Goal: Task Accomplishment & Management: Manage account settings

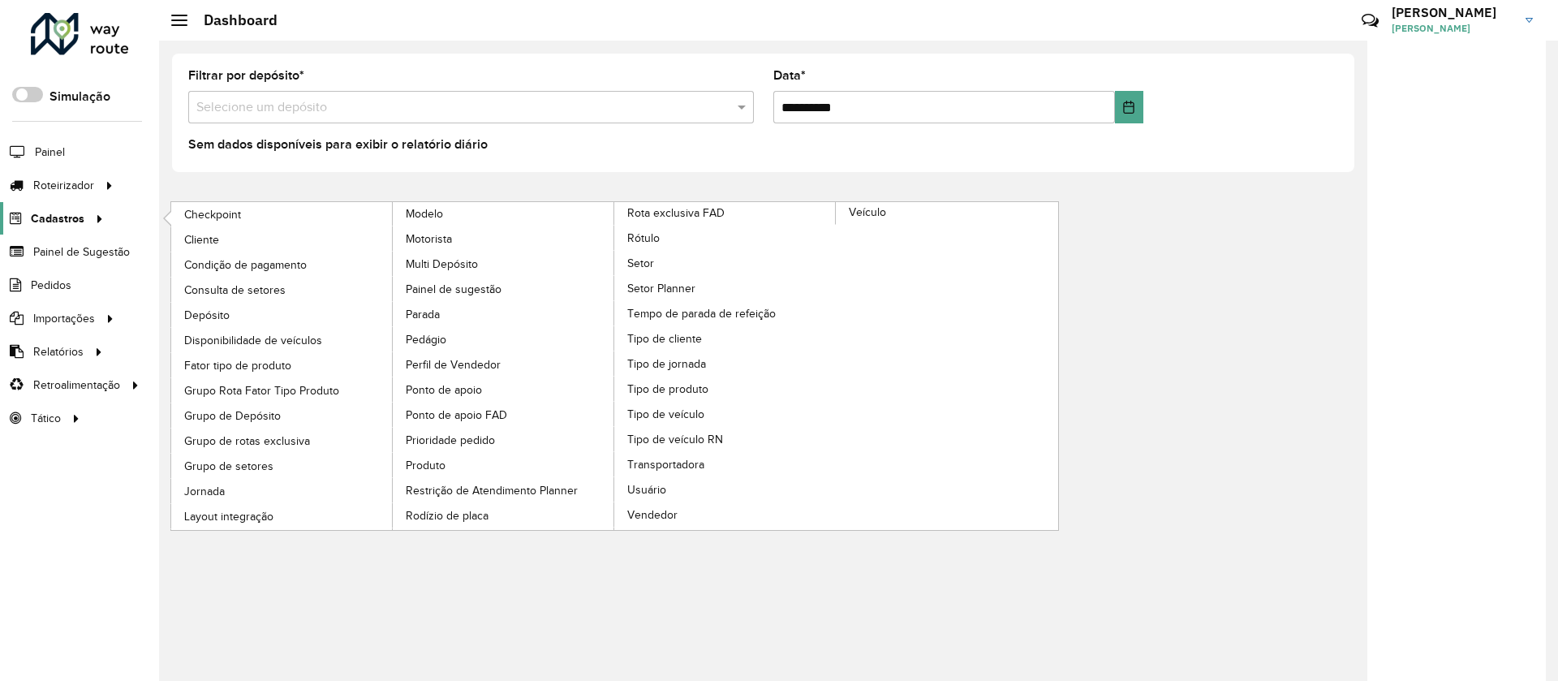
click at [95, 222] on icon at bounding box center [97, 217] width 14 height 24
click at [670, 268] on link "Setor" at bounding box center [725, 263] width 222 height 24
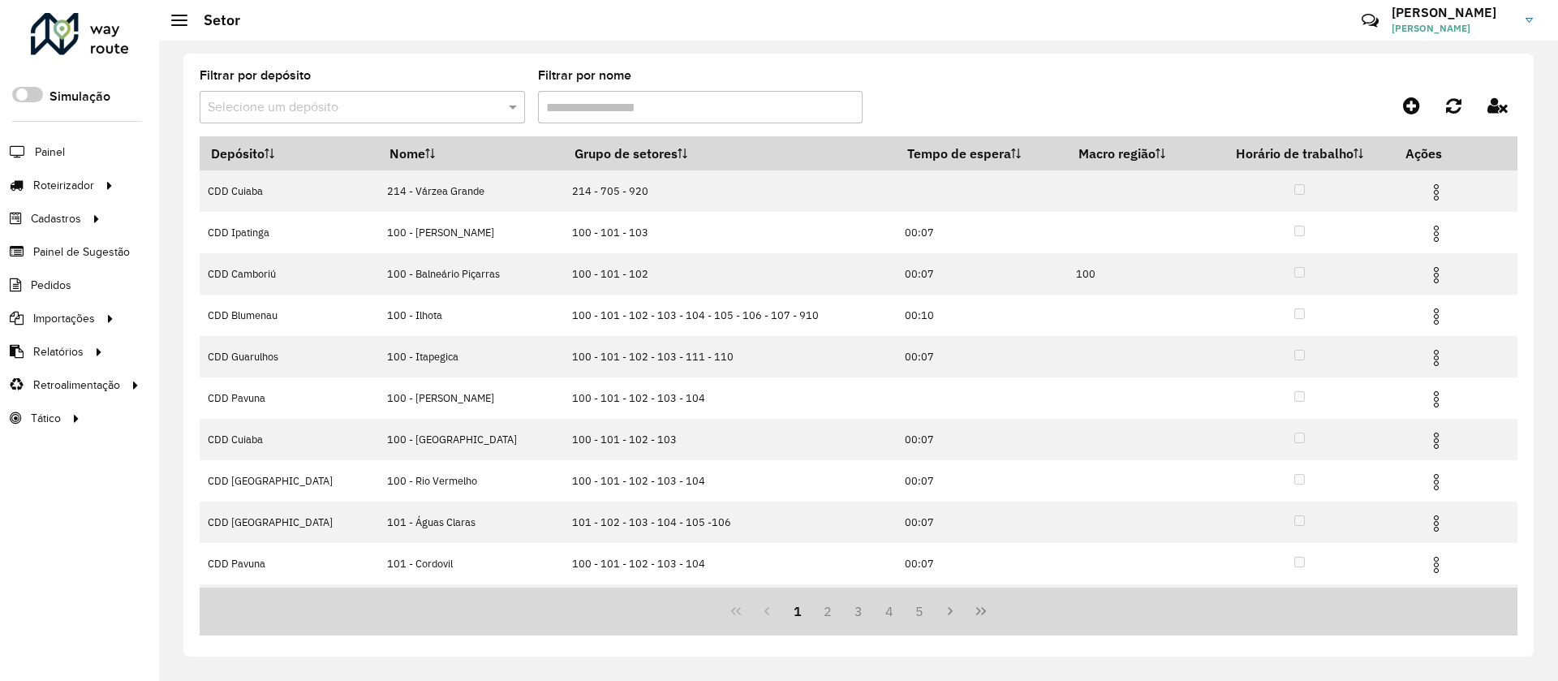
click at [368, 98] on input "text" at bounding box center [346, 107] width 277 height 19
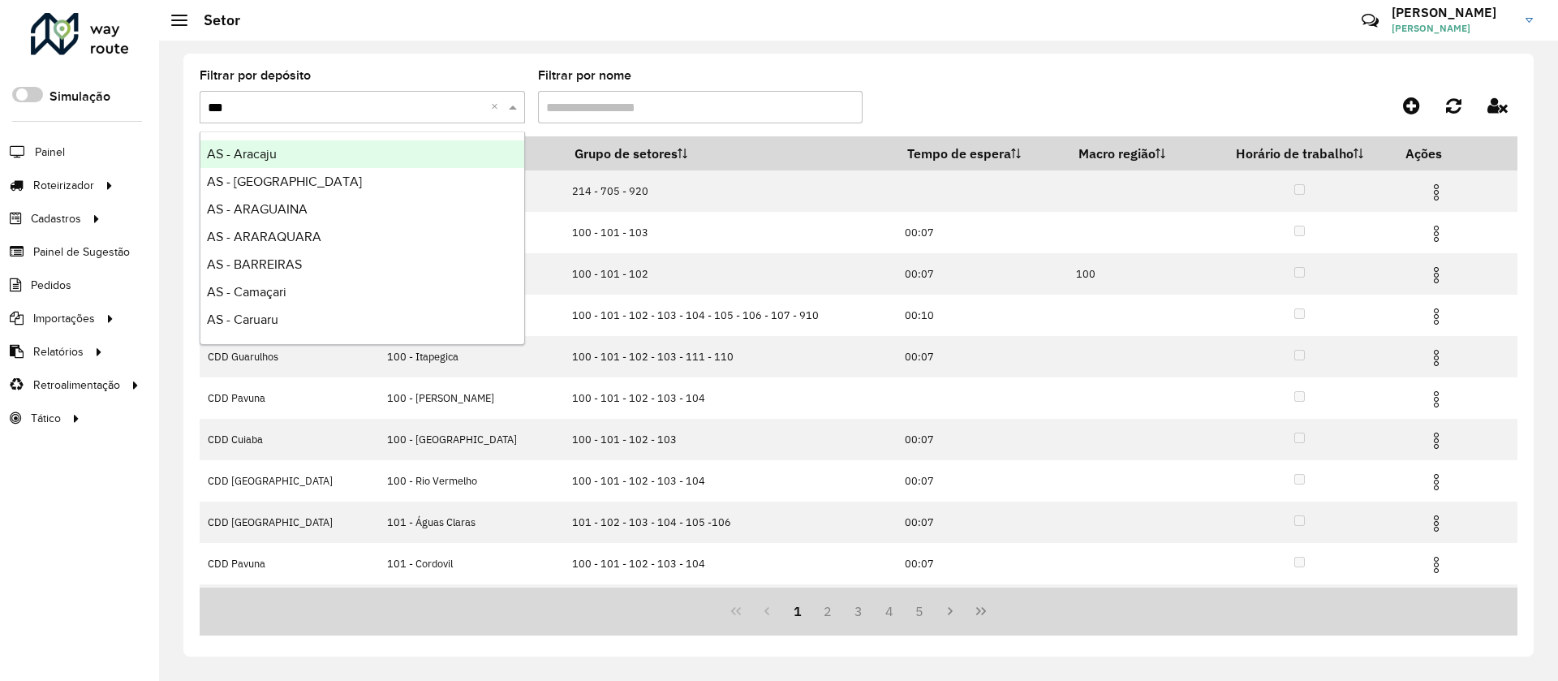
type input "****"
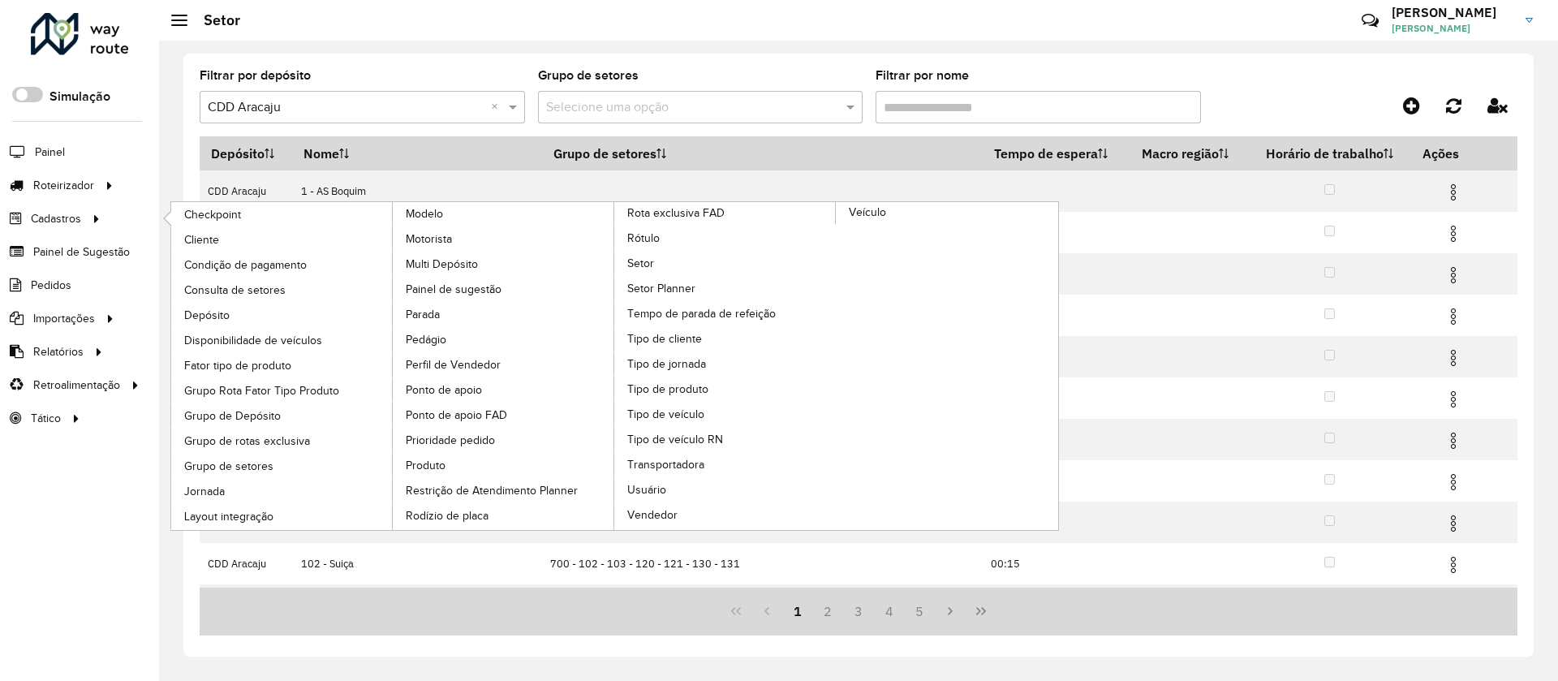
click at [109, 215] on li "Cadastros Checkpoint Cliente Condição de pagamento Consulta de setores Depósito…" at bounding box center [79, 218] width 159 height 33
click at [244, 289] on span "Consulta de setores" at bounding box center [236, 290] width 105 height 17
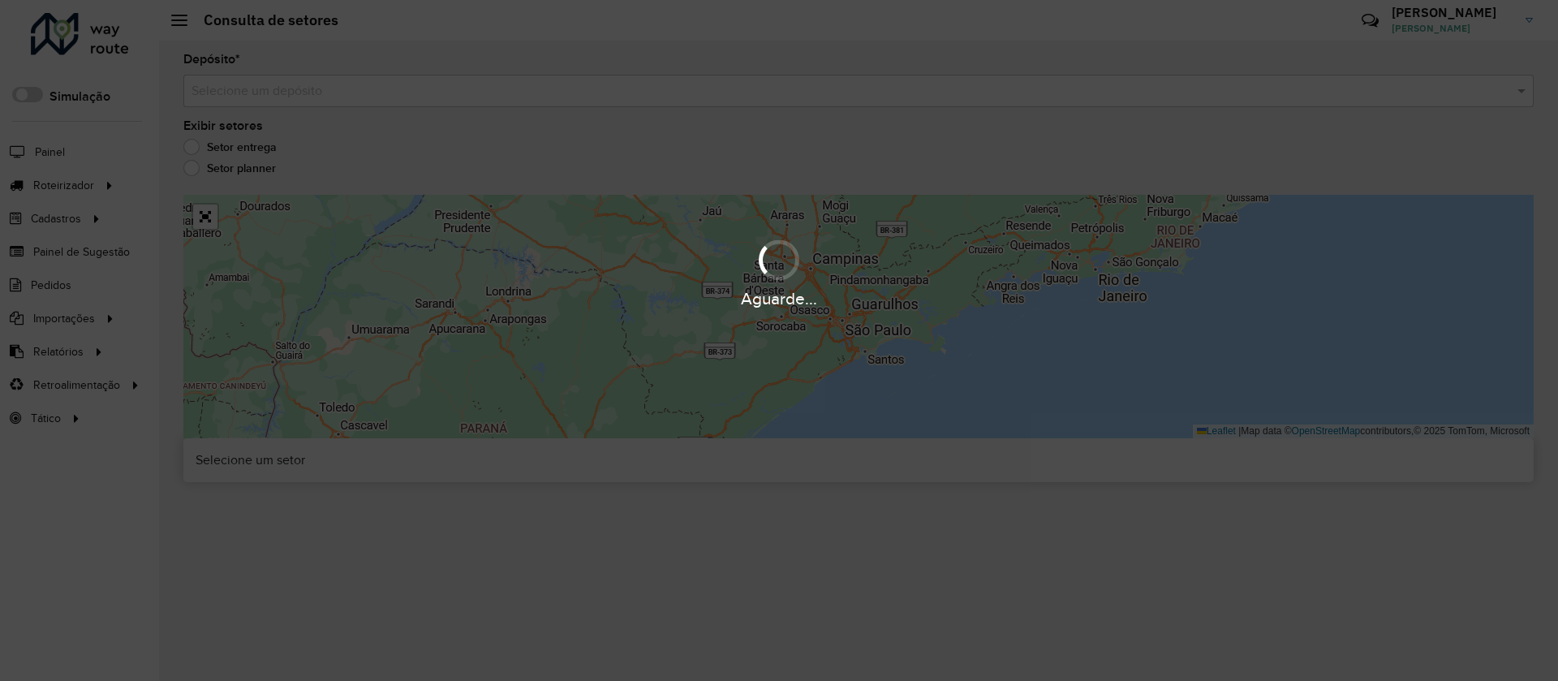
click at [367, 92] on hb-app "Aguarde... Pop-up bloqueado! Seu navegador bloqueou automáticamente a abertura …" at bounding box center [779, 340] width 1558 height 681
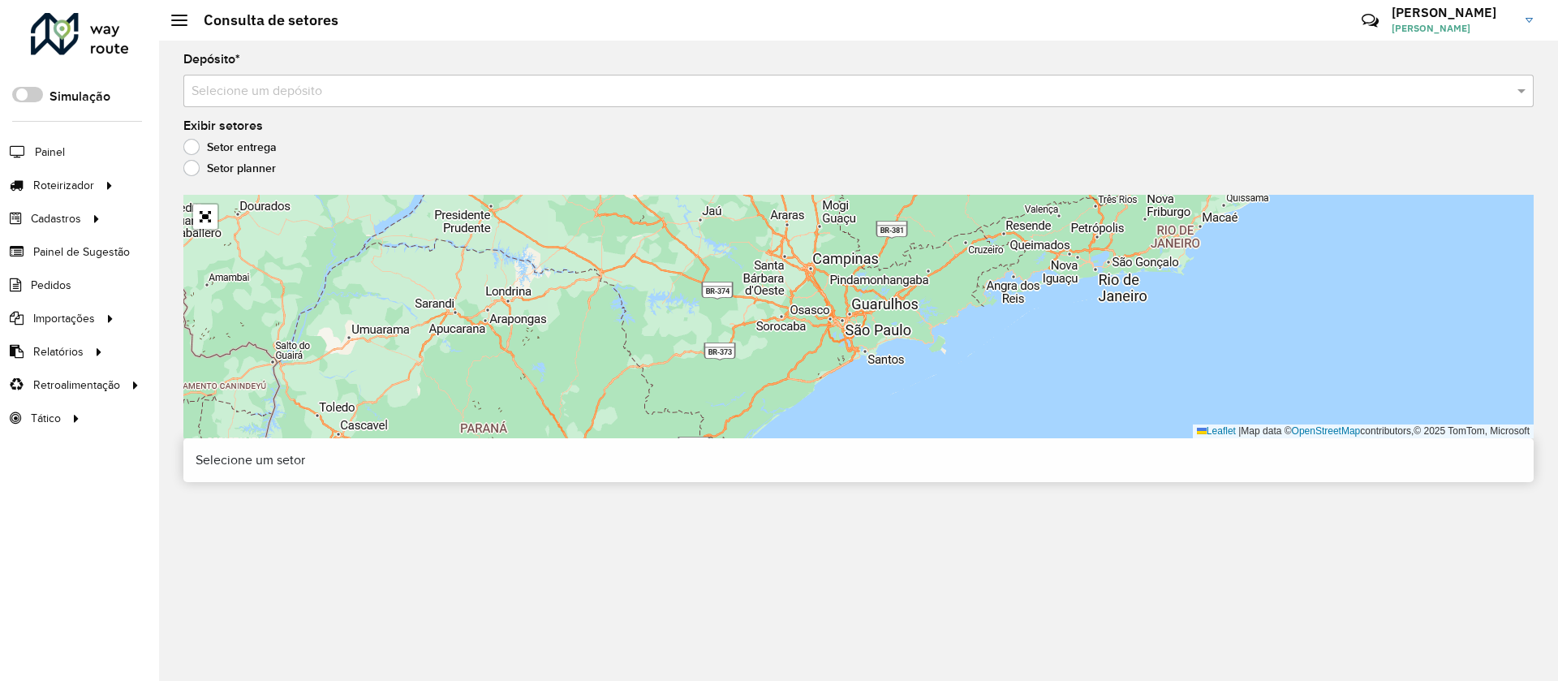
click at [366, 97] on input "text" at bounding box center [843, 91] width 1302 height 19
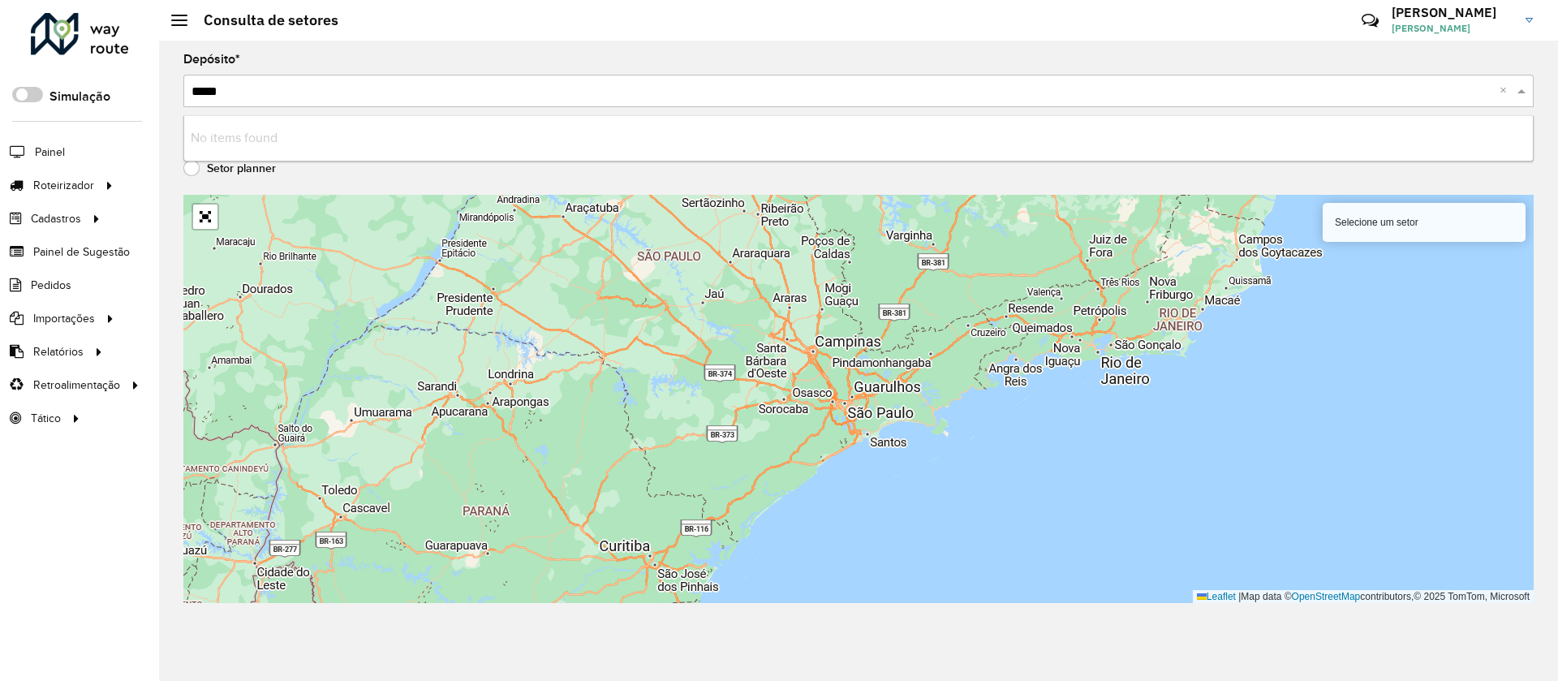
type input "****"
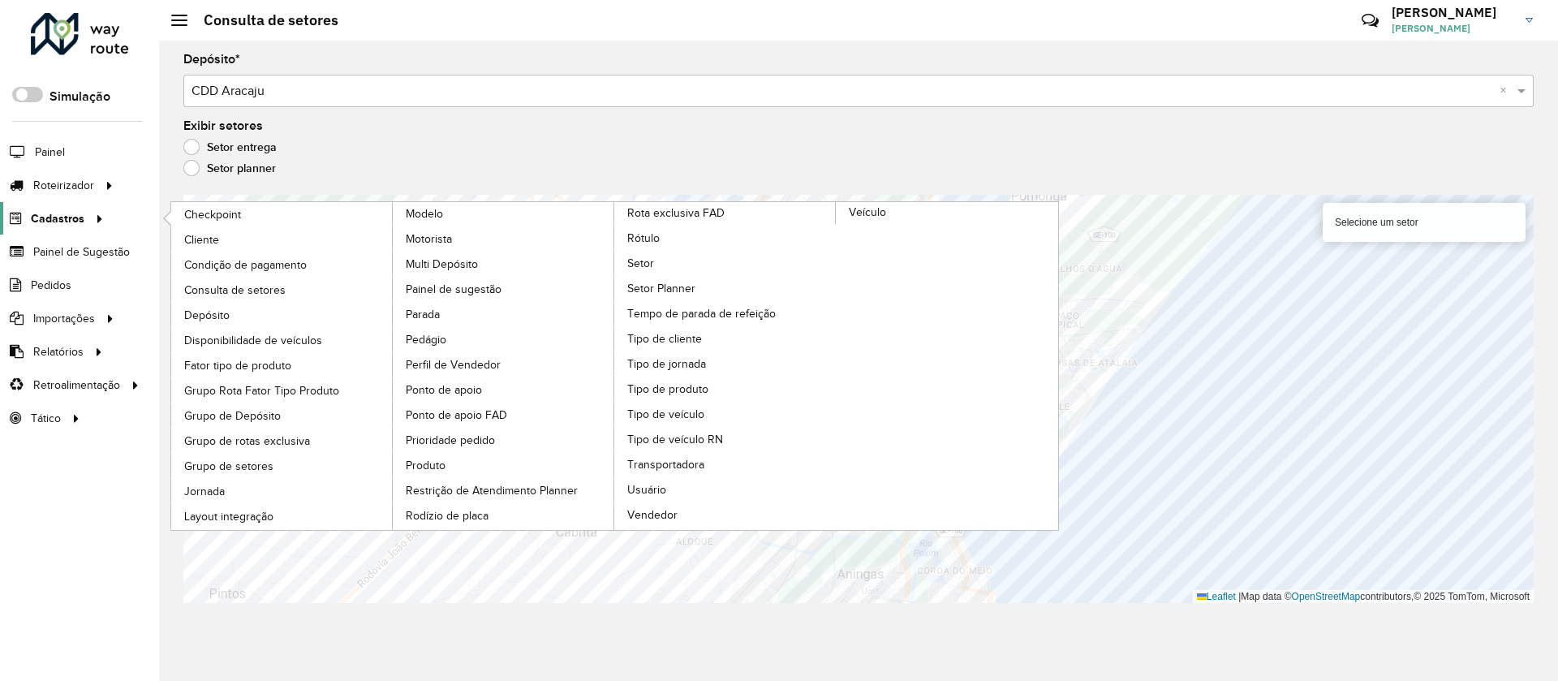
click at [92, 225] on icon at bounding box center [97, 217] width 14 height 24
click at [661, 268] on link "Setor" at bounding box center [725, 263] width 222 height 24
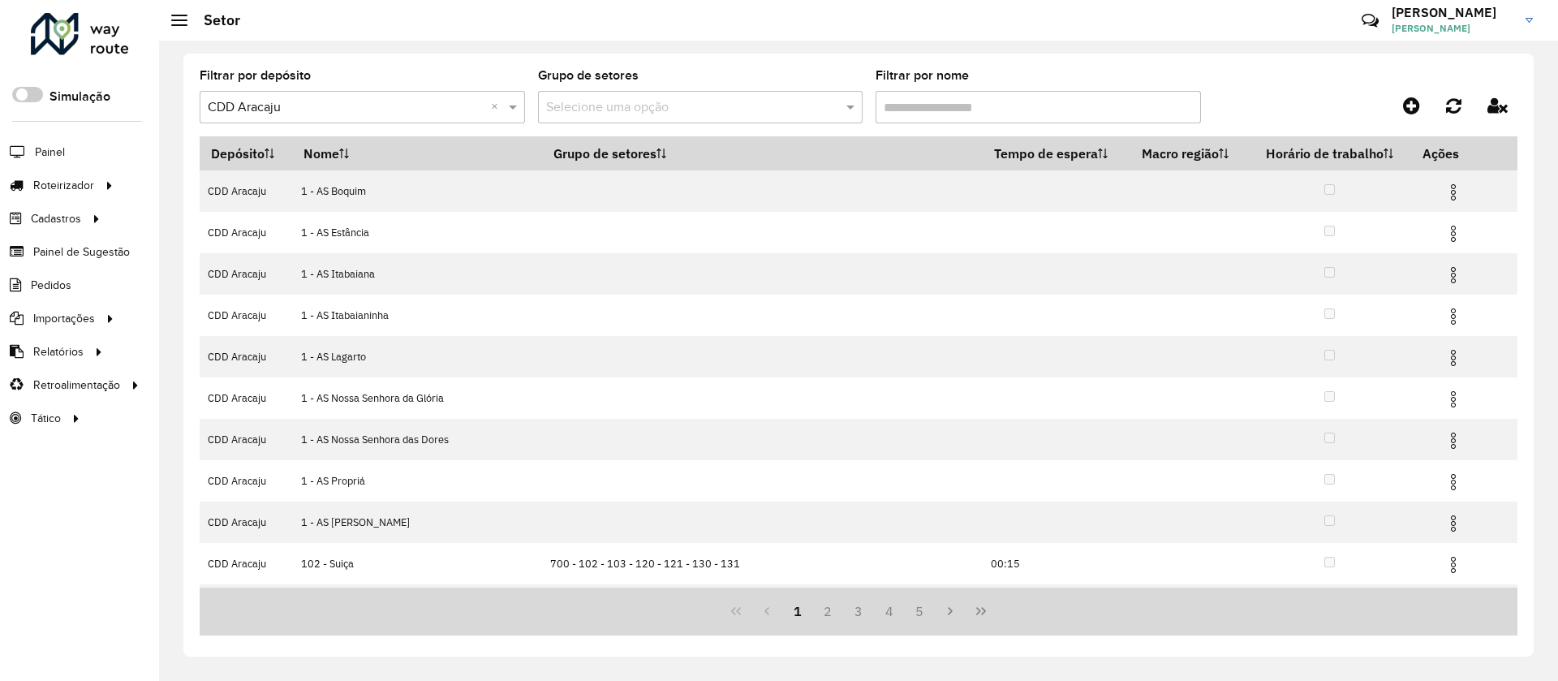
click at [958, 102] on input "Filtrar por nome" at bounding box center [1038, 107] width 325 height 32
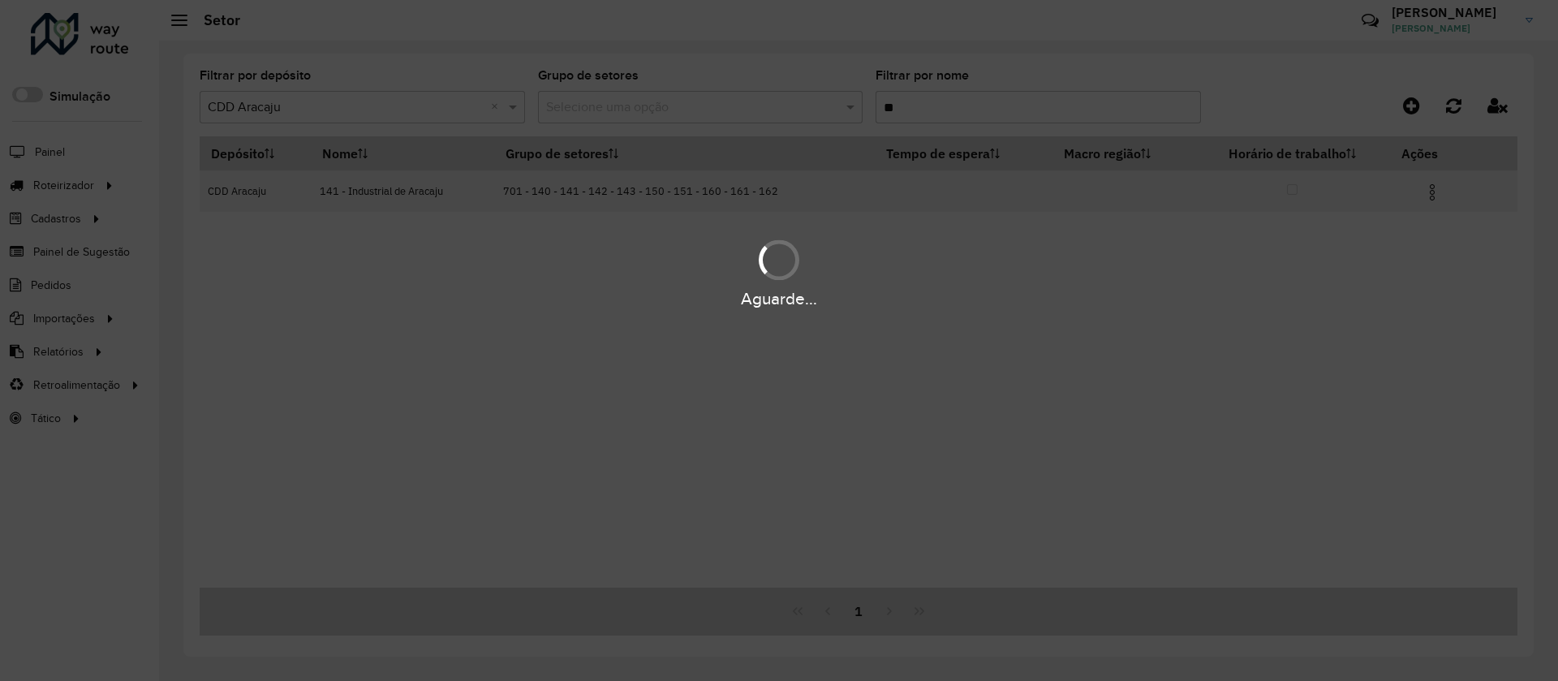
type input "*"
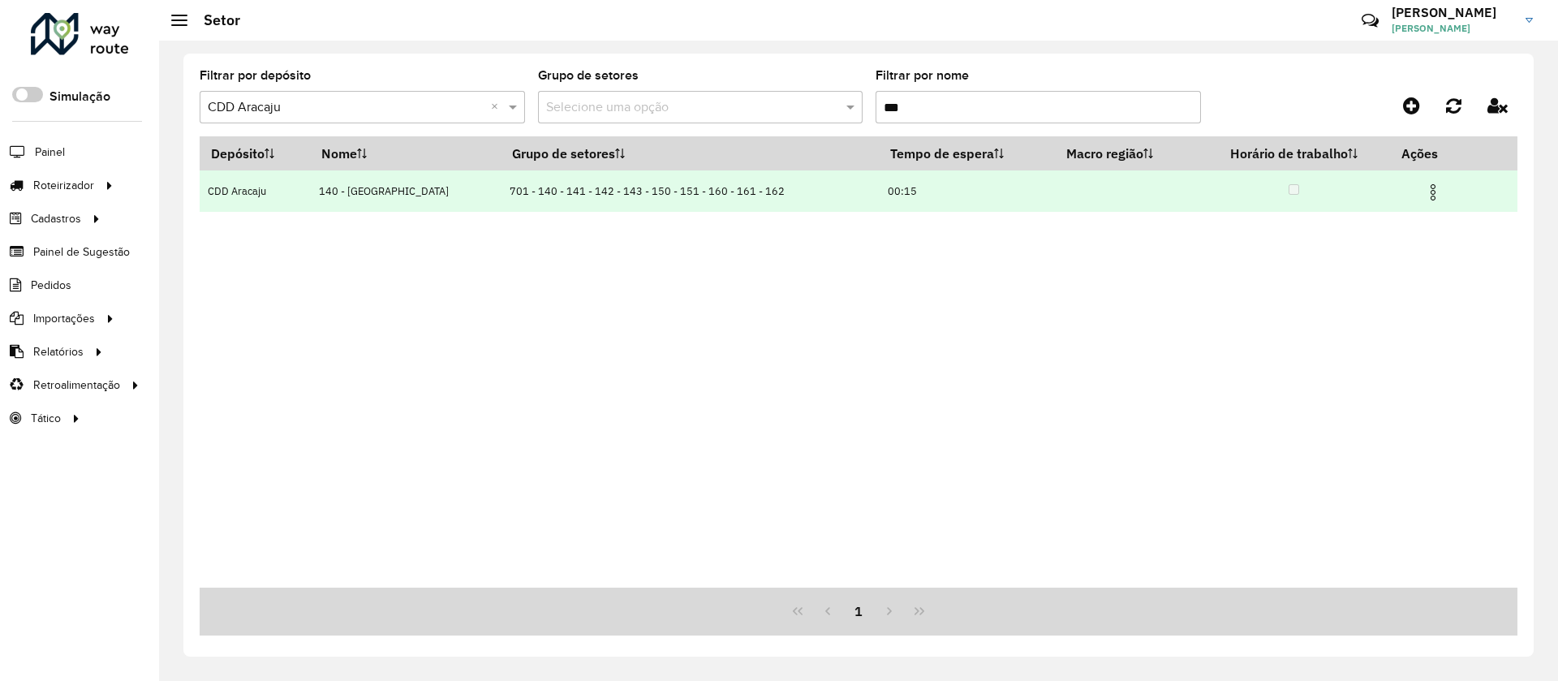
type input "***"
click at [1429, 196] on img at bounding box center [1432, 192] width 19 height 19
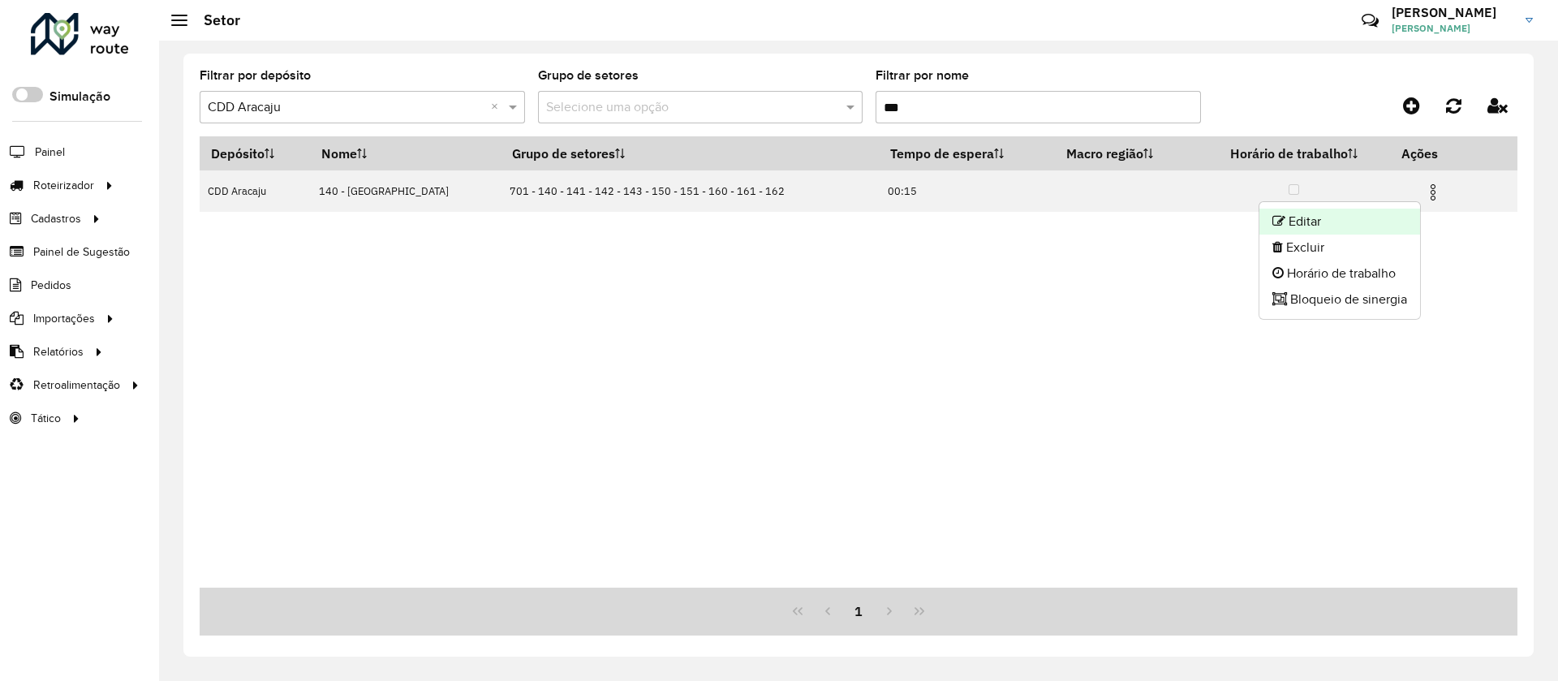
click at [1335, 210] on li "Editar" at bounding box center [1339, 222] width 161 height 26
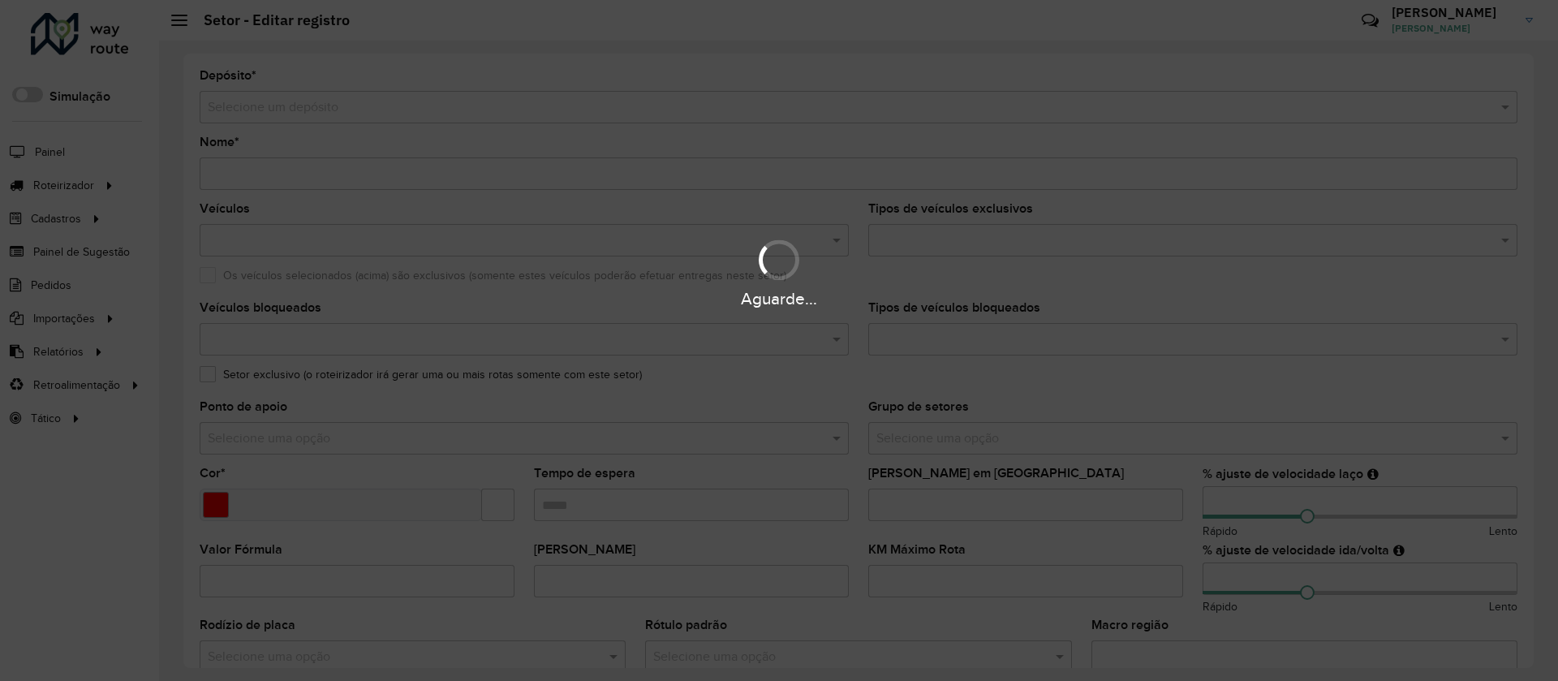
type input "**********"
type input "*******"
type input "*****"
type input "***"
type input "**"
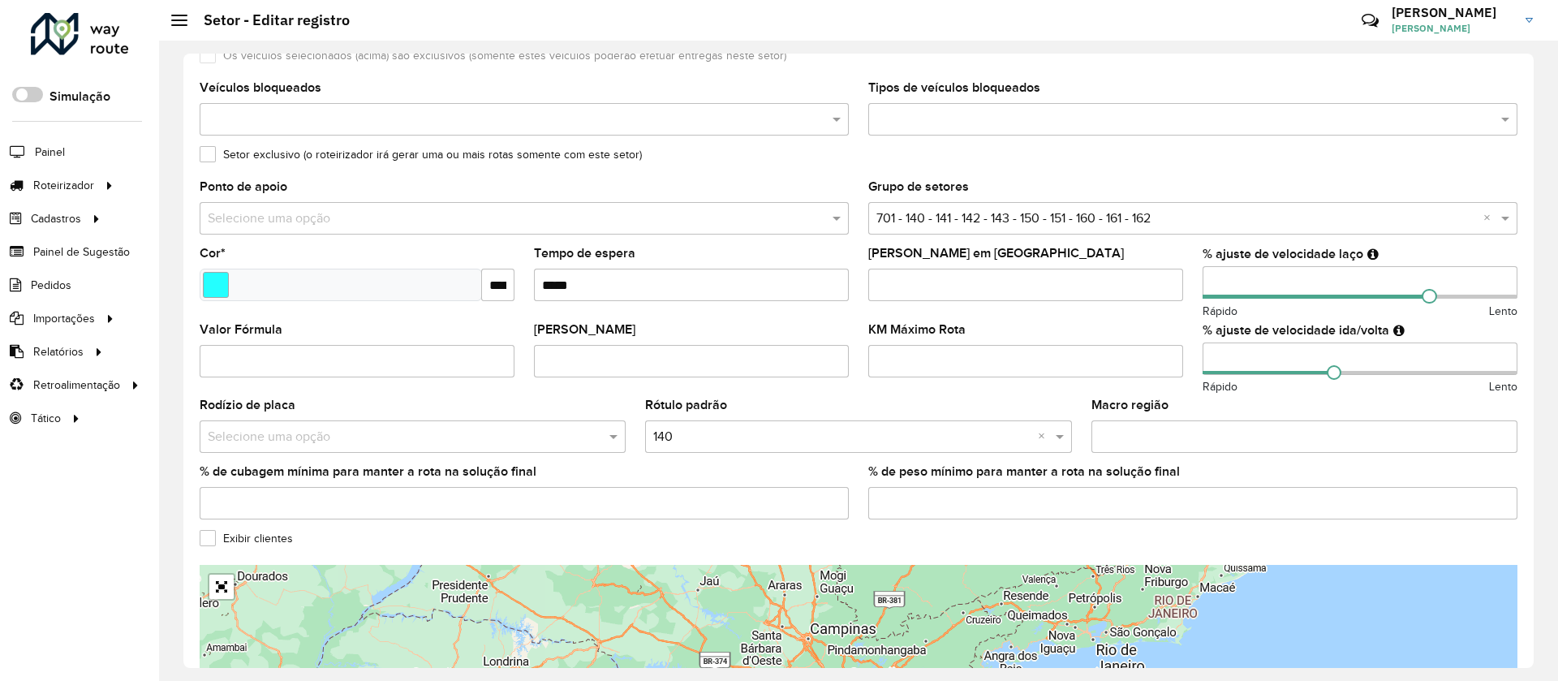
scroll to position [243, 0]
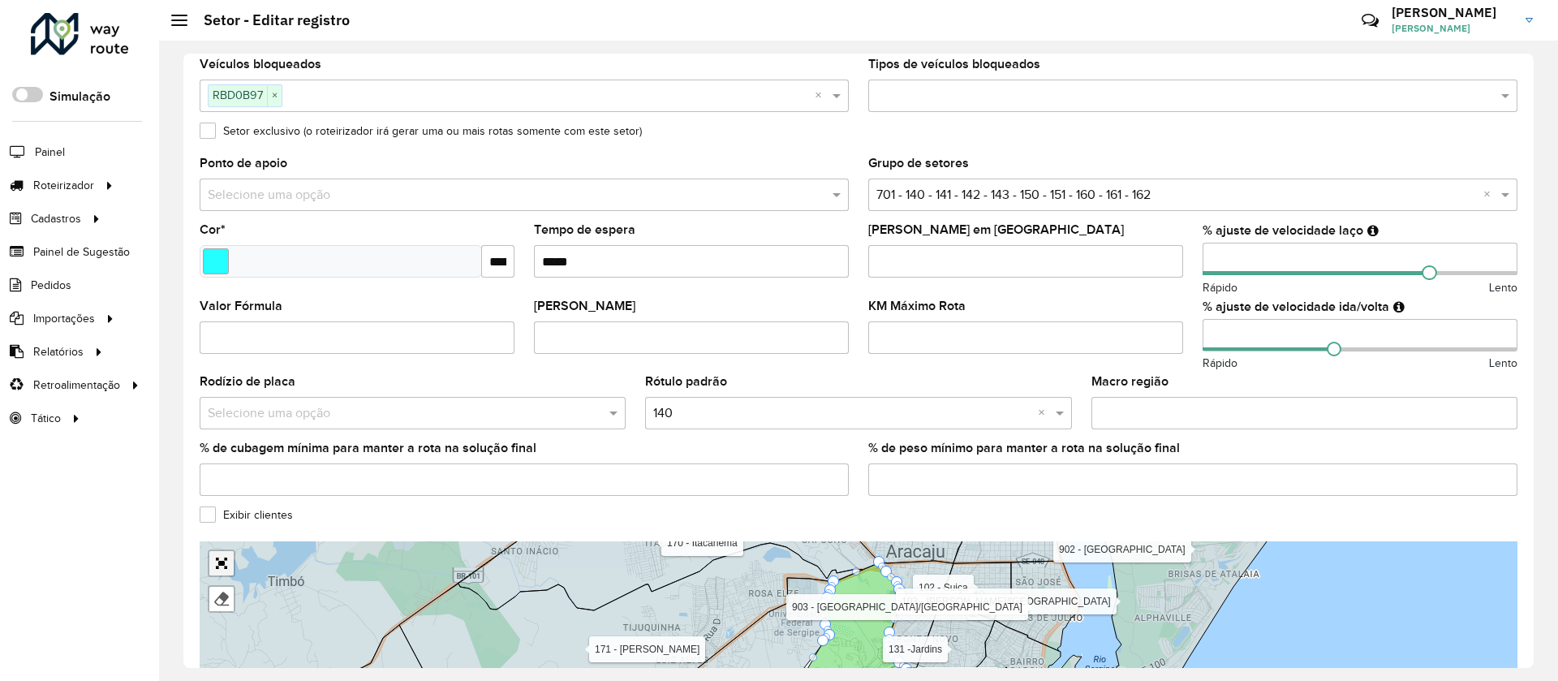
click at [226, 562] on div "1 - AS Boquim 1 - AS Estância 1 - AS Itabaiana 1 - AS Itabaianinha 1 - AS Lagar…" at bounding box center [859, 662] width 1318 height 243
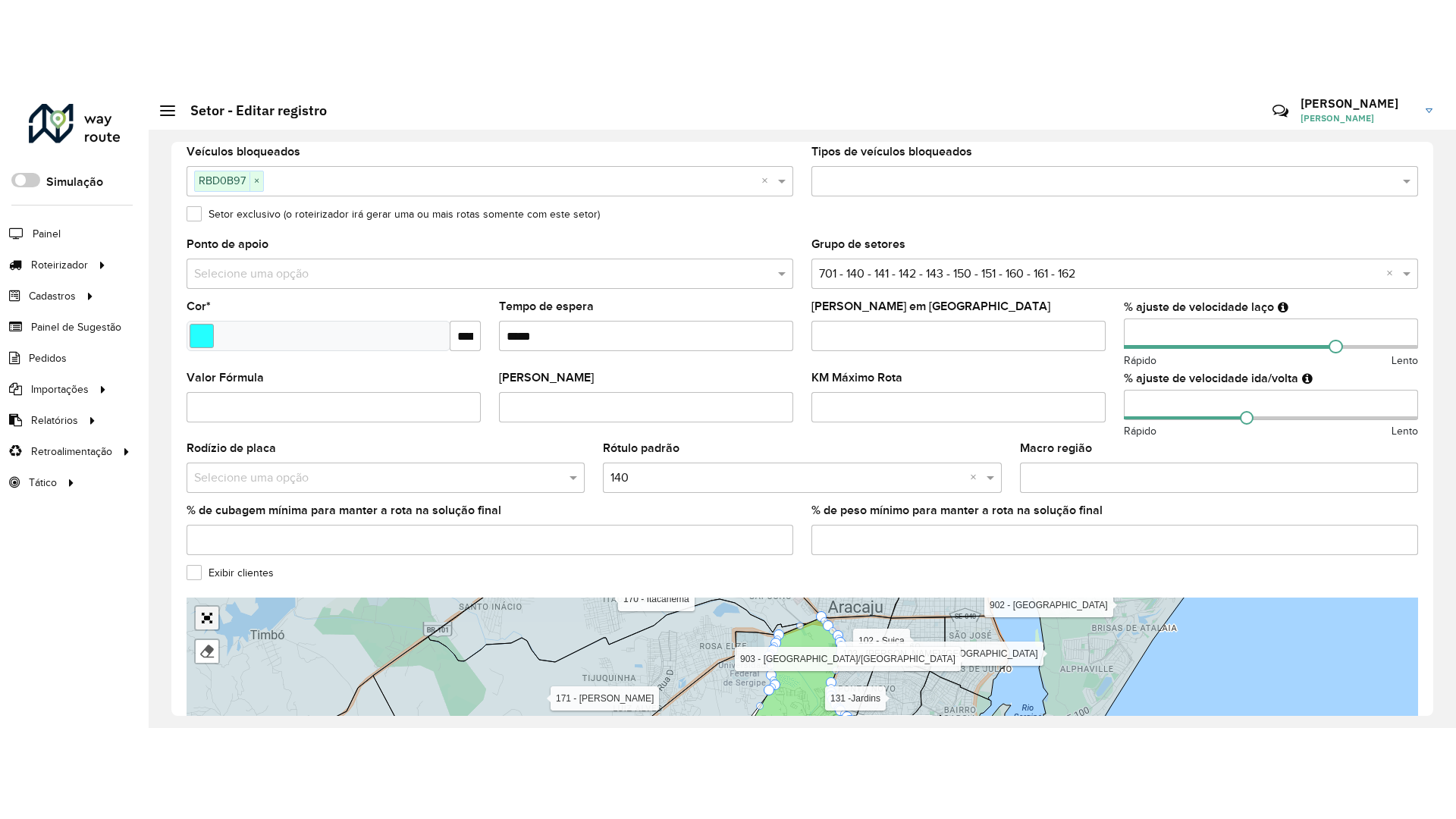
scroll to position [337, 0]
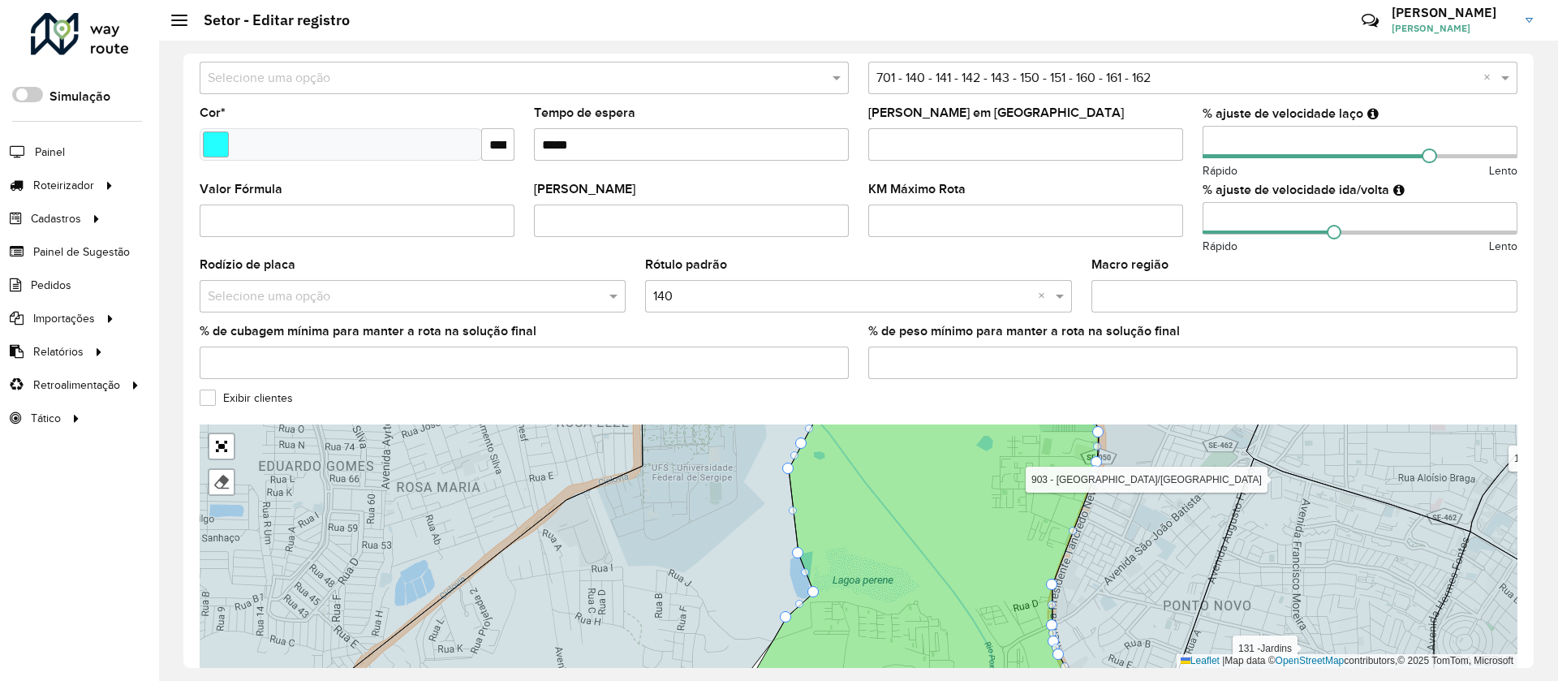
click at [230, 392] on label "Exibir clientes" at bounding box center [246, 398] width 93 height 17
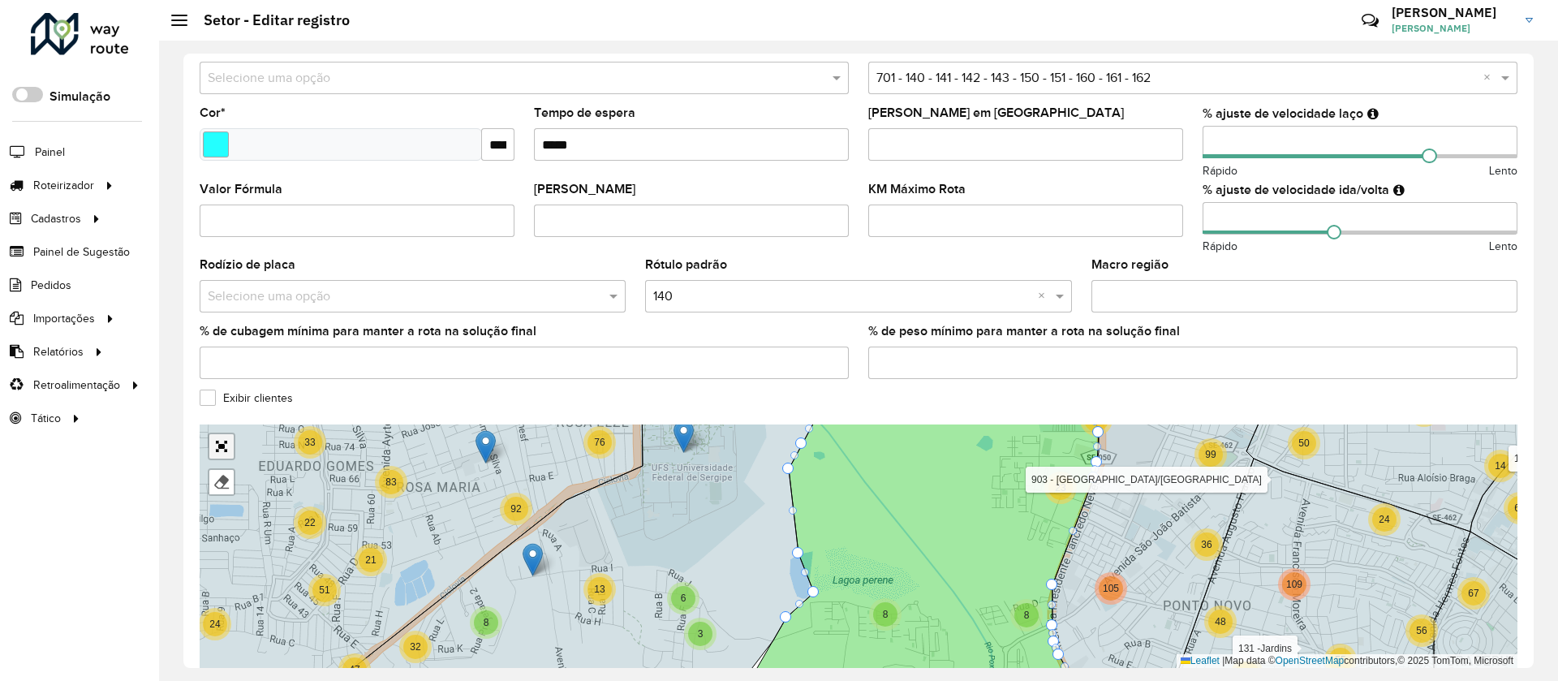
click at [217, 445] on link "Abrir mapa em tela cheia" at bounding box center [221, 446] width 24 height 24
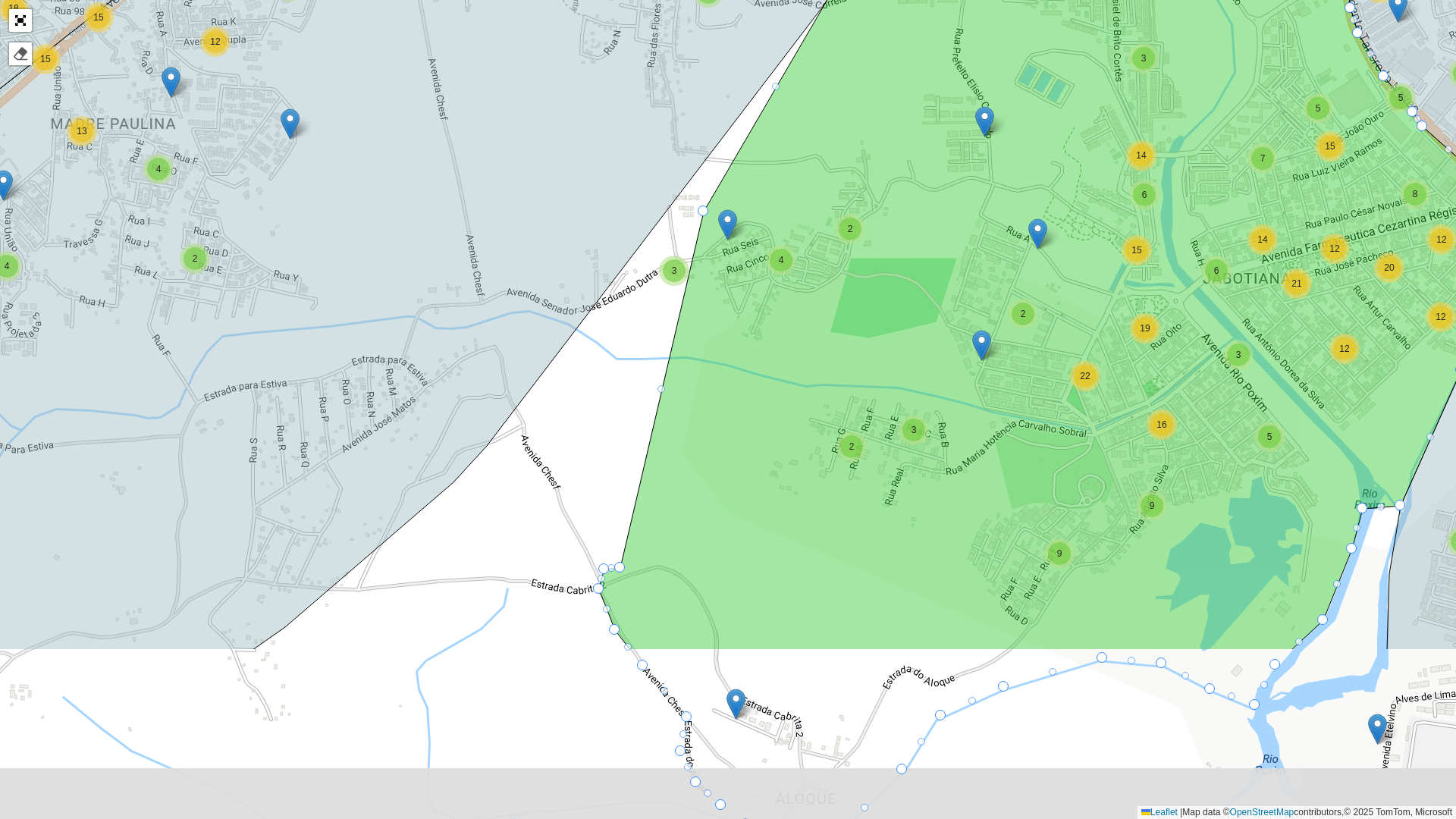
drag, startPoint x: 749, startPoint y: 686, endPoint x: 754, endPoint y: 456, distance: 230.1
click at [759, 440] on icon at bounding box center [1073, 157] width 948 height 984
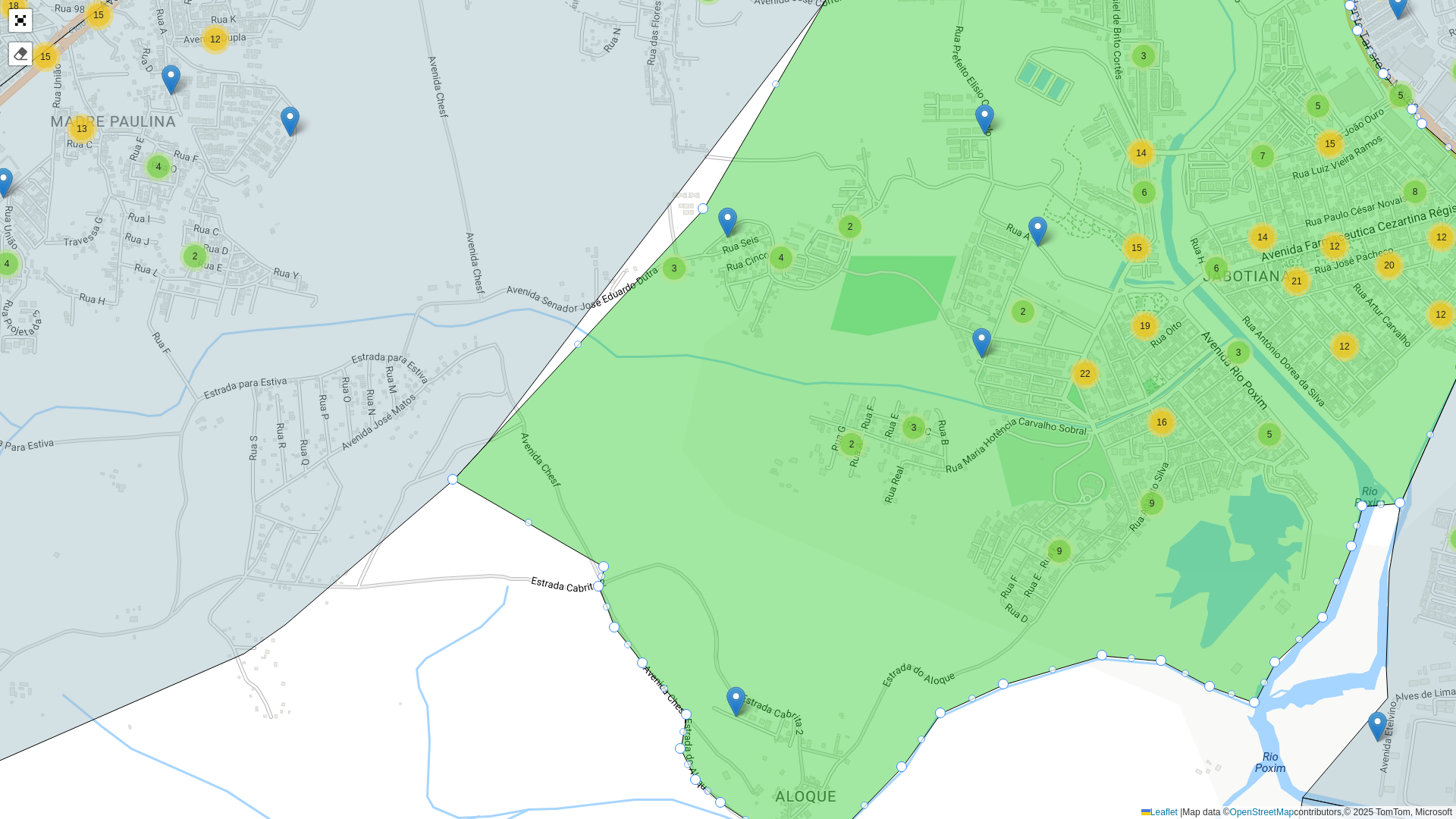
drag, startPoint x: 622, startPoint y: 568, endPoint x: 440, endPoint y: 487, distance: 199.2
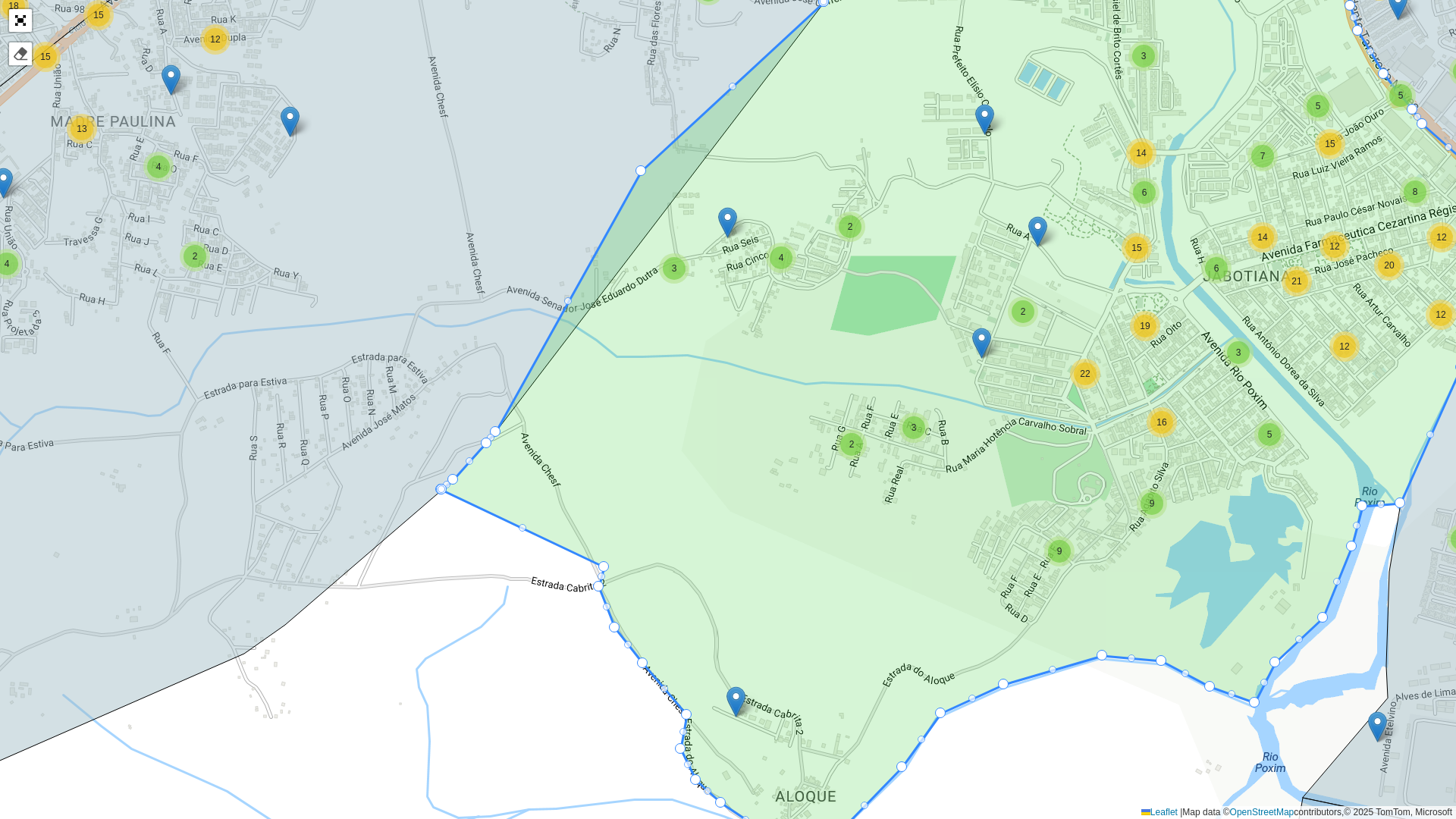
drag, startPoint x: 707, startPoint y: 208, endPoint x: 644, endPoint y: 170, distance: 73.6
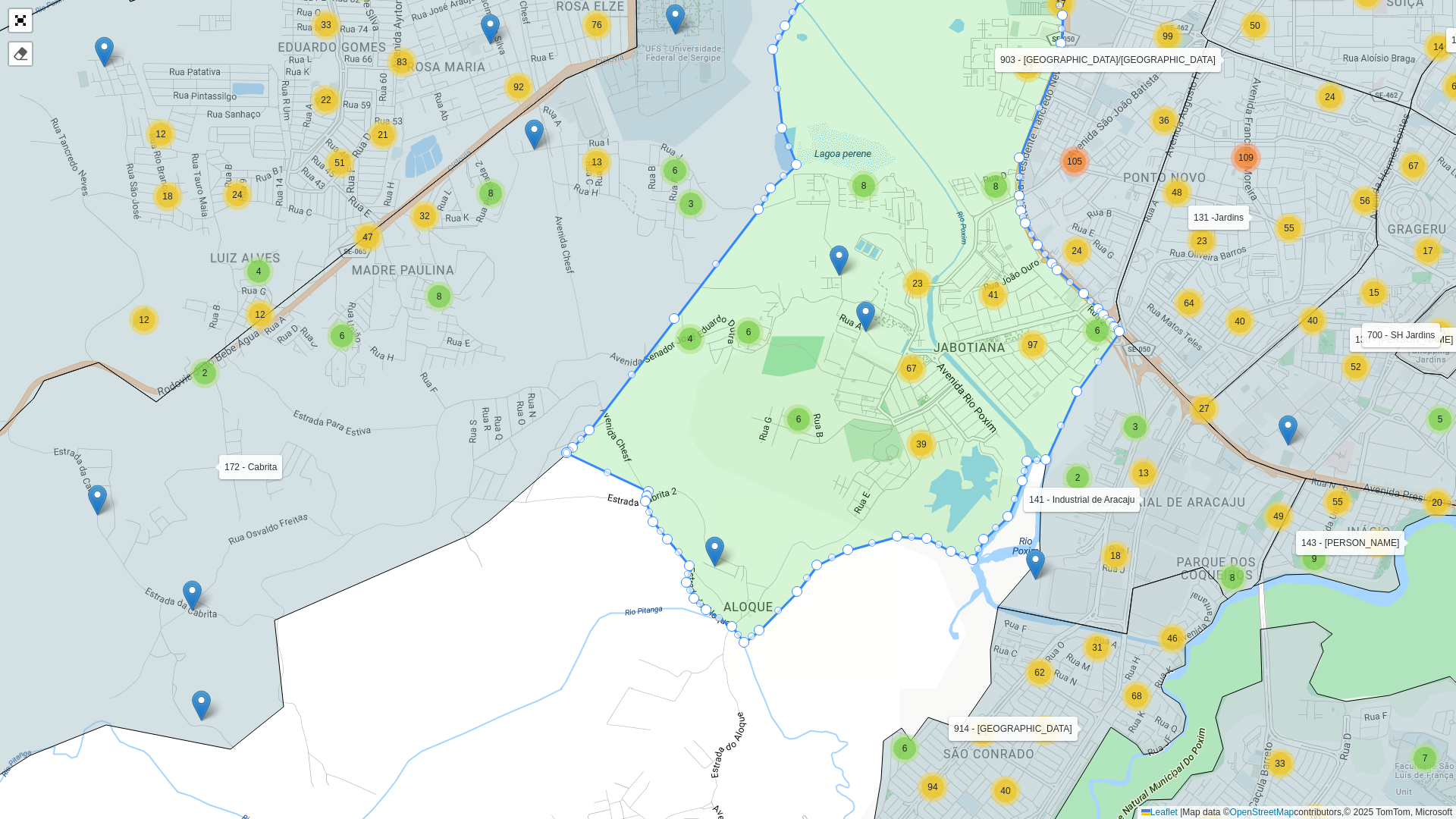
drag, startPoint x: 645, startPoint y: 493, endPoint x: 629, endPoint y: 496, distance: 16.3
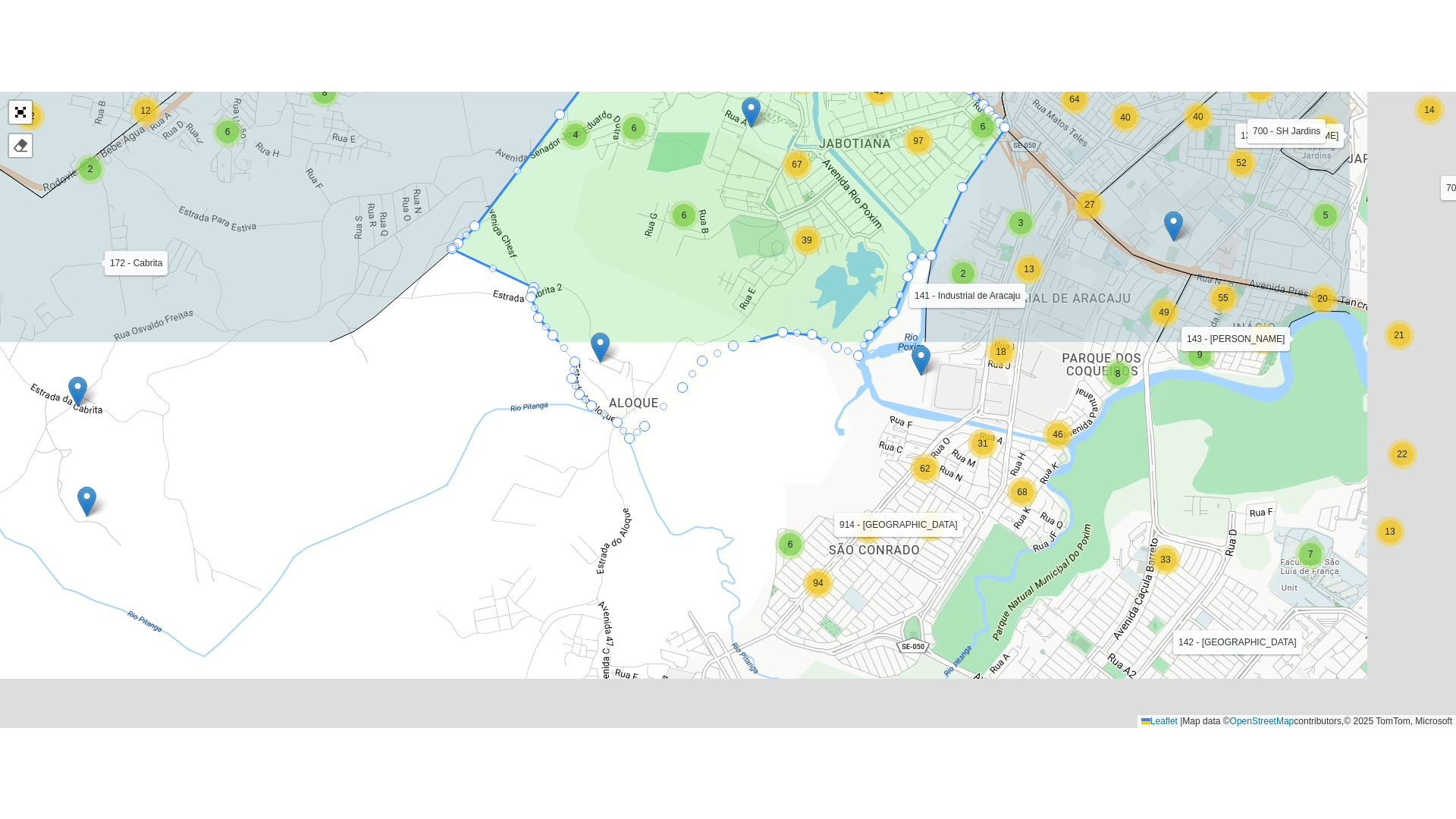
scroll to position [405, 0]
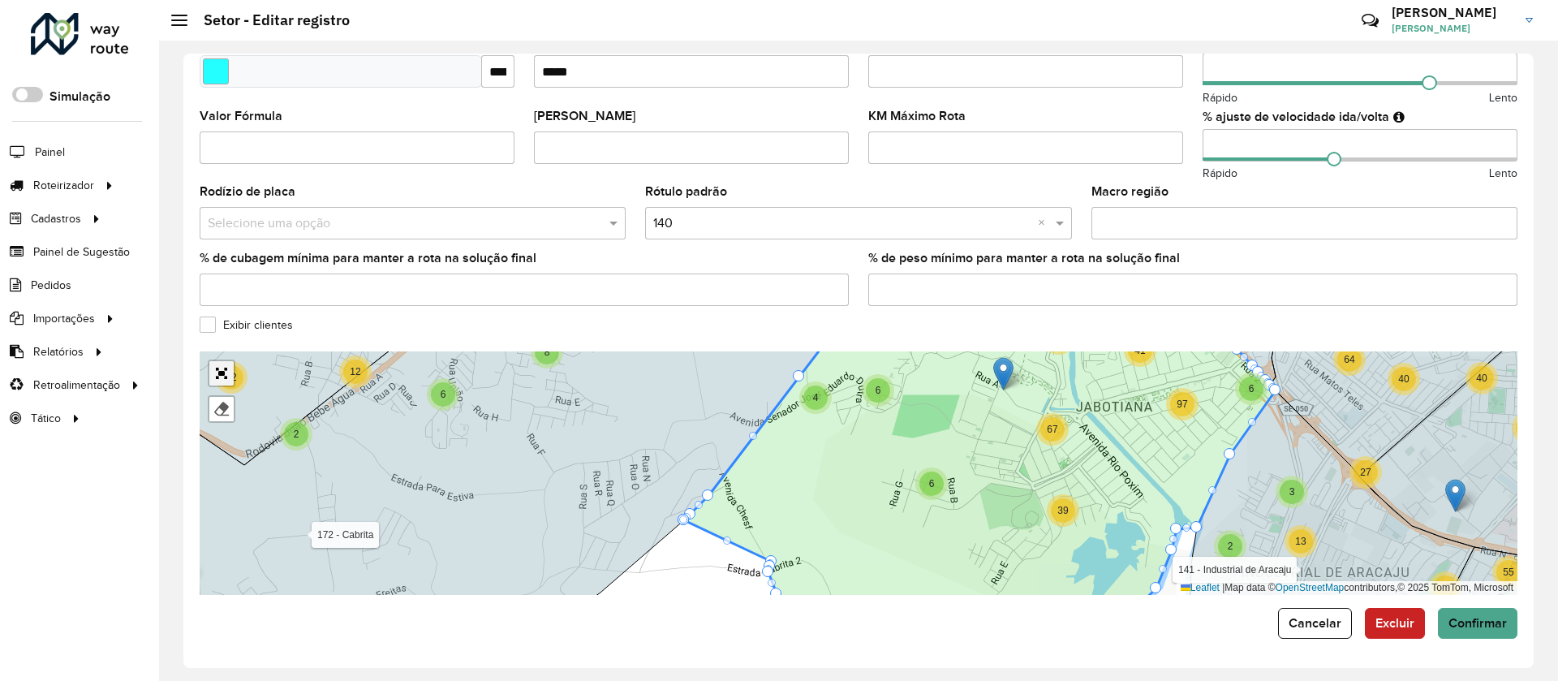
click at [226, 367] on link "Abrir mapa em tela cheia" at bounding box center [221, 373] width 24 height 24
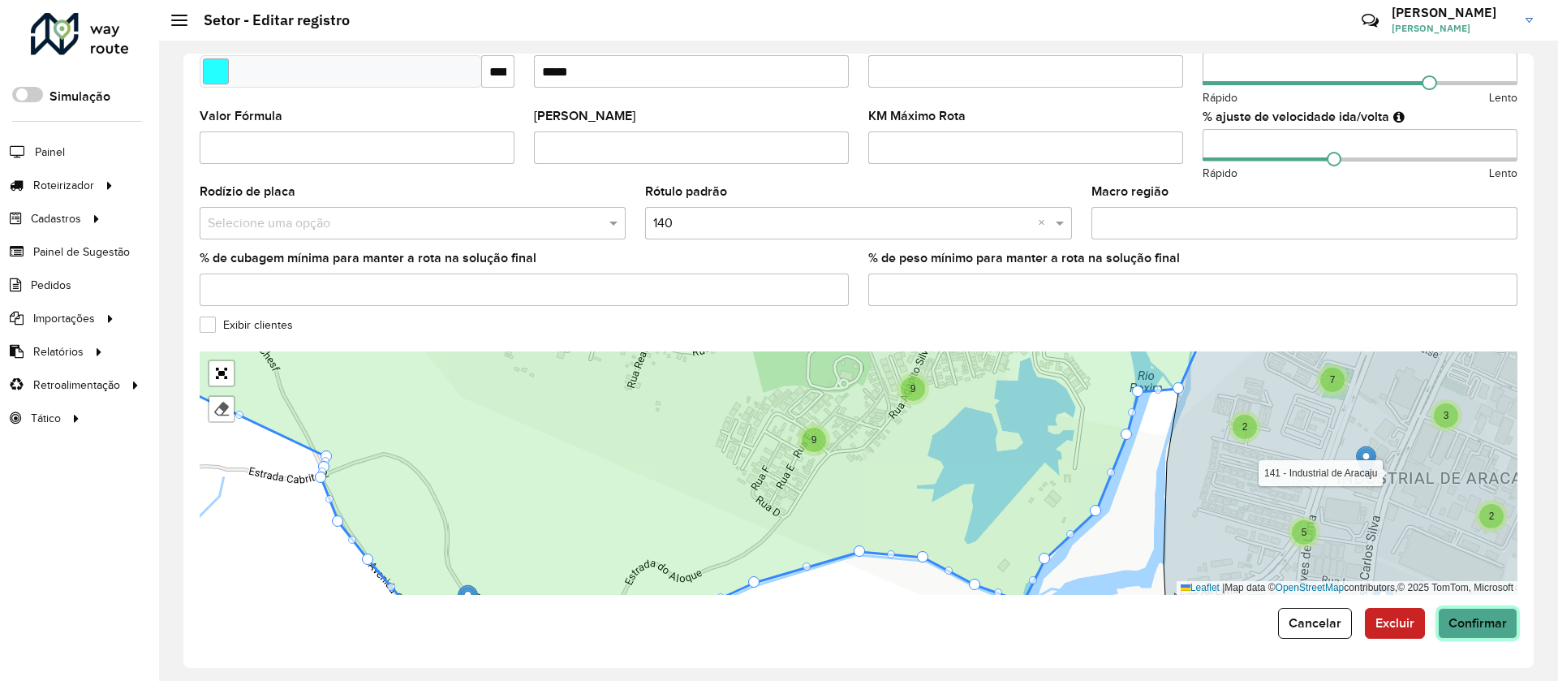
click at [1449, 620] on span "Confirmar" at bounding box center [1478, 623] width 58 height 14
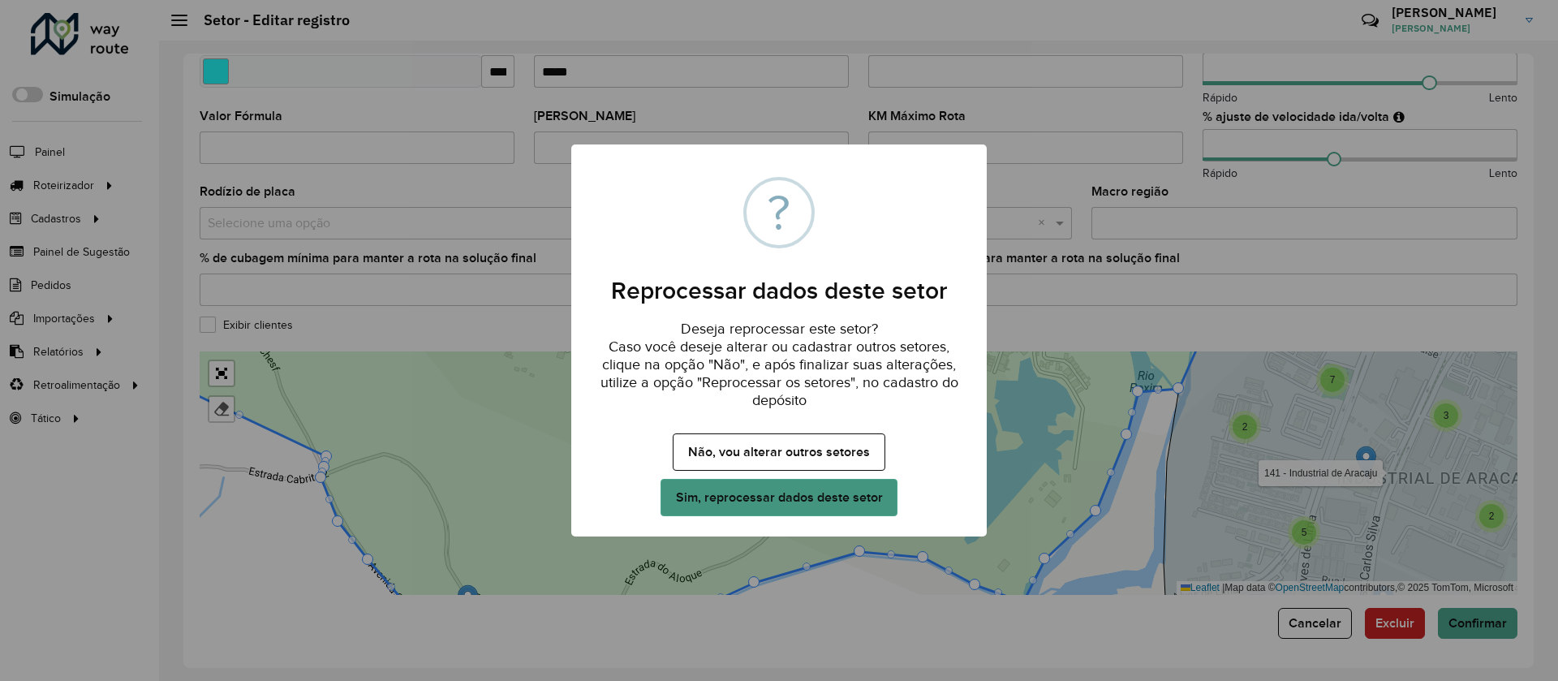
click at [779, 497] on button "Sim, reprocessar dados deste setor" at bounding box center [779, 497] width 237 height 37
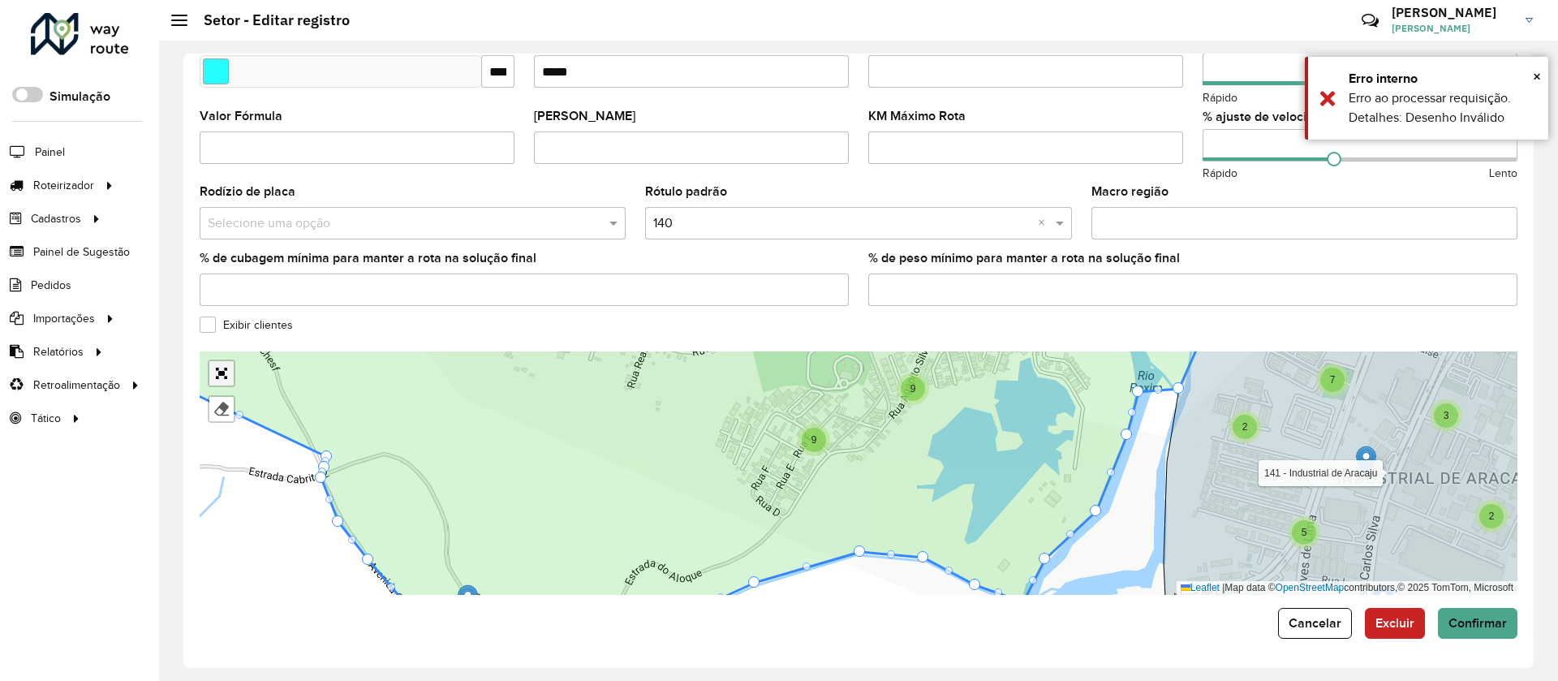
click at [223, 371] on link "Abrir mapa em tela cheia" at bounding box center [221, 373] width 24 height 24
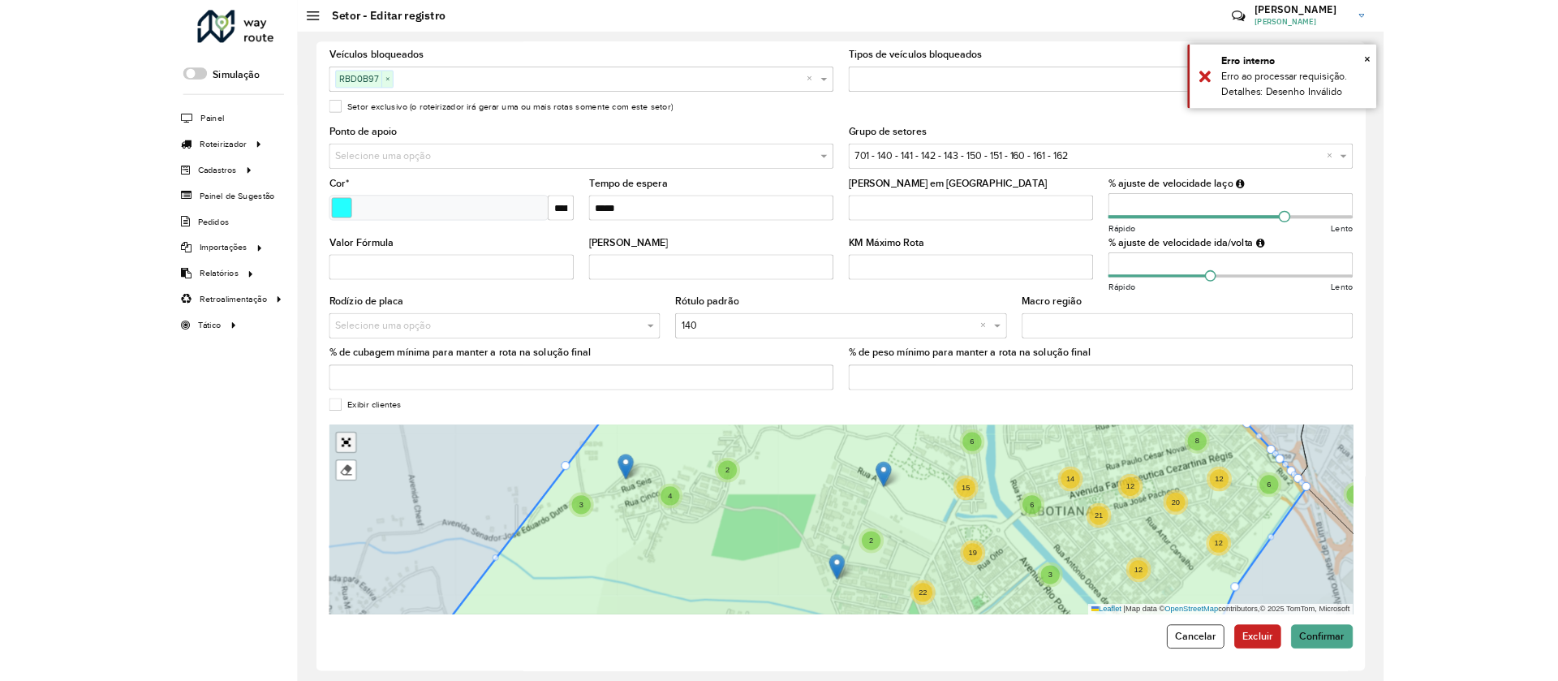
scroll to position [0, 0]
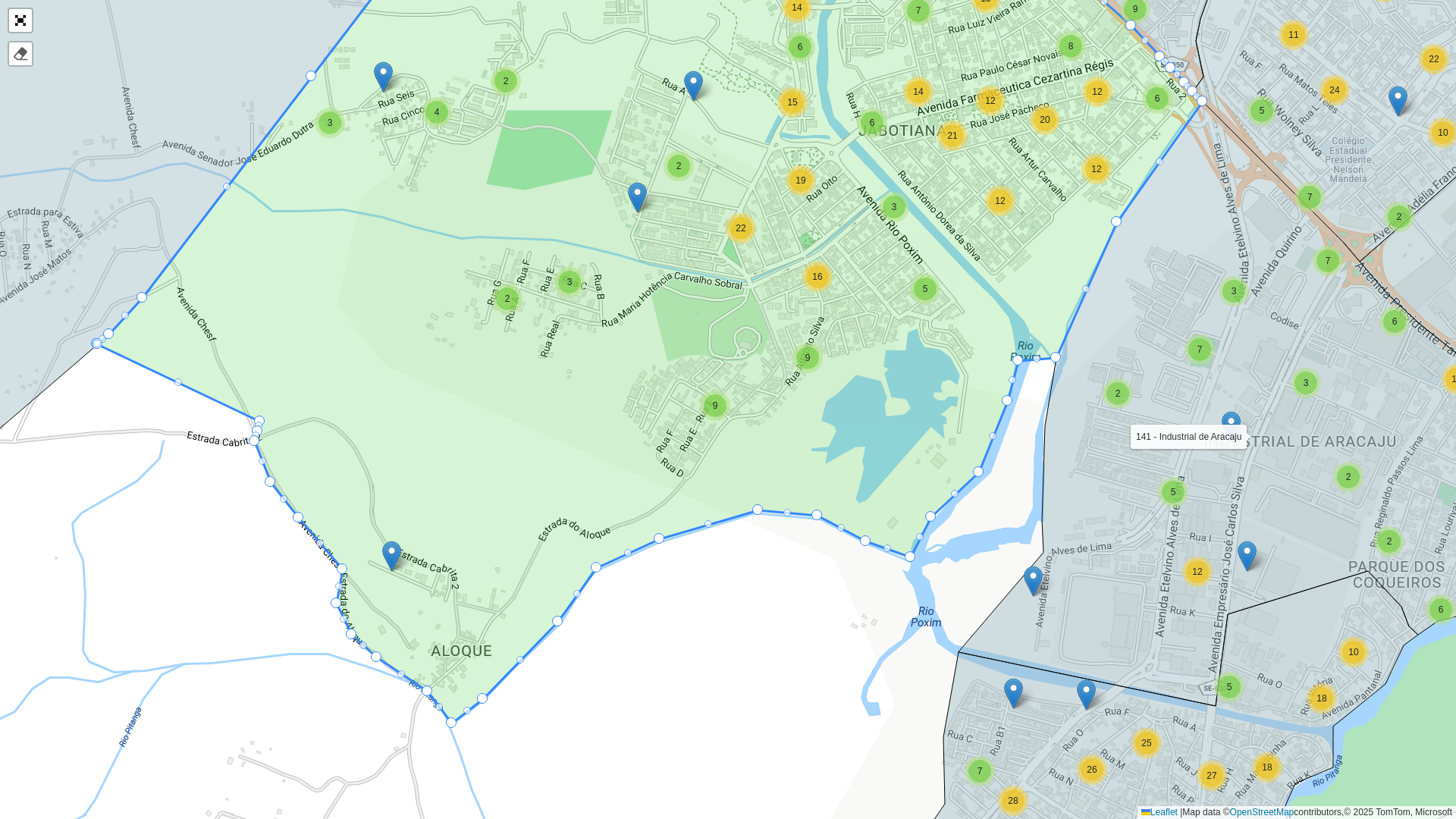
drag, startPoint x: 436, startPoint y: 360, endPoint x: 616, endPoint y: 587, distance: 289.7
click at [616, 587] on icon at bounding box center [649, 333] width 1106 height 781
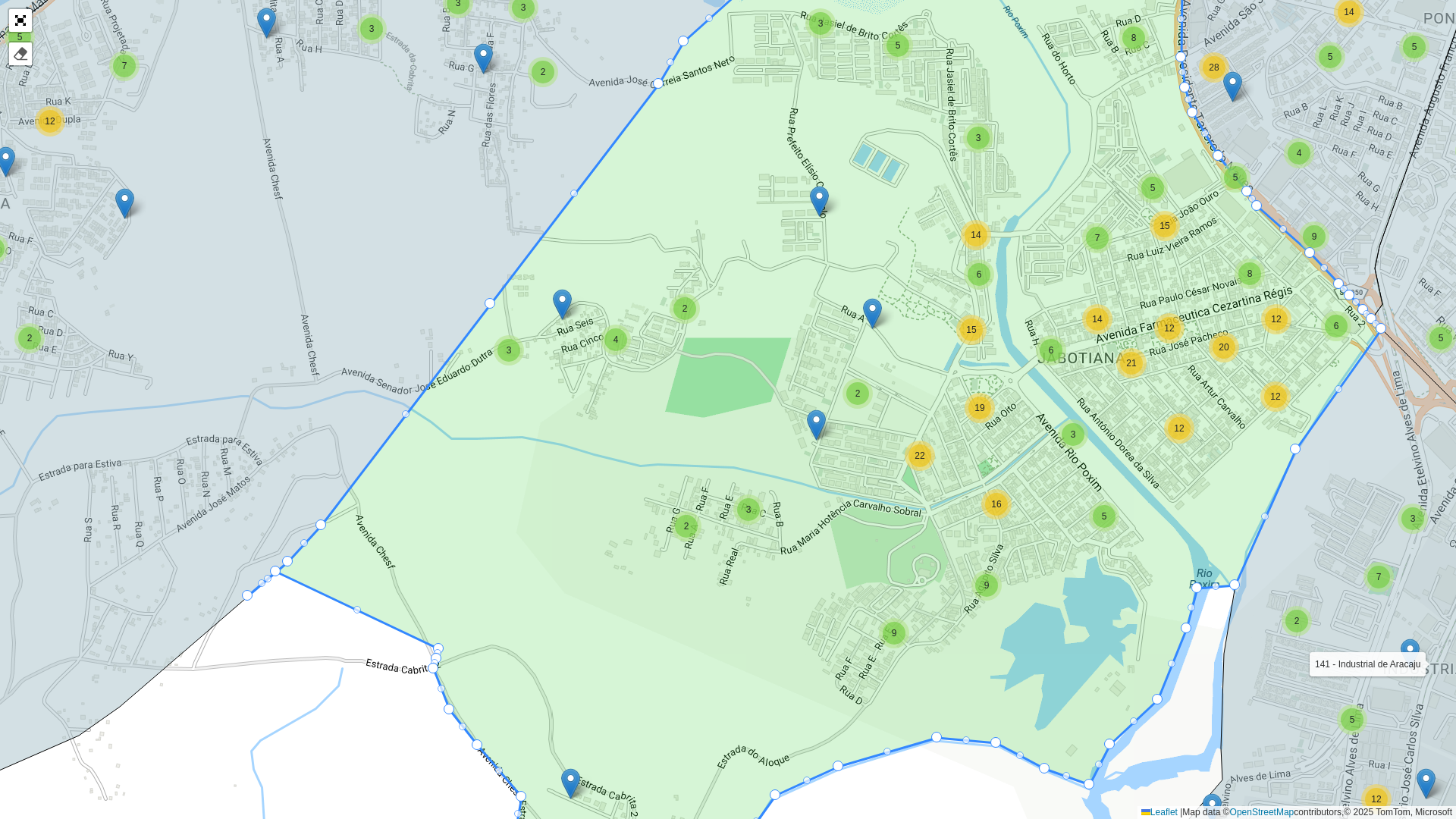
drag, startPoint x: 279, startPoint y: 572, endPoint x: 247, endPoint y: 590, distance: 36.7
drag, startPoint x: 247, startPoint y: 595, endPoint x: 352, endPoint y: 493, distance: 146.4
drag, startPoint x: 269, startPoint y: 572, endPoint x: 251, endPoint y: 585, distance: 22.2
click at [251, 585] on icon at bounding box center [294, 376] width 882 height 917
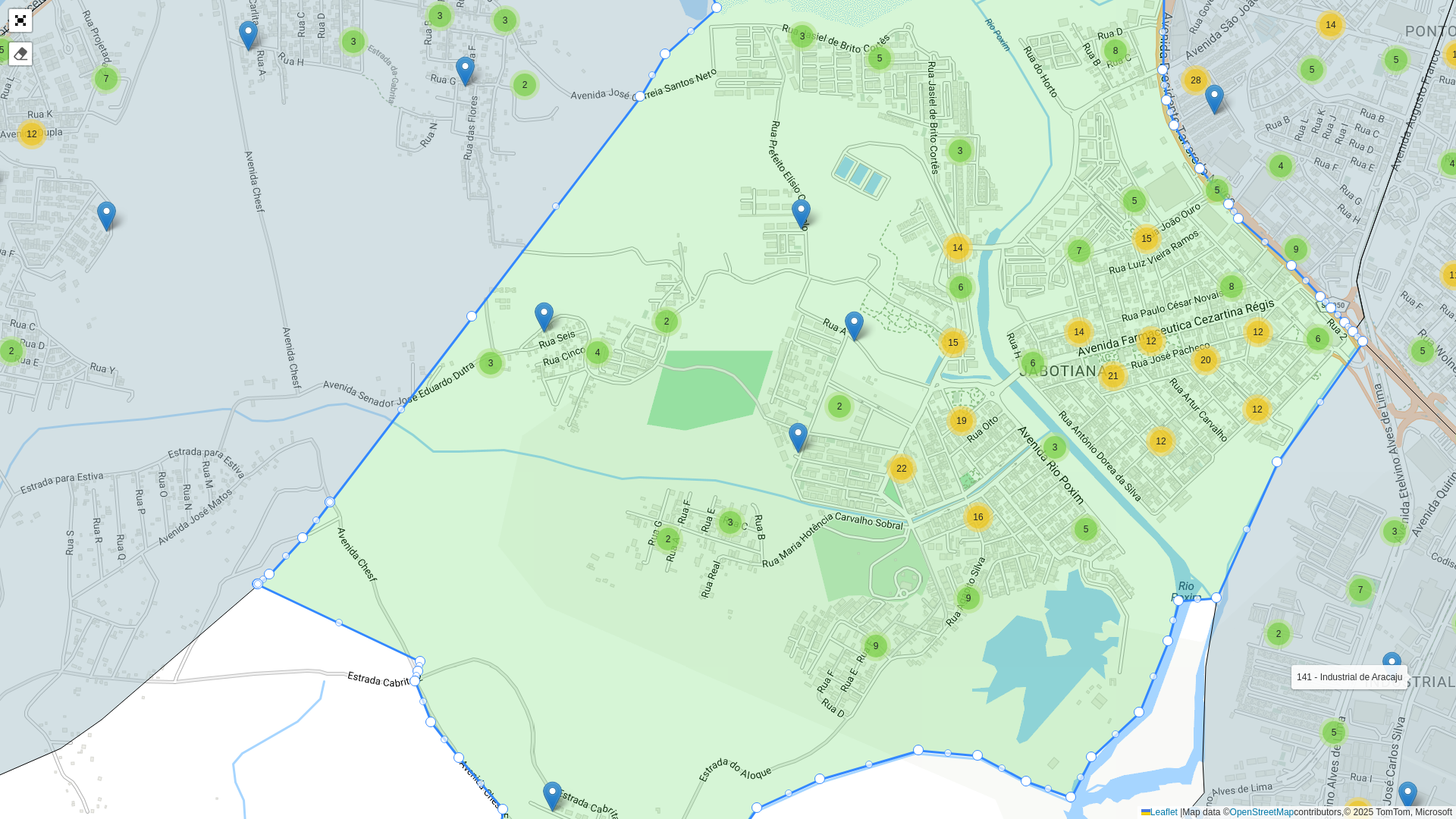
drag, startPoint x: 257, startPoint y: 582, endPoint x: 236, endPoint y: 597, distance: 25.8
drag, startPoint x: 272, startPoint y: 574, endPoint x: 233, endPoint y: 613, distance: 55.2
drag, startPoint x: 242, startPoint y: 597, endPoint x: 384, endPoint y: 436, distance: 214.7
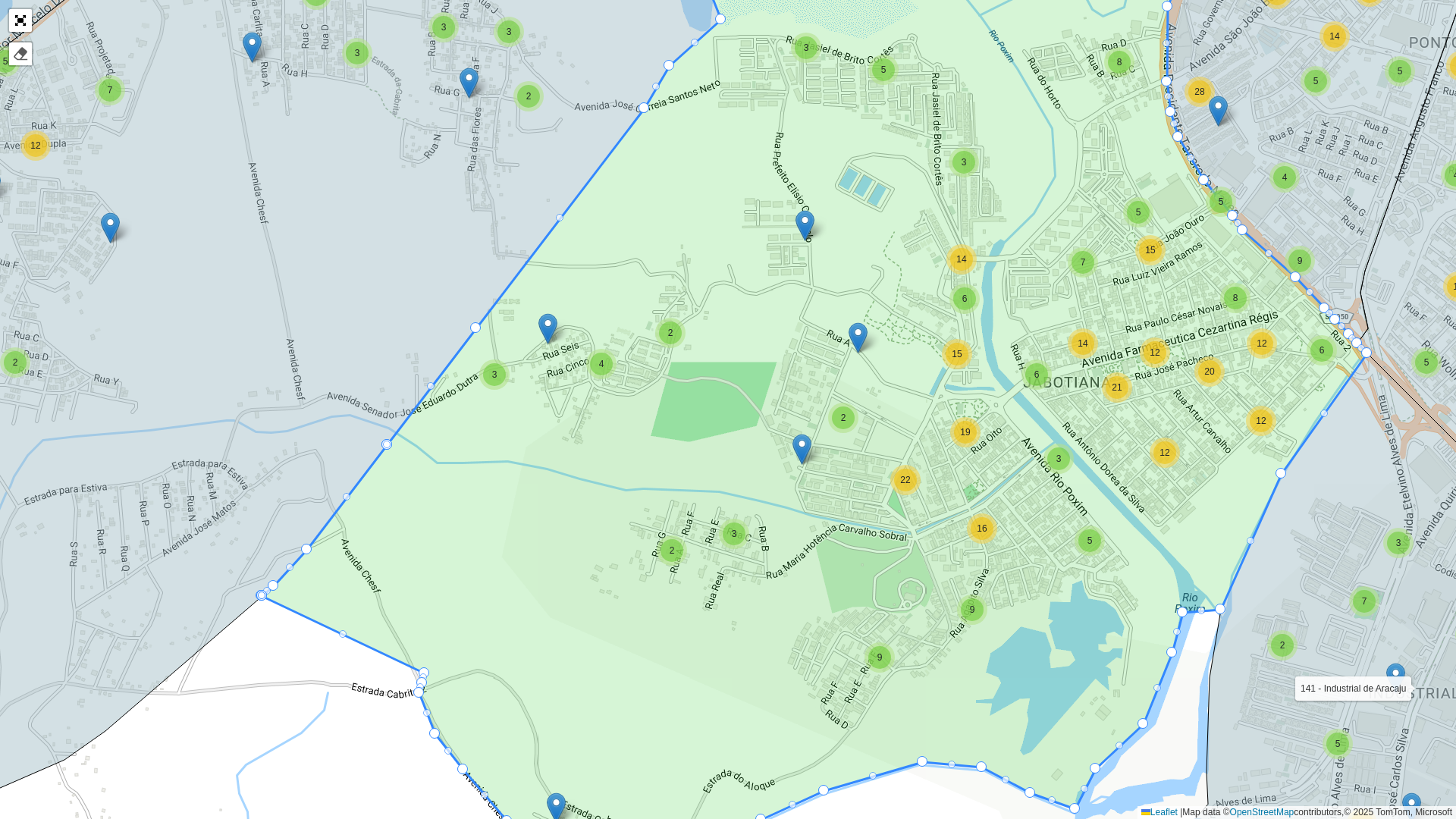
drag, startPoint x: 250, startPoint y: 587, endPoint x: 250, endPoint y: 612, distance: 25.0
click at [250, 612] on icon at bounding box center [289, 390] width 864 height 922
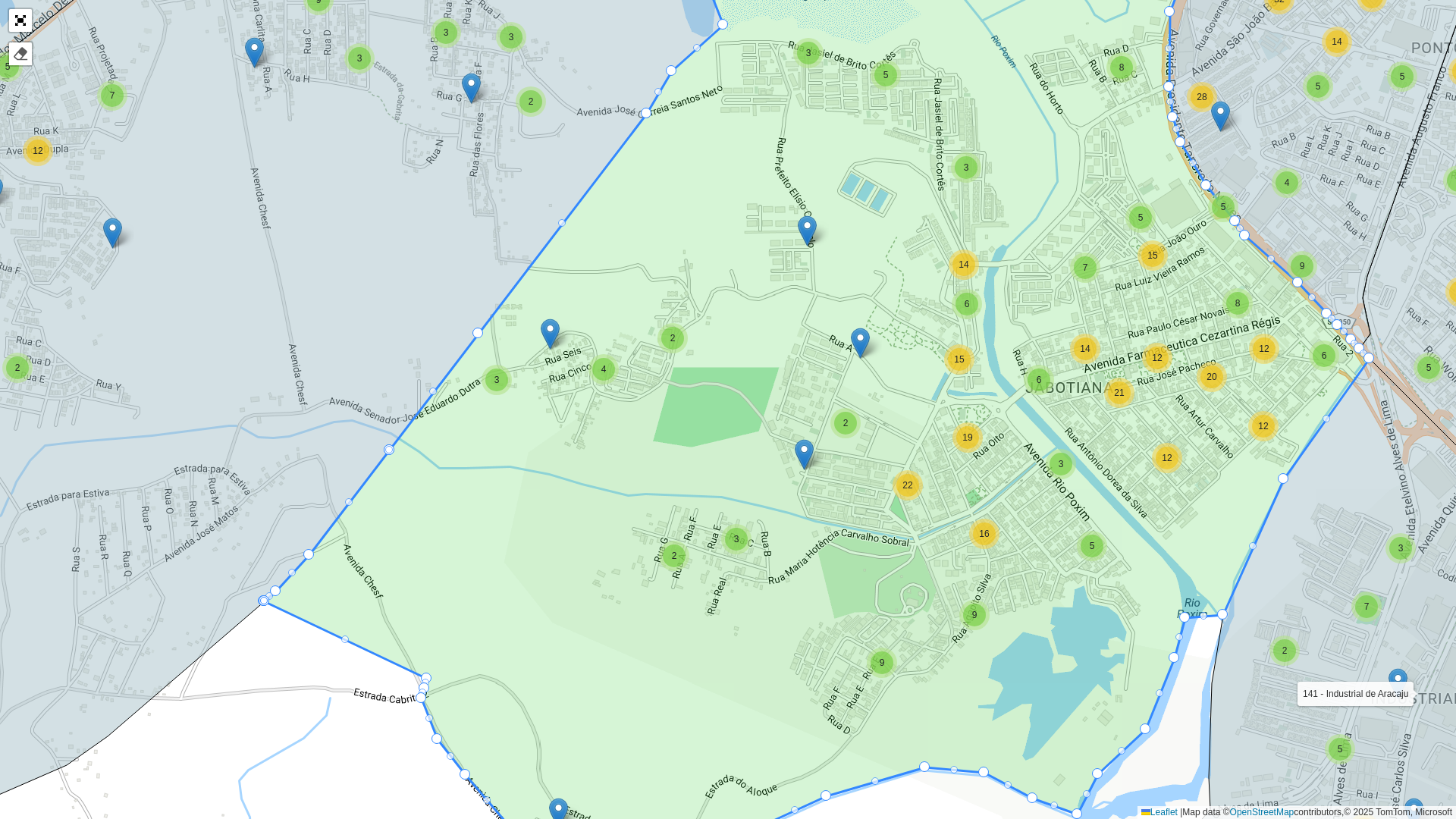
drag, startPoint x: 435, startPoint y: 575, endPoint x: 609, endPoint y: 337, distance: 294.8
click at [609, 337] on icon at bounding box center [816, 400] width 1106 height 988
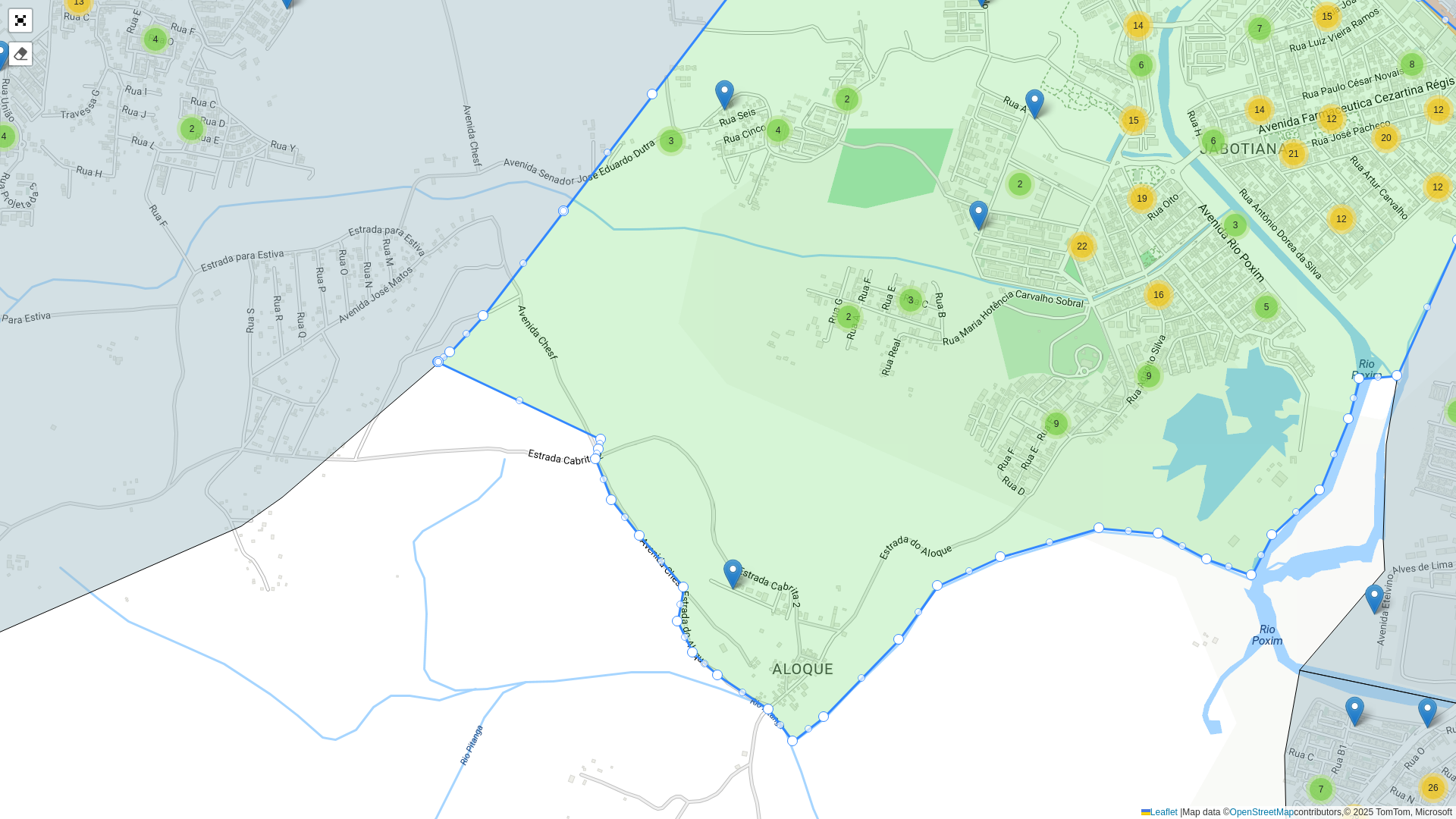
drag, startPoint x: 435, startPoint y: 362, endPoint x: 400, endPoint y: 375, distance: 37.3
drag, startPoint x: 450, startPoint y: 355, endPoint x: 404, endPoint y: 397, distance: 62.3
drag, startPoint x: 450, startPoint y: 350, endPoint x: 360, endPoint y: 445, distance: 130.9
drag, startPoint x: 457, startPoint y: 356, endPoint x: 557, endPoint y: 430, distance: 124.4
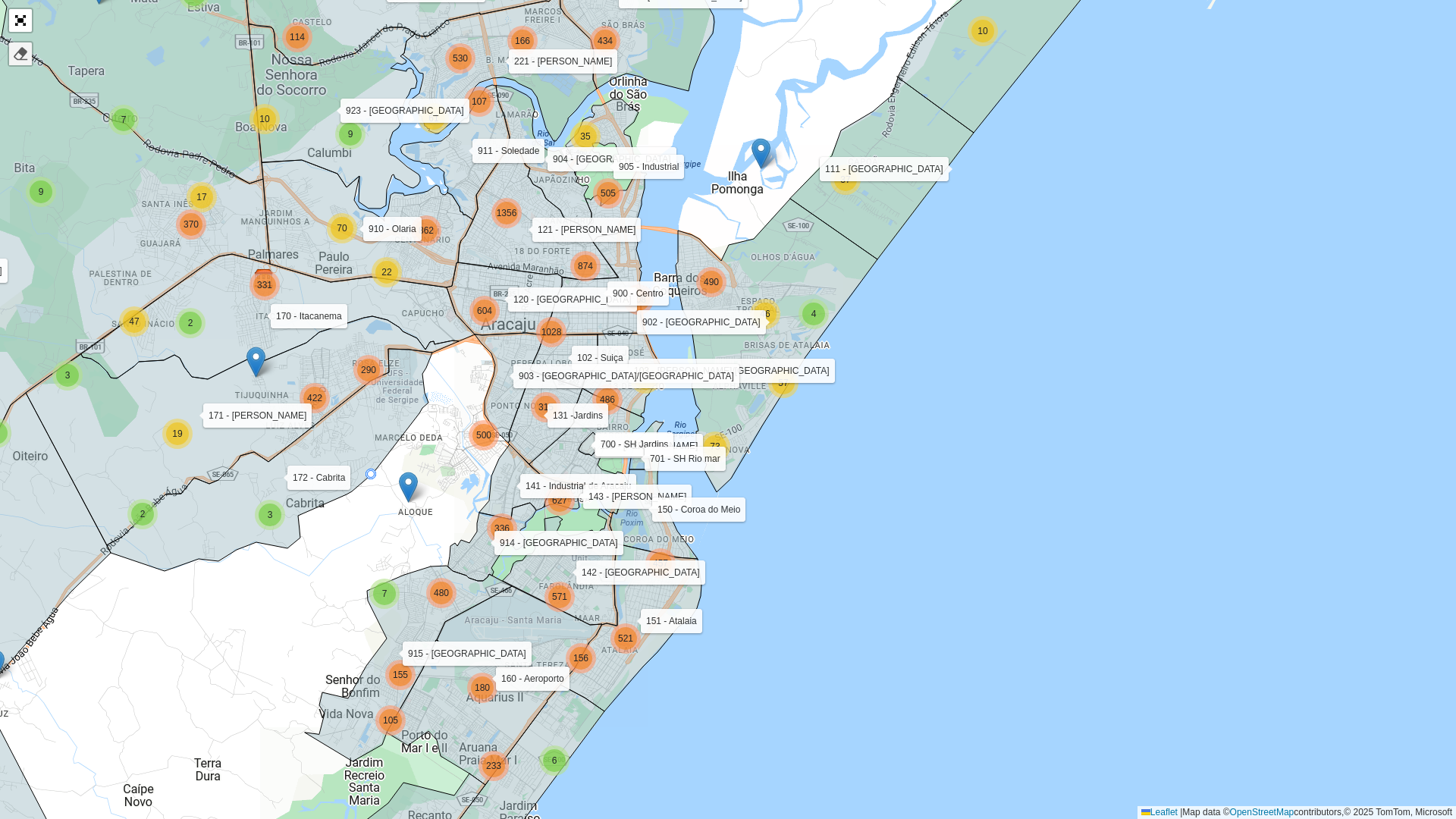
click at [17, 53] on div at bounding box center [21, 54] width 15 height 15
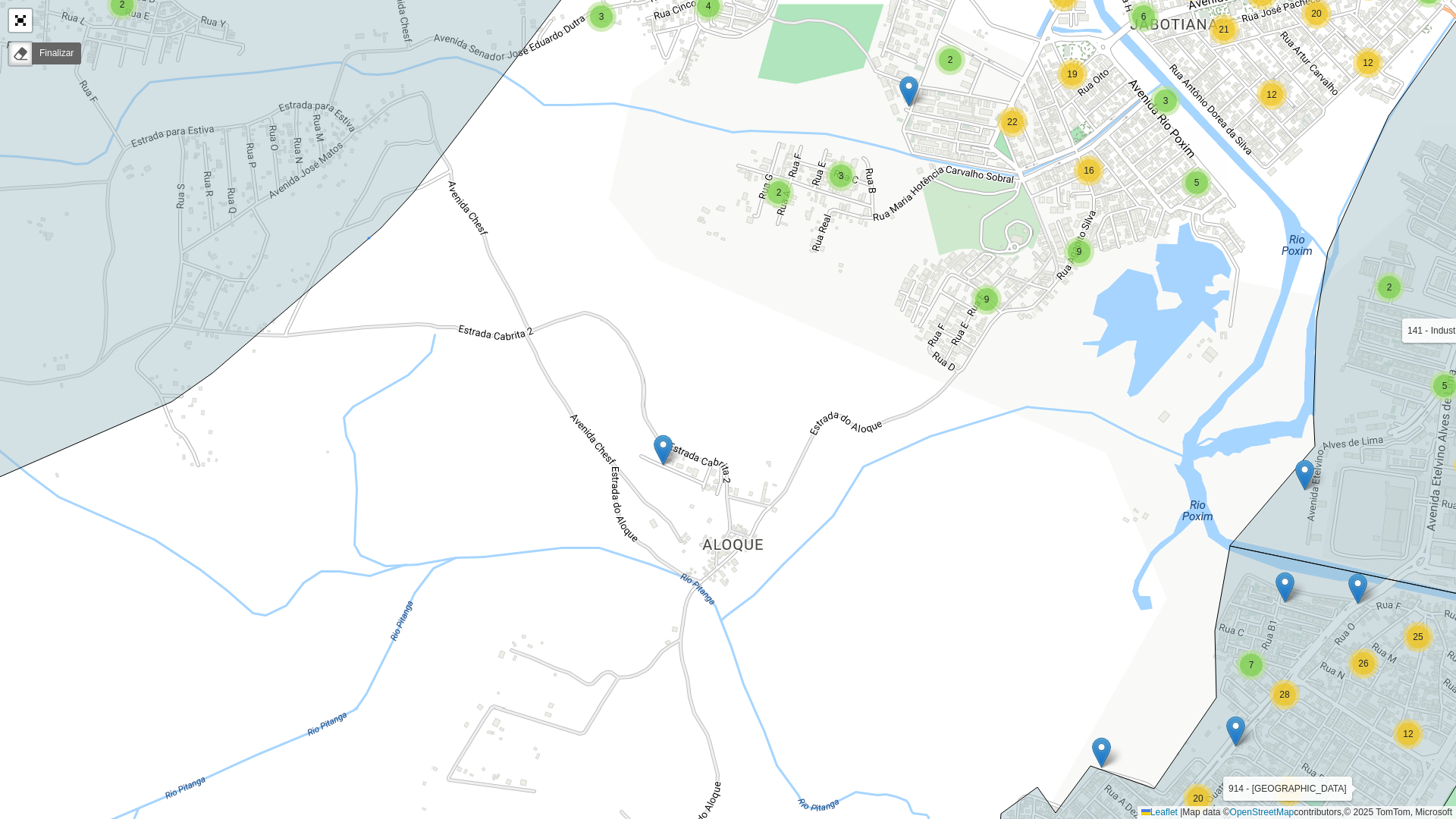
click at [362, 232] on icon at bounding box center [238, 229] width 771 height 624
click at [374, 239] on div "2 10 2 11 33 14 3 5 5 13 2 2 7 19 9 13 15 38 3 13 17 16 30 23 19 3 4 5 10 37 6 …" at bounding box center [728, 410] width 1456 height 819
click at [367, 235] on icon at bounding box center [238, 229] width 771 height 624
click at [370, 240] on div "2 10 2 11 33 14 3 5 5 13 2 2 7 19 9 13 15 38 3 13 17 16 30 23 19 3 4 5 10 37 6 …" at bounding box center [728, 410] width 1456 height 819
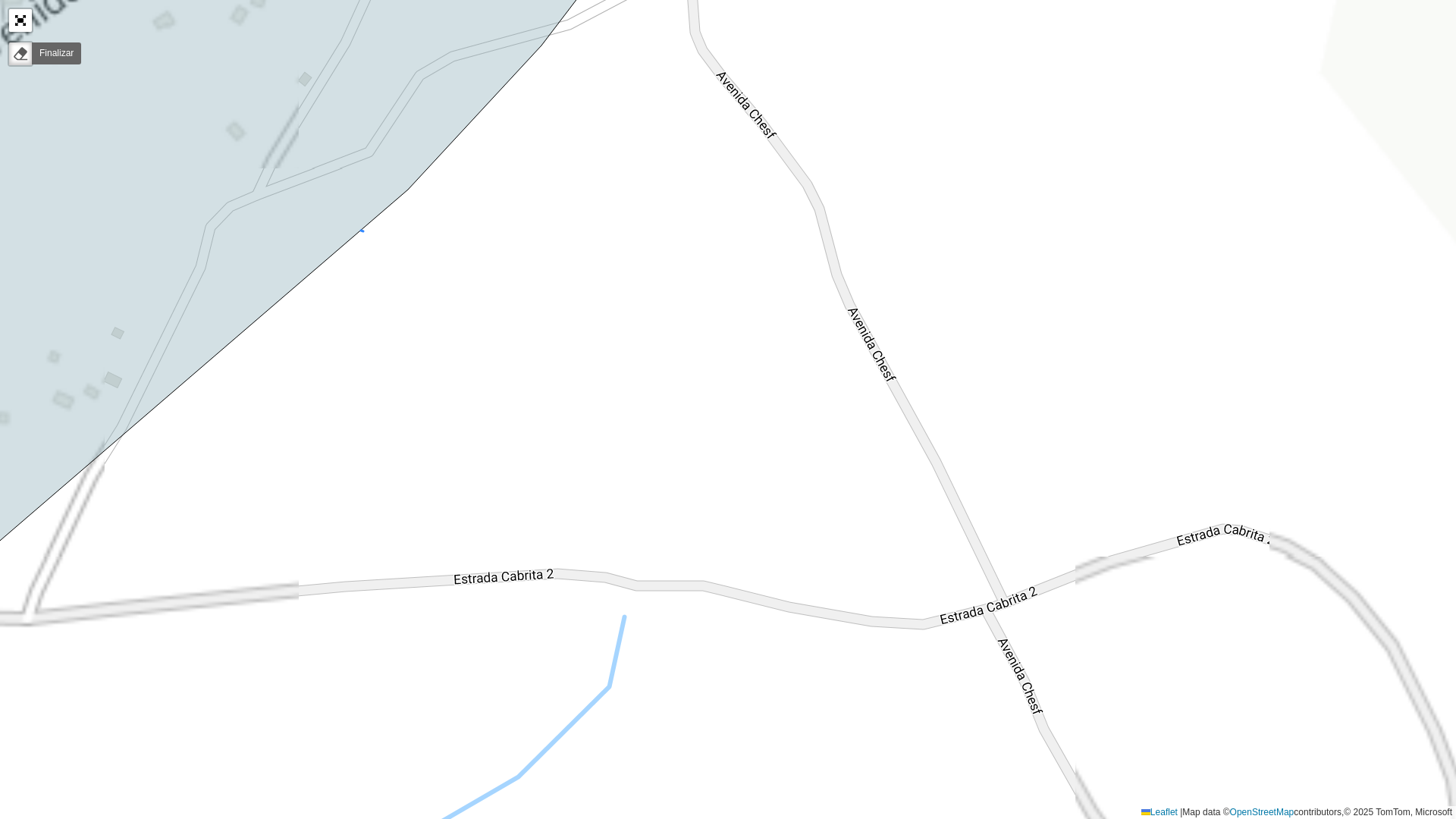
click at [361, 227] on icon at bounding box center [246, 293] width 786 height 750
click at [364, 236] on div "1 - AS Boquim 1 - AS Estância 1 - AS Itabaiana 1 - AS Itabaianinha 1 - AS Lagar…" at bounding box center [728, 410] width 1456 height 819
click at [355, 228] on icon at bounding box center [246, 293] width 786 height 750
click at [364, 233] on div "1 - AS Boquim 1 - AS Estância 1 - AS Itabaiana 1 - AS Itabaianinha 1 - AS Lagar…" at bounding box center [728, 410] width 1456 height 819
click at [364, 235] on div "1 - AS Boquim 1 - AS Estância 1 - AS Itabaiana 1 - AS Itabaianinha 1 - AS Lagar…" at bounding box center [728, 410] width 1456 height 819
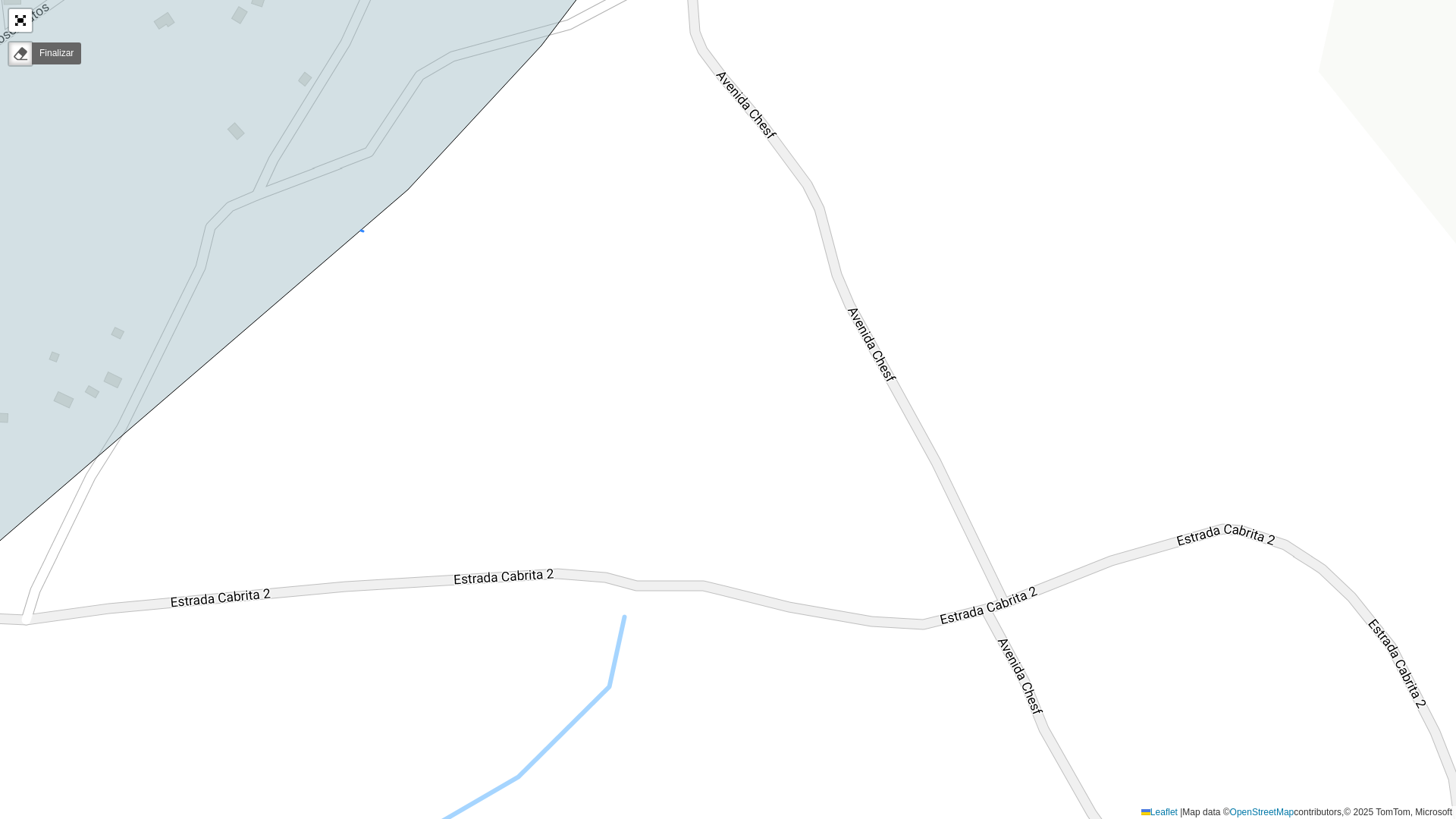
click at [364, 232] on icon at bounding box center [362, 231] width 2 height 1
click at [23, 50] on div at bounding box center [21, 54] width 15 height 15
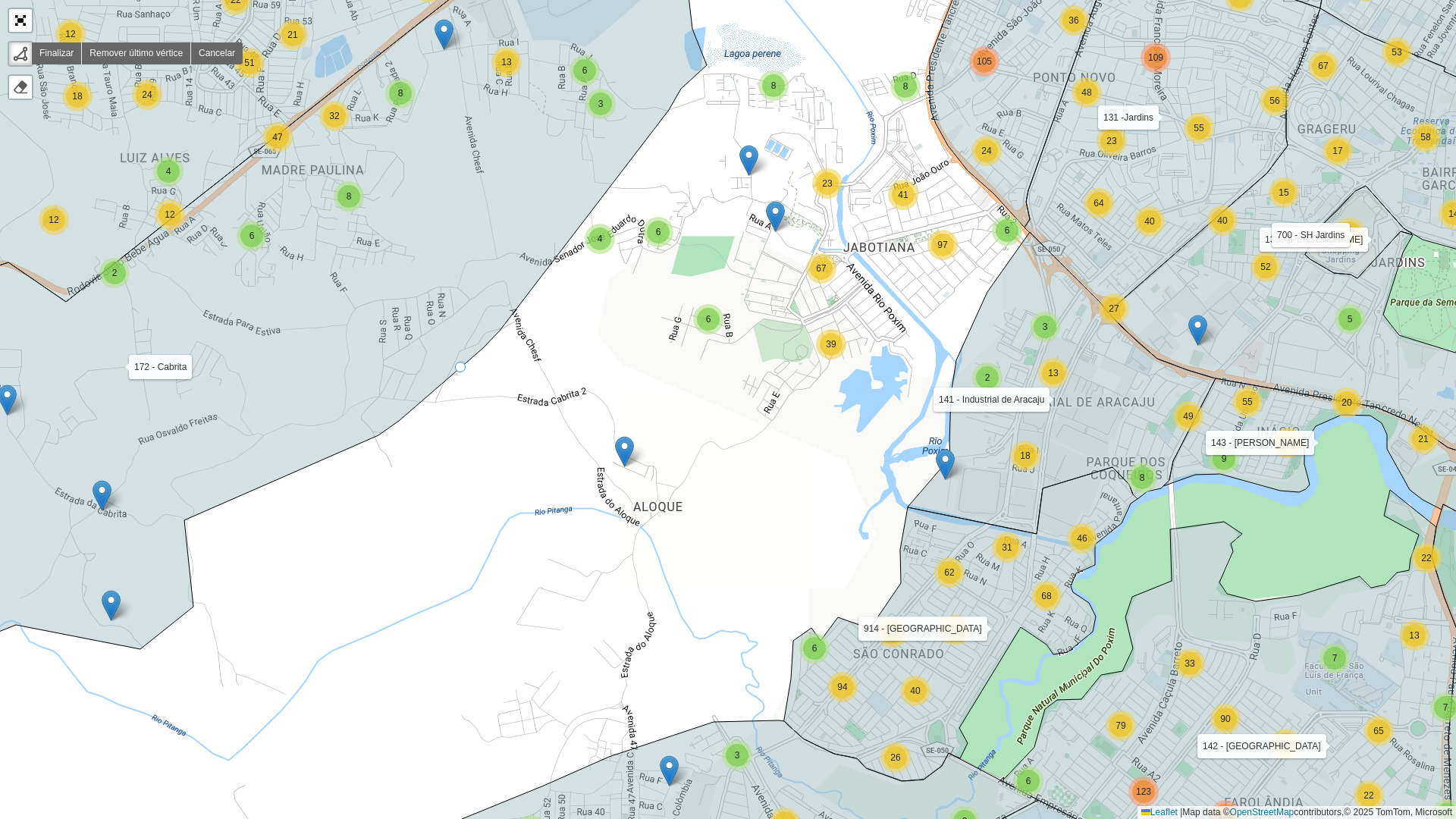
click at [461, 368] on div "3 2 12 15 16 6 9 8 5 4 2 10 80 18 50 5 2 3 2 6 9 5 11 5 14 4 21 40 10 22 35 41 …" at bounding box center [728, 410] width 1456 height 819
click at [792, 636] on div "3 2 12 15 16 6 9 8 5 4 2 10 80 18 50 5 2 3 2 6 9 5 11 5 14 4 21 40 10 22 35 41 …" at bounding box center [728, 410] width 1456 height 819
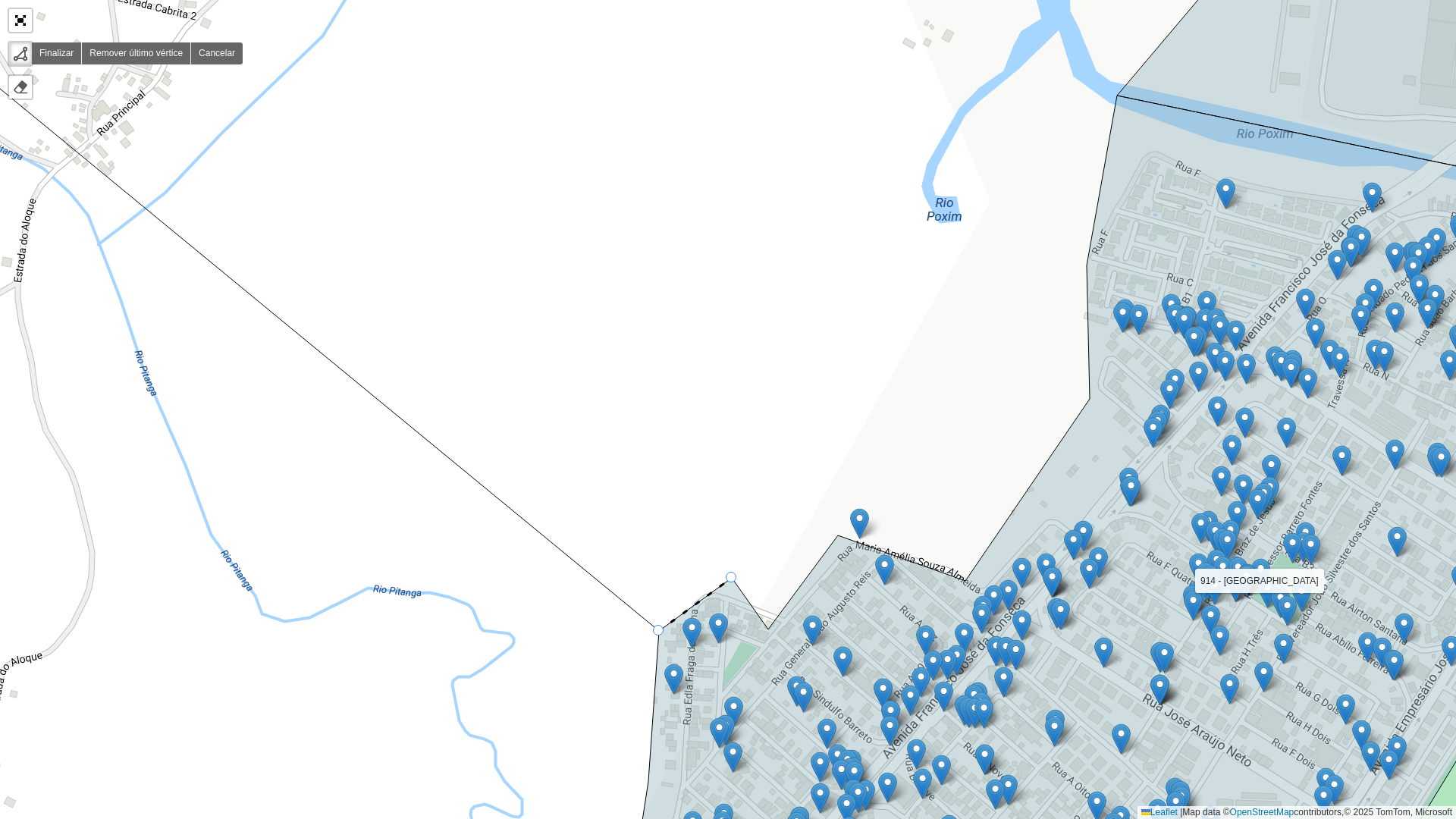
click at [738, 577] on div "1 - AS Boquim 1 - AS Estância 1 - AS Itabaiana 1 - AS Itabaianinha 1 - AS Lagar…" at bounding box center [728, 410] width 1456 height 819
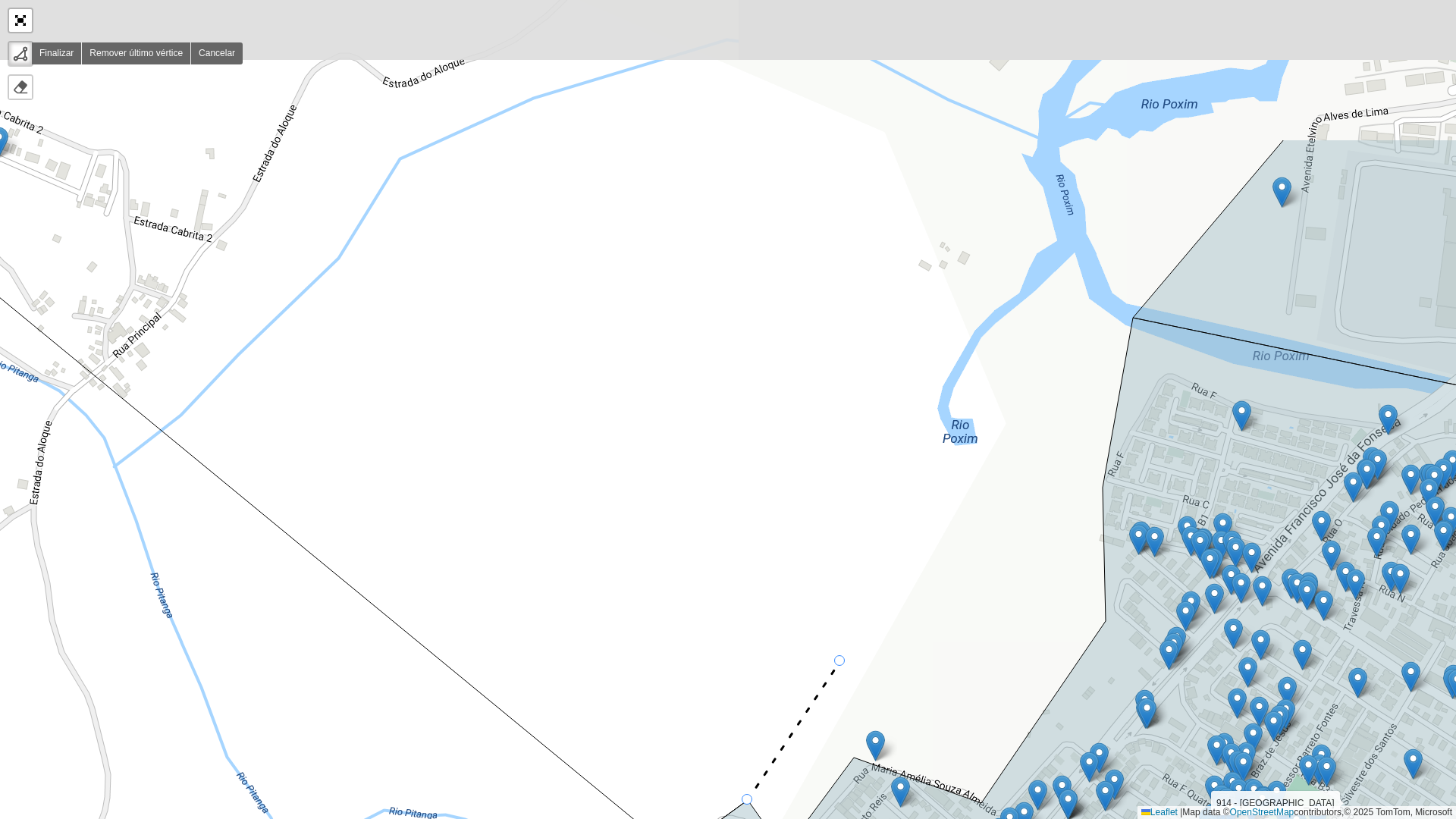
drag, startPoint x: 828, startPoint y: 621, endPoint x: 835, endPoint y: 642, distance: 22.1
click at [835, 636] on div "1 - AS Boquim 1 - AS Estância 1 - AS Itabaiana 1 - AS Itabaianinha 1 - AS Lagar…" at bounding box center [728, 410] width 1456 height 819
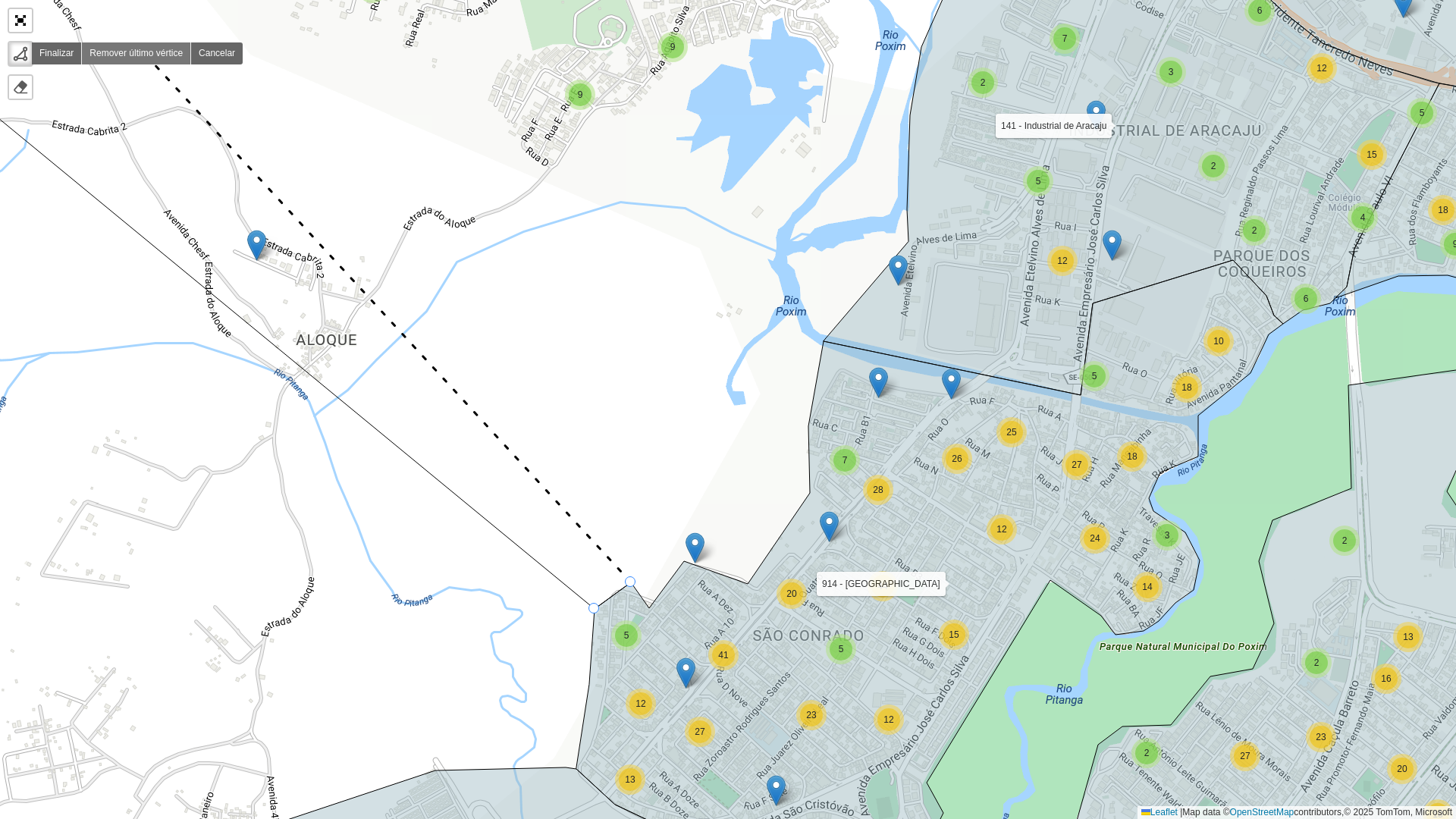
click at [143, 52] on link "Remover último vértice" at bounding box center [136, 53] width 109 height 22
click at [318, 419] on div "4 7 11 7 4 15 21 2 10 2 11 33 14 3 3 6 5 3 4 3 6 11 12 5 13 2 2 7 19 9 13 27 3 …" at bounding box center [728, 410] width 1456 height 819
click at [424, 316] on div "4 7 11 7 4 15 21 2 10 2 11 33 14 3 3 6 5 3 4 3 6 11 12 5 13 2 2 7 19 9 13 27 3 …" at bounding box center [728, 410] width 1456 height 819
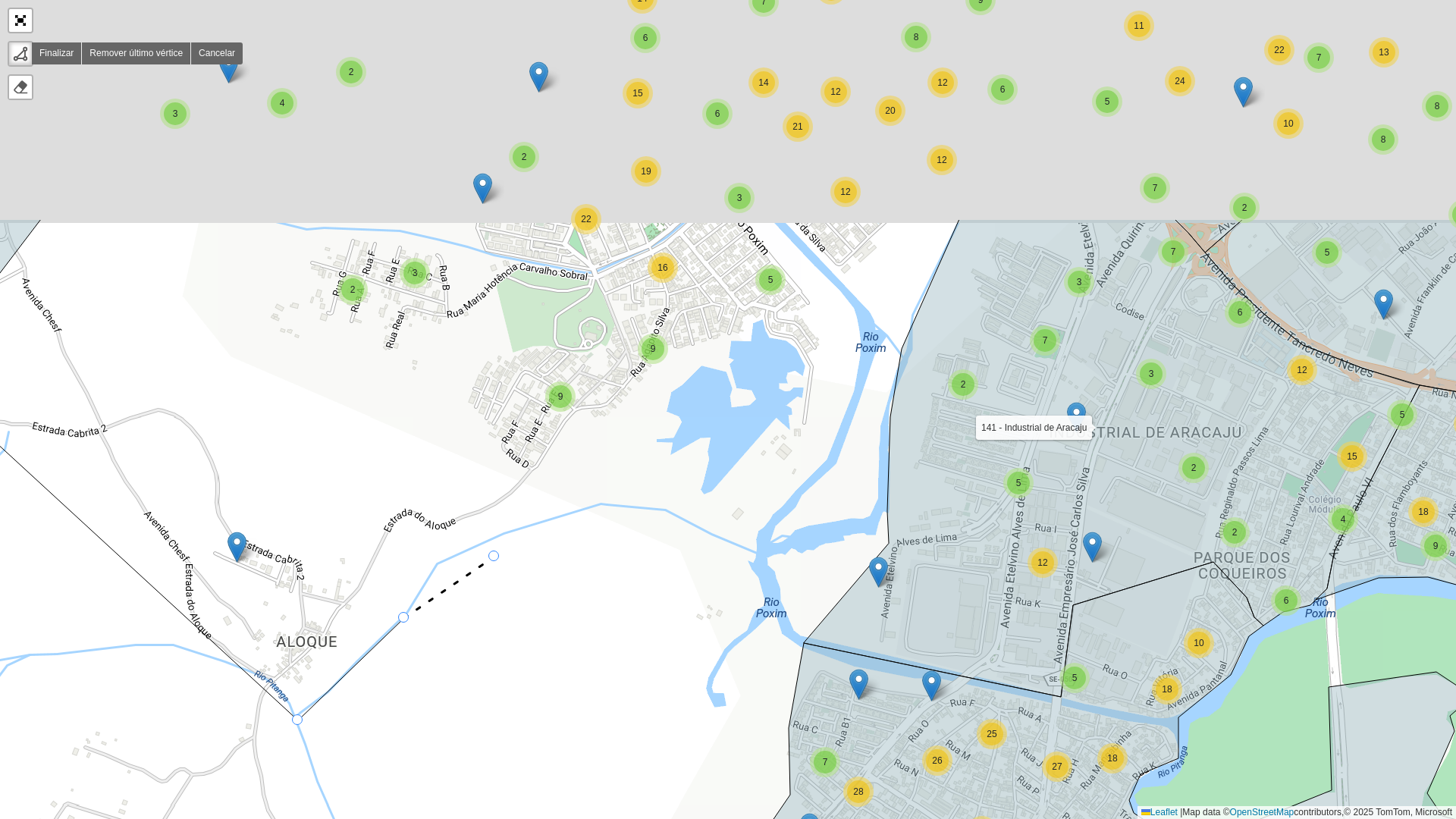
drag, startPoint x: 514, startPoint y: 254, endPoint x: 483, endPoint y: 529, distance: 276.7
click at [494, 556] on div "4 7 11 7 4 15 21 2 10 2 11 33 14 3 3 6 5 3 4 3 6 11 12 5 13 2 2 7 19 9 13 27 3 …" at bounding box center [728, 410] width 1456 height 819
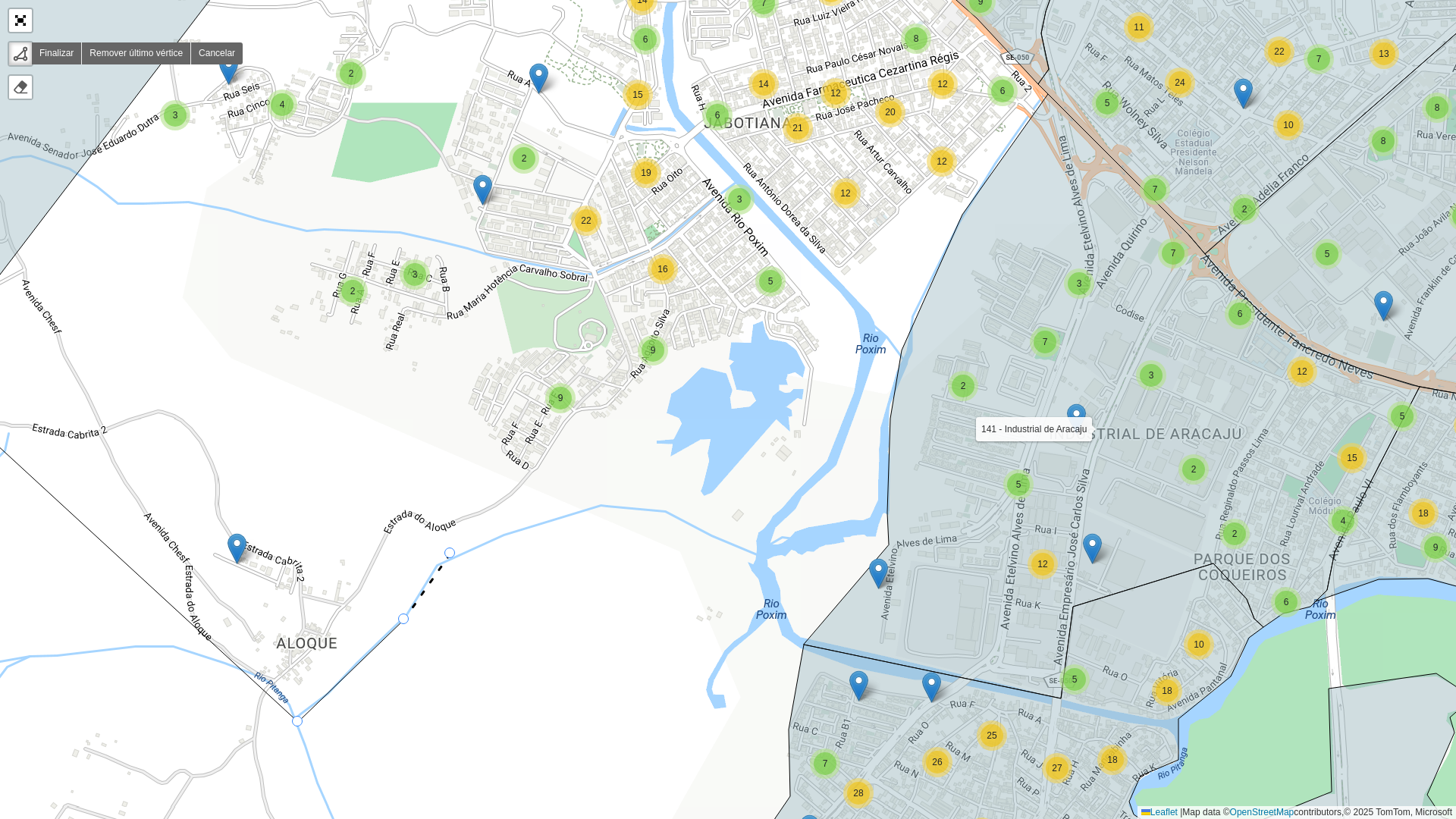
click at [450, 553] on icon at bounding box center [428, 586] width 47 height 66
click at [606, 506] on div "2 10 5 2 2 7 19 9 13 17 16 30 3 4 5 10 37 6 4 10 34 8 2 5 2 9 3 11 6 13 13 12 5…" at bounding box center [728, 410] width 1456 height 819
click at [757, 553] on div "2 10 5 2 2 7 19 9 13 17 16 30 3 4 5 10 37 6 4 10 34 8 2 5 2 9 3 11 6 13 13 12 5…" at bounding box center [728, 410] width 1456 height 819
click at [809, 491] on div "2 10 5 2 2 7 19 9 13 17 16 30 3 4 5 10 37 6 4 10 34 8 2 5 2 9 3 11 6 13 13 12 5…" at bounding box center [728, 410] width 1456 height 819
drag, startPoint x: 873, startPoint y: 352, endPoint x: 913, endPoint y: 344, distance: 40.8
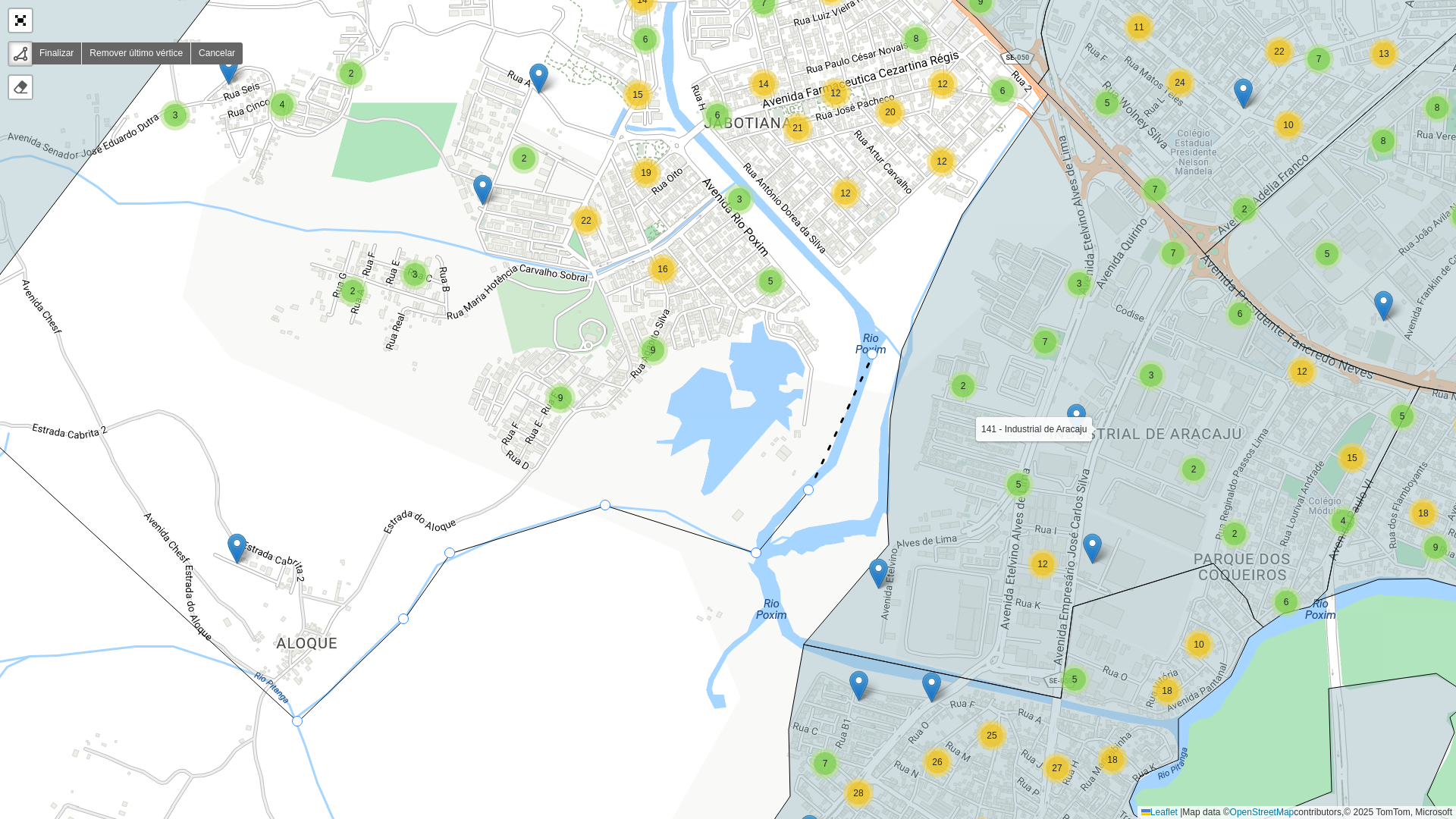
click at [878, 354] on div "2 10 5 2 2 7 19 9 13 17 16 30 3 4 5 10 37 6 4 10 34 8 2 5 2 9 3 11 6 13 13 12 5…" at bounding box center [728, 410] width 1456 height 819
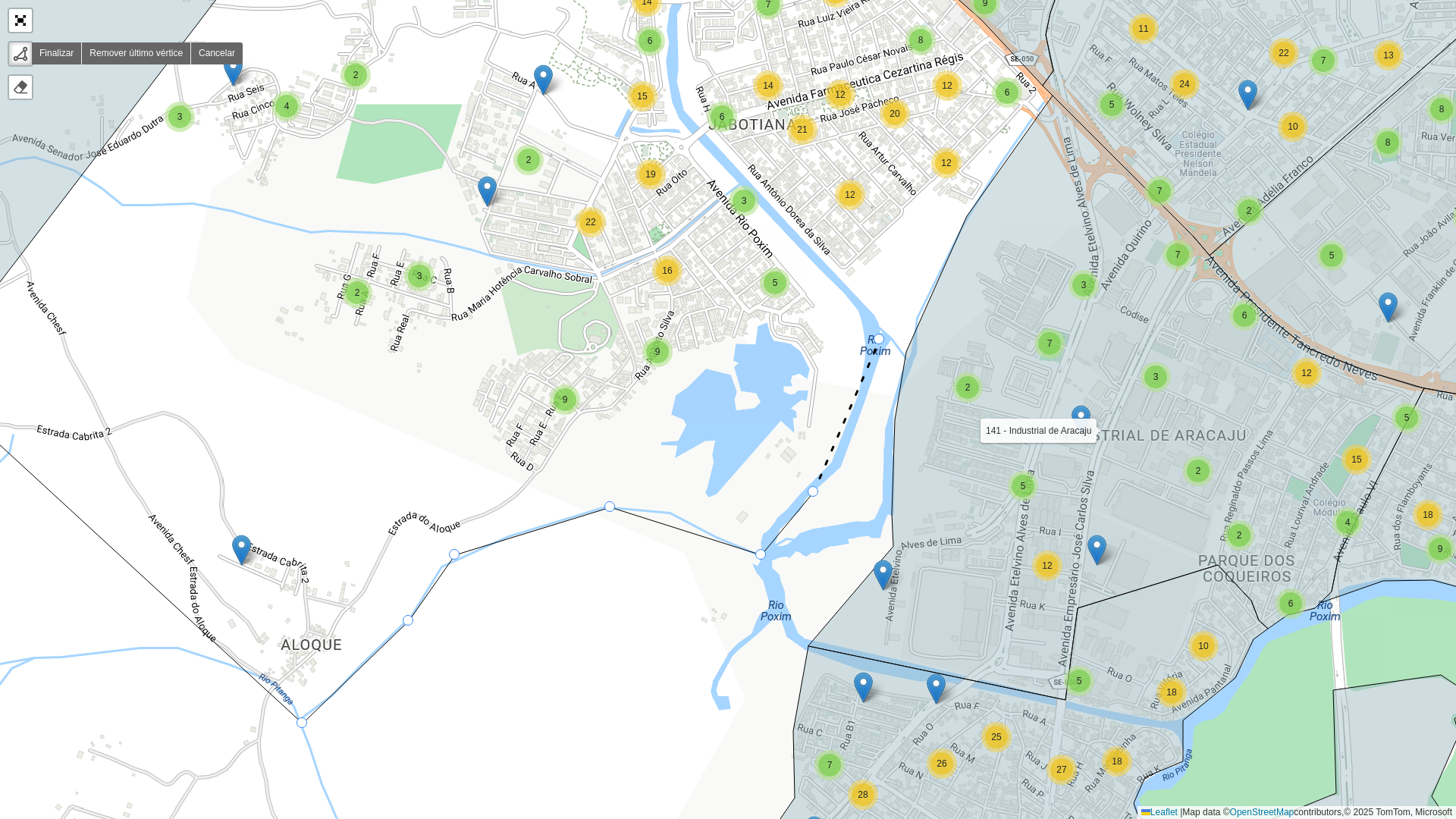
click at [879, 340] on div "2 10 5 2 2 7 19 9 13 17 16 30 3 4 5 10 37 6 4 10 34 8 2 5 2 9 3 11 6 13 13 12 5…" at bounding box center [728, 410] width 1456 height 819
click at [902, 359] on div "2 10 5 2 2 7 19 9 13 17 16 30 3 4 5 10 37 6 4 10 34 8 2 5 2 9 3 11 6 13 13 12 5…" at bounding box center [728, 410] width 1456 height 819
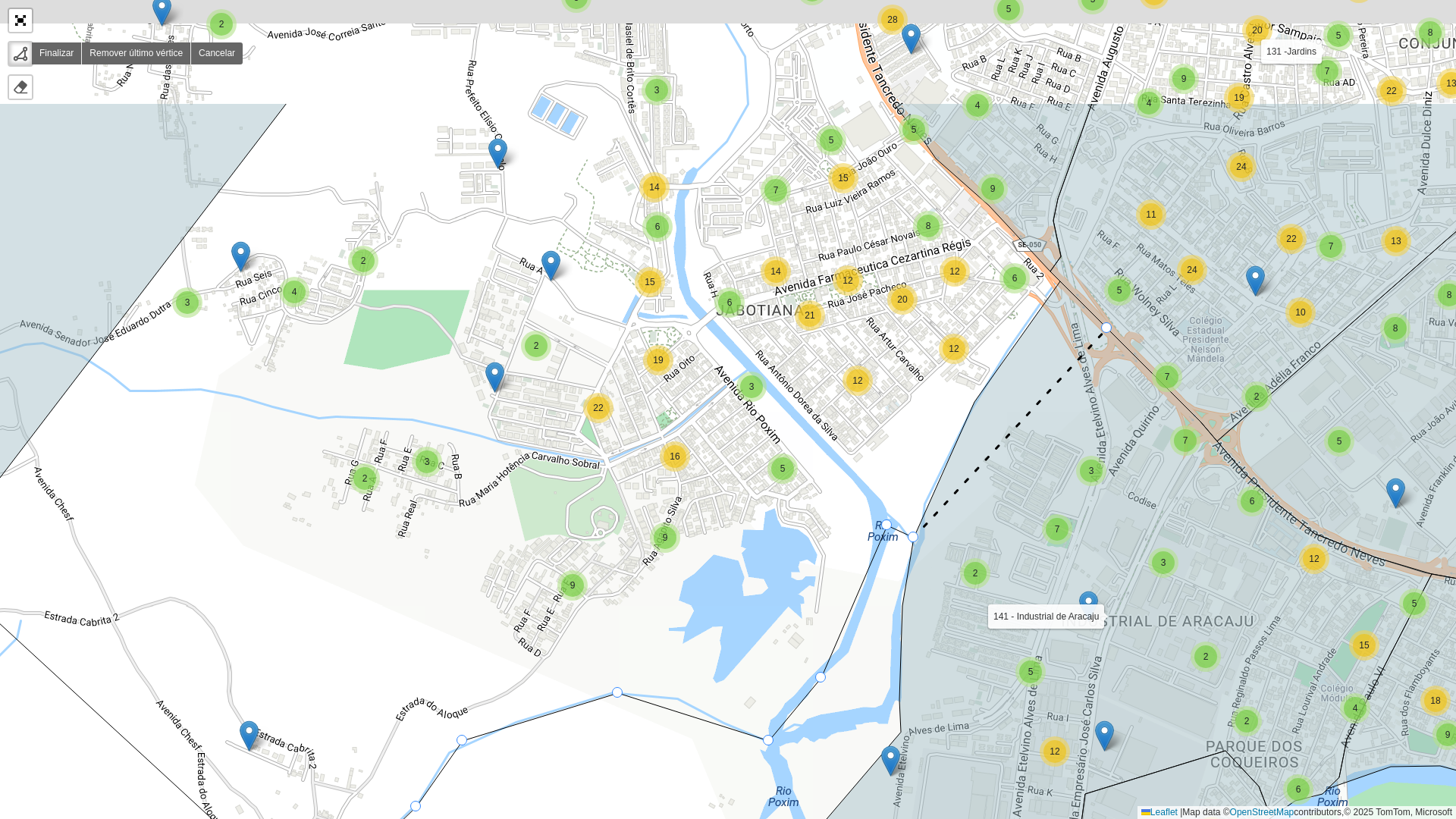
drag, startPoint x: 1086, startPoint y: 121, endPoint x: 1108, endPoint y: 360, distance: 240.0
click at [1109, 362] on icon at bounding box center [1313, 272] width 526 height 338
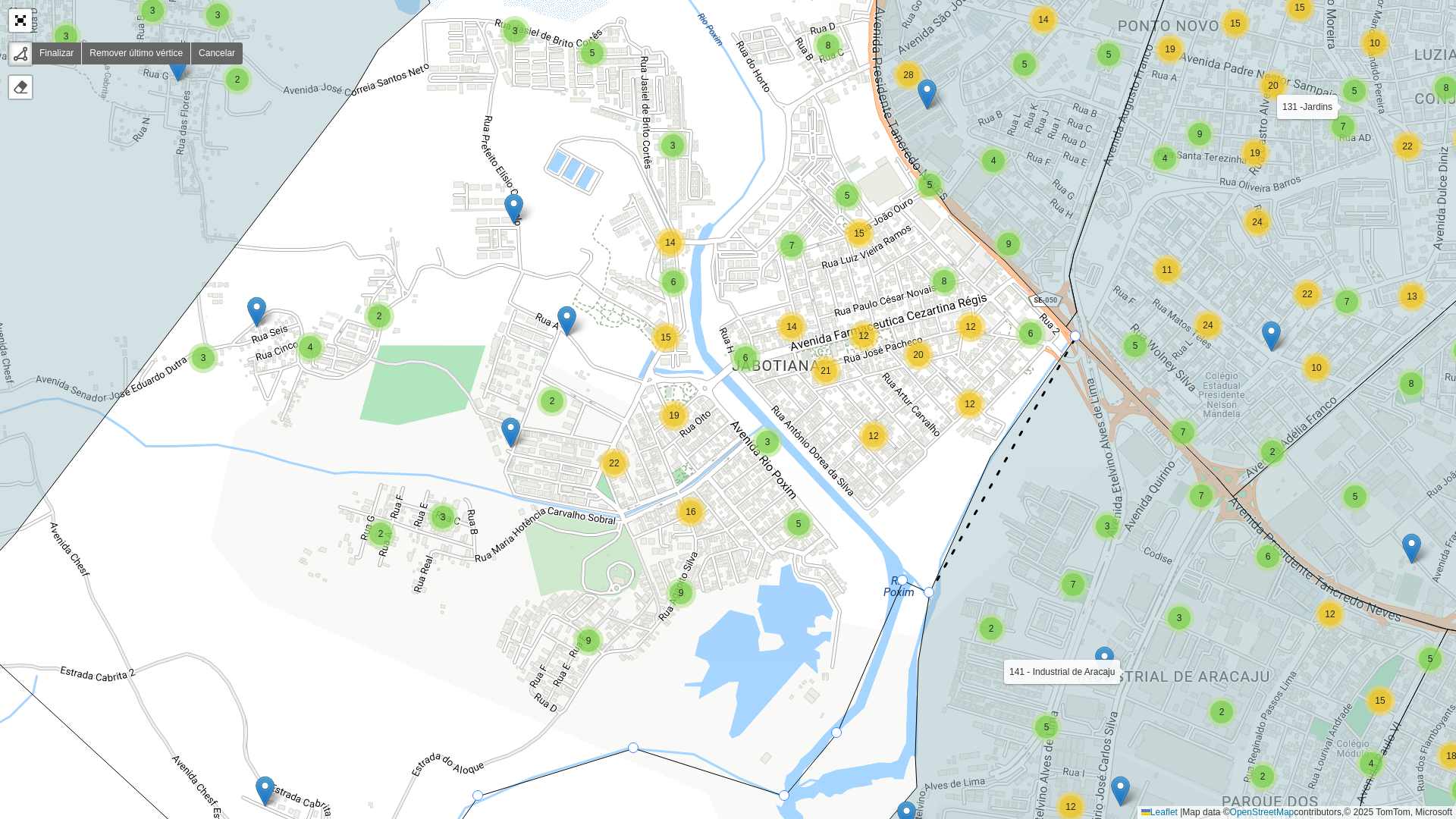
click at [1084, 335] on icon at bounding box center [1335, 208] width 536 height 580
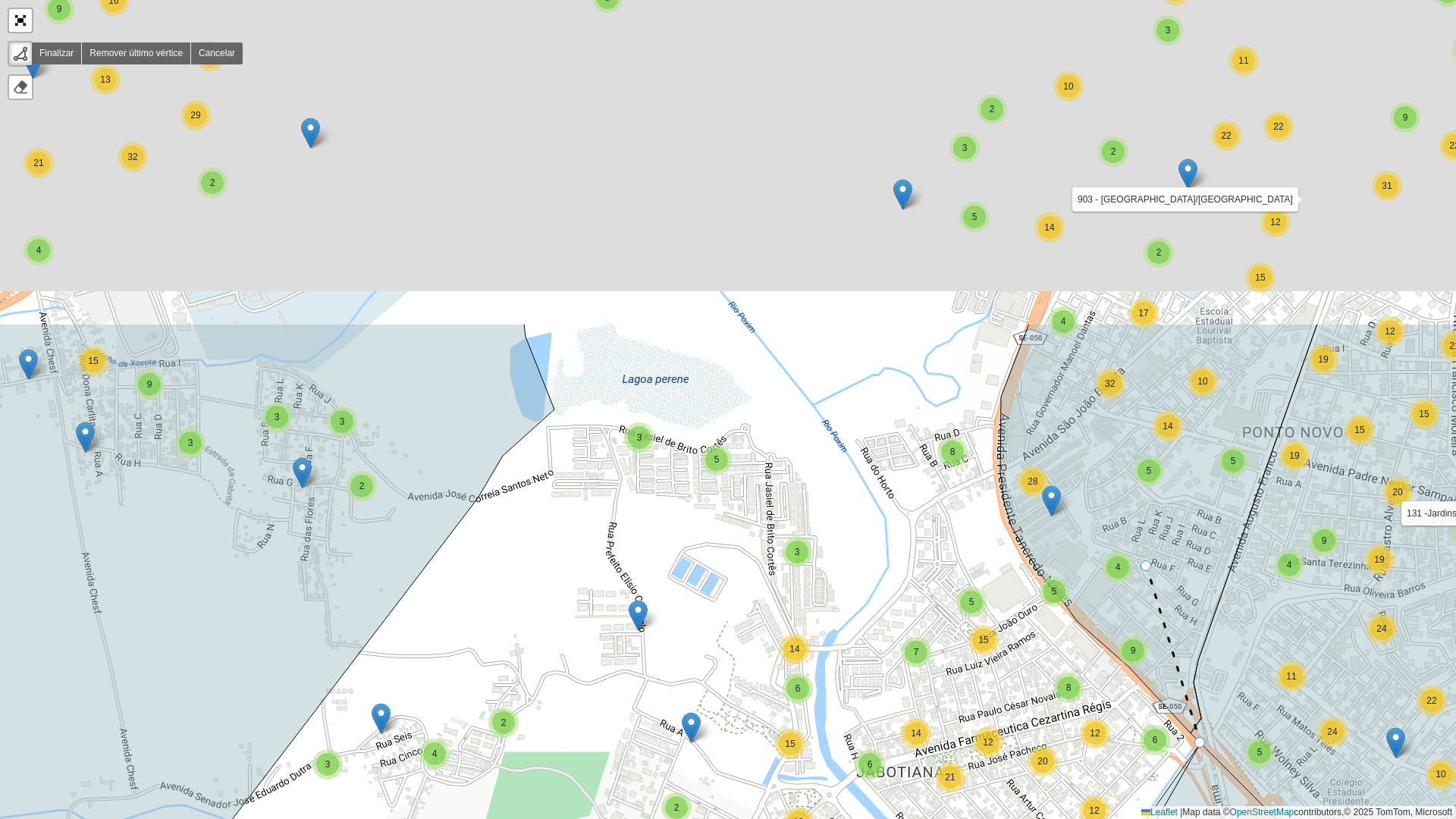
drag, startPoint x: 1012, startPoint y: 107, endPoint x: 1122, endPoint y: 538, distance: 444.8
click at [1143, 583] on icon at bounding box center [1158, 529] width 317 height 410
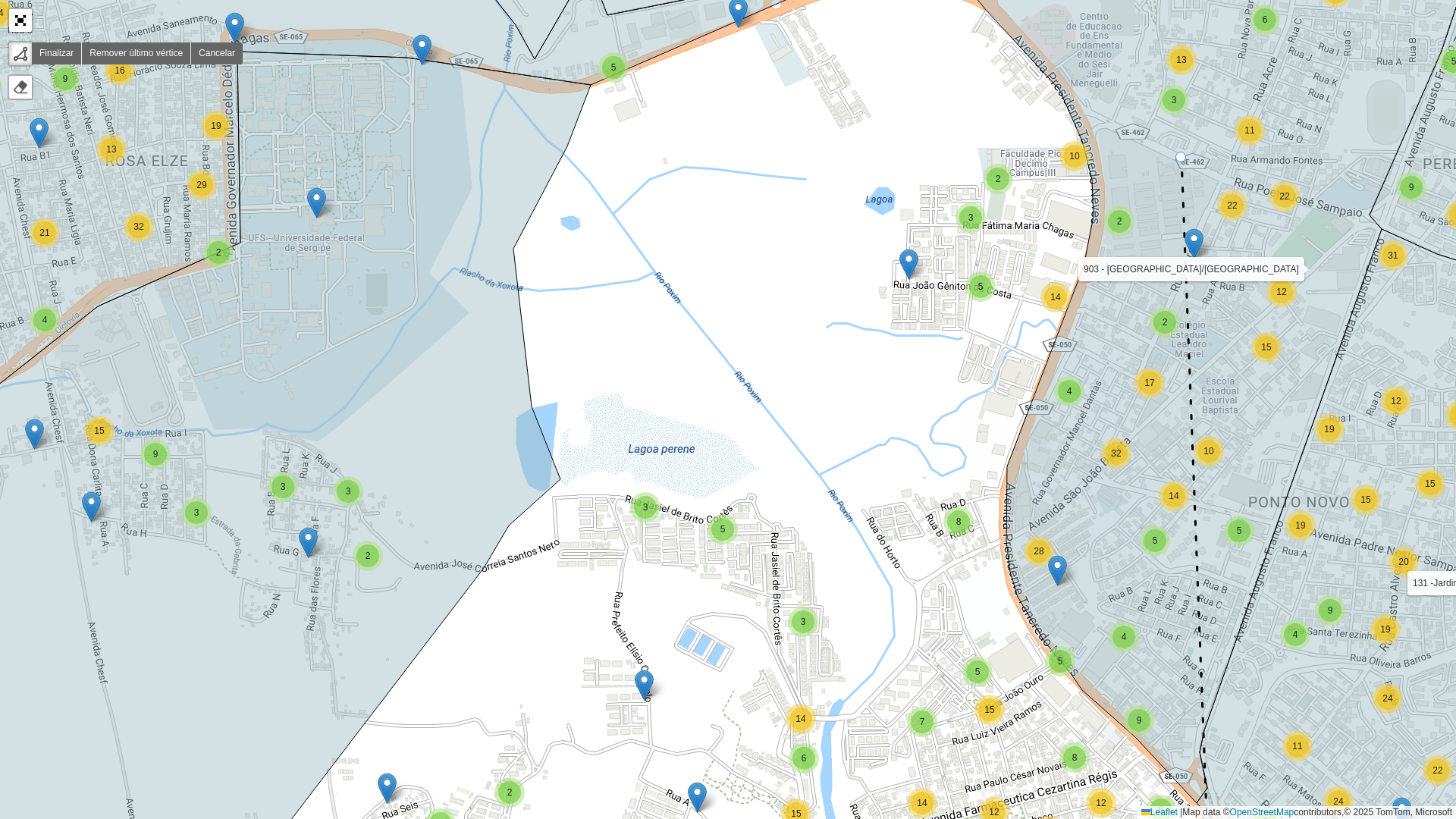
click at [1181, 158] on icon at bounding box center [1193, 485] width 25 height 655
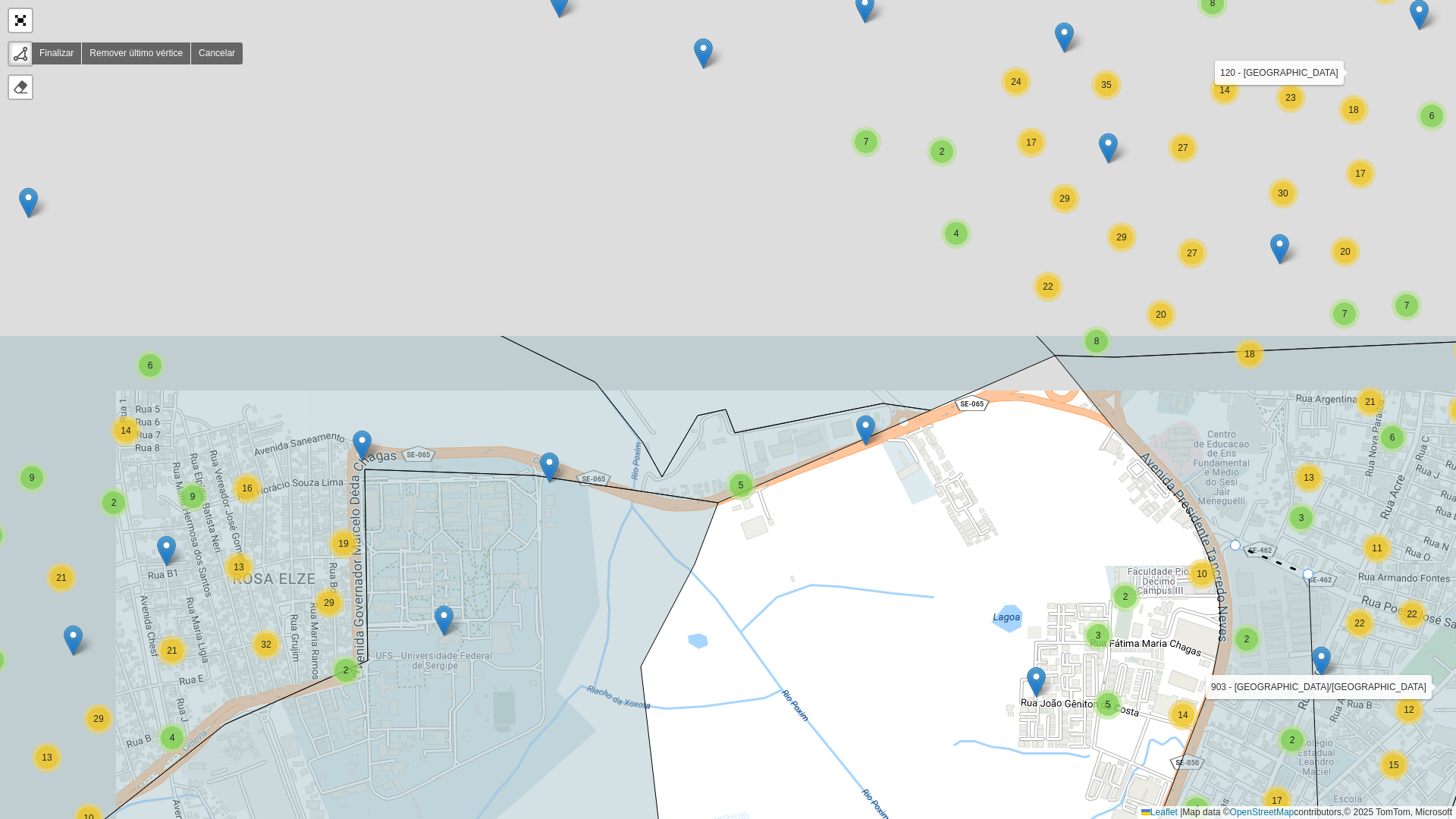
drag, startPoint x: 1092, startPoint y: 76, endPoint x: 1229, endPoint y: 529, distance: 473.3
click at [1232, 534] on icon at bounding box center [1331, 781] width 551 height 880
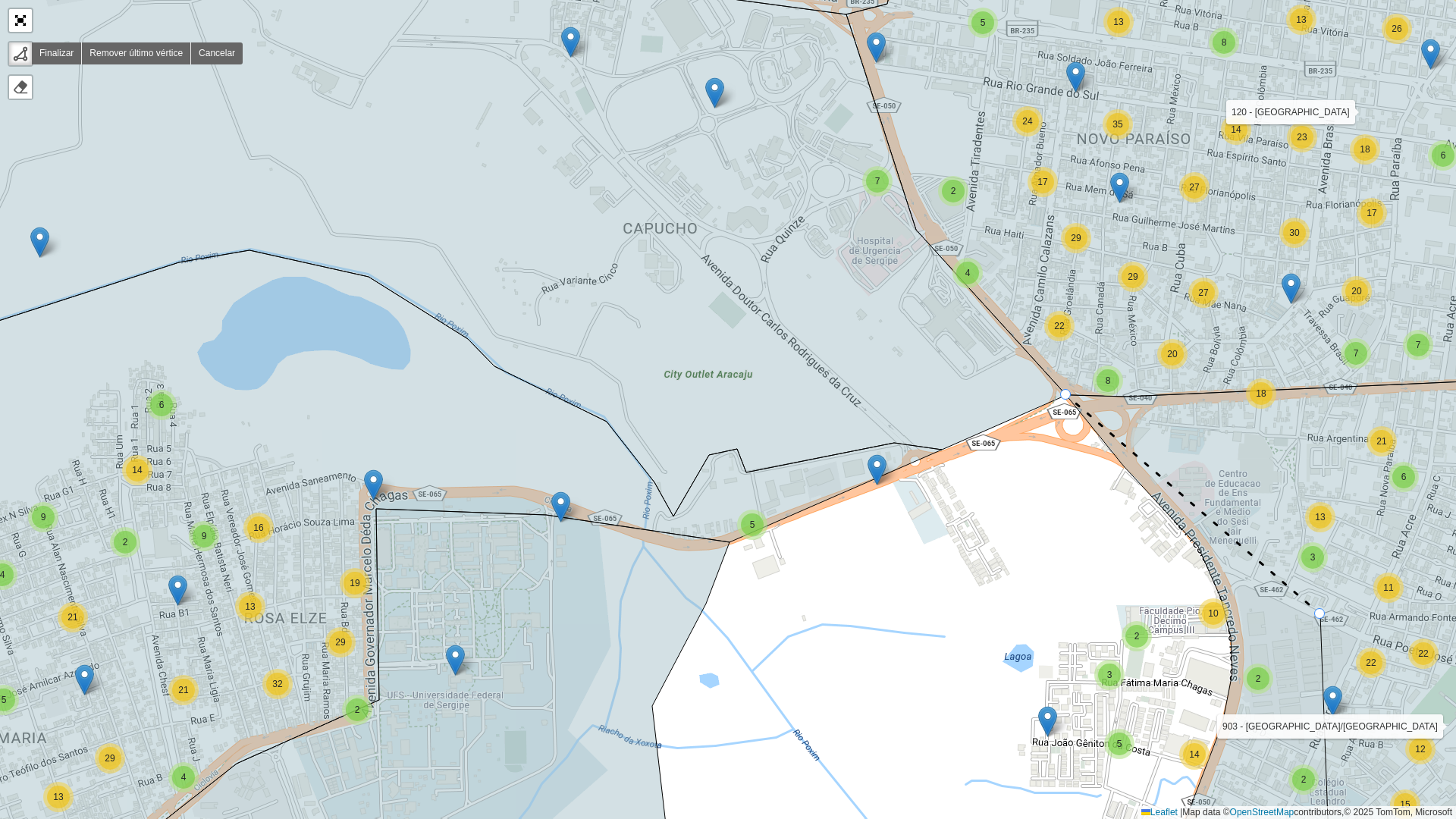
click at [1064, 397] on div "2 3 3 3 9 2 29 32 10 13 4 21 29 15 2 7 2 4 4 8 4 3 2 9 2 10 8 8 18 19 5 20 28 5…" at bounding box center [728, 410] width 1456 height 819
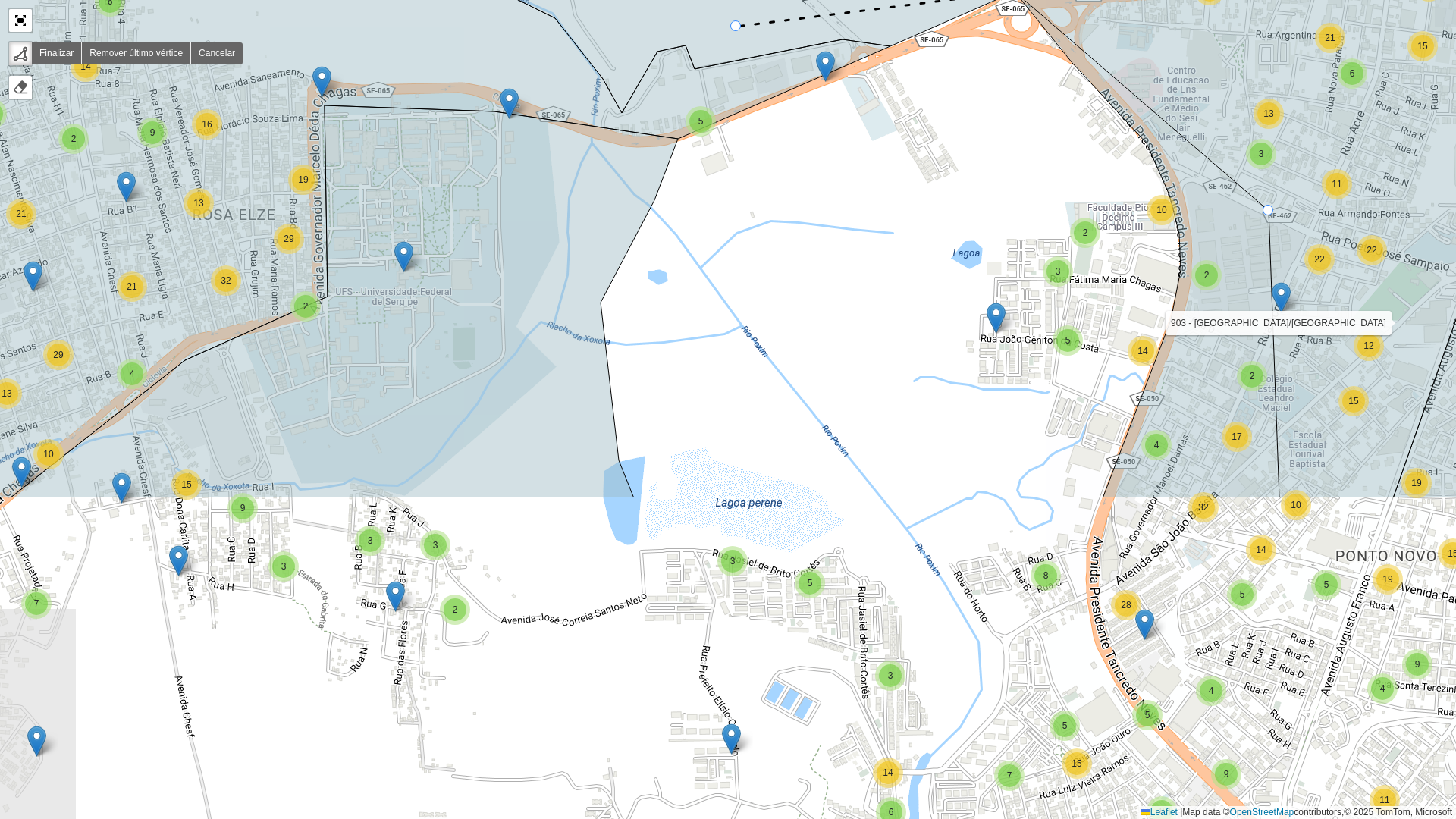
drag, startPoint x: 788, startPoint y: 432, endPoint x: 735, endPoint y: 28, distance: 407.5
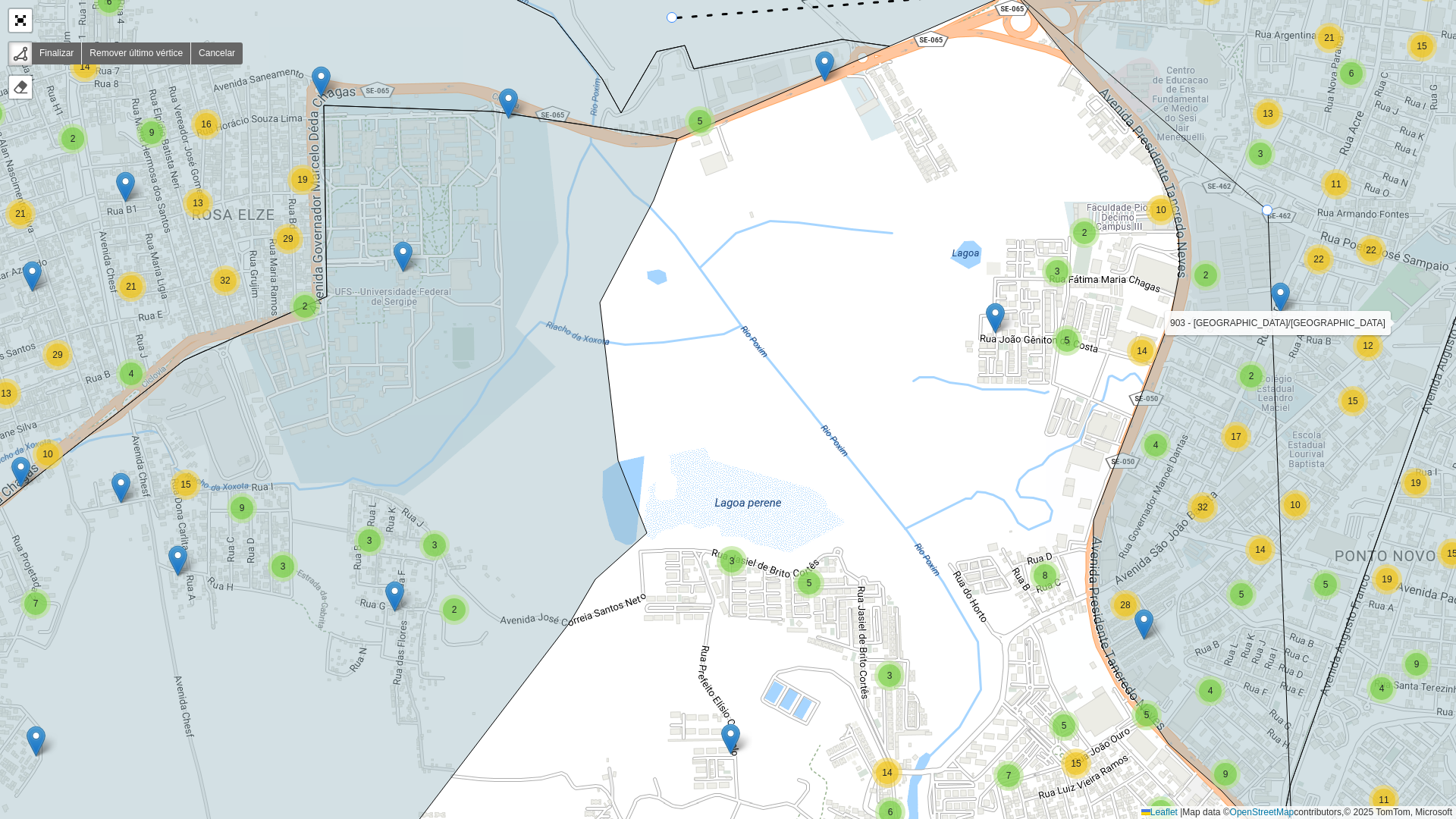
click at [673, 18] on icon at bounding box center [434, 15] width 1161 height 195
click at [676, 138] on icon at bounding box center [371, 269] width 1036 height 704
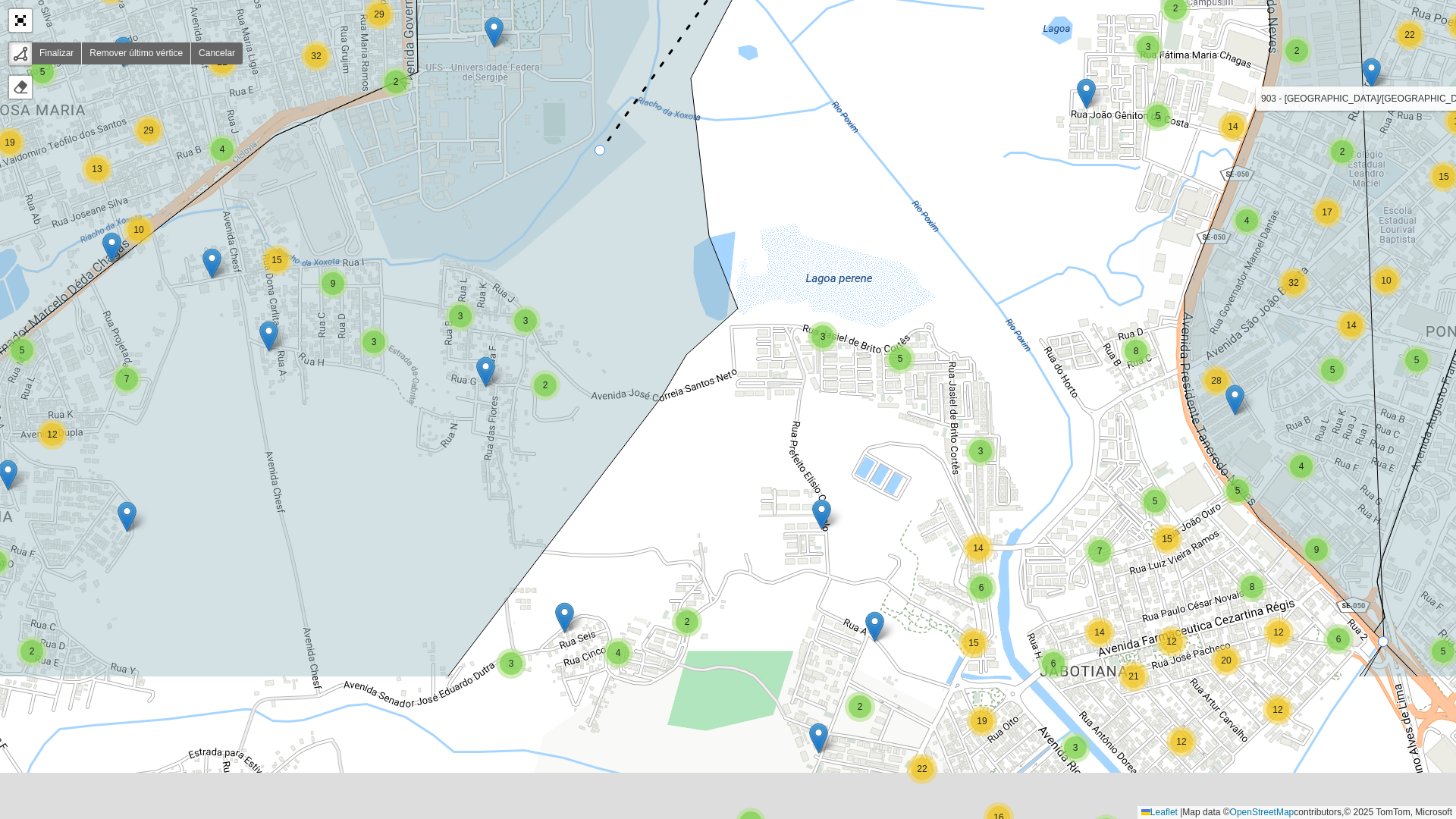
drag, startPoint x: 468, startPoint y: 486, endPoint x: 631, endPoint y: 60, distance: 456.1
click at [631, 55] on icon at bounding box center [356, 280] width 823 height 797
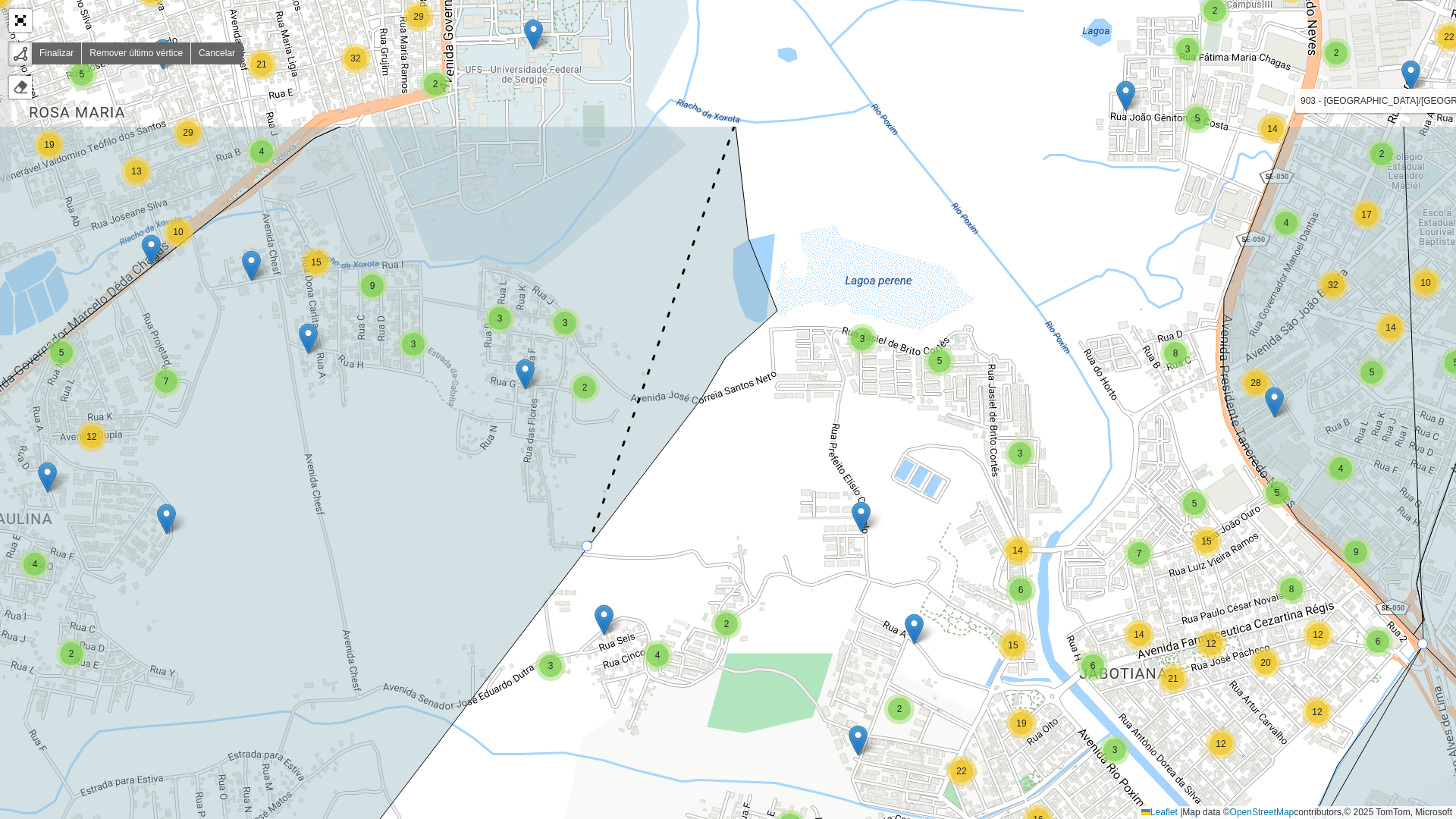
drag, startPoint x: 614, startPoint y: 306, endPoint x: 581, endPoint y: 510, distance: 206.7
click at [583, 514] on g at bounding box center [694, 645] width 1749 height 1038
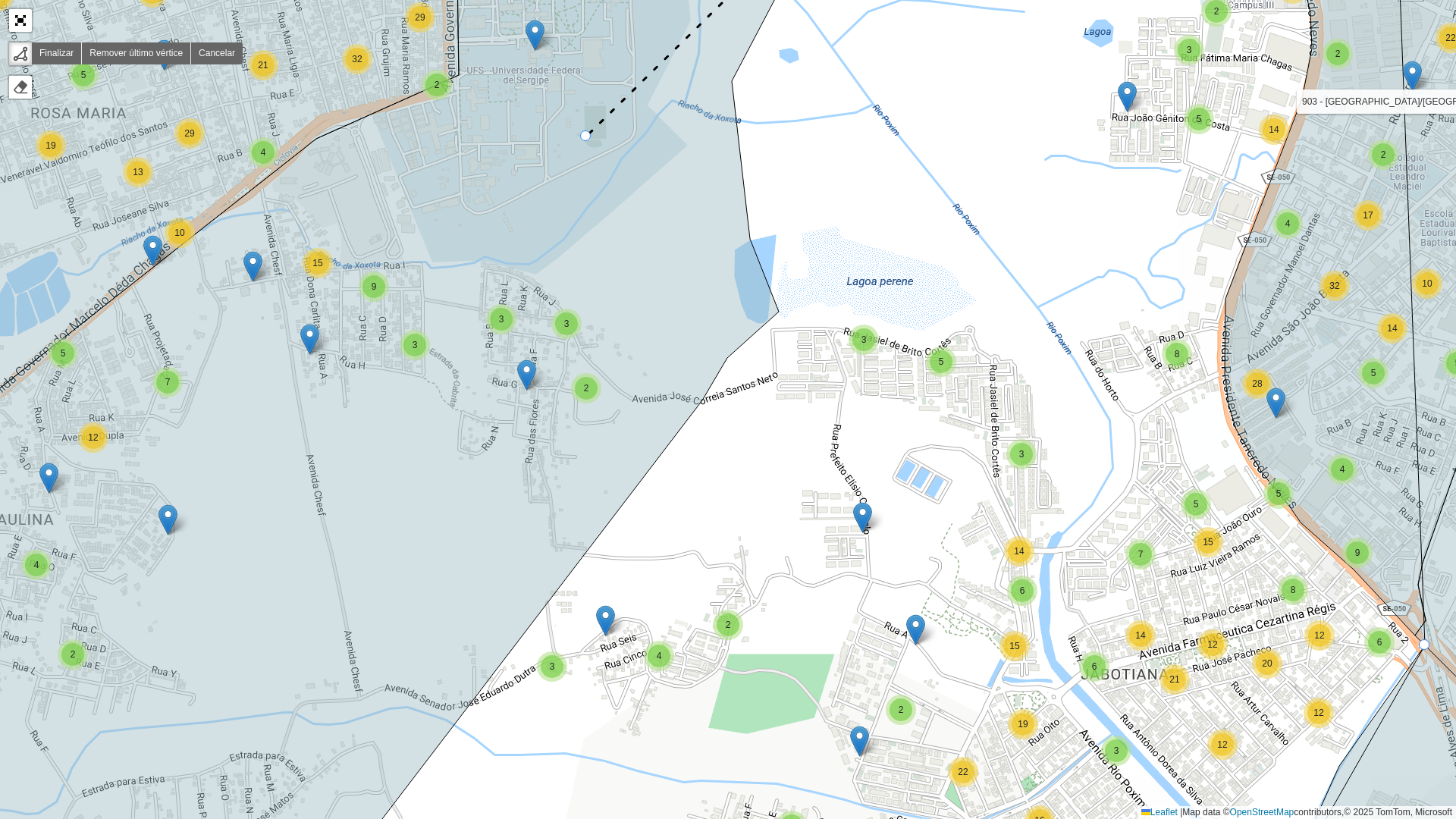
click at [584, 136] on icon at bounding box center [331, 410] width 956 height 984
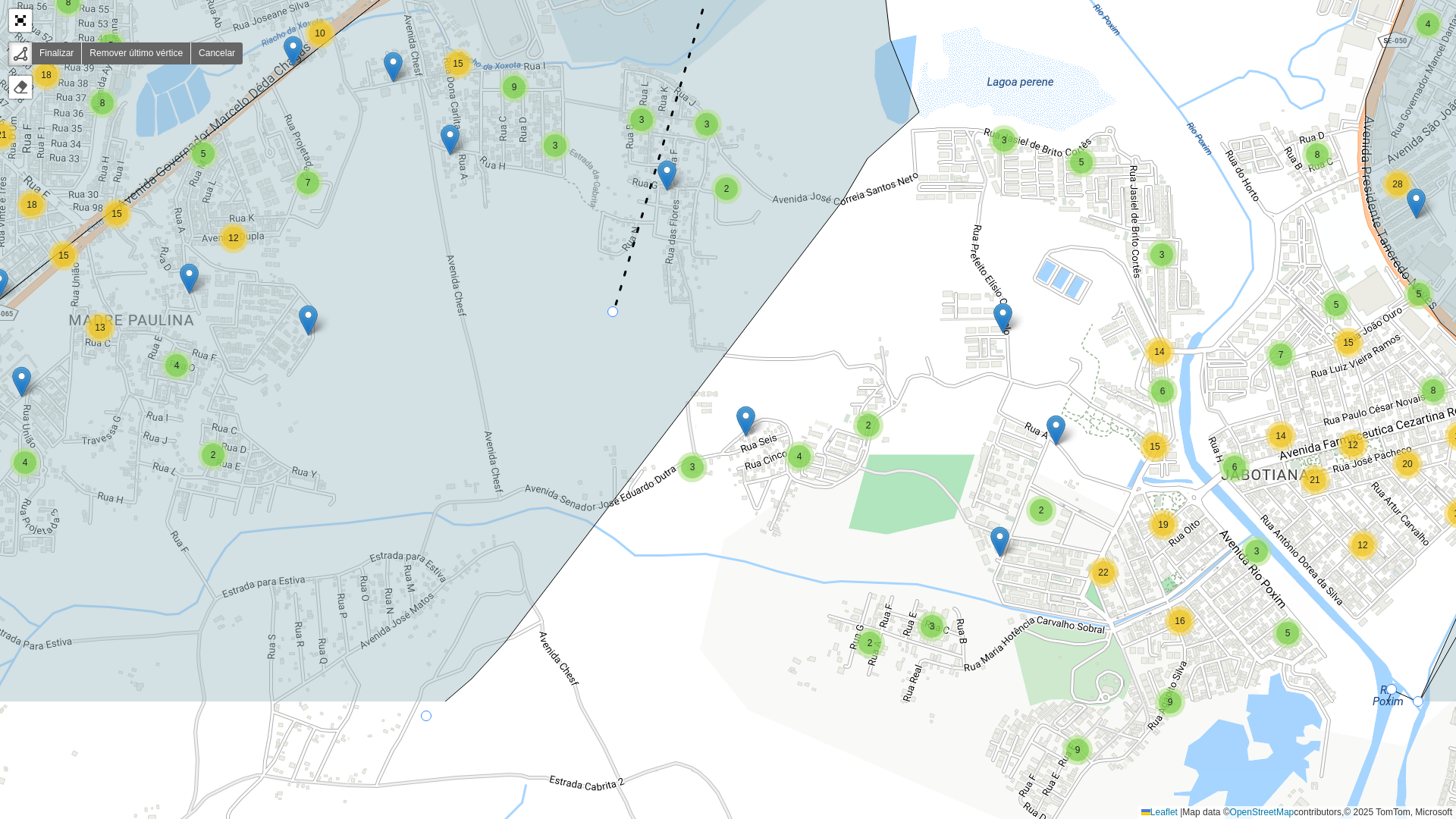
drag, startPoint x: 558, startPoint y: 384, endPoint x: 836, endPoint y: 34, distance: 447.0
click at [837, 24] on icon at bounding box center [472, 209] width 956 height 984
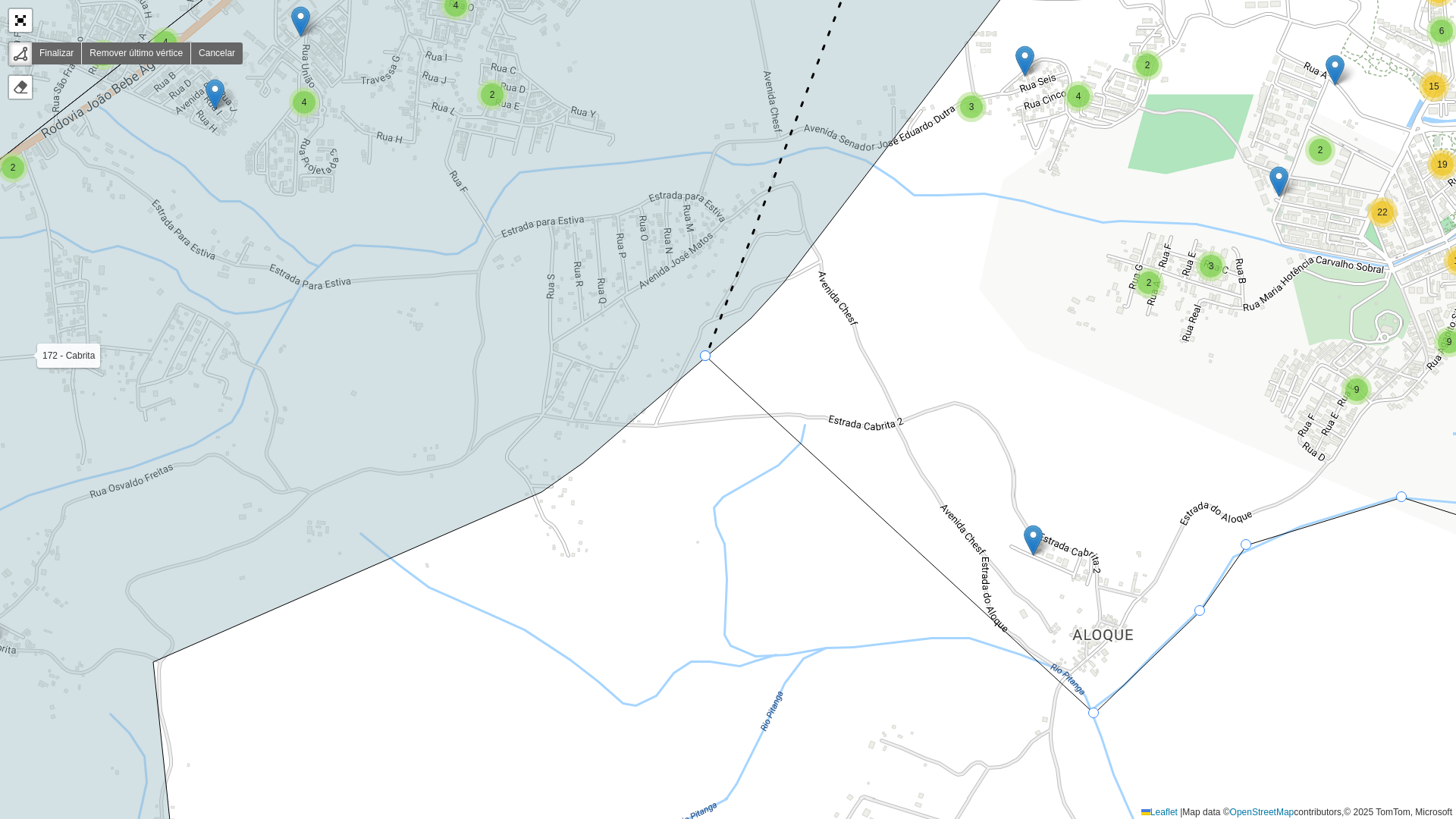
click at [702, 352] on div at bounding box center [705, 355] width 10 height 10
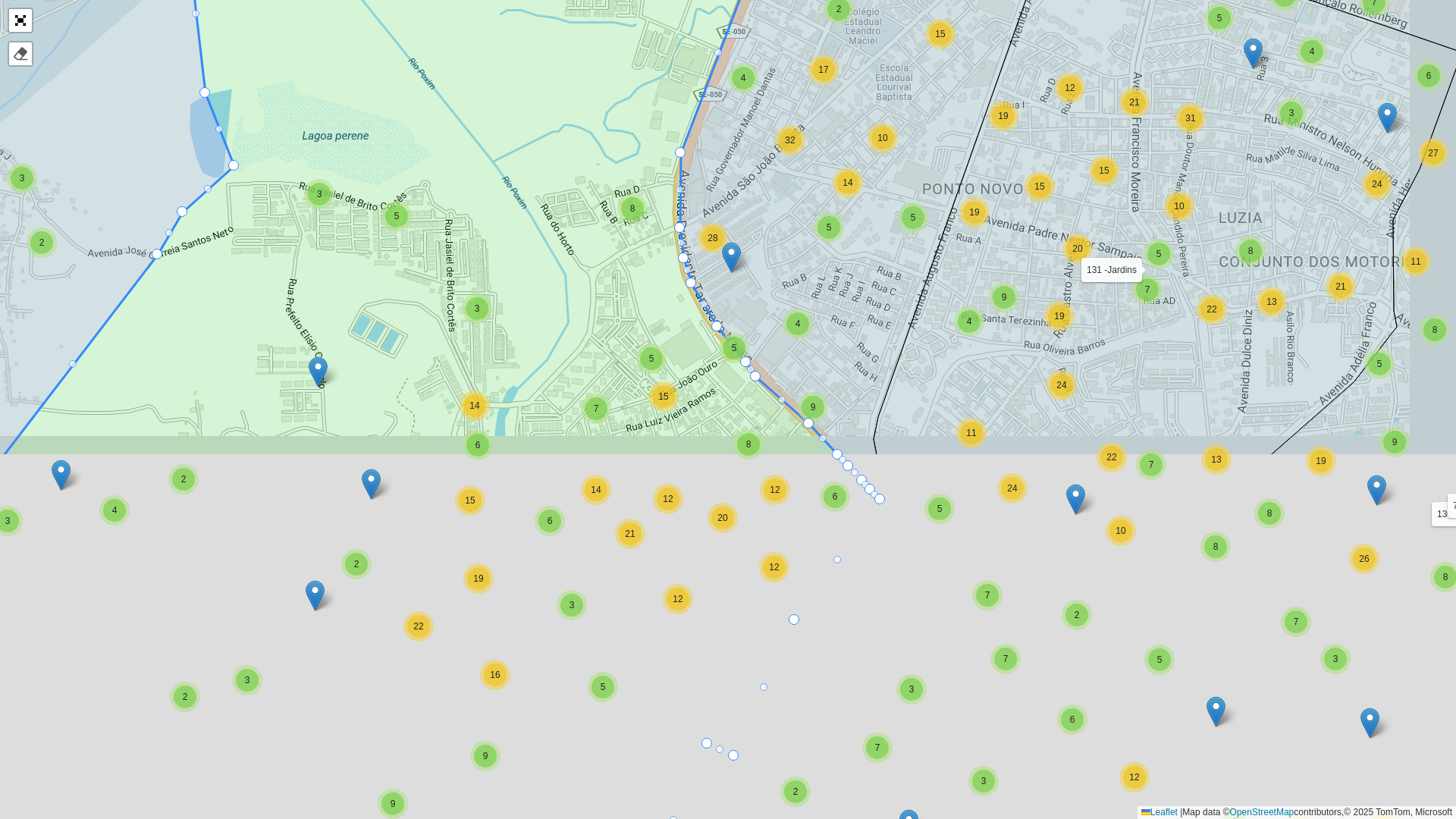
drag, startPoint x: 569, startPoint y: 576, endPoint x: 551, endPoint y: 424, distance: 153.1
click at [467, 49] on icon at bounding box center [421, 40] width 836 height 832
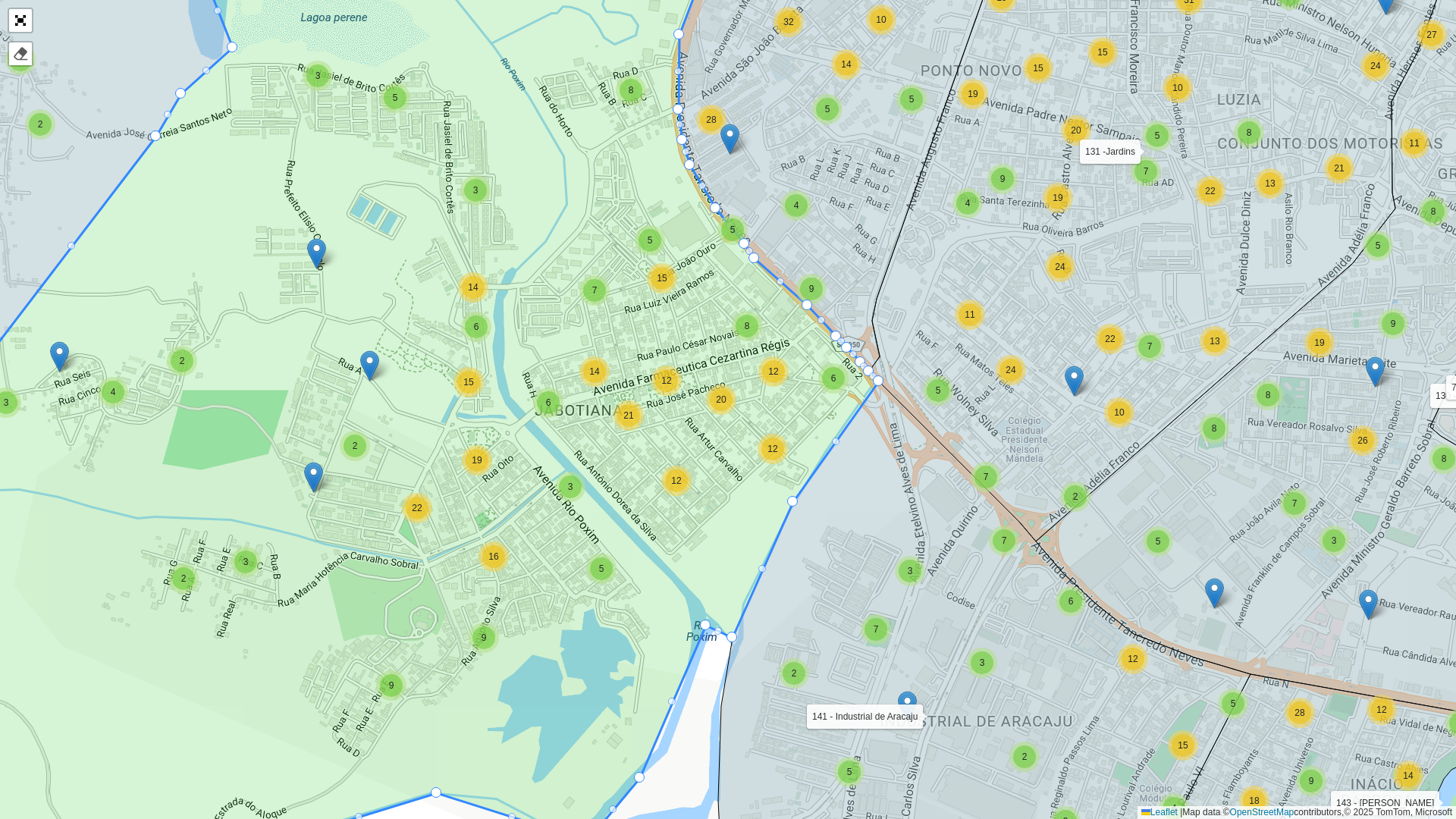
drag, startPoint x: 608, startPoint y: 566, endPoint x: 843, endPoint y: 0, distance: 612.8
click at [843, 0] on icon at bounding box center [369, 371] width 1020 height 988
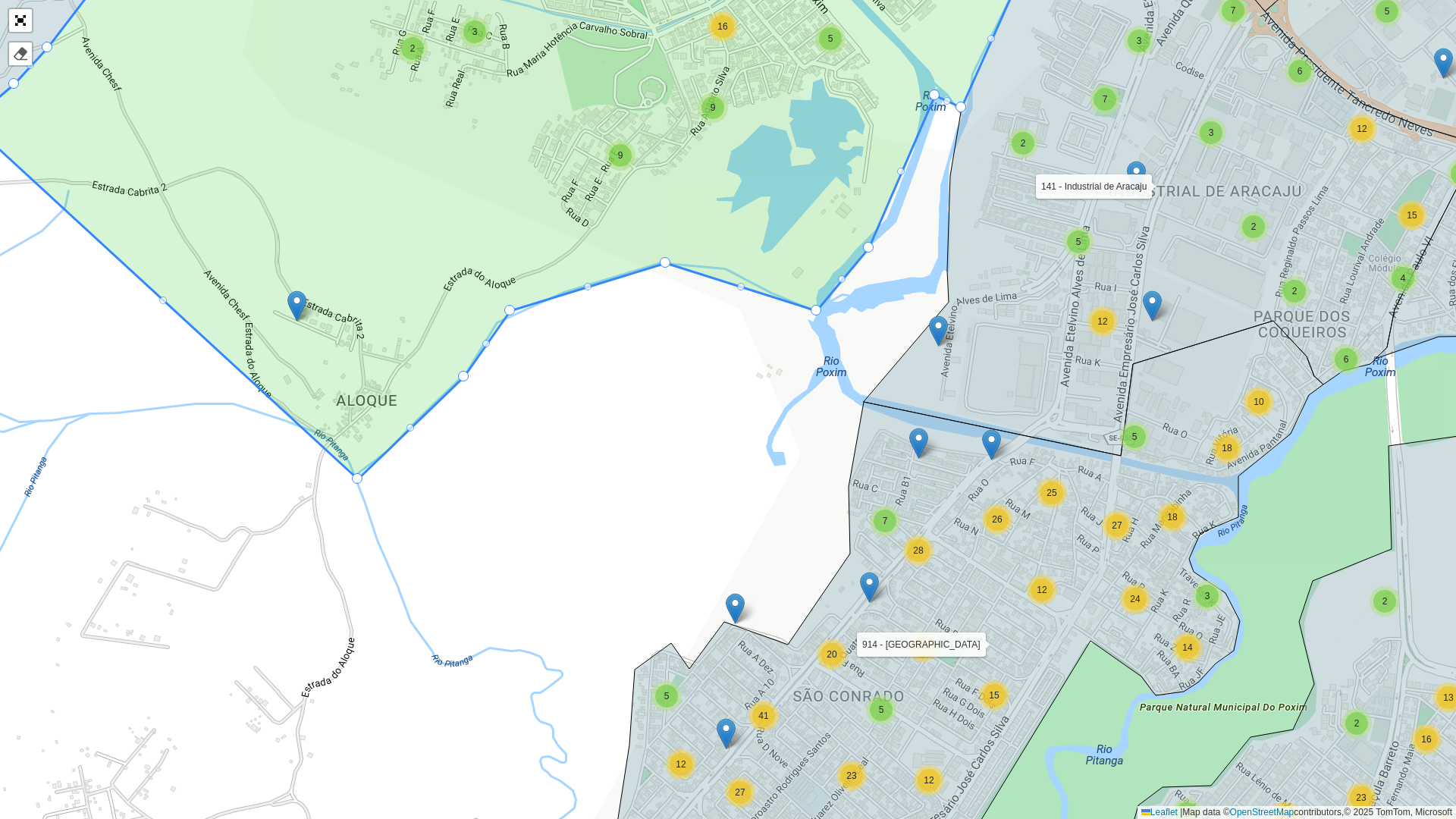
drag, startPoint x: 223, startPoint y: 493, endPoint x: 583, endPoint y: 643, distance: 390.0
click at [583, 636] on div "2 3 3 3 9 2 29 13 32 21 10 13 4 21 29 15 2 7 2 4 4 8 4 3 2 9 2 10 8 8 18 14 19 …" at bounding box center [728, 410] width 1456 height 819
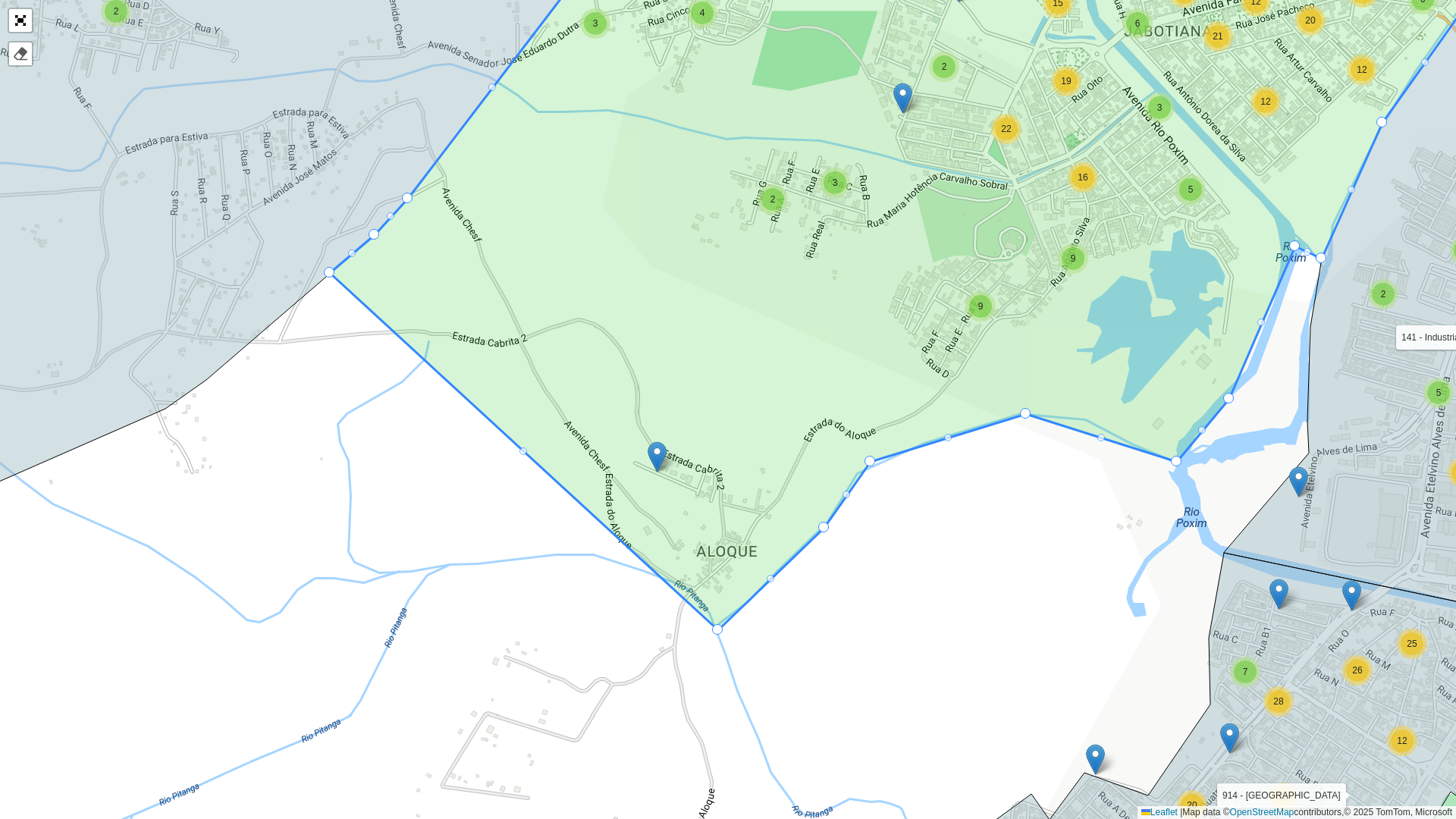
drag, startPoint x: 331, startPoint y: 268, endPoint x: 313, endPoint y: 277, distance: 20.1
click at [22, 18] on link "Abrir mapa em tela cheia" at bounding box center [21, 21] width 22 height 22
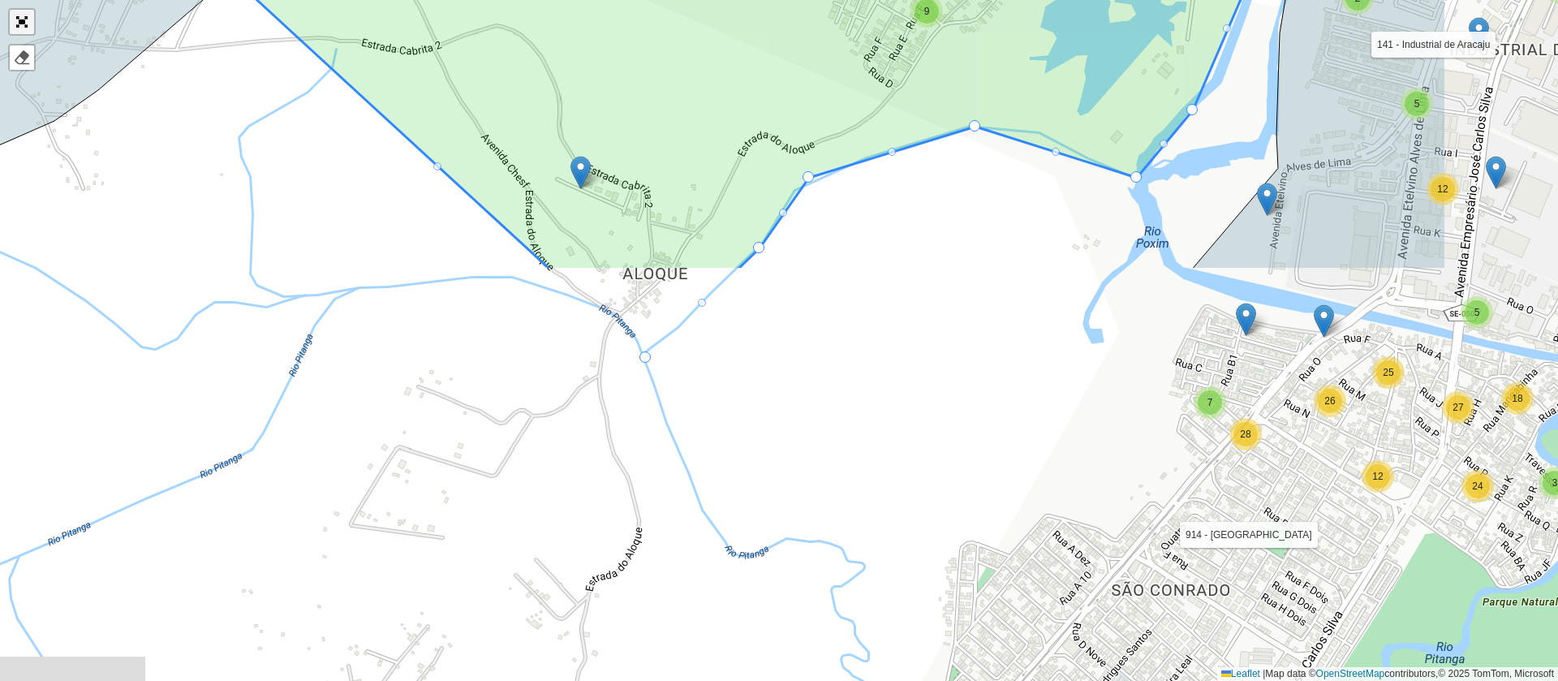
scroll to position [433, 0]
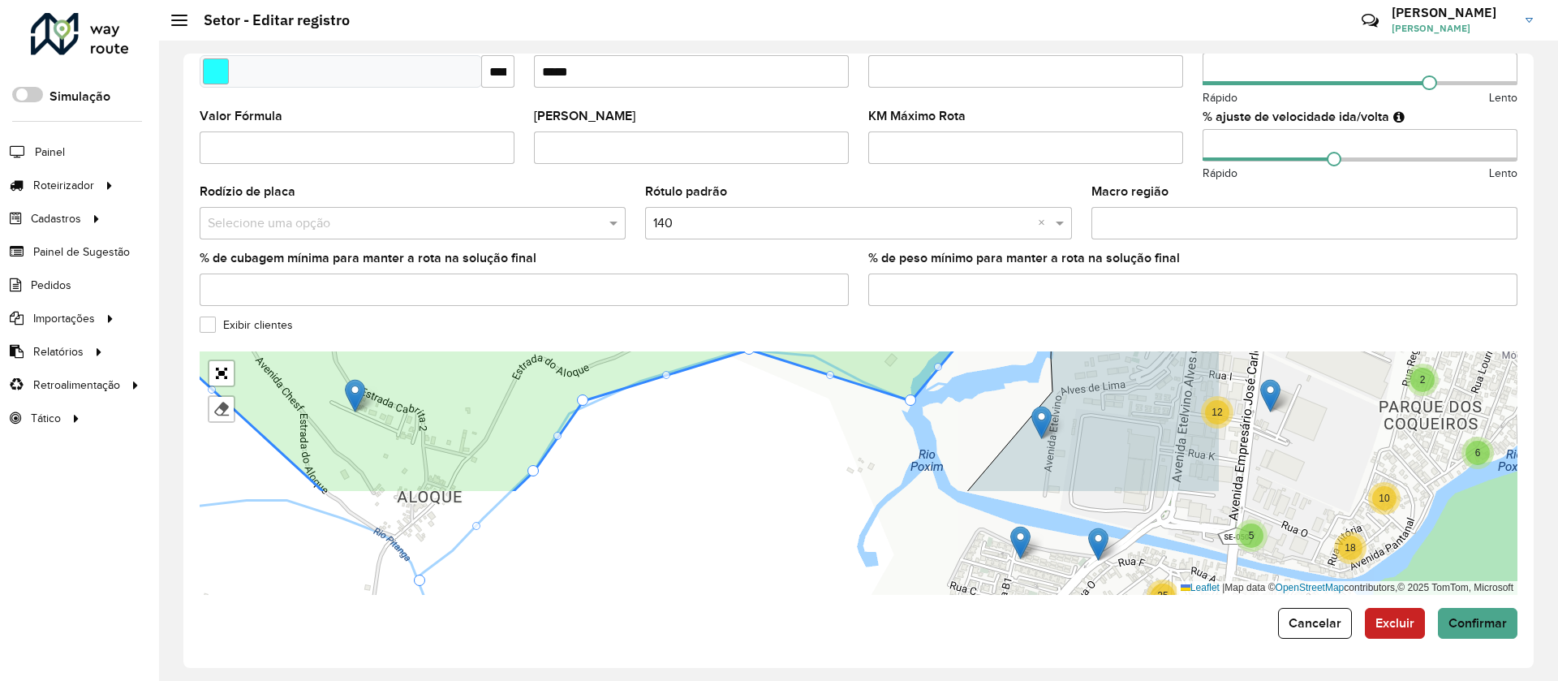
drag, startPoint x: 601, startPoint y: 330, endPoint x: 457, endPoint y: 192, distance: 199.7
click at [452, 193] on formly-group "**********" at bounding box center [859, 115] width 1318 height 958
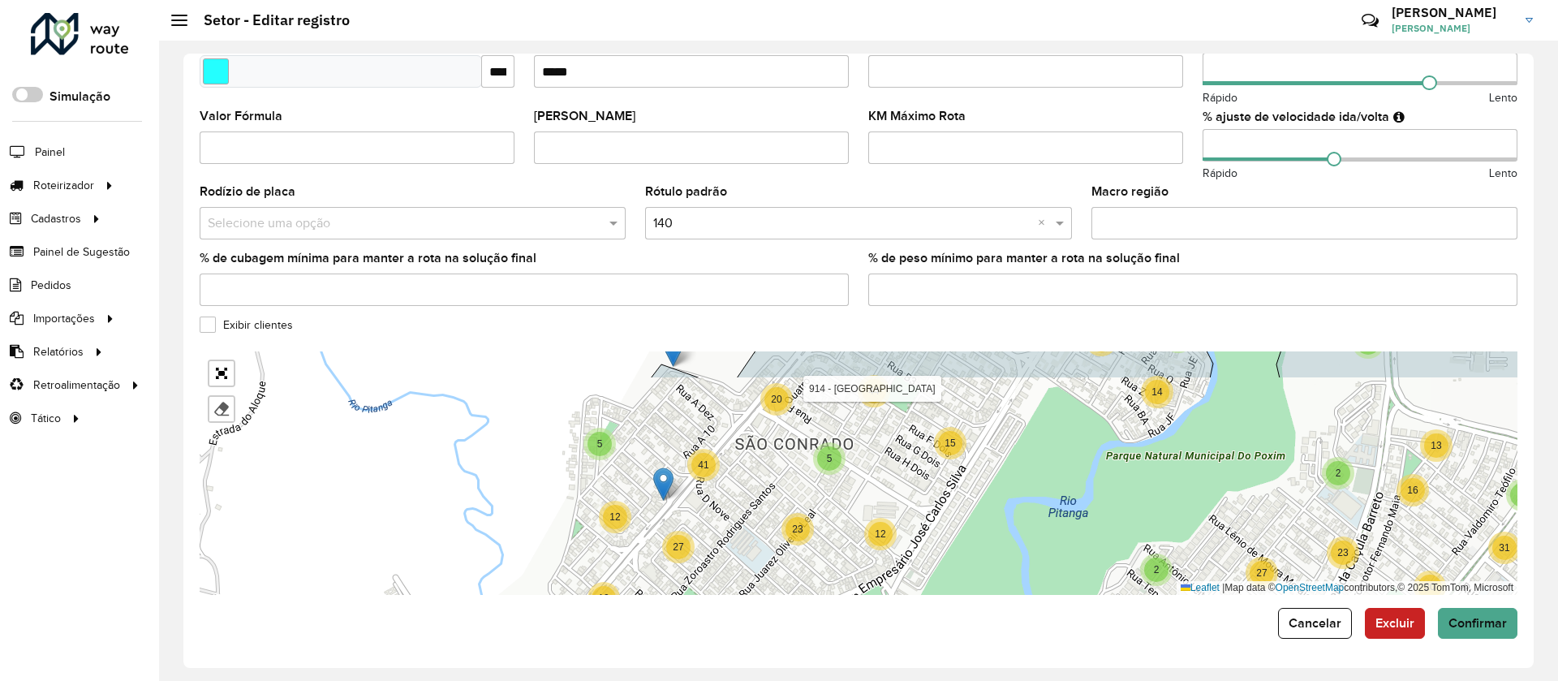
click at [871, 274] on formly-group "**********" at bounding box center [859, 115] width 1318 height 958
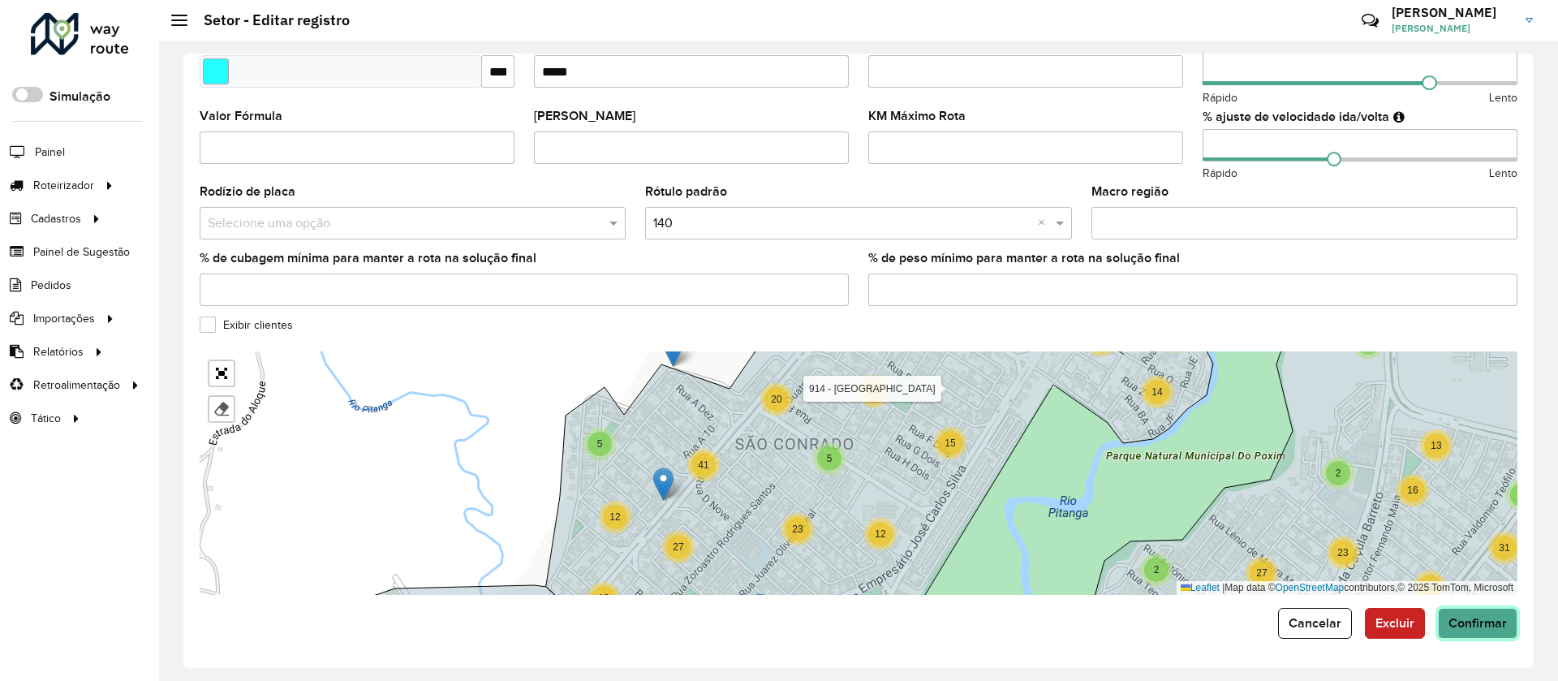
click at [1488, 630] on button "Confirmar" at bounding box center [1478, 623] width 80 height 31
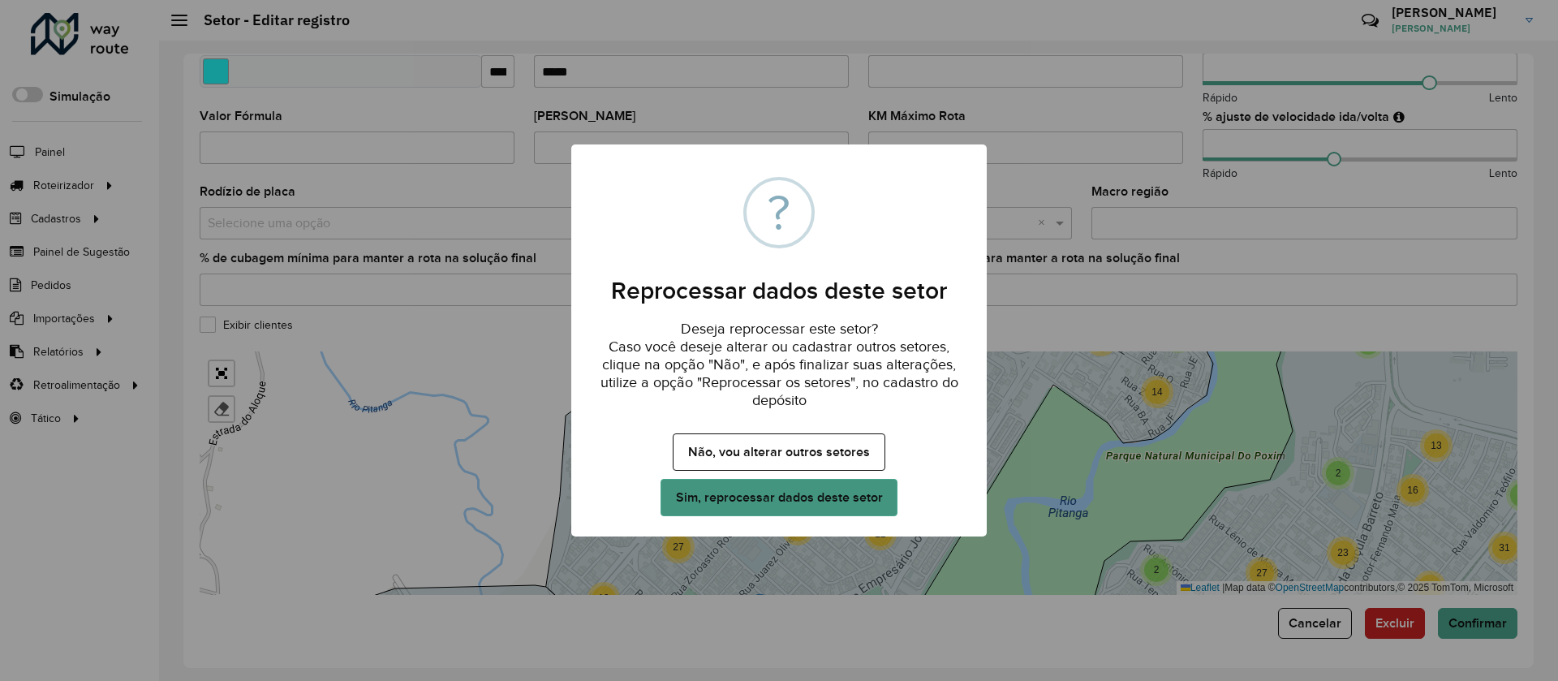
click at [868, 515] on button "Sim, reprocessar dados deste setor" at bounding box center [779, 497] width 237 height 37
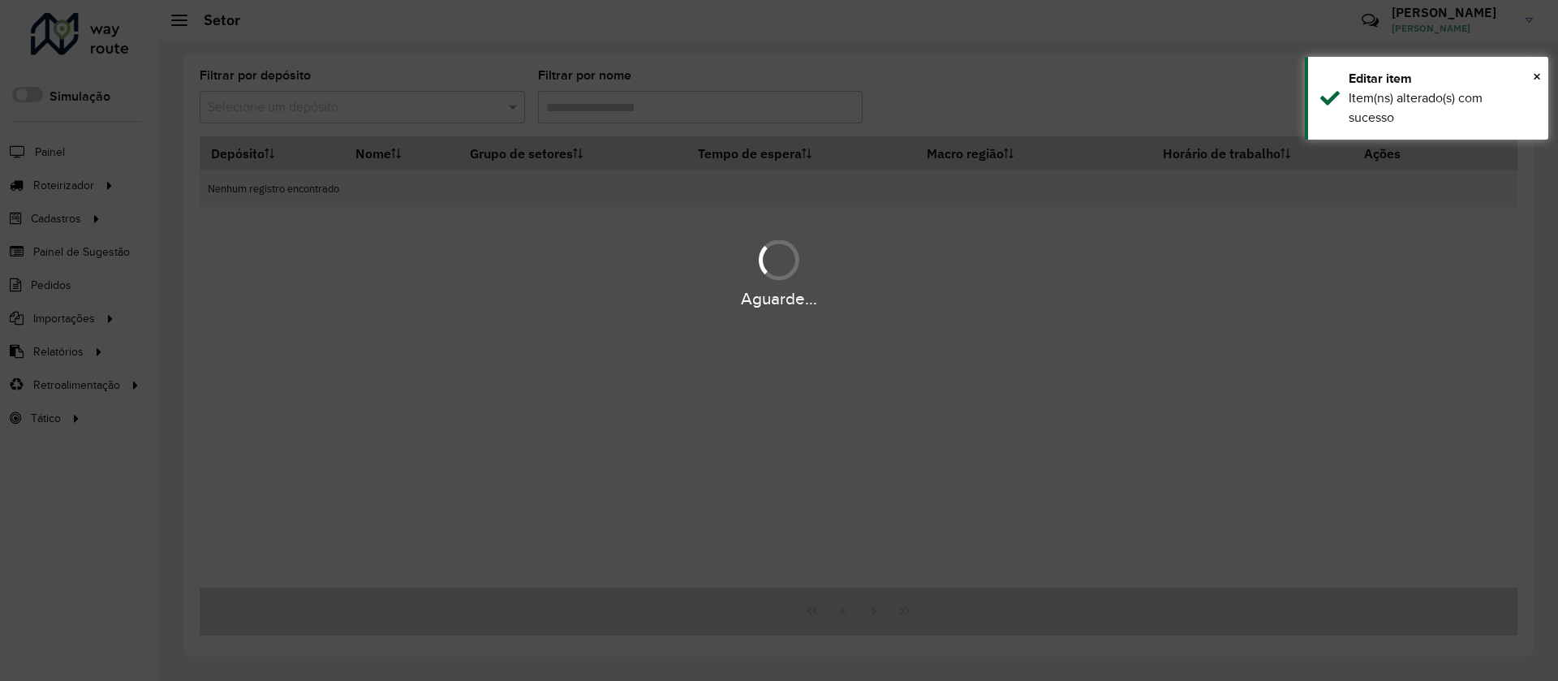
type input "***"
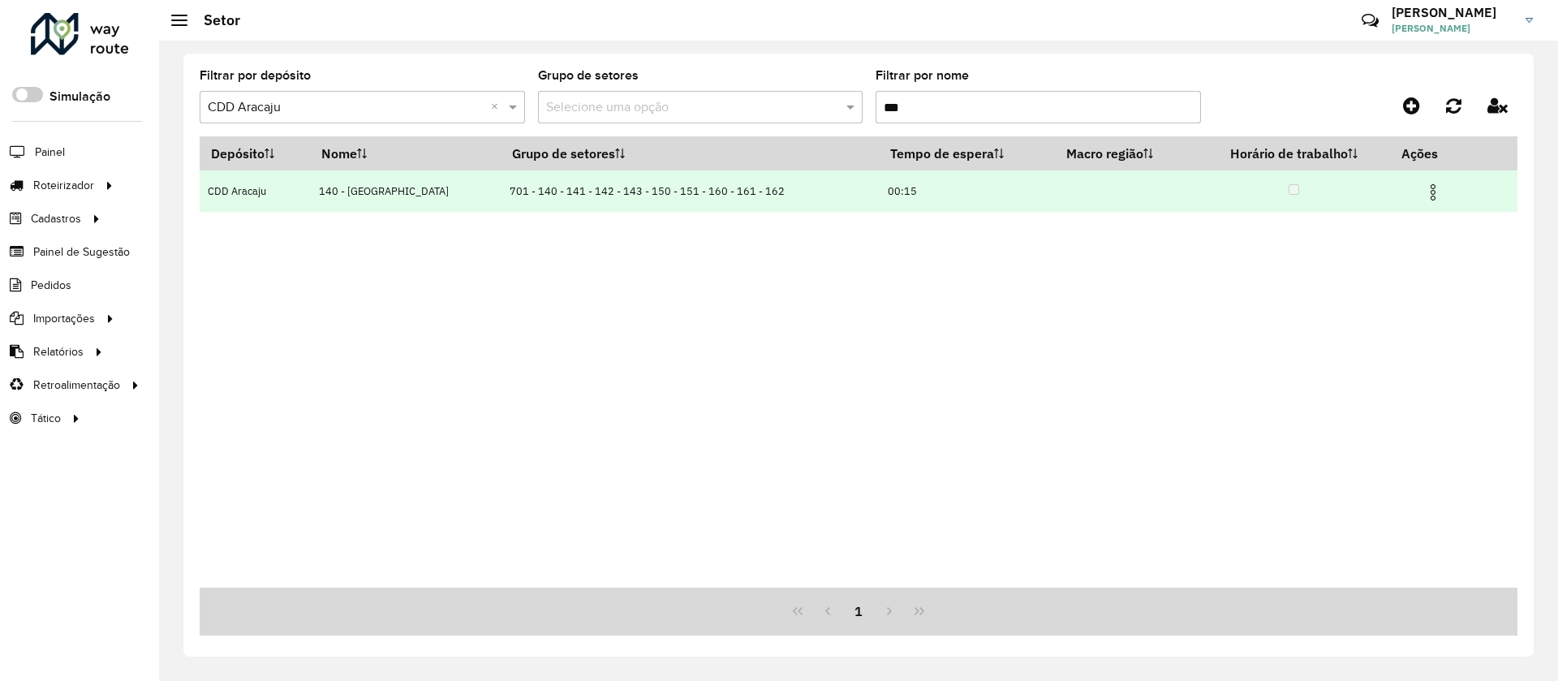
click at [1430, 196] on img at bounding box center [1432, 192] width 19 height 19
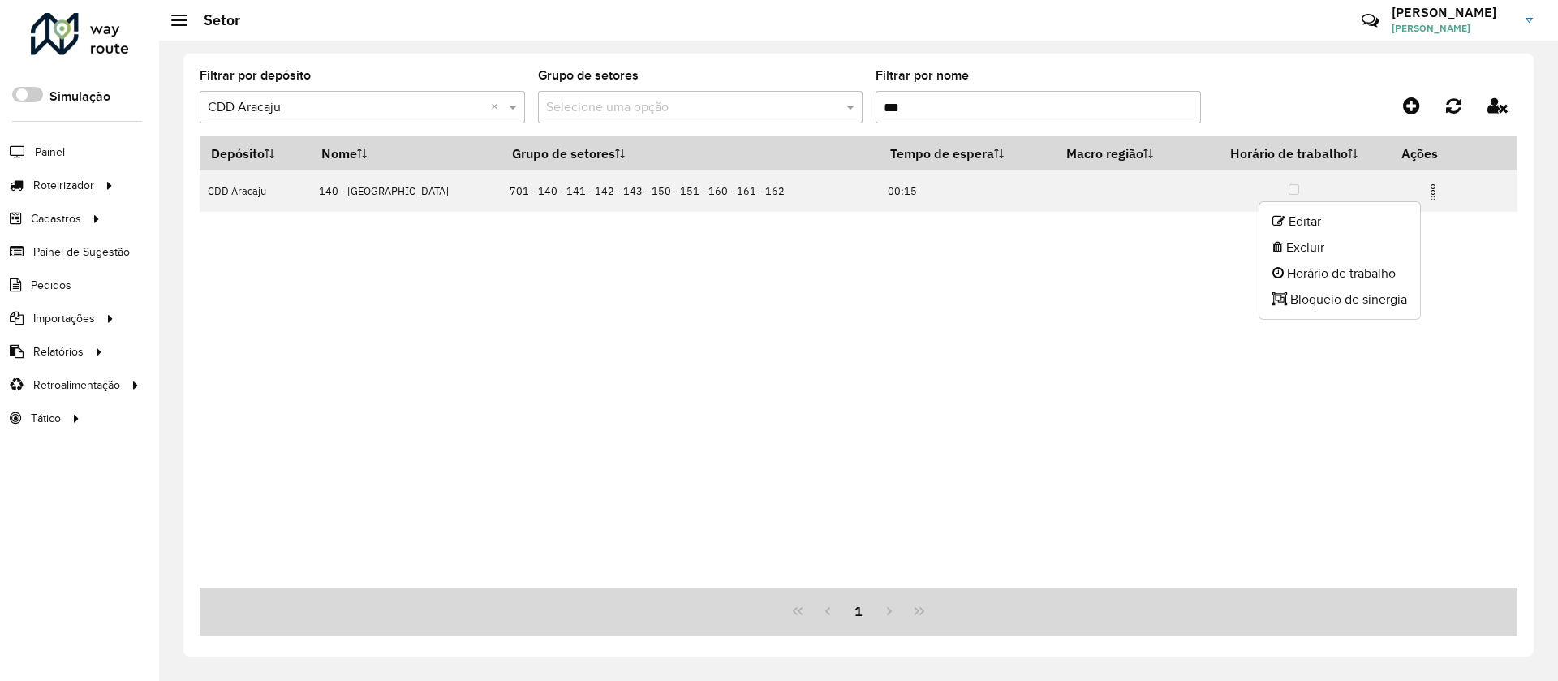
click at [966, 111] on input "***" at bounding box center [1038, 107] width 325 height 32
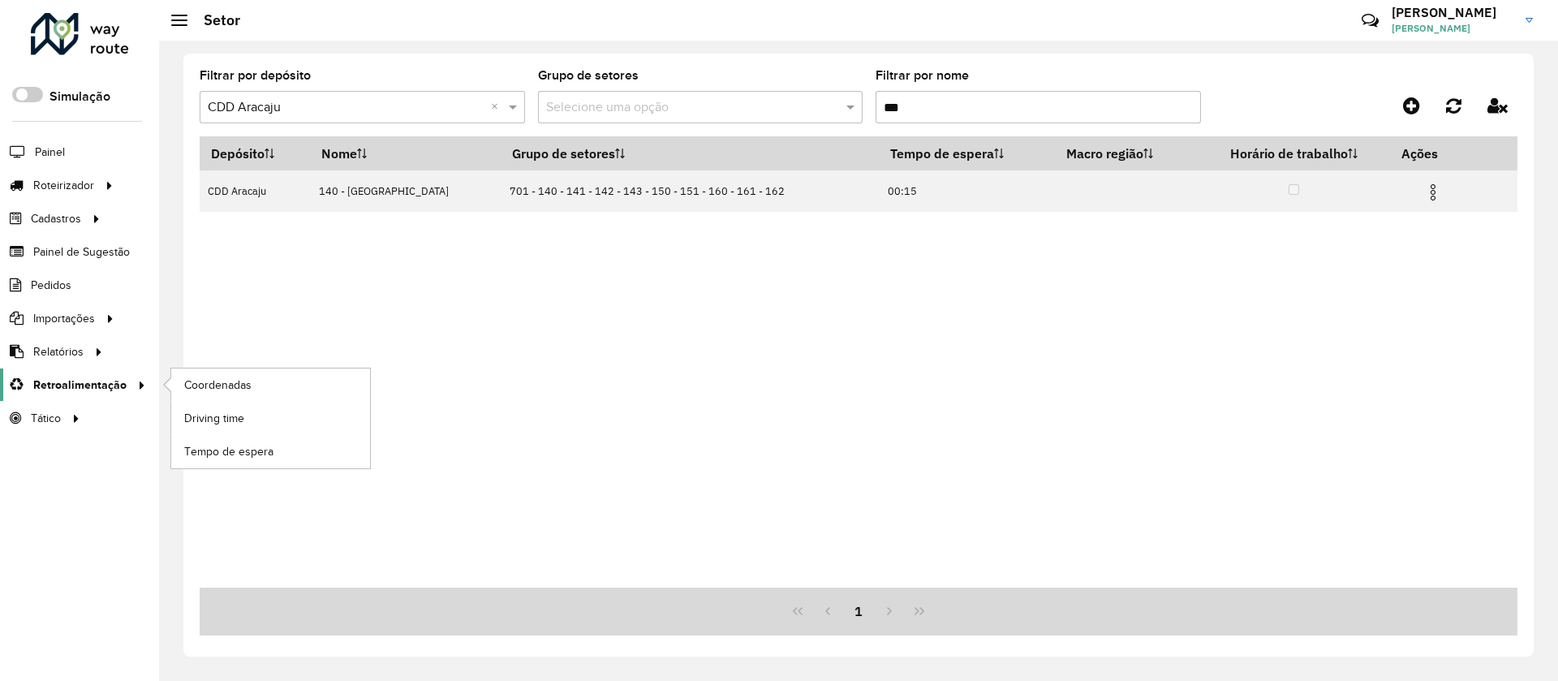
drag, startPoint x: 70, startPoint y: 354, endPoint x: 123, endPoint y: 369, distance: 55.0
click at [70, 355] on span "Relatórios" at bounding box center [58, 351] width 50 height 17
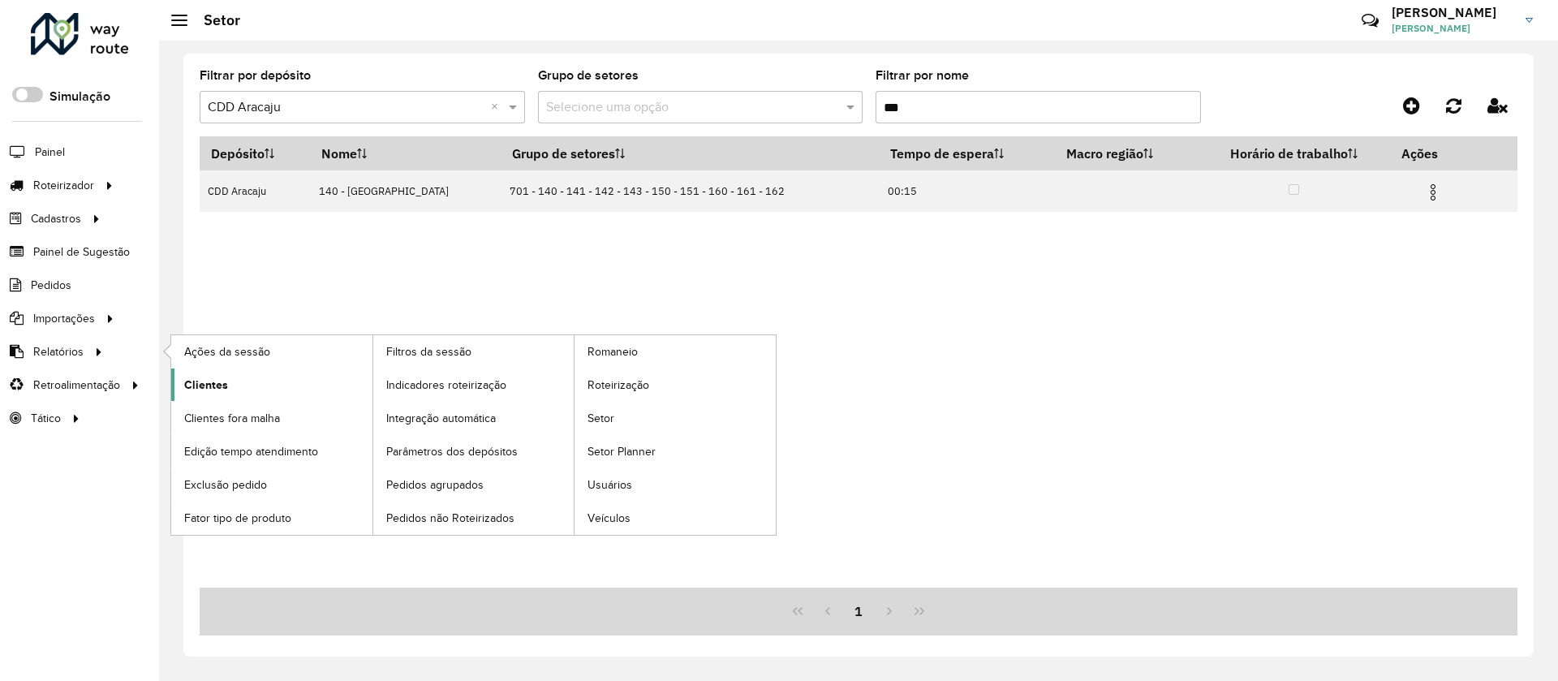
click at [227, 381] on link "Clientes" at bounding box center [271, 384] width 201 height 32
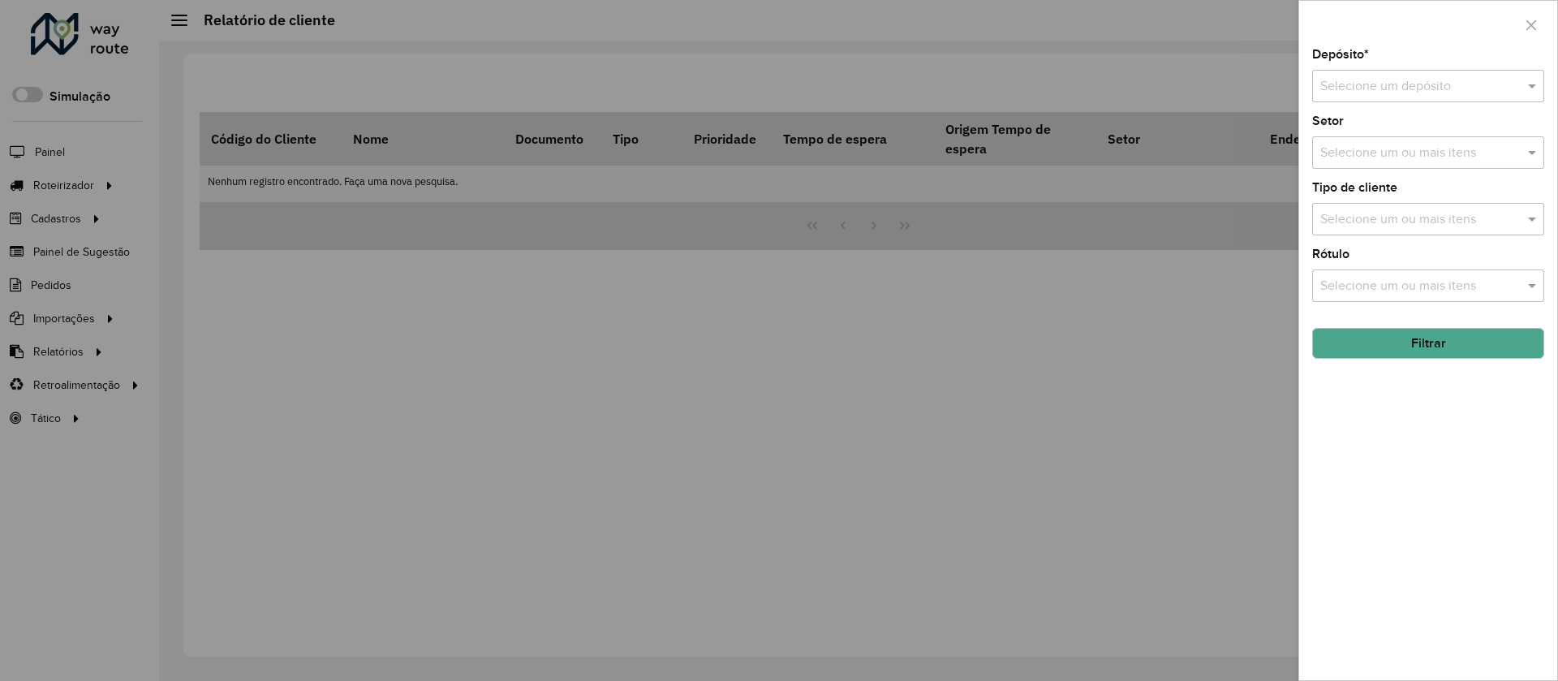
click at [1472, 87] on input "text" at bounding box center [1411, 86] width 183 height 19
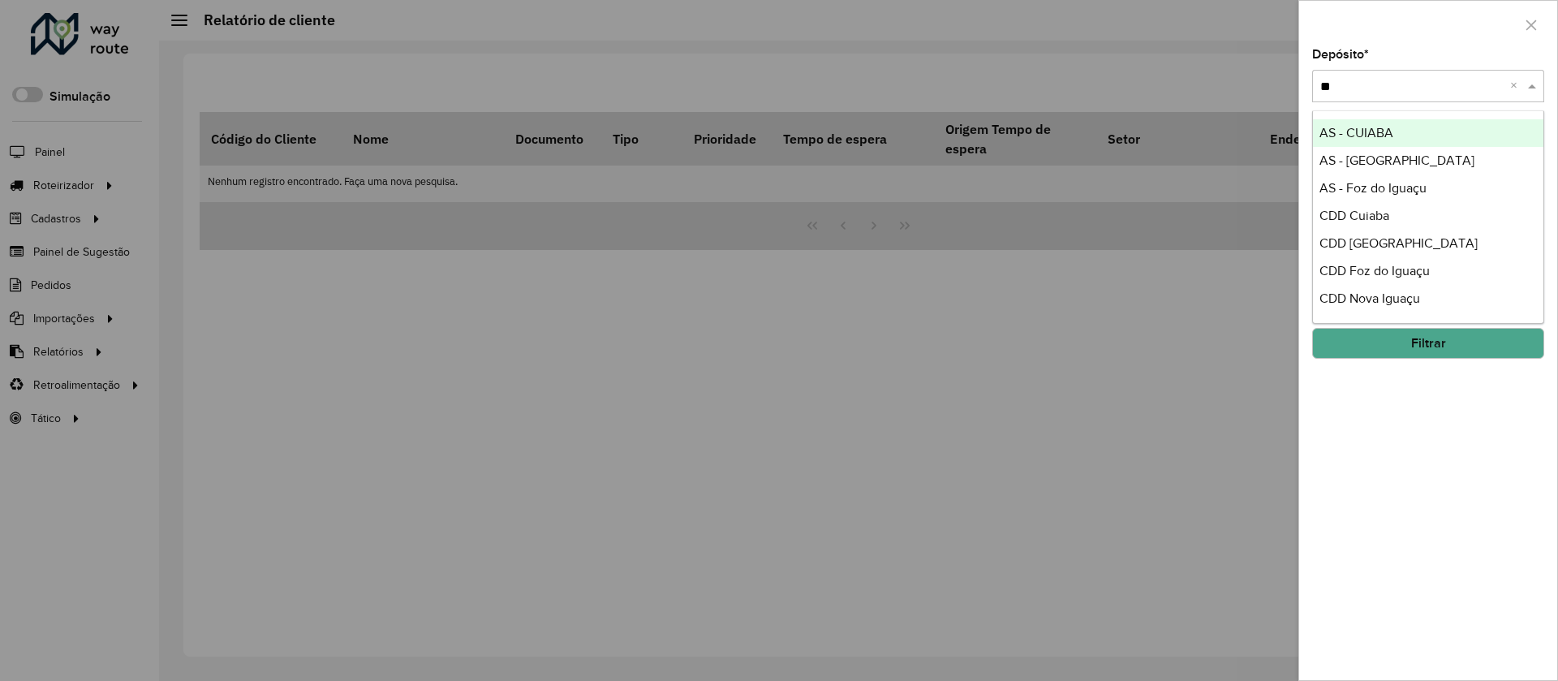
type input "*"
type input "****"
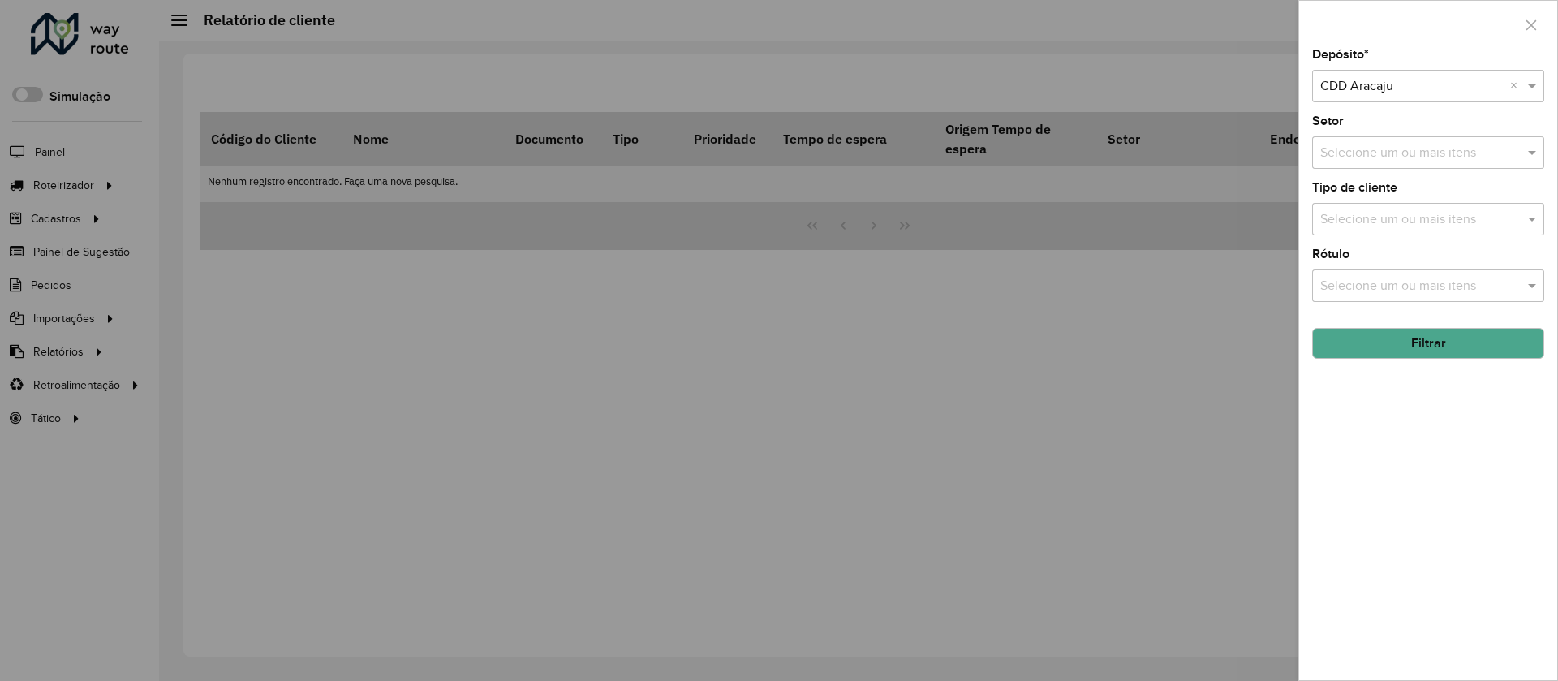
click at [1388, 343] on button "Filtrar" at bounding box center [1428, 343] width 232 height 31
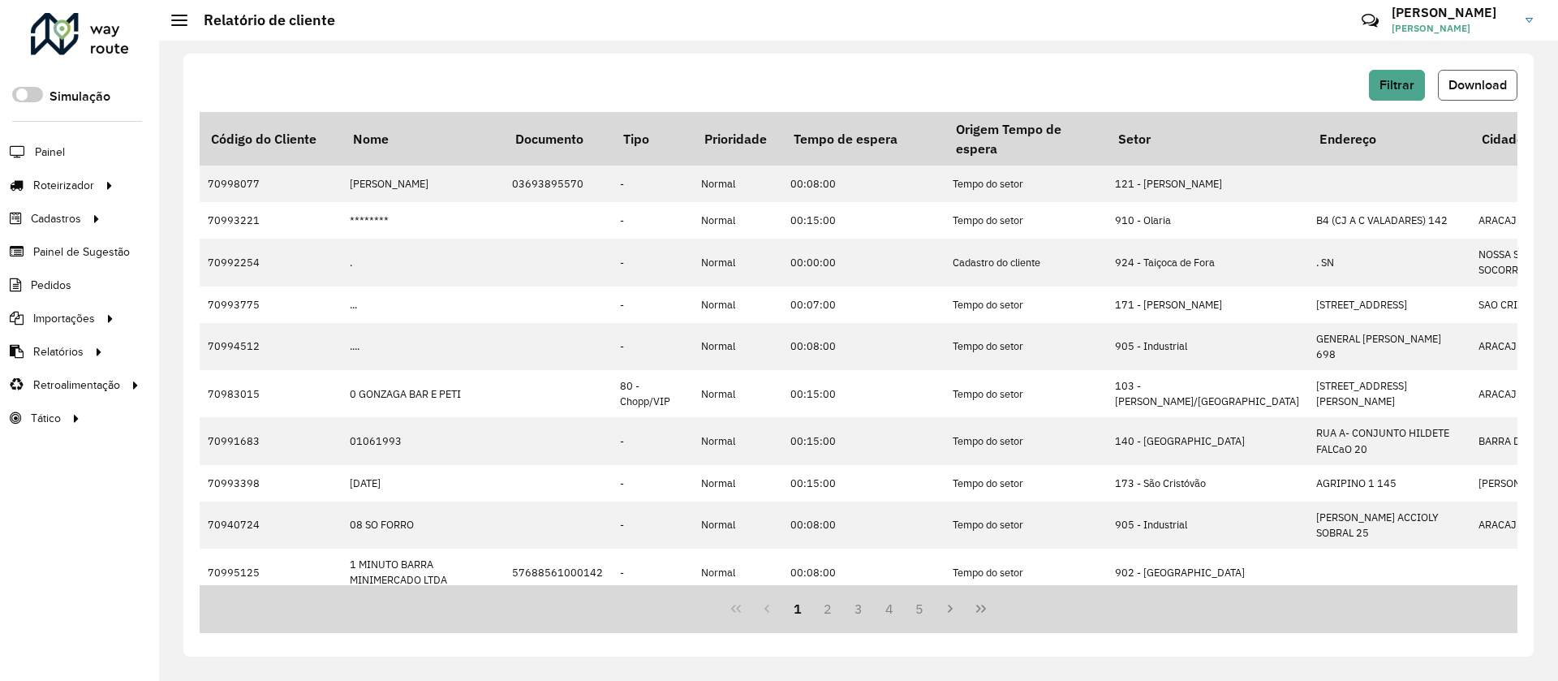
click at [1471, 82] on span "Download" at bounding box center [1478, 85] width 58 height 14
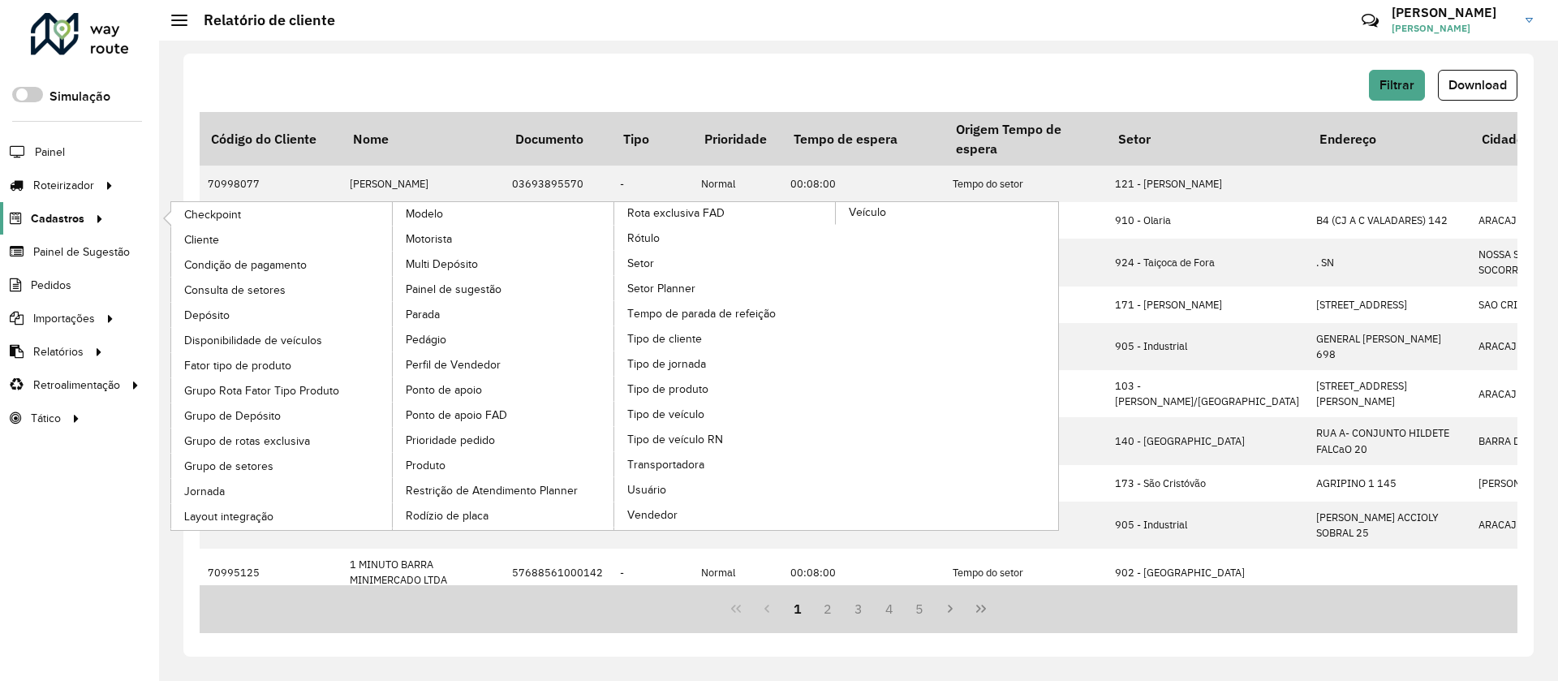
click at [100, 214] on icon at bounding box center [97, 217] width 14 height 24
click at [657, 248] on link "Rótulo" at bounding box center [725, 238] width 222 height 24
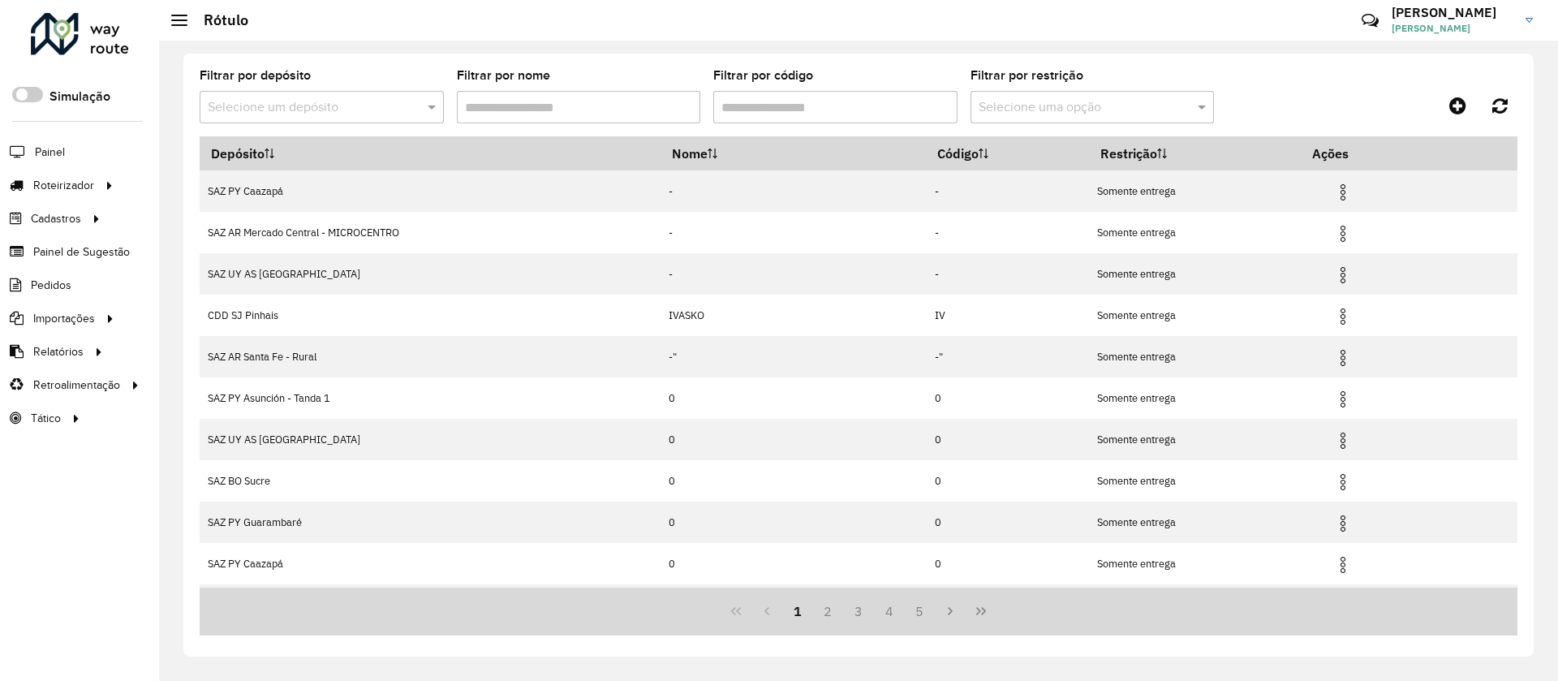
click at [291, 94] on div "Selecione um depósito" at bounding box center [322, 107] width 244 height 32
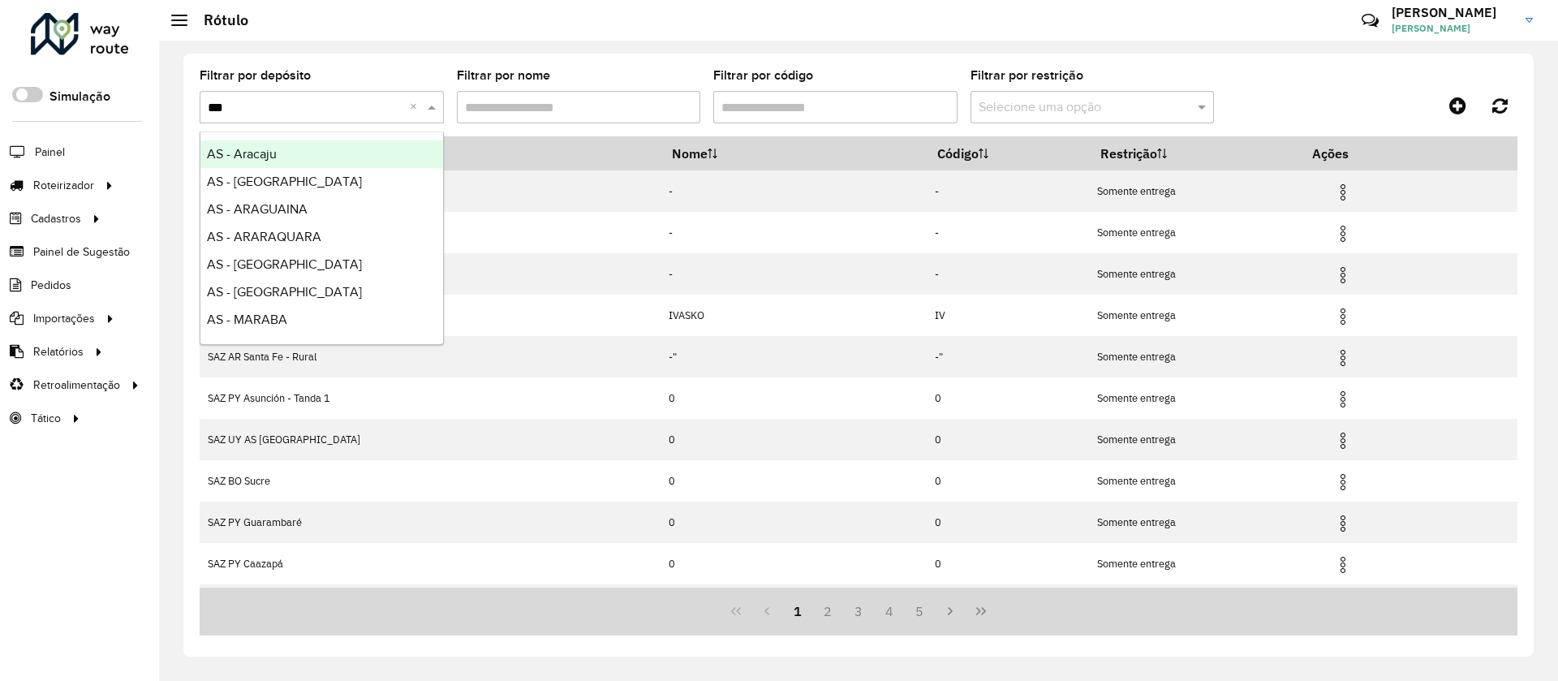
type input "****"
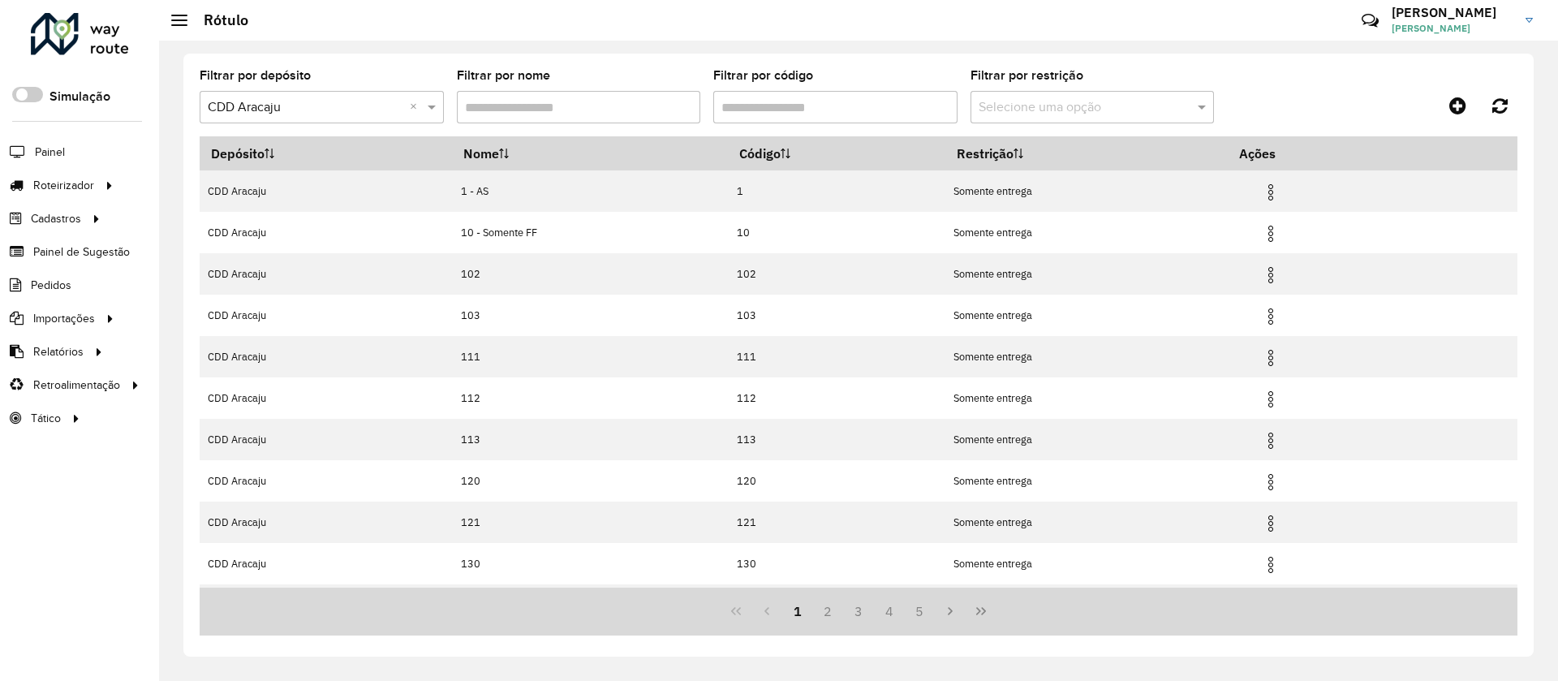
click at [889, 114] on input "Filtrar por código" at bounding box center [835, 107] width 244 height 32
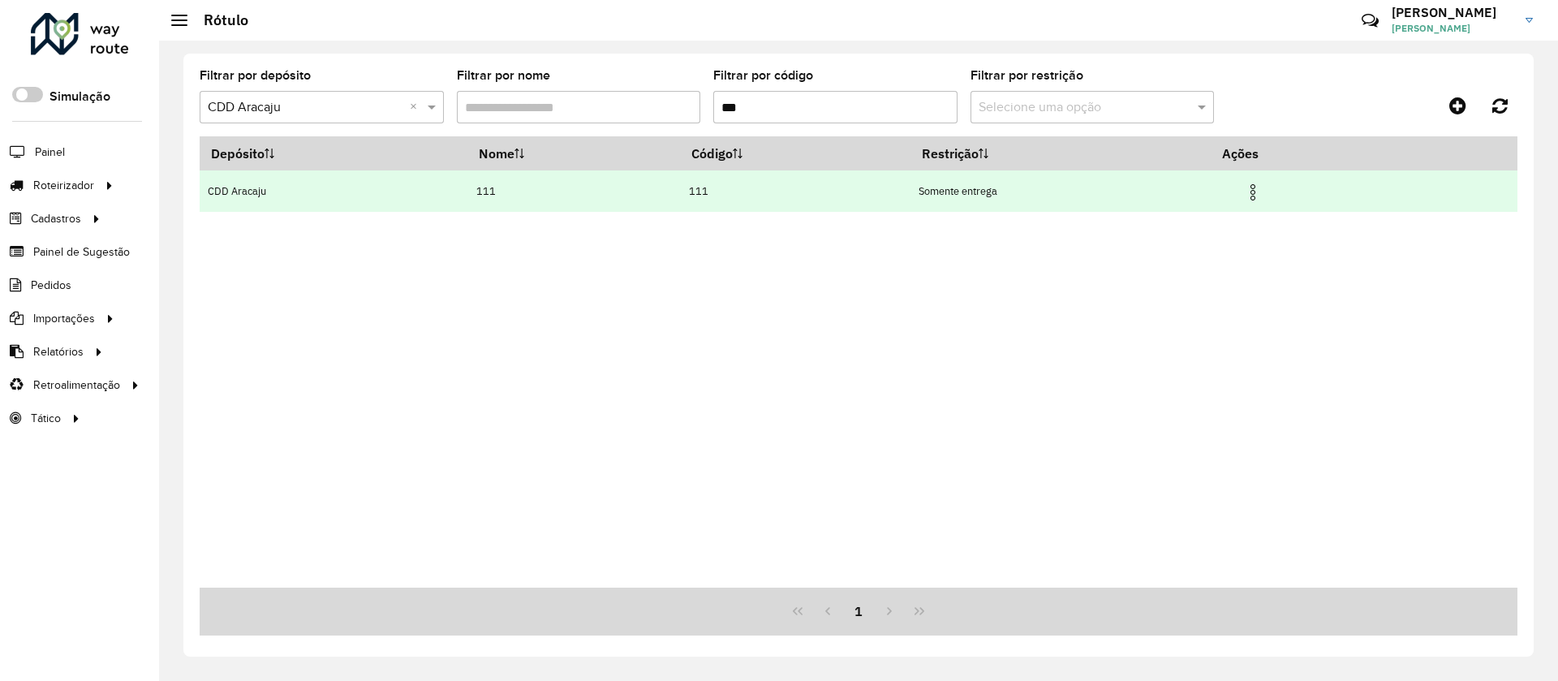
type input "***"
click at [1263, 192] on img at bounding box center [1252, 192] width 19 height 19
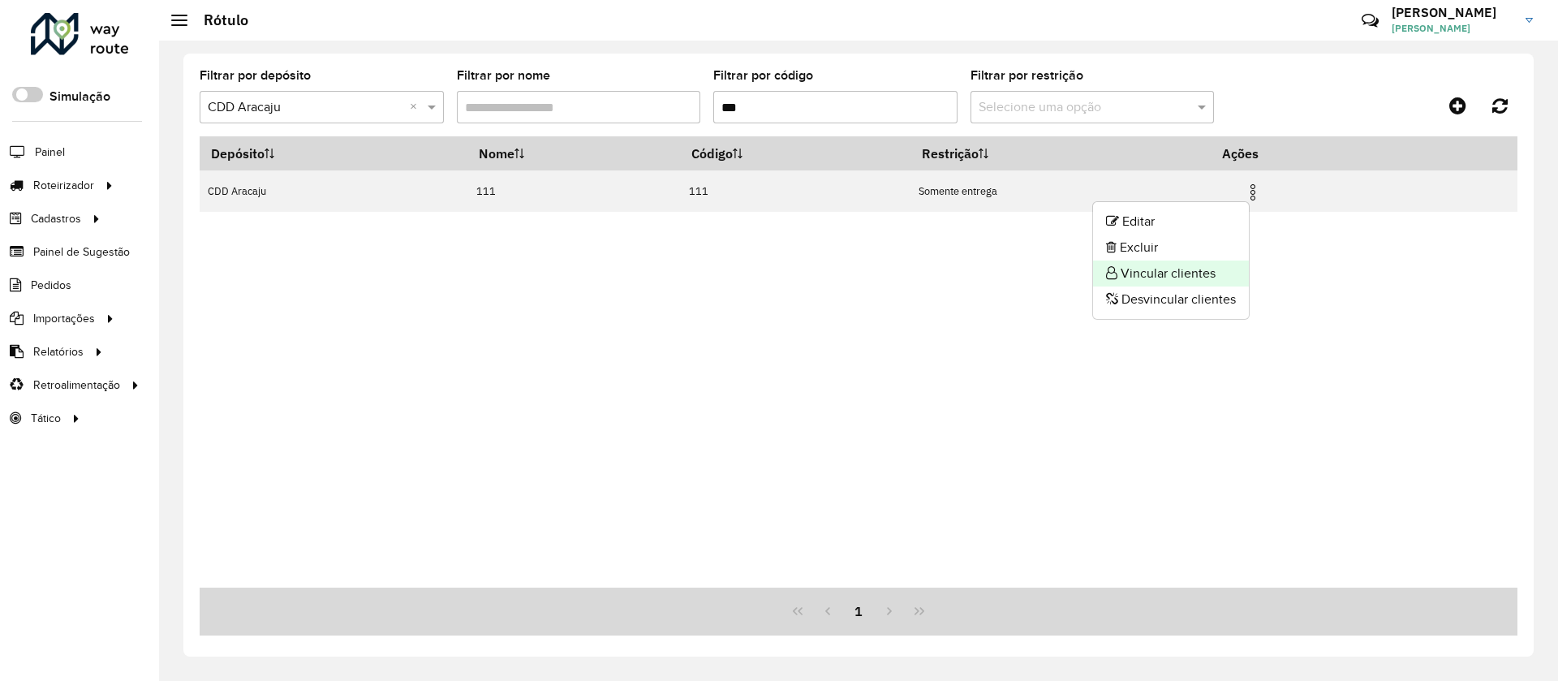
click at [1156, 275] on li "Vincular clientes" at bounding box center [1171, 274] width 156 height 26
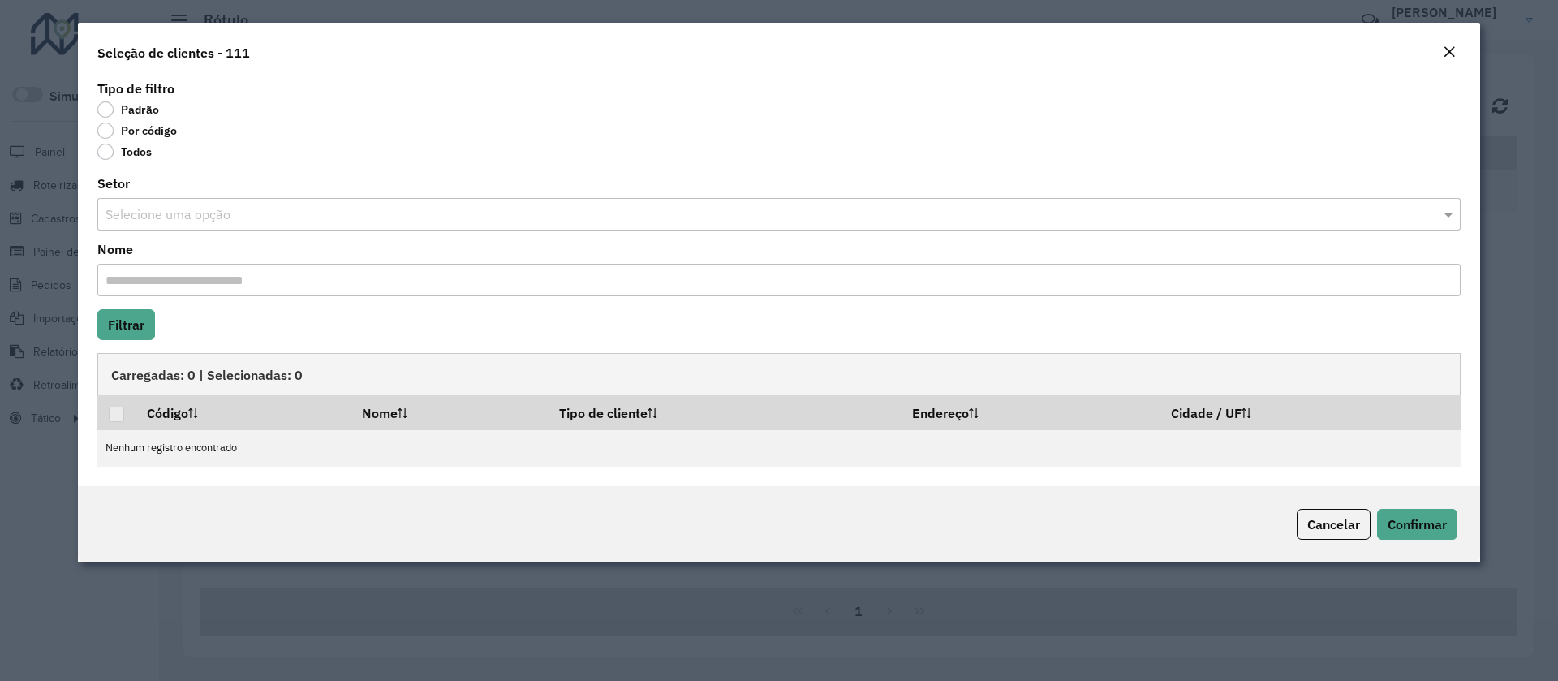
click at [148, 206] on input "text" at bounding box center [762, 214] width 1315 height 19
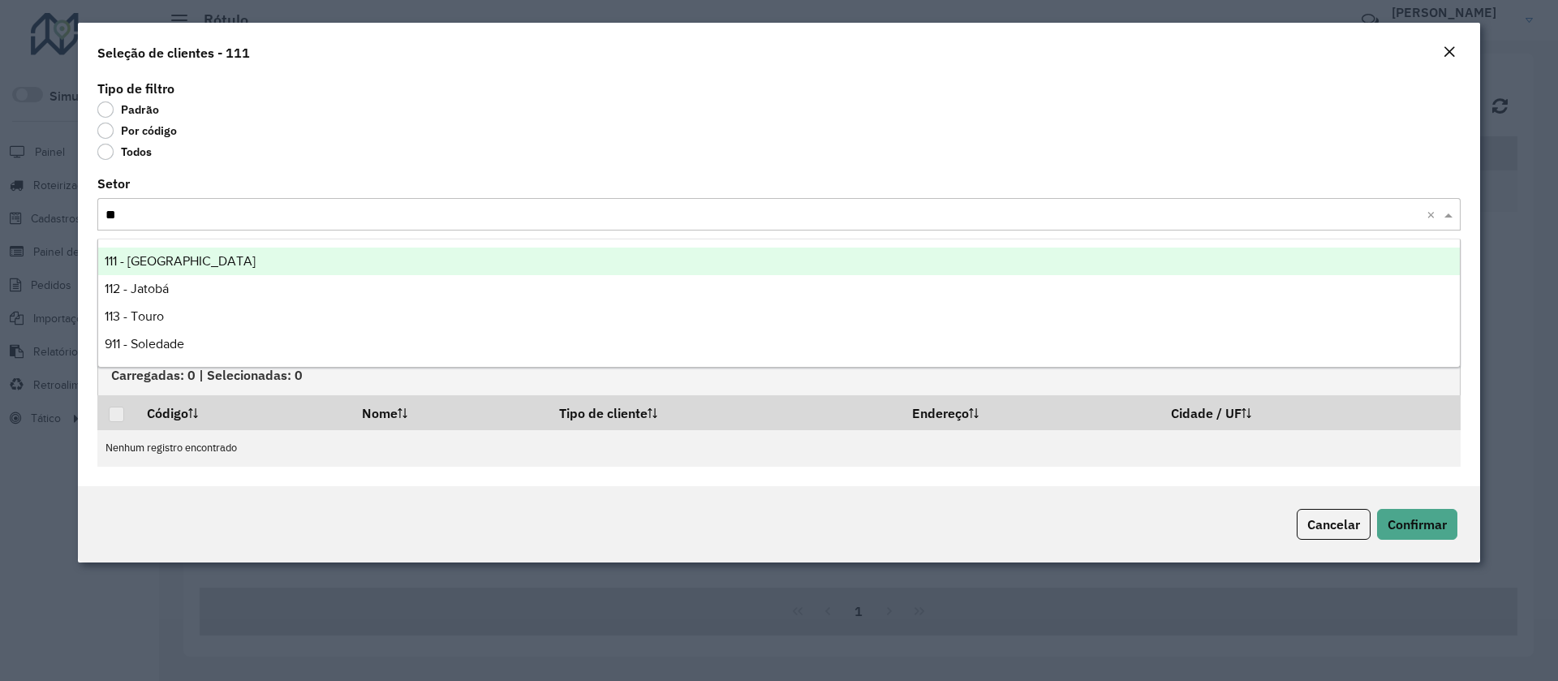
type input "***"
click at [172, 256] on div "111 - [GEOGRAPHIC_DATA]" at bounding box center [779, 262] width 1362 height 28
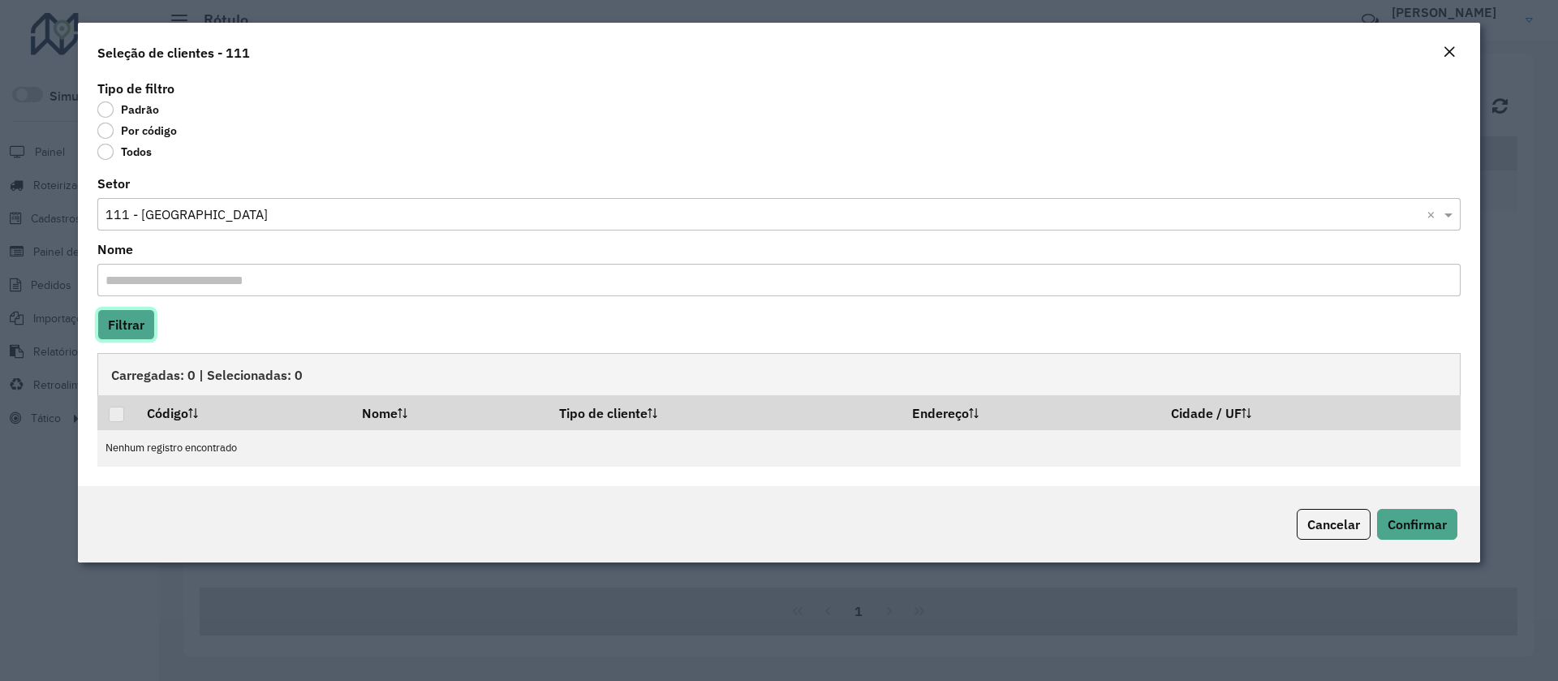
click at [131, 329] on button "Filtrar" at bounding box center [126, 324] width 58 height 31
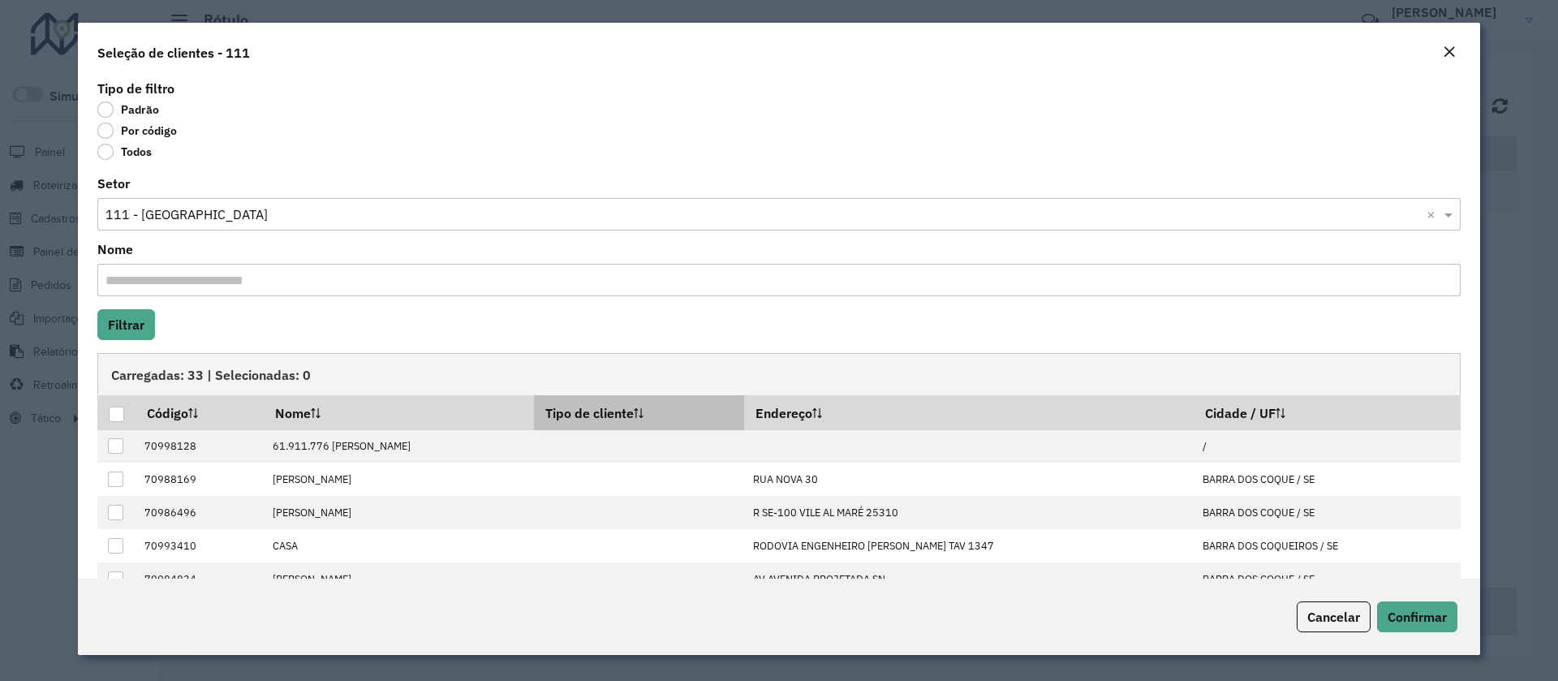
click at [729, 407] on th "Tipo de cliente" at bounding box center [639, 412] width 210 height 34
click at [639, 416] on th "Tipo de cliente" at bounding box center [639, 412] width 210 height 34
click at [110, 412] on div at bounding box center [116, 414] width 15 height 15
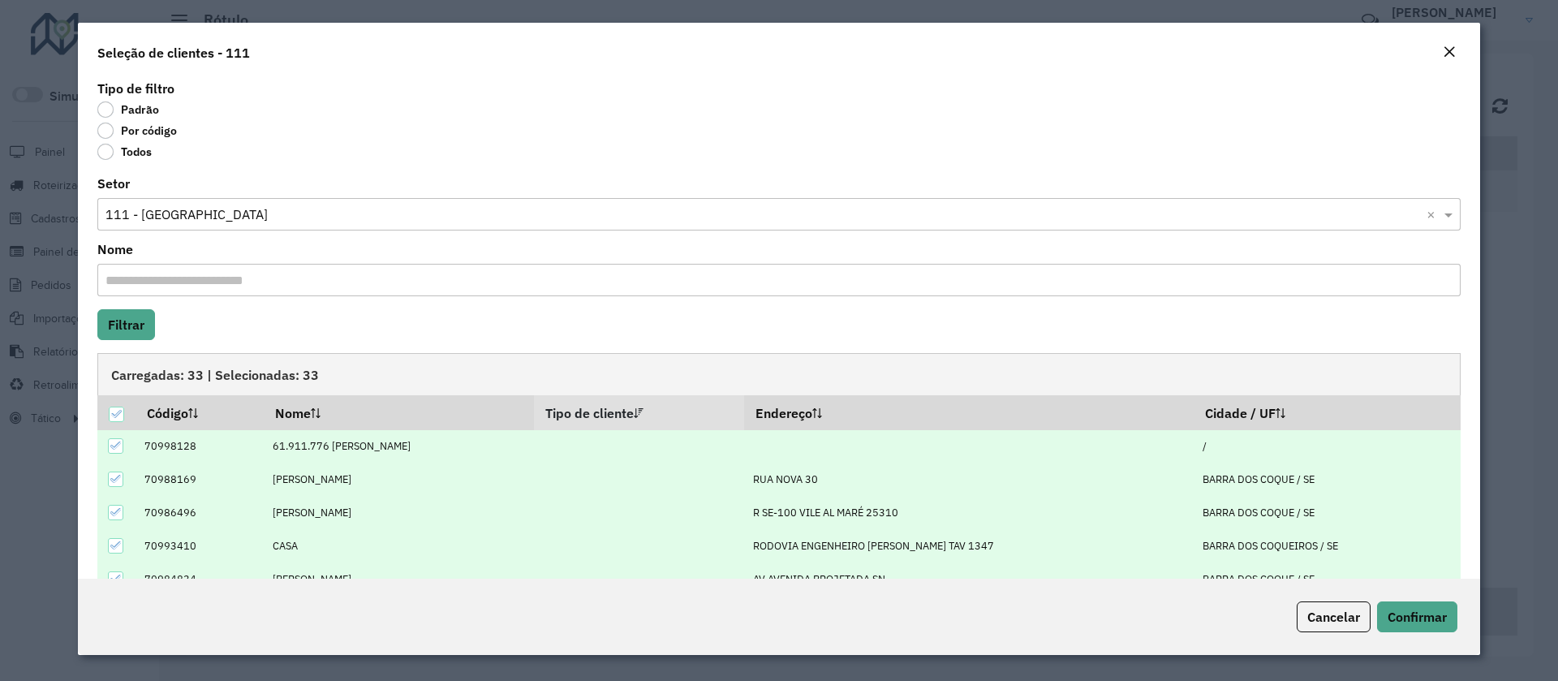
click at [706, 414] on th "Tipo de cliente" at bounding box center [639, 412] width 210 height 34
click at [700, 413] on th "Tipo de cliente" at bounding box center [639, 412] width 210 height 34
click at [700, 414] on th "Tipo de cliente" at bounding box center [639, 412] width 210 height 34
click at [695, 414] on th "Tipo de cliente" at bounding box center [639, 412] width 210 height 34
click at [695, 413] on th "Tipo de cliente" at bounding box center [639, 412] width 210 height 34
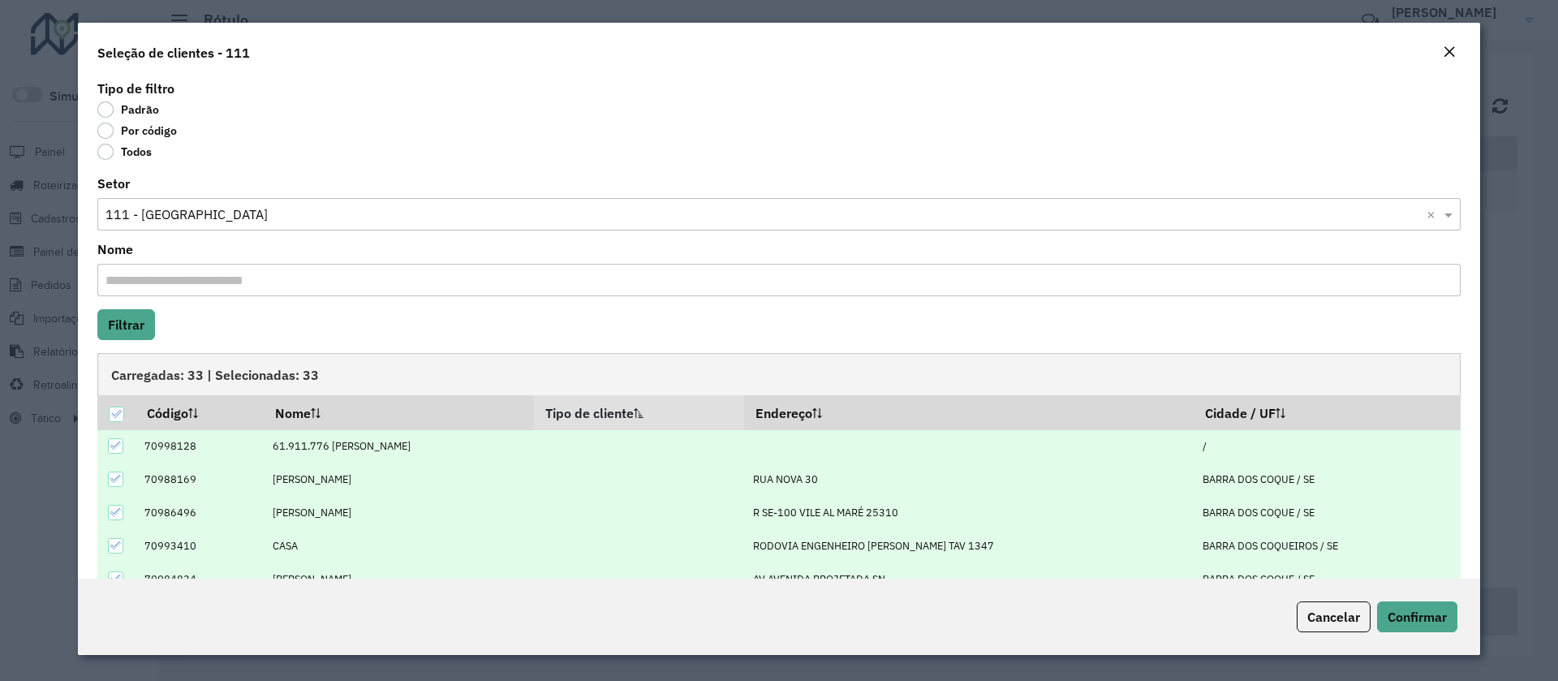
click at [695, 413] on th "Tipo de cliente" at bounding box center [639, 412] width 210 height 34
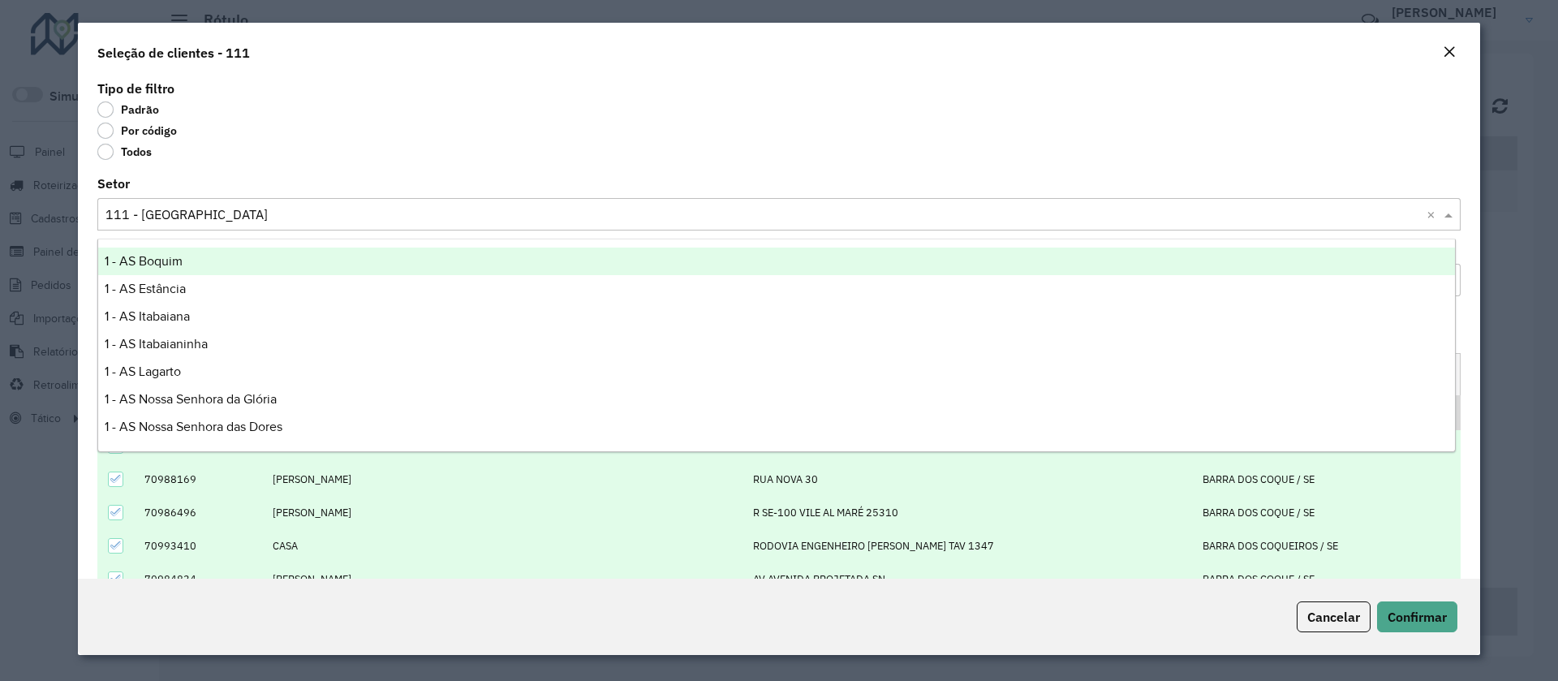
click at [242, 213] on input "text" at bounding box center [762, 214] width 1315 height 19
click at [346, 157] on div "Todos" at bounding box center [778, 154] width 1363 height 19
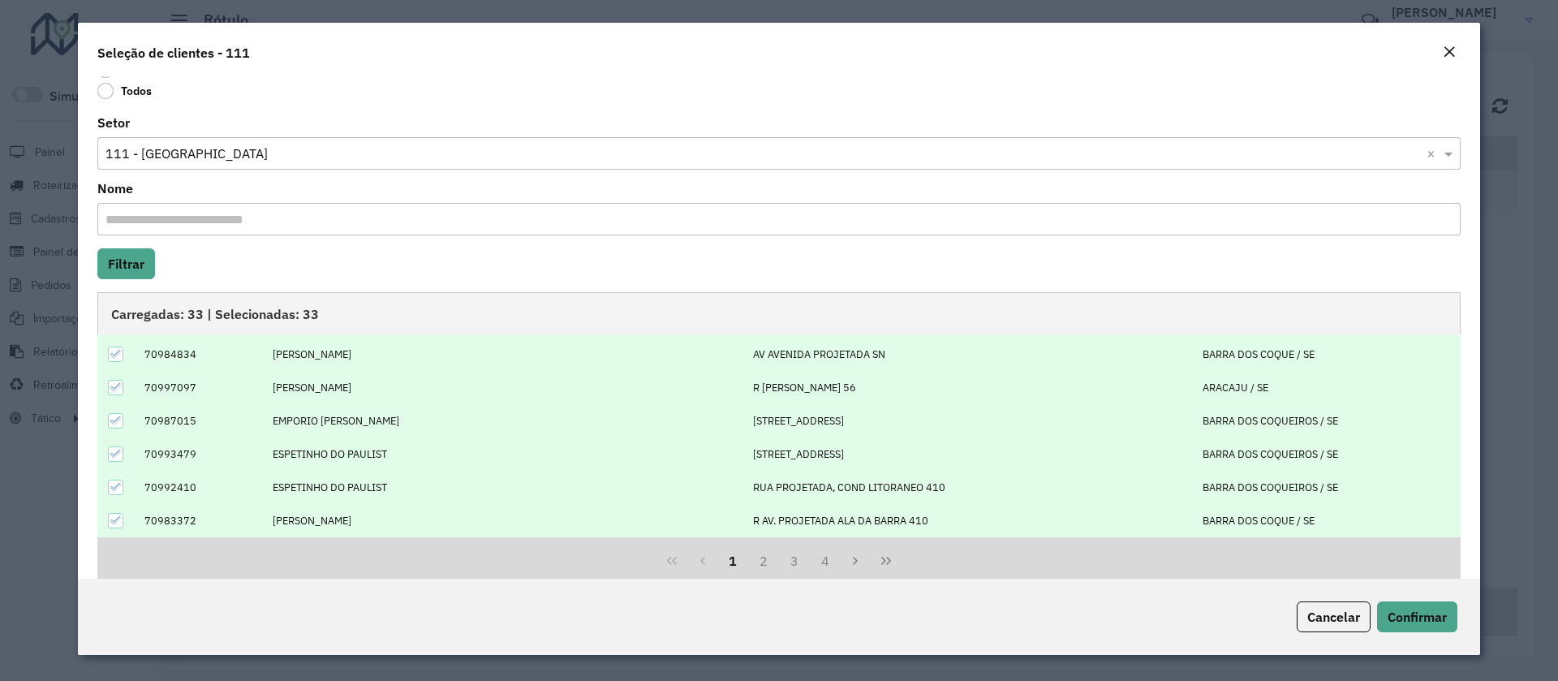
scroll to position [87, 0]
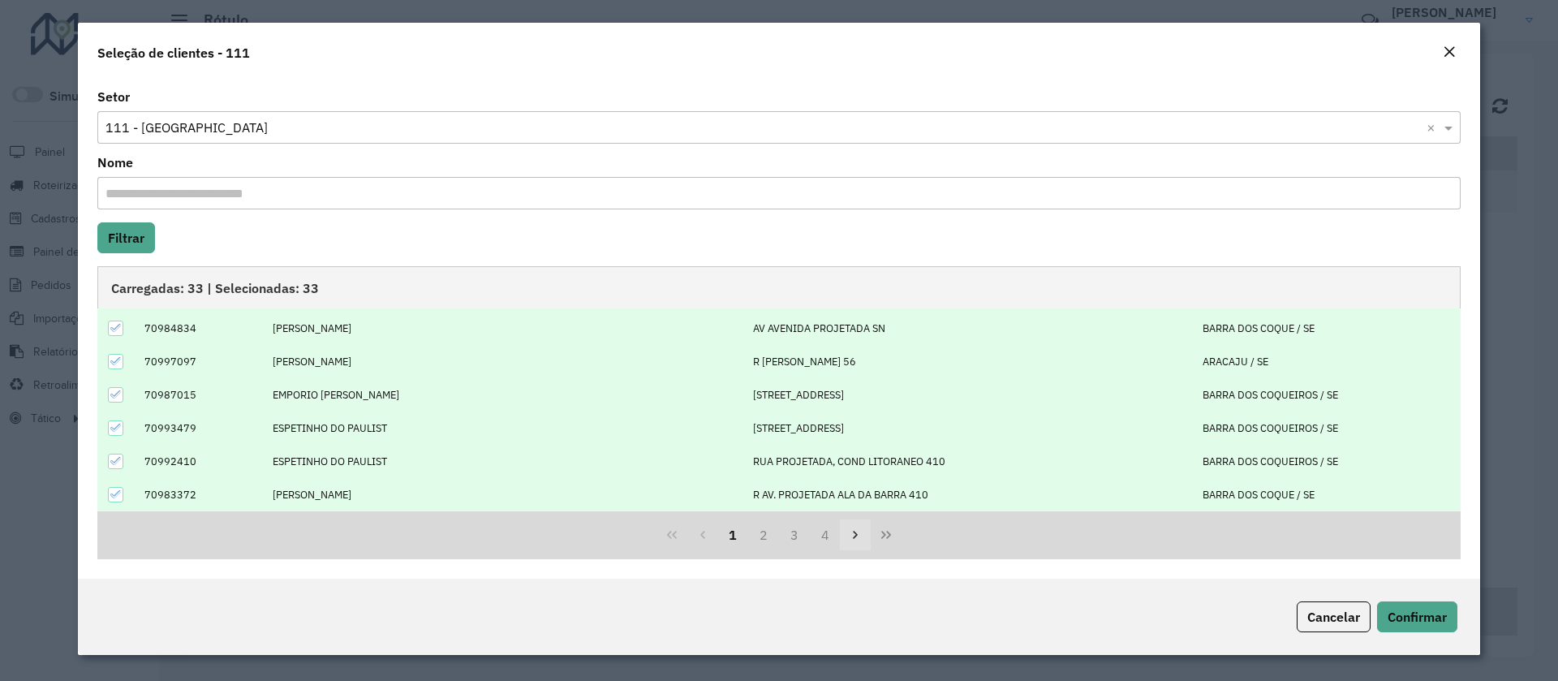
click at [842, 537] on button "Next Page" at bounding box center [855, 534] width 31 height 31
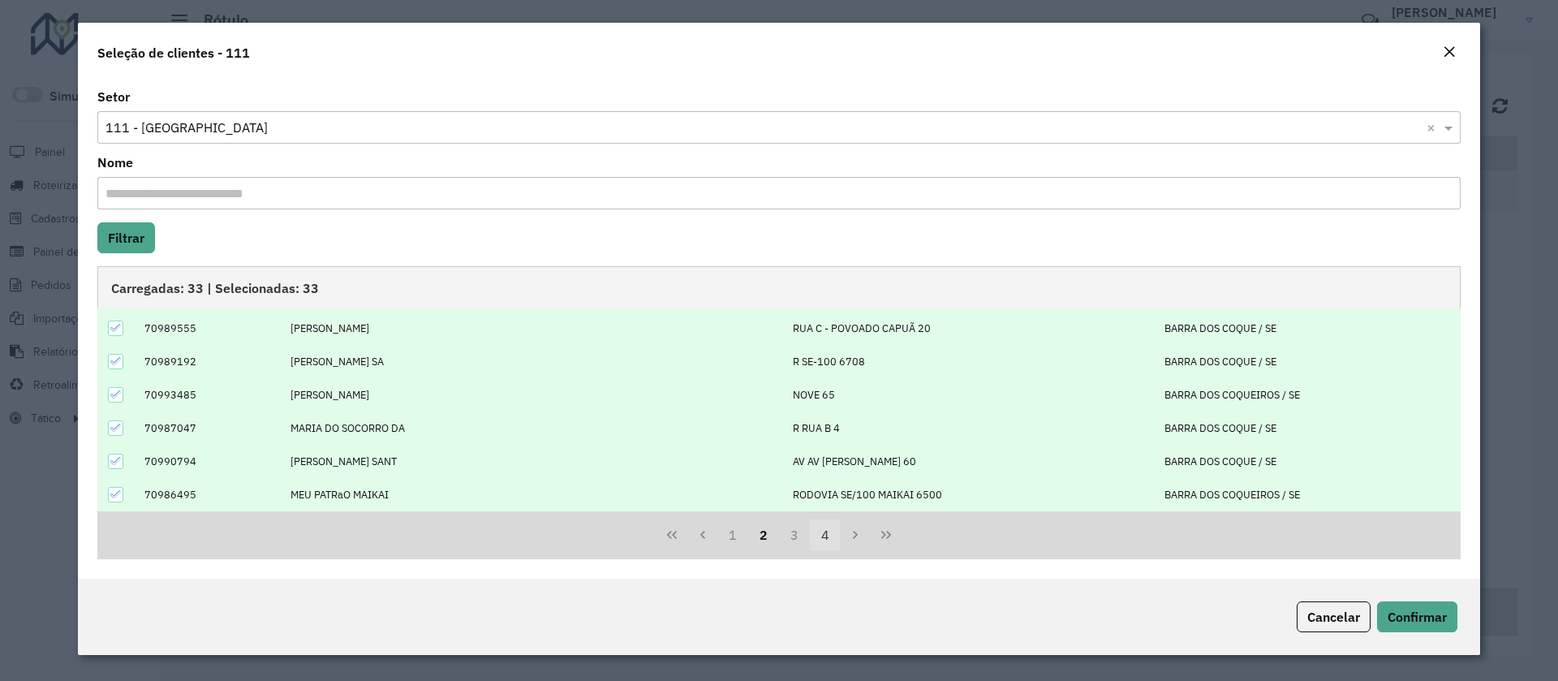
click at [821, 540] on button "4" at bounding box center [825, 534] width 31 height 31
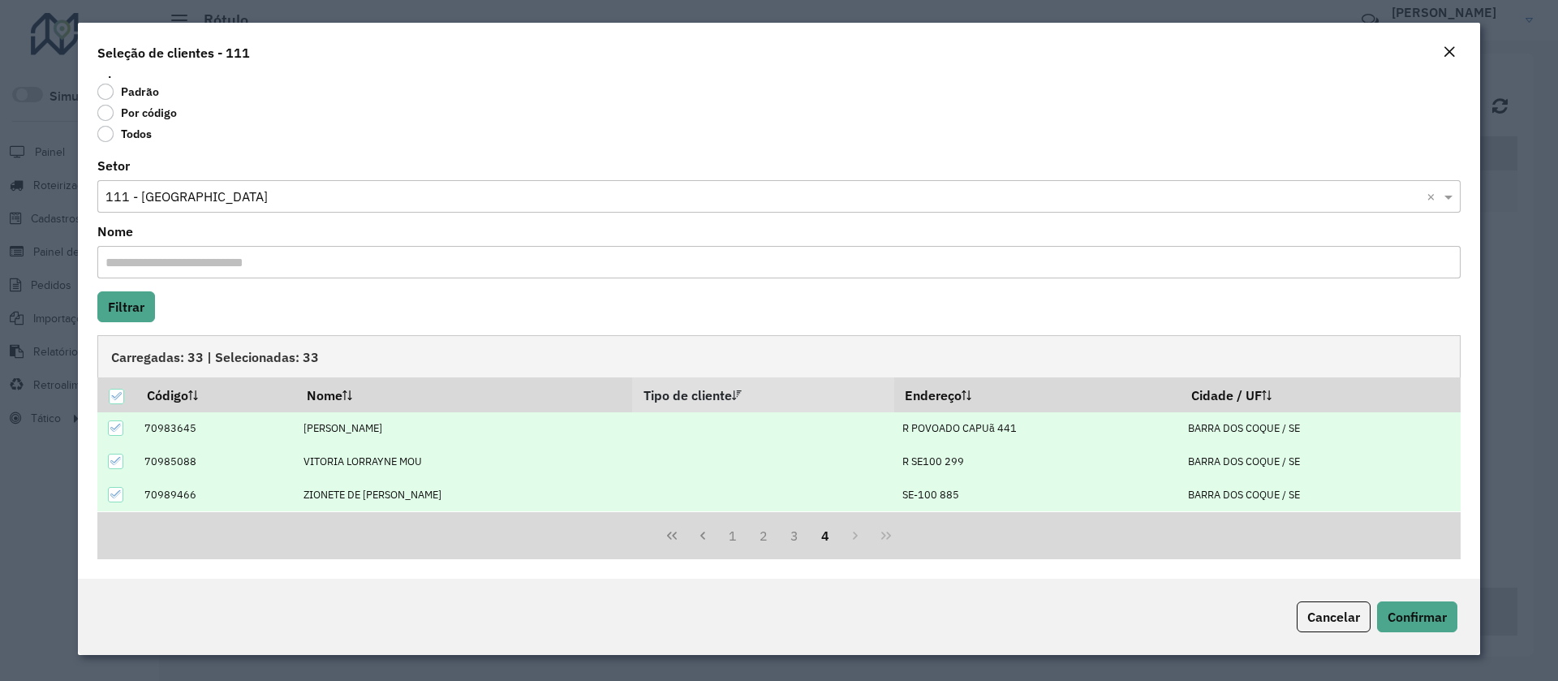
scroll to position [18, 0]
click at [815, 539] on button "4" at bounding box center [825, 535] width 31 height 31
click at [774, 536] on button "2" at bounding box center [763, 535] width 31 height 31
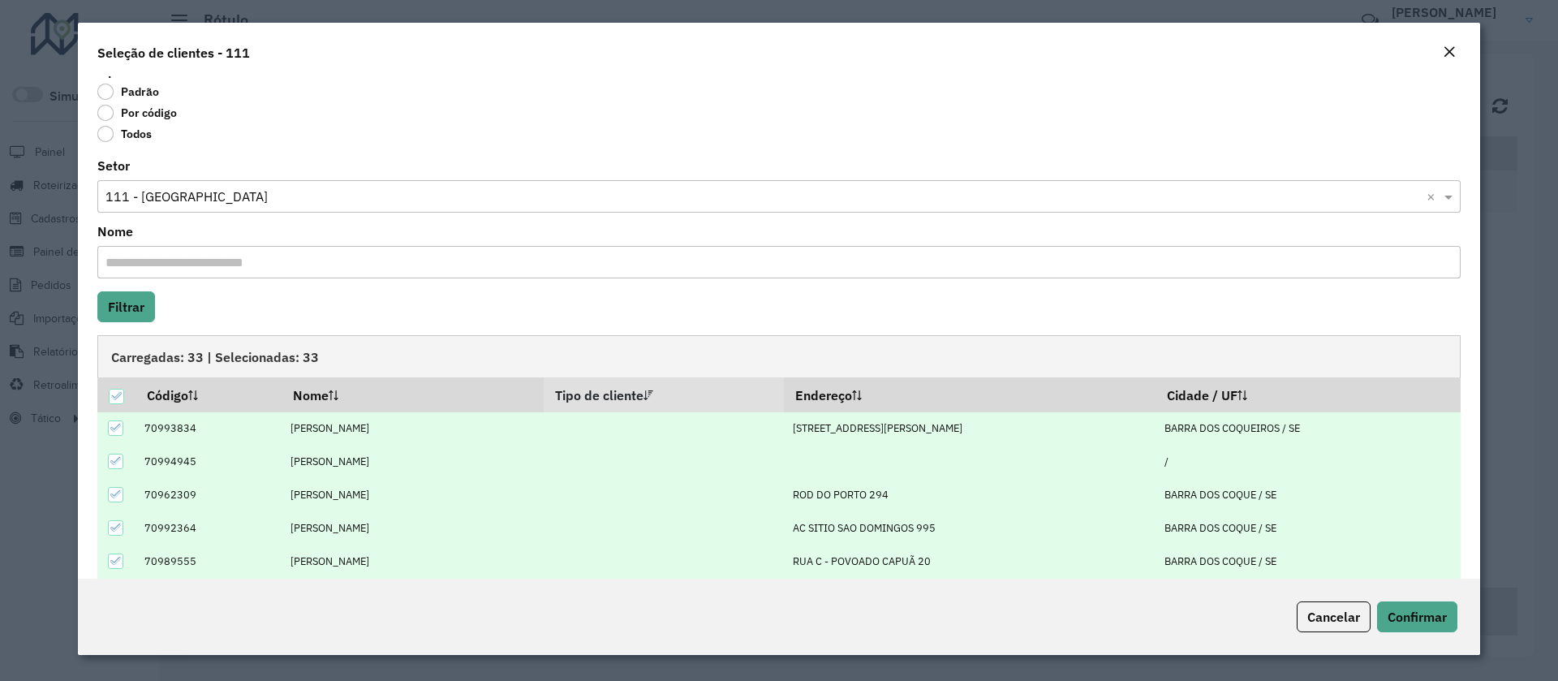
click at [739, 537] on td at bounding box center [664, 527] width 240 height 33
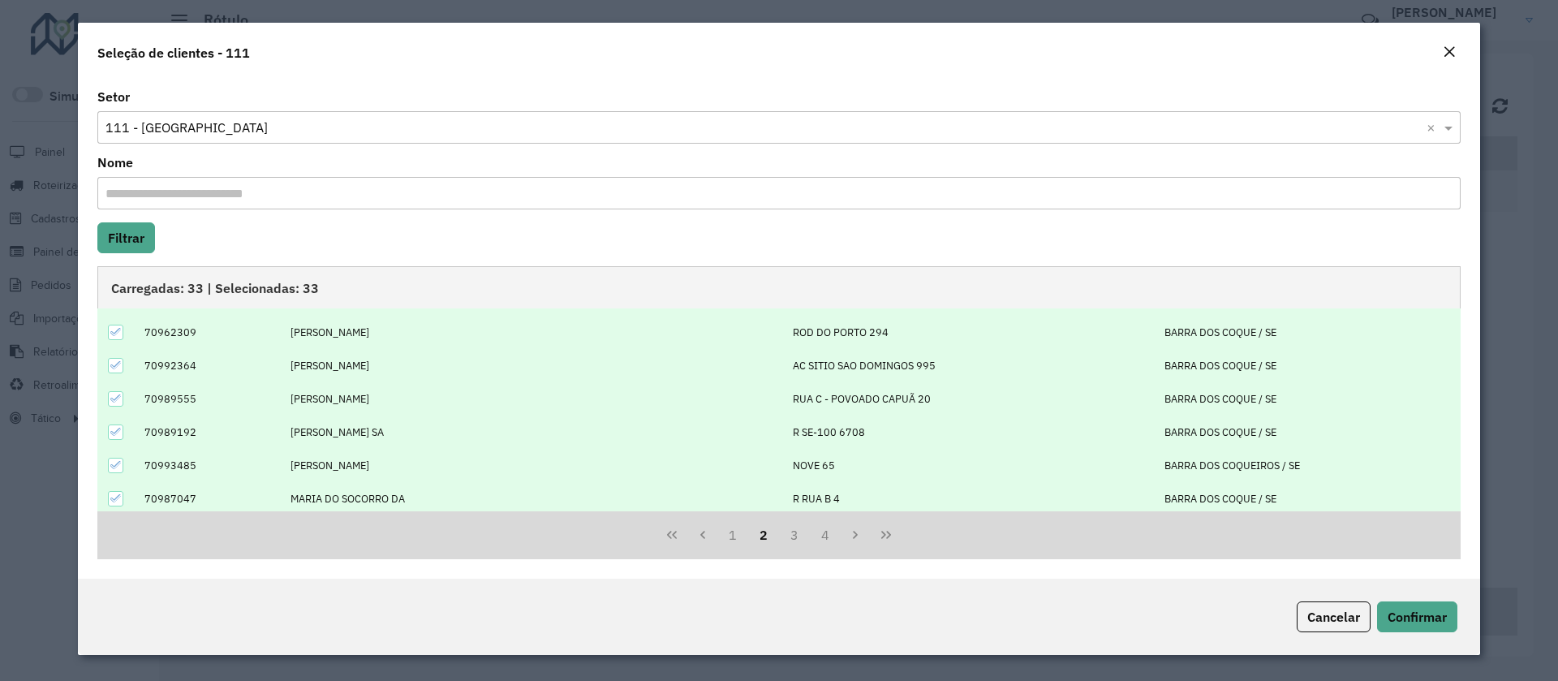
scroll to position [164, 0]
click at [1398, 629] on button "Confirmar" at bounding box center [1417, 616] width 80 height 31
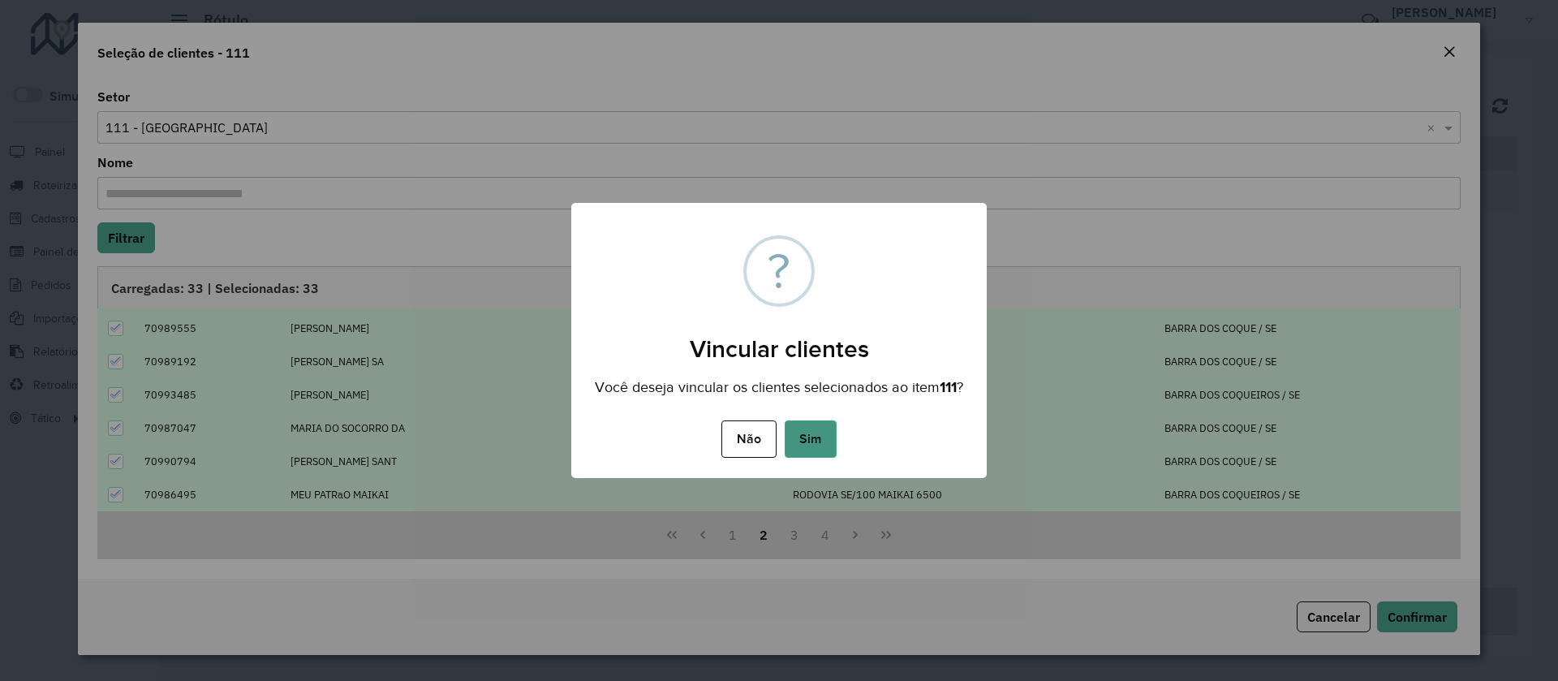
click at [806, 439] on button "Sim" at bounding box center [811, 438] width 52 height 37
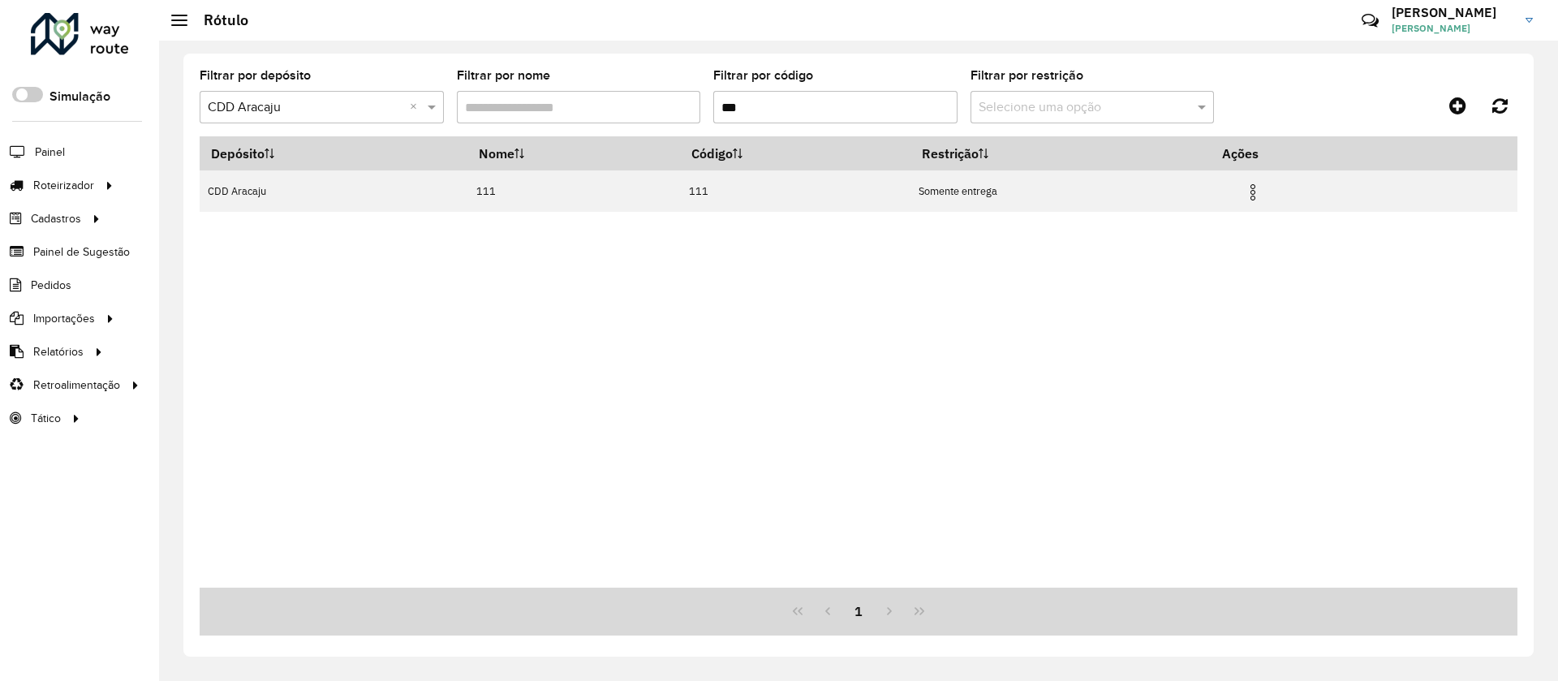
drag, startPoint x: 806, startPoint y: 110, endPoint x: 689, endPoint y: 99, distance: 117.4
click at [689, 99] on formly-group "Filtrar por depósito Selecione um depósito × CDD Aracaju × Filtrar por nome Fil…" at bounding box center [687, 103] width 975 height 67
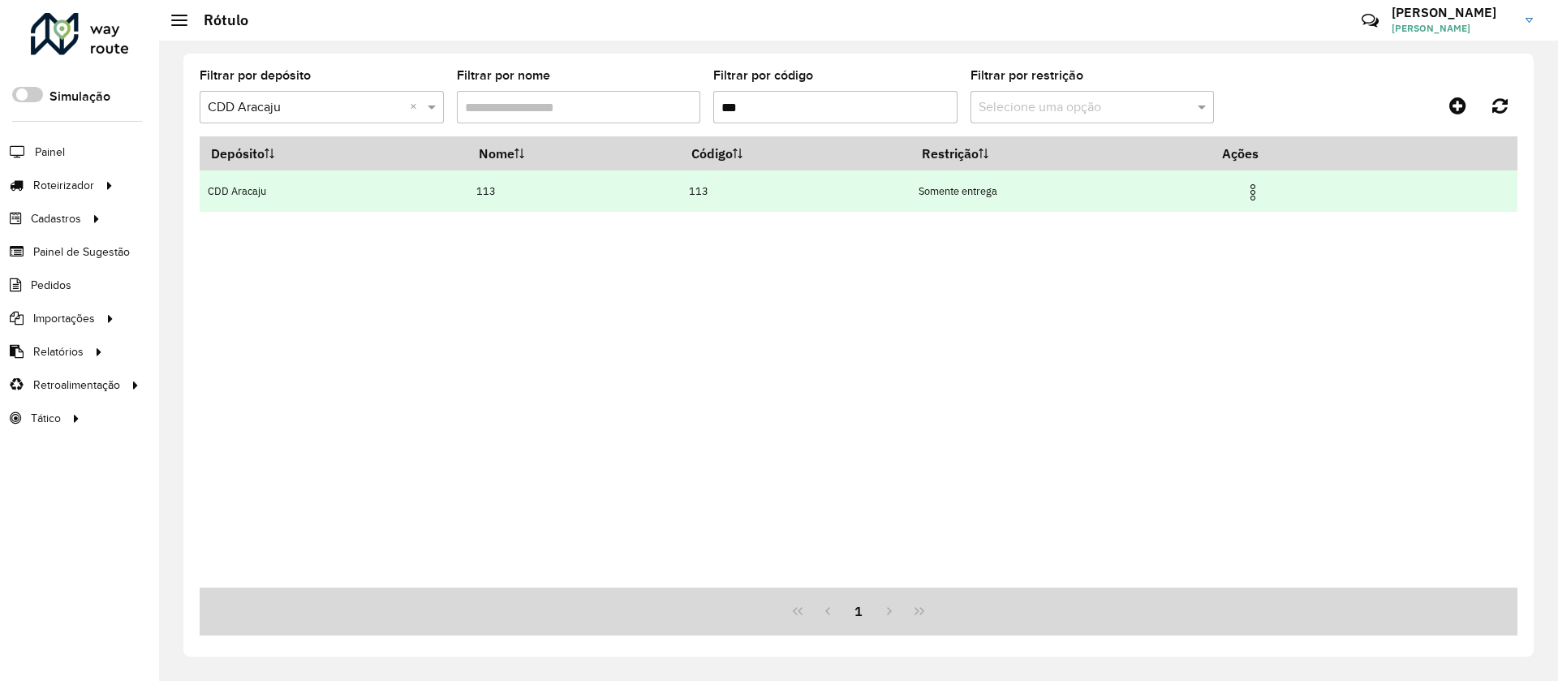
type input "***"
click at [1263, 196] on img at bounding box center [1252, 192] width 19 height 19
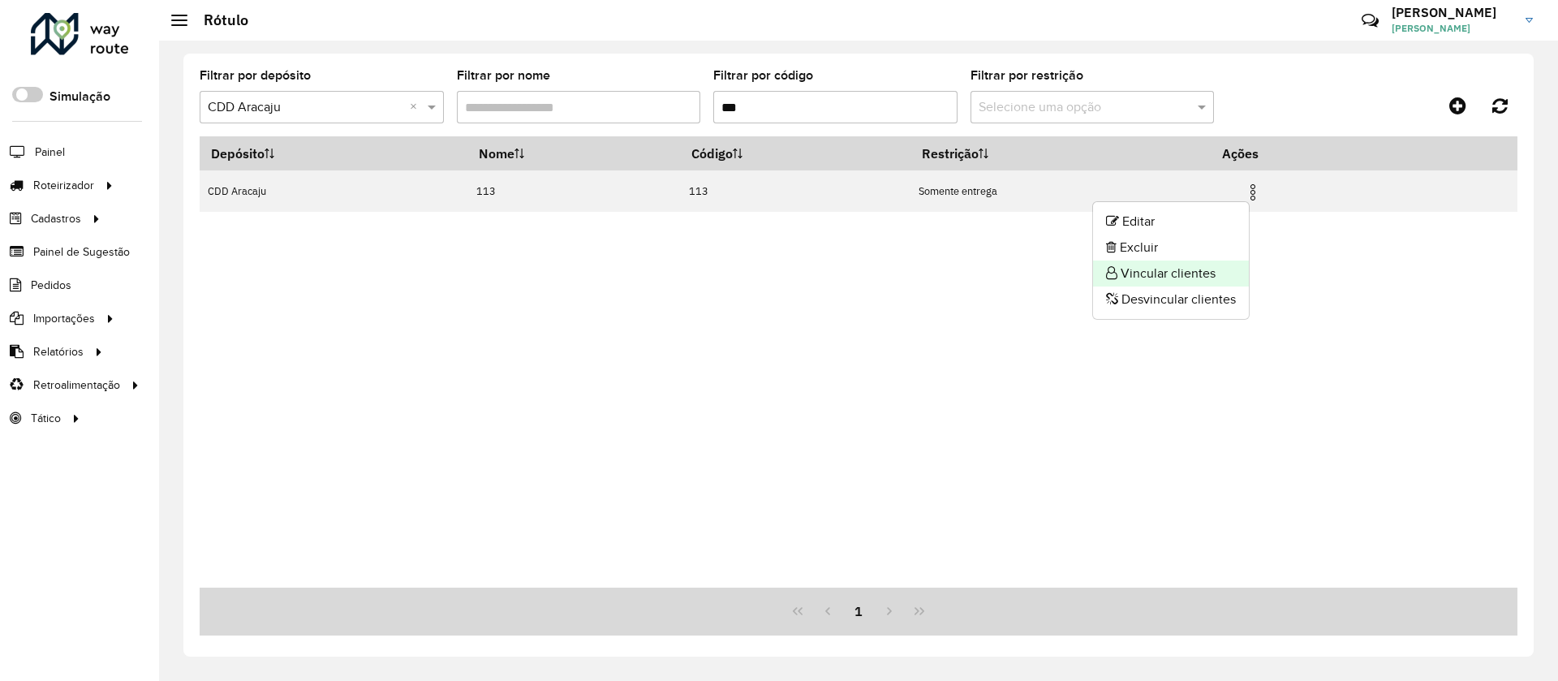
click at [1183, 276] on li "Vincular clientes" at bounding box center [1171, 274] width 156 height 26
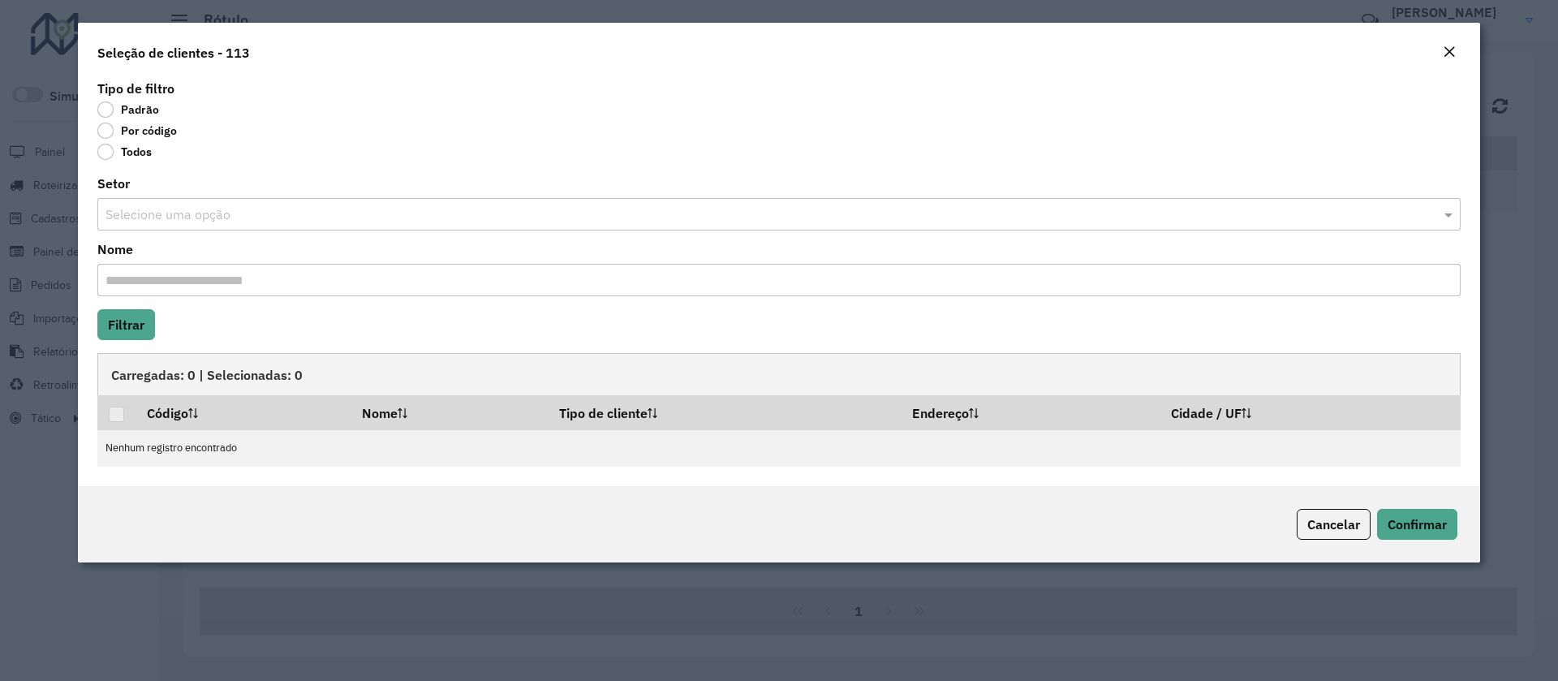
click at [128, 198] on div "Selecione uma opção" at bounding box center [778, 214] width 1363 height 32
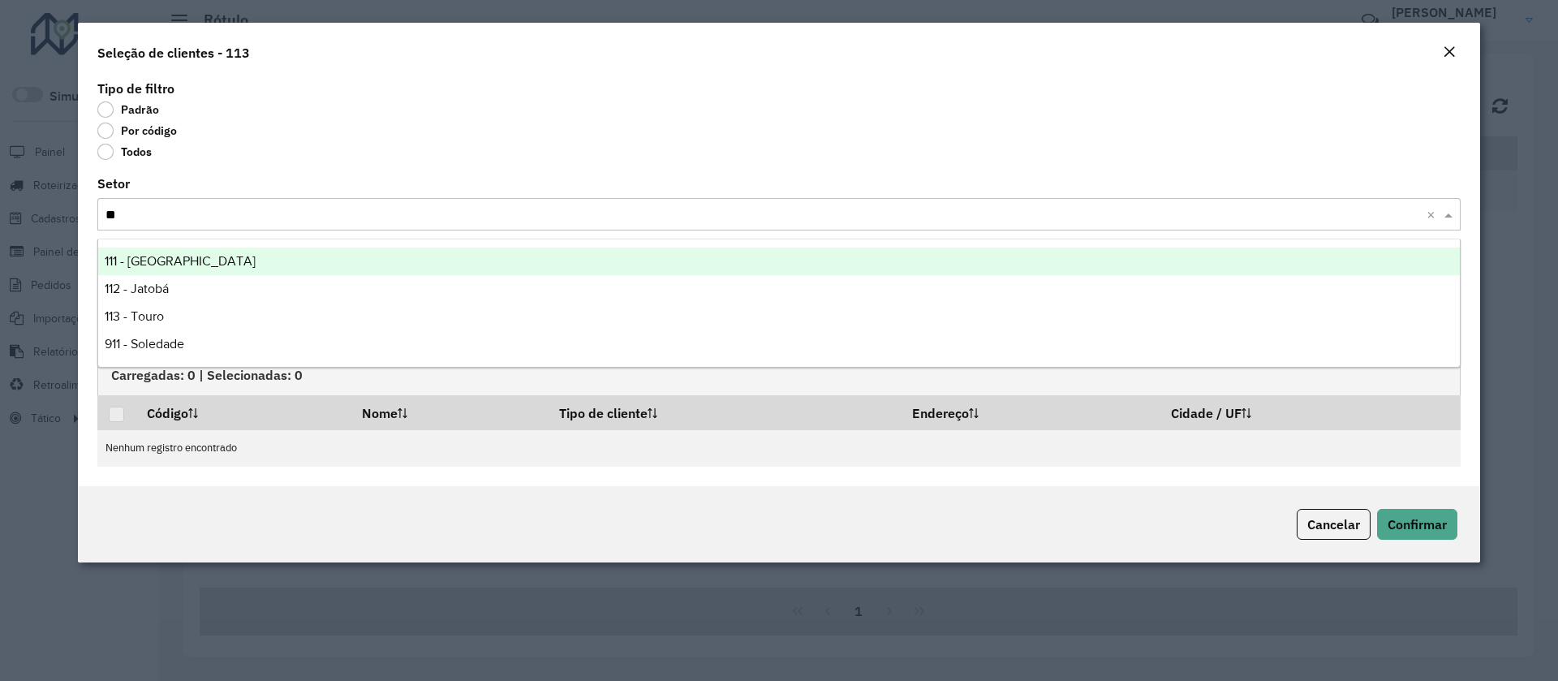
type input "***"
click at [144, 256] on span "113 - Touro" at bounding box center [134, 261] width 59 height 14
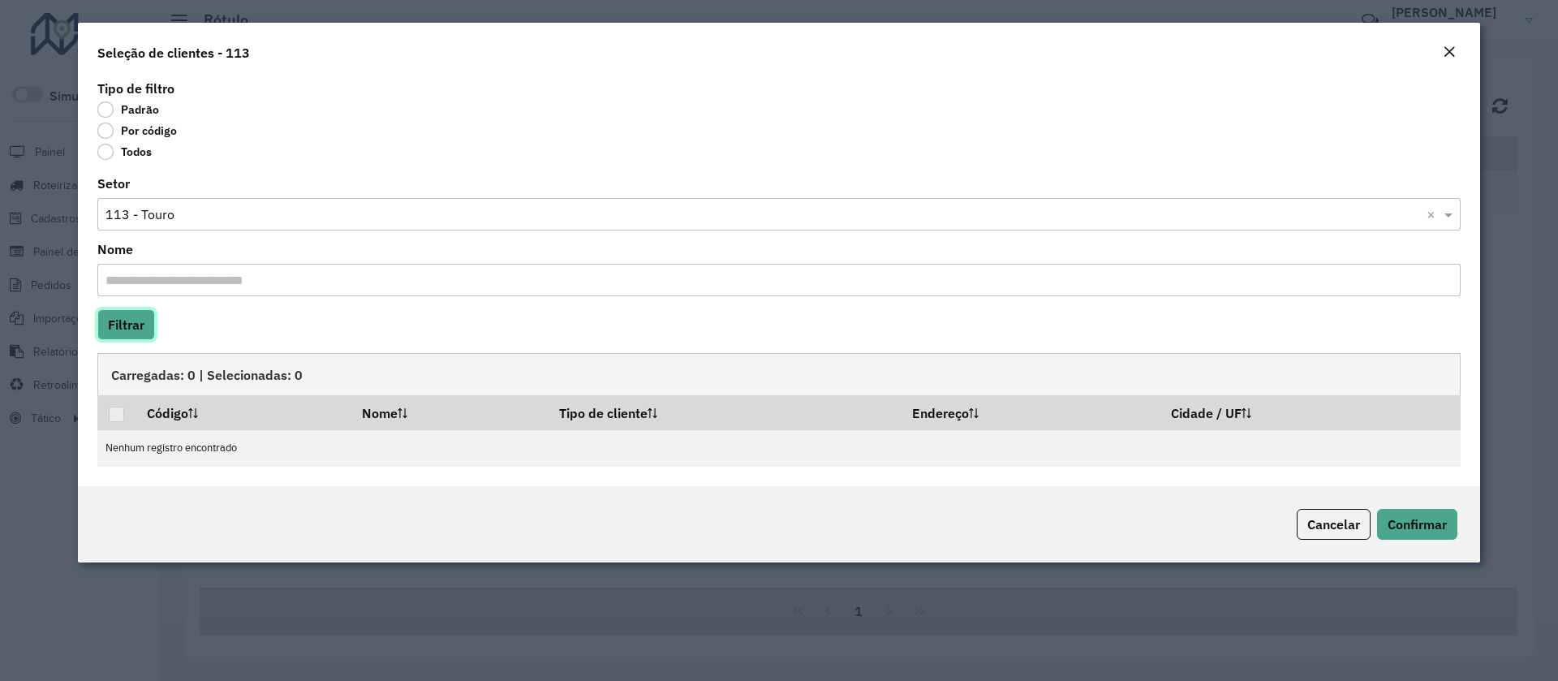
click at [149, 321] on button "Filtrar" at bounding box center [126, 324] width 58 height 31
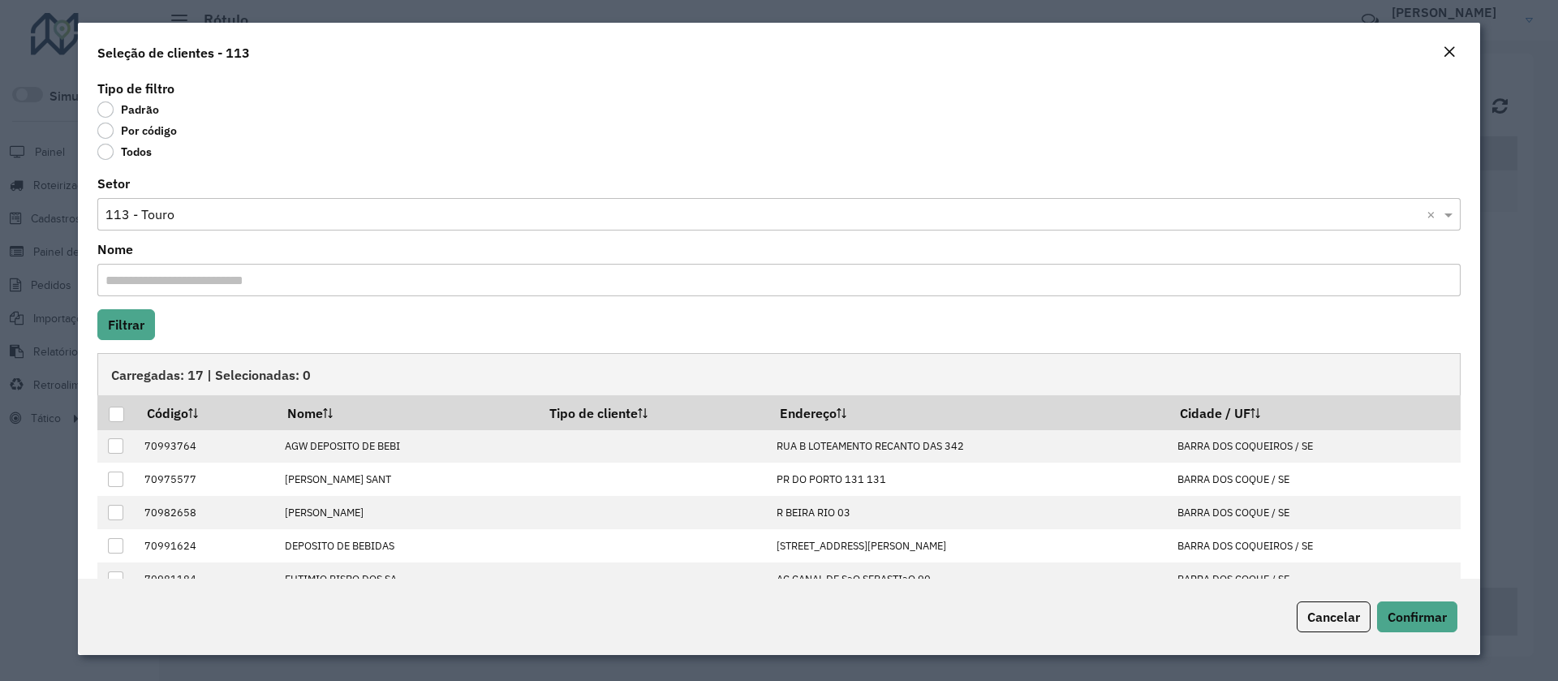
click at [110, 417] on div at bounding box center [116, 414] width 15 height 15
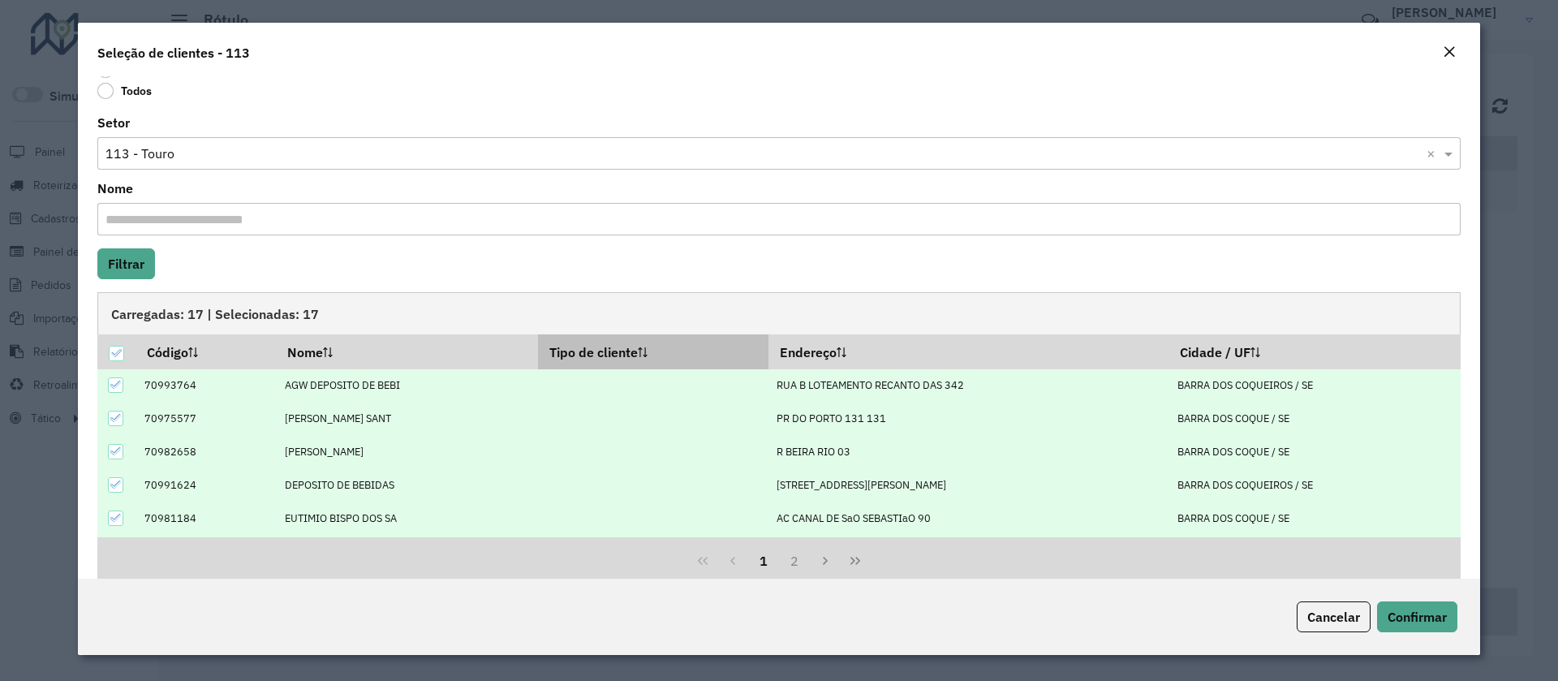
scroll to position [87, 0]
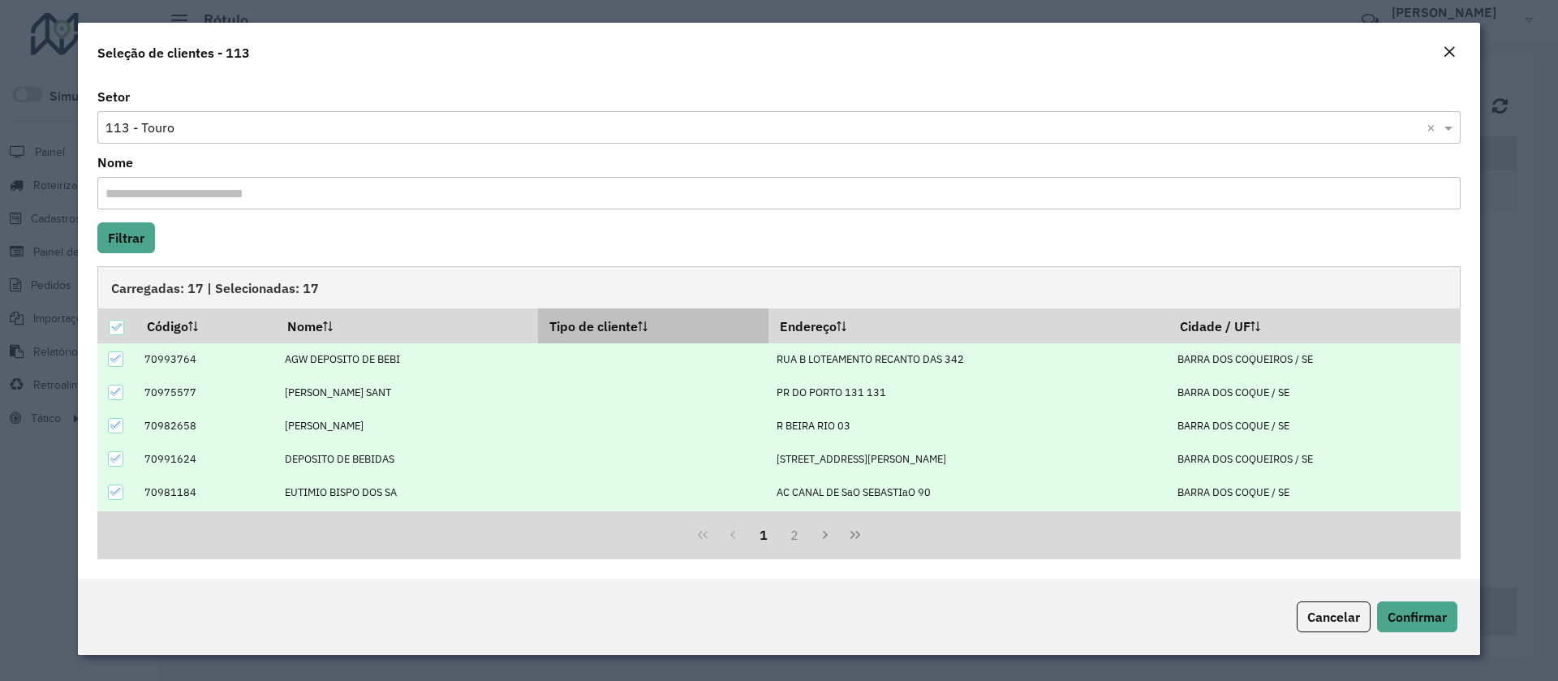
click at [631, 339] on th "Tipo de cliente" at bounding box center [653, 325] width 230 height 34
click at [631, 331] on th "Tipo de cliente" at bounding box center [653, 325] width 230 height 34
click at [1412, 609] on span "Confirmar" at bounding box center [1417, 617] width 59 height 16
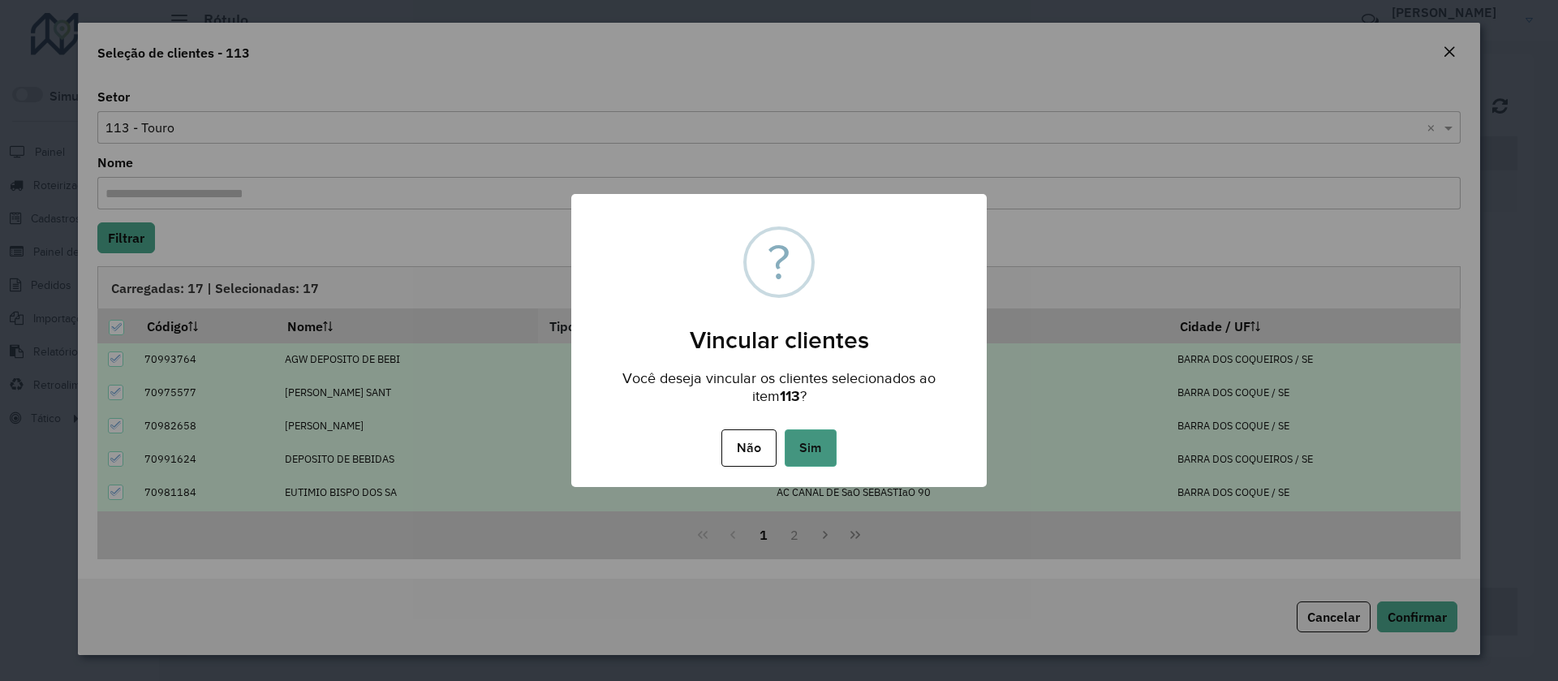
click at [821, 464] on button "Sim" at bounding box center [811, 447] width 52 height 37
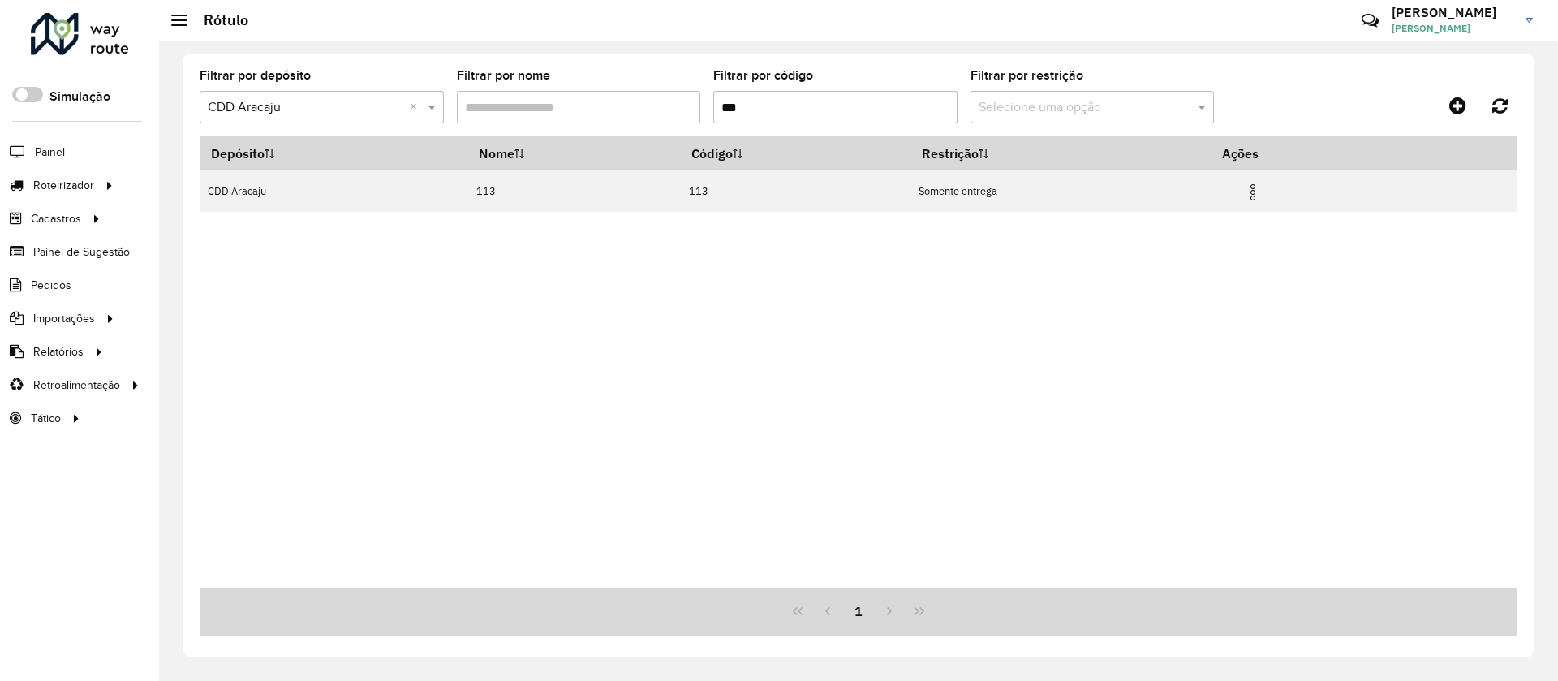
drag, startPoint x: 773, startPoint y: 115, endPoint x: 763, endPoint y: 115, distance: 9.7
click at [763, 115] on input "***" at bounding box center [835, 107] width 244 height 32
drag, startPoint x: 763, startPoint y: 115, endPoint x: 688, endPoint y: 107, distance: 75.1
click at [688, 107] on formly-group "Filtrar por depósito Selecione um depósito × CDD Aracaju × Filtrar por nome Fil…" at bounding box center [687, 103] width 975 height 67
type input "***"
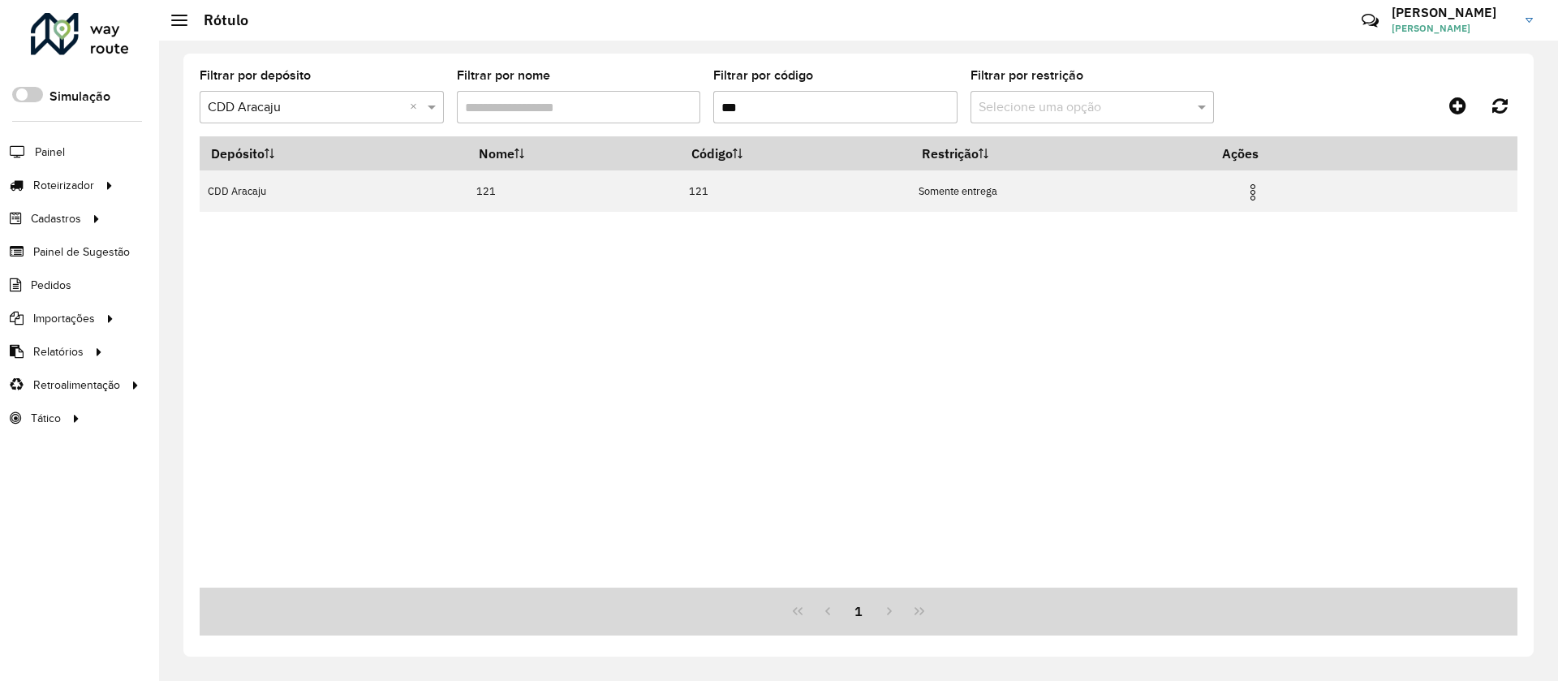
click at [1262, 189] on img at bounding box center [1252, 192] width 19 height 19
click at [1169, 274] on li "Vincular clientes" at bounding box center [1171, 274] width 156 height 26
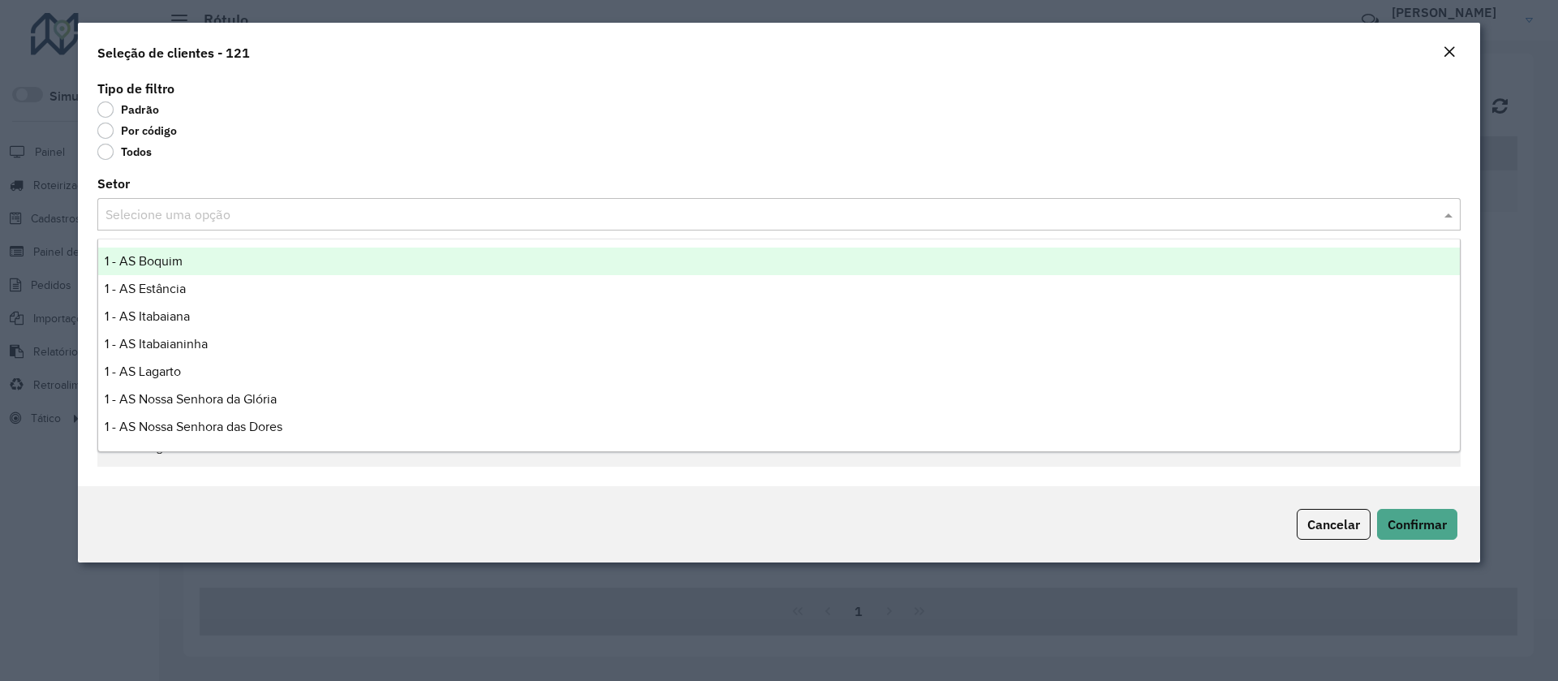
click at [154, 216] on input "text" at bounding box center [762, 214] width 1315 height 19
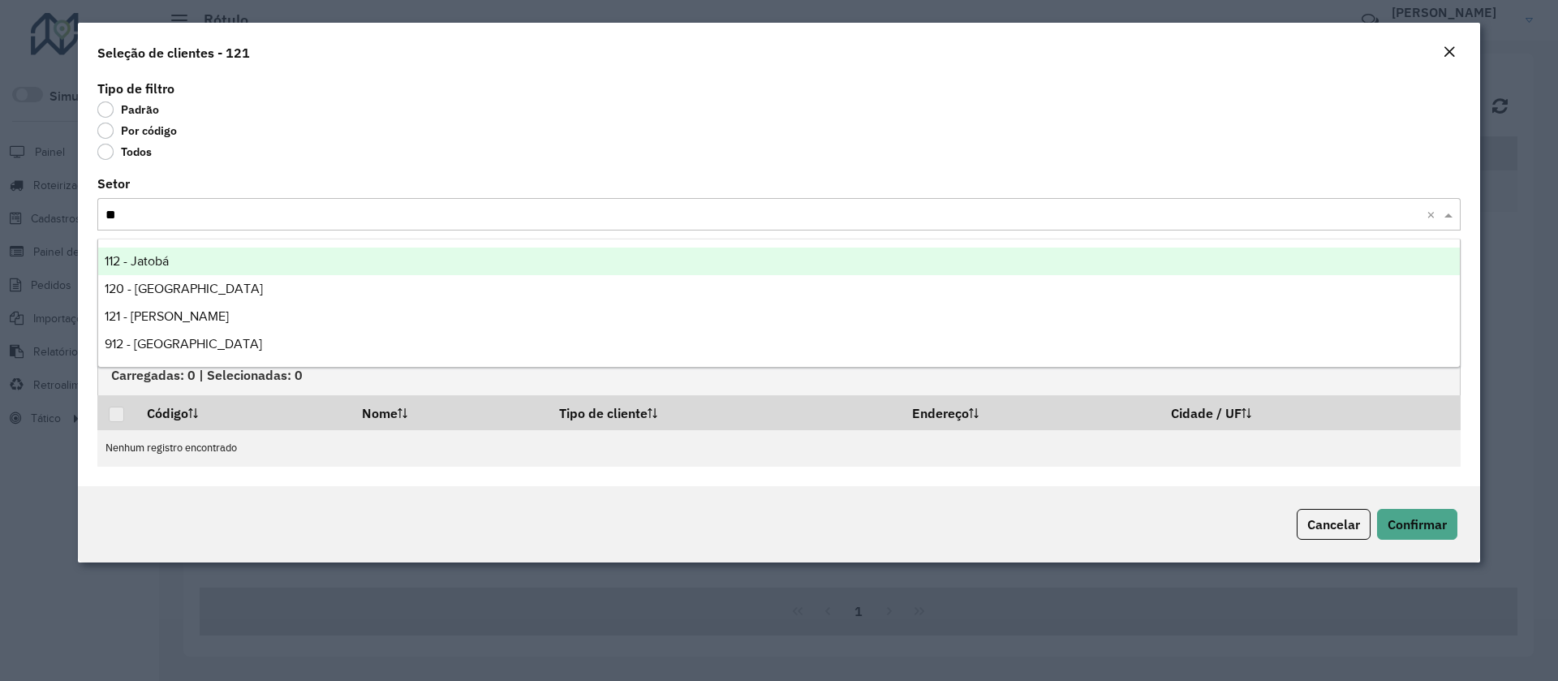
type input "***"
click at [154, 275] on ng-dropdown-panel "121 - [PERSON_NAME]" at bounding box center [778, 262] width 1363 height 46
click at [153, 271] on div "121 - [PERSON_NAME]" at bounding box center [779, 262] width 1362 height 28
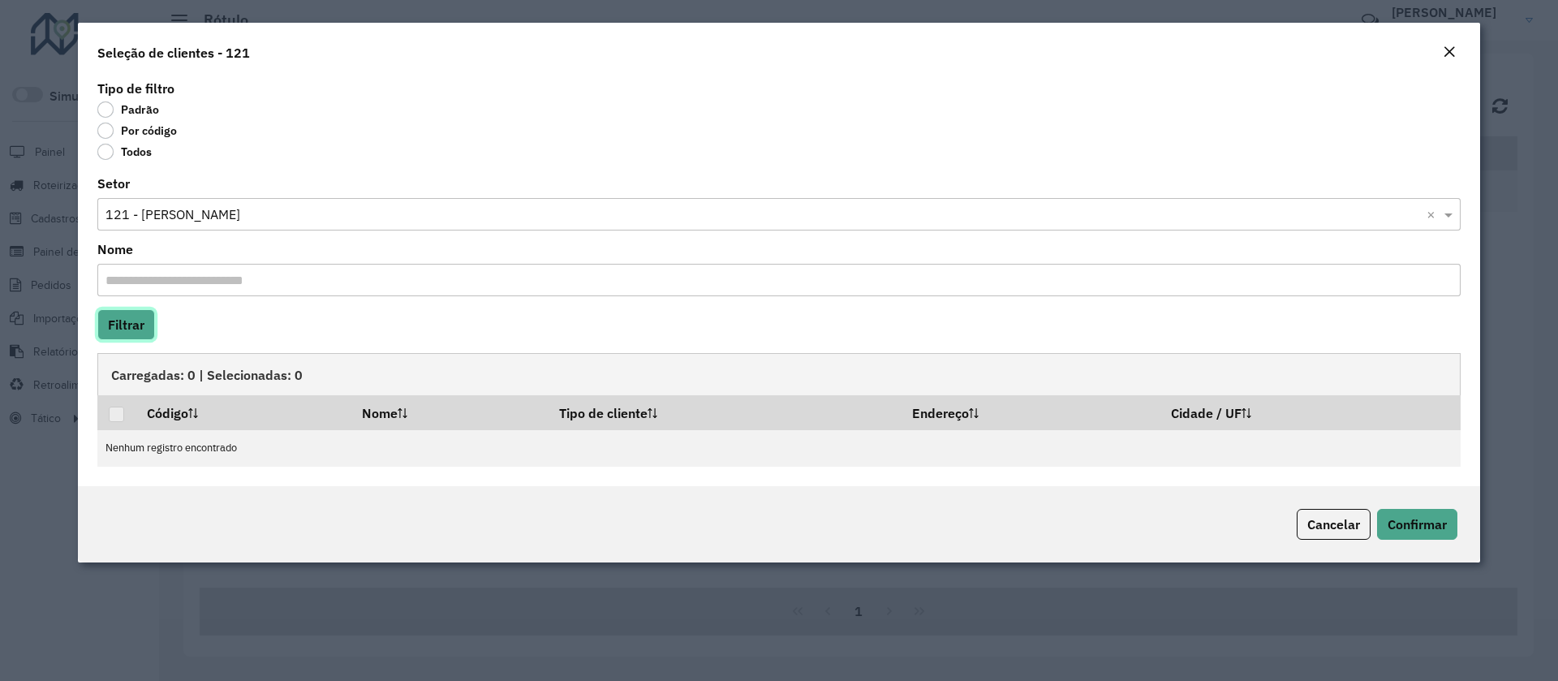
click at [141, 329] on button "Filtrar" at bounding box center [126, 324] width 58 height 31
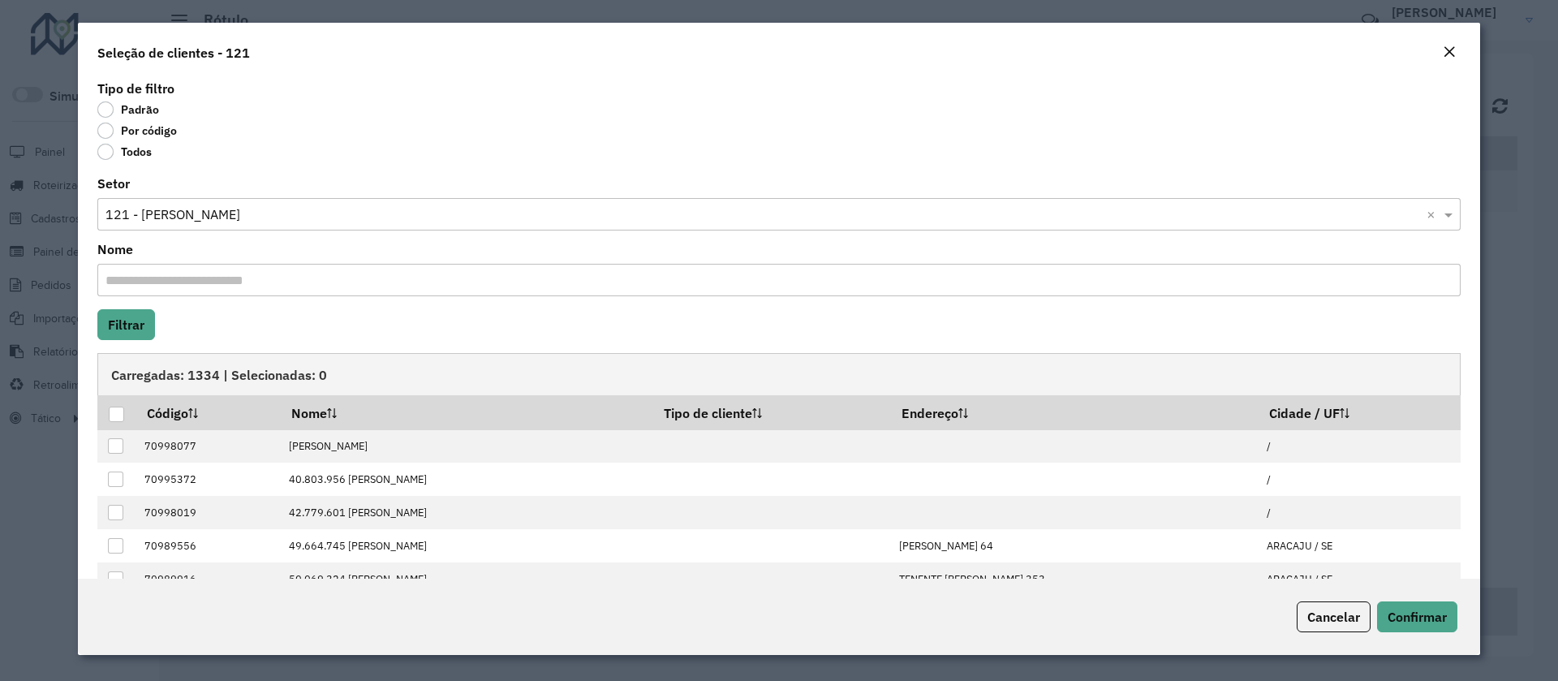
click at [648, 413] on th "Nome" at bounding box center [467, 412] width 372 height 34
click at [782, 403] on th "Tipo de cliente" at bounding box center [771, 412] width 237 height 34
click at [772, 401] on th "Tipo de cliente" at bounding box center [771, 412] width 237 height 34
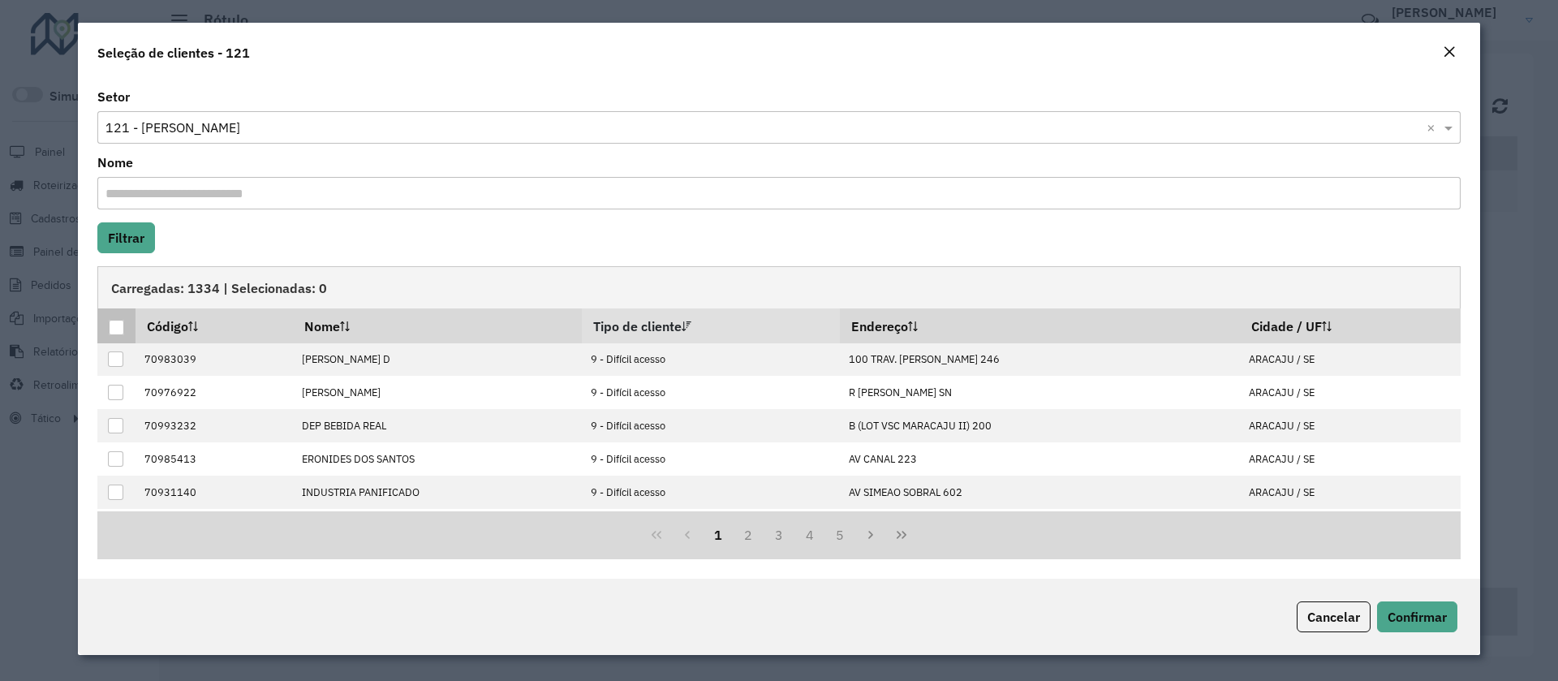
click at [122, 328] on div at bounding box center [116, 327] width 15 height 15
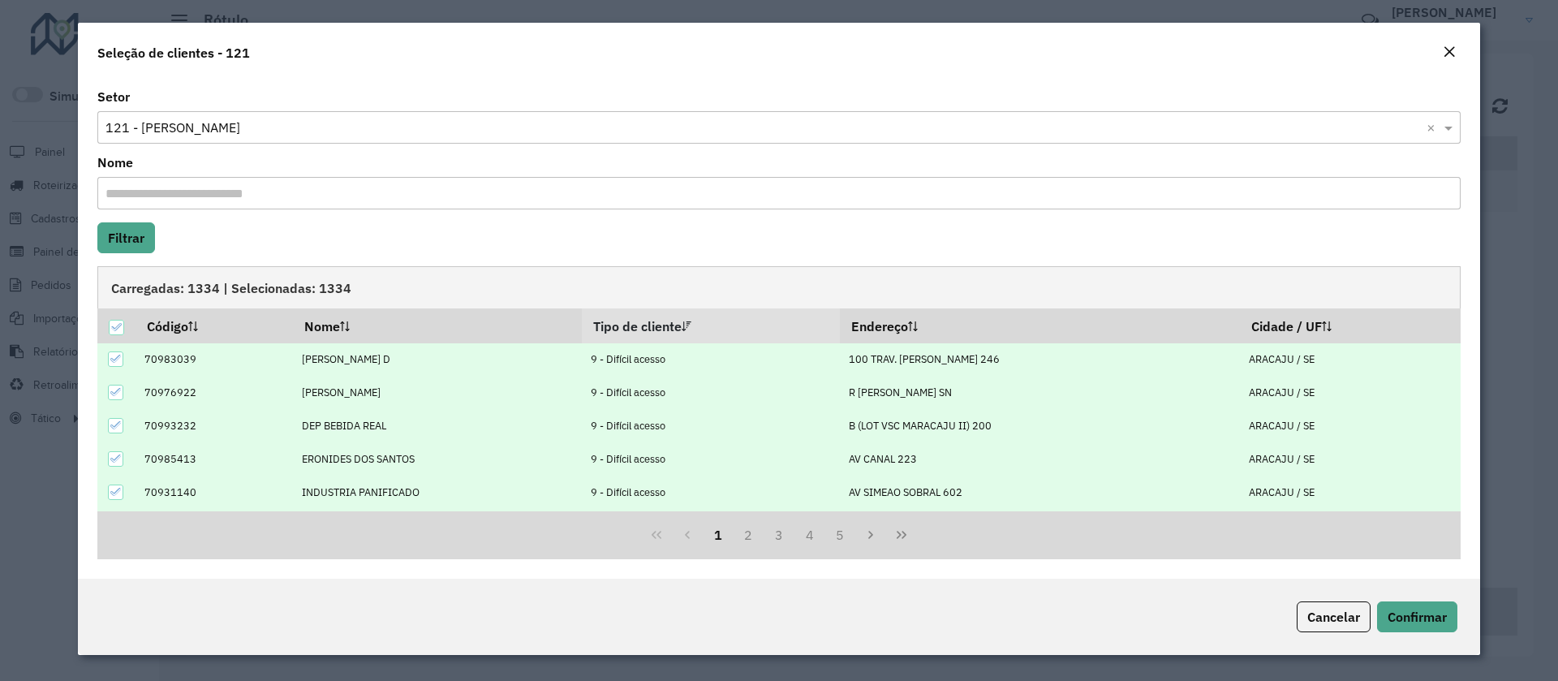
click at [112, 355] on icon at bounding box center [115, 358] width 11 height 11
click at [121, 391] on icon at bounding box center [115, 391] width 11 height 11
click at [116, 424] on icon at bounding box center [115, 425] width 11 height 11
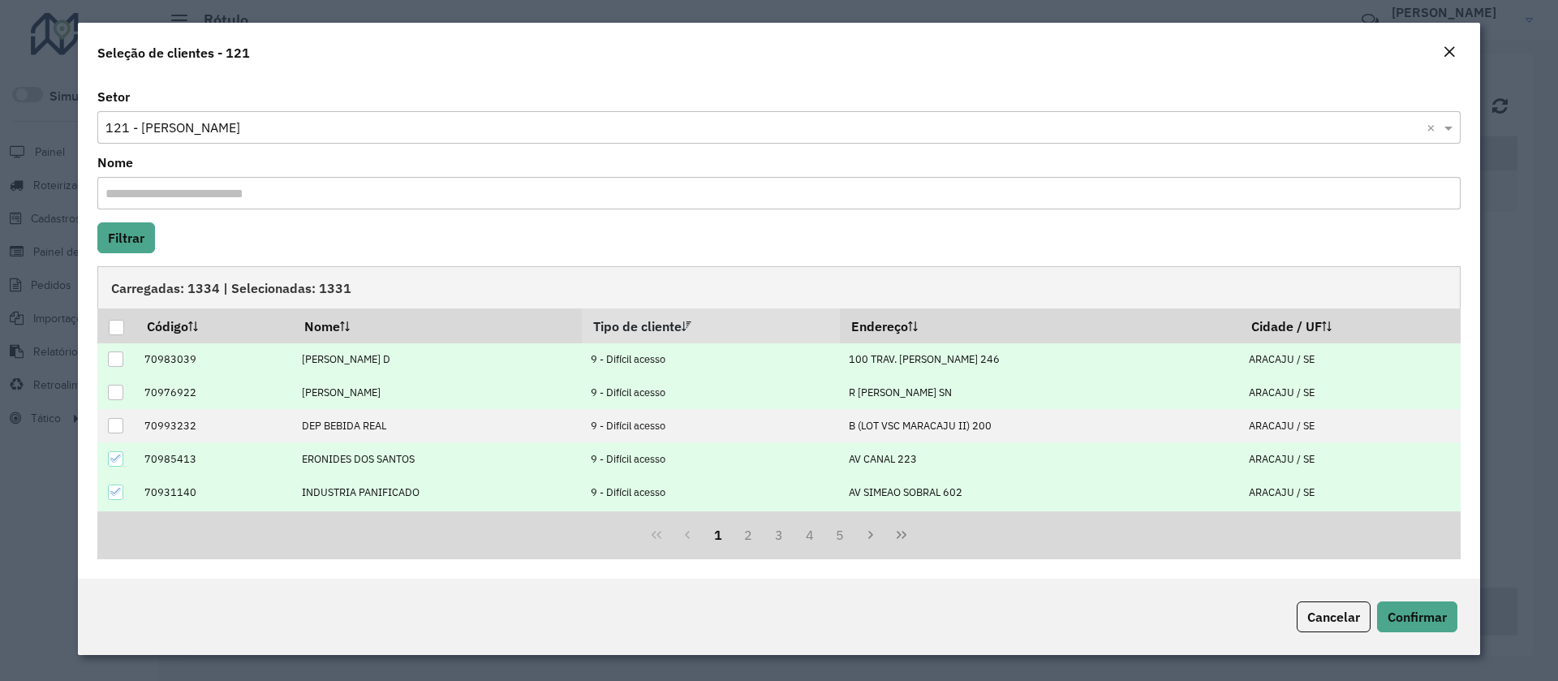
click at [115, 455] on icon at bounding box center [115, 458] width 11 height 11
click at [118, 489] on icon at bounding box center [115, 491] width 11 height 11
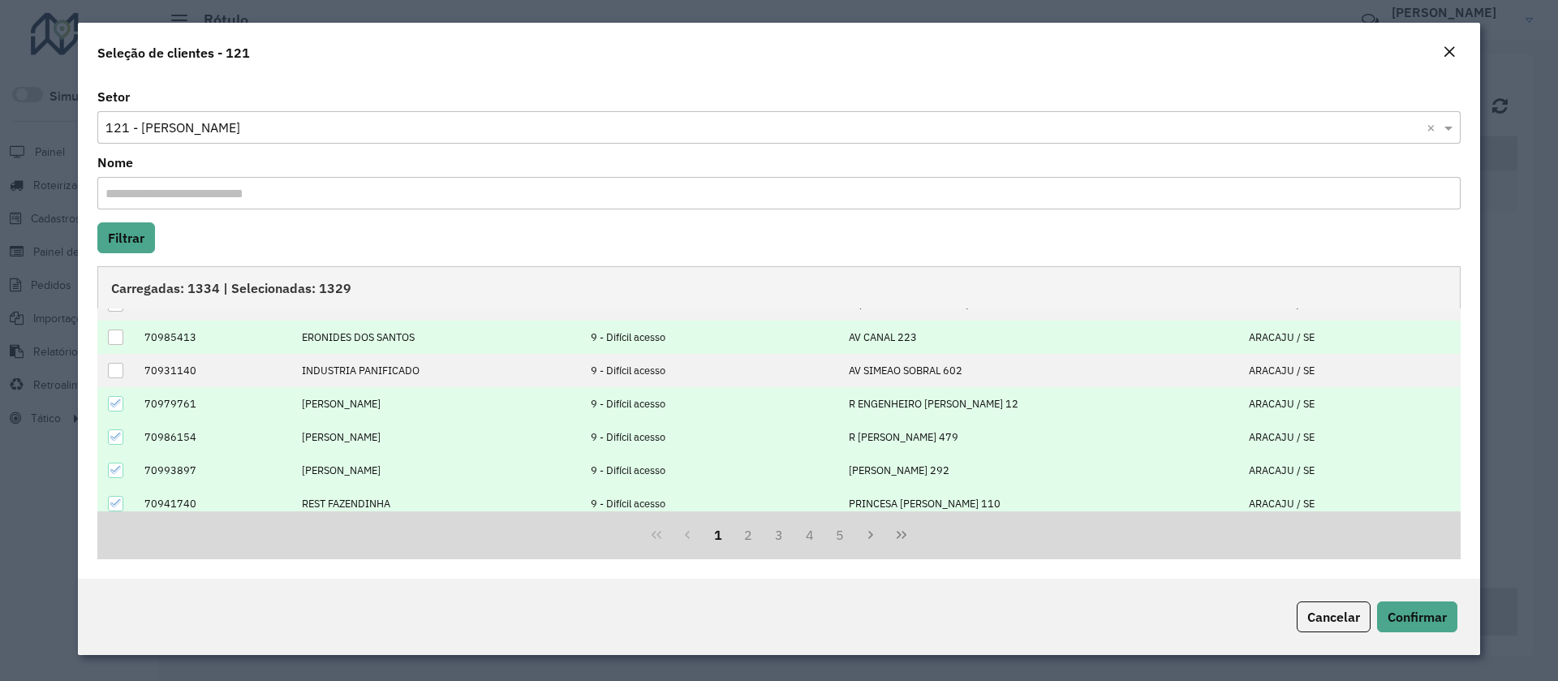
click at [109, 402] on div at bounding box center [115, 403] width 15 height 15
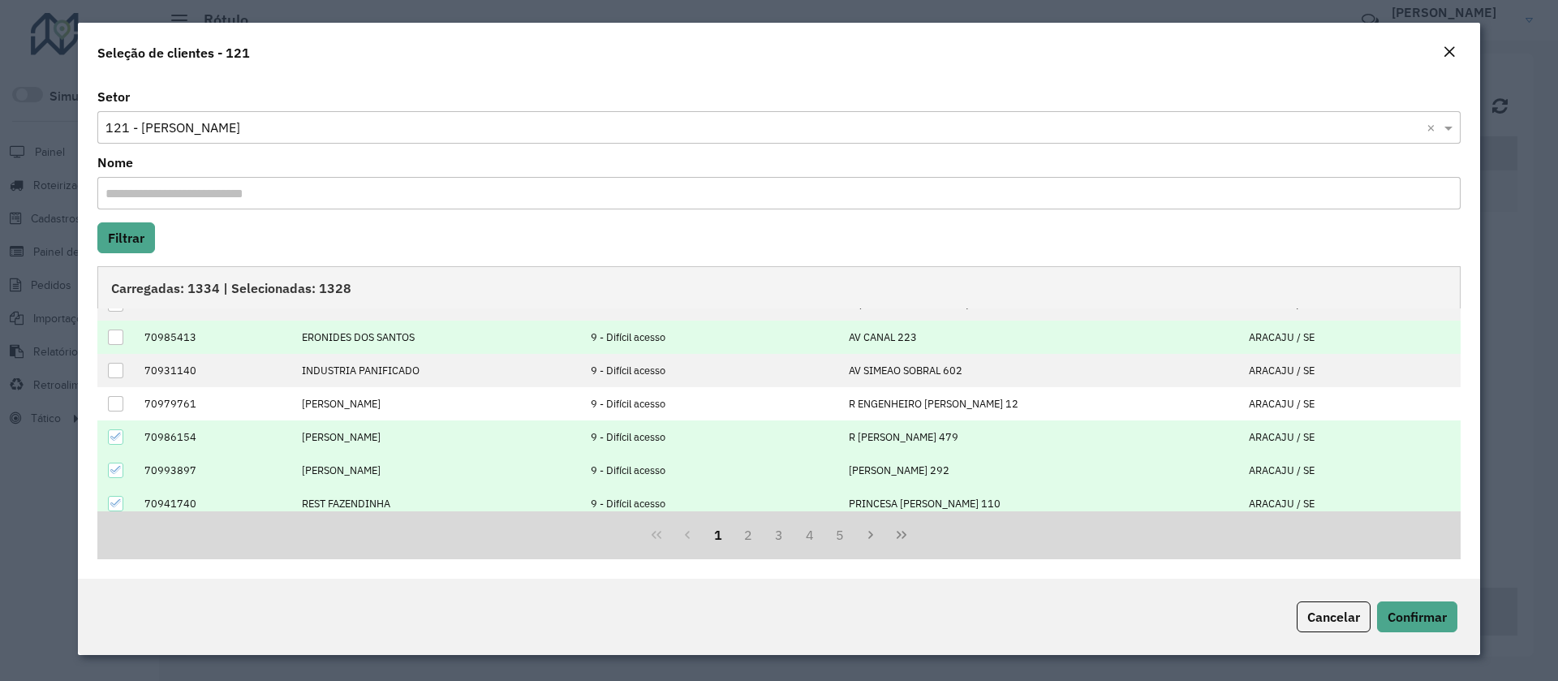
click at [111, 428] on td at bounding box center [116, 436] width 38 height 33
click at [112, 431] on icon at bounding box center [115, 436] width 11 height 11
click at [114, 466] on icon at bounding box center [115, 469] width 11 height 11
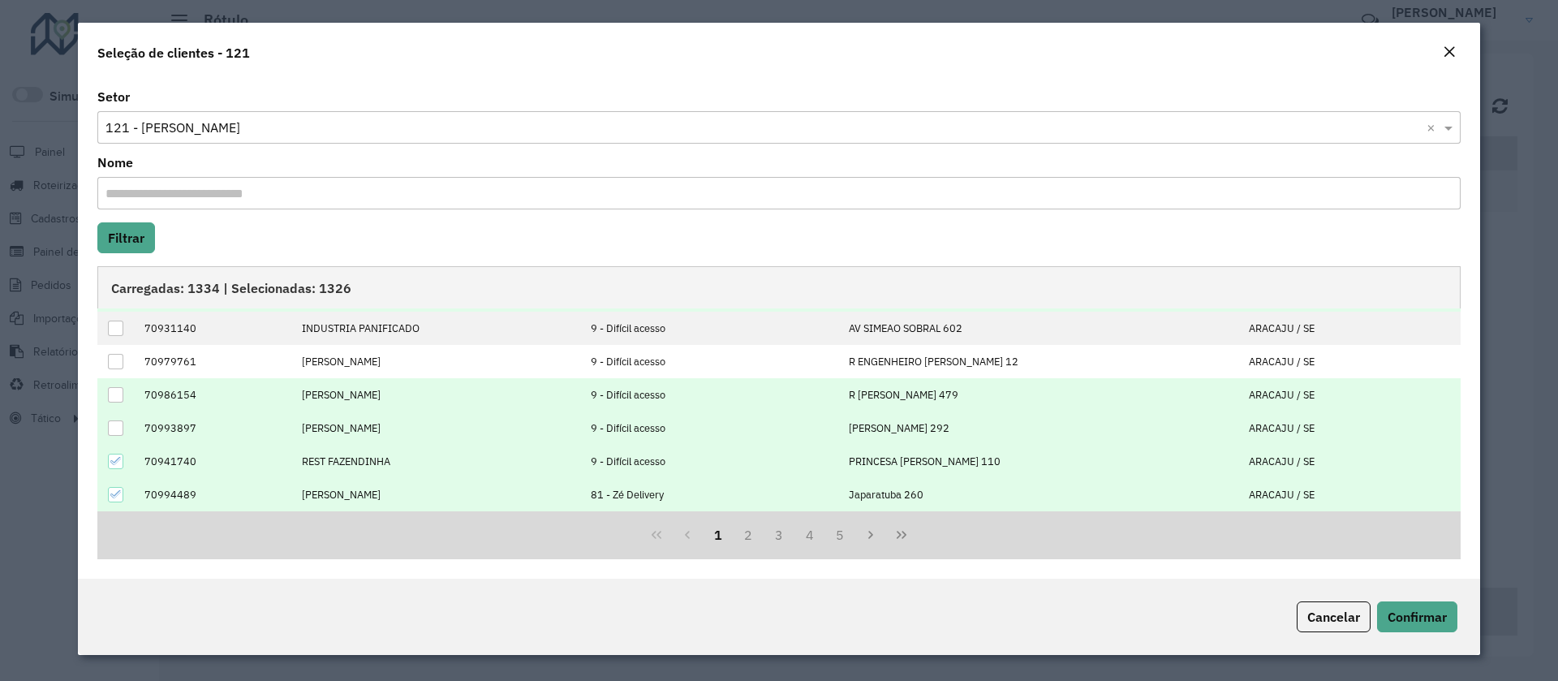
click at [110, 462] on icon at bounding box center [115, 460] width 11 height 11
click at [113, 485] on td at bounding box center [116, 494] width 38 height 33
click at [116, 496] on icon at bounding box center [115, 494] width 11 height 7
click at [741, 541] on button "2" at bounding box center [748, 534] width 31 height 31
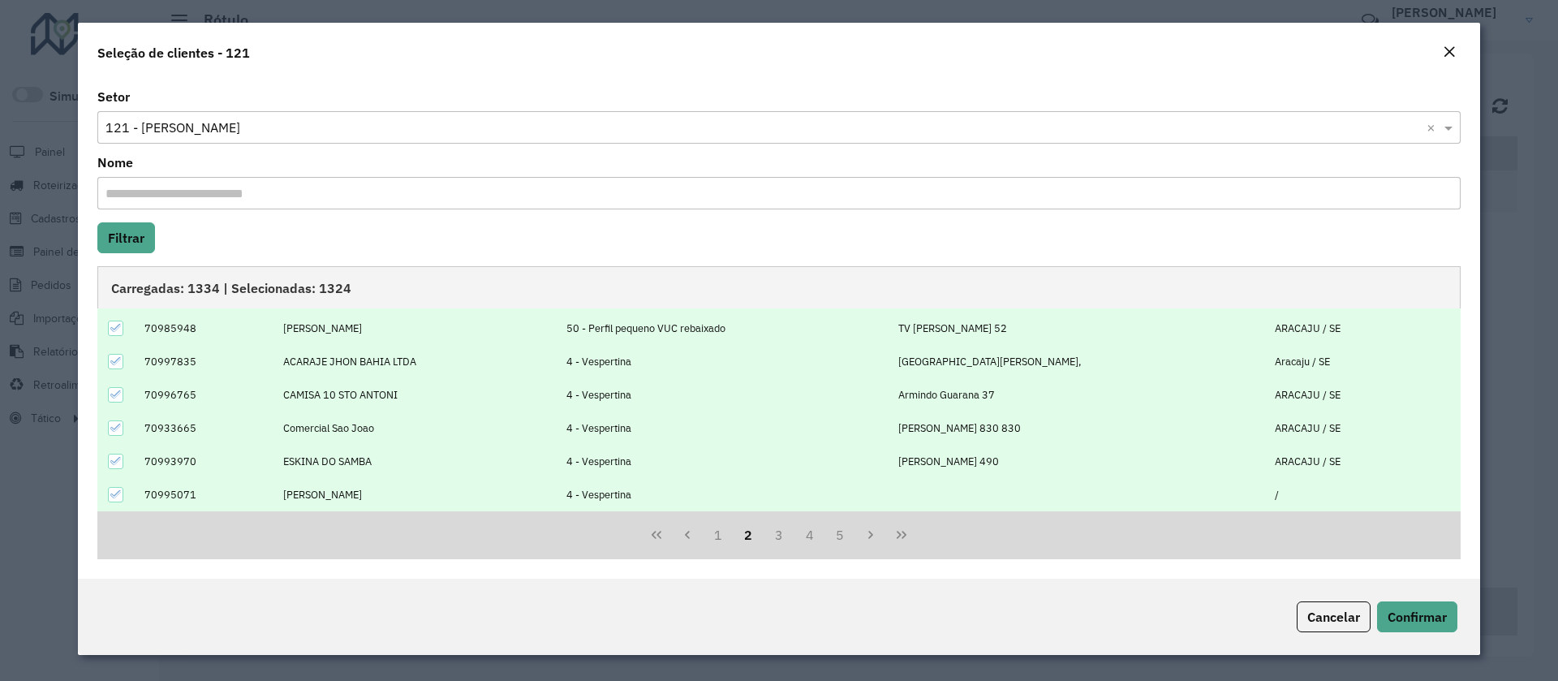
click at [109, 328] on div at bounding box center [115, 328] width 15 height 15
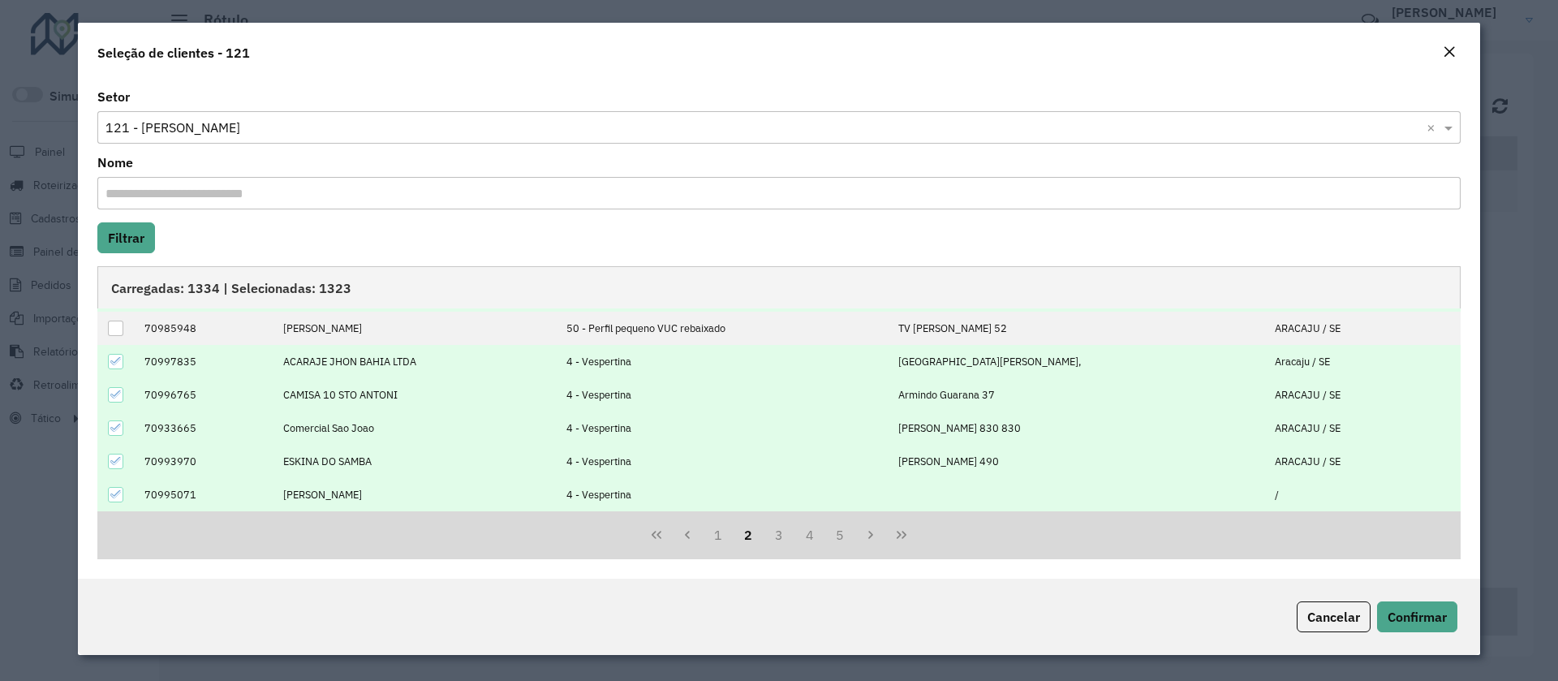
click at [114, 367] on div at bounding box center [115, 361] width 15 height 15
click at [116, 400] on div at bounding box center [115, 394] width 15 height 15
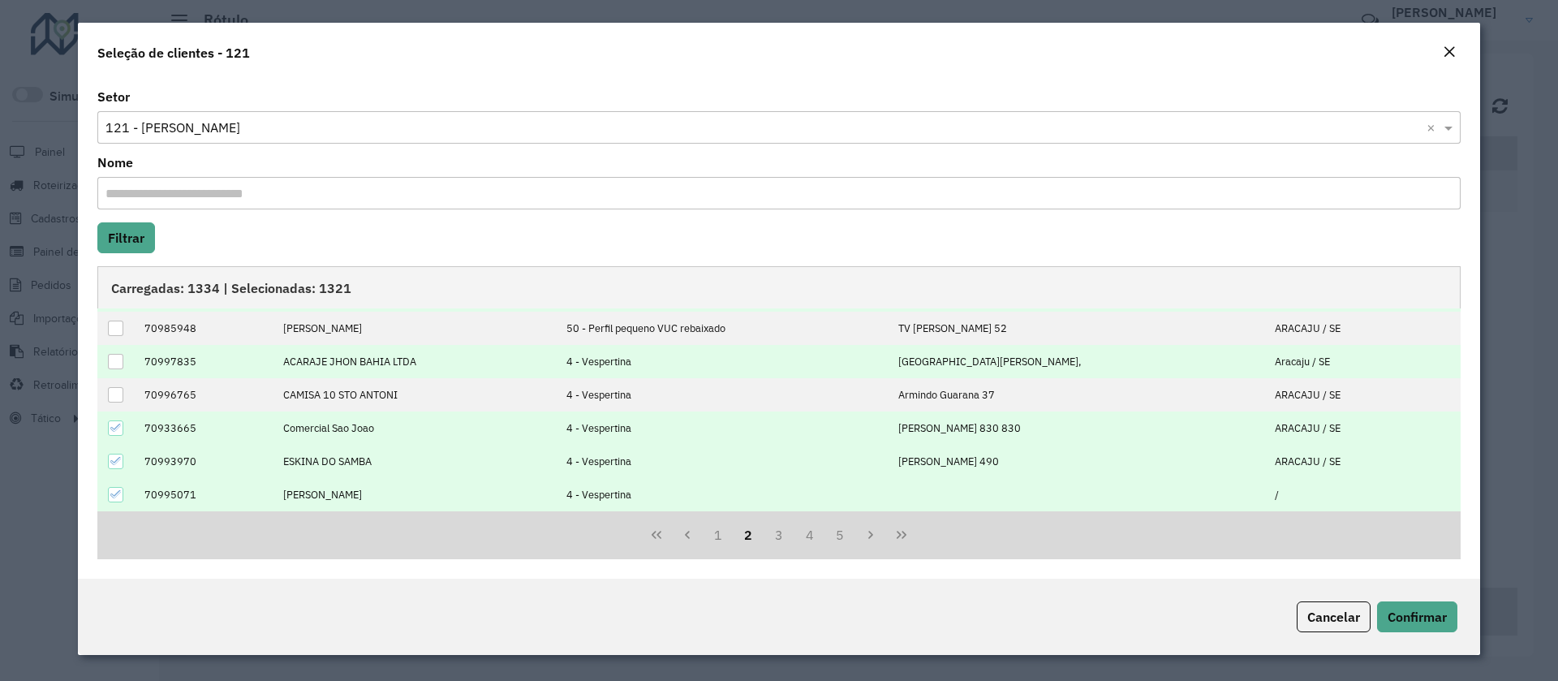
click at [110, 424] on icon at bounding box center [115, 427] width 11 height 11
click at [107, 456] on td at bounding box center [116, 461] width 38 height 33
click at [108, 458] on div at bounding box center [115, 461] width 15 height 15
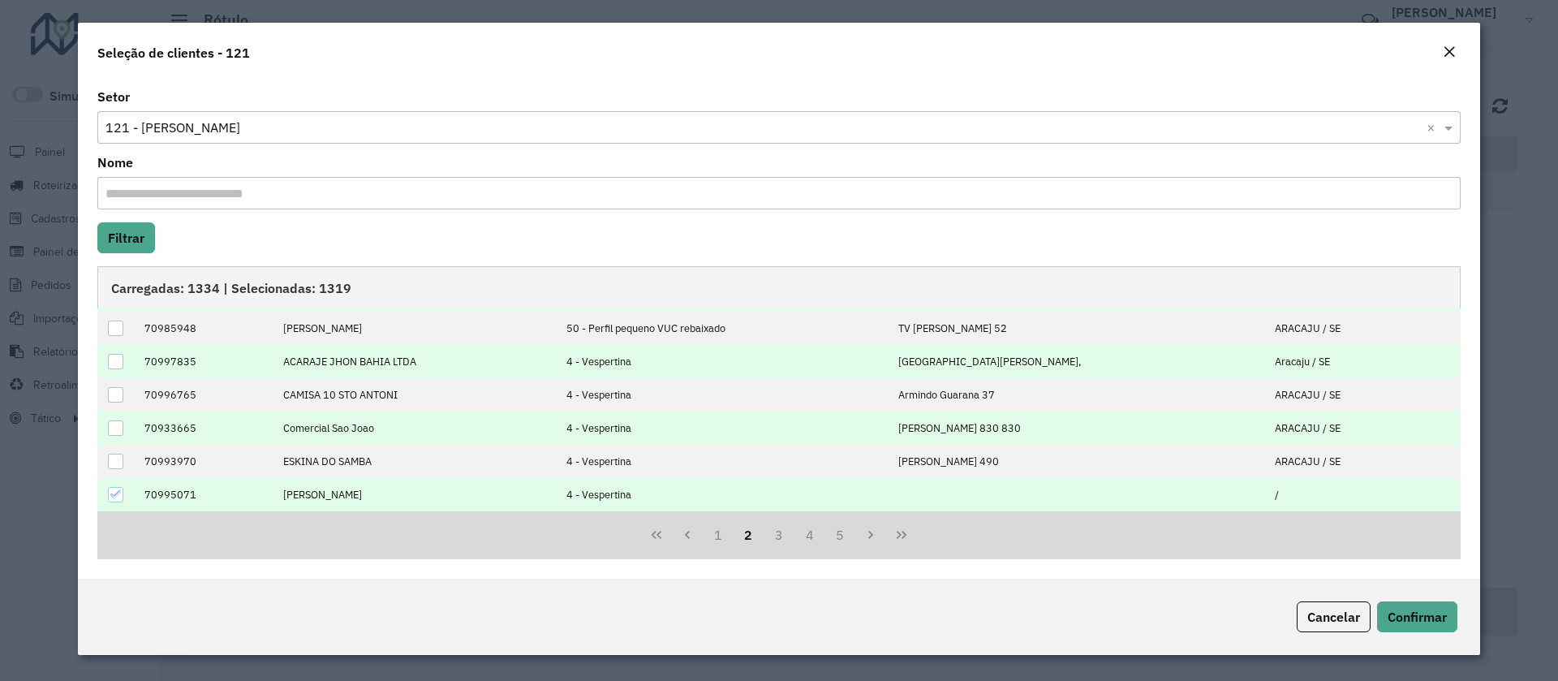
click at [112, 495] on icon at bounding box center [115, 494] width 11 height 7
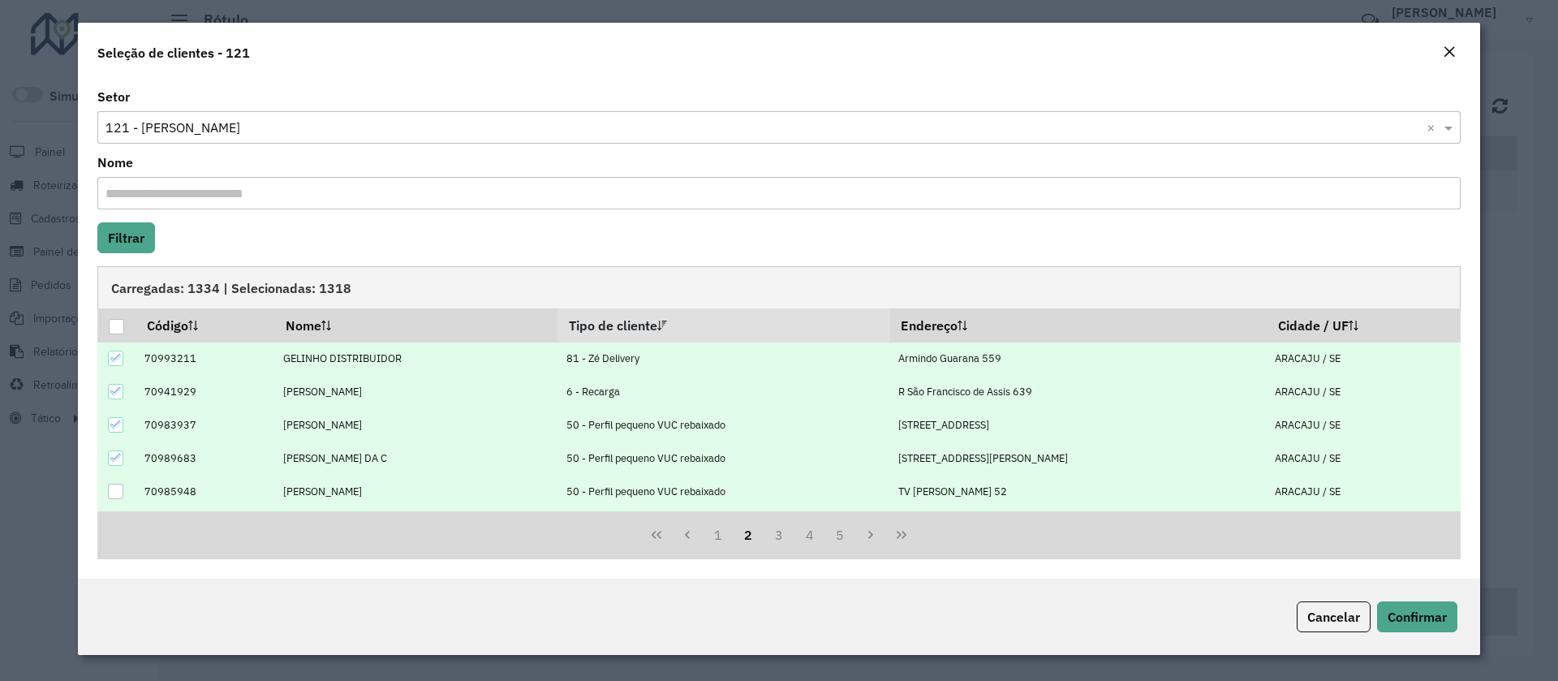
scroll to position [0, 0]
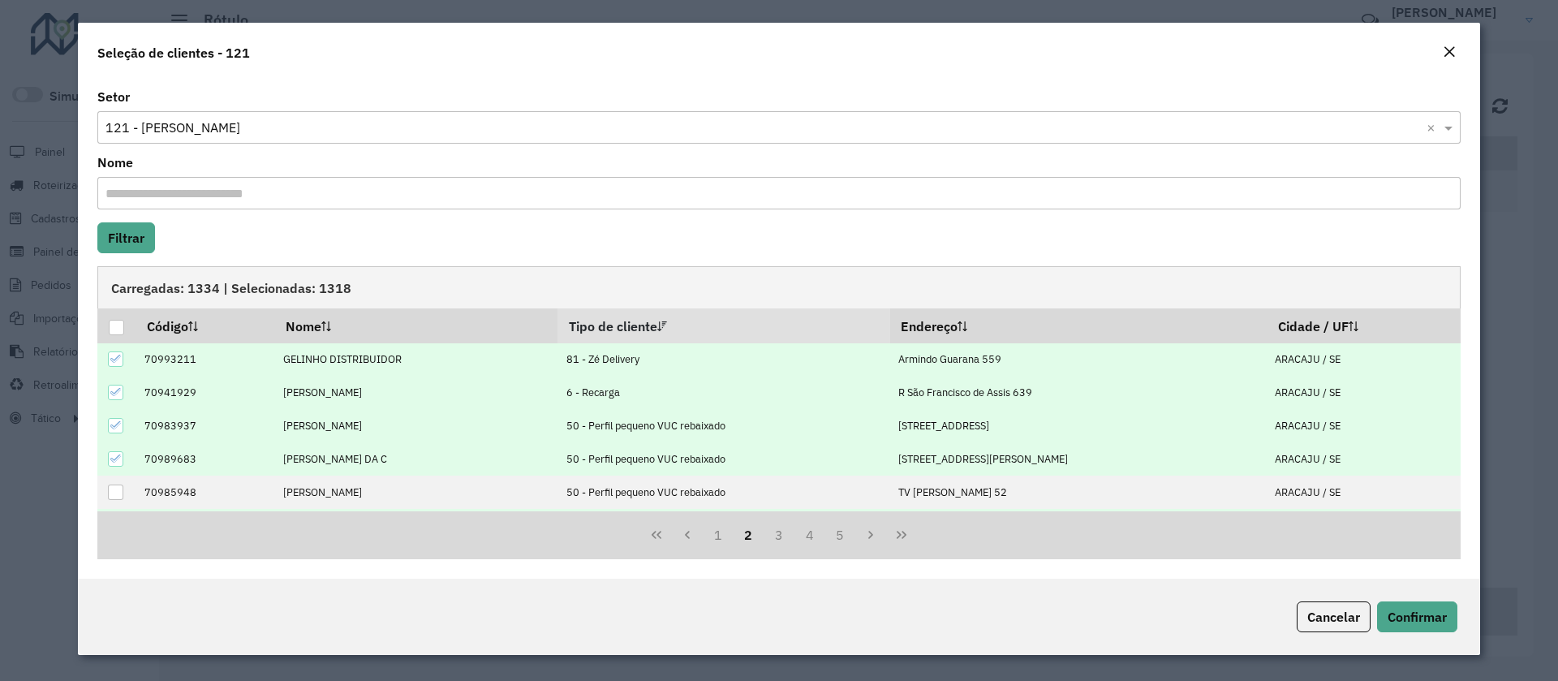
click at [110, 455] on icon at bounding box center [115, 458] width 11 height 11
click at [114, 420] on icon at bounding box center [115, 425] width 11 height 11
click at [122, 356] on div at bounding box center [115, 358] width 15 height 15
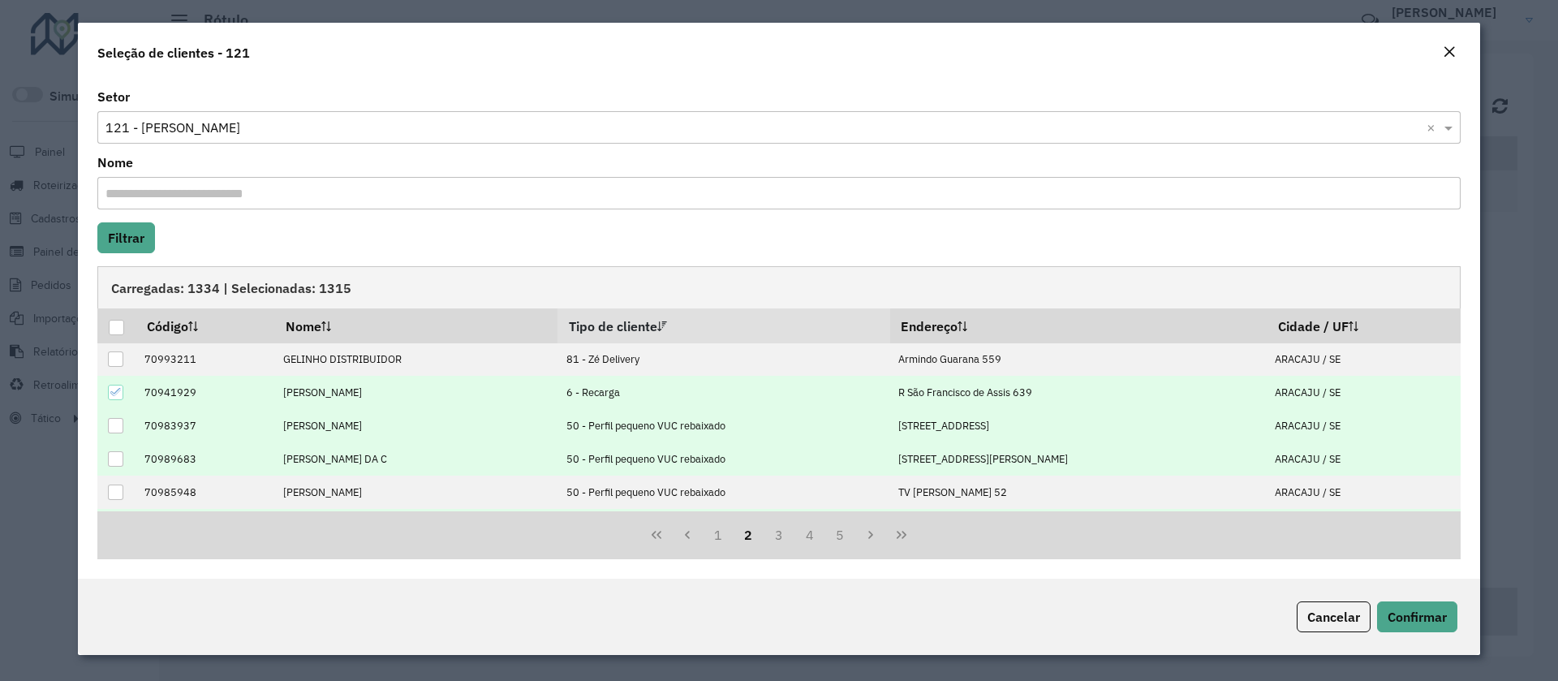
click at [108, 383] on td at bounding box center [116, 392] width 38 height 33
click at [118, 394] on icon at bounding box center [115, 391] width 11 height 11
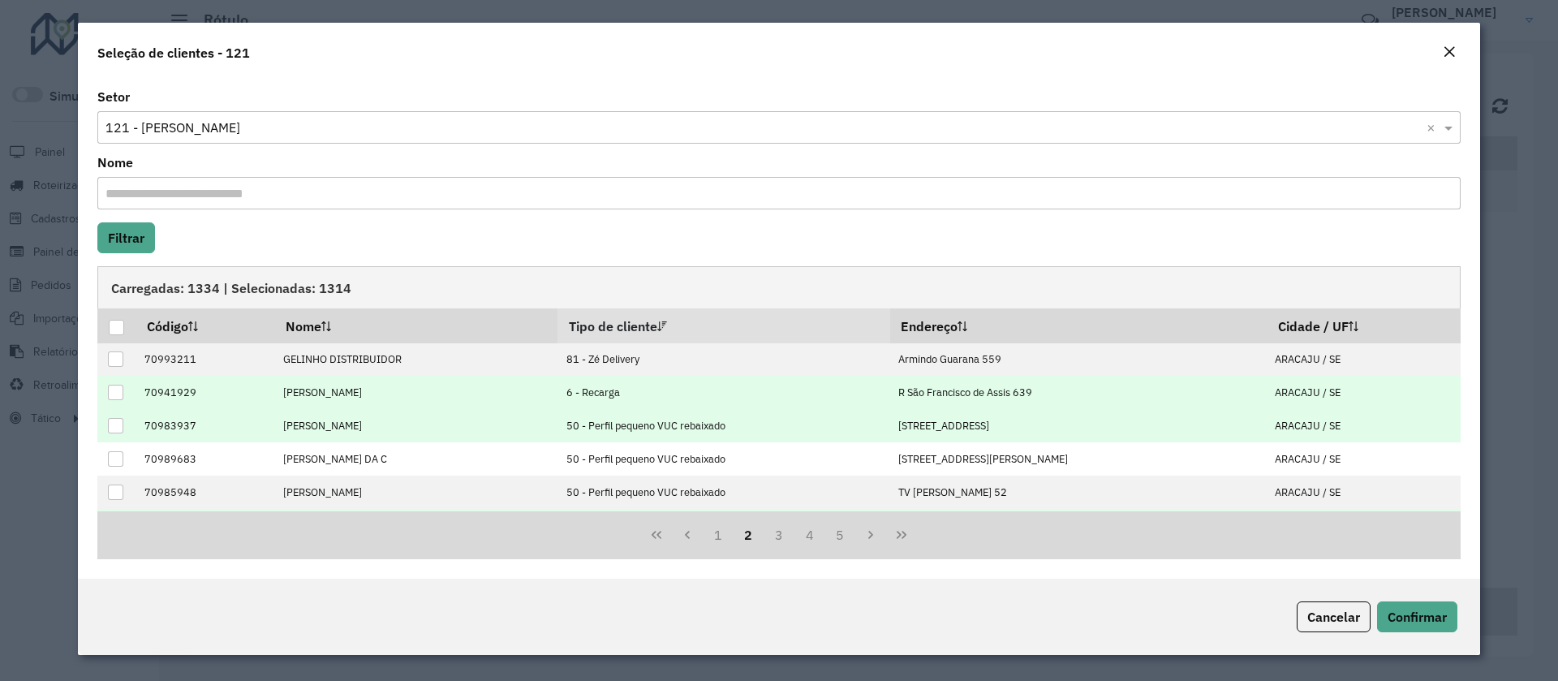
scroll to position [164, 0]
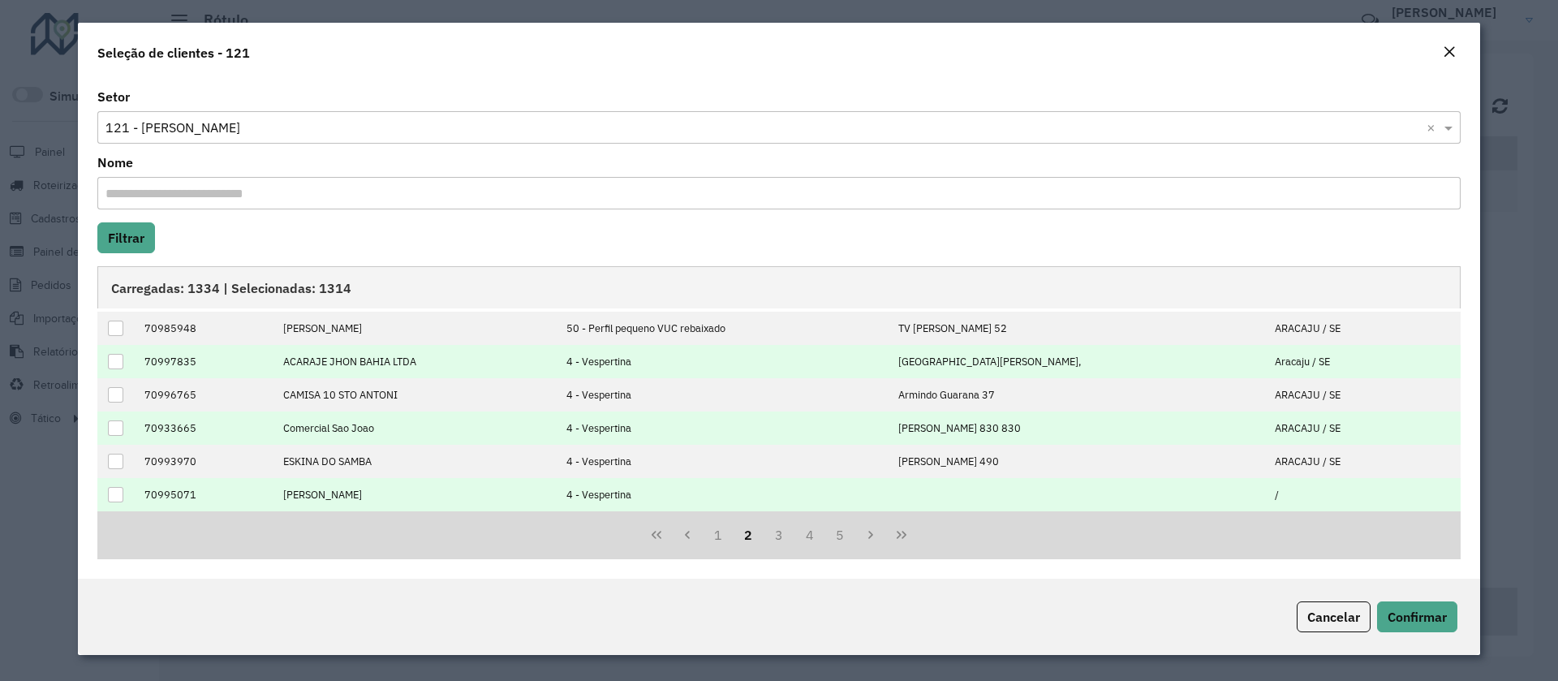
drag, startPoint x: 783, startPoint y: 532, endPoint x: 719, endPoint y: 514, distance: 66.8
click at [782, 532] on button "3" at bounding box center [779, 534] width 31 height 31
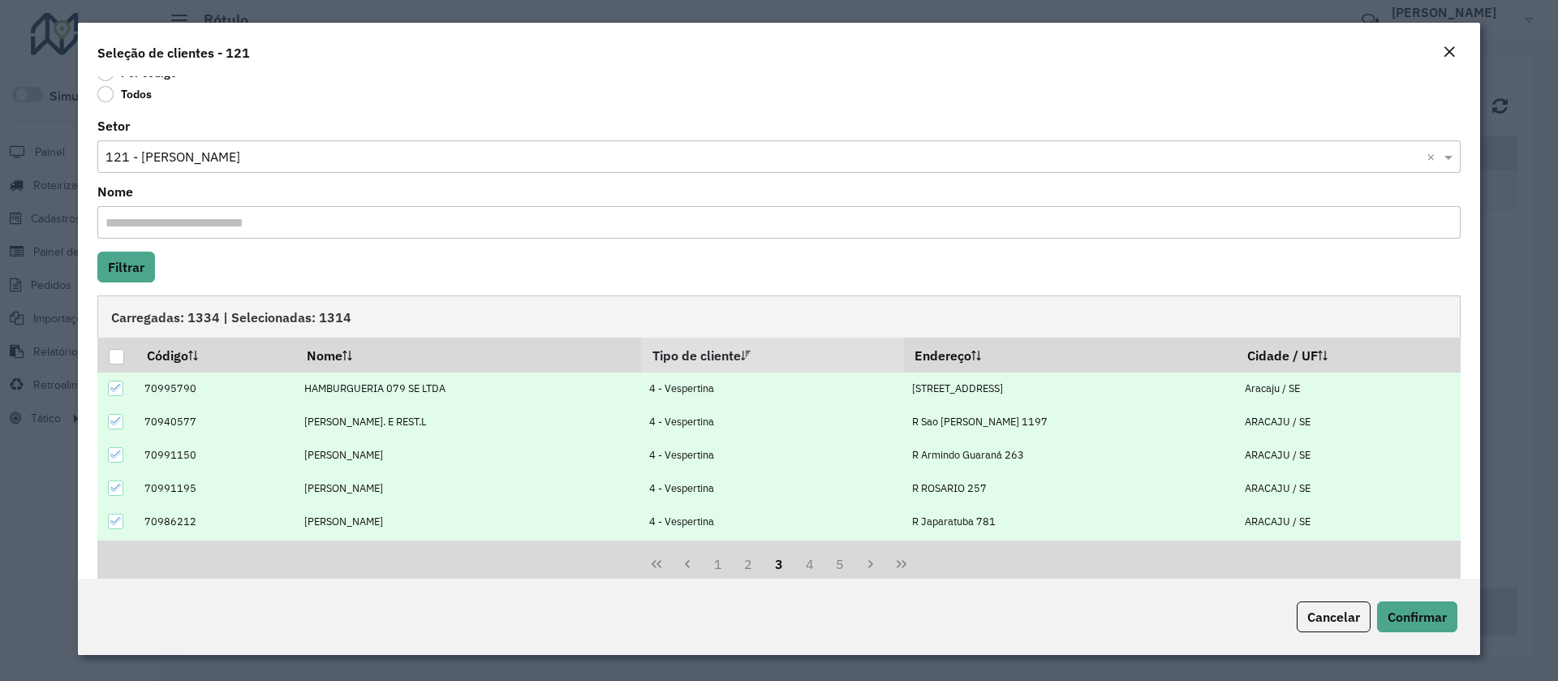
scroll to position [87, 0]
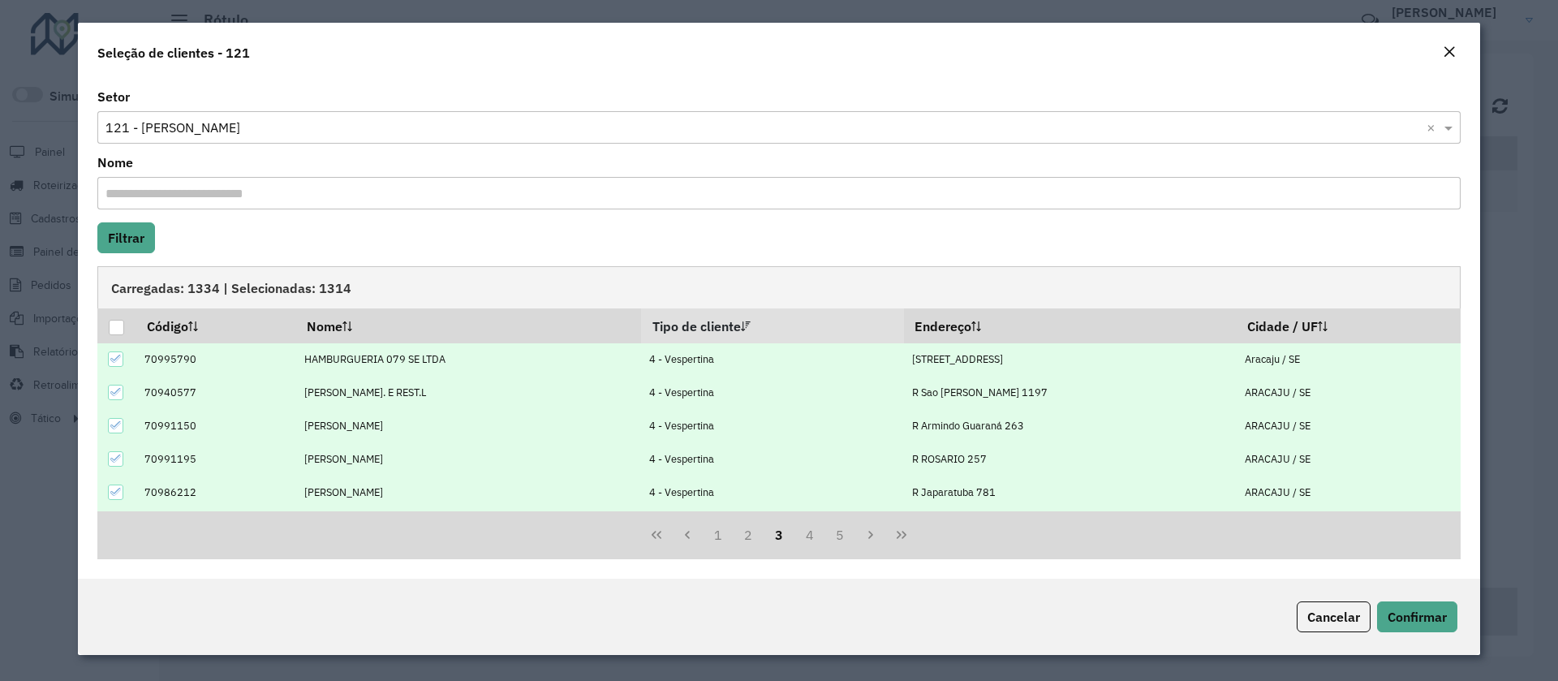
click at [121, 351] on div at bounding box center [115, 358] width 15 height 15
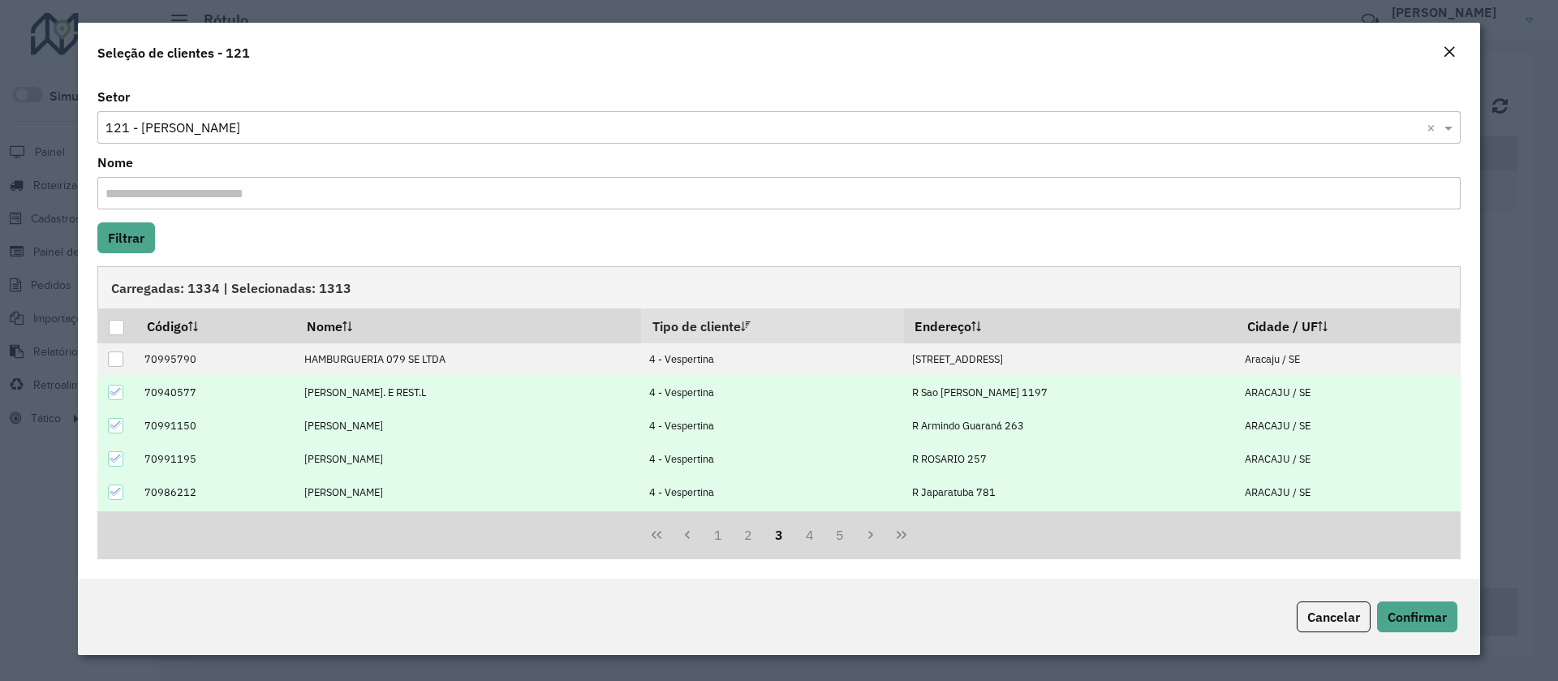
click at [121, 388] on div at bounding box center [115, 392] width 15 height 15
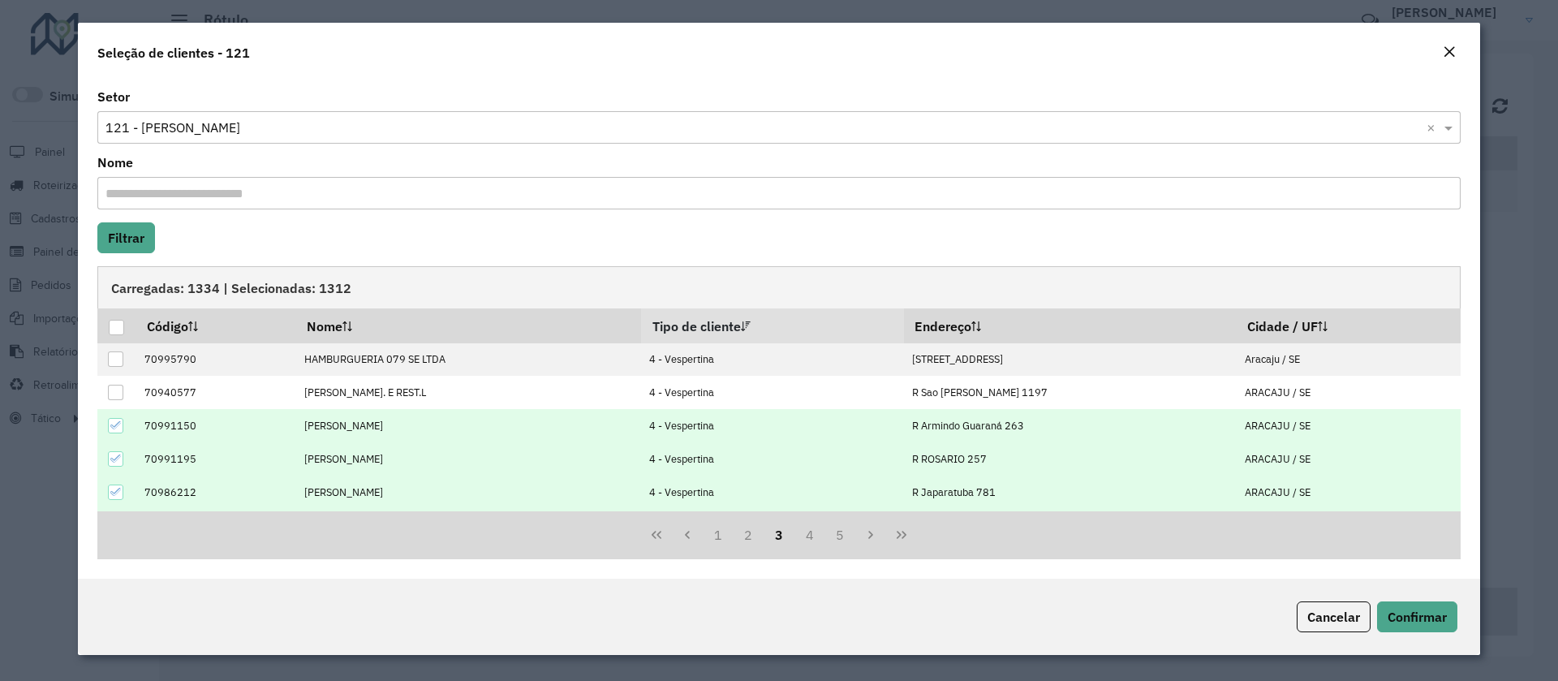
click at [120, 420] on icon at bounding box center [115, 425] width 11 height 11
drag, startPoint x: 112, startPoint y: 460, endPoint x: 122, endPoint y: 454, distance: 11.3
click at [110, 460] on icon at bounding box center [115, 458] width 11 height 11
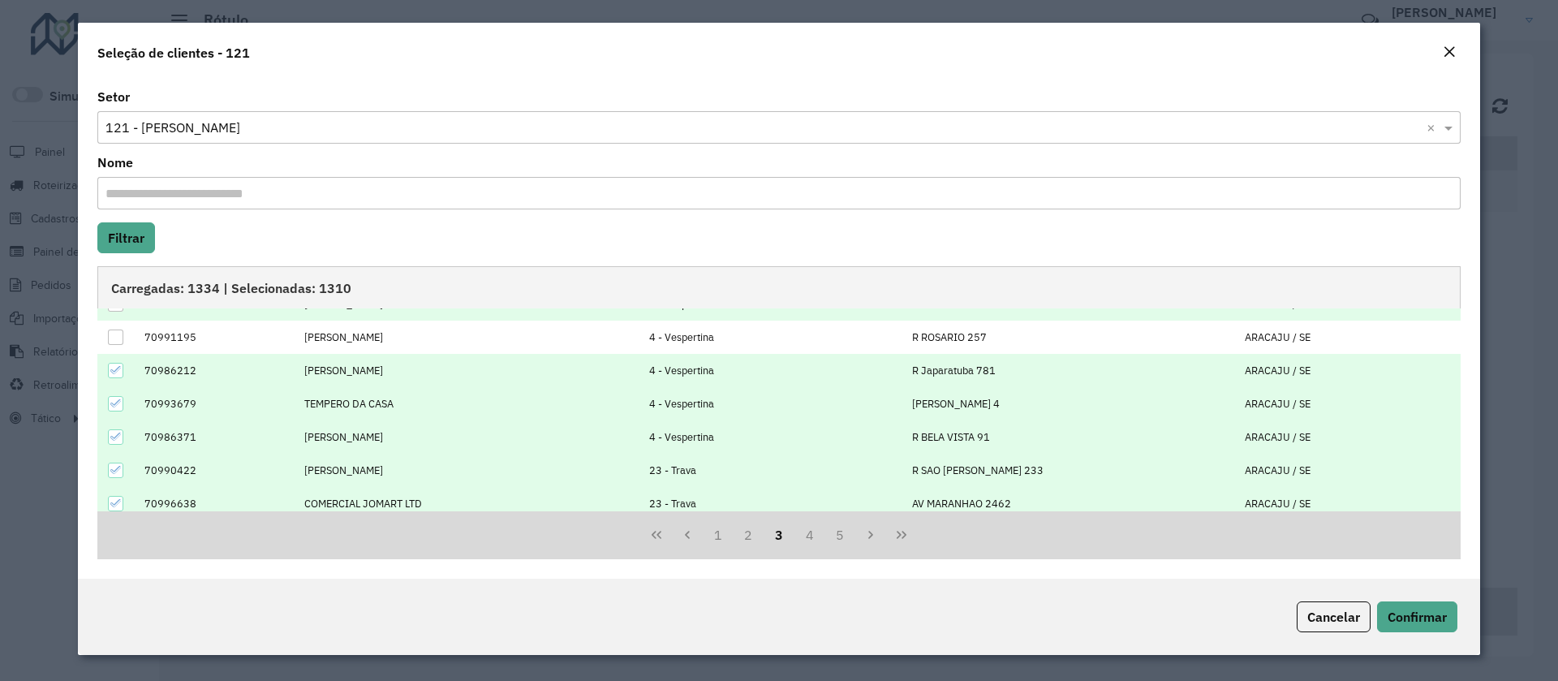
click at [118, 376] on div at bounding box center [115, 370] width 15 height 15
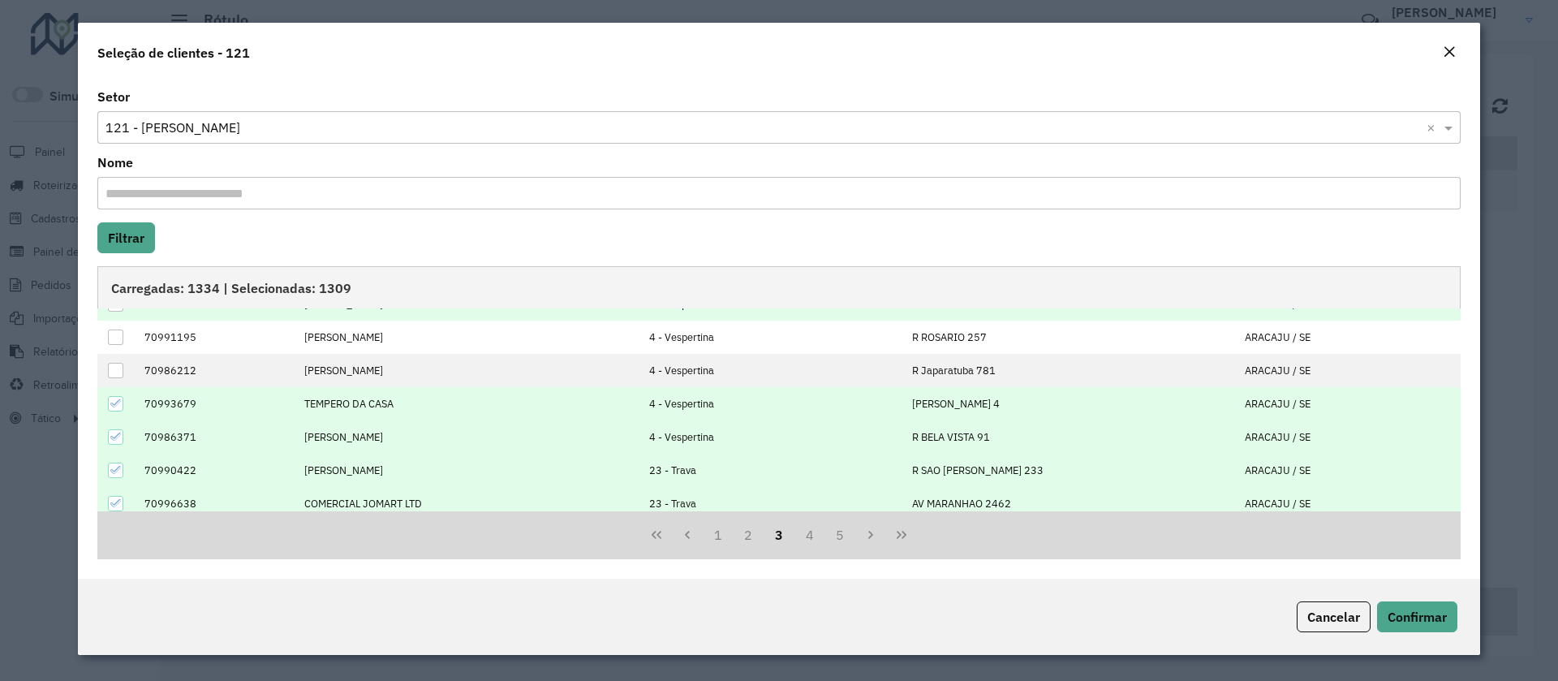
click at [113, 399] on icon at bounding box center [115, 403] width 11 height 11
drag, startPoint x: 118, startPoint y: 440, endPoint x: 117, endPoint y: 456, distance: 16.3
click at [116, 440] on icon at bounding box center [115, 436] width 11 height 11
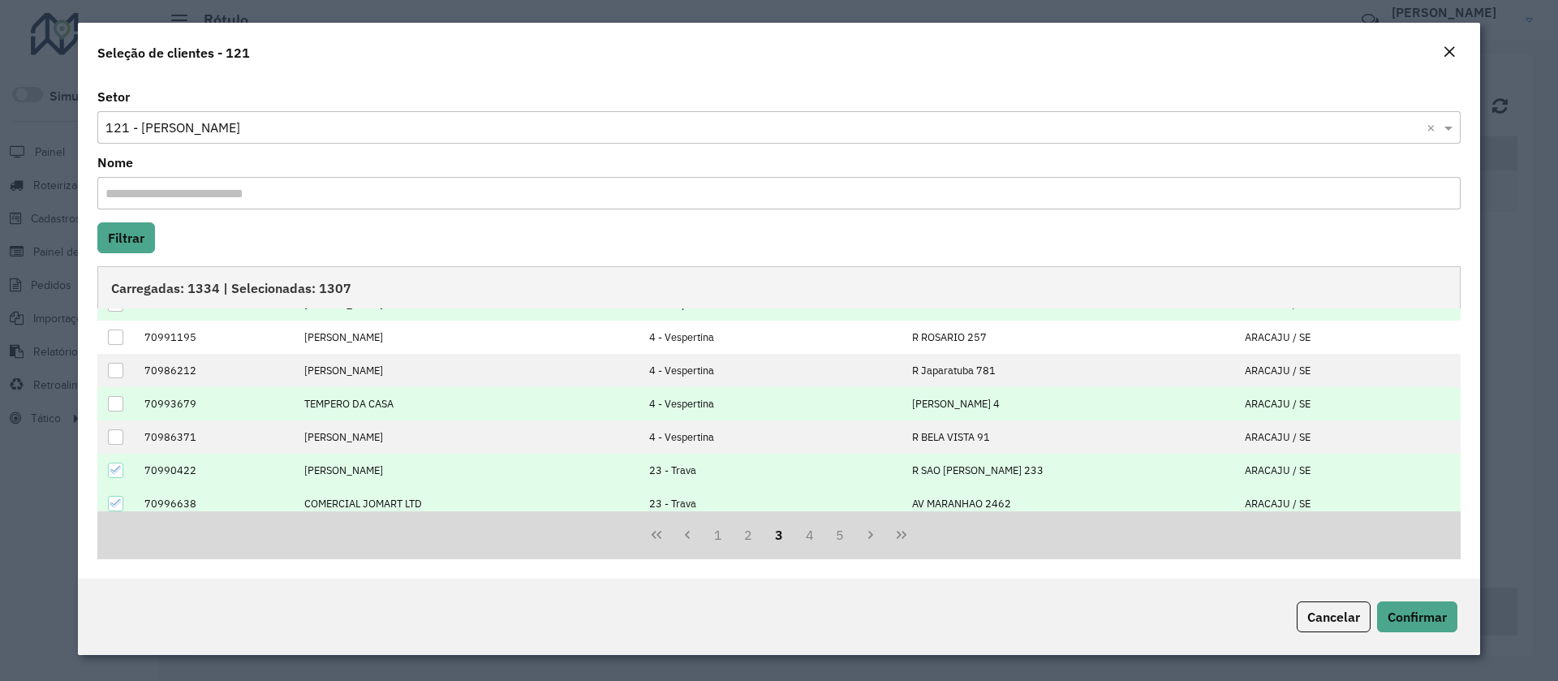
click at [119, 469] on icon at bounding box center [115, 469] width 11 height 11
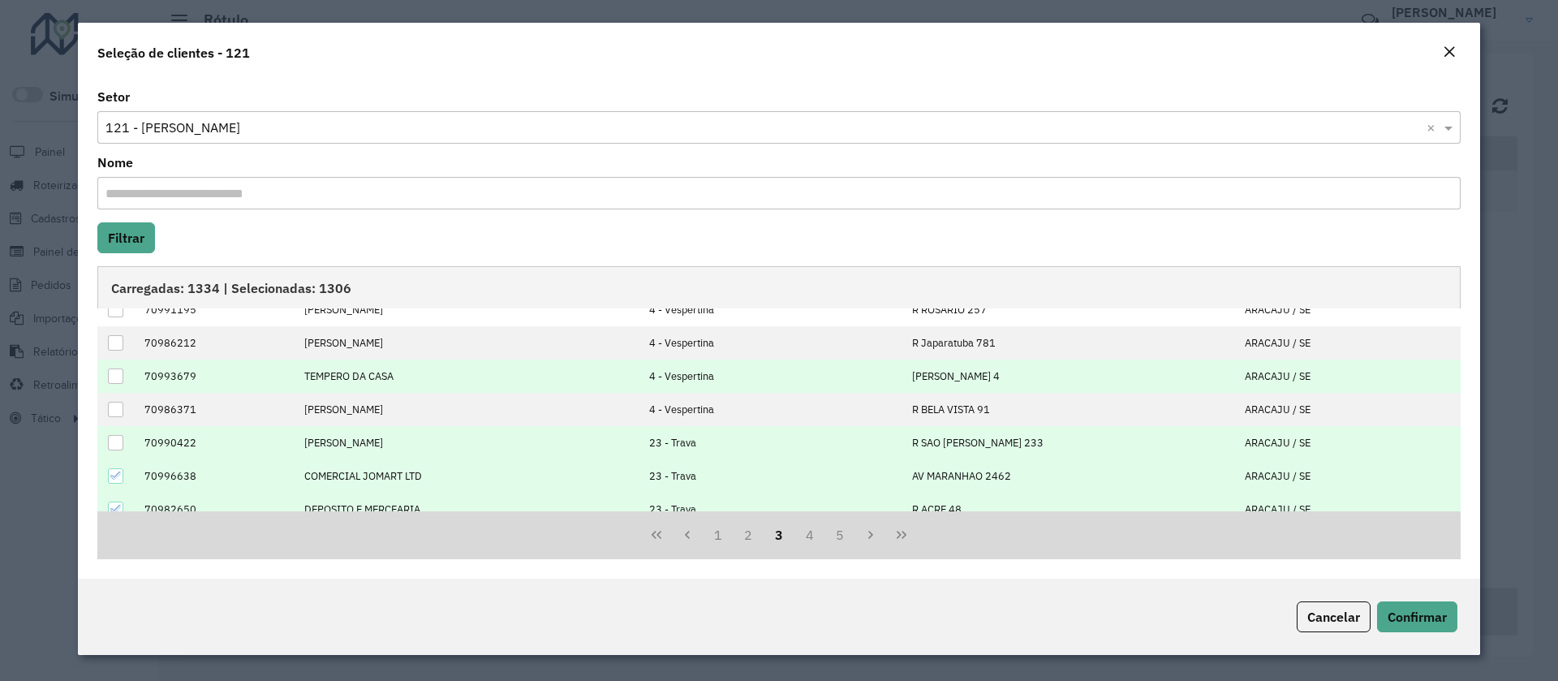
scroll to position [164, 0]
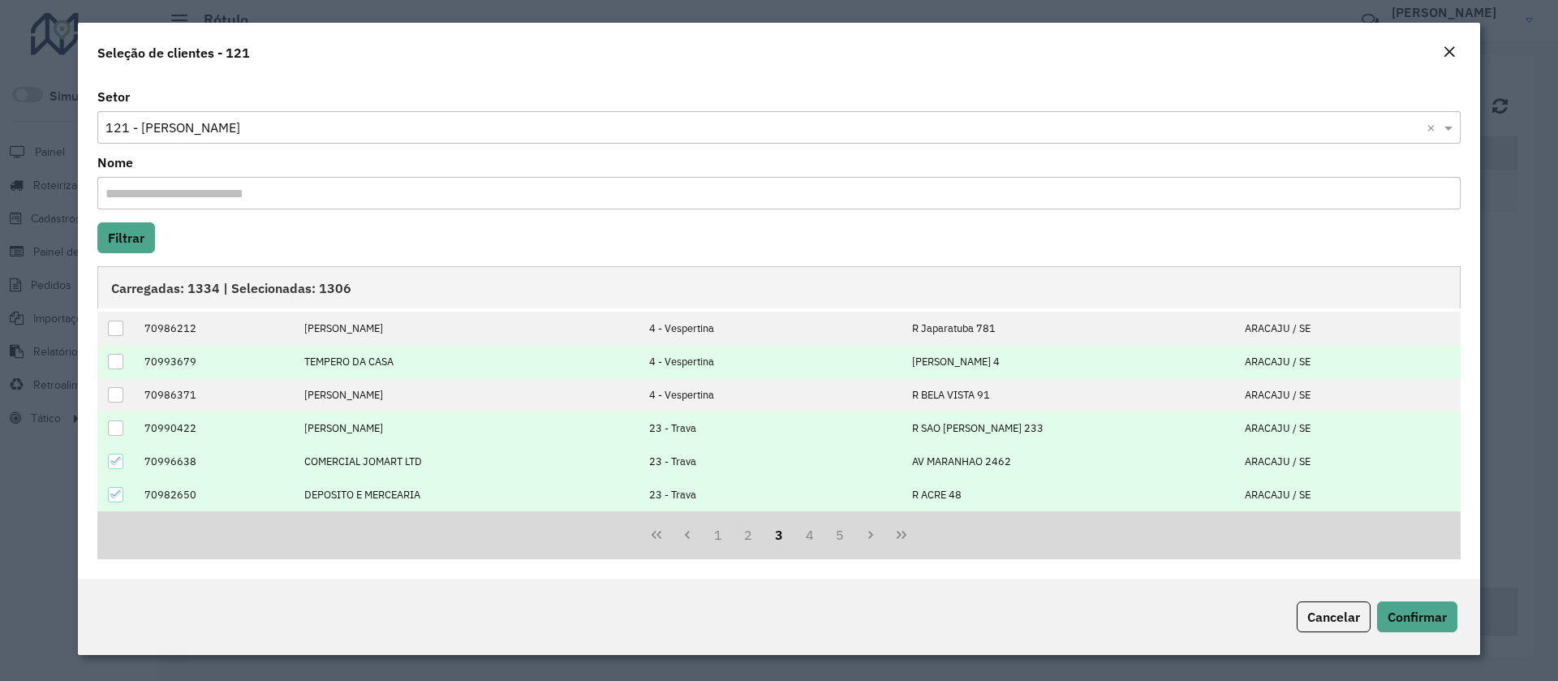
click at [118, 461] on icon at bounding box center [115, 461] width 11 height 7
click at [118, 493] on icon at bounding box center [115, 494] width 11 height 11
click at [808, 531] on button "4" at bounding box center [809, 534] width 31 height 31
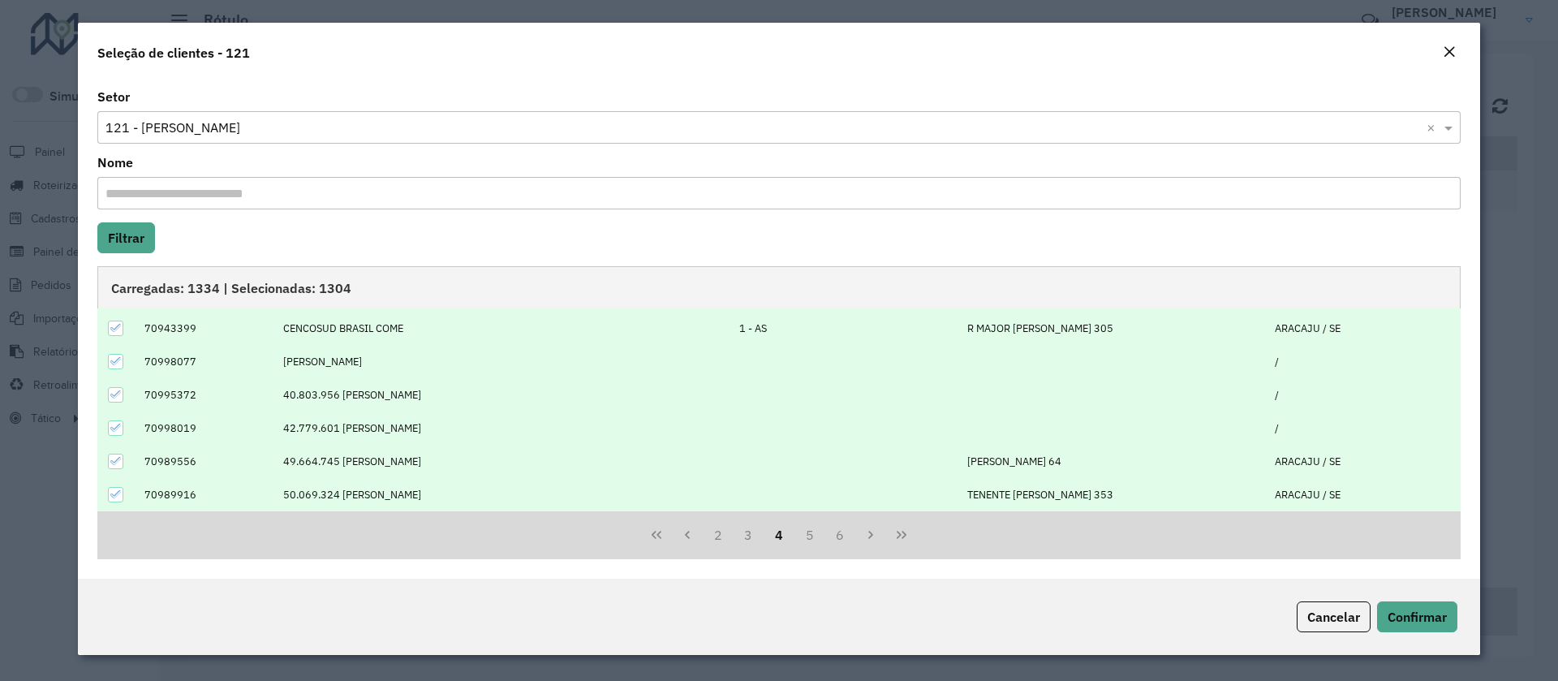
click at [121, 329] on icon at bounding box center [115, 327] width 11 height 11
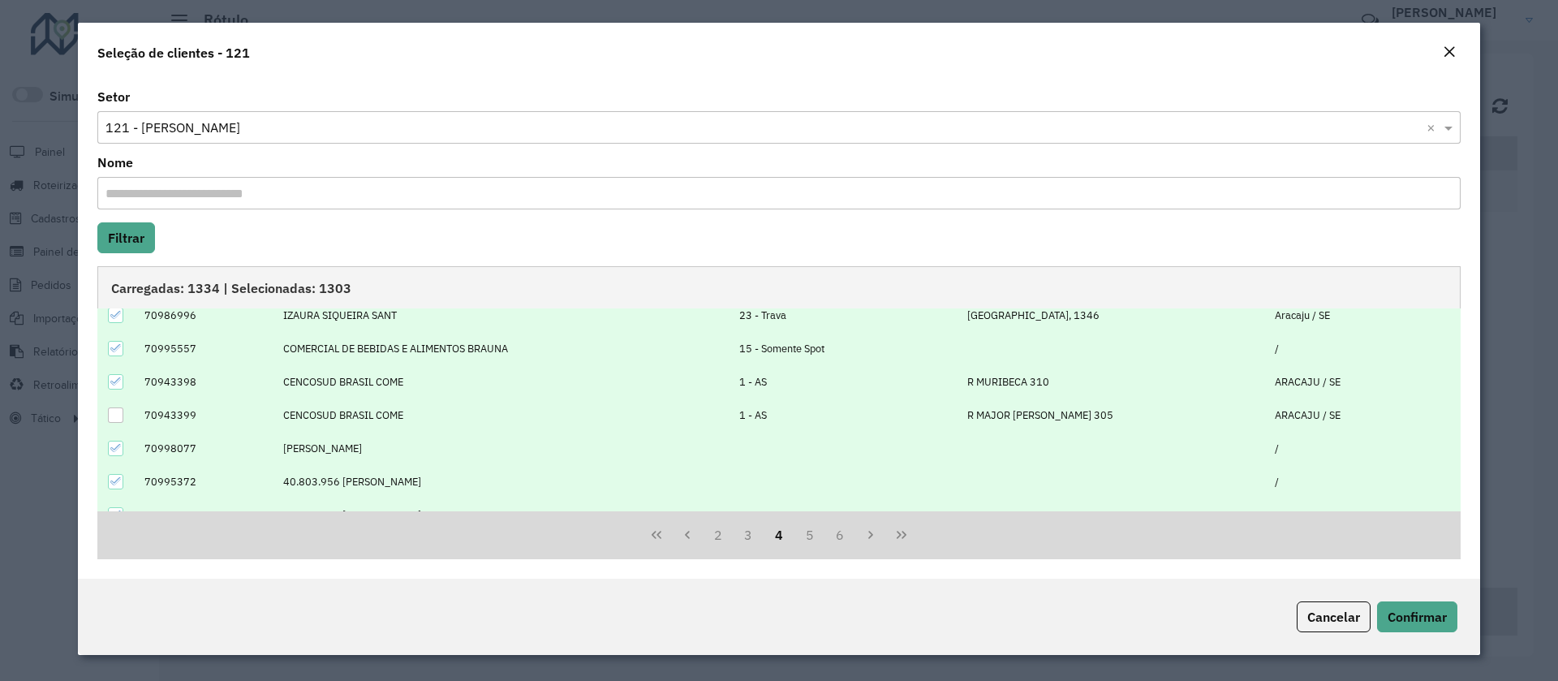
scroll to position [0, 0]
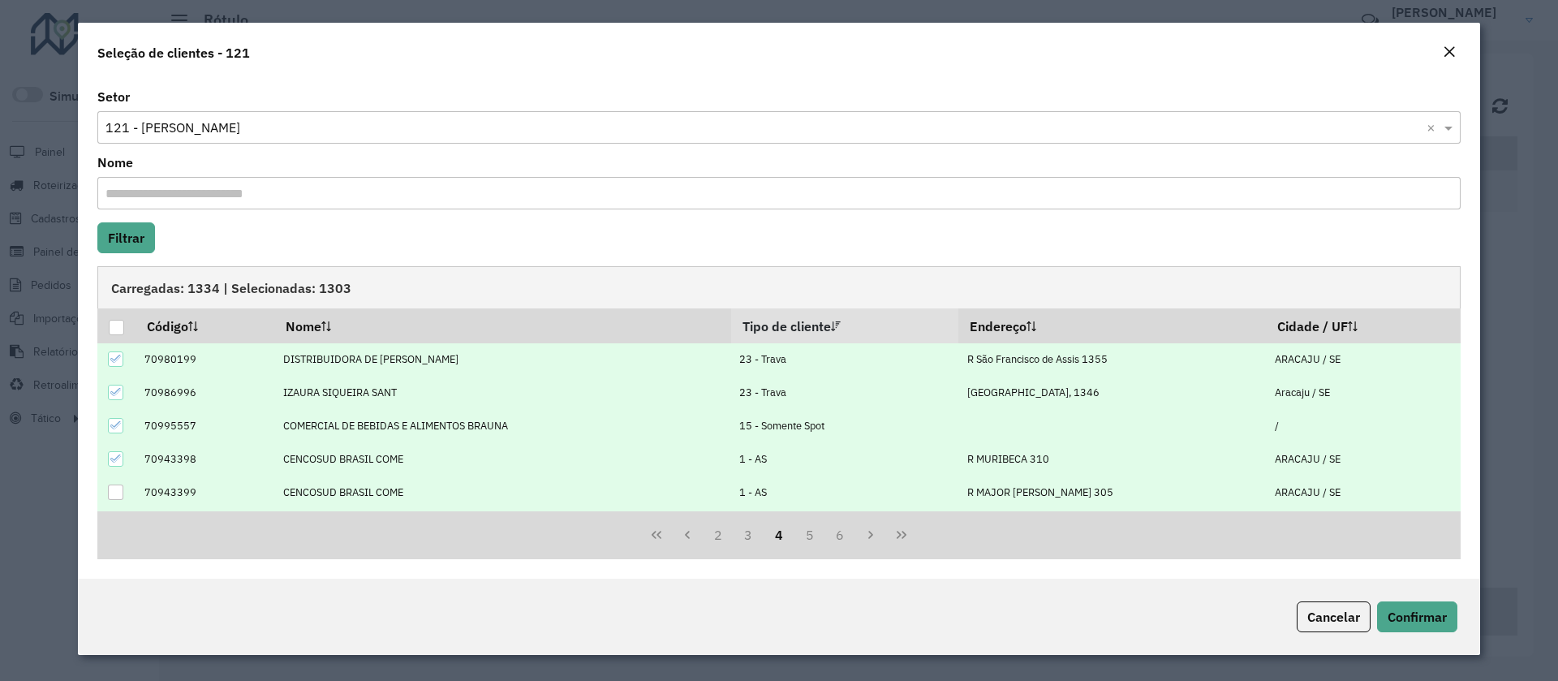
click at [118, 461] on icon at bounding box center [115, 458] width 11 height 11
click at [105, 424] on td at bounding box center [116, 425] width 38 height 33
click at [115, 423] on icon at bounding box center [115, 425] width 11 height 11
click at [115, 386] on icon at bounding box center [115, 391] width 11 height 11
click at [112, 364] on div at bounding box center [115, 358] width 15 height 15
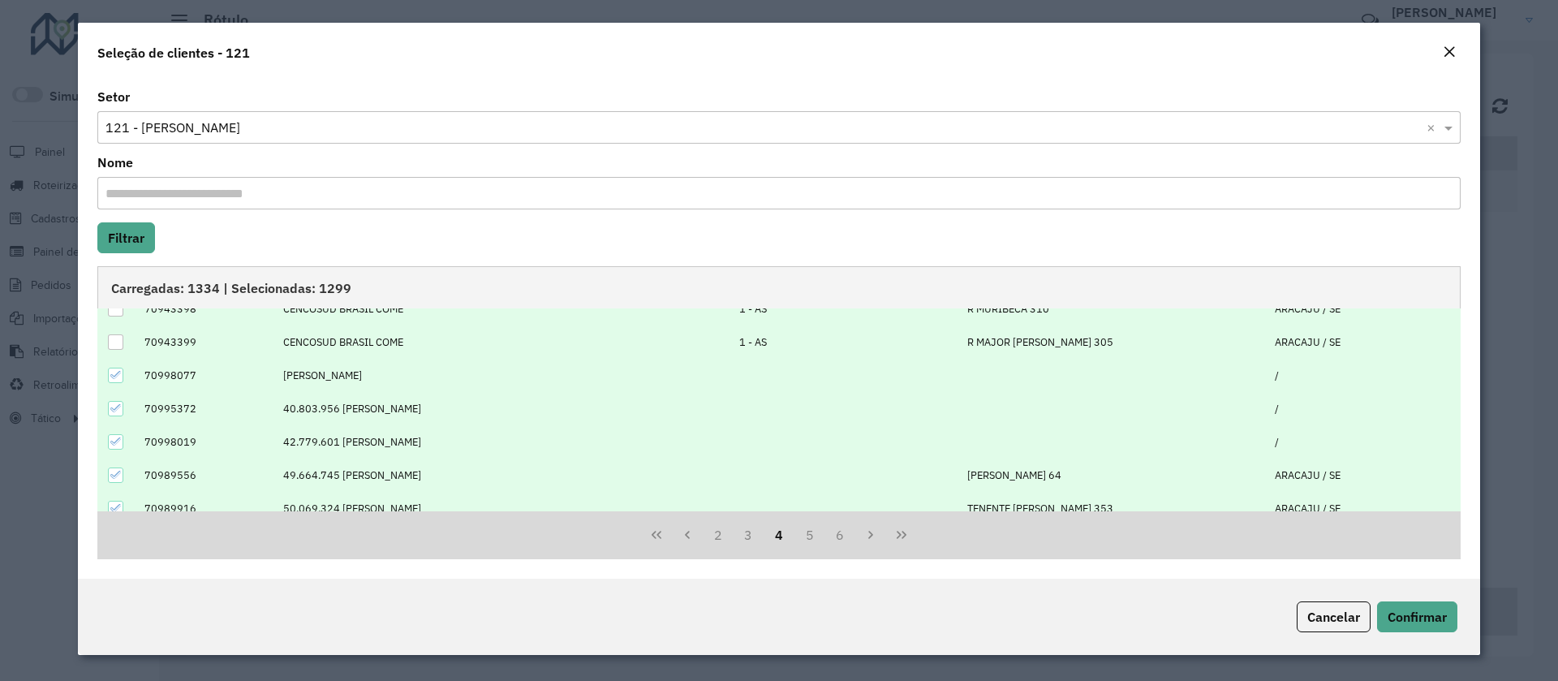
scroll to position [164, 0]
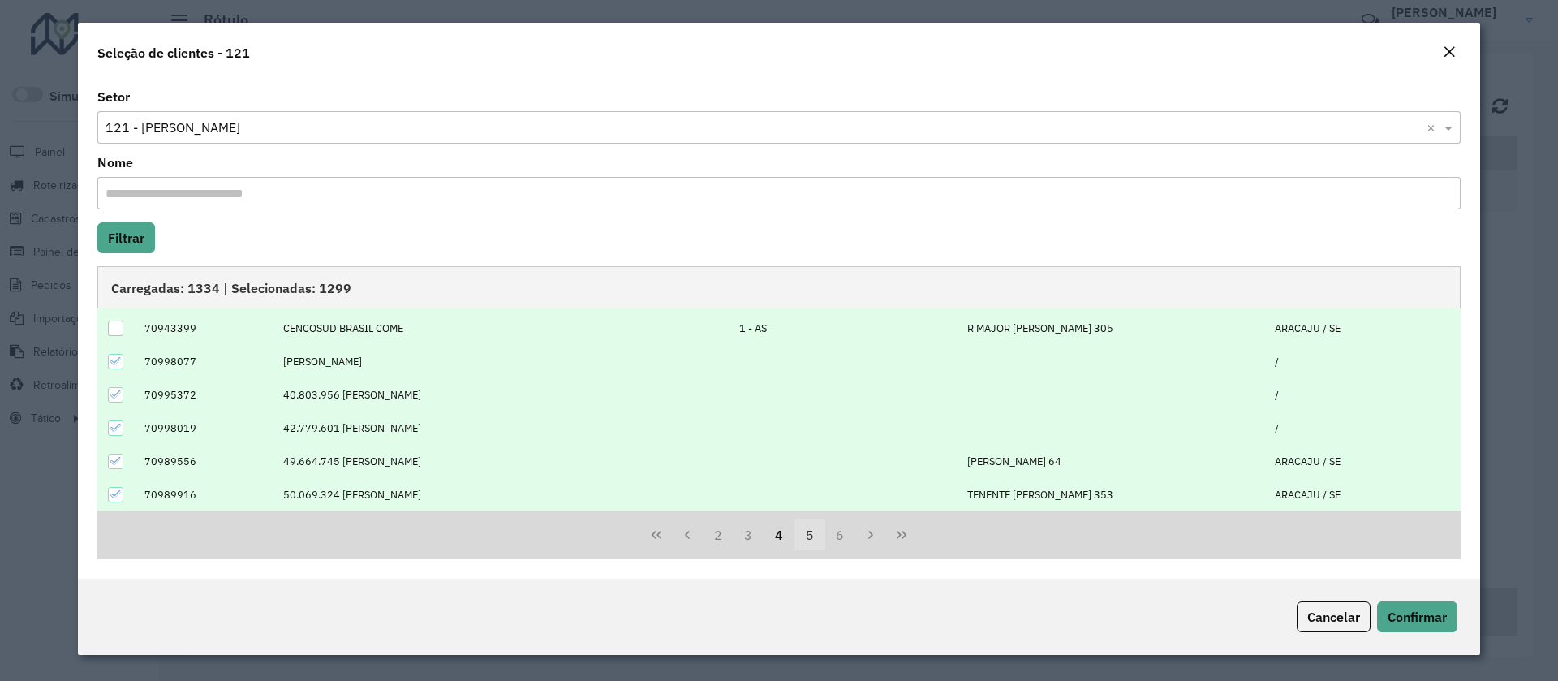
click at [812, 544] on button "5" at bounding box center [809, 534] width 31 height 31
click at [841, 540] on button "7" at bounding box center [840, 534] width 31 height 31
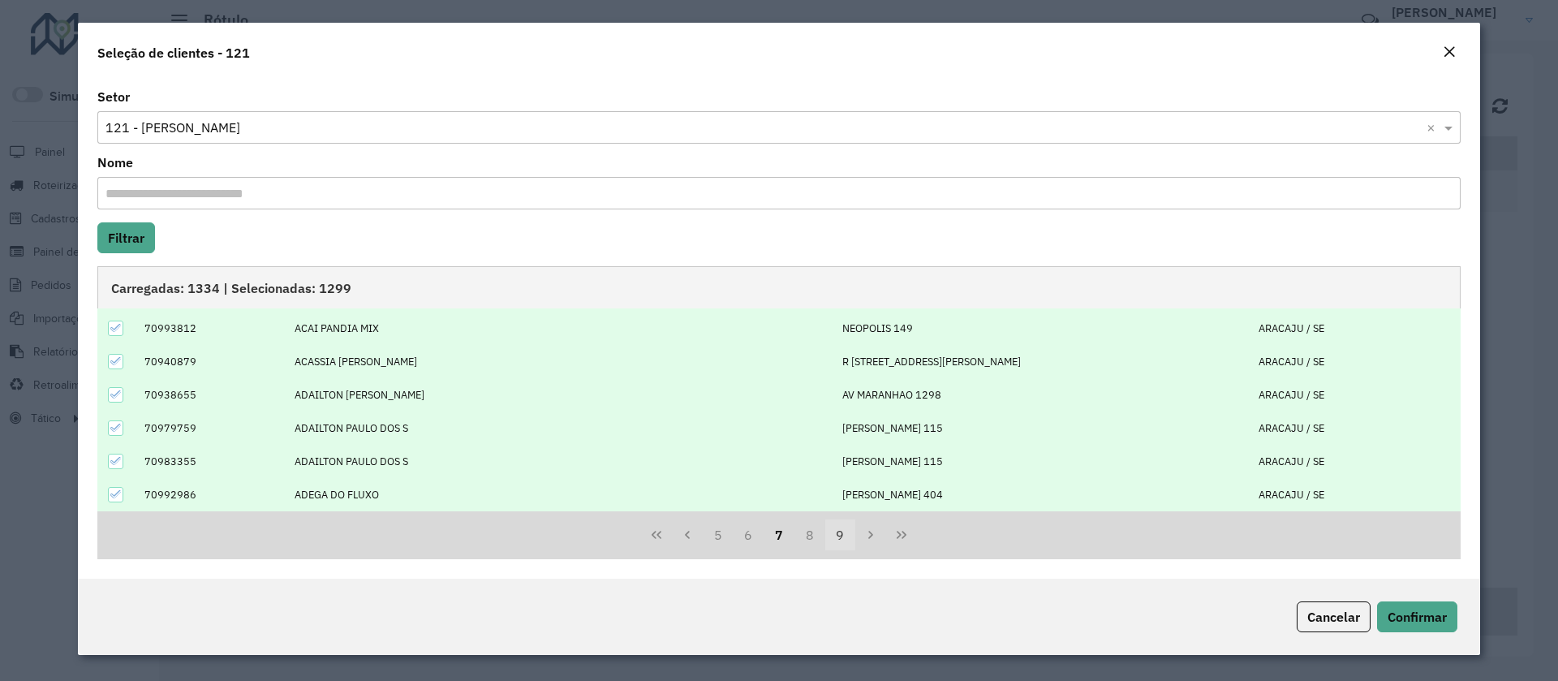
click at [794, 543] on button "8" at bounding box center [809, 534] width 31 height 31
click at [815, 536] on button "9" at bounding box center [809, 534] width 31 height 31
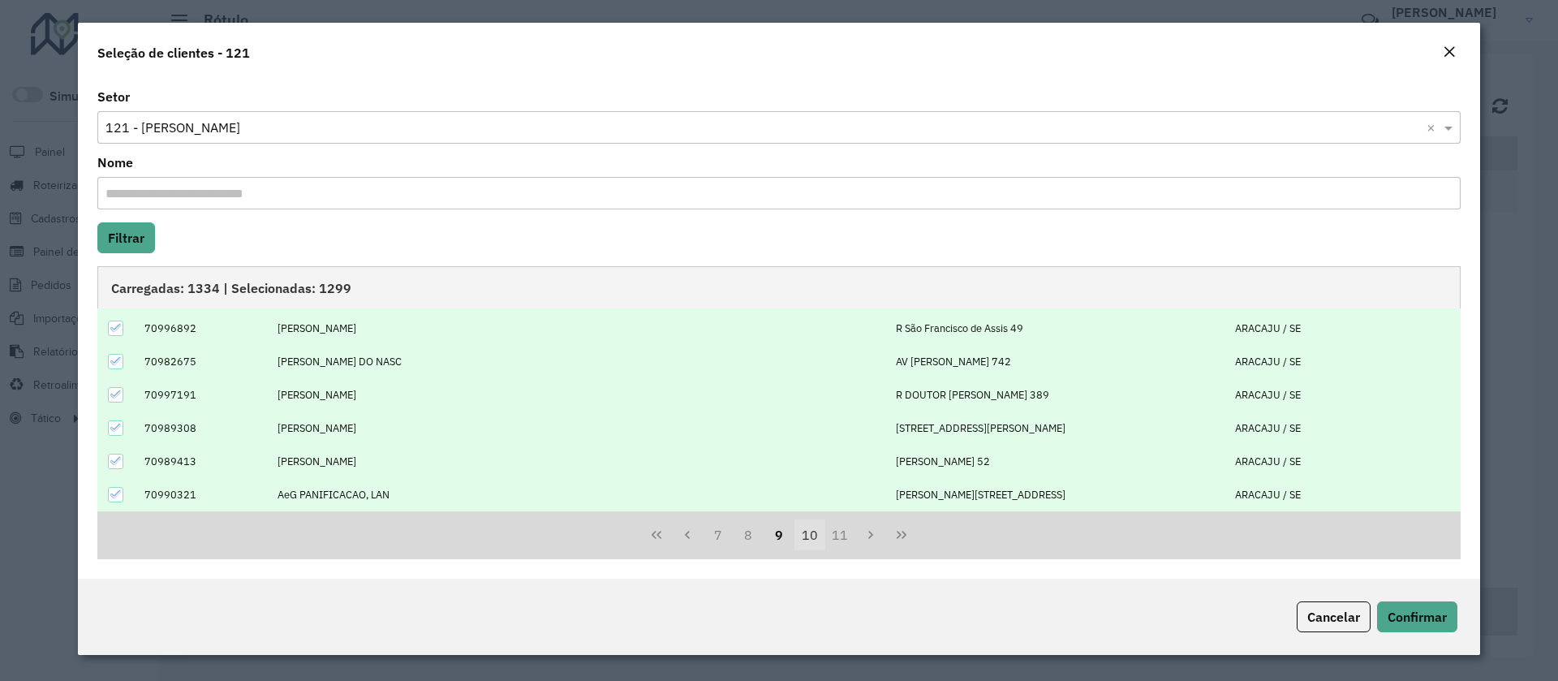
click at [815, 534] on button "10" at bounding box center [809, 534] width 31 height 31
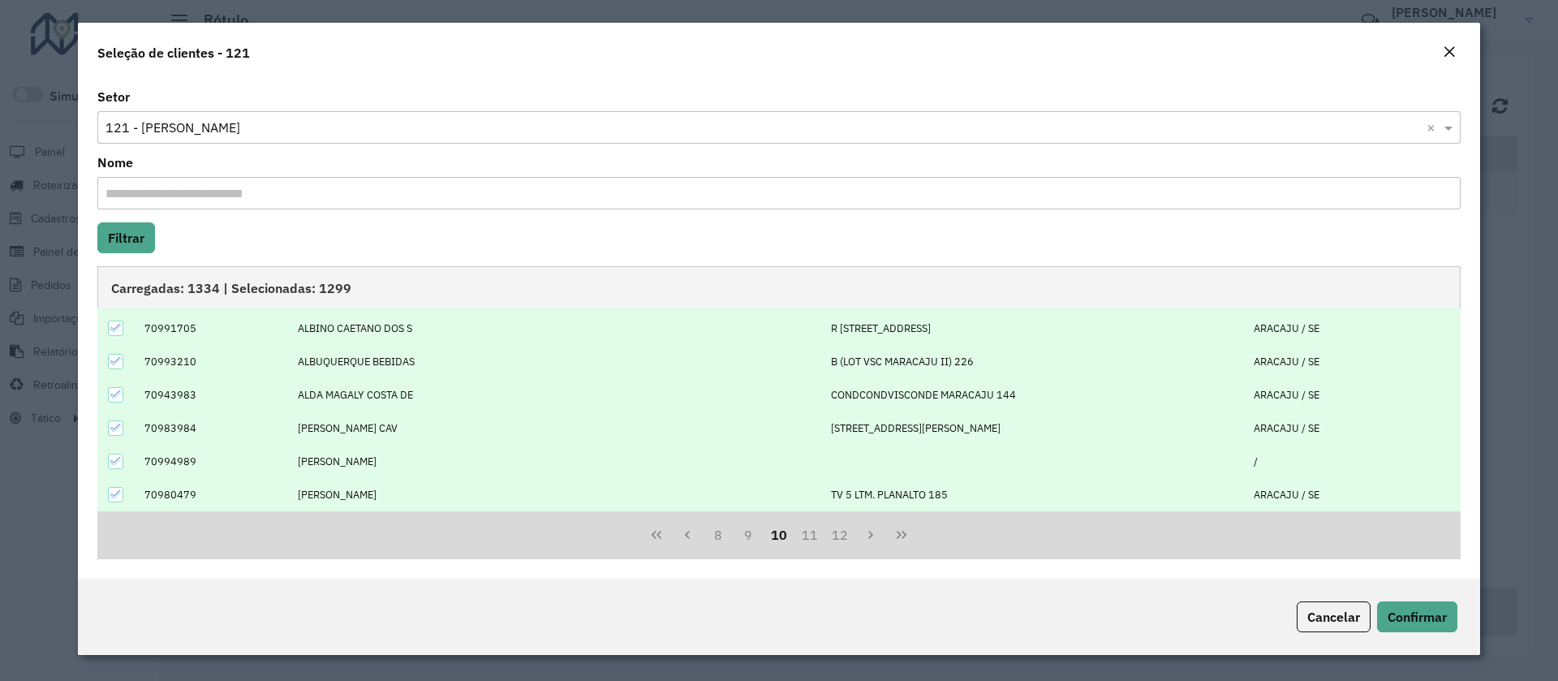
click at [815, 534] on button "11" at bounding box center [809, 534] width 31 height 31
click at [815, 534] on button "12" at bounding box center [809, 534] width 31 height 31
click at [825, 534] on button "13" at bounding box center [840, 534] width 31 height 31
click at [815, 534] on button "14" at bounding box center [809, 534] width 31 height 31
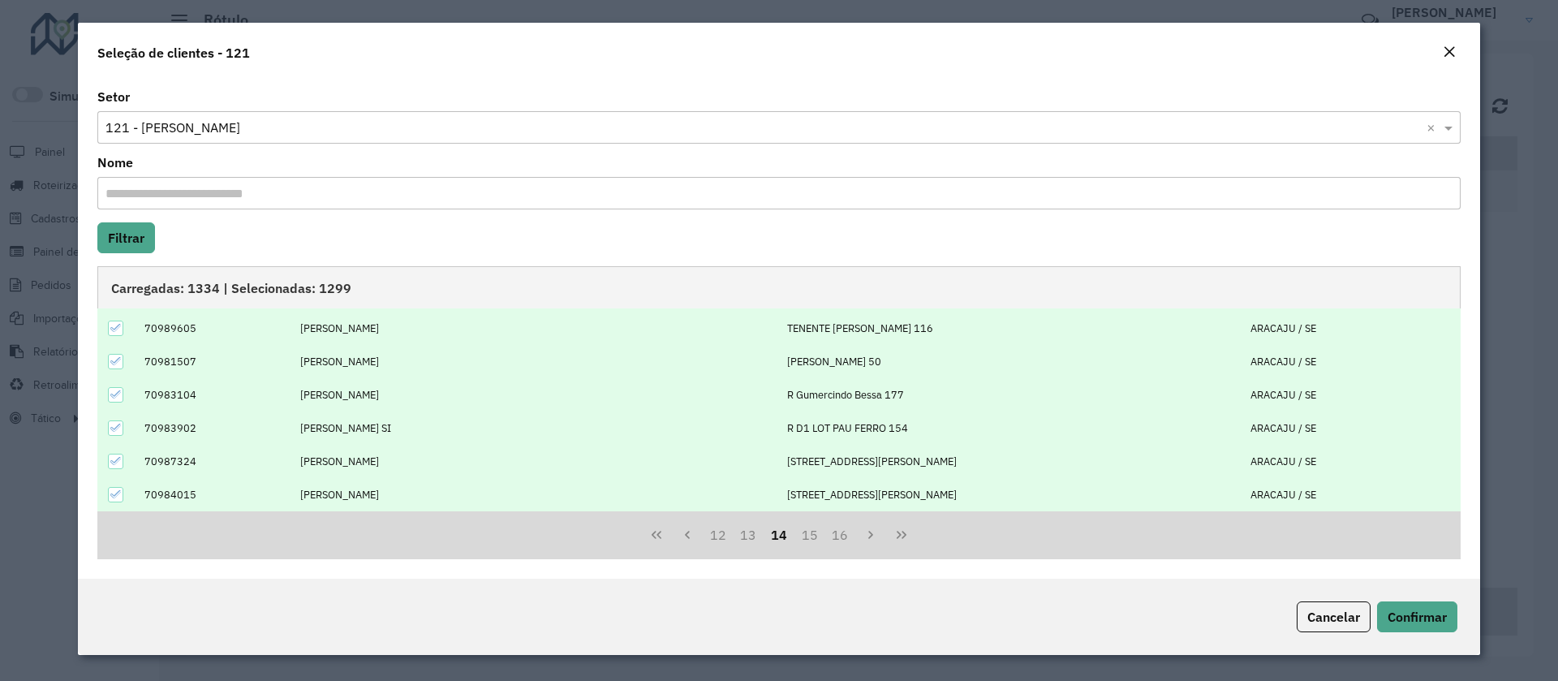
click at [815, 534] on button "15" at bounding box center [809, 534] width 31 height 31
click at [825, 534] on button "16" at bounding box center [840, 534] width 31 height 31
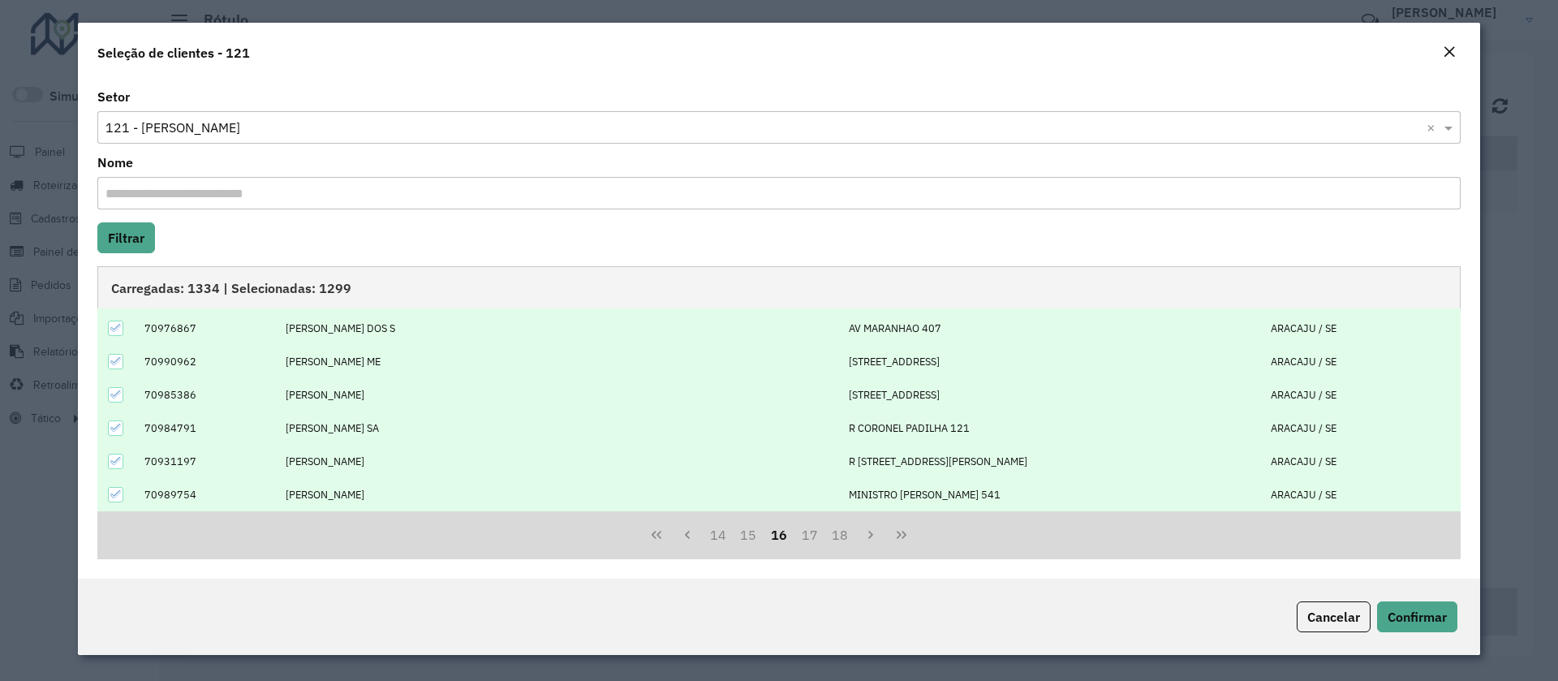
click at [815, 534] on button "17" at bounding box center [809, 534] width 31 height 31
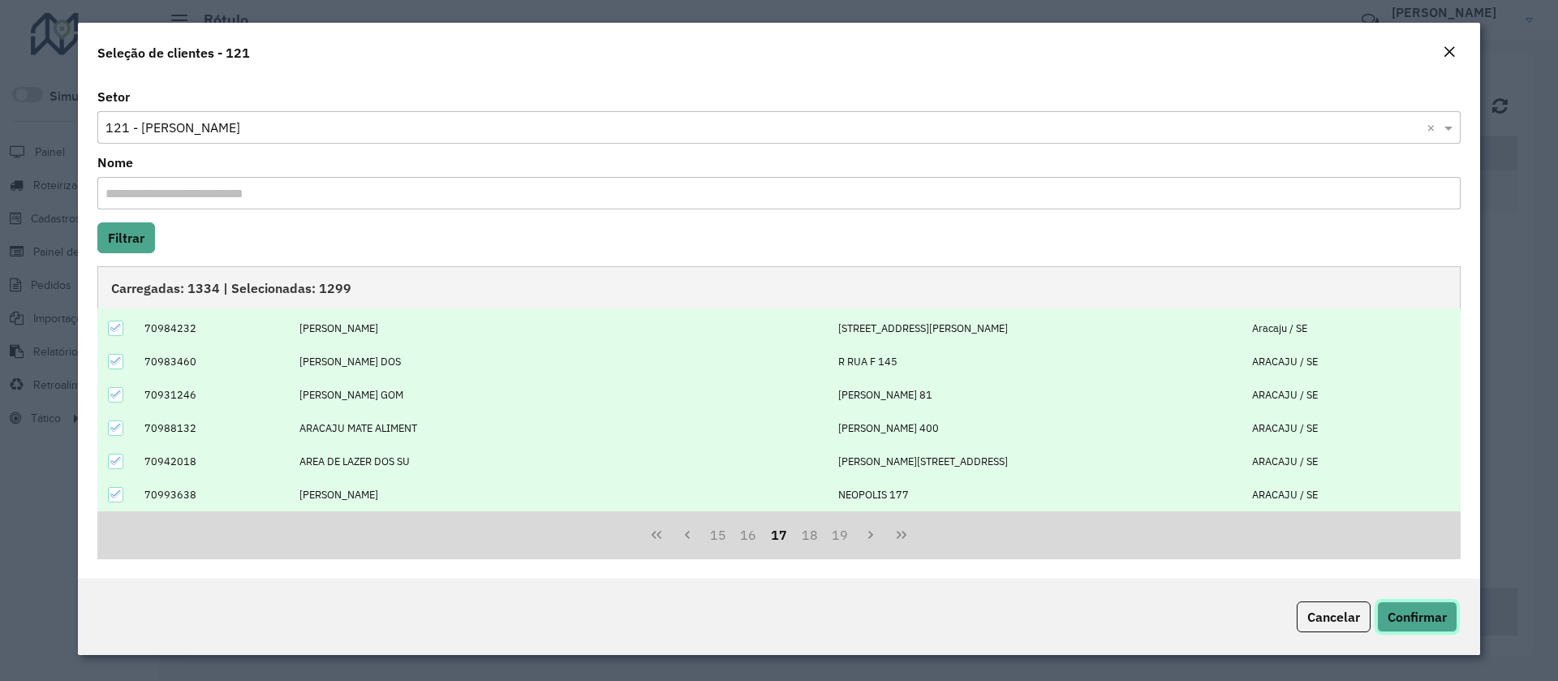
click at [1445, 618] on span "Confirmar" at bounding box center [1417, 617] width 59 height 16
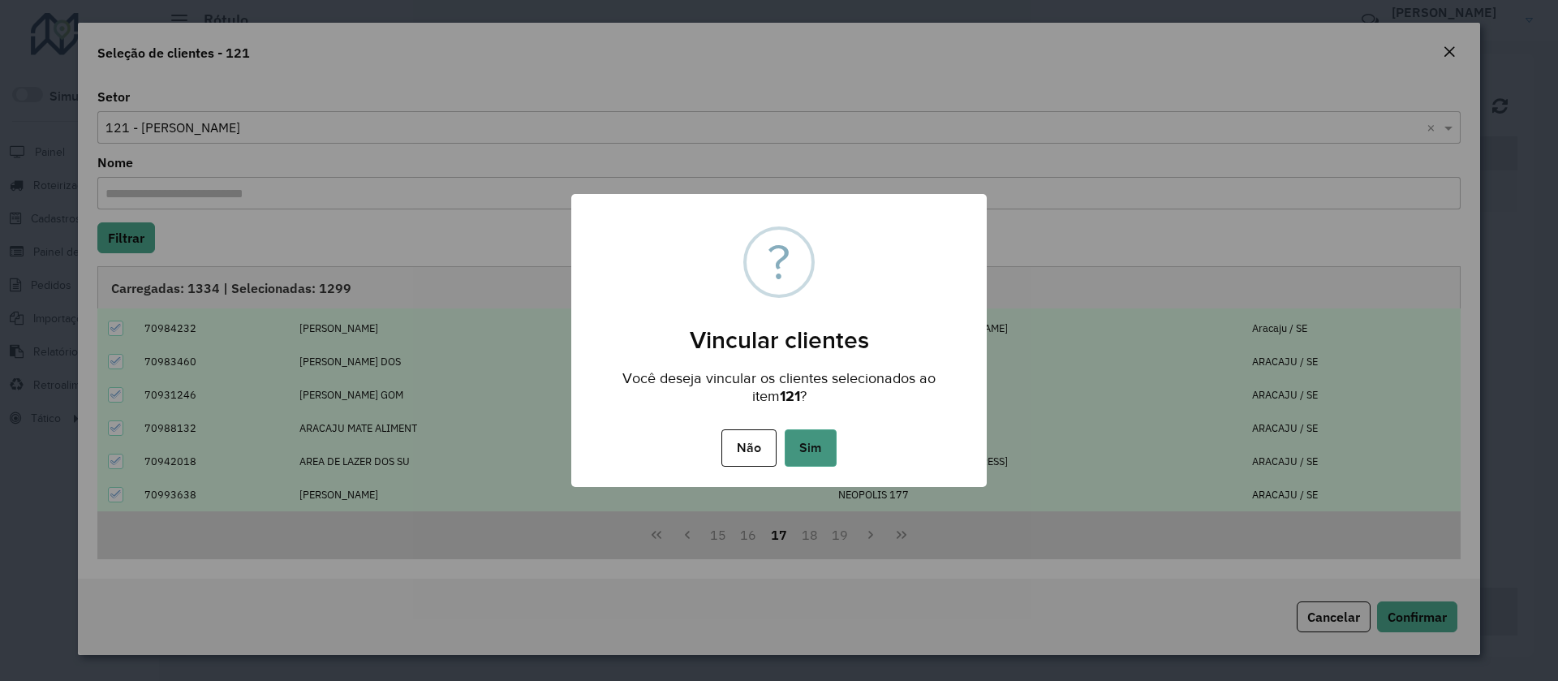
click at [802, 452] on button "Sim" at bounding box center [811, 447] width 52 height 37
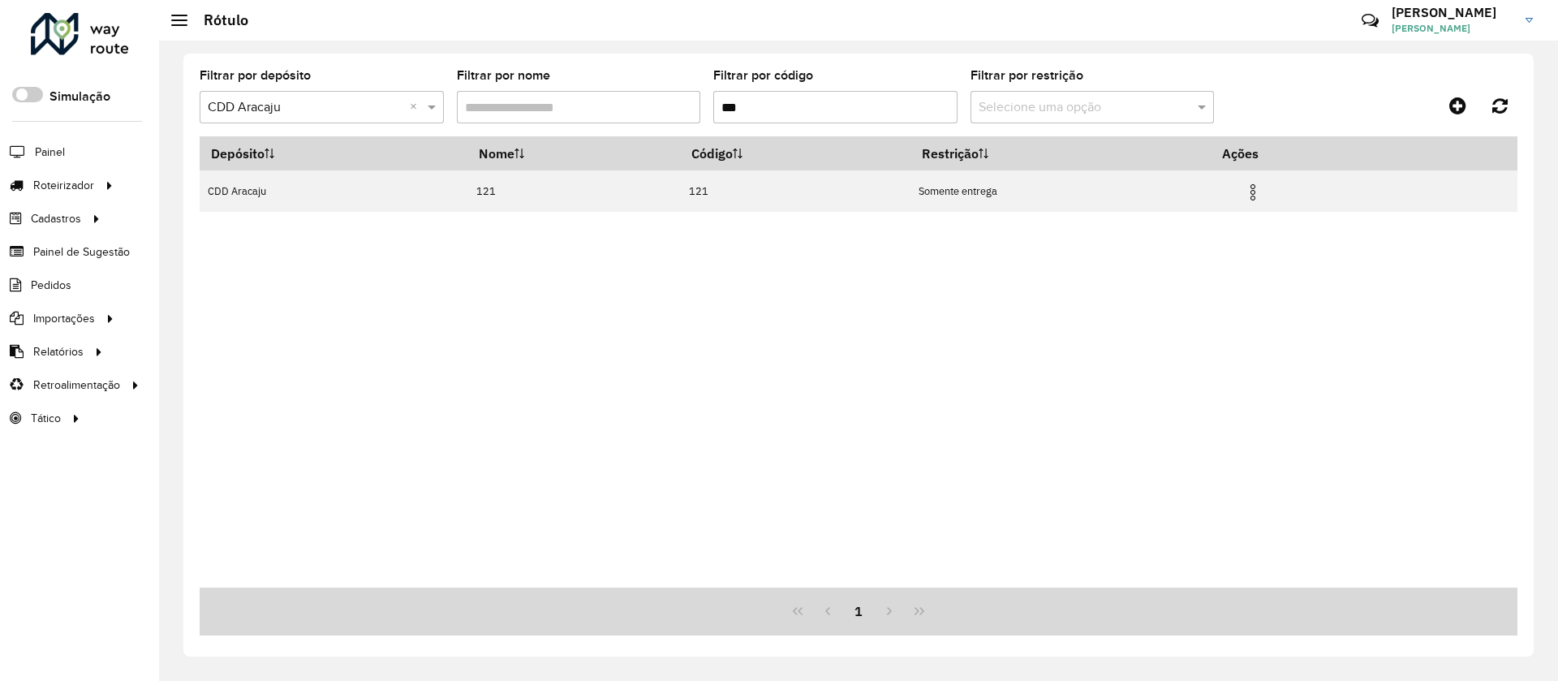
drag, startPoint x: 819, startPoint y: 112, endPoint x: 664, endPoint y: 105, distance: 155.1
click at [664, 105] on formly-group "Filtrar por depósito Selecione um depósito × CDD Aracaju × Filtrar por nome Fil…" at bounding box center [687, 103] width 975 height 67
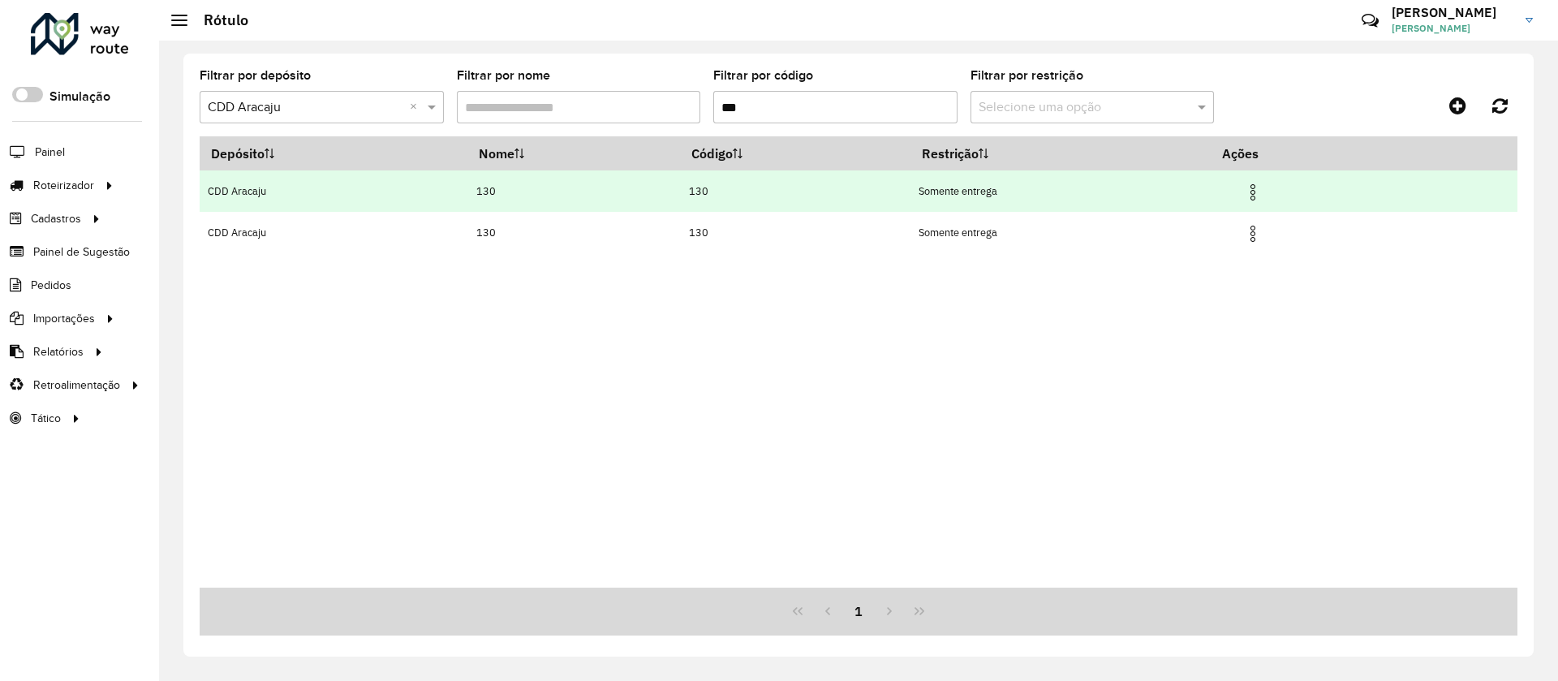
type input "***"
click at [1259, 196] on img at bounding box center [1252, 192] width 19 height 19
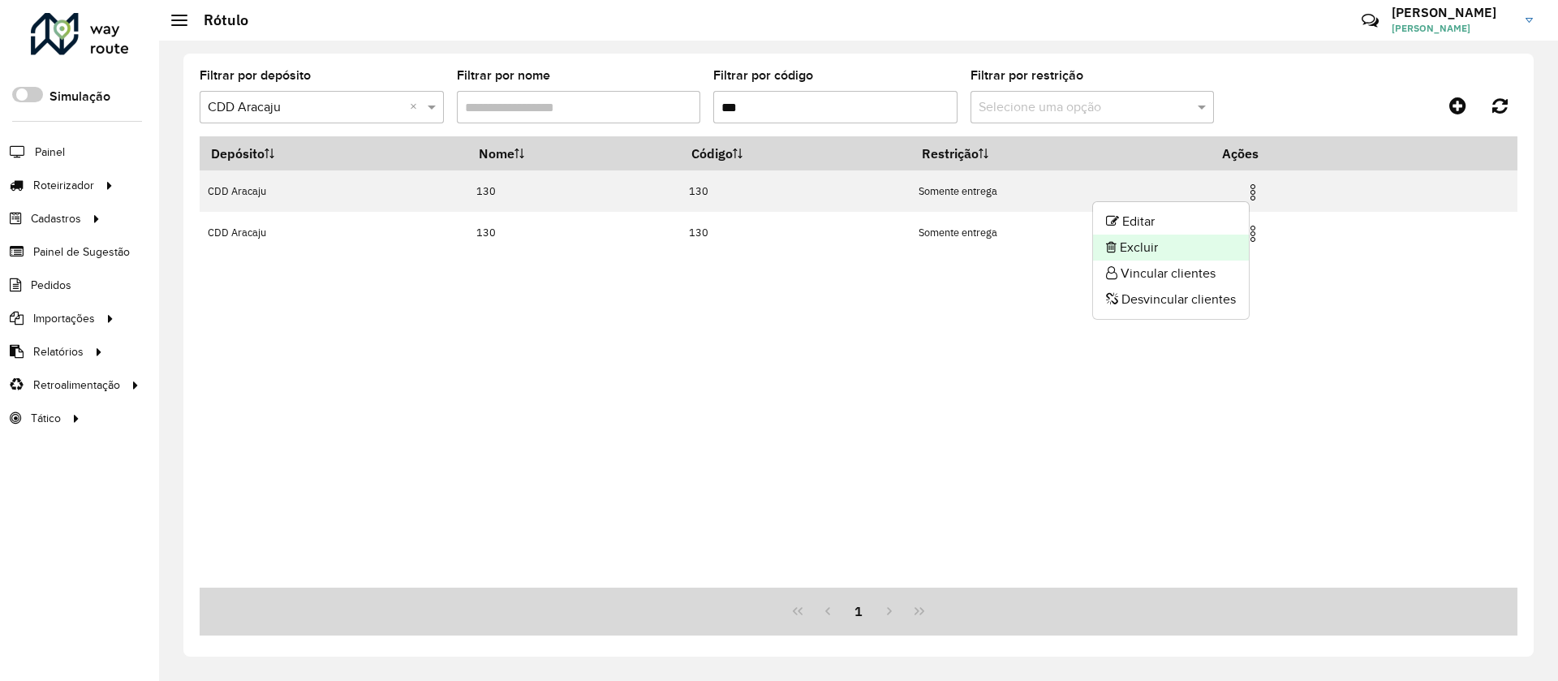
click at [1144, 236] on li "Excluir" at bounding box center [1171, 248] width 156 height 26
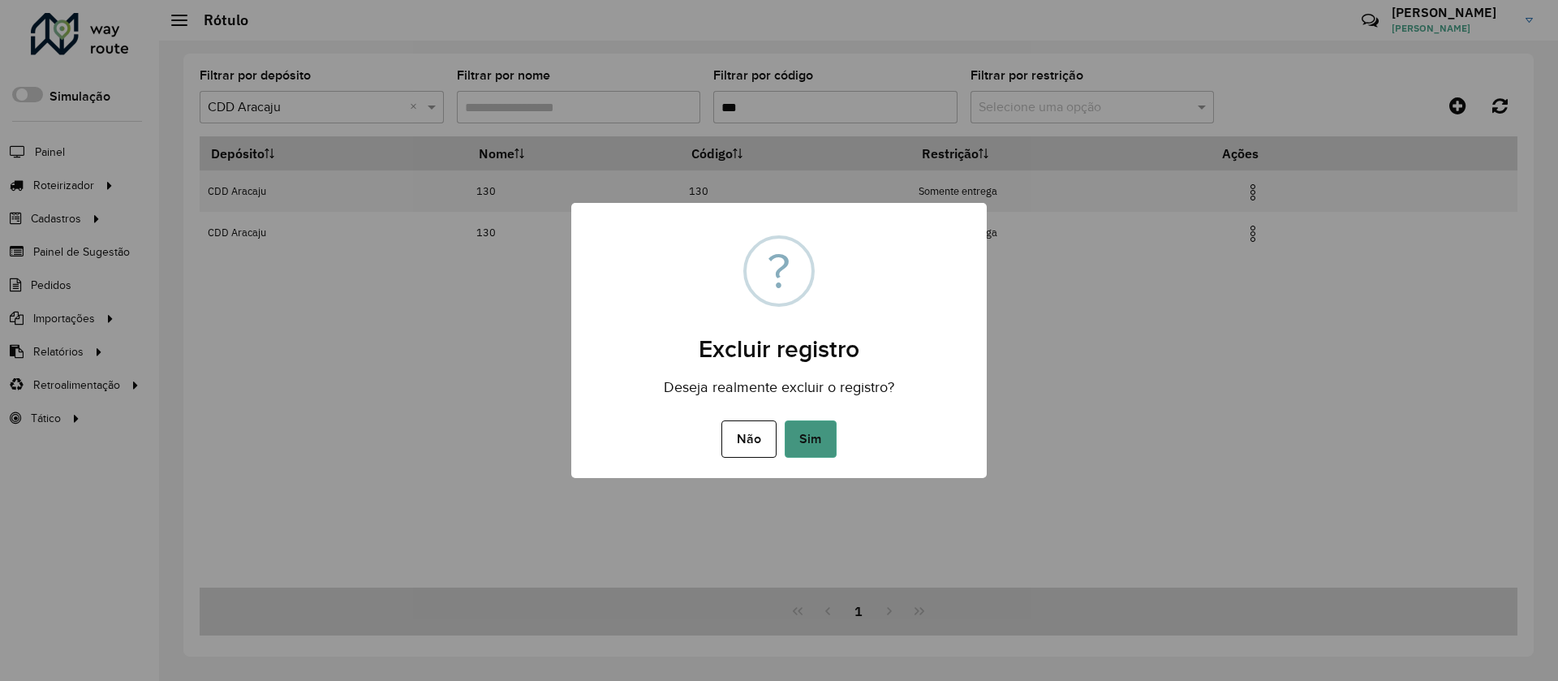
click at [799, 438] on button "Sim" at bounding box center [811, 438] width 52 height 37
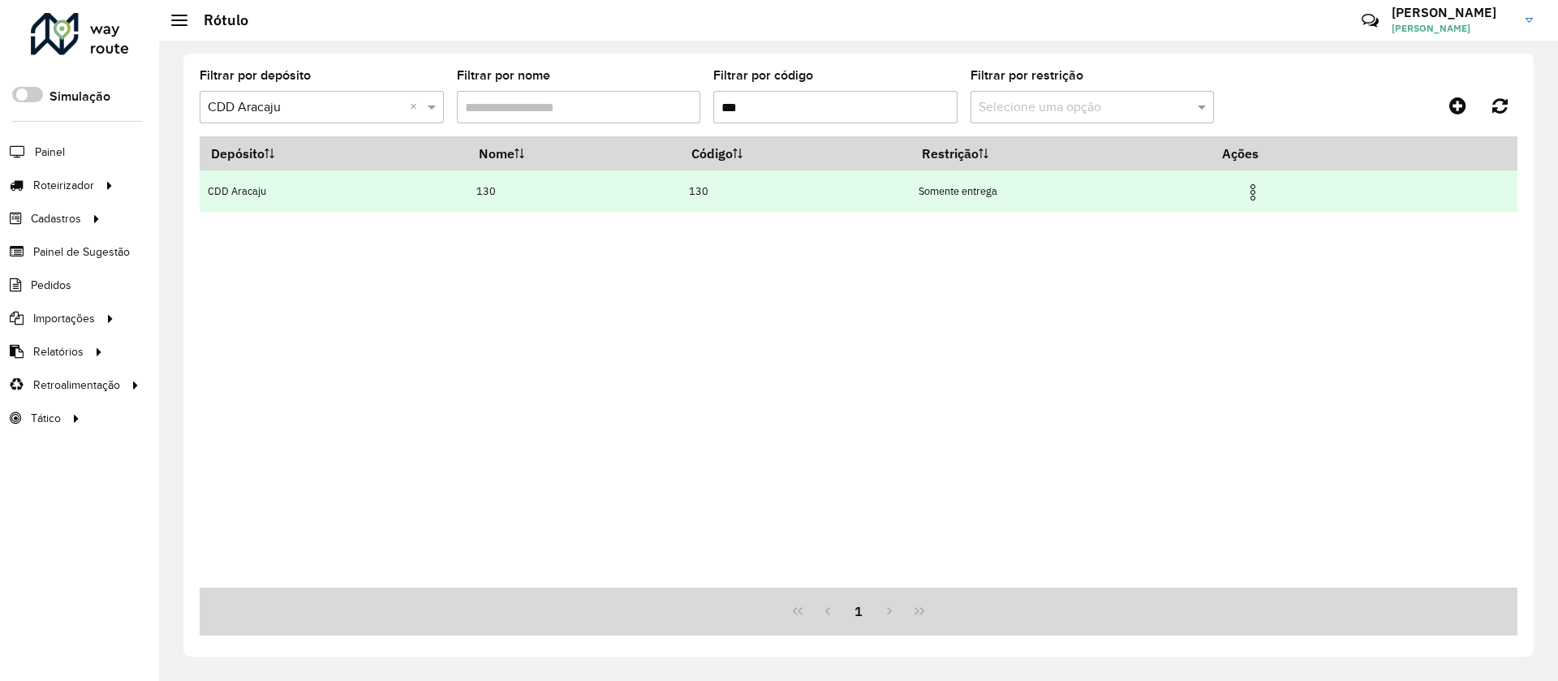
click at [1259, 190] on img at bounding box center [1252, 192] width 19 height 19
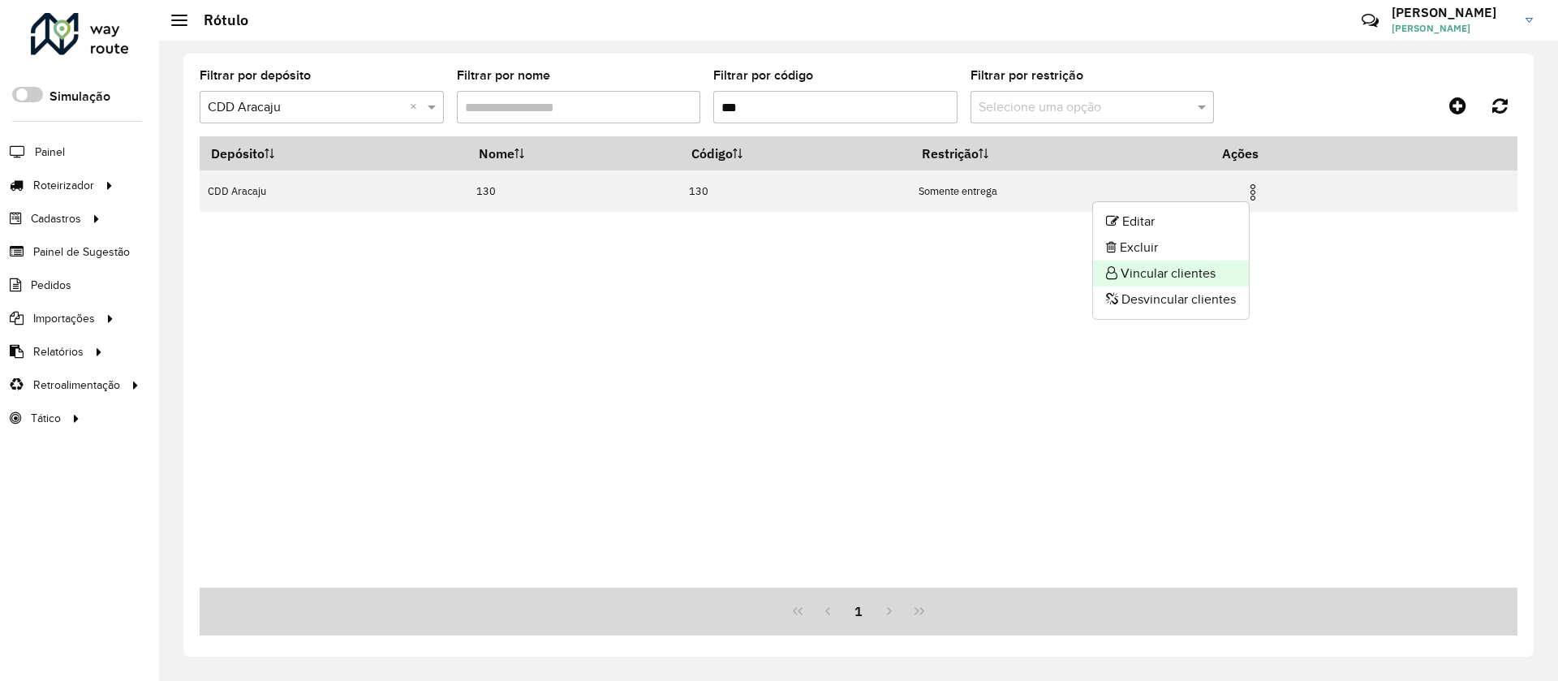
click at [1139, 268] on li "Vincular clientes" at bounding box center [1171, 274] width 156 height 26
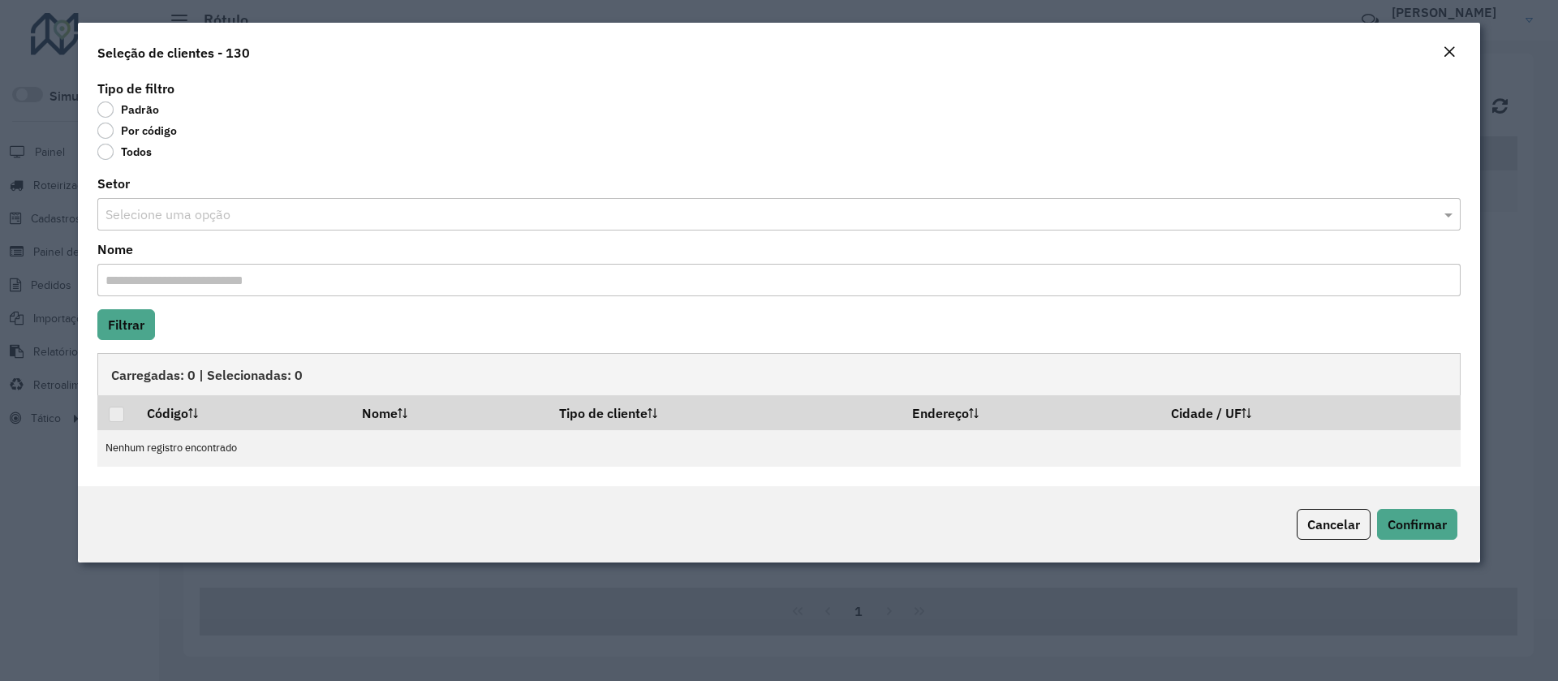
click at [156, 205] on input "text" at bounding box center [762, 214] width 1315 height 19
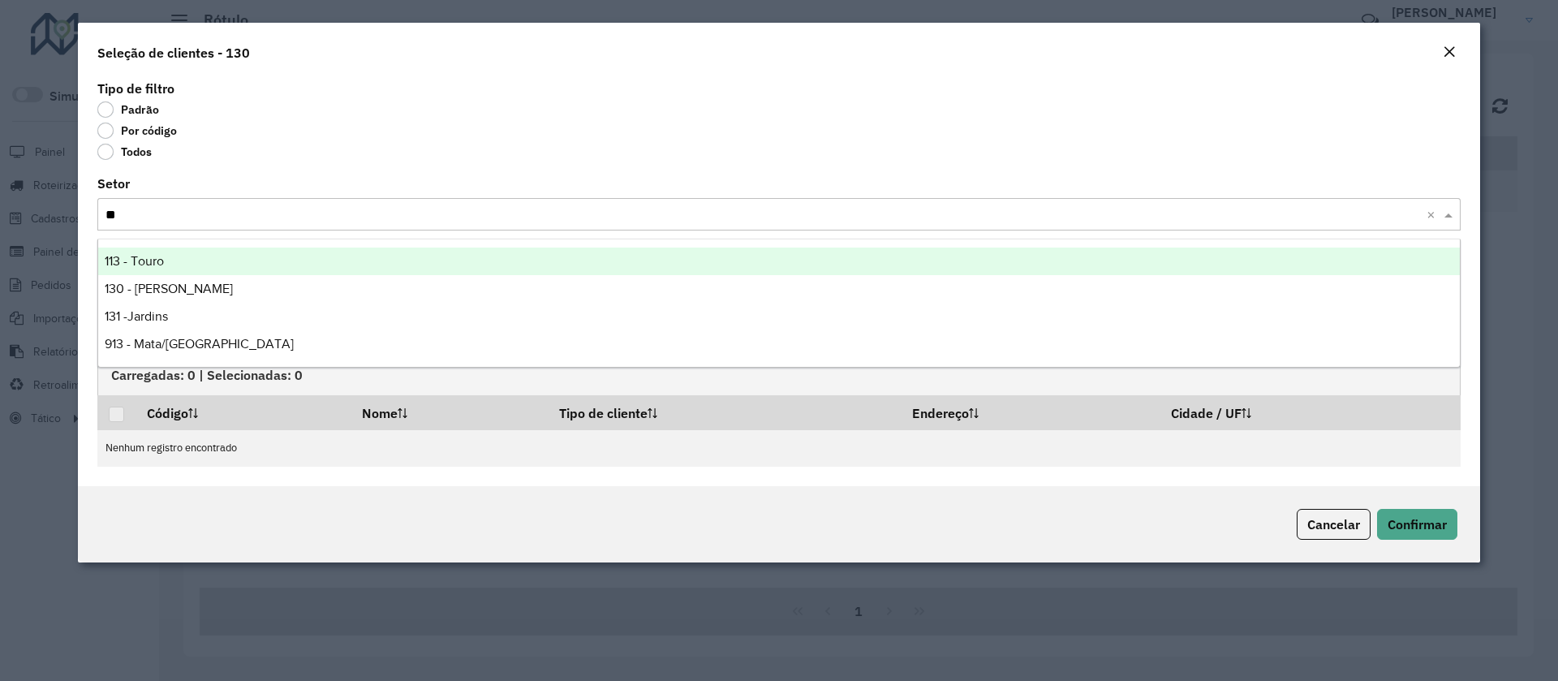
type input "***"
click at [176, 257] on span "130 - [PERSON_NAME]" at bounding box center [169, 261] width 128 height 14
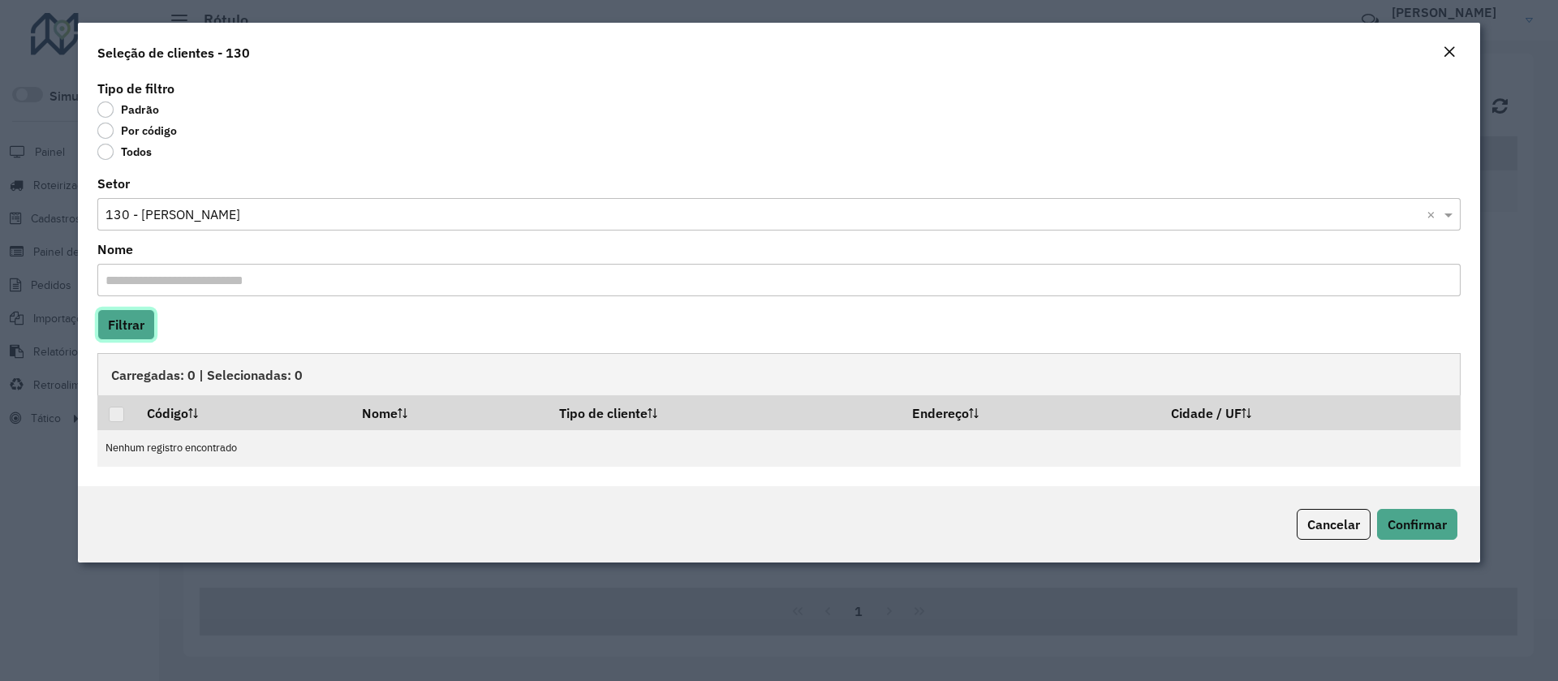
click at [125, 329] on button "Filtrar" at bounding box center [126, 324] width 58 height 31
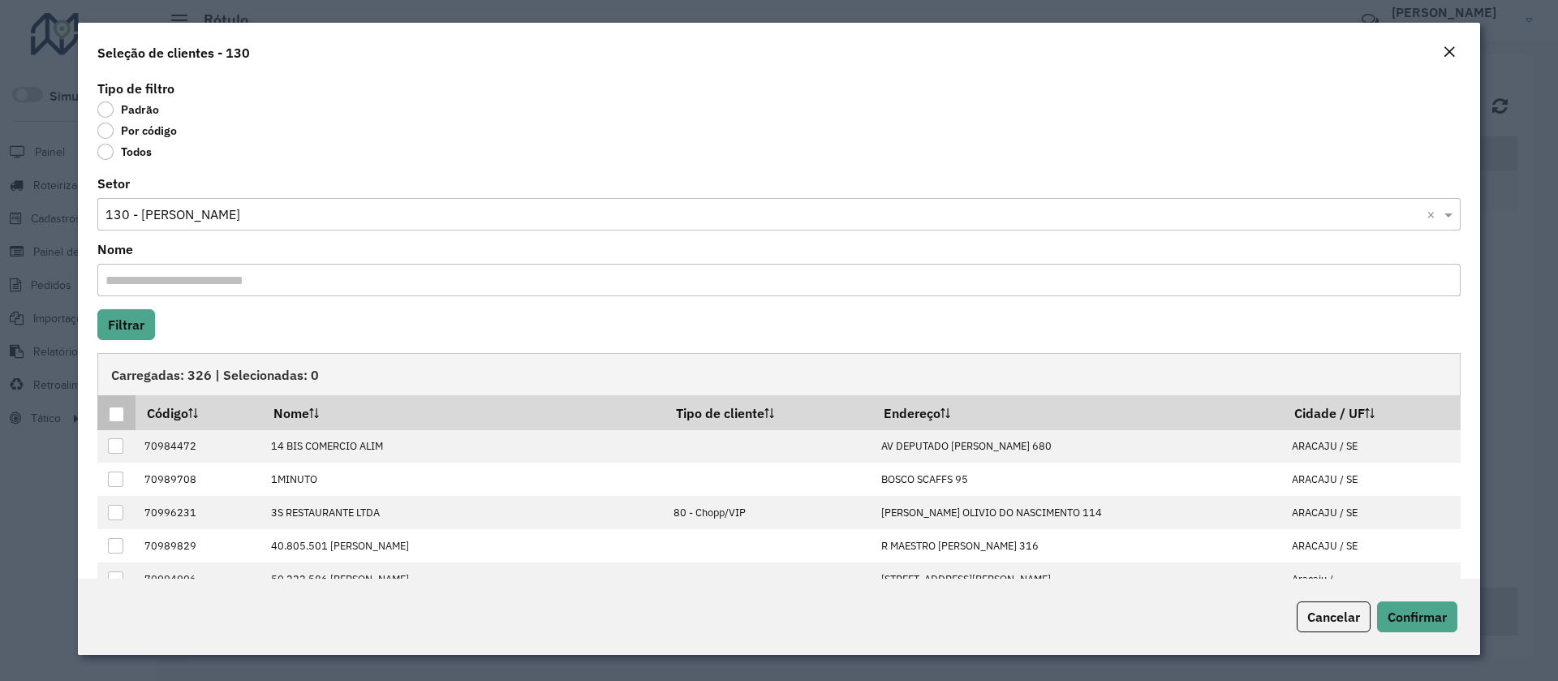
click at [118, 415] on div at bounding box center [116, 414] width 15 height 15
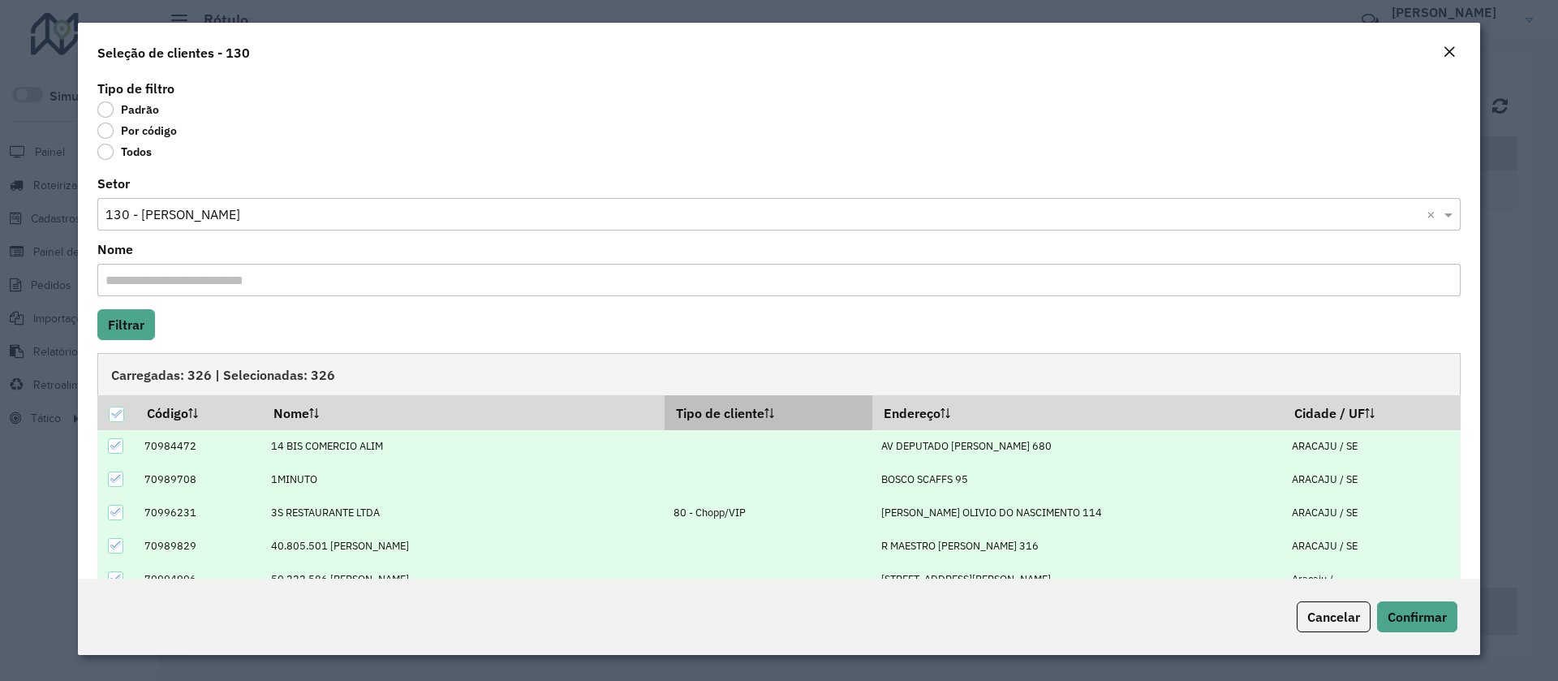
click at [774, 419] on sortalticon at bounding box center [769, 413] width 10 height 16
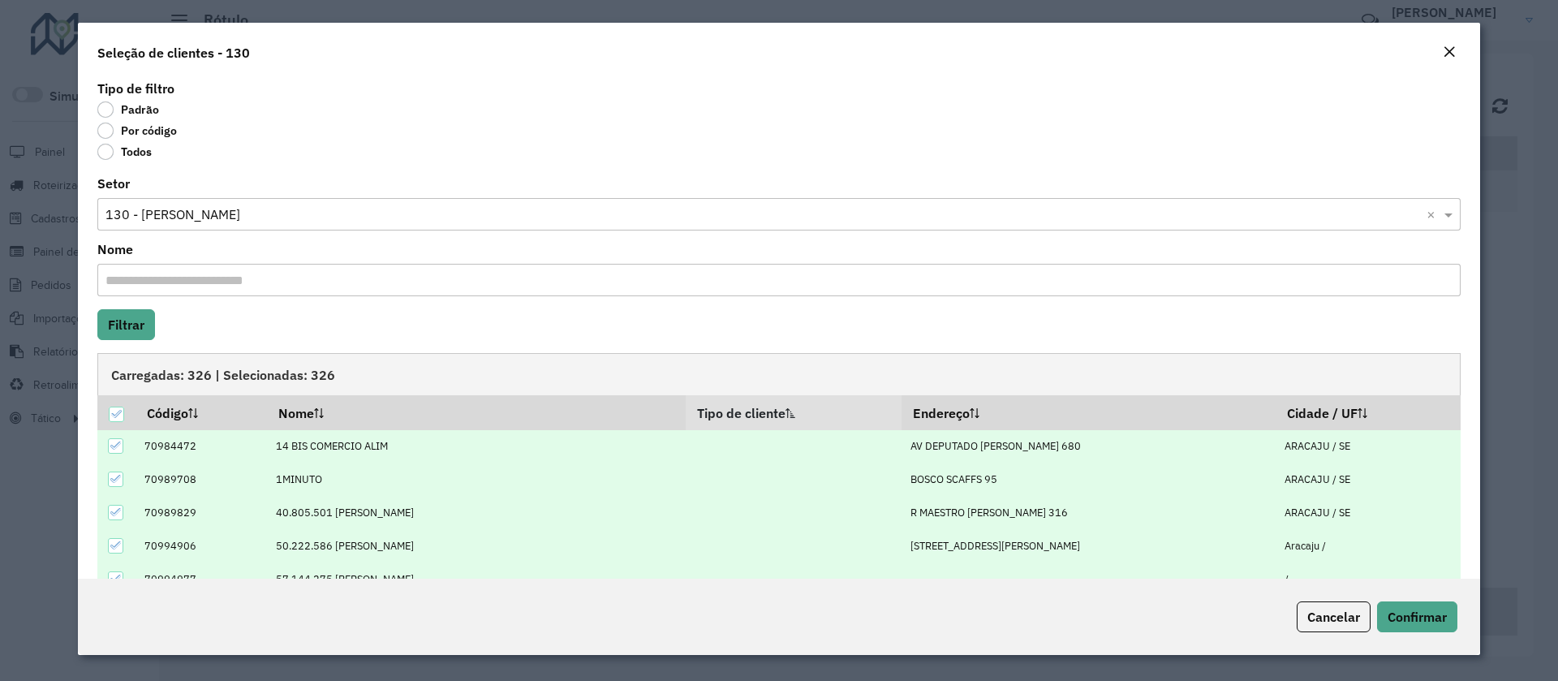
click at [718, 417] on th "Tipo de cliente" at bounding box center [794, 412] width 216 height 34
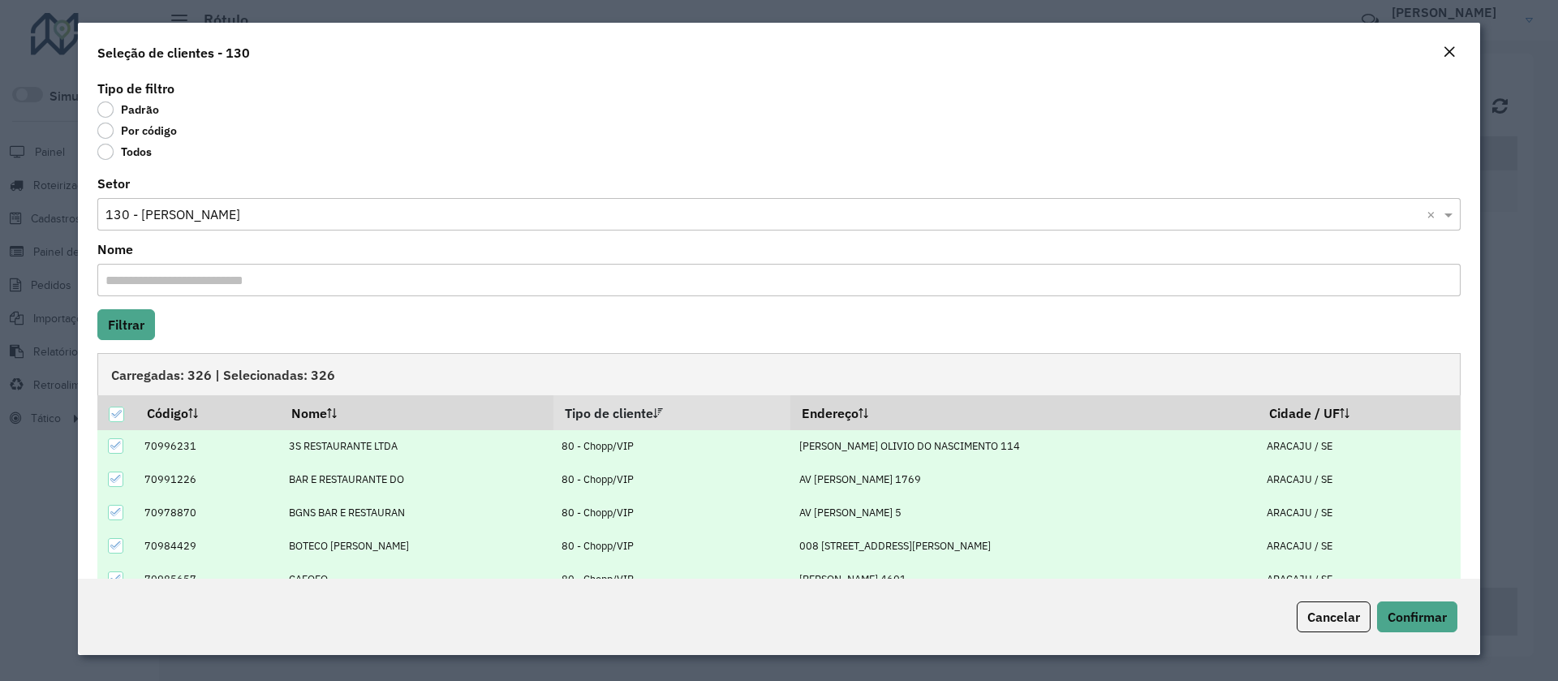
click at [115, 443] on icon at bounding box center [115, 445] width 11 height 11
click at [116, 482] on icon at bounding box center [115, 478] width 11 height 11
click at [112, 508] on icon at bounding box center [115, 511] width 11 height 11
click at [120, 557] on td at bounding box center [116, 545] width 38 height 33
click at [120, 551] on div at bounding box center [115, 545] width 15 height 15
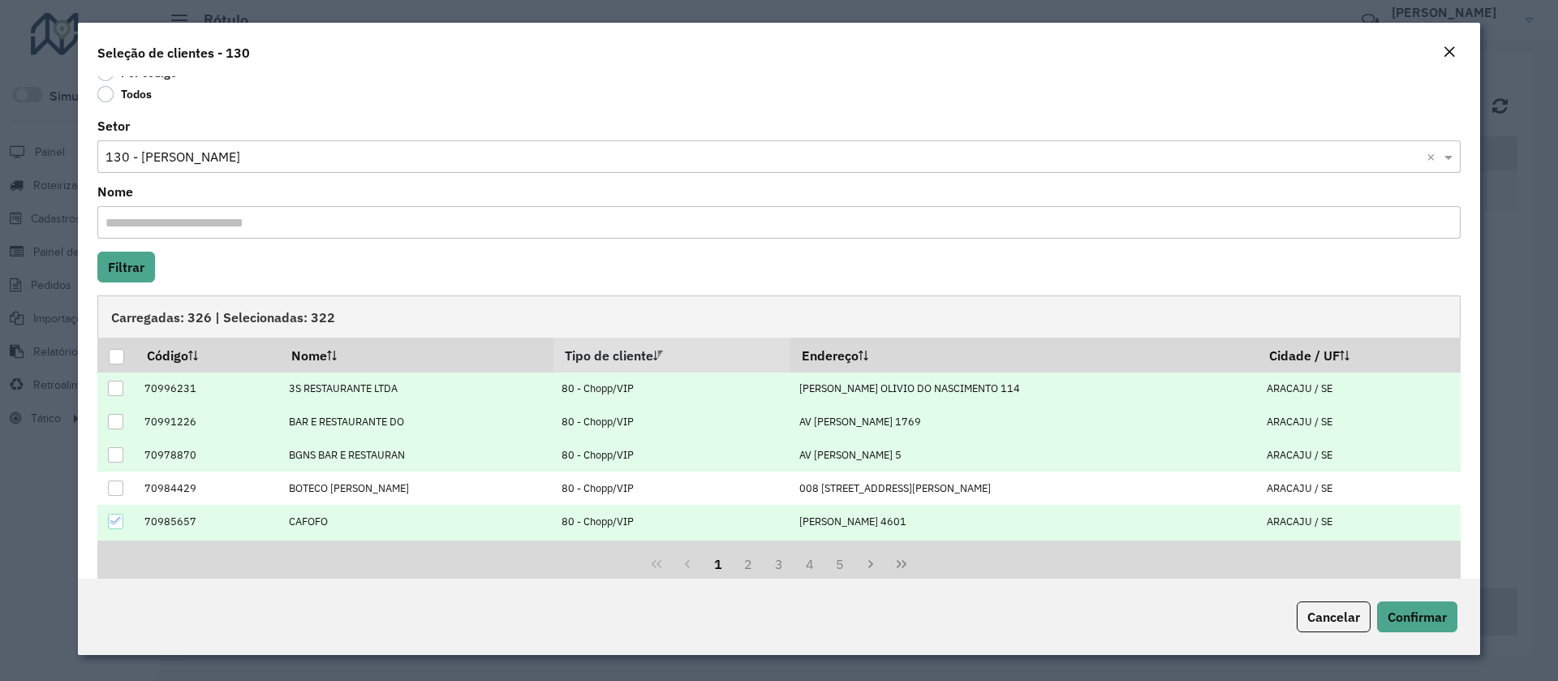
scroll to position [87, 0]
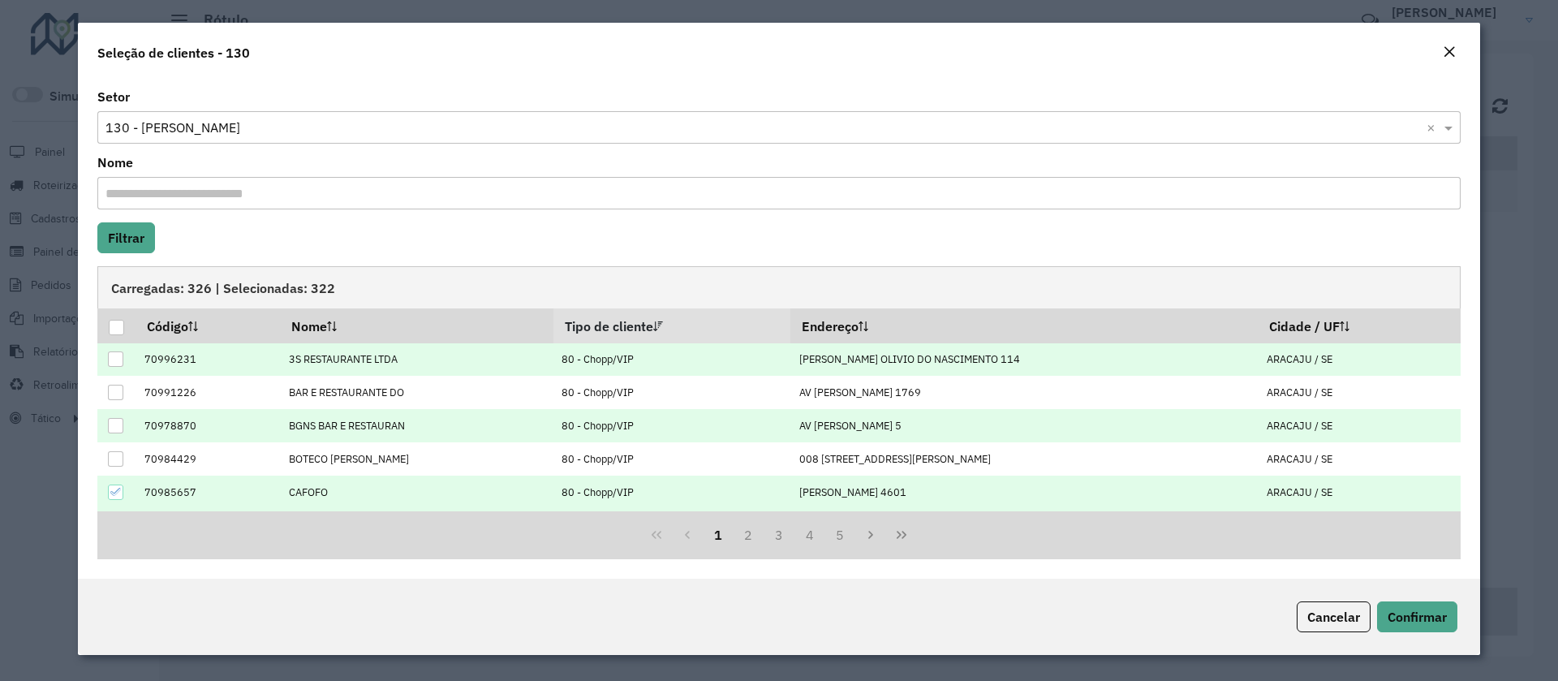
click at [114, 492] on icon at bounding box center [115, 491] width 11 height 11
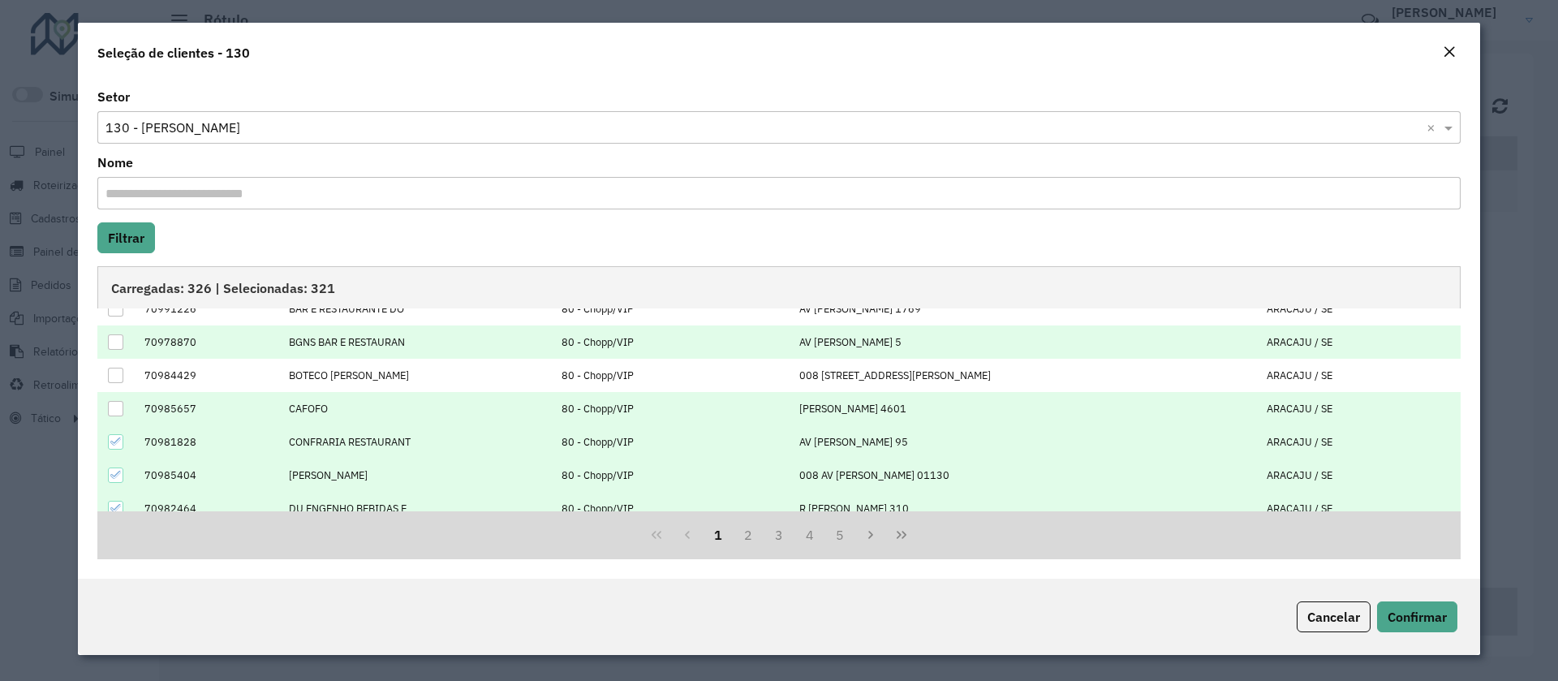
scroll to position [122, 0]
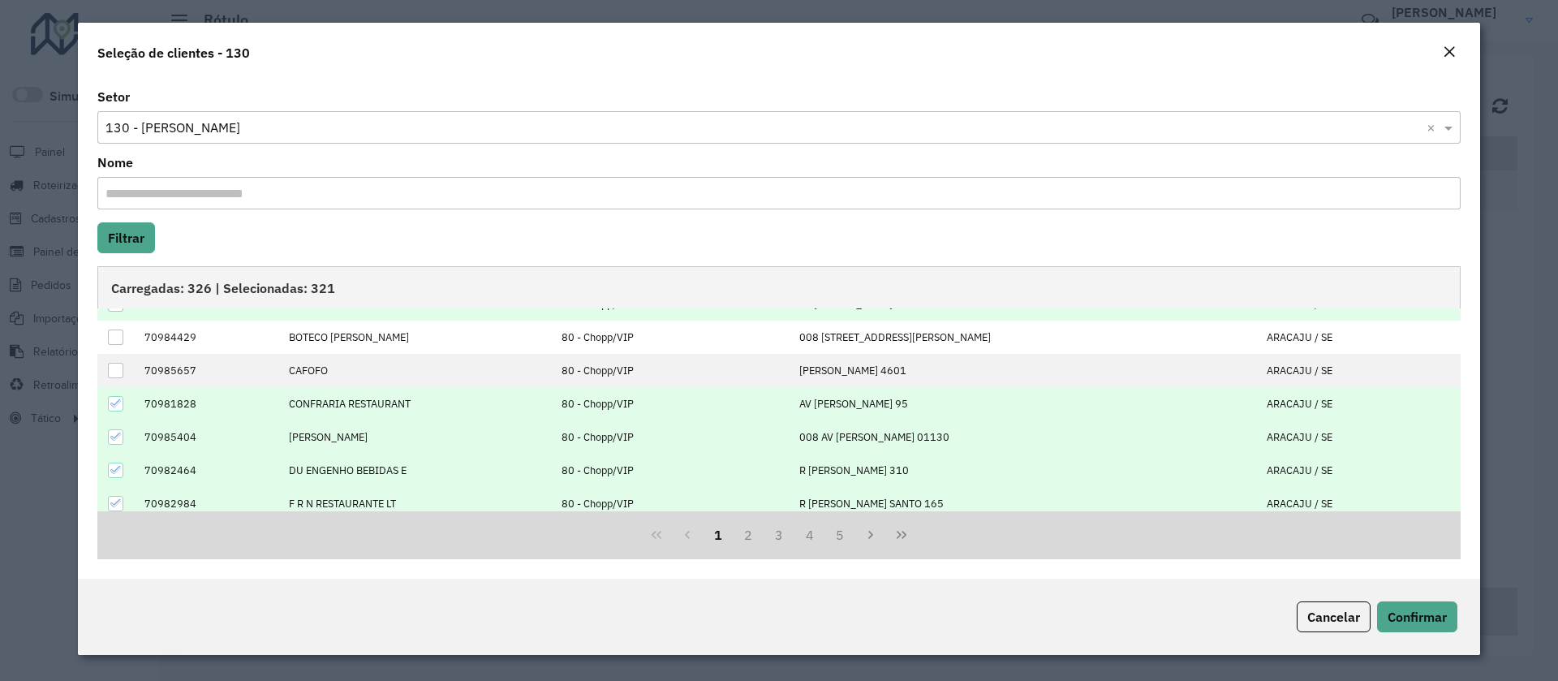
click at [118, 416] on td at bounding box center [116, 403] width 38 height 33
click at [115, 405] on icon at bounding box center [115, 403] width 11 height 7
click at [113, 437] on icon at bounding box center [115, 436] width 11 height 11
drag, startPoint x: 113, startPoint y: 463, endPoint x: 127, endPoint y: 491, distance: 31.6
click at [112, 463] on div at bounding box center [115, 470] width 15 height 15
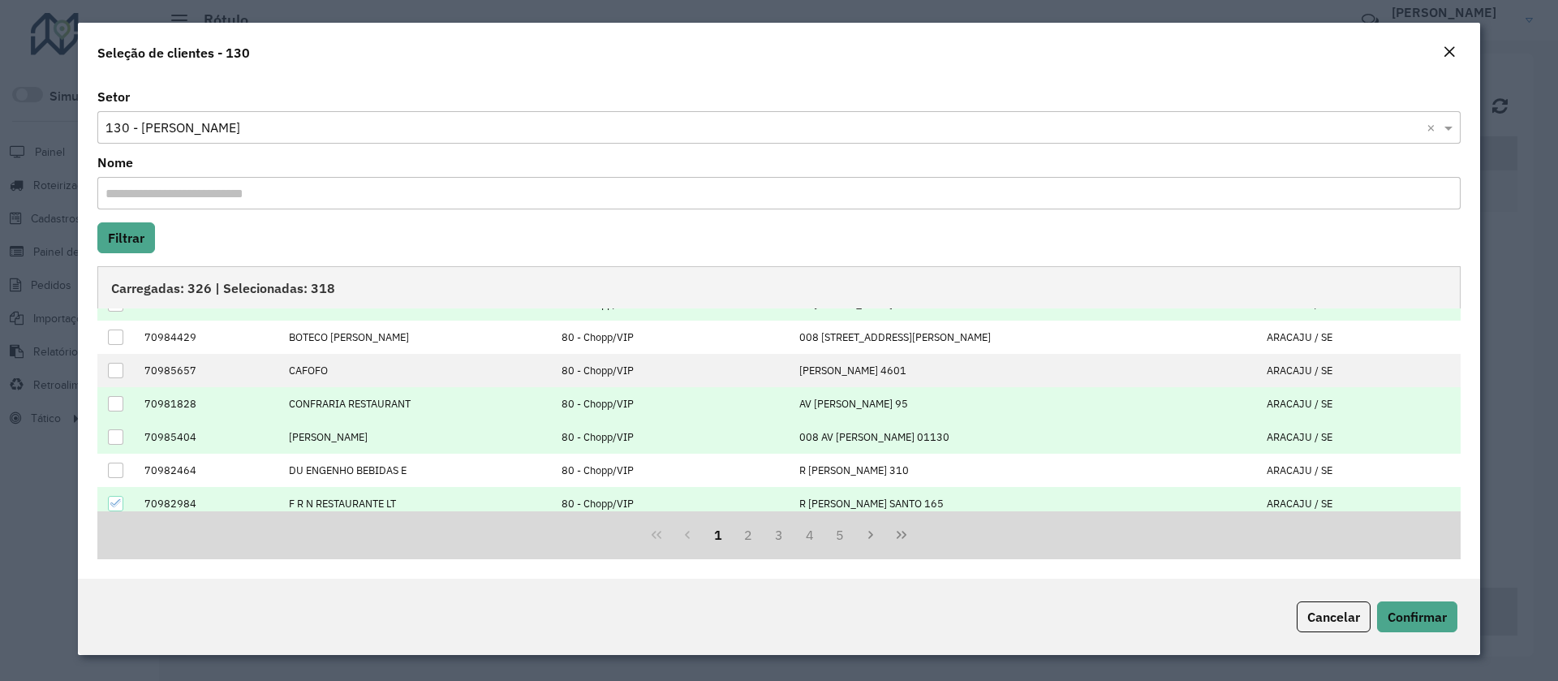
scroll to position [164, 0]
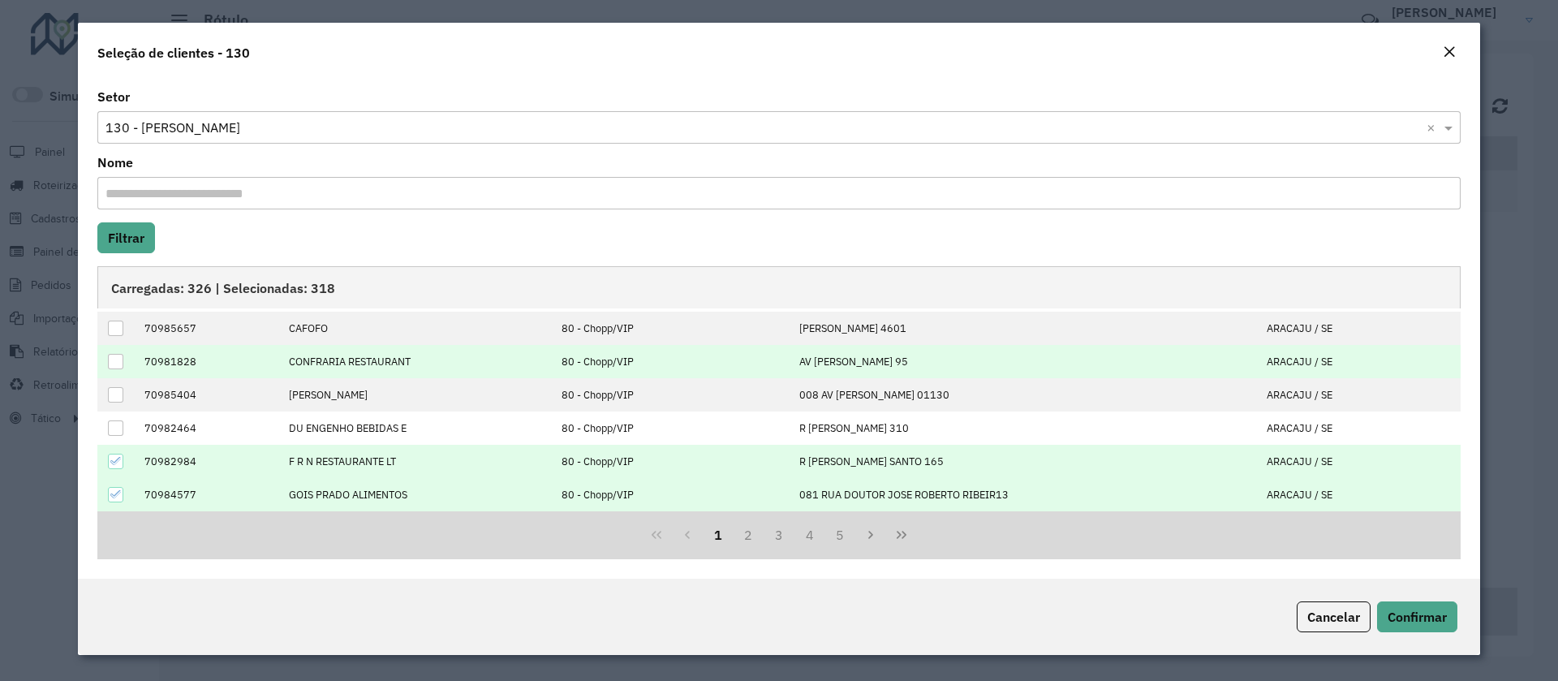
click at [122, 454] on div at bounding box center [115, 461] width 15 height 15
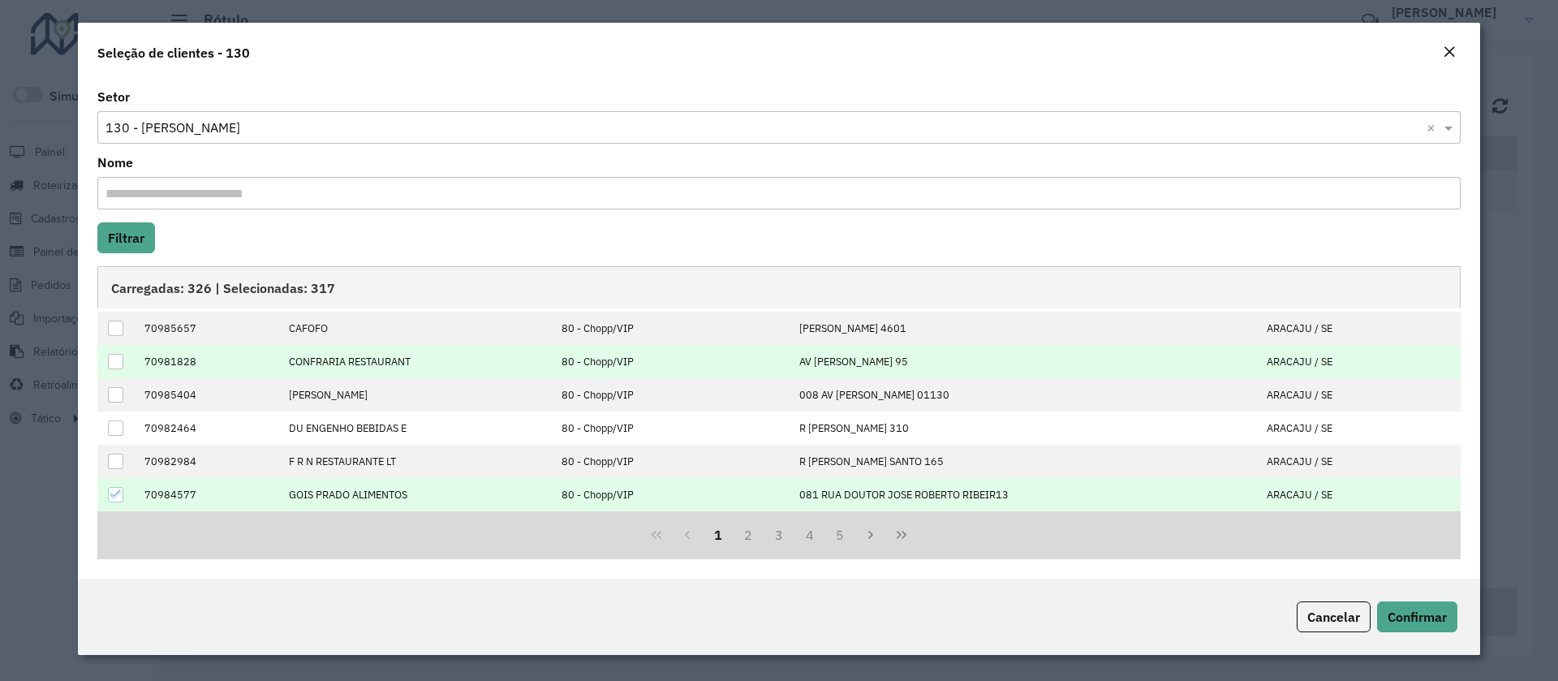
click at [119, 493] on icon at bounding box center [115, 494] width 11 height 11
click at [747, 536] on button "2" at bounding box center [748, 534] width 31 height 31
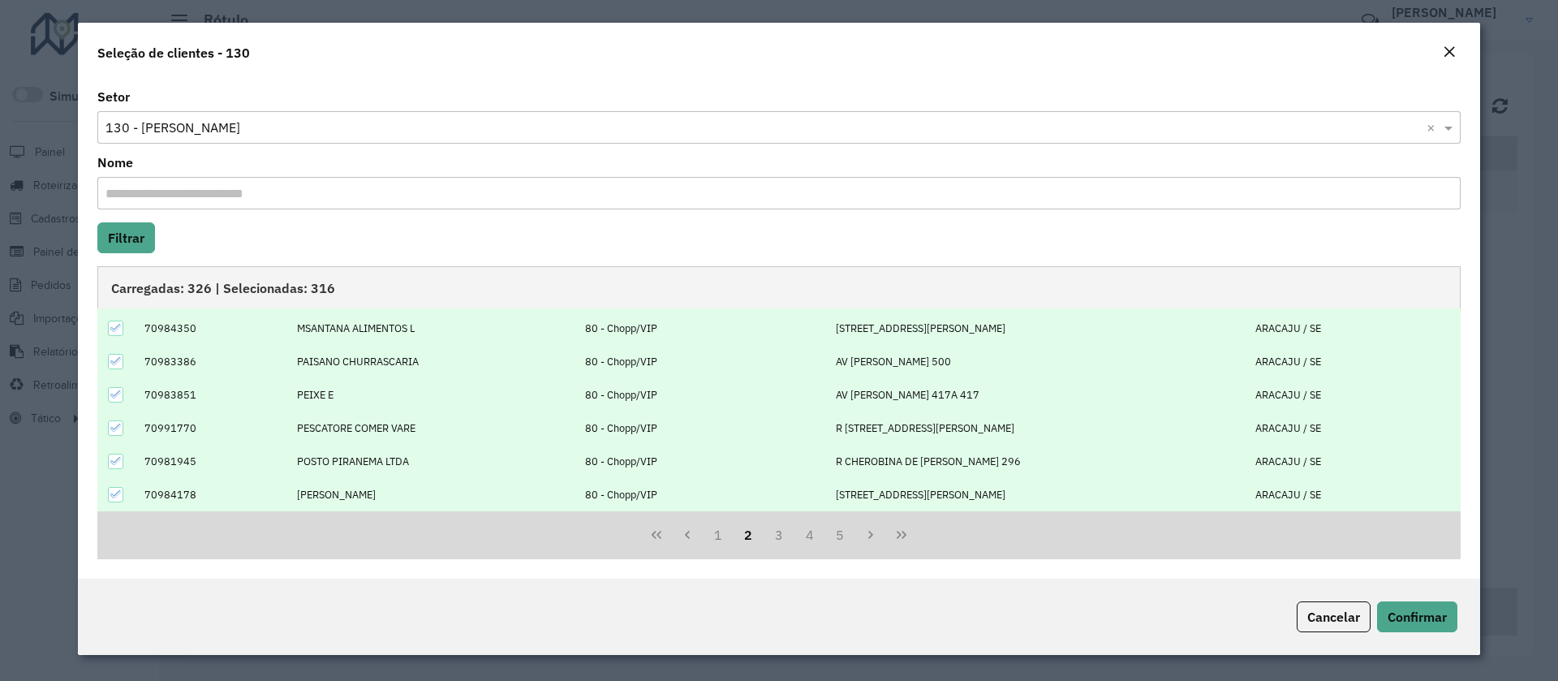
scroll to position [0, 0]
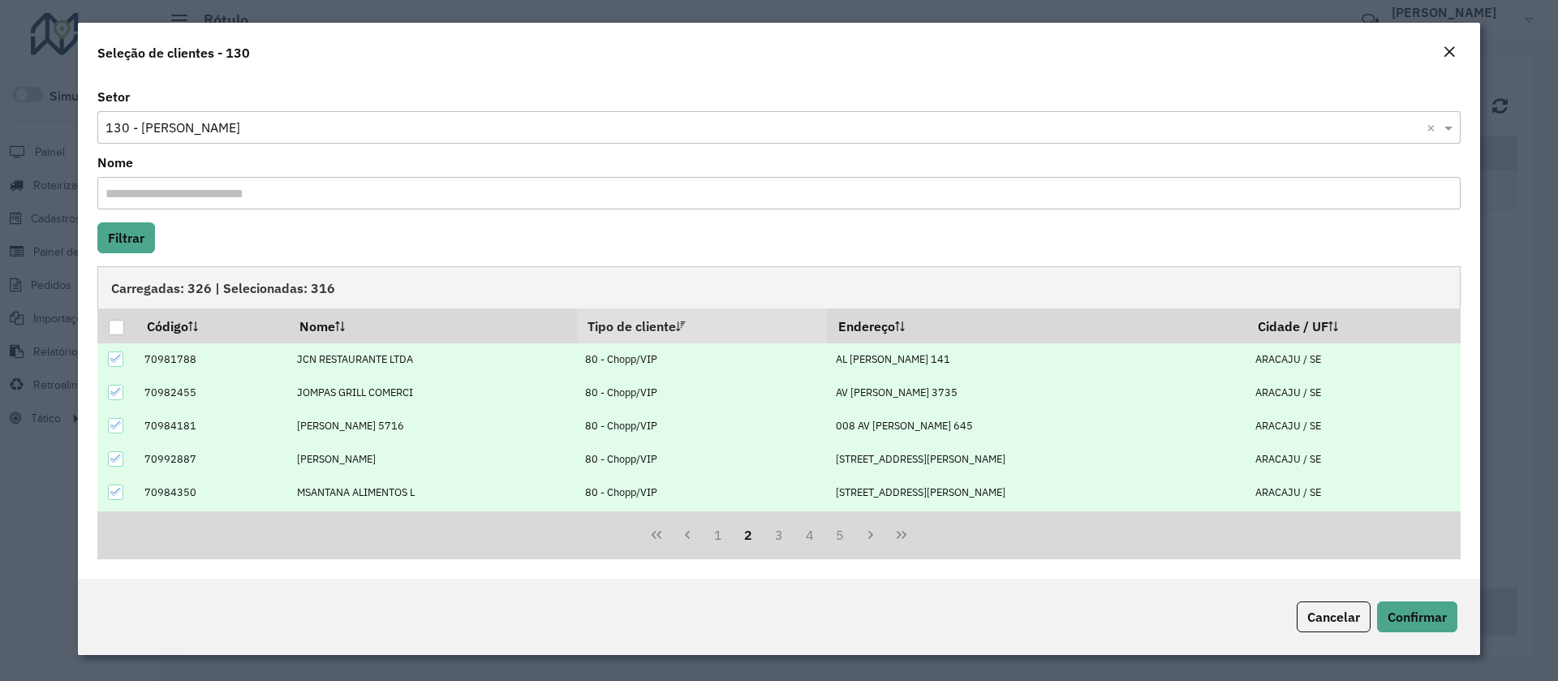
click at [116, 360] on icon at bounding box center [115, 358] width 11 height 7
click at [114, 390] on icon at bounding box center [115, 391] width 11 height 11
click at [114, 418] on div at bounding box center [115, 425] width 15 height 15
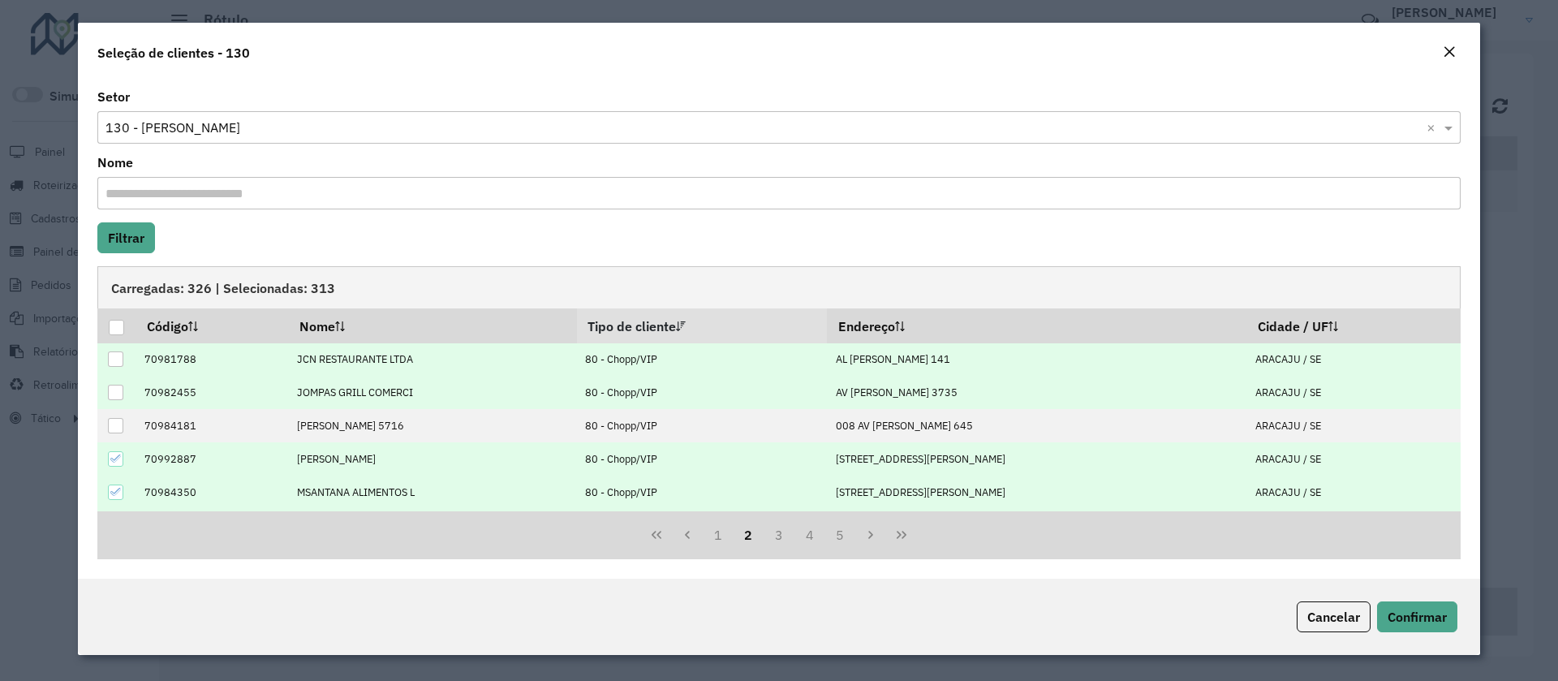
click at [118, 459] on icon at bounding box center [115, 458] width 11 height 7
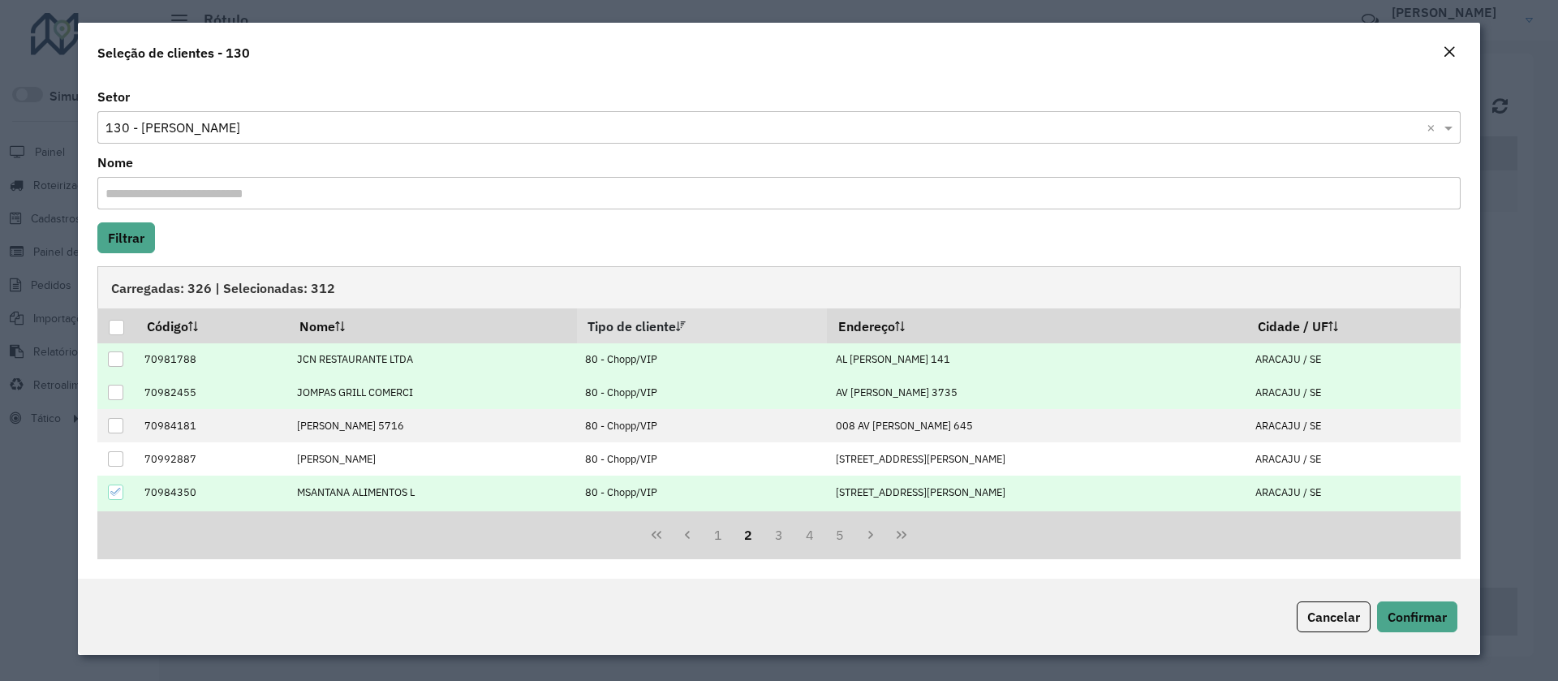
click at [122, 492] on div at bounding box center [115, 491] width 15 height 15
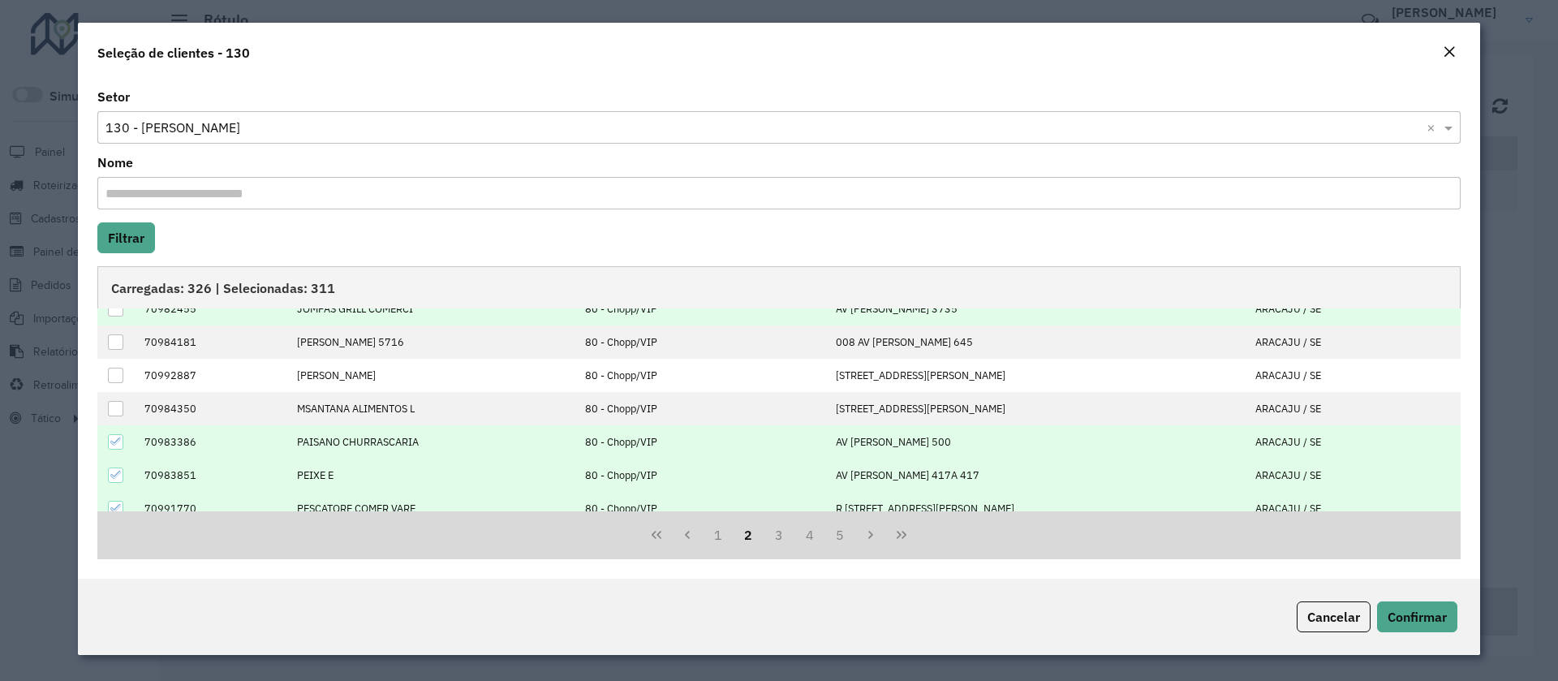
scroll to position [122, 0]
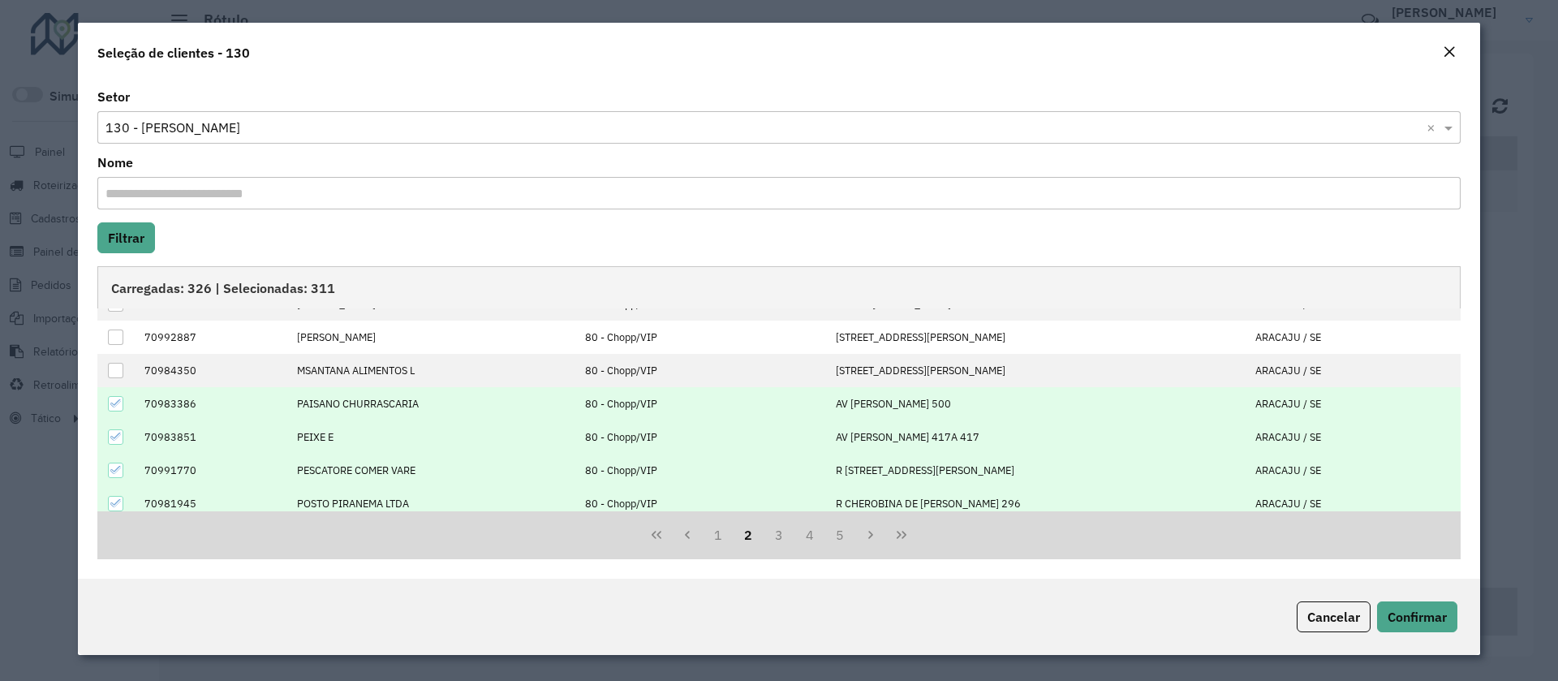
drag, startPoint x: 118, startPoint y: 401, endPoint x: 118, endPoint y: 417, distance: 16.3
click at [118, 401] on icon at bounding box center [115, 403] width 11 height 11
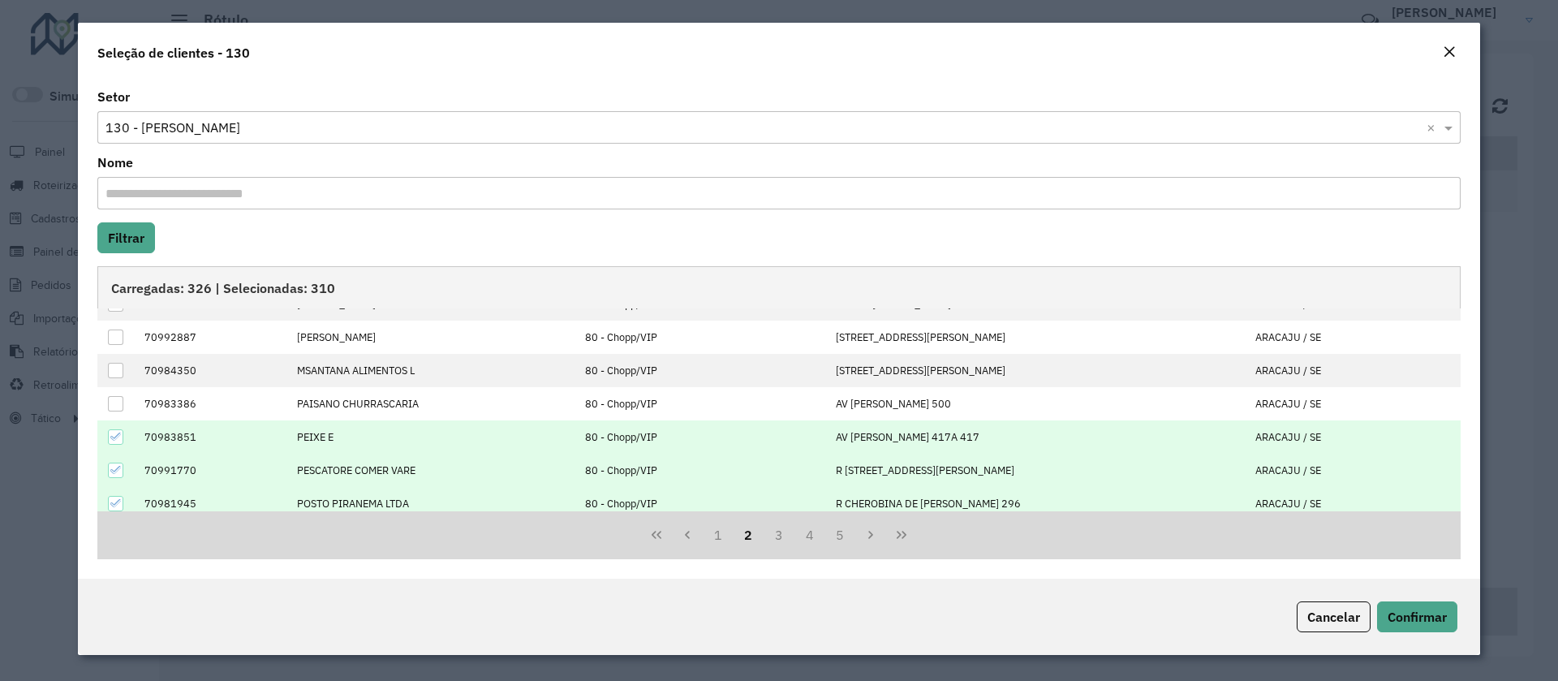
click at [118, 431] on icon at bounding box center [115, 436] width 11 height 11
click at [118, 476] on div at bounding box center [115, 470] width 15 height 15
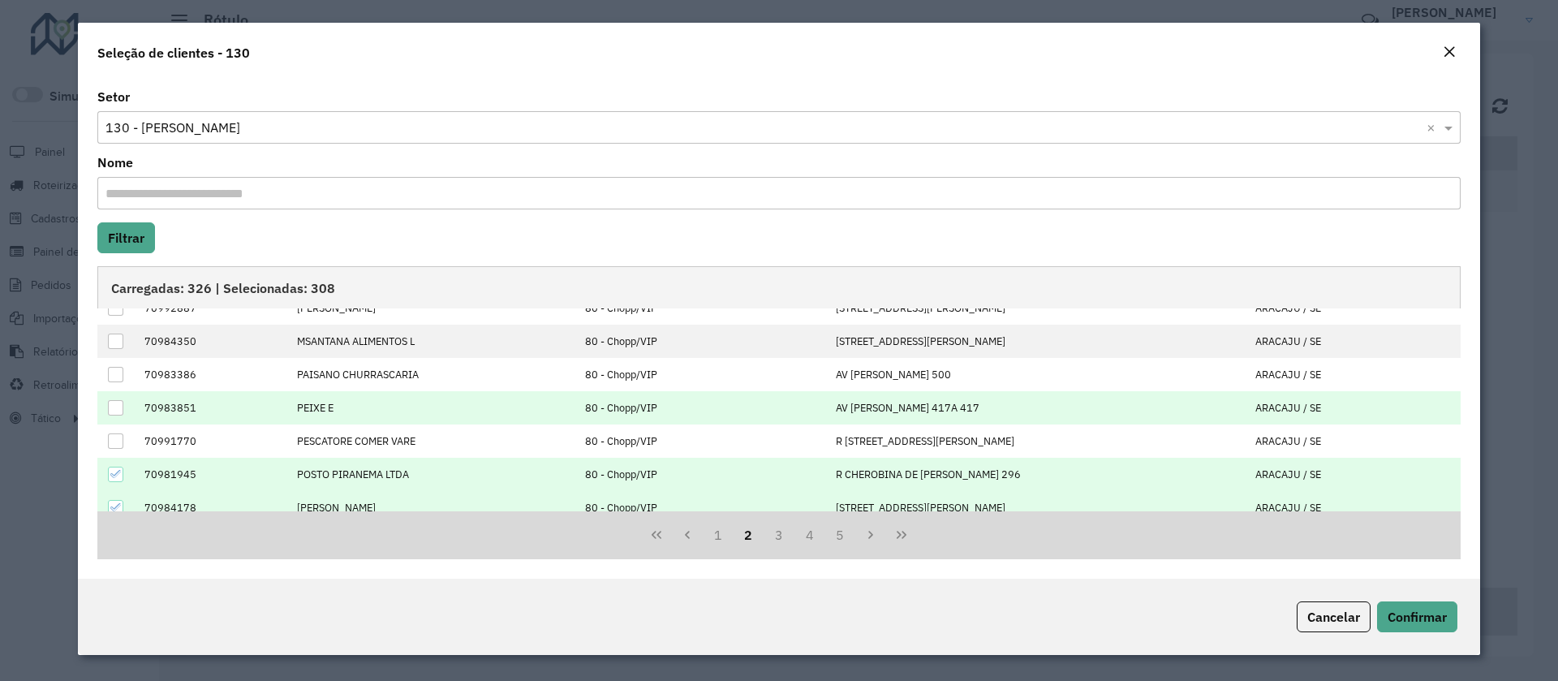
scroll to position [164, 0]
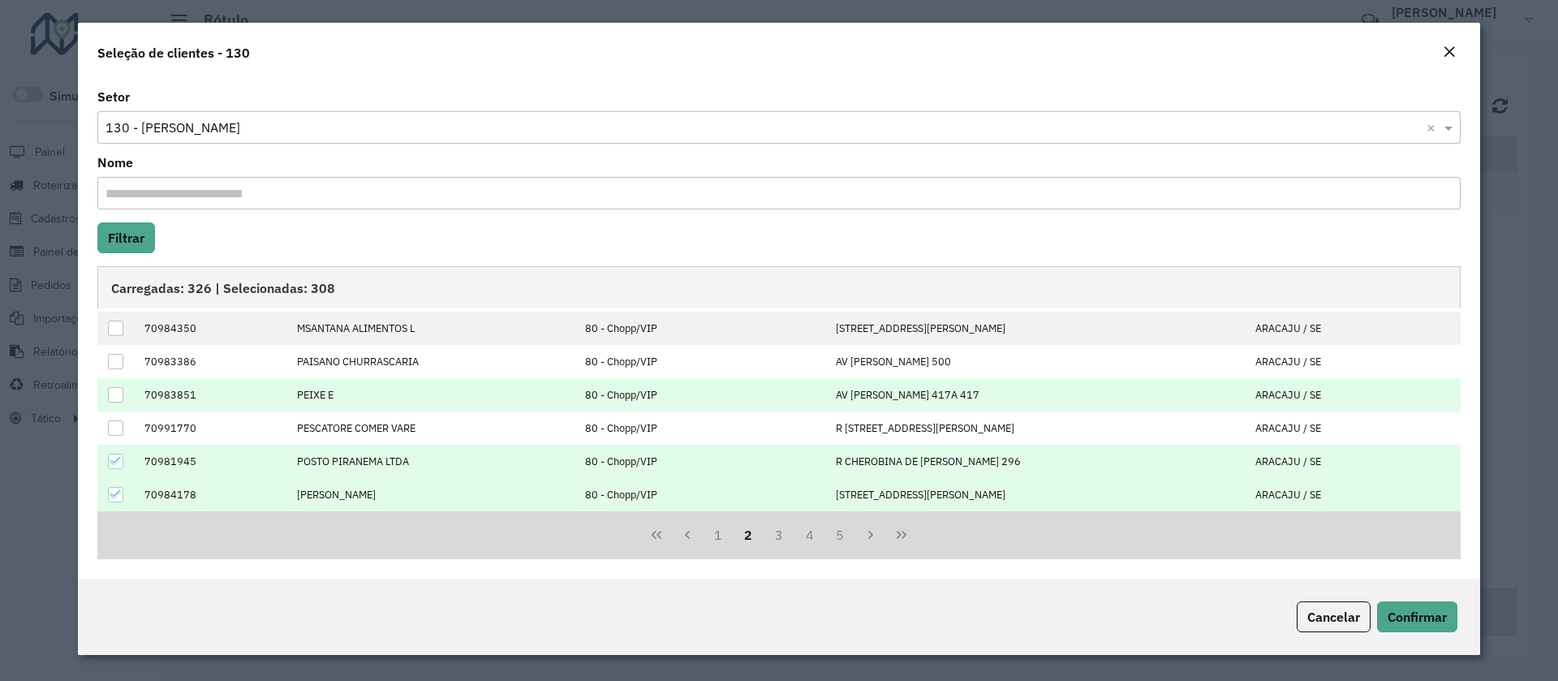
click at [116, 464] on icon at bounding box center [115, 460] width 11 height 11
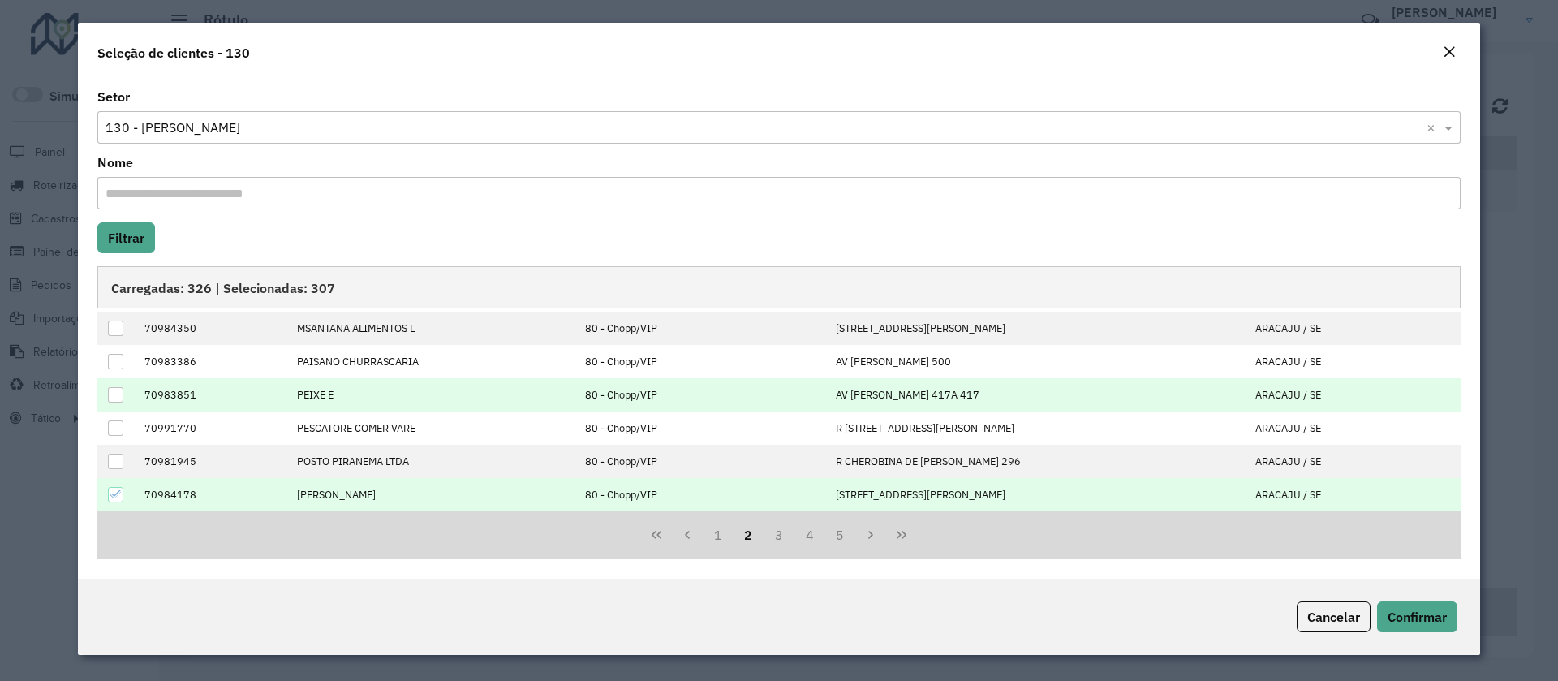
click at [118, 495] on icon at bounding box center [115, 494] width 11 height 11
click at [771, 533] on button "3" at bounding box center [779, 534] width 31 height 31
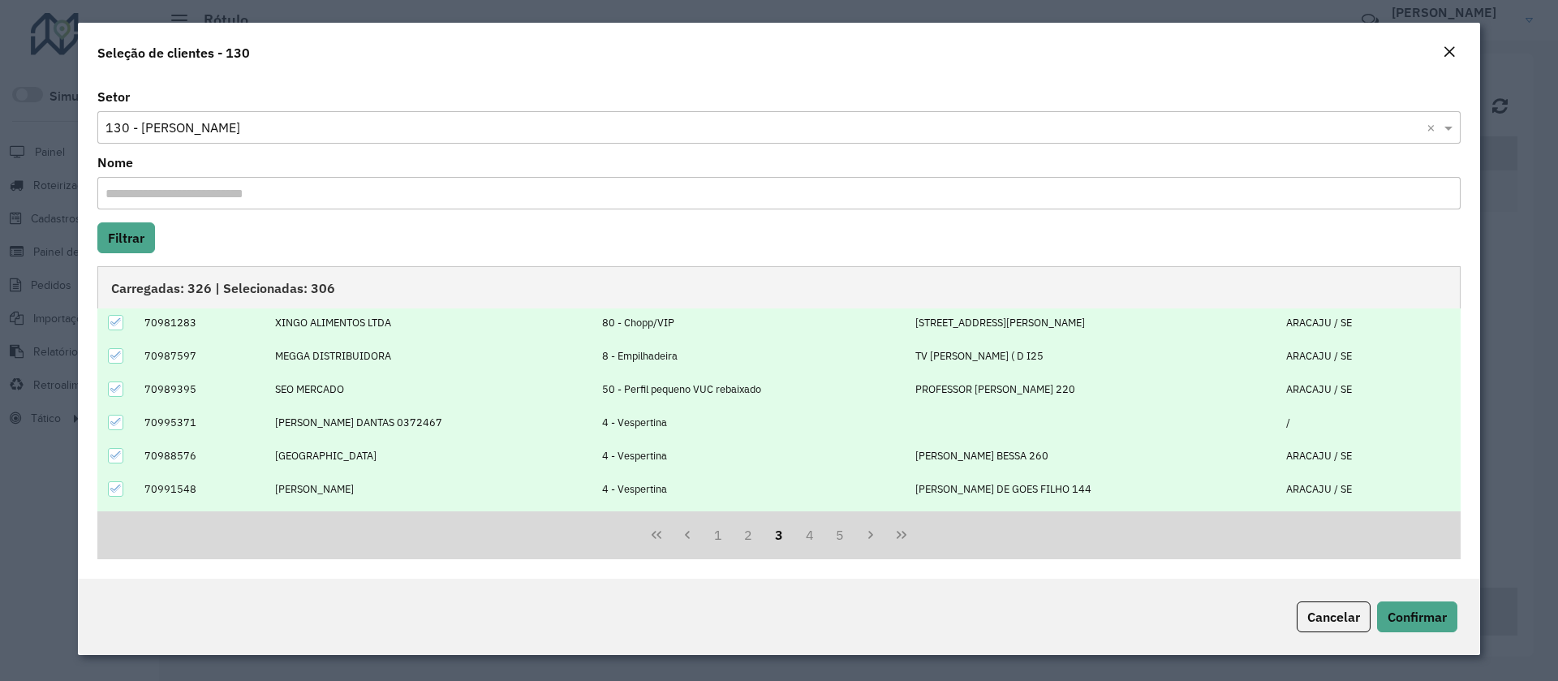
scroll to position [0, 0]
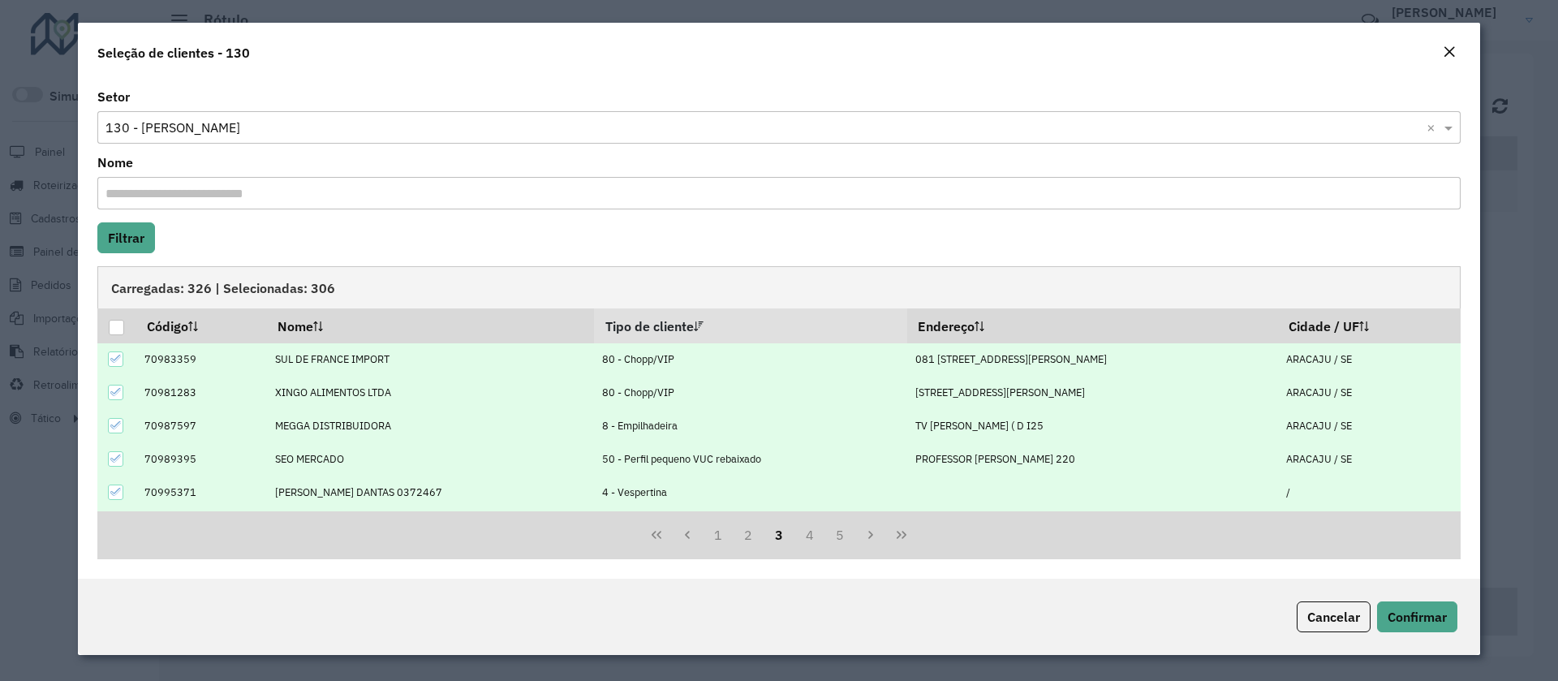
click at [111, 354] on icon at bounding box center [115, 358] width 11 height 11
drag, startPoint x: 118, startPoint y: 390, endPoint x: 118, endPoint y: 404, distance: 14.6
click at [118, 391] on icon at bounding box center [115, 391] width 11 height 11
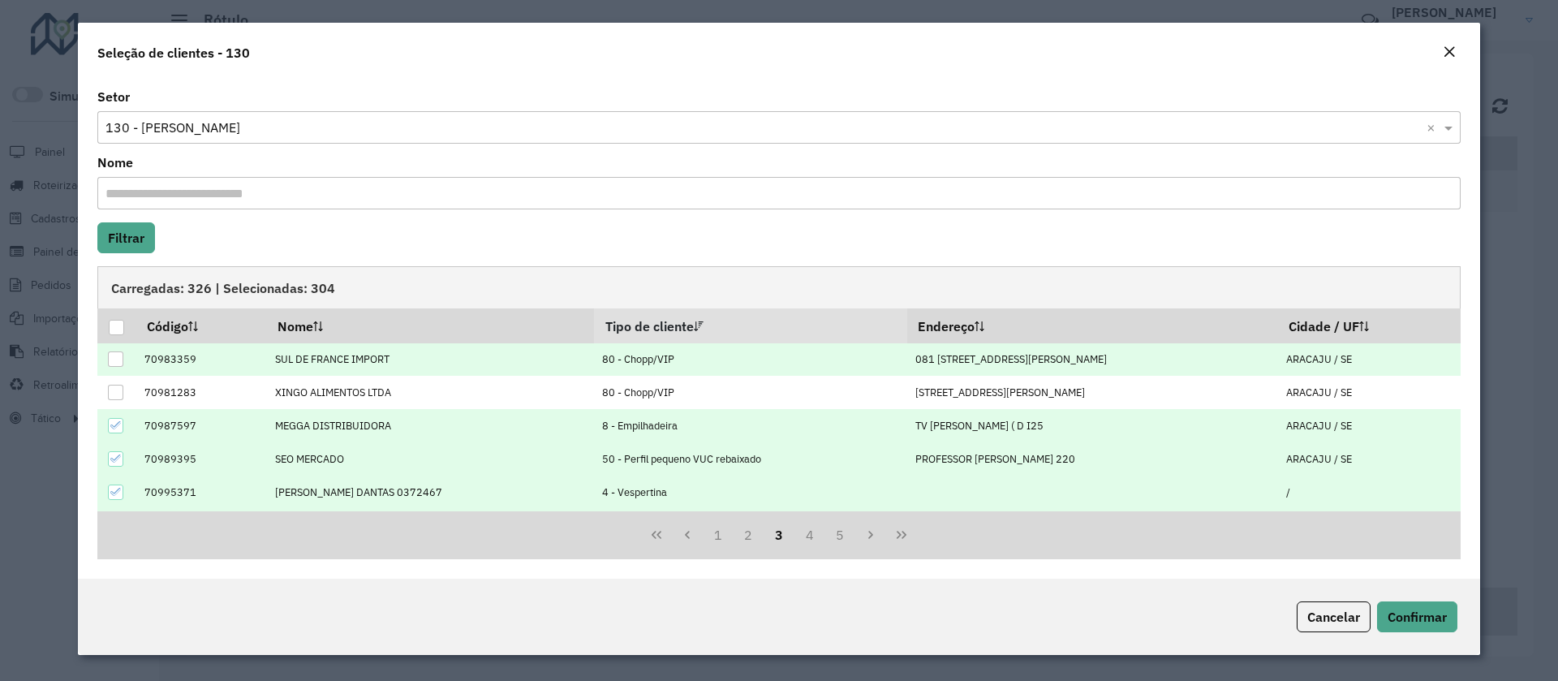
click at [115, 424] on icon at bounding box center [115, 425] width 11 height 11
click at [119, 461] on icon at bounding box center [115, 458] width 11 height 11
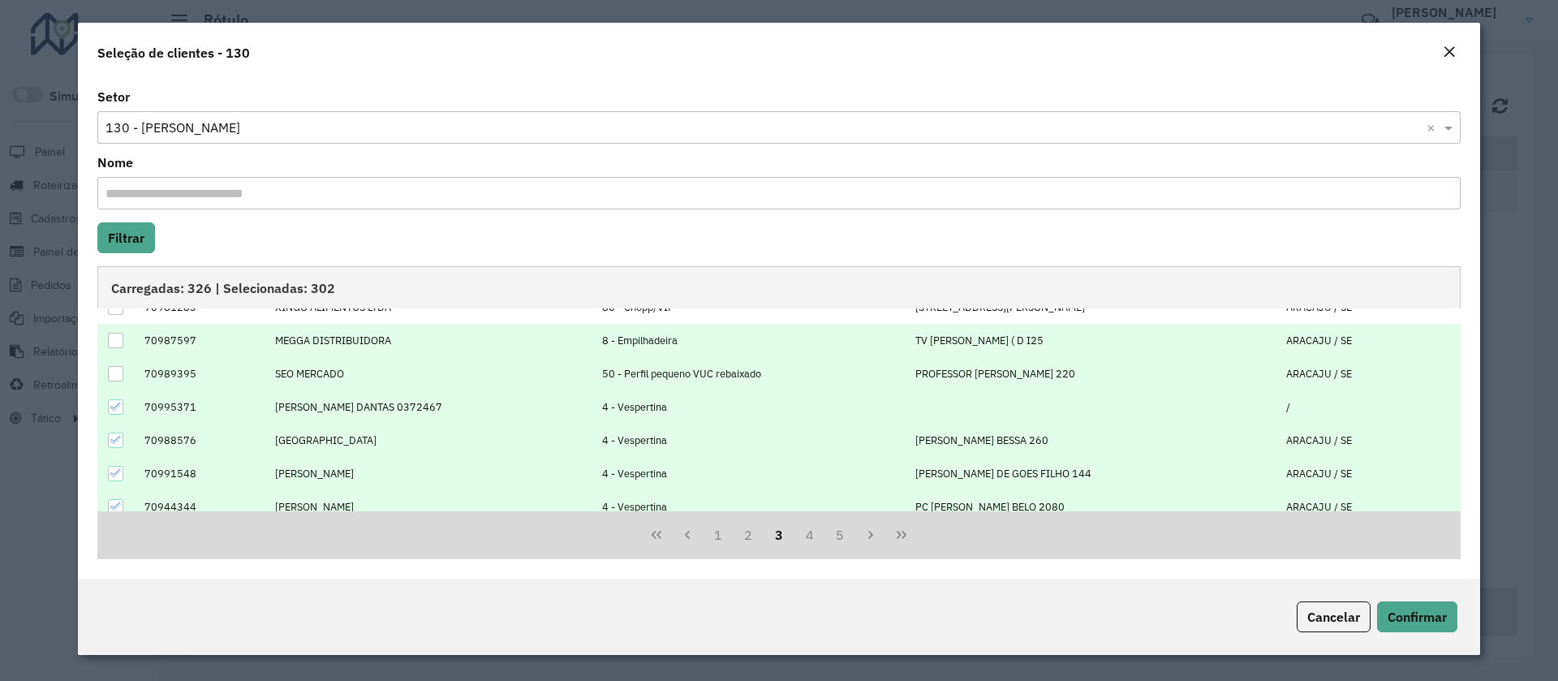
scroll to position [164, 0]
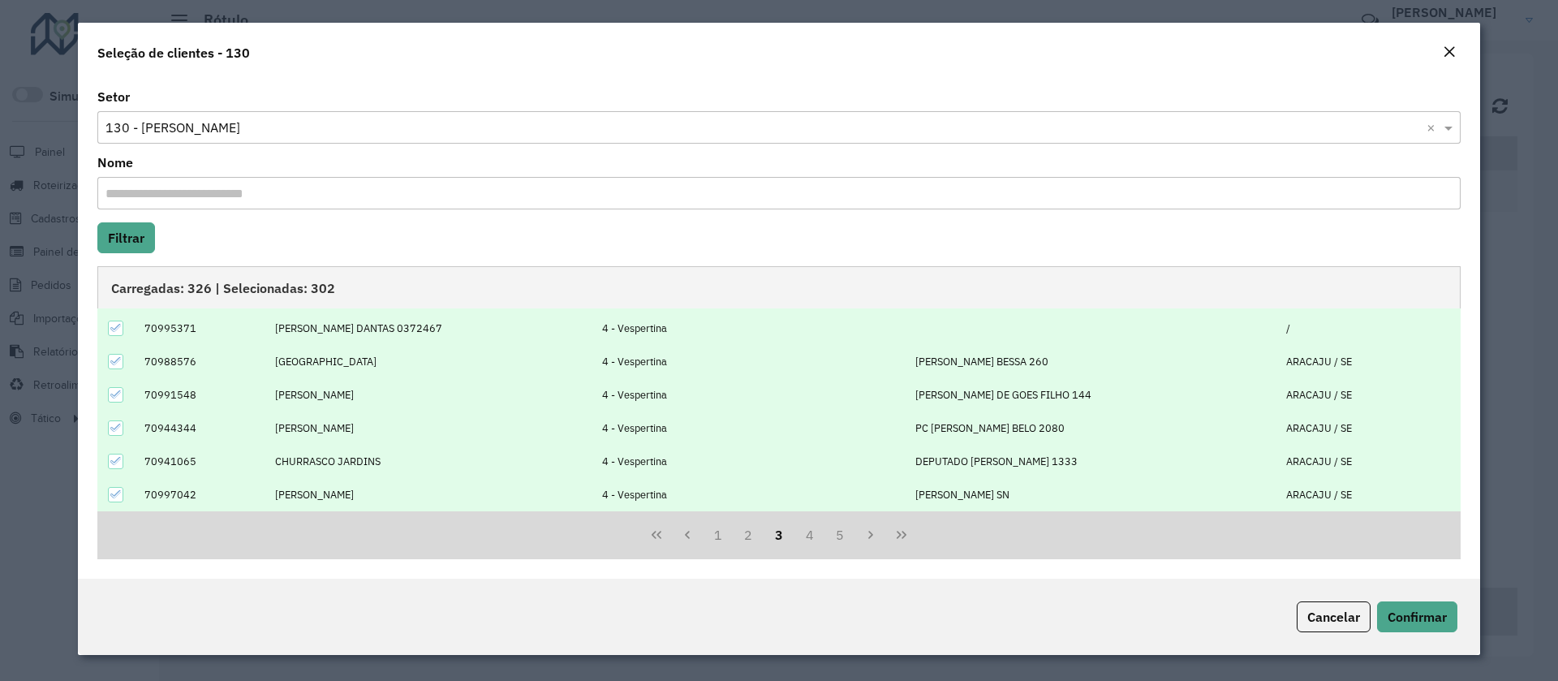
click at [121, 329] on icon at bounding box center [115, 327] width 11 height 11
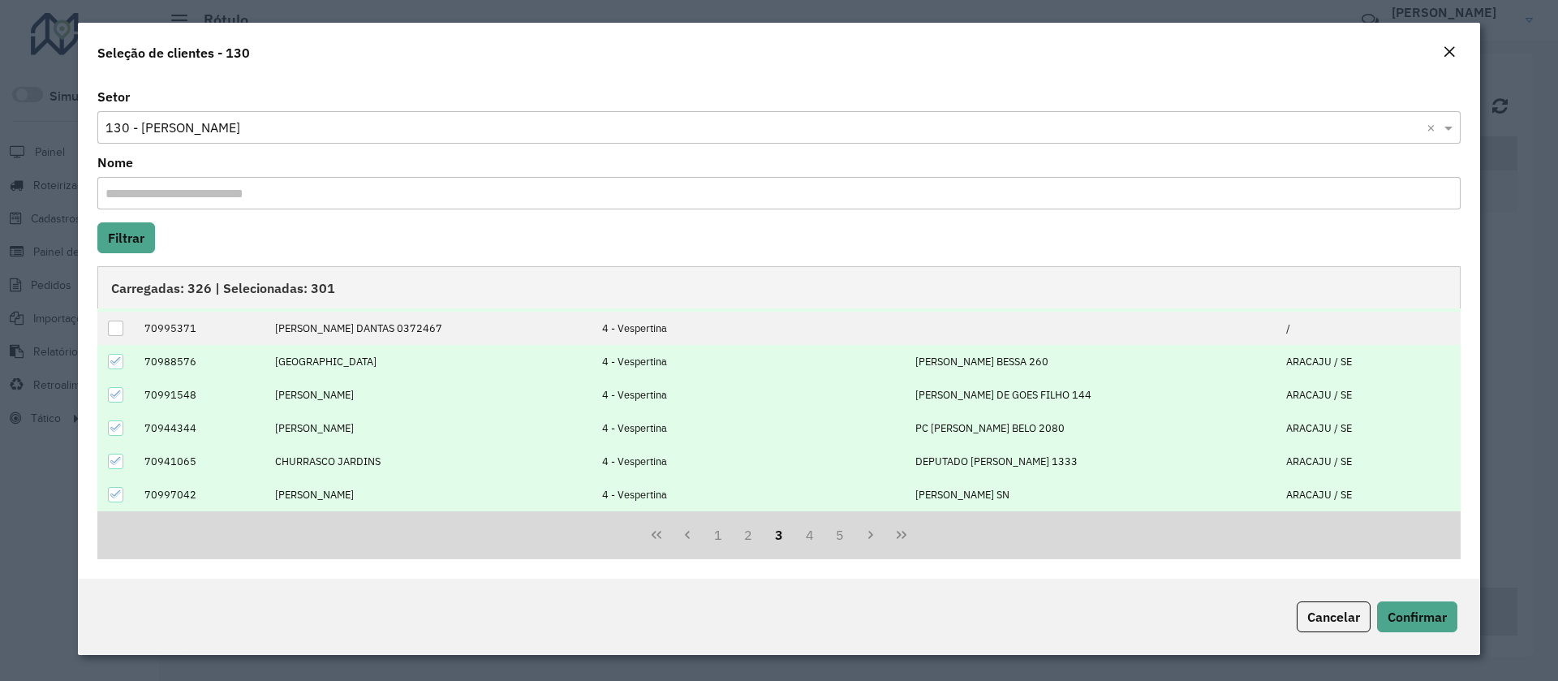
click at [115, 364] on icon at bounding box center [115, 360] width 11 height 11
click at [112, 387] on div at bounding box center [115, 394] width 15 height 15
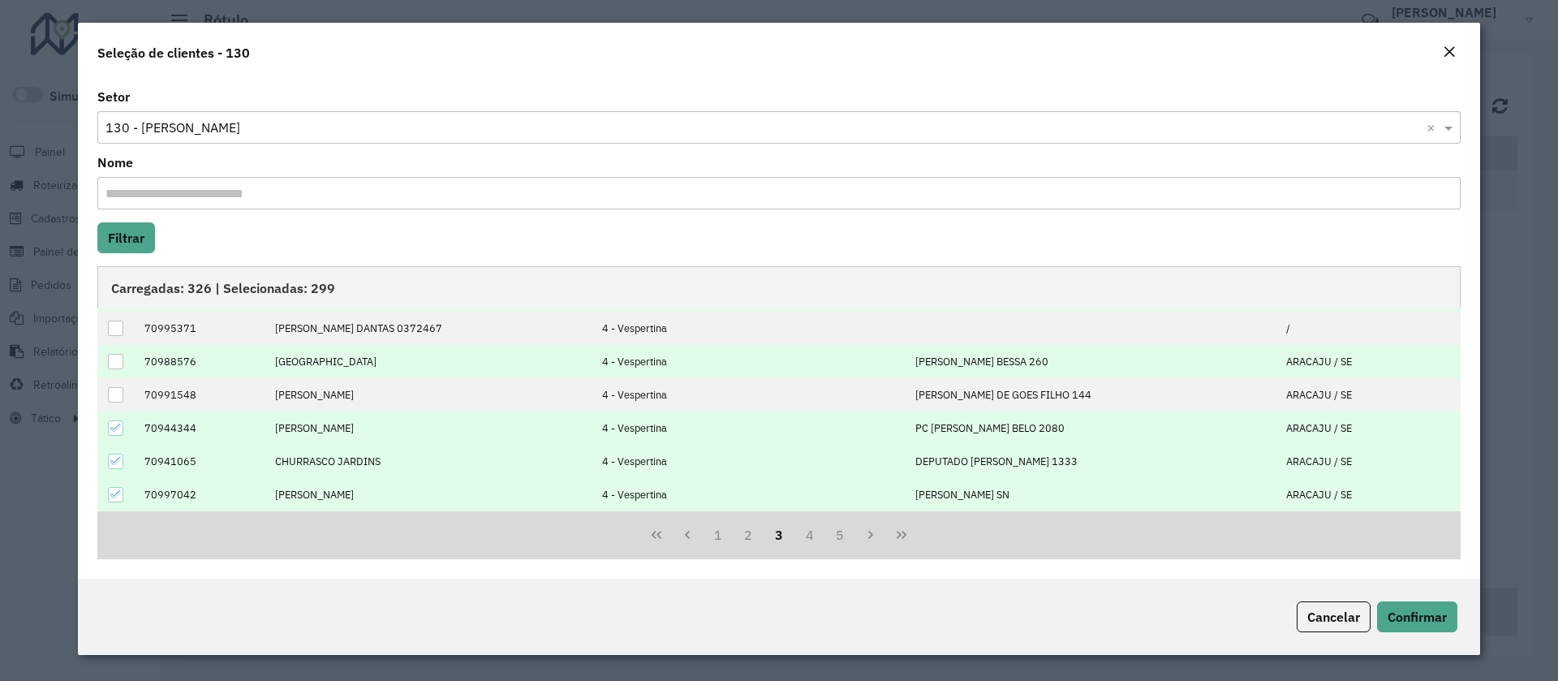
click at [115, 433] on icon at bounding box center [115, 427] width 11 height 11
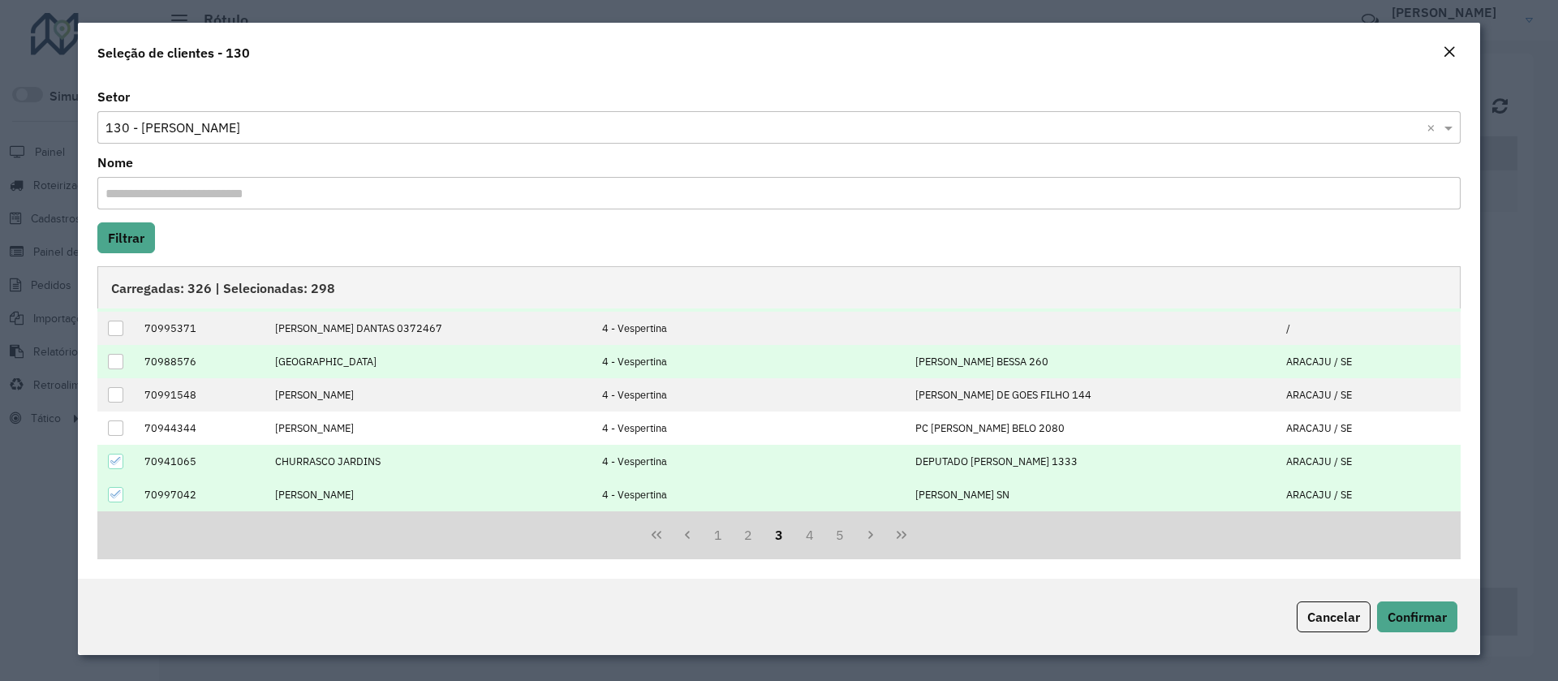
drag, startPoint x: 121, startPoint y: 458, endPoint x: 130, endPoint y: 480, distance: 24.4
click at [119, 458] on icon at bounding box center [115, 460] width 11 height 11
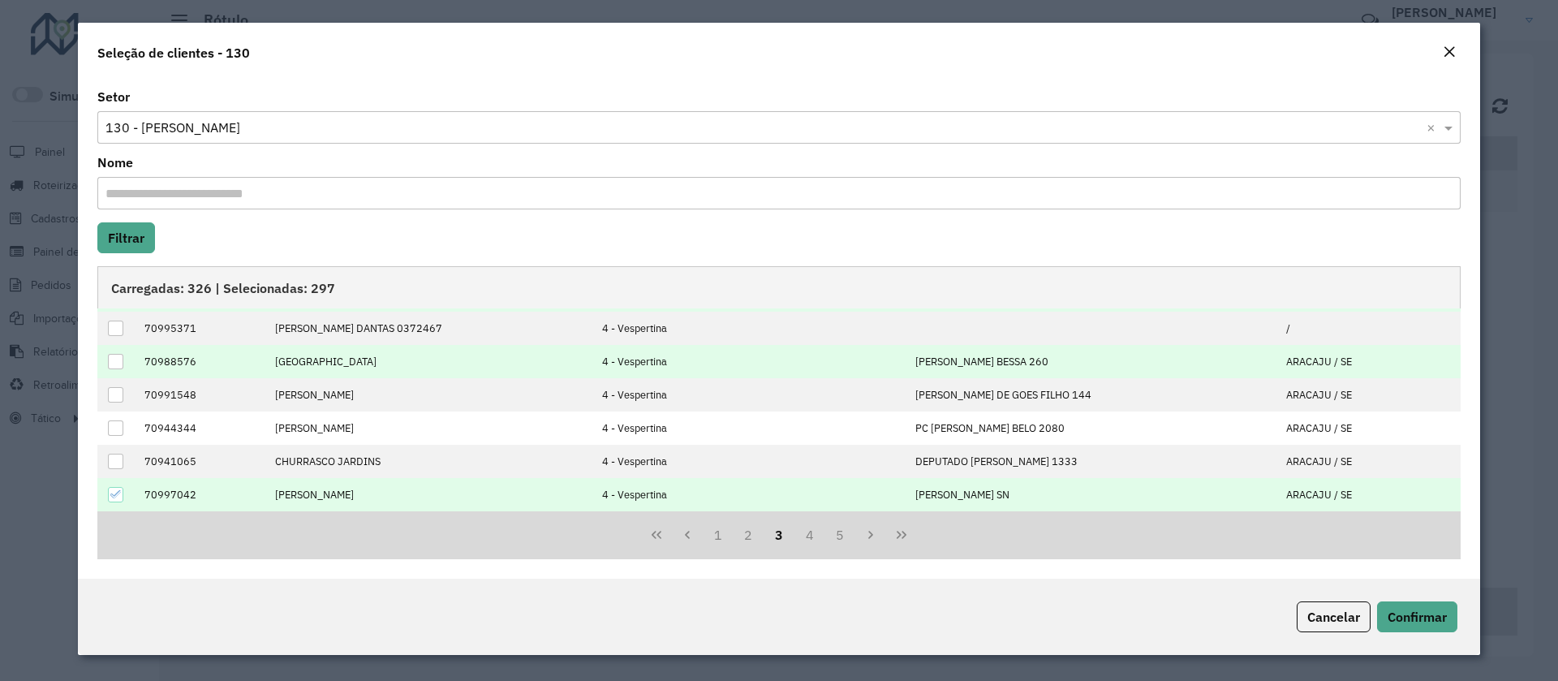
click at [111, 493] on icon at bounding box center [115, 494] width 11 height 11
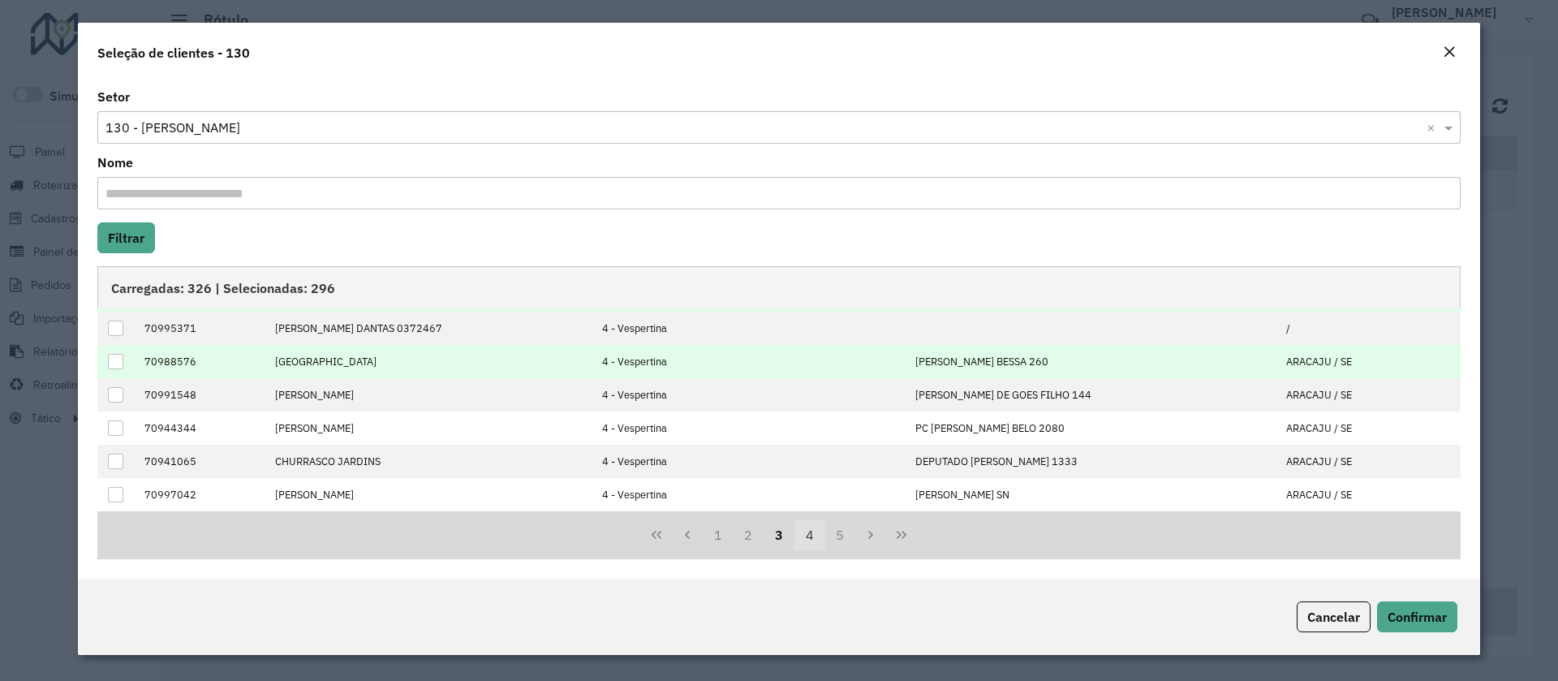
click at [808, 540] on button "4" at bounding box center [809, 534] width 31 height 31
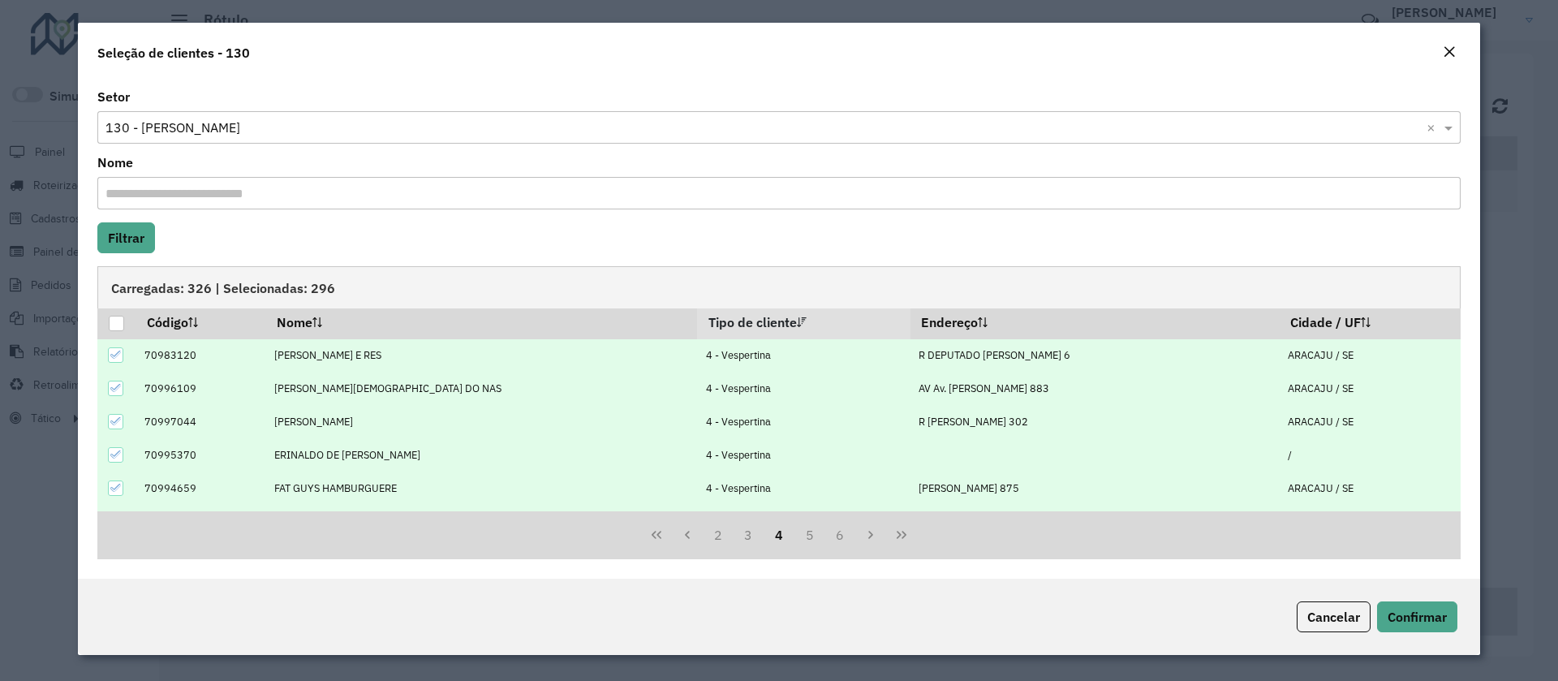
scroll to position [0, 0]
click at [118, 358] on icon at bounding box center [115, 358] width 11 height 7
click at [113, 391] on icon at bounding box center [115, 391] width 11 height 11
drag, startPoint x: 114, startPoint y: 420, endPoint x: 113, endPoint y: 450, distance: 30.9
click at [114, 420] on icon at bounding box center [115, 425] width 11 height 11
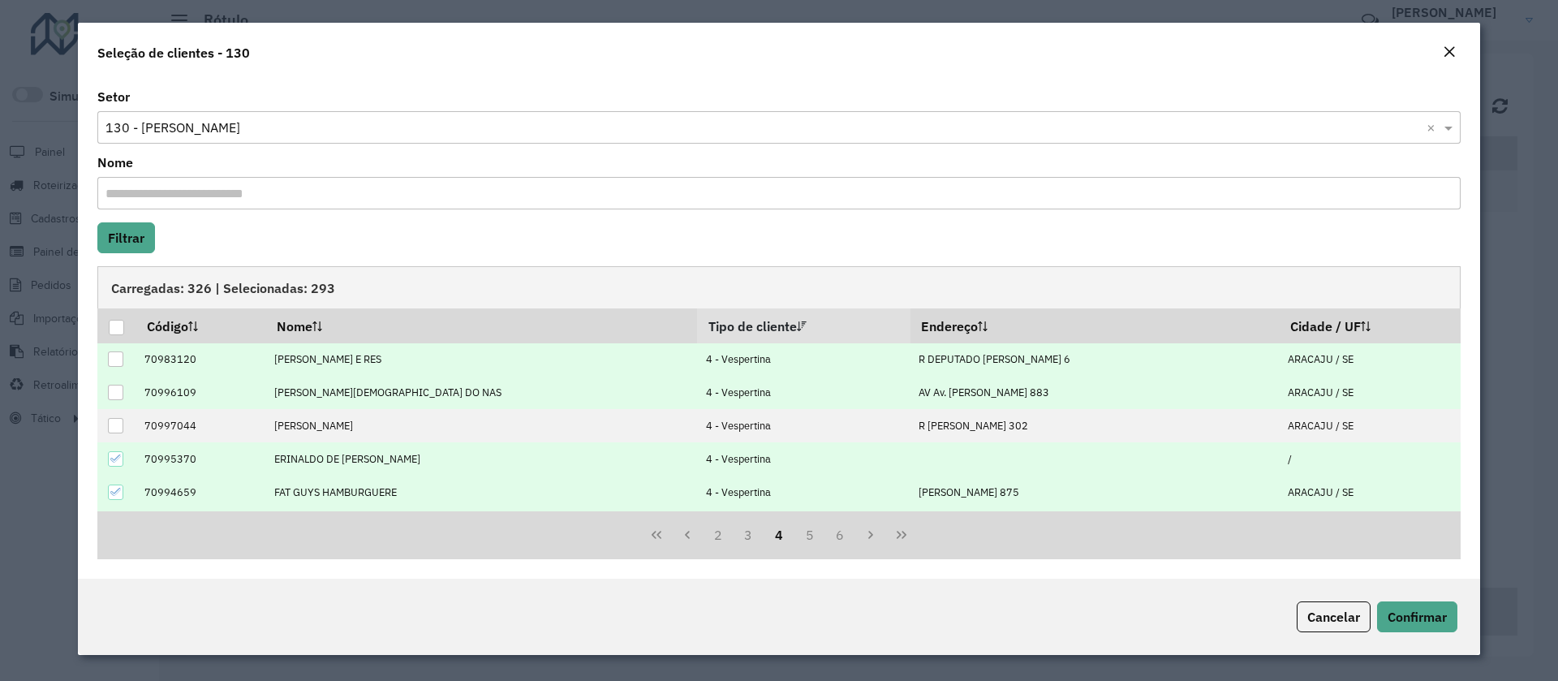
click at [113, 459] on icon at bounding box center [115, 458] width 11 height 11
click at [116, 491] on icon at bounding box center [115, 491] width 11 height 11
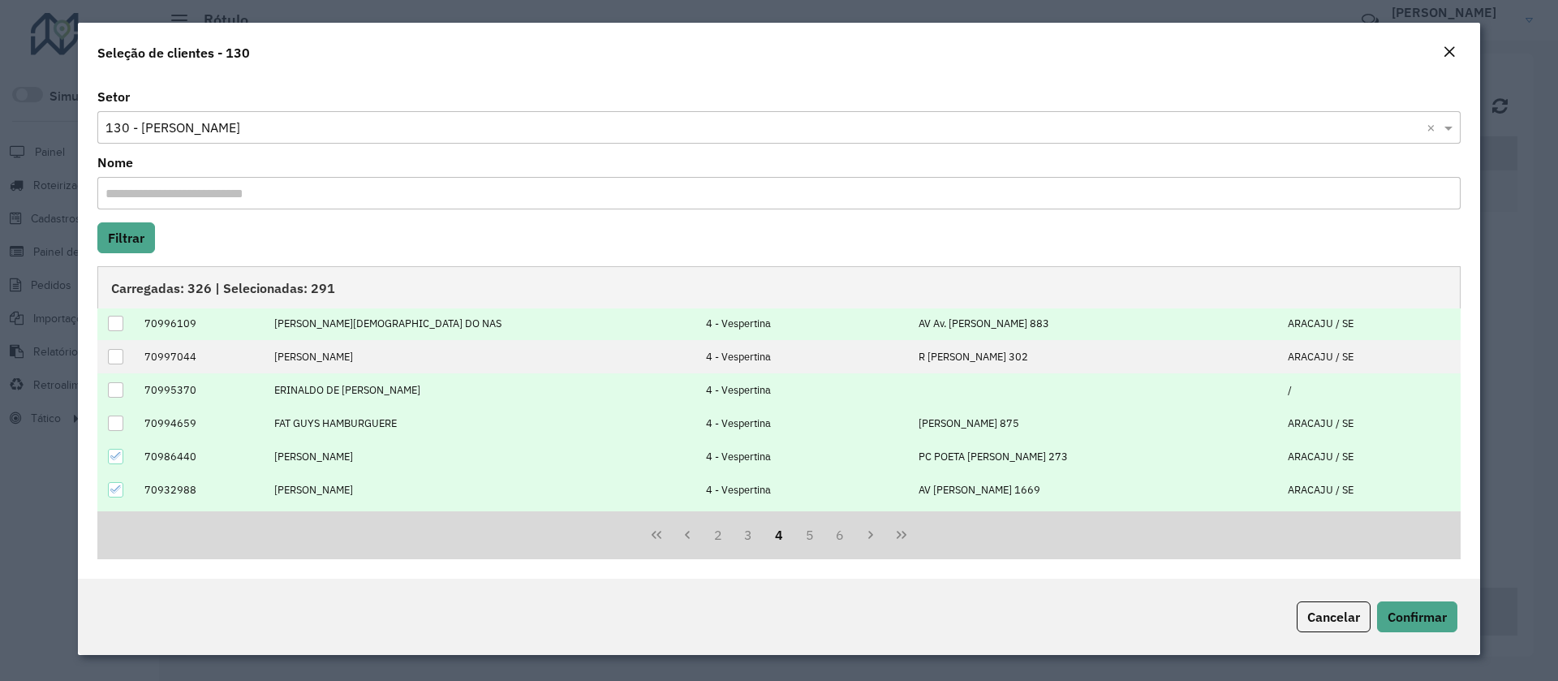
scroll to position [122, 0]
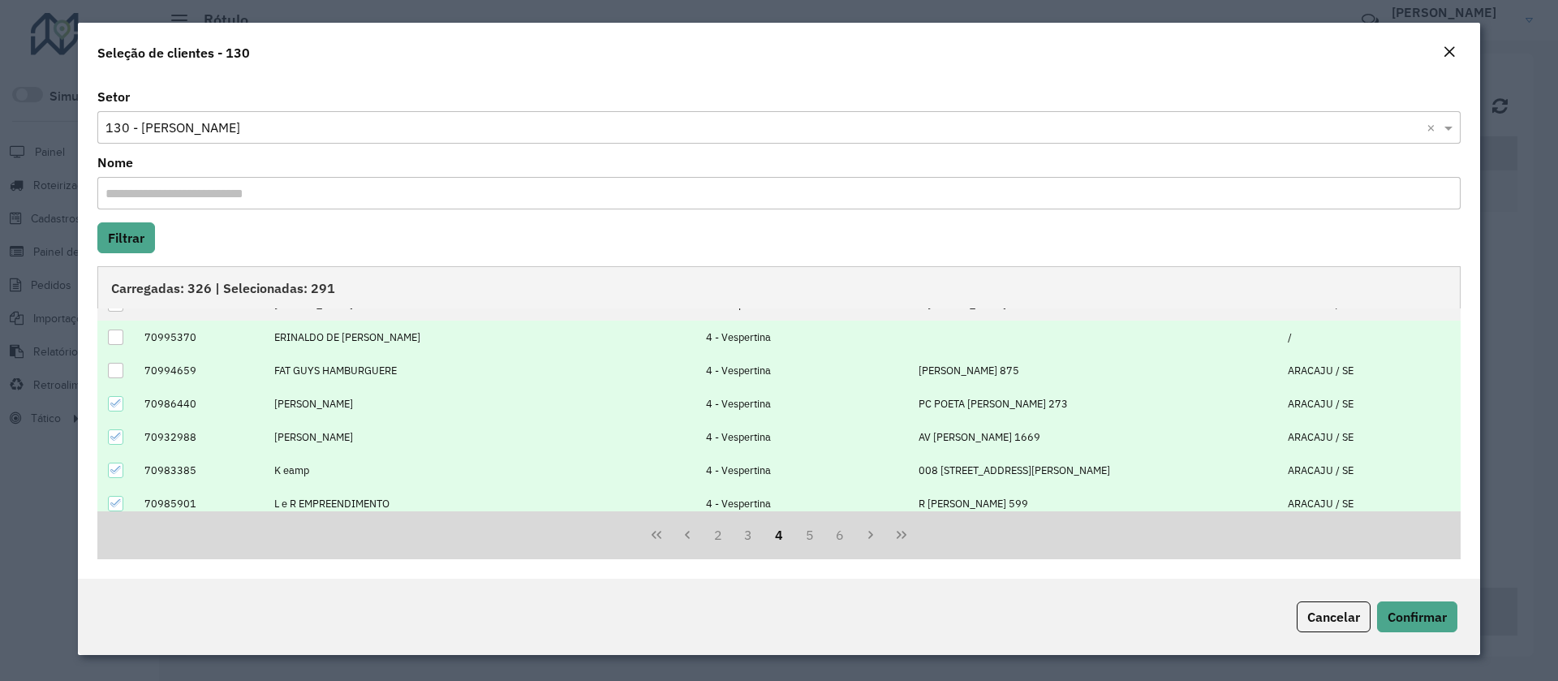
click at [118, 406] on icon at bounding box center [115, 403] width 11 height 11
click at [118, 437] on icon at bounding box center [115, 436] width 11 height 11
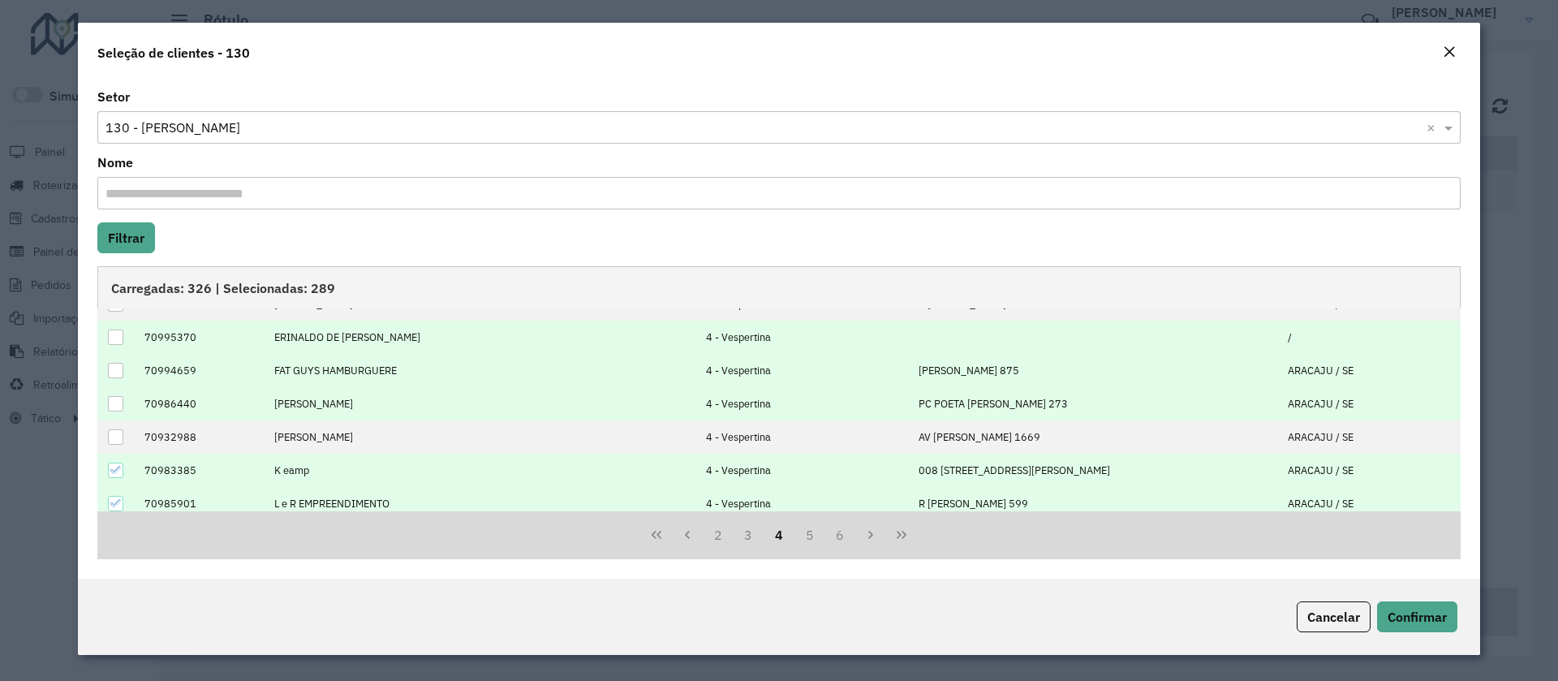
drag, startPoint x: 114, startPoint y: 467, endPoint x: 113, endPoint y: 486, distance: 19.5
click at [113, 467] on icon at bounding box center [115, 469] width 11 height 11
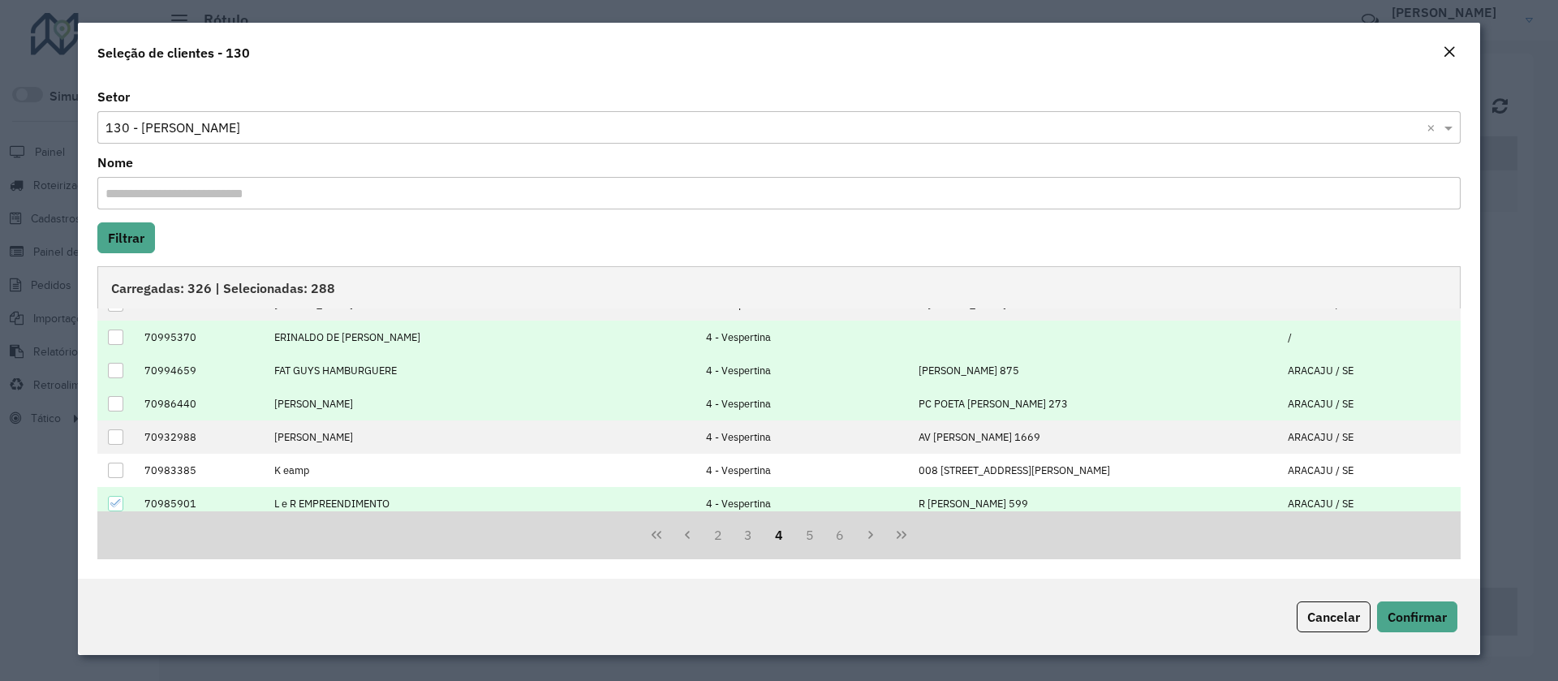
click at [115, 498] on icon at bounding box center [115, 502] width 11 height 11
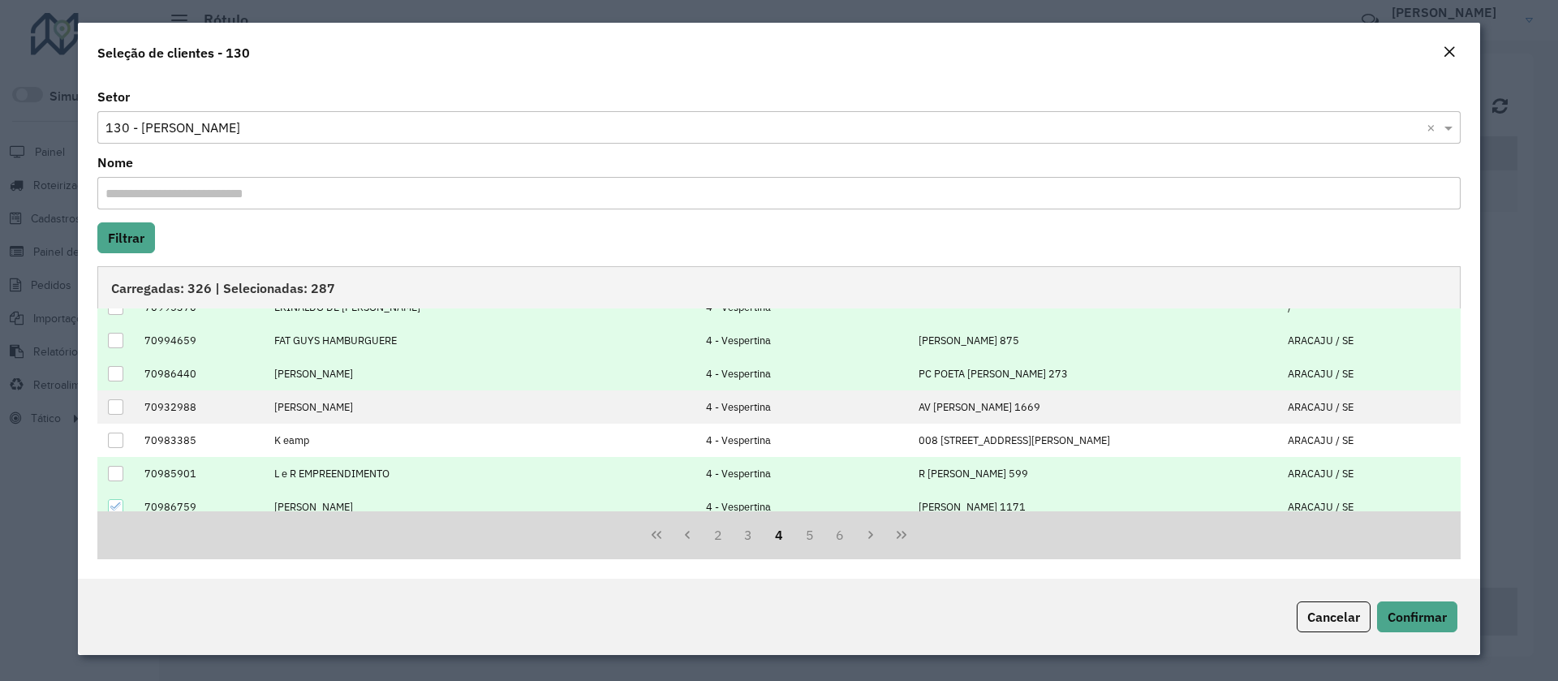
scroll to position [164, 0]
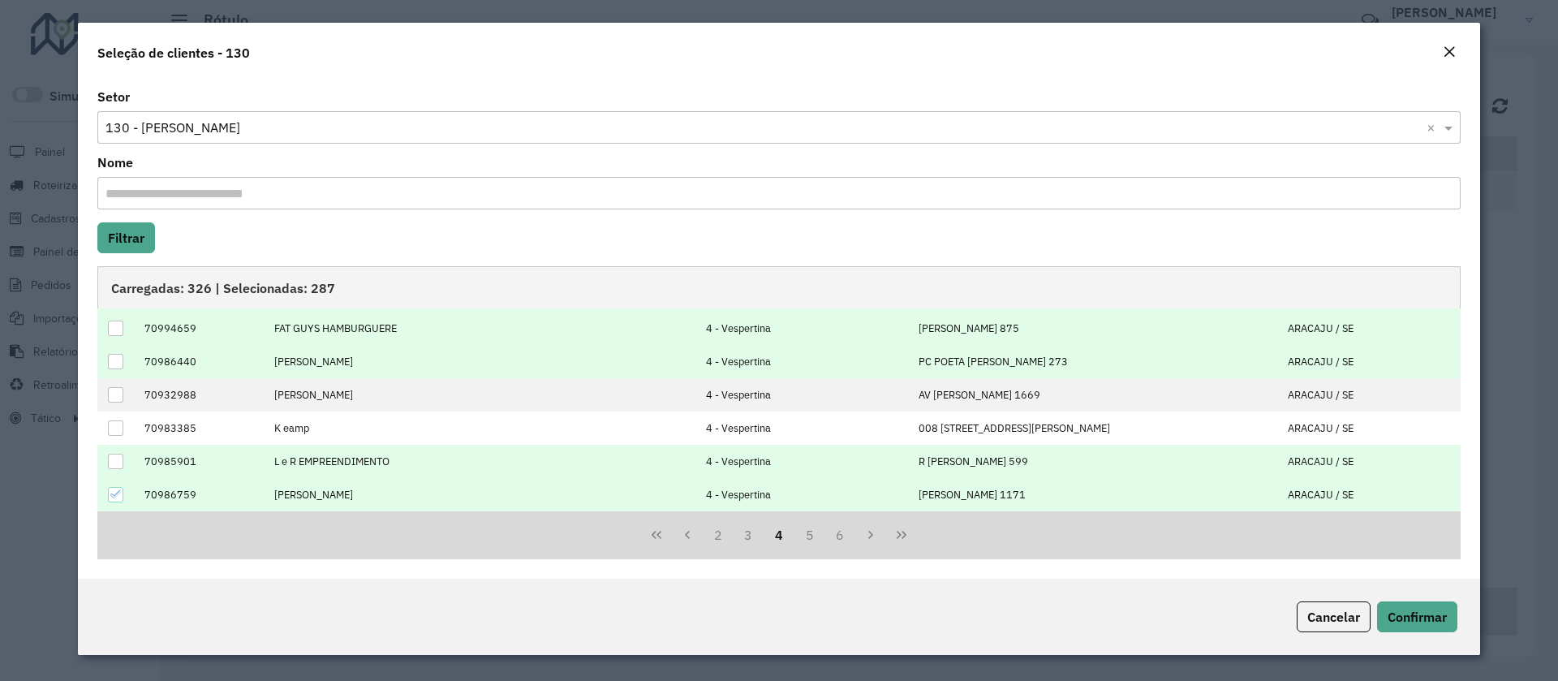
click at [111, 496] on icon at bounding box center [115, 494] width 11 height 11
drag, startPoint x: 794, startPoint y: 527, endPoint x: 783, endPoint y: 519, distance: 13.3
click at [795, 527] on button "5" at bounding box center [809, 534] width 31 height 31
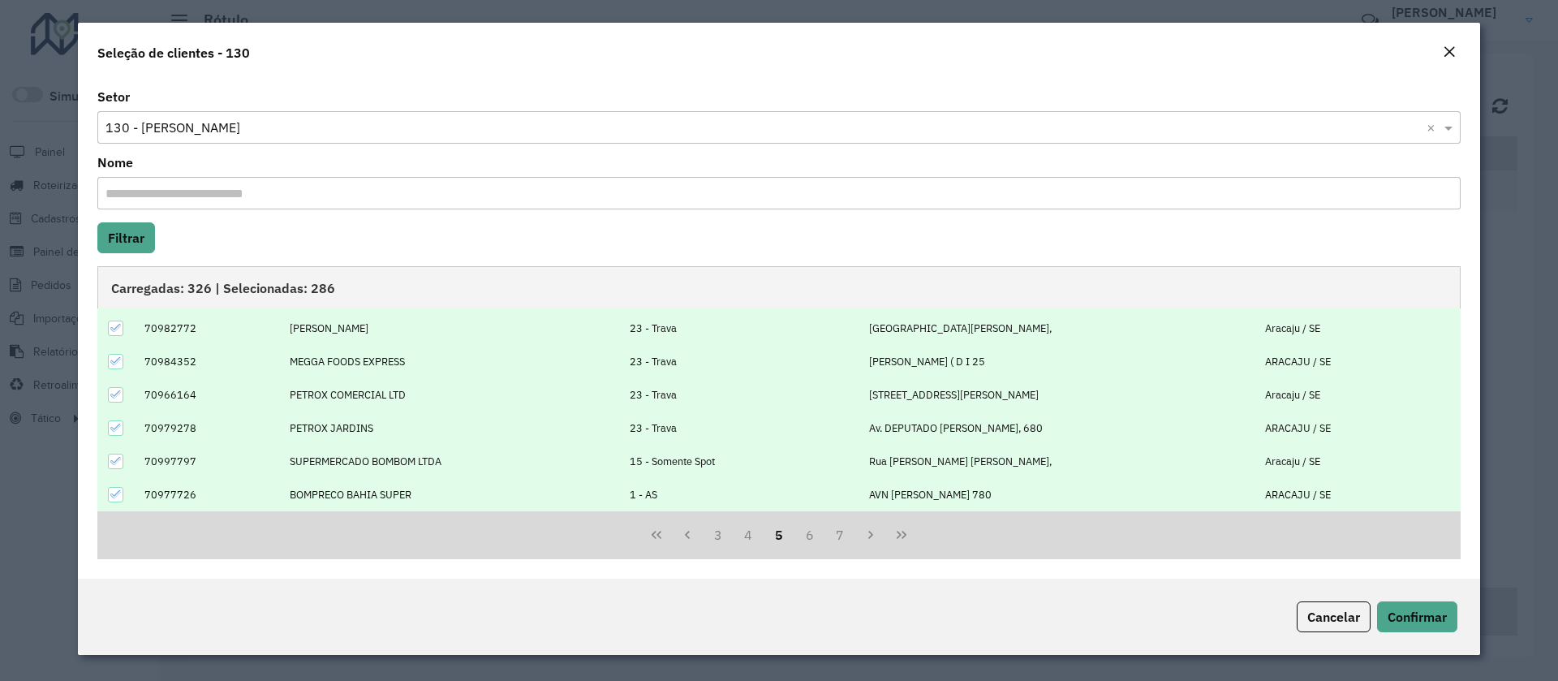
click at [118, 329] on icon at bounding box center [115, 327] width 11 height 11
click at [118, 368] on div at bounding box center [115, 361] width 15 height 15
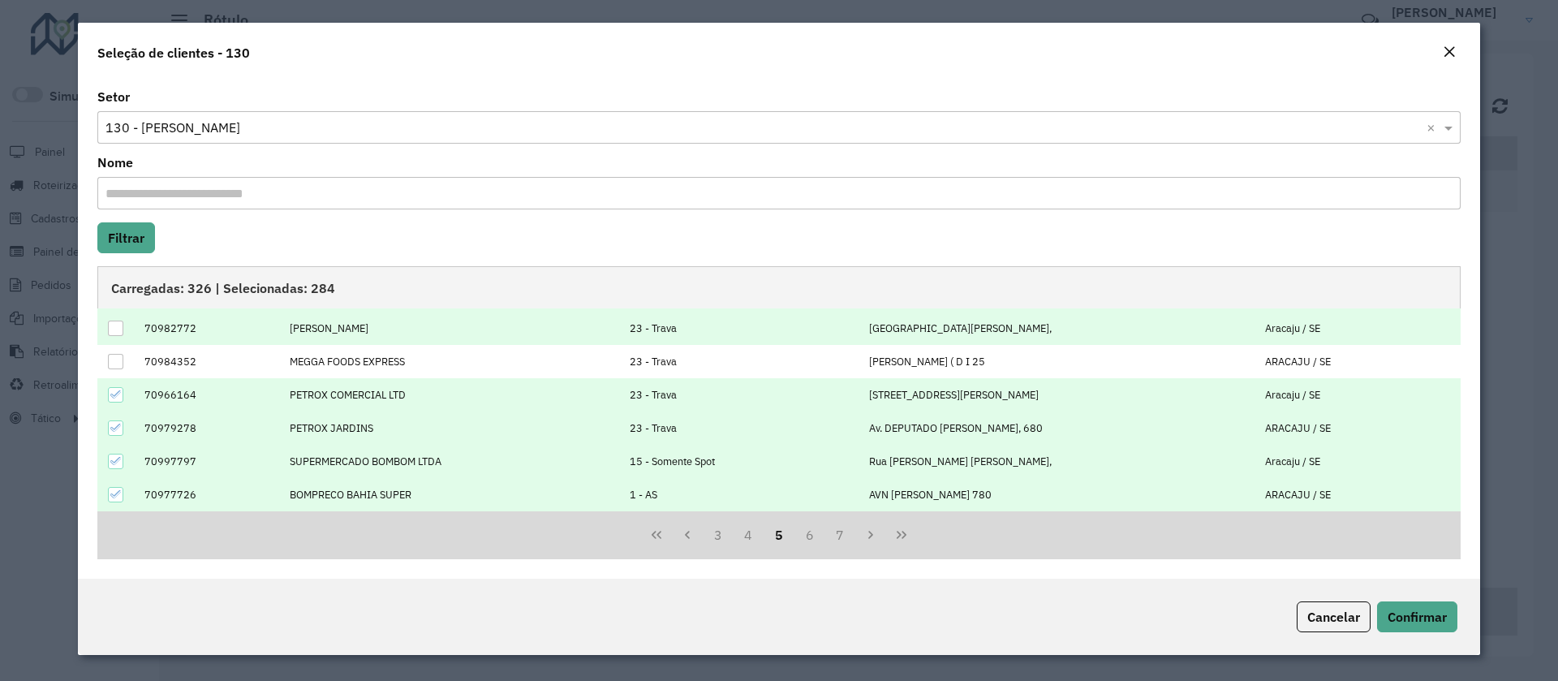
click at [118, 398] on icon at bounding box center [115, 394] width 11 height 11
click at [120, 425] on icon at bounding box center [115, 427] width 11 height 7
drag, startPoint x: 113, startPoint y: 470, endPoint x: 109, endPoint y: 484, distance: 14.4
click at [113, 468] on td at bounding box center [116, 461] width 38 height 33
click at [117, 497] on icon at bounding box center [115, 494] width 11 height 11
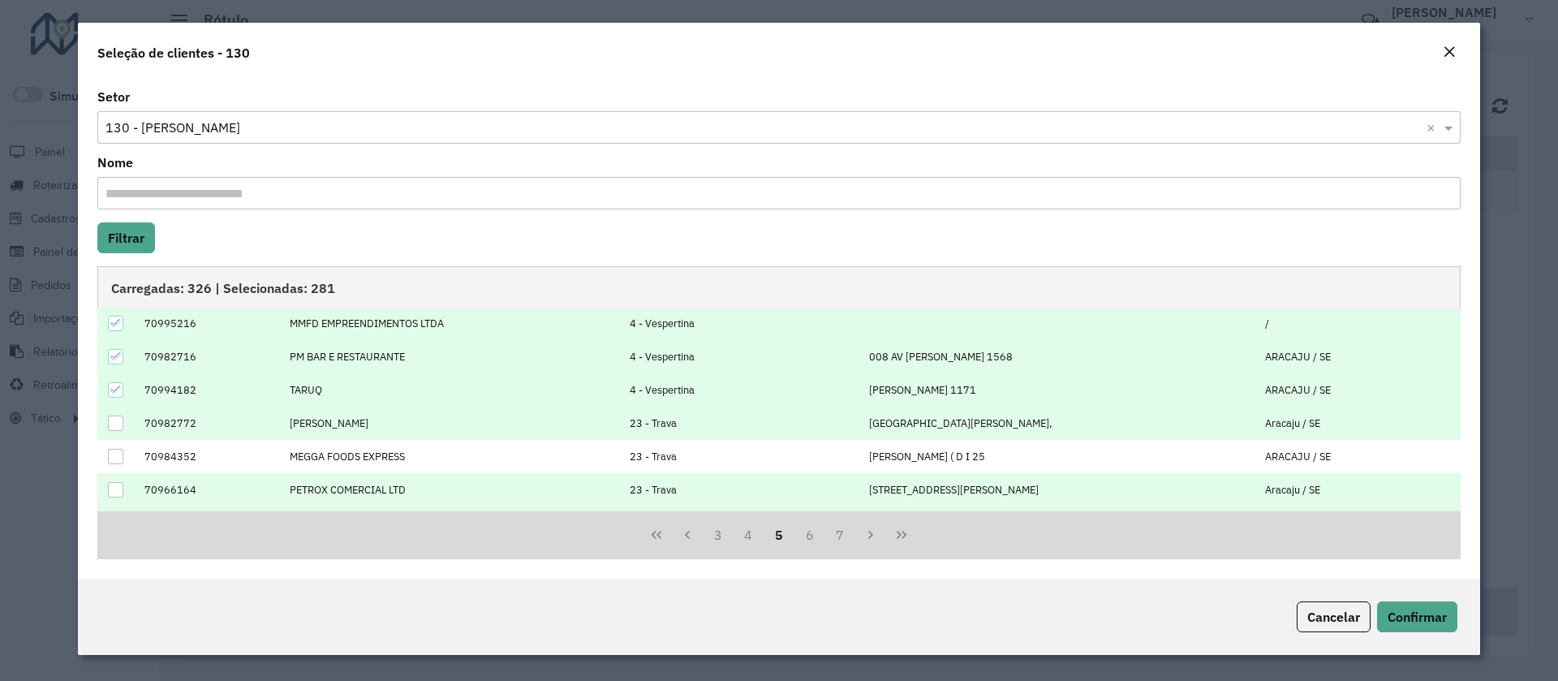
scroll to position [0, 0]
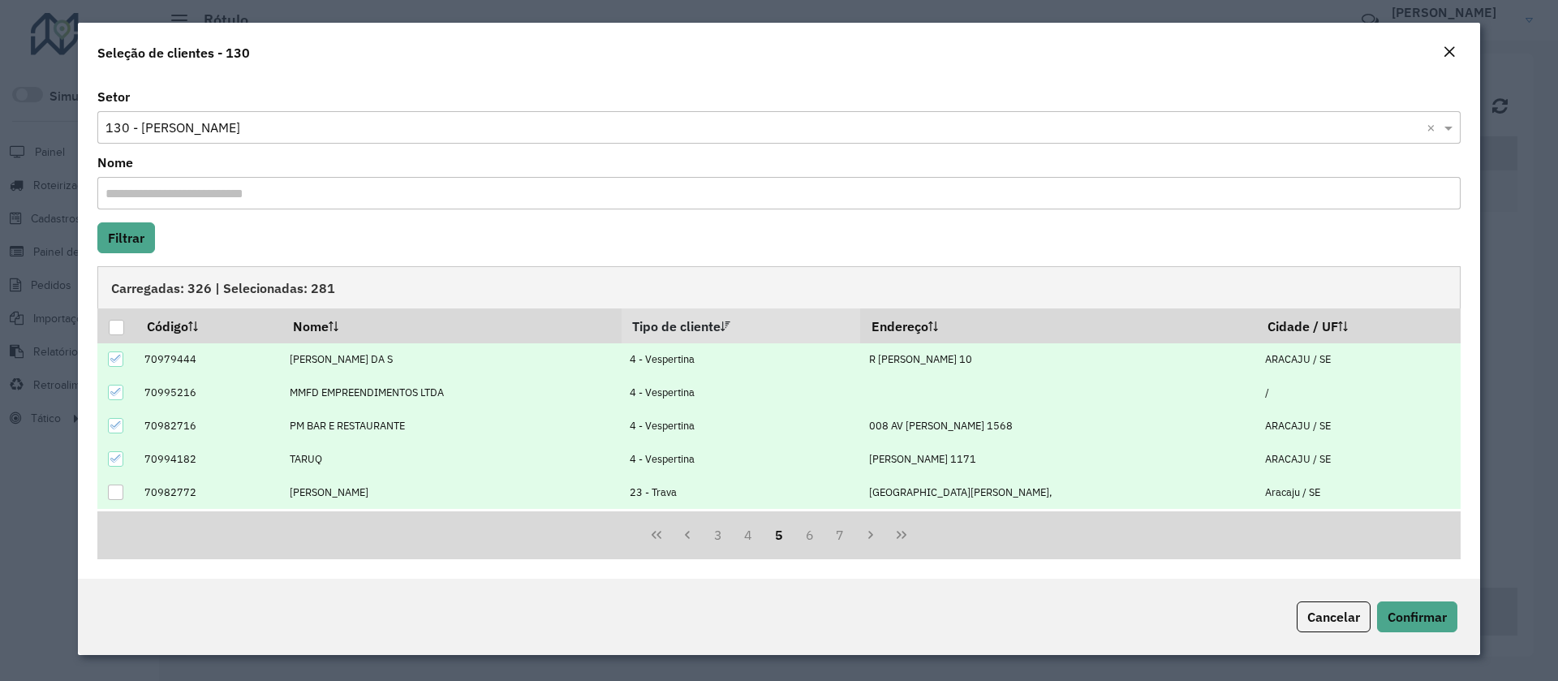
click at [114, 454] on icon at bounding box center [115, 458] width 11 height 11
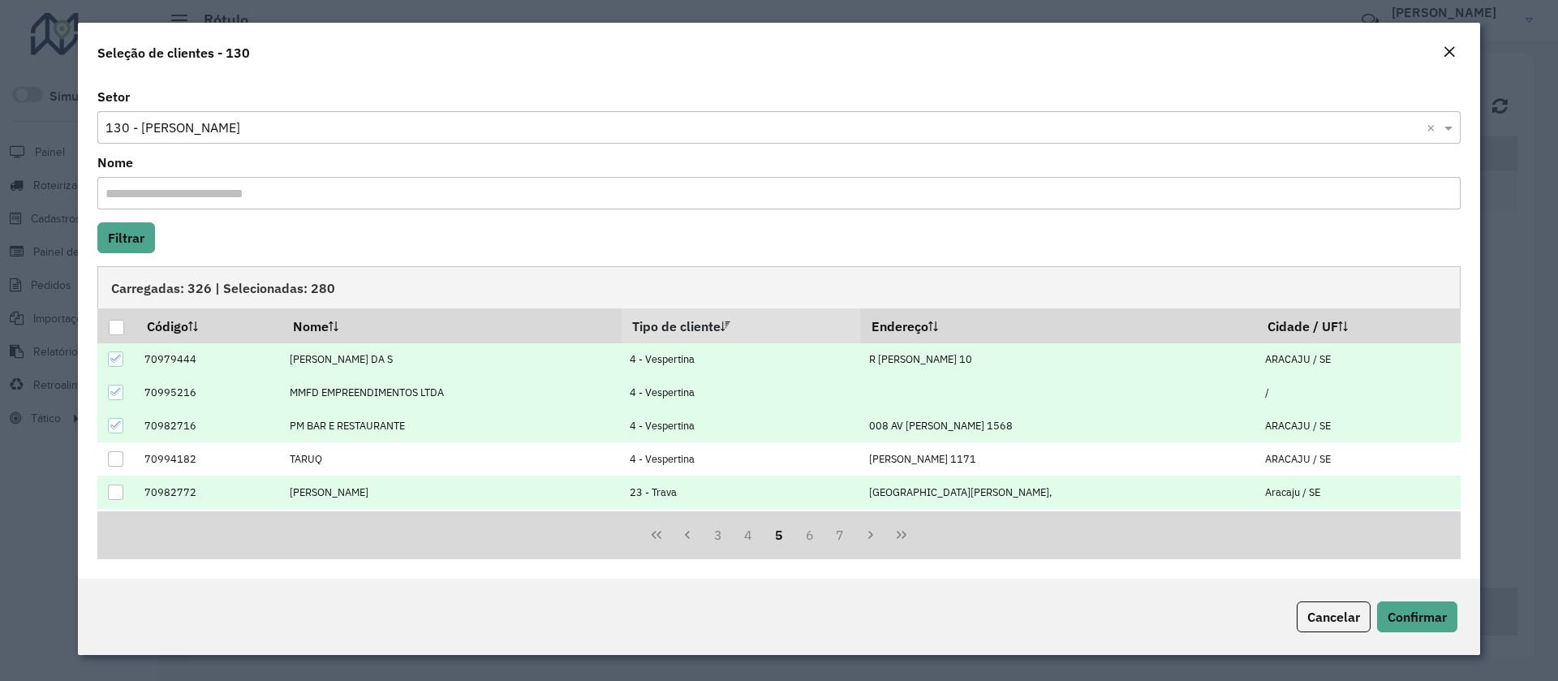
click at [117, 424] on icon at bounding box center [115, 425] width 11 height 11
click at [118, 392] on icon at bounding box center [115, 391] width 11 height 11
drag, startPoint x: 121, startPoint y: 359, endPoint x: 144, endPoint y: 388, distance: 37.5
click at [120, 359] on icon at bounding box center [115, 358] width 11 height 11
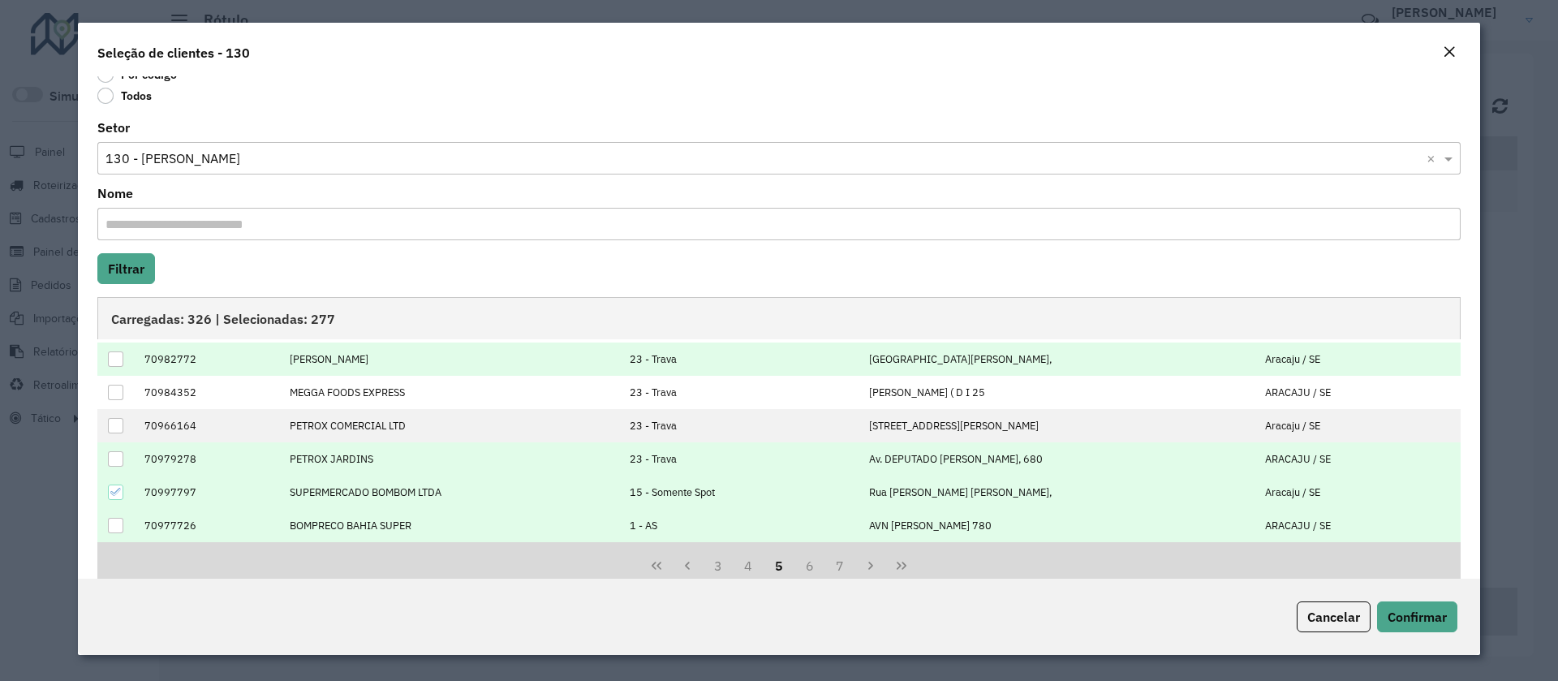
scroll to position [87, 0]
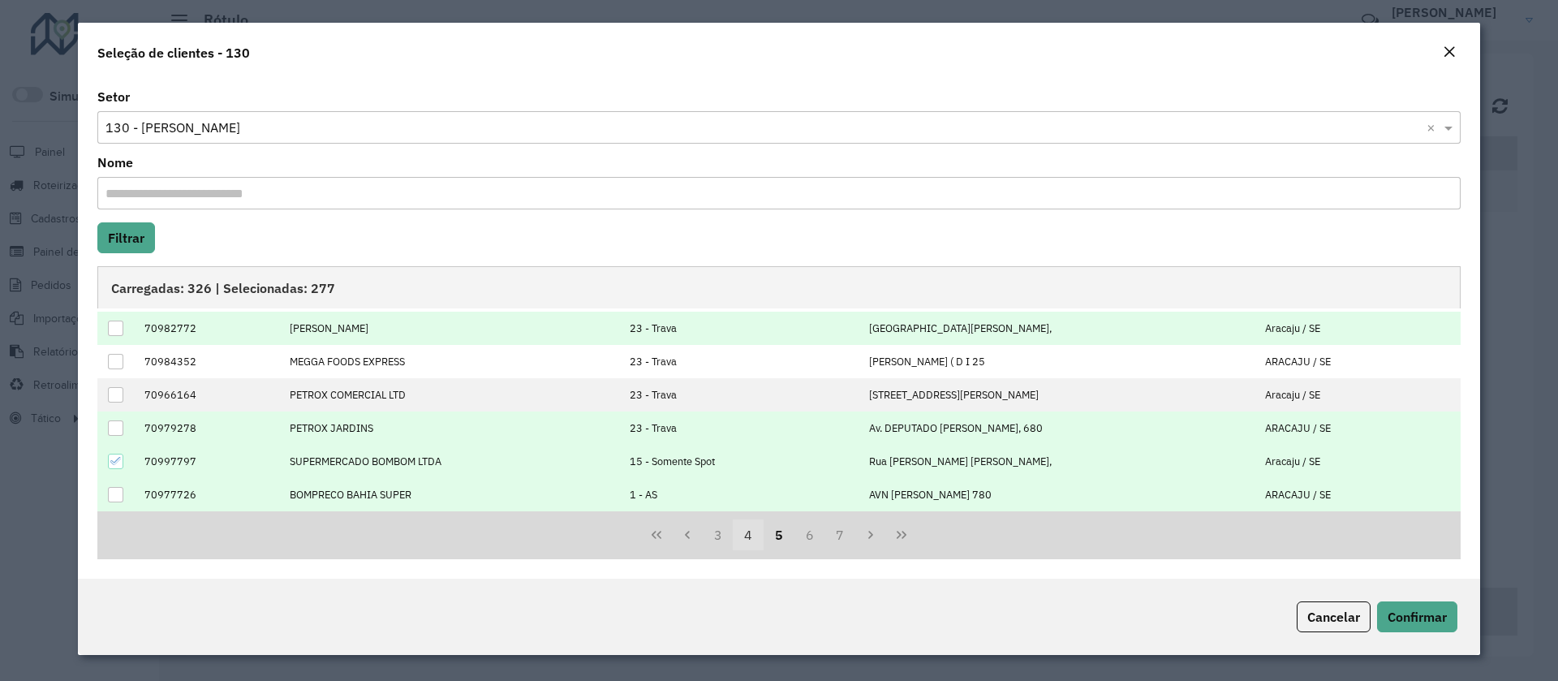
click at [747, 536] on button "4" at bounding box center [748, 534] width 31 height 31
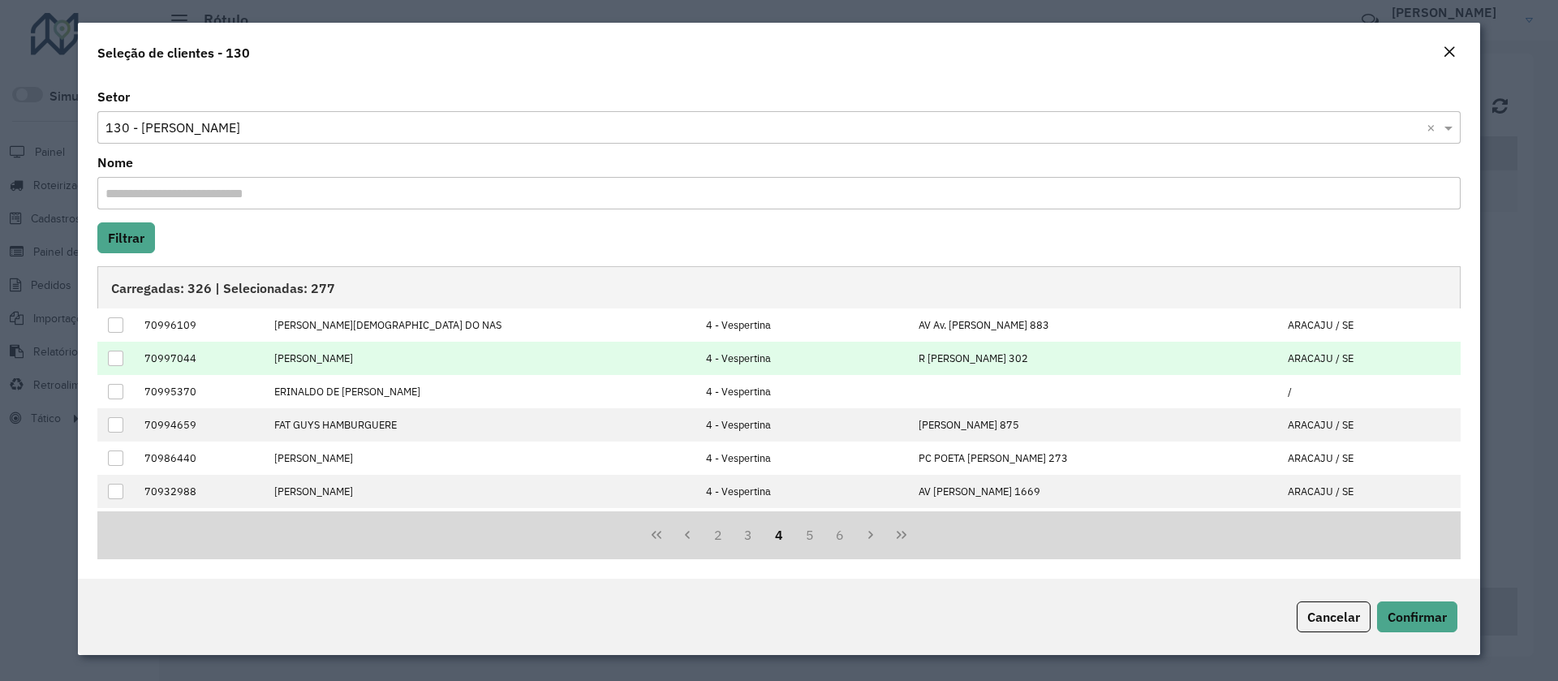
scroll to position [0, 0]
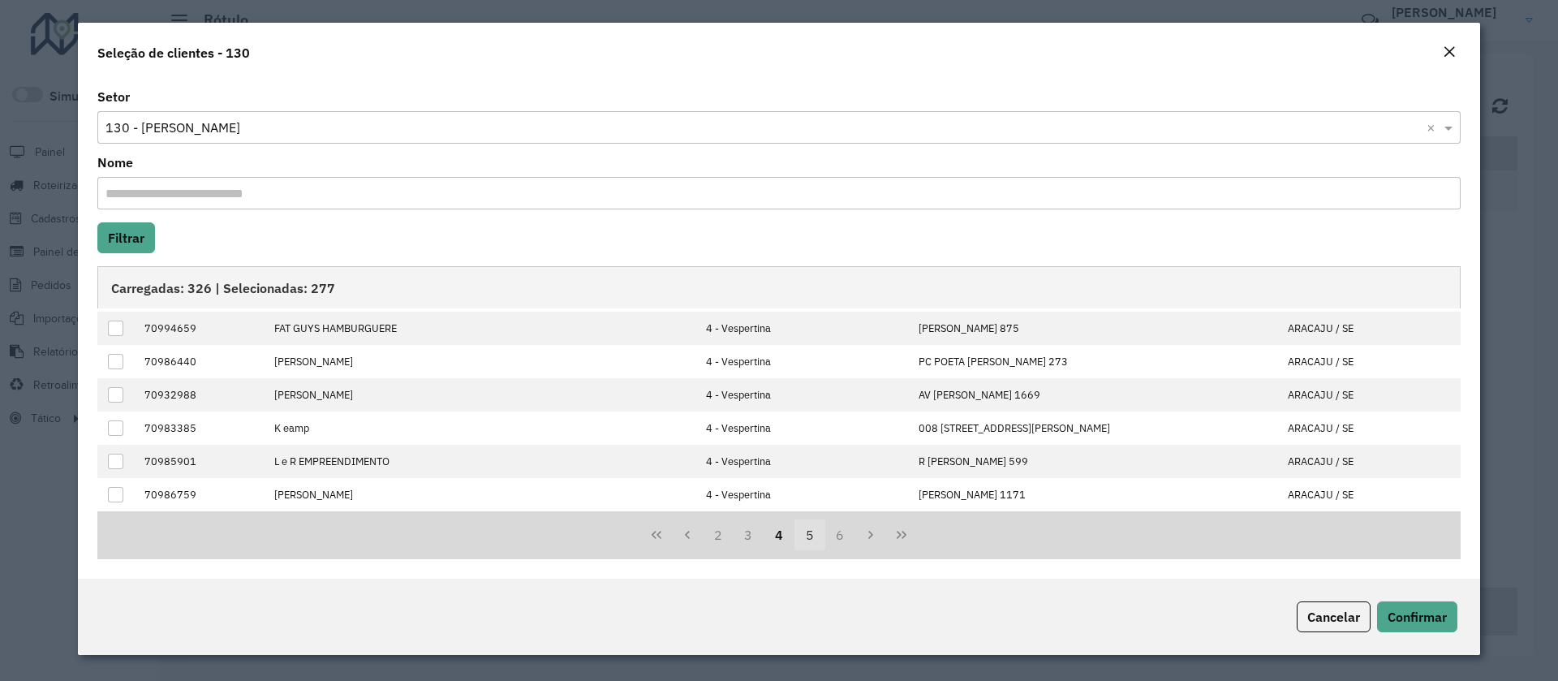
click at [807, 533] on button "5" at bounding box center [809, 534] width 31 height 31
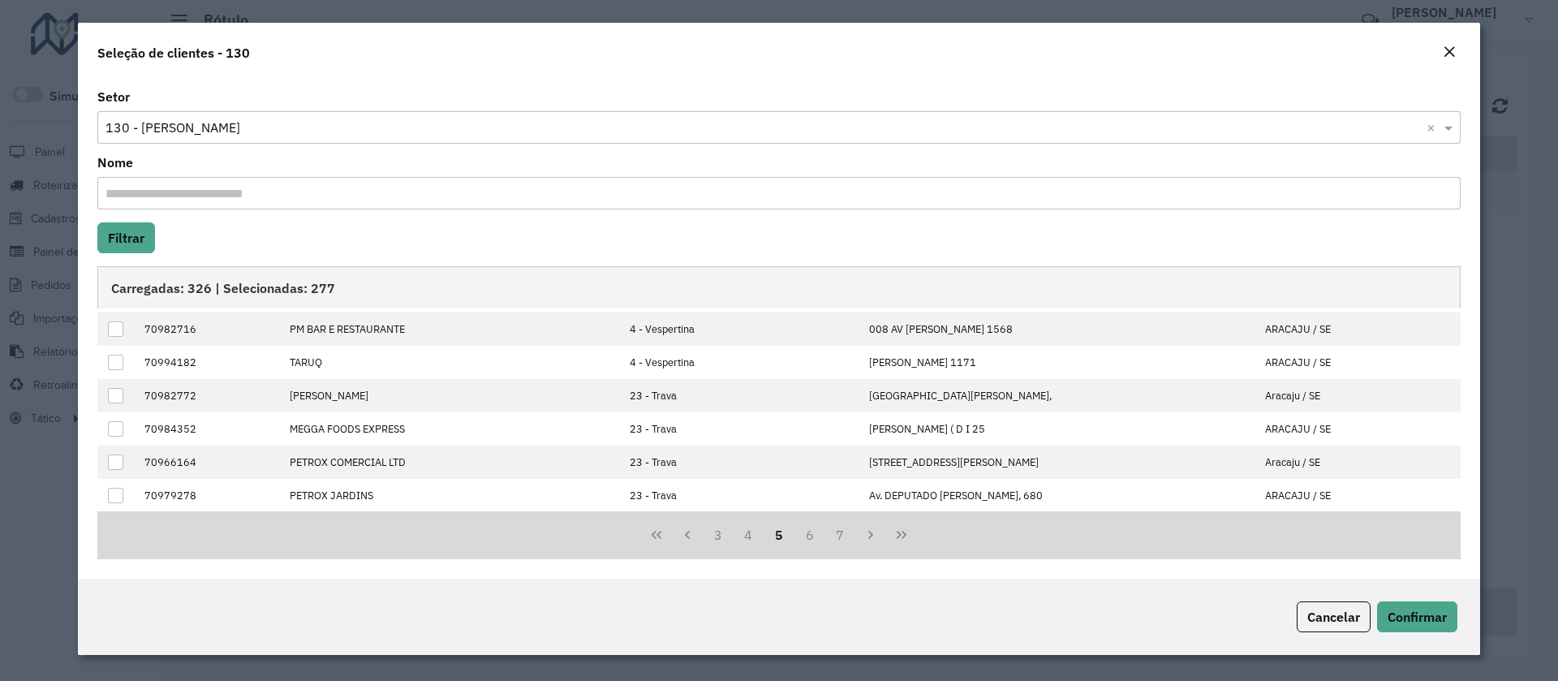
scroll to position [164, 0]
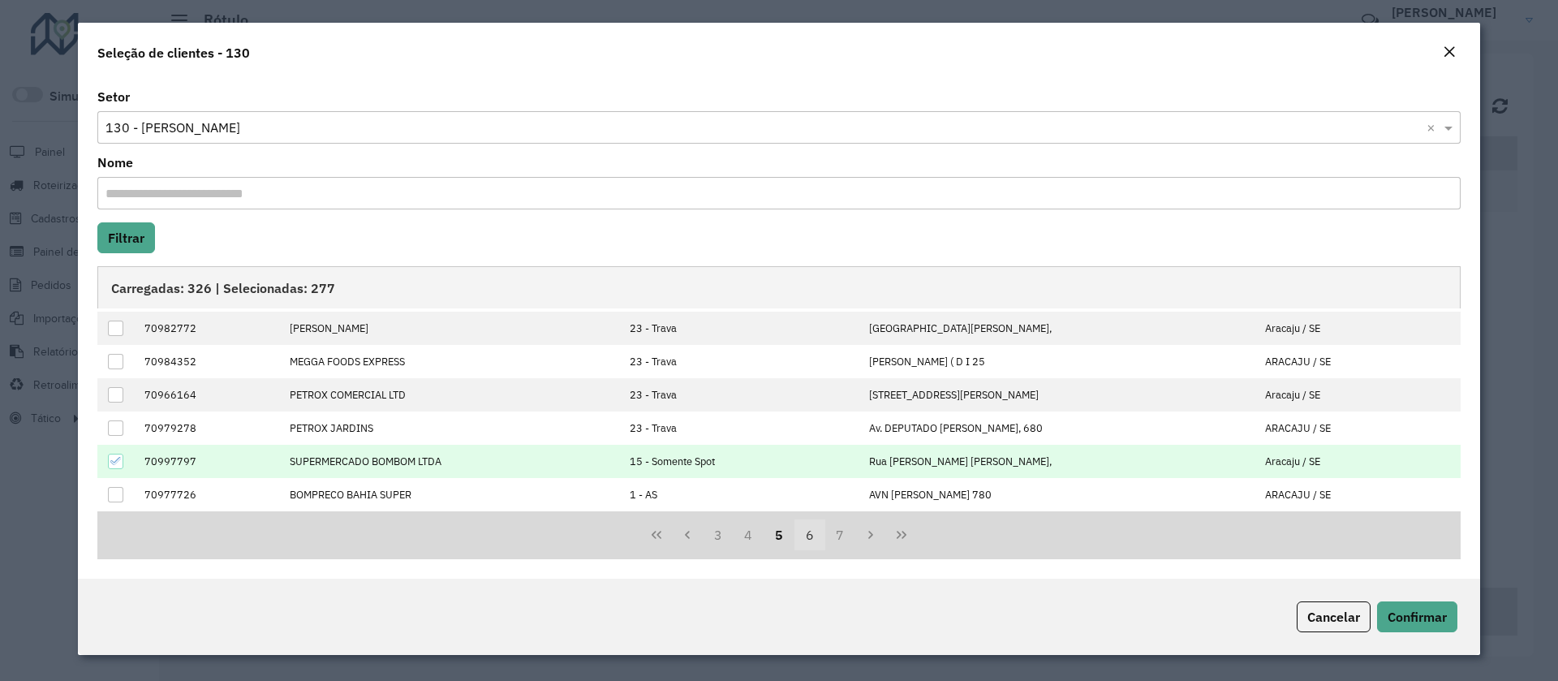
click at [816, 539] on button "6" at bounding box center [809, 534] width 31 height 31
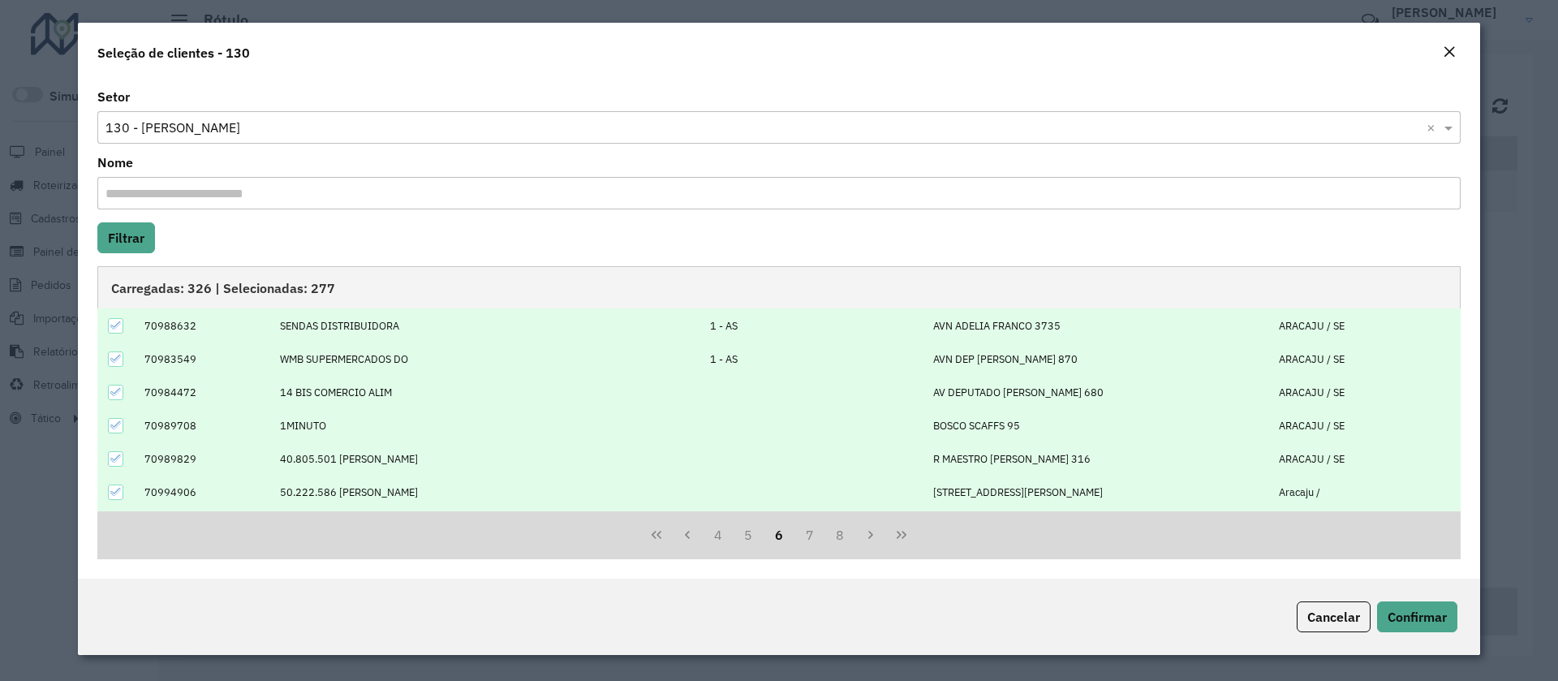
scroll to position [0, 0]
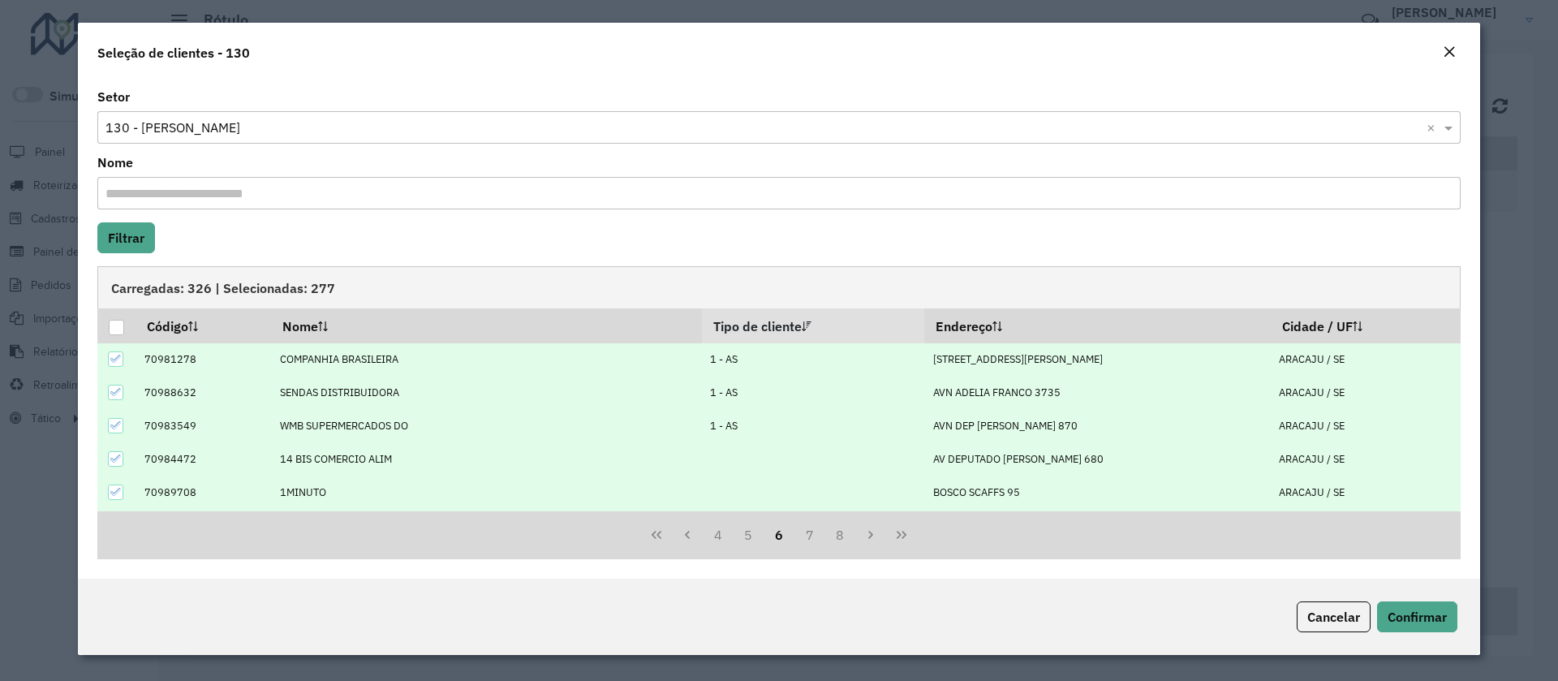
click at [124, 356] on div at bounding box center [116, 359] width 16 height 16
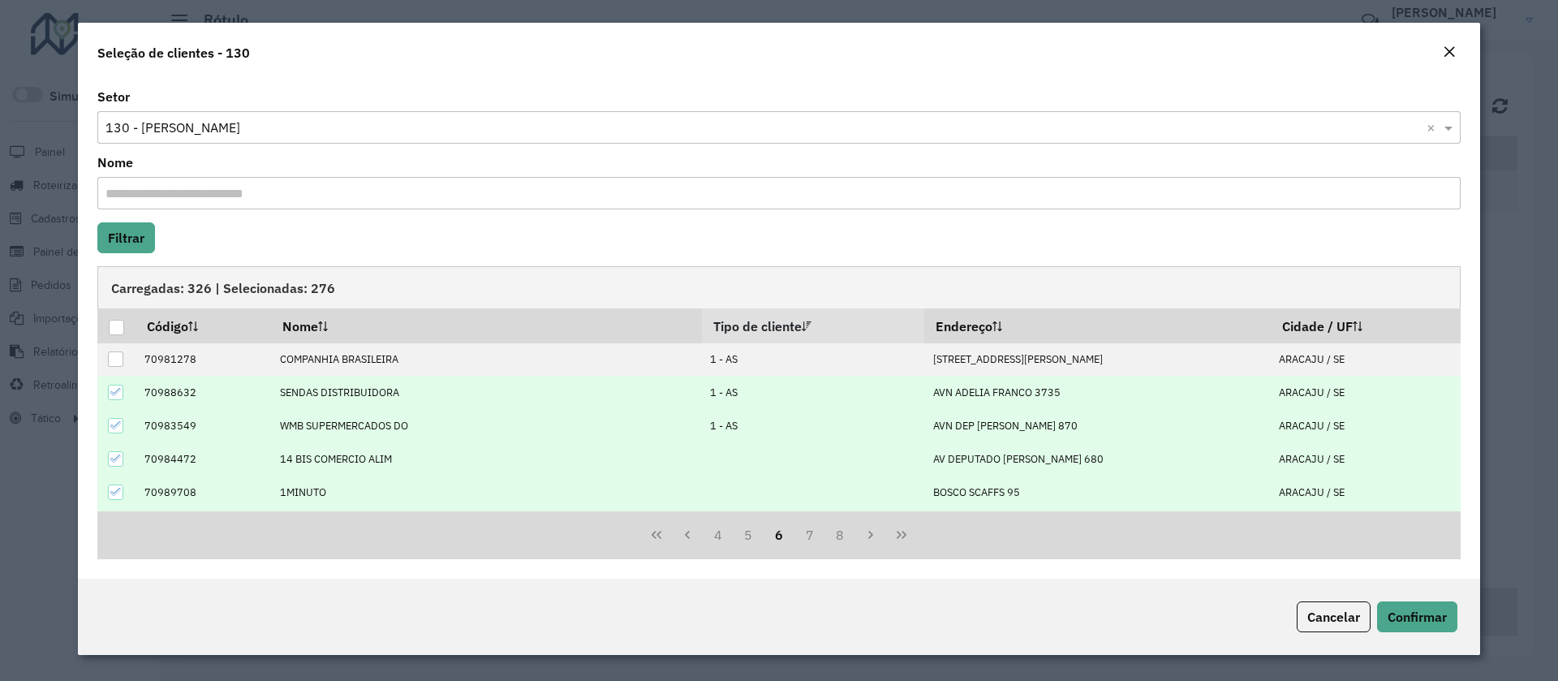
click at [118, 390] on icon at bounding box center [115, 391] width 11 height 11
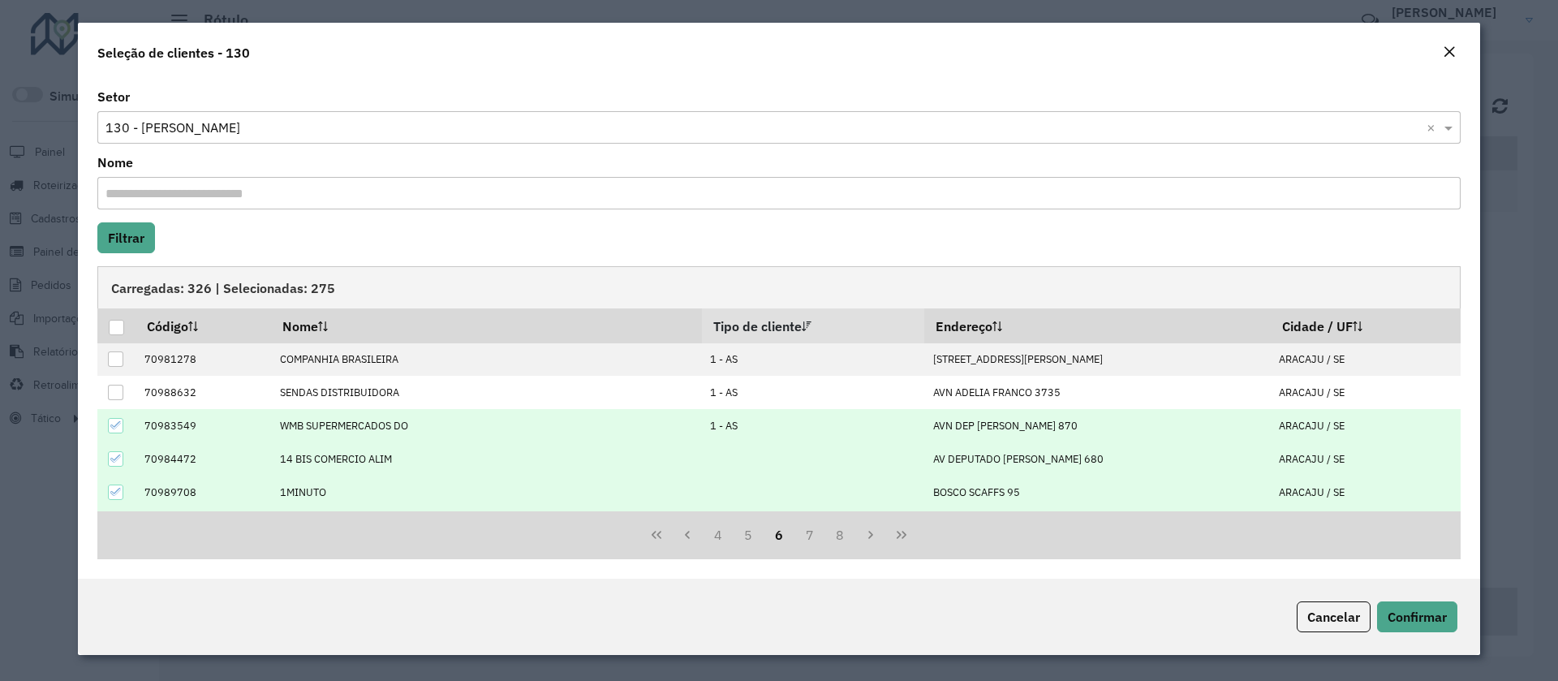
click at [111, 425] on icon at bounding box center [115, 425] width 11 height 7
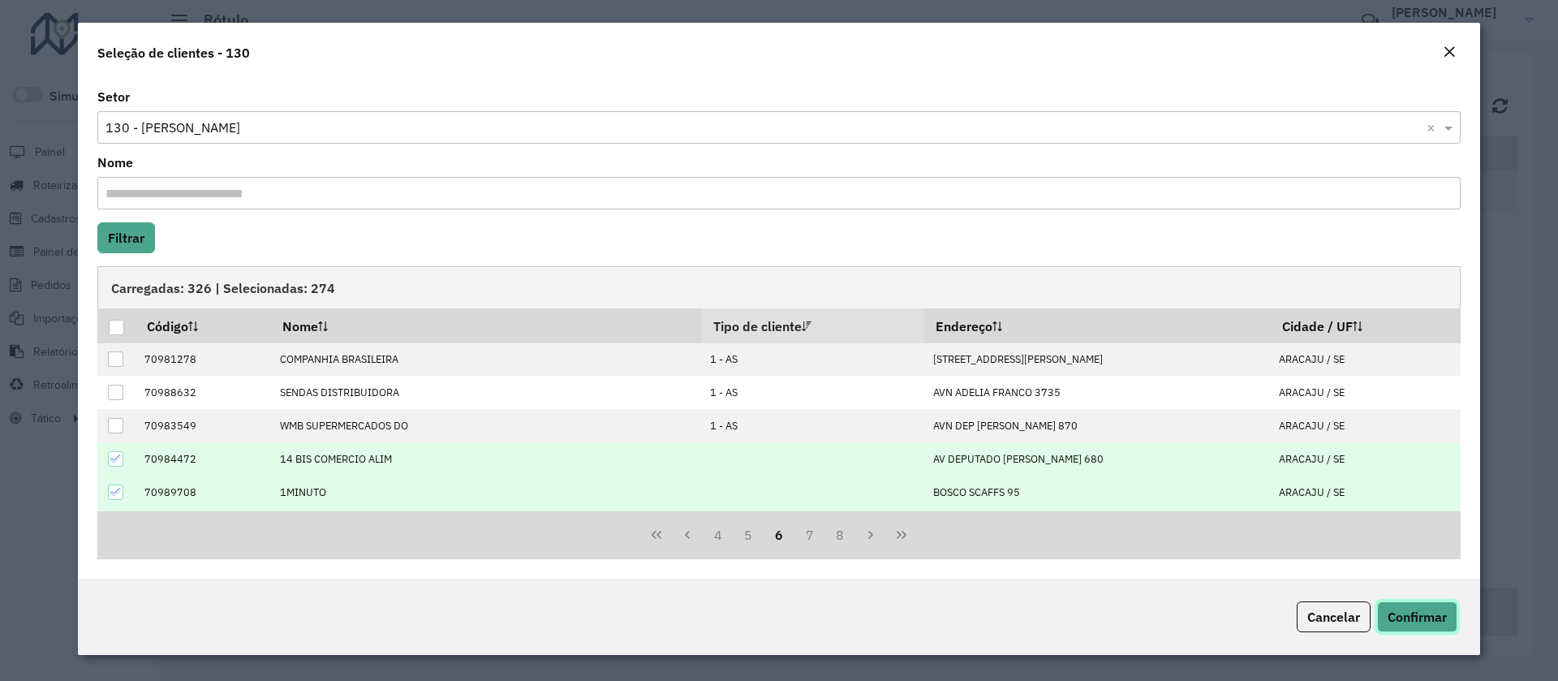
click at [1445, 627] on button "Confirmar" at bounding box center [1417, 616] width 80 height 31
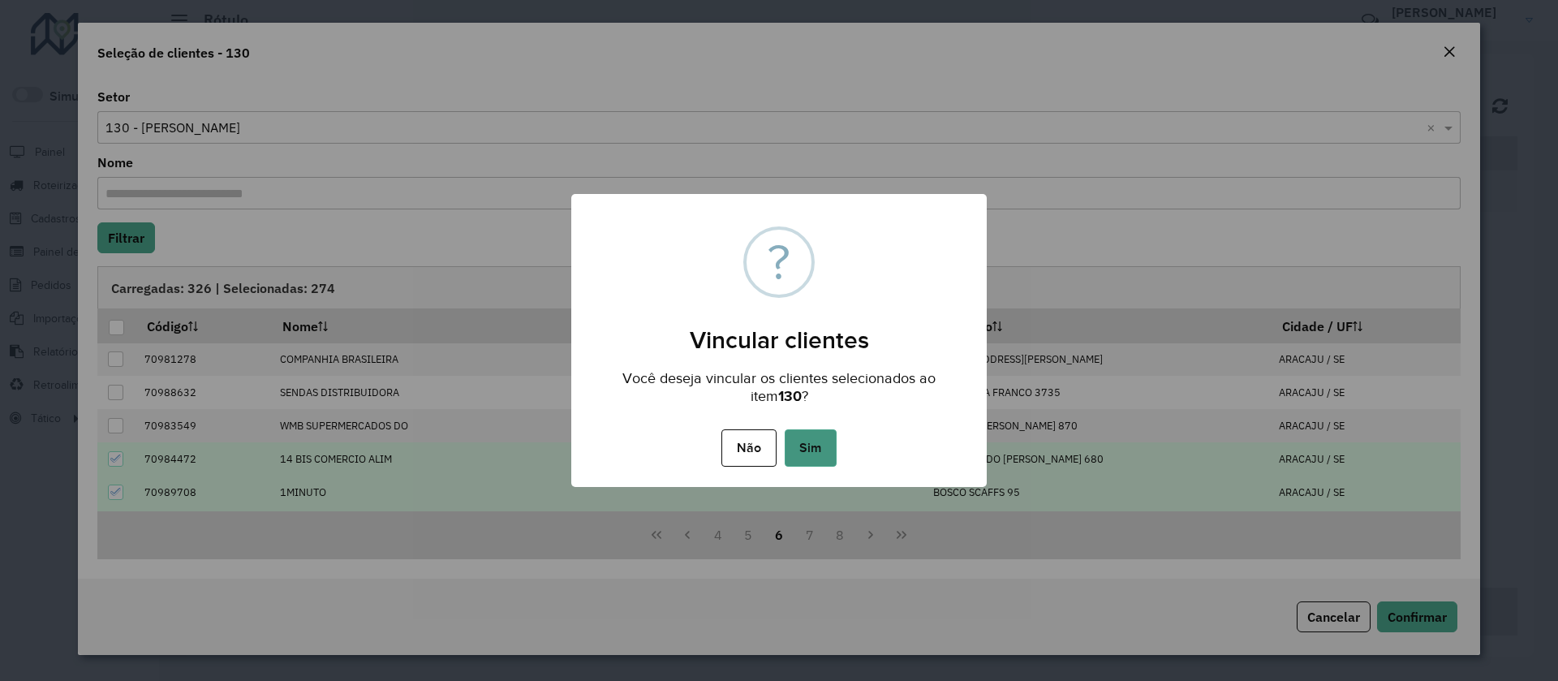
click at [814, 437] on button "Sim" at bounding box center [811, 447] width 52 height 37
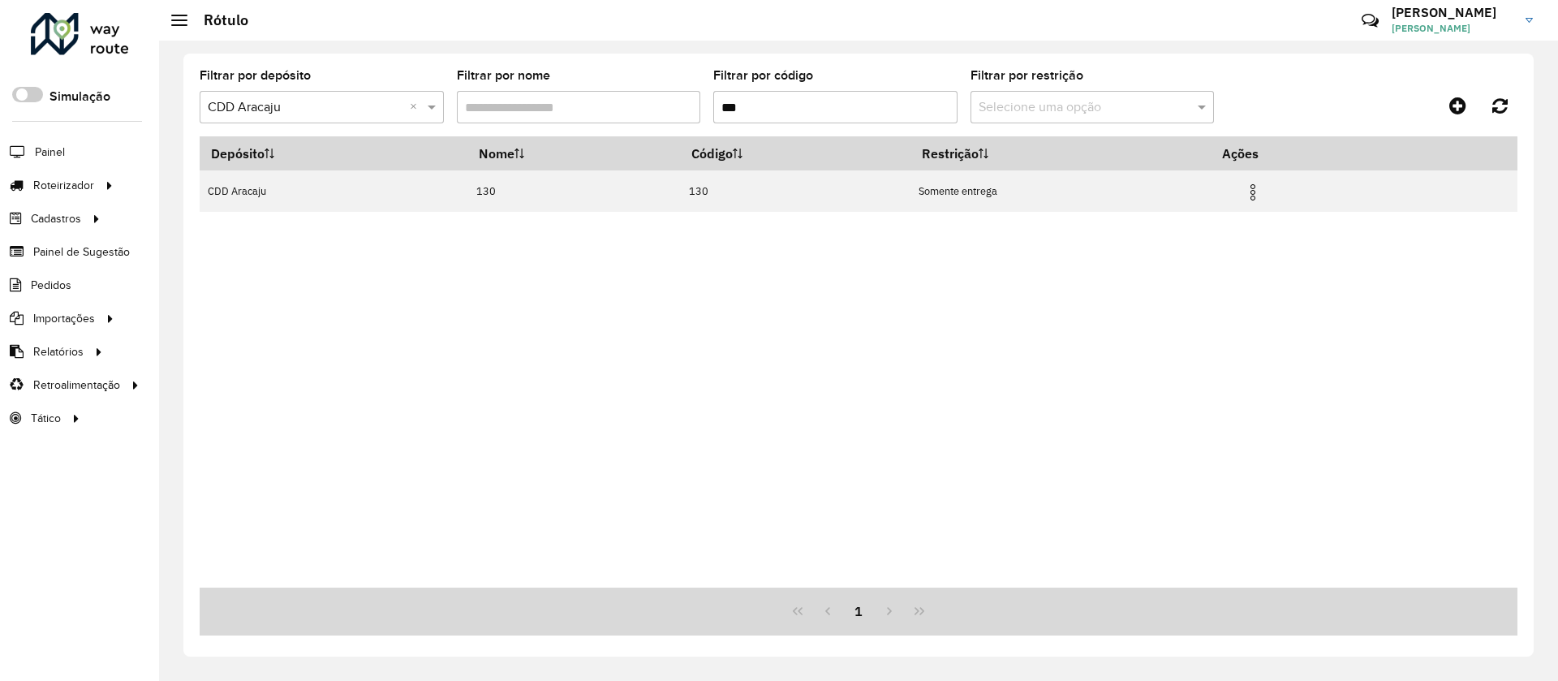
drag, startPoint x: 784, startPoint y: 109, endPoint x: 659, endPoint y: 109, distance: 125.0
click at [659, 109] on formly-group "Filtrar por depósito Selecione um depósito × CDD Aracaju × Filtrar por nome Fil…" at bounding box center [687, 103] width 975 height 67
type input "***"
click at [1256, 199] on img at bounding box center [1252, 192] width 19 height 19
click at [1181, 269] on li "Vincular clientes" at bounding box center [1171, 274] width 156 height 26
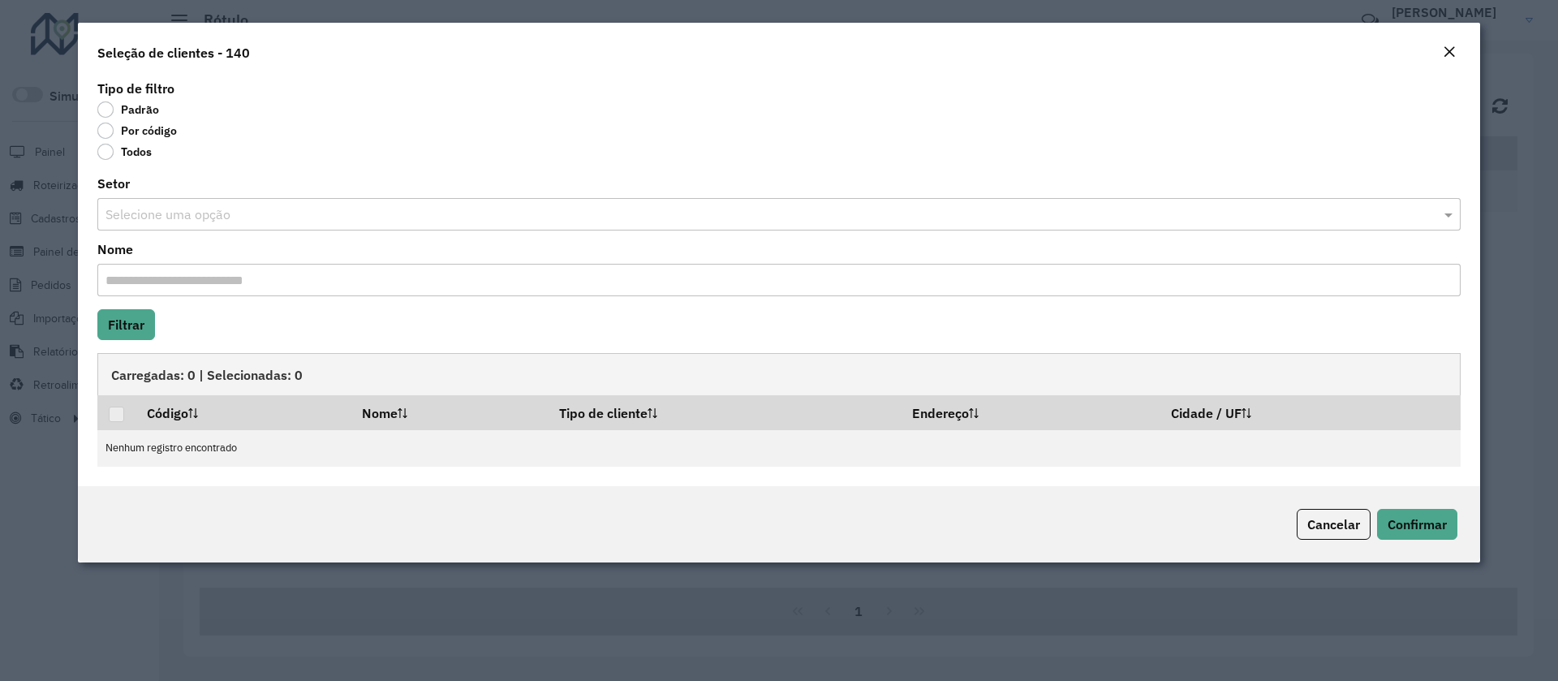
click at [144, 216] on input "text" at bounding box center [762, 214] width 1315 height 19
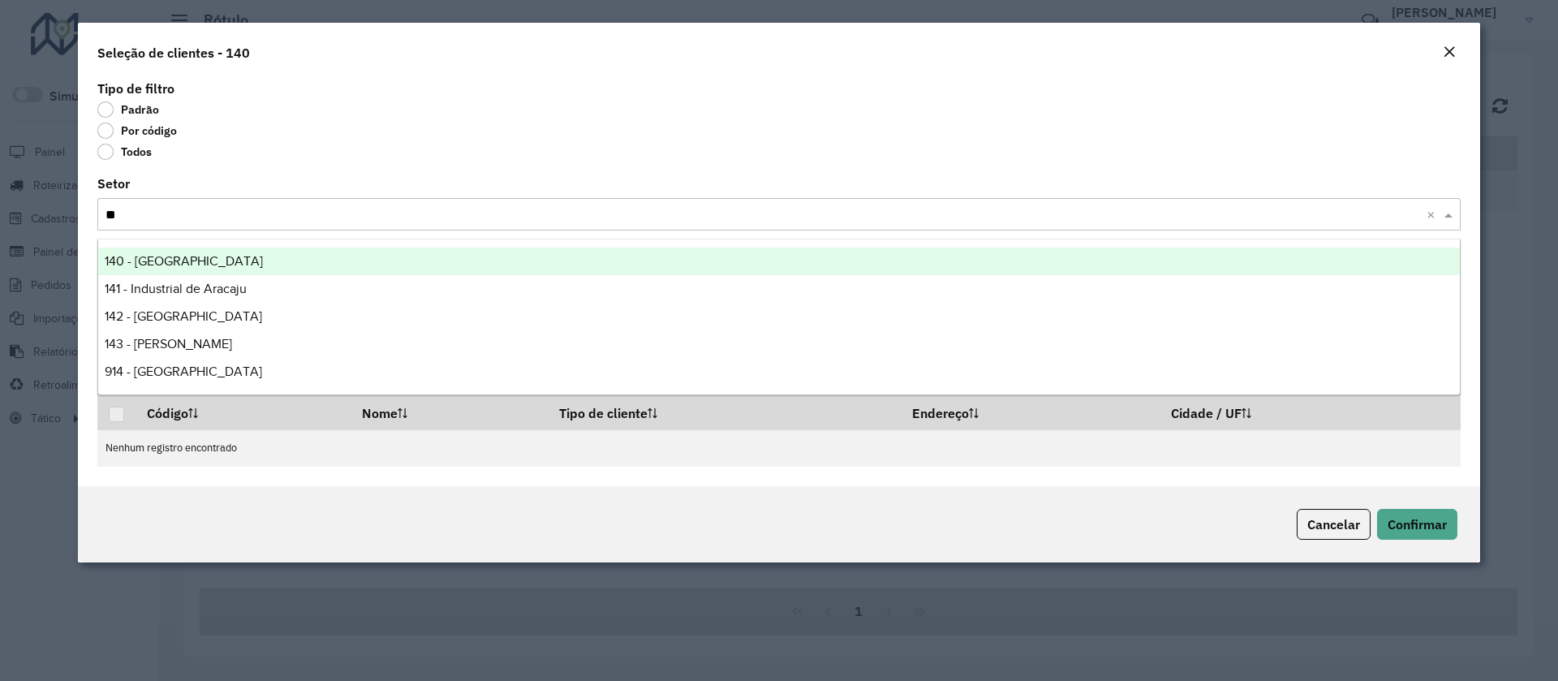
type input "***"
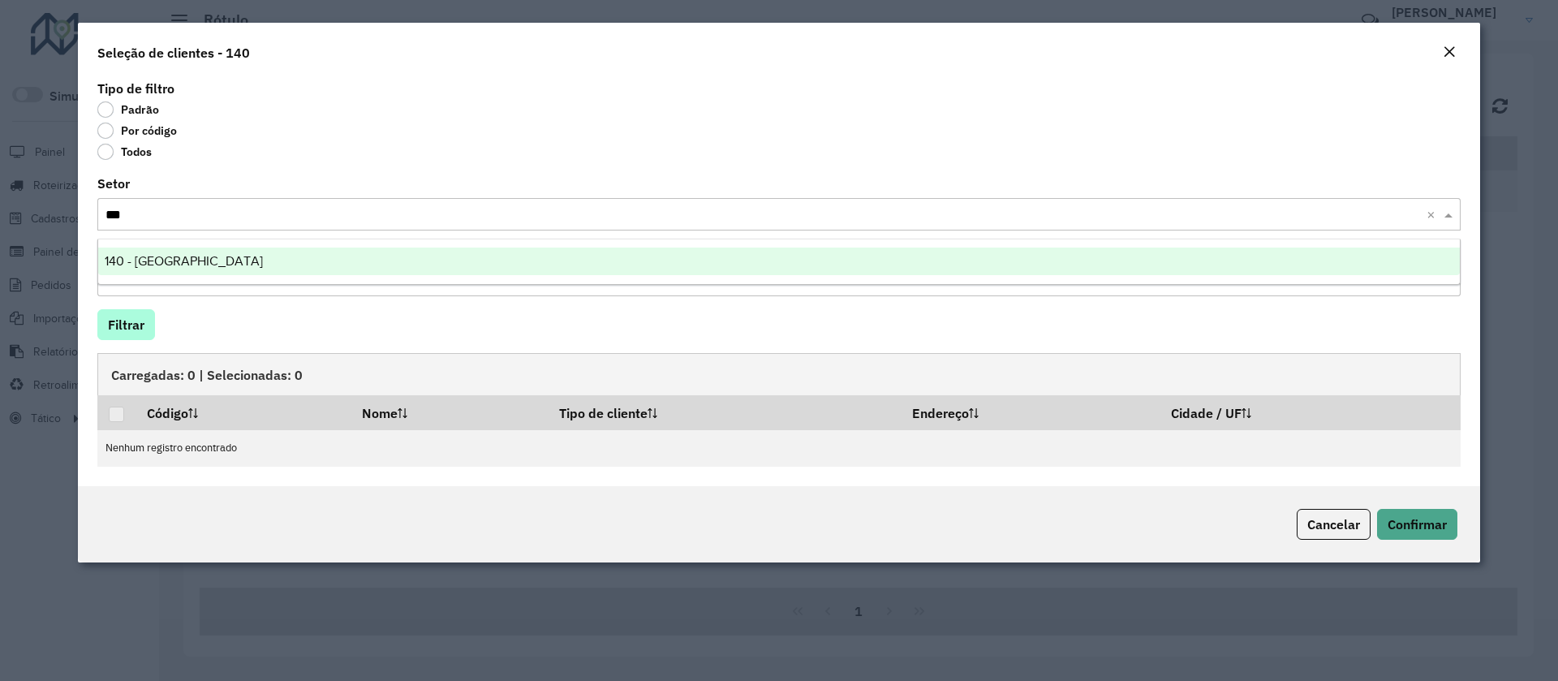
drag, startPoint x: 132, startPoint y: 266, endPoint x: 119, endPoint y: 337, distance: 71.8
click at [131, 267] on span "140 - [GEOGRAPHIC_DATA]" at bounding box center [184, 261] width 158 height 14
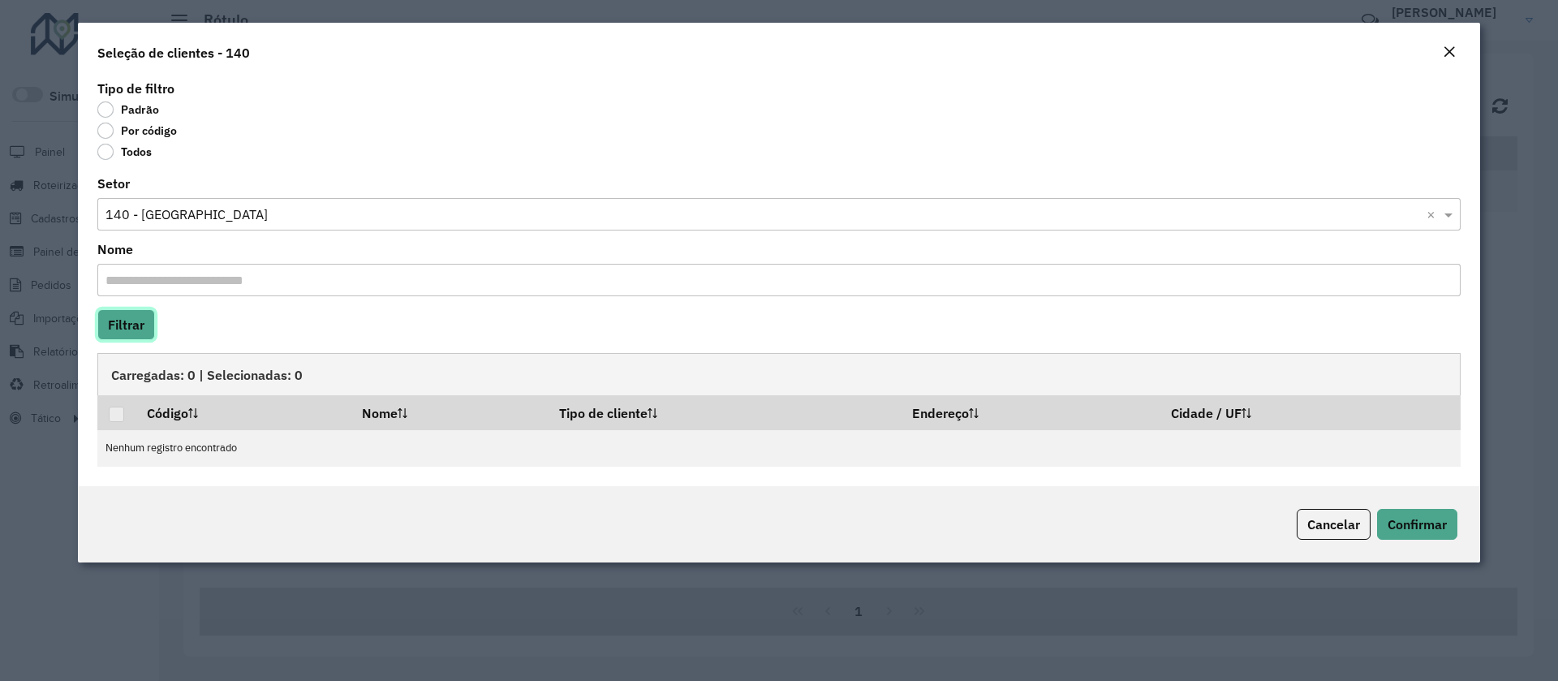
click at [125, 329] on button "Filtrar" at bounding box center [126, 324] width 58 height 31
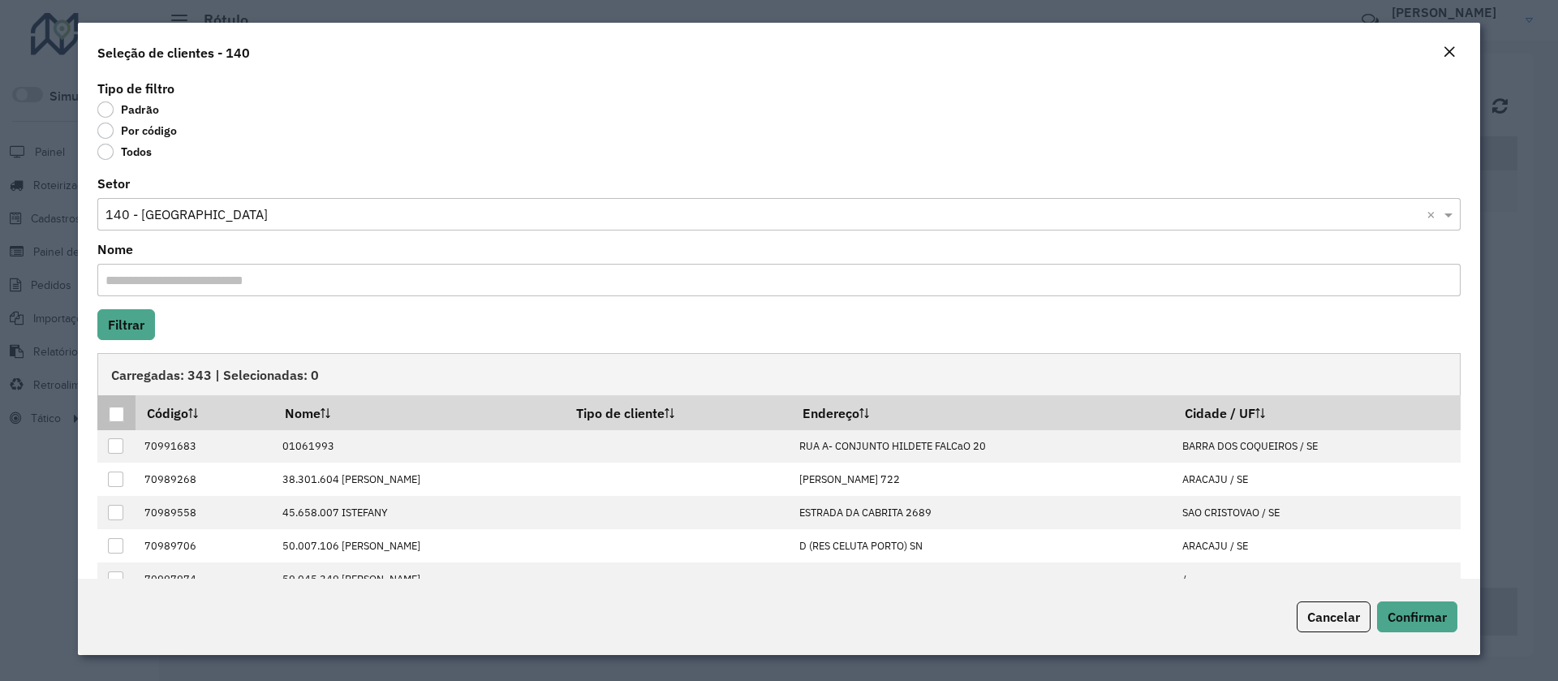
click at [118, 411] on div at bounding box center [116, 414] width 15 height 15
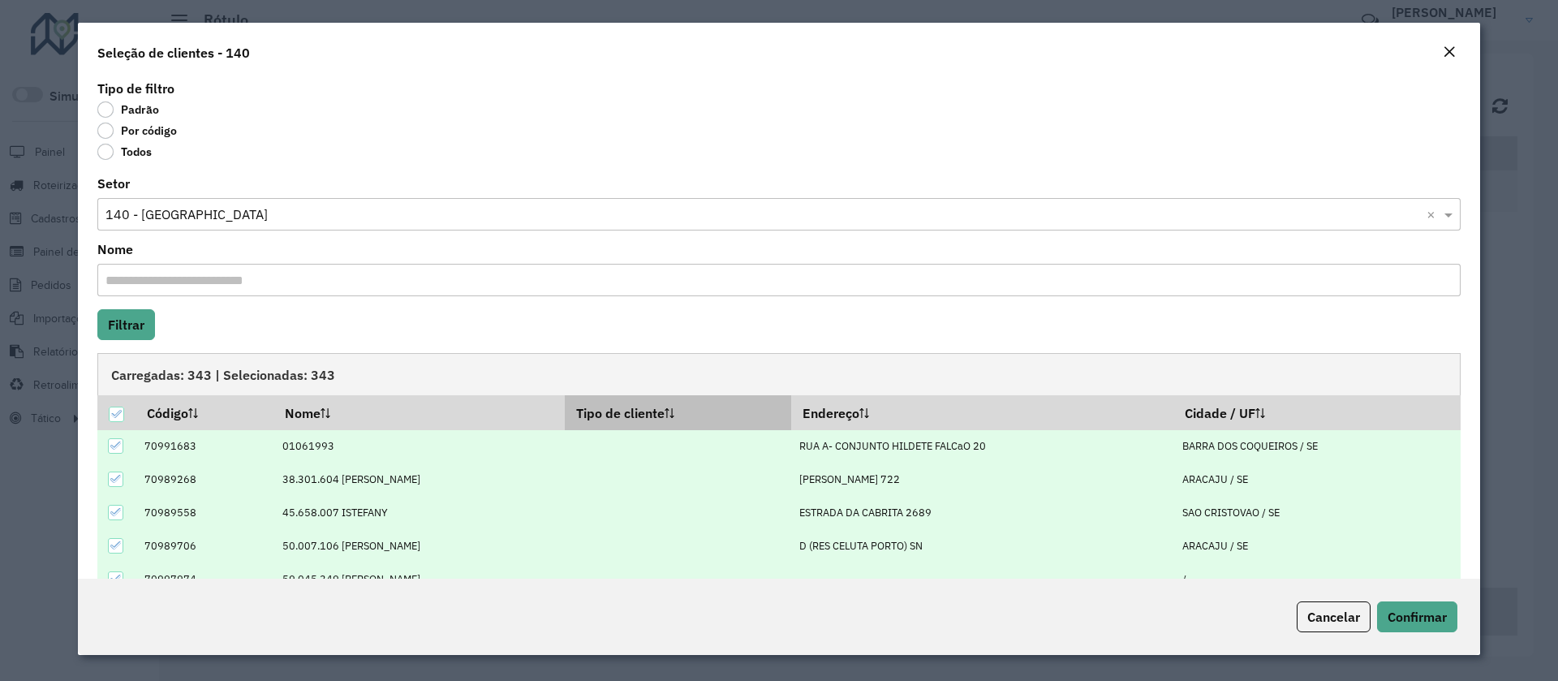
click at [738, 407] on th "Tipo de cliente" at bounding box center [678, 412] width 226 height 34
click at [730, 407] on th "Tipo de cliente" at bounding box center [678, 412] width 226 height 34
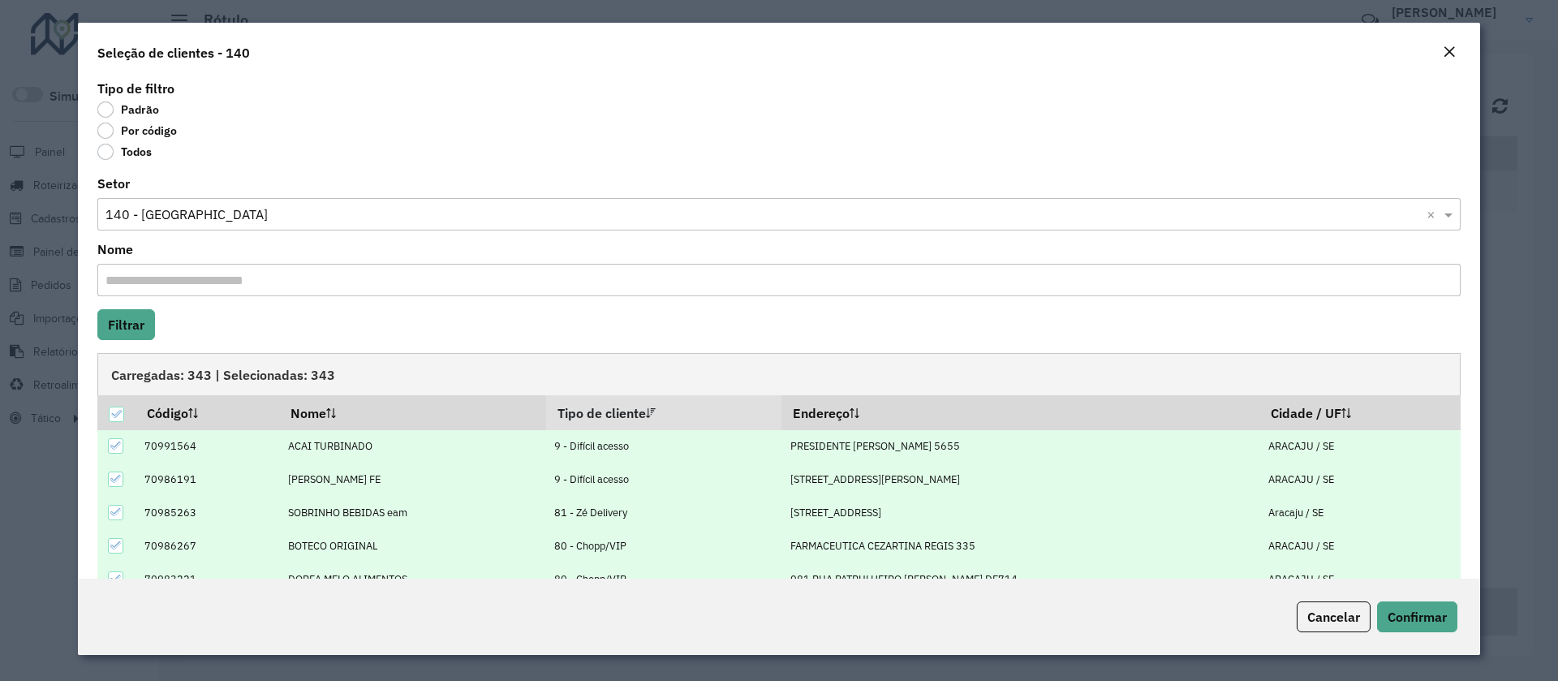
click at [109, 444] on div at bounding box center [115, 445] width 15 height 15
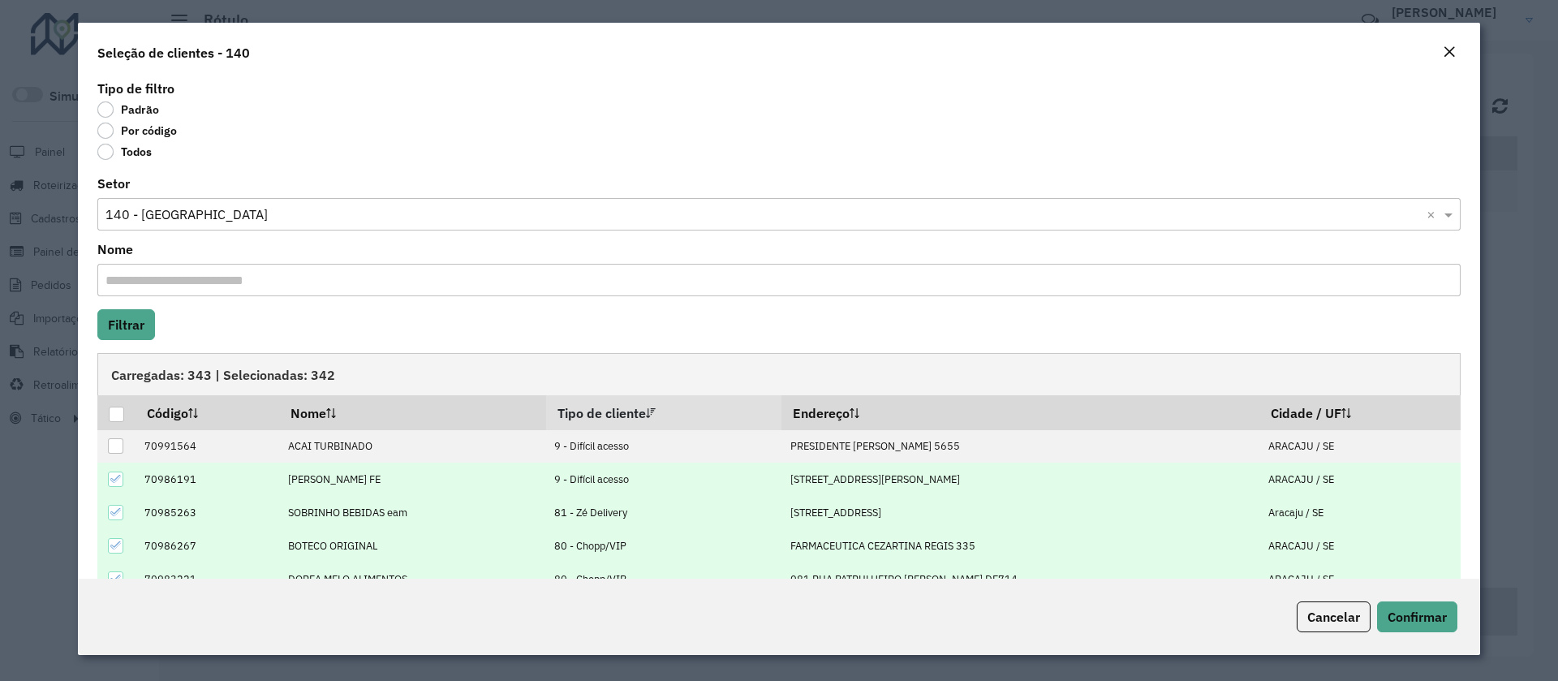
click at [116, 483] on icon at bounding box center [115, 478] width 11 height 11
click at [116, 511] on icon at bounding box center [115, 511] width 11 height 11
click at [117, 540] on icon at bounding box center [115, 545] width 11 height 11
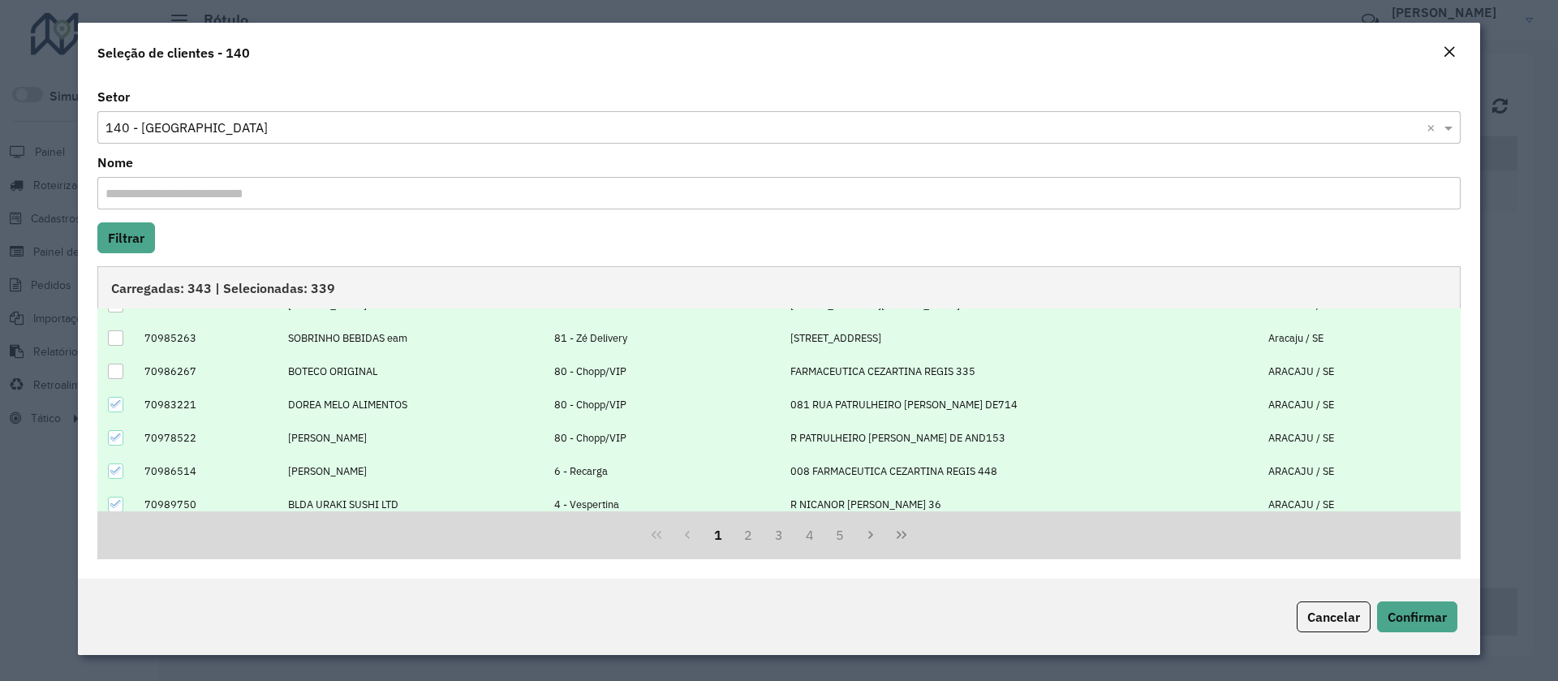
scroll to position [122, 0]
click at [119, 371] on icon at bounding box center [115, 369] width 11 height 11
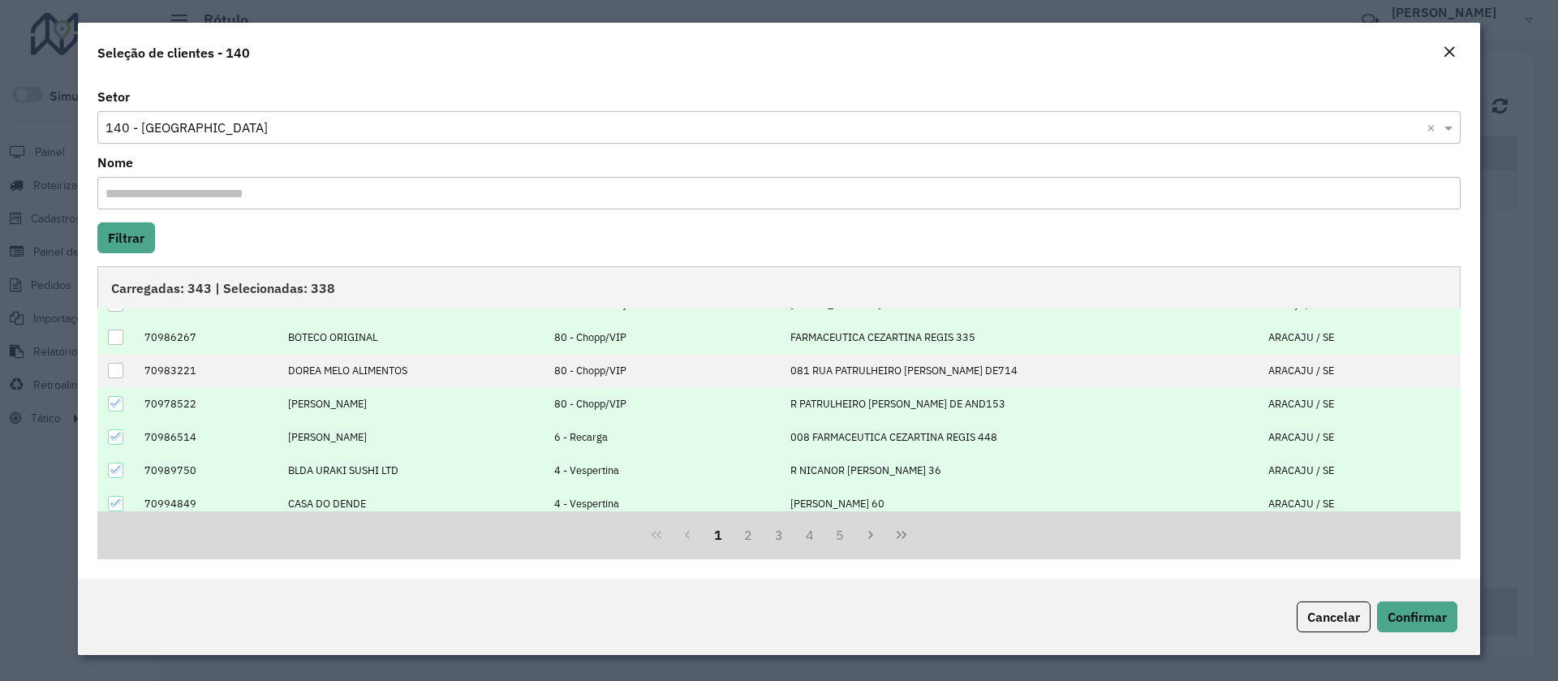
click at [110, 404] on icon at bounding box center [115, 403] width 11 height 11
click at [108, 432] on div at bounding box center [115, 436] width 15 height 15
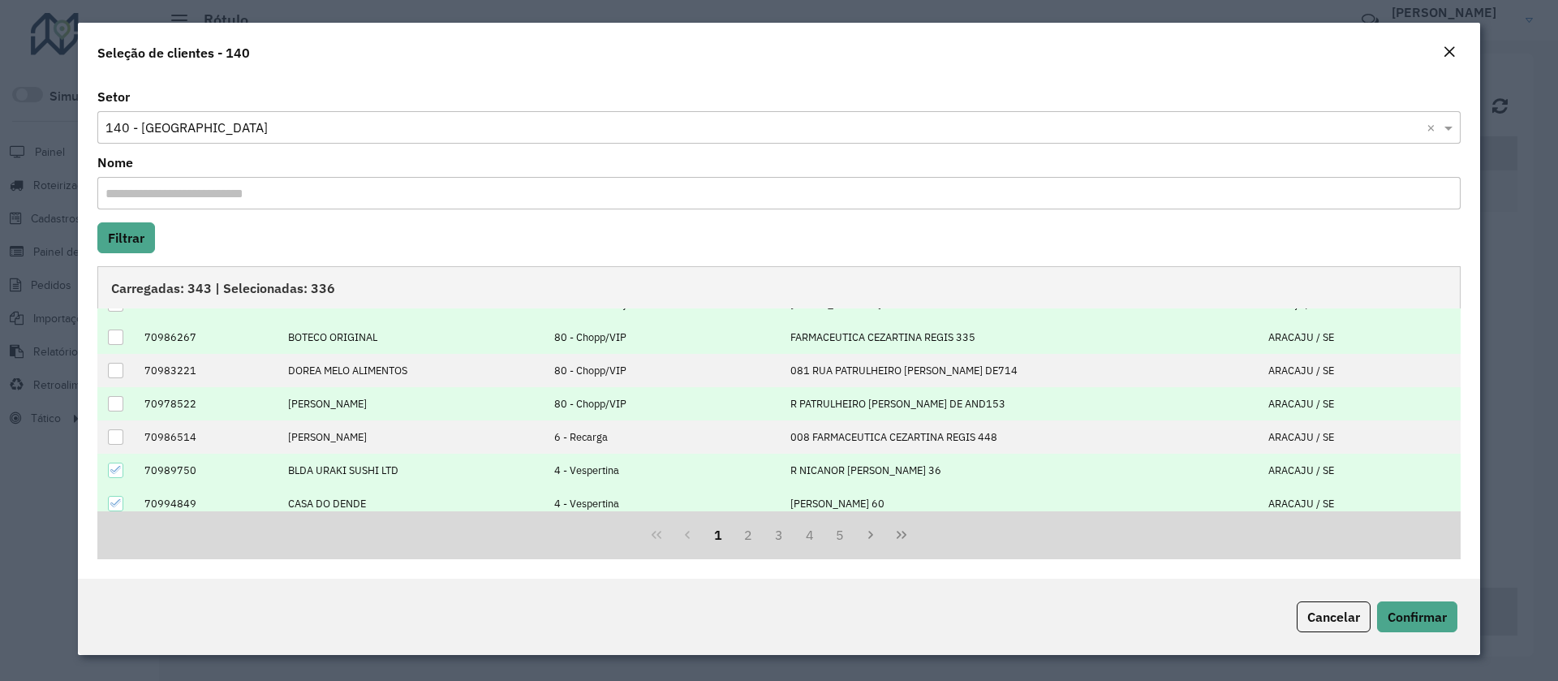
click at [118, 471] on icon at bounding box center [115, 469] width 11 height 11
drag, startPoint x: 120, startPoint y: 503, endPoint x: 176, endPoint y: 467, distance: 66.9
click at [118, 503] on icon at bounding box center [115, 502] width 11 height 11
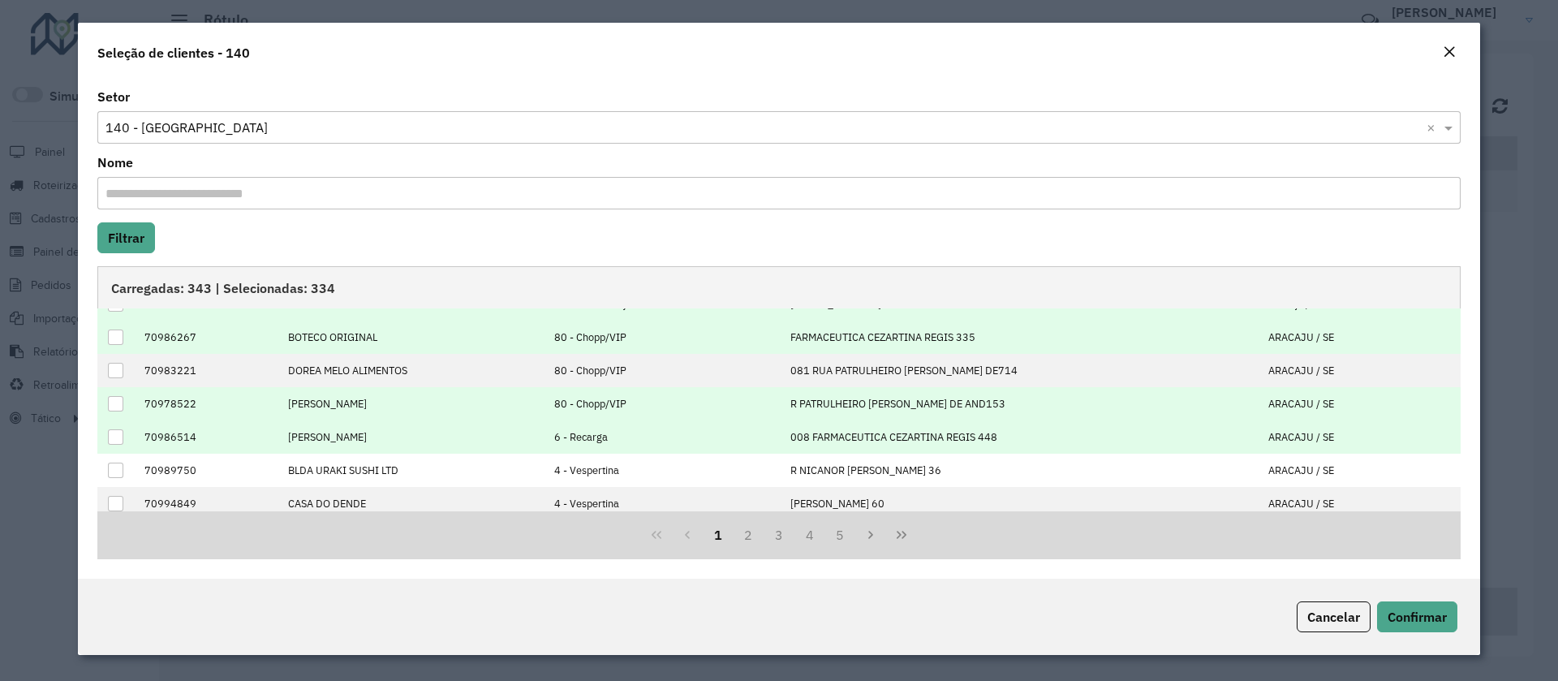
scroll to position [164, 0]
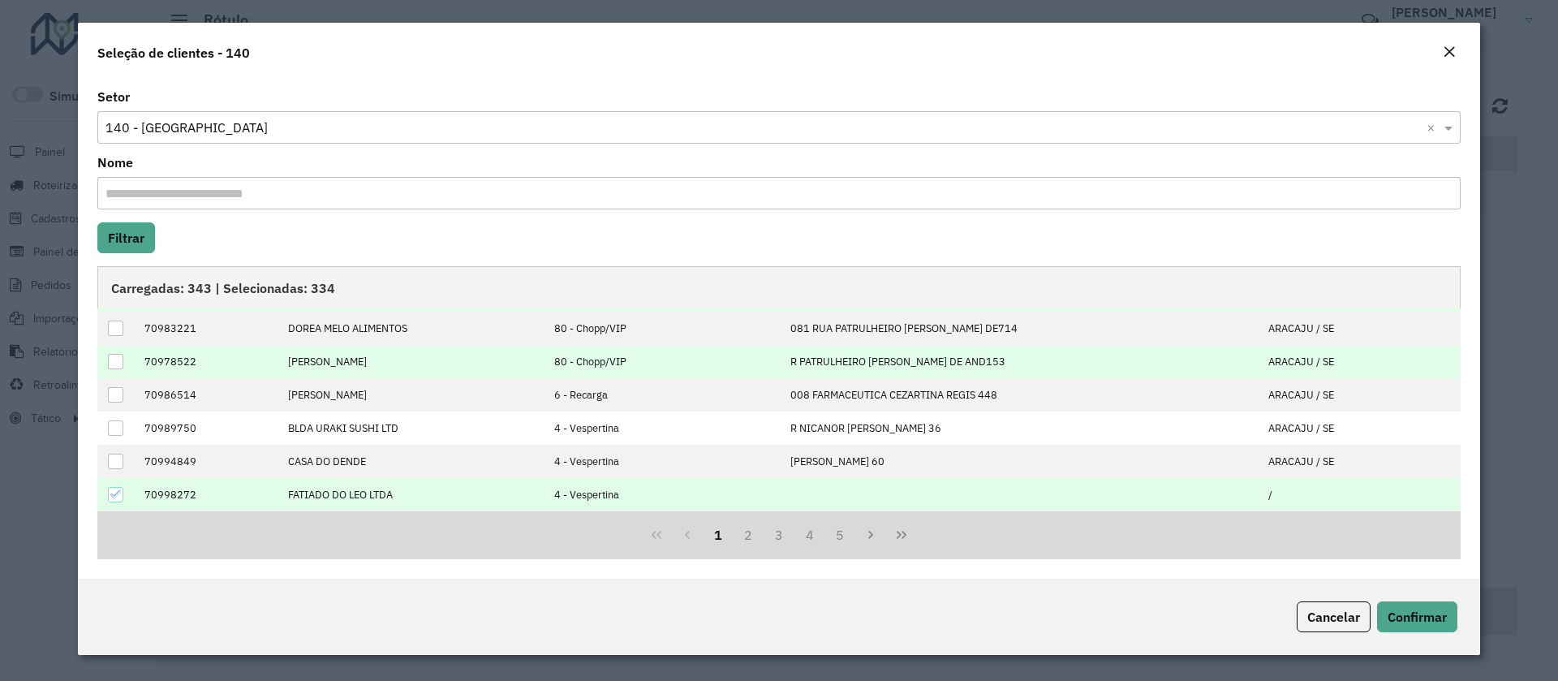
click at [105, 493] on td at bounding box center [116, 494] width 38 height 33
click at [114, 491] on icon at bounding box center [115, 494] width 11 height 11
click at [744, 535] on button "2" at bounding box center [748, 534] width 31 height 31
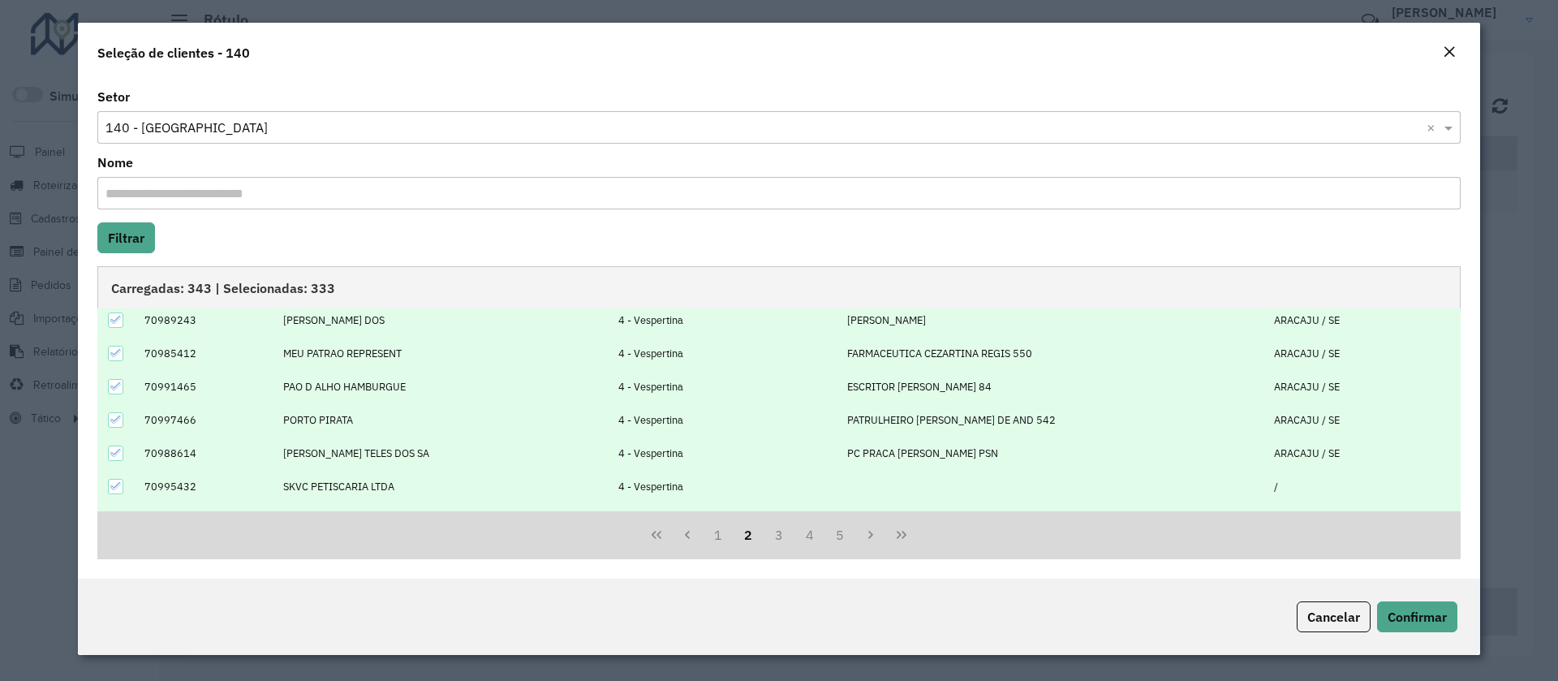
scroll to position [0, 0]
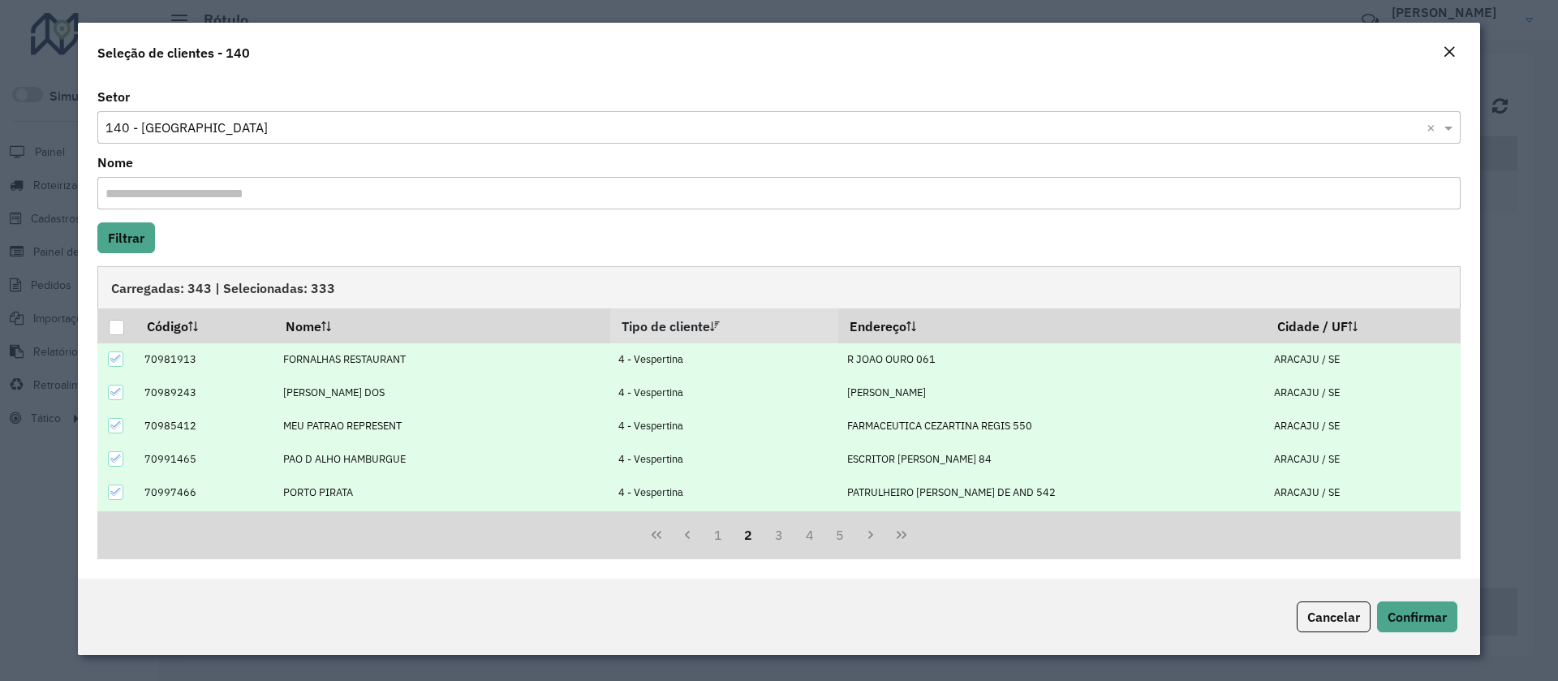
click at [123, 361] on div at bounding box center [115, 358] width 15 height 15
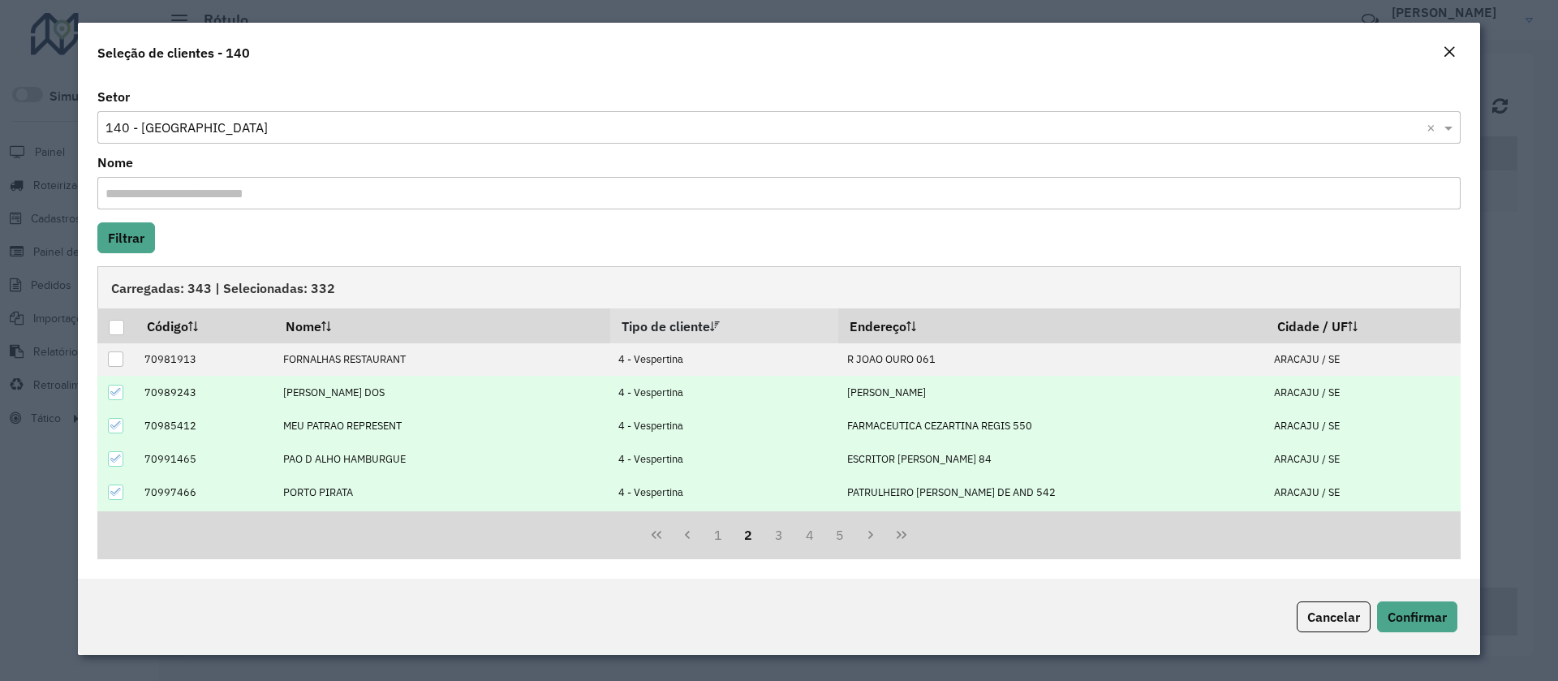
click at [118, 394] on icon at bounding box center [115, 391] width 11 height 11
click at [119, 428] on icon at bounding box center [115, 425] width 11 height 11
click at [114, 464] on div at bounding box center [115, 458] width 15 height 15
drag, startPoint x: 119, startPoint y: 489, endPoint x: 185, endPoint y: 450, distance: 76.8
click at [119, 490] on icon at bounding box center [115, 492] width 11 height 7
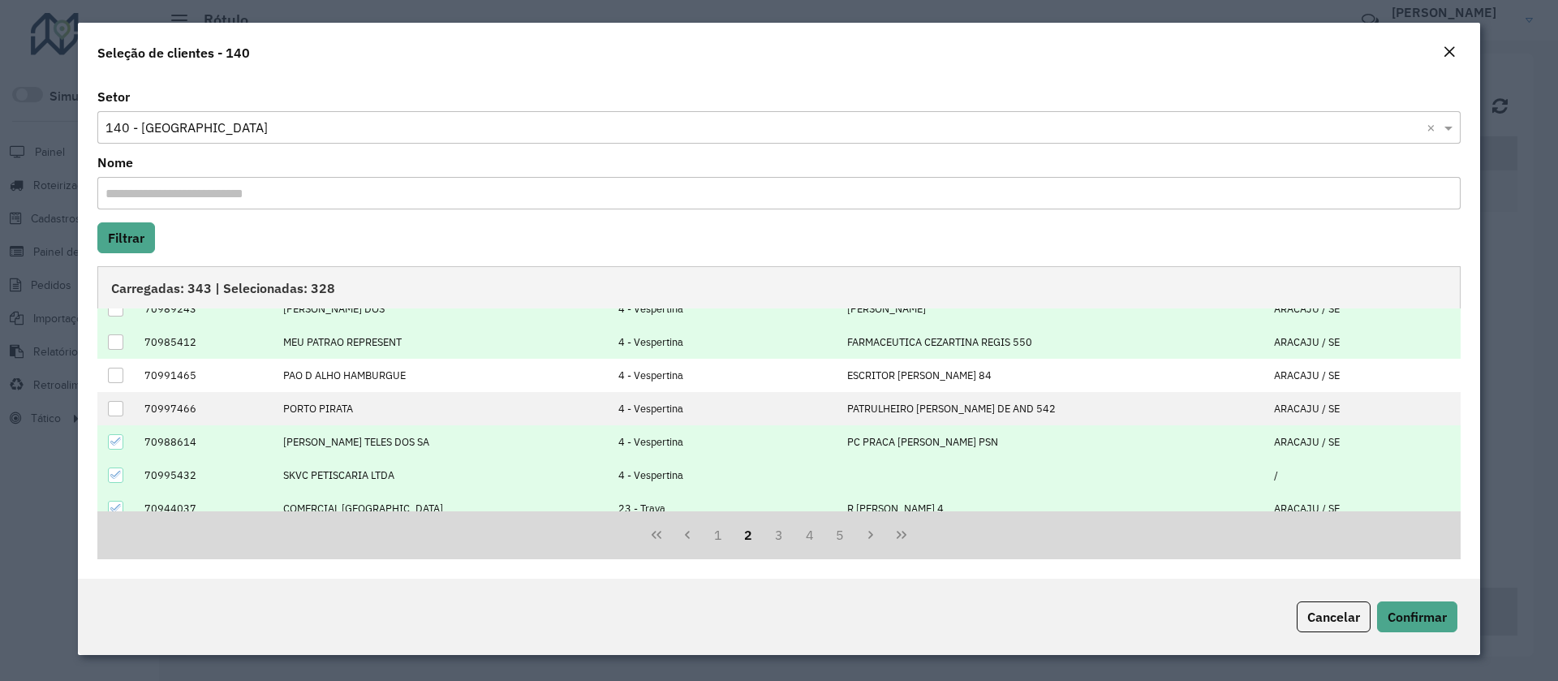
scroll to position [122, 0]
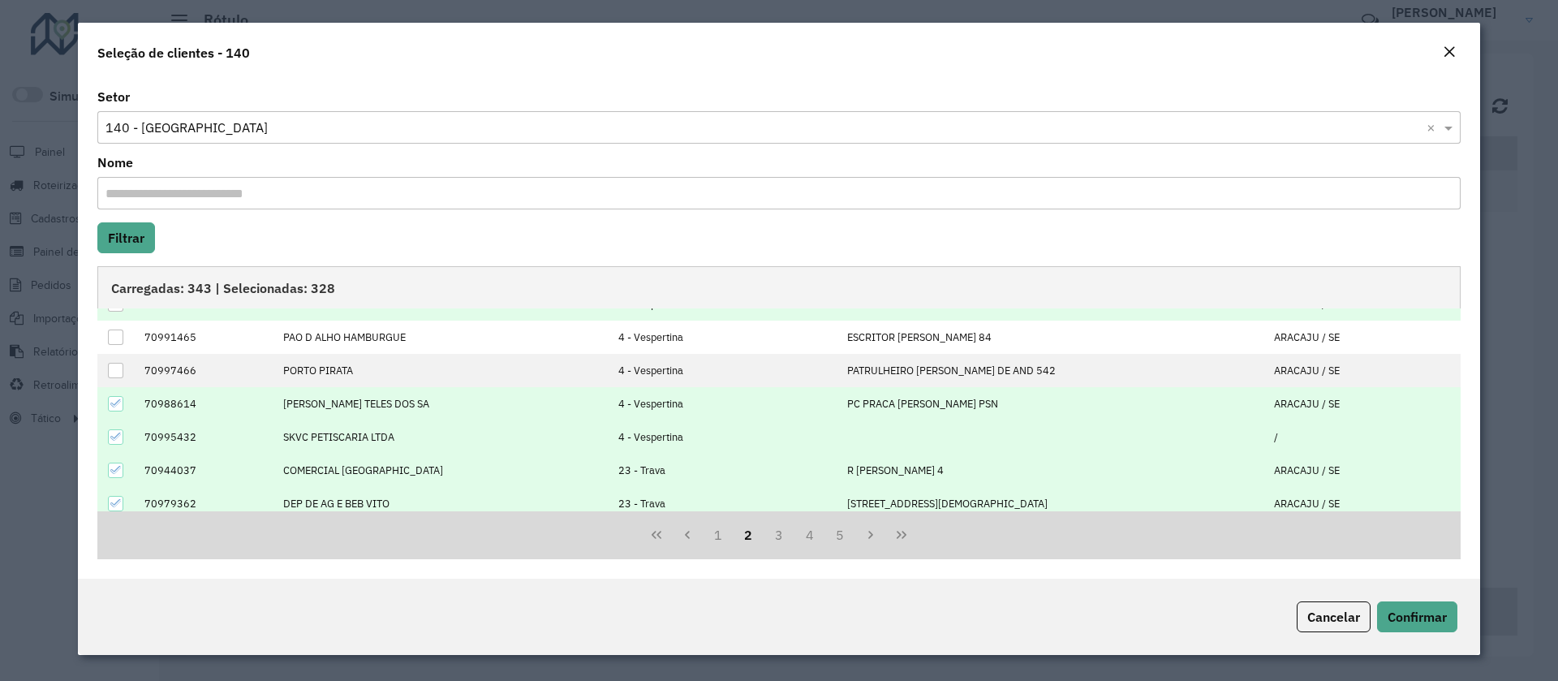
click at [109, 416] on td at bounding box center [116, 403] width 38 height 33
click at [109, 406] on div at bounding box center [115, 403] width 15 height 15
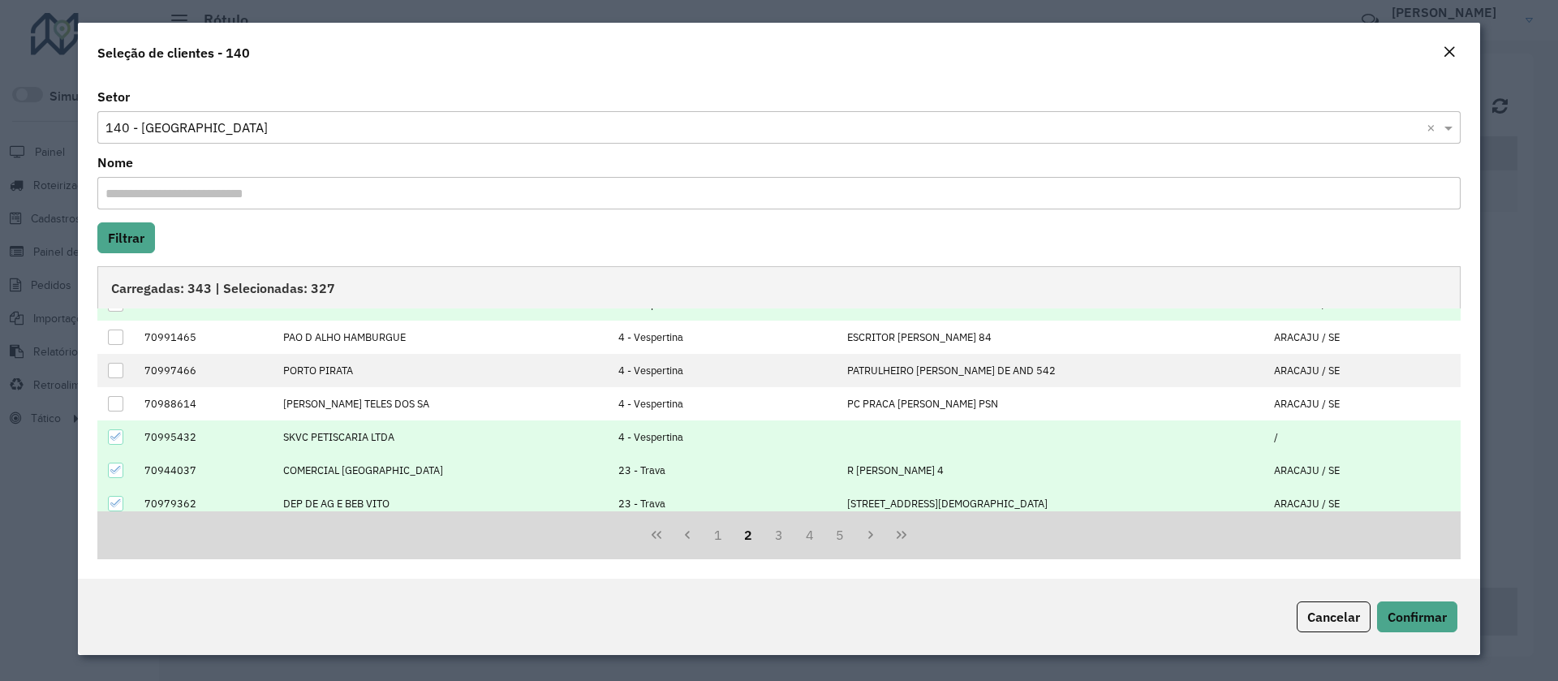
click at [109, 436] on div at bounding box center [115, 436] width 15 height 15
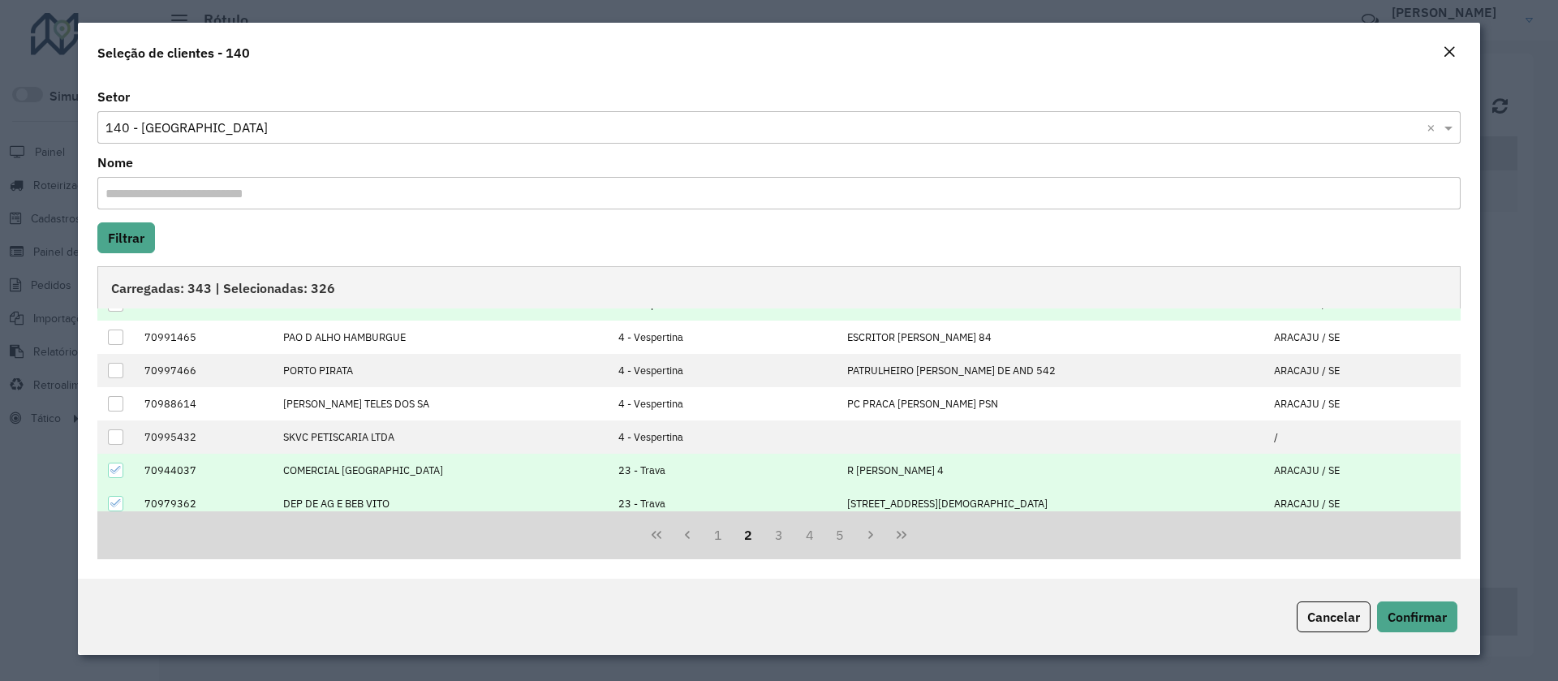
click at [113, 473] on icon at bounding box center [115, 469] width 11 height 11
click at [117, 502] on icon at bounding box center [115, 502] width 11 height 11
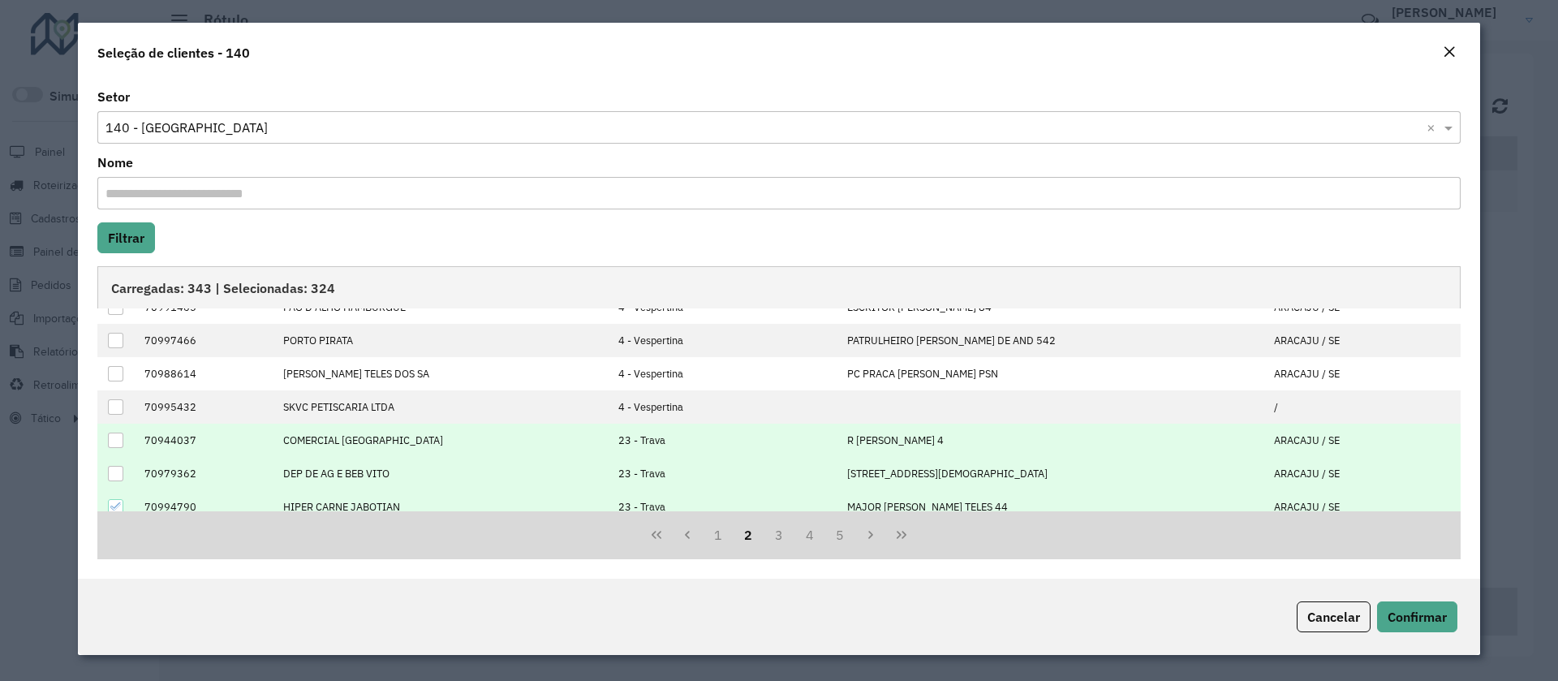
scroll to position [164, 0]
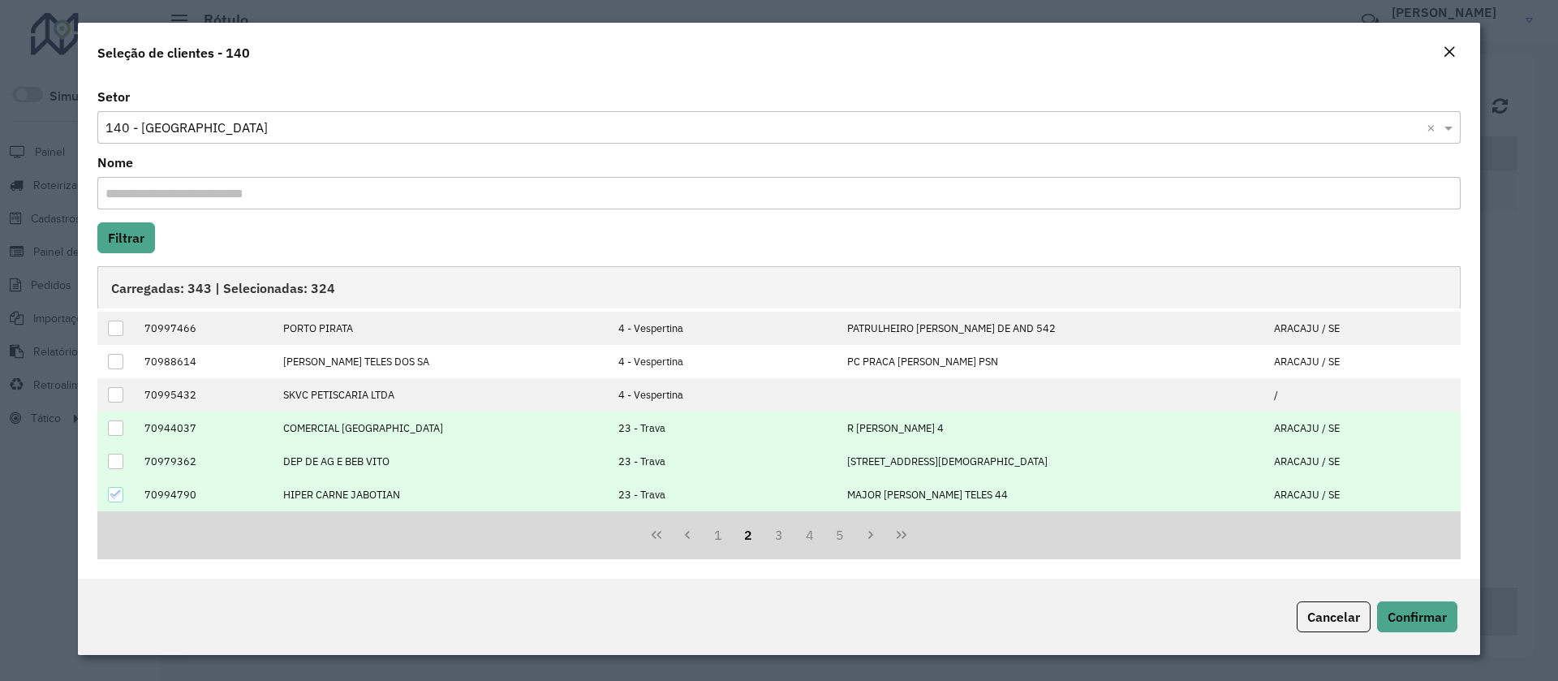
click at [113, 492] on icon at bounding box center [115, 494] width 11 height 11
click at [774, 536] on button "3" at bounding box center [779, 534] width 31 height 31
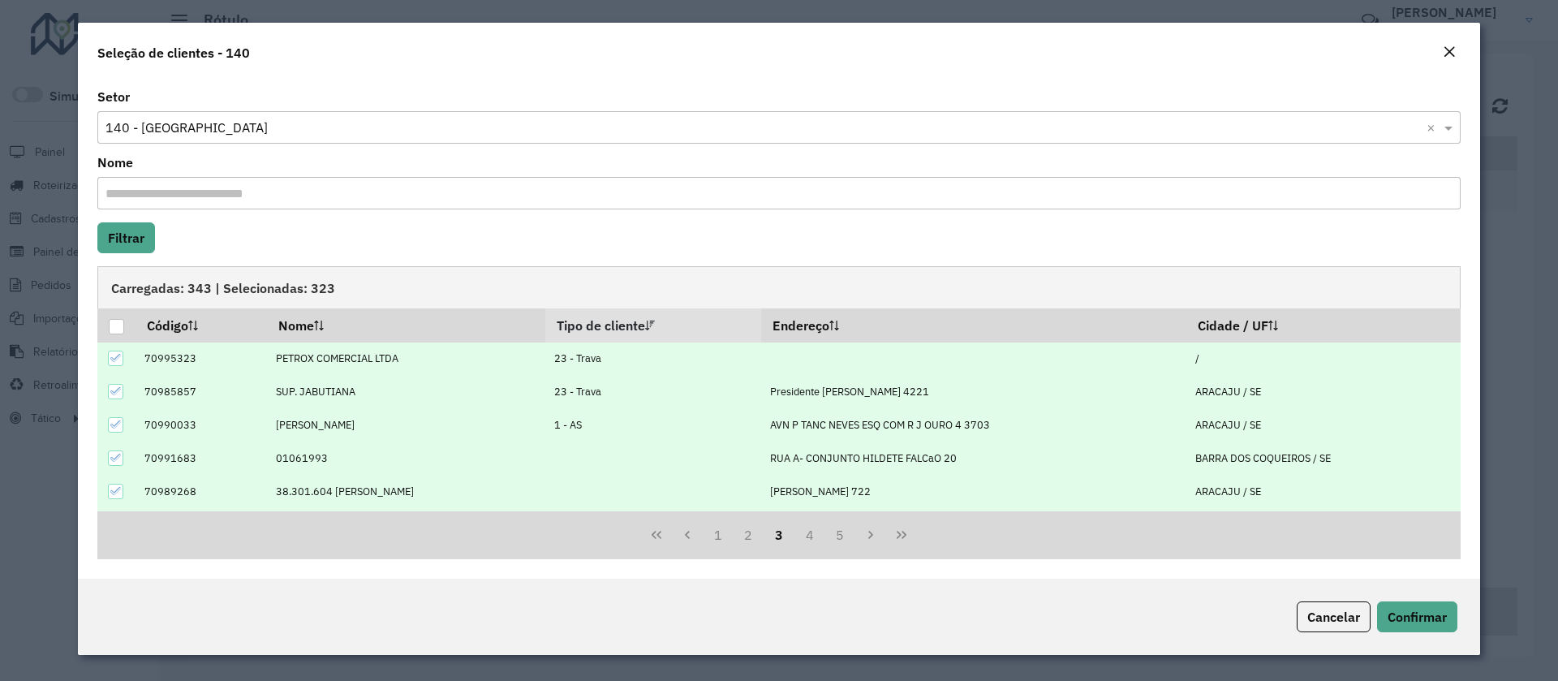
scroll to position [0, 0]
click at [114, 360] on icon at bounding box center [115, 358] width 11 height 11
drag, startPoint x: 109, startPoint y: 393, endPoint x: 110, endPoint y: 418, distance: 25.2
click at [108, 394] on div at bounding box center [115, 392] width 15 height 15
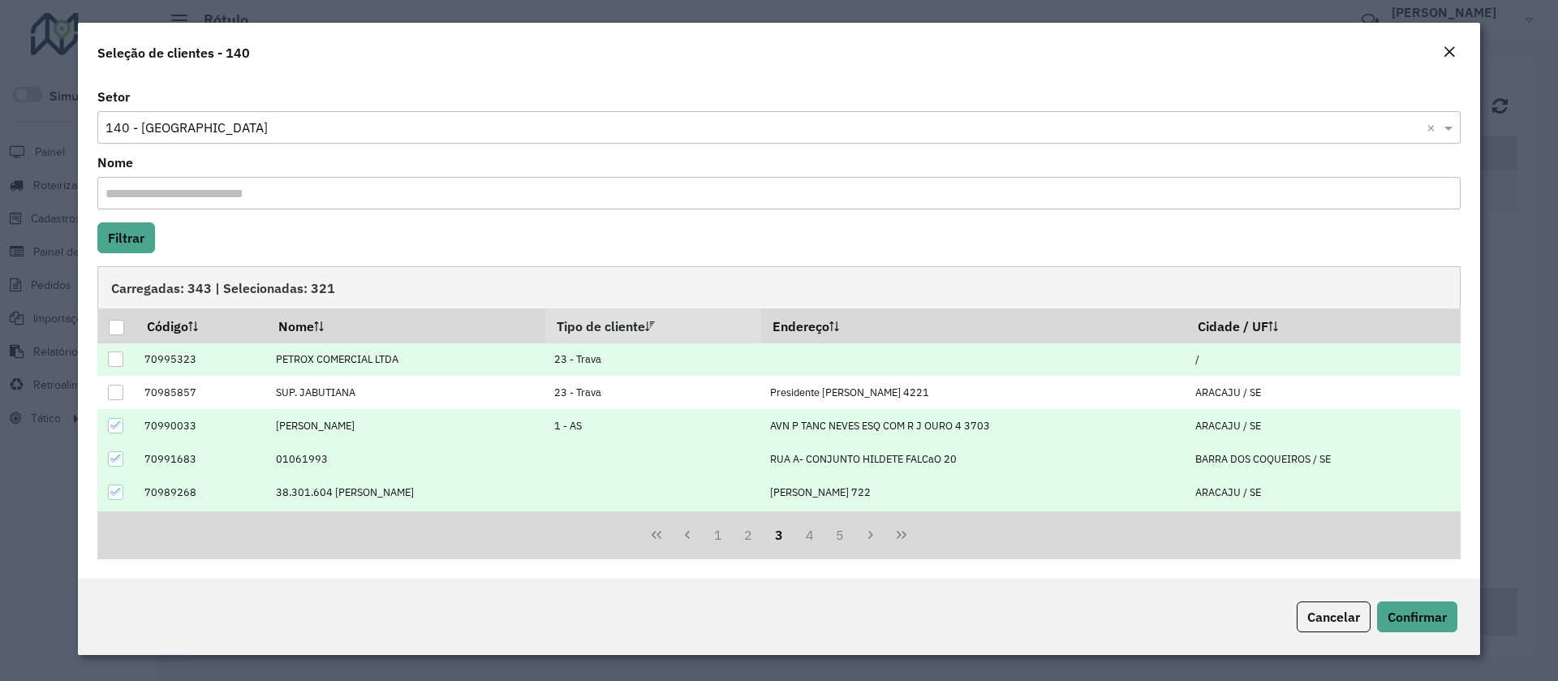
click at [110, 420] on icon at bounding box center [115, 425] width 11 height 11
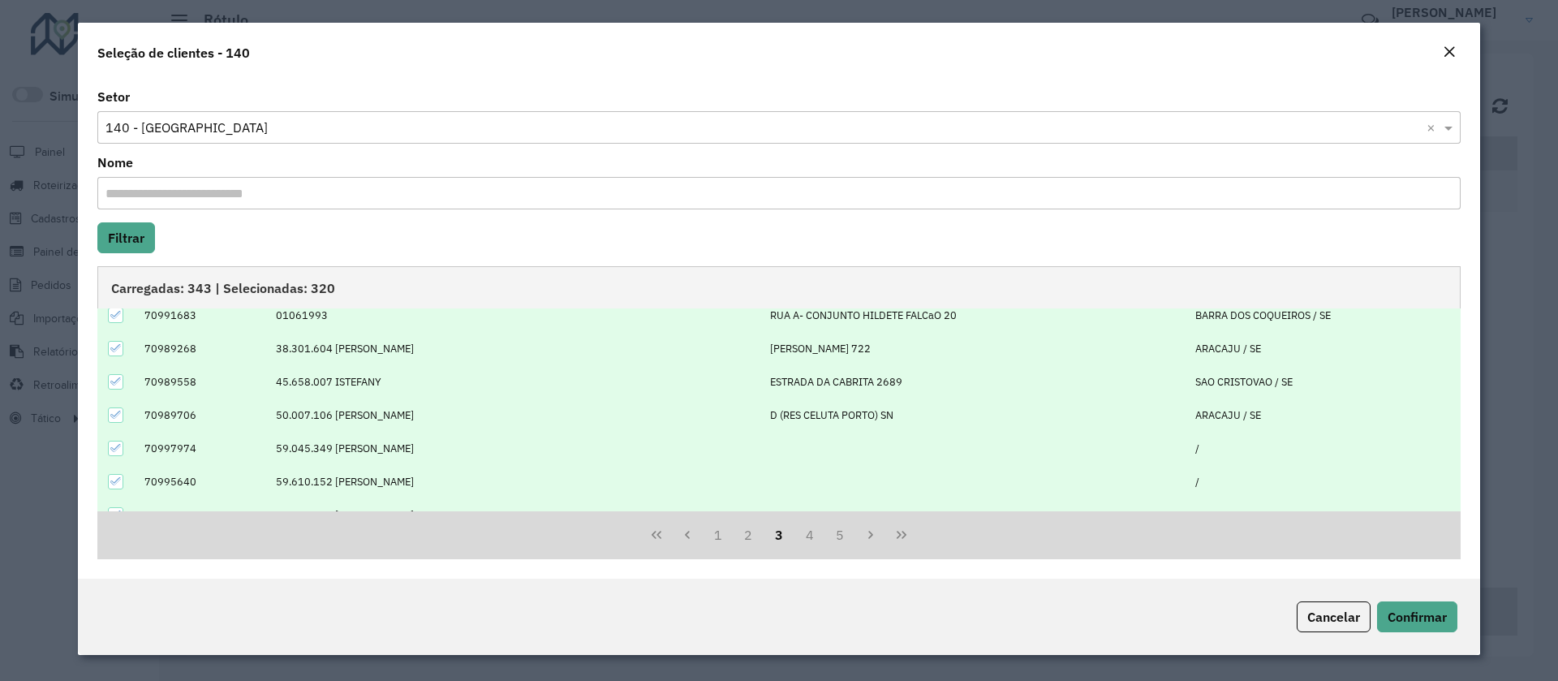
scroll to position [164, 0]
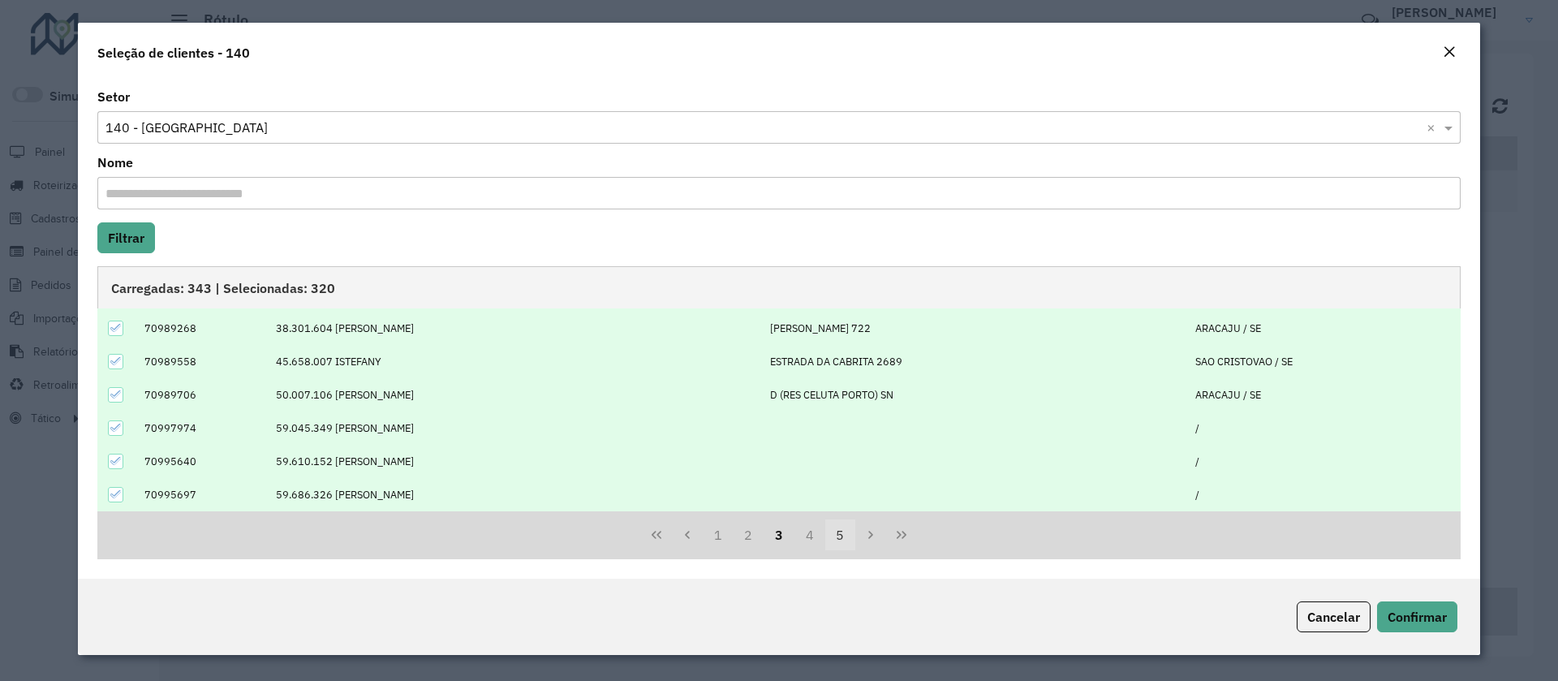
click at [816, 547] on button "4" at bounding box center [809, 534] width 31 height 31
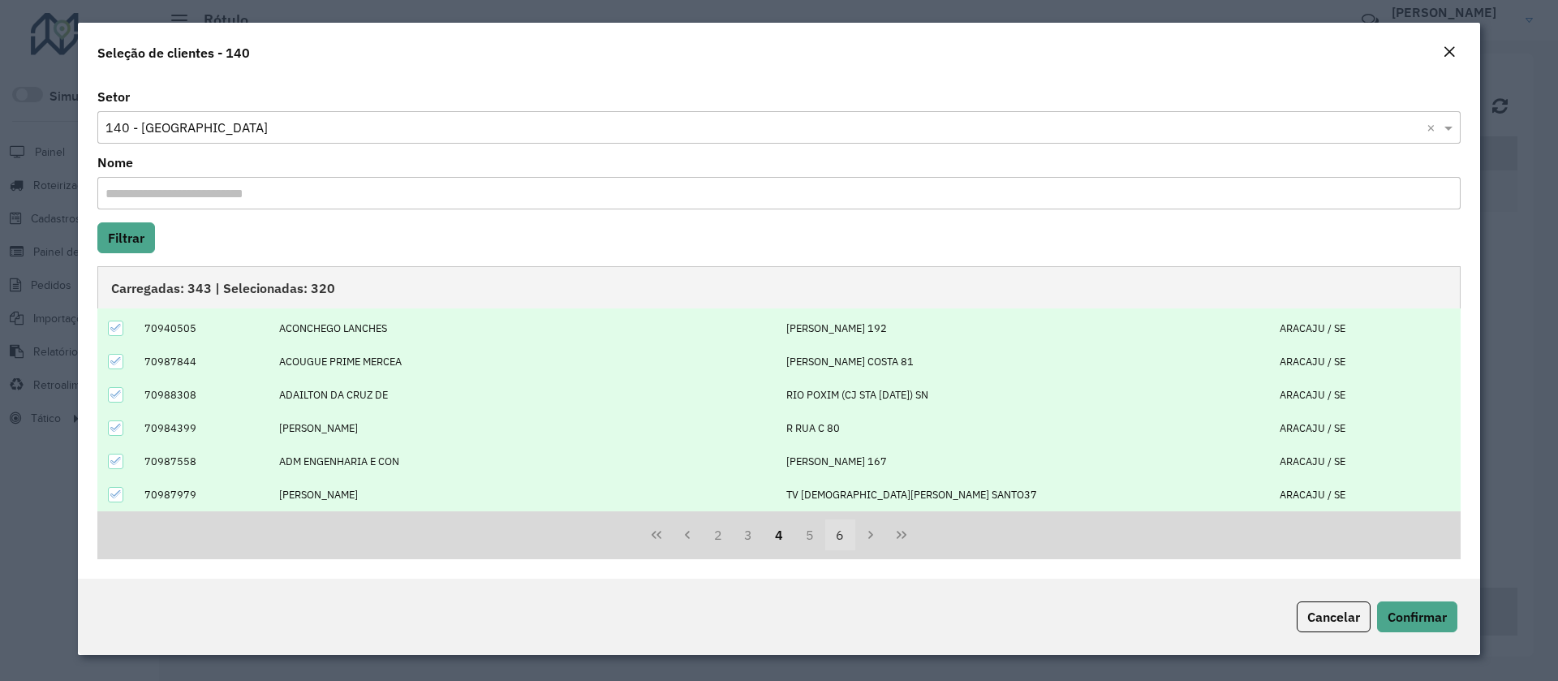
click at [828, 540] on button "6" at bounding box center [840, 534] width 31 height 31
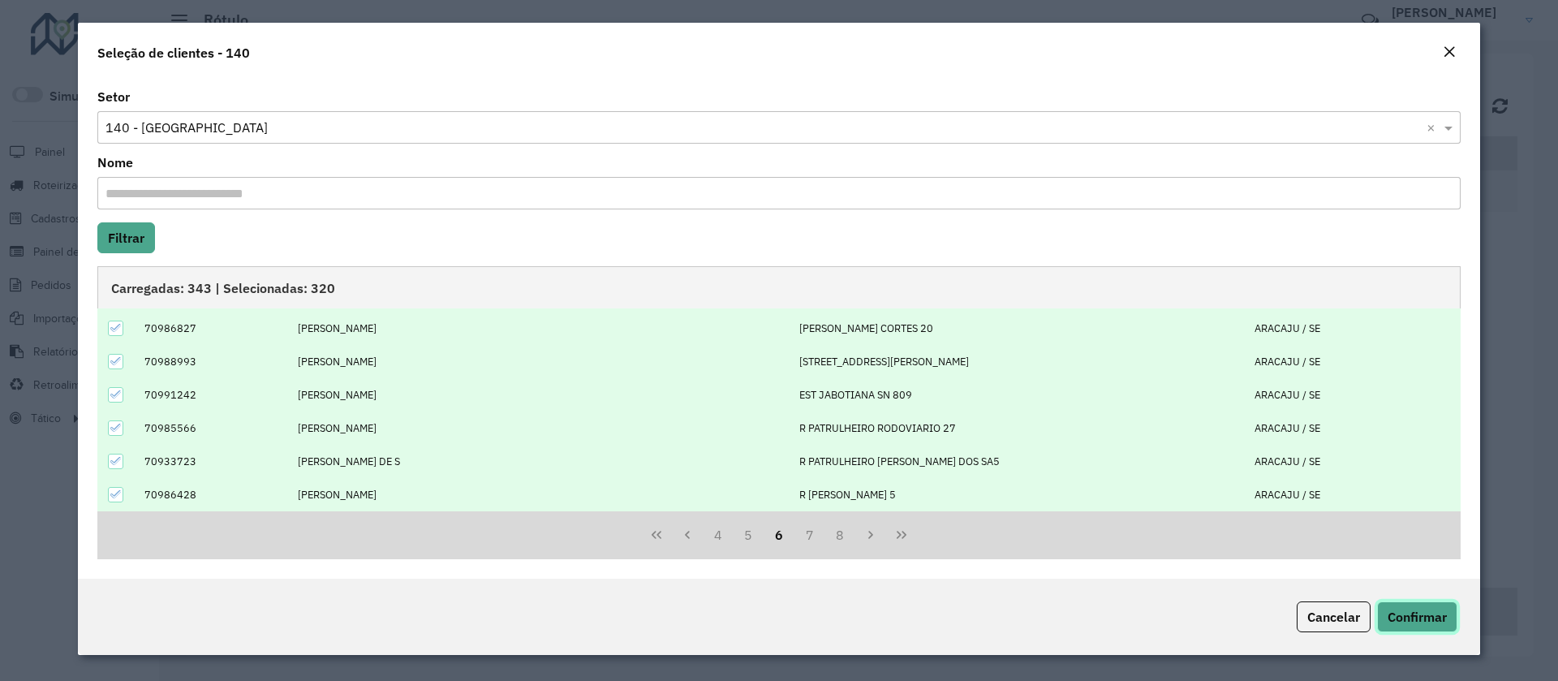
click at [1413, 623] on span "Confirmar" at bounding box center [1417, 617] width 59 height 16
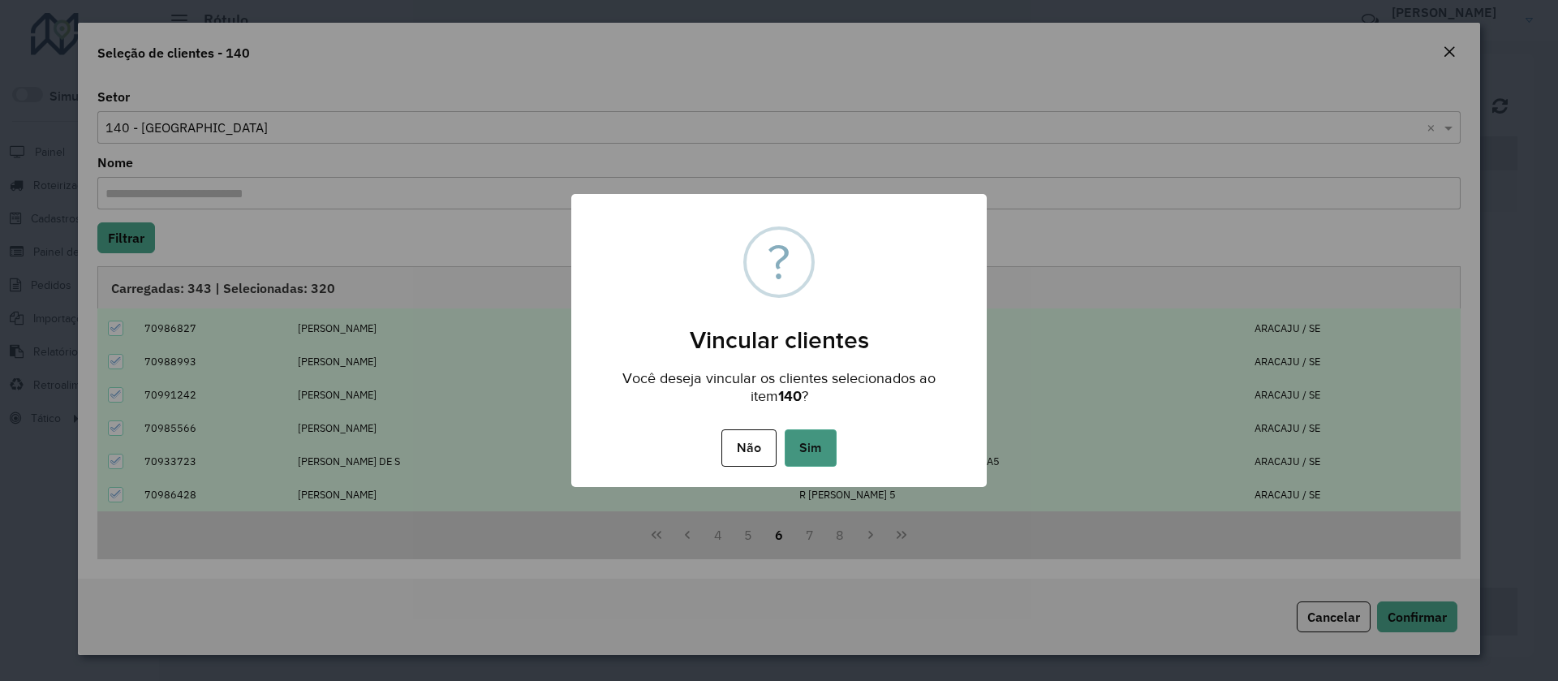
click at [809, 440] on button "Sim" at bounding box center [811, 447] width 52 height 37
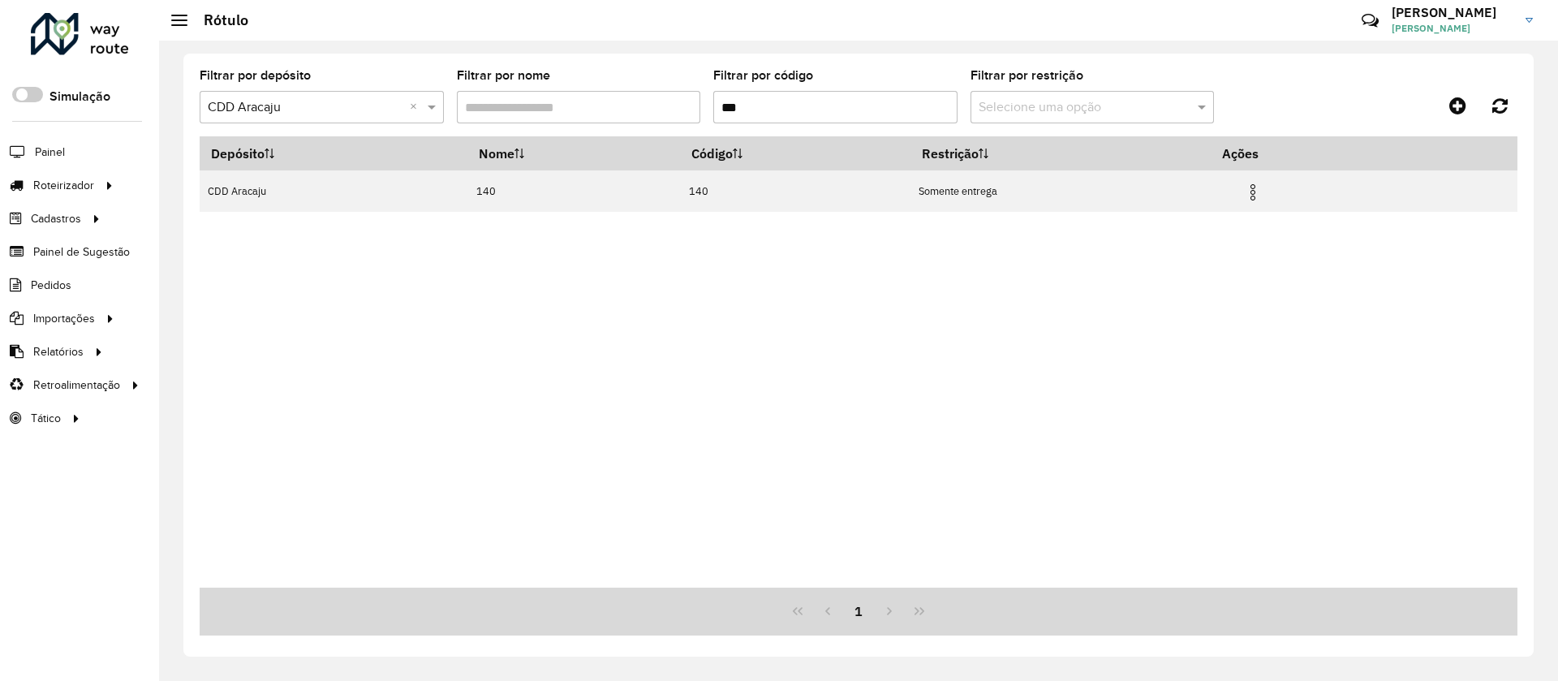
click at [732, 111] on input "***" at bounding box center [835, 107] width 244 height 32
type input "***"
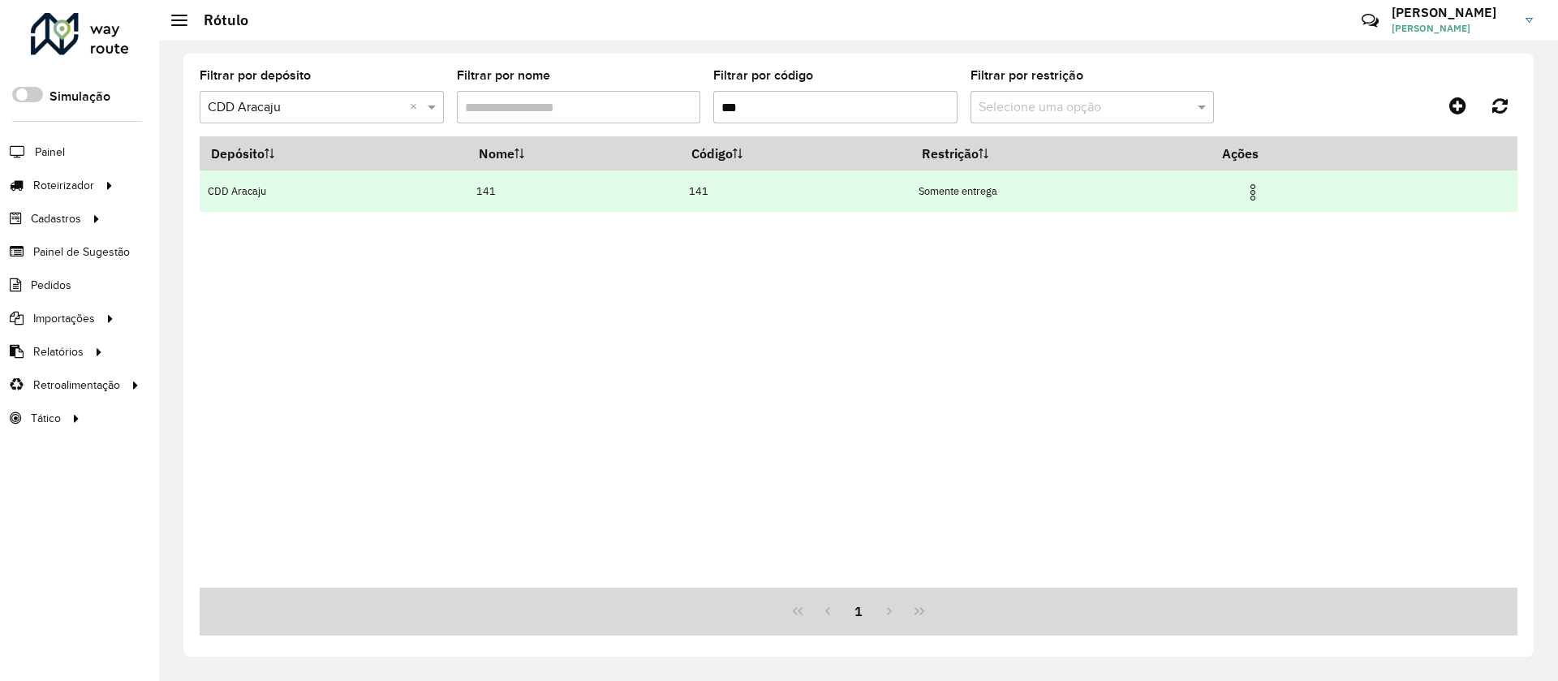
click at [1253, 193] on img at bounding box center [1252, 192] width 19 height 19
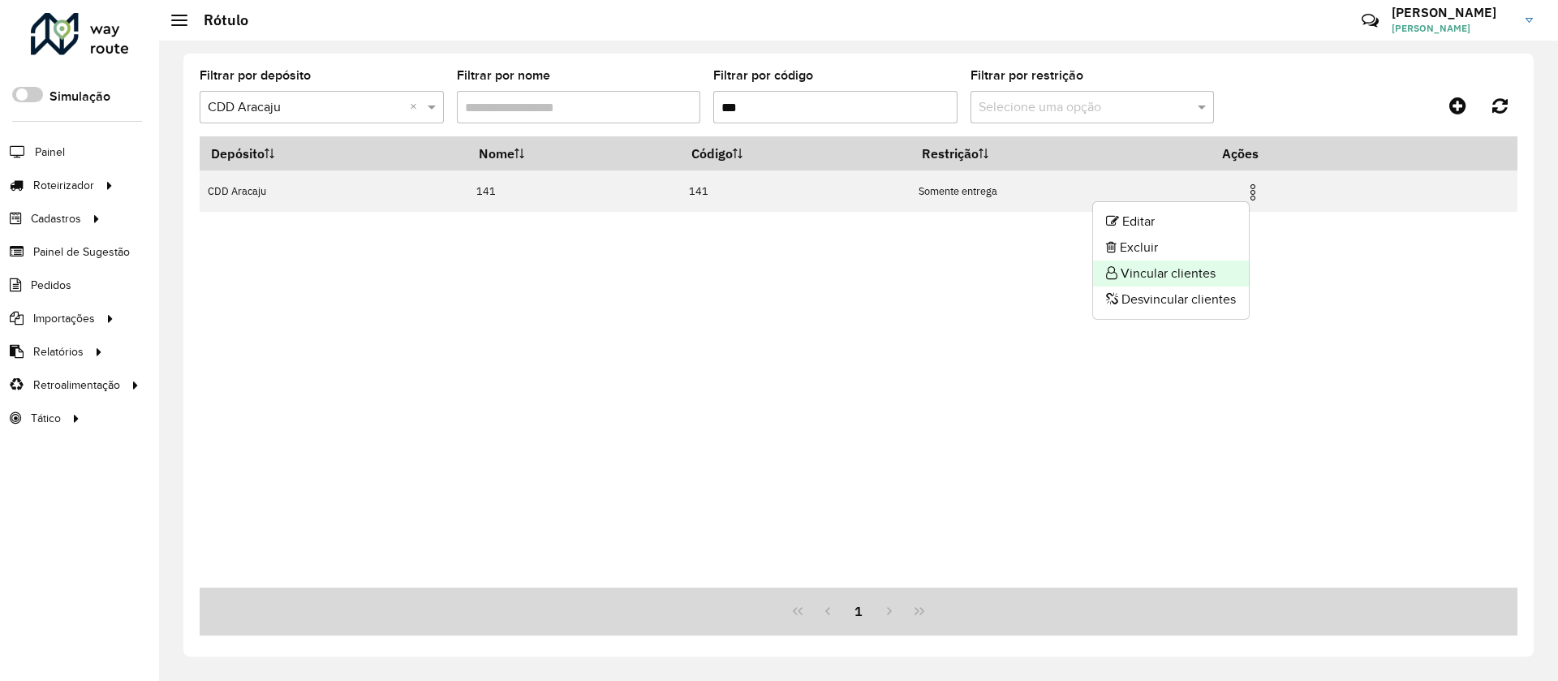
click at [1187, 278] on li "Vincular clientes" at bounding box center [1171, 274] width 156 height 26
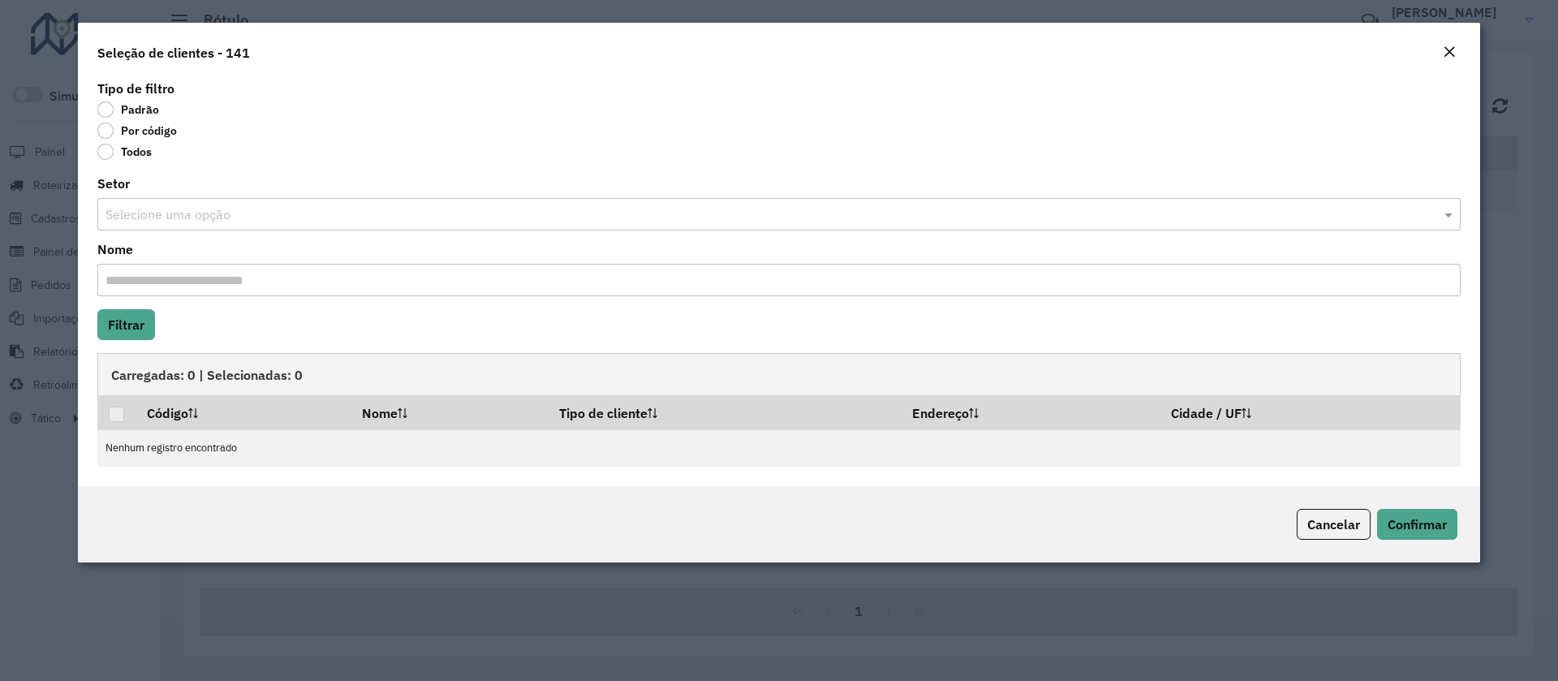
click at [188, 214] on input "text" at bounding box center [762, 214] width 1315 height 19
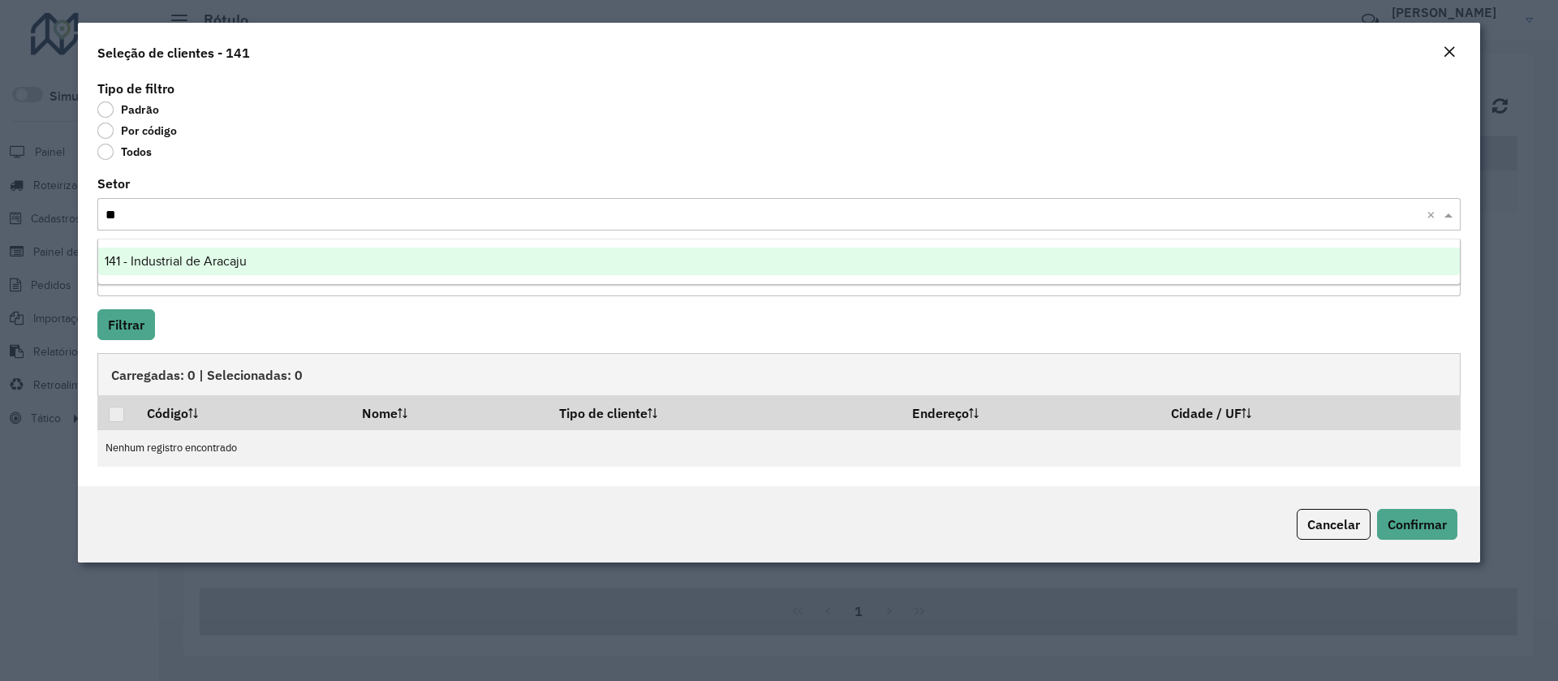
type input "***"
click at [164, 257] on span "141 - Industrial de Aracaju" at bounding box center [176, 261] width 142 height 14
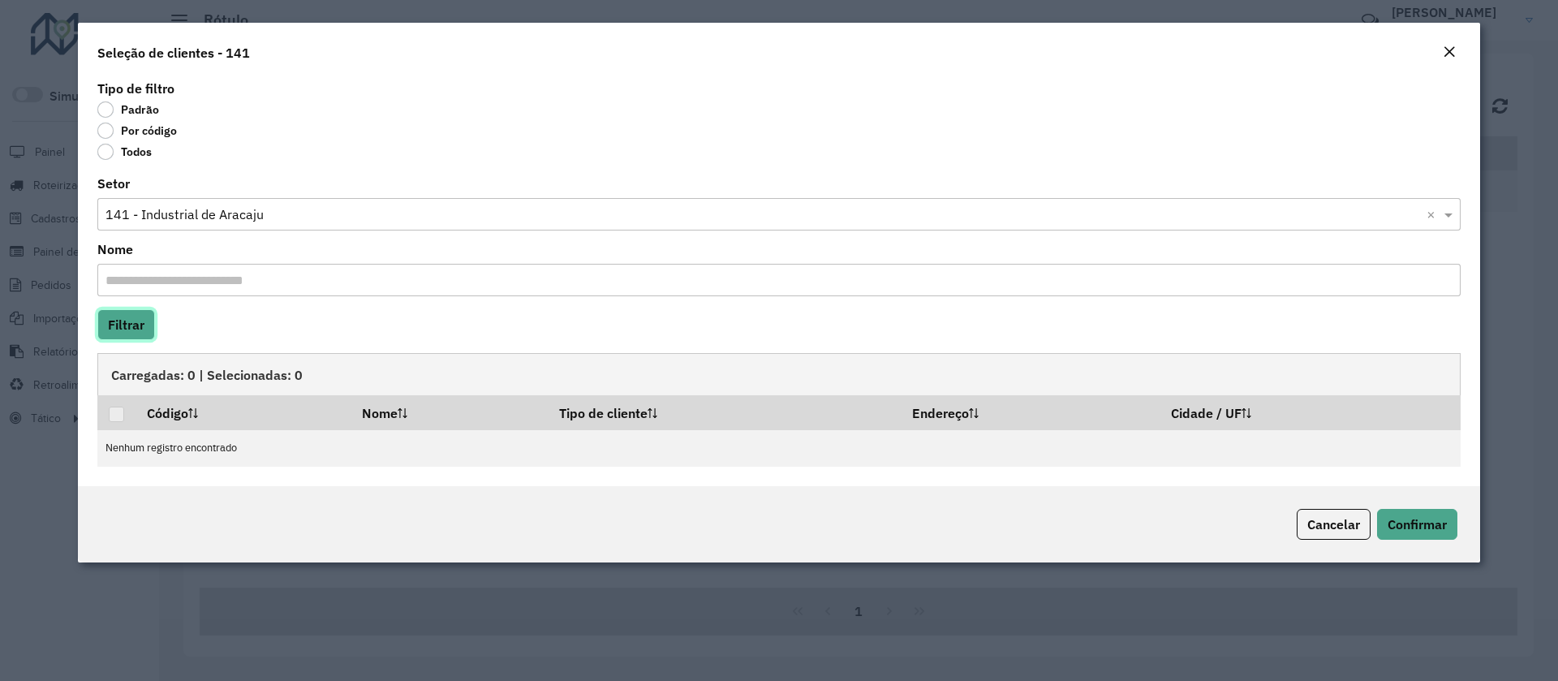
click at [130, 317] on button "Filtrar" at bounding box center [126, 324] width 58 height 31
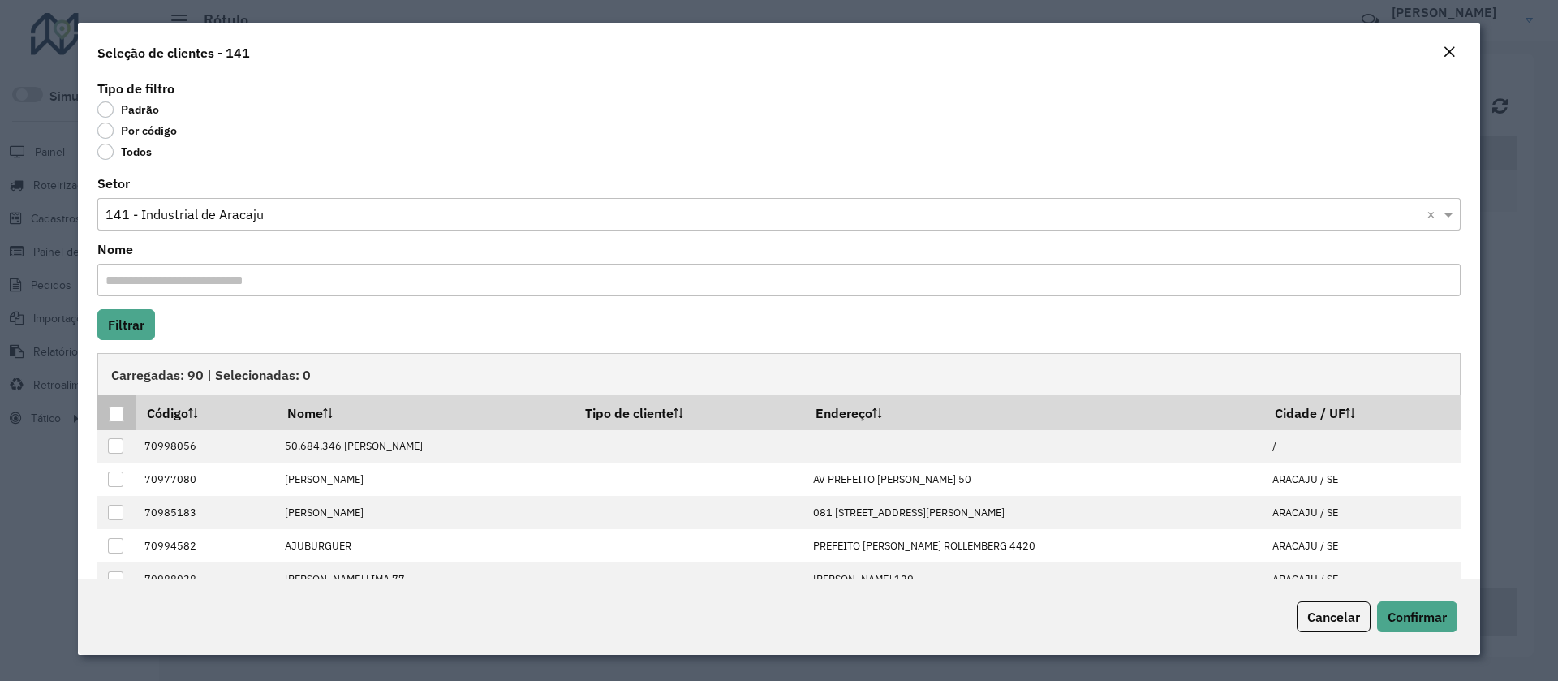
click at [123, 413] on div at bounding box center [116, 414] width 15 height 15
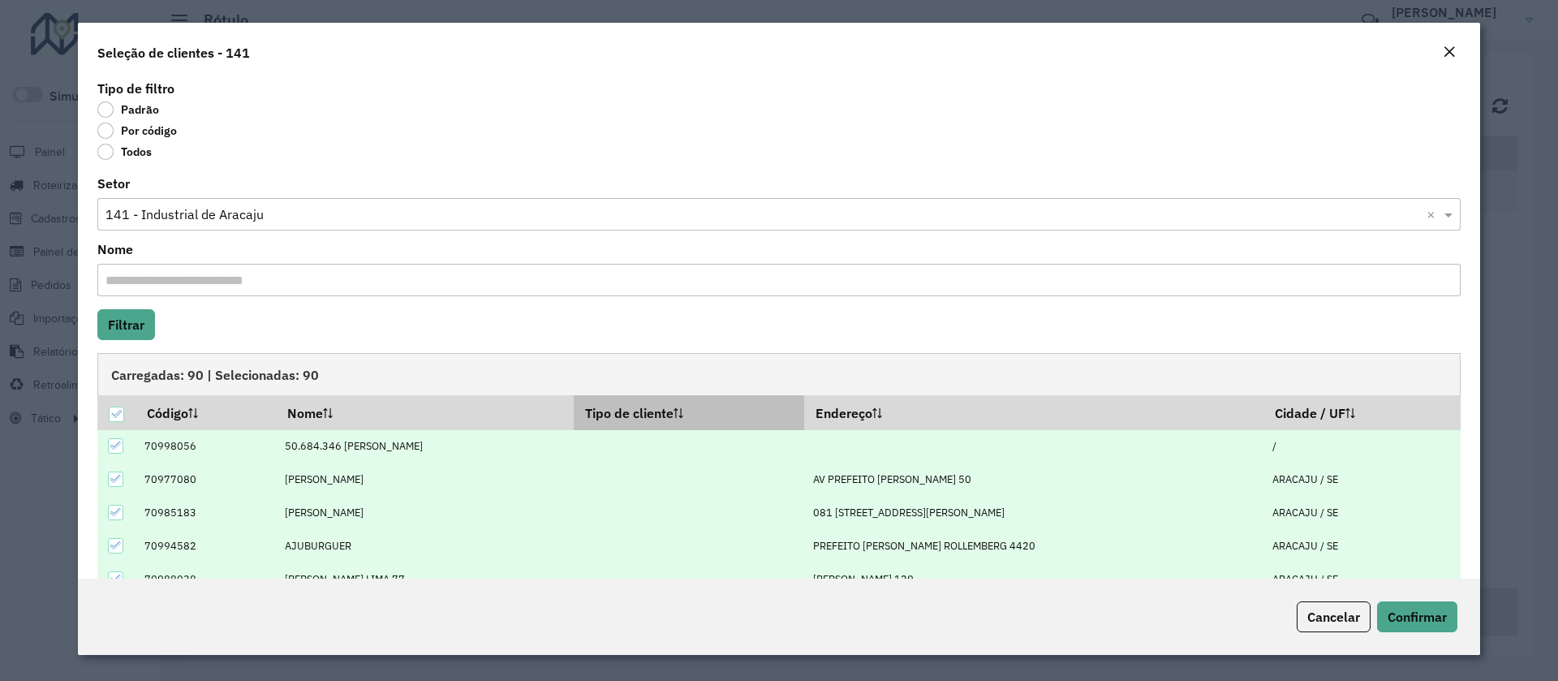
click at [764, 398] on th "Tipo de cliente" at bounding box center [689, 412] width 231 height 34
click at [759, 400] on th "Tipo de cliente" at bounding box center [689, 412] width 231 height 34
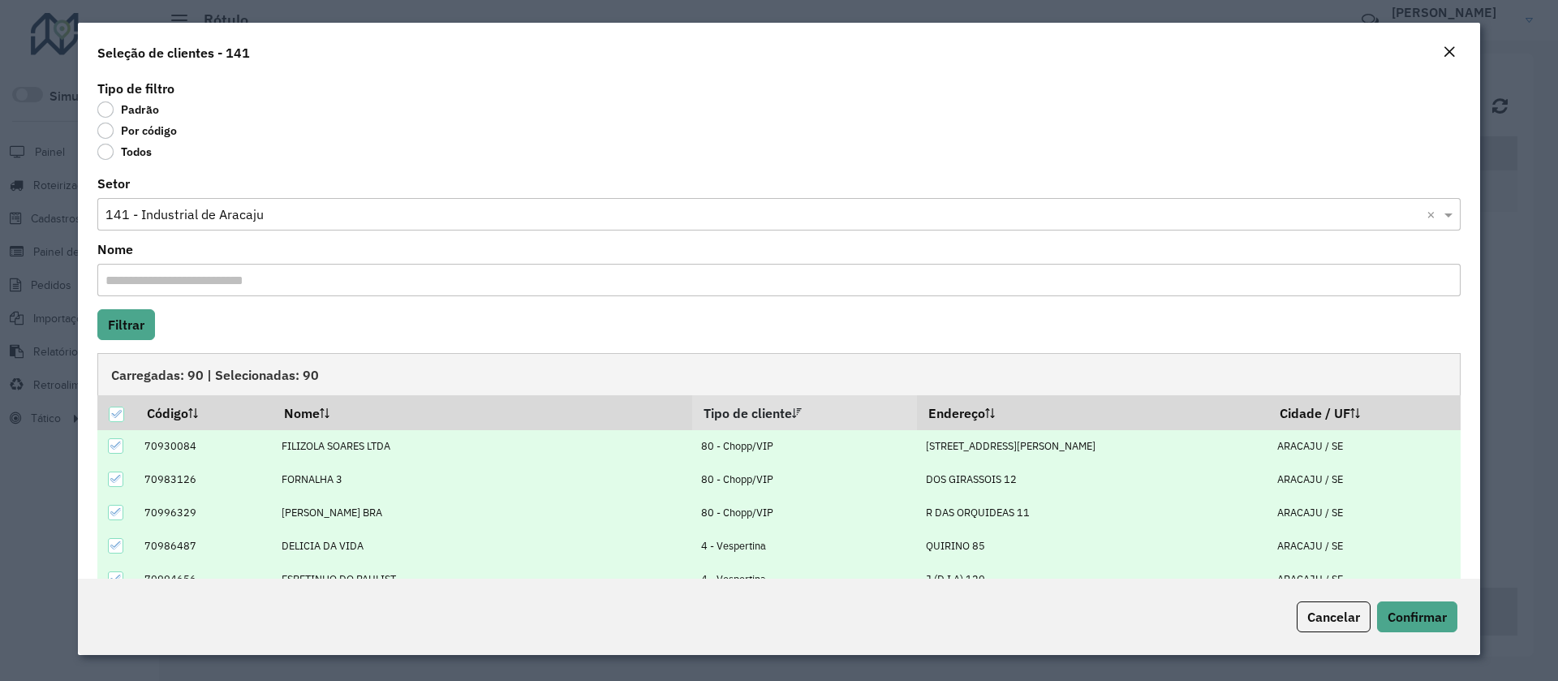
click at [116, 441] on icon at bounding box center [115, 445] width 11 height 11
click at [116, 484] on icon at bounding box center [115, 478] width 11 height 11
click at [116, 519] on div at bounding box center [115, 512] width 15 height 15
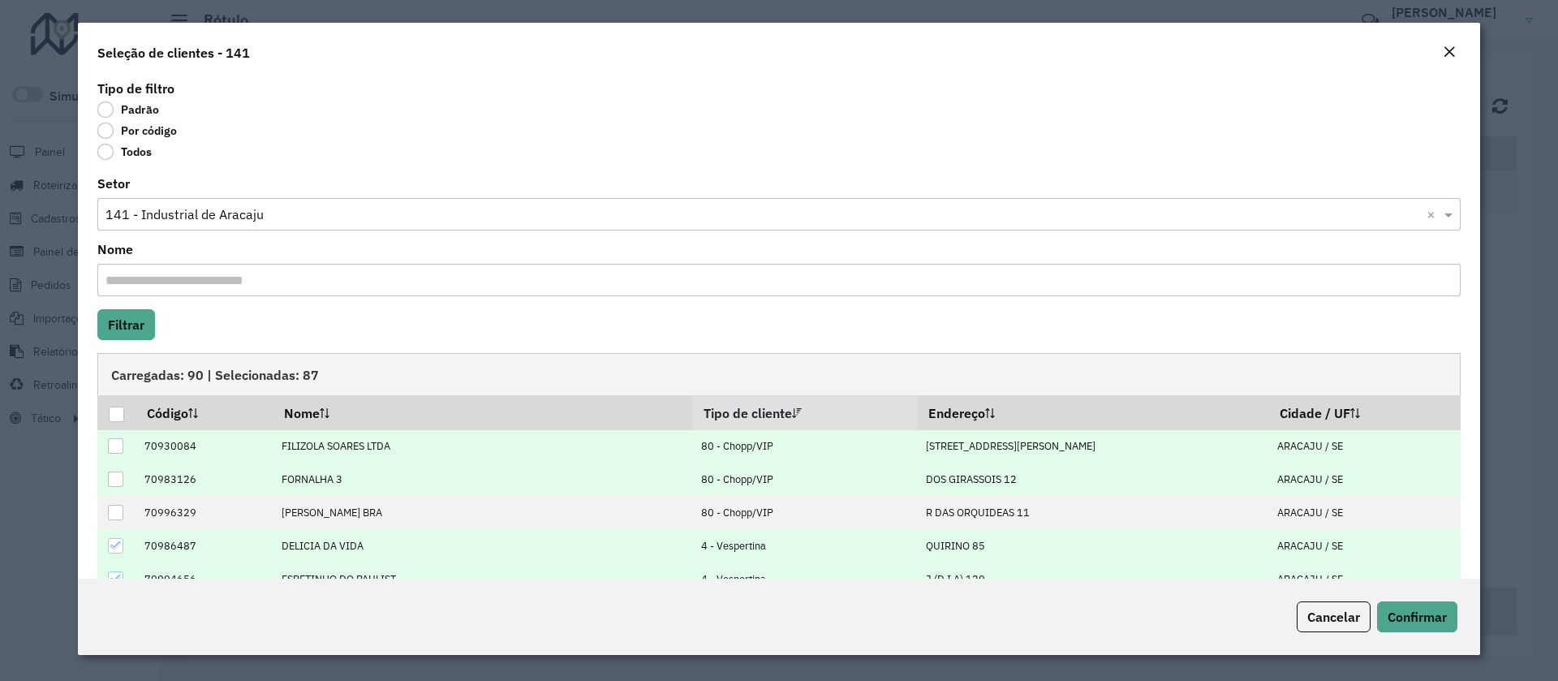
click at [119, 547] on icon at bounding box center [115, 545] width 11 height 11
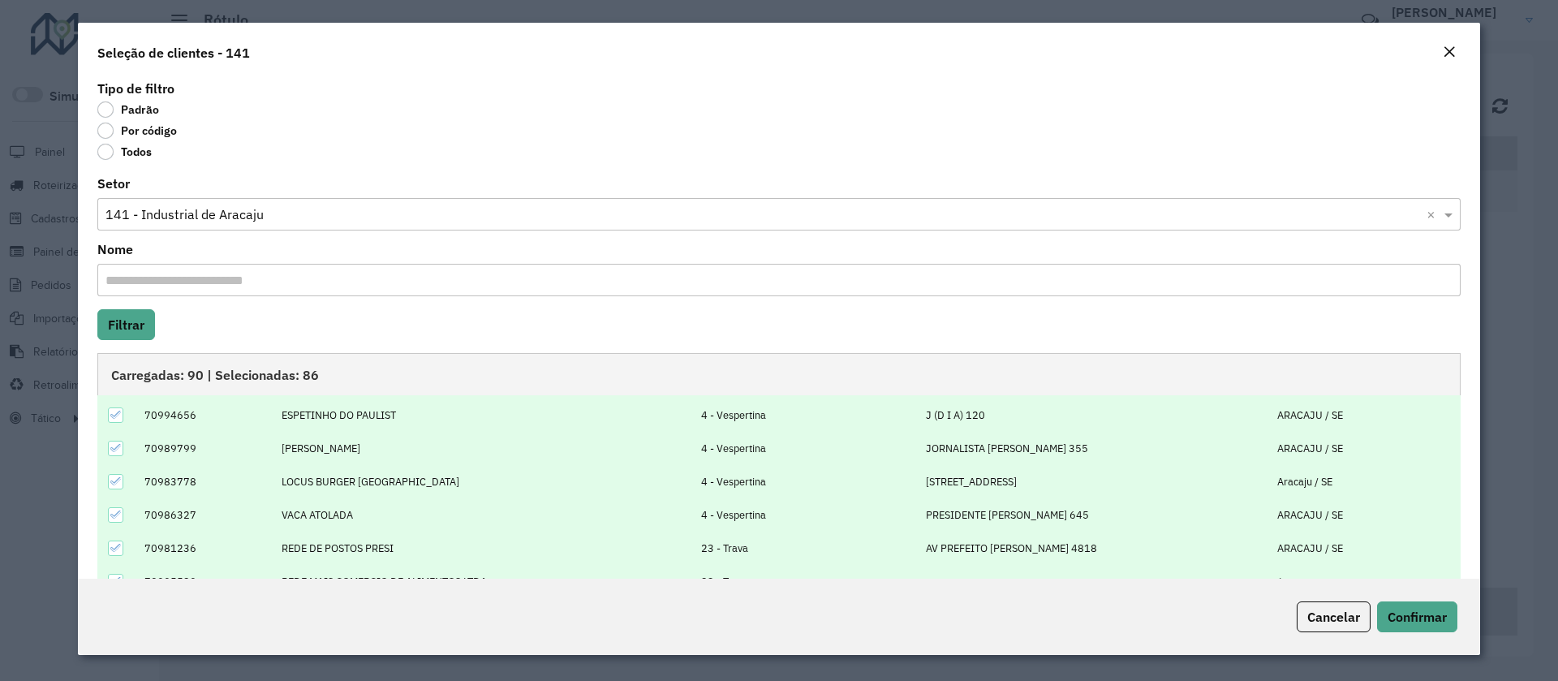
click at [117, 411] on icon at bounding box center [115, 414] width 11 height 11
click at [120, 449] on icon at bounding box center [115, 447] width 11 height 11
click at [116, 481] on icon at bounding box center [115, 481] width 11 height 11
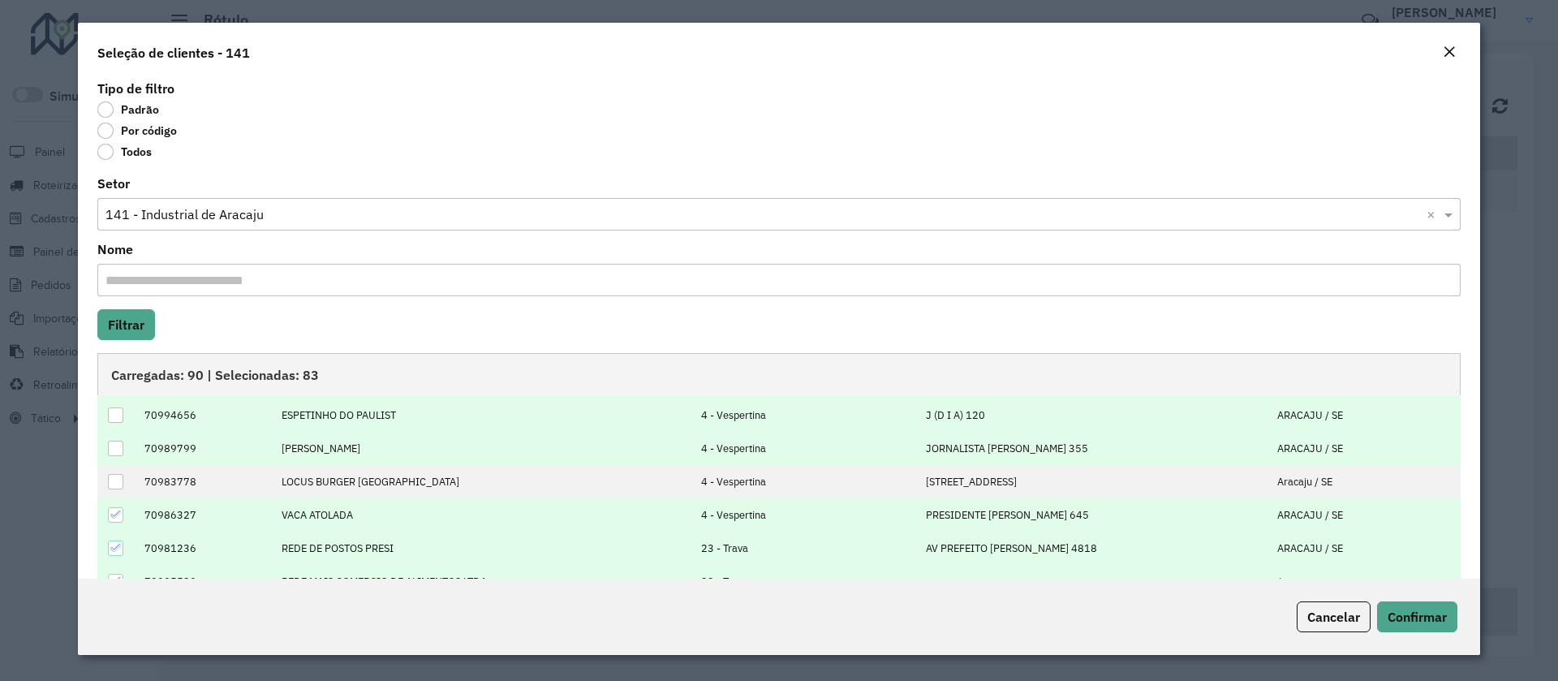
click at [123, 519] on div at bounding box center [115, 514] width 15 height 15
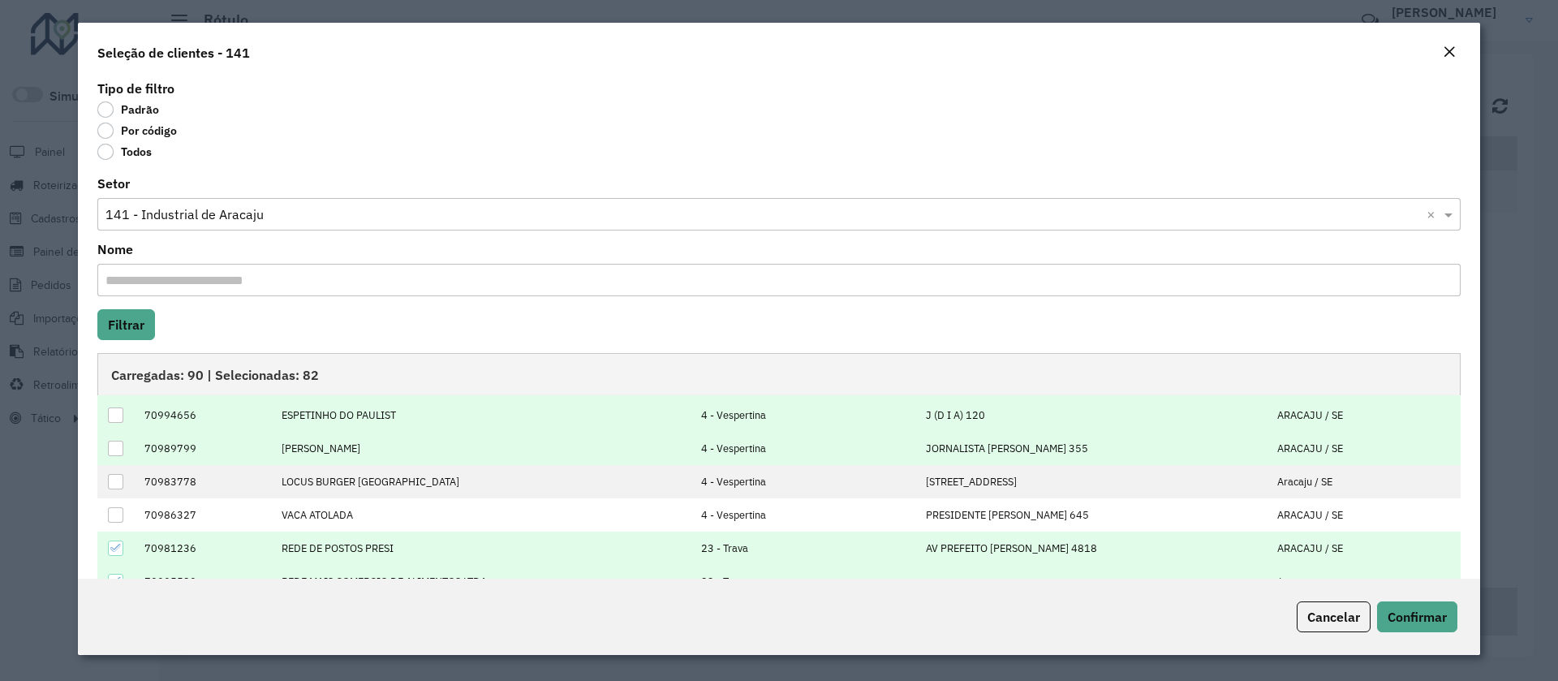
click at [117, 555] on div at bounding box center [115, 547] width 15 height 15
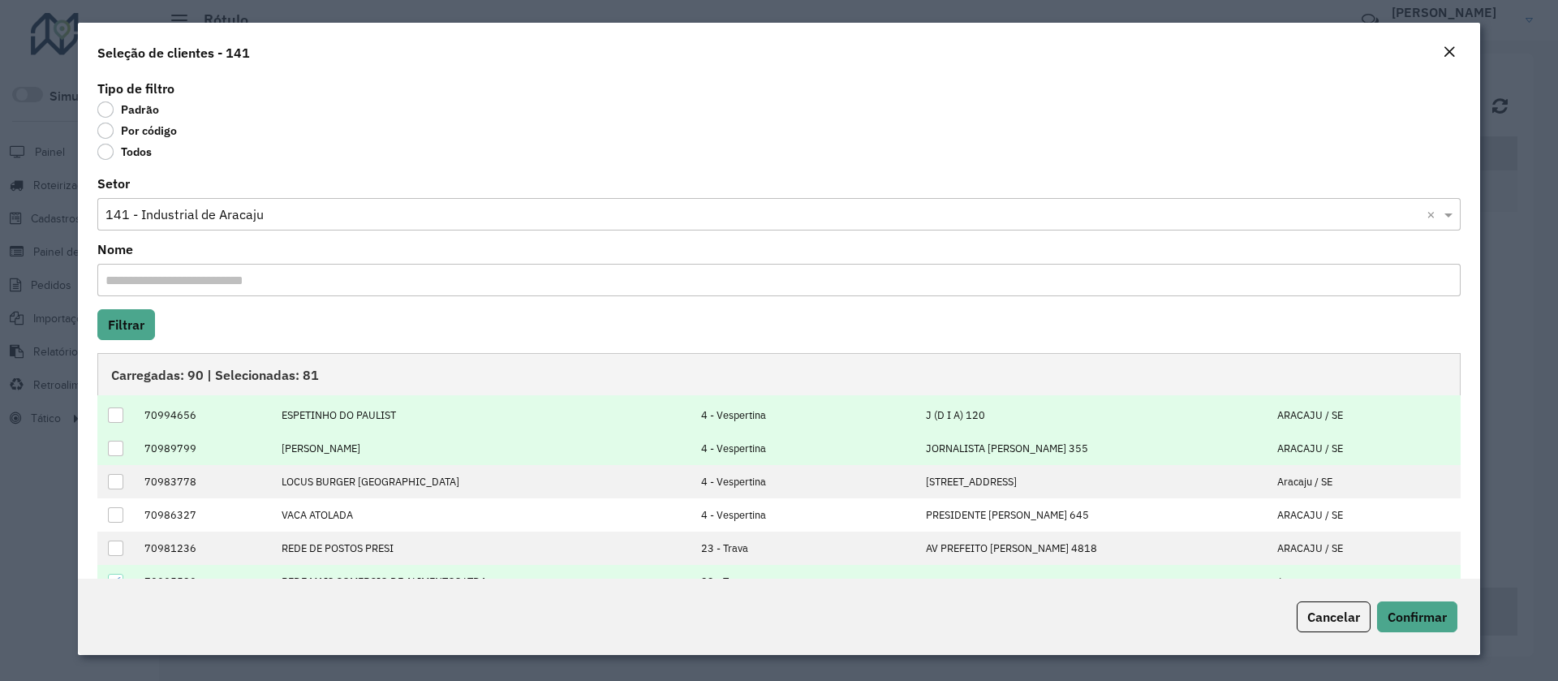
click at [877, 325] on hb-field-button "Filtrar" at bounding box center [778, 324] width 1363 height 31
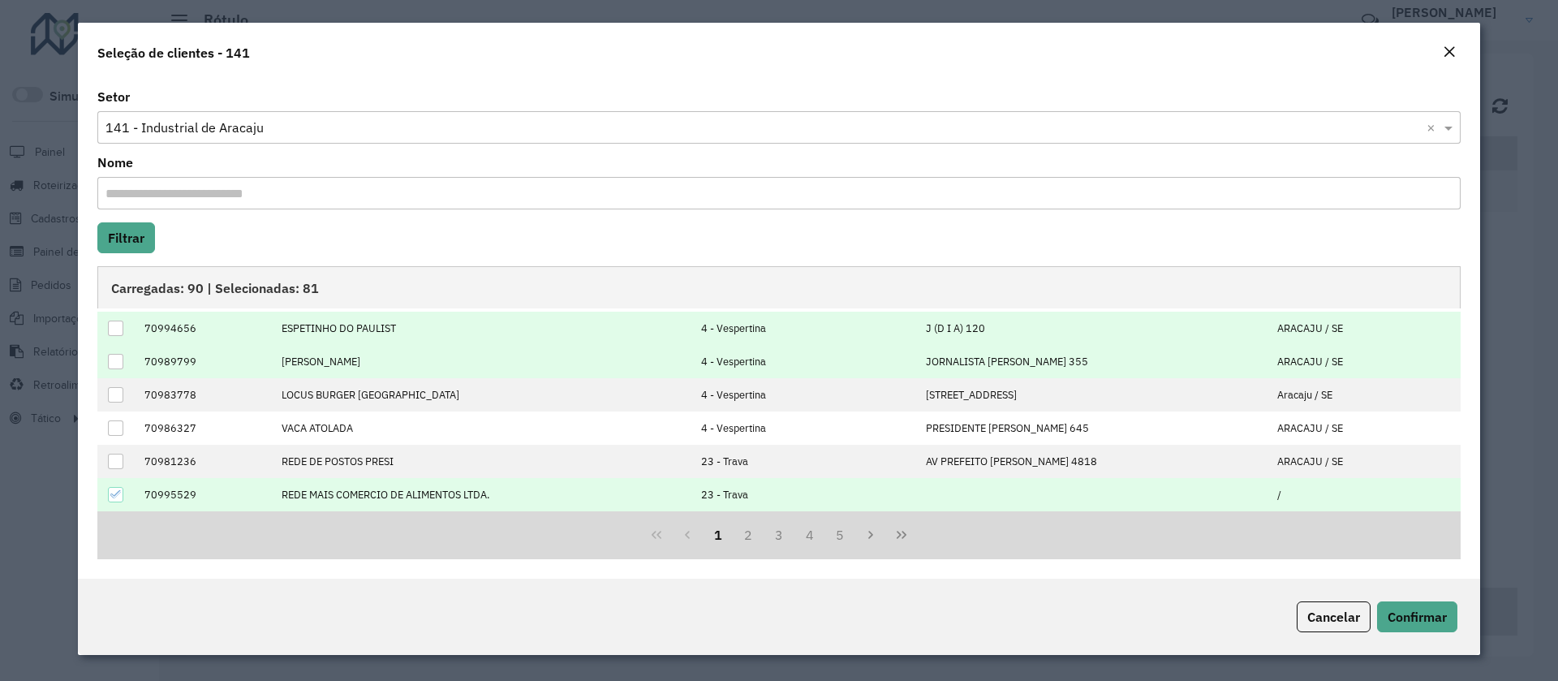
click at [114, 498] on icon at bounding box center [115, 494] width 11 height 11
click at [737, 532] on button "2" at bounding box center [748, 534] width 31 height 31
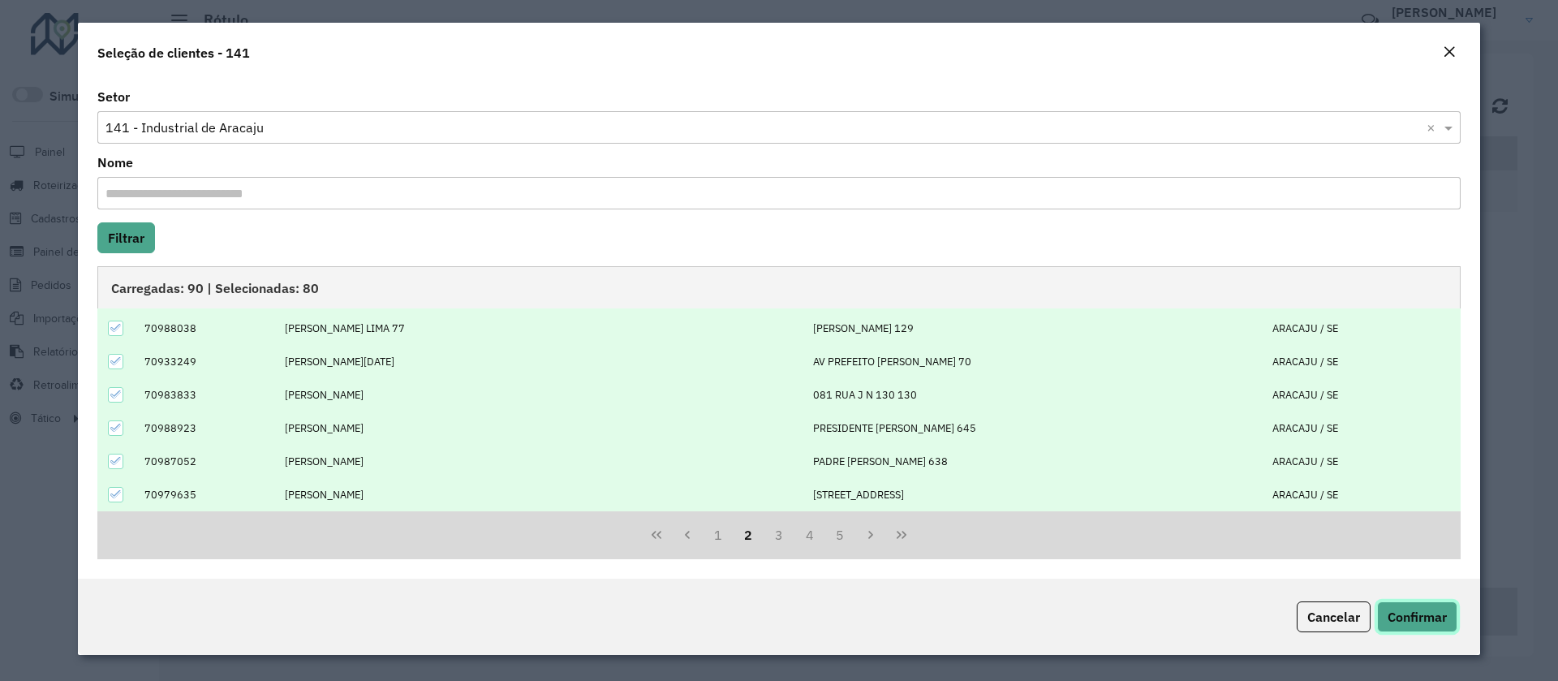
click at [1419, 616] on span "Confirmar" at bounding box center [1417, 617] width 59 height 16
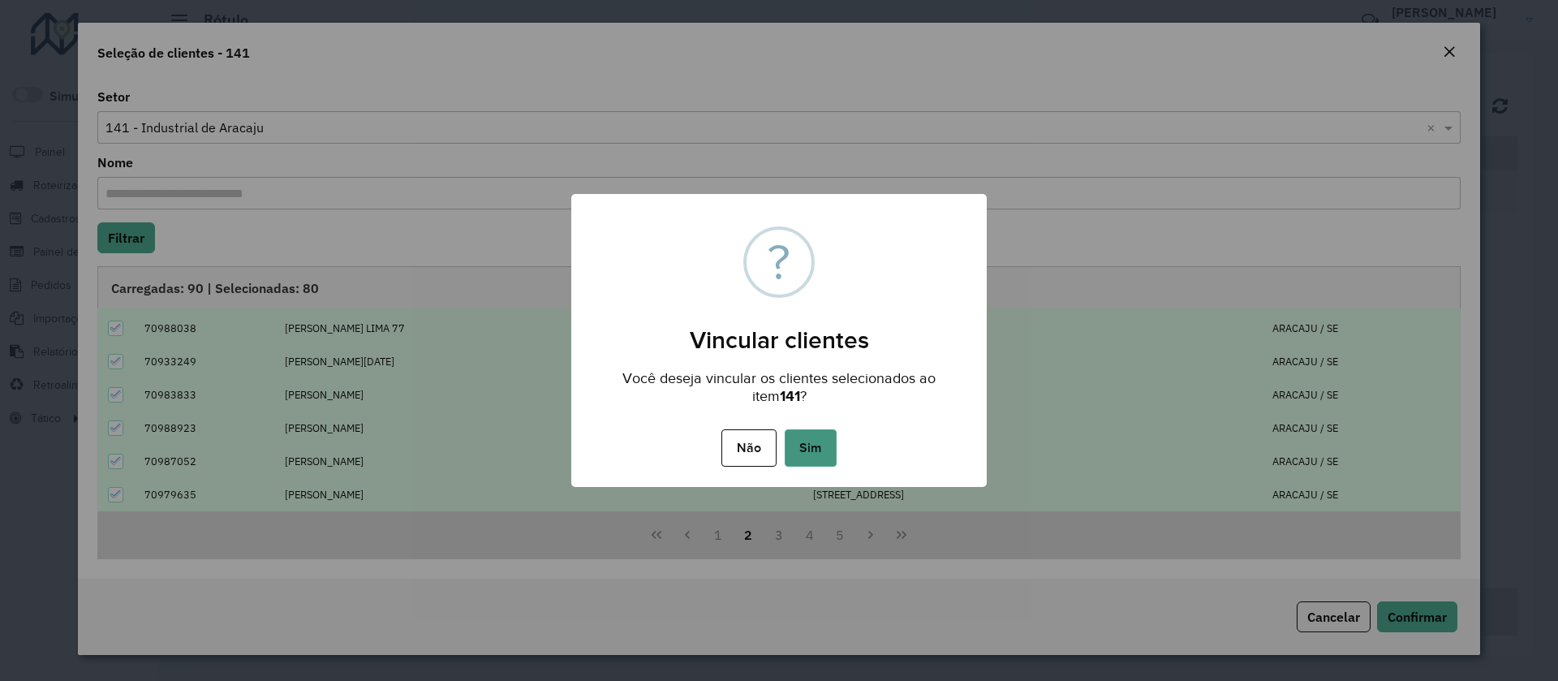
click at [797, 447] on button "Sim" at bounding box center [811, 447] width 52 height 37
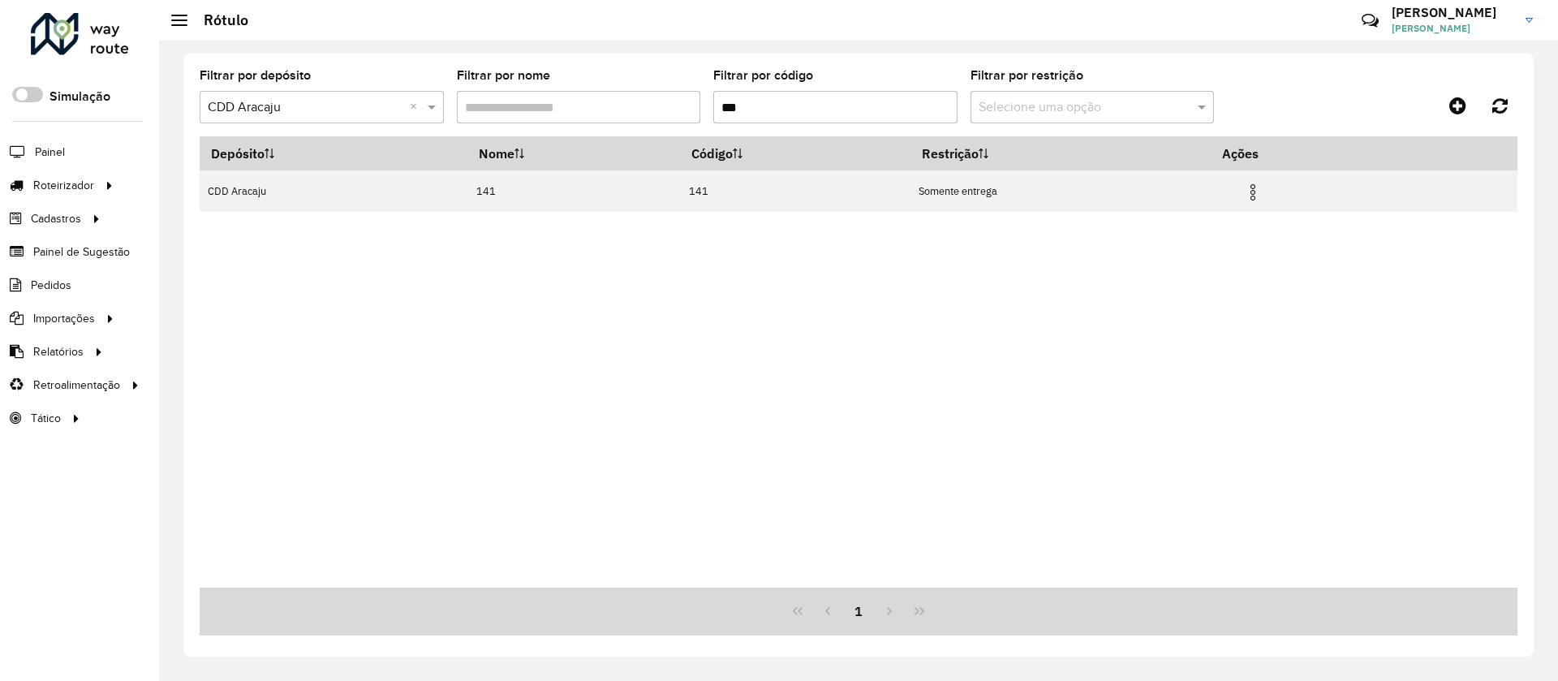
click at [691, 109] on formly-group "Filtrar por depósito Selecione um depósito × CDD Aracaju × Filtrar por nome Fil…" at bounding box center [687, 103] width 975 height 67
type input "***"
click at [1262, 200] on img at bounding box center [1252, 192] width 19 height 19
click at [1178, 278] on li "Vincular clientes" at bounding box center [1171, 274] width 156 height 26
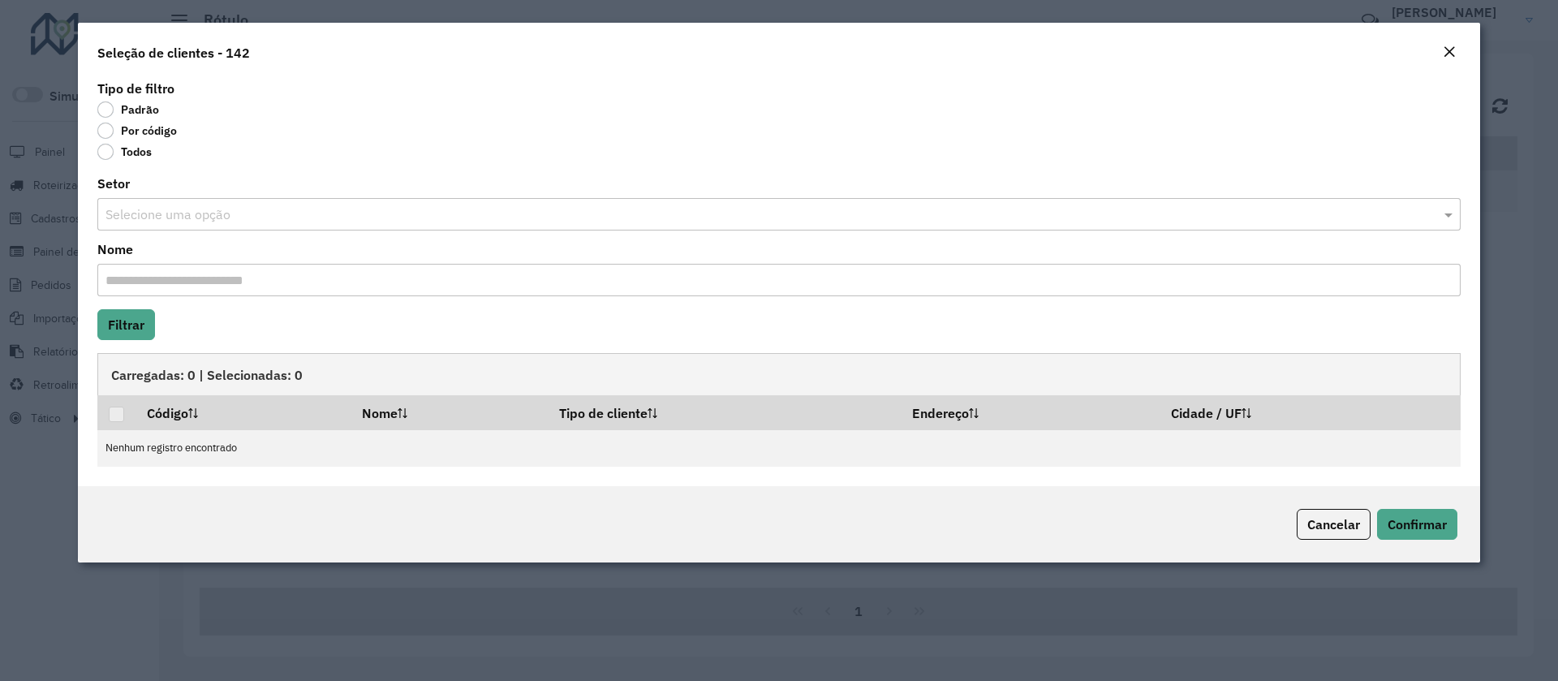
click at [182, 236] on div "Tipo de filtro Padrão Por código Todos Setor Selecione uma opção Nome Filtrar C…" at bounding box center [779, 281] width 1402 height 410
click at [171, 209] on input "text" at bounding box center [762, 214] width 1315 height 19
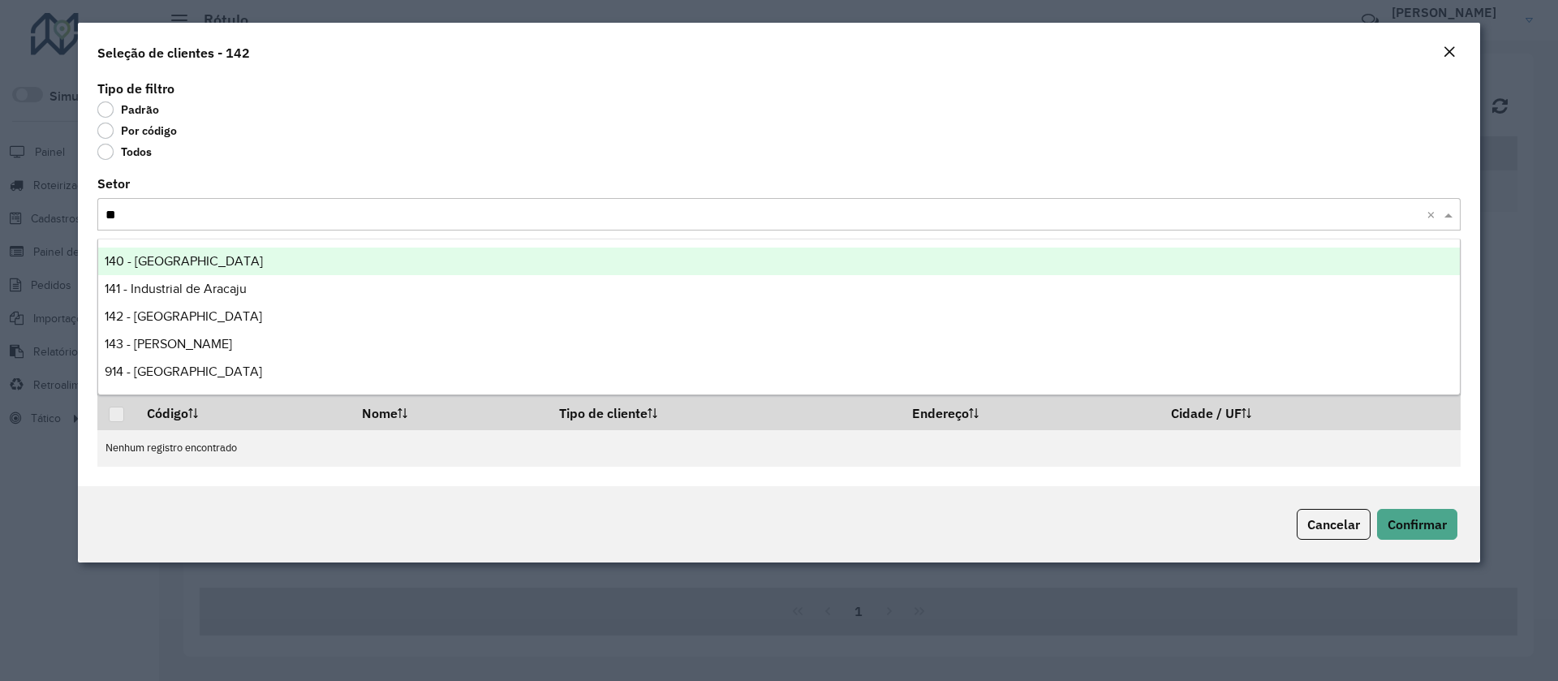
type input "***"
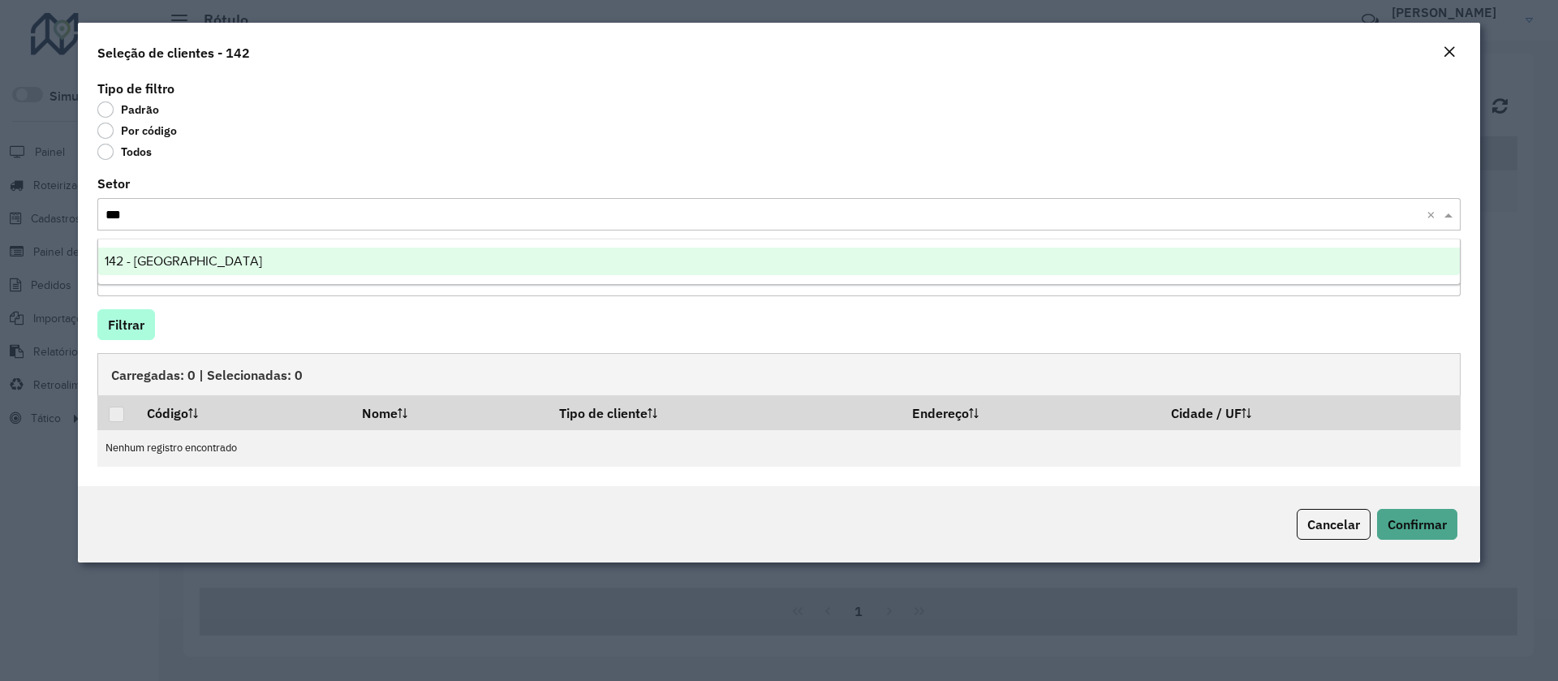
drag, startPoint x: 157, startPoint y: 262, endPoint x: 151, endPoint y: 320, distance: 58.0
click at [156, 261] on span "142 - [GEOGRAPHIC_DATA]" at bounding box center [183, 261] width 157 height 14
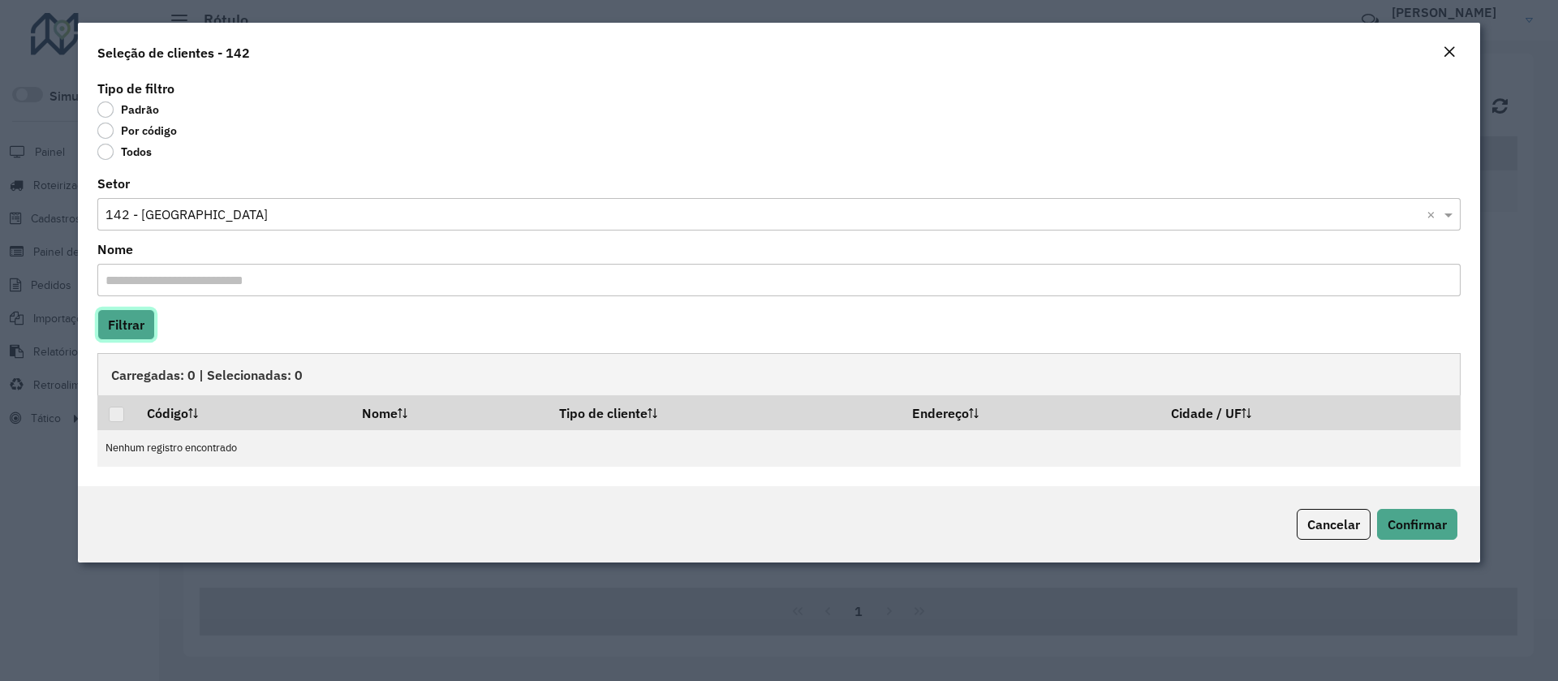
click at [141, 328] on button "Filtrar" at bounding box center [126, 324] width 58 height 31
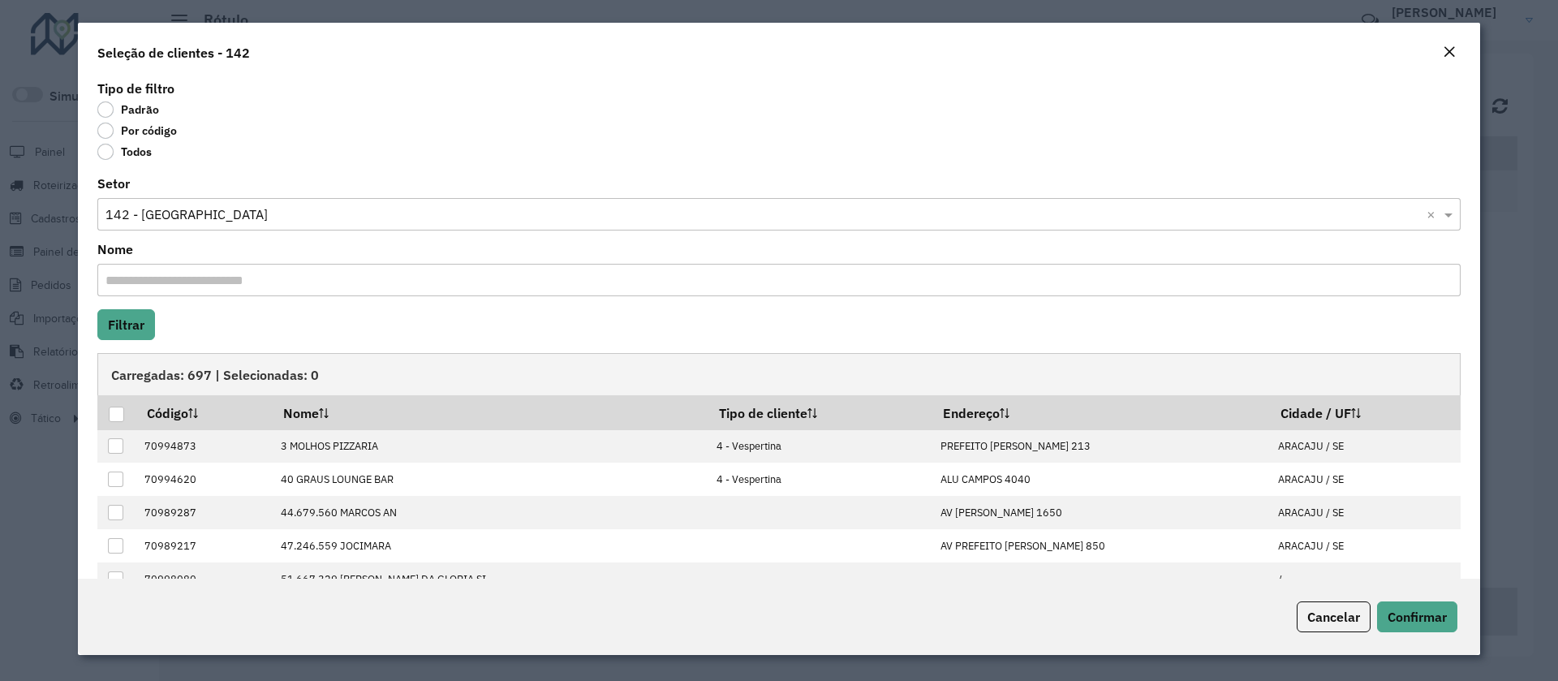
click at [114, 416] on div at bounding box center [116, 414] width 15 height 15
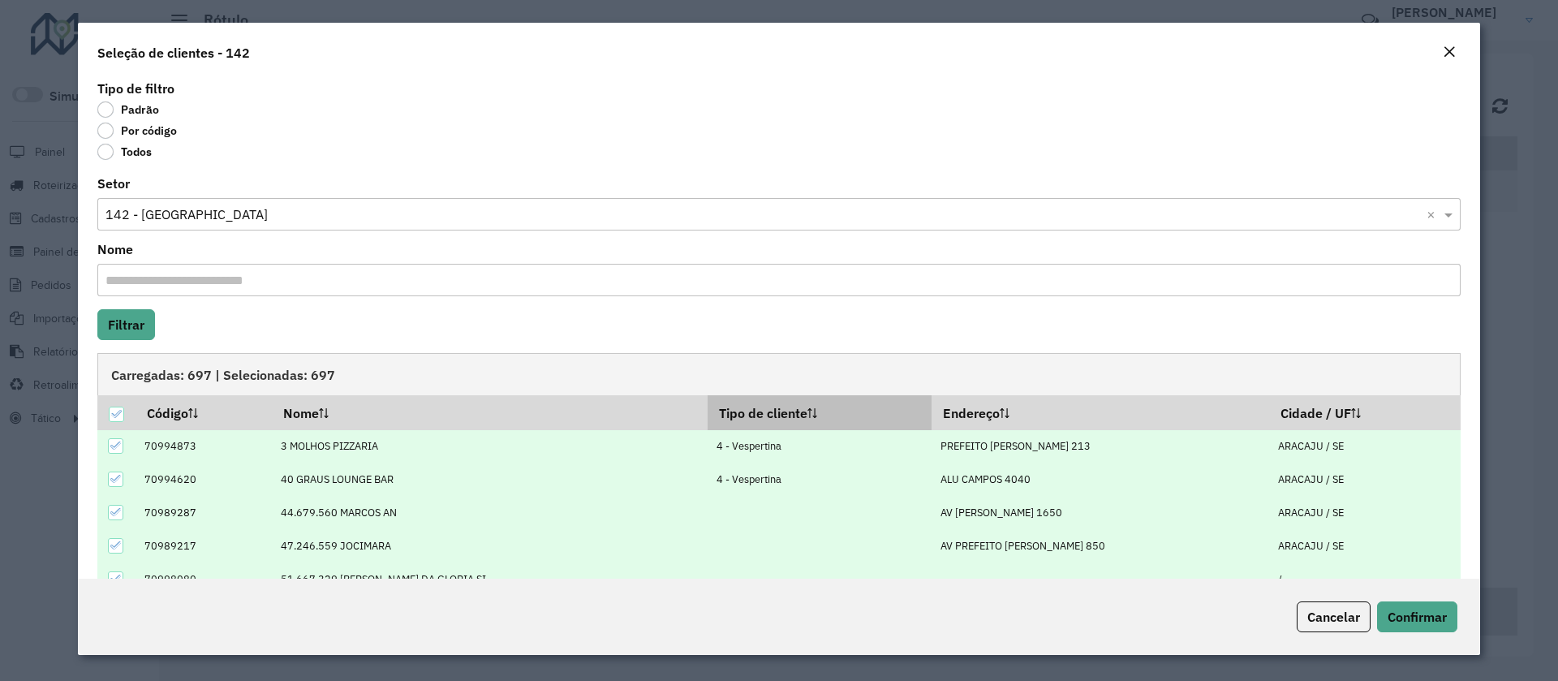
click at [790, 421] on th "Tipo de cliente" at bounding box center [820, 412] width 224 height 34
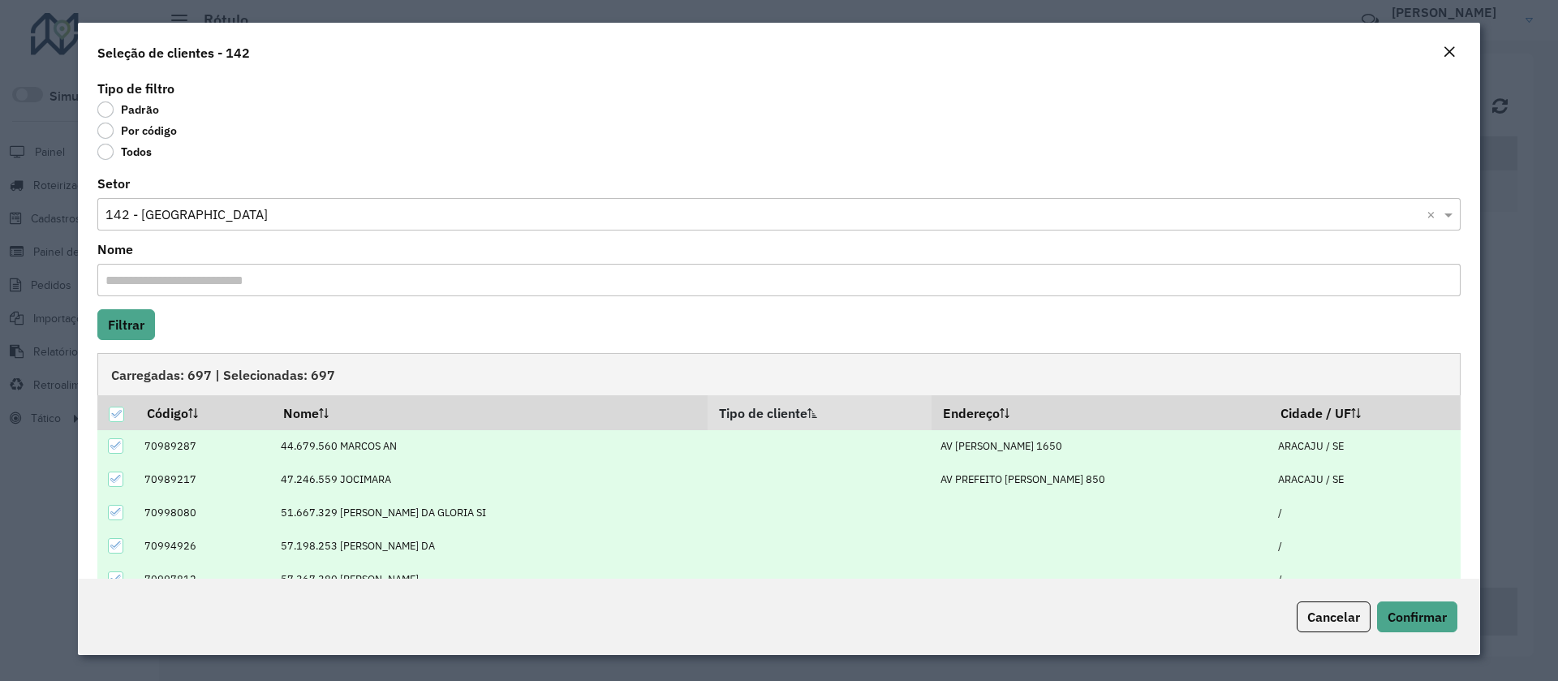
click at [807, 420] on sortamountupalticon at bounding box center [812, 413] width 10 height 16
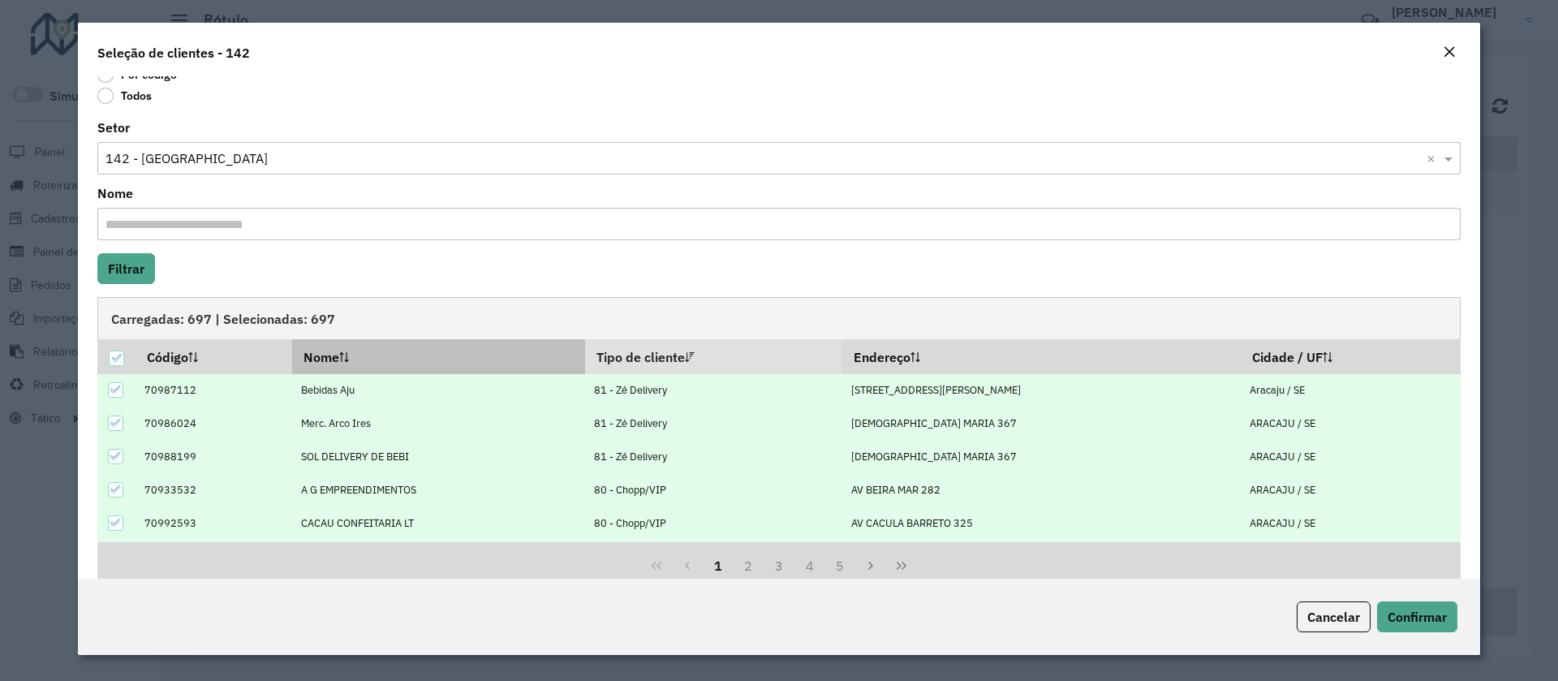
scroll to position [87, 0]
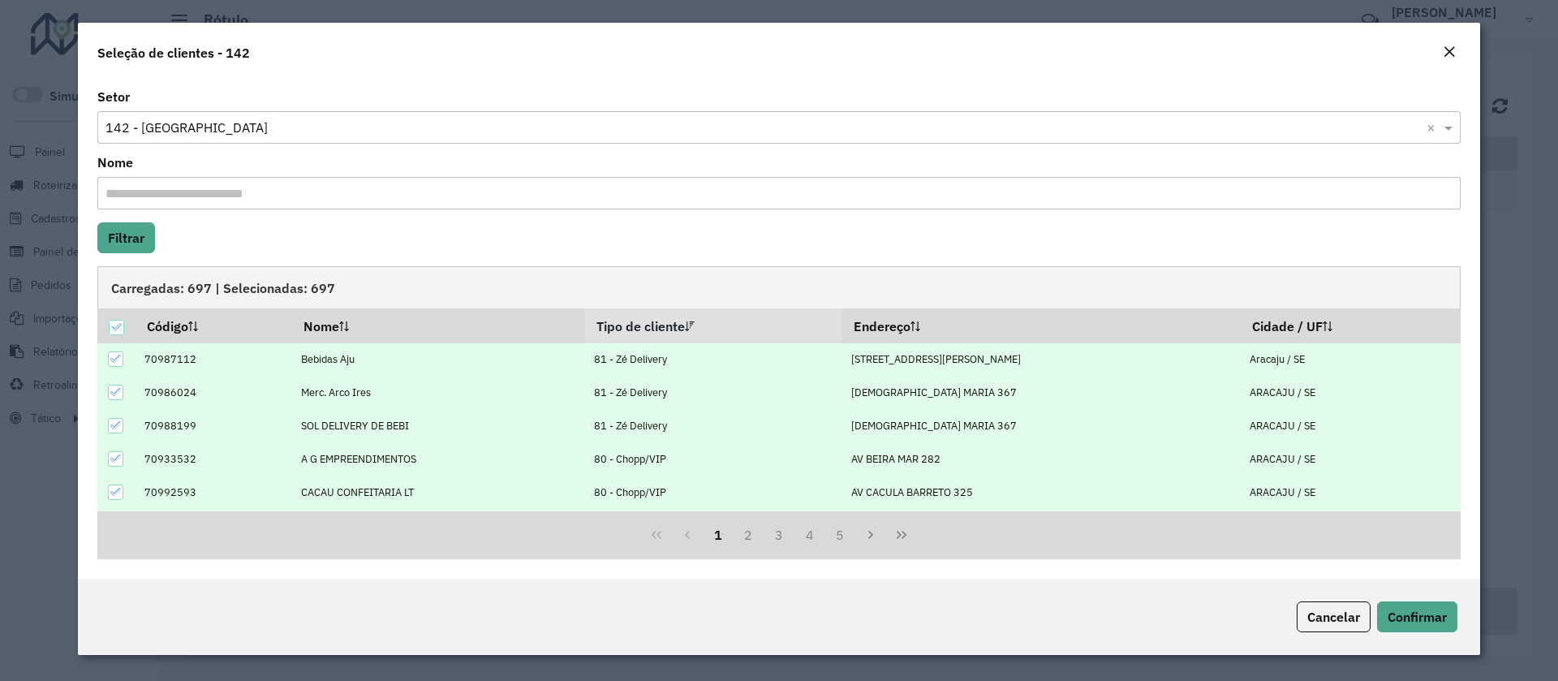
click at [107, 358] on td at bounding box center [116, 359] width 38 height 33
click at [112, 367] on div at bounding box center [116, 359] width 16 height 16
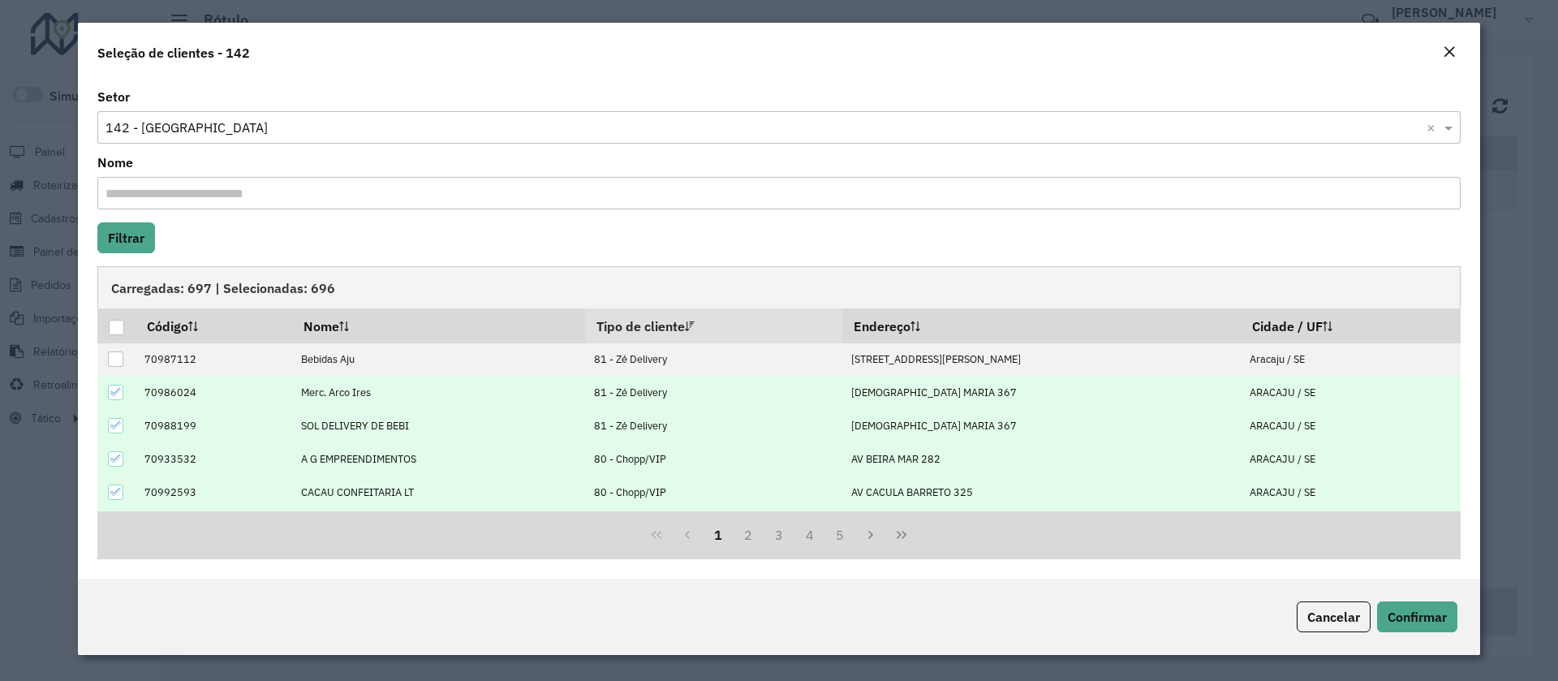
click at [114, 387] on icon at bounding box center [115, 391] width 11 height 11
click at [115, 428] on icon at bounding box center [115, 425] width 11 height 11
drag, startPoint x: 117, startPoint y: 452, endPoint x: 121, endPoint y: 471, distance: 19.9
click at [116, 453] on icon at bounding box center [115, 458] width 11 height 11
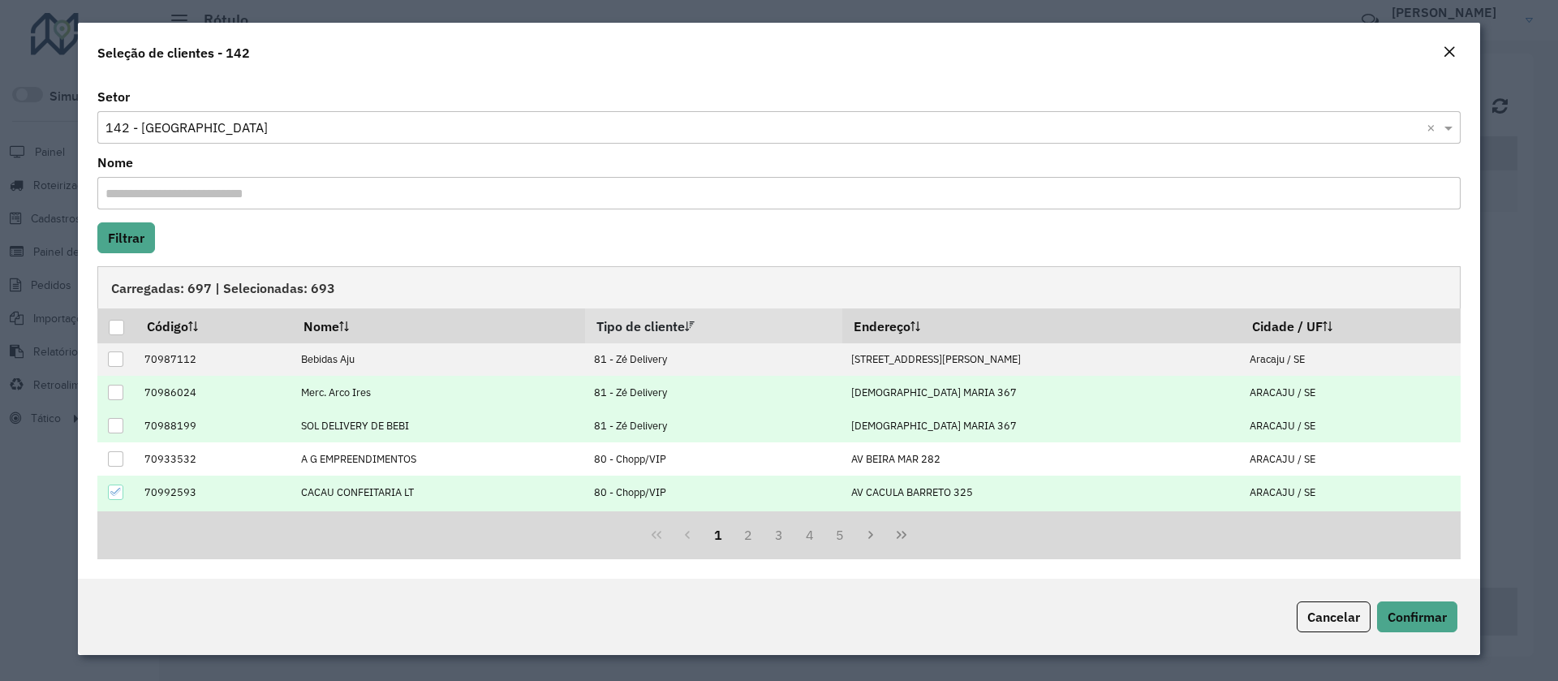
click at [115, 493] on icon at bounding box center [115, 491] width 11 height 11
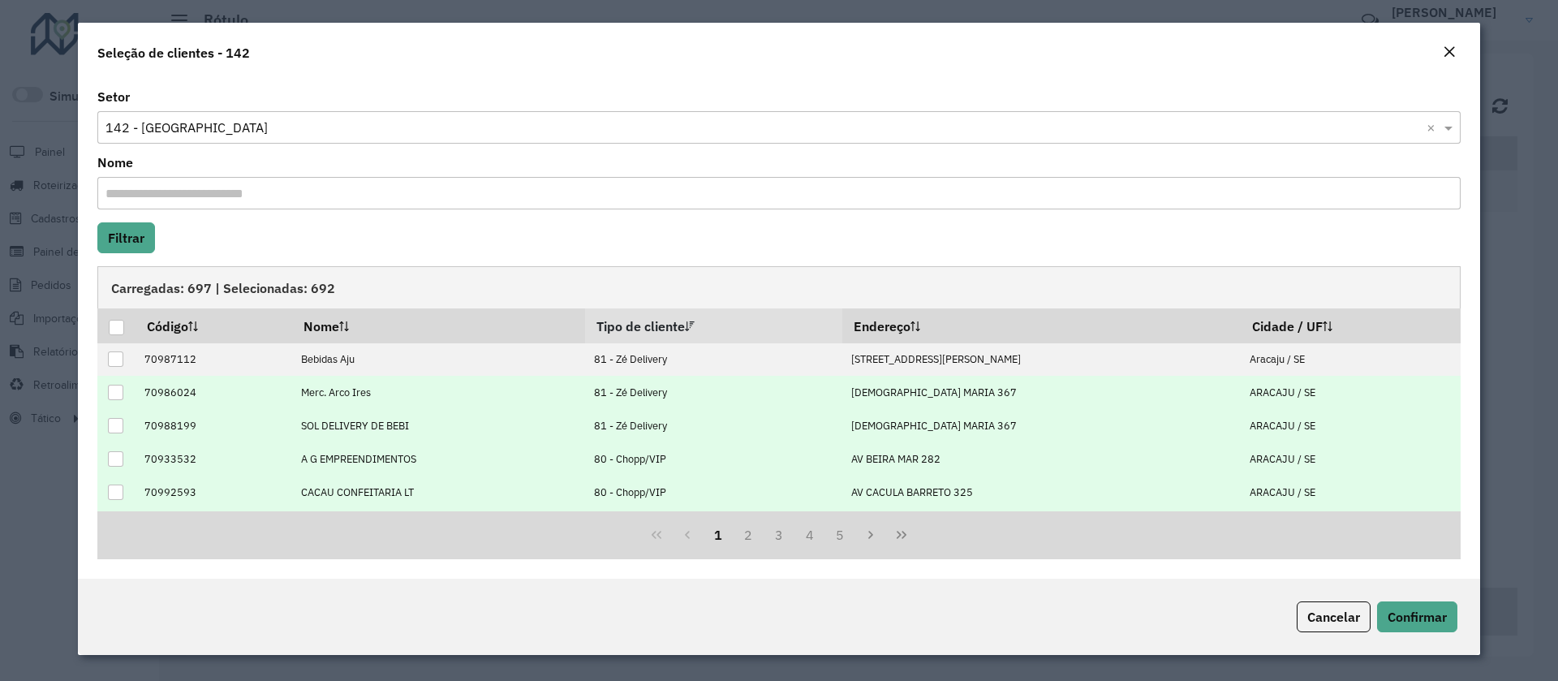
scroll to position [164, 0]
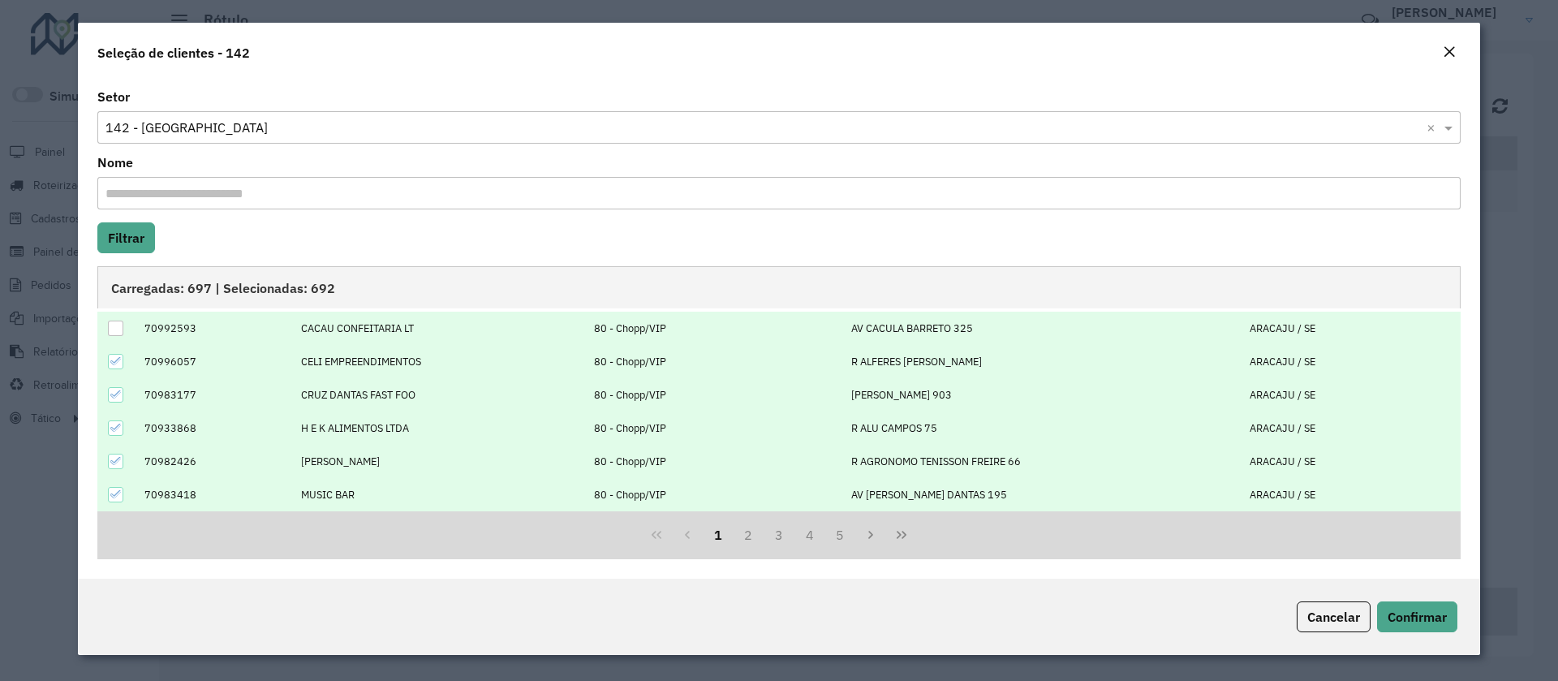
click at [113, 360] on icon at bounding box center [115, 360] width 11 height 11
click at [114, 394] on icon at bounding box center [115, 394] width 11 height 11
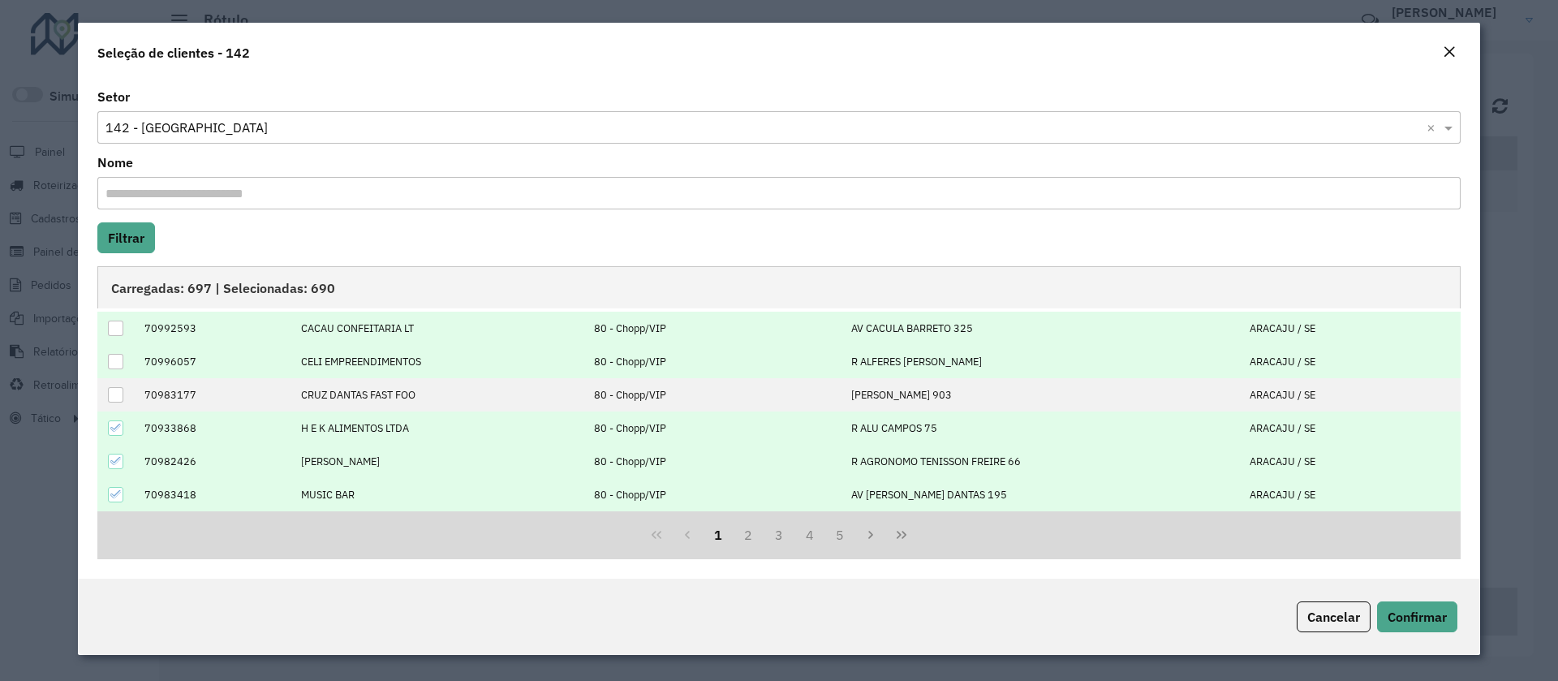
click at [114, 429] on icon at bounding box center [115, 427] width 11 height 11
click at [115, 457] on icon at bounding box center [115, 460] width 11 height 11
click at [116, 487] on div at bounding box center [115, 494] width 15 height 15
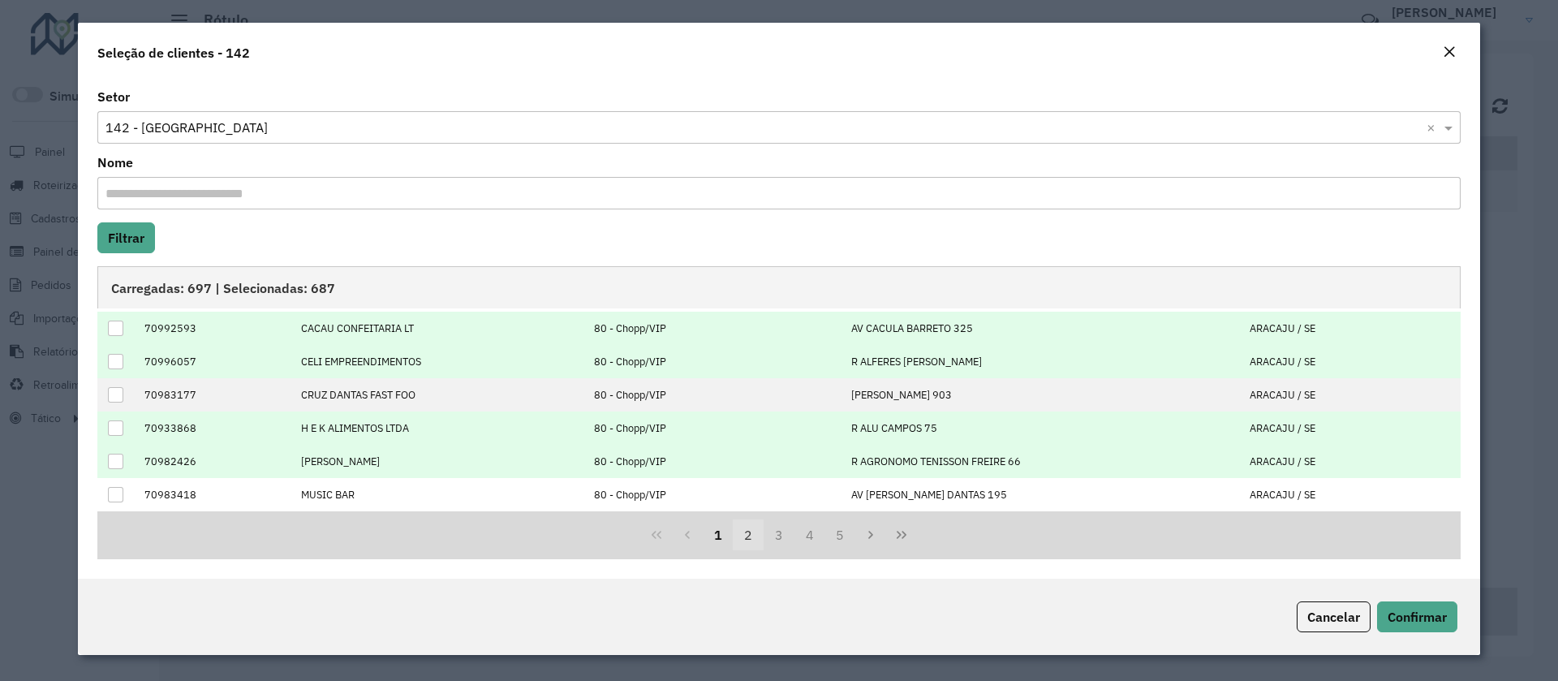
click at [752, 531] on button "2" at bounding box center [748, 534] width 31 height 31
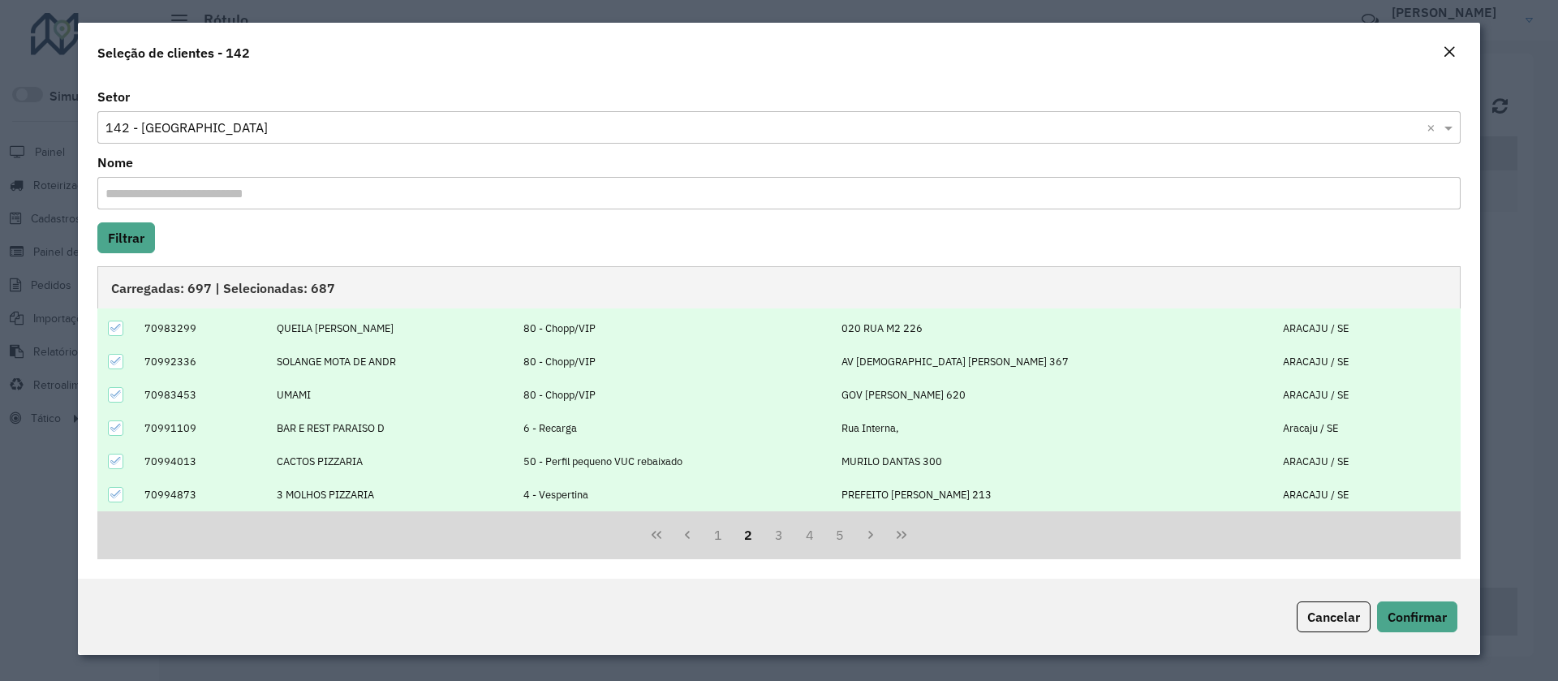
click at [105, 324] on td at bounding box center [116, 328] width 38 height 33
click at [113, 485] on td at bounding box center [116, 494] width 38 height 33
click at [118, 455] on icon at bounding box center [115, 460] width 11 height 11
click at [123, 495] on div at bounding box center [115, 494] width 15 height 15
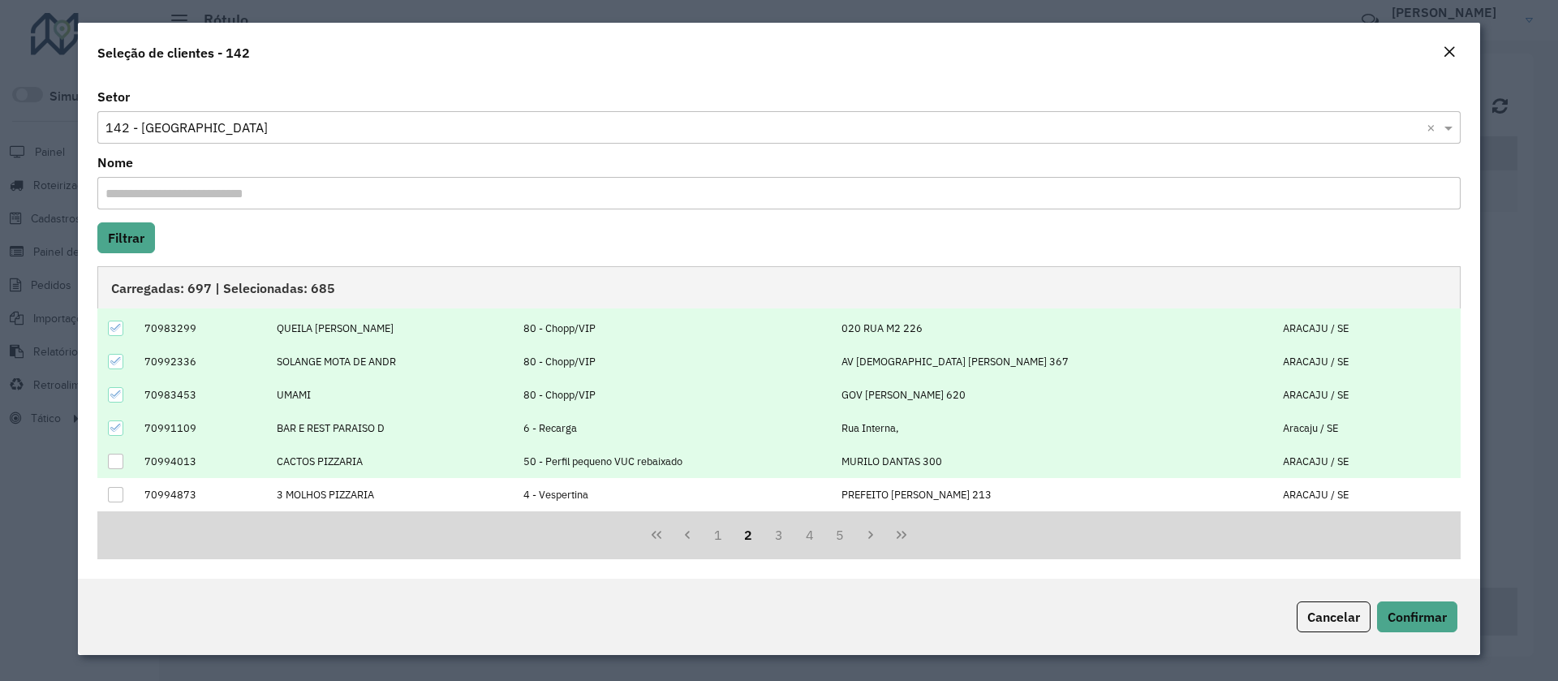
click at [118, 424] on icon at bounding box center [115, 427] width 11 height 11
click at [118, 390] on icon at bounding box center [115, 394] width 11 height 11
click at [115, 358] on icon at bounding box center [115, 360] width 11 height 11
click at [116, 325] on icon at bounding box center [115, 327] width 11 height 11
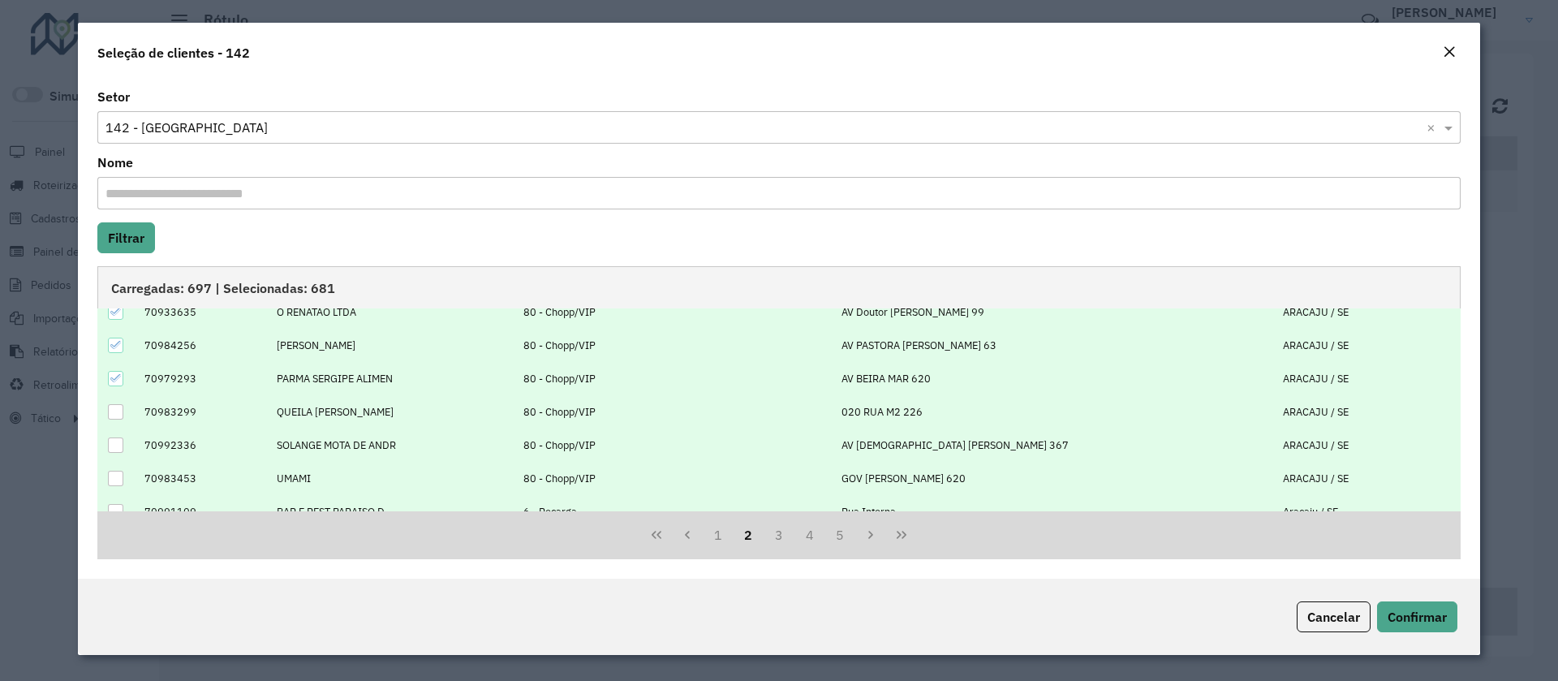
scroll to position [42, 0]
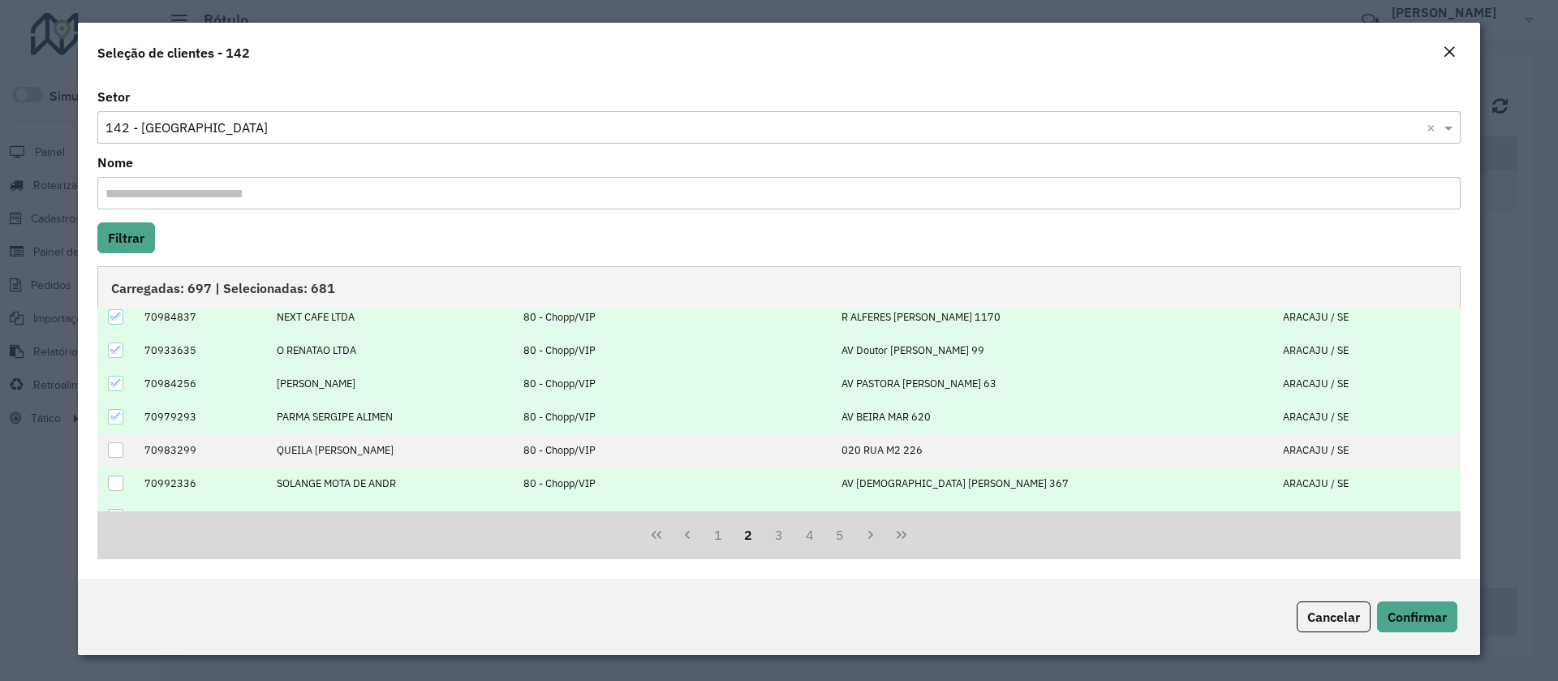
click at [113, 413] on icon at bounding box center [115, 416] width 11 height 11
click at [114, 379] on icon at bounding box center [115, 382] width 11 height 11
click at [115, 346] on icon at bounding box center [115, 349] width 11 height 11
click at [117, 311] on icon at bounding box center [115, 316] width 11 height 11
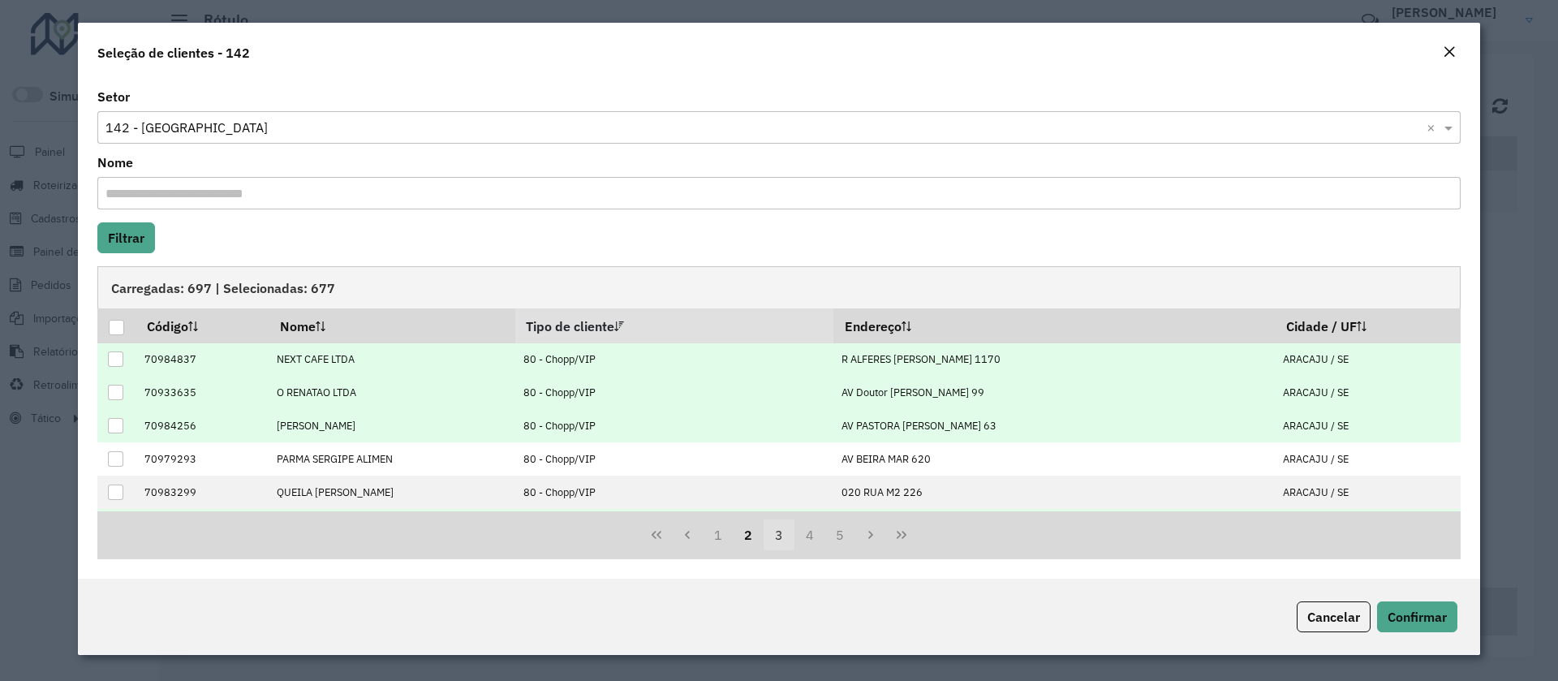
click at [768, 539] on button "3" at bounding box center [779, 534] width 31 height 31
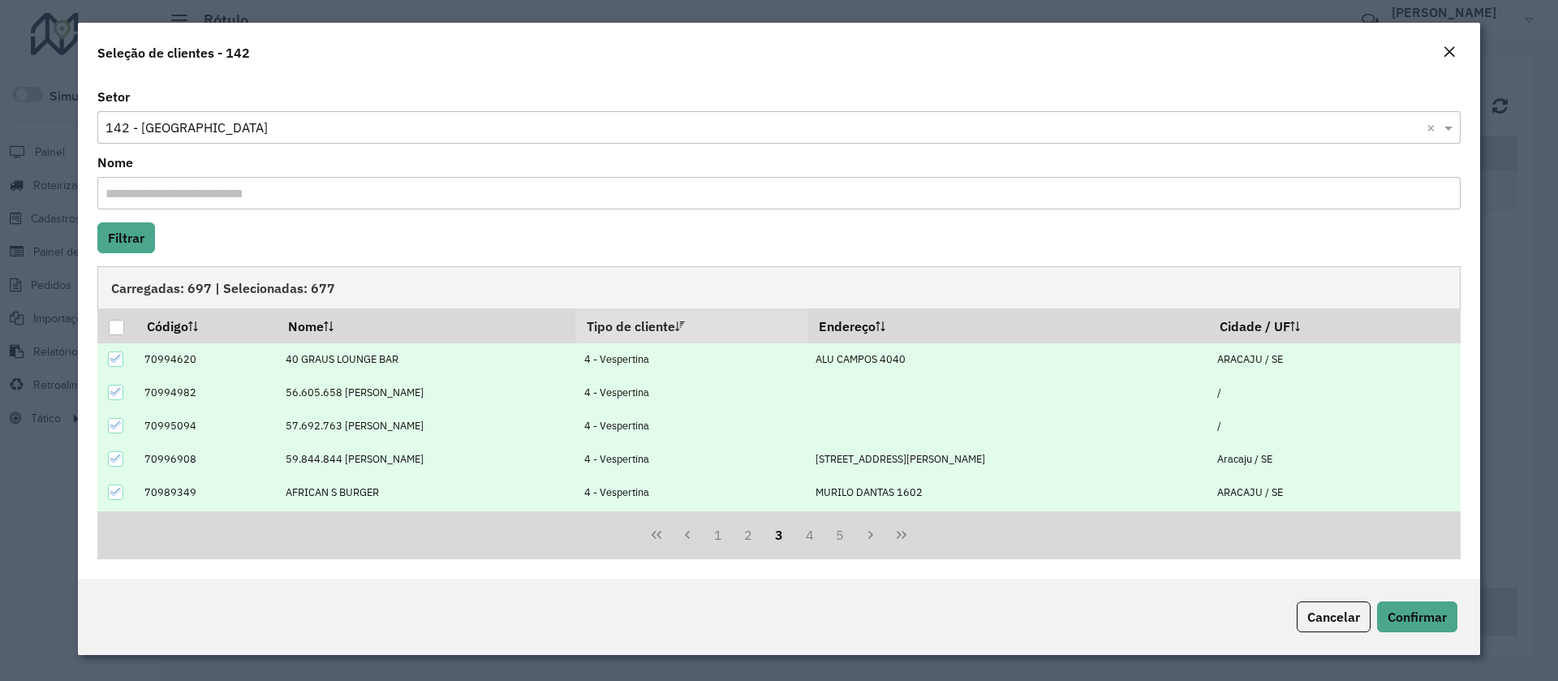
click at [110, 362] on icon at bounding box center [115, 358] width 11 height 11
click at [115, 395] on icon at bounding box center [115, 391] width 11 height 11
click at [118, 428] on icon at bounding box center [115, 425] width 11 height 11
click at [126, 454] on td at bounding box center [116, 458] width 38 height 33
click at [114, 464] on div at bounding box center [115, 458] width 15 height 15
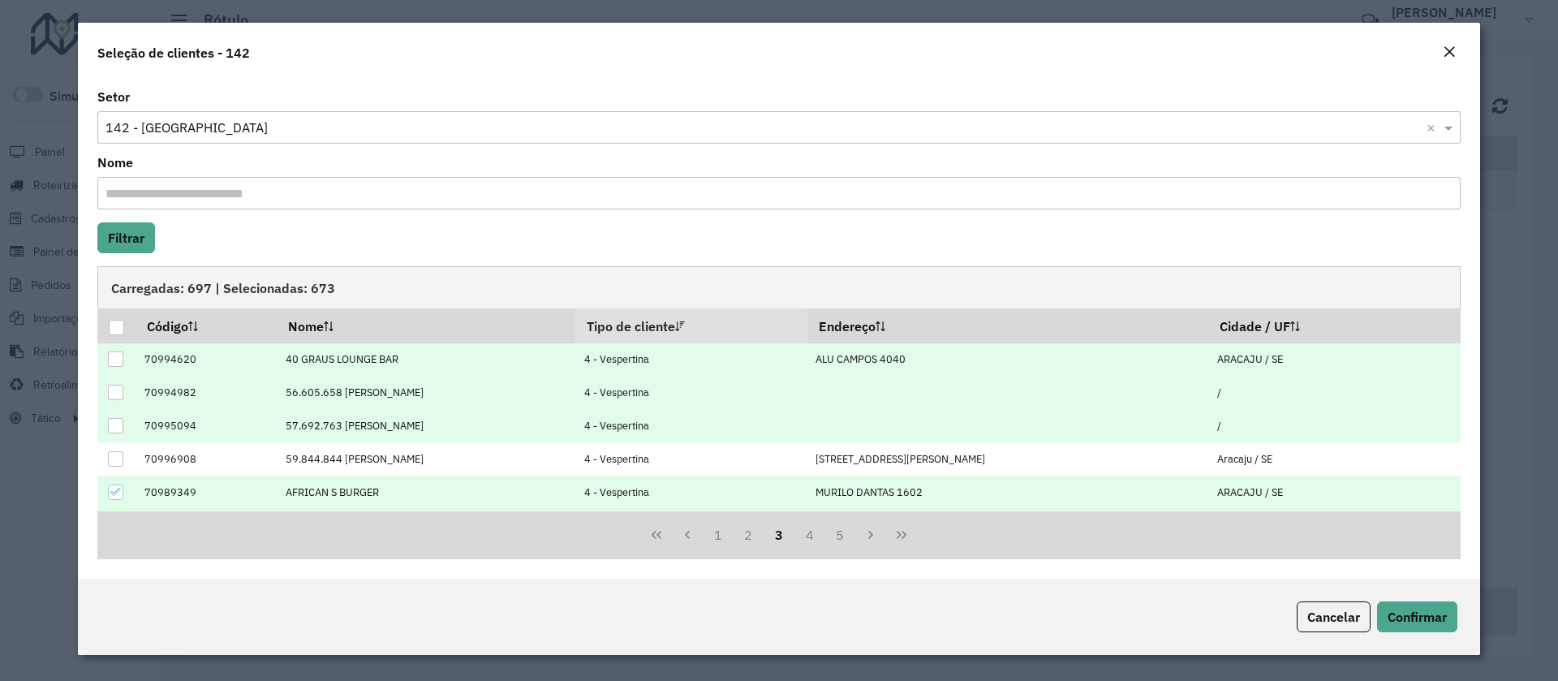
click at [118, 491] on icon at bounding box center [115, 492] width 11 height 7
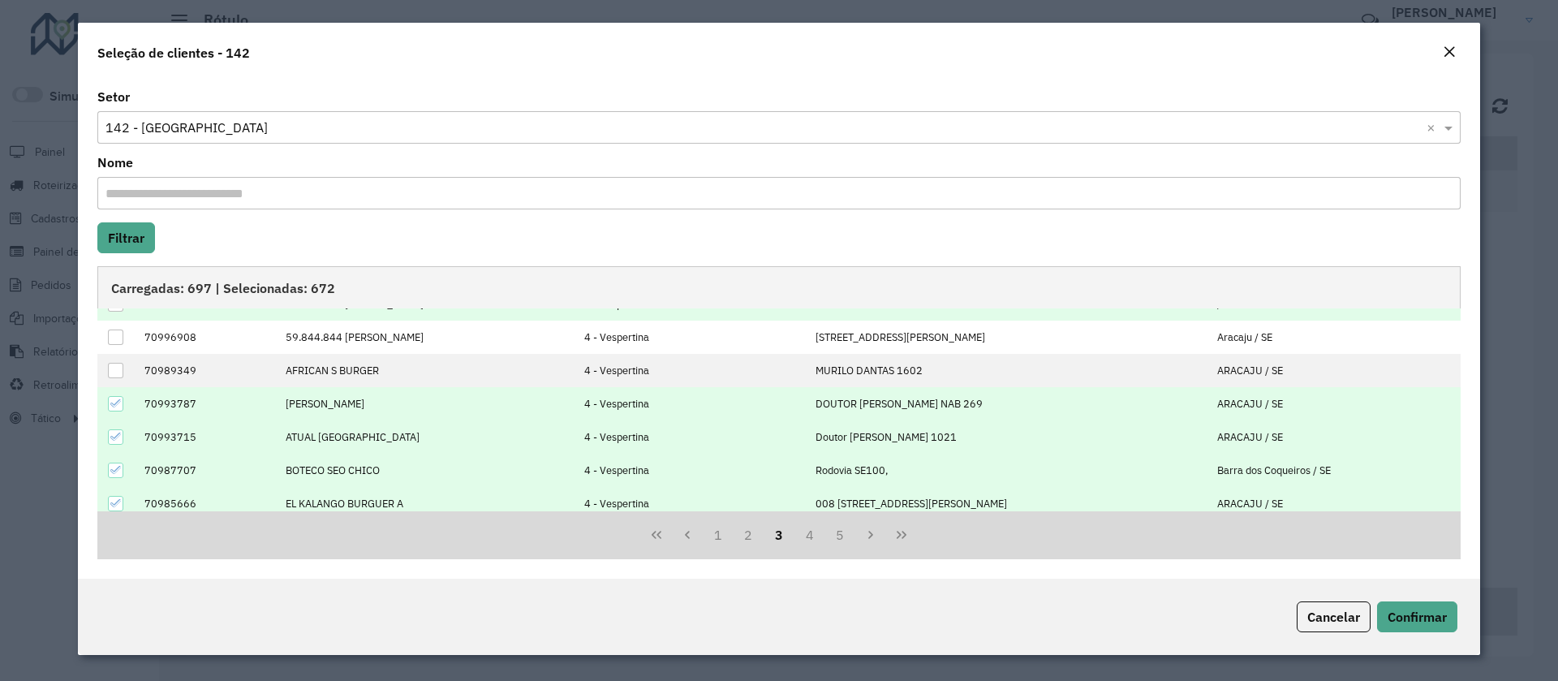
click at [118, 411] on div at bounding box center [115, 403] width 15 height 15
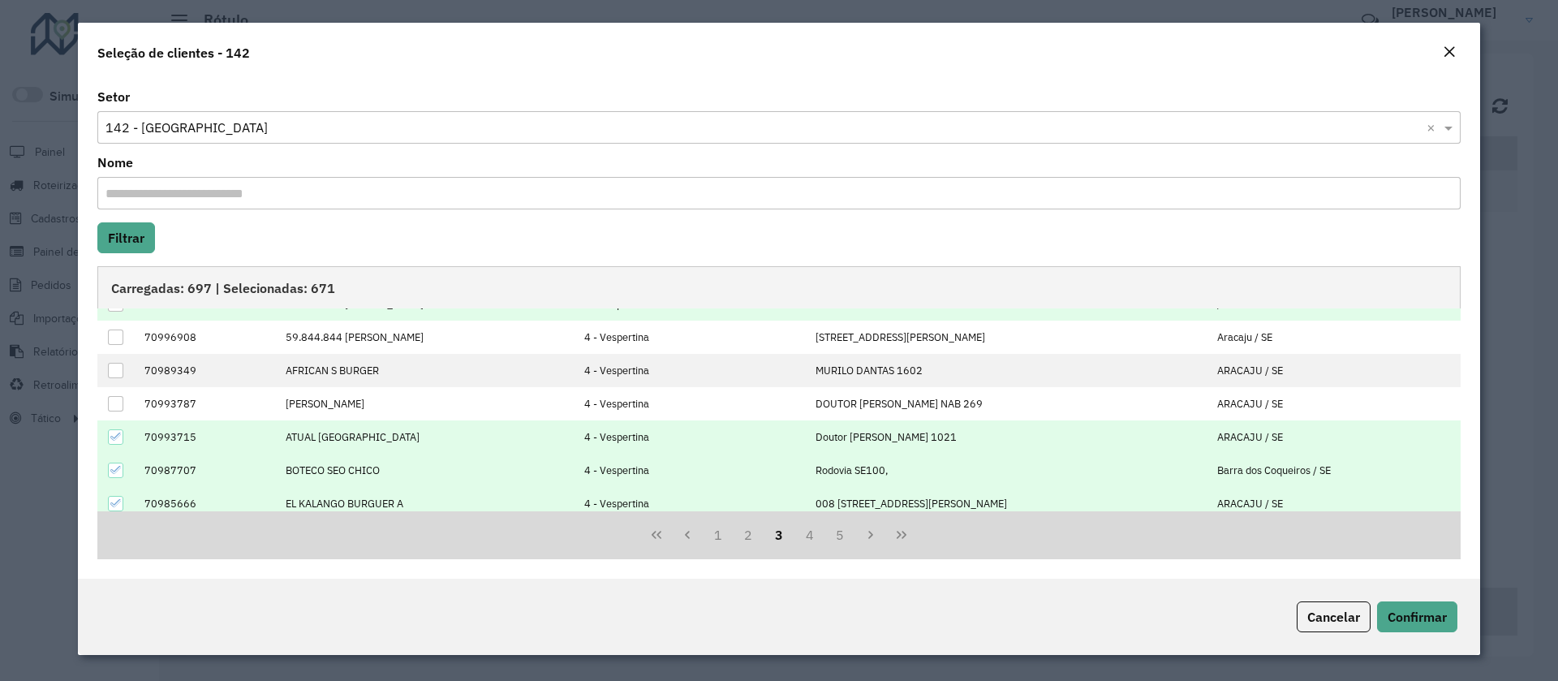
drag, startPoint x: 115, startPoint y: 439, endPoint x: 127, endPoint y: 463, distance: 26.9
click at [116, 440] on icon at bounding box center [115, 436] width 11 height 11
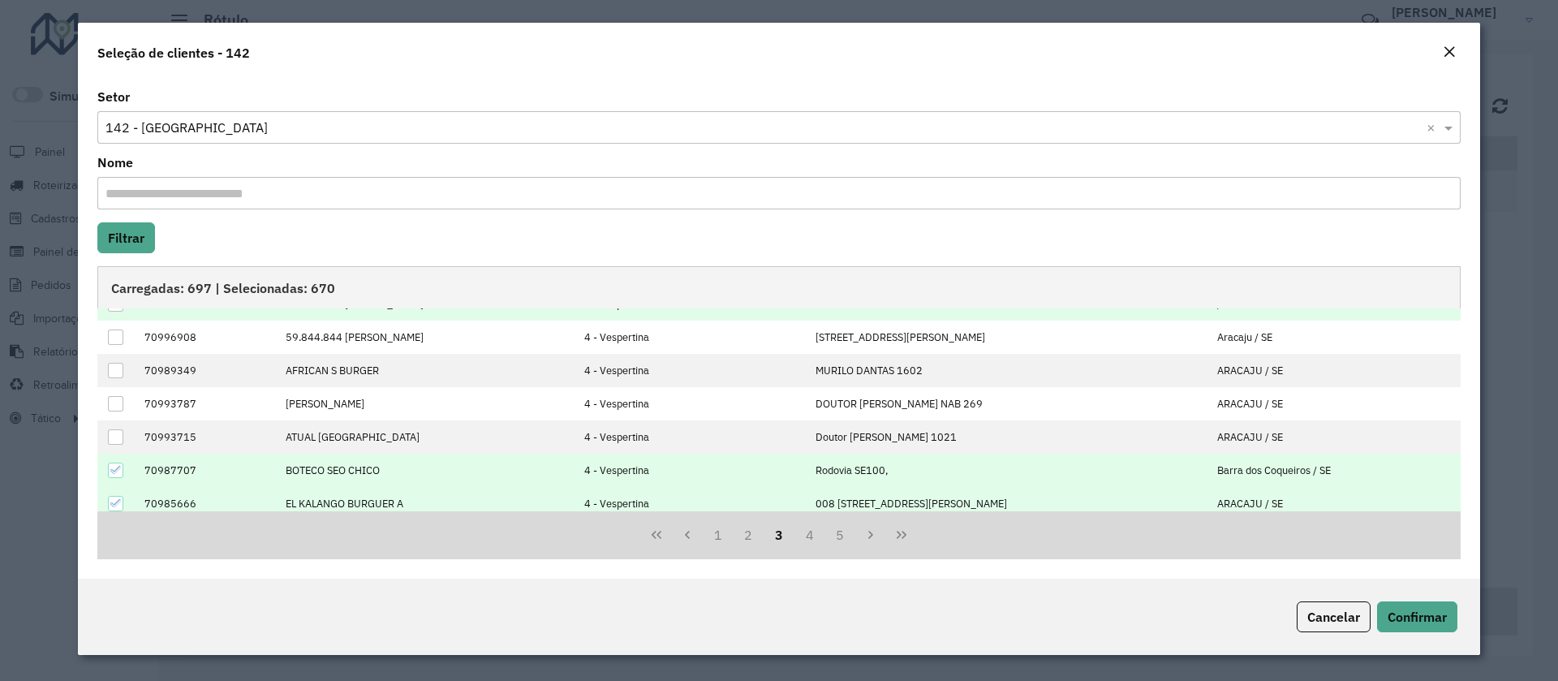
click at [118, 471] on icon at bounding box center [115, 469] width 11 height 11
click at [117, 497] on icon at bounding box center [115, 502] width 11 height 11
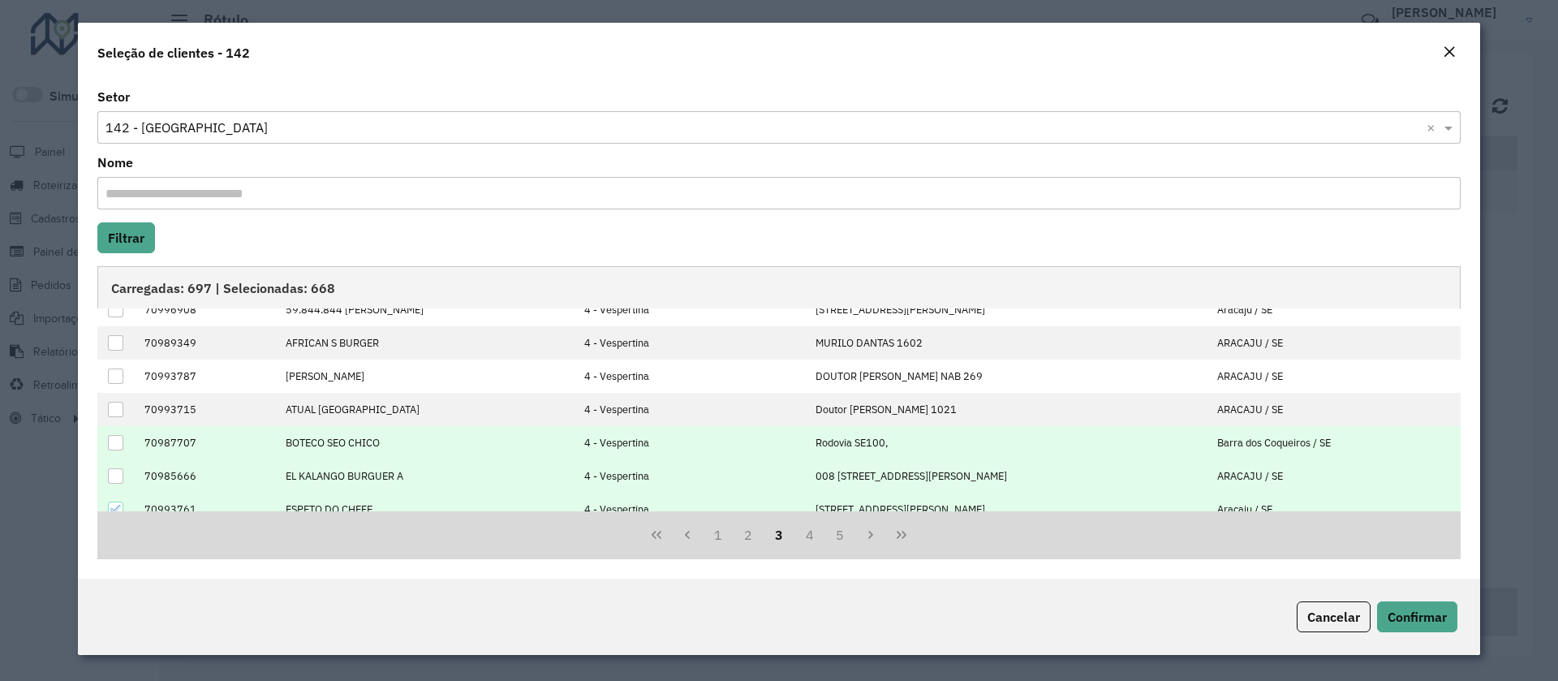
scroll to position [164, 0]
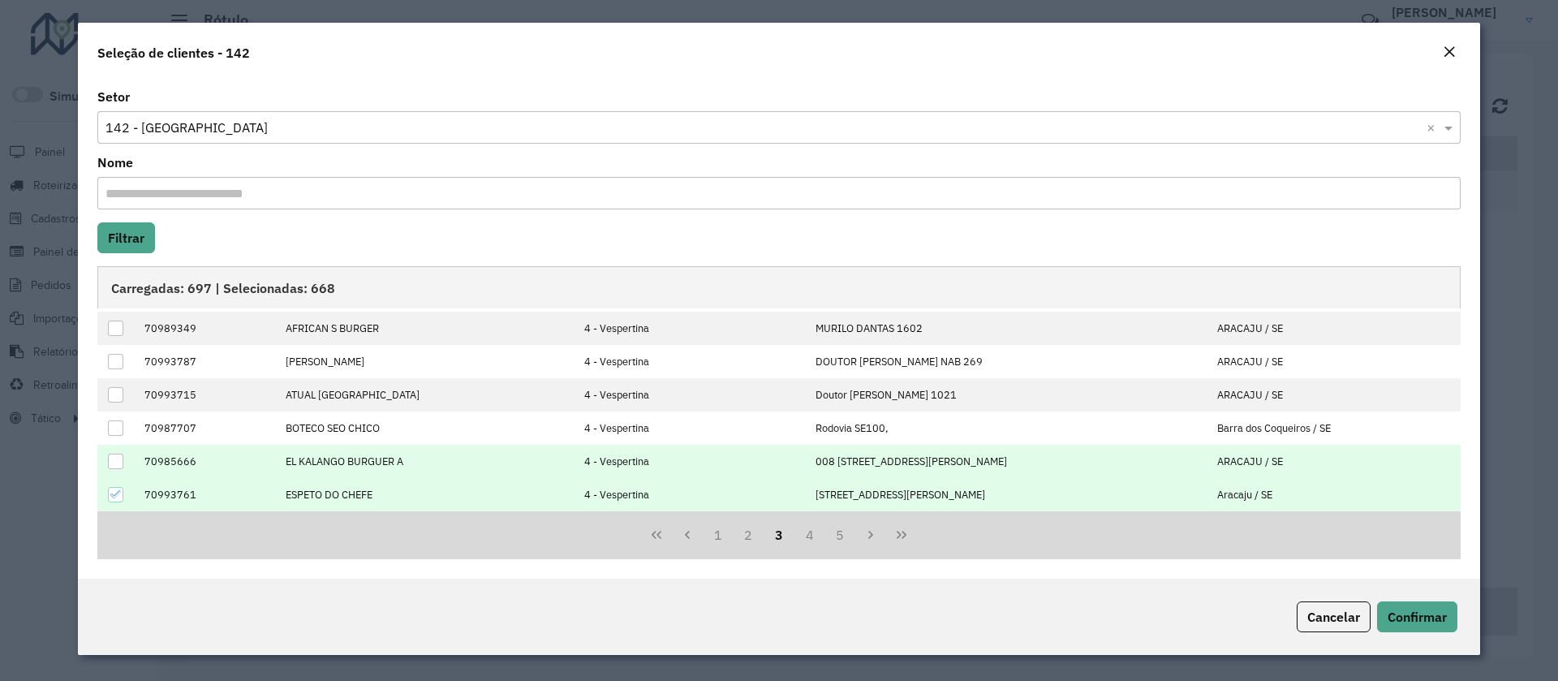
click at [117, 497] on icon at bounding box center [115, 494] width 11 height 11
click at [797, 534] on button "4" at bounding box center [809, 534] width 31 height 31
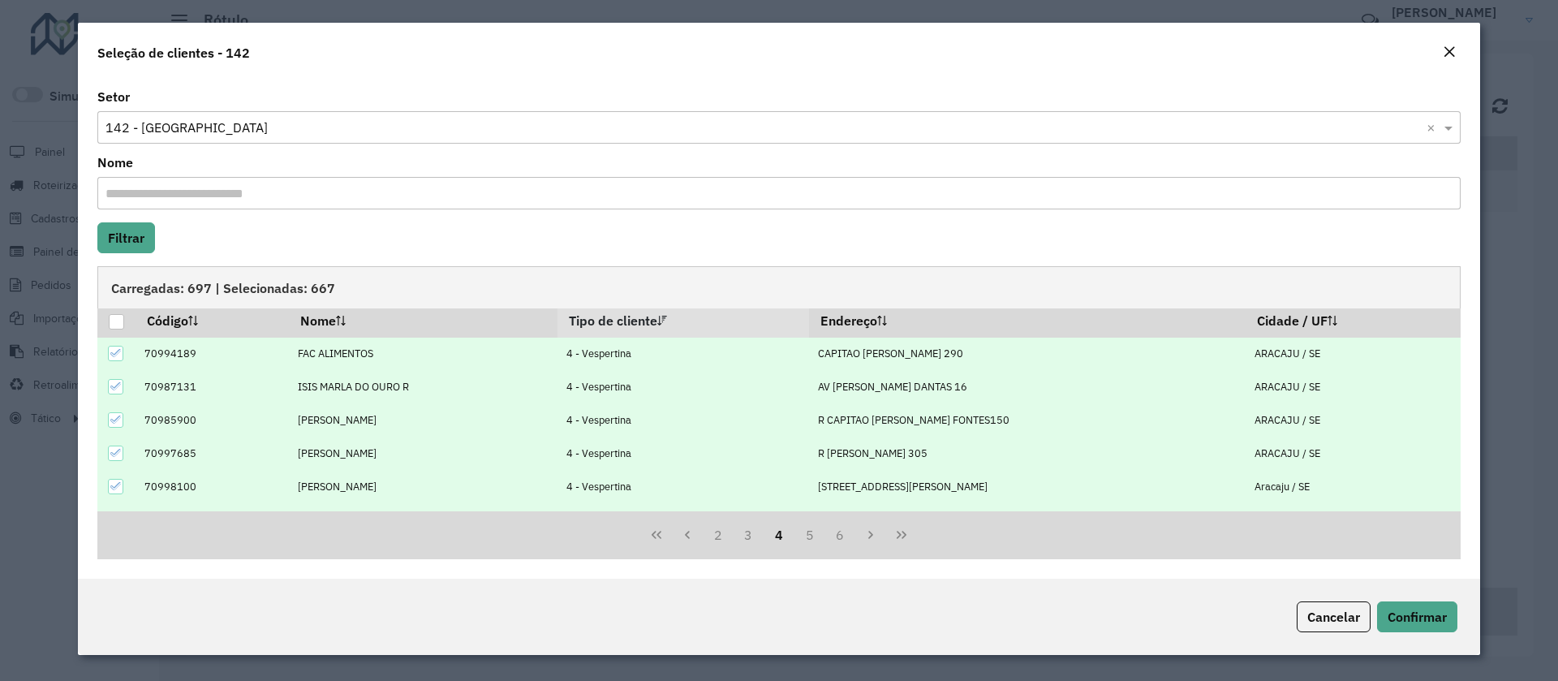
scroll to position [0, 0]
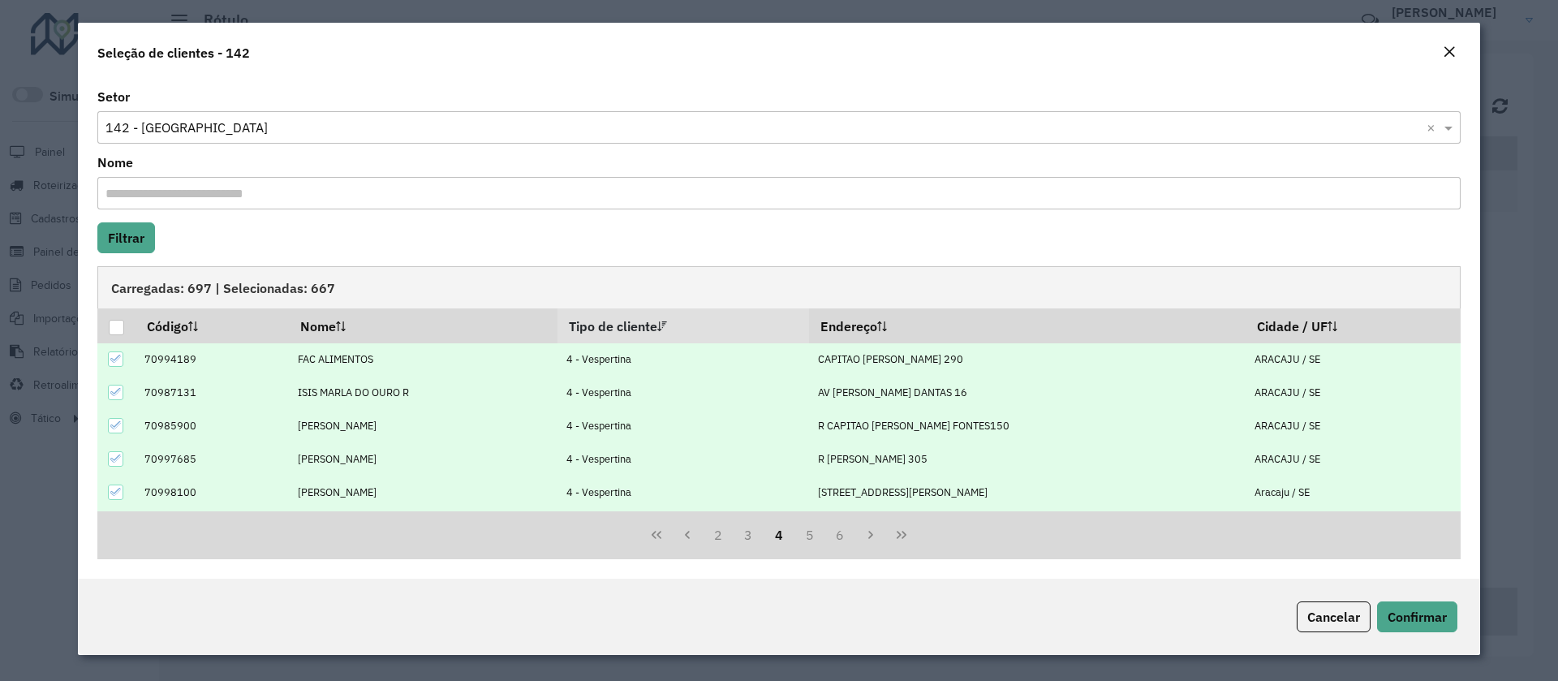
click at [115, 359] on icon at bounding box center [115, 358] width 11 height 11
click at [114, 390] on icon at bounding box center [115, 391] width 11 height 11
click at [119, 424] on icon at bounding box center [115, 425] width 11 height 7
click at [119, 465] on div at bounding box center [115, 458] width 15 height 15
click at [118, 484] on div at bounding box center [115, 491] width 15 height 15
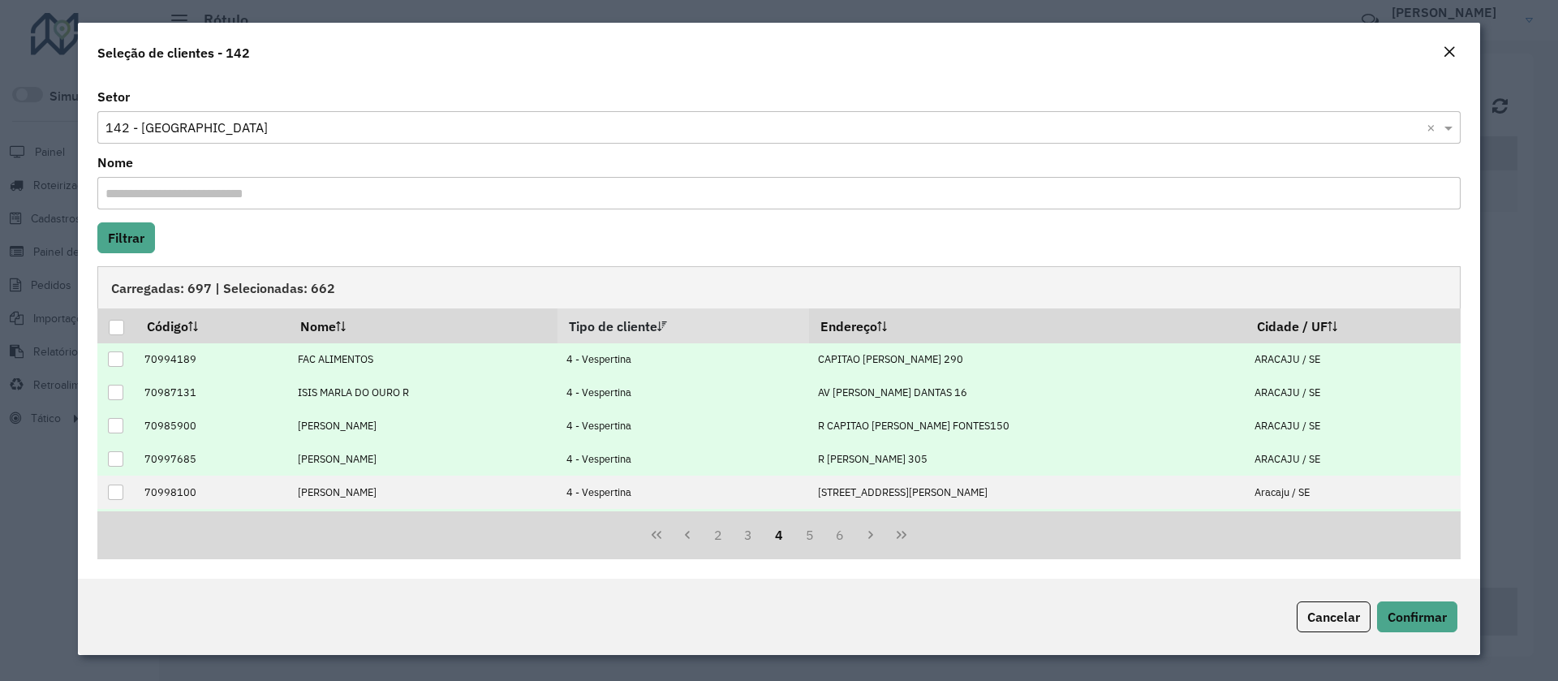
scroll to position [122, 0]
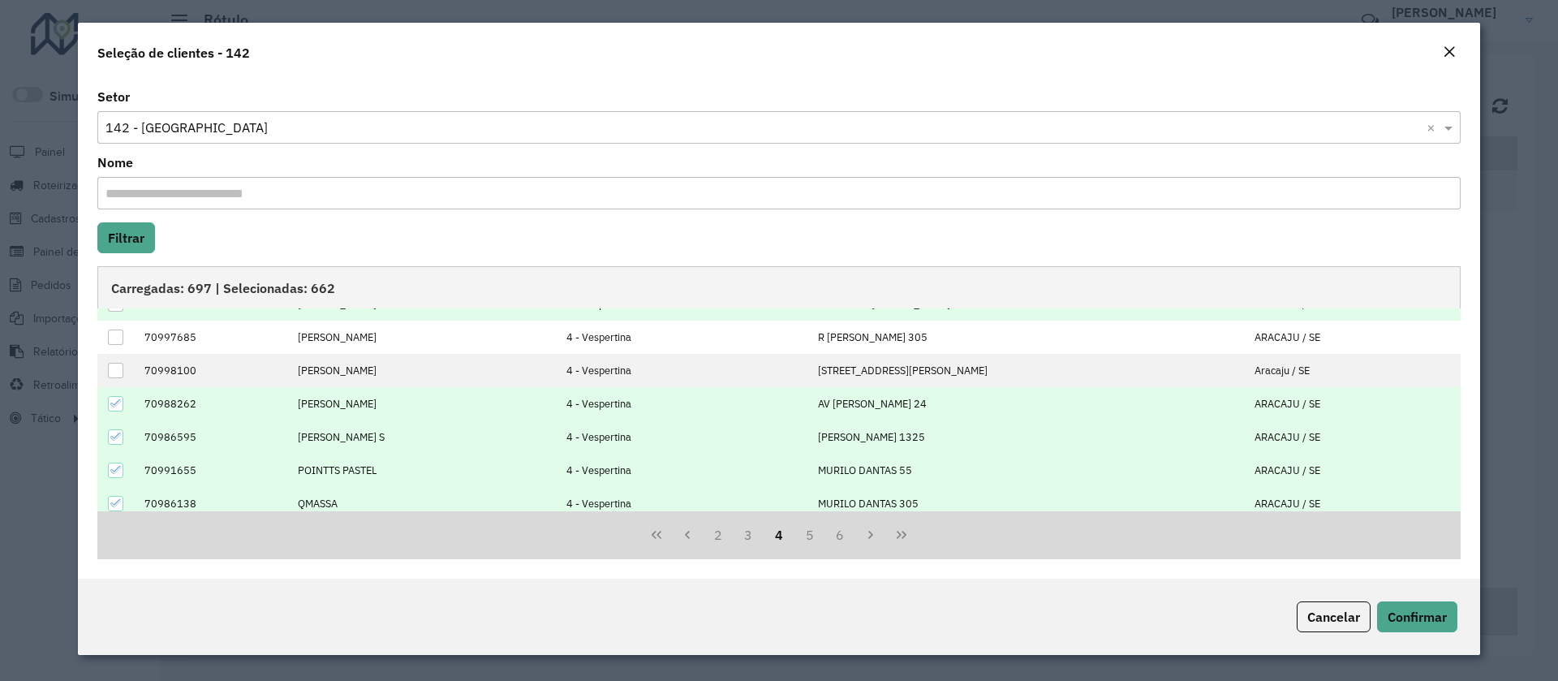
click at [119, 403] on icon at bounding box center [115, 403] width 11 height 11
click at [123, 440] on div at bounding box center [115, 436] width 15 height 15
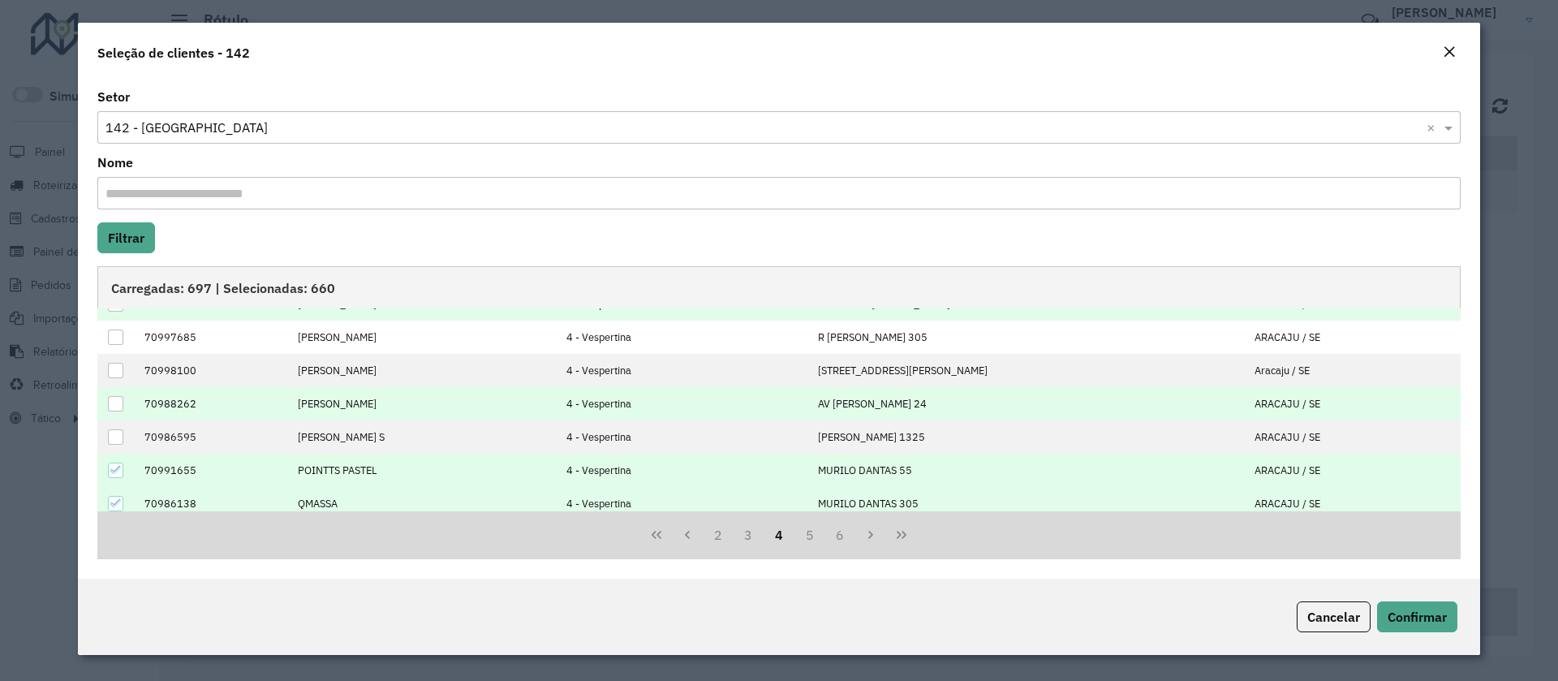
click at [117, 473] on icon at bounding box center [115, 469] width 11 height 11
click at [110, 506] on icon at bounding box center [115, 502] width 11 height 11
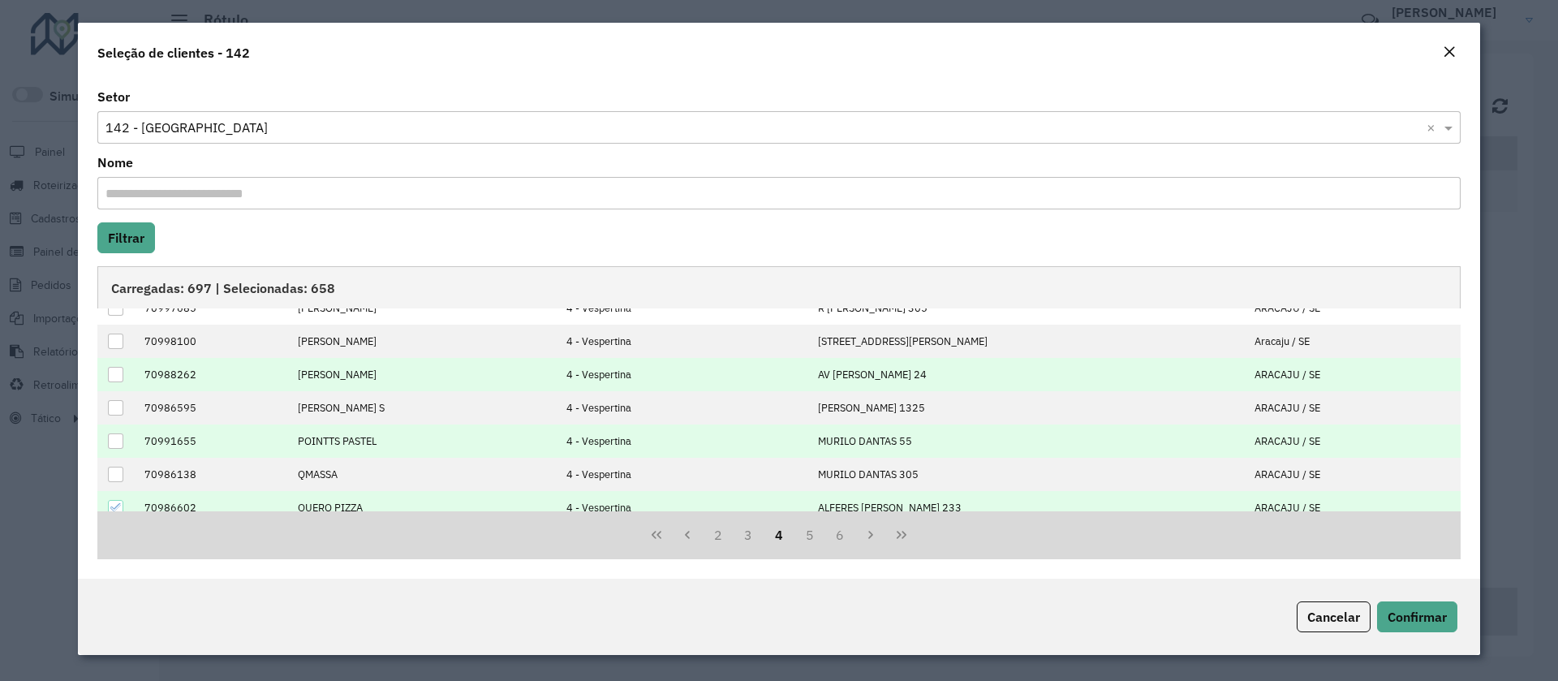
scroll to position [164, 0]
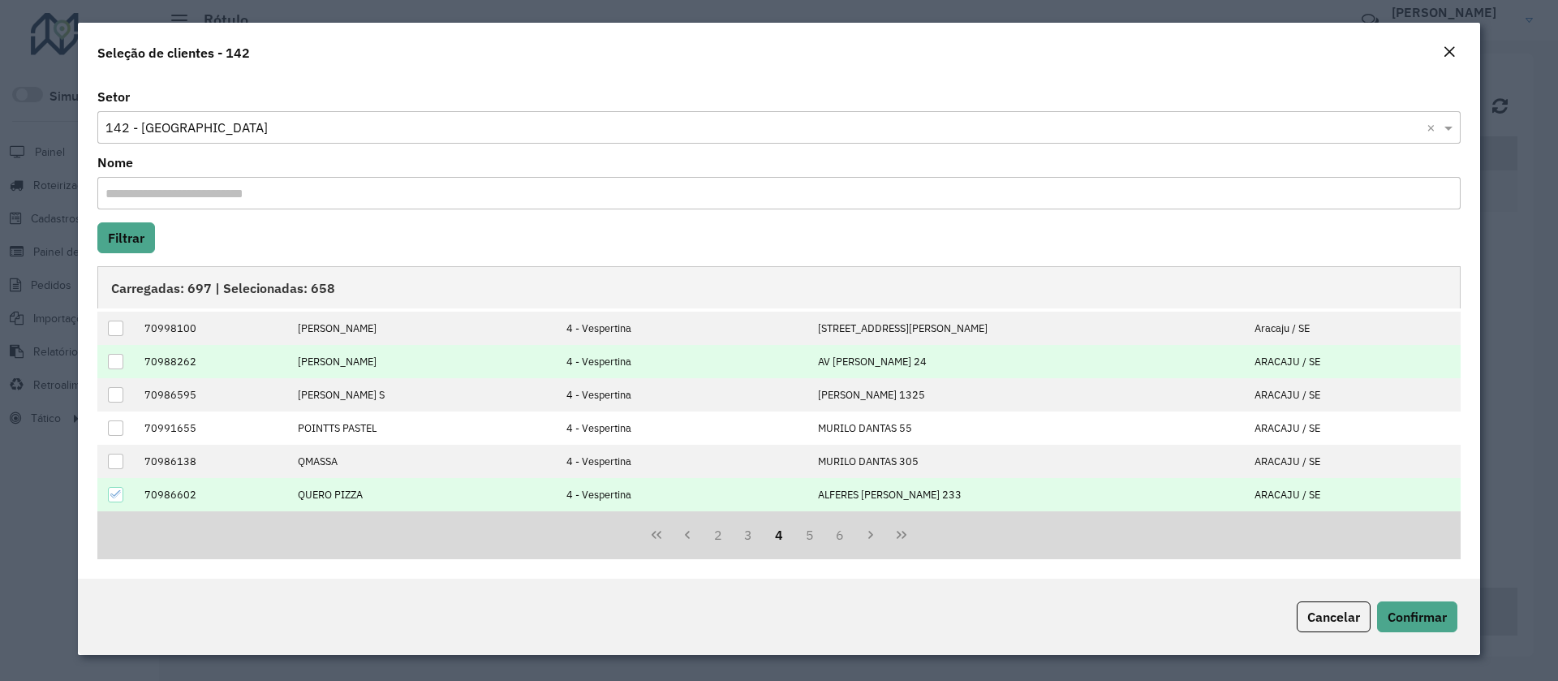
click at [117, 493] on icon at bounding box center [115, 494] width 11 height 11
click at [808, 536] on button "5" at bounding box center [809, 534] width 31 height 31
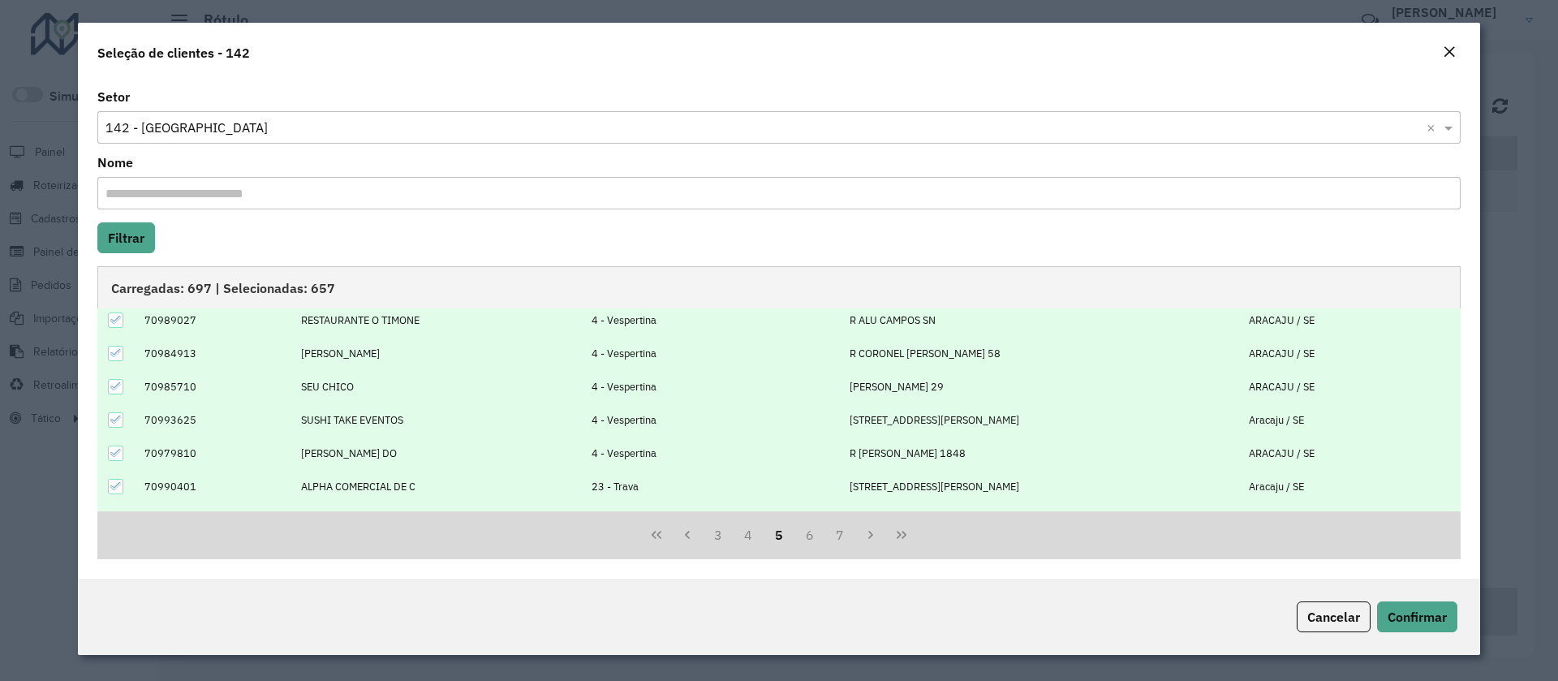
scroll to position [0, 0]
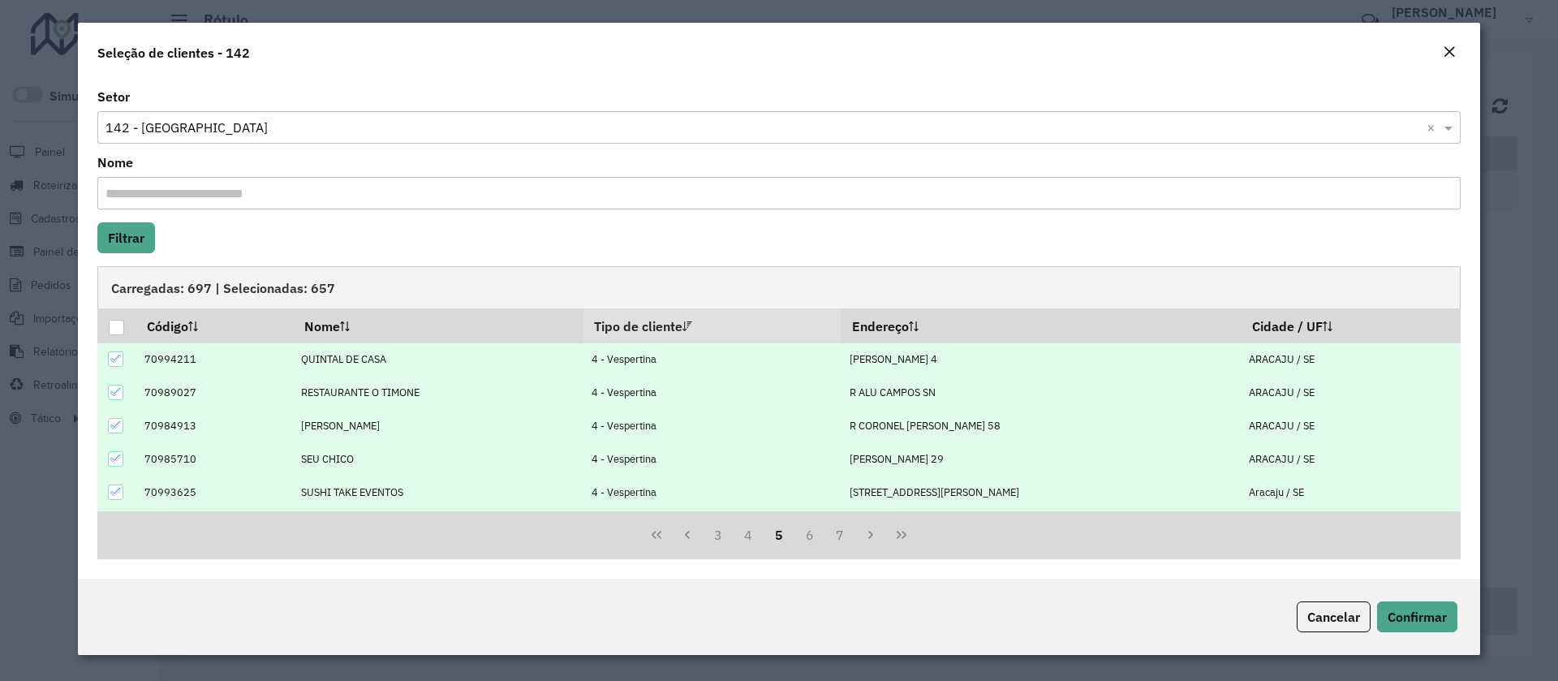
drag, startPoint x: 118, startPoint y: 351, endPoint x: 119, endPoint y: 385, distance: 34.9
click at [118, 351] on div at bounding box center [115, 358] width 15 height 15
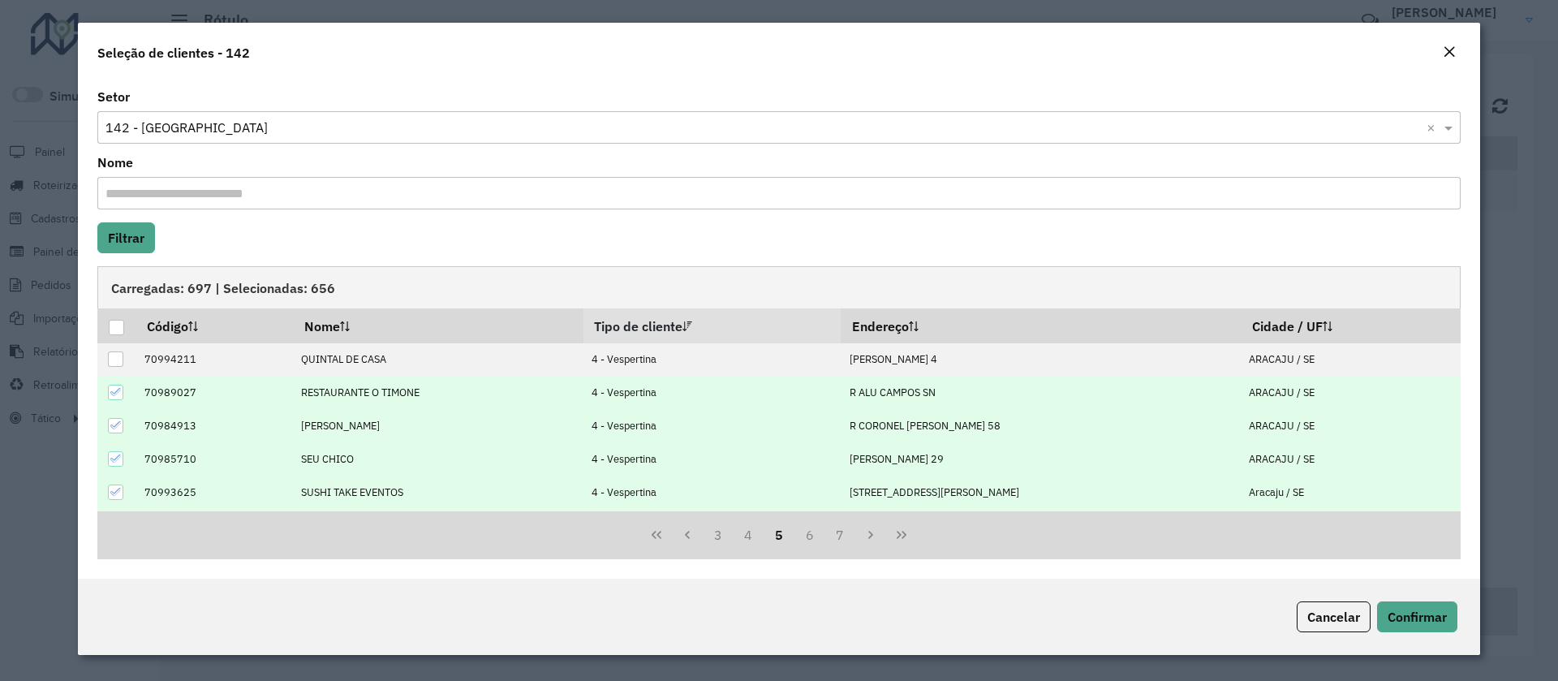
click at [116, 391] on icon at bounding box center [115, 391] width 11 height 11
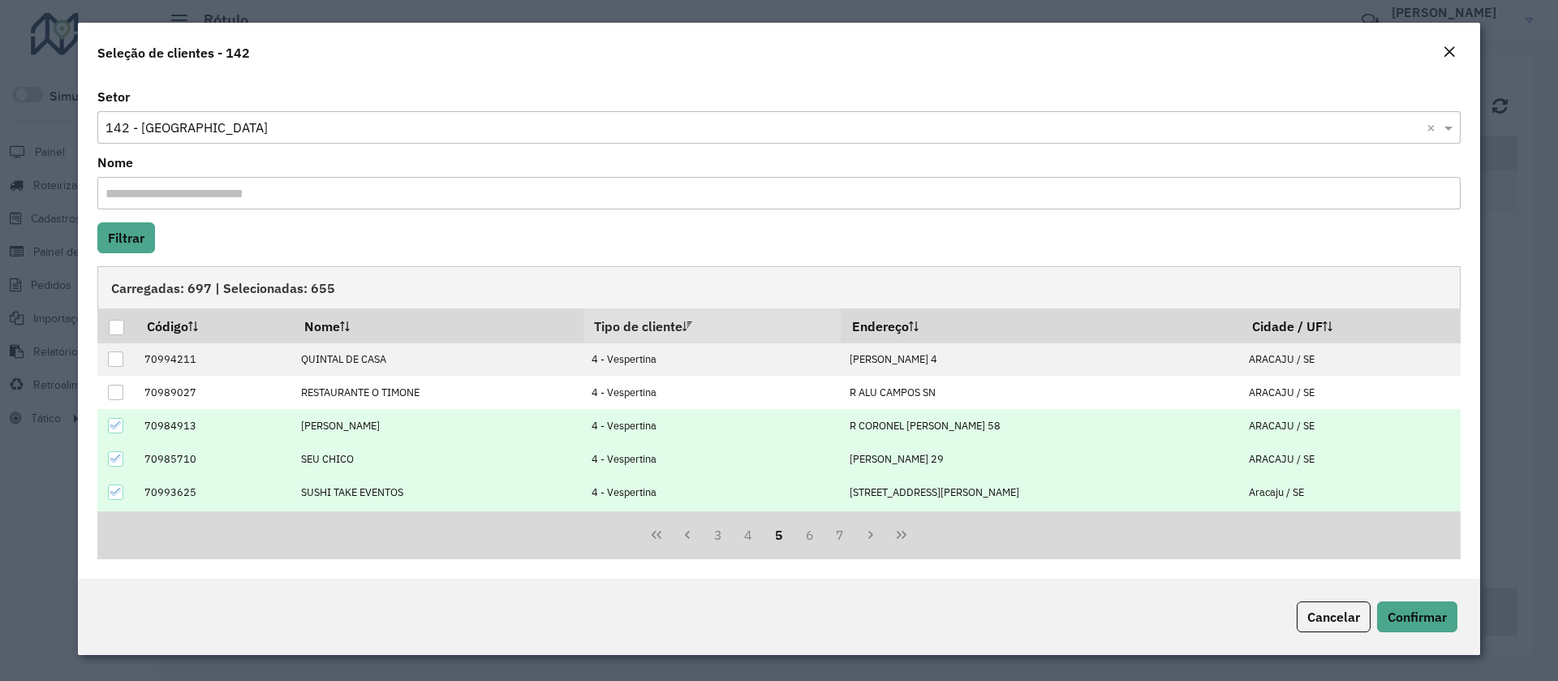
click at [118, 428] on icon at bounding box center [115, 425] width 11 height 11
click at [118, 460] on icon at bounding box center [115, 458] width 11 height 11
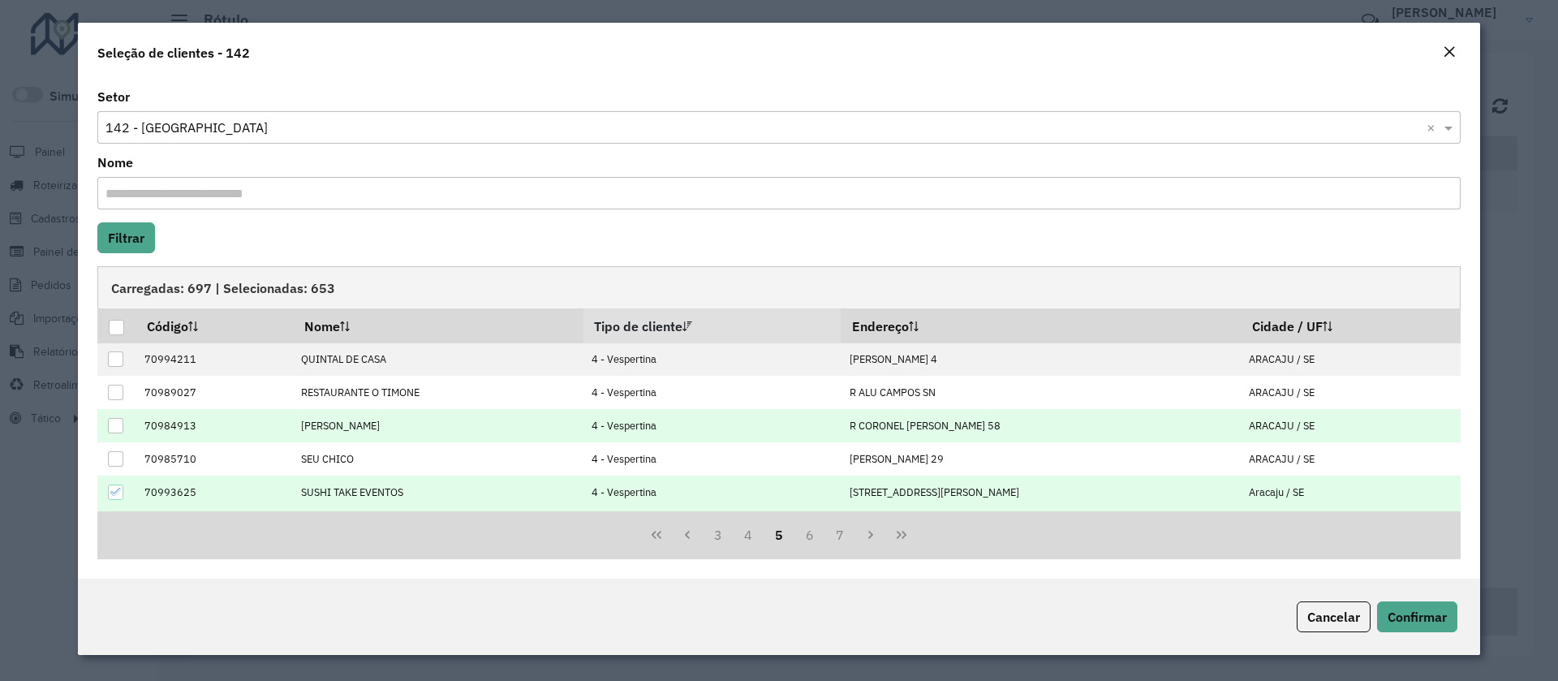
click at [120, 491] on icon at bounding box center [115, 491] width 11 height 11
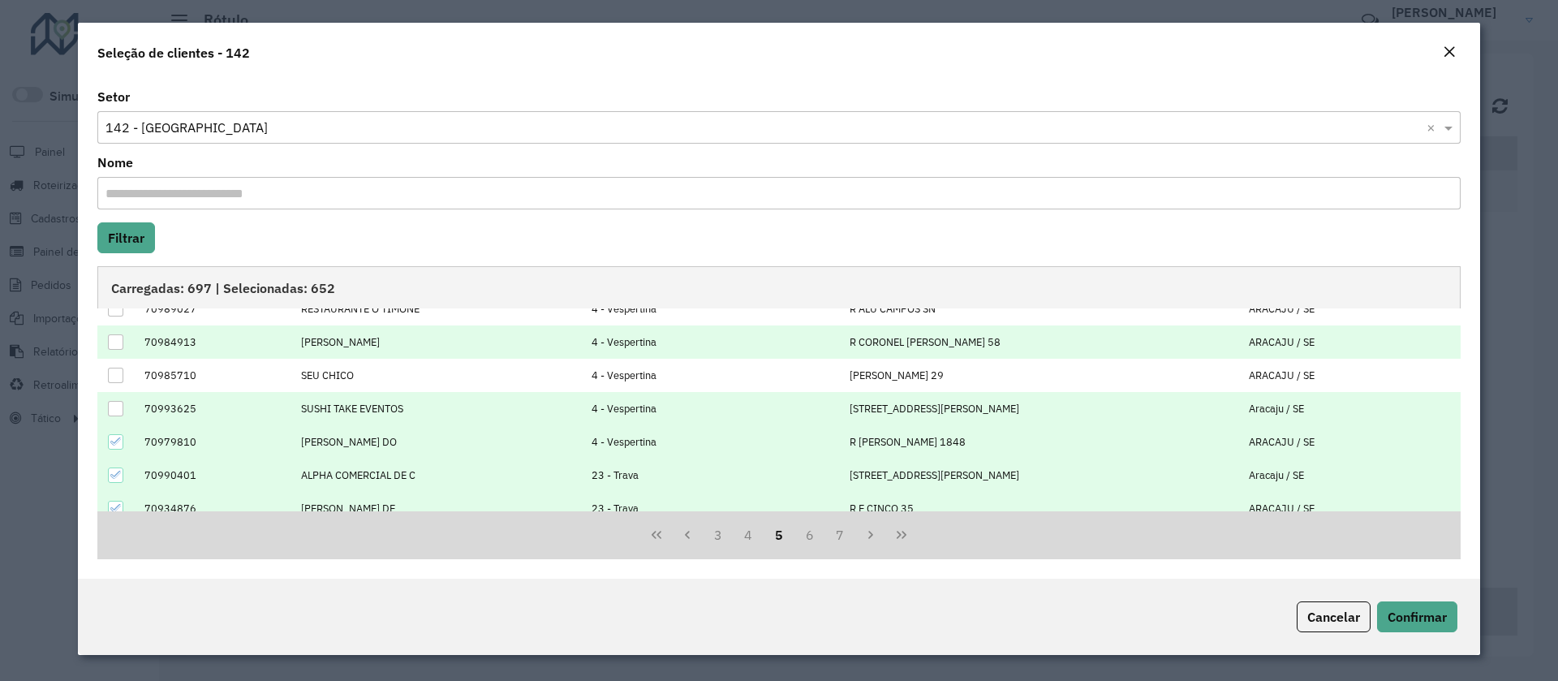
scroll to position [122, 0]
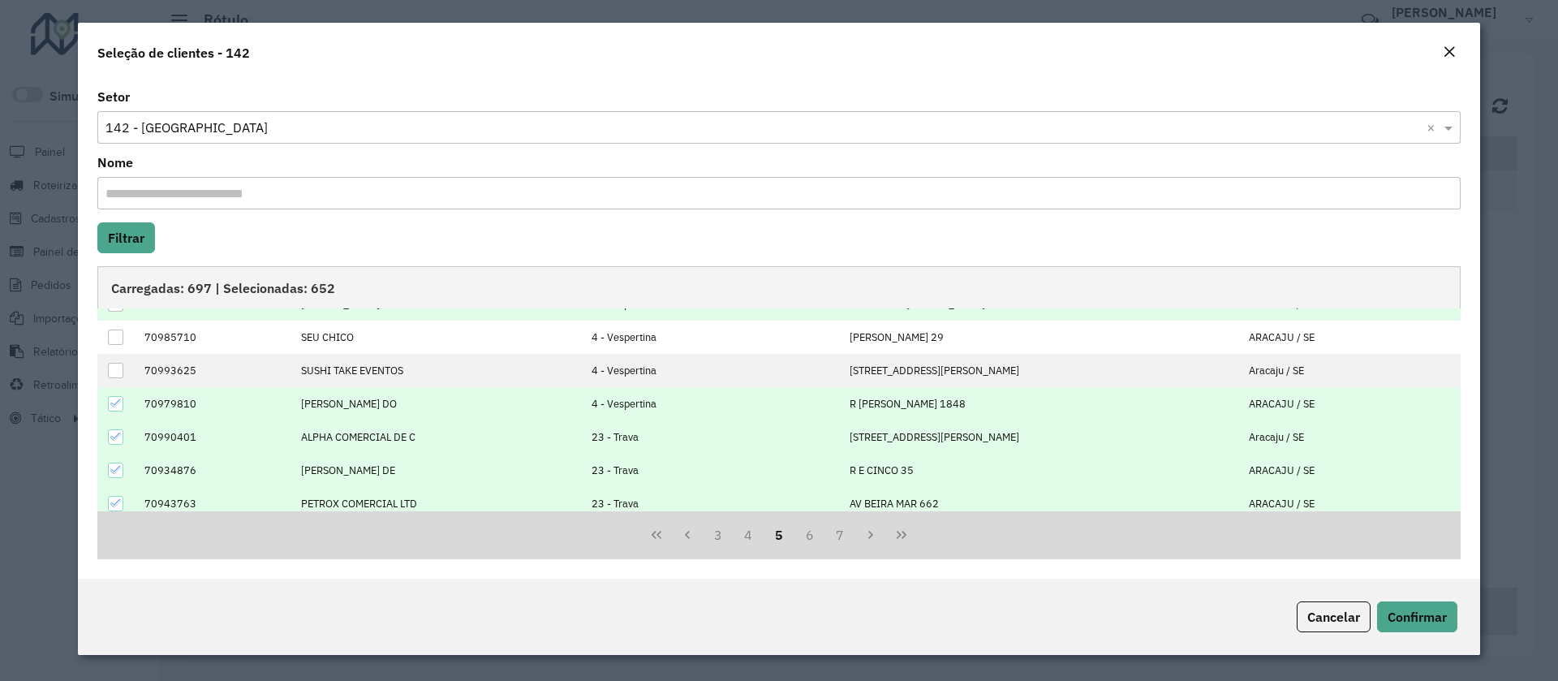
click at [116, 398] on icon at bounding box center [115, 403] width 11 height 11
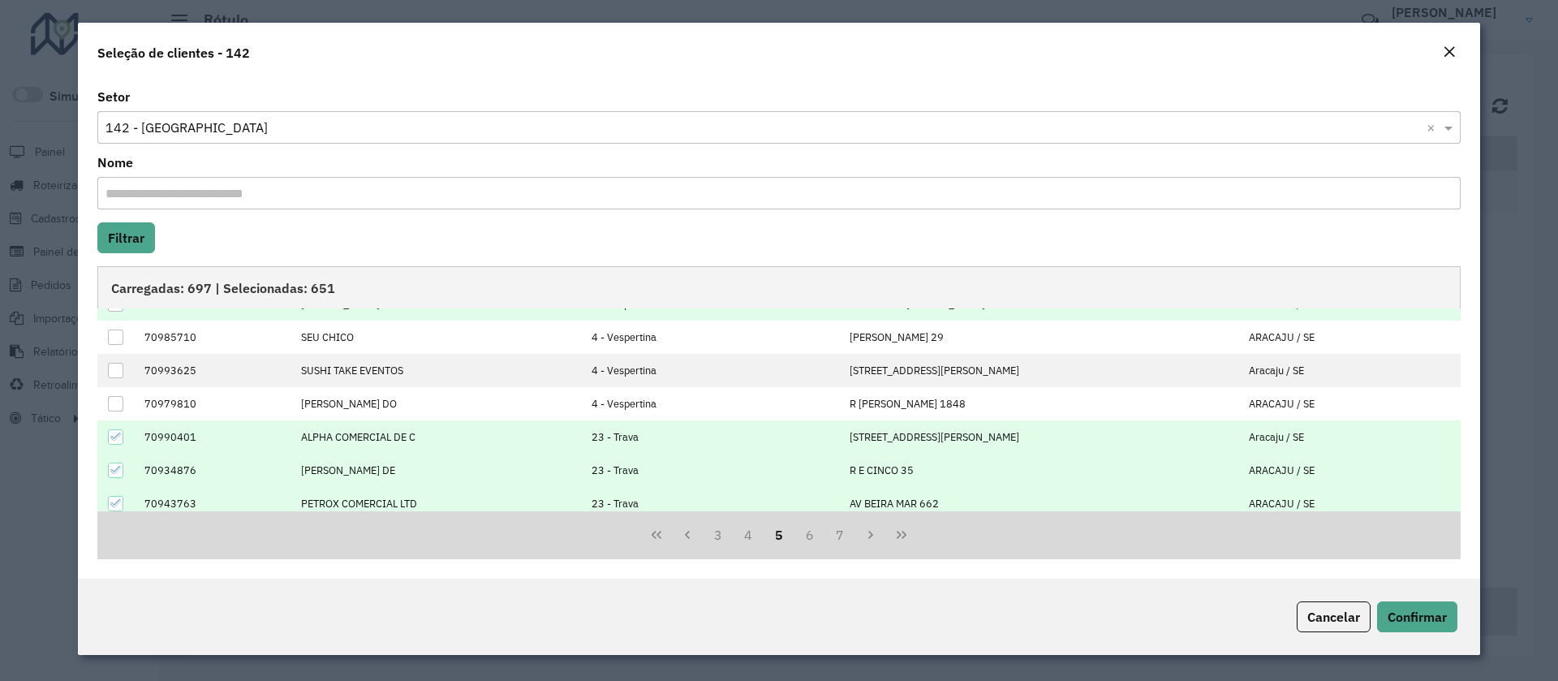
click at [115, 433] on icon at bounding box center [115, 436] width 11 height 11
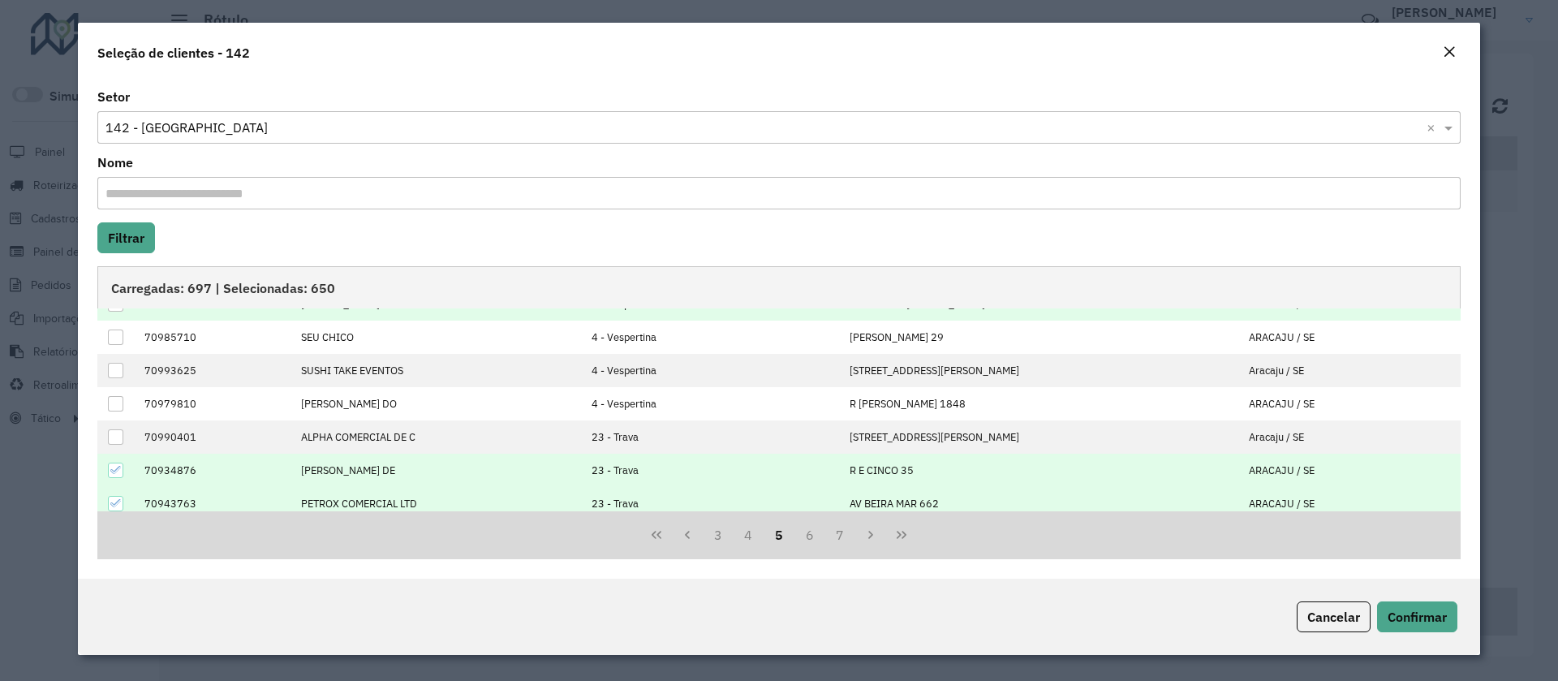
click at [122, 471] on div at bounding box center [115, 470] width 15 height 15
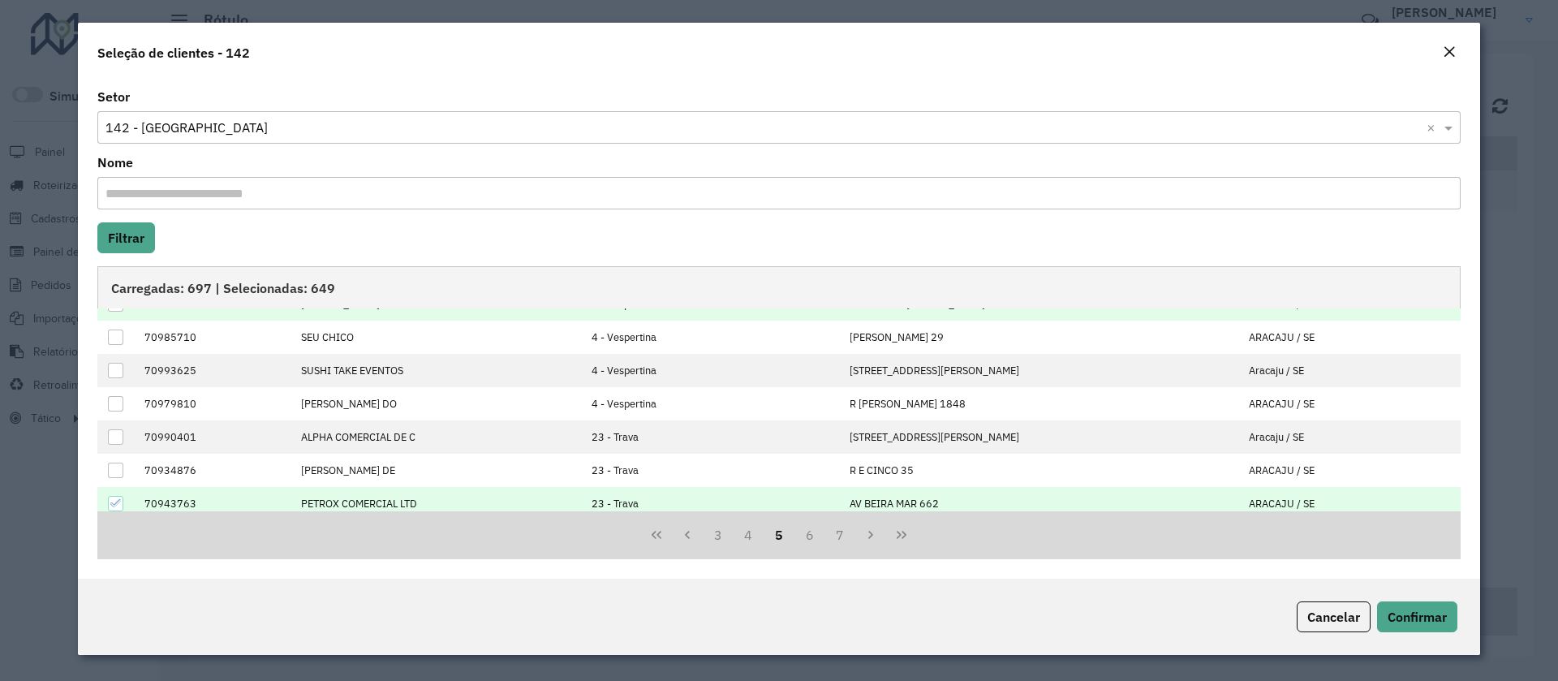
click at [114, 506] on icon at bounding box center [115, 503] width 11 height 7
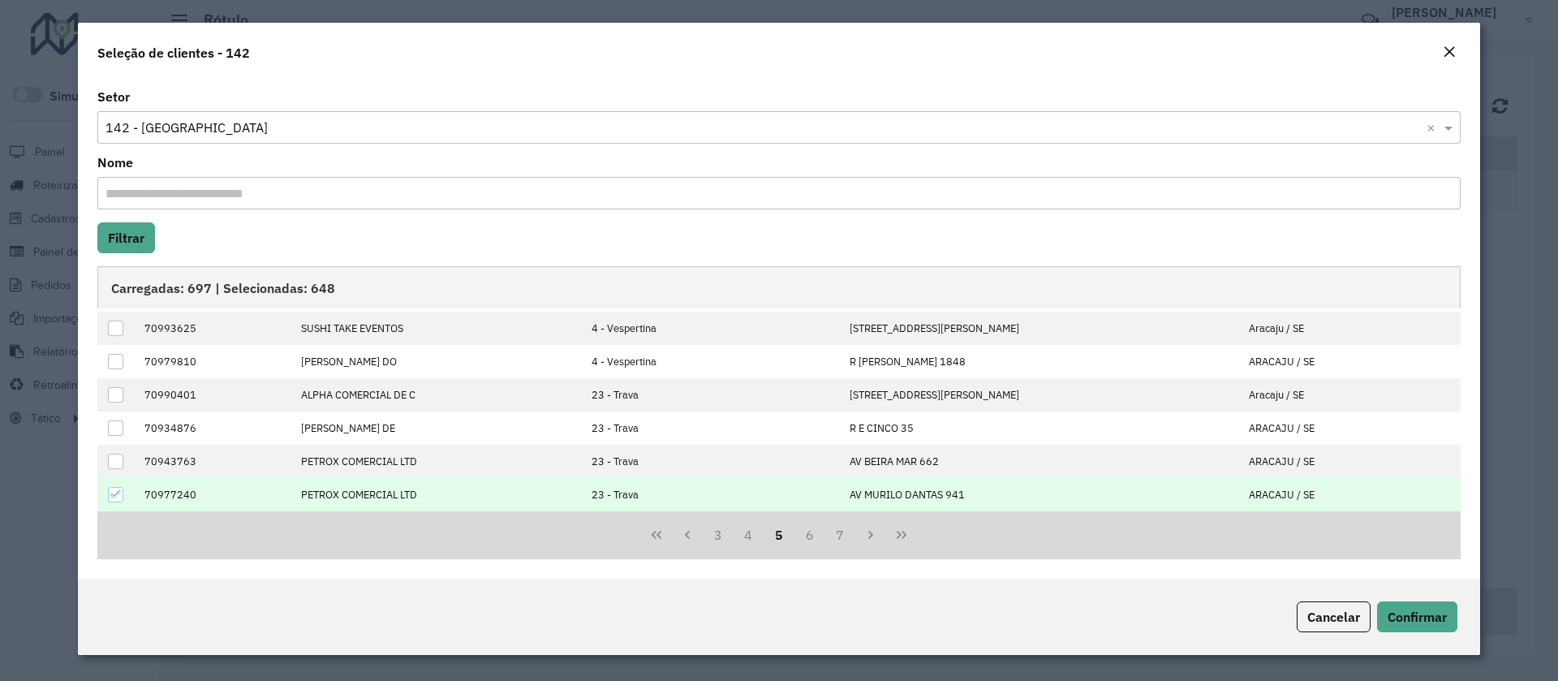
click at [109, 499] on div at bounding box center [115, 494] width 15 height 15
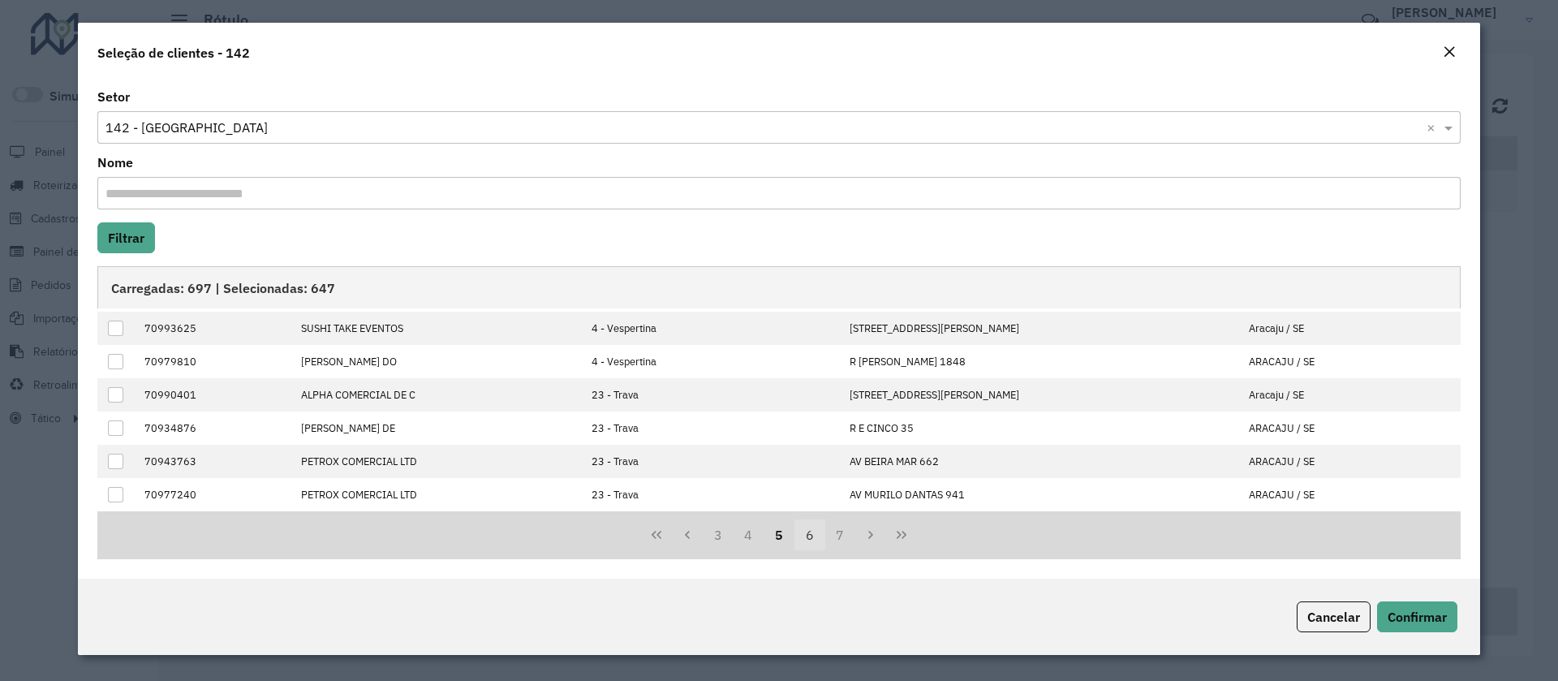
click at [807, 531] on button "6" at bounding box center [809, 534] width 31 height 31
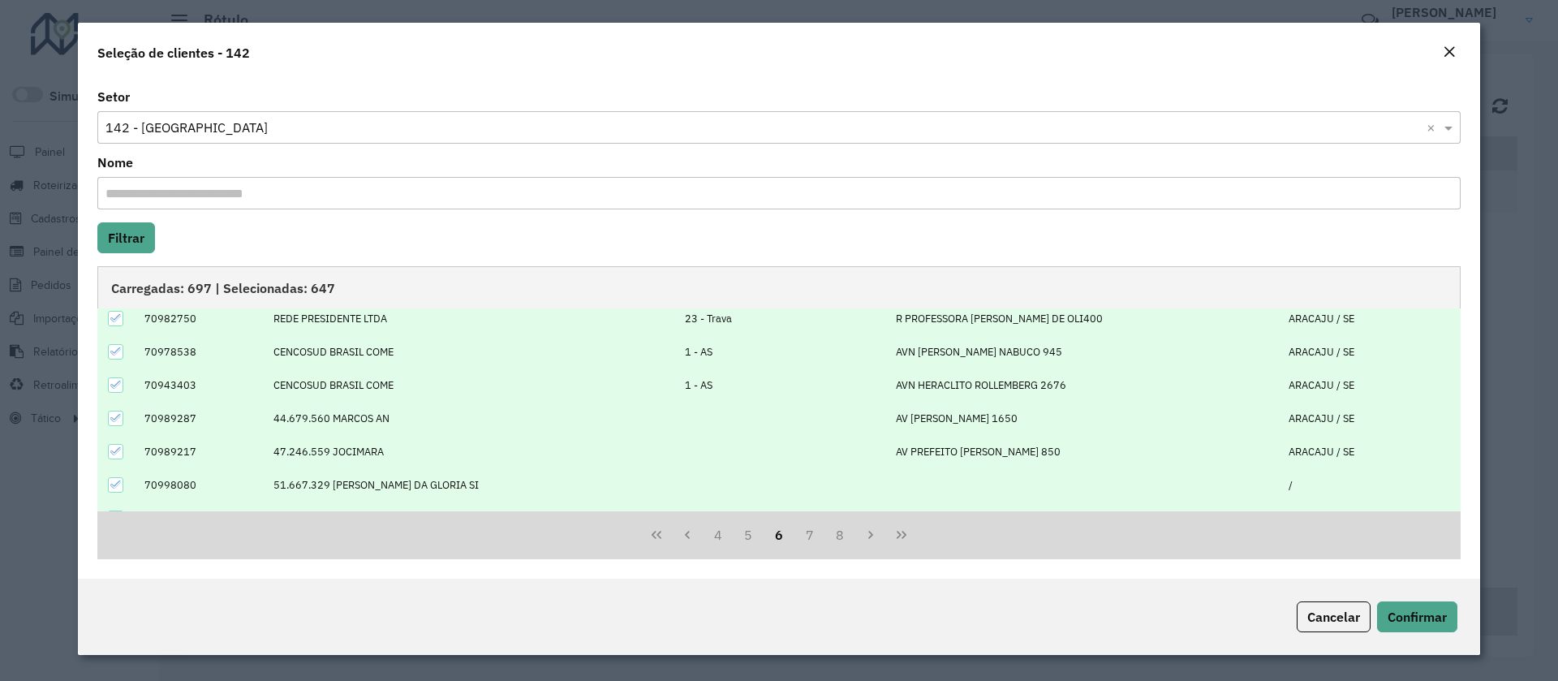
scroll to position [0, 0]
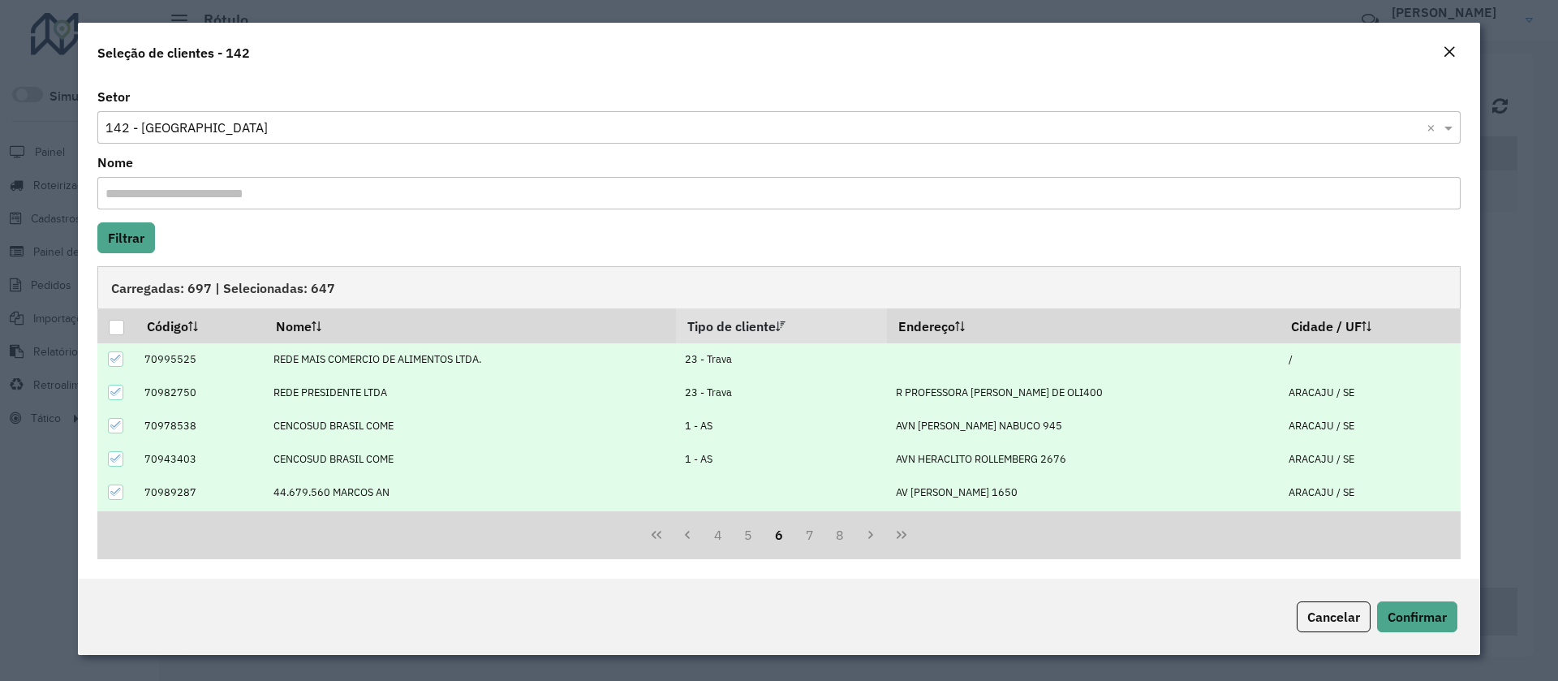
click at [119, 365] on div at bounding box center [115, 358] width 15 height 15
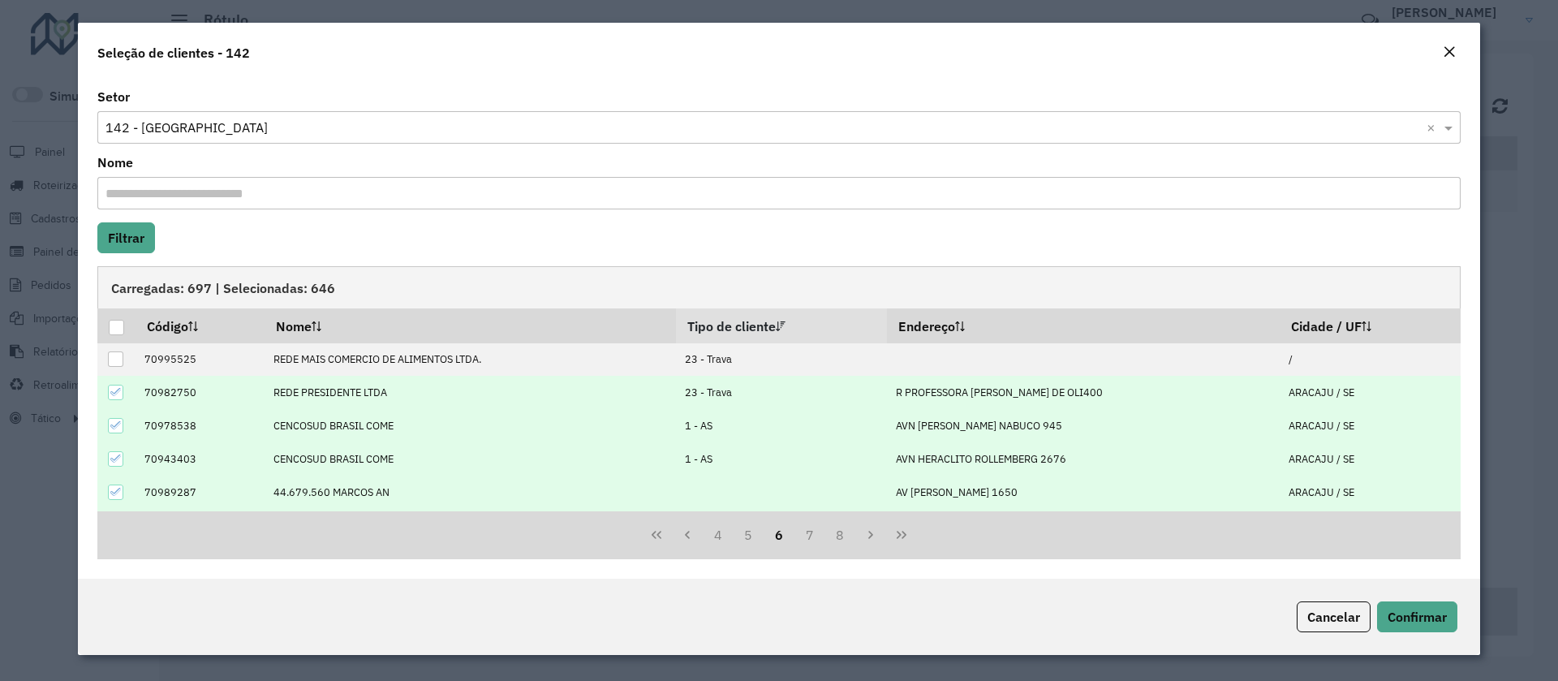
click at [113, 388] on icon at bounding box center [115, 391] width 11 height 11
click at [114, 437] on td at bounding box center [116, 425] width 38 height 33
click at [114, 424] on icon at bounding box center [115, 425] width 11 height 11
click at [116, 451] on div at bounding box center [115, 458] width 15 height 15
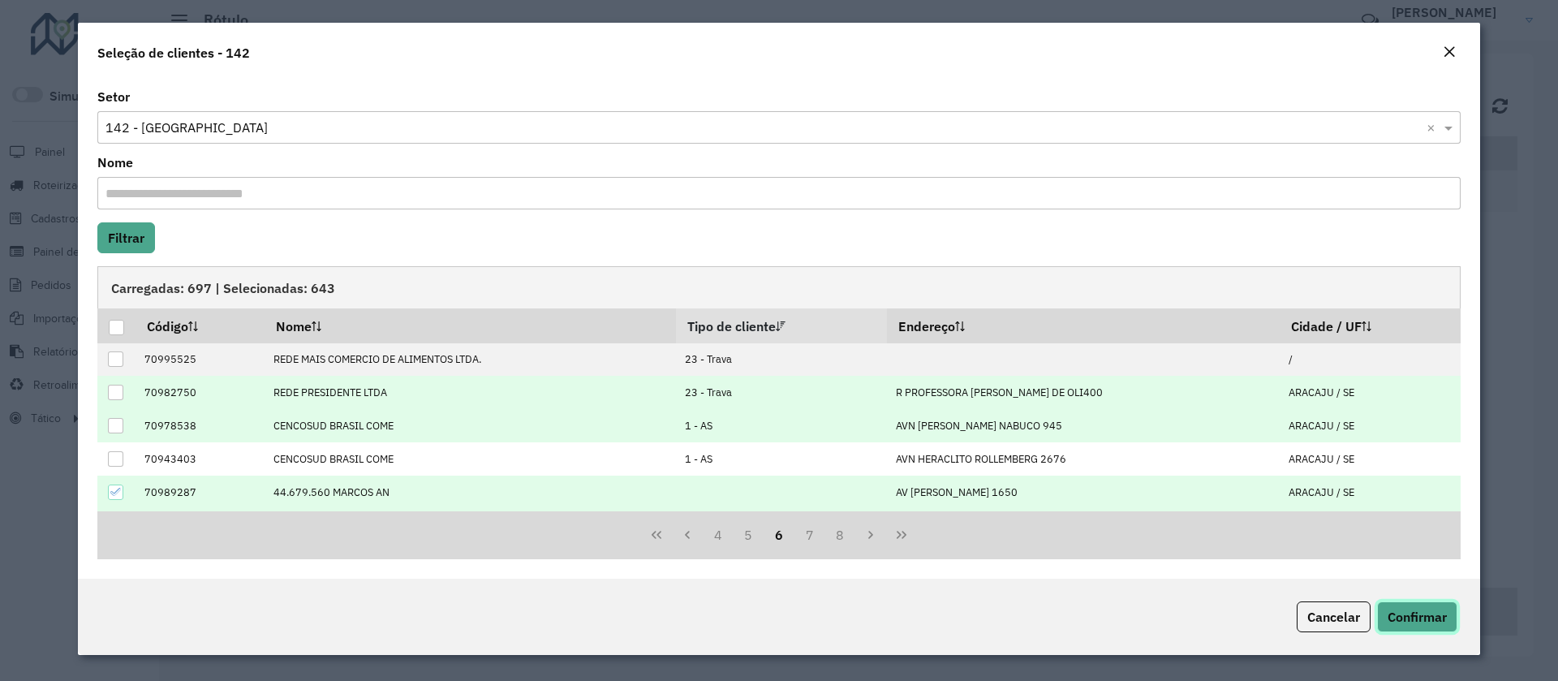
click at [1413, 619] on span "Confirmar" at bounding box center [1417, 617] width 59 height 16
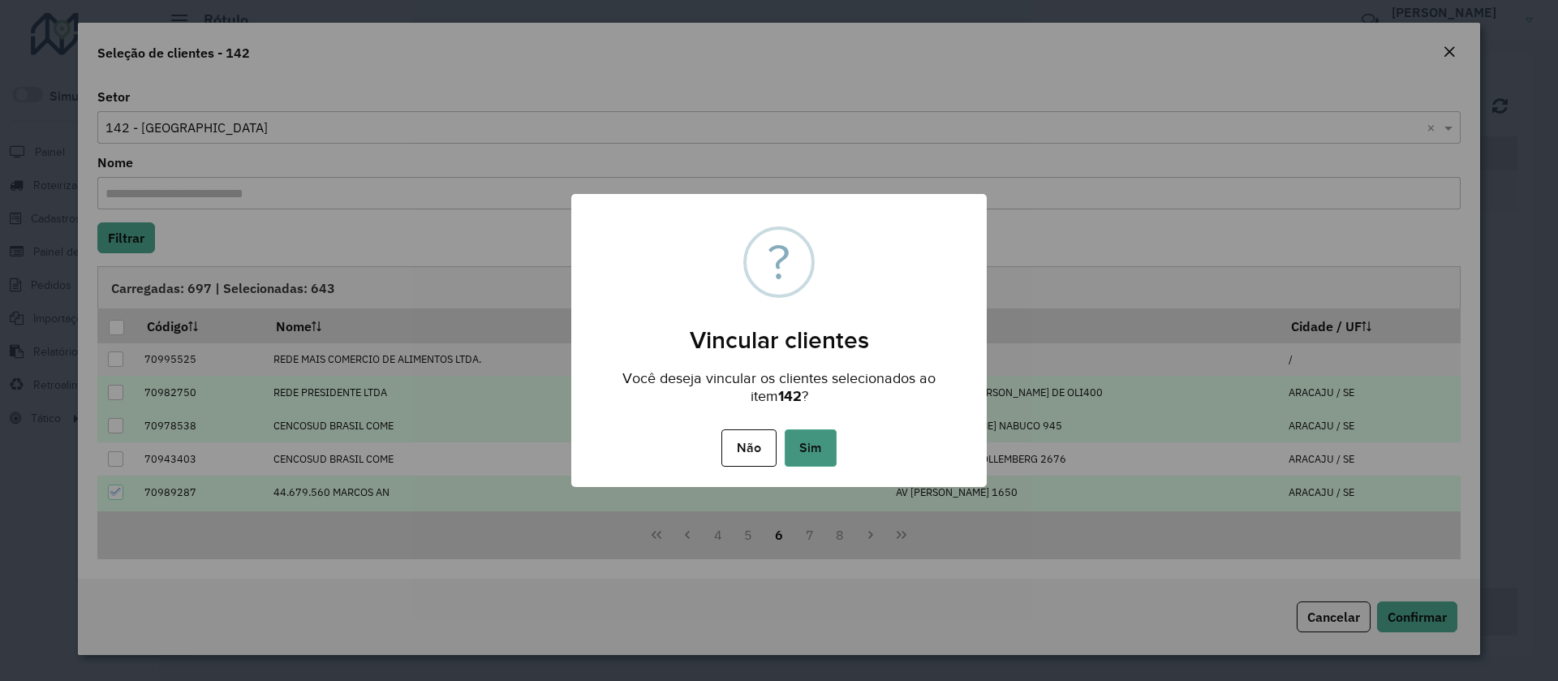
click at [808, 442] on button "Sim" at bounding box center [811, 447] width 52 height 37
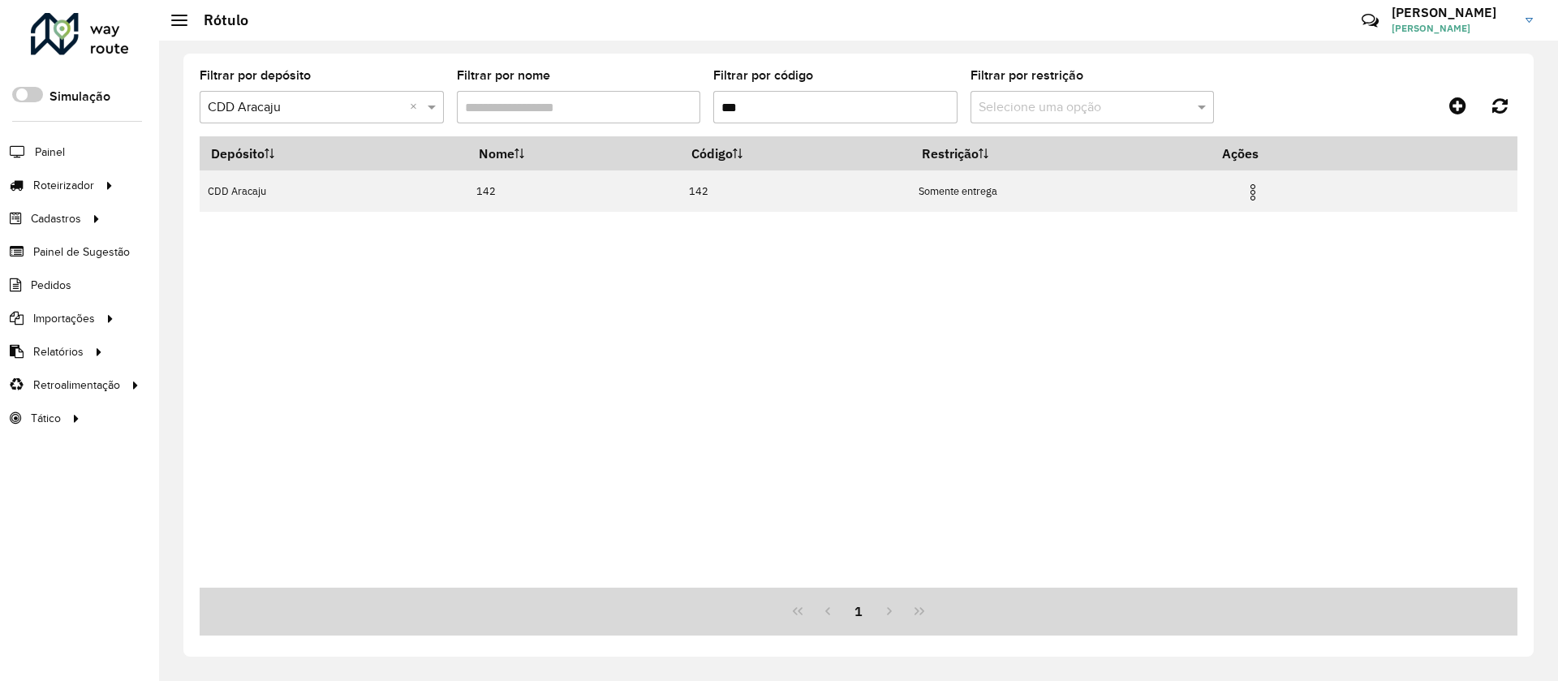
drag, startPoint x: 734, startPoint y: 104, endPoint x: 698, endPoint y: 104, distance: 36.5
click at [698, 104] on formly-group "Filtrar por depósito Selecione um depósito × CDD Aracaju × Filtrar por nome Fil…" at bounding box center [687, 103] width 975 height 67
type input "***"
click at [1263, 189] on img at bounding box center [1252, 192] width 19 height 19
click at [1206, 267] on li "Vincular clientes" at bounding box center [1171, 274] width 156 height 26
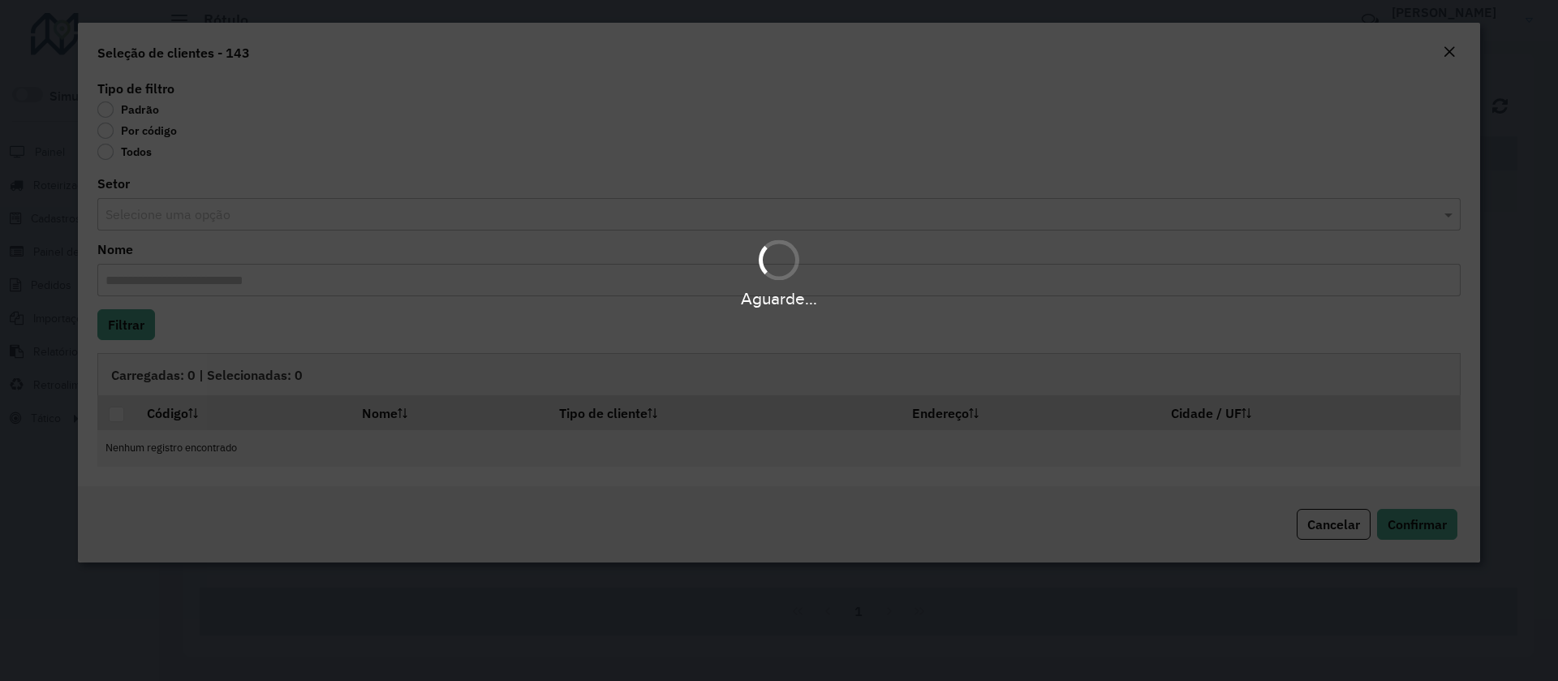
click at [155, 225] on div "Aguarde..." at bounding box center [779, 340] width 1558 height 681
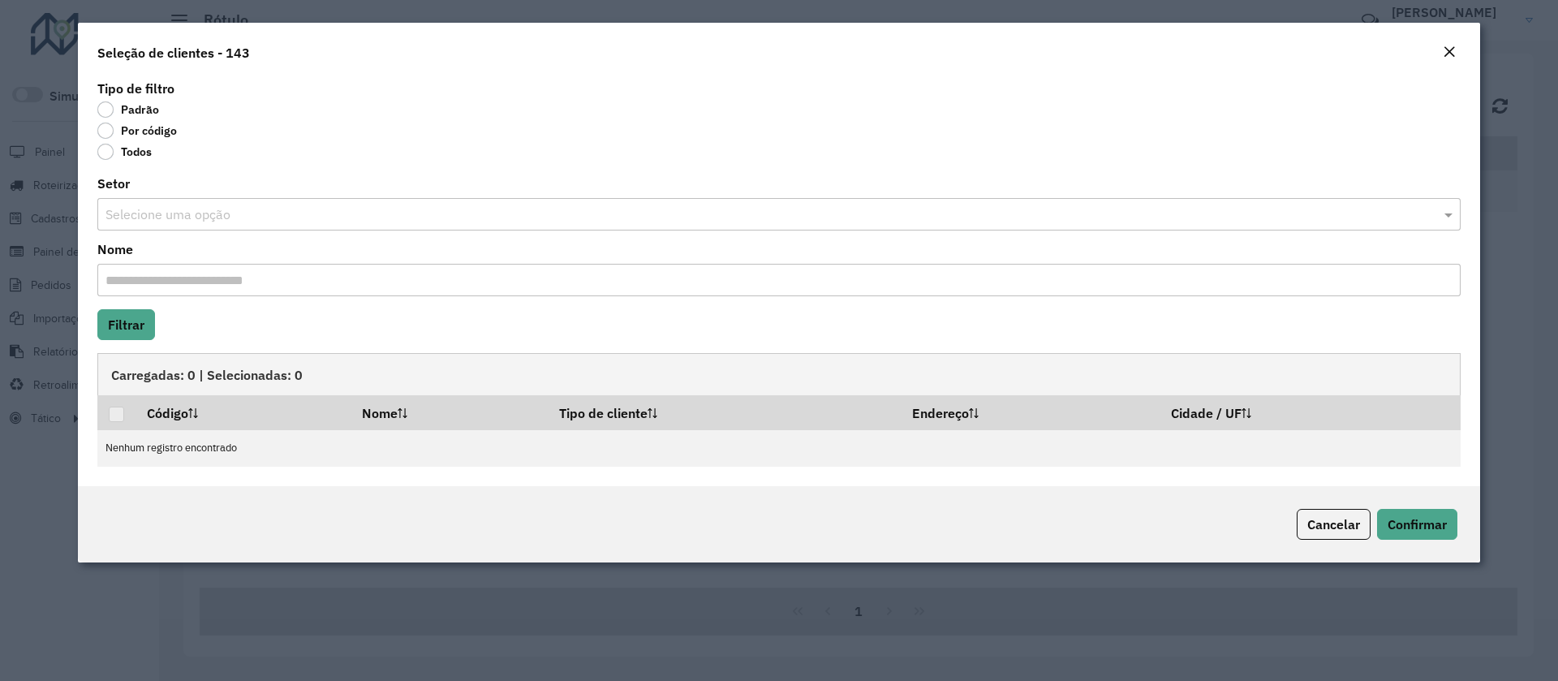
click at [157, 218] on input "text" at bounding box center [762, 214] width 1315 height 19
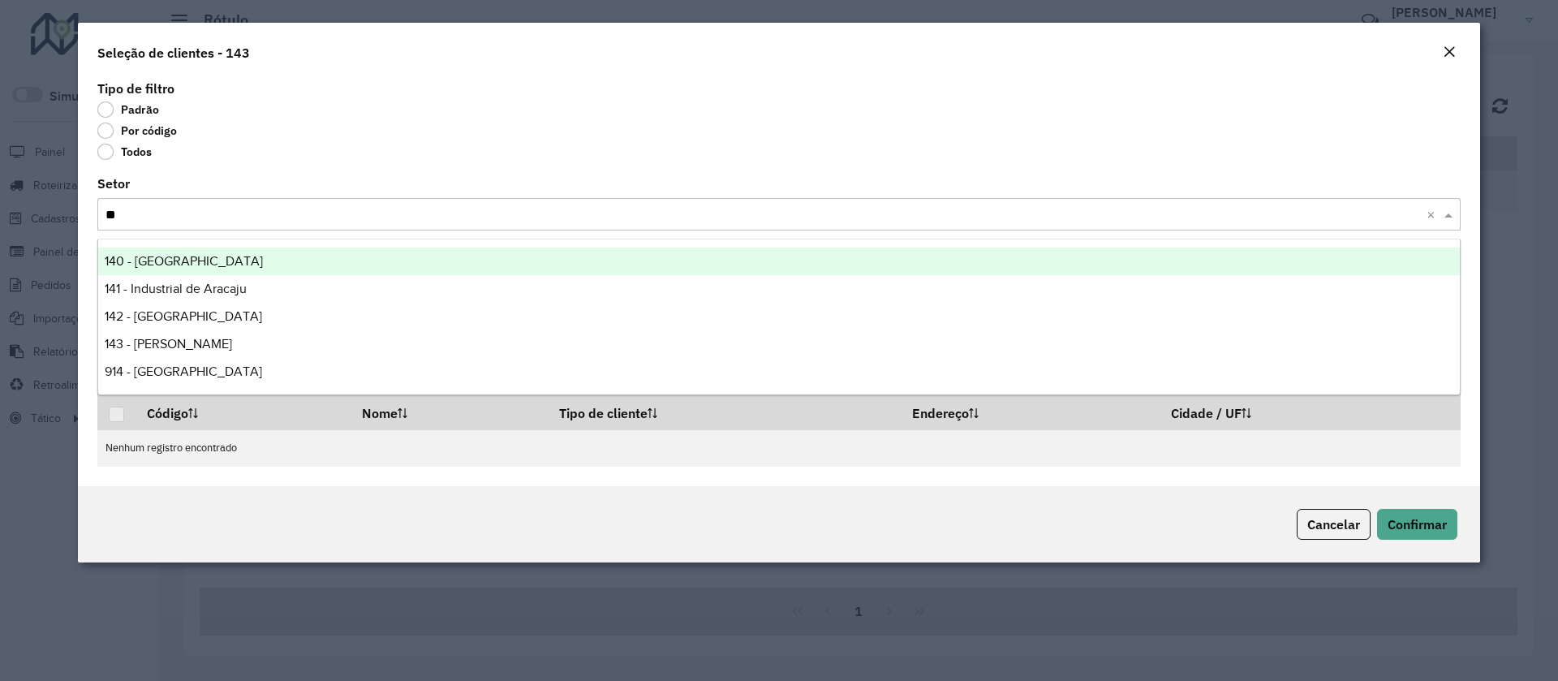
type input "***"
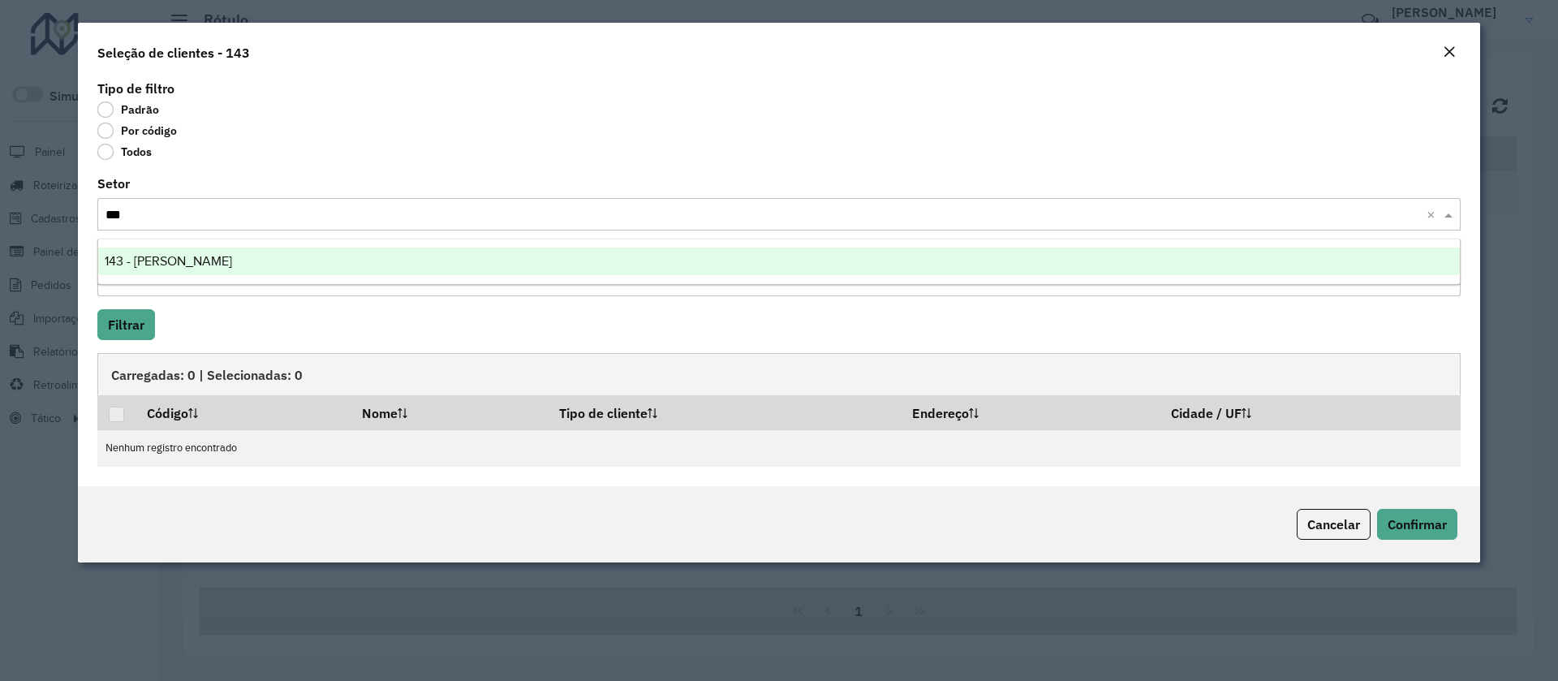
click at [153, 262] on span "143 - Inácio Barbosa" at bounding box center [168, 261] width 127 height 14
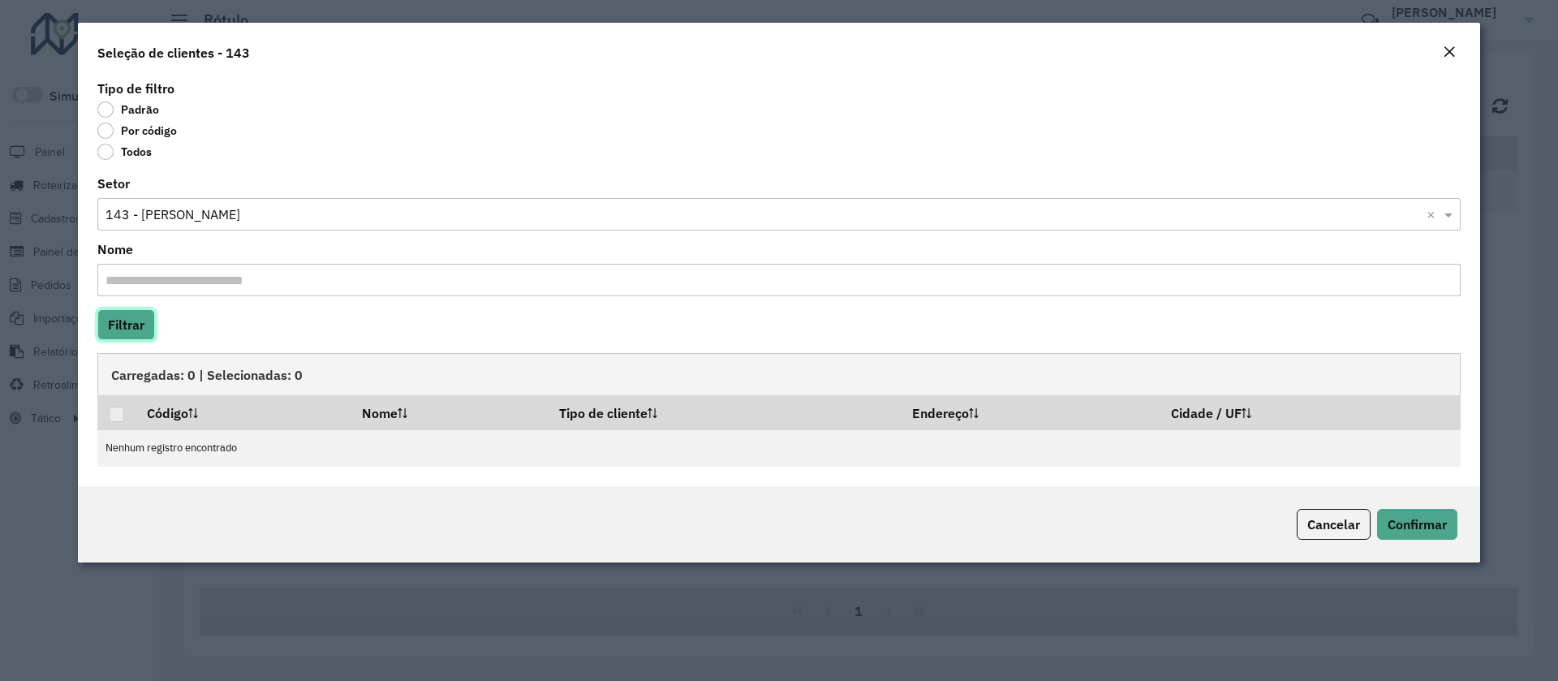
click at [138, 309] on button "Filtrar" at bounding box center [126, 324] width 58 height 31
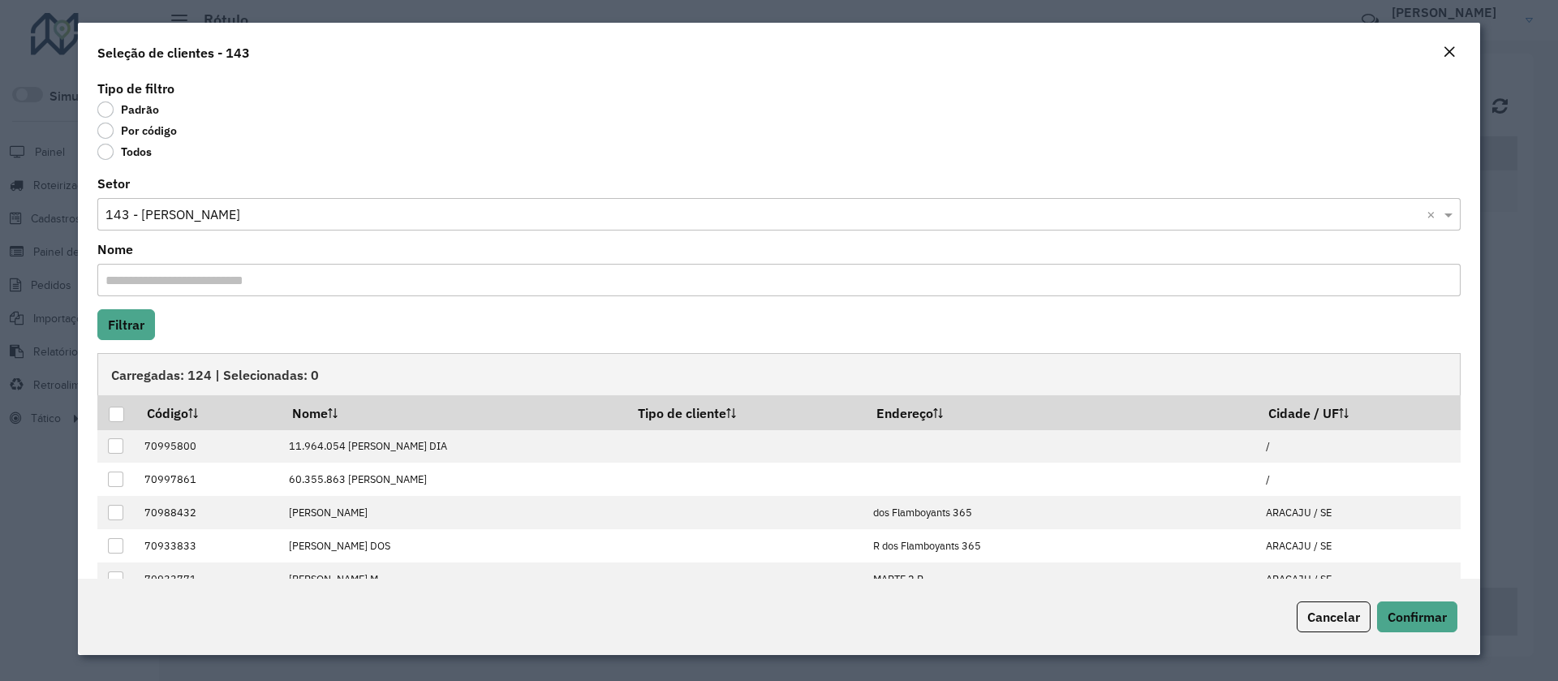
click at [116, 416] on div at bounding box center [116, 414] width 15 height 15
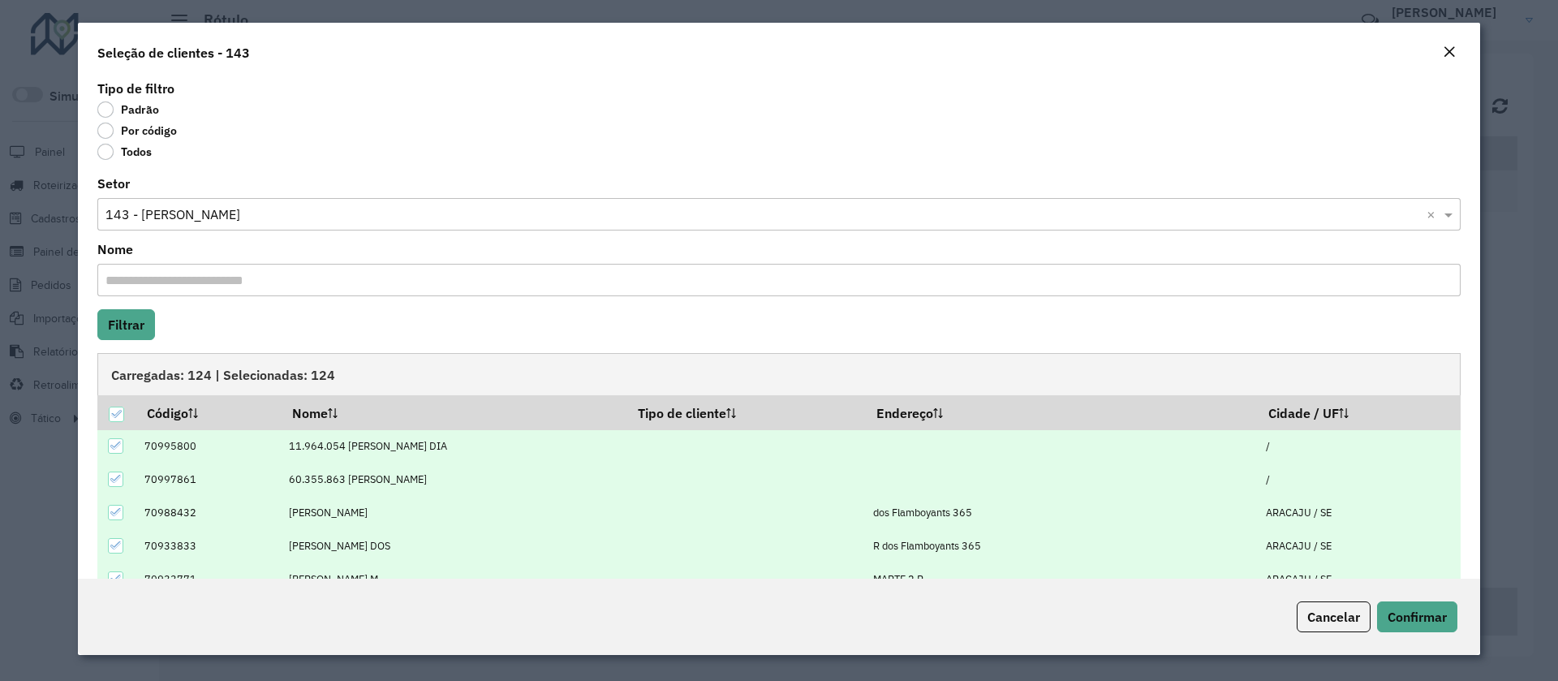
click at [239, 287] on input "Nome" at bounding box center [778, 280] width 1363 height 32
click at [243, 198] on div "Selecione uma opção × 143 - Inácio Barbosa ×" at bounding box center [778, 214] width 1363 height 32
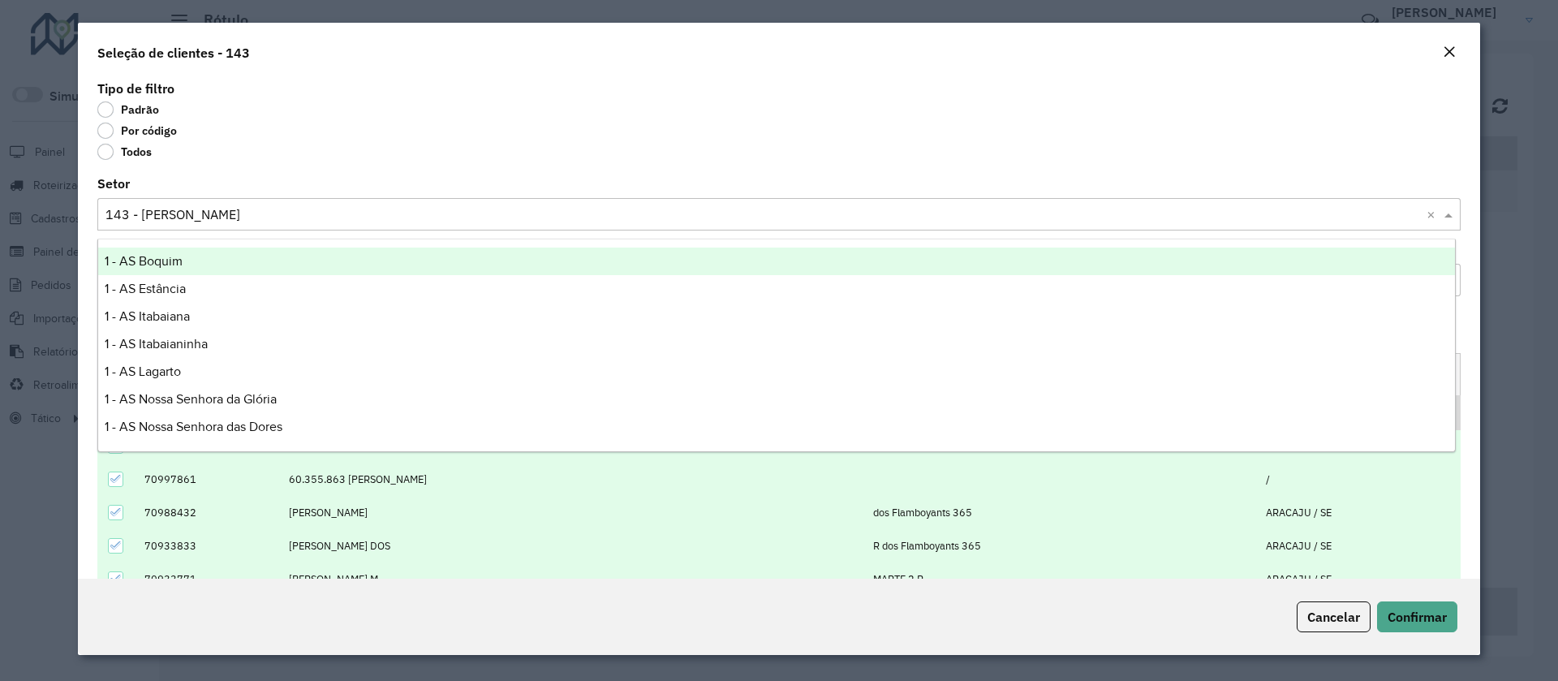
click at [249, 152] on div "Todos" at bounding box center [778, 154] width 1363 height 19
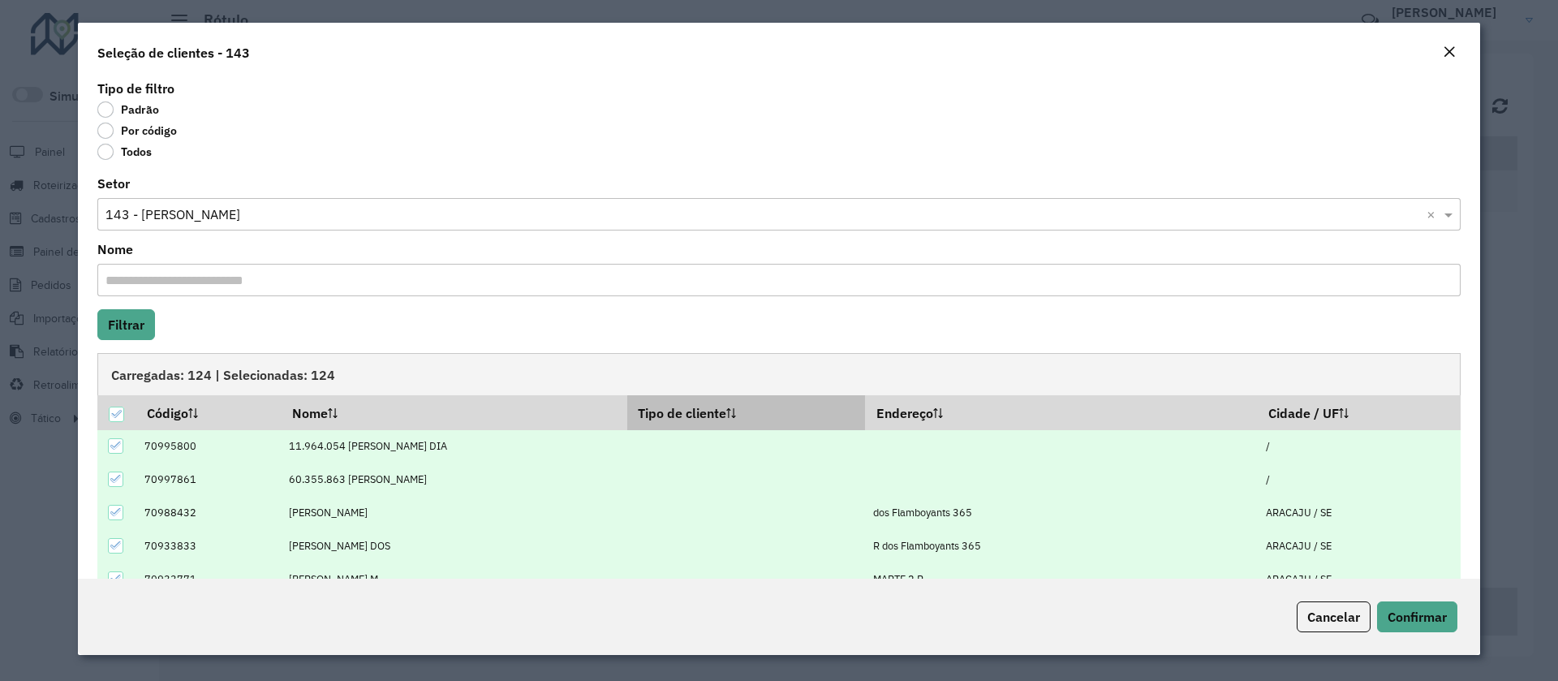
click at [743, 421] on th "Tipo de cliente" at bounding box center [746, 412] width 238 height 34
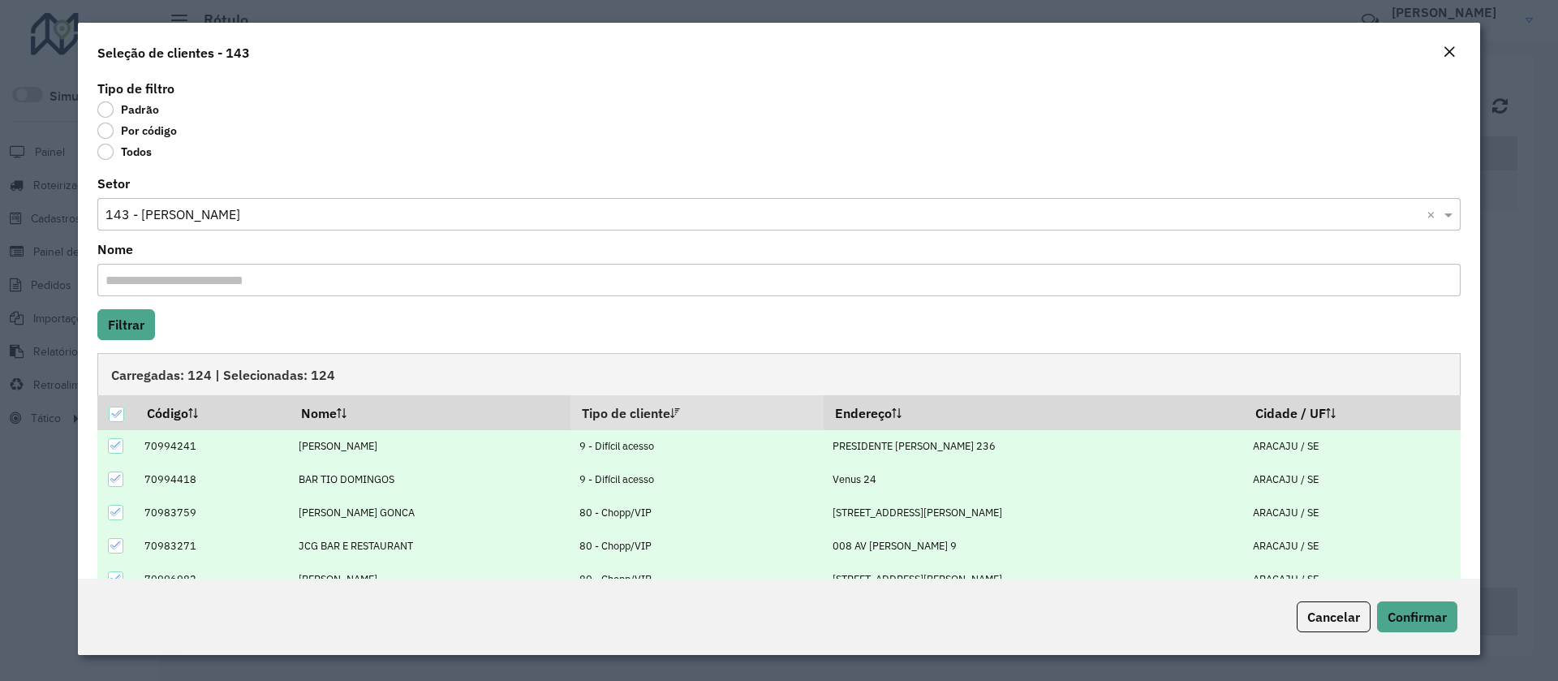
click at [118, 446] on icon at bounding box center [115, 445] width 11 height 11
click at [115, 484] on icon at bounding box center [115, 478] width 11 height 11
click at [111, 512] on icon at bounding box center [115, 512] width 11 height 7
click at [113, 536] on td at bounding box center [116, 545] width 38 height 33
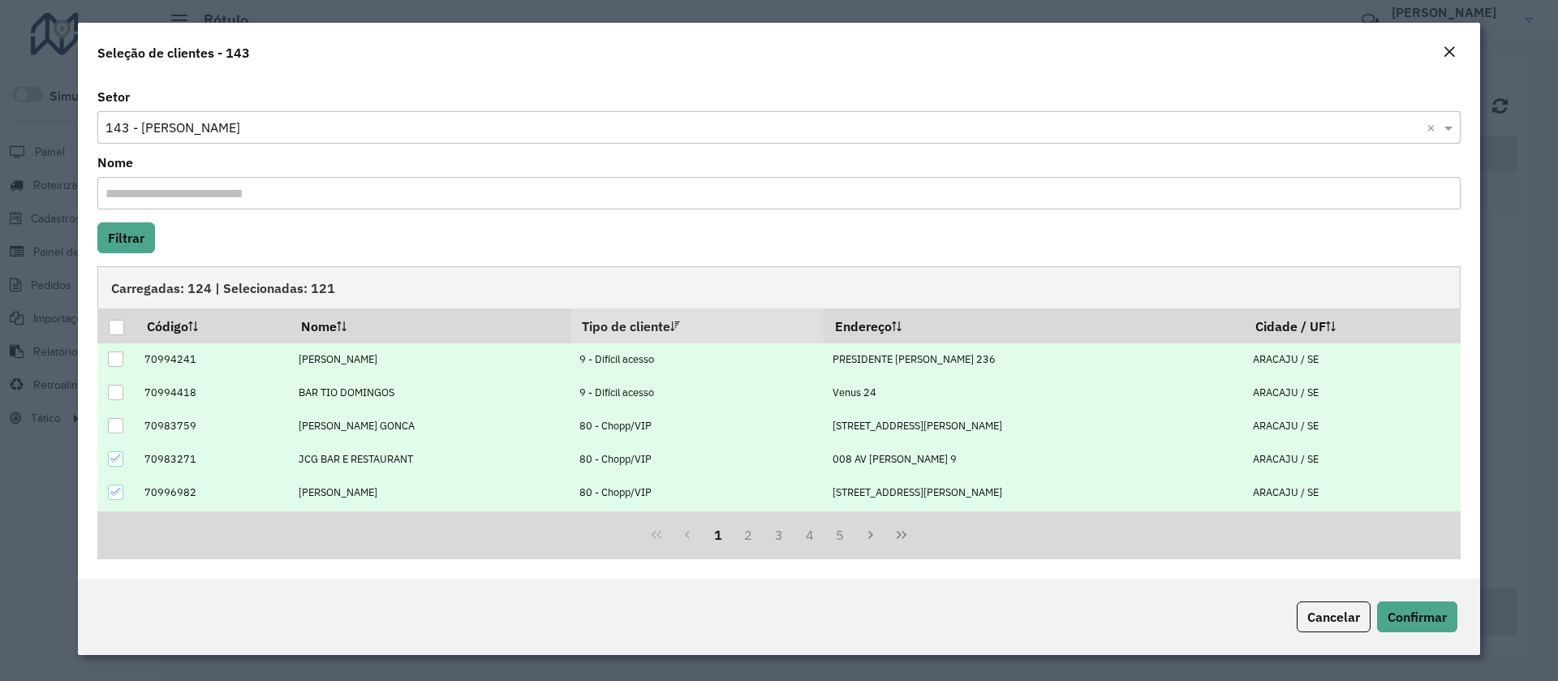
click at [113, 465] on div at bounding box center [115, 458] width 15 height 15
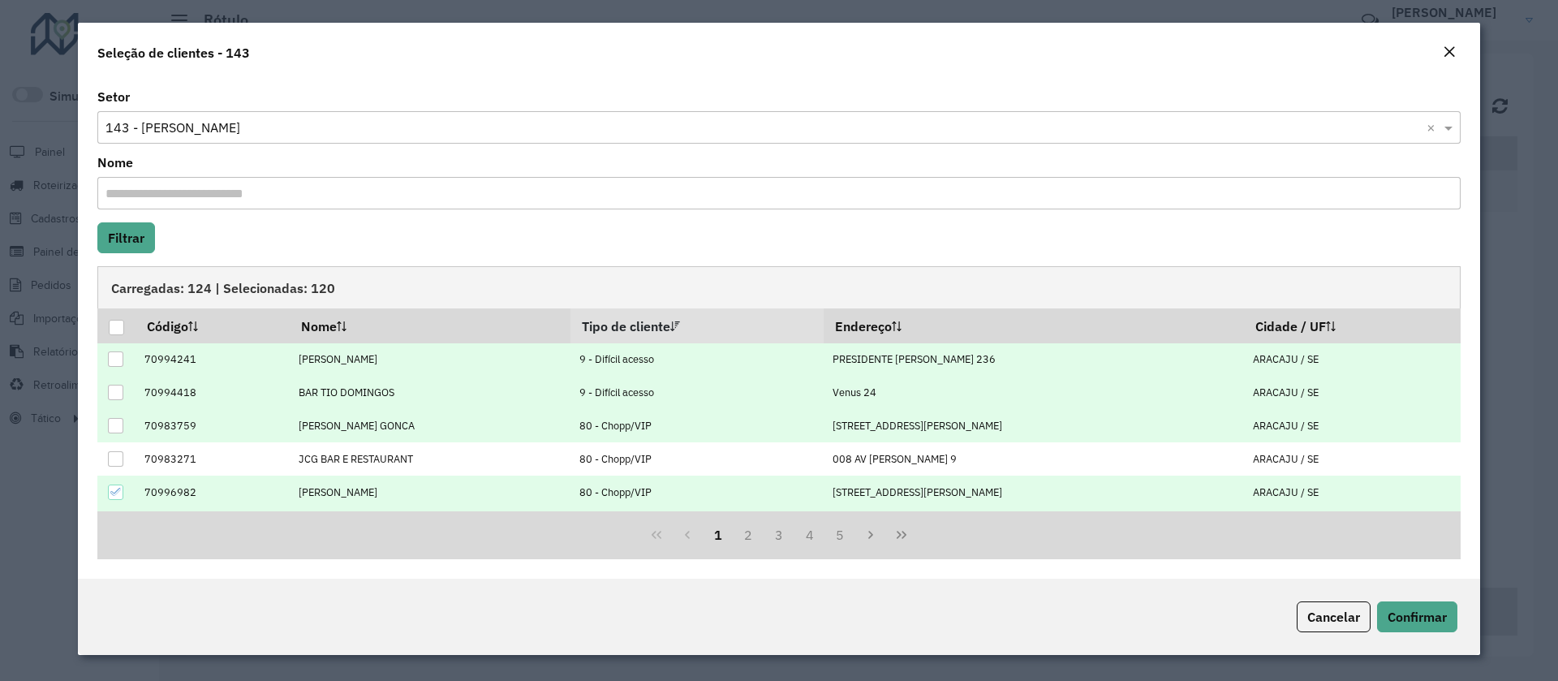
click at [113, 484] on div at bounding box center [115, 491] width 15 height 15
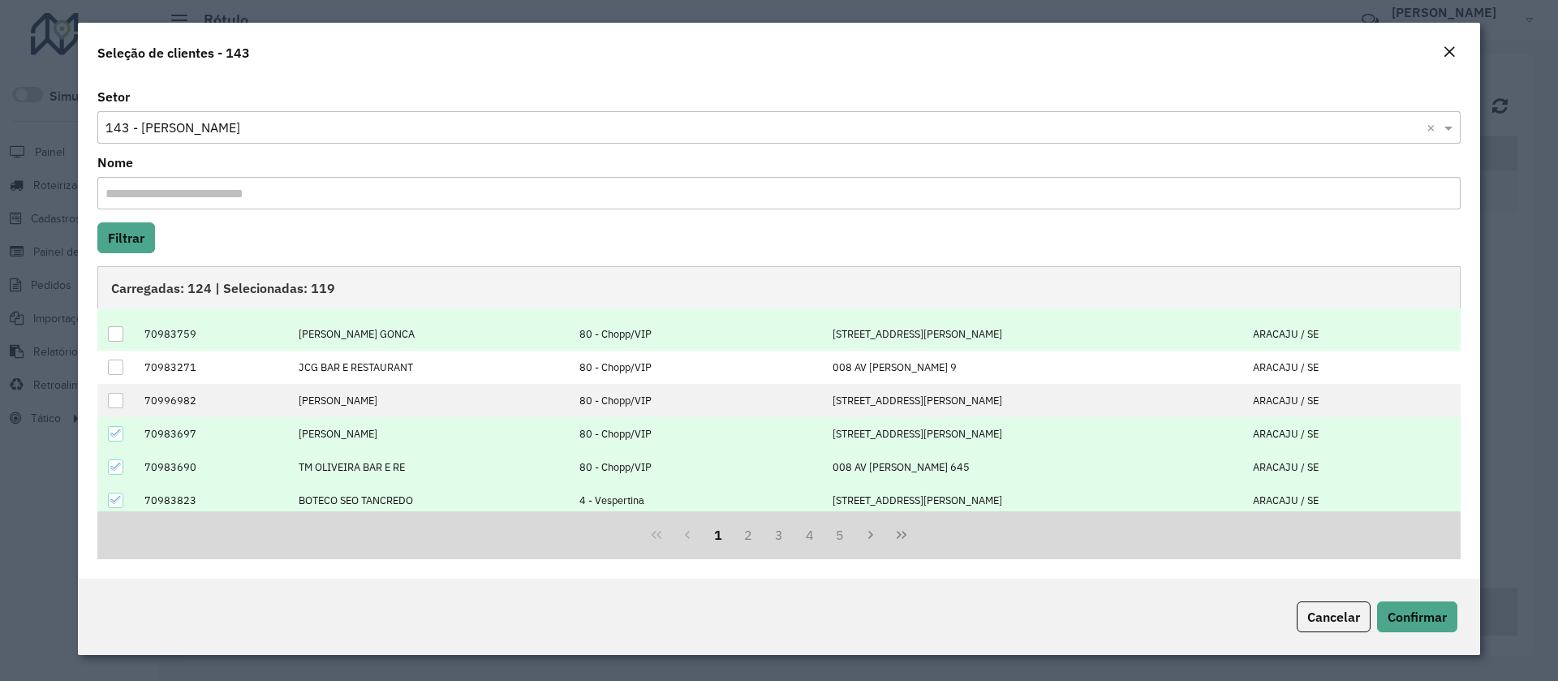
scroll to position [164, 0]
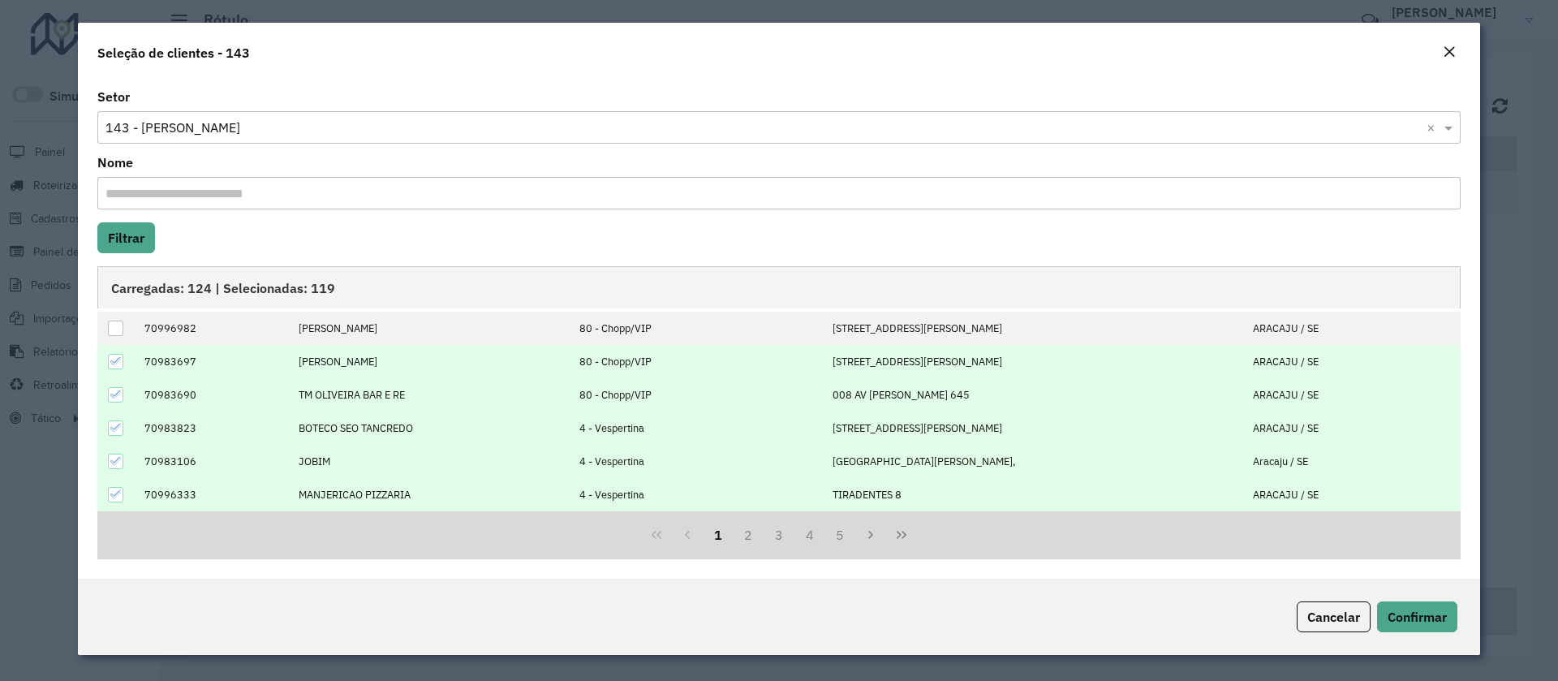
click at [116, 361] on icon at bounding box center [115, 360] width 11 height 11
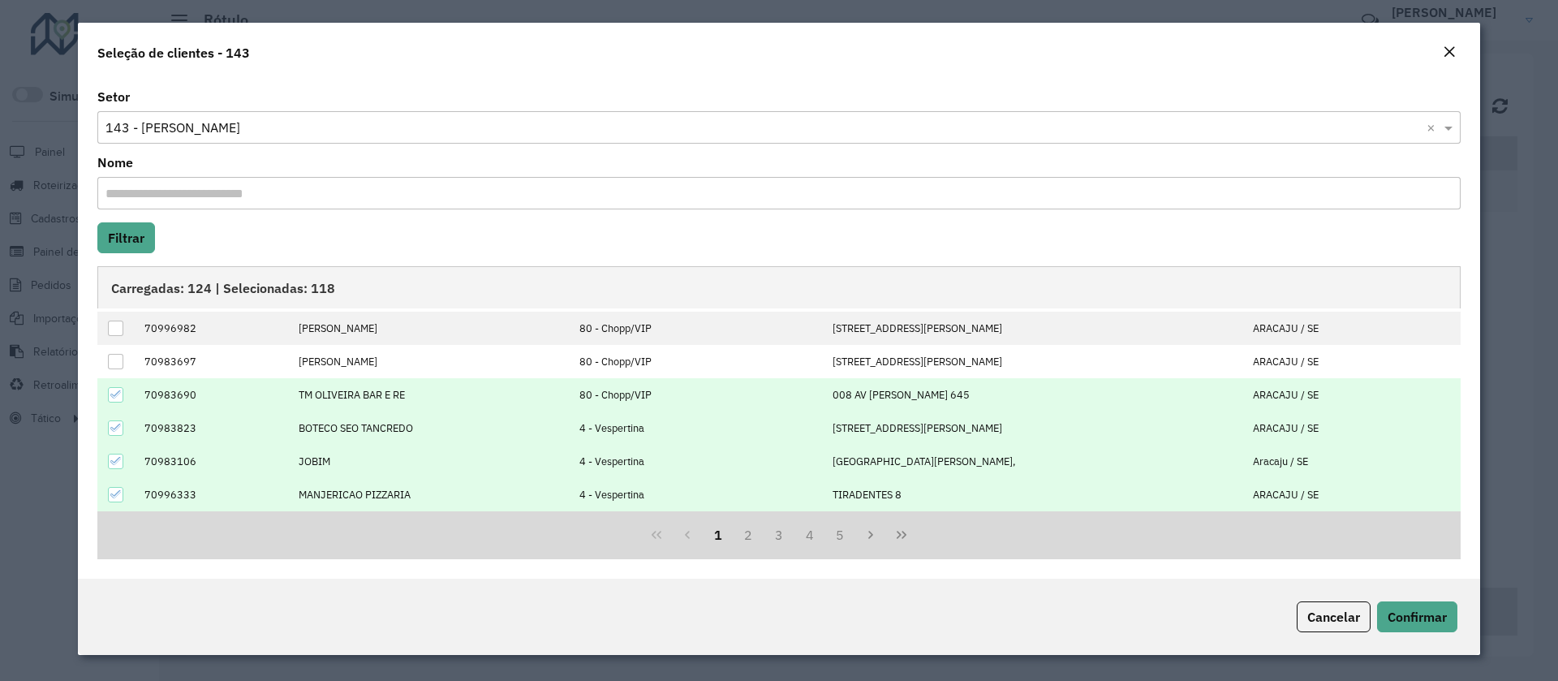
click at [114, 399] on icon at bounding box center [115, 394] width 11 height 11
click at [119, 426] on icon at bounding box center [115, 427] width 11 height 7
click at [117, 458] on icon at bounding box center [115, 460] width 11 height 11
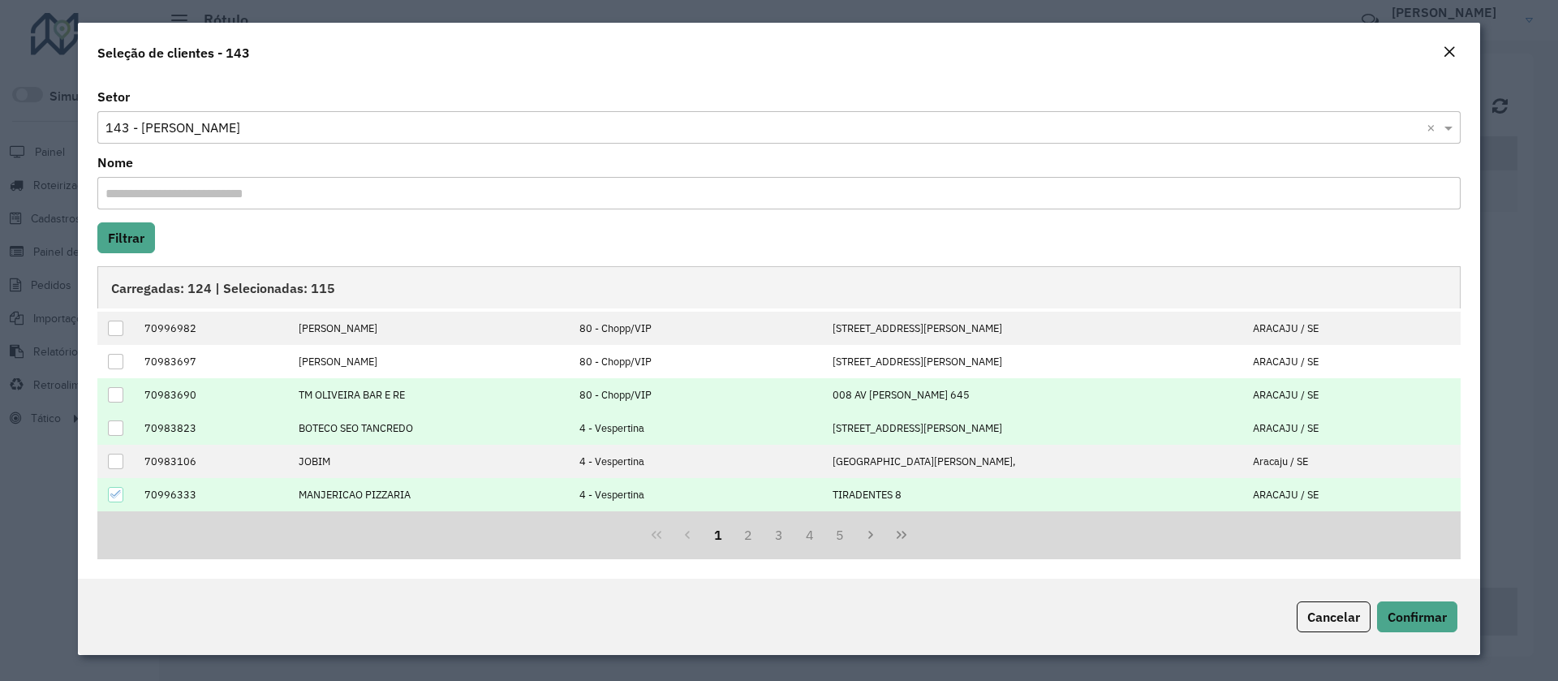
click at [114, 496] on icon at bounding box center [115, 494] width 11 height 11
click at [754, 536] on button "2" at bounding box center [748, 534] width 31 height 31
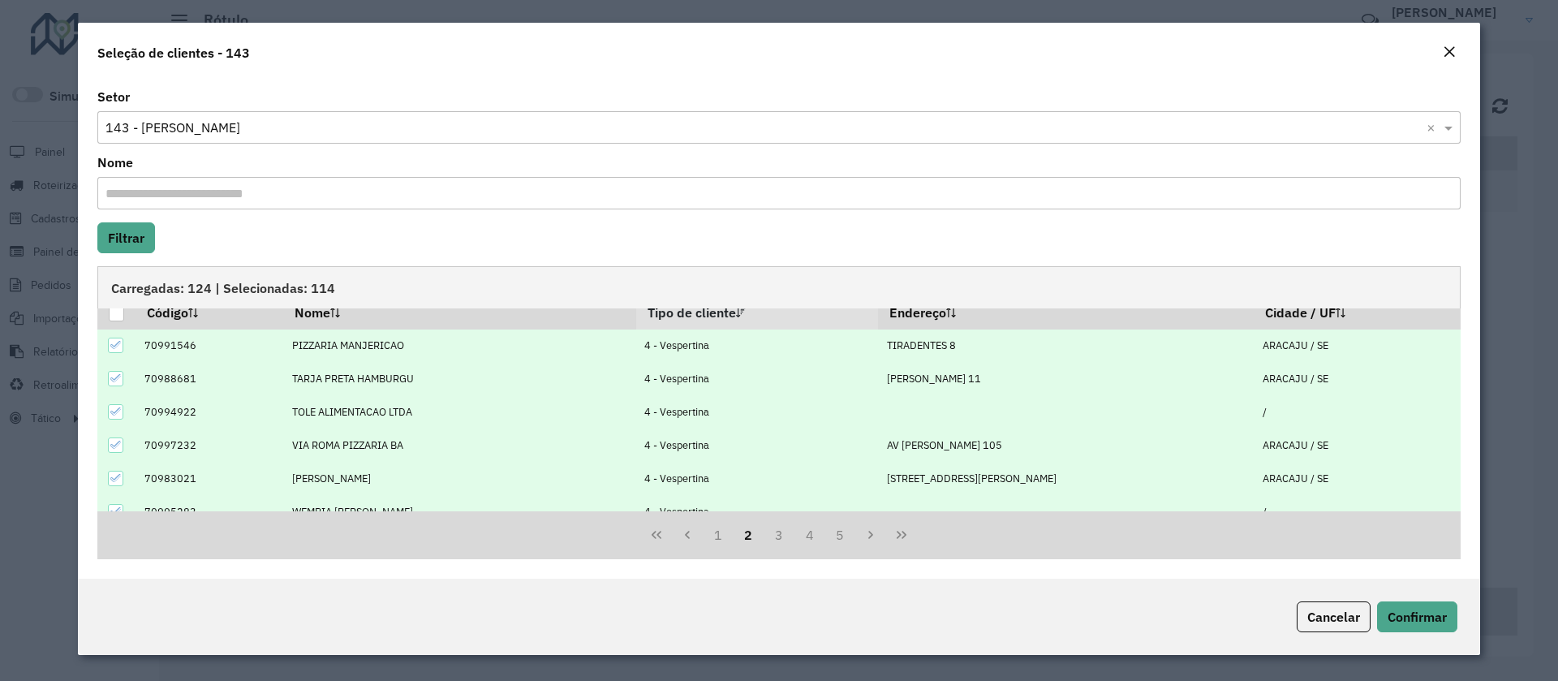
scroll to position [0, 0]
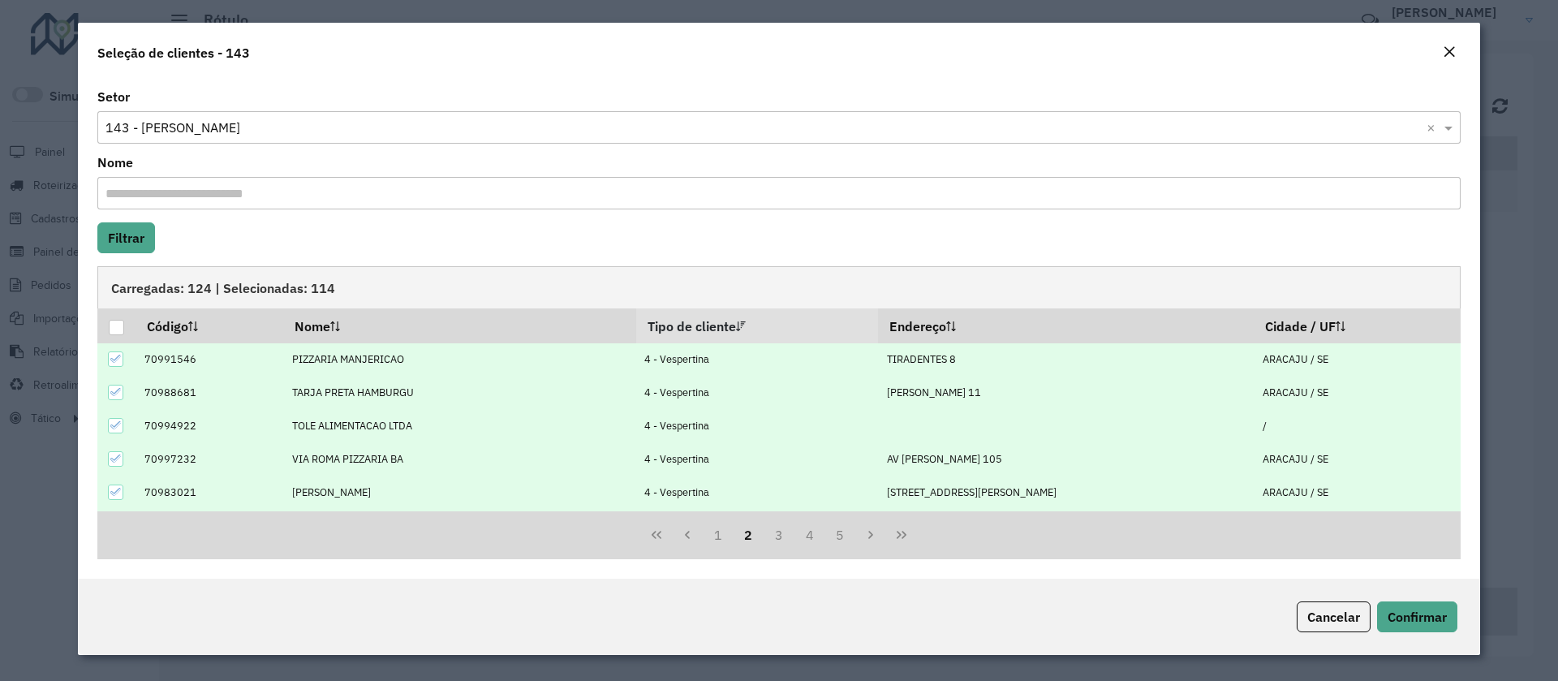
click at [110, 367] on div at bounding box center [116, 359] width 16 height 16
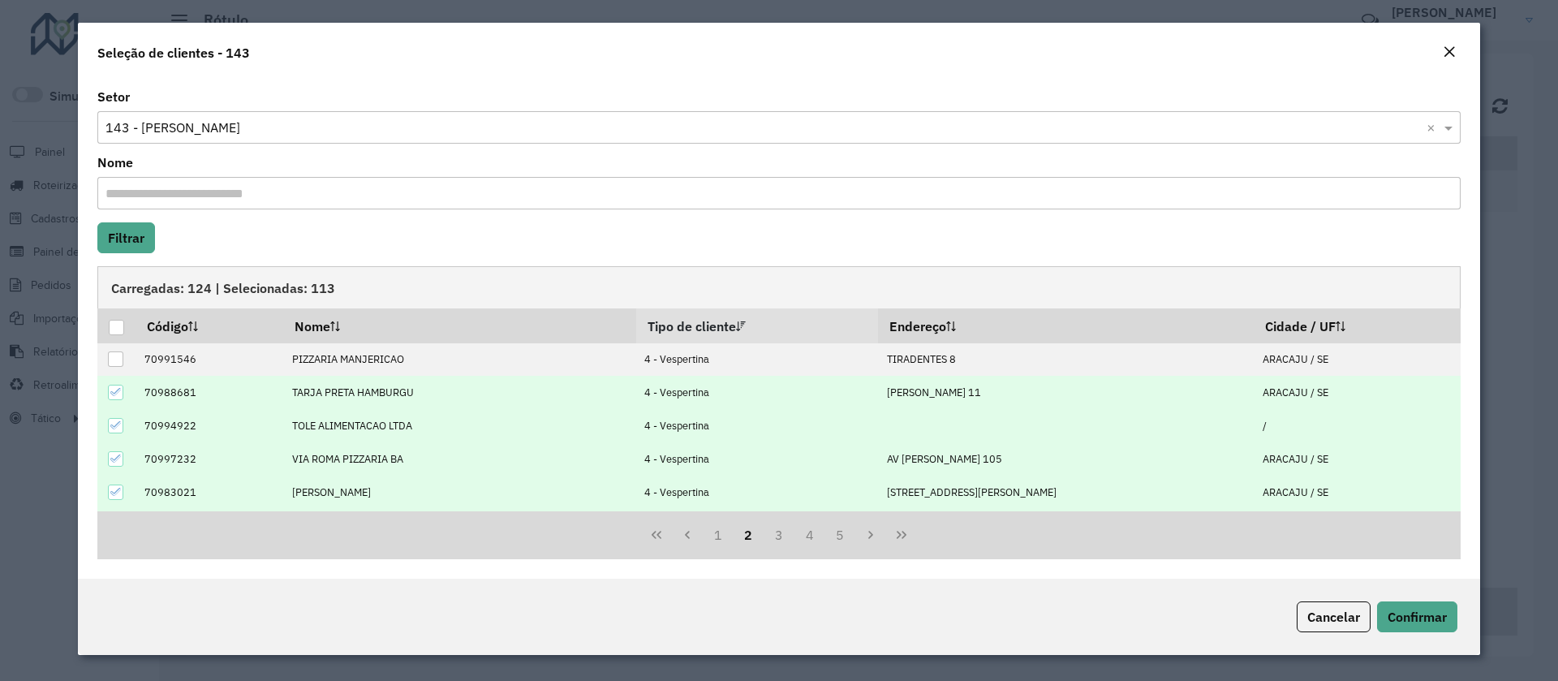
click at [118, 398] on div at bounding box center [115, 392] width 15 height 15
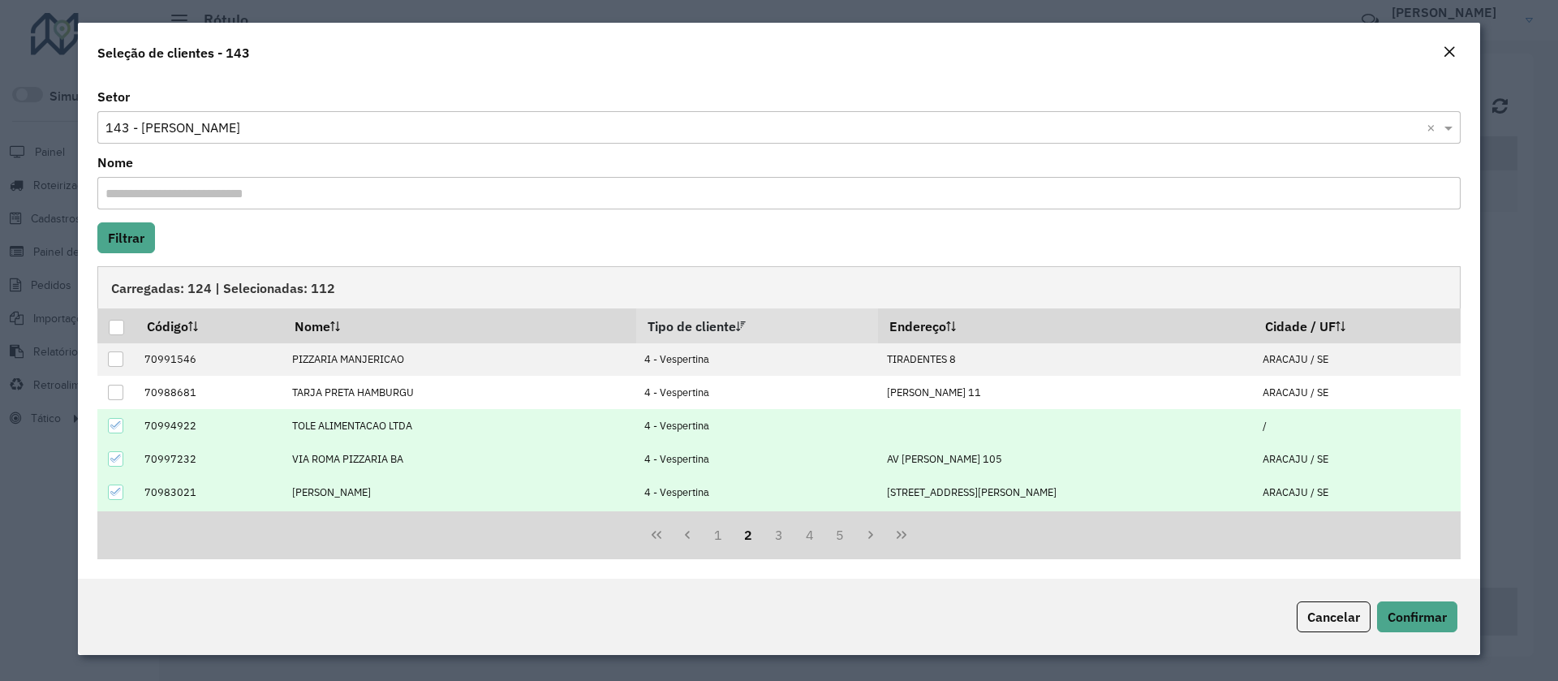
drag, startPoint x: 113, startPoint y: 426, endPoint x: 115, endPoint y: 454, distance: 28.5
click at [112, 427] on icon at bounding box center [115, 425] width 11 height 11
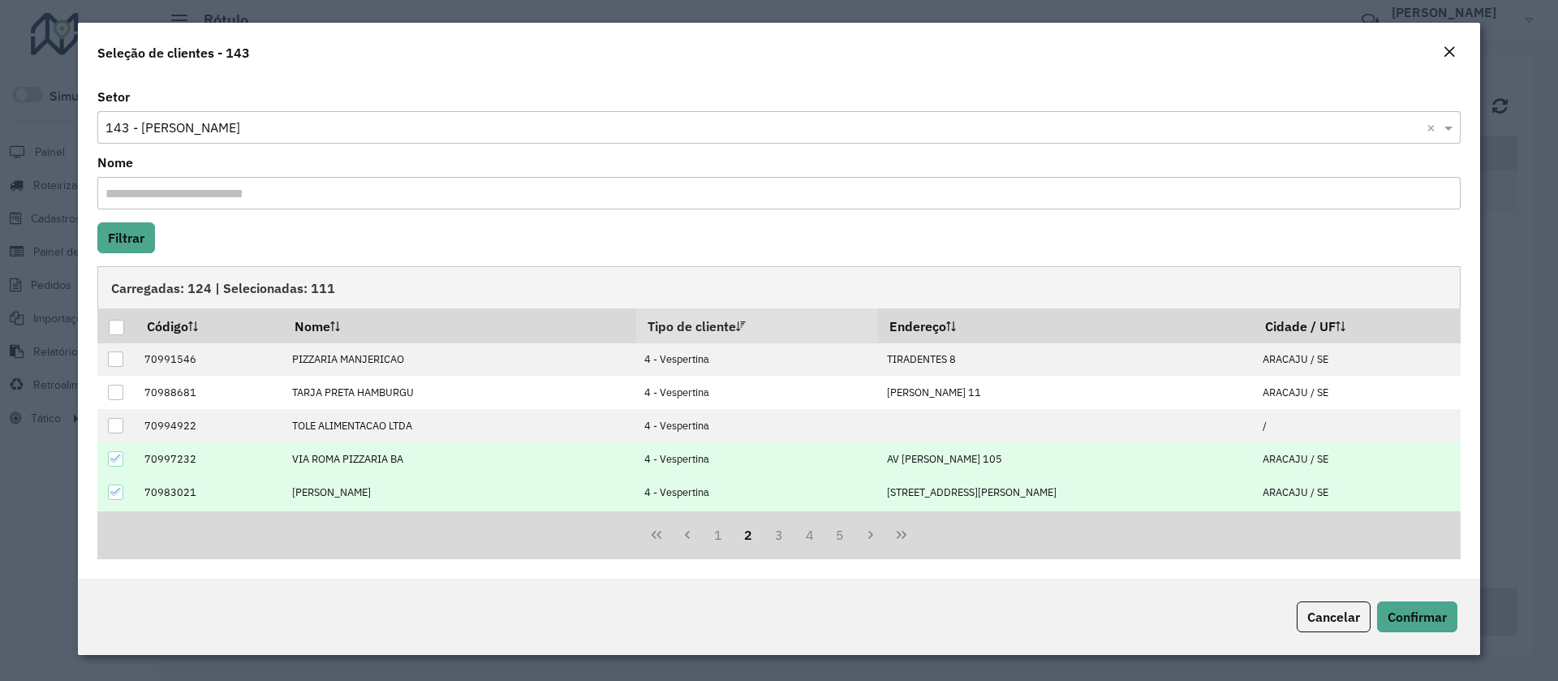
click at [115, 455] on icon at bounding box center [115, 458] width 11 height 11
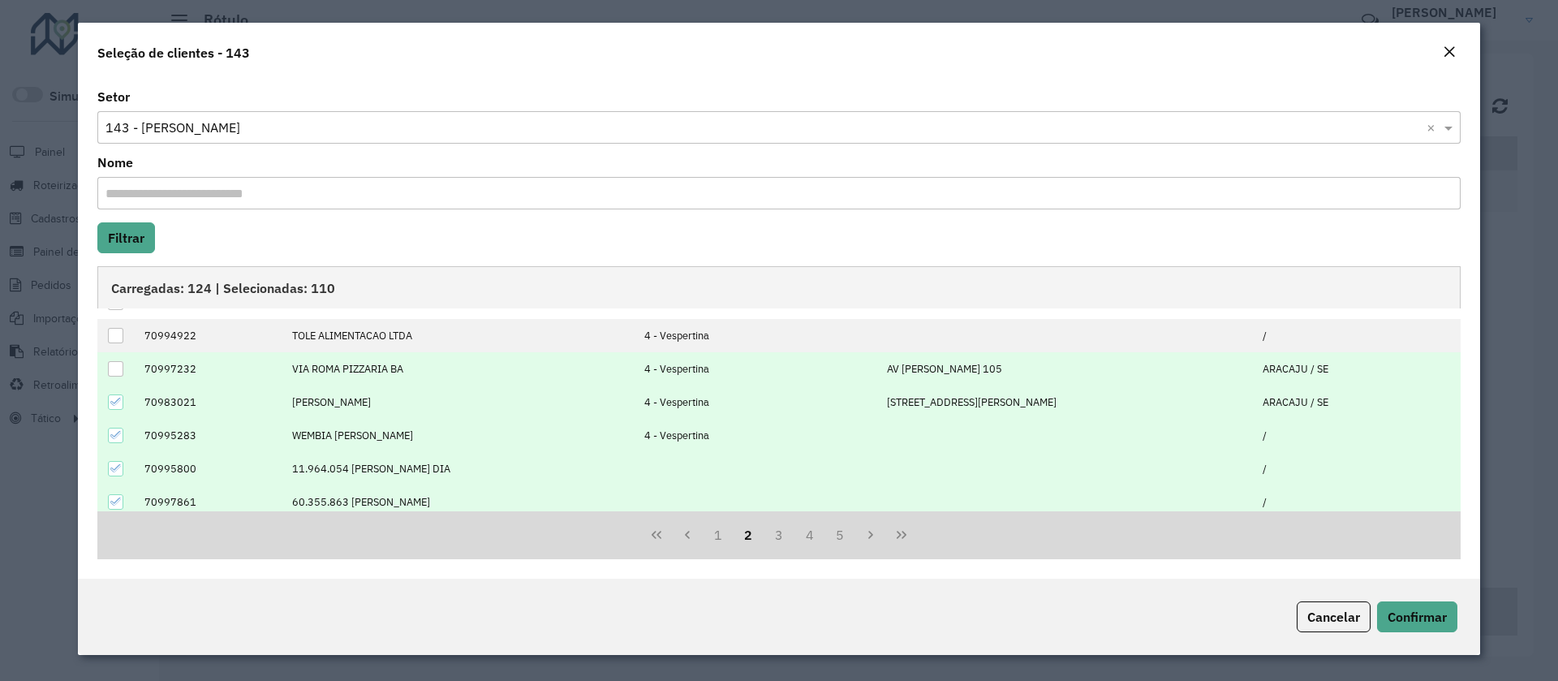
scroll to position [122, 0]
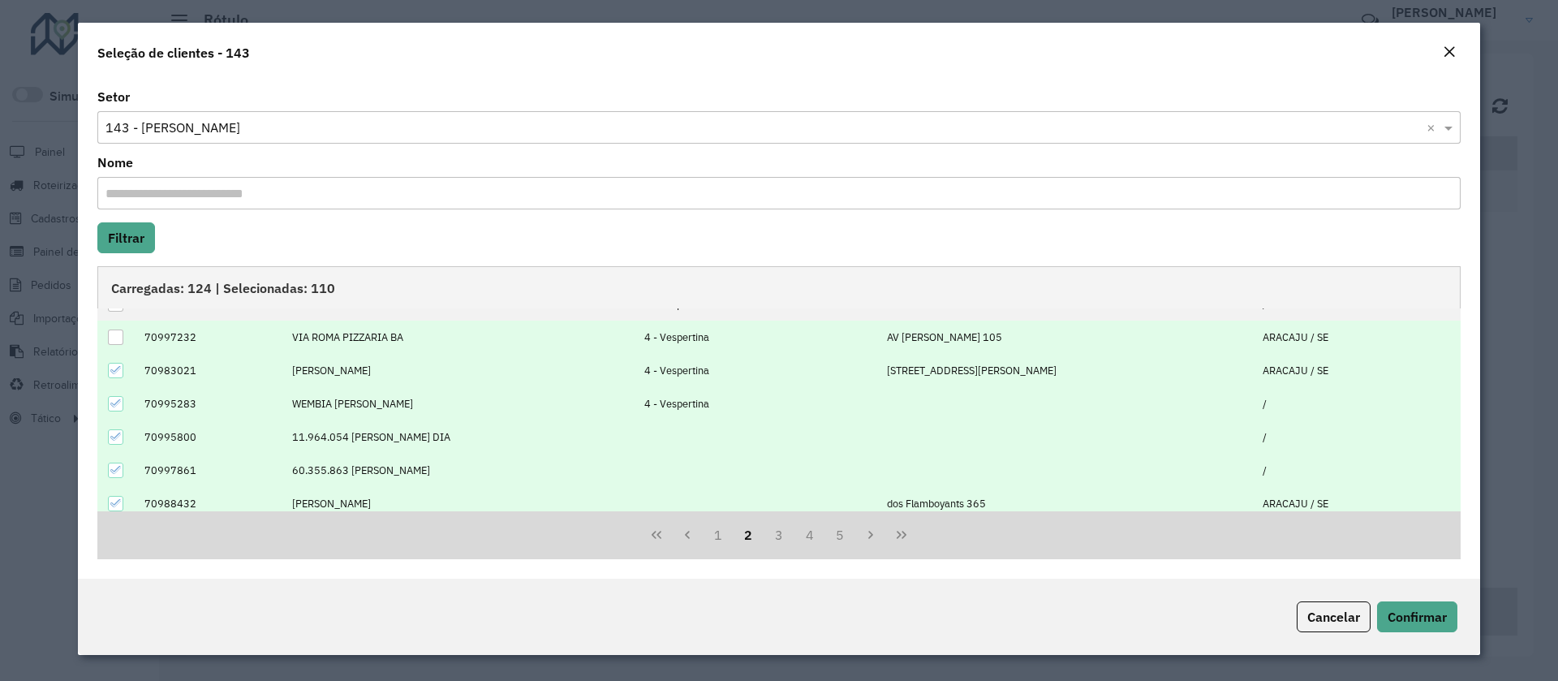
click at [114, 364] on icon at bounding box center [115, 369] width 11 height 11
click at [114, 401] on icon at bounding box center [115, 403] width 11 height 11
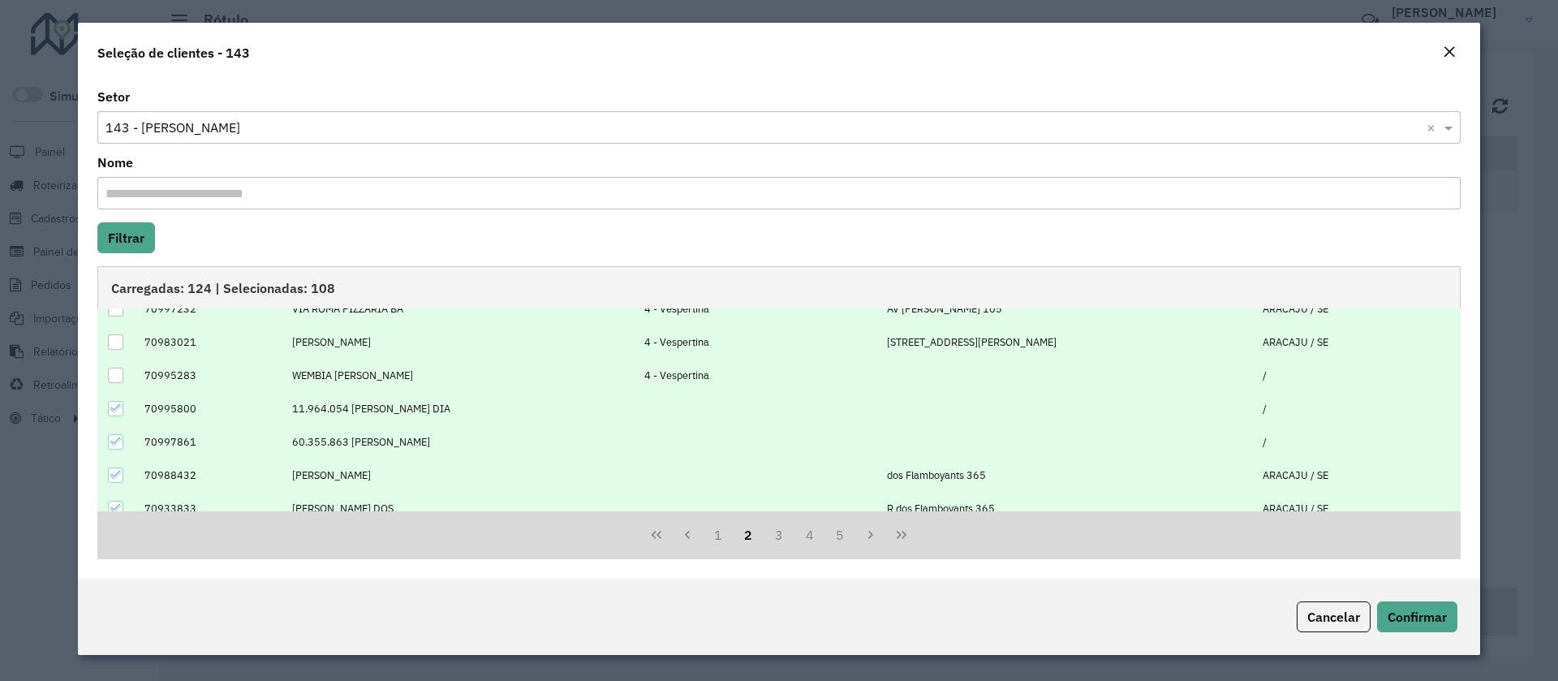
scroll to position [164, 0]
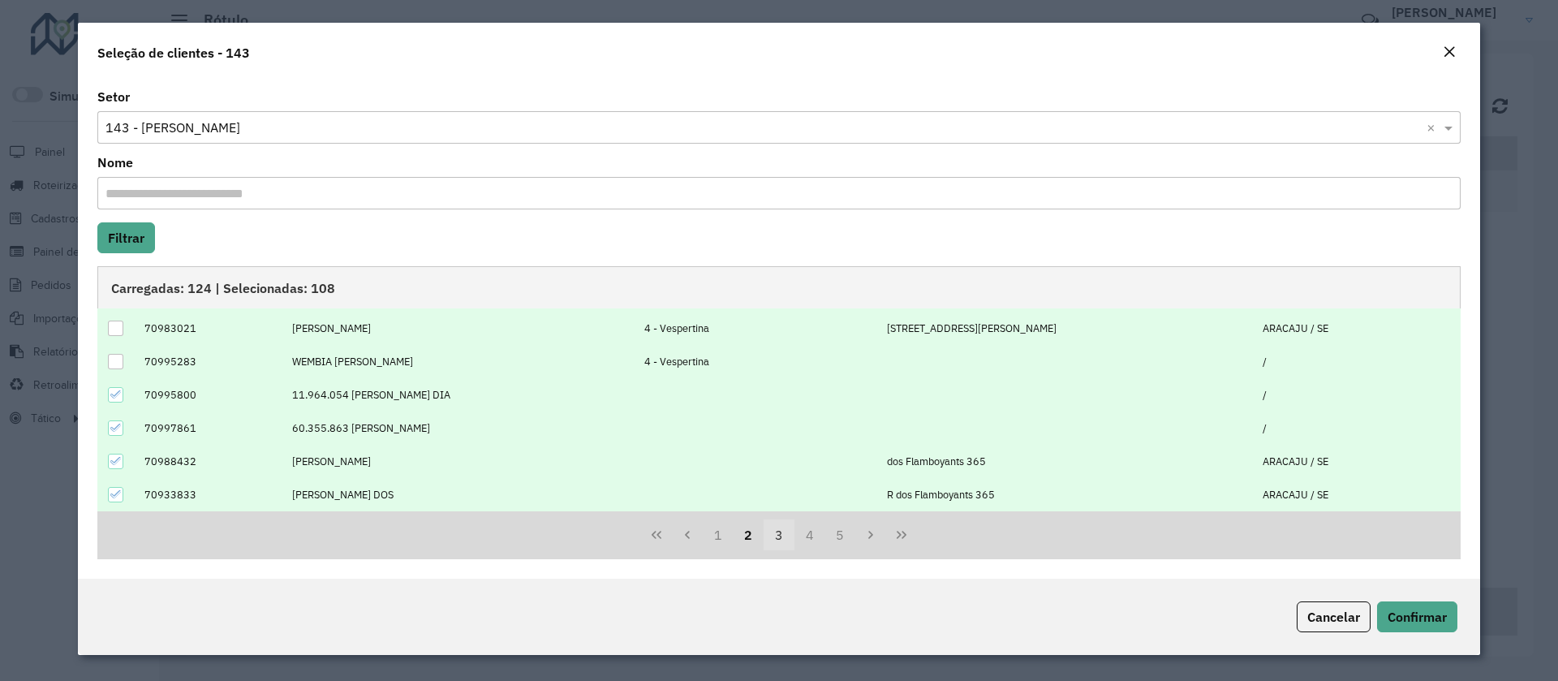
click at [785, 545] on button "3" at bounding box center [779, 534] width 31 height 31
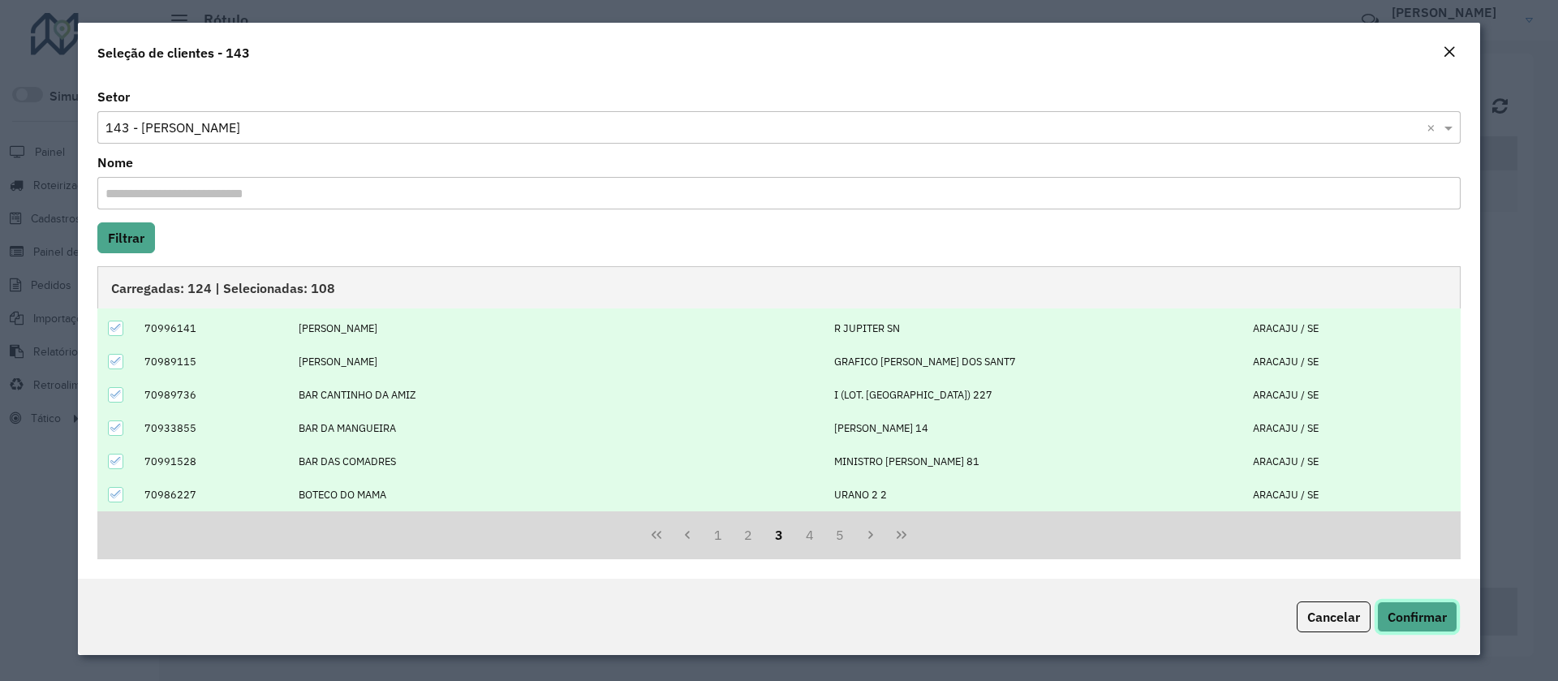
click at [1438, 619] on span "Confirmar" at bounding box center [1417, 617] width 59 height 16
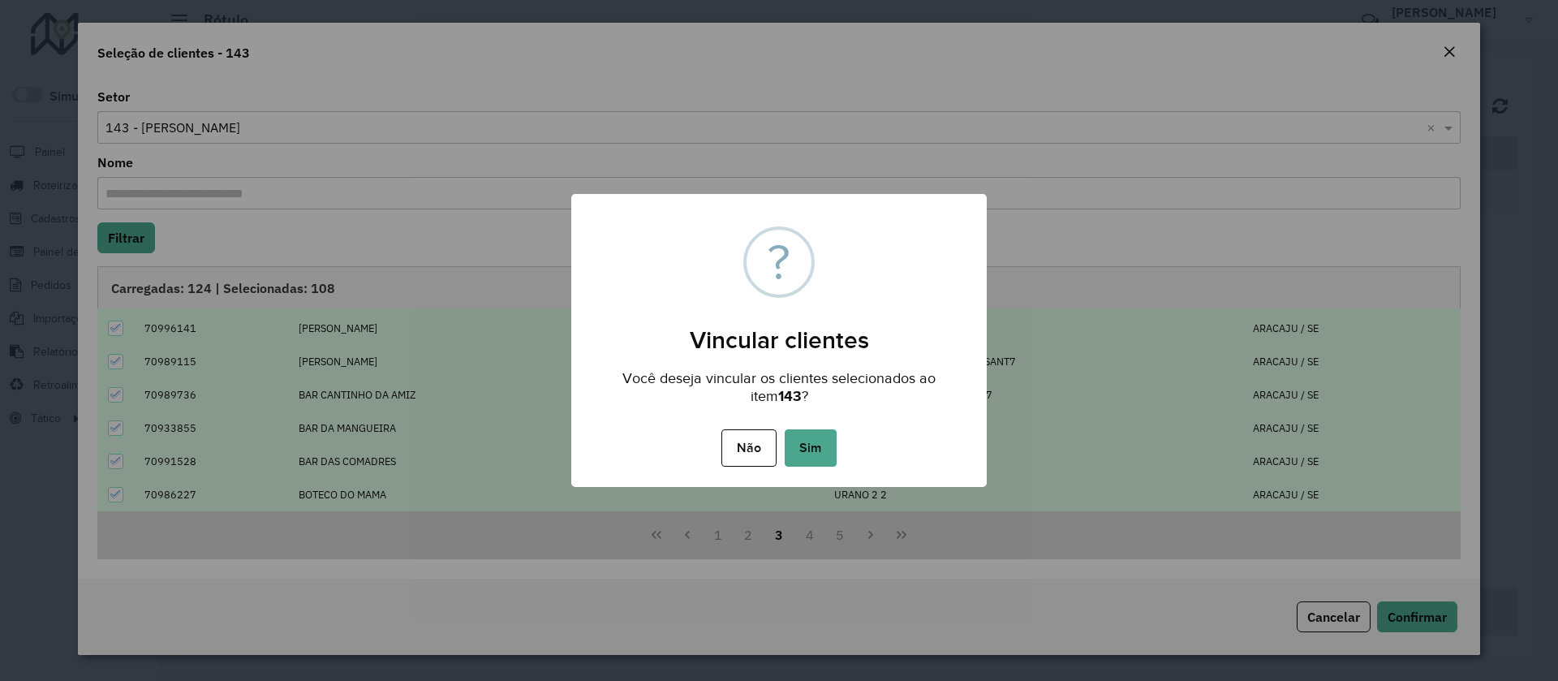
drag, startPoint x: 824, startPoint y: 462, endPoint x: 812, endPoint y: 463, distance: 11.5
click at [825, 461] on button "Sim" at bounding box center [811, 447] width 52 height 37
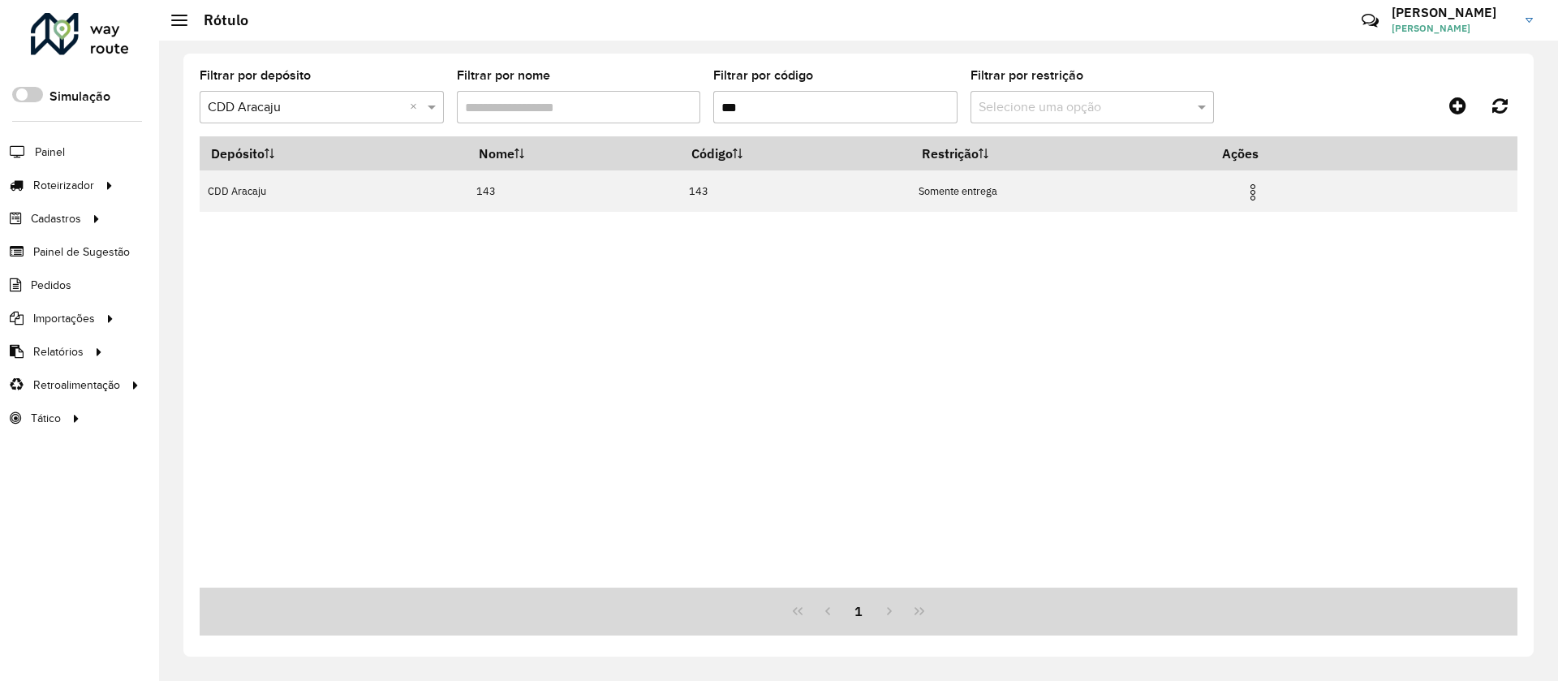
drag, startPoint x: 729, startPoint y: 111, endPoint x: 702, endPoint y: 111, distance: 26.8
click at [702, 111] on formly-group "Filtrar por depósito Selecione um depósito × CDD Aracaju × Filtrar por nome Fil…" at bounding box center [687, 103] width 975 height 67
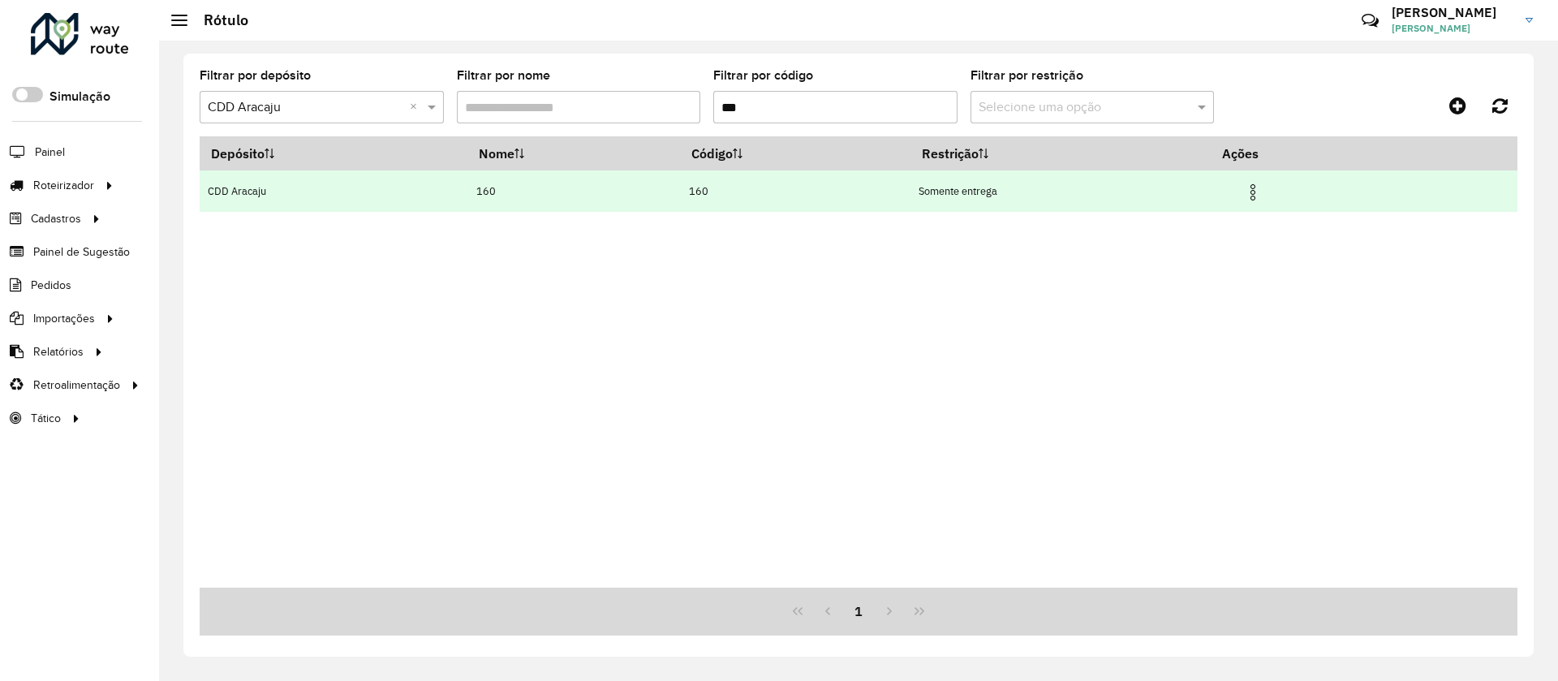
type input "***"
click at [1262, 188] on img at bounding box center [1252, 192] width 19 height 19
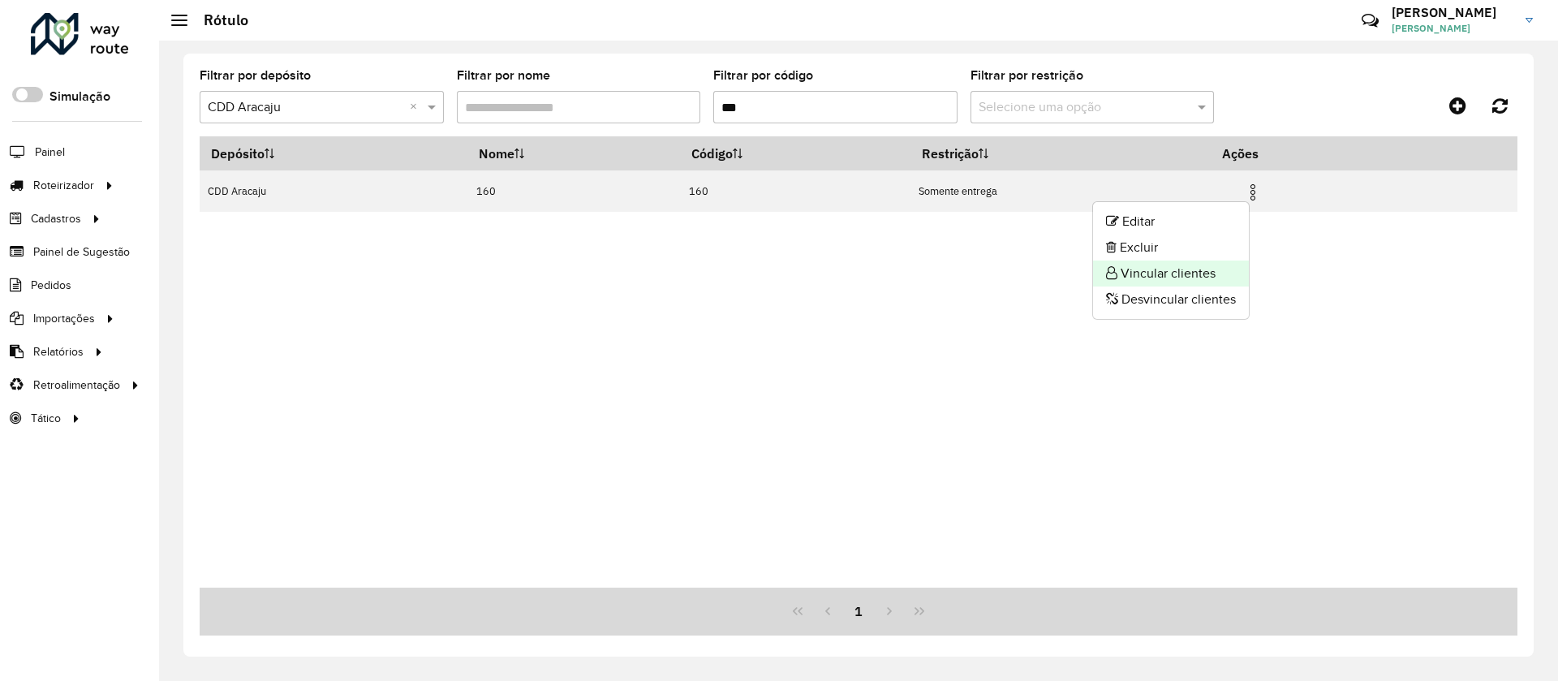
click at [1179, 268] on li "Vincular clientes" at bounding box center [1171, 274] width 156 height 26
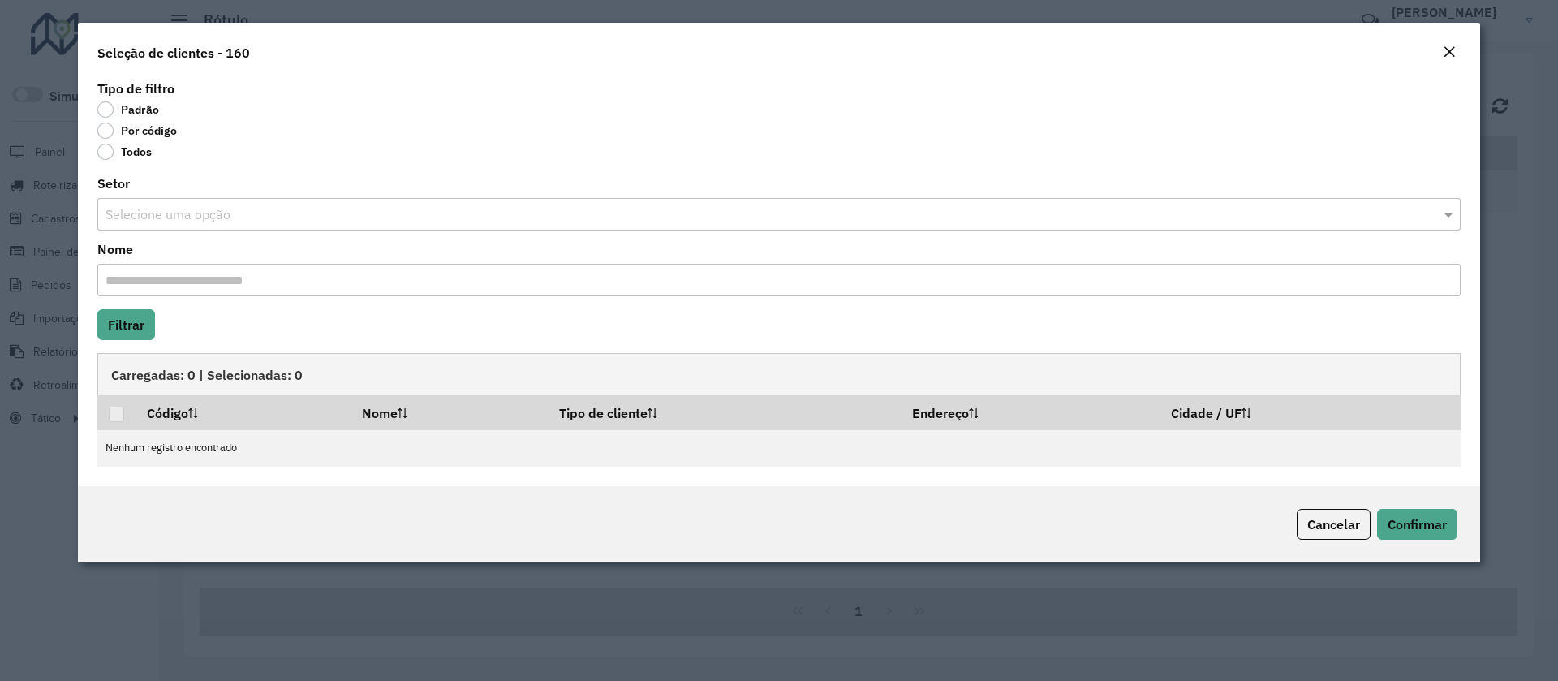
click at [147, 129] on label "Por código" at bounding box center [137, 131] width 80 height 16
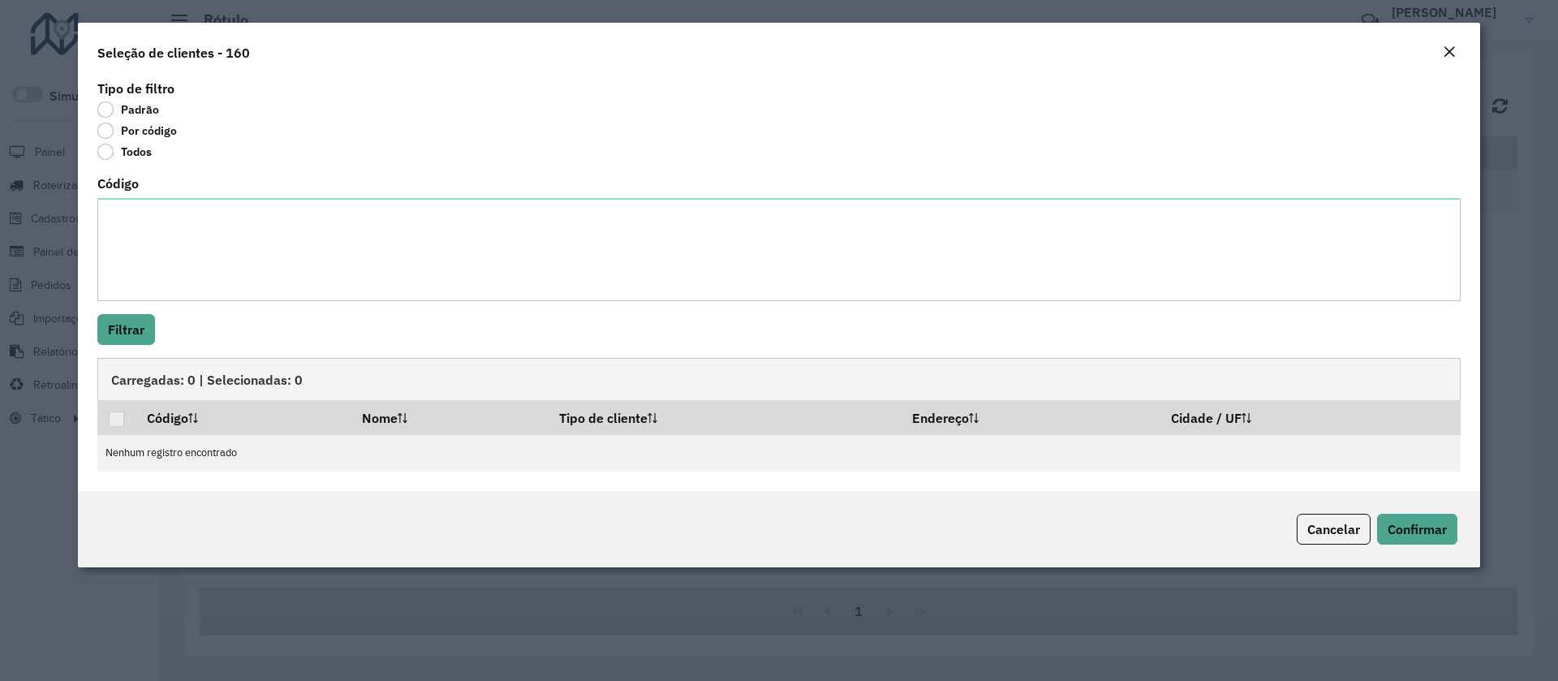
click at [123, 113] on label "Padrão" at bounding box center [128, 109] width 62 height 16
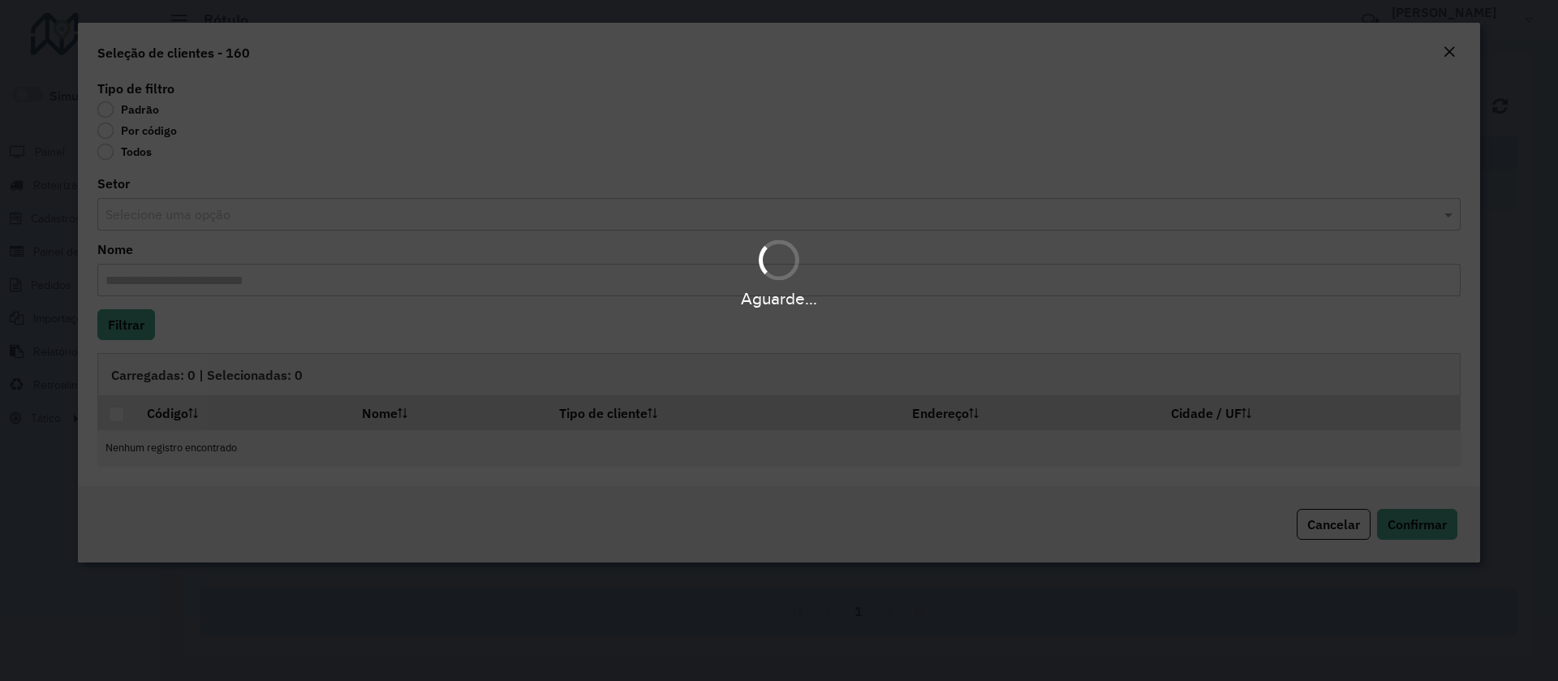
click at [174, 235] on div "Aguarde..." at bounding box center [779, 272] width 1558 height 77
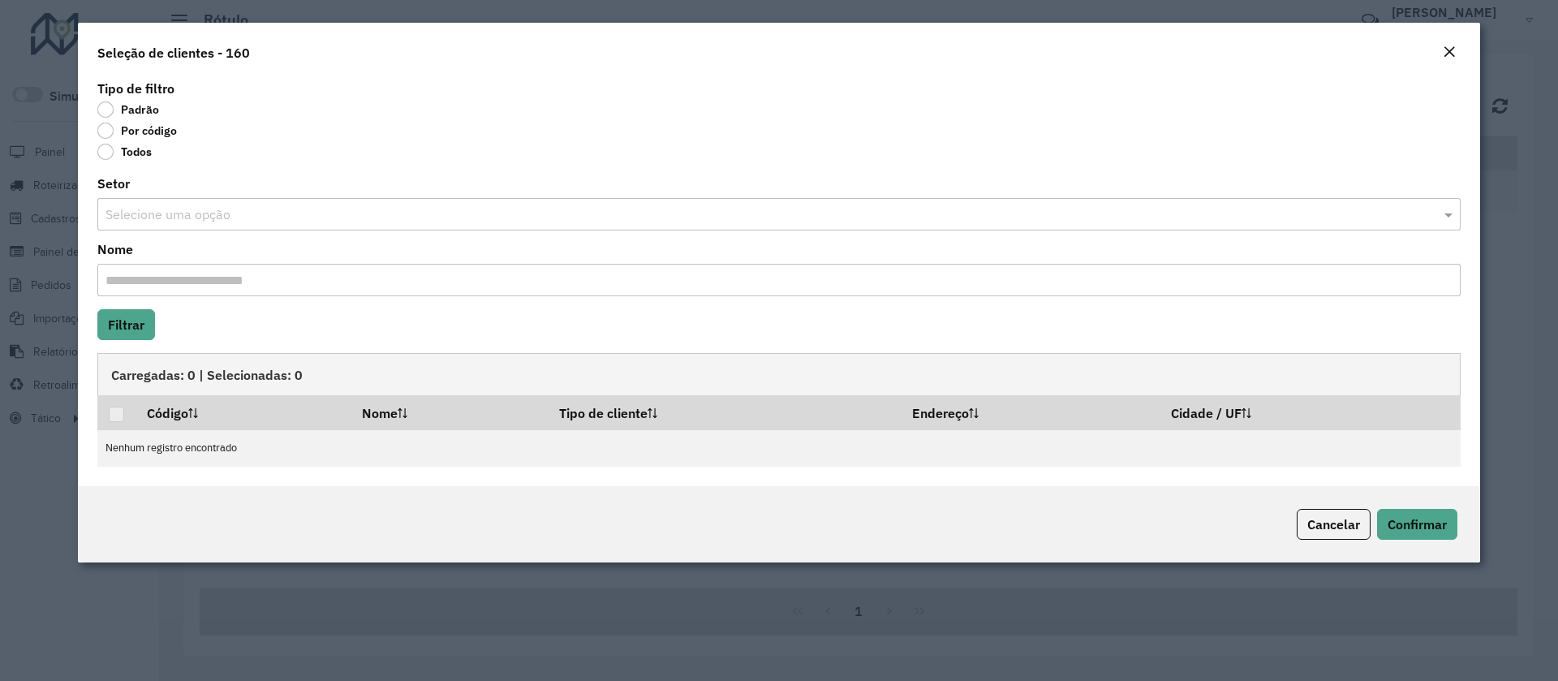
click at [159, 214] on input "text" at bounding box center [762, 214] width 1315 height 19
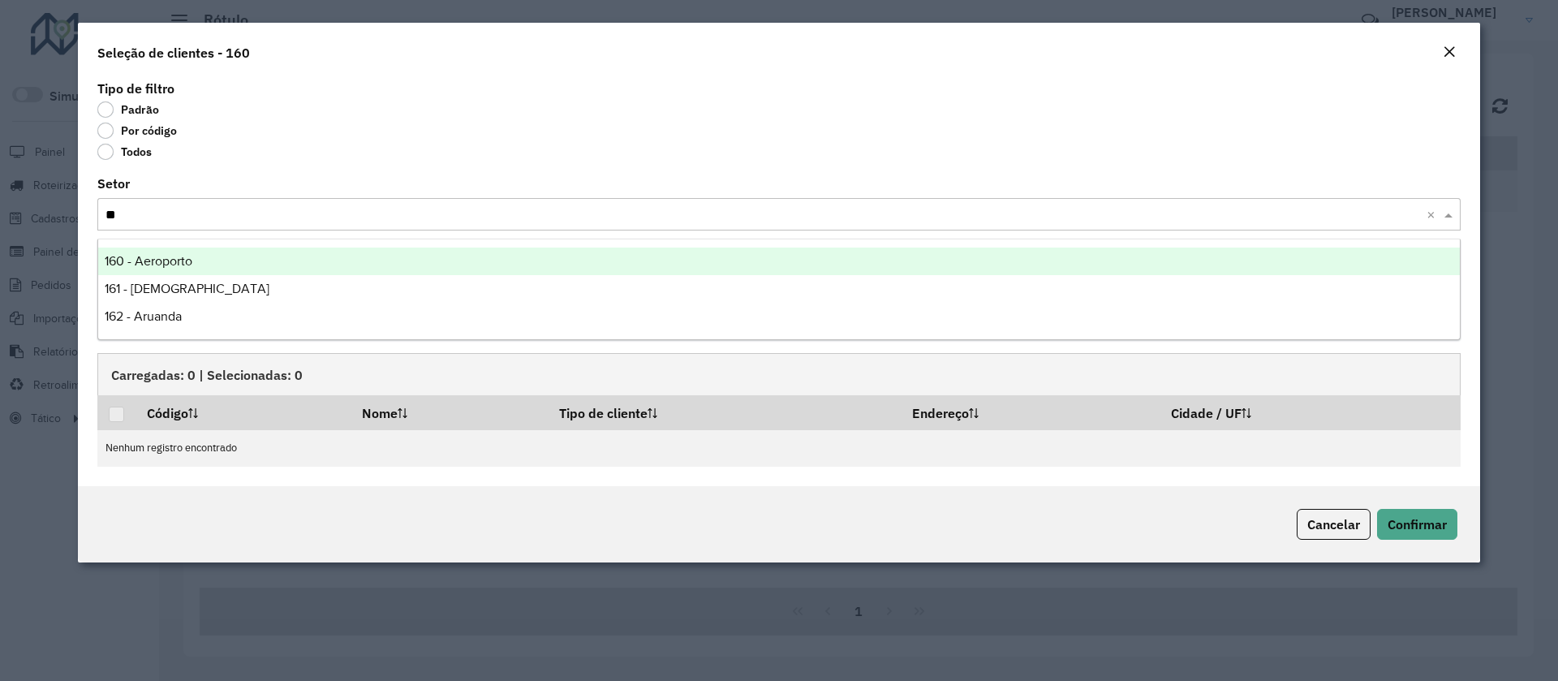
type input "***"
click at [166, 243] on ng-dropdown-panel "160 - Aeroporto" at bounding box center [778, 262] width 1363 height 46
click at [161, 272] on div "160 - Aeroporto" at bounding box center [779, 262] width 1362 height 28
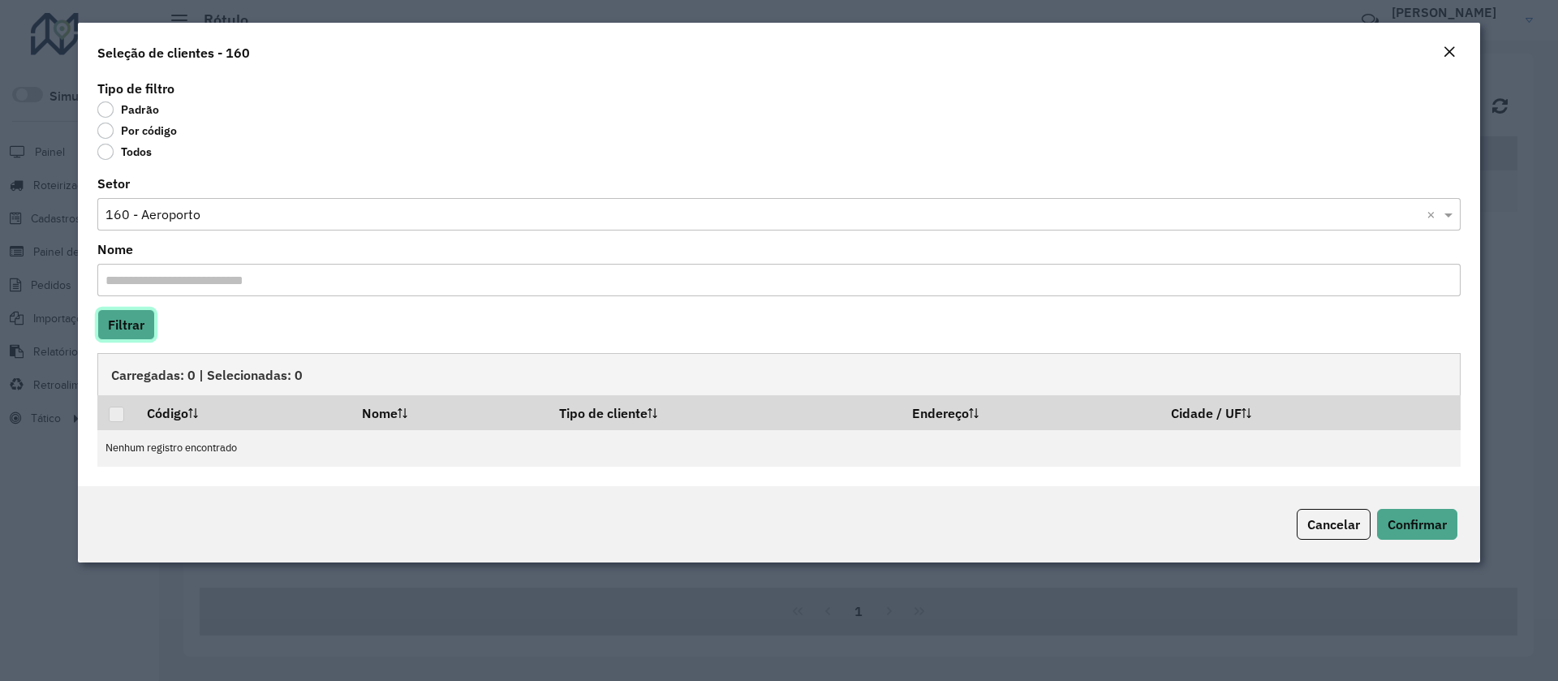
click at [140, 324] on button "Filtrar" at bounding box center [126, 324] width 58 height 31
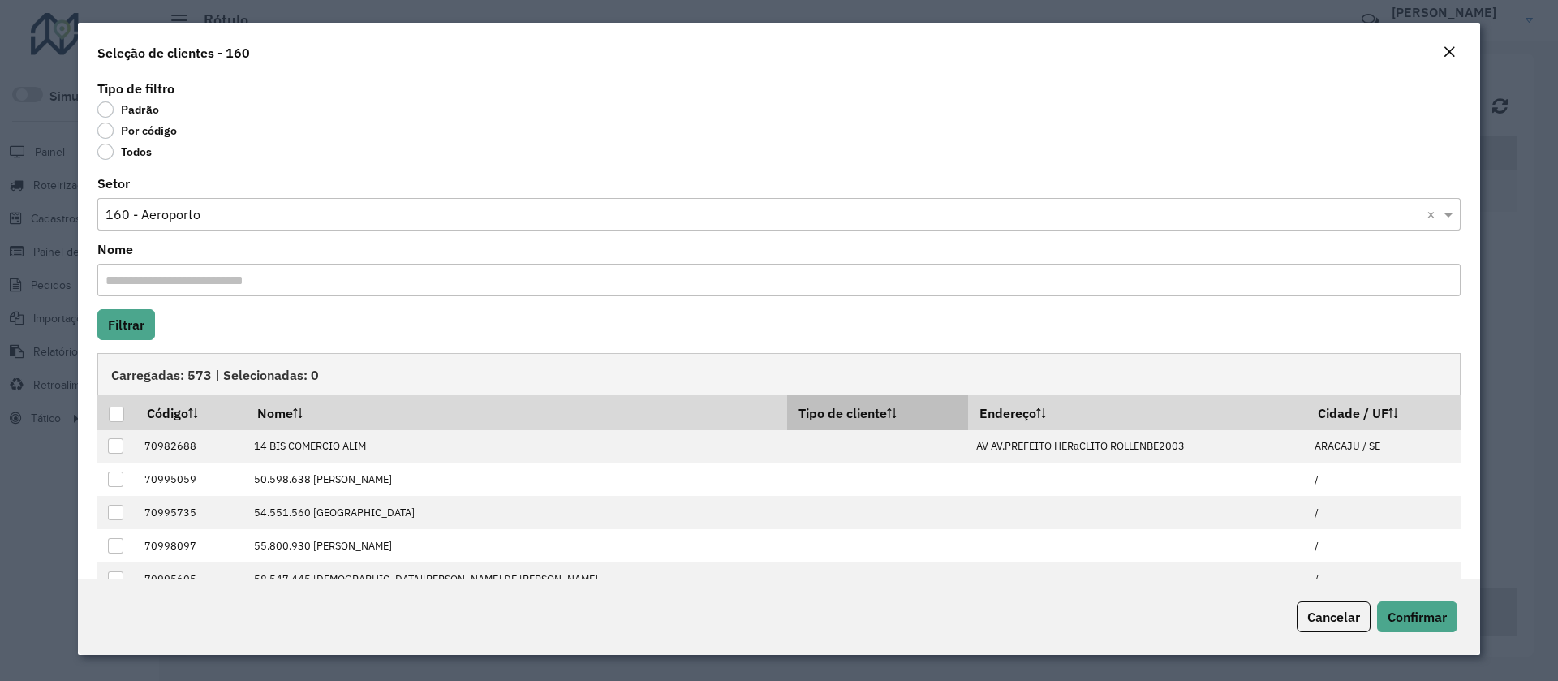
click at [787, 395] on th "Tipo de cliente" at bounding box center [877, 412] width 181 height 34
click at [787, 401] on th "Tipo de cliente" at bounding box center [877, 412] width 181 height 34
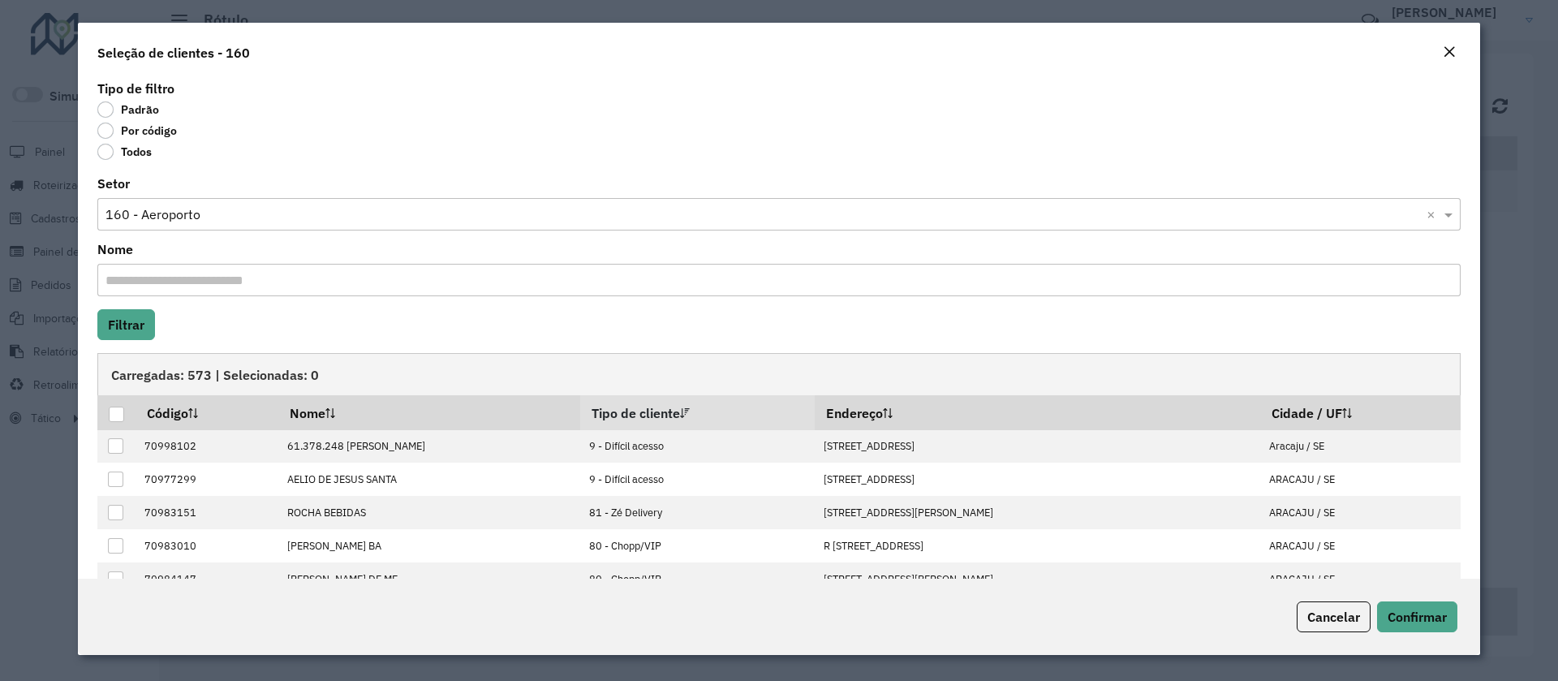
scroll to position [87, 0]
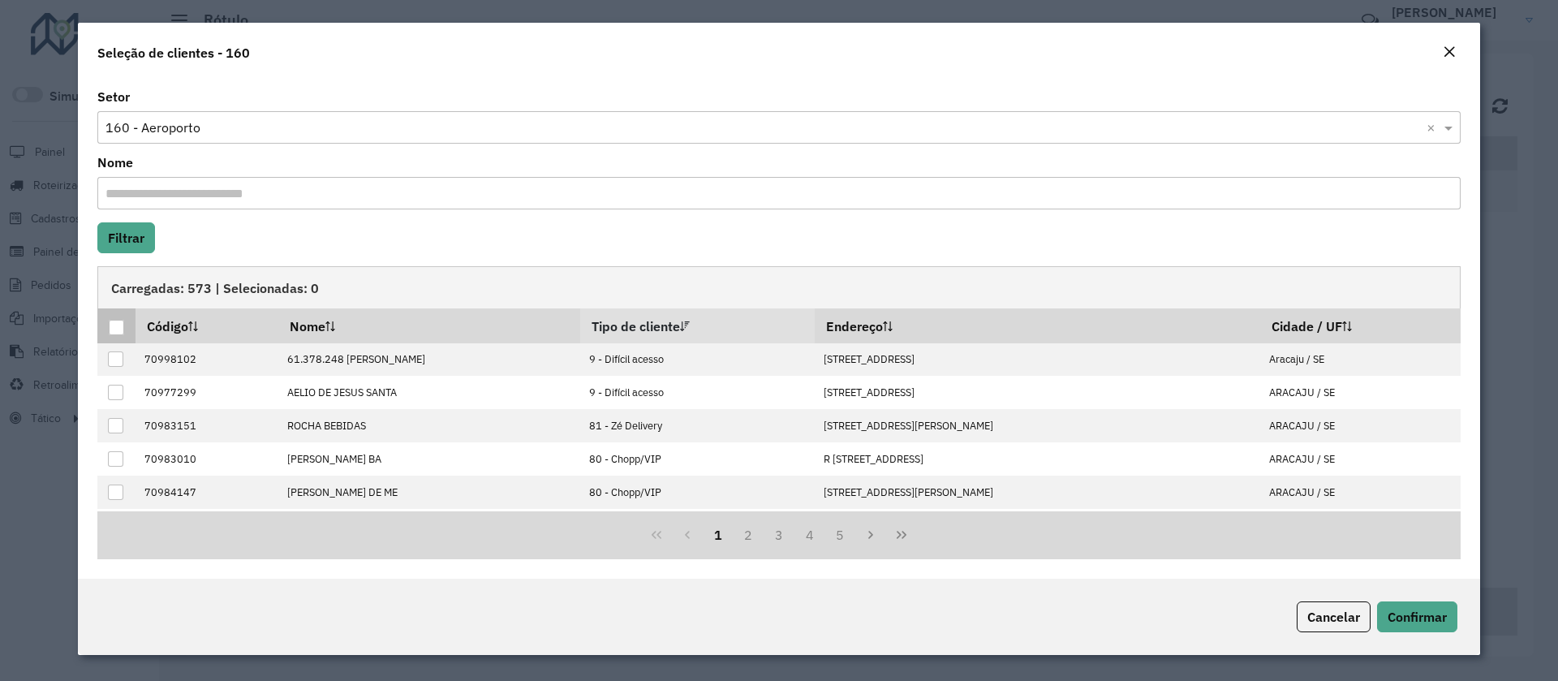
click at [118, 321] on div at bounding box center [116, 327] width 15 height 15
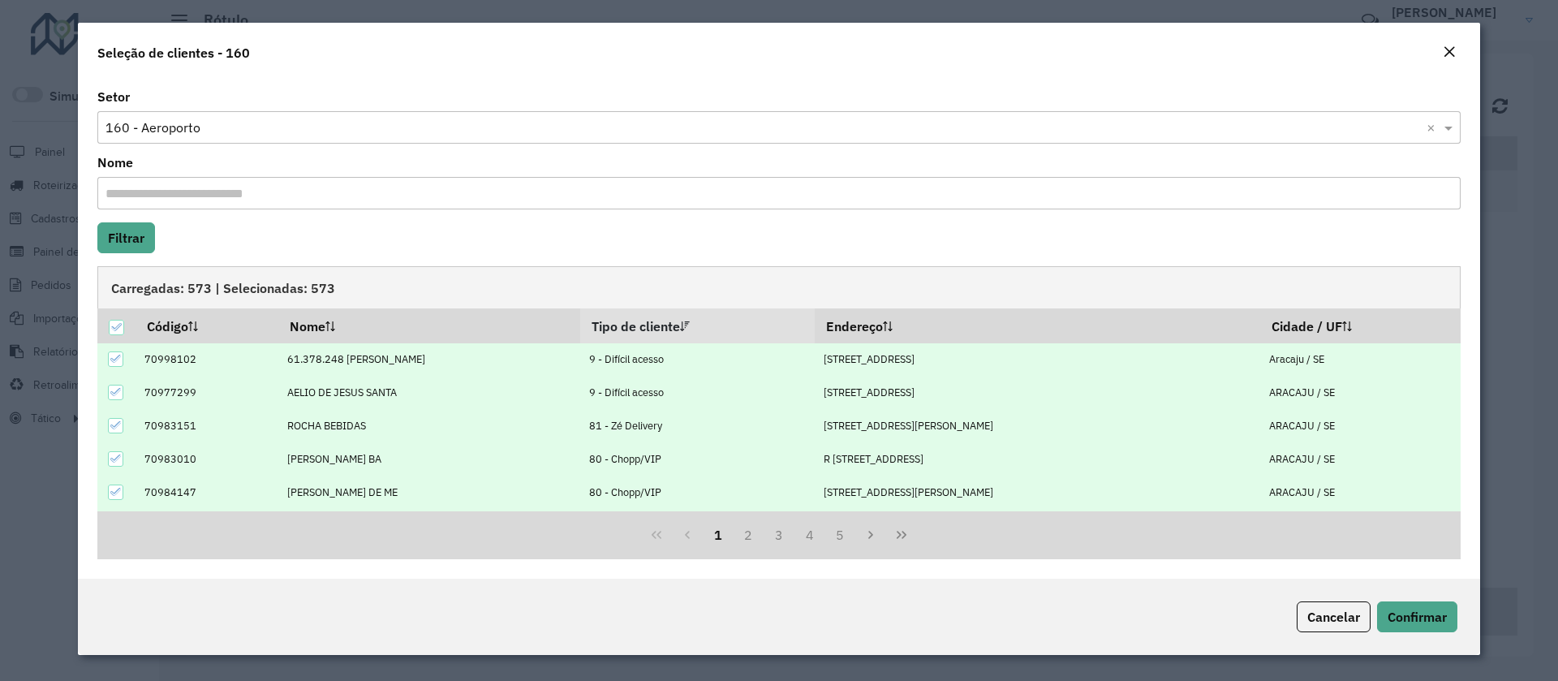
click at [117, 361] on icon at bounding box center [115, 358] width 11 height 11
click at [109, 393] on div at bounding box center [115, 392] width 15 height 15
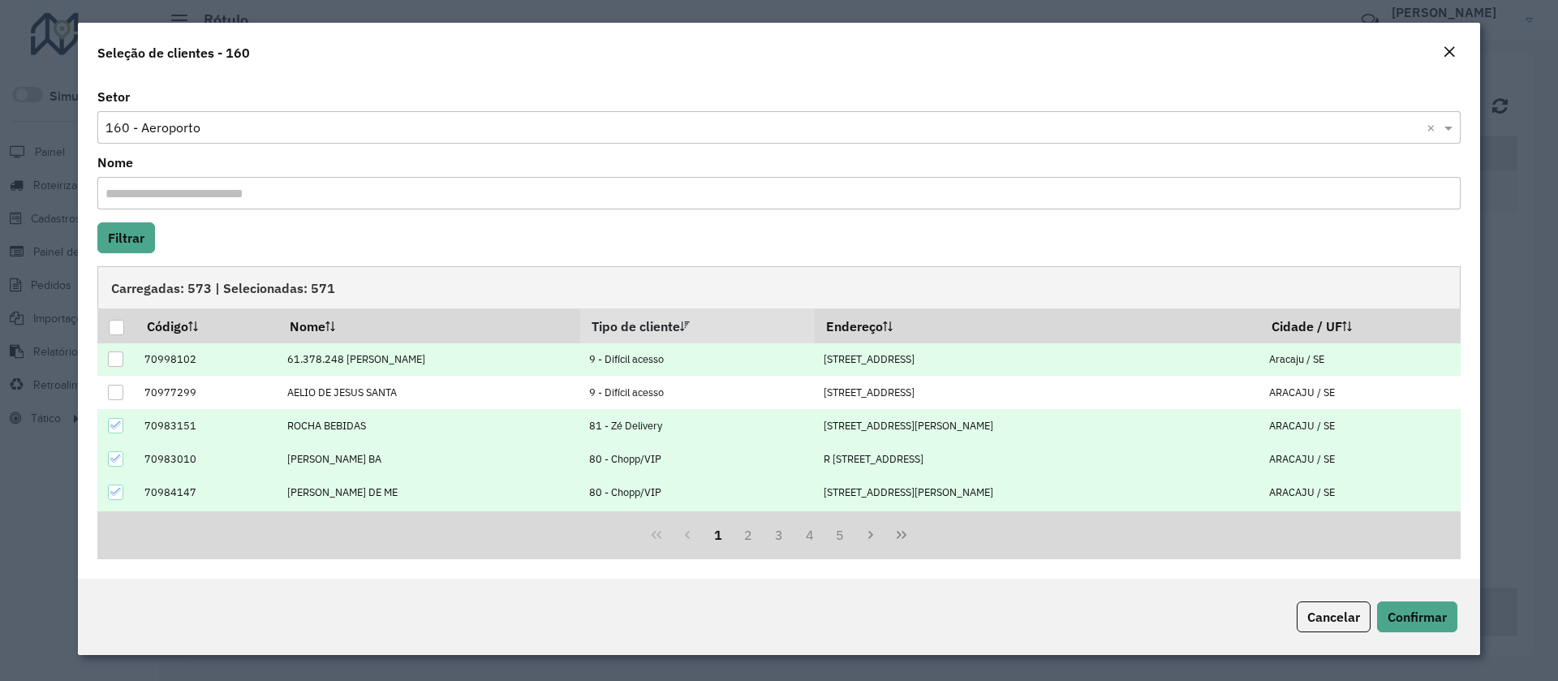
click at [113, 418] on div at bounding box center [115, 425] width 15 height 15
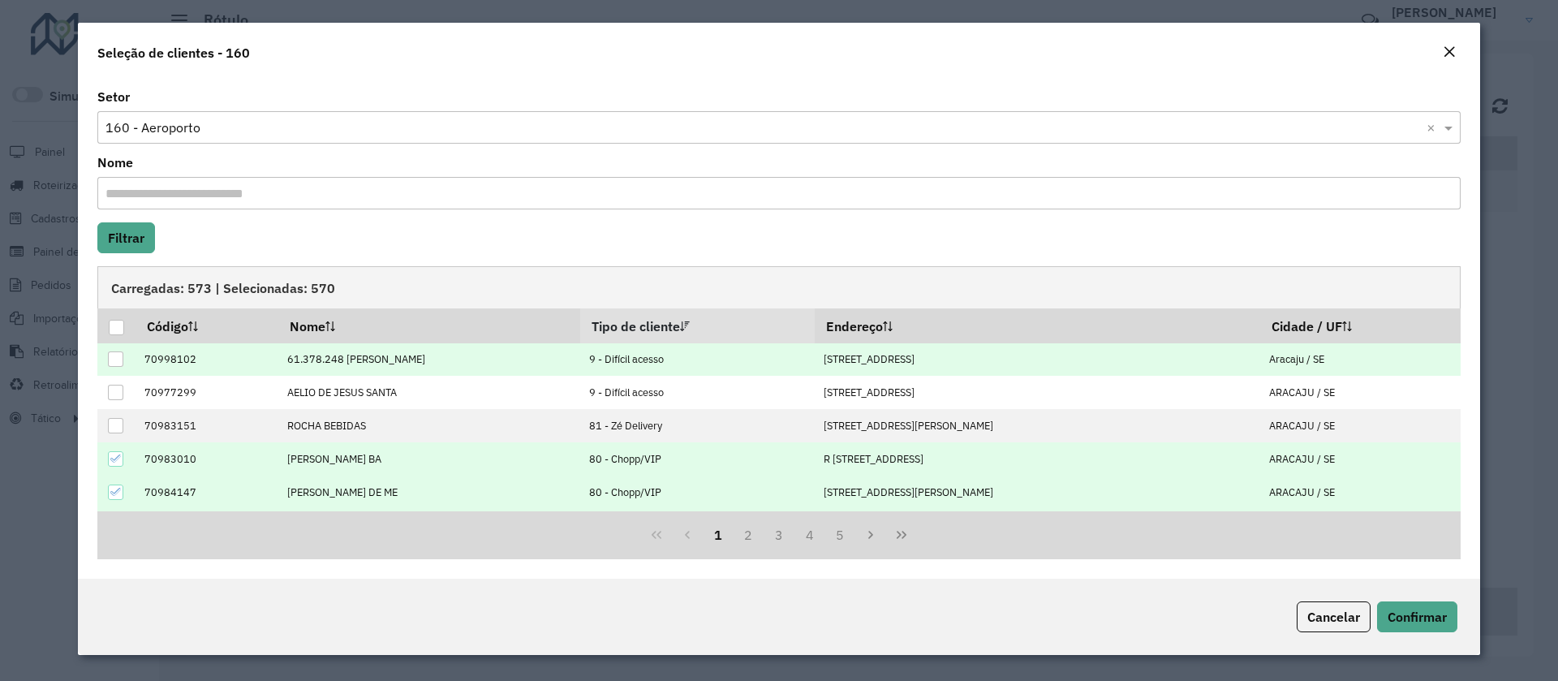
click at [114, 457] on icon at bounding box center [115, 458] width 11 height 11
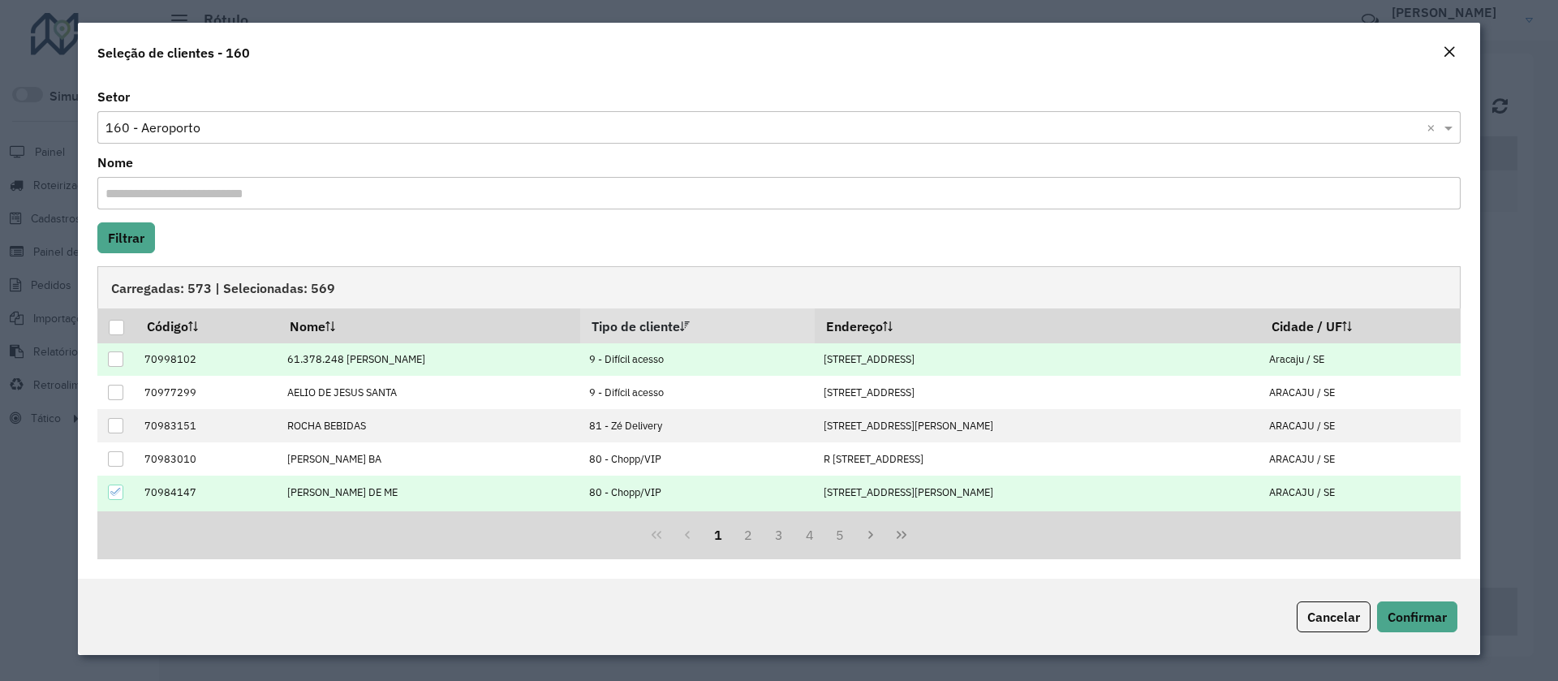
click at [109, 487] on div at bounding box center [115, 491] width 15 height 15
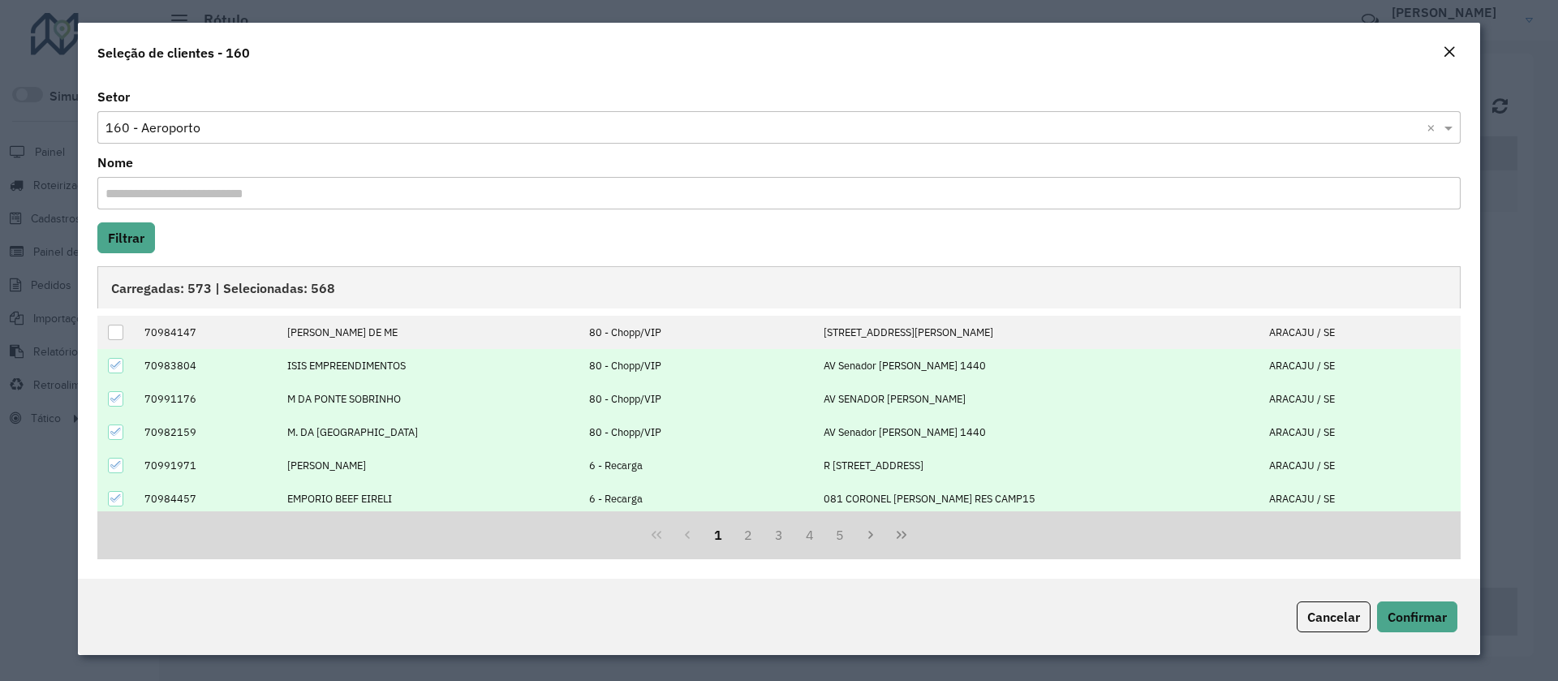
scroll to position [164, 0]
click at [113, 364] on icon at bounding box center [115, 360] width 11 height 11
click at [118, 401] on div at bounding box center [115, 394] width 15 height 15
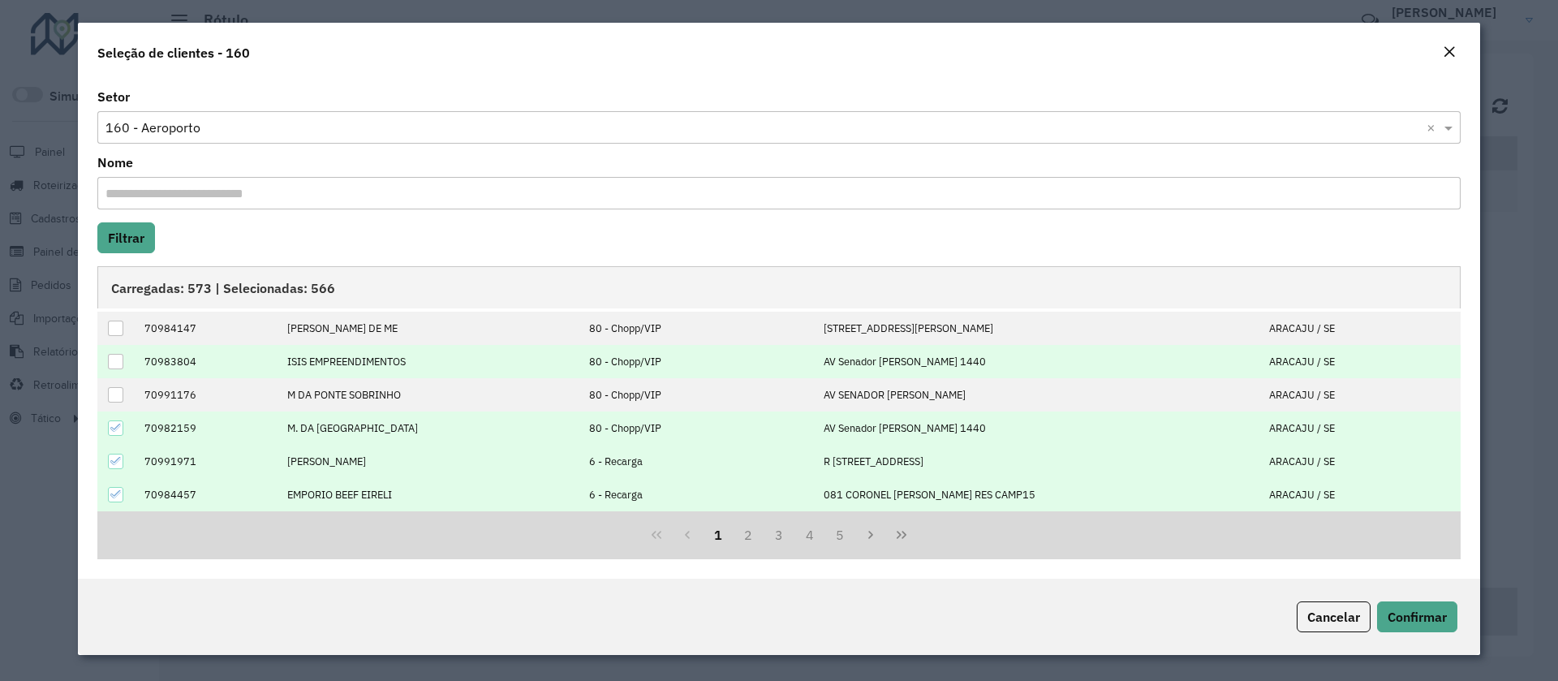
click at [117, 432] on icon at bounding box center [115, 427] width 11 height 11
click at [118, 464] on icon at bounding box center [115, 460] width 11 height 11
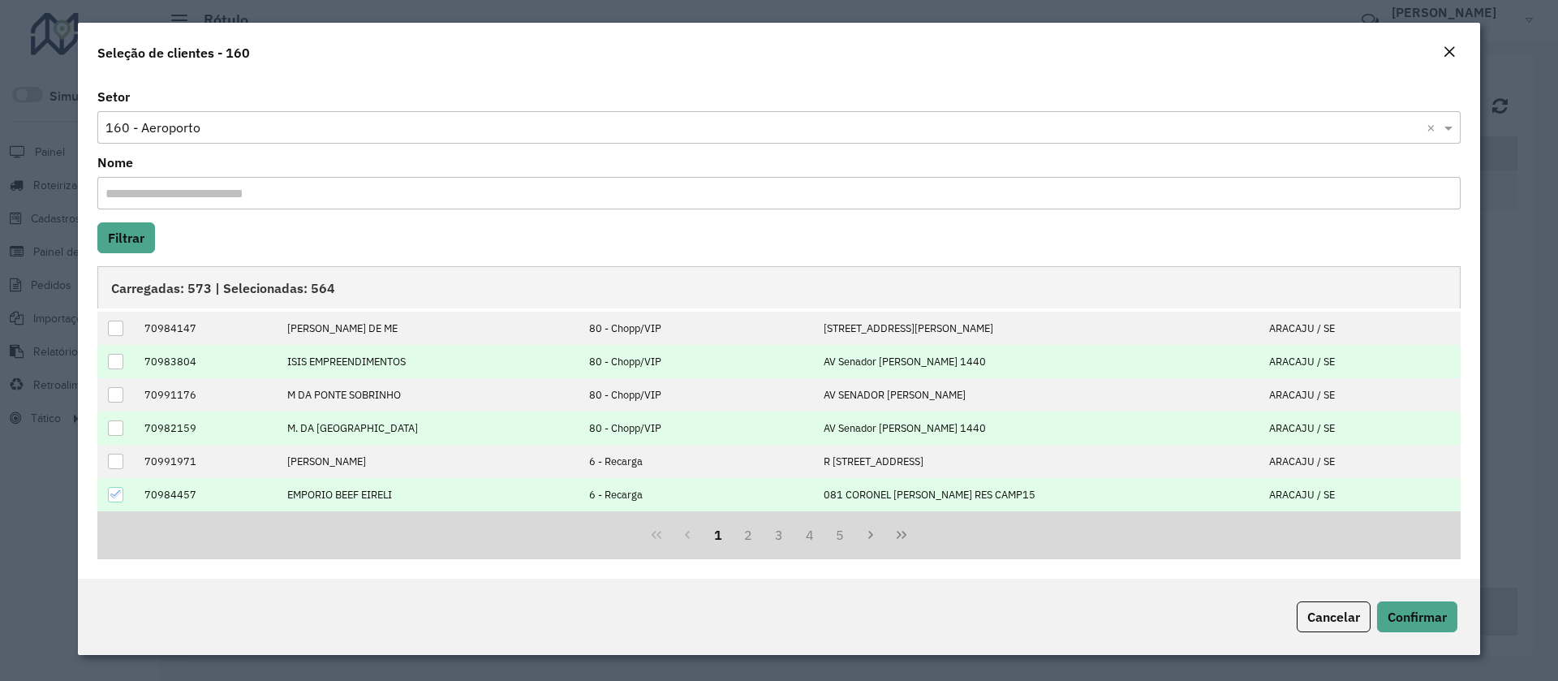
click at [113, 497] on icon at bounding box center [115, 494] width 11 height 11
click at [744, 533] on button "2" at bounding box center [748, 534] width 31 height 31
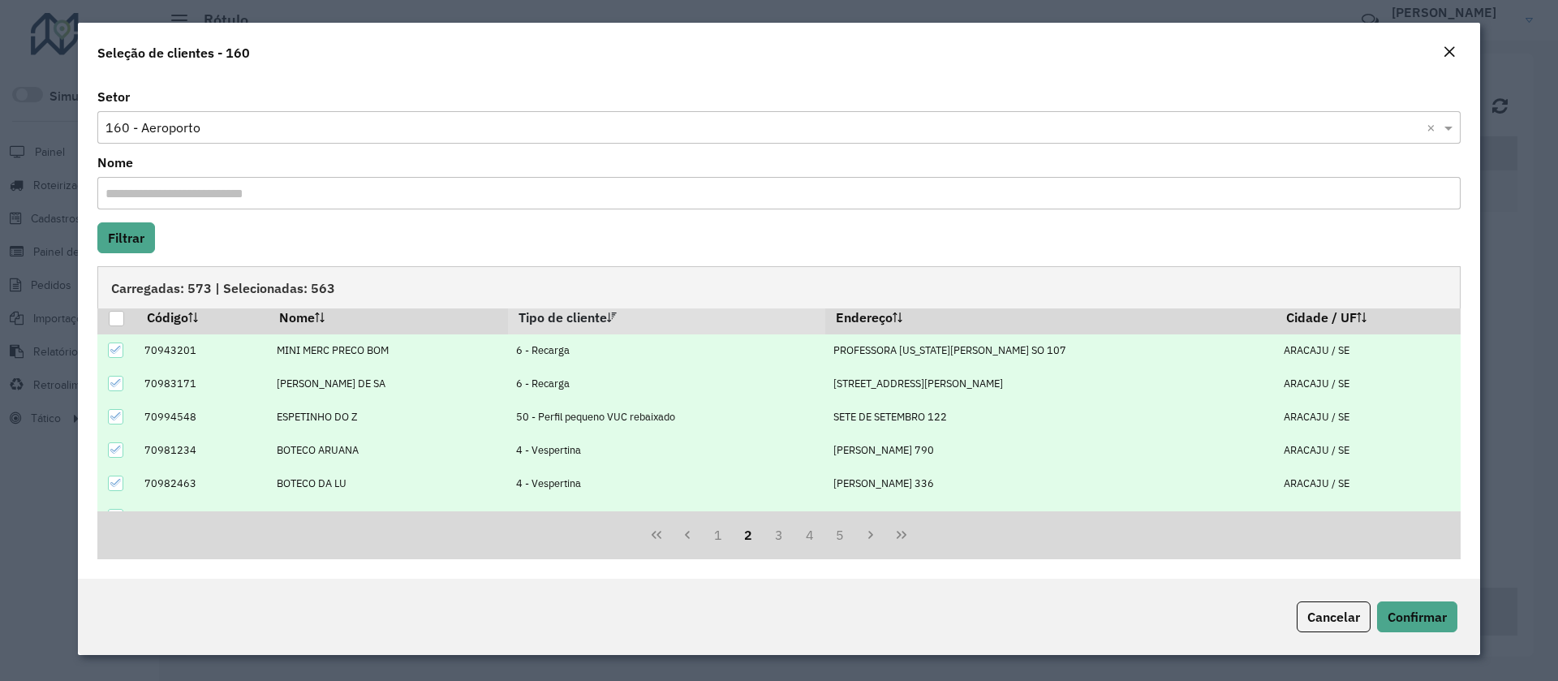
scroll to position [0, 0]
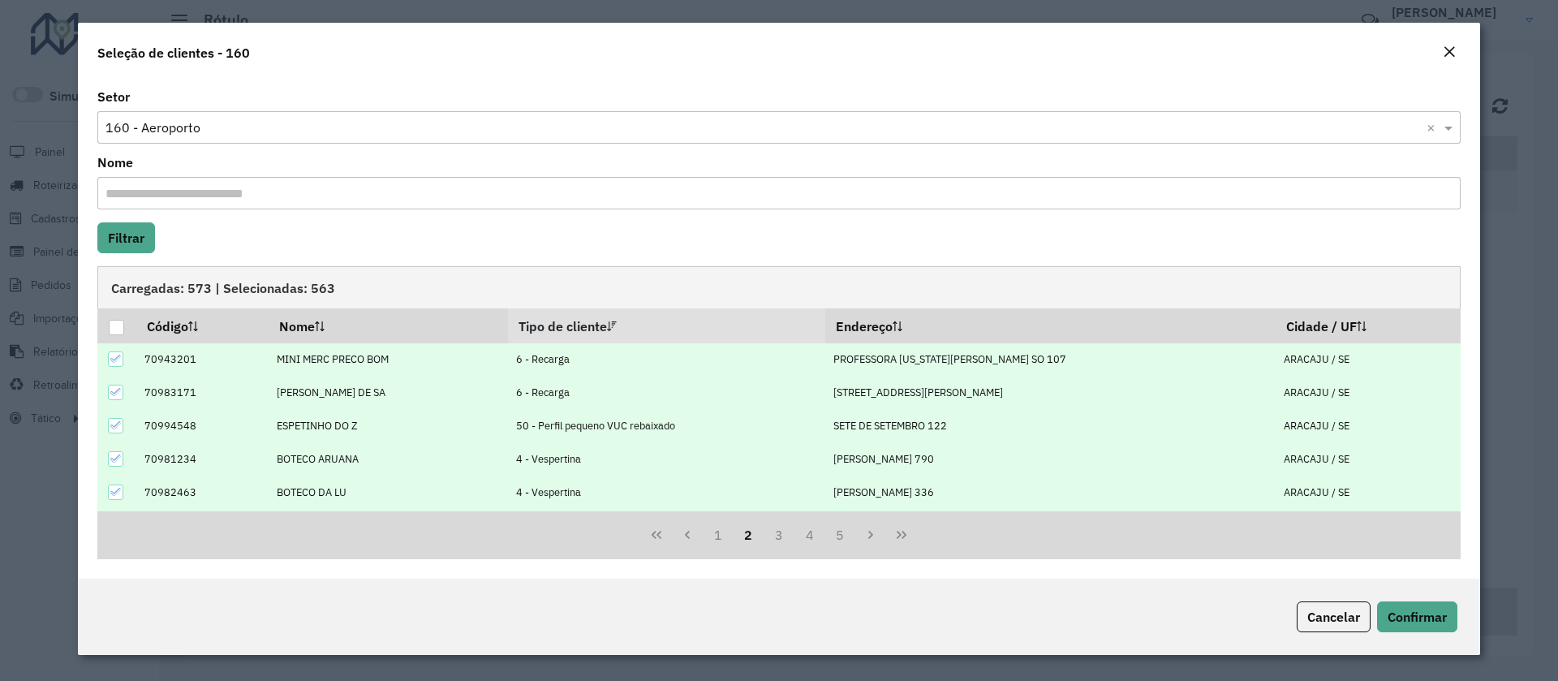
click at [120, 356] on icon at bounding box center [115, 358] width 11 height 7
click at [115, 396] on icon at bounding box center [115, 391] width 11 height 11
click at [115, 431] on div at bounding box center [115, 425] width 15 height 15
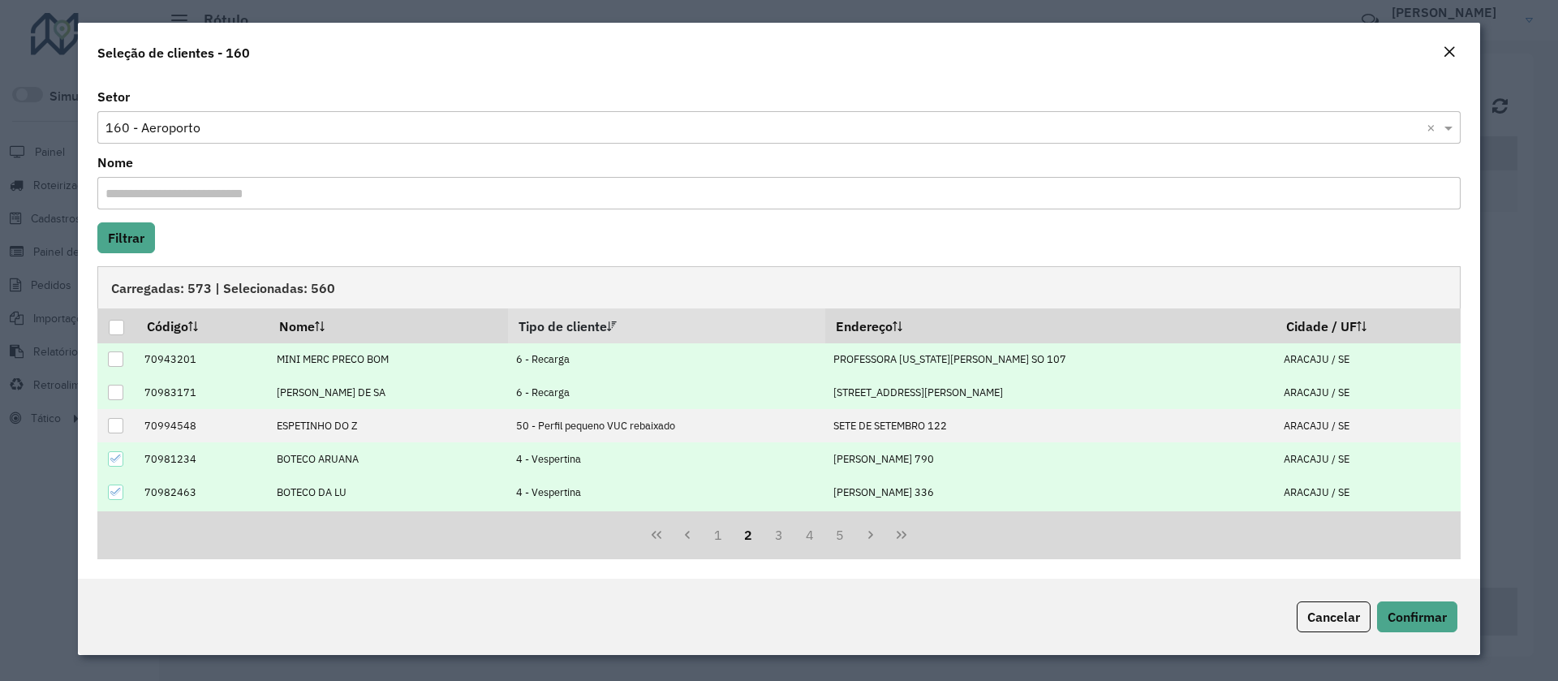
click at [120, 463] on icon at bounding box center [115, 458] width 11 height 11
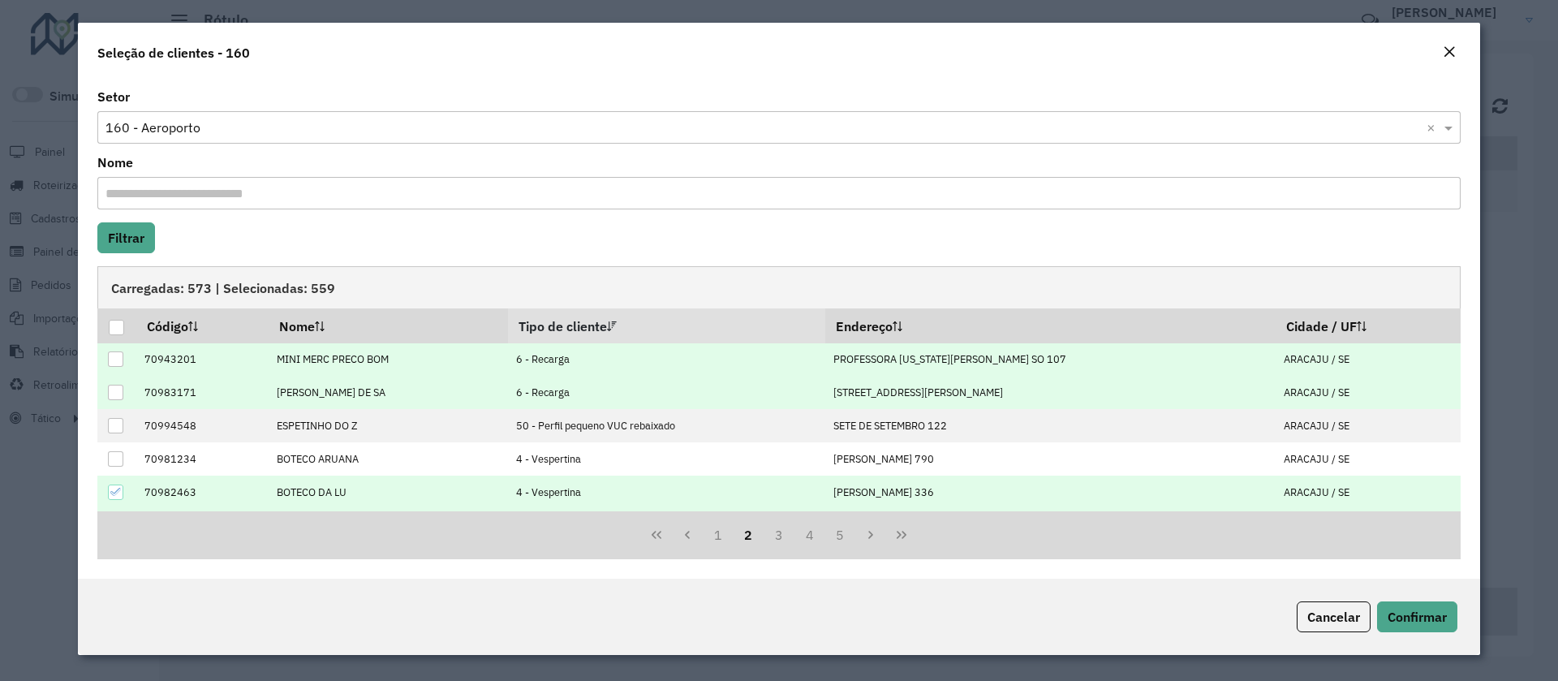
click at [117, 494] on icon at bounding box center [115, 491] width 11 height 11
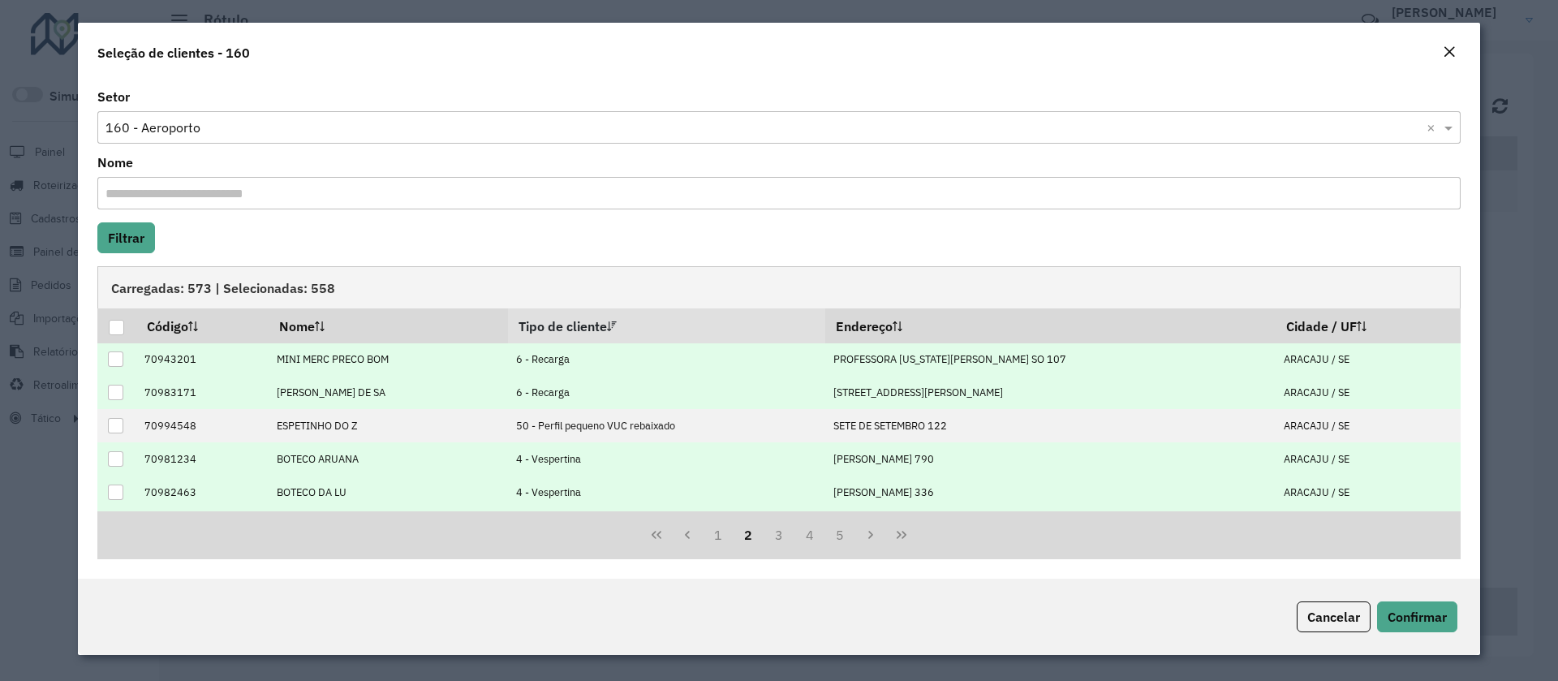
scroll to position [122, 0]
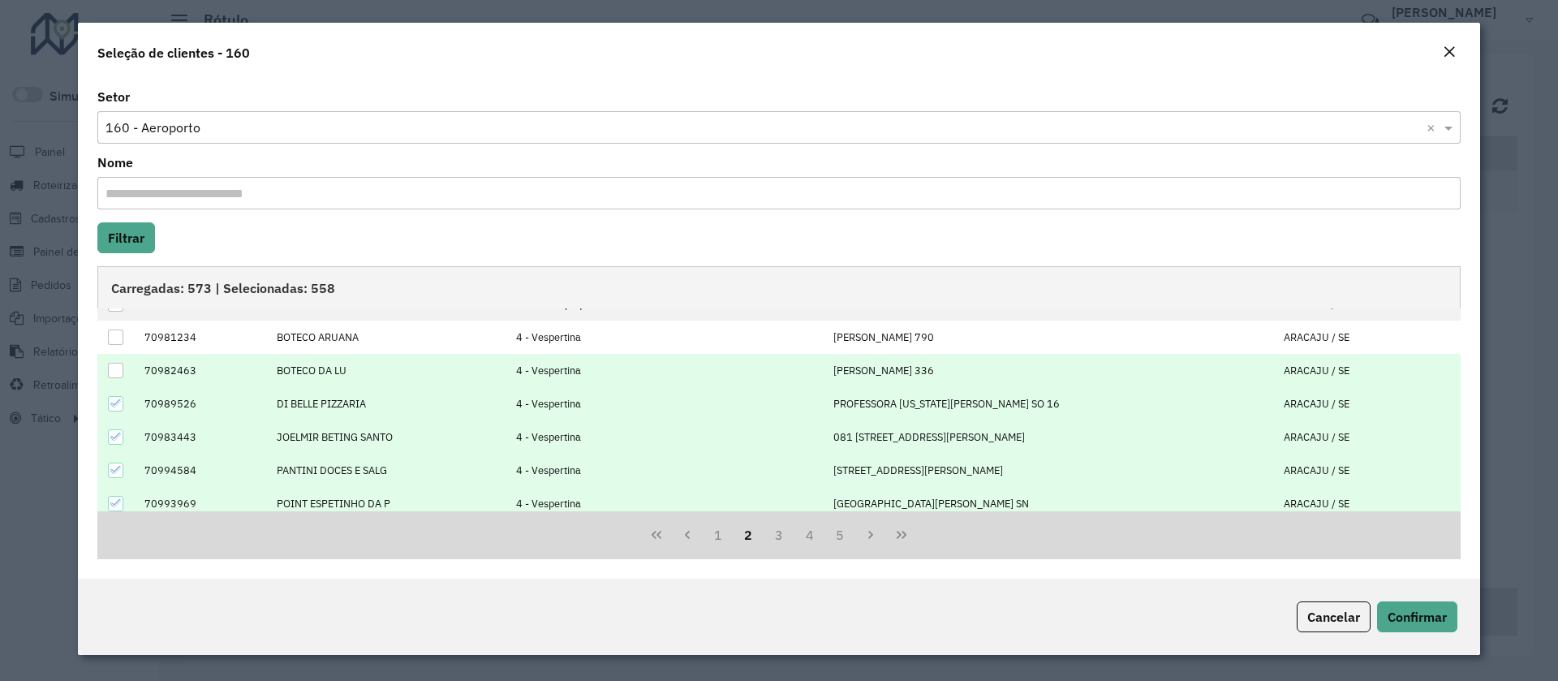
drag, startPoint x: 123, startPoint y: 405, endPoint x: 127, endPoint y: 422, distance: 17.7
click at [120, 406] on div at bounding box center [115, 403] width 15 height 15
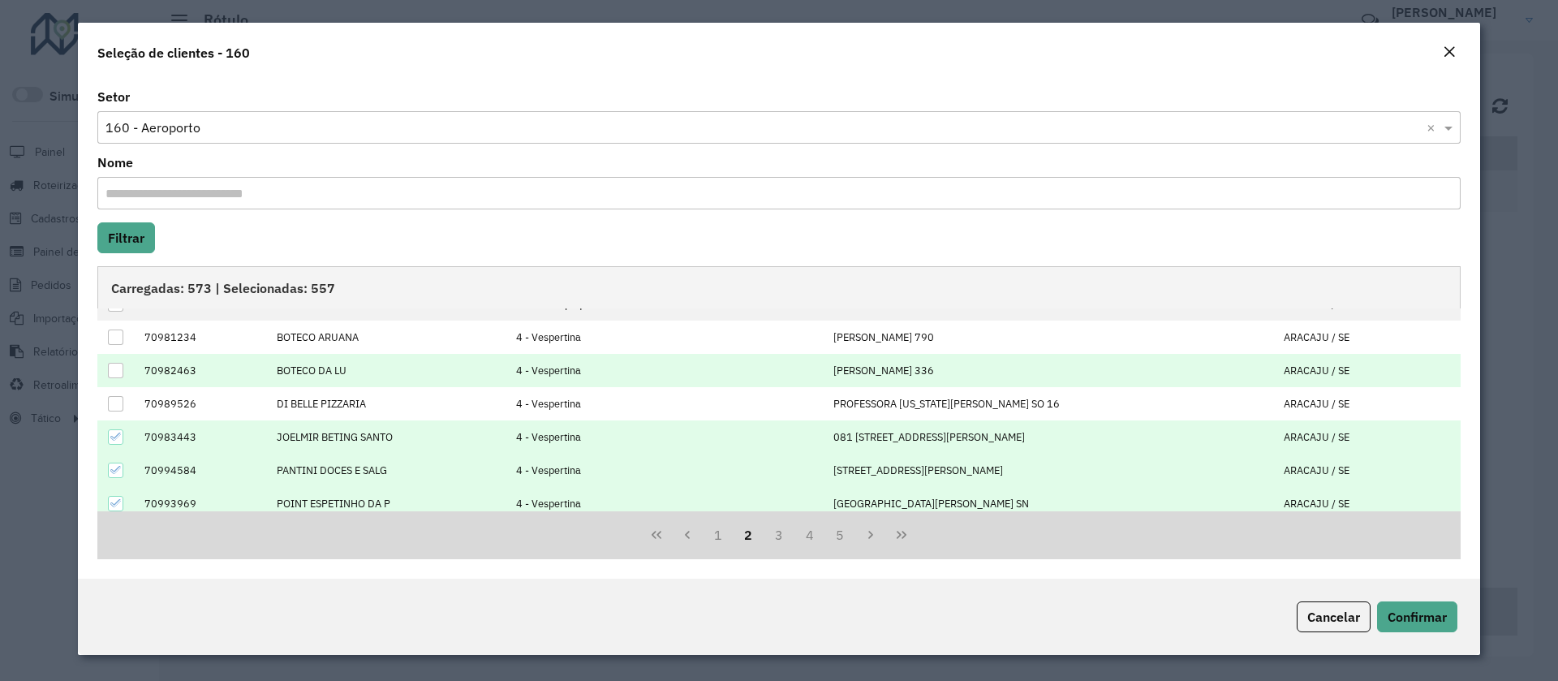
click at [117, 439] on icon at bounding box center [115, 436] width 11 height 11
click at [114, 479] on td at bounding box center [116, 470] width 38 height 33
drag, startPoint x: 110, startPoint y: 471, endPoint x: 115, endPoint y: 484, distance: 14.2
click at [111, 471] on icon at bounding box center [115, 469] width 11 height 11
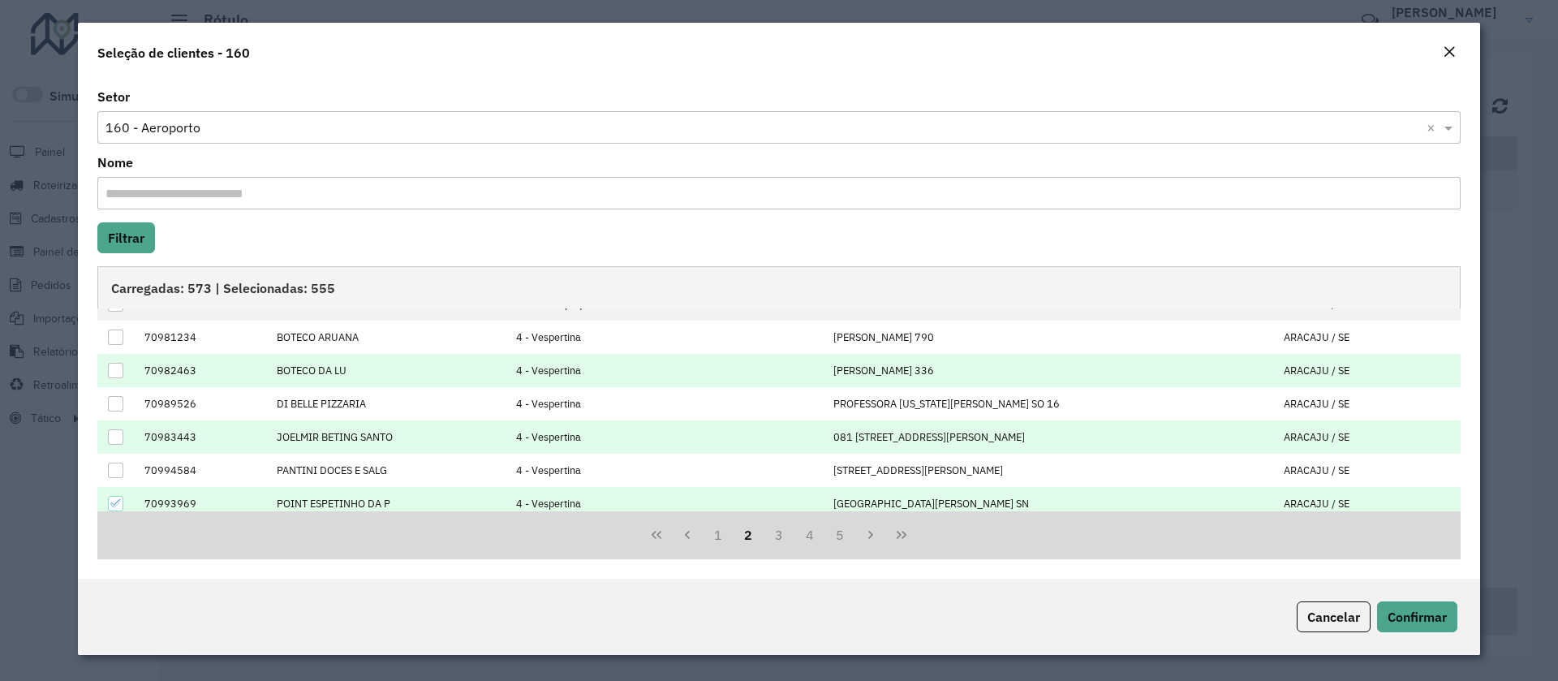
click at [119, 503] on icon at bounding box center [115, 502] width 11 height 11
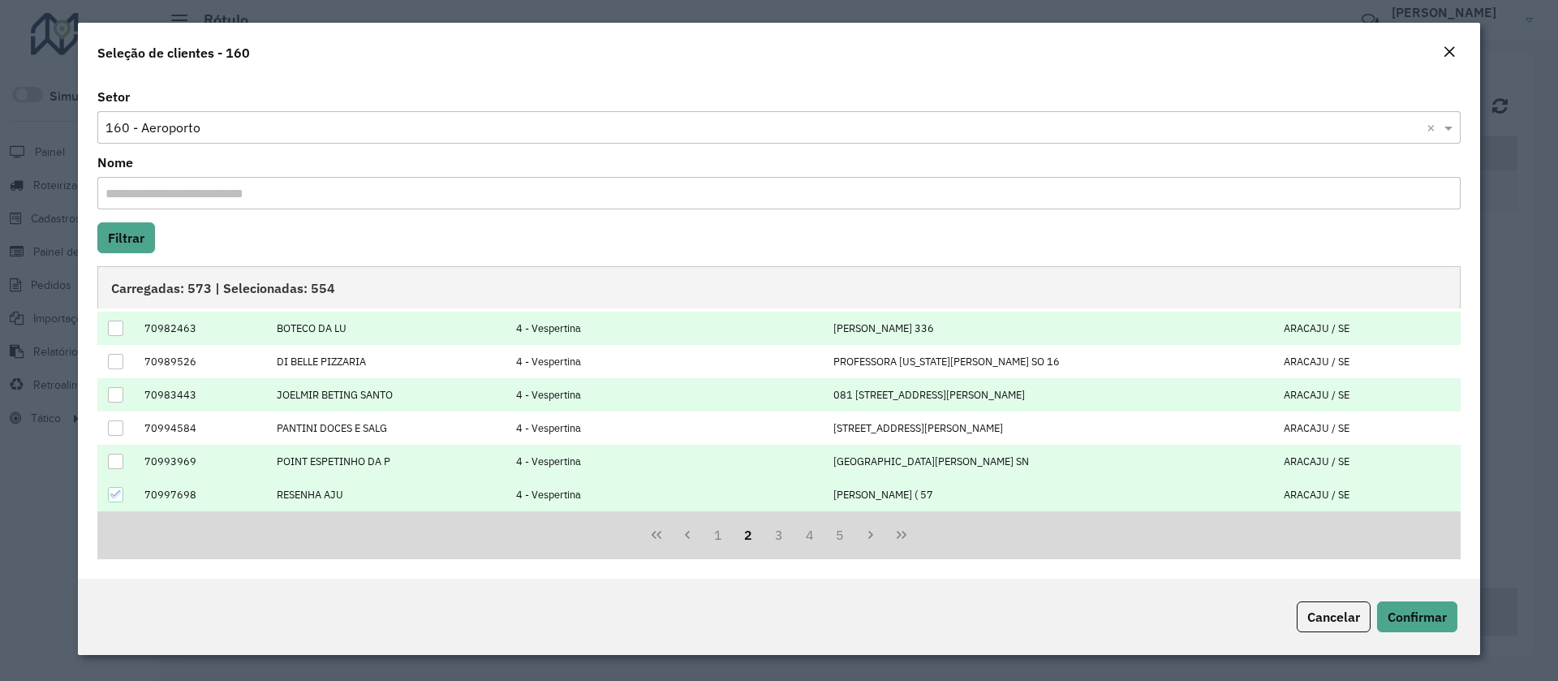
click at [120, 498] on icon at bounding box center [115, 494] width 11 height 11
click at [773, 529] on button "3" at bounding box center [779, 534] width 31 height 31
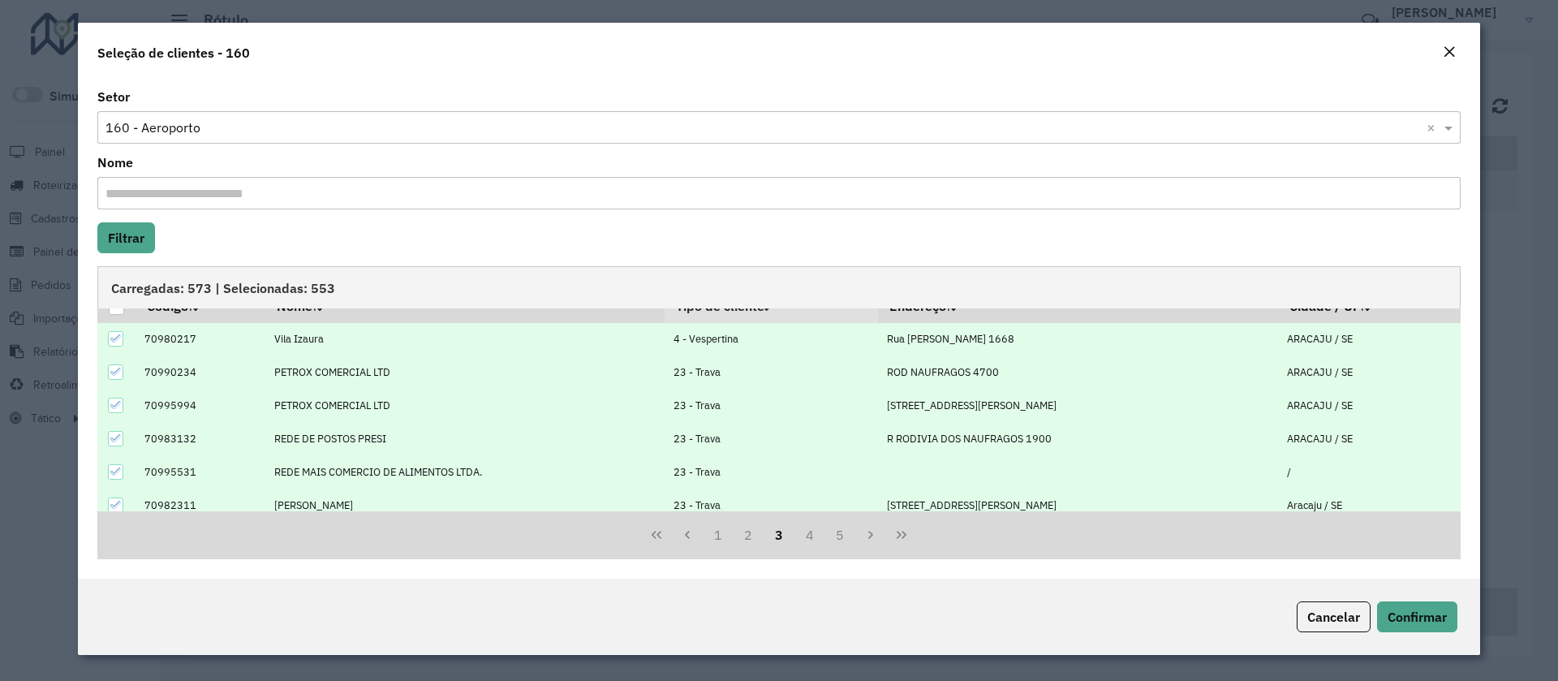
scroll to position [0, 0]
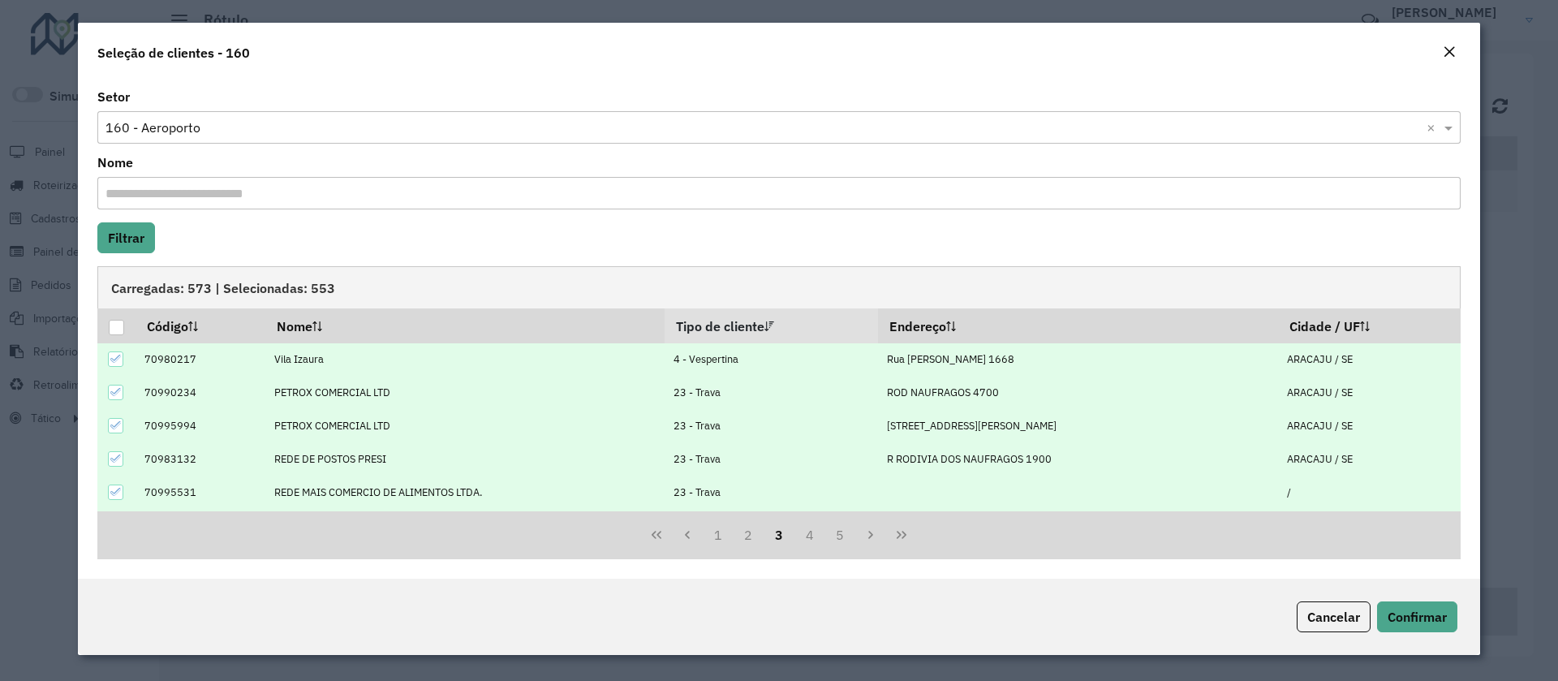
click at [126, 357] on td at bounding box center [116, 359] width 38 height 33
click at [115, 363] on icon at bounding box center [115, 358] width 11 height 11
click at [116, 391] on icon at bounding box center [115, 391] width 11 height 11
click at [114, 432] on div at bounding box center [115, 425] width 15 height 15
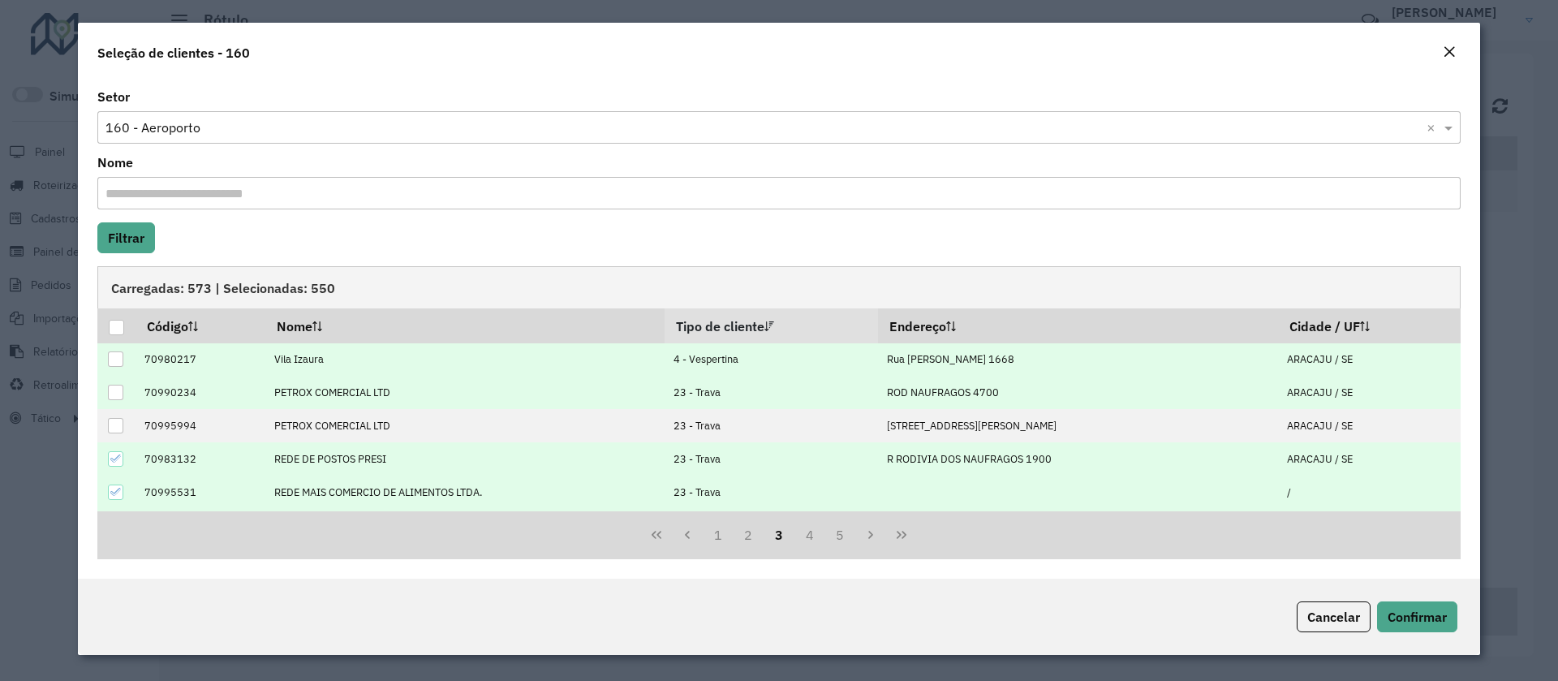
drag, startPoint x: 114, startPoint y: 457, endPoint x: 118, endPoint y: 480, distance: 23.1
click at [114, 458] on icon at bounding box center [115, 458] width 11 height 11
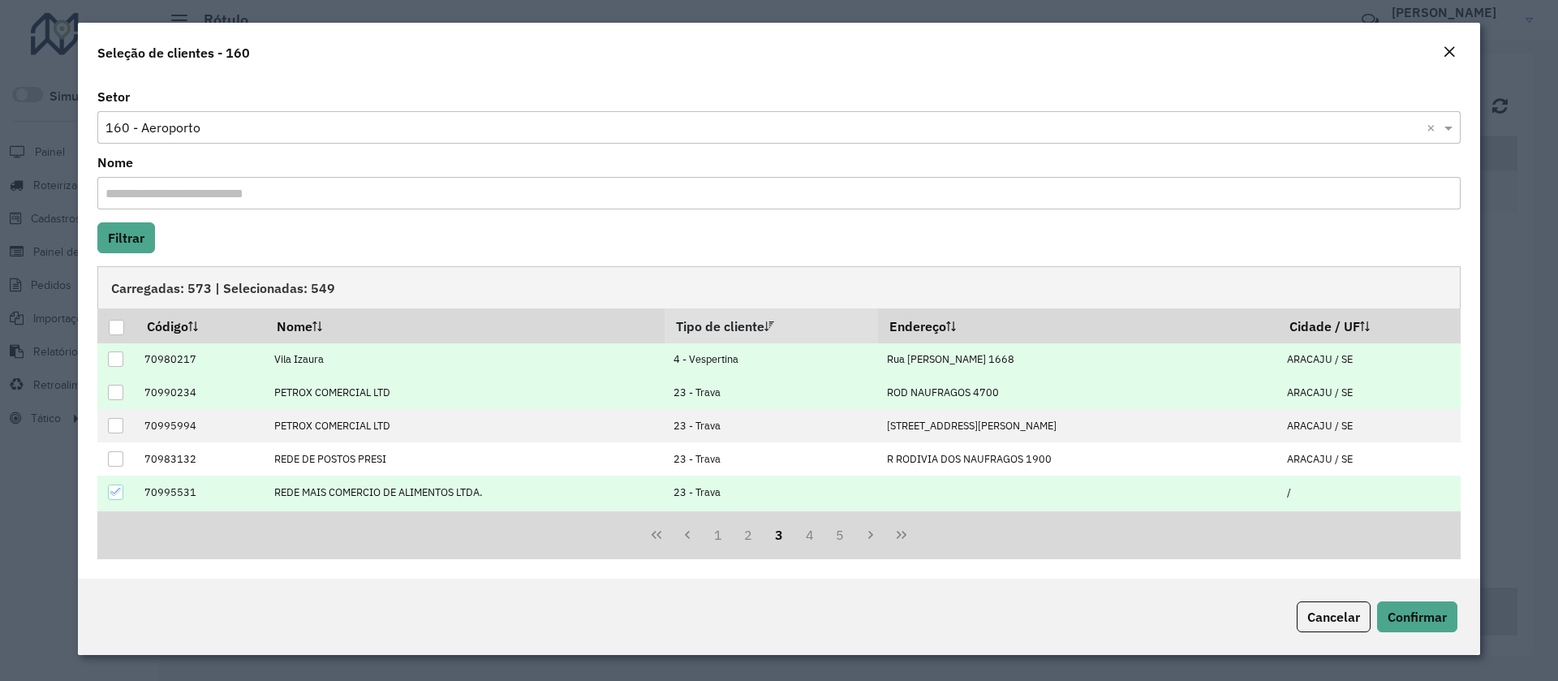
click at [118, 497] on div at bounding box center [115, 491] width 15 height 15
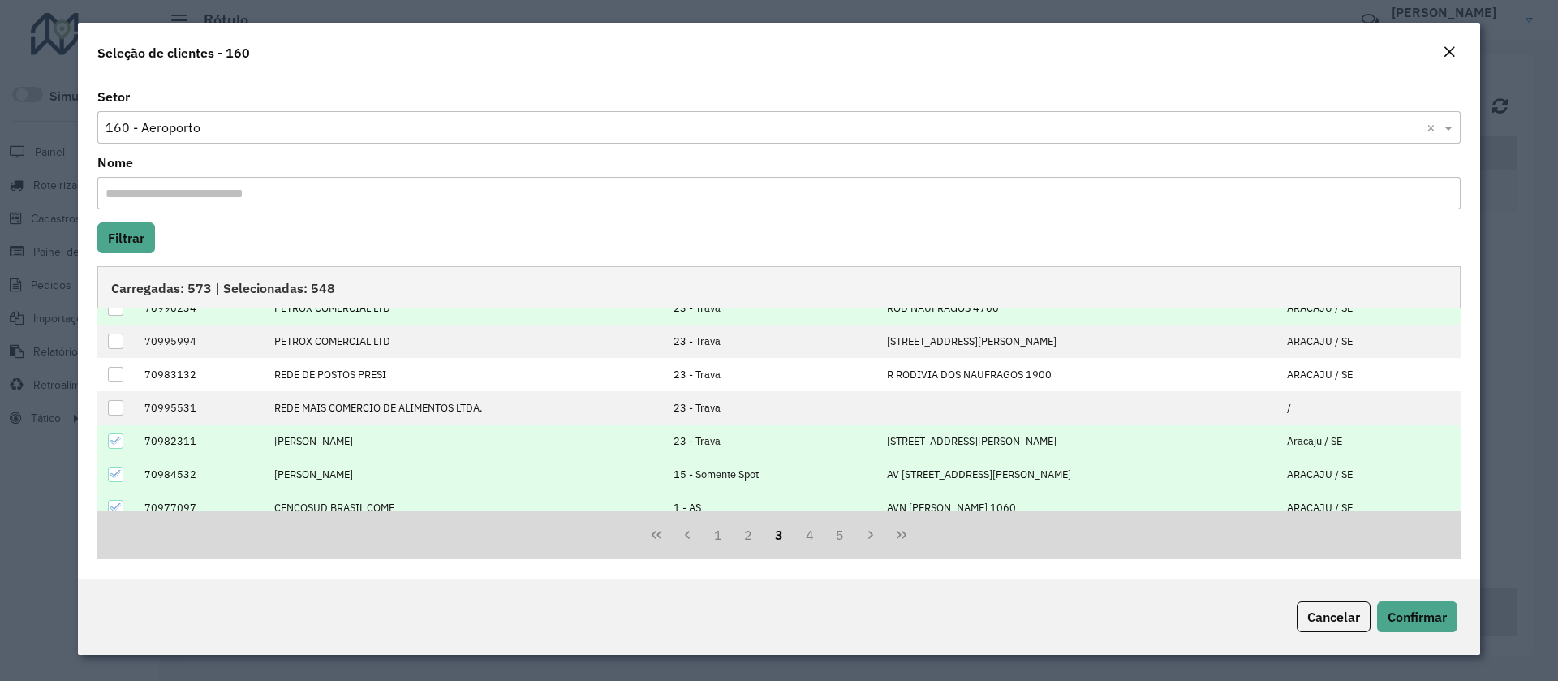
scroll to position [122, 0]
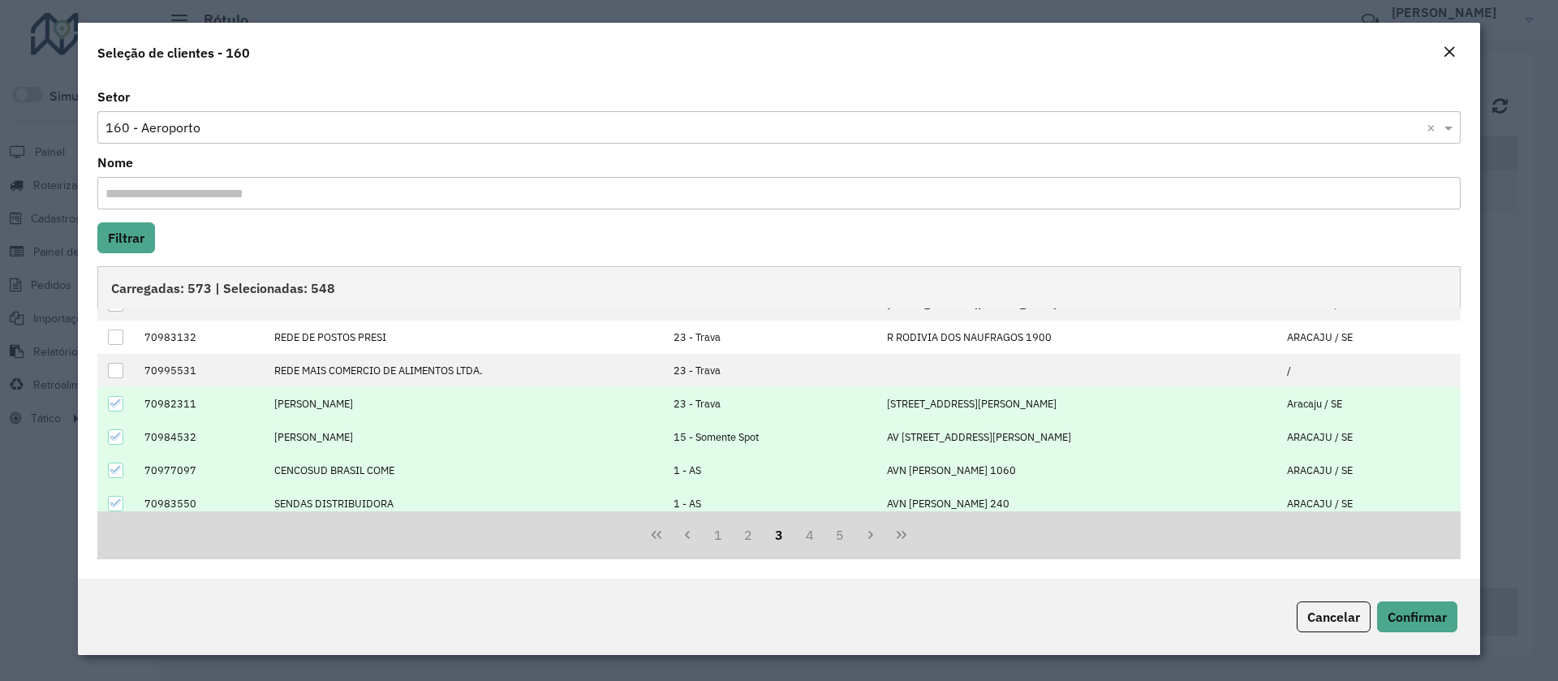
click at [111, 408] on icon at bounding box center [115, 403] width 11 height 11
click at [118, 432] on icon at bounding box center [115, 436] width 11 height 11
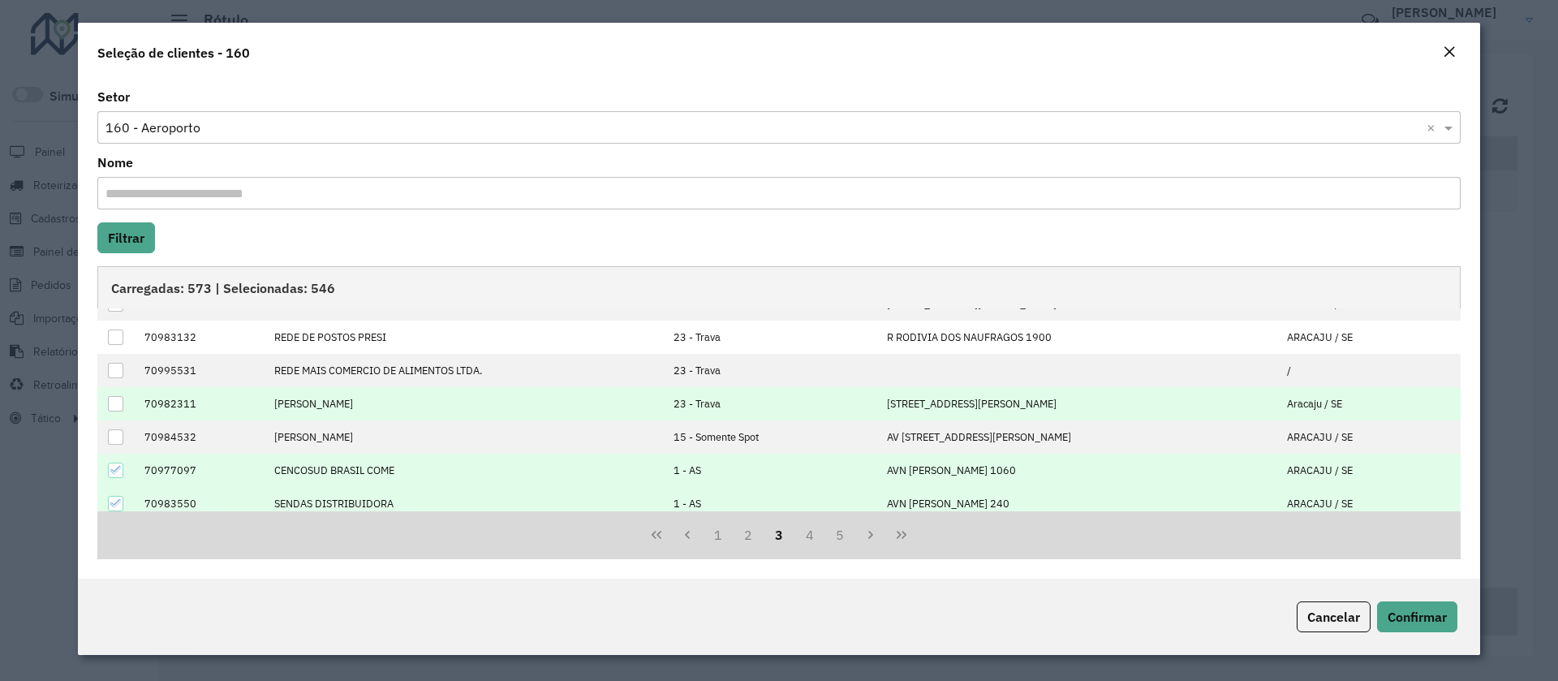
click at [115, 469] on icon at bounding box center [115, 469] width 11 height 11
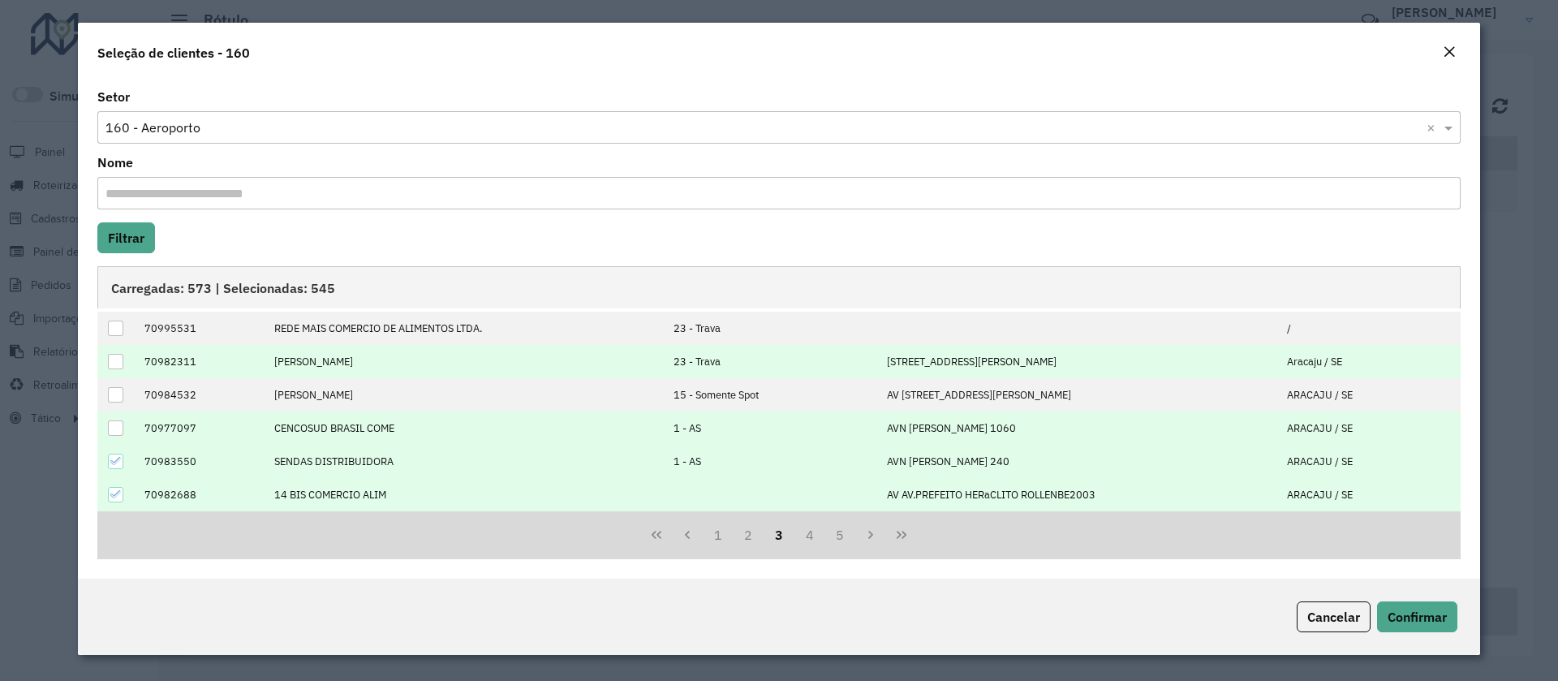
click at [118, 452] on td at bounding box center [116, 461] width 38 height 33
click at [117, 459] on icon at bounding box center [115, 460] width 11 height 11
click at [1406, 619] on span "Confirmar" at bounding box center [1417, 617] width 59 height 16
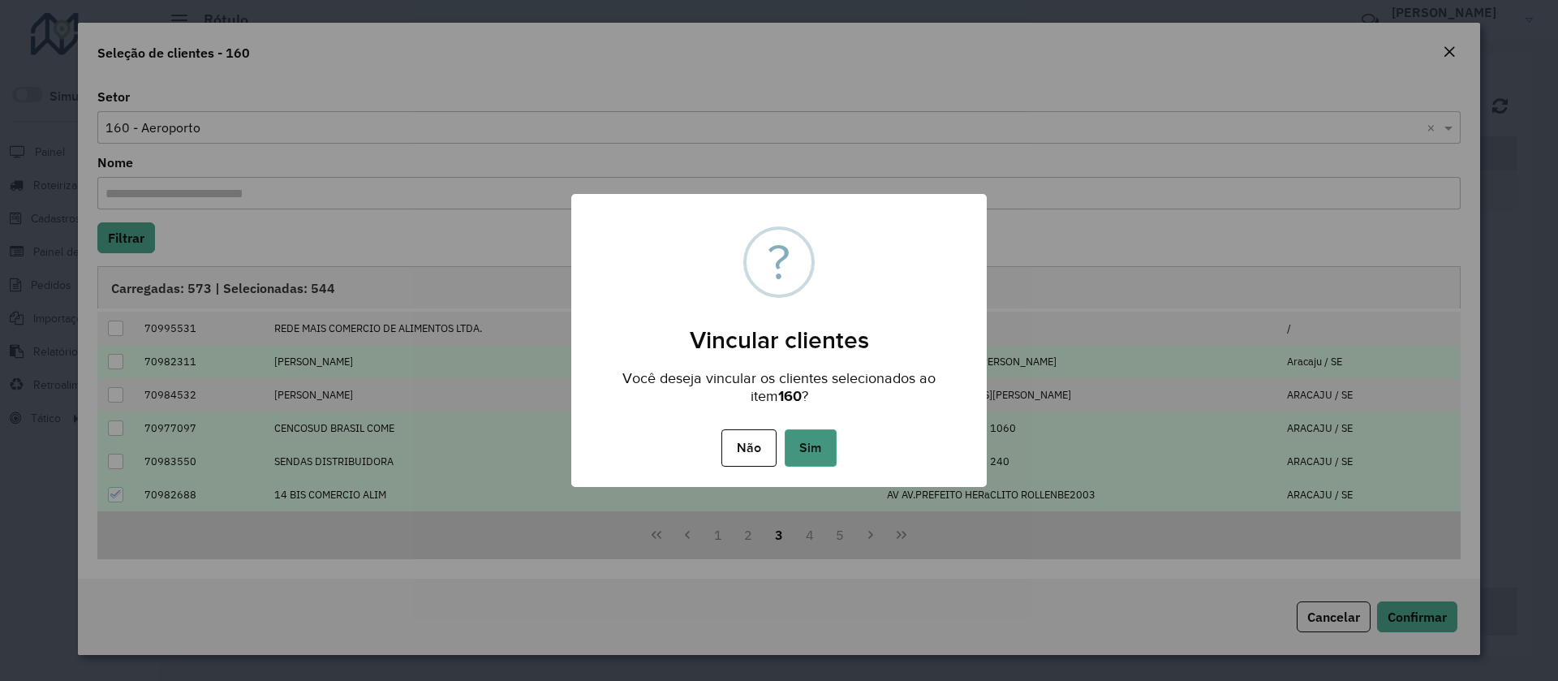
click at [815, 449] on button "Sim" at bounding box center [811, 447] width 52 height 37
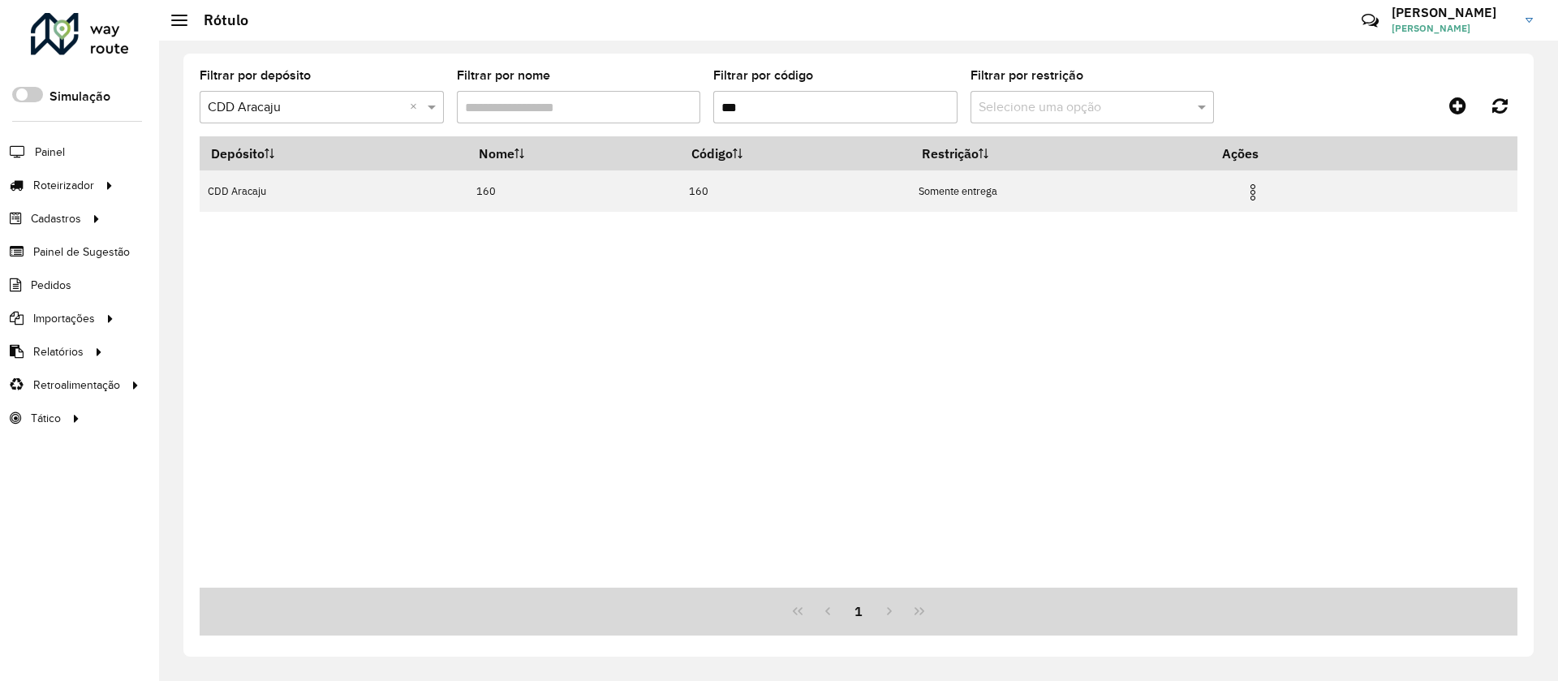
click at [781, 105] on input "***" at bounding box center [835, 107] width 244 height 32
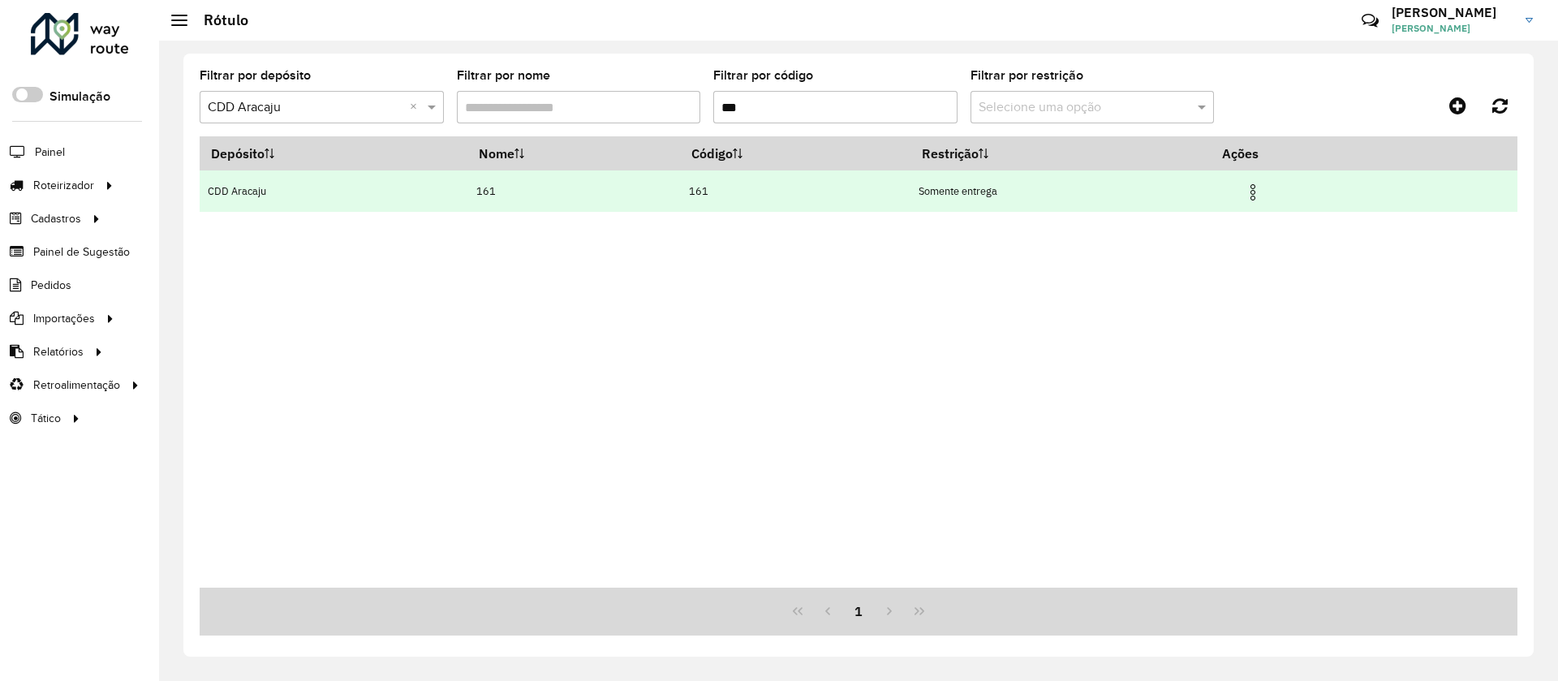
type input "***"
click at [1263, 186] on img at bounding box center [1252, 192] width 19 height 19
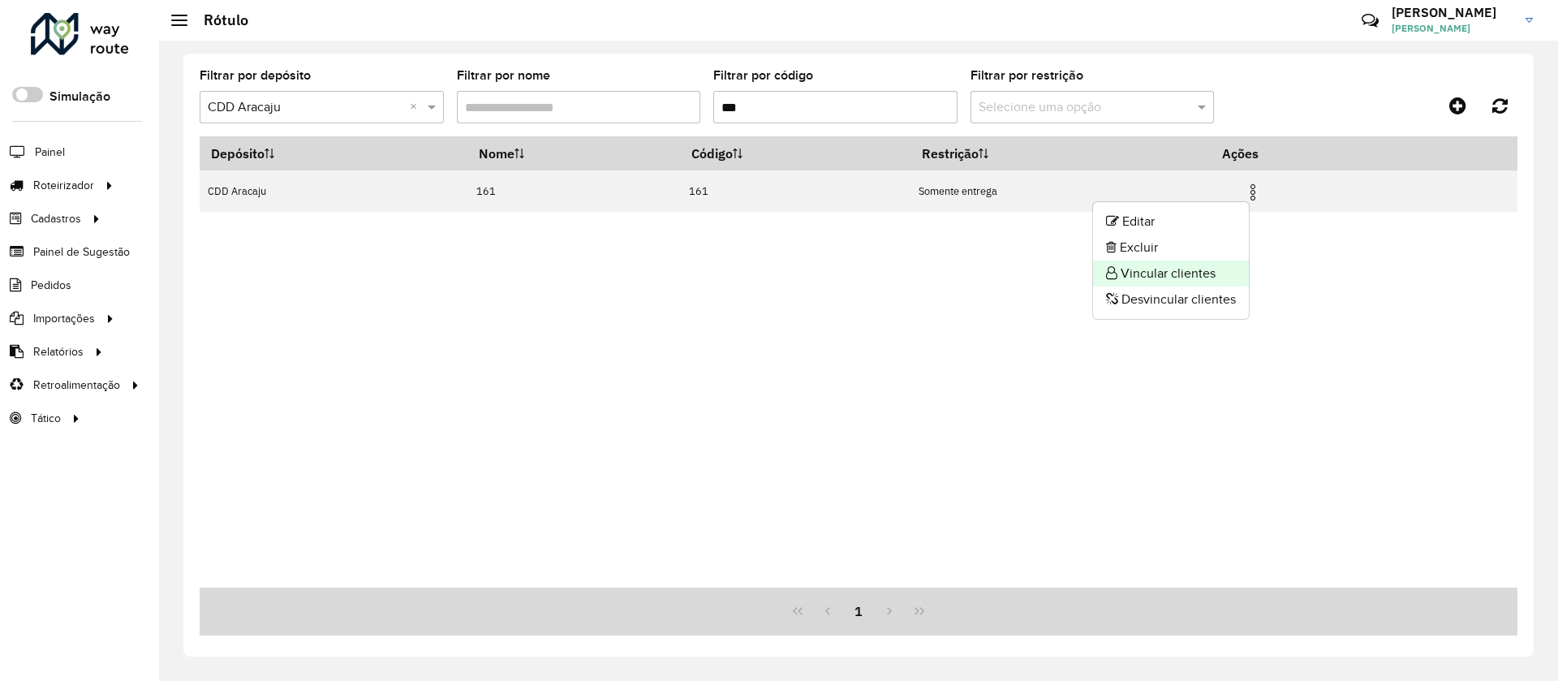
click at [1192, 273] on li "Vincular clientes" at bounding box center [1171, 274] width 156 height 26
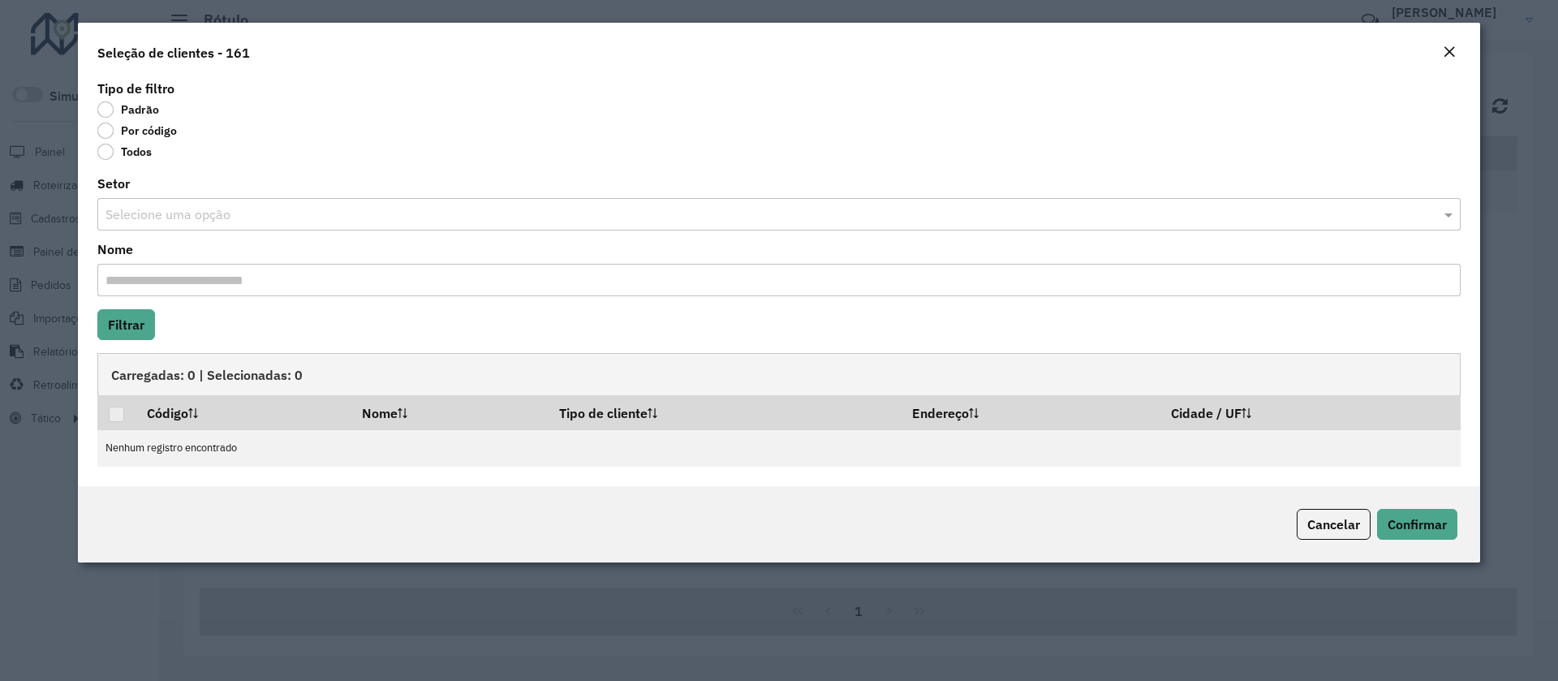
click at [167, 209] on input "text" at bounding box center [762, 214] width 1315 height 19
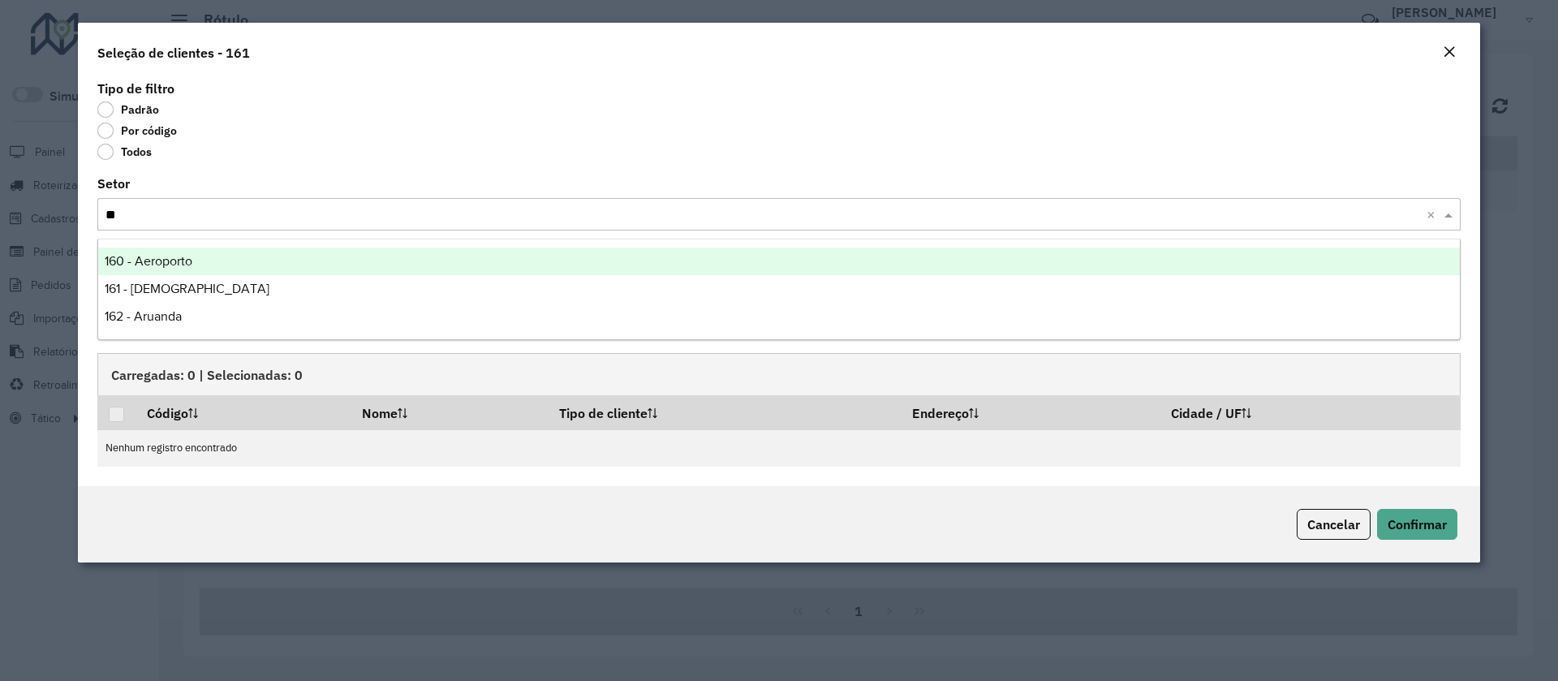
type input "***"
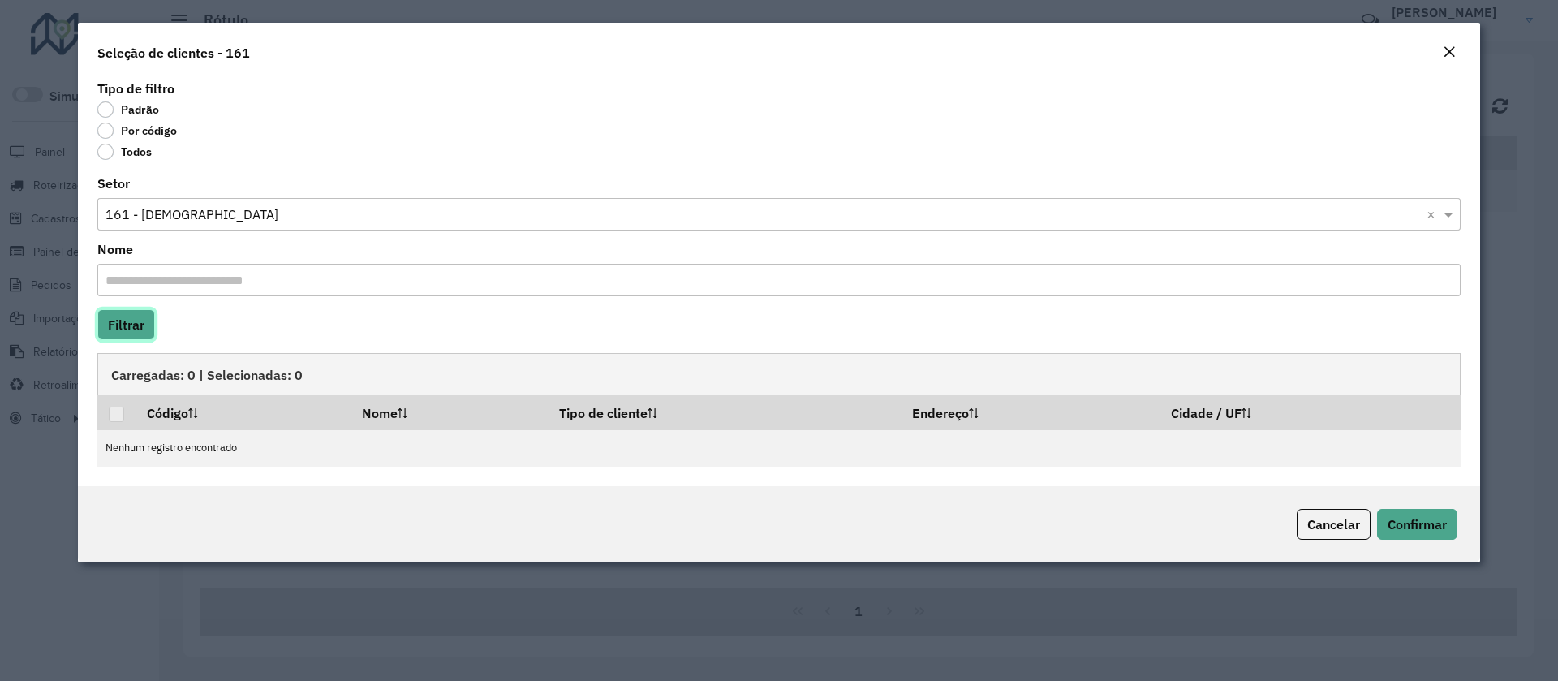
click at [140, 333] on button "Filtrar" at bounding box center [126, 324] width 58 height 31
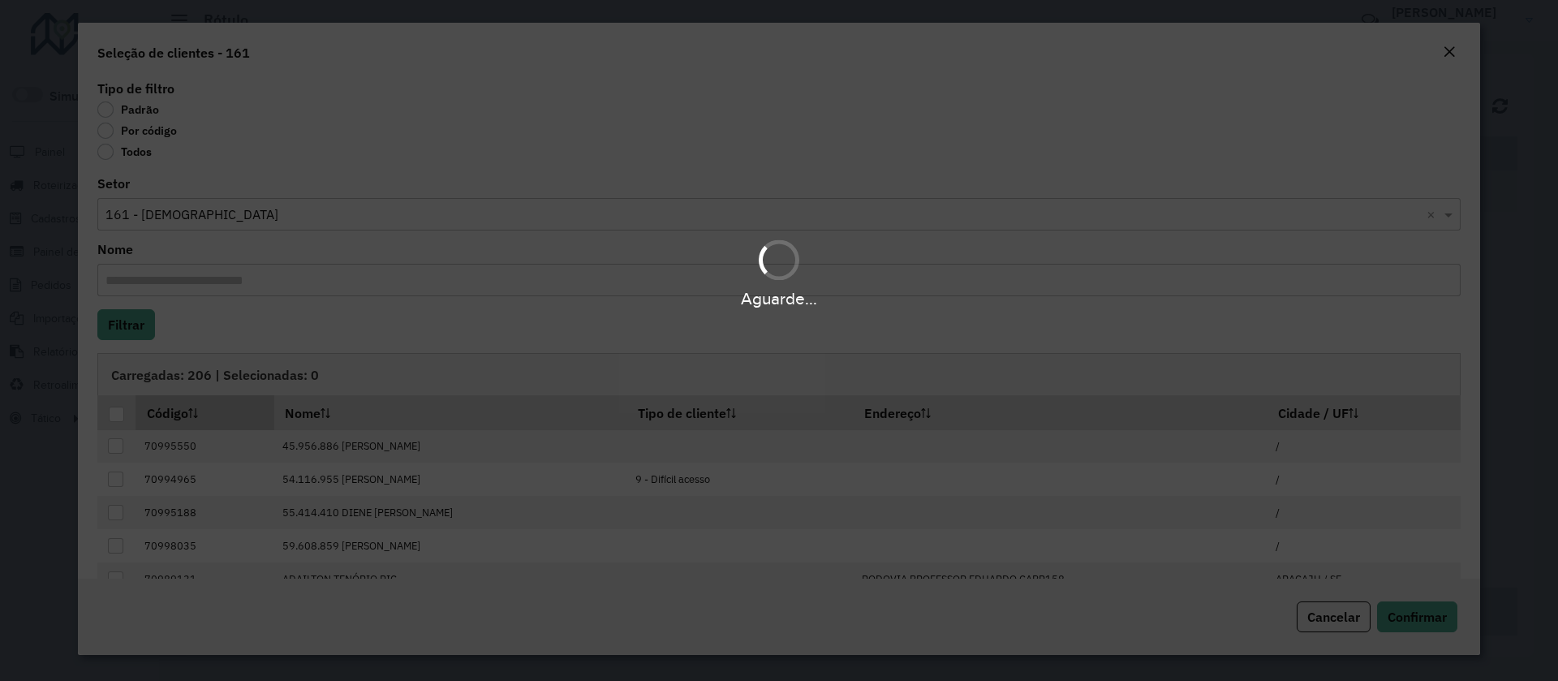
click at [117, 415] on div at bounding box center [116, 414] width 15 height 15
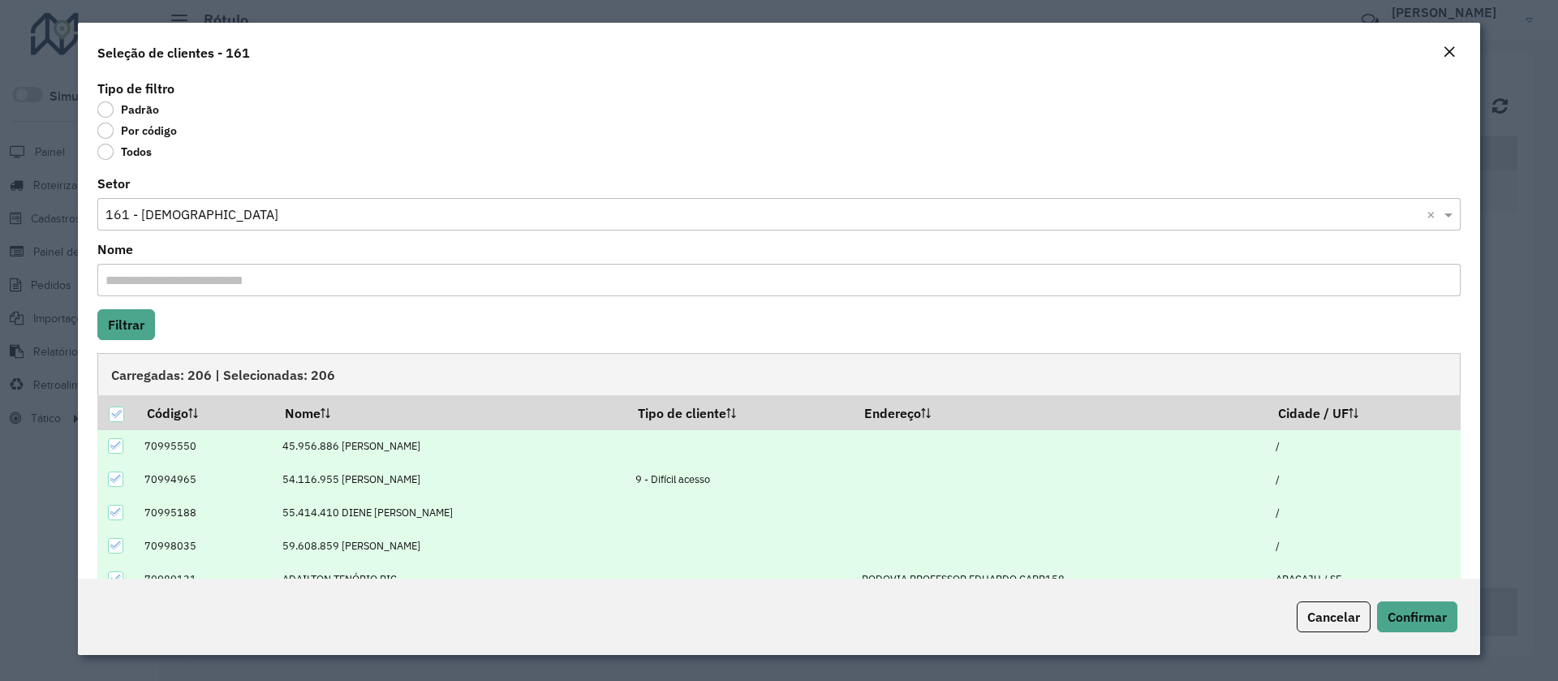
click at [769, 430] on td at bounding box center [740, 446] width 226 height 33
click at [766, 420] on th "Tipo de cliente" at bounding box center [740, 412] width 226 height 34
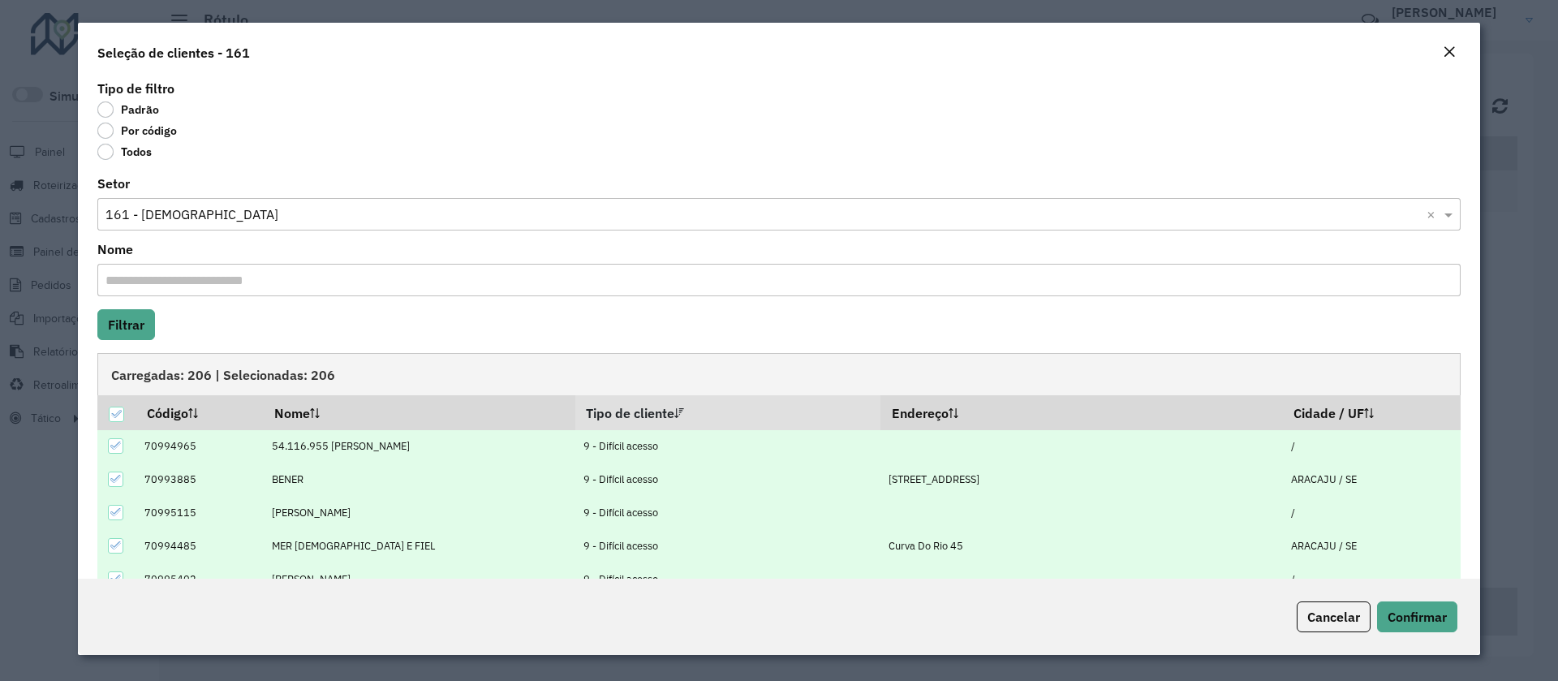
click at [118, 447] on icon at bounding box center [115, 445] width 11 height 11
click at [115, 490] on td at bounding box center [116, 479] width 38 height 33
click at [116, 482] on icon at bounding box center [115, 478] width 11 height 11
click at [115, 523] on td at bounding box center [116, 512] width 38 height 33
drag, startPoint x: 114, startPoint y: 518, endPoint x: 129, endPoint y: 546, distance: 31.9
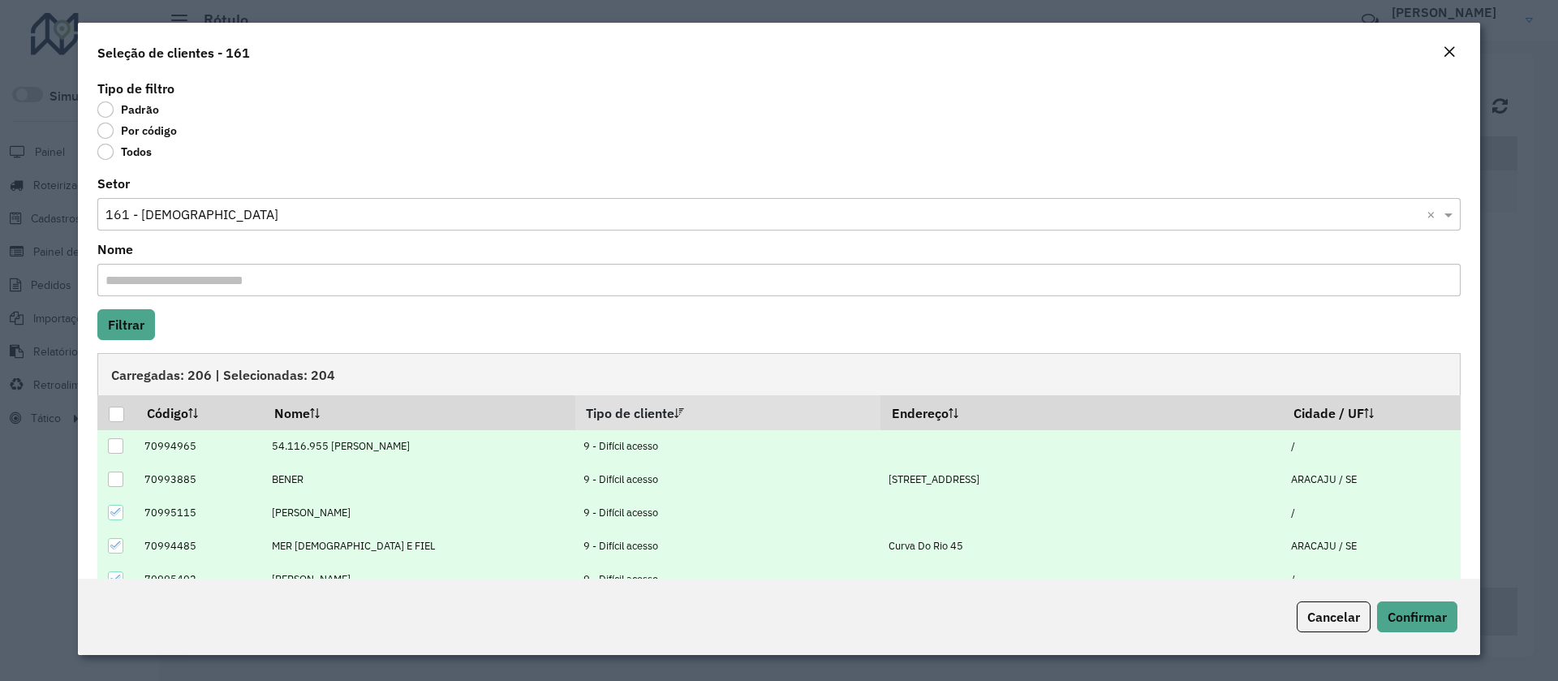
click at [114, 518] on div at bounding box center [115, 512] width 15 height 15
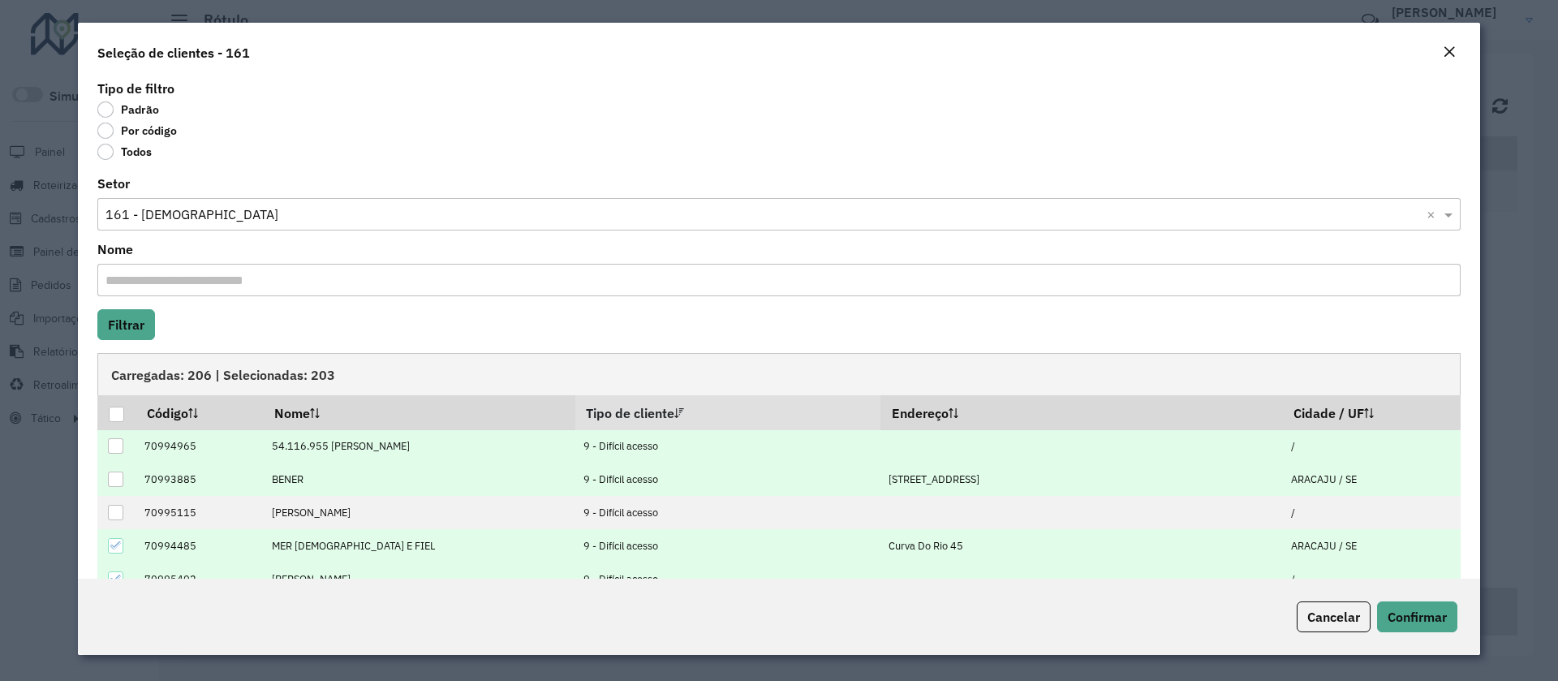
click at [115, 546] on icon at bounding box center [115, 545] width 11 height 11
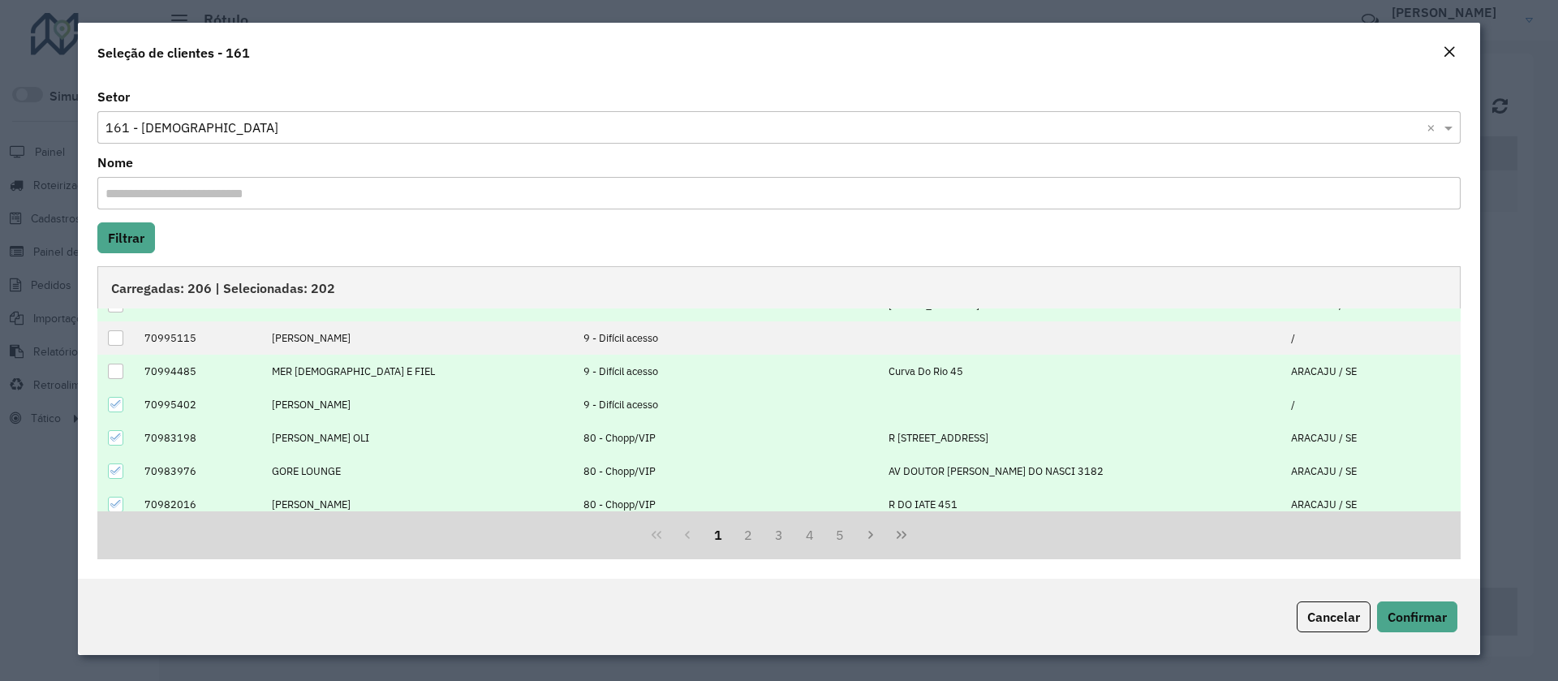
scroll to position [122, 0]
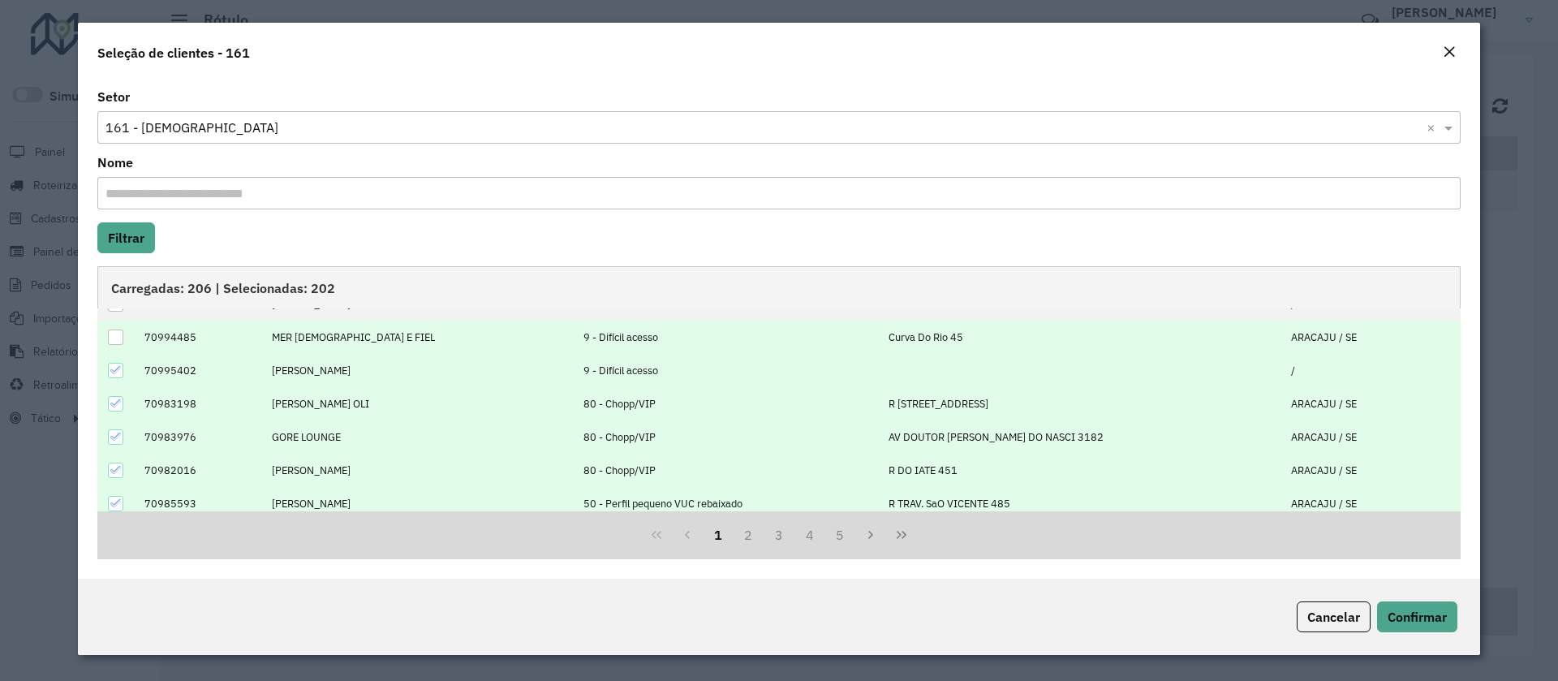
click at [114, 375] on icon at bounding box center [115, 369] width 11 height 11
click at [113, 407] on icon at bounding box center [115, 403] width 11 height 11
click at [107, 435] on td at bounding box center [116, 436] width 38 height 33
click at [112, 435] on icon at bounding box center [115, 436] width 11 height 11
click at [117, 467] on icon at bounding box center [115, 469] width 11 height 11
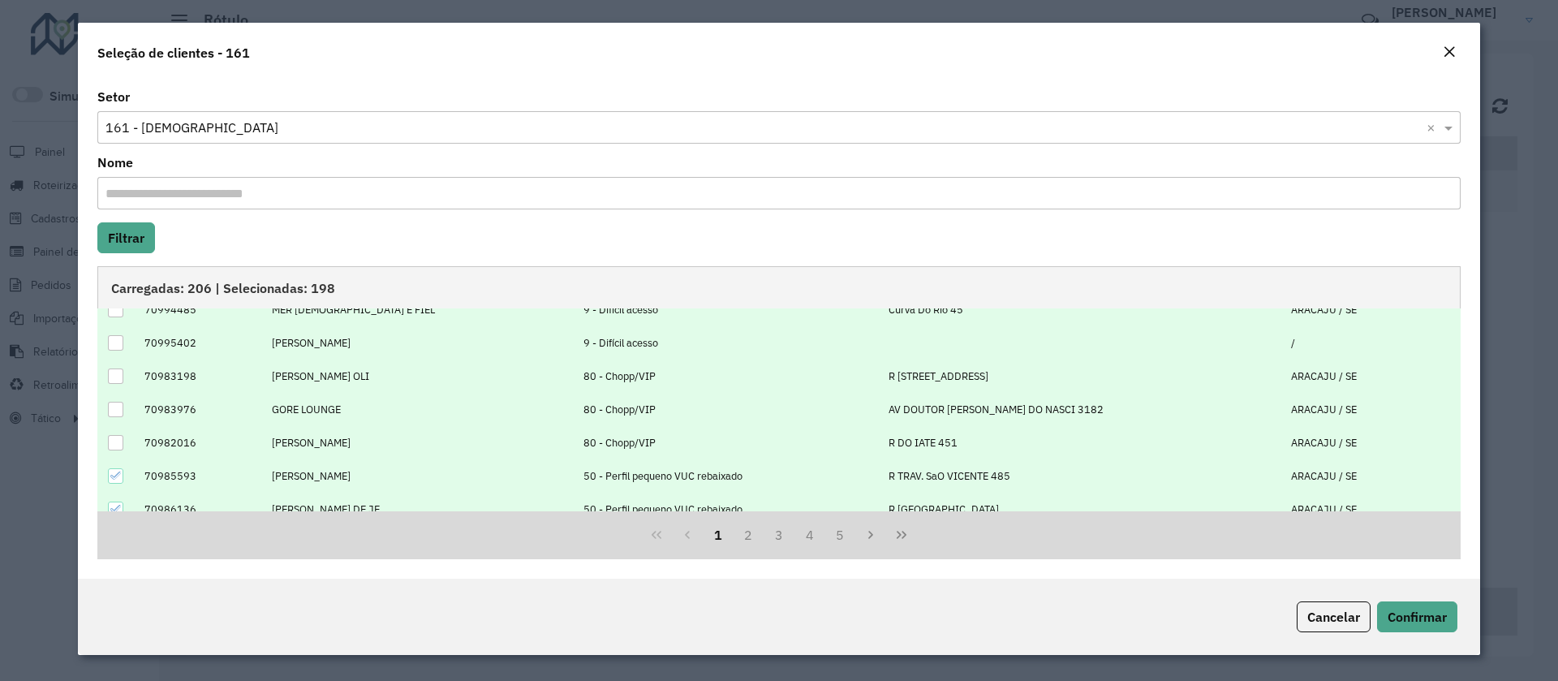
scroll to position [164, 0]
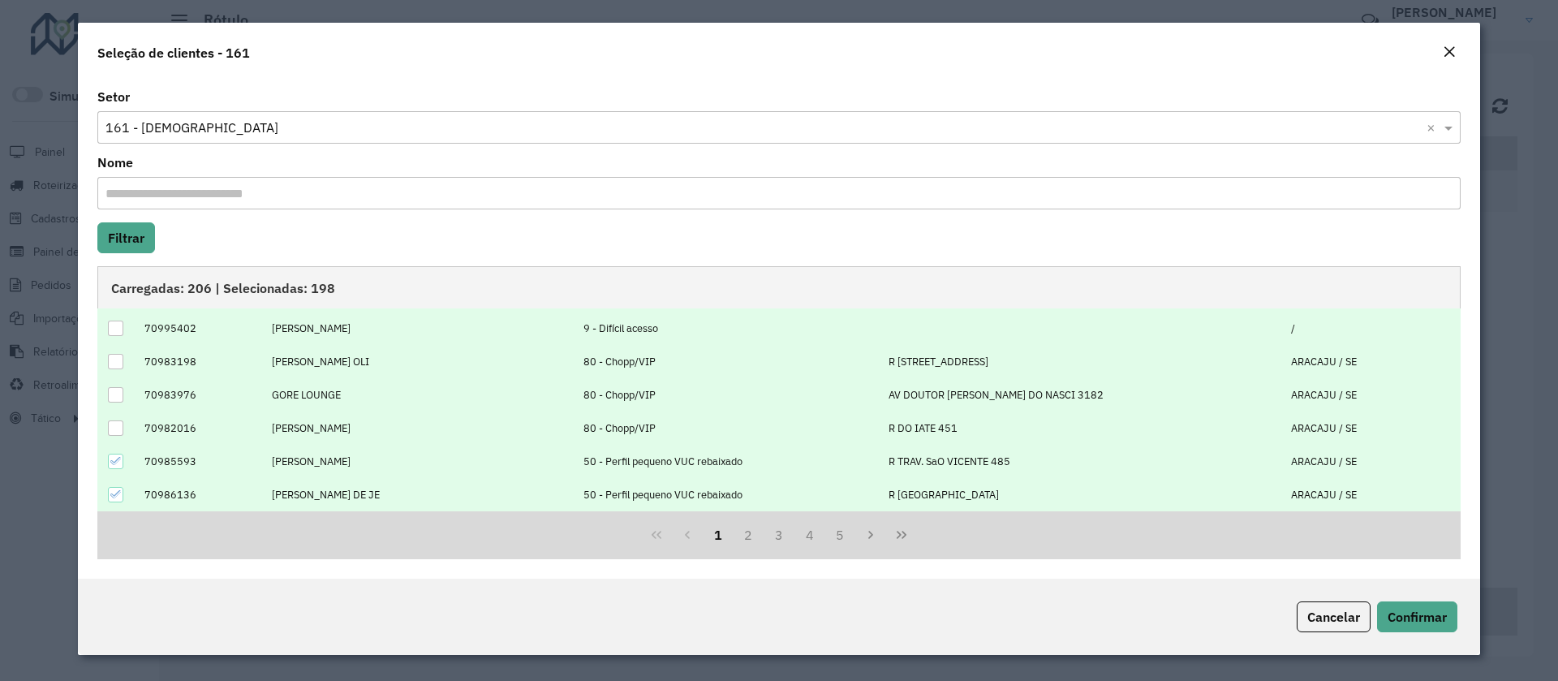
click at [125, 465] on td at bounding box center [116, 461] width 38 height 33
click at [110, 467] on div at bounding box center [115, 461] width 15 height 15
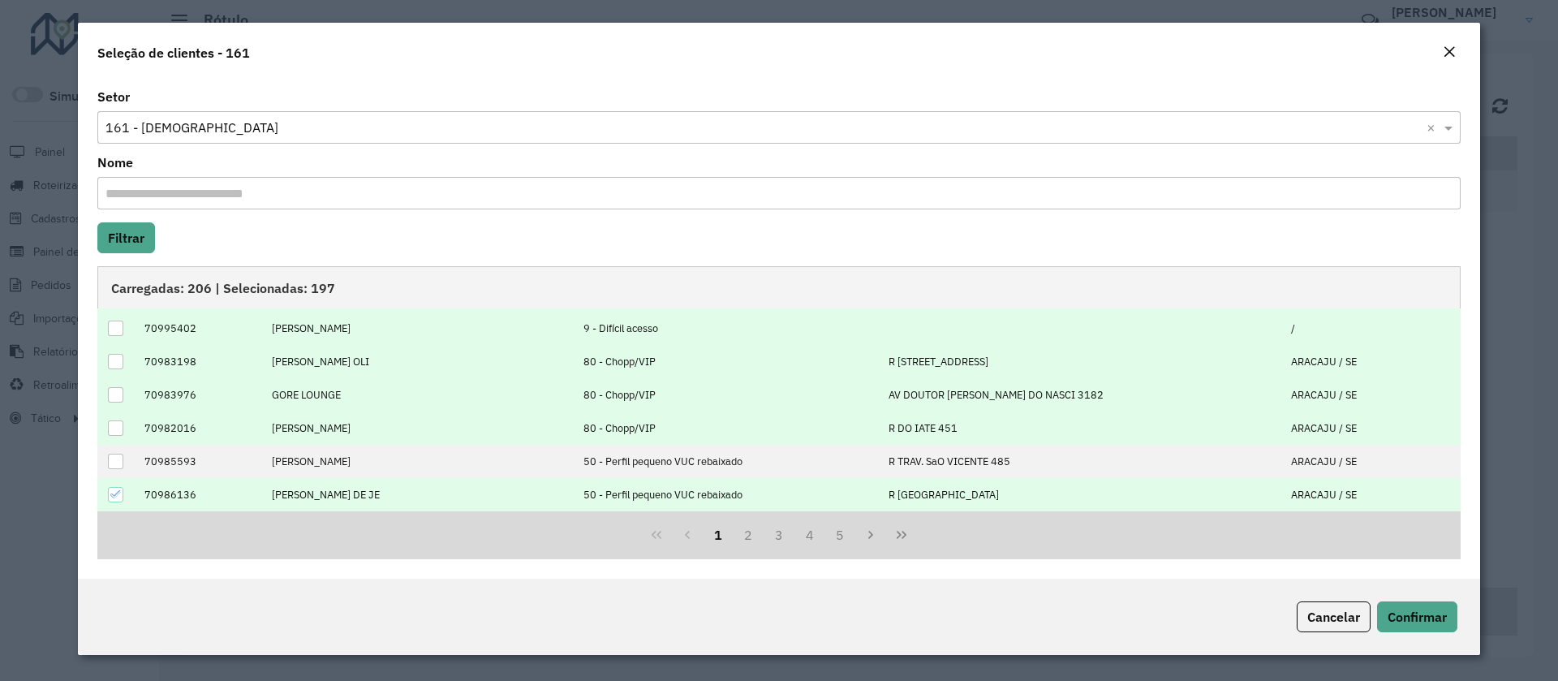
click at [117, 494] on icon at bounding box center [115, 494] width 11 height 7
click at [747, 541] on button "2" at bounding box center [748, 534] width 31 height 31
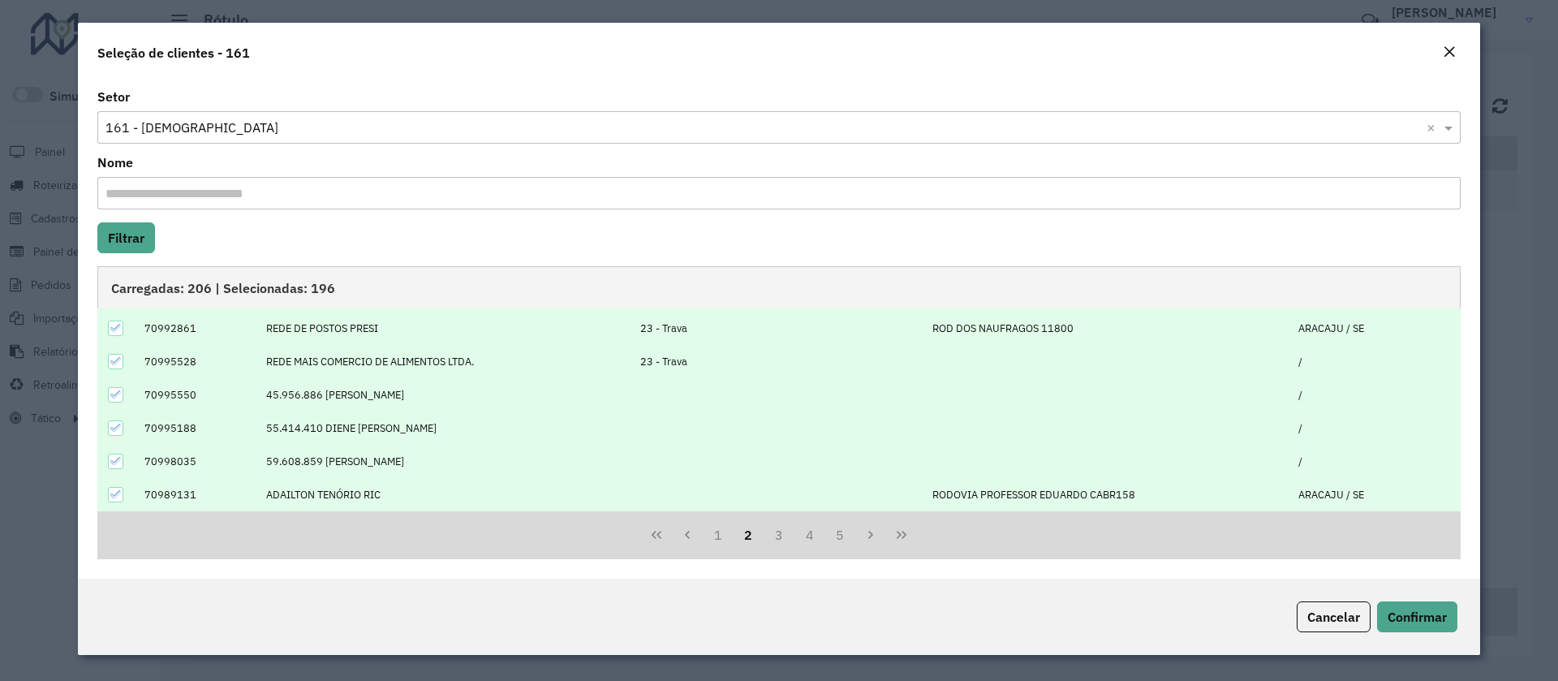
click at [119, 362] on icon at bounding box center [115, 360] width 11 height 11
click at [118, 326] on icon at bounding box center [115, 327] width 11 height 11
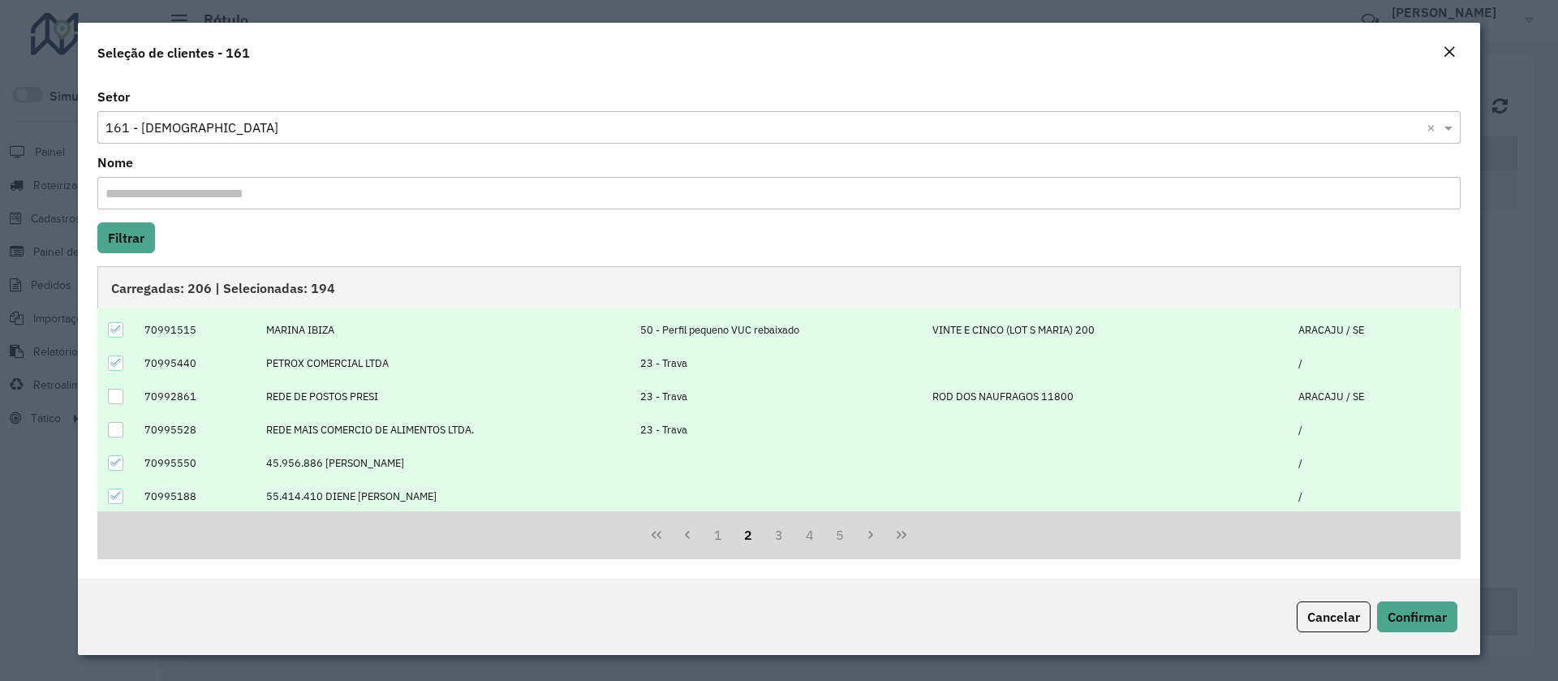
scroll to position [42, 0]
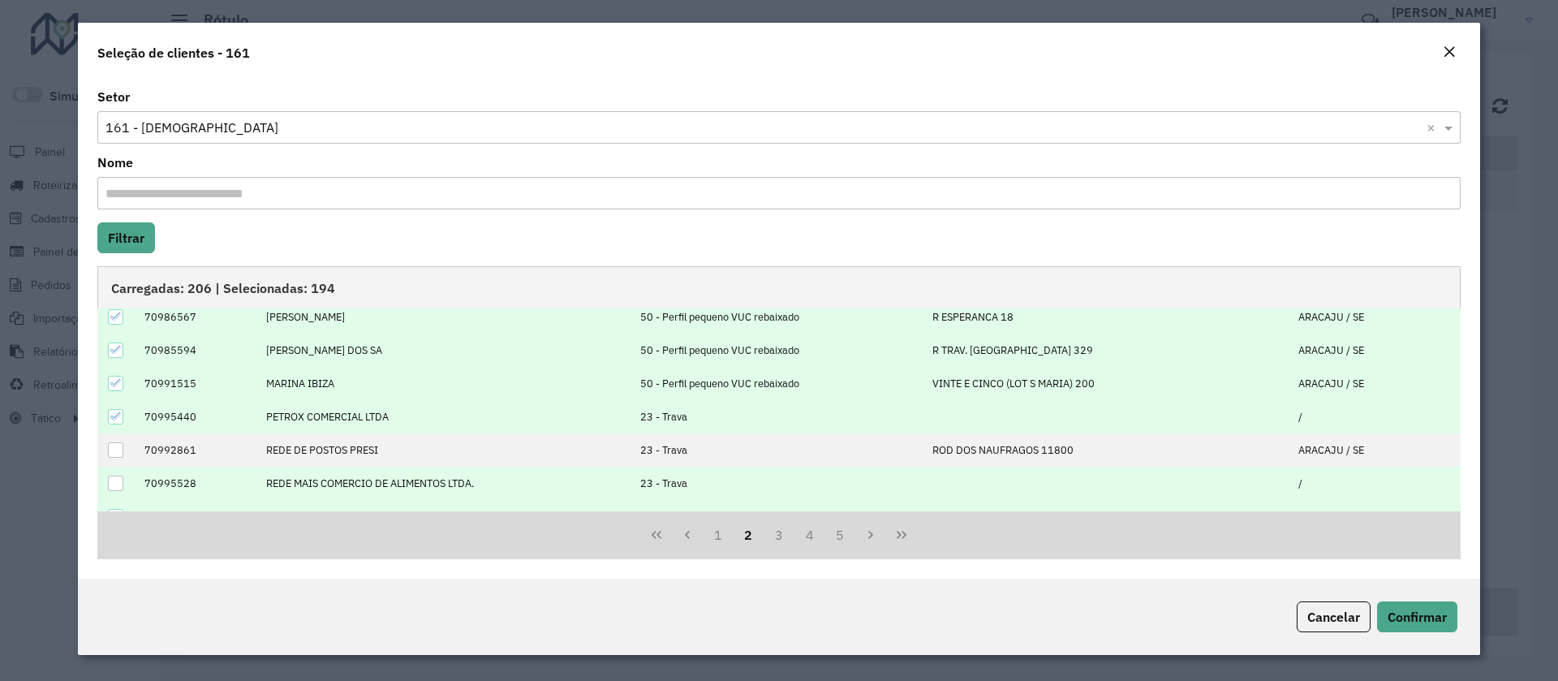
click at [114, 416] on icon at bounding box center [115, 416] width 11 height 11
click at [115, 384] on icon at bounding box center [115, 382] width 11 height 11
click at [109, 339] on td at bounding box center [116, 350] width 38 height 33
click at [118, 342] on div at bounding box center [115, 349] width 15 height 15
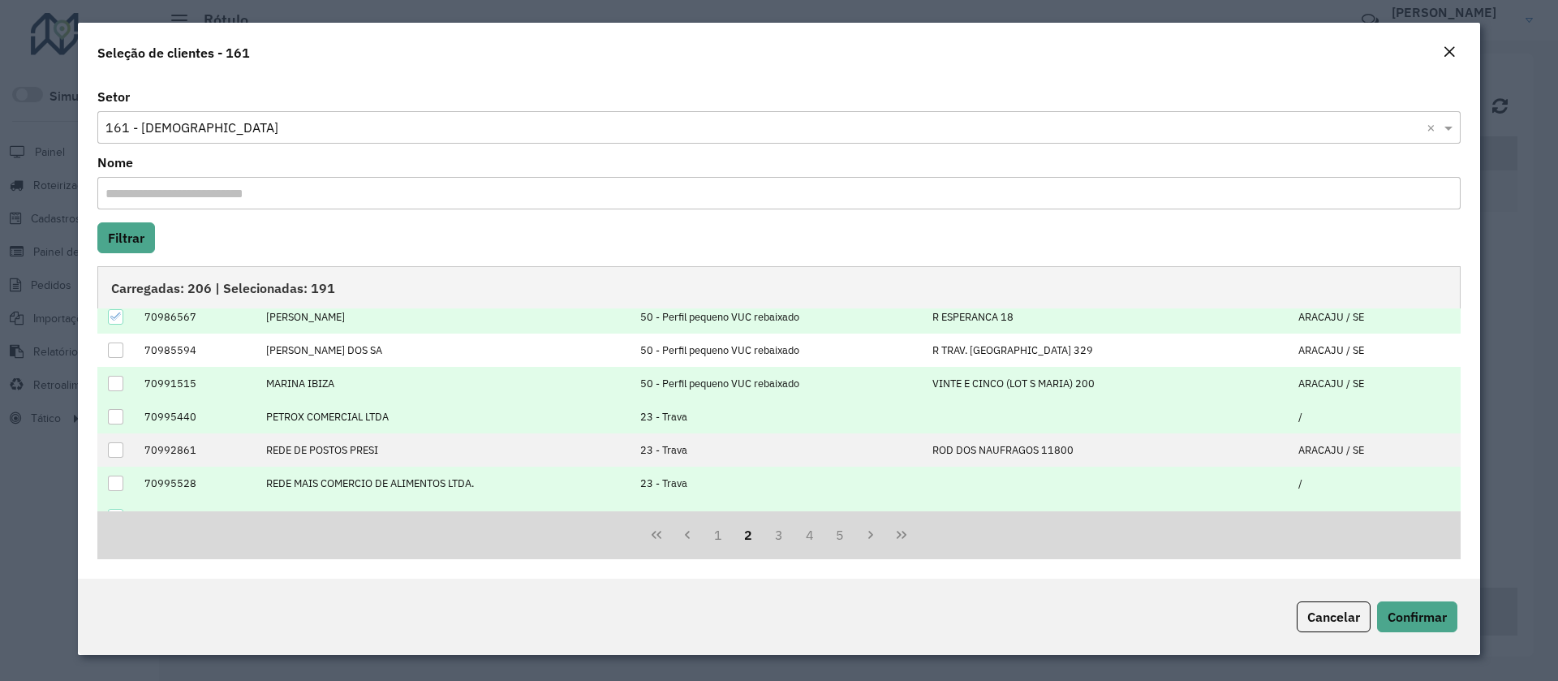
click at [114, 314] on icon at bounding box center [115, 316] width 11 height 11
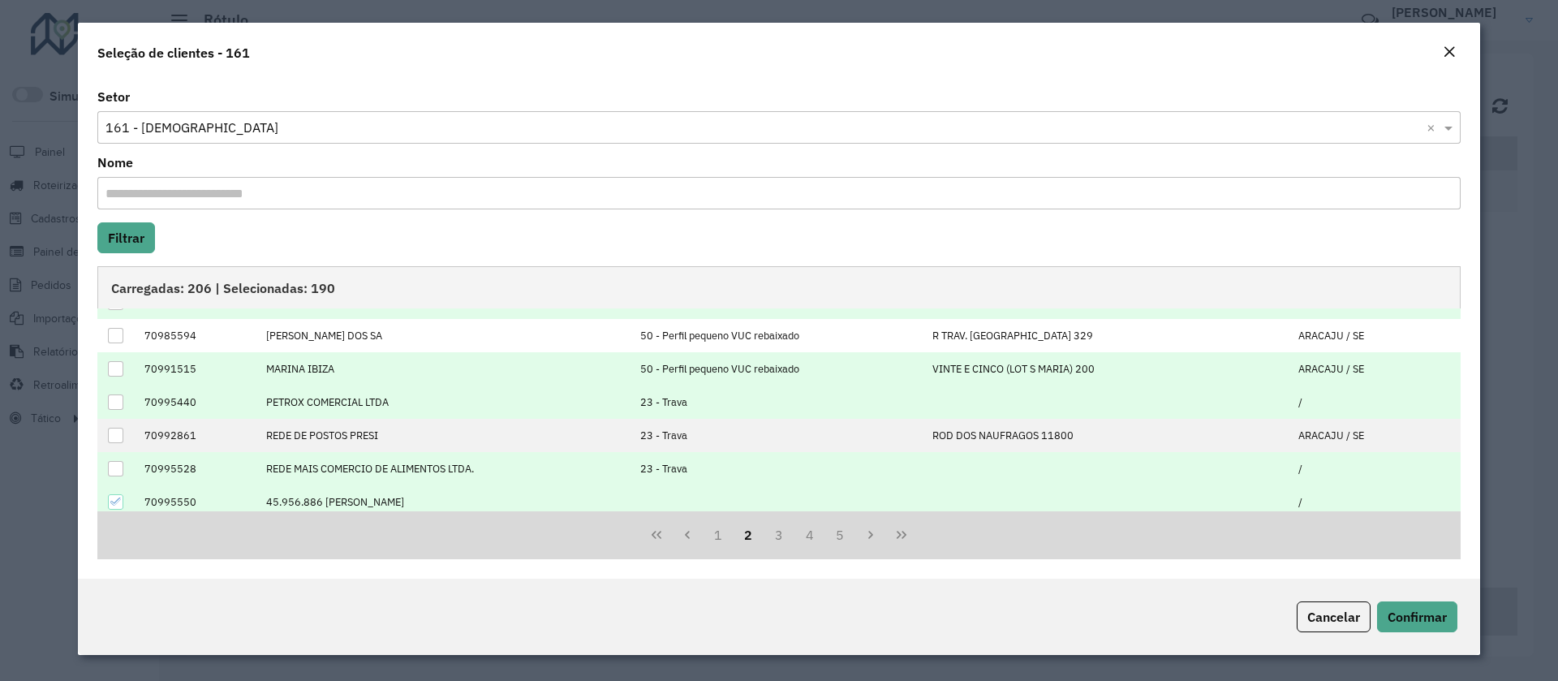
scroll to position [164, 0]
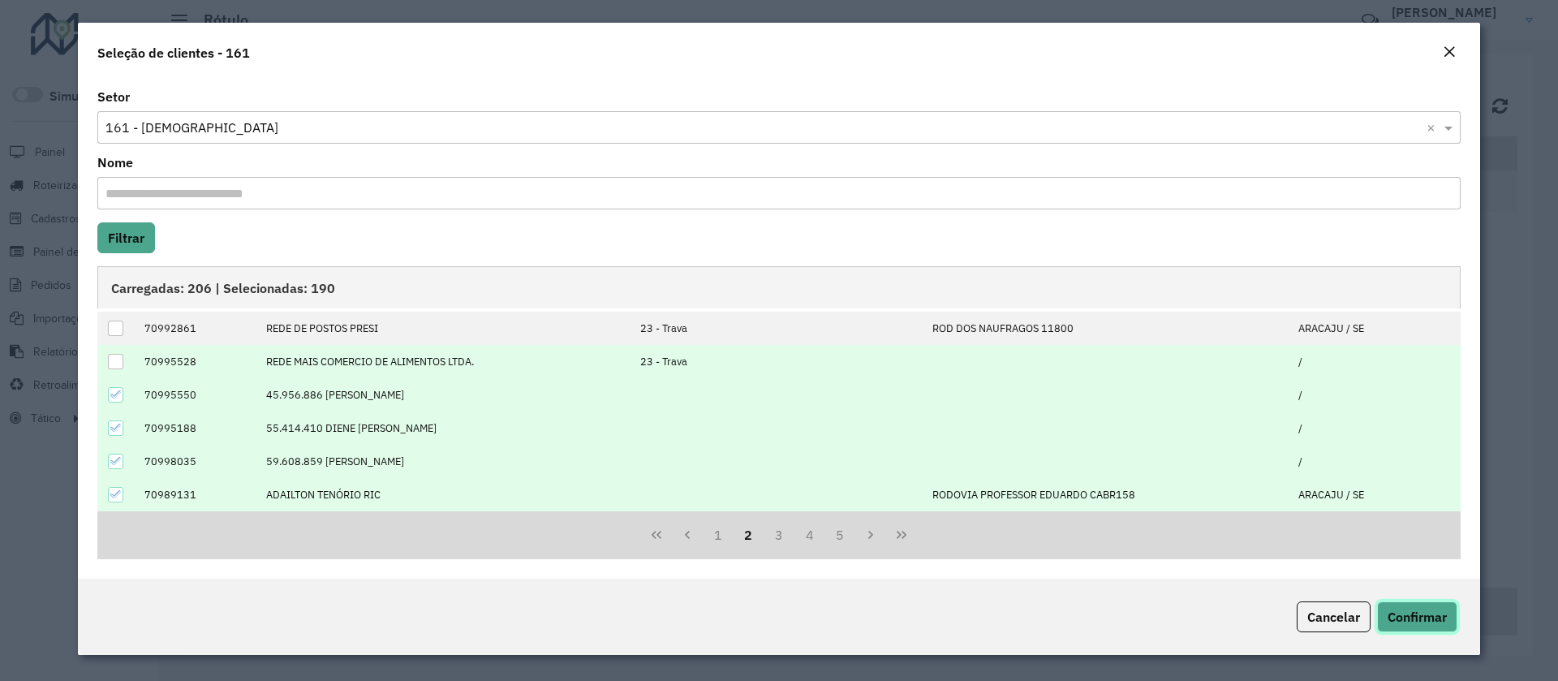
click at [1457, 621] on button "Confirmar" at bounding box center [1417, 616] width 80 height 31
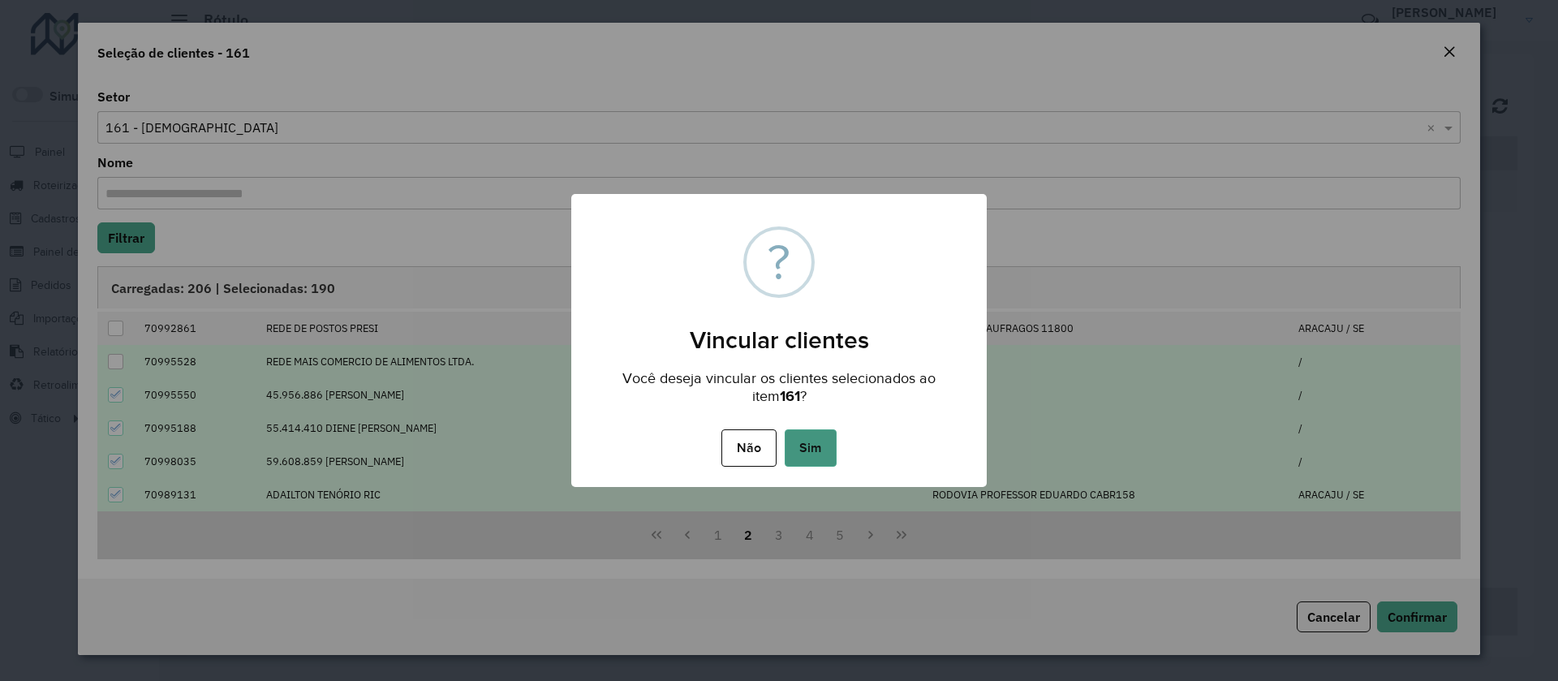
click at [807, 452] on button "Sim" at bounding box center [811, 447] width 52 height 37
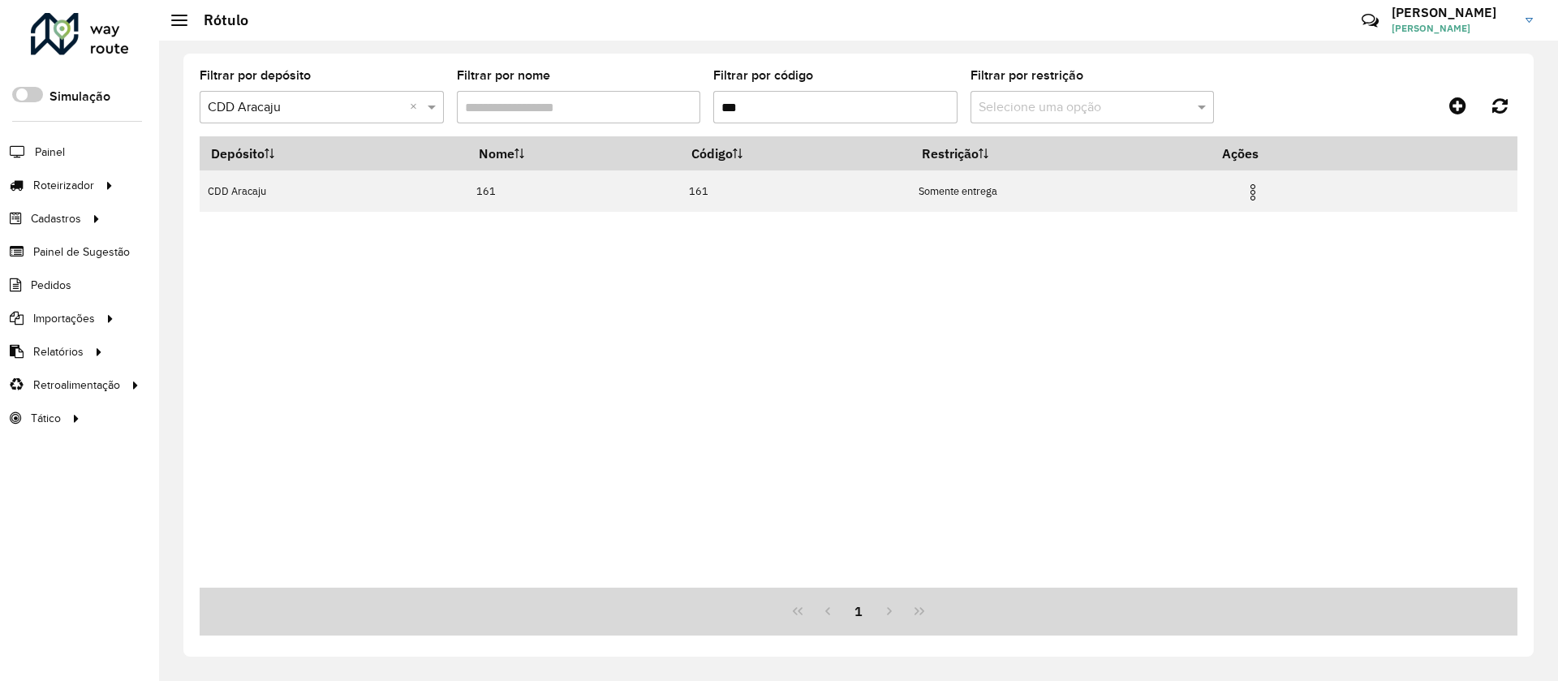
click at [774, 108] on input "***" at bounding box center [835, 107] width 244 height 32
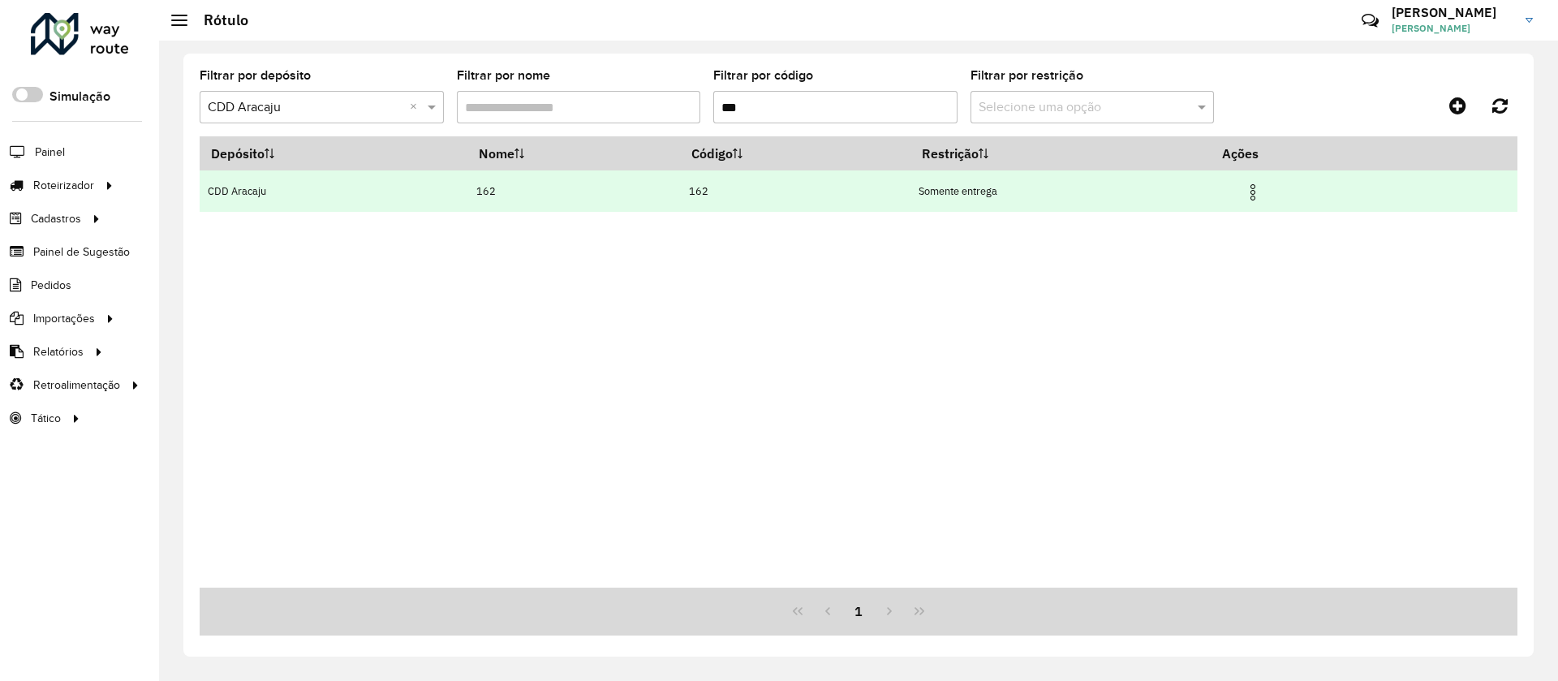
type input "***"
click at [1263, 192] on img at bounding box center [1252, 192] width 19 height 19
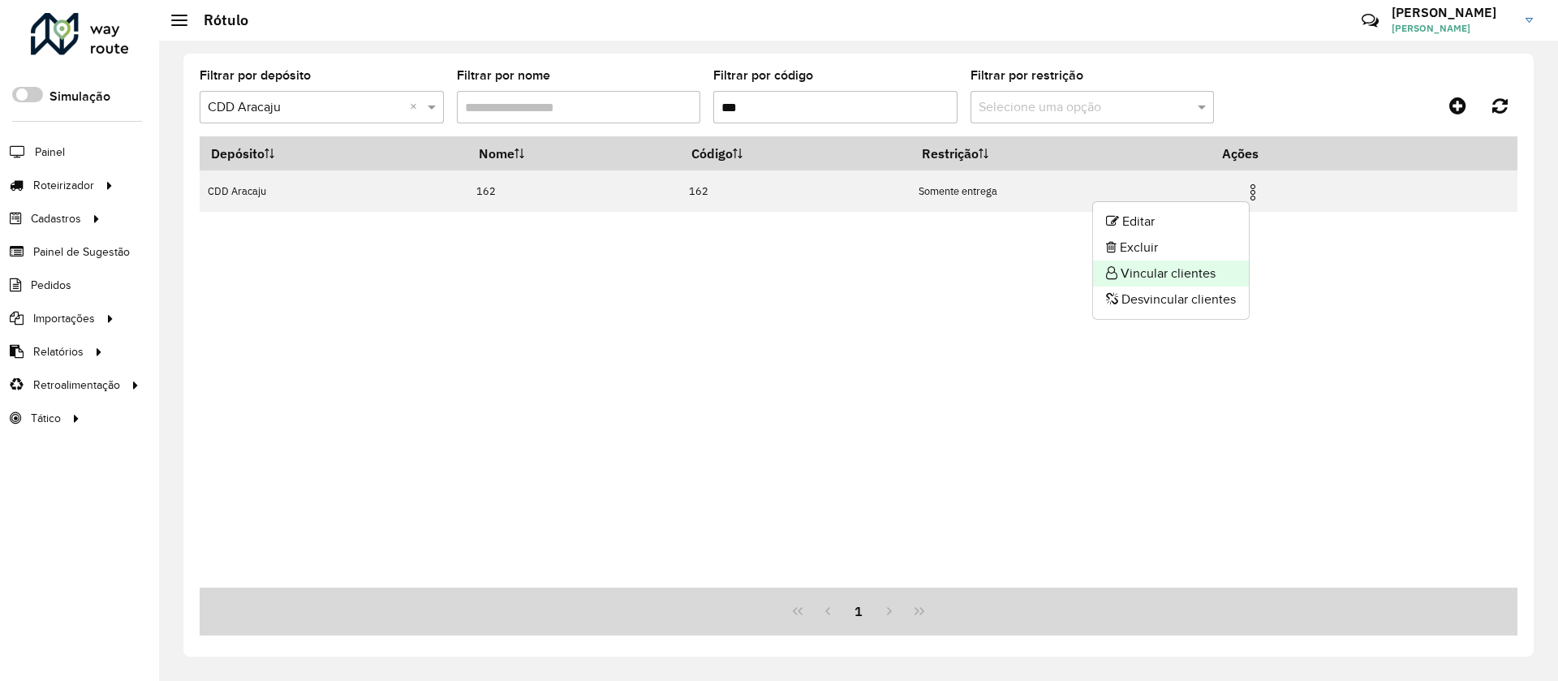
click at [1165, 273] on li "Vincular clientes" at bounding box center [1171, 274] width 156 height 26
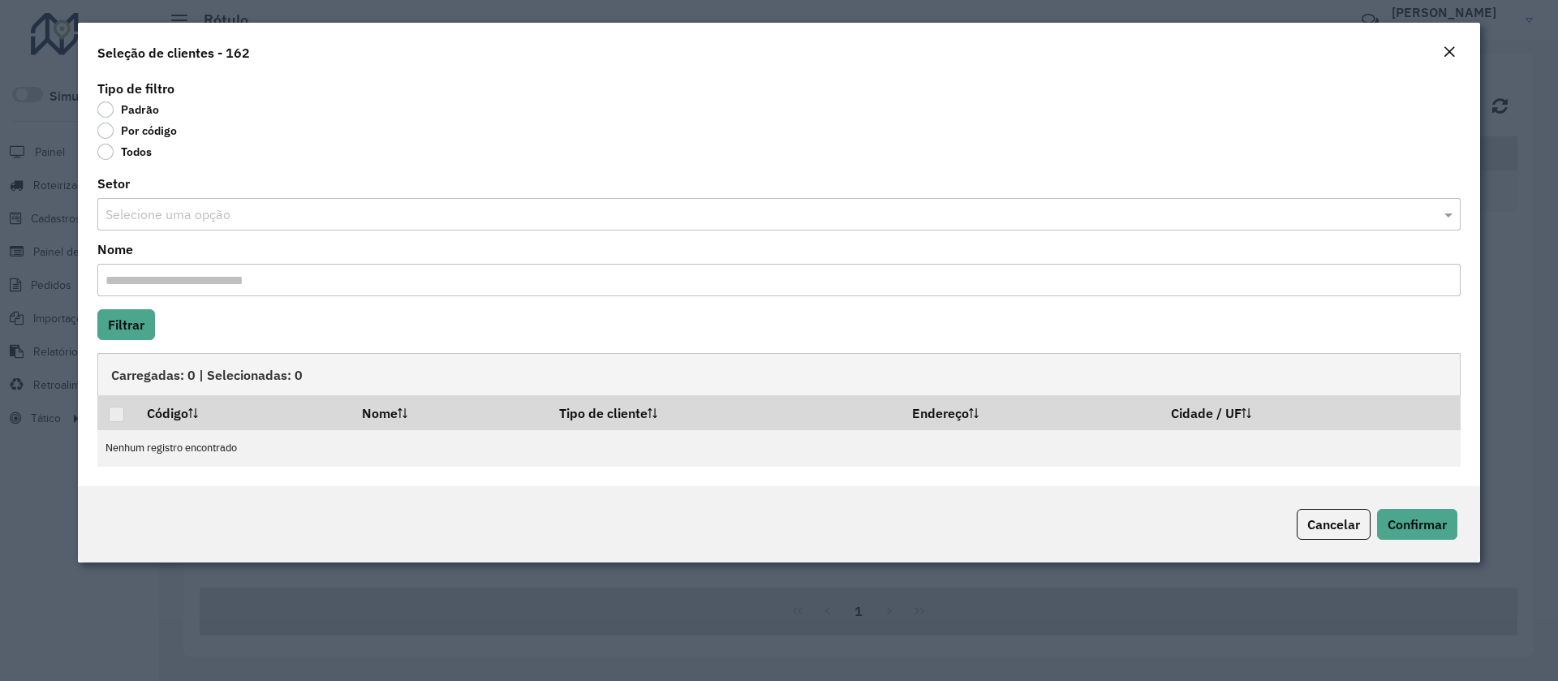
click at [169, 206] on input "text" at bounding box center [762, 214] width 1315 height 19
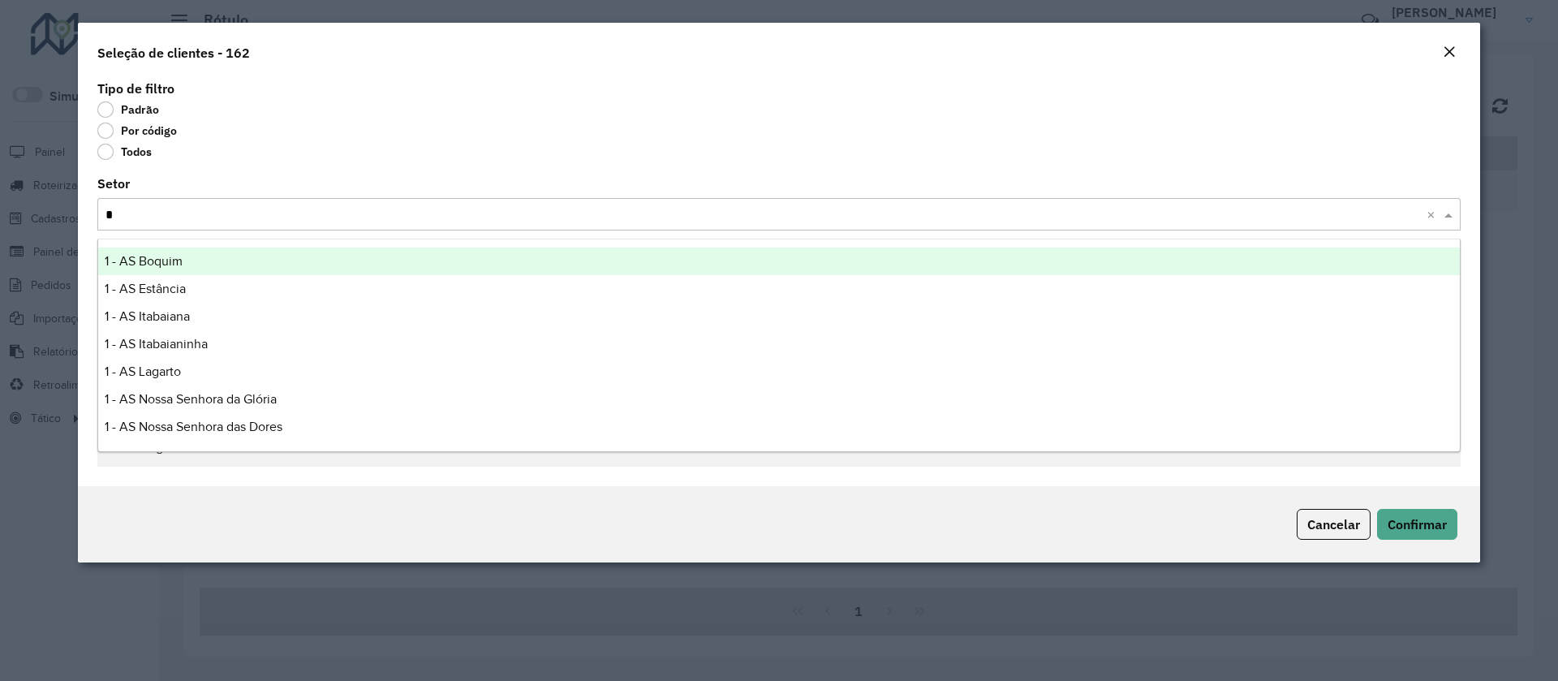
type input "**"
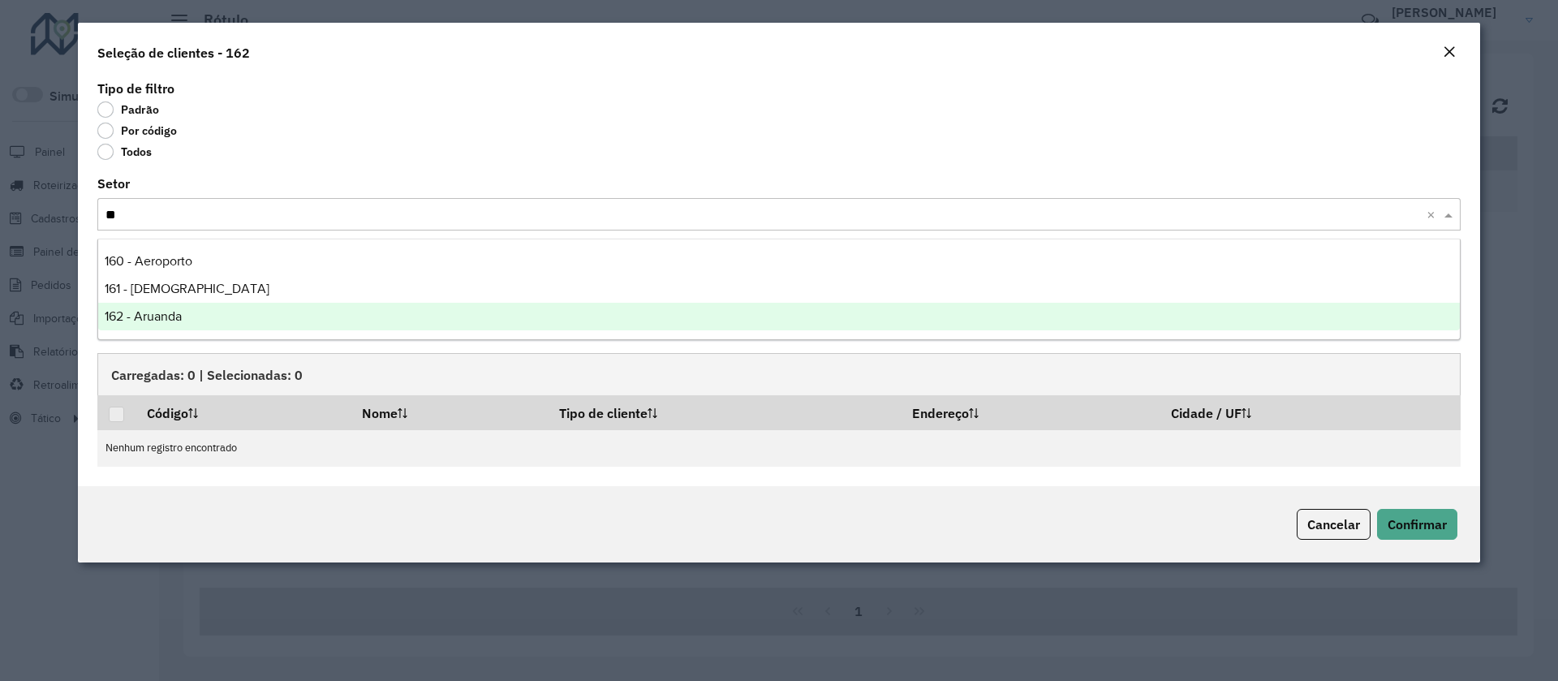
click at [157, 313] on span "162 - Aruanda" at bounding box center [143, 316] width 77 height 14
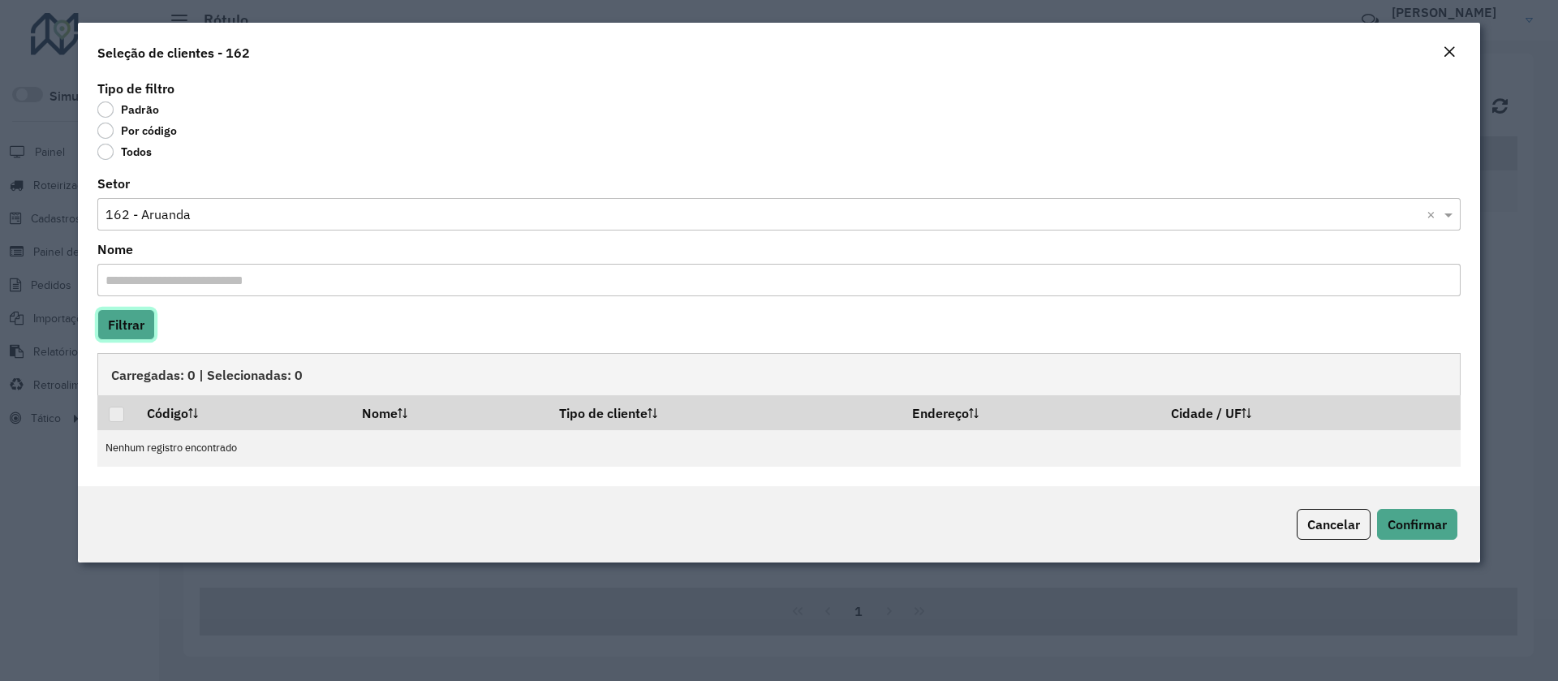
click at [129, 317] on button "Filtrar" at bounding box center [126, 324] width 58 height 31
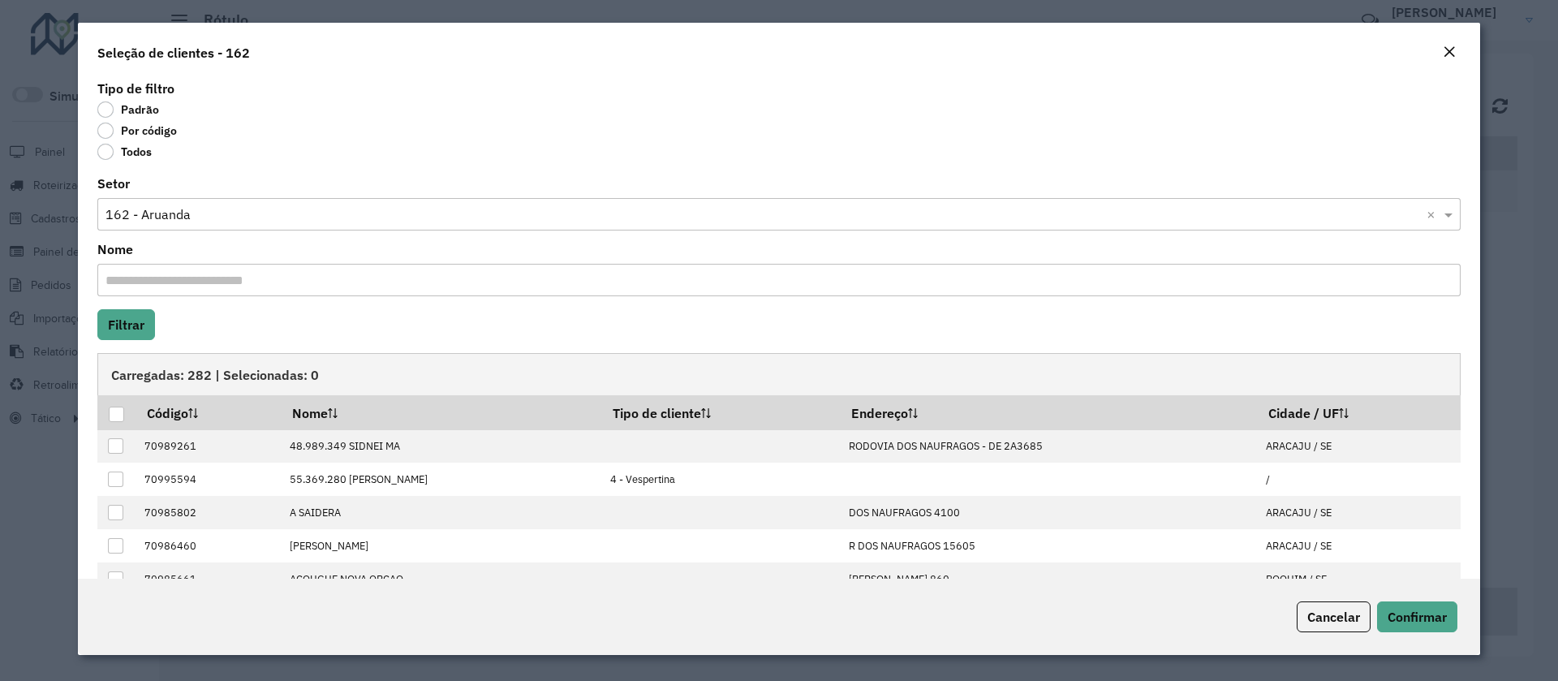
click at [113, 416] on div at bounding box center [116, 414] width 15 height 15
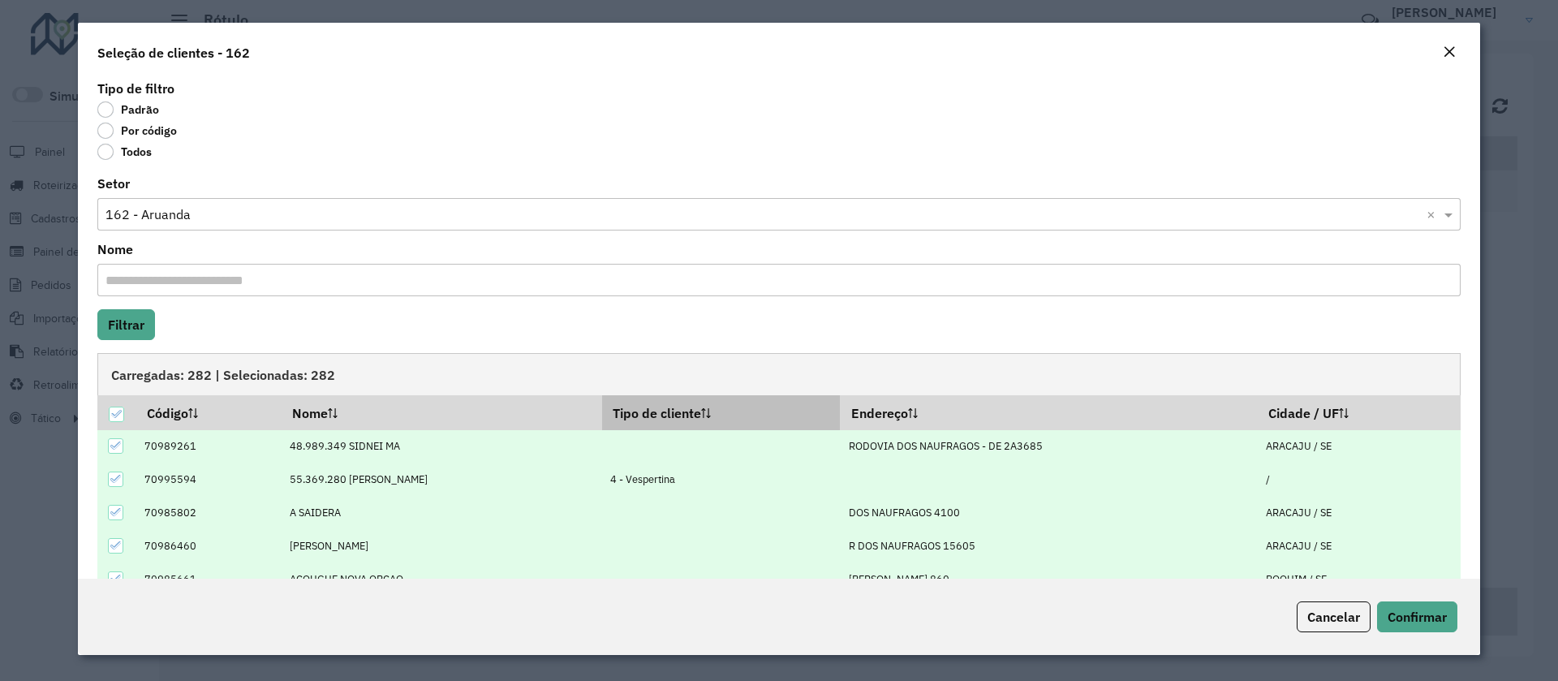
click at [711, 407] on sortalticon at bounding box center [706, 413] width 10 height 16
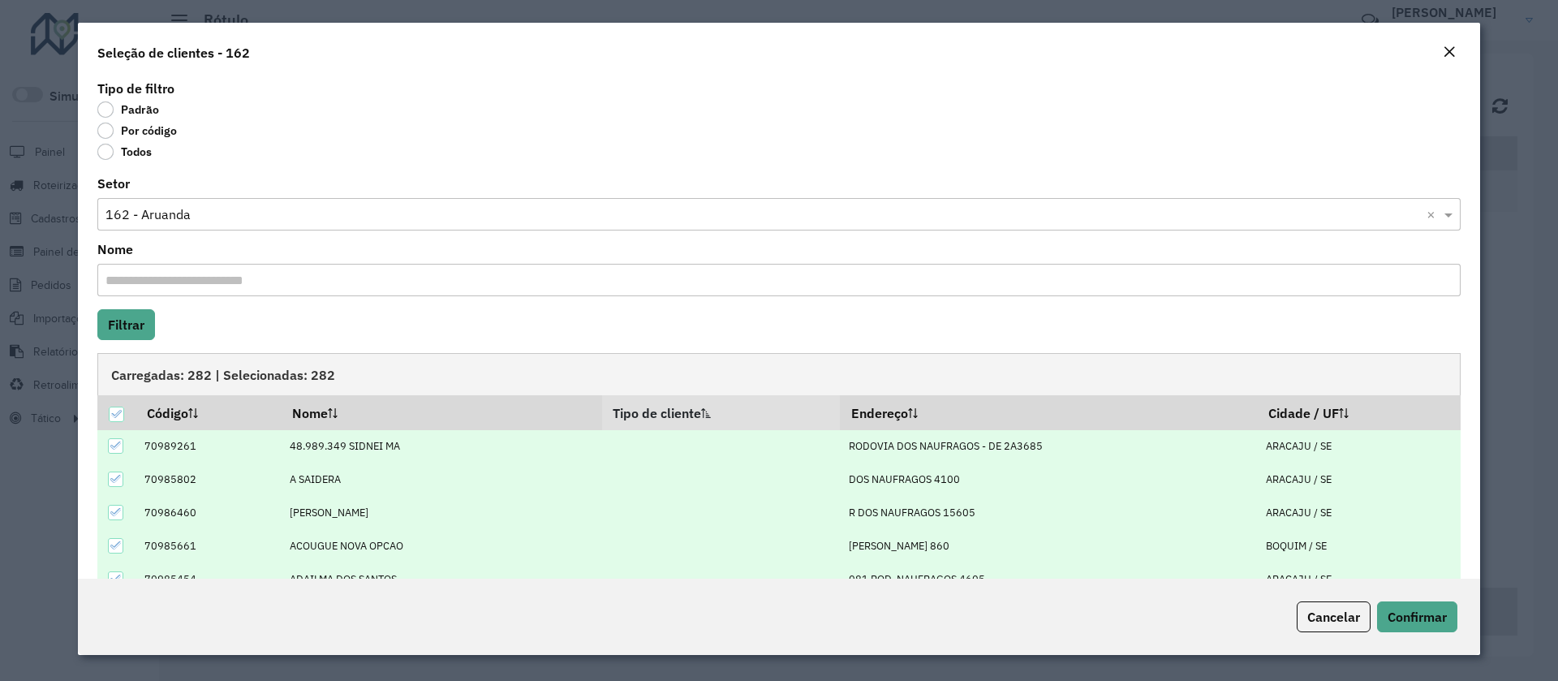
click at [803, 408] on th "Tipo de cliente" at bounding box center [721, 412] width 239 height 34
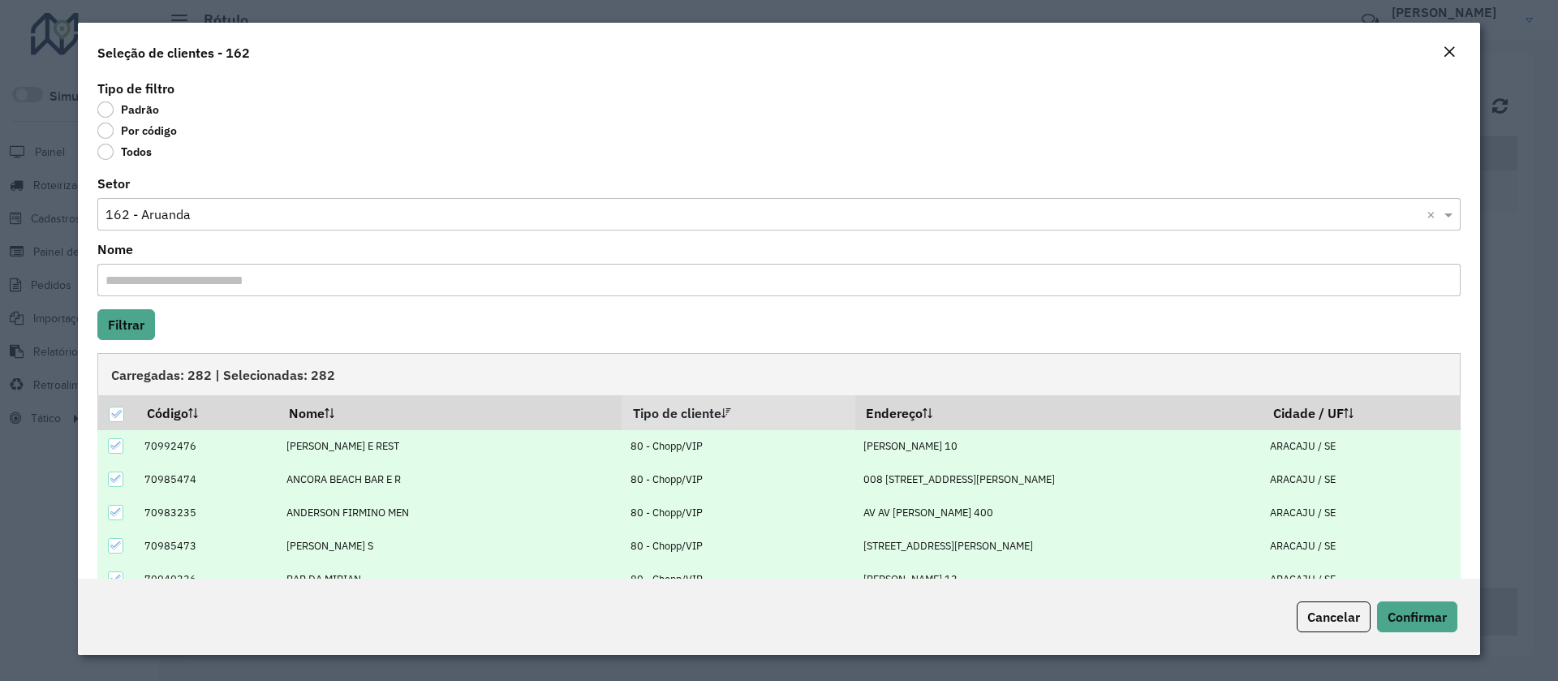
click at [110, 446] on icon at bounding box center [115, 445] width 11 height 11
drag, startPoint x: 113, startPoint y: 480, endPoint x: 114, endPoint y: 514, distance: 34.1
click at [113, 481] on icon at bounding box center [115, 478] width 11 height 11
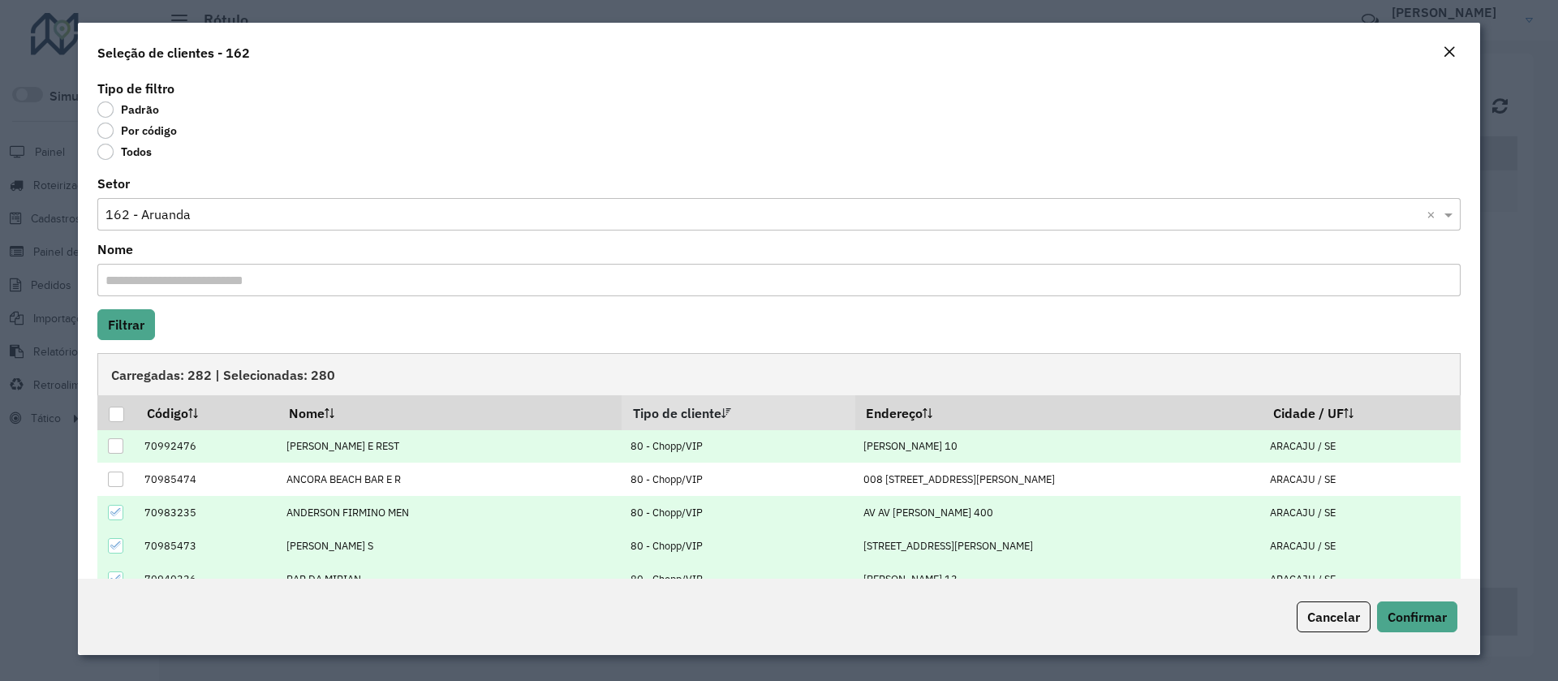
click at [114, 515] on icon at bounding box center [115, 511] width 11 height 11
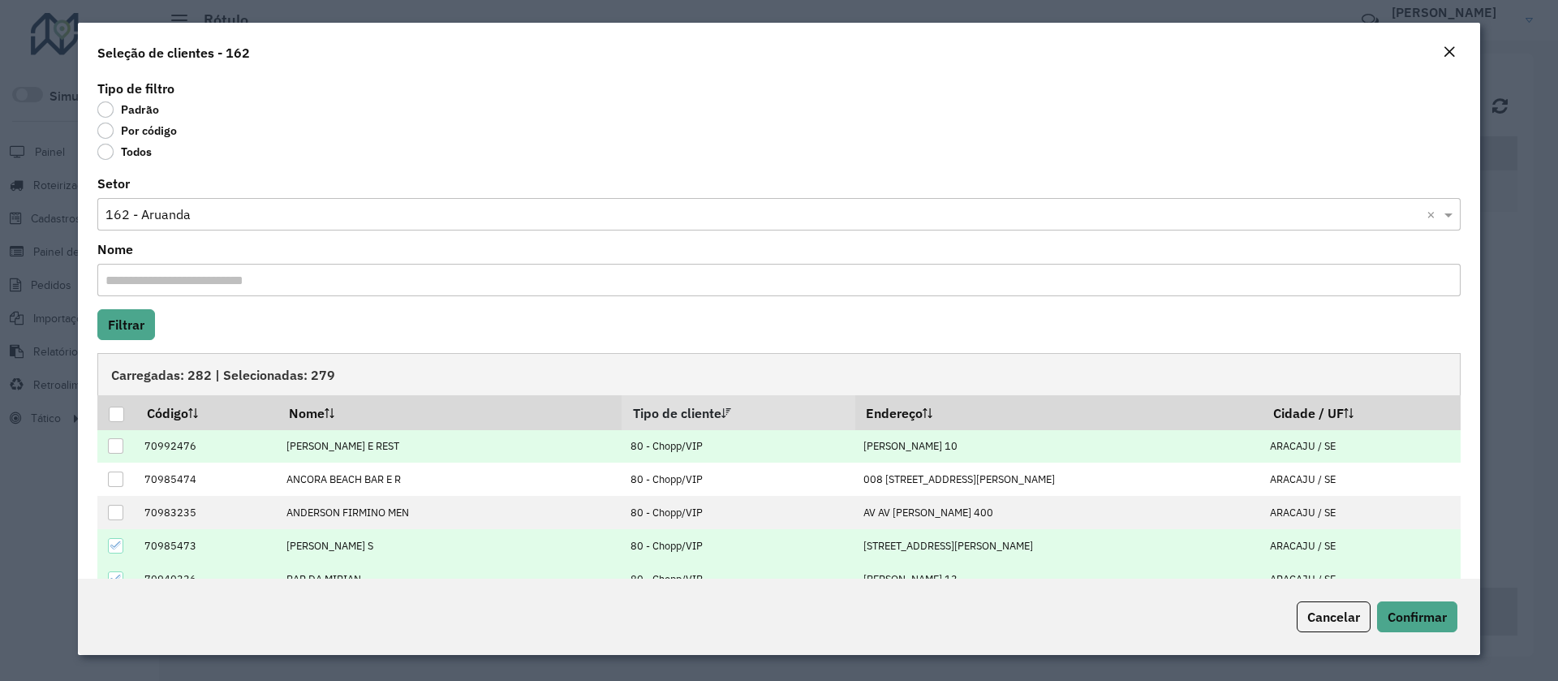
click at [111, 547] on icon at bounding box center [115, 545] width 11 height 11
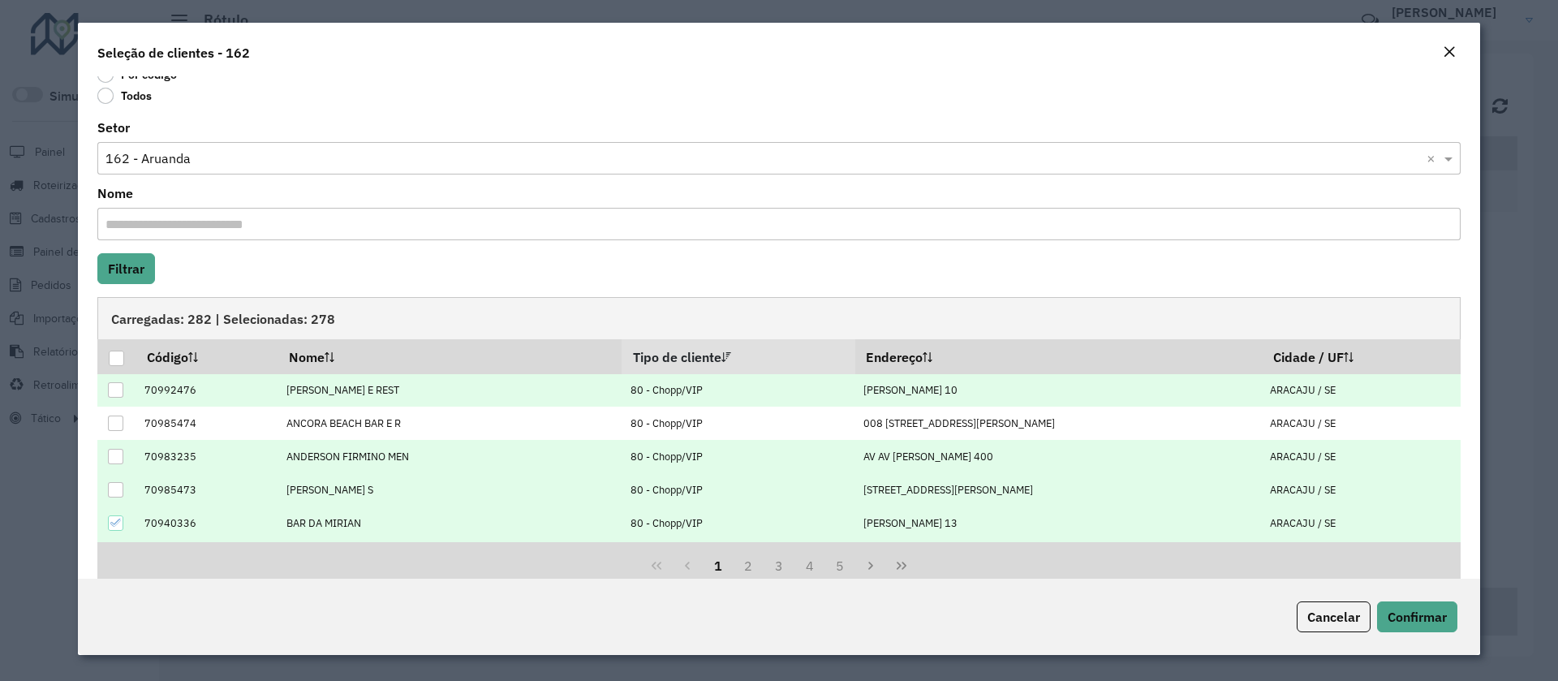
scroll to position [87, 0]
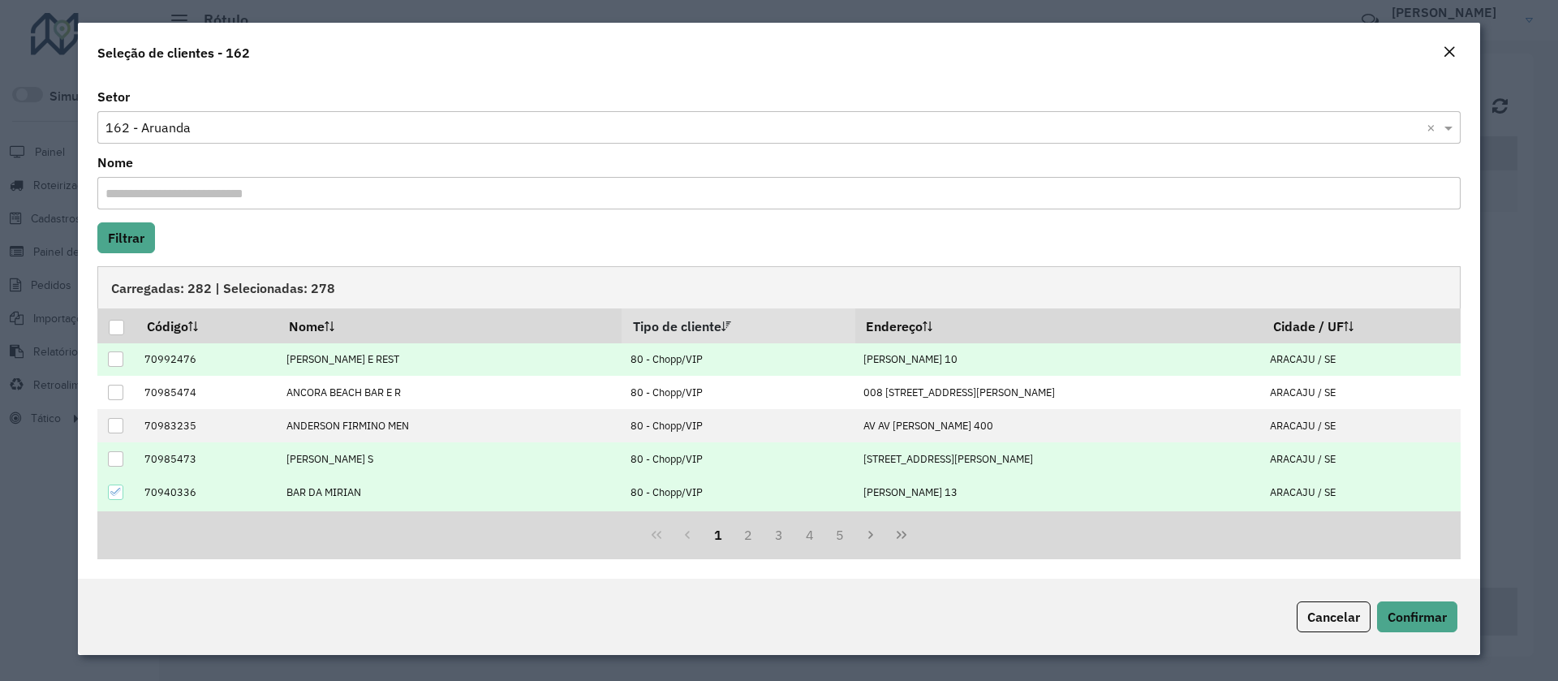
click at [114, 492] on icon at bounding box center [115, 491] width 11 height 11
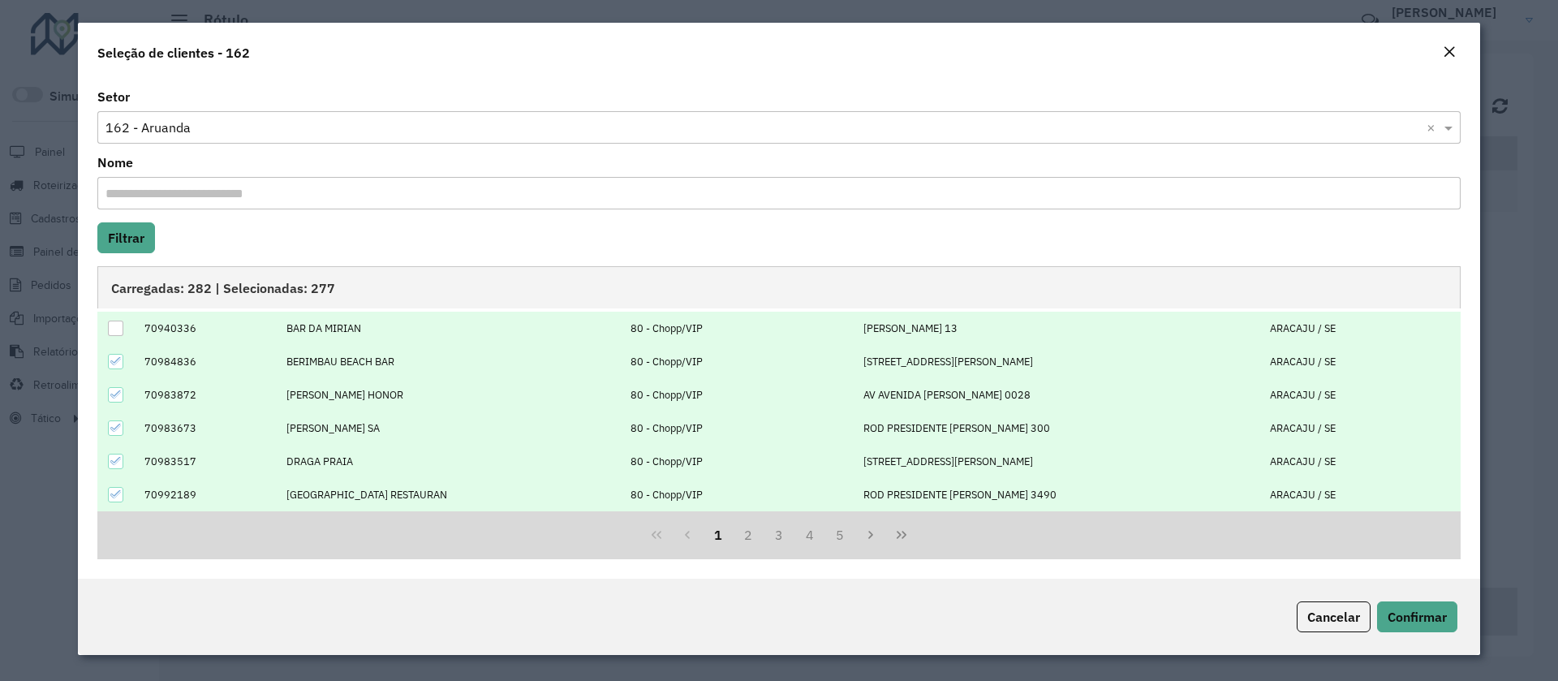
click at [108, 364] on div at bounding box center [115, 361] width 15 height 15
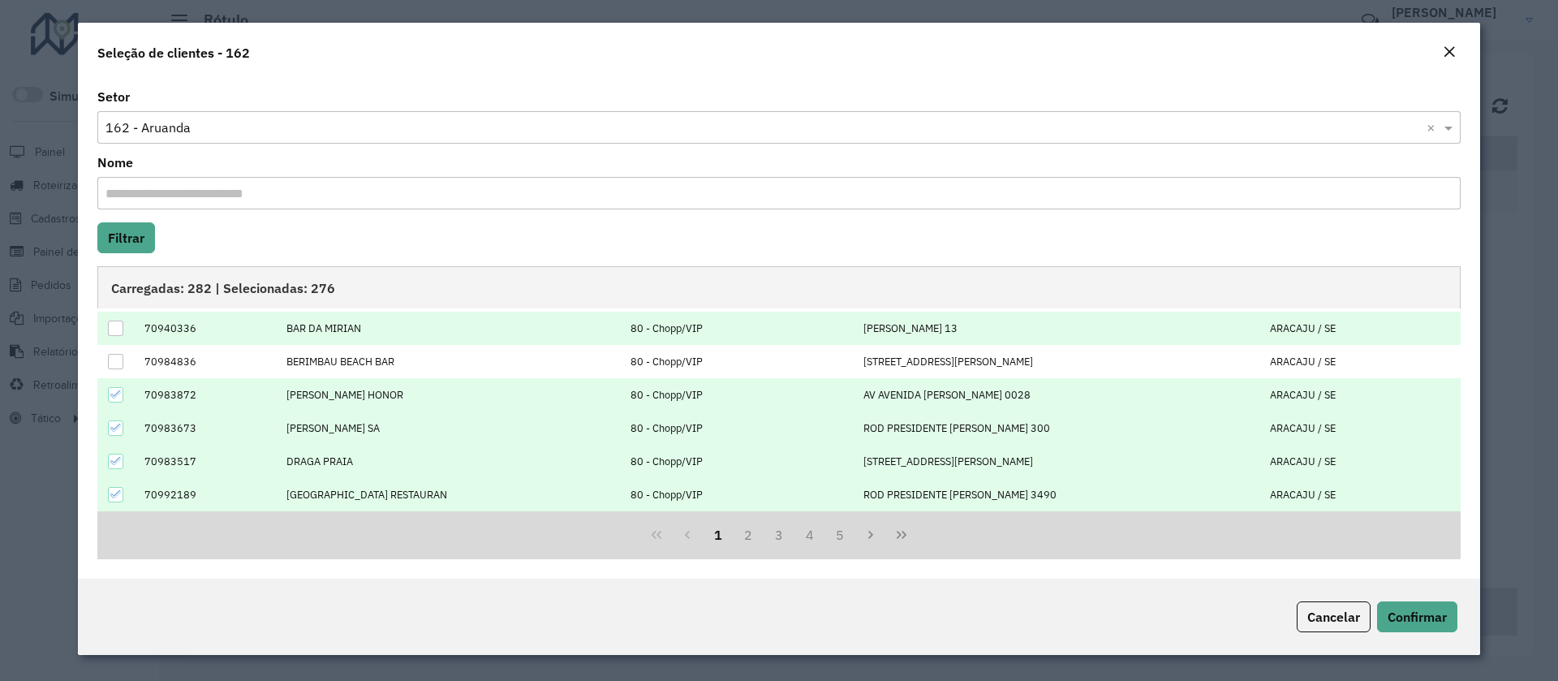
click at [118, 400] on div at bounding box center [115, 394] width 15 height 15
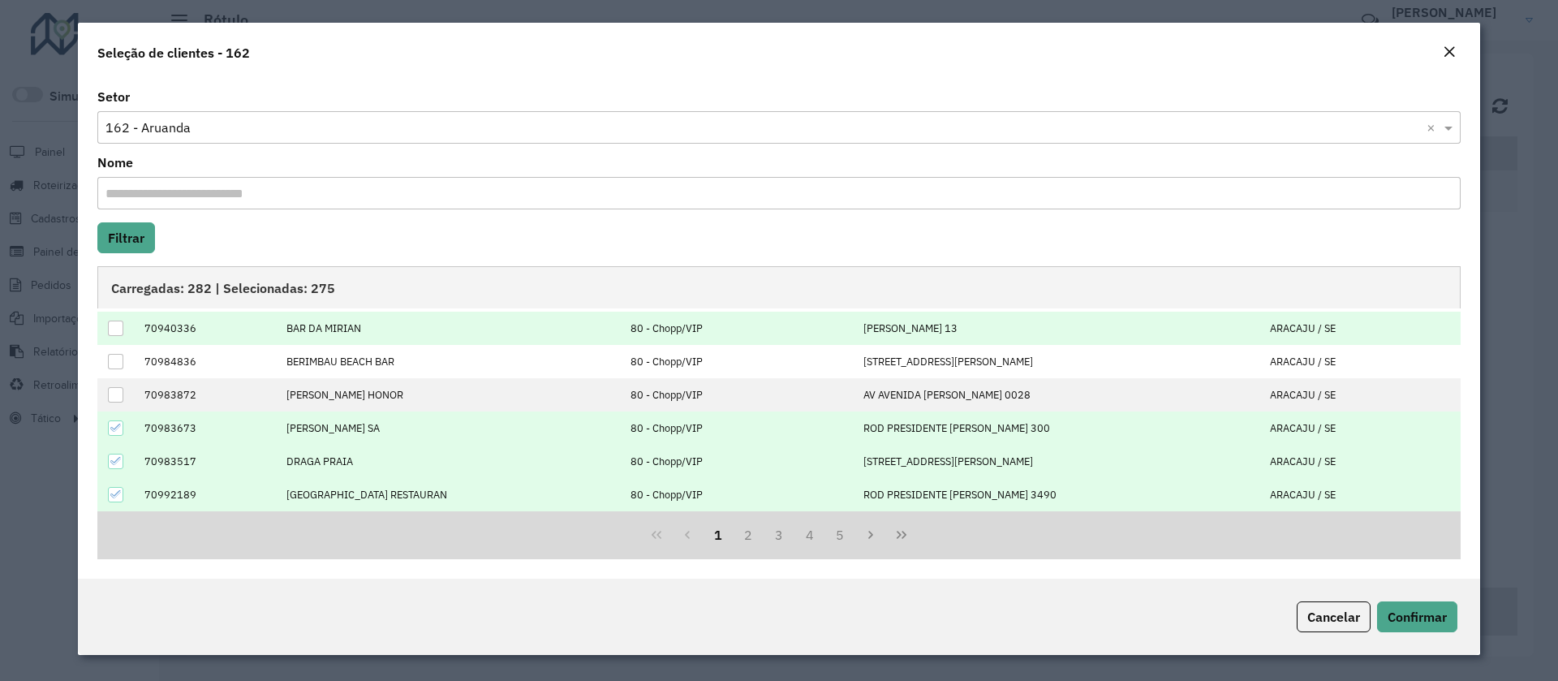
click at [116, 434] on div at bounding box center [115, 427] width 15 height 15
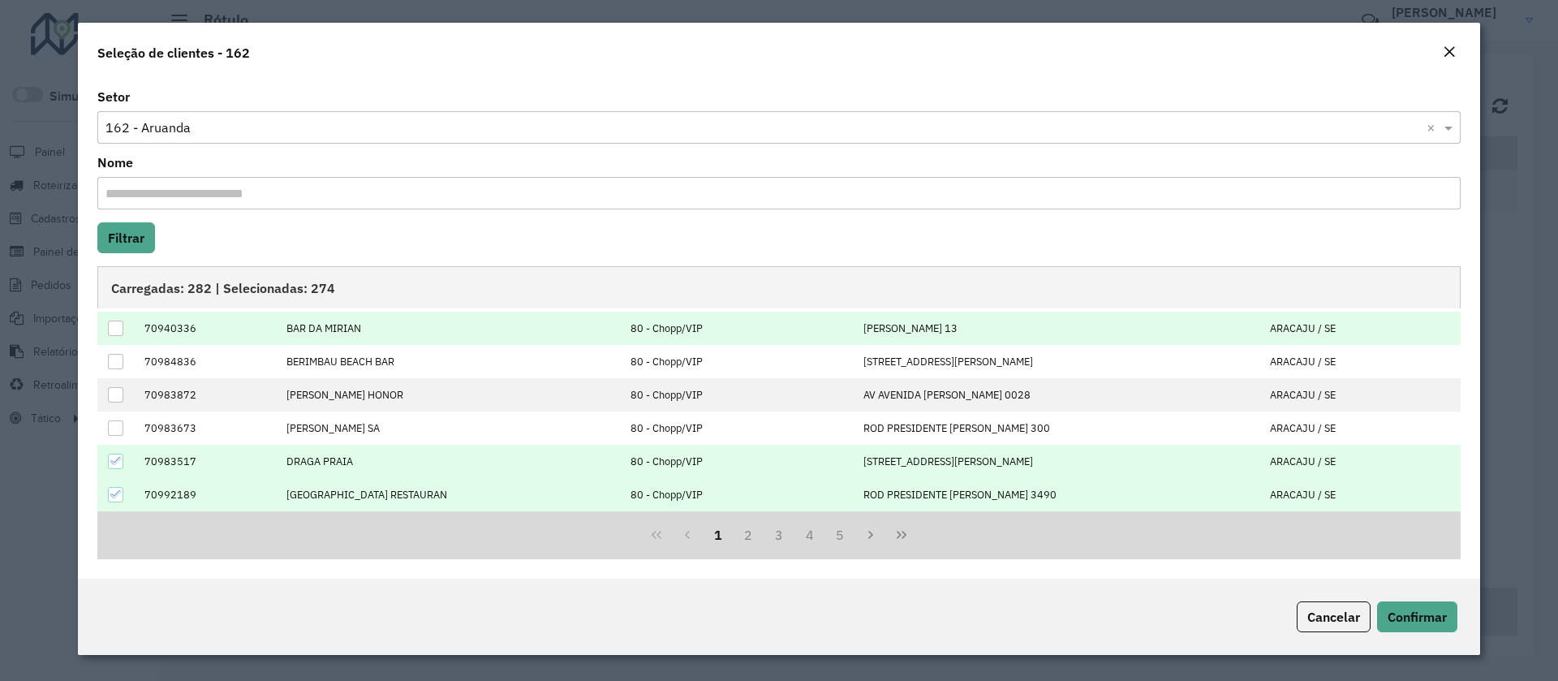
click at [114, 471] on td at bounding box center [116, 461] width 38 height 33
click at [116, 460] on icon at bounding box center [115, 460] width 11 height 11
click at [116, 493] on icon at bounding box center [115, 494] width 11 height 11
click at [742, 539] on button "2" at bounding box center [748, 534] width 31 height 31
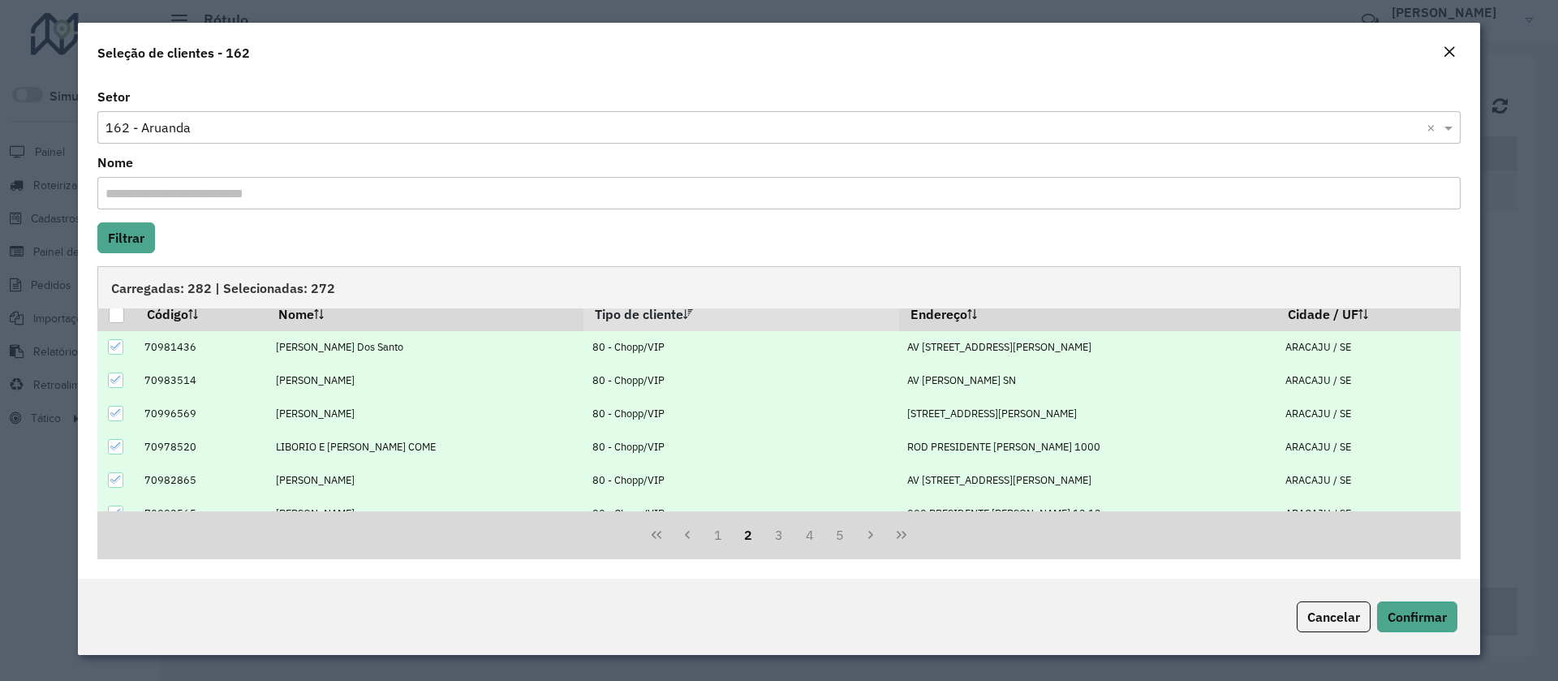
scroll to position [0, 0]
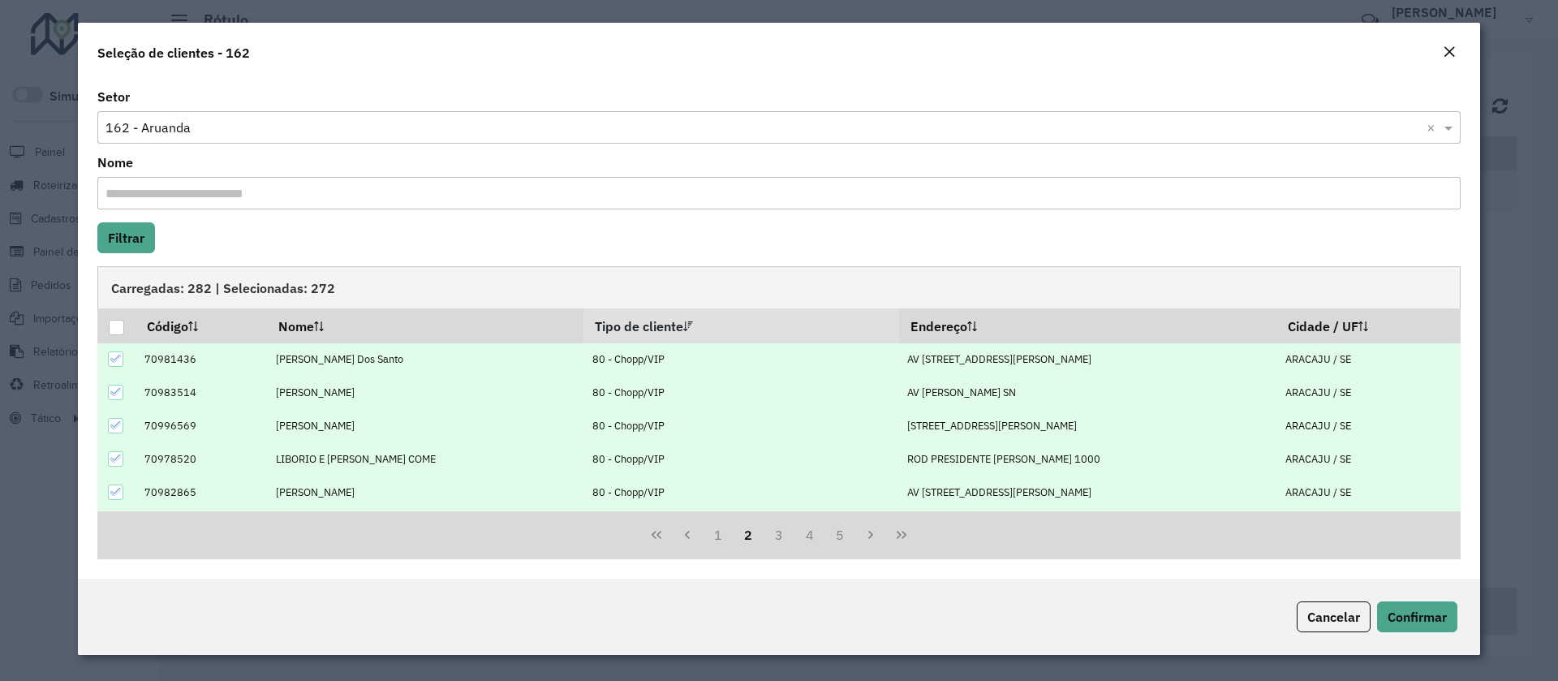
click at [117, 364] on div at bounding box center [115, 358] width 15 height 15
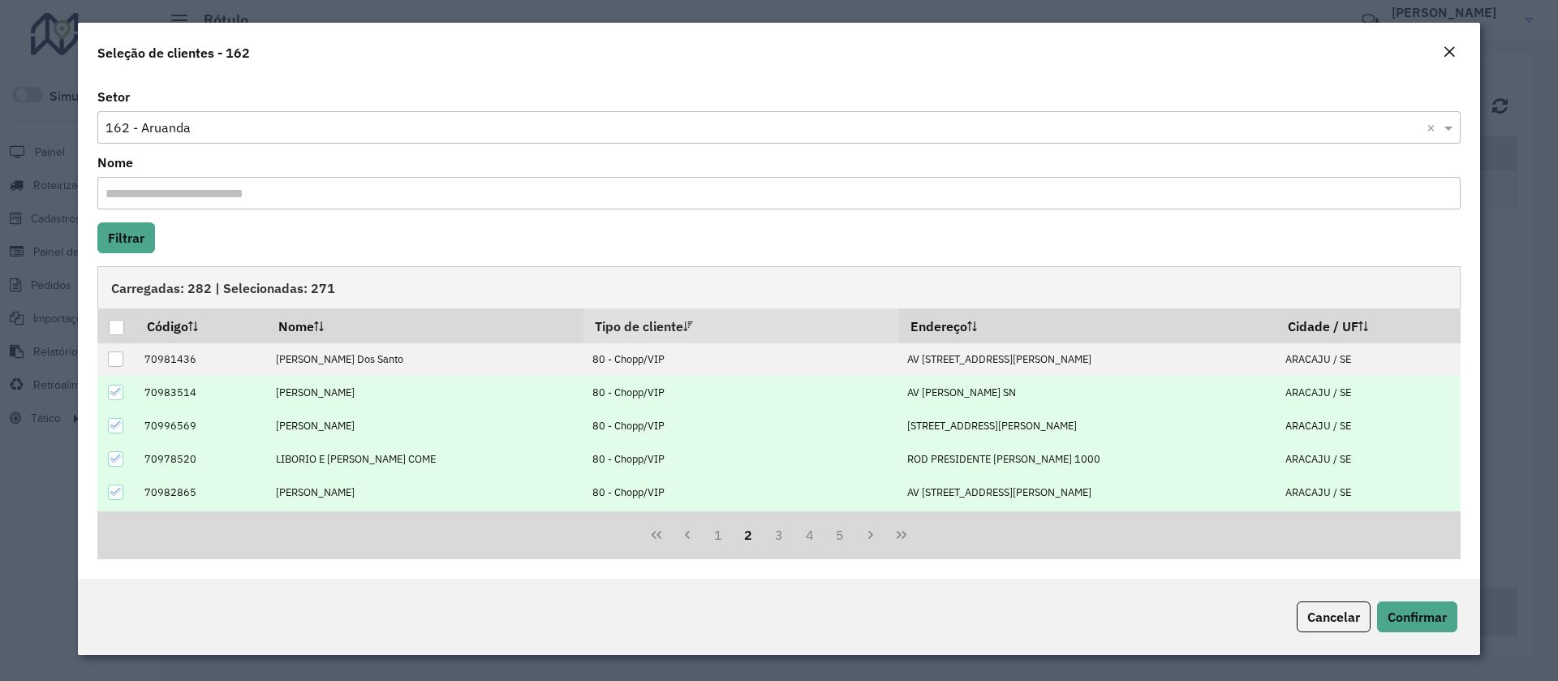
click at [112, 391] on icon at bounding box center [115, 391] width 11 height 11
click at [117, 427] on icon at bounding box center [115, 425] width 11 height 11
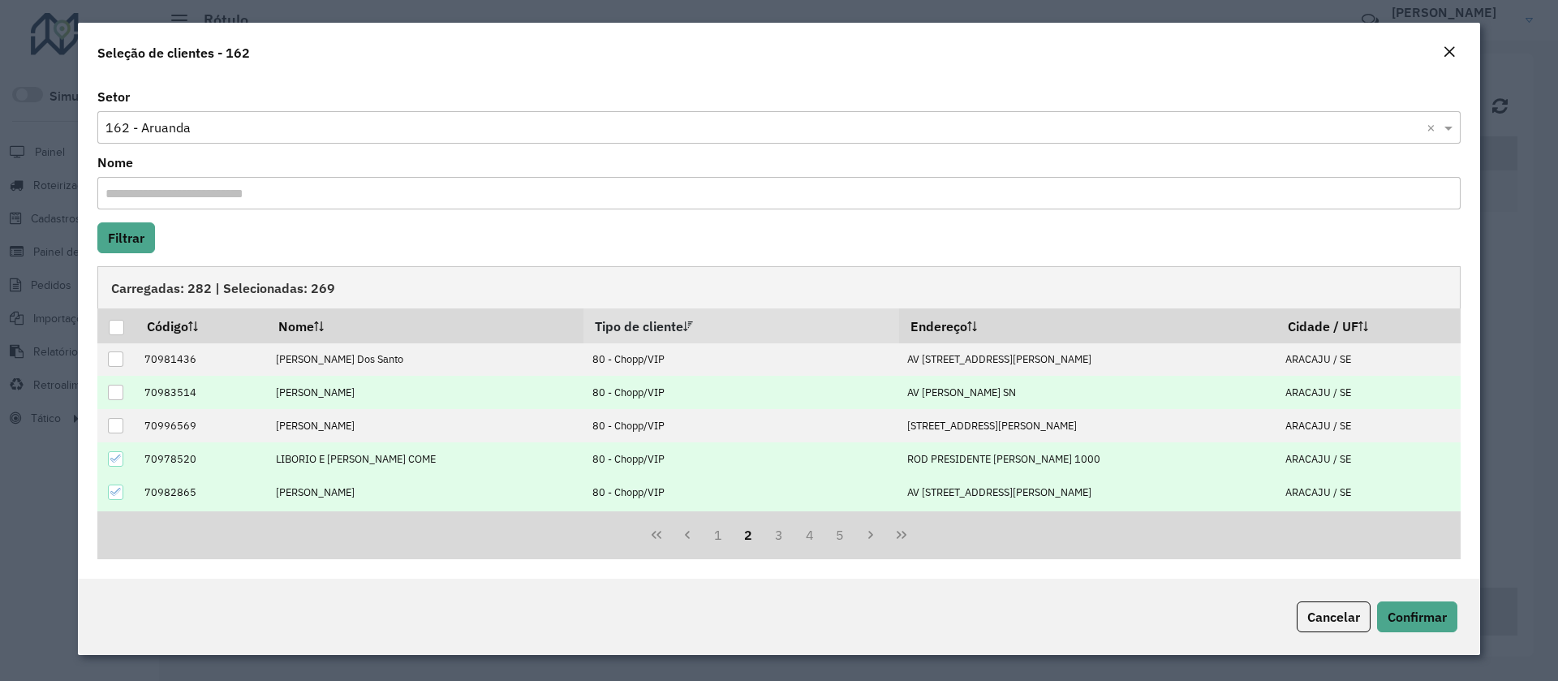
click at [111, 461] on icon at bounding box center [115, 458] width 11 height 11
click at [110, 494] on icon at bounding box center [115, 491] width 11 height 11
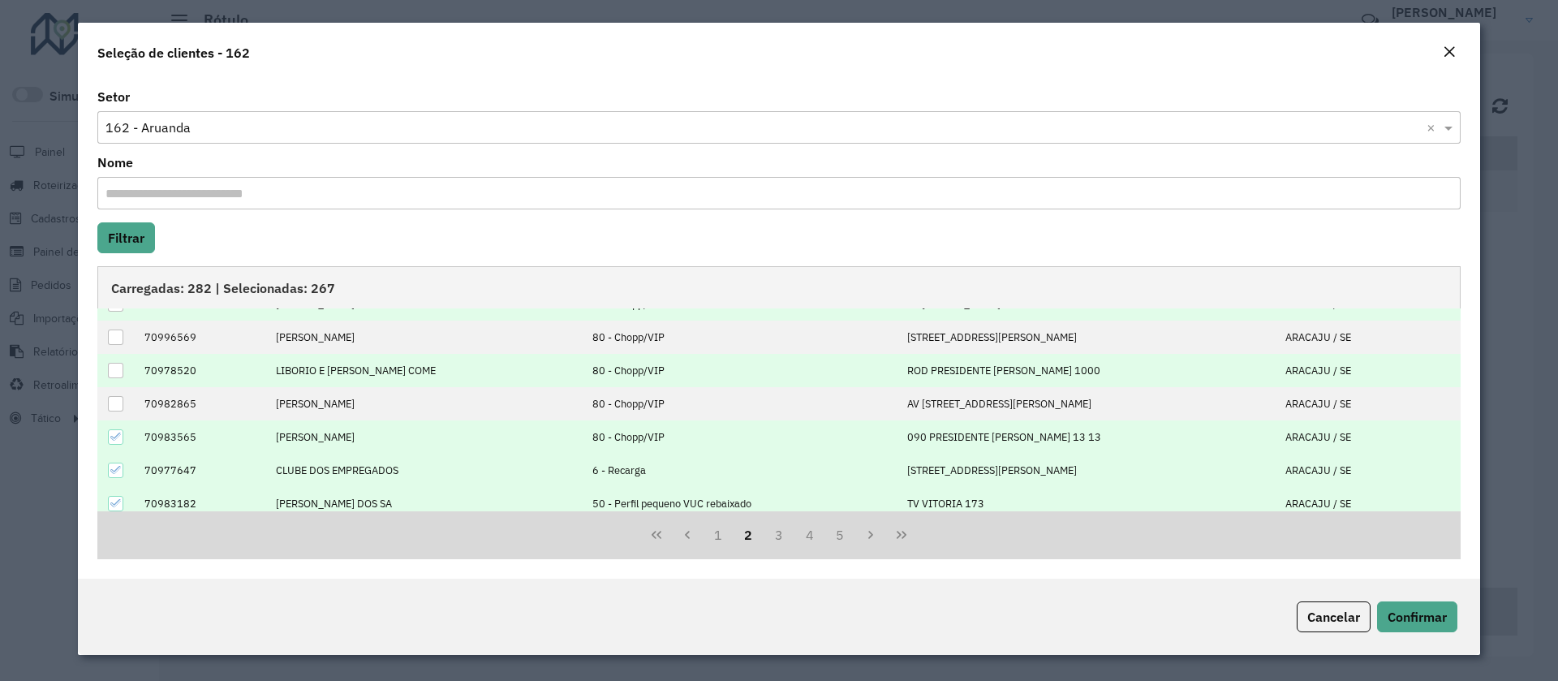
scroll to position [122, 0]
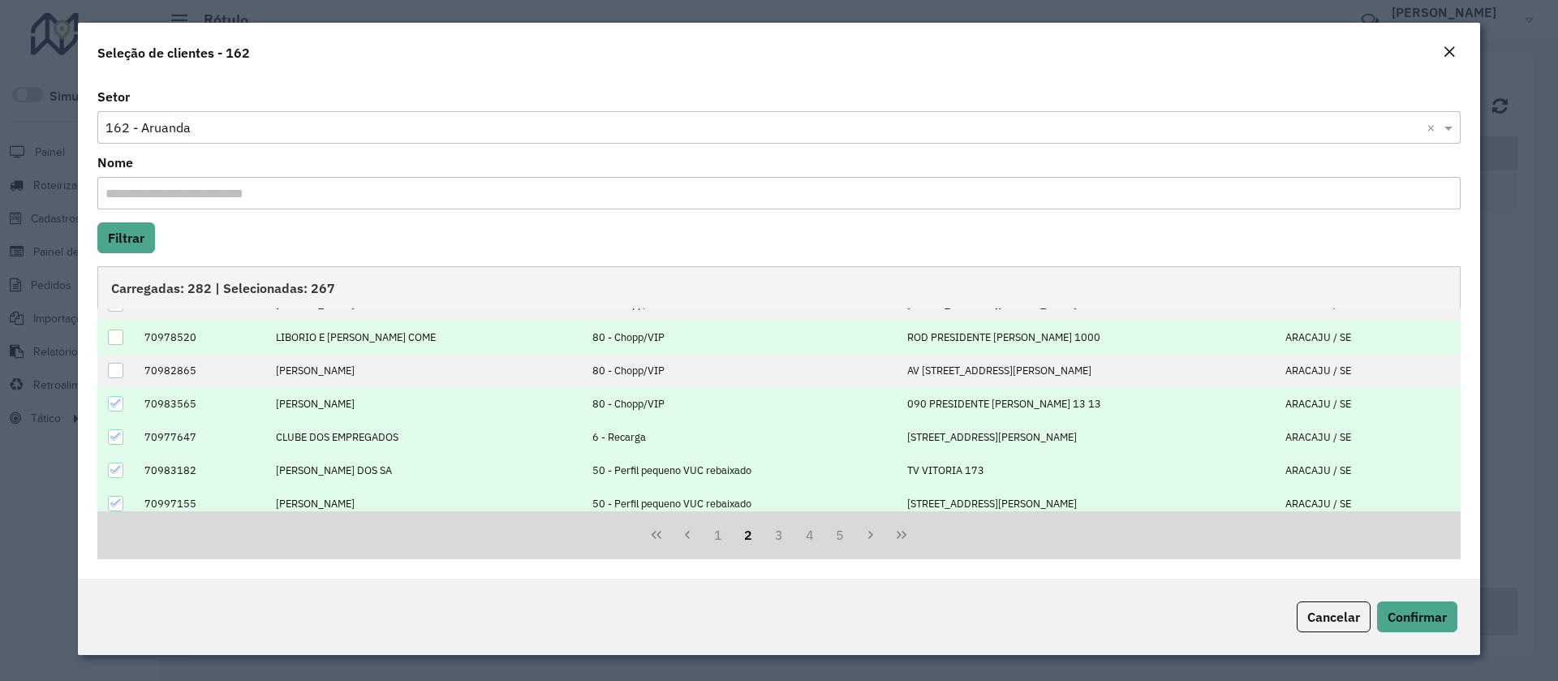
click at [118, 403] on icon at bounding box center [115, 403] width 11 height 11
click at [118, 435] on icon at bounding box center [115, 436] width 11 height 11
click at [118, 467] on icon at bounding box center [115, 469] width 11 height 11
click at [115, 499] on icon at bounding box center [115, 502] width 11 height 11
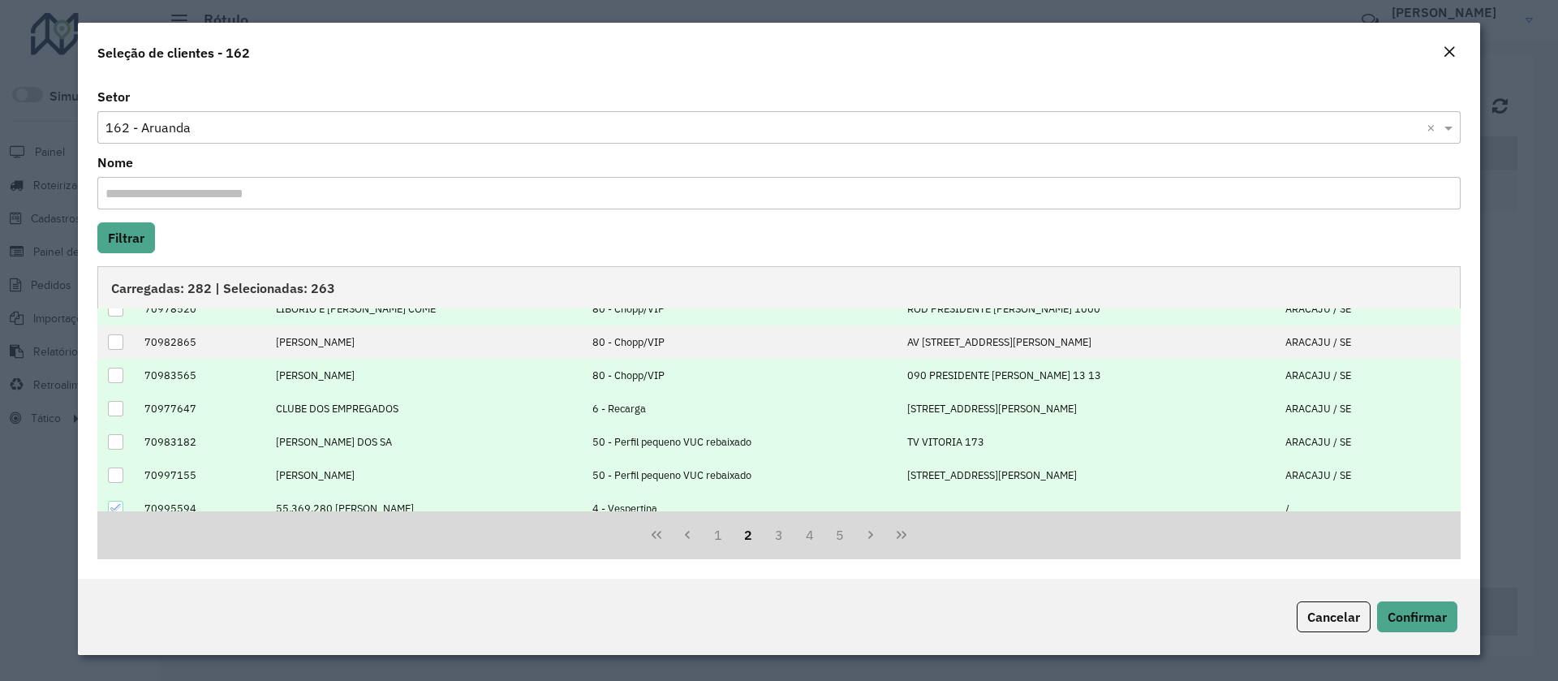
scroll to position [164, 0]
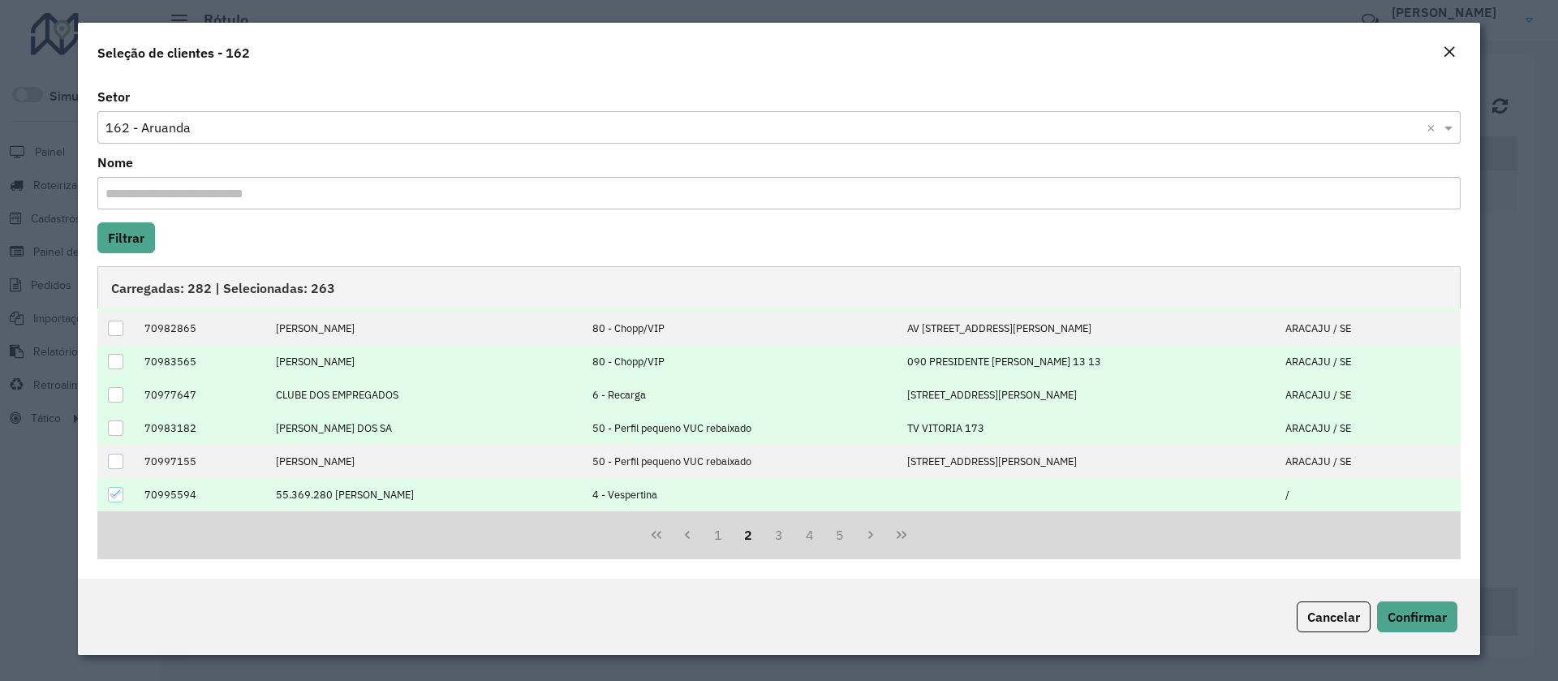
click at [112, 501] on div at bounding box center [115, 494] width 15 height 15
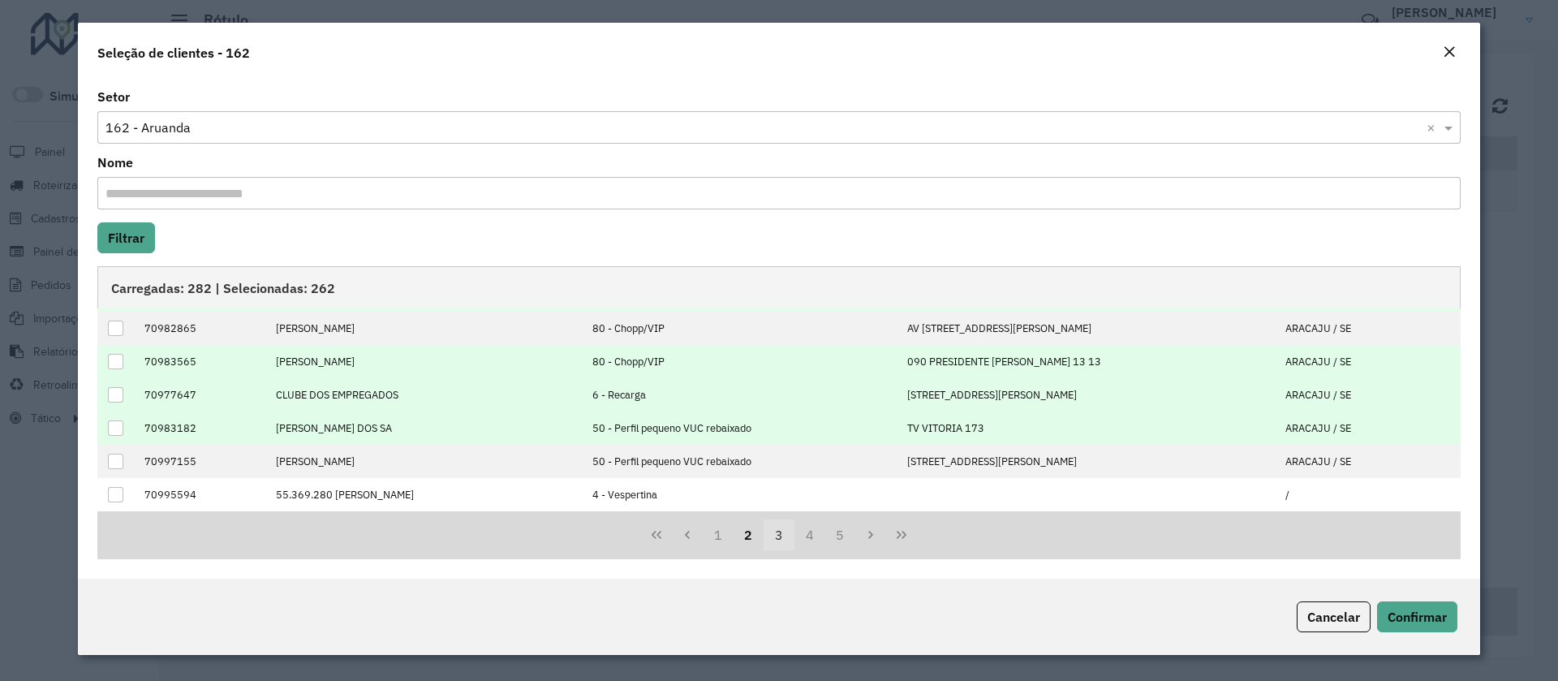
click at [771, 531] on button "3" at bounding box center [779, 534] width 31 height 31
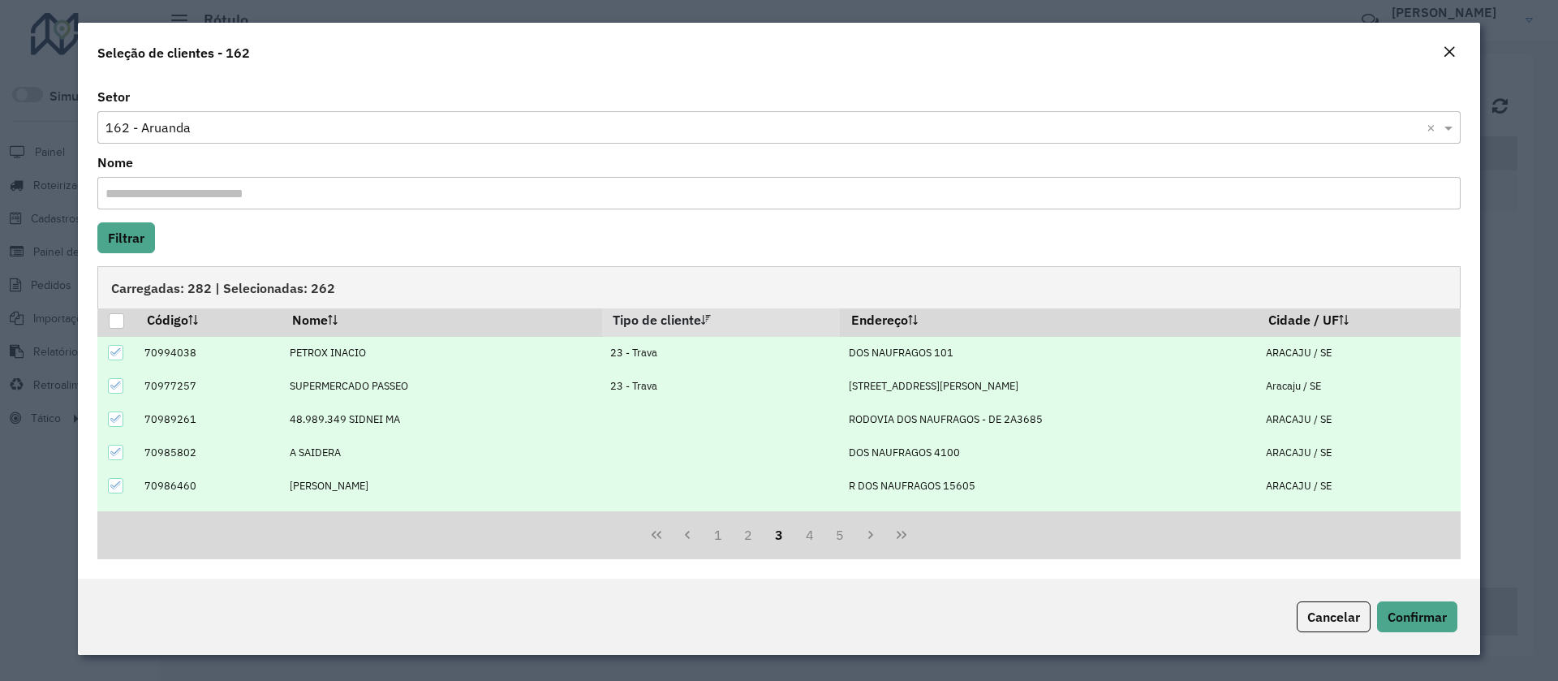
scroll to position [0, 0]
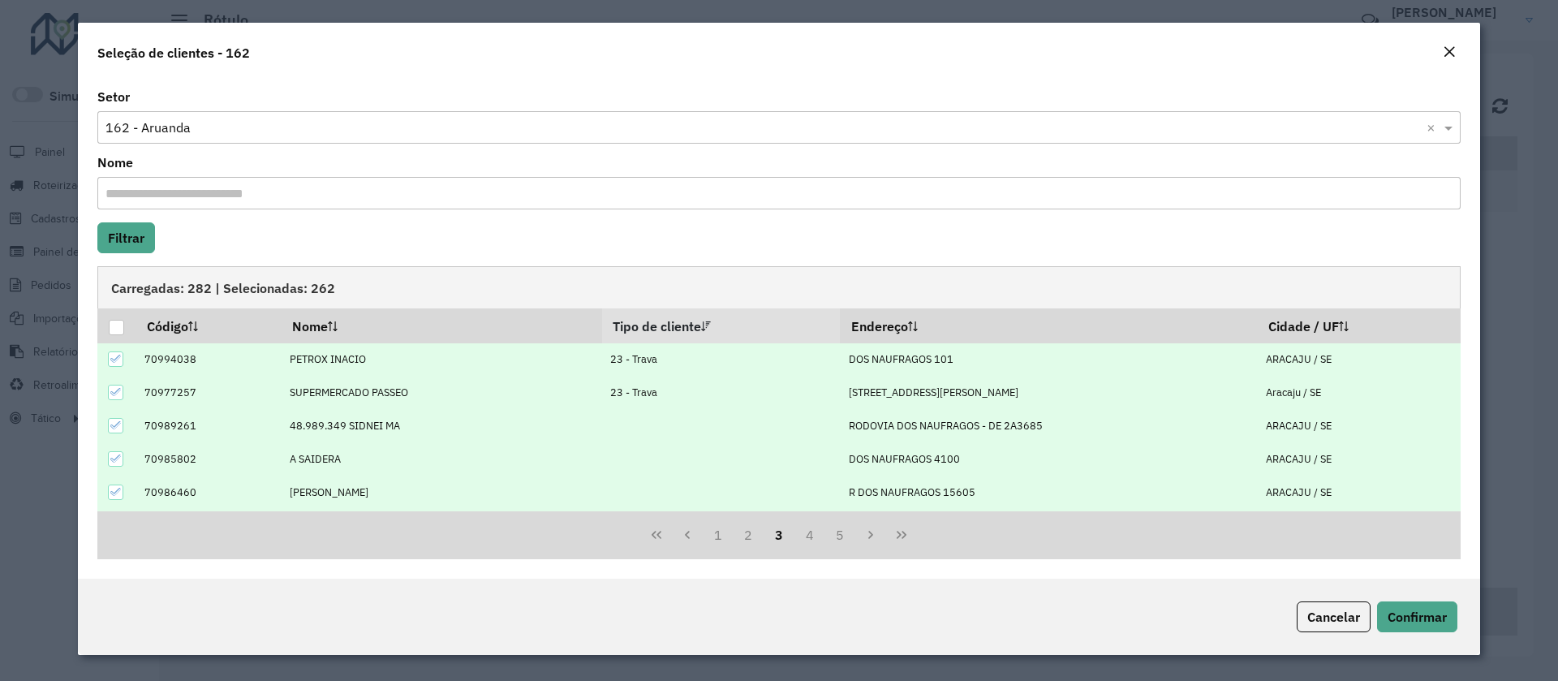
click at [121, 363] on icon at bounding box center [115, 358] width 11 height 11
click at [122, 385] on div at bounding box center [115, 392] width 15 height 15
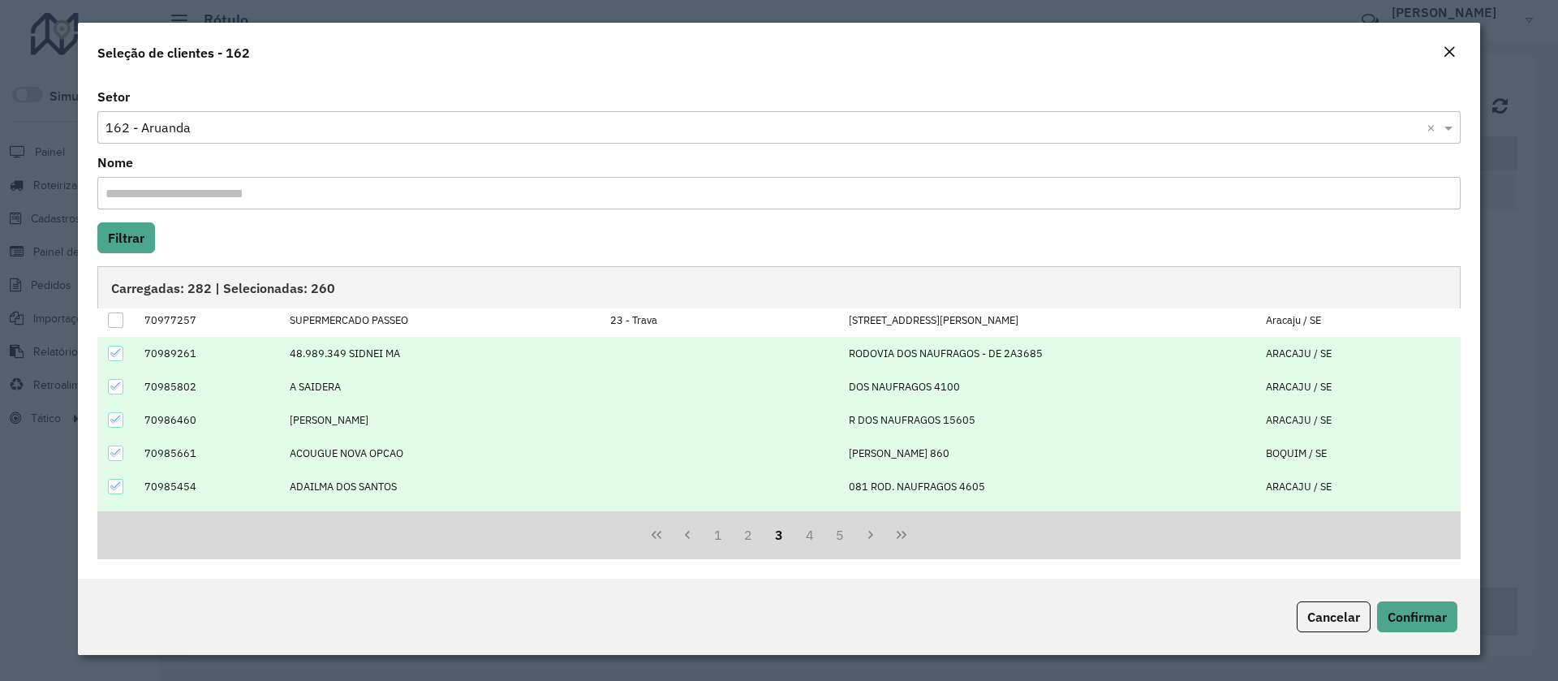
scroll to position [122, 0]
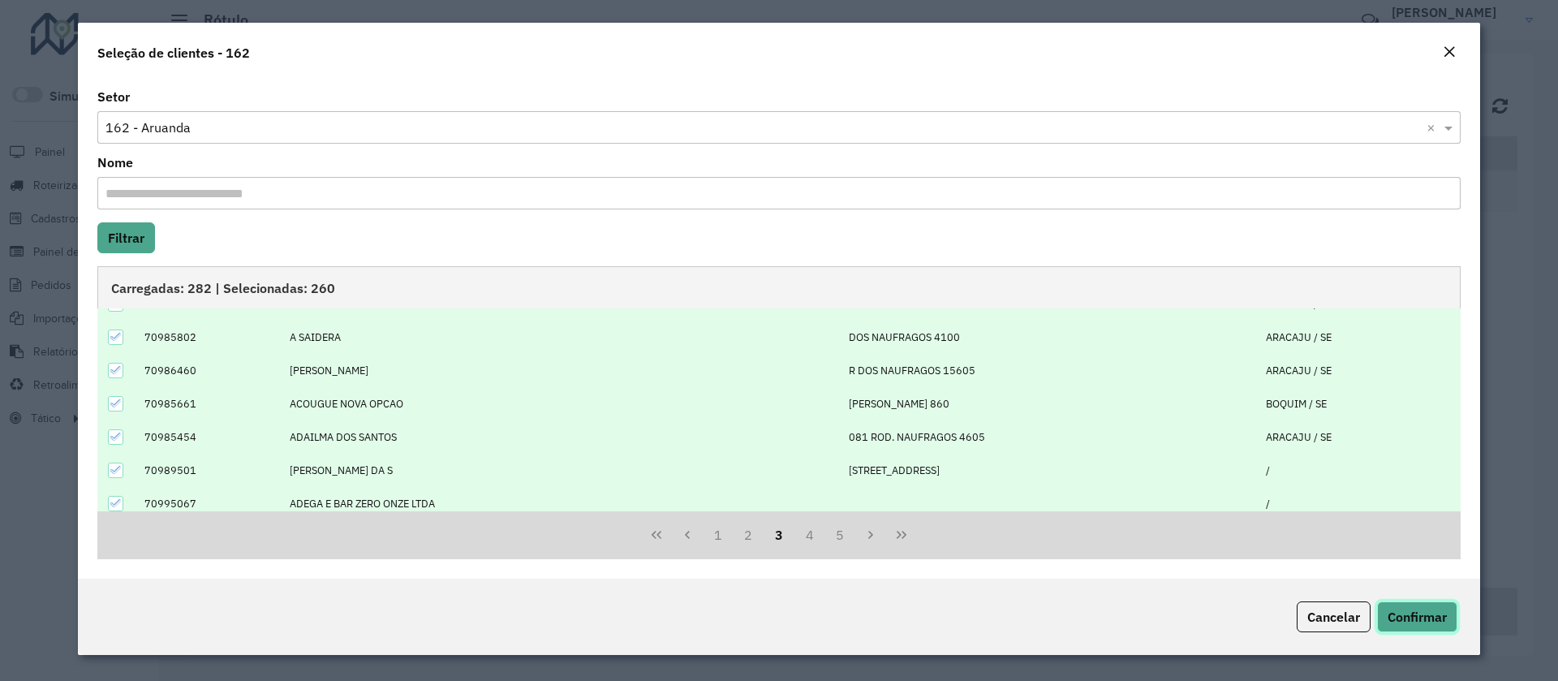
click at [1414, 610] on span "Confirmar" at bounding box center [1417, 617] width 59 height 16
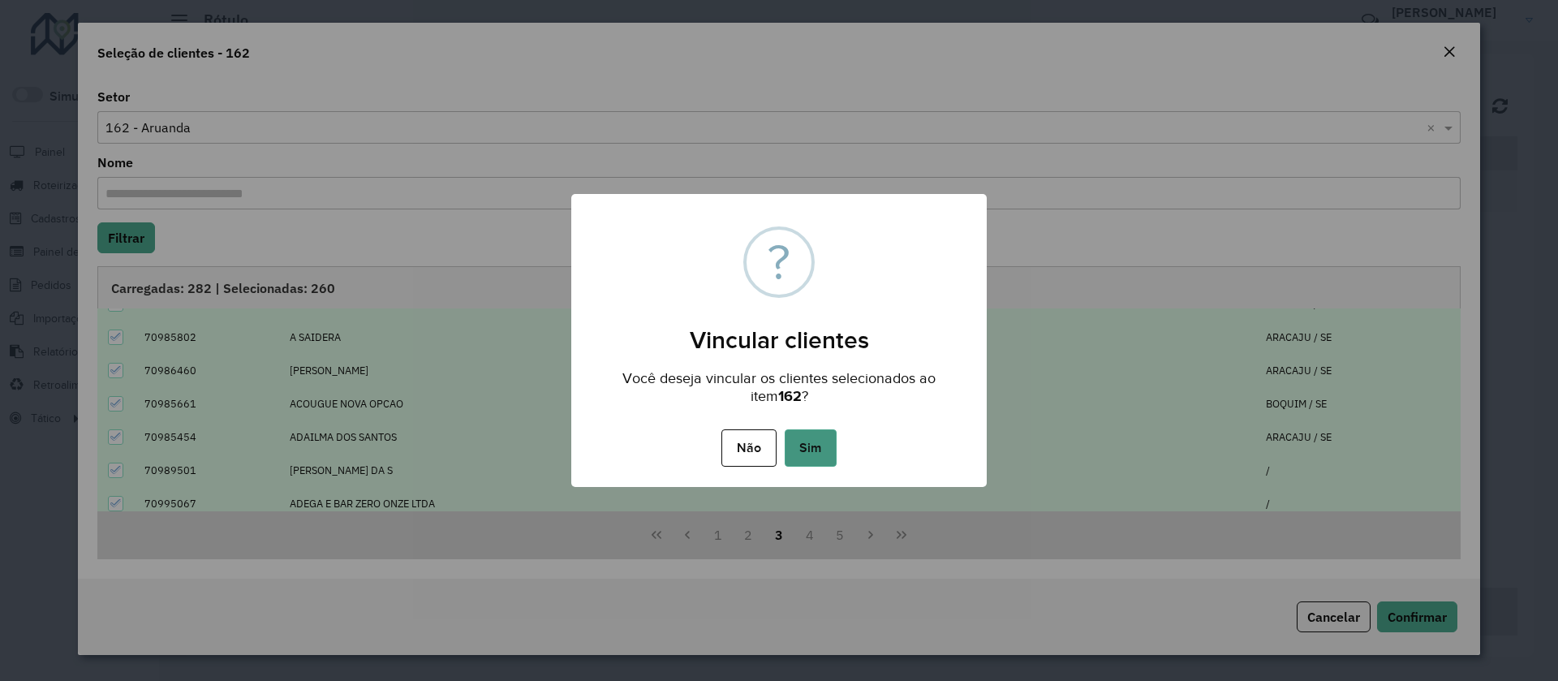
click at [807, 454] on button "Sim" at bounding box center [811, 447] width 52 height 37
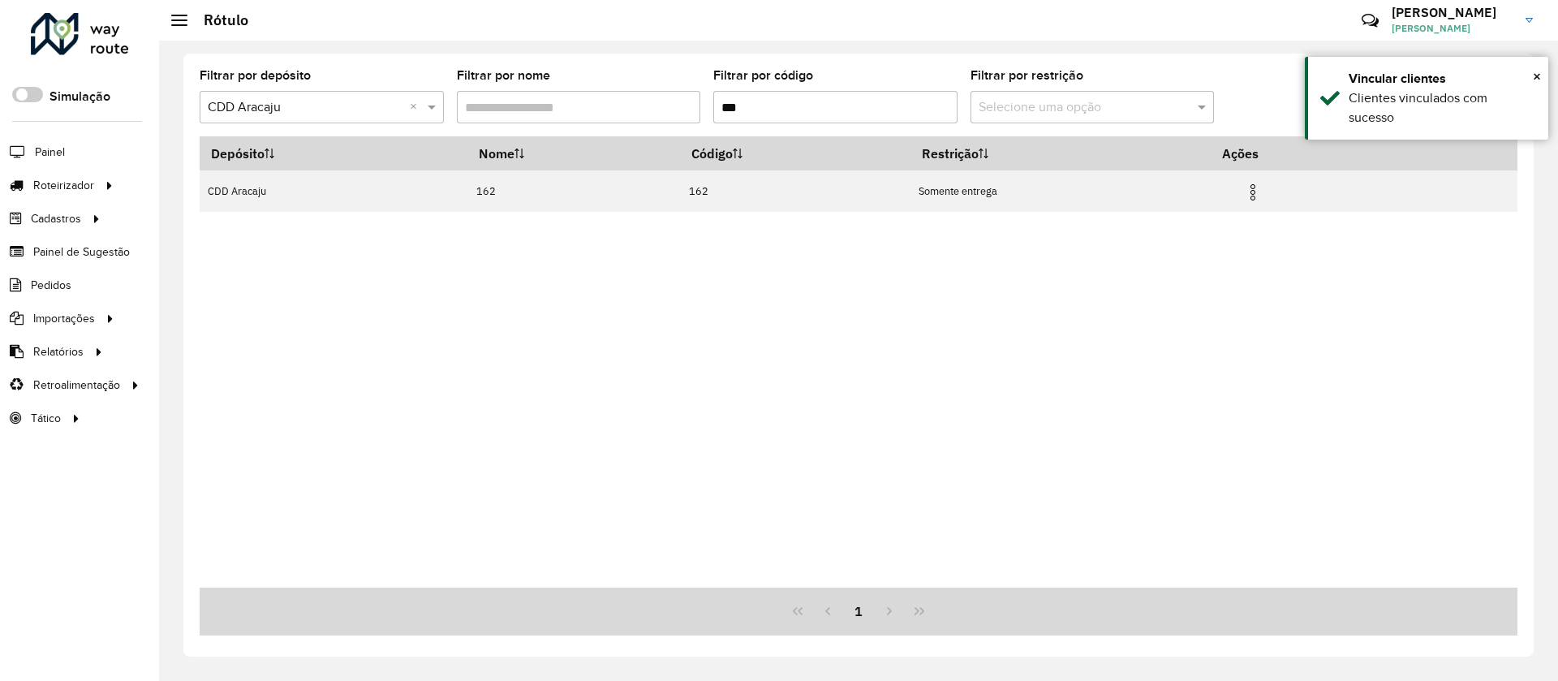
click at [757, 101] on input "***" at bounding box center [835, 107] width 244 height 32
drag, startPoint x: 688, startPoint y: 114, endPoint x: 652, endPoint y: 115, distance: 36.6
click at [652, 114] on formly-group "Filtrar por depósito Selecione um depósito × CDD Aracaju × Filtrar por nome Fil…" at bounding box center [687, 103] width 975 height 67
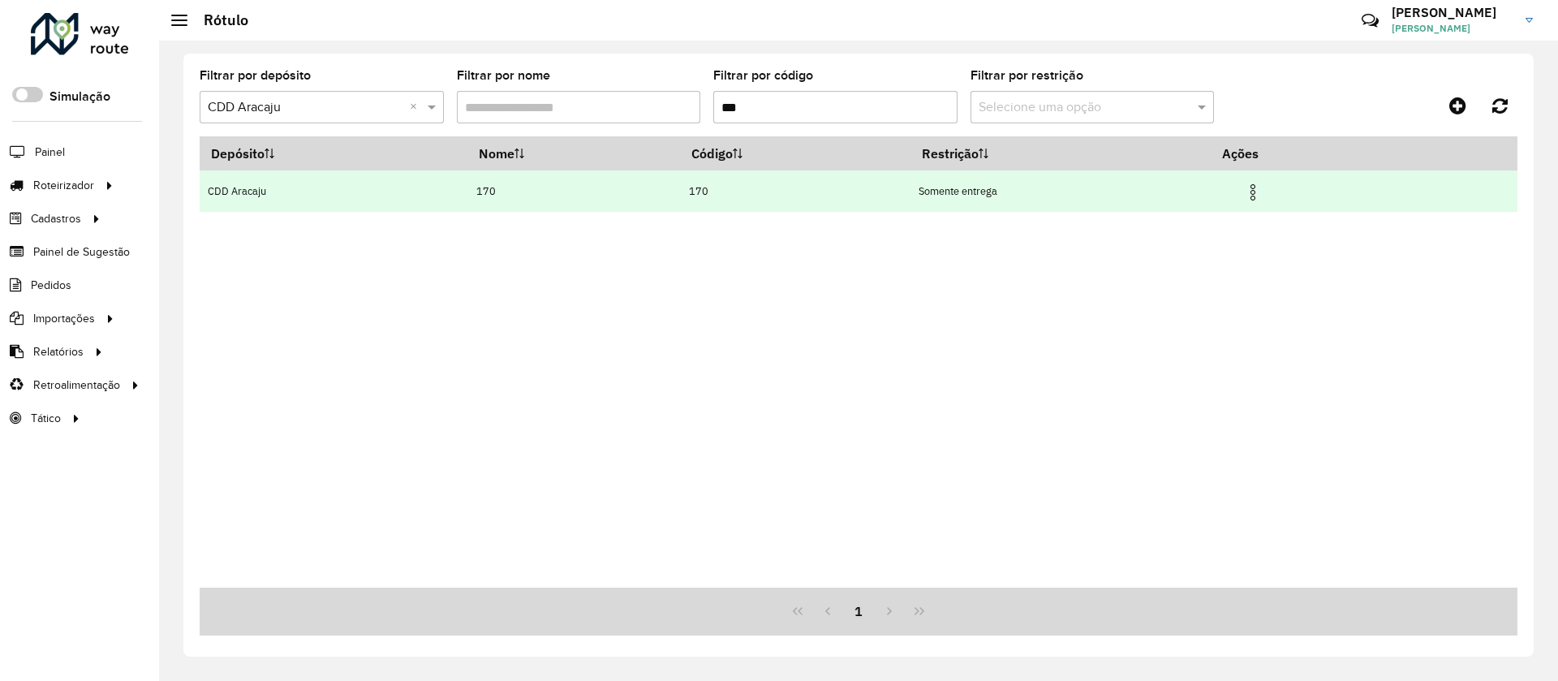
type input "***"
click at [1259, 195] on img at bounding box center [1252, 192] width 19 height 19
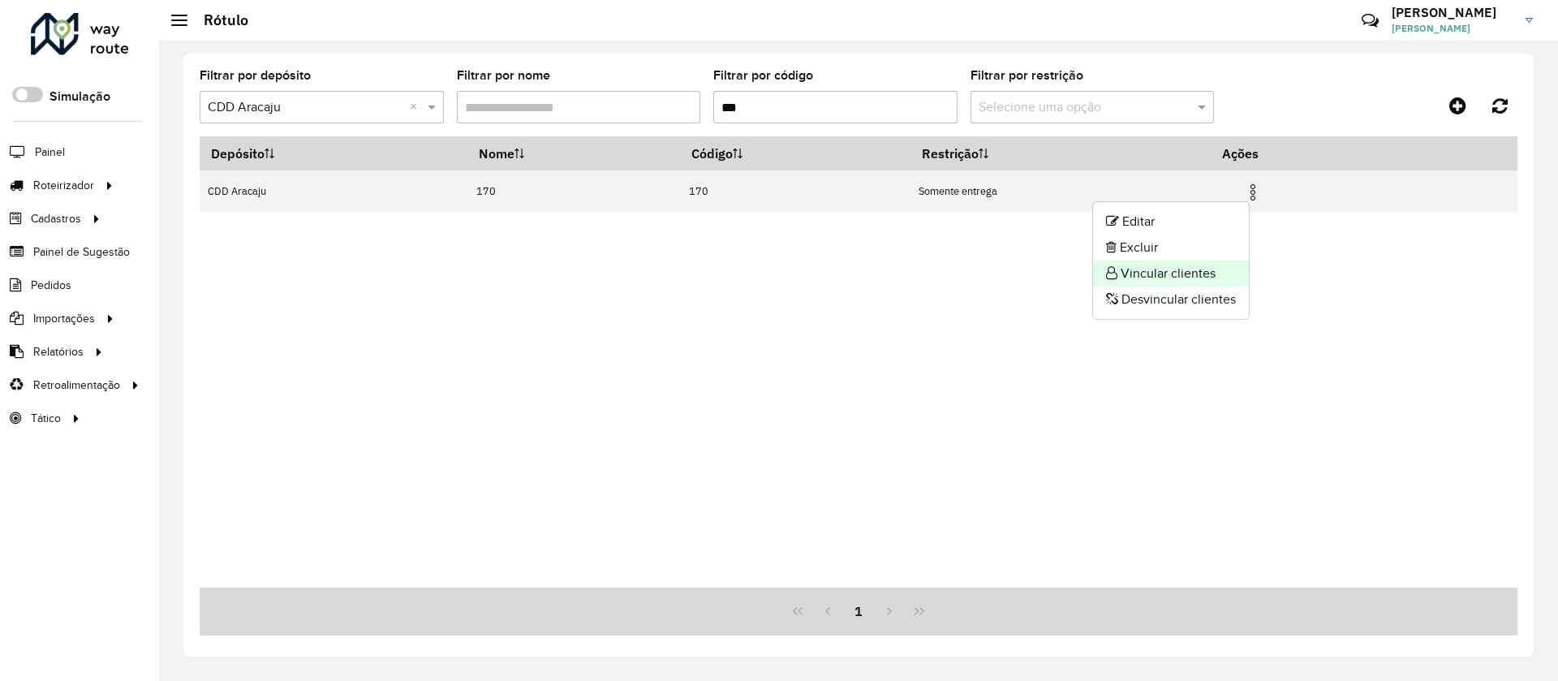
click at [1153, 271] on li "Vincular clientes" at bounding box center [1171, 274] width 156 height 26
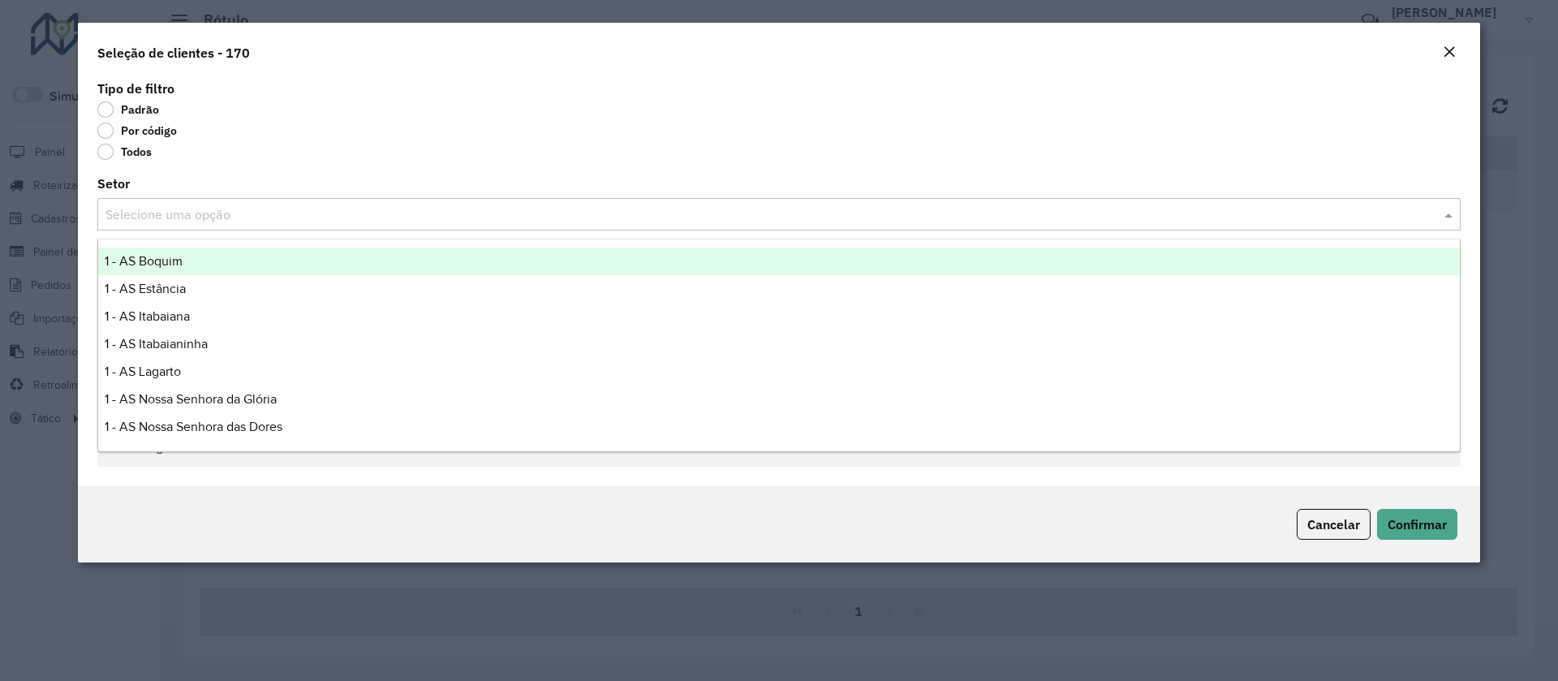
click at [149, 222] on input "text" at bounding box center [762, 214] width 1315 height 19
type input "**"
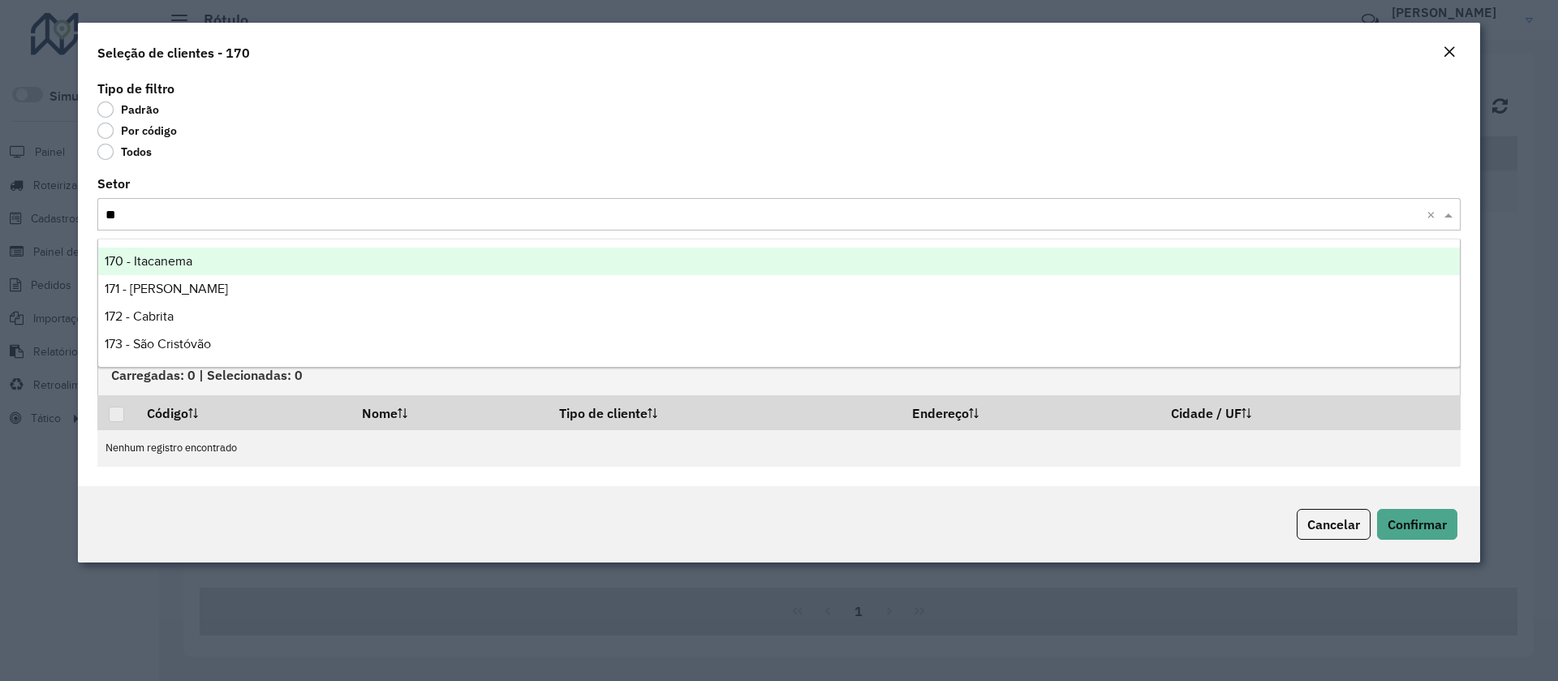
click at [168, 264] on span "170 - Itacanema" at bounding box center [149, 261] width 88 height 14
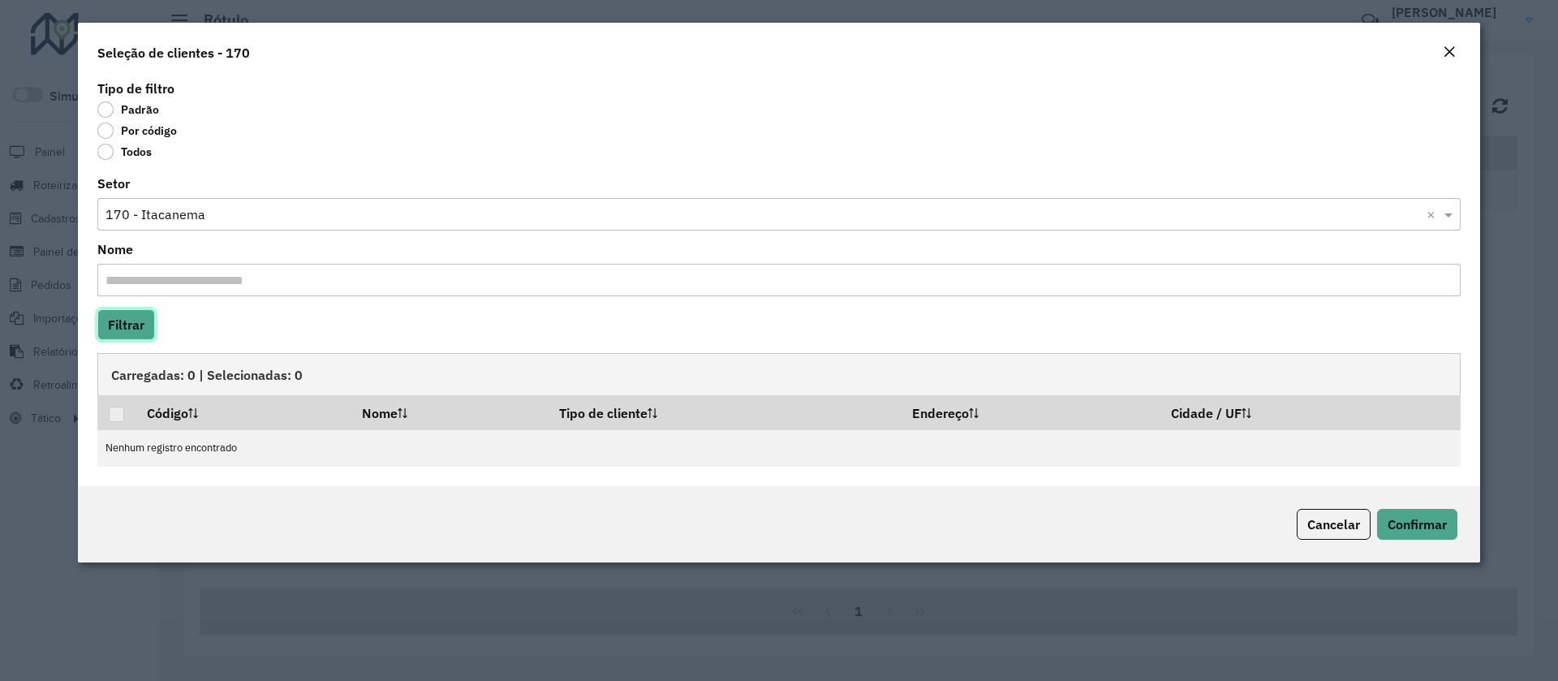
click at [137, 318] on button "Filtrar" at bounding box center [126, 324] width 58 height 31
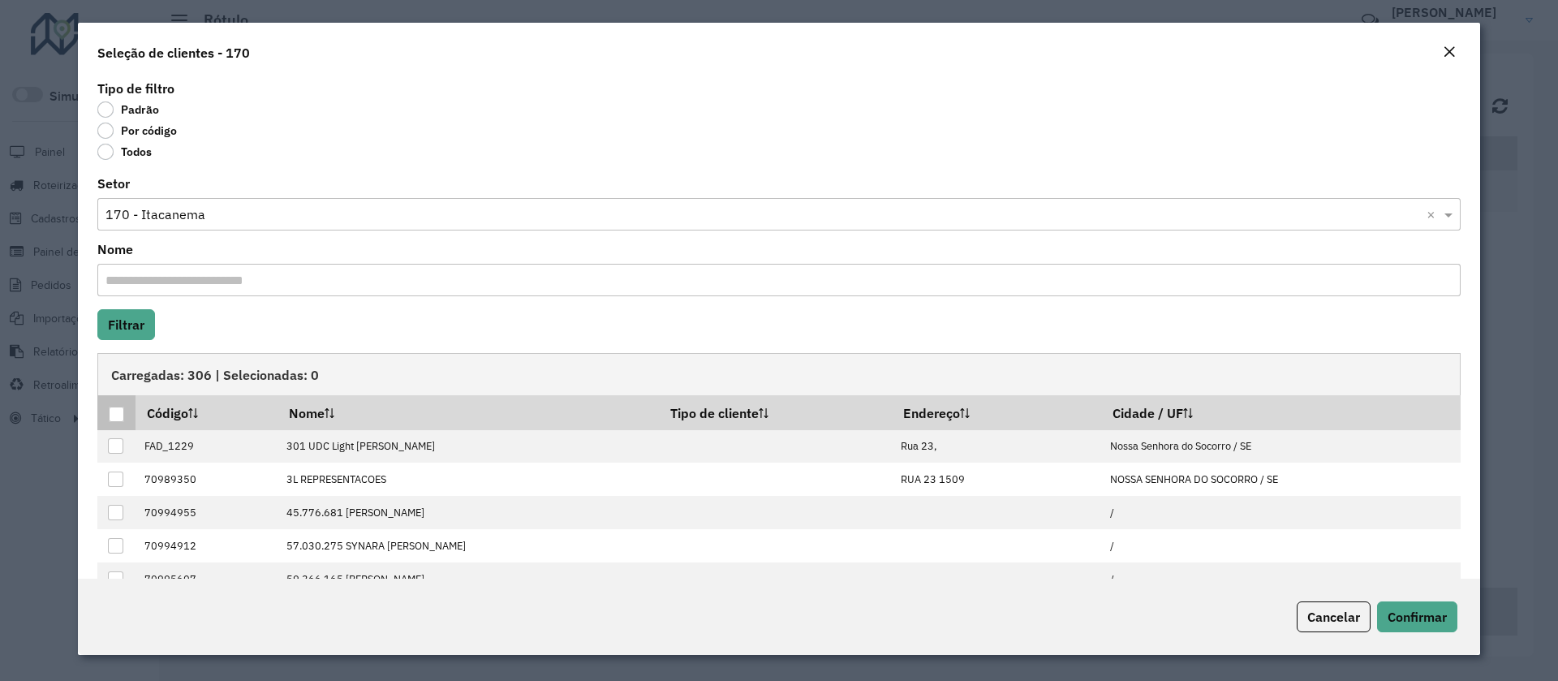
click at [114, 411] on div at bounding box center [116, 414] width 15 height 15
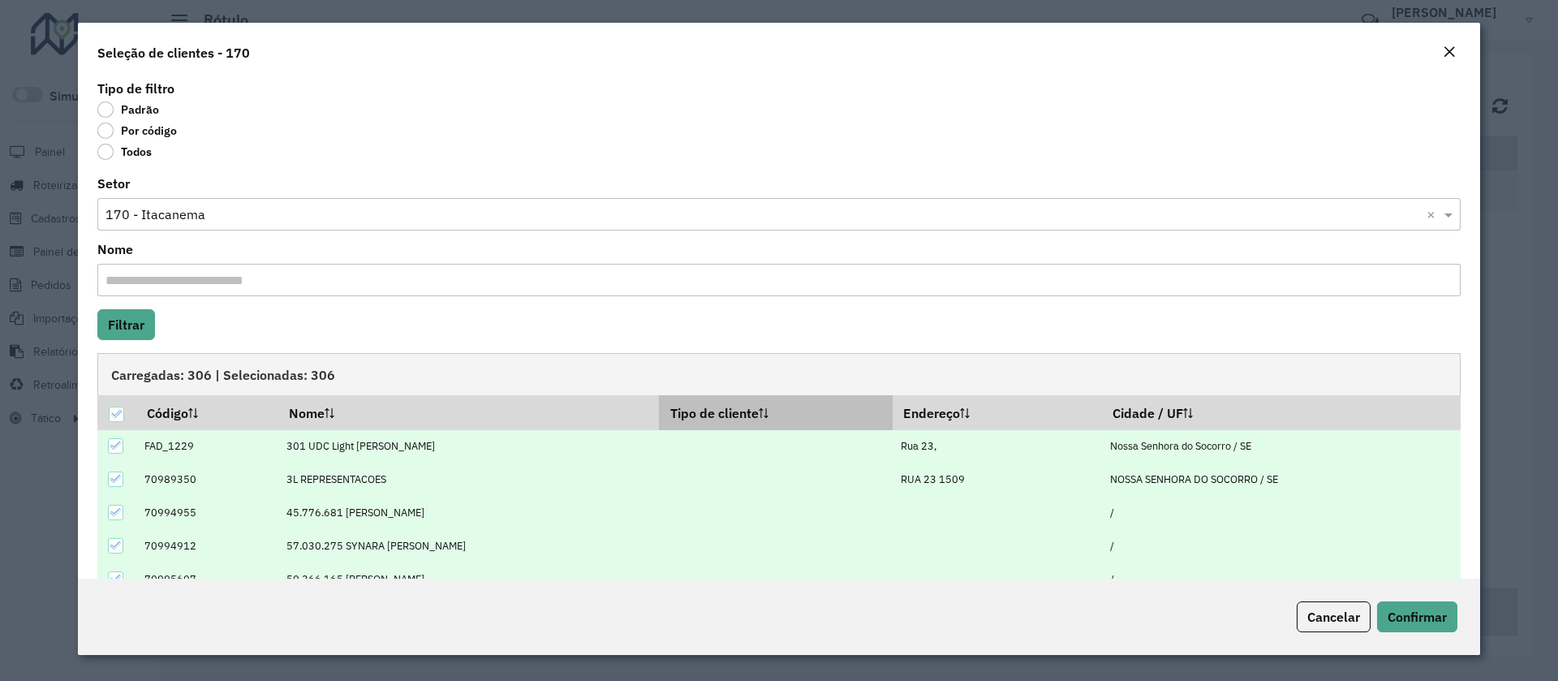
click at [780, 408] on th "Tipo de cliente" at bounding box center [776, 412] width 234 height 34
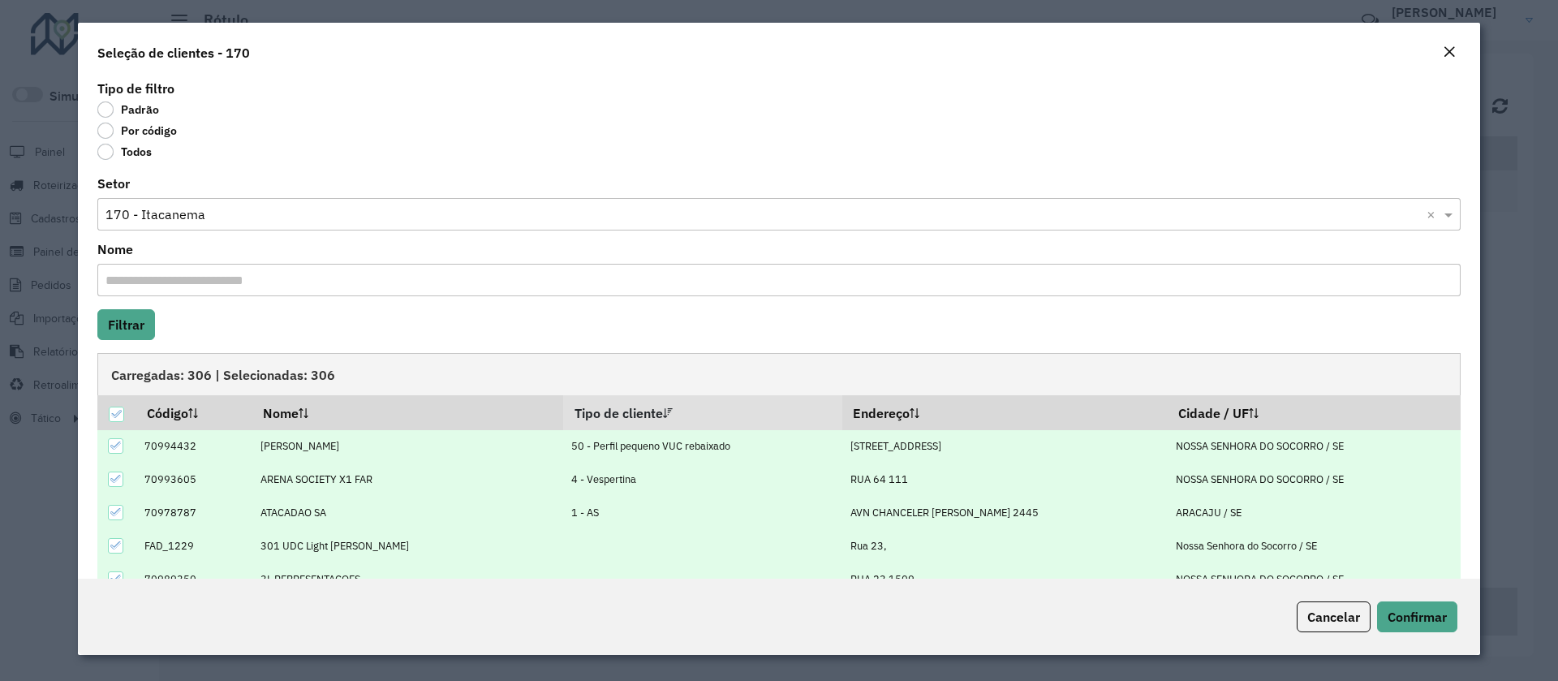
click at [110, 446] on icon at bounding box center [115, 445] width 11 height 11
click at [111, 477] on icon at bounding box center [115, 478] width 11 height 11
click at [116, 506] on icon at bounding box center [115, 511] width 11 height 11
click at [760, 410] on th "Tipo de cliente" at bounding box center [702, 412] width 279 height 34
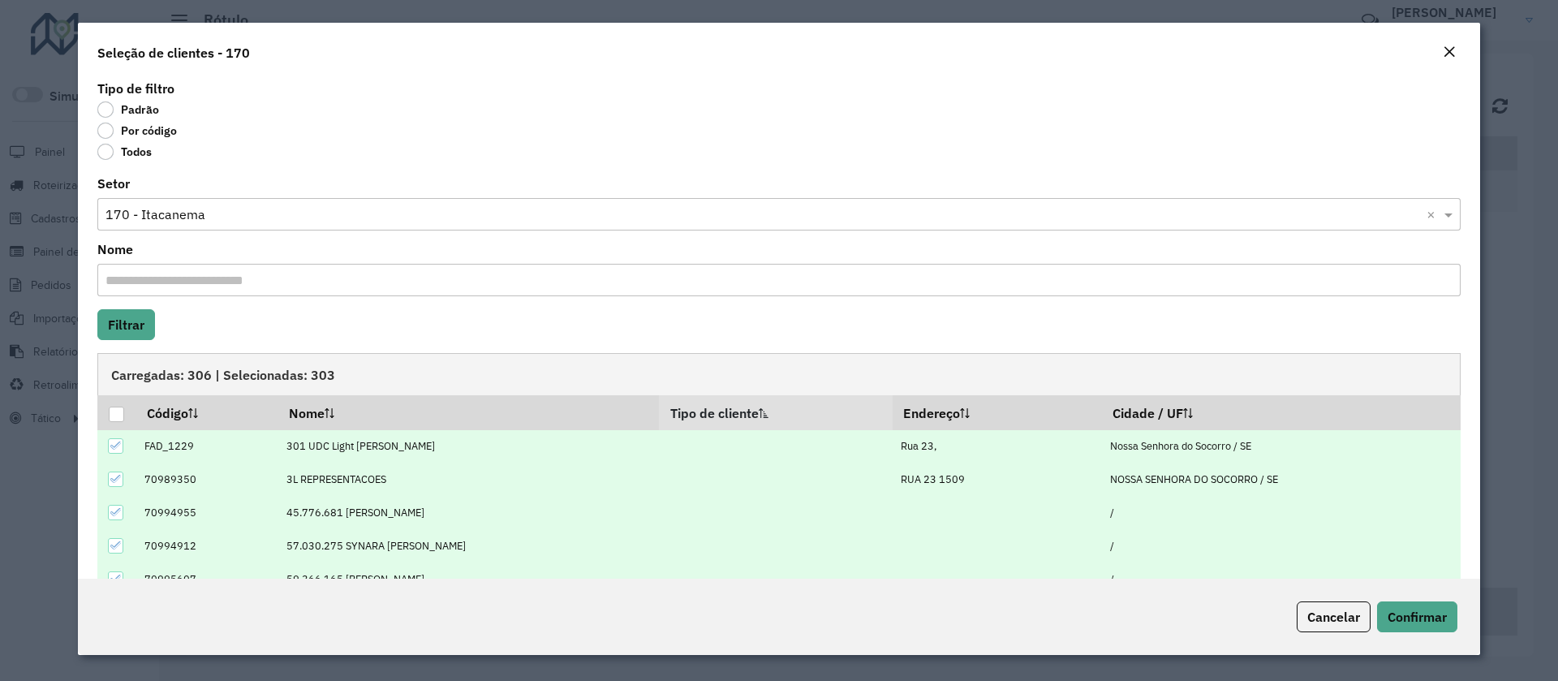
click at [759, 413] on icon at bounding box center [764, 413] width 10 height 10
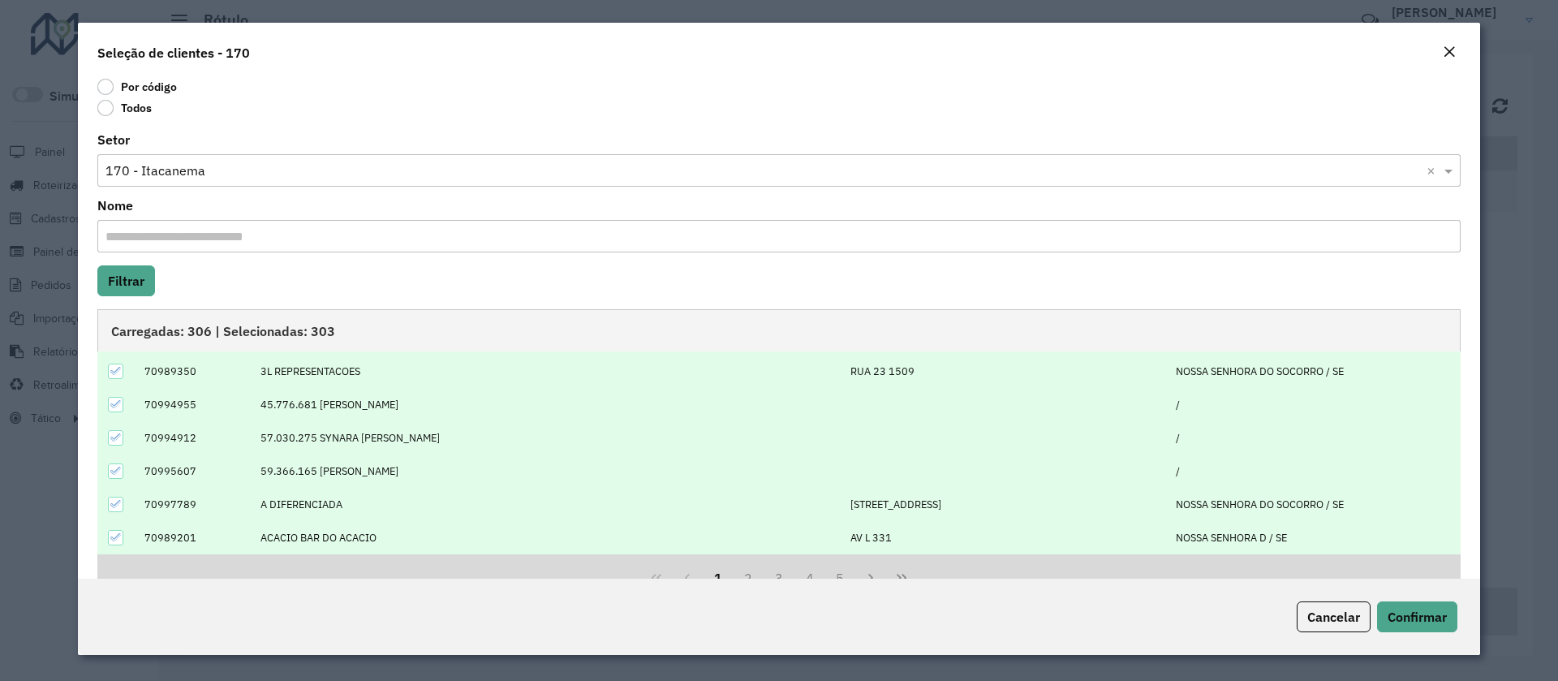
scroll to position [87, 0]
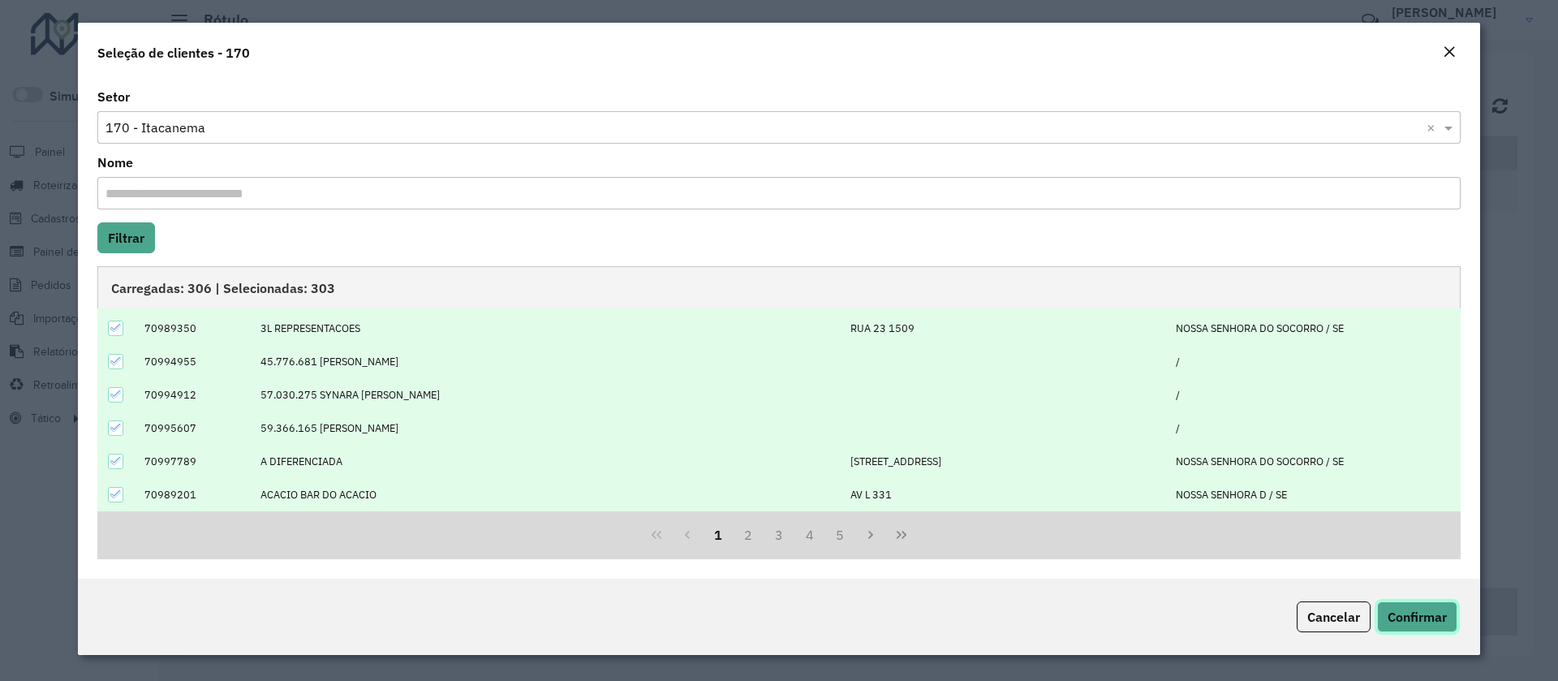
click at [1419, 625] on button "Confirmar" at bounding box center [1417, 616] width 80 height 31
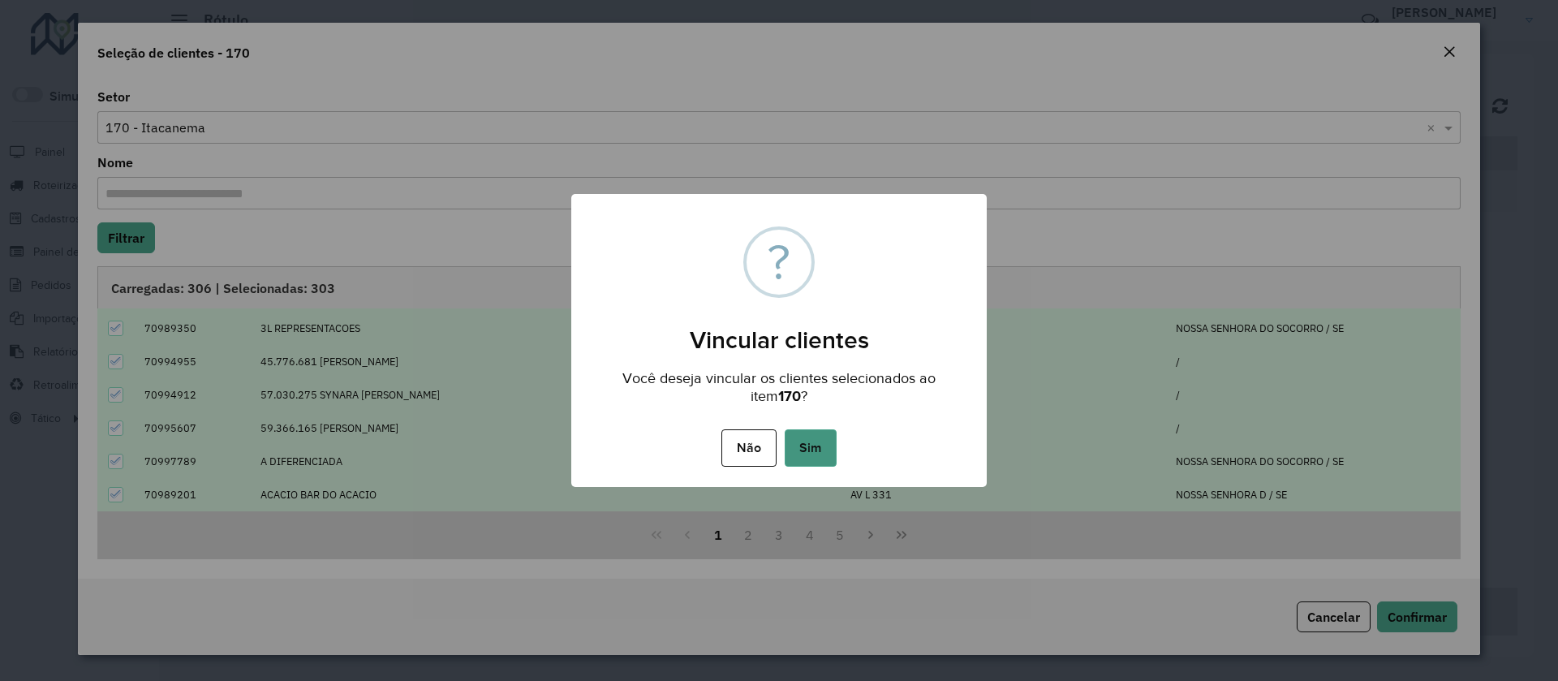
click at [823, 454] on button "Sim" at bounding box center [811, 447] width 52 height 37
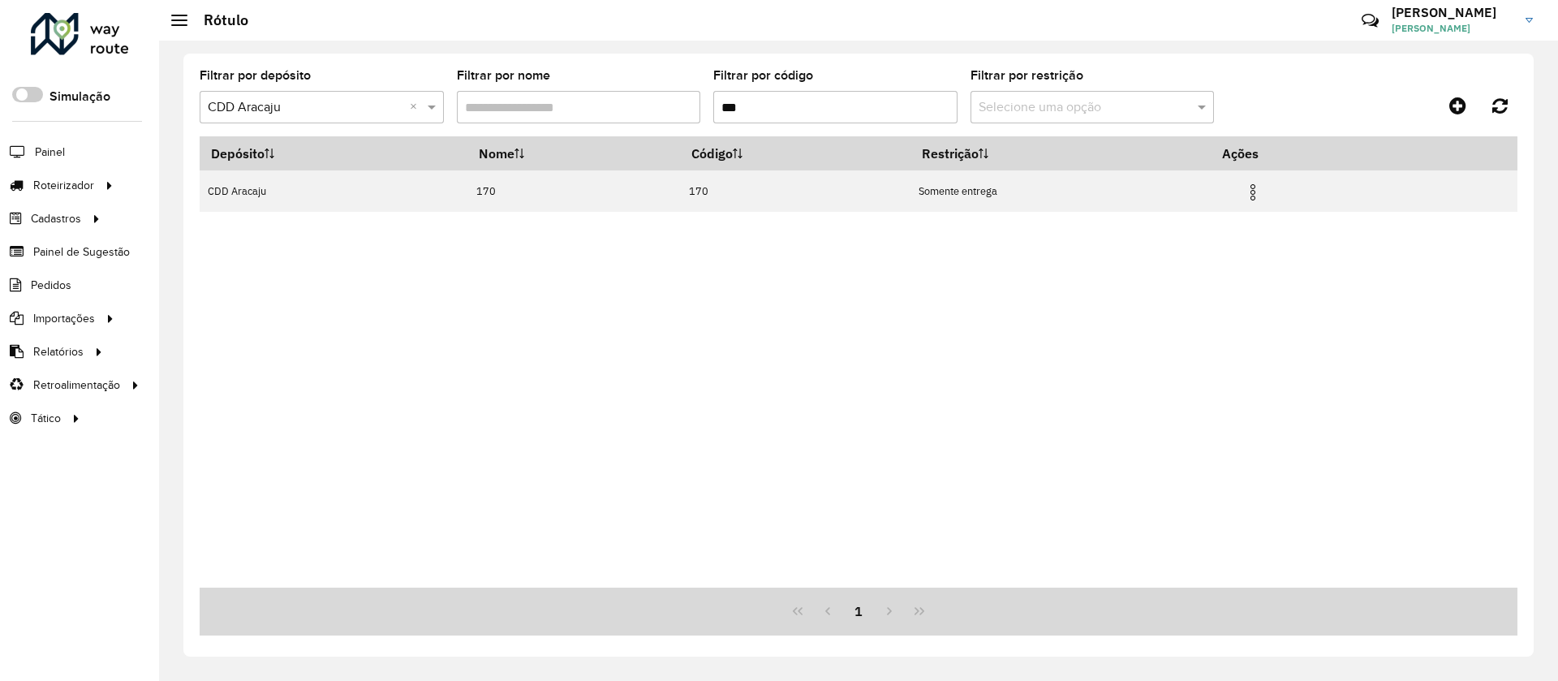
click at [777, 105] on input "***" at bounding box center [835, 107] width 244 height 32
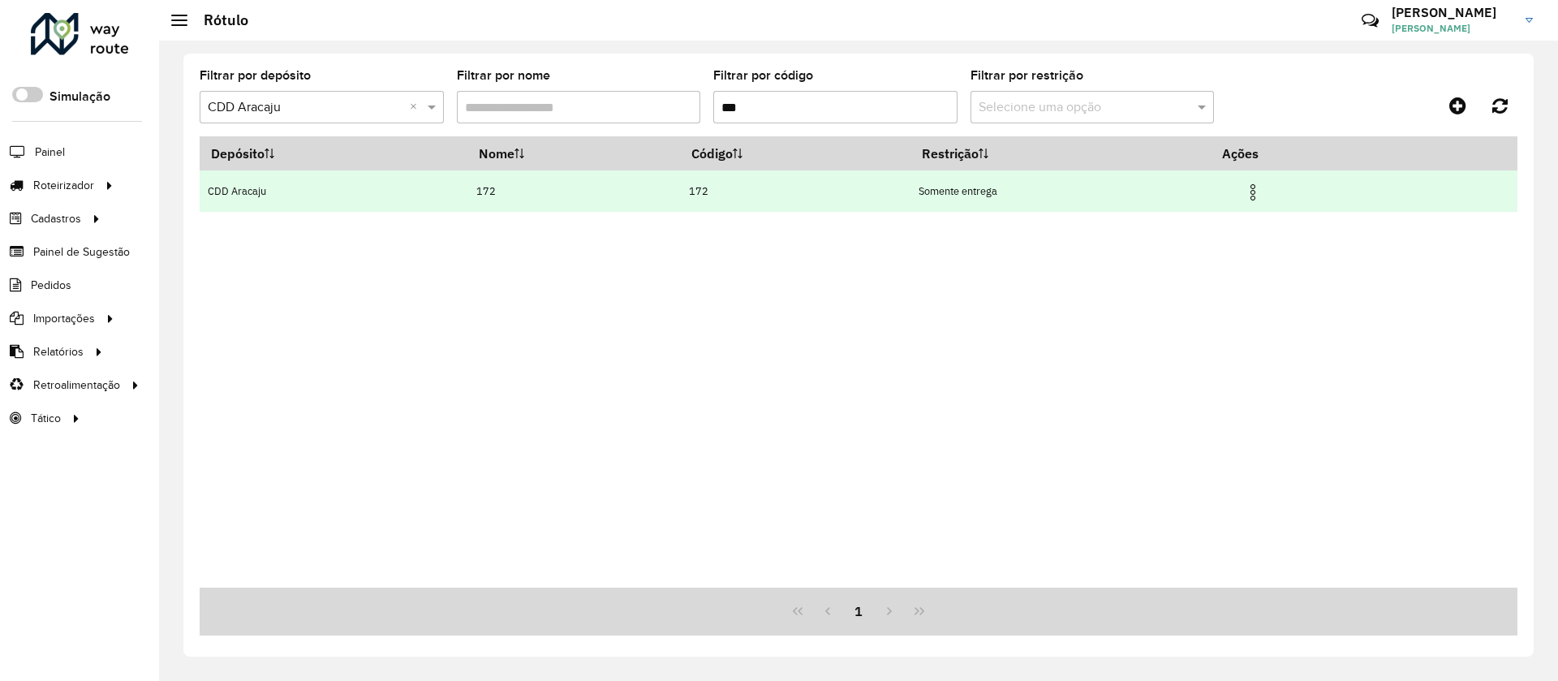
type input "***"
click at [1255, 192] on img at bounding box center [1252, 192] width 19 height 19
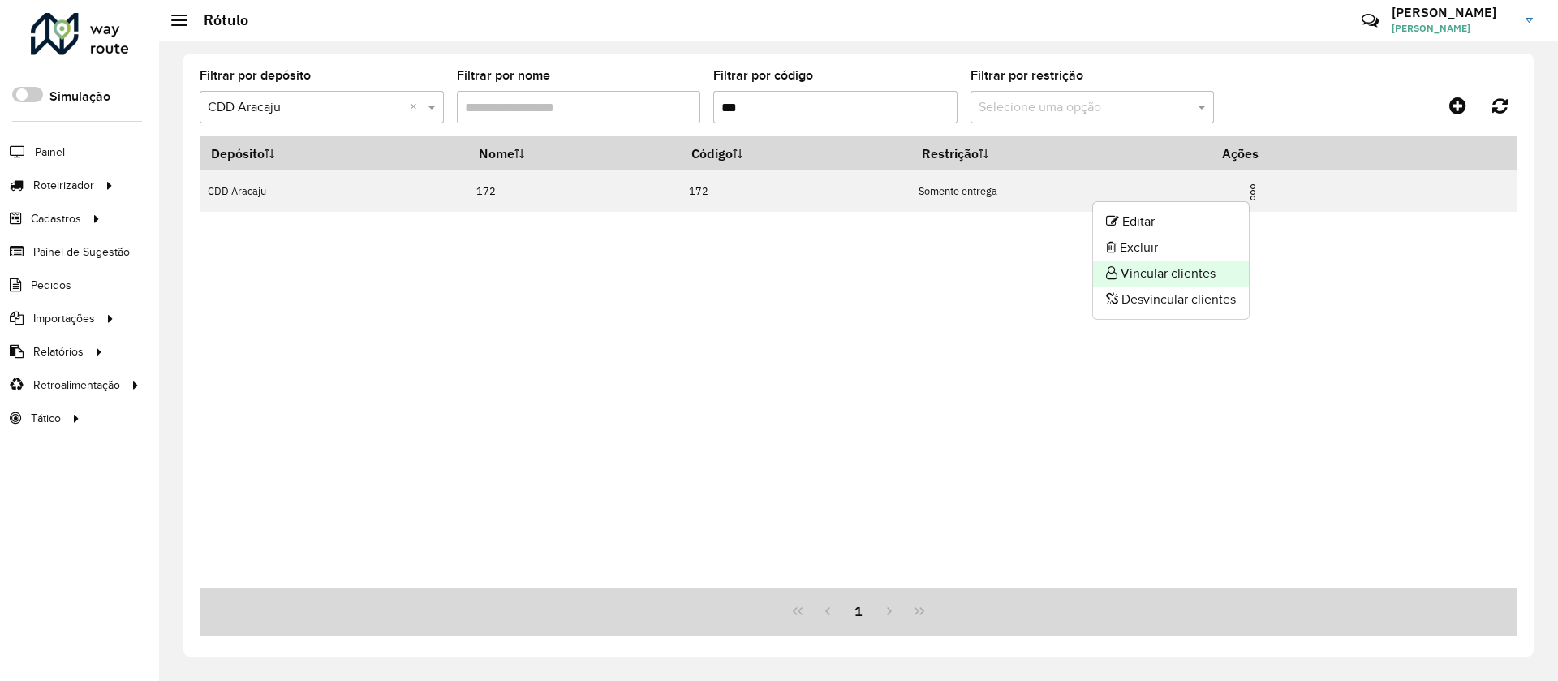
click at [1131, 263] on li "Vincular clientes" at bounding box center [1171, 274] width 156 height 26
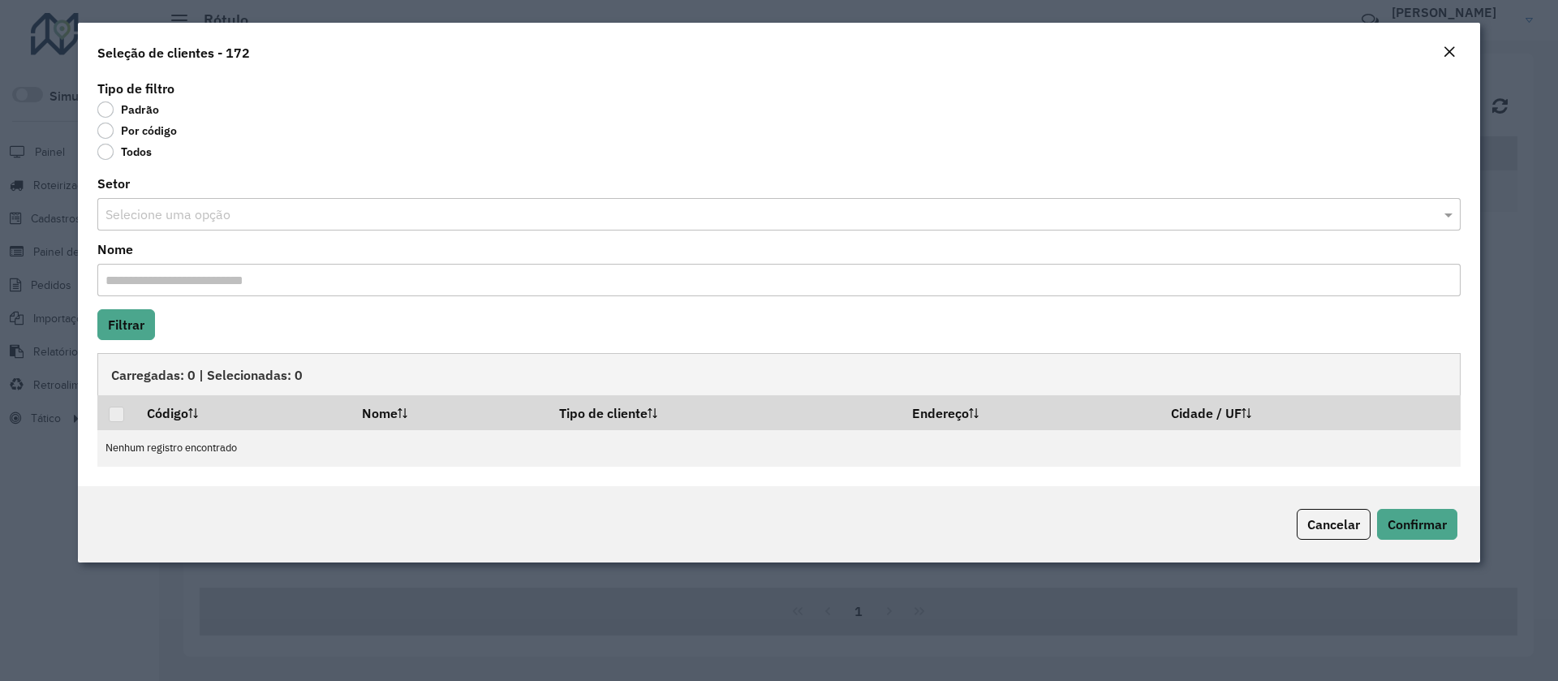
click at [151, 131] on label "Por código" at bounding box center [137, 131] width 80 height 16
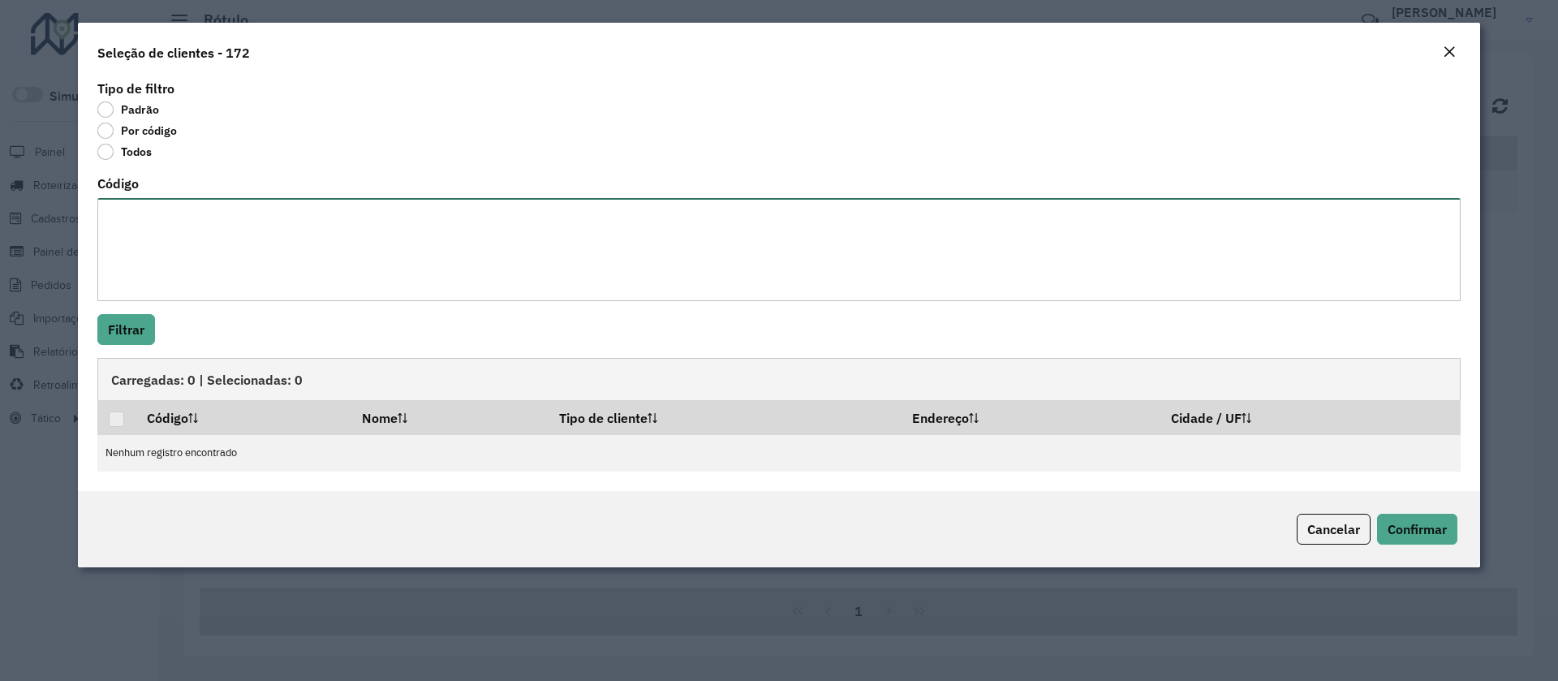
click at [166, 253] on textarea "Código" at bounding box center [778, 249] width 1363 height 103
paste textarea "********"
type textarea "********"
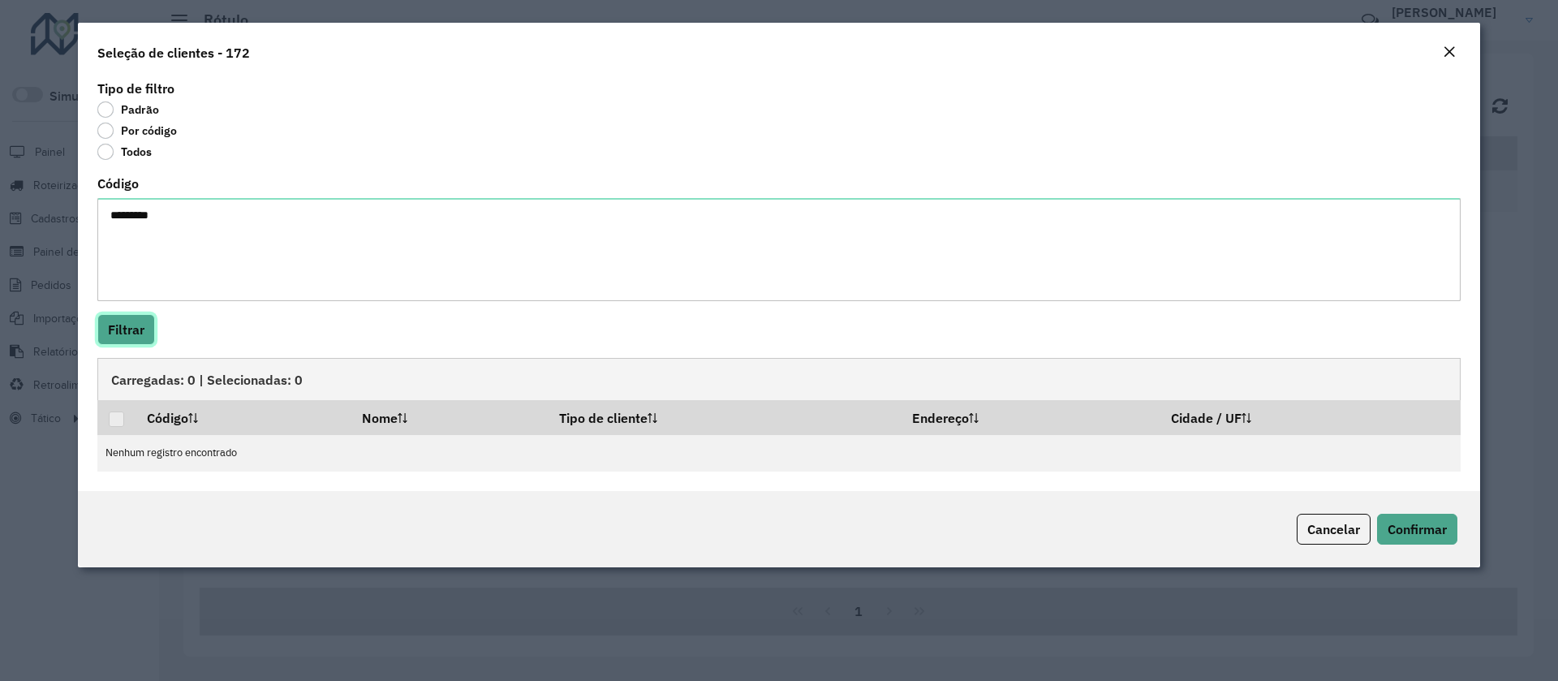
click at [105, 319] on button "Filtrar" at bounding box center [126, 329] width 58 height 31
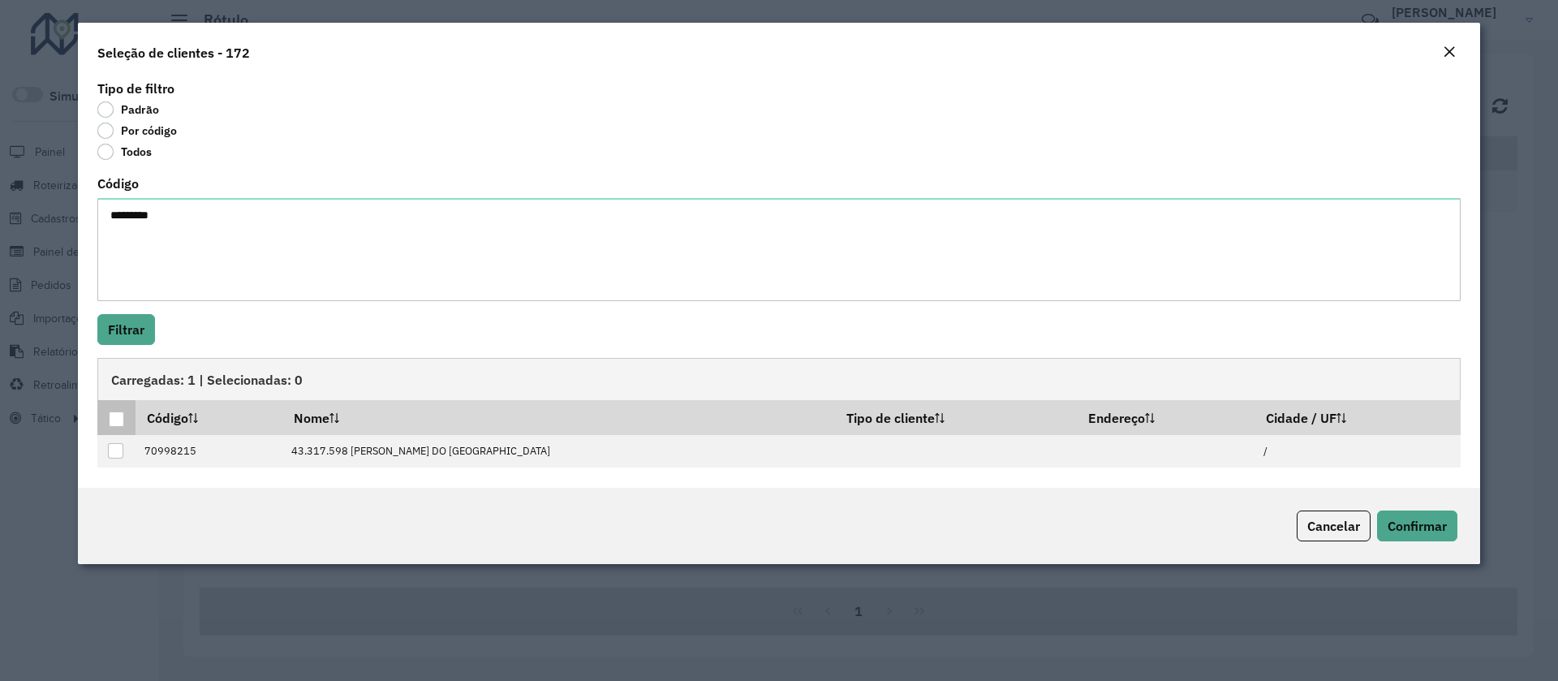
click at [123, 422] on div at bounding box center [116, 418] width 15 height 15
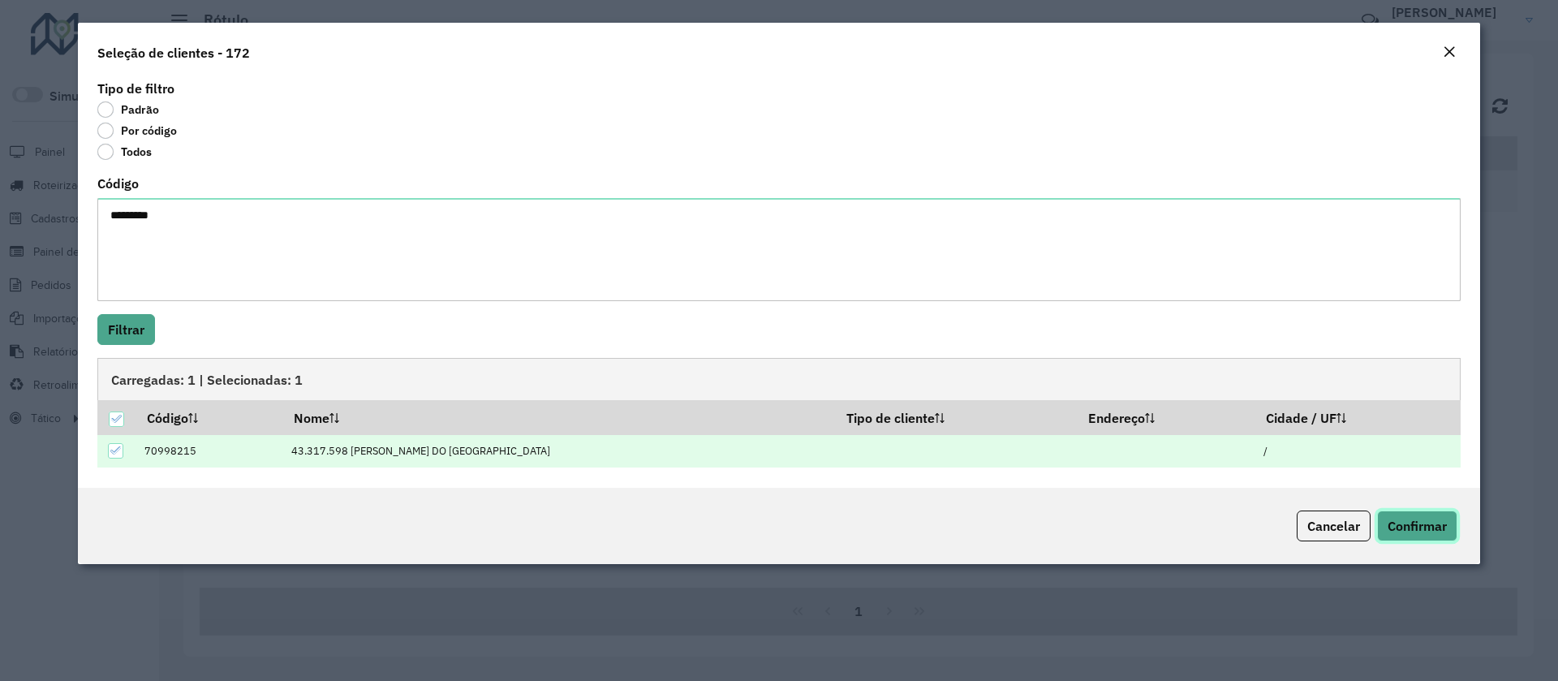
click at [1412, 526] on span "Confirmar" at bounding box center [1417, 526] width 59 height 16
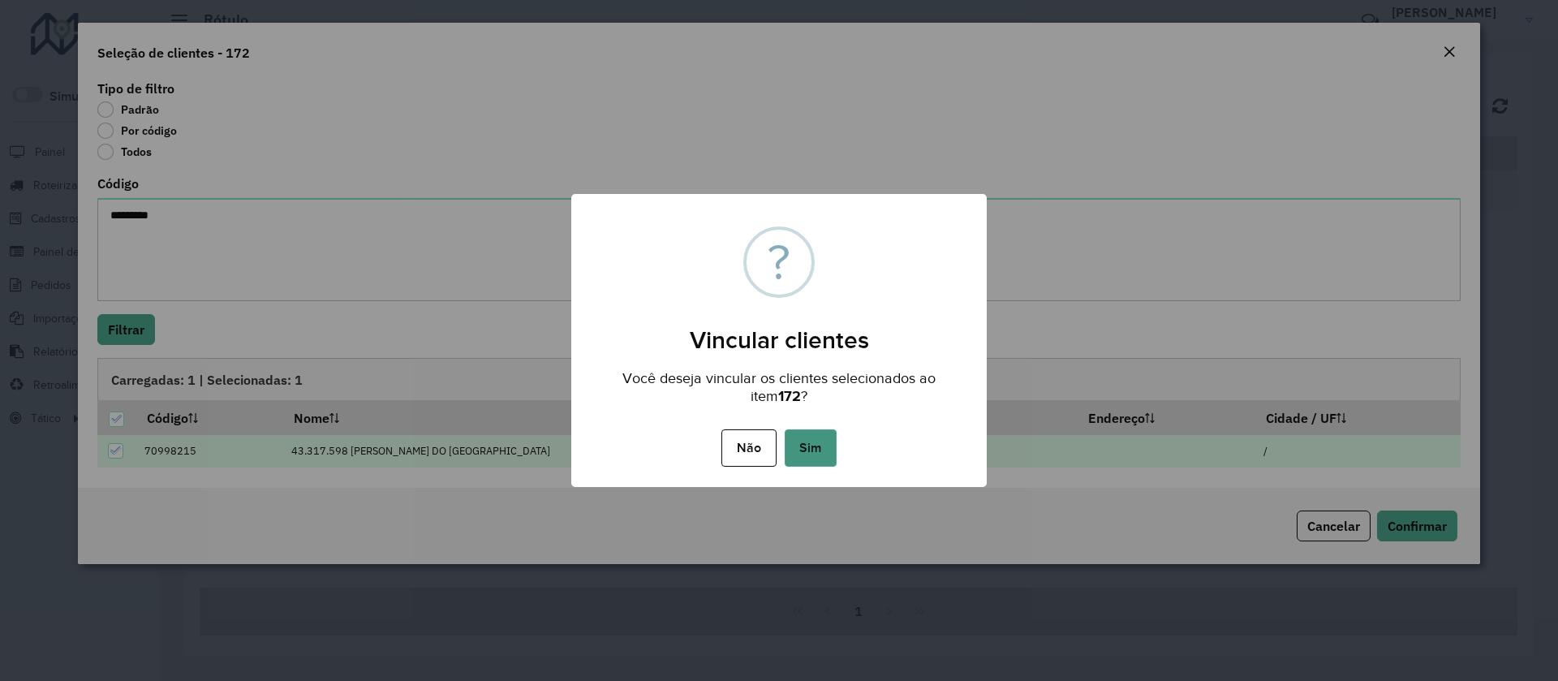
click at [826, 461] on button "Sim" at bounding box center [811, 447] width 52 height 37
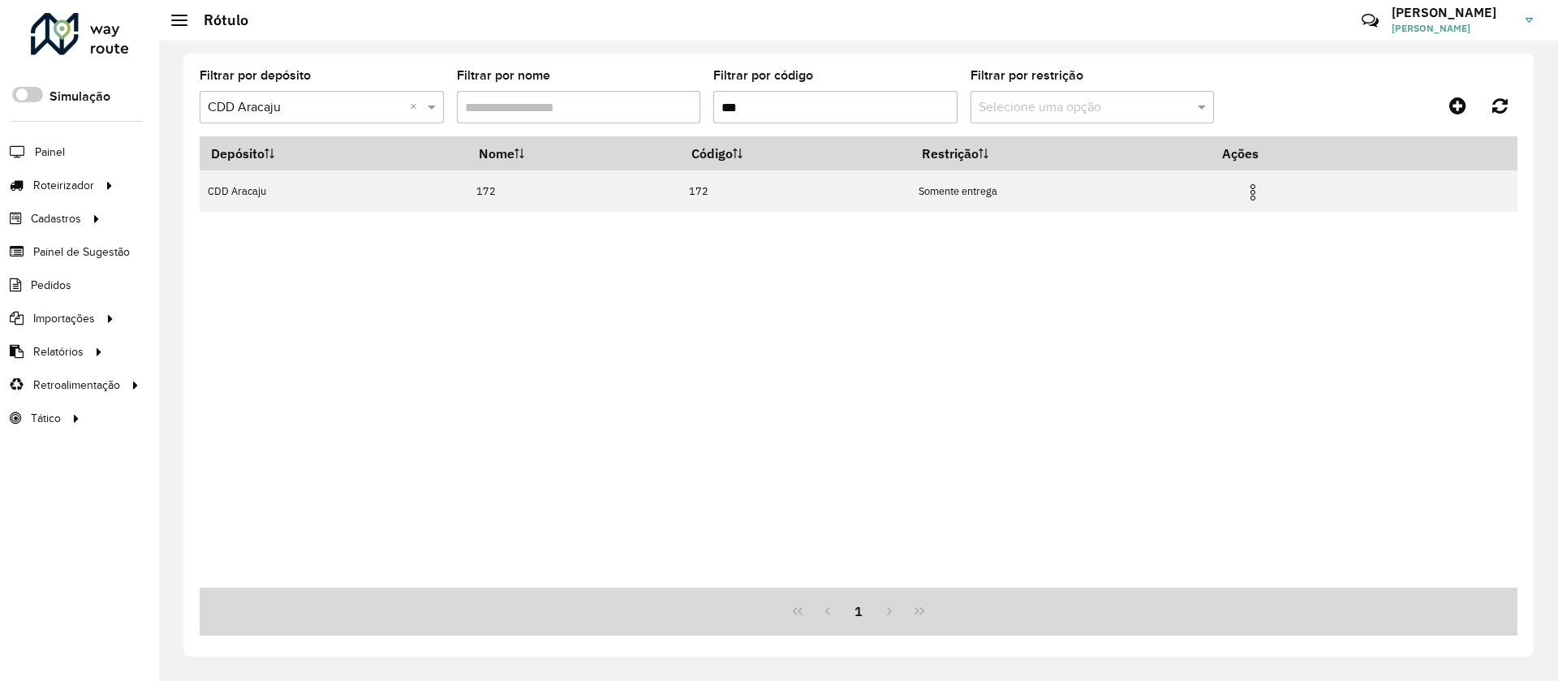
click at [798, 111] on input "***" at bounding box center [835, 107] width 244 height 32
type input "***"
click at [1263, 188] on img at bounding box center [1252, 192] width 19 height 19
click at [1182, 278] on li "Vincular clientes" at bounding box center [1171, 274] width 156 height 26
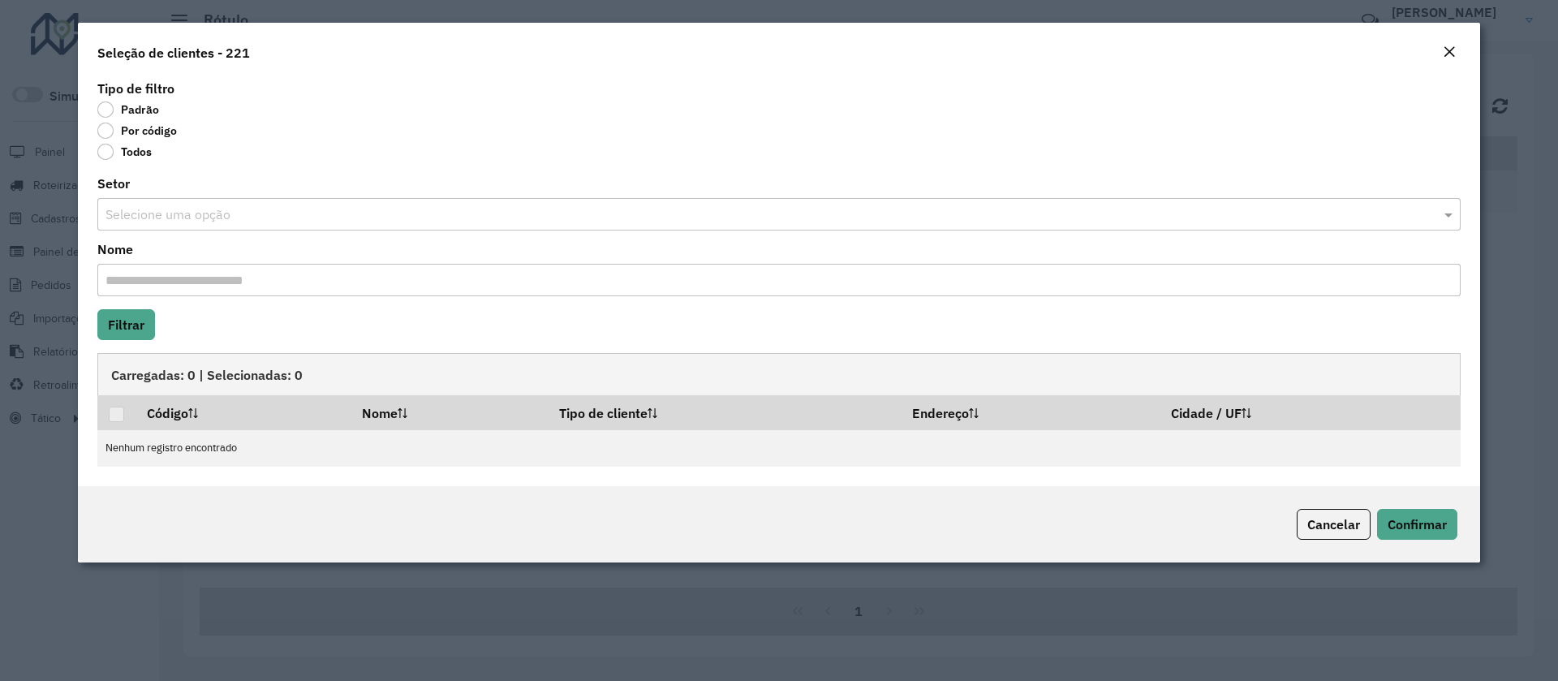
click at [148, 131] on label "Por código" at bounding box center [137, 131] width 80 height 16
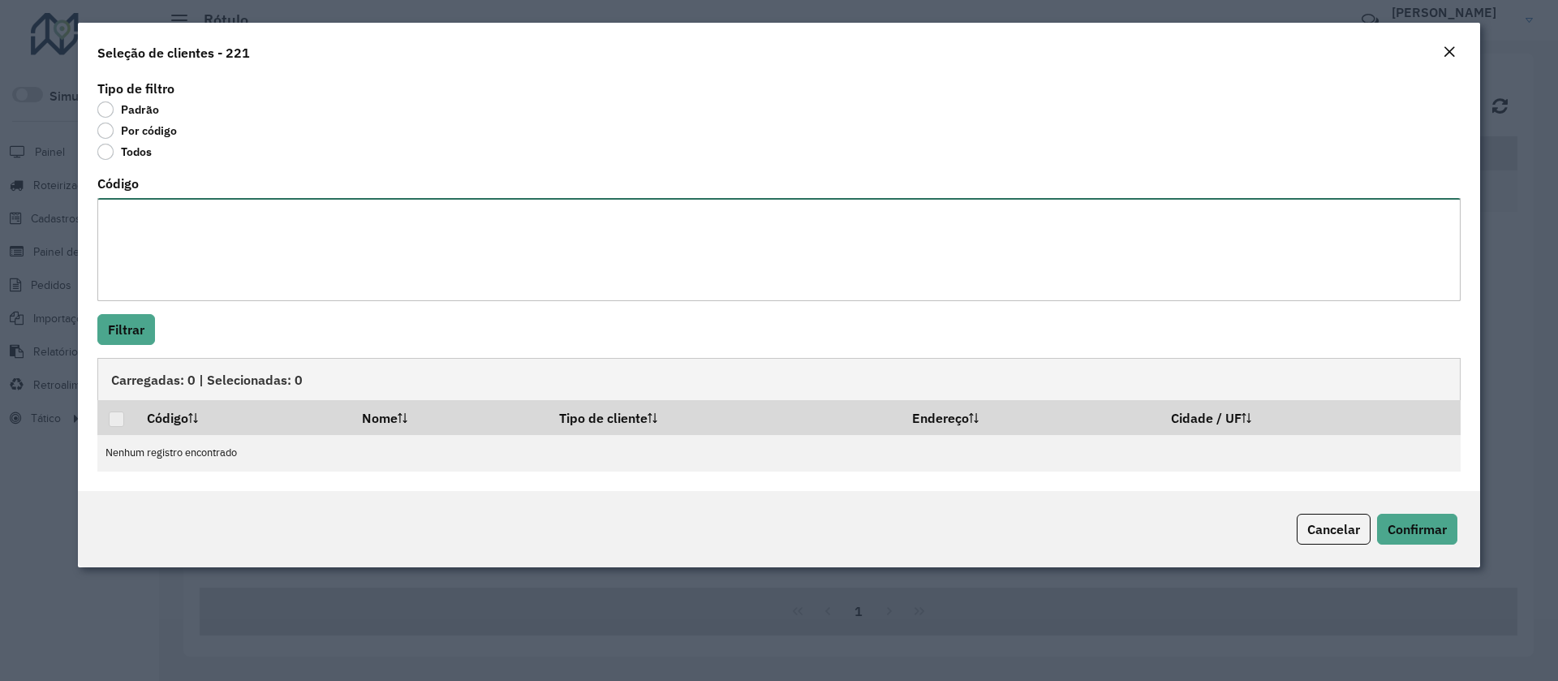
click at [158, 236] on textarea "Código" at bounding box center [778, 249] width 1363 height 103
paste textarea "********"
type textarea "********"
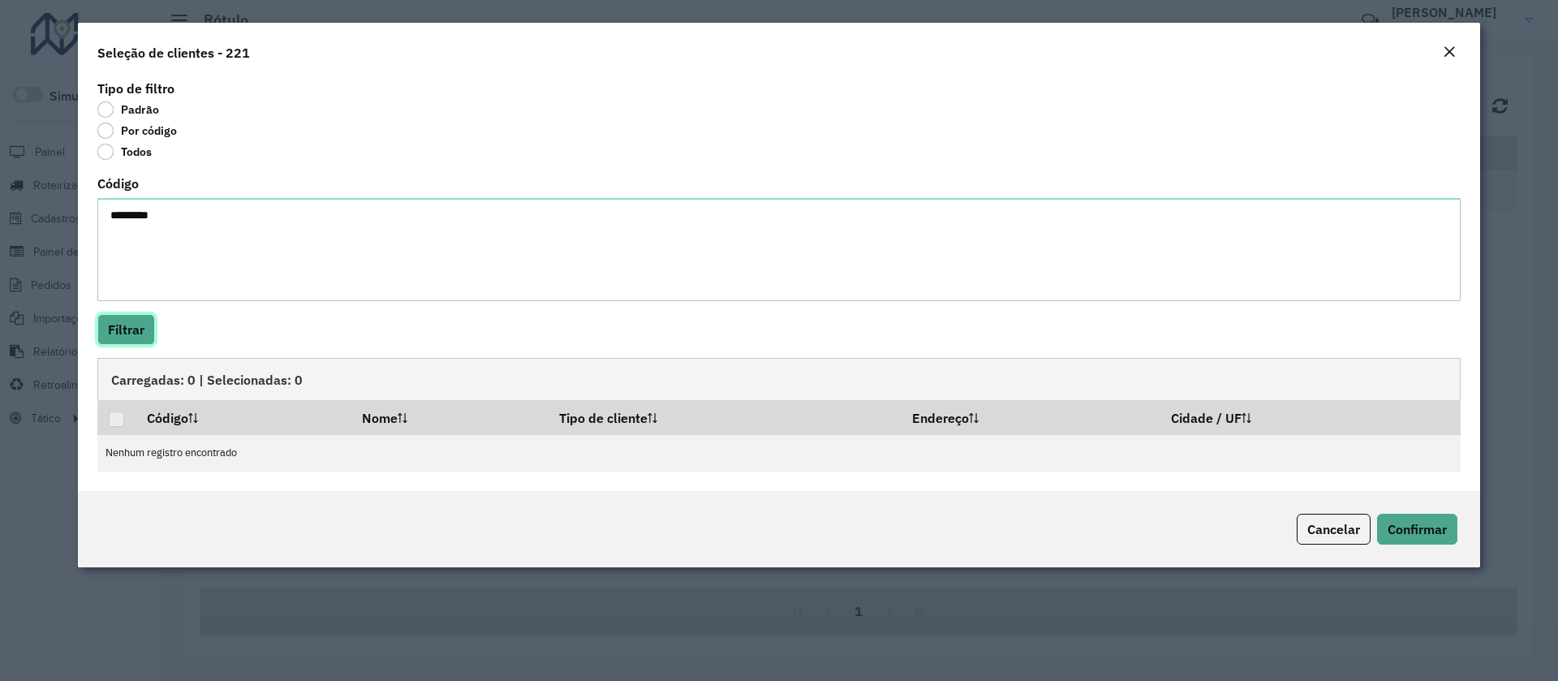
click at [146, 334] on button "Filtrar" at bounding box center [126, 329] width 58 height 31
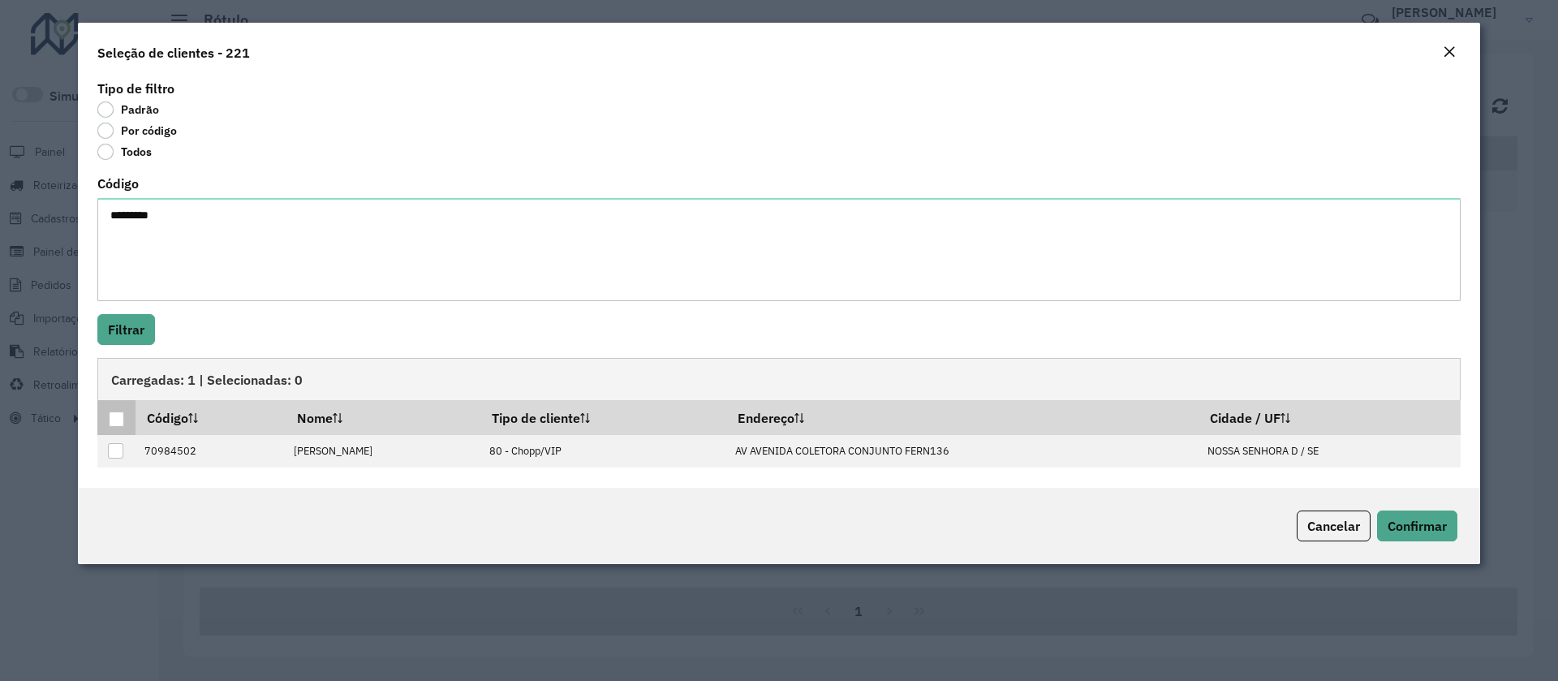
click at [118, 420] on div at bounding box center [116, 418] width 15 height 15
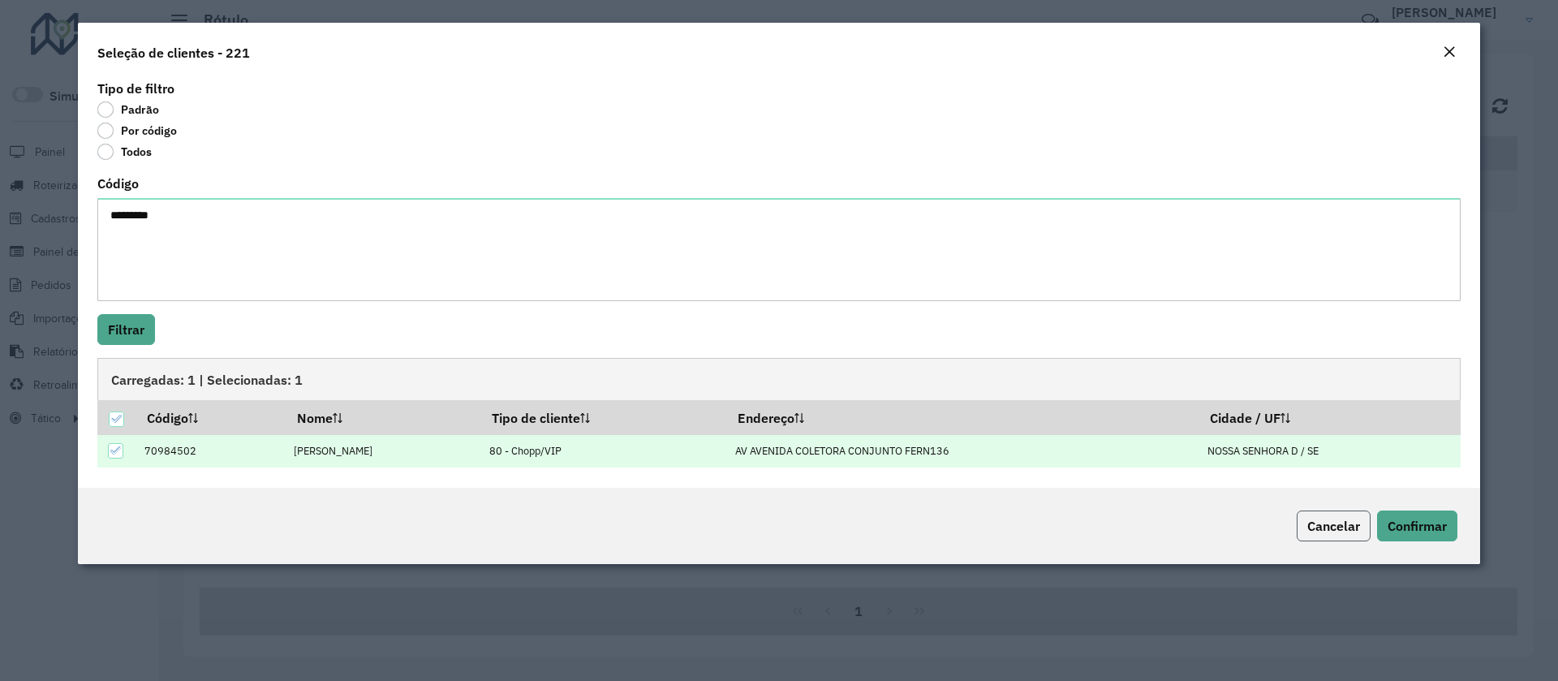
click at [1324, 535] on button "Cancelar" at bounding box center [1334, 525] width 74 height 31
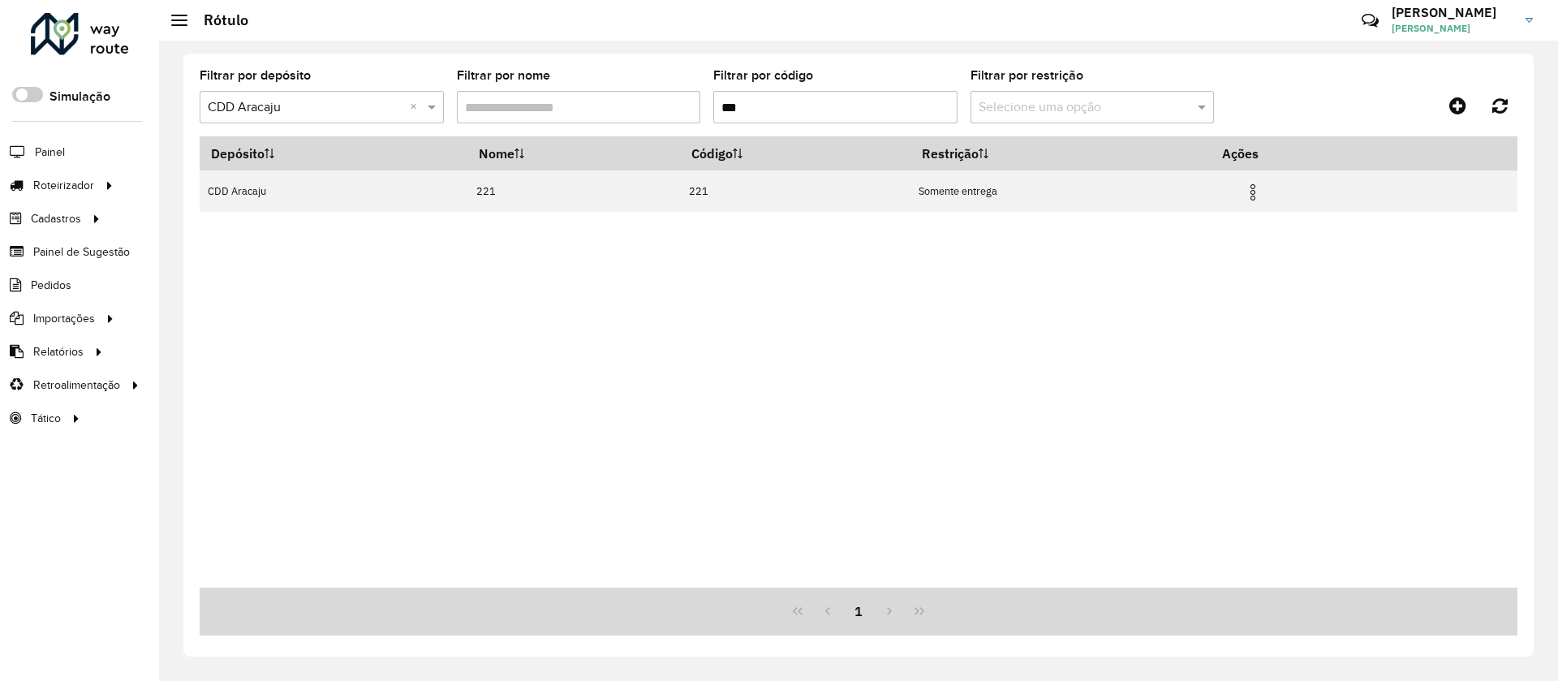
click at [846, 98] on input "***" at bounding box center [835, 107] width 244 height 32
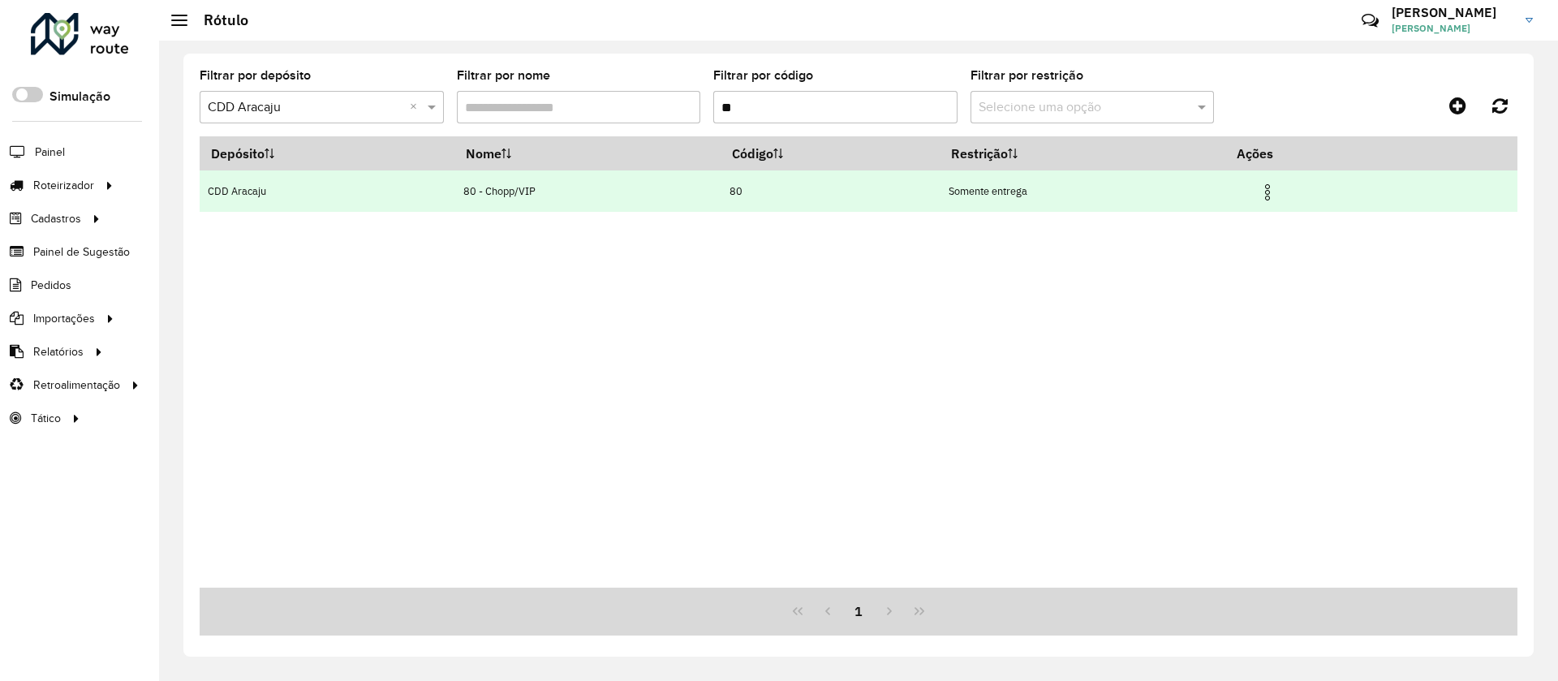
type input "**"
click at [1277, 193] on img at bounding box center [1267, 192] width 19 height 19
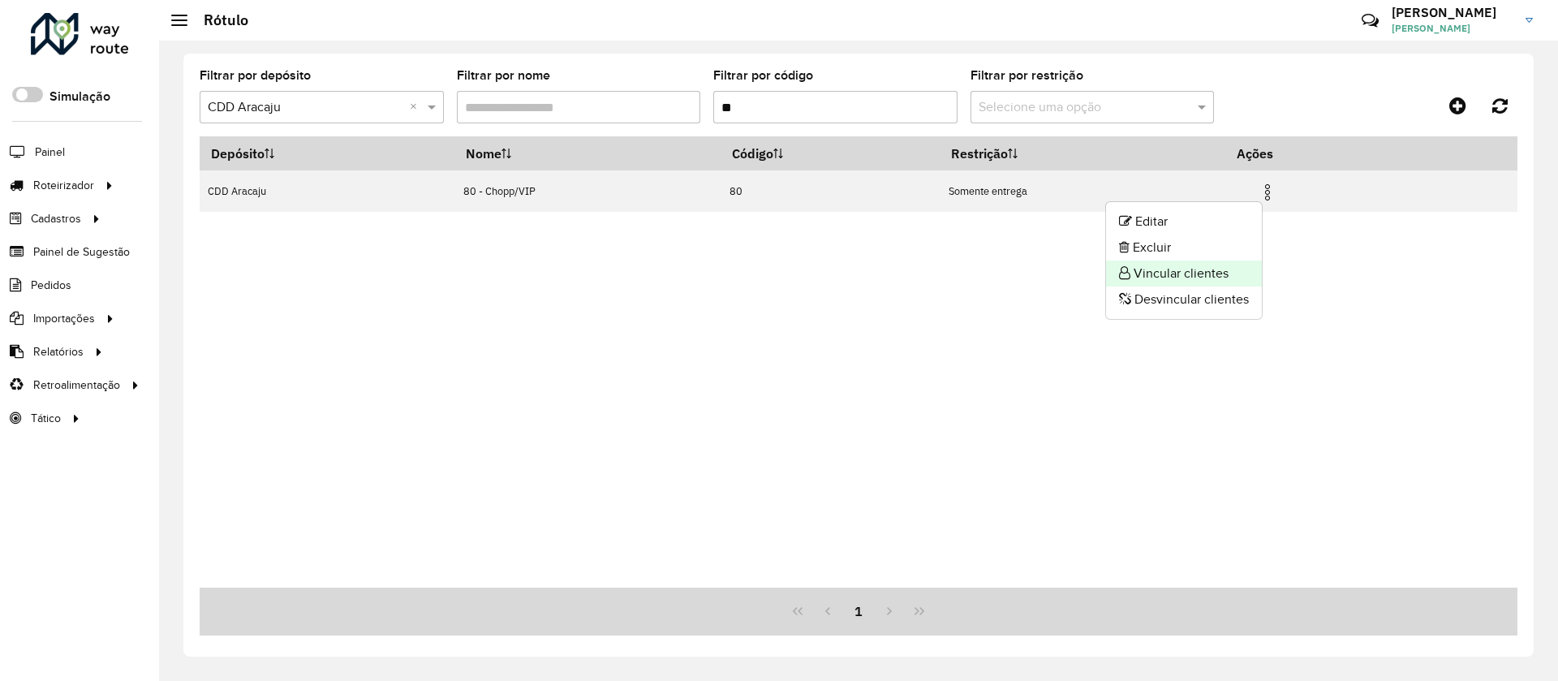
click at [1210, 267] on li "Vincular clientes" at bounding box center [1184, 274] width 156 height 26
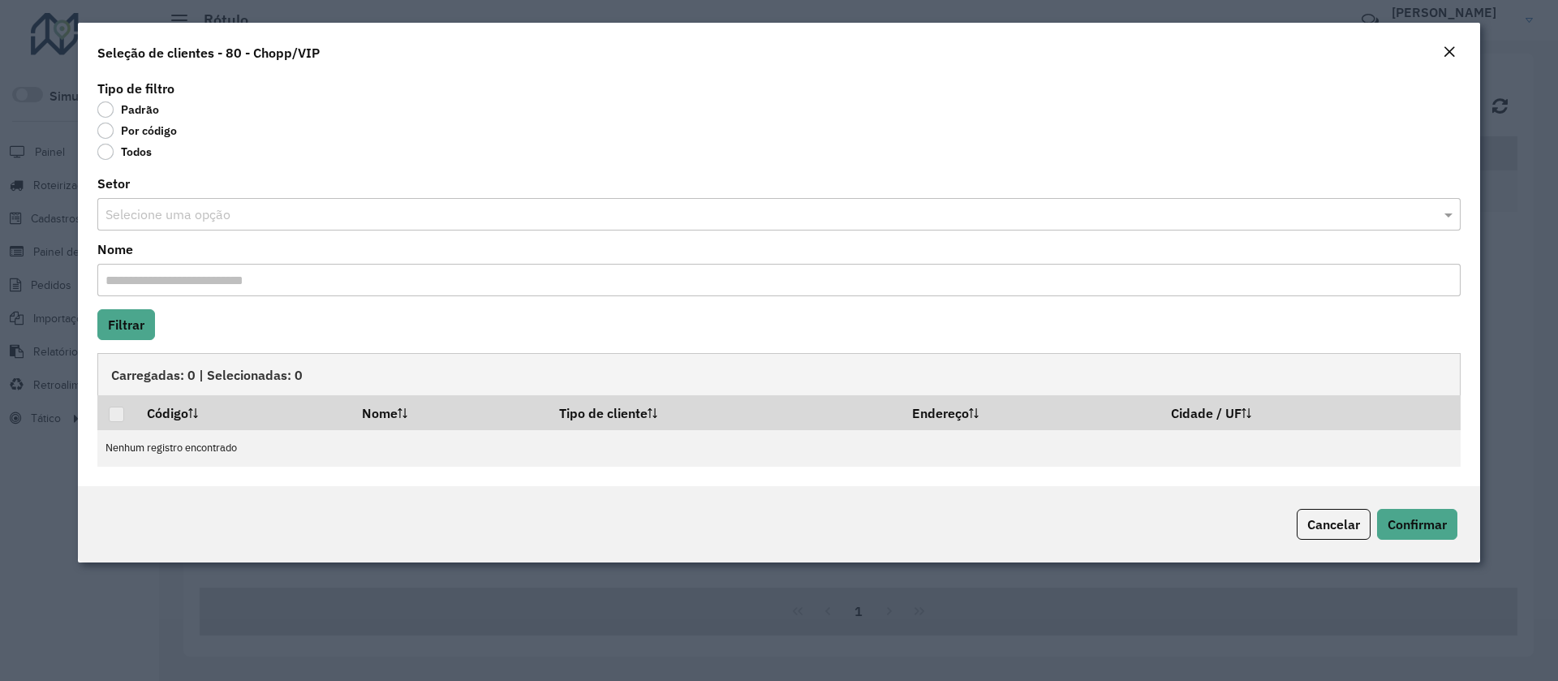
click at [208, 247] on div "Nome" at bounding box center [778, 269] width 1363 height 53
drag, startPoint x: 146, startPoint y: 131, endPoint x: 144, endPoint y: 156, distance: 25.2
click at [144, 131] on label "Por código" at bounding box center [137, 131] width 80 height 16
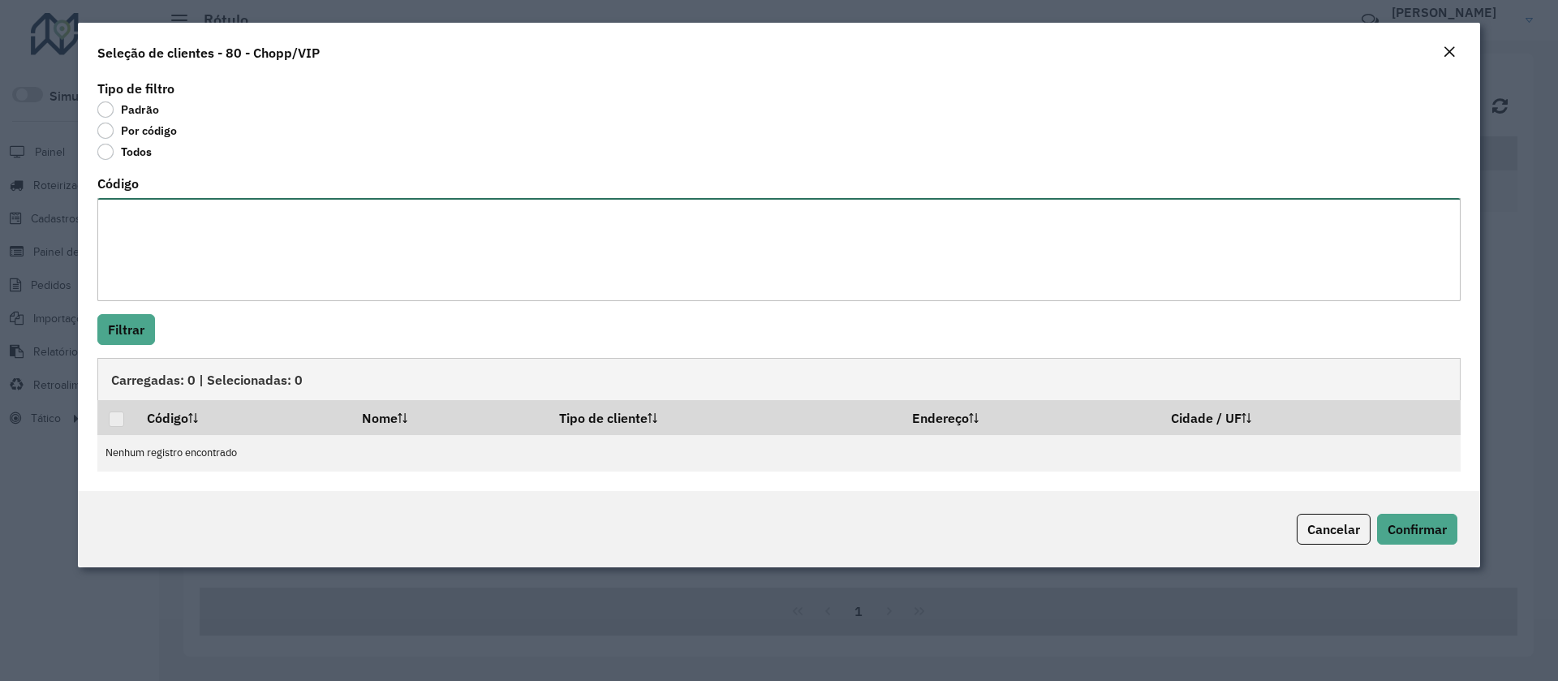
click at [170, 238] on textarea "Código" at bounding box center [778, 249] width 1363 height 103
paste textarea "********"
type textarea "********"
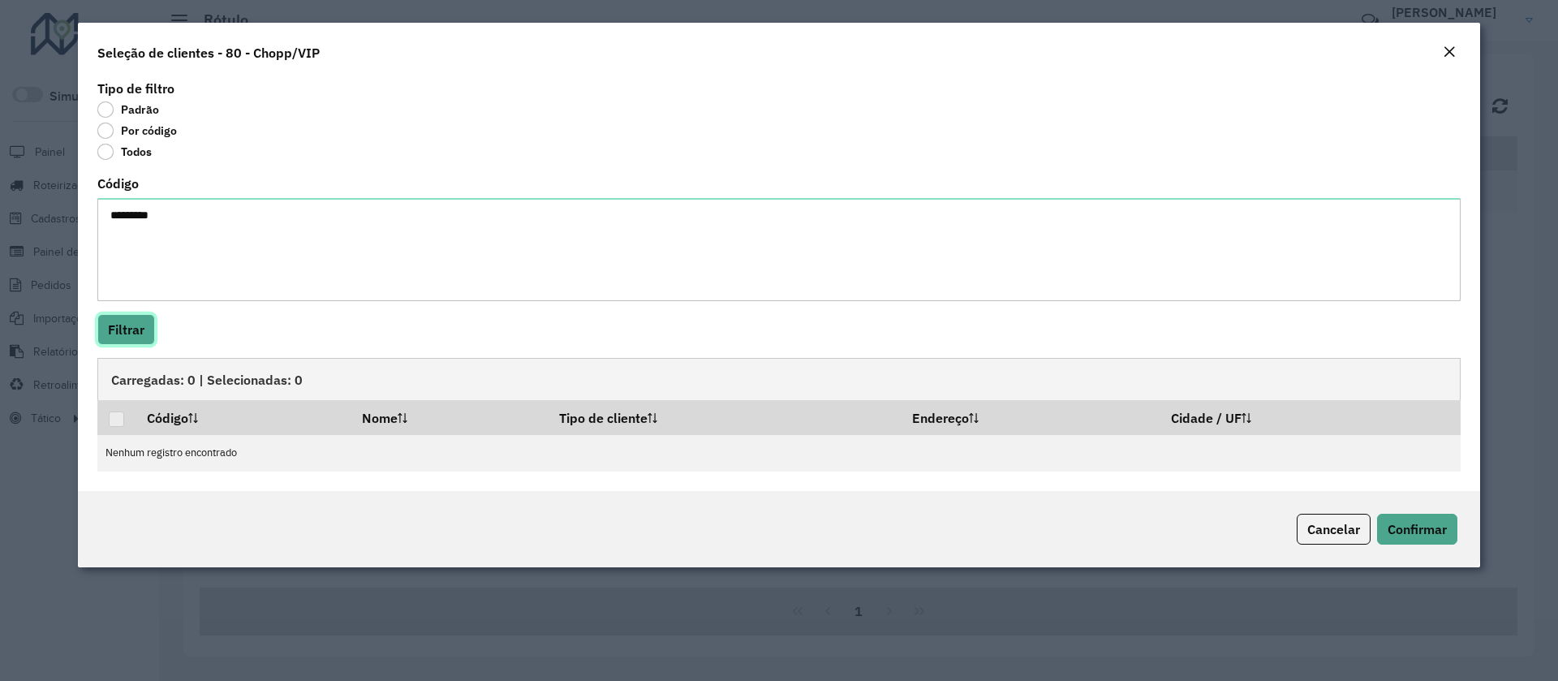
click at [133, 332] on button "Filtrar" at bounding box center [126, 329] width 58 height 31
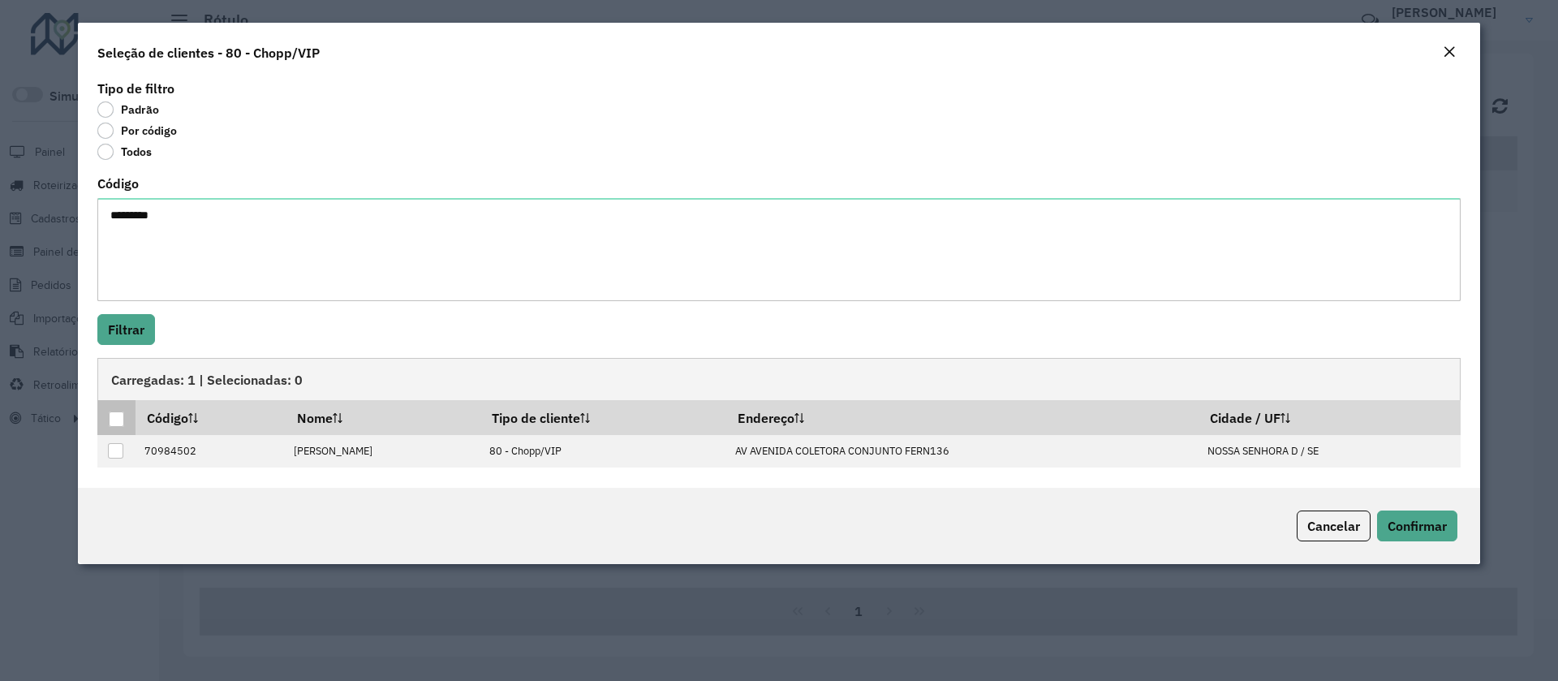
click at [115, 429] on th at bounding box center [116, 417] width 38 height 34
click at [123, 424] on div at bounding box center [116, 418] width 15 height 15
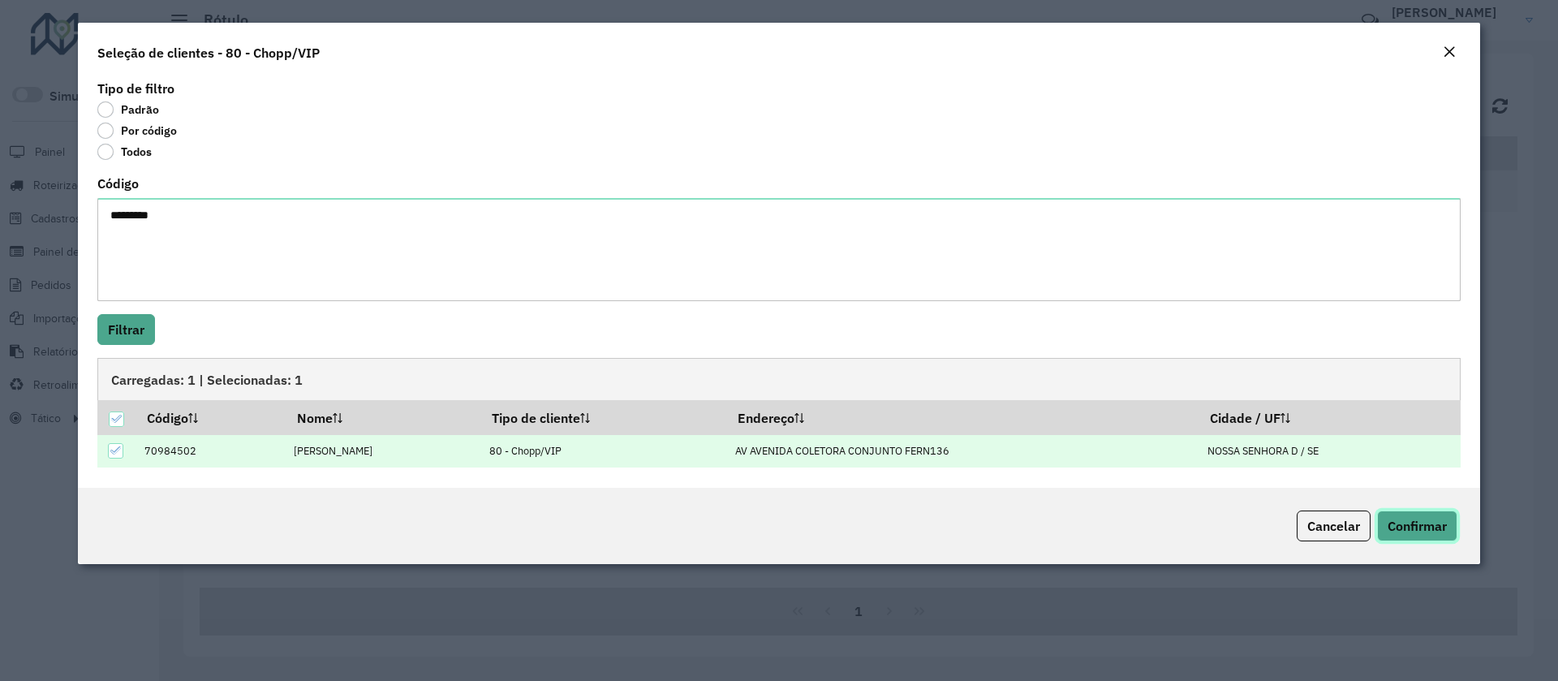
click at [1407, 529] on span "Confirmar" at bounding box center [1417, 526] width 59 height 16
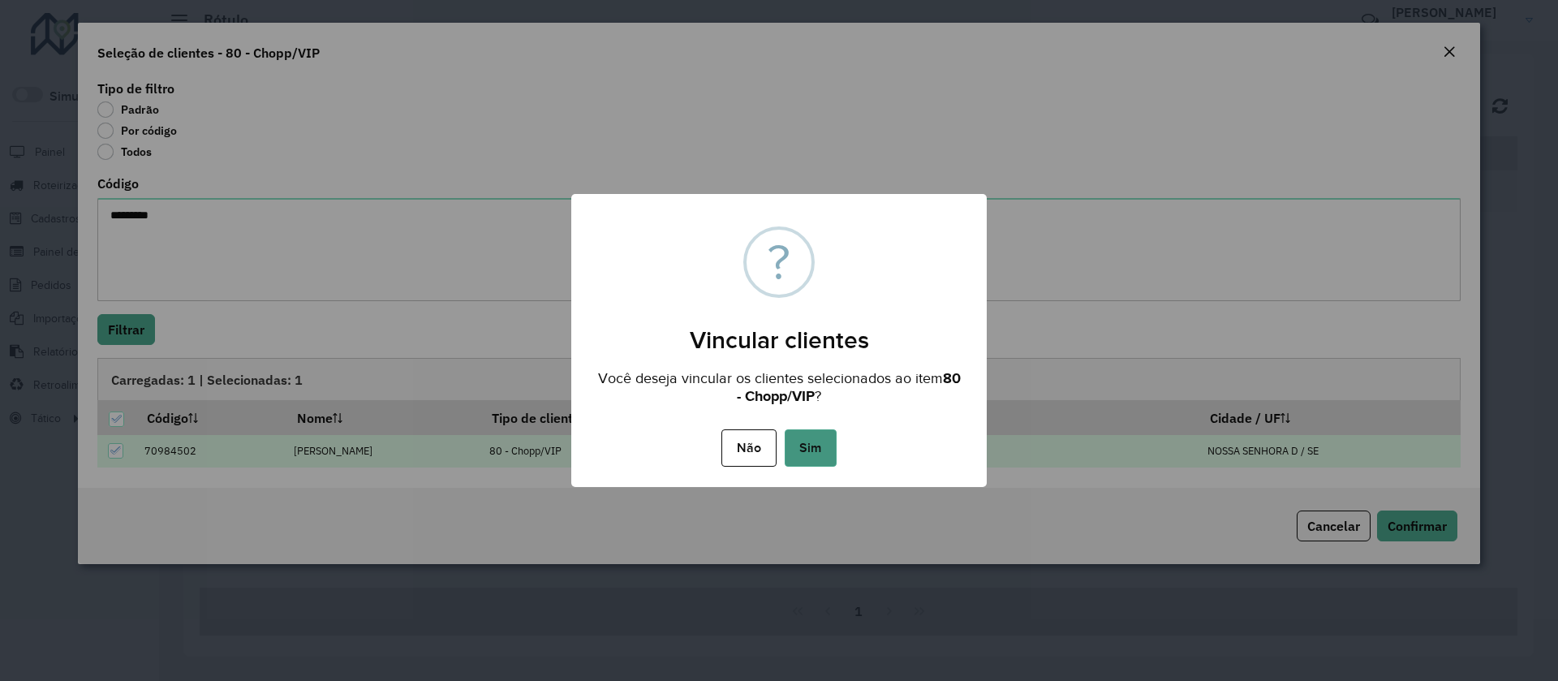
click at [808, 444] on button "Sim" at bounding box center [811, 447] width 52 height 37
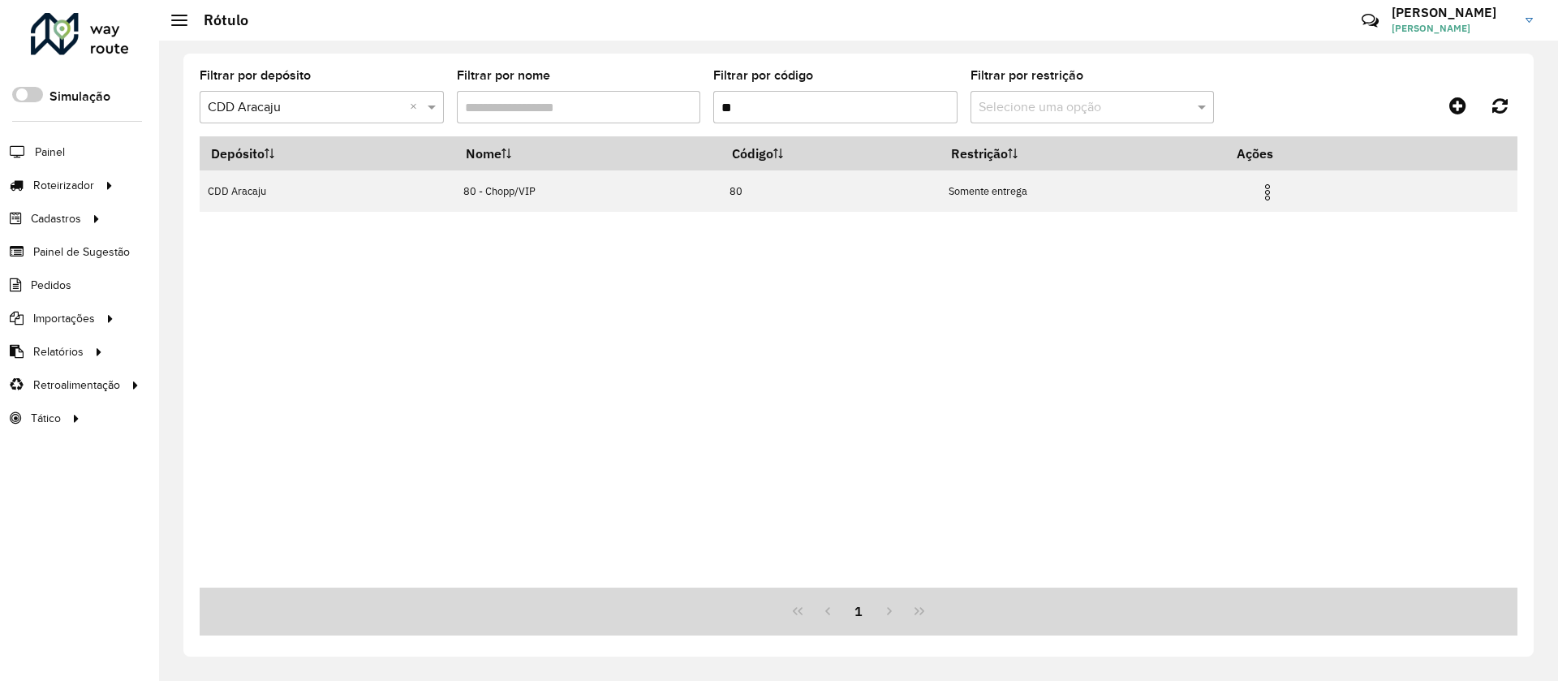
click at [861, 106] on input "**" at bounding box center [835, 107] width 244 height 32
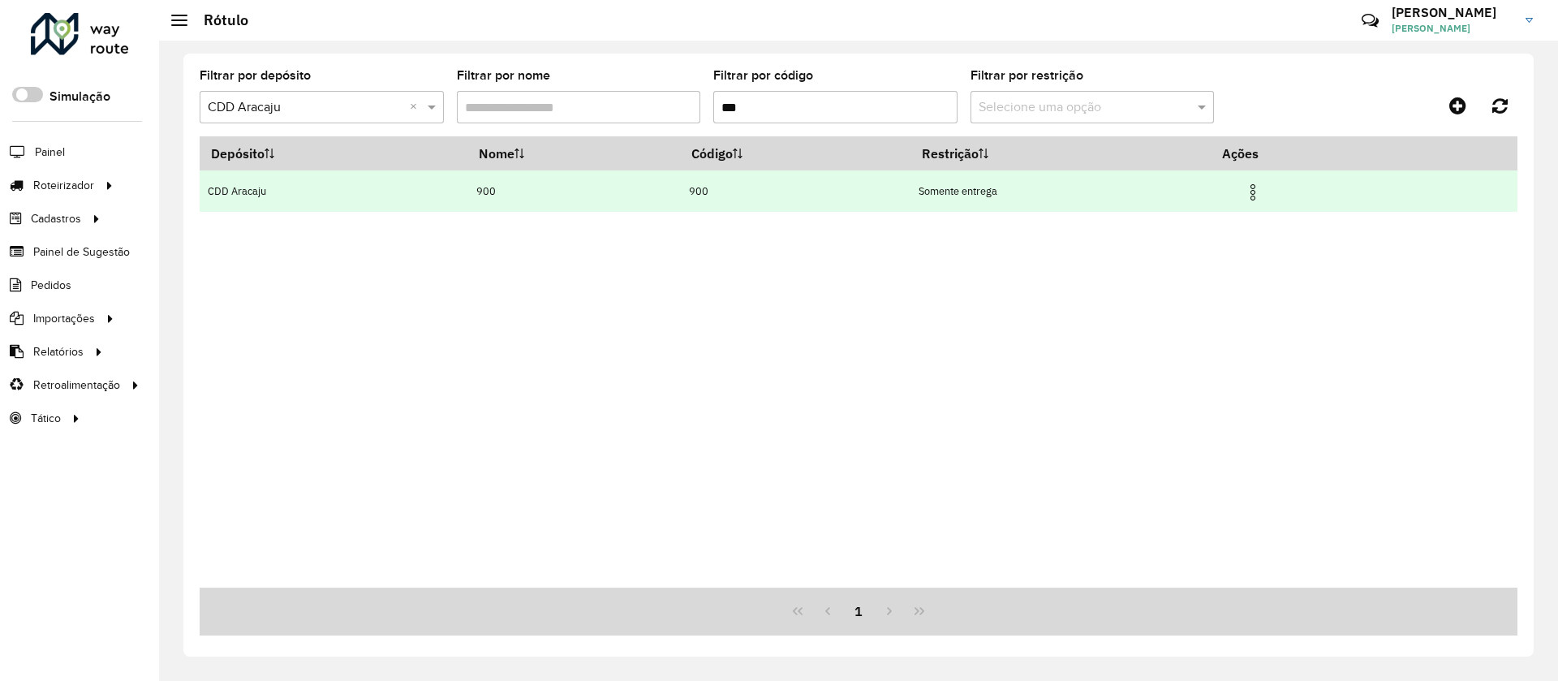
type input "***"
click at [1261, 195] on img at bounding box center [1252, 192] width 19 height 19
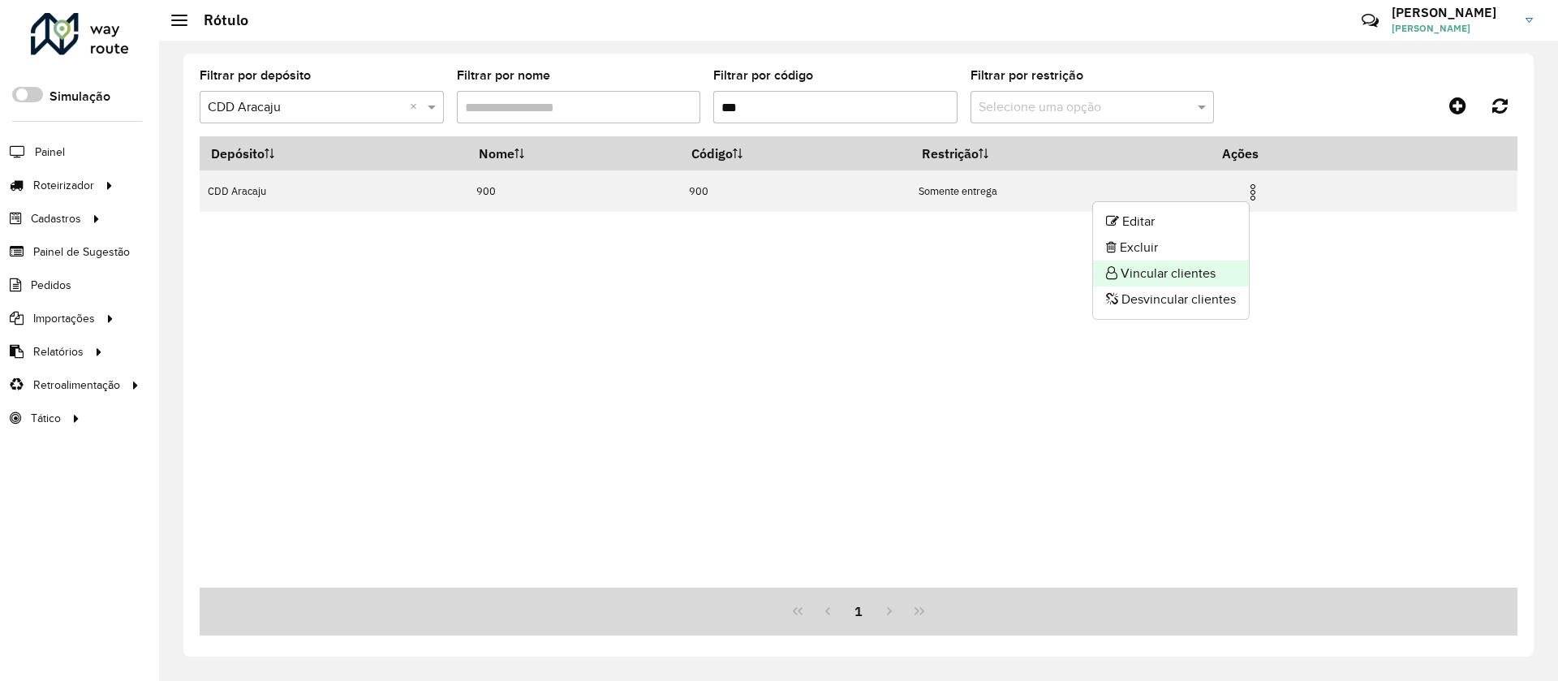
click at [1195, 276] on li "Vincular clientes" at bounding box center [1171, 274] width 156 height 26
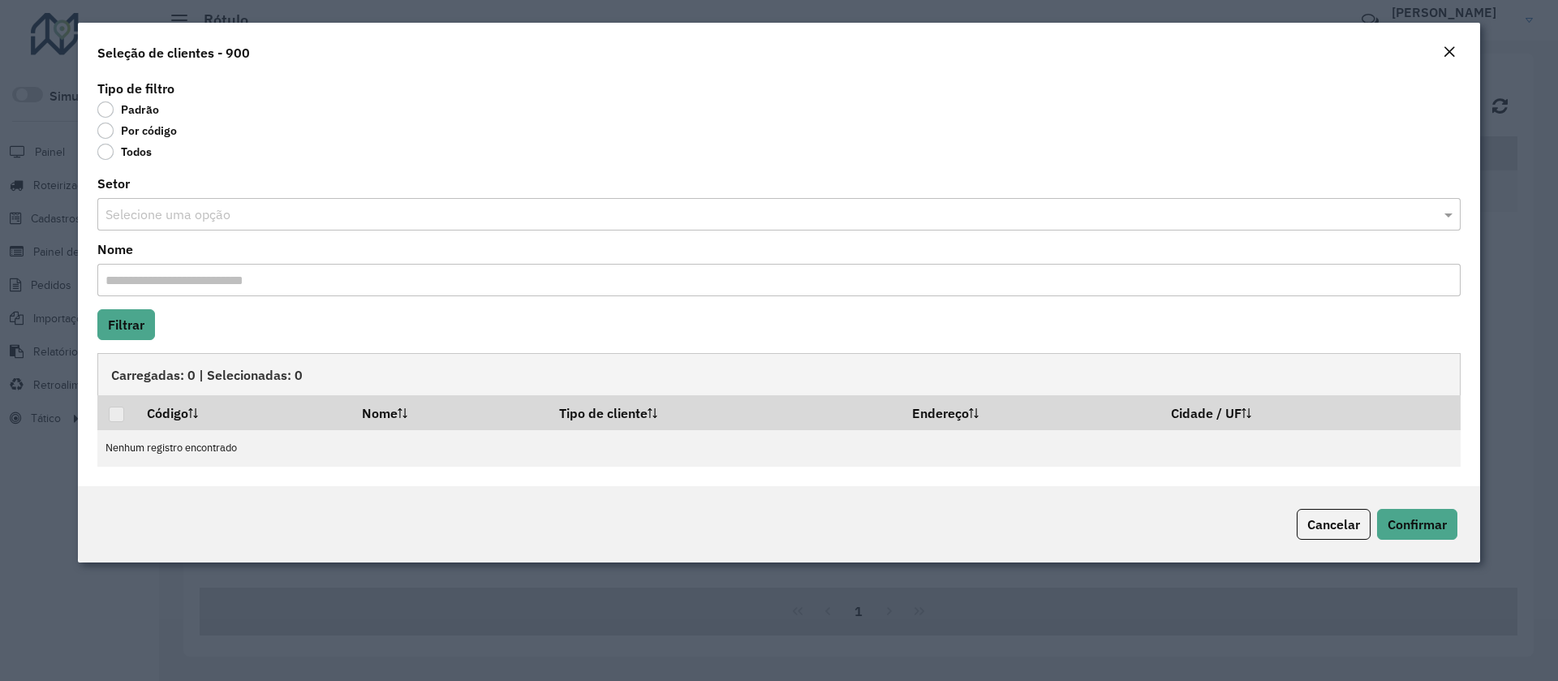
click at [139, 131] on label "Por código" at bounding box center [137, 131] width 80 height 16
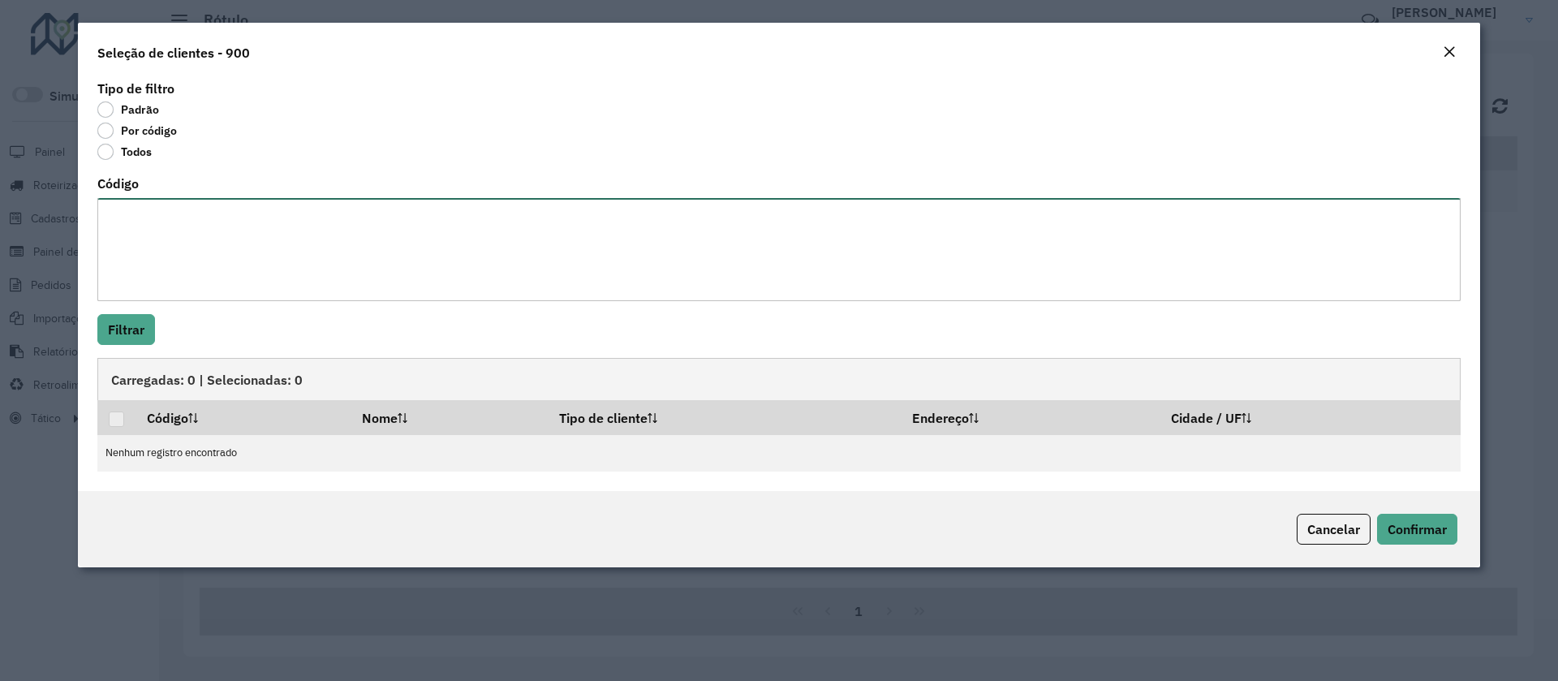
click at [187, 278] on textarea "Código" at bounding box center [778, 249] width 1363 height 103
paste textarea "******** ******** ******** ******** ******** ******** ******** ******** *******…"
type textarea "******** ******** ******** ******** ******** ******** ******** ******** *******…"
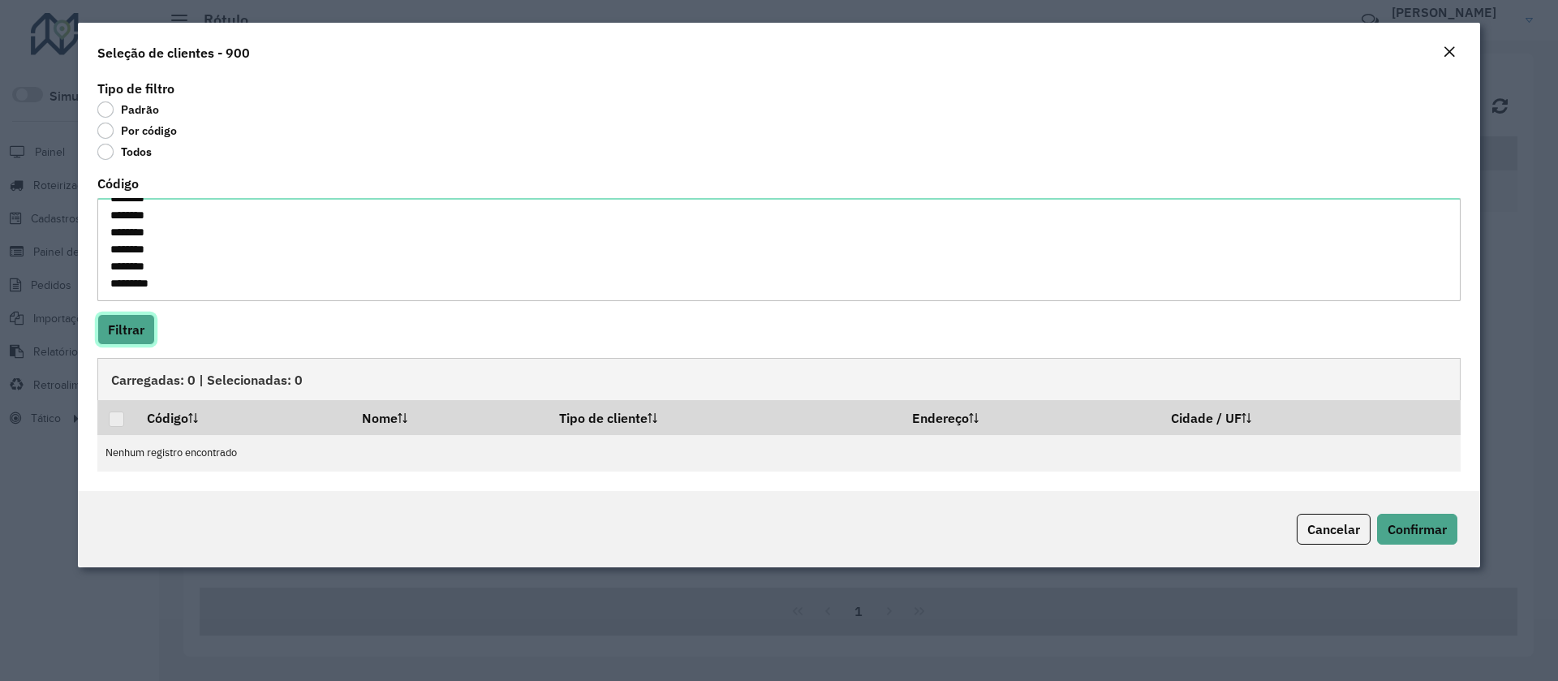
click at [127, 326] on button "Filtrar" at bounding box center [126, 329] width 58 height 31
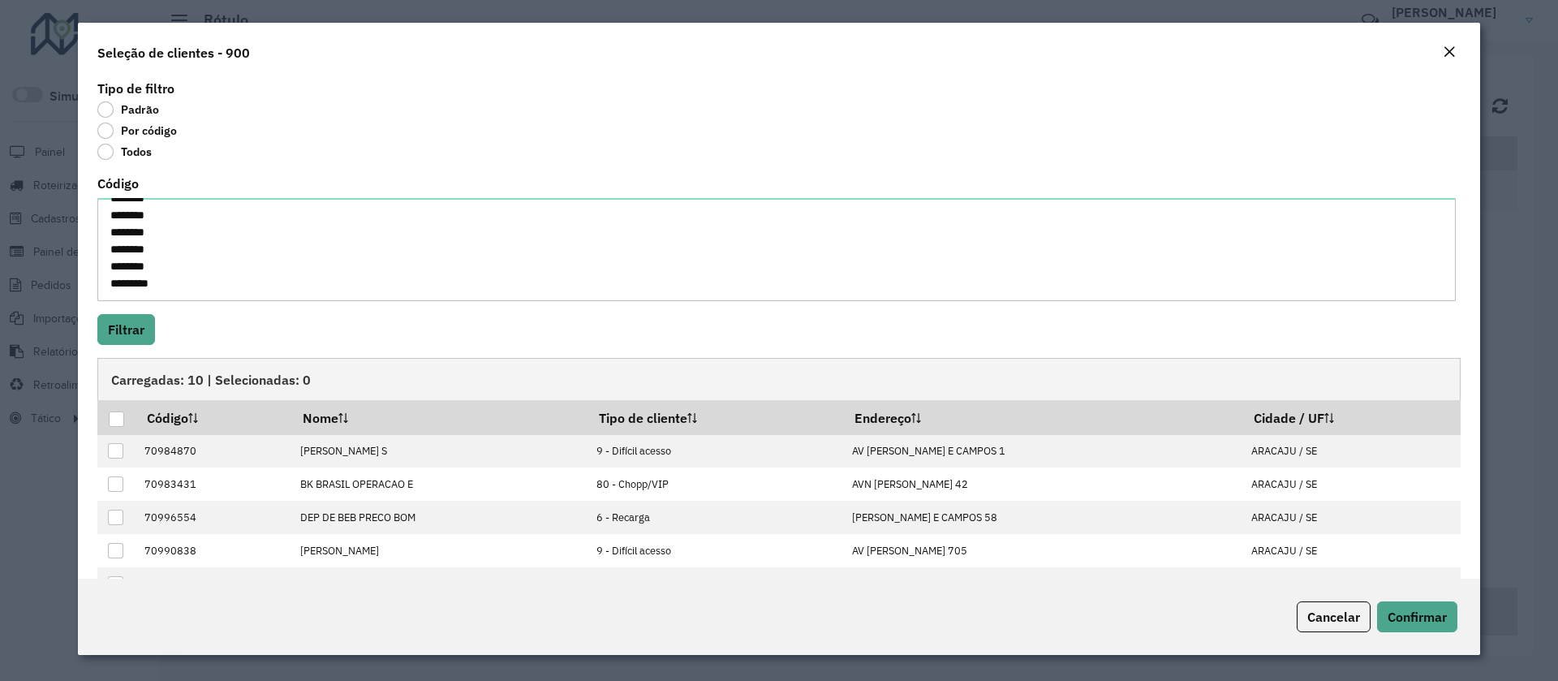
click at [113, 420] on div at bounding box center [116, 418] width 15 height 15
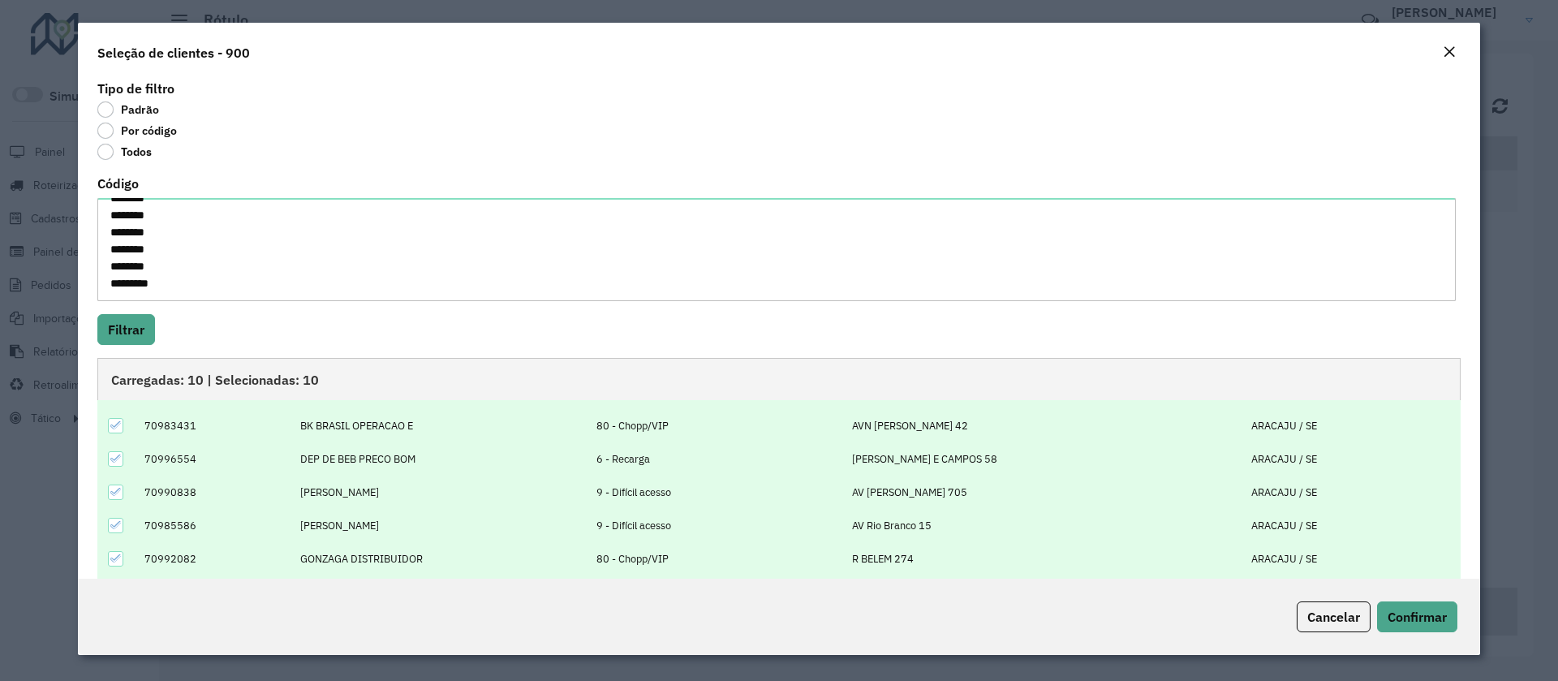
scroll to position [0, 0]
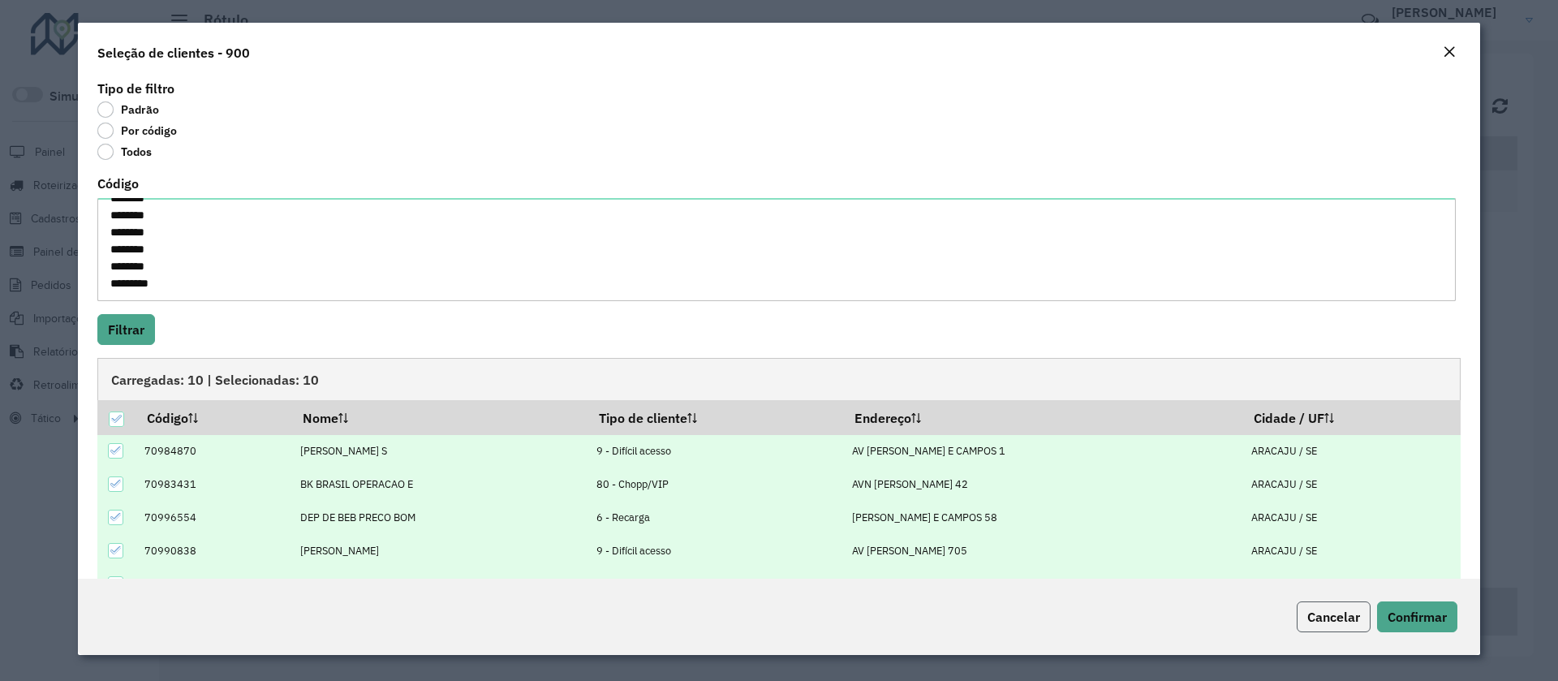
click at [1310, 609] on span "Cancelar" at bounding box center [1333, 617] width 53 height 16
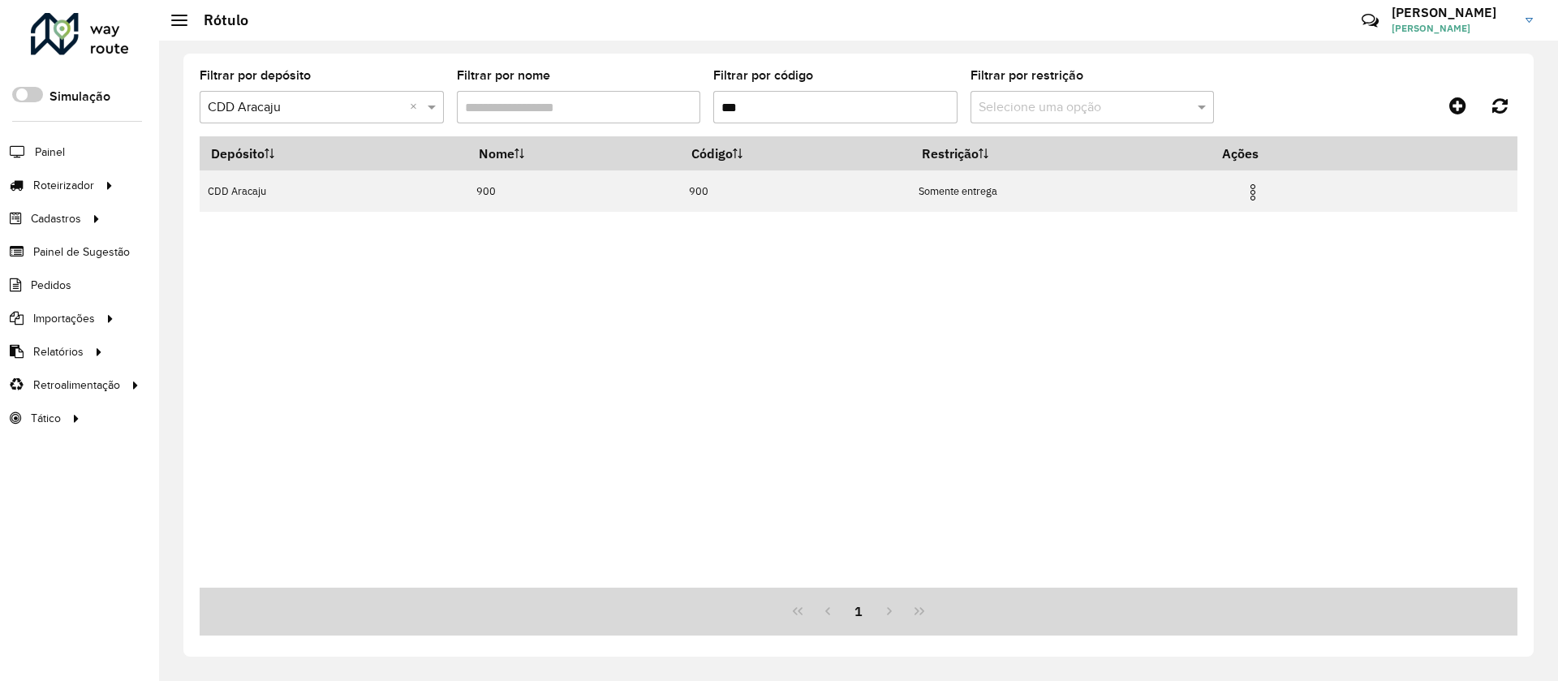
click at [884, 111] on input "***" at bounding box center [835, 107] width 244 height 32
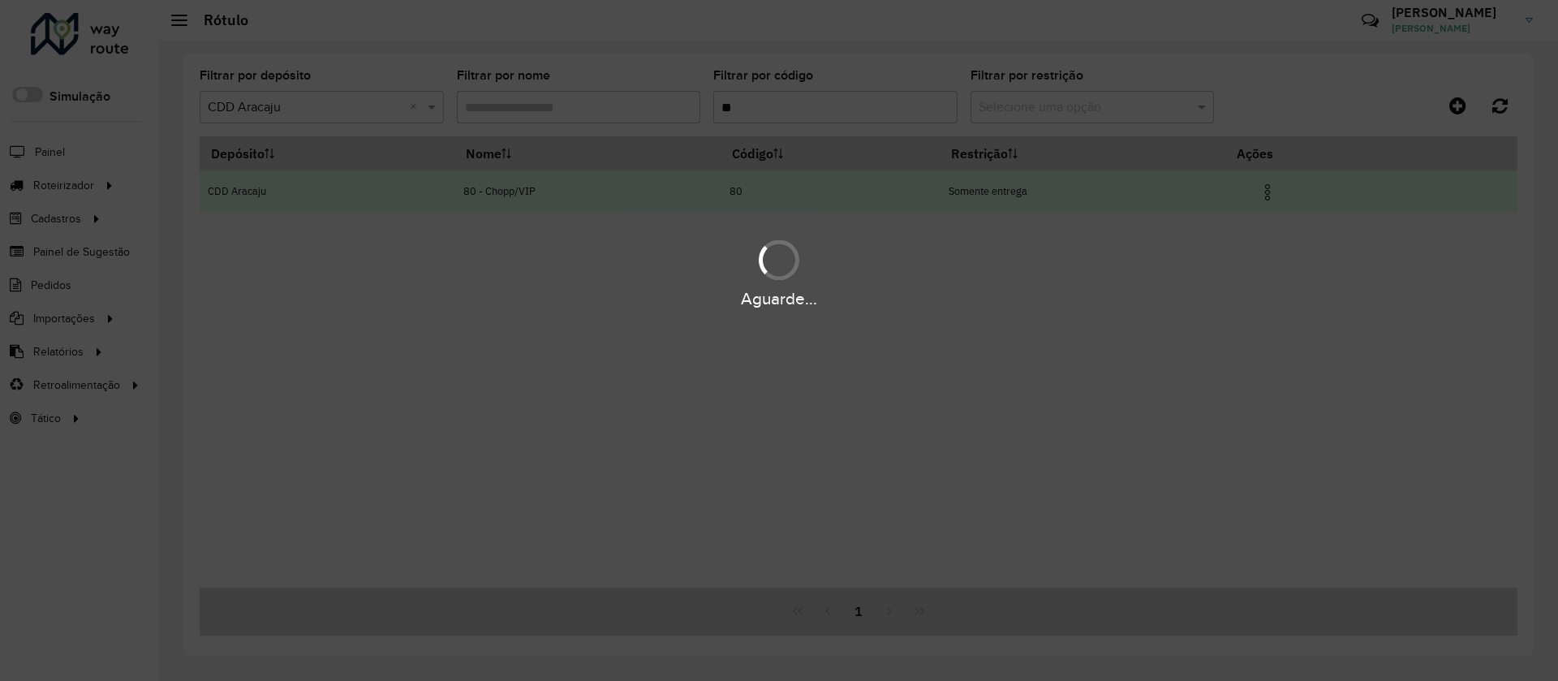
type input "**"
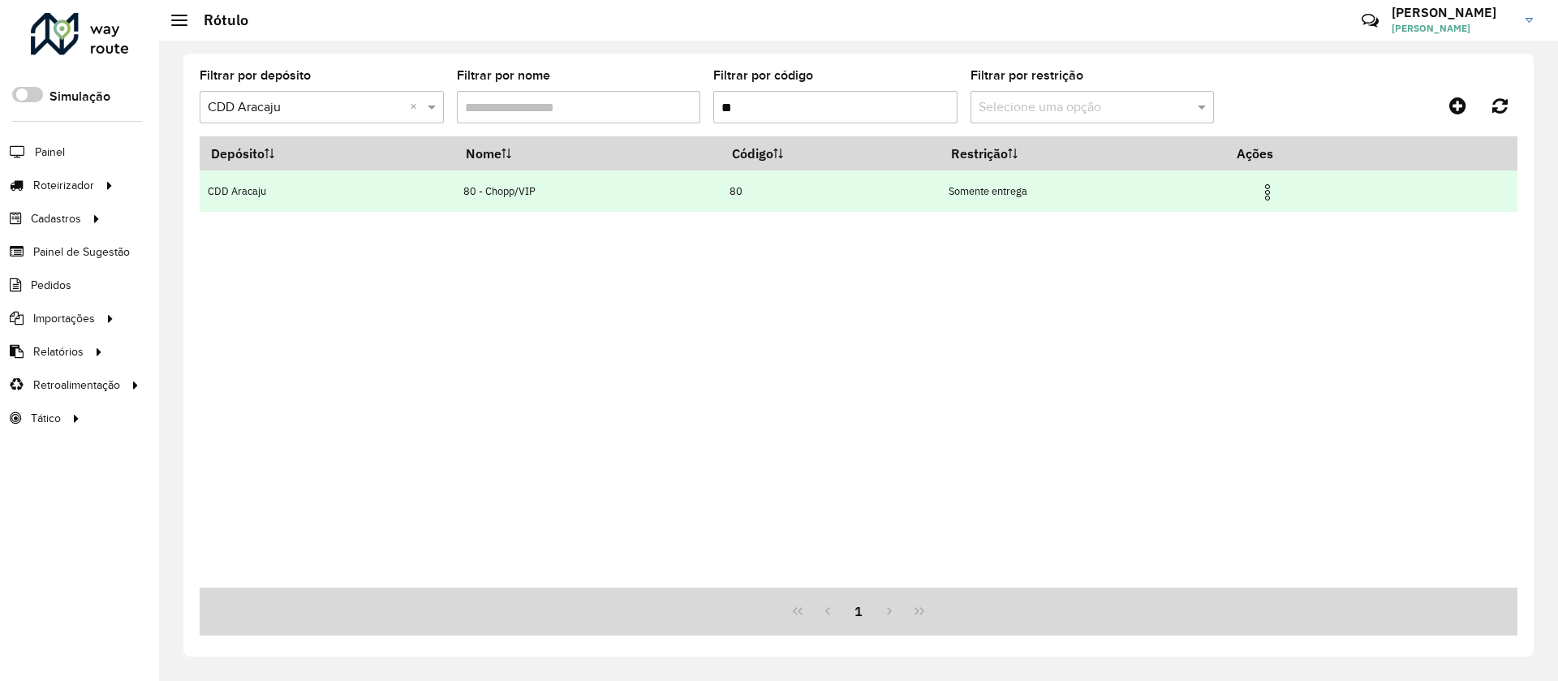
click at [1267, 183] on img at bounding box center [1267, 192] width 19 height 19
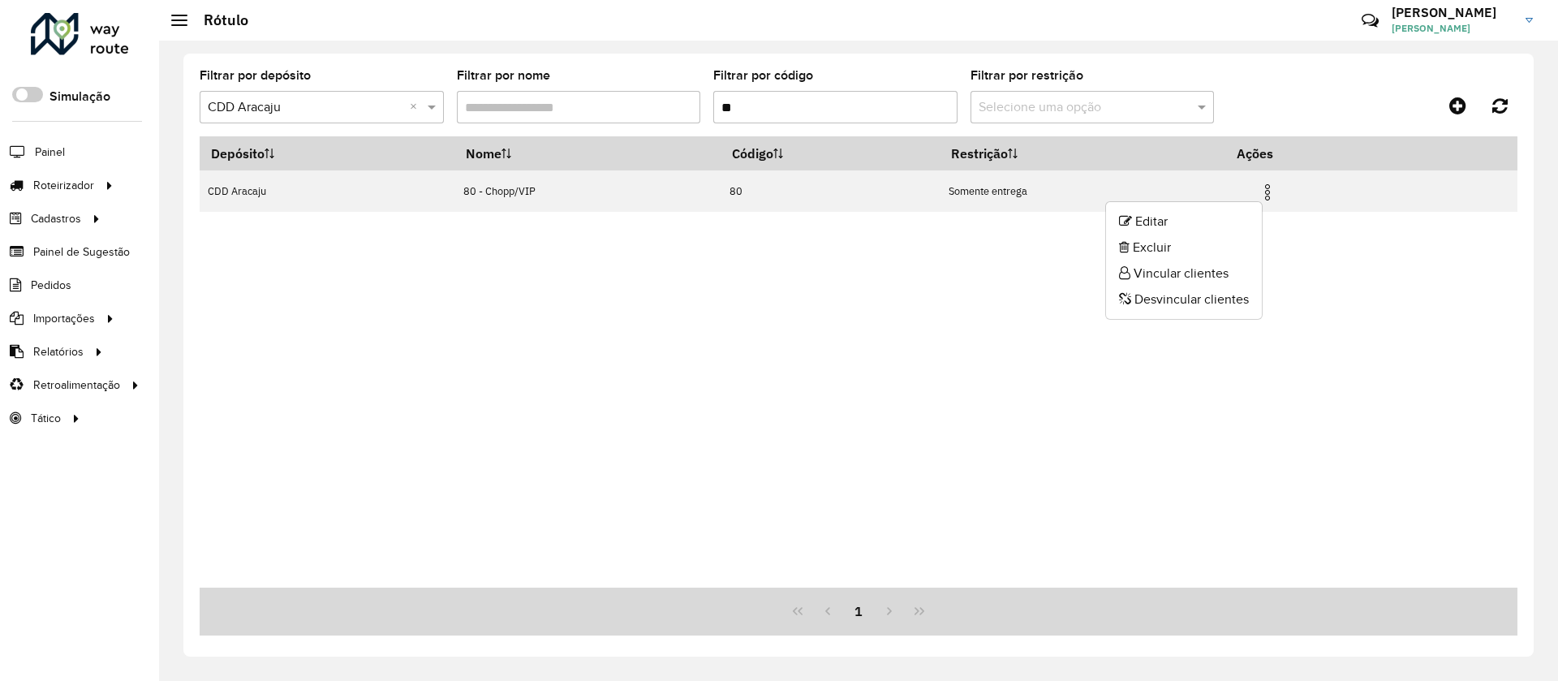
drag, startPoint x: 1205, startPoint y: 269, endPoint x: 1173, endPoint y: 265, distance: 32.7
click at [1205, 269] on li "Vincular clientes" at bounding box center [1184, 274] width 156 height 26
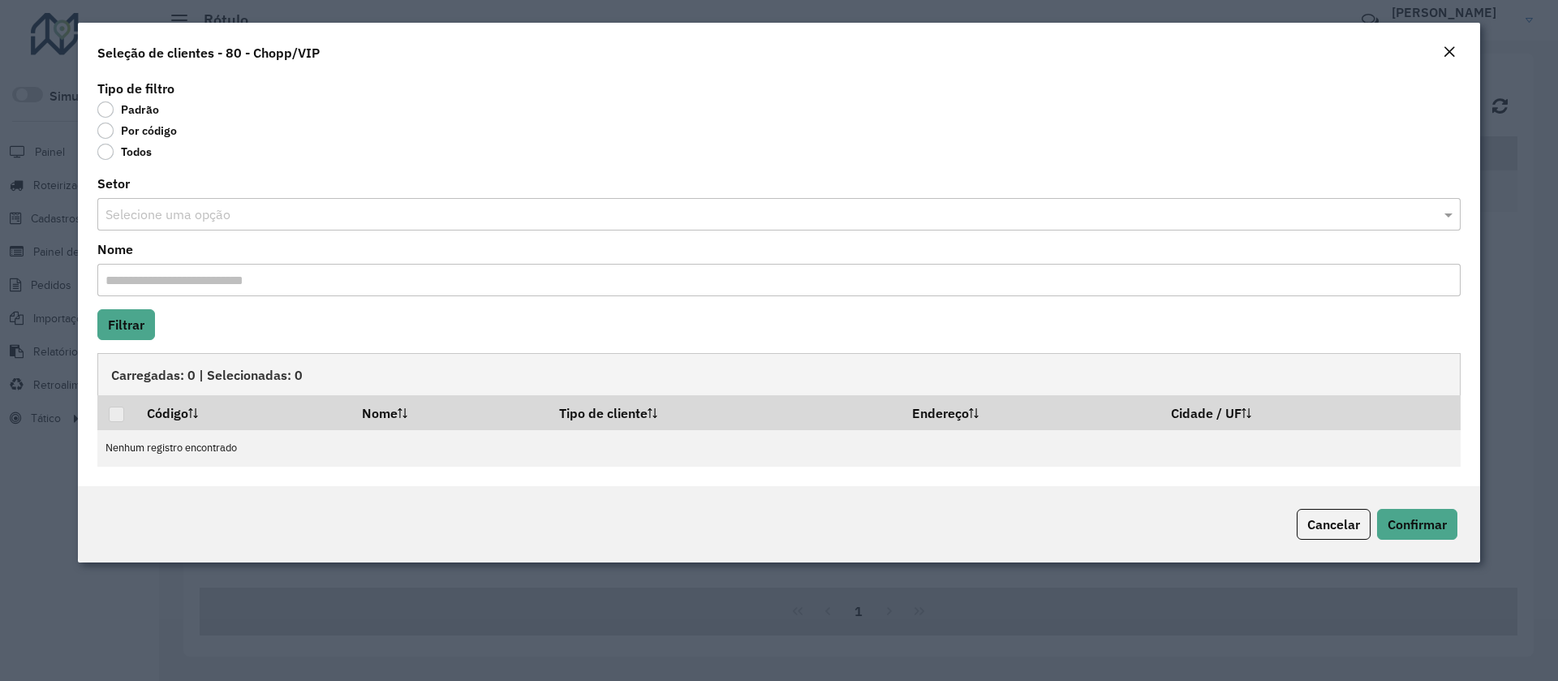
click at [151, 129] on label "Por código" at bounding box center [137, 131] width 80 height 16
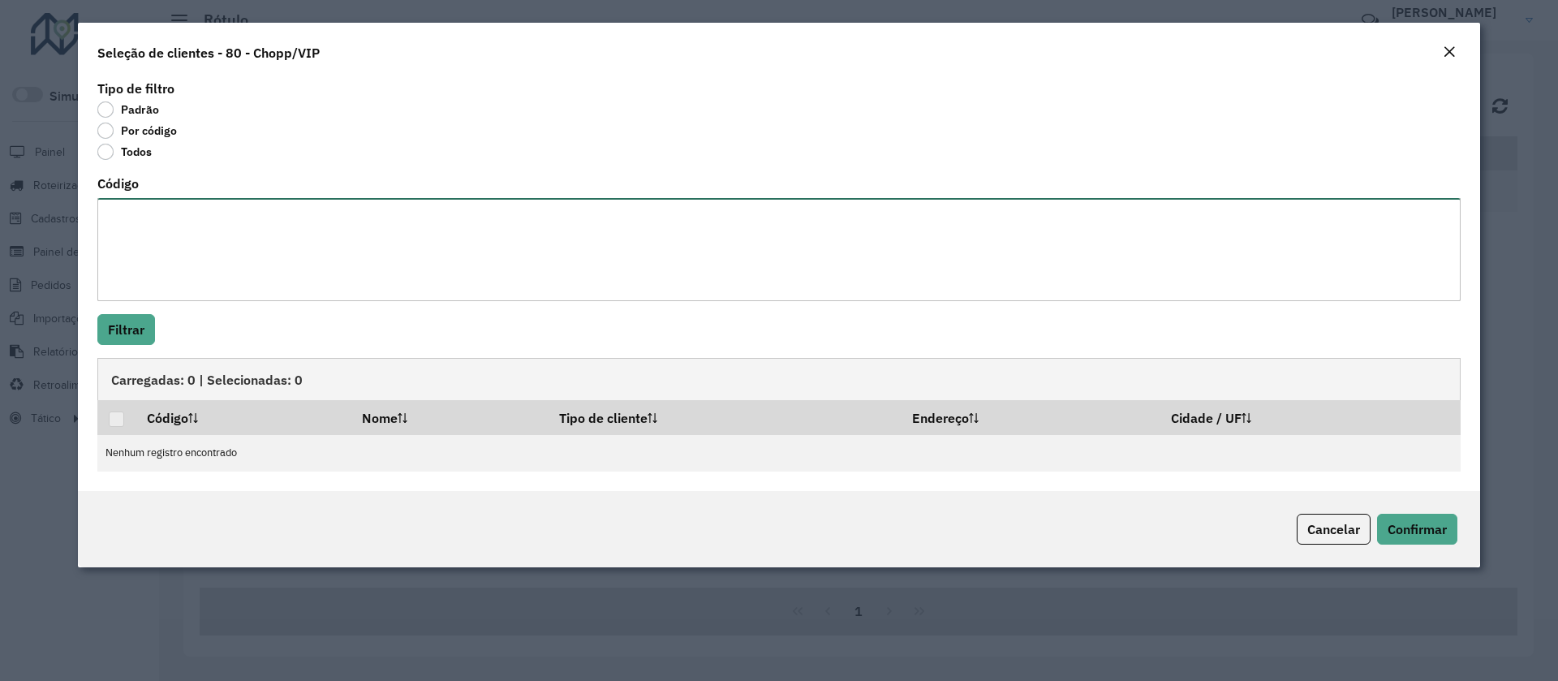
click at [179, 223] on textarea "Código" at bounding box center [778, 249] width 1363 height 103
paste textarea "******** ******** ********"
type textarea "******** ******** ********"
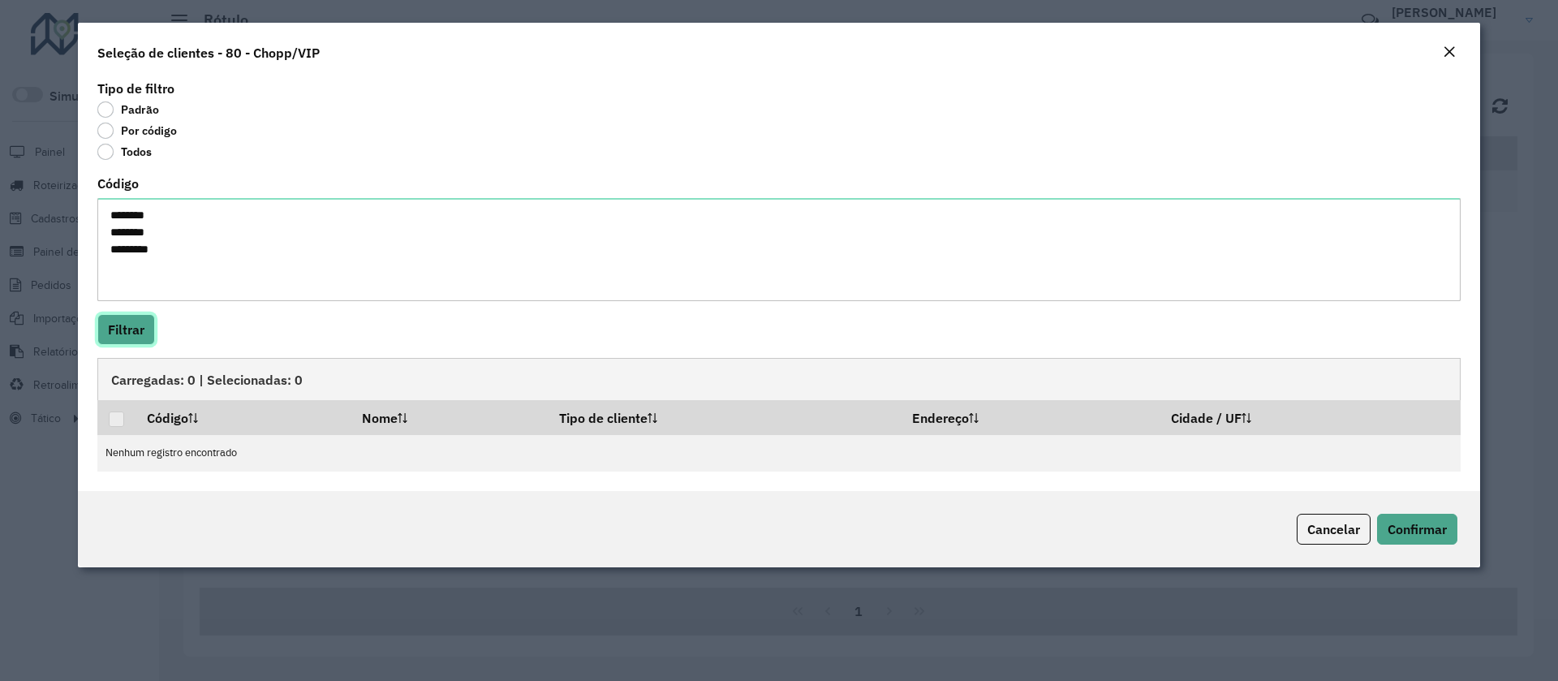
click at [147, 338] on button "Filtrar" at bounding box center [126, 329] width 58 height 31
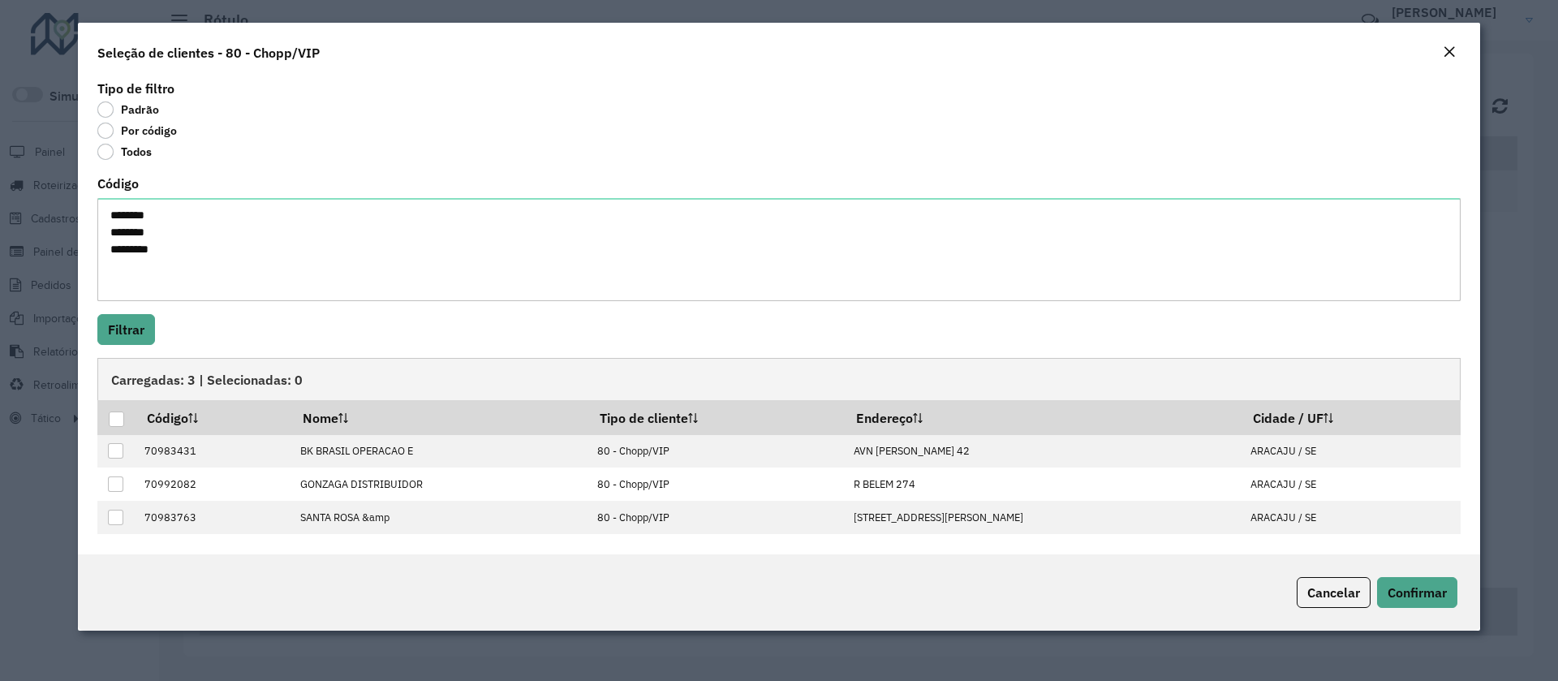
click at [115, 421] on div at bounding box center [116, 418] width 15 height 15
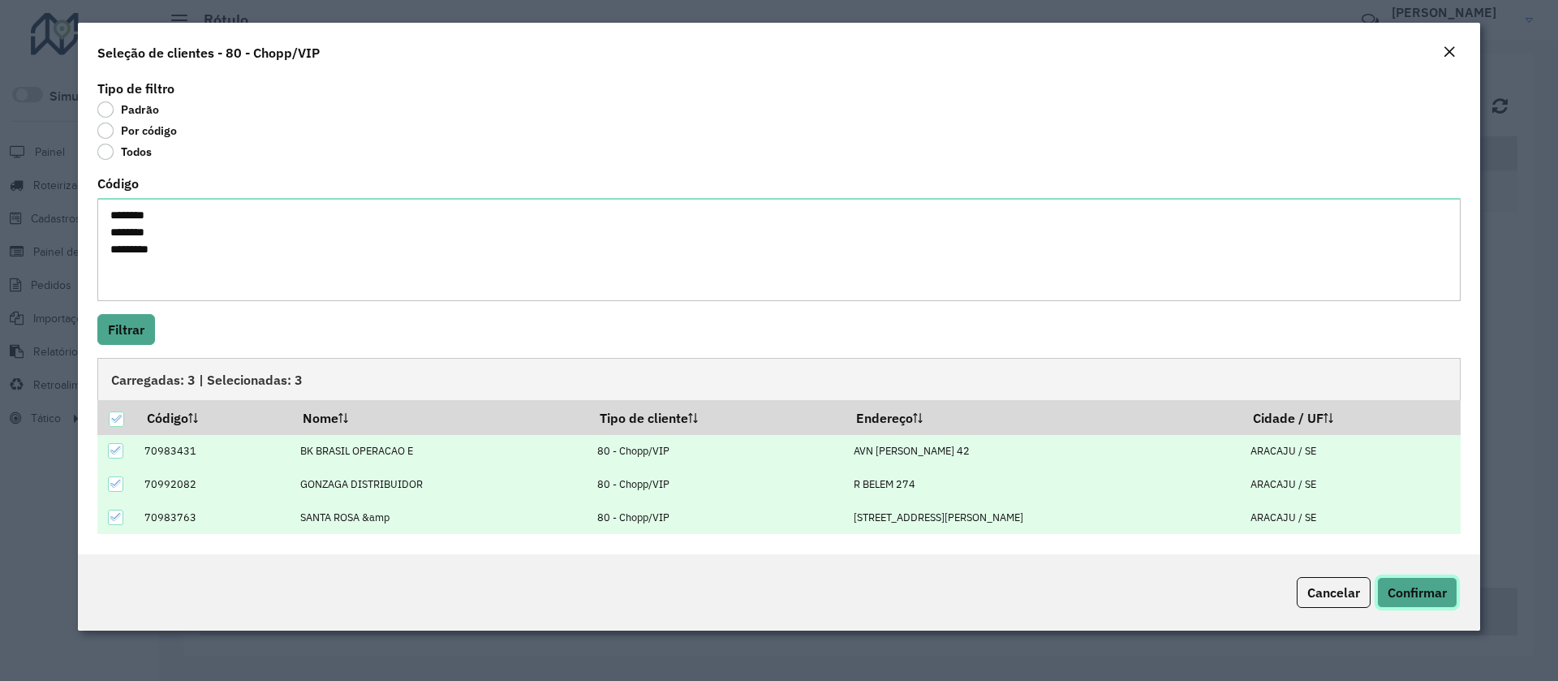
click at [1433, 582] on button "Confirmar" at bounding box center [1417, 592] width 80 height 31
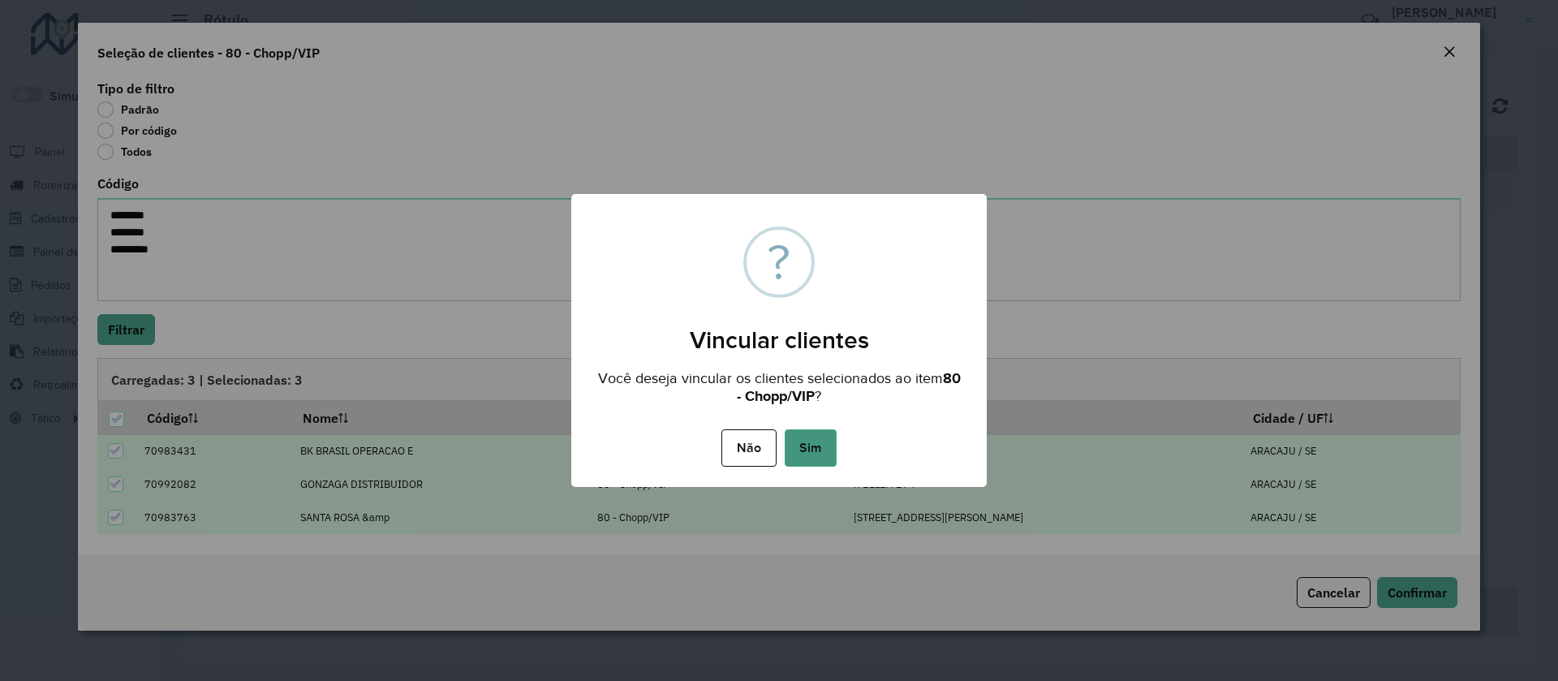
click at [800, 456] on button "Sim" at bounding box center [811, 447] width 52 height 37
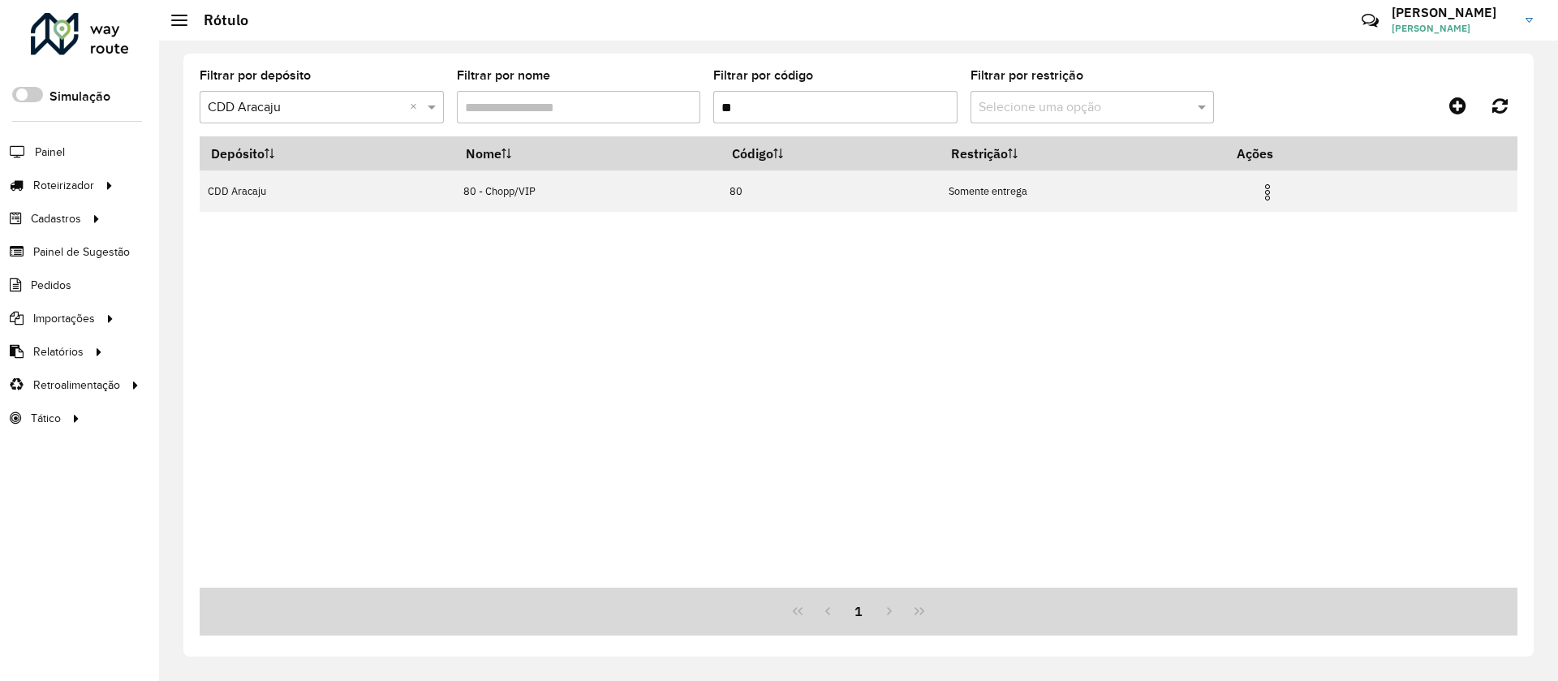
drag, startPoint x: 751, startPoint y: 107, endPoint x: 697, endPoint y: 107, distance: 54.4
click at [697, 107] on formly-group "Filtrar por depósito Selecione um depósito × CDD Aracaju × Filtrar por nome Fil…" at bounding box center [687, 103] width 975 height 67
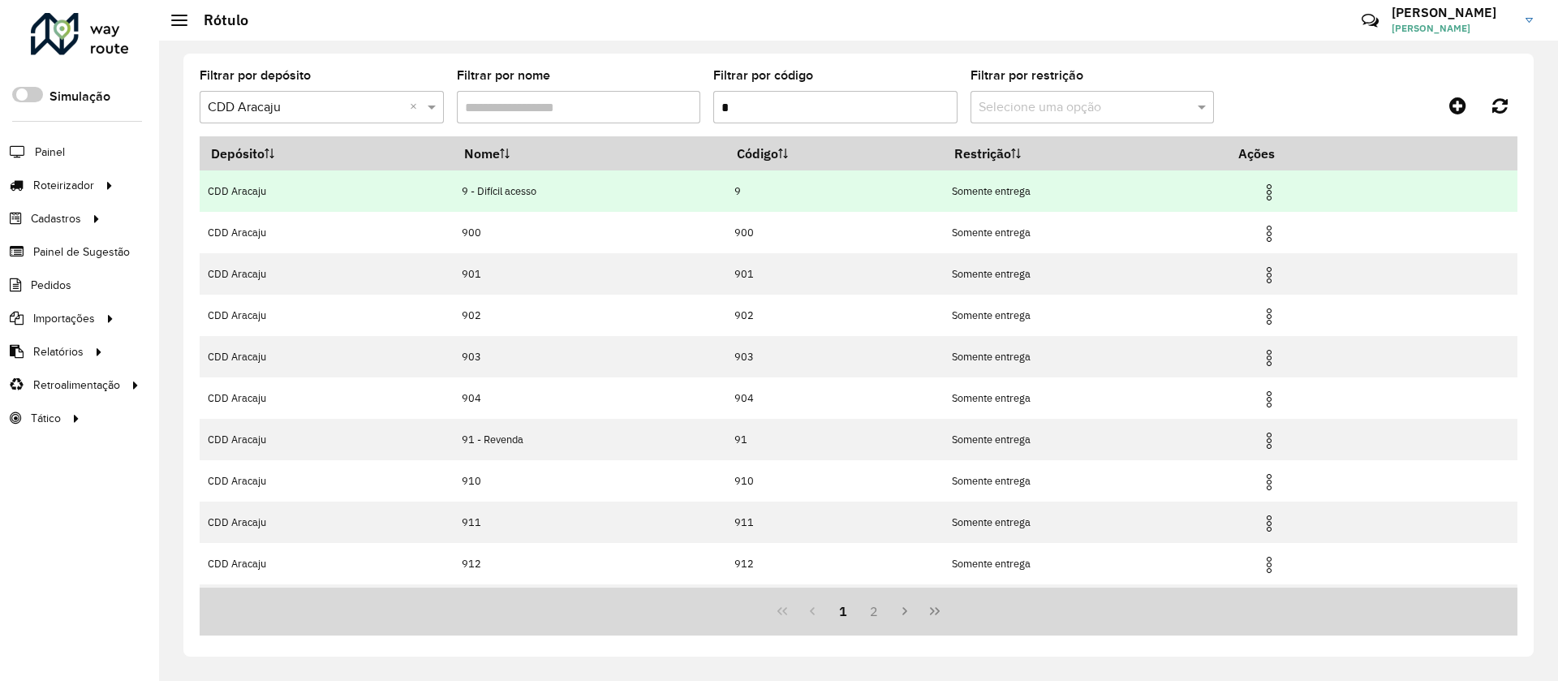
type input "*"
click at [1278, 194] on img at bounding box center [1268, 192] width 19 height 19
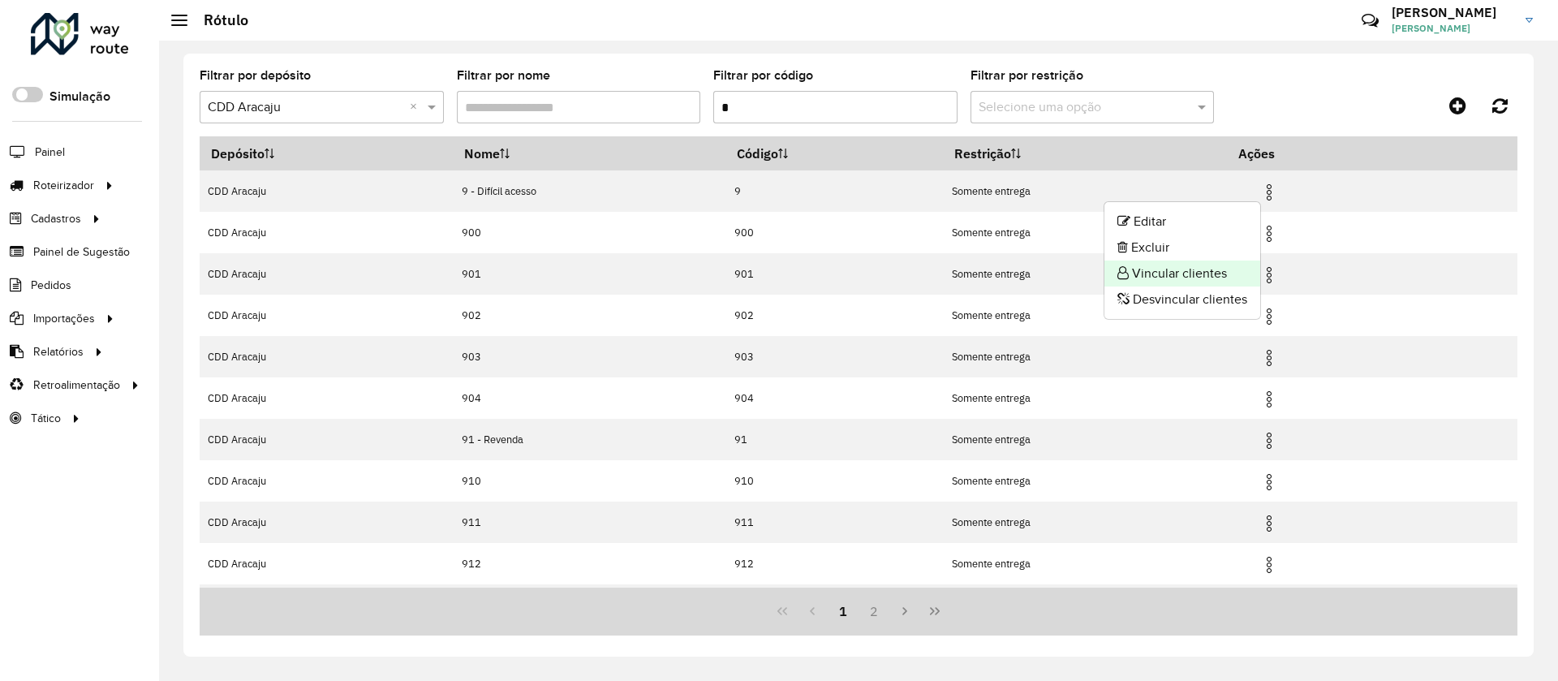
click at [1199, 270] on li "Vincular clientes" at bounding box center [1182, 274] width 156 height 26
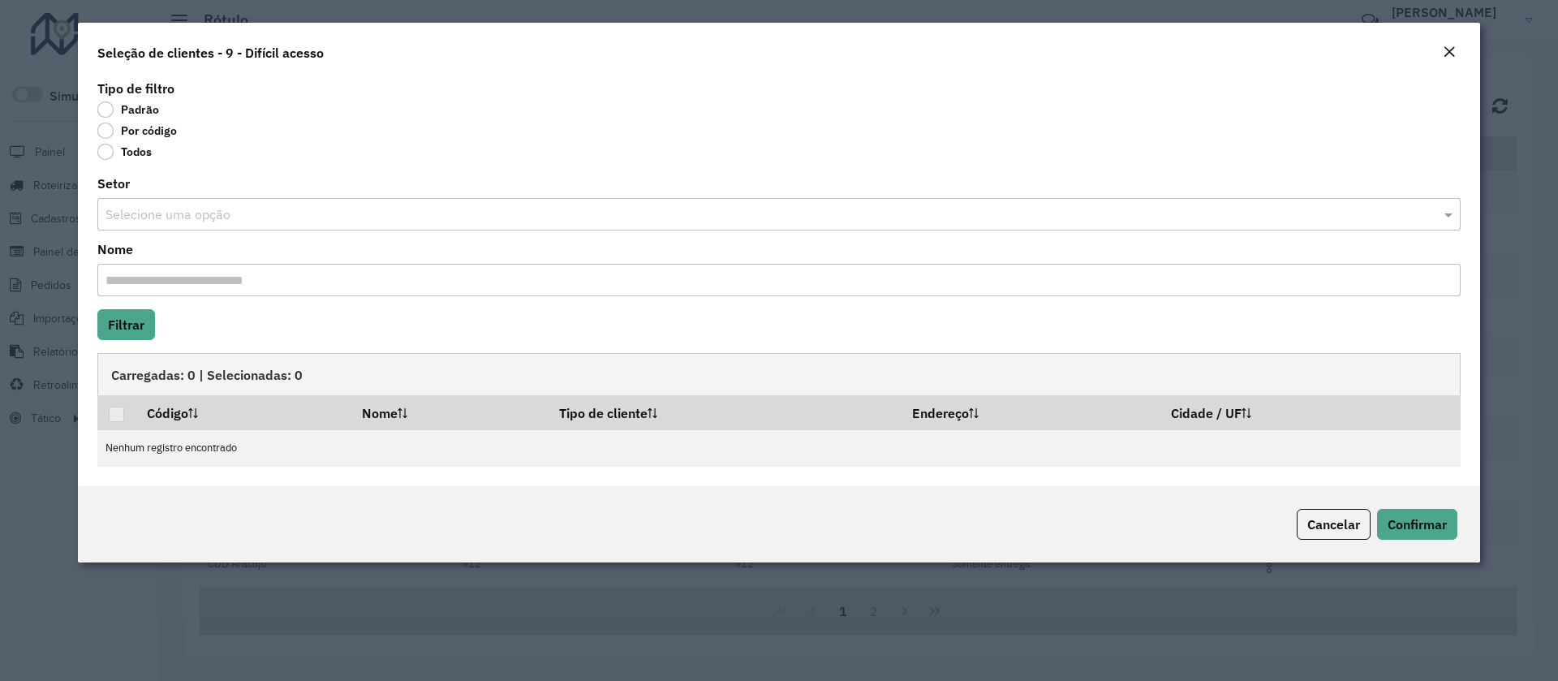
click at [129, 131] on label "Por código" at bounding box center [137, 131] width 80 height 16
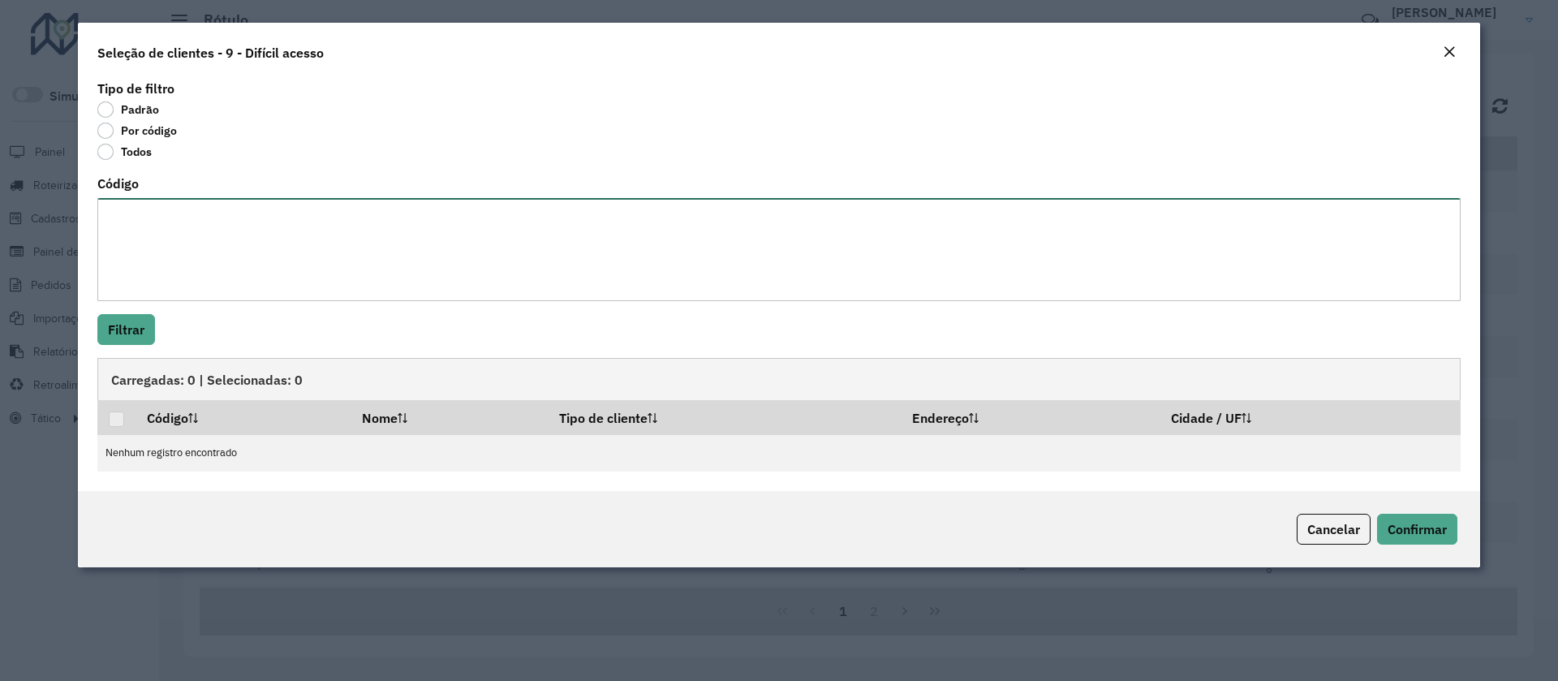
click at [181, 241] on textarea "Código" at bounding box center [778, 249] width 1363 height 103
paste textarea "******** ******** ******** ******** ********"
type textarea "******** ******** ******** ******** ********"
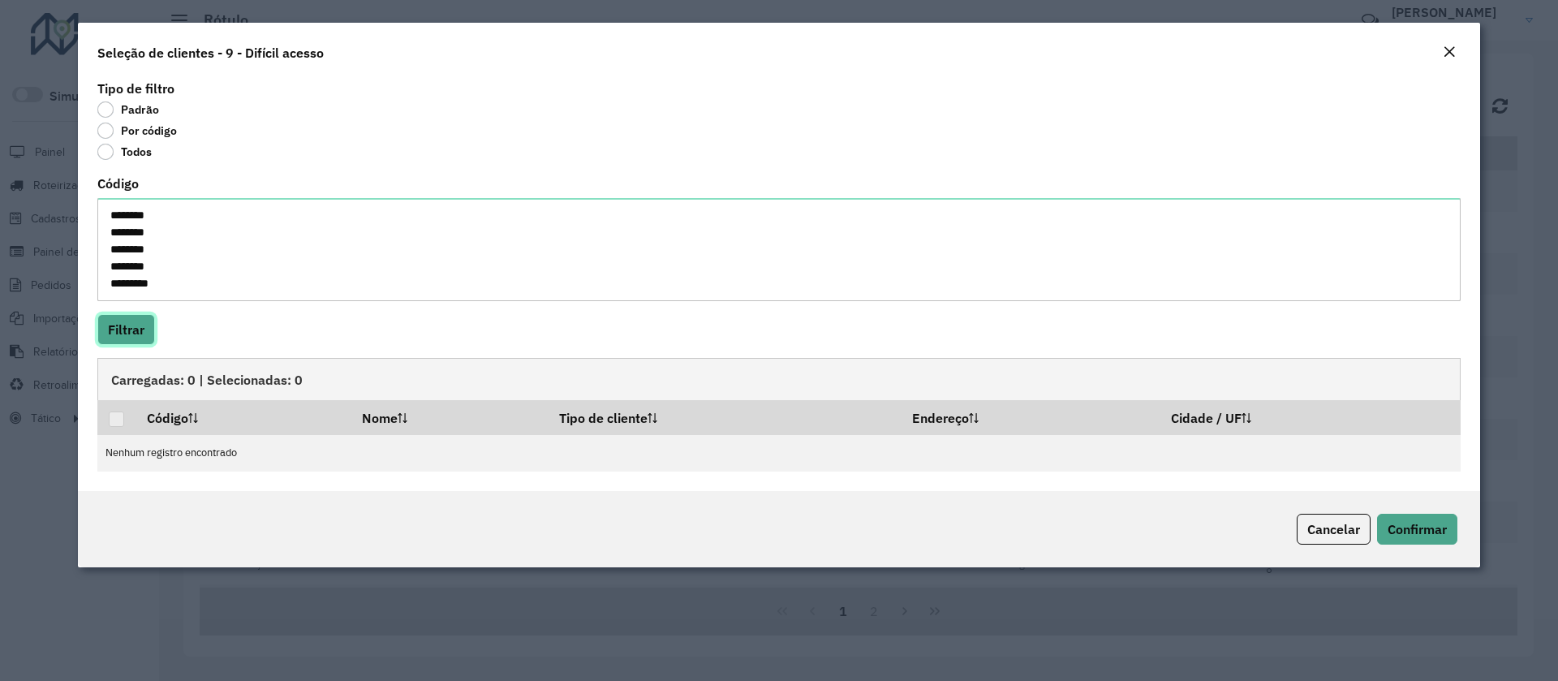
click at [123, 328] on button "Filtrar" at bounding box center [126, 329] width 58 height 31
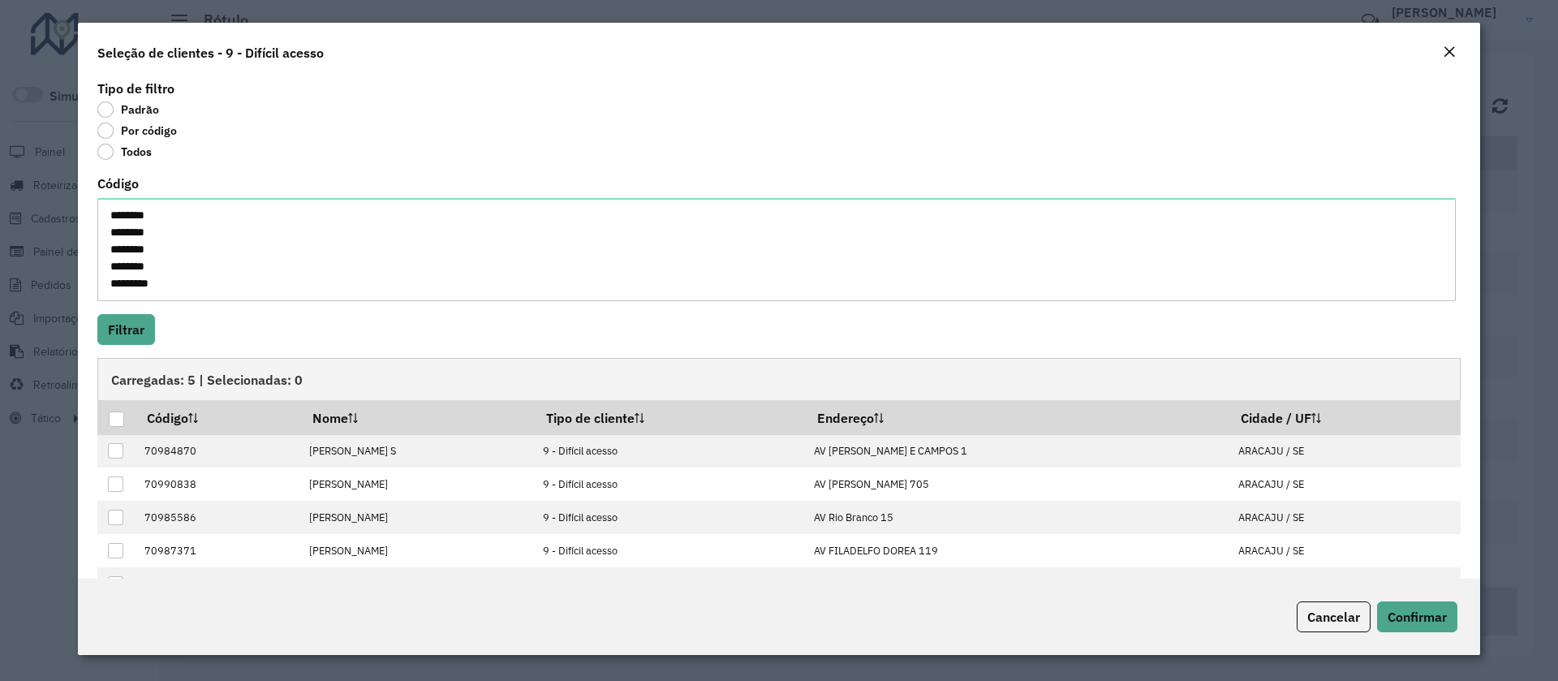
click at [114, 417] on div at bounding box center [116, 418] width 15 height 15
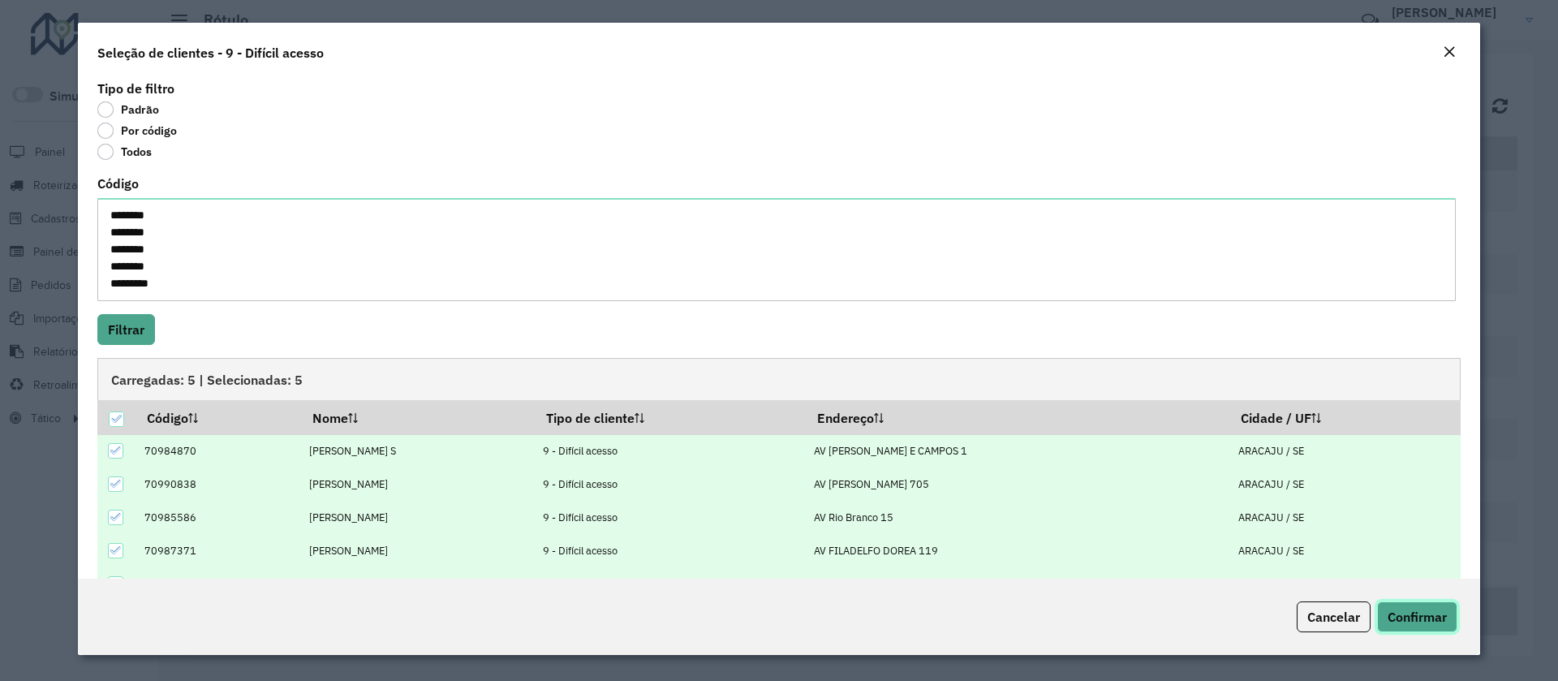
click at [1418, 601] on button "Confirmar" at bounding box center [1417, 616] width 80 height 31
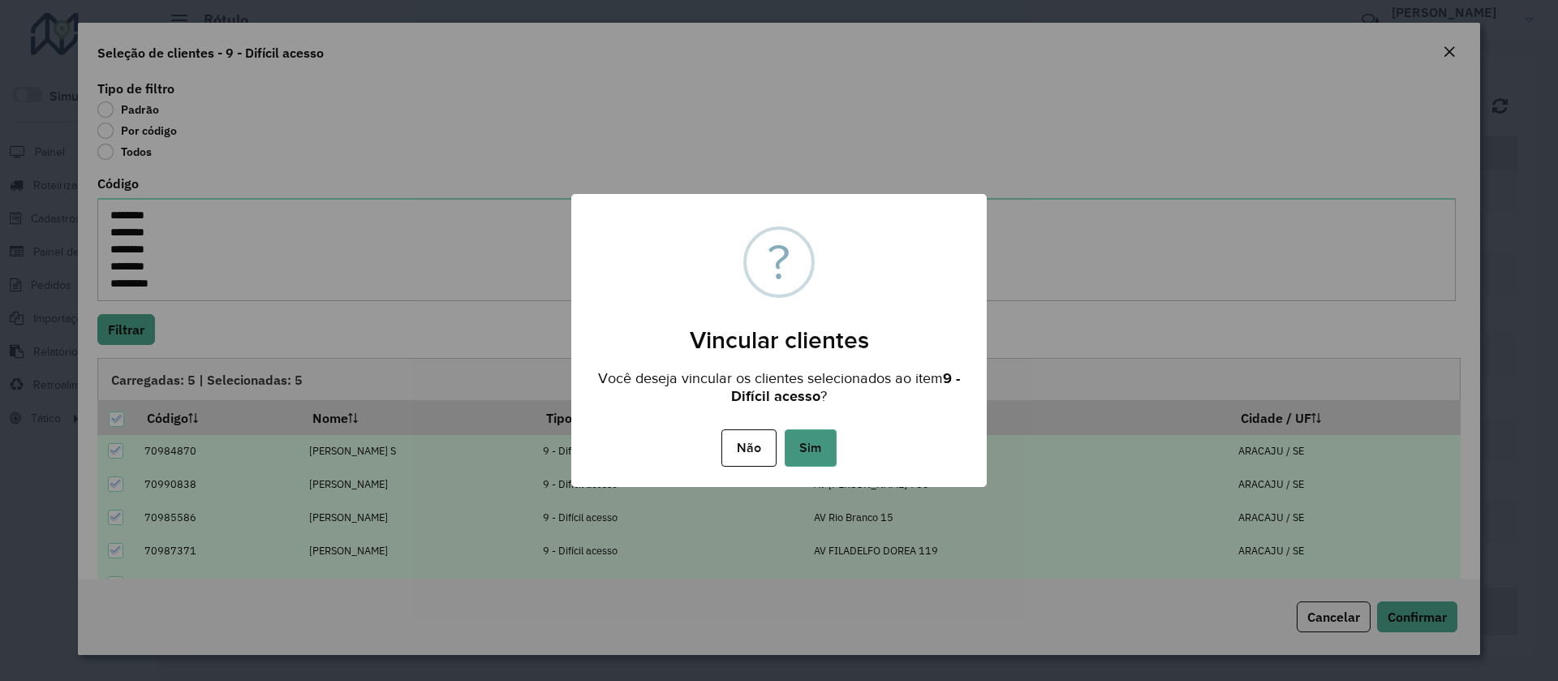
click at [814, 447] on button "Sim" at bounding box center [811, 447] width 52 height 37
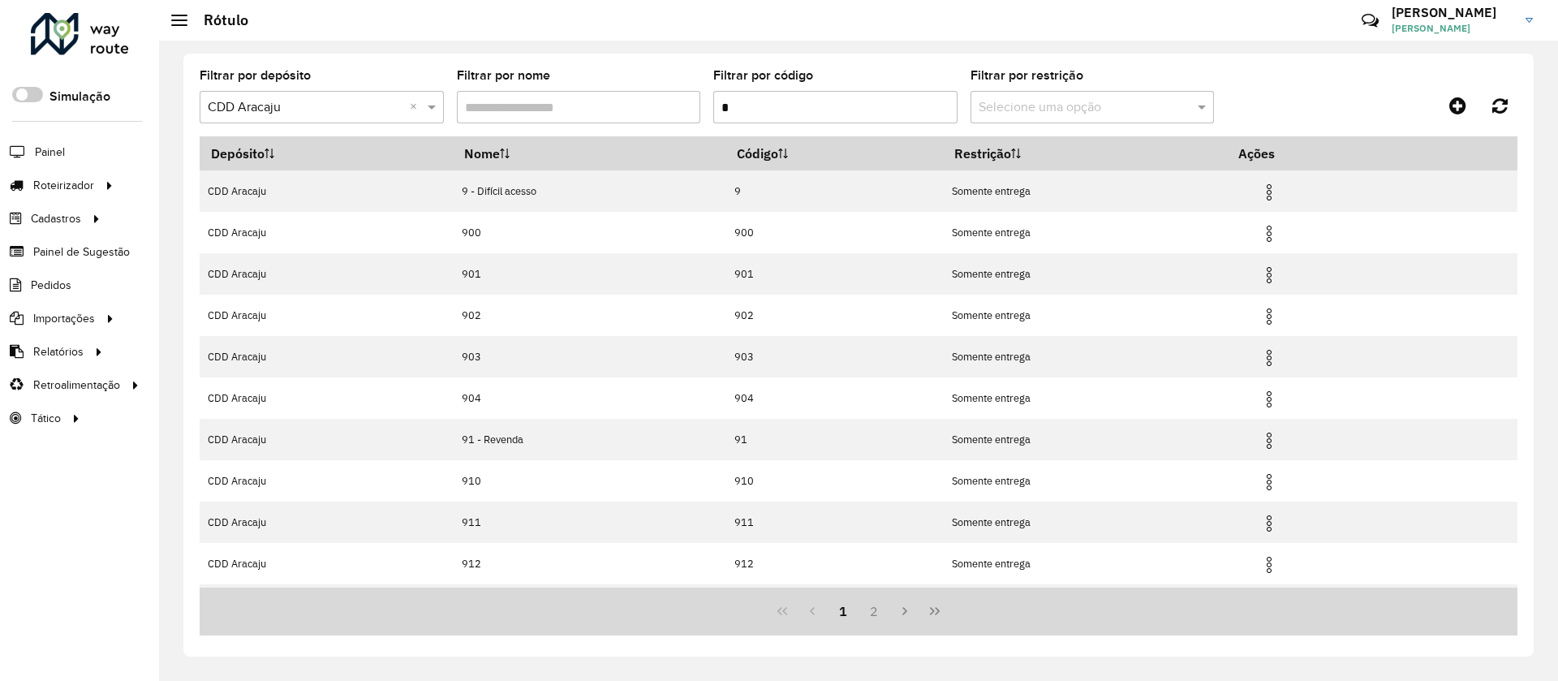
click at [794, 95] on input "*" at bounding box center [835, 107] width 244 height 32
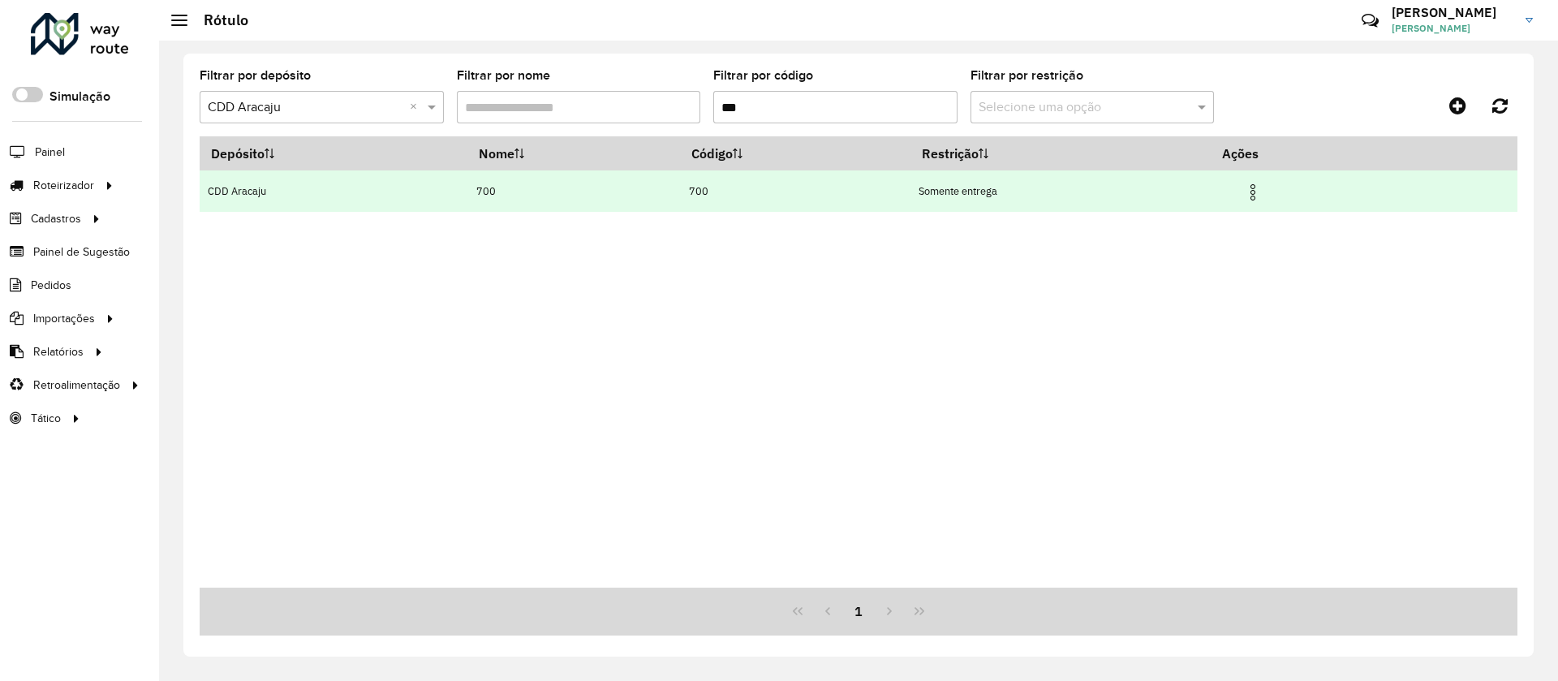
type input "***"
click at [1258, 189] on img at bounding box center [1252, 192] width 19 height 19
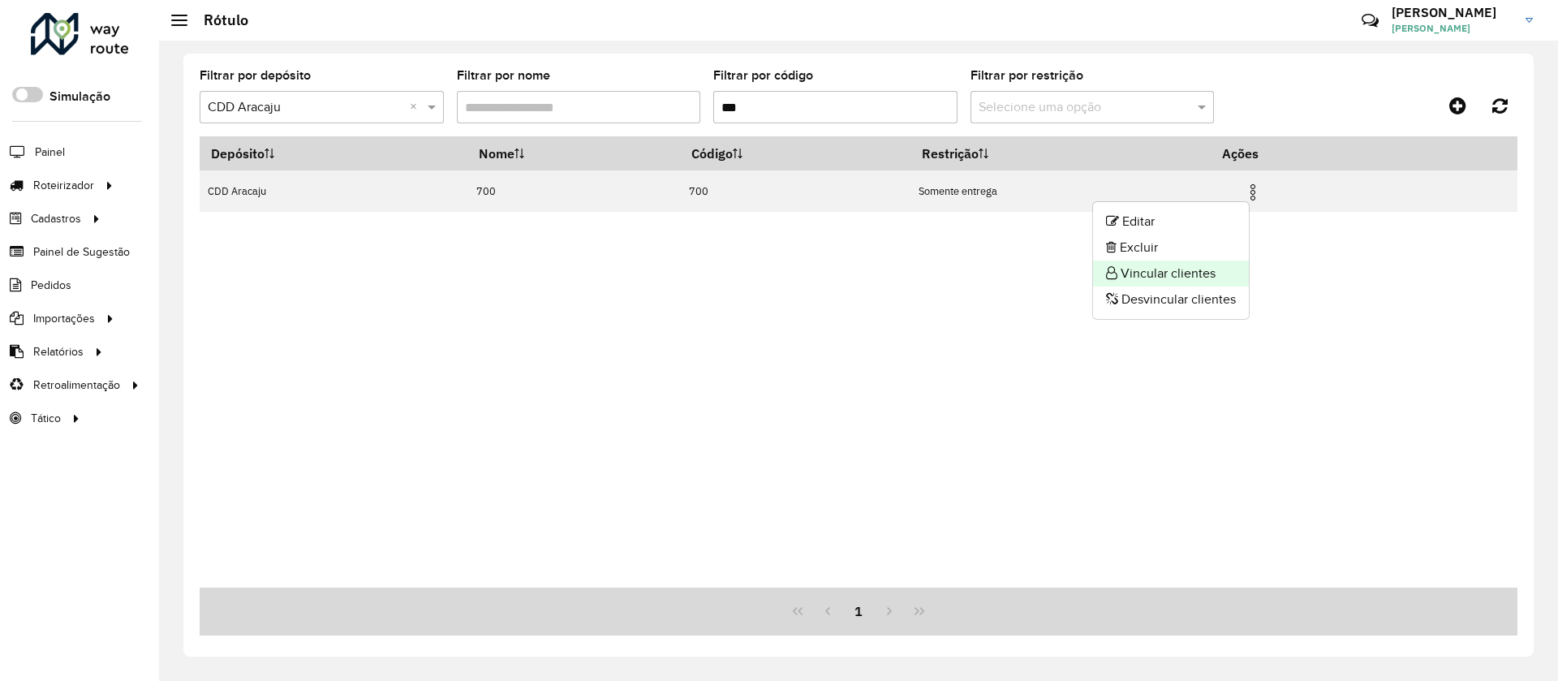
click at [1158, 276] on li "Vincular clientes" at bounding box center [1171, 274] width 156 height 26
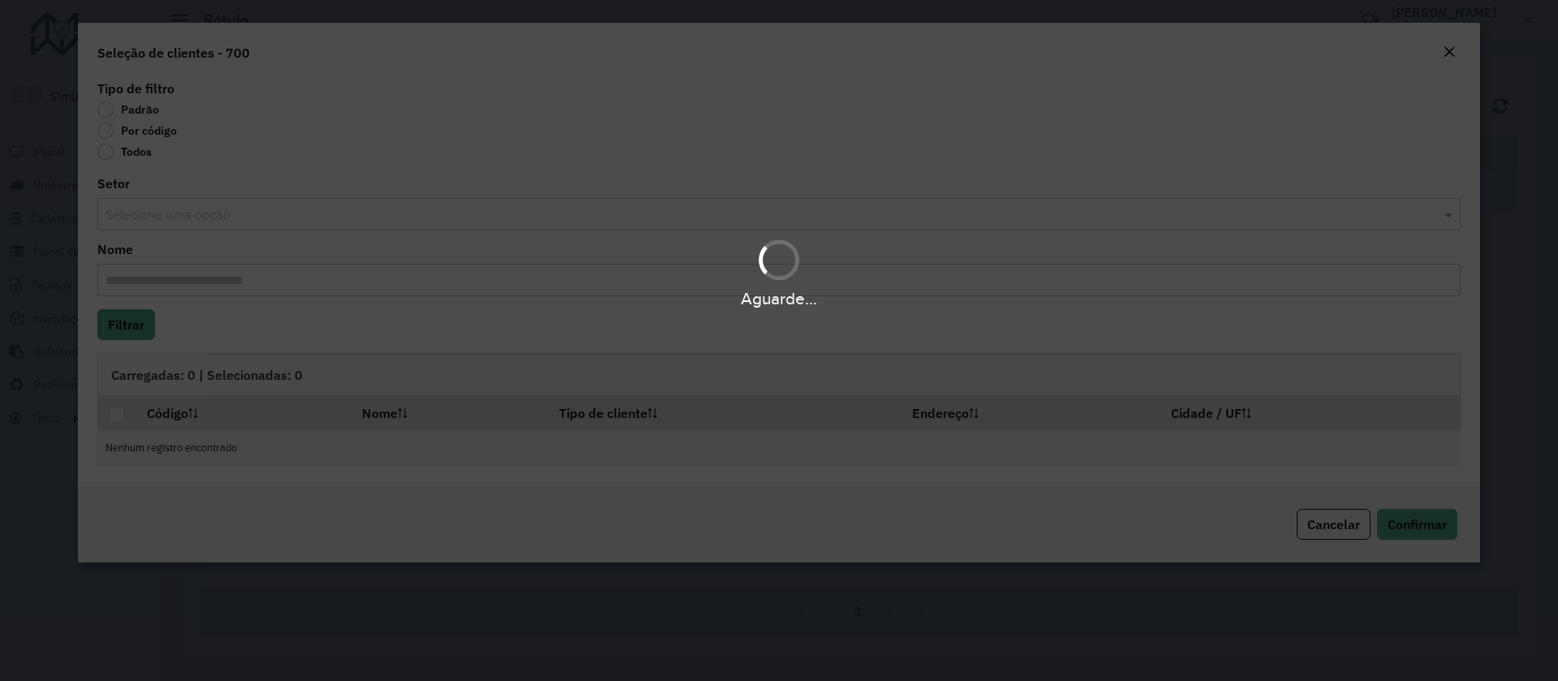
click at [161, 136] on div "Aguarde..." at bounding box center [779, 340] width 1558 height 681
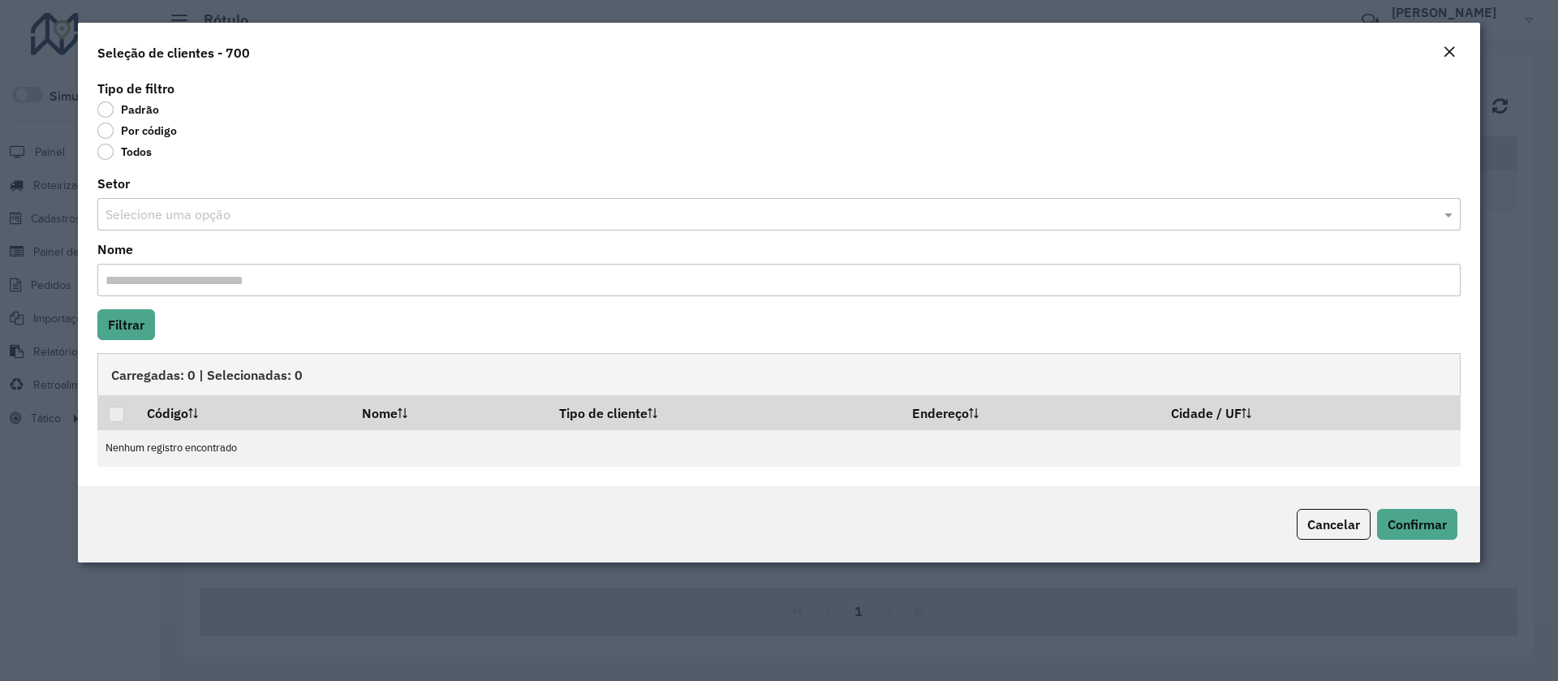
click at [155, 133] on label "Por código" at bounding box center [137, 131] width 80 height 16
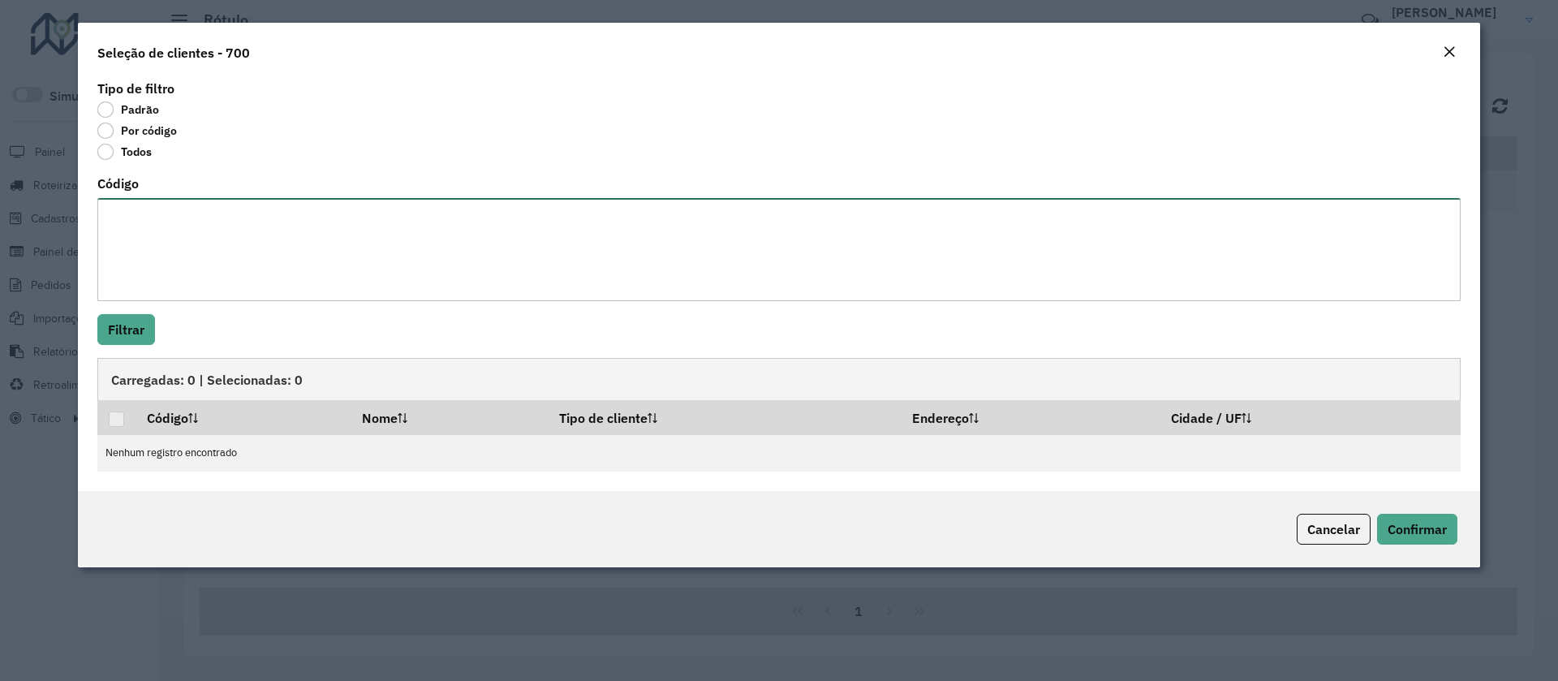
click at [225, 261] on textarea "Código" at bounding box center [778, 249] width 1363 height 103
paste textarea "********"
type textarea "********"
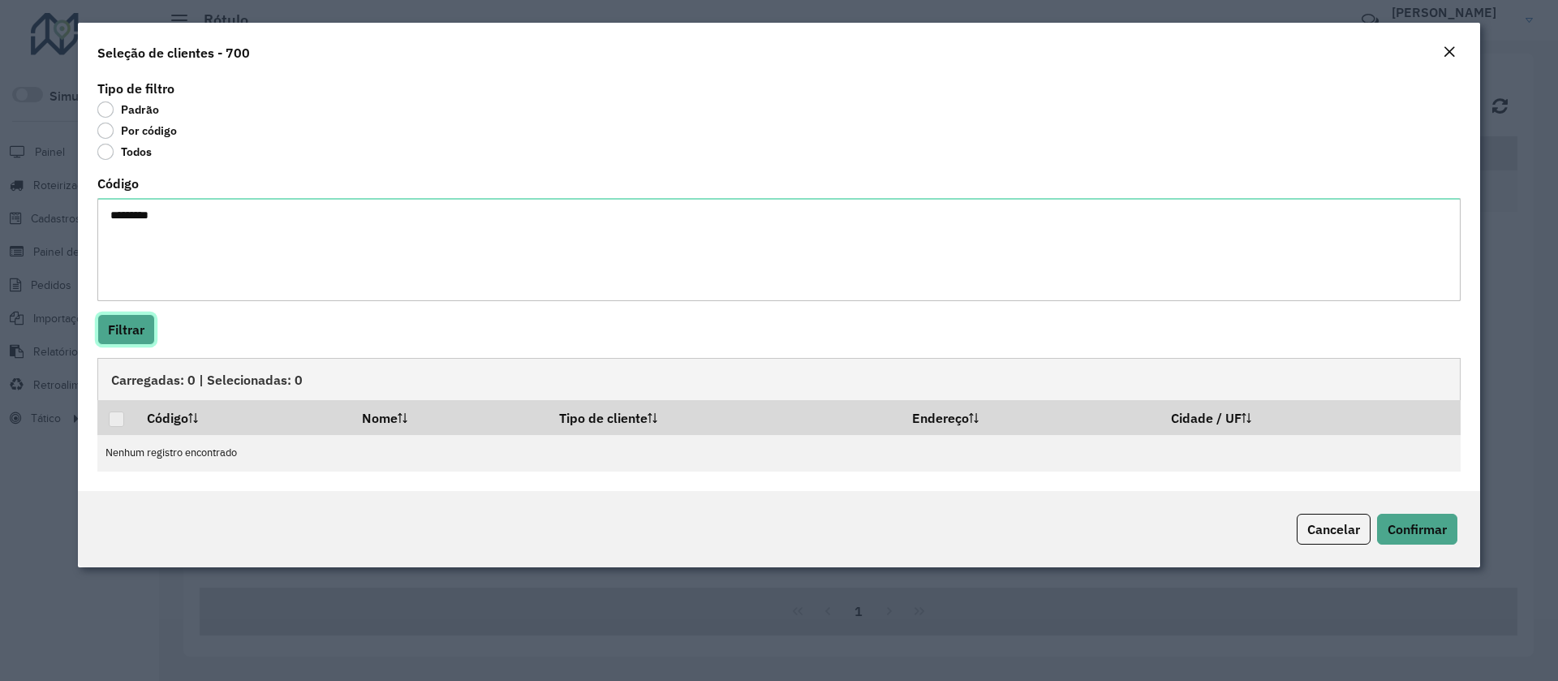
click at [140, 324] on button "Filtrar" at bounding box center [126, 329] width 58 height 31
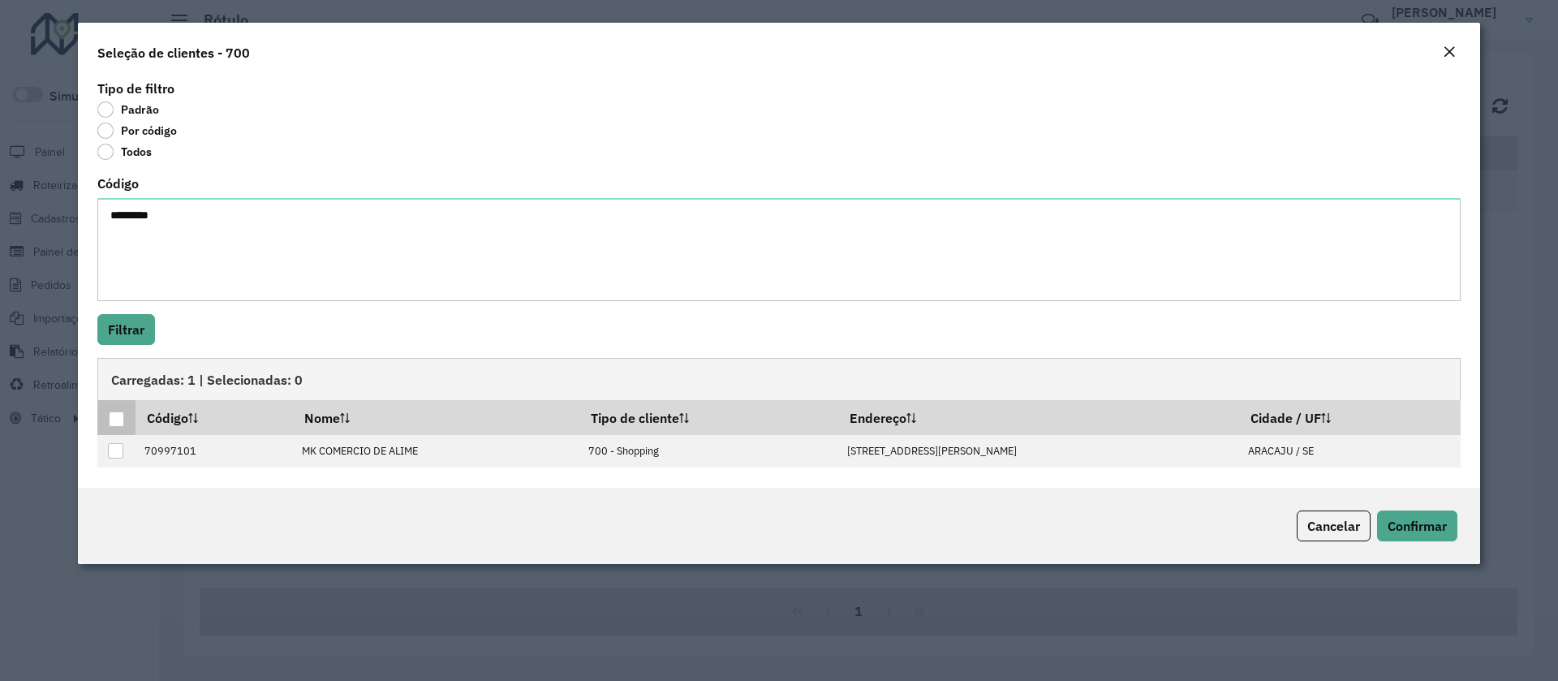
click at [120, 422] on div at bounding box center [116, 418] width 15 height 15
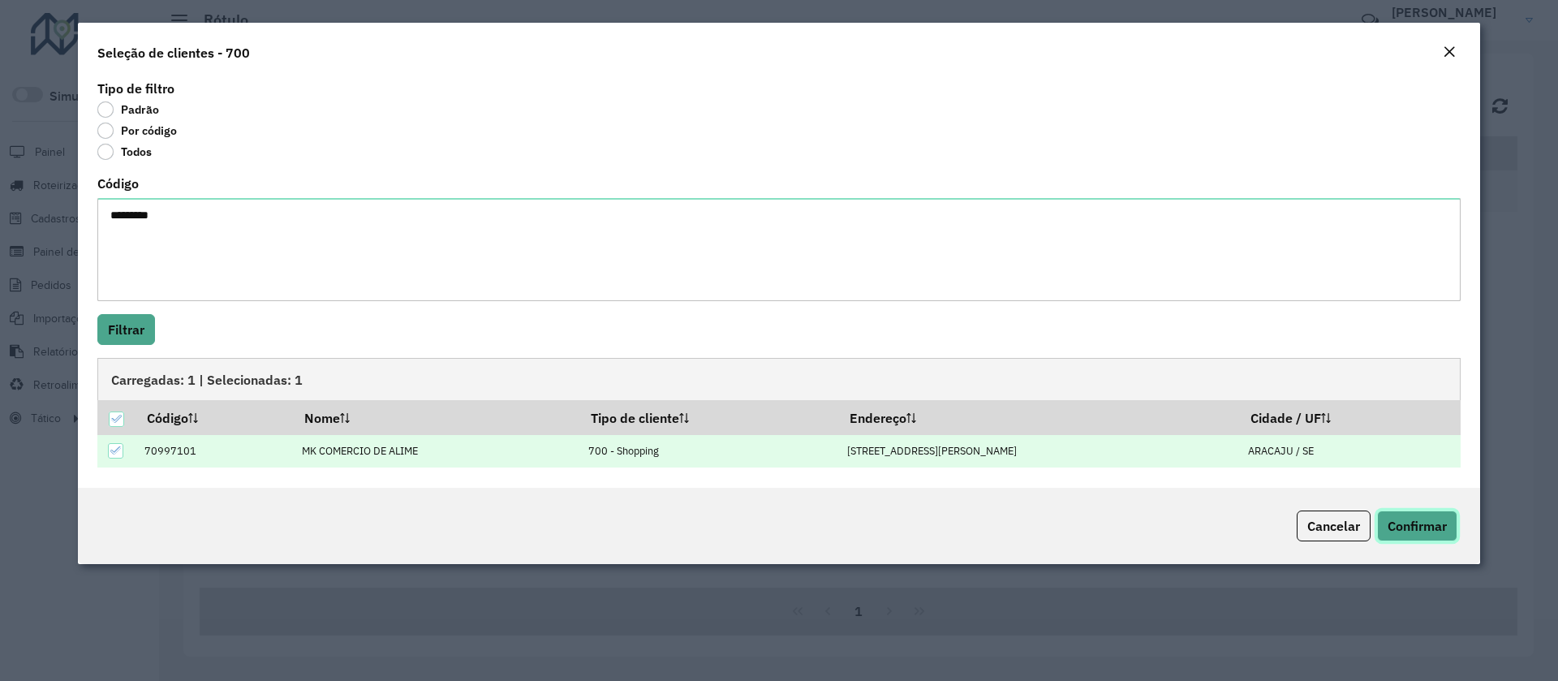
click at [1414, 523] on span "Confirmar" at bounding box center [1417, 526] width 59 height 16
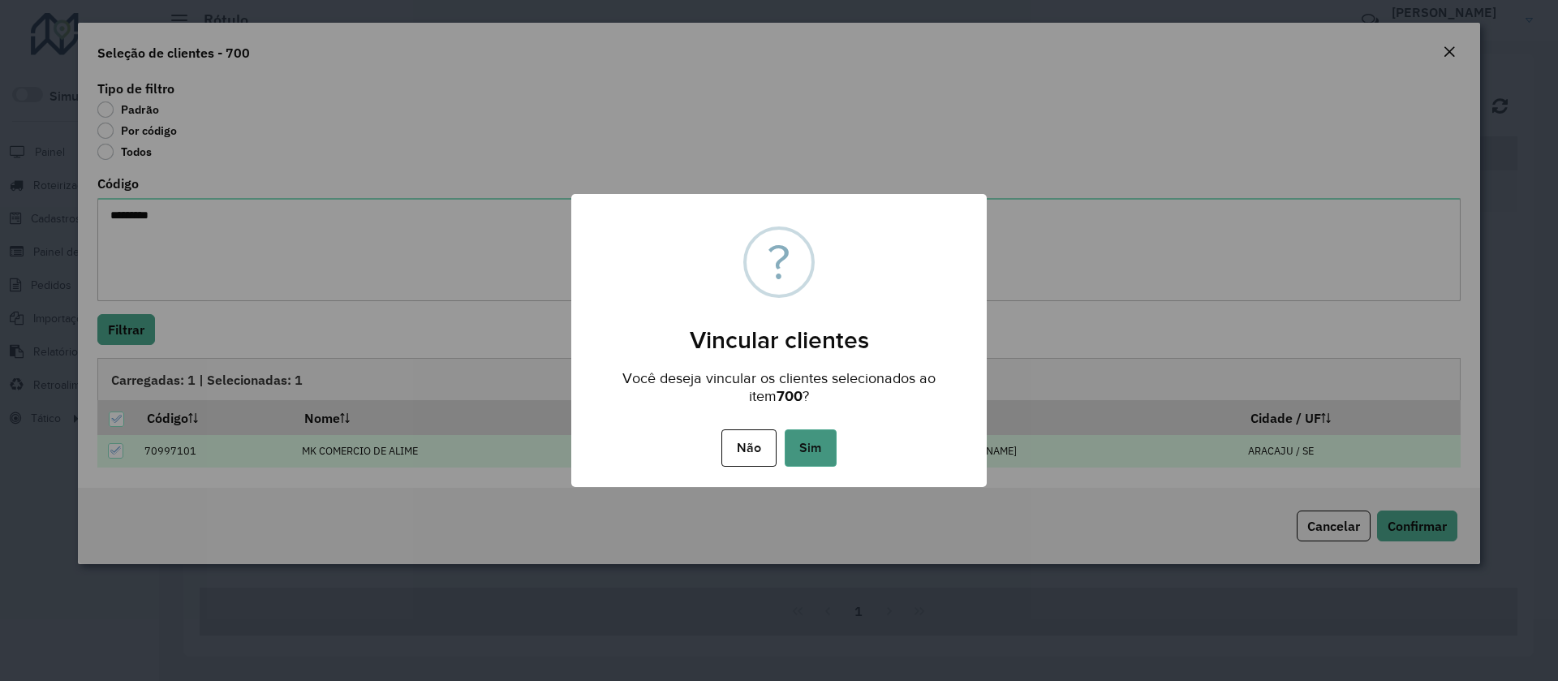
click at [815, 439] on button "Sim" at bounding box center [811, 447] width 52 height 37
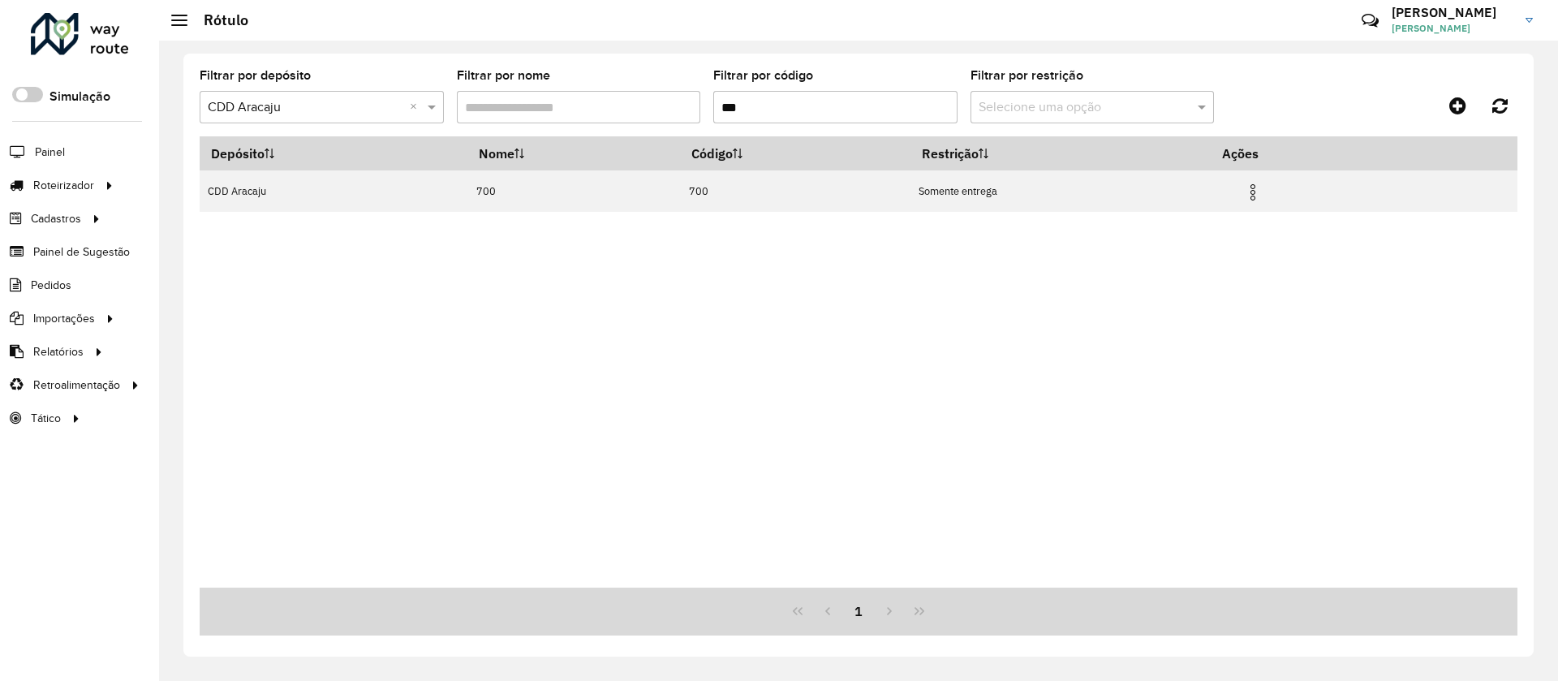
click at [767, 110] on input "***" at bounding box center [835, 107] width 244 height 32
drag, startPoint x: 773, startPoint y: 110, endPoint x: 652, endPoint y: 110, distance: 120.9
click at [652, 110] on formly-group "Filtrar por depósito Selecione um depósito × CDD Aracaju × Filtrar por nome Fil…" at bounding box center [687, 103] width 975 height 67
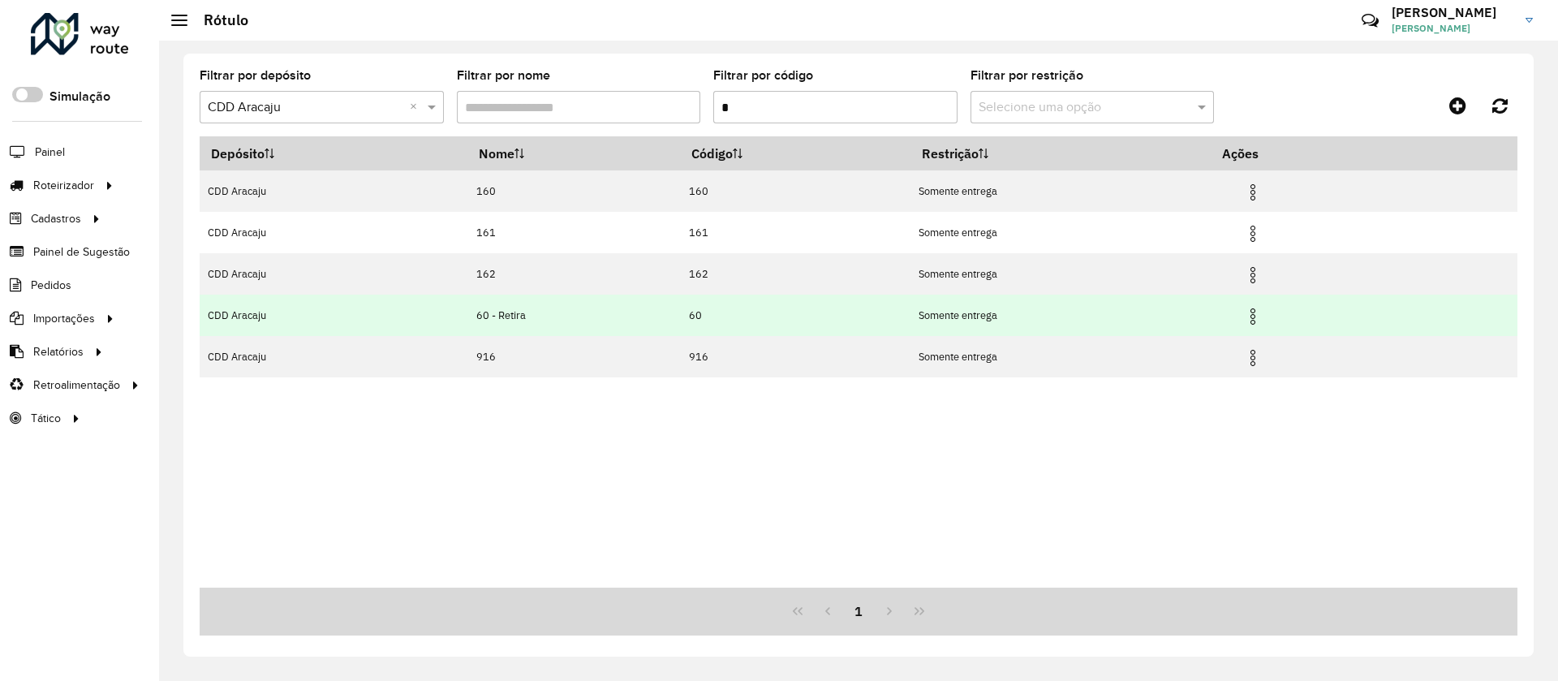
click at [1204, 318] on td "Somente entrega" at bounding box center [1061, 315] width 300 height 41
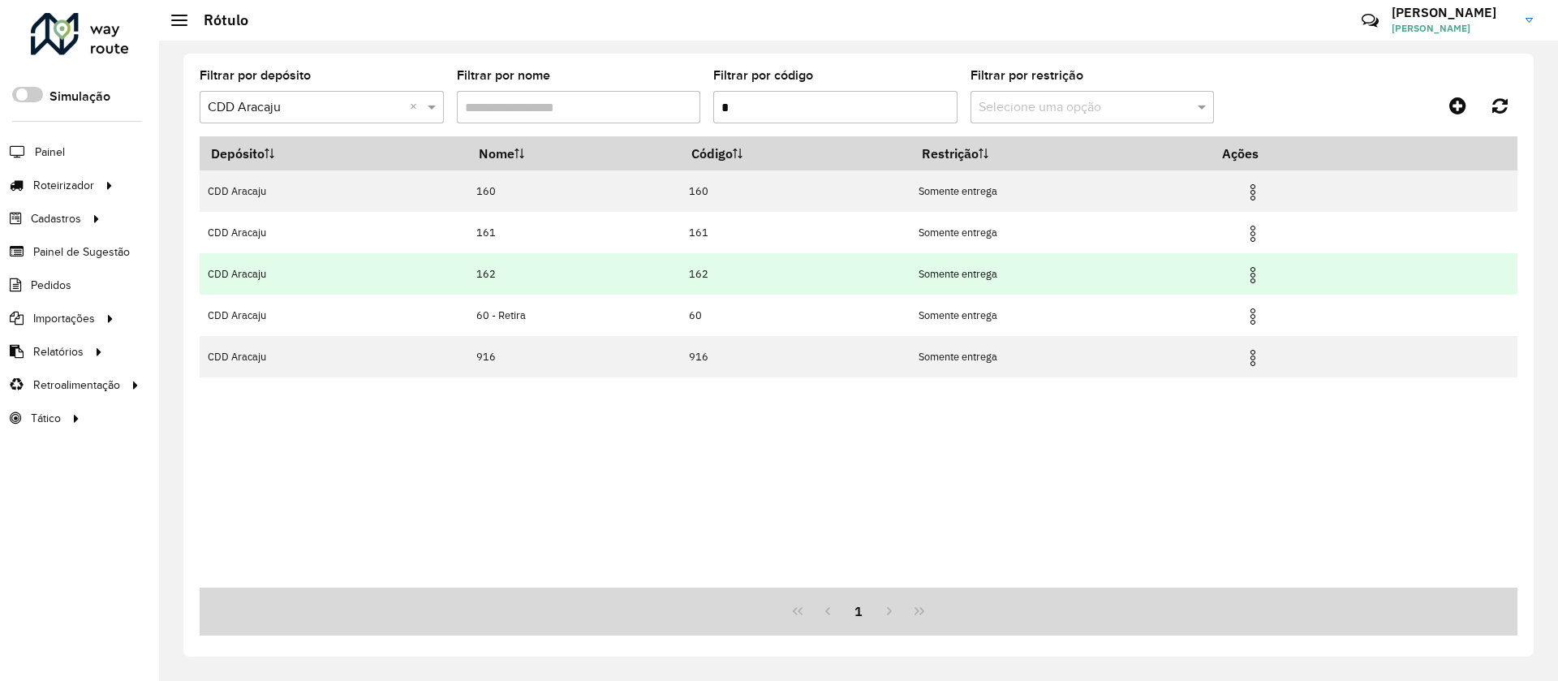
click at [638, 283] on td "162" at bounding box center [574, 273] width 213 height 41
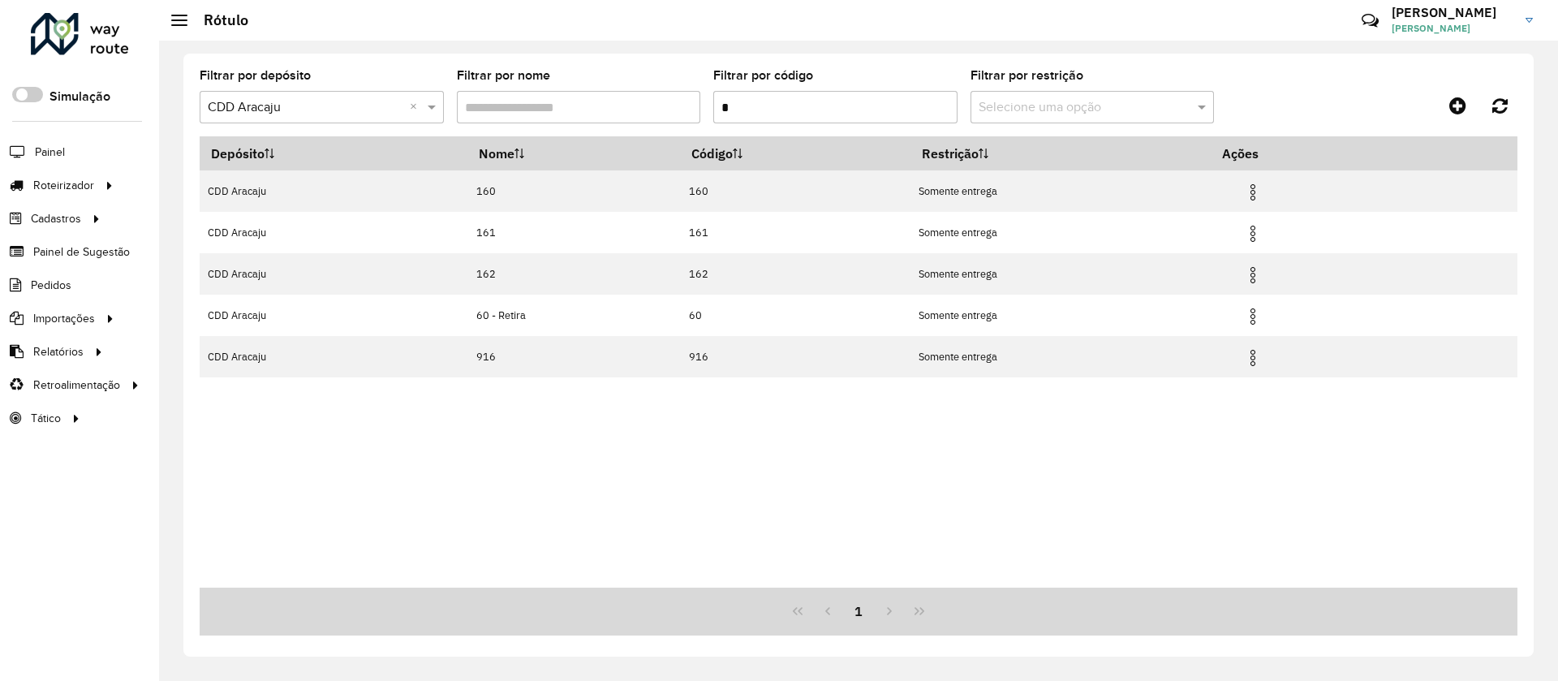
drag, startPoint x: 754, startPoint y: 109, endPoint x: 690, endPoint y: 101, distance: 64.5
click at [687, 106] on formly-group "Filtrar por depósito Selecione um depósito × CDD Aracaju × Filtrar por nome Fil…" at bounding box center [687, 103] width 975 height 67
type input "***"
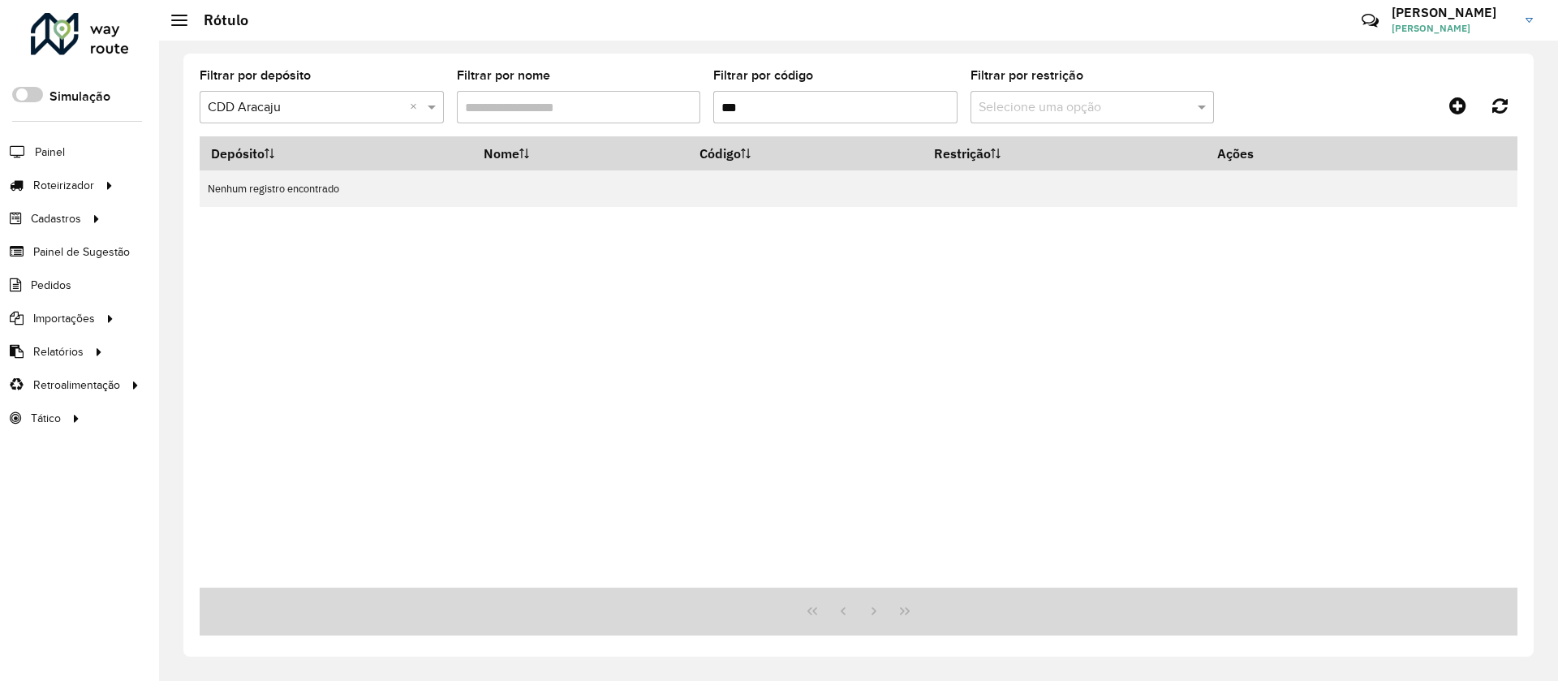
click at [854, 120] on input "***" at bounding box center [835, 107] width 244 height 32
click at [1459, 106] on icon at bounding box center [1457, 105] width 17 height 19
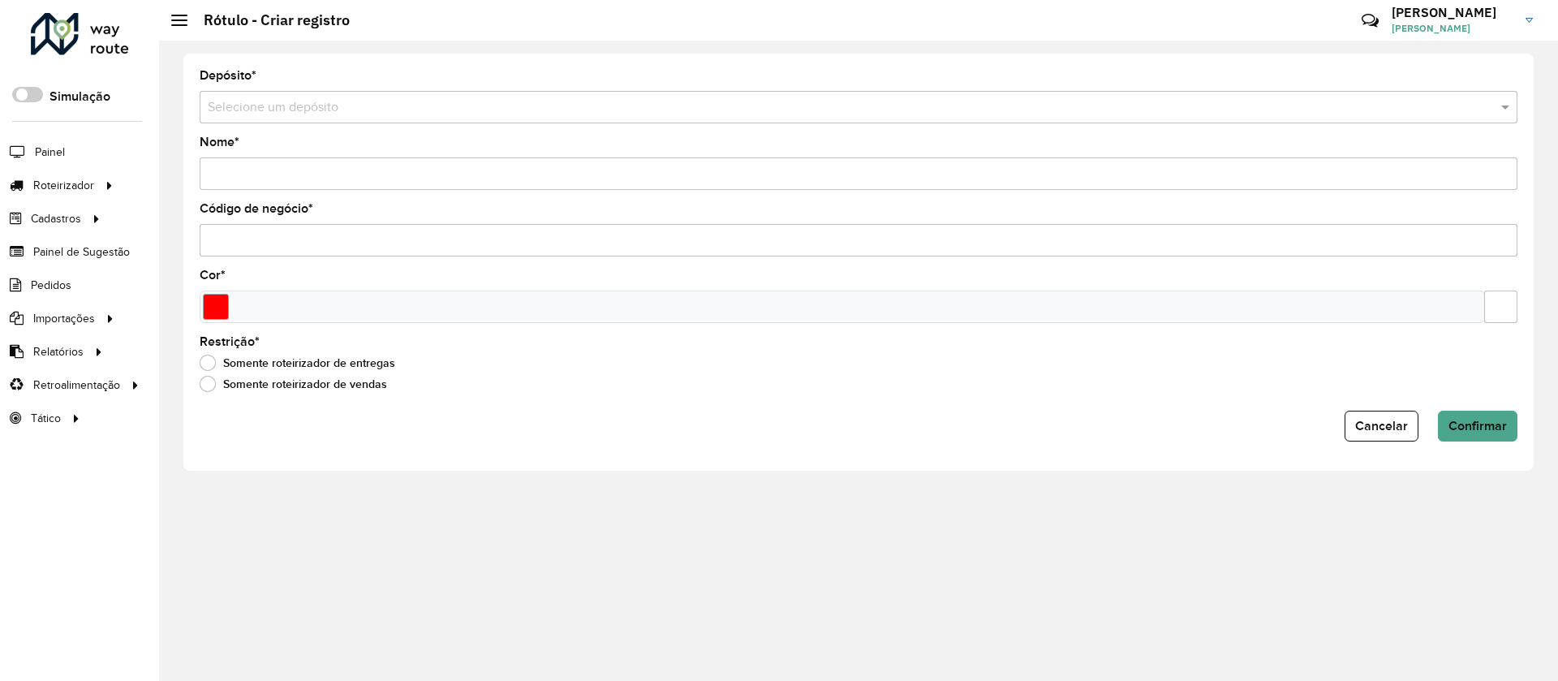
click at [243, 108] on input "text" at bounding box center [842, 107] width 1269 height 19
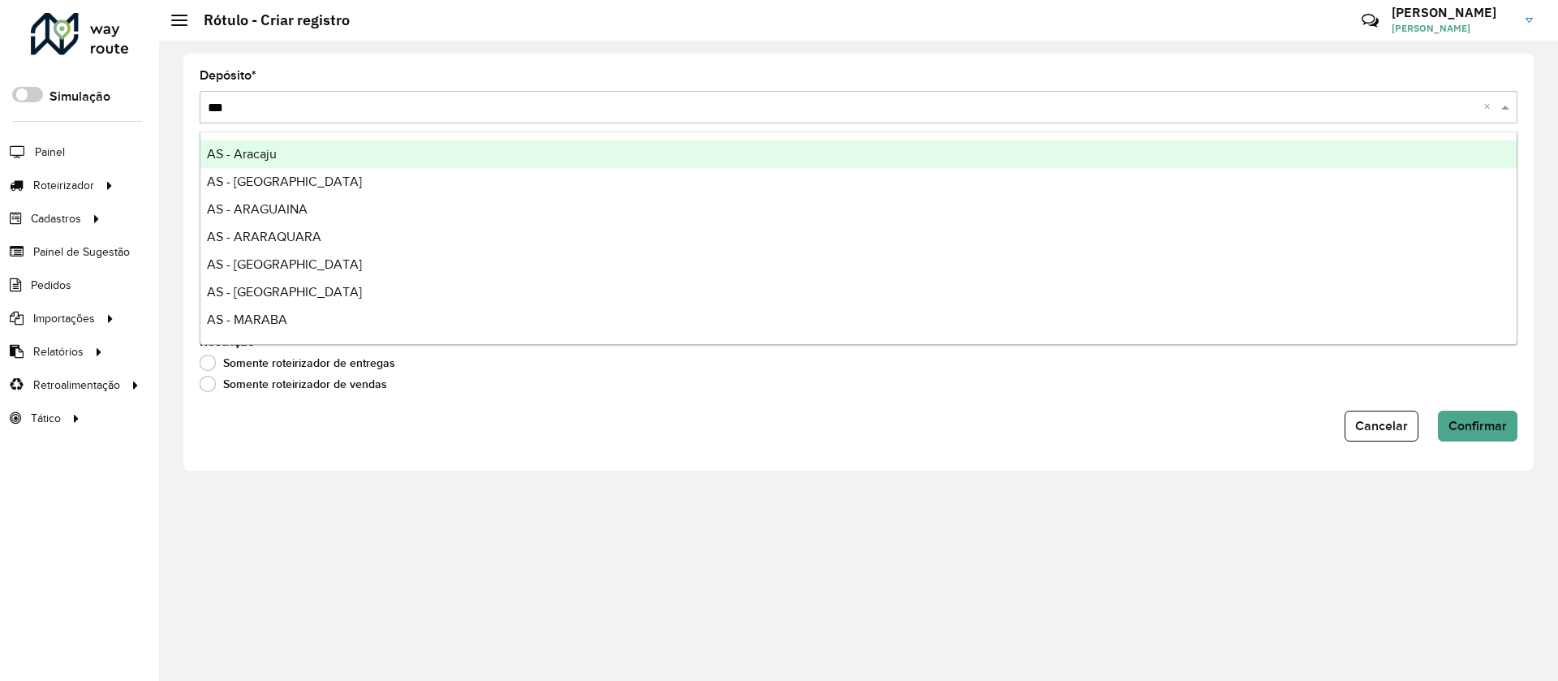
type input "****"
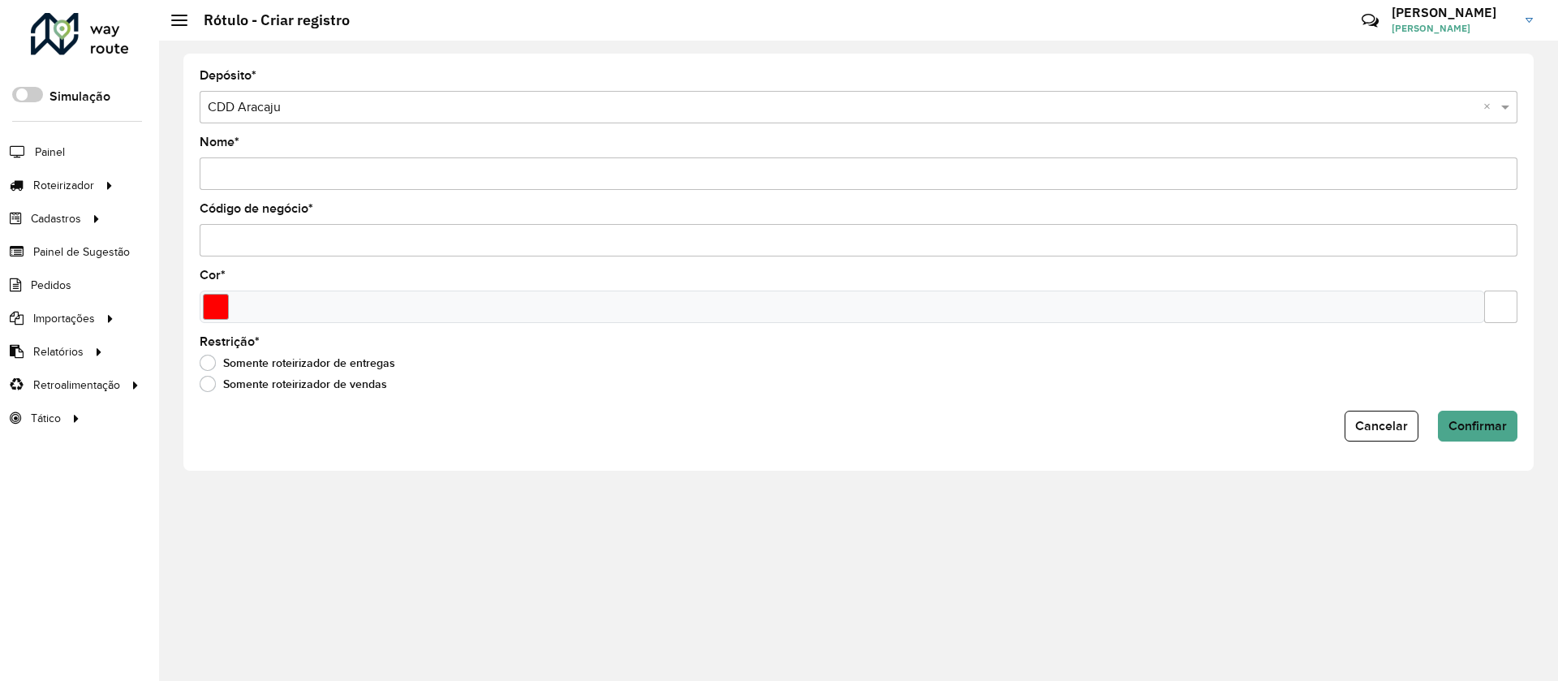
click at [304, 174] on input "Nome *" at bounding box center [859, 173] width 1318 height 32
drag, startPoint x: 272, startPoint y: 170, endPoint x: 90, endPoint y: 170, distance: 181.8
click at [90, 170] on div "Roteirizador AmbevTech Simulação Painel Roteirizador Entregas Vendas Cadastros …" at bounding box center [779, 340] width 1558 height 681
type input "***"
click at [467, 239] on input "Código de negócio *" at bounding box center [859, 240] width 1318 height 32
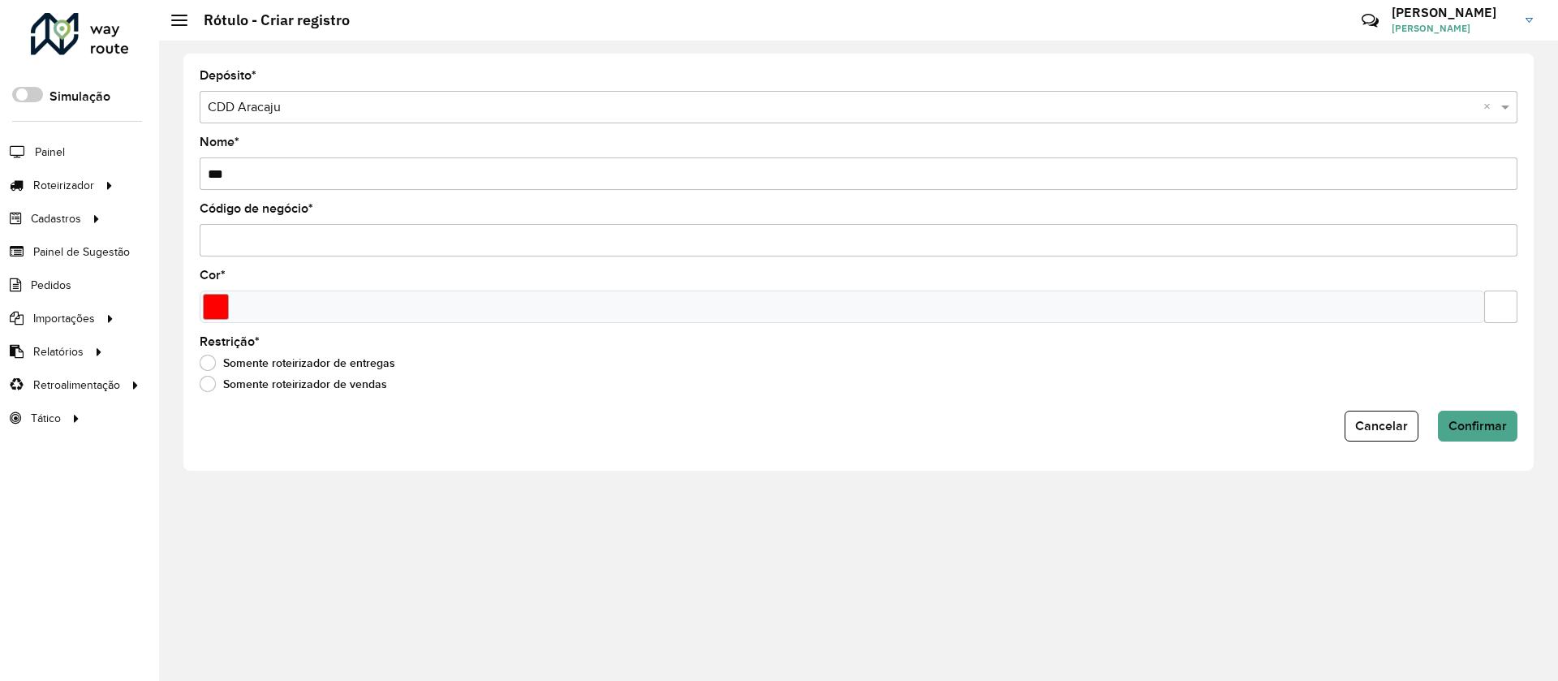
paste input "***"
type input "***"
click at [212, 309] on input "Select a color" at bounding box center [216, 307] width 26 height 26
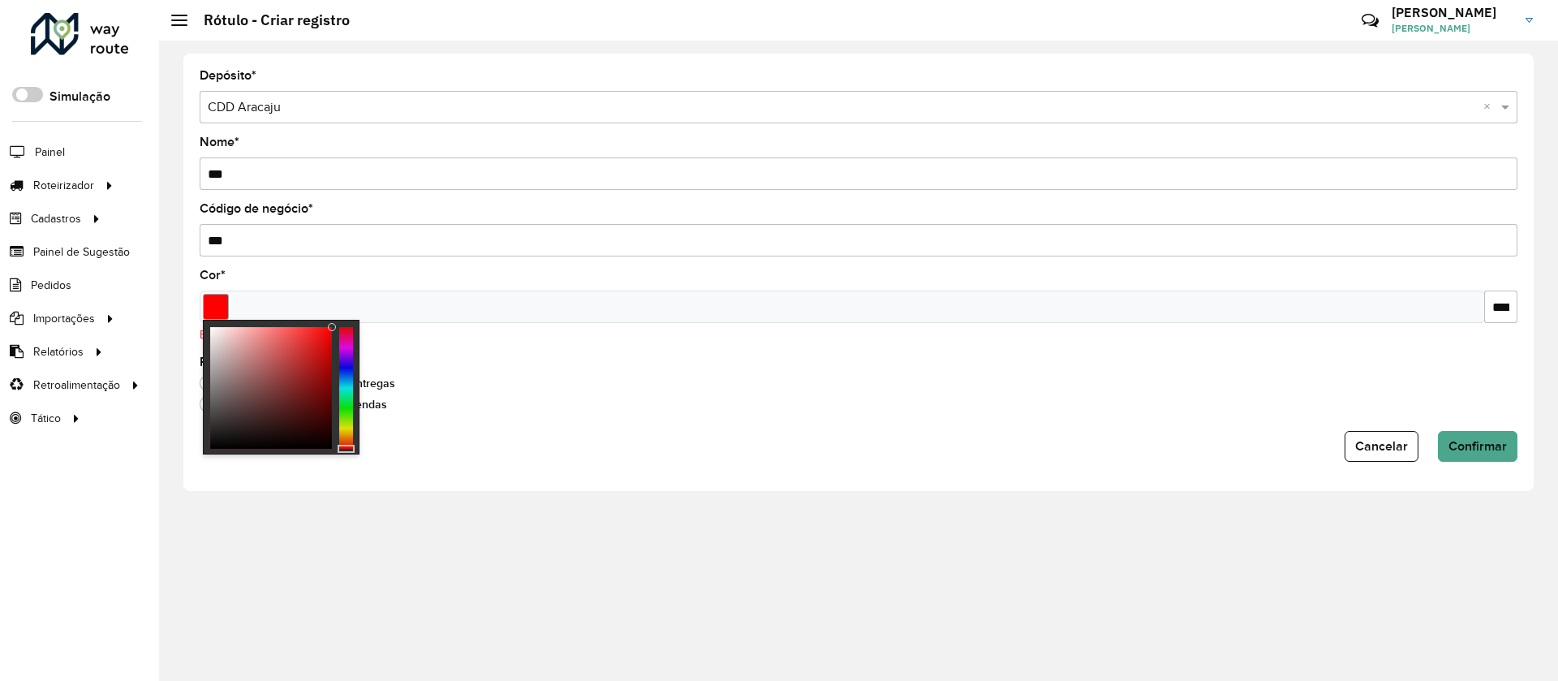
type input "*******"
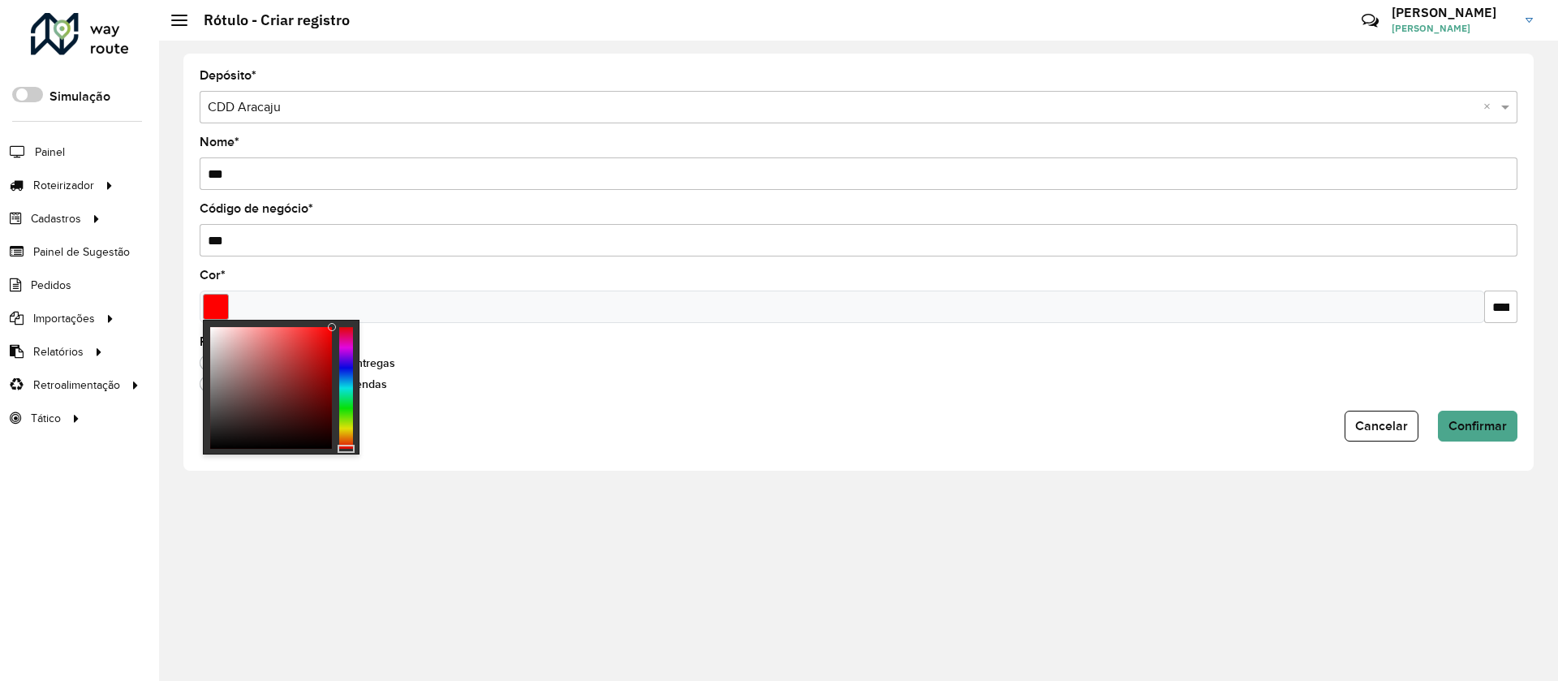
drag, startPoint x: 330, startPoint y: 325, endPoint x: 1070, endPoint y: 471, distance: 754.2
click at [346, 325] on div at bounding box center [281, 387] width 157 height 135
click at [1489, 428] on span "Confirmar" at bounding box center [1478, 426] width 58 height 14
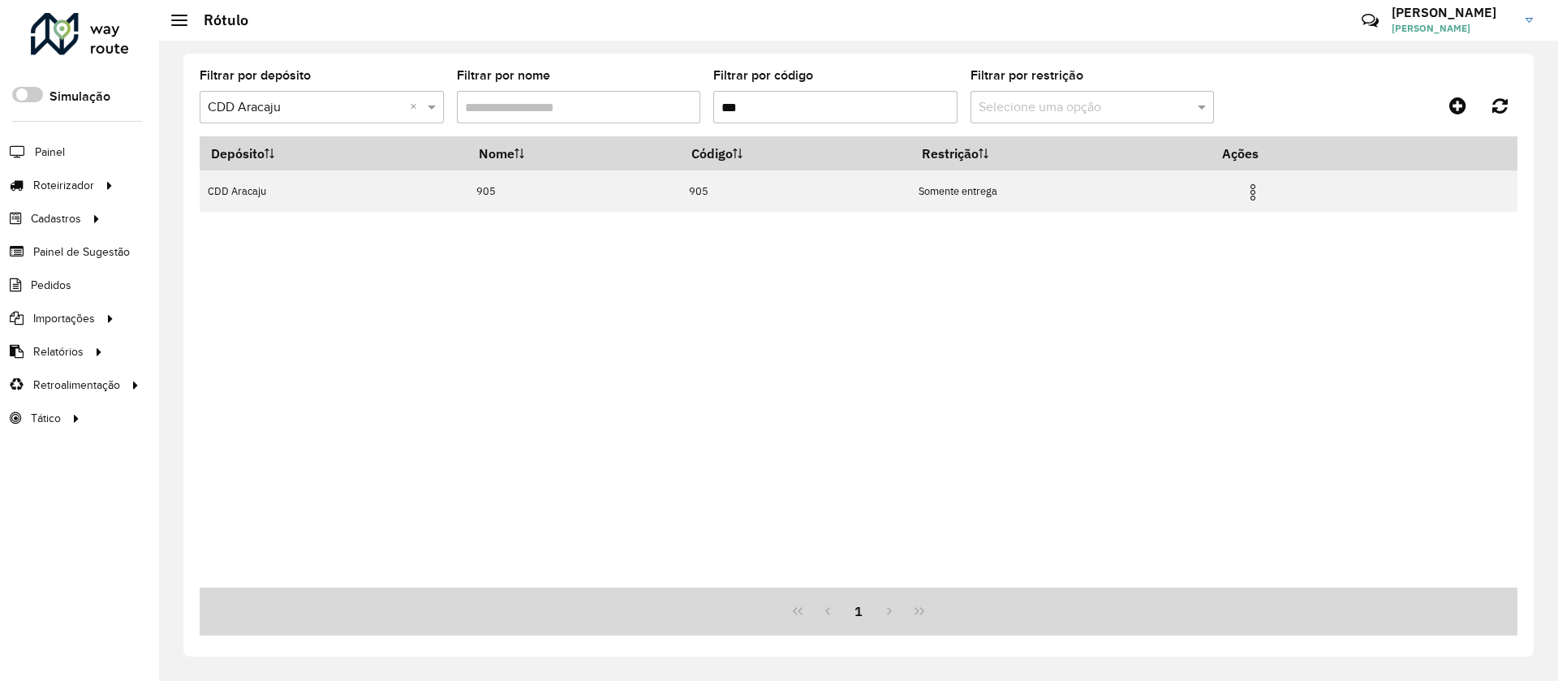
click at [666, 114] on formly-group "Filtrar por depósito Selecione um depósito × CDD Aracaju × Filtrar por nome Fil…" at bounding box center [687, 103] width 975 height 67
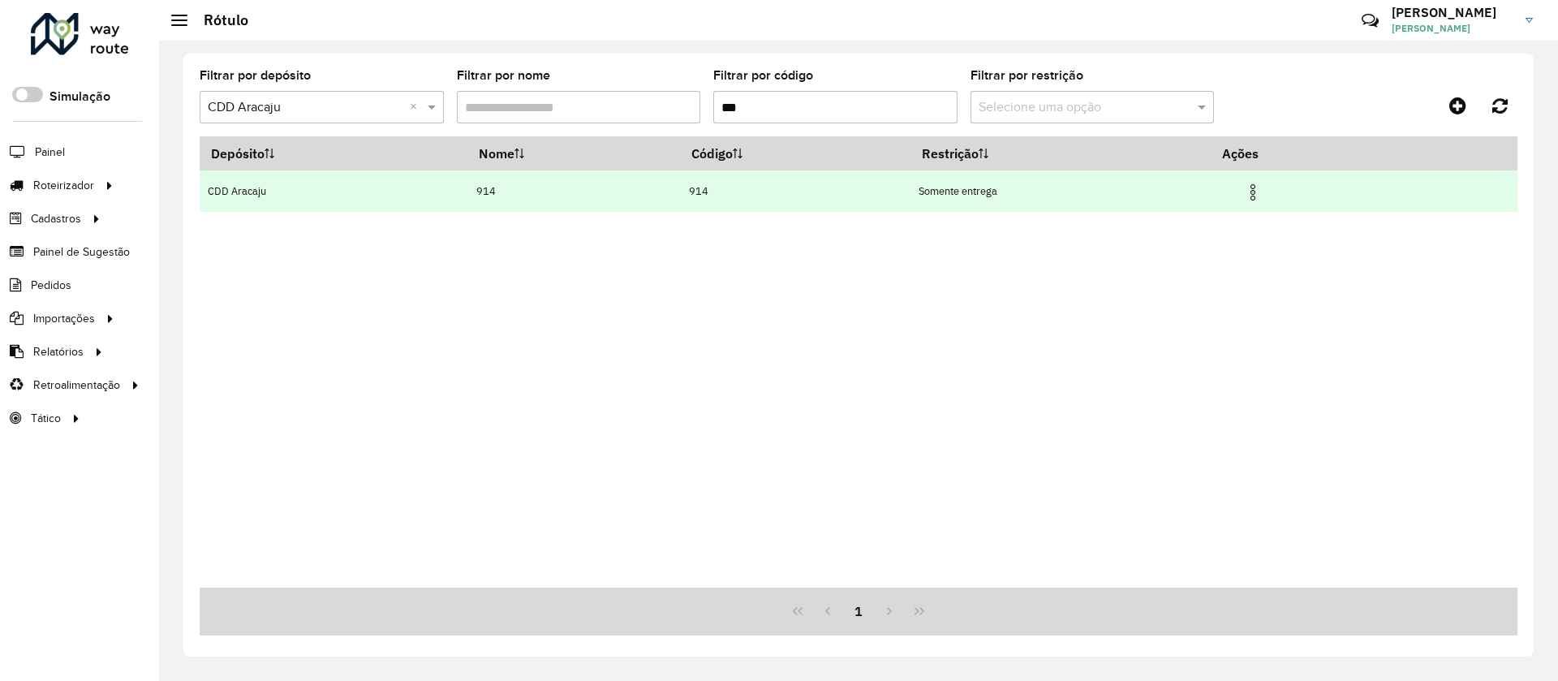
type input "***"
click at [1260, 200] on img at bounding box center [1252, 192] width 19 height 19
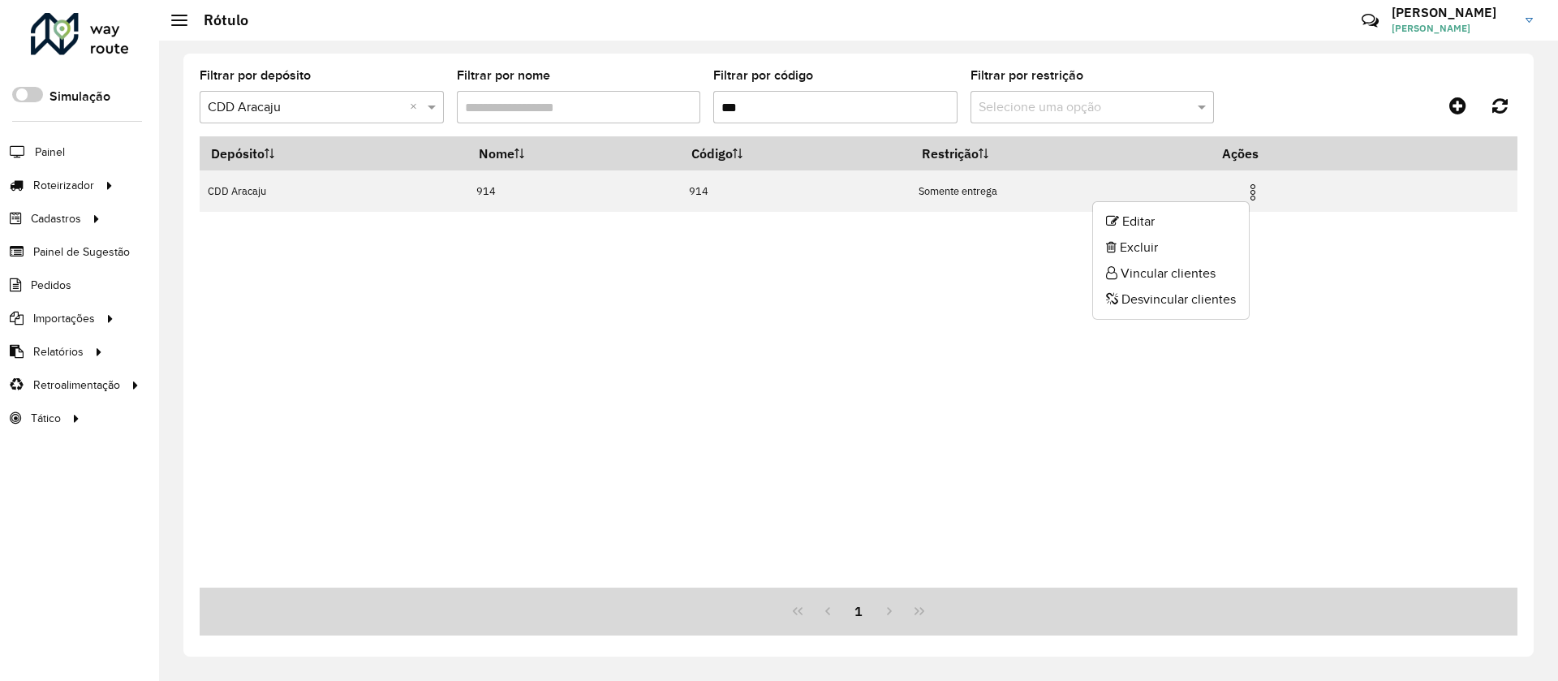
click at [1143, 271] on li "Vincular clientes" at bounding box center [1171, 274] width 156 height 26
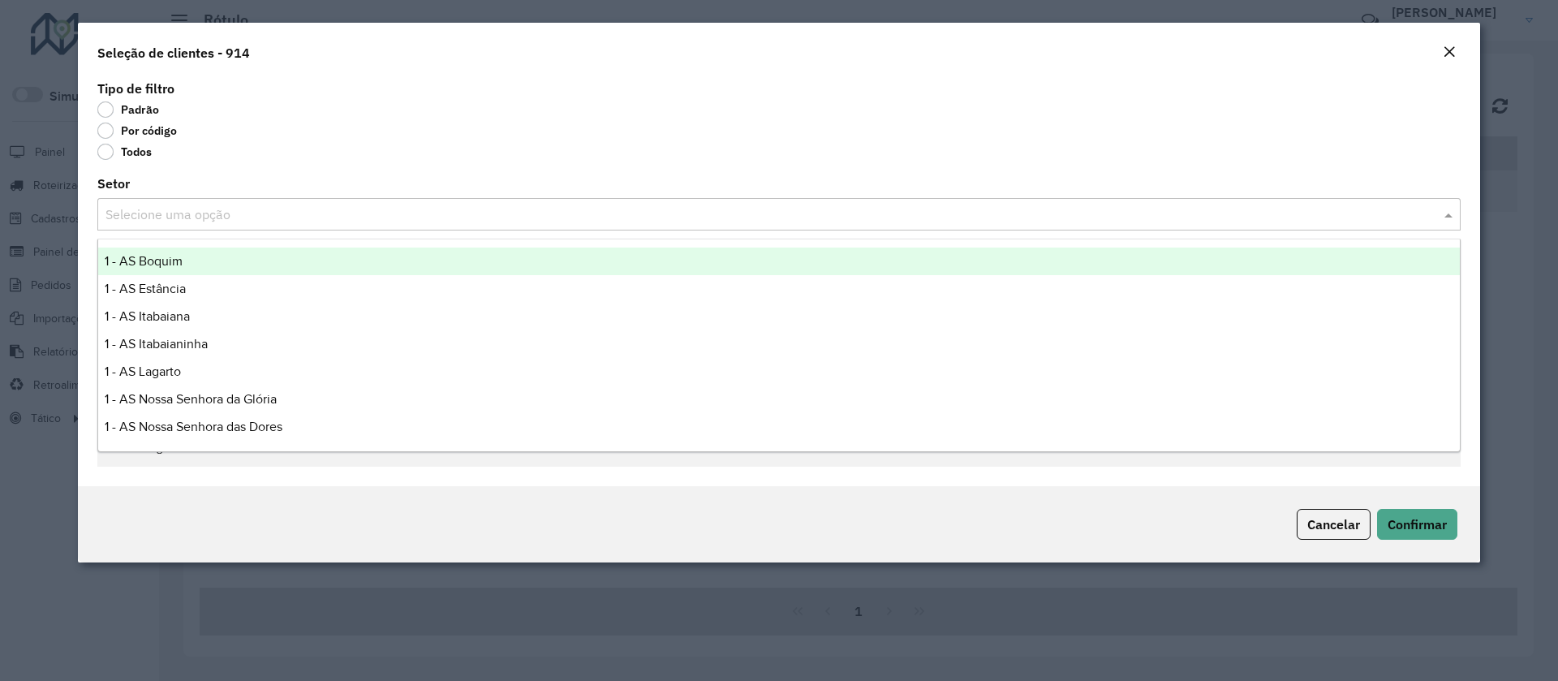
click at [179, 217] on input "text" at bounding box center [762, 214] width 1315 height 19
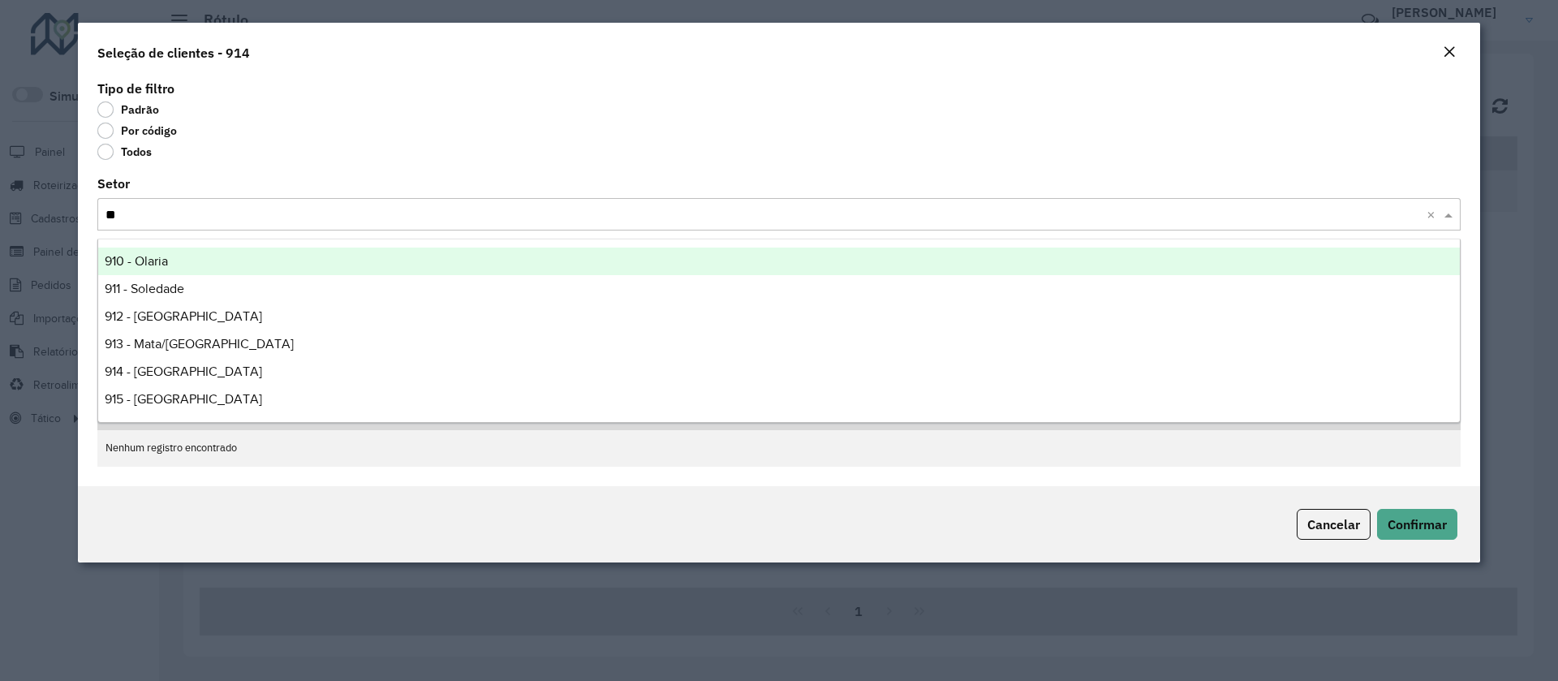
type input "***"
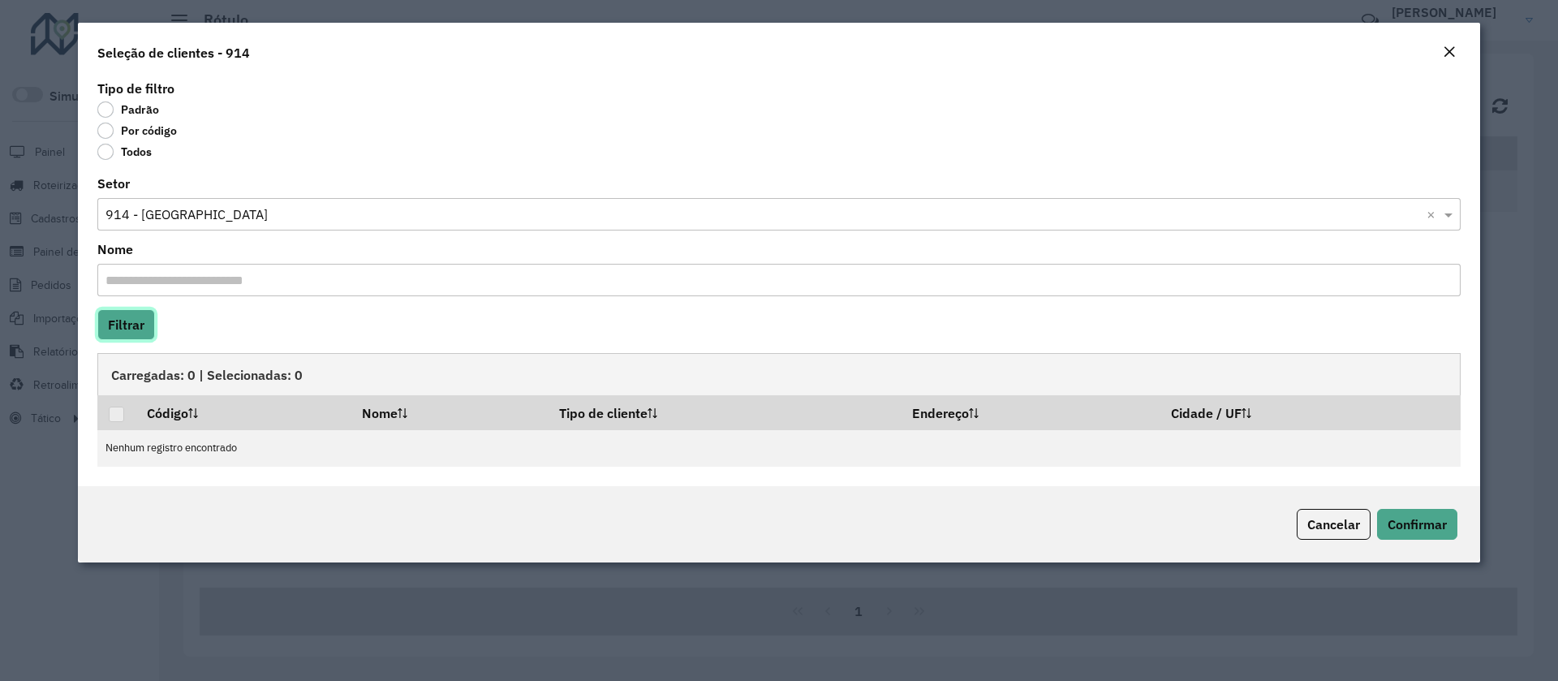
click at [128, 326] on button "Filtrar" at bounding box center [126, 324] width 58 height 31
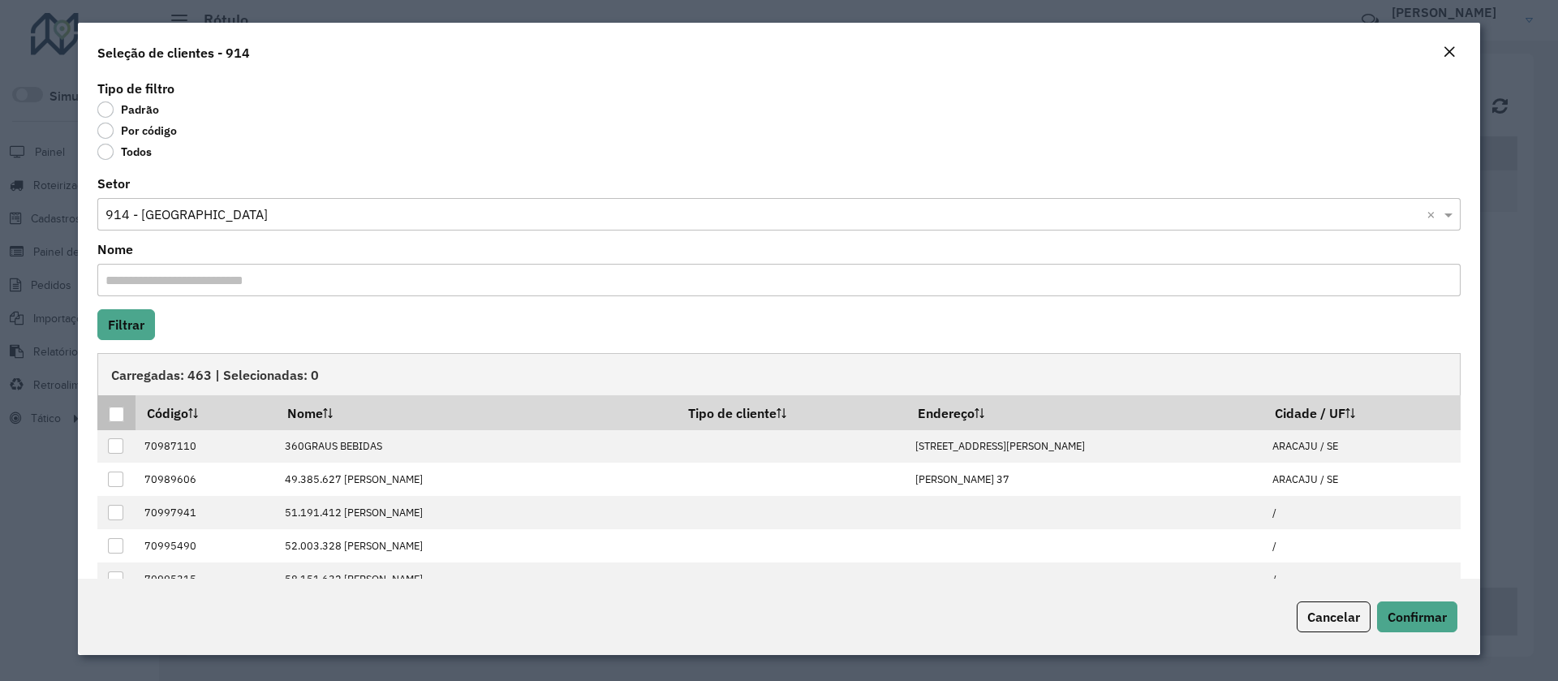
click at [118, 415] on div at bounding box center [116, 414] width 15 height 15
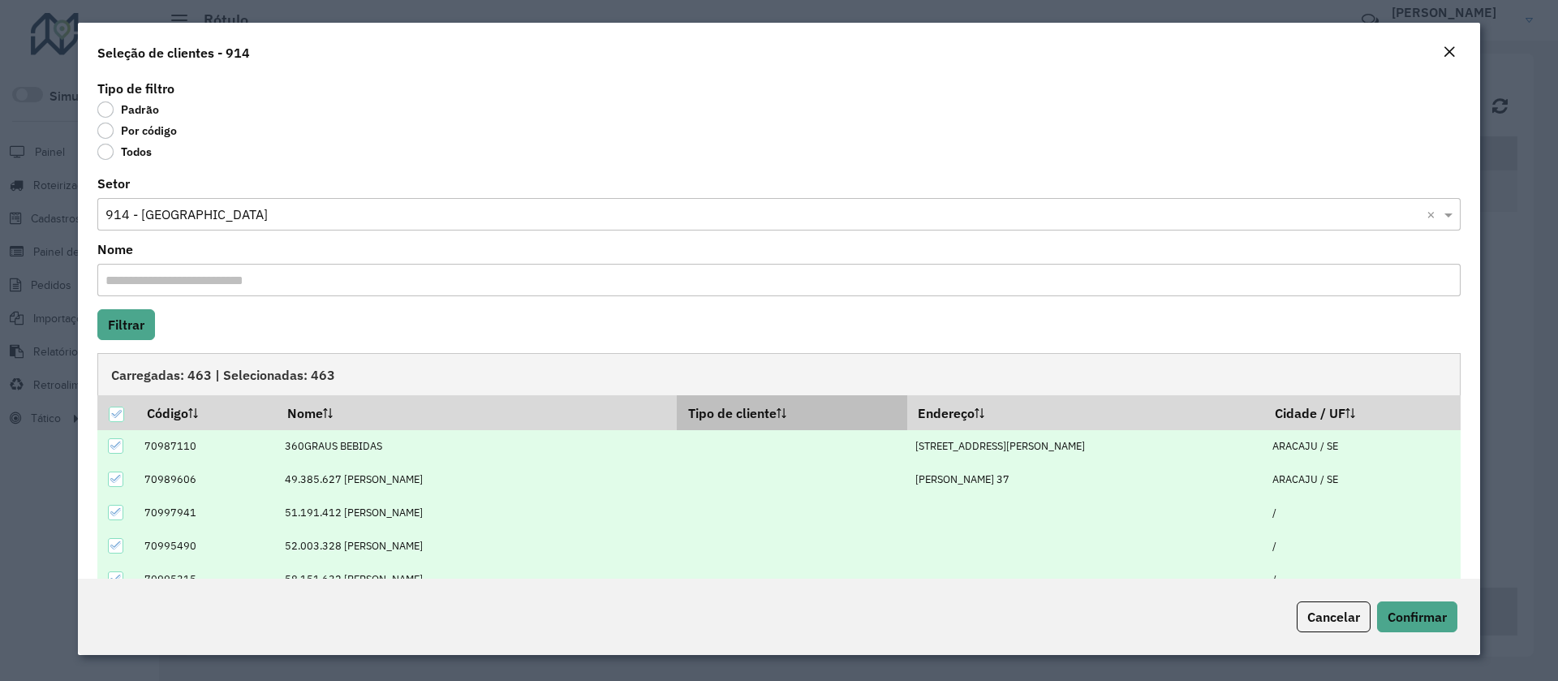
click at [786, 412] on icon at bounding box center [782, 413] width 10 height 10
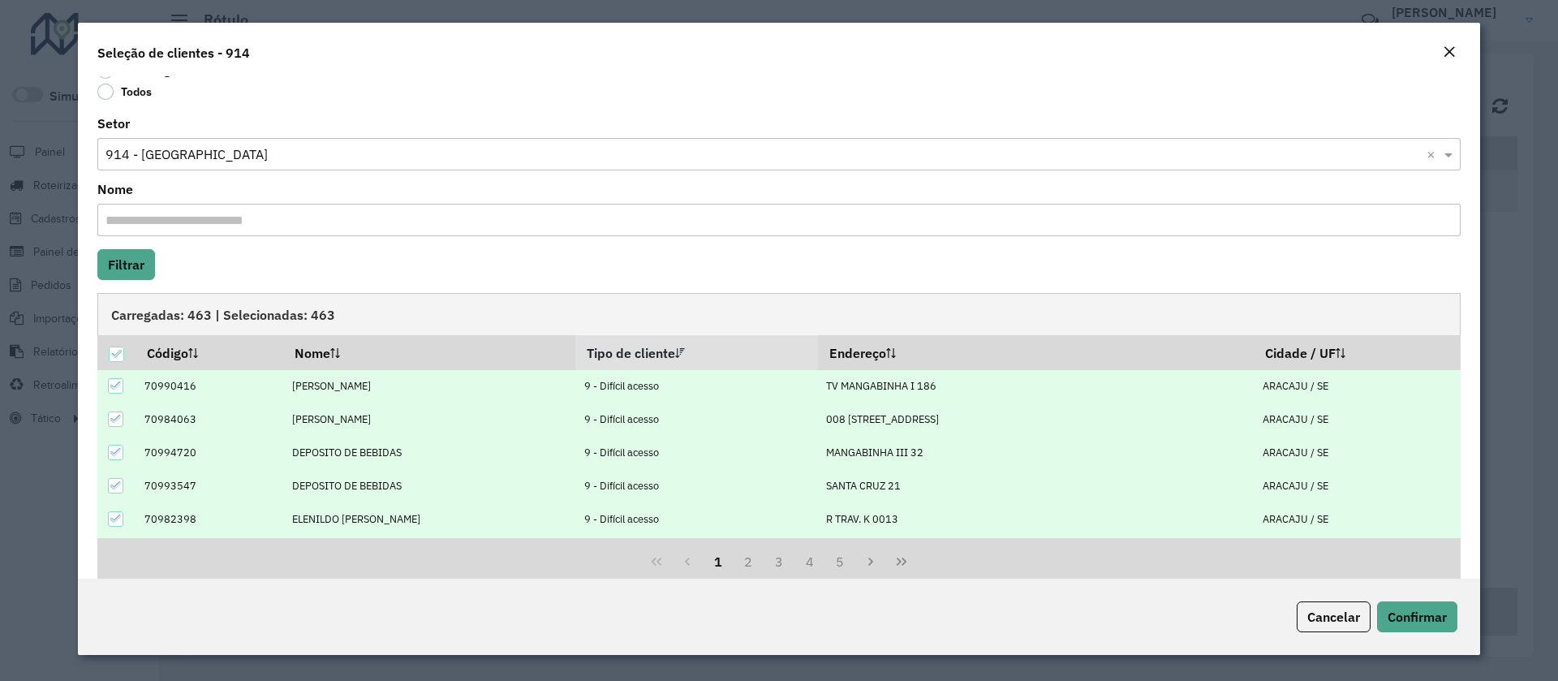
scroll to position [87, 0]
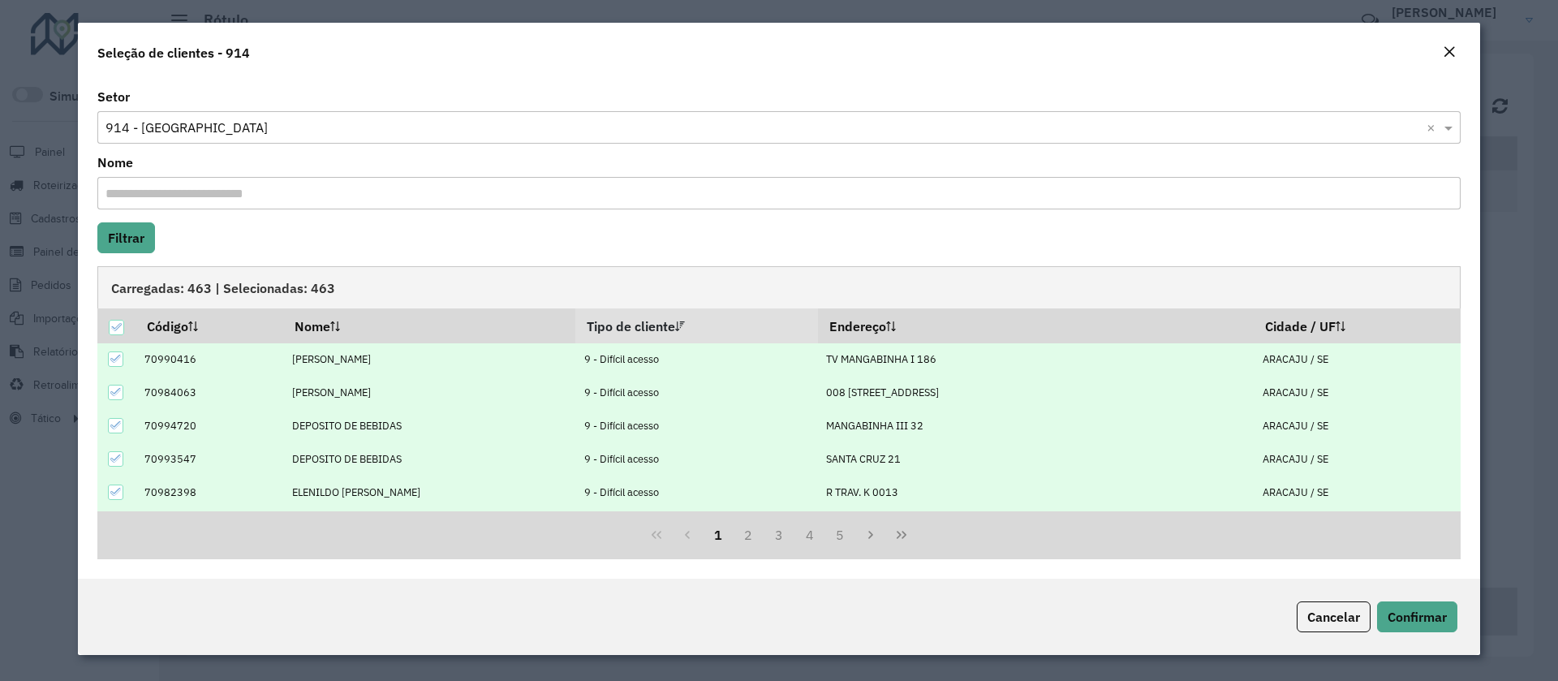
click at [113, 356] on icon at bounding box center [115, 358] width 11 height 11
click at [118, 390] on icon at bounding box center [115, 391] width 11 height 11
click at [116, 421] on icon at bounding box center [115, 425] width 11 height 11
click at [111, 453] on icon at bounding box center [115, 458] width 11 height 11
click at [118, 490] on icon at bounding box center [115, 492] width 11 height 7
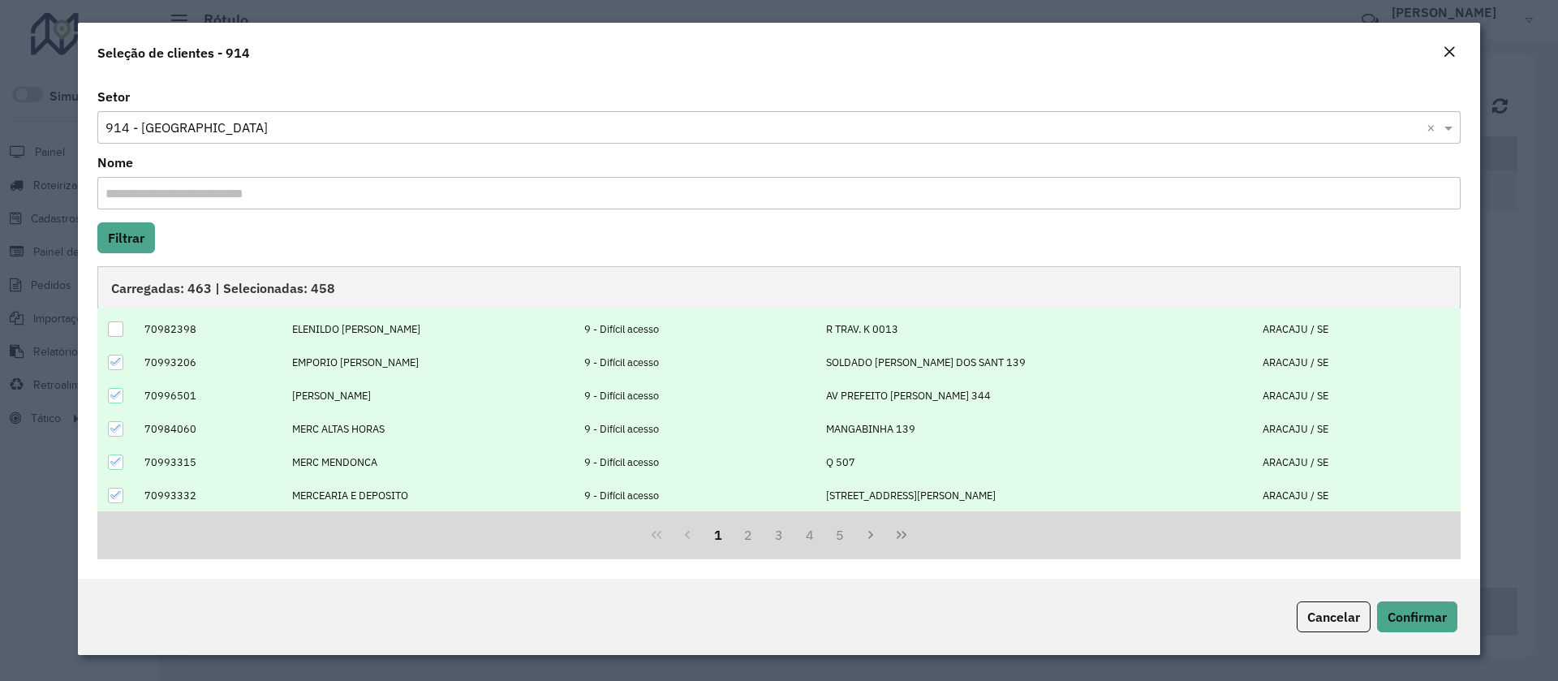
scroll to position [164, 0]
click at [115, 361] on icon at bounding box center [115, 360] width 11 height 11
click at [112, 399] on icon at bounding box center [115, 394] width 11 height 11
click at [114, 428] on icon at bounding box center [115, 427] width 11 height 11
click at [119, 463] on icon at bounding box center [115, 460] width 11 height 11
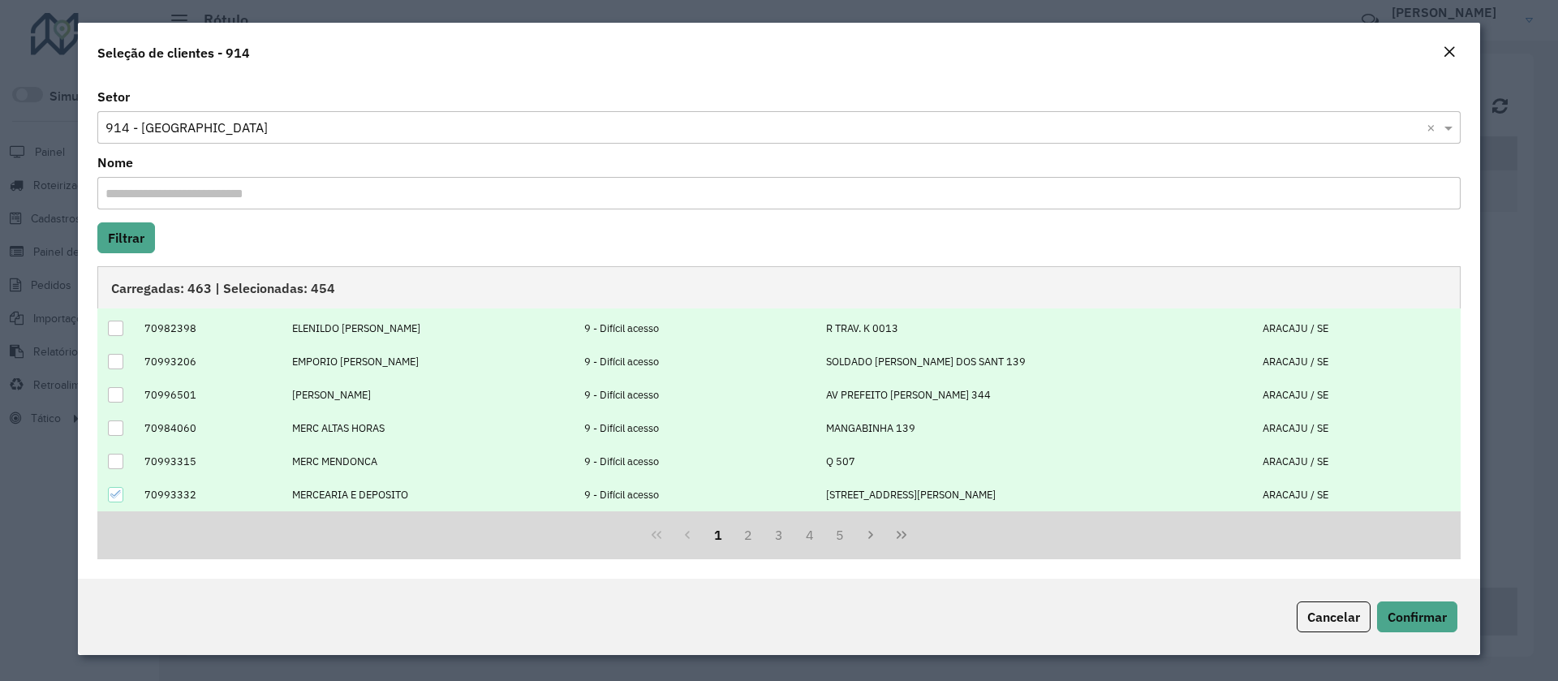
click at [114, 489] on icon at bounding box center [115, 494] width 11 height 11
click at [749, 530] on button "2" at bounding box center [748, 534] width 31 height 31
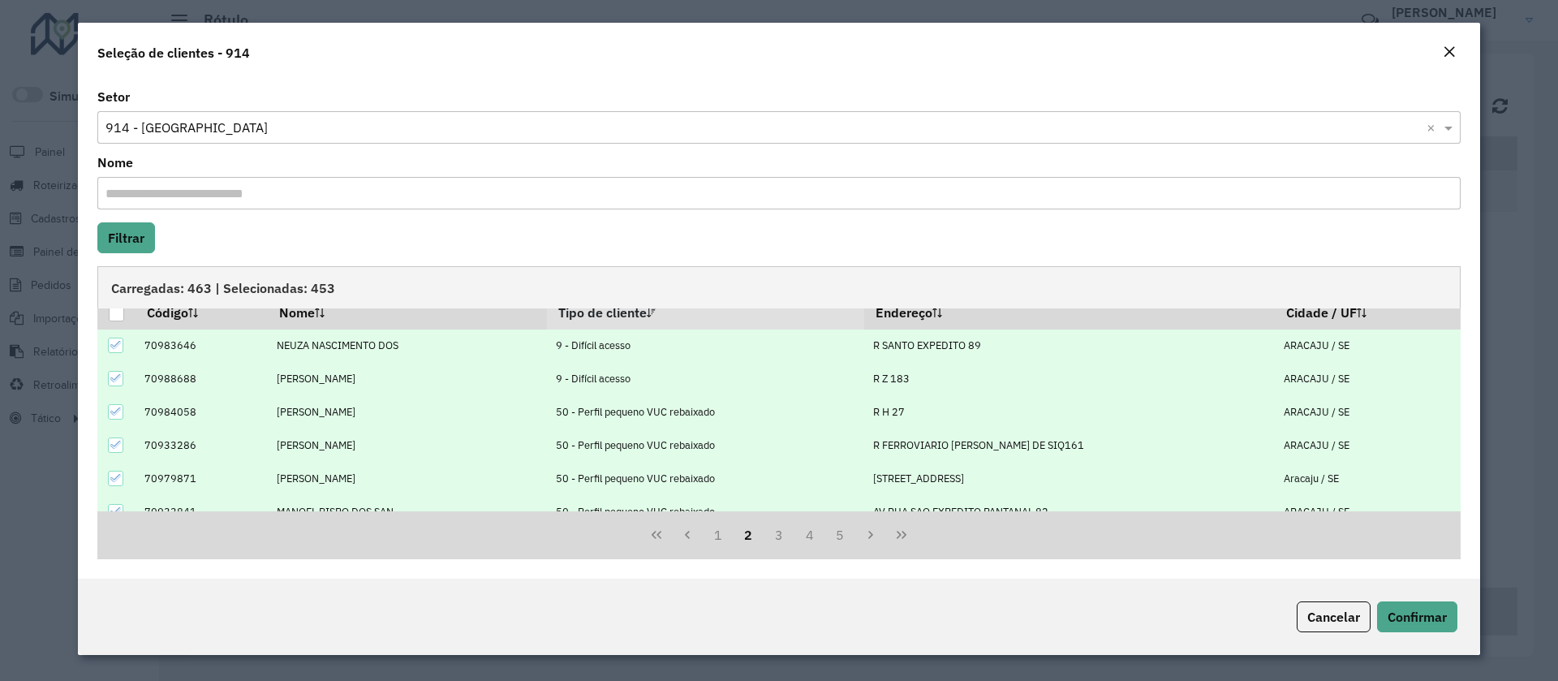
scroll to position [0, 0]
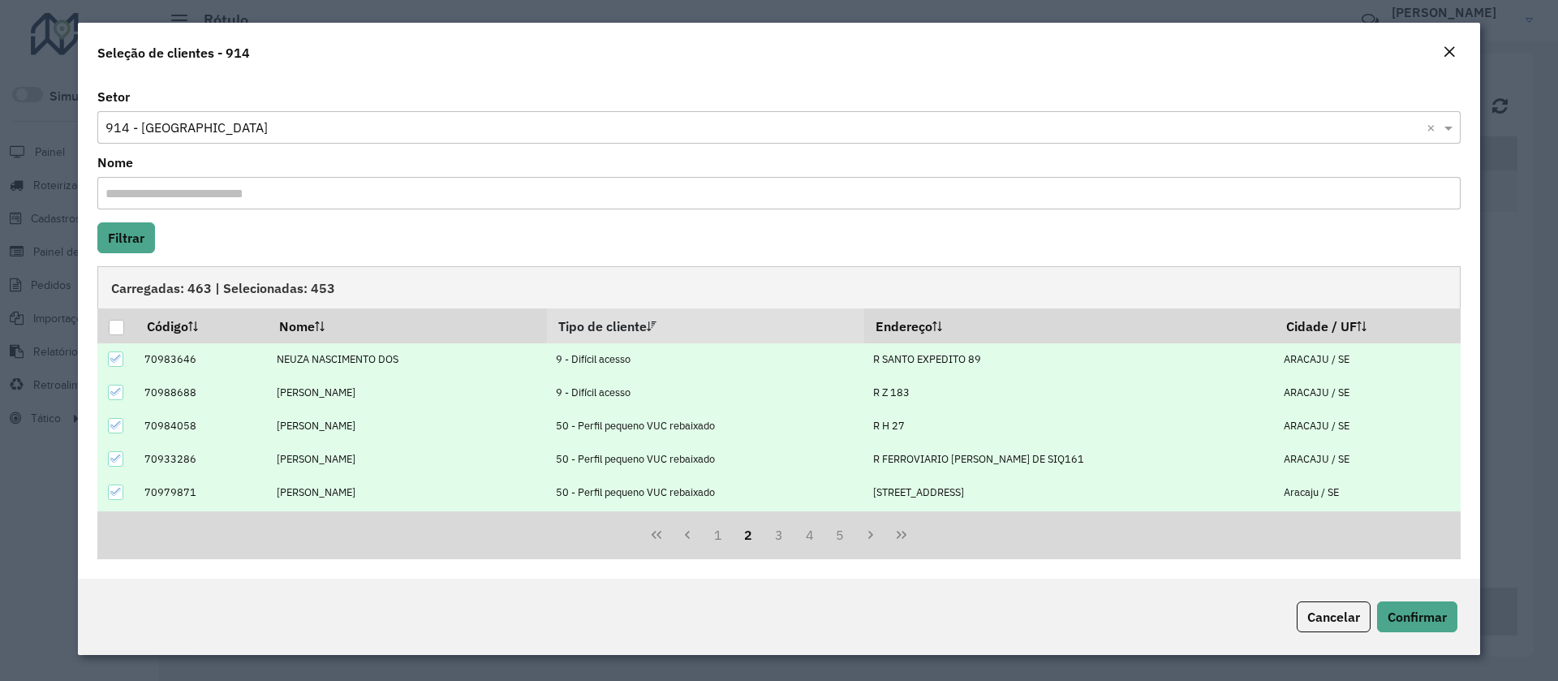
click at [114, 357] on icon at bounding box center [115, 358] width 11 height 11
click at [117, 395] on icon at bounding box center [115, 391] width 11 height 11
click at [119, 420] on icon at bounding box center [115, 425] width 11 height 11
click at [122, 459] on div at bounding box center [115, 458] width 15 height 15
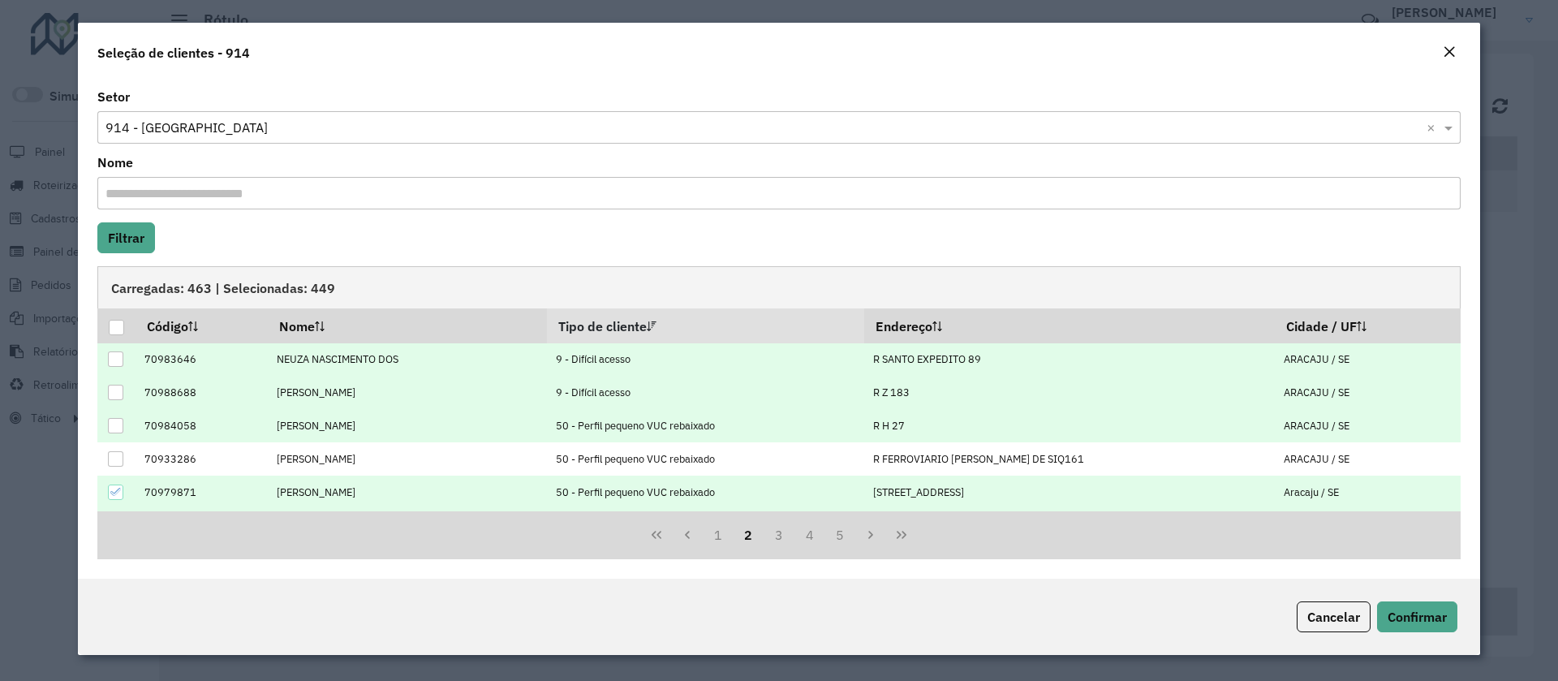
click at [120, 492] on icon at bounding box center [115, 491] width 11 height 11
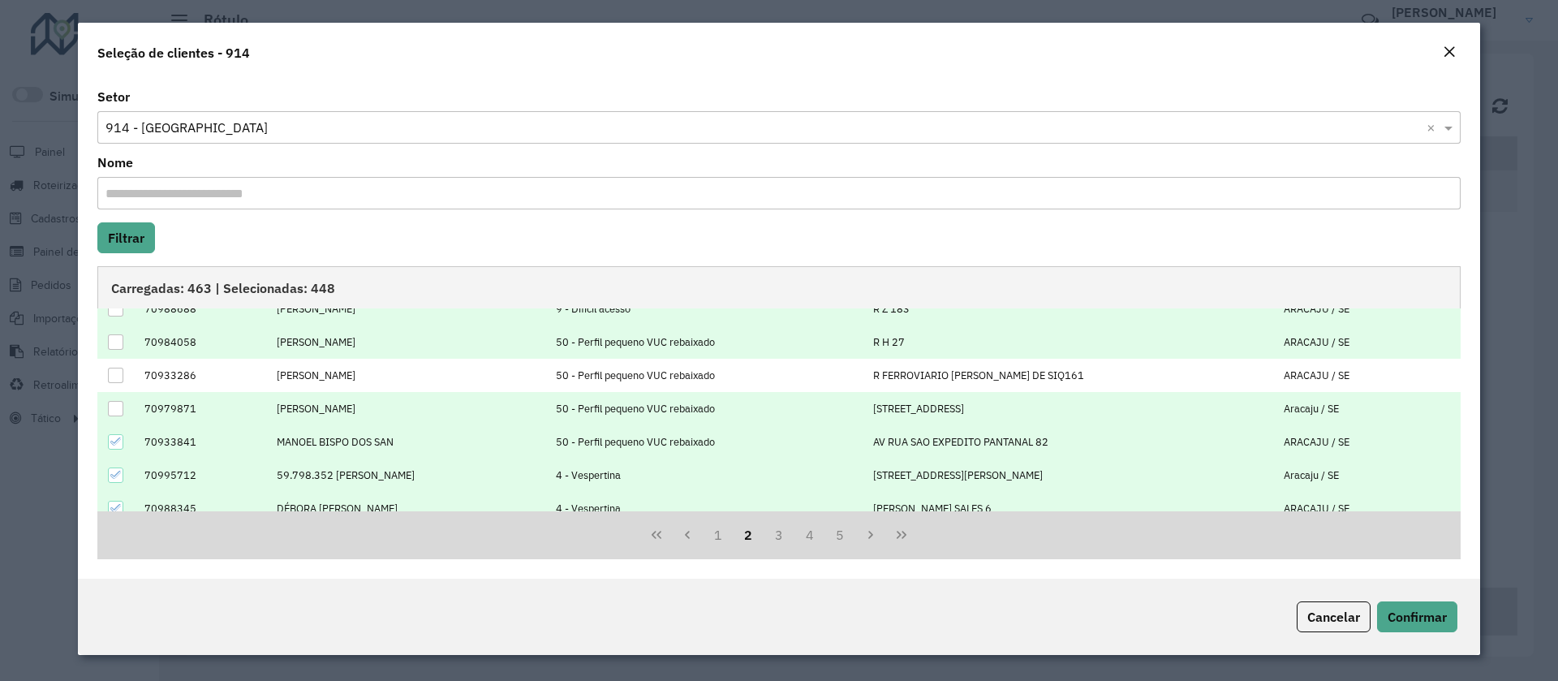
scroll to position [122, 0]
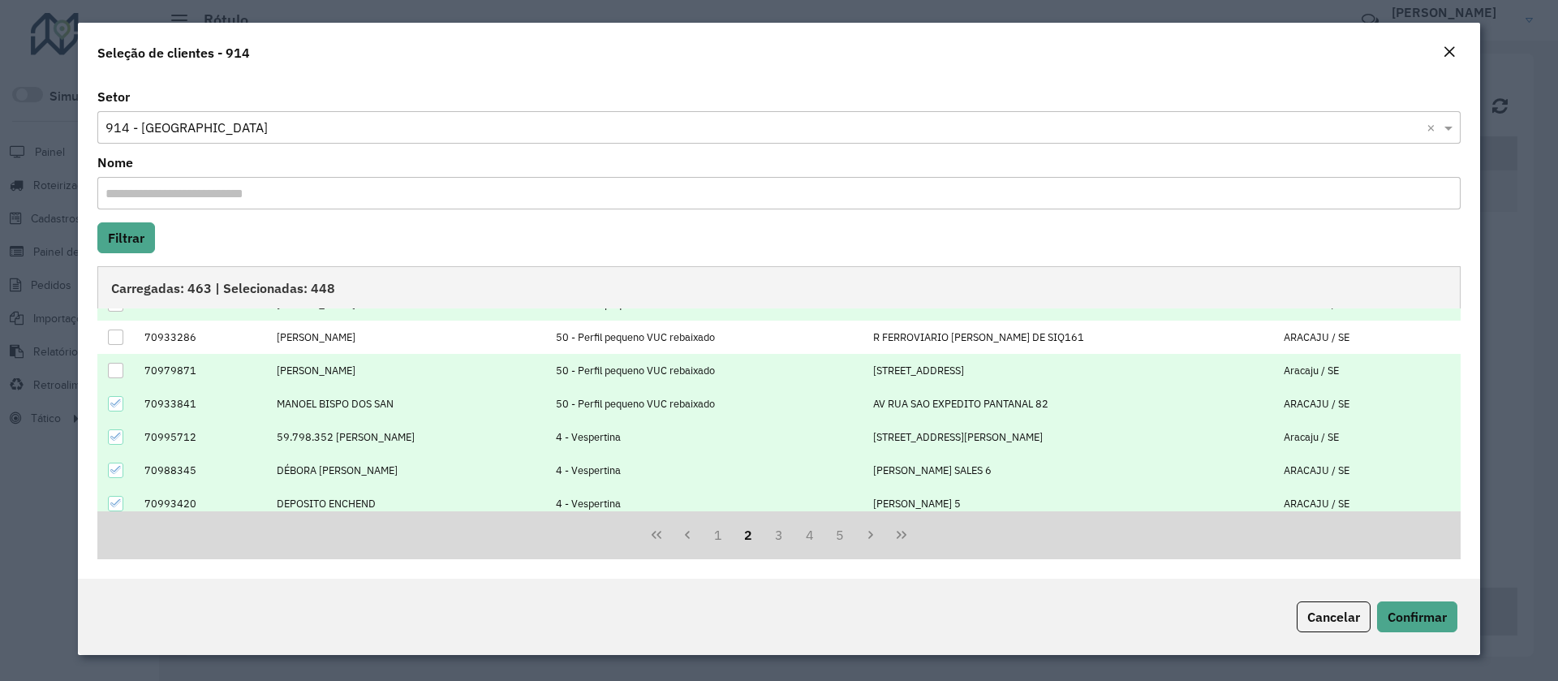
click at [118, 403] on icon at bounding box center [115, 403] width 11 height 7
drag, startPoint x: 118, startPoint y: 441, endPoint x: 121, endPoint y: 465, distance: 24.5
click at [118, 440] on icon at bounding box center [115, 436] width 11 height 11
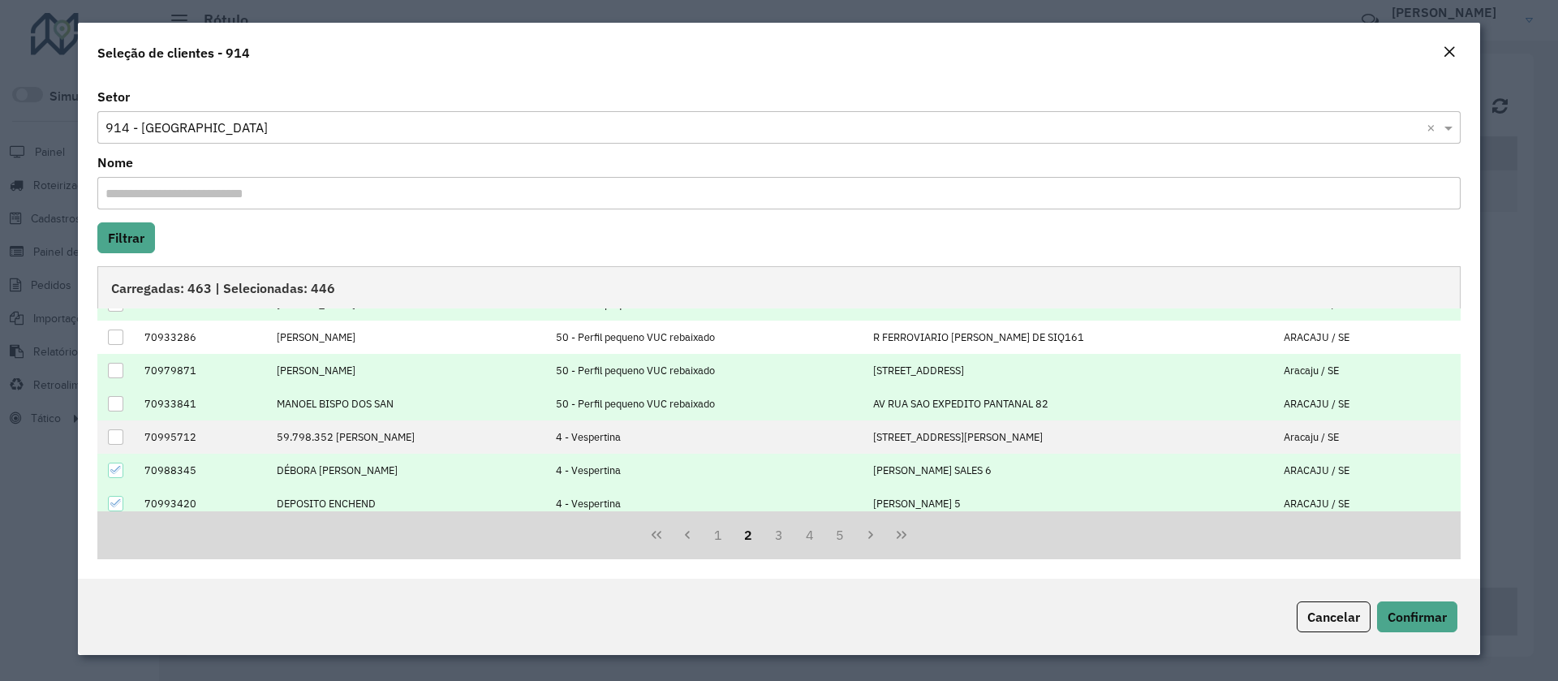
click at [122, 469] on div at bounding box center [115, 470] width 15 height 15
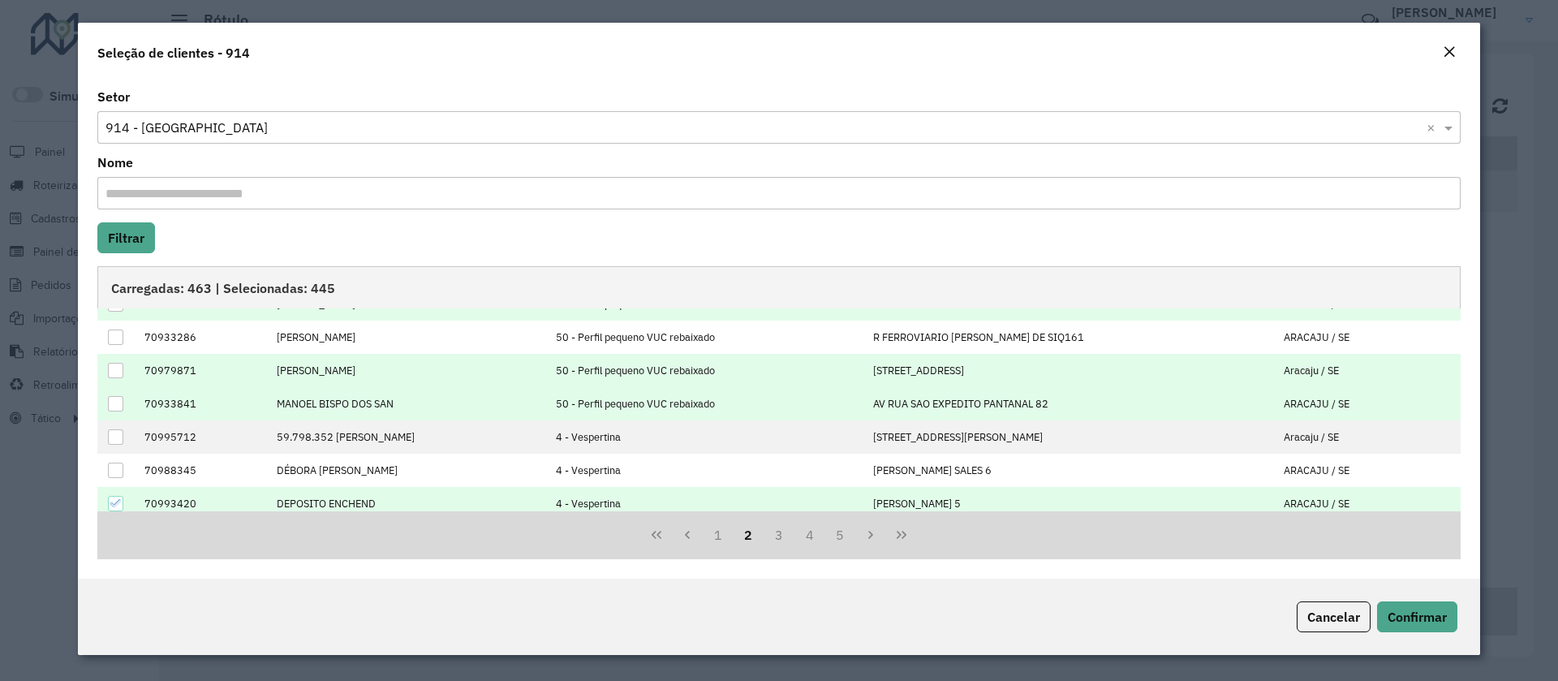
click at [116, 496] on td at bounding box center [116, 503] width 38 height 33
click at [117, 499] on icon at bounding box center [115, 502] width 11 height 11
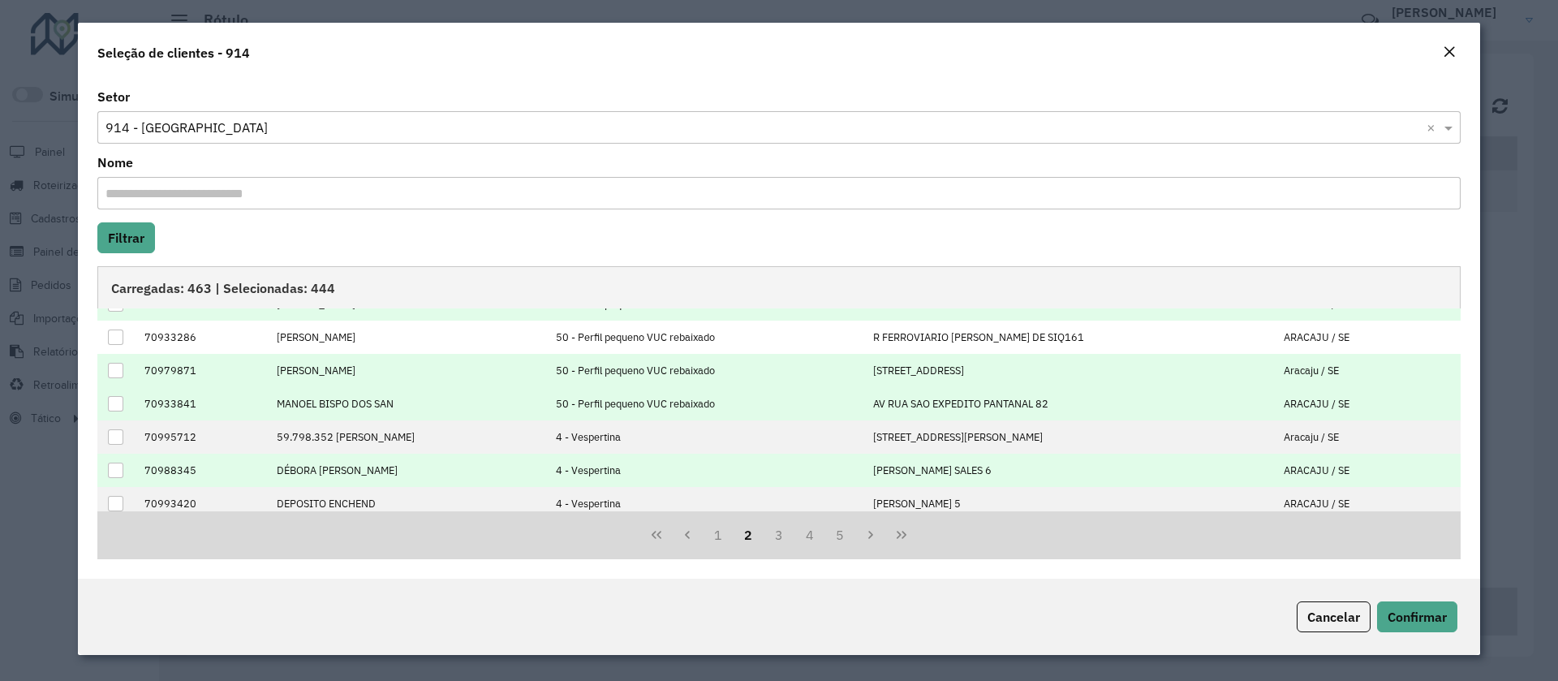
scroll to position [164, 0]
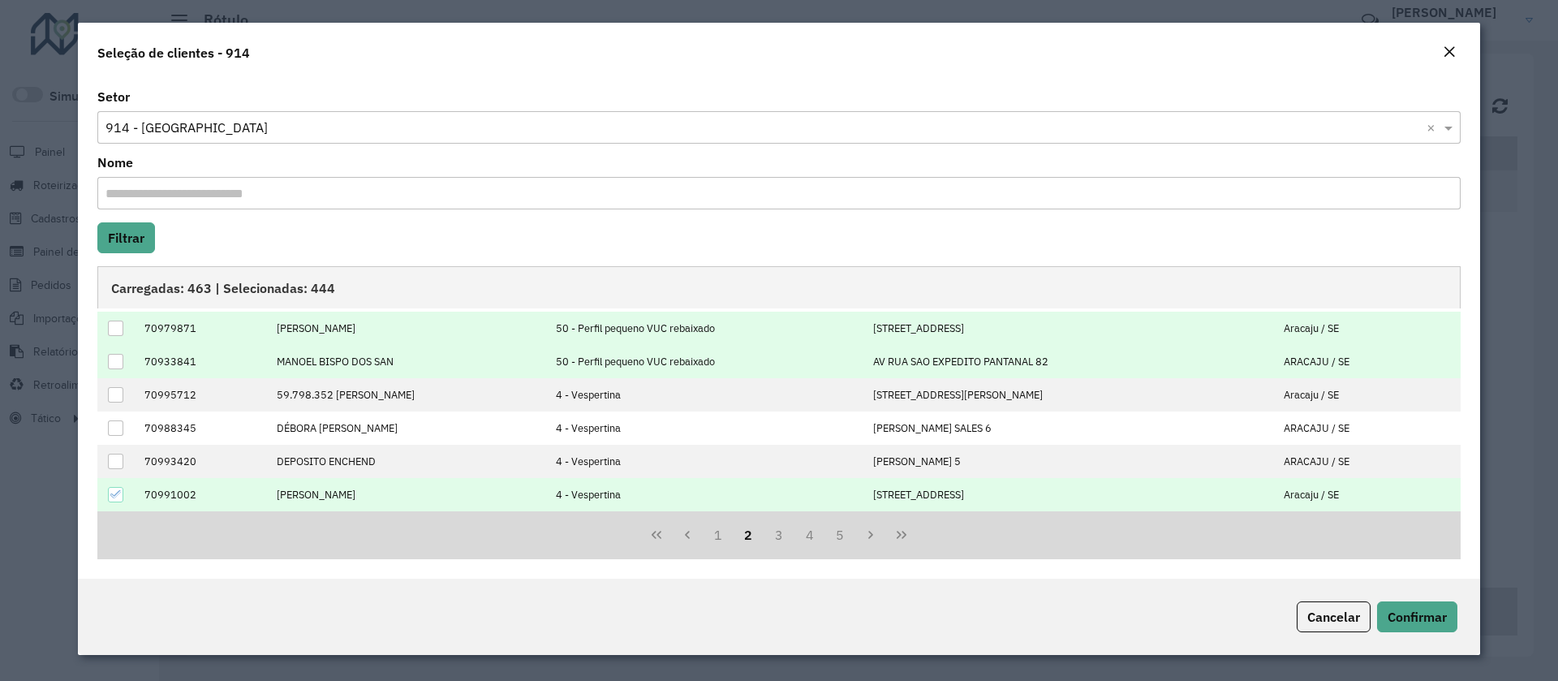
click at [114, 493] on icon at bounding box center [115, 494] width 11 height 11
click at [764, 529] on button "3" at bounding box center [779, 534] width 31 height 31
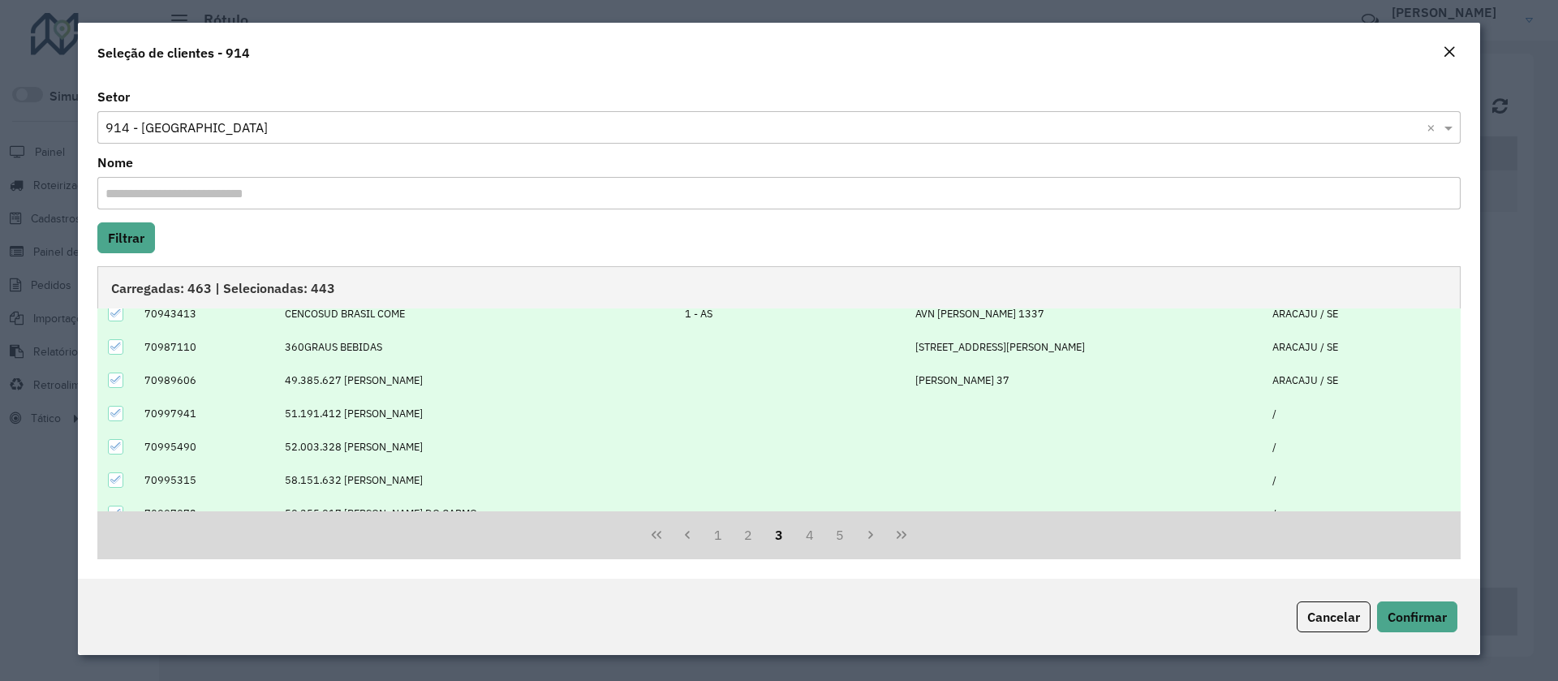
scroll to position [0, 0]
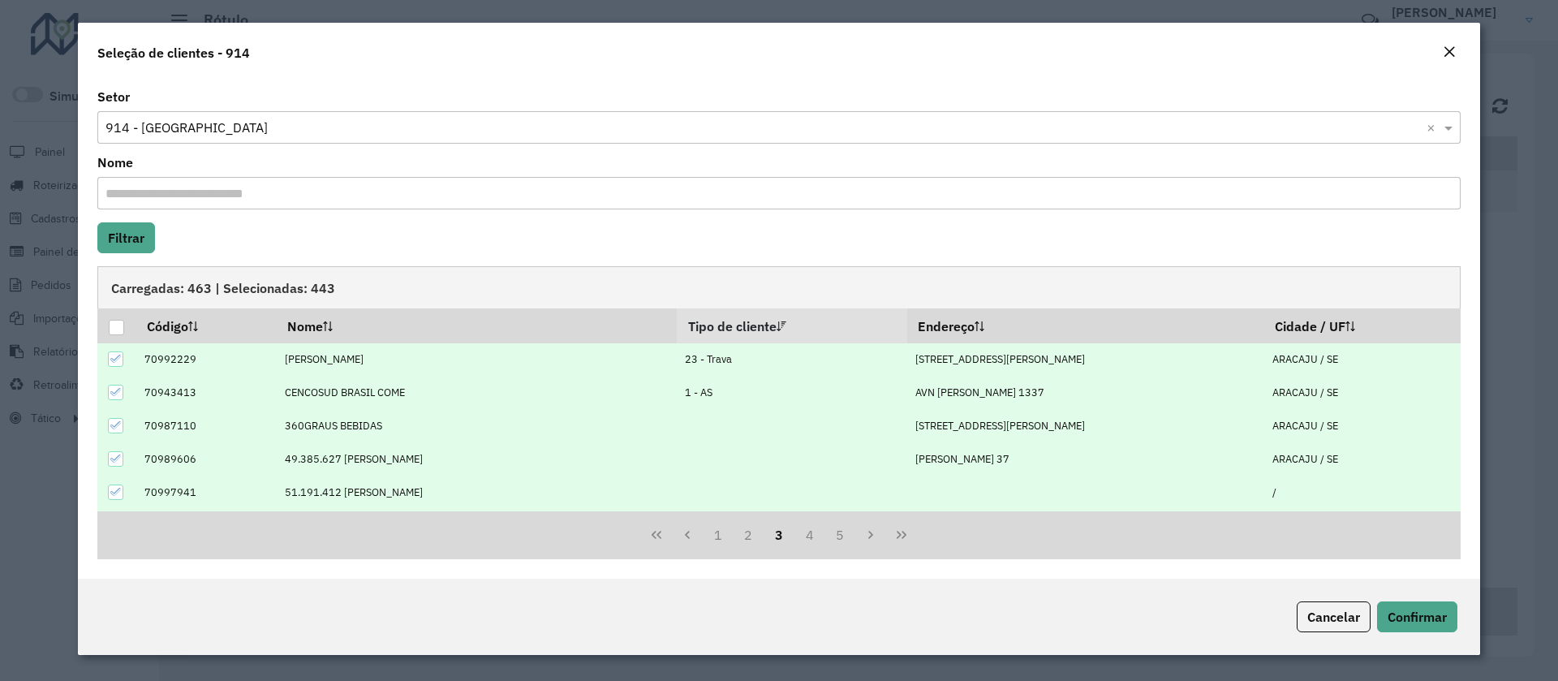
click at [111, 355] on icon at bounding box center [115, 358] width 11 height 11
click at [117, 390] on icon at bounding box center [115, 391] width 11 height 11
click at [1404, 614] on span "Confirmar" at bounding box center [1417, 617] width 59 height 16
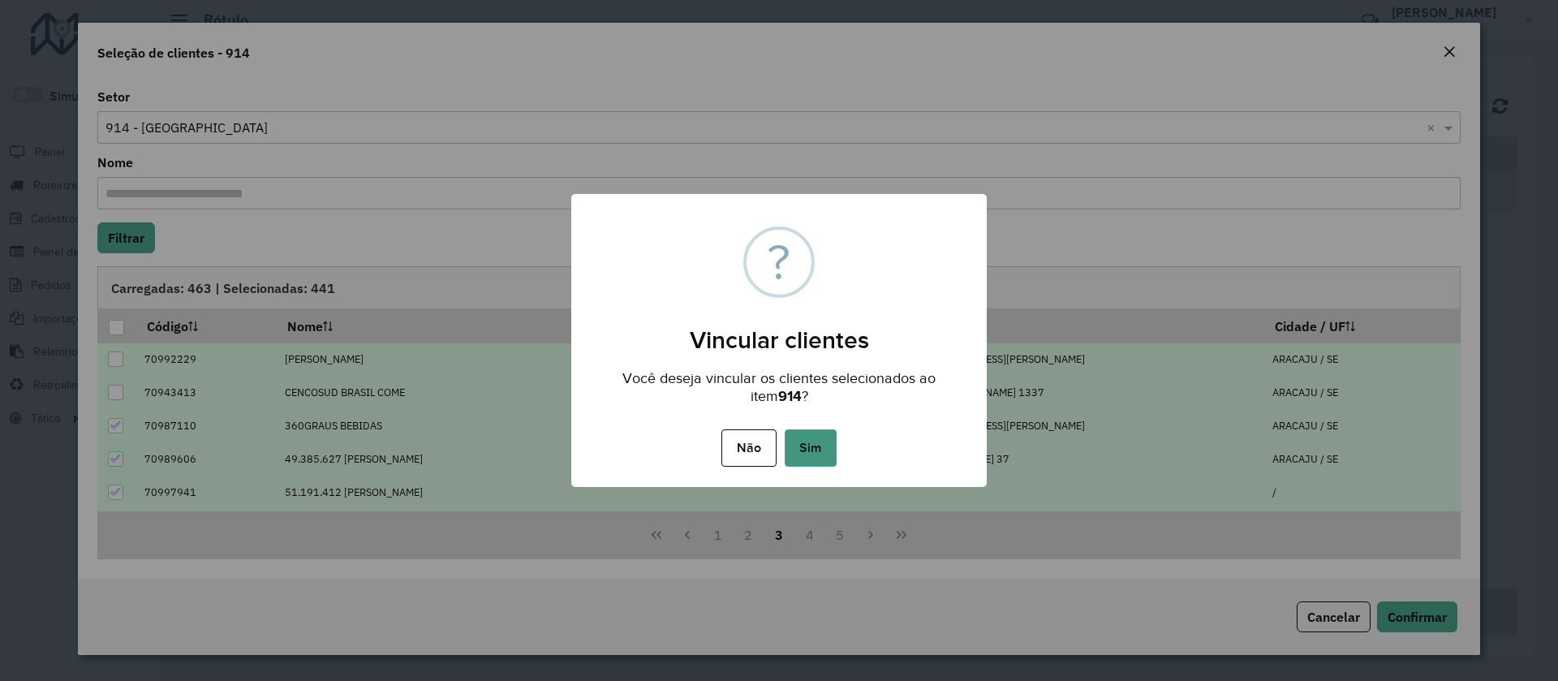
click at [819, 446] on button "Sim" at bounding box center [811, 447] width 52 height 37
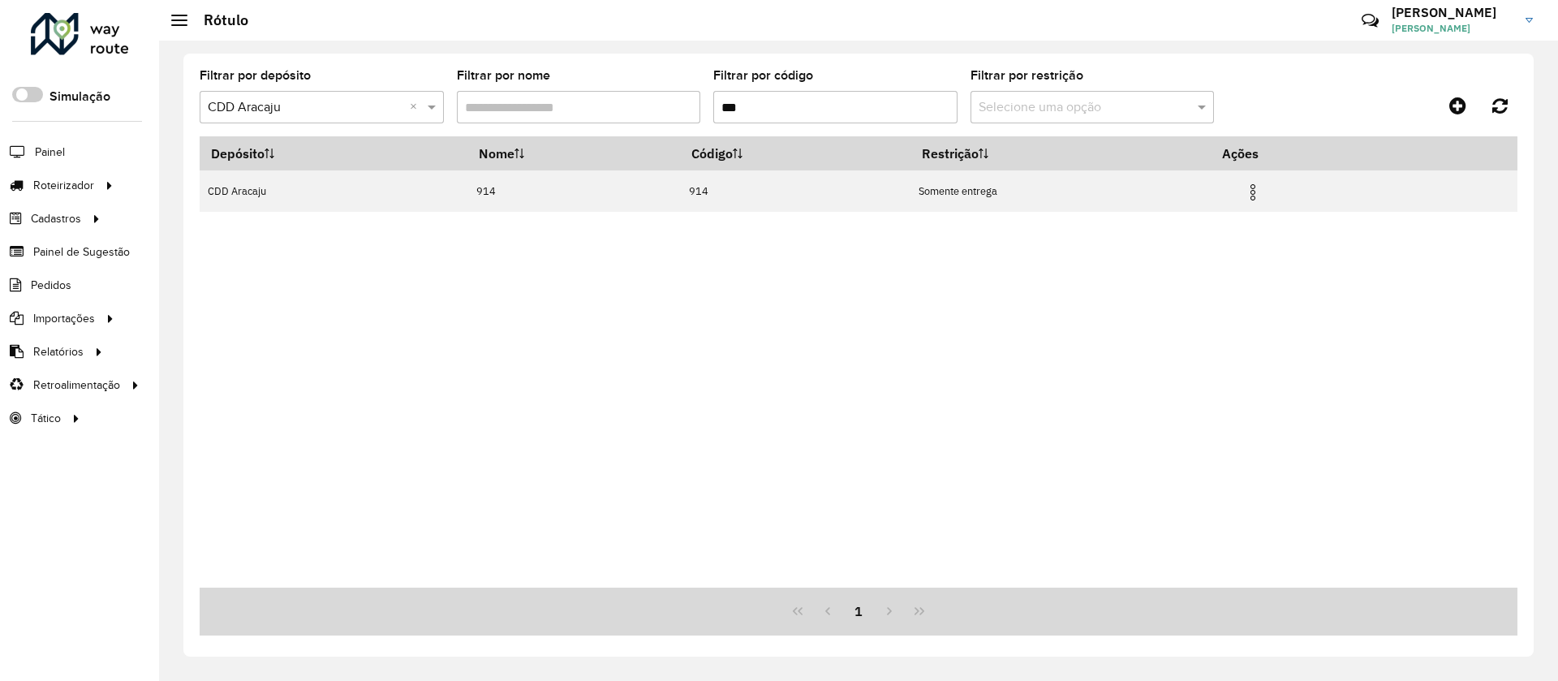
drag, startPoint x: 797, startPoint y: 114, endPoint x: 678, endPoint y: 101, distance: 120.1
click at [678, 101] on formly-group "Filtrar por depósito Selecione um depósito × CDD Aracaju × Filtrar por nome Fil…" at bounding box center [687, 103] width 975 height 67
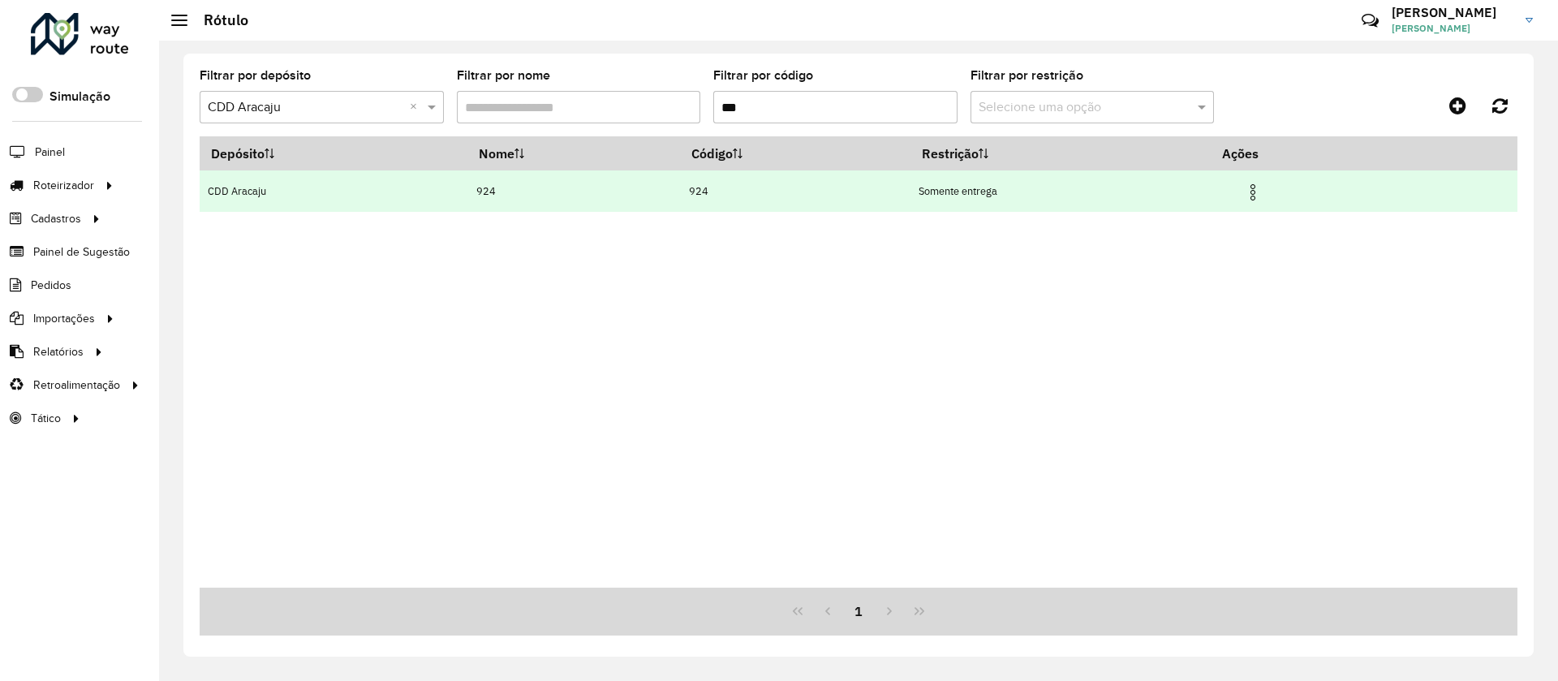
type input "***"
click at [1259, 192] on img at bounding box center [1252, 192] width 19 height 19
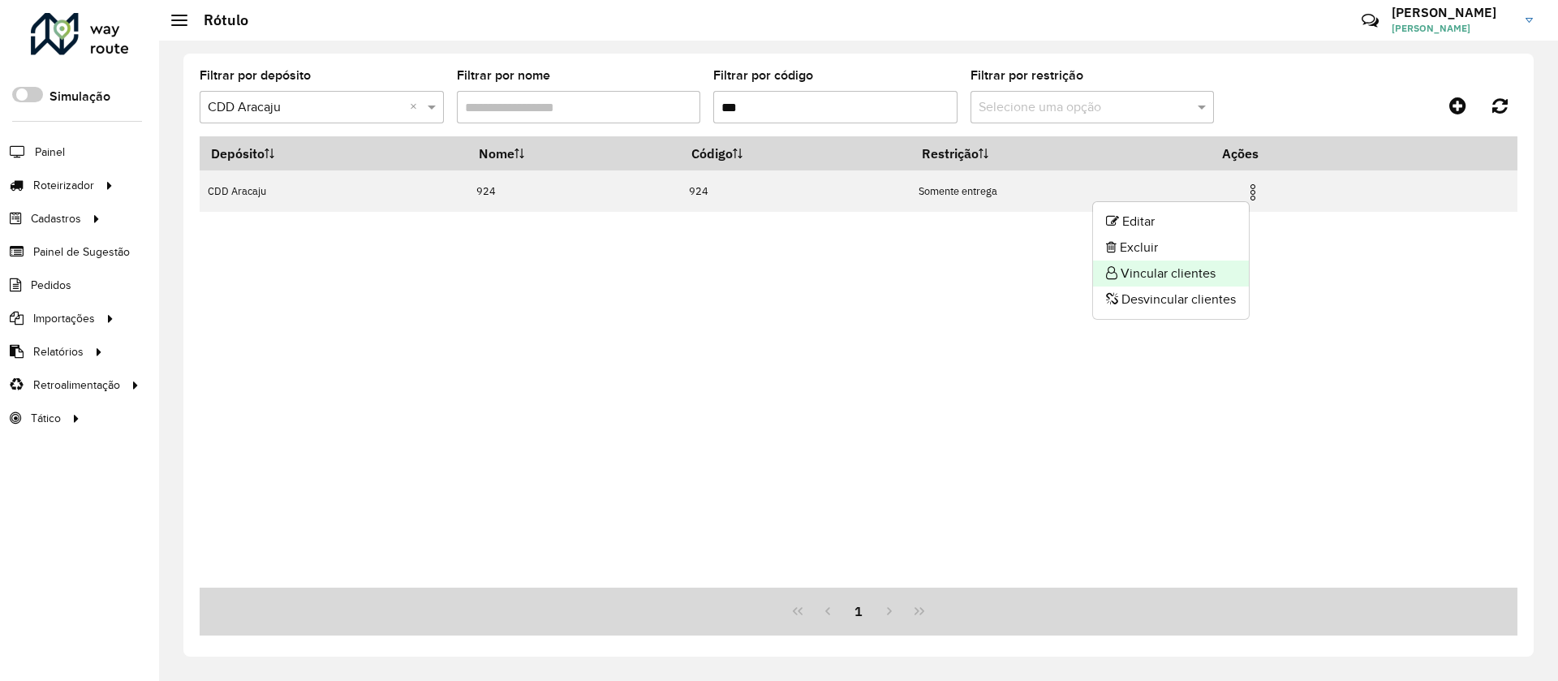
click at [1191, 264] on li "Vincular clientes" at bounding box center [1171, 274] width 156 height 26
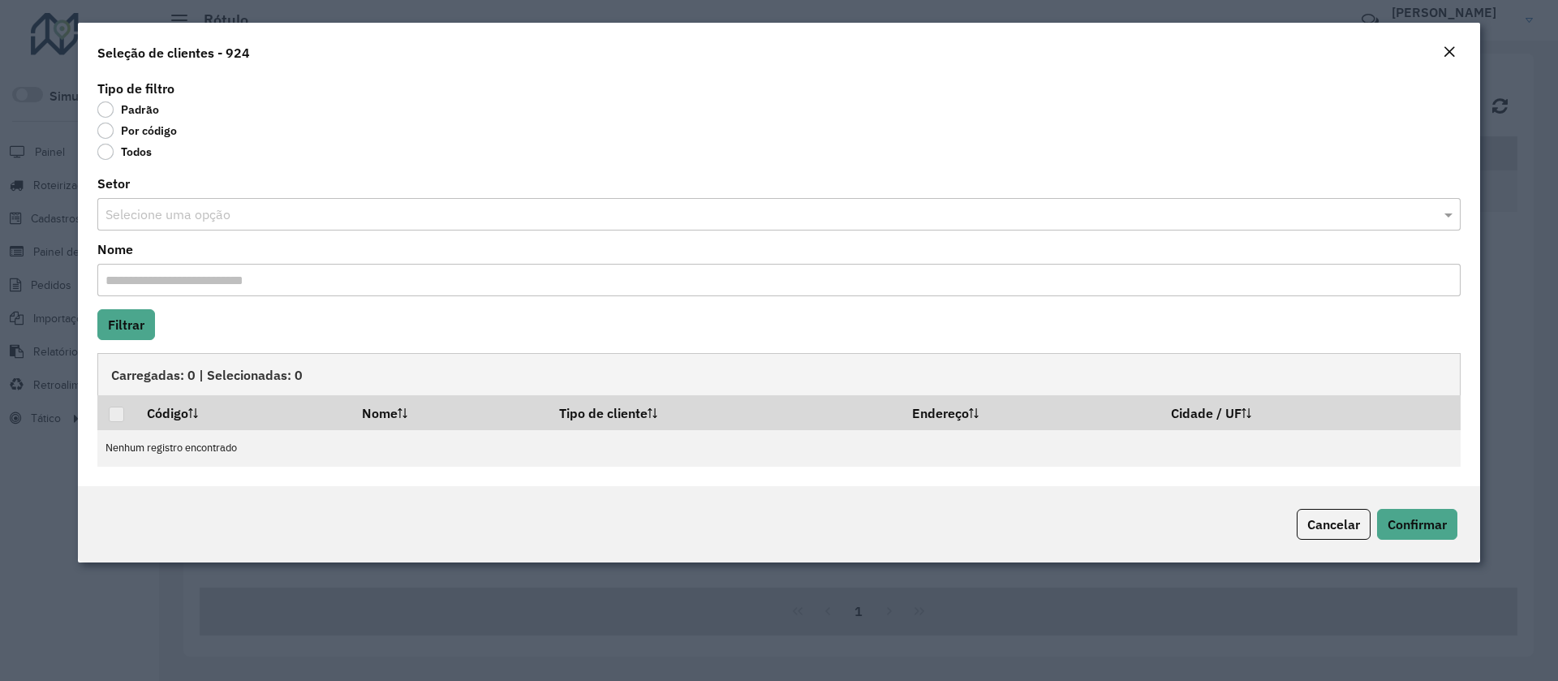
click at [152, 217] on input "text" at bounding box center [762, 214] width 1315 height 19
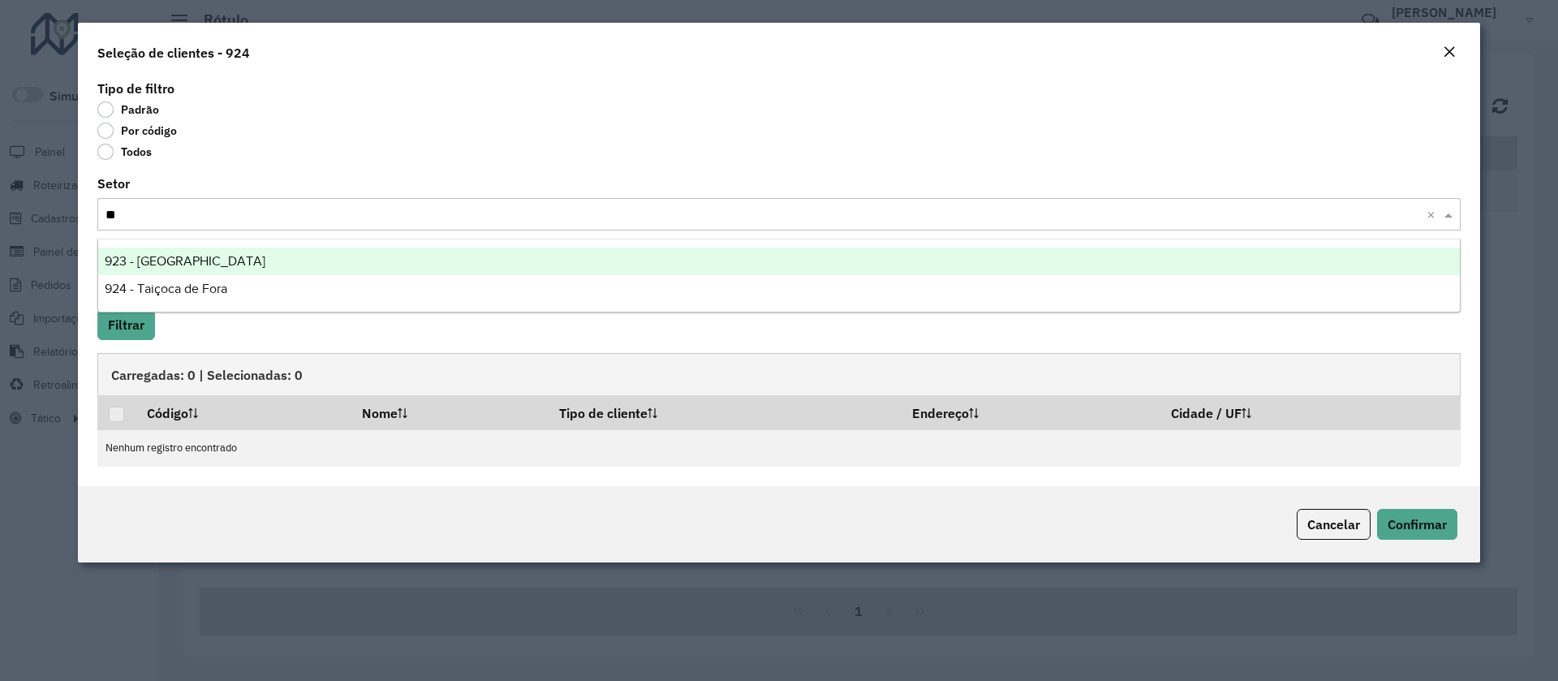
type input "***"
click at [185, 264] on span "924 - Taiçoca de Fora" at bounding box center [166, 261] width 123 height 14
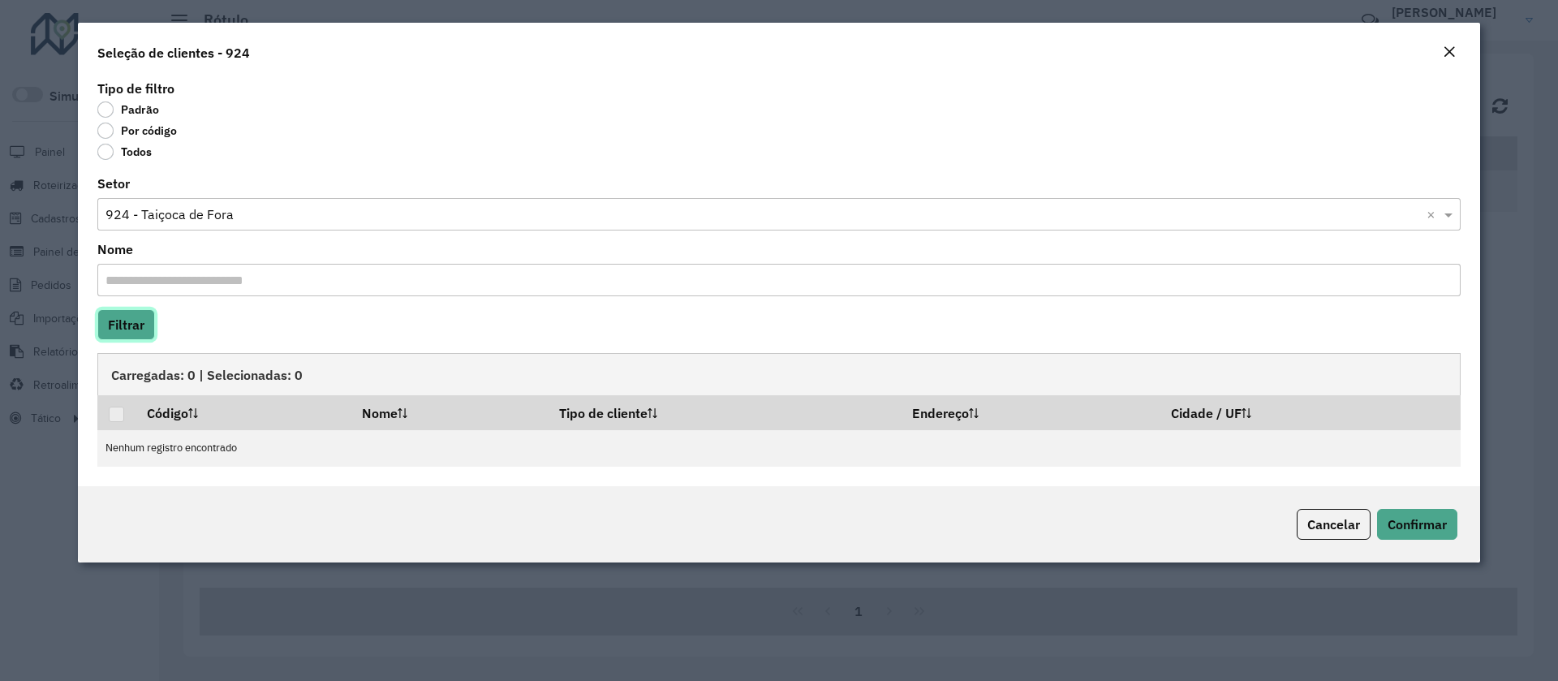
click at [143, 329] on button "Filtrar" at bounding box center [126, 324] width 58 height 31
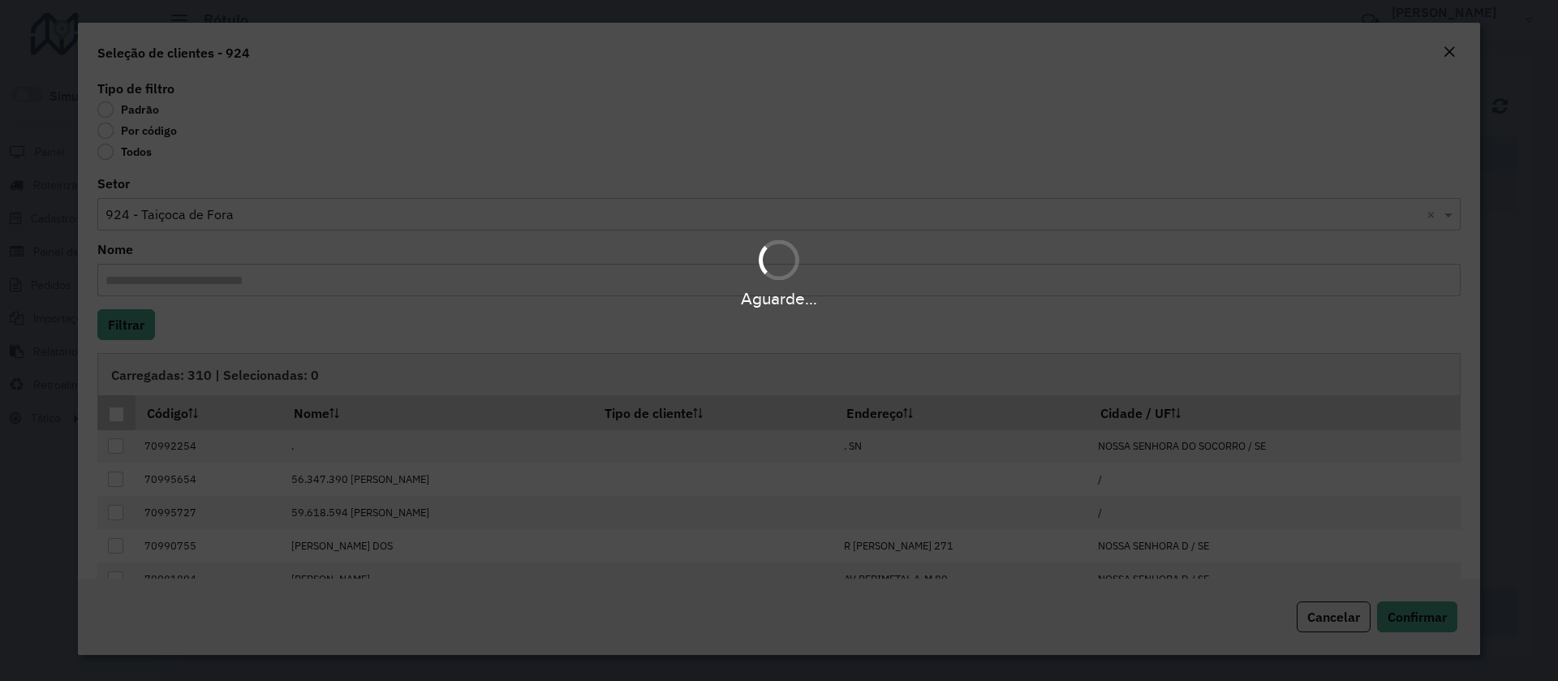
click at [111, 412] on div at bounding box center [116, 414] width 15 height 15
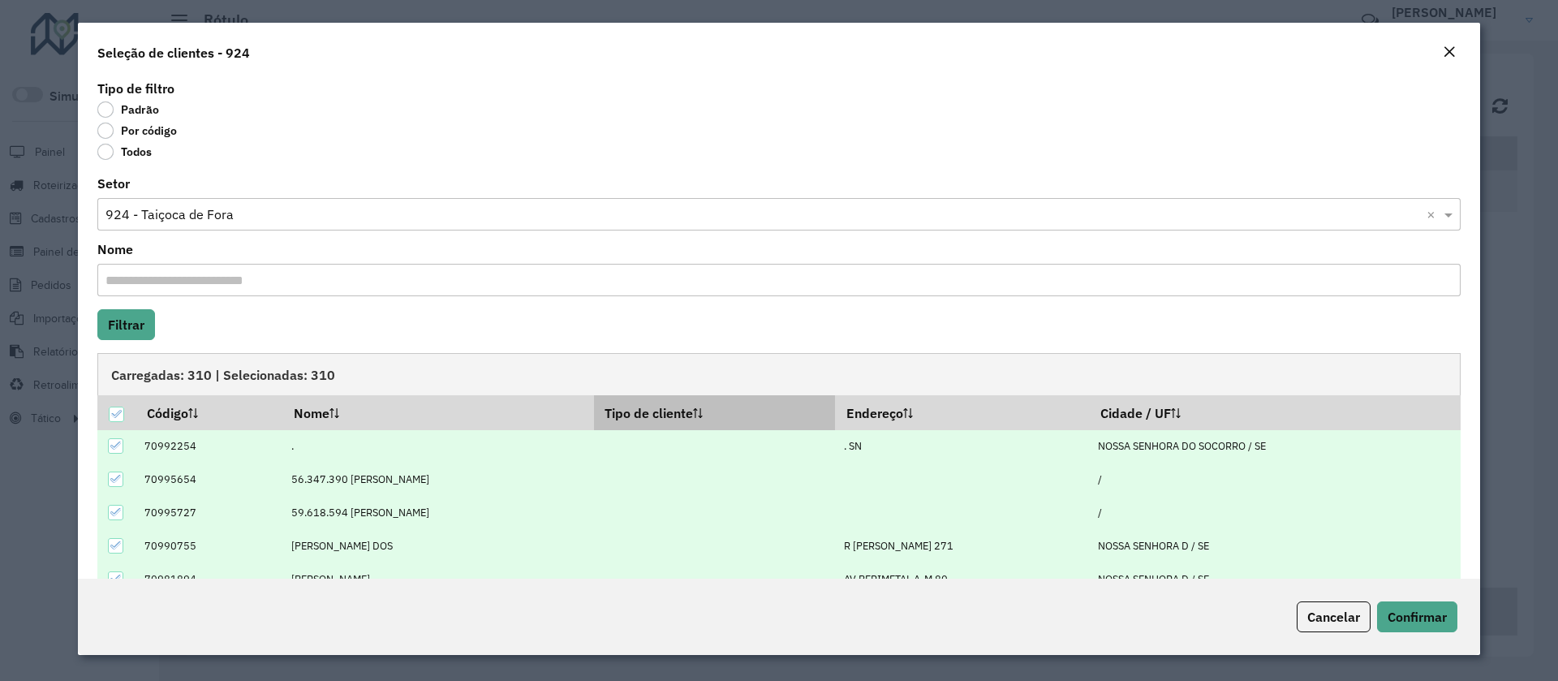
click at [706, 416] on th "Tipo de cliente" at bounding box center [715, 412] width 242 height 34
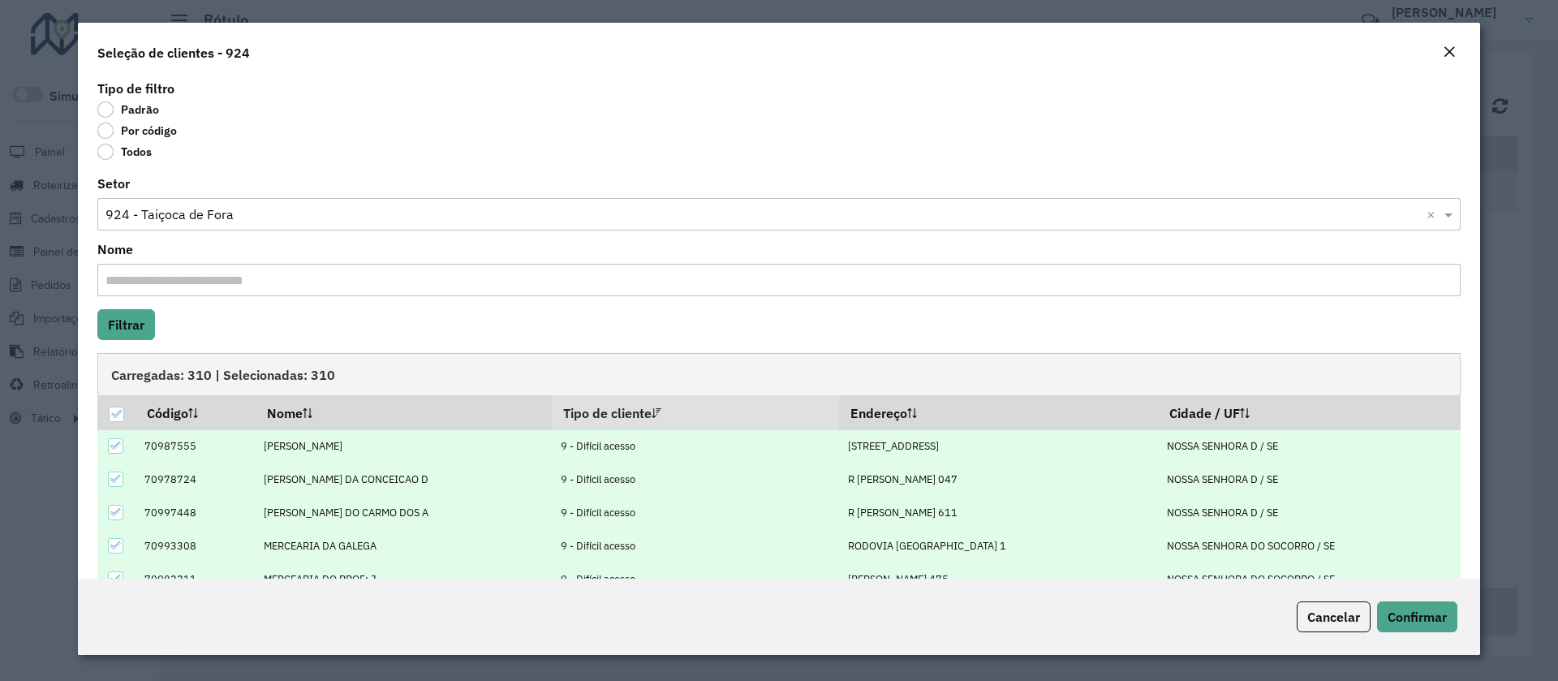
click at [114, 438] on div at bounding box center [115, 445] width 15 height 15
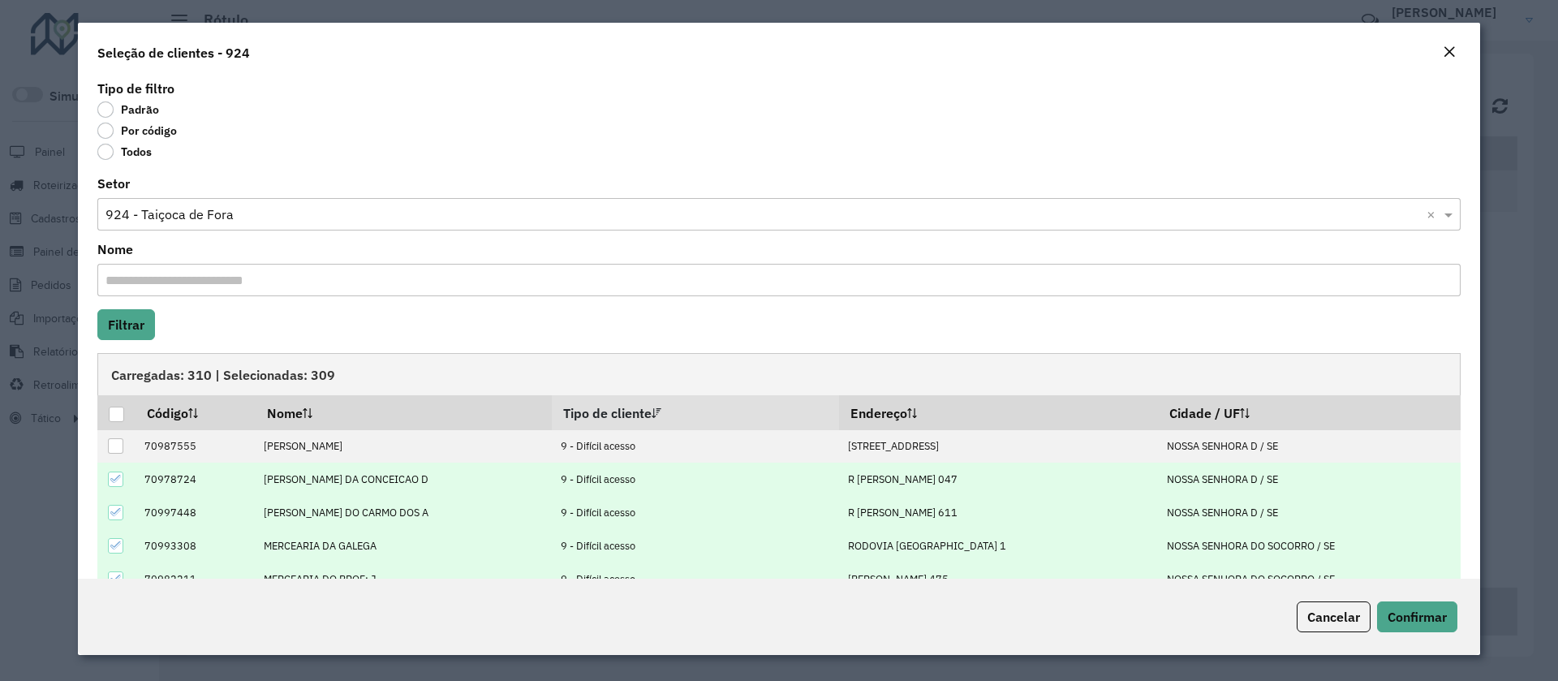
click at [119, 481] on icon at bounding box center [115, 478] width 11 height 11
click at [119, 515] on icon at bounding box center [115, 511] width 11 height 11
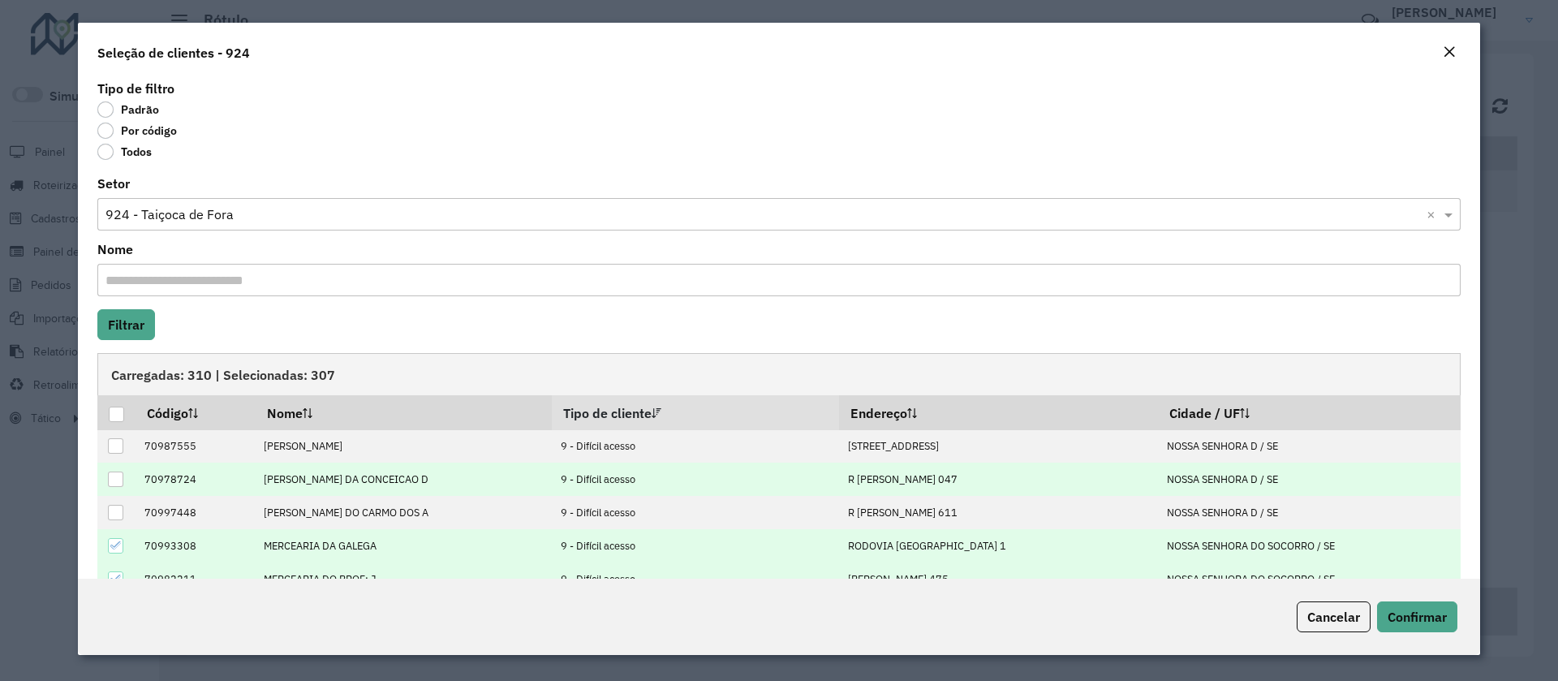
click at [116, 543] on icon at bounding box center [115, 545] width 11 height 11
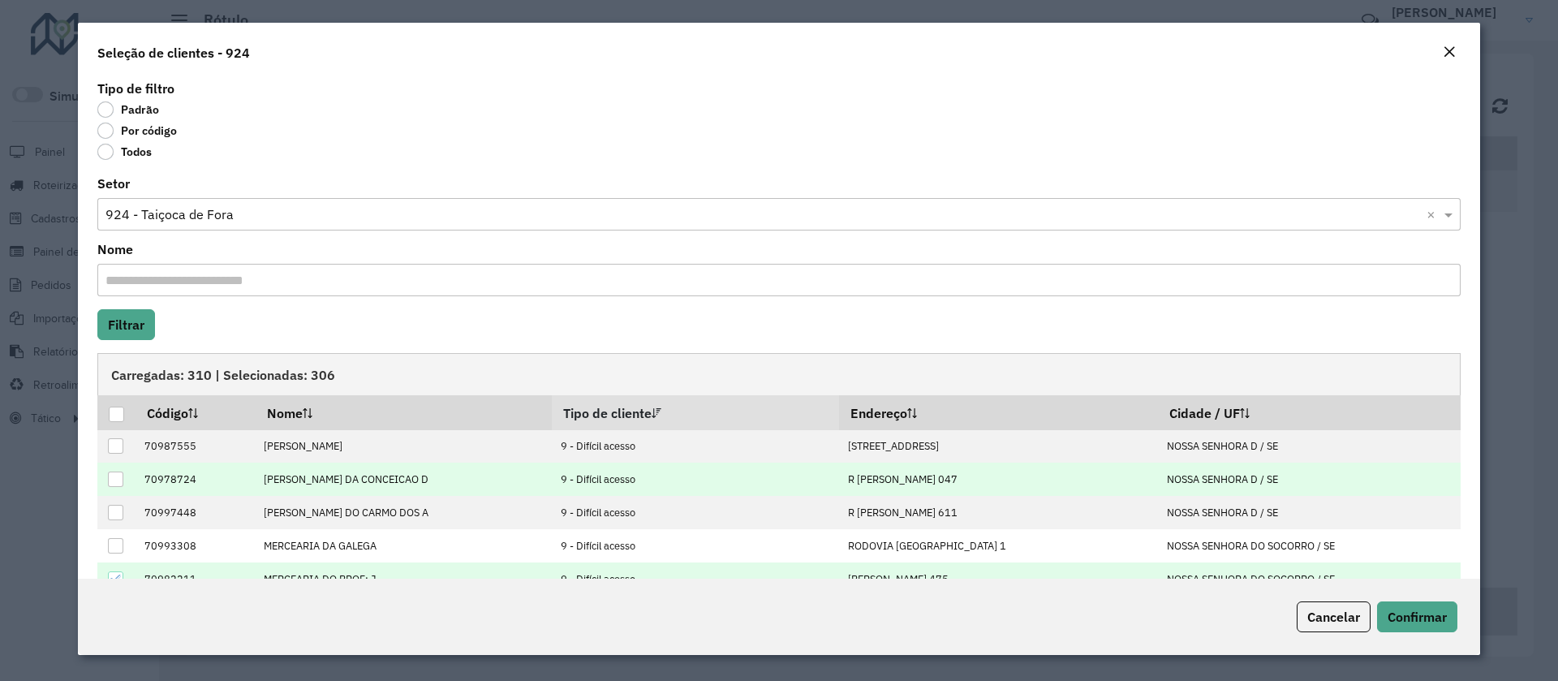
click at [117, 575] on icon at bounding box center [115, 578] width 11 height 11
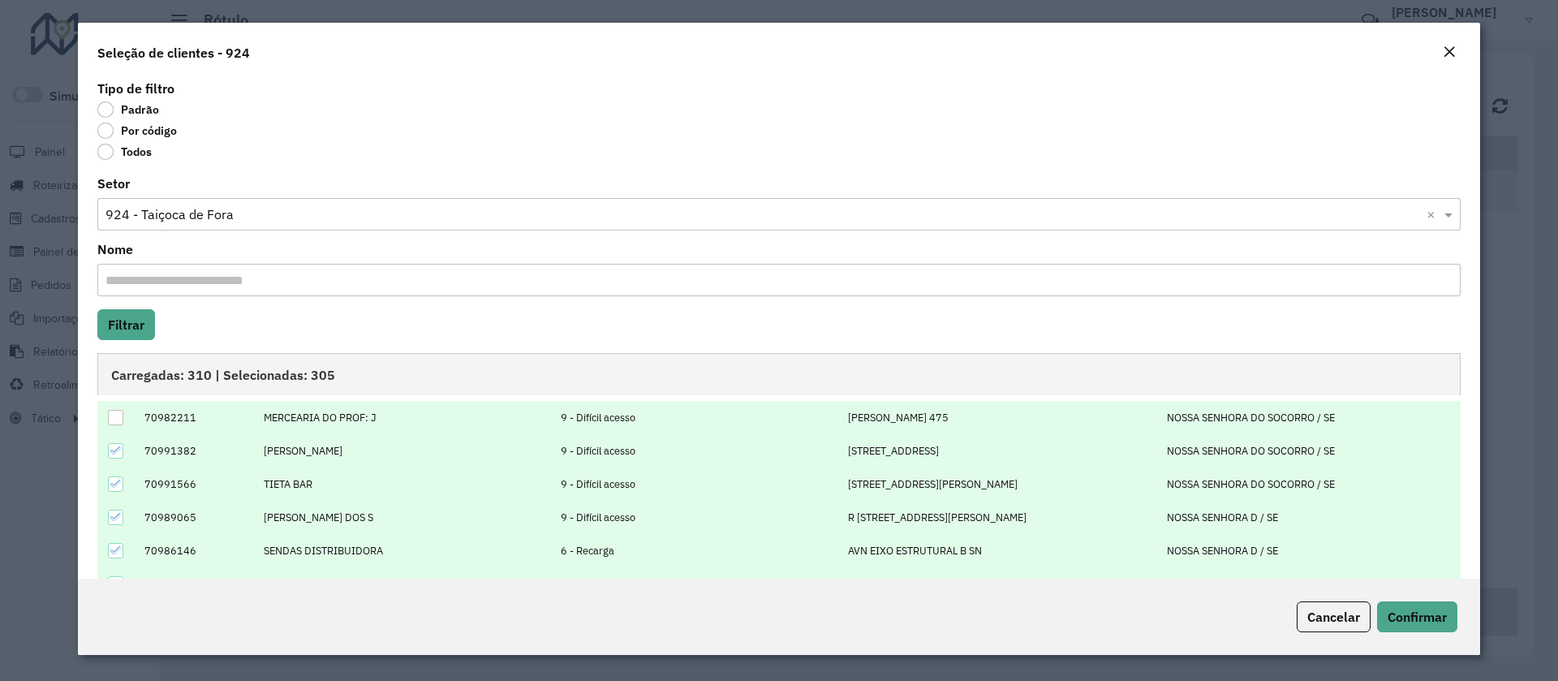
scroll to position [164, 0]
click at [114, 447] on icon at bounding box center [115, 447] width 11 height 11
click at [109, 480] on div at bounding box center [115, 481] width 15 height 15
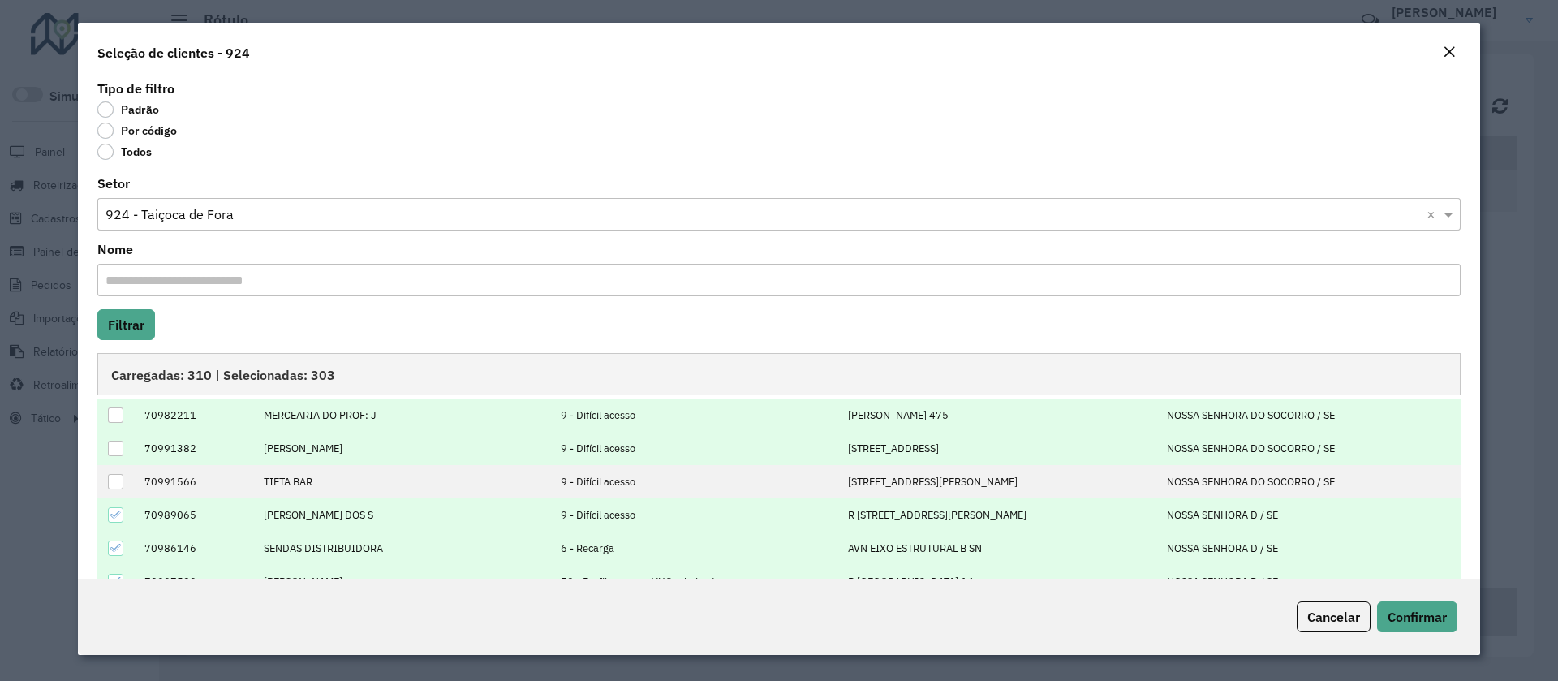
click at [113, 507] on div at bounding box center [115, 514] width 15 height 15
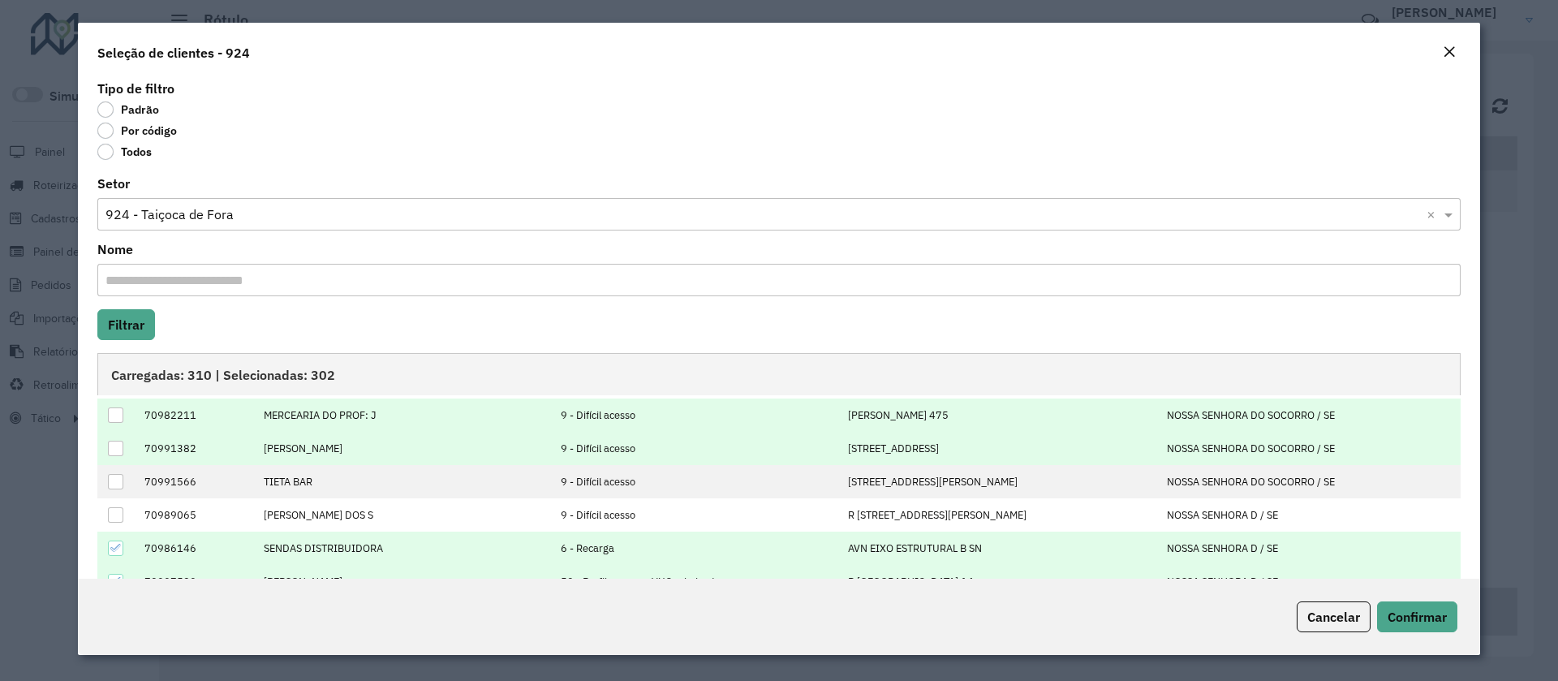
click at [114, 550] on icon at bounding box center [115, 548] width 11 height 7
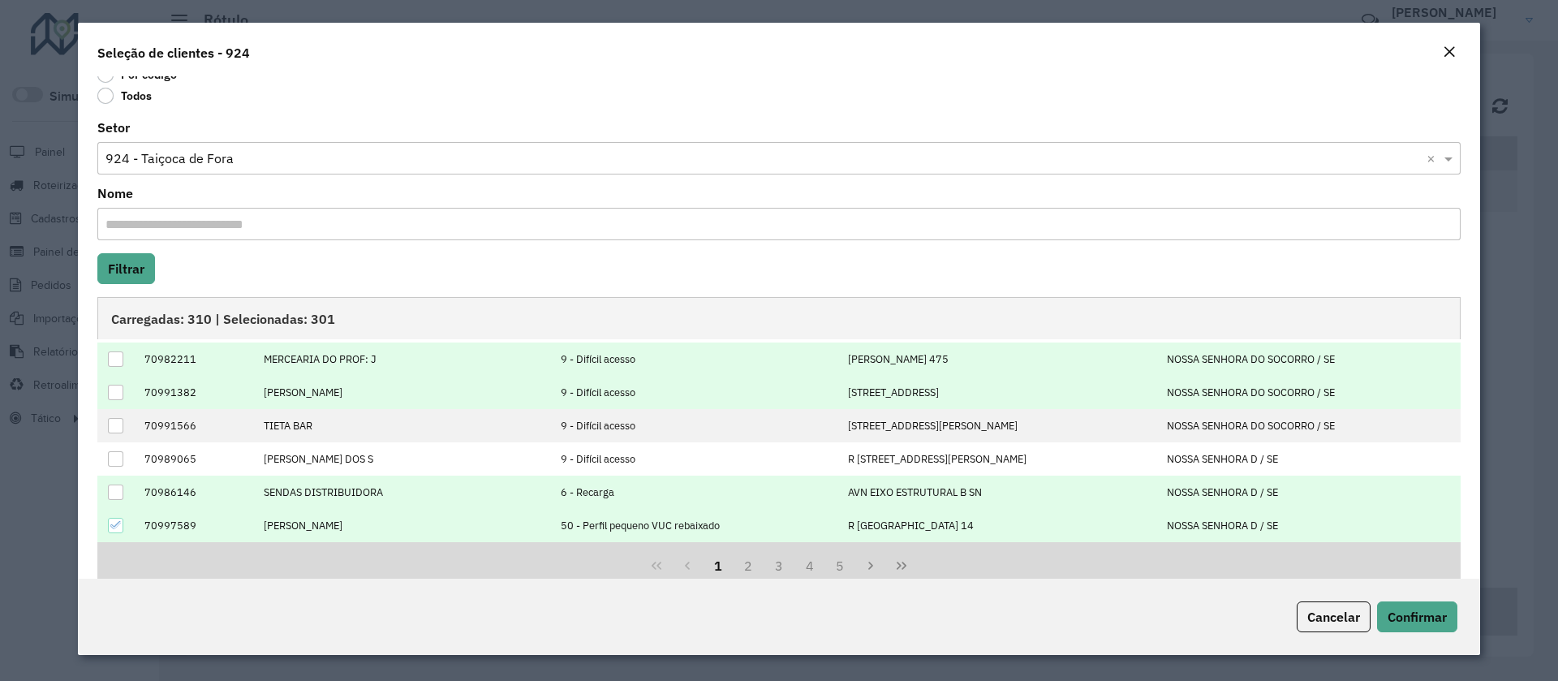
scroll to position [87, 0]
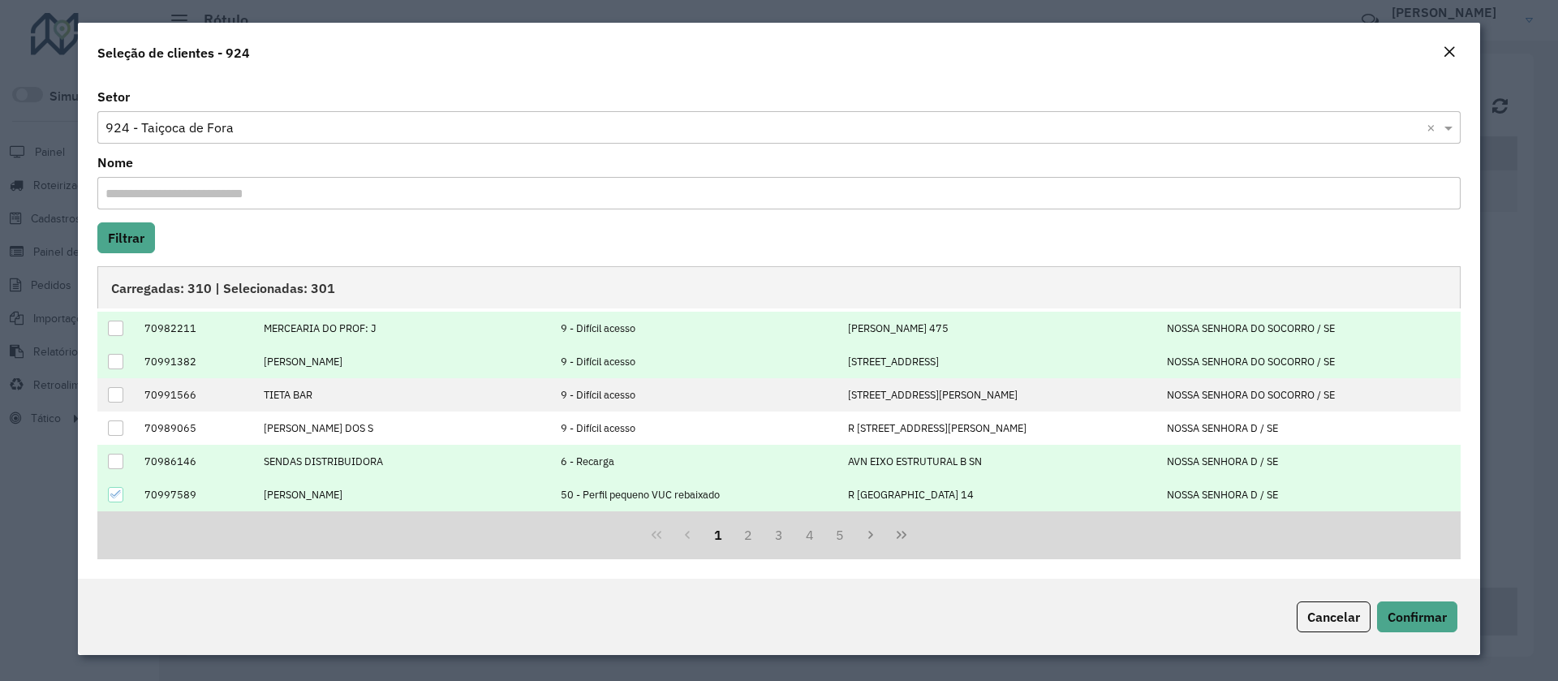
click at [118, 485] on td at bounding box center [116, 494] width 38 height 33
click at [108, 490] on div at bounding box center [115, 494] width 15 height 15
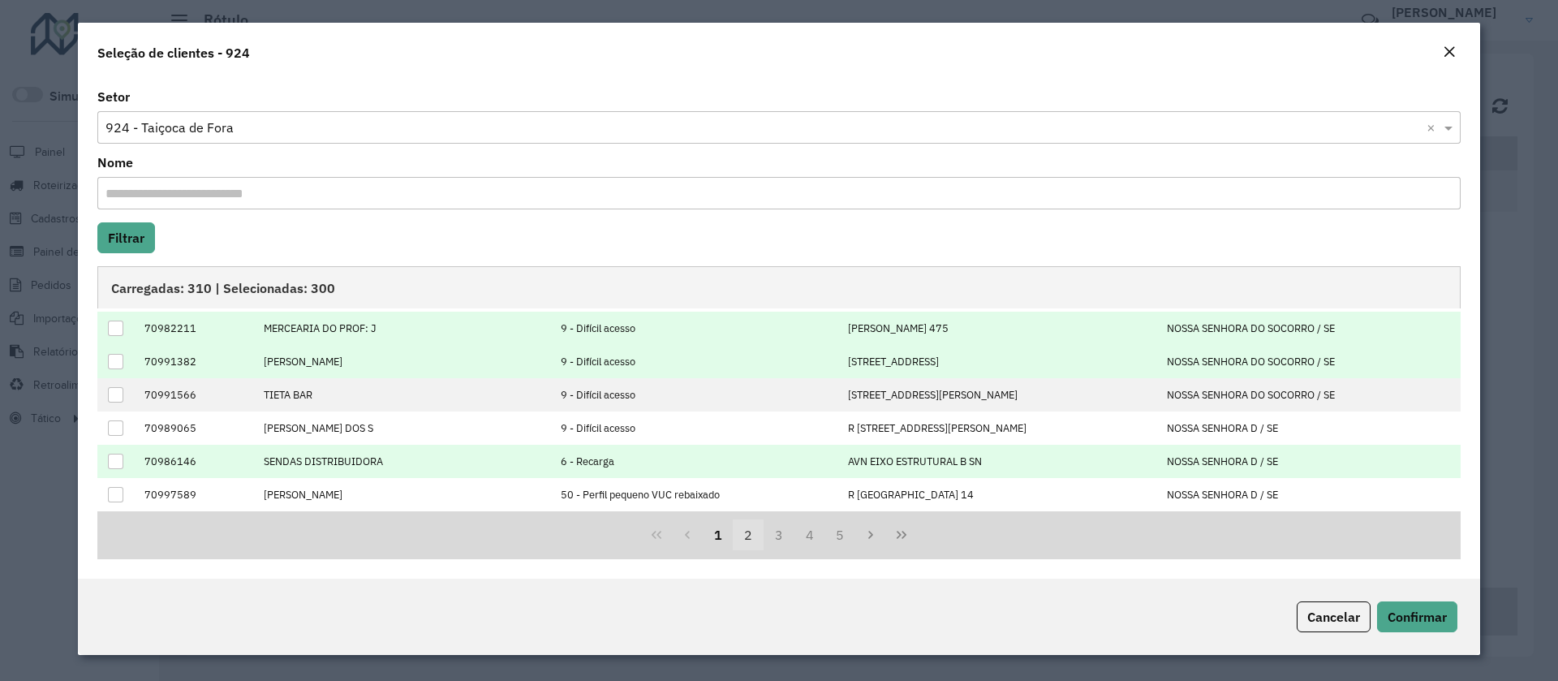
click at [738, 531] on button "2" at bounding box center [748, 534] width 31 height 31
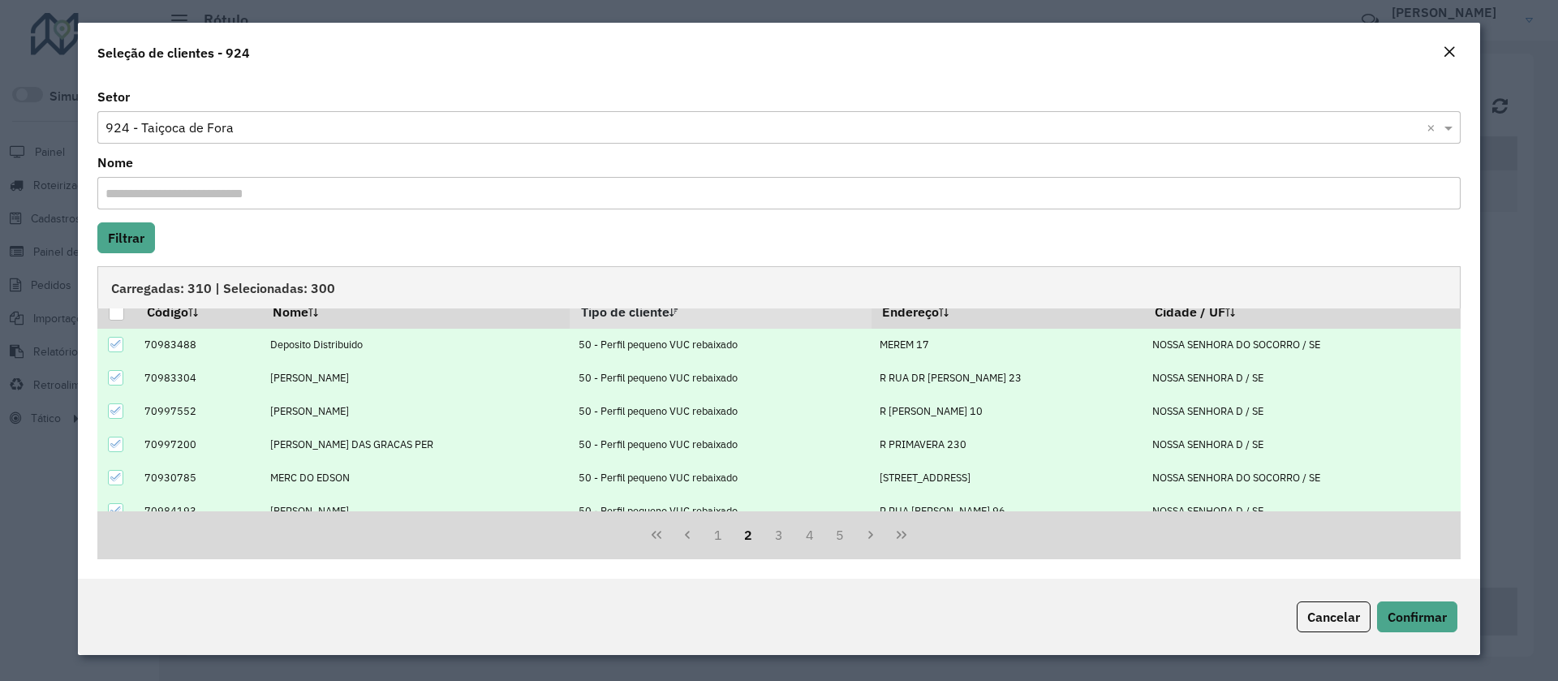
scroll to position [0, 0]
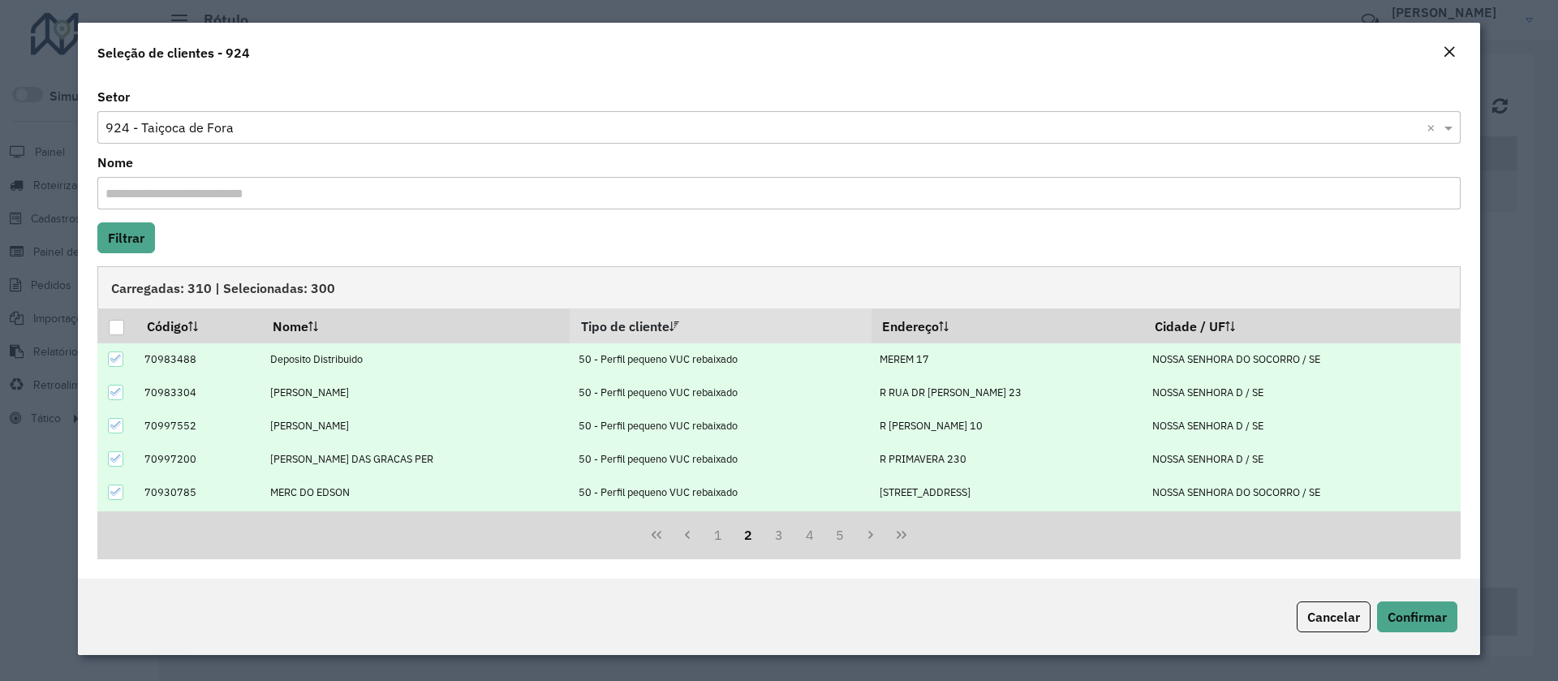
click at [119, 357] on icon at bounding box center [115, 358] width 11 height 7
click at [123, 390] on div at bounding box center [115, 392] width 15 height 15
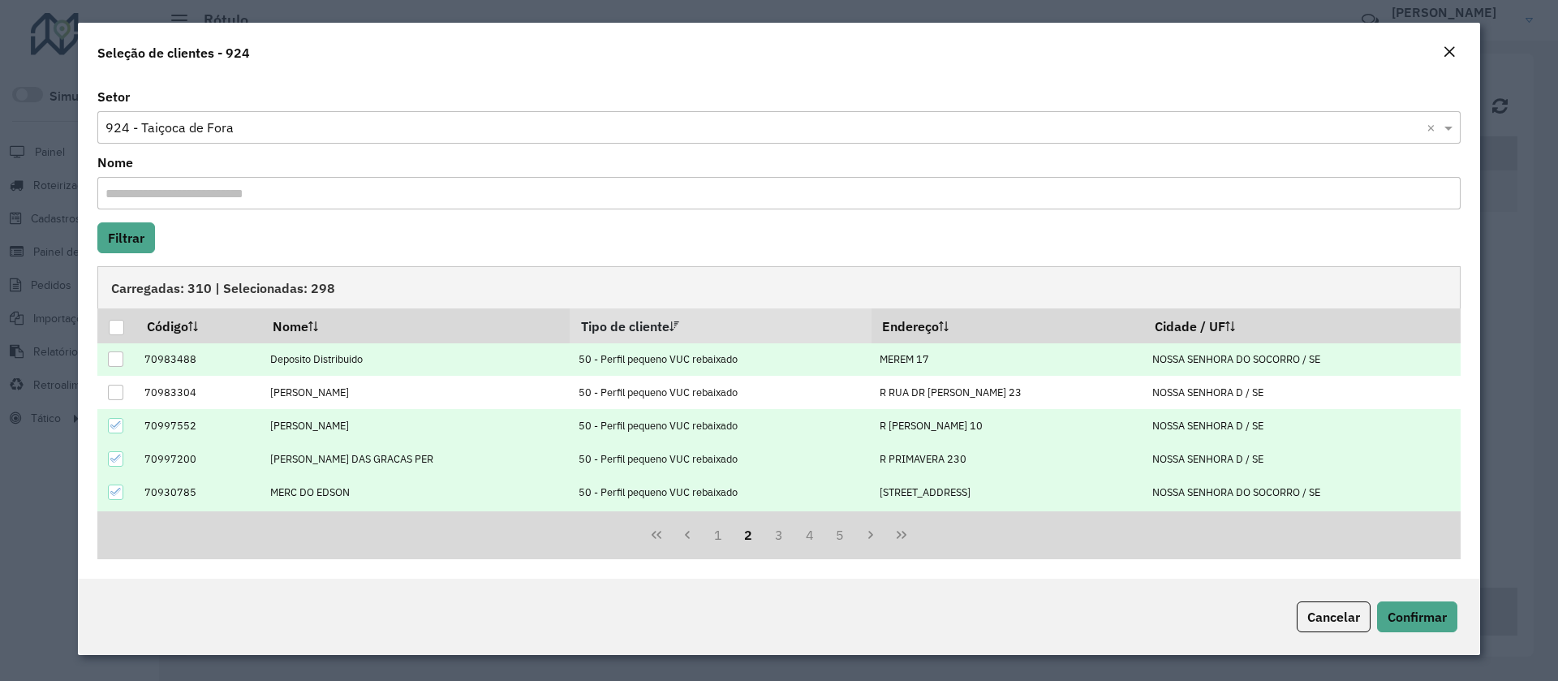
click at [114, 422] on icon at bounding box center [115, 425] width 11 height 11
click at [111, 453] on icon at bounding box center [115, 458] width 11 height 11
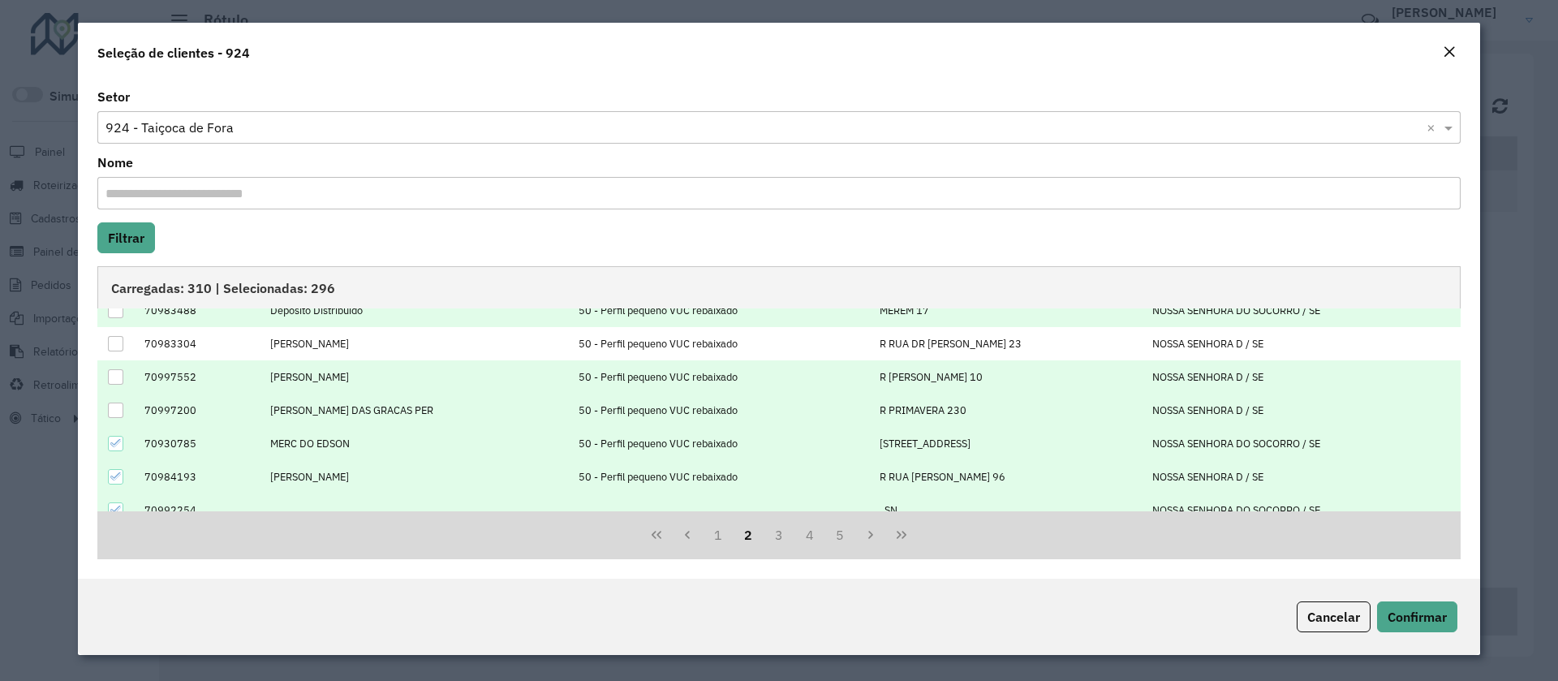
scroll to position [122, 0]
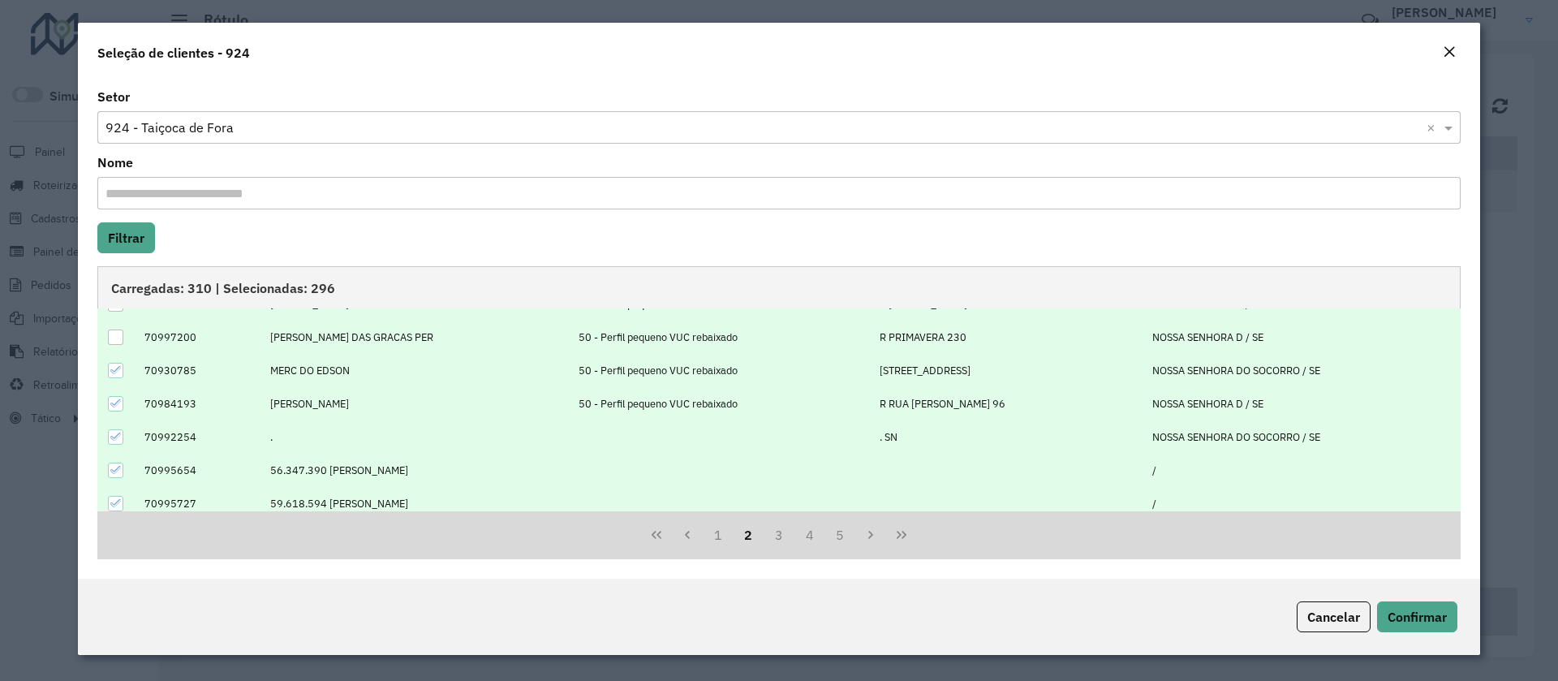
click at [117, 363] on div at bounding box center [115, 370] width 15 height 15
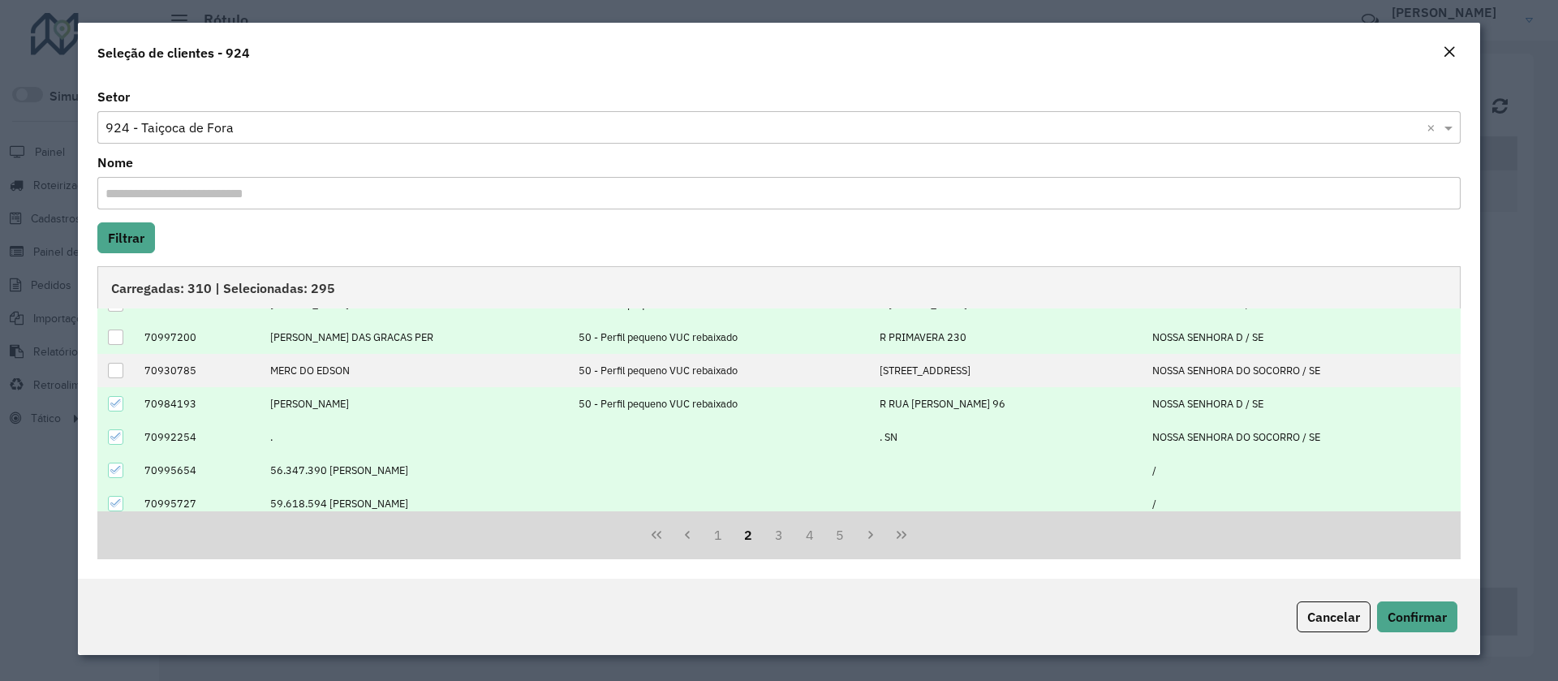
click at [116, 402] on icon at bounding box center [115, 403] width 11 height 11
click at [1416, 607] on button "Confirmar" at bounding box center [1417, 616] width 80 height 31
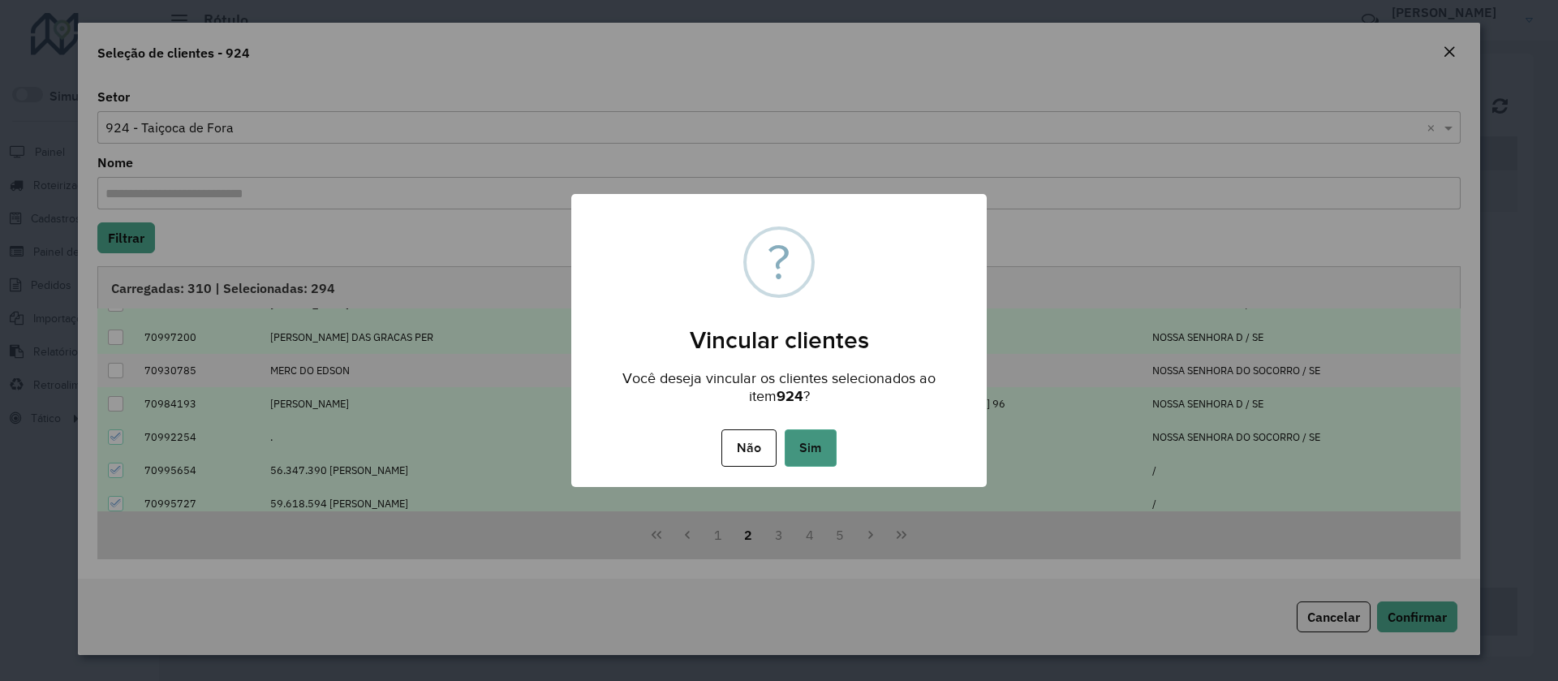
click at [799, 443] on button "Sim" at bounding box center [811, 447] width 52 height 37
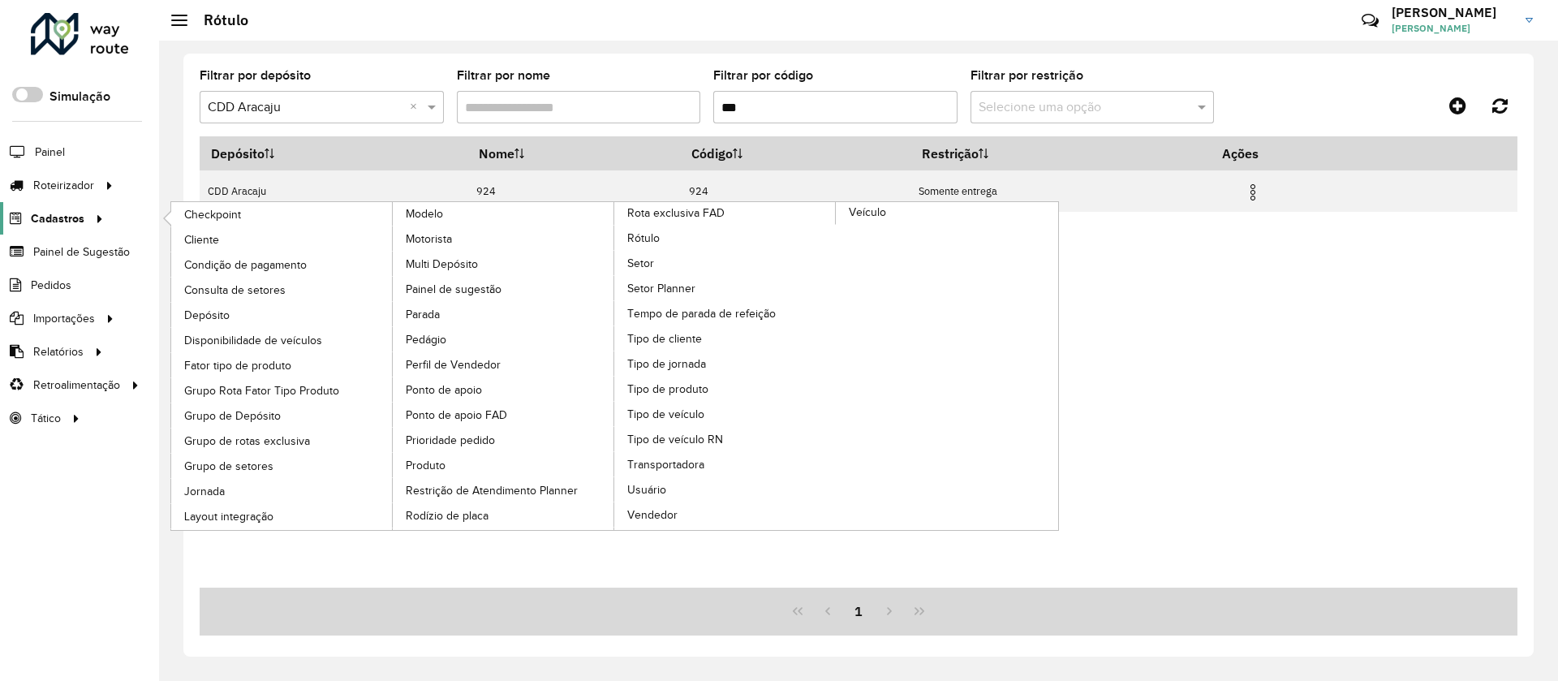
click at [101, 222] on icon at bounding box center [97, 217] width 14 height 24
click at [637, 257] on span "Setor" at bounding box center [641, 263] width 28 height 17
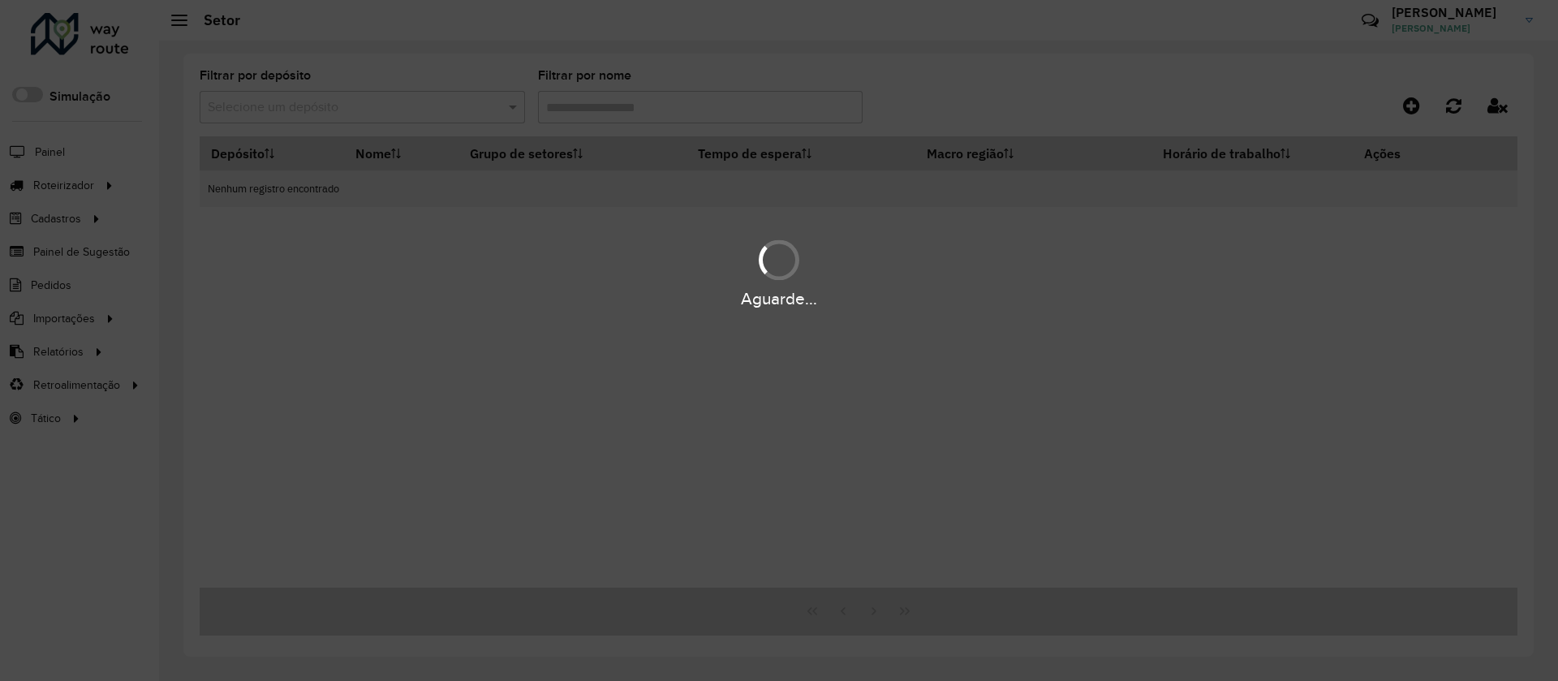
click at [347, 101] on div "Aguarde..." at bounding box center [779, 340] width 1558 height 681
click at [342, 105] on div "Aguarde..." at bounding box center [779, 340] width 1558 height 681
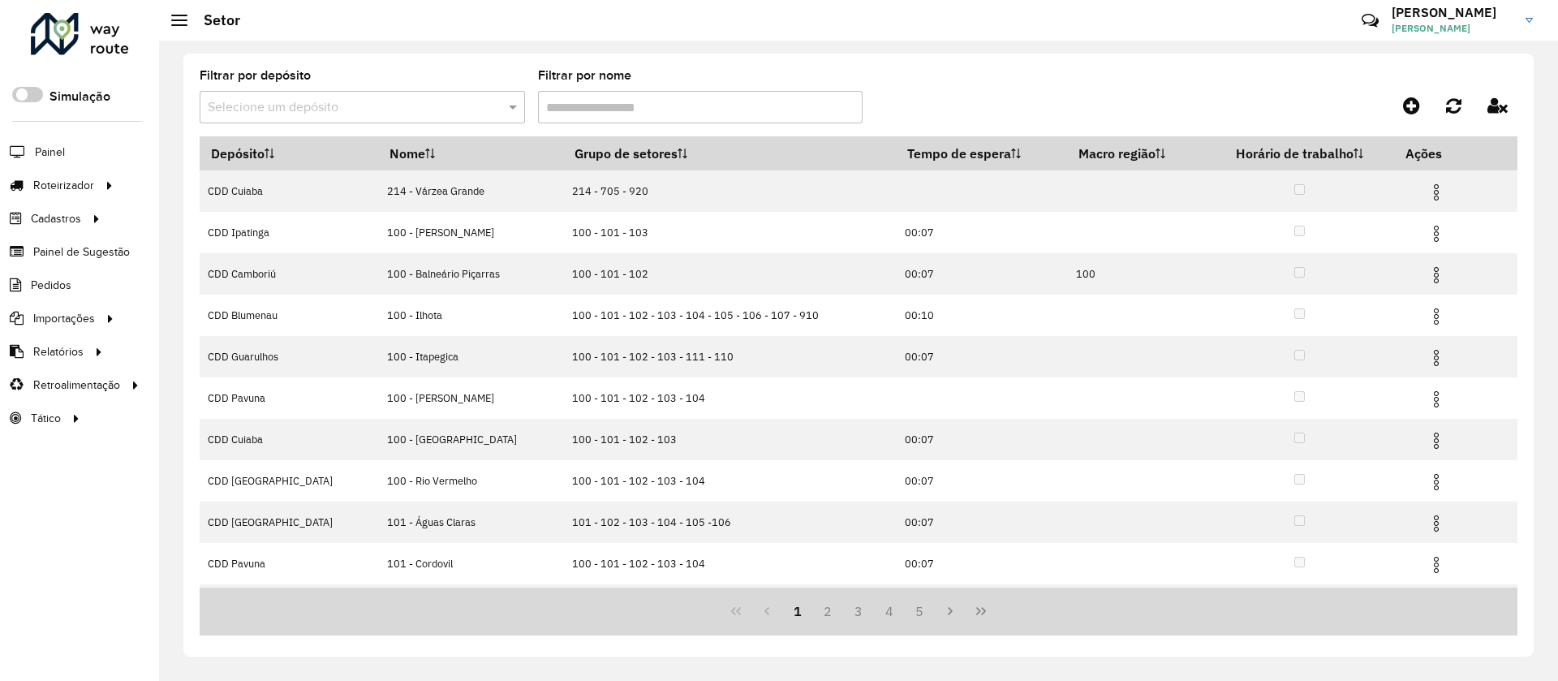
click at [342, 115] on input "text" at bounding box center [346, 107] width 277 height 19
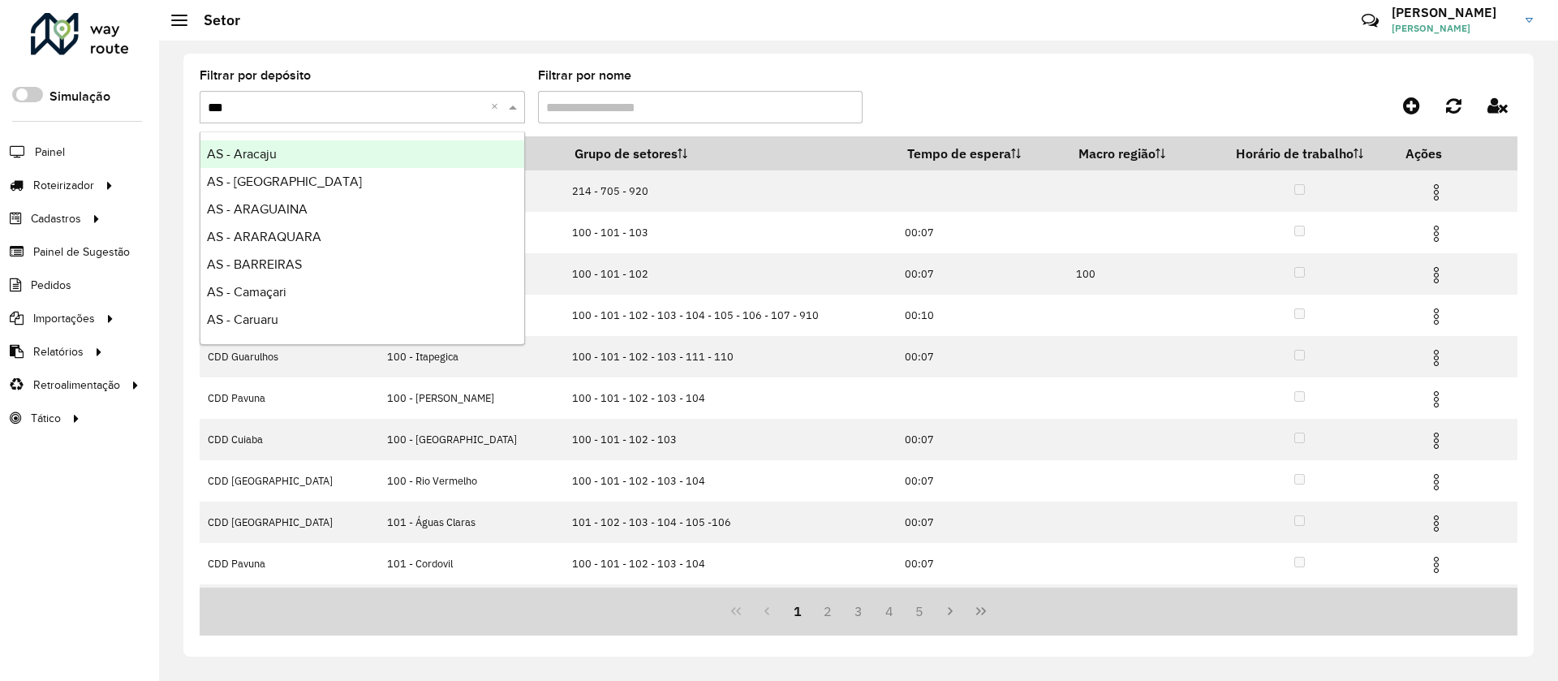
type input "****"
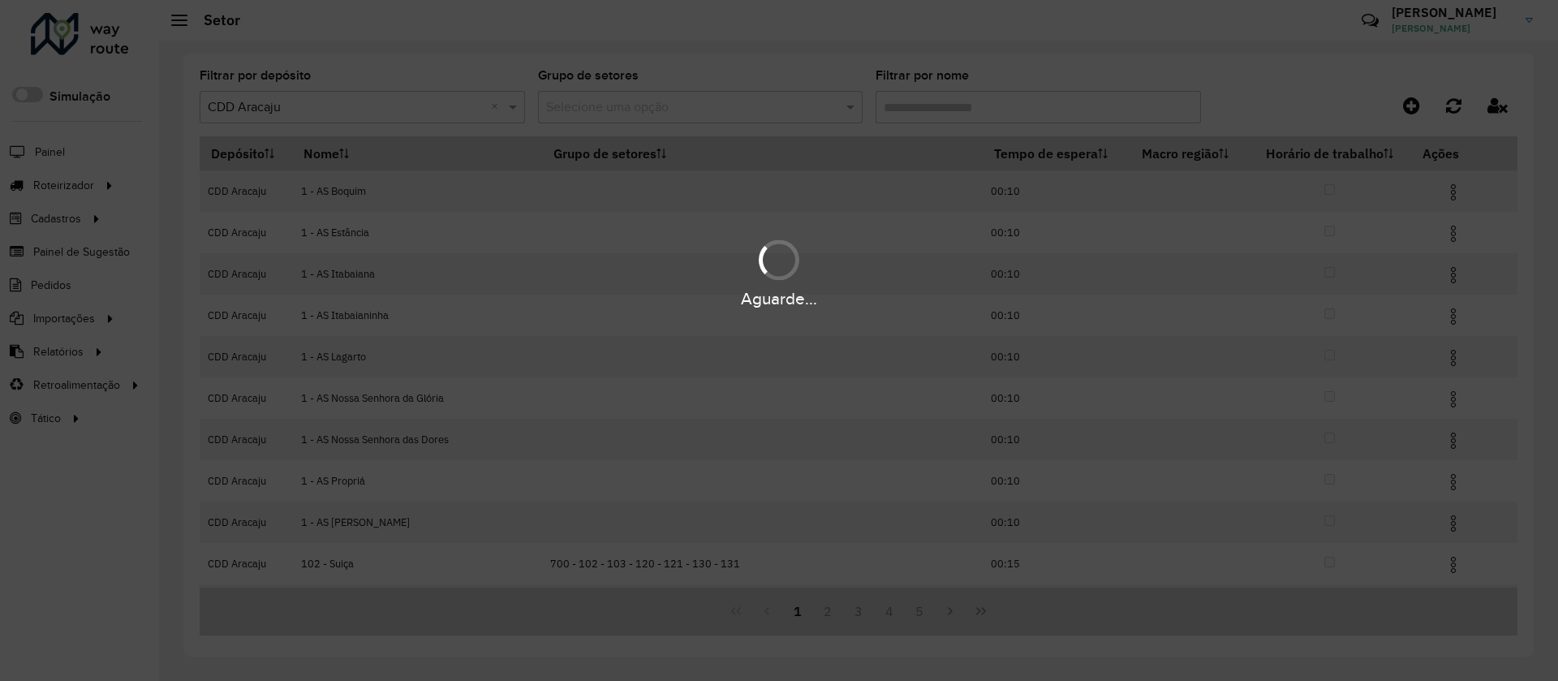
click at [993, 104] on div "Aguarde..." at bounding box center [779, 340] width 1558 height 681
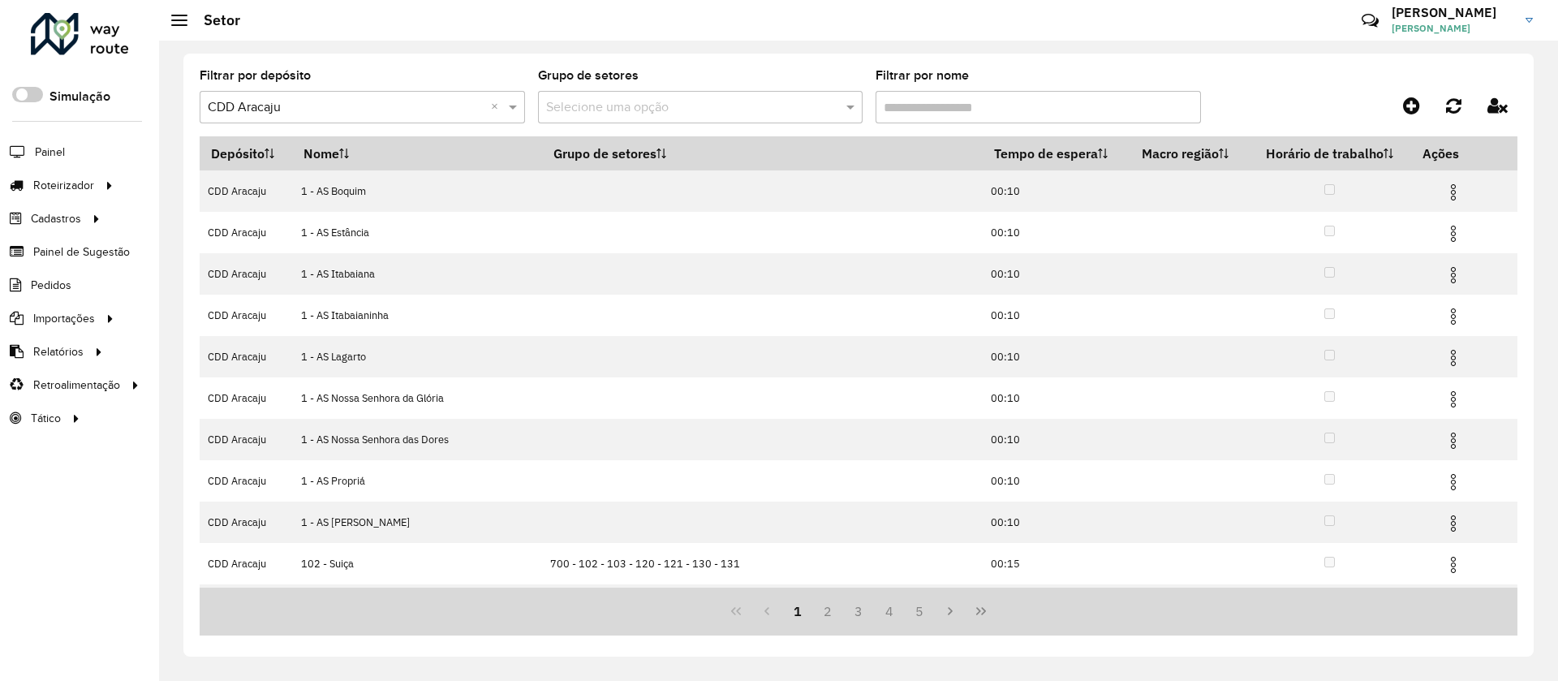
click at [993, 104] on input "Filtrar por nome" at bounding box center [1038, 107] width 325 height 32
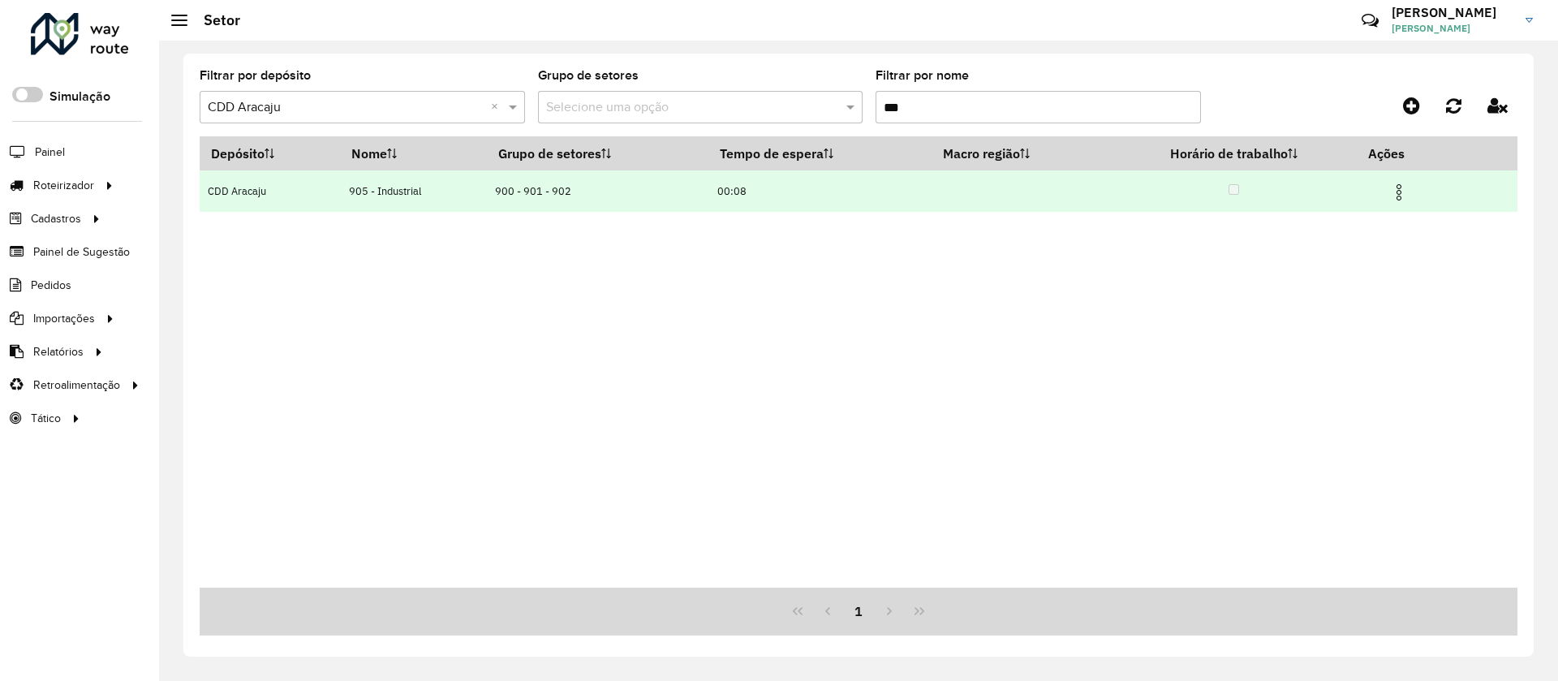
type input "***"
click at [1406, 191] on img at bounding box center [1398, 192] width 19 height 19
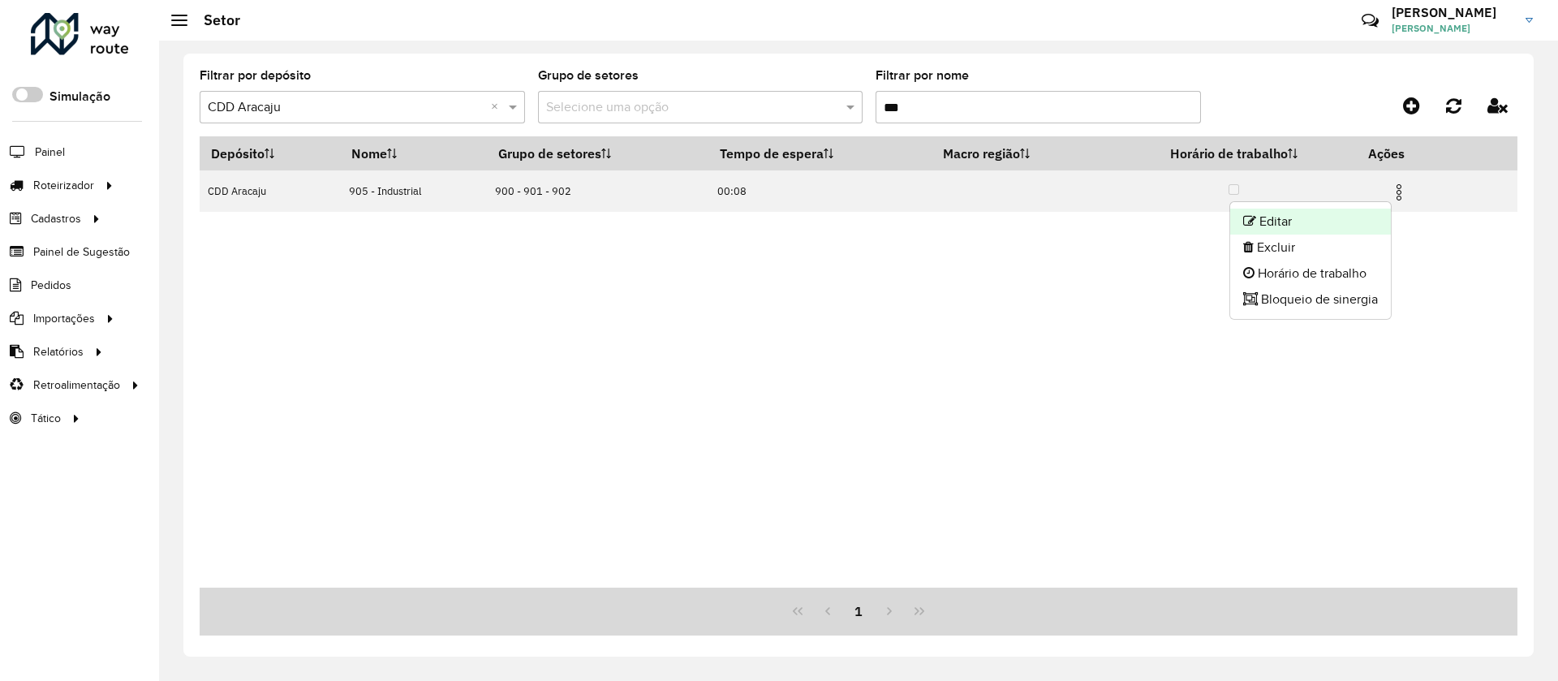
click at [1348, 222] on li "Editar" at bounding box center [1310, 222] width 161 height 26
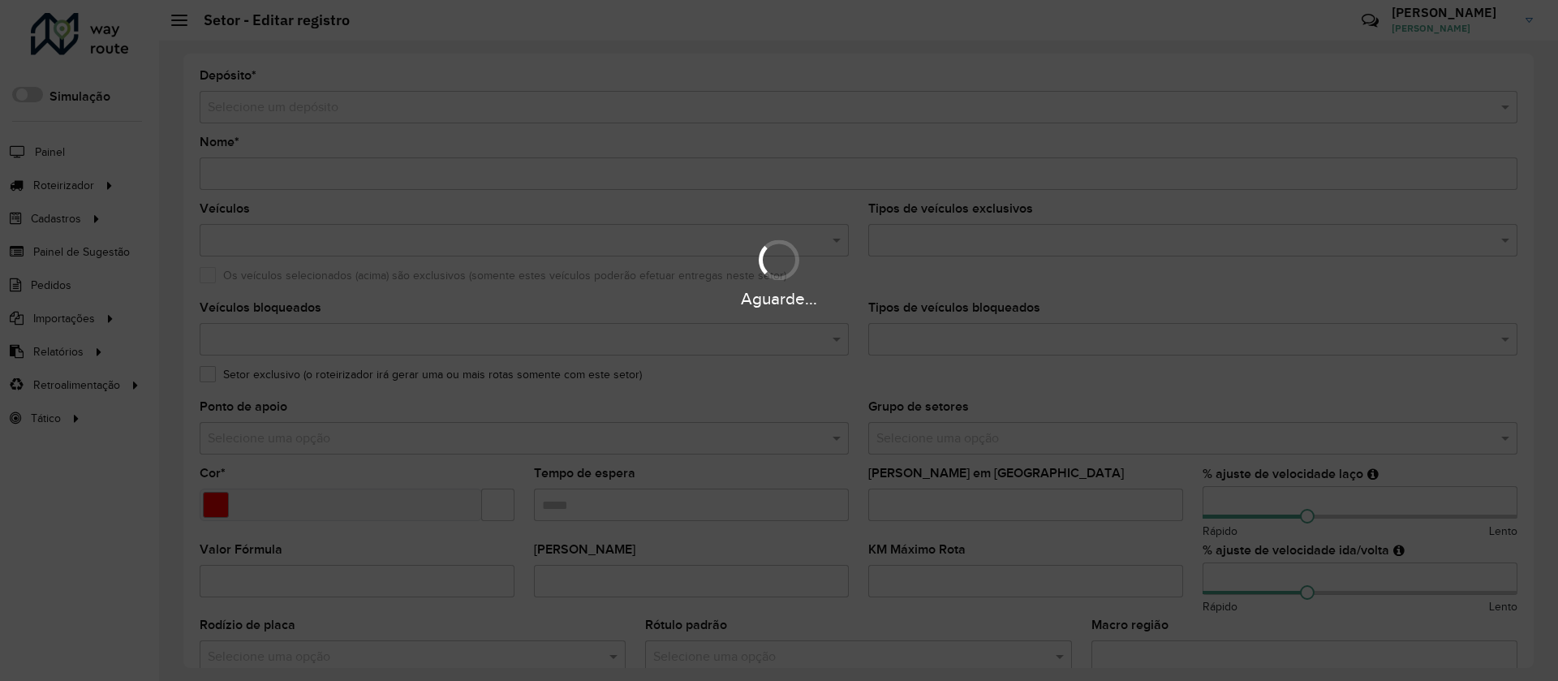
type input "**********"
type input "*******"
type input "*****"
type input "***"
type input "**"
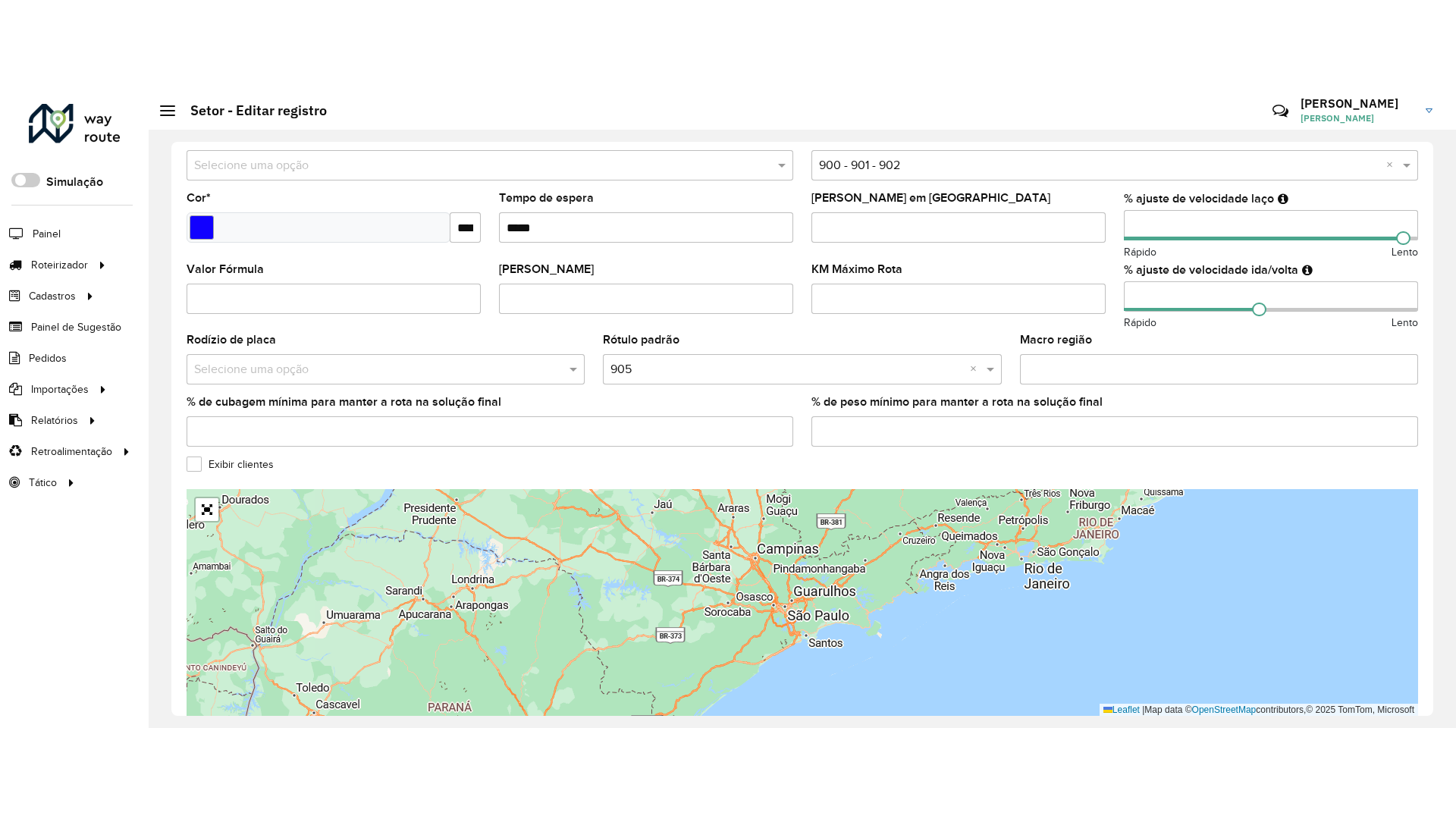
scroll to position [405, 0]
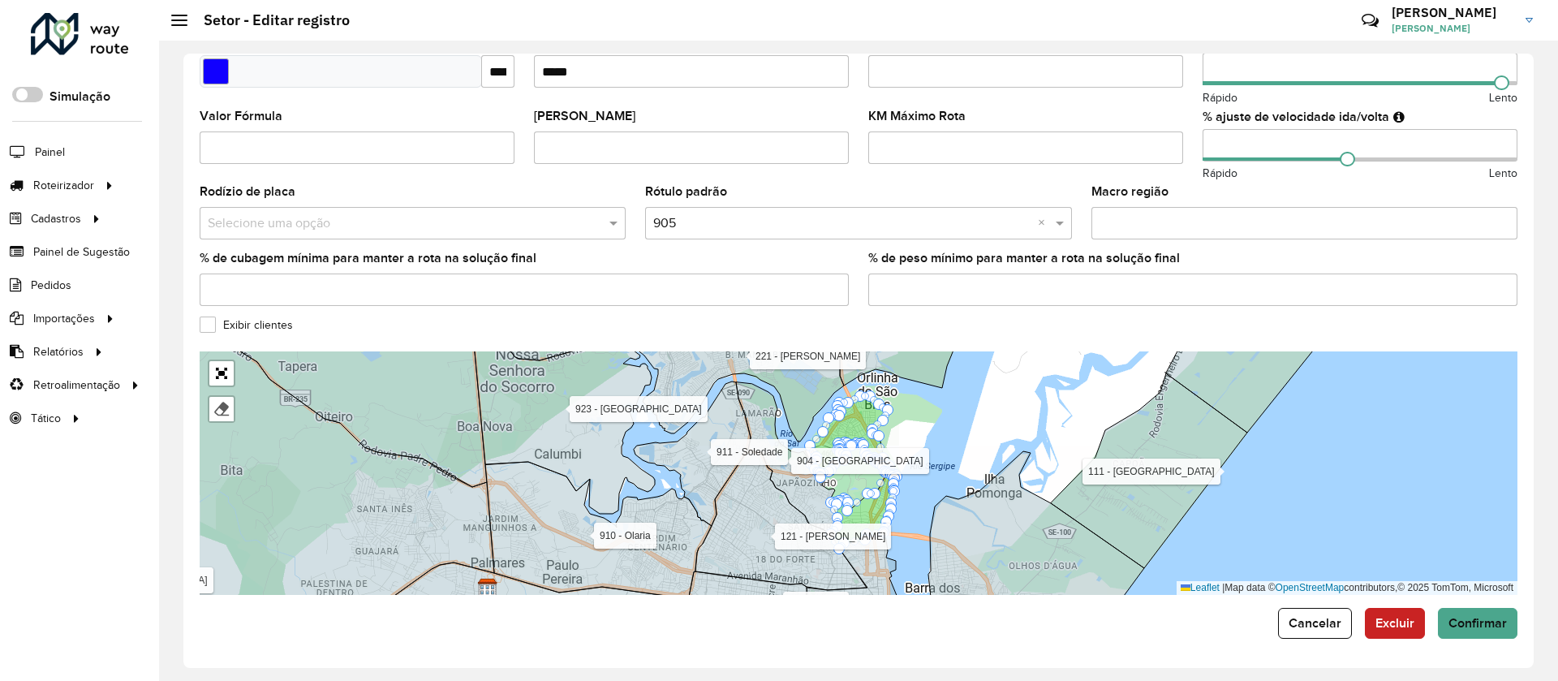
click at [246, 324] on label "Exibir clientes" at bounding box center [246, 324] width 93 height 17
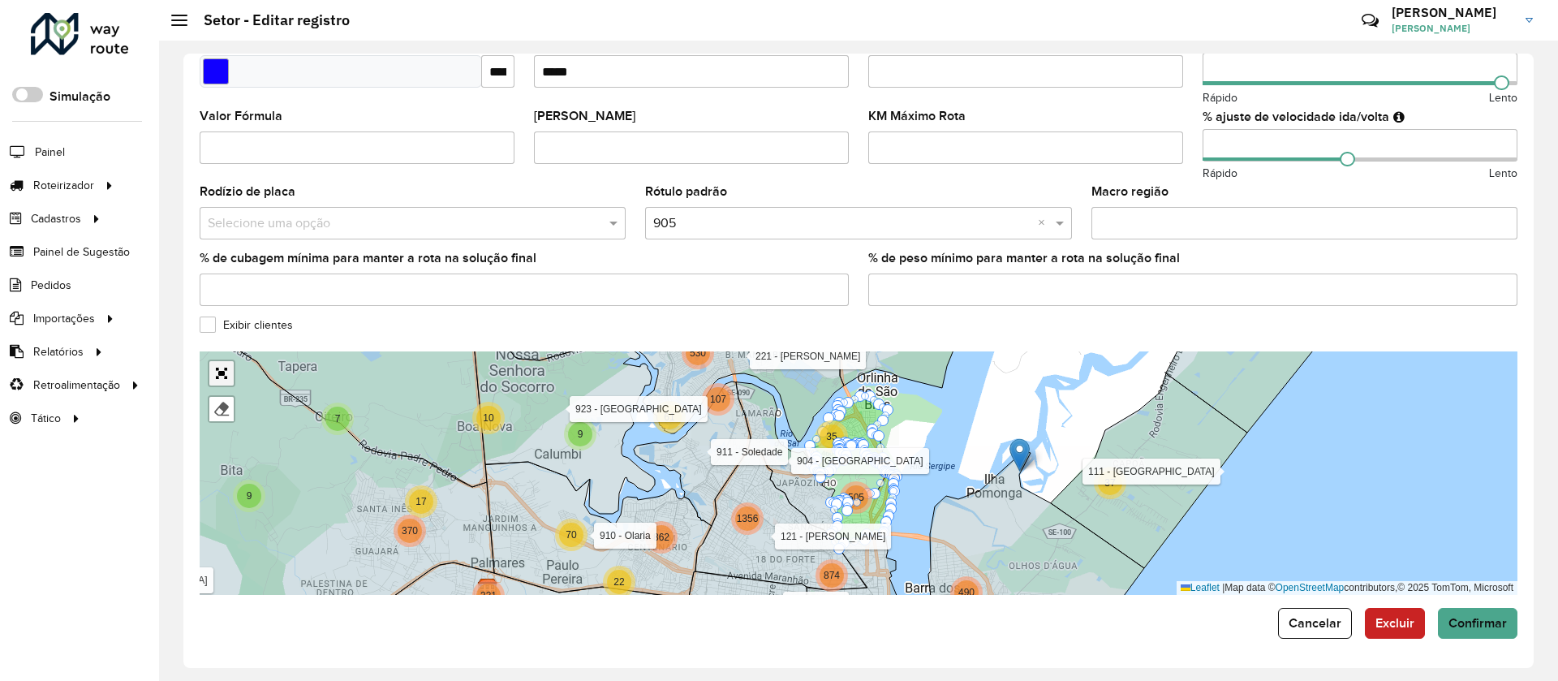
click at [221, 372] on link "Abrir mapa em tela cheia" at bounding box center [221, 373] width 24 height 24
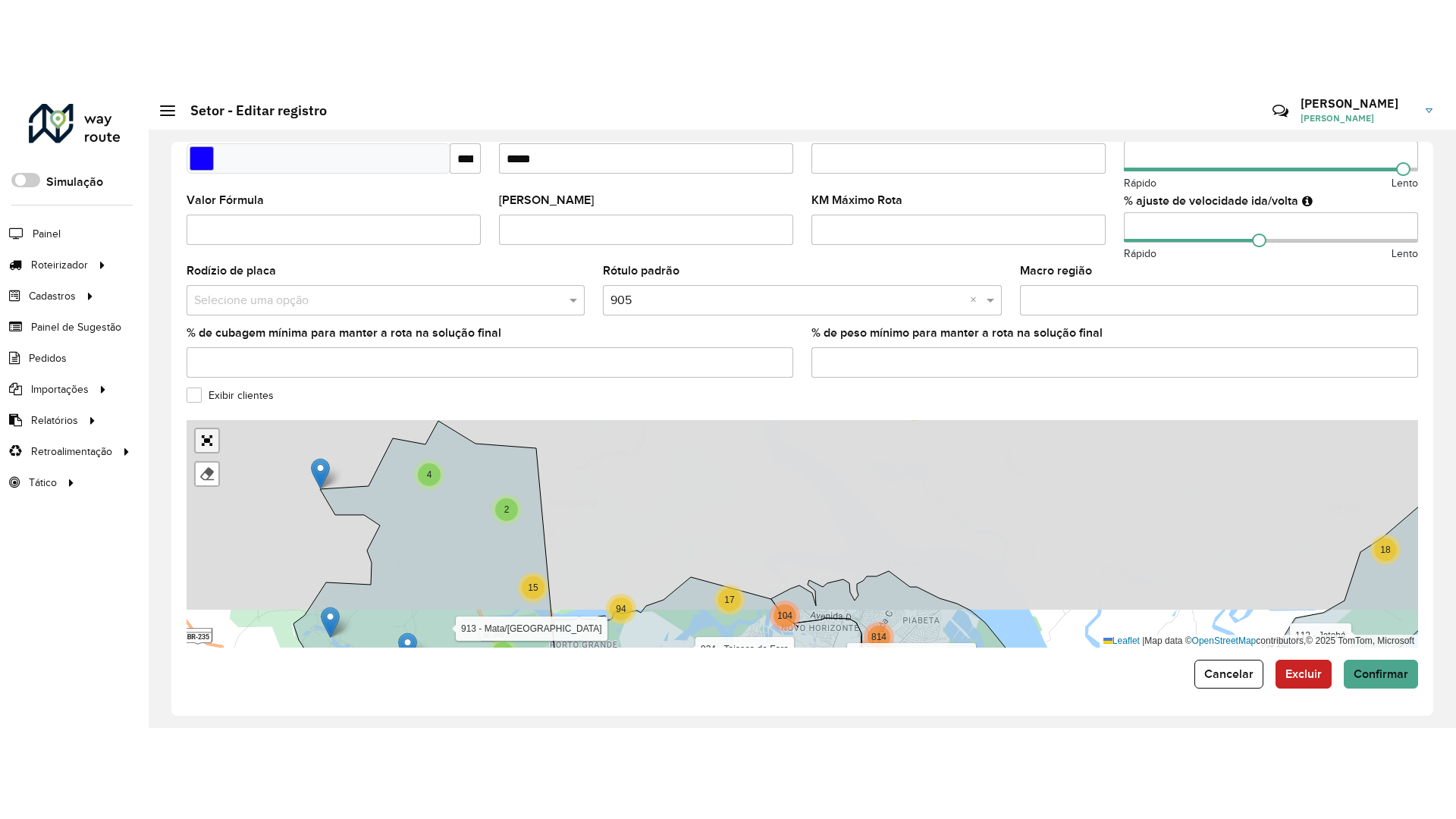
scroll to position [0, 0]
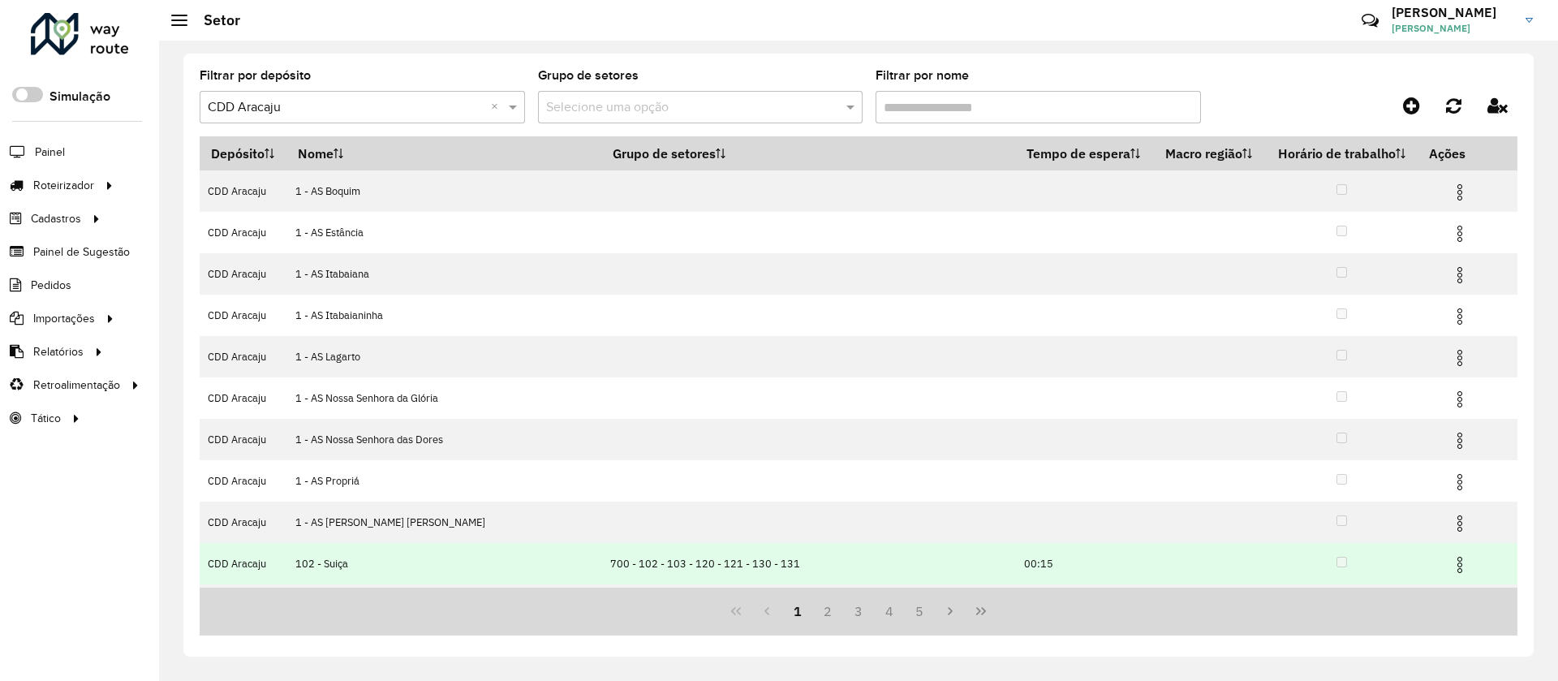
scroll to position [80, 0]
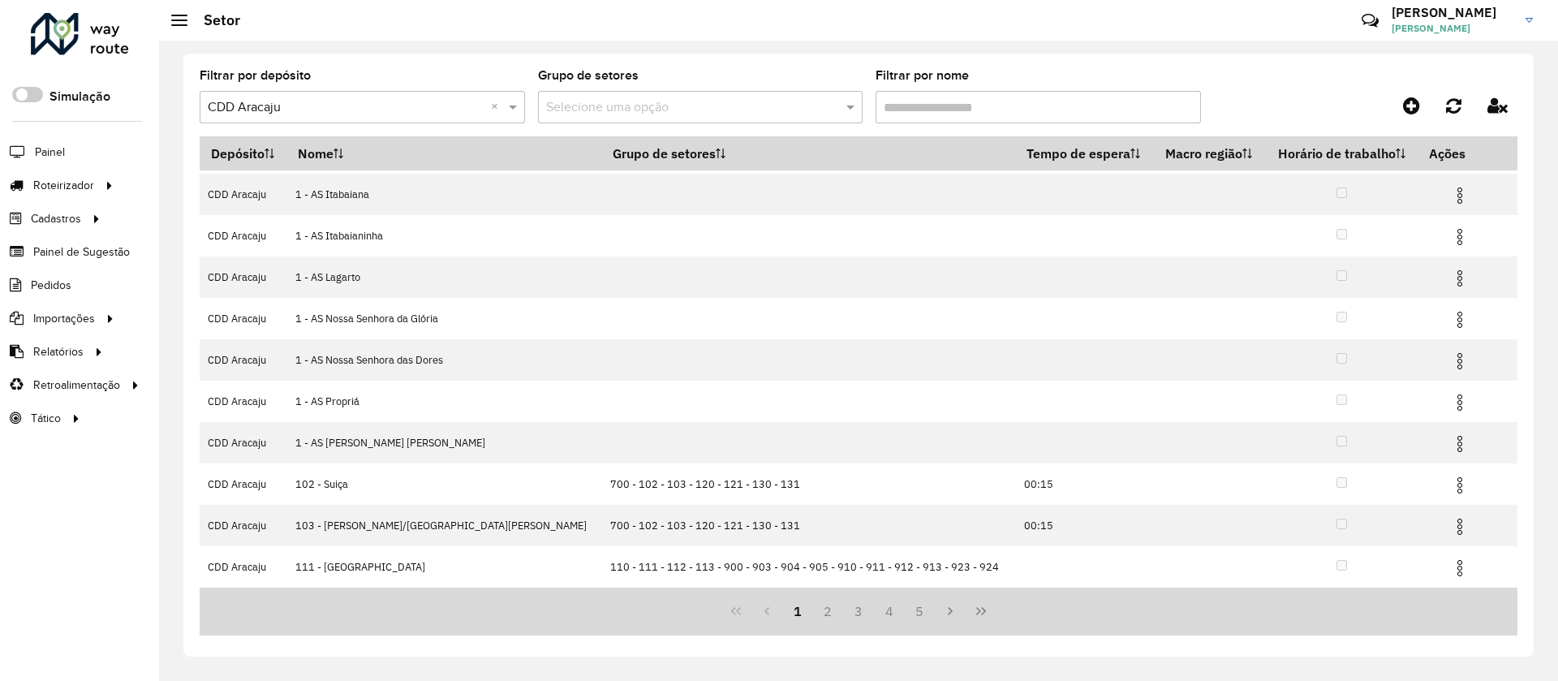
click at [945, 105] on input "Filtrar por nome" at bounding box center [1038, 107] width 325 height 32
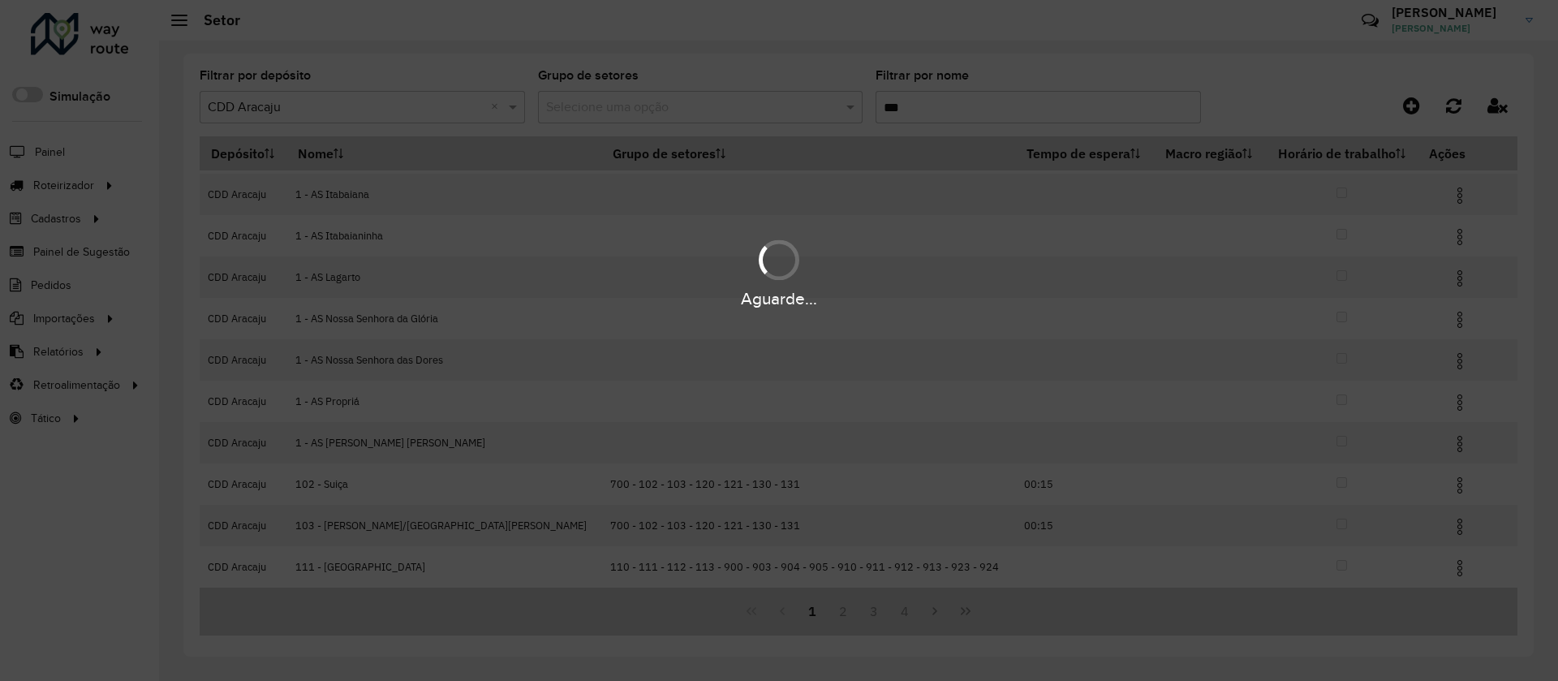
scroll to position [0, 0]
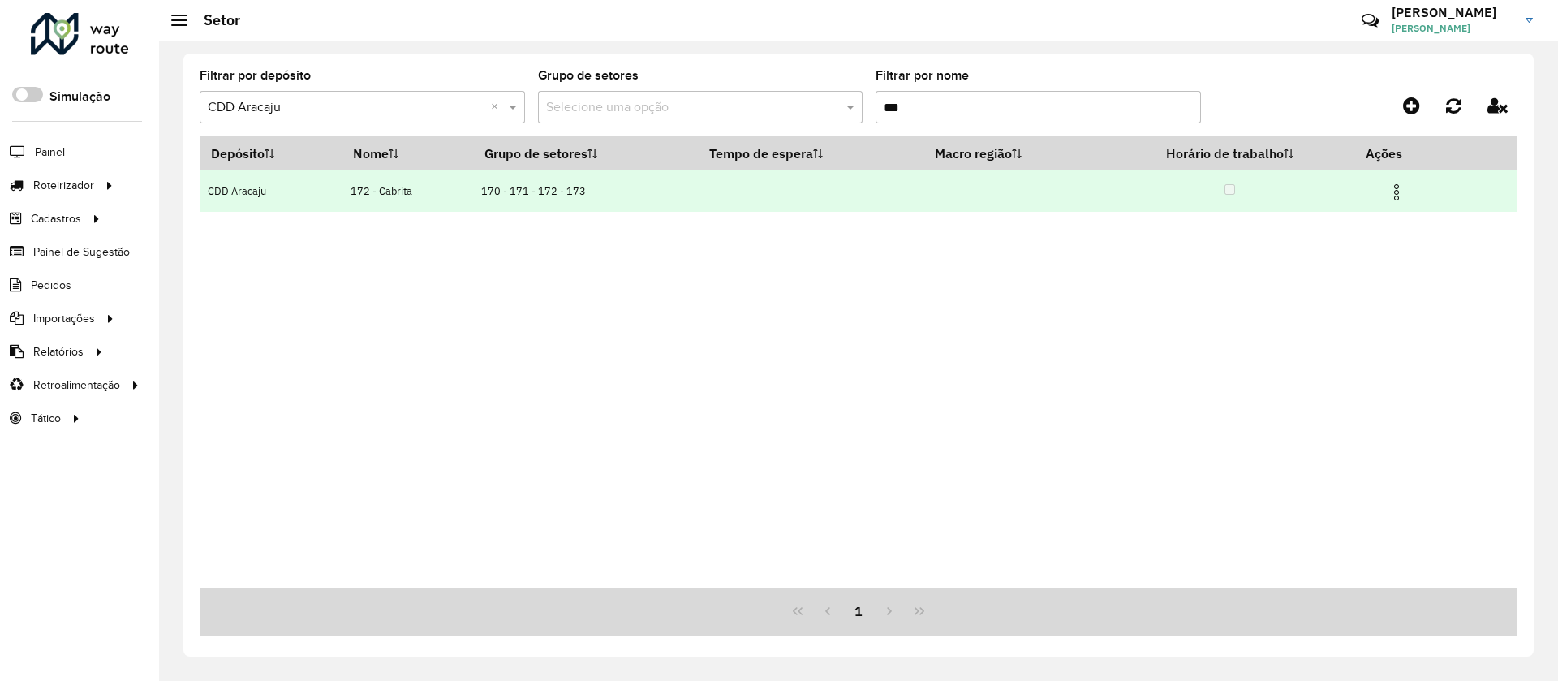
type input "***"
click at [1411, 187] on td at bounding box center [1403, 190] width 97 height 41
click at [1401, 194] on img at bounding box center [1396, 192] width 19 height 19
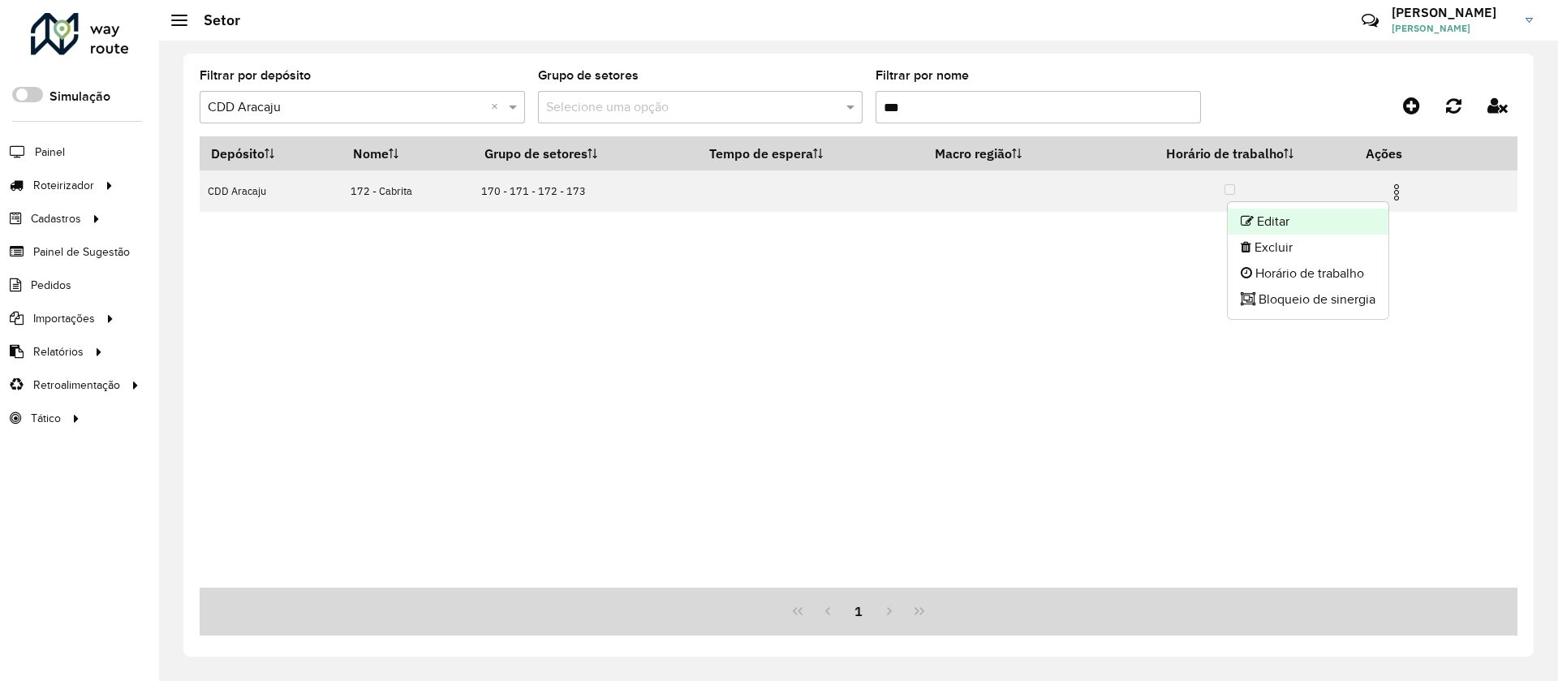
click at [1298, 216] on li "Editar" at bounding box center [1308, 222] width 161 height 26
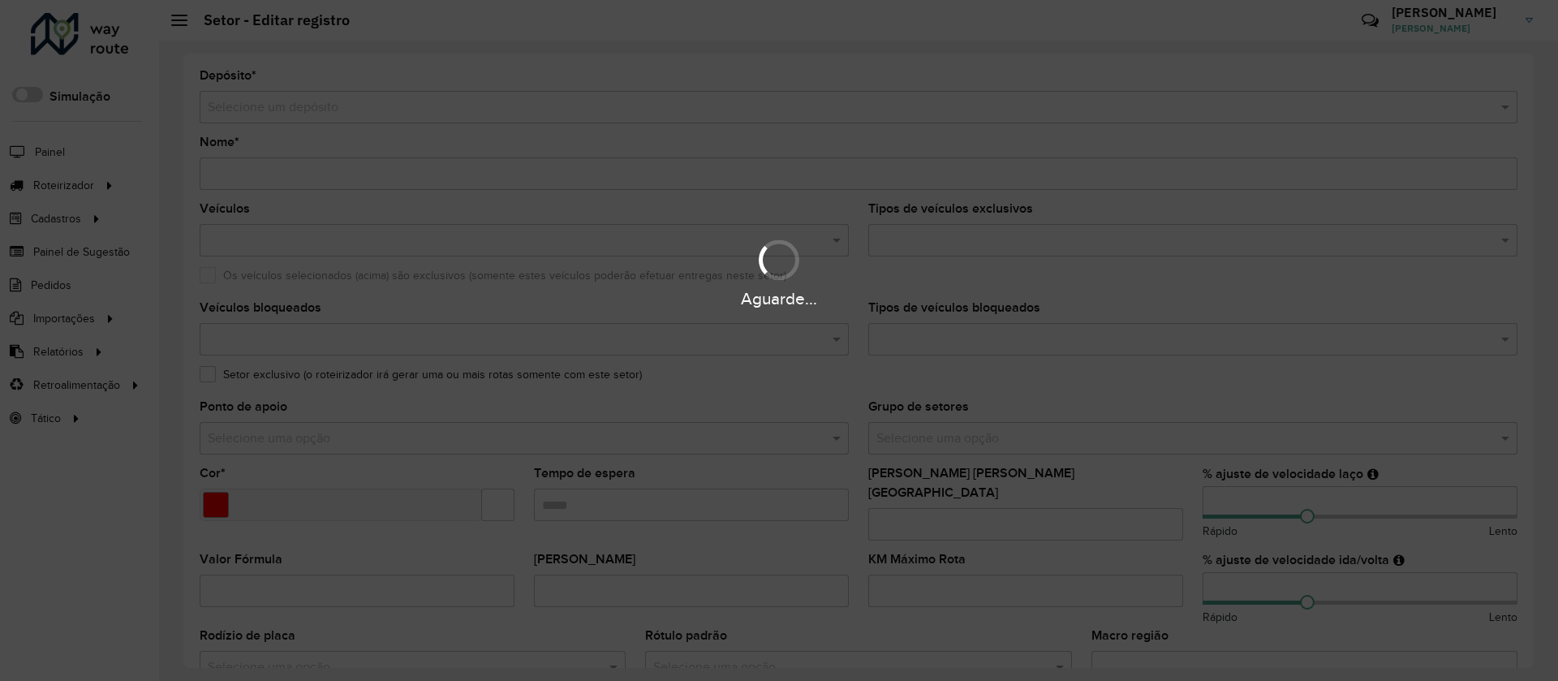
type input "**********"
type input "*******"
type input "**"
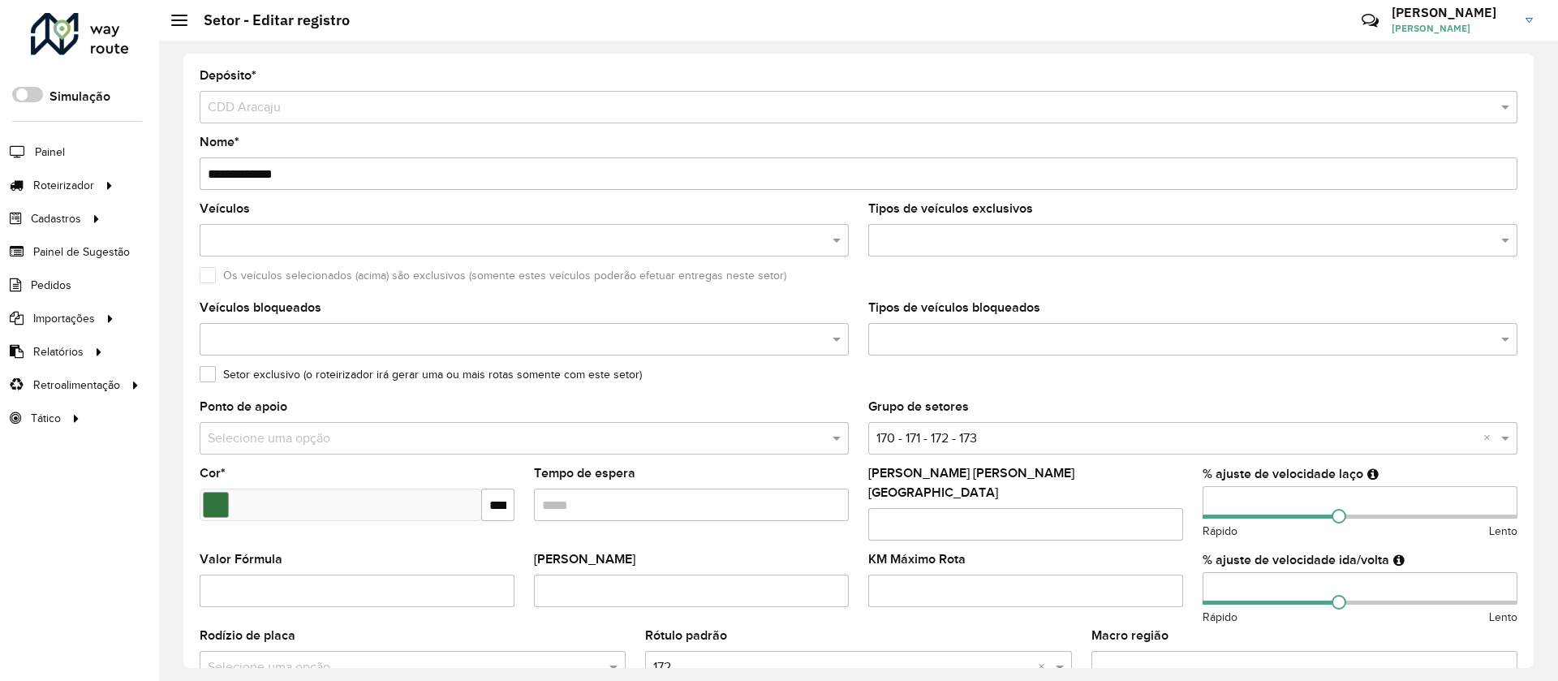
scroll to position [243, 0]
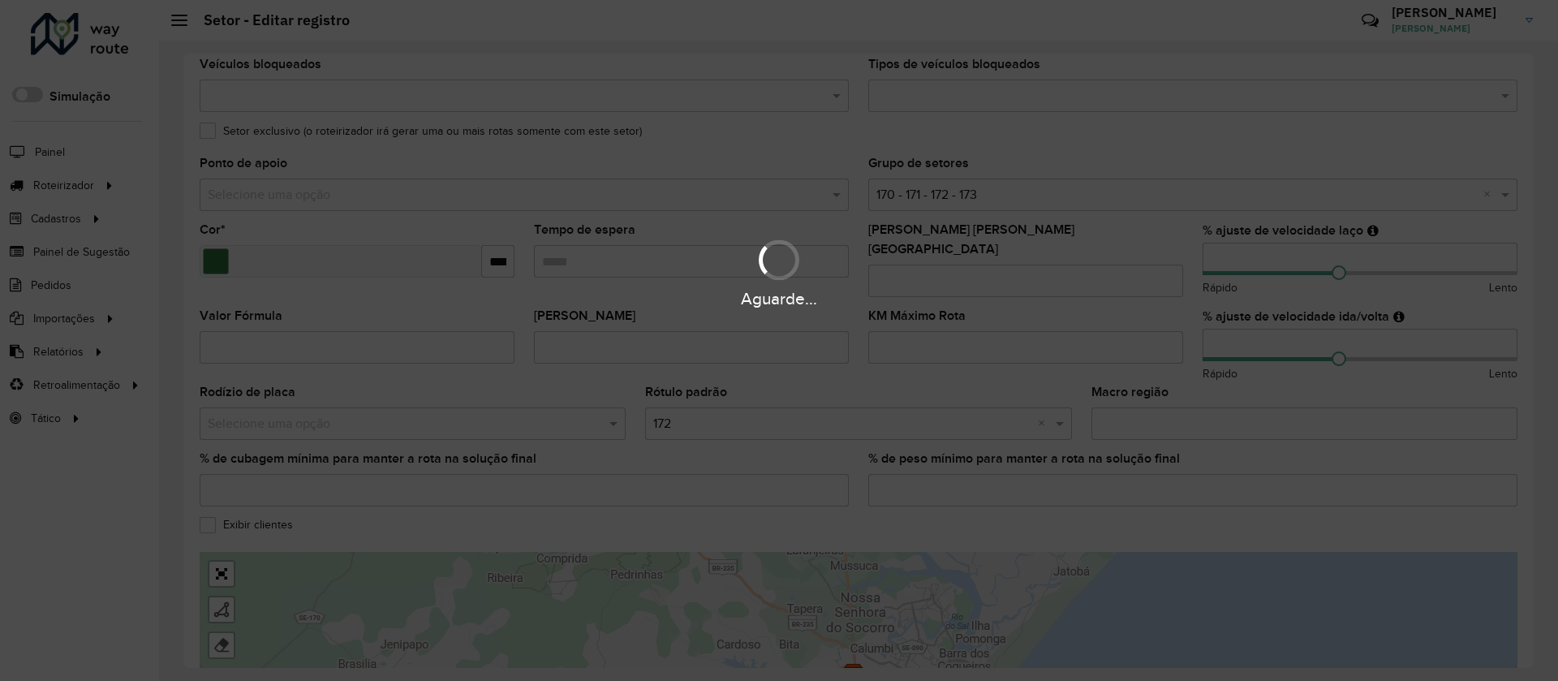
click at [570, 255] on div "Aguarde..." at bounding box center [779, 272] width 1558 height 77
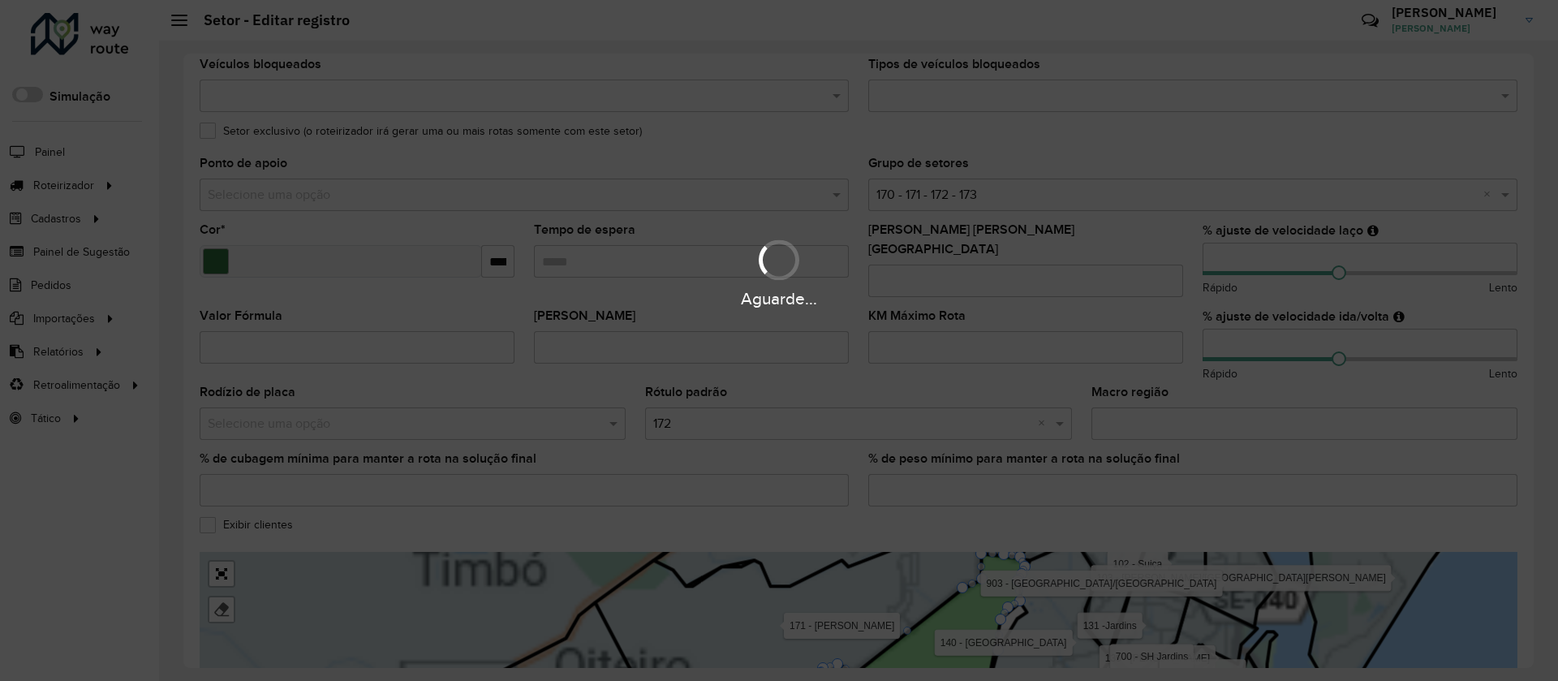
click at [603, 254] on div "Aguarde..." at bounding box center [779, 272] width 1558 height 77
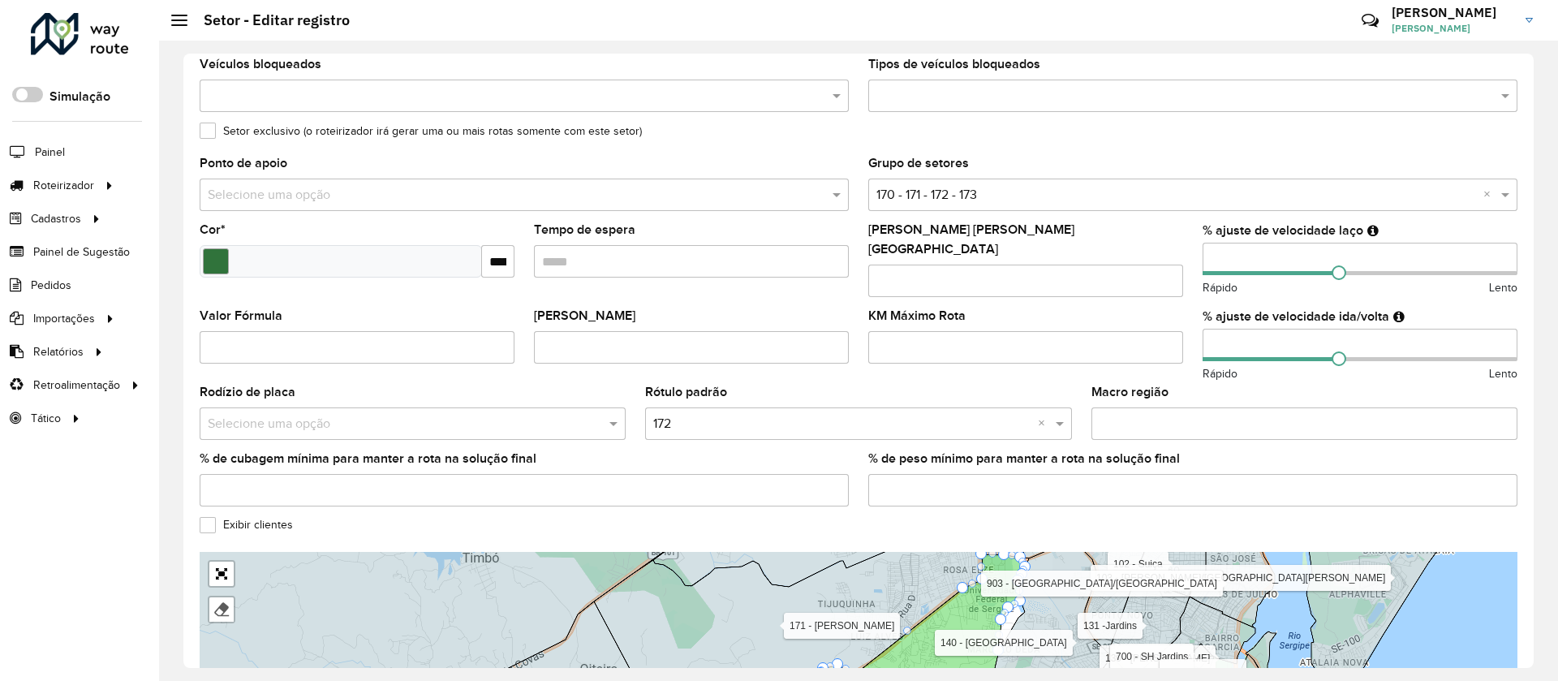
click at [603, 254] on input "Tempo de espera" at bounding box center [691, 261] width 315 height 32
type input "*****"
click at [198, 262] on formly-field "Cor * *******" at bounding box center [357, 267] width 334 height 86
click at [212, 268] on input "Select a color" at bounding box center [216, 261] width 26 height 26
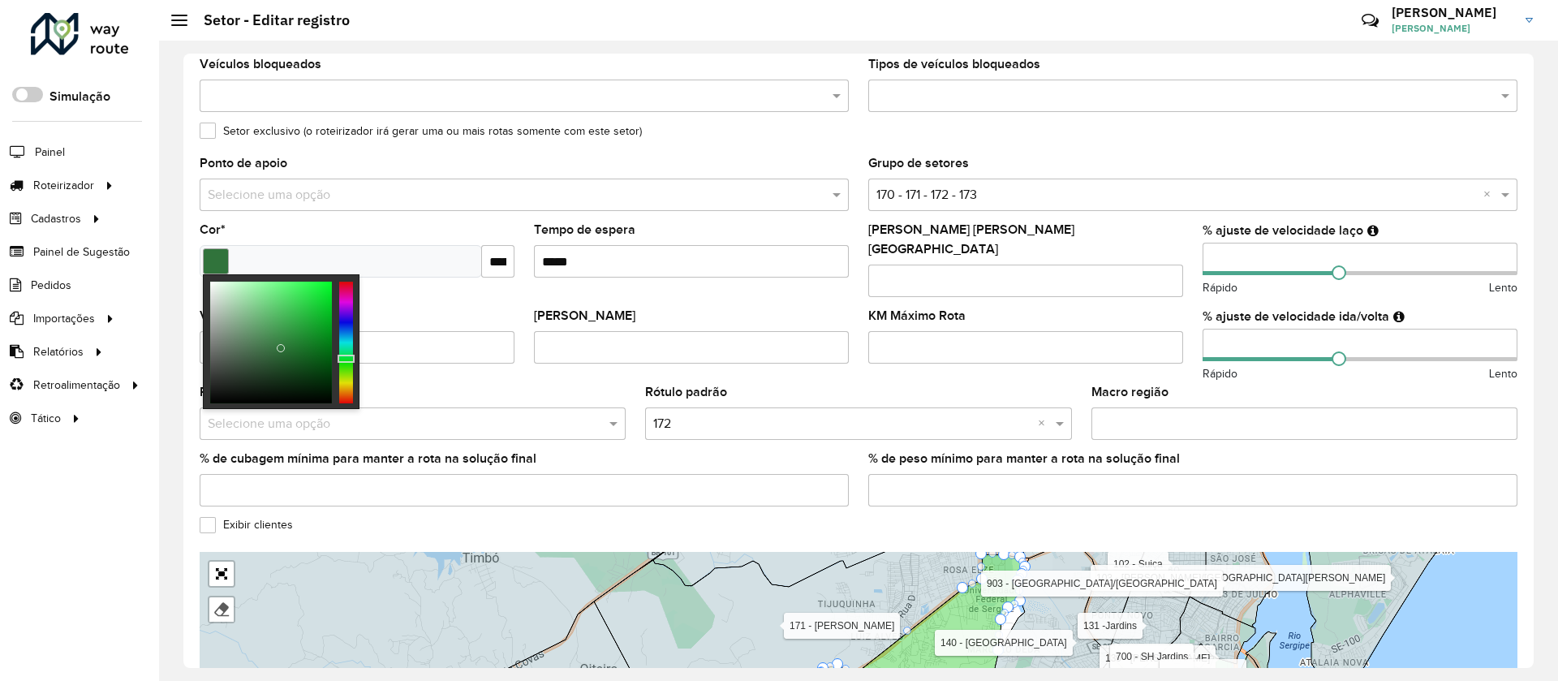
type input "*******"
click at [347, 313] on div at bounding box center [346, 343] width 14 height 122
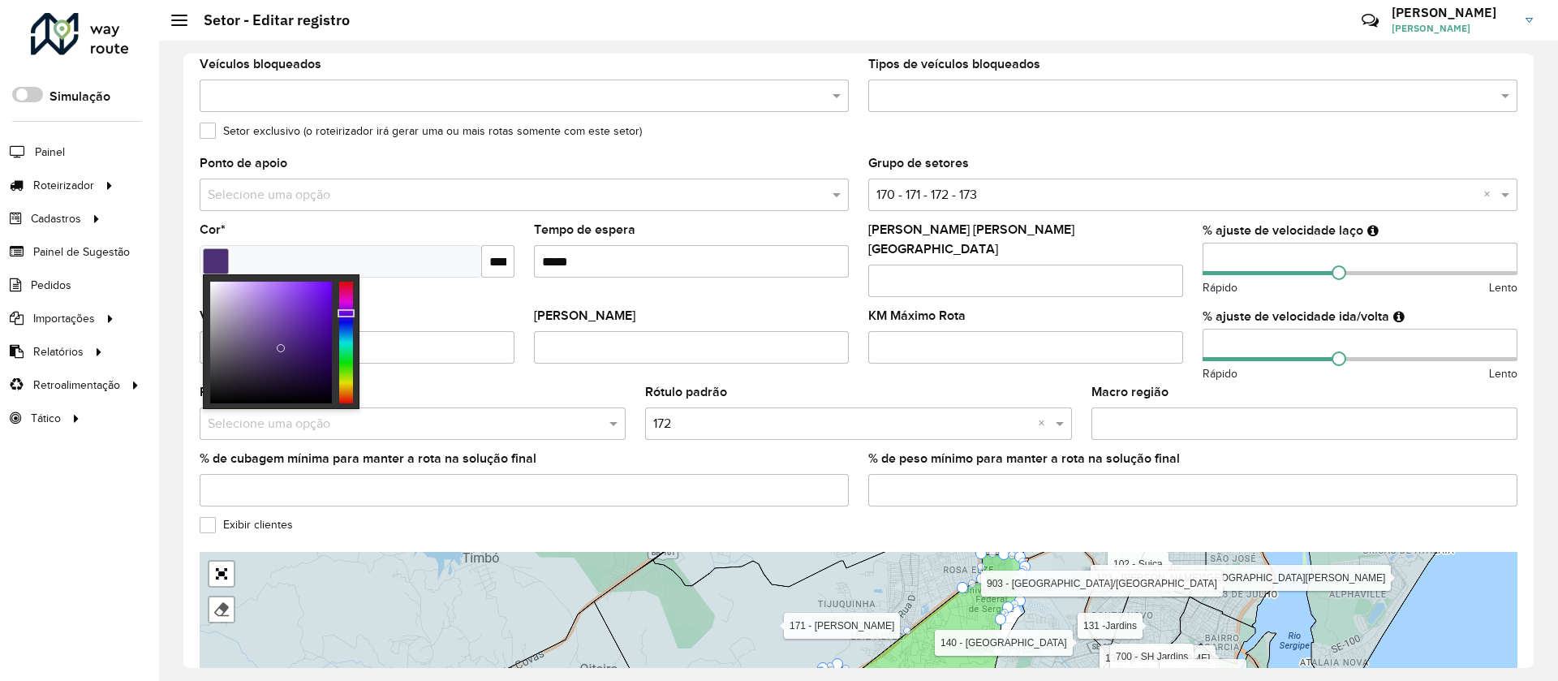
click at [648, 441] on formly-field "Rótulo padrão Selecione uma opção × 172 ×" at bounding box center [858, 419] width 446 height 67
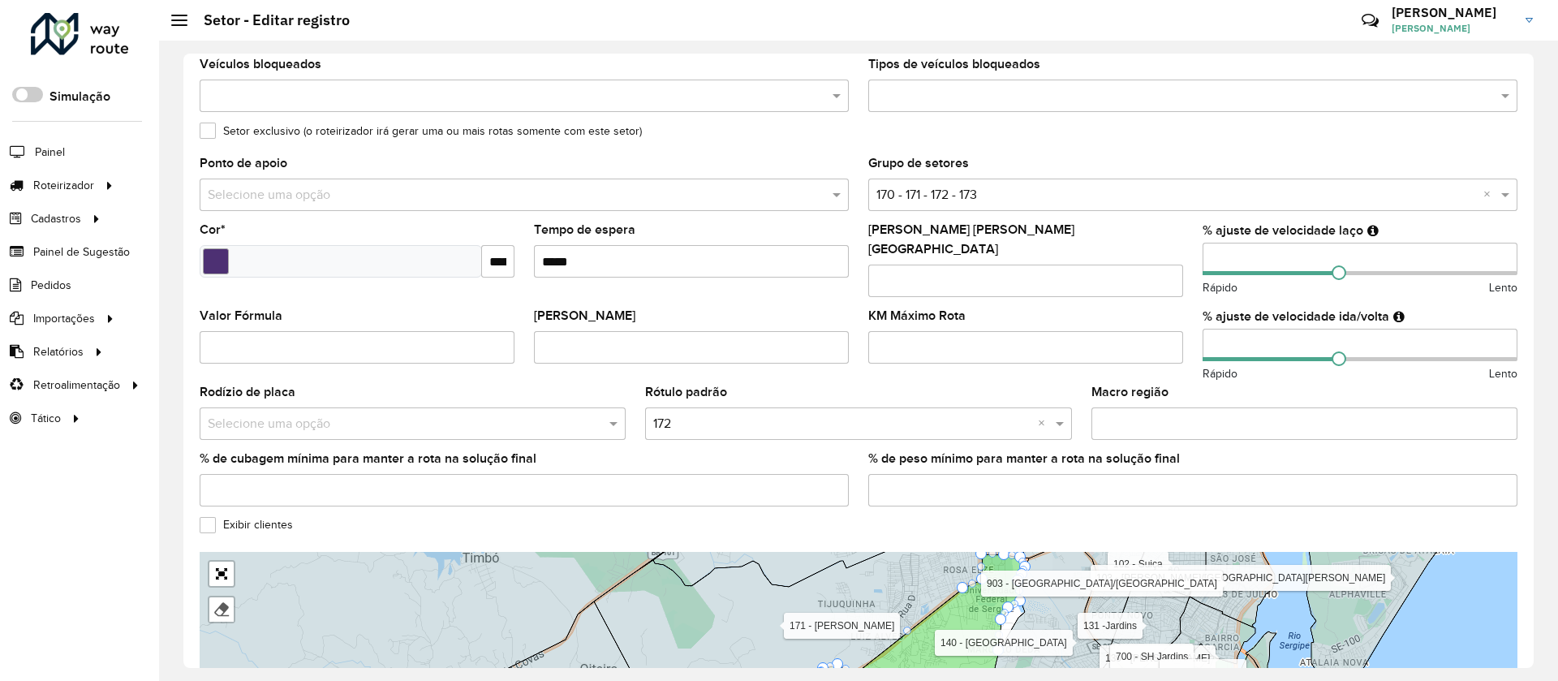
click at [239, 518] on label "Exibir clientes" at bounding box center [246, 524] width 93 height 17
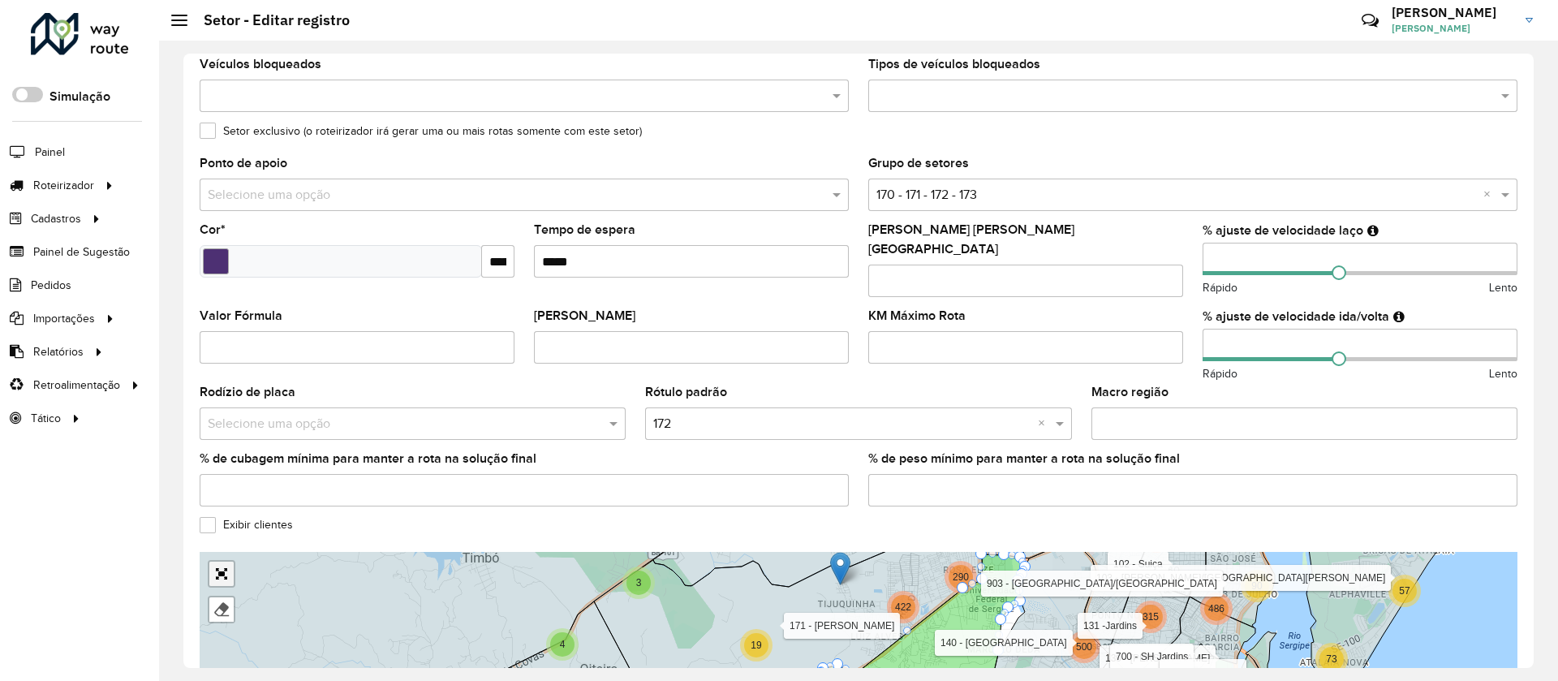
click at [227, 563] on div "2 7 5 9 8 3 4 4 2 13 7 4 28 43 207 37 6 105 180 233 156 521 7 155 480 3 2 19 29…" at bounding box center [859, 673] width 1318 height 243
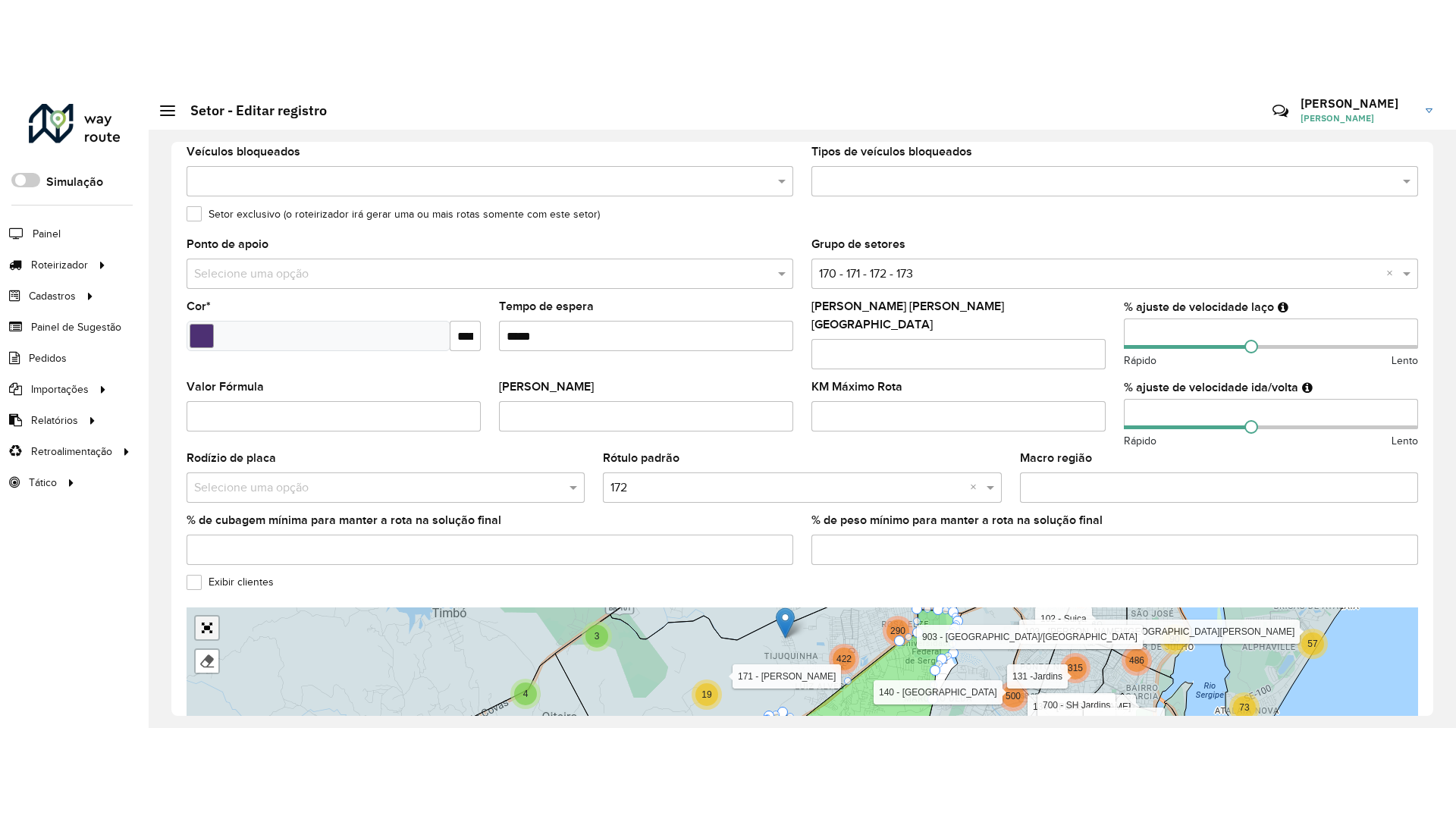
scroll to position [337, 0]
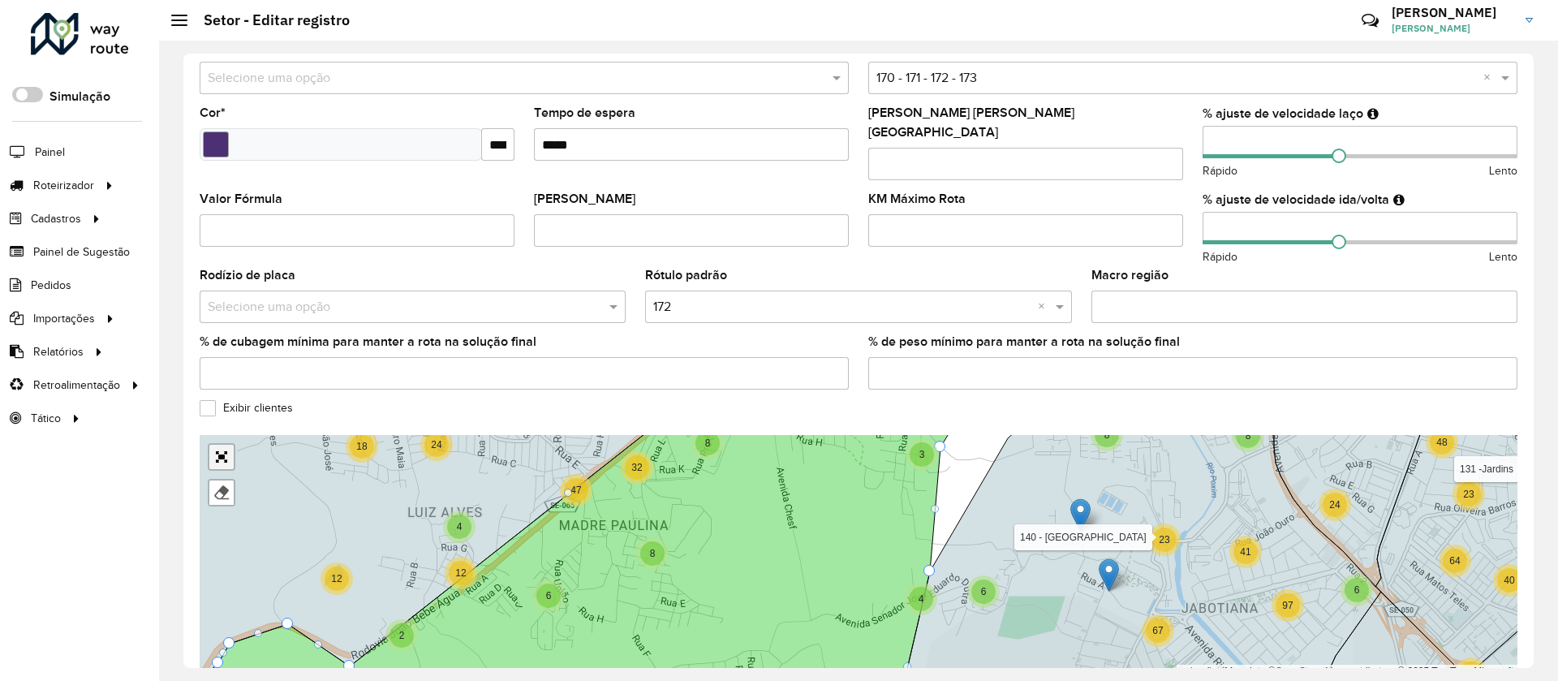
click at [229, 450] on link "Abrir mapa em tela cheia" at bounding box center [221, 457] width 24 height 24
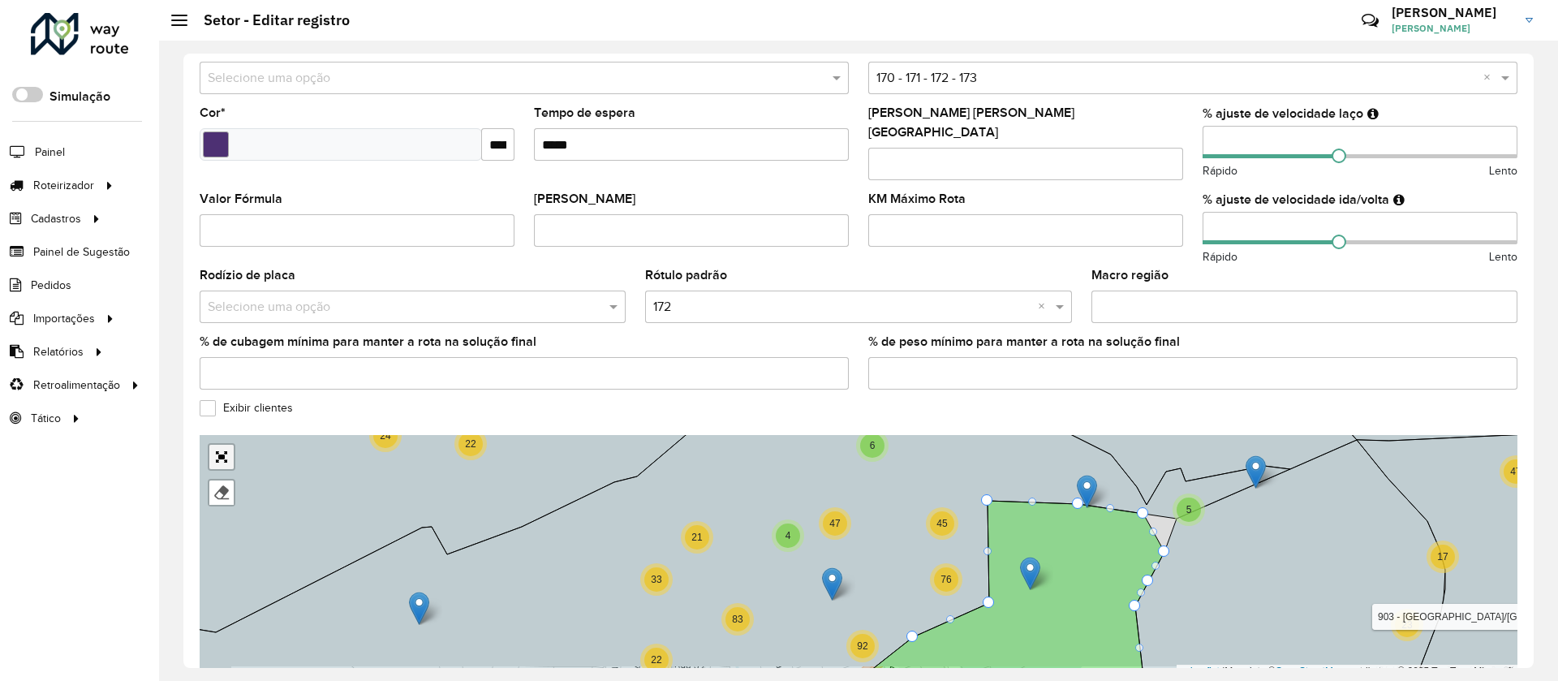
scroll to position [0, 0]
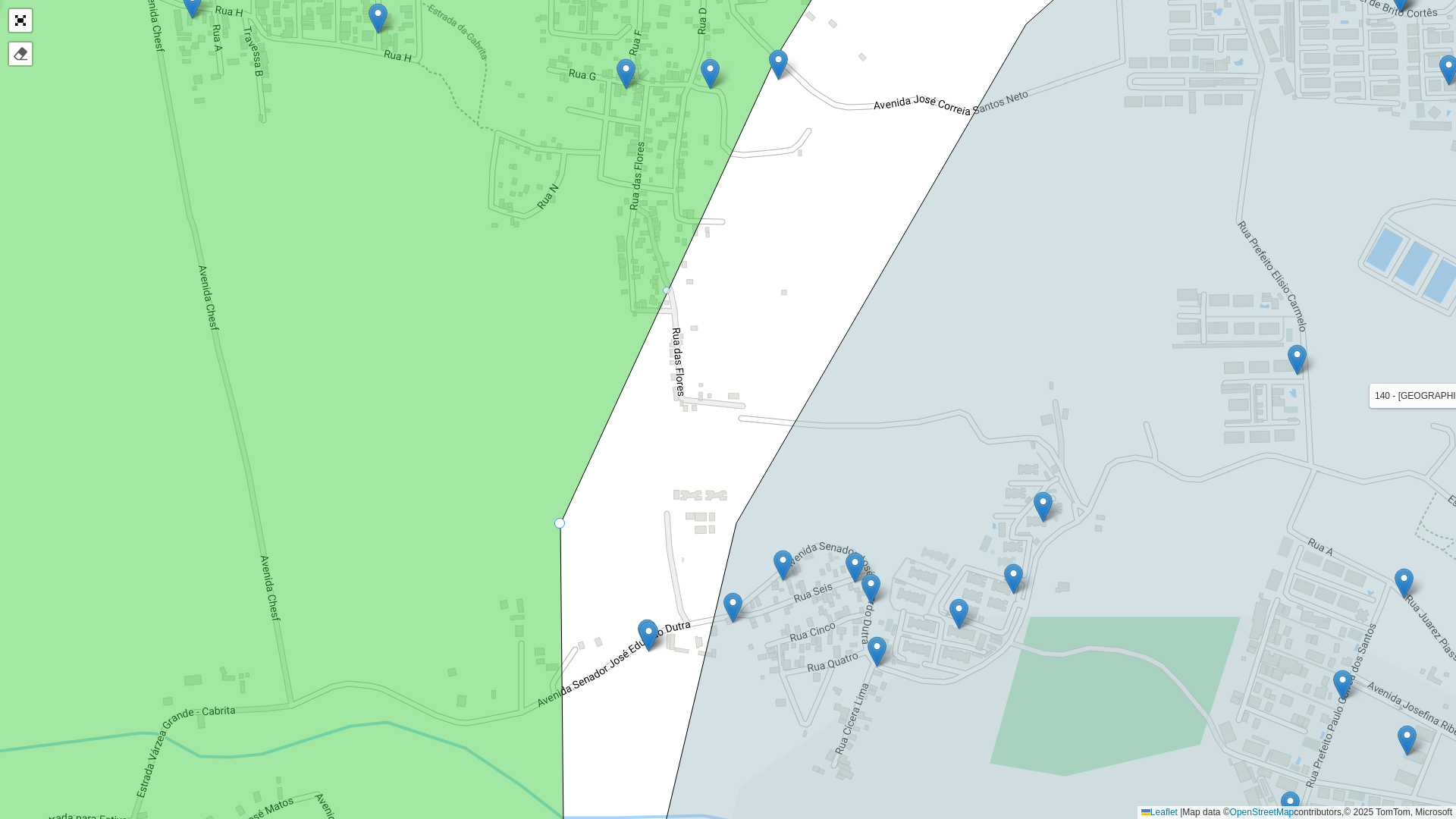
drag, startPoint x: 738, startPoint y: 524, endPoint x: 562, endPoint y: 524, distance: 176.0
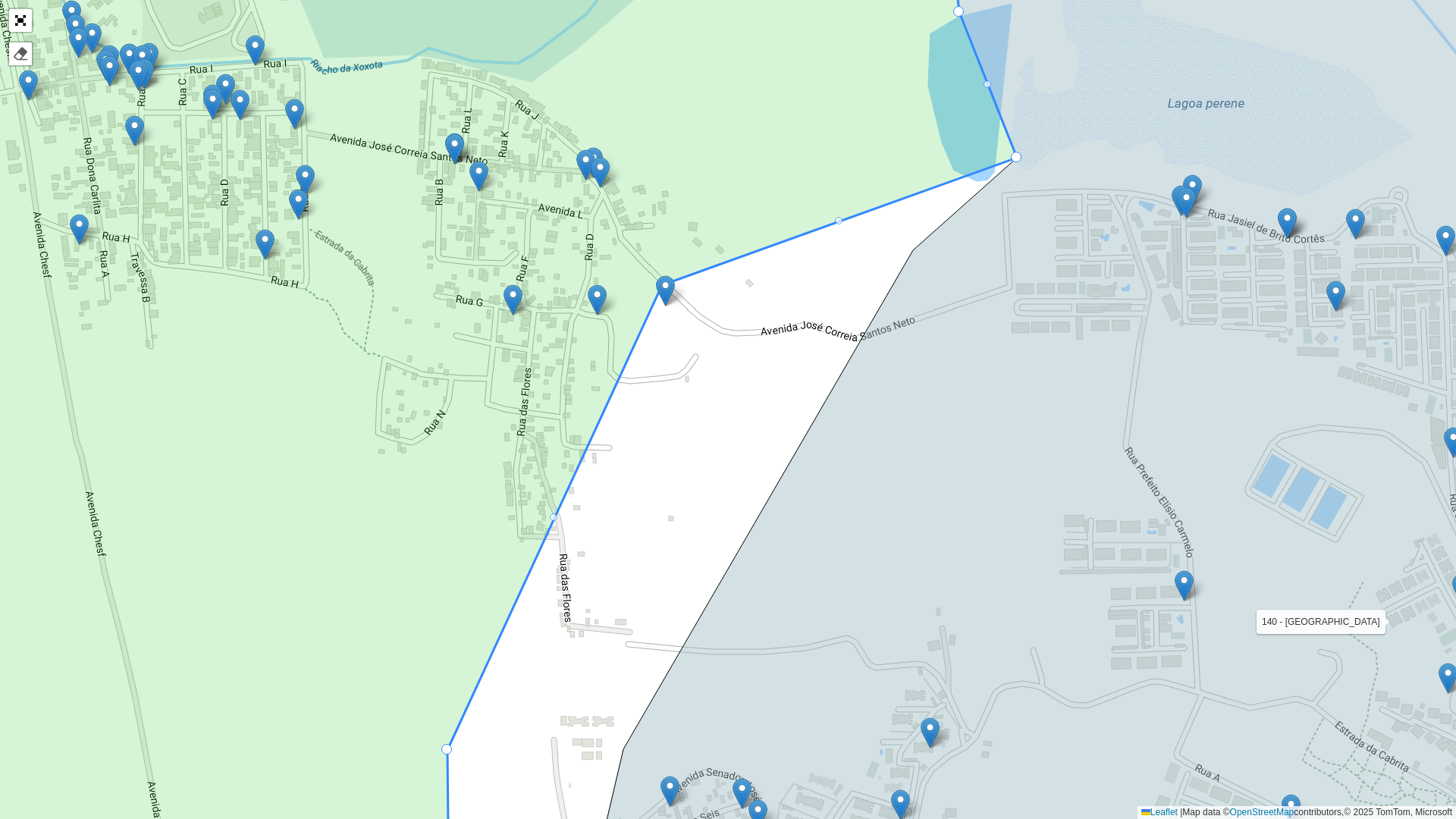
drag, startPoint x: 777, startPoint y: 94, endPoint x: 786, endPoint y: 248, distance: 154.3
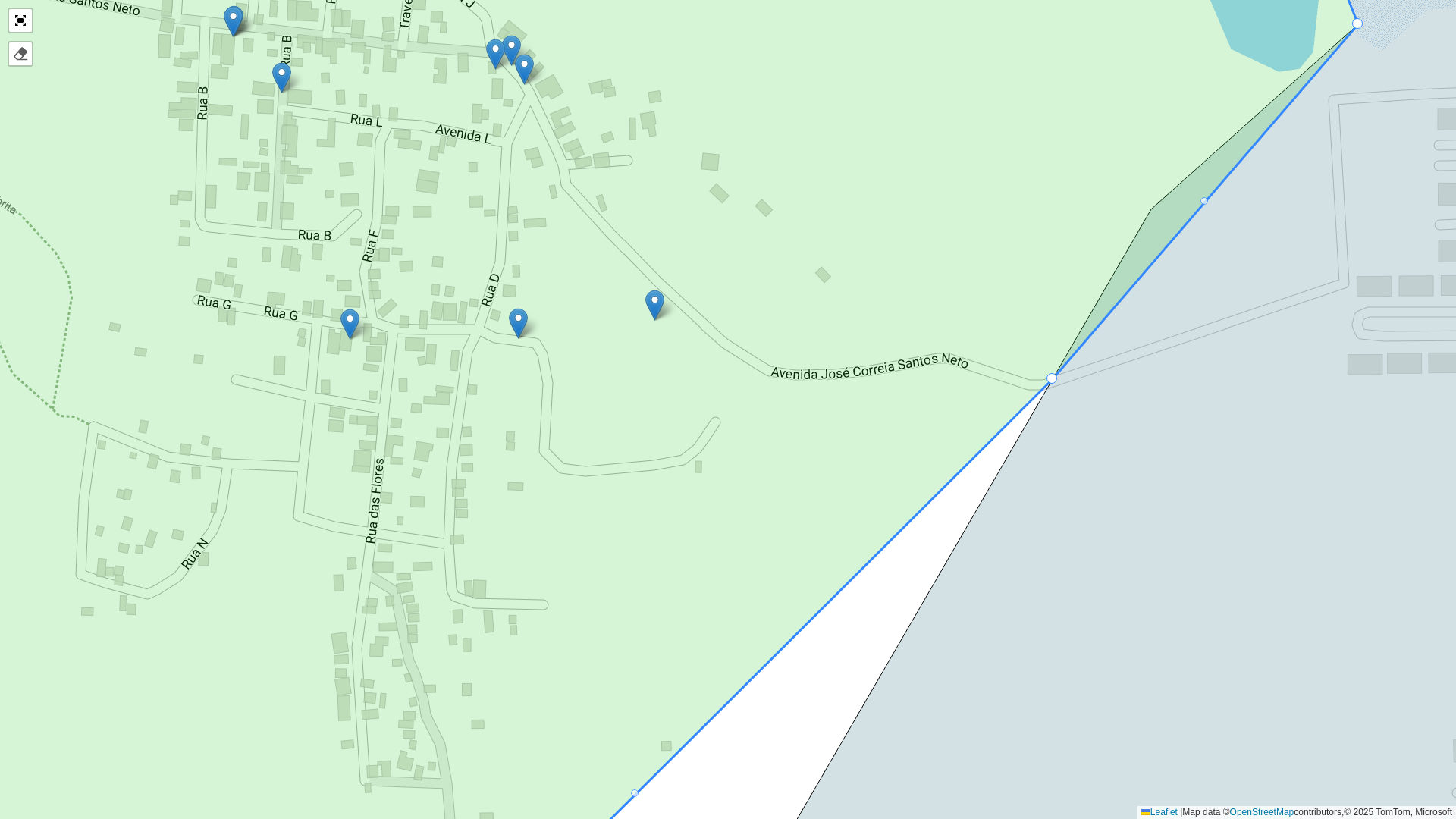
drag, startPoint x: 646, startPoint y: 280, endPoint x: 1047, endPoint y: 379, distance: 413.0
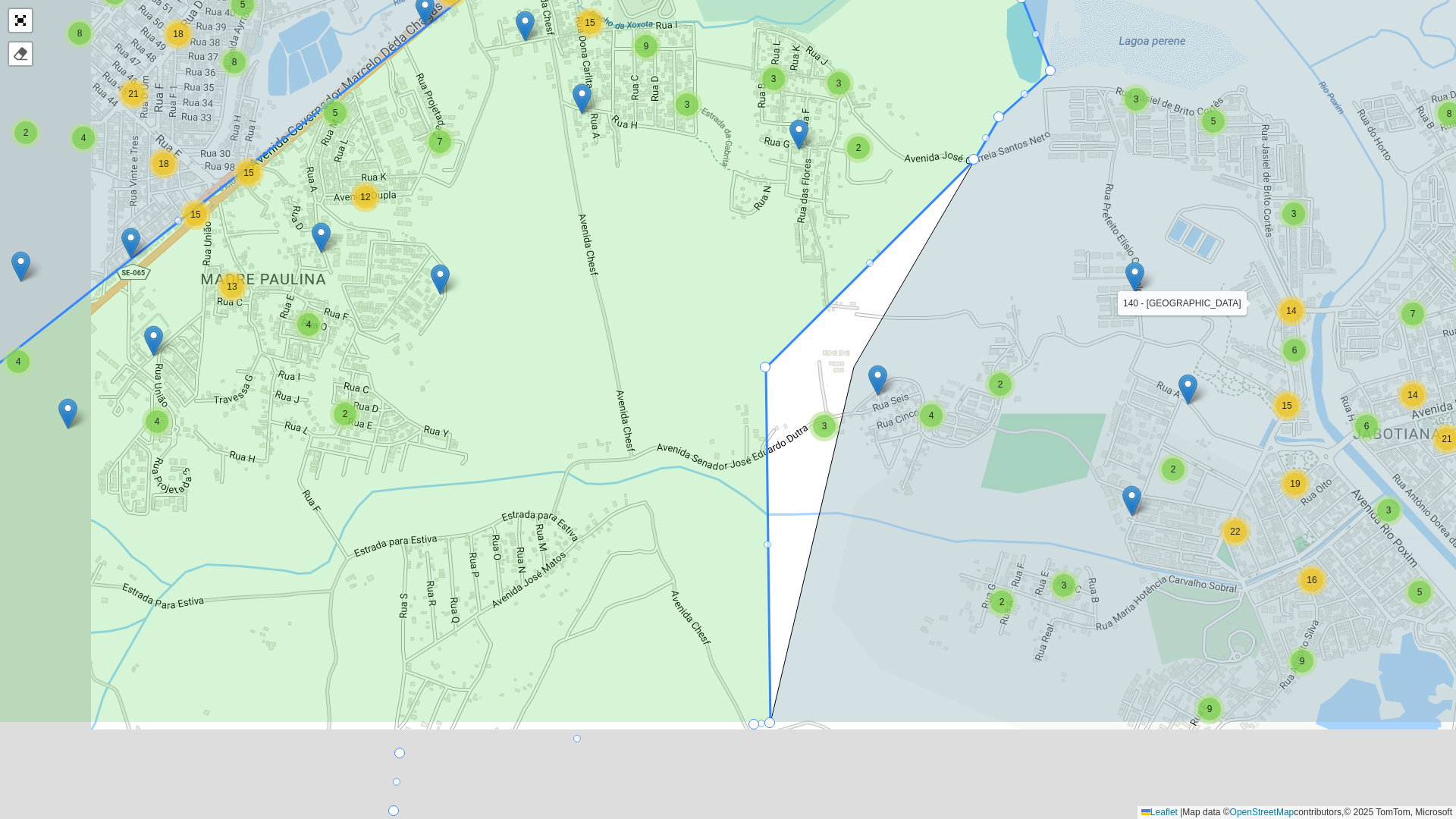
drag, startPoint x: 916, startPoint y: 412, endPoint x: 1025, endPoint y: 238, distance: 205.3
click at [1025, 238] on icon at bounding box center [1235, 230] width 927 height 984
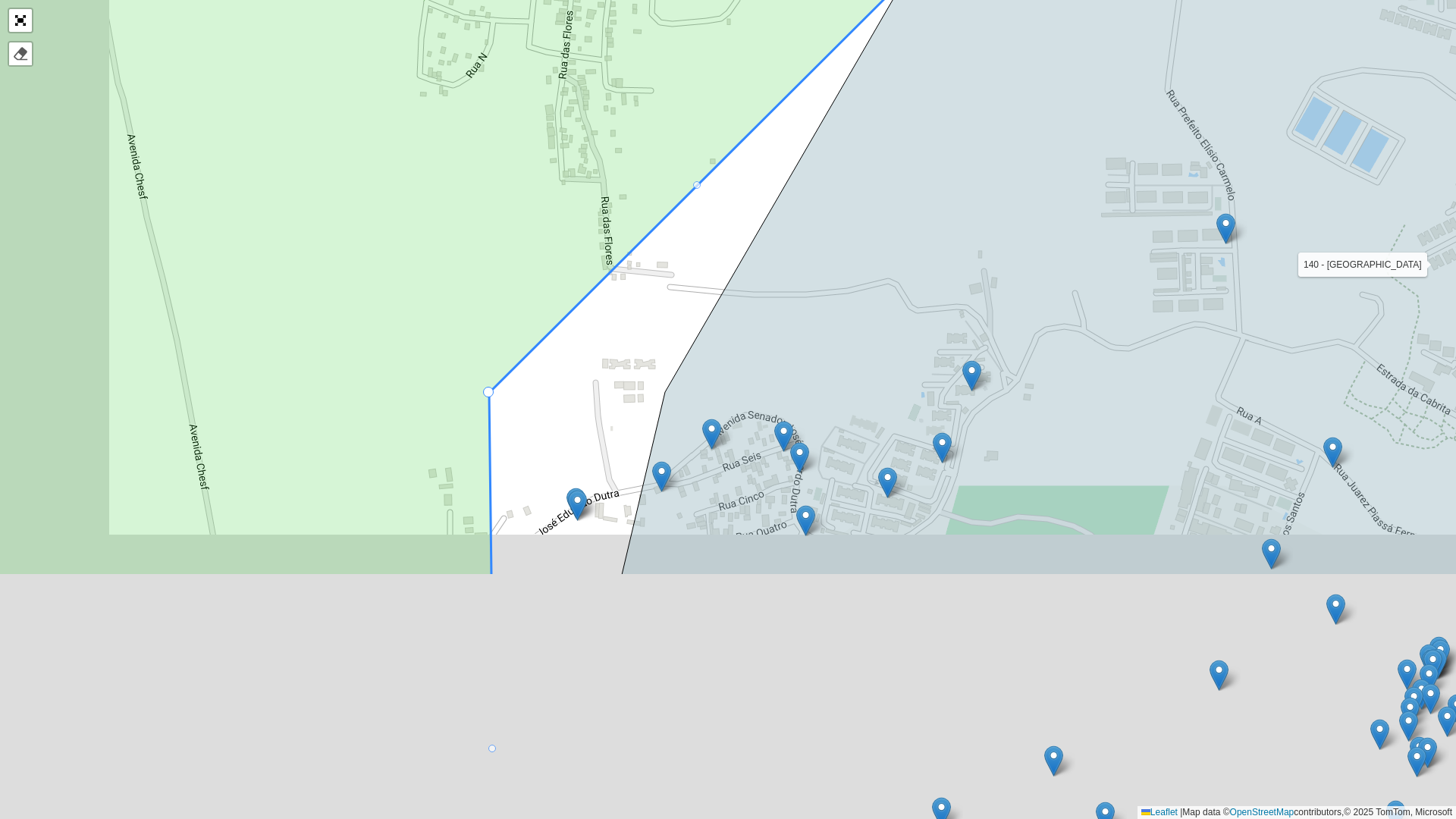
drag, startPoint x: 820, startPoint y: 562, endPoint x: 951, endPoint y: 179, distance: 404.8
click at [958, 171] on icon at bounding box center [1170, 82] width 1097 height 984
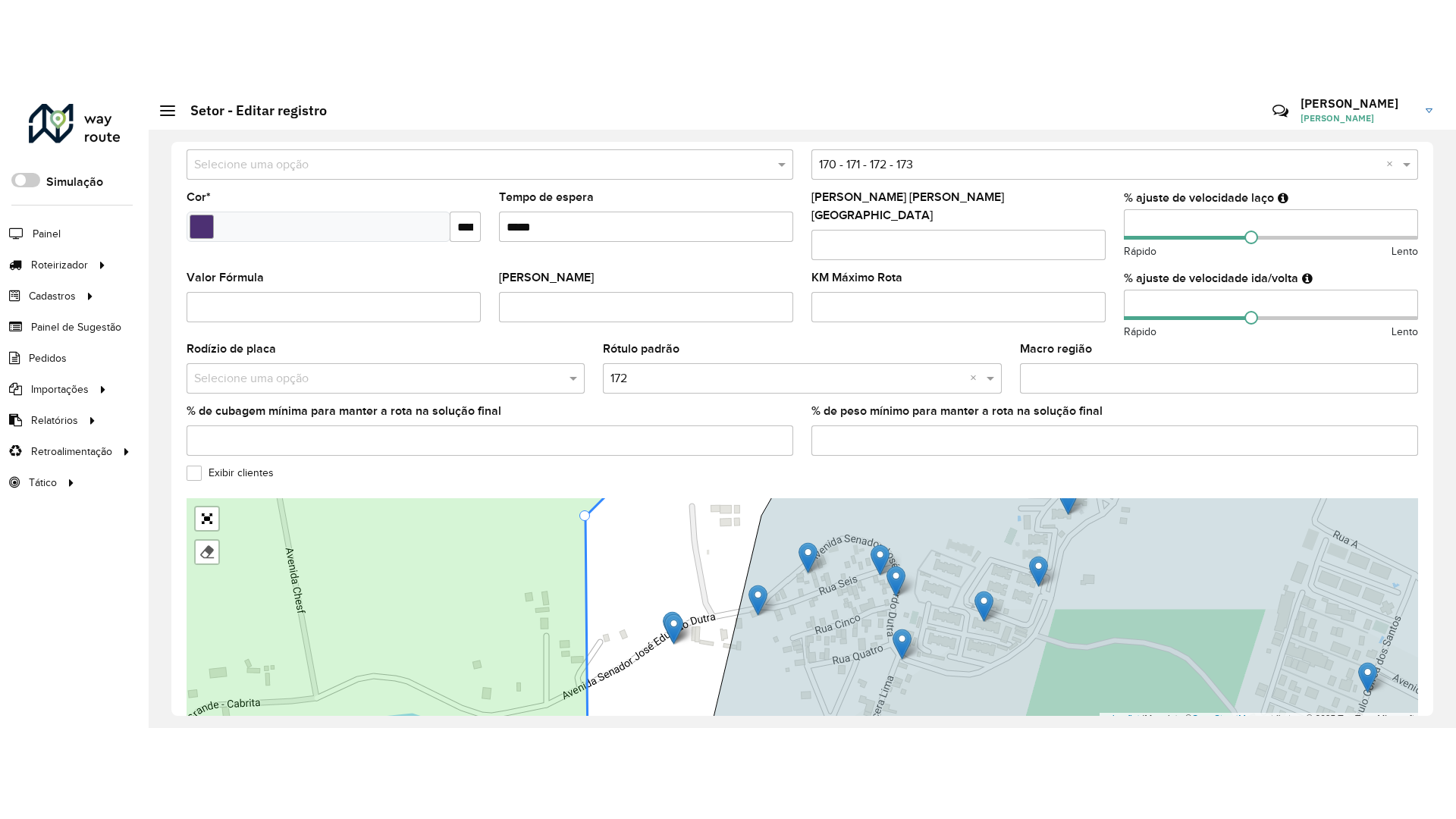
scroll to position [341, 0]
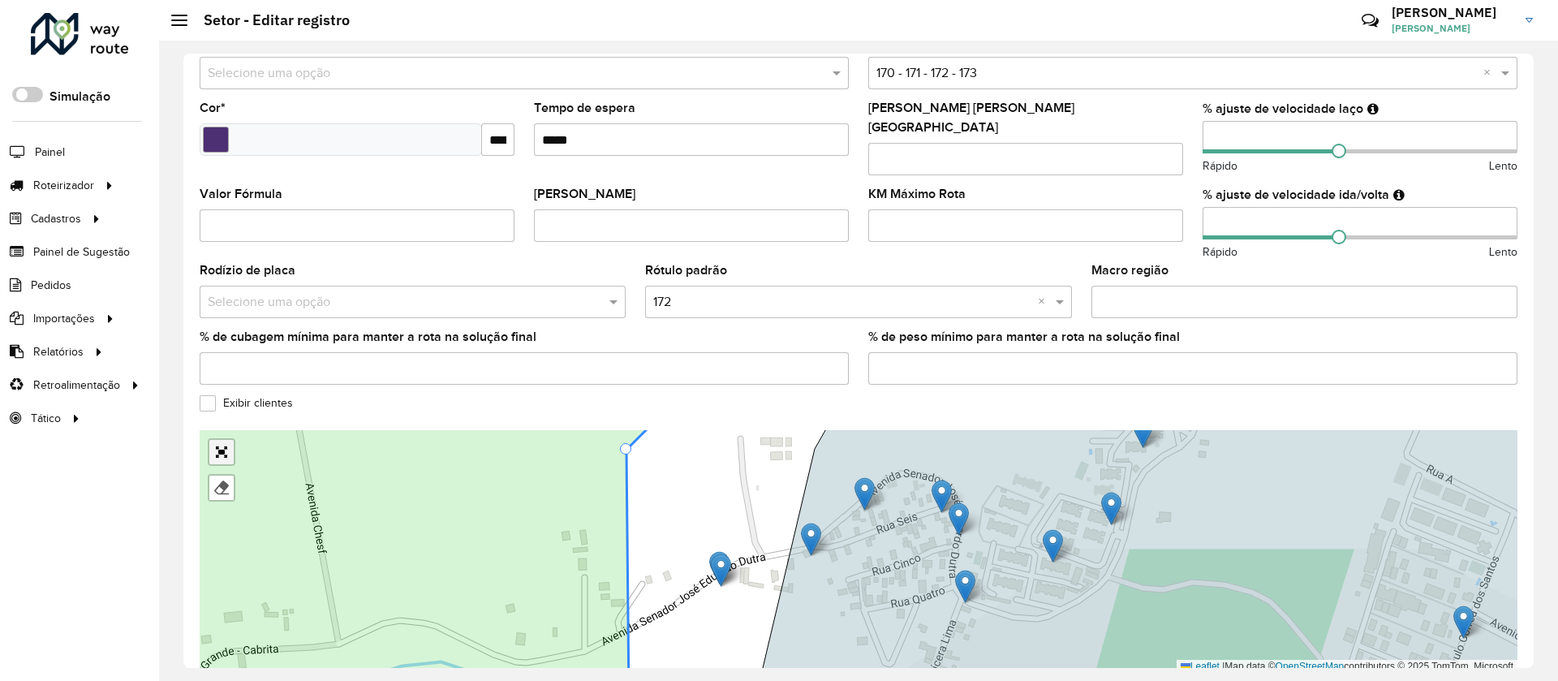
click at [222, 441] on link "Abrir mapa em tela cheia" at bounding box center [221, 452] width 24 height 24
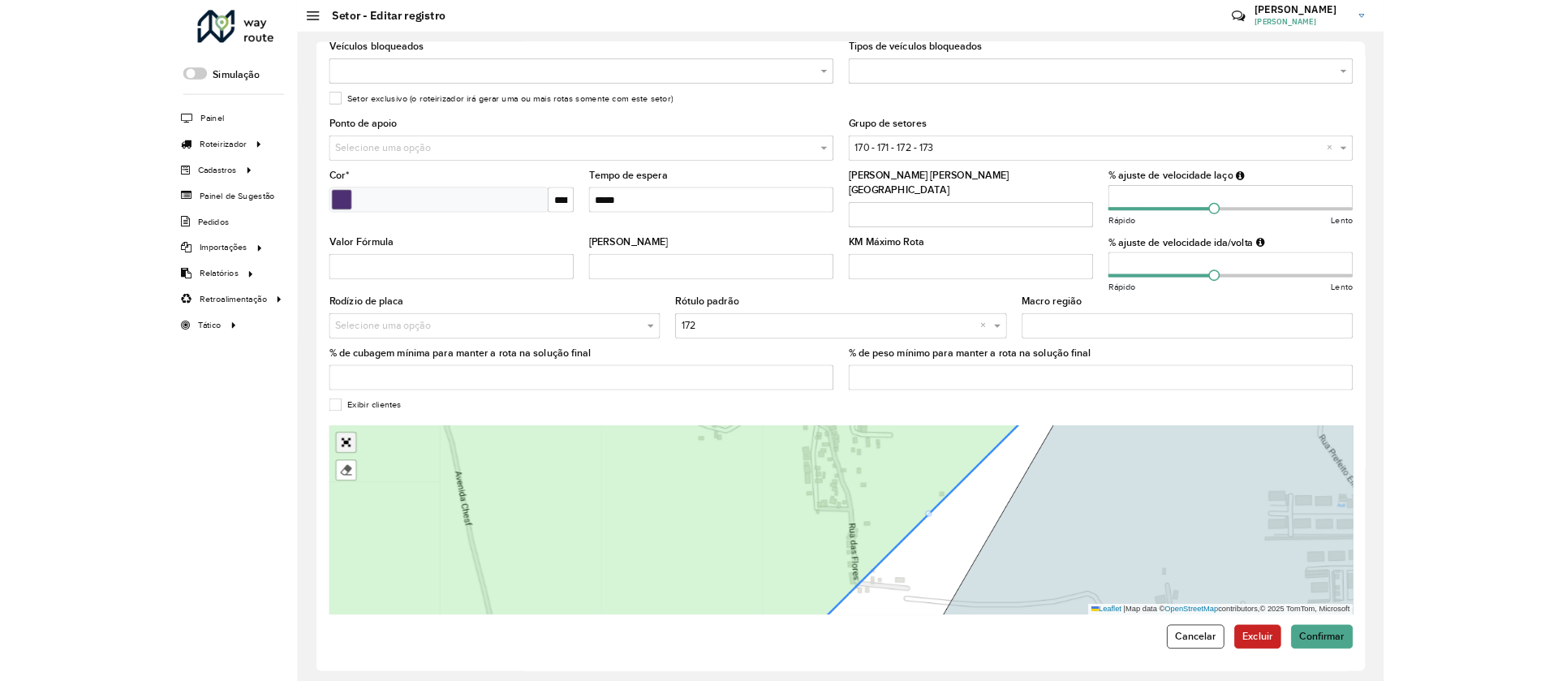
scroll to position [0, 0]
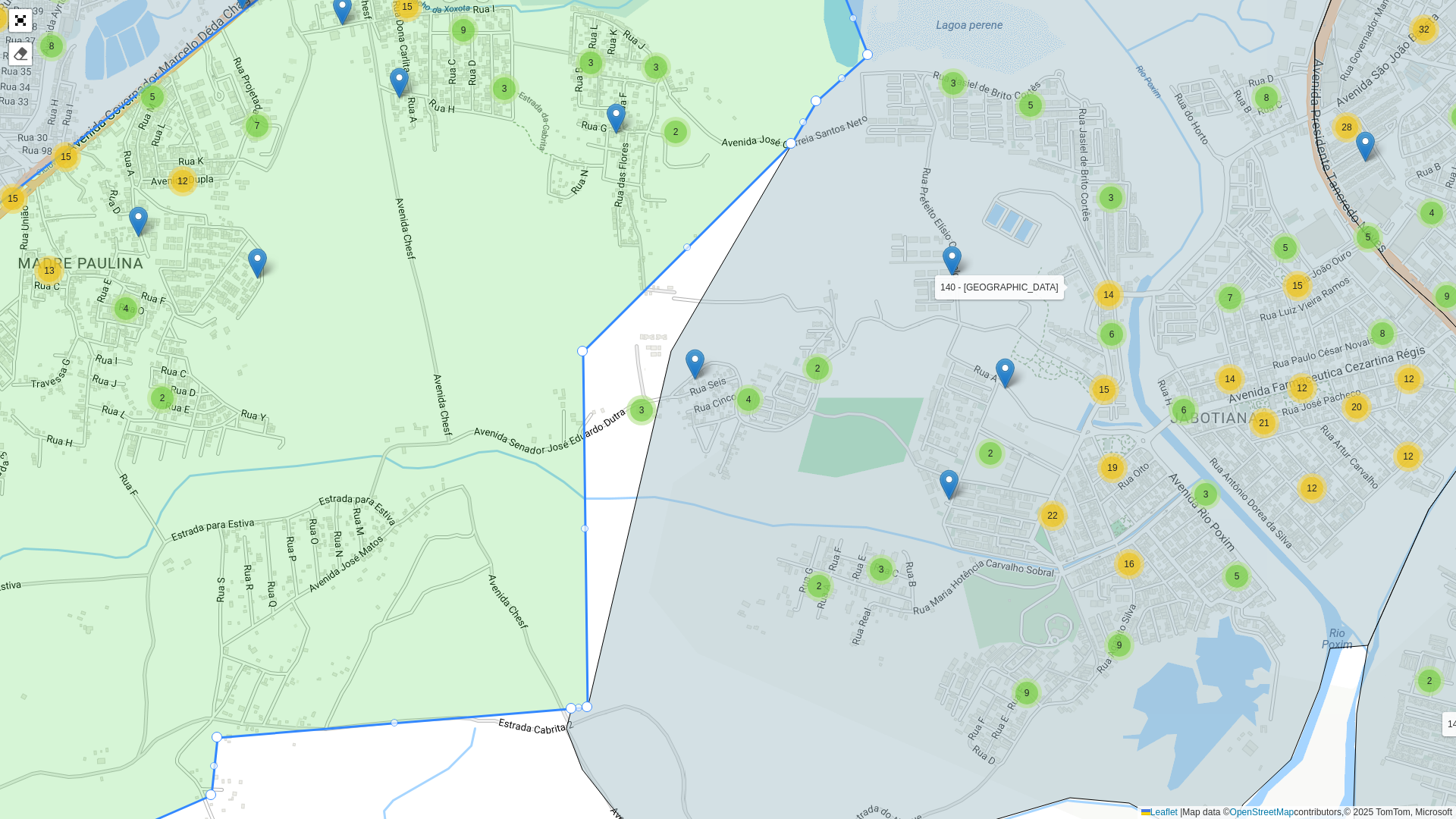
drag, startPoint x: 541, startPoint y: 340, endPoint x: 577, endPoint y: 350, distance: 37.4
click at [577, 350] on icon at bounding box center [378, 419] width 981 height 988
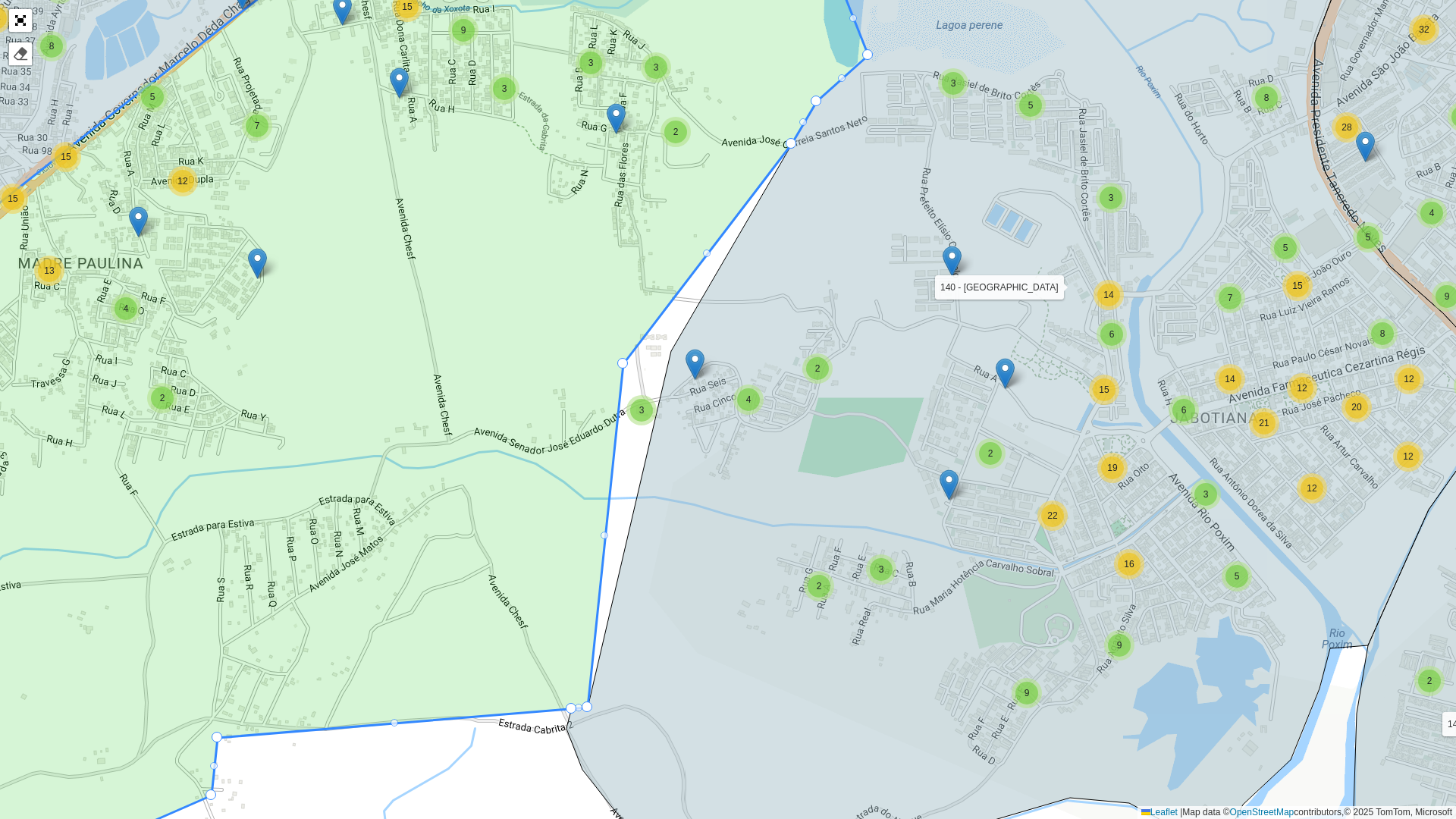
drag, startPoint x: 582, startPoint y: 351, endPoint x: 622, endPoint y: 363, distance: 41.8
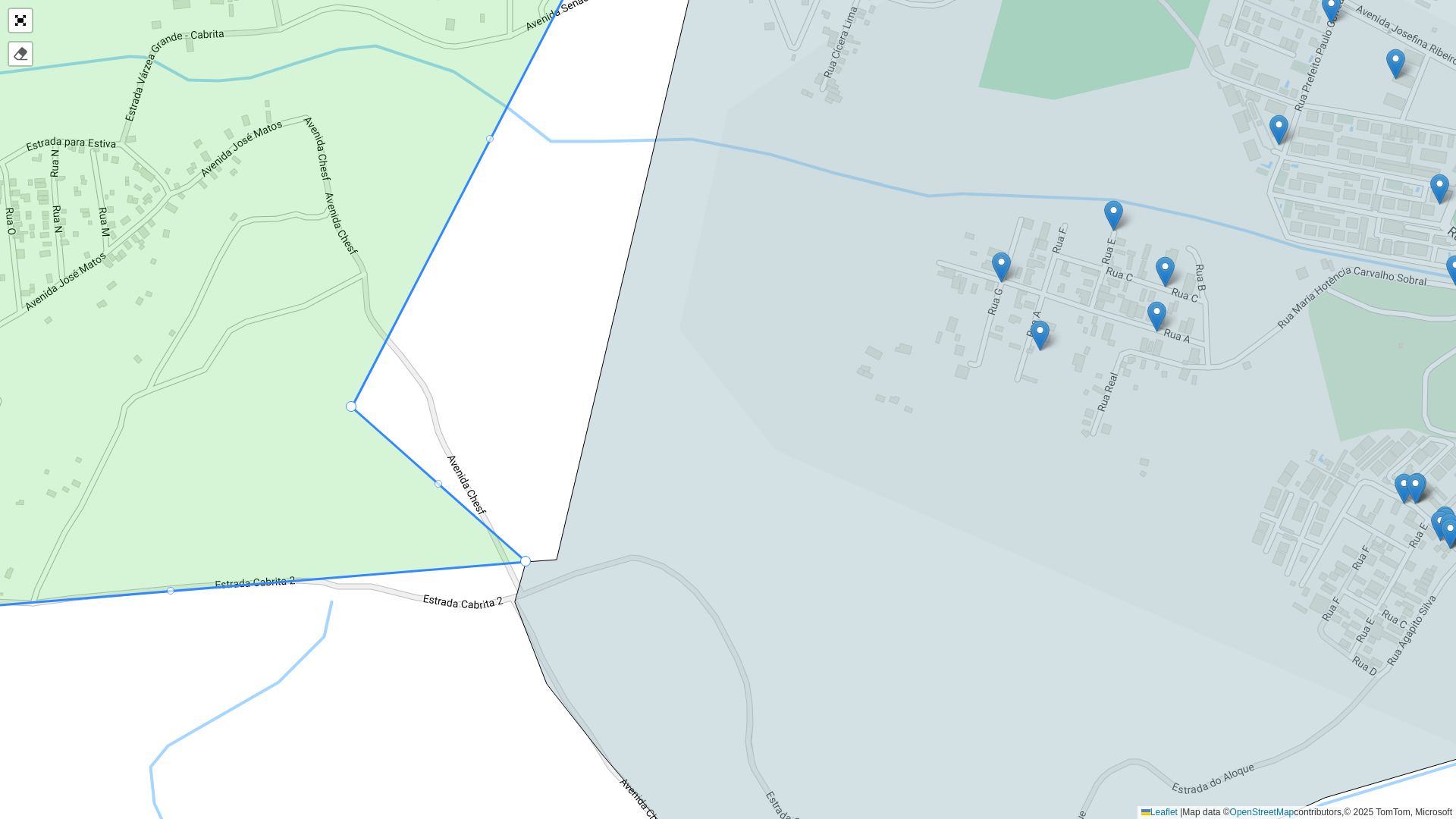
drag, startPoint x: 558, startPoint y: 557, endPoint x: 353, endPoint y: 405, distance: 255.2
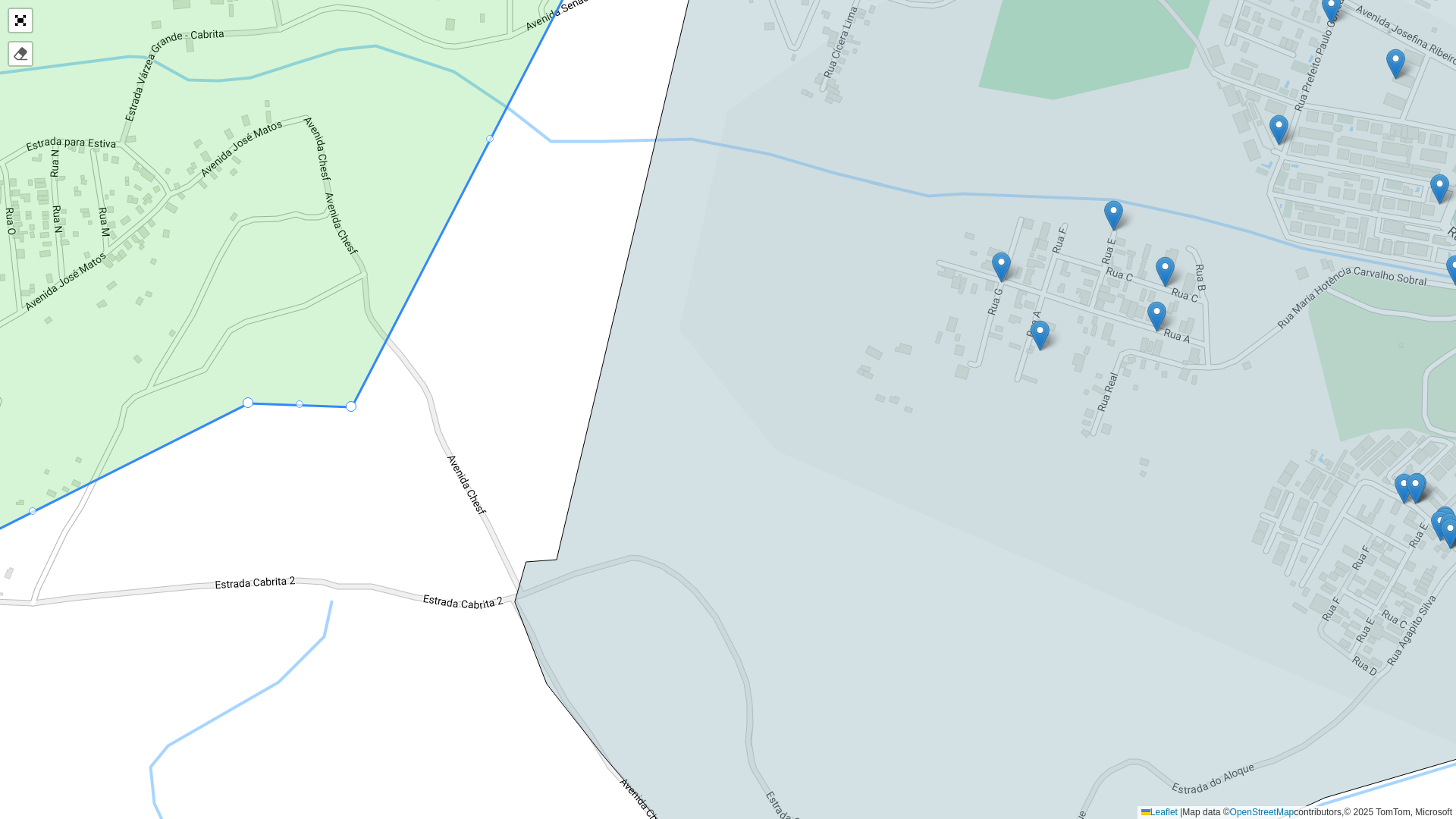
drag, startPoint x: 527, startPoint y: 558, endPoint x: 250, endPoint y: 400, distance: 318.9
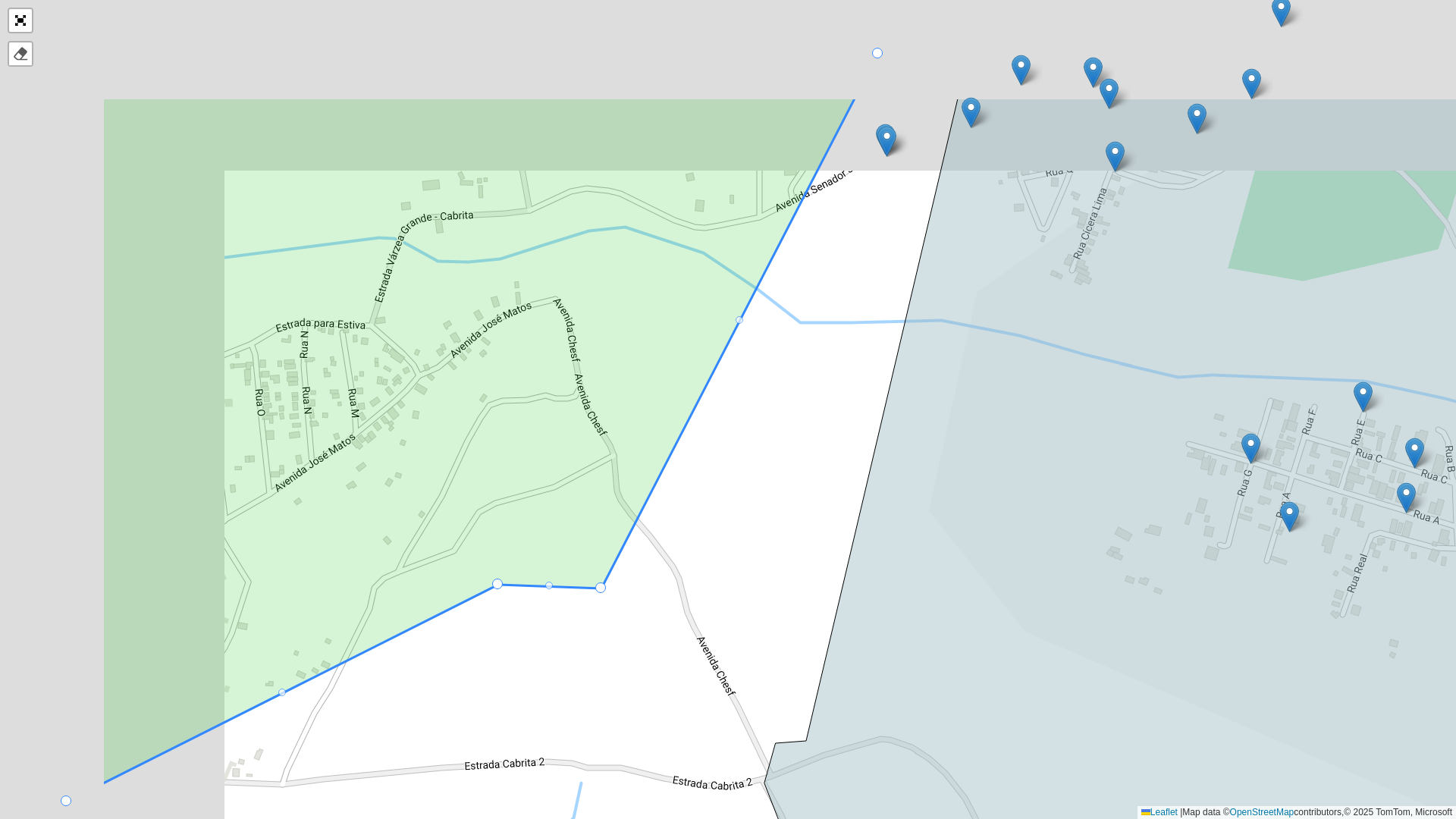
drag, startPoint x: 343, startPoint y: 519, endPoint x: 630, endPoint y: 667, distance: 322.9
click at [650, 636] on div "1 - AS Boquim 1 - AS Estância 1 - AS Itabaiana 1 - AS Itabaianinha 1 - AS Lagar…" at bounding box center [728, 410] width 1456 height 819
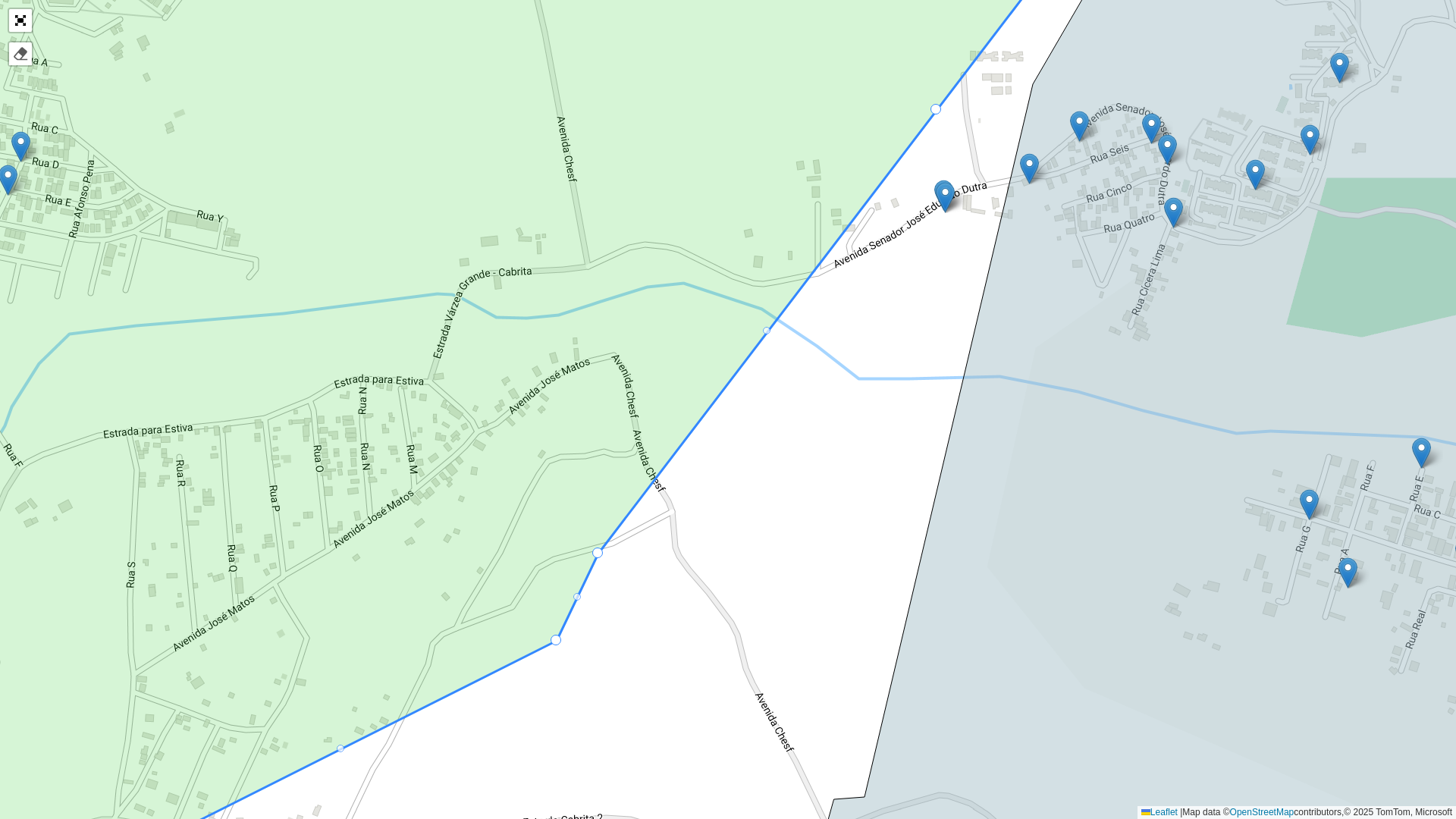
drag, startPoint x: 658, startPoint y: 641, endPoint x: 597, endPoint y: 550, distance: 109.6
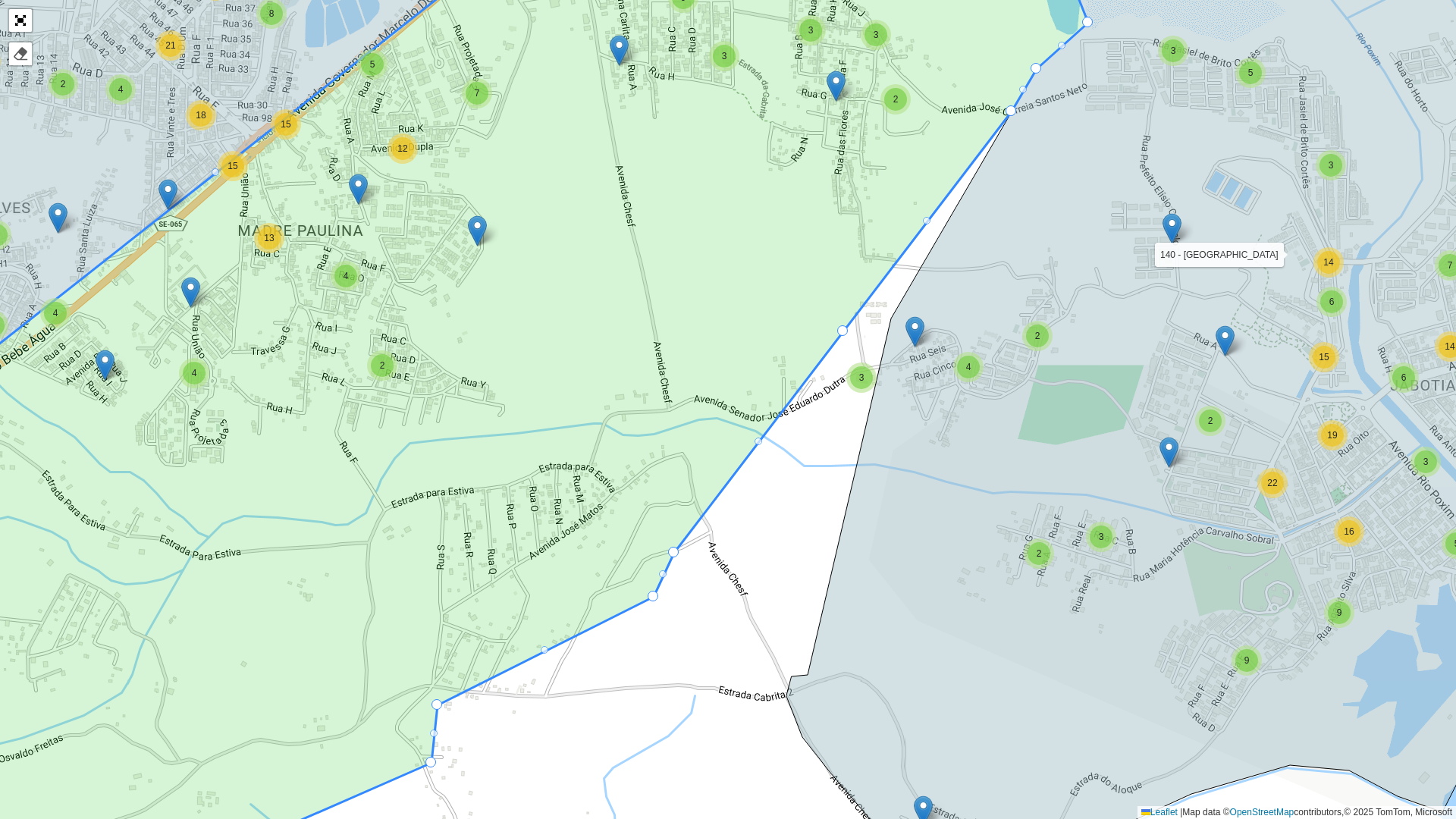
drag, startPoint x: 504, startPoint y: 709, endPoint x: 593, endPoint y: 701, distance: 89.4
click at [593, 636] on div "7 9 3 4 37 34 2 5 2 9 11 13 12 5 23 12 5 12 13 27 41 3 7 7 7 4 13 10 23 5 7 7 2…" at bounding box center [728, 410] width 1456 height 819
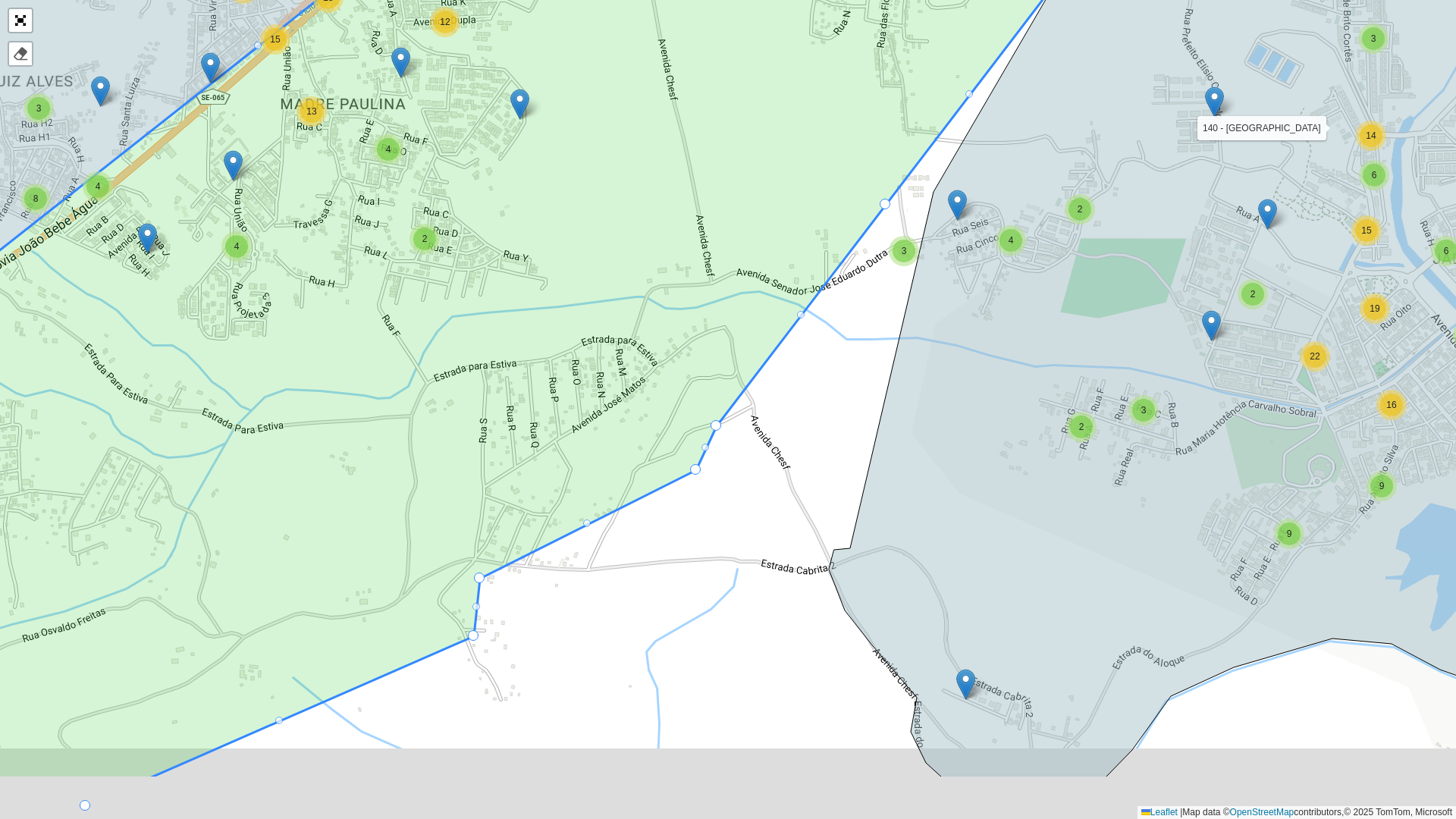
drag, startPoint x: 451, startPoint y: 709, endPoint x: 481, endPoint y: 583, distance: 129.5
click at [479, 582] on div "3 4 37 34 2 5 2 9 11 13 12 5 23 12 5 12 13 27 41 3 7 7 7 4 13 10 23 5 7 7 23 30…" at bounding box center [728, 410] width 1456 height 819
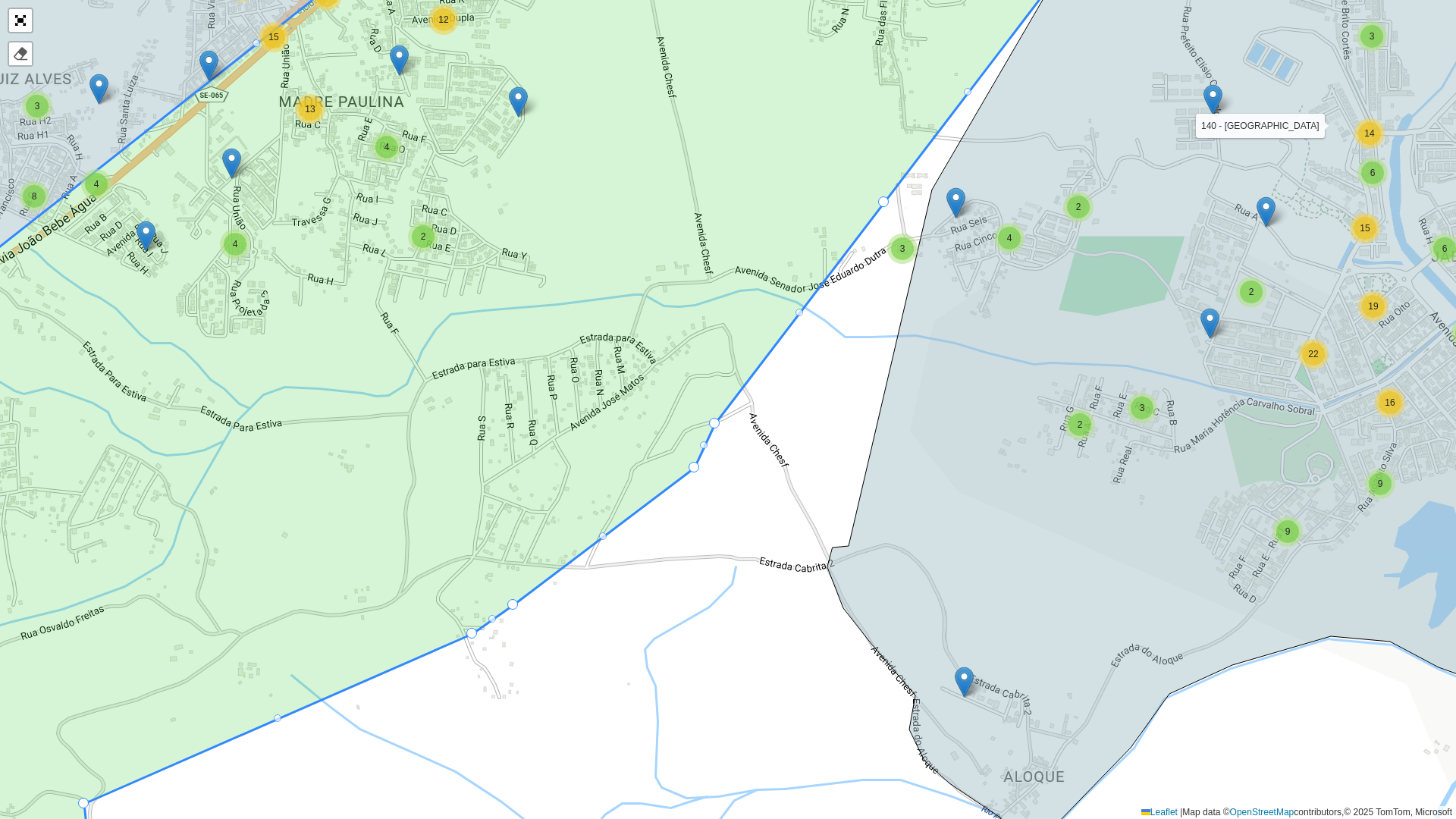
drag, startPoint x: 481, startPoint y: 579, endPoint x: 517, endPoint y: 608, distance: 46.2
drag, startPoint x: 695, startPoint y: 469, endPoint x: 682, endPoint y: 461, distance: 15.3
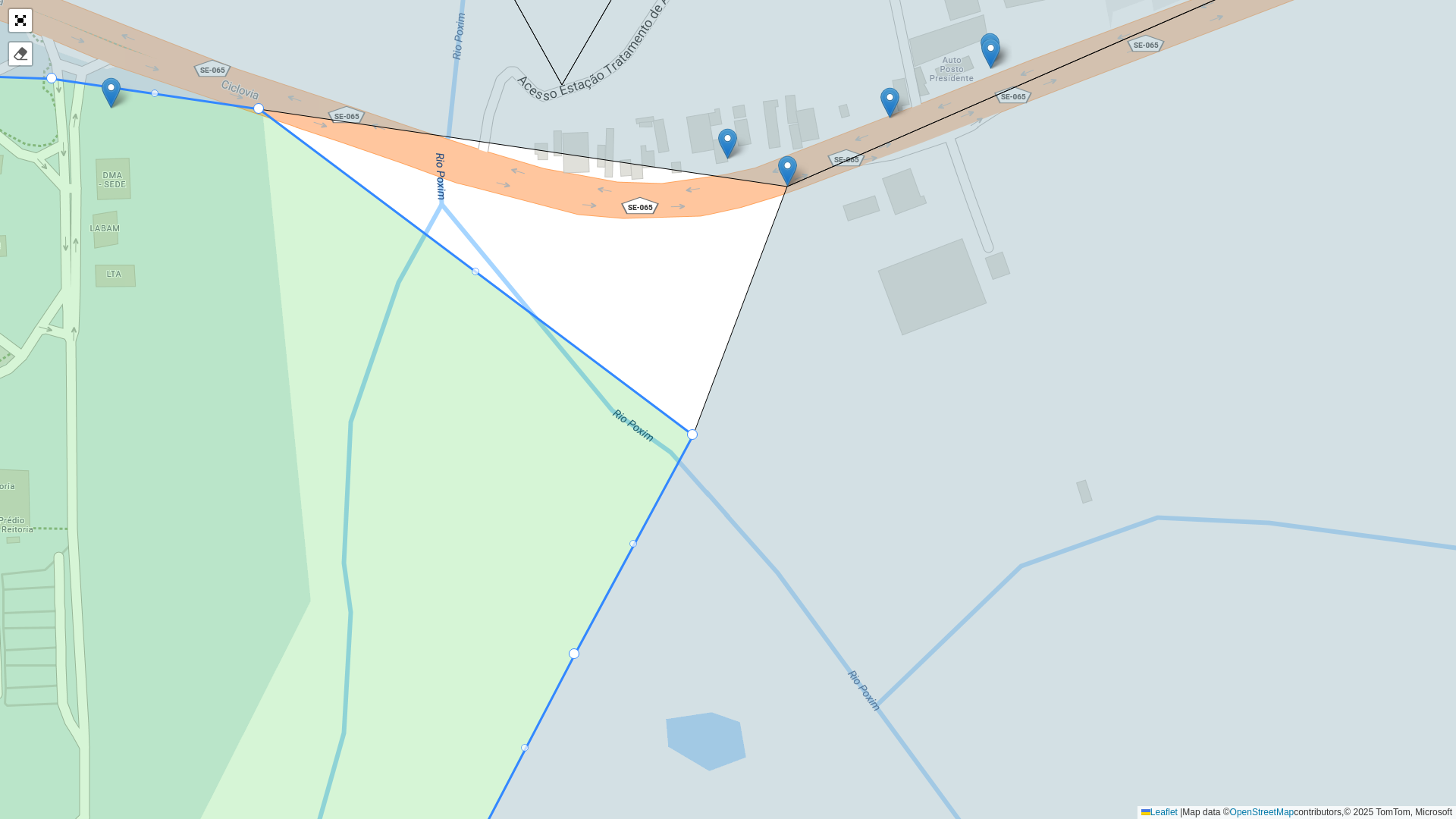
drag, startPoint x: 537, startPoint y: 146, endPoint x: 256, endPoint y: 109, distance: 283.4
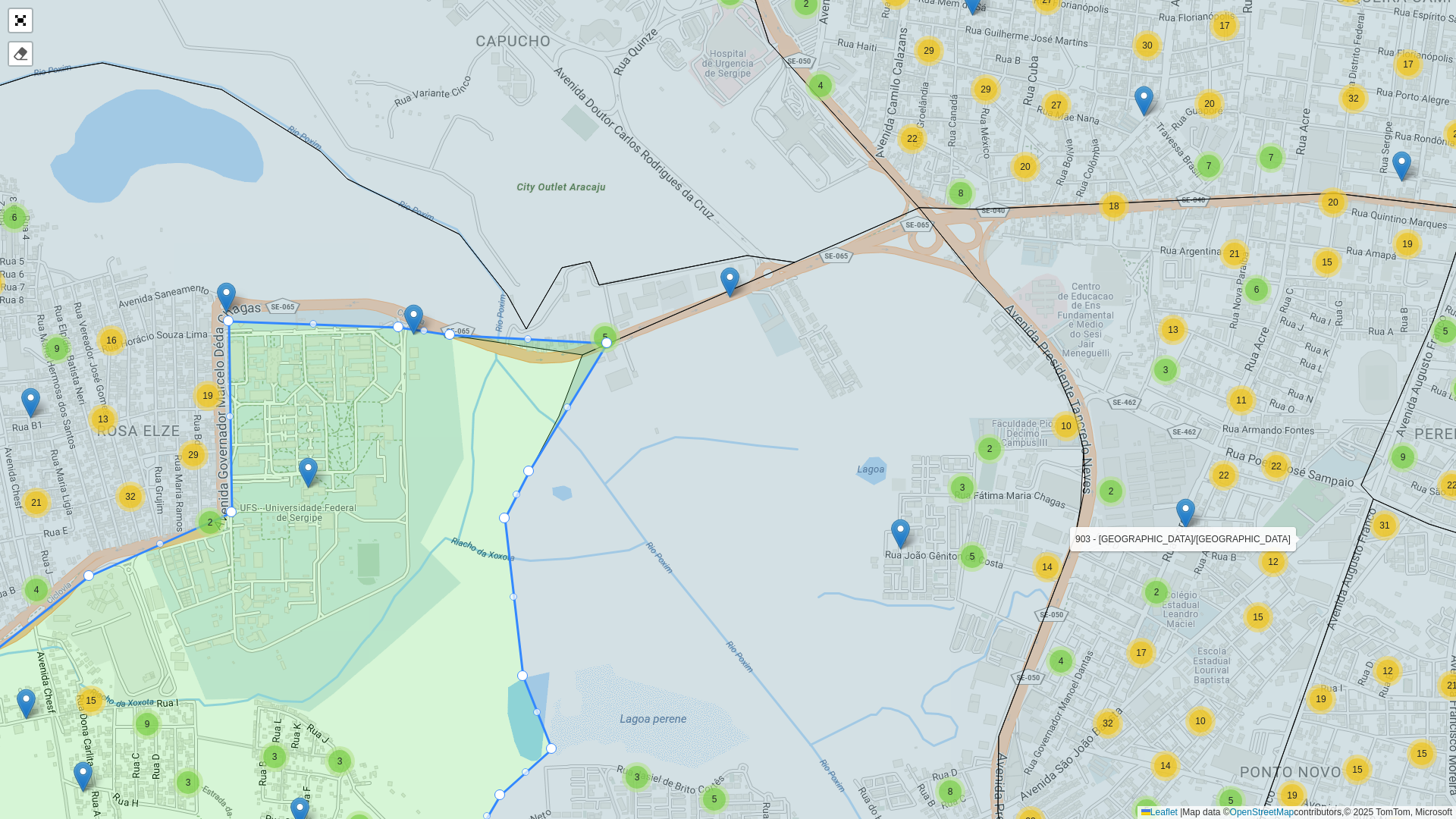
drag, startPoint x: 557, startPoint y: 410, endPoint x: 609, endPoint y: 348, distance: 80.9
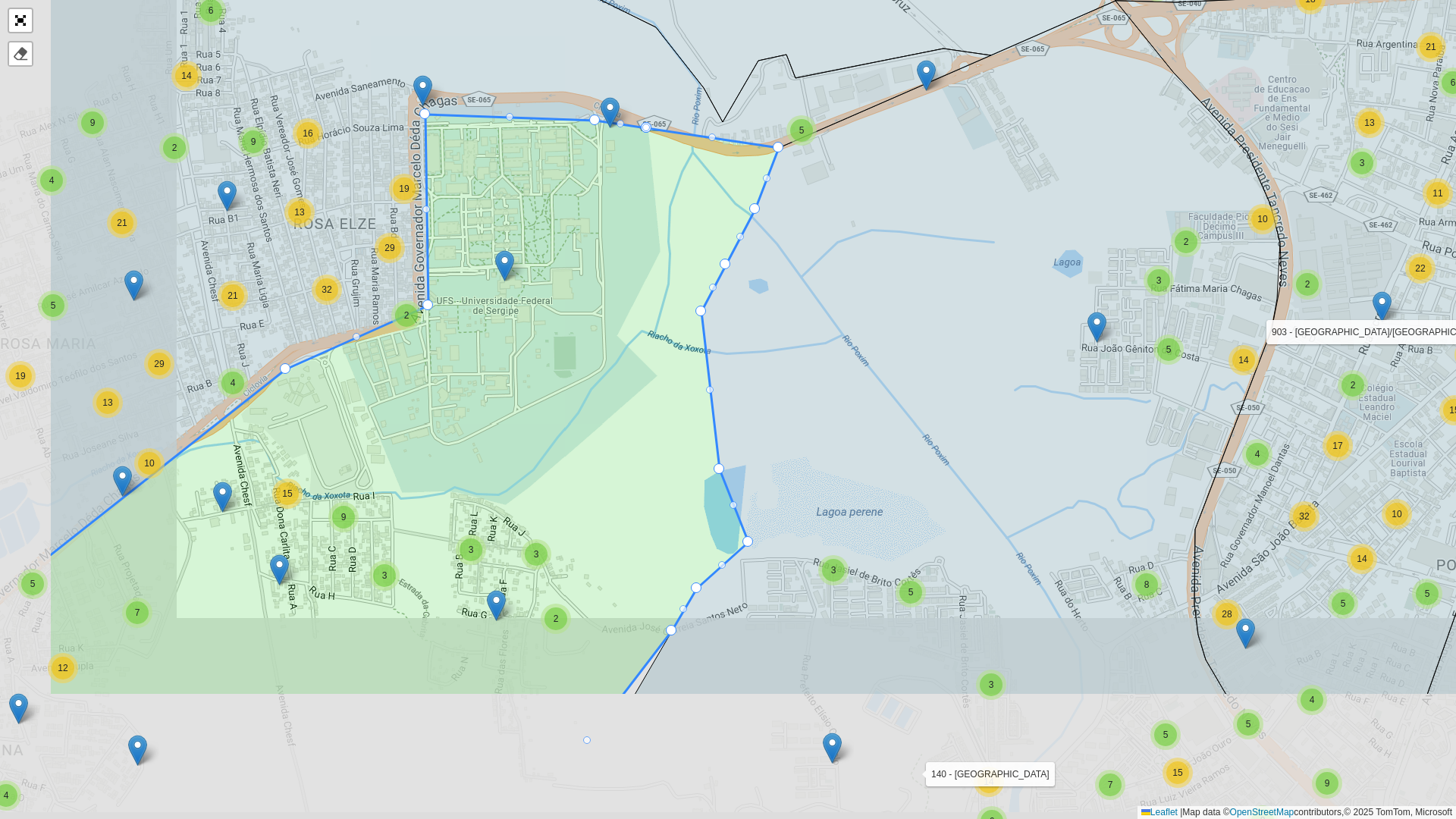
drag, startPoint x: 388, startPoint y: 634, endPoint x: 695, endPoint y: 275, distance: 472.4
click at [688, 240] on icon at bounding box center [414, 406] width 731 height 582
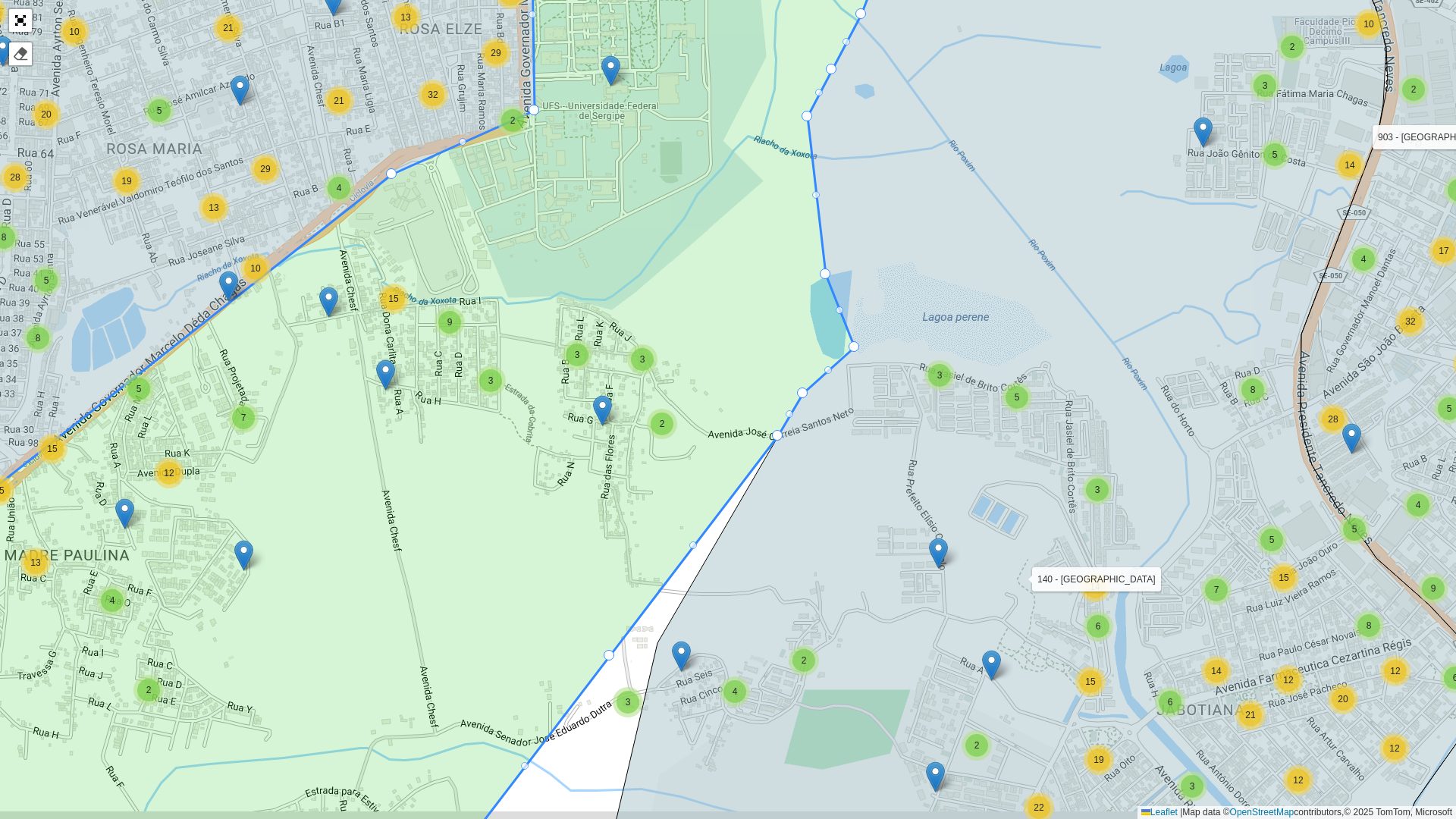
drag, startPoint x: 505, startPoint y: 658, endPoint x: 835, endPoint y: 256, distance: 520.1
click at [835, 256] on icon at bounding box center [369, 408] width 1031 height 976
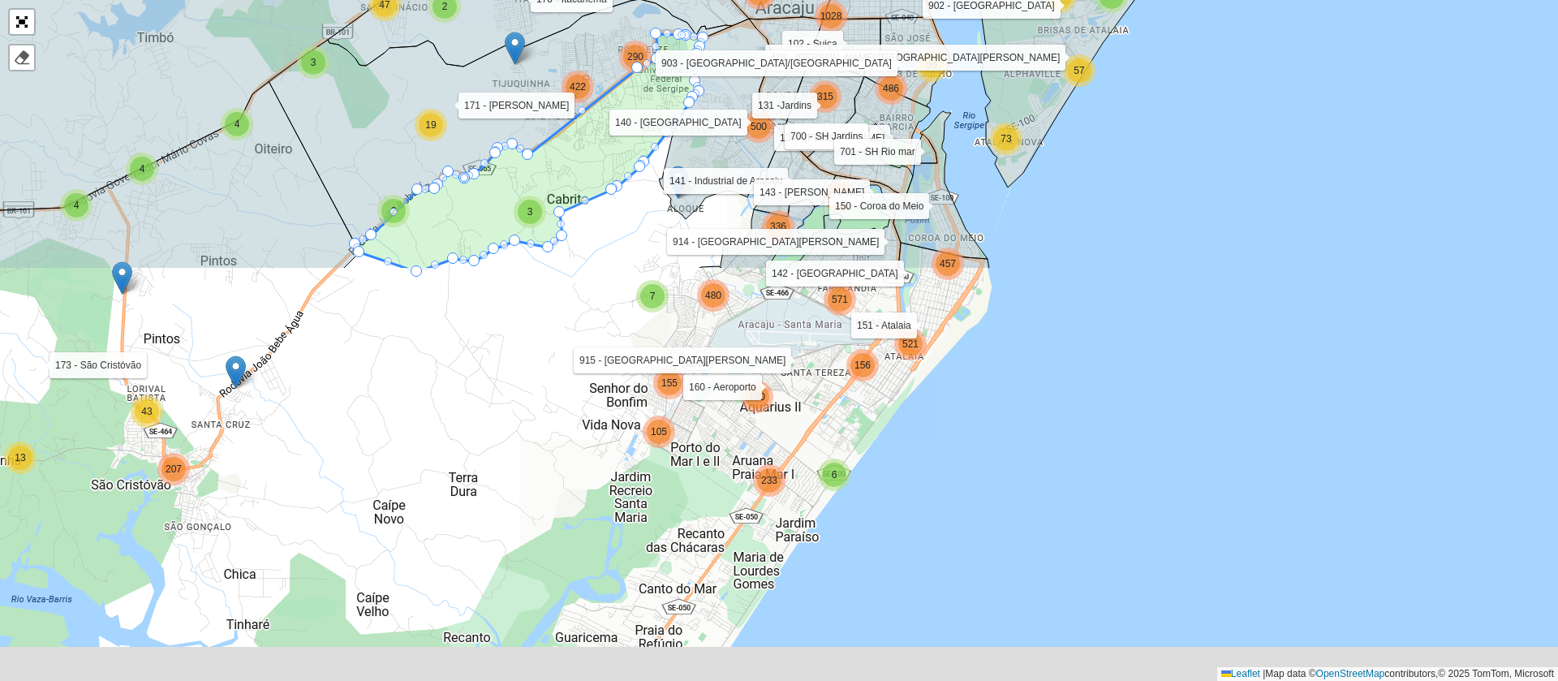
scroll to position [433, 0]
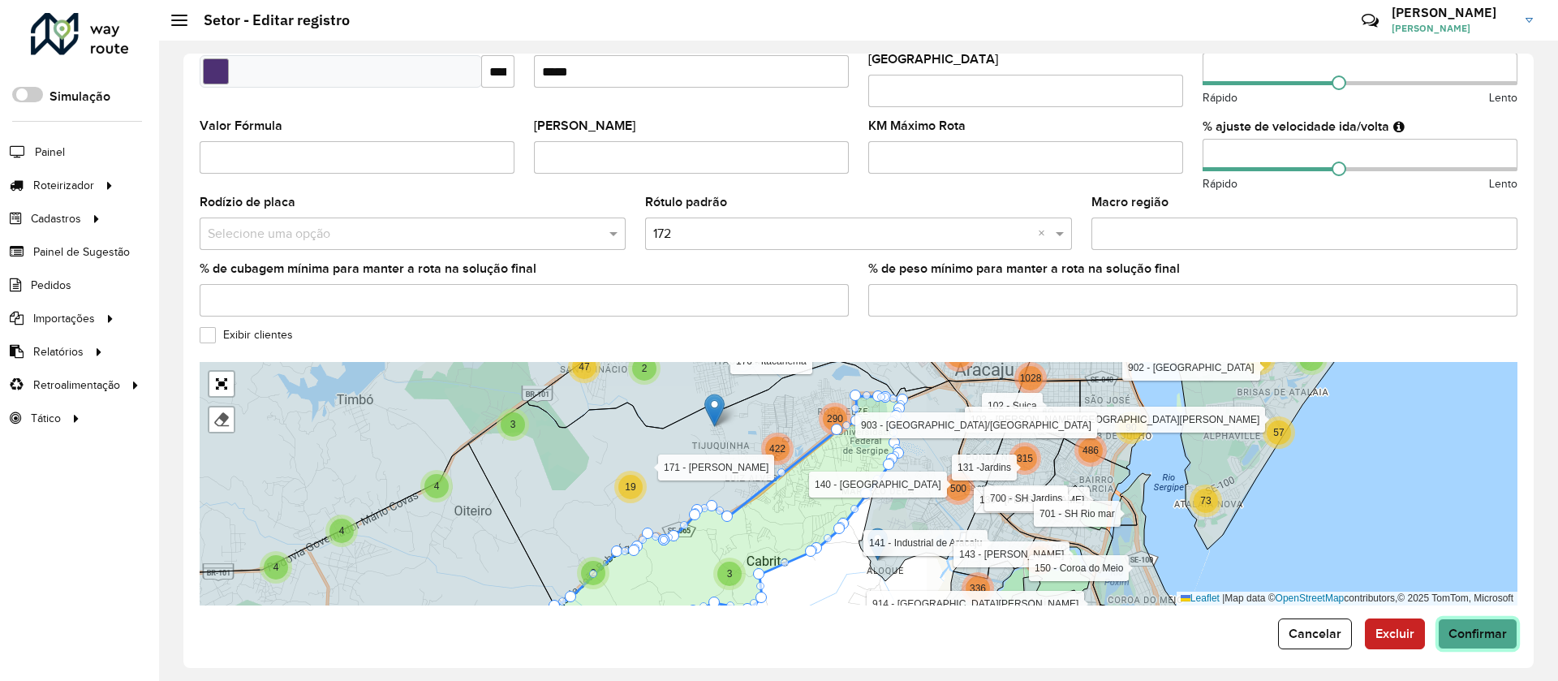
click at [1470, 627] on span "Confirmar" at bounding box center [1478, 634] width 58 height 14
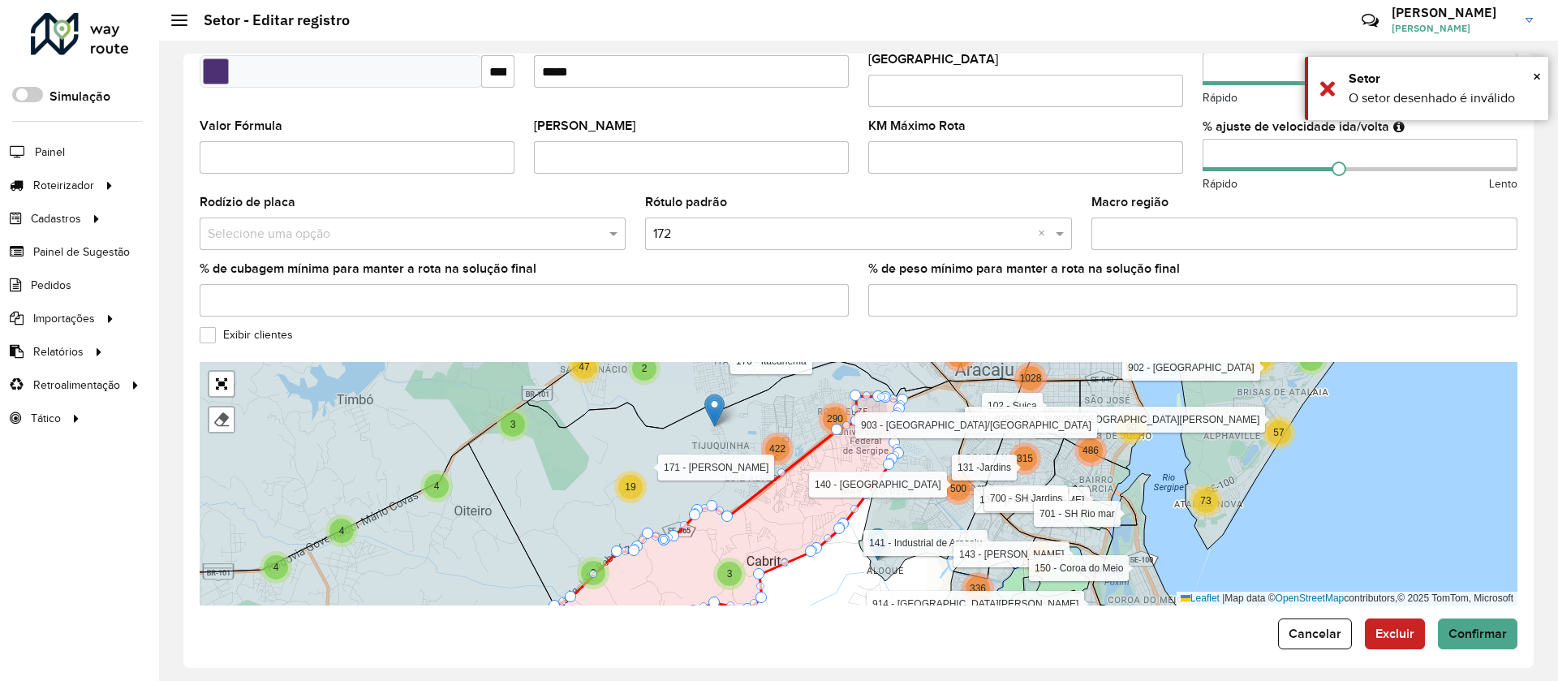
click at [904, 394] on div at bounding box center [902, 399] width 11 height 11
click at [657, 532] on icon at bounding box center [729, 514] width 348 height 236
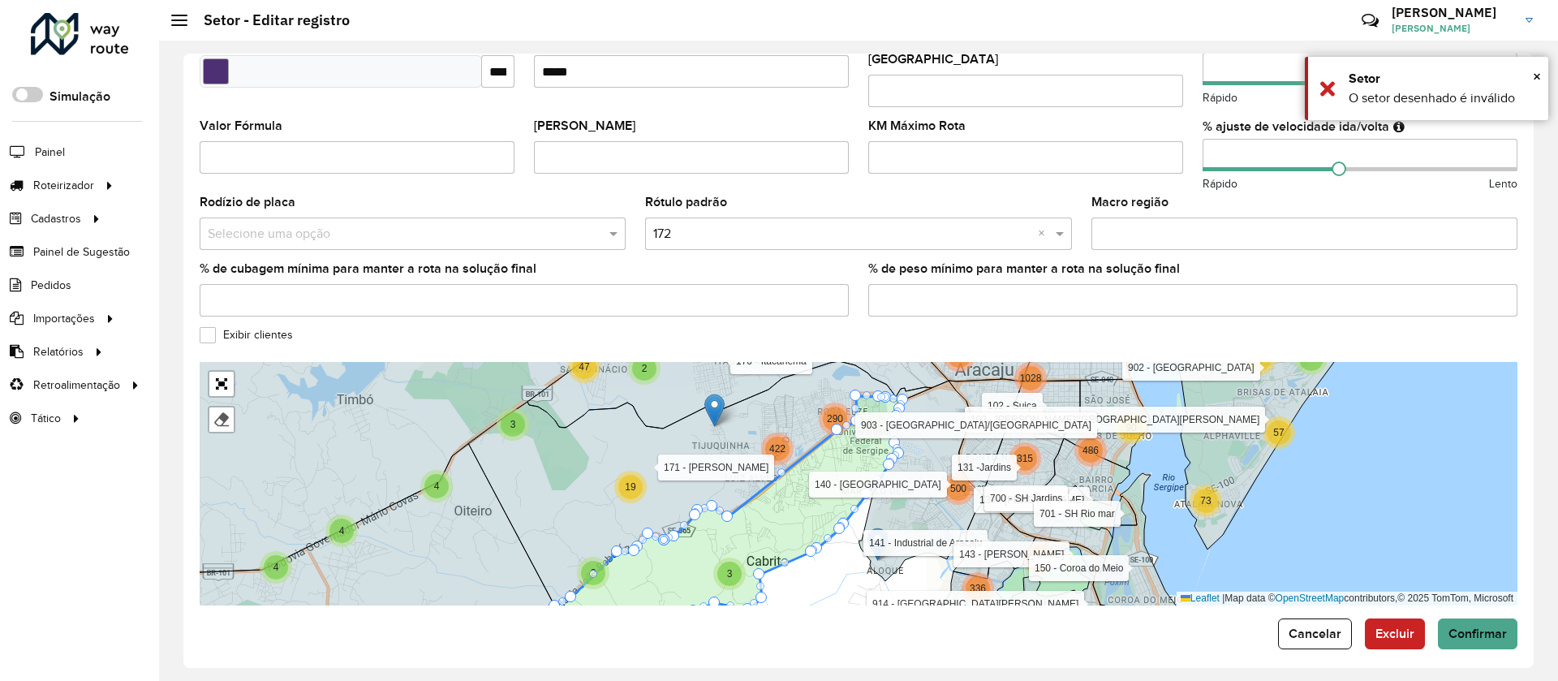
drag, startPoint x: 662, startPoint y: 531, endPoint x: 670, endPoint y: 504, distance: 27.8
click at [1450, 633] on button "Confirmar" at bounding box center [1478, 633] width 80 height 31
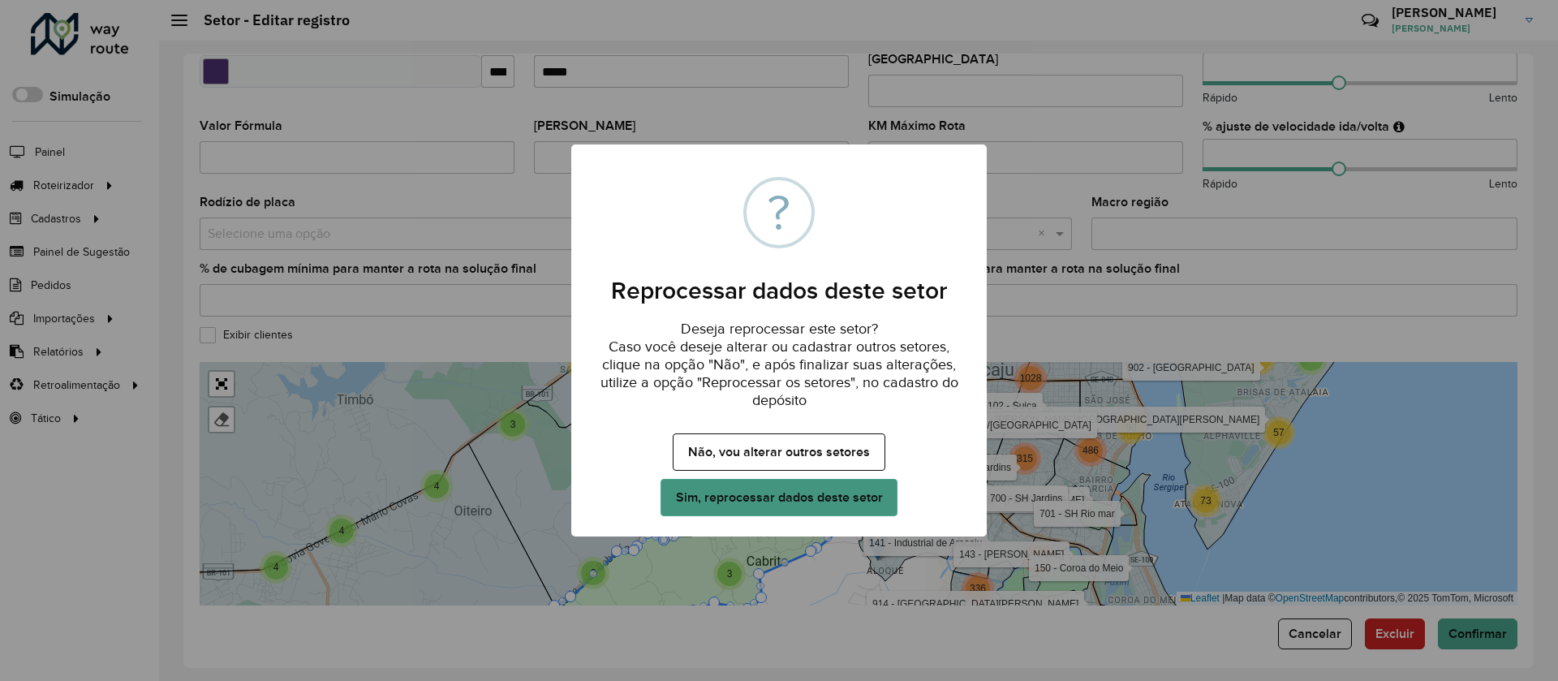
click at [834, 505] on button "Sim, reprocessar dados deste setor" at bounding box center [779, 497] width 237 height 37
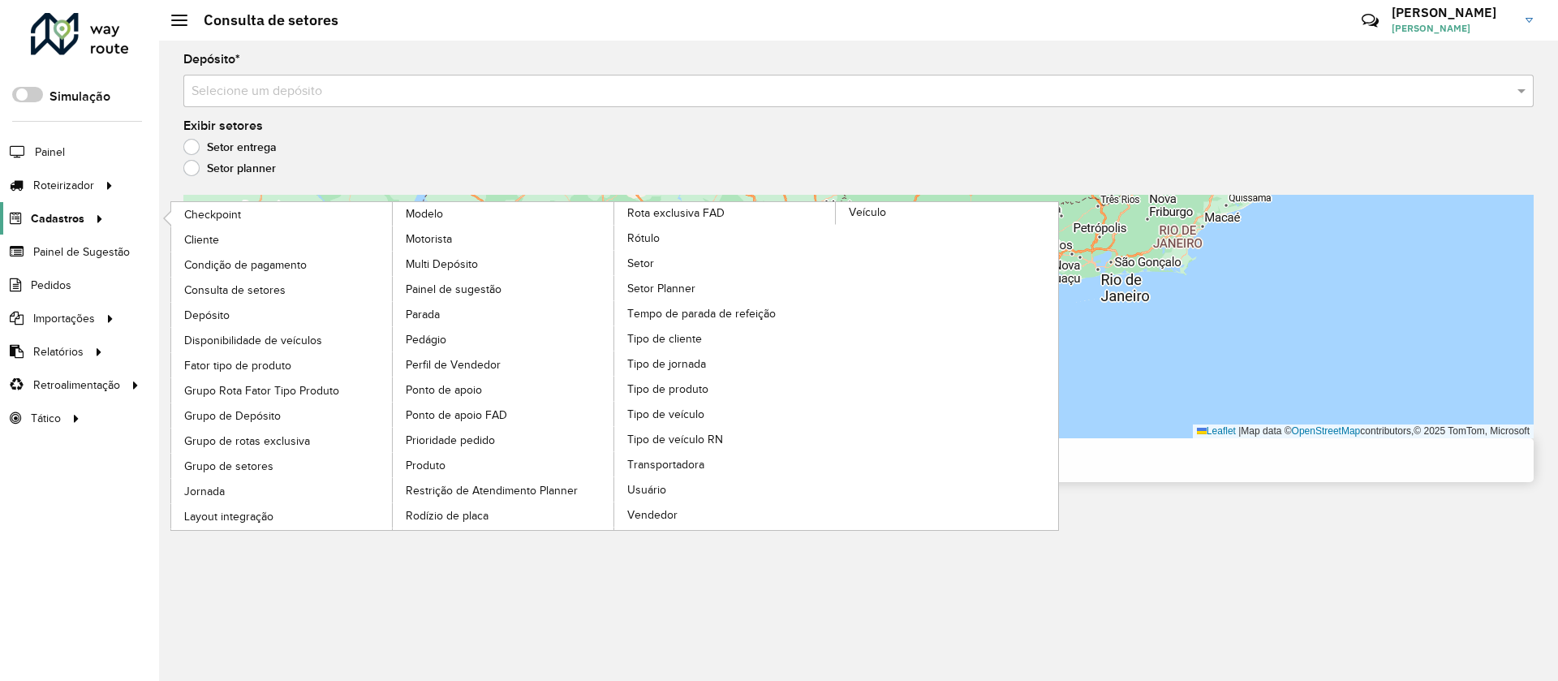
click at [58, 213] on span "Cadastros" at bounding box center [58, 218] width 54 height 17
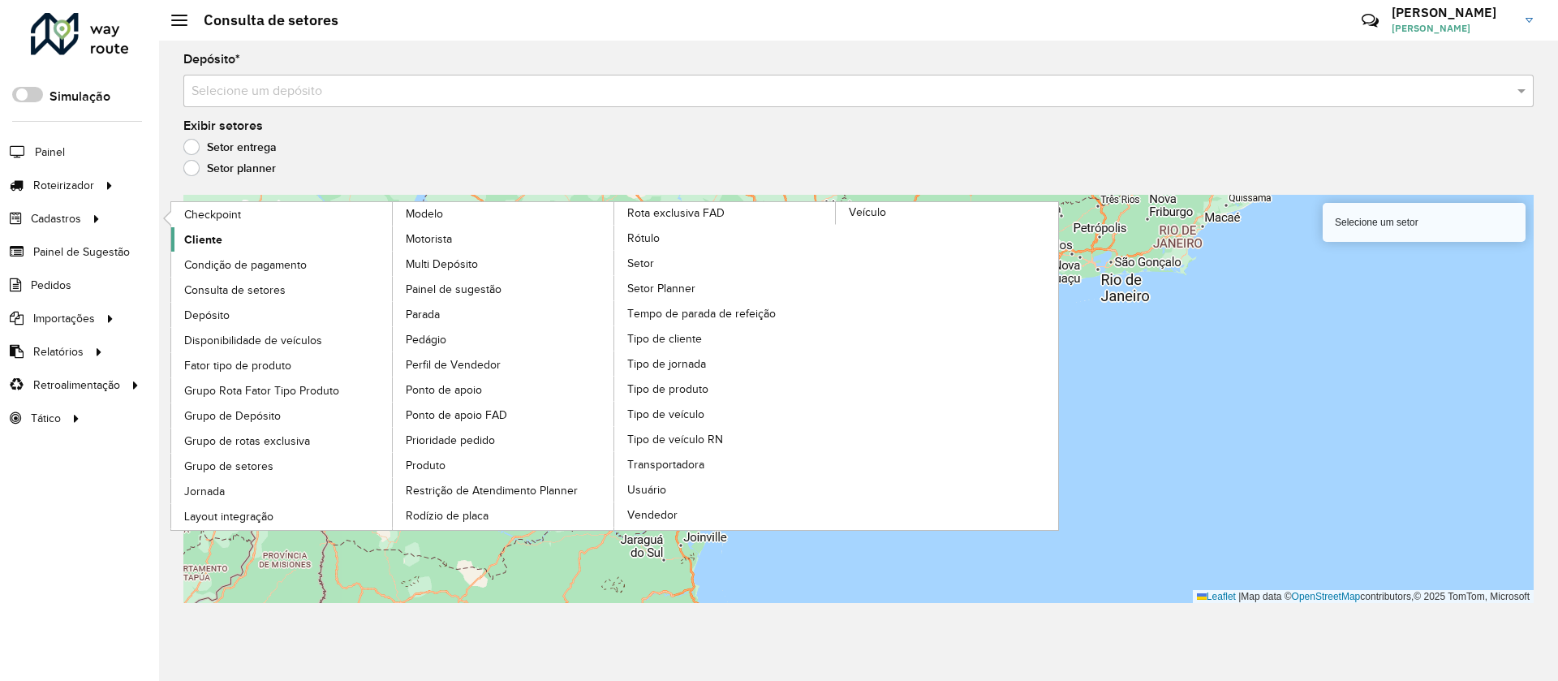
click at [206, 237] on span "Cliente" at bounding box center [203, 239] width 38 height 17
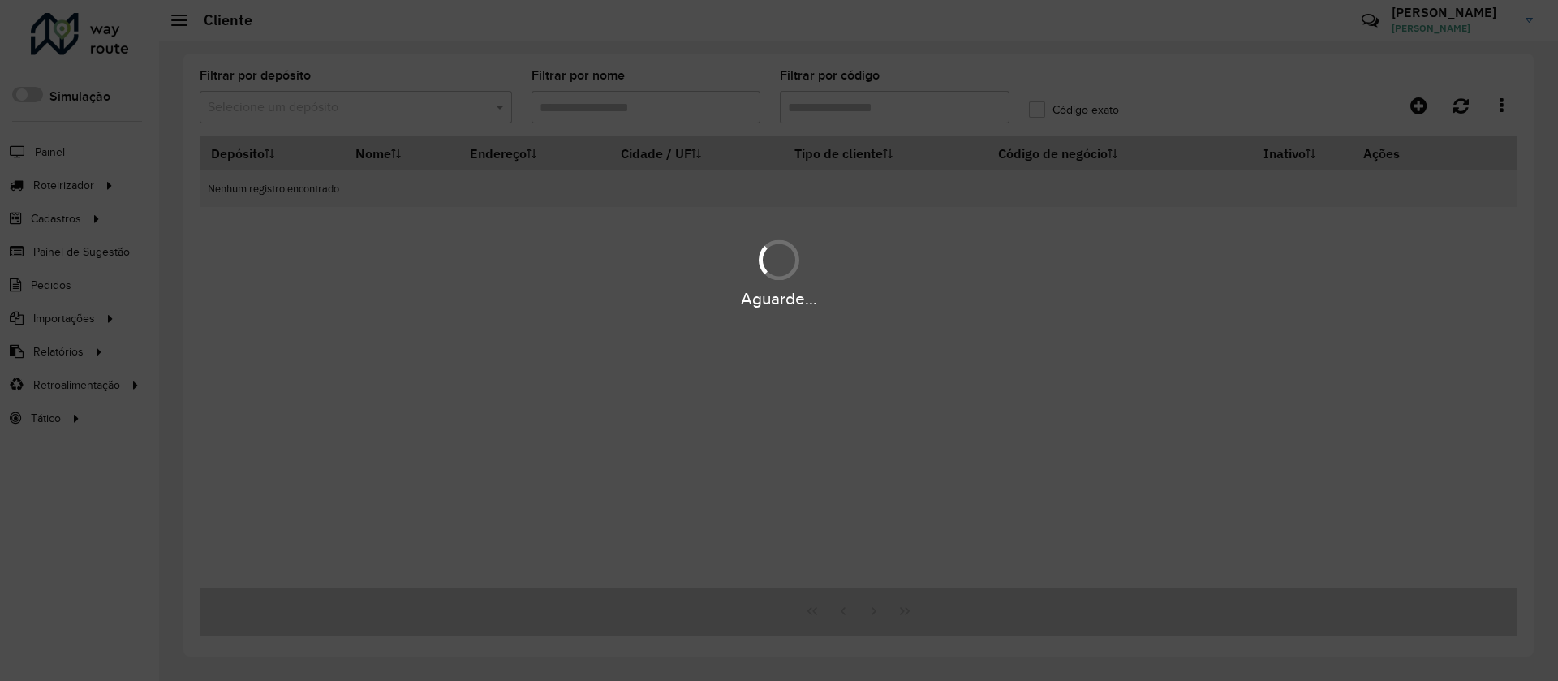
click at [461, 107] on div "Aguarde..." at bounding box center [779, 340] width 1558 height 681
click at [459, 108] on div "Aguarde..." at bounding box center [779, 340] width 1558 height 681
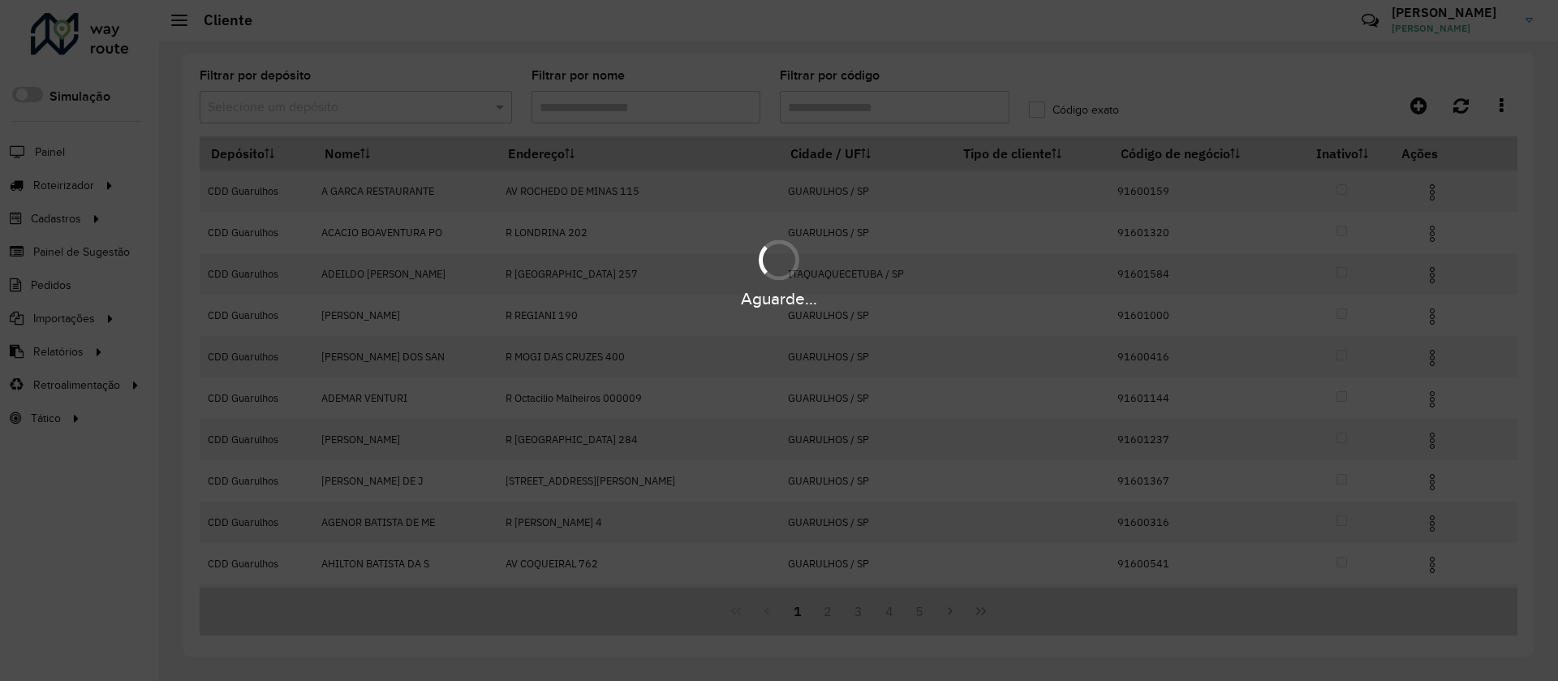
click at [459, 110] on div "Aguarde..." at bounding box center [779, 340] width 1558 height 681
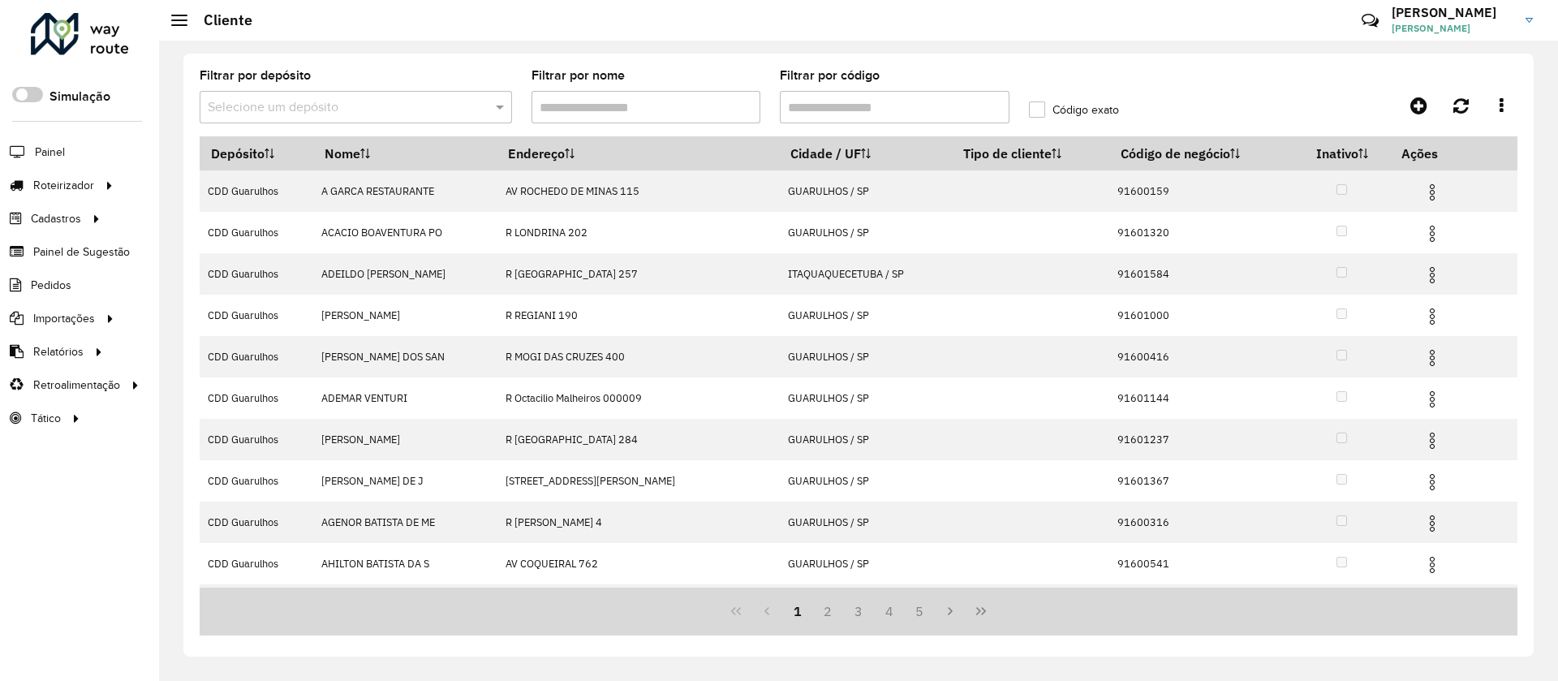
click at [447, 106] on input "text" at bounding box center [340, 107] width 264 height 19
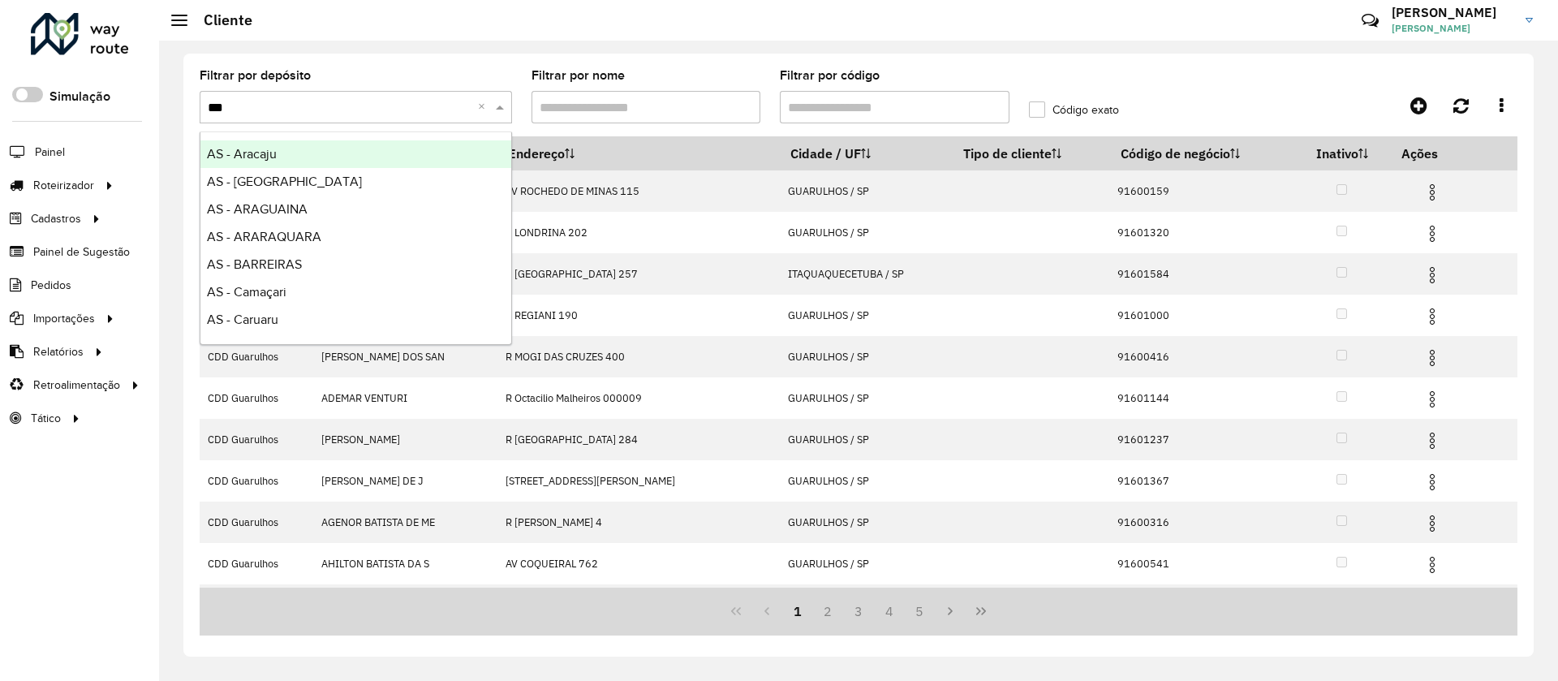
type input "****"
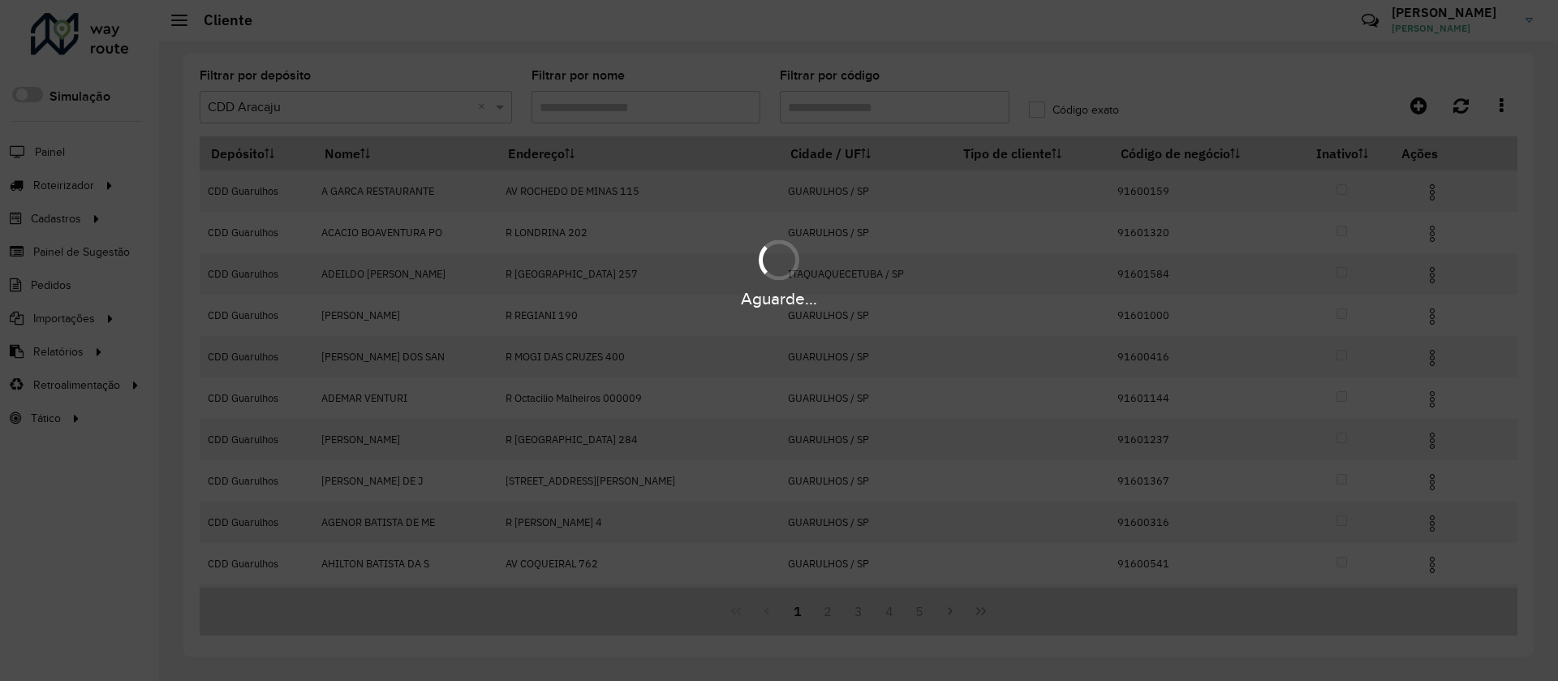
click at [949, 116] on div "Aguarde..." at bounding box center [779, 340] width 1558 height 681
click at [931, 101] on div "Aguarde..." at bounding box center [779, 340] width 1558 height 681
click at [931, 108] on div "Aguarde..." at bounding box center [779, 340] width 1558 height 681
click at [935, 108] on div "Aguarde..." at bounding box center [779, 340] width 1558 height 681
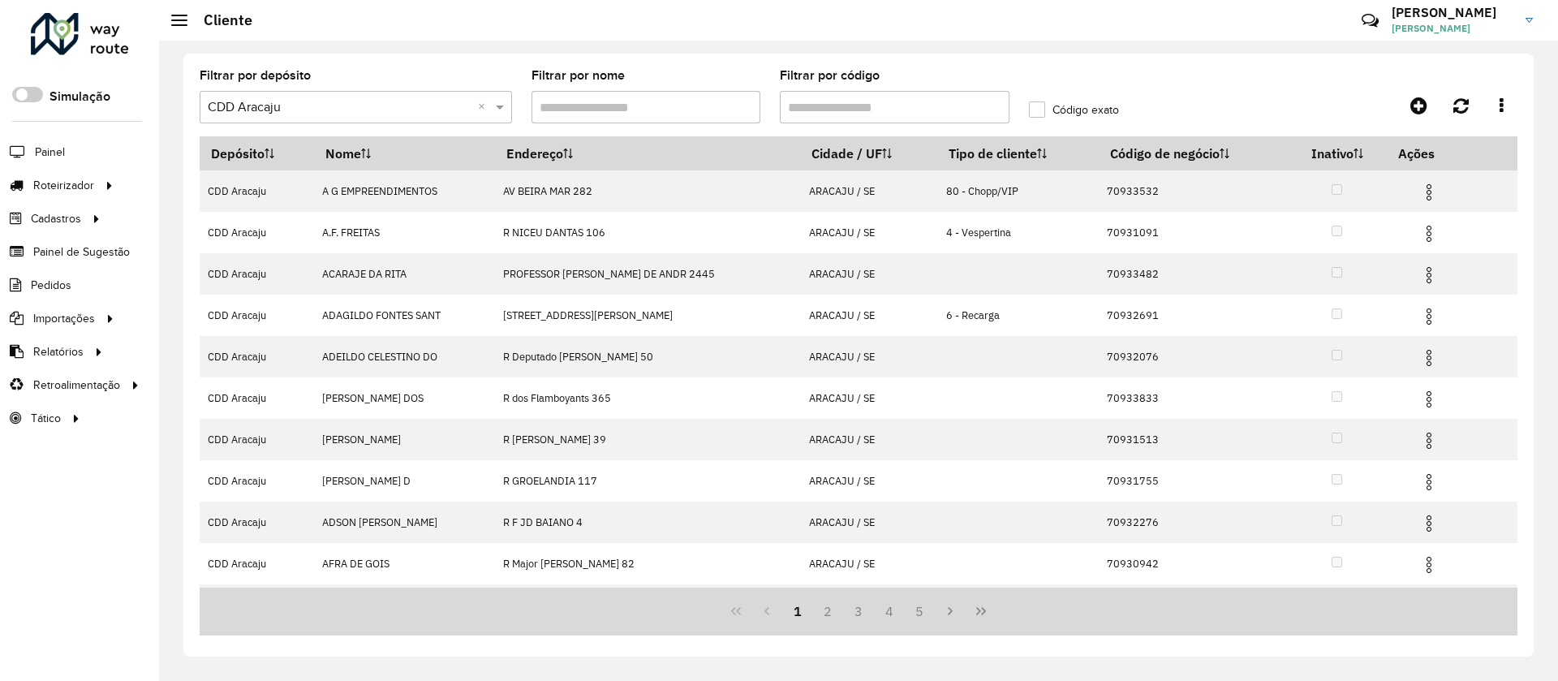
click at [936, 108] on input "Filtrar por código" at bounding box center [895, 107] width 230 height 32
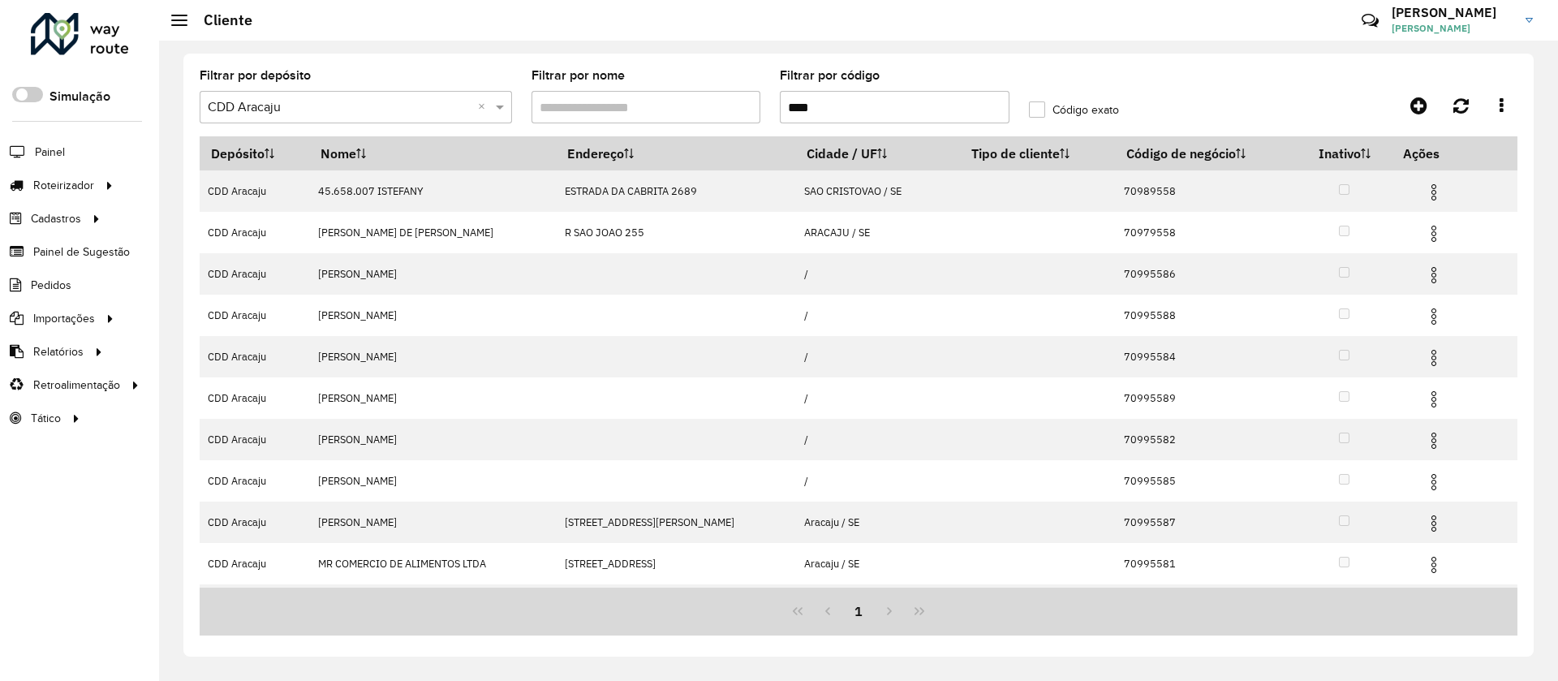
click at [789, 101] on input "****" at bounding box center [895, 107] width 230 height 32
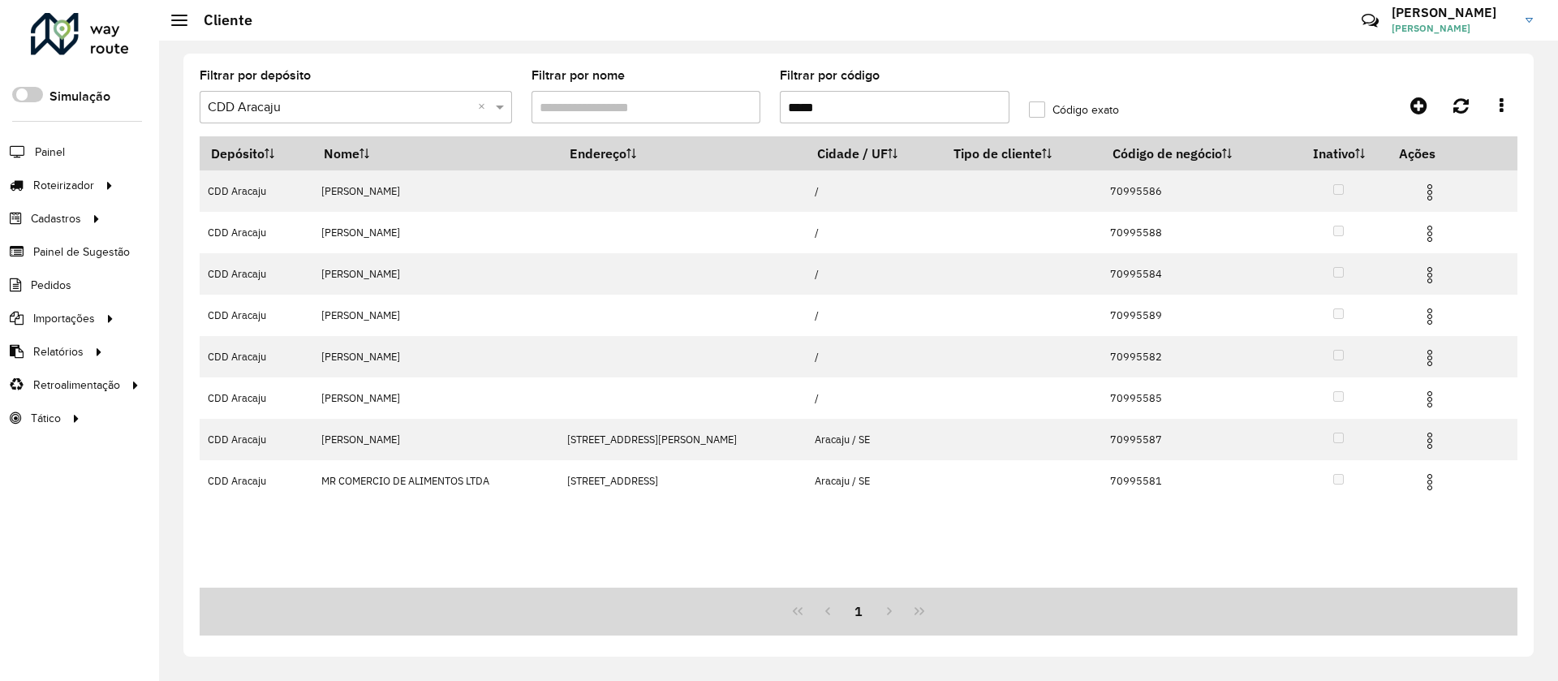
click at [790, 103] on input "*****" at bounding box center [895, 107] width 230 height 32
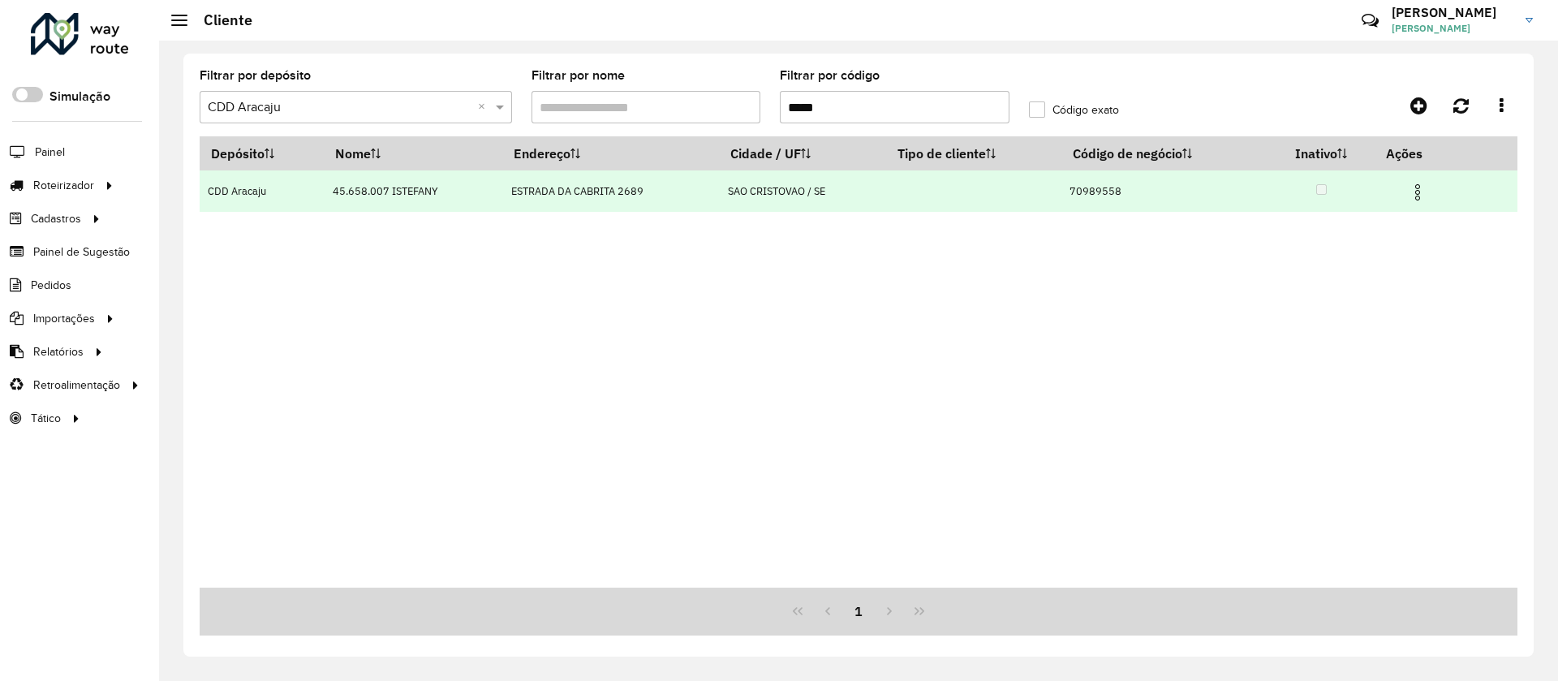
type input "*****"
click at [1038, 192] on td "70989558" at bounding box center [1164, 190] width 206 height 41
click at [549, 188] on td "ESTRADA DA CABRITA 2689" at bounding box center [610, 190] width 217 height 41
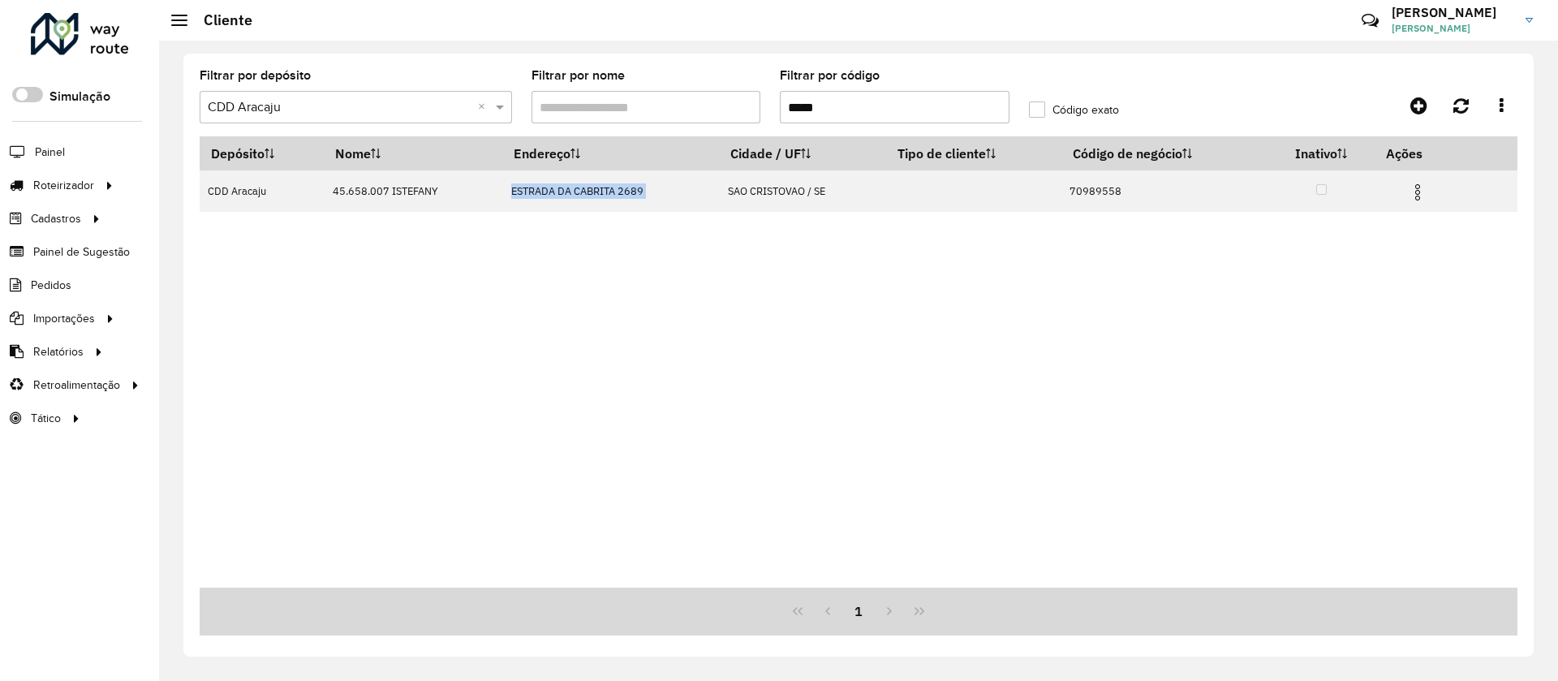
copy td "ESTRADA DA CABRITA 2689"
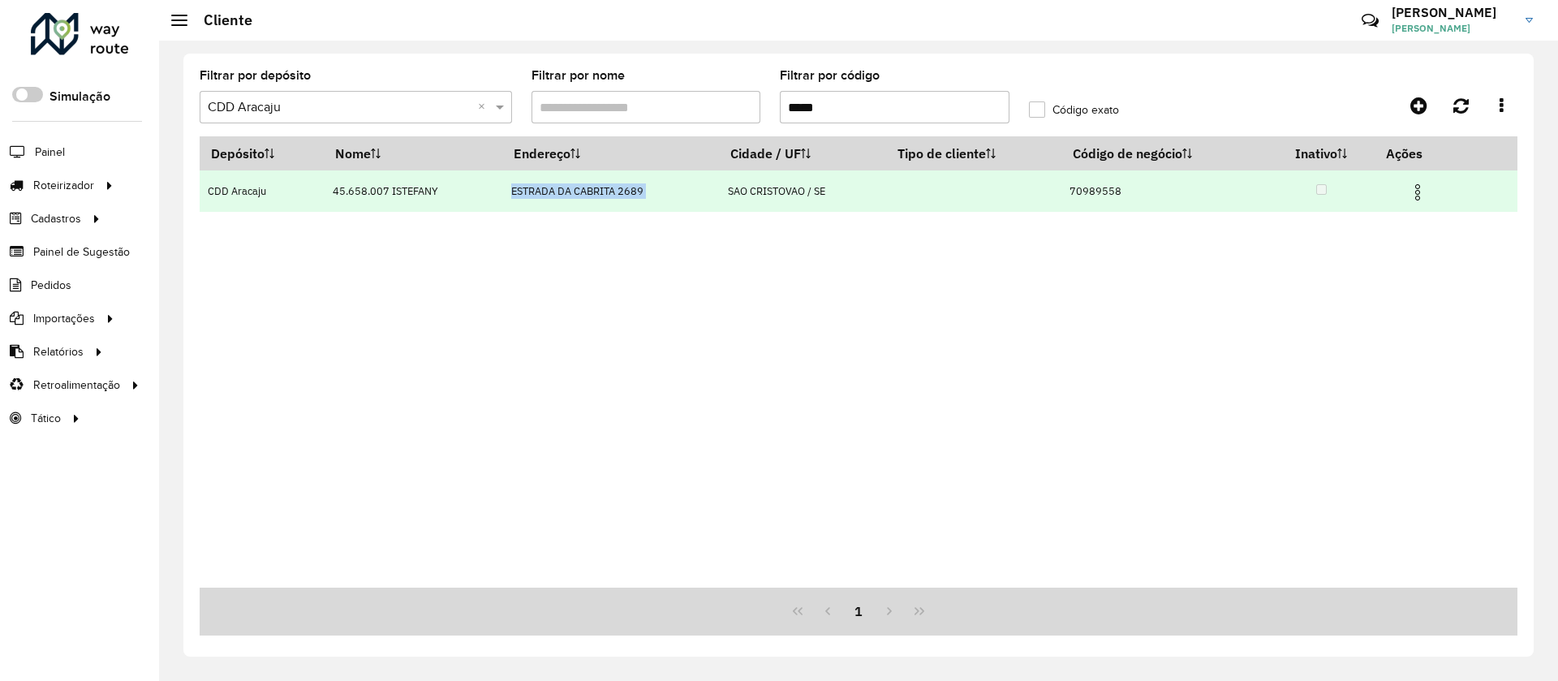
click at [1038, 188] on img at bounding box center [1417, 192] width 19 height 19
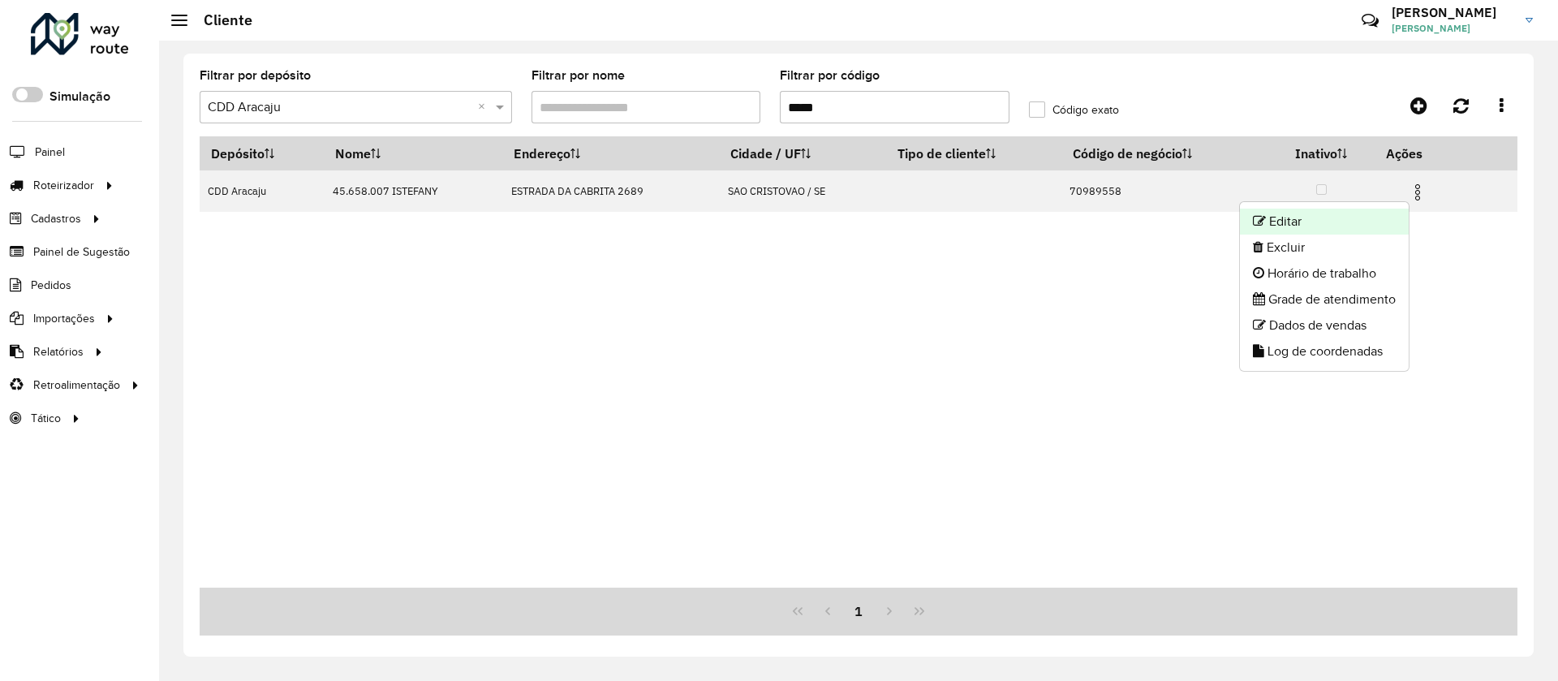
click at [1038, 226] on li "Editar" at bounding box center [1324, 222] width 169 height 26
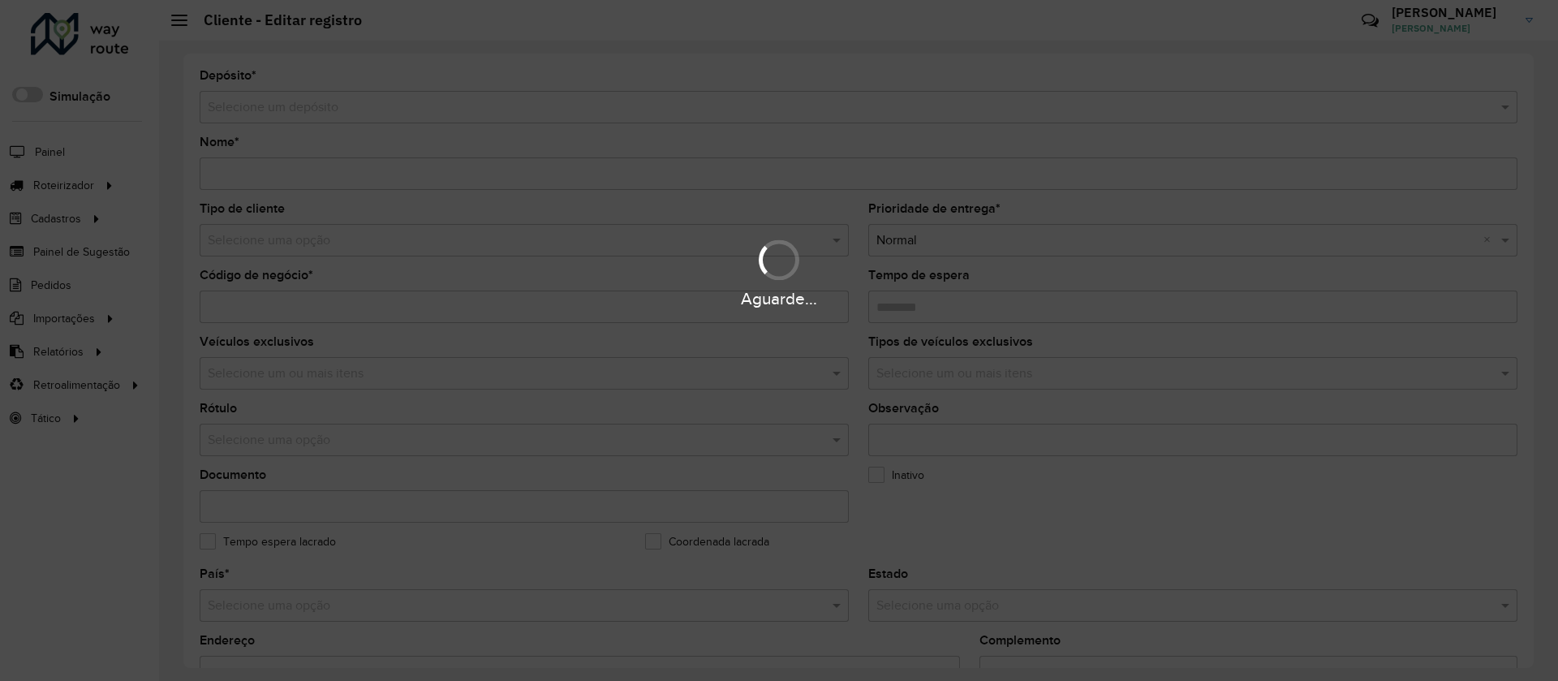
type input "**********"
type input "********"
type input "**********"
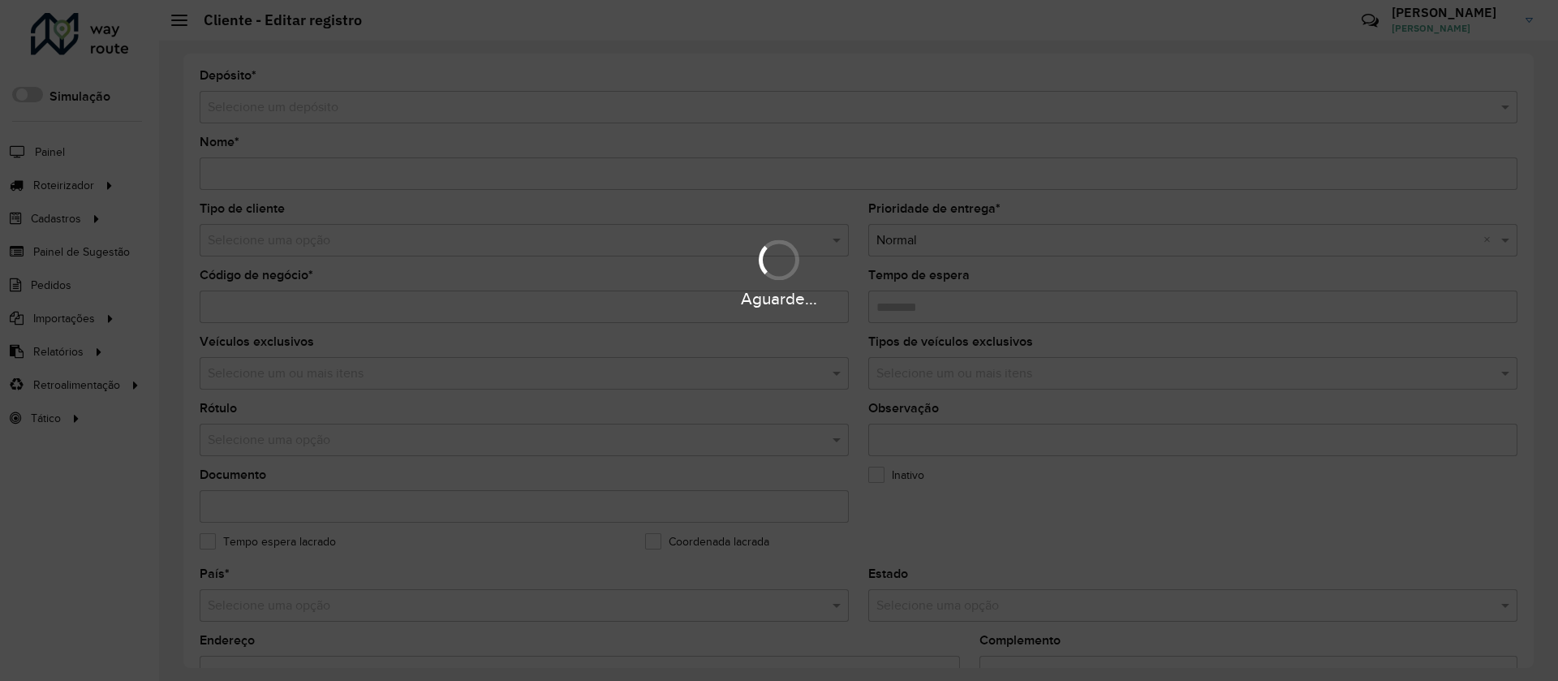
type input "******"
type input "********"
type input "**********"
type input "*********"
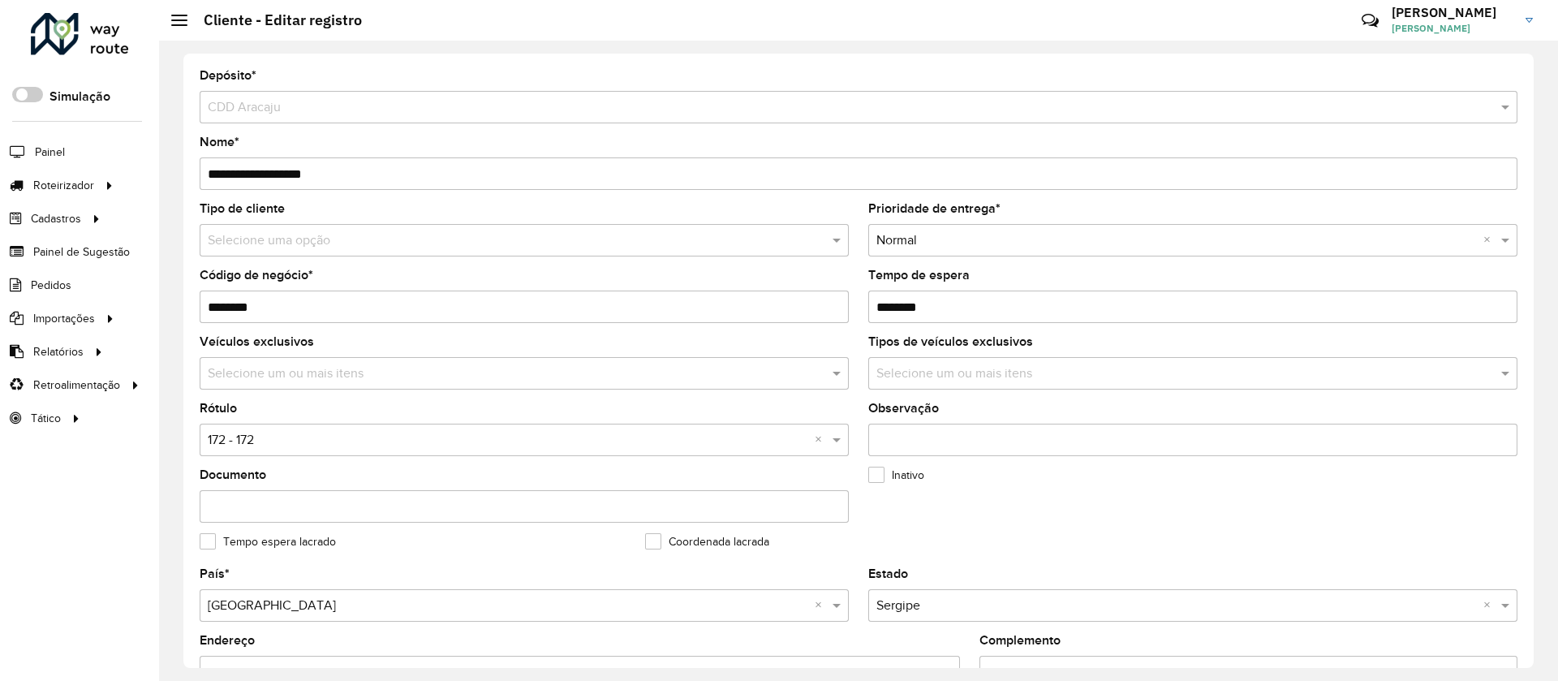
scroll to position [243, 0]
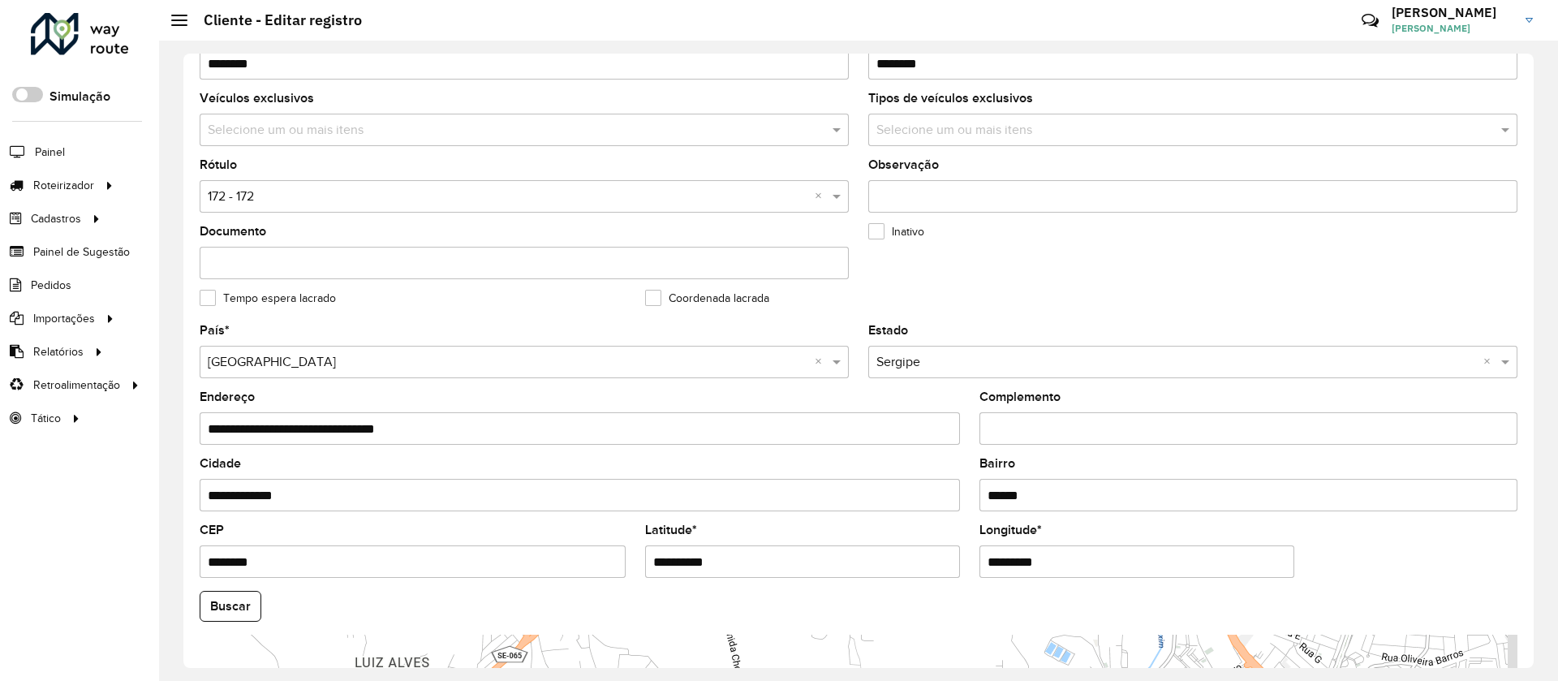
drag, startPoint x: 770, startPoint y: 567, endPoint x: 512, endPoint y: 585, distance: 258.7
click at [512, 453] on formly-group "**********" at bounding box center [858, 601] width 1337 height 553
drag, startPoint x: 1101, startPoint y: 564, endPoint x: 747, endPoint y: 553, distance: 354.8
click at [747, 453] on formly-group "**********" at bounding box center [858, 601] width 1337 height 553
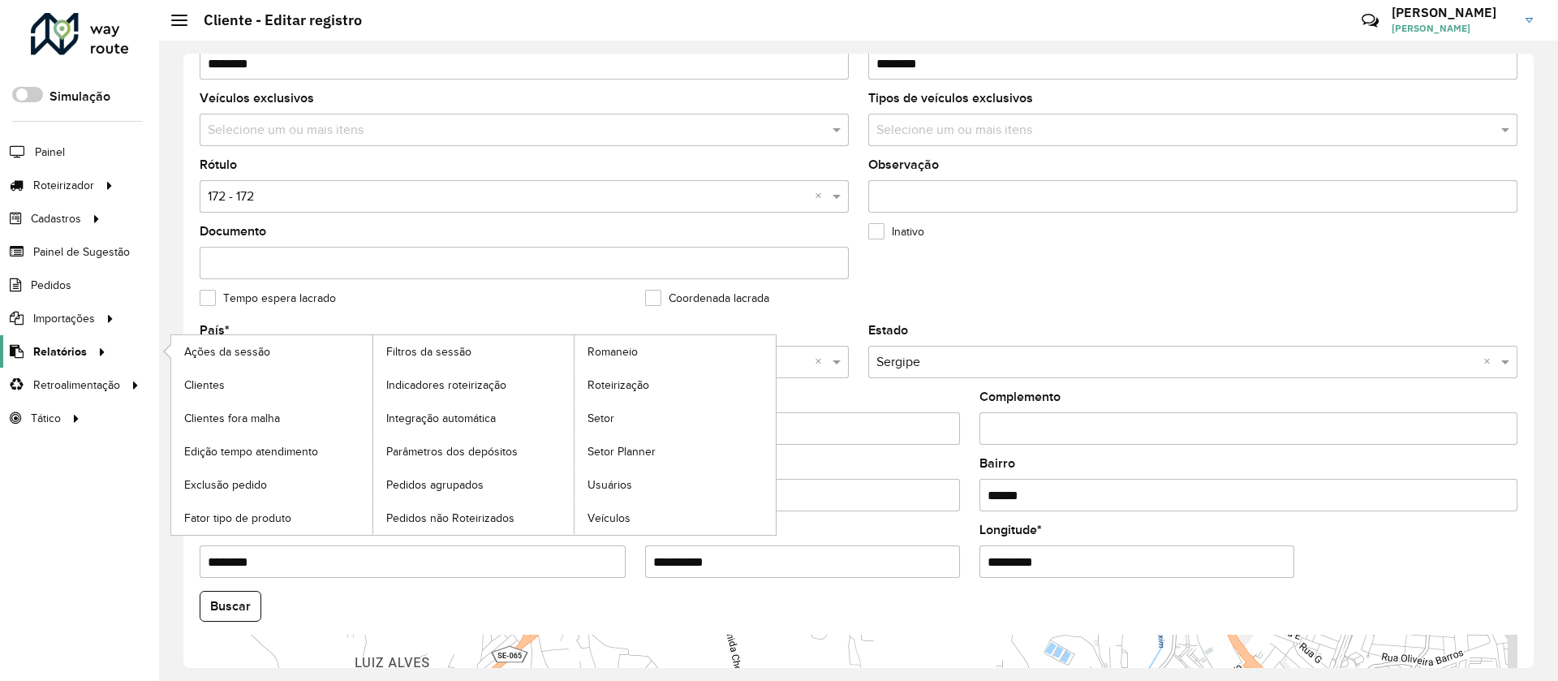
click at [97, 345] on icon at bounding box center [100, 350] width 14 height 24
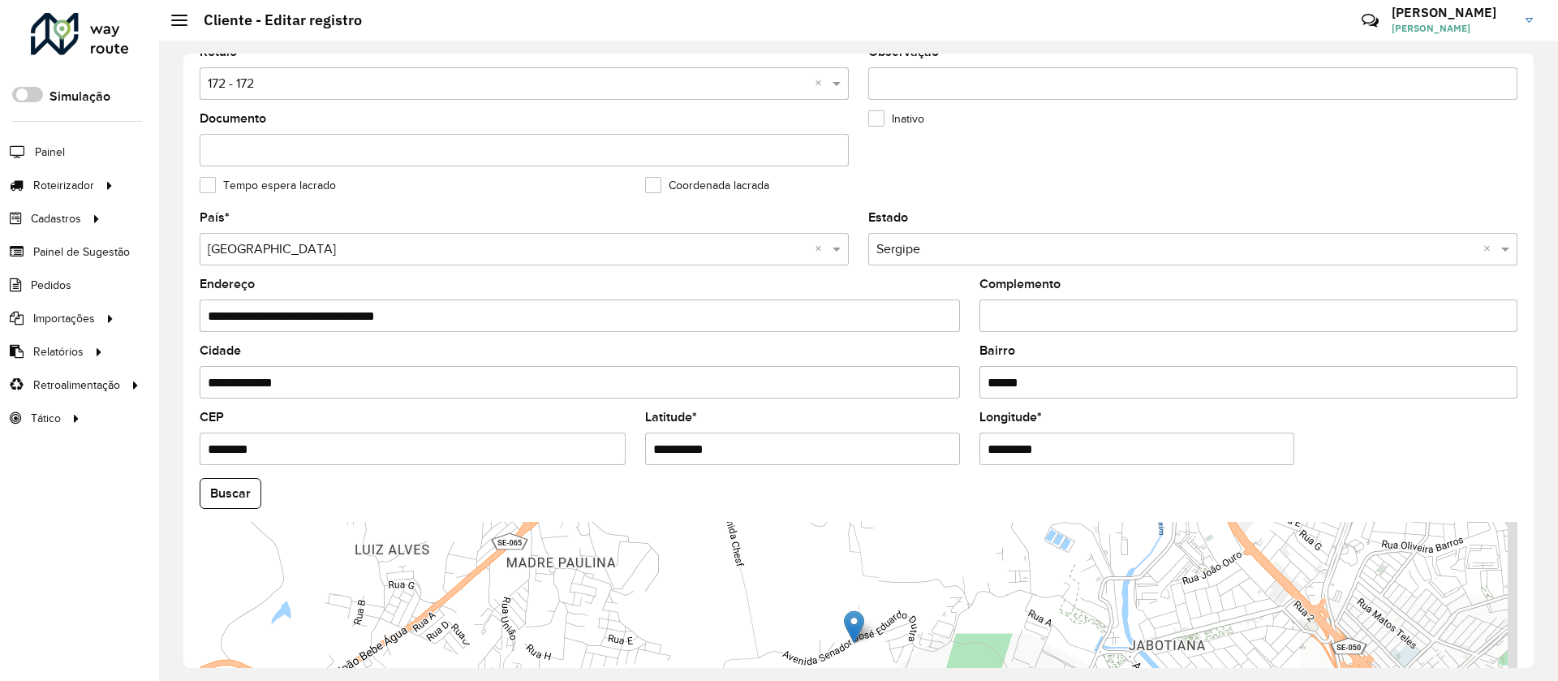
scroll to position [527, 0]
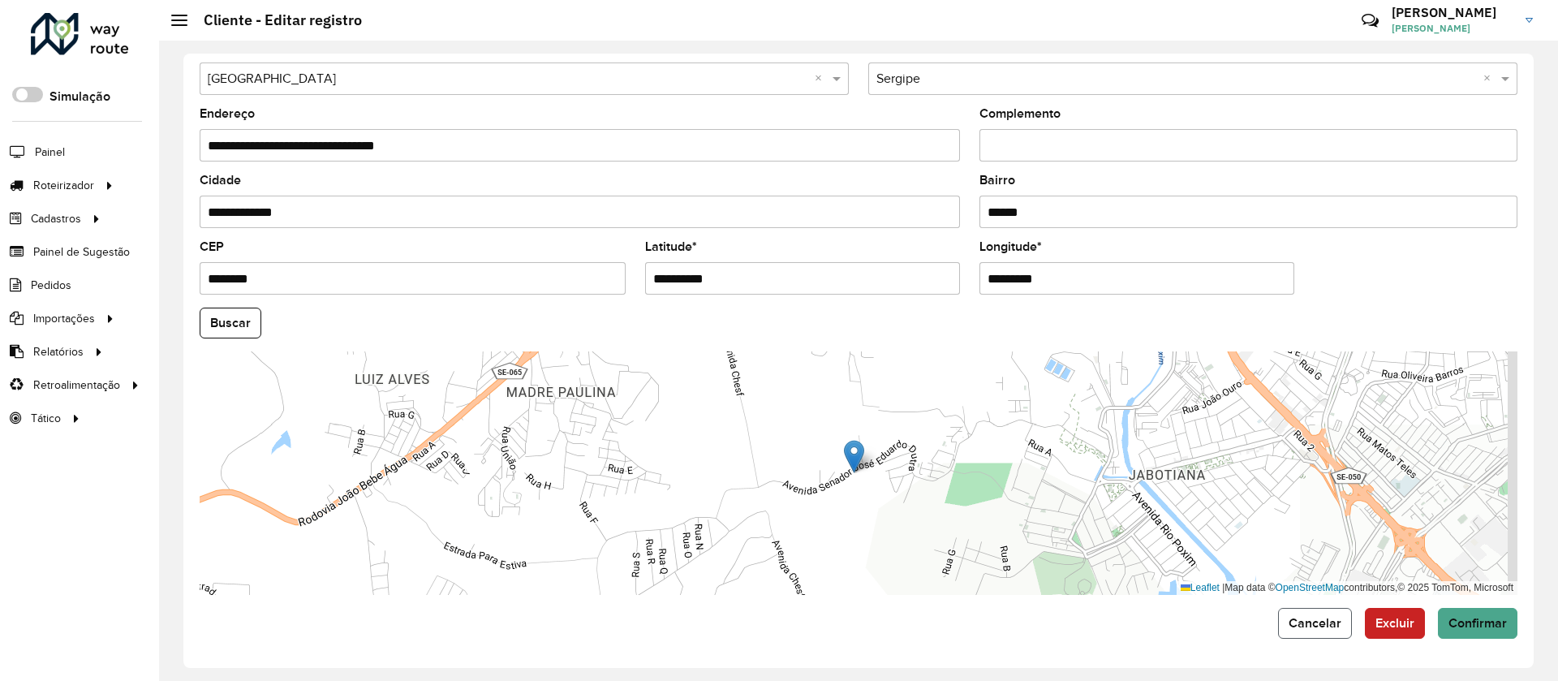
click at [1038, 453] on span "Cancelar" at bounding box center [1315, 623] width 53 height 14
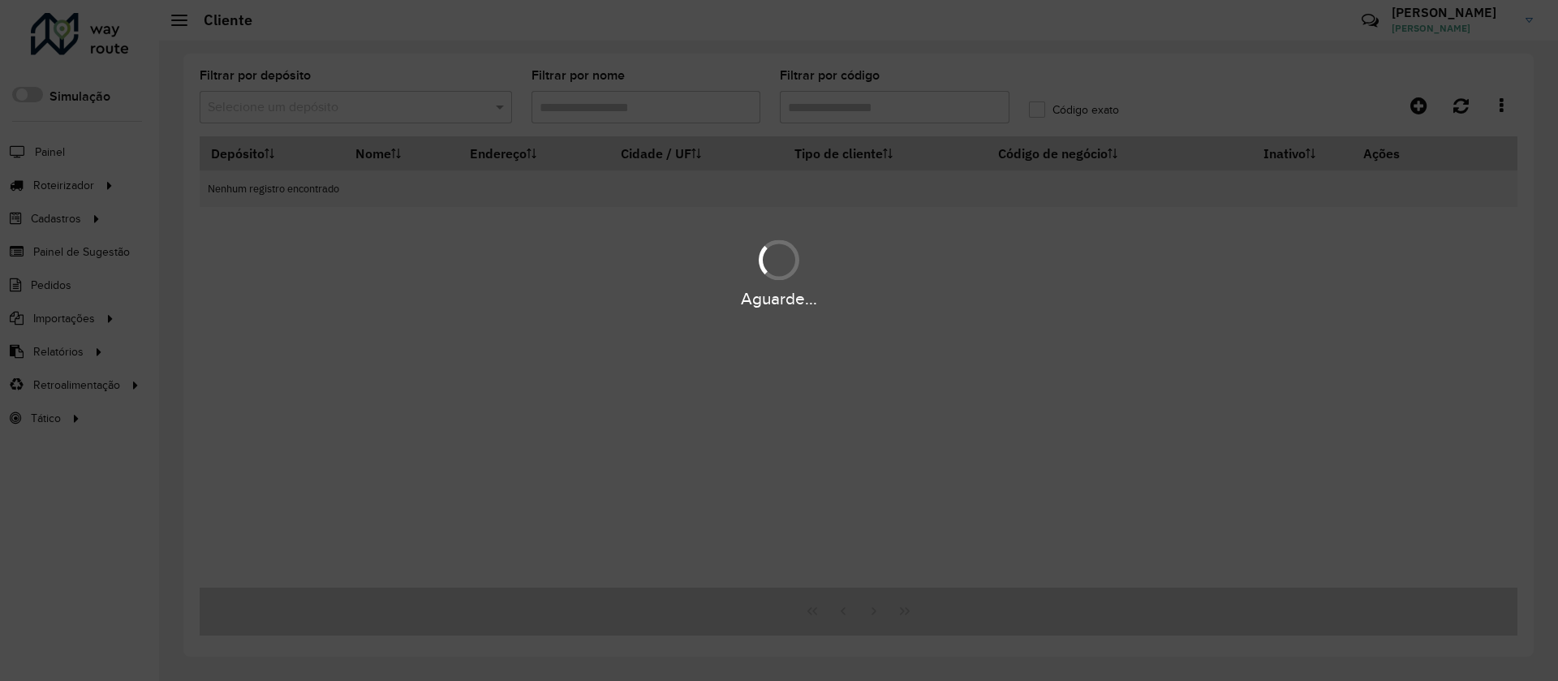
type input "*****"
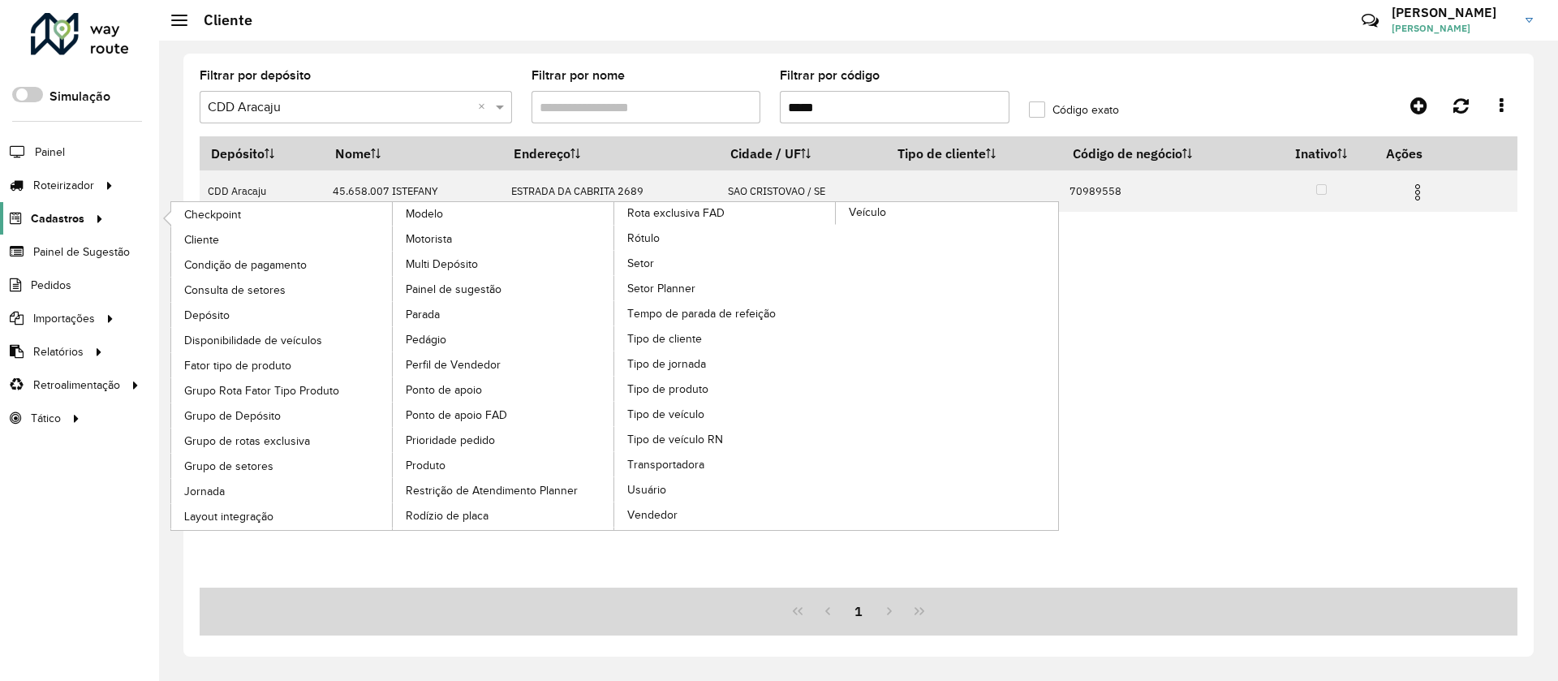
click at [91, 217] on icon at bounding box center [97, 217] width 14 height 24
click at [658, 265] on link "Setor" at bounding box center [725, 263] width 222 height 24
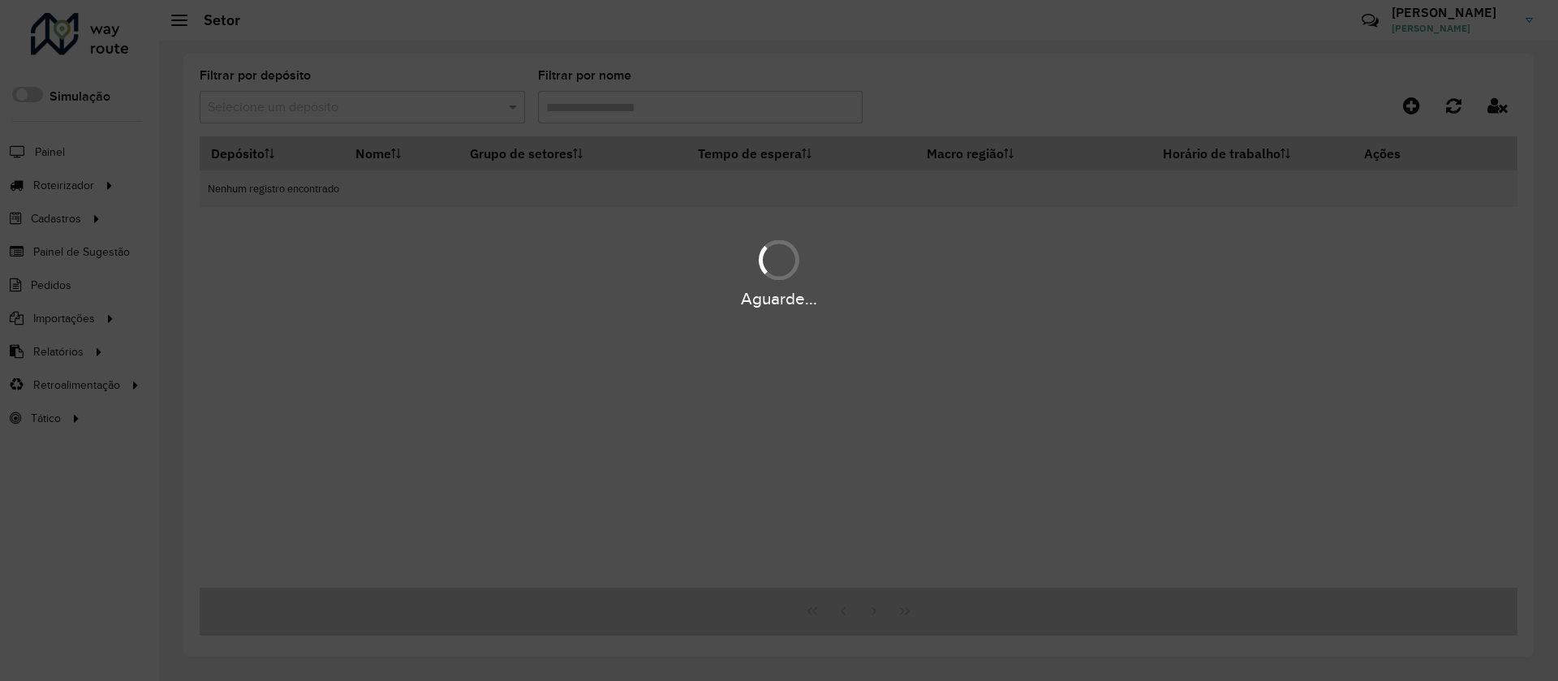
click at [296, 97] on div "Aguarde..." at bounding box center [779, 340] width 1558 height 681
click at [305, 109] on div "Aguarde..." at bounding box center [779, 340] width 1558 height 681
click at [347, 112] on div "Aguarde..." at bounding box center [779, 340] width 1558 height 681
click at [348, 118] on div "Aguarde..." at bounding box center [779, 340] width 1558 height 681
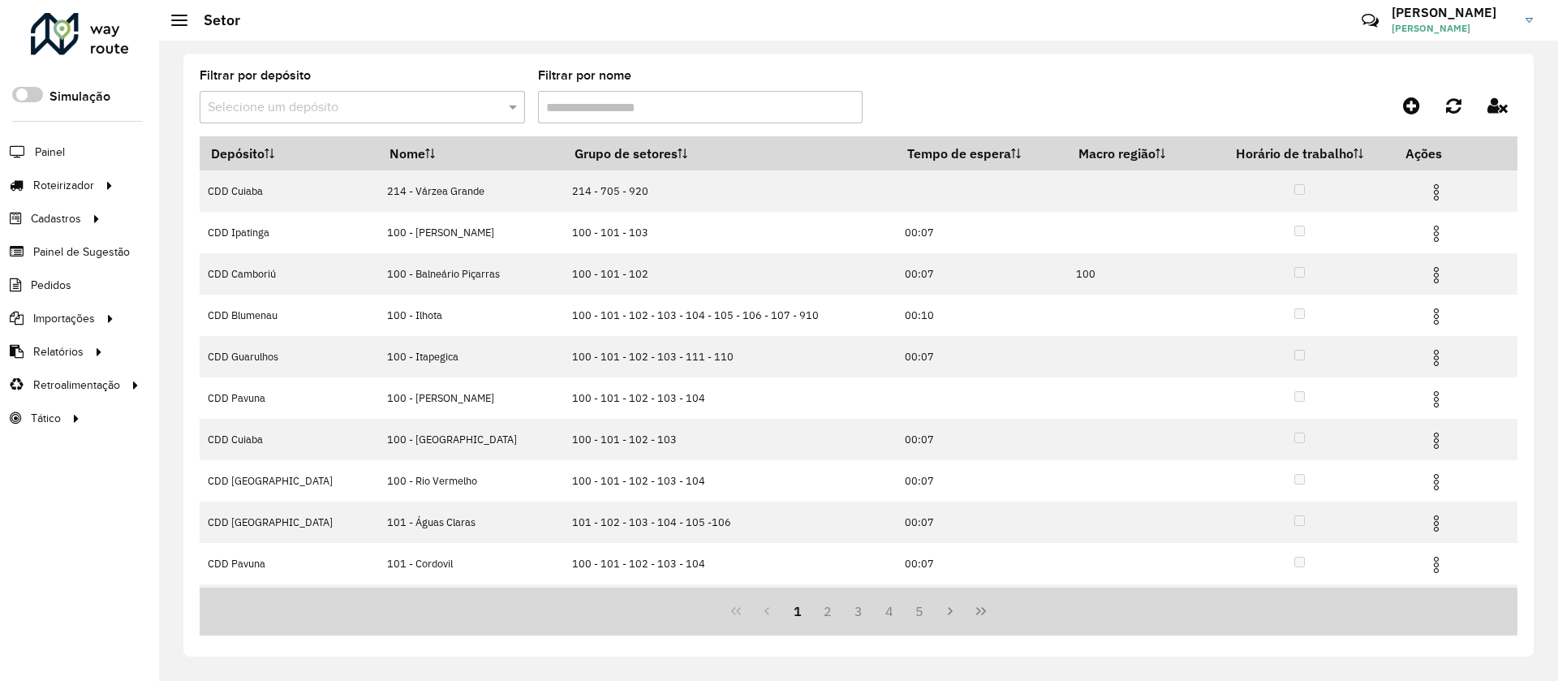
click at [340, 88] on div "Filtrar por depósito Selecione um depósito" at bounding box center [362, 97] width 325 height 54
click at [291, 115] on input "text" at bounding box center [346, 107] width 277 height 19
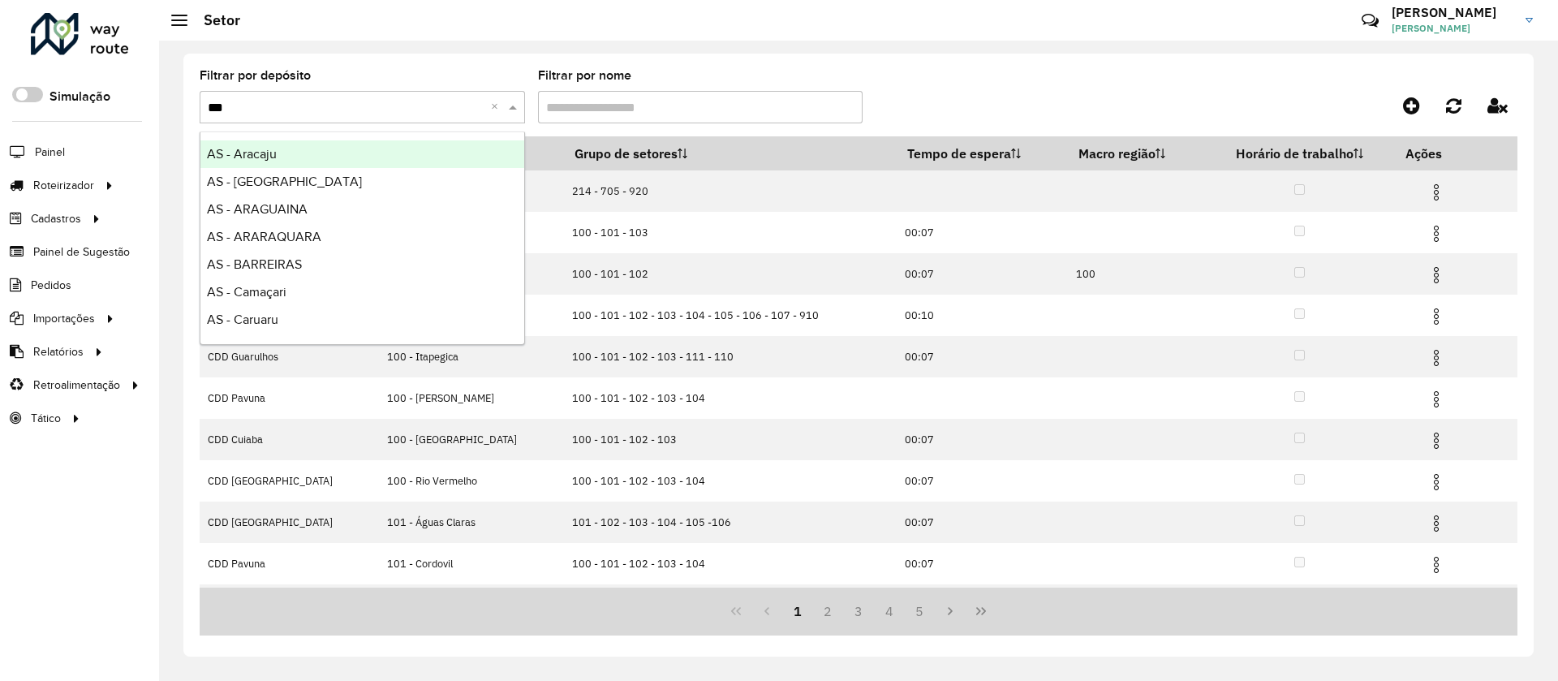
type input "****"
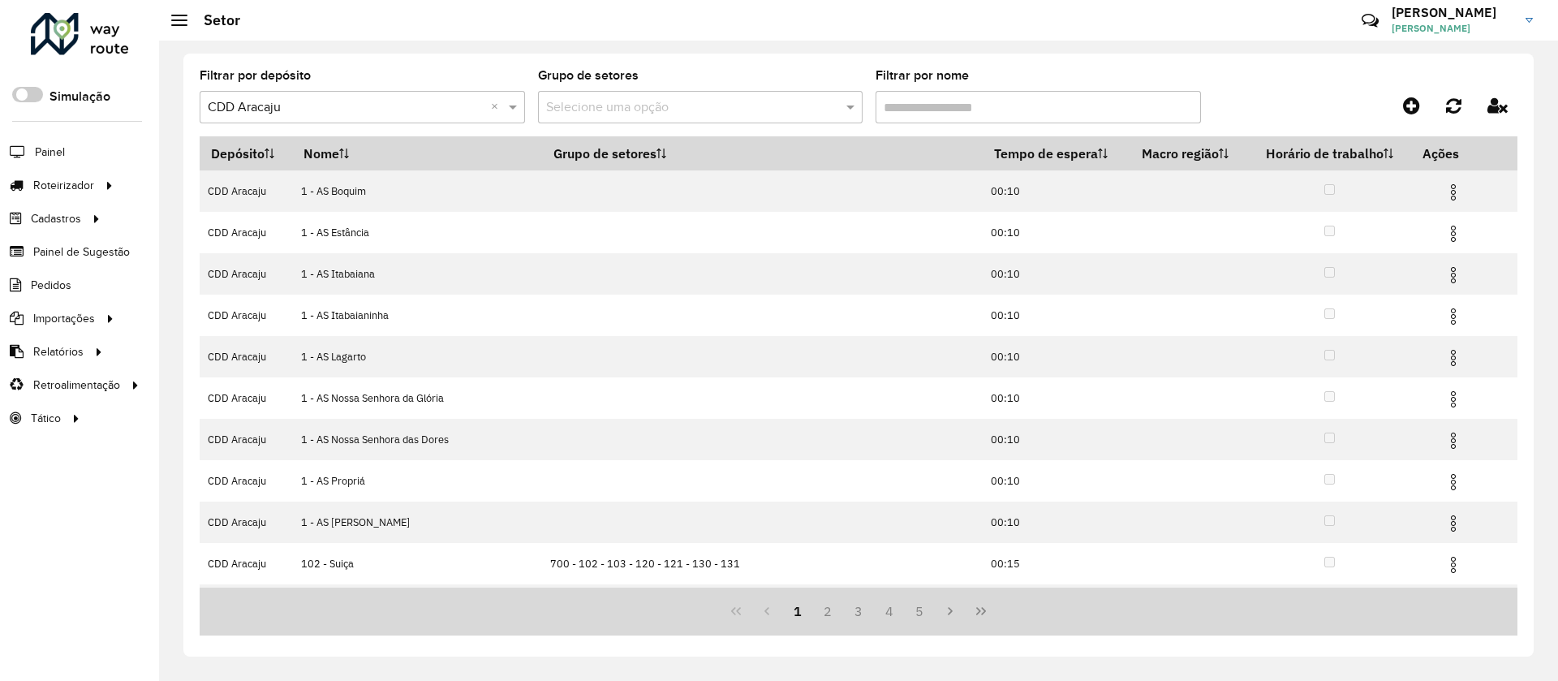
click at [942, 108] on input "Filtrar por nome" at bounding box center [1038, 107] width 325 height 32
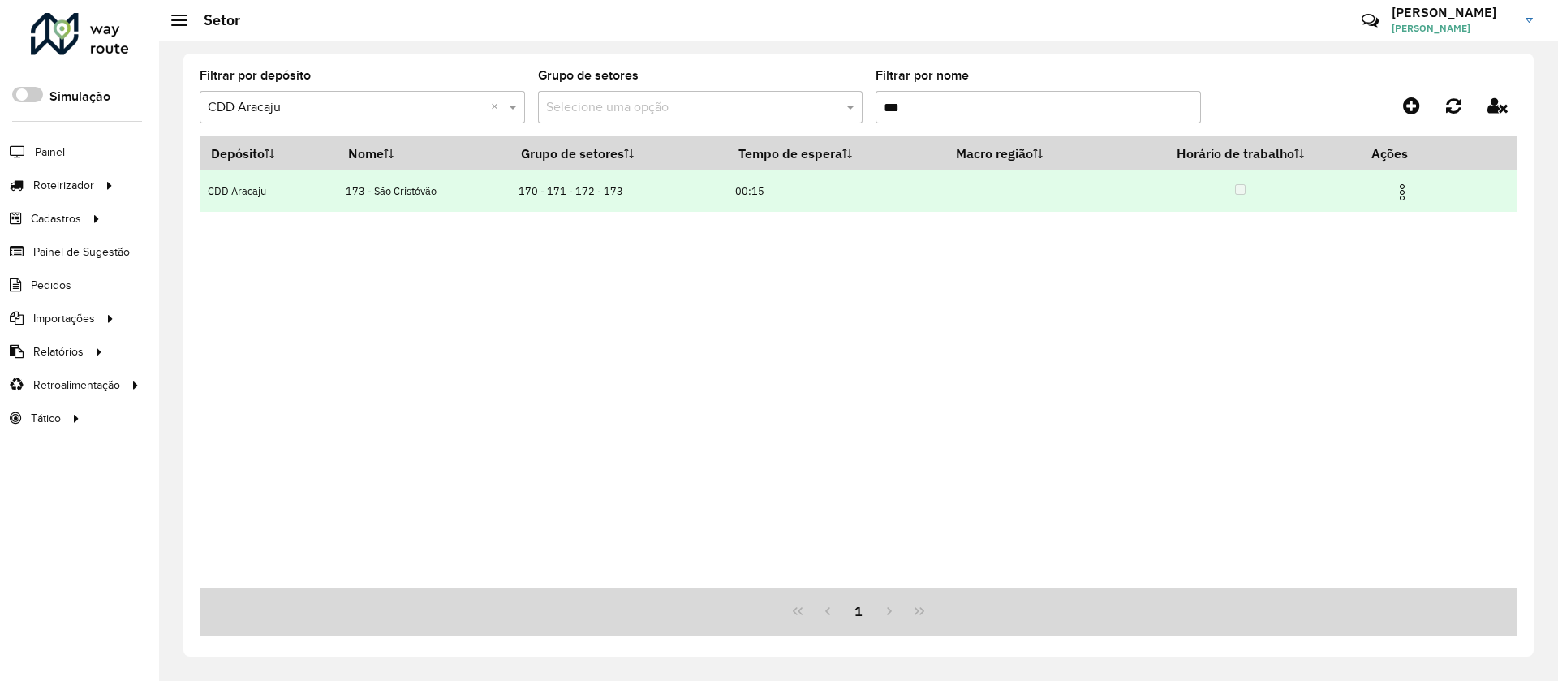
type input "***"
click at [1038, 189] on img at bounding box center [1402, 192] width 19 height 19
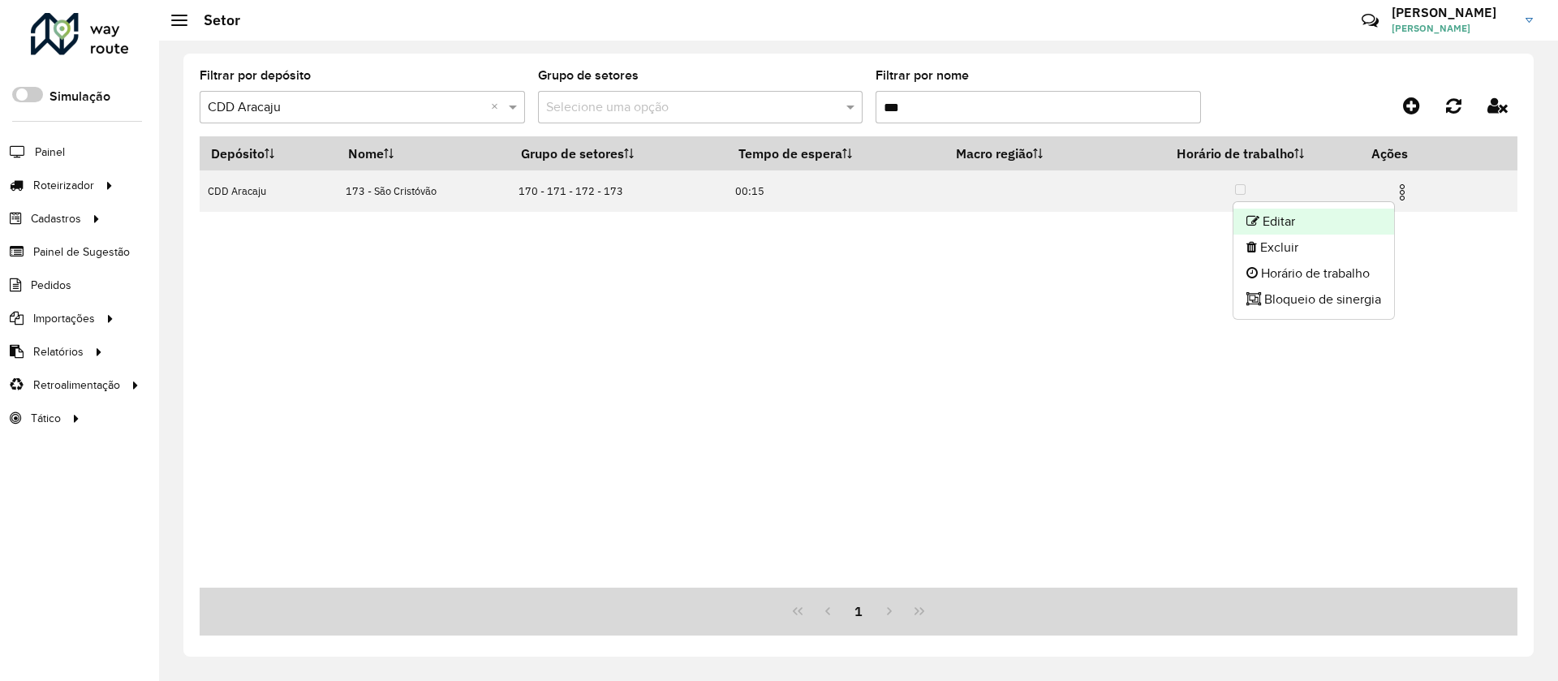
click at [1038, 225] on li "Editar" at bounding box center [1314, 222] width 161 height 26
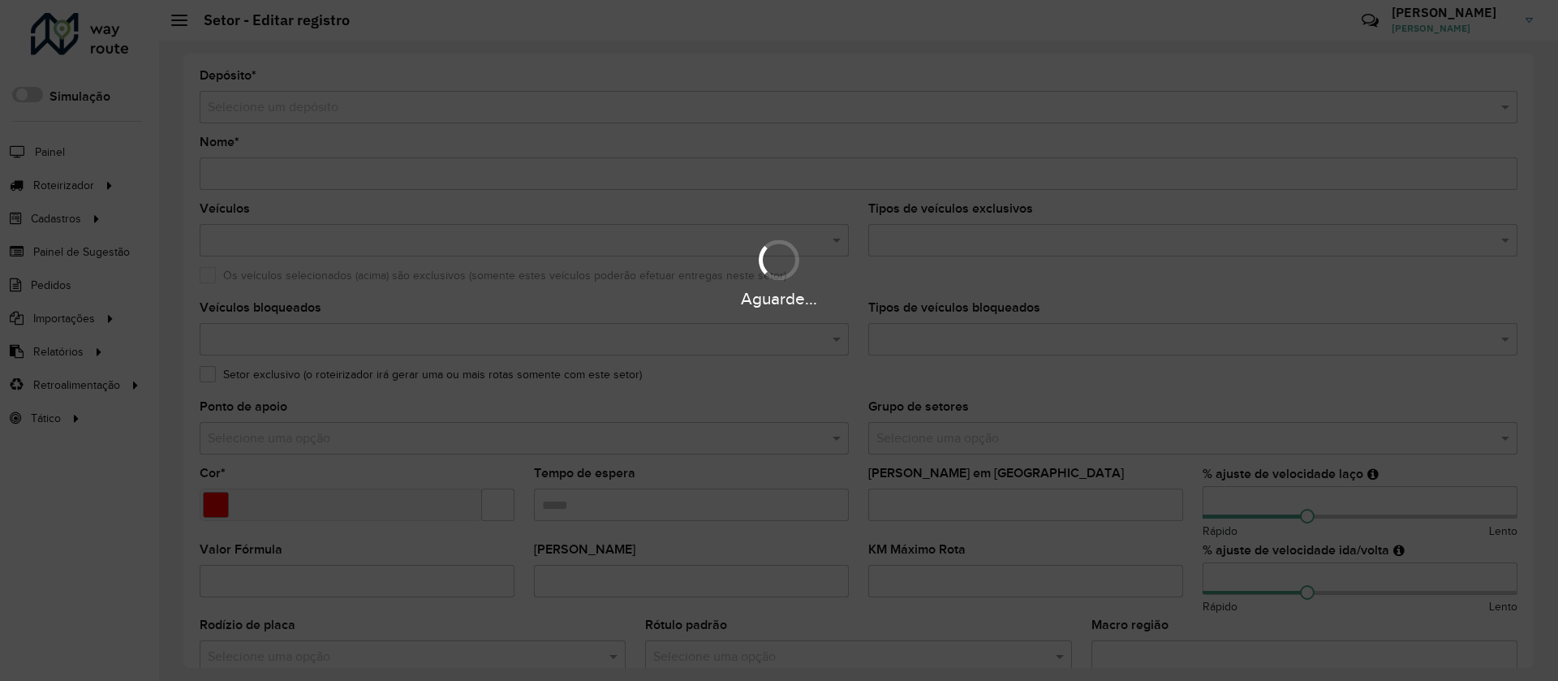
type input "**********"
type input "*******"
type input "*****"
type input "**"
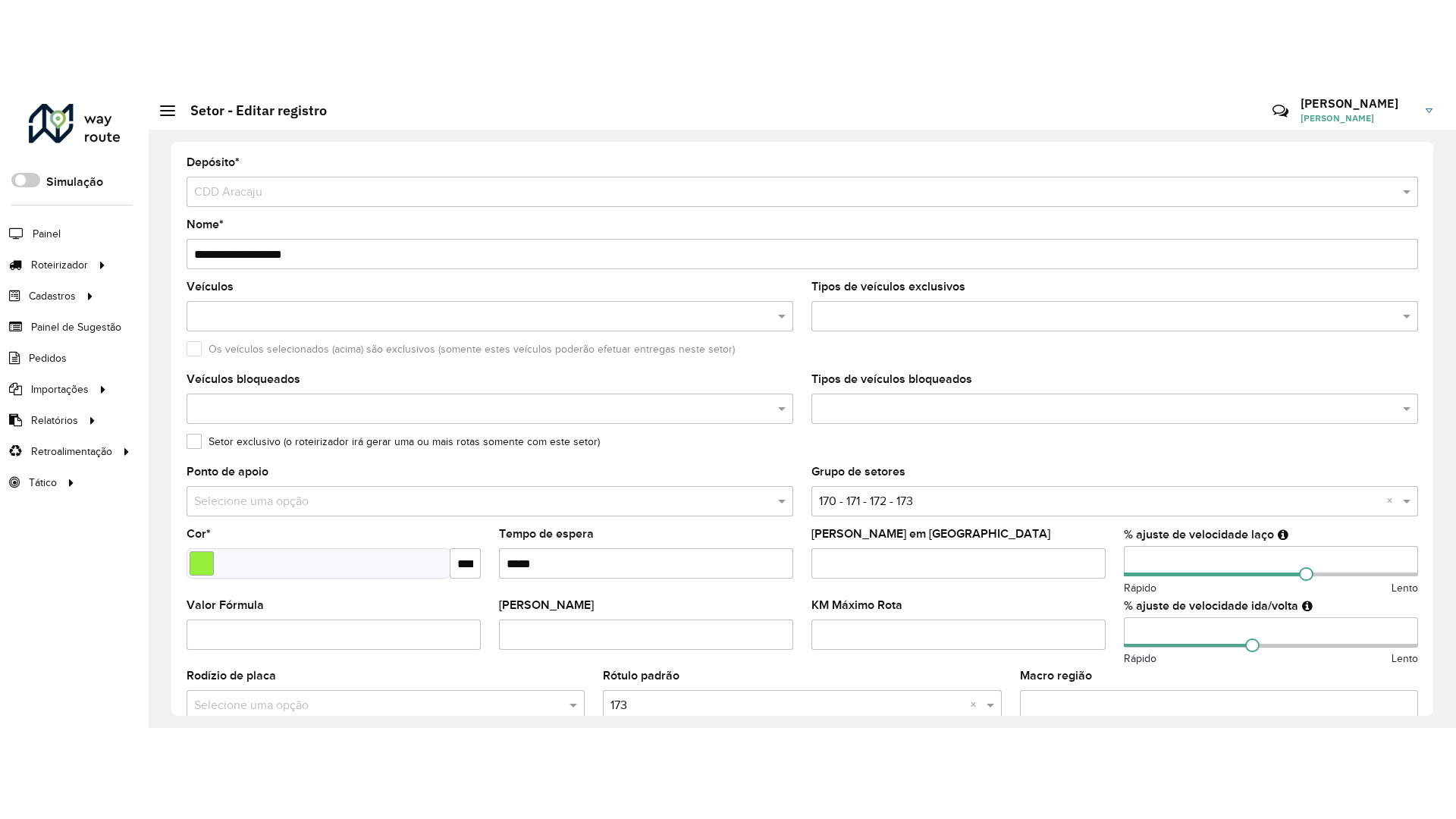
scroll to position [341, 0]
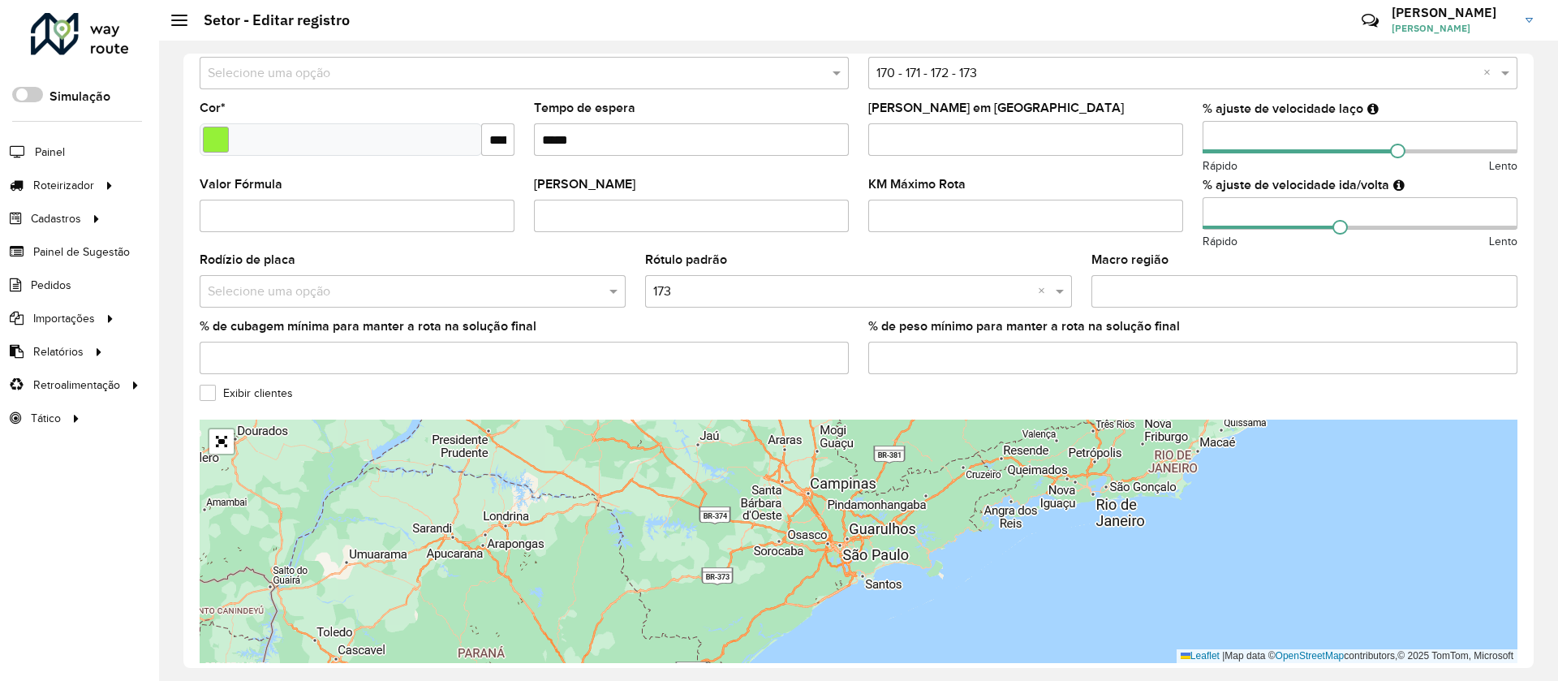
click at [260, 399] on label "Exibir clientes" at bounding box center [246, 393] width 93 height 17
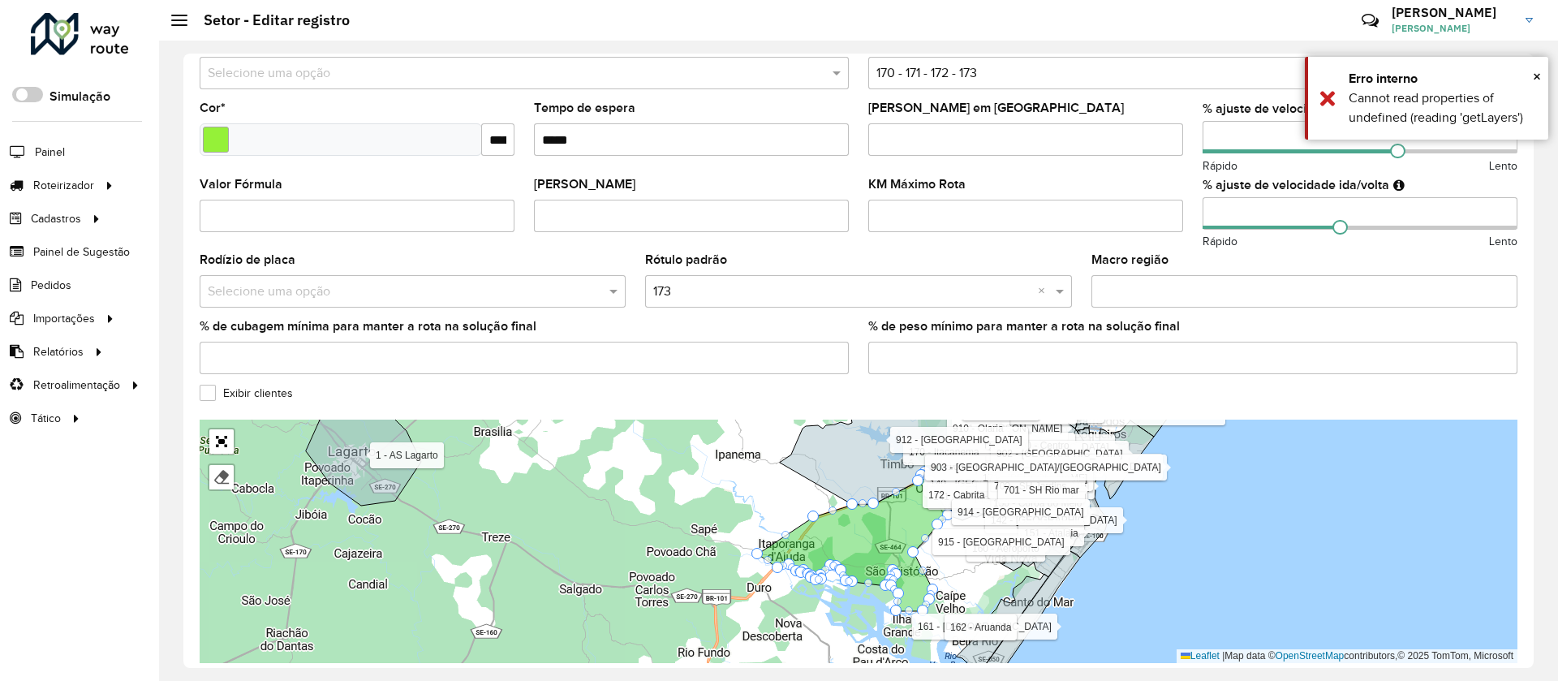
click at [249, 386] on label "Exibir clientes" at bounding box center [246, 393] width 93 height 17
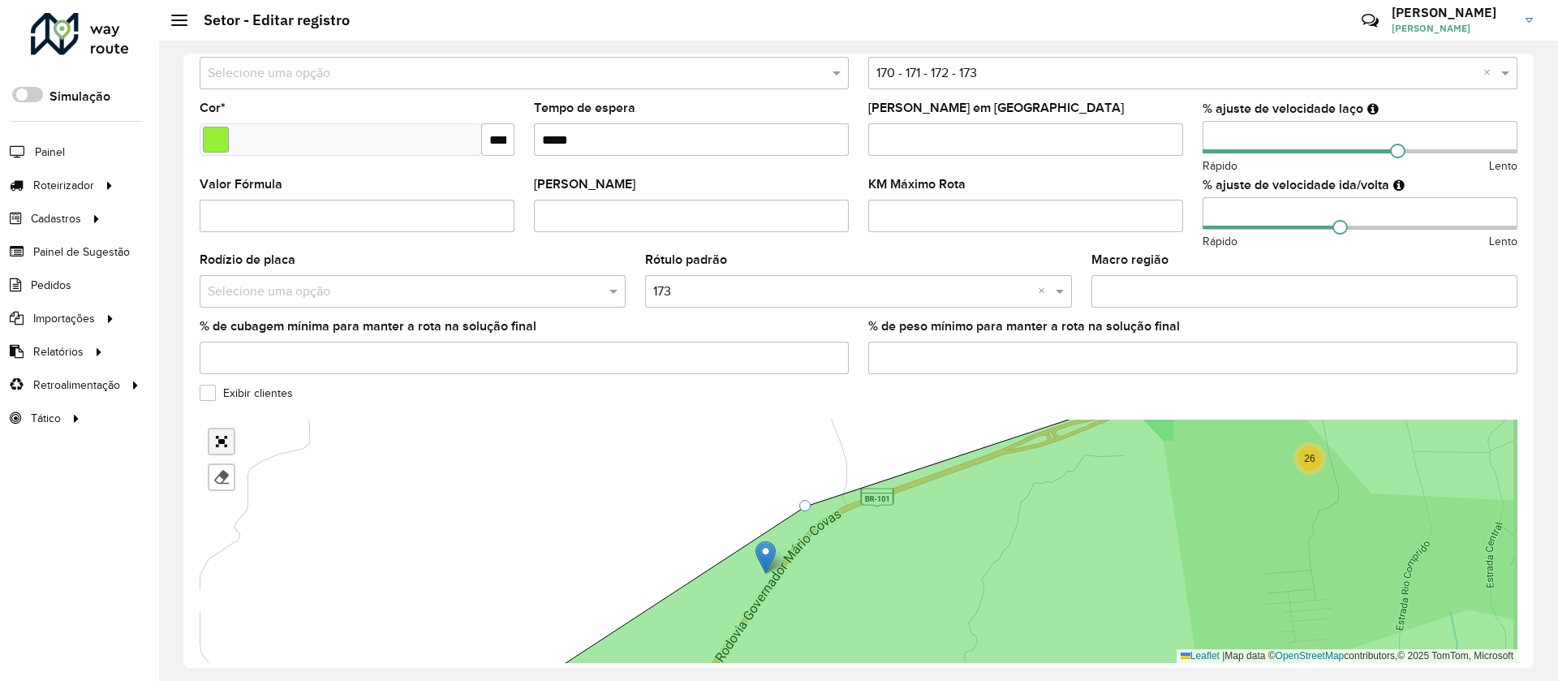
click at [226, 437] on link "Abrir mapa em tela cheia" at bounding box center [221, 441] width 24 height 24
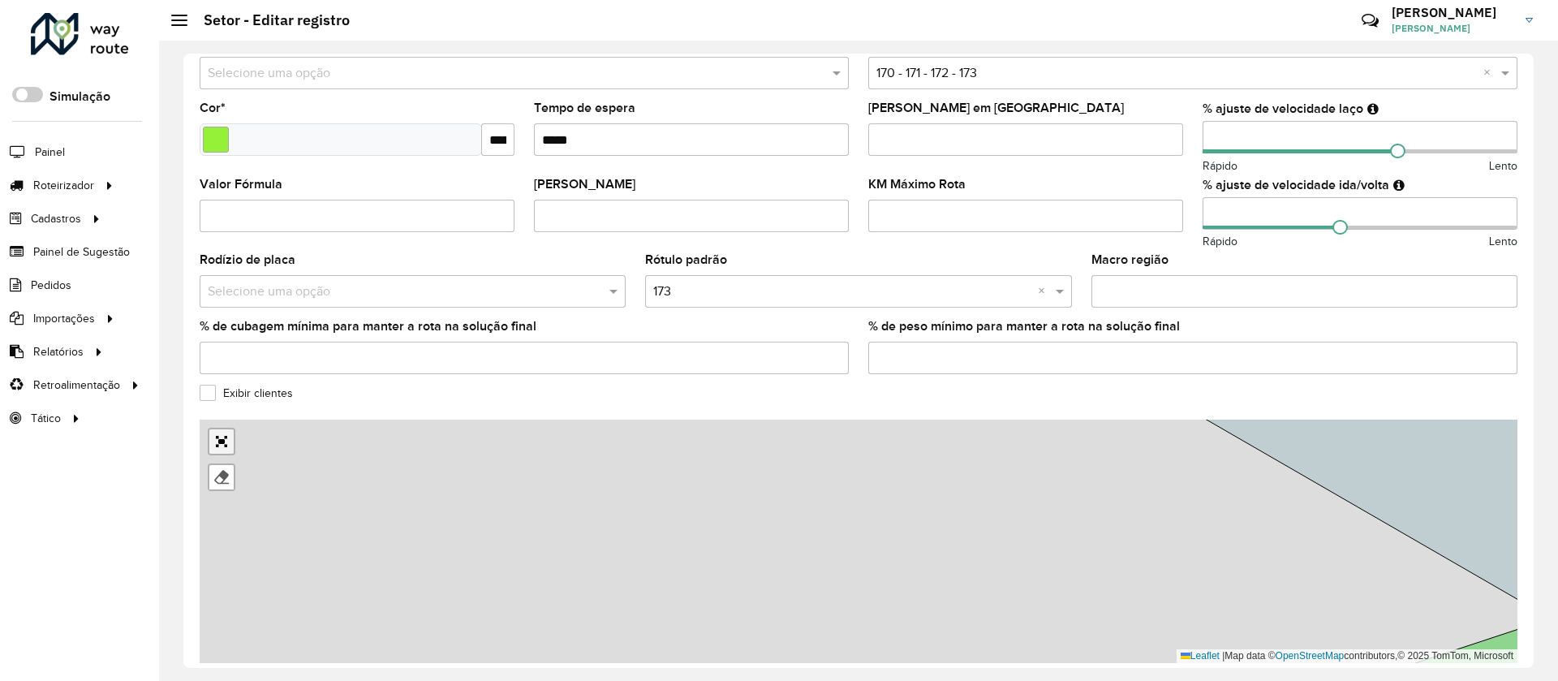
scroll to position [0, 0]
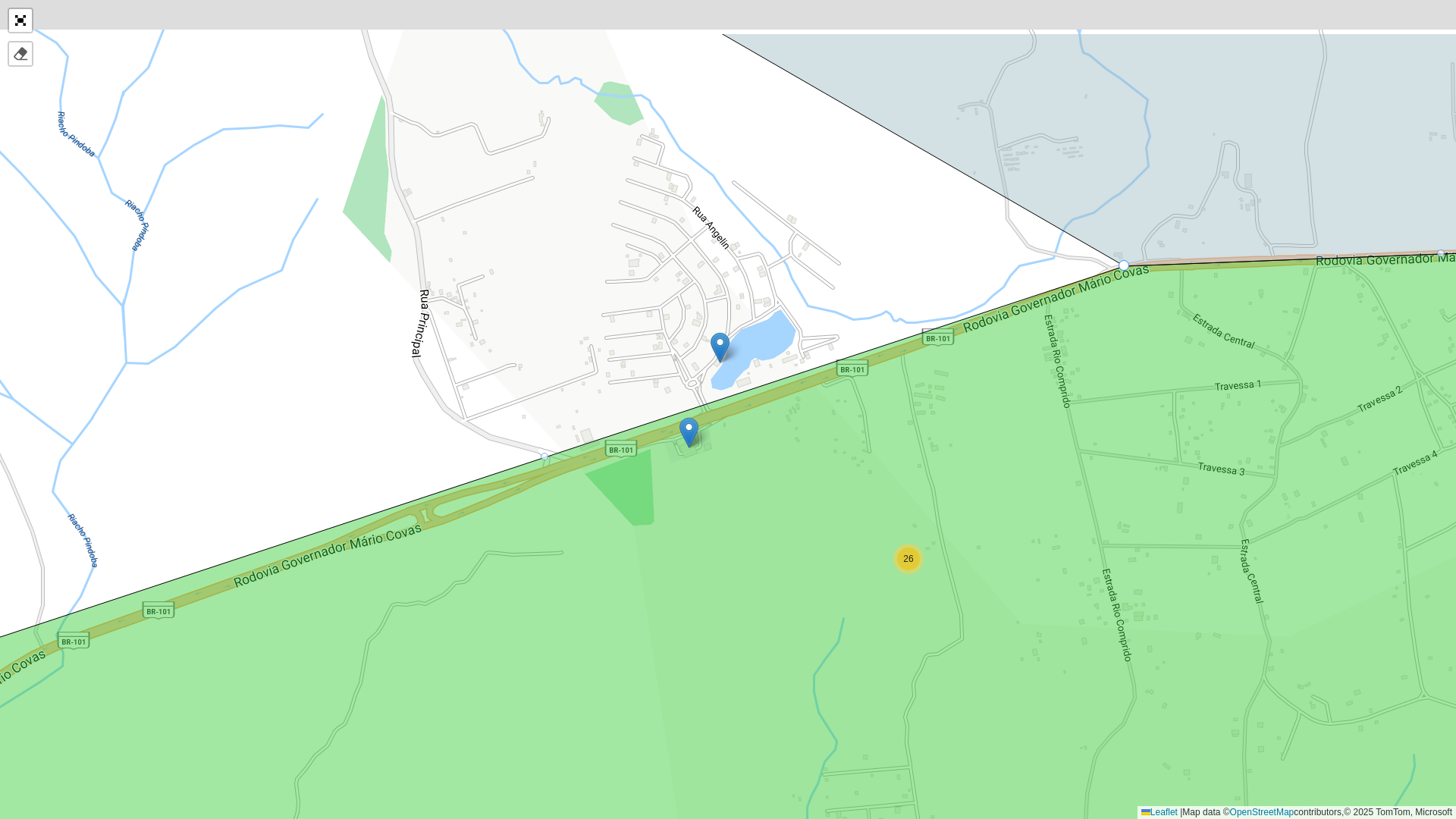
drag, startPoint x: 1185, startPoint y: 144, endPoint x: 1131, endPoint y: 268, distance: 135.2
click at [970, 266] on icon at bounding box center [1131, 150] width 819 height 233
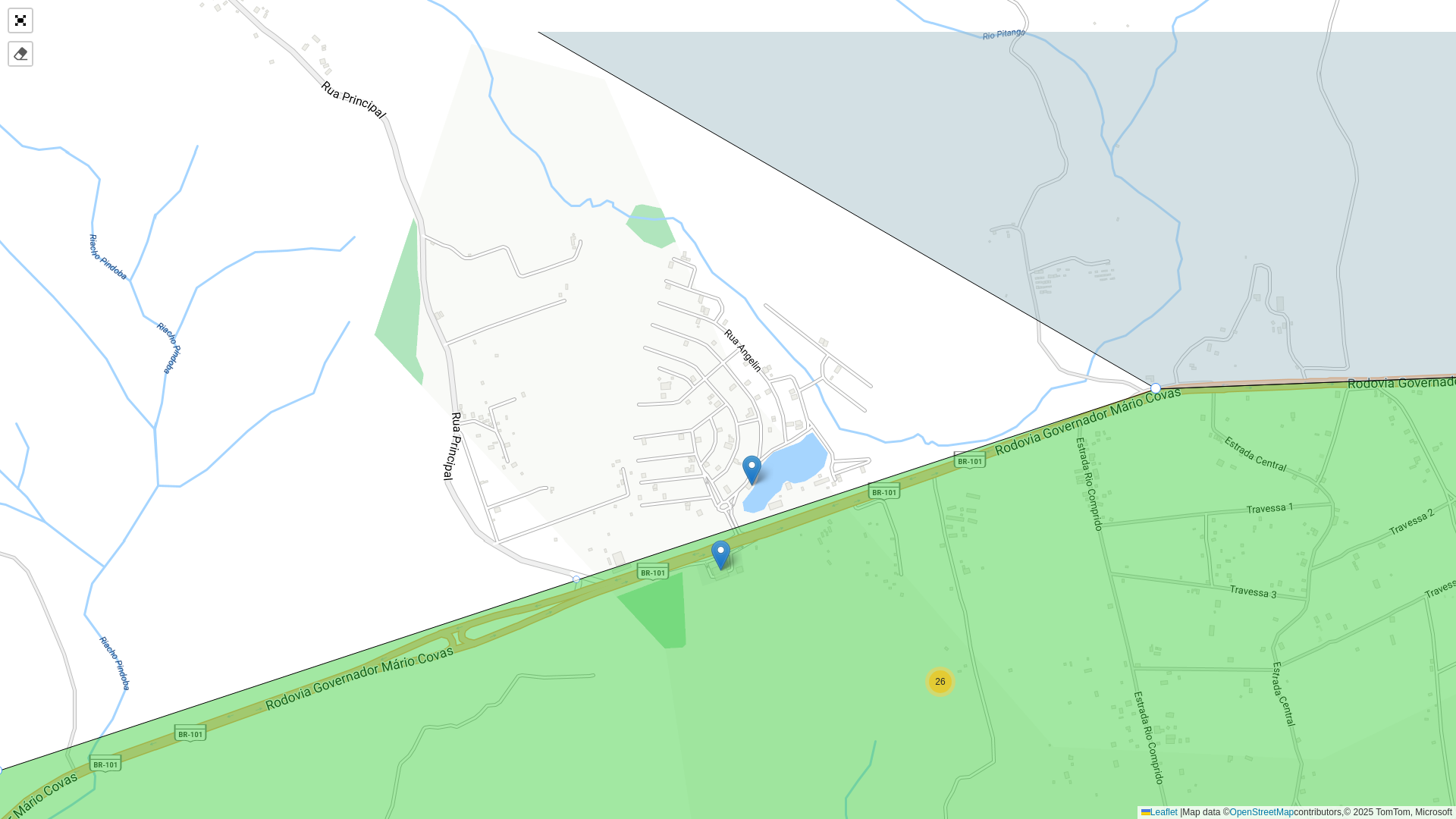
drag, startPoint x: 1135, startPoint y: 276, endPoint x: 1163, endPoint y: 391, distance: 118.4
click at [970, 389] on icon at bounding box center [1083, 209] width 1092 height 358
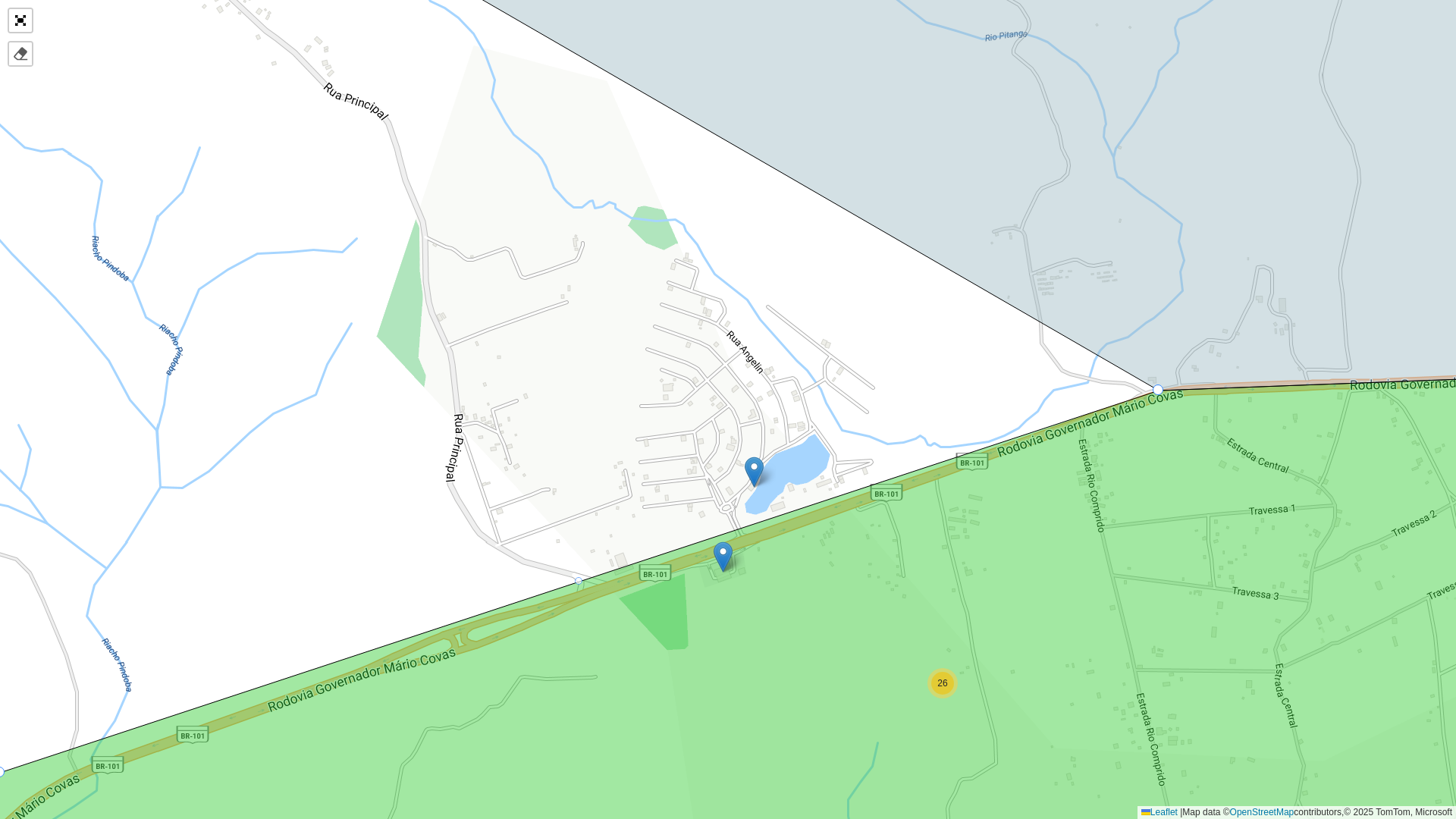
click at [970, 391] on div at bounding box center [1158, 389] width 10 height 10
click at [582, 424] on div "26 1 - AS Boquim 1 - AS Estância 1 - AS Itabaiana 1 - AS Itabaianinha 1 - AS La…" at bounding box center [728, 410] width 1456 height 819
click at [577, 424] on div at bounding box center [578, 582] width 7 height 7
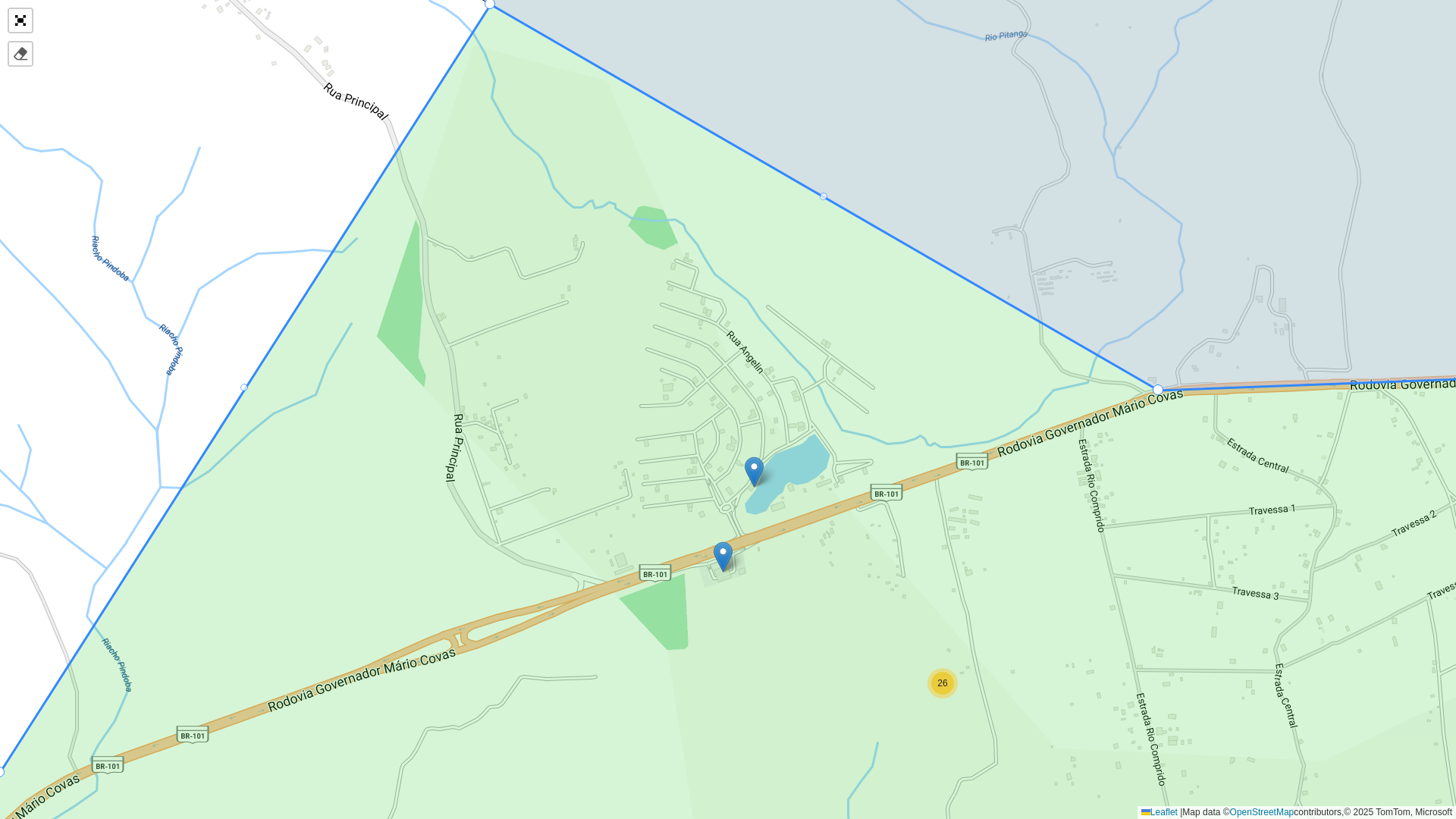
drag, startPoint x: 578, startPoint y: 581, endPoint x: 488, endPoint y: 6, distance: 582.0
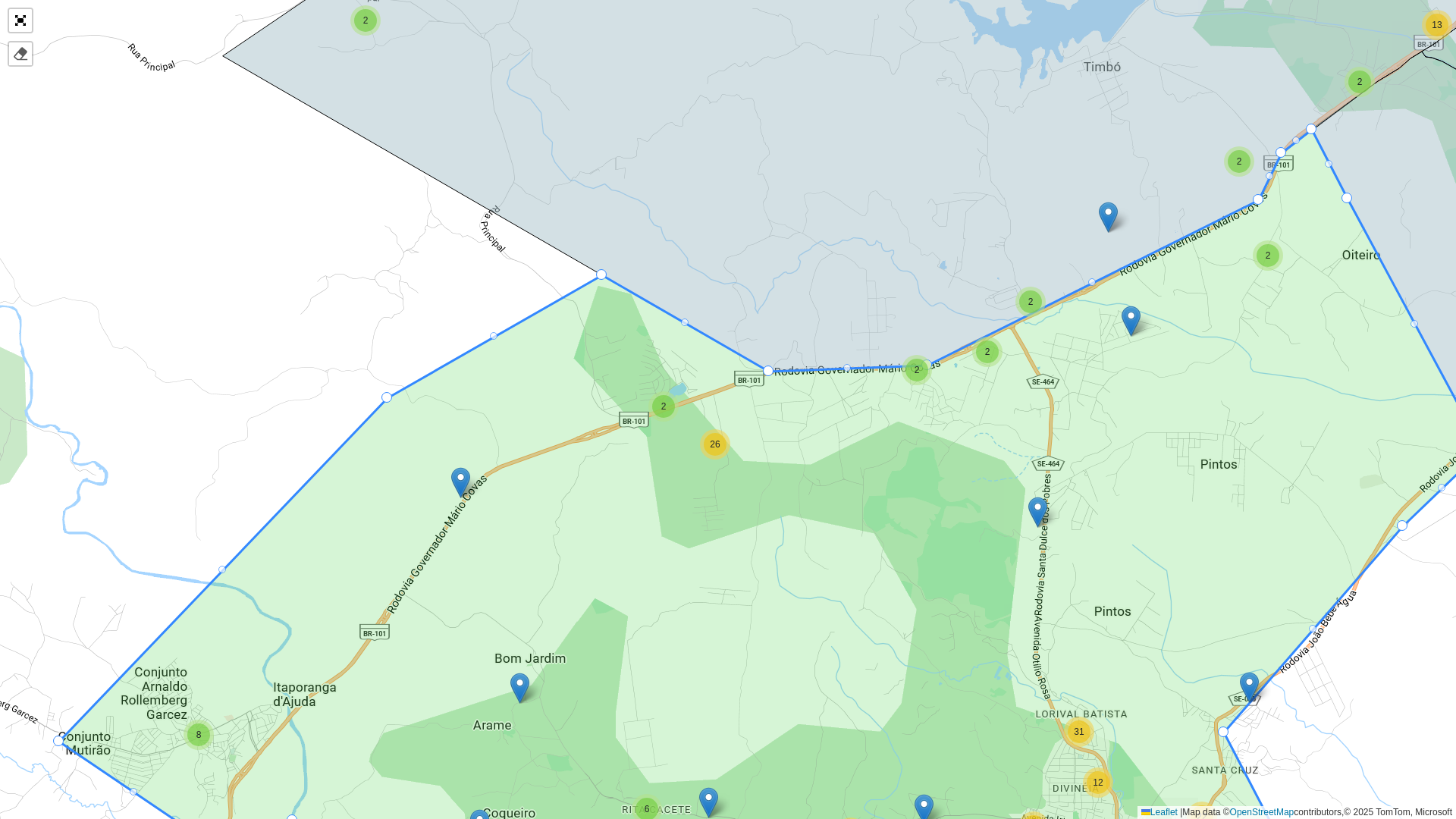
drag, startPoint x: 478, startPoint y: 462, endPoint x: 387, endPoint y: 393, distance: 114.2
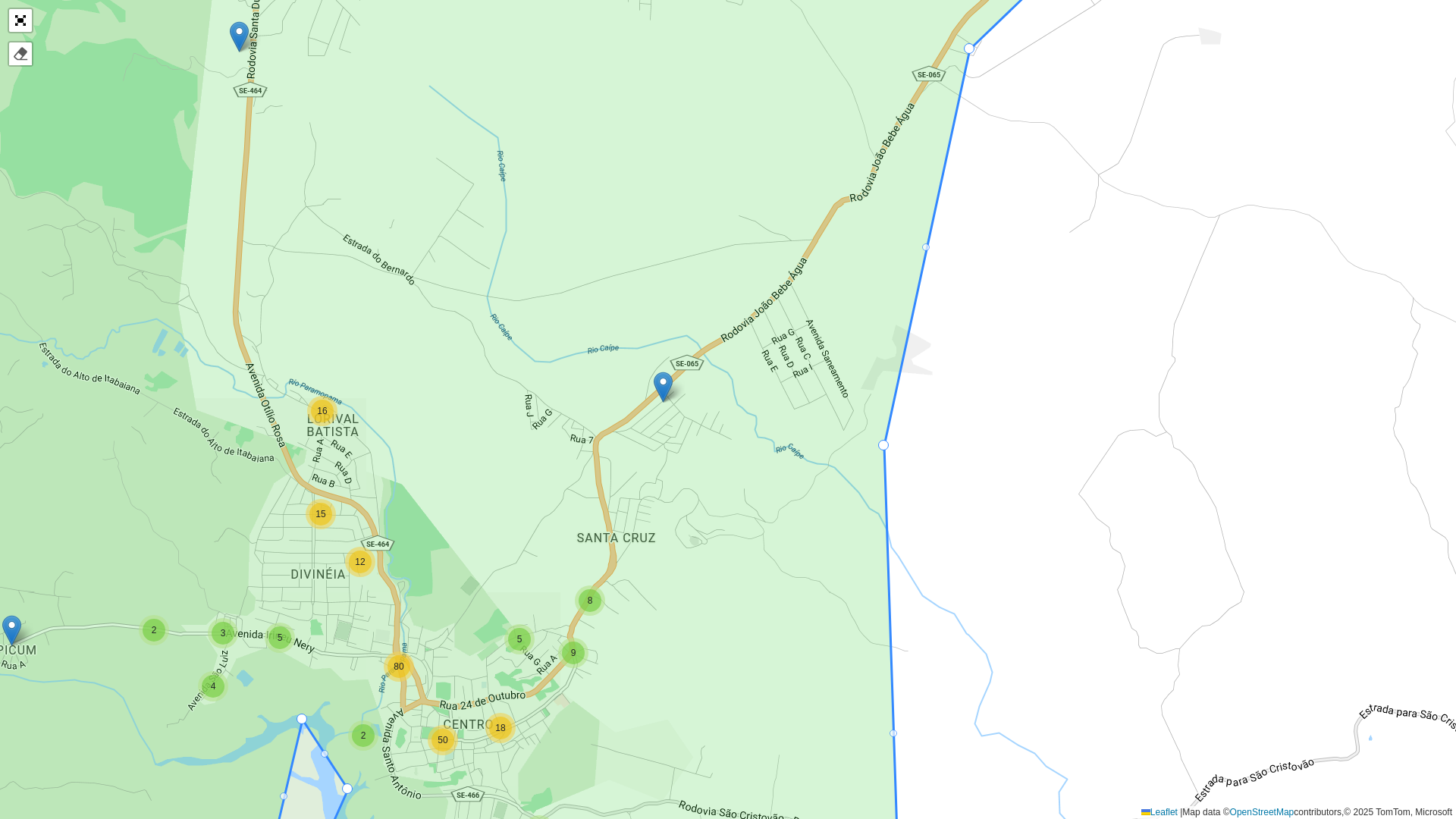
drag, startPoint x: 606, startPoint y: 462, endPoint x: 878, endPoint y: 446, distance: 272.5
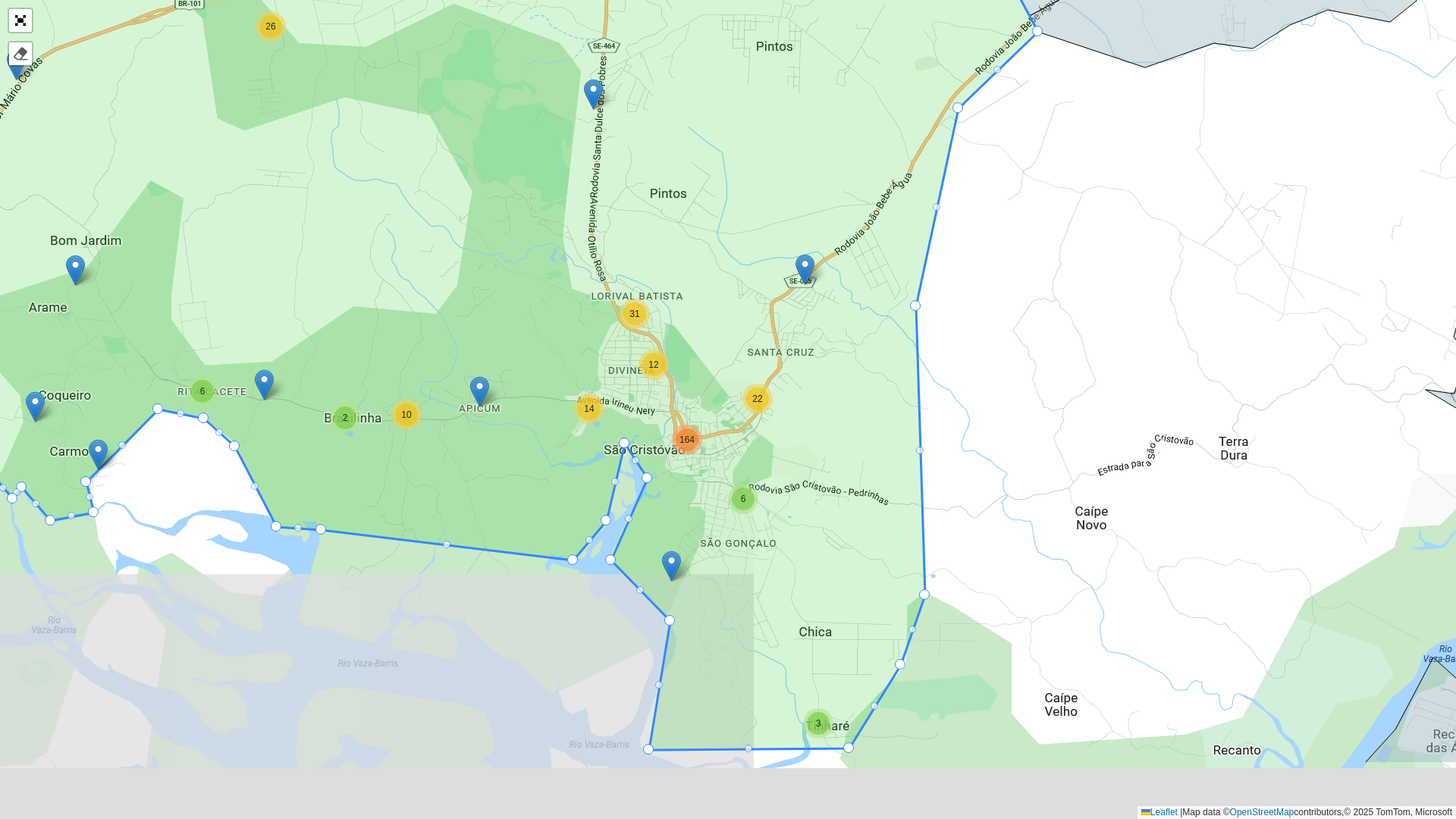
drag, startPoint x: 969, startPoint y: 631, endPoint x: 1035, endPoint y: 352, distance: 286.7
click at [970, 352] on div "2 2 7 4 2 3 3 8 2 2 2 2 2 10 6 2 2 2 26 2 4 17 21 18 2 2 10 17 56 8 4 8 4 15 42…" at bounding box center [728, 410] width 1456 height 819
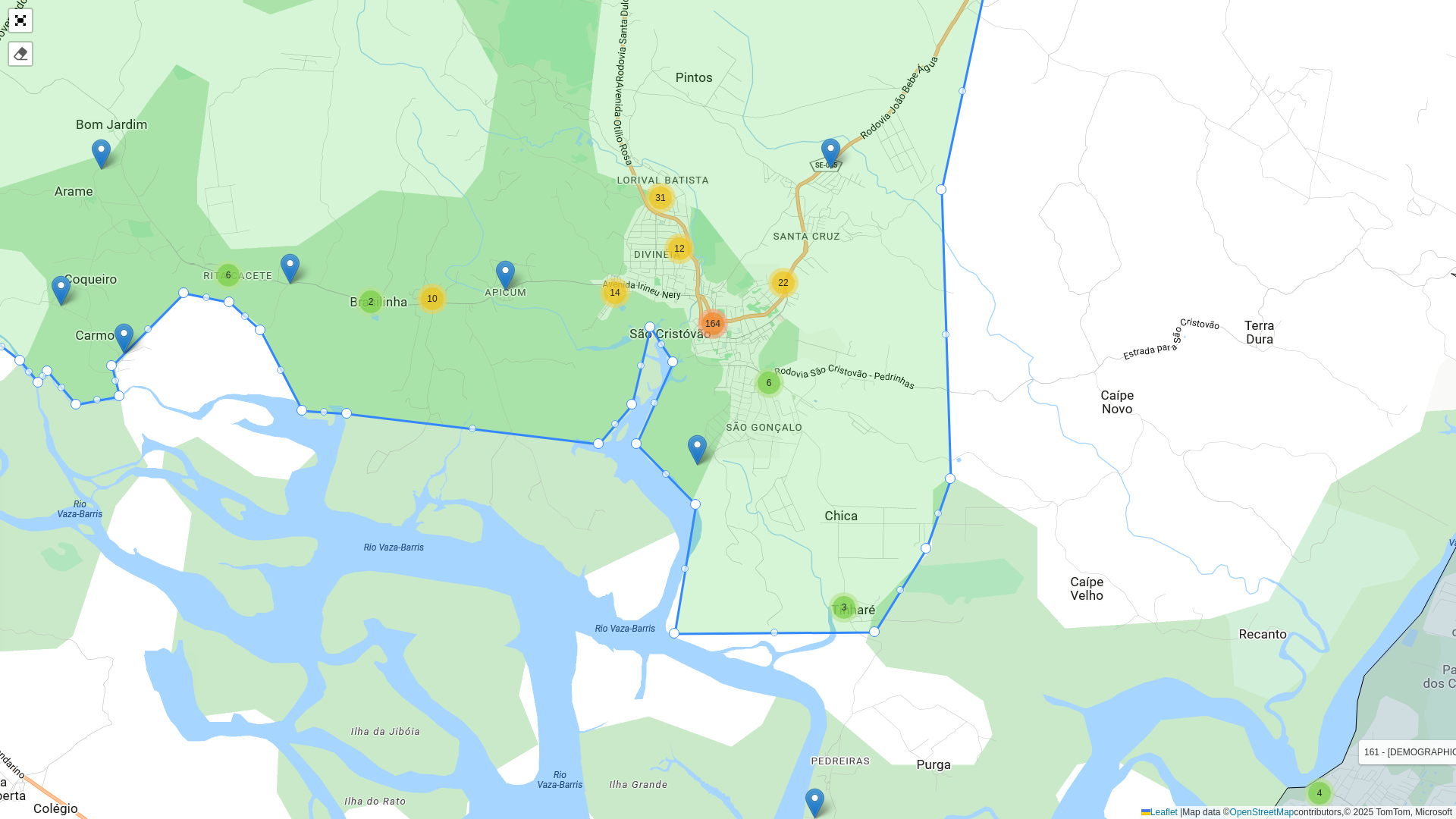
drag, startPoint x: 873, startPoint y: 604, endPoint x: 867, endPoint y: 630, distance: 26.7
click at [867, 424] on icon at bounding box center [441, 288] width 1191 height 692
drag, startPoint x: 873, startPoint y: 630, endPoint x: 873, endPoint y: 689, distance: 59.0
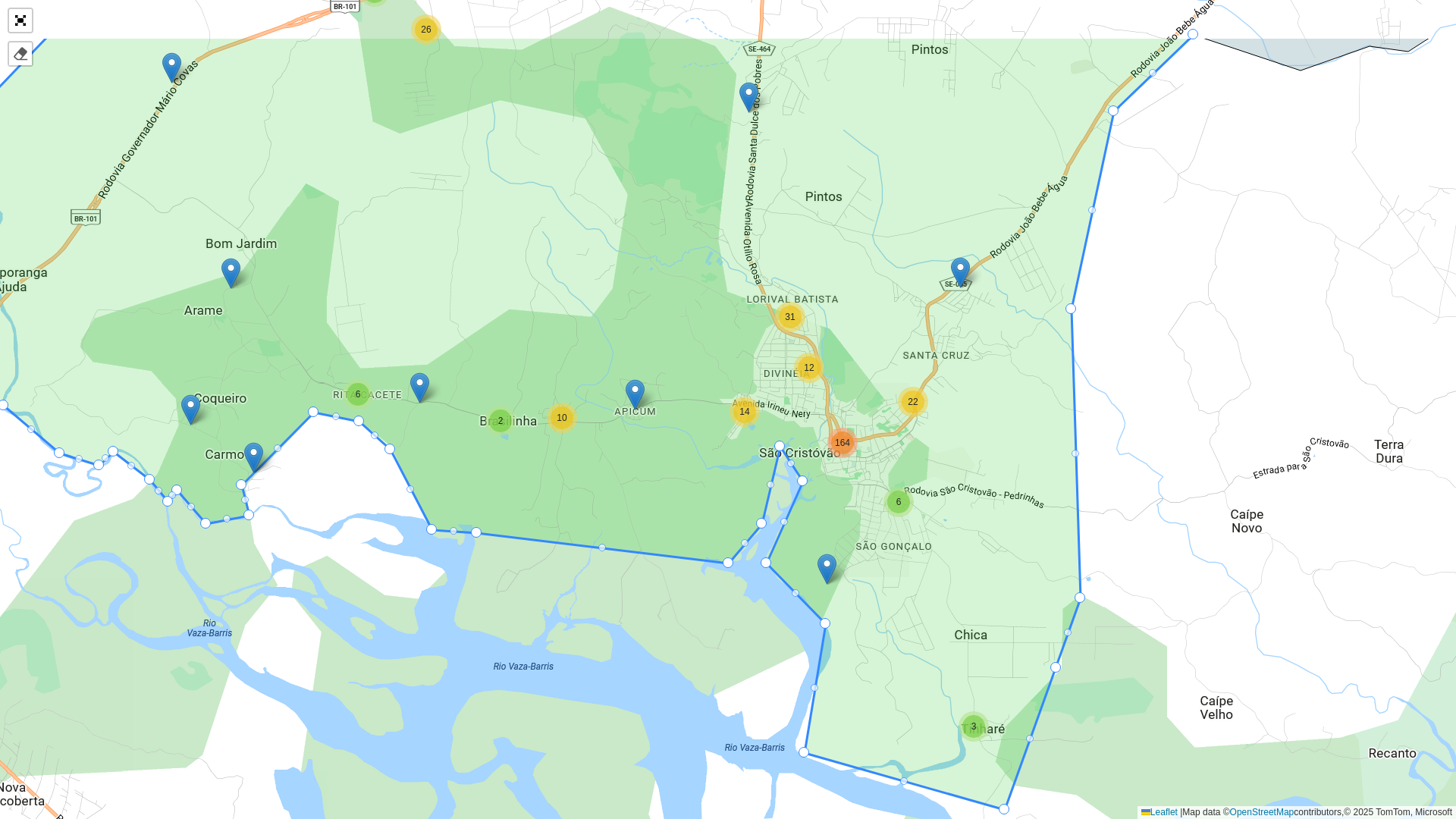
drag, startPoint x: 971, startPoint y: 384, endPoint x: 1057, endPoint y: 469, distance: 120.9
click at [970, 424] on icon at bounding box center [587, 424] width 1210 height 774
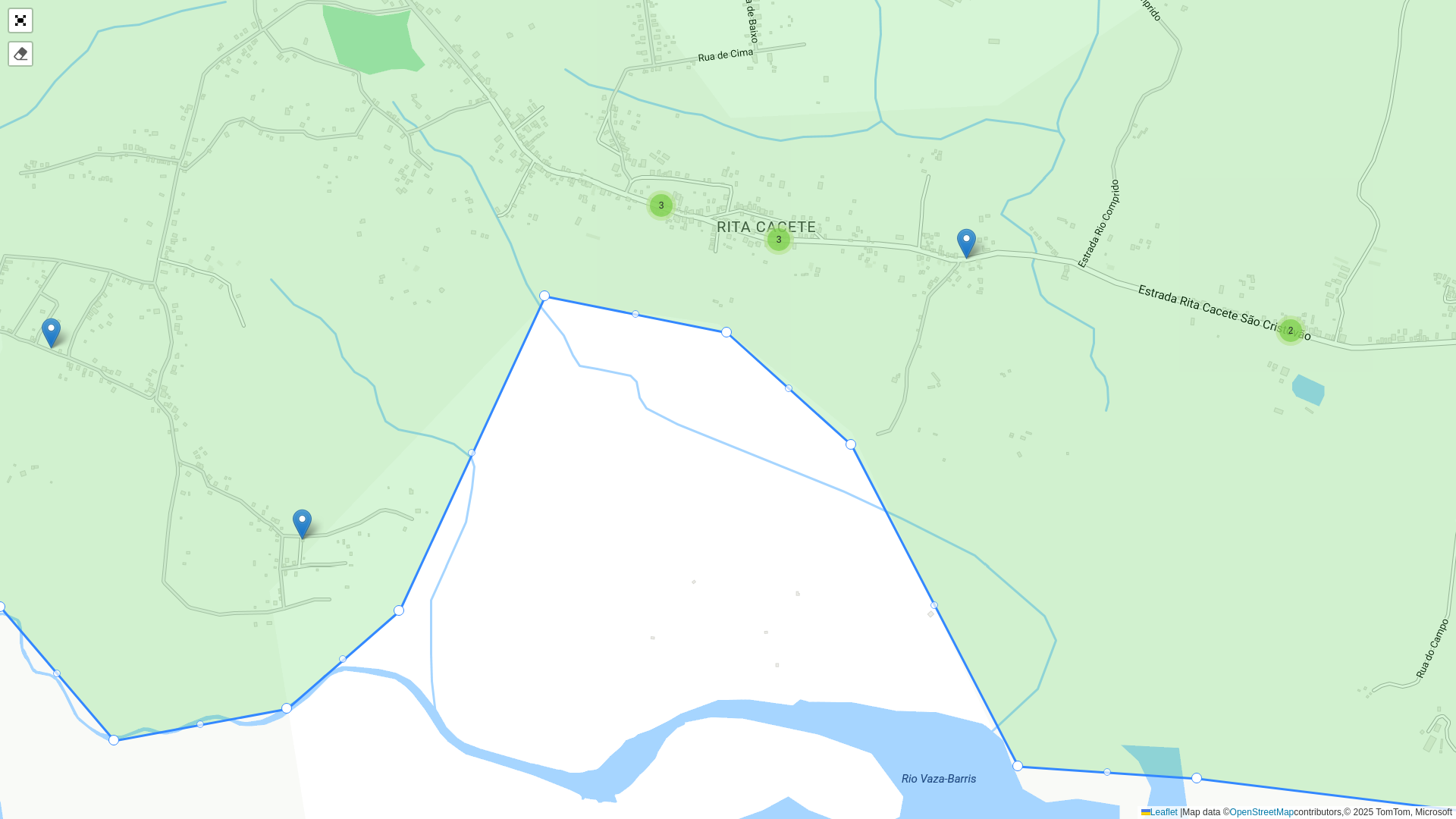
drag, startPoint x: 252, startPoint y: 586, endPoint x: 395, endPoint y: 610, distance: 145.0
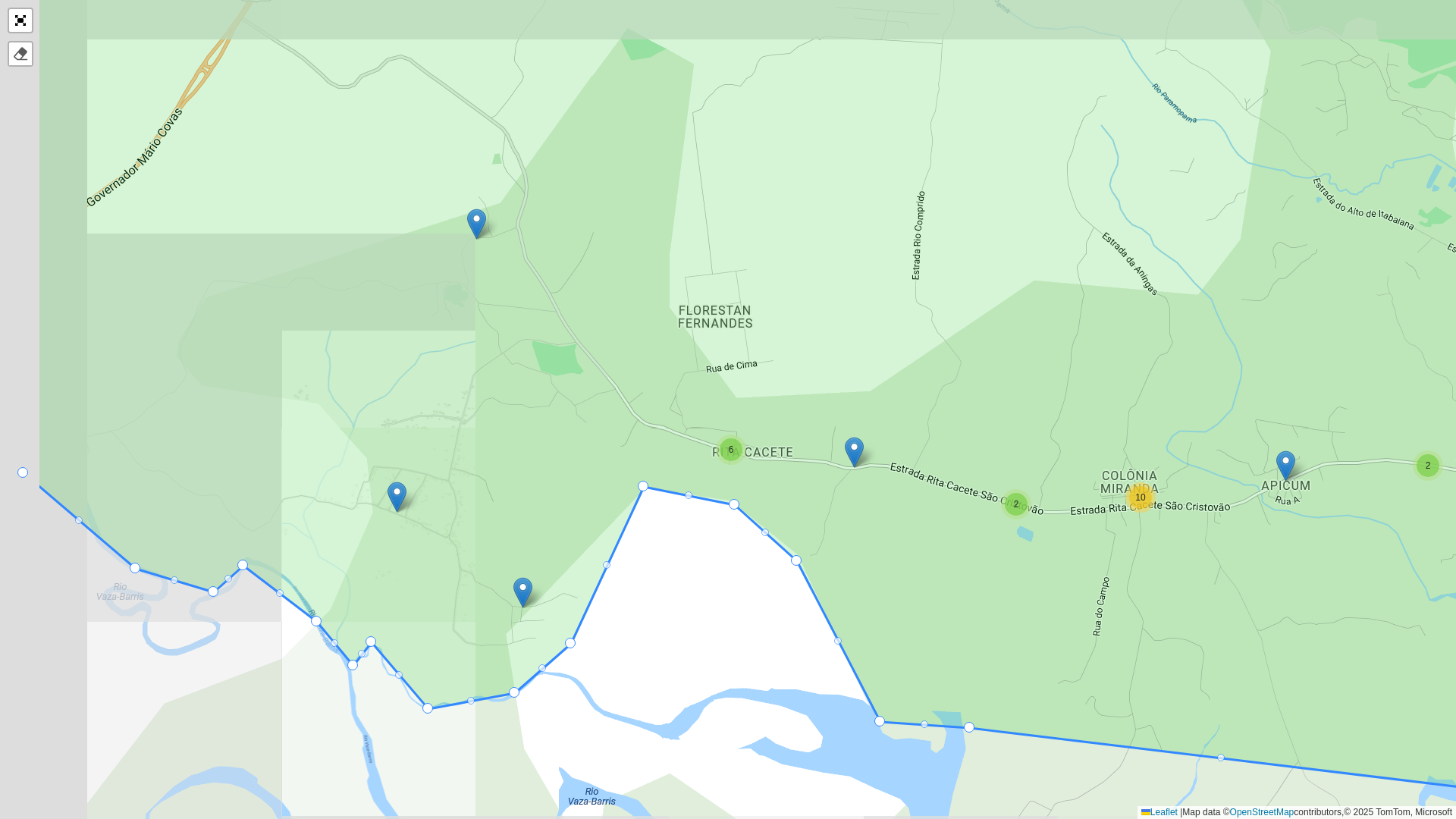
drag, startPoint x: 333, startPoint y: 634, endPoint x: 507, endPoint y: 687, distance: 181.9
click at [507, 424] on icon at bounding box center [913, 452] width 1752 height 988
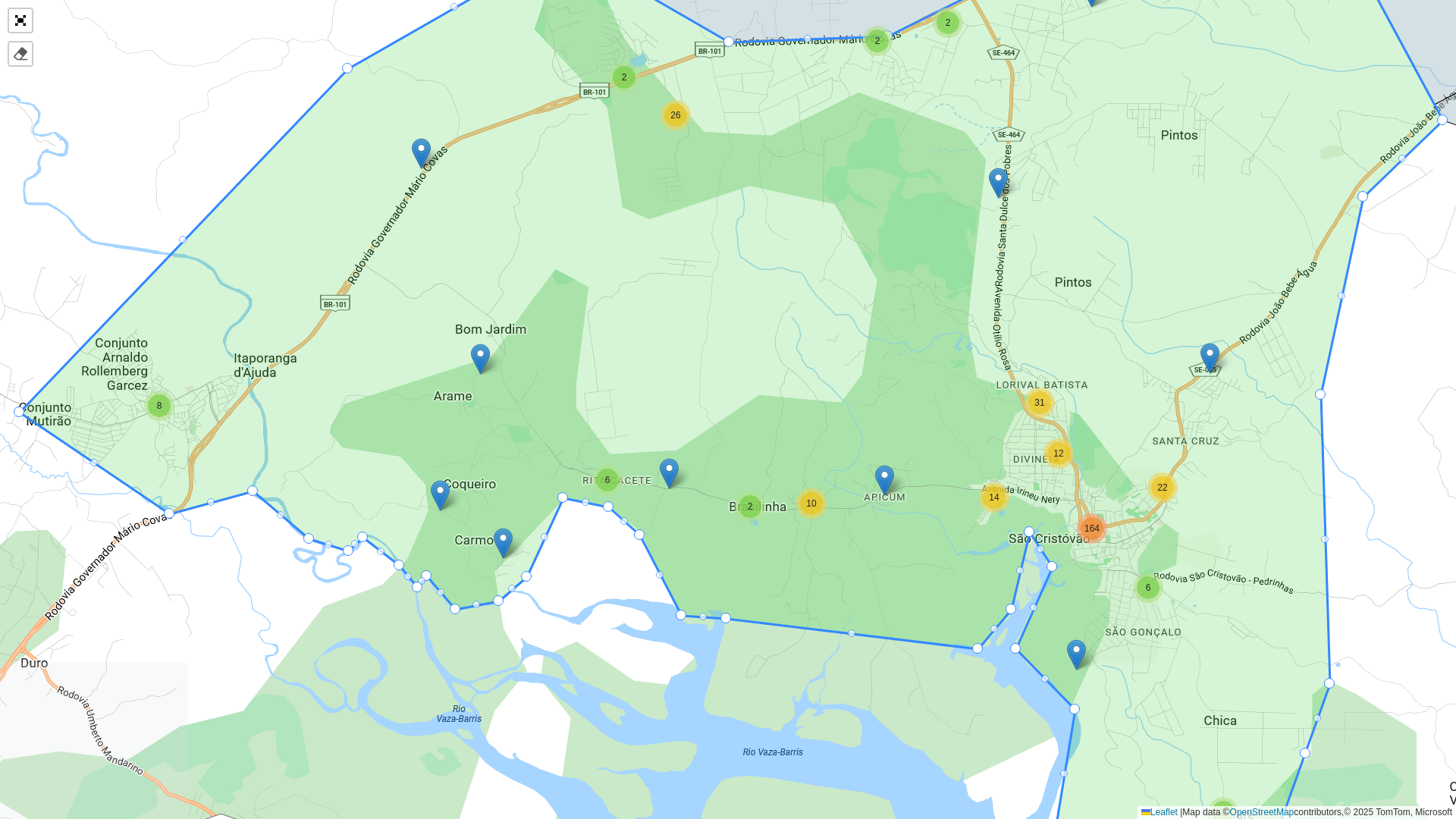
drag, startPoint x: 279, startPoint y: 463, endPoint x: 535, endPoint y: 539, distance: 267.0
click at [535, 424] on icon at bounding box center [731, 408] width 1423 height 976
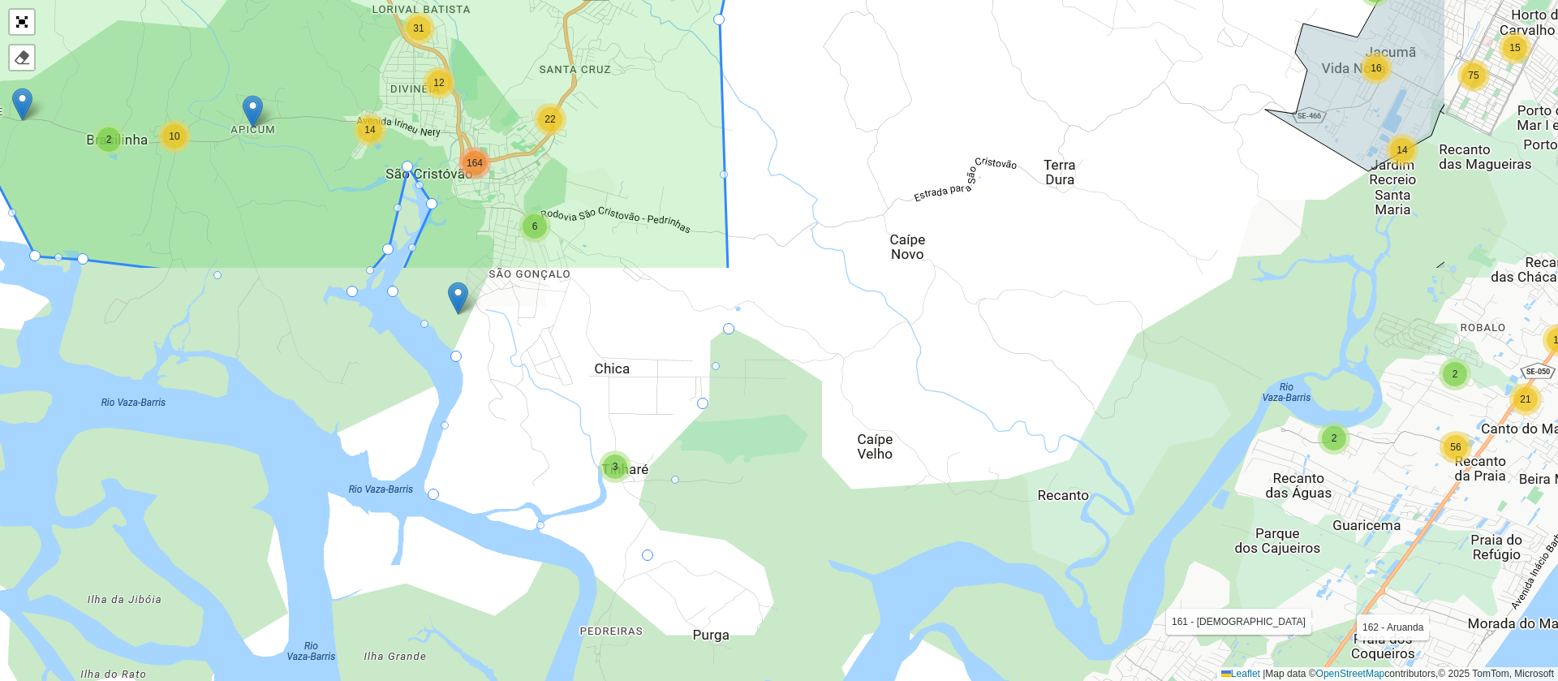
scroll to position [433, 0]
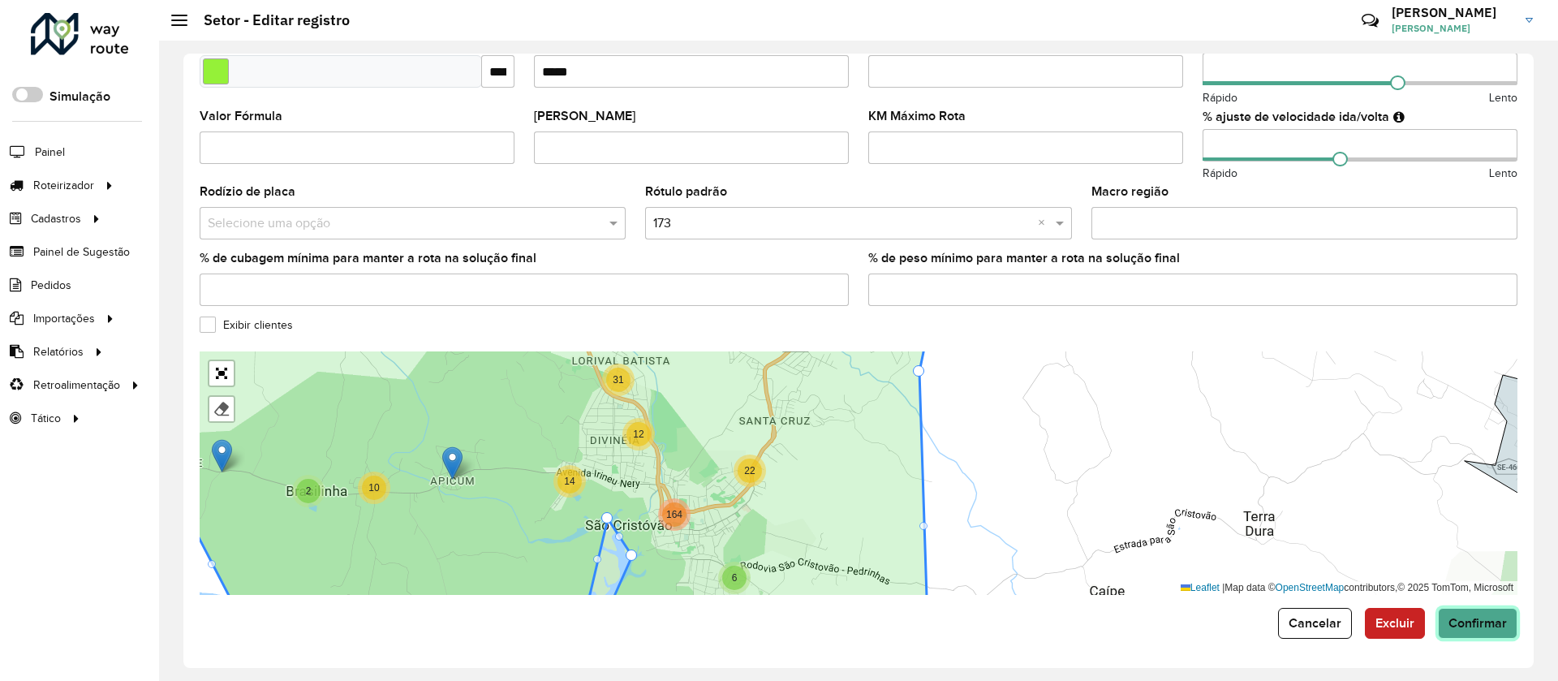
click at [1038, 453] on span "Confirmar" at bounding box center [1478, 623] width 58 height 14
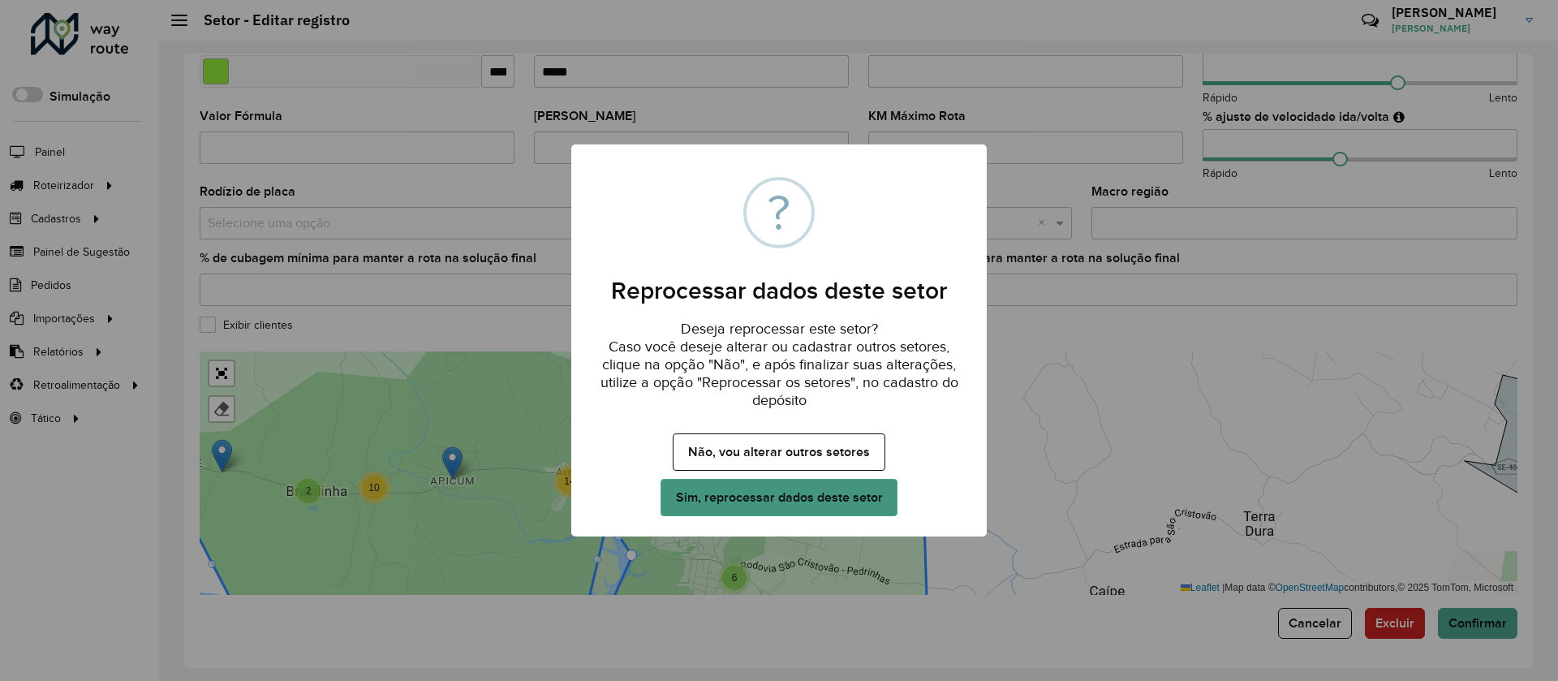
click at [849, 453] on button "Sim, reprocessar dados deste setor" at bounding box center [779, 497] width 237 height 37
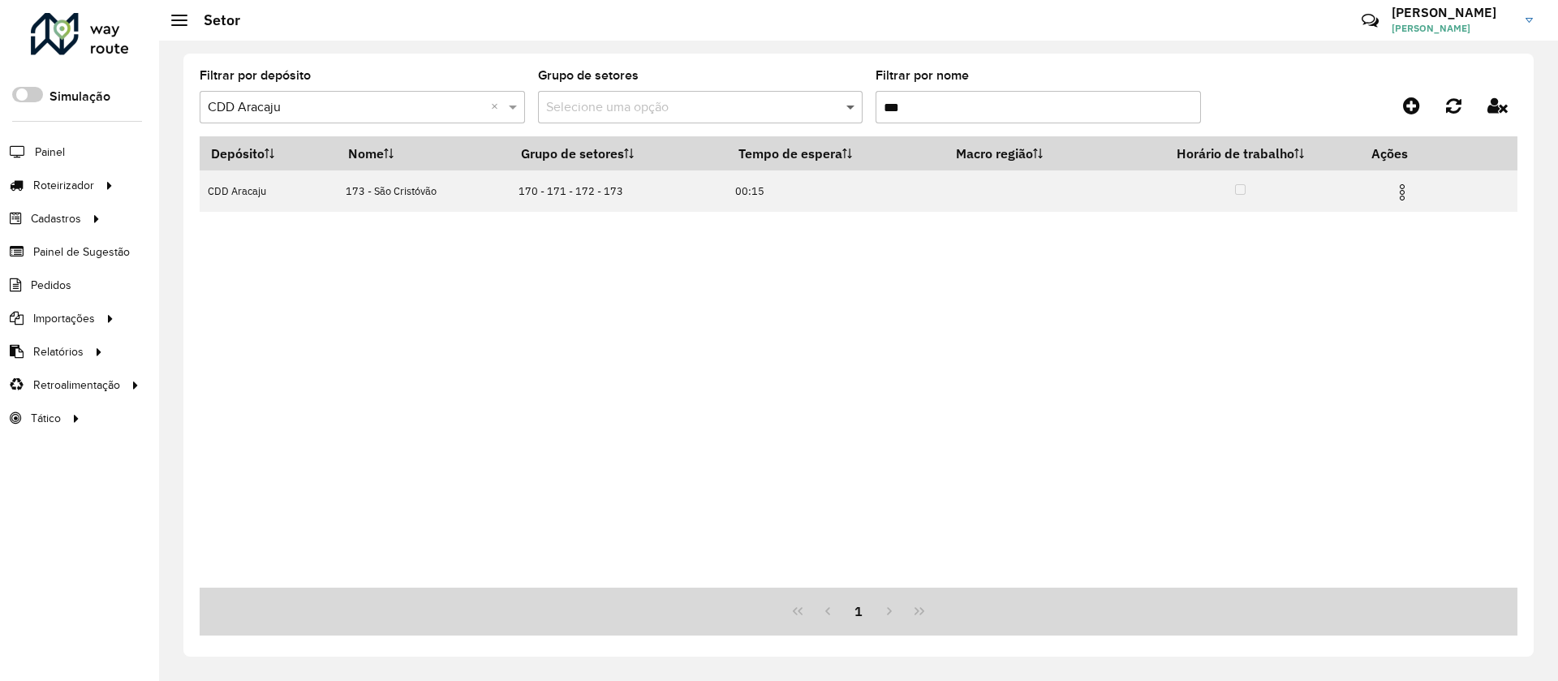
drag, startPoint x: 954, startPoint y: 110, endPoint x: 857, endPoint y: 110, distance: 96.6
click at [857, 110] on formly-group "Filtrar por depósito Selecione um depósito × CDD Aracaju × Grupo de setores Sel…" at bounding box center [687, 103] width 975 height 67
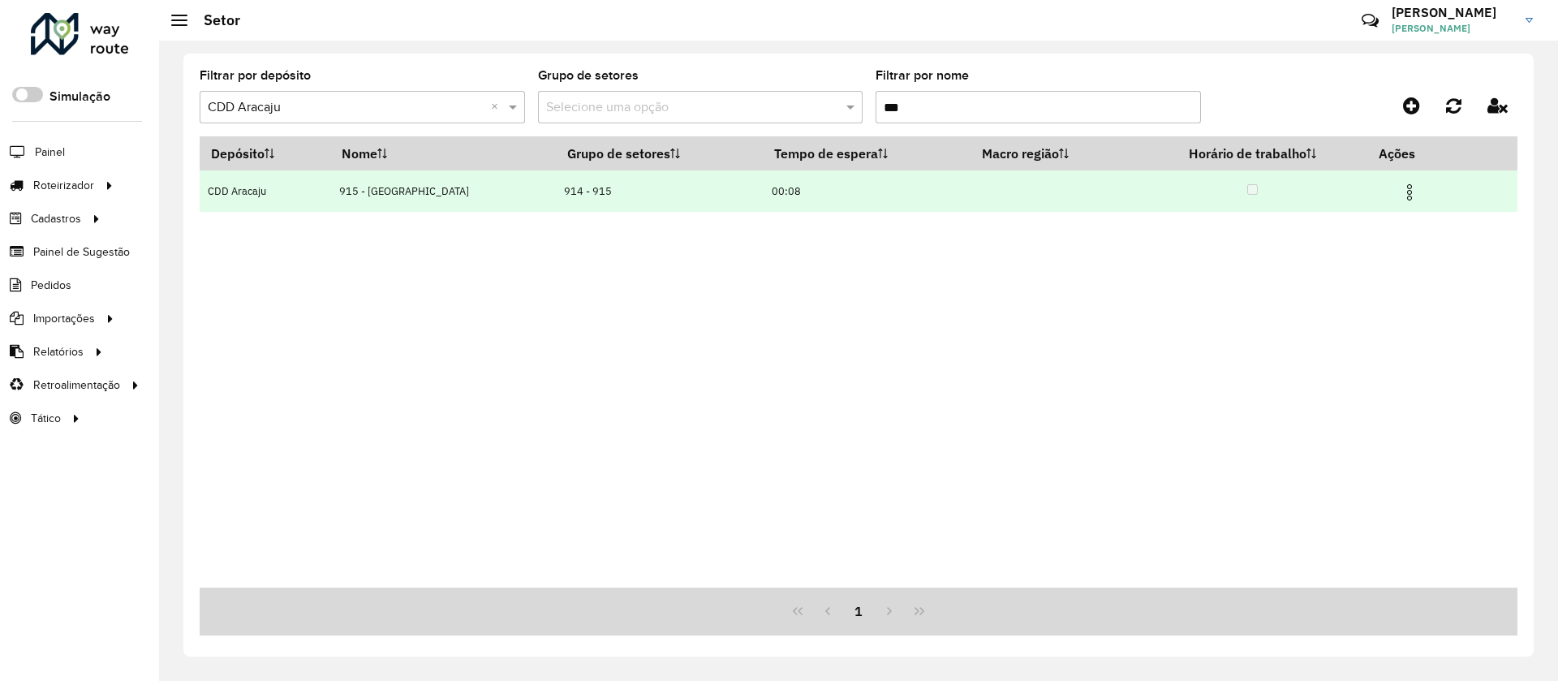
type input "***"
click at [1038, 192] on img at bounding box center [1409, 192] width 19 height 19
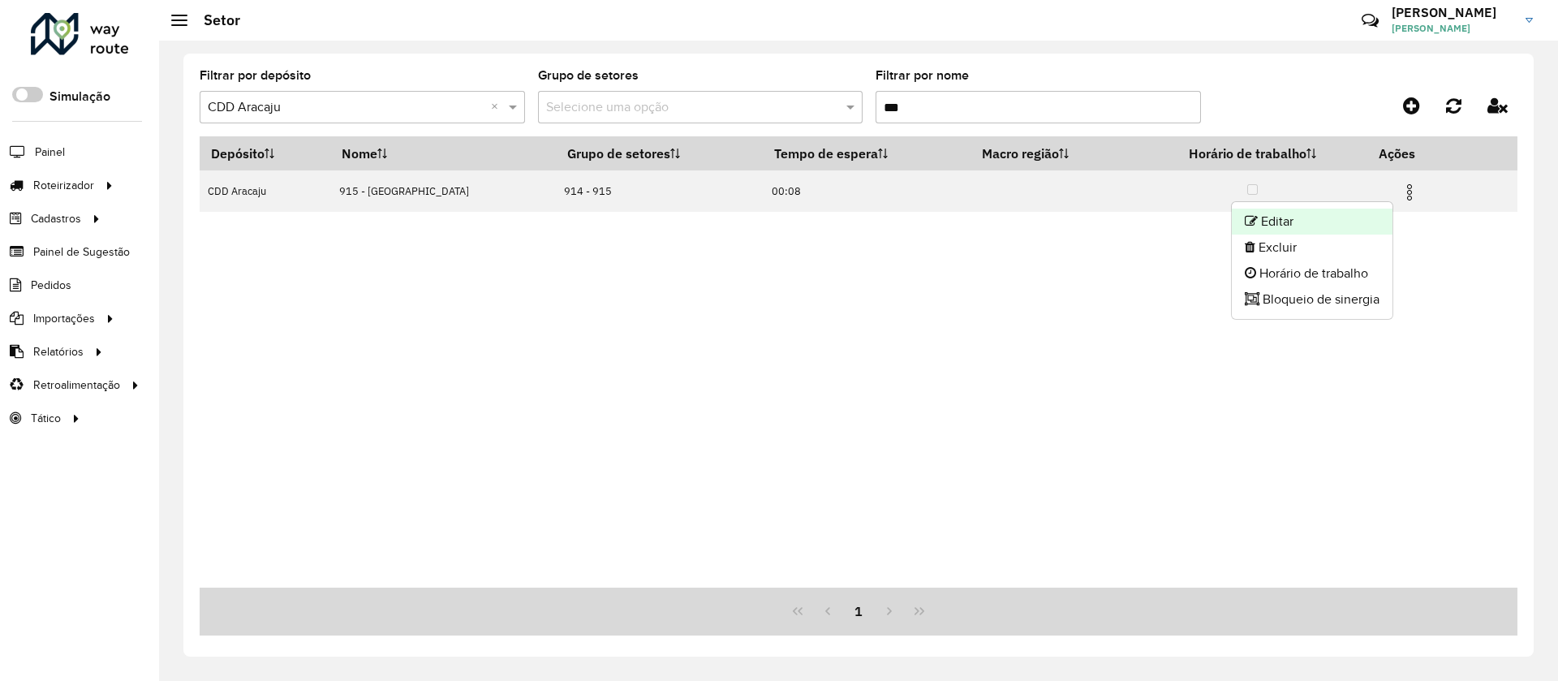
click at [1038, 223] on li "Editar" at bounding box center [1312, 222] width 161 height 26
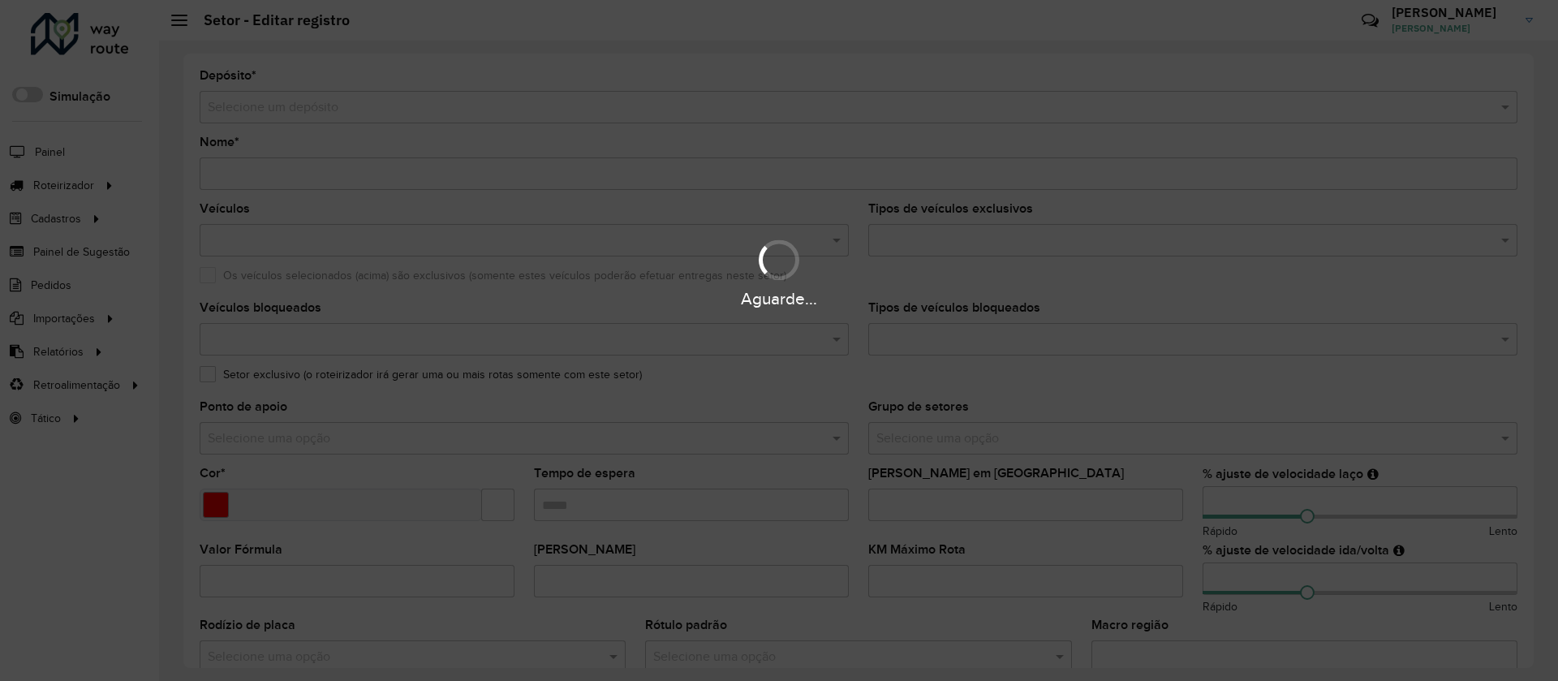
type input "**********"
type input "*******"
type input "*****"
type input "***"
type input "**"
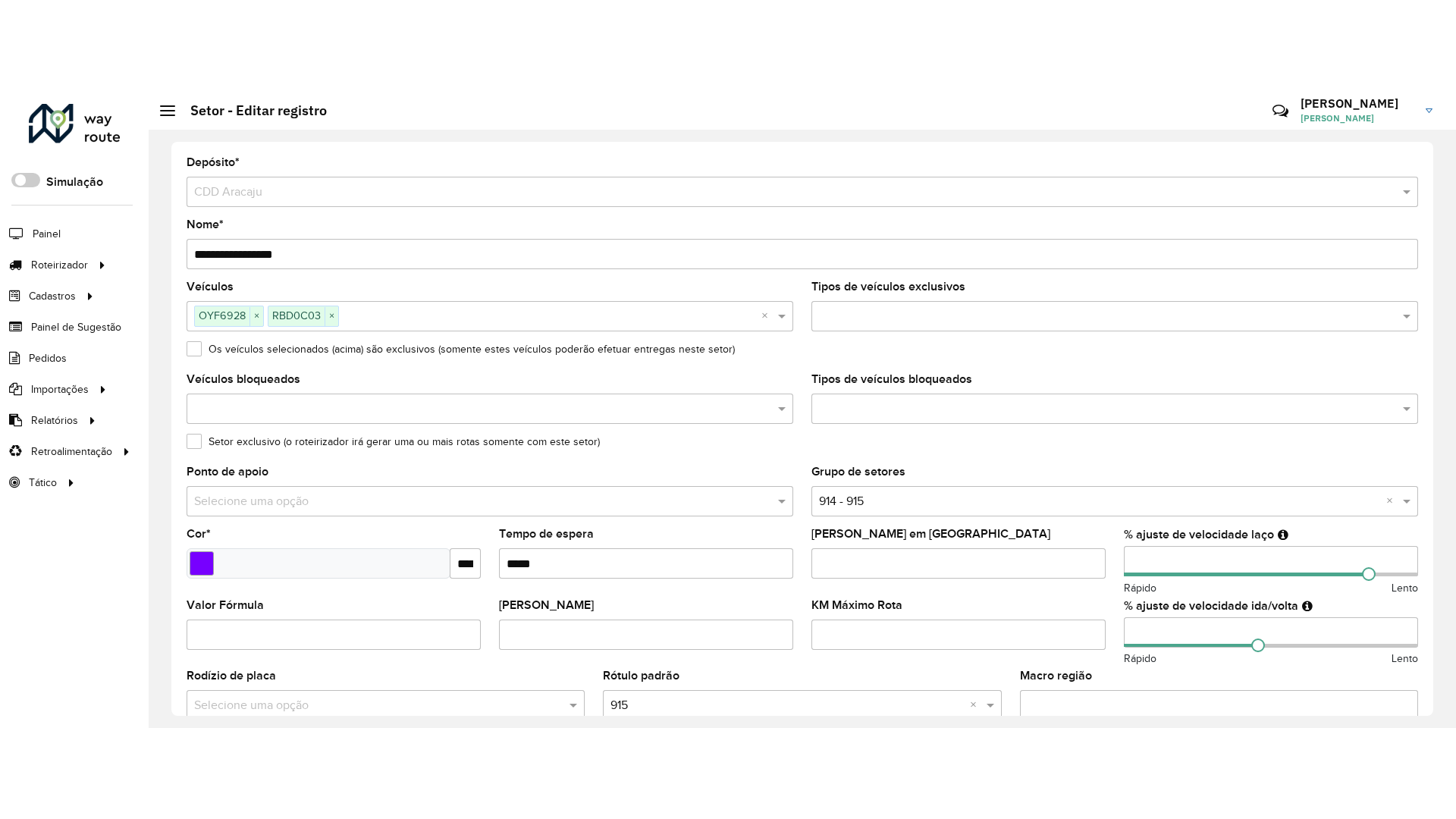
scroll to position [341, 0]
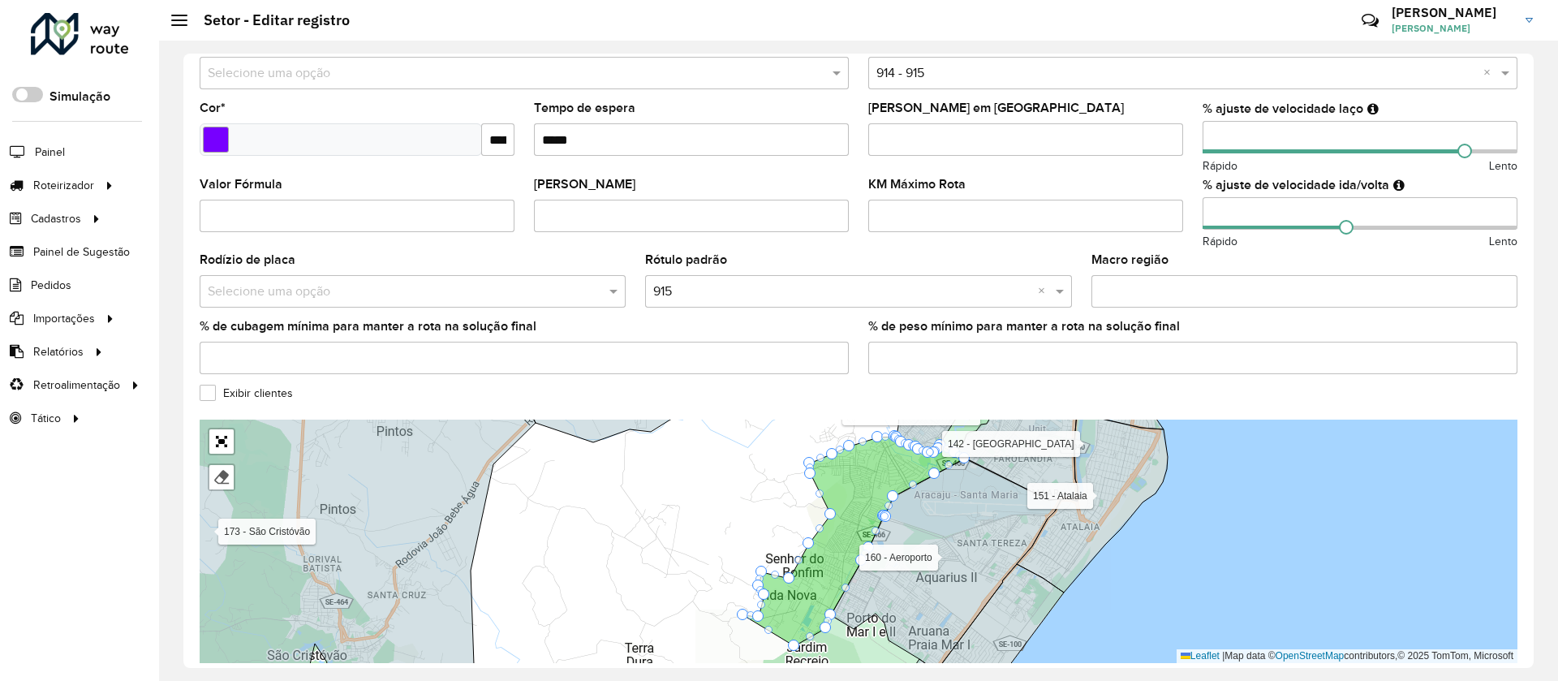
click at [258, 403] on div "Exibir clientes" at bounding box center [859, 396] width 1318 height 19
click at [251, 393] on label "Exibir clientes" at bounding box center [246, 393] width 93 height 17
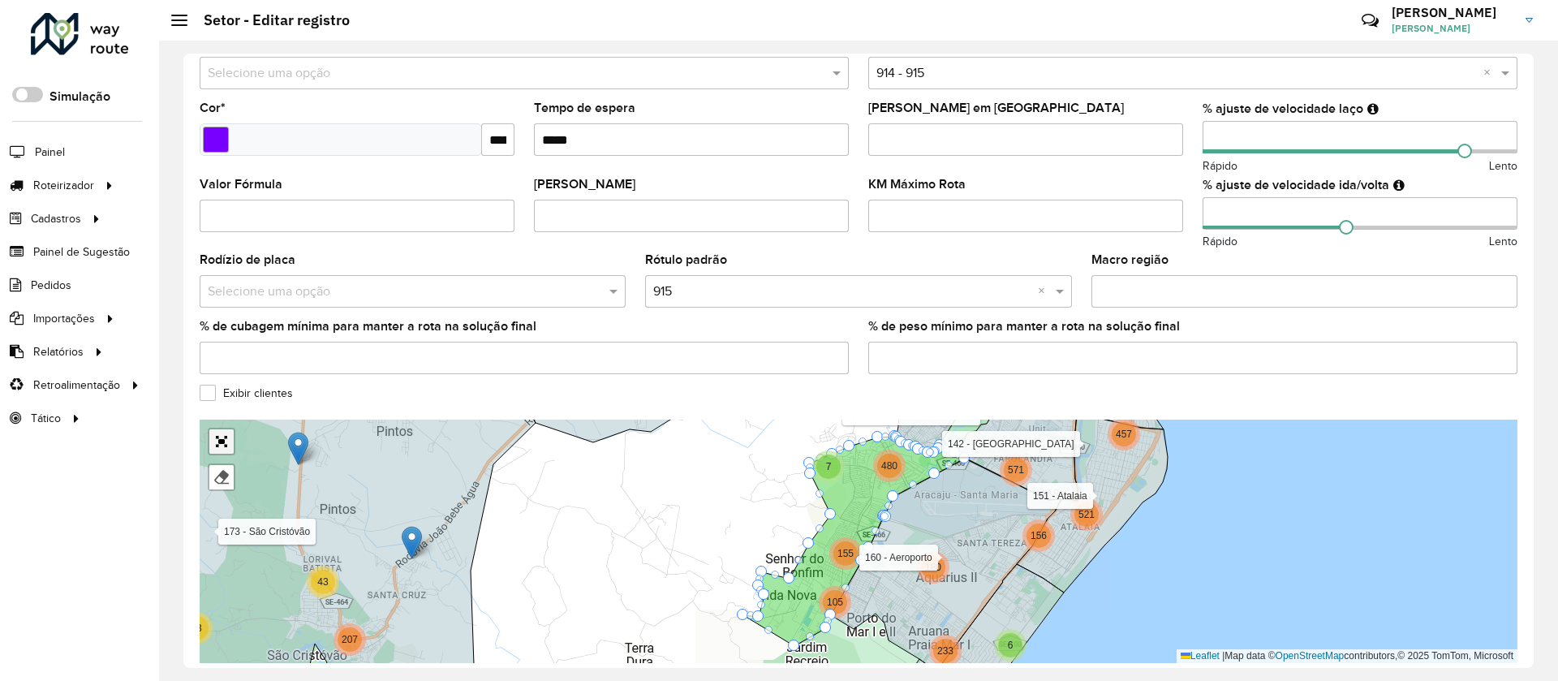
click at [224, 444] on link "Abrir mapa em tela cheia" at bounding box center [221, 441] width 24 height 24
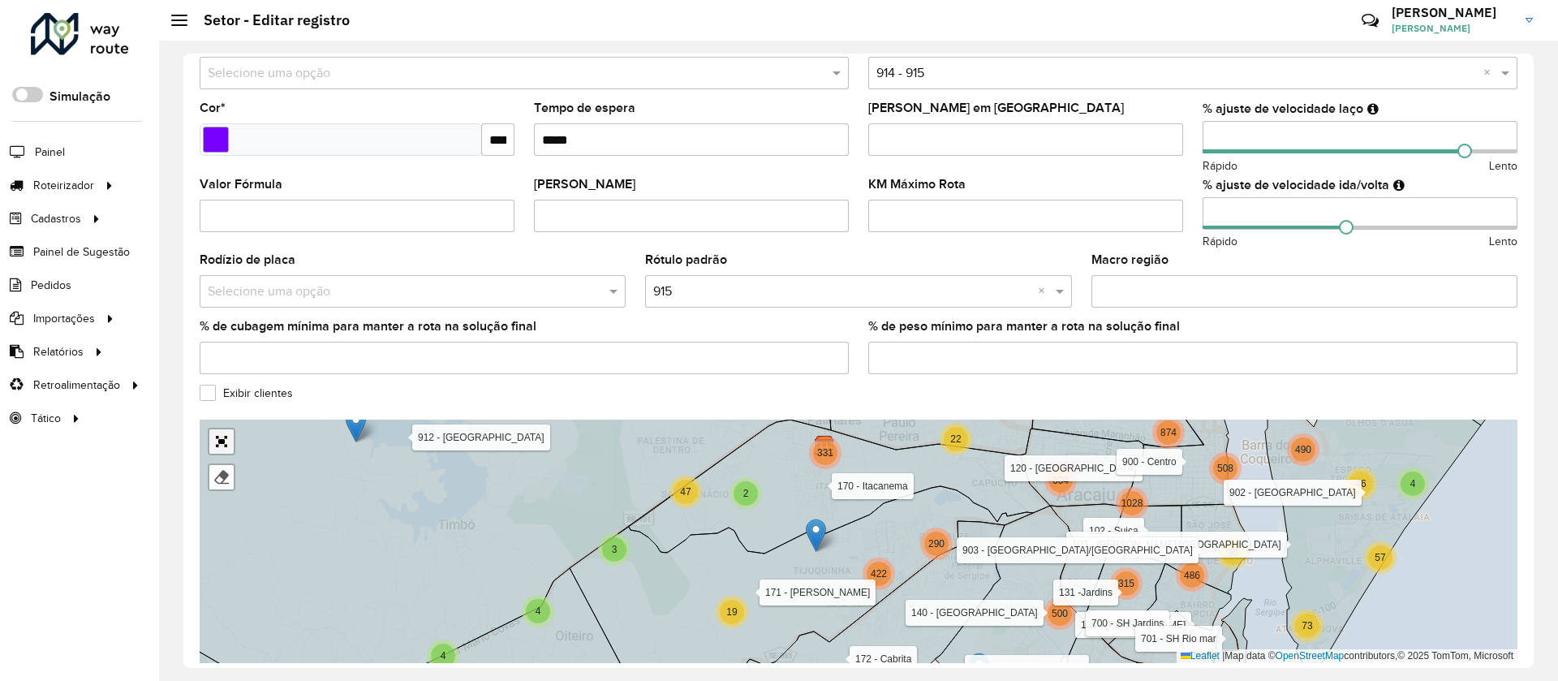
scroll to position [0, 0]
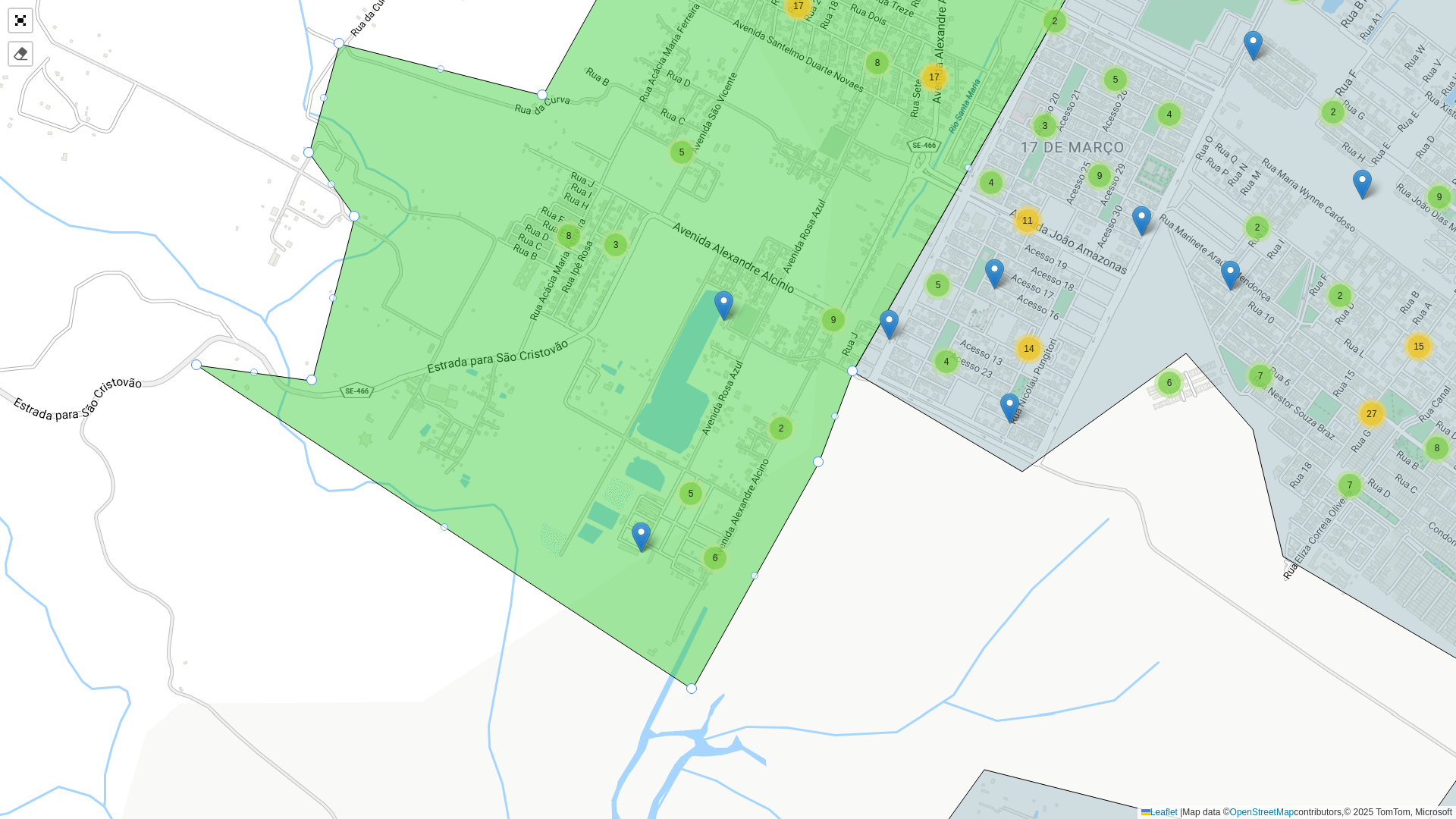
drag, startPoint x: 582, startPoint y: 597, endPoint x: 692, endPoint y: 690, distance: 144.0
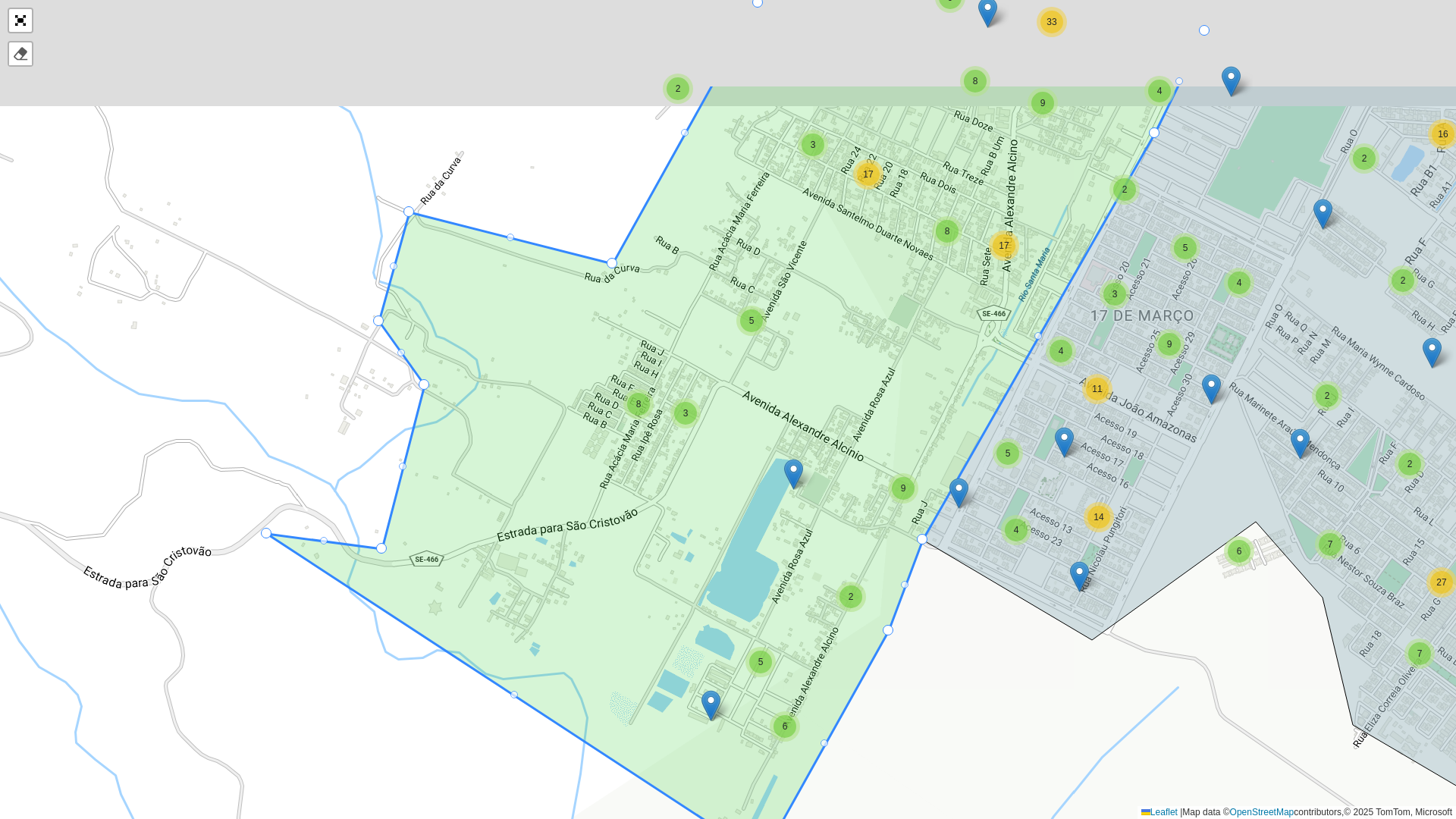
drag, startPoint x: 450, startPoint y: 453, endPoint x: 521, endPoint y: 622, distance: 183.3
click at [521, 424] on icon at bounding box center [723, 471] width 912 height 774
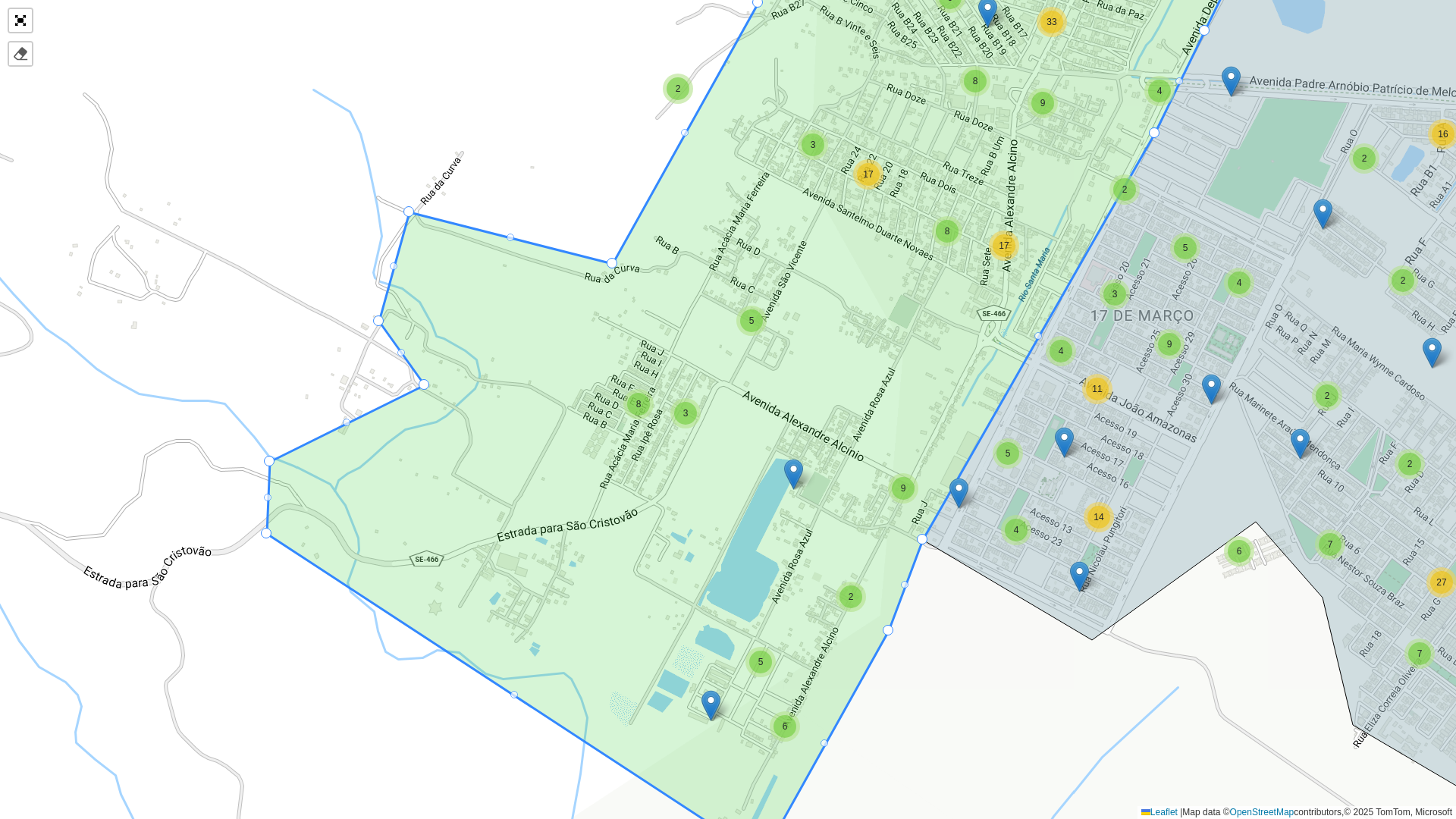
drag, startPoint x: 381, startPoint y: 546, endPoint x: 272, endPoint y: 457, distance: 140.7
drag, startPoint x: 424, startPoint y: 381, endPoint x: 336, endPoint y: 366, distance: 89.3
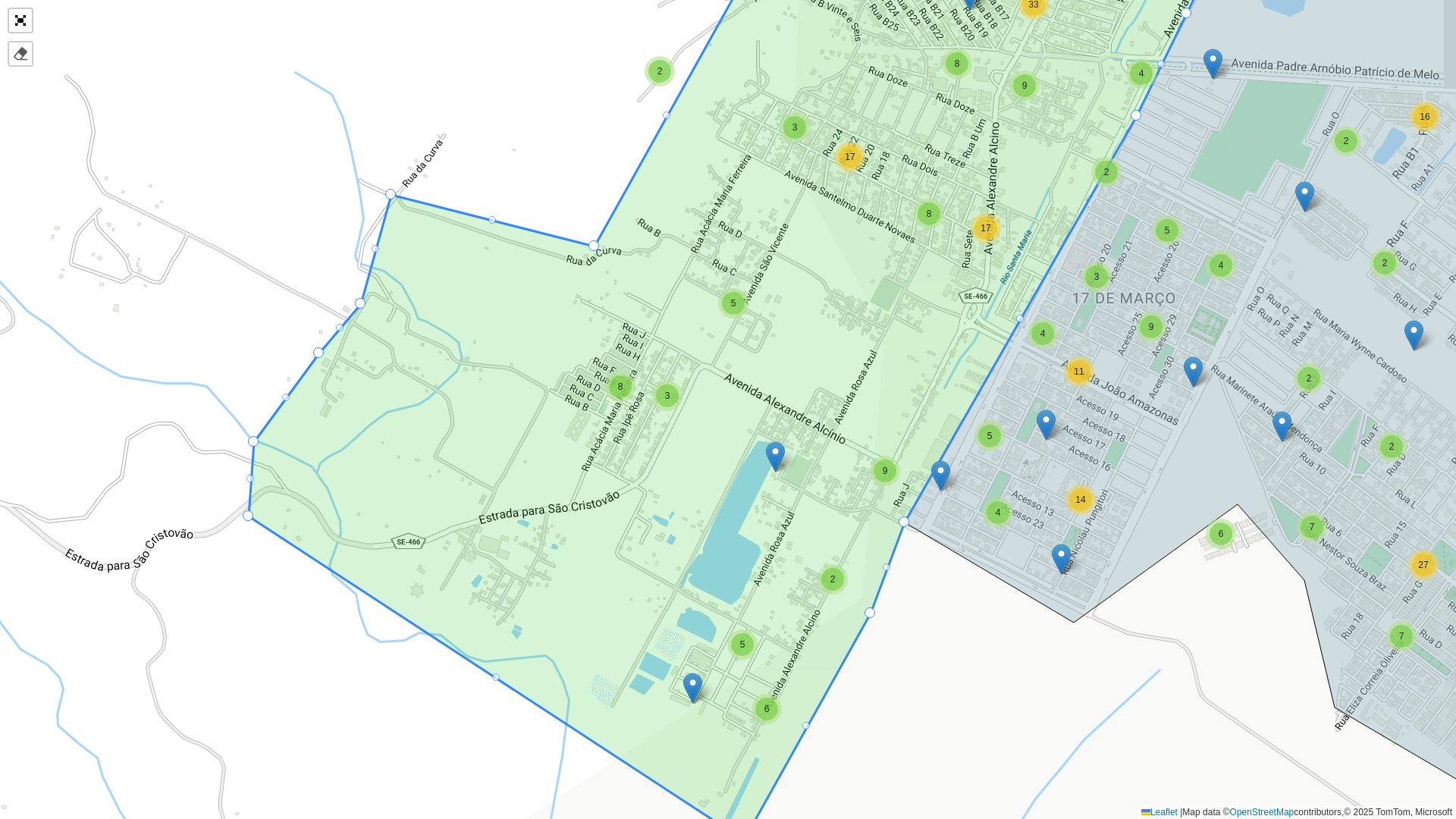
drag, startPoint x: 379, startPoint y: 326, endPoint x: 361, endPoint y: 309, distance: 24.8
click at [361, 309] on icon at bounding box center [746, 369] width 994 height 942
drag, startPoint x: 393, startPoint y: 195, endPoint x: 352, endPoint y: 149, distance: 61.6
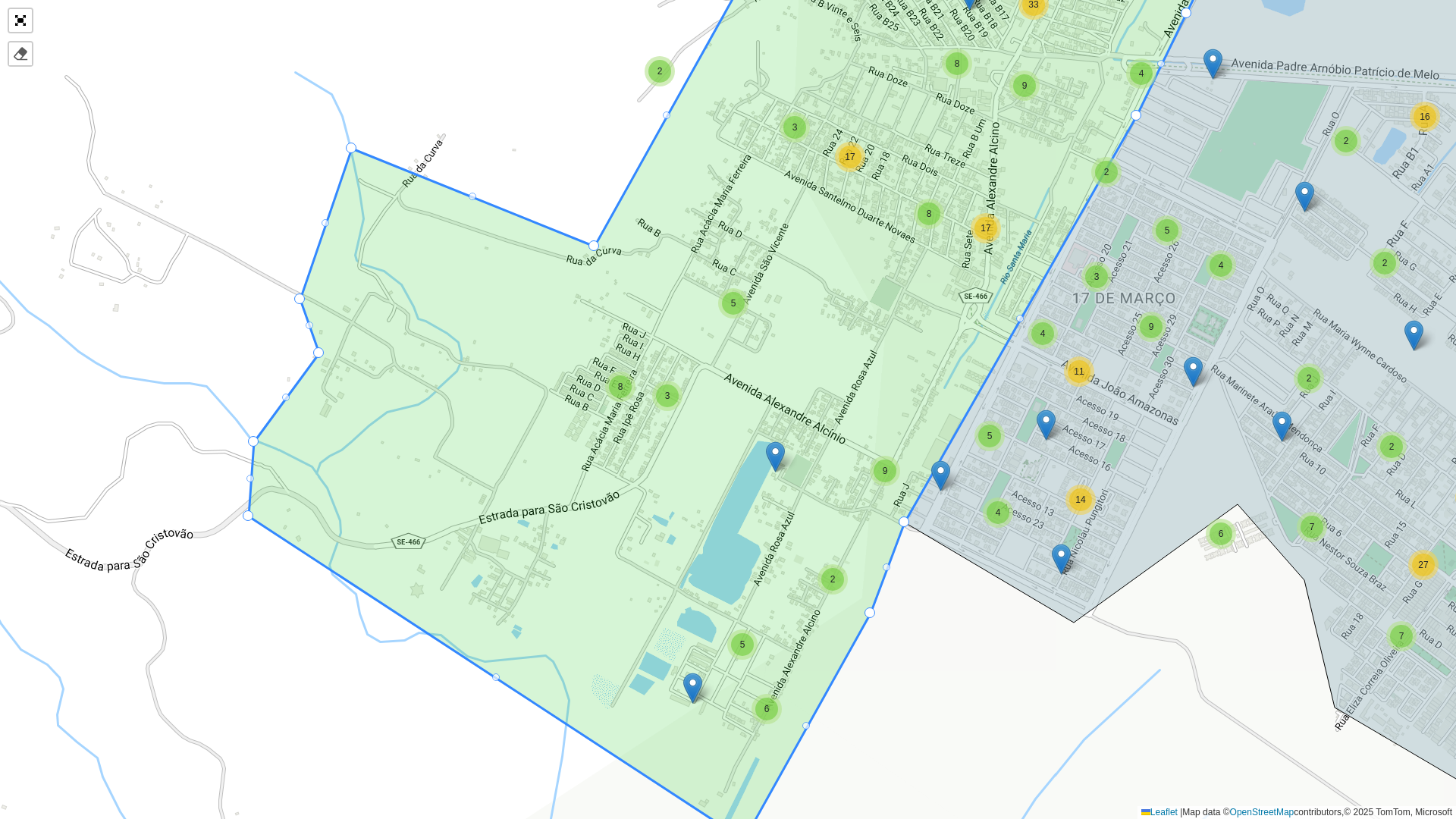
drag, startPoint x: 362, startPoint y: 298, endPoint x: 304, endPoint y: 295, distance: 58.1
drag, startPoint x: 318, startPoint y: 349, endPoint x: 249, endPoint y: 352, distance: 69.1
drag, startPoint x: 251, startPoint y: 440, endPoint x: 193, endPoint y: 451, distance: 59.0
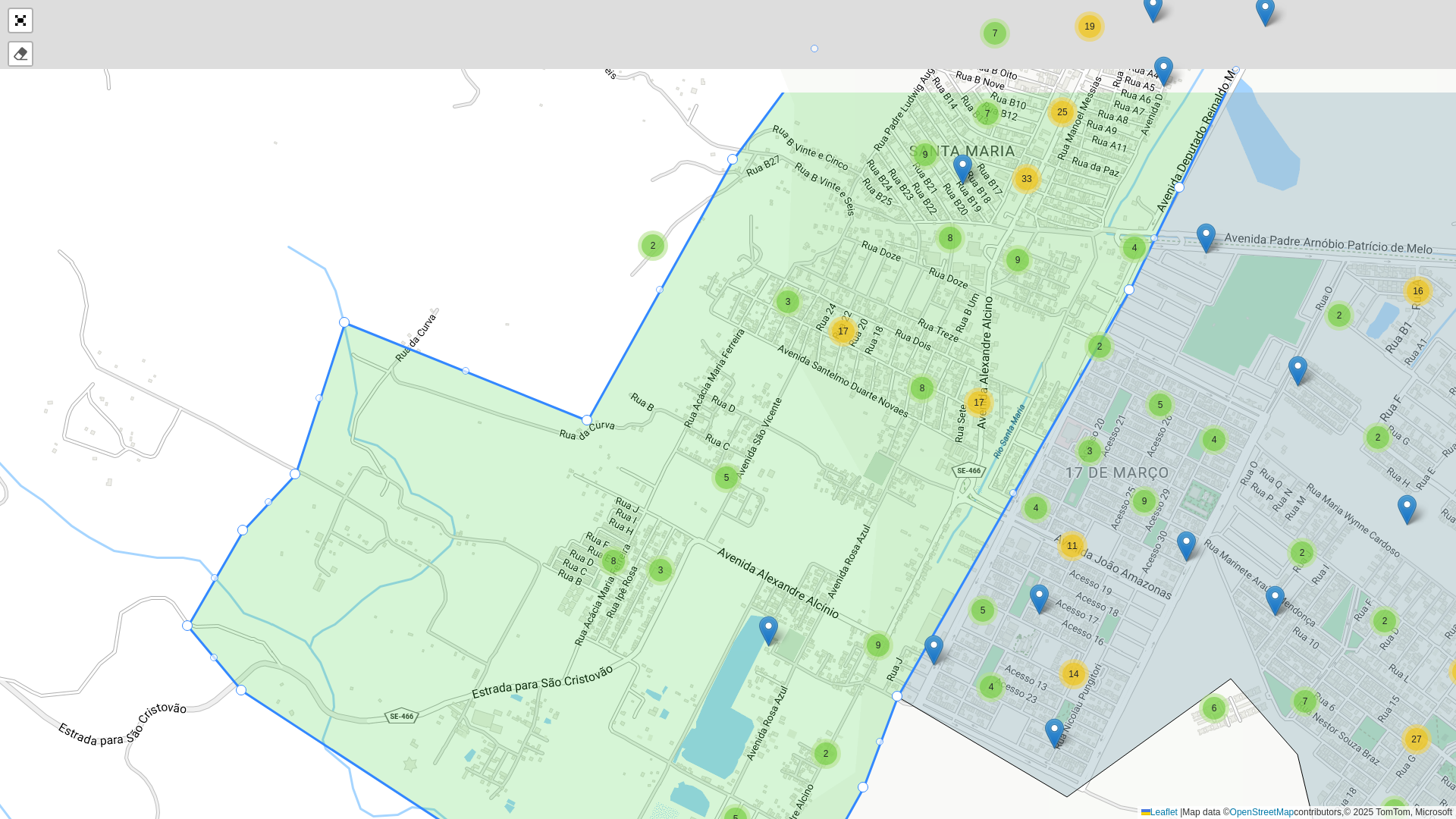
drag, startPoint x: 576, startPoint y: 418, endPoint x: 578, endPoint y: 644, distance: 226.0
click at [578, 424] on icon at bounding box center [707, 553] width 1039 height 925
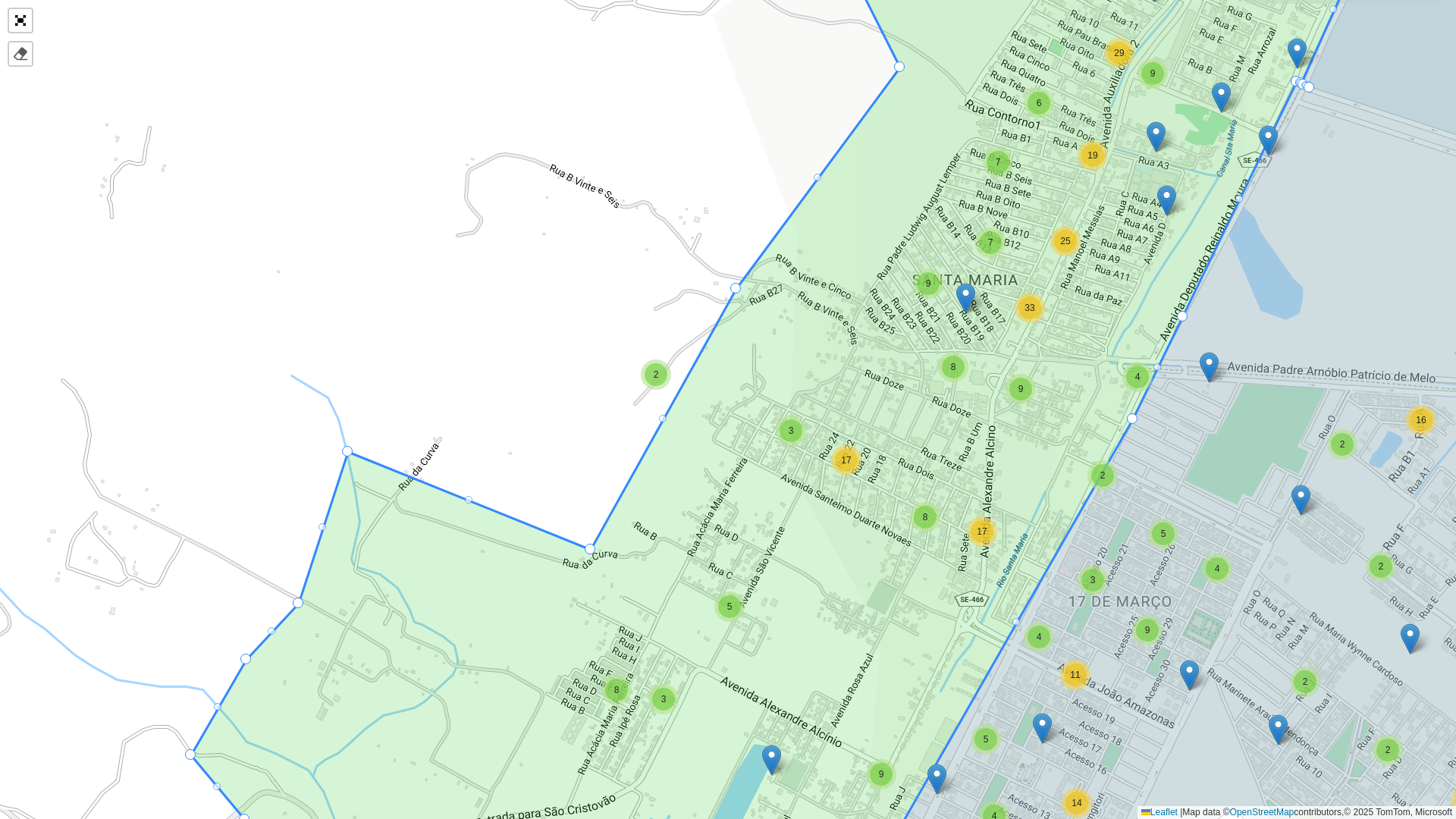
click at [664, 415] on div at bounding box center [663, 419] width 7 height 7
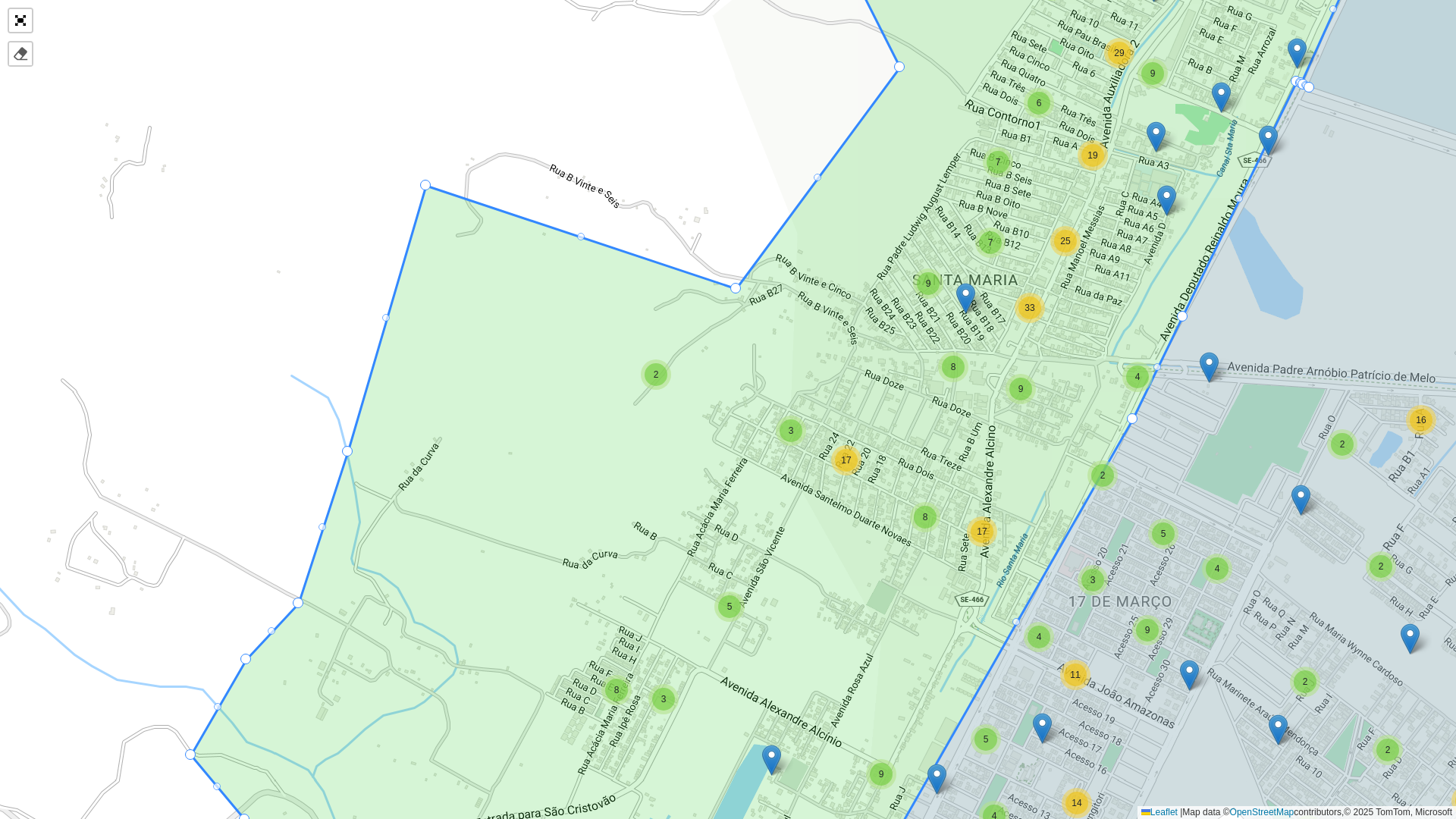
drag, startPoint x: 588, startPoint y: 549, endPoint x: 437, endPoint y: 193, distance: 386.7
drag, startPoint x: 532, startPoint y: 417, endPoint x: 617, endPoint y: 692, distance: 287.8
click at [610, 424] on icon at bounding box center [799, 410] width 1215 height 988
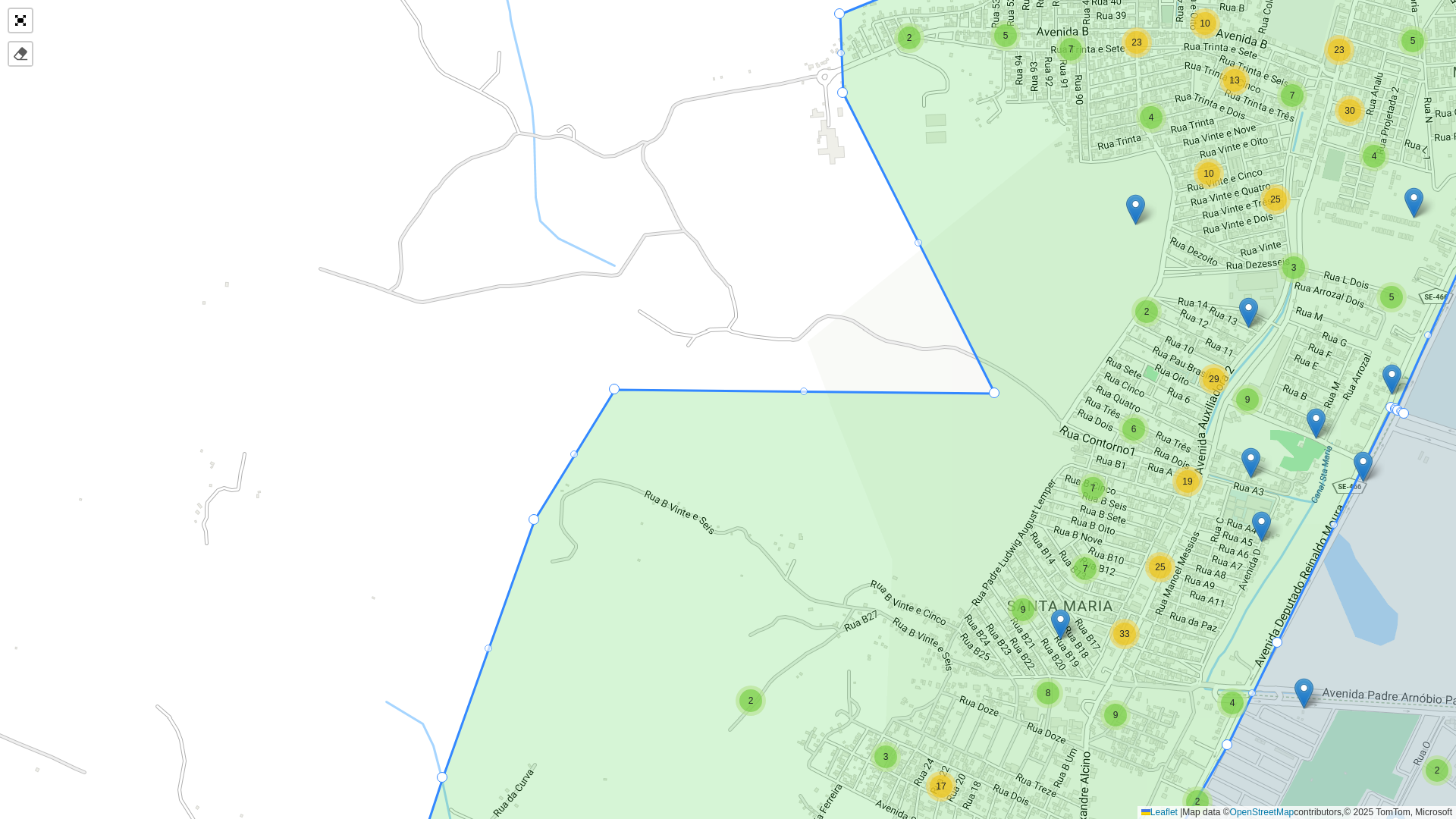
drag, startPoint x: 830, startPoint y: 612, endPoint x: 615, endPoint y: 389, distance: 309.8
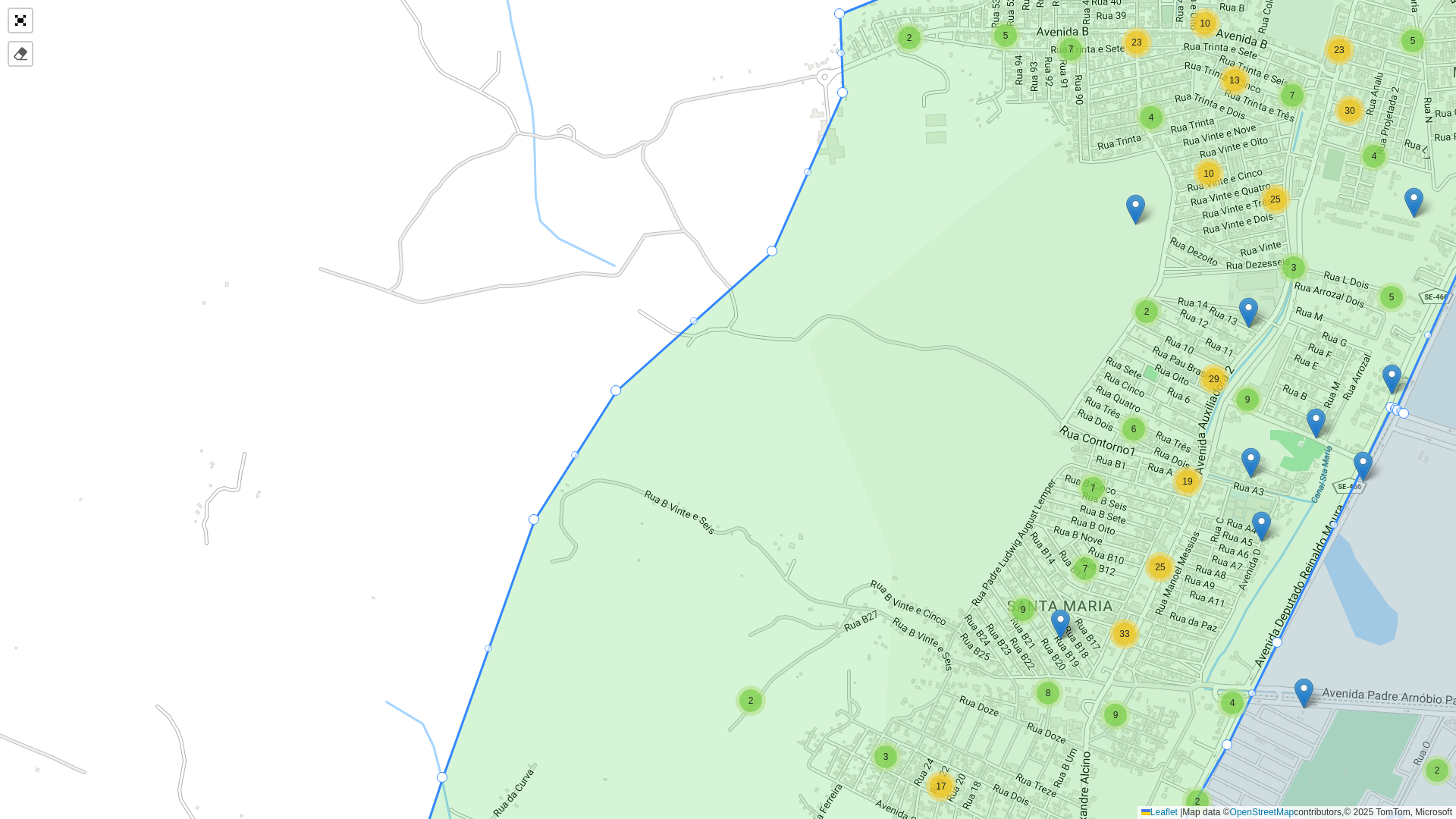
drag, startPoint x: 997, startPoint y: 393, endPoint x: 777, endPoint y: 251, distance: 261.8
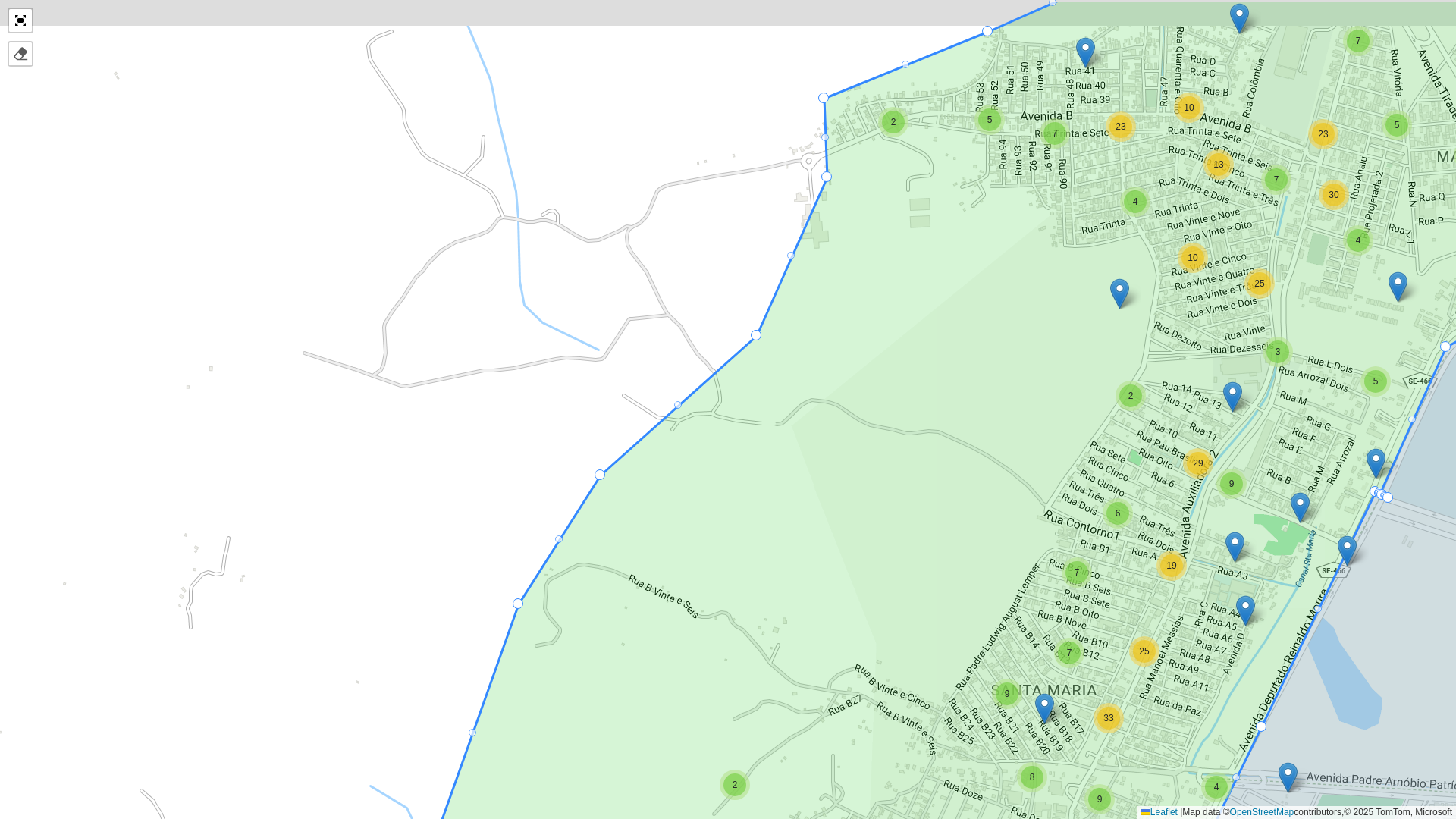
drag, startPoint x: 871, startPoint y: 164, endPoint x: 657, endPoint y: 521, distance: 416.2
click at [657, 424] on icon at bounding box center [987, 494] width 1202 height 988
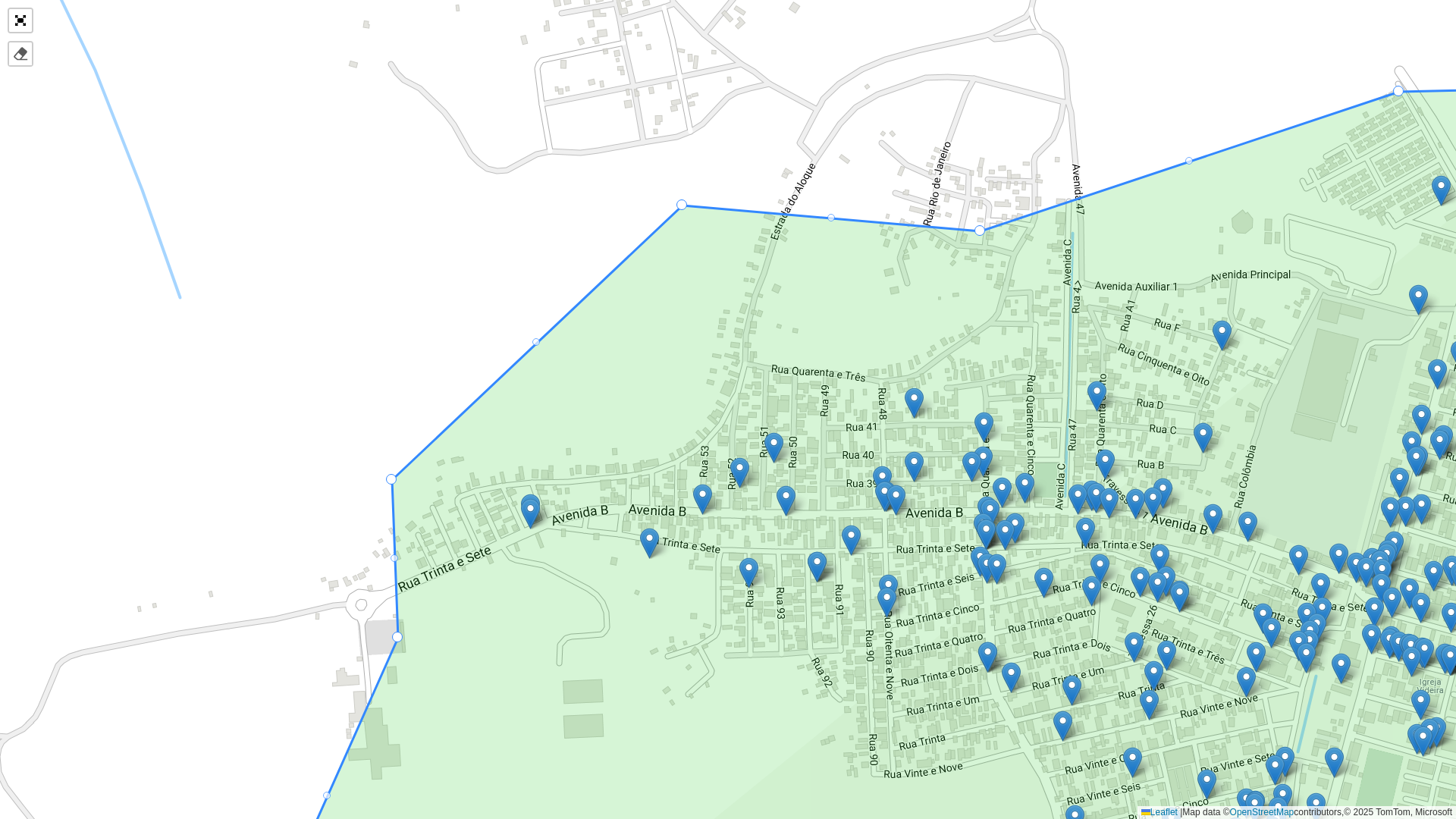
drag, startPoint x: 715, startPoint y: 344, endPoint x: 680, endPoint y: 203, distance: 145.3
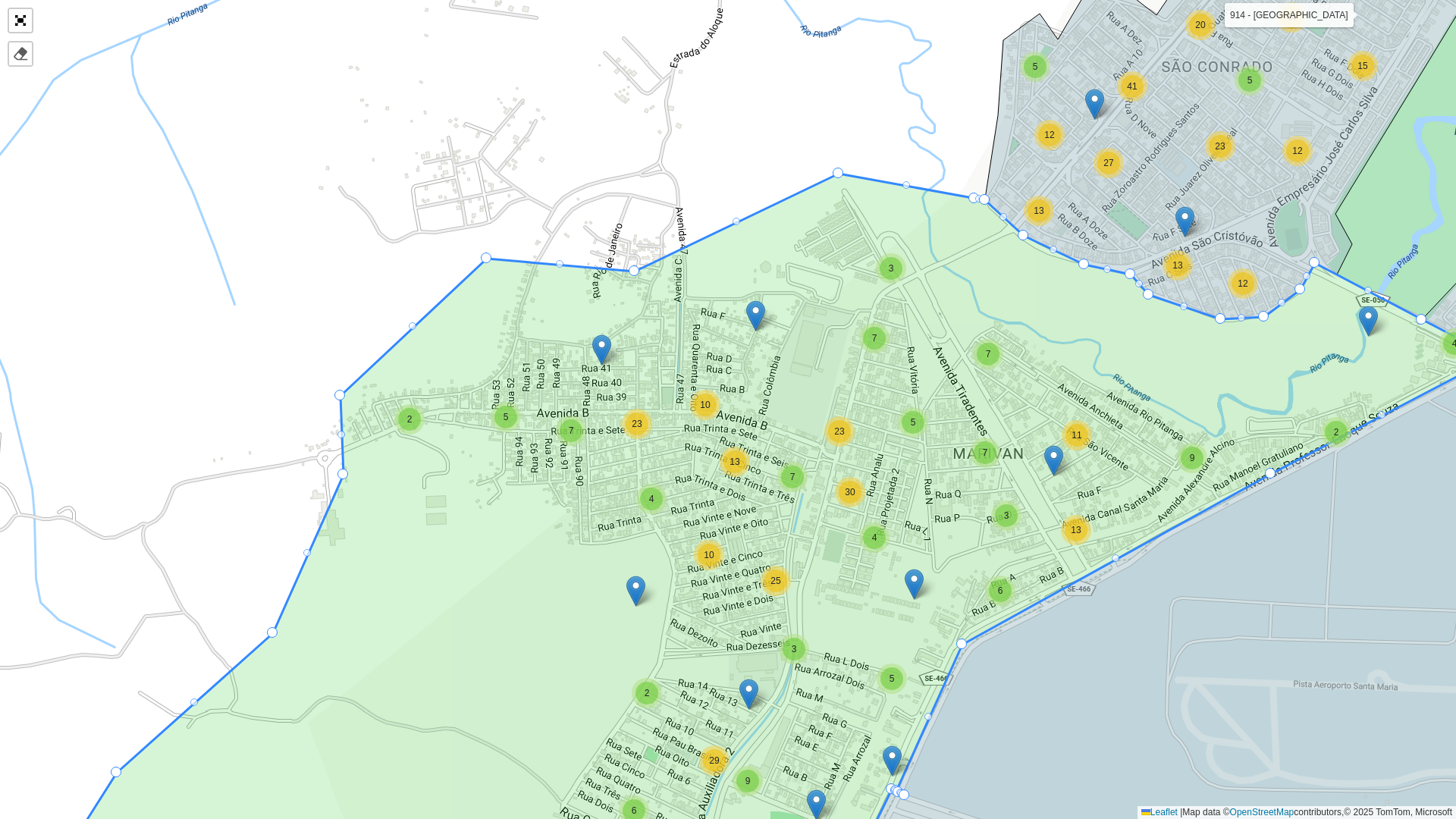
drag, startPoint x: 839, startPoint y: 201, endPoint x: 834, endPoint y: 169, distance: 32.4
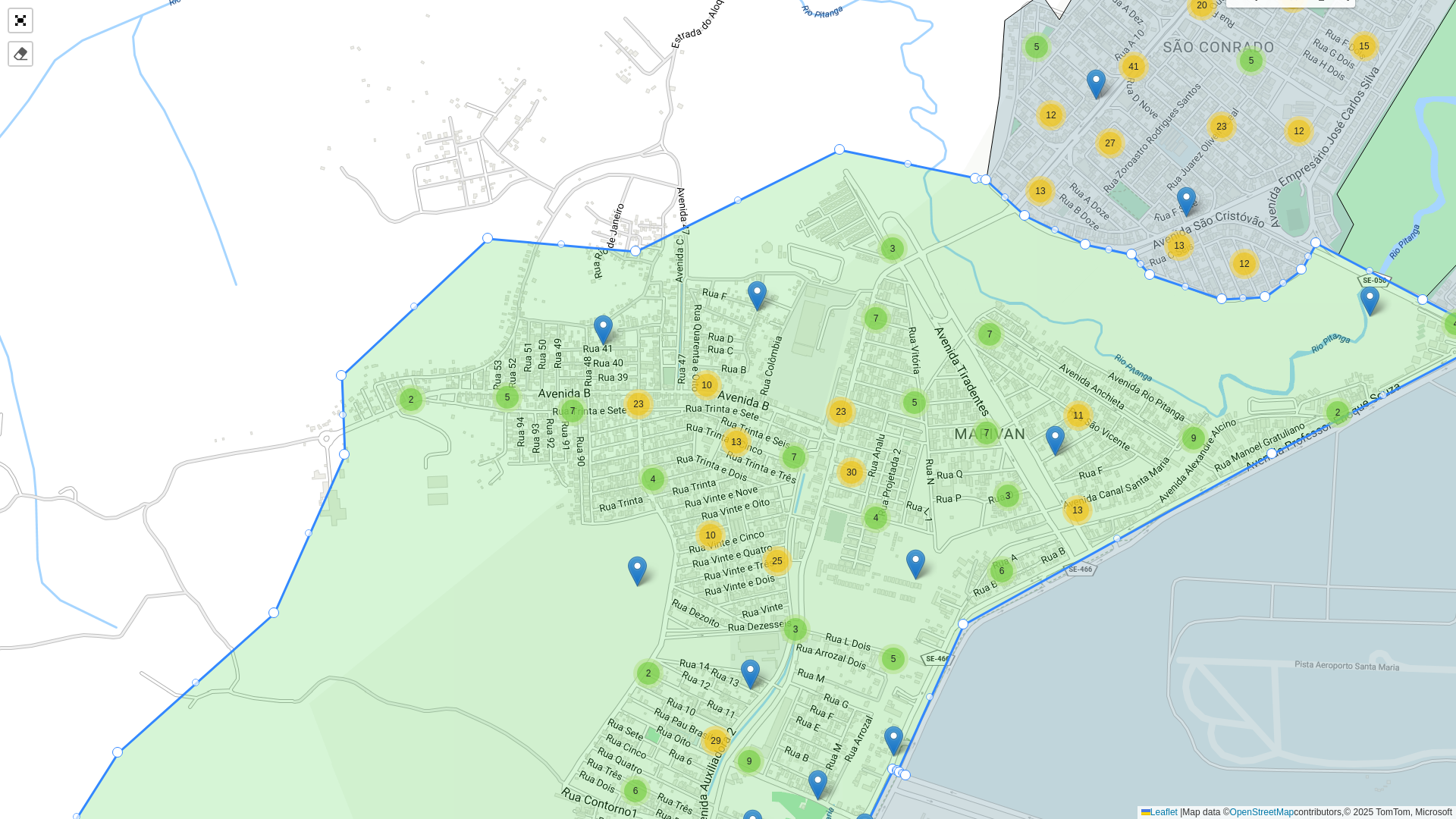
drag, startPoint x: 1022, startPoint y: 715, endPoint x: 1144, endPoint y: 208, distance: 521.5
click at [970, 338] on icon at bounding box center [1221, 610] width 765 height 545
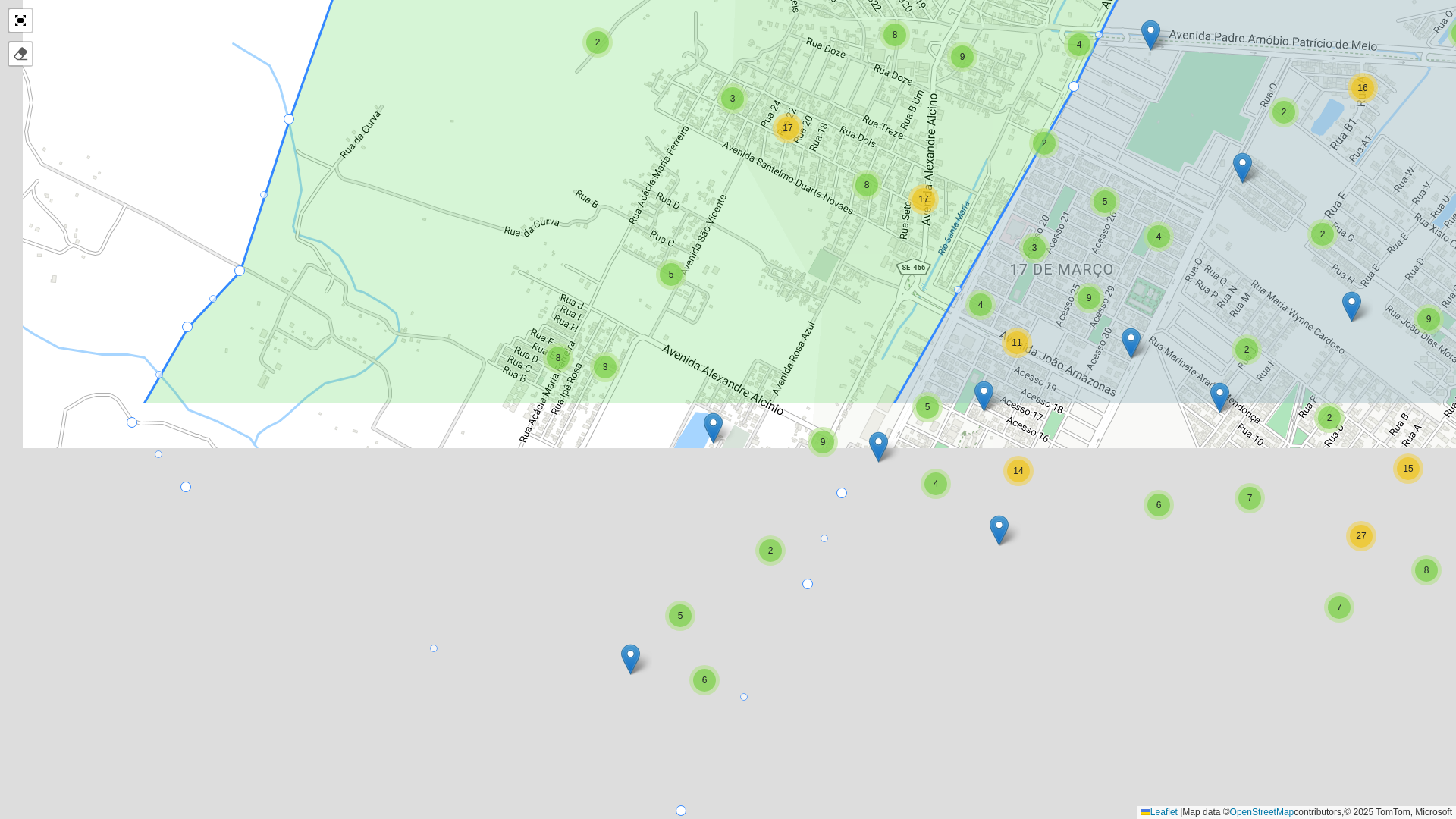
drag, startPoint x: 879, startPoint y: 616, endPoint x: 1166, endPoint y: 23, distance: 658.8
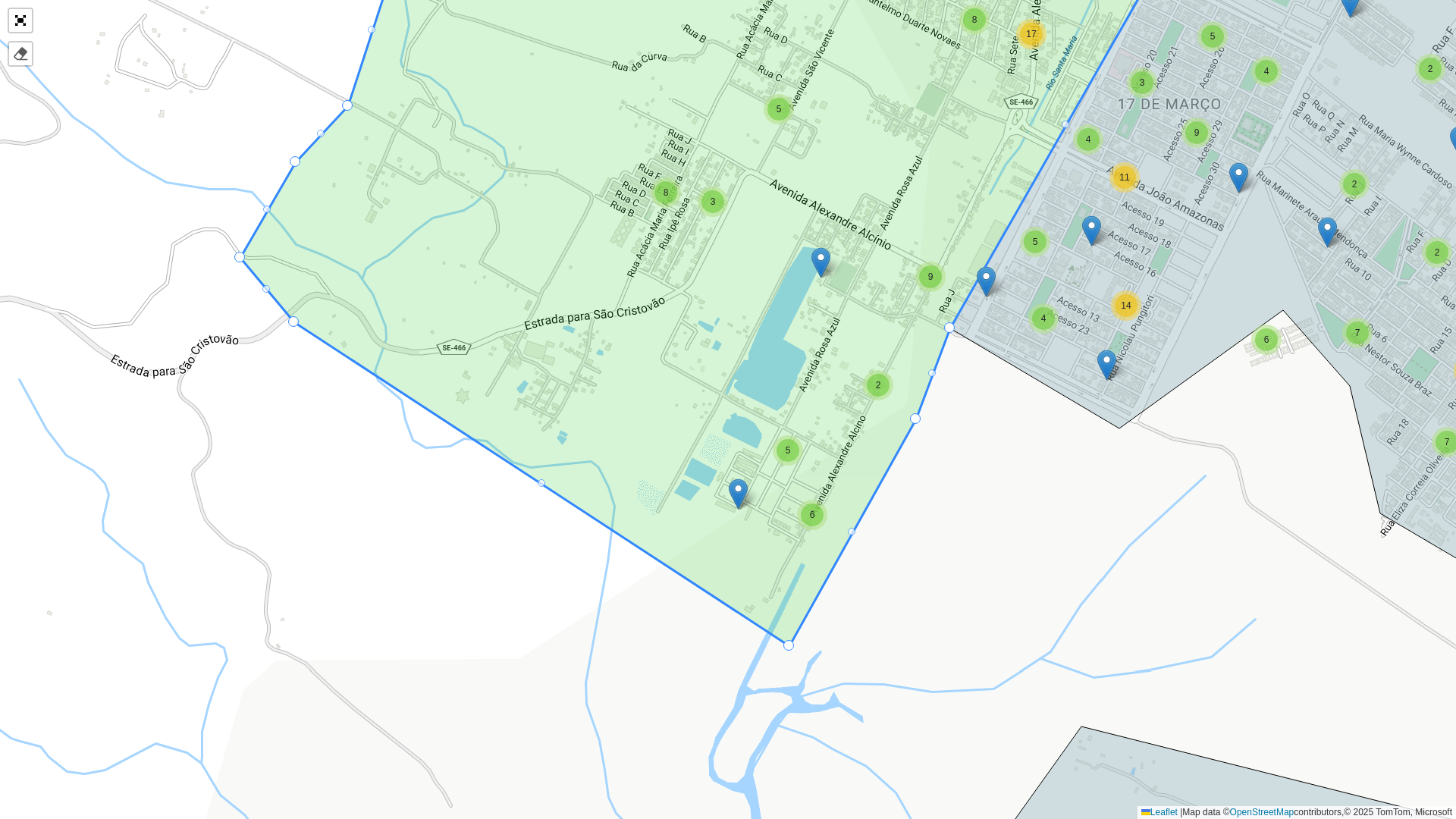
drag, startPoint x: 942, startPoint y: 622, endPoint x: 954, endPoint y: 571, distance: 52.4
click at [954, 424] on div "3 8 5 2 5 2 4 14 3 5 4 11 17 9 2 4 16 7 11 10 7 4 15 21 2 2 2 6 9 6 32 2 17 2 4…" at bounding box center [728, 410] width 1456 height 819
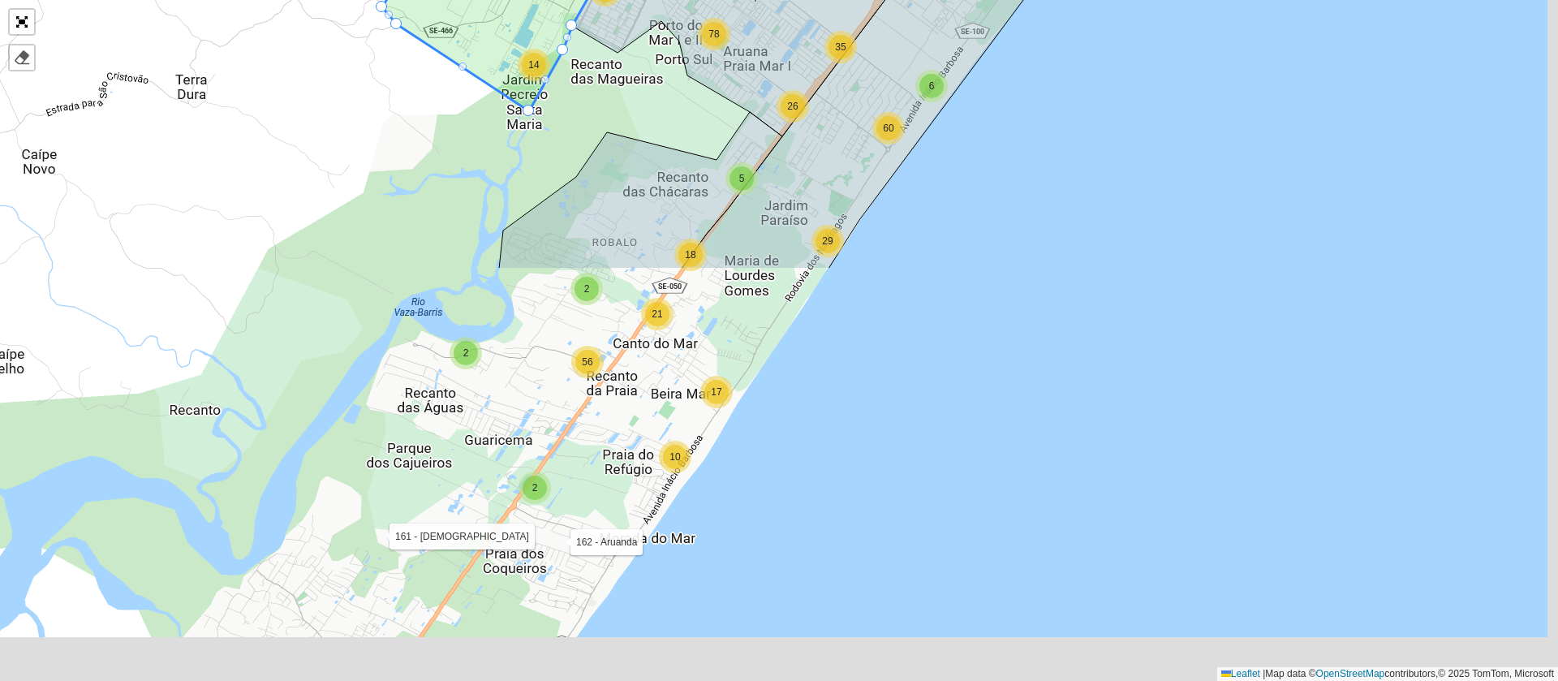
scroll to position [433, 0]
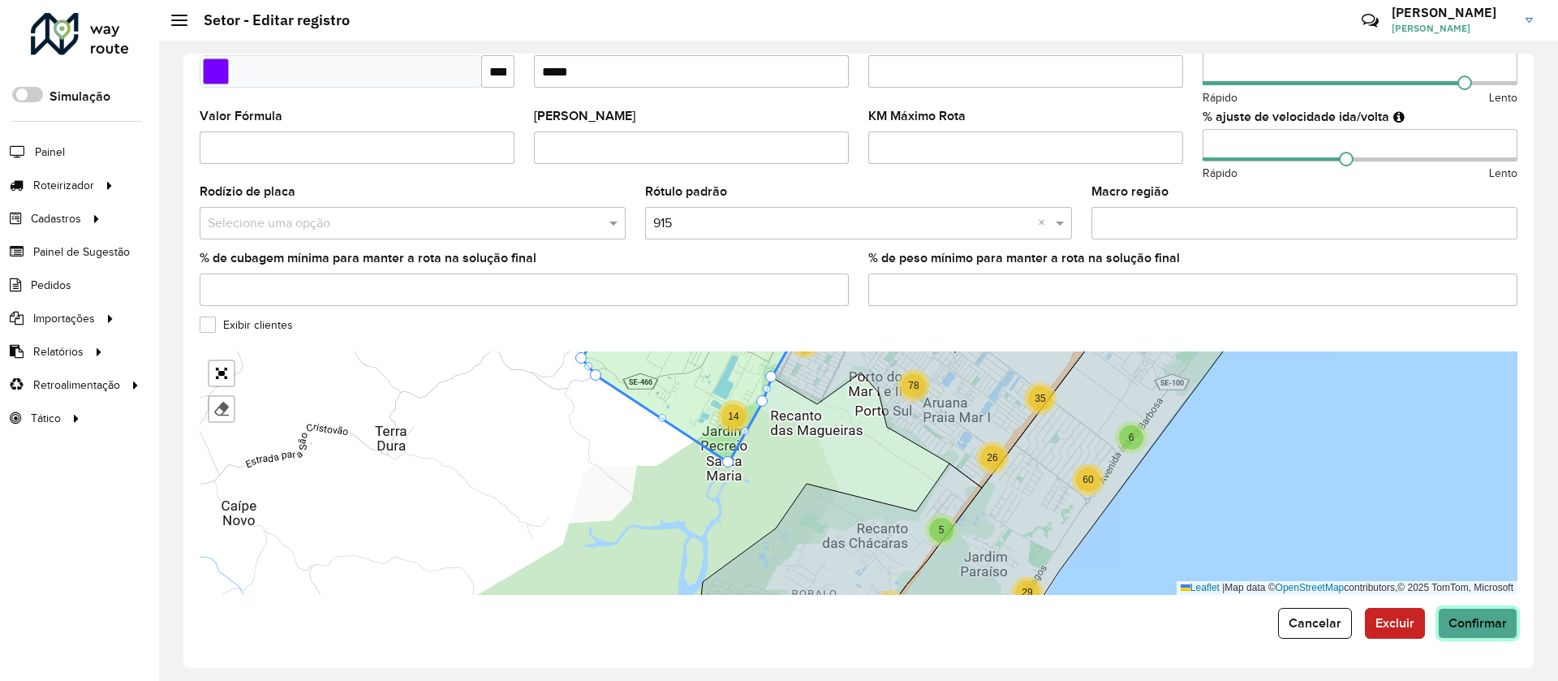
click at [1038, 453] on button "Confirmar" at bounding box center [1478, 623] width 80 height 31
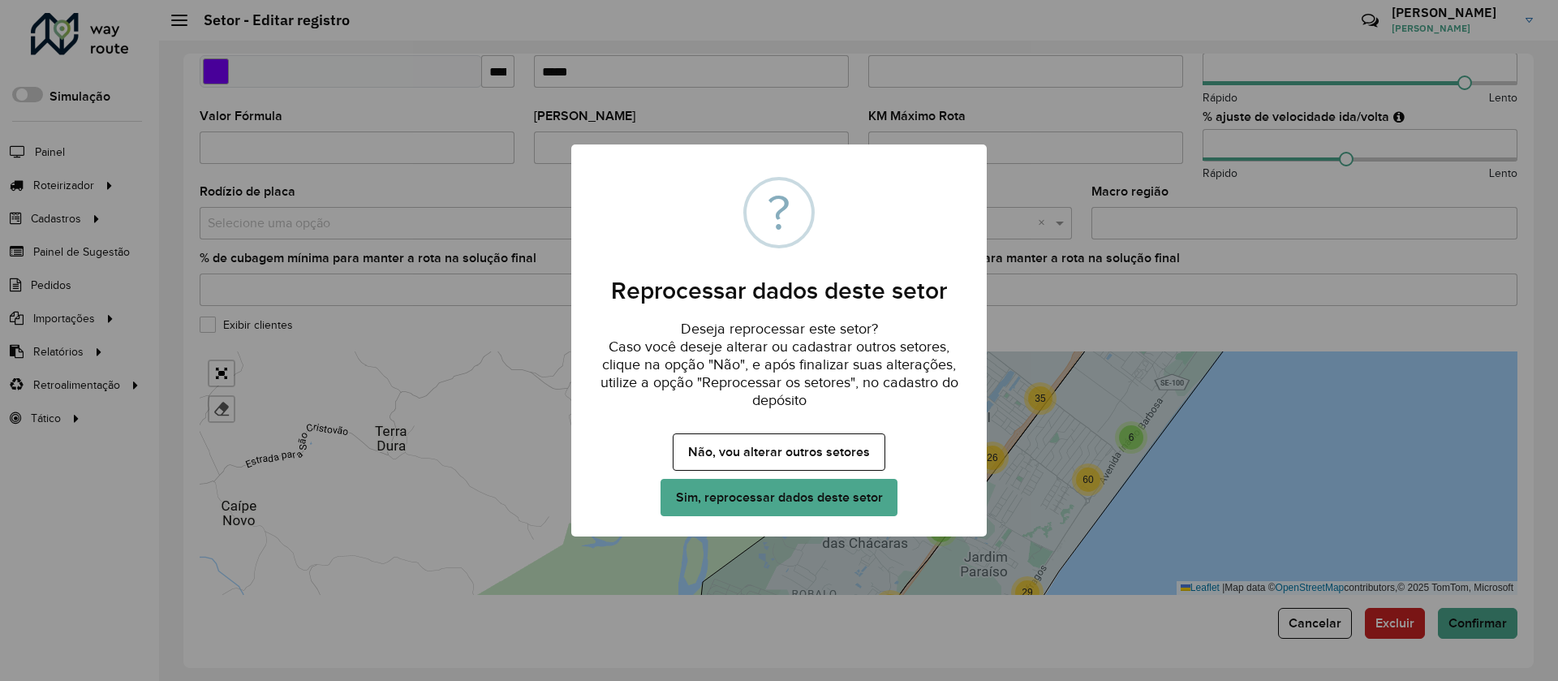
click at [881, 453] on button "Sim, reprocessar dados deste setor" at bounding box center [779, 497] width 237 height 37
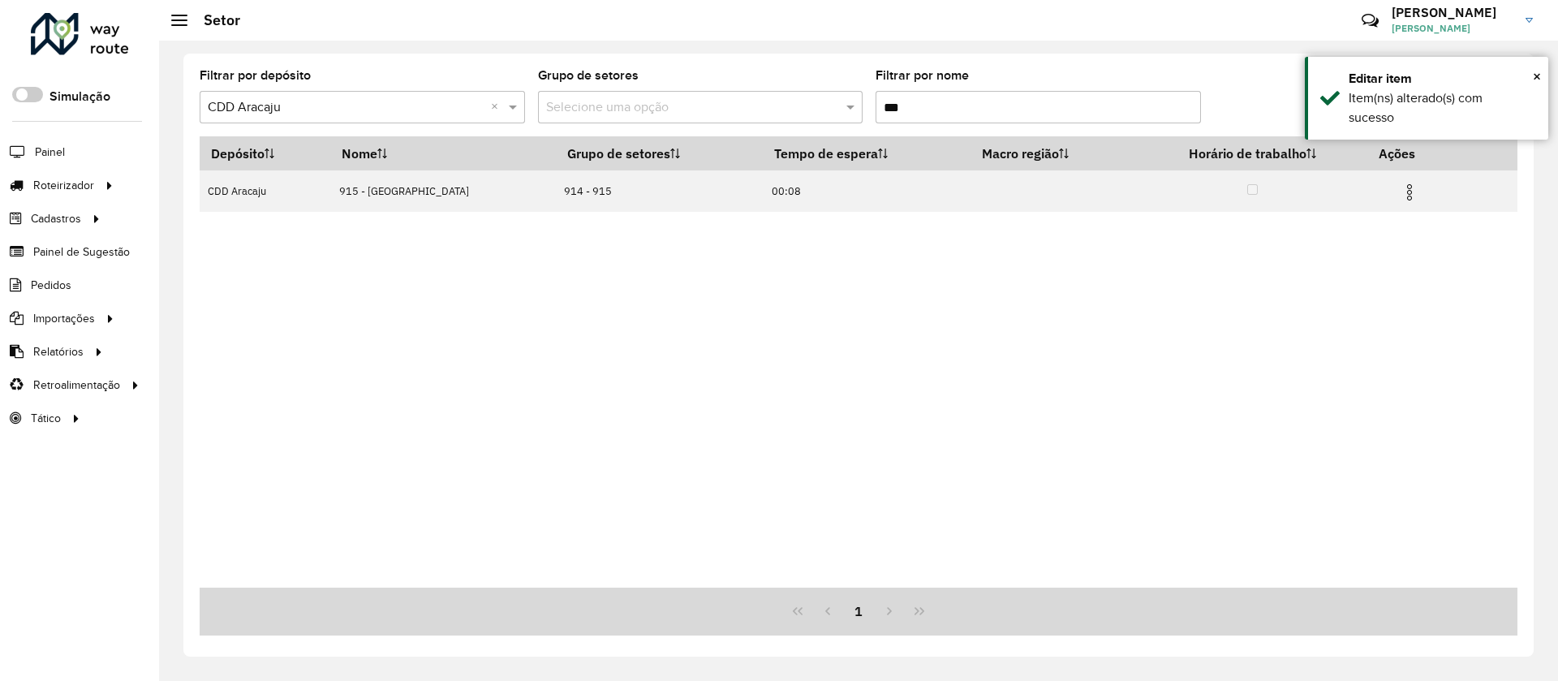
click at [942, 114] on input "***" at bounding box center [1038, 107] width 325 height 32
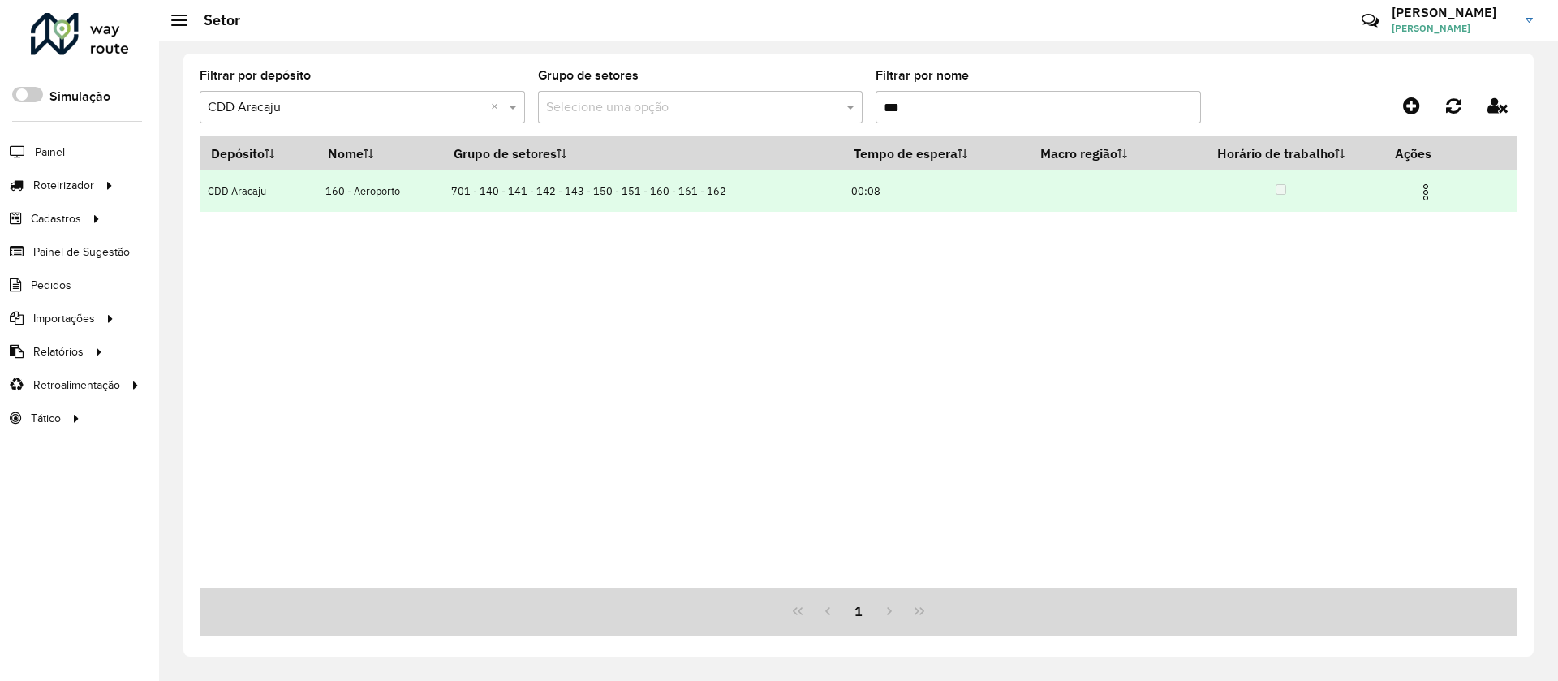
type input "***"
click at [1038, 191] on img at bounding box center [1425, 192] width 19 height 19
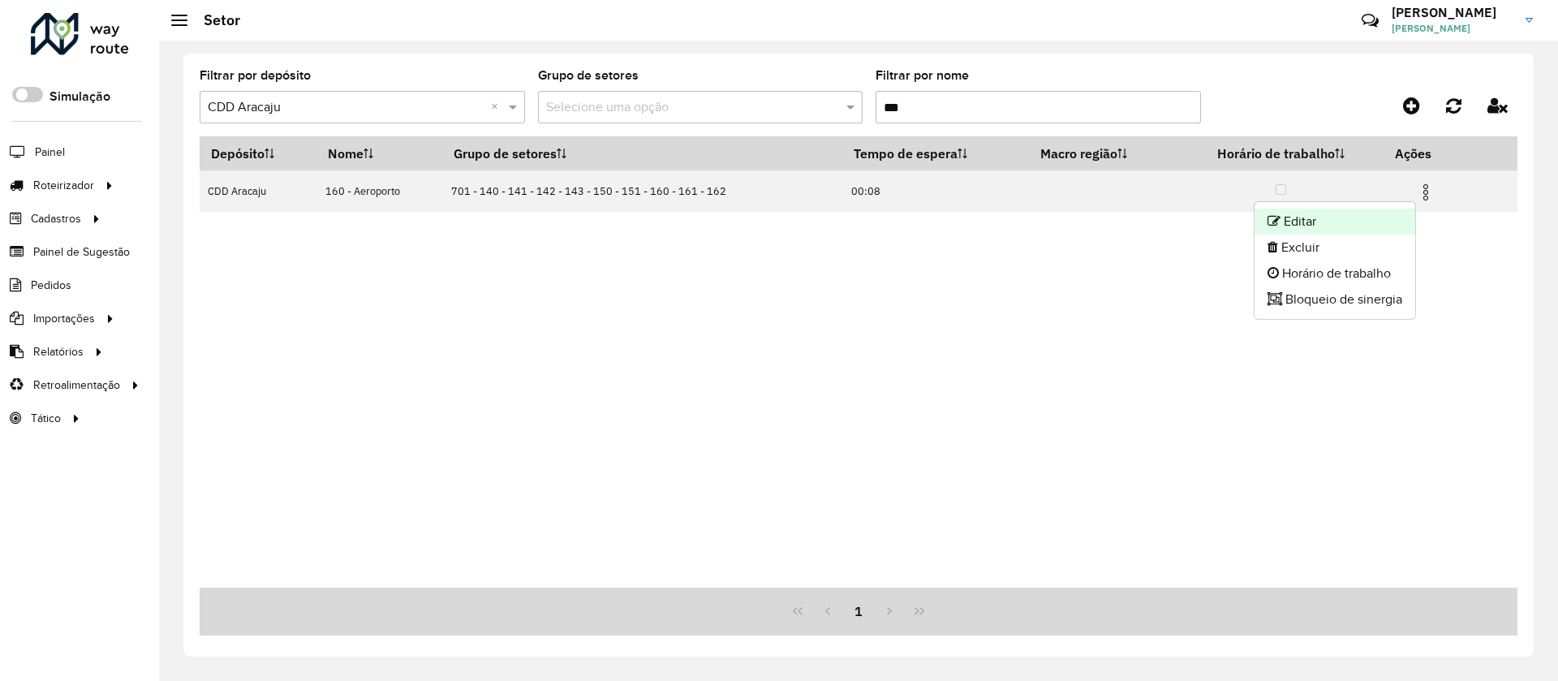
click at [1038, 216] on li "Editar" at bounding box center [1335, 222] width 161 height 26
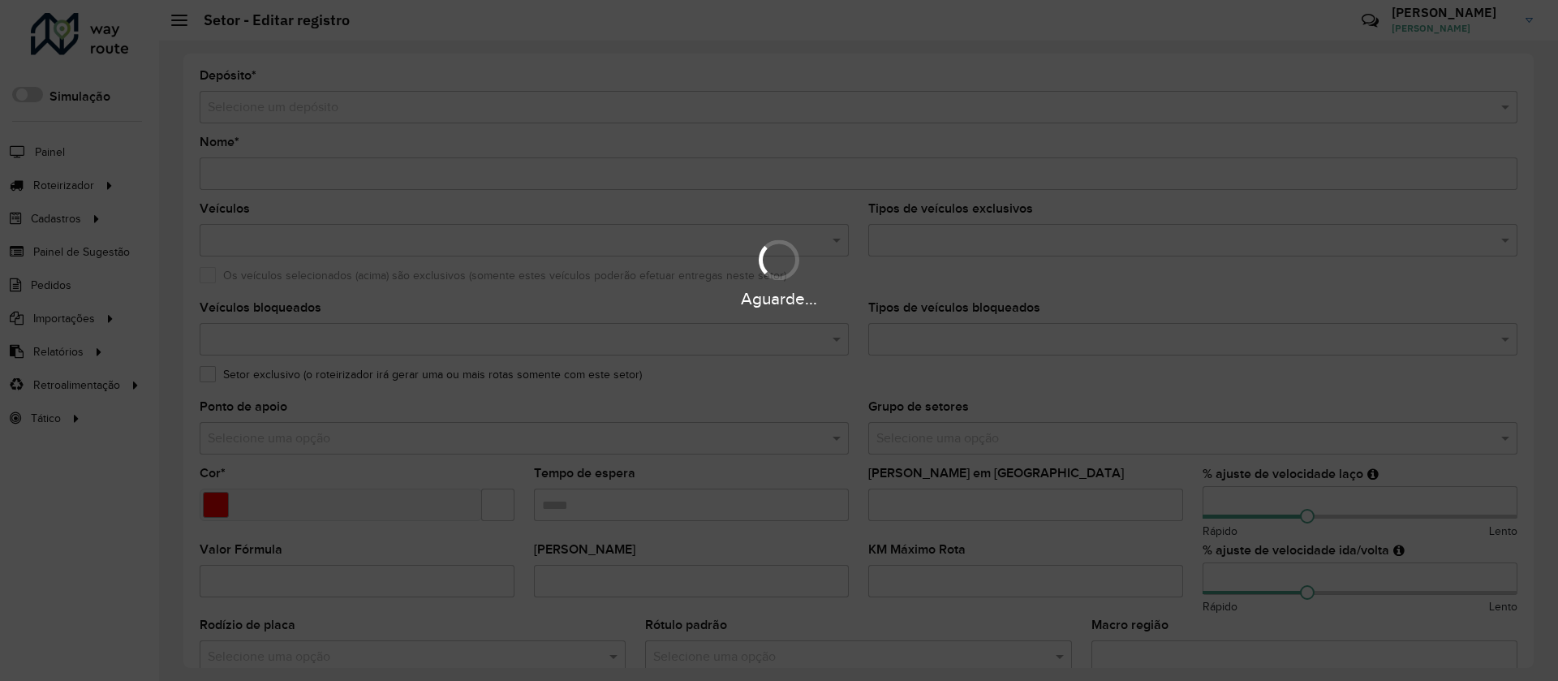
type input "**********"
type input "*******"
type input "*****"
type input "**"
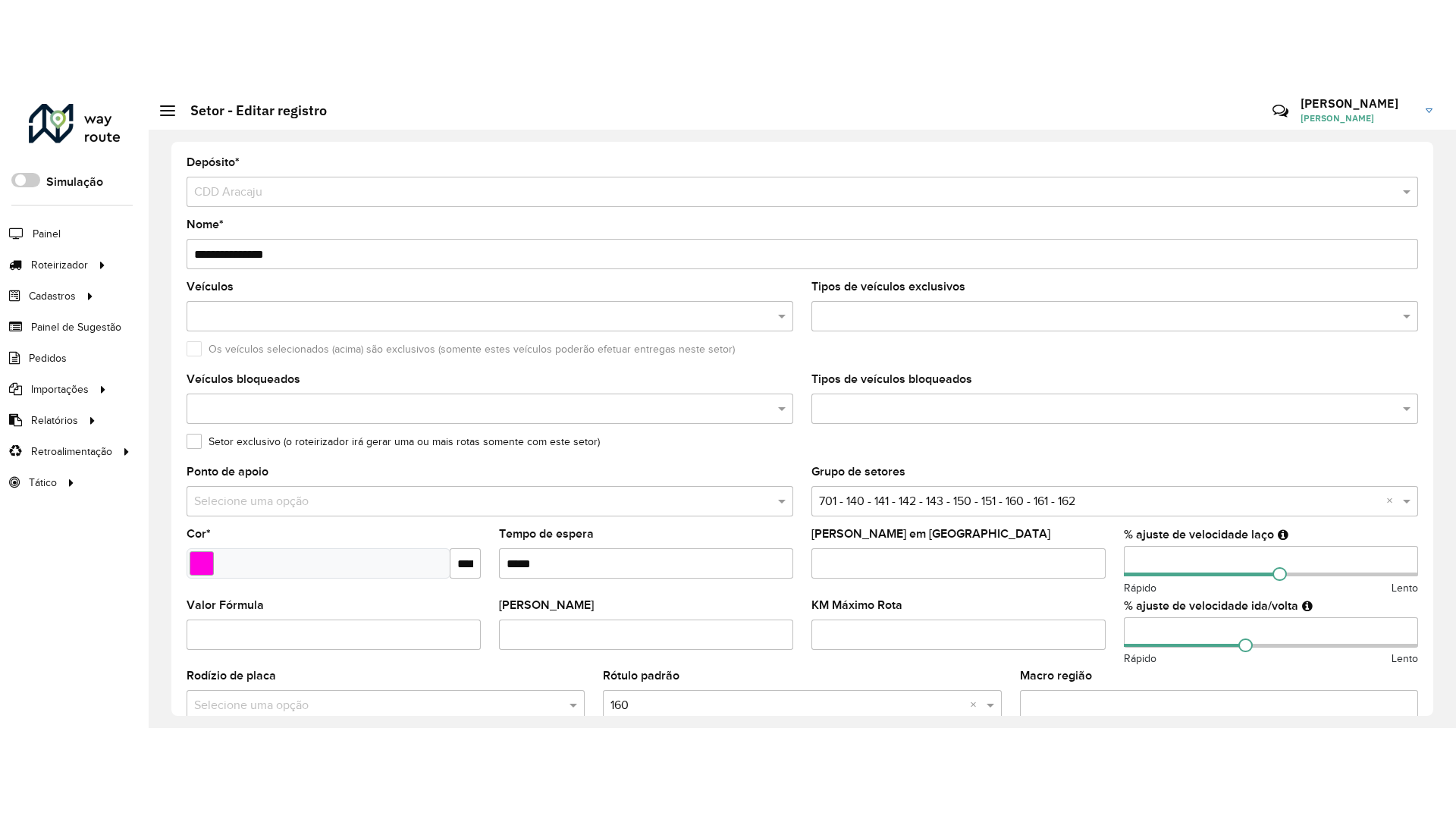
scroll to position [405, 0]
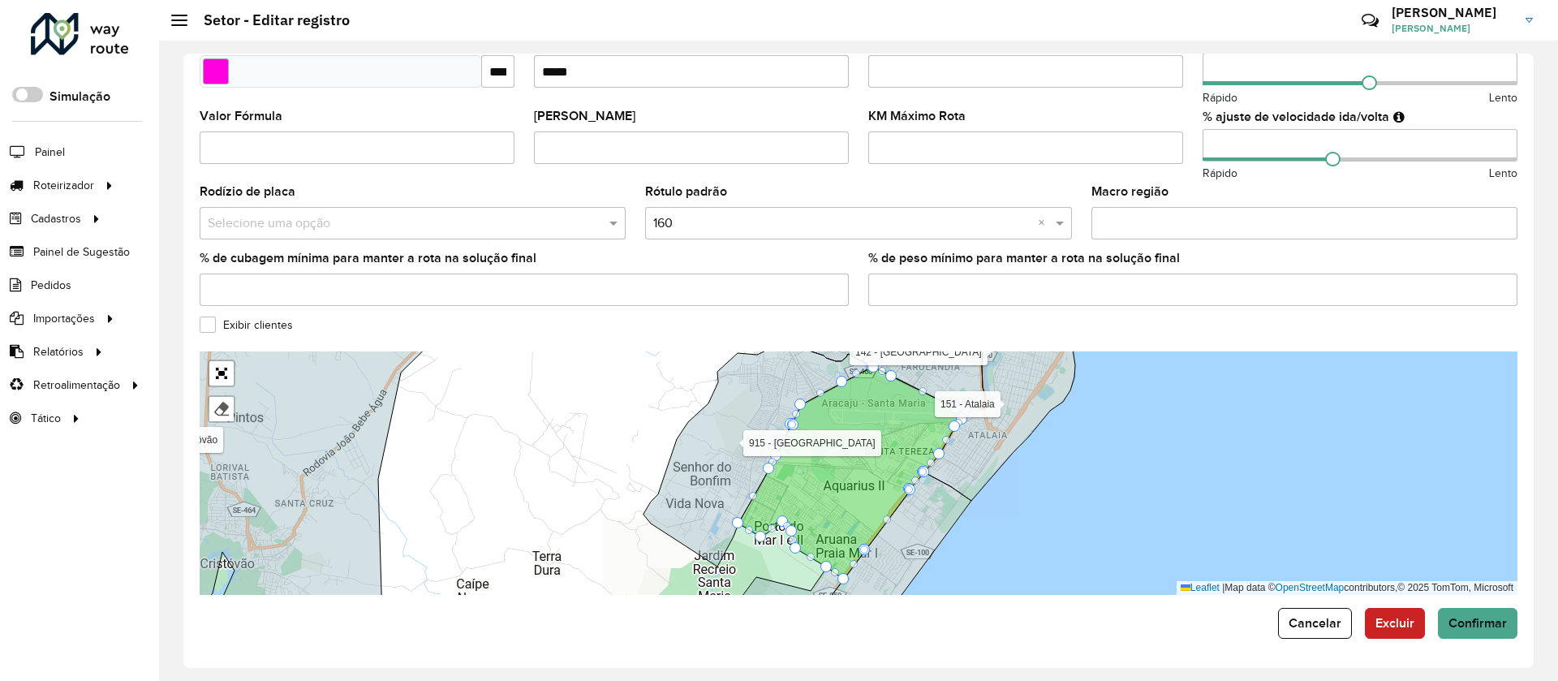
click at [258, 326] on label "Exibir clientes" at bounding box center [246, 324] width 93 height 17
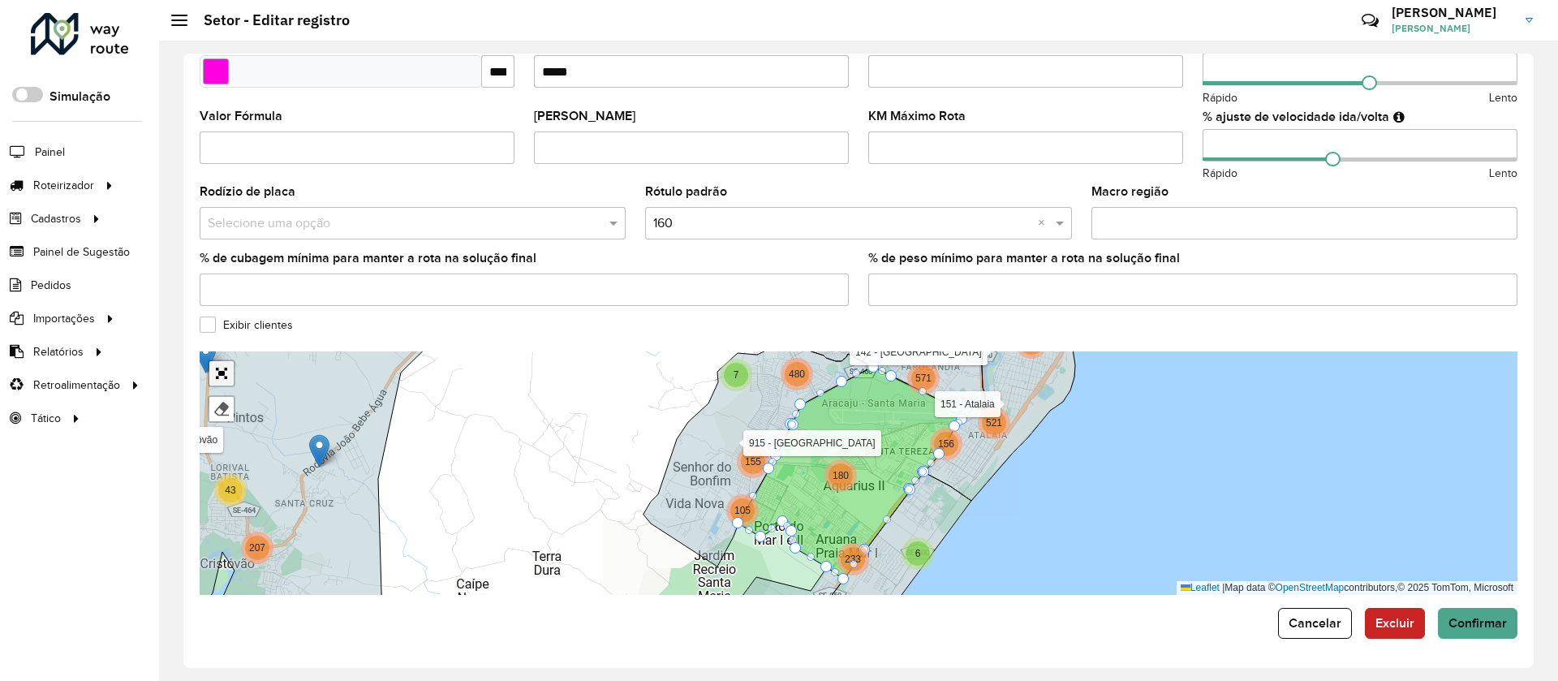
click at [228, 375] on link "Abrir mapa em tela cheia" at bounding box center [221, 373] width 24 height 24
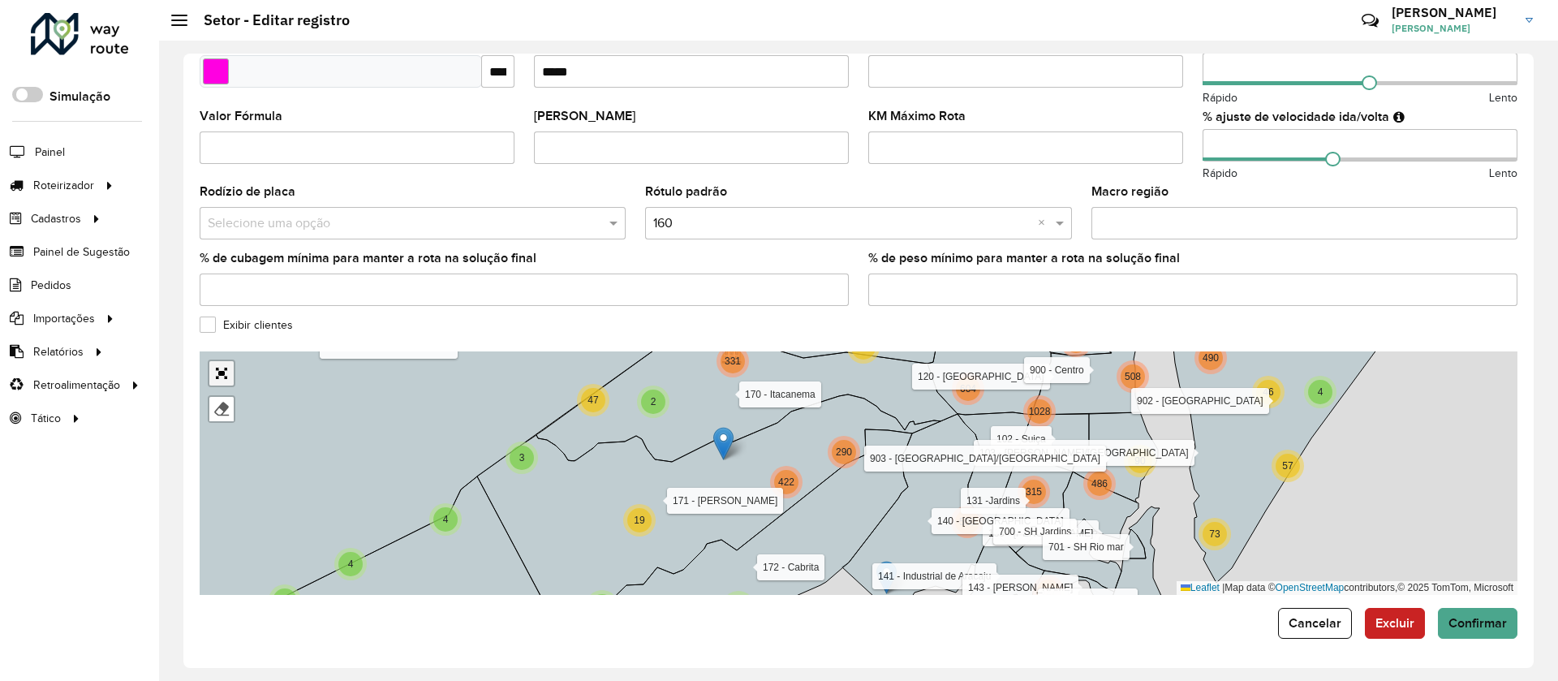
scroll to position [0, 0]
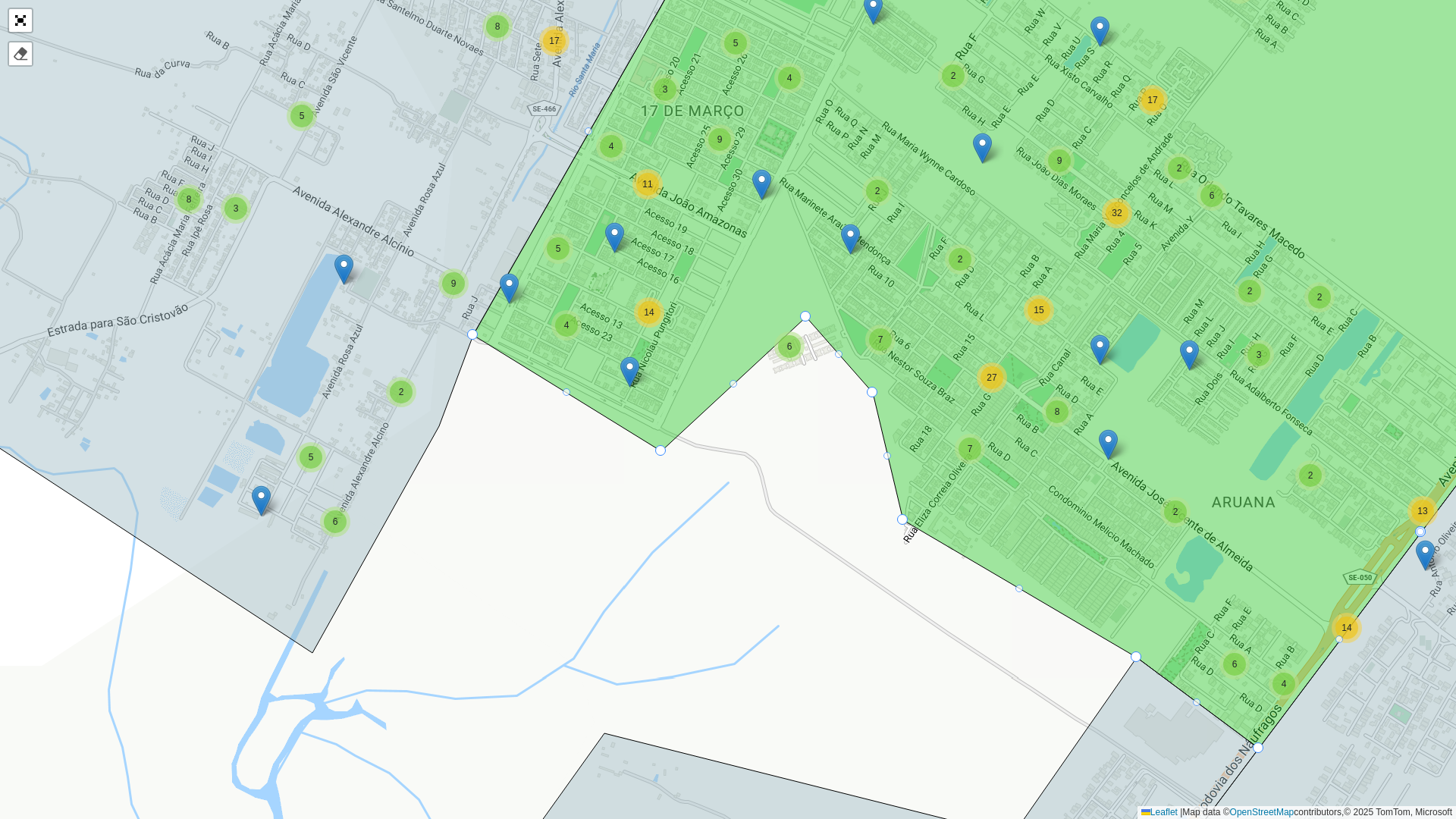
drag, startPoint x: 644, startPoint y: 437, endPoint x: 663, endPoint y: 447, distance: 21.5
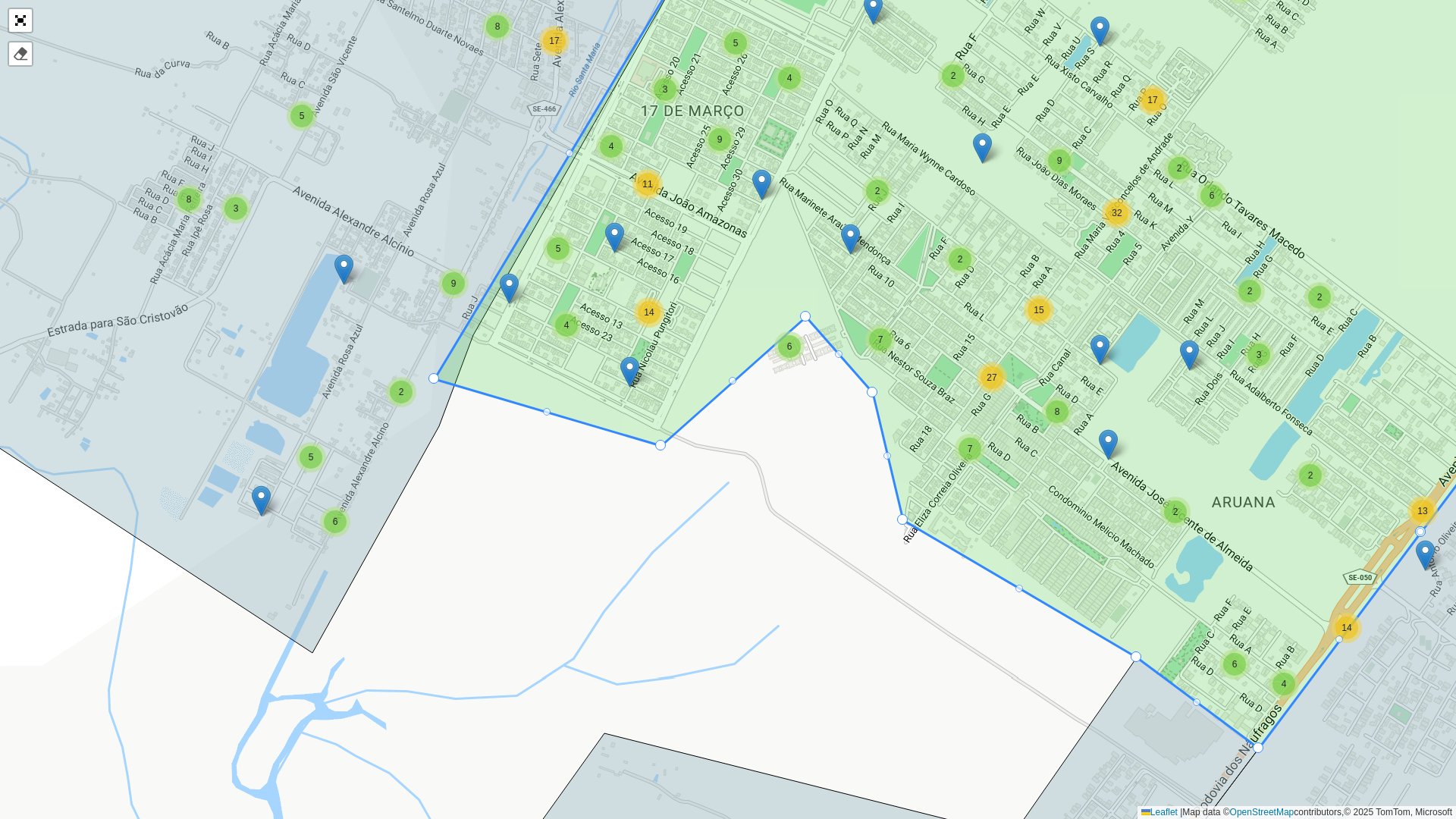
drag, startPoint x: 469, startPoint y: 330, endPoint x: 431, endPoint y: 374, distance: 58.1
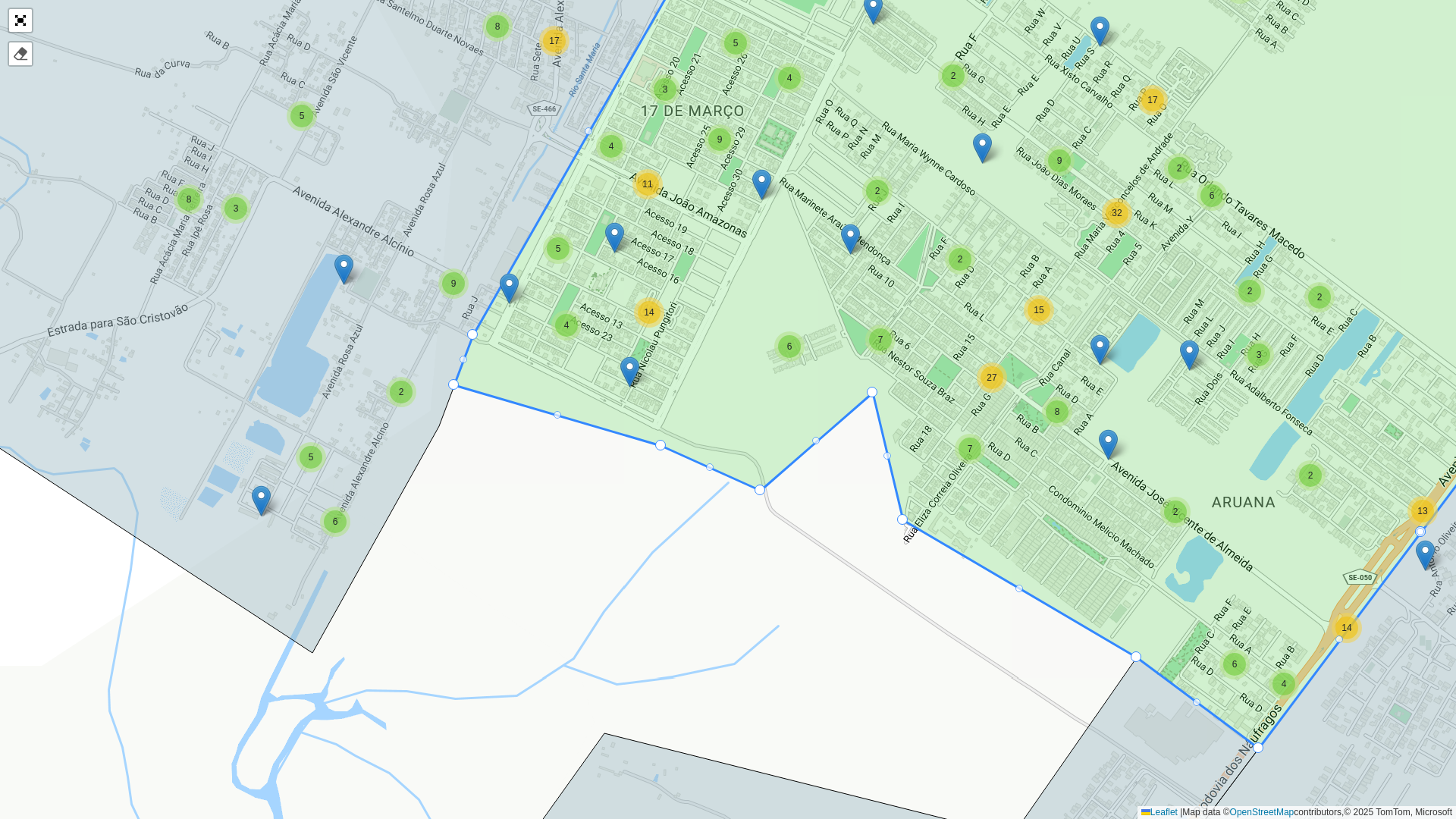
drag, startPoint x: 807, startPoint y: 320, endPoint x: 761, endPoint y: 493, distance: 179.0
drag, startPoint x: 874, startPoint y: 395, endPoint x: 835, endPoint y: 565, distance: 174.4
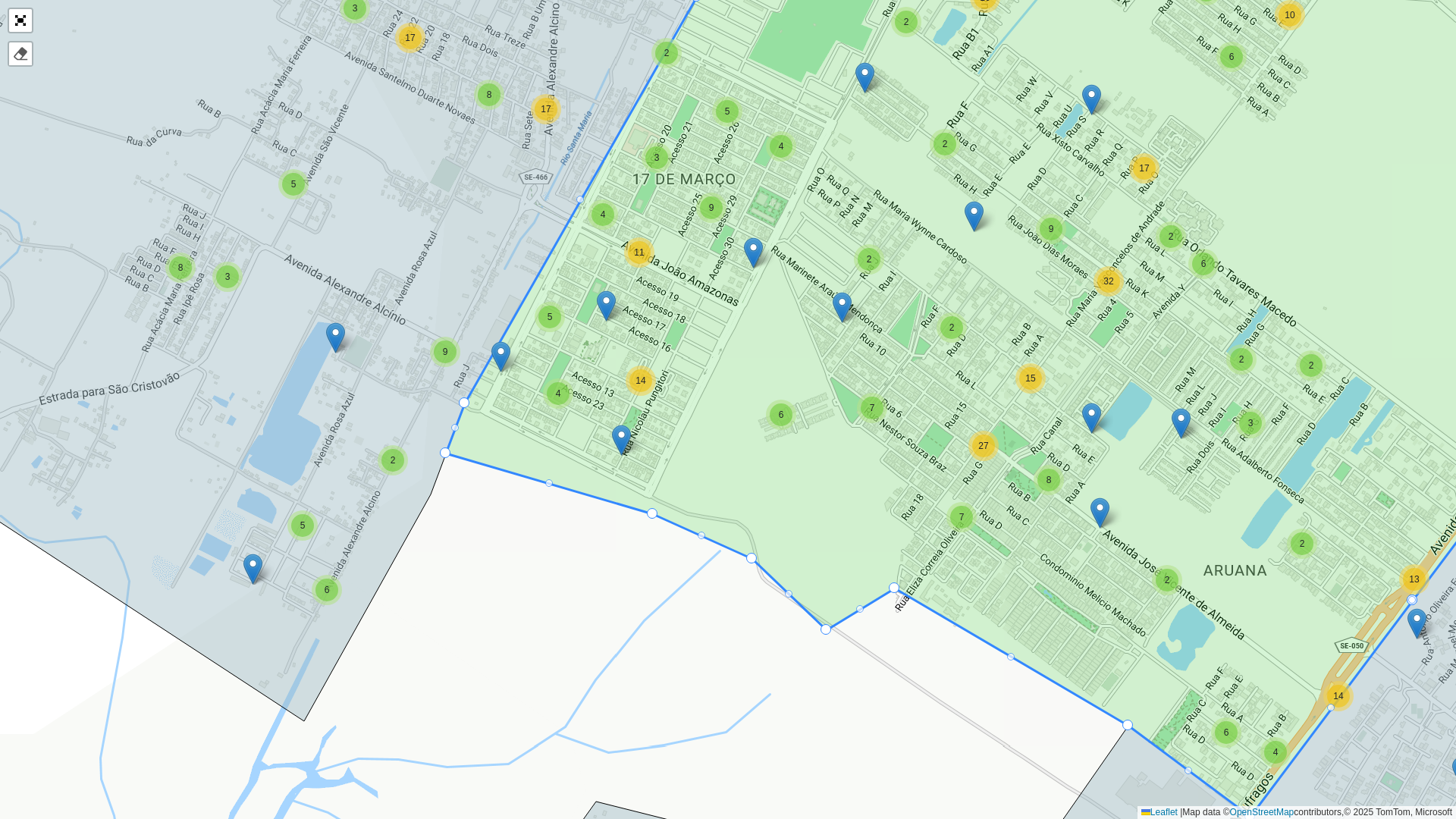
drag, startPoint x: 901, startPoint y: 526, endPoint x: 893, endPoint y: 595, distance: 69.5
click at [893, 424] on div "2 3 10 5 2 2 12 2 2 2 6 5 3 13 2 7 12 5 3 8 5 2 6 5 2 4 14 3 5 4 11 17 9 2 4 16…" at bounding box center [728, 410] width 1456 height 819
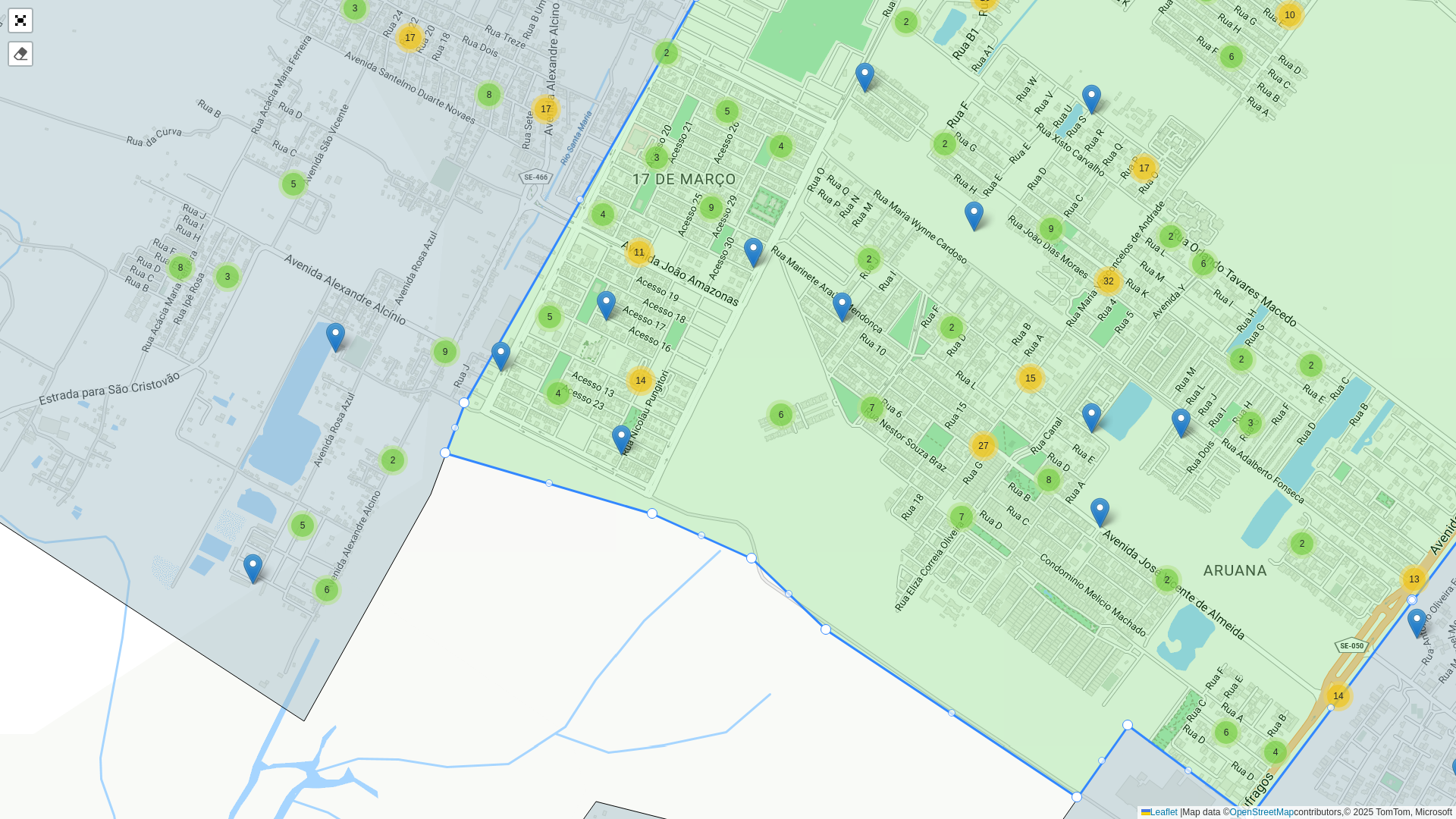
drag, startPoint x: 897, startPoint y: 590, endPoint x: 1079, endPoint y: 798, distance: 276.4
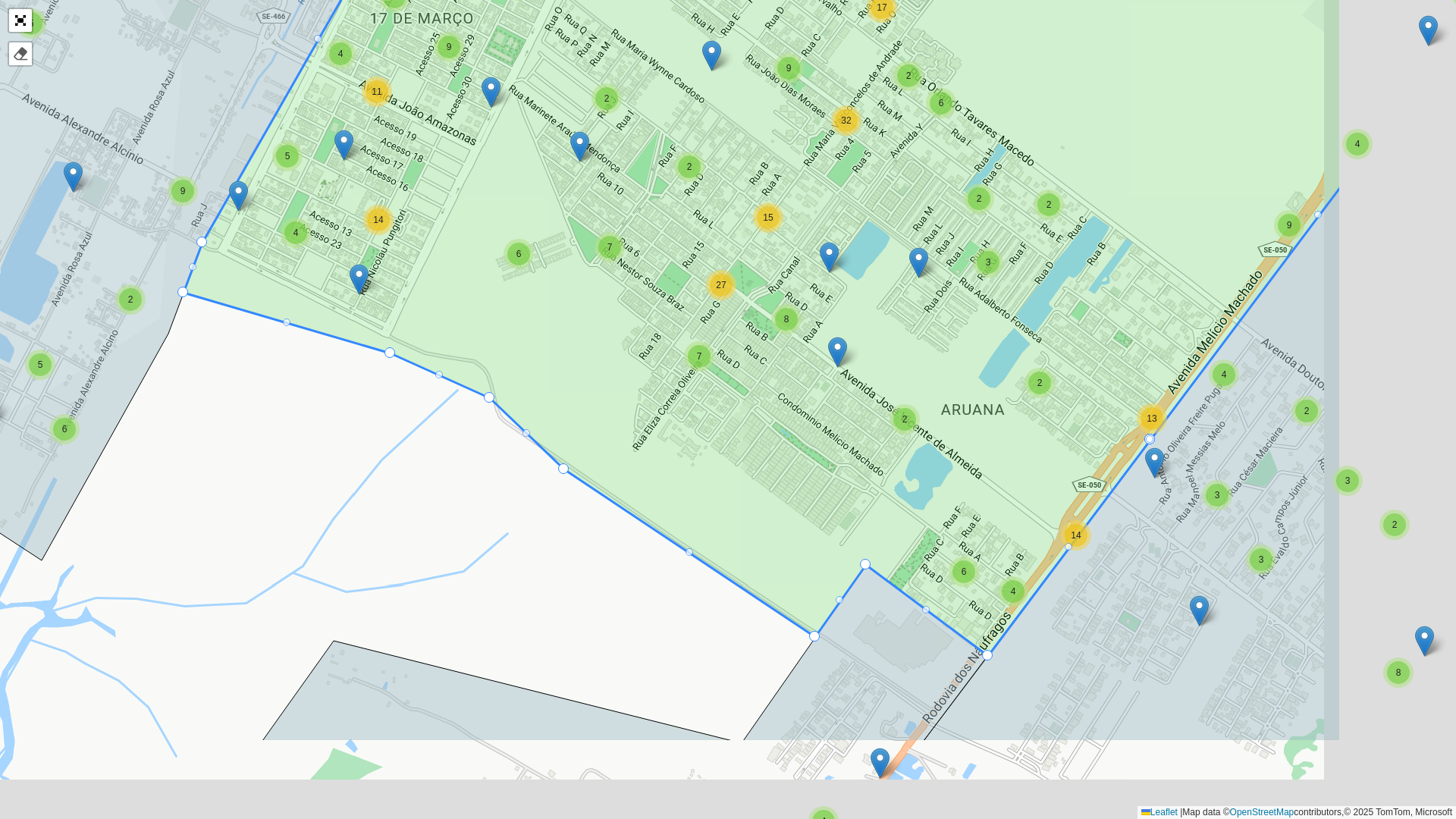
drag, startPoint x: 716, startPoint y: 466, endPoint x: 652, endPoint y: 424, distance: 76.6
click at [652, 424] on icon at bounding box center [762, 206] width 1158 height 901
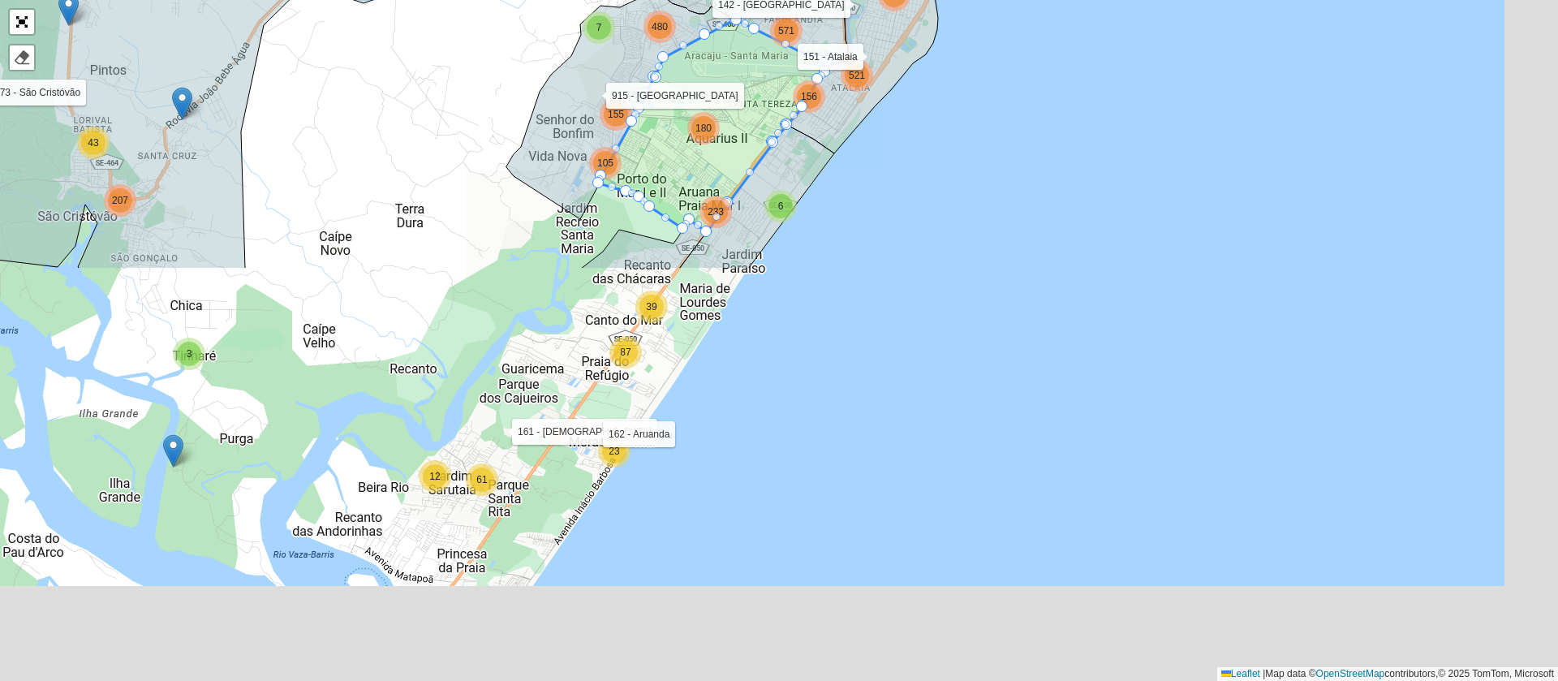
scroll to position [433, 0]
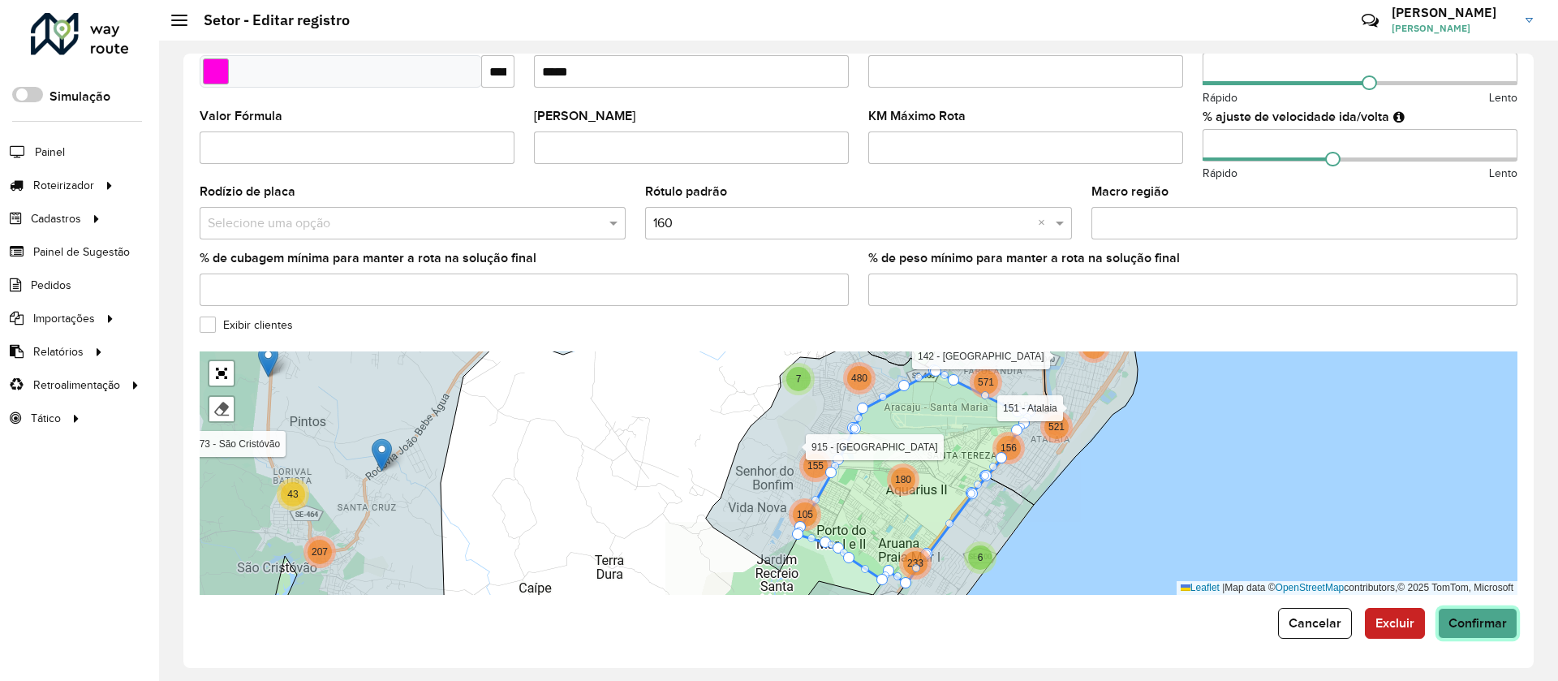
click at [1038, 453] on span "Confirmar" at bounding box center [1478, 623] width 58 height 14
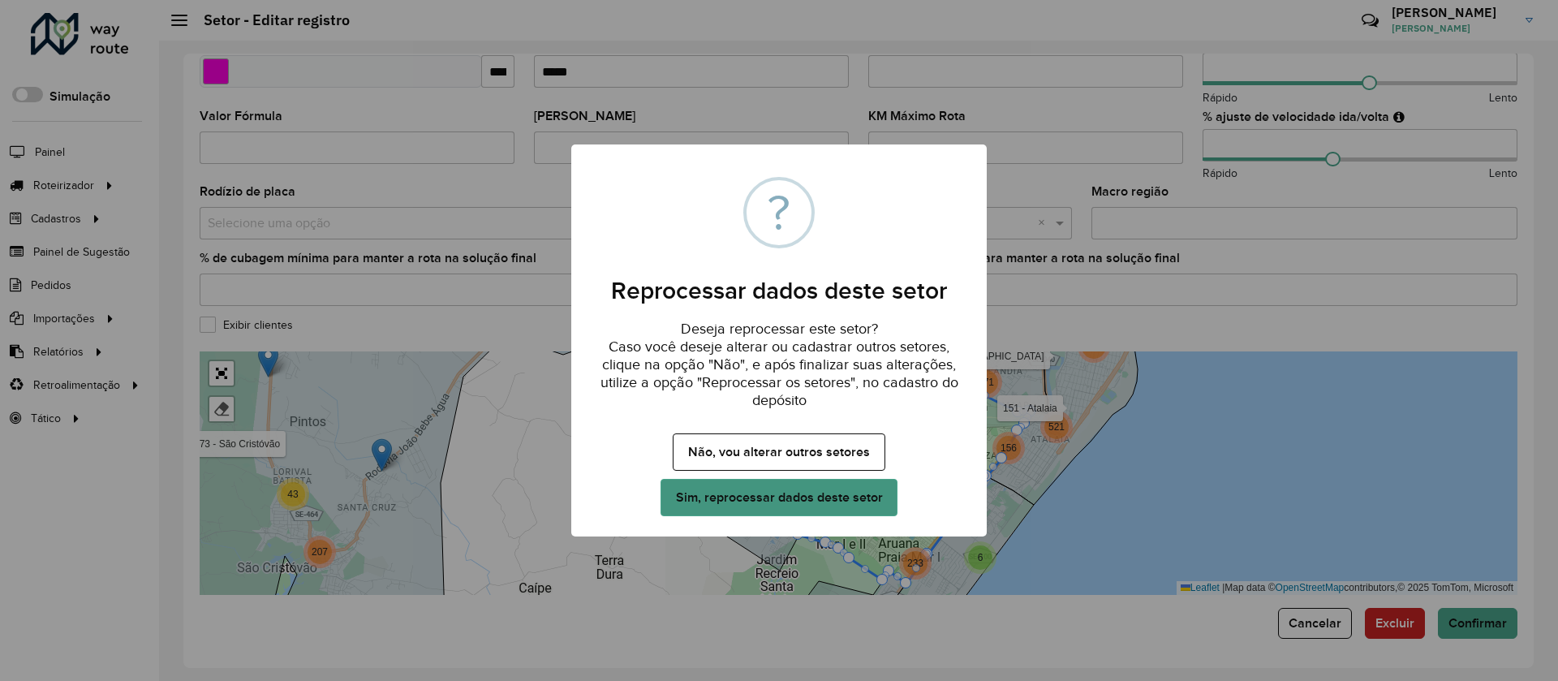
click at [791, 453] on button "Sim, reprocessar dados deste setor" at bounding box center [779, 497] width 237 height 37
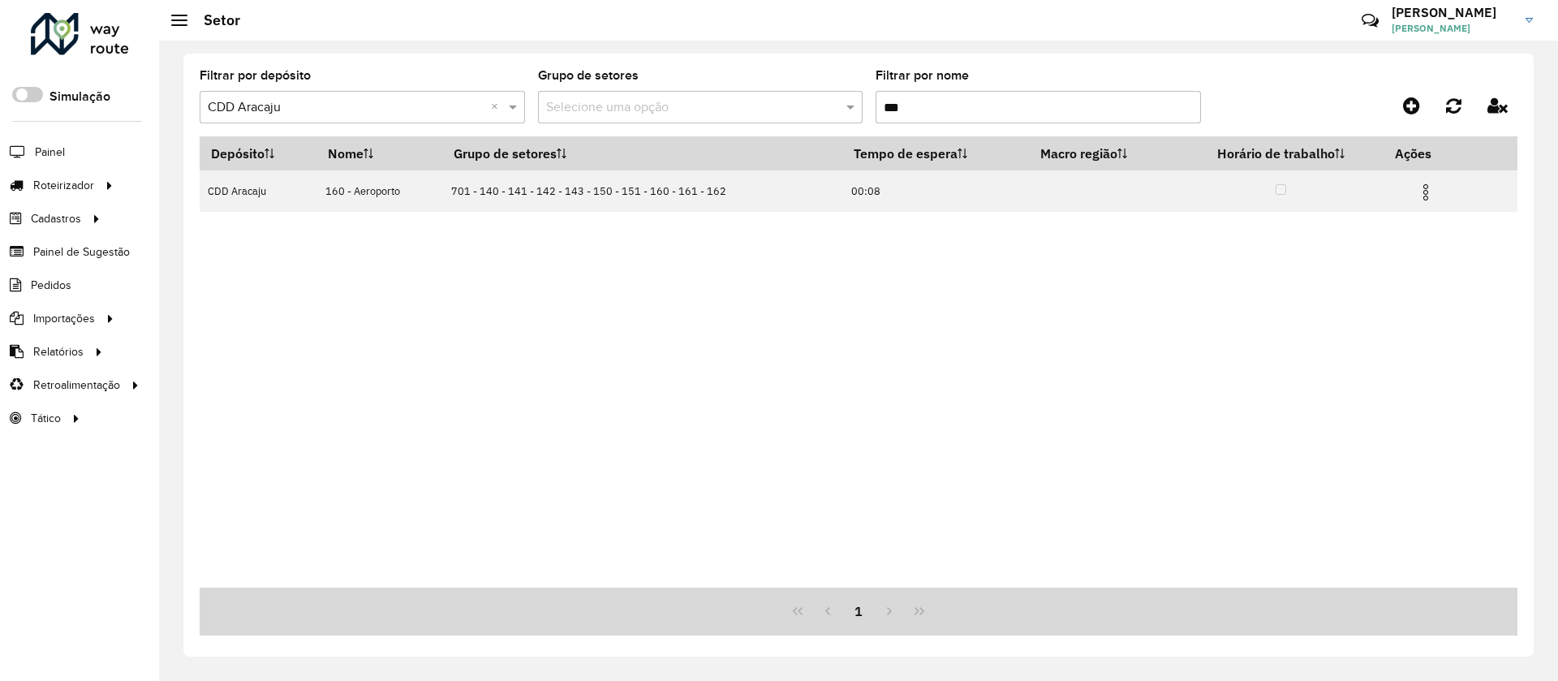
click at [827, 103] on formly-group "Filtrar por depósito Selecione um depósito × CDD Aracaju × Grupo de setores Sel…" at bounding box center [687, 103] width 975 height 67
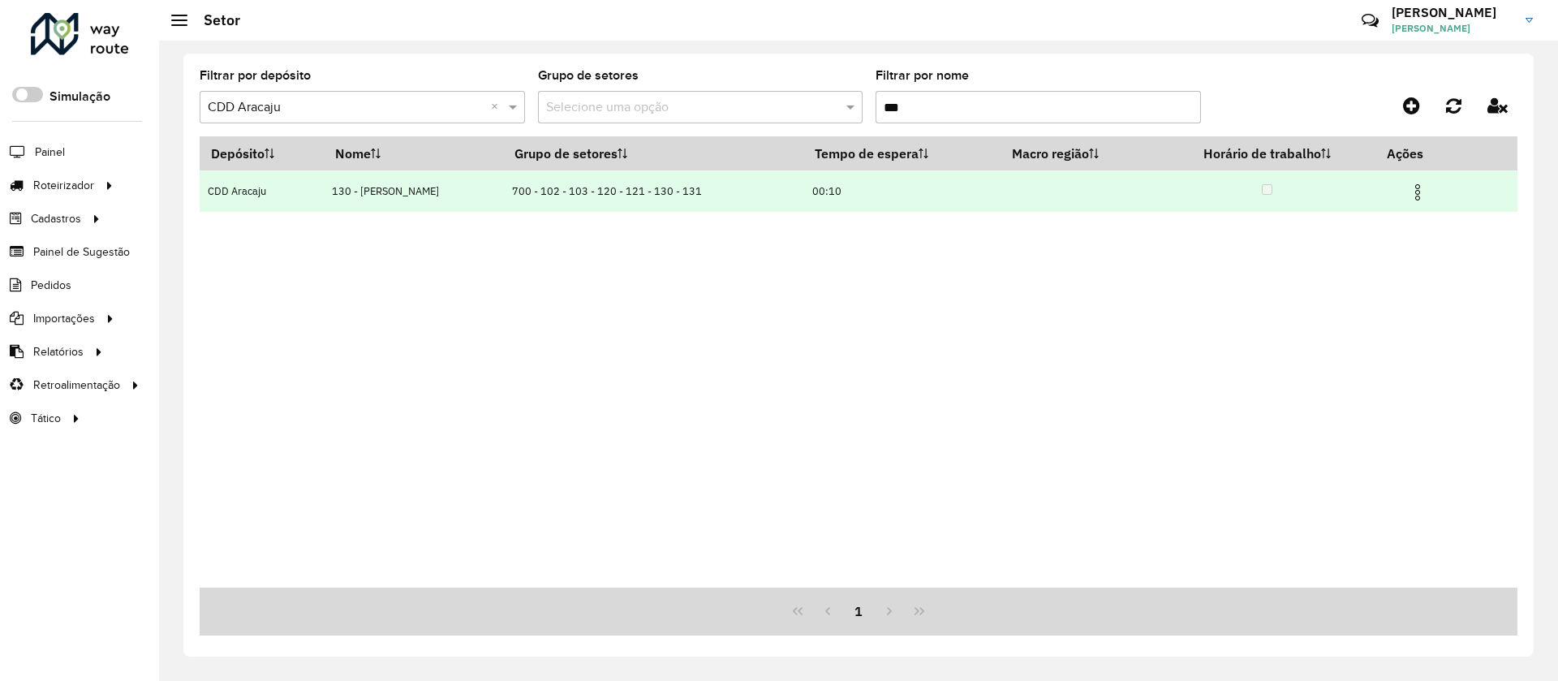
type input "***"
click at [1038, 187] on img at bounding box center [1417, 192] width 19 height 19
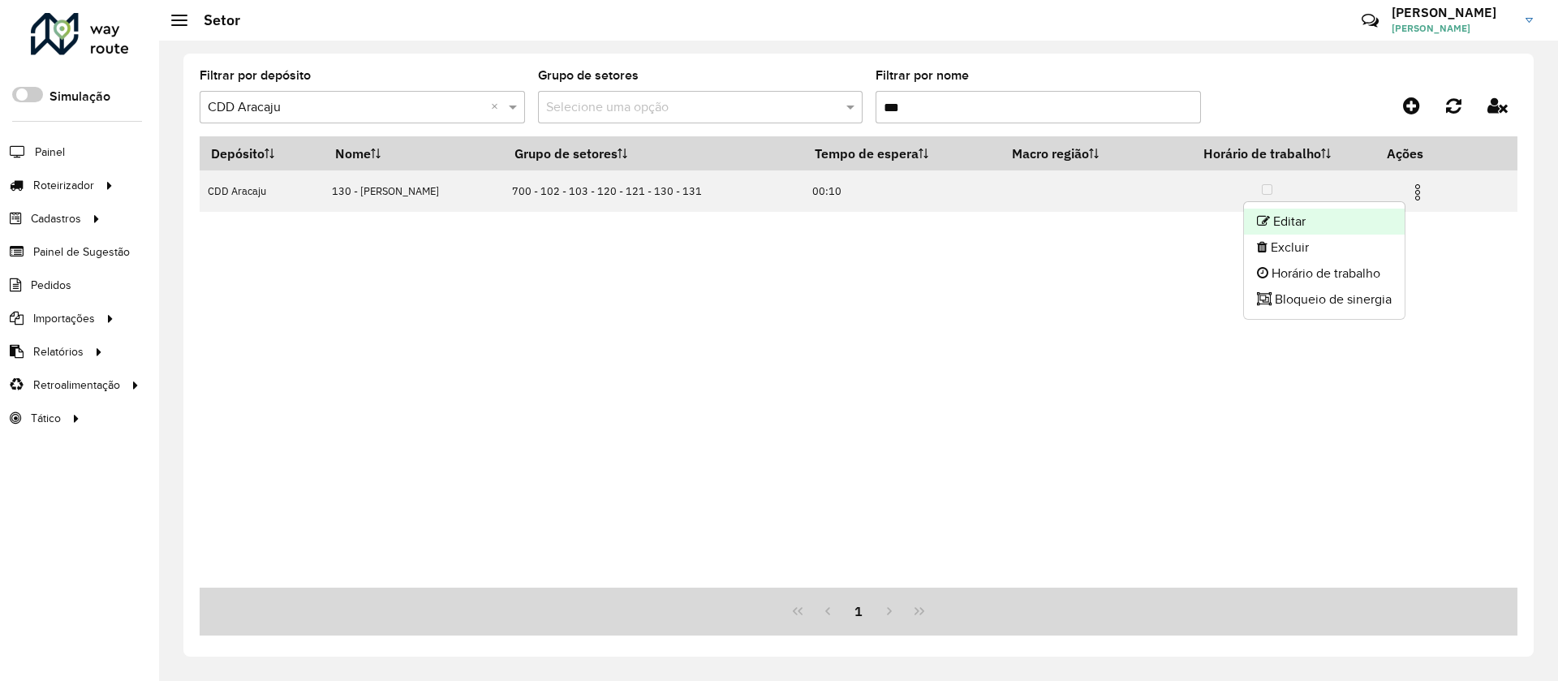
click at [1038, 227] on li "Editar" at bounding box center [1324, 222] width 161 height 26
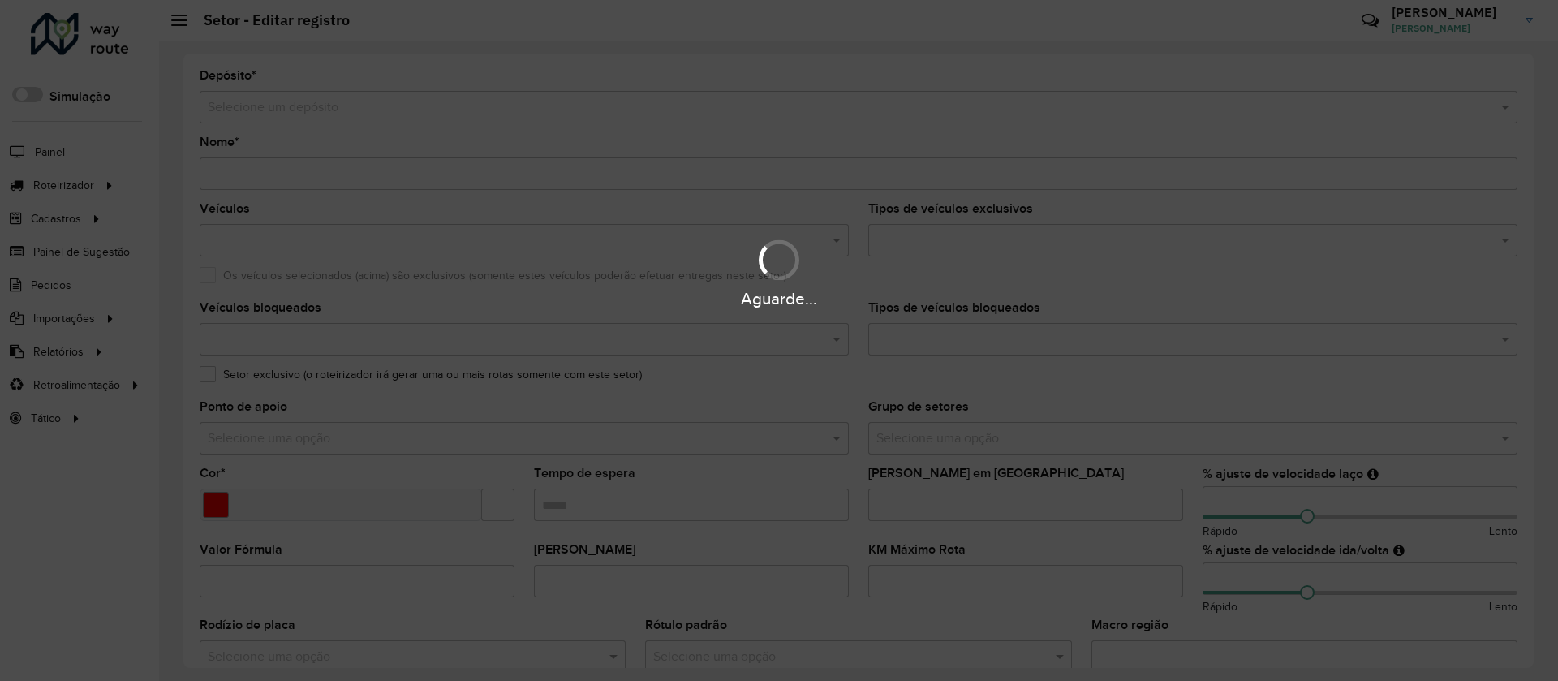
type input "**********"
type input "*******"
type input "*****"
type input "**"
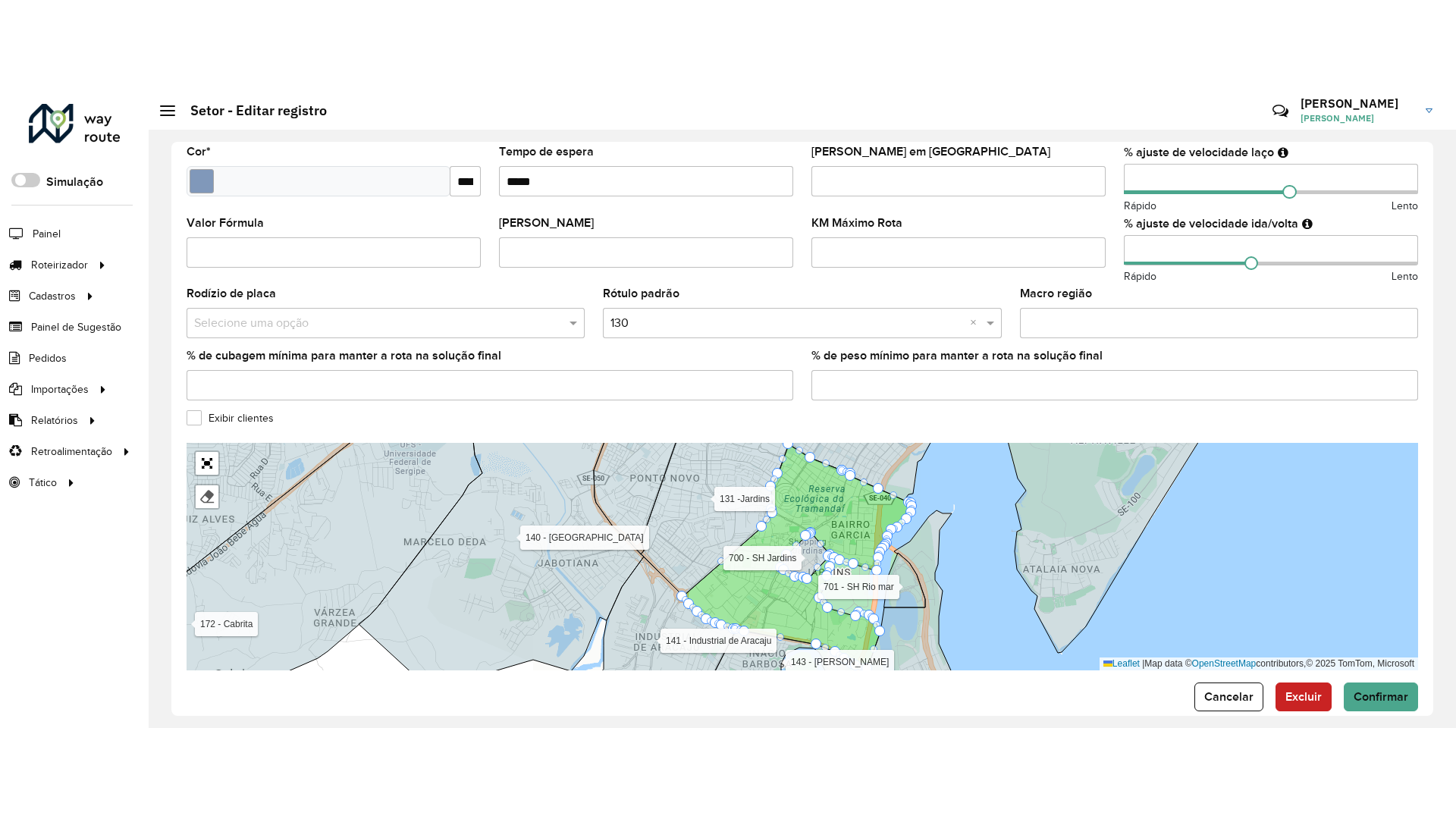
scroll to position [405, 0]
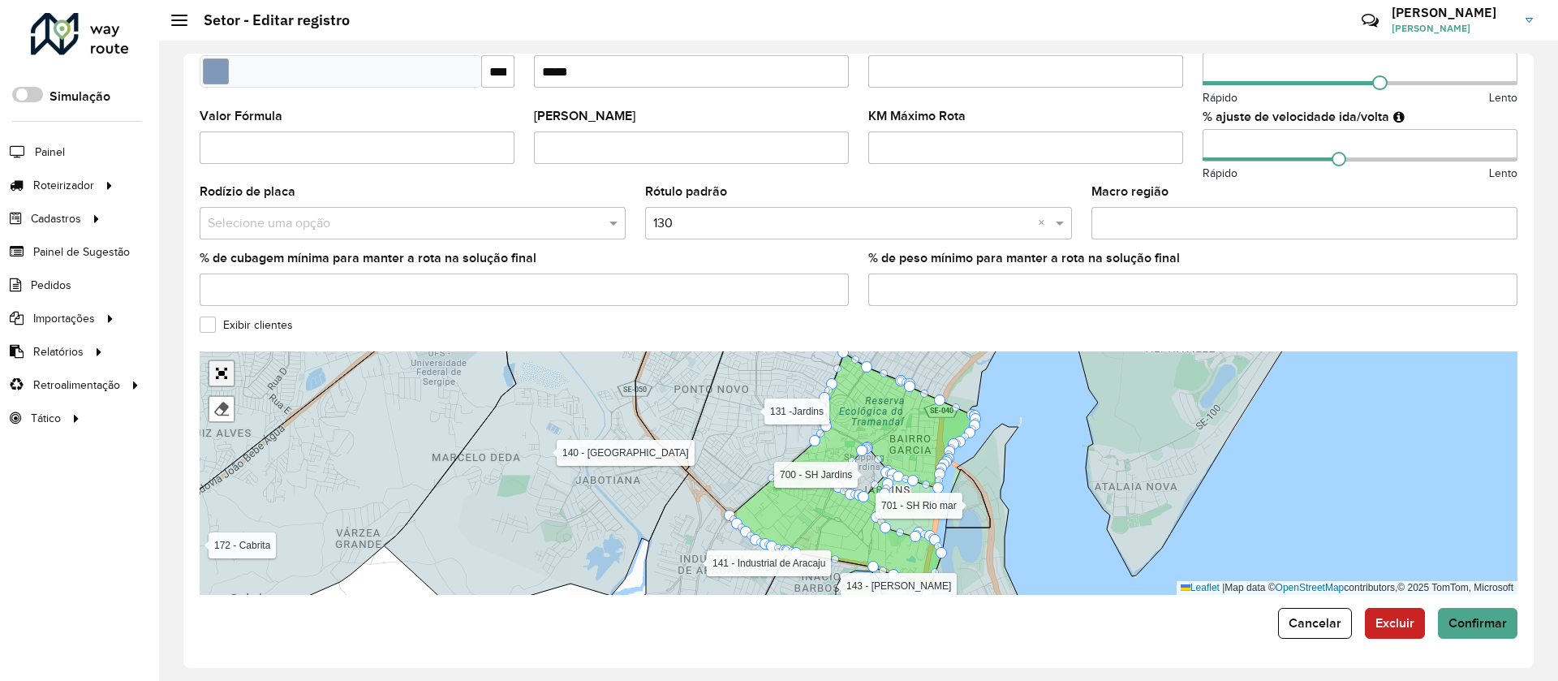
click at [220, 370] on link "Abrir mapa em tela cheia" at bounding box center [221, 373] width 24 height 24
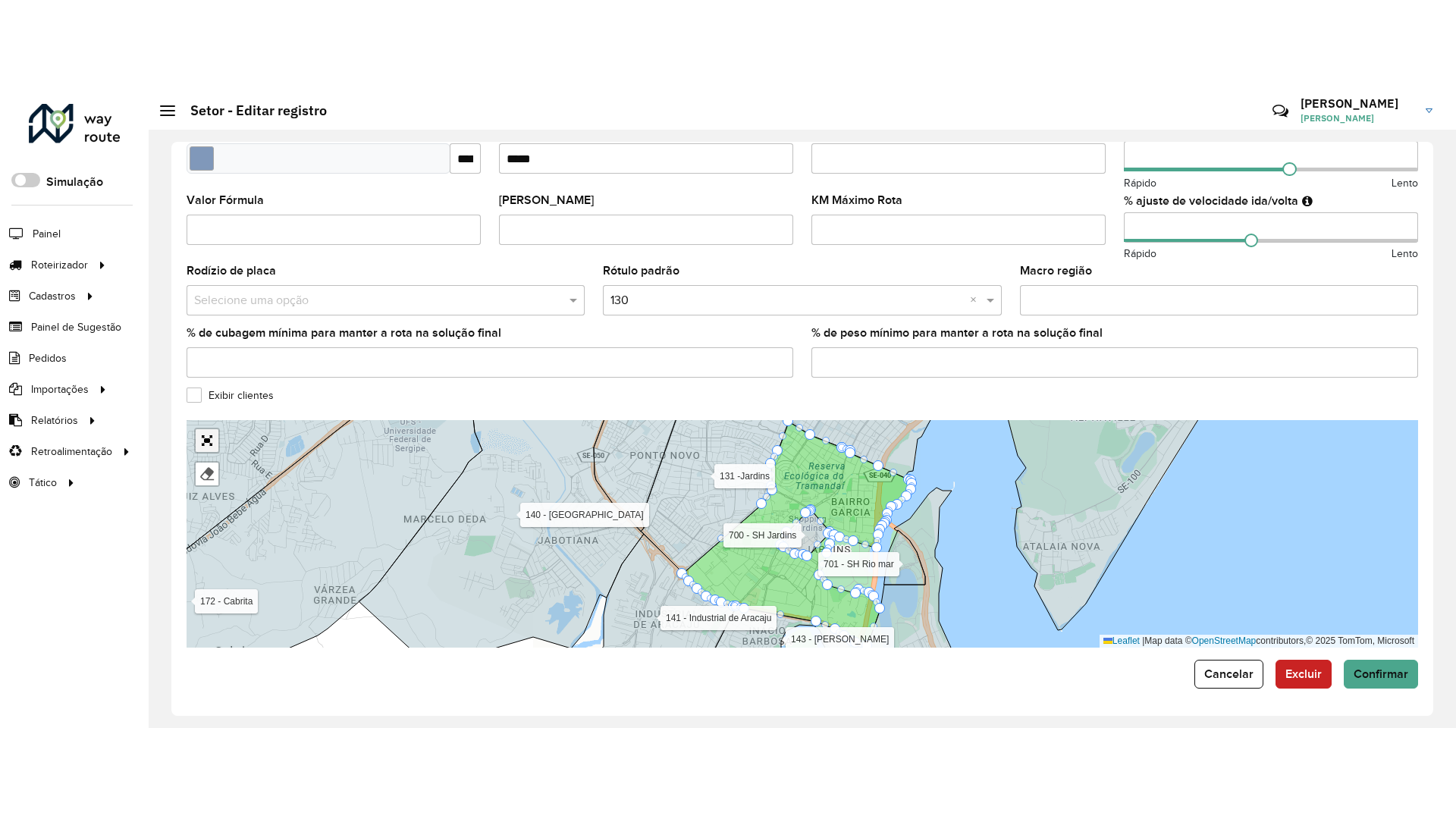
scroll to position [0, 0]
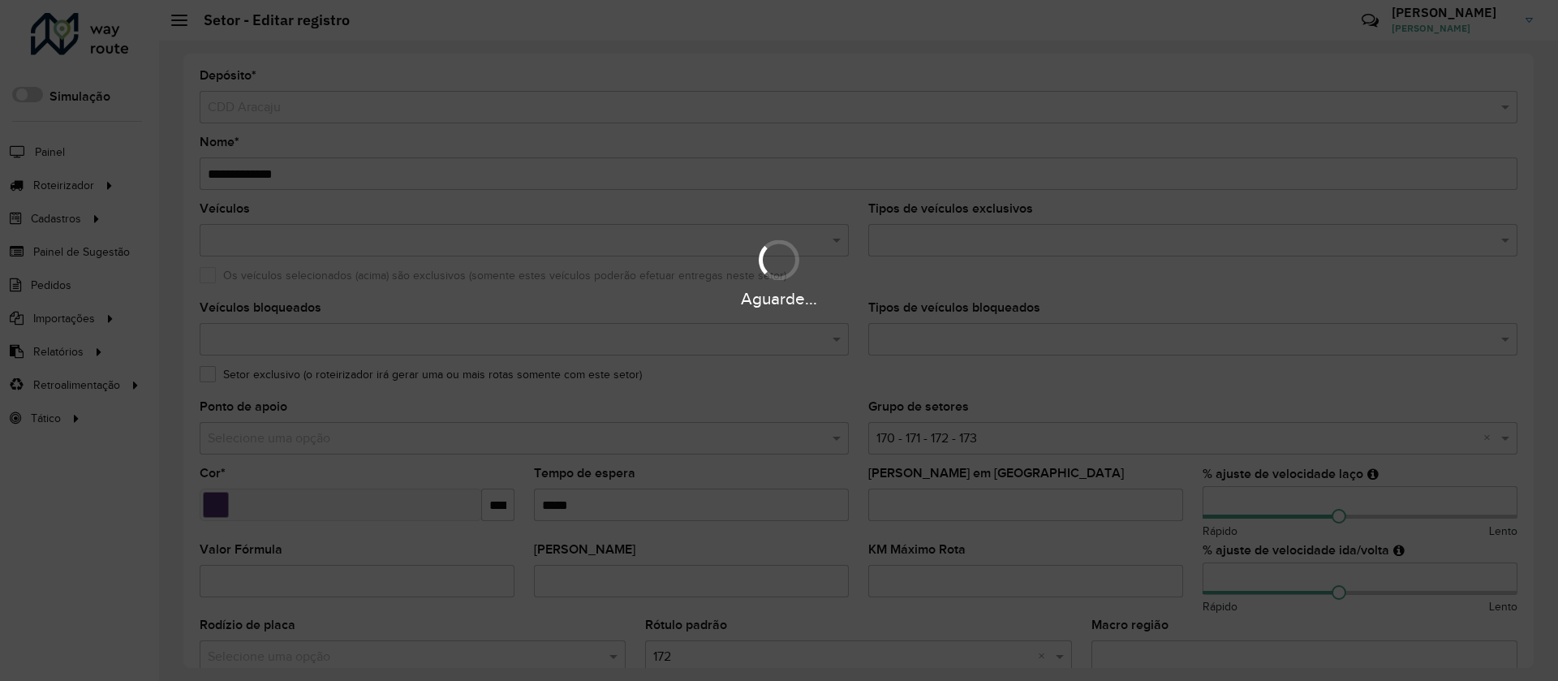
scroll to position [433, 0]
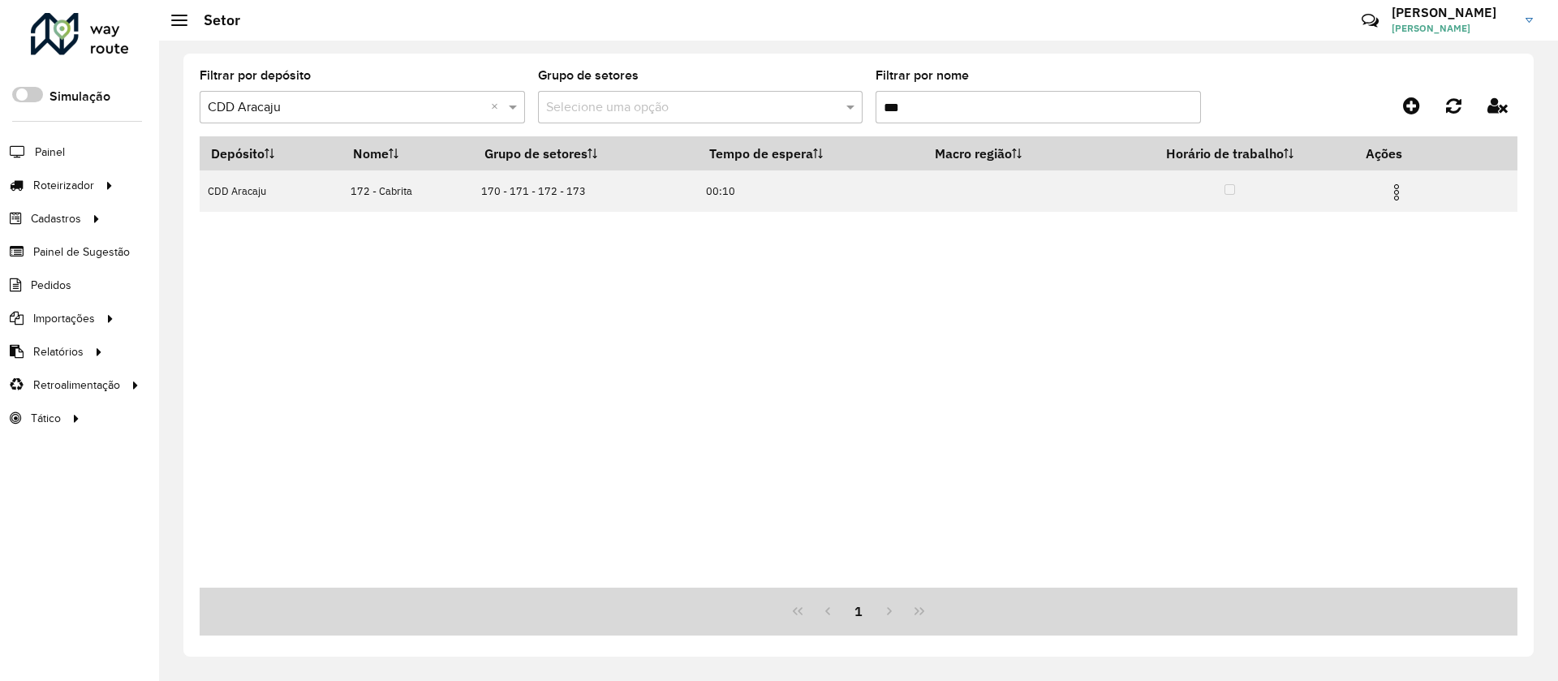
drag, startPoint x: 934, startPoint y: 94, endPoint x: 814, endPoint y: 114, distance: 121.8
click at [811, 112] on formly-group "Filtrar por depósito Selecione um depósito × CDD Aracaju × Grupo de setores Sel…" at bounding box center [687, 103] width 975 height 67
type input "***"
click at [1406, 187] on img at bounding box center [1409, 192] width 19 height 19
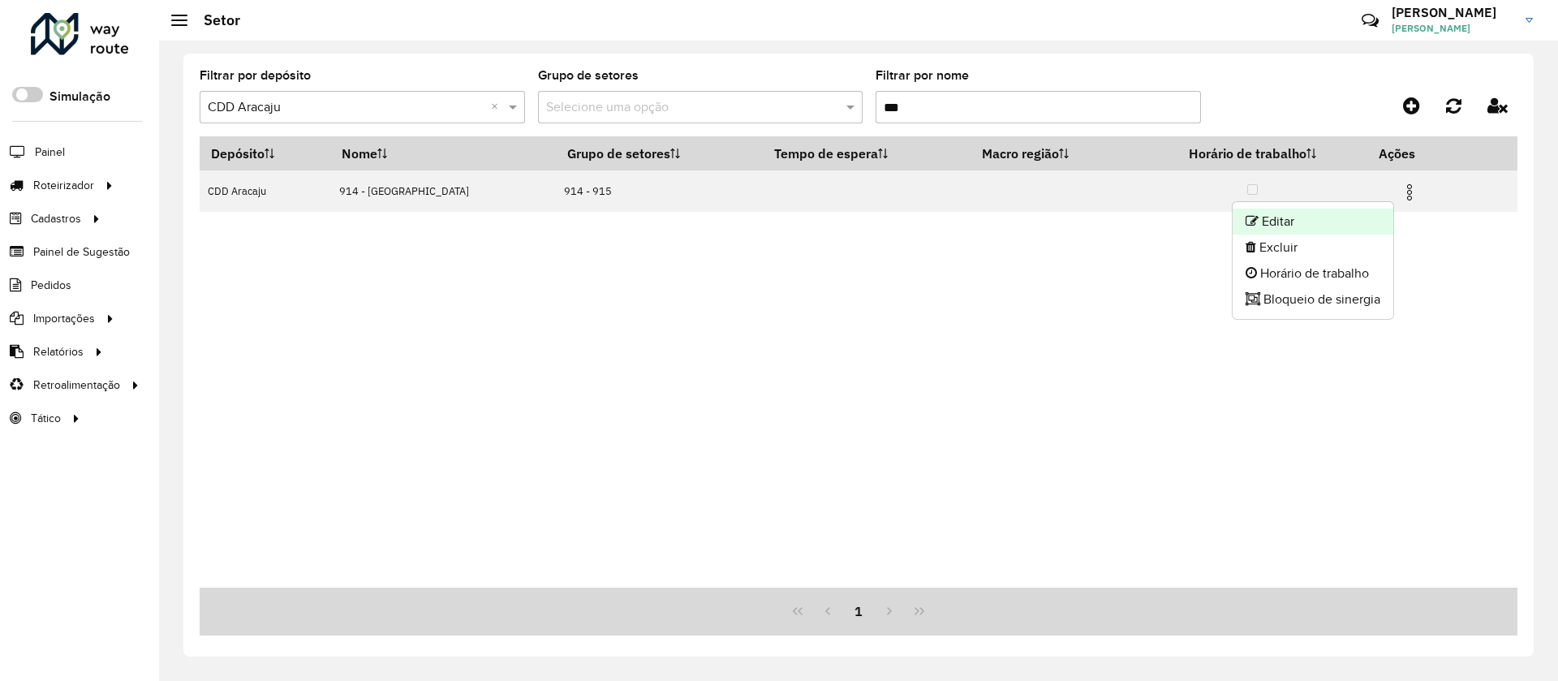
click at [1255, 213] on li "Editar" at bounding box center [1313, 222] width 161 height 26
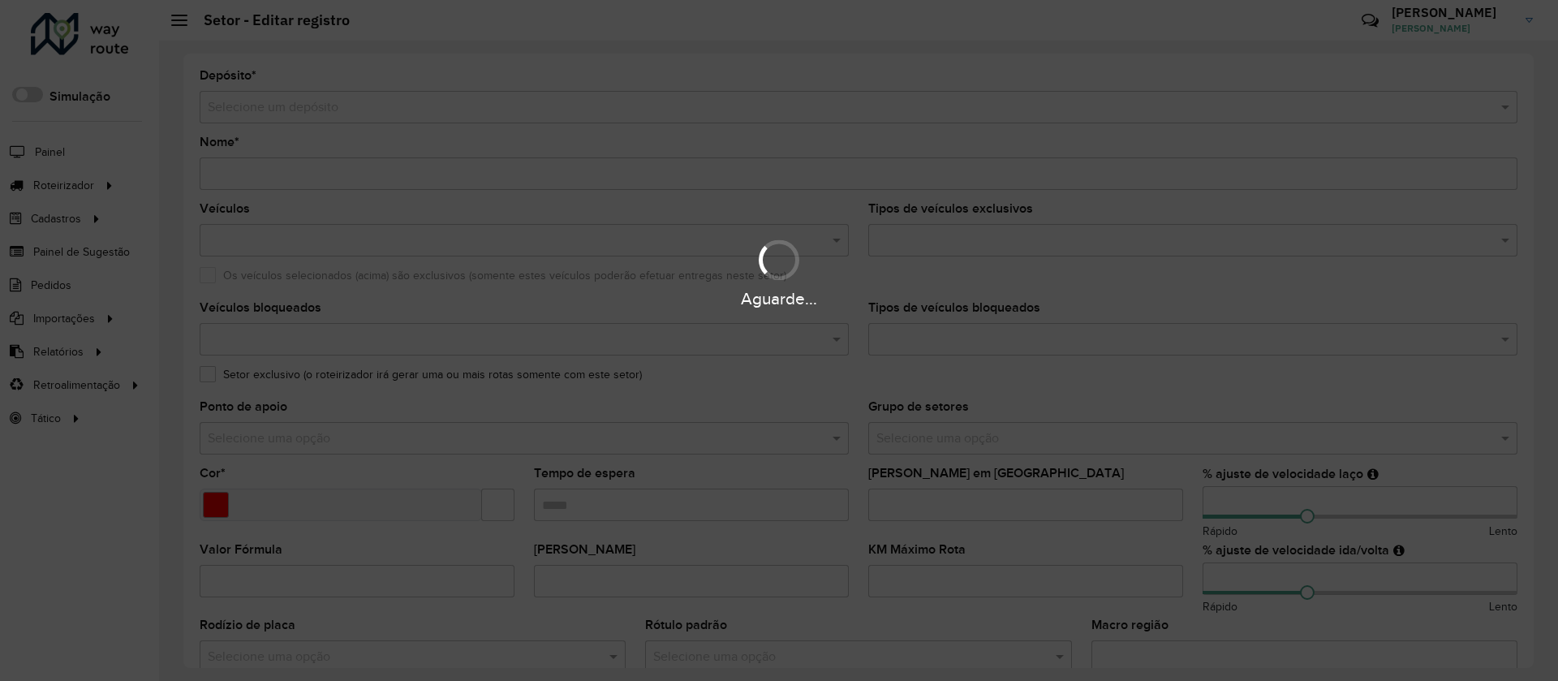
type input "**********"
type input "*******"
type input "**"
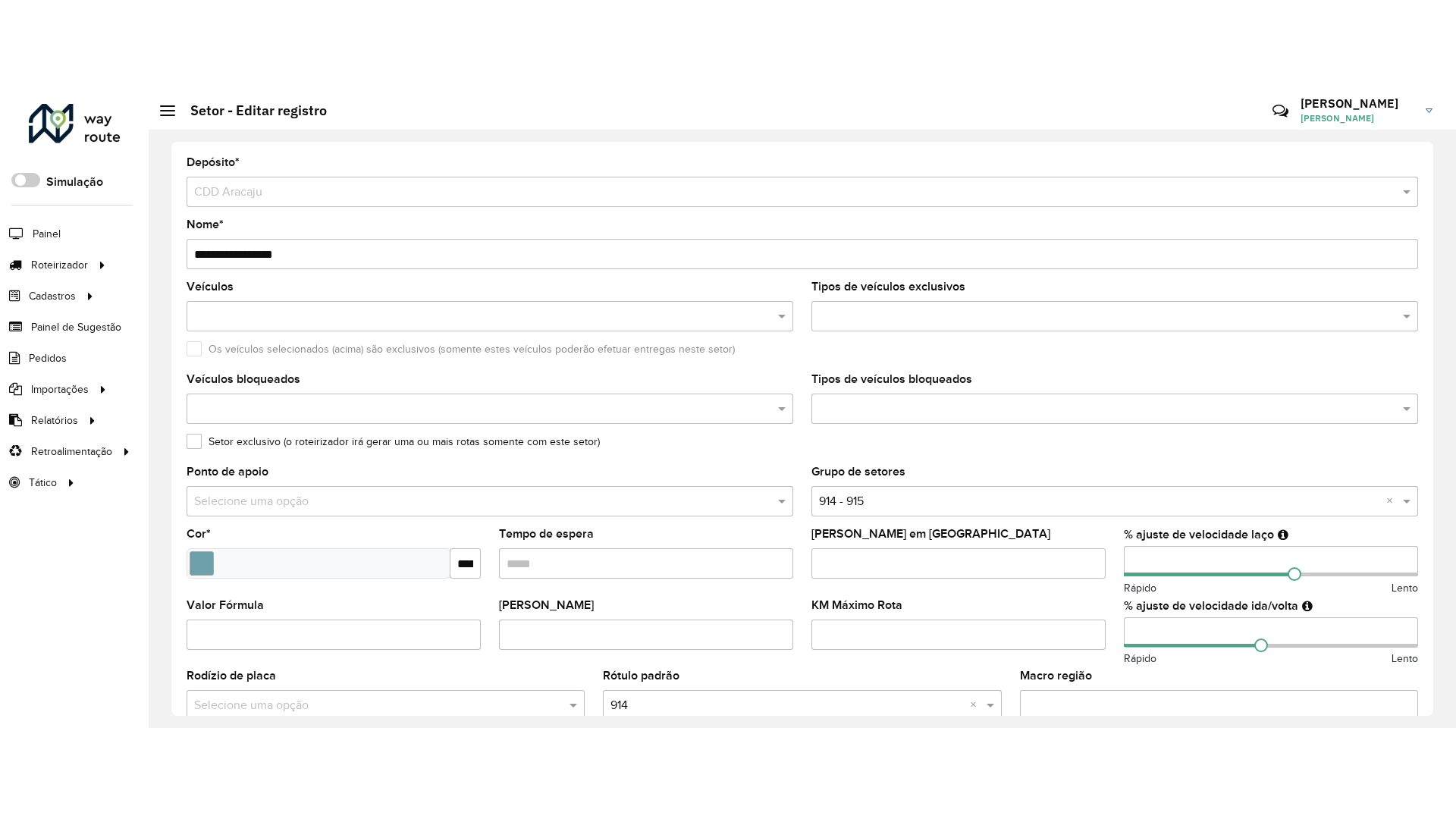
scroll to position [405, 0]
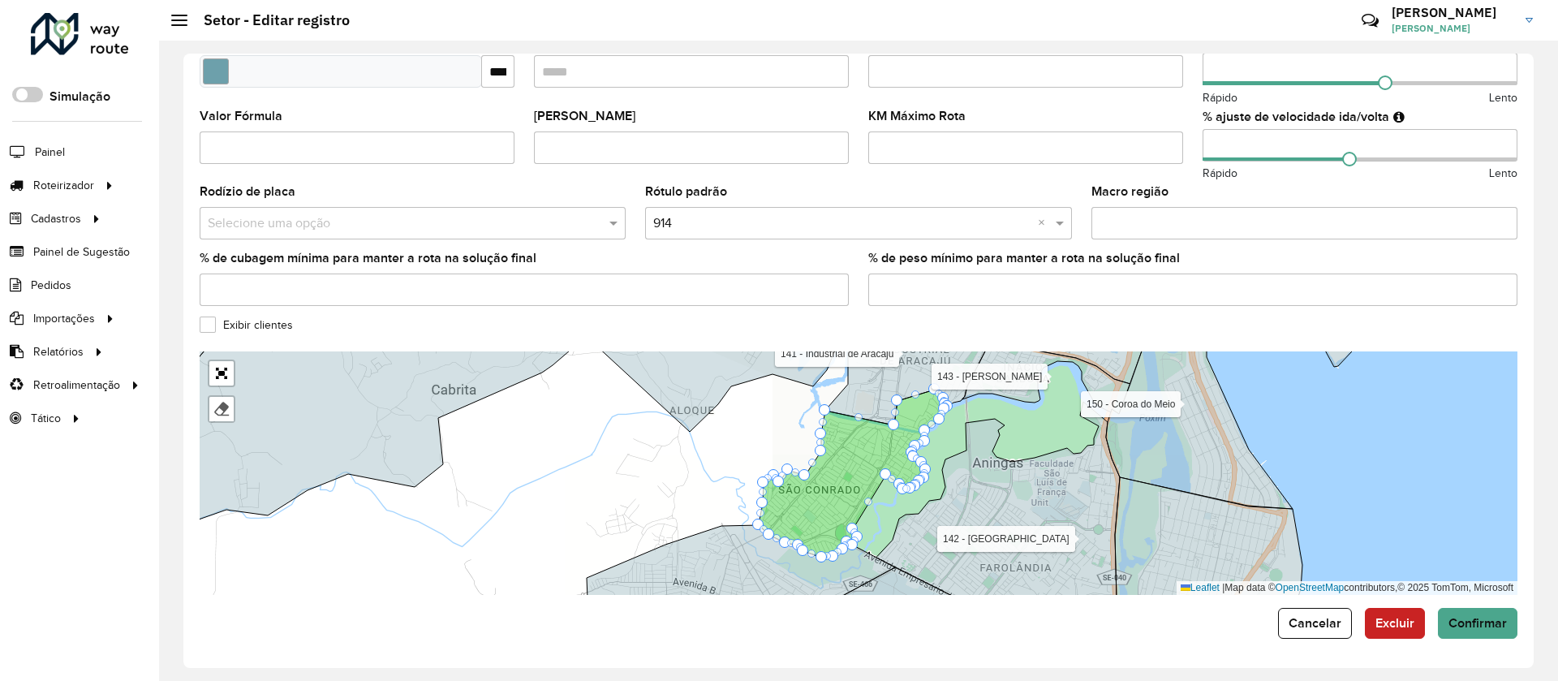
click at [278, 323] on label "Exibir clientes" at bounding box center [246, 324] width 93 height 17
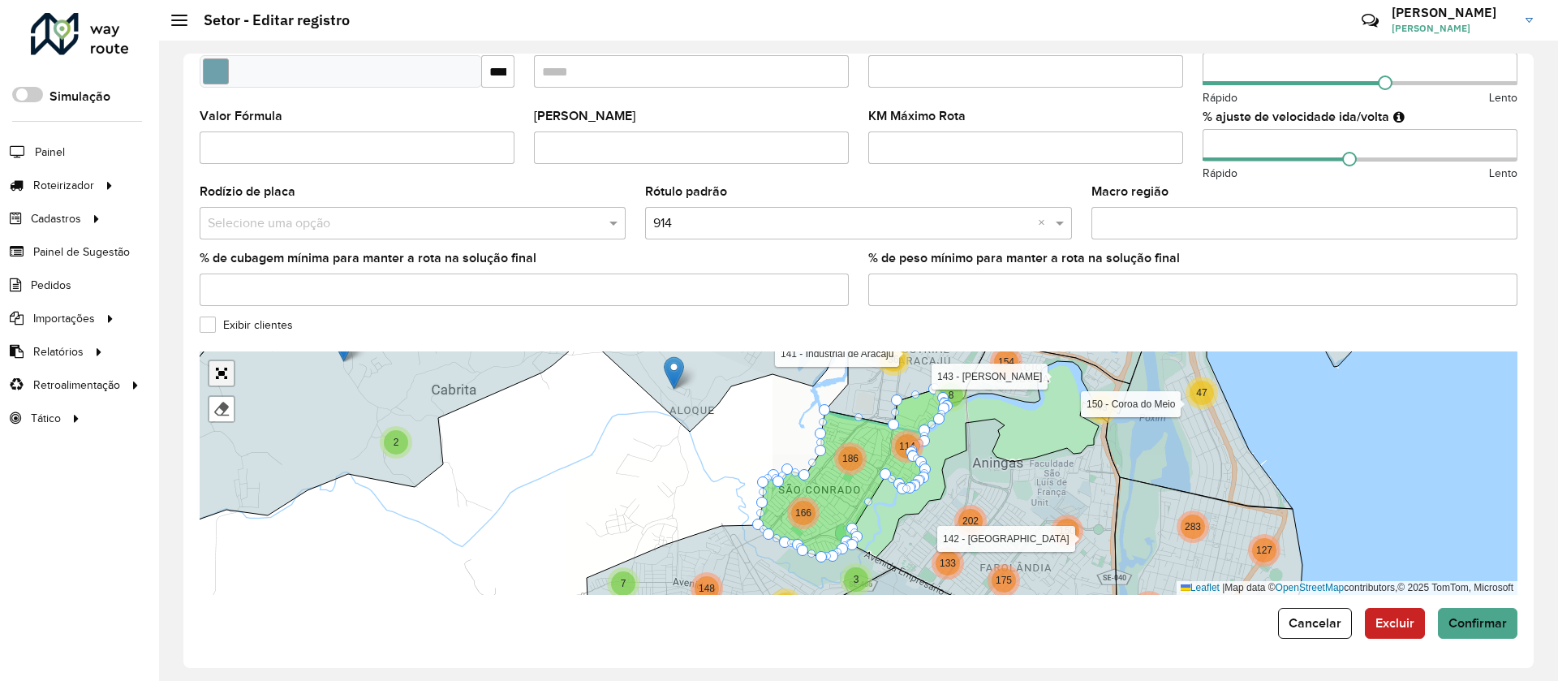
click at [228, 381] on link "Abrir mapa em tela cheia" at bounding box center [221, 373] width 24 height 24
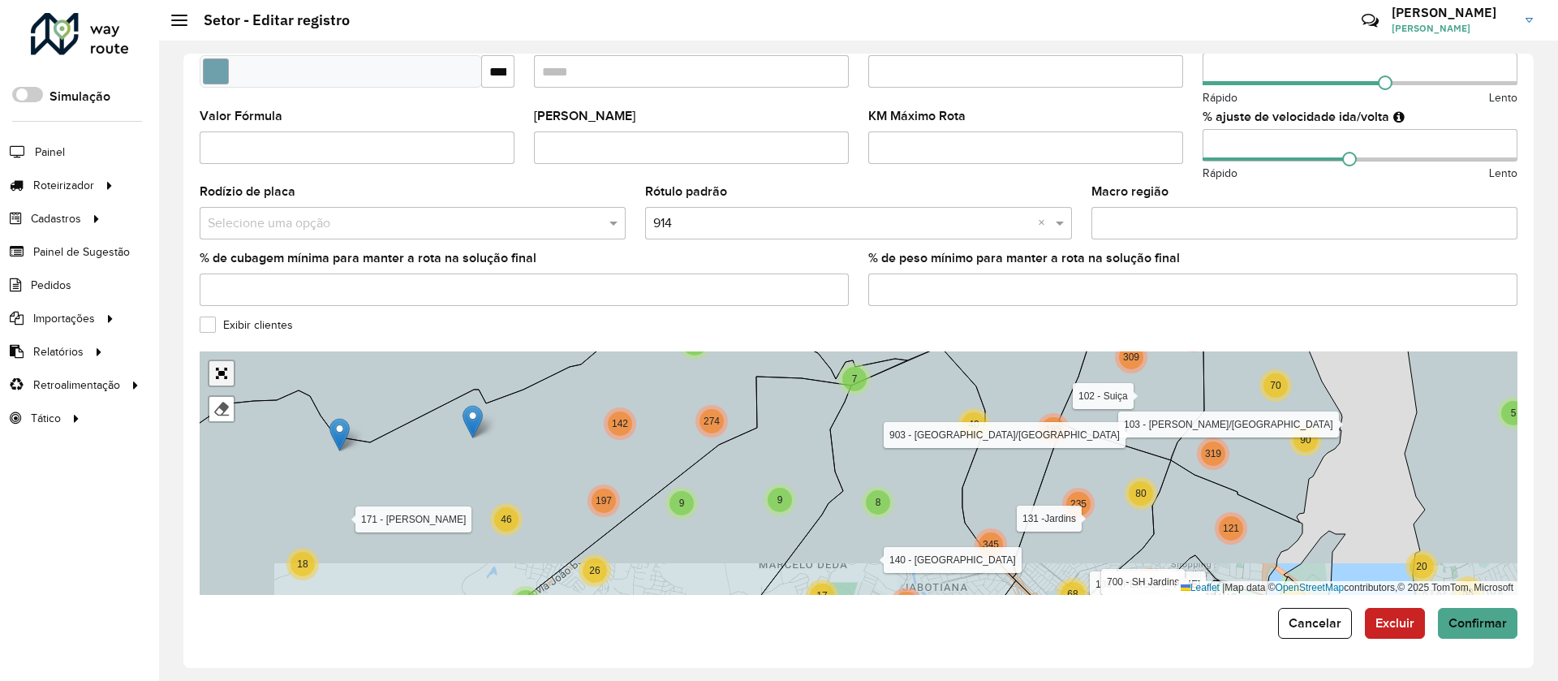
scroll to position [0, 0]
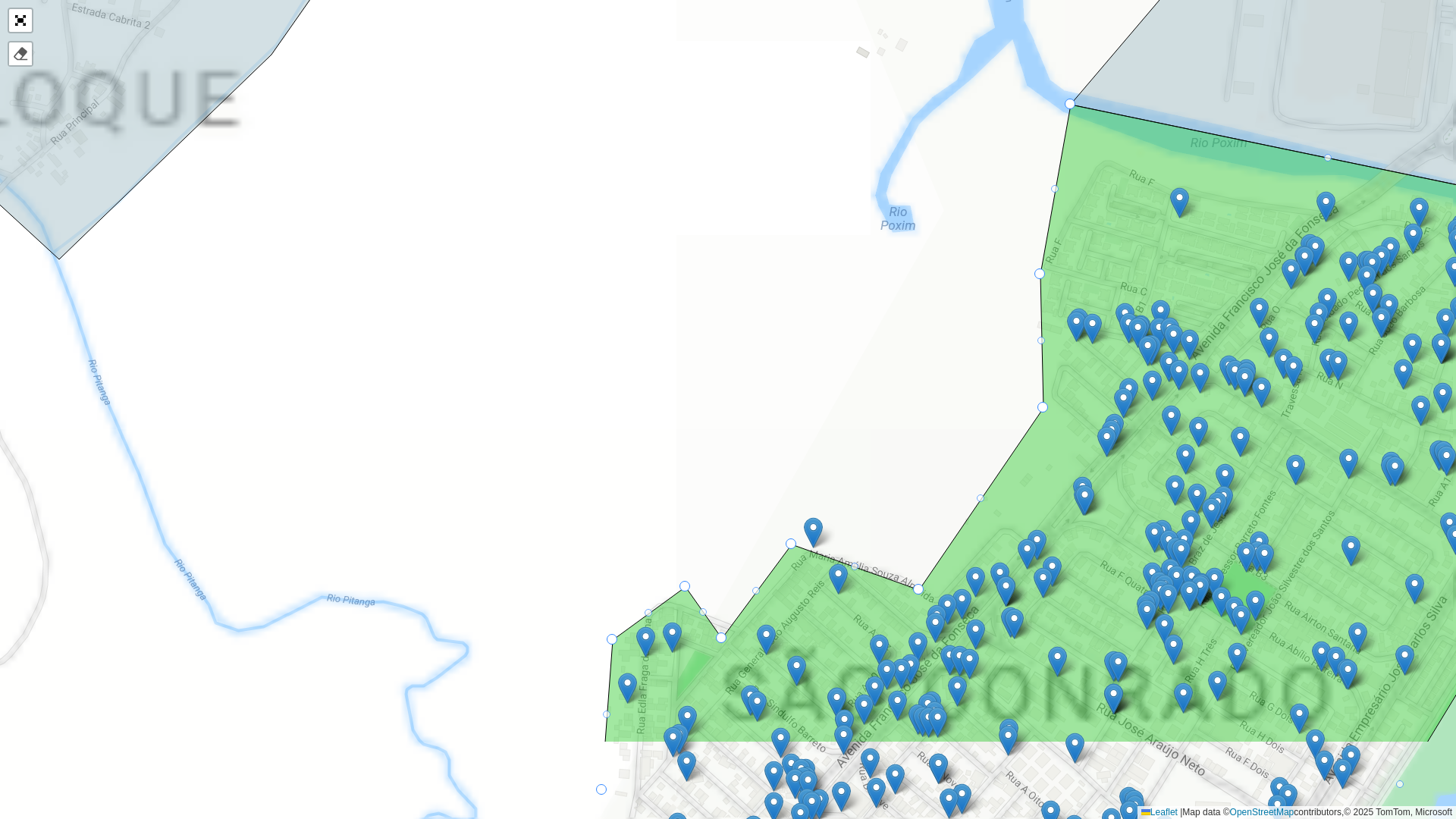
drag, startPoint x: 823, startPoint y: 626, endPoint x: 847, endPoint y: 481, distance: 147.0
click at [847, 481] on div "1 - AS Boquim 1 - AS Estância 1 - AS Itabaiana 1 - AS Itabaianinha 1 - AS Lagar…" at bounding box center [728, 410] width 1456 height 819
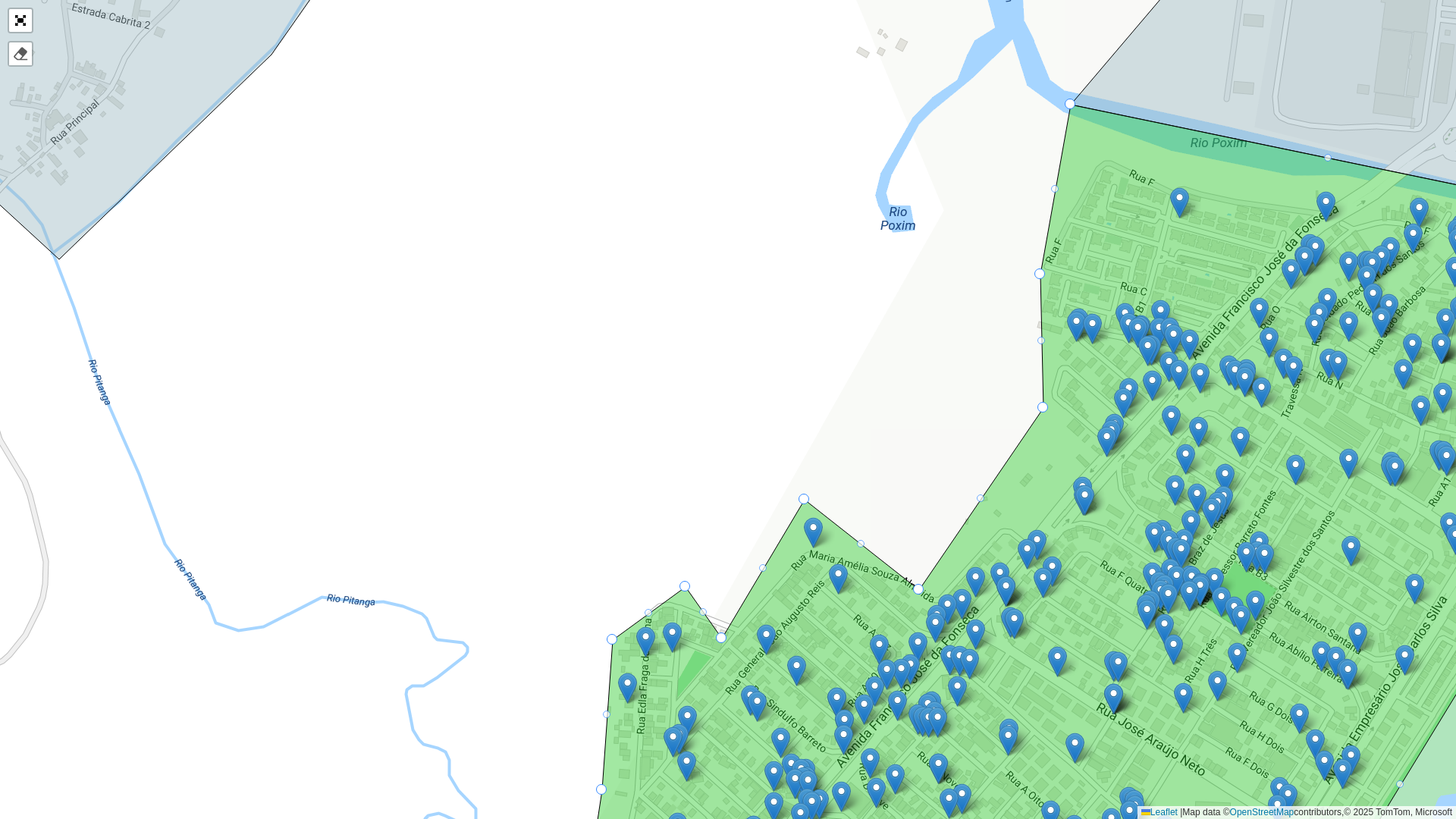
drag, startPoint x: 791, startPoint y: 547, endPoint x: 803, endPoint y: 502, distance: 46.6
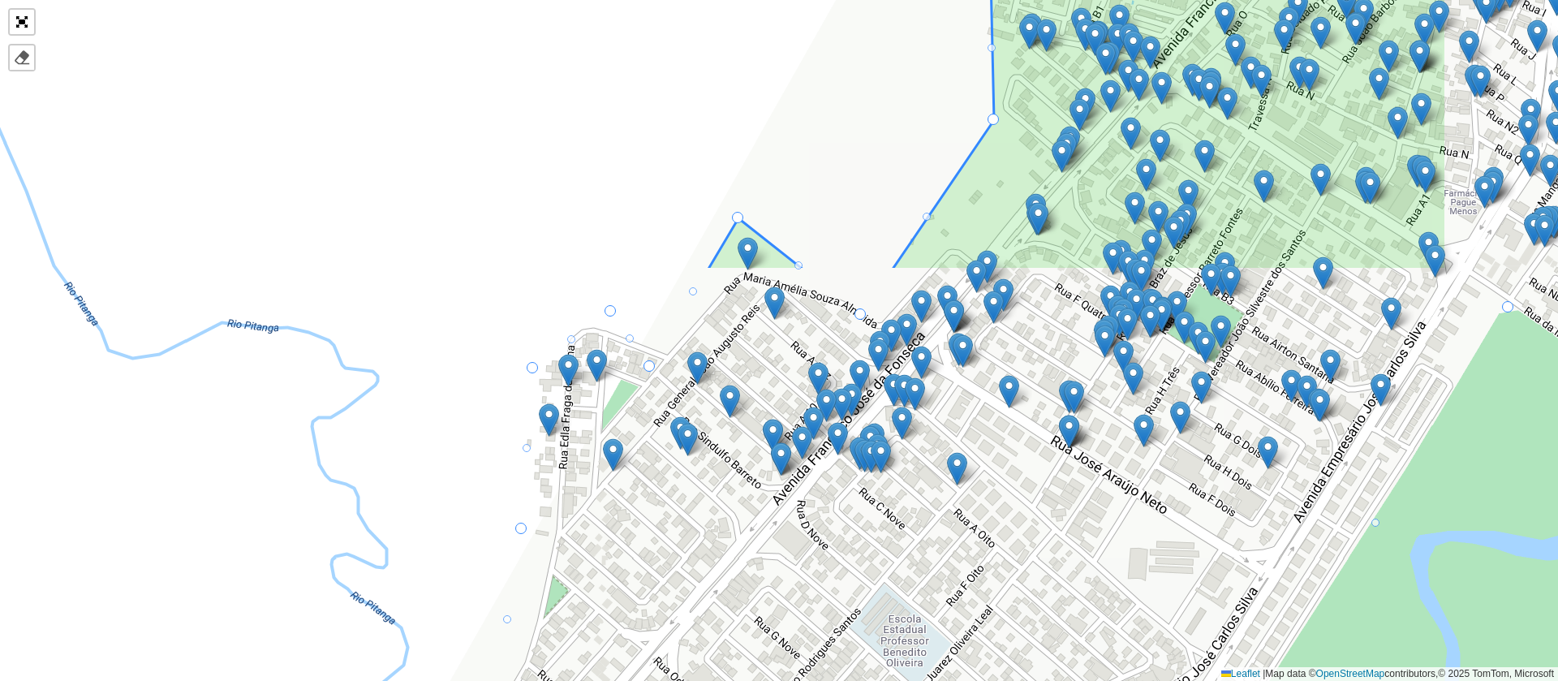
scroll to position [433, 0]
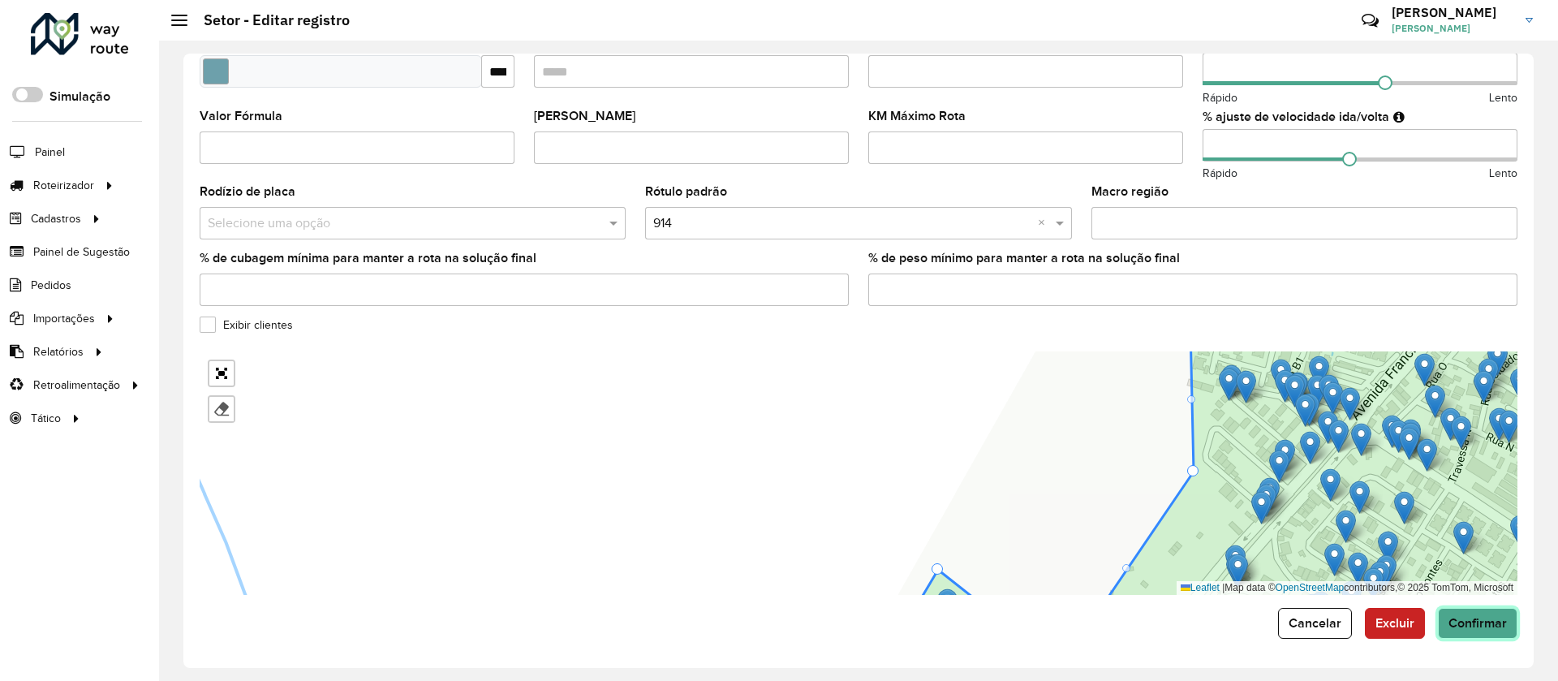
click at [1469, 616] on span "Confirmar" at bounding box center [1478, 623] width 58 height 14
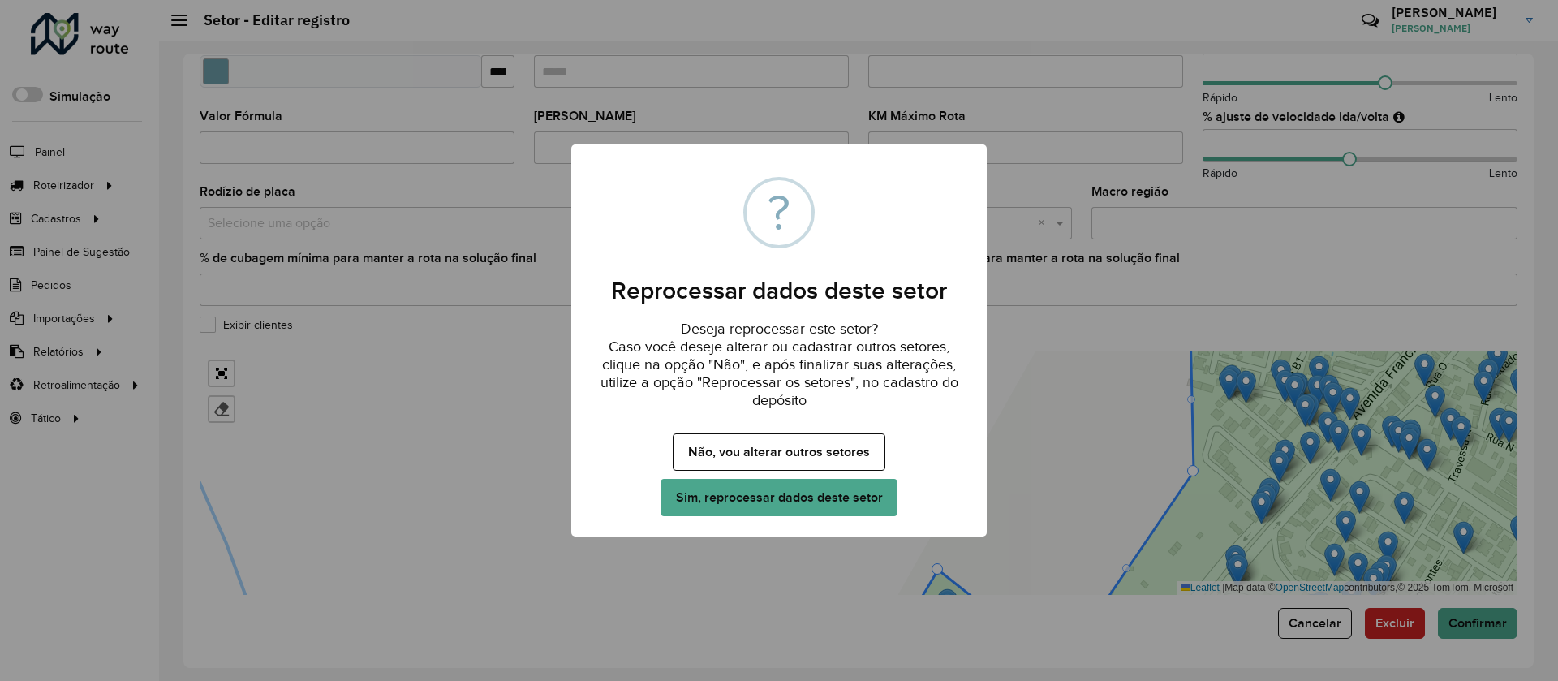
drag, startPoint x: 793, startPoint y: 498, endPoint x: 786, endPoint y: 381, distance: 117.0
click at [793, 500] on button "Sim, reprocessar dados deste setor" at bounding box center [779, 497] width 237 height 37
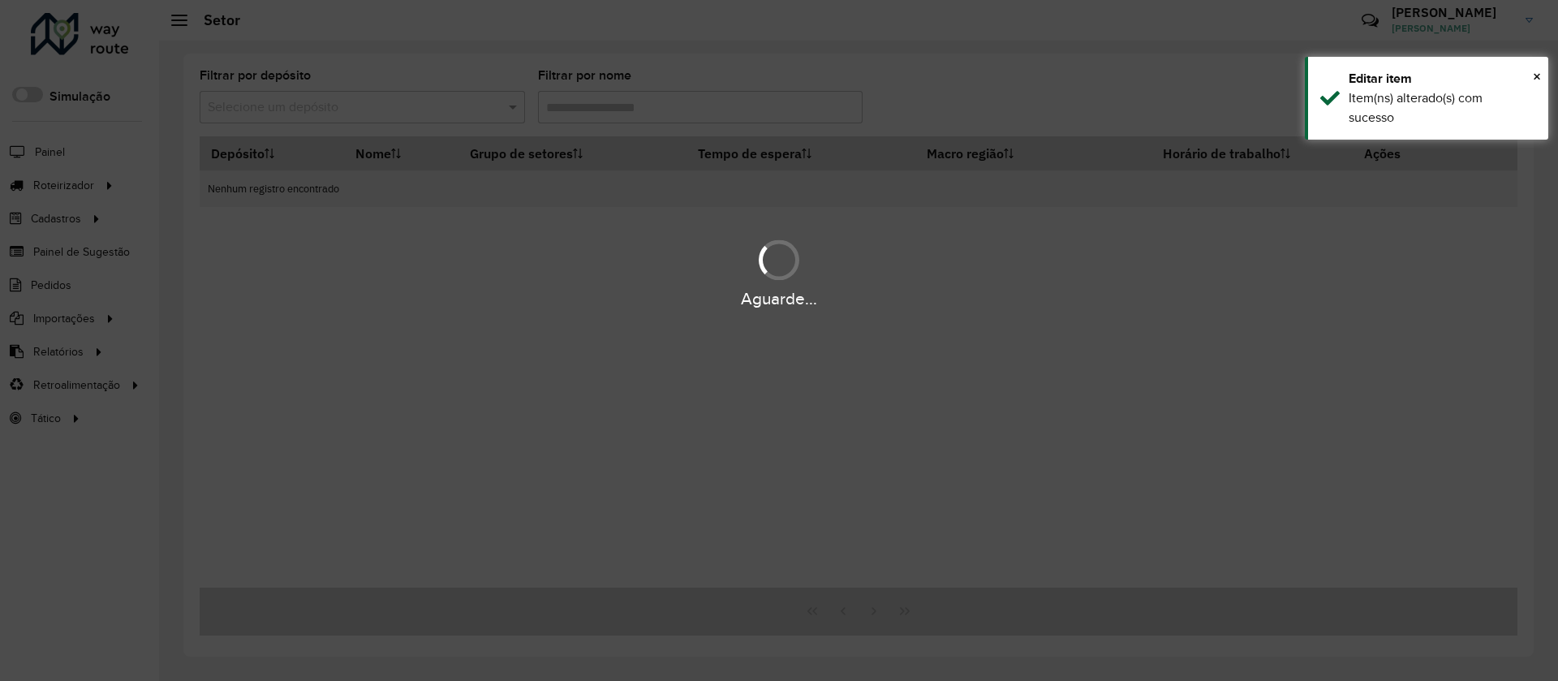
type input "***"
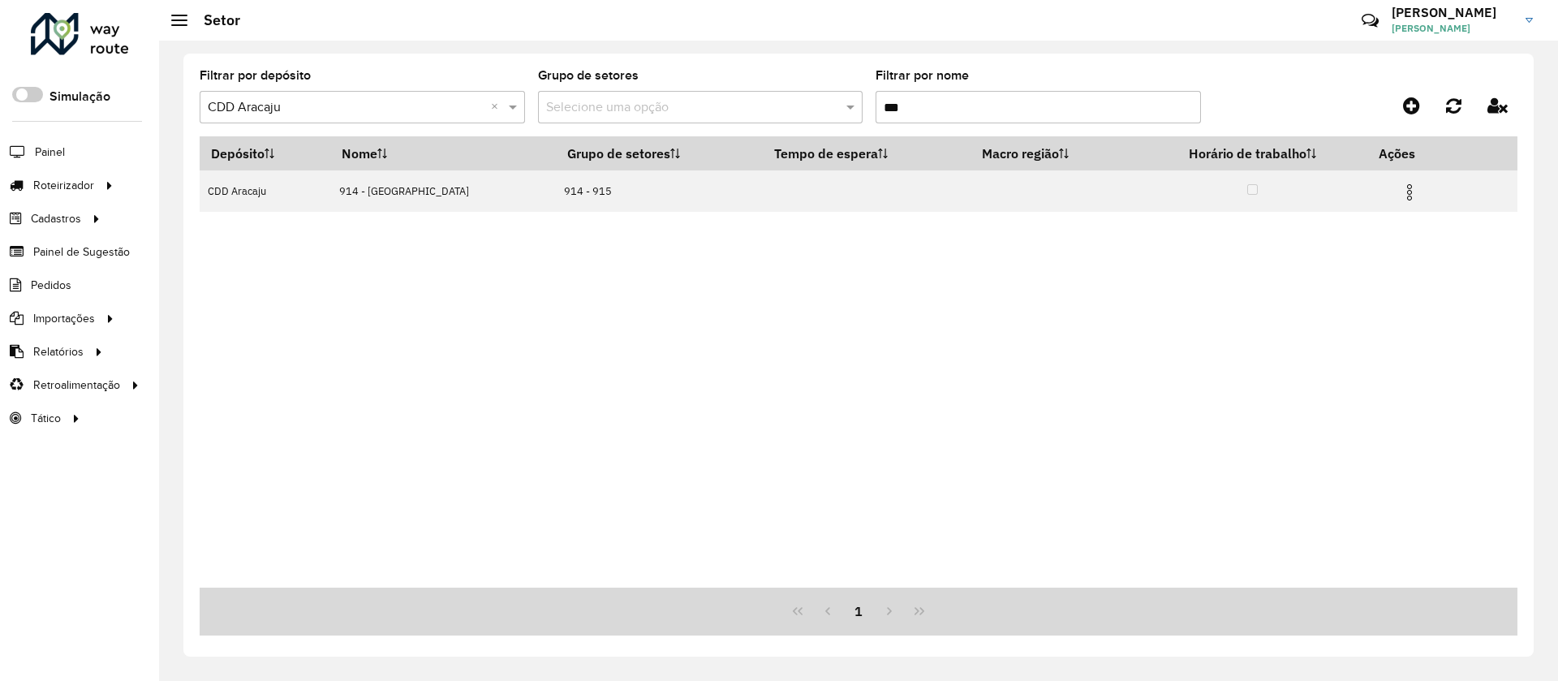
click at [1083, 470] on div "Depósito Nome Grupo de setores Tempo de espera Macro região Horário de trabalho…" at bounding box center [859, 361] width 1318 height 451
drag, startPoint x: 960, startPoint y: 91, endPoint x: 928, endPoint y: 105, distance: 35.6
click at [928, 105] on div "Filtrar por nome ***" at bounding box center [1038, 97] width 325 height 54
drag, startPoint x: 937, startPoint y: 115, endPoint x: 814, endPoint y: 98, distance: 124.5
click at [814, 98] on formly-group "Filtrar por depósito Selecione um depósito × CDD Aracaju × Grupo de setores Sel…" at bounding box center [687, 103] width 975 height 67
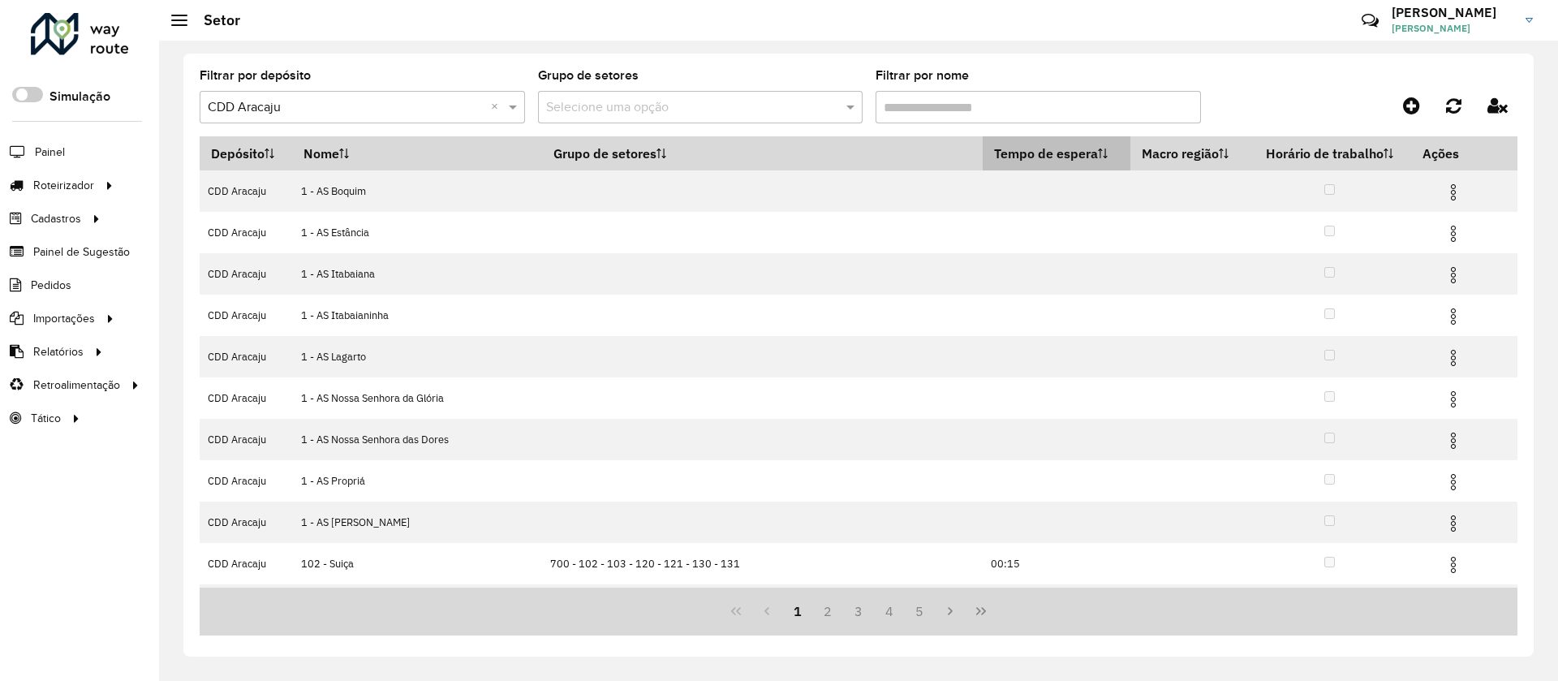
click at [984, 149] on th "Tempo de espera" at bounding box center [1057, 153] width 148 height 34
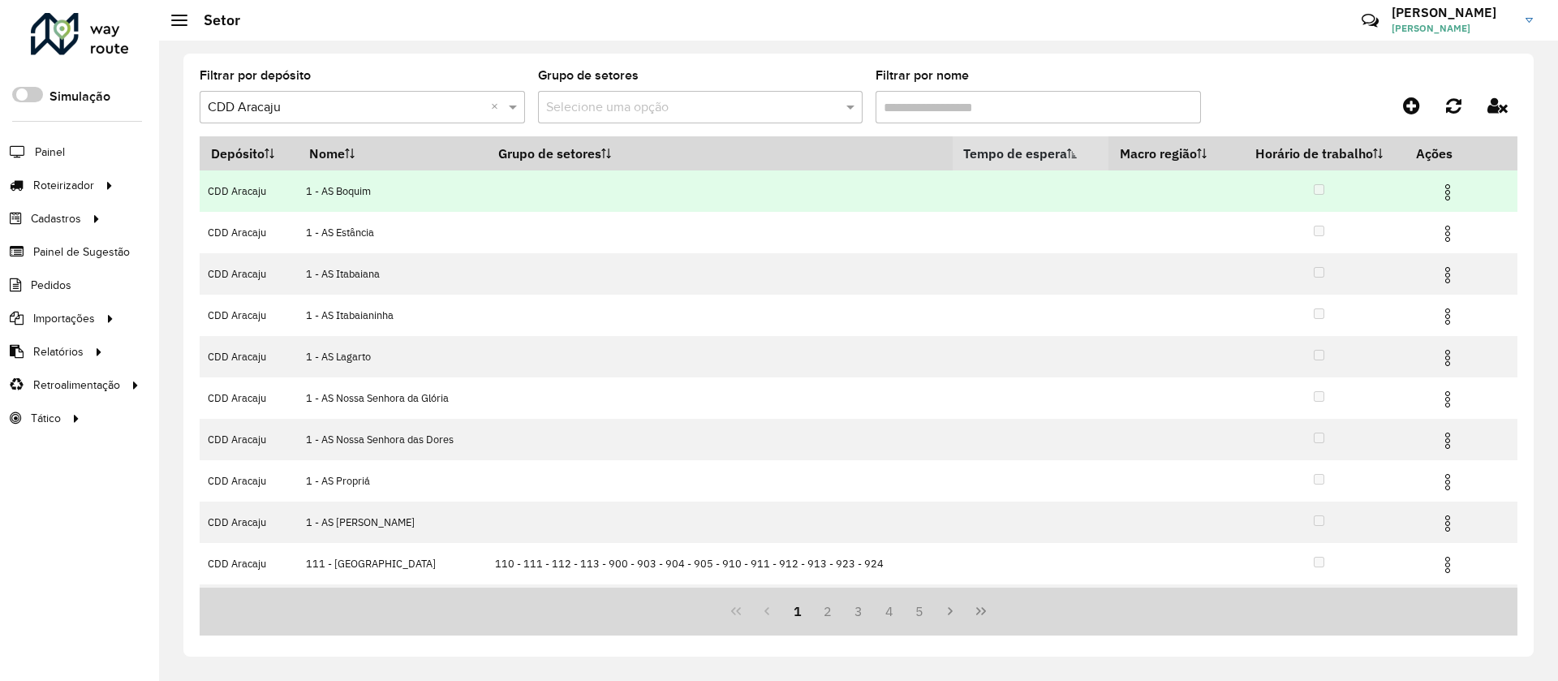
click at [1441, 195] on img at bounding box center [1447, 192] width 19 height 19
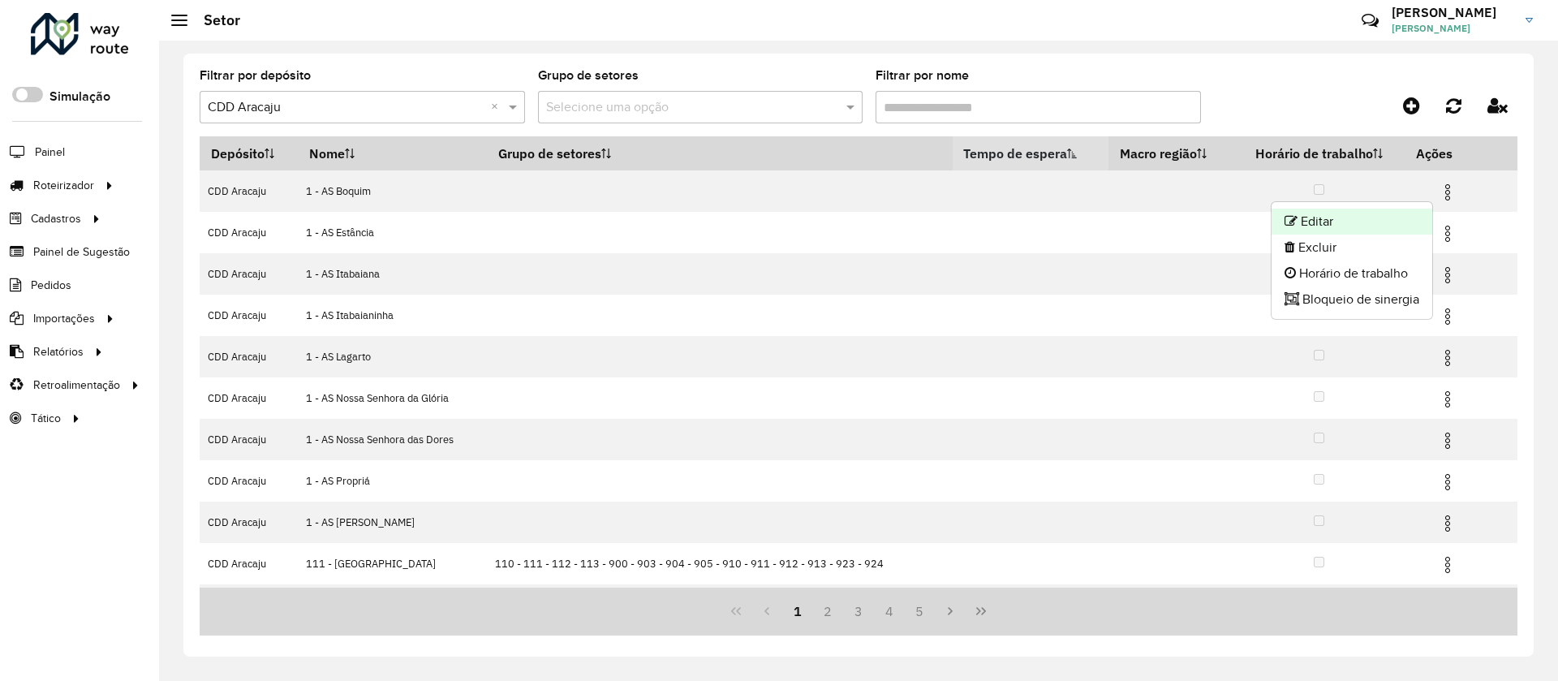
click at [1419, 220] on li "Editar" at bounding box center [1352, 222] width 161 height 26
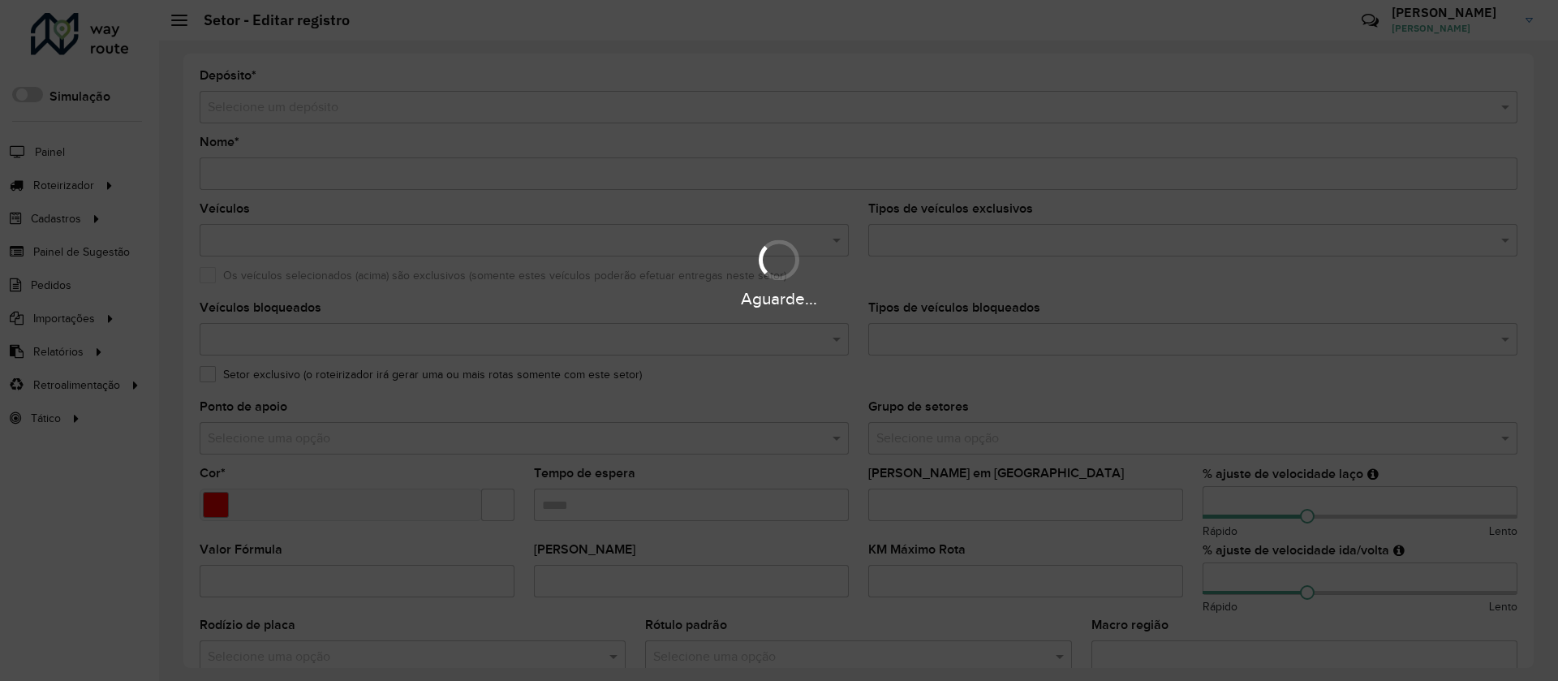
type input "**********"
type input "*******"
type input "**"
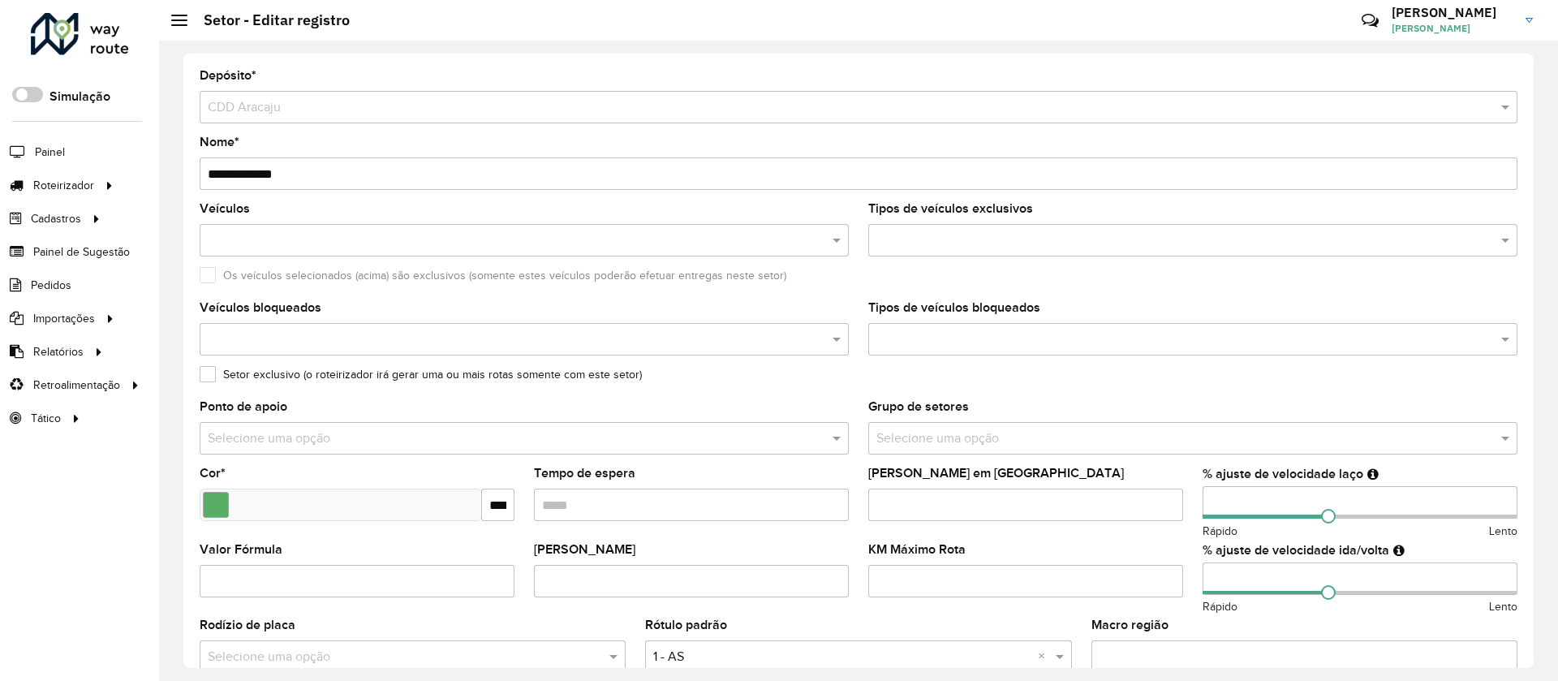
click at [256, 378] on label "Setor exclusivo (o roteirizador irá gerar uma ou mais rotas somente com este se…" at bounding box center [421, 374] width 442 height 17
click at [704, 498] on input "Tempo de espera" at bounding box center [691, 505] width 315 height 32
type input "*****"
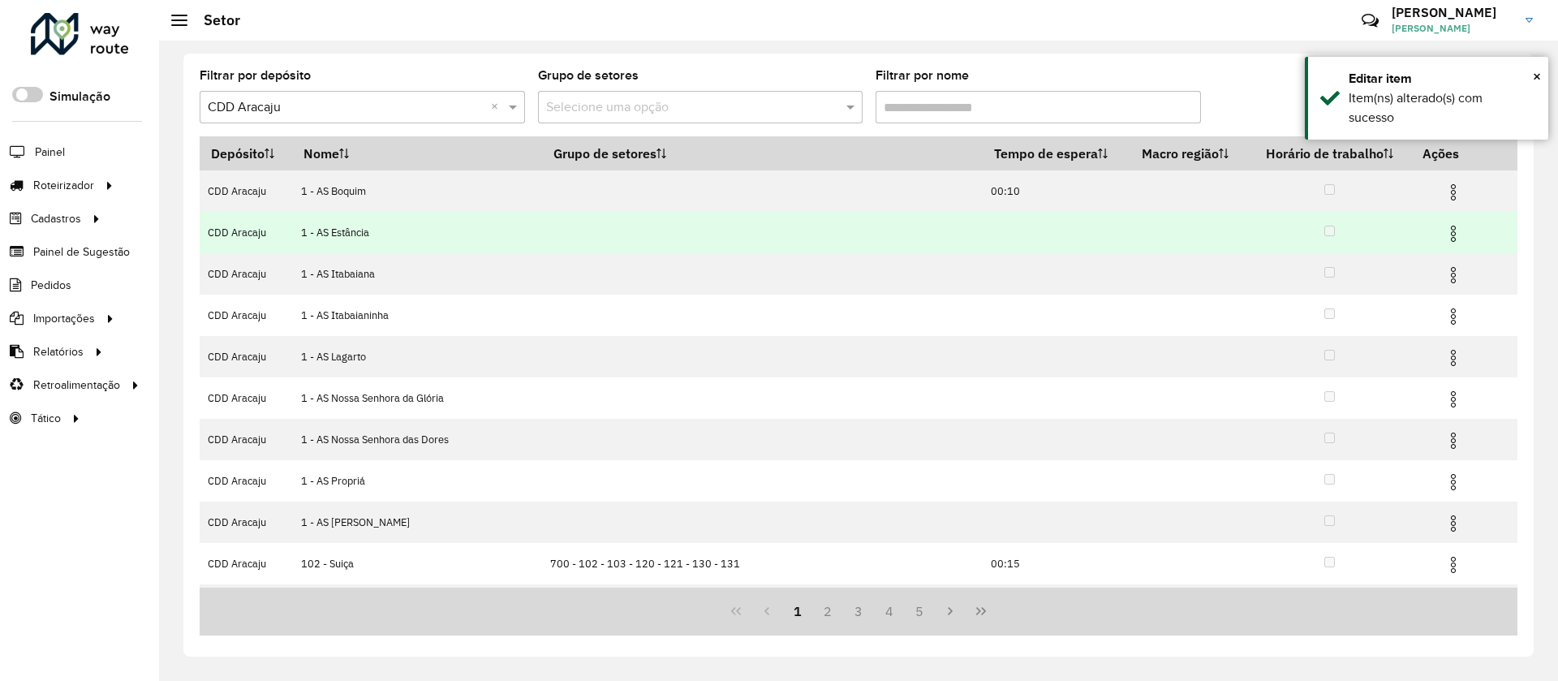
click at [1458, 237] on td at bounding box center [1460, 232] width 97 height 41
click at [1444, 235] on img at bounding box center [1453, 233] width 19 height 19
click at [1324, 250] on li "Editar" at bounding box center [1352, 263] width 161 height 26
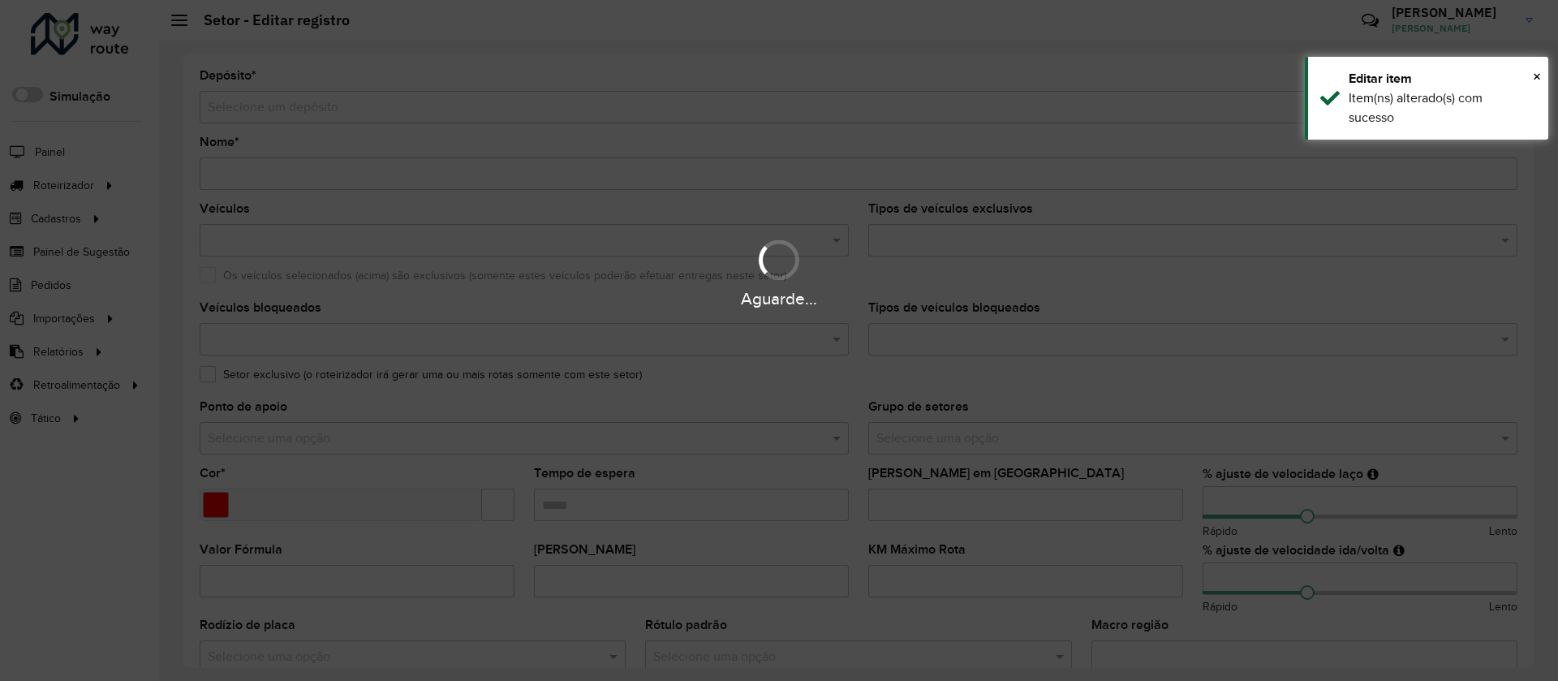
type input "**********"
type input "*******"
type input "**"
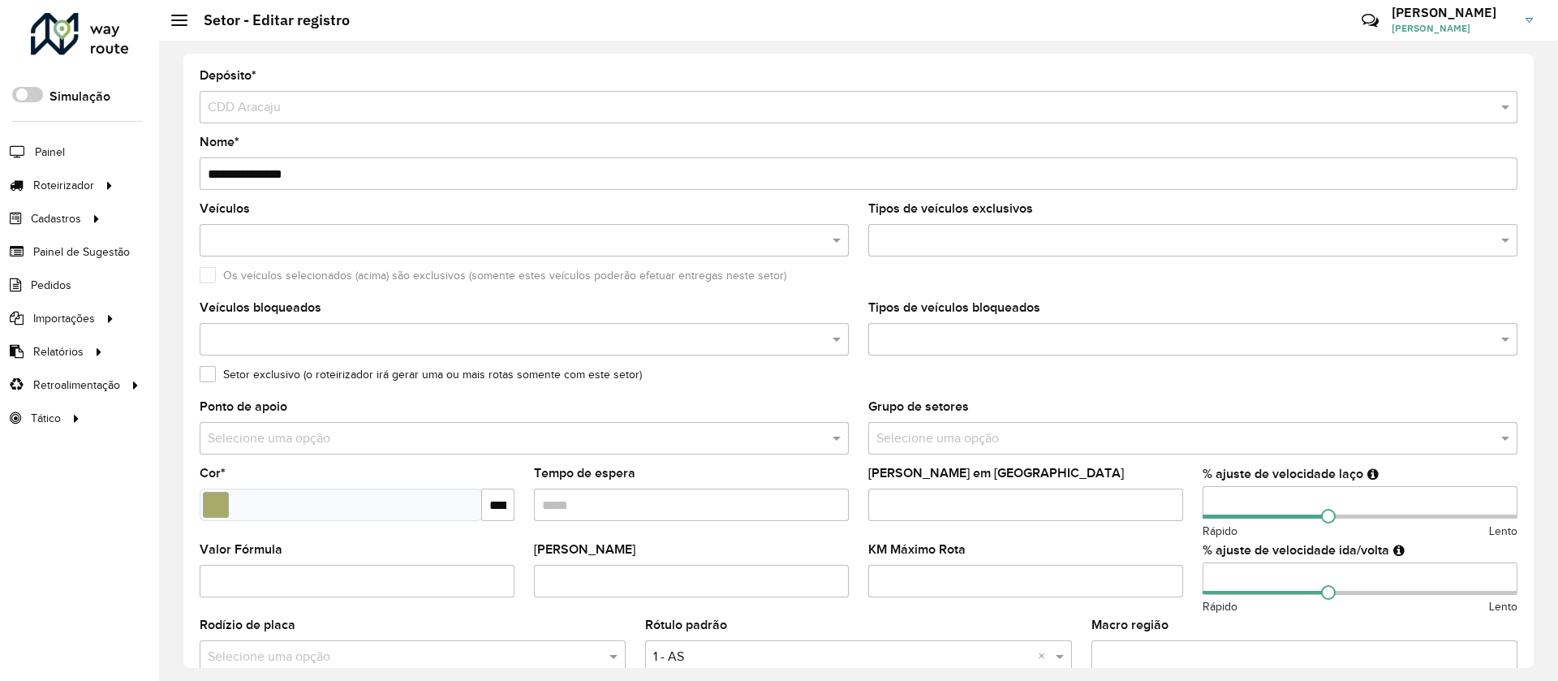
click at [771, 518] on input "Tempo de espera" at bounding box center [691, 505] width 315 height 32
type input "*****"
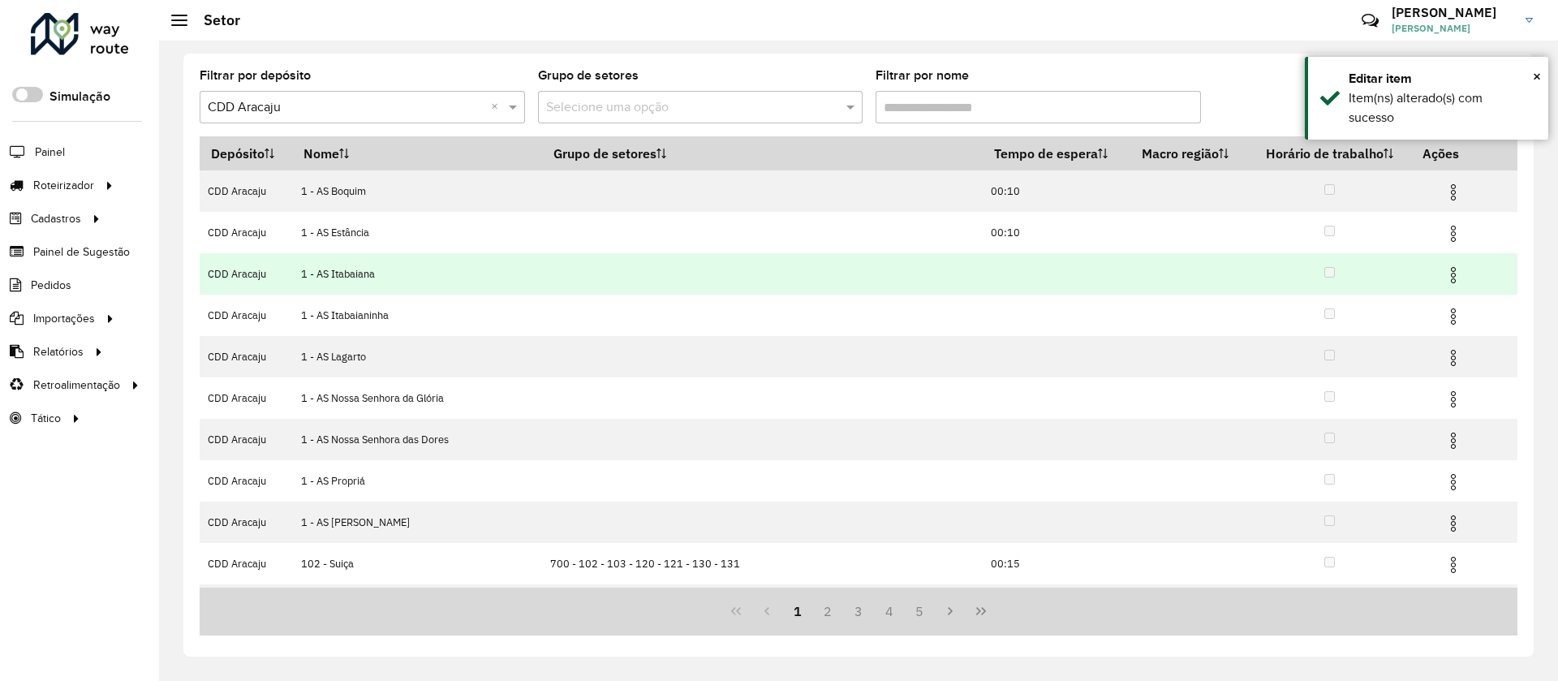
click at [1444, 278] on img at bounding box center [1453, 274] width 19 height 19
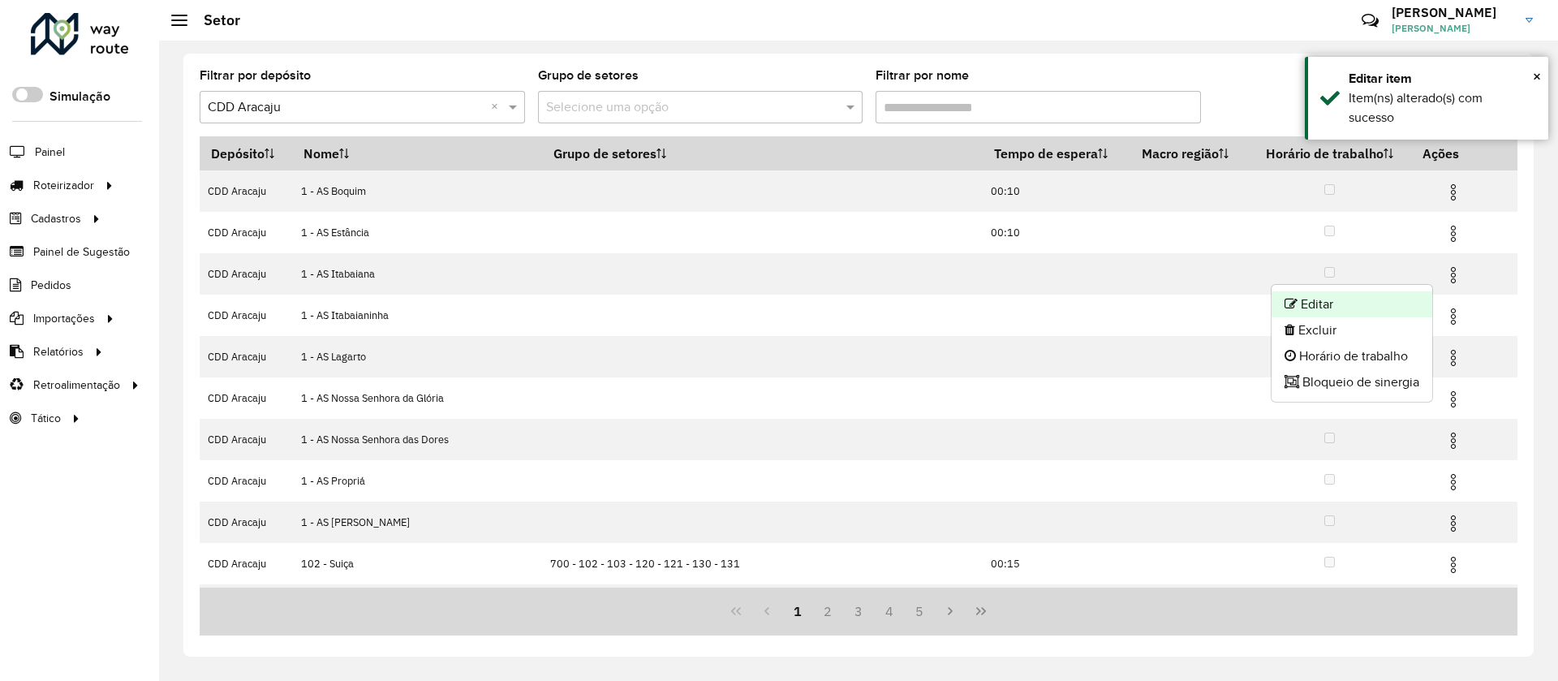
click at [1367, 300] on li "Editar" at bounding box center [1352, 304] width 161 height 26
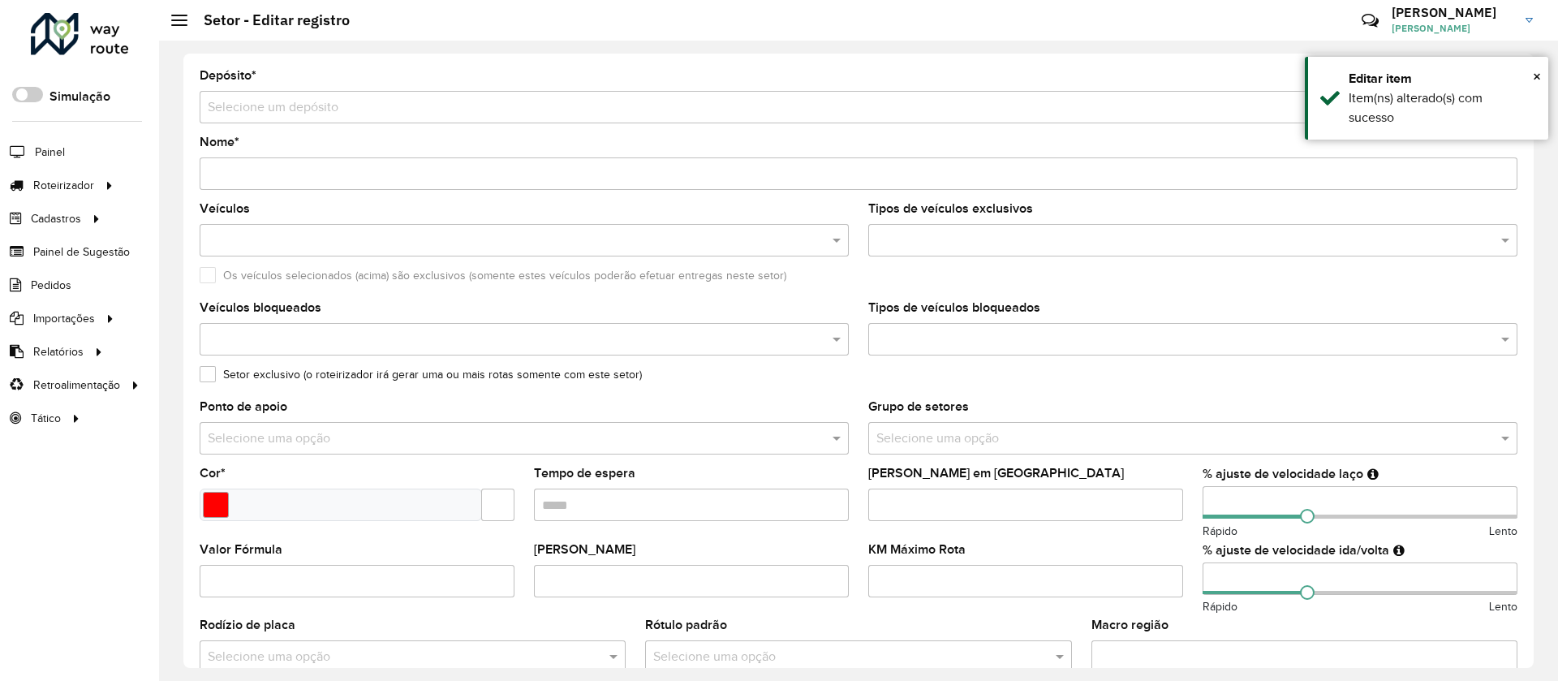
type input "**********"
type input "*******"
type input "**"
click at [649, 506] on input "Tempo de espera" at bounding box center [691, 505] width 315 height 32
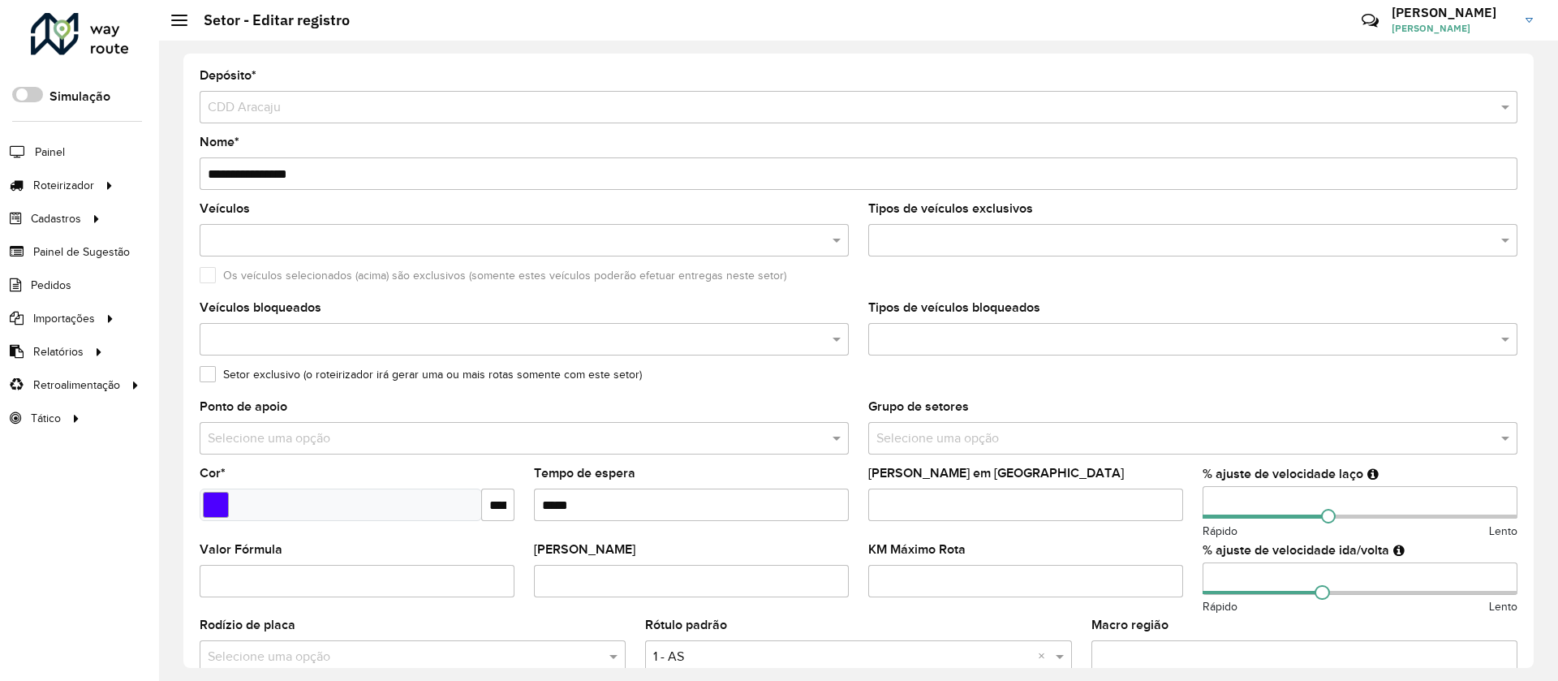
type input "*****"
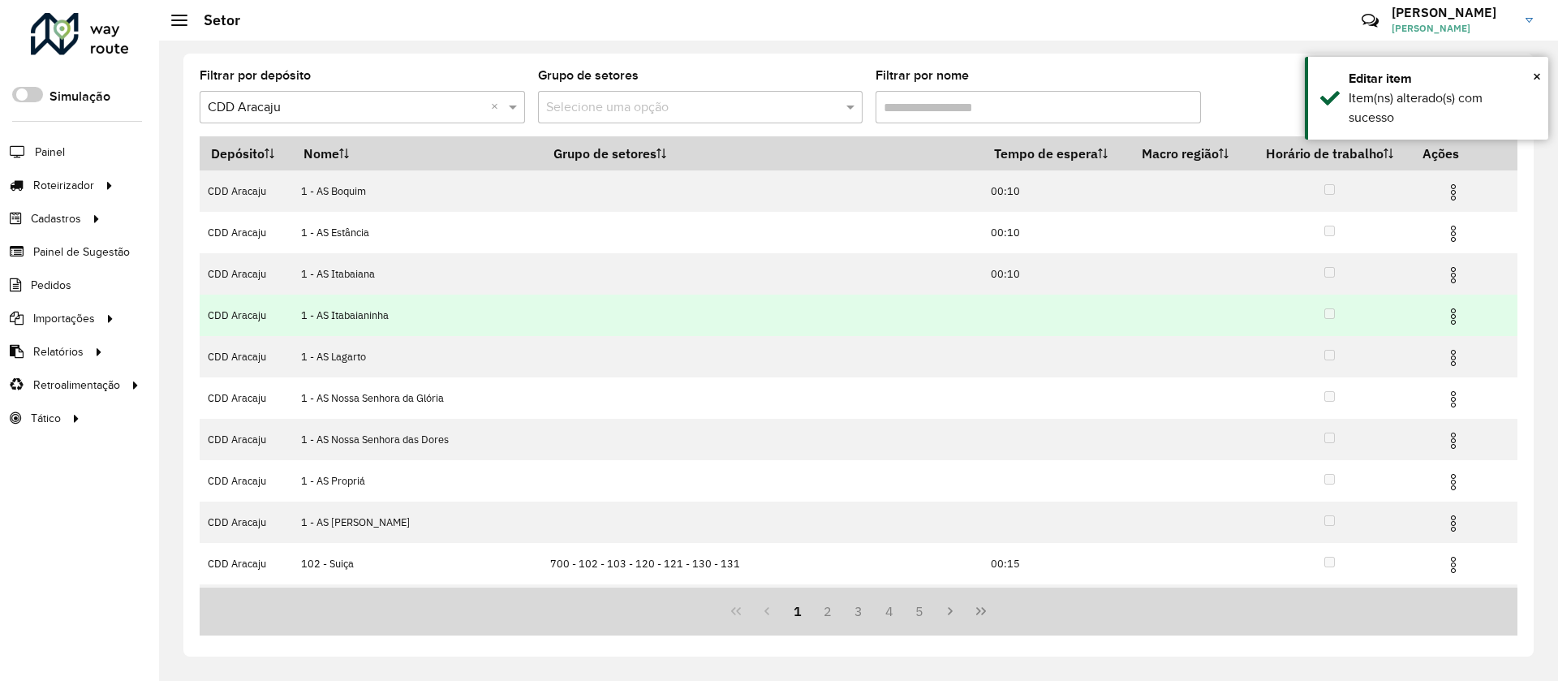
click at [1282, 311] on td at bounding box center [1330, 315] width 162 height 41
click at [1444, 313] on img at bounding box center [1453, 316] width 19 height 19
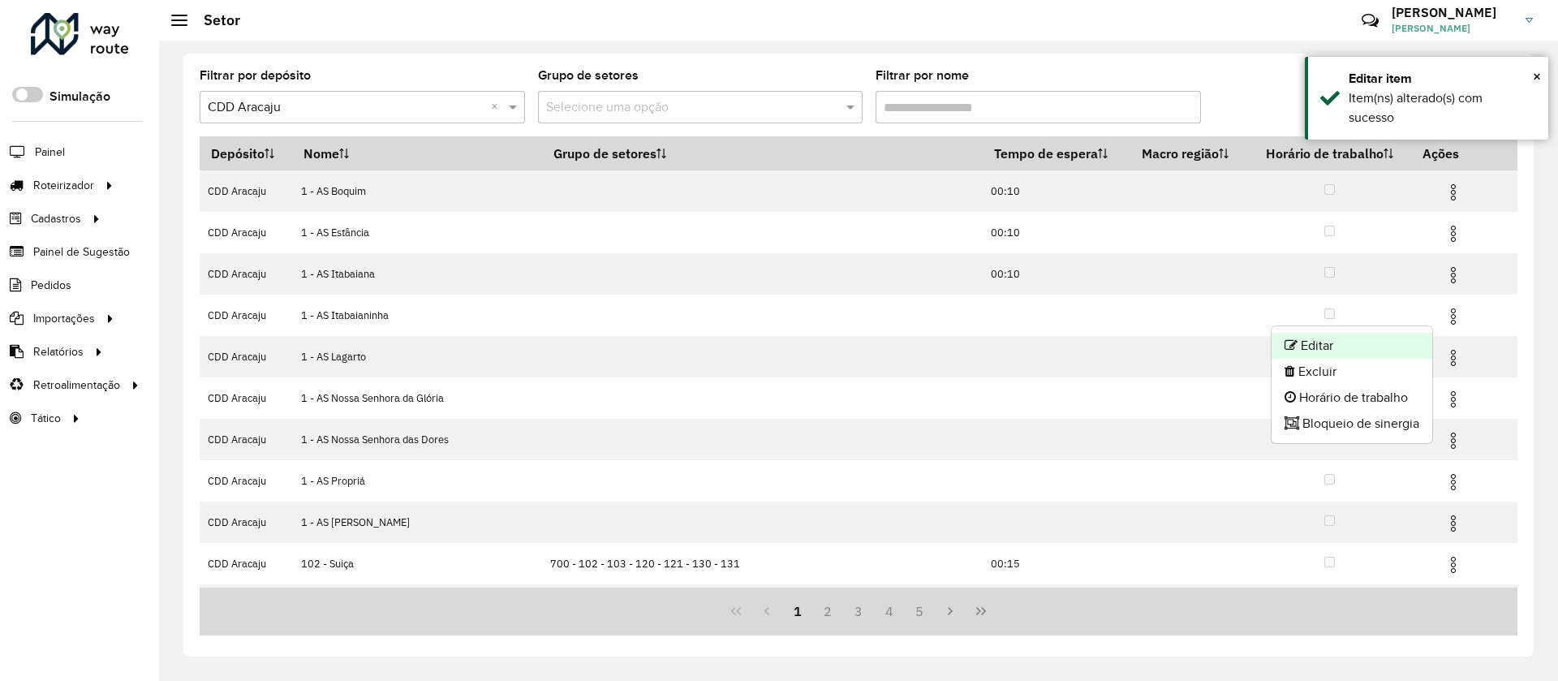
click at [1363, 334] on li "Editar" at bounding box center [1352, 346] width 161 height 26
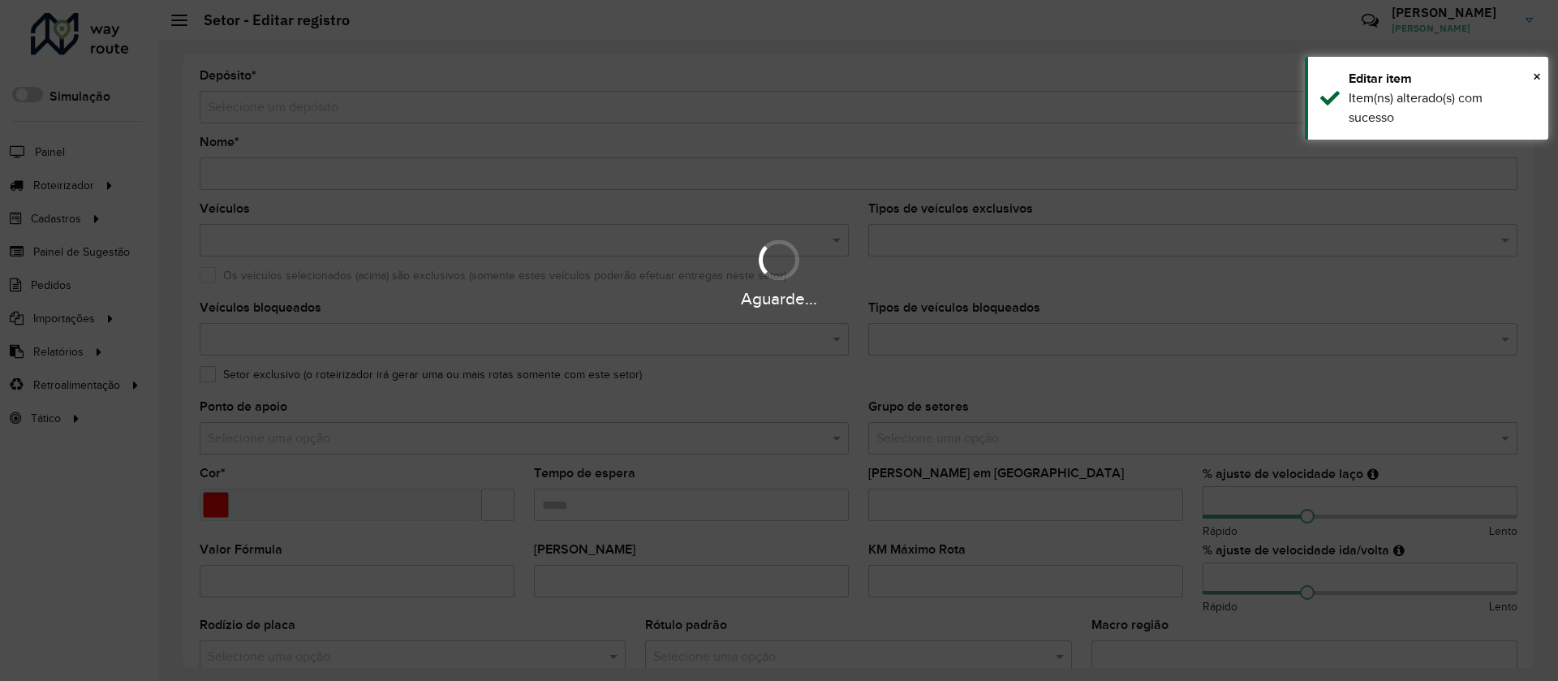
type input "**********"
type input "*******"
type input "**"
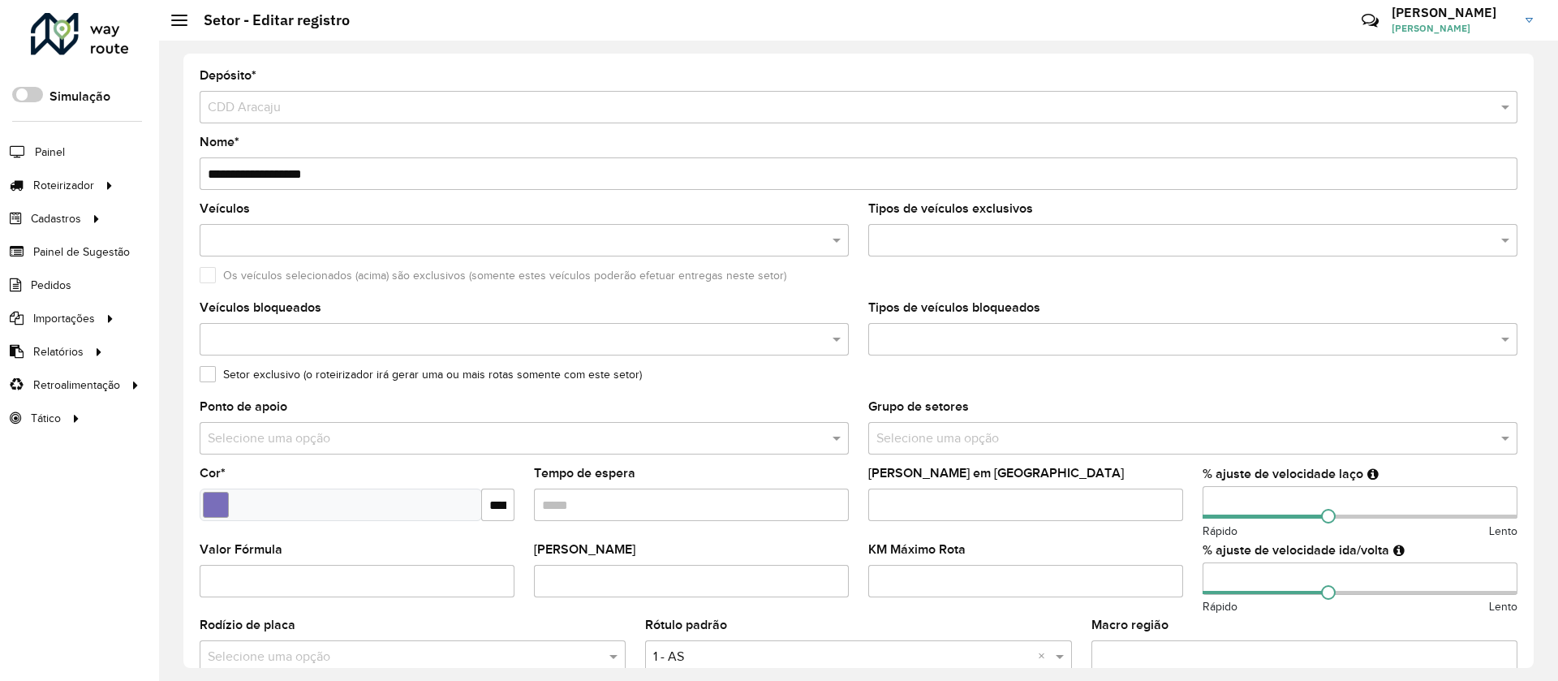
click at [646, 501] on input "Tempo de espera" at bounding box center [691, 505] width 315 height 32
type input "*****"
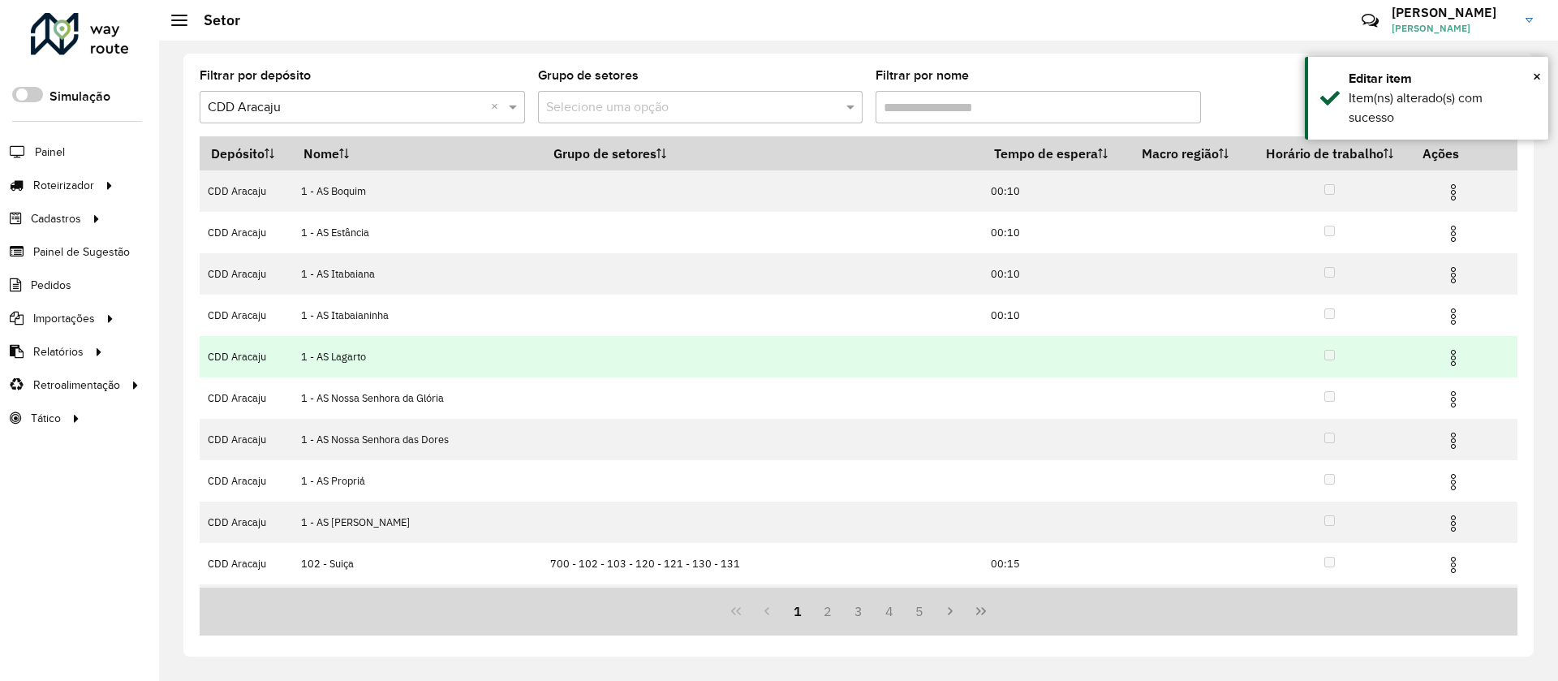
click at [983, 350] on td at bounding box center [1057, 356] width 148 height 41
click at [1444, 363] on img at bounding box center [1453, 357] width 19 height 19
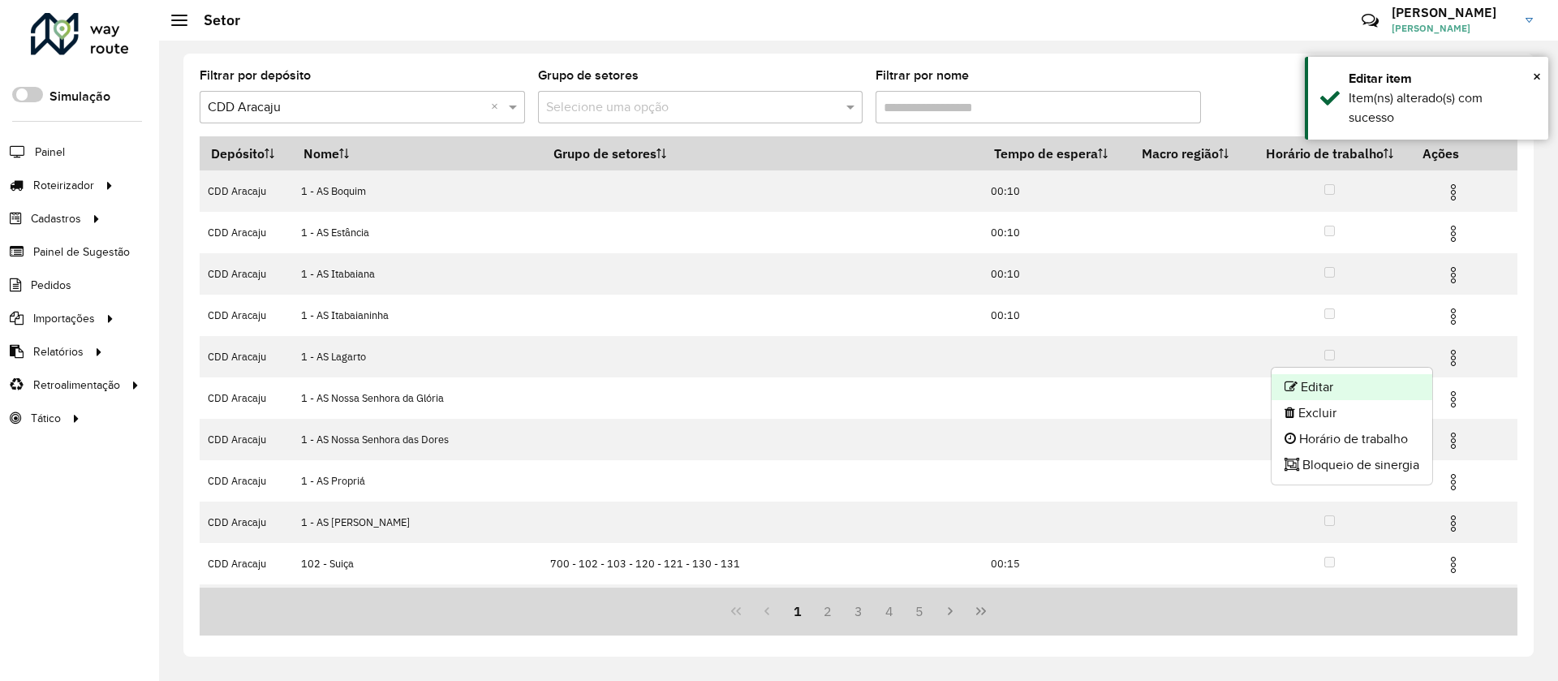
click at [1371, 385] on li "Editar" at bounding box center [1352, 387] width 161 height 26
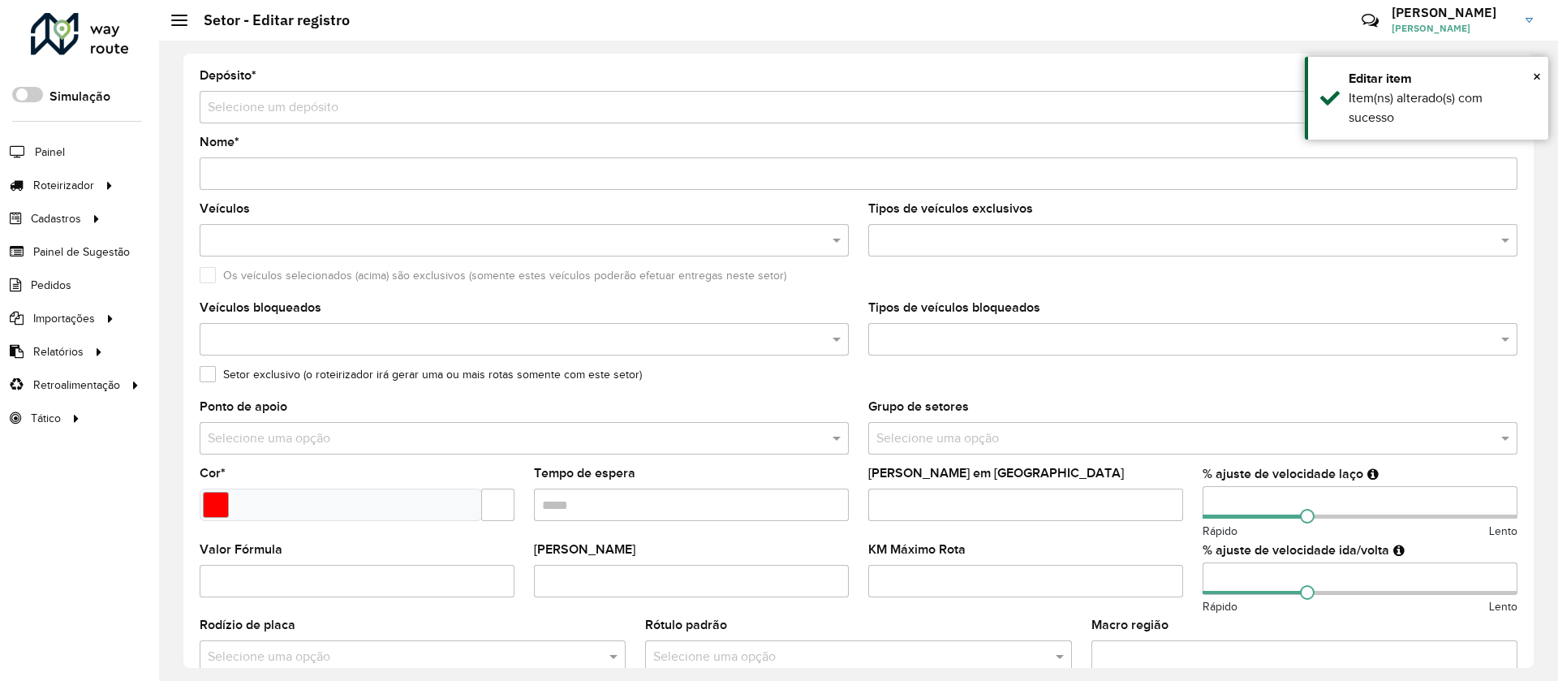
type input "**********"
type input "*******"
type input "**"
click at [635, 497] on input "Tempo de espera" at bounding box center [691, 505] width 315 height 32
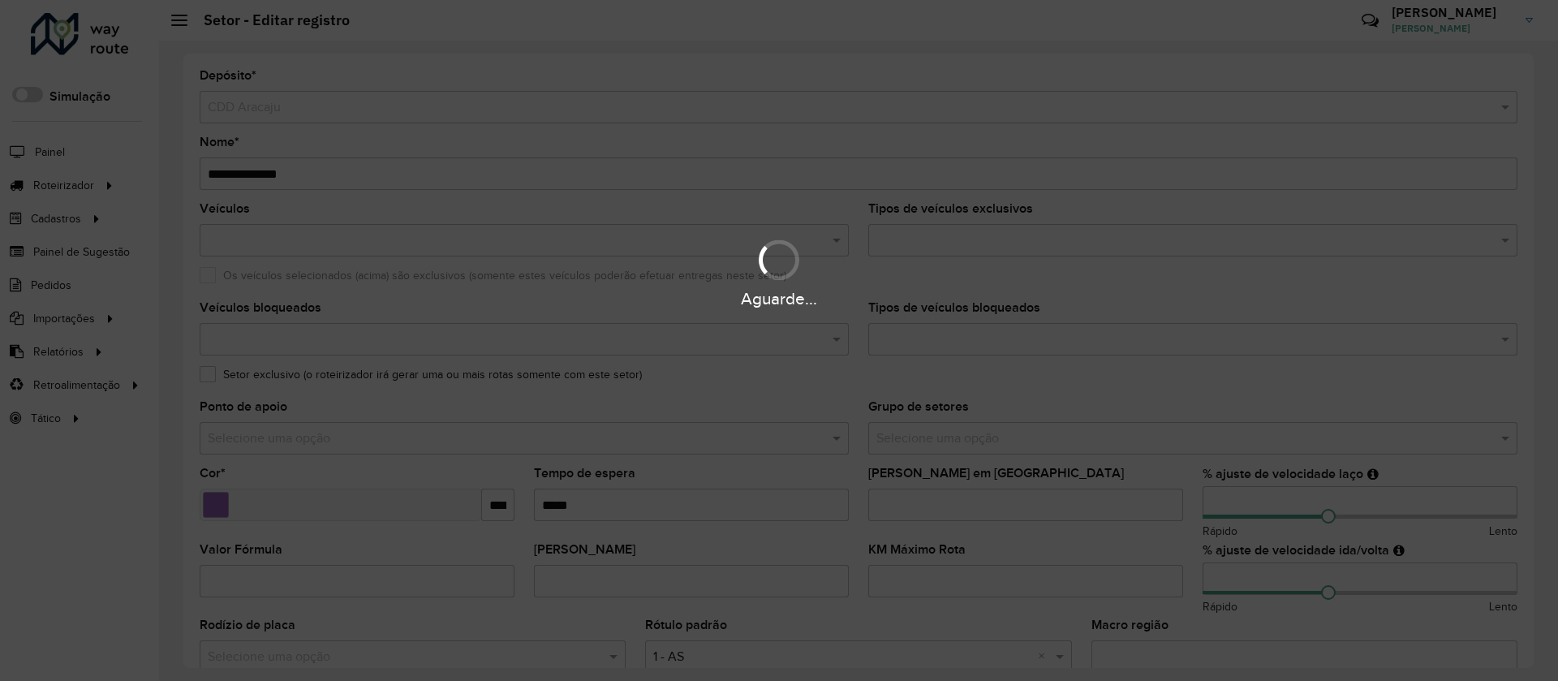
type input "*****"
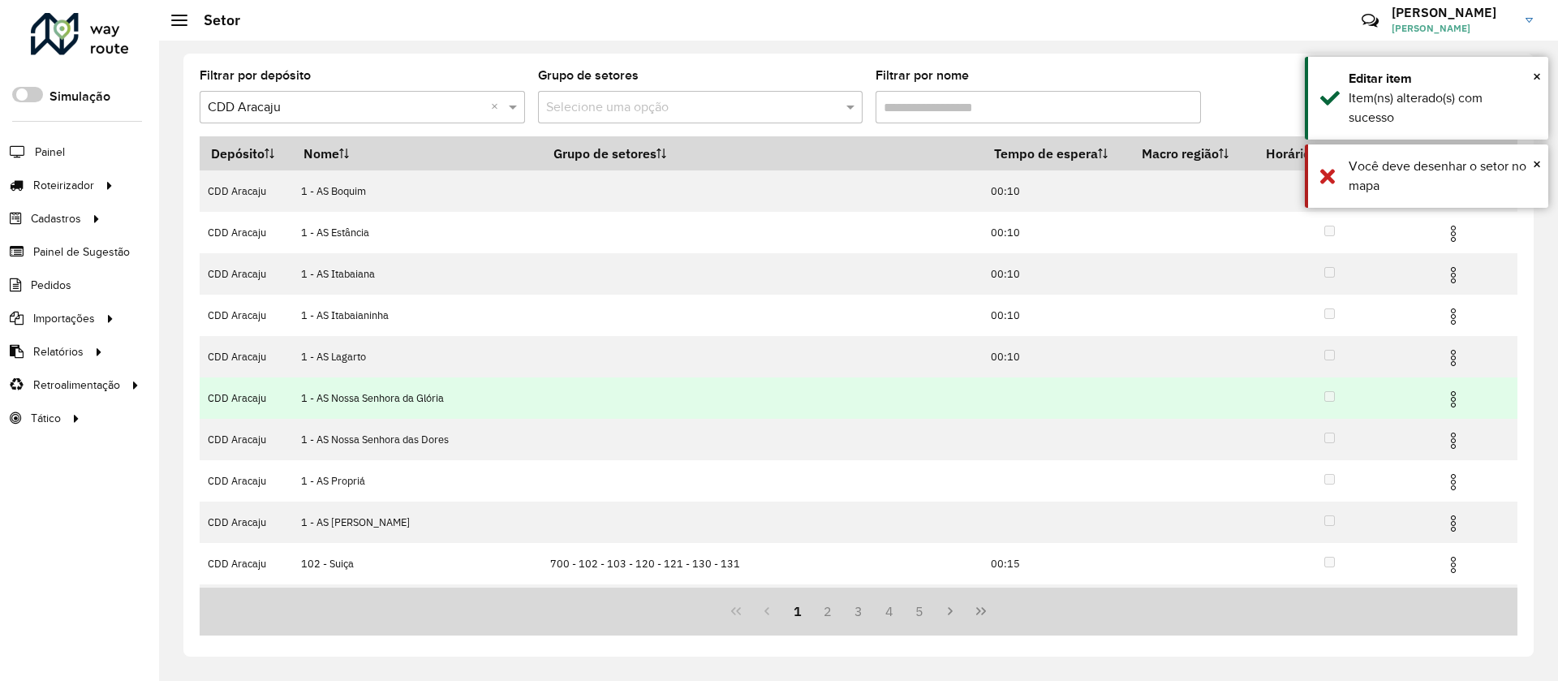
drag, startPoint x: 988, startPoint y: 394, endPoint x: 1001, endPoint y: 395, distance: 13.8
click at [989, 394] on td at bounding box center [1057, 397] width 148 height 41
click at [1444, 400] on img at bounding box center [1453, 399] width 19 height 19
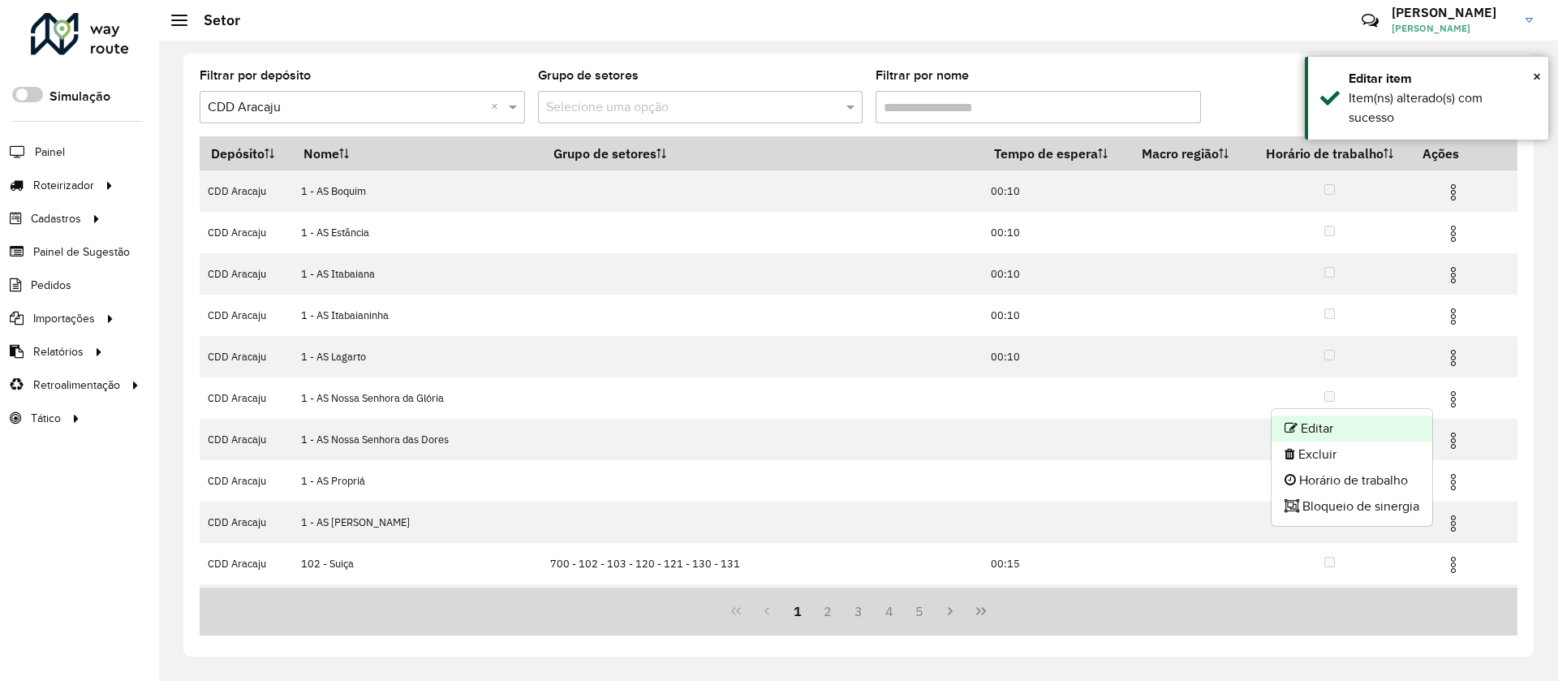
click at [1380, 424] on li "Editar" at bounding box center [1352, 429] width 161 height 26
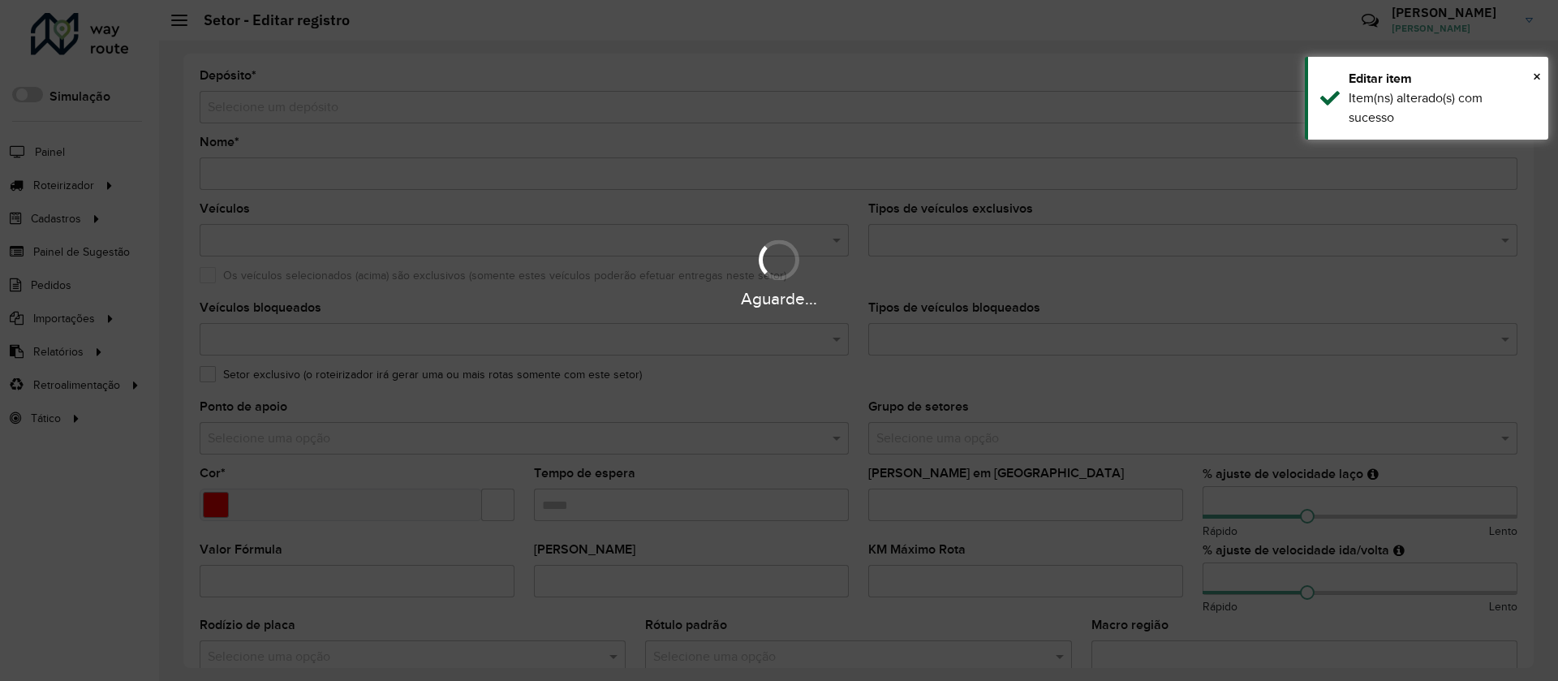
type input "**********"
type input "*******"
type input "**"
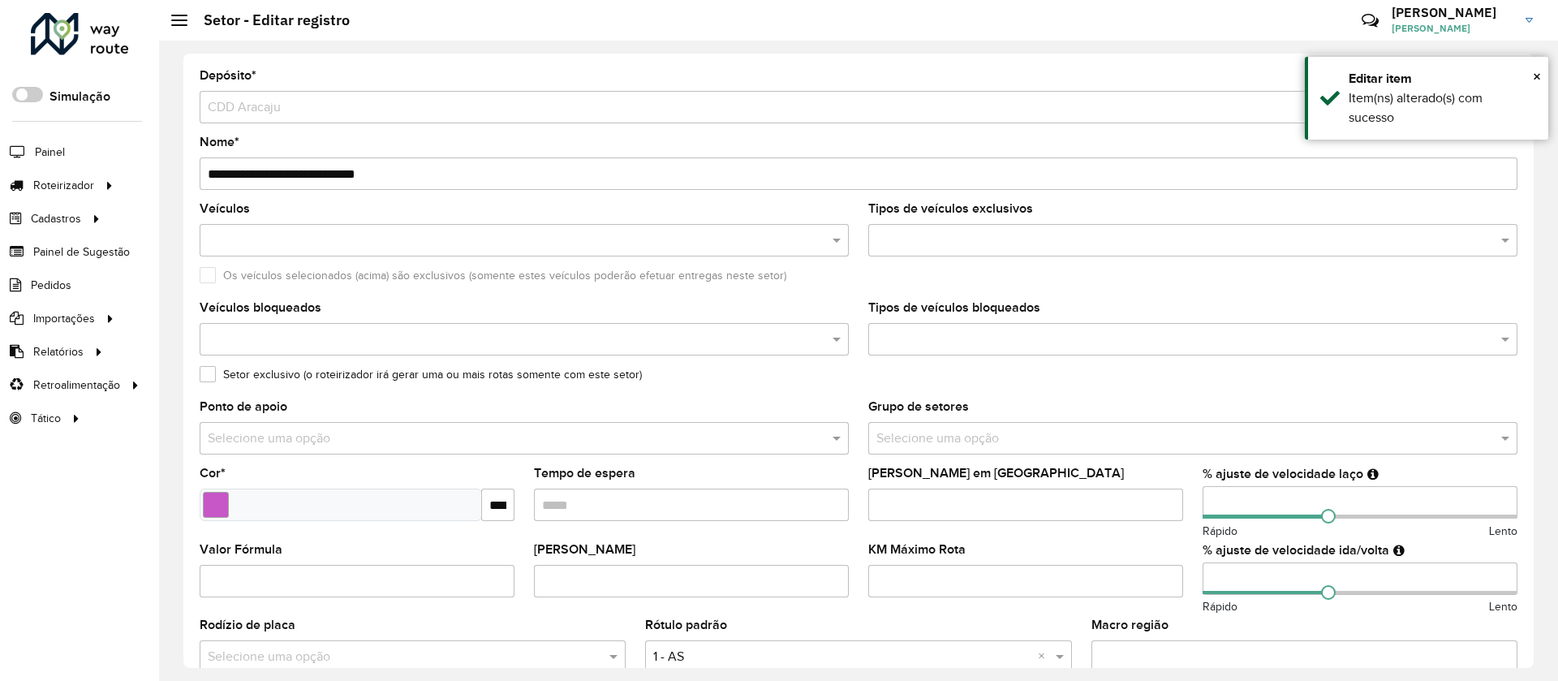
click at [625, 510] on input "Tempo de espera" at bounding box center [691, 505] width 315 height 32
type input "*****"
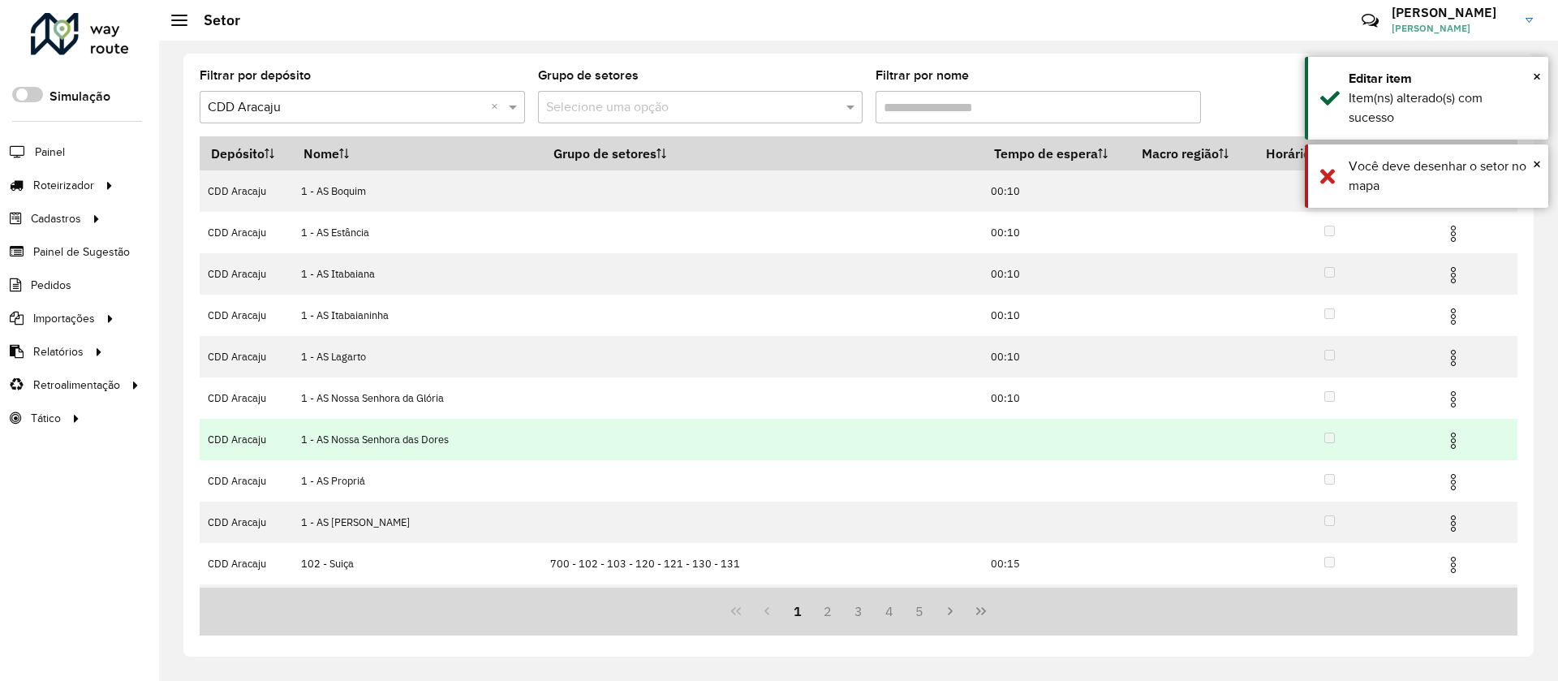
click at [983, 454] on td at bounding box center [1057, 439] width 148 height 41
click at [1444, 444] on img at bounding box center [1453, 440] width 19 height 19
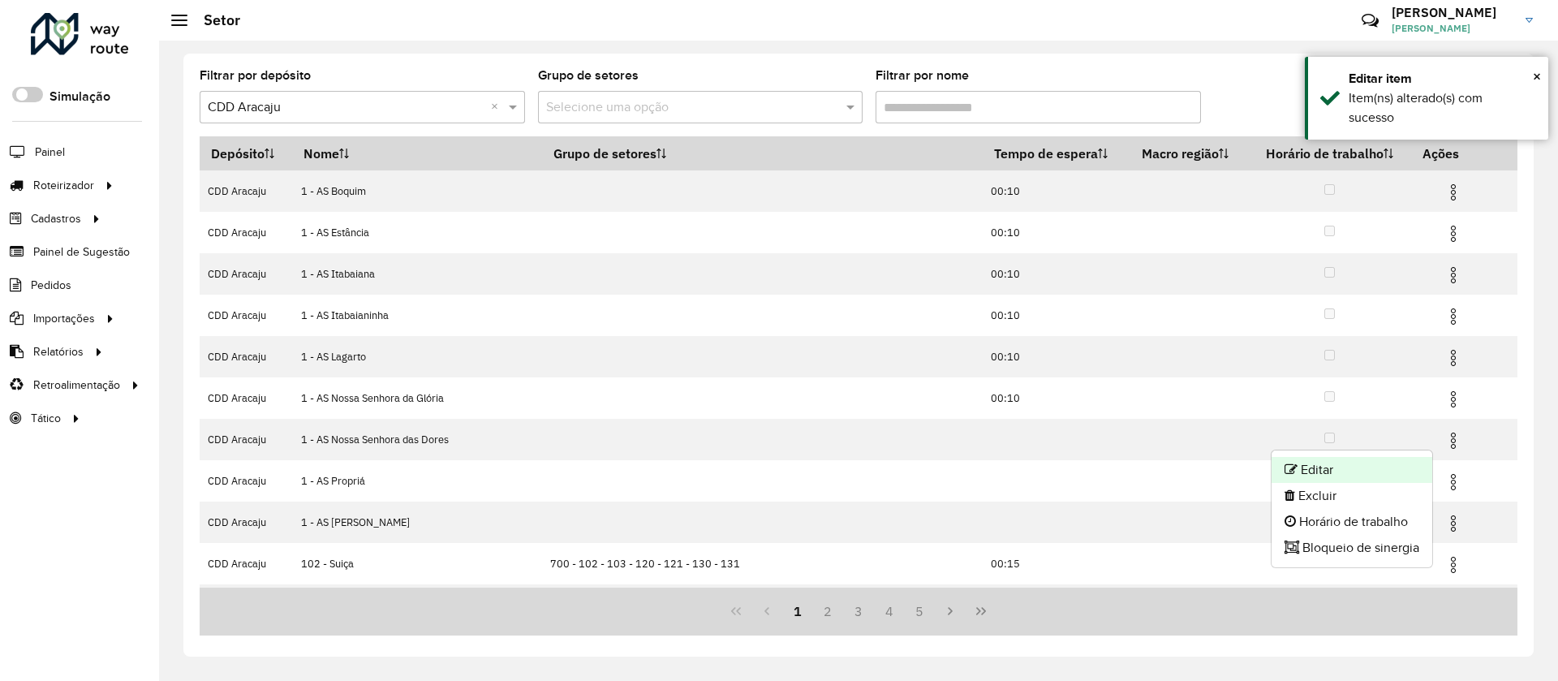
click at [1373, 464] on li "Editar" at bounding box center [1352, 470] width 161 height 26
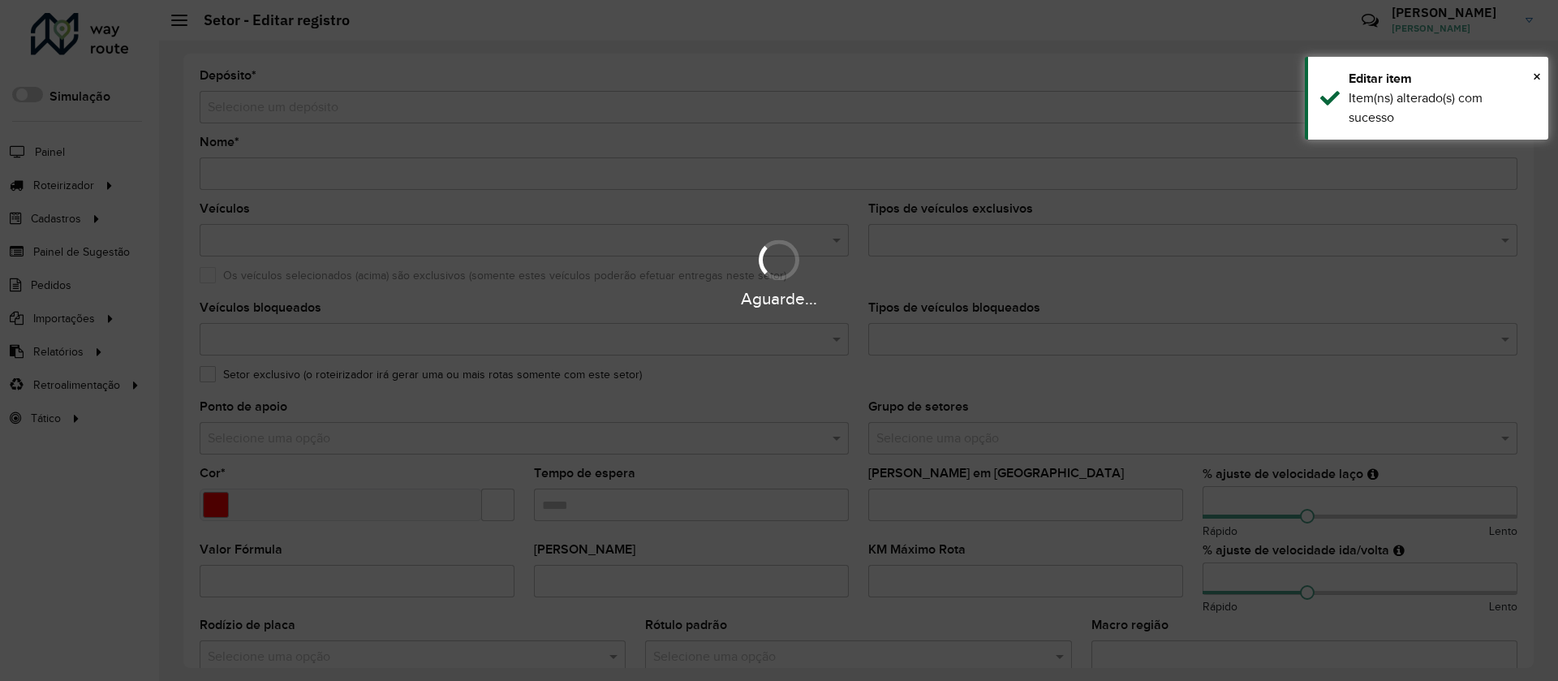
type input "**********"
type input "*******"
type input "**"
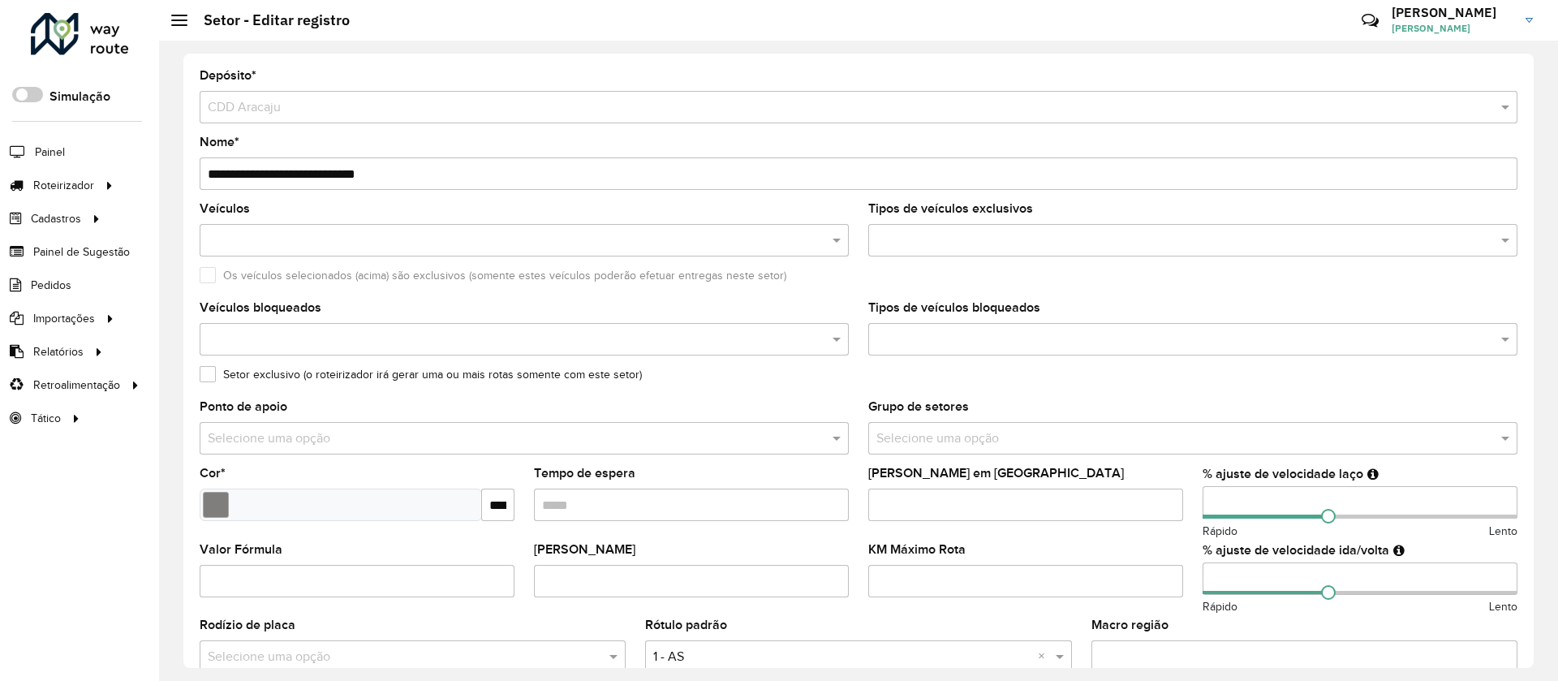
click at [616, 519] on input "Tempo de espera" at bounding box center [691, 505] width 315 height 32
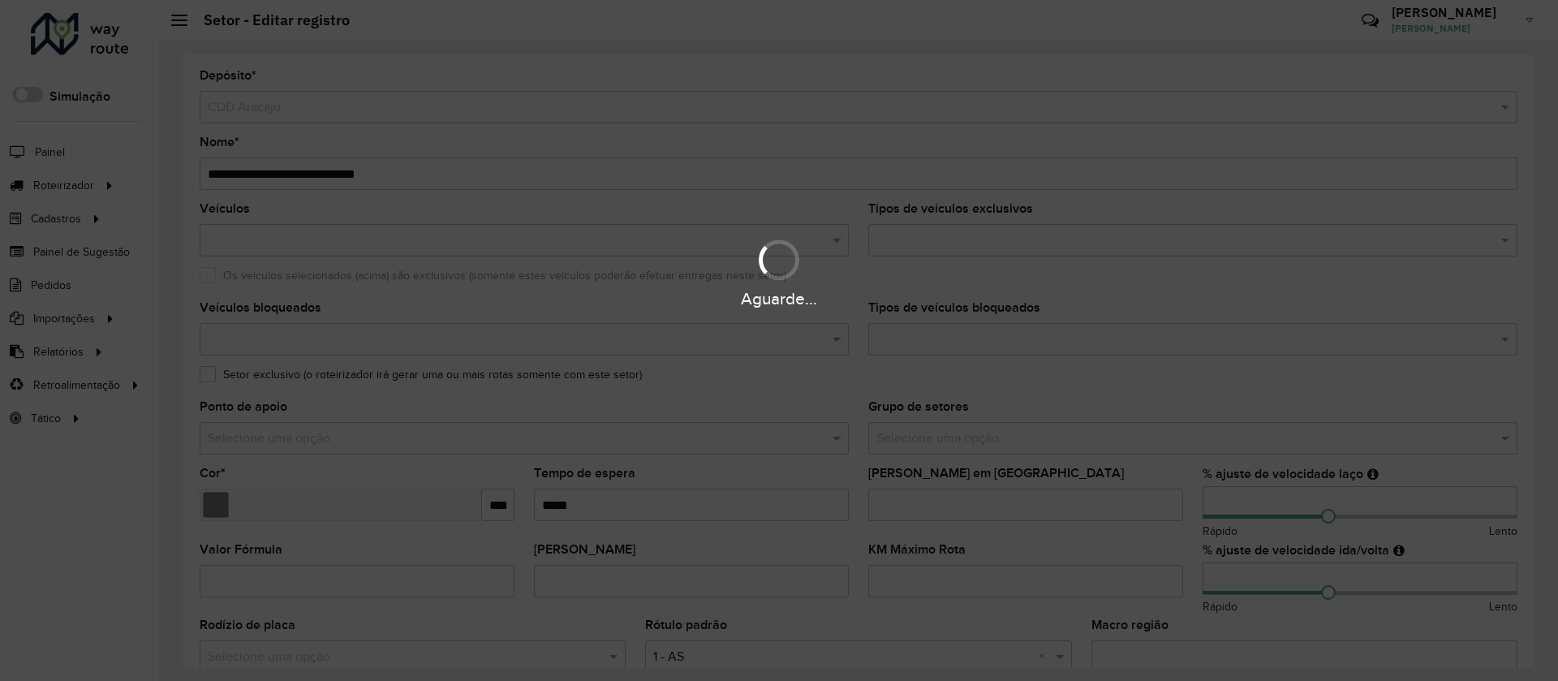
type input "*****"
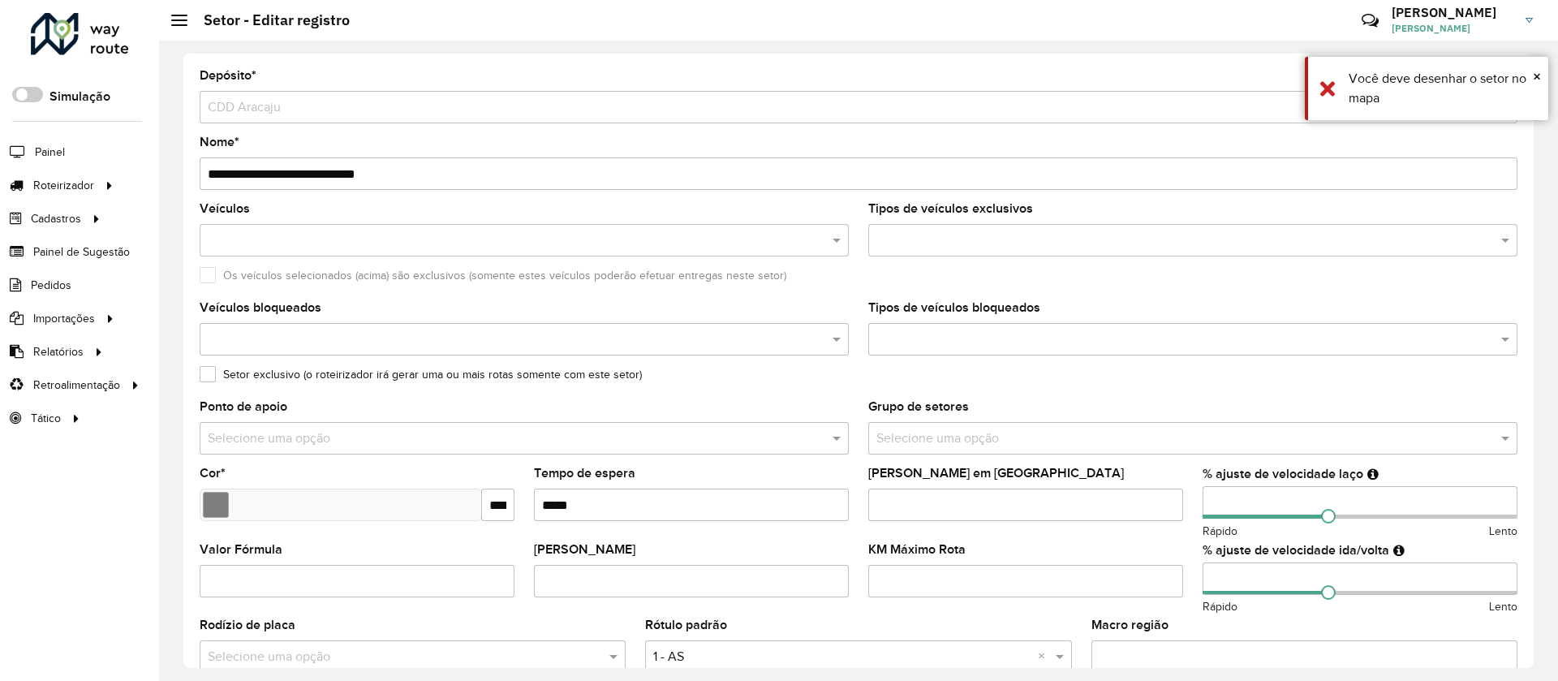
click at [610, 511] on input "Tempo de espera" at bounding box center [691, 505] width 315 height 32
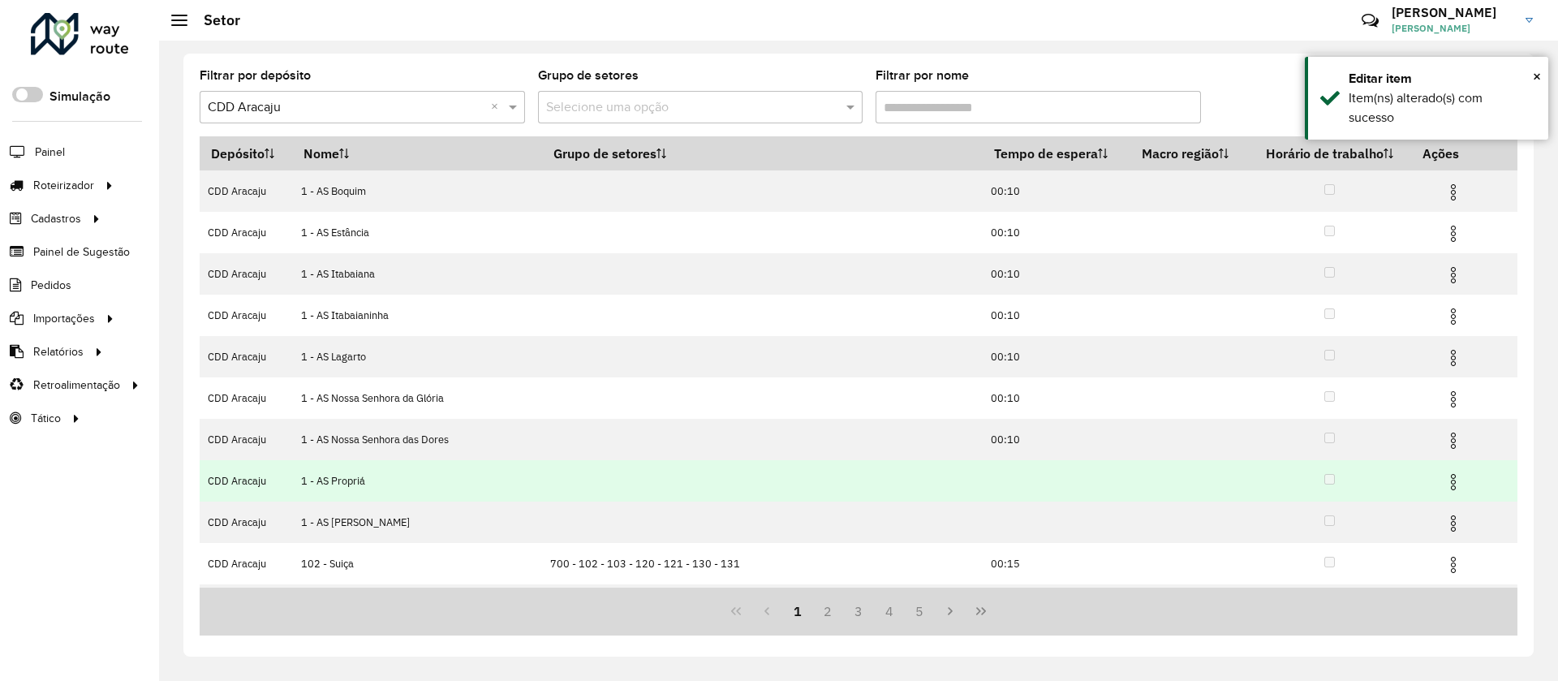
click at [987, 486] on td at bounding box center [1057, 480] width 148 height 41
click at [1449, 480] on img at bounding box center [1453, 481] width 19 height 19
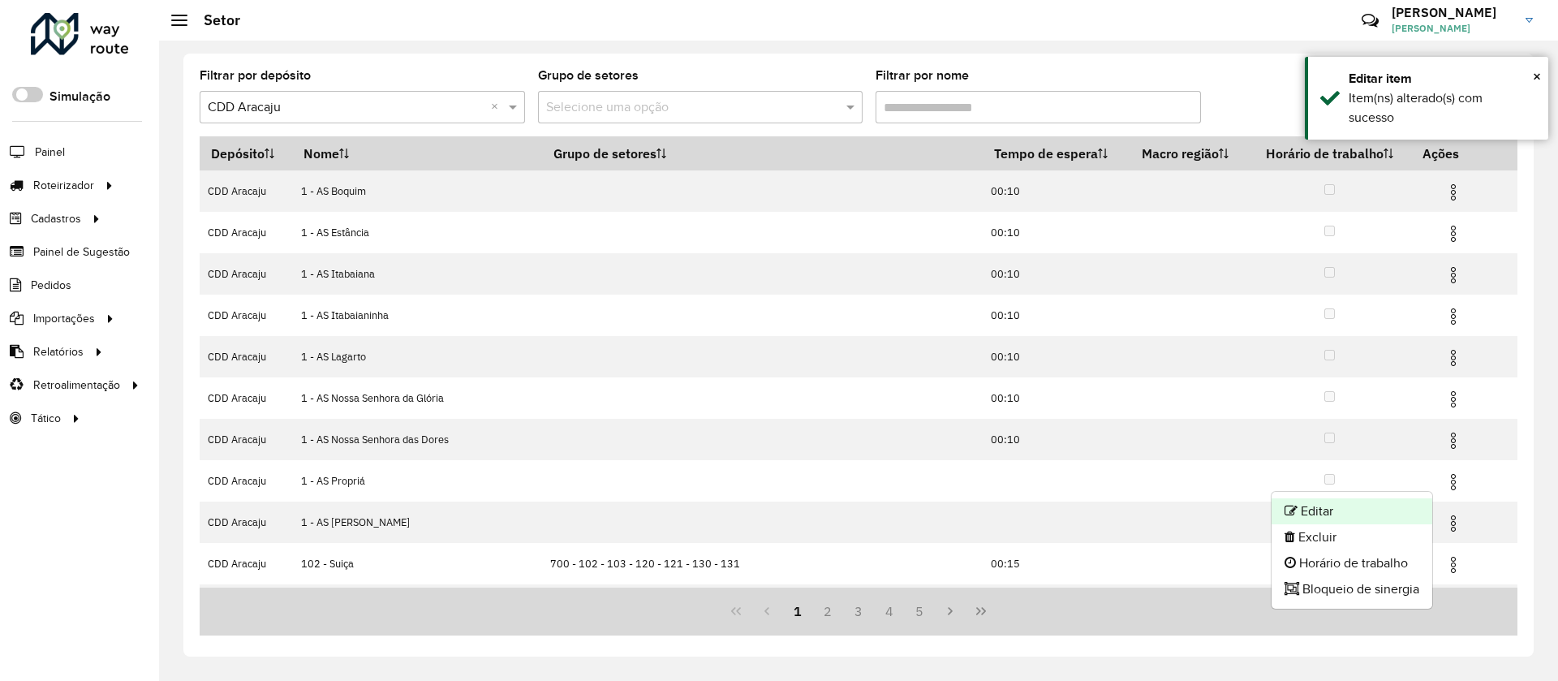
click at [1339, 506] on li "Editar" at bounding box center [1352, 511] width 161 height 26
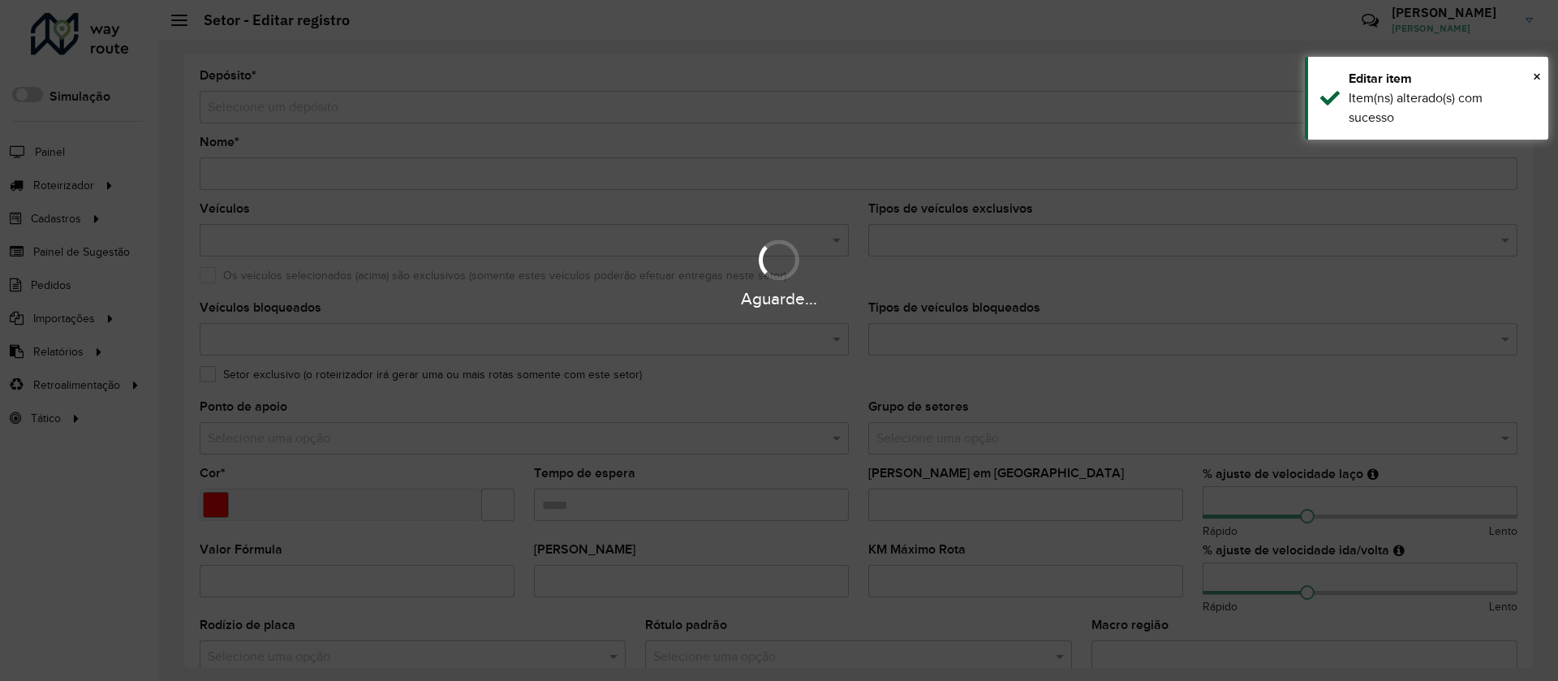
type input "**********"
type input "*******"
type input "**"
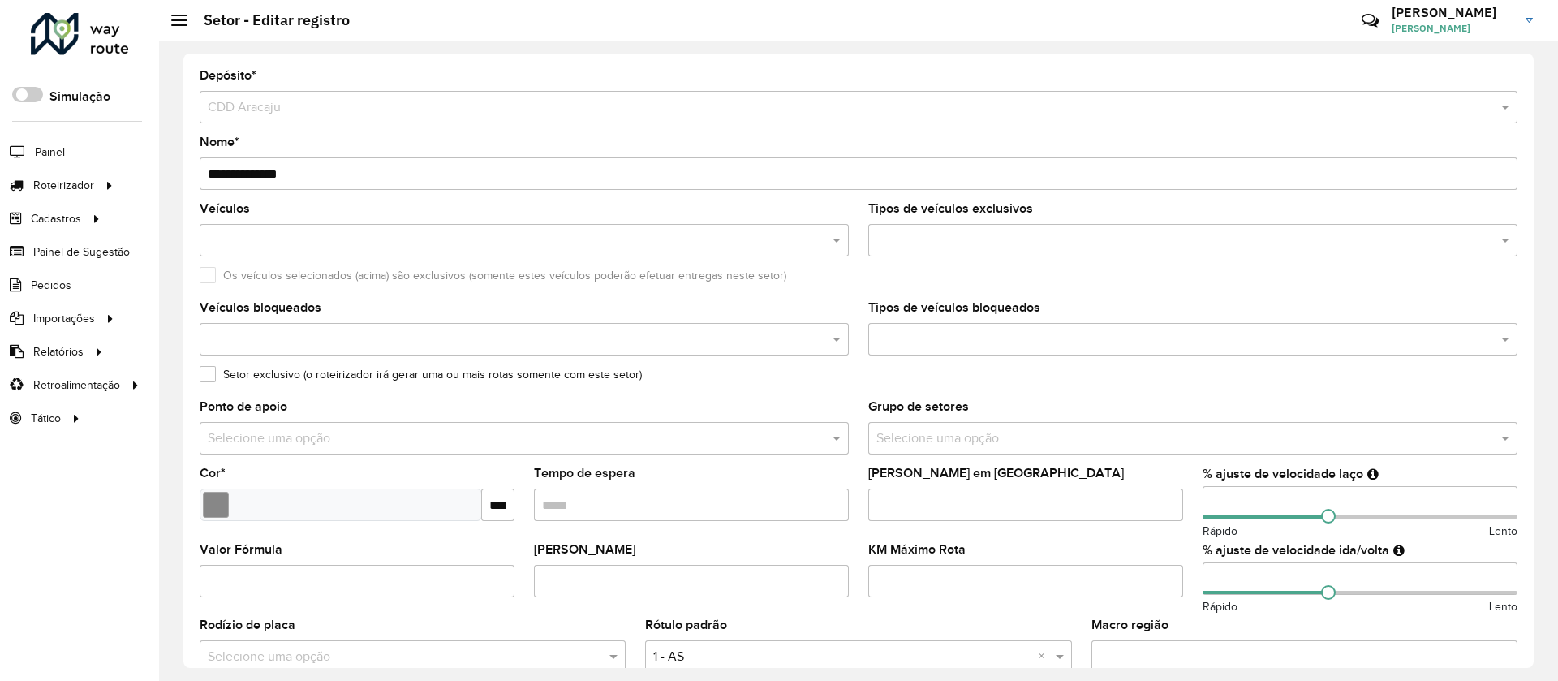
click at [607, 506] on input "Tempo de espera" at bounding box center [691, 505] width 315 height 32
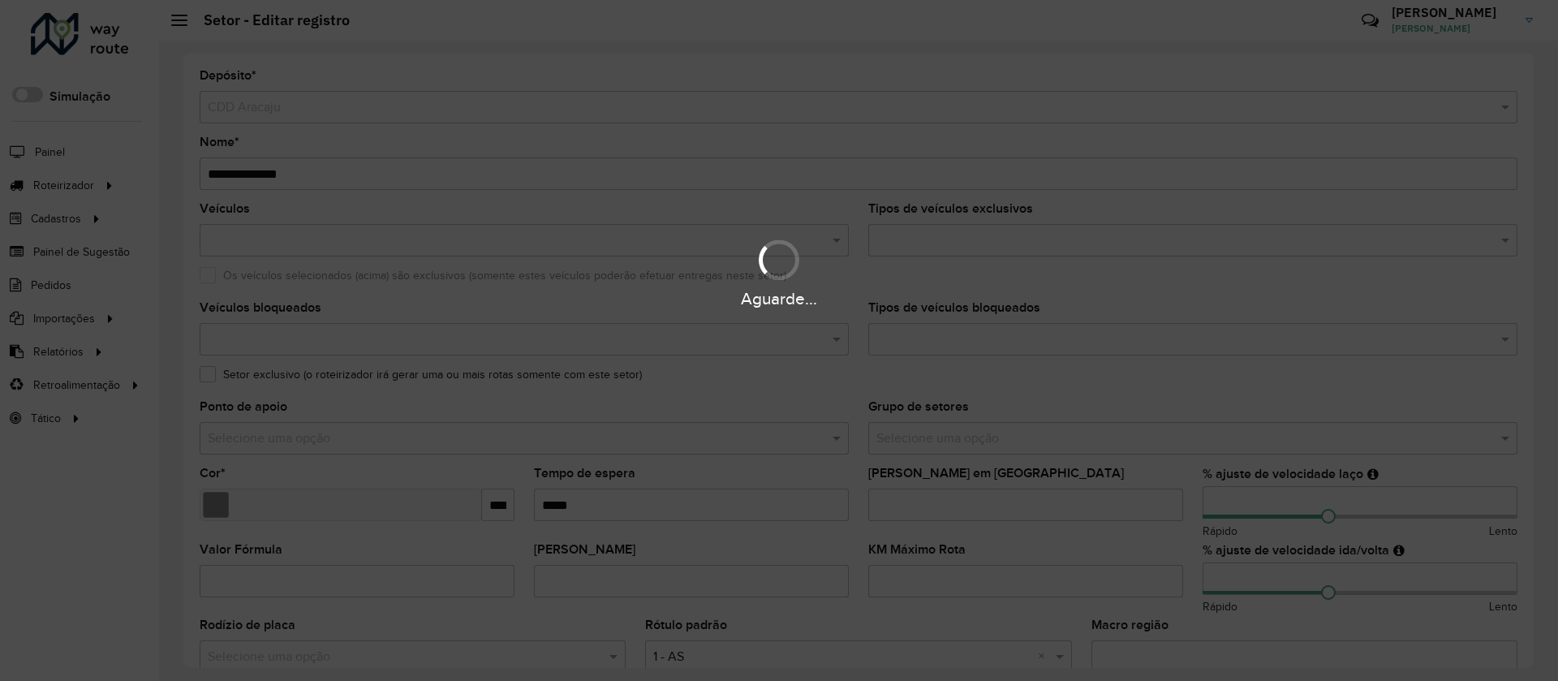
type input "*****"
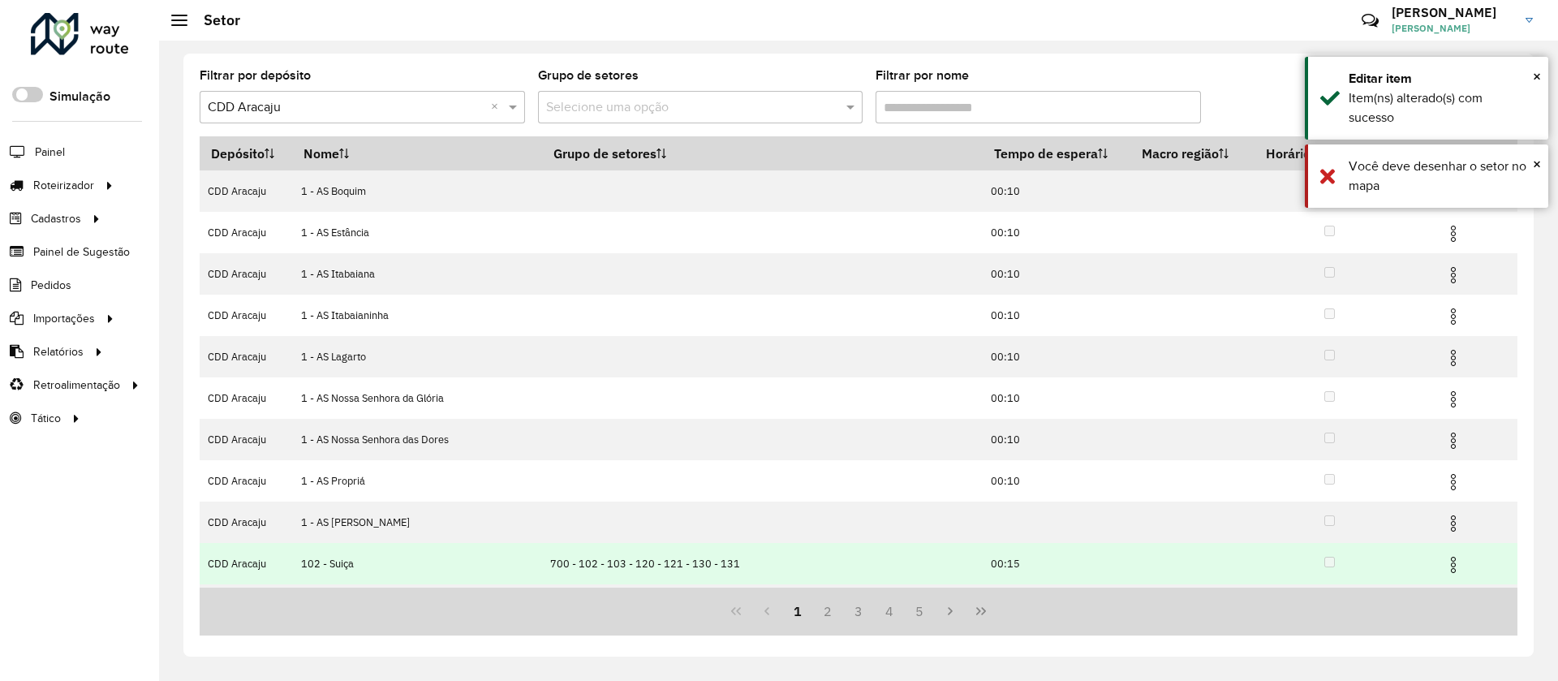
click at [1130, 547] on td at bounding box center [1189, 563] width 118 height 41
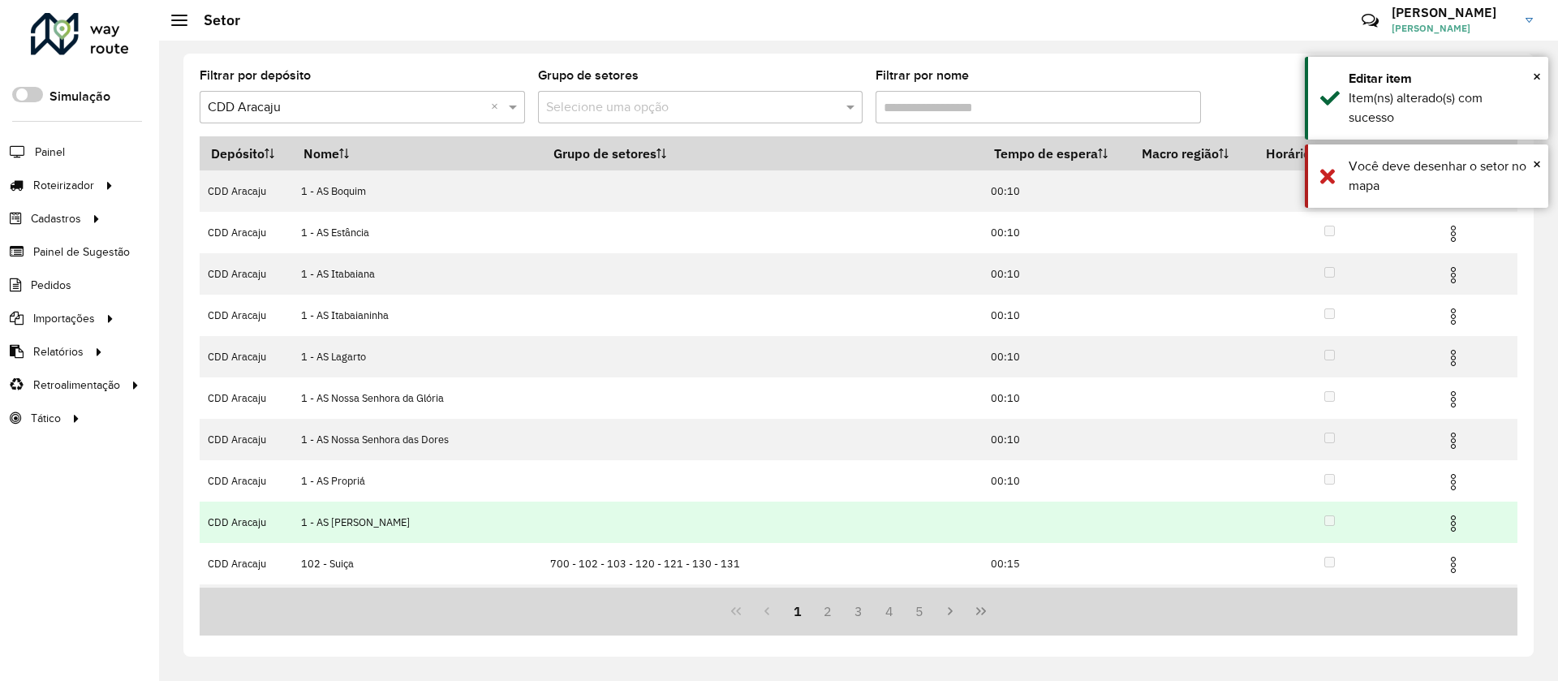
click at [1446, 527] on img at bounding box center [1453, 523] width 19 height 19
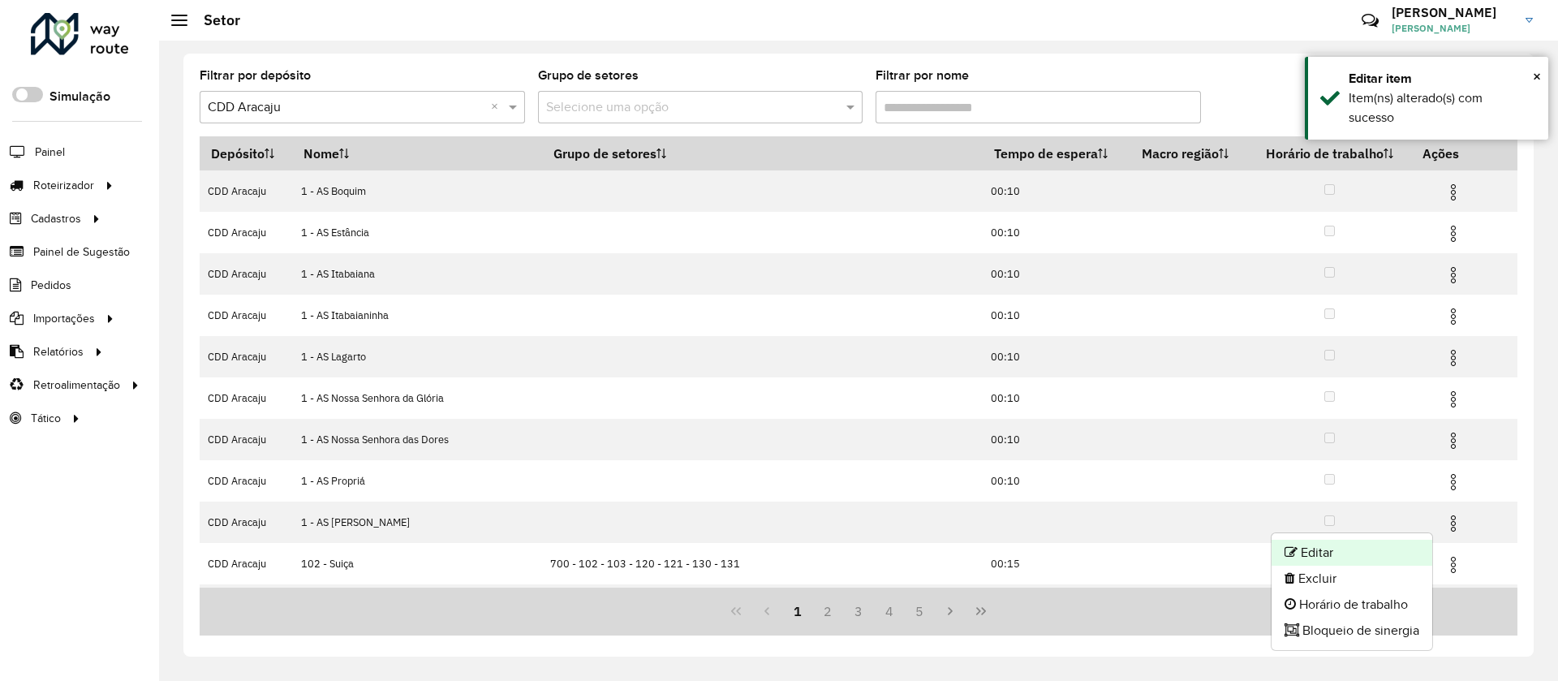
click at [1384, 540] on li "Editar" at bounding box center [1352, 553] width 161 height 26
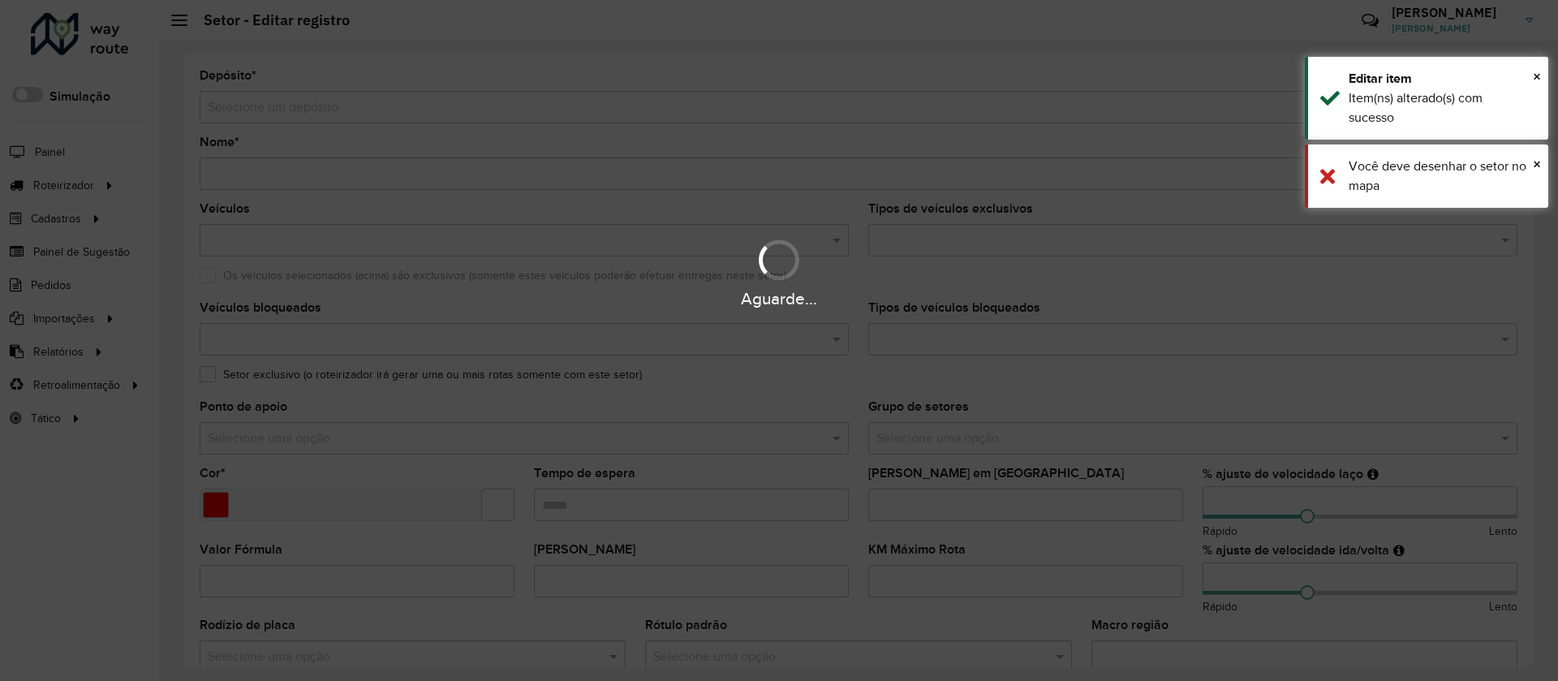
type input "**********"
type input "*******"
type input "**"
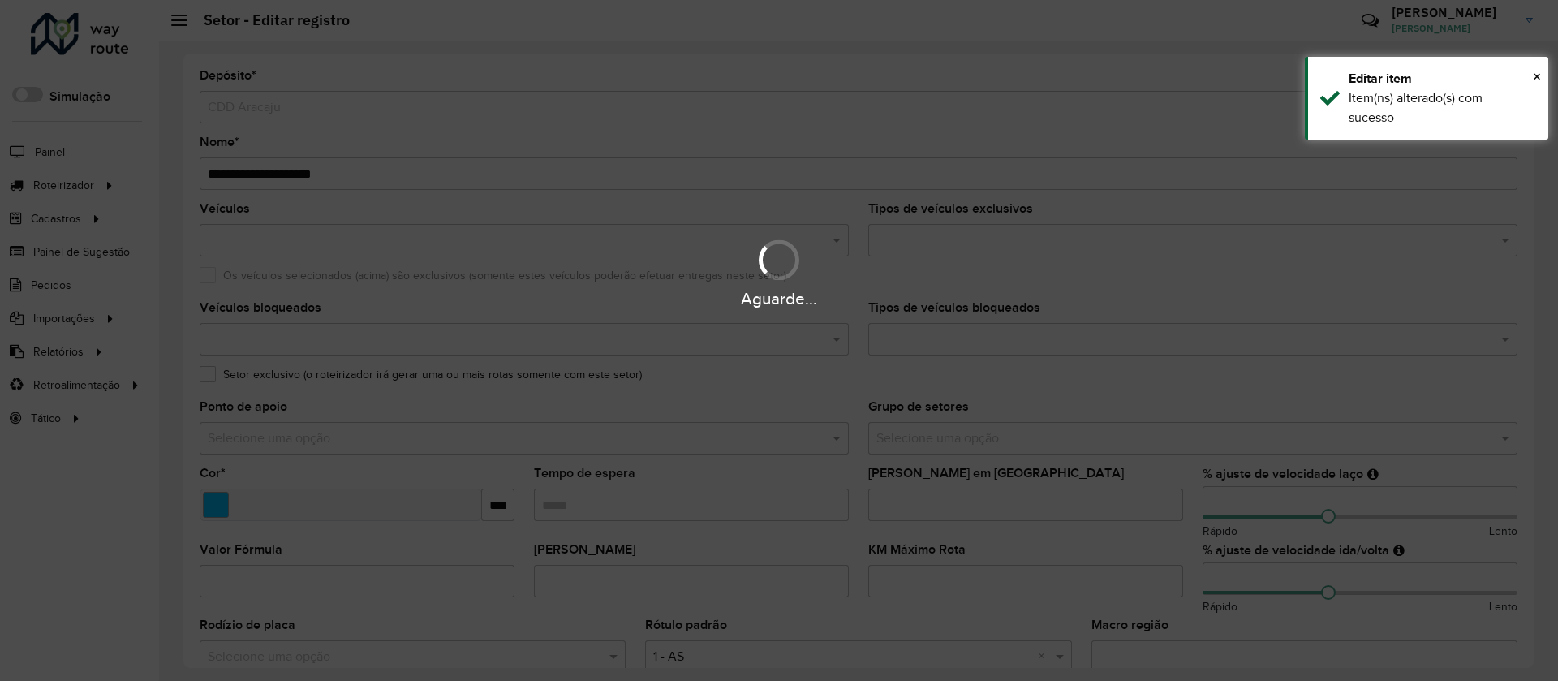
click at [664, 502] on input "Tempo de espera" at bounding box center [691, 505] width 315 height 32
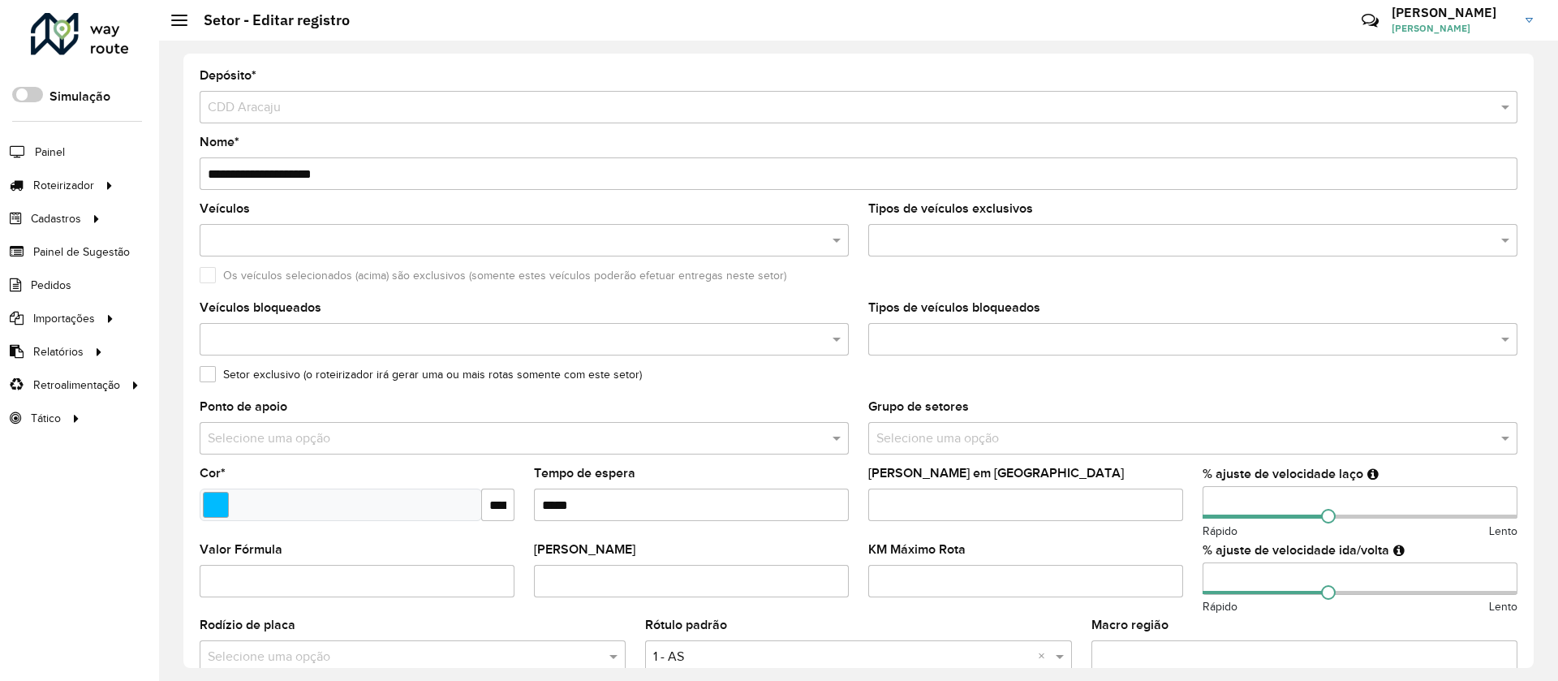
type input "*****"
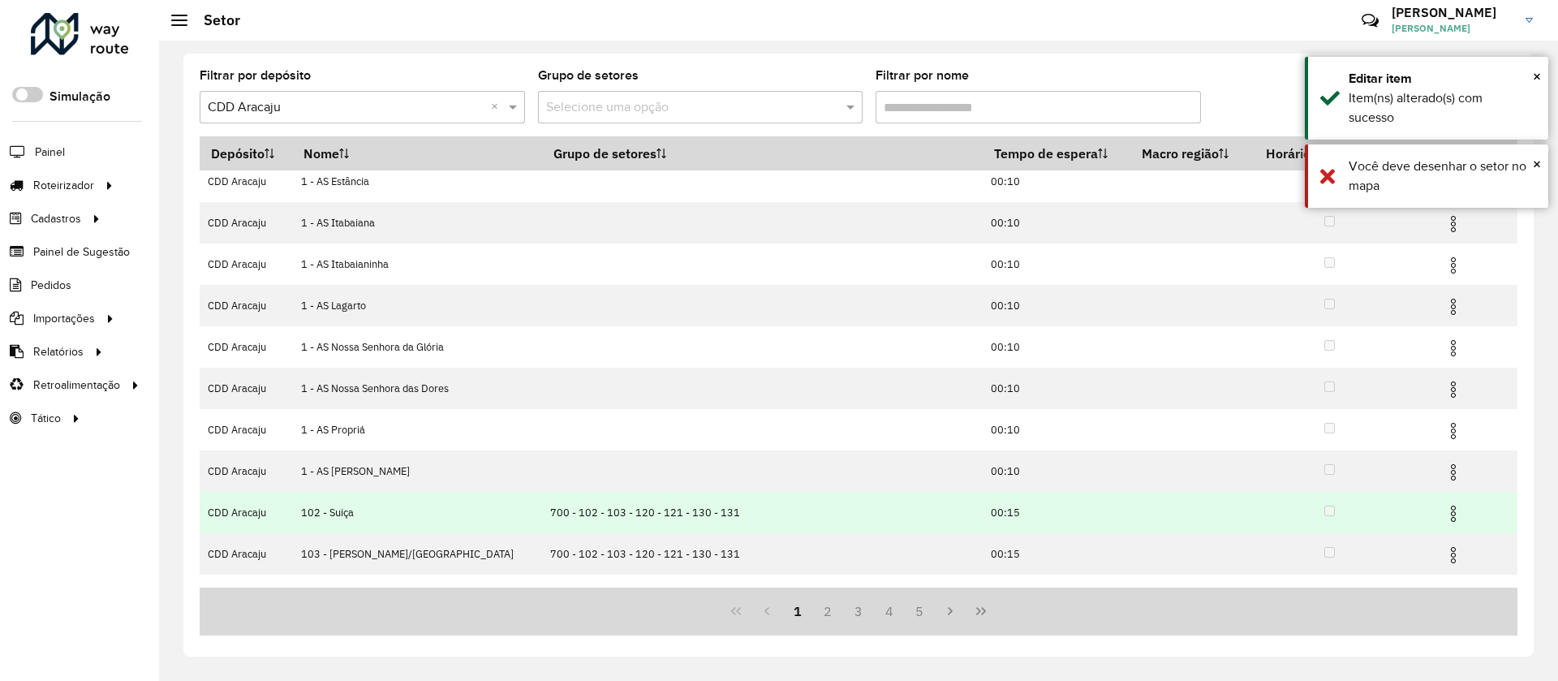
scroll to position [80, 0]
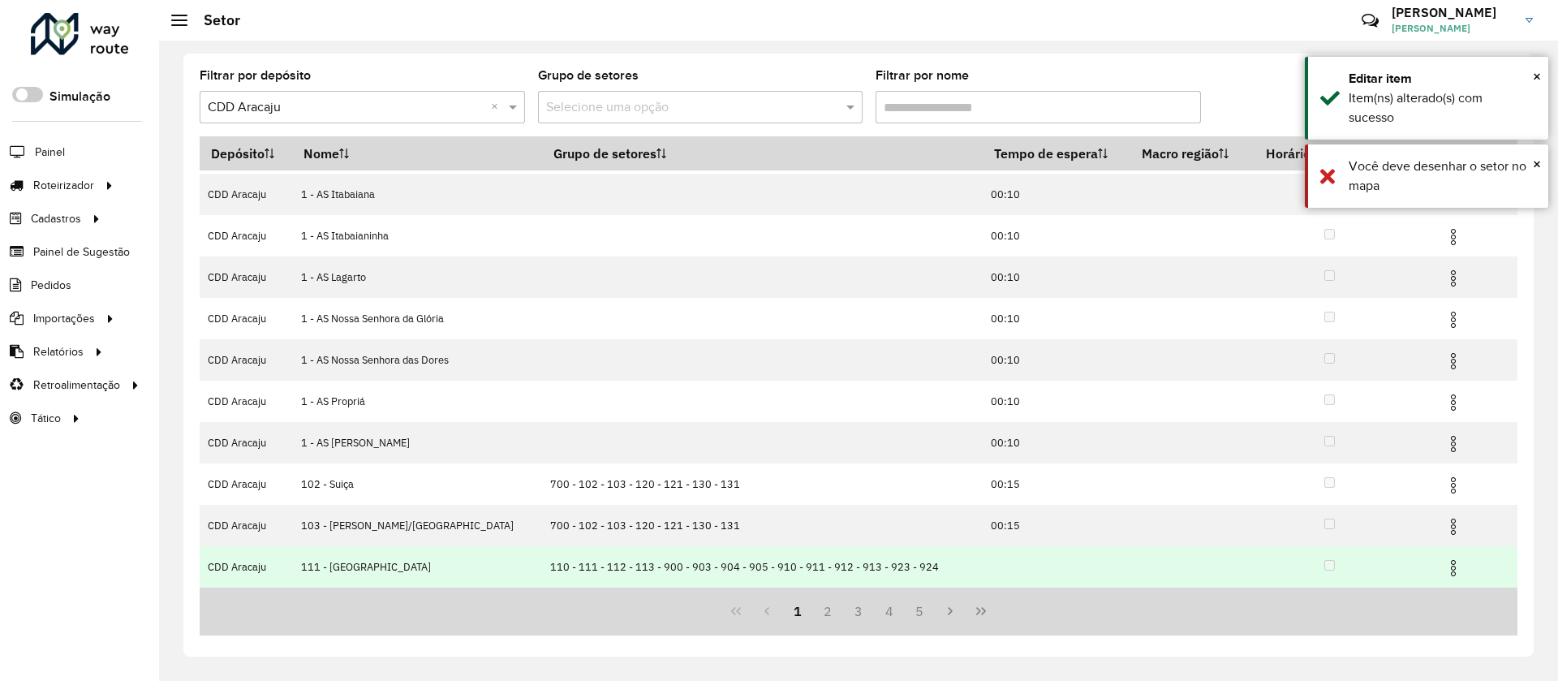
click at [1014, 557] on td at bounding box center [1057, 566] width 148 height 41
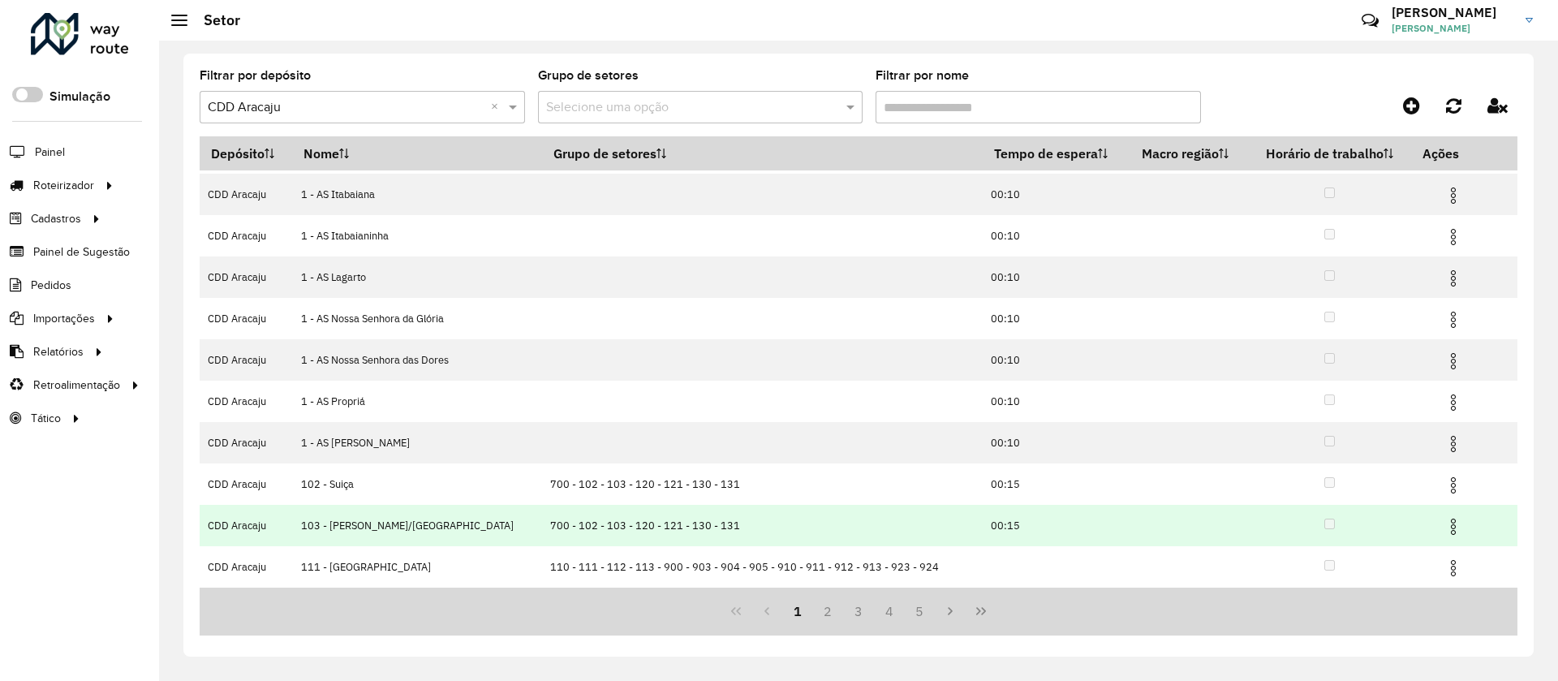
click at [983, 537] on td "00:15" at bounding box center [1057, 525] width 148 height 41
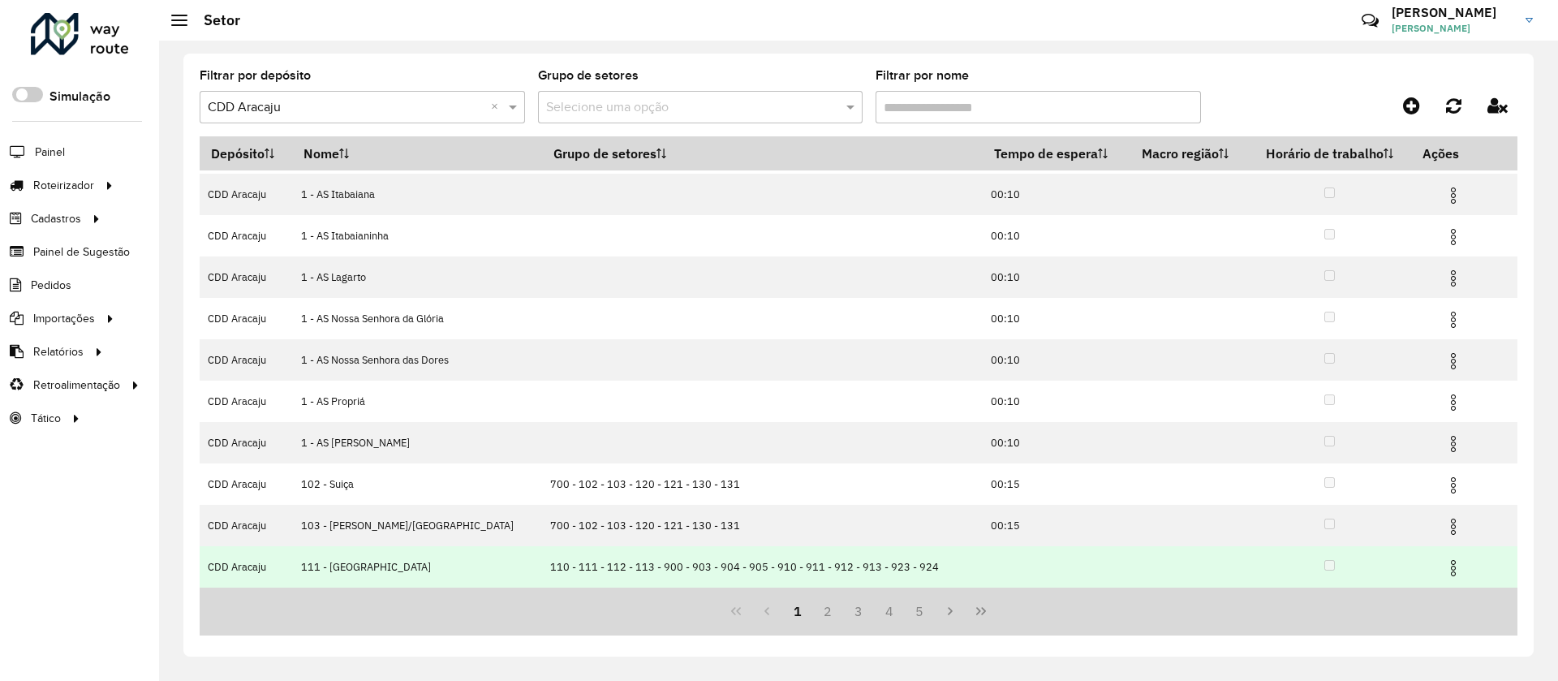
click at [1004, 571] on td at bounding box center [1057, 566] width 148 height 41
click at [1444, 571] on img at bounding box center [1453, 567] width 19 height 19
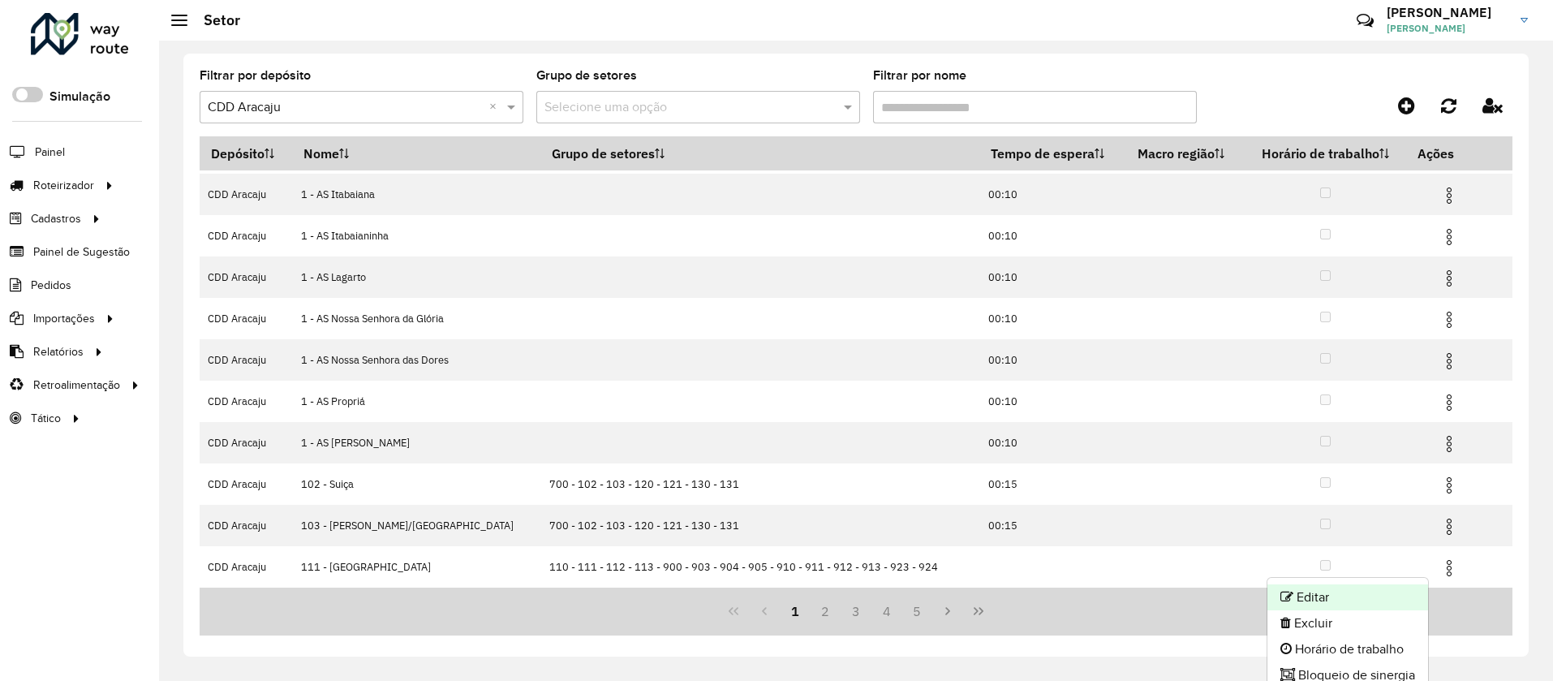
click at [1343, 590] on li "Editar" at bounding box center [1348, 597] width 161 height 26
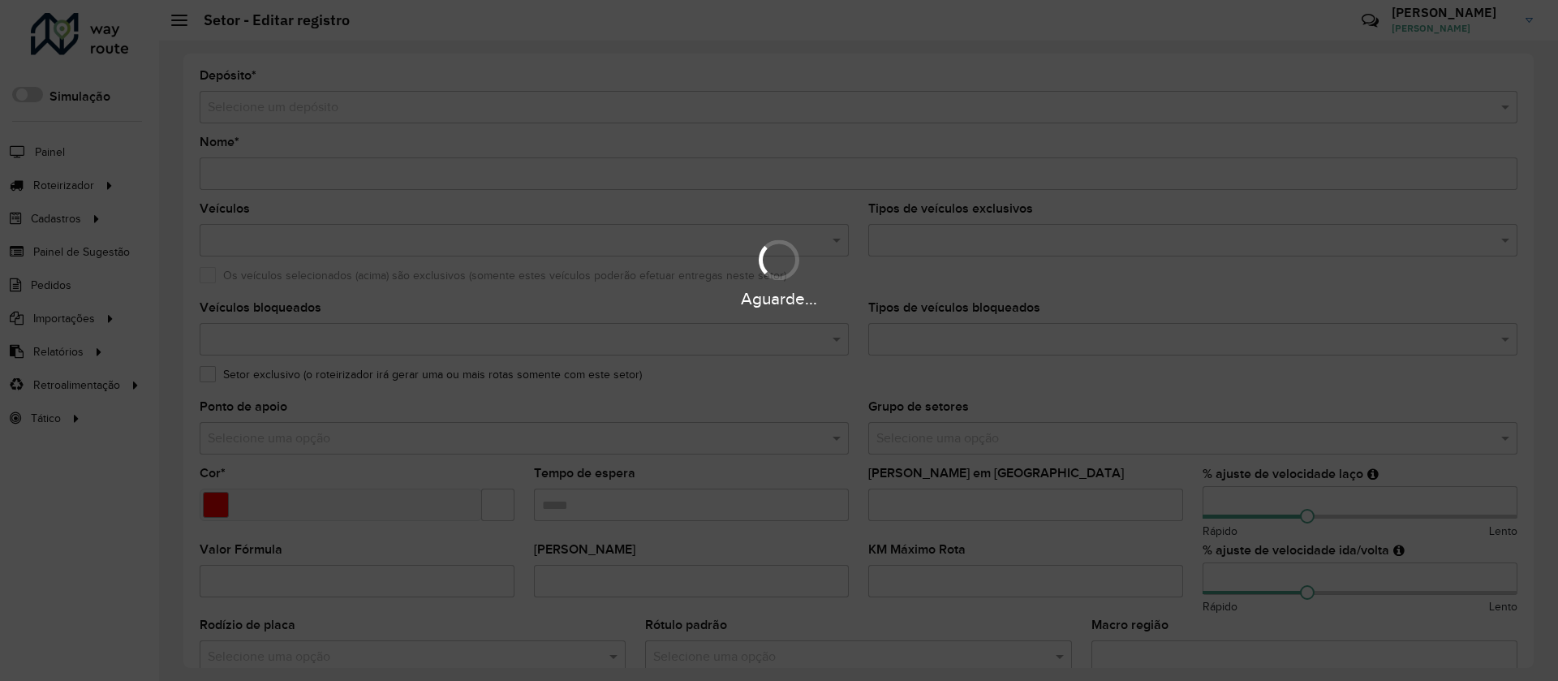
type input "**********"
type input "*******"
type input "**"
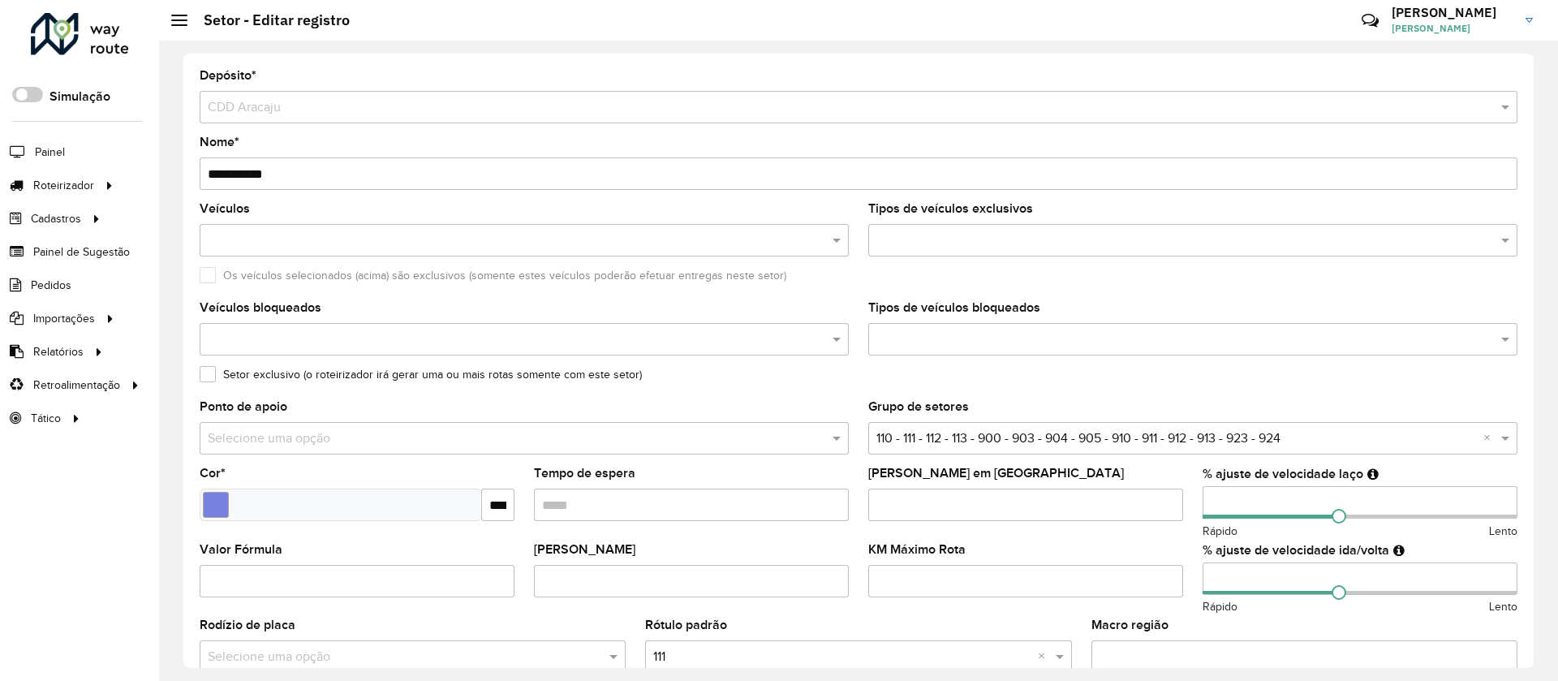
click at [783, 520] on input "Tempo de espera" at bounding box center [691, 505] width 315 height 32
type input "*****"
click at [689, 408] on div "Ponto de apoio Selecione uma opção" at bounding box center [524, 428] width 649 height 54
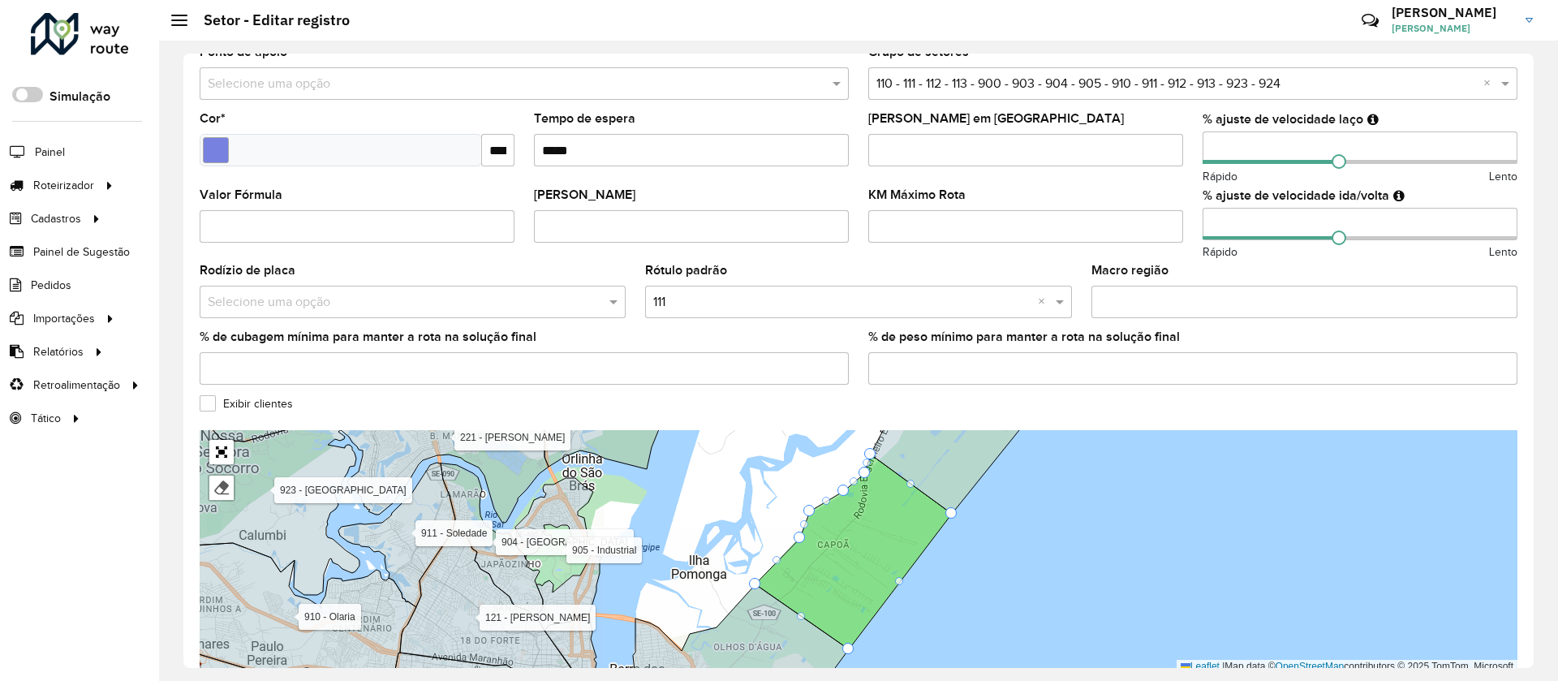
scroll to position [433, 0]
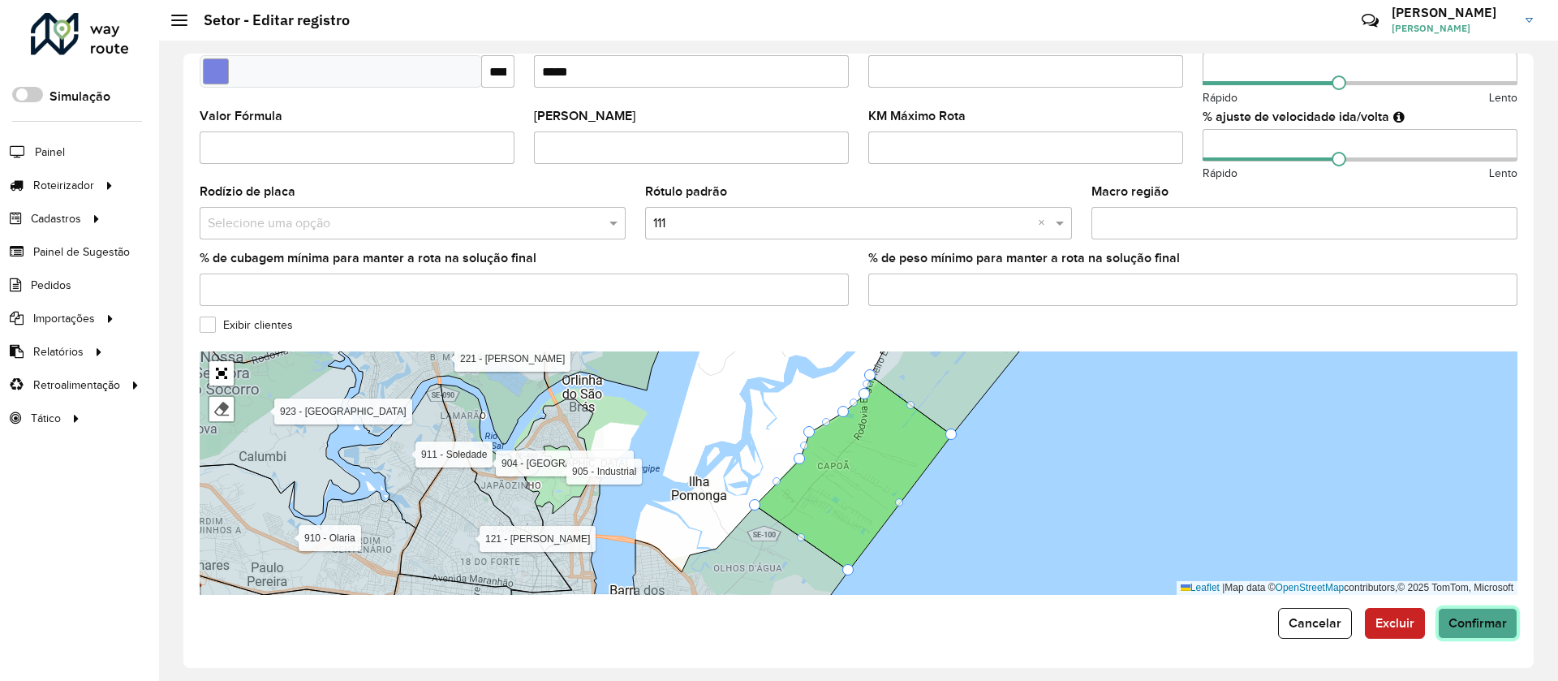
click at [1472, 634] on button "Confirmar" at bounding box center [1478, 623] width 80 height 31
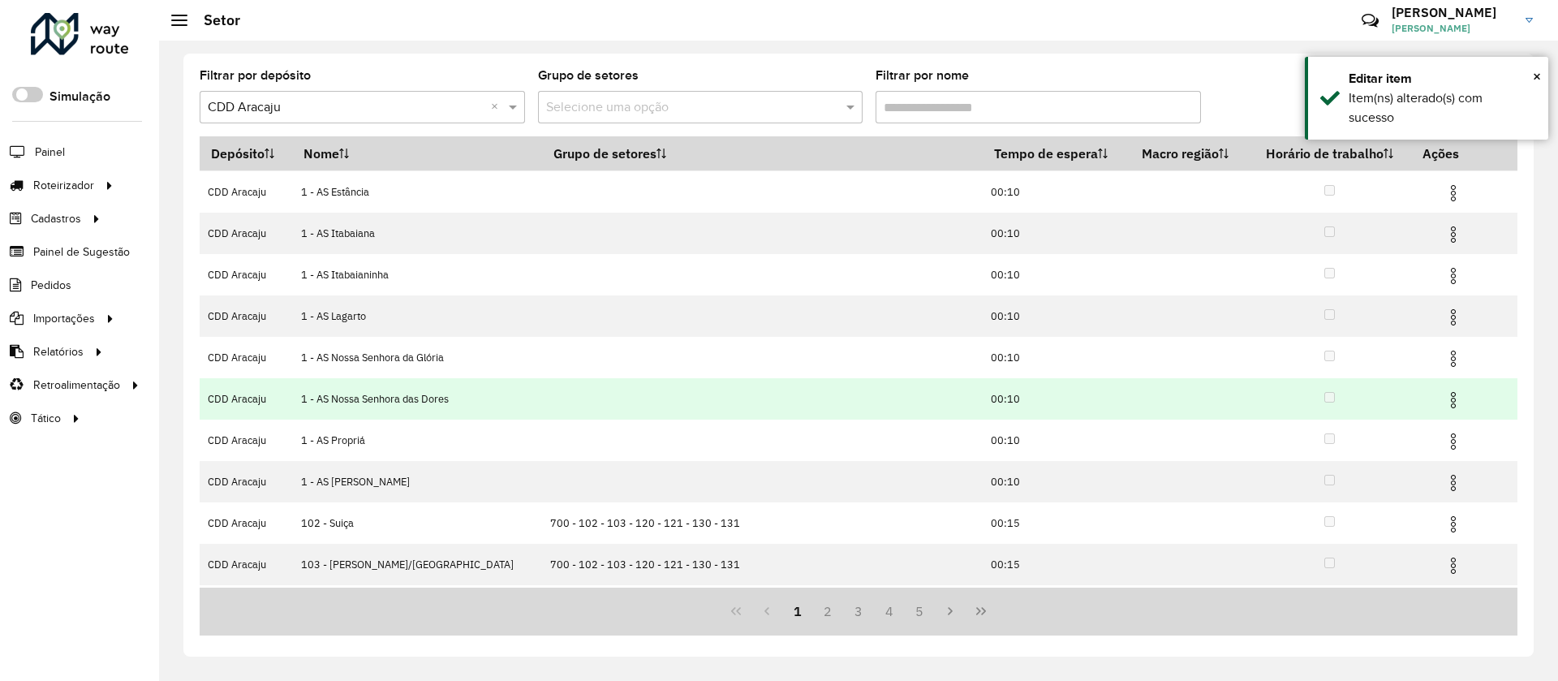
scroll to position [80, 0]
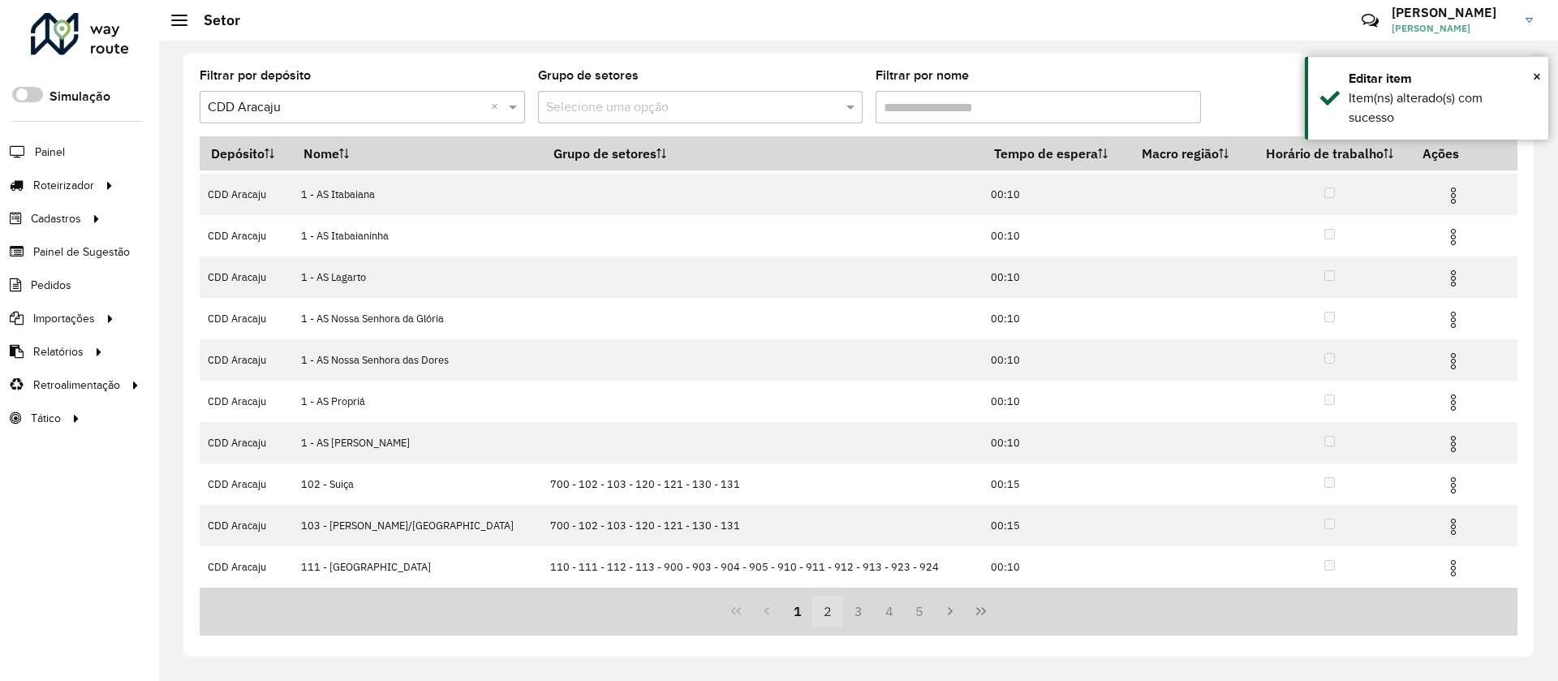
click at [832, 620] on button "2" at bounding box center [827, 611] width 31 height 31
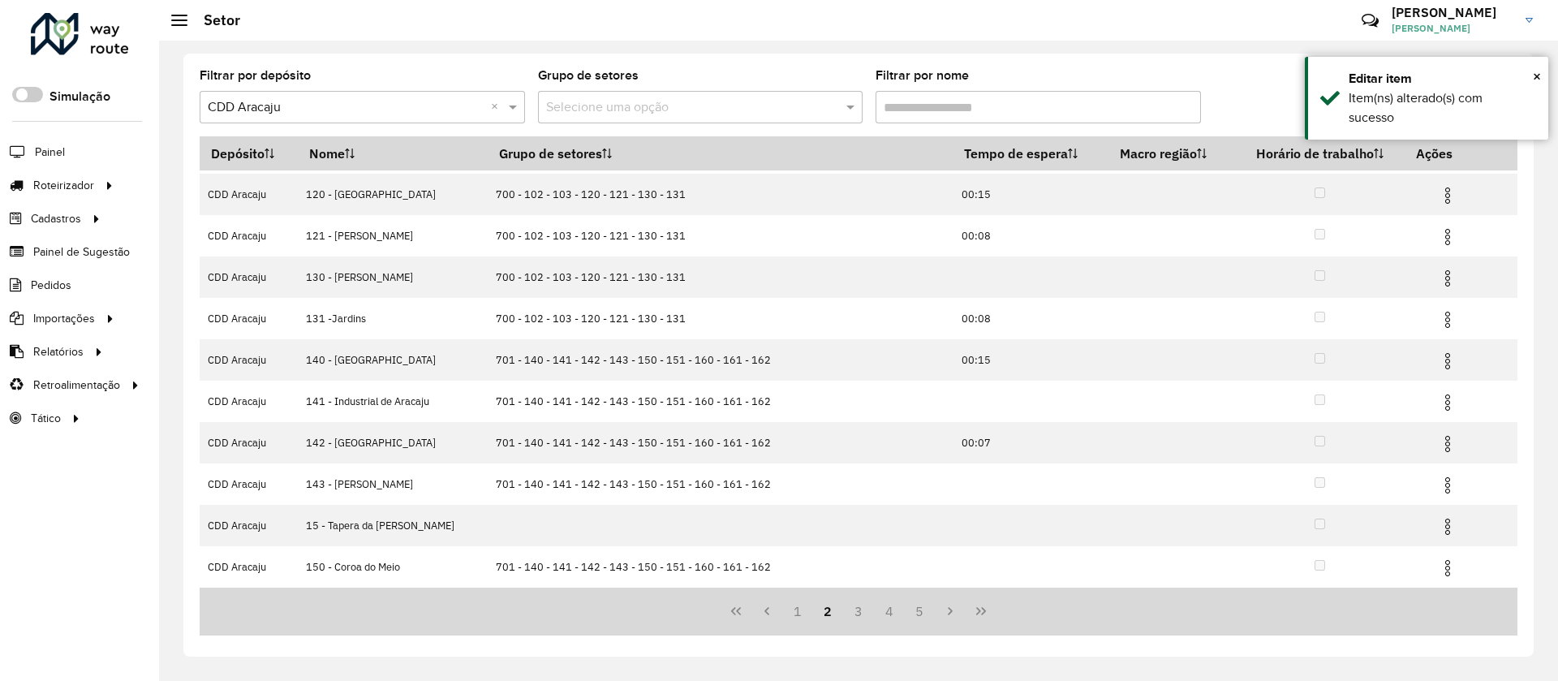
scroll to position [0, 0]
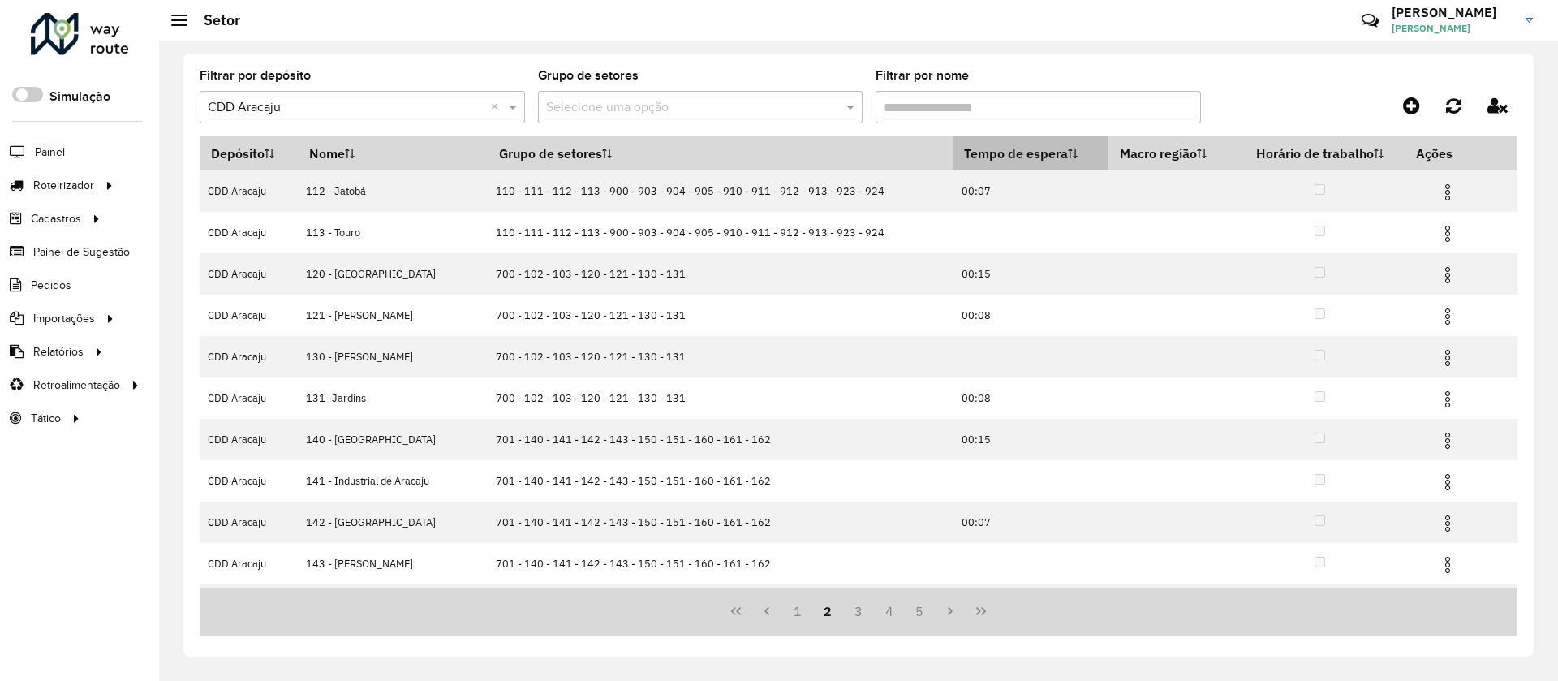
click at [986, 143] on th "Tempo de espera" at bounding box center [1031, 153] width 156 height 34
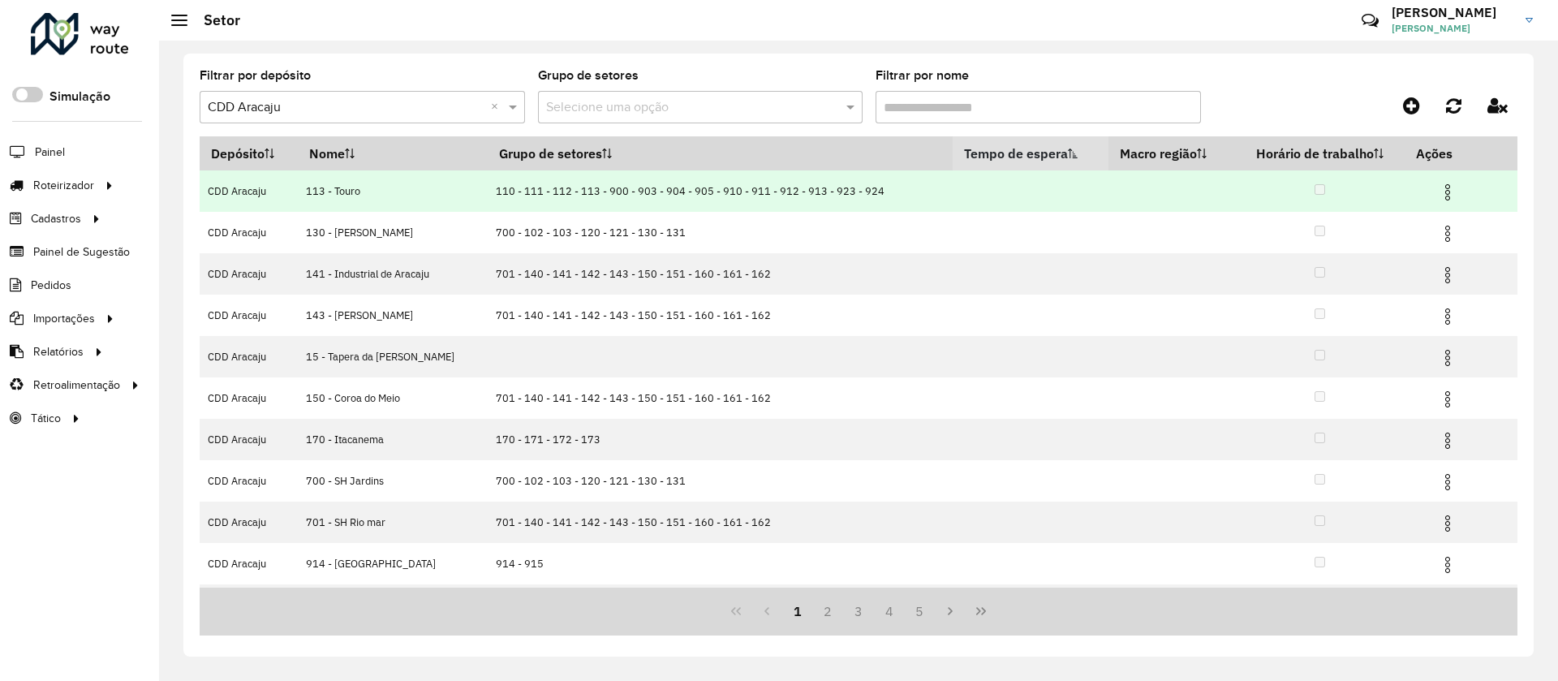
click at [1438, 194] on img at bounding box center [1447, 192] width 19 height 19
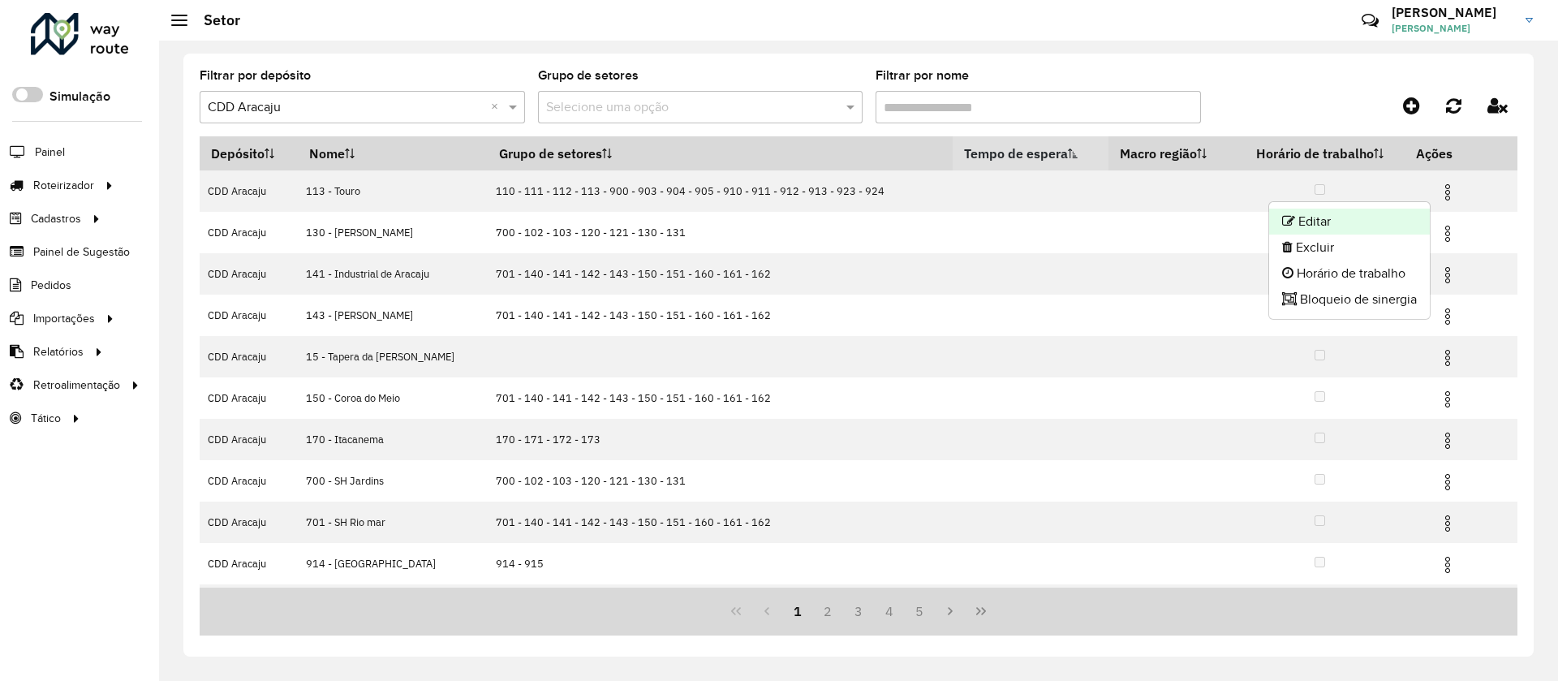
click at [1408, 211] on li "Editar" at bounding box center [1349, 222] width 161 height 26
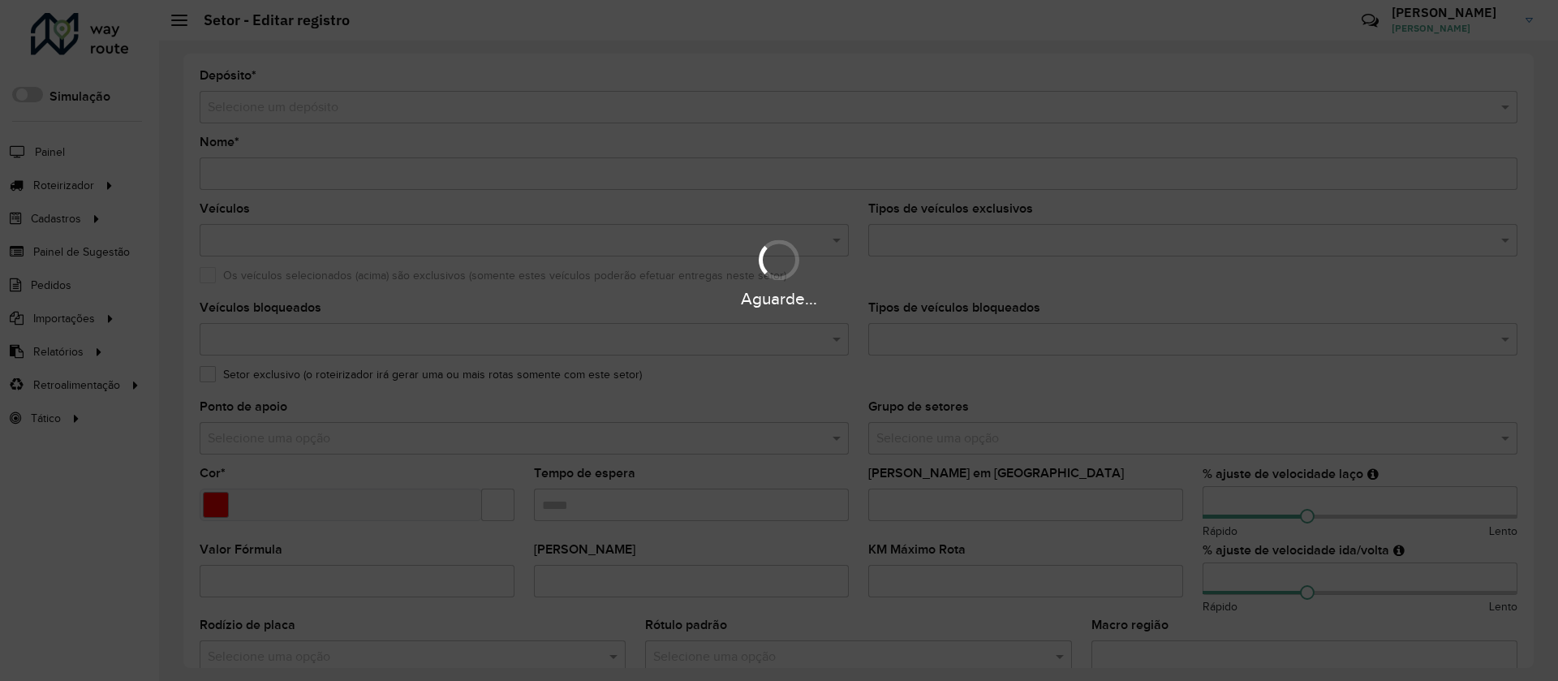
type input "**********"
type input "*******"
type input "**"
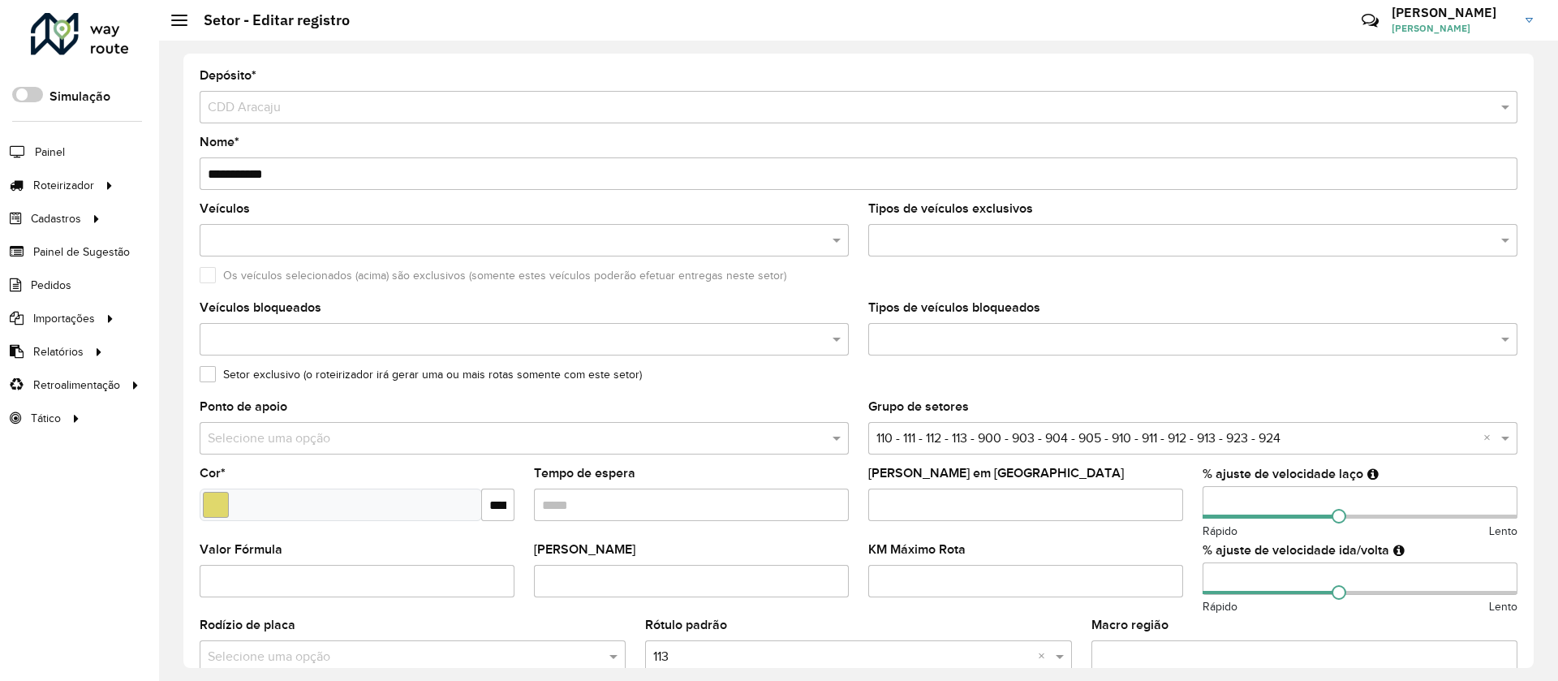
click at [692, 498] on input "Tempo de espera" at bounding box center [691, 505] width 315 height 32
type input "*****"
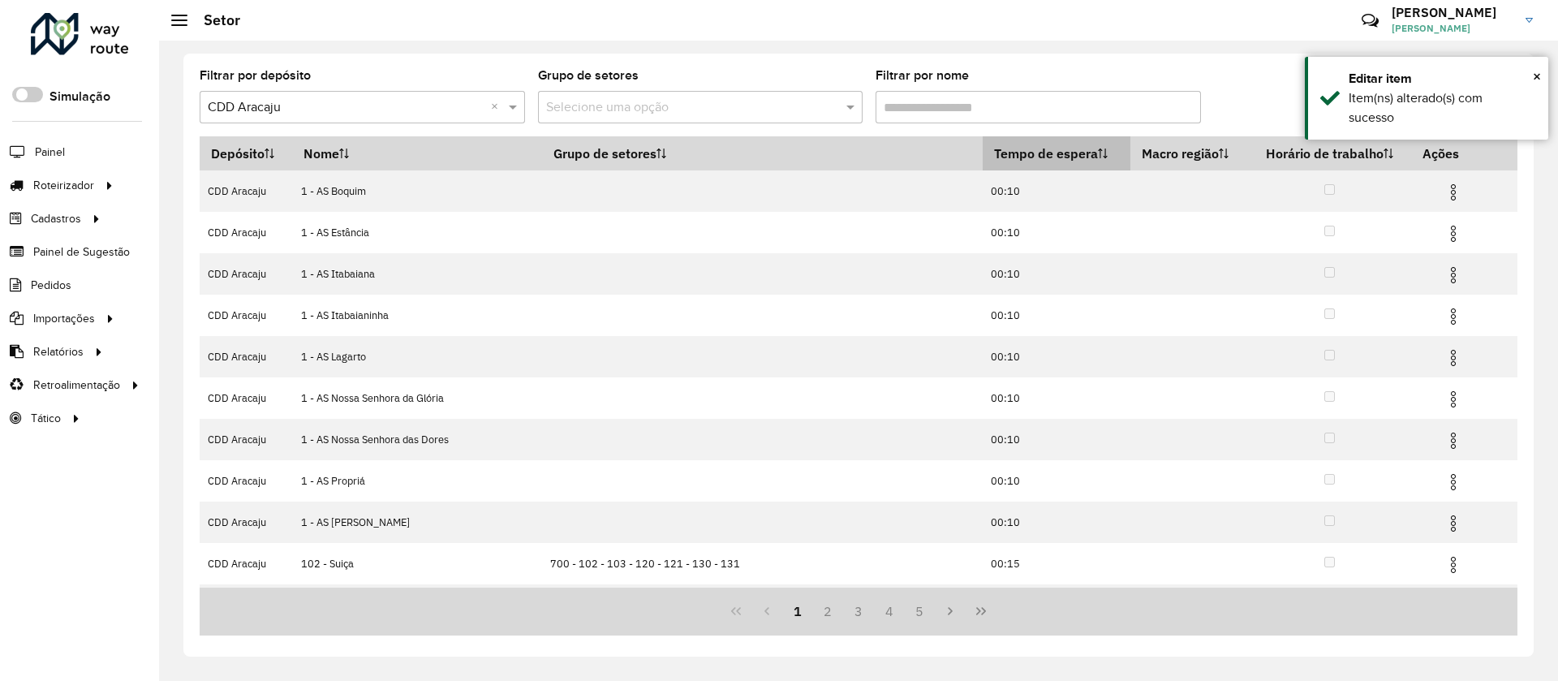
click at [983, 147] on th "Tempo de espera" at bounding box center [1057, 153] width 148 height 34
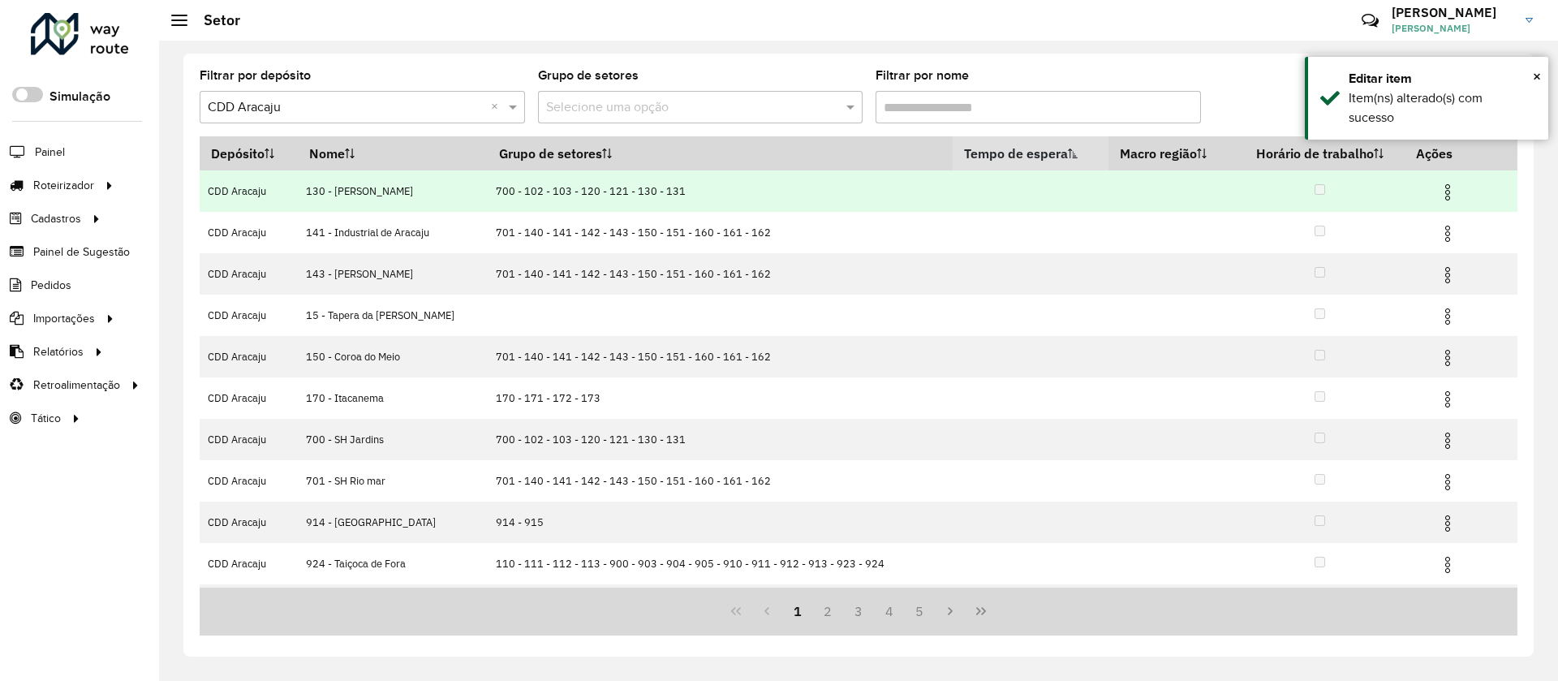
click at [1442, 191] on img at bounding box center [1447, 192] width 19 height 19
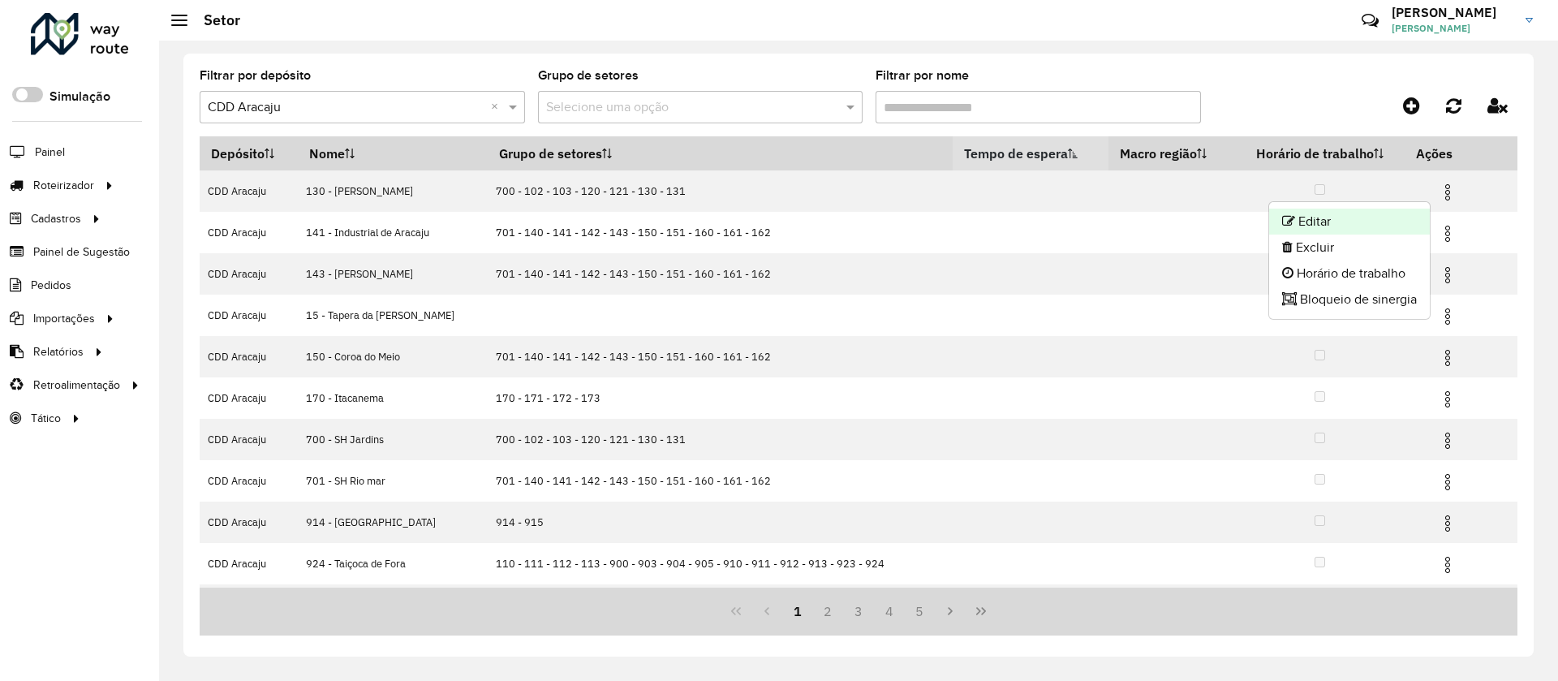
click at [1371, 226] on li "Editar" at bounding box center [1349, 222] width 161 height 26
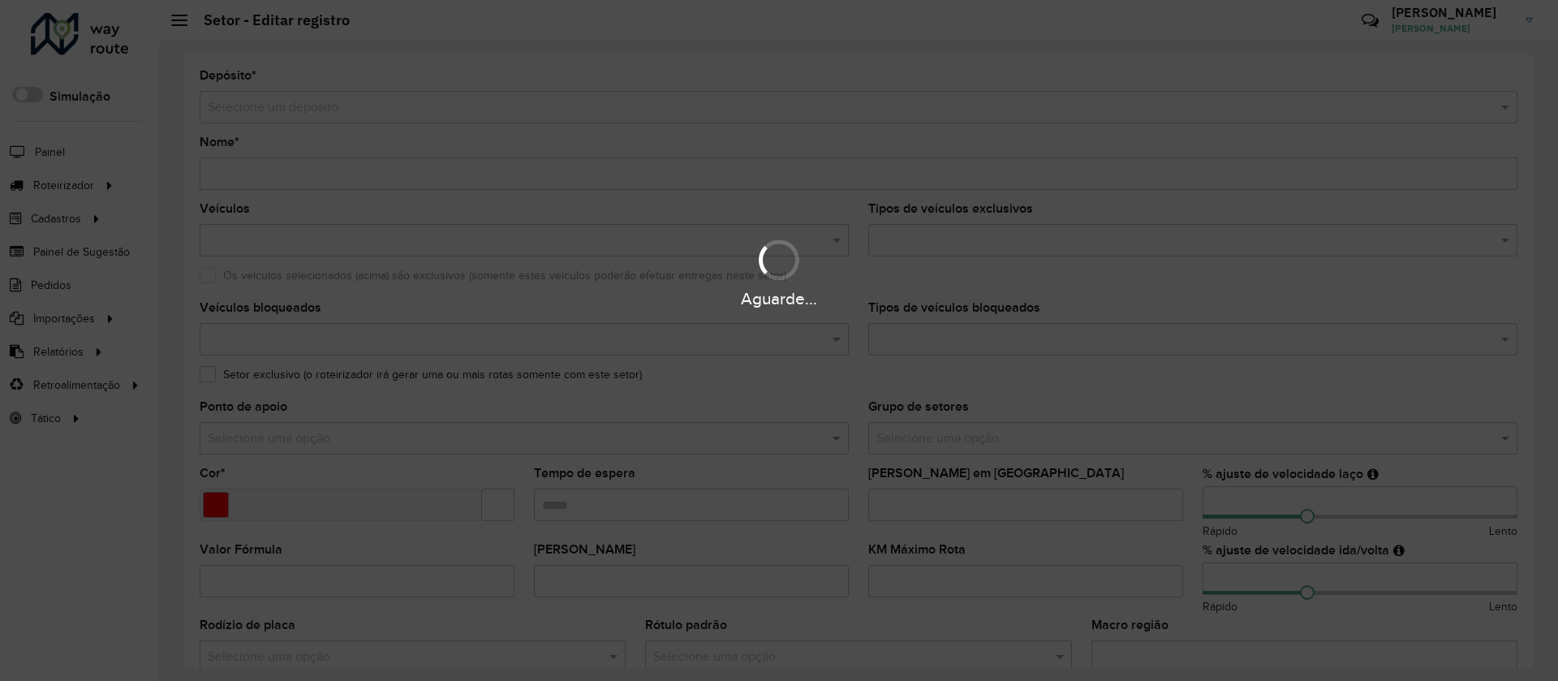
type input "**********"
type input "*******"
type input "**"
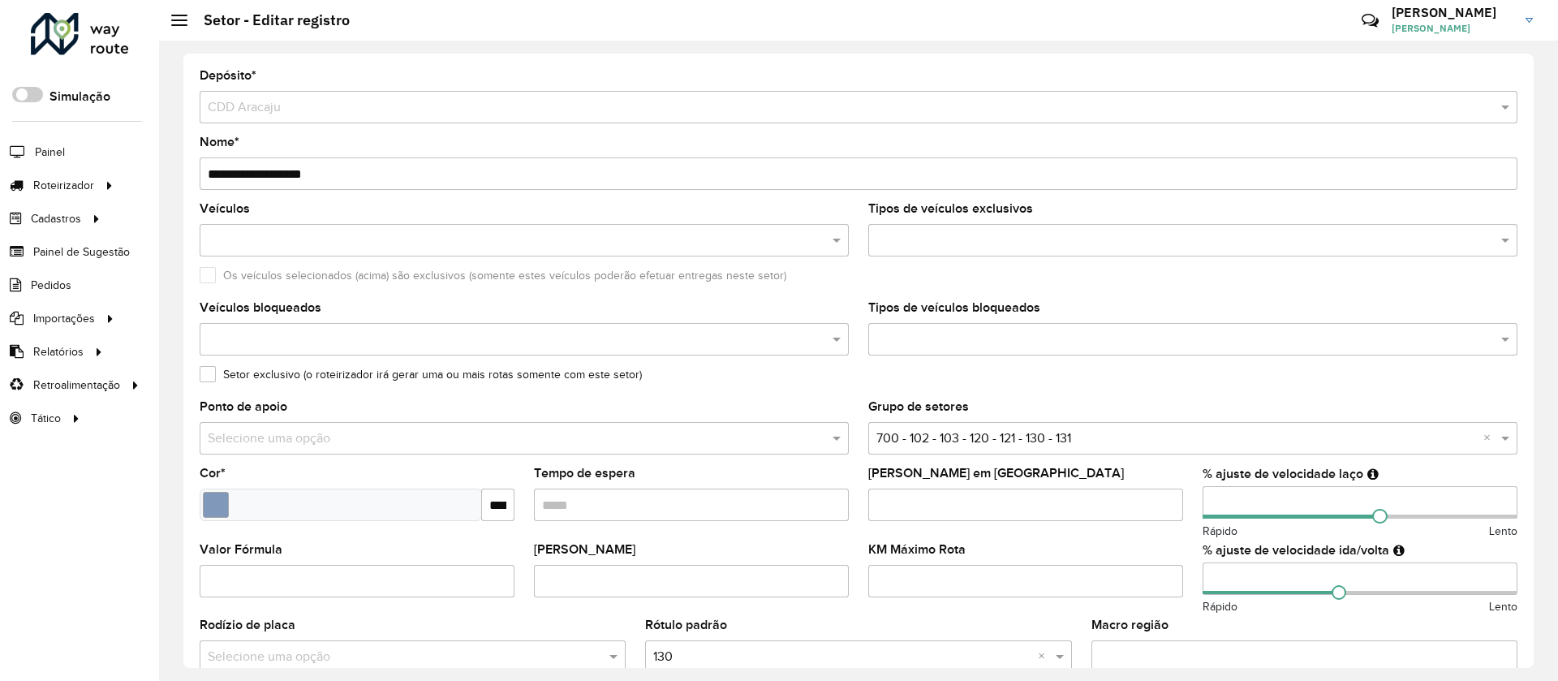
click at [666, 503] on input "Tempo de espera" at bounding box center [691, 505] width 315 height 32
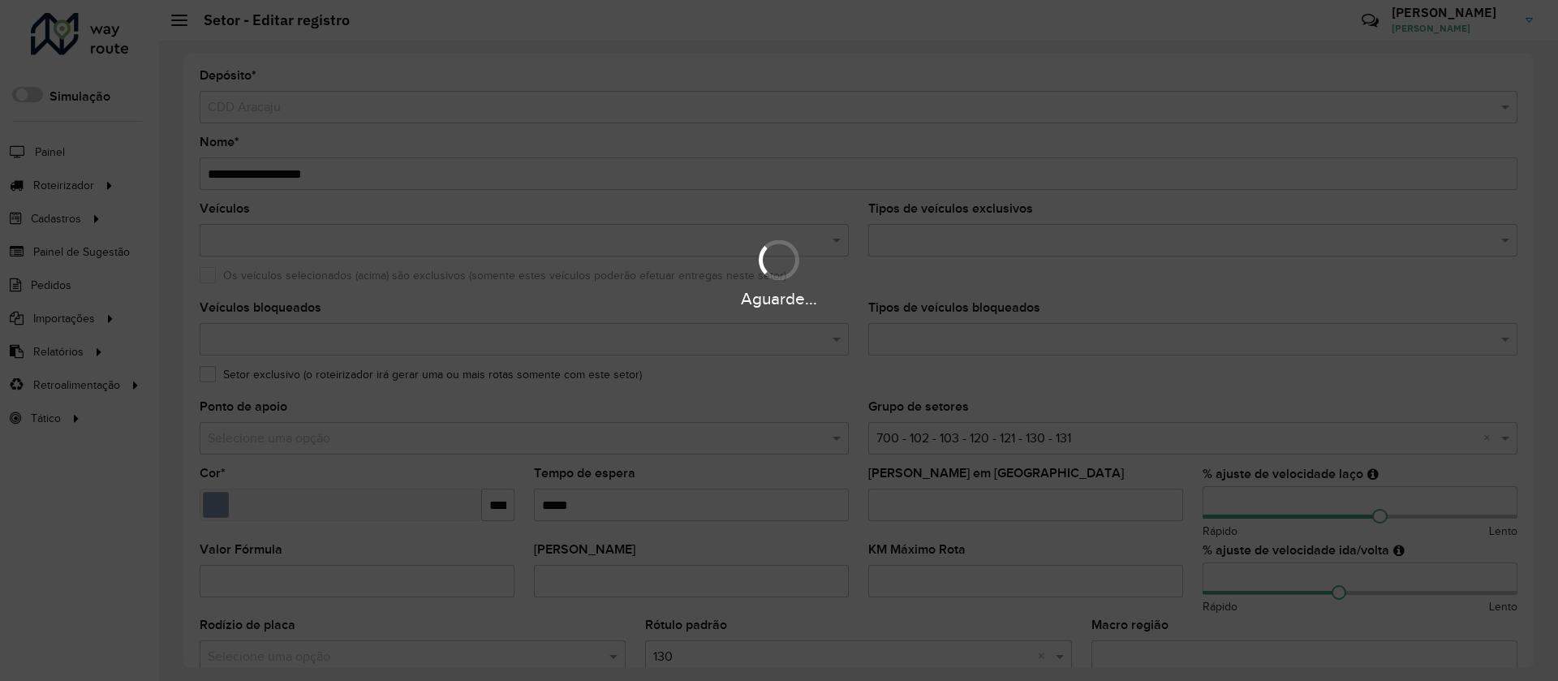
type input "*****"
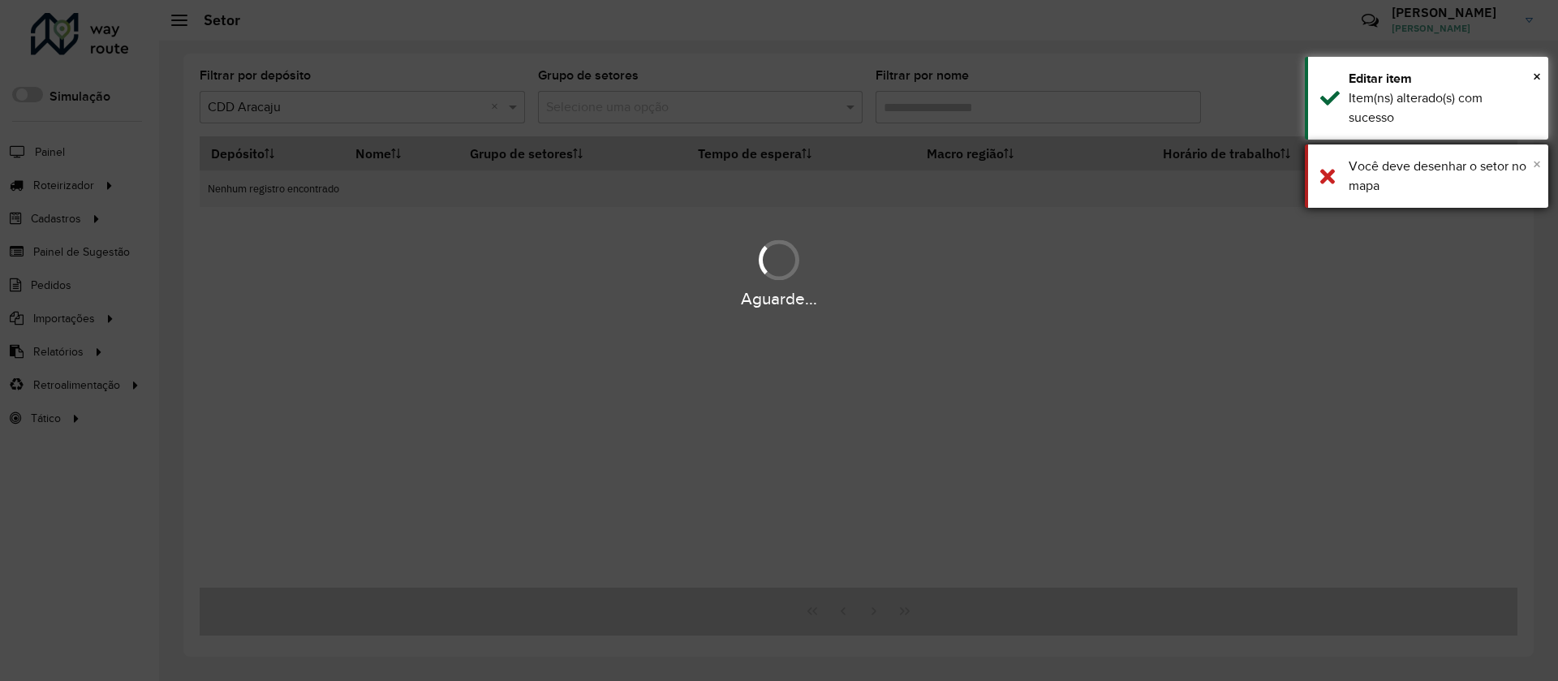
click at [1537, 160] on span "×" at bounding box center [1537, 164] width 8 height 18
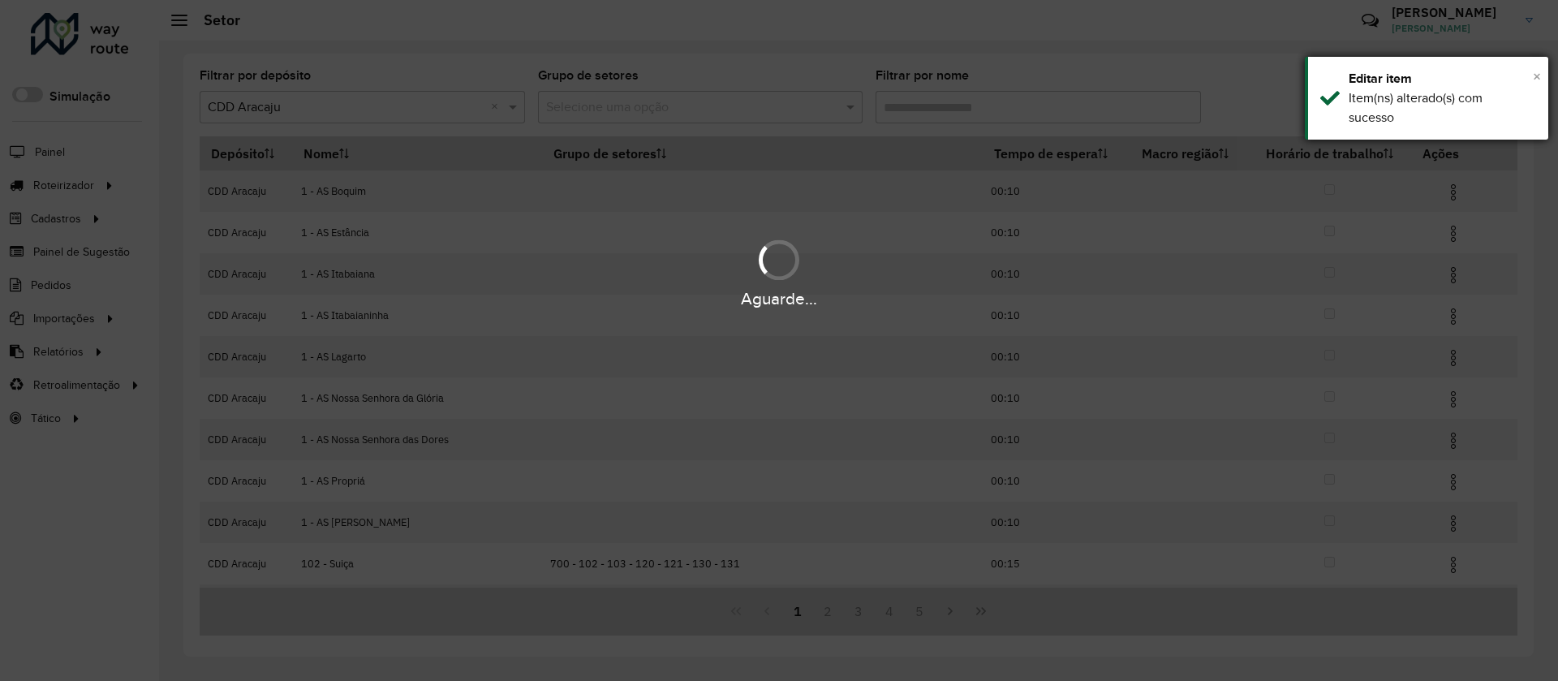
click at [1536, 78] on span "×" at bounding box center [1537, 76] width 8 height 18
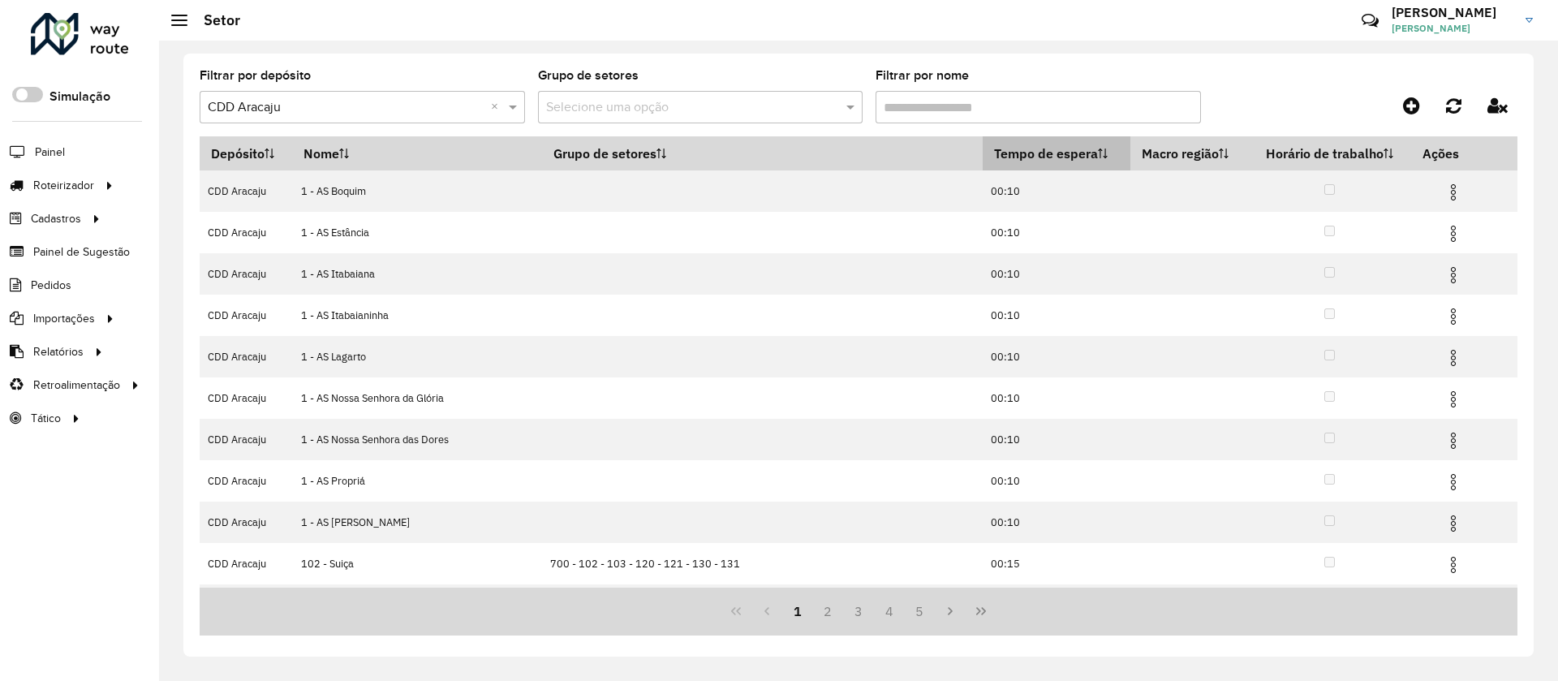
click at [1068, 162] on th "Tempo de espera" at bounding box center [1057, 153] width 148 height 34
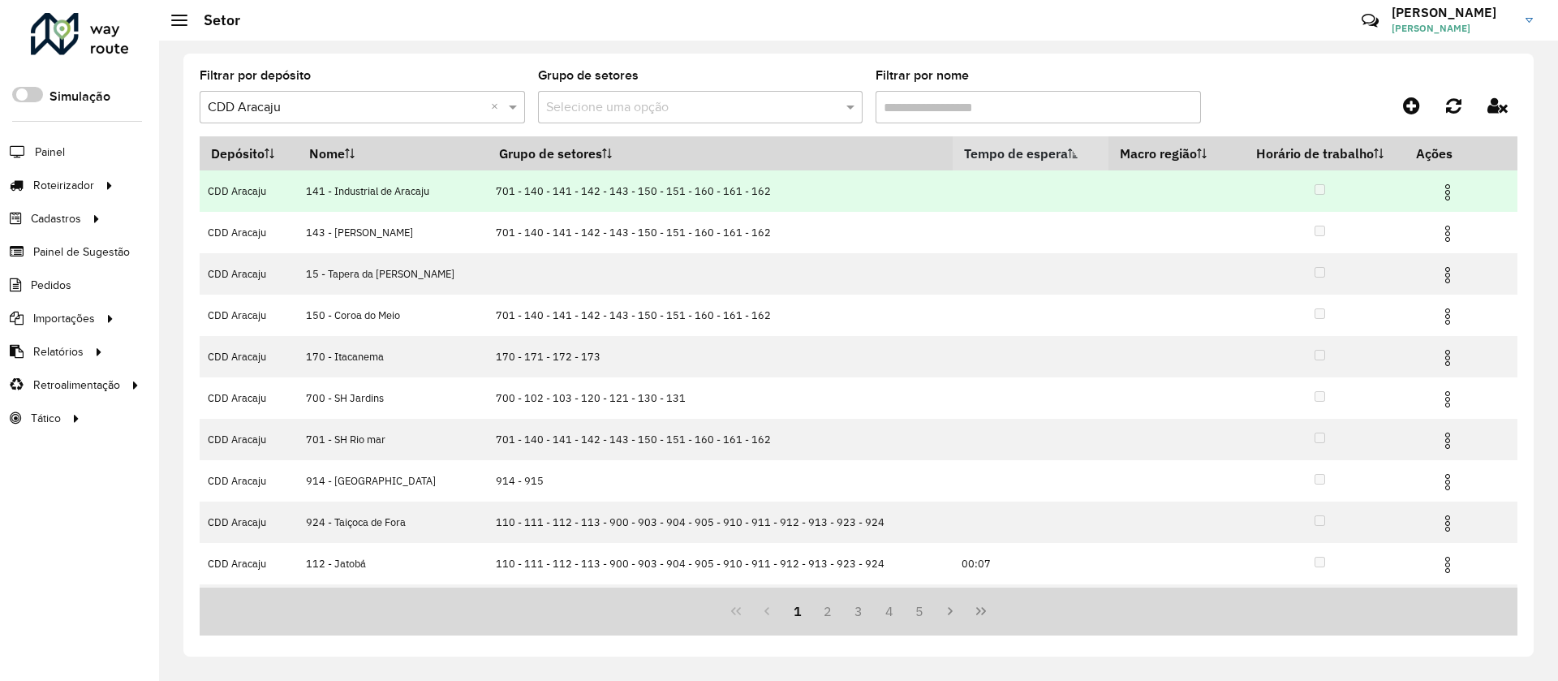
click at [1439, 194] on img at bounding box center [1447, 192] width 19 height 19
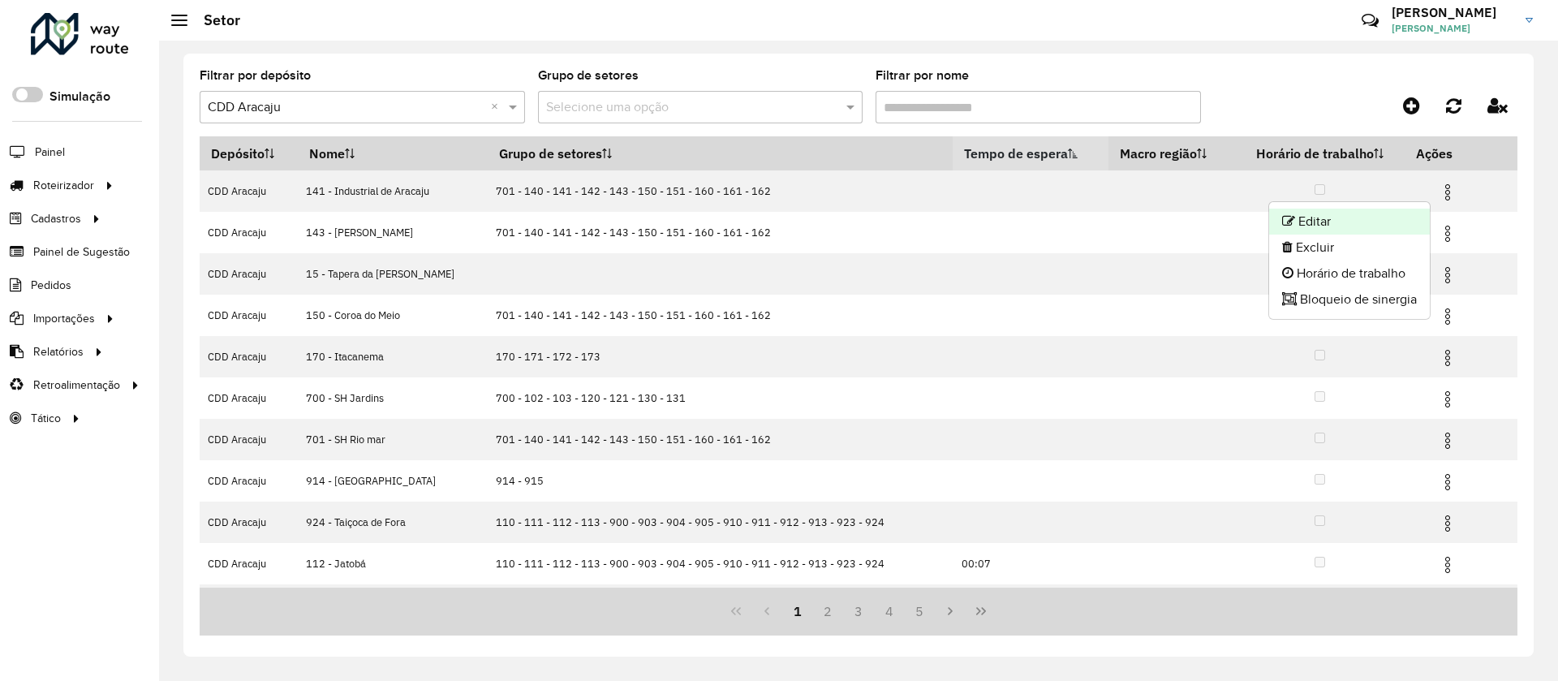
click at [1382, 226] on li "Editar" at bounding box center [1349, 222] width 161 height 26
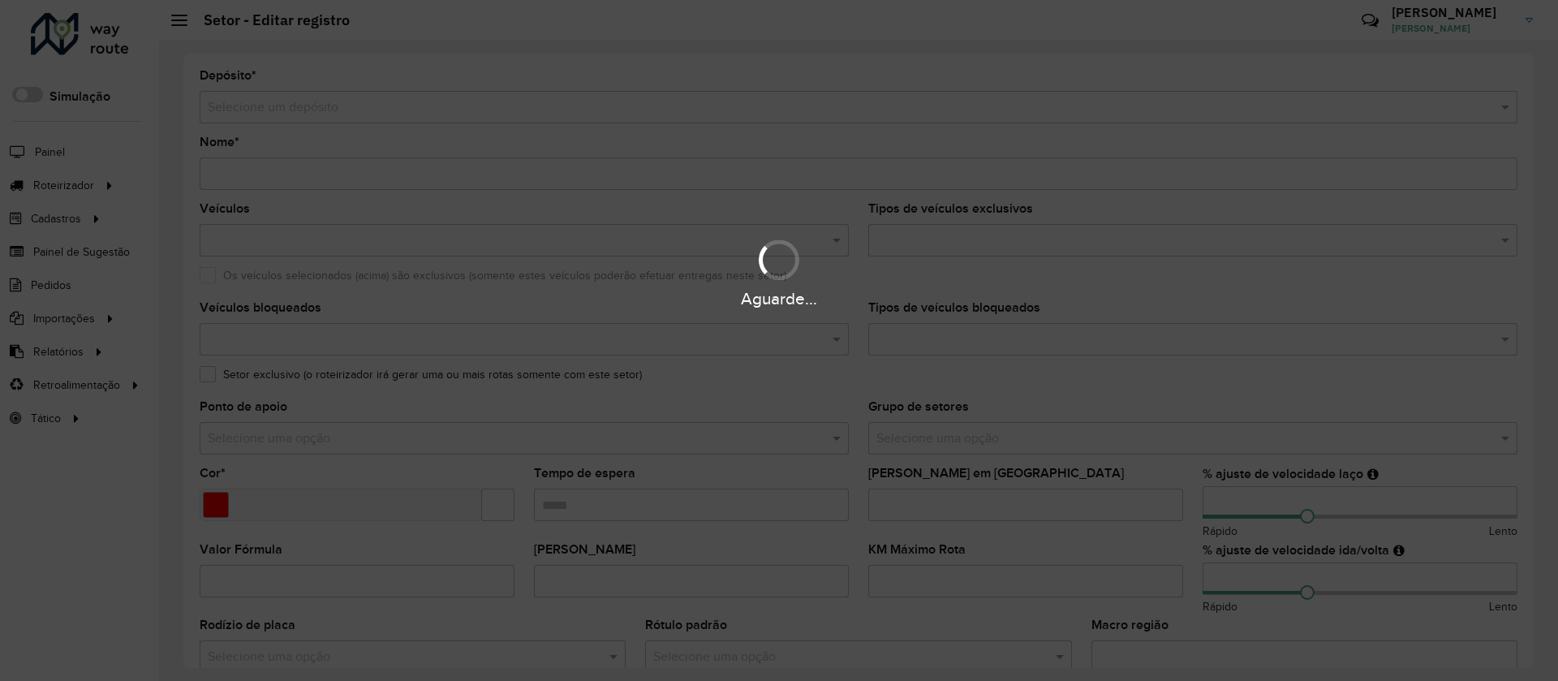
type input "**********"
type input "*******"
type input "**"
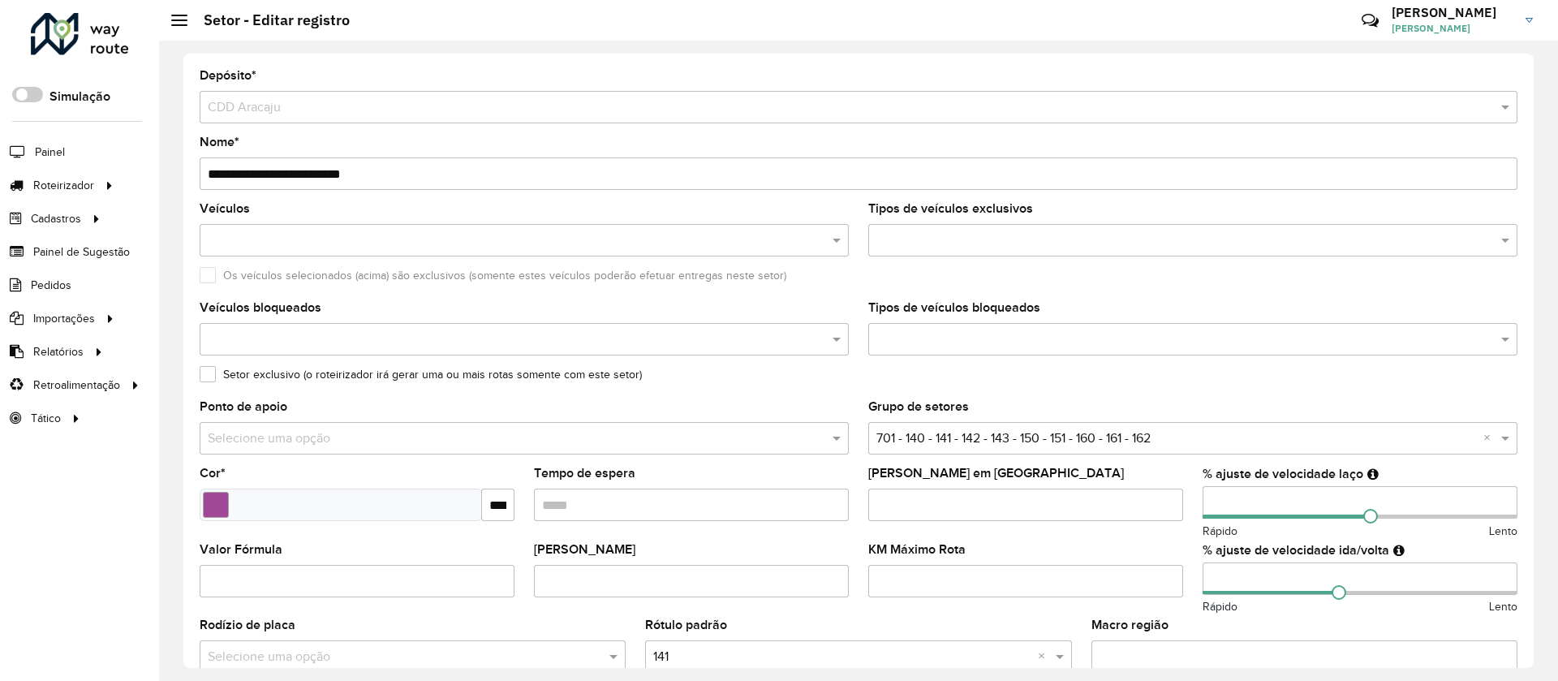
click at [686, 489] on input "Tempo de espera" at bounding box center [691, 505] width 315 height 32
type input "*****"
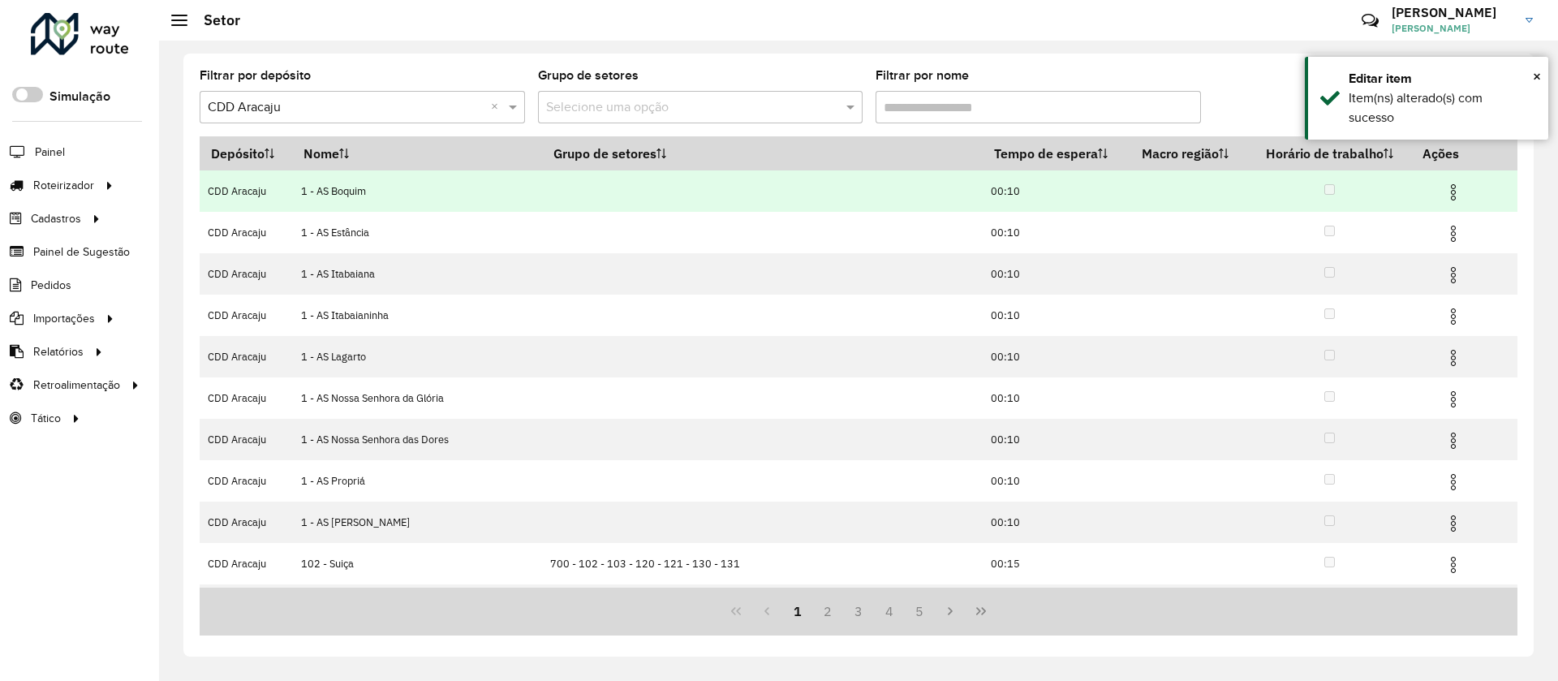
click at [1010, 173] on td "00:10" at bounding box center [1057, 190] width 148 height 41
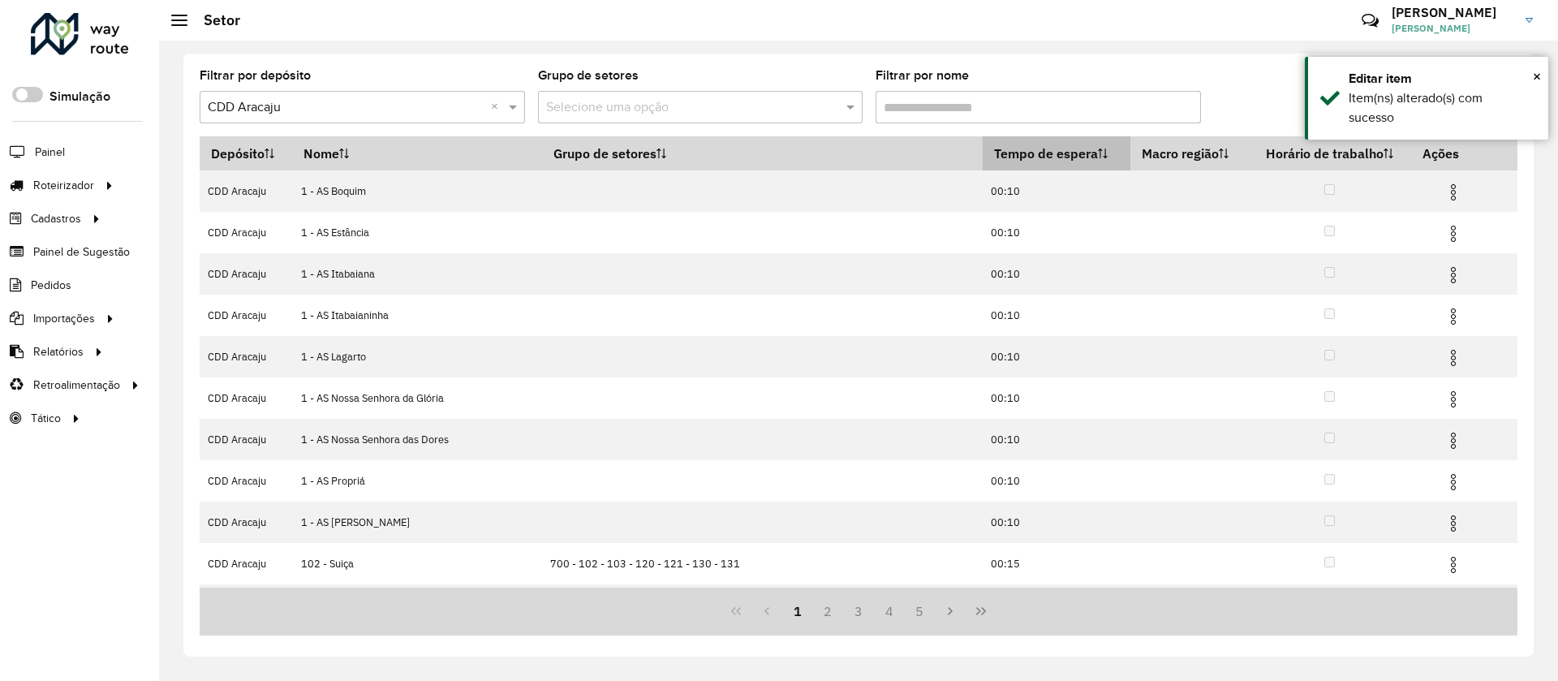
click at [1010, 160] on th "Tempo de espera" at bounding box center [1057, 153] width 148 height 34
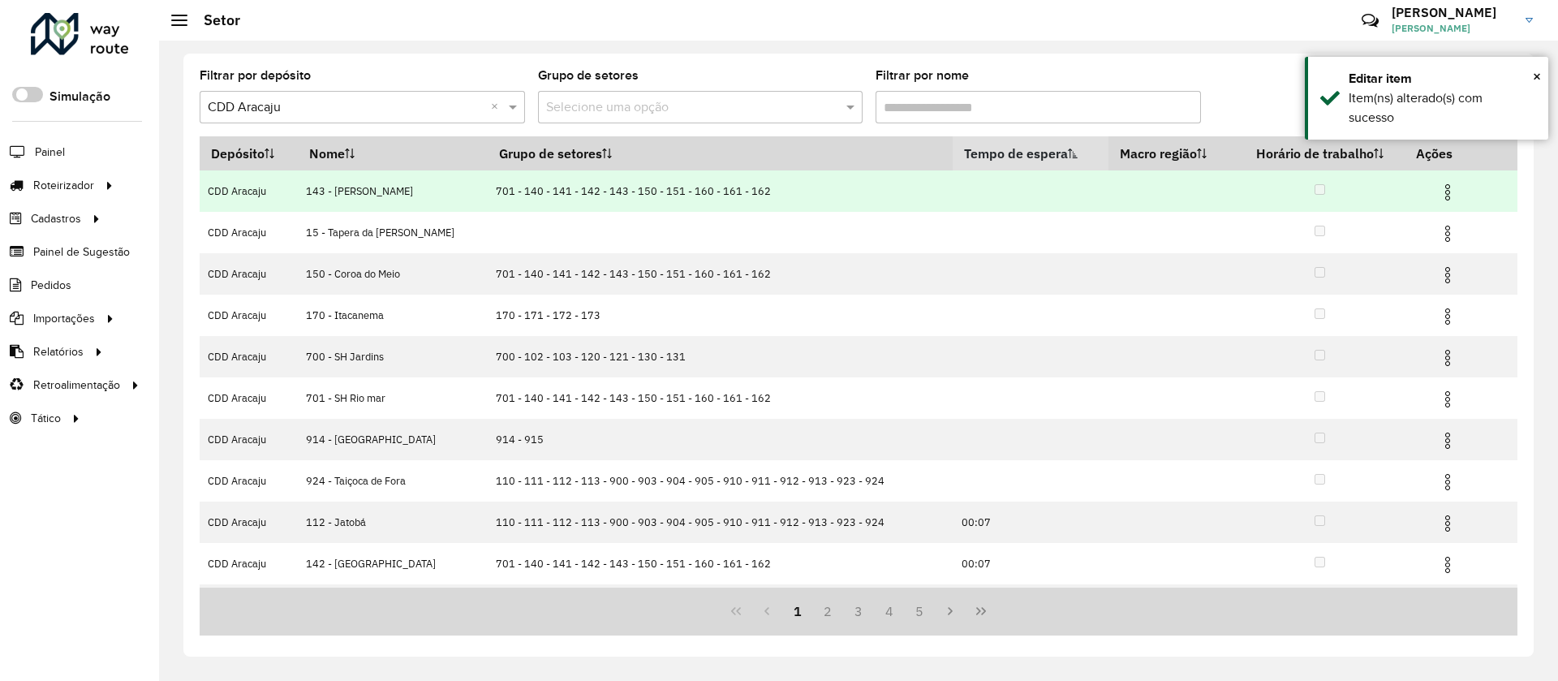
click at [1445, 190] on img at bounding box center [1447, 192] width 19 height 19
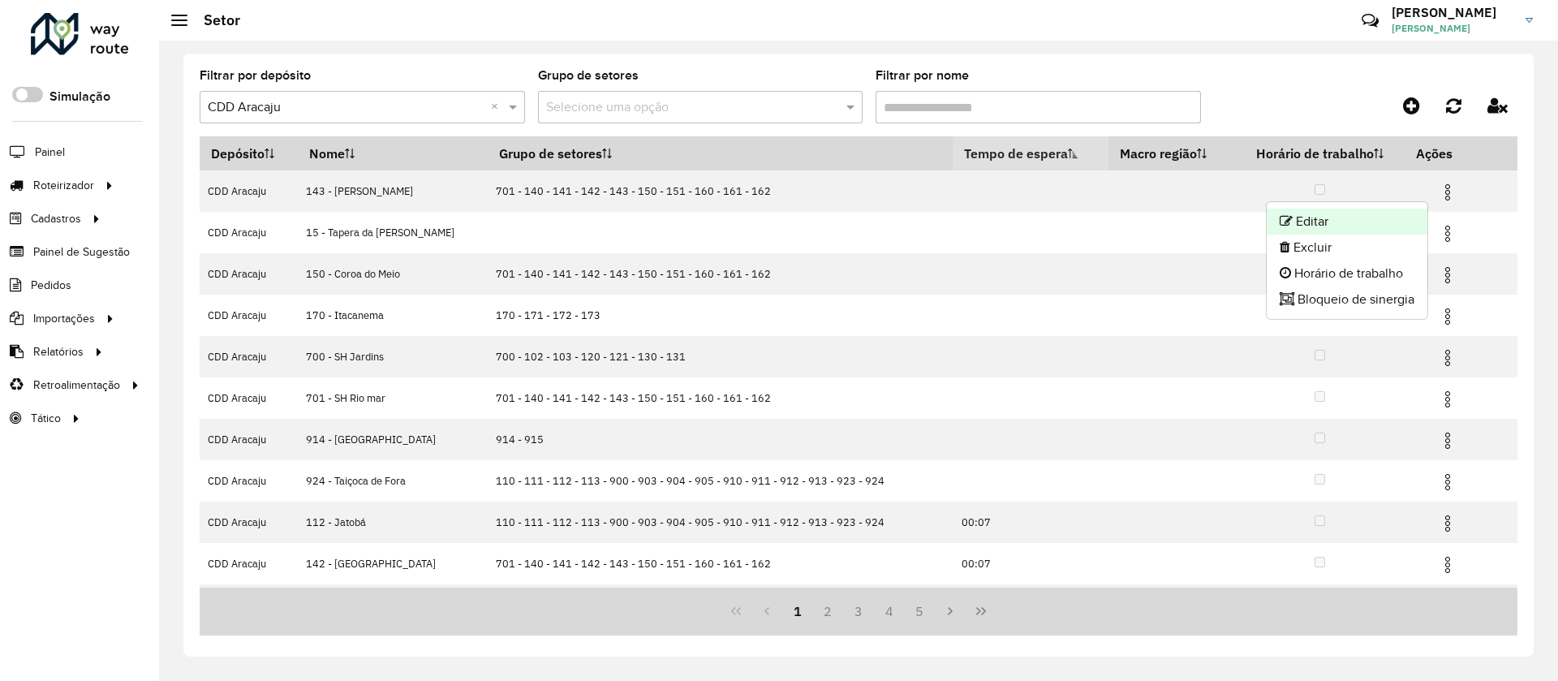
click at [1370, 230] on li "Editar" at bounding box center [1347, 222] width 161 height 26
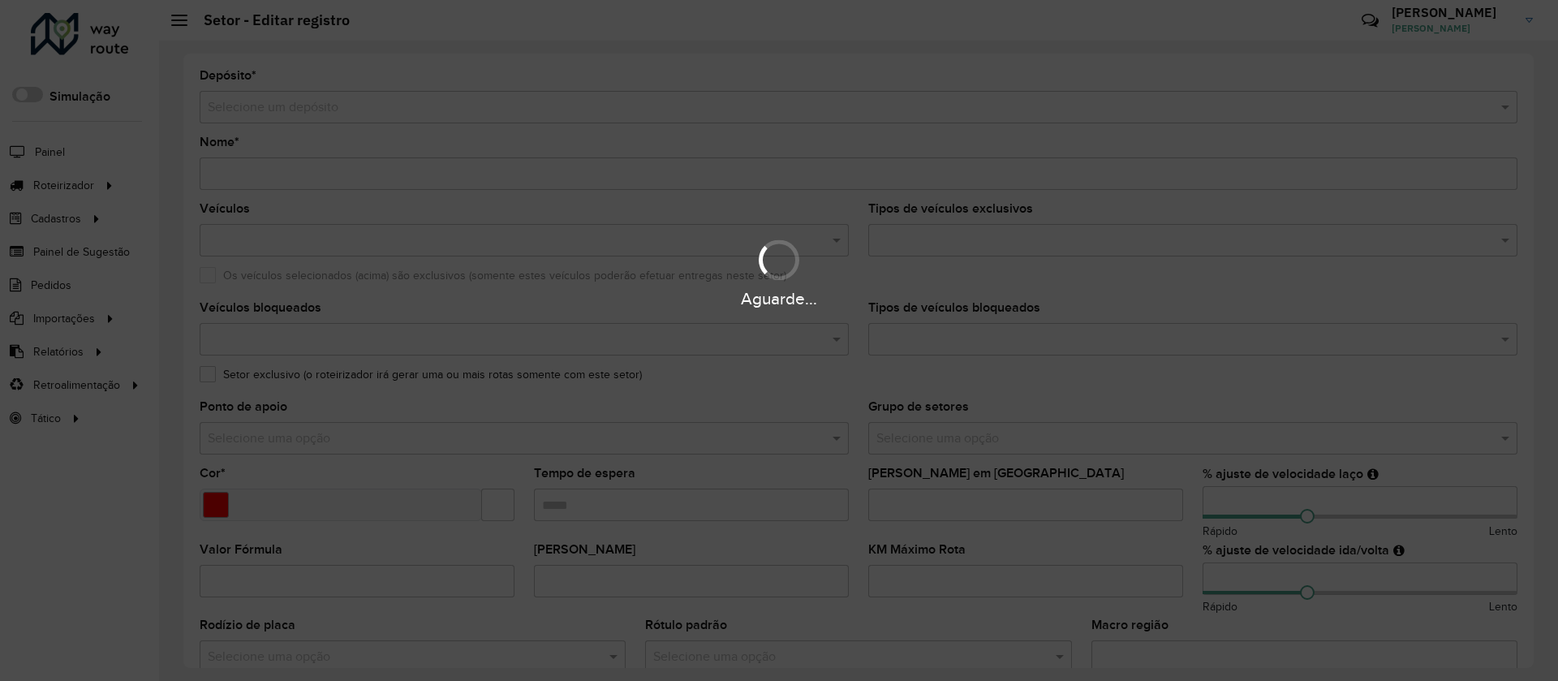
type input "**********"
type input "*******"
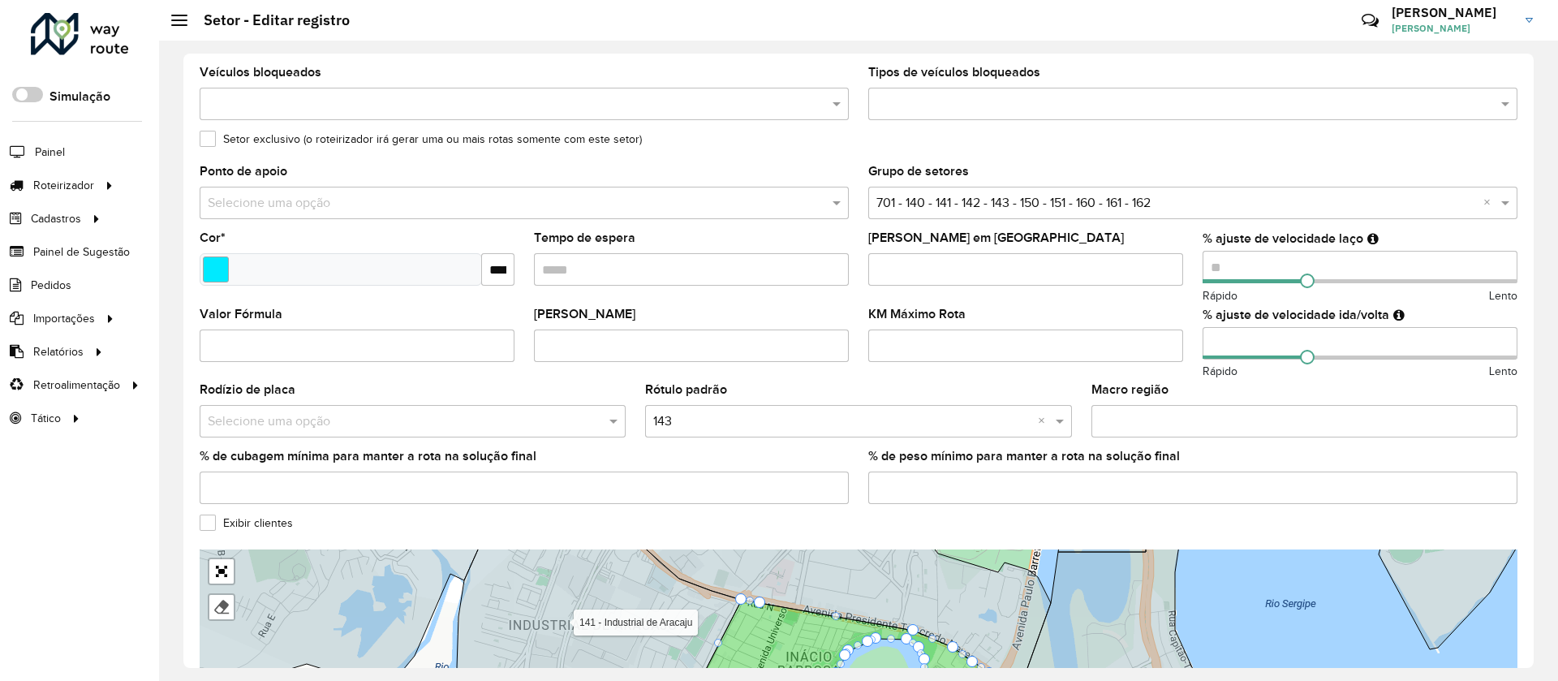
scroll to position [243, 0]
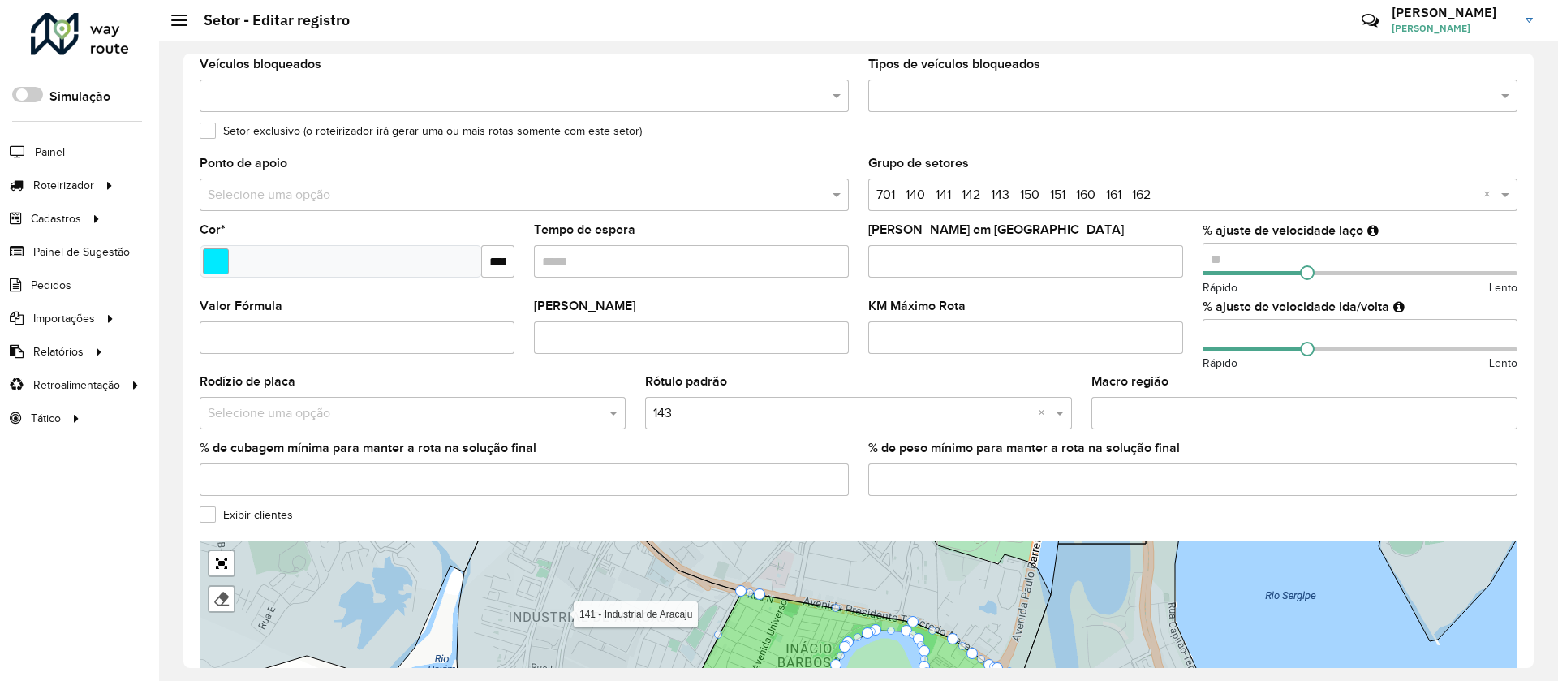
click at [647, 235] on div "Tempo de espera" at bounding box center [691, 251] width 315 height 54
click at [639, 248] on input "Tempo de espera" at bounding box center [691, 261] width 315 height 32
type input "*****"
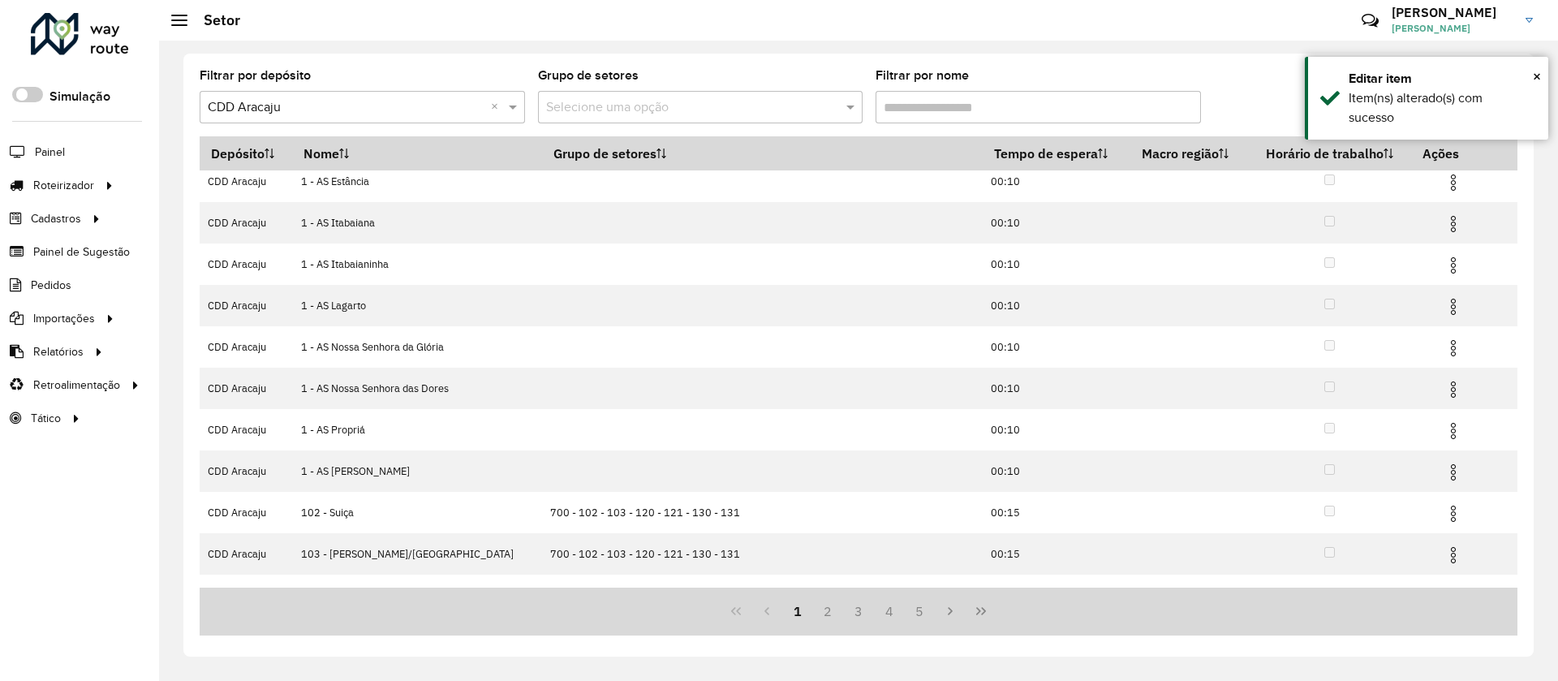
scroll to position [80, 0]
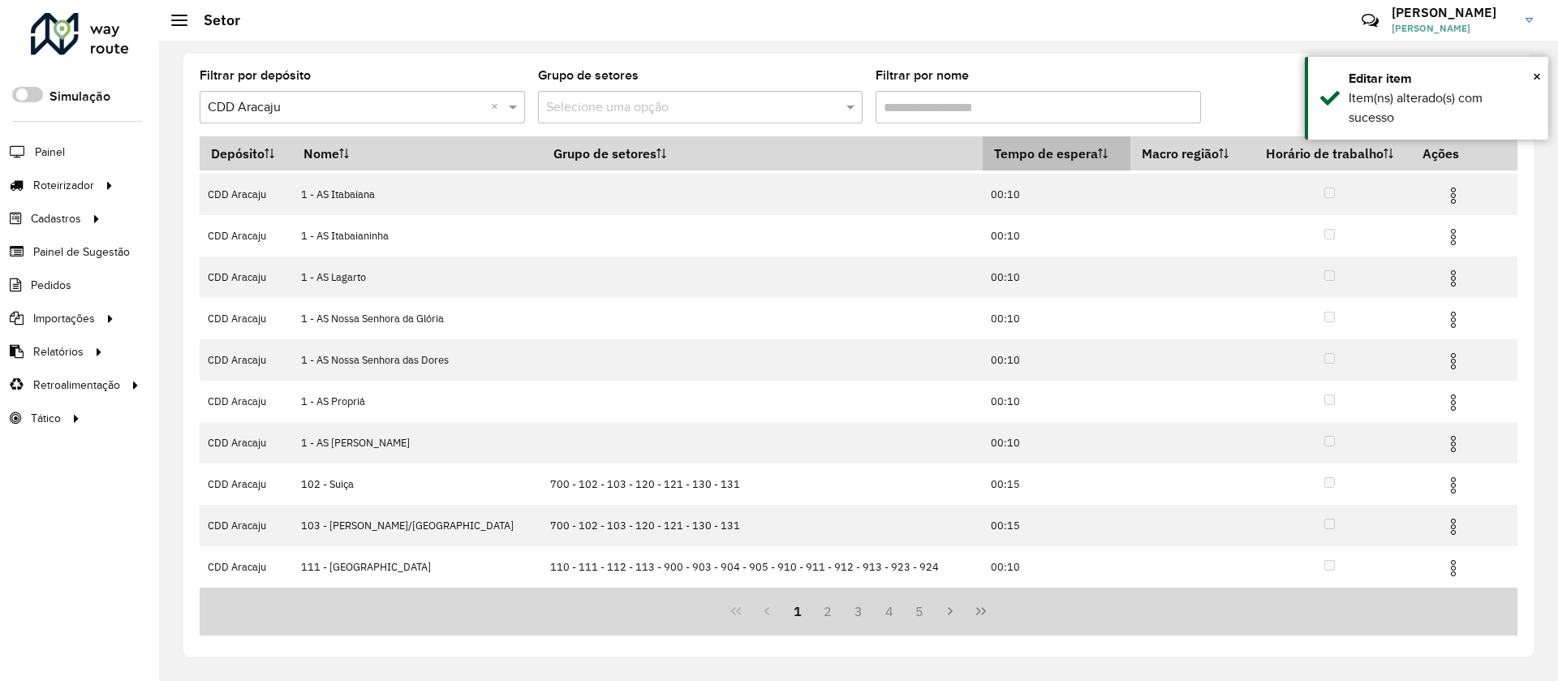
click at [1005, 149] on th "Tempo de espera" at bounding box center [1057, 153] width 148 height 34
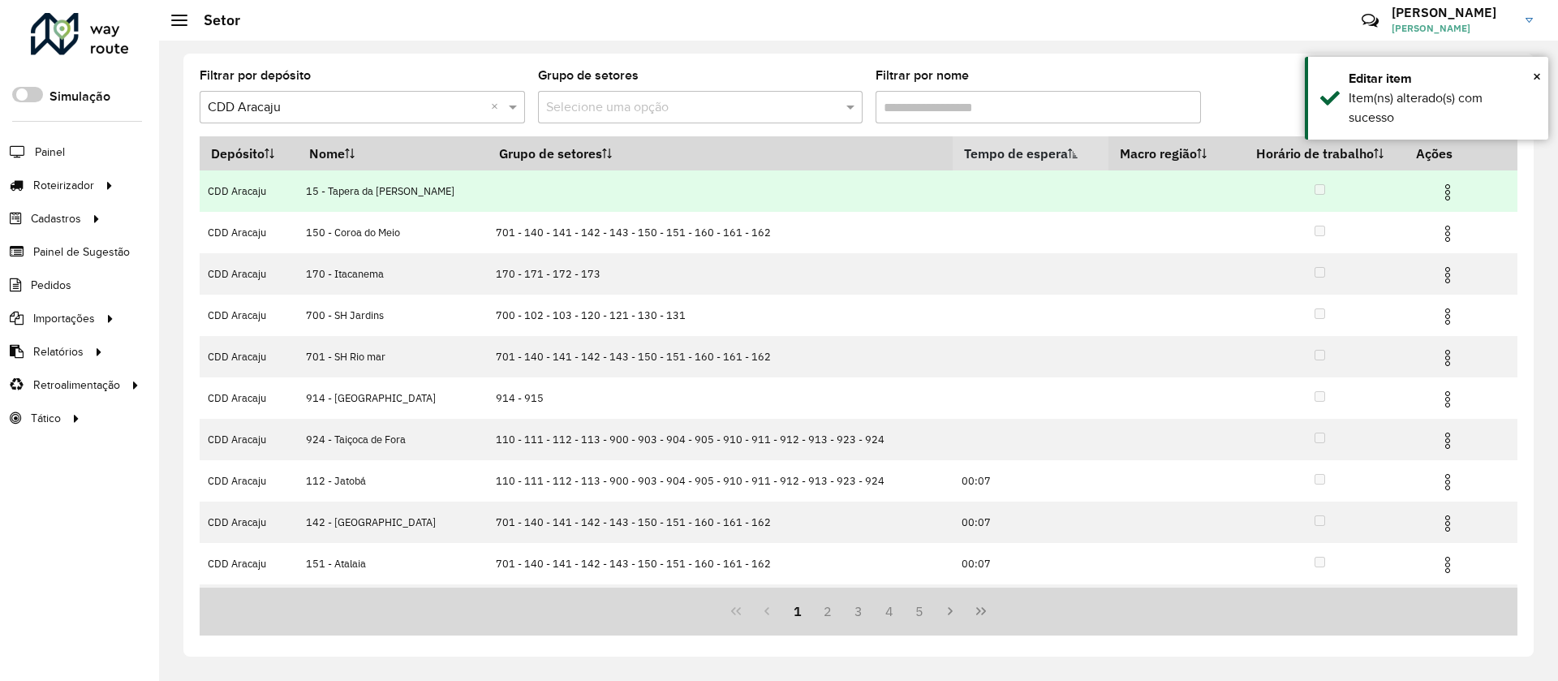
click at [1438, 188] on img at bounding box center [1447, 192] width 19 height 19
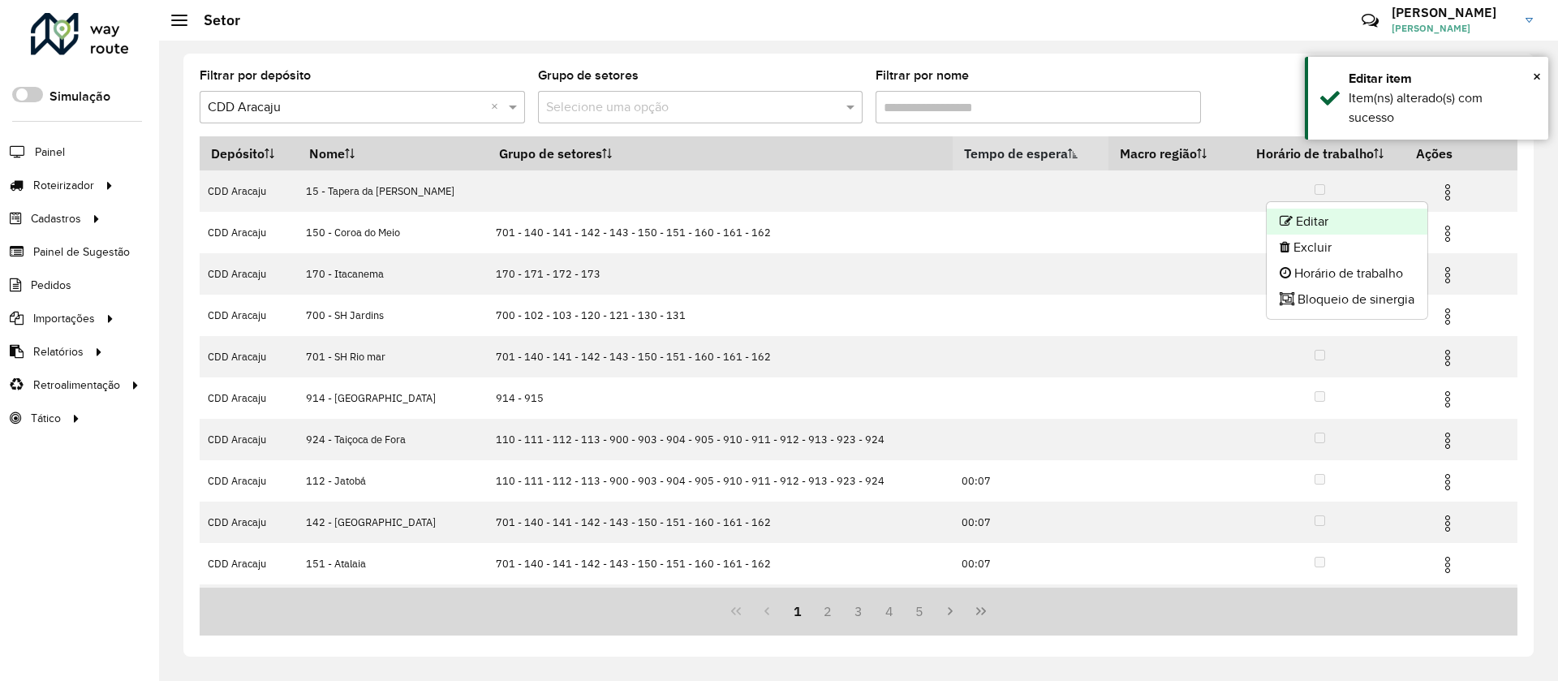
click at [1394, 213] on li "Editar" at bounding box center [1347, 222] width 161 height 26
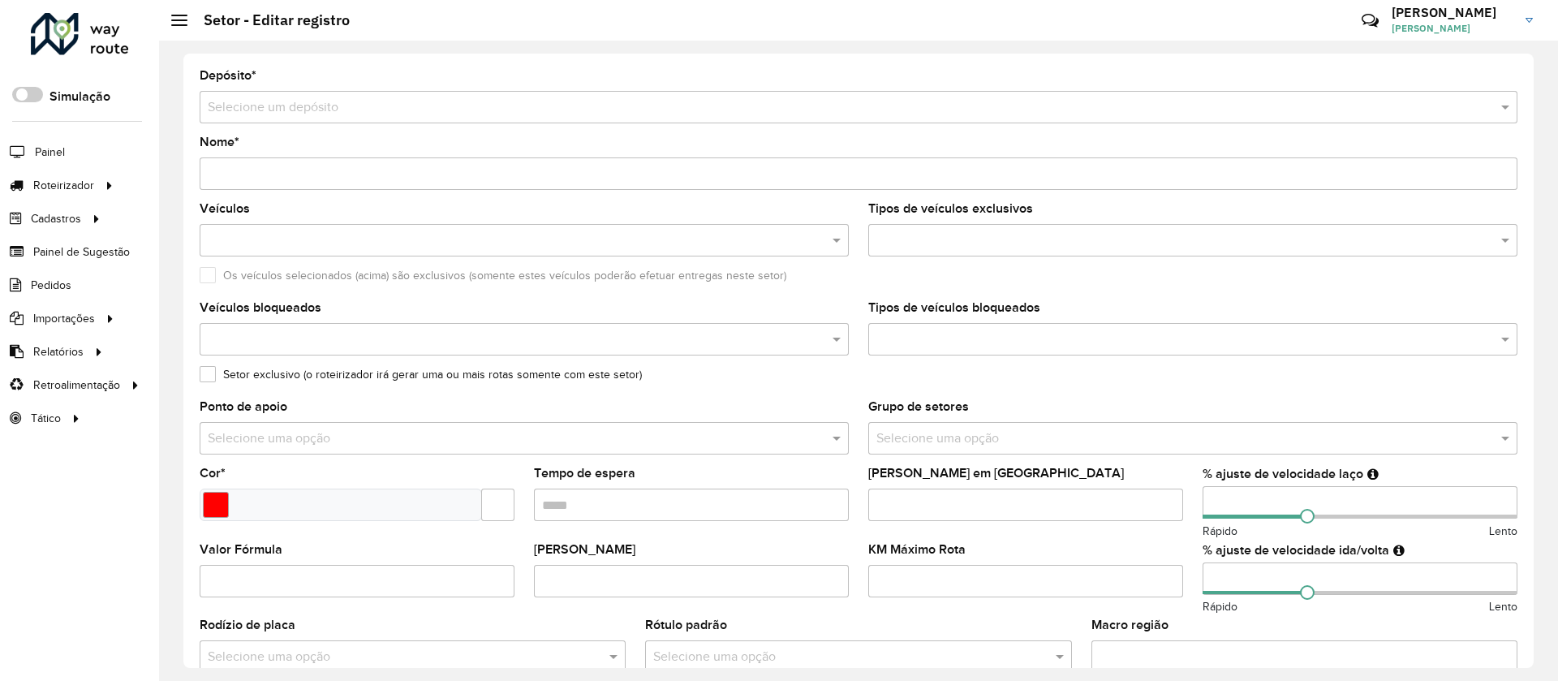
type input "**********"
type input "*******"
type input "**"
click at [648, 507] on input "Tempo de espera" at bounding box center [691, 505] width 315 height 32
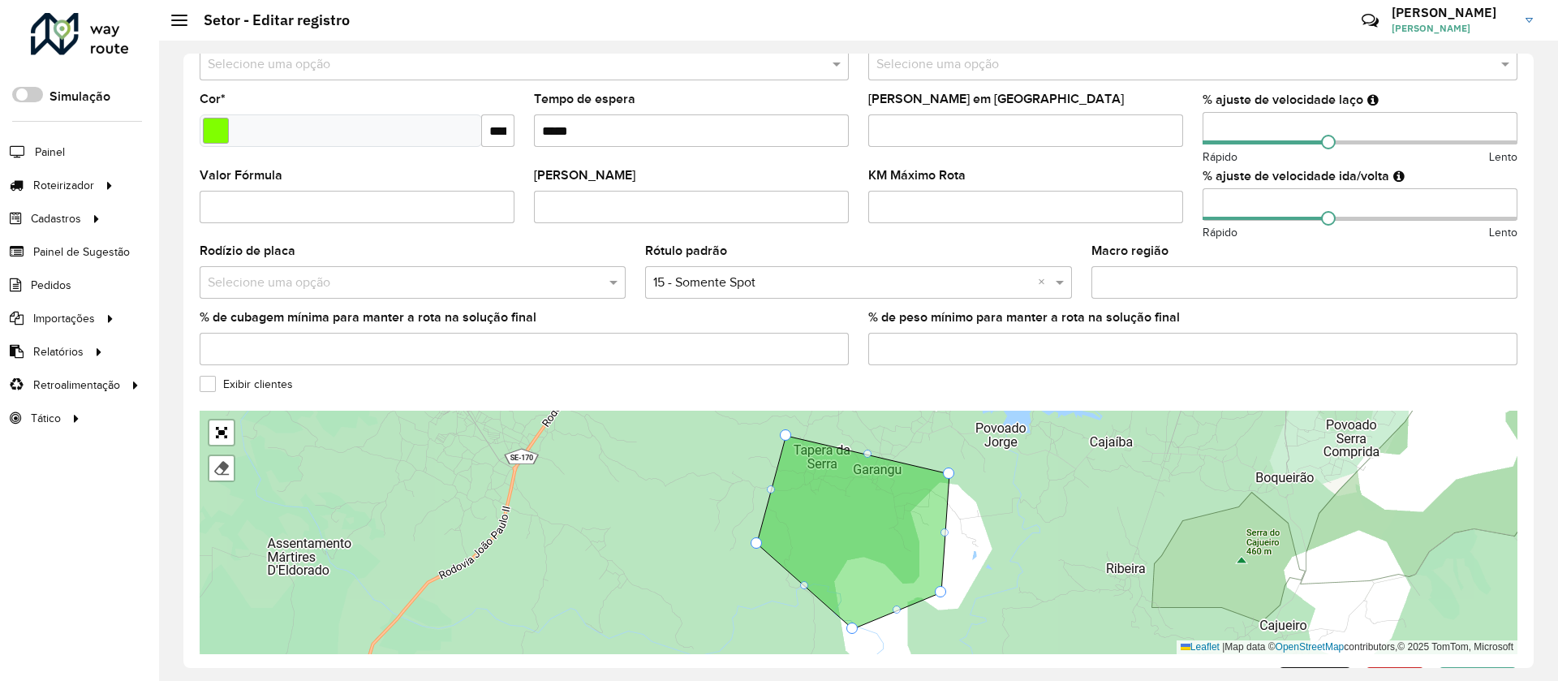
scroll to position [433, 0]
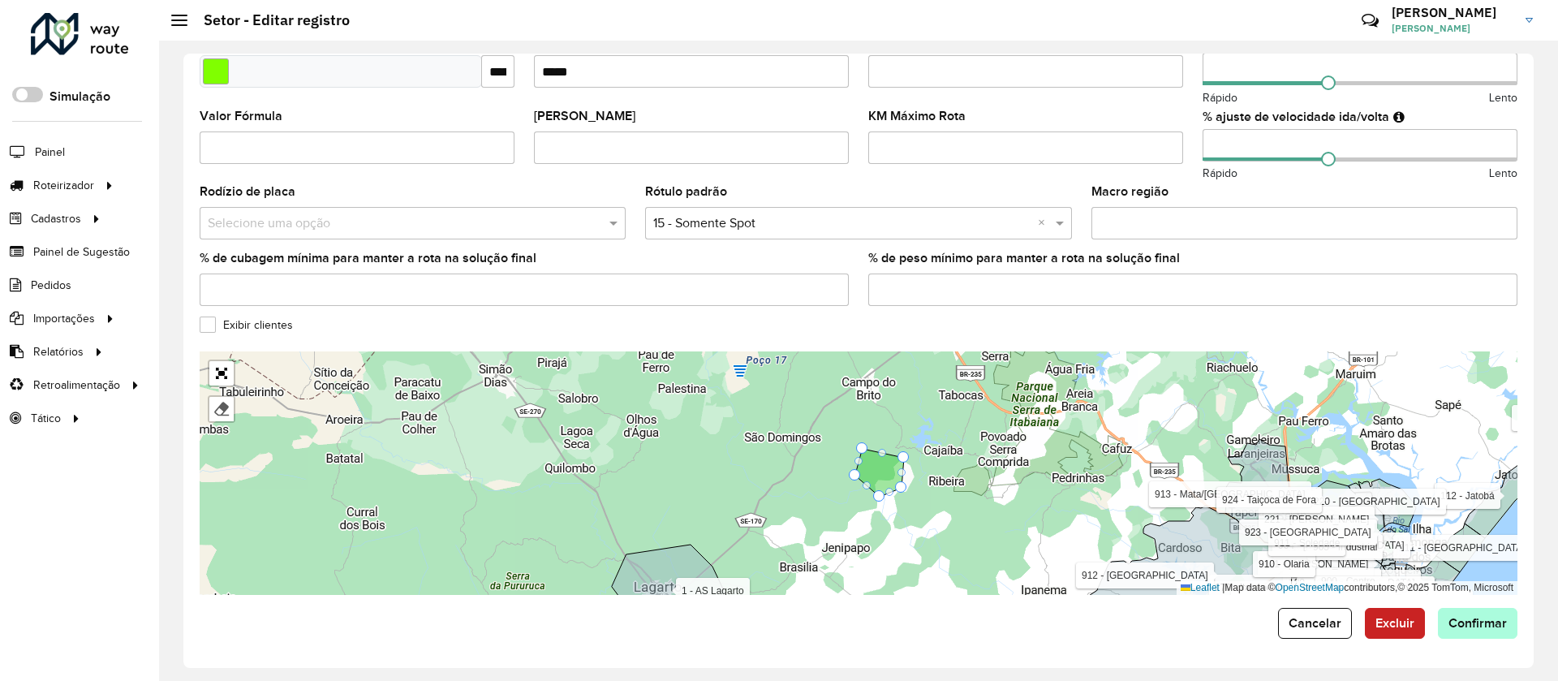
type input "*****"
click at [1491, 630] on button "Confirmar" at bounding box center [1478, 623] width 80 height 31
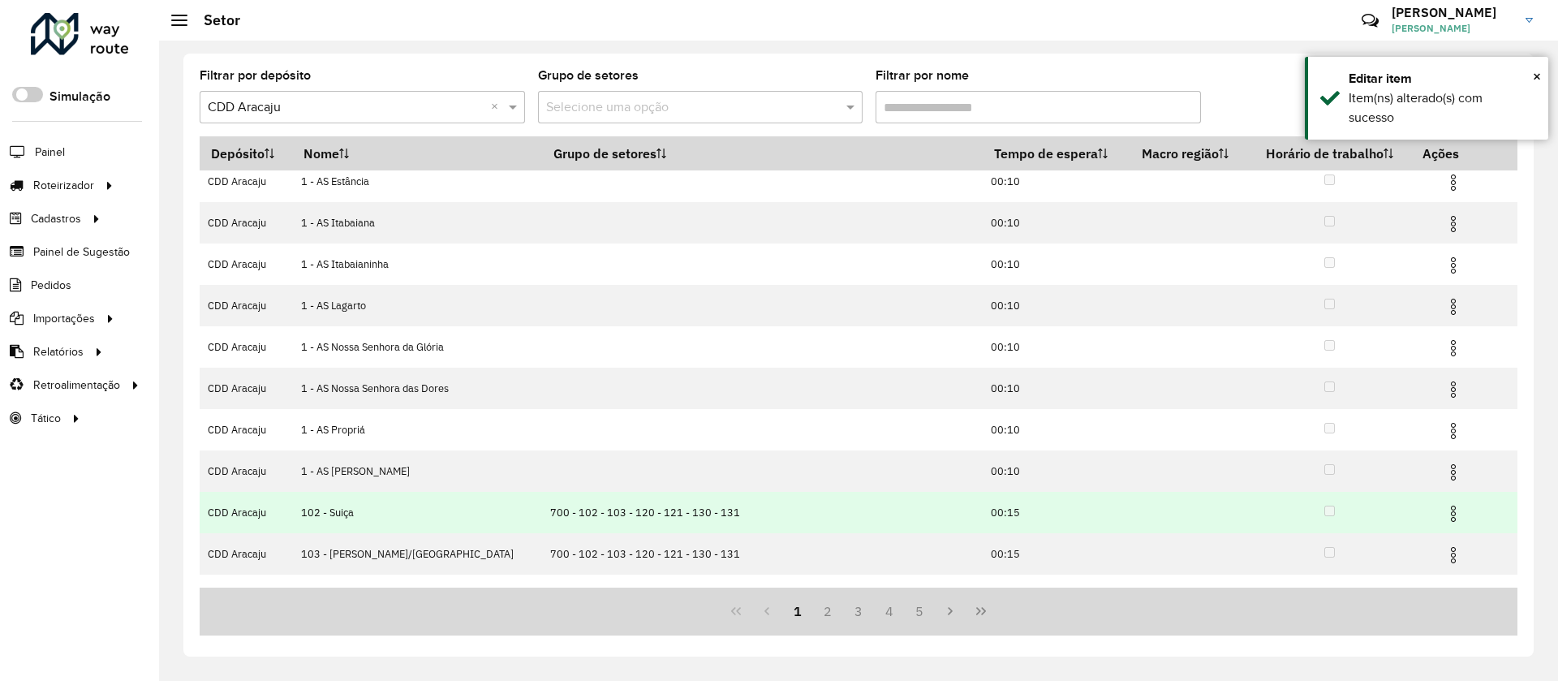
scroll to position [80, 0]
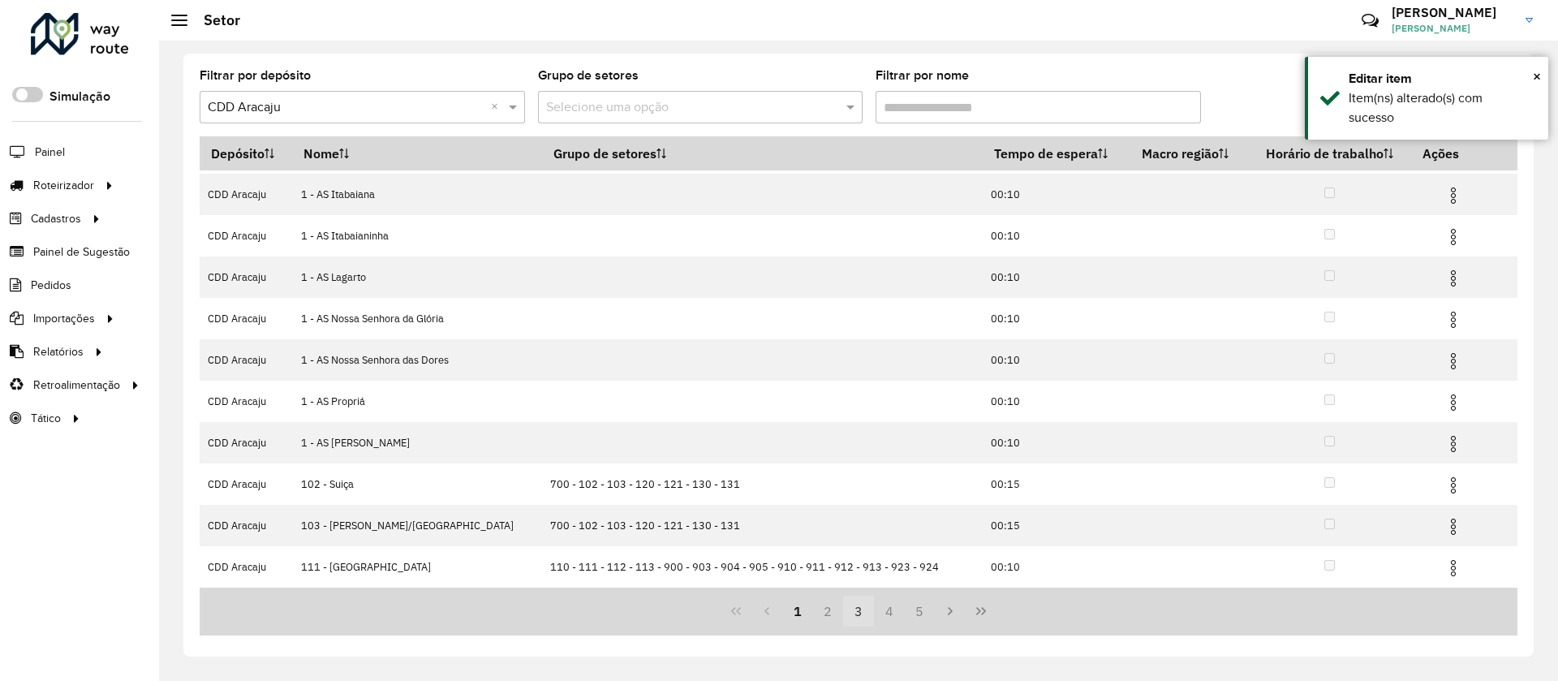
click at [857, 622] on button "3" at bounding box center [858, 611] width 31 height 31
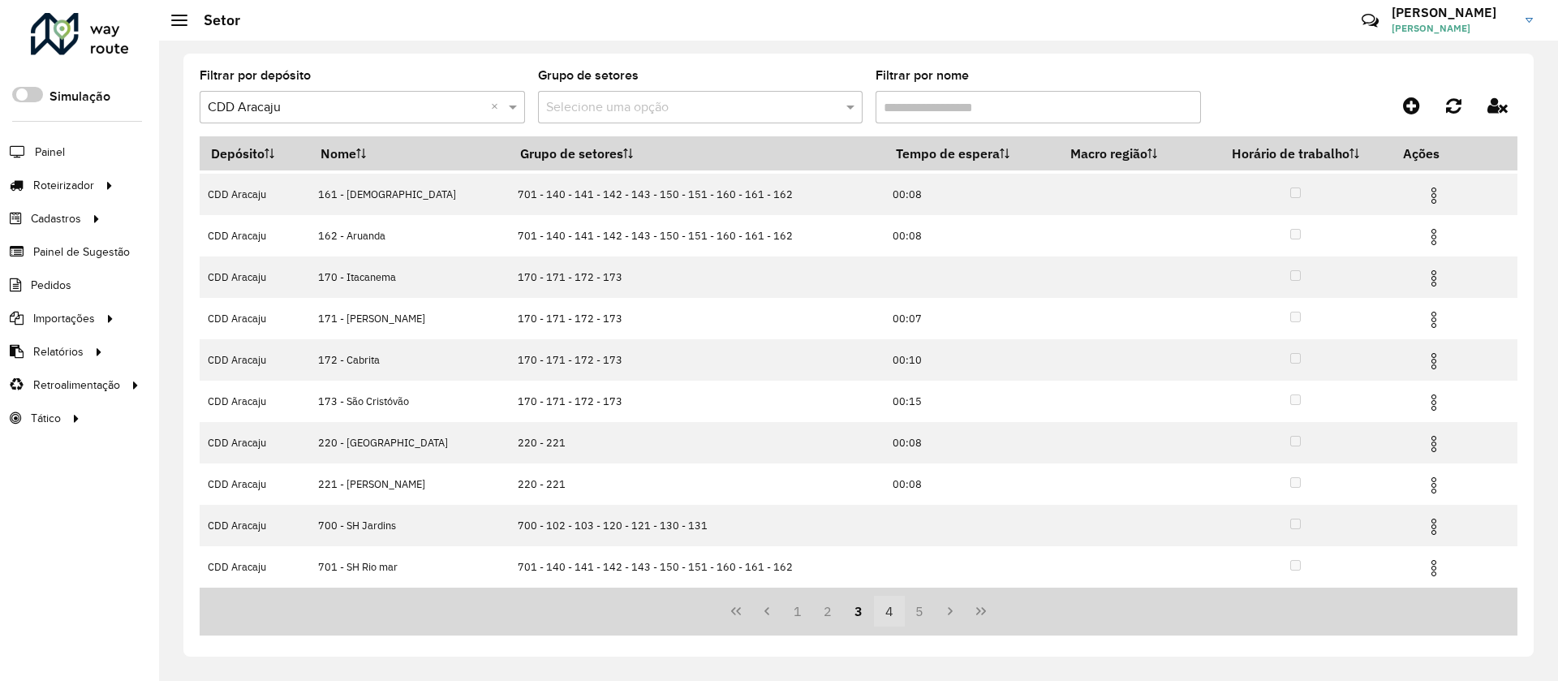
click at [890, 614] on button "4" at bounding box center [889, 611] width 31 height 31
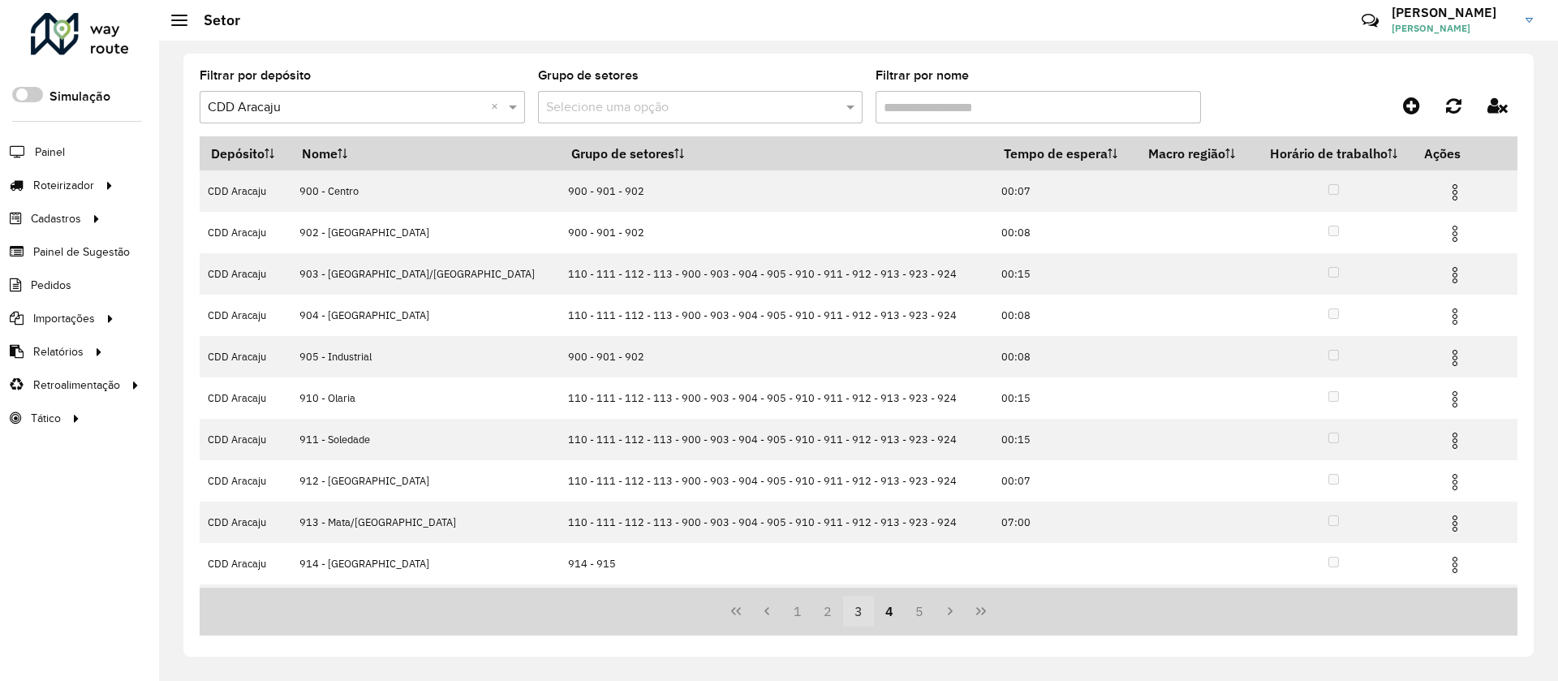
click at [855, 612] on button "3" at bounding box center [858, 611] width 31 height 31
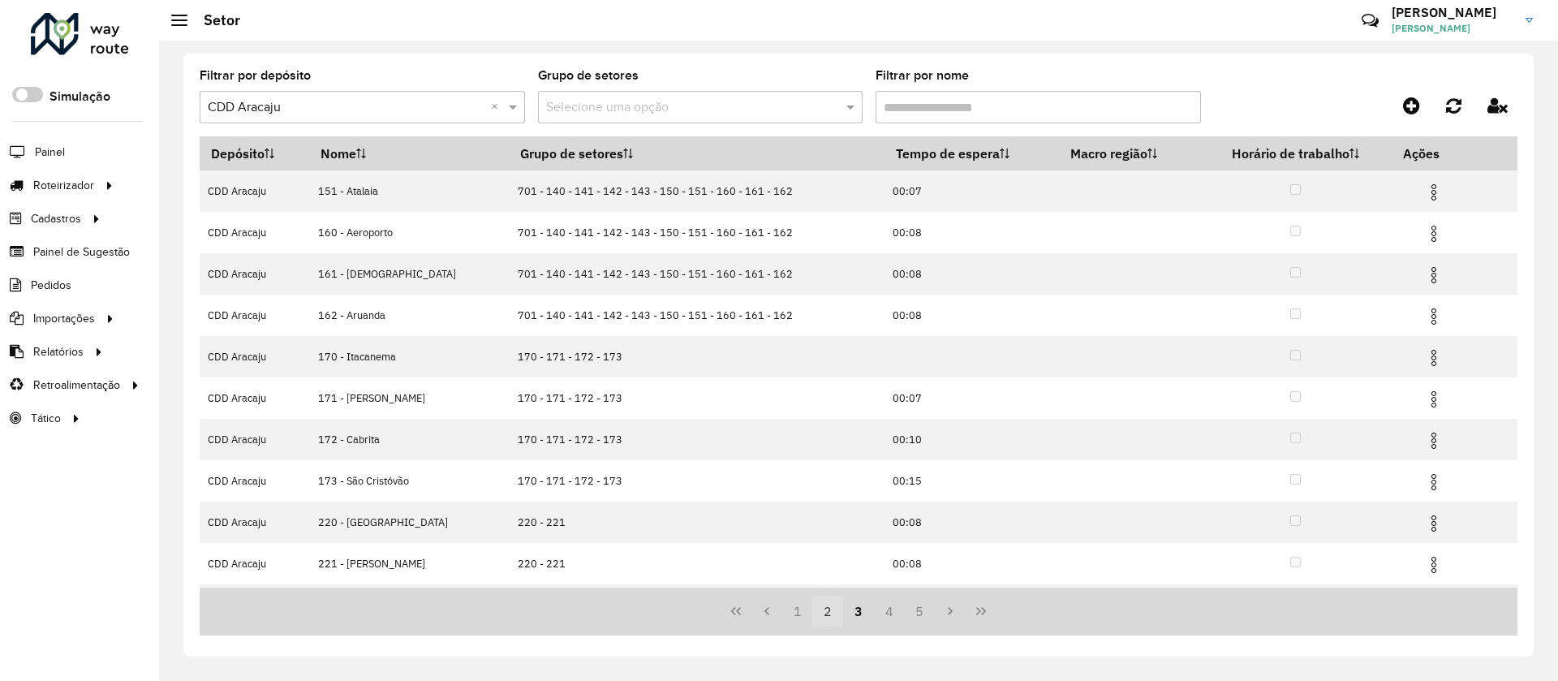
click at [816, 618] on button "2" at bounding box center [827, 611] width 31 height 31
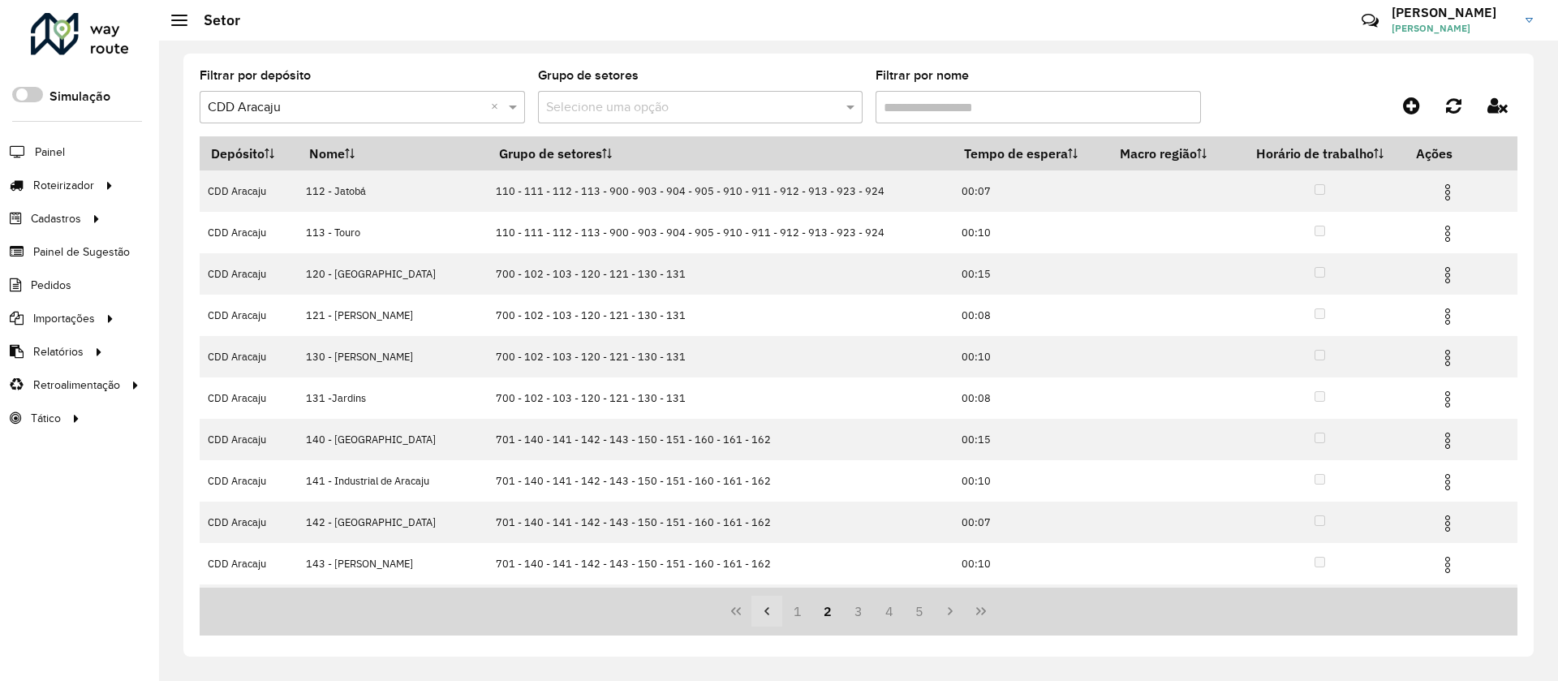
click at [780, 613] on button "Previous Page" at bounding box center [766, 611] width 31 height 31
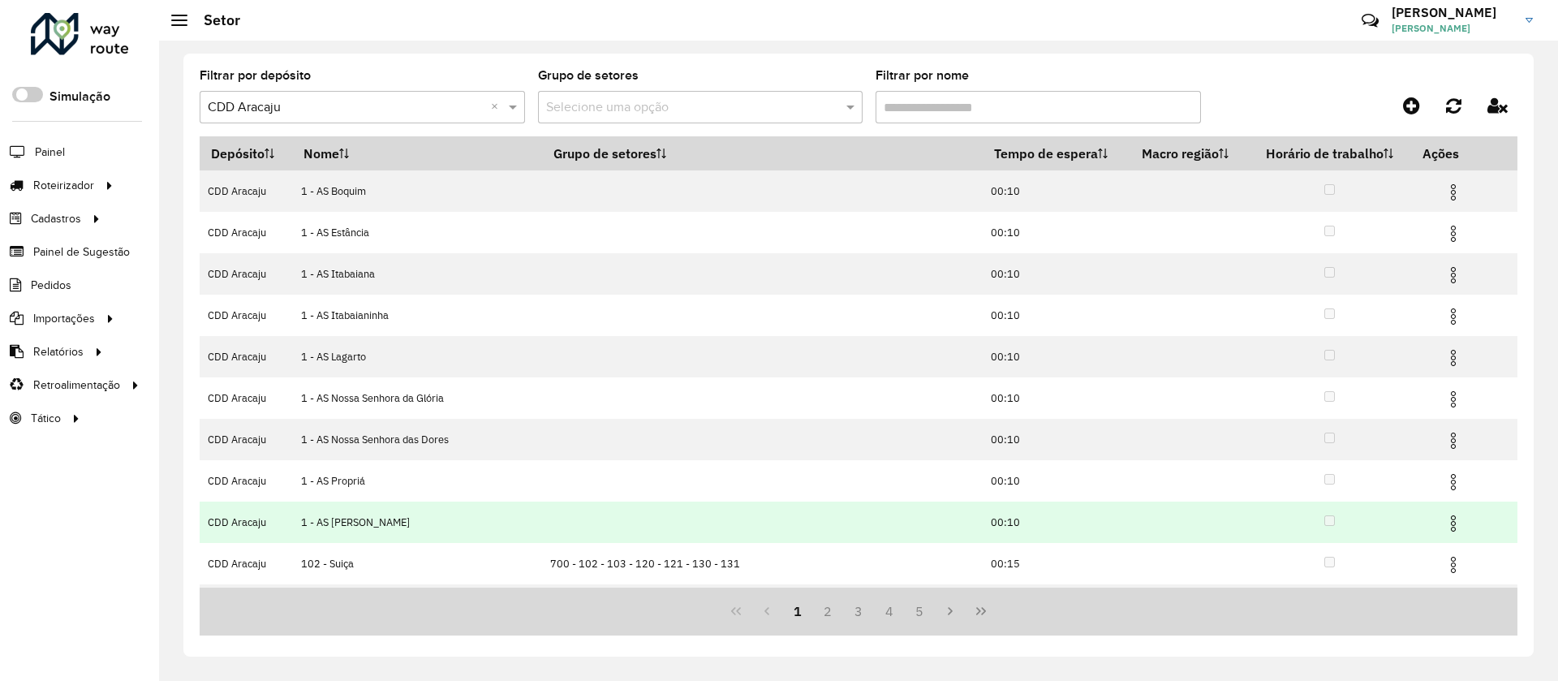
scroll to position [80, 0]
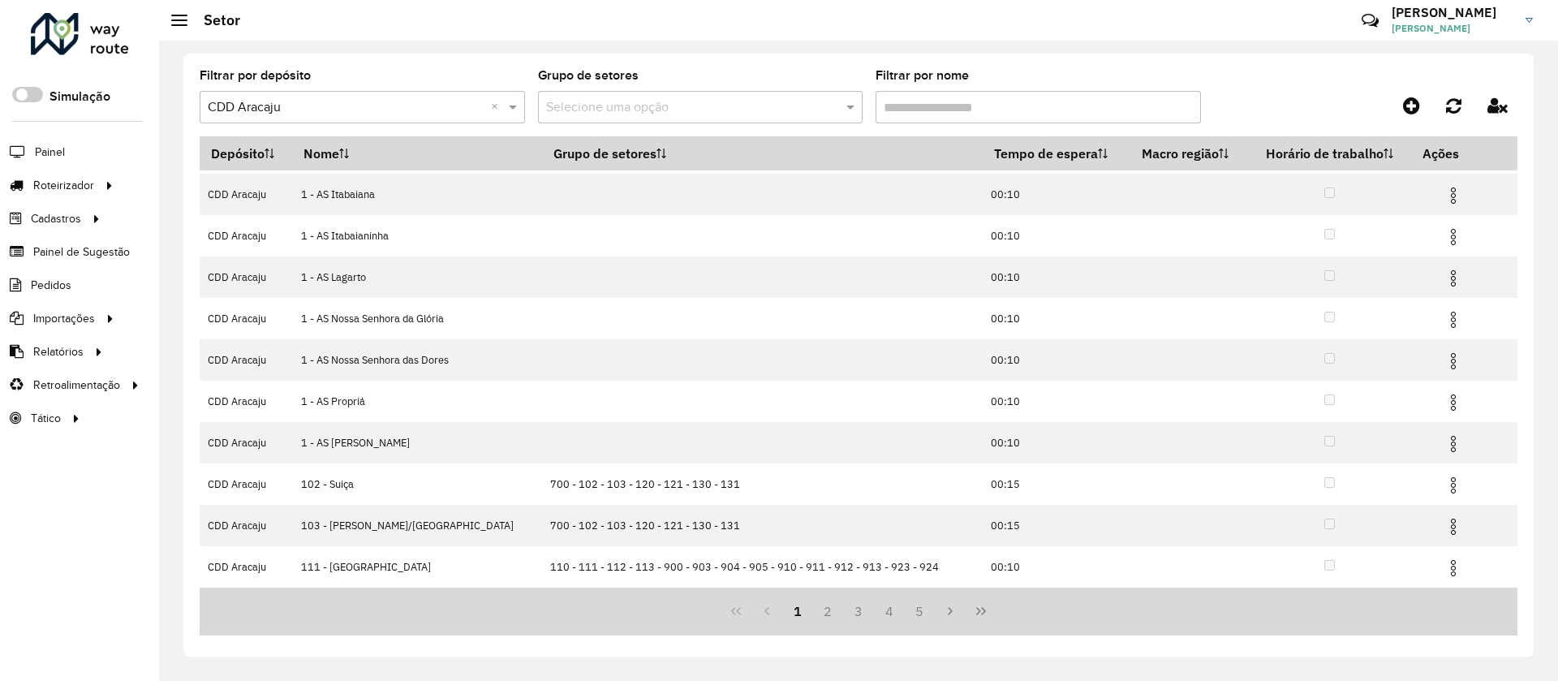
drag, startPoint x: 952, startPoint y: 103, endPoint x: 962, endPoint y: 108, distance: 10.9
click at [958, 106] on input "Filtrar por nome" at bounding box center [1038, 107] width 325 height 32
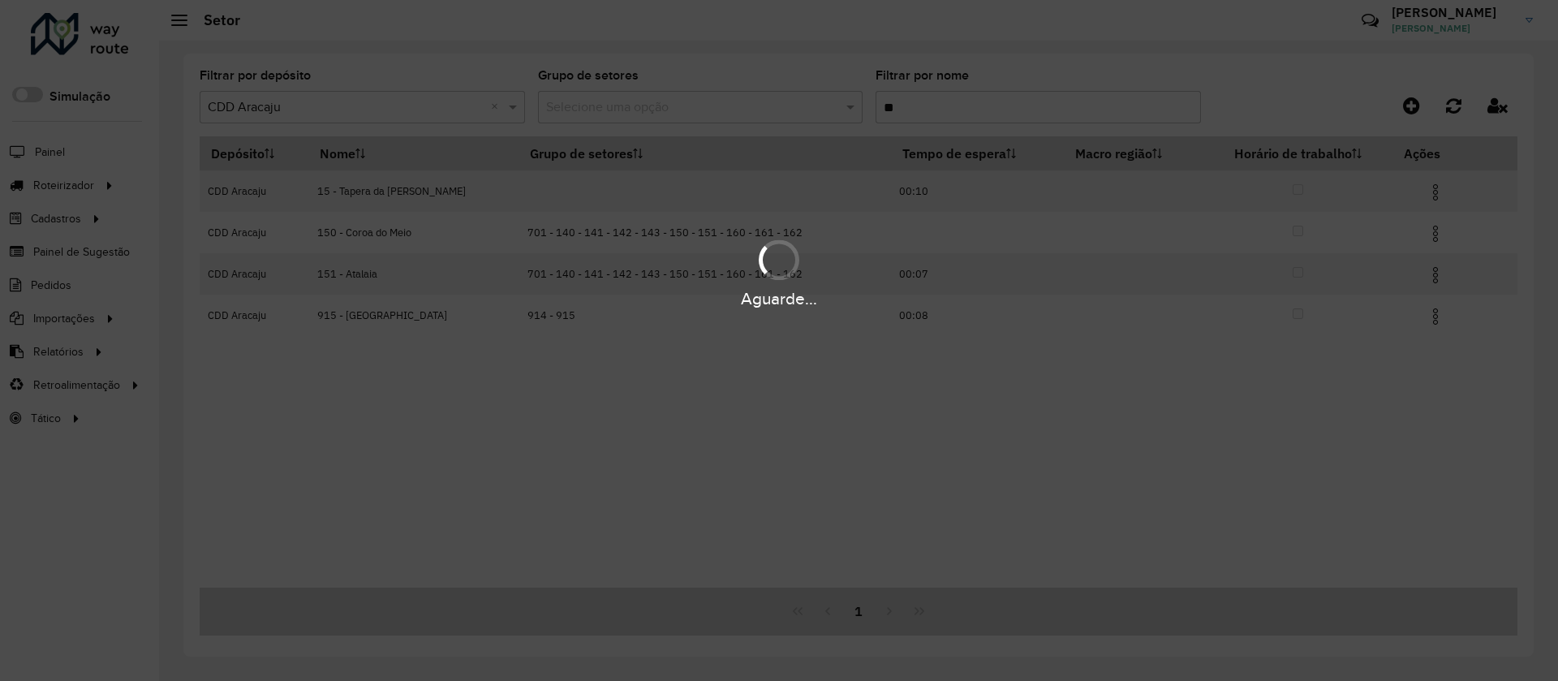
scroll to position [0, 0]
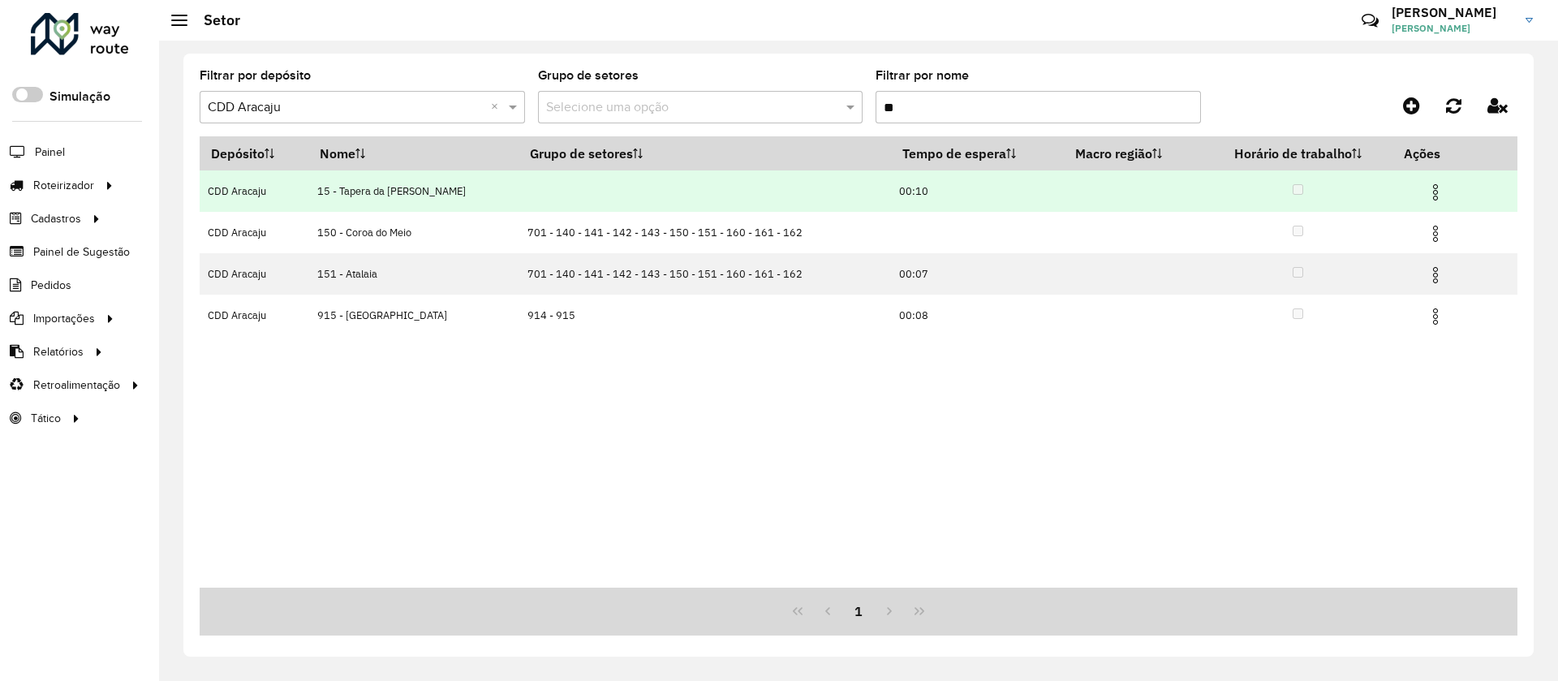
type input "**"
click at [1431, 193] on img at bounding box center [1435, 192] width 19 height 19
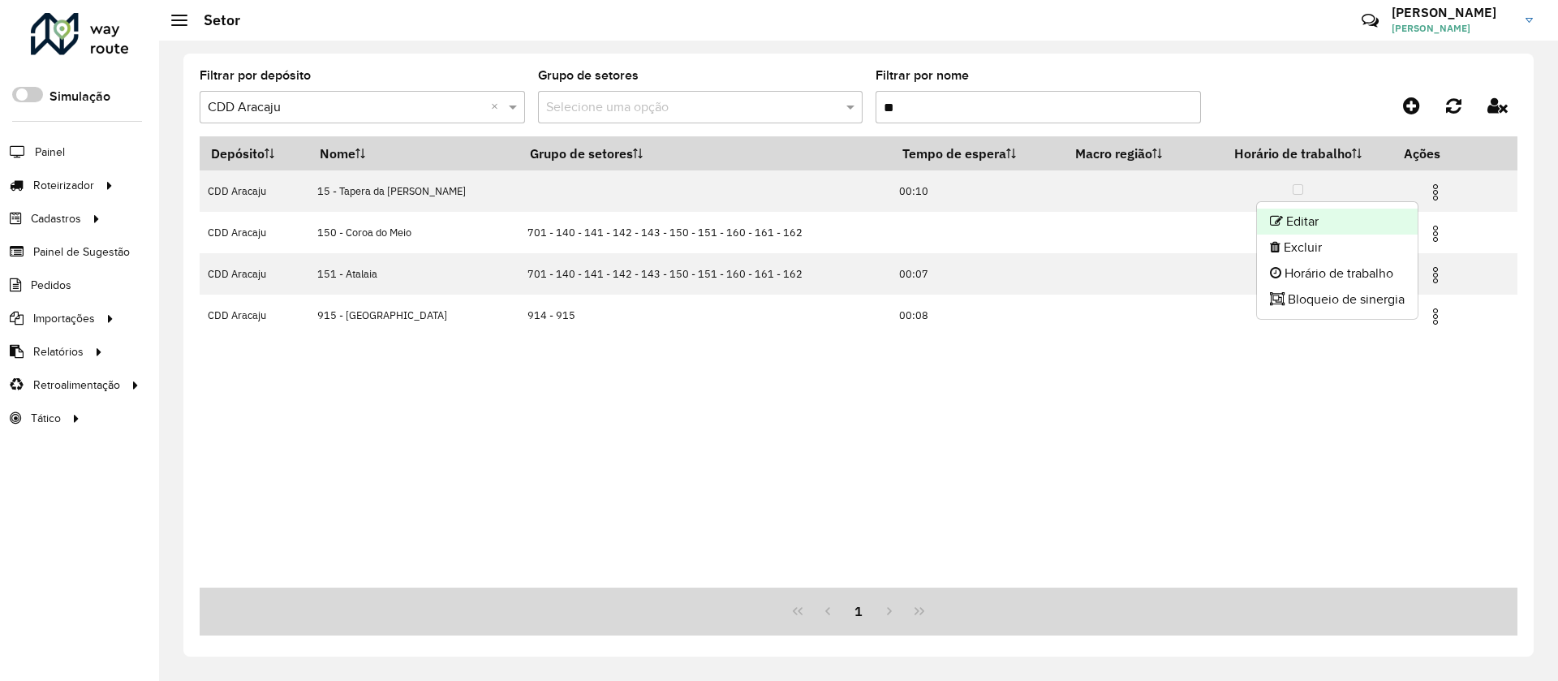
click at [1370, 221] on li "Editar" at bounding box center [1337, 222] width 161 height 26
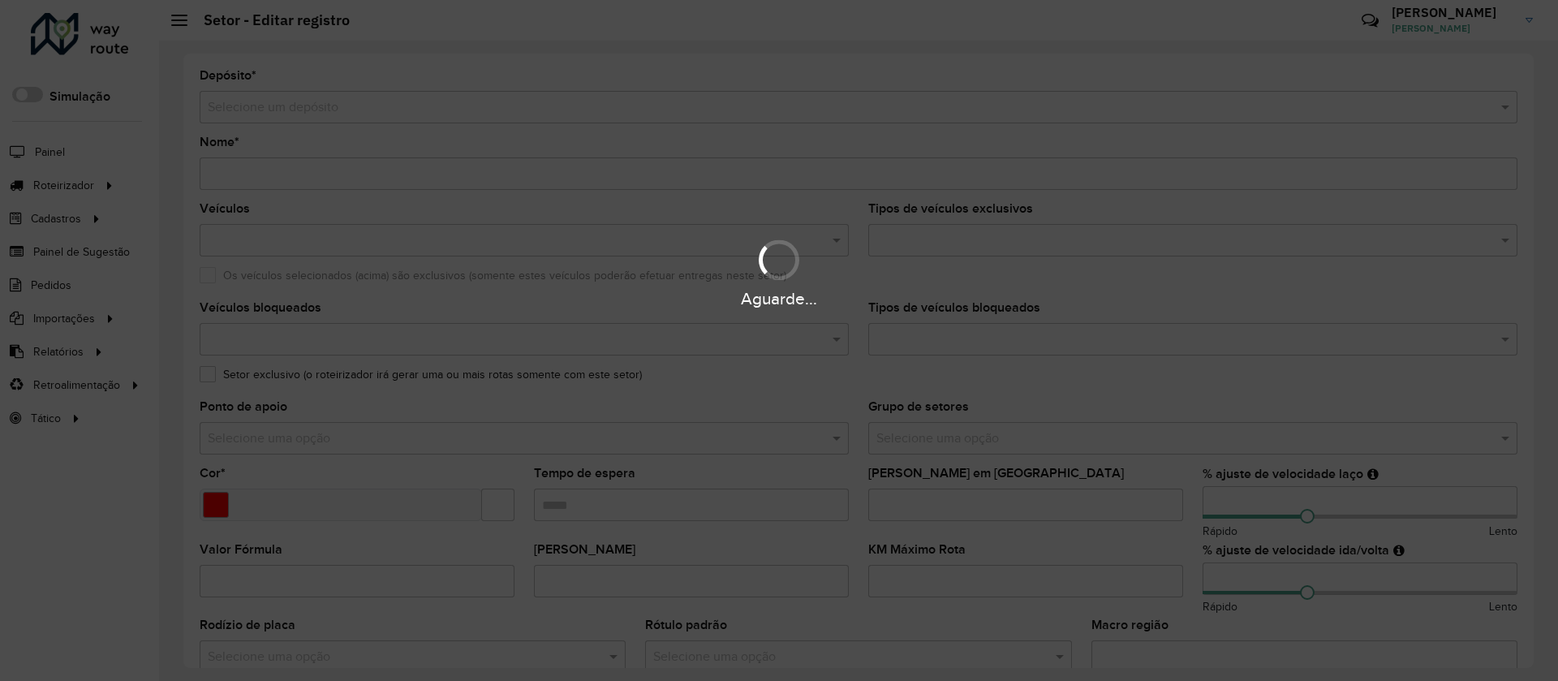
type input "**********"
type input "*******"
type input "*****"
type input "**"
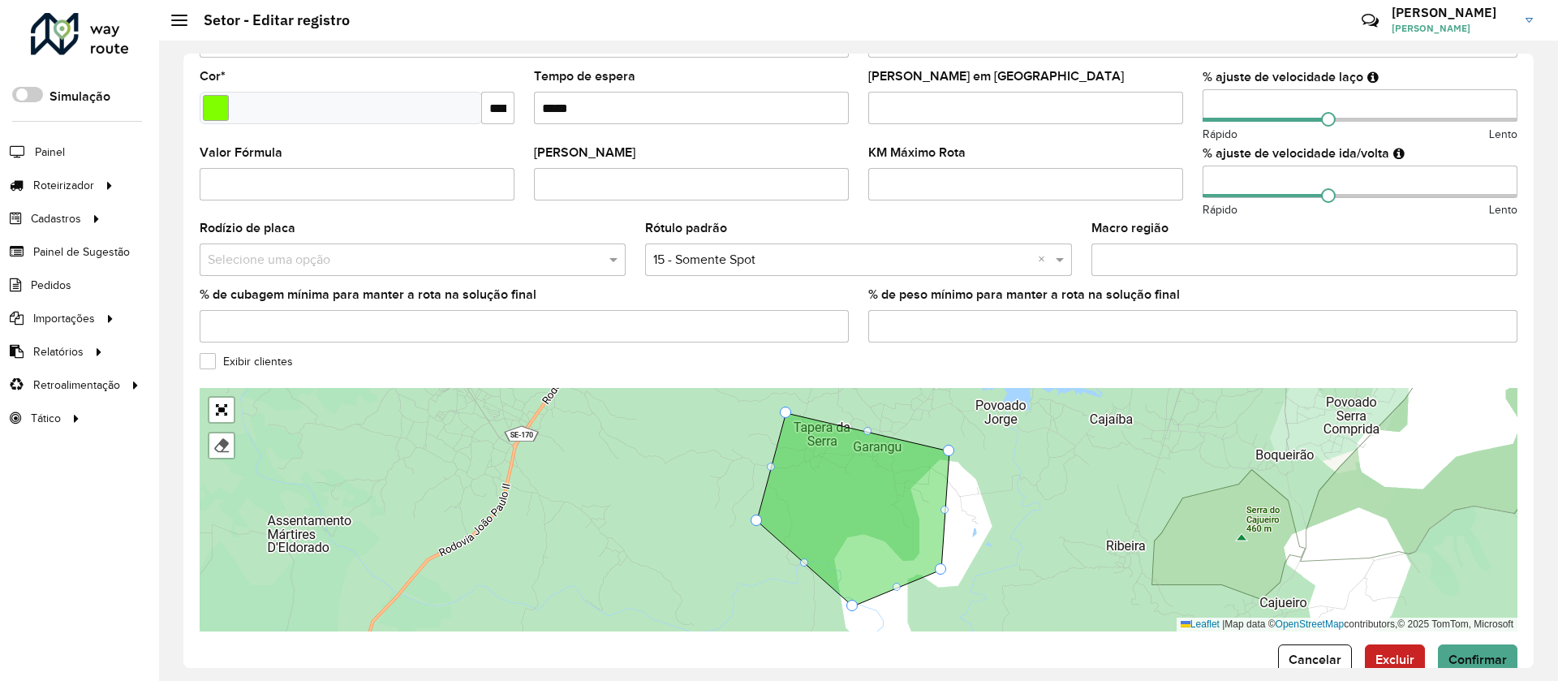
scroll to position [433, 0]
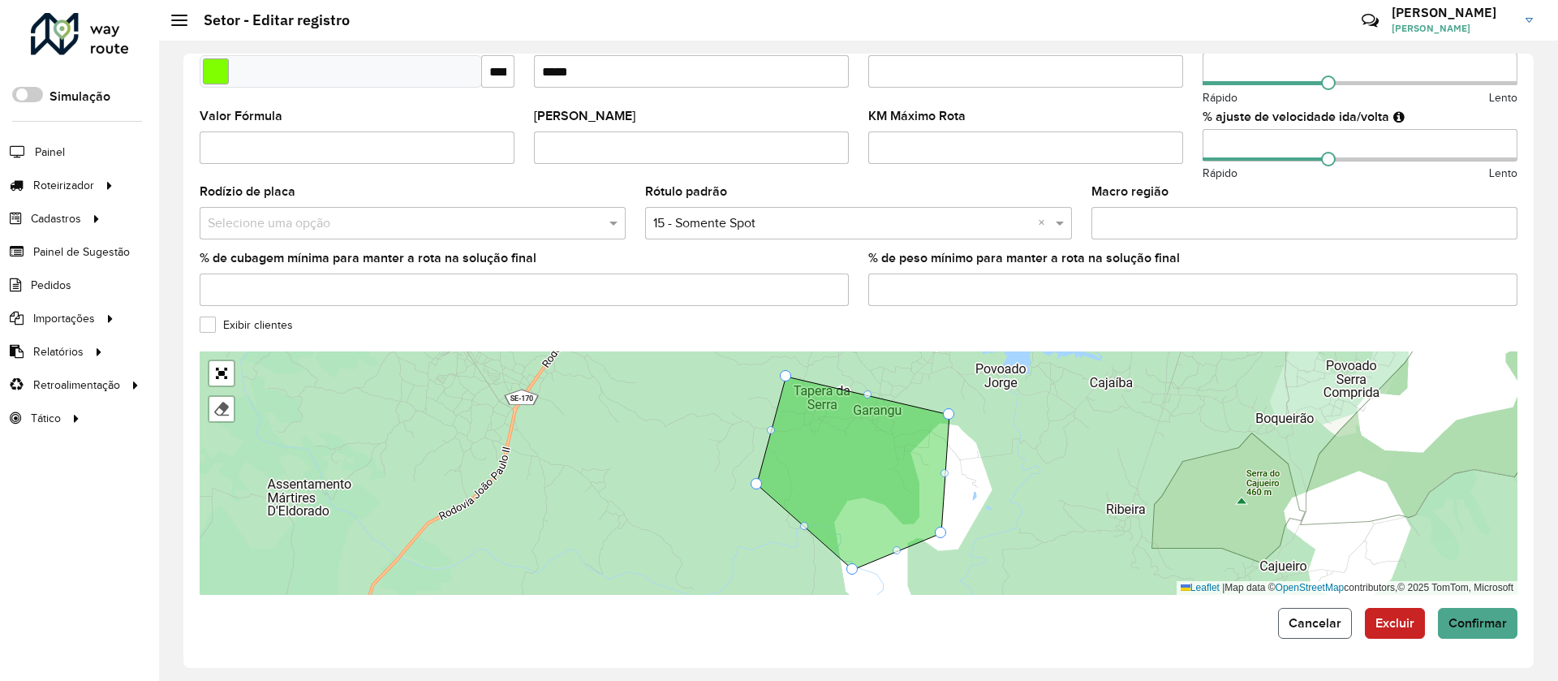
click at [1330, 630] on button "Cancelar" at bounding box center [1315, 623] width 74 height 31
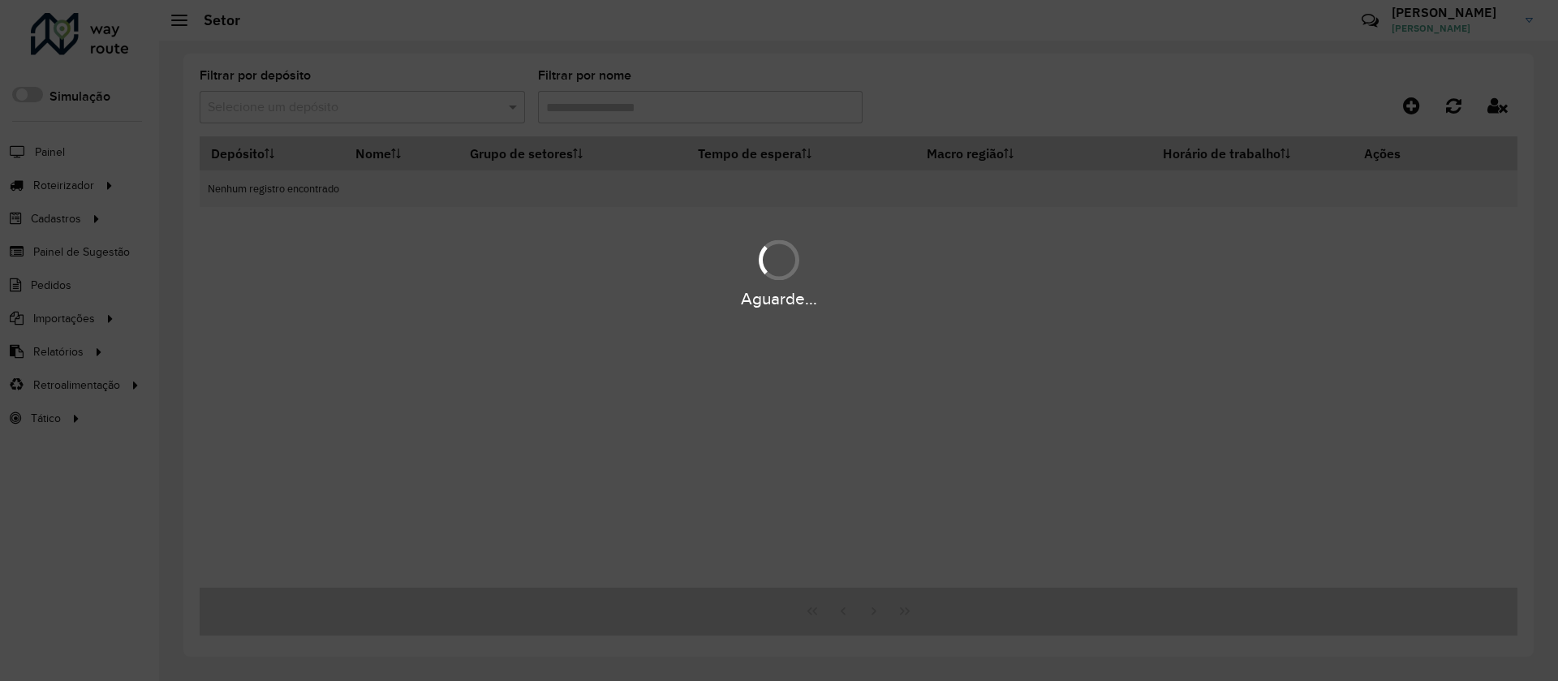
type input "**"
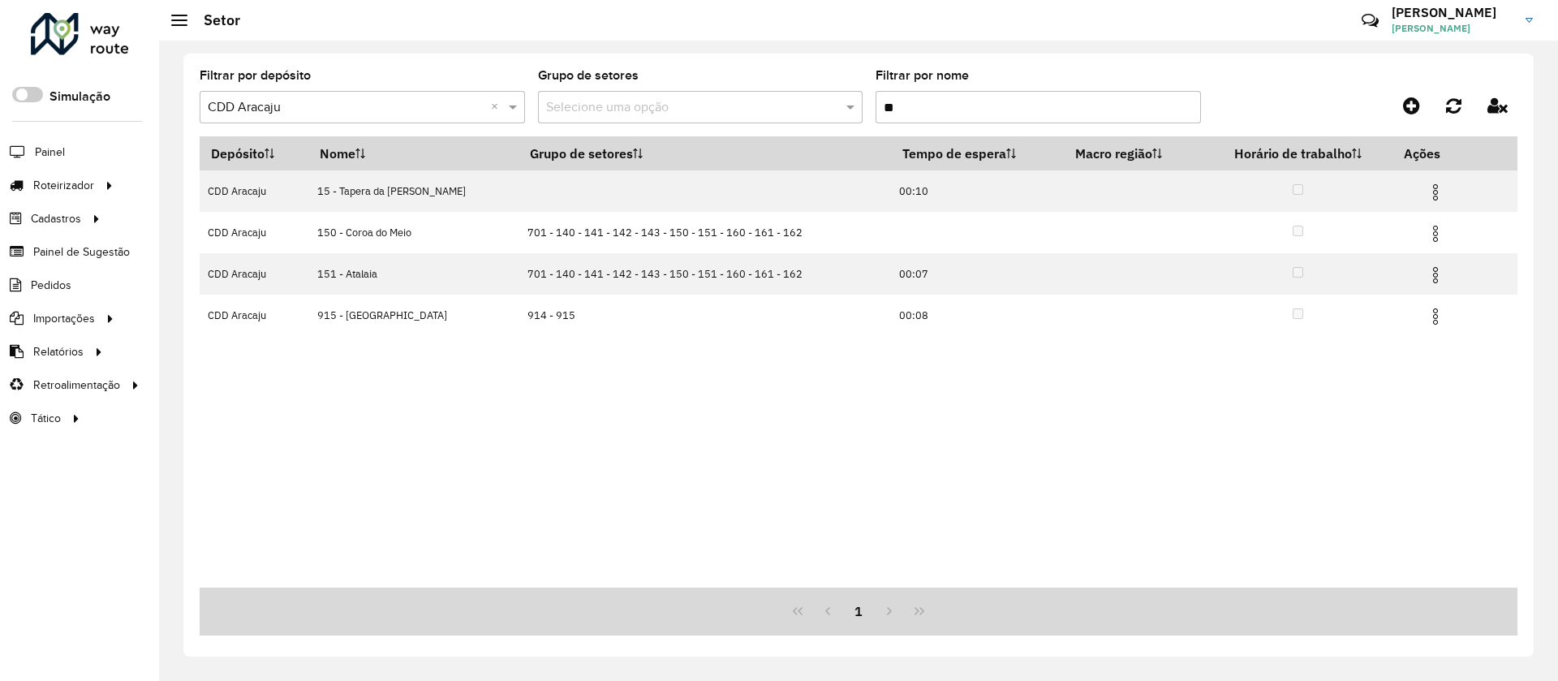
drag, startPoint x: 917, startPoint y: 98, endPoint x: 821, endPoint y: 101, distance: 95.8
click at [821, 101] on formly-group "Filtrar por depósito Selecione um depósito × CDD Aracaju × Grupo de setores Sel…" at bounding box center [687, 103] width 975 height 67
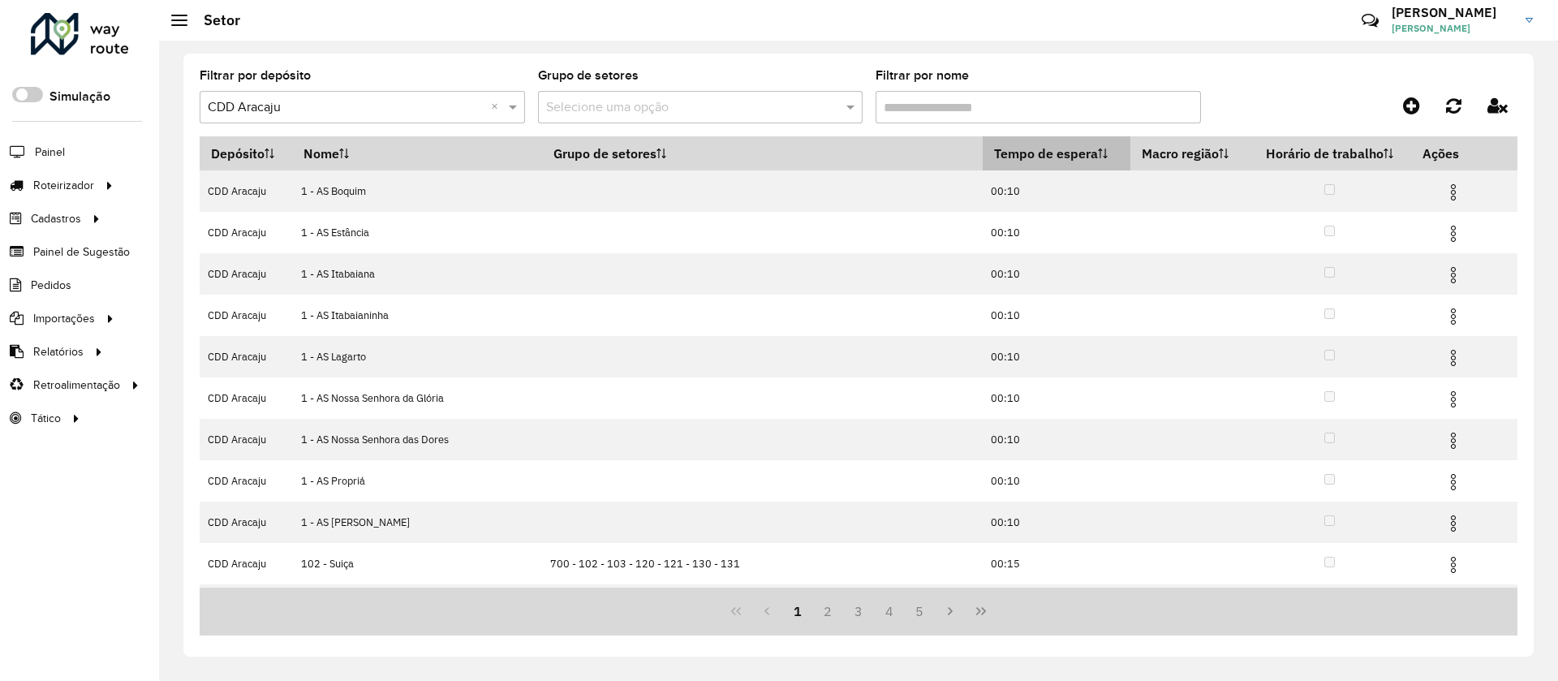
click at [993, 153] on th "Tempo de espera" at bounding box center [1057, 153] width 148 height 34
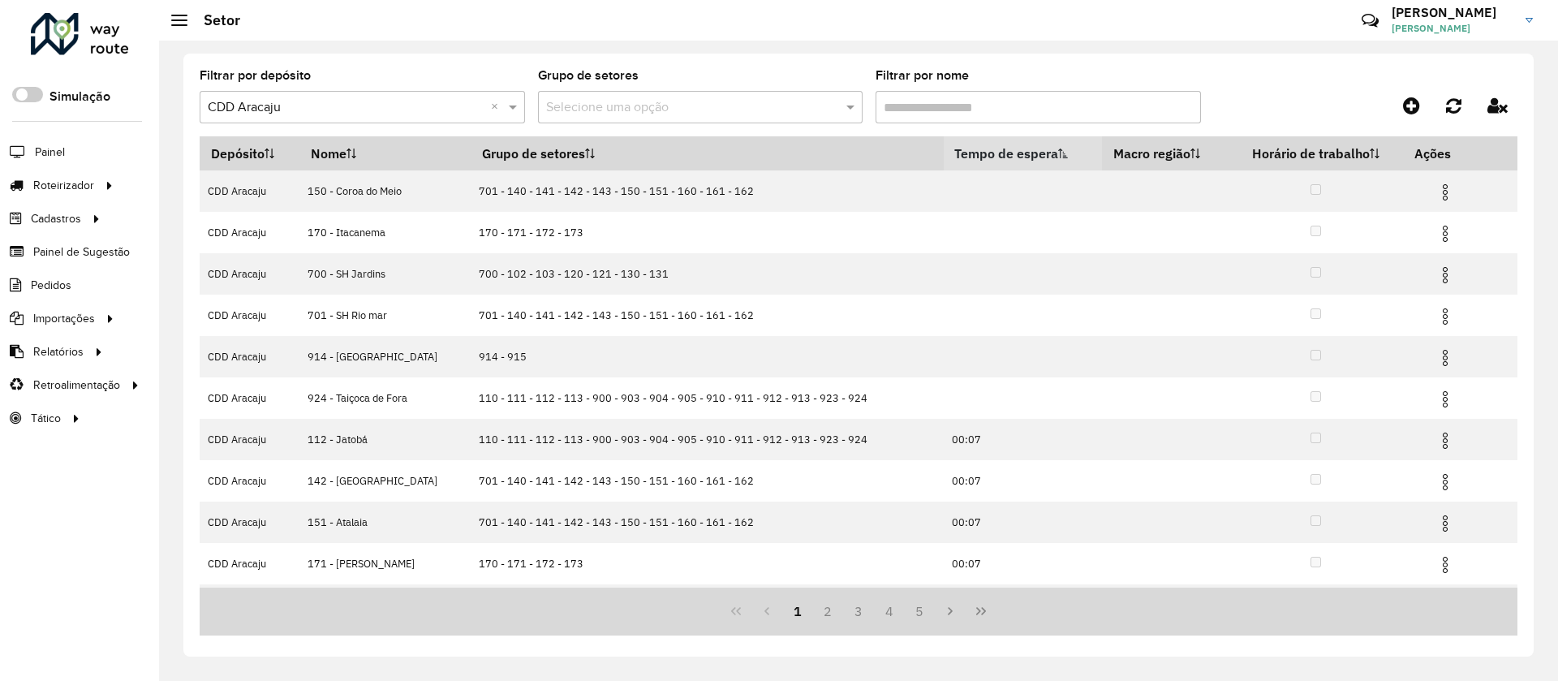
click at [993, 157] on th "Tempo de espera" at bounding box center [1023, 153] width 158 height 34
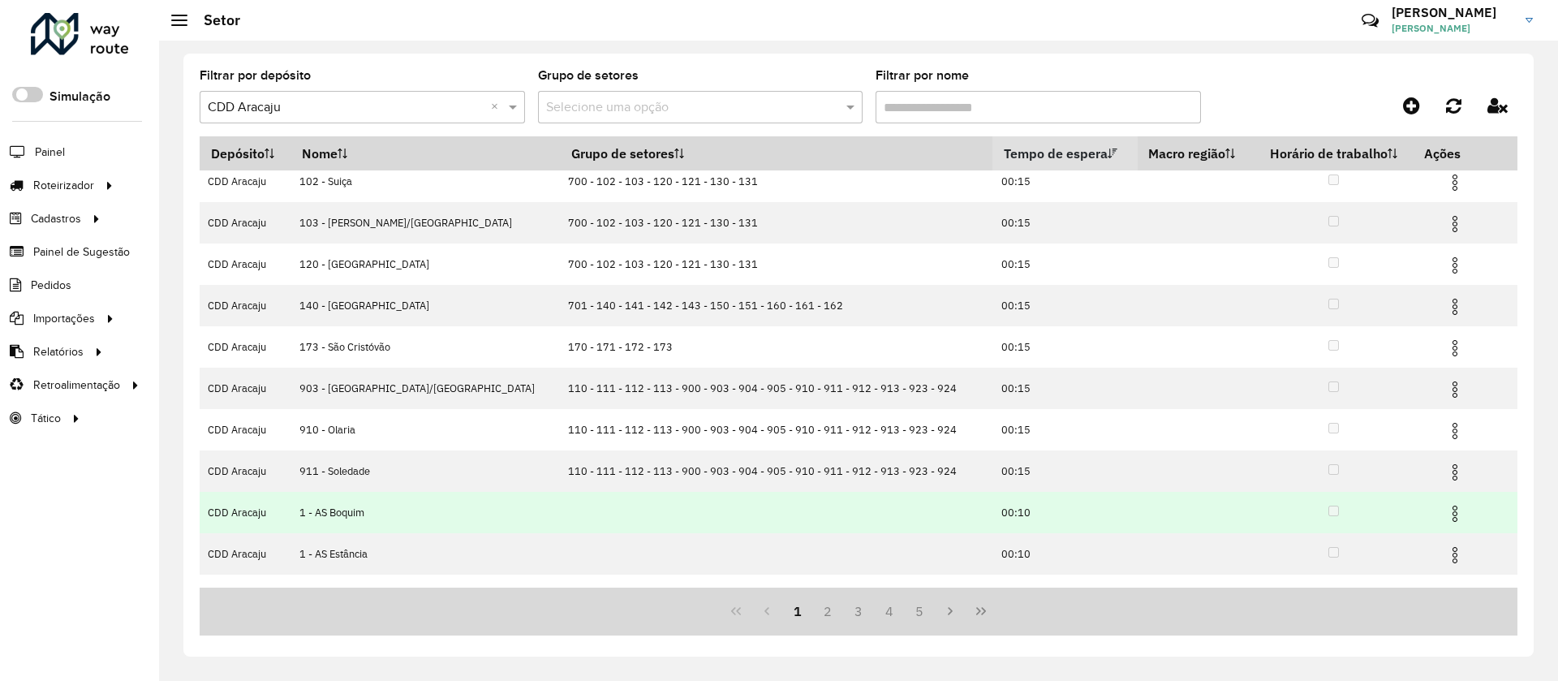
scroll to position [80, 0]
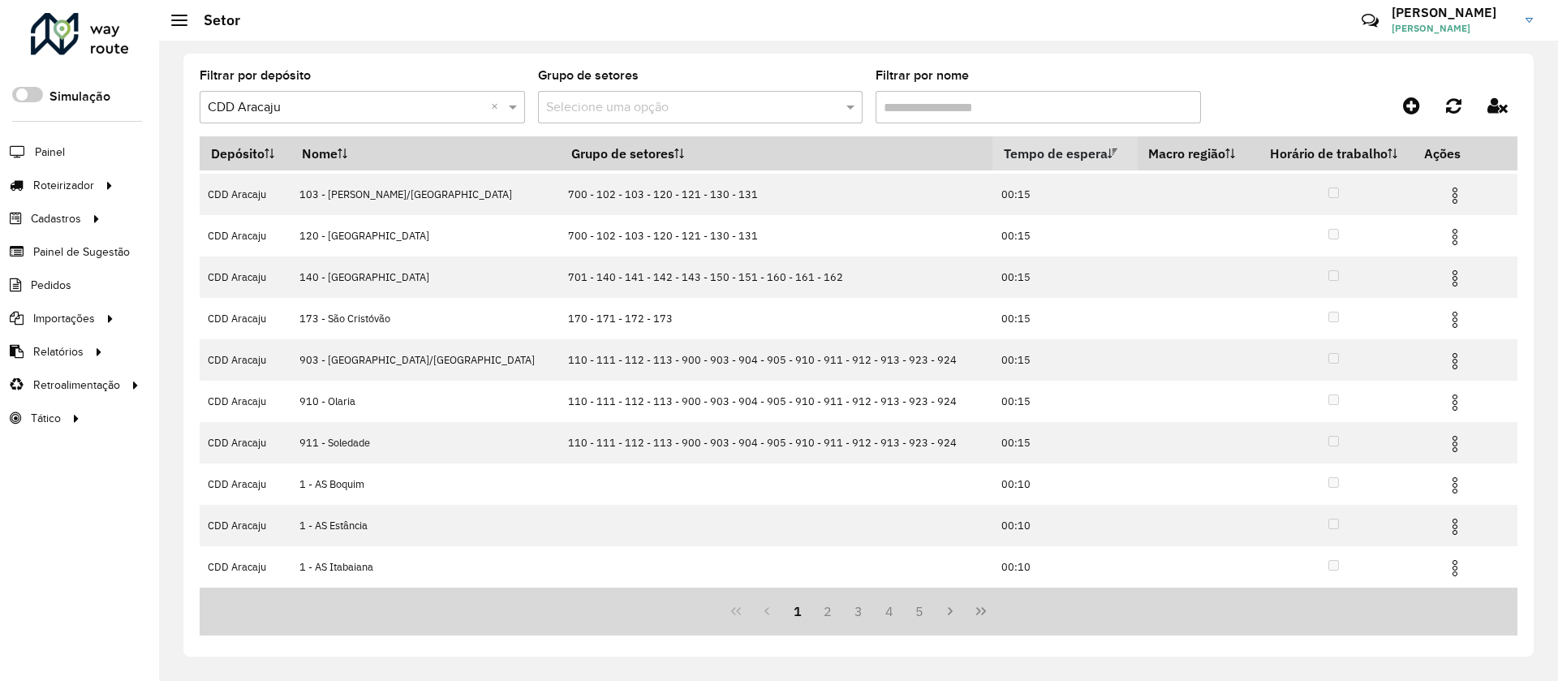
click at [1005, 142] on th "Tempo de espera" at bounding box center [1065, 153] width 144 height 34
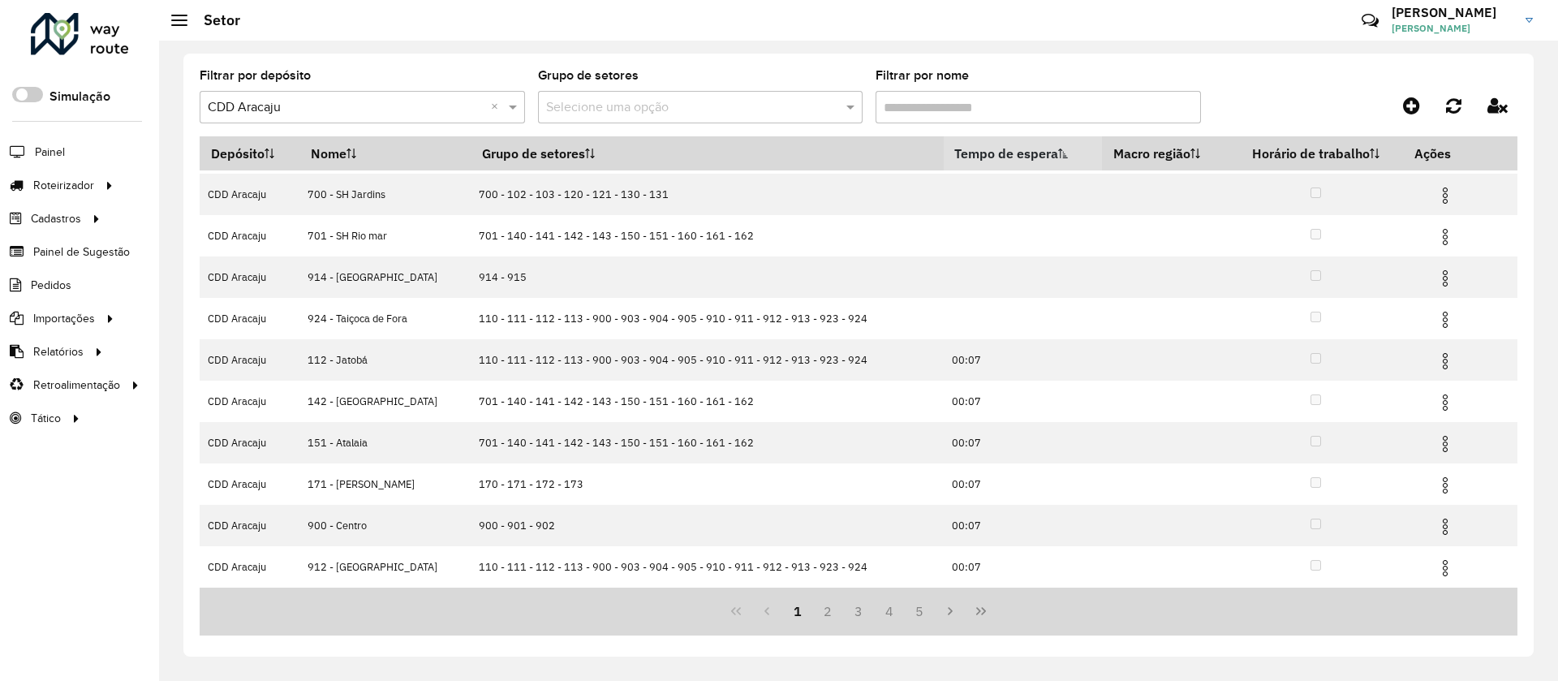
scroll to position [0, 0]
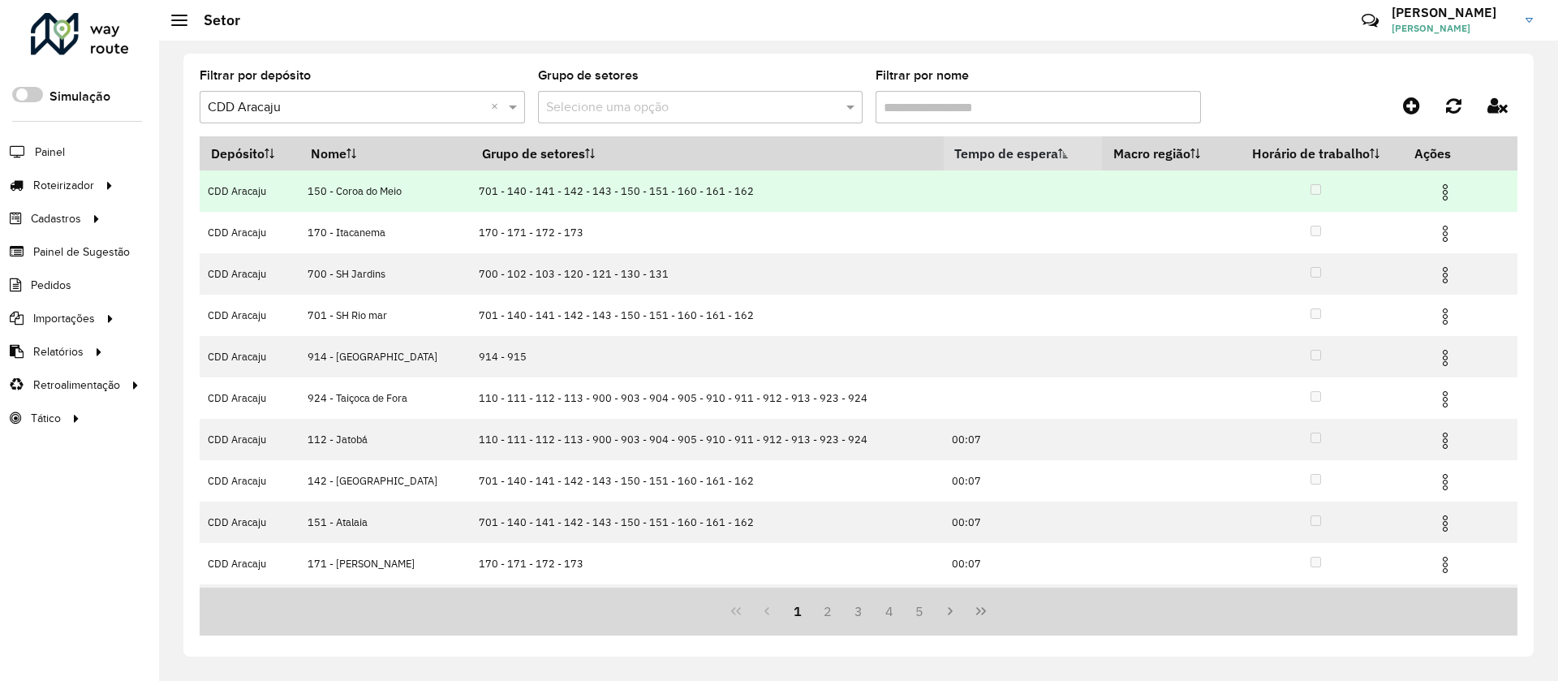
click at [1440, 193] on img at bounding box center [1445, 192] width 19 height 19
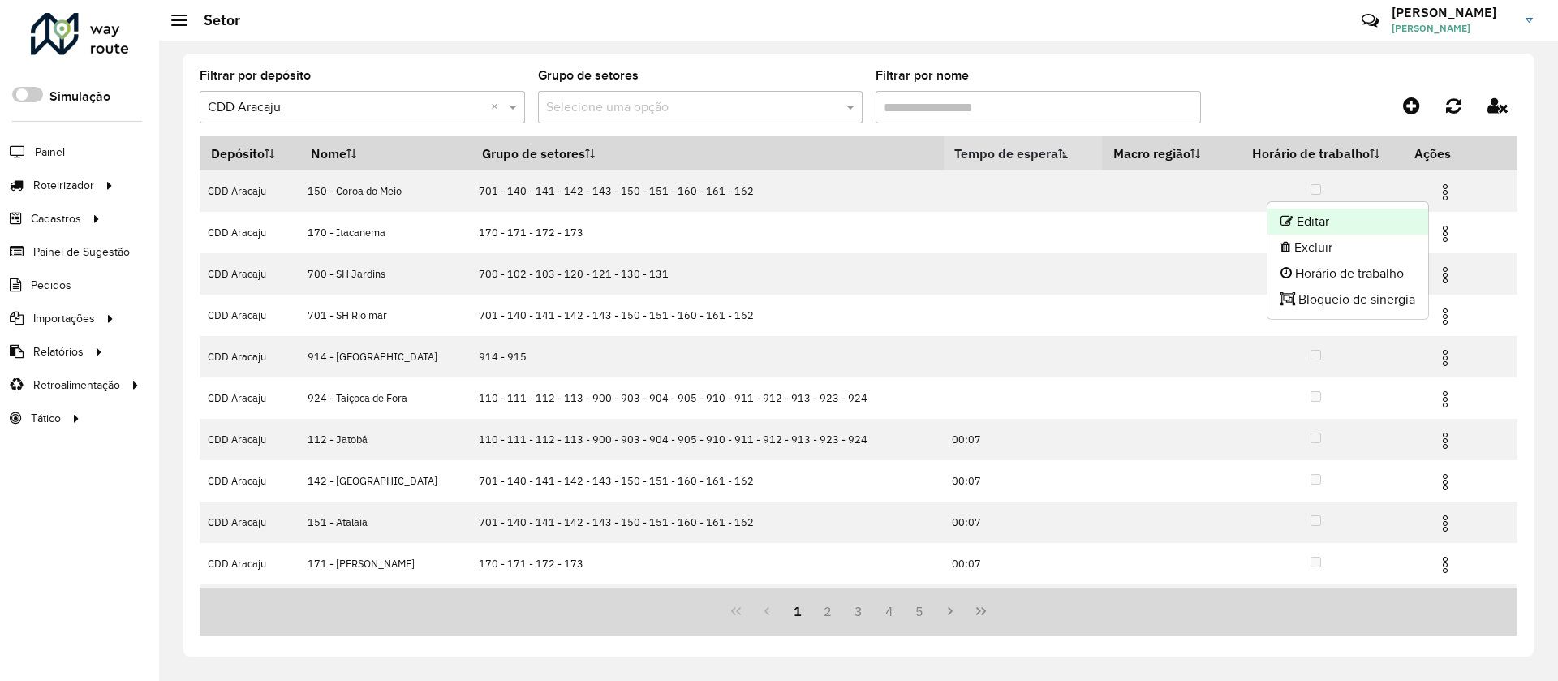
click at [1350, 221] on li "Editar" at bounding box center [1348, 222] width 161 height 26
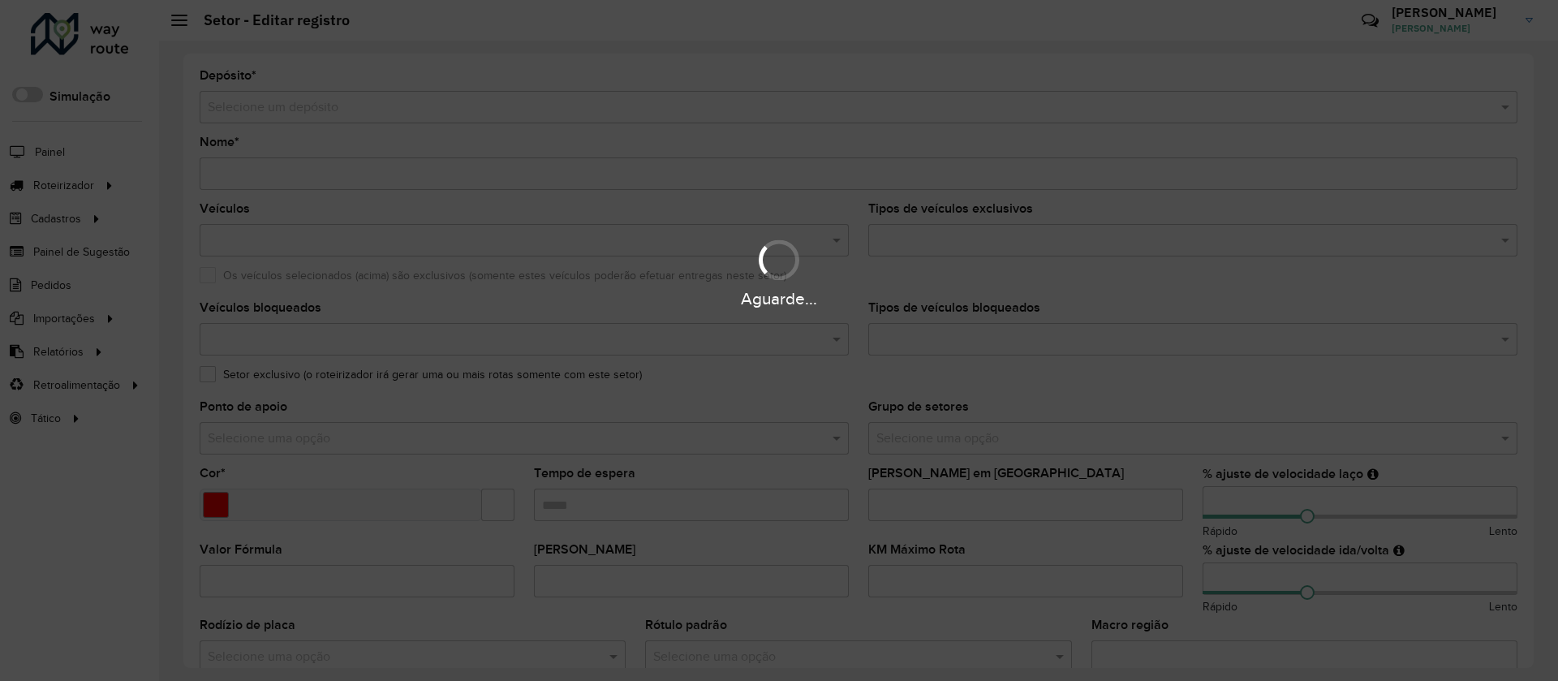
type input "**********"
type input "*******"
type input "***"
type input "**"
click at [708, 502] on div "Aguarde..." at bounding box center [779, 340] width 1558 height 681
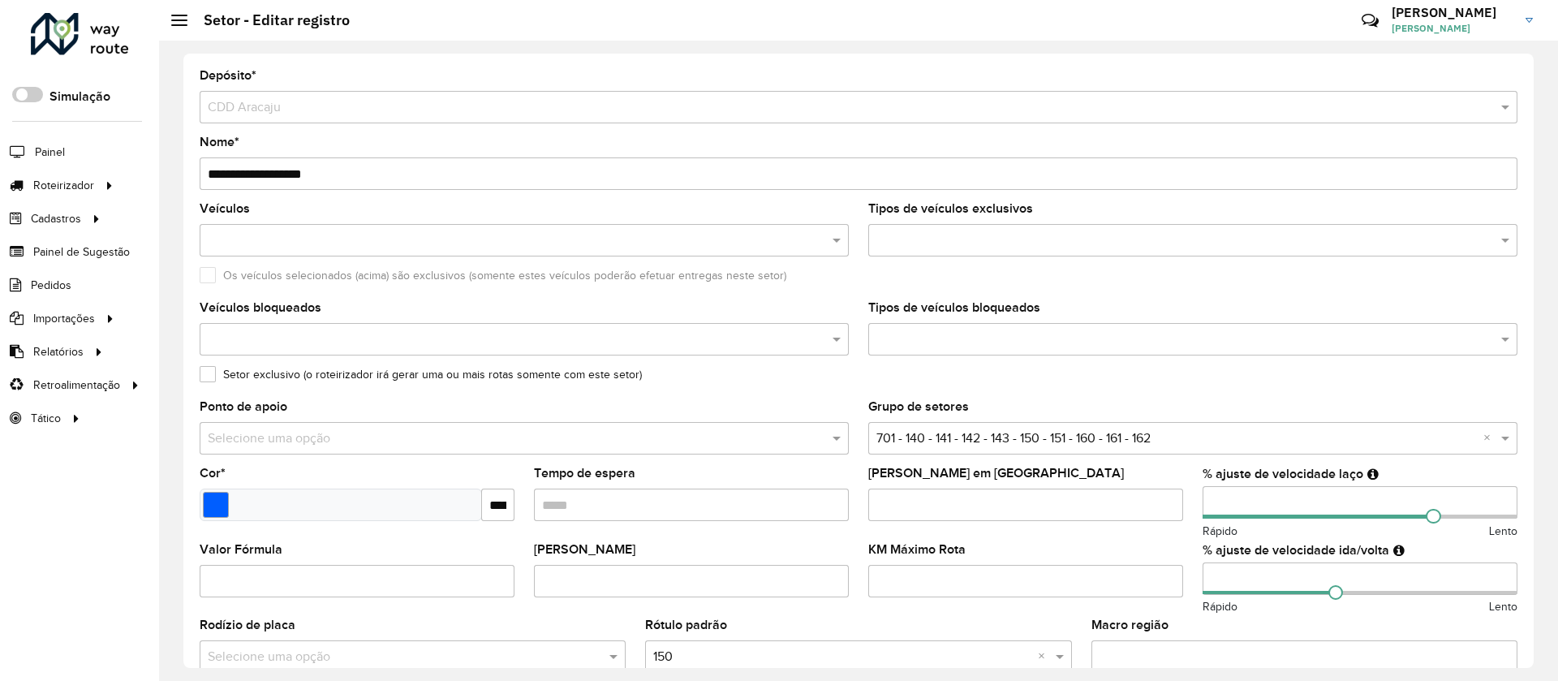
click at [708, 502] on input "Tempo de espera" at bounding box center [691, 505] width 315 height 32
type input "*****"
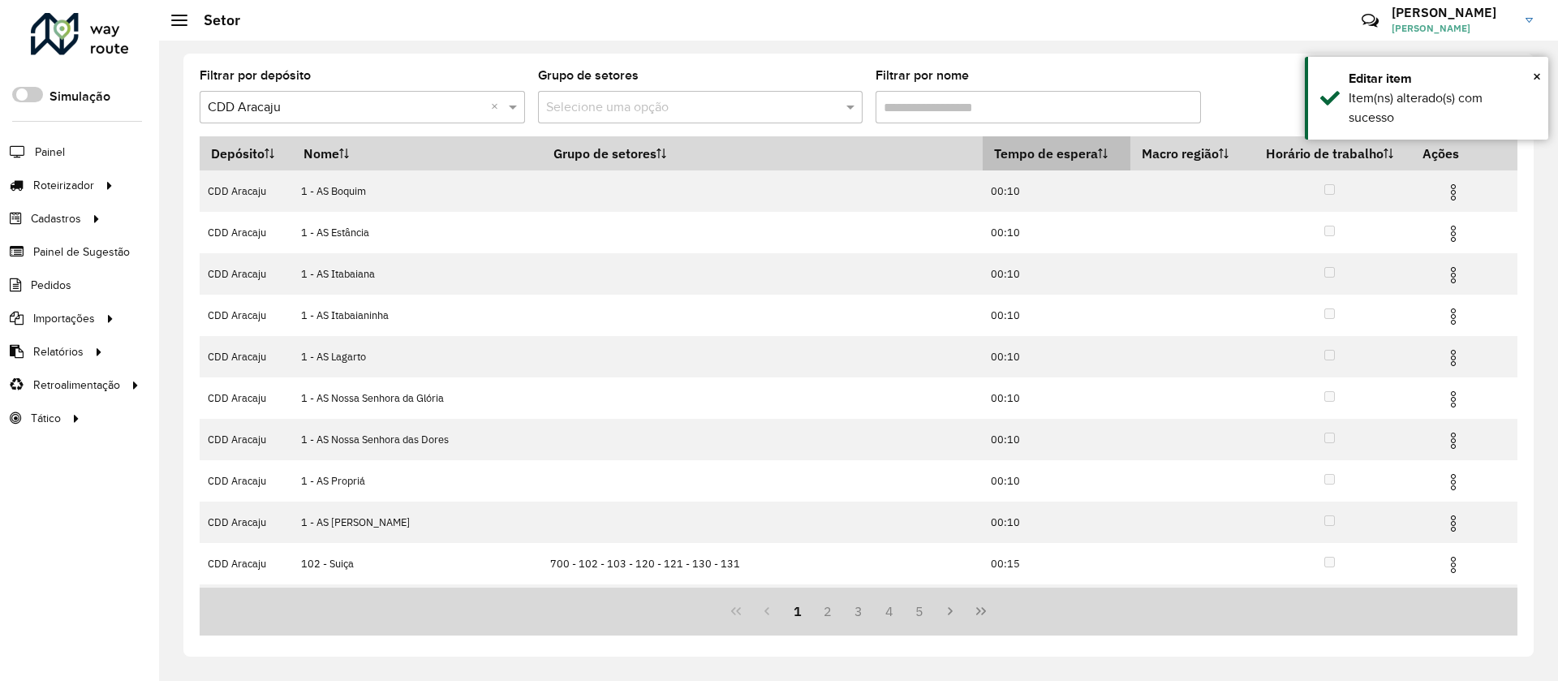
click at [1015, 166] on th "Tempo de espera" at bounding box center [1057, 153] width 148 height 34
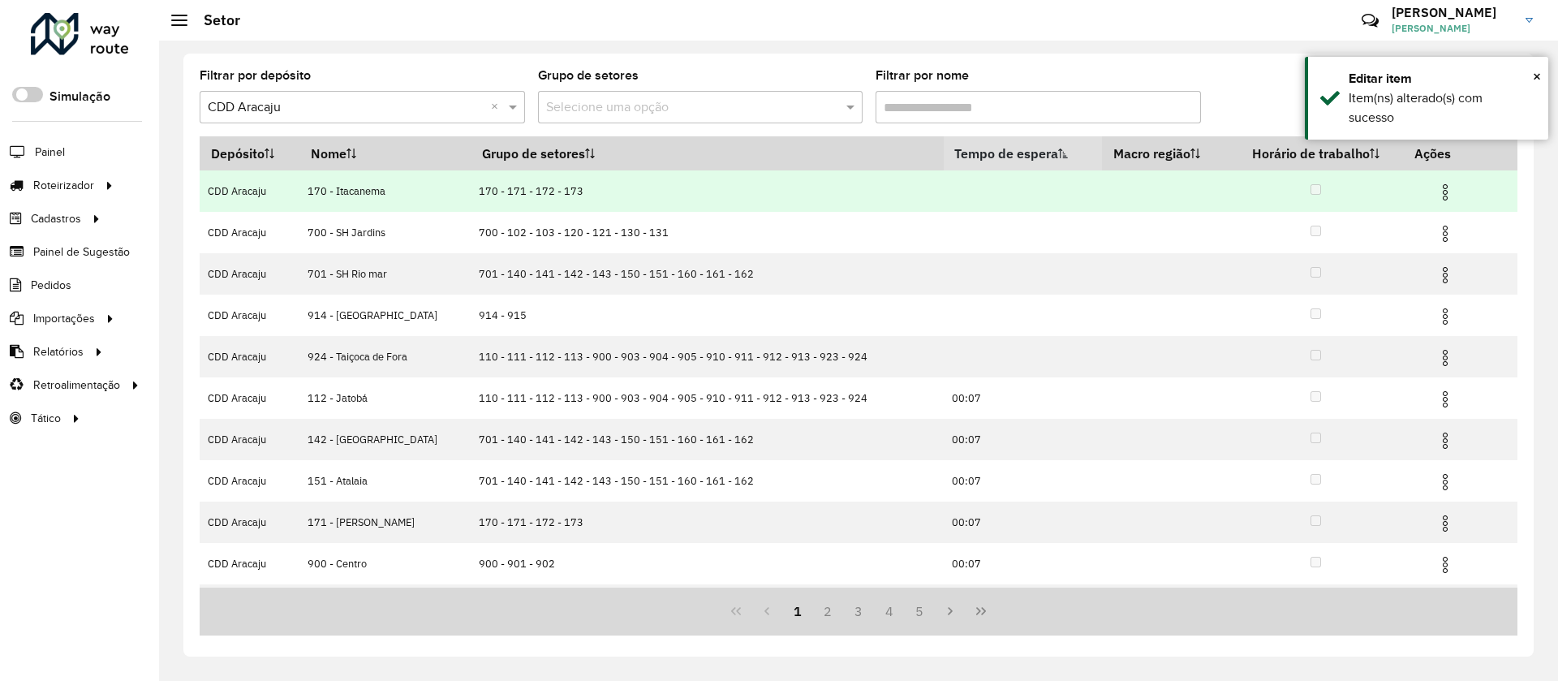
click at [1440, 190] on img at bounding box center [1445, 192] width 19 height 19
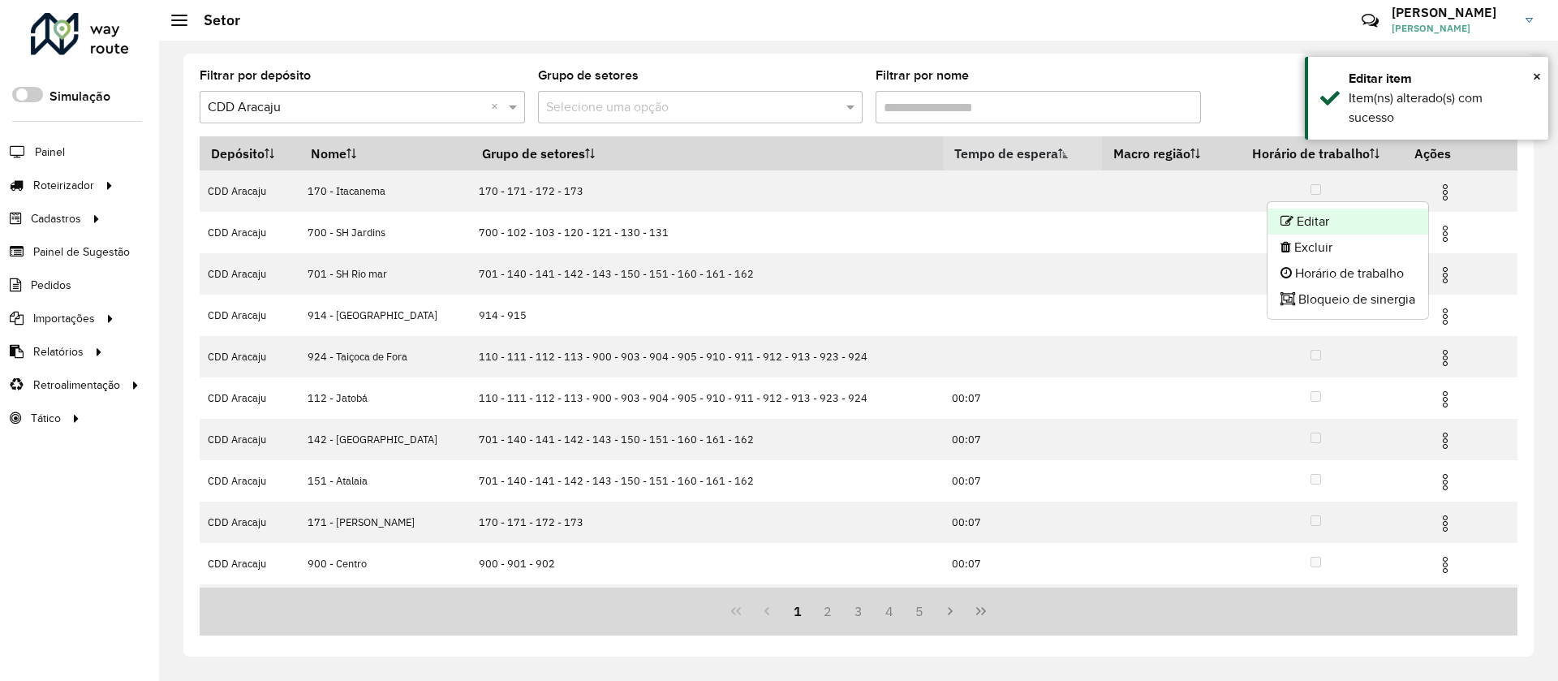
click at [1409, 213] on li "Editar" at bounding box center [1348, 222] width 161 height 26
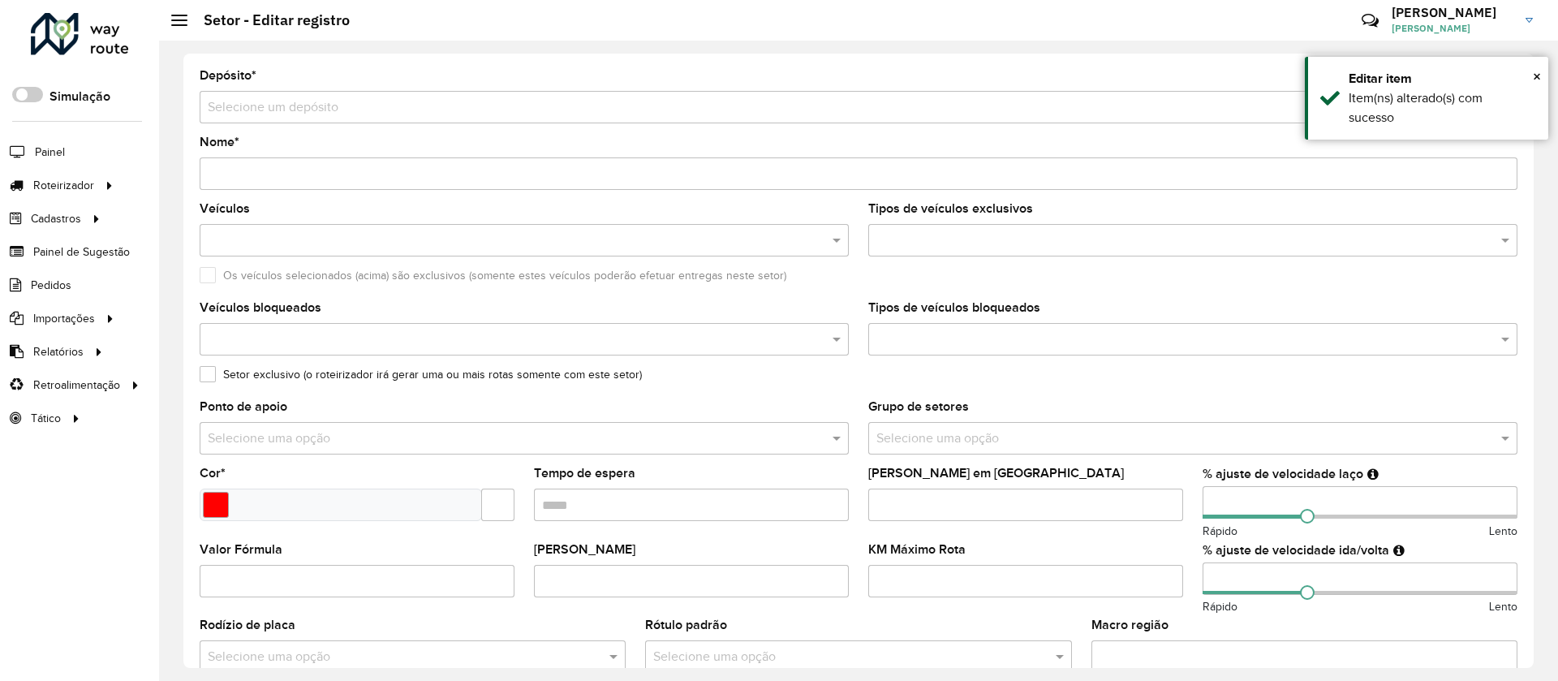
type input "**********"
type input "*******"
type input "**"
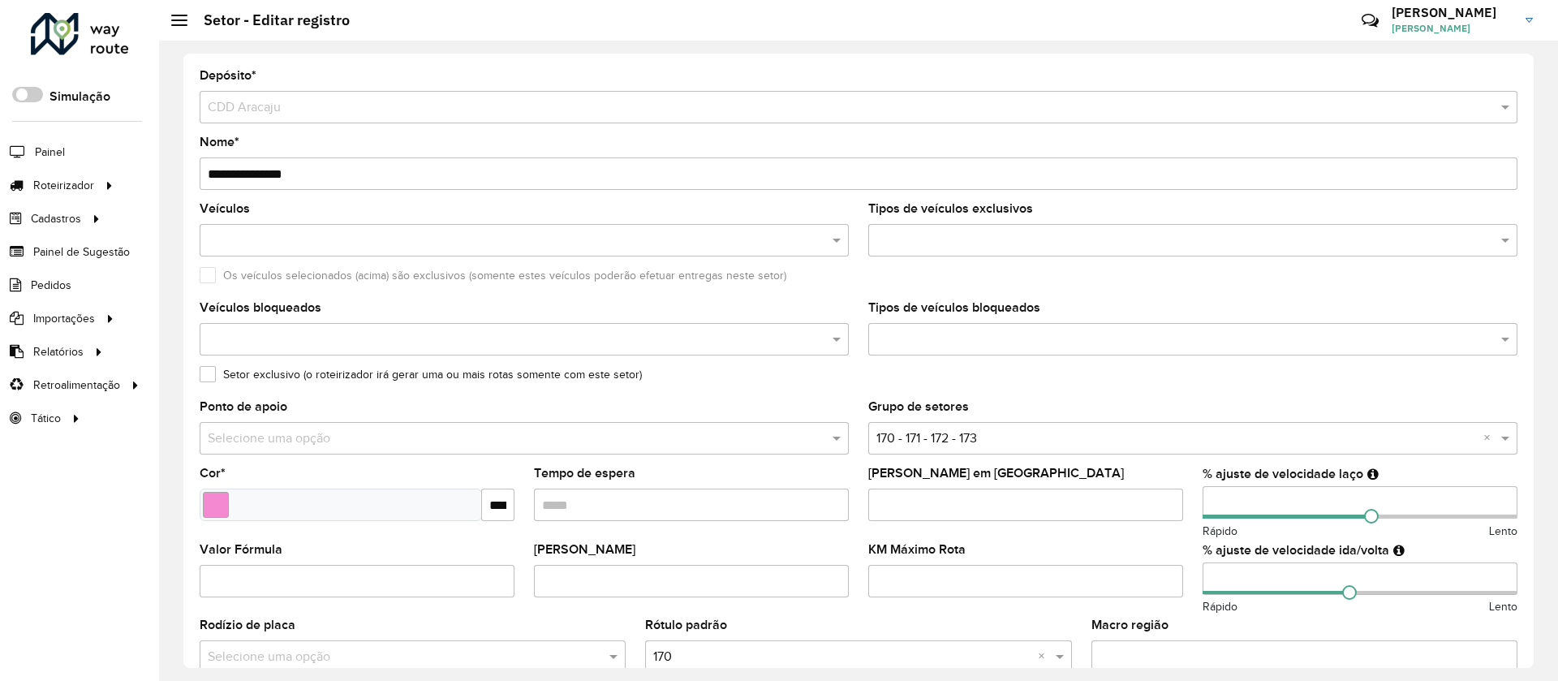
click at [598, 510] on input "Tempo de espera" at bounding box center [691, 505] width 315 height 32
type input "*****"
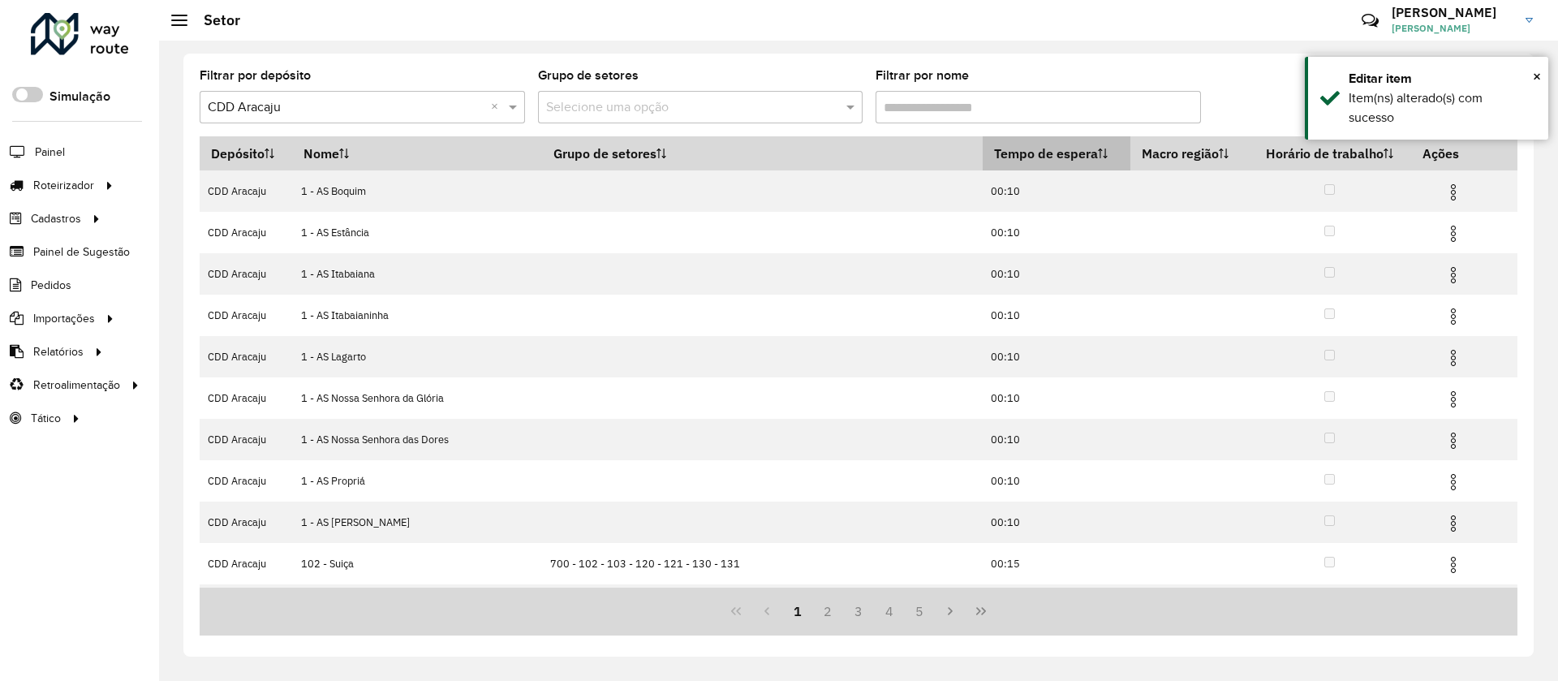
click at [995, 157] on th "Tempo de espera" at bounding box center [1057, 153] width 148 height 34
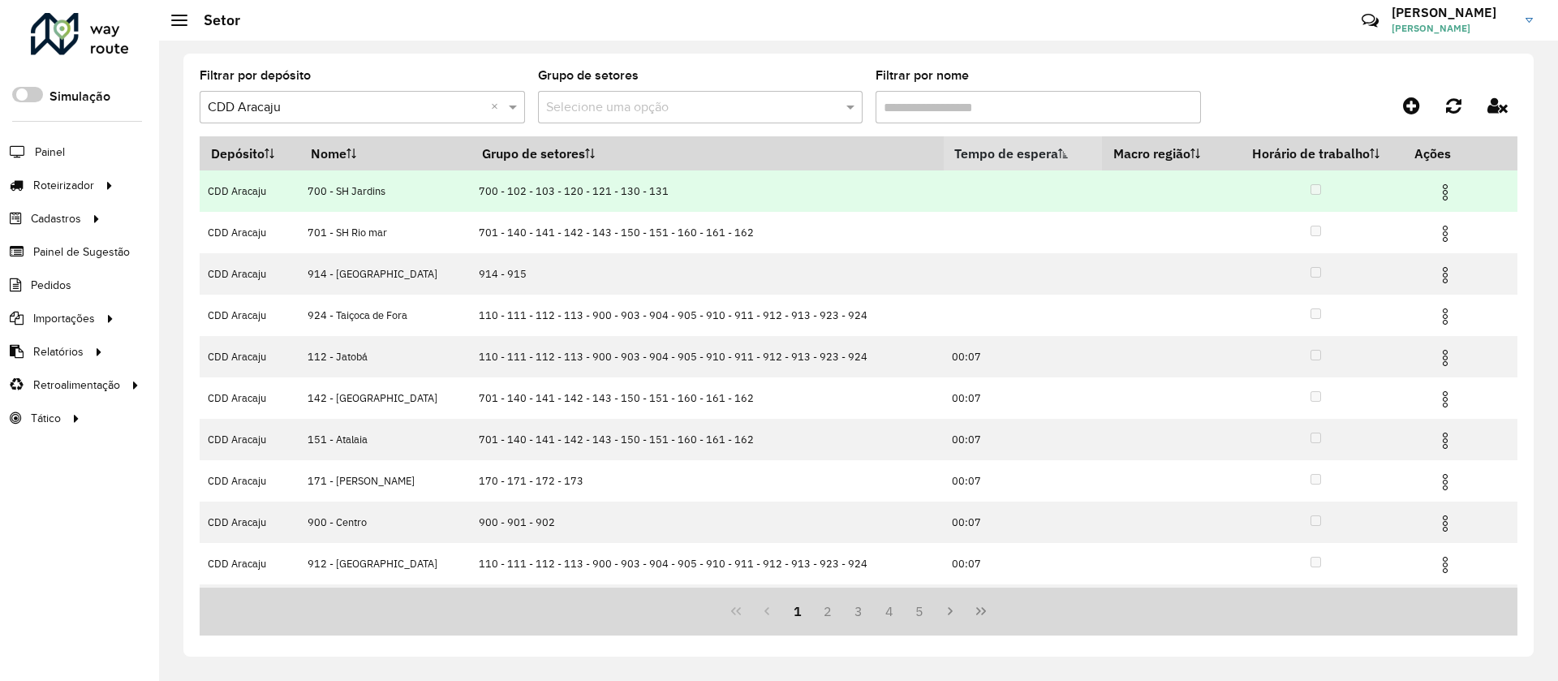
click at [1447, 194] on img at bounding box center [1445, 192] width 19 height 19
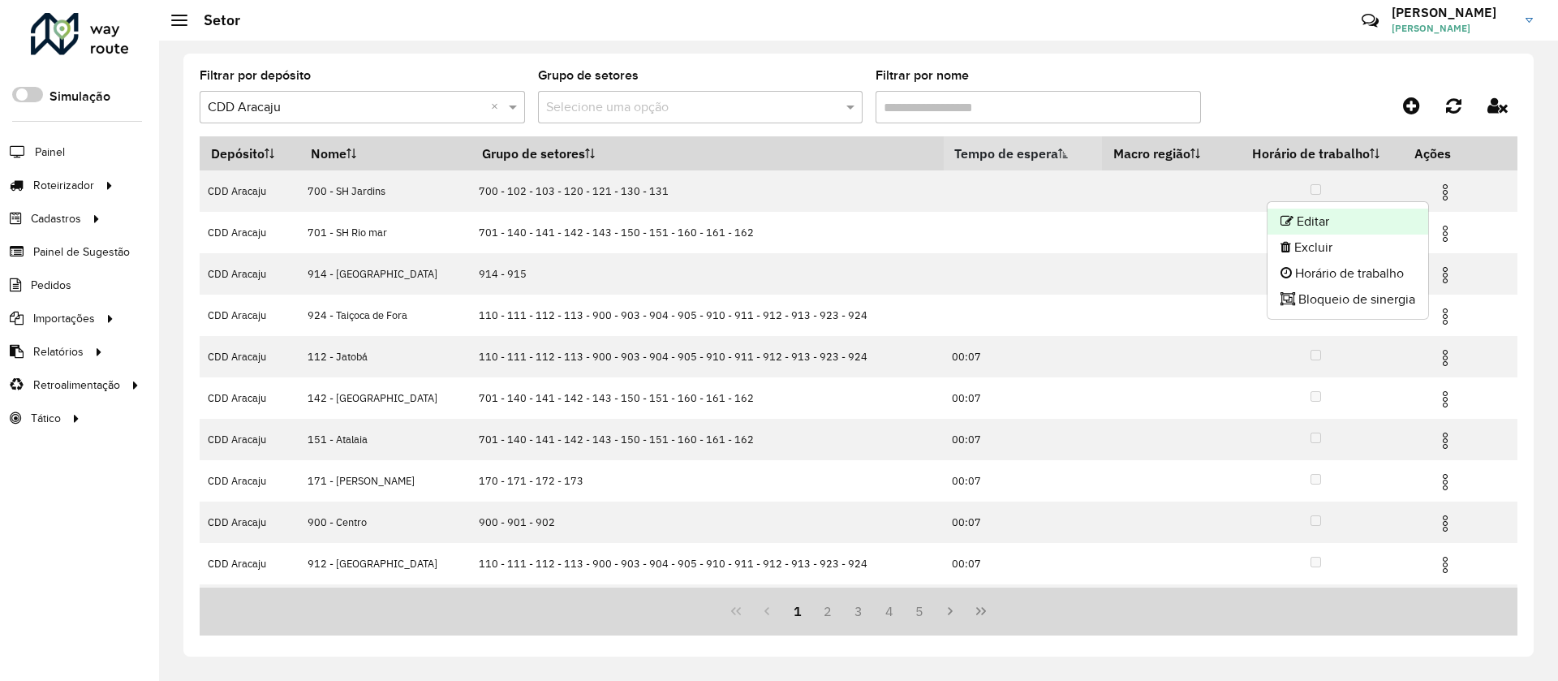
click at [1350, 218] on li "Editar" at bounding box center [1348, 222] width 161 height 26
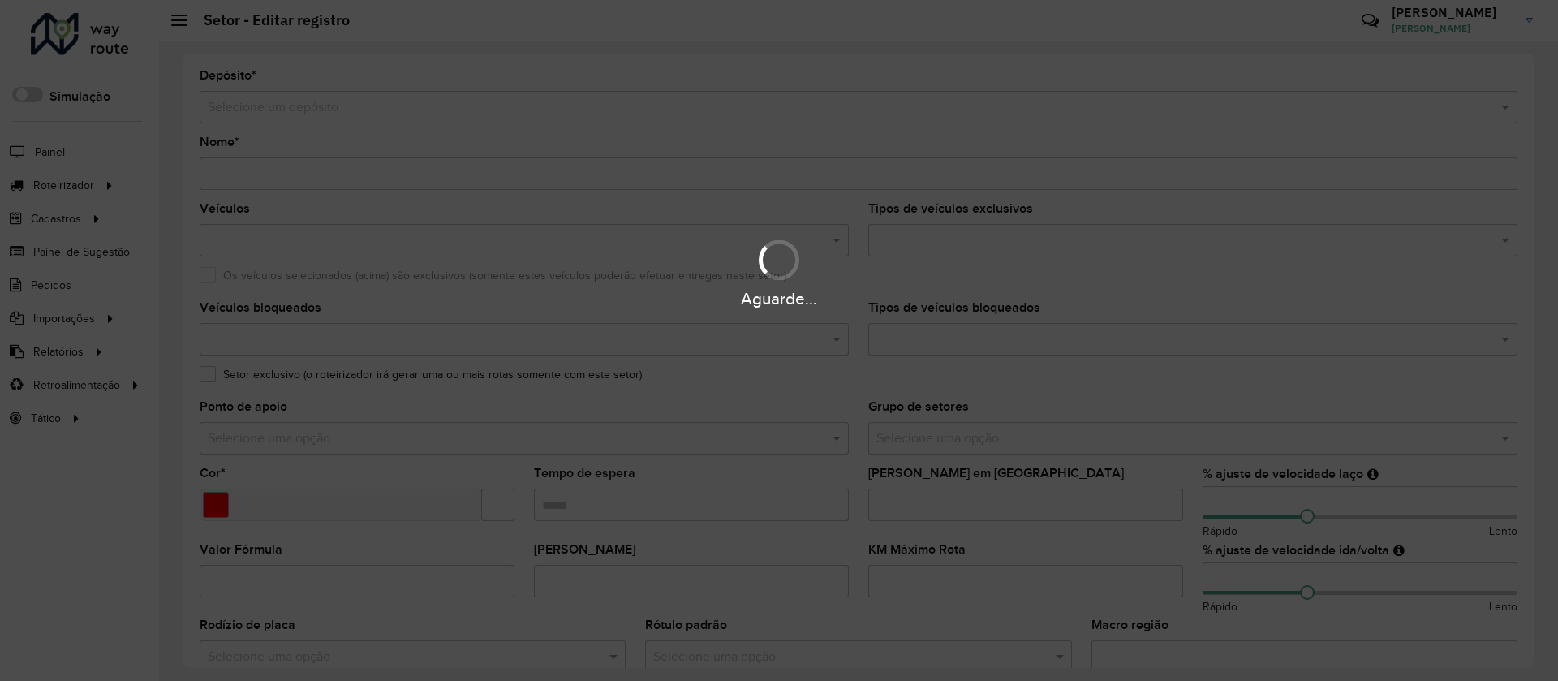
type input "**********"
type input "*******"
type input "**"
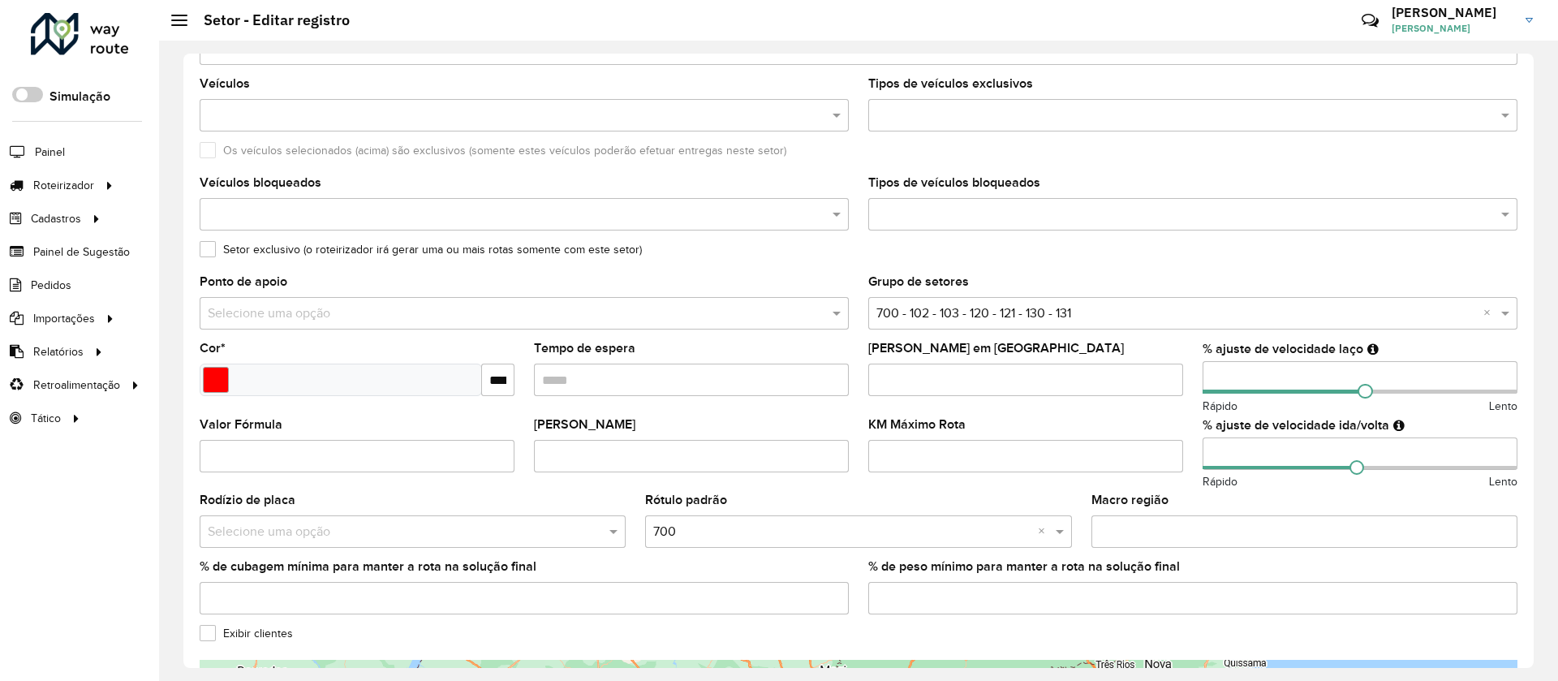
scroll to position [243, 0]
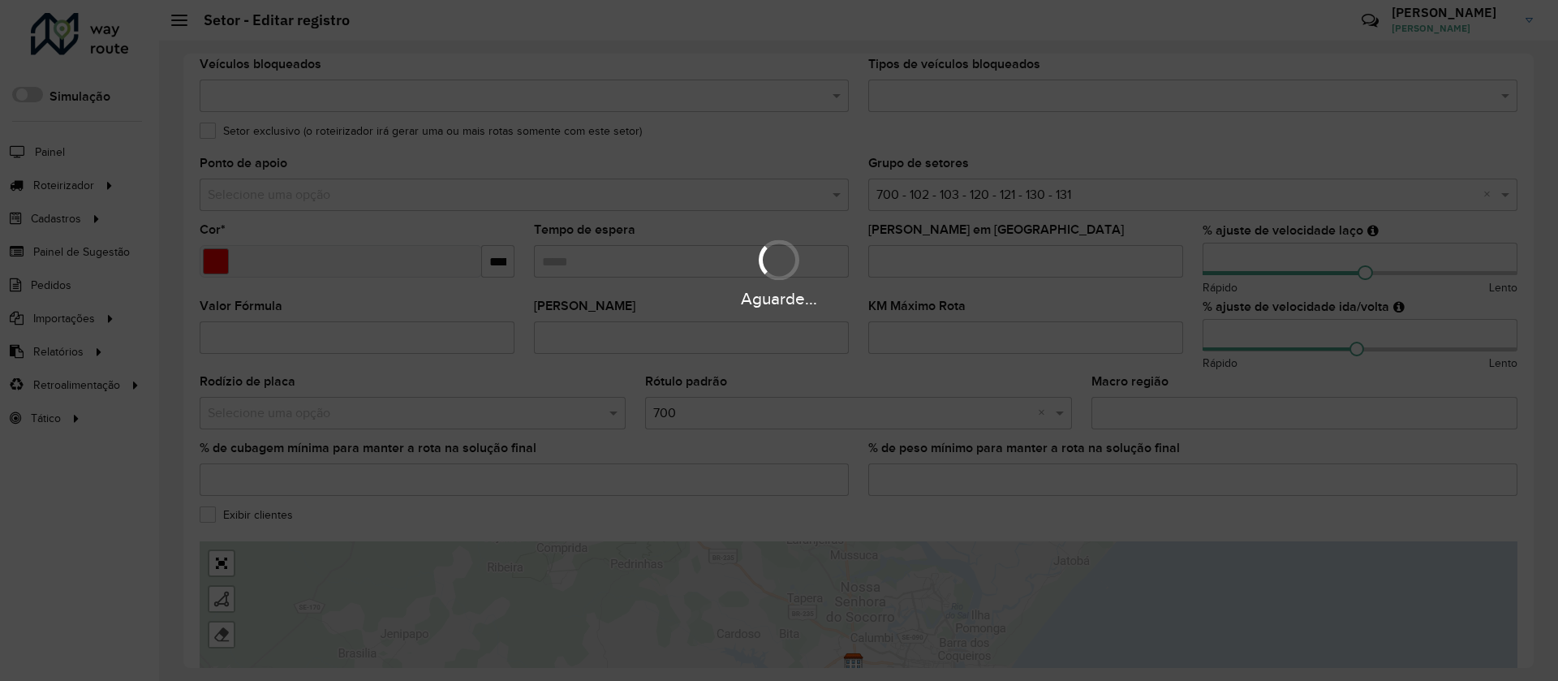
click at [682, 264] on div "Aguarde..." at bounding box center [779, 272] width 1558 height 77
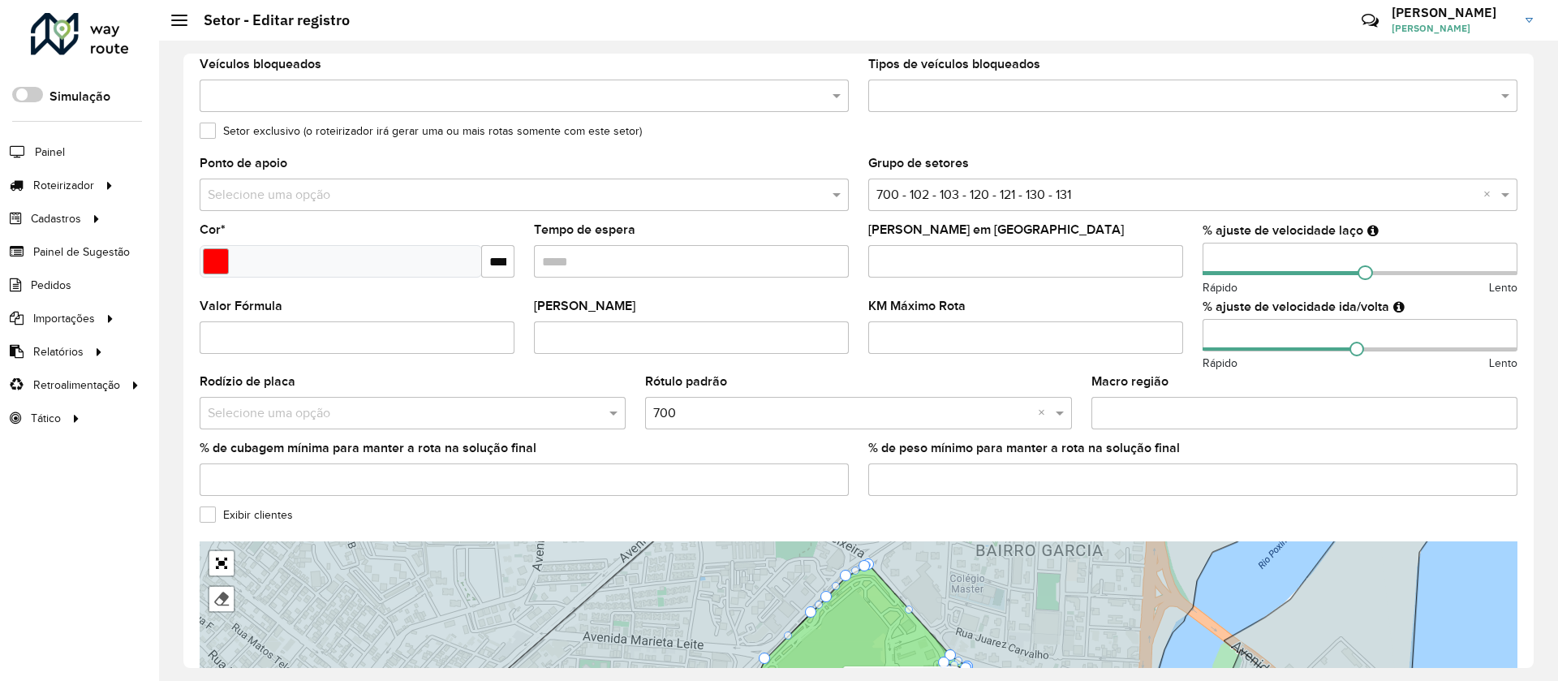
click at [683, 264] on input "Tempo de espera" at bounding box center [691, 261] width 315 height 32
type input "*****"
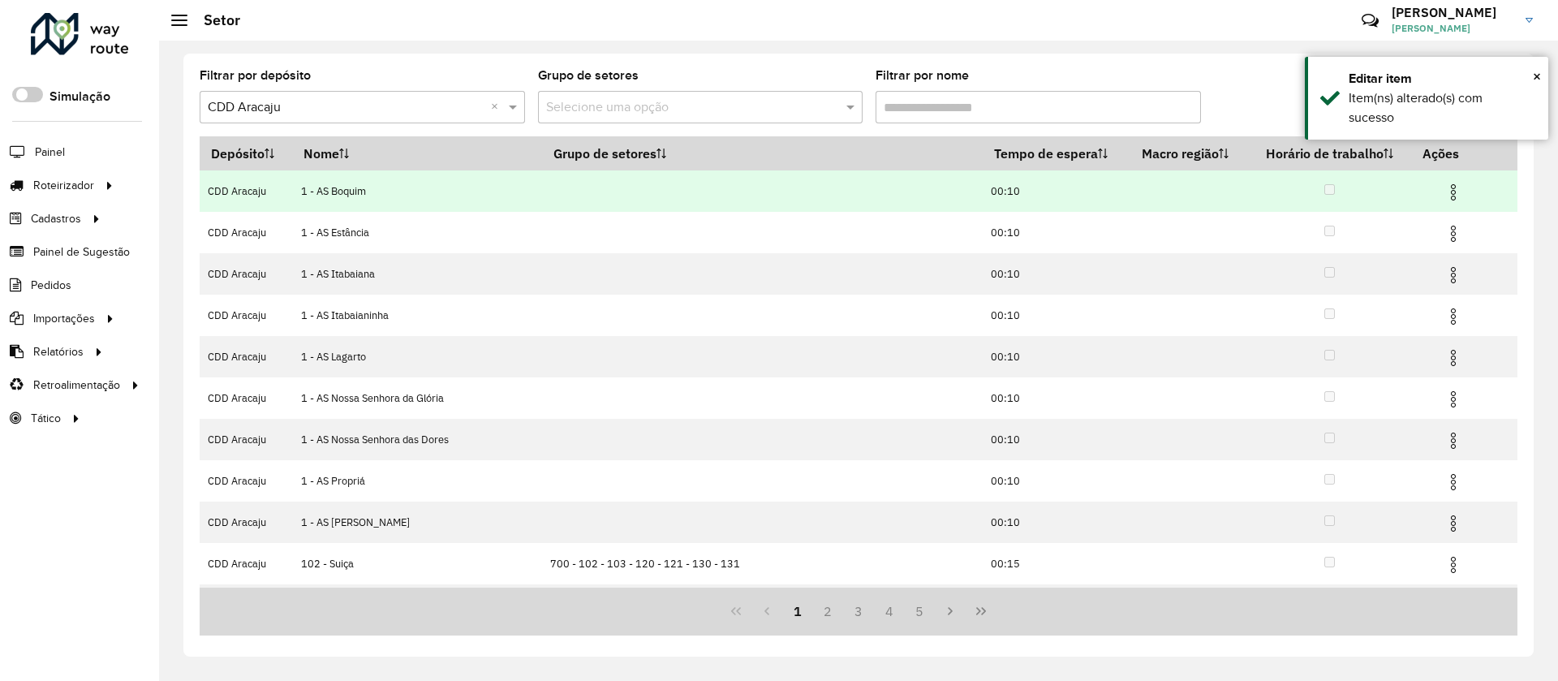
click at [993, 174] on td "00:10" at bounding box center [1057, 190] width 148 height 41
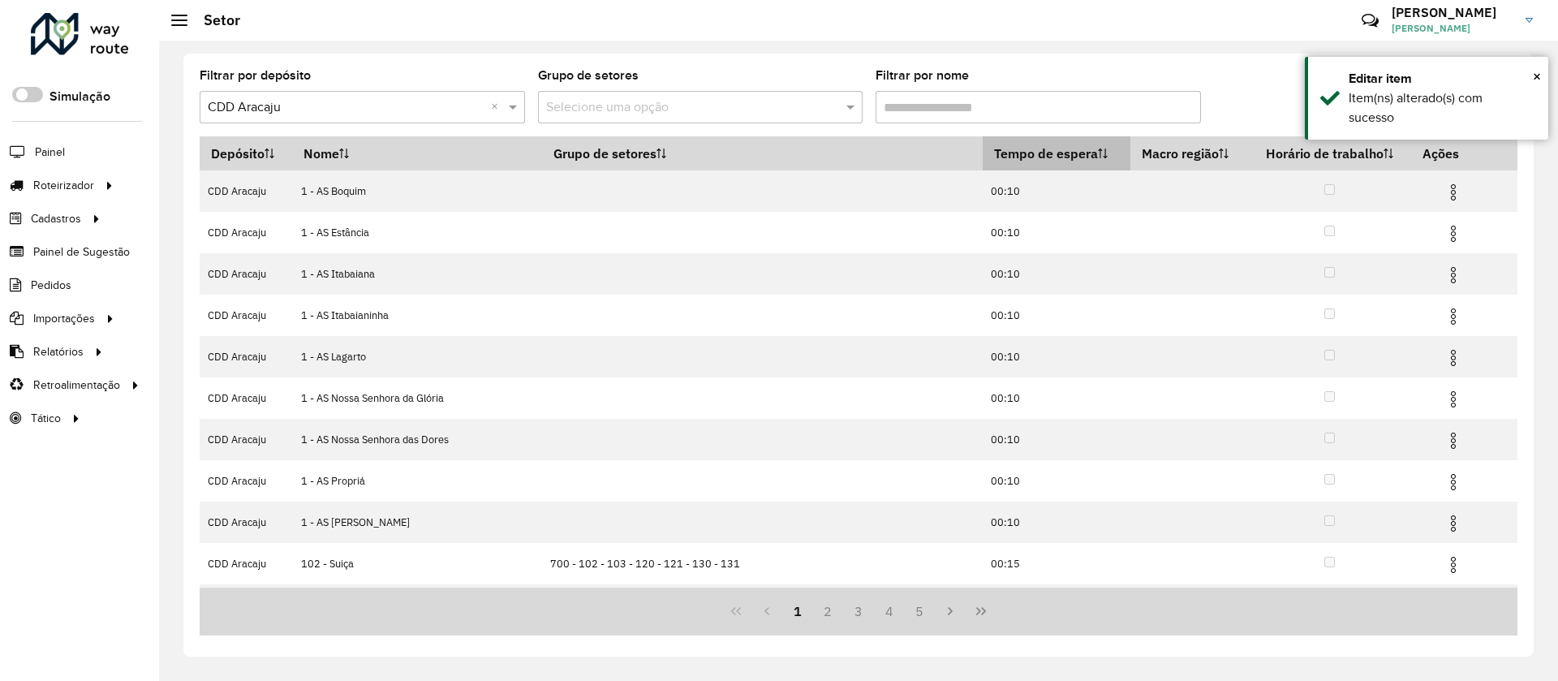
click at [993, 154] on th "Tempo de espera" at bounding box center [1057, 153] width 148 height 34
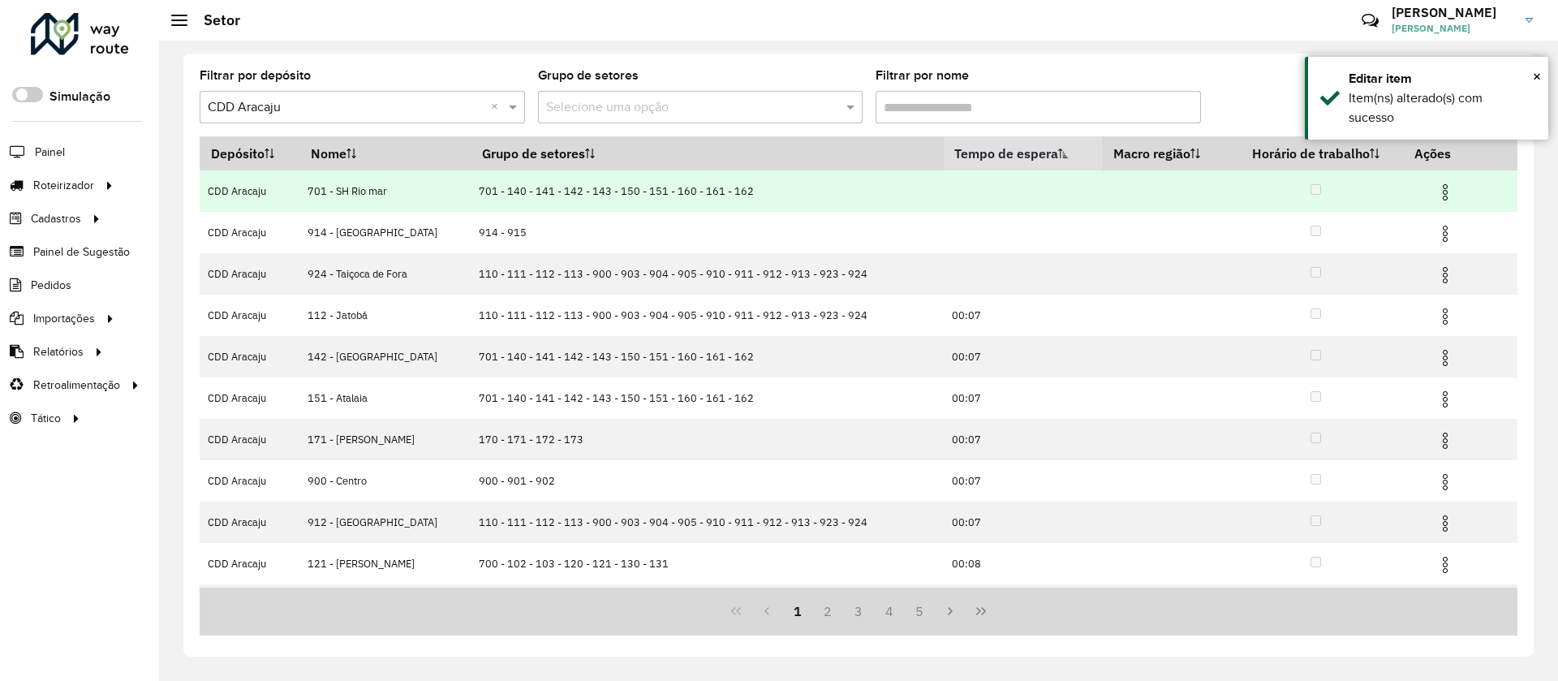
click at [1442, 197] on img at bounding box center [1445, 192] width 19 height 19
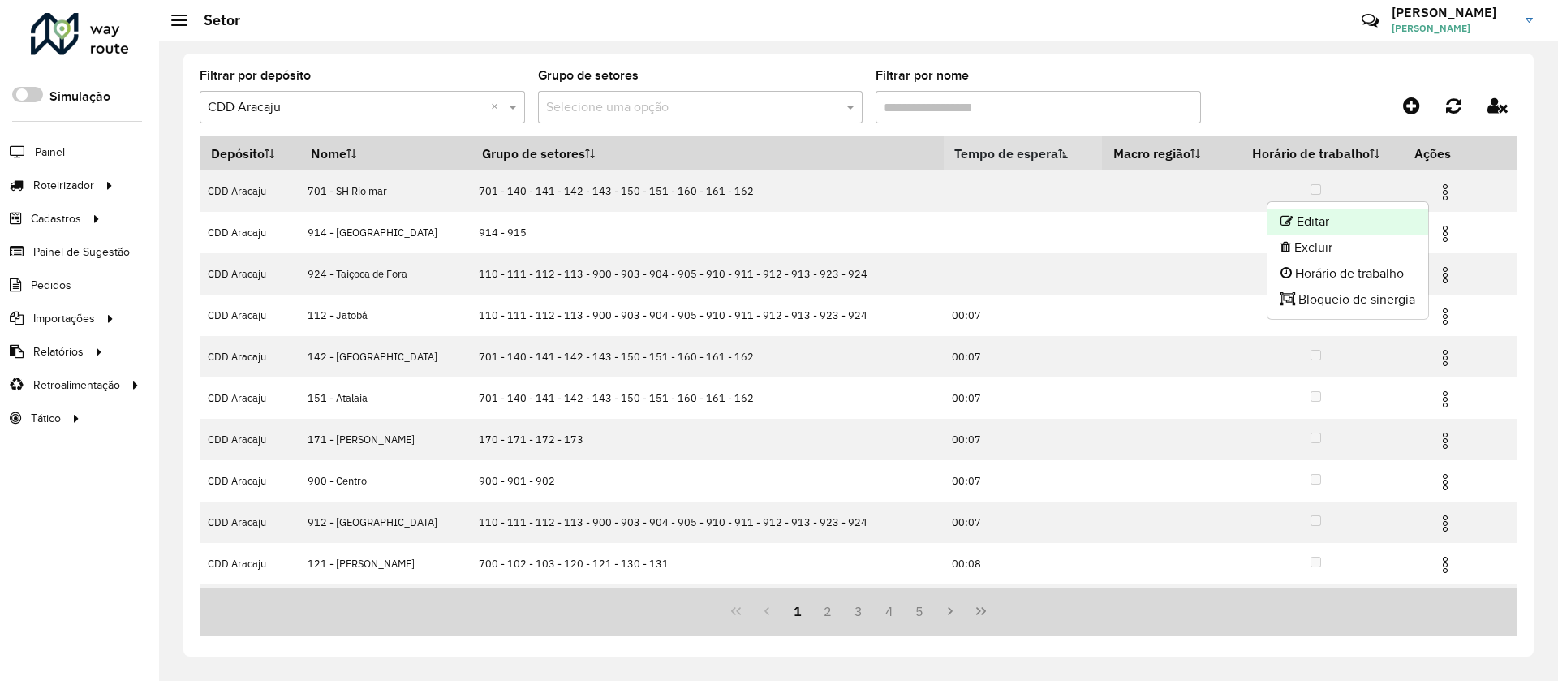
click at [1358, 215] on li "Editar" at bounding box center [1348, 222] width 161 height 26
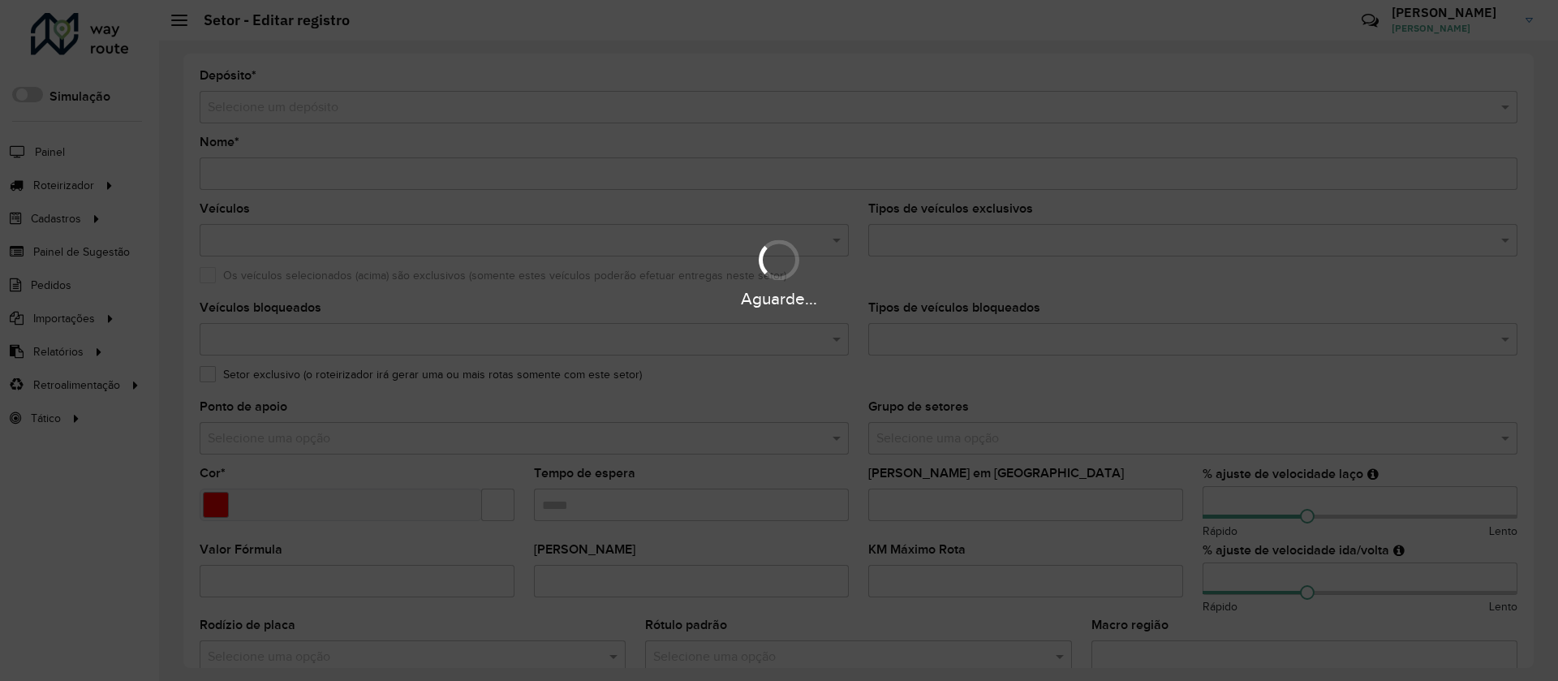
type input "**********"
type input "*******"
type input "**"
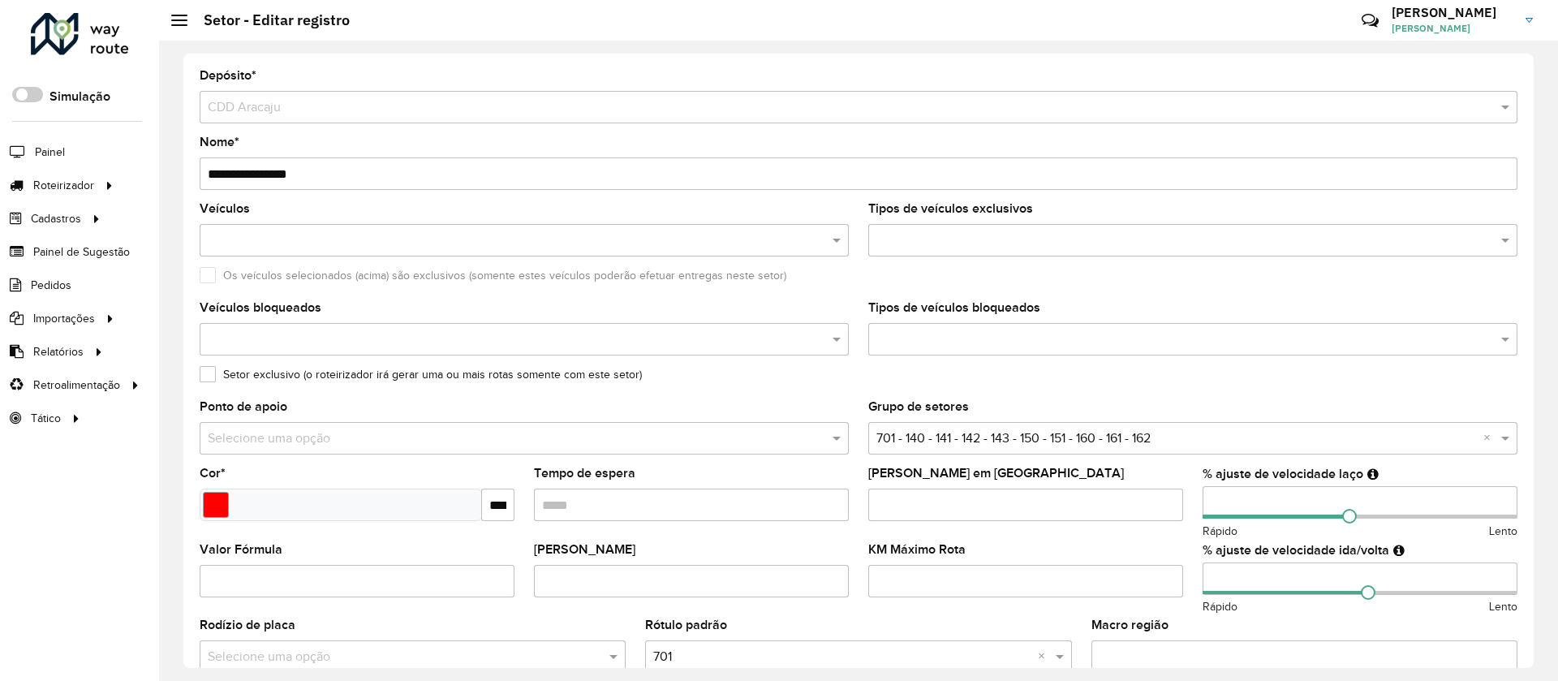
click at [590, 499] on input "Tempo de espera" at bounding box center [691, 505] width 315 height 32
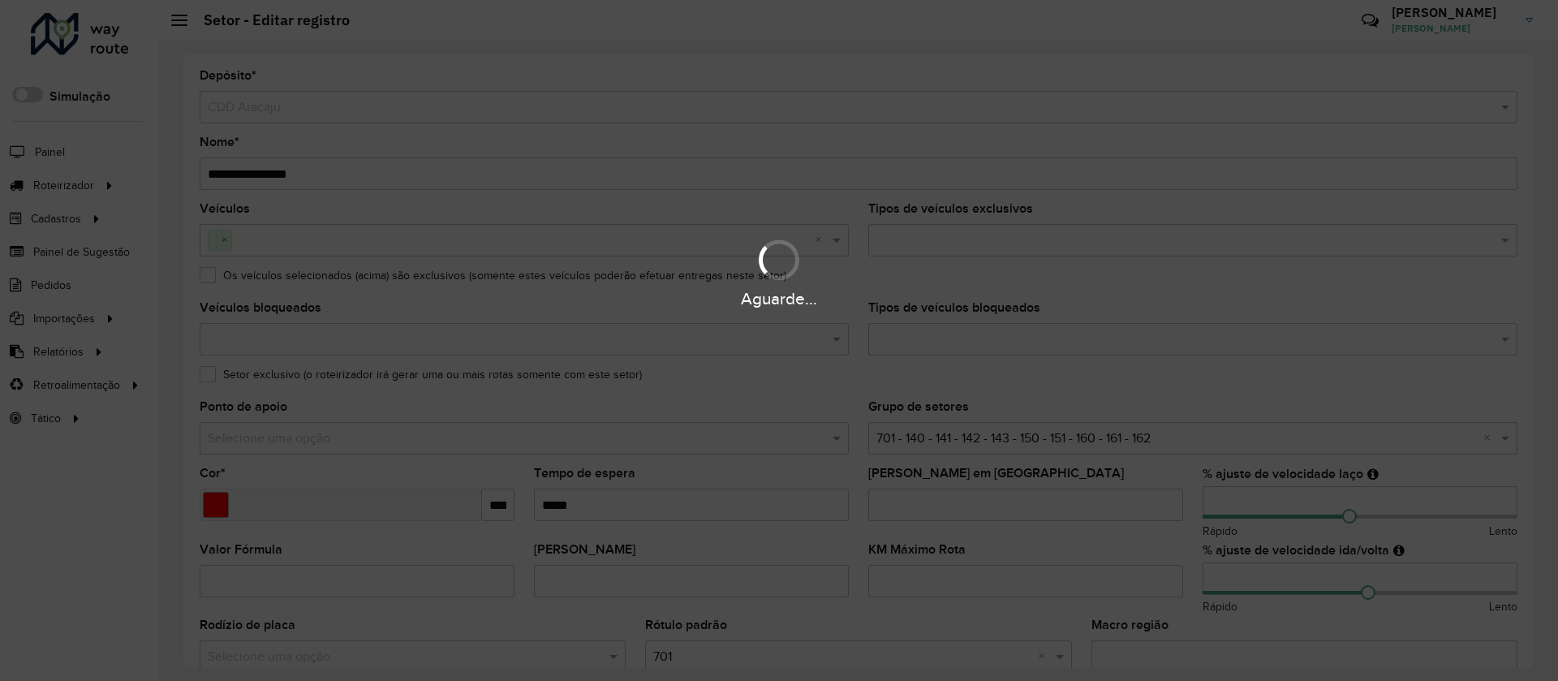
type input "*****"
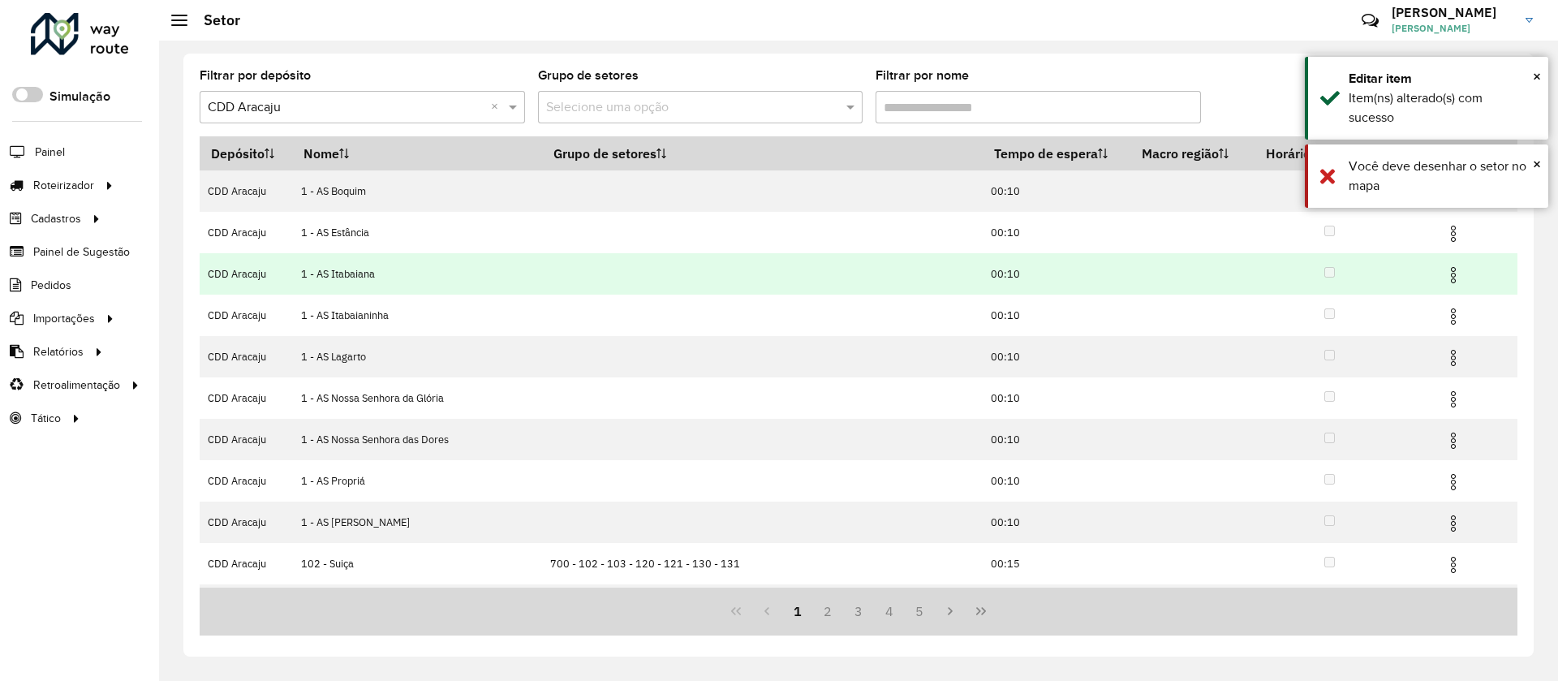
drag, startPoint x: 1060, startPoint y: 264, endPoint x: 1001, endPoint y: 390, distance: 139.8
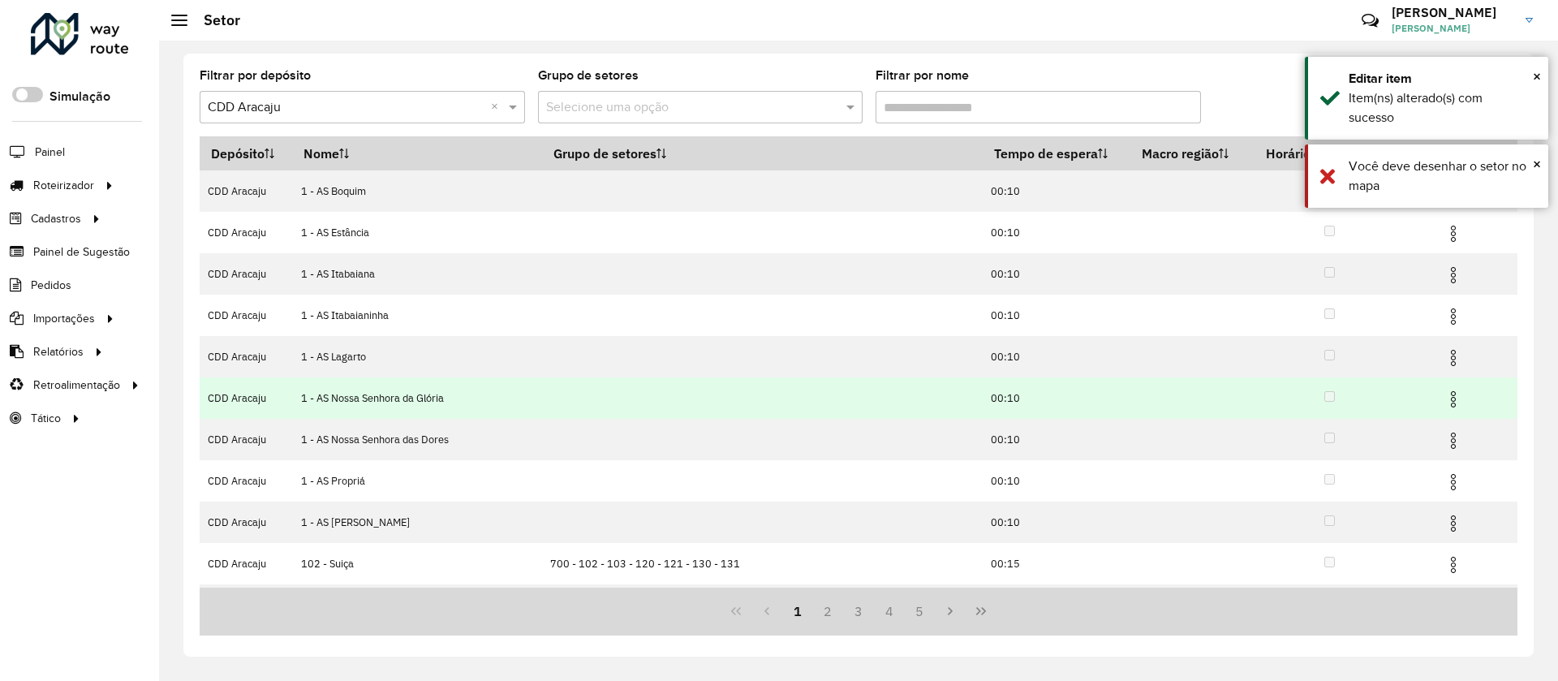
click at [1059, 265] on td "00:10" at bounding box center [1057, 273] width 148 height 41
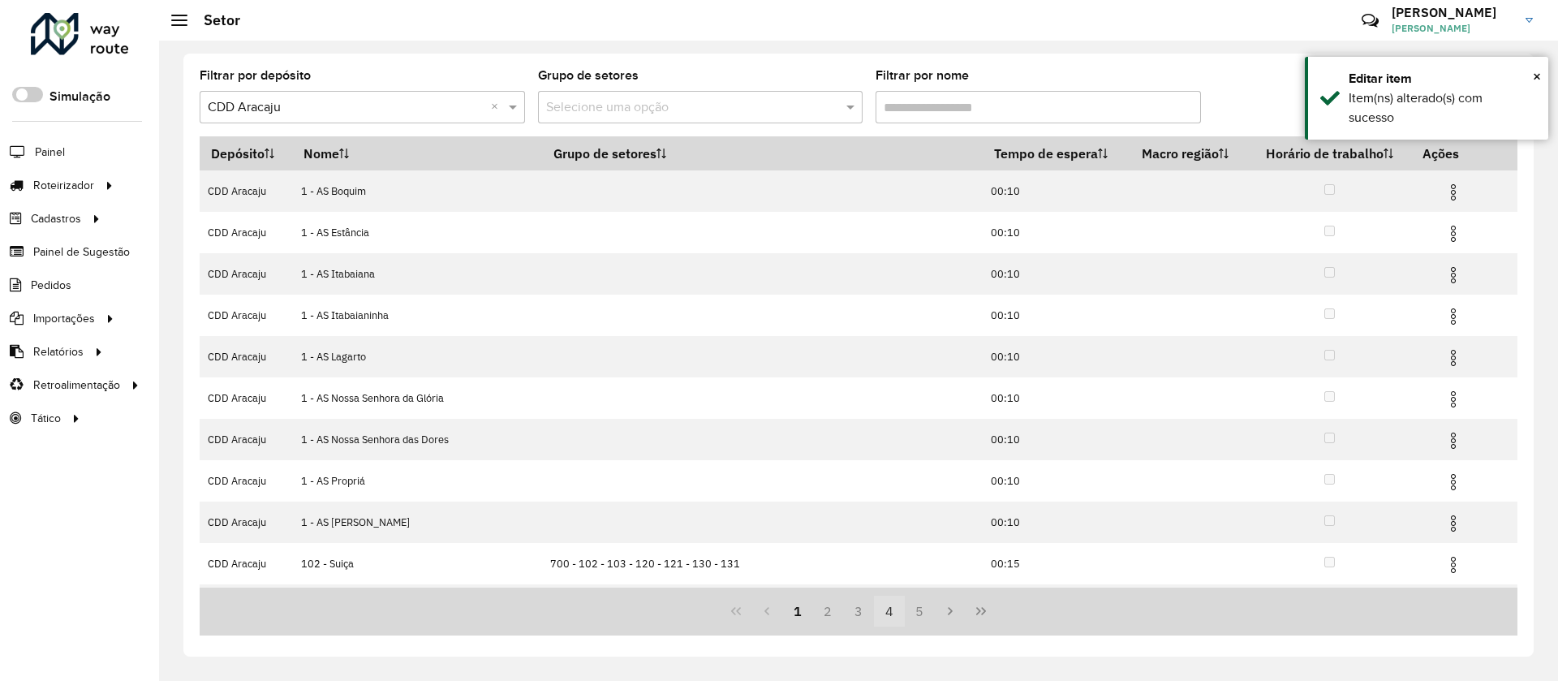
click at [891, 615] on button "4" at bounding box center [889, 611] width 31 height 31
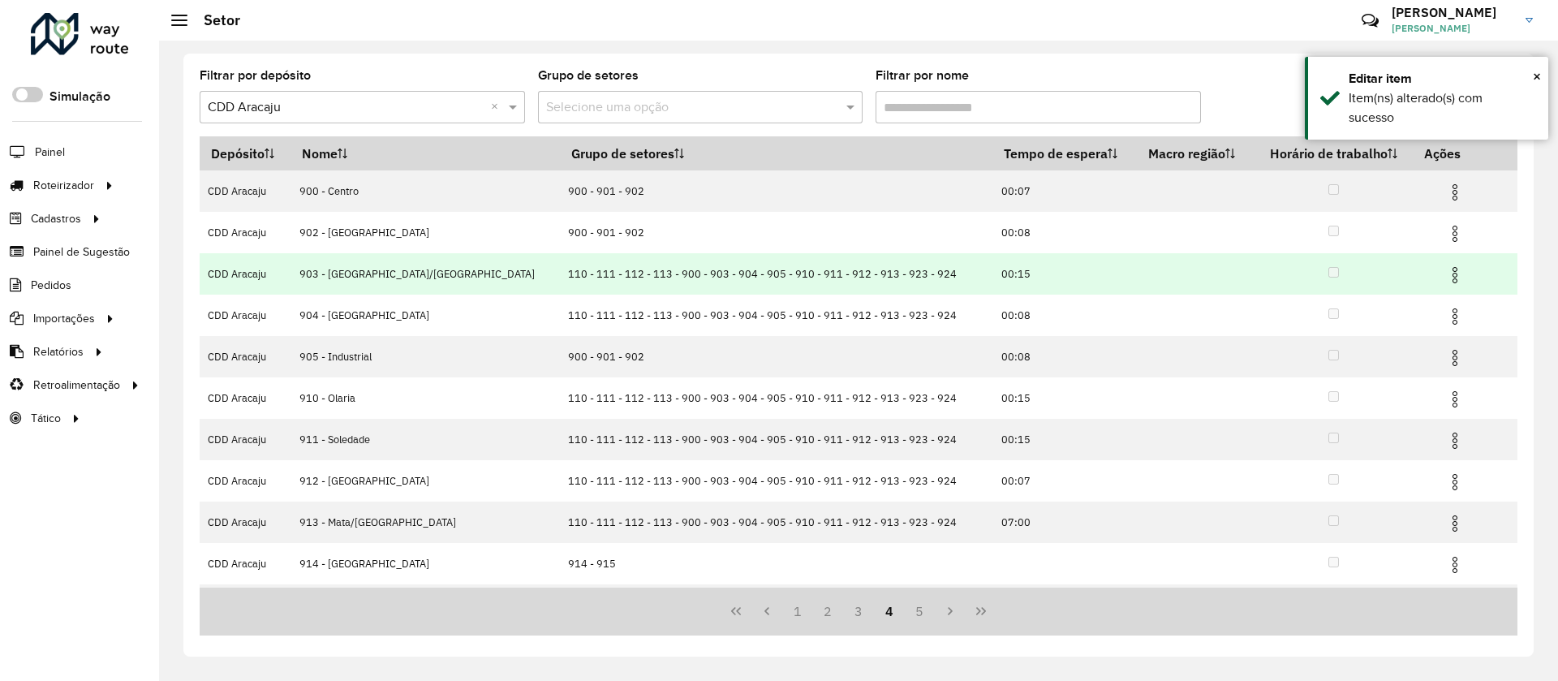
click at [771, 272] on td "110 - 111 - 112 - 113 - 900 - 903 - 904 - 905 - 910 - 911 - 912 - 913 - 923 - 9…" at bounding box center [776, 273] width 433 height 41
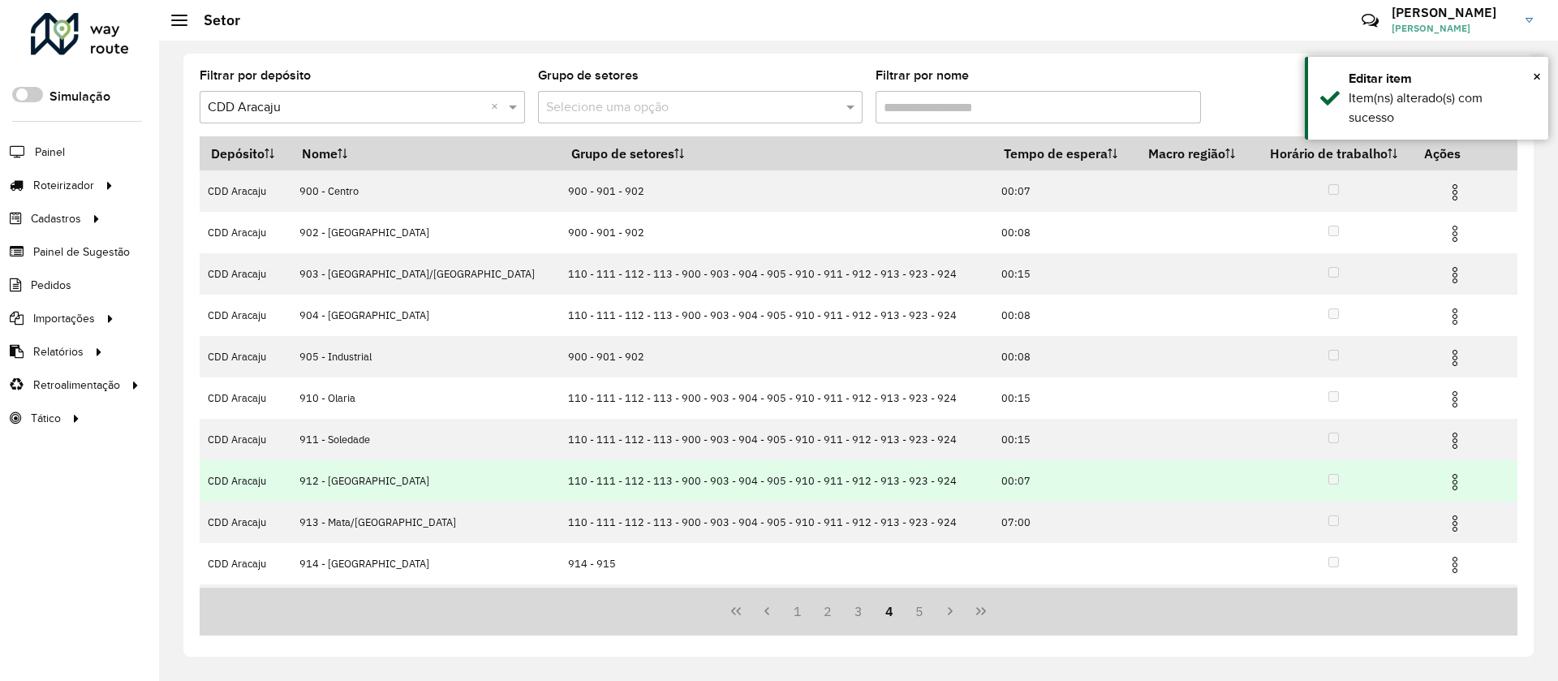
scroll to position [80, 0]
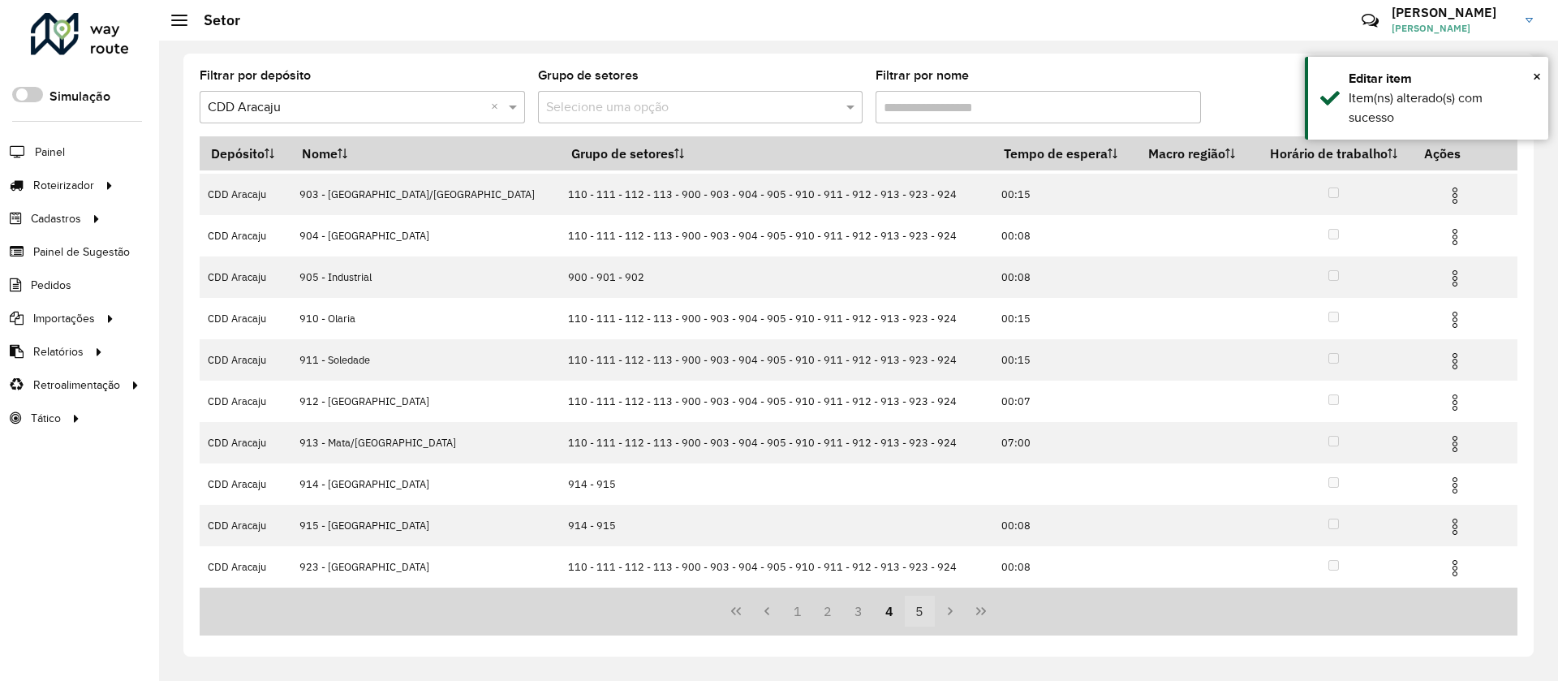
click at [924, 616] on button "5" at bounding box center [920, 611] width 31 height 31
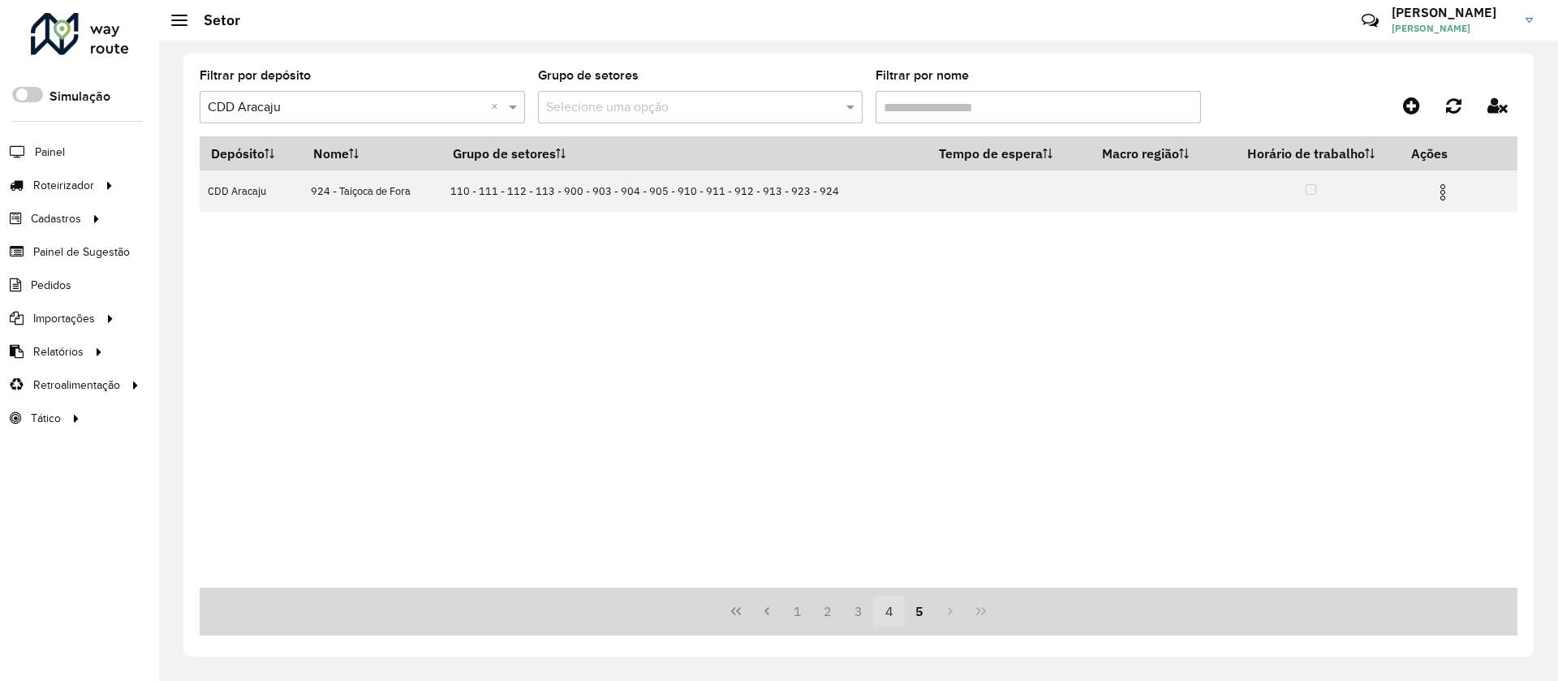
click at [884, 614] on button "4" at bounding box center [889, 611] width 31 height 31
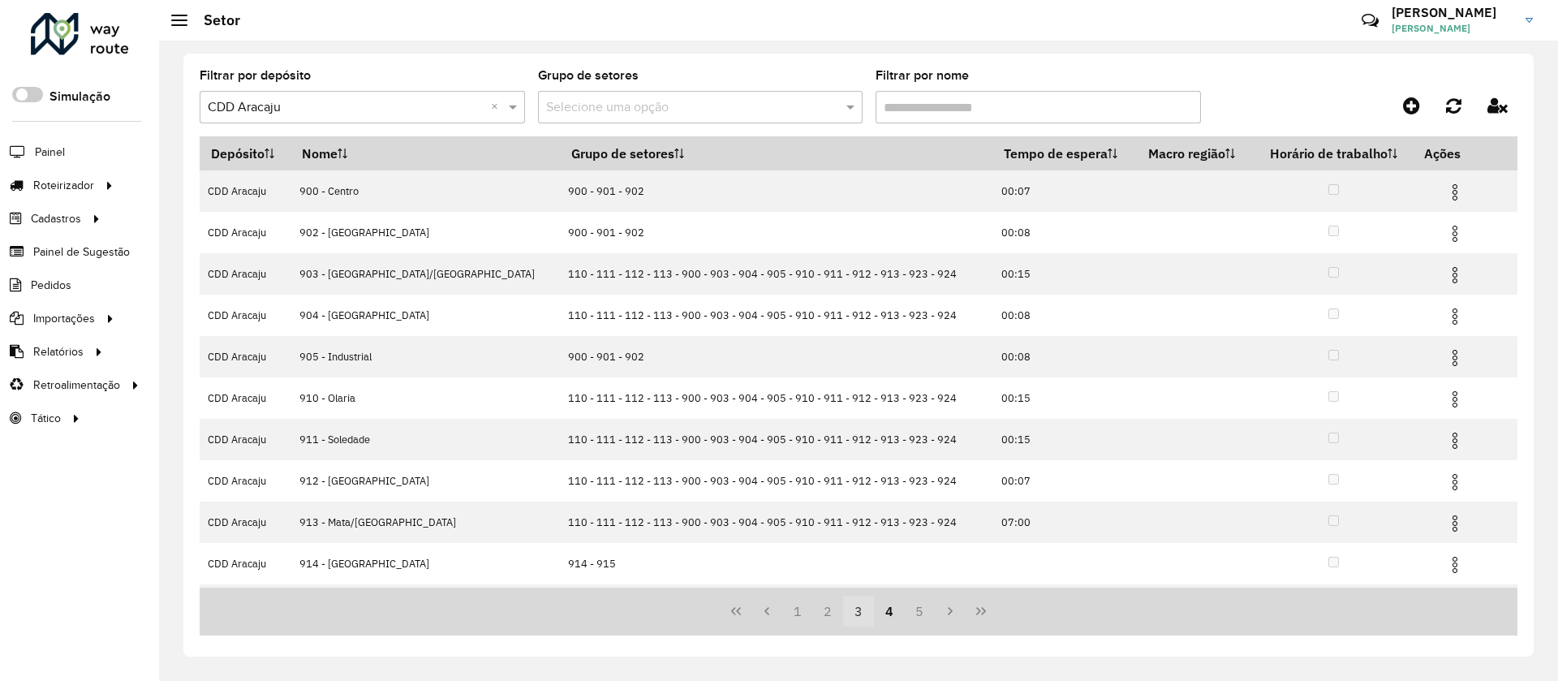
click at [850, 613] on button "3" at bounding box center [858, 611] width 31 height 31
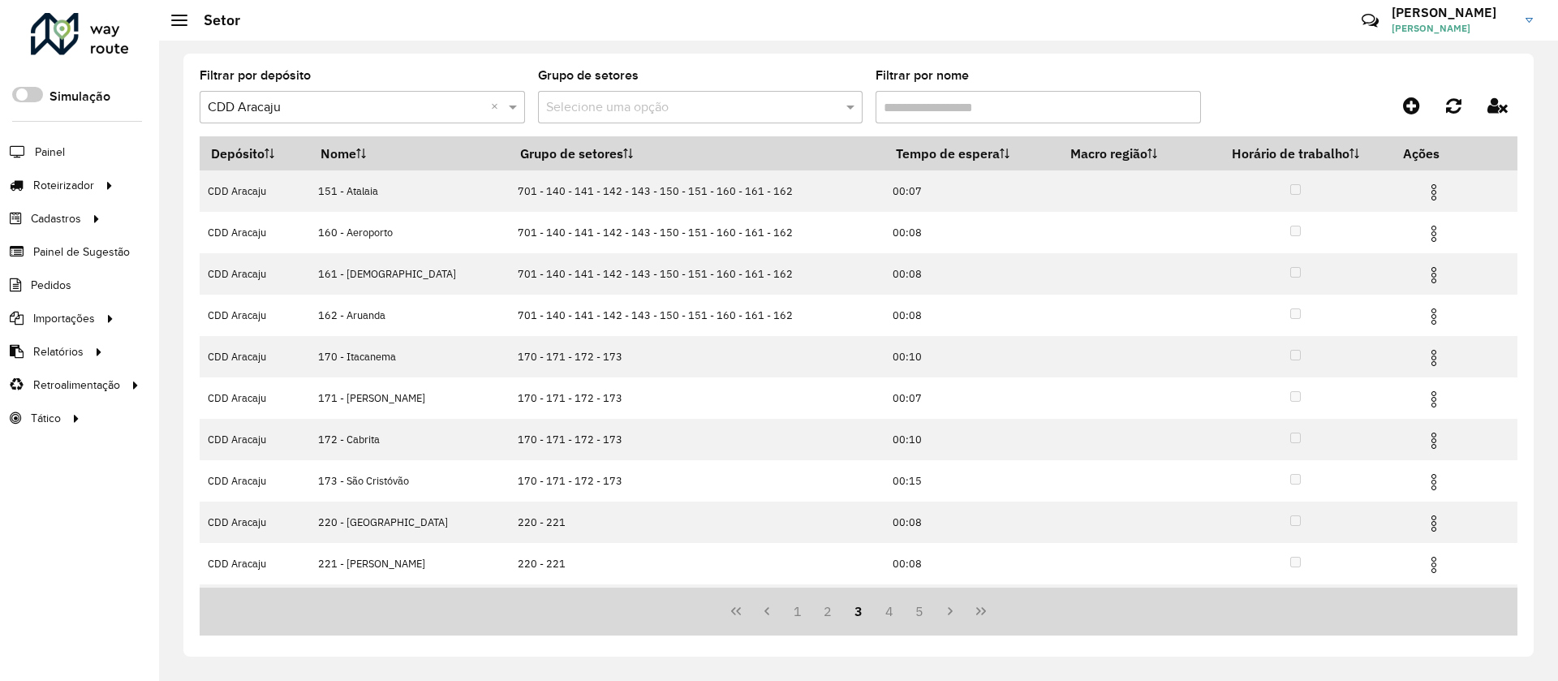
click at [967, 131] on formly-field "Filtrar por nome" at bounding box center [1038, 103] width 325 height 67
click at [967, 140] on th "Tempo de espera" at bounding box center [972, 153] width 174 height 34
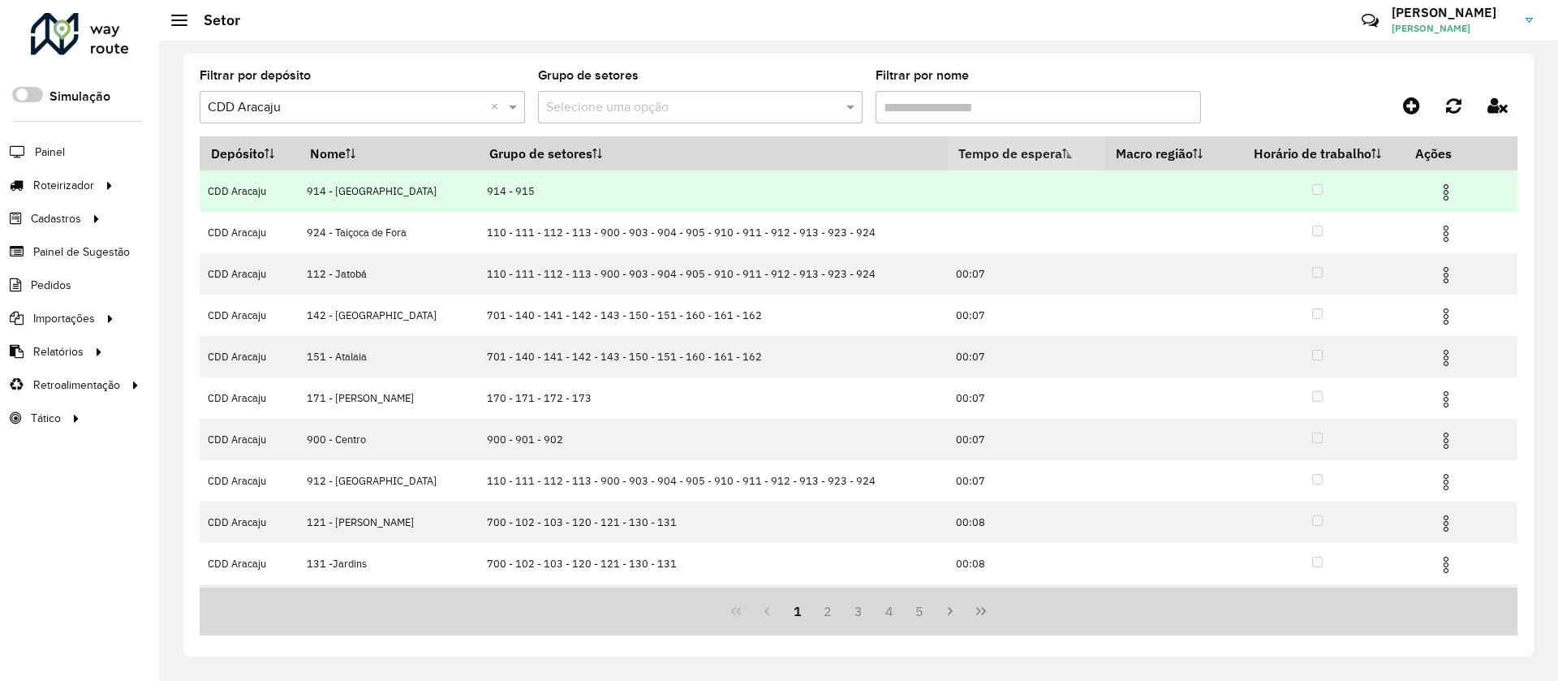
click at [1450, 190] on td at bounding box center [1453, 190] width 97 height 41
click at [1440, 192] on img at bounding box center [1445, 192] width 19 height 19
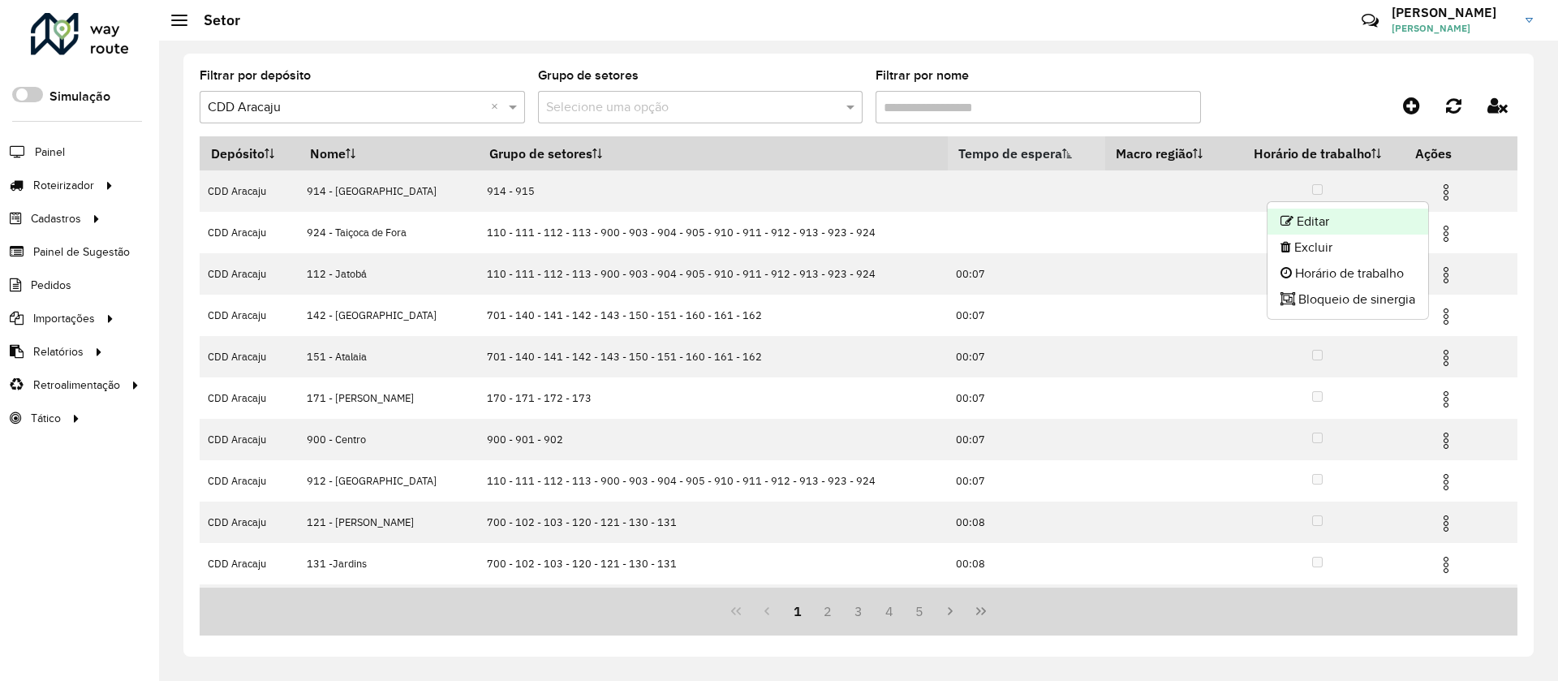
click at [1367, 229] on li "Editar" at bounding box center [1348, 222] width 161 height 26
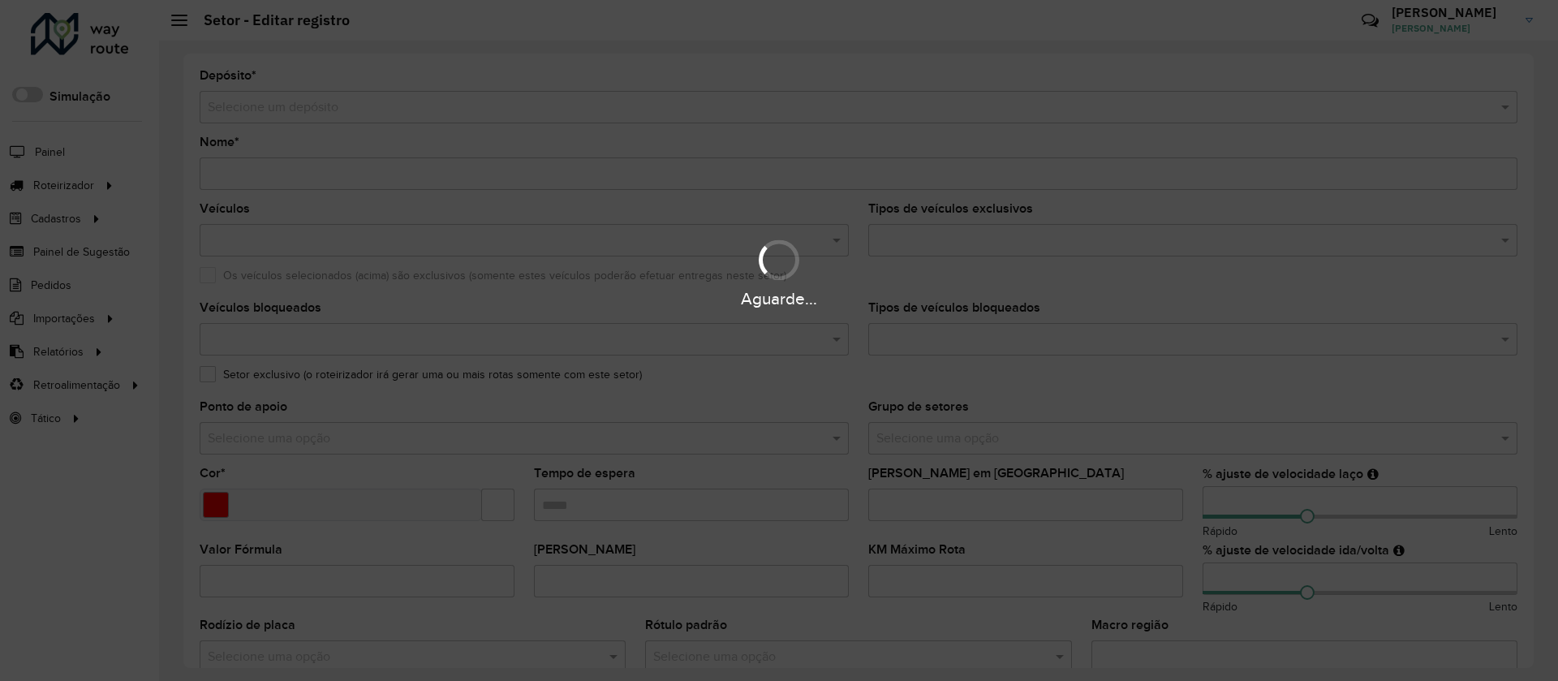
type input "**********"
type input "*******"
type input "**"
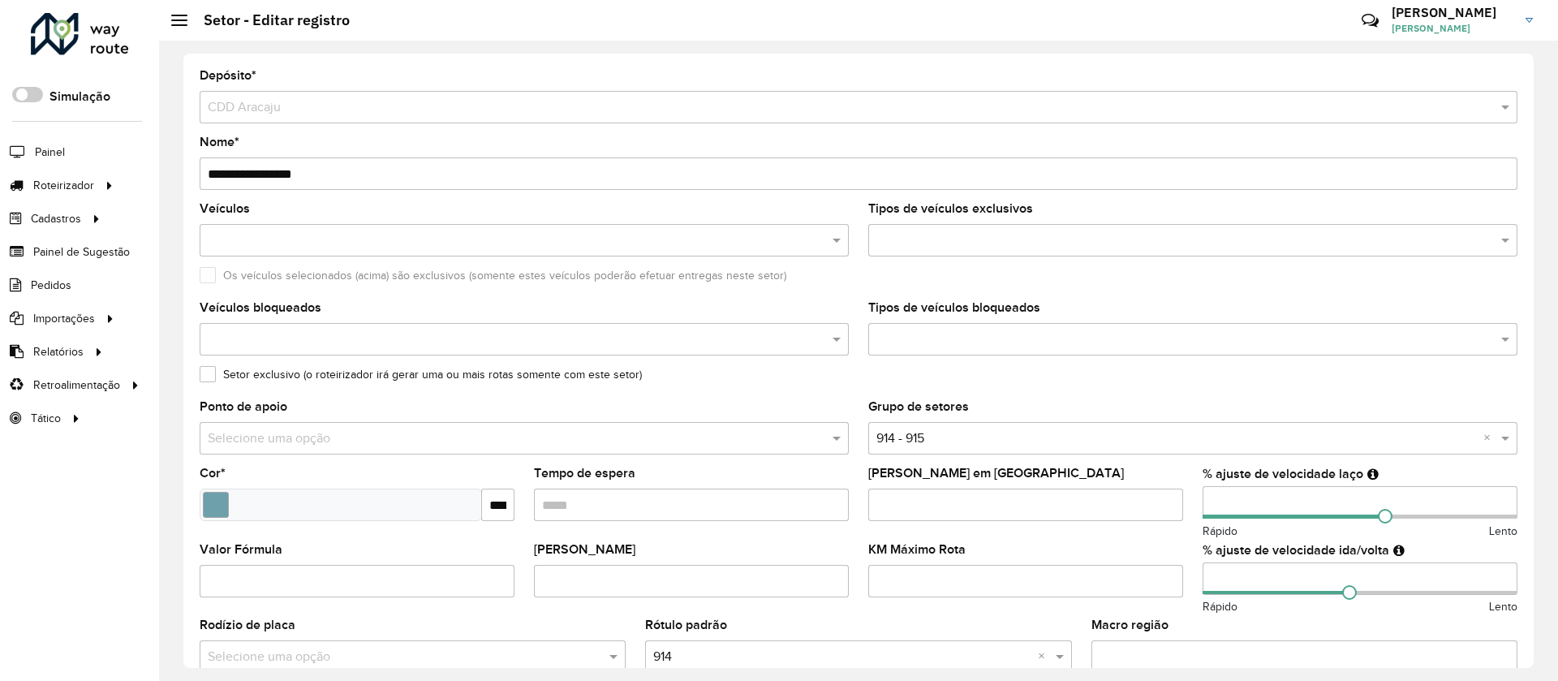
click at [638, 531] on formly-field "Tempo de espera" at bounding box center [691, 505] width 334 height 76
click at [626, 515] on input "Tempo de espera" at bounding box center [691, 505] width 315 height 32
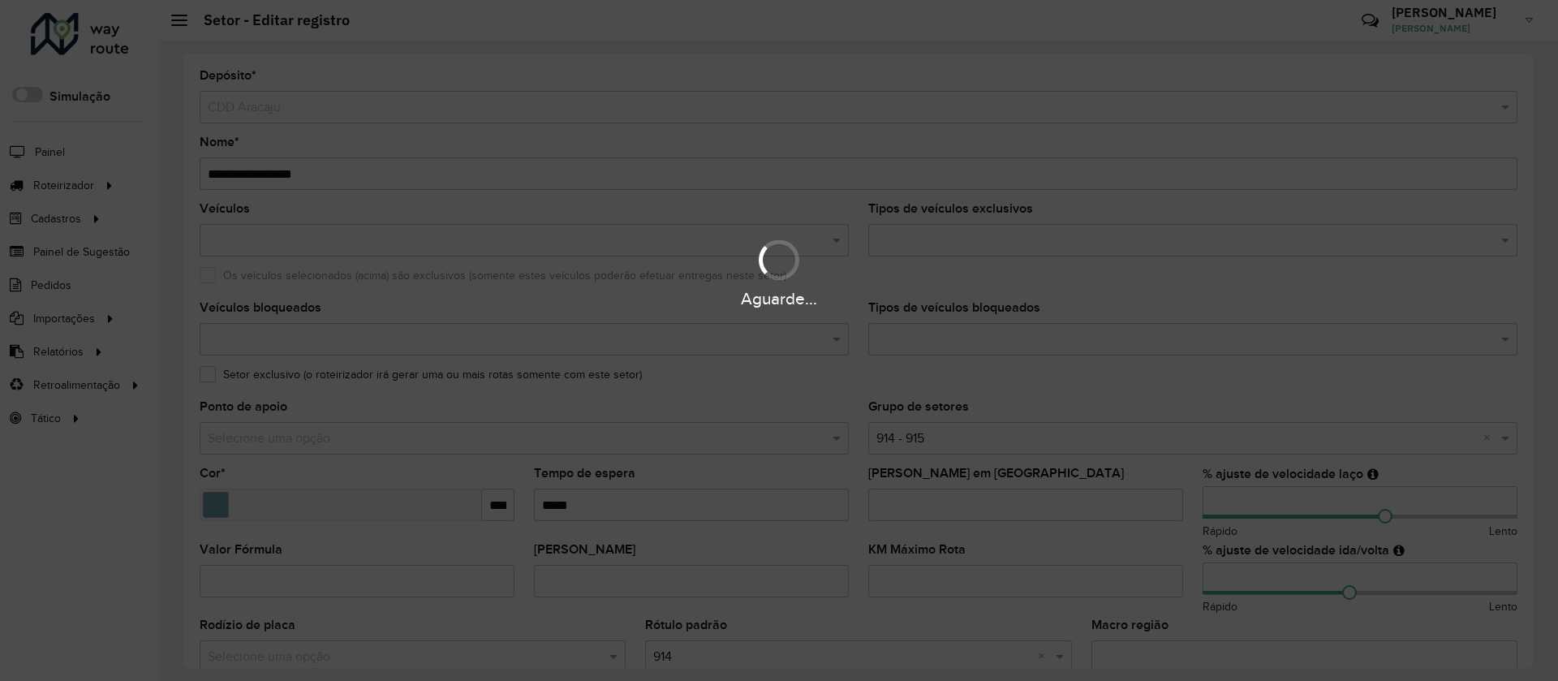
type input "*****"
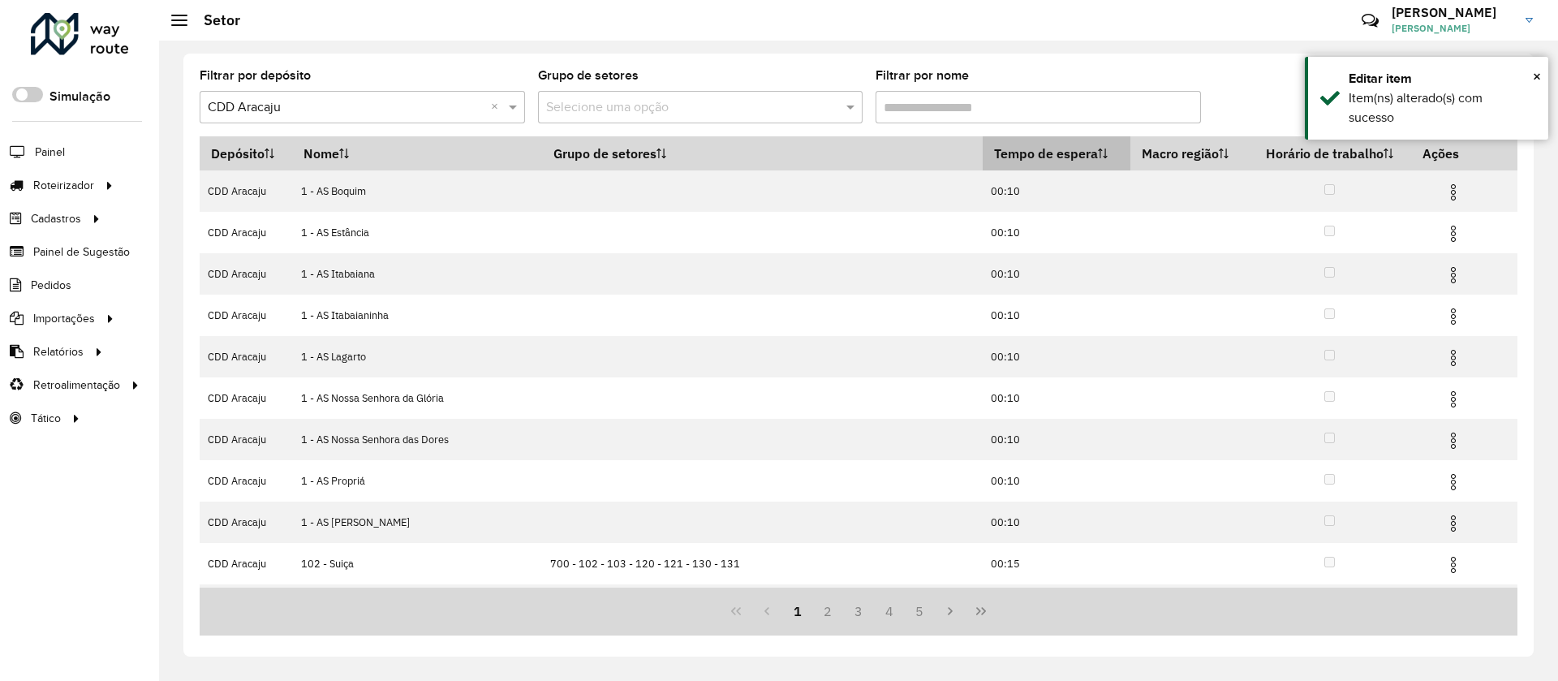
click at [996, 153] on th "Tempo de espera" at bounding box center [1057, 153] width 148 height 34
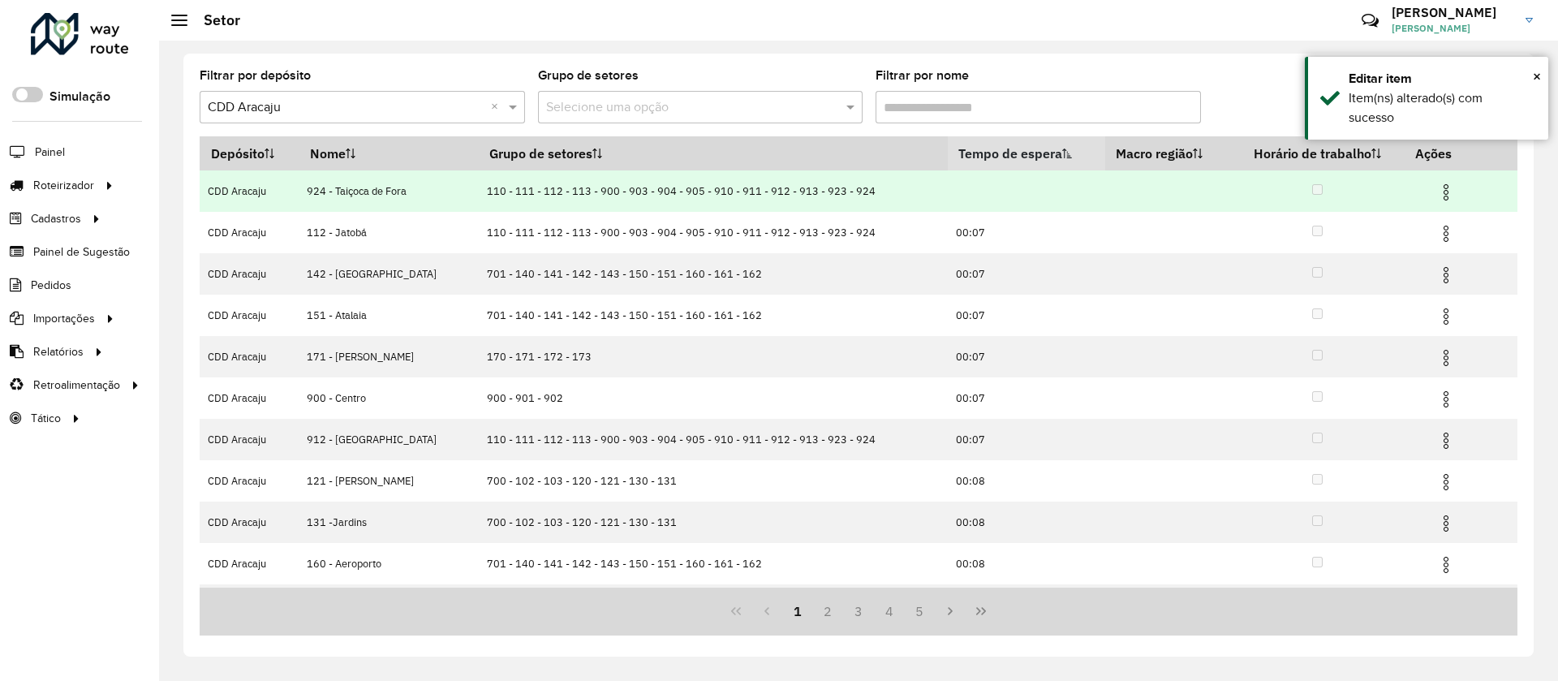
click at [1446, 199] on img at bounding box center [1445, 192] width 19 height 19
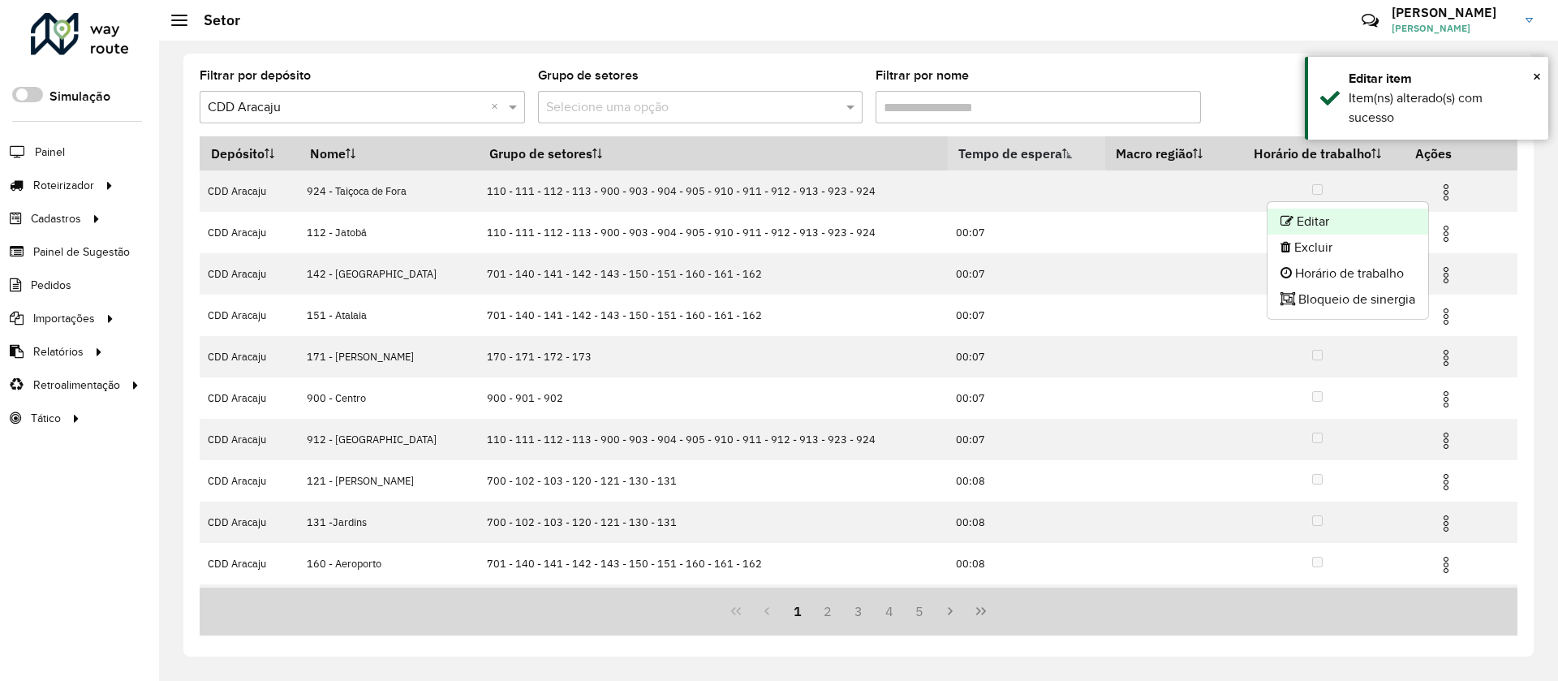
click at [1400, 212] on li "Editar" at bounding box center [1348, 222] width 161 height 26
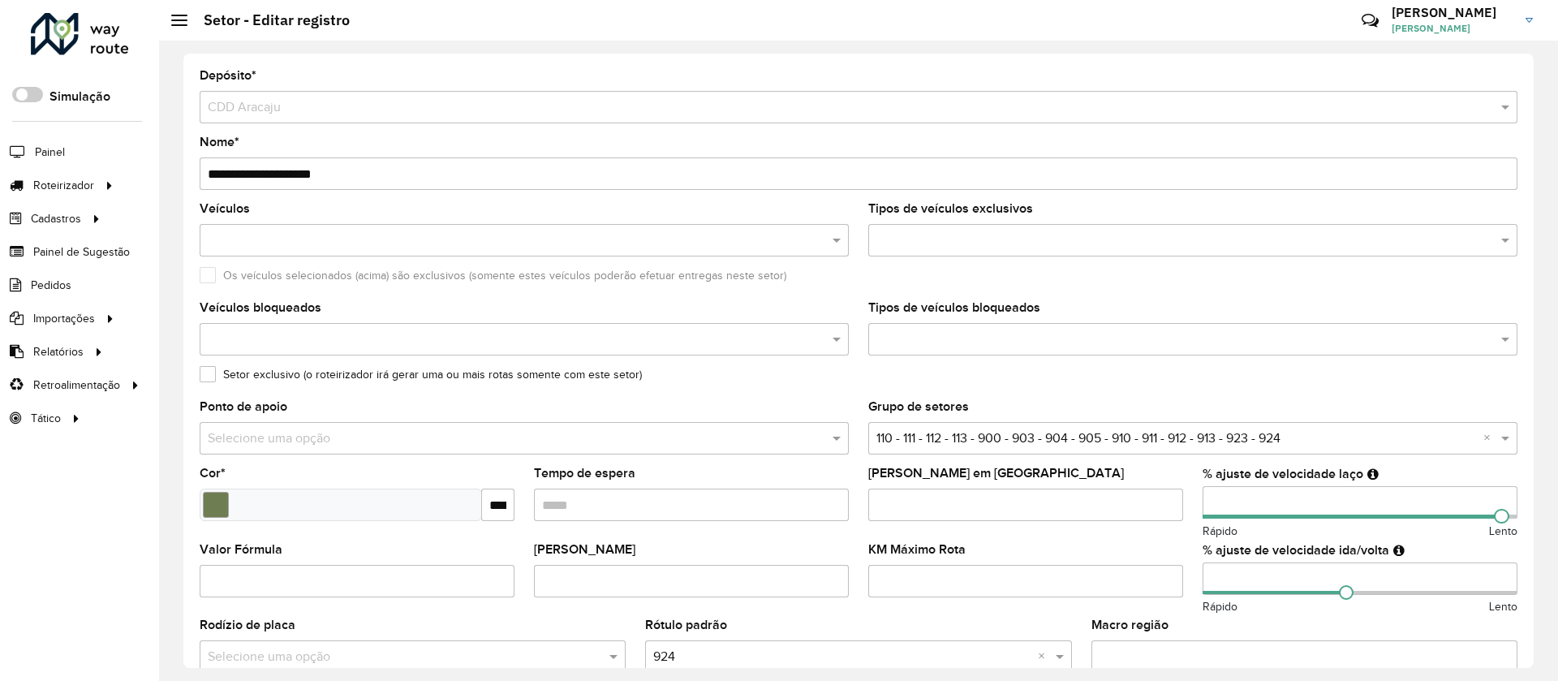
click at [676, 519] on input "Tempo de espera" at bounding box center [691, 505] width 315 height 32
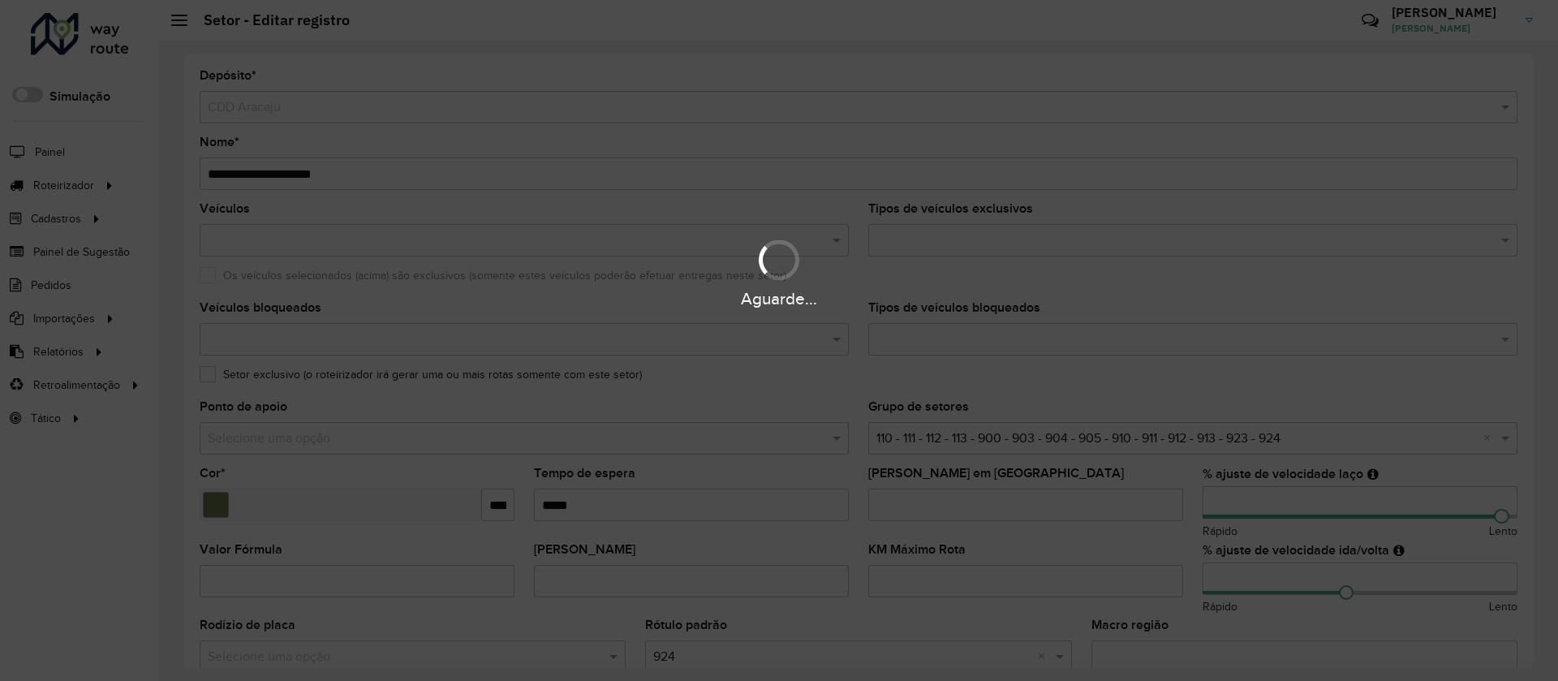
type input "*****"
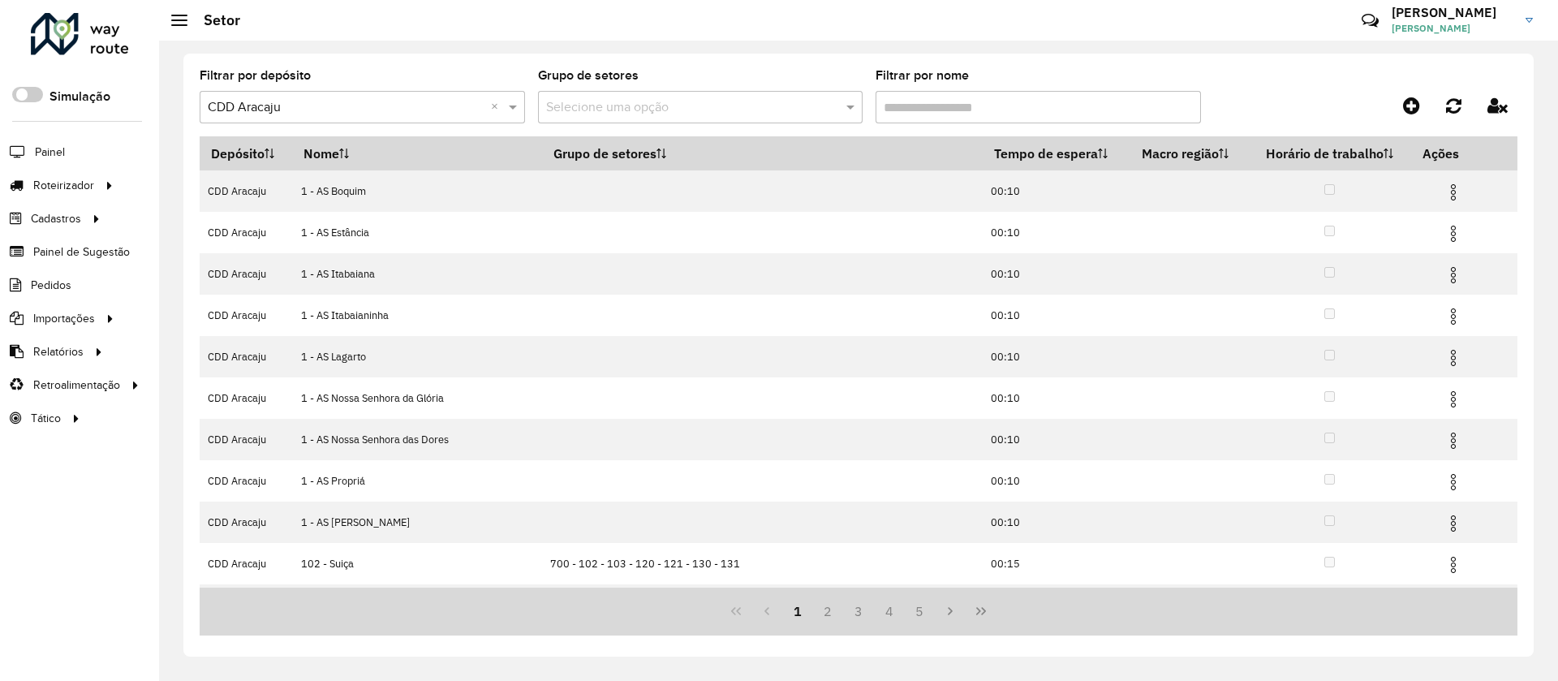
click at [924, 111] on input "Filtrar por nome" at bounding box center [1038, 107] width 325 height 32
type input "***"
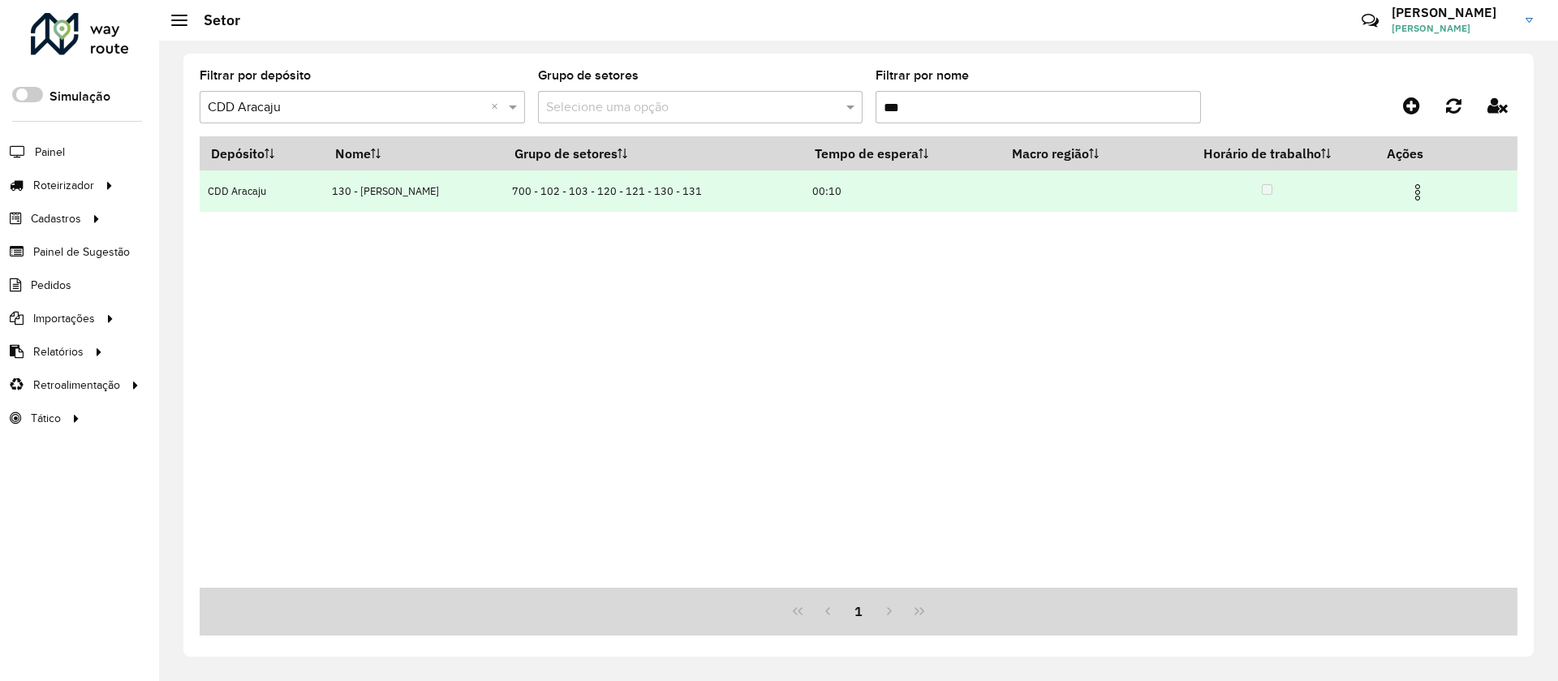
click at [1417, 192] on img at bounding box center [1417, 192] width 19 height 19
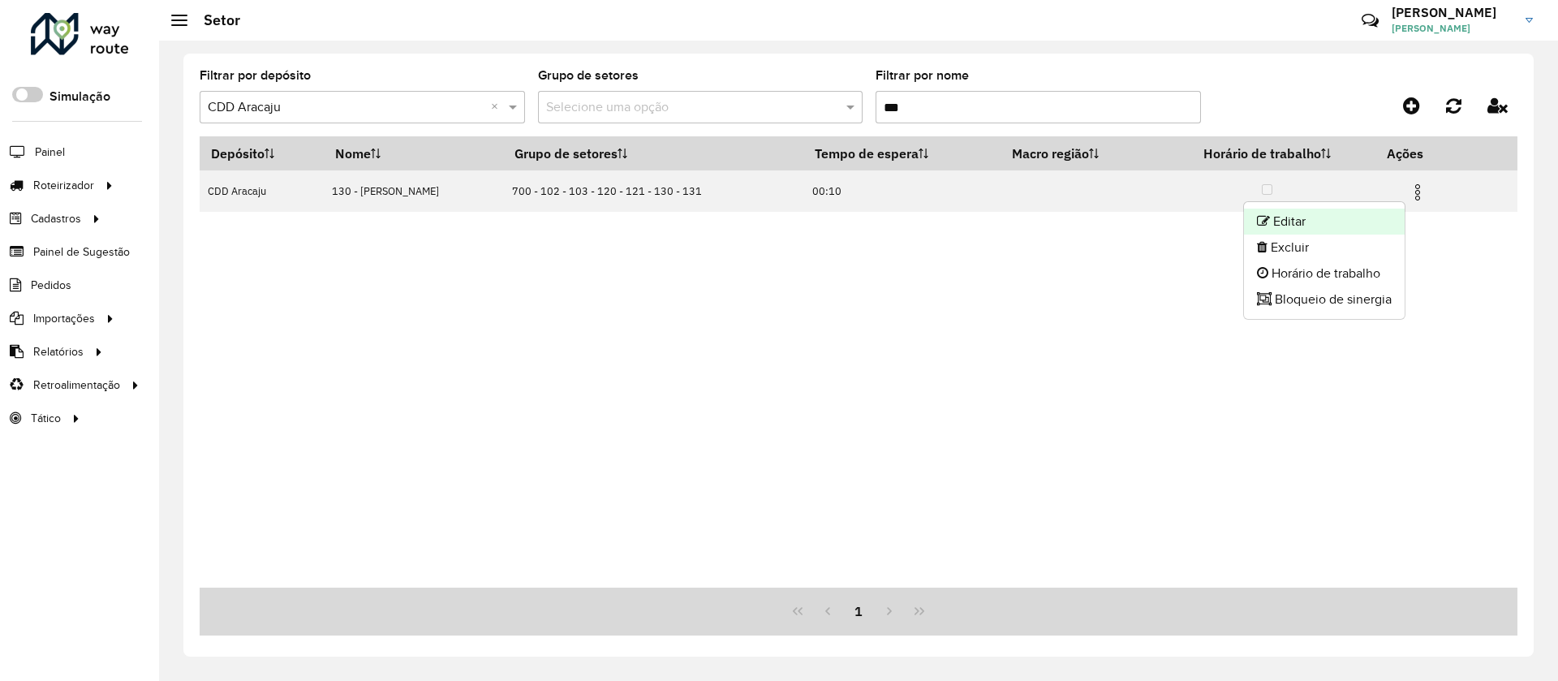
click at [1382, 224] on li "Editar" at bounding box center [1324, 222] width 161 height 26
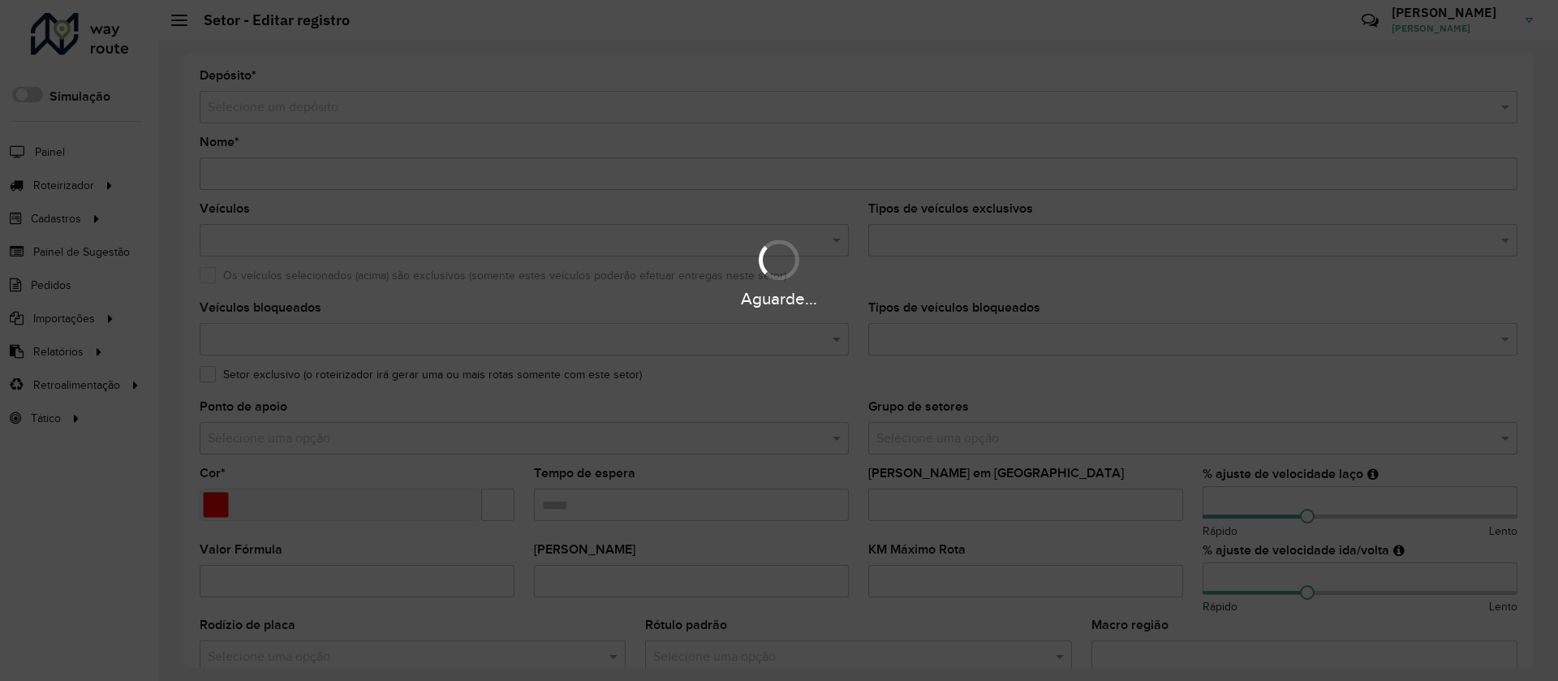
type input "**********"
type input "*******"
type input "*****"
type input "**"
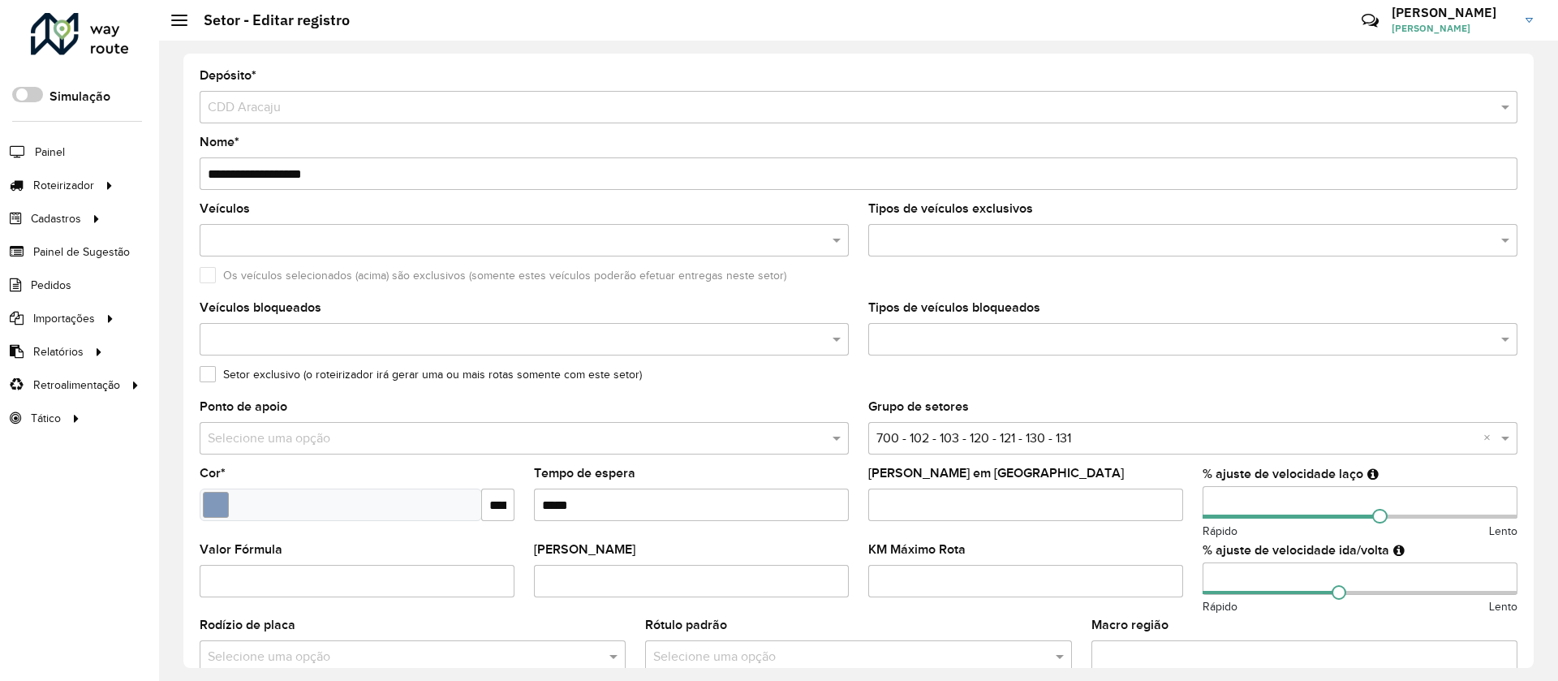
click at [711, 658] on input "text" at bounding box center [841, 657] width 377 height 19
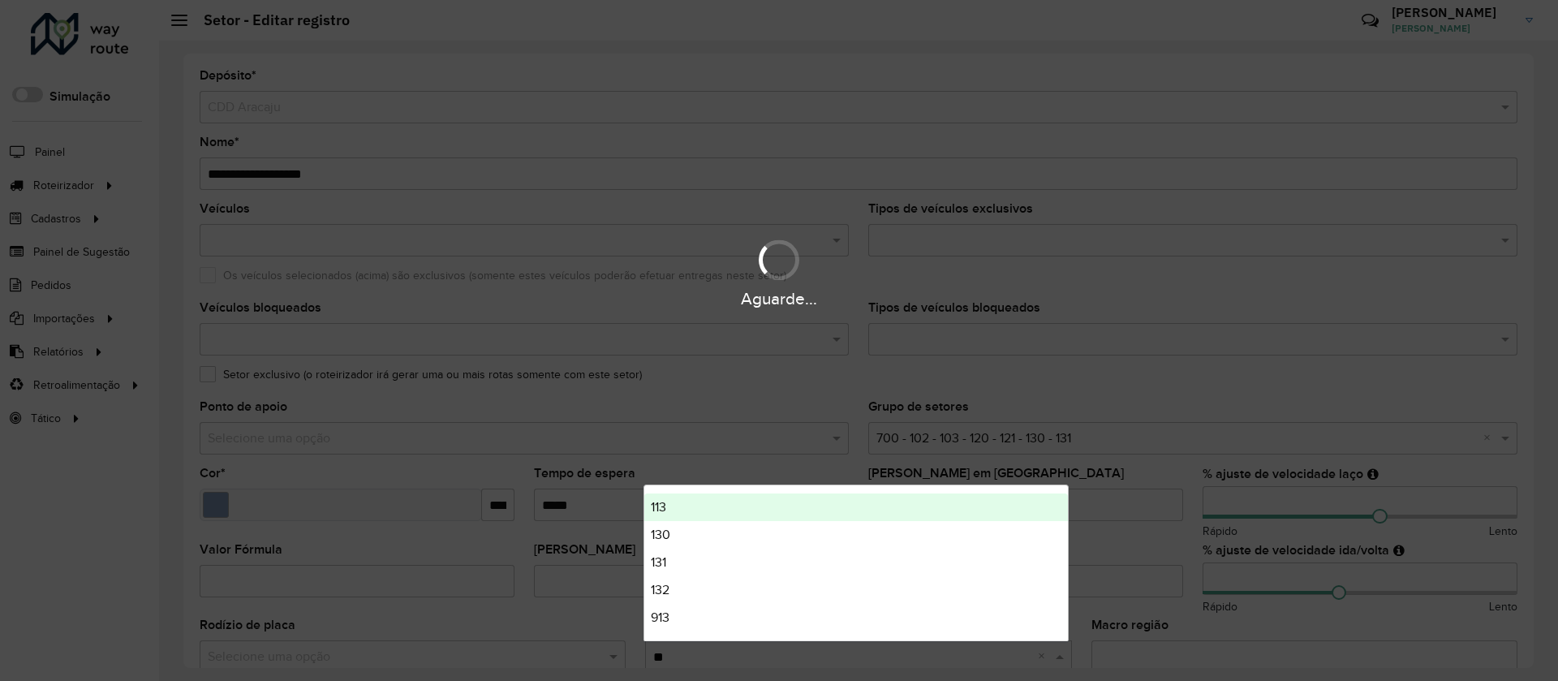
type input "***"
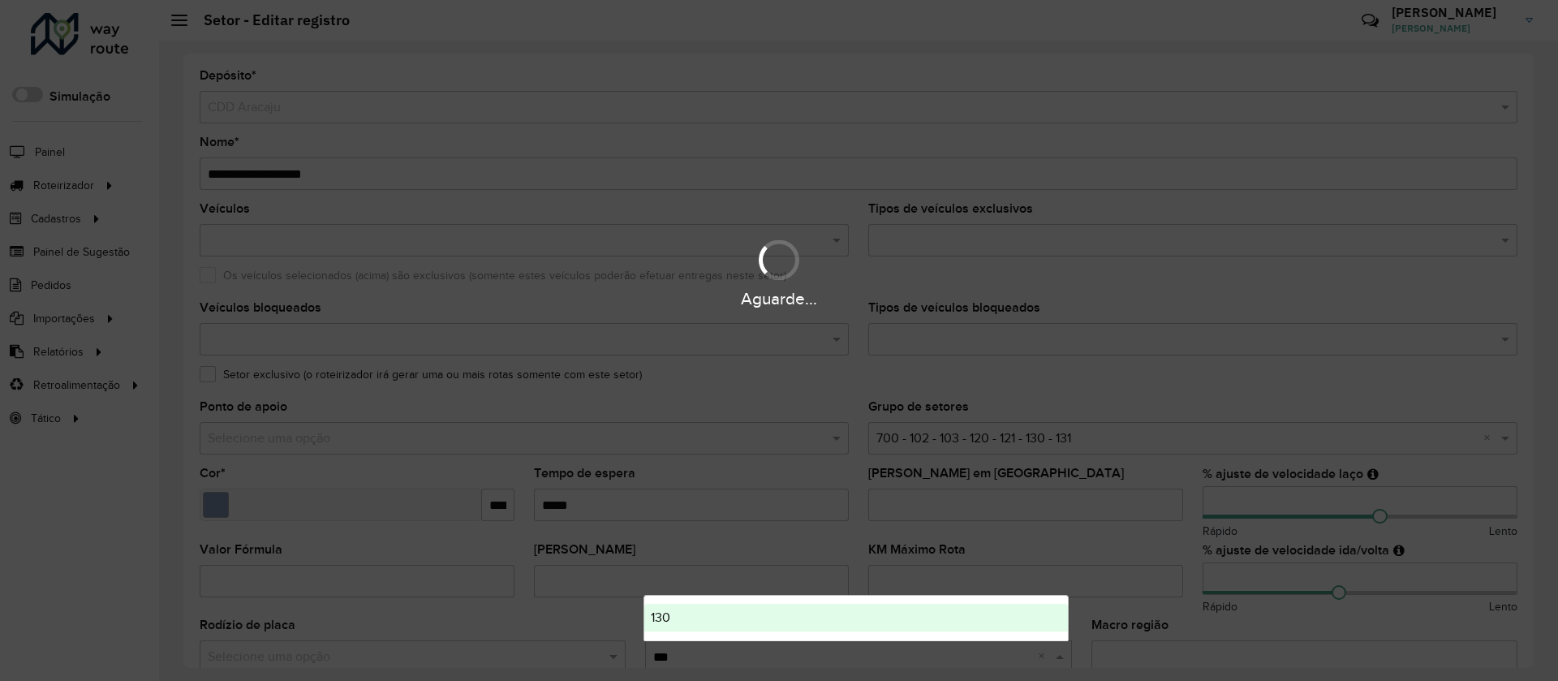
click at [688, 618] on div "130" at bounding box center [855, 618] width 423 height 28
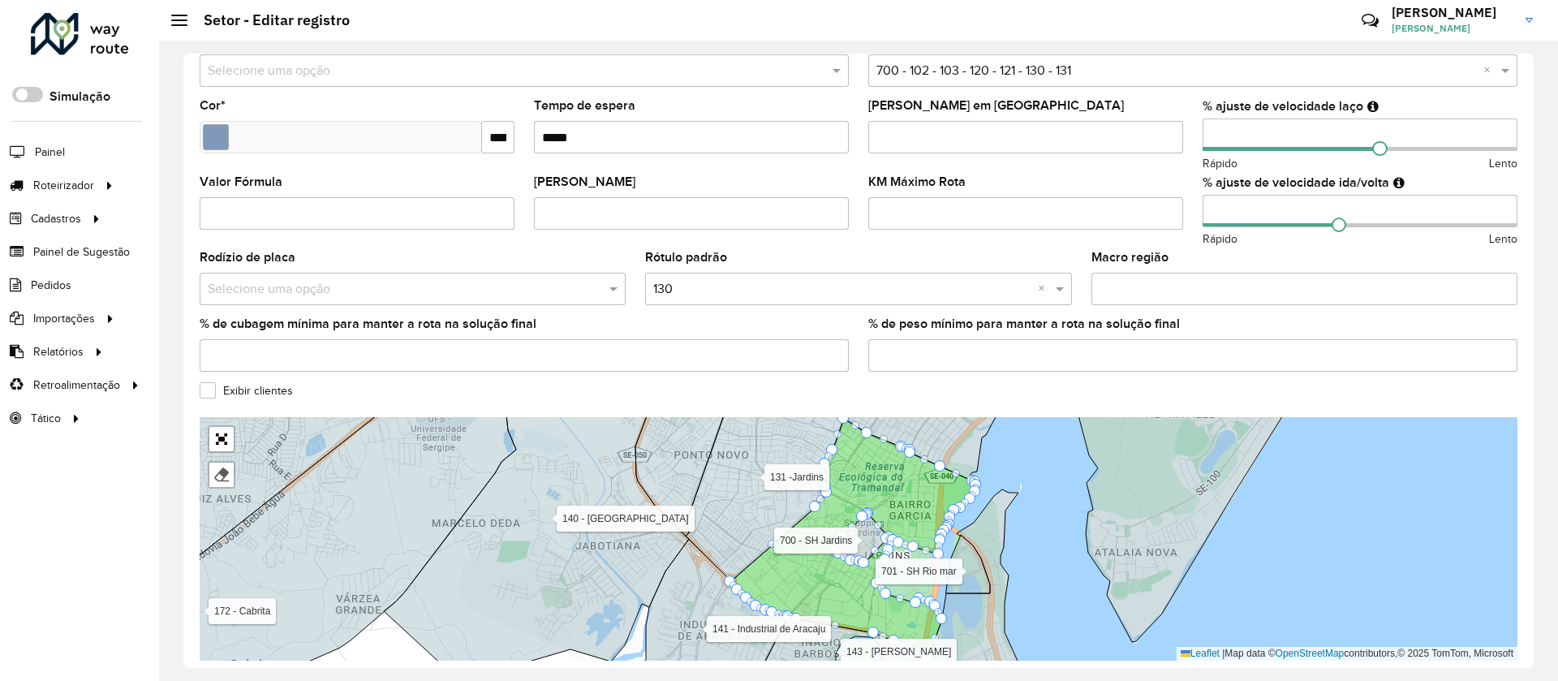
scroll to position [433, 0]
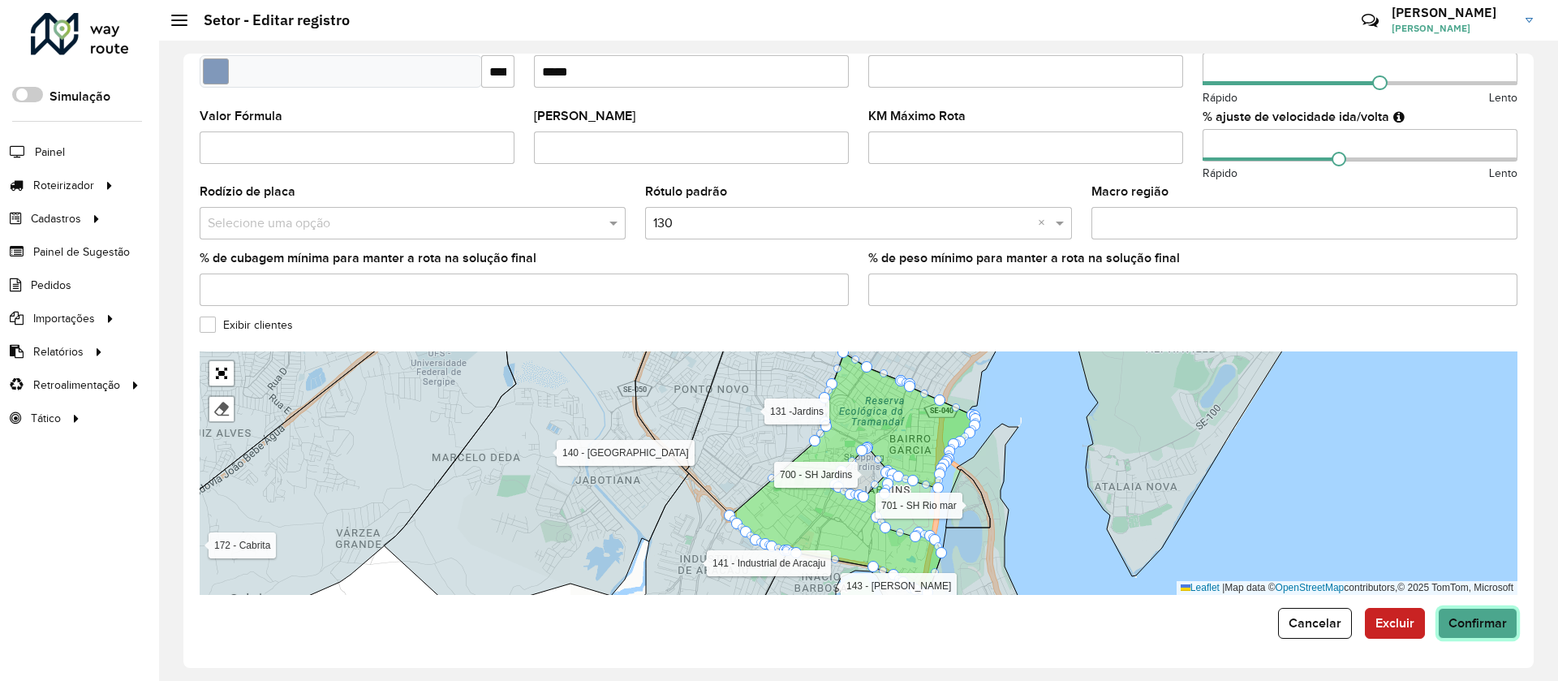
click at [1485, 626] on span "Confirmar" at bounding box center [1478, 623] width 58 height 14
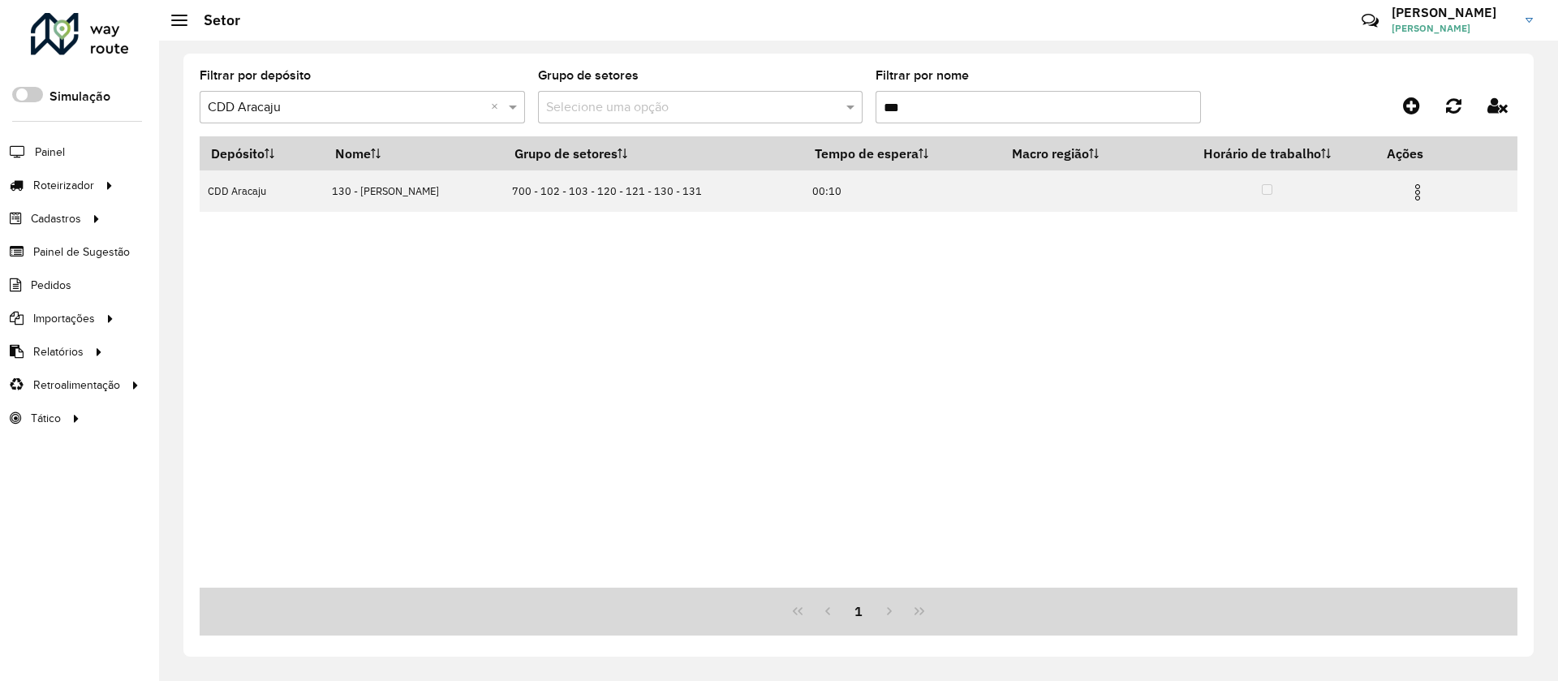
click at [919, 110] on input "***" at bounding box center [1038, 107] width 325 height 32
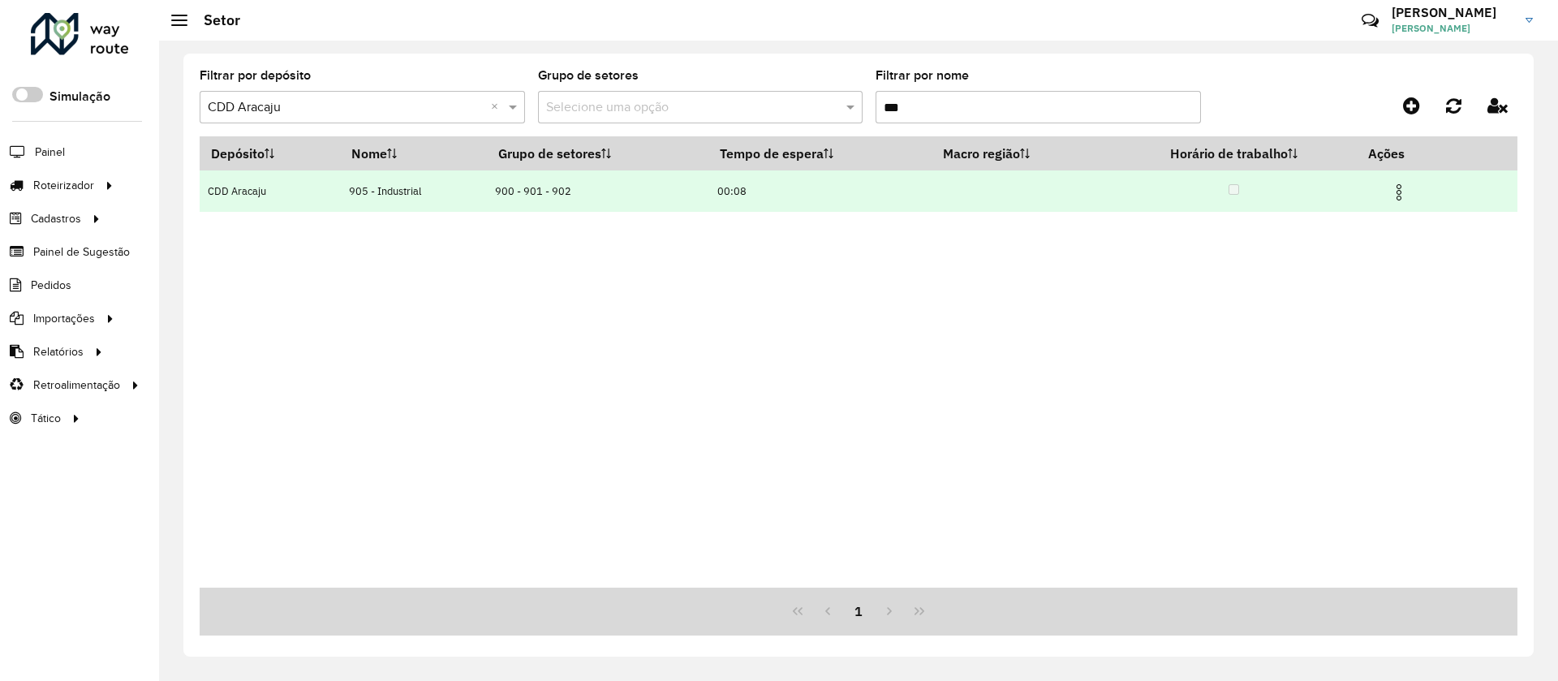
type input "***"
click at [1399, 195] on img at bounding box center [1398, 192] width 19 height 19
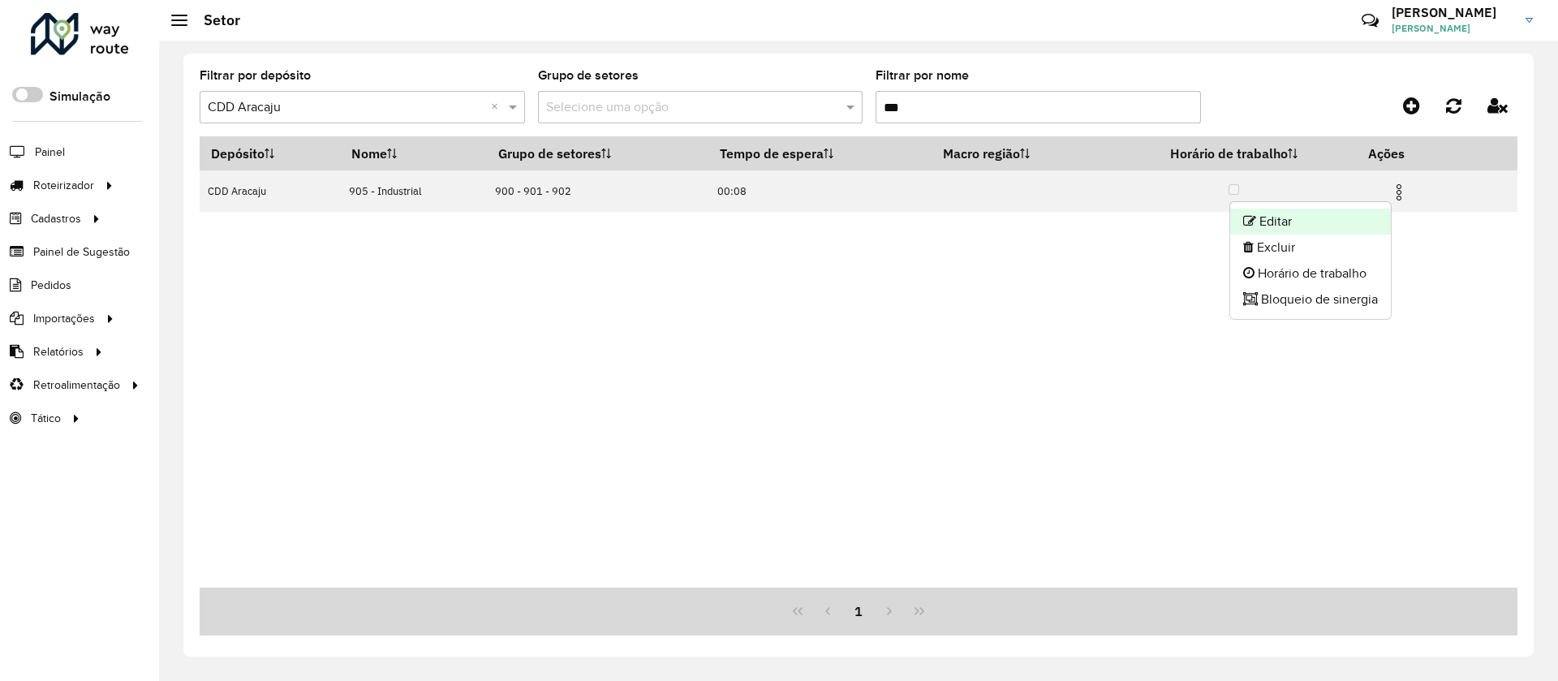
click at [1258, 217] on li "Editar" at bounding box center [1310, 222] width 161 height 26
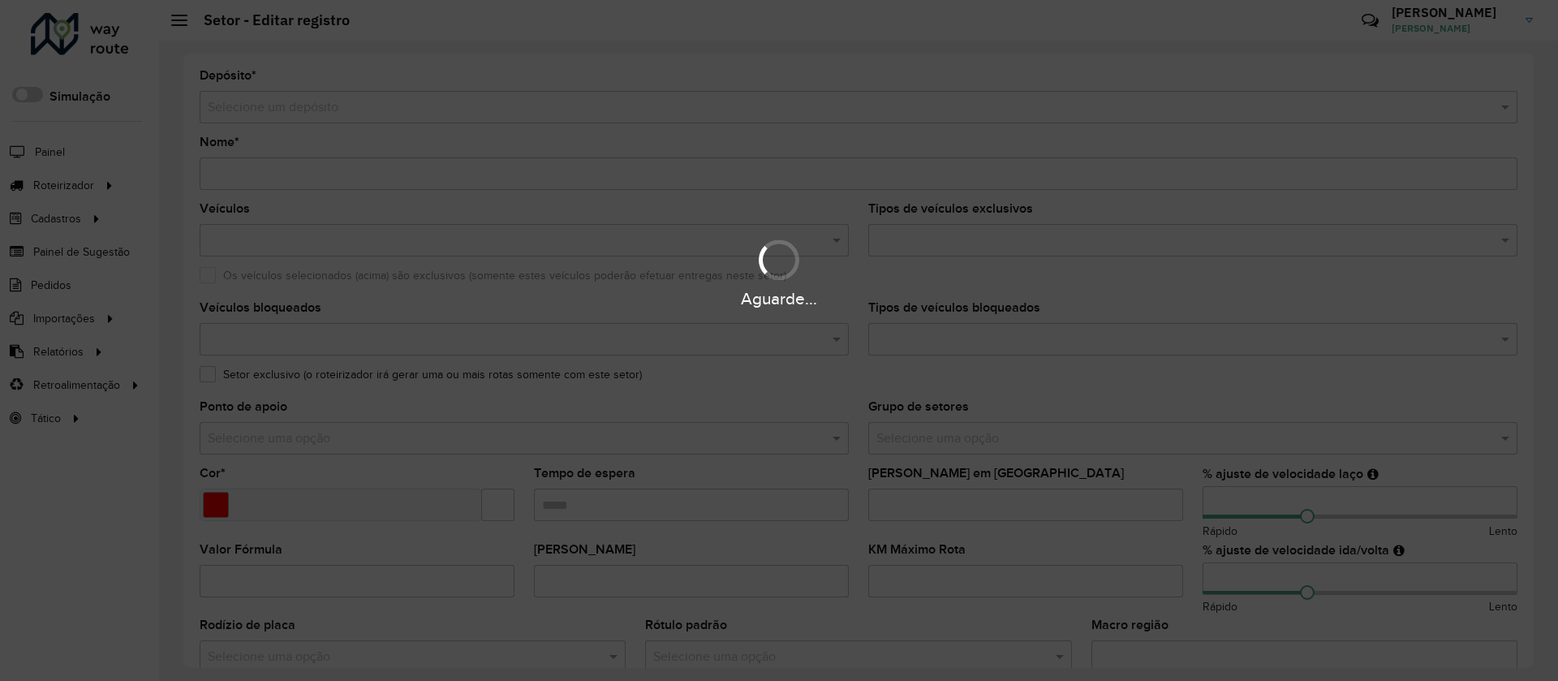
type input "**********"
type input "*******"
type input "*****"
type input "***"
type input "**"
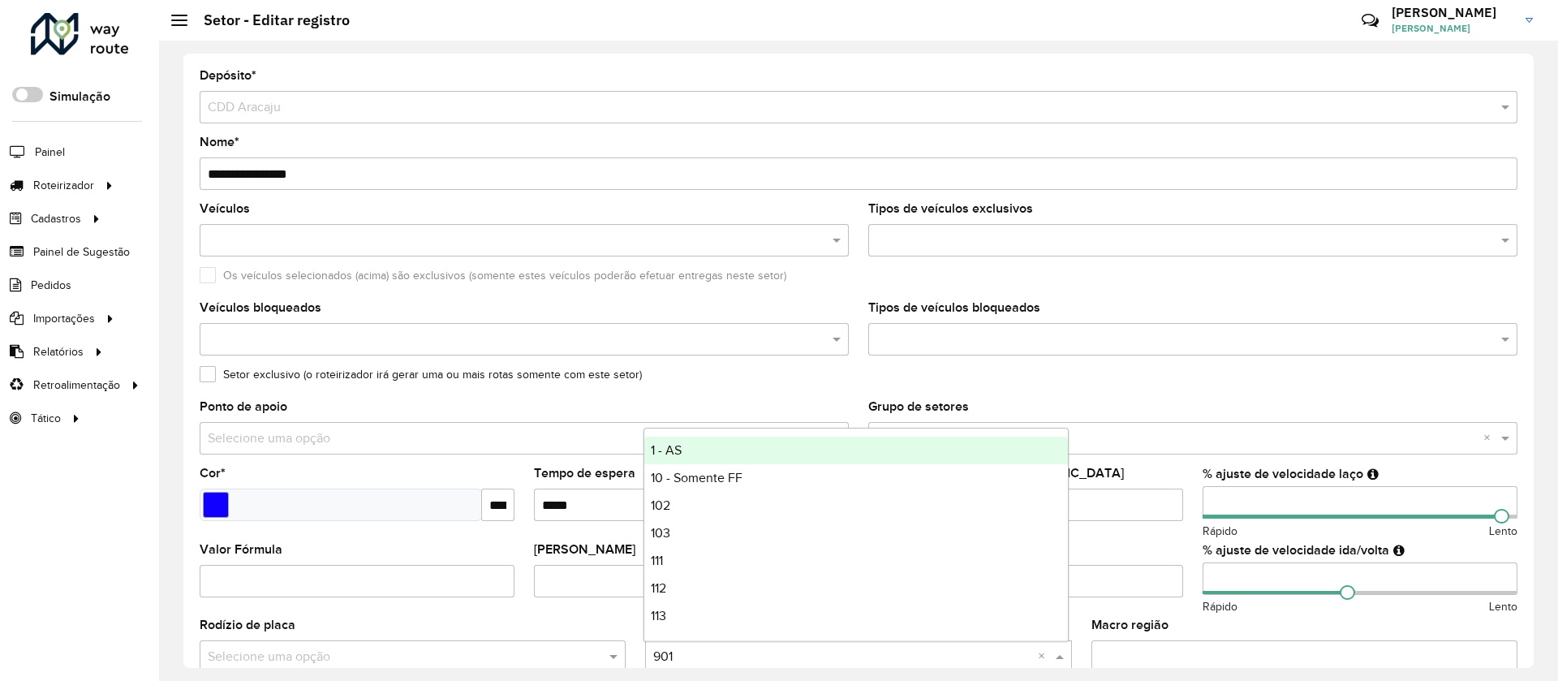
click at [710, 648] on input "text" at bounding box center [841, 657] width 377 height 19
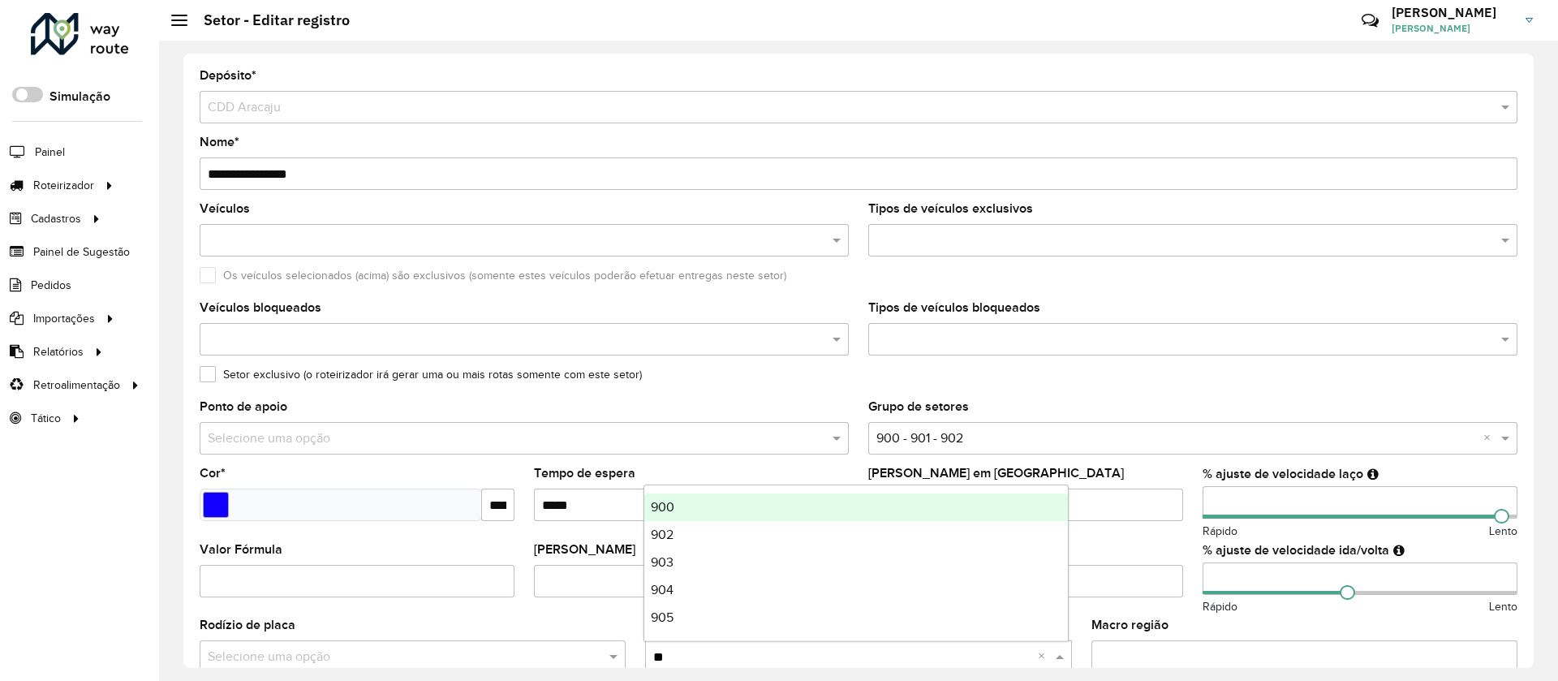
type input "***"
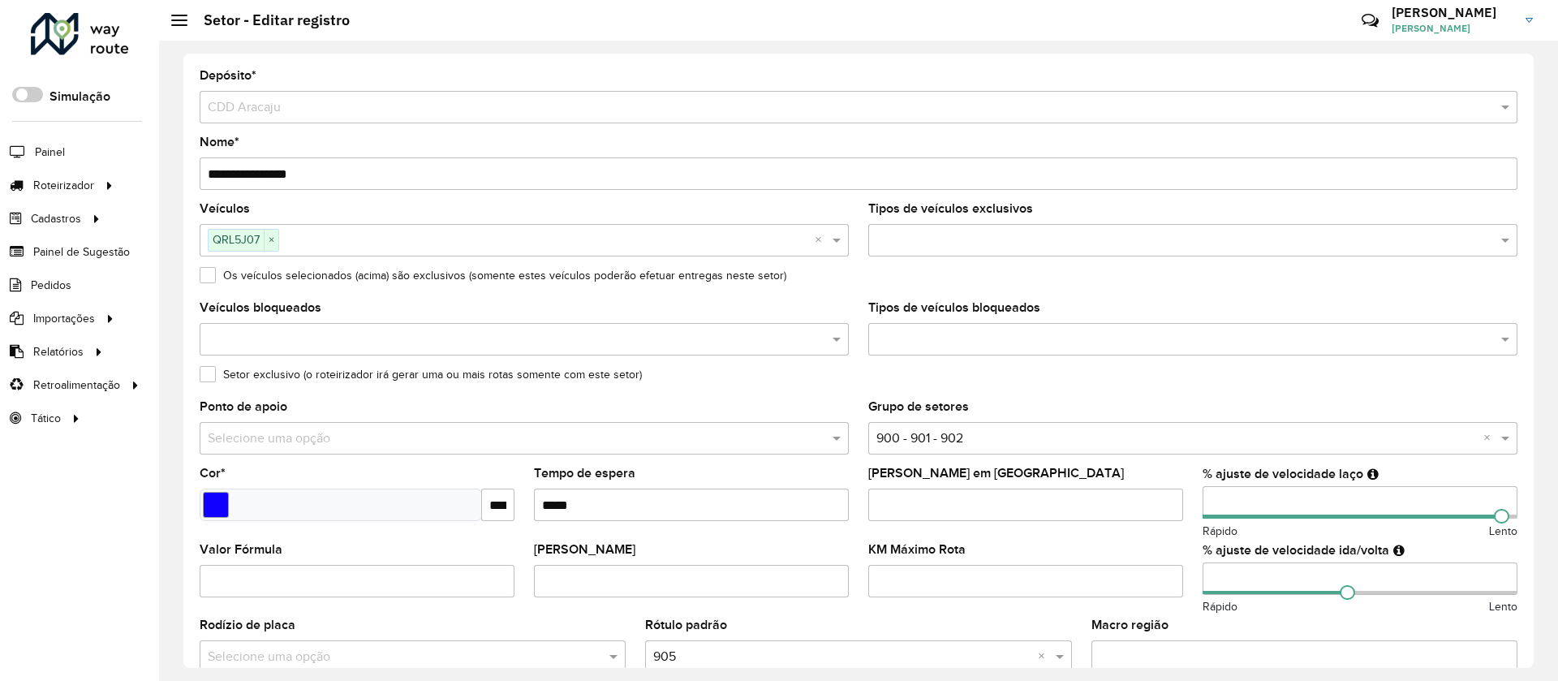
scroll to position [433, 0]
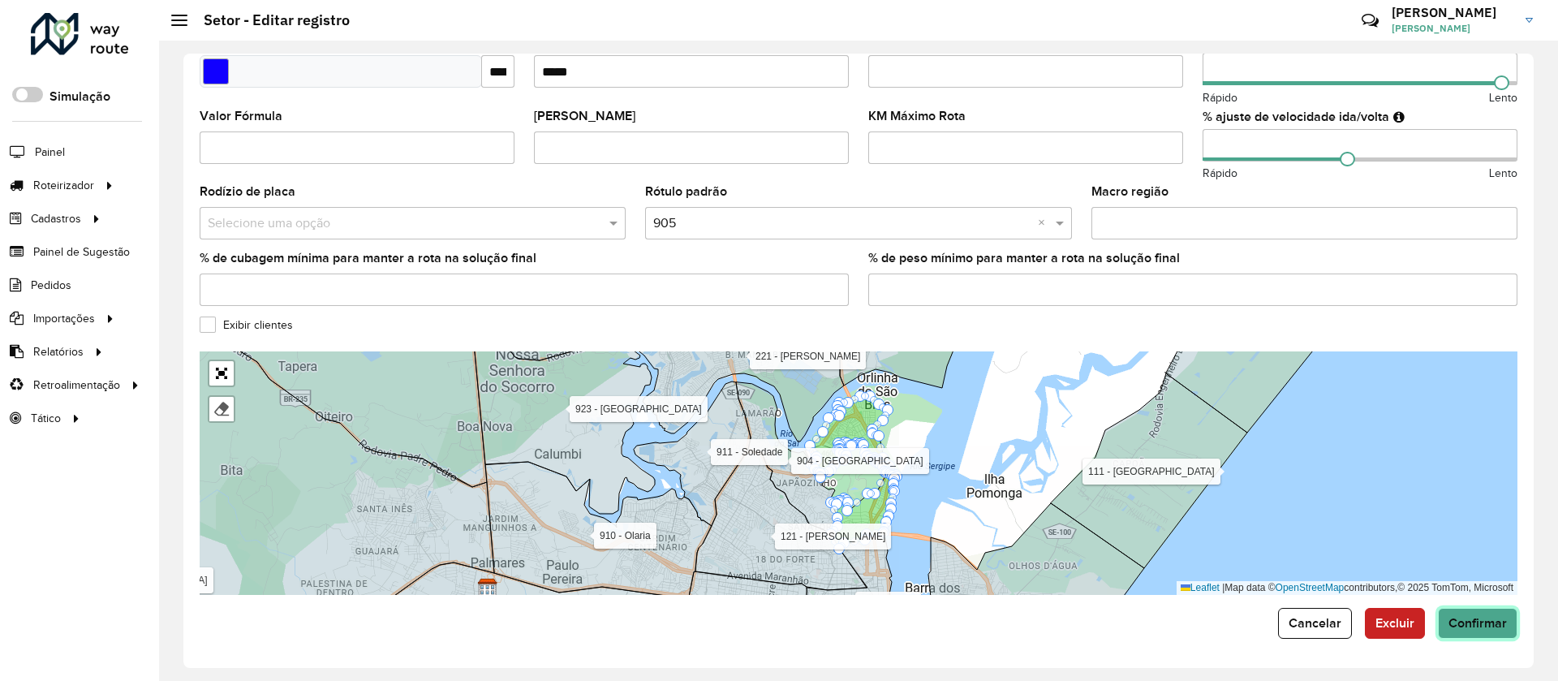
click at [1475, 626] on span "Confirmar" at bounding box center [1478, 623] width 58 height 14
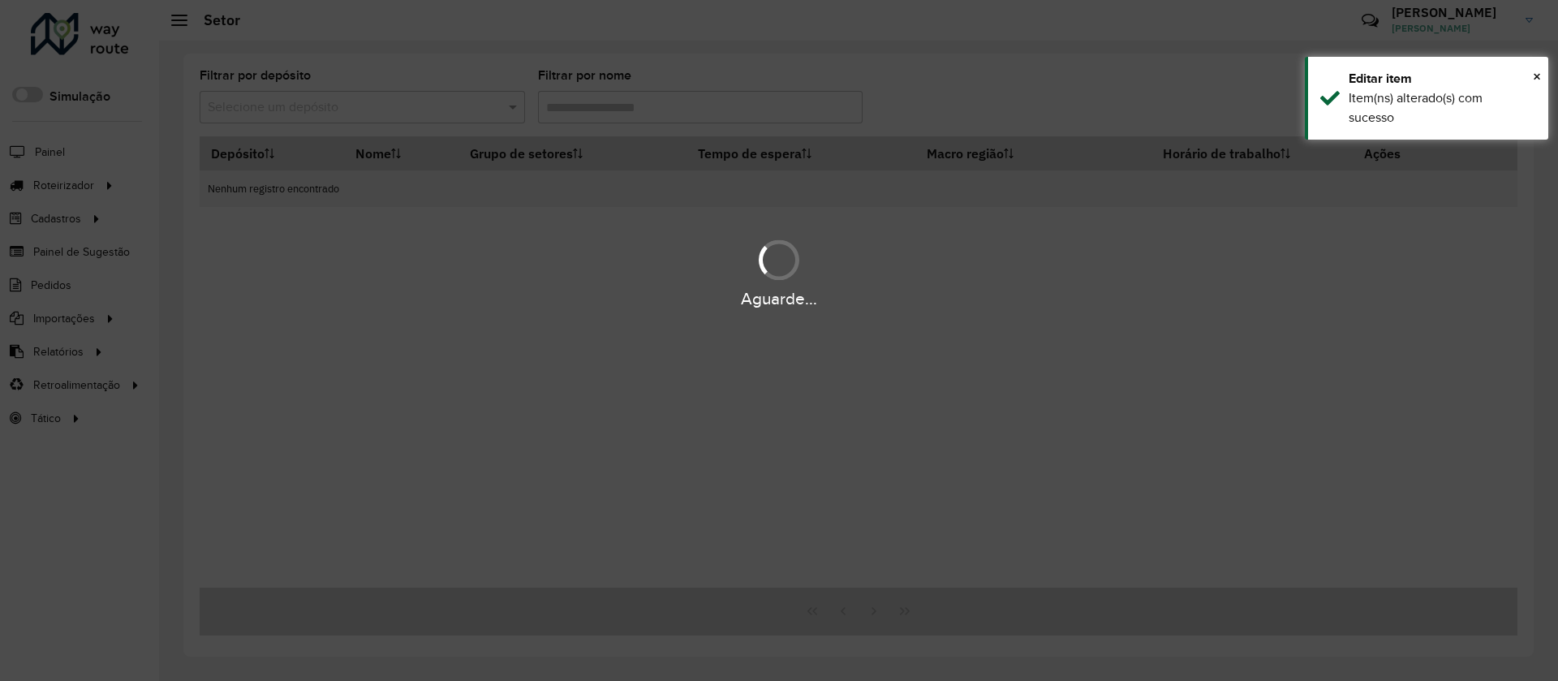
type input "***"
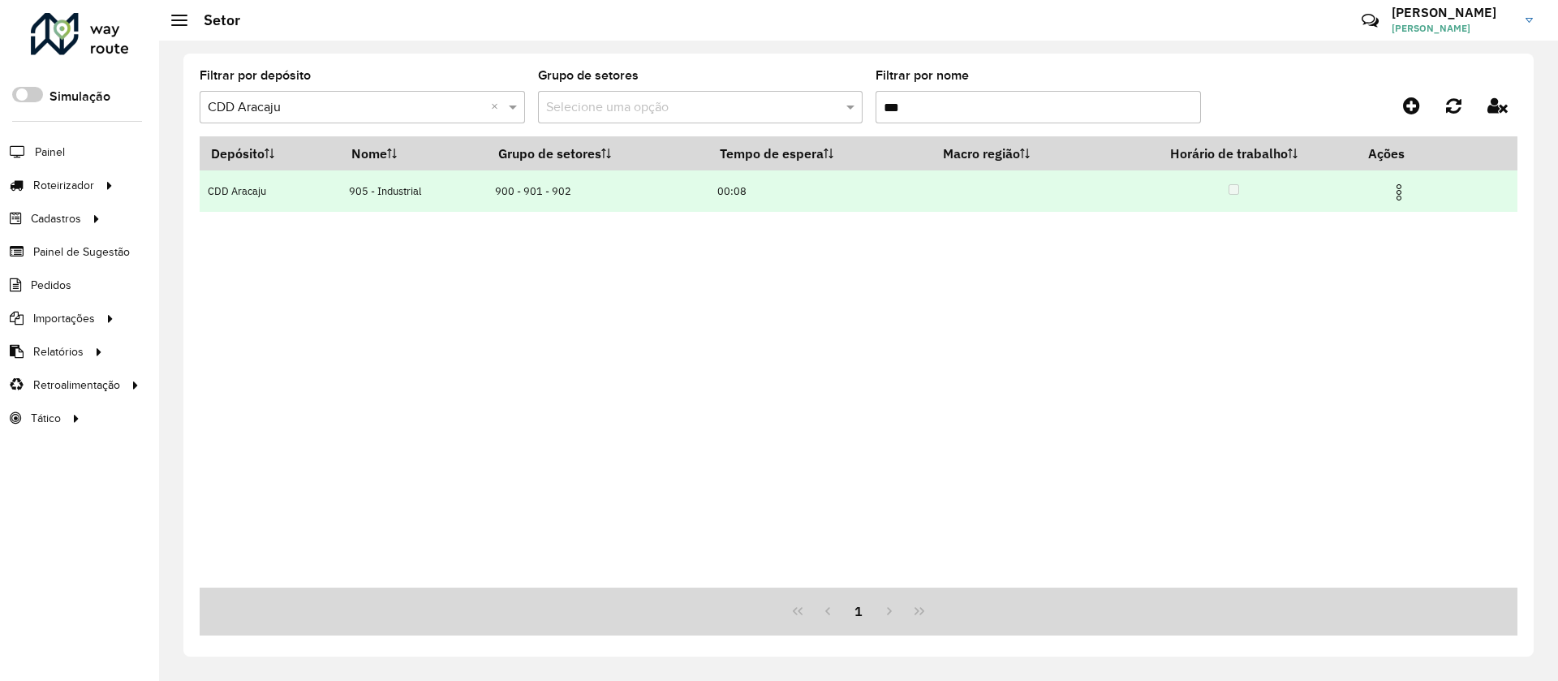
click at [1400, 185] on img at bounding box center [1398, 192] width 19 height 19
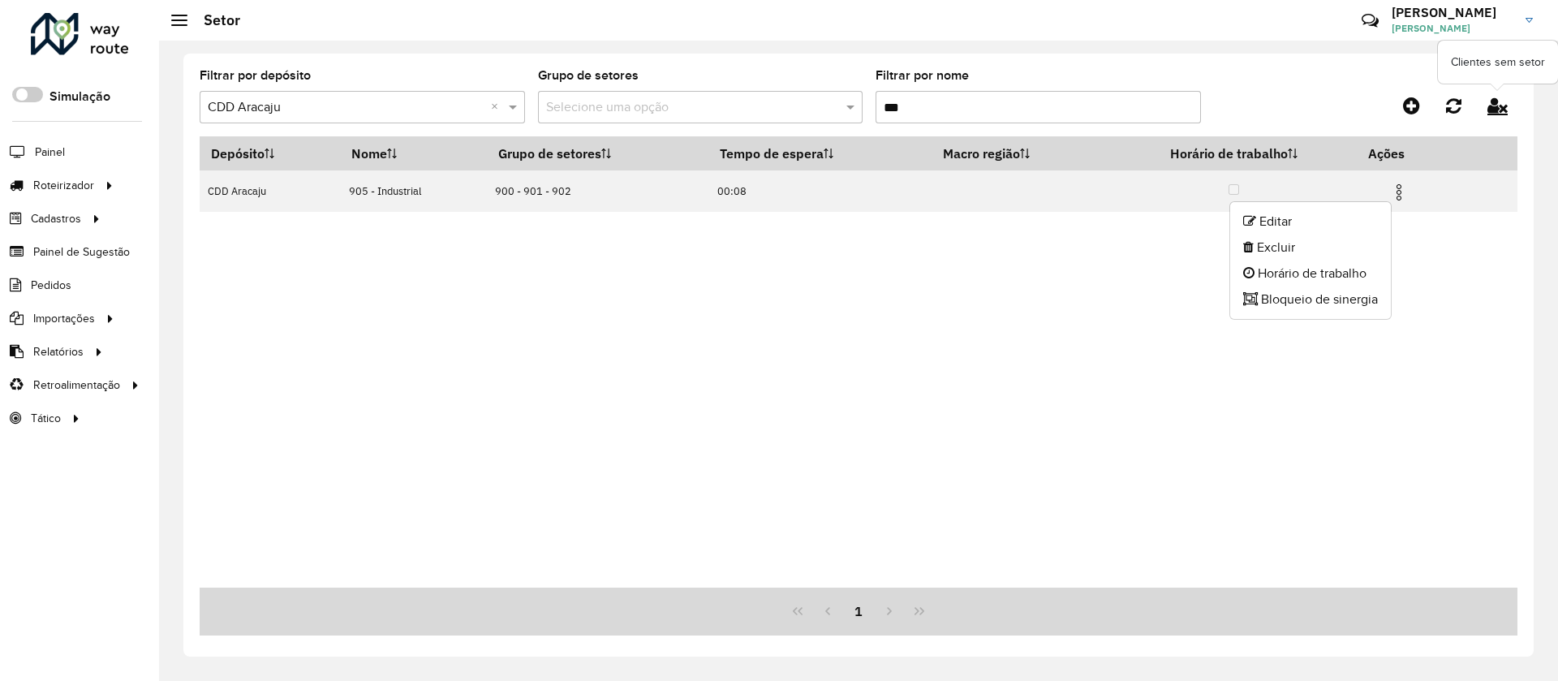
click at [1488, 97] on icon at bounding box center [1498, 106] width 20 height 18
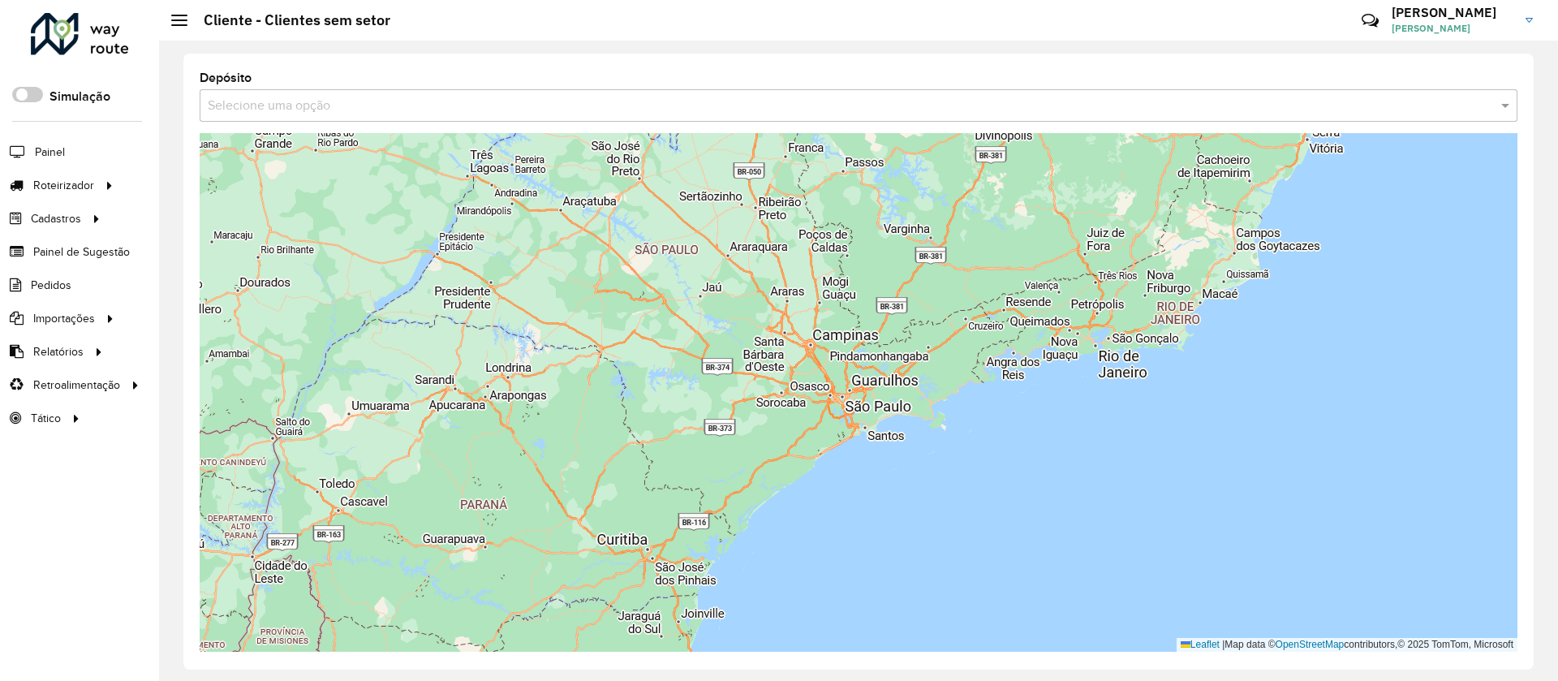
click at [273, 111] on input "text" at bounding box center [842, 106] width 1269 height 19
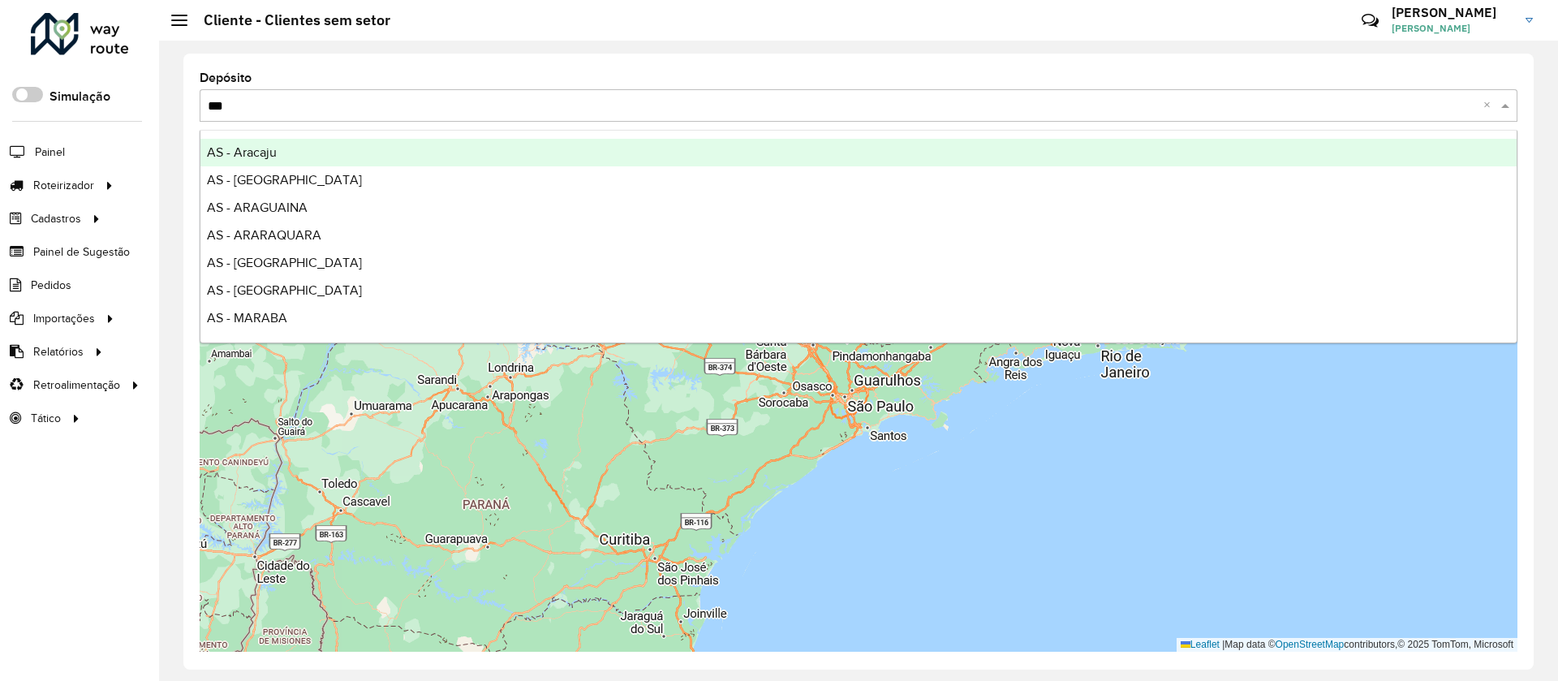
type input "****"
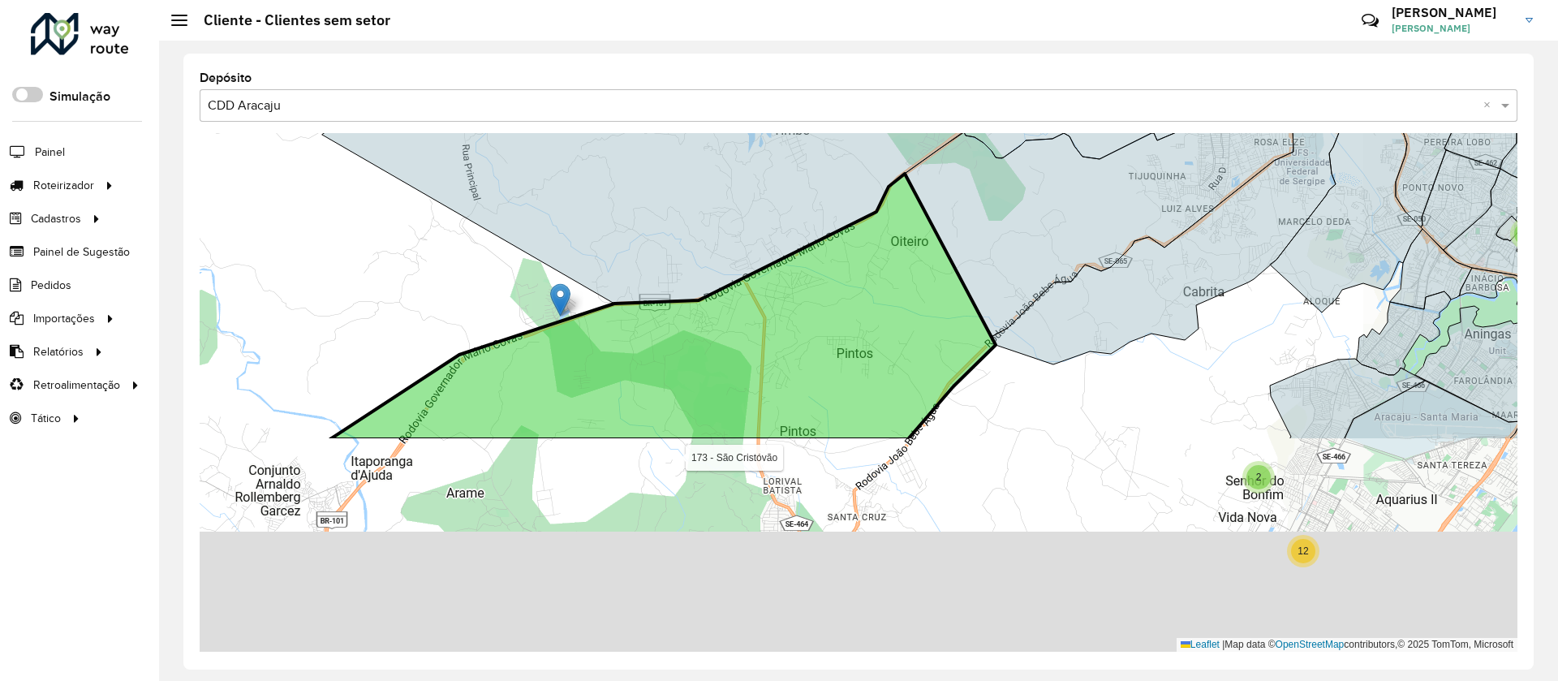
drag, startPoint x: 530, startPoint y: 431, endPoint x: 625, endPoint y: 293, distance: 167.5
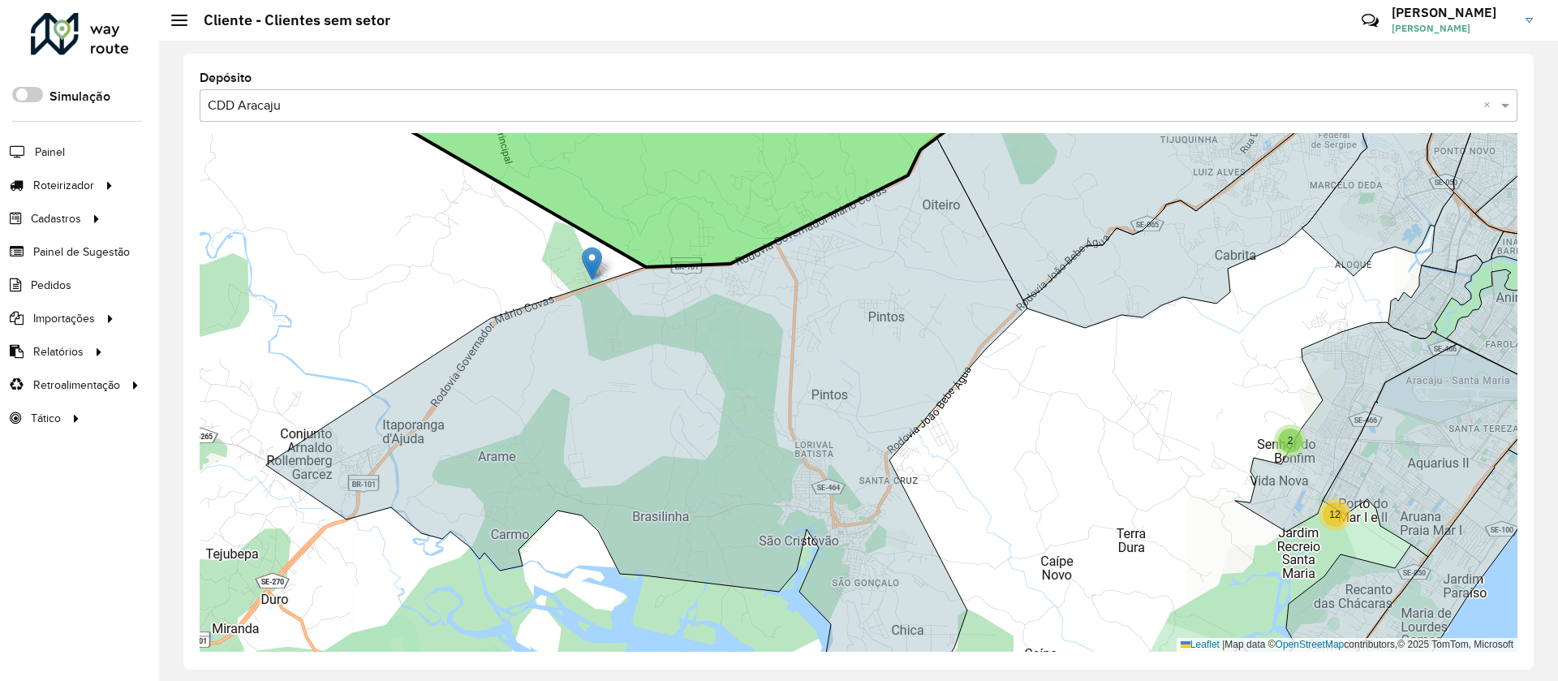
drag, startPoint x: 696, startPoint y: 233, endPoint x: 706, endPoint y: 572, distance: 339.4
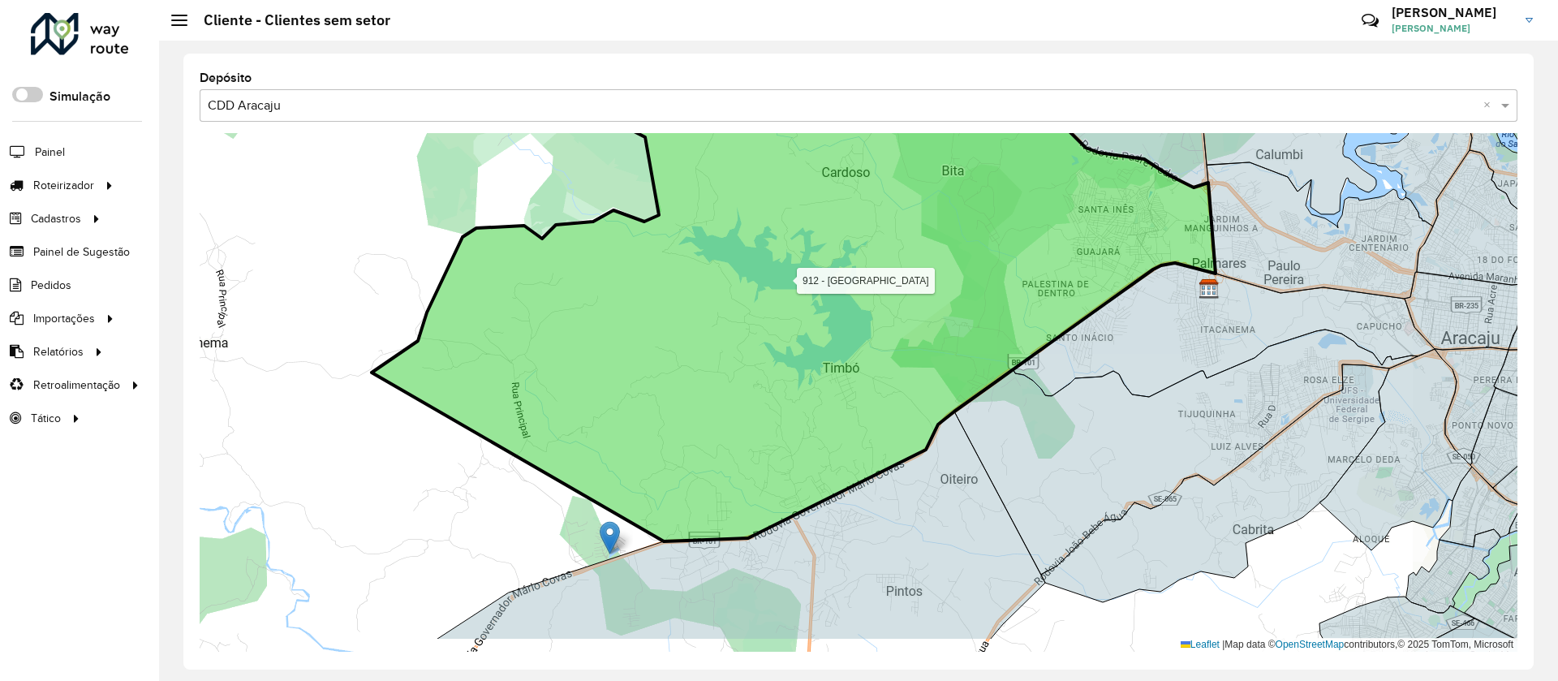
drag, startPoint x: 691, startPoint y: 479, endPoint x: 699, endPoint y: 266, distance: 212.8
click at [699, 266] on icon at bounding box center [794, 277] width 844 height 528
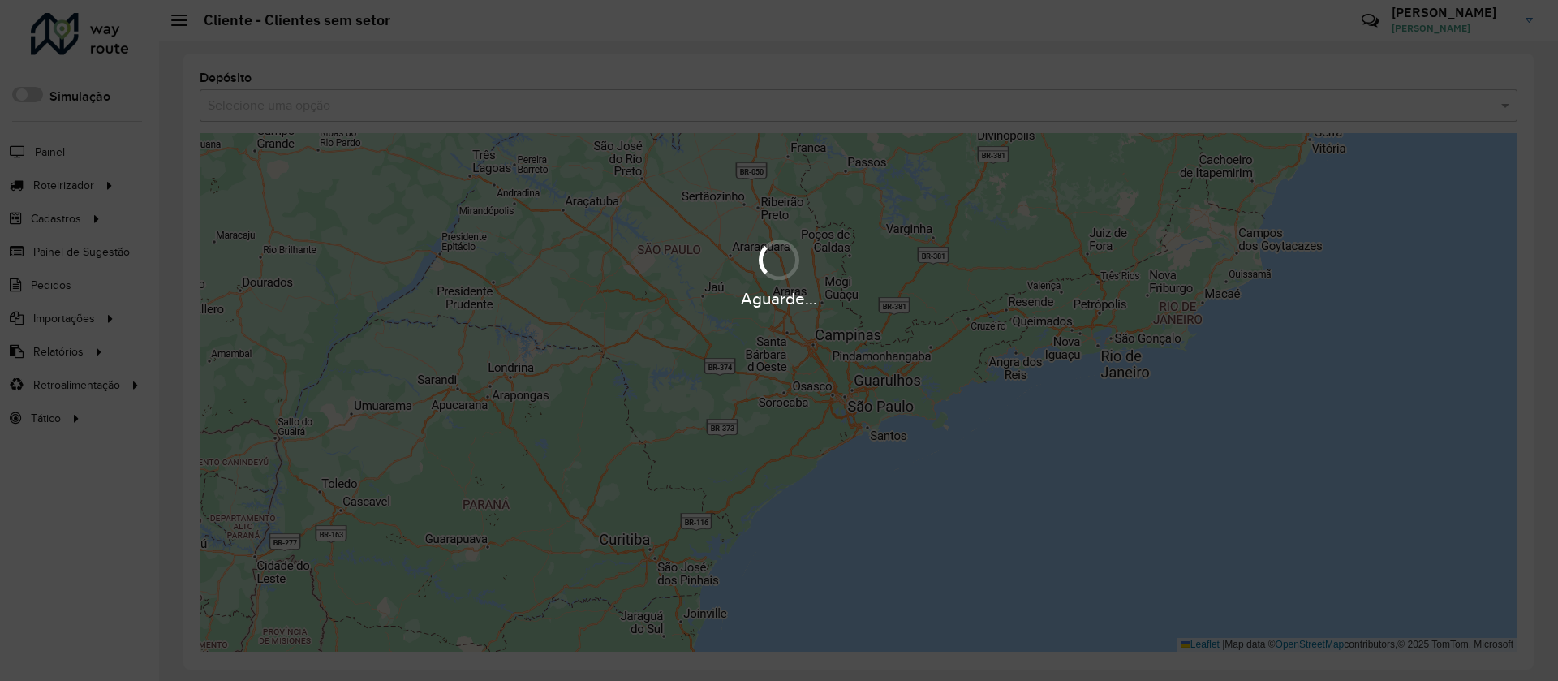
click at [340, 100] on div "Aguarde..." at bounding box center [779, 340] width 1558 height 681
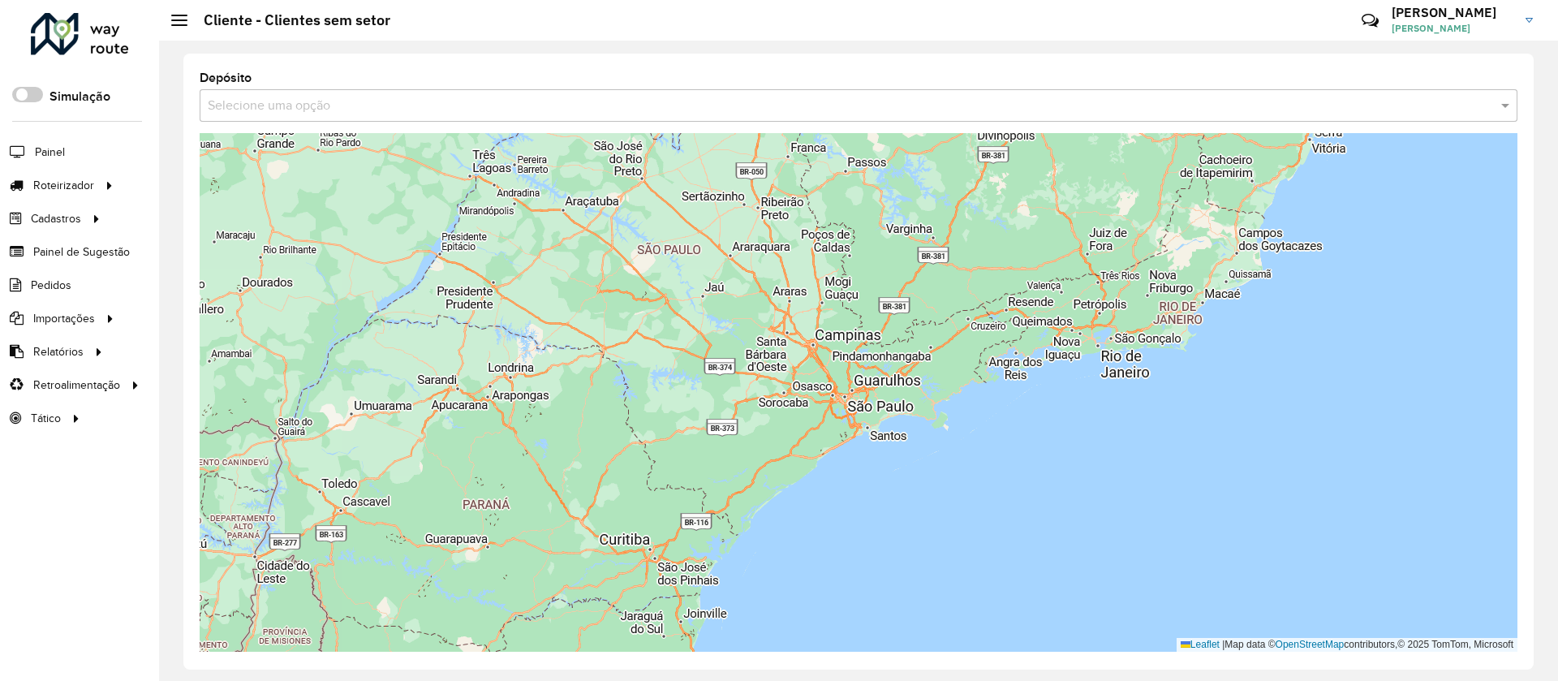
click at [340, 100] on input "text" at bounding box center [842, 106] width 1269 height 19
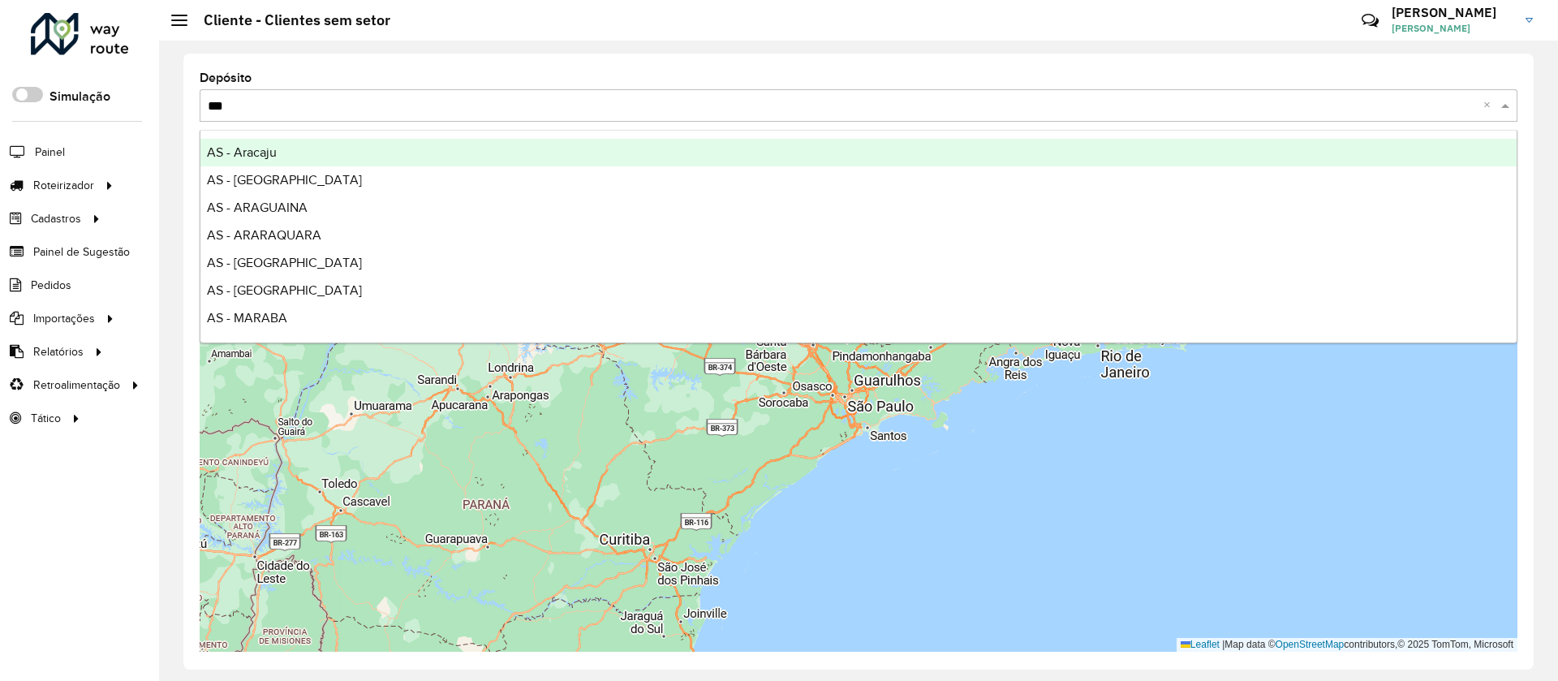
type input "****"
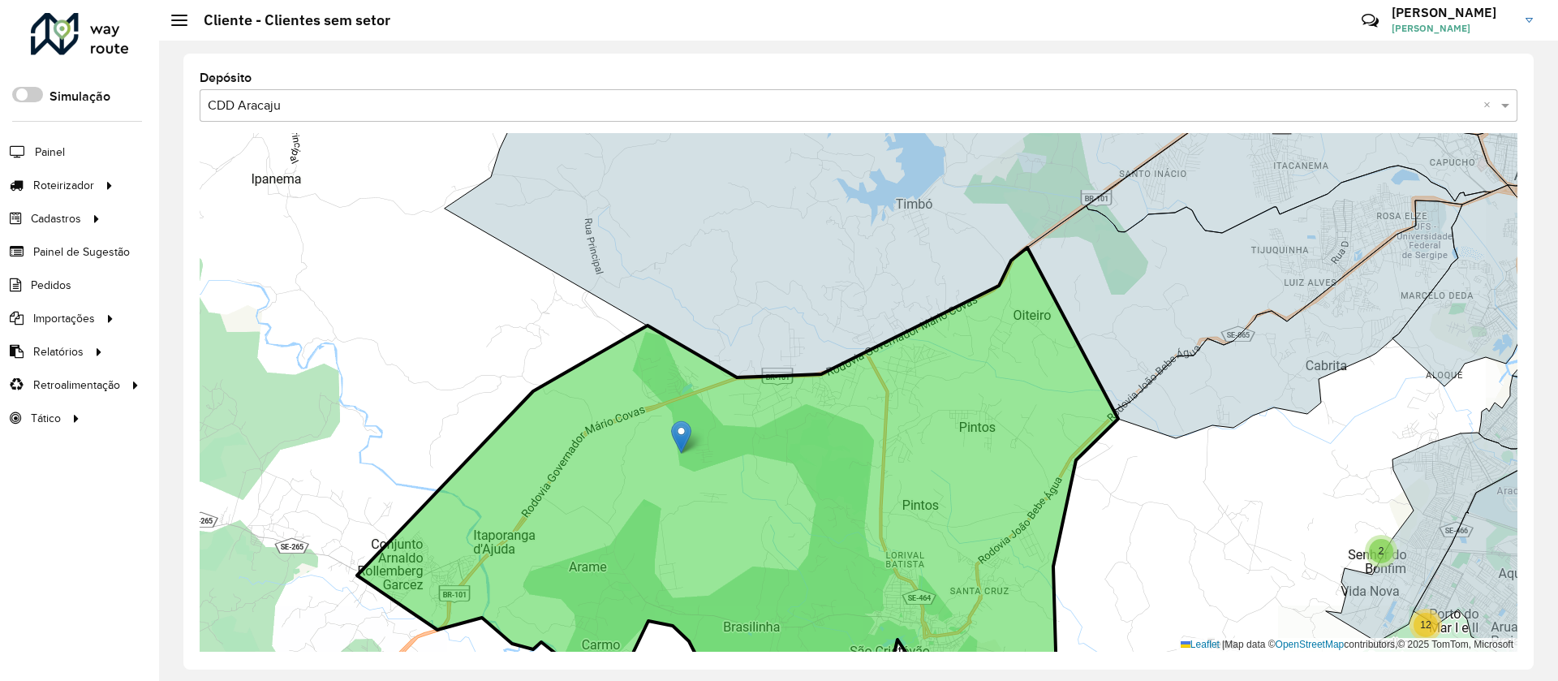
drag, startPoint x: 678, startPoint y: 368, endPoint x: 677, endPoint y: 431, distance: 63.3
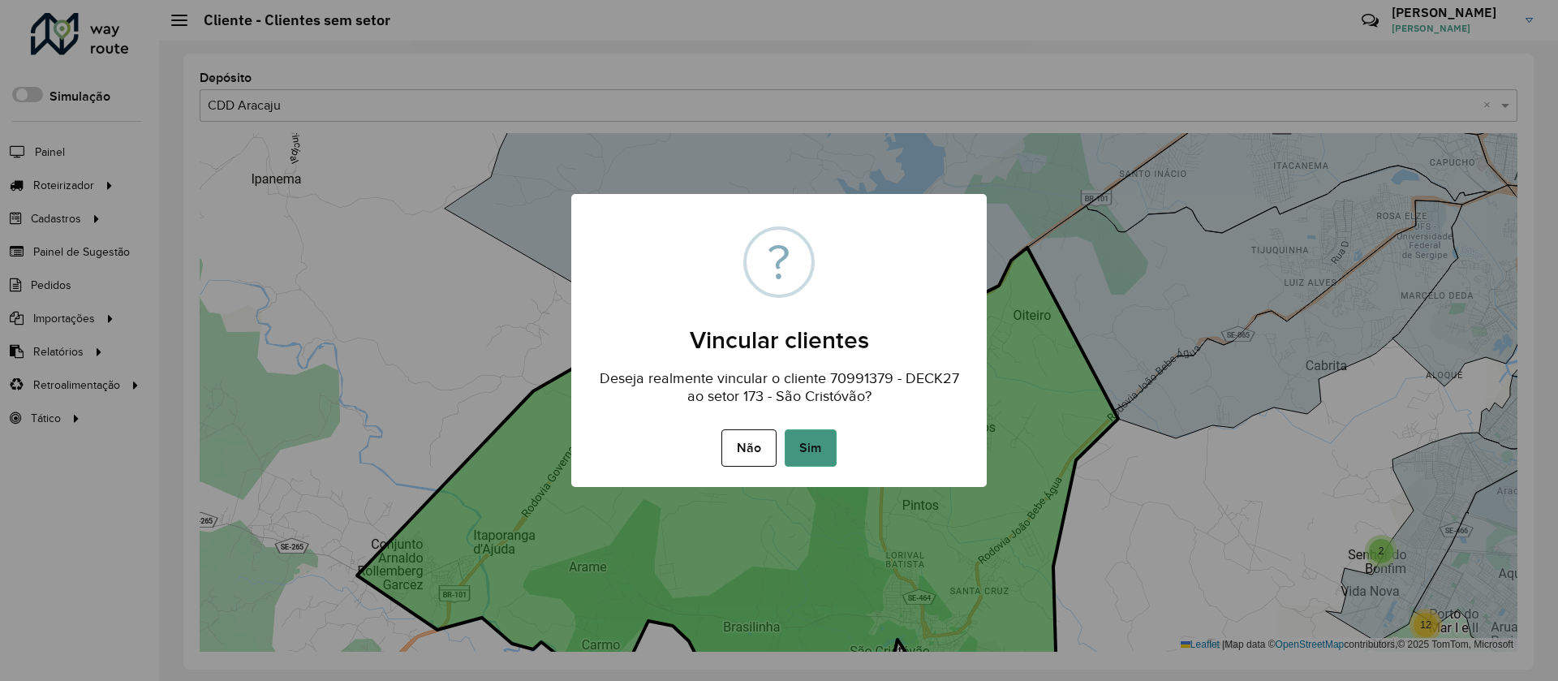
click at [805, 454] on button "Sim" at bounding box center [811, 447] width 52 height 37
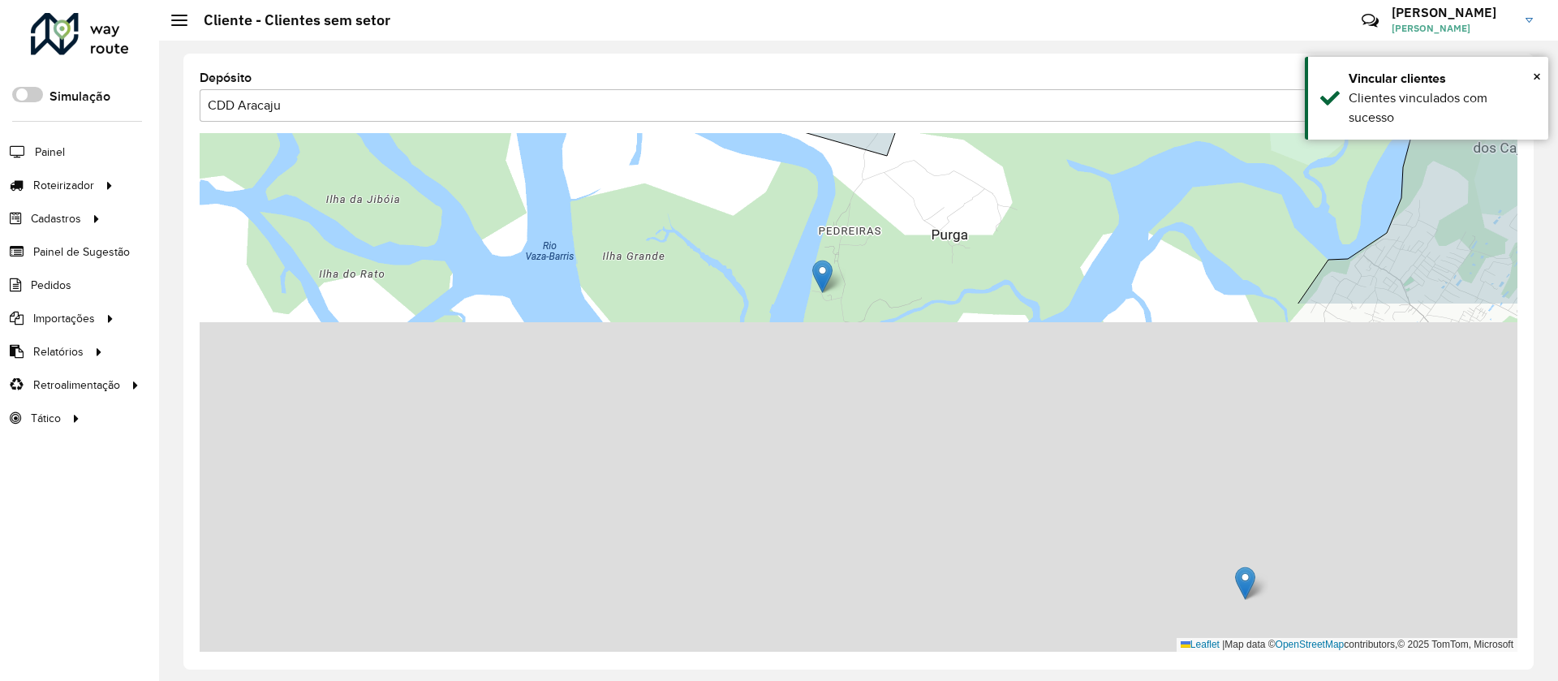
drag, startPoint x: 903, startPoint y: 555, endPoint x: 962, endPoint y: 198, distance: 362.0
click at [962, 198] on div "2 6 6 Leaflet | Map data © OpenStreetMap contributors,© 2025 TomTom, Microsoft" at bounding box center [859, 392] width 1318 height 519
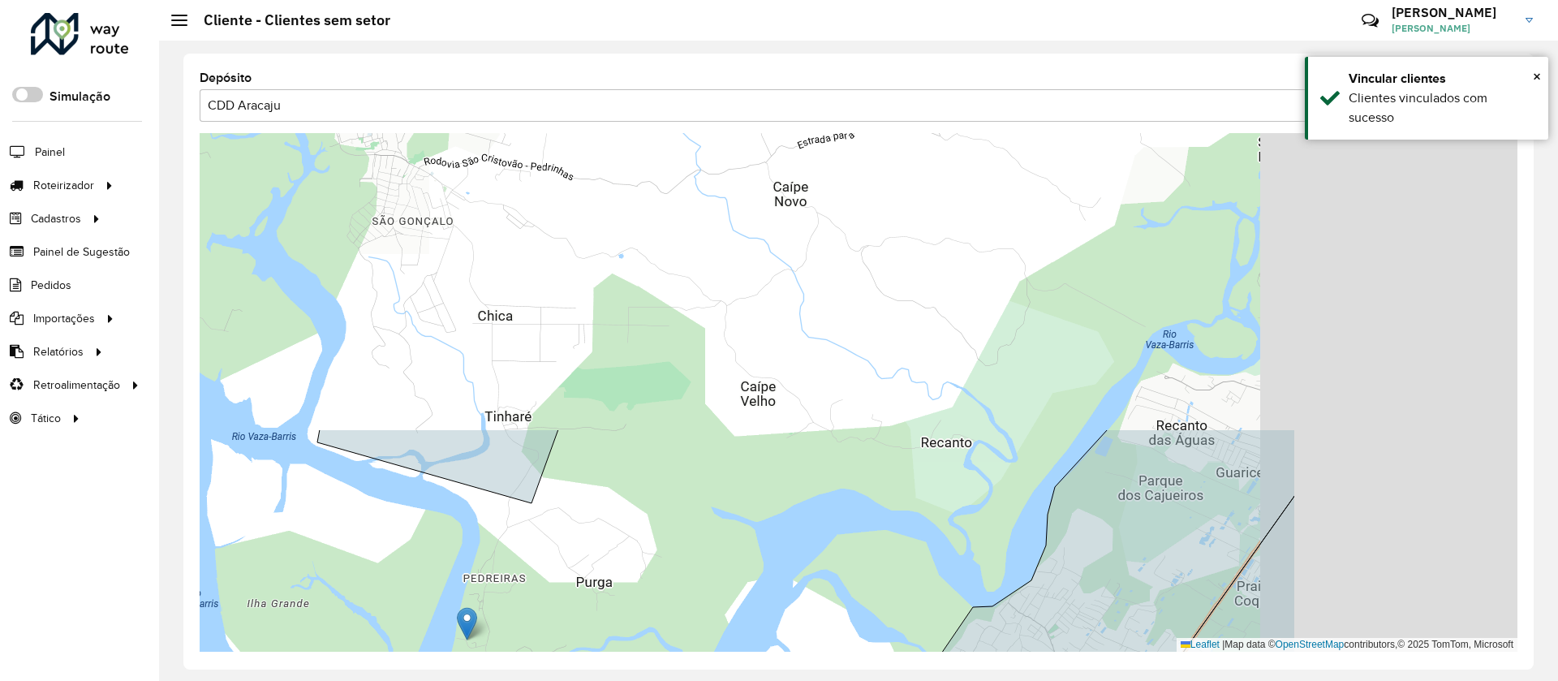
drag, startPoint x: 1092, startPoint y: 213, endPoint x: 603, endPoint y: 716, distance: 701.3
click at [603, 680] on html "Aguarde... Pop-up bloqueado! Seu navegador bloqueou automáticamente a abertura …" at bounding box center [779, 340] width 1558 height 681
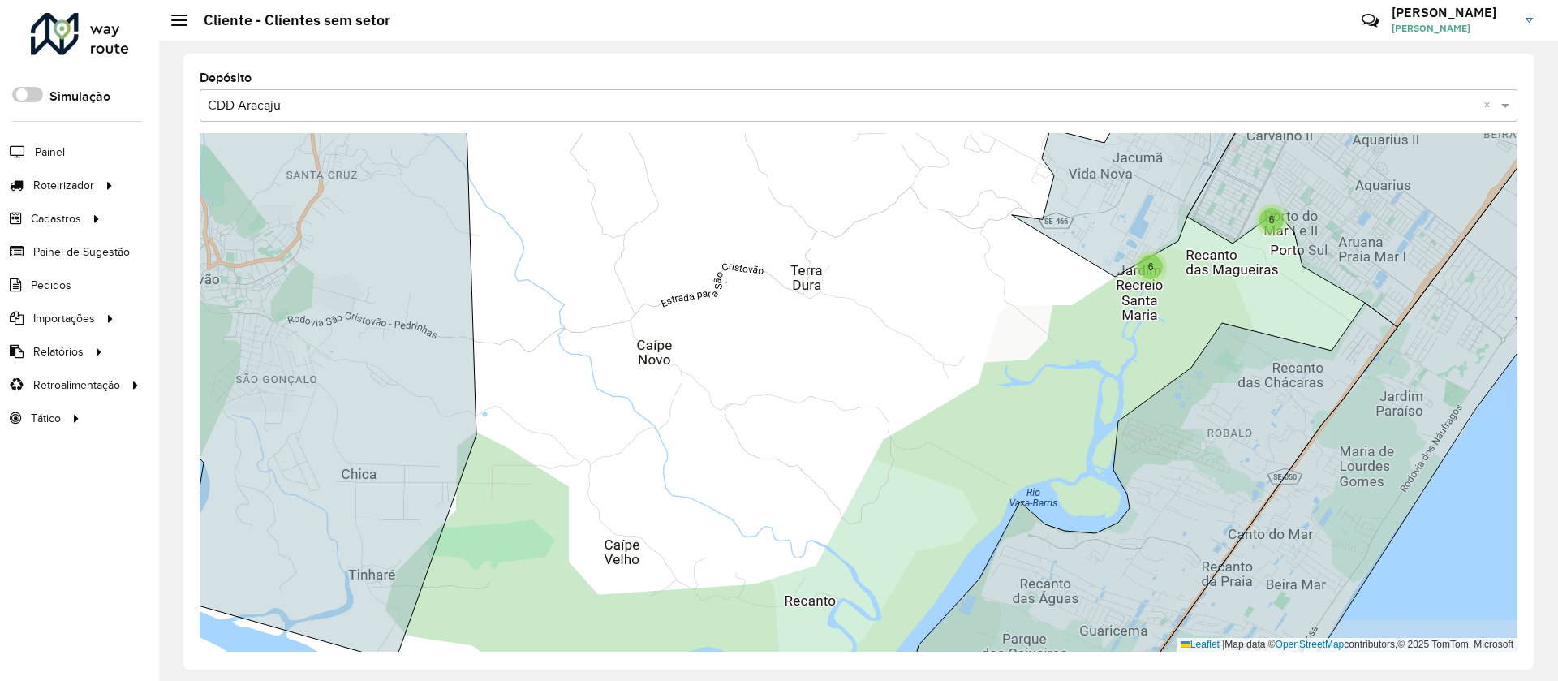
drag, startPoint x: 885, startPoint y: 424, endPoint x: 557, endPoint y: 717, distance: 439.7
click at [557, 680] on html "Aguarde... Pop-up bloqueado! Seu navegador bloqueou automáticamente a abertura …" at bounding box center [779, 340] width 1558 height 681
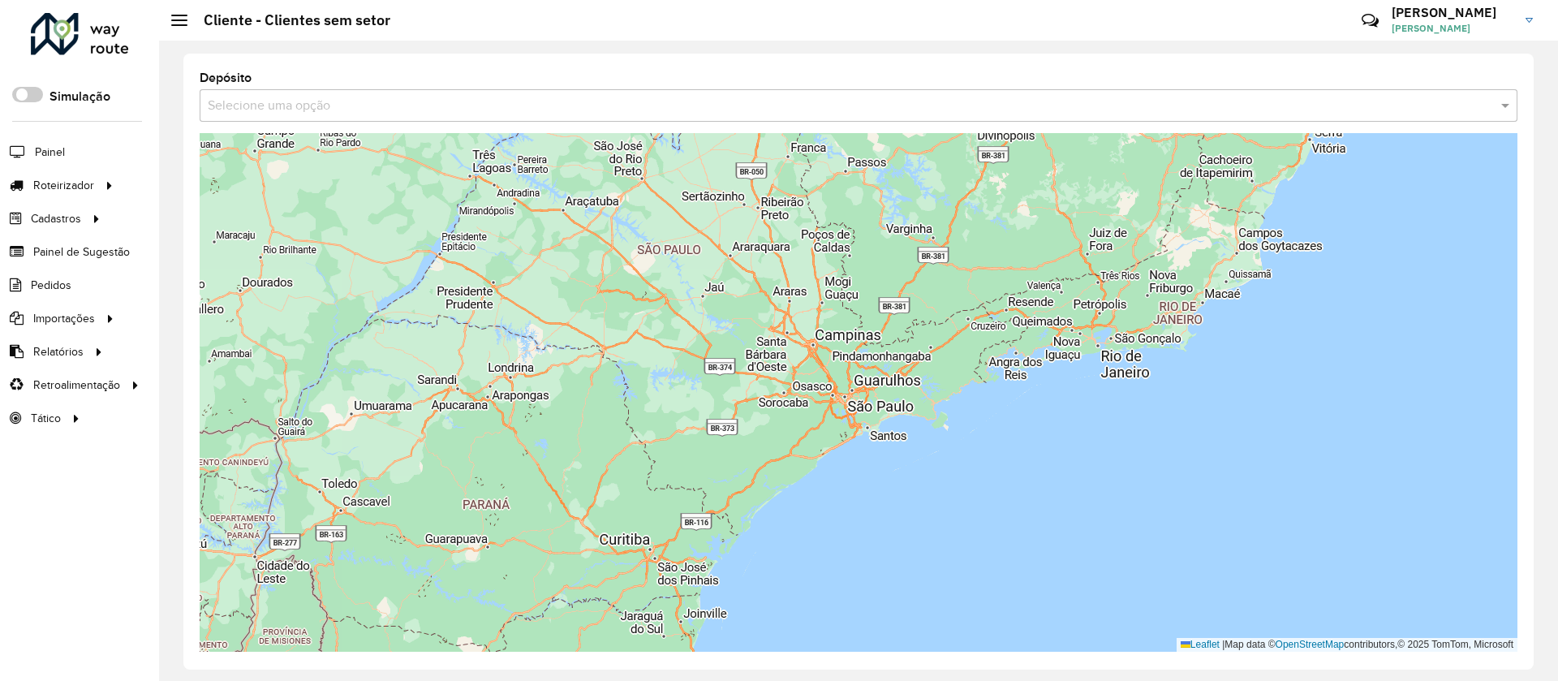
click at [639, 97] on input "text" at bounding box center [842, 106] width 1269 height 19
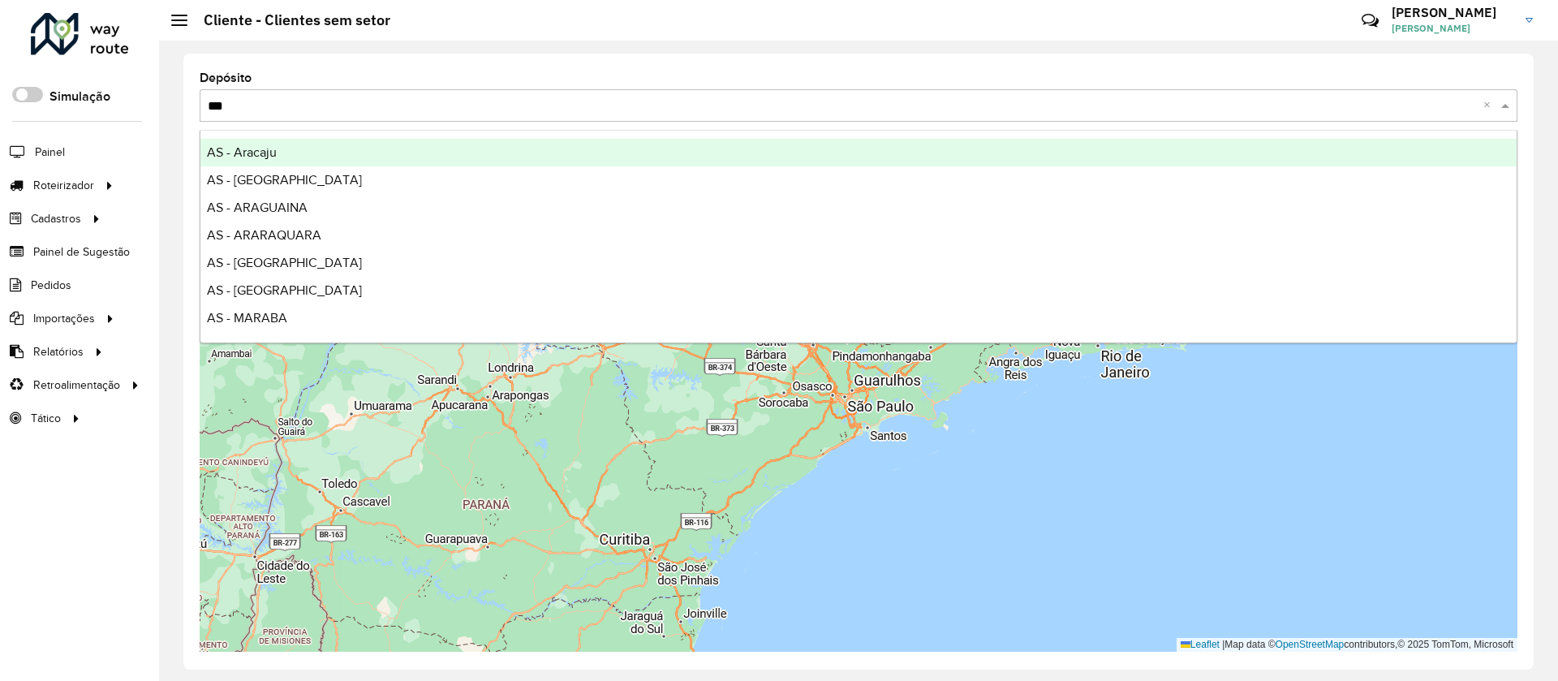
type input "****"
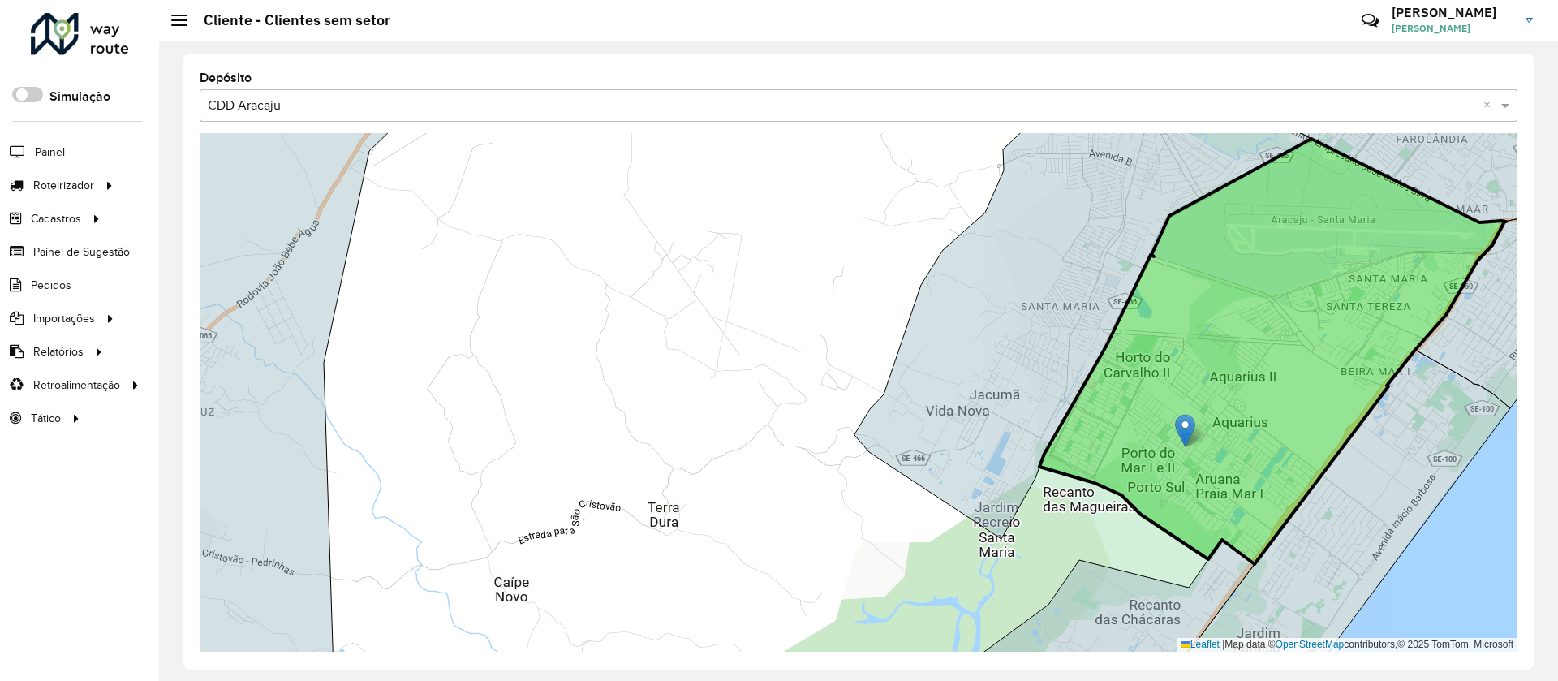
drag, startPoint x: 1125, startPoint y: 439, endPoint x: 1189, endPoint y: 418, distance: 67.5
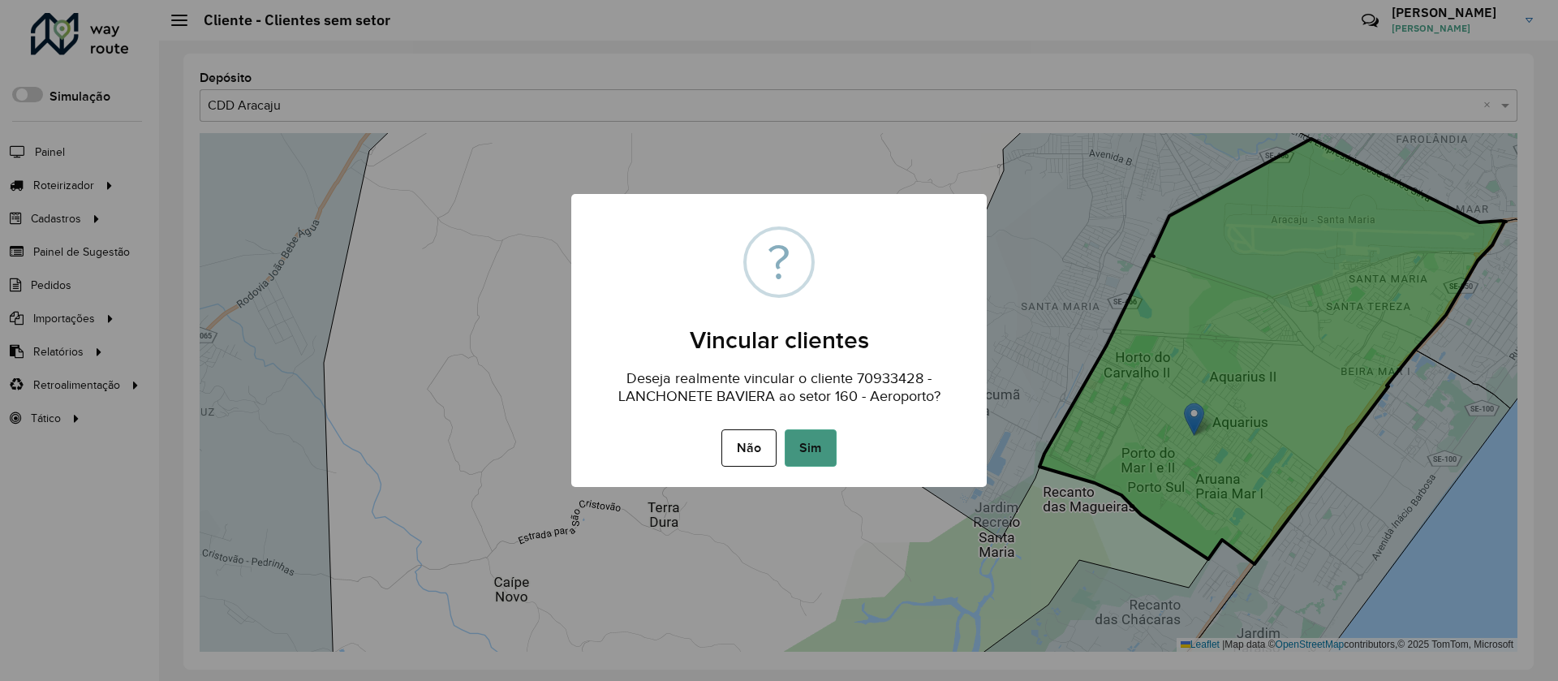
click at [817, 455] on button "Sim" at bounding box center [811, 447] width 52 height 37
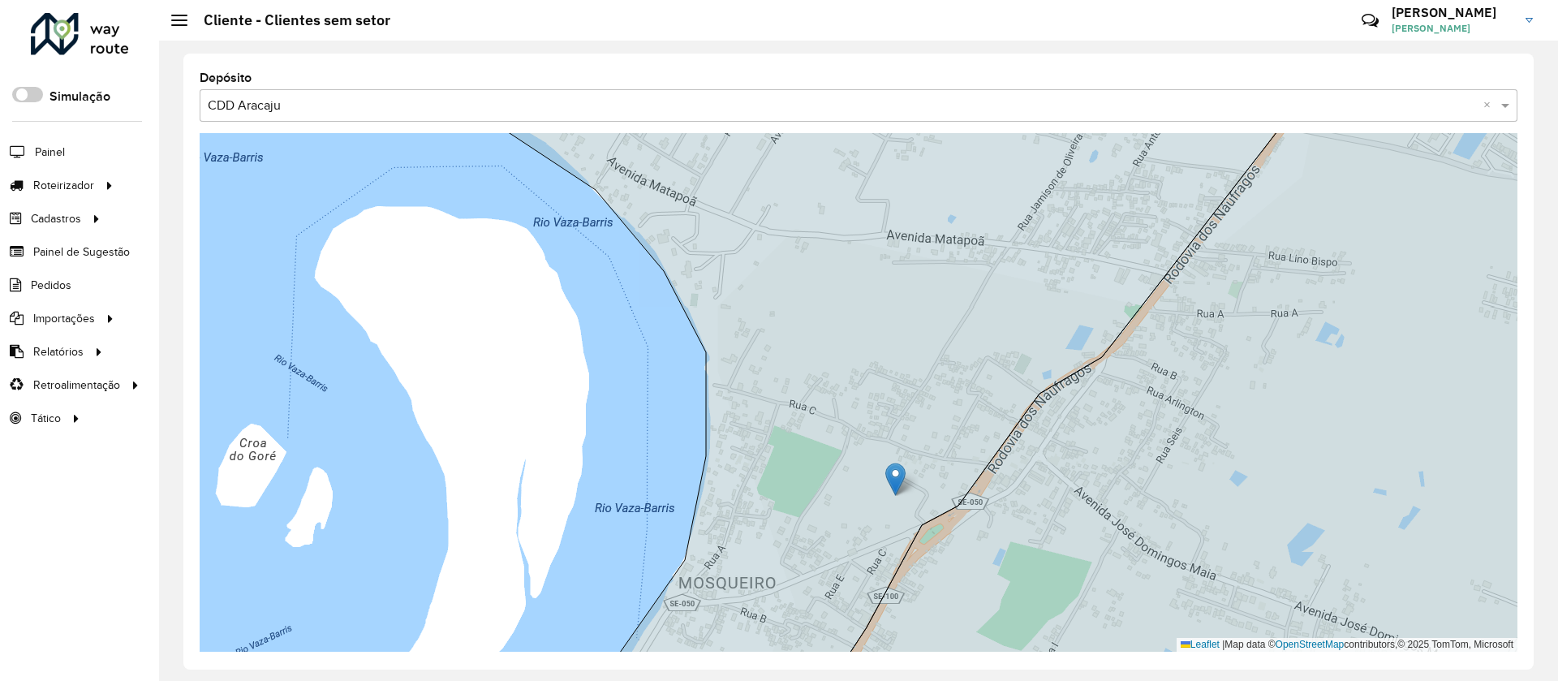
drag, startPoint x: 606, startPoint y: 576, endPoint x: 888, endPoint y: 486, distance: 295.7
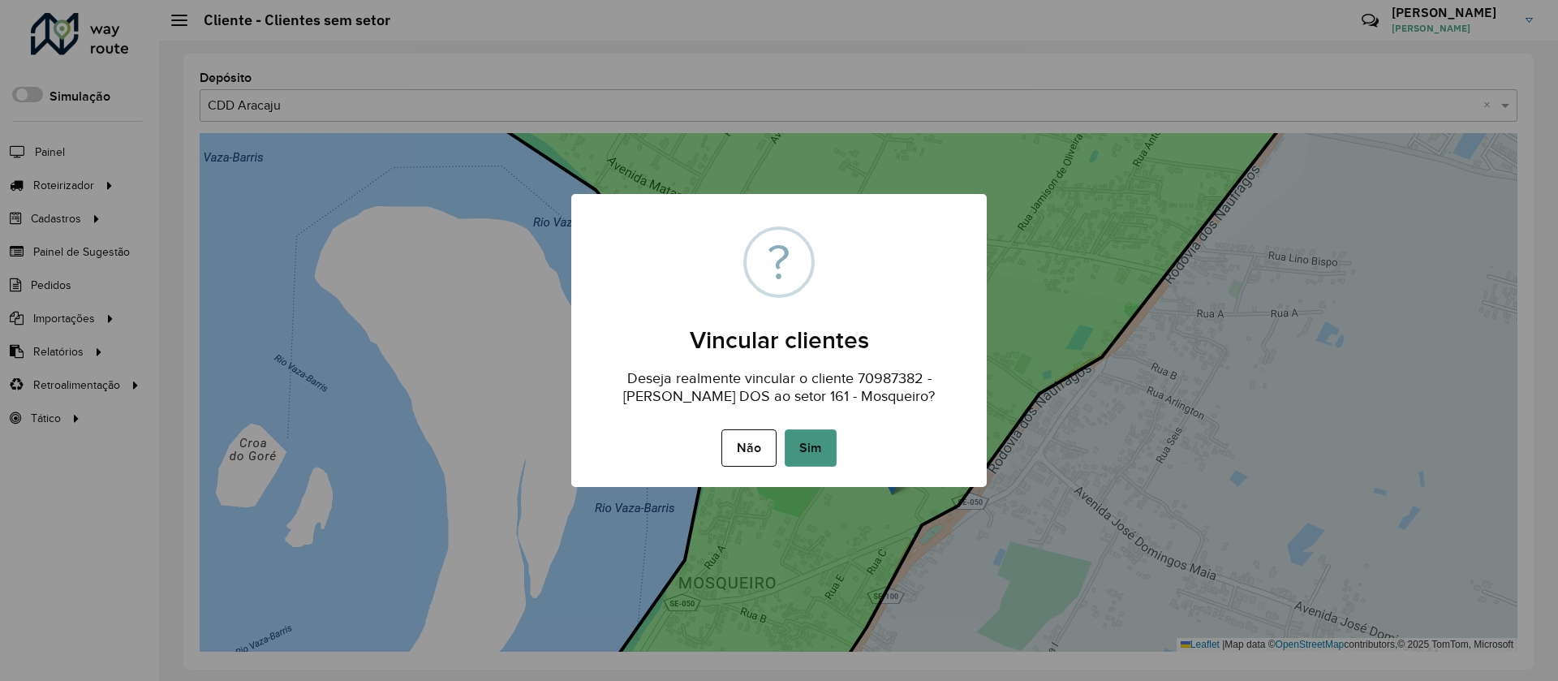
click at [813, 454] on button "Sim" at bounding box center [811, 447] width 52 height 37
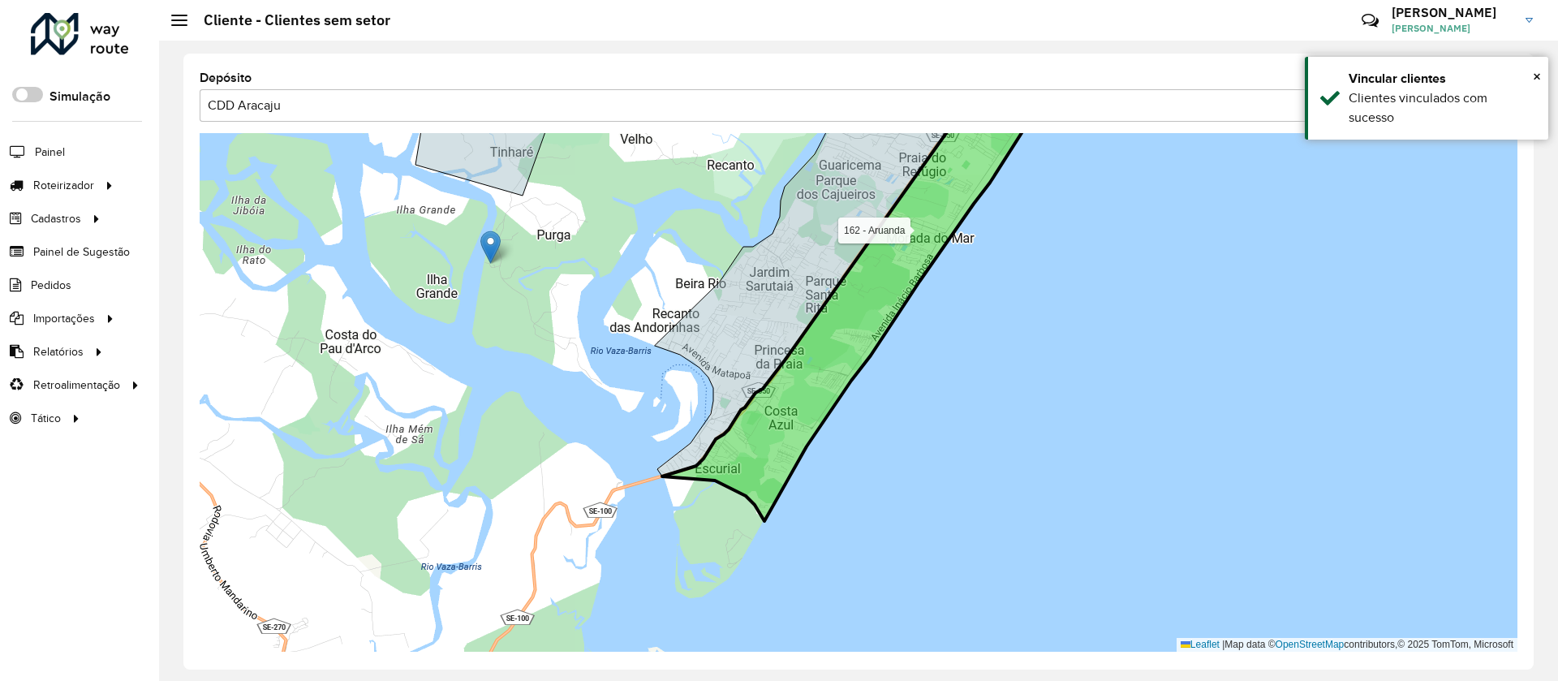
drag, startPoint x: 849, startPoint y: 319, endPoint x: 732, endPoint y: 627, distance: 329.0
click at [732, 521] on icon at bounding box center [855, 306] width 386 height 430
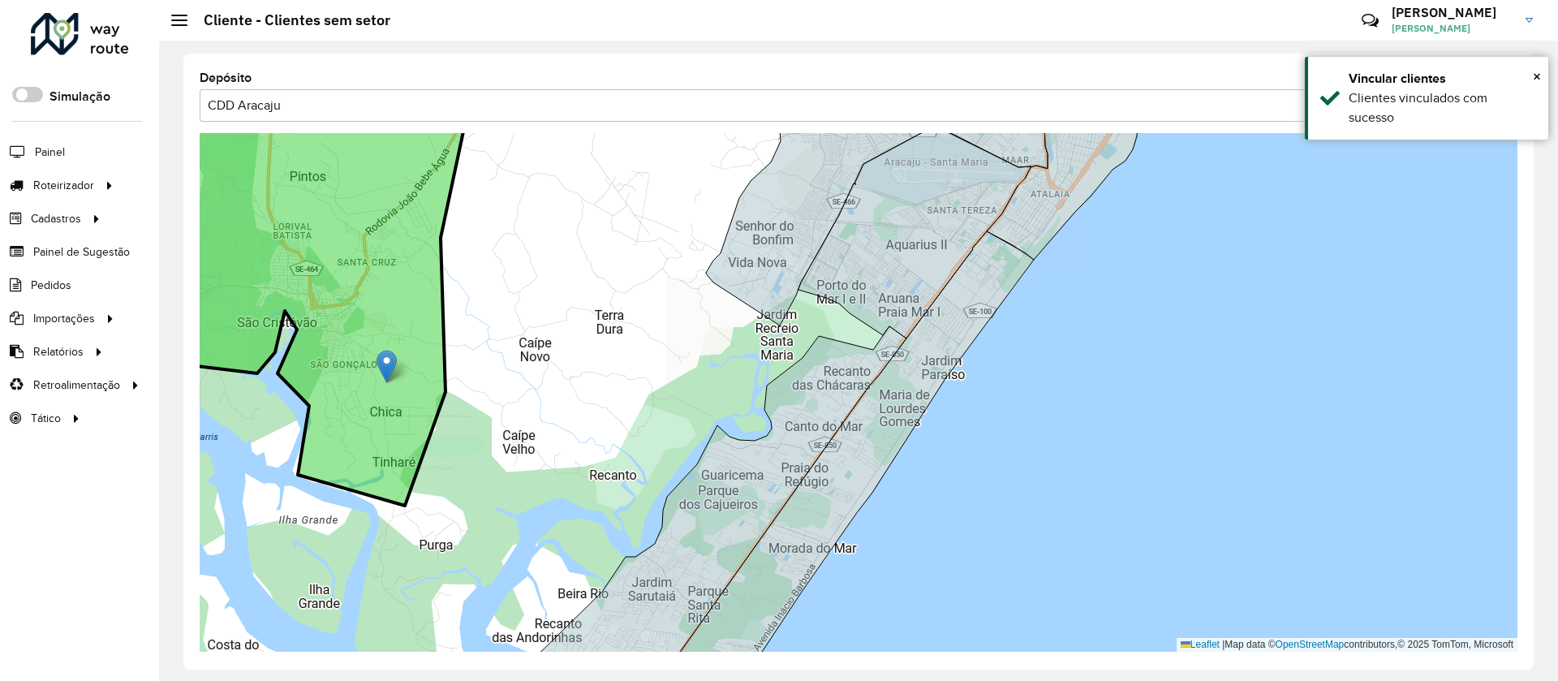
drag, startPoint x: 380, startPoint y: 553, endPoint x: 395, endPoint y: 362, distance: 191.3
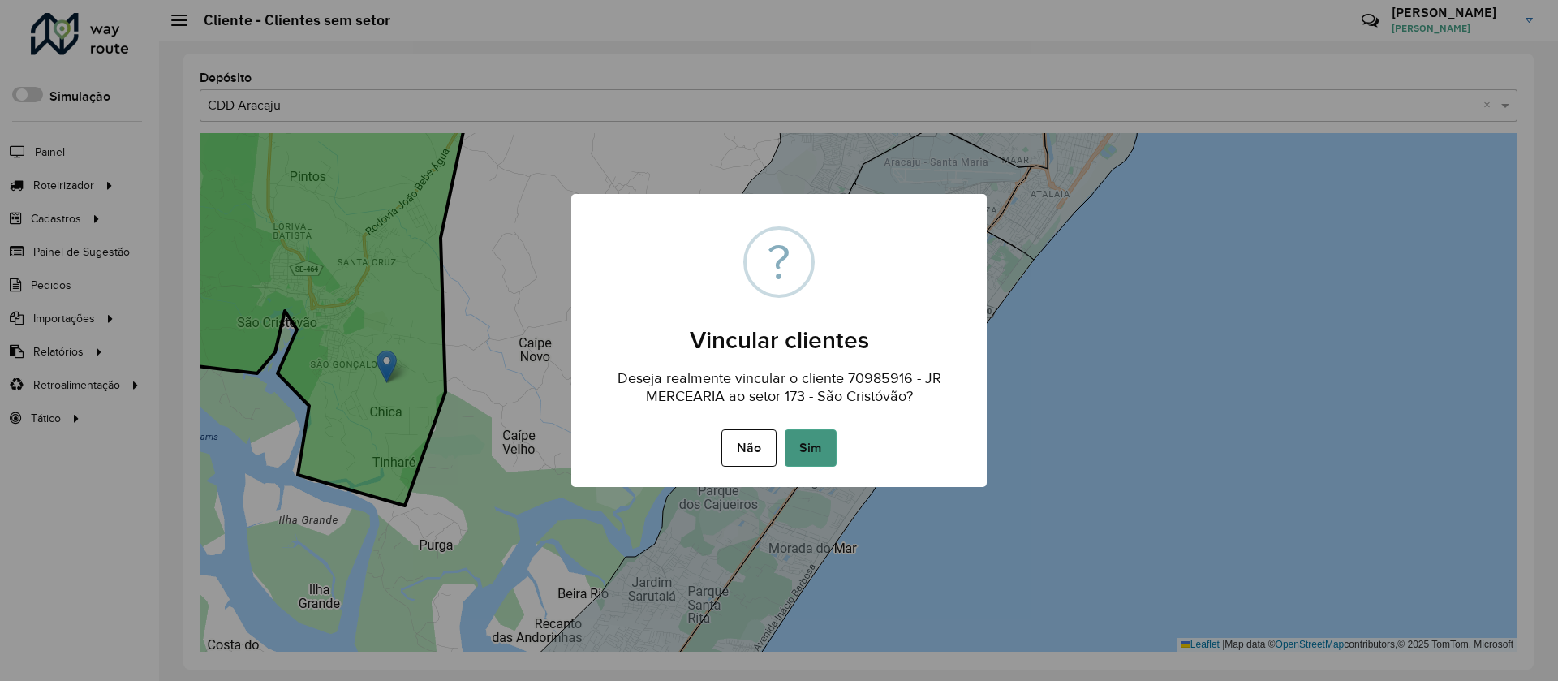
click at [816, 454] on button "Sim" at bounding box center [811, 447] width 52 height 37
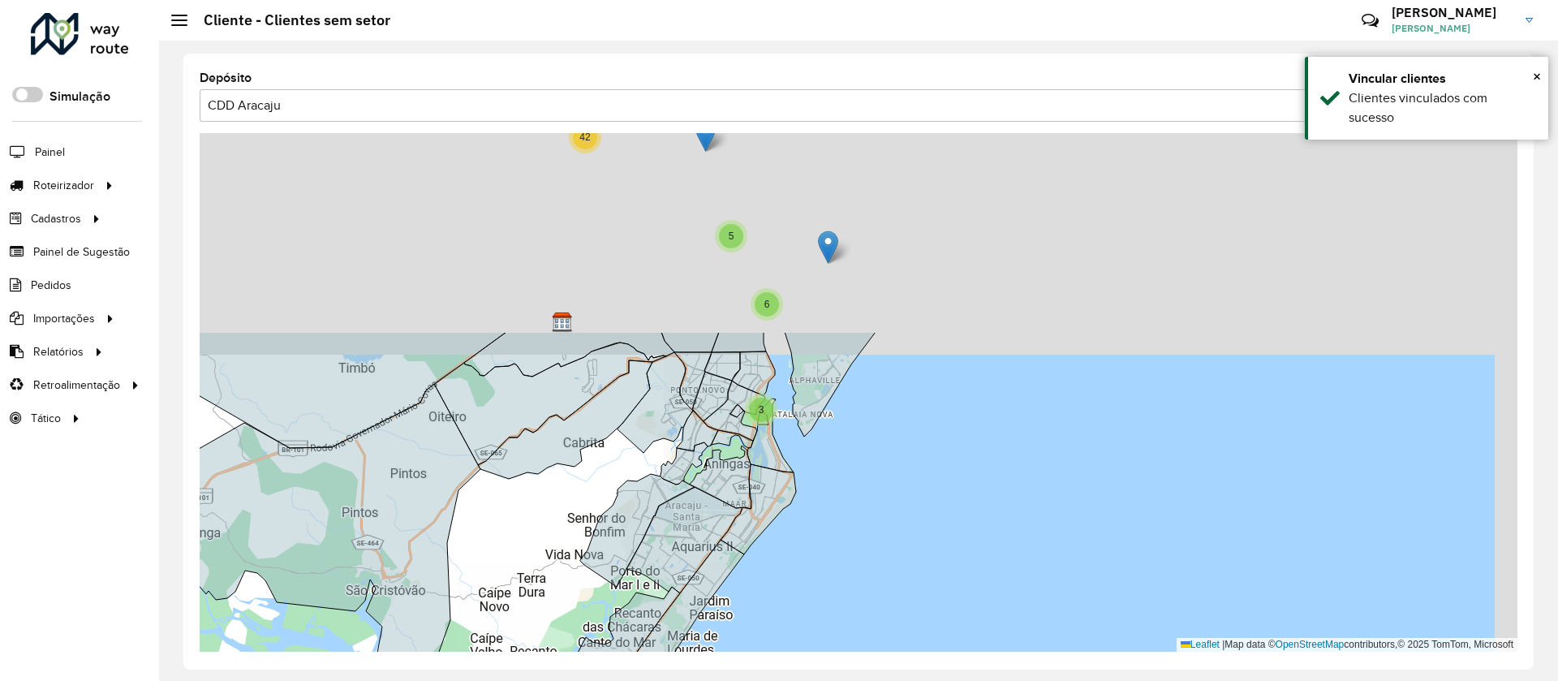
drag, startPoint x: 553, startPoint y: 352, endPoint x: 516, endPoint y: 575, distance: 225.3
click at [516, 575] on div "2 3 3 2 2 3 5 6 42 Leaflet | Map data © OpenStreetMap contributors,© 2025 TomTo…" at bounding box center [859, 392] width 1318 height 519
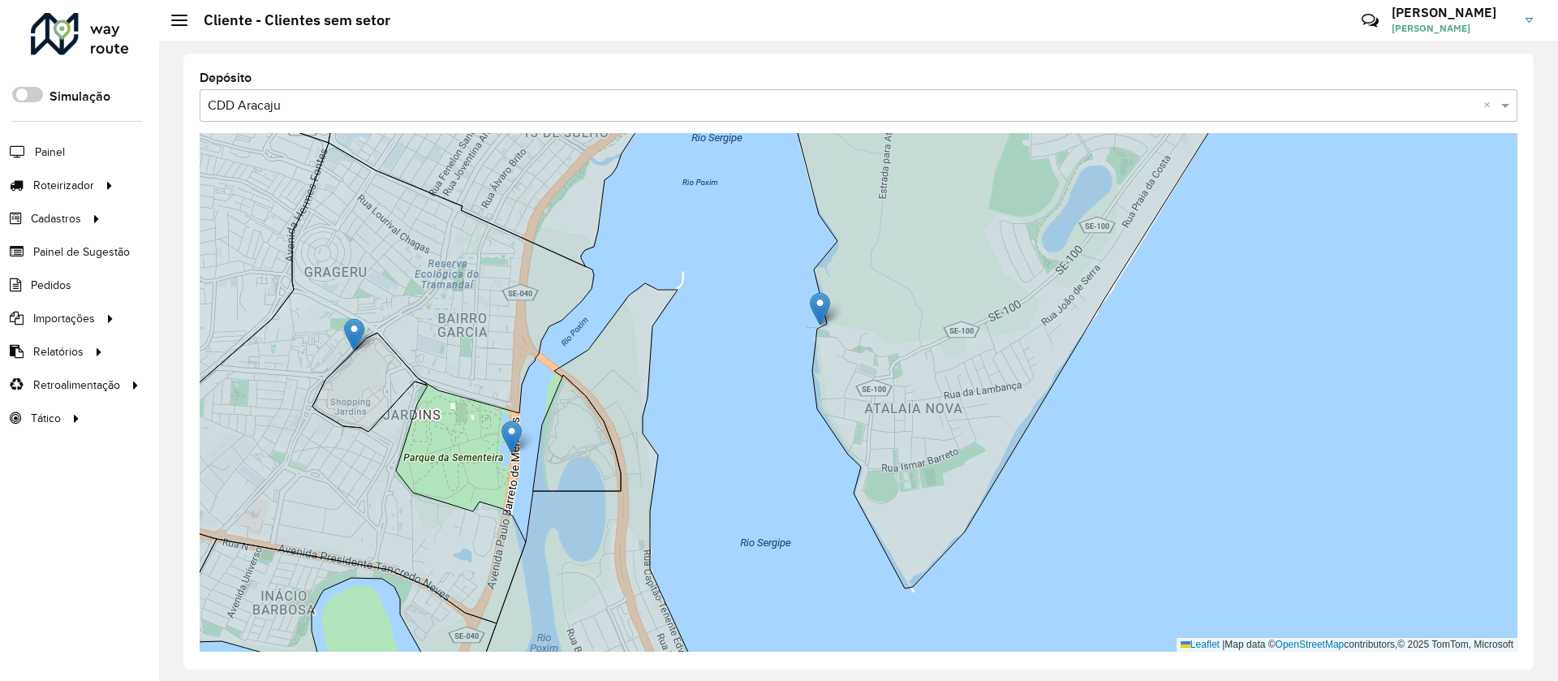
drag, startPoint x: 473, startPoint y: 462, endPoint x: 642, endPoint y: 472, distance: 169.1
click at [642, 472] on div "2 Leaflet | Map data © OpenStreetMap contributors,© 2025 TomTom, Microsoft" at bounding box center [859, 392] width 1318 height 519
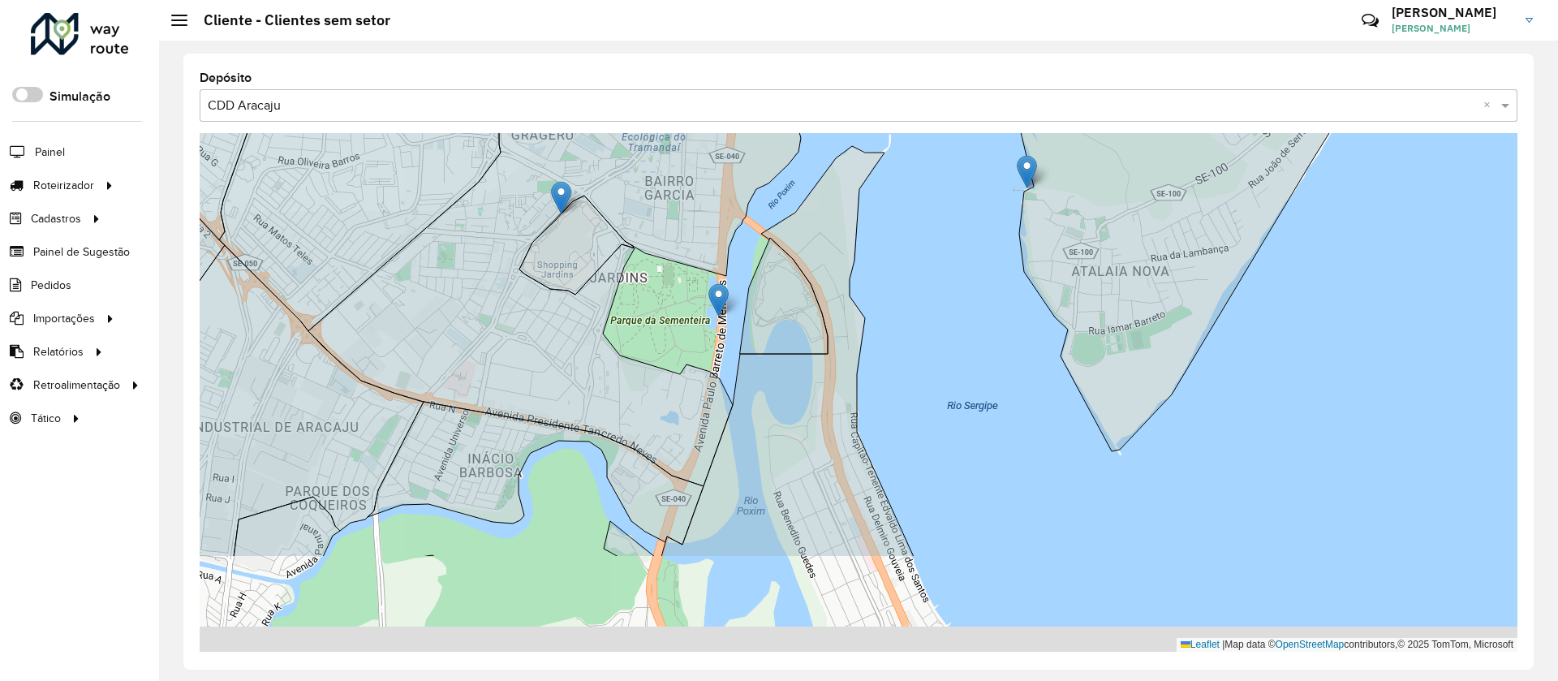
drag, startPoint x: 661, startPoint y: 353, endPoint x: 692, endPoint y: 213, distance: 142.9
click at [692, 213] on div "2 Leaflet | Map data © OpenStreetMap contributors,© 2025 TomTom, Microsoft" at bounding box center [859, 392] width 1318 height 519
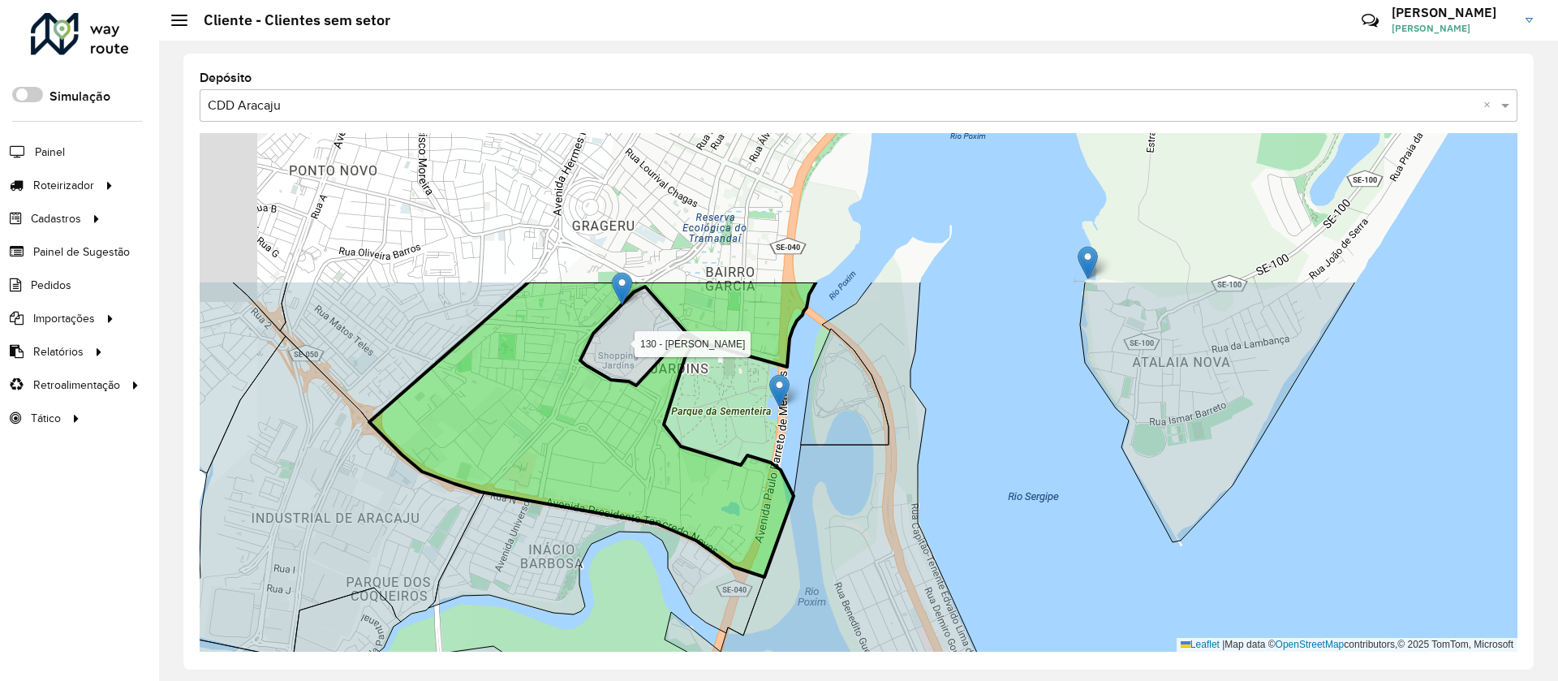
drag, startPoint x: 704, startPoint y: 317, endPoint x: 741, endPoint y: 523, distance: 208.7
click at [742, 523] on icon at bounding box center [592, 429] width 447 height 295
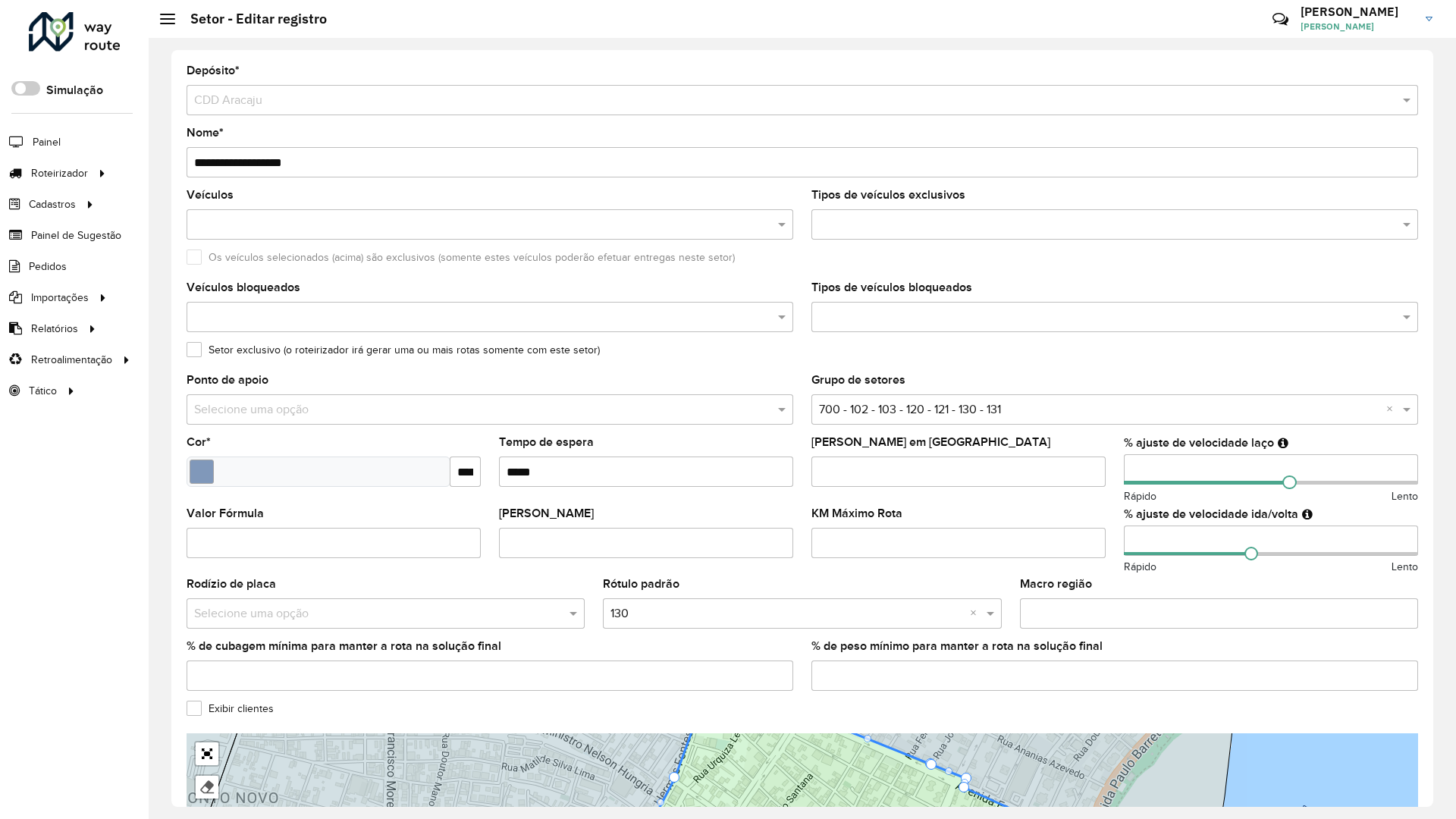
drag, startPoint x: 692, startPoint y: 453, endPoint x: 892, endPoint y: 421, distance: 202.5
drag, startPoint x: 886, startPoint y: 435, endPoint x: 898, endPoint y: 482, distance: 48.5
drag, startPoint x: 805, startPoint y: 589, endPoint x: 887, endPoint y: 569, distance: 84.4
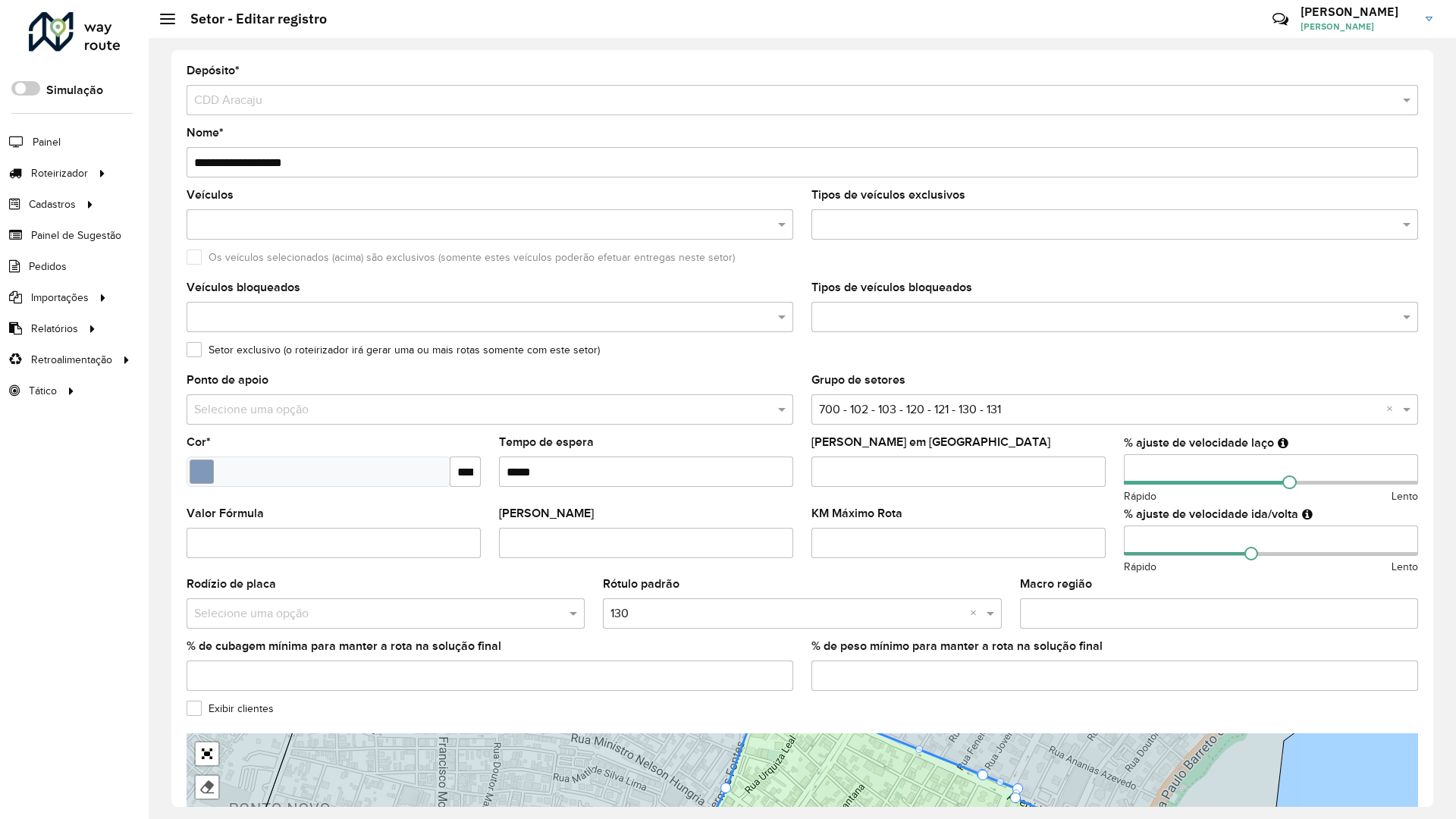
drag, startPoint x: 822, startPoint y: 595, endPoint x: 886, endPoint y: 606, distance: 64.9
drag, startPoint x: 892, startPoint y: 611, endPoint x: 941, endPoint y: 606, distance: 49.3
drag, startPoint x: 915, startPoint y: 626, endPoint x: 943, endPoint y: 630, distance: 28.3
drag, startPoint x: 937, startPoint y: 638, endPoint x: 947, endPoint y: 638, distance: 10.0
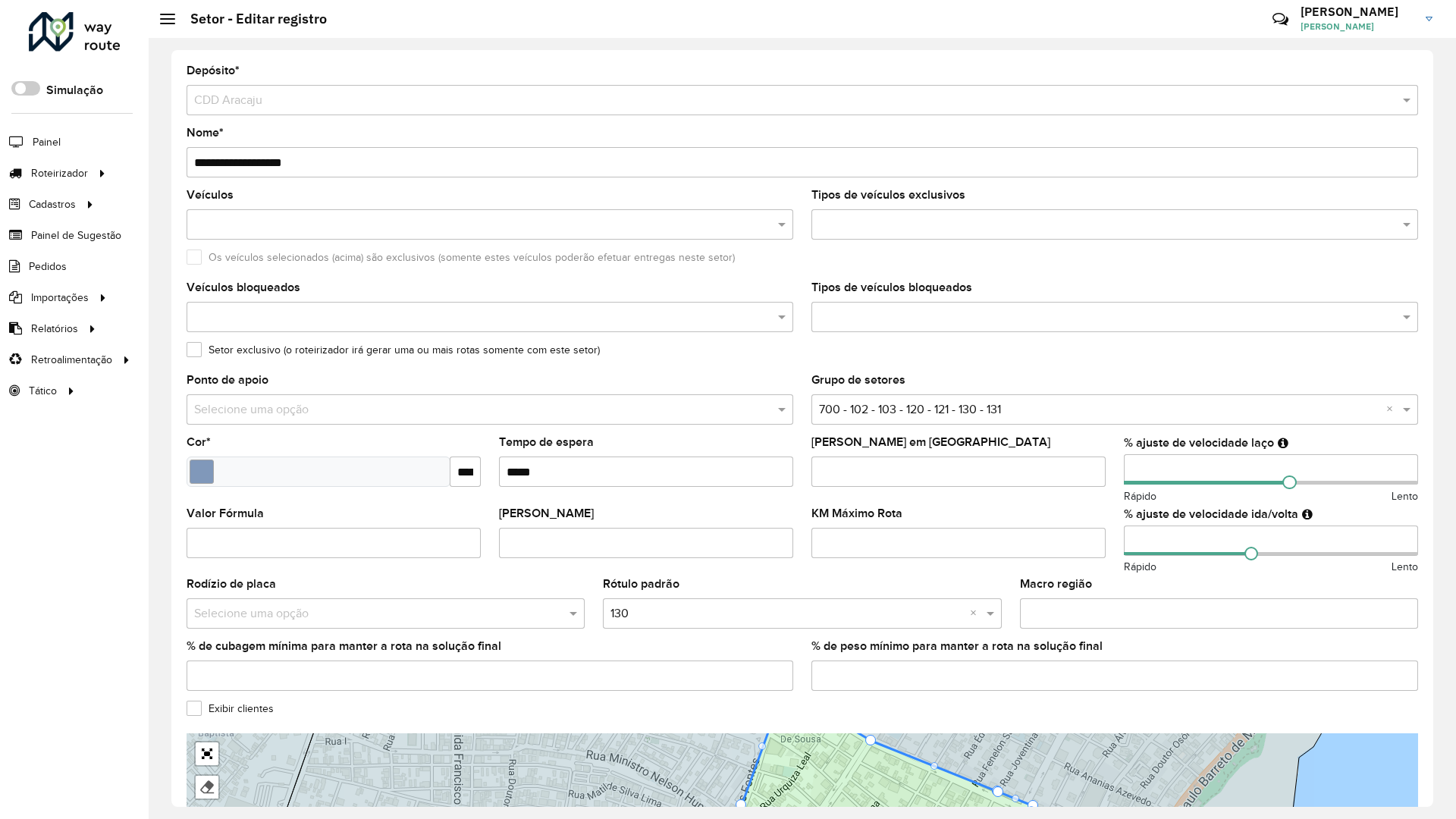
drag, startPoint x: 1004, startPoint y: 417, endPoint x: 1024, endPoint y: 498, distance: 83.4
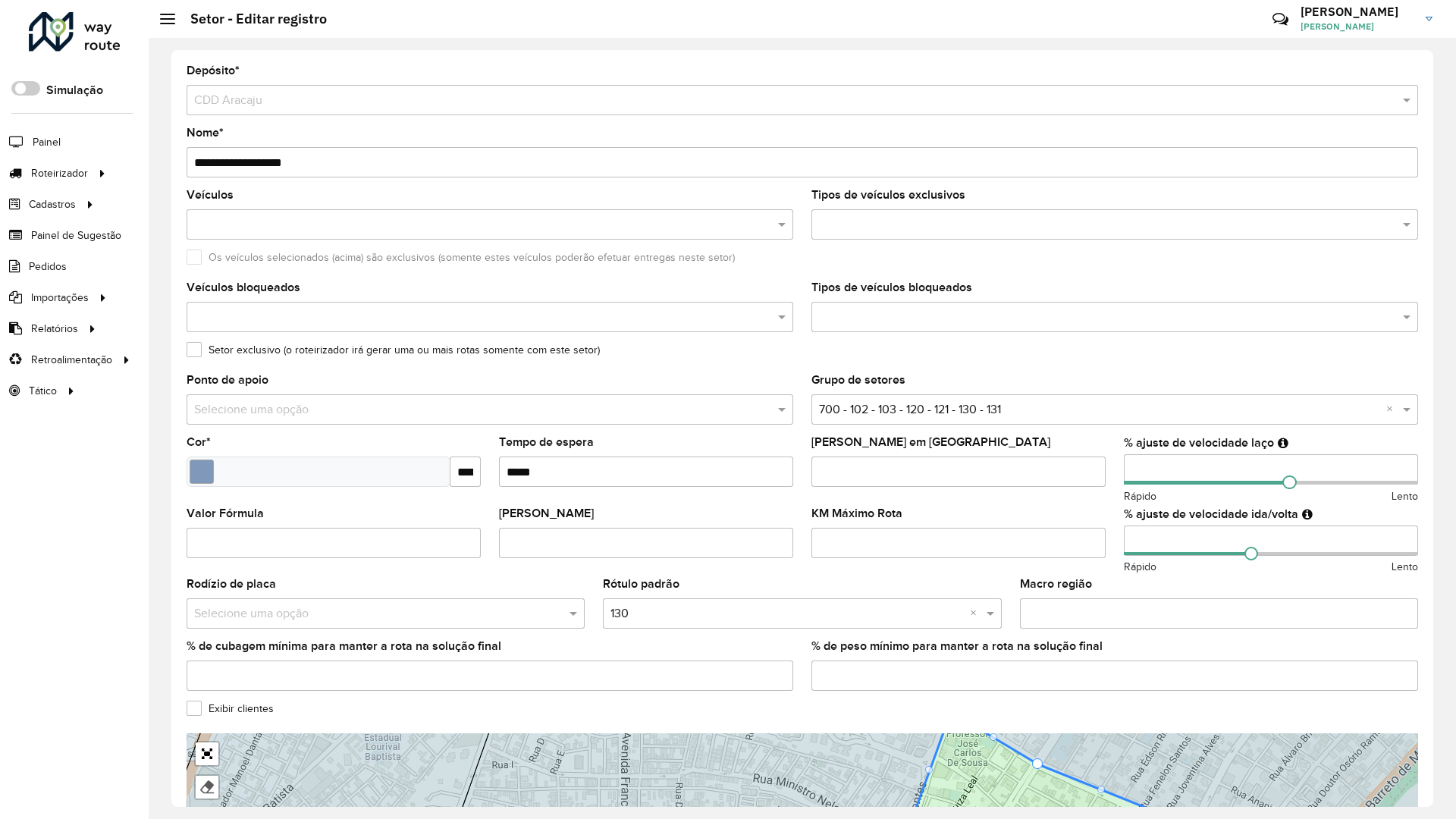
drag, startPoint x: 1121, startPoint y: 474, endPoint x: 956, endPoint y: 413, distance: 175.9
drag, startPoint x: 1125, startPoint y: 429, endPoint x: 944, endPoint y: 438, distance: 181.2
drag, startPoint x: 947, startPoint y: 425, endPoint x: 737, endPoint y: 465, distance: 213.8
drag, startPoint x: 884, startPoint y: 467, endPoint x: 909, endPoint y: 448, distance: 31.4
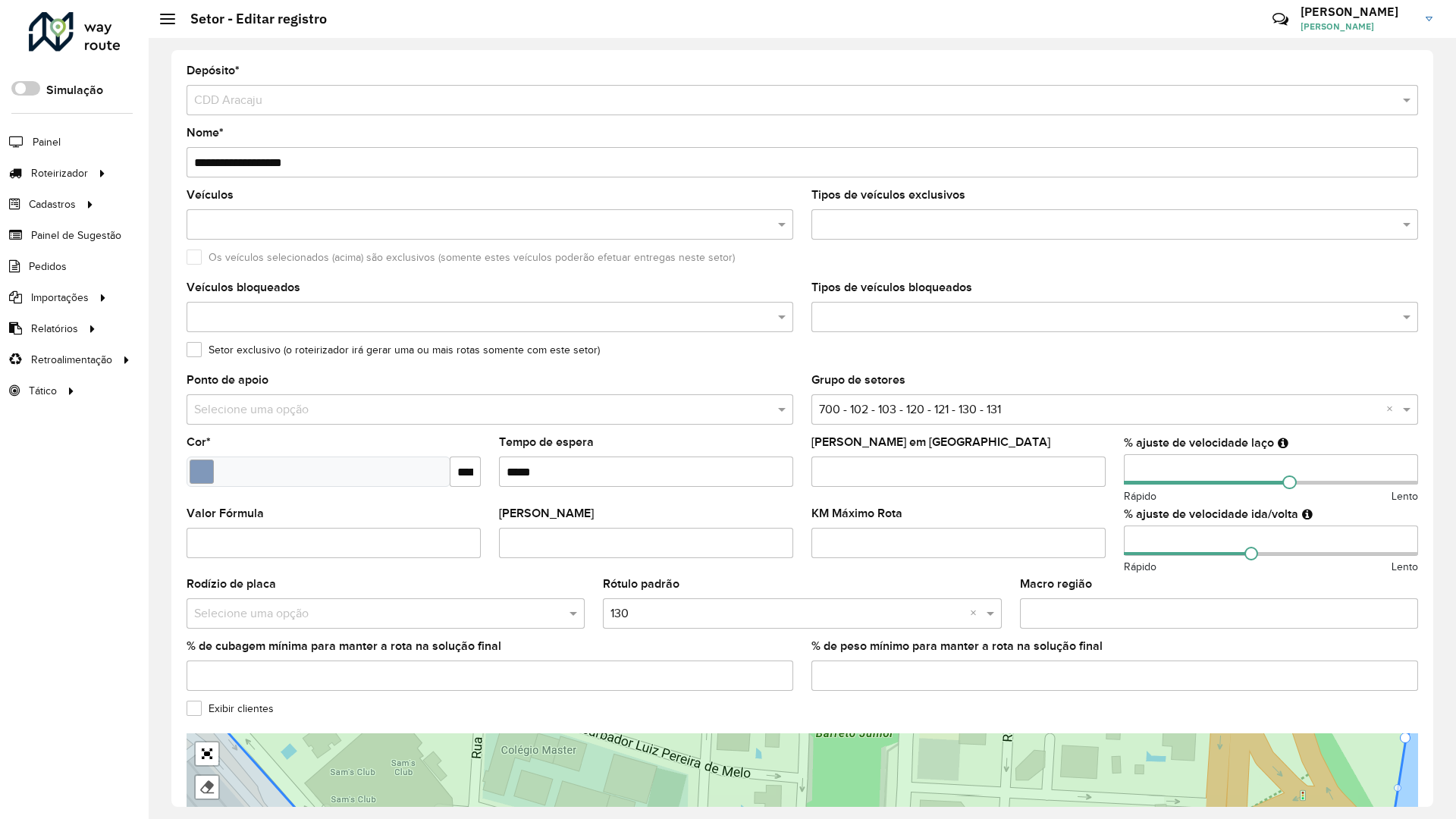
drag, startPoint x: 1075, startPoint y: 507, endPoint x: 1084, endPoint y: 539, distance: 33.2
drag, startPoint x: 1059, startPoint y: 504, endPoint x: 1095, endPoint y: 260, distance: 246.6
drag, startPoint x: 196, startPoint y: 396, endPoint x: 209, endPoint y: 381, distance: 19.8
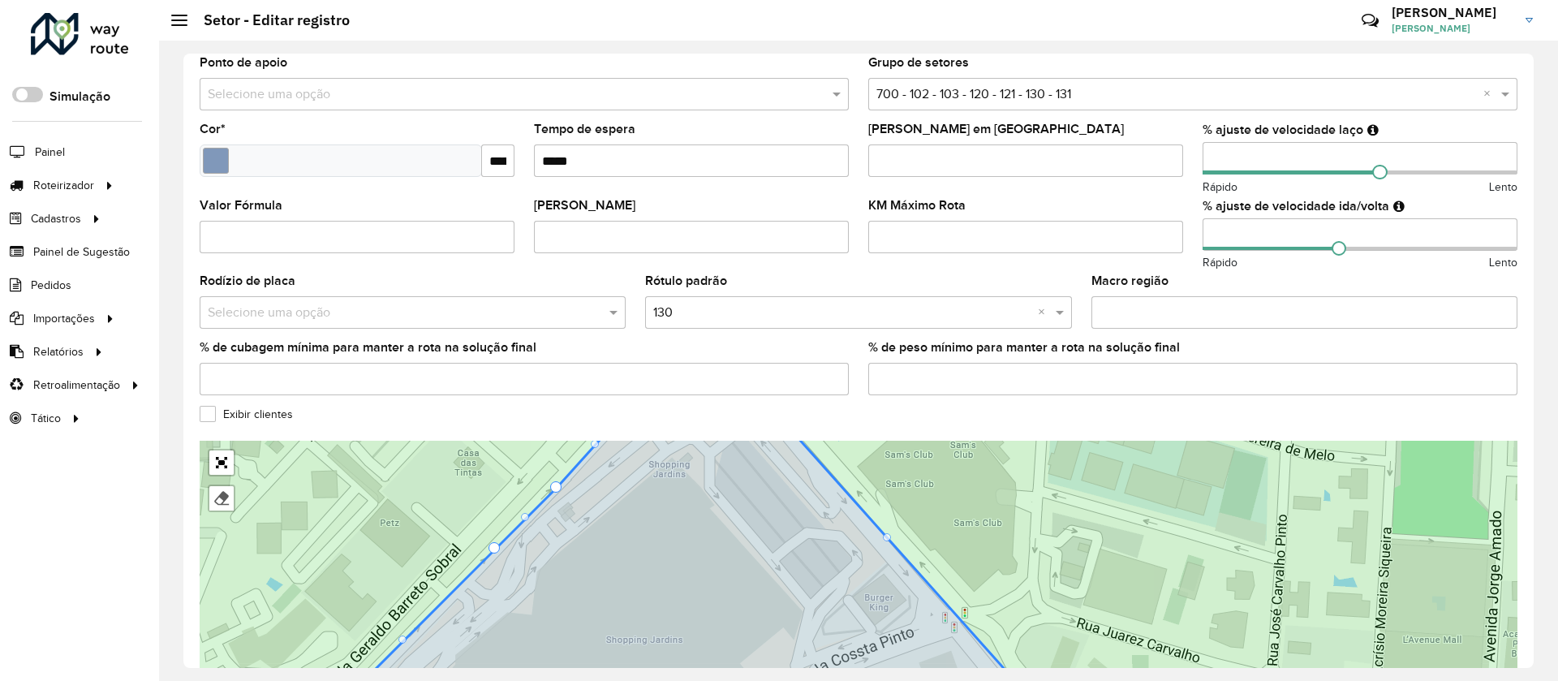
scroll to position [433, 0]
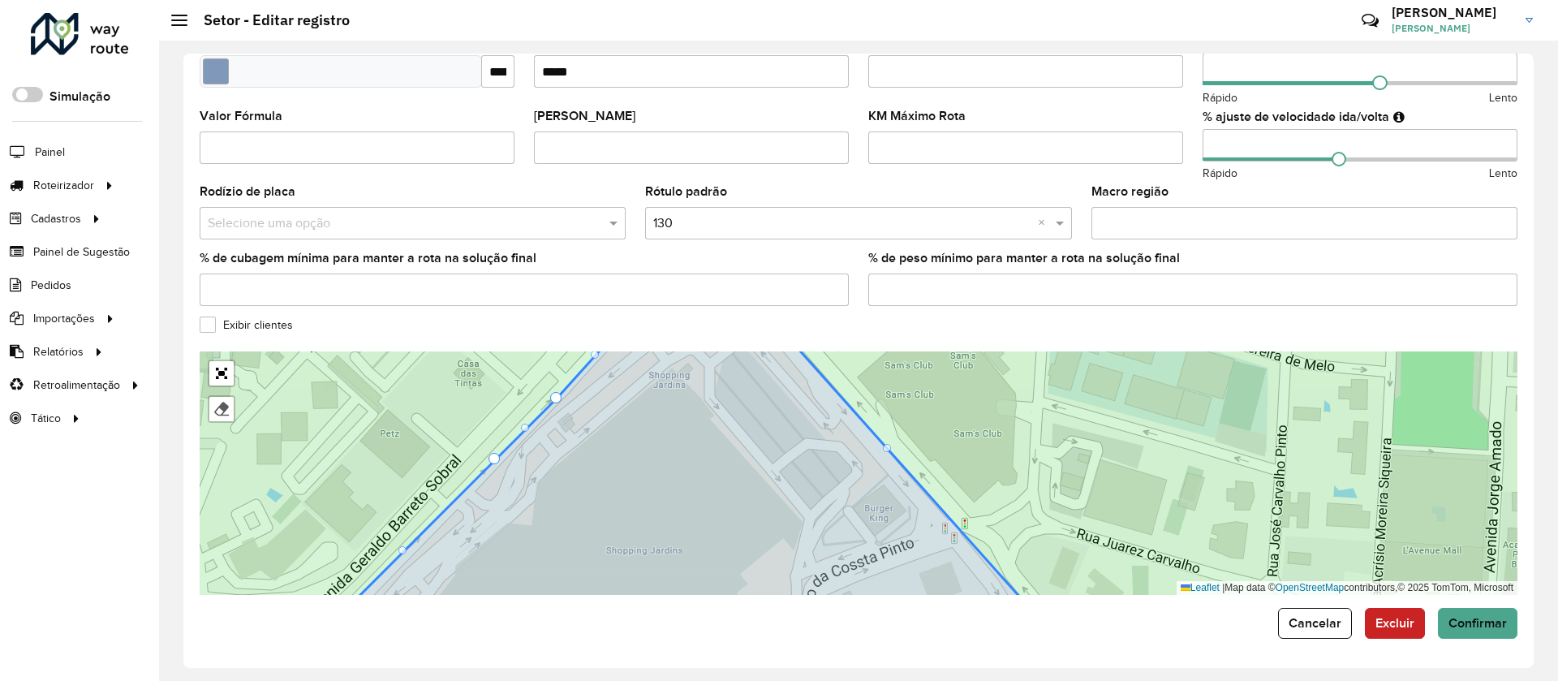
click at [1466, 640] on div "**********" at bounding box center [858, 361] width 1350 height 614
click at [1467, 623] on span "Confirmar" at bounding box center [1478, 623] width 58 height 14
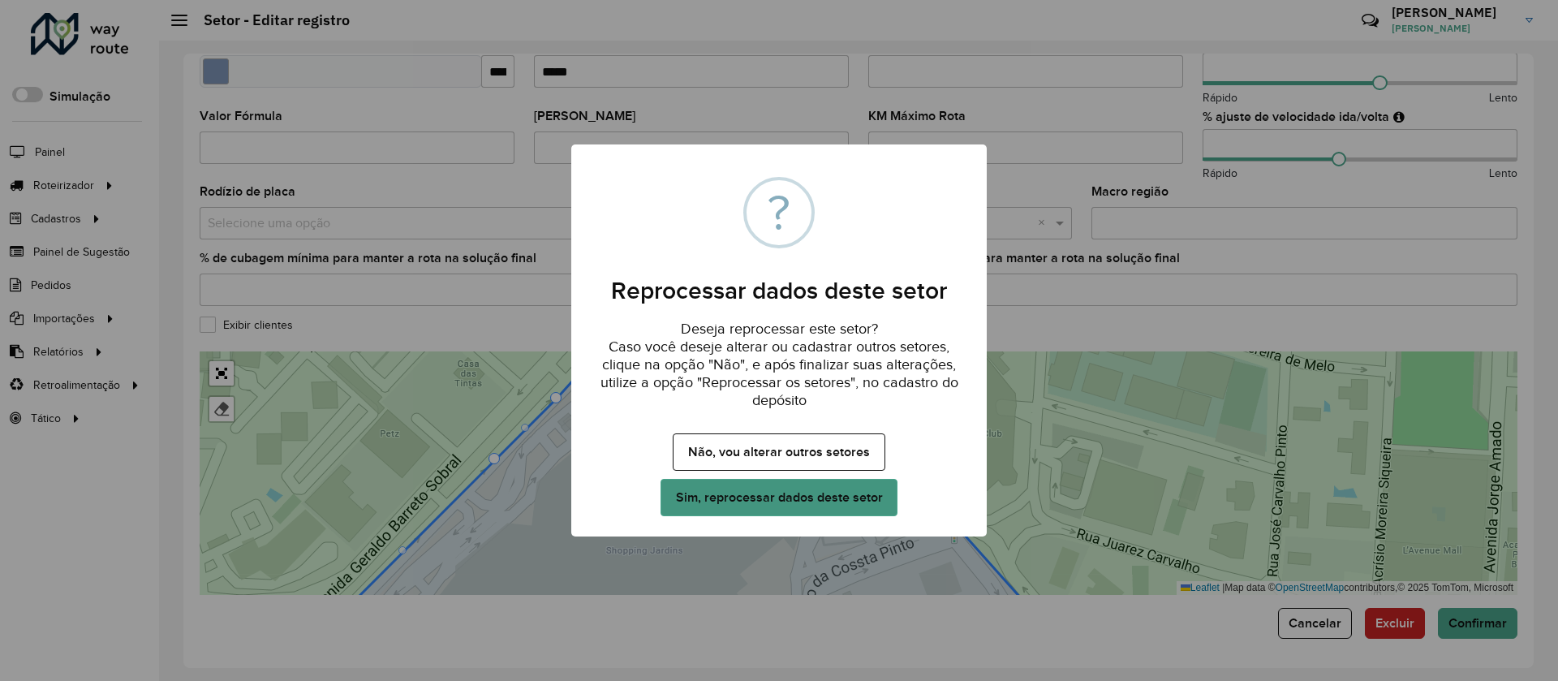
click at [790, 504] on button "Sim, reprocessar dados deste setor" at bounding box center [779, 497] width 237 height 37
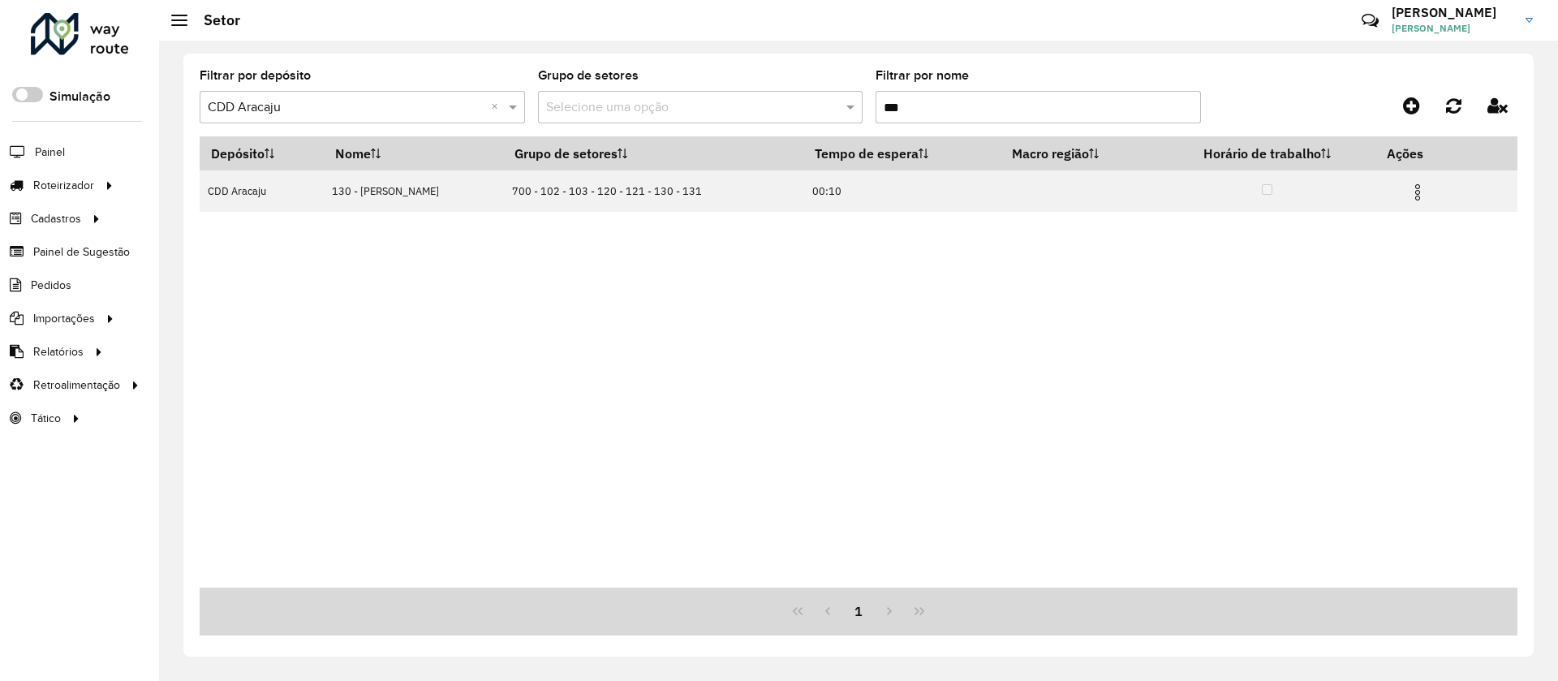
drag, startPoint x: 857, startPoint y: 93, endPoint x: 839, endPoint y: 93, distance: 17.9
click at [839, 93] on formly-group "Filtrar por depósito Selecione um depósito × CDD Aracaju × Grupo de setores Sel…" at bounding box center [687, 103] width 975 height 67
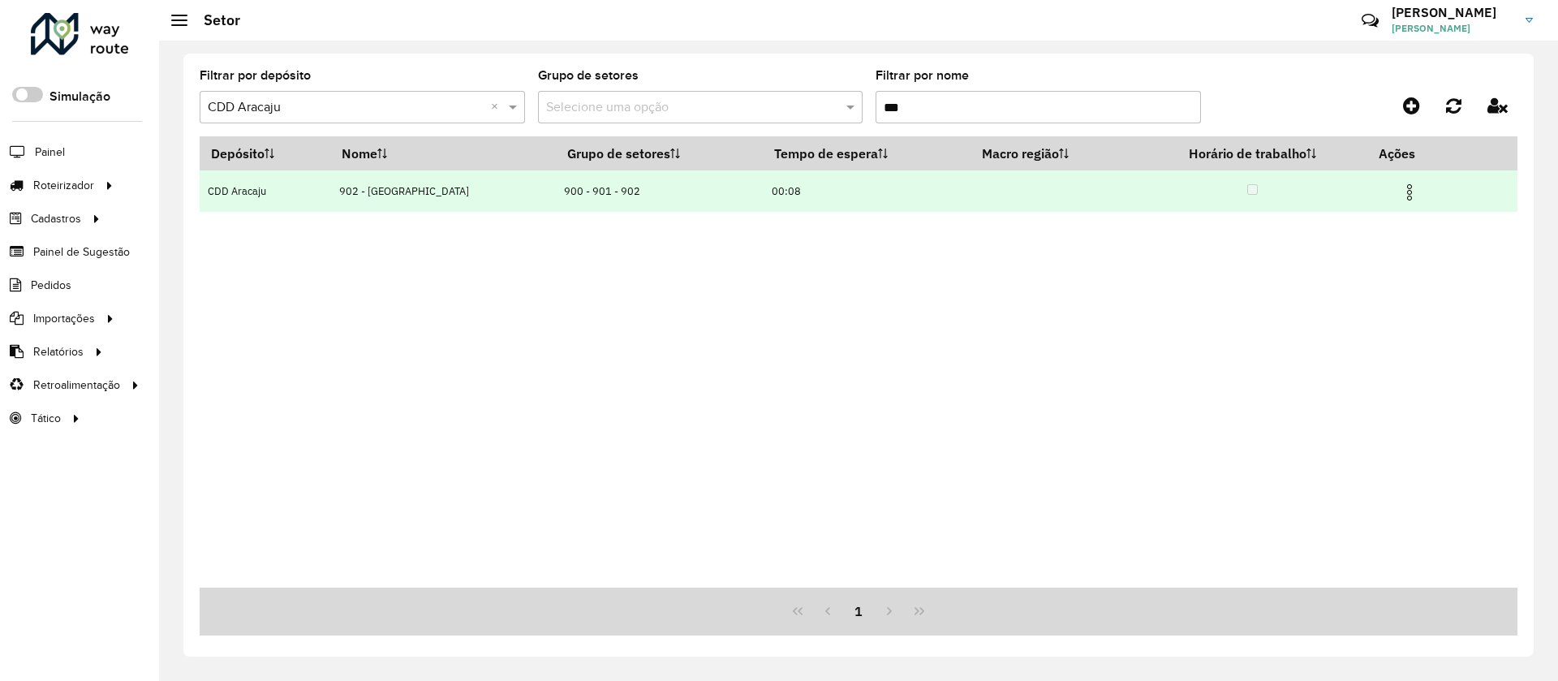
type input "***"
click at [1407, 193] on img at bounding box center [1409, 192] width 19 height 19
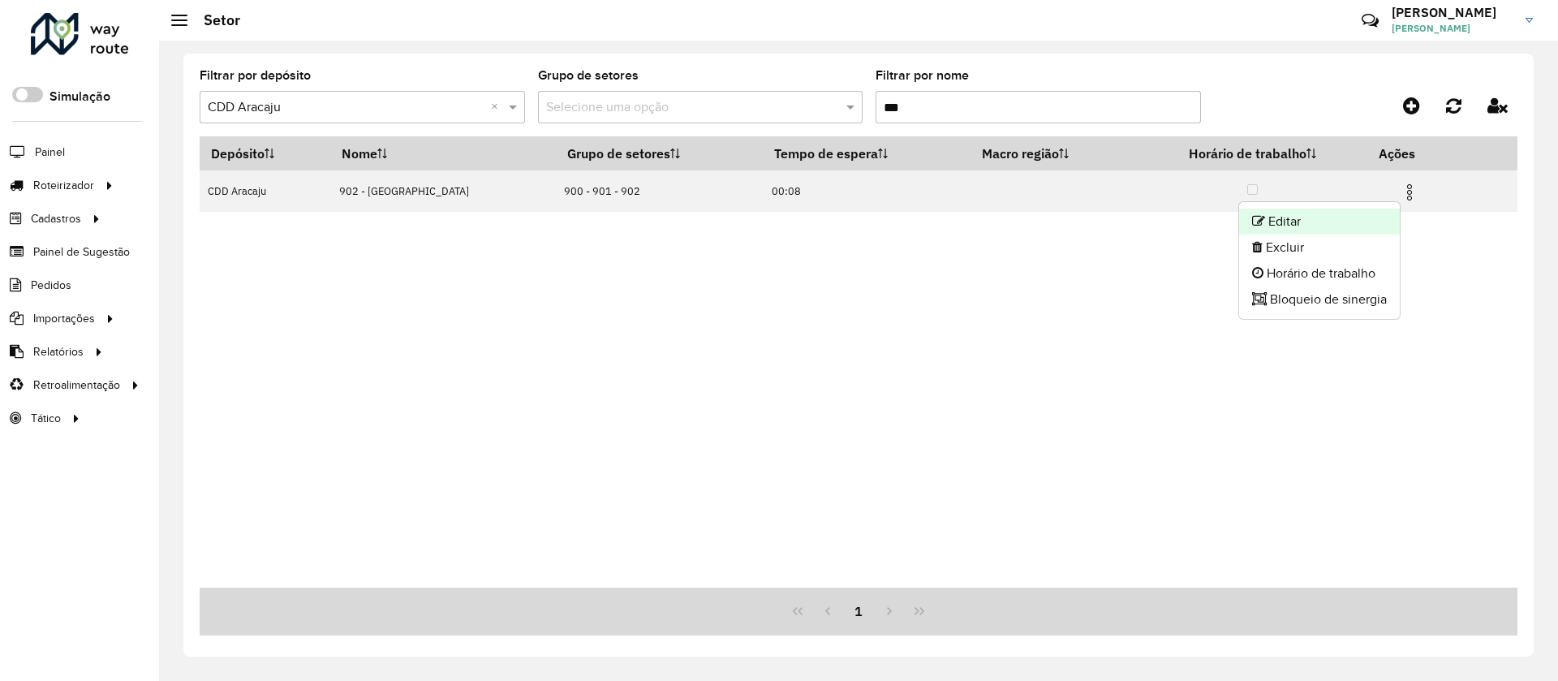
click at [1376, 218] on li "Editar" at bounding box center [1319, 222] width 161 height 26
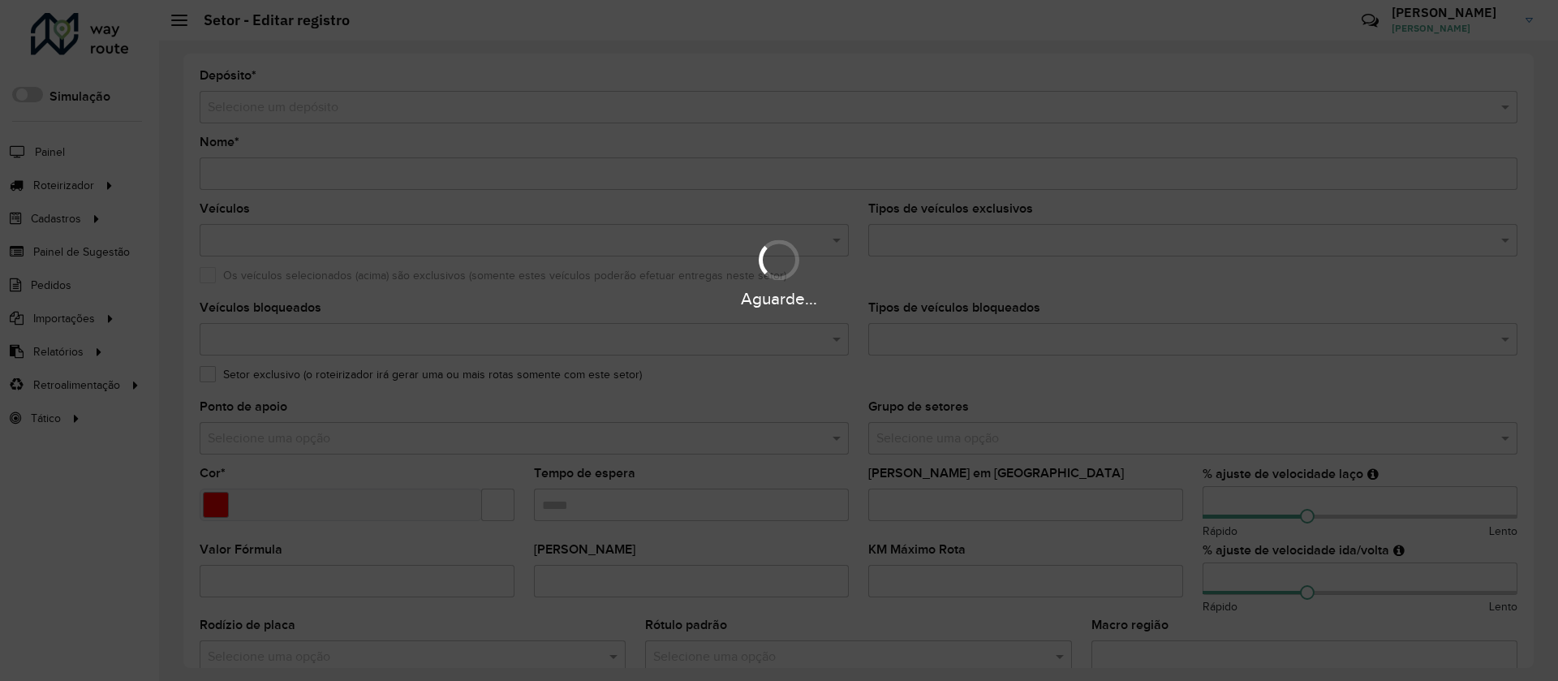
type input "**********"
type input "*******"
type input "*****"
type input "***"
type input "**"
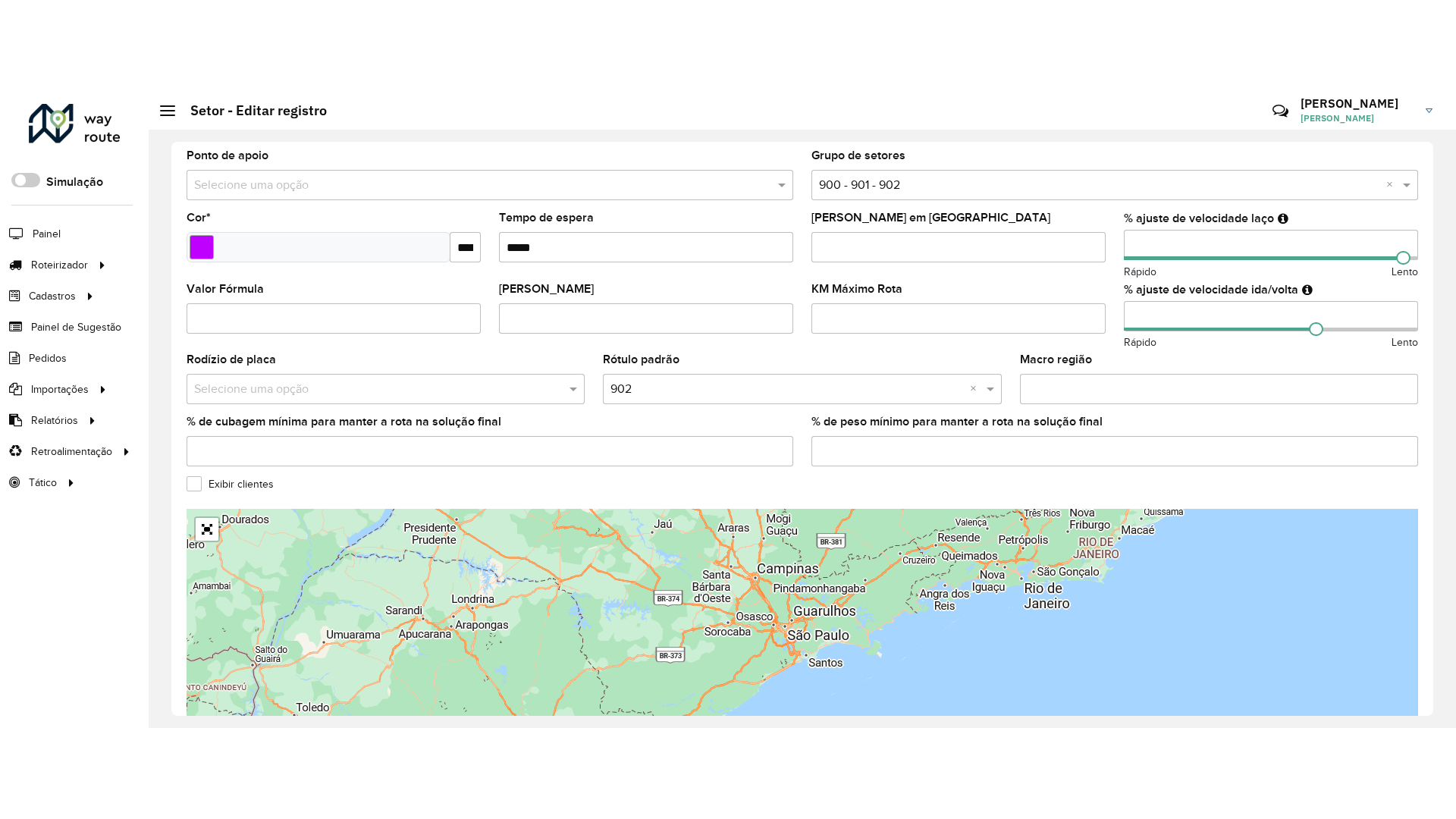
scroll to position [405, 0]
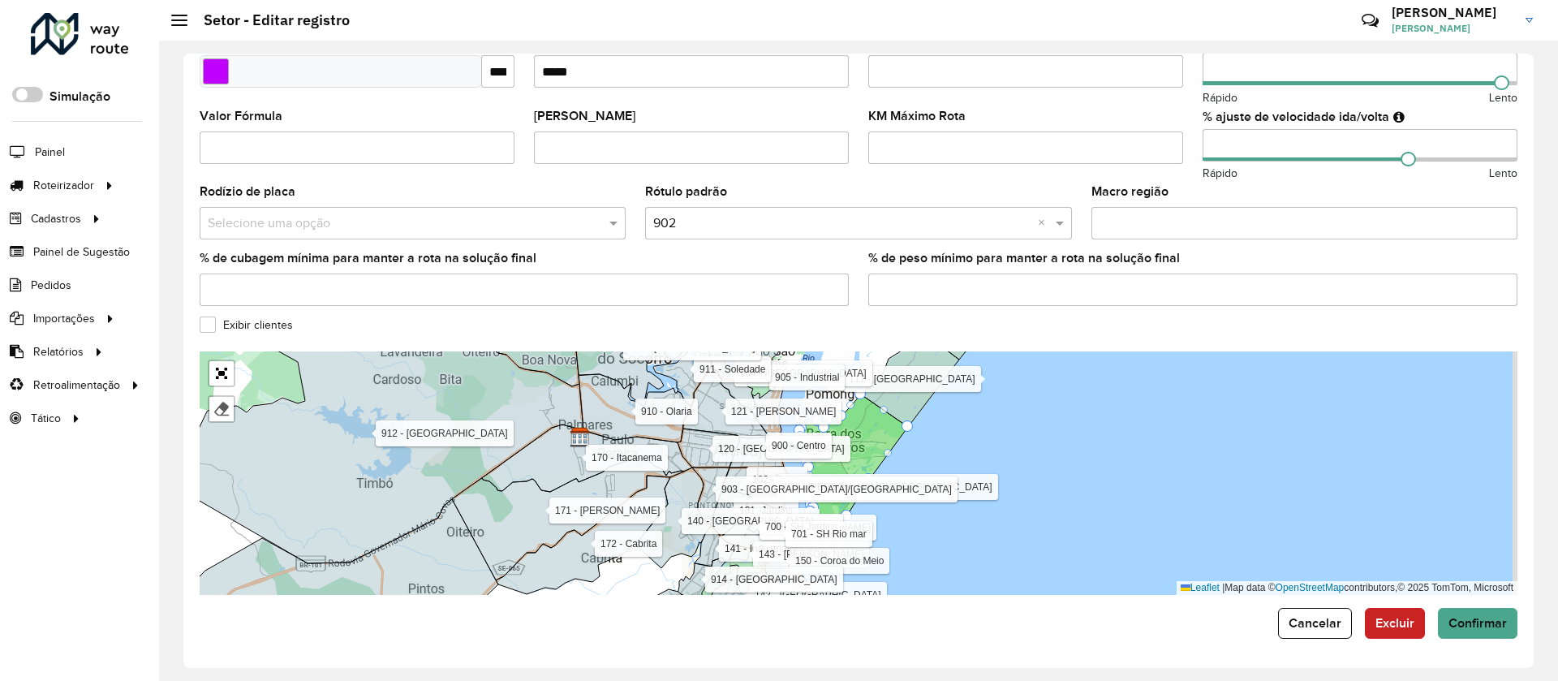
click at [225, 327] on label "Exibir clientes" at bounding box center [246, 324] width 93 height 17
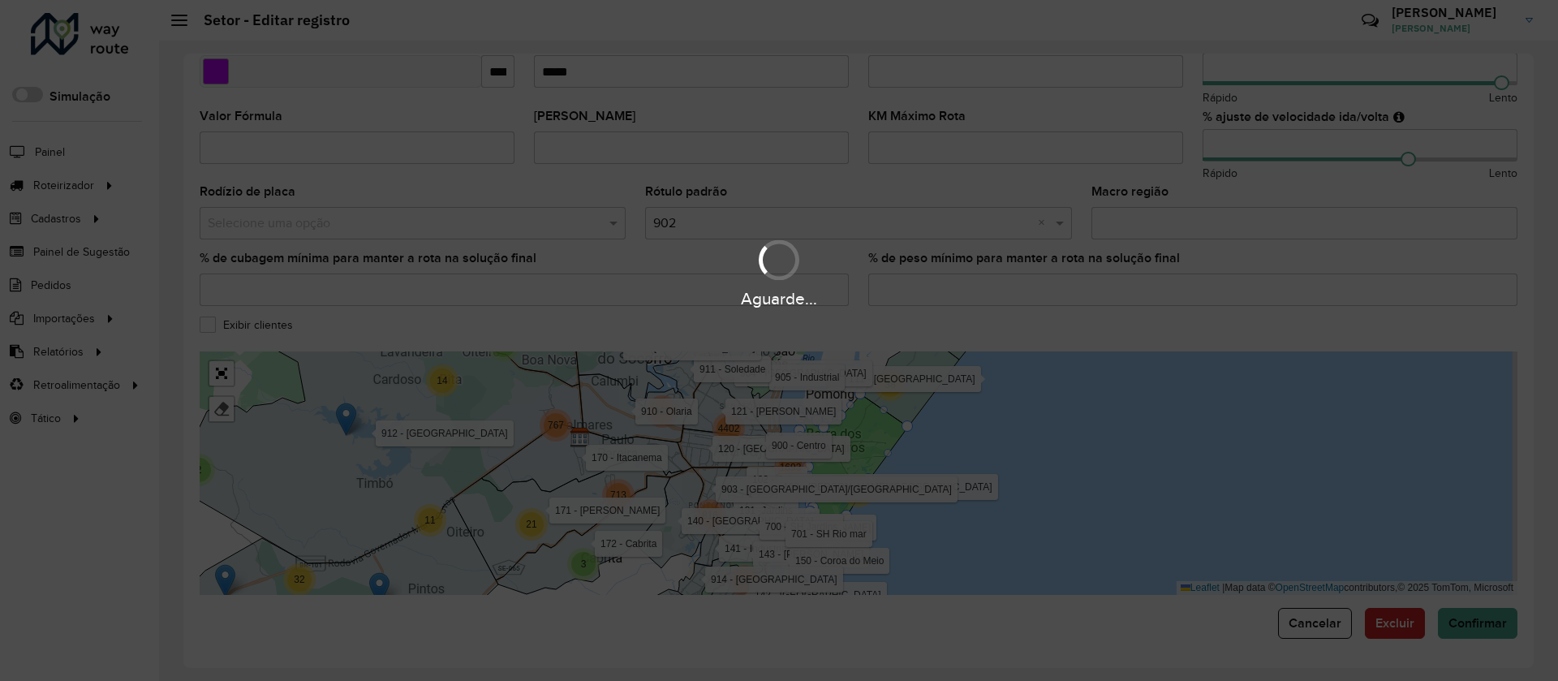
click at [215, 371] on div "Aguarde..." at bounding box center [779, 340] width 1558 height 681
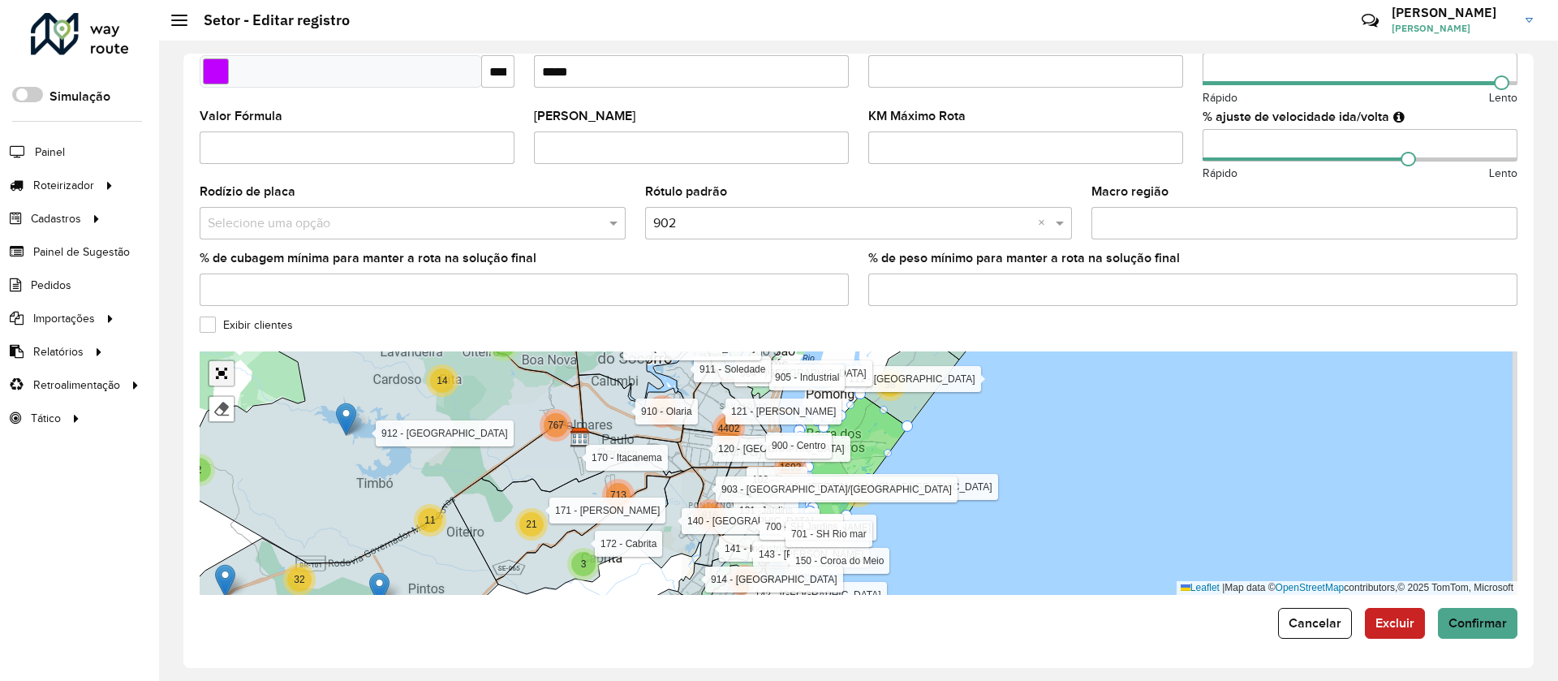
click at [215, 368] on link "Abrir mapa em tela cheia" at bounding box center [221, 373] width 24 height 24
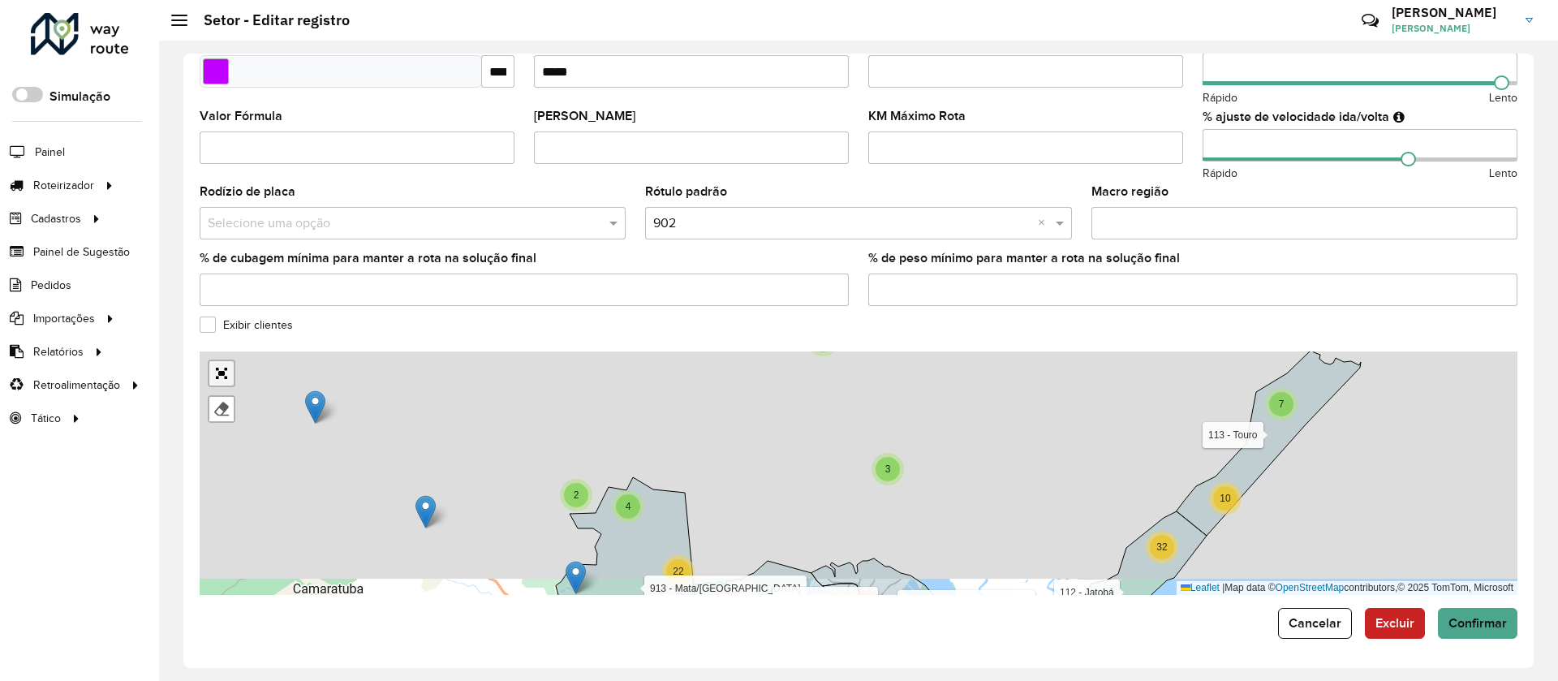
scroll to position [0, 0]
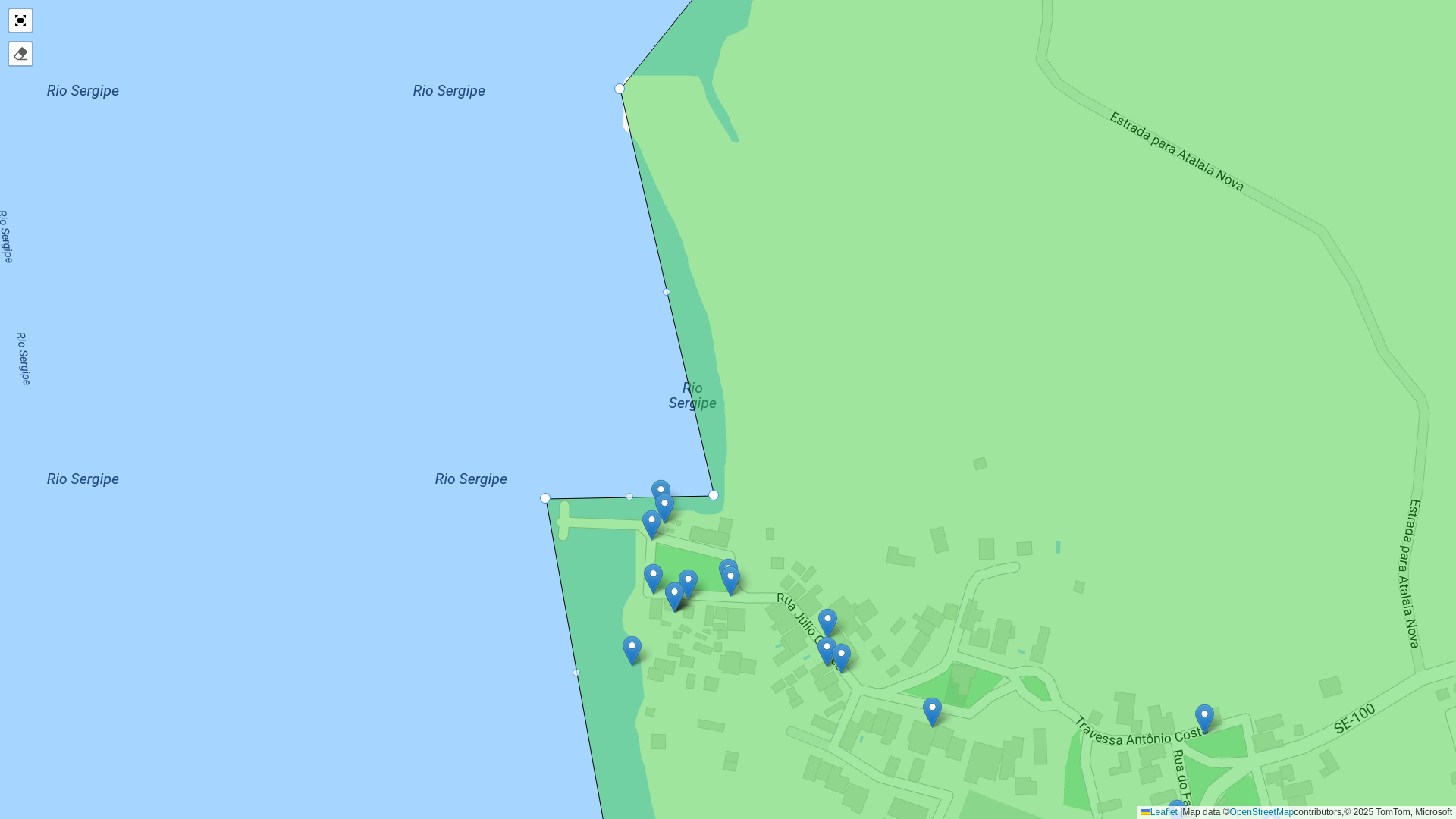
drag, startPoint x: 614, startPoint y: 513, endPoint x: 542, endPoint y: 501, distance: 73.0
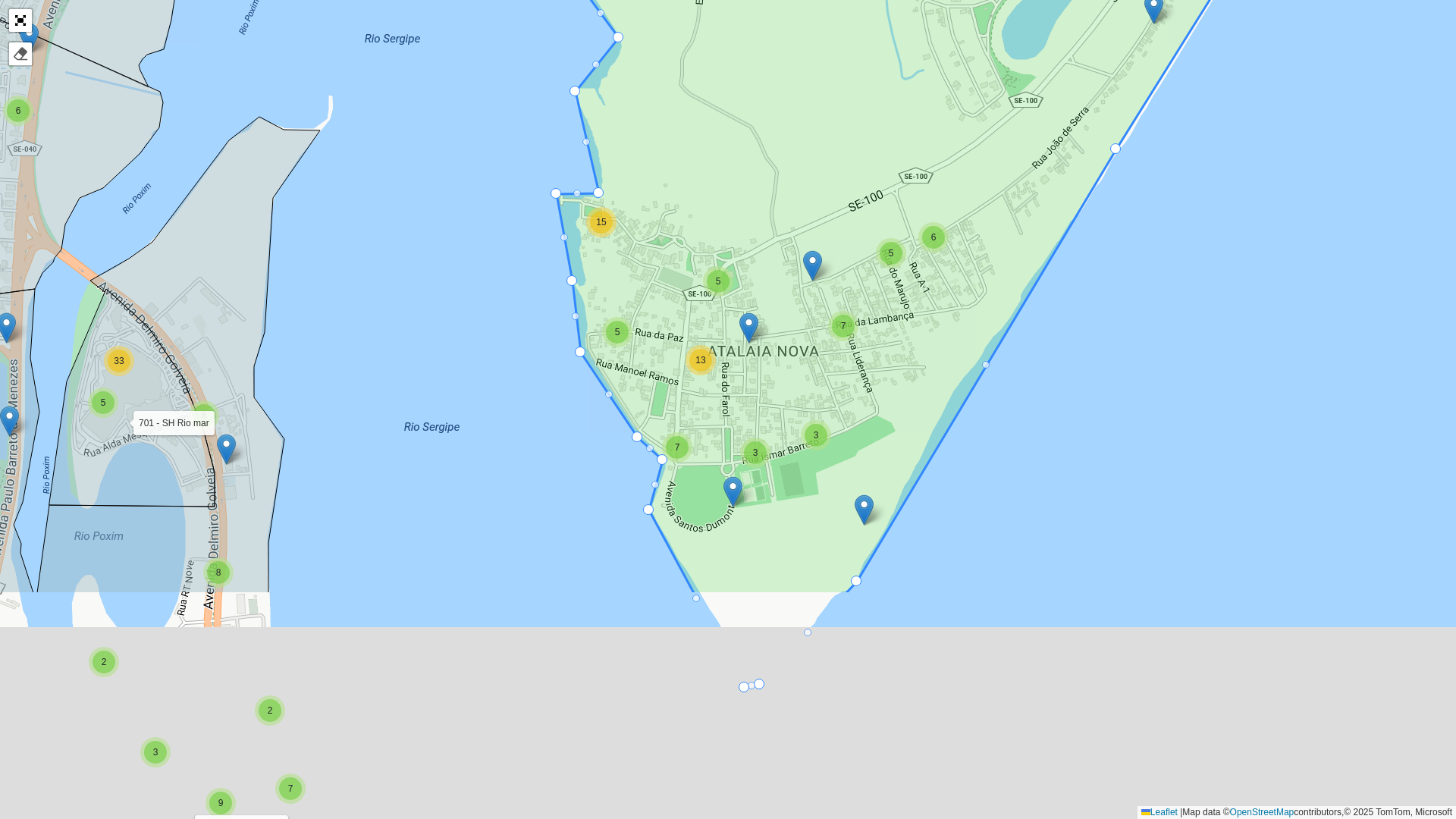
drag, startPoint x: 988, startPoint y: 590, endPoint x: 973, endPoint y: 149, distance: 441.3
click at [973, 149] on icon at bounding box center [999, 101] width 912 height 988
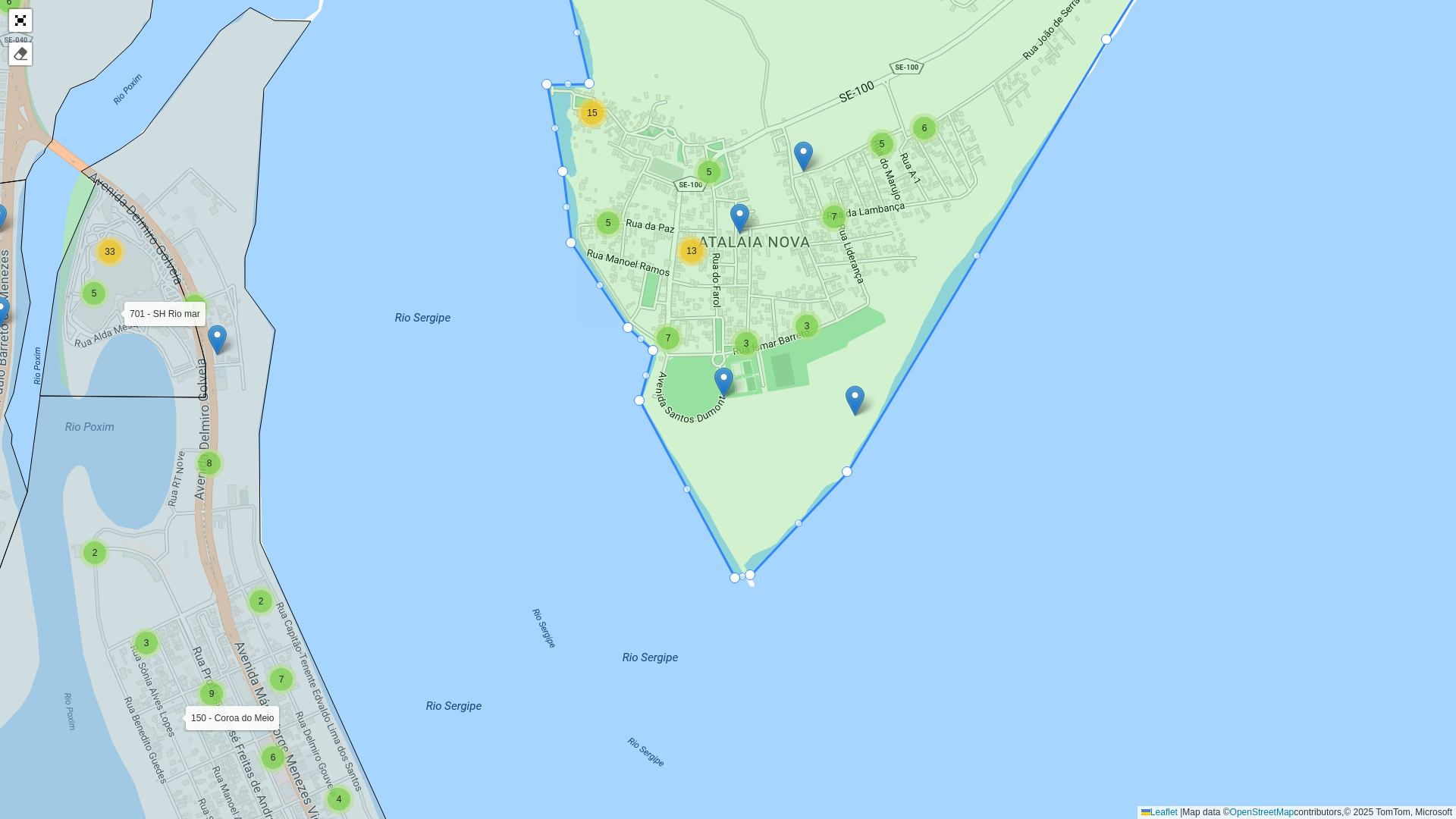
drag, startPoint x: 925, startPoint y: 510, endPoint x: 864, endPoint y: 742, distance: 239.9
click at [864, 742] on div "13 5 23 12 5 12 13 27 41 2 3 6 8 36 7 4 3 4 5 11 24 21 4 19 5 8 7 13 22 5 9 15 …" at bounding box center [728, 410] width 1456 height 819
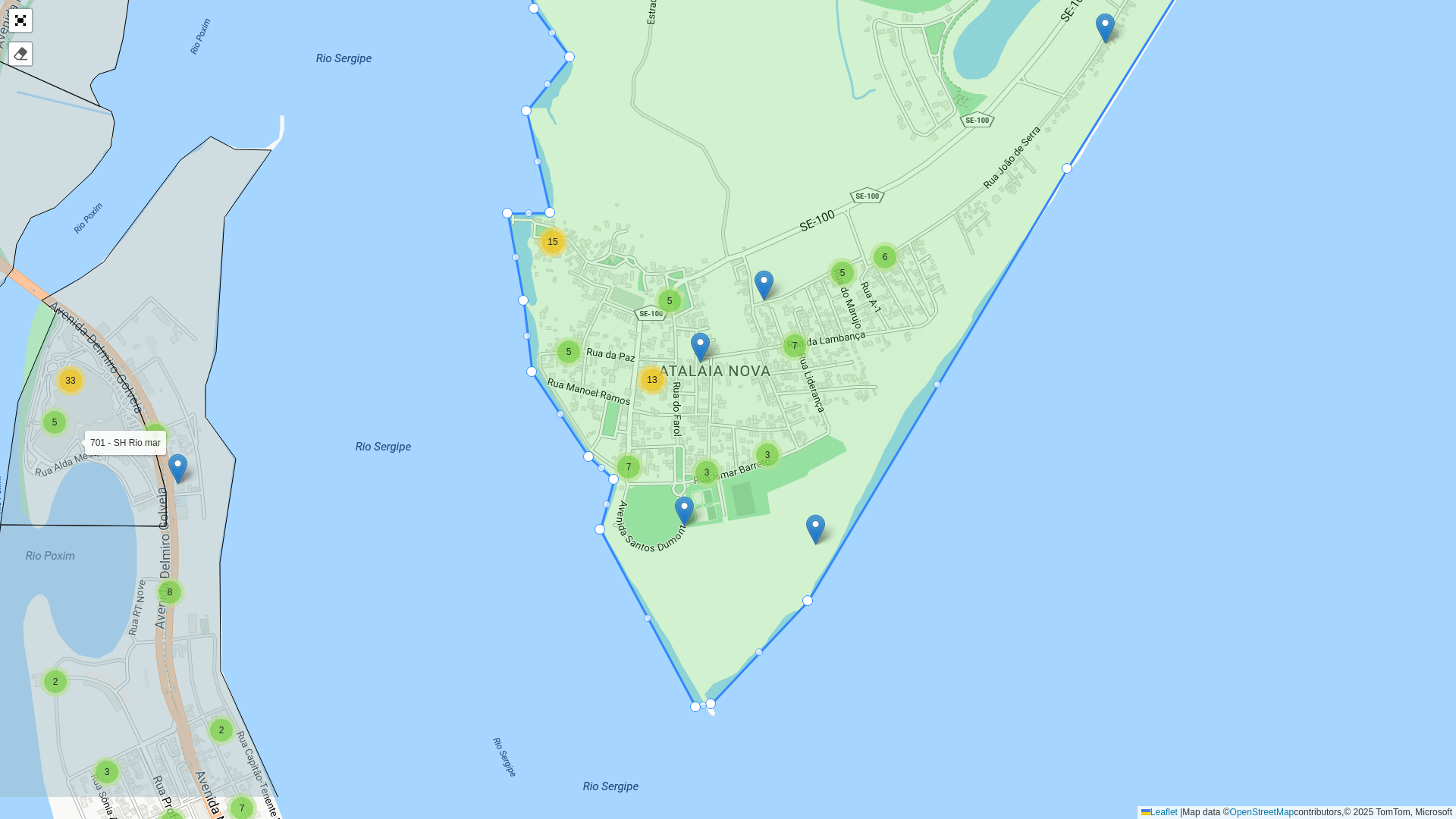
drag, startPoint x: 805, startPoint y: 805, endPoint x: 825, endPoint y: 596, distance: 210.0
click at [830, 595] on div "13 5 23 12 5 12 13 27 41 2 3 6 8 36 7 4 3 4 5 11 24 21 4 19 5 8 7 13 22 5 9 15 …" at bounding box center [728, 410] width 1456 height 819
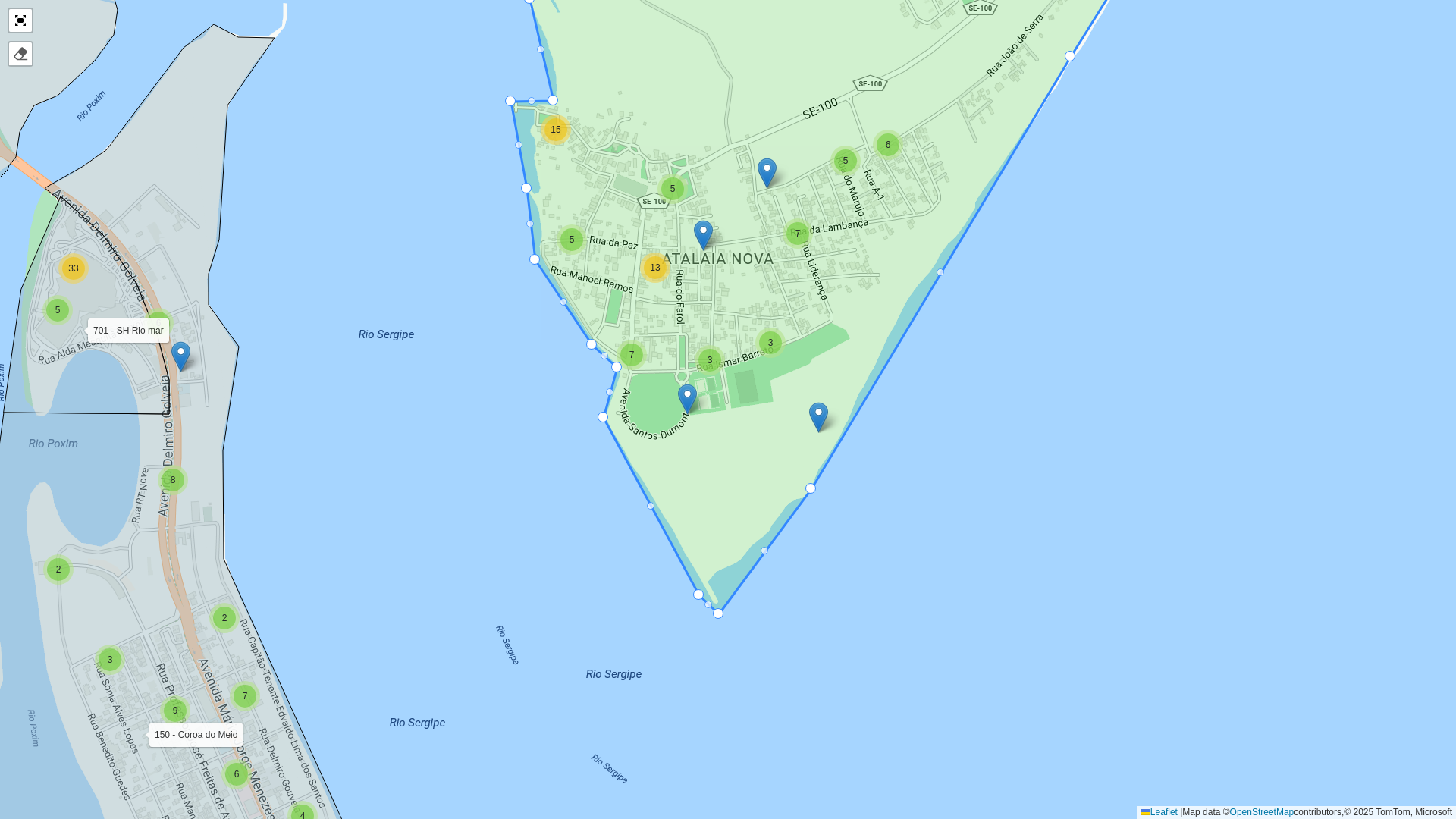
drag, startPoint x: 716, startPoint y: 593, endPoint x: 722, endPoint y: 616, distance: 23.8
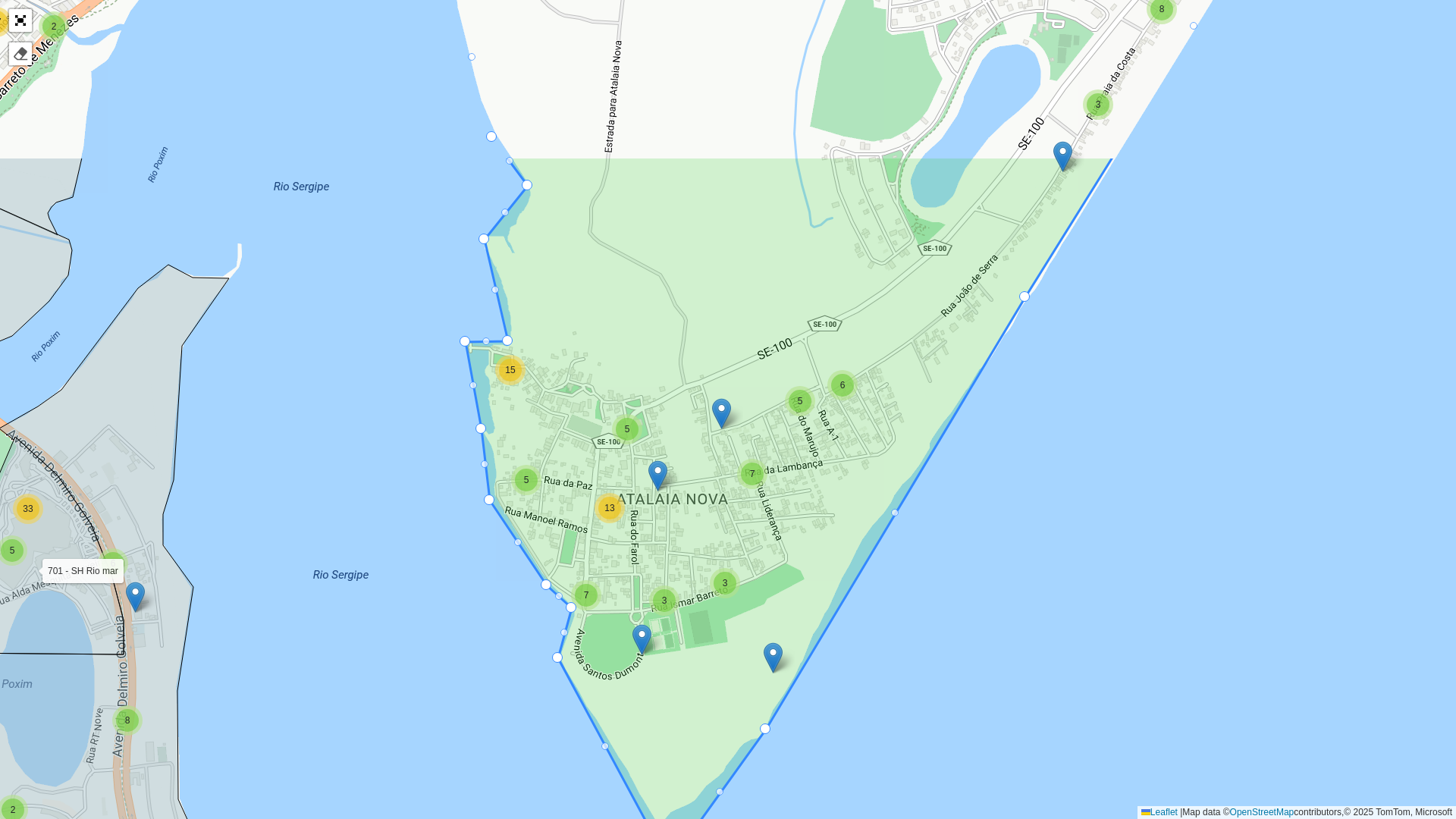
drag, startPoint x: 881, startPoint y: 599, endPoint x: 839, endPoint y: 810, distance: 215.1
click at [839, 810] on div "13 5 23 12 5 12 13 27 41 2 3 6 8 36 7 4 3 4 5 11 24 21 4 19 5 8 7 13 22 5 9 15 …" at bounding box center [728, 410] width 1456 height 819
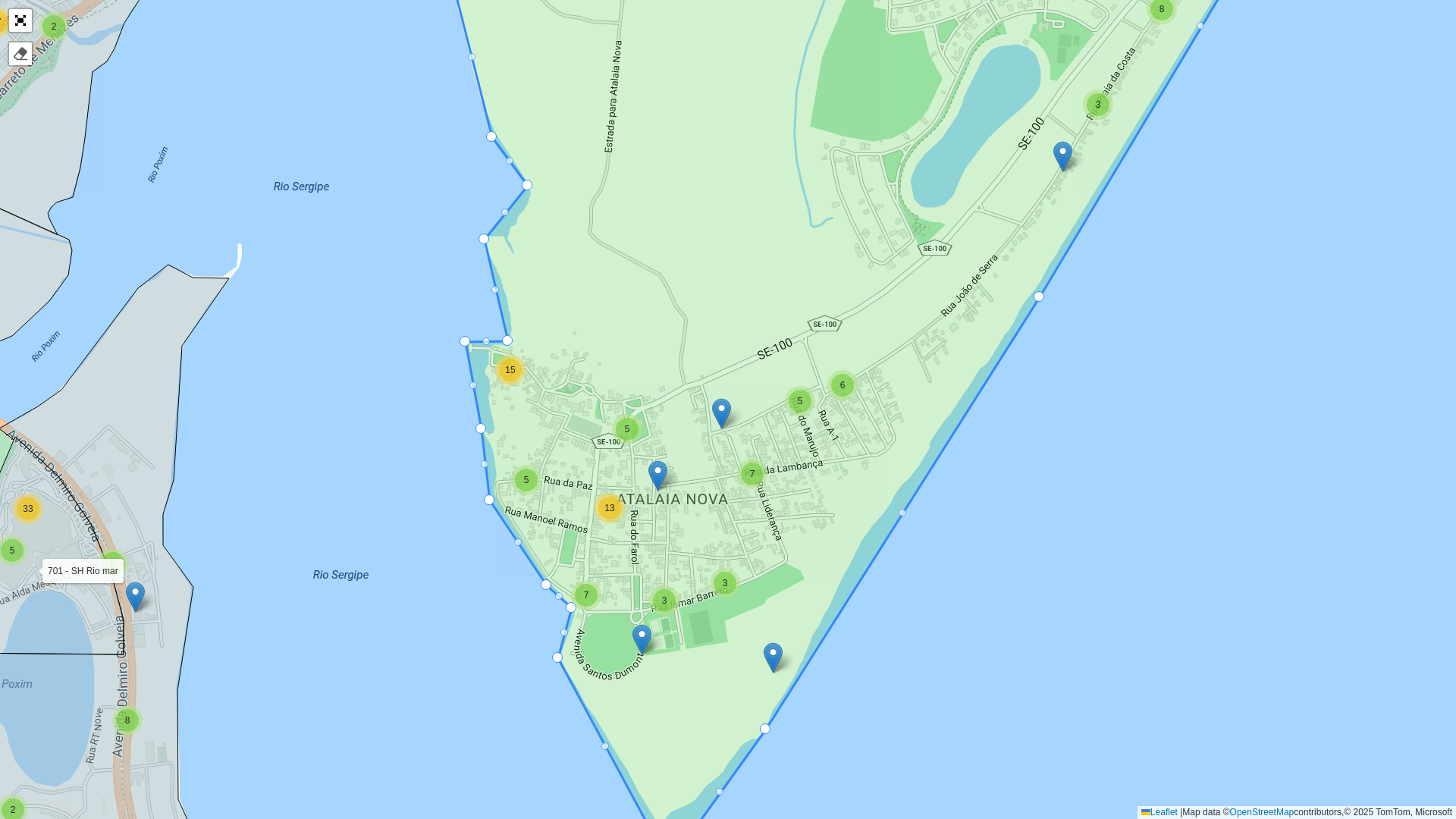
drag, startPoint x: 1025, startPoint y: 295, endPoint x: 1045, endPoint y: 302, distance: 21.2
drag, startPoint x: 1070, startPoint y: 479, endPoint x: 909, endPoint y: 819, distance: 376.2
click at [909, 819] on div "13 5 23 12 5 12 13 27 41 2 3 6 8 36 7 4 3 4 5 11 24 21 4 19 5 8 7 13 22 5 9 15 …" at bounding box center [728, 410] width 1456 height 819
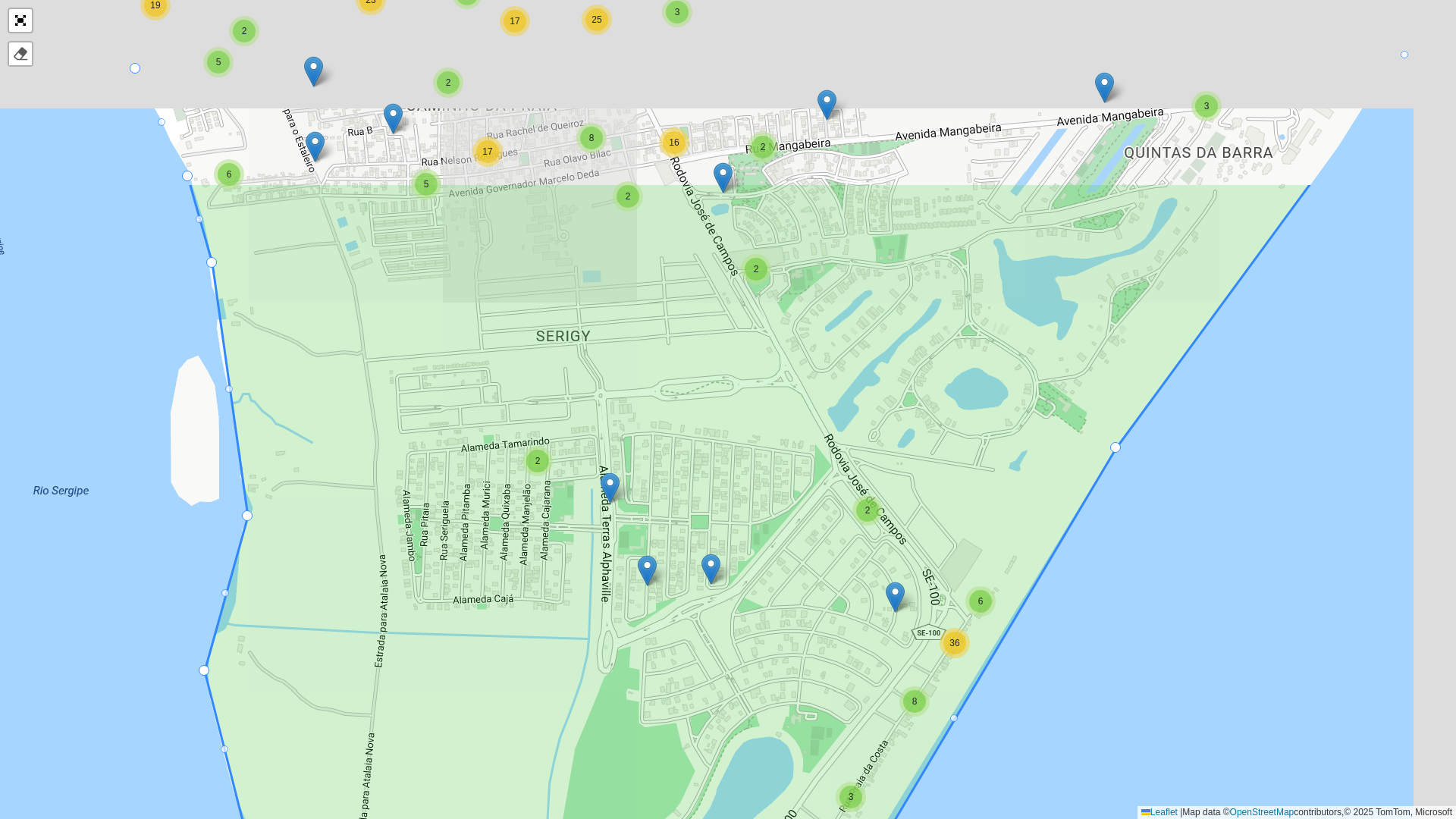
drag, startPoint x: 1141, startPoint y: 366, endPoint x: 1072, endPoint y: 609, distance: 252.6
click at [1072, 609] on div "2 3 6 8 36 7 4 3 4 5 11 24 21 4 19 5 8 7 13 22 5 9 15 19 12 20 10 31 15 21 6 8 …" at bounding box center [728, 410] width 1456 height 819
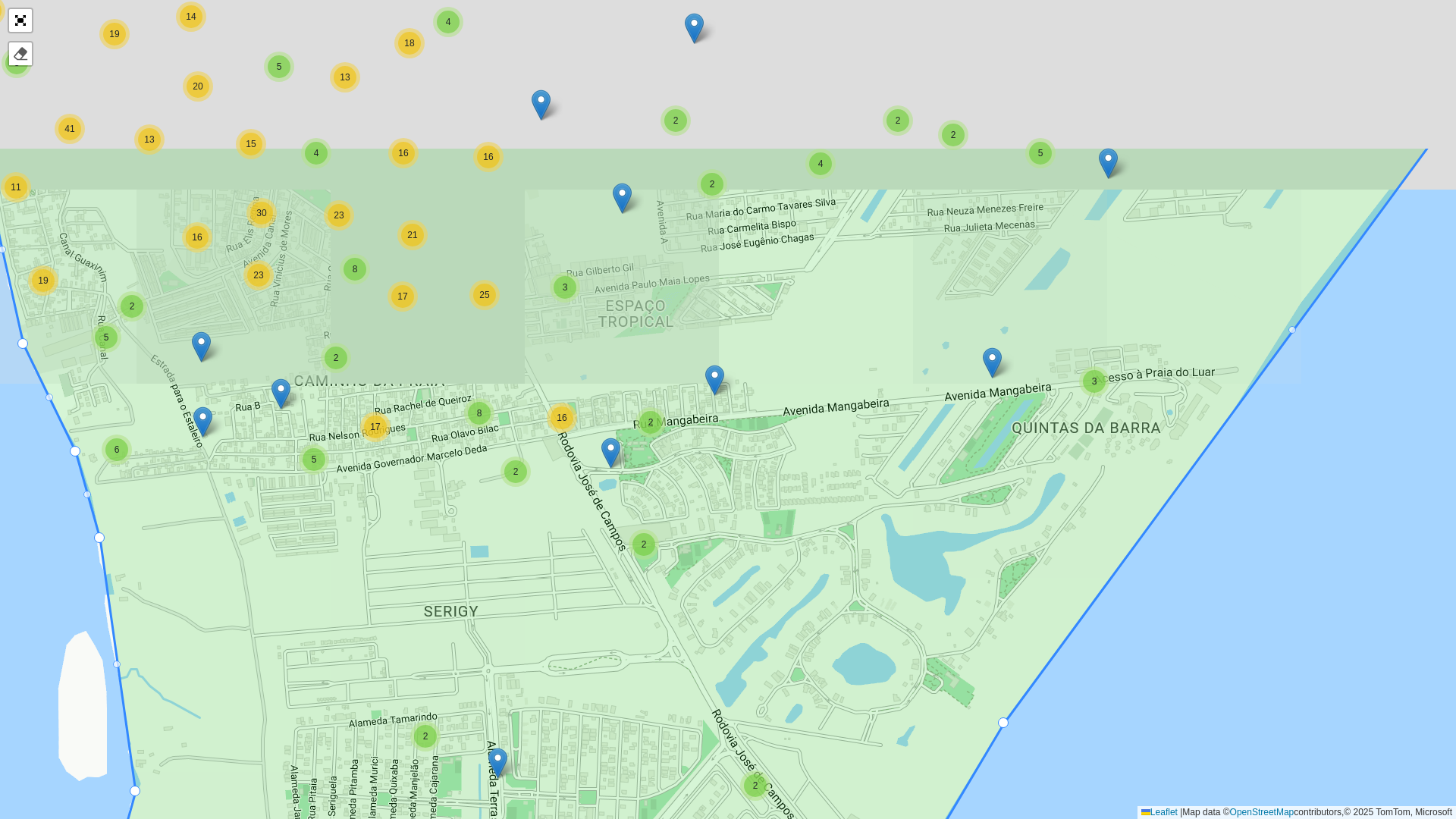
drag, startPoint x: 1097, startPoint y: 520, endPoint x: 1106, endPoint y: 348, distance: 172.2
click at [1078, 550] on icon at bounding box center [705, 640] width 1448 height 988
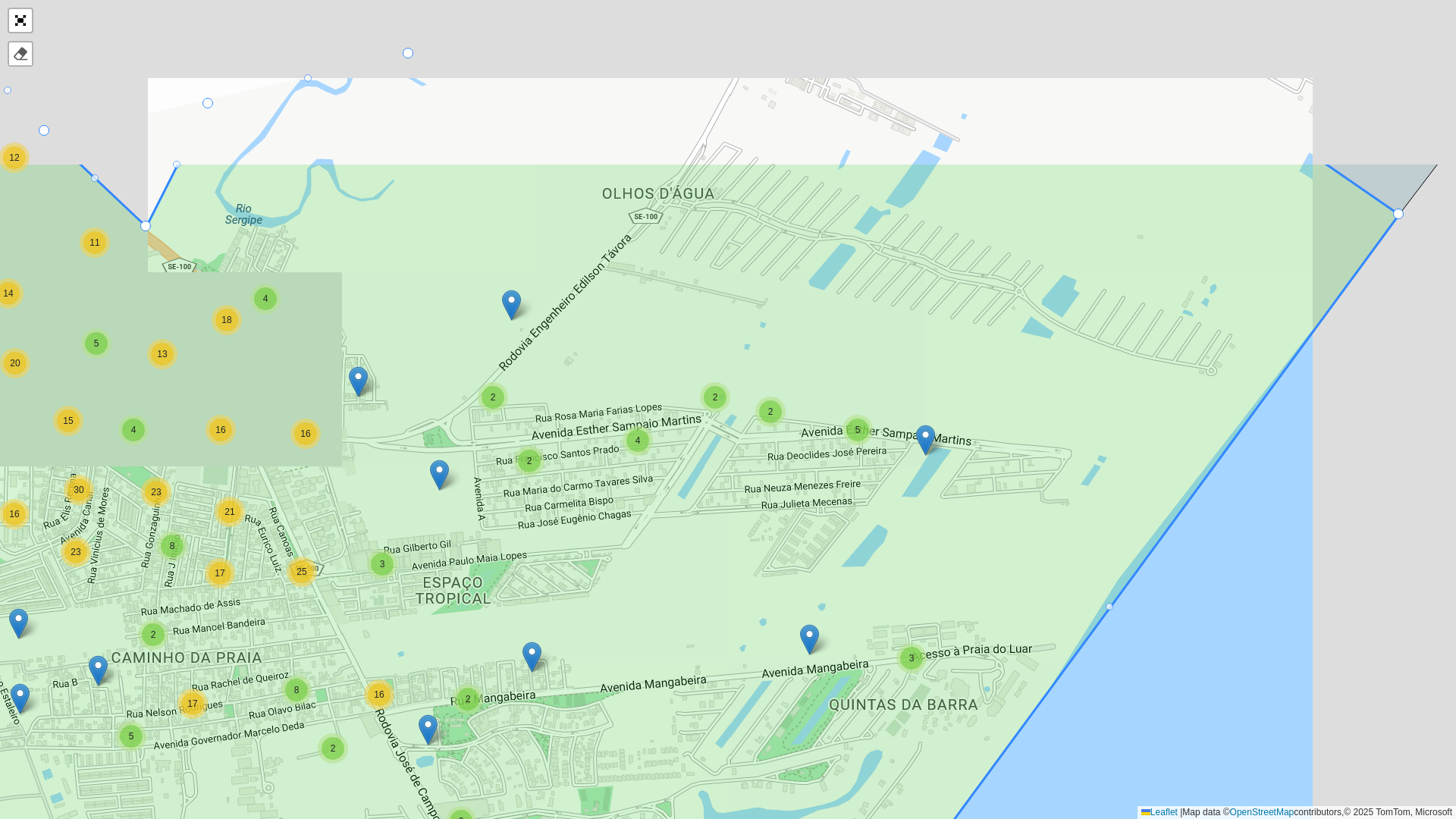
drag, startPoint x: 1061, startPoint y: 464, endPoint x: 1014, endPoint y: 476, distance: 48.5
click at [989, 578] on icon at bounding box center [591, 656] width 1617 height 988
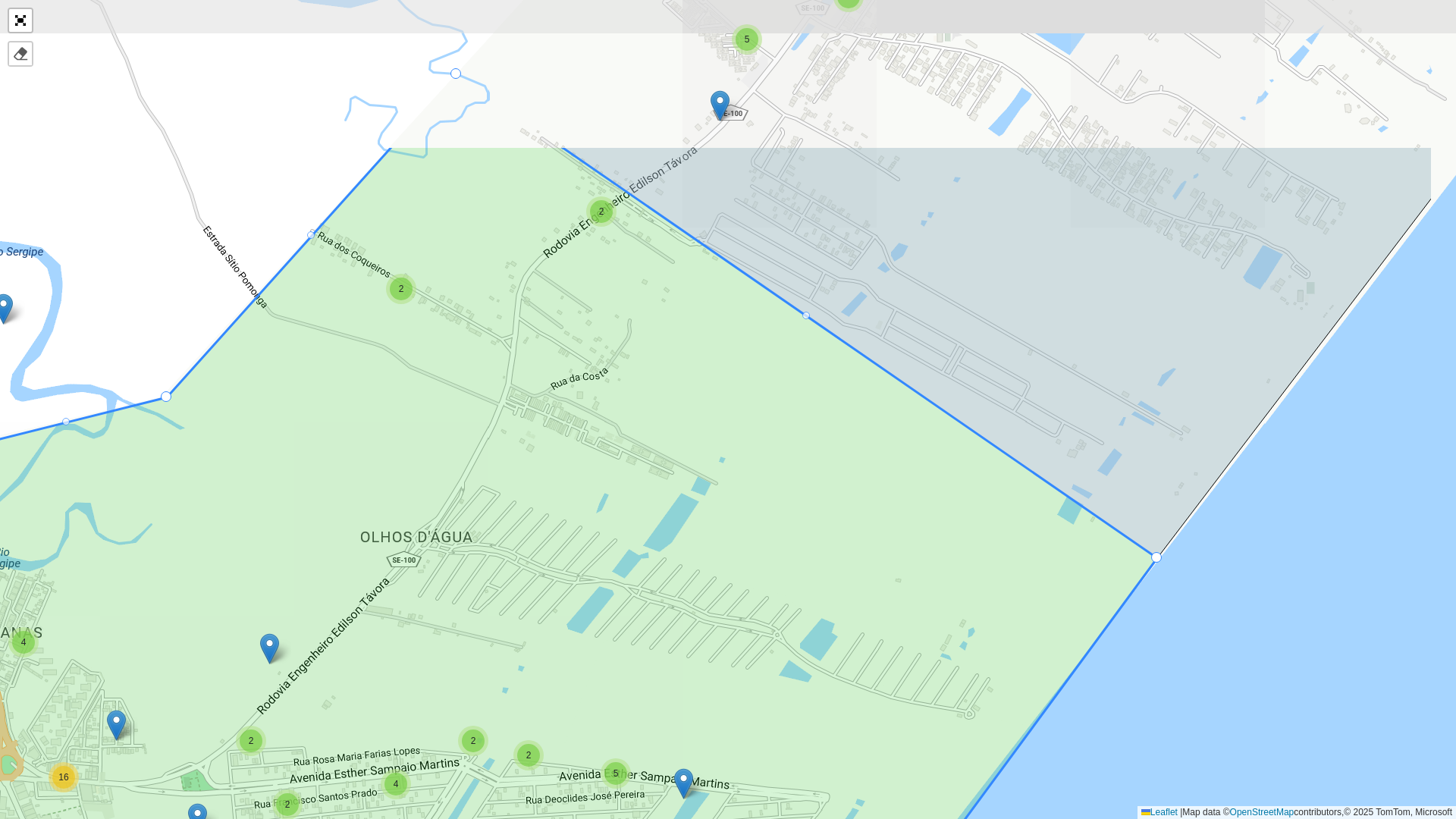
drag, startPoint x: 1078, startPoint y: 392, endPoint x: 998, endPoint y: 501, distance: 135.2
click at [998, 501] on icon at bounding box center [419, 639] width 1476 height 988
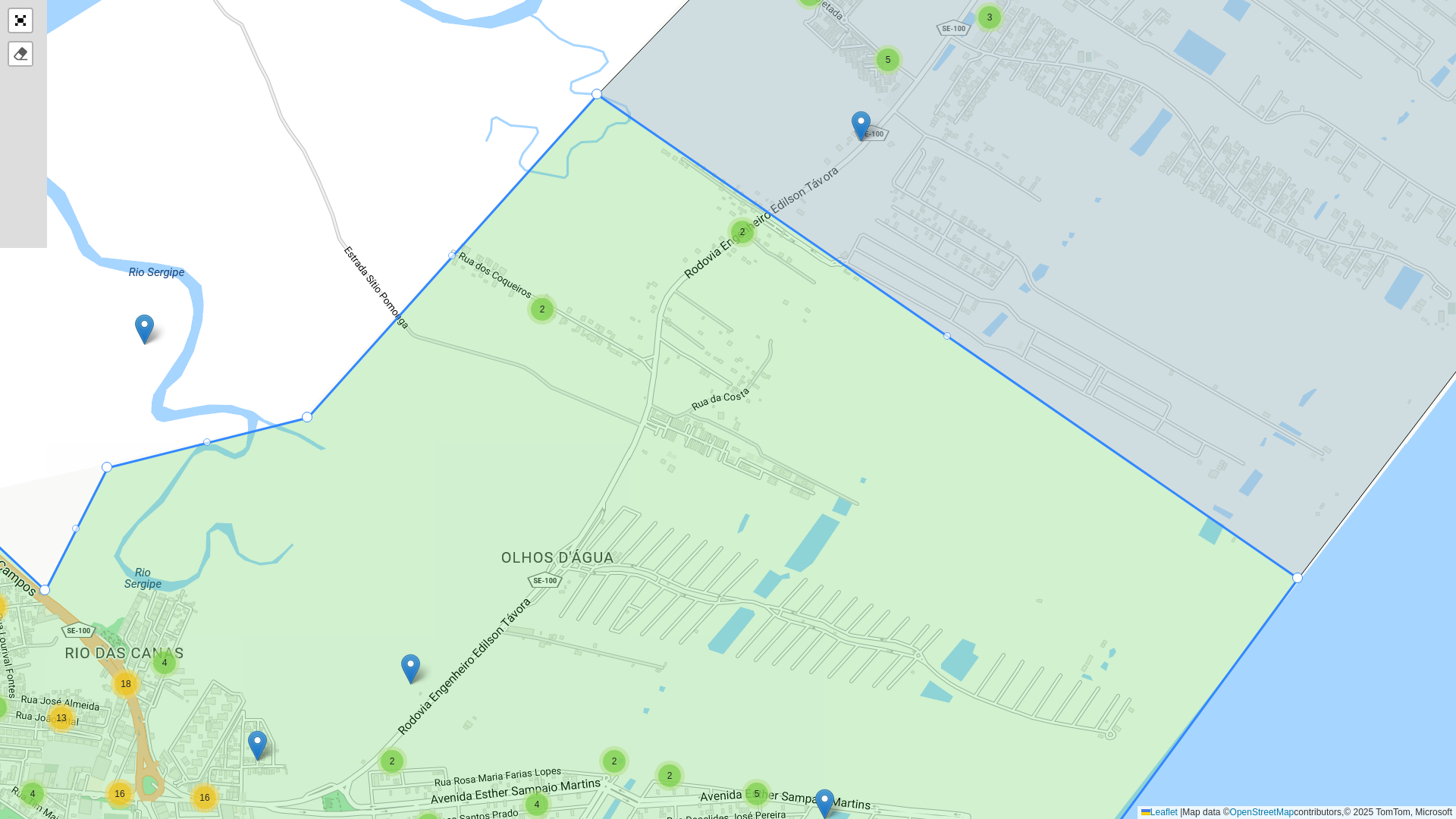
drag, startPoint x: 995, startPoint y: 509, endPoint x: 1087, endPoint y: 459, distance: 104.7
click at [1166, 506] on icon at bounding box center [646, 509] width 1306 height 829
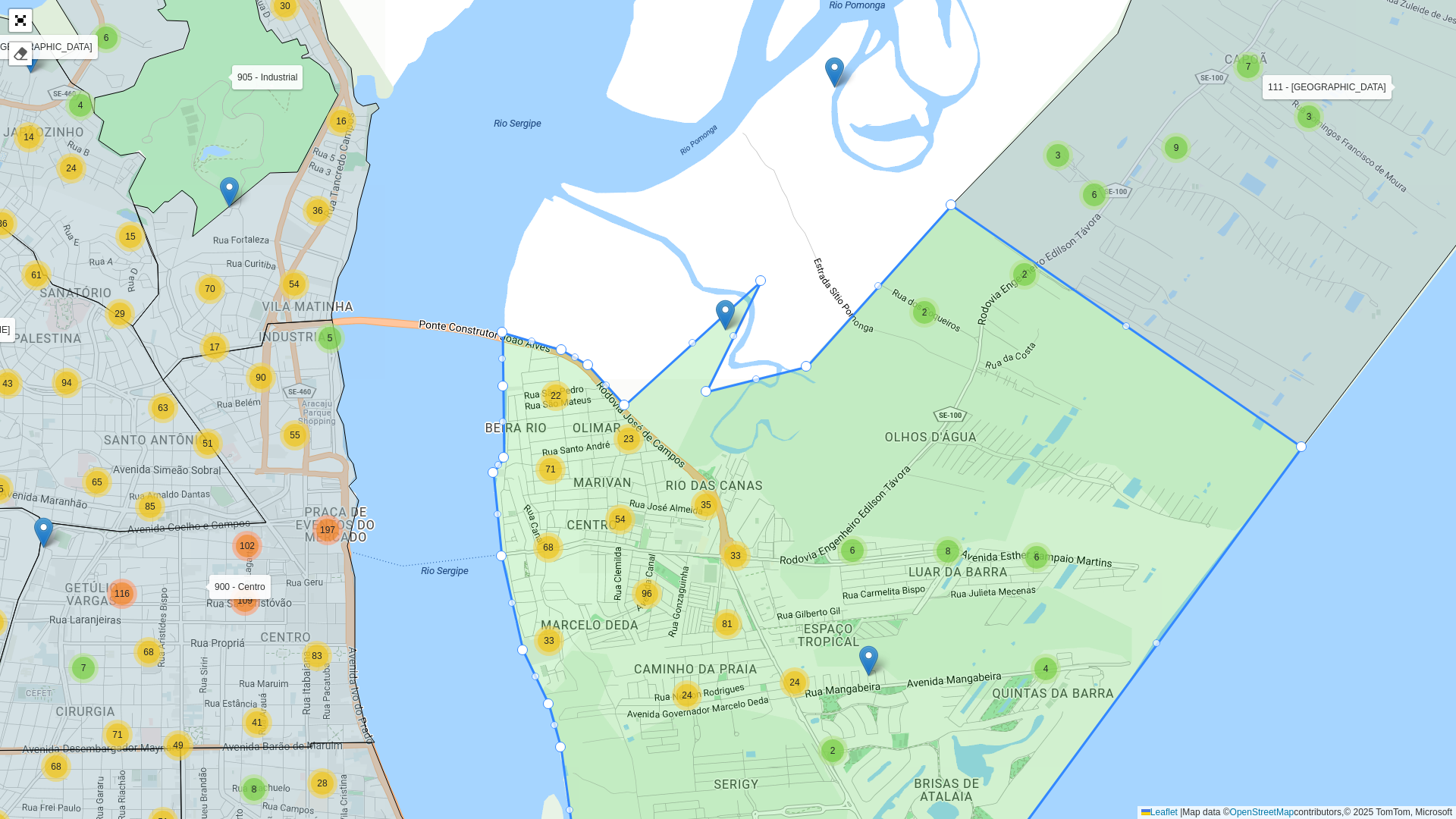
drag, startPoint x: 678, startPoint y: 454, endPoint x: 764, endPoint y: 282, distance: 192.3
drag, startPoint x: 707, startPoint y: 395, endPoint x: 774, endPoint y: 345, distance: 83.6
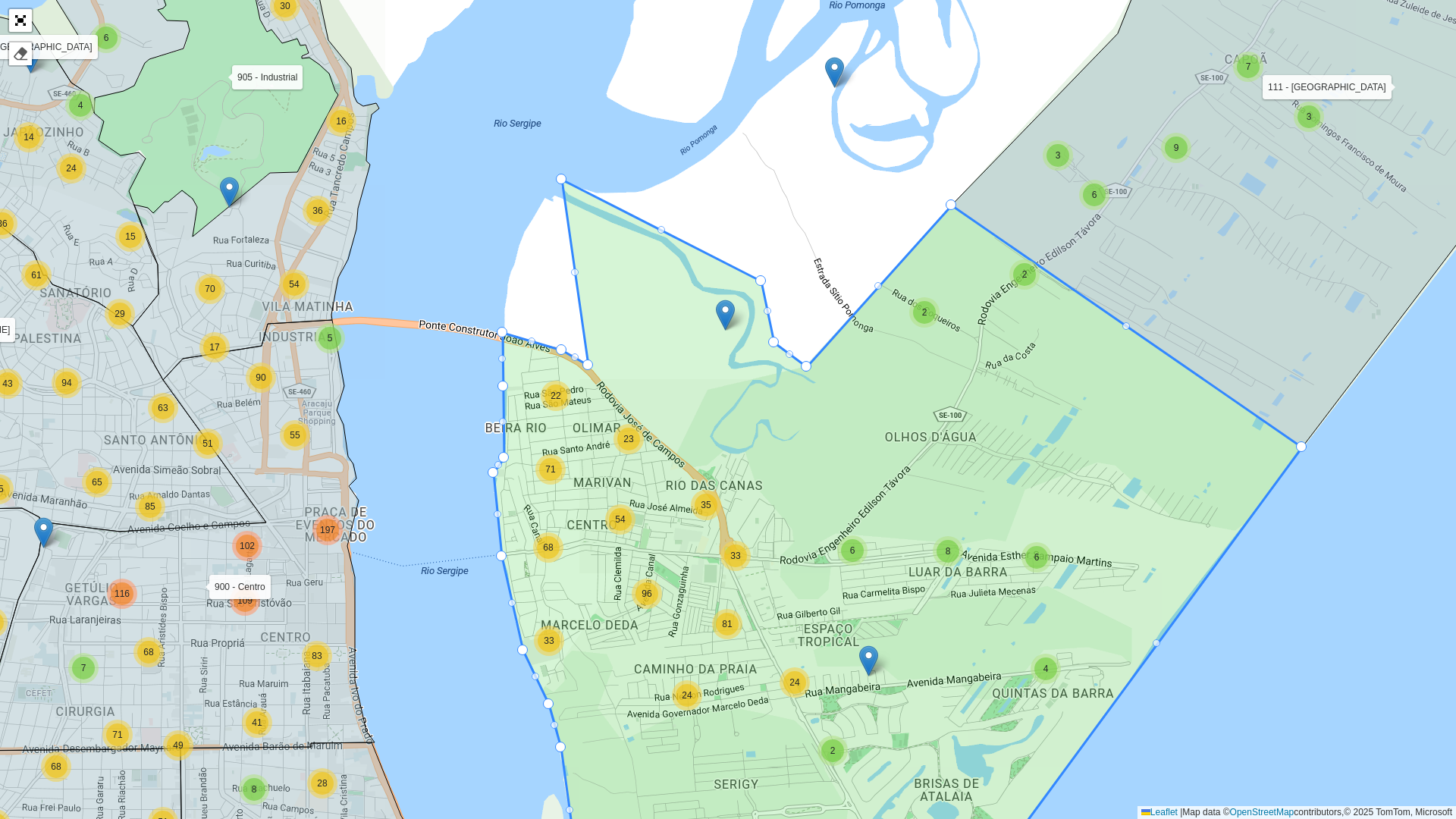
drag, startPoint x: 626, startPoint y: 404, endPoint x: 563, endPoint y: 178, distance: 234.6
drag, startPoint x: 586, startPoint y: 357, endPoint x: 526, endPoint y: 244, distance: 127.9
drag, startPoint x: 562, startPoint y: 348, endPoint x: 499, endPoint y: 320, distance: 68.9
click at [562, 179] on div at bounding box center [561, 179] width 10 height 10
drag, startPoint x: 760, startPoint y: 281, endPoint x: 742, endPoint y: 281, distance: 18.0
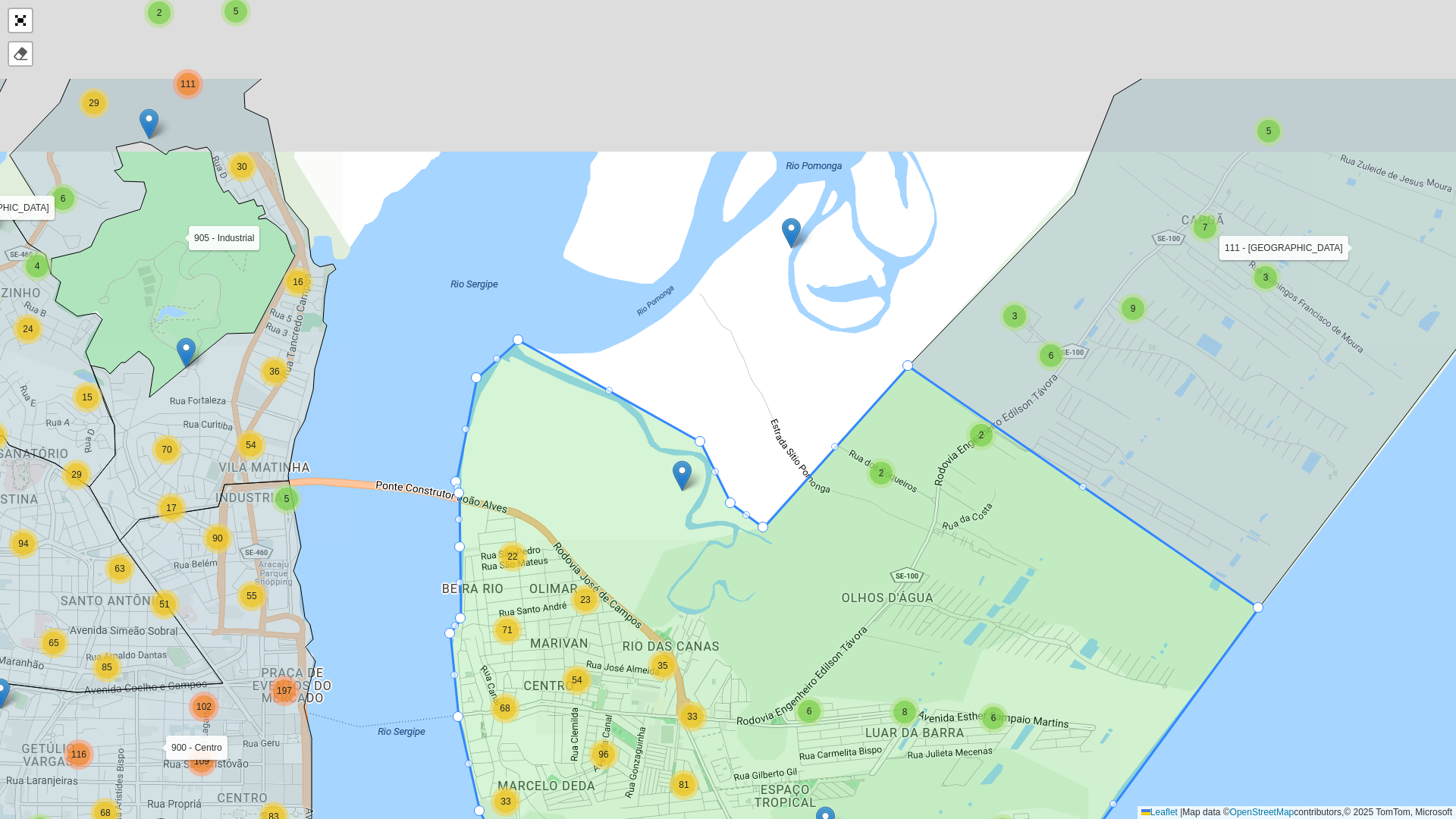
drag, startPoint x: 789, startPoint y: 237, endPoint x: 698, endPoint y: 468, distance: 248.3
click at [699, 468] on div "10 2 3 2 6 3 5 7 9 40 6 94 9 4 6 3 6 13 76 47 92 45 2 8 8 12 6 4 12 12 18 4 21 …" at bounding box center [728, 410] width 1456 height 819
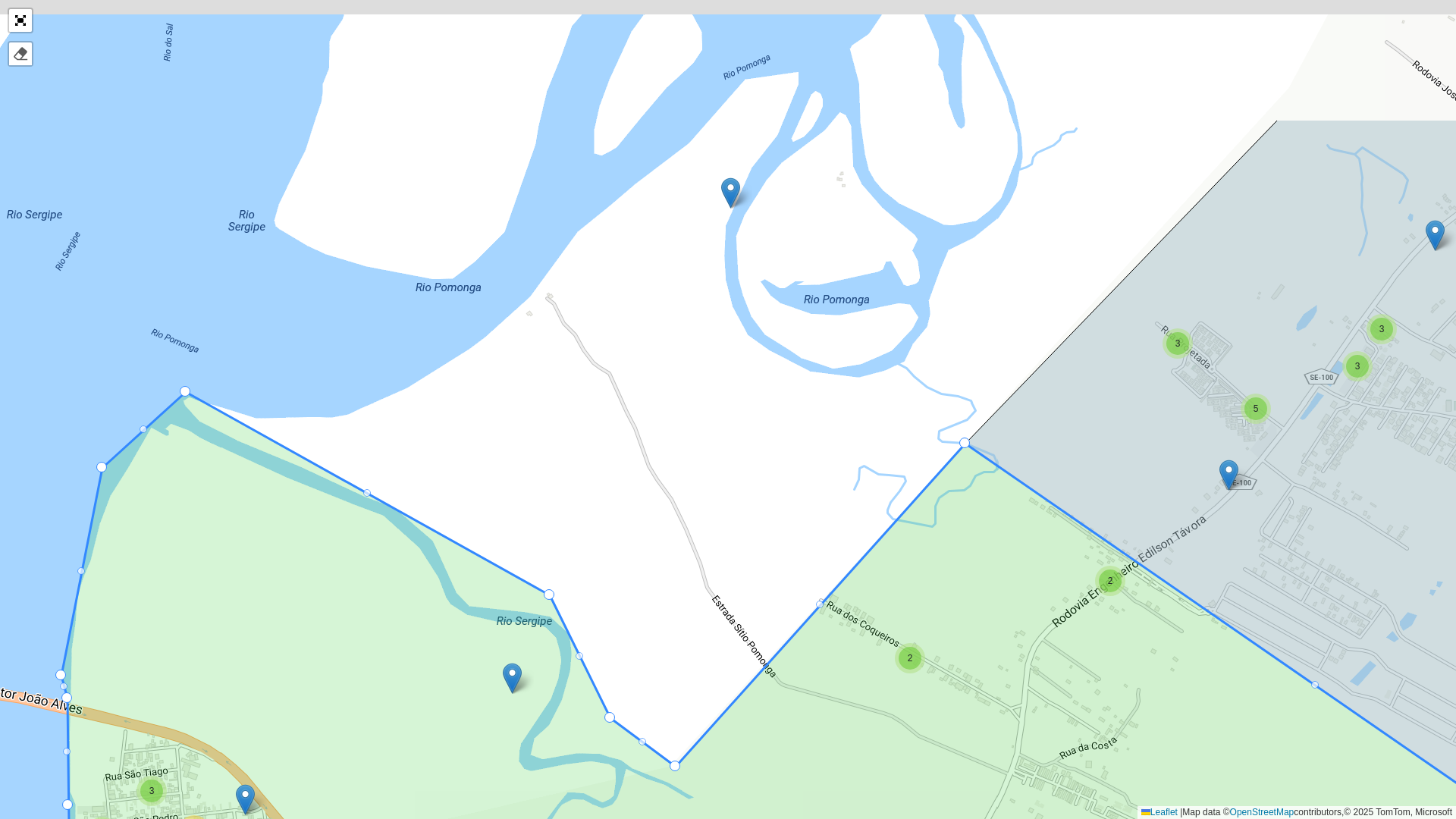
drag, startPoint x: 649, startPoint y: 637, endPoint x: 653, endPoint y: 662, distance: 25.3
click at [651, 662] on div "2 3 2 5 3 2 2 7 2 3 3 4 10 12 2 4 9 3 14 2 8 16 6 14 10 17 3 2 2 5 4 2 2 2 2 2 …" at bounding box center [728, 410] width 1456 height 819
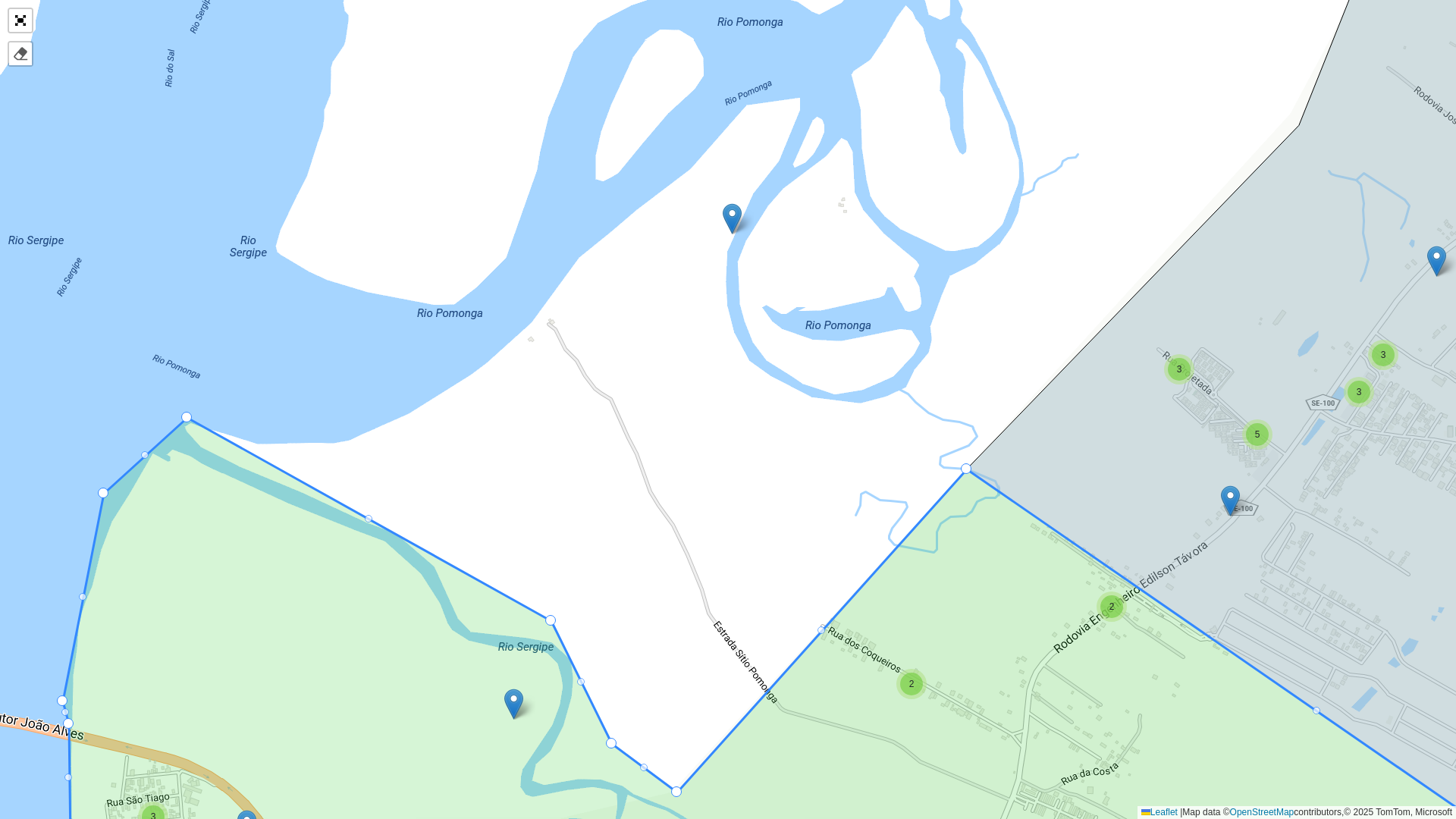
drag, startPoint x: 710, startPoint y: 601, endPoint x: 732, endPoint y: 440, distance: 162.5
click at [732, 429] on div "2 3 2 5 3 2 2 7 2 3 3 4 10 12 2 4 9 3 14 2 8 16 6 14 10 17 3 5 4 2 2 2 2 2 3 16…" at bounding box center [728, 410] width 1456 height 819
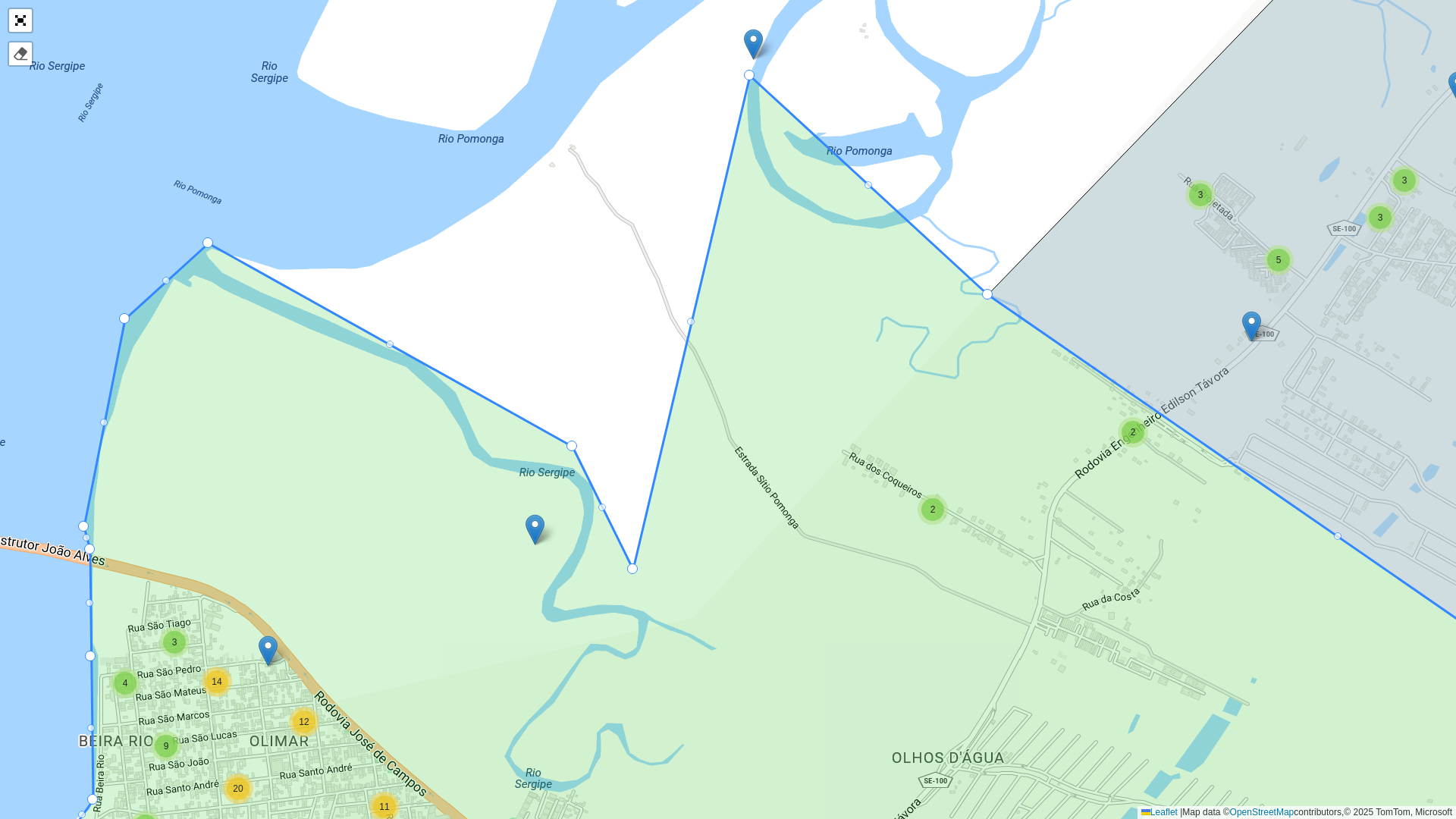
drag, startPoint x: 697, startPoint y: 618, endPoint x: 744, endPoint y: 118, distance: 502.2
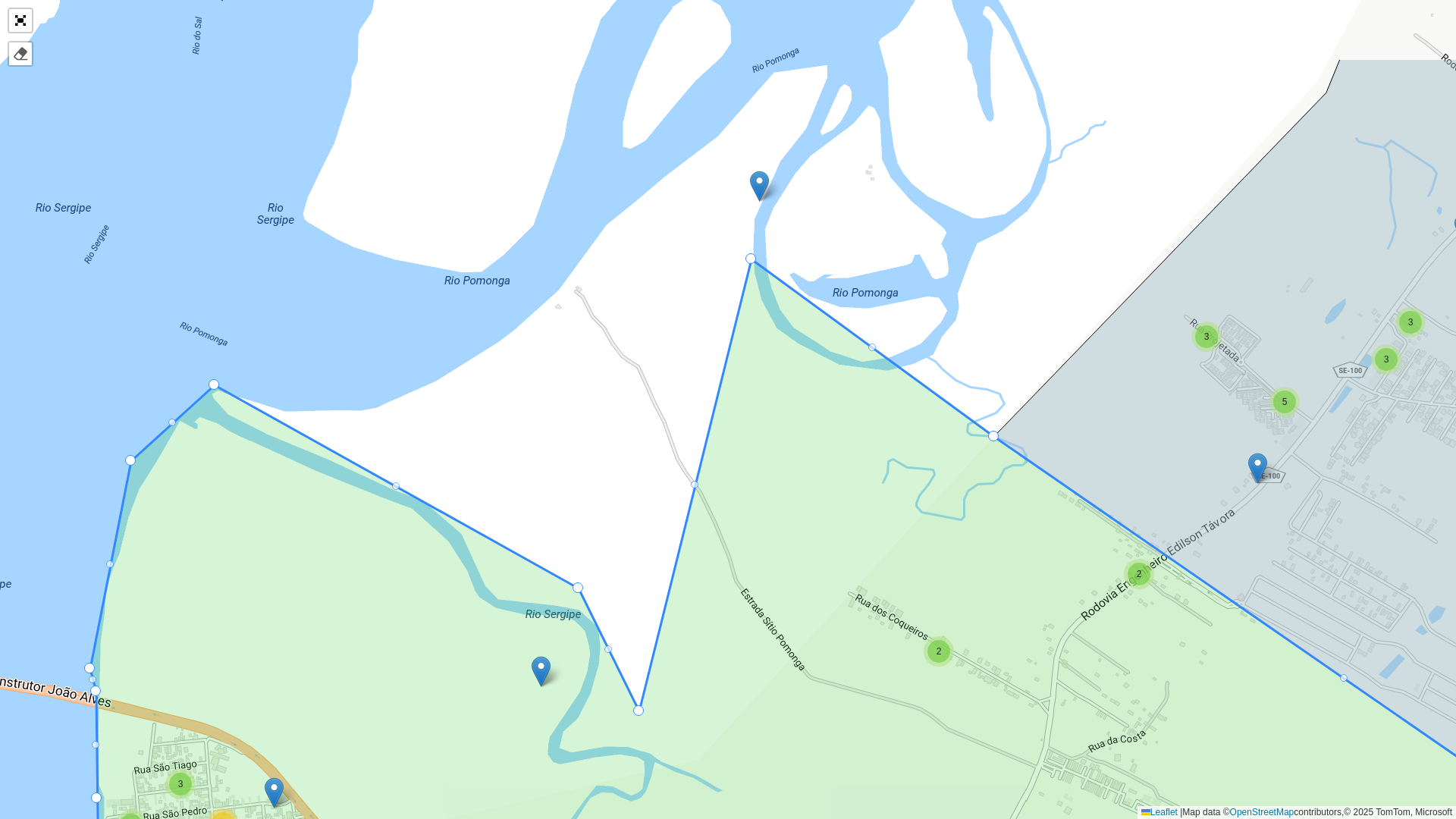
drag, startPoint x: 827, startPoint y: 553, endPoint x: 794, endPoint y: 687, distance: 138.0
click at [812, 682] on icon at bounding box center [844, 653] width 1532 height 786
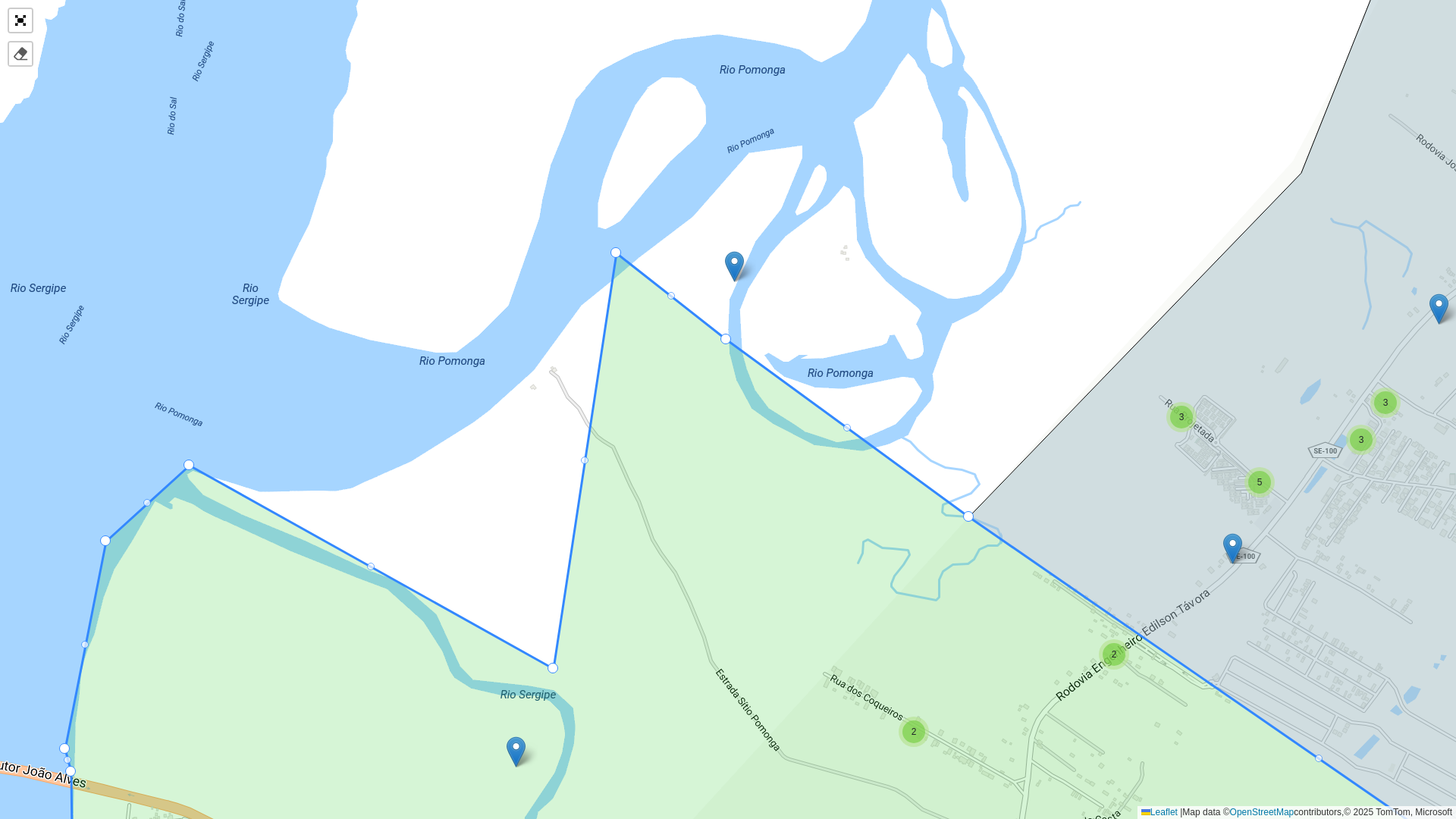
drag, startPoint x: 613, startPoint y: 788, endPoint x: 615, endPoint y: 250, distance: 538.0
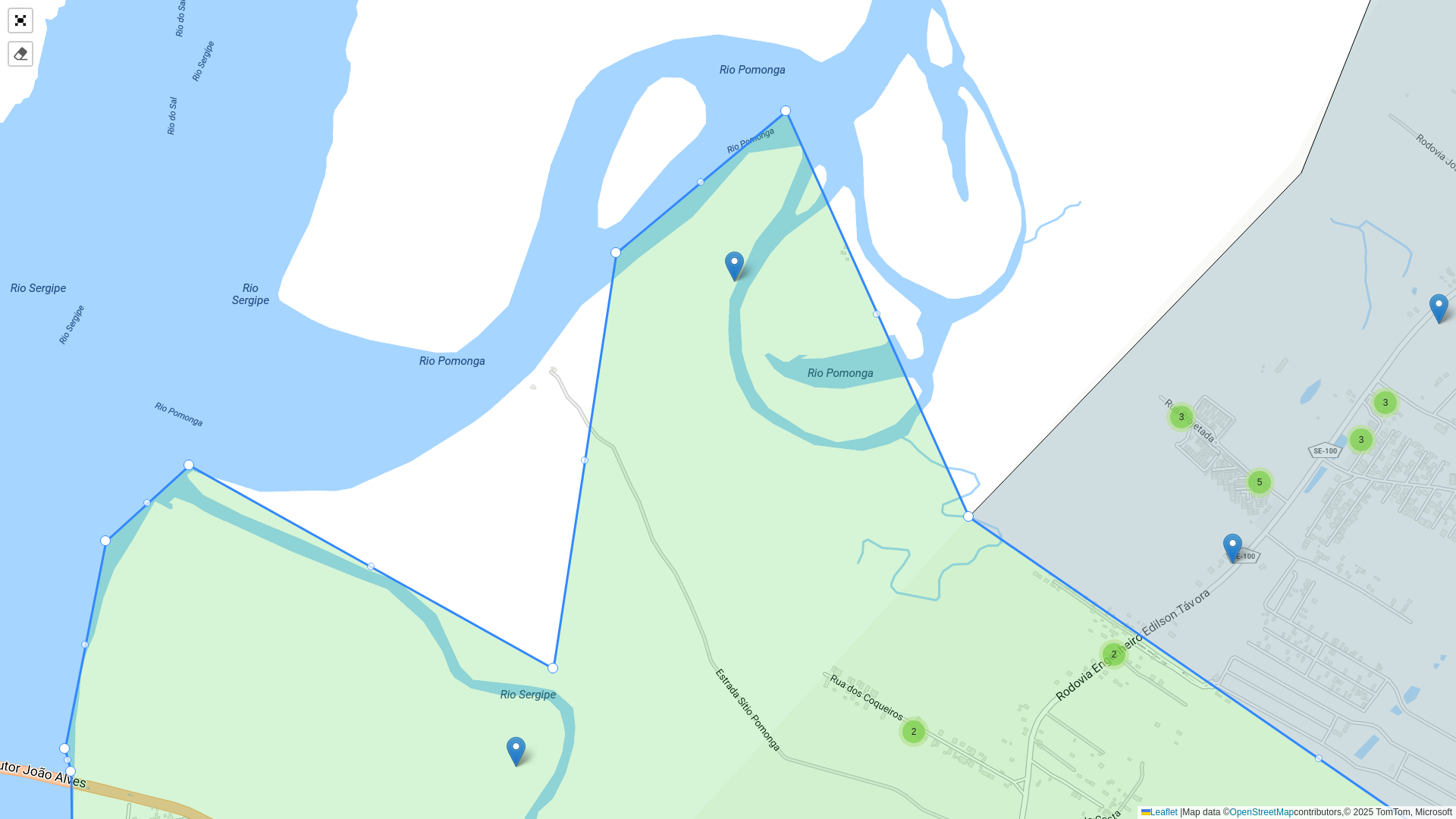
drag, startPoint x: 723, startPoint y: 338, endPoint x: 784, endPoint y: 110, distance: 236.0
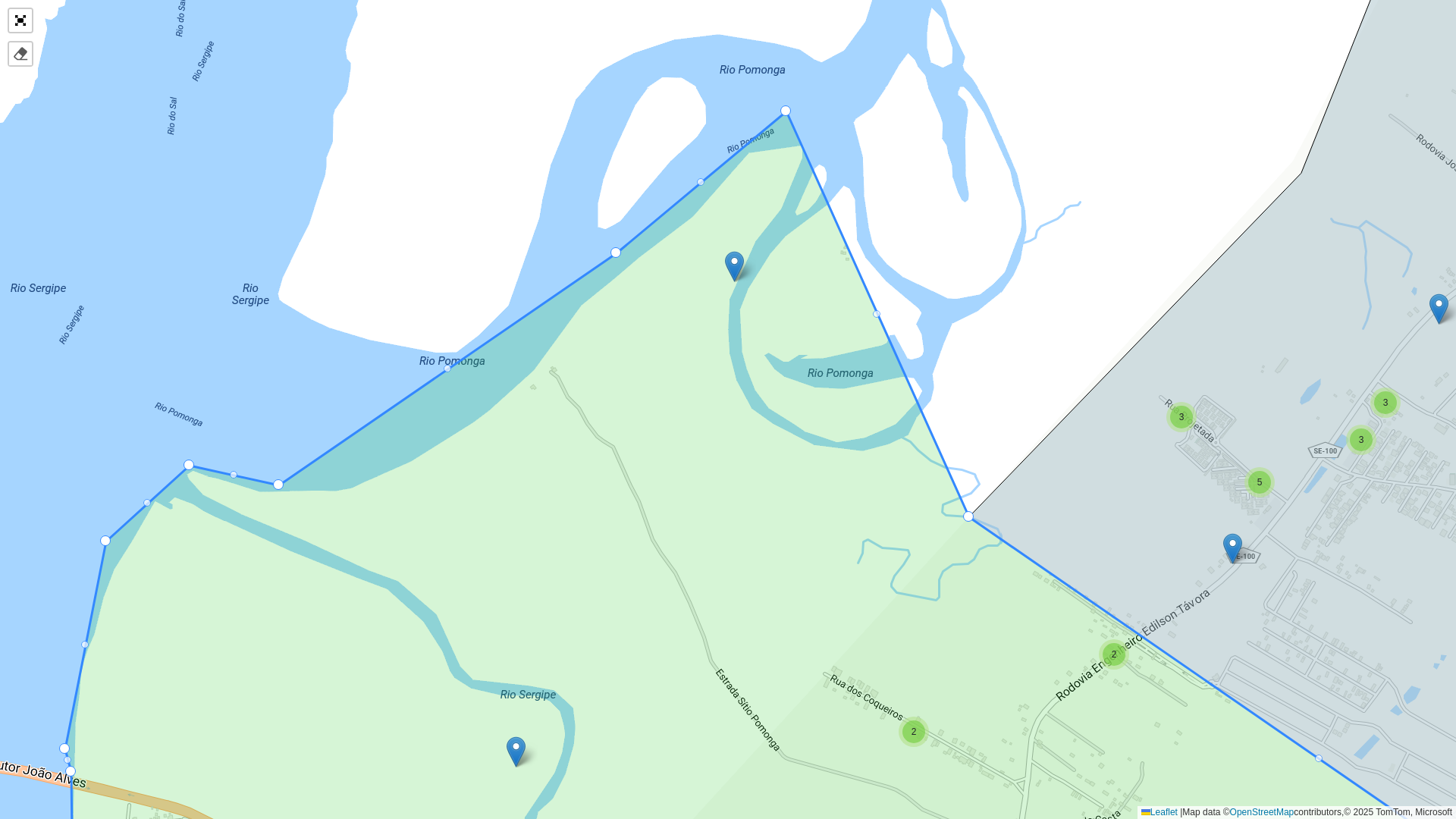
drag, startPoint x: 554, startPoint y: 667, endPoint x: 278, endPoint y: 483, distance: 331.7
click at [614, 252] on div at bounding box center [615, 252] width 10 height 10
click at [445, 369] on div at bounding box center [446, 368] width 7 height 7
click at [445, 366] on div at bounding box center [446, 368] width 7 height 7
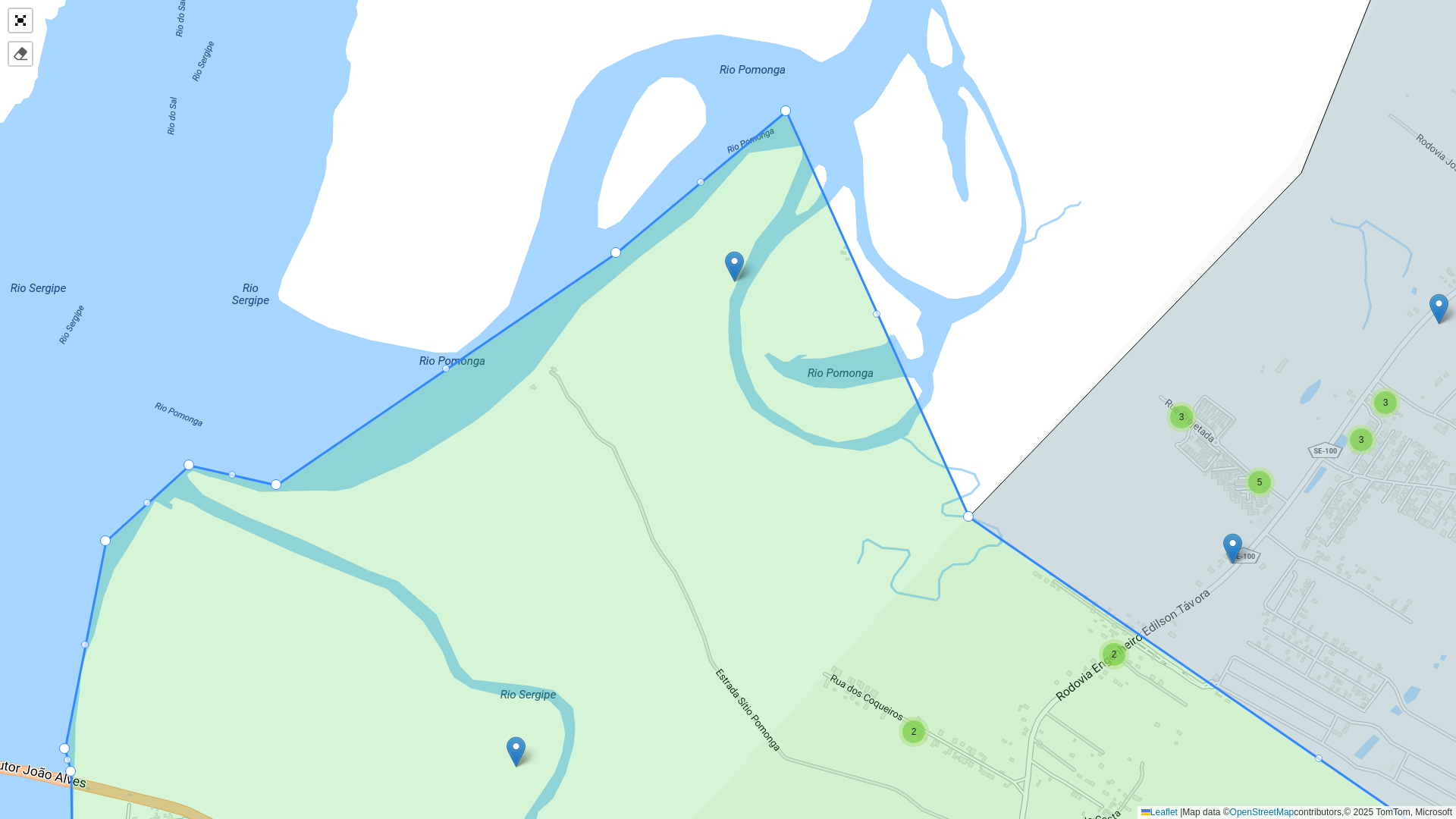
click at [445, 366] on div at bounding box center [446, 368] width 7 height 7
click at [609, 245] on div "2 3 2 5 3 2 2 7 2 3 3 4 10 12 2 4 9 3 14 2 8 16 6 14 10 17 3 5 4 2 2 2 2 2 3 16…" at bounding box center [728, 410] width 1456 height 819
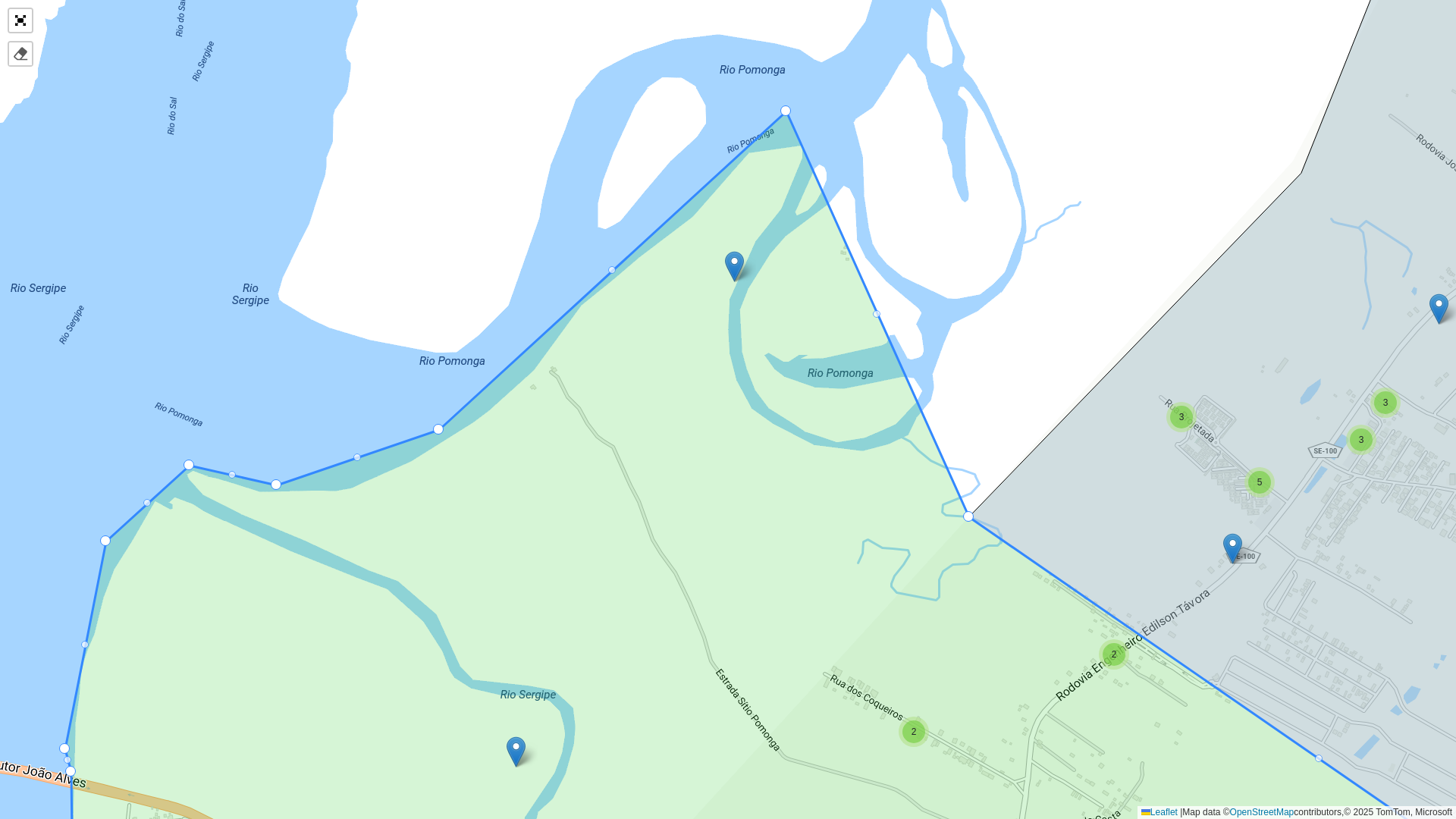
drag, startPoint x: 605, startPoint y: 256, endPoint x: 438, endPoint y: 426, distance: 238.3
click at [882, 319] on div "2 3 2 5 3 2 2 7 2 3 3 4 10 12 2 4 9 3 14 2 8 16 6 14 10 17 3 5 4 2 2 2 2 2 3 16…" at bounding box center [728, 410] width 1456 height 819
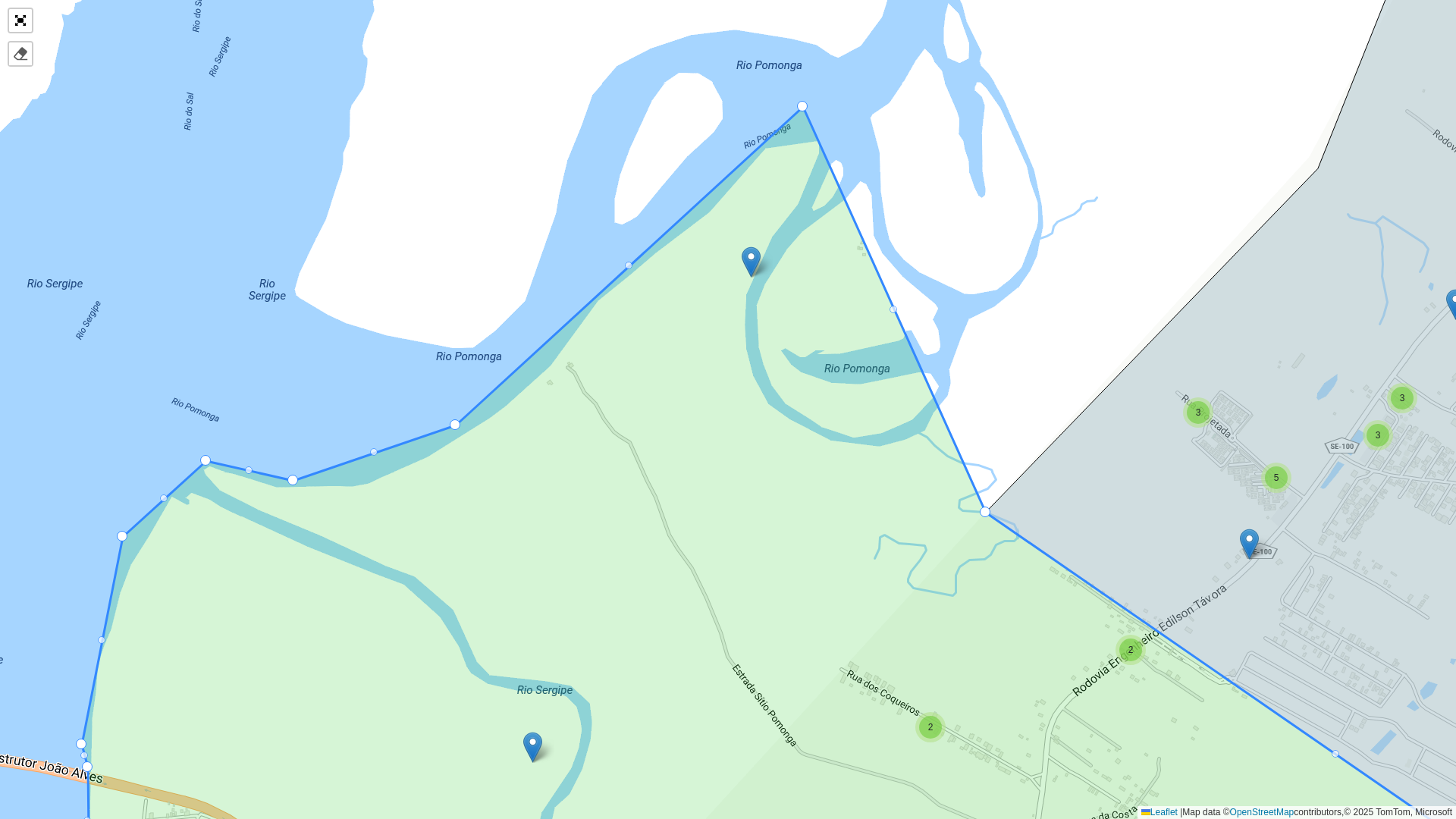
drag, startPoint x: 880, startPoint y: 312, endPoint x: 903, endPoint y: 307, distance: 23.5
click at [903, 307] on div "2 3 2 5 3 2 2 7 2 3 3 4 10 12 2 4 9 3 14 2 8 16 6 14 10 17 3 5 4 2 2 2 2 2 3 16…" at bounding box center [728, 410] width 1456 height 819
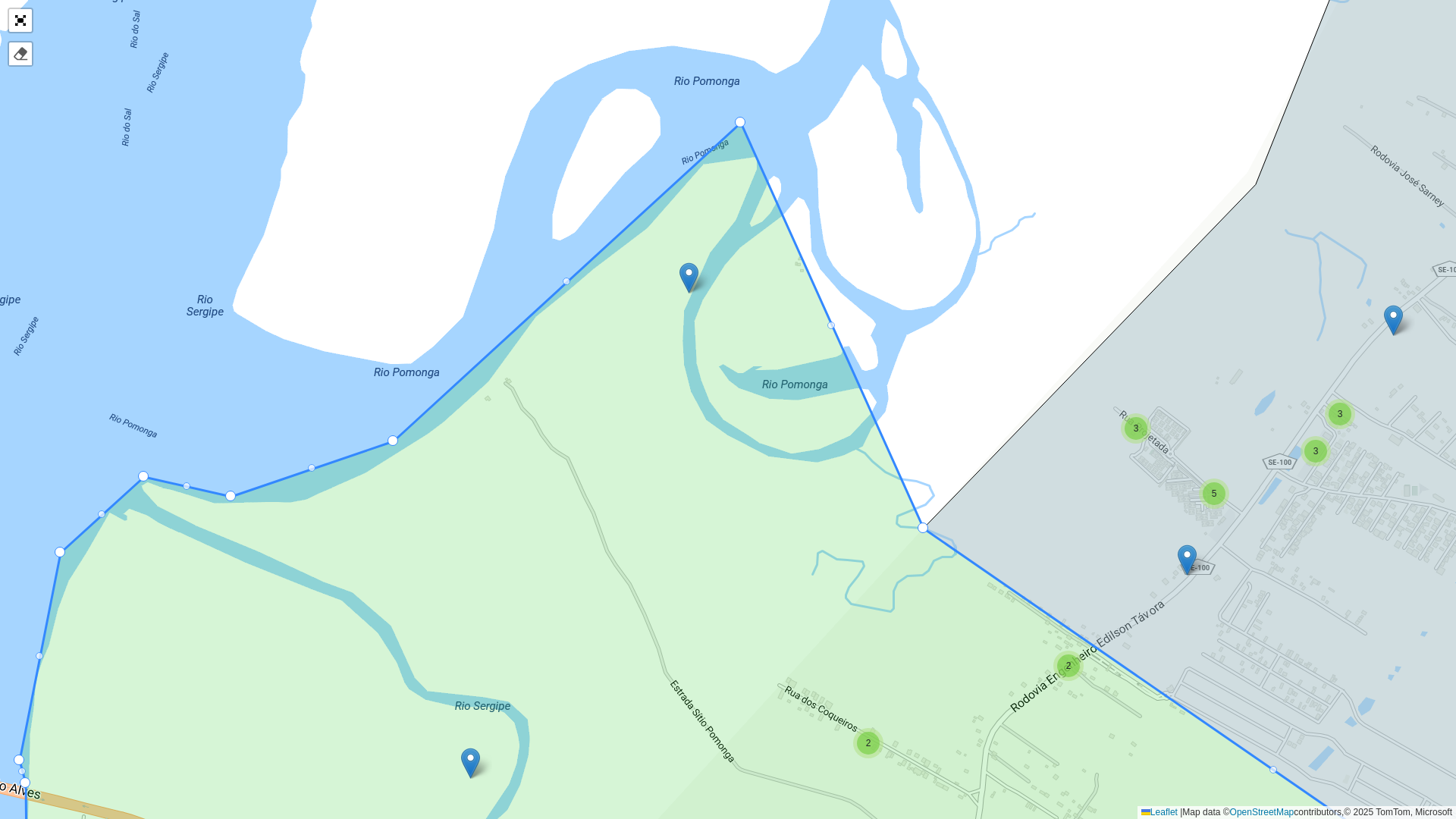
drag, startPoint x: 901, startPoint y: 314, endPoint x: 831, endPoint y: 332, distance: 72.3
click at [831, 332] on icon at bounding box center [755, 522] width 1472 height 798
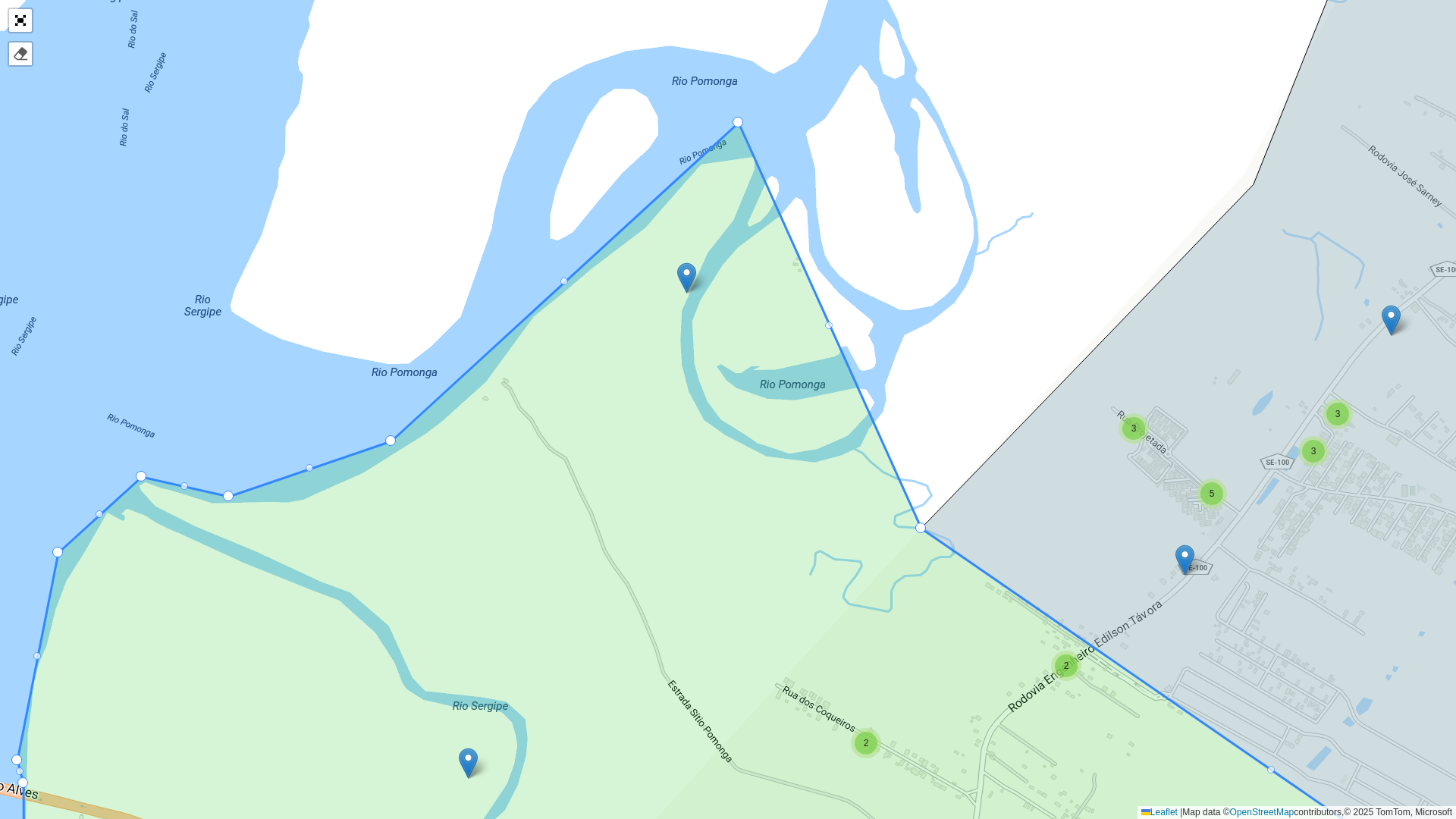
click at [827, 320] on icon at bounding box center [741, 512] width 1447 height 781
click at [831, 323] on div at bounding box center [829, 325] width 7 height 7
click at [831, 323] on div at bounding box center [829, 324] width 10 height 10
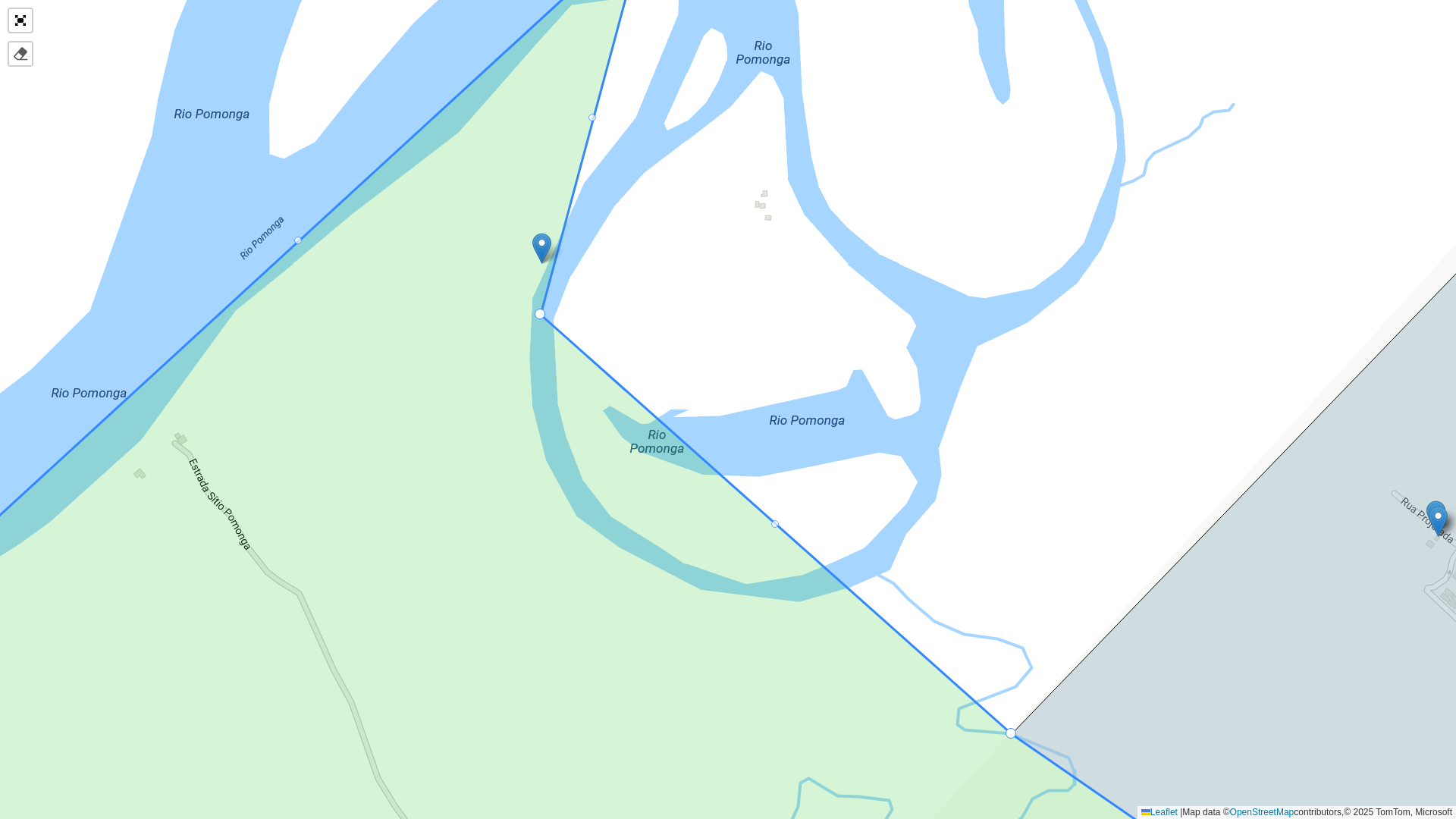
drag, startPoint x: 832, startPoint y: 328, endPoint x: 544, endPoint y: 315, distance: 288.3
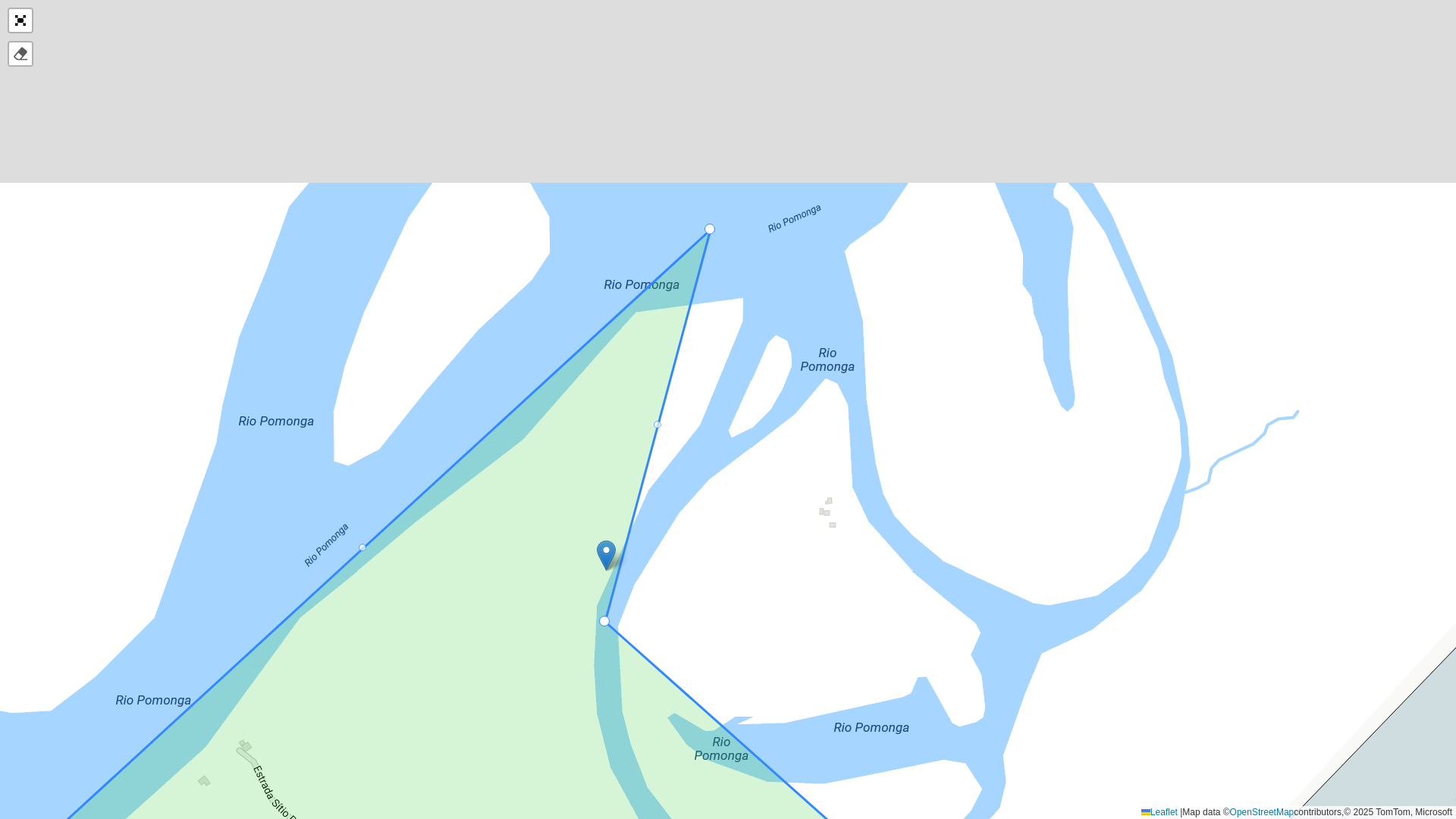
drag, startPoint x: 727, startPoint y: 286, endPoint x: 794, endPoint y: 522, distance: 245.3
click at [794, 522] on div "1 - AS Boquim 1 - AS Estância 1 - AS Itabaiana 1 - AS Itabaianinha 1 - AS Lagar…" at bounding box center [728, 410] width 1456 height 819
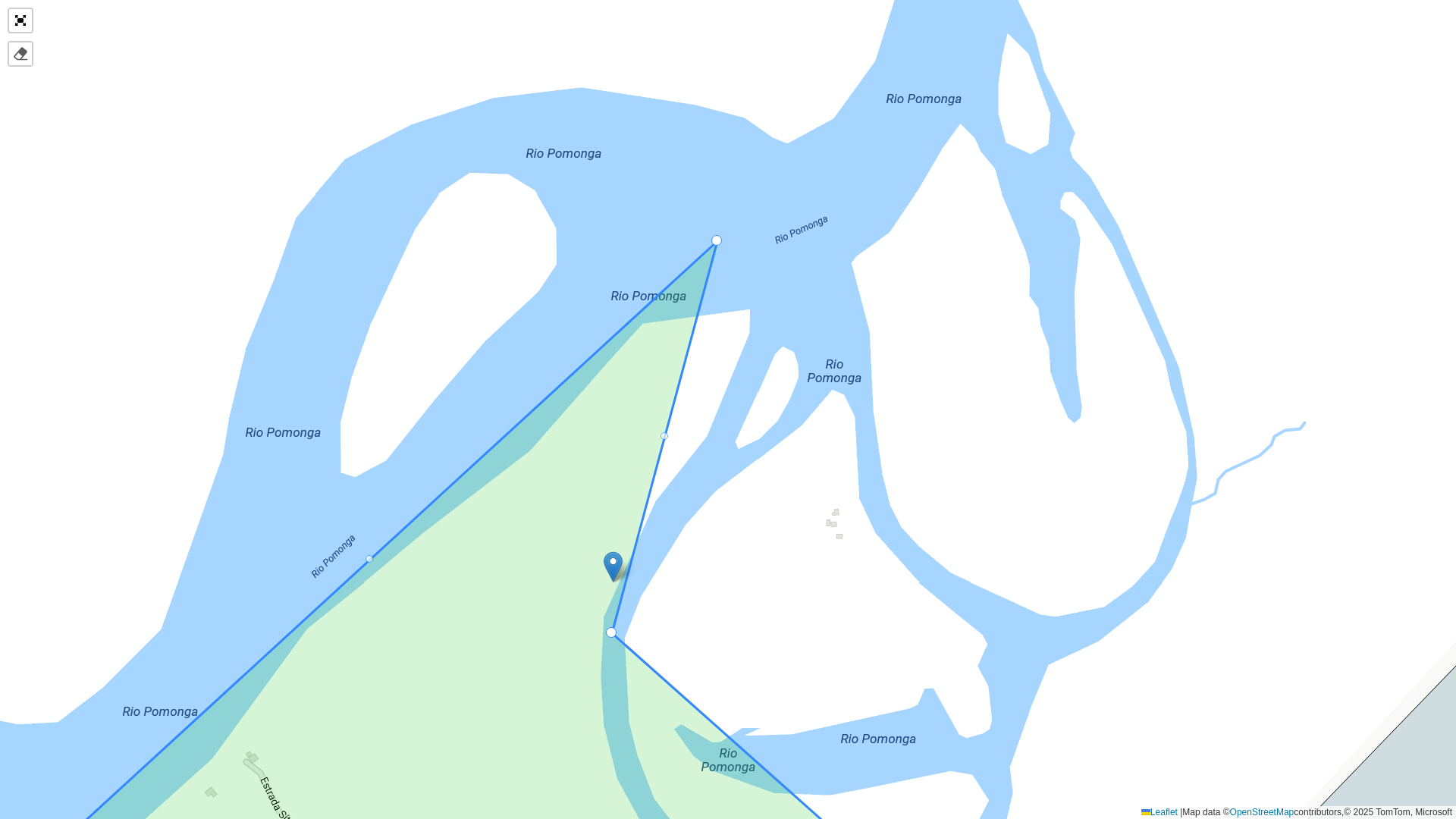
click at [664, 438] on div at bounding box center [664, 437] width 7 height 7
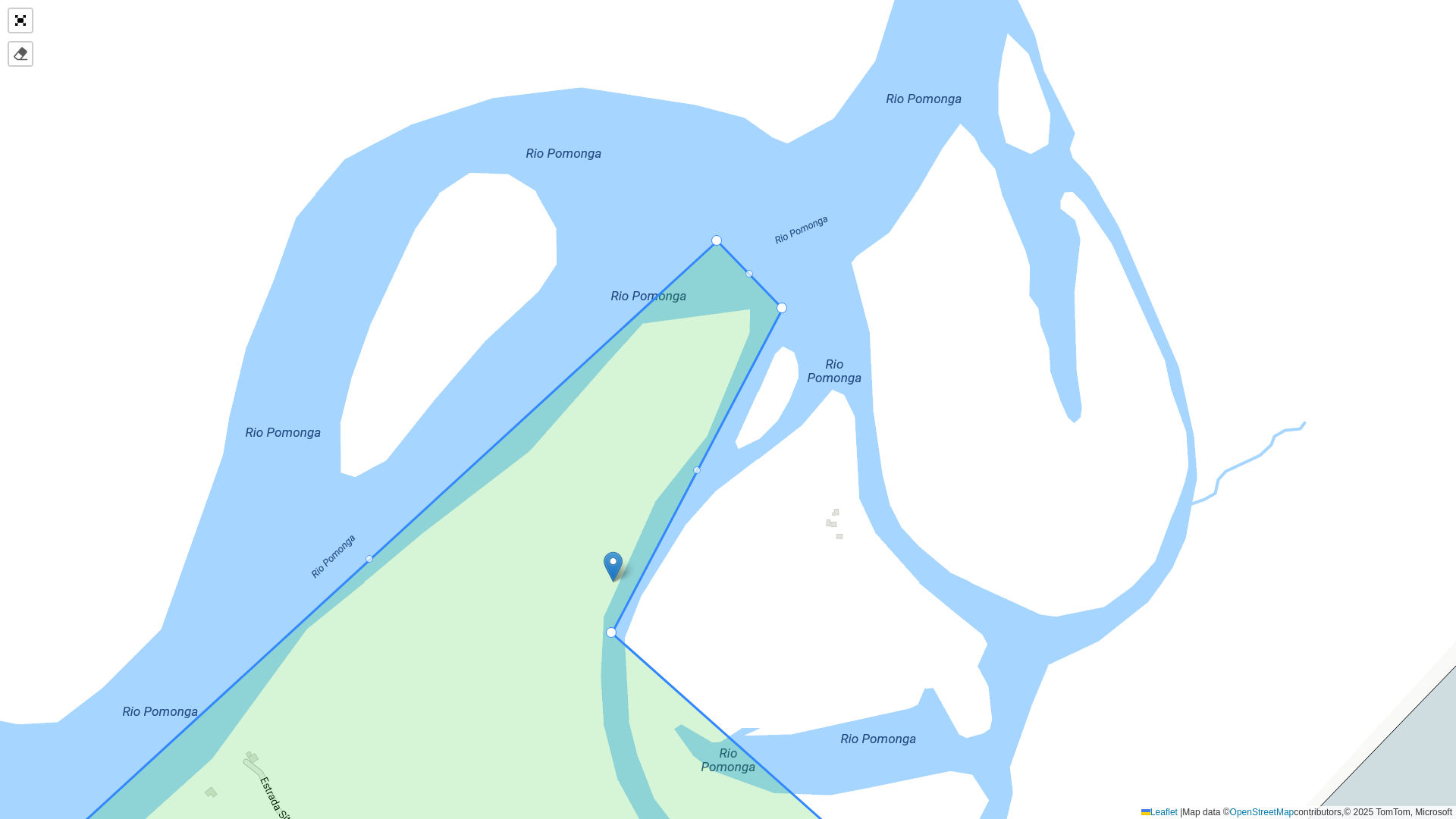
drag, startPoint x: 665, startPoint y: 440, endPoint x: 783, endPoint y: 312, distance: 174.1
drag, startPoint x: 720, startPoint y: 242, endPoint x: 678, endPoint y: 286, distance: 60.8
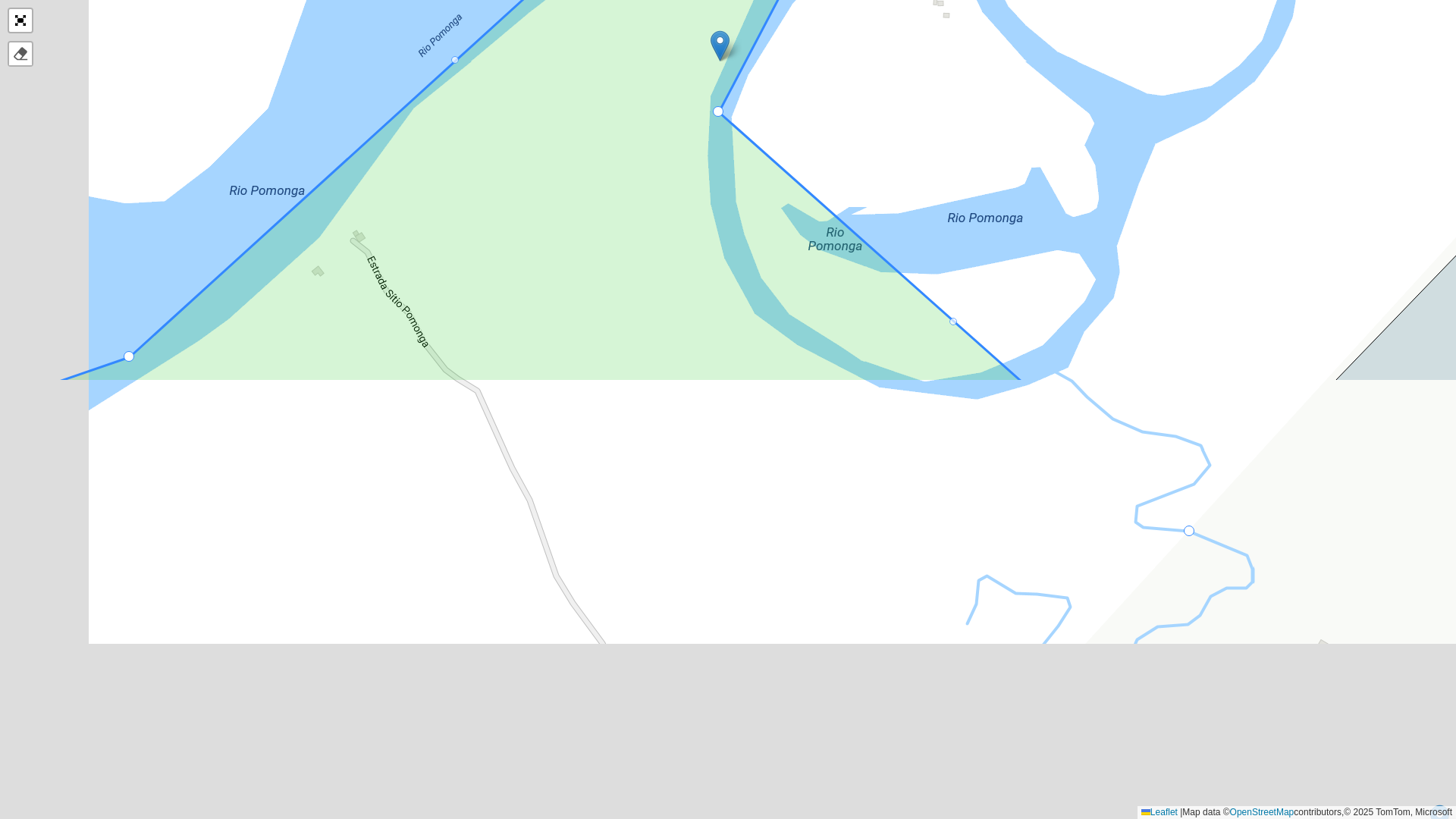
drag, startPoint x: 904, startPoint y: 684, endPoint x: 1011, endPoint y: 163, distance: 531.9
click at [1011, 163] on div "1 - AS Boquim 1 - AS Estância 1 - AS Itabaiana 1 - AS Itabaianinha 1 - AS Lagar…" at bounding box center [728, 410] width 1456 height 819
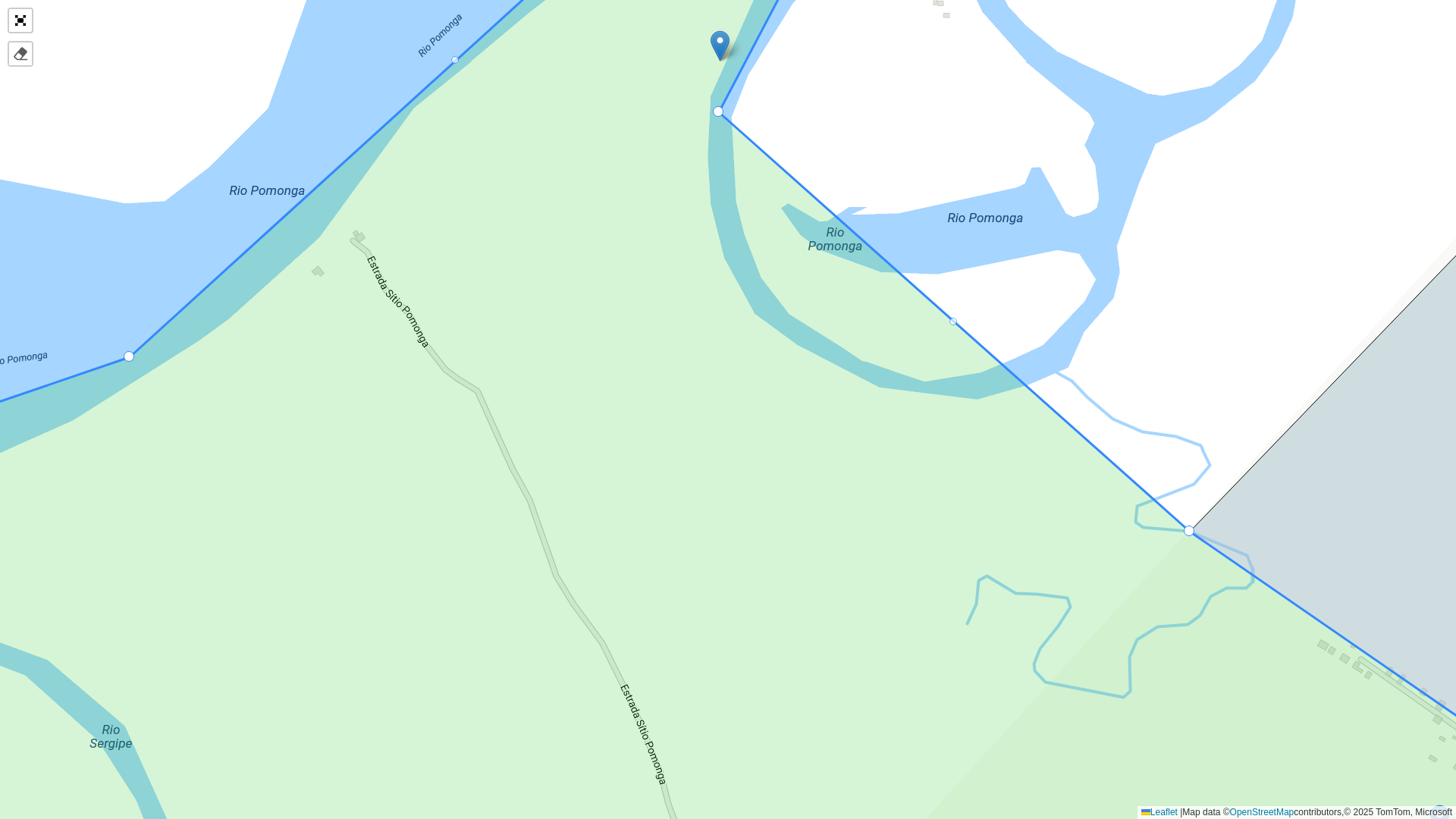
click at [953, 321] on div at bounding box center [953, 322] width 7 height 7
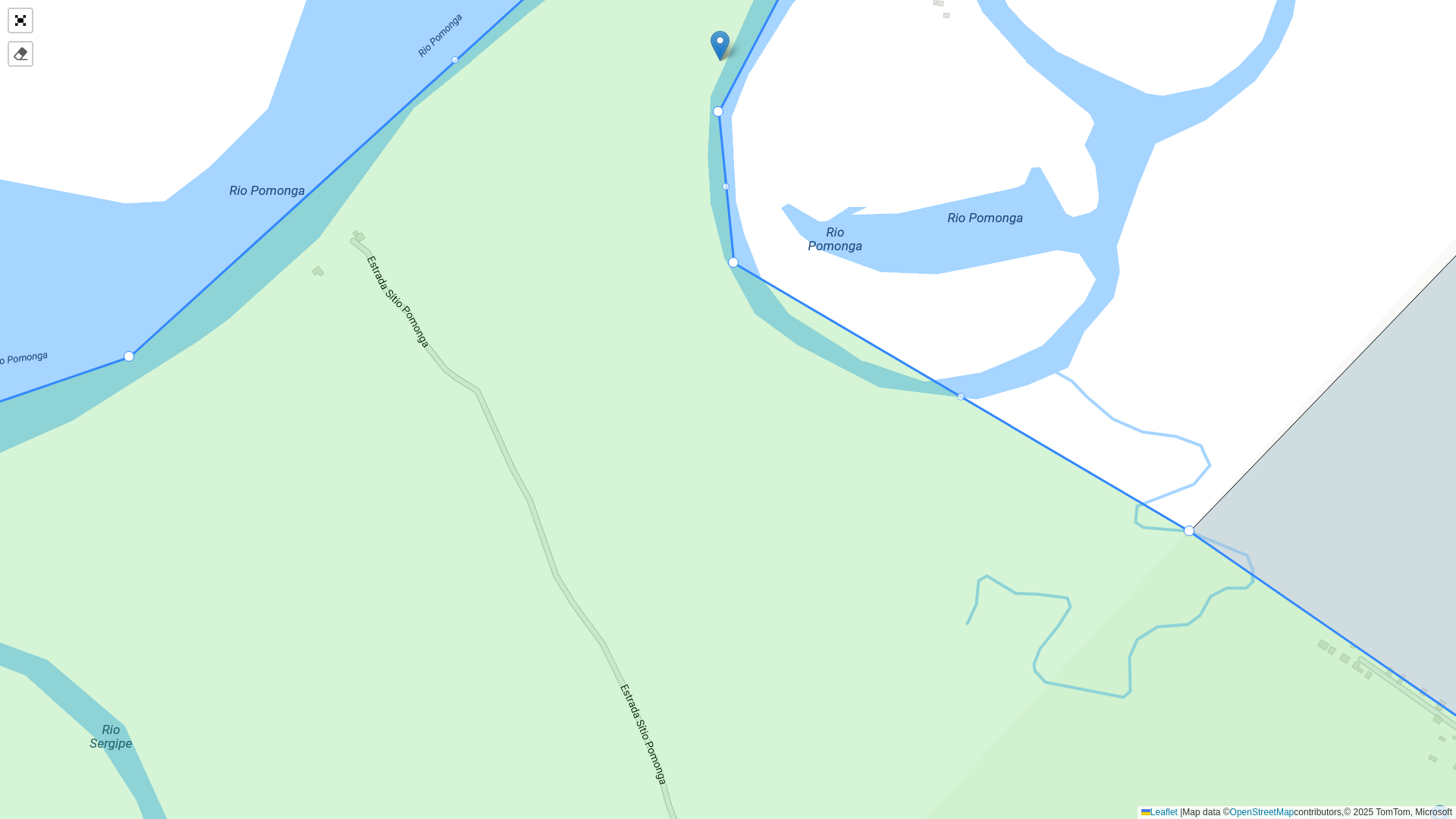
drag, startPoint x: 955, startPoint y: 321, endPoint x: 735, endPoint y: 262, distance: 227.8
click at [957, 395] on div at bounding box center [961, 396] width 7 height 7
click at [961, 395] on div at bounding box center [961, 396] width 7 height 7
drag, startPoint x: 733, startPoint y: 264, endPoint x: 750, endPoint y: 290, distance: 31.1
click at [969, 407] on div at bounding box center [967, 410] width 7 height 7
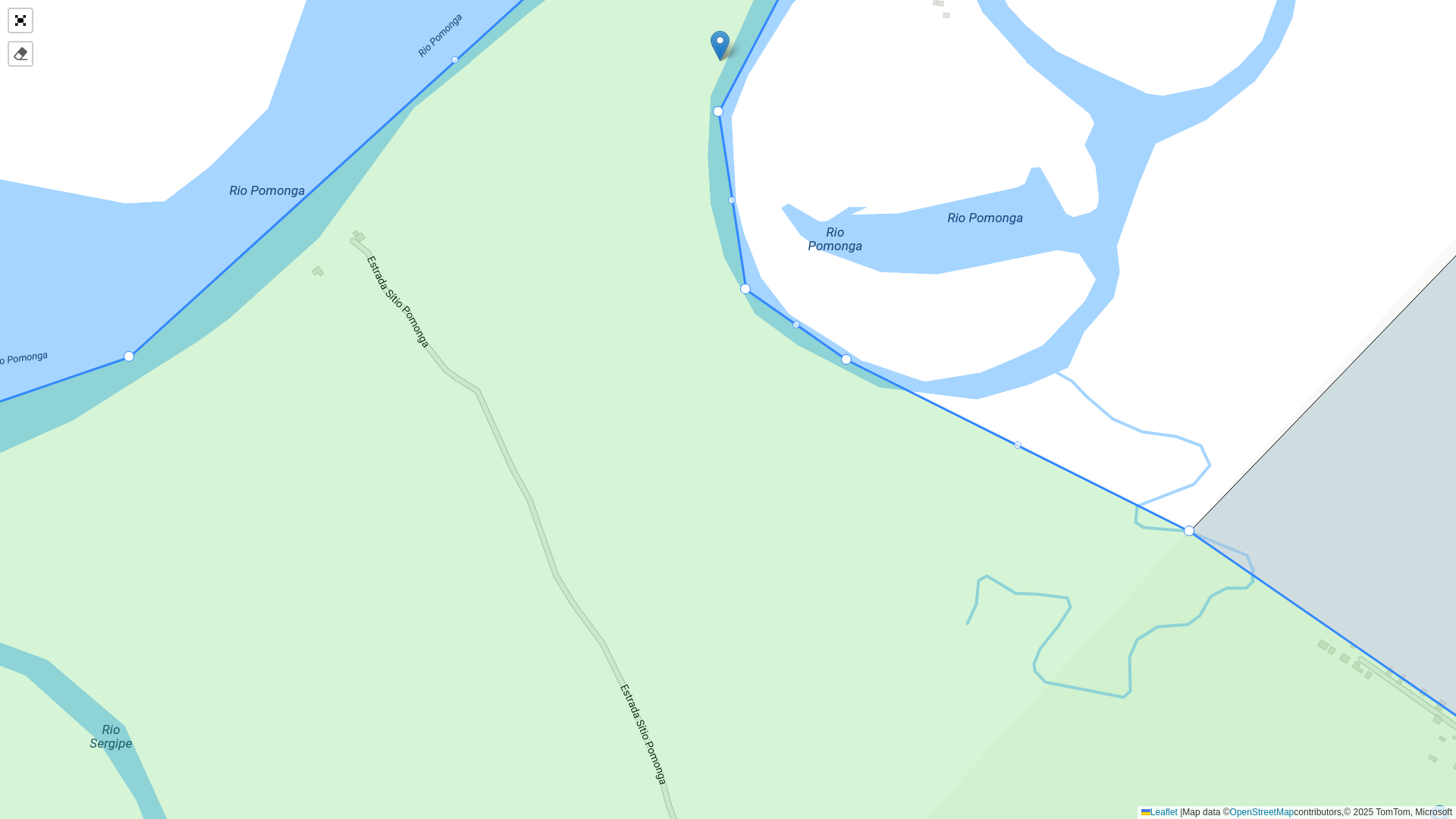
drag, startPoint x: 966, startPoint y: 412, endPoint x: 846, endPoint y: 361, distance: 130.4
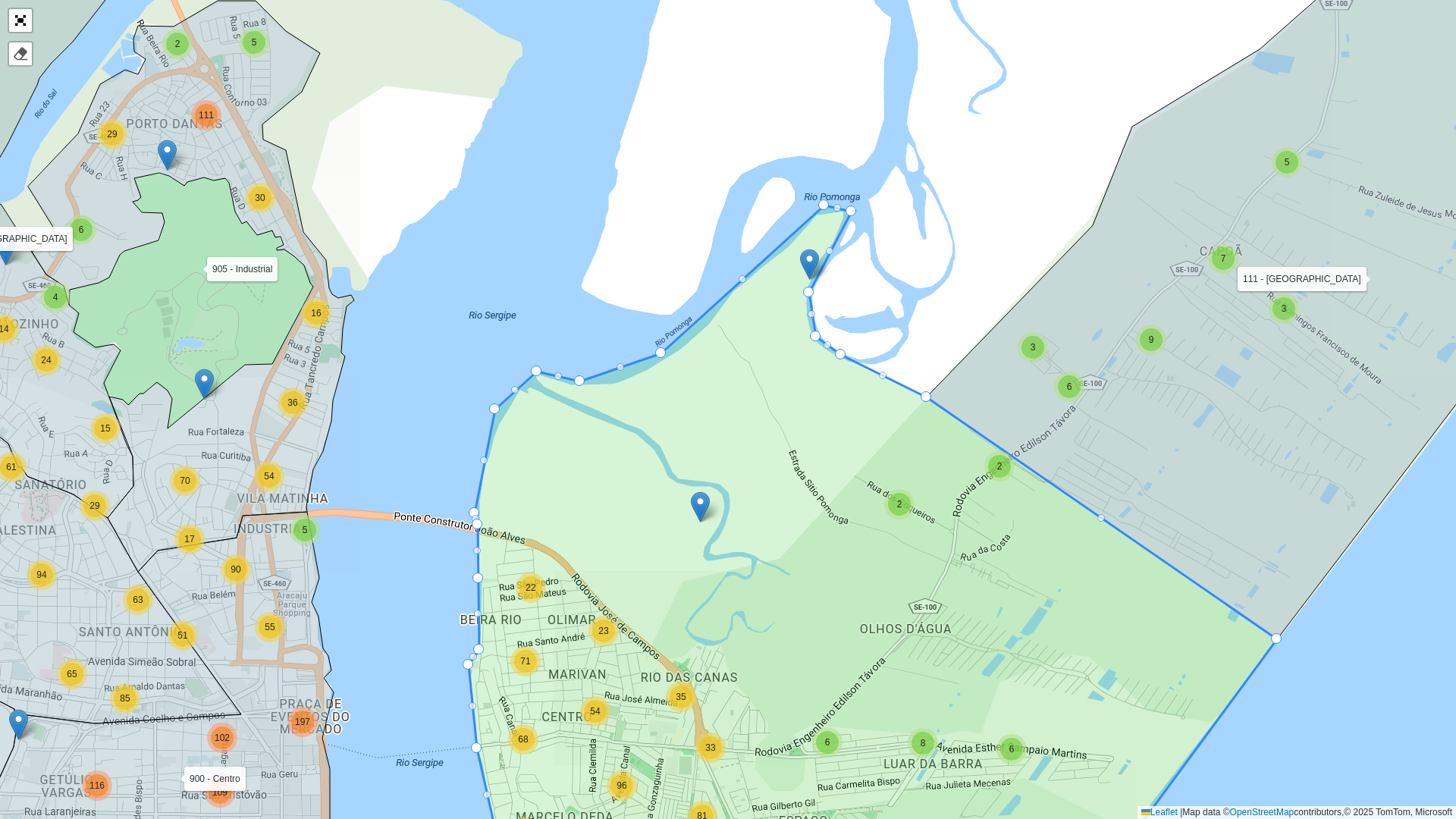
drag, startPoint x: 764, startPoint y: 632, endPoint x: 833, endPoint y: 338, distance: 302.0
click at [833, 338] on icon at bounding box center [873, 538] width 808 height 665
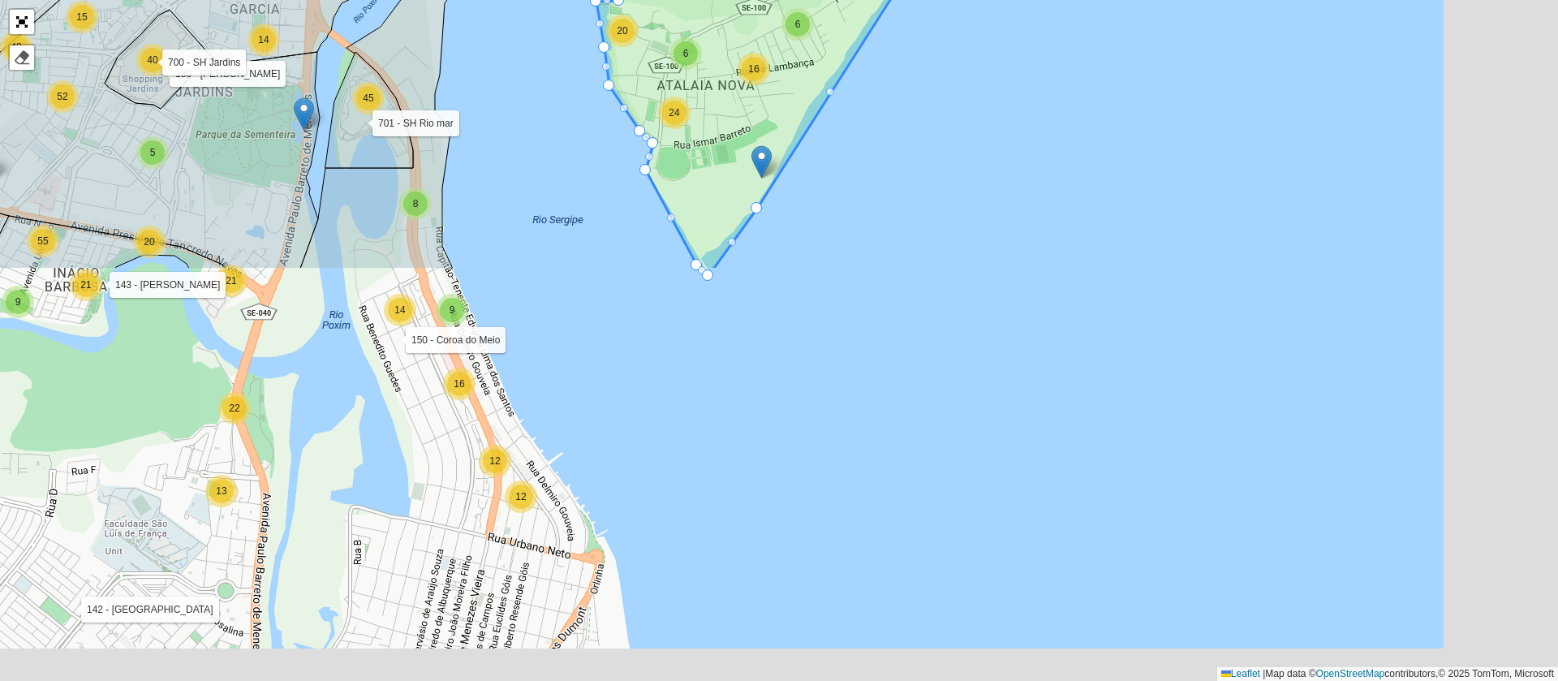
scroll to position [433, 0]
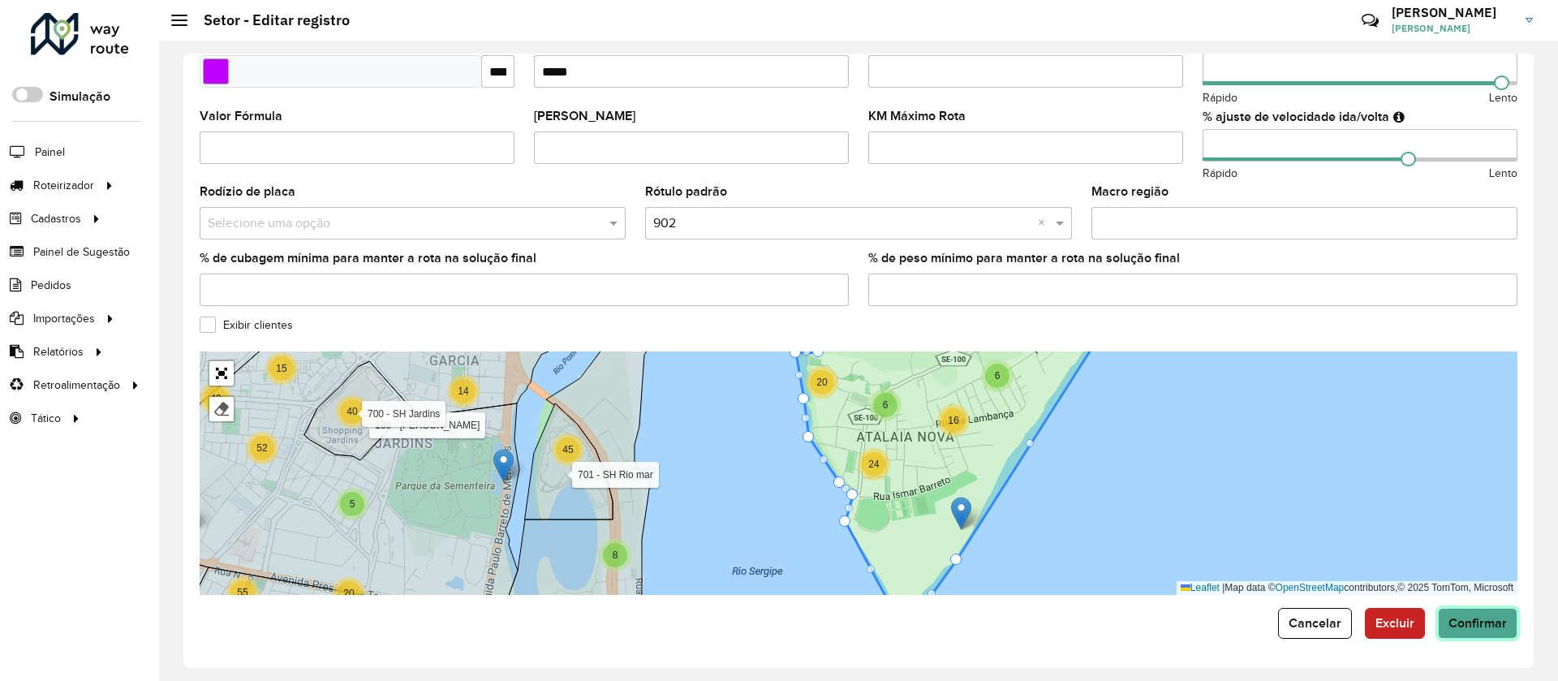
click at [1460, 629] on span "Confirmar" at bounding box center [1478, 623] width 58 height 14
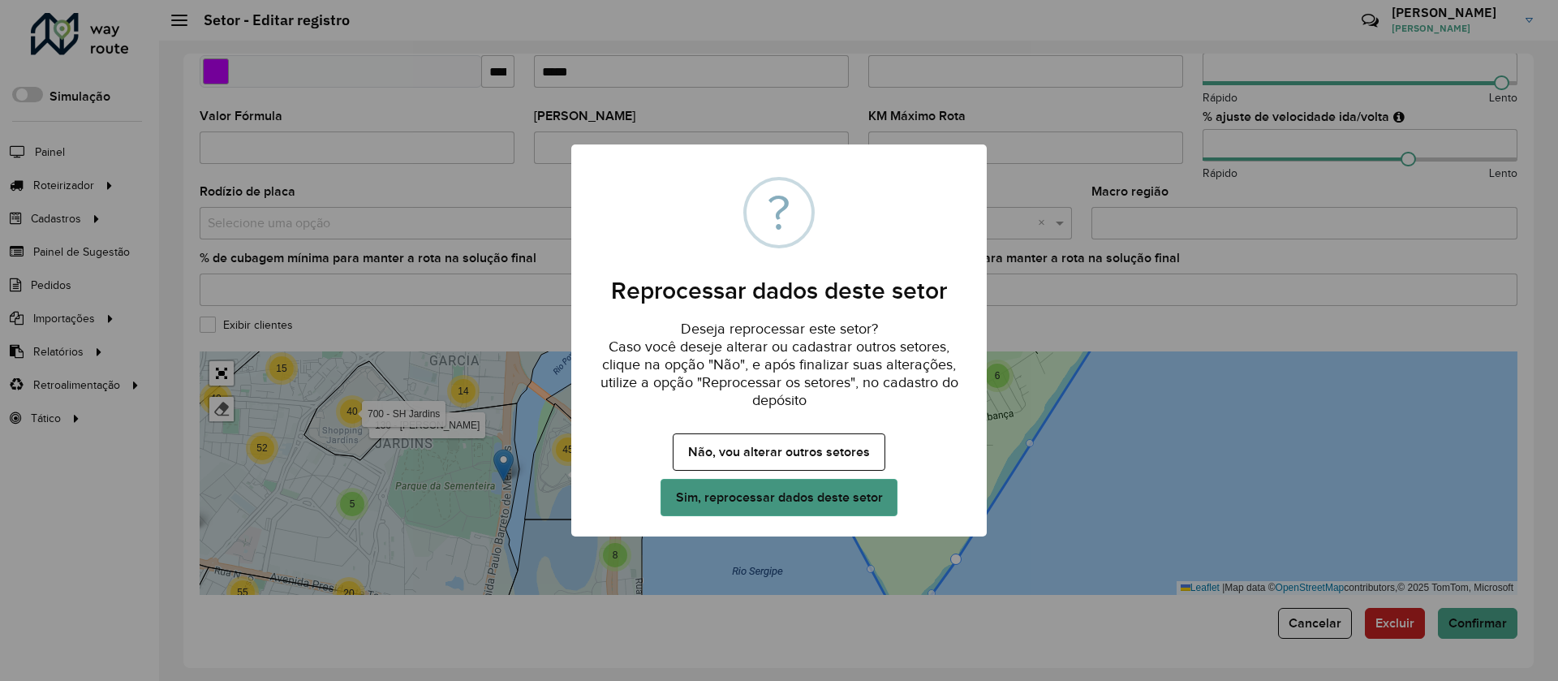
click at [801, 496] on button "Sim, reprocessar dados deste setor" at bounding box center [779, 497] width 237 height 37
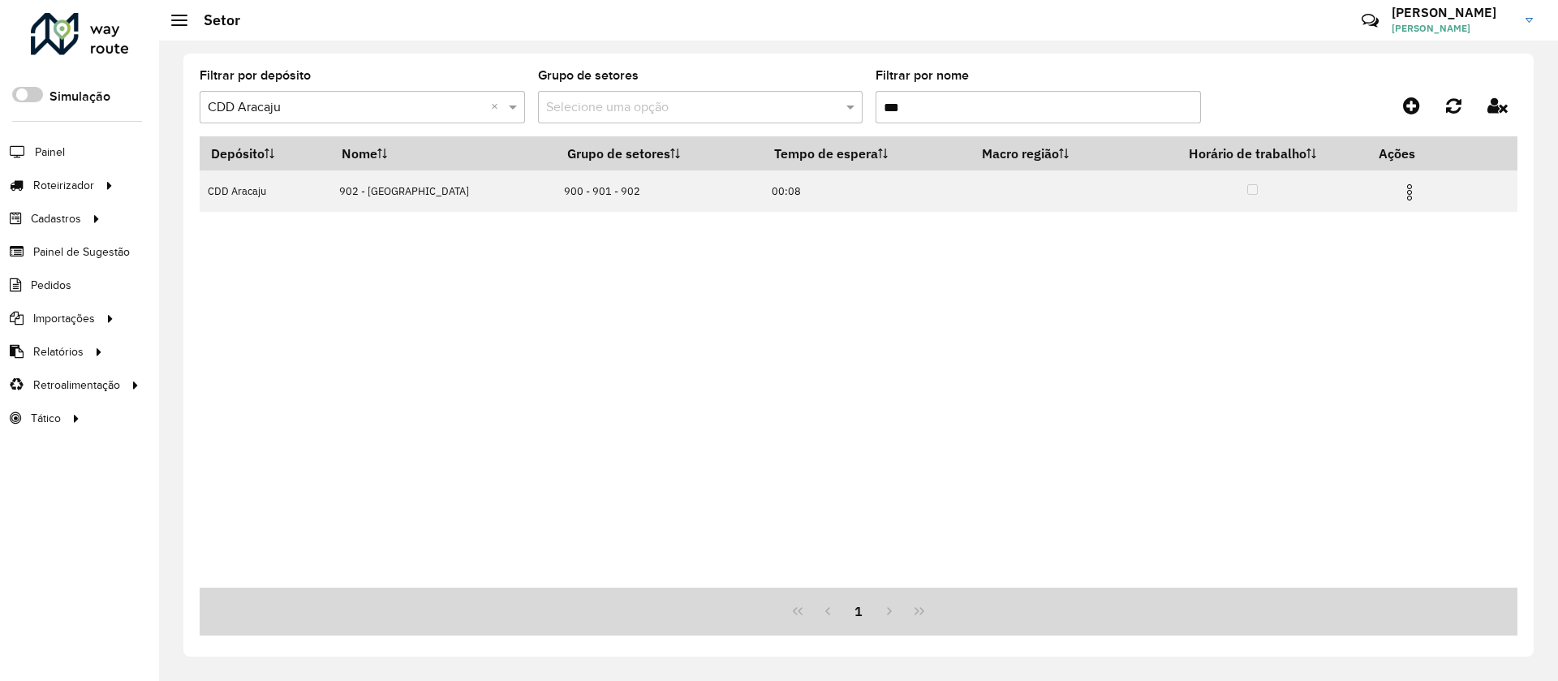
drag, startPoint x: 918, startPoint y: 102, endPoint x: 900, endPoint y: 115, distance: 22.1
click at [900, 115] on input "***" at bounding box center [1038, 107] width 325 height 32
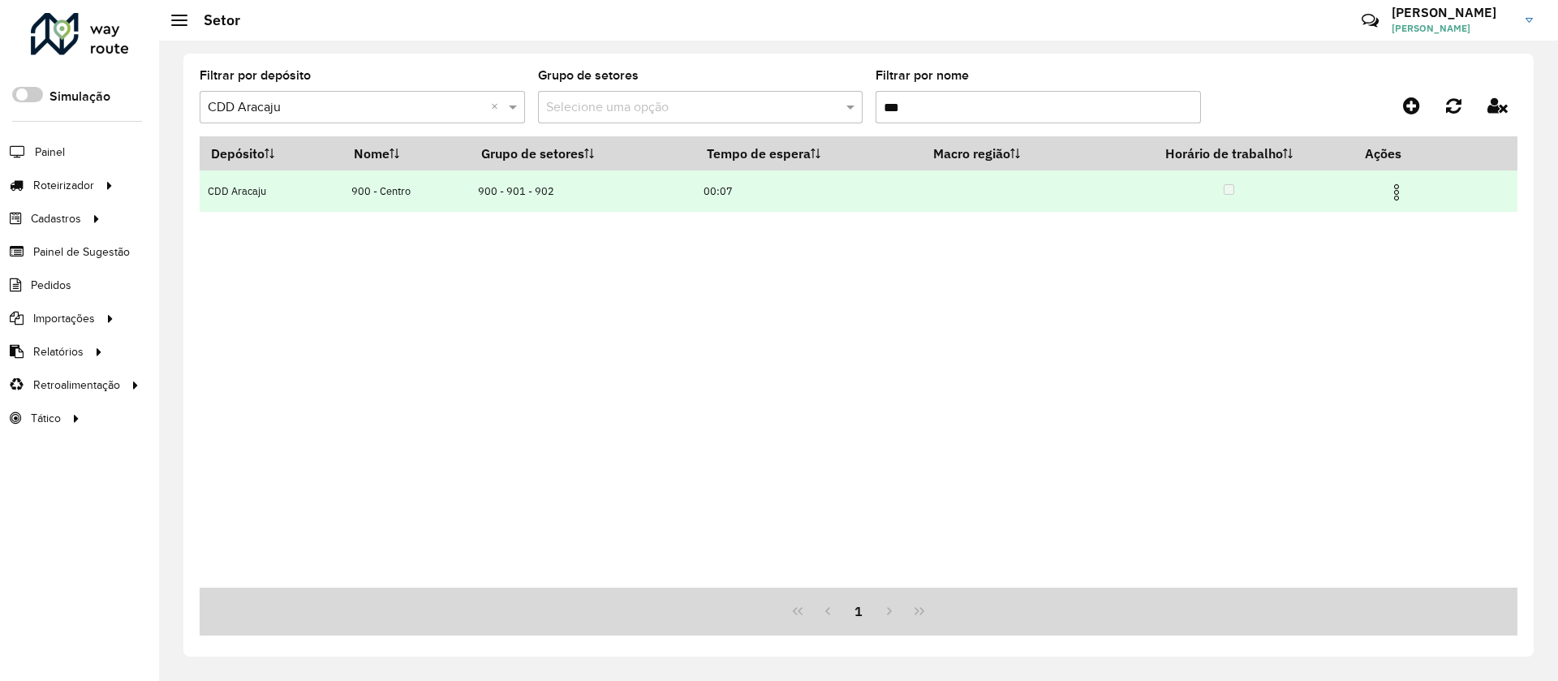
type input "***"
click at [1401, 187] on img at bounding box center [1396, 192] width 19 height 19
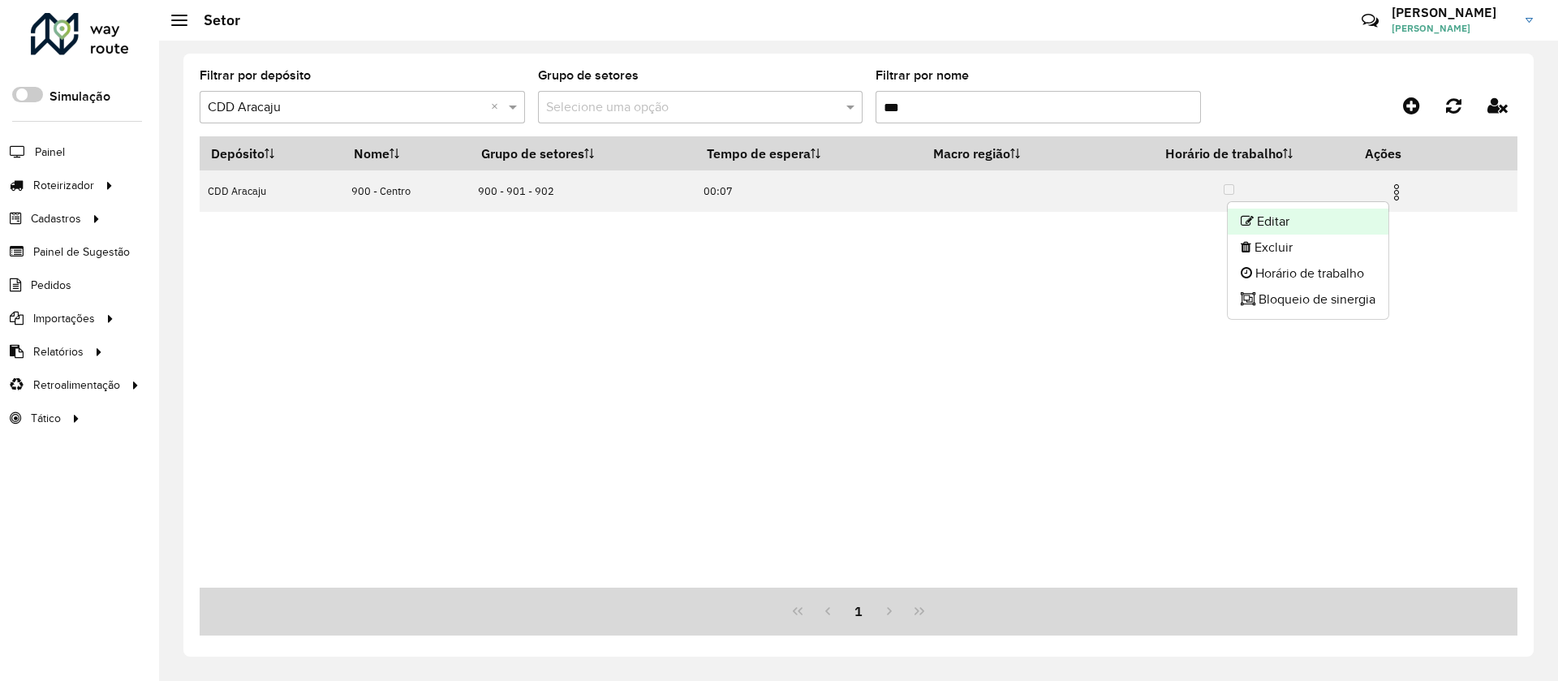
click at [1284, 216] on li "Editar" at bounding box center [1308, 222] width 161 height 26
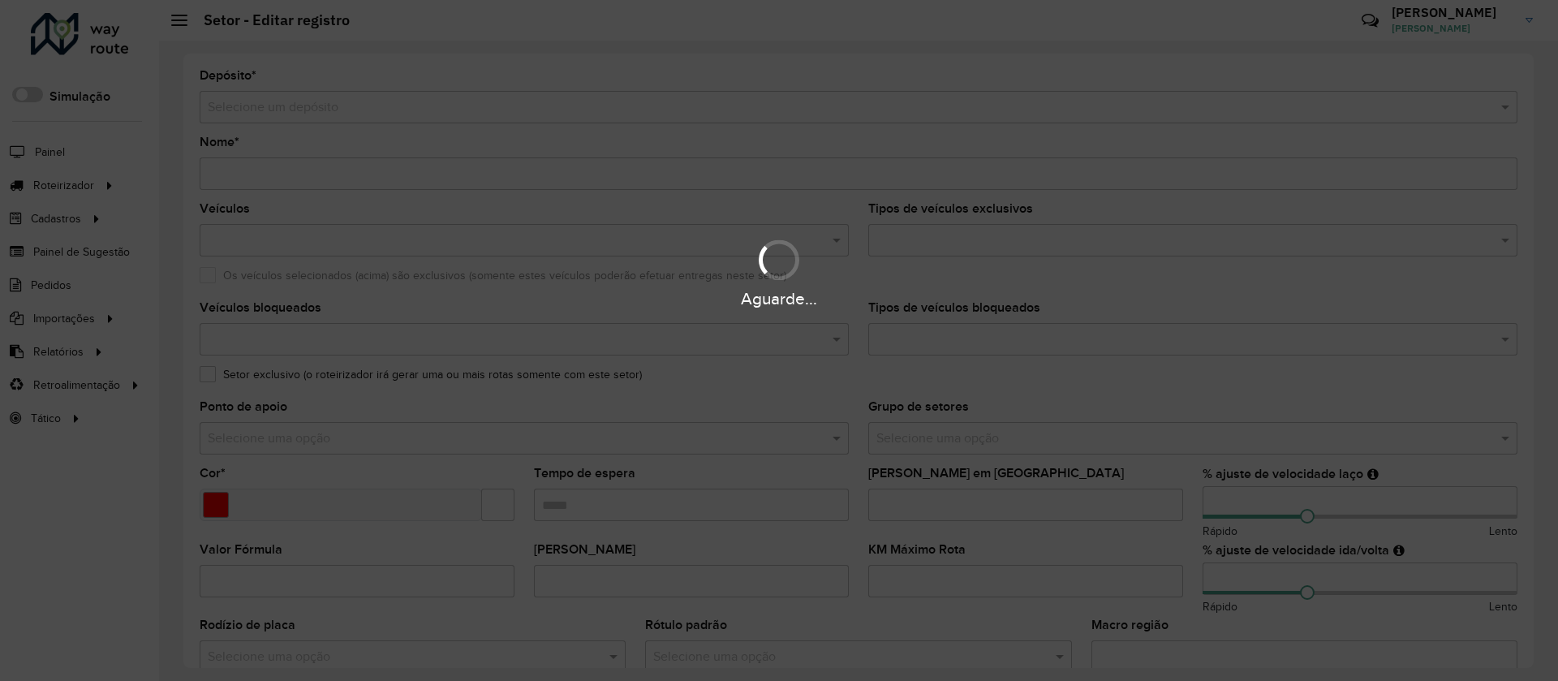
type input "**********"
type input "*******"
type input "*****"
type input "***"
type input "**"
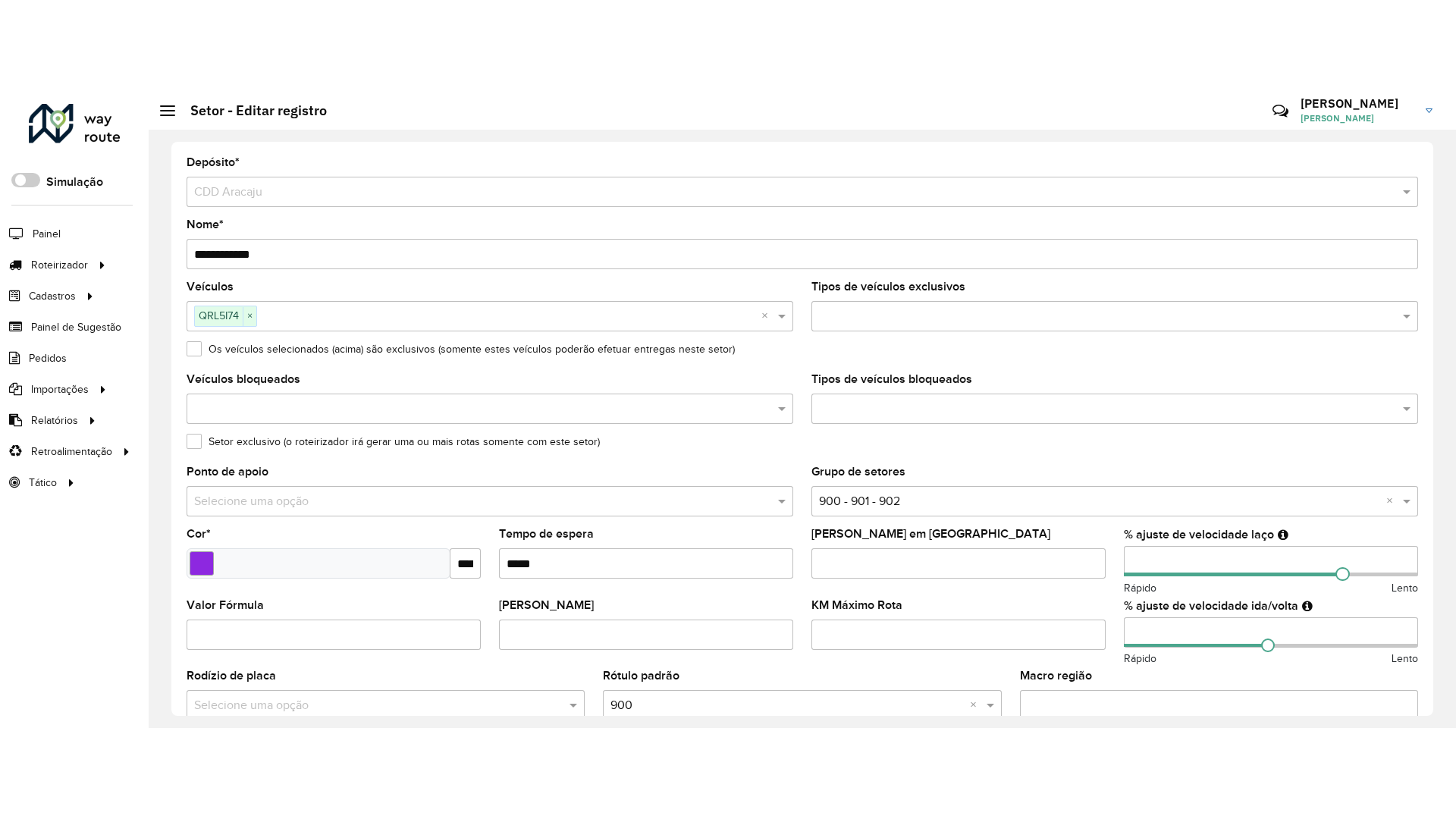
scroll to position [405, 0]
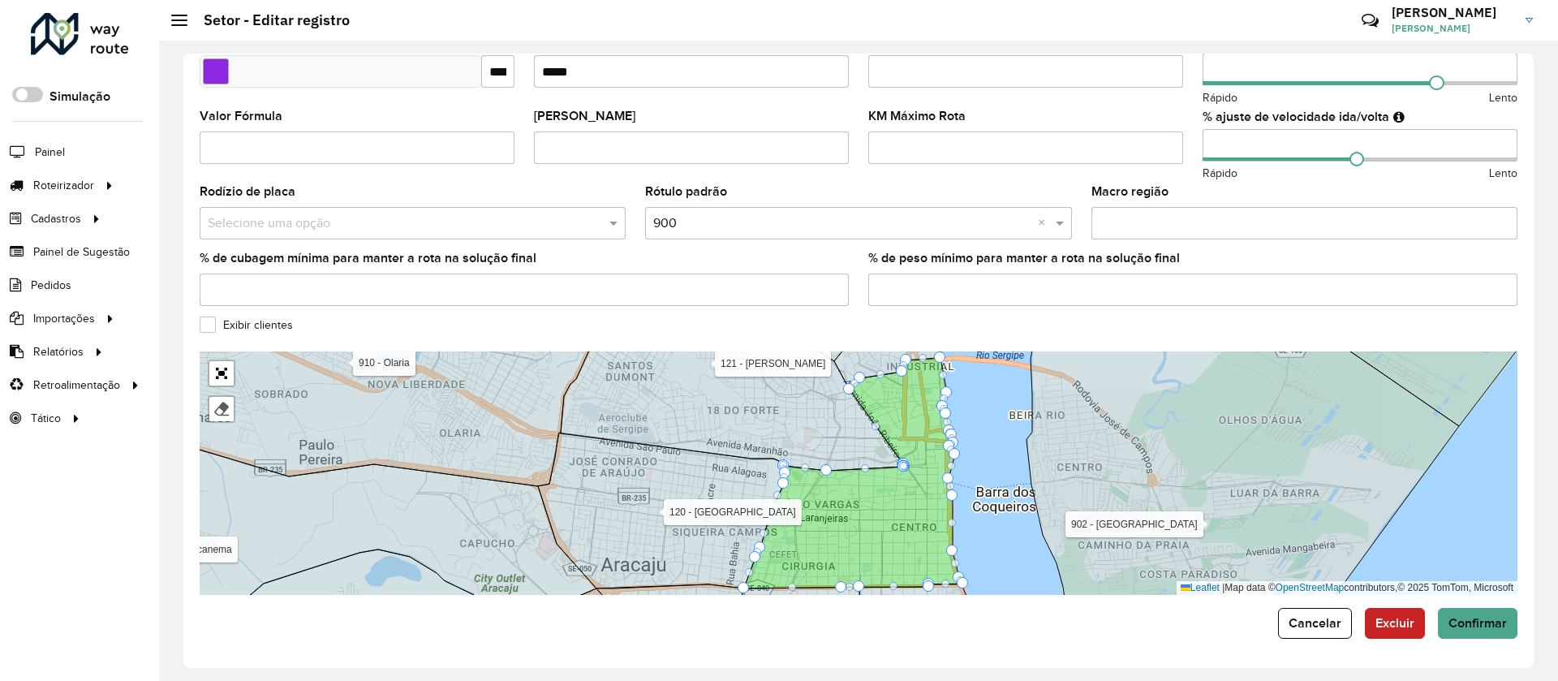
click at [237, 319] on label "Exibir clientes" at bounding box center [246, 324] width 93 height 17
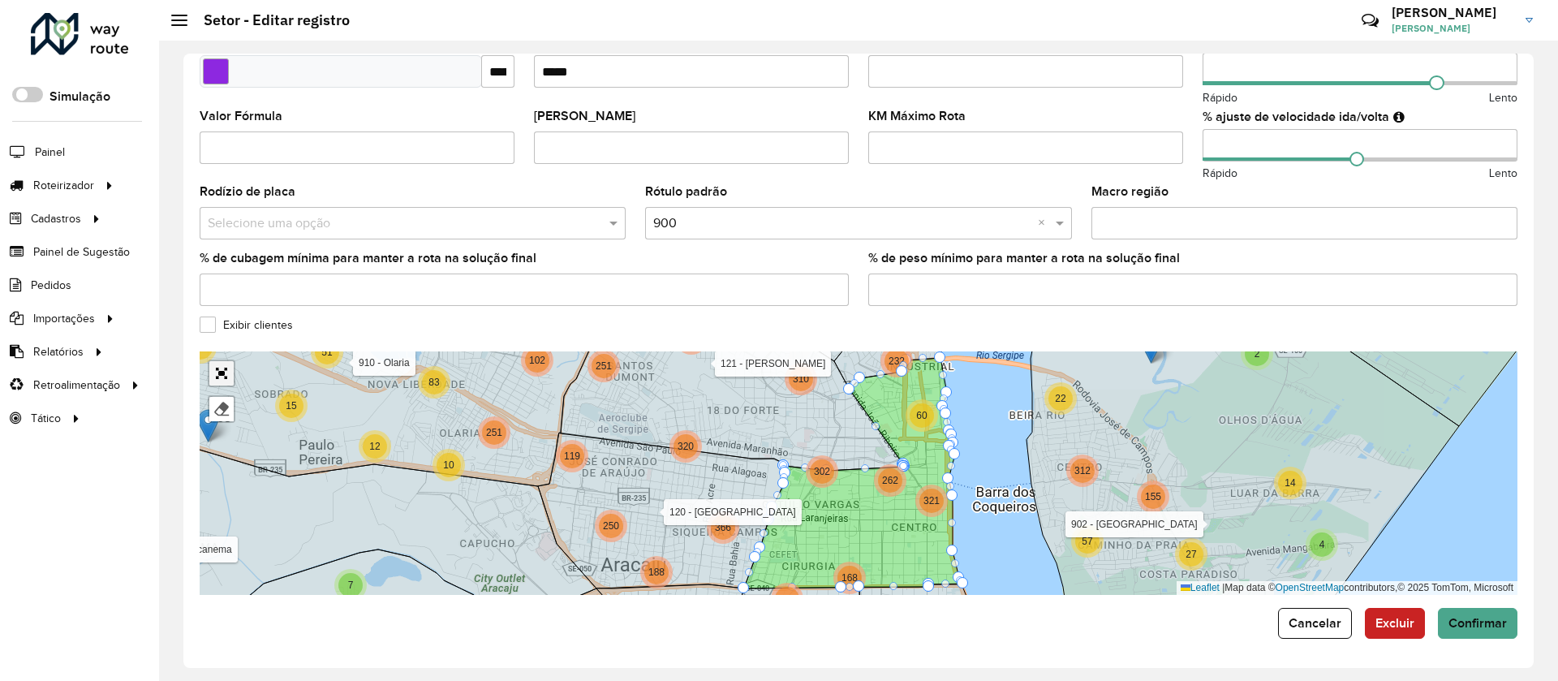
click at [226, 376] on link "Abrir mapa em tela cheia" at bounding box center [221, 373] width 24 height 24
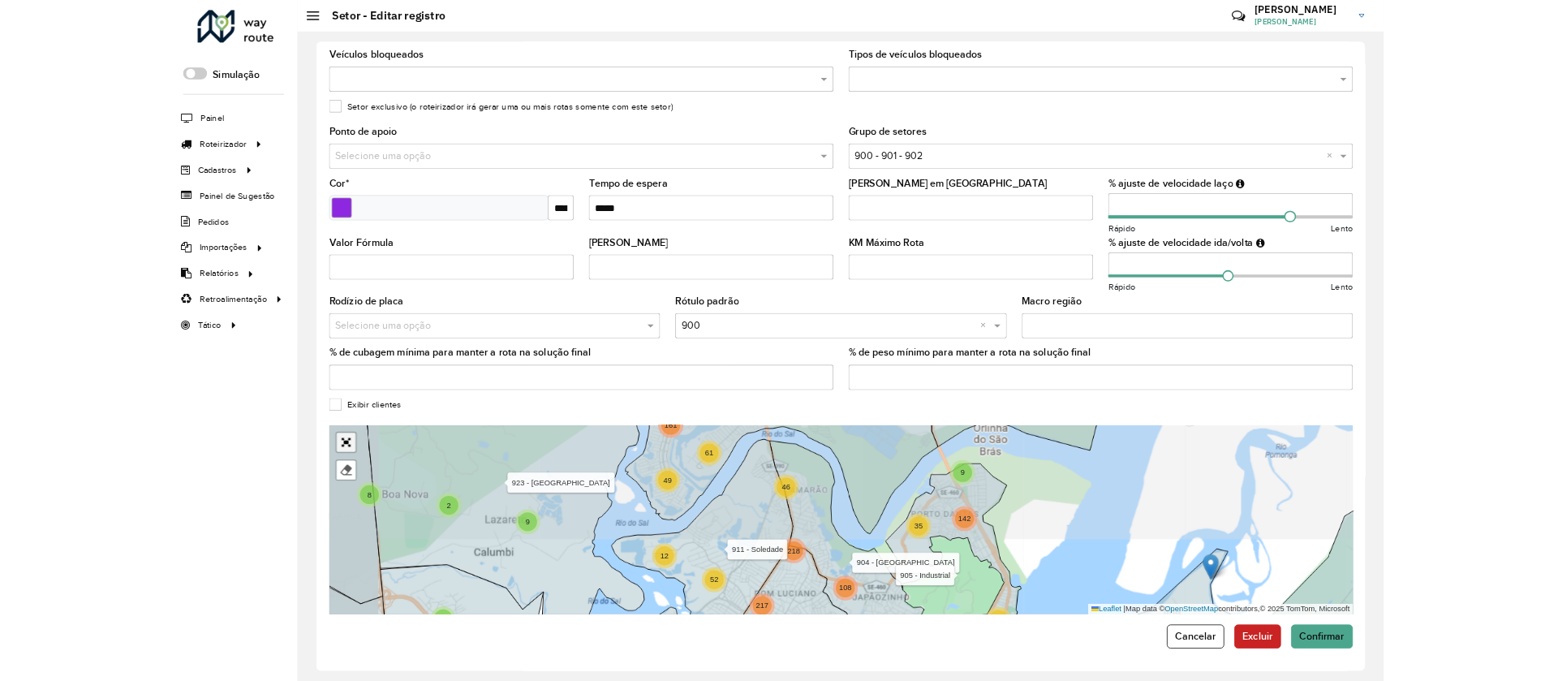
scroll to position [0, 0]
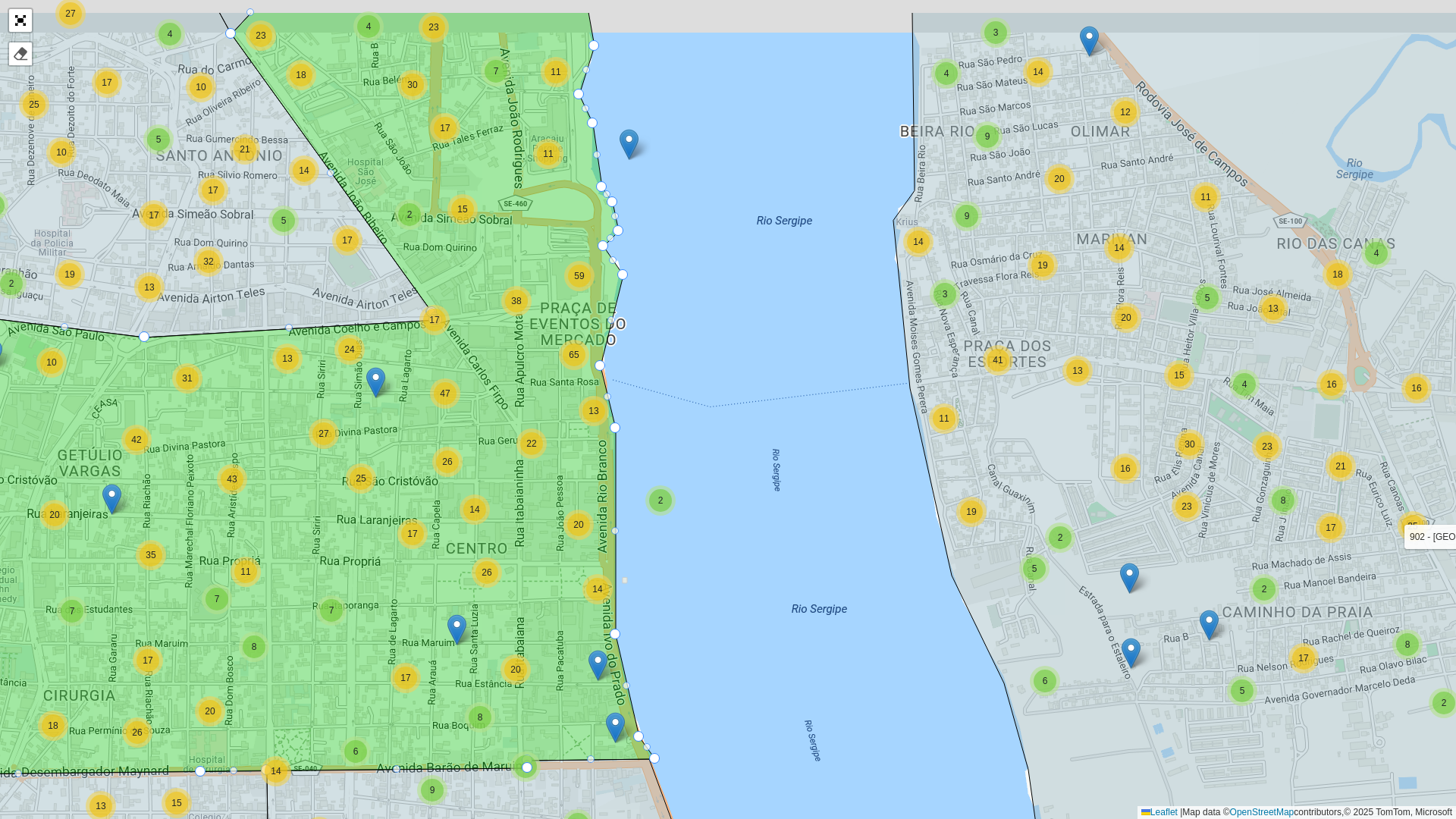
drag, startPoint x: 621, startPoint y: 505, endPoint x: 654, endPoint y: 611, distance: 111.0
click at [654, 611] on div "2 3 2 5 3 2 7 2 3 3 2 3 3 2 29 19 12 3 2 3 6 8 36 7 4 3 4 5 11 24 21 4 19 5 8 7…" at bounding box center [728, 410] width 1456 height 819
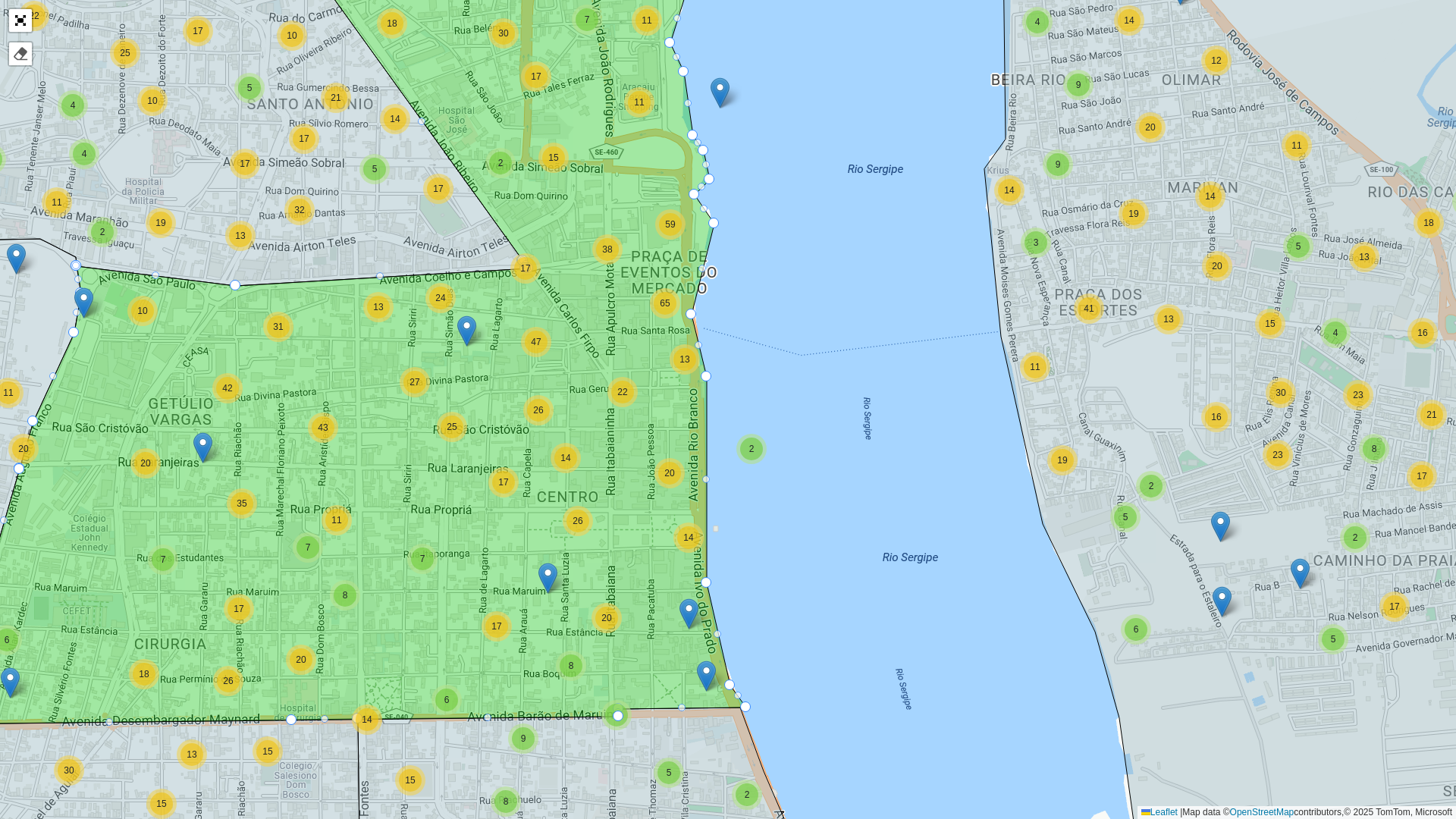
drag, startPoint x: 623, startPoint y: 650, endPoint x: 713, endPoint y: 591, distance: 107.6
click at [709, 584] on div "2 3 2 5 3 2 7 2 3 3 2 3 3 2 29 19 12 3 2 3 6 8 36 7 4 3 4 5 11 24 21 4 19 5 8 7…" at bounding box center [728, 410] width 1456 height 819
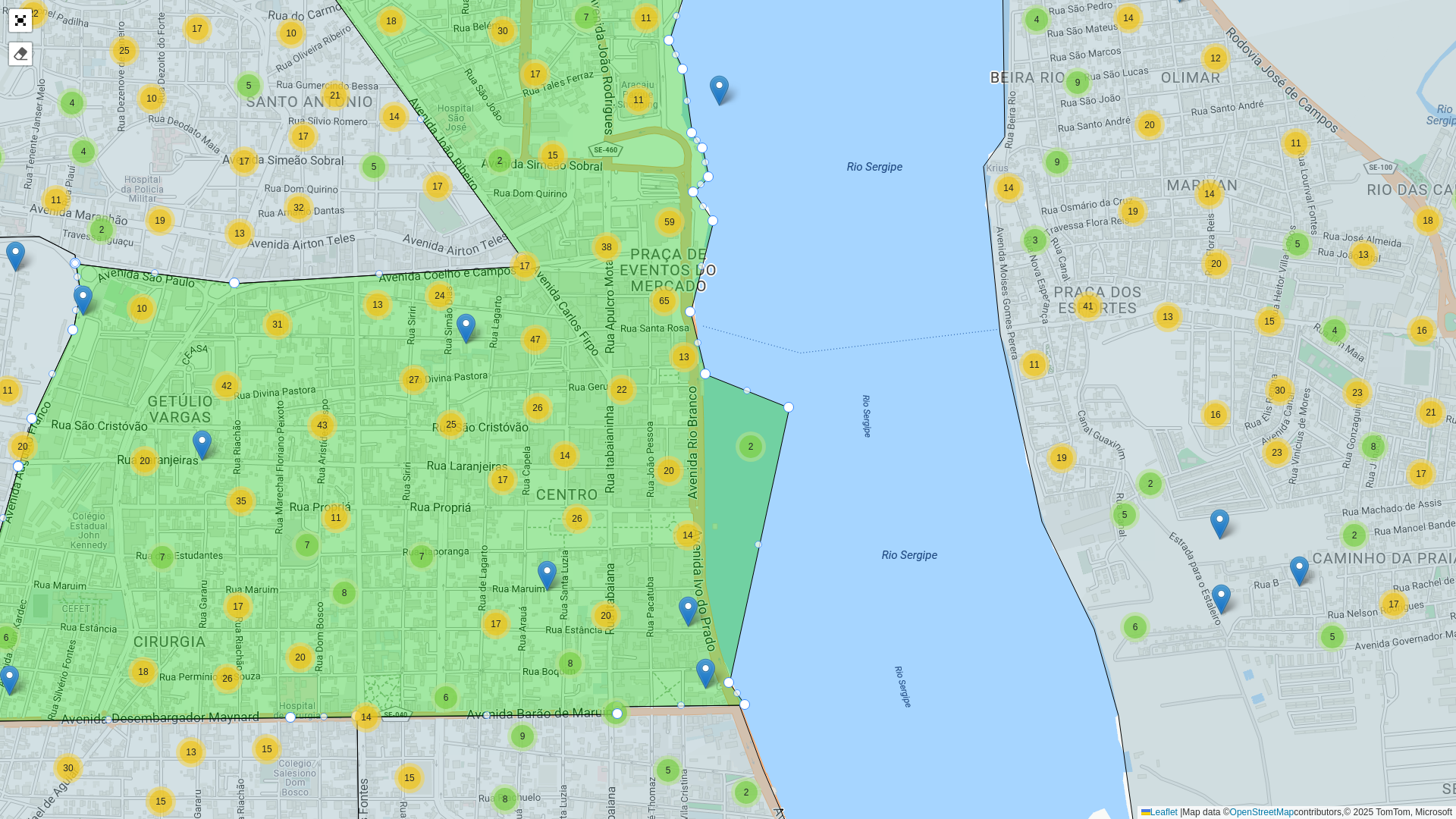
drag, startPoint x: 703, startPoint y: 582, endPoint x: 784, endPoint y: 409, distance: 191.0
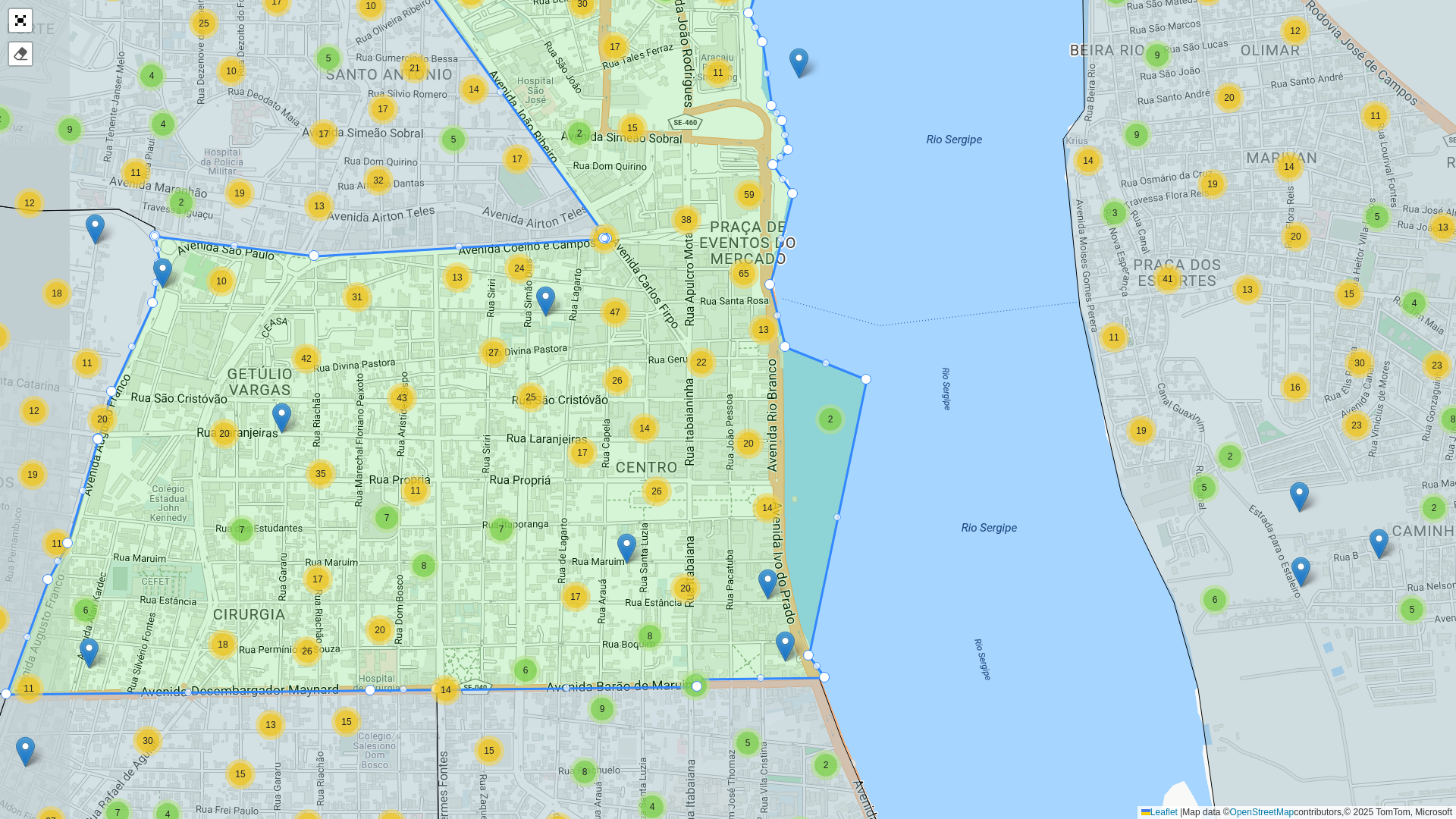
drag, startPoint x: 706, startPoint y: 368, endPoint x: 785, endPoint y: 340, distance: 83.8
click at [785, 340] on icon at bounding box center [436, 292] width 860 height 807
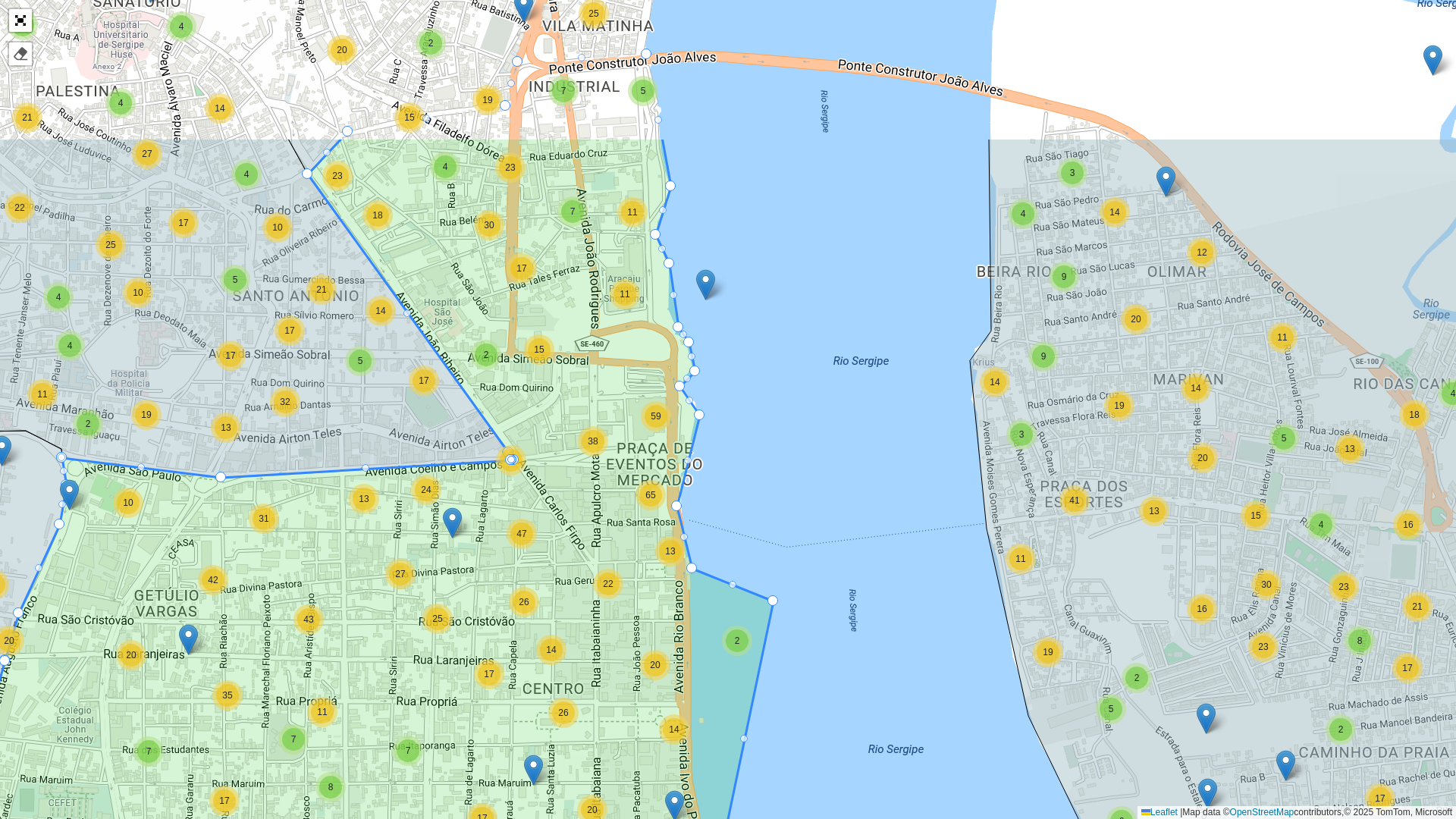
drag, startPoint x: 881, startPoint y: 280, endPoint x: 784, endPoint y: 510, distance: 249.6
click at [784, 510] on div "2 3 2 5 3 2 7 2 3 3 2 3 3 2 29 19 12 3 2 3 6 8 36 7 4 3 4 5 11 24 21 4 19 5 8 7…" at bounding box center [728, 410] width 1456 height 819
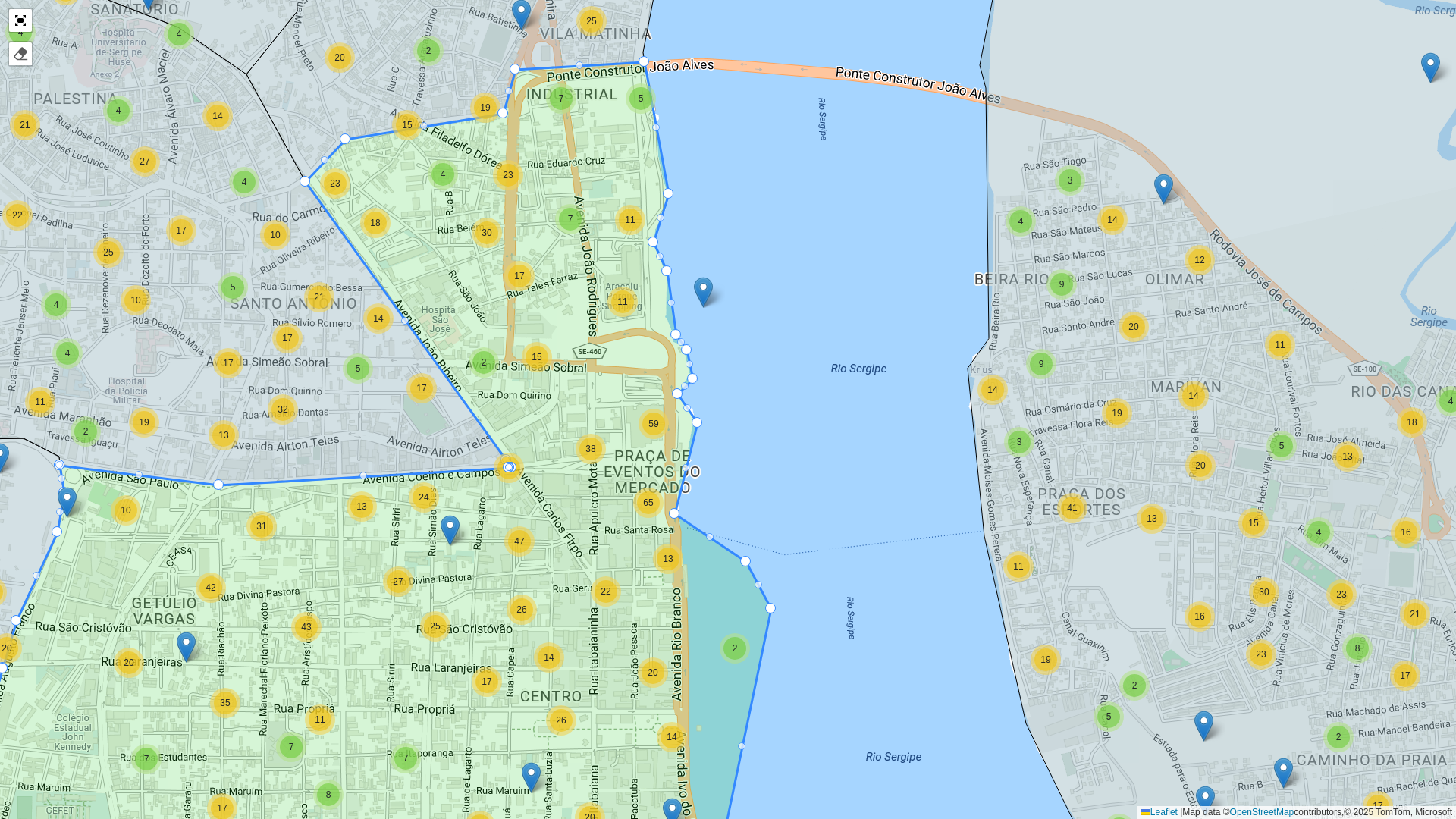
drag, startPoint x: 690, startPoint y: 578, endPoint x: 735, endPoint y: 545, distance: 55.8
drag, startPoint x: 671, startPoint y: 510, endPoint x: 719, endPoint y: 481, distance: 56.1
click at [668, 264] on div "2 3 2 5 3 2 7 2 3 3 2 3 3 2 29 19 12 3 2 3 6 8 36 7 4 3 4 5 11 24 21 4 19 5 8 7…" at bounding box center [728, 410] width 1456 height 819
click at [661, 275] on icon at bounding box center [345, 483] width 852 height 841
drag, startPoint x: 664, startPoint y: 275, endPoint x: 722, endPoint y: 268, distance: 58.4
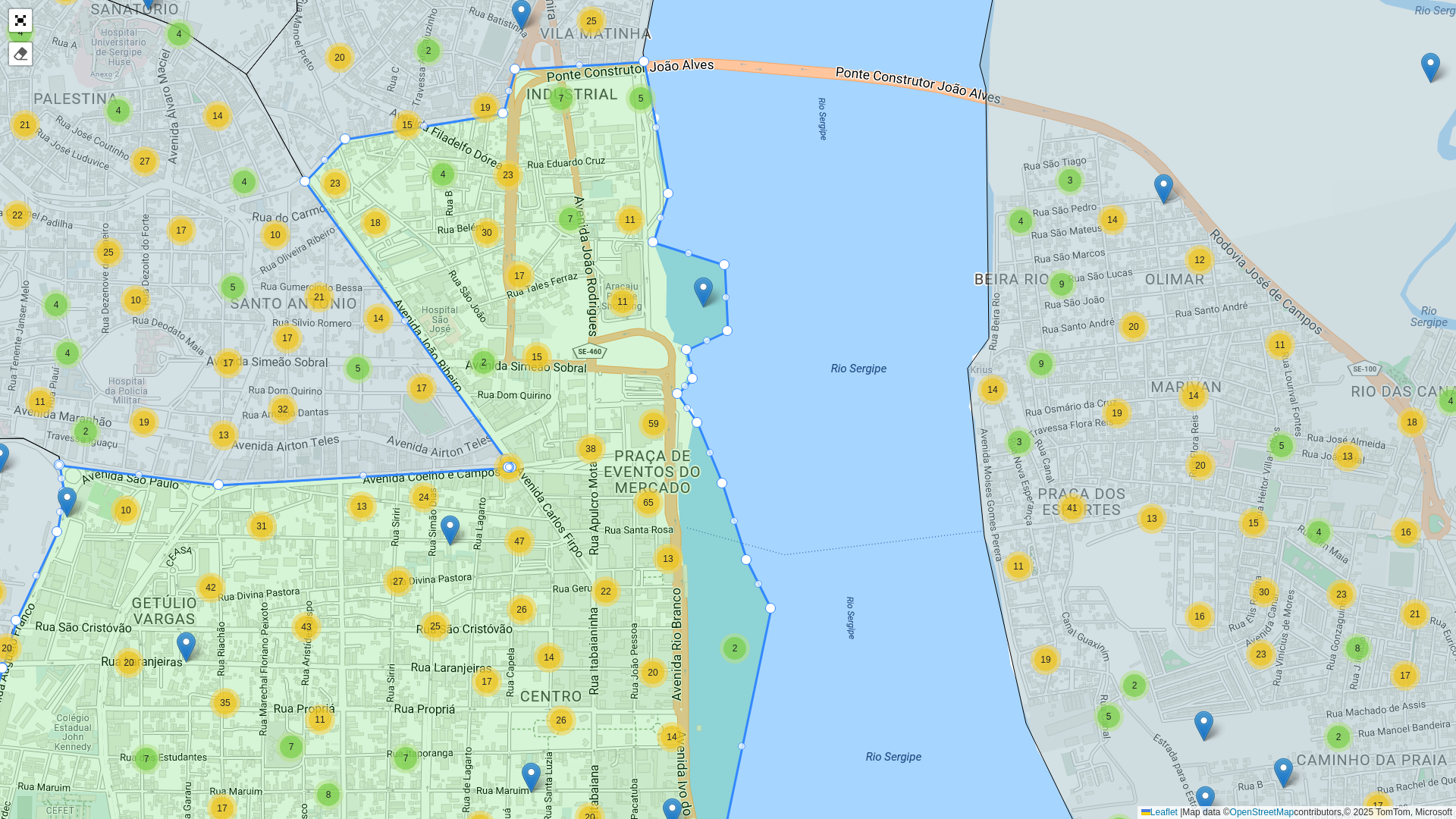
drag, startPoint x: 678, startPoint y: 337, endPoint x: 730, endPoint y: 332, distance: 52.2
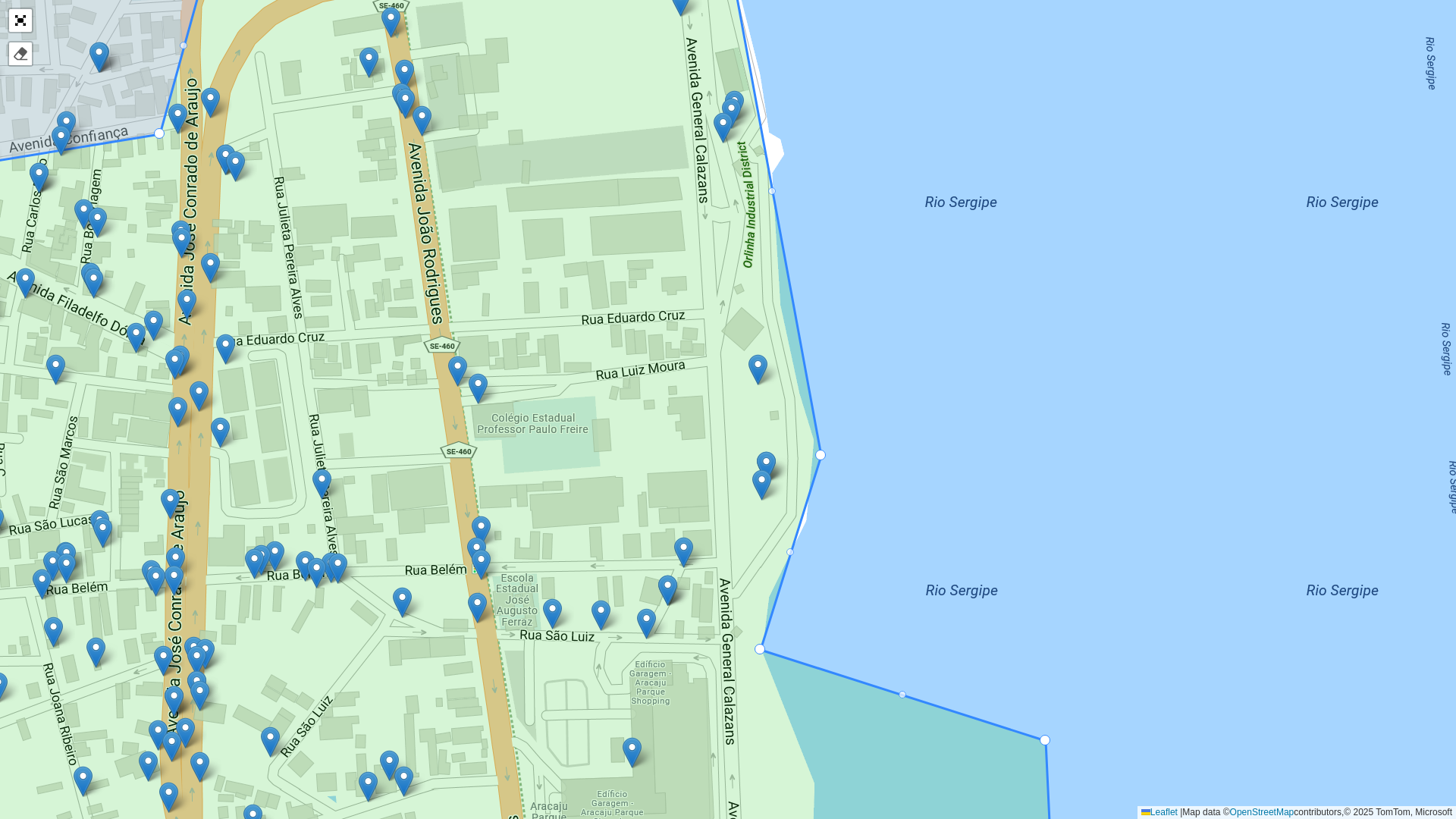
click at [775, 190] on div at bounding box center [772, 191] width 7 height 7
drag, startPoint x: 775, startPoint y: 194, endPoint x: 792, endPoint y: 143, distance: 53.8
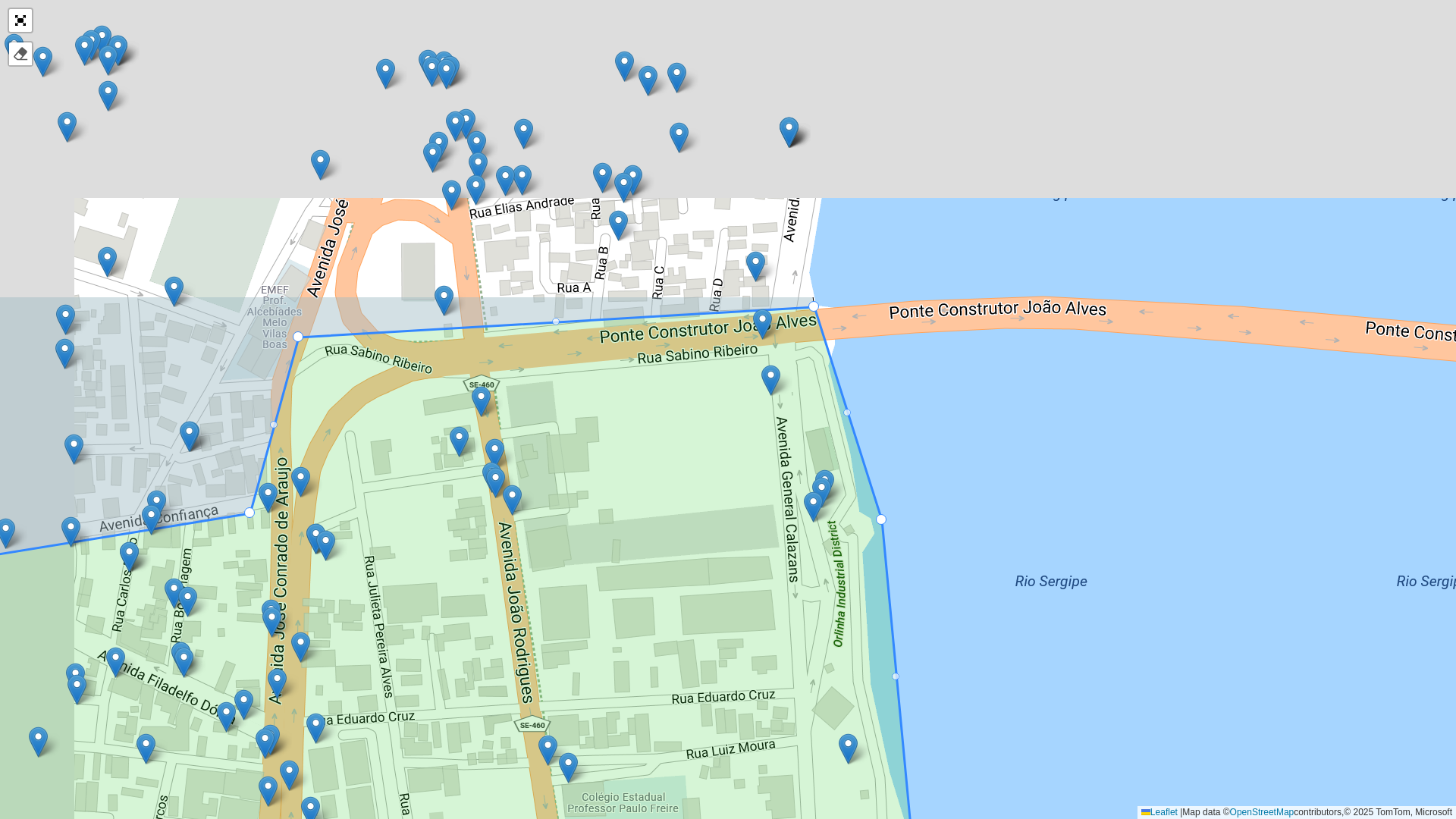
drag, startPoint x: 885, startPoint y: 255, endPoint x: 975, endPoint y: 629, distance: 384.7
click at [978, 715] on div "1 - AS Boquim 1 - AS Estância 1 - AS Itabaiana 1 - AS Itabaianinha 1 - AS Lagar…" at bounding box center [728, 410] width 1456 height 819
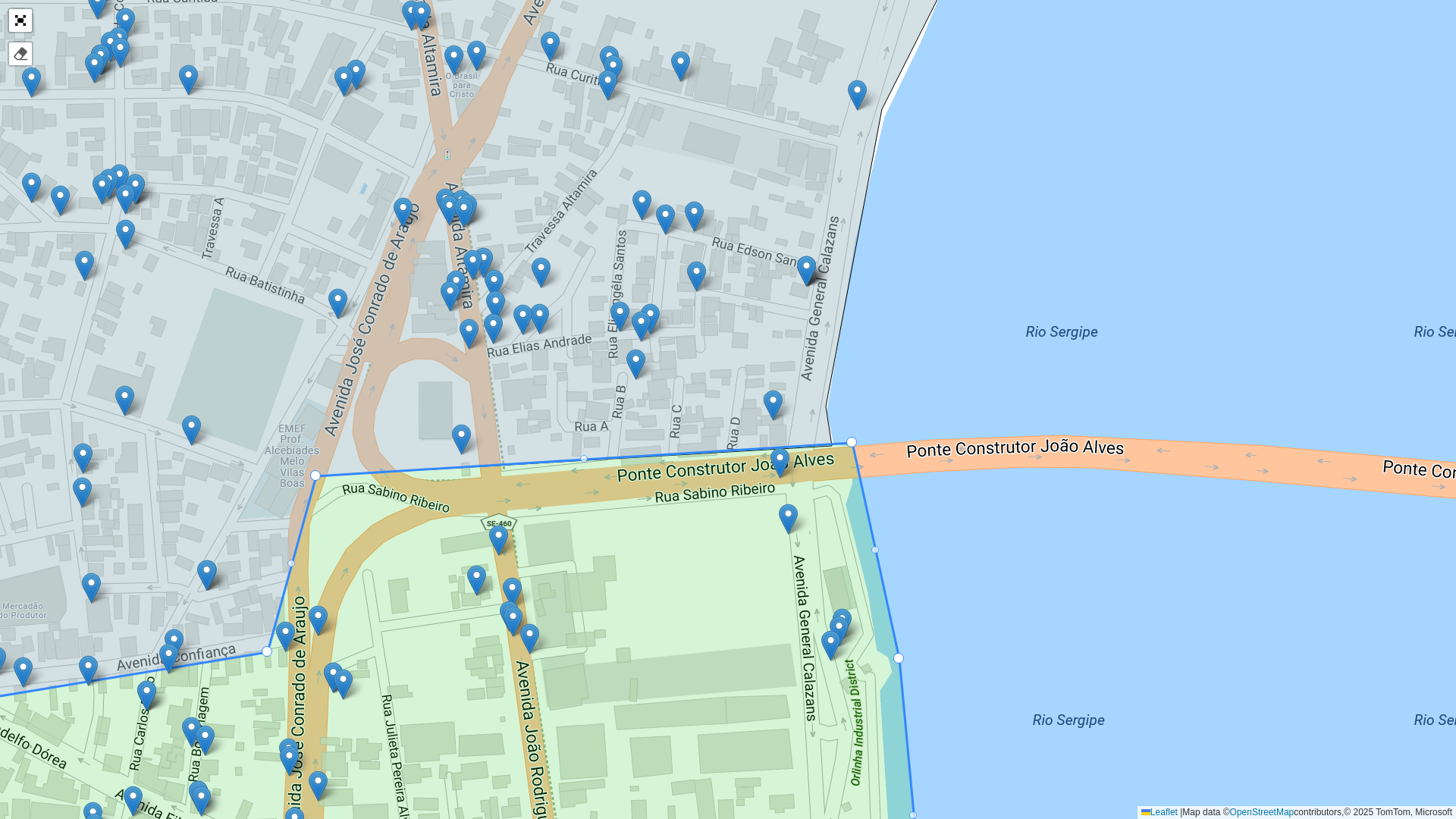
drag, startPoint x: 832, startPoint y: 446, endPoint x: 852, endPoint y: 443, distance: 20.2
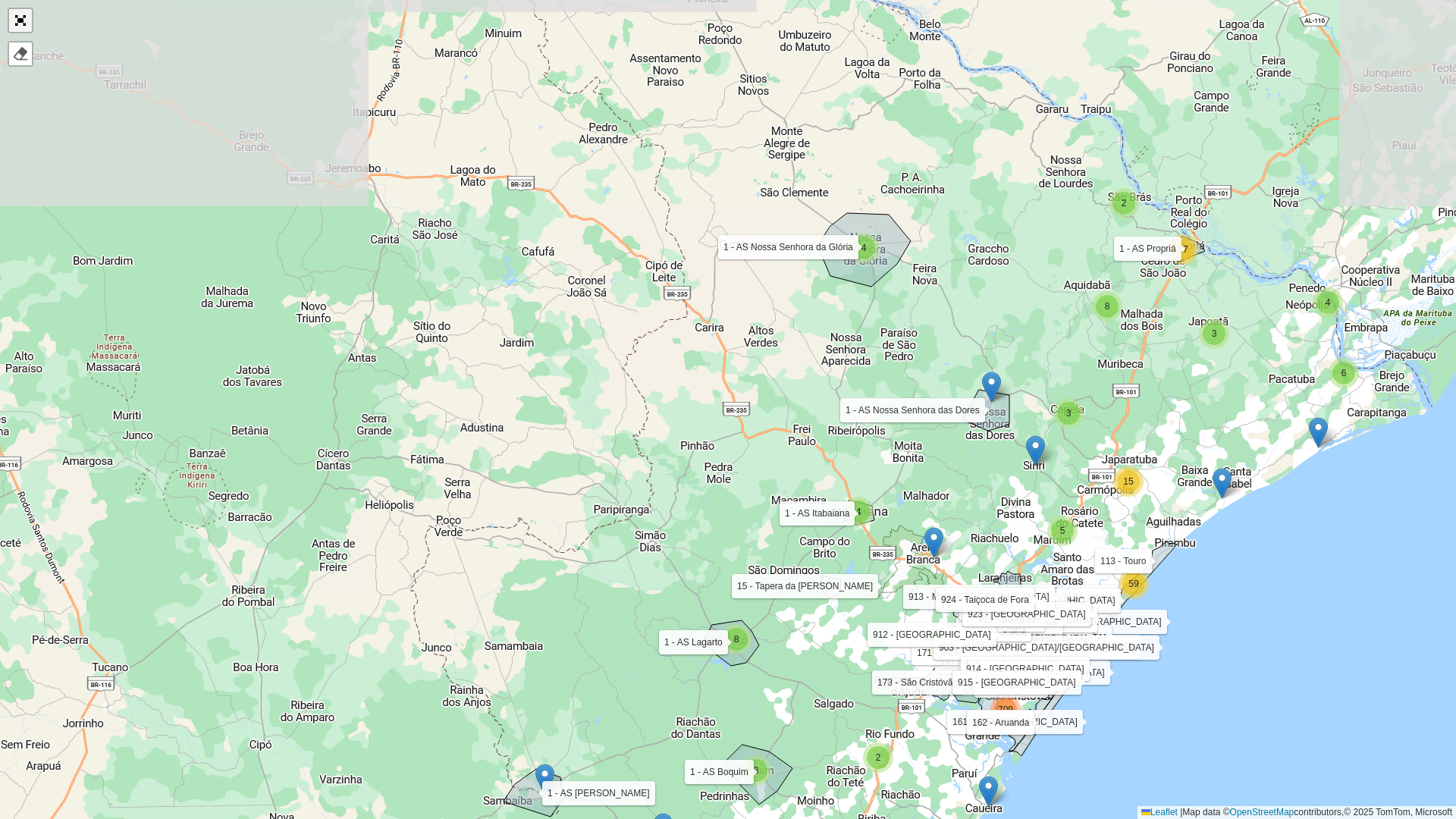
click at [25, 23] on link "Abrir mapa em tela cheia" at bounding box center [21, 21] width 22 height 22
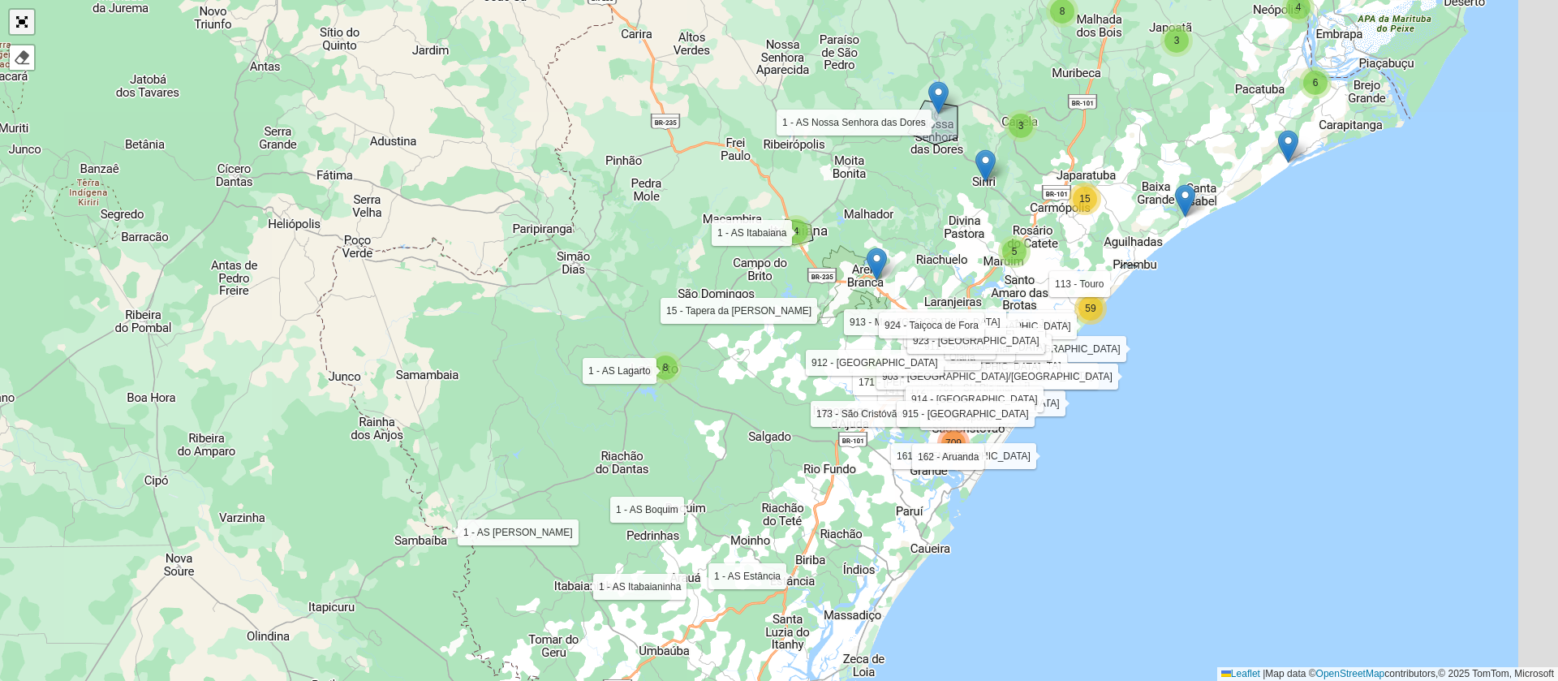
scroll to position [433, 0]
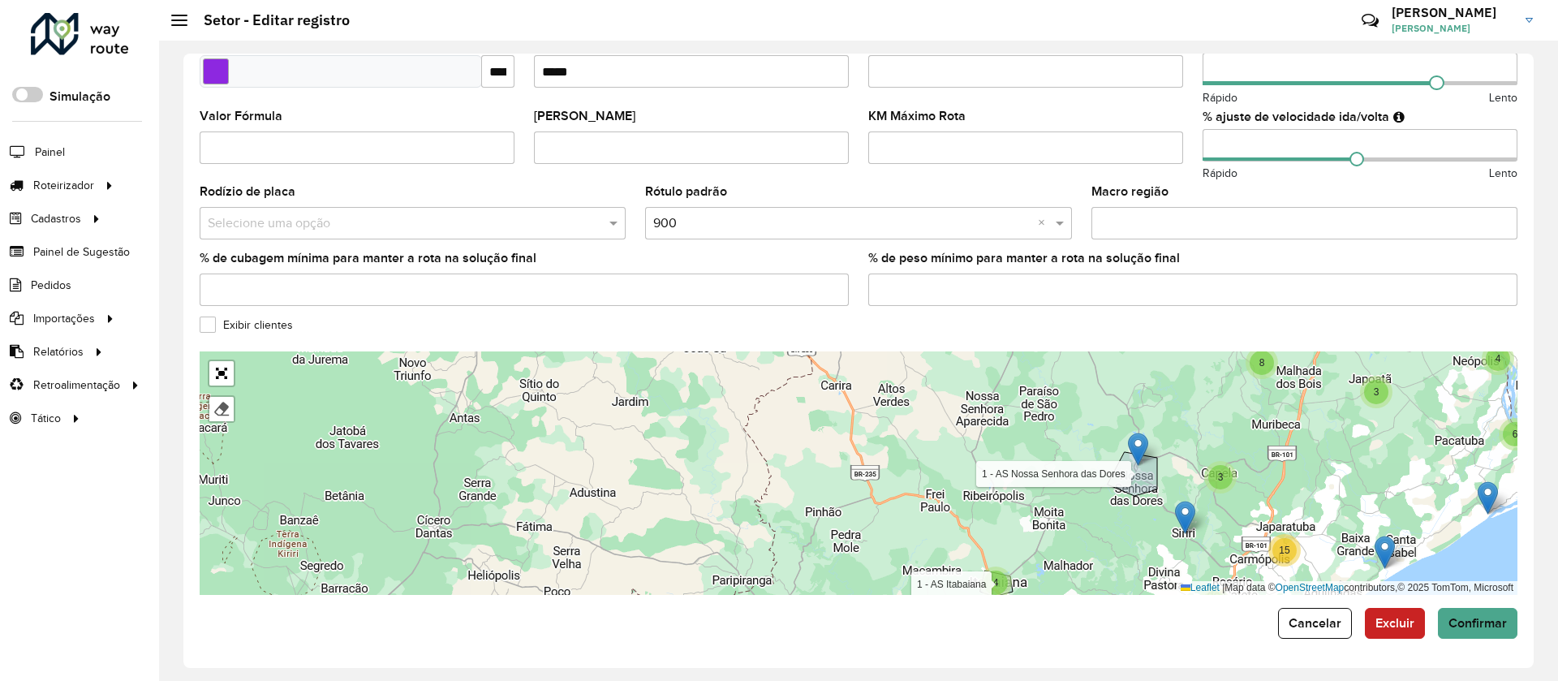
click at [1469, 643] on div "**********" at bounding box center [858, 361] width 1350 height 614
click at [1476, 637] on button "Confirmar" at bounding box center [1478, 623] width 80 height 31
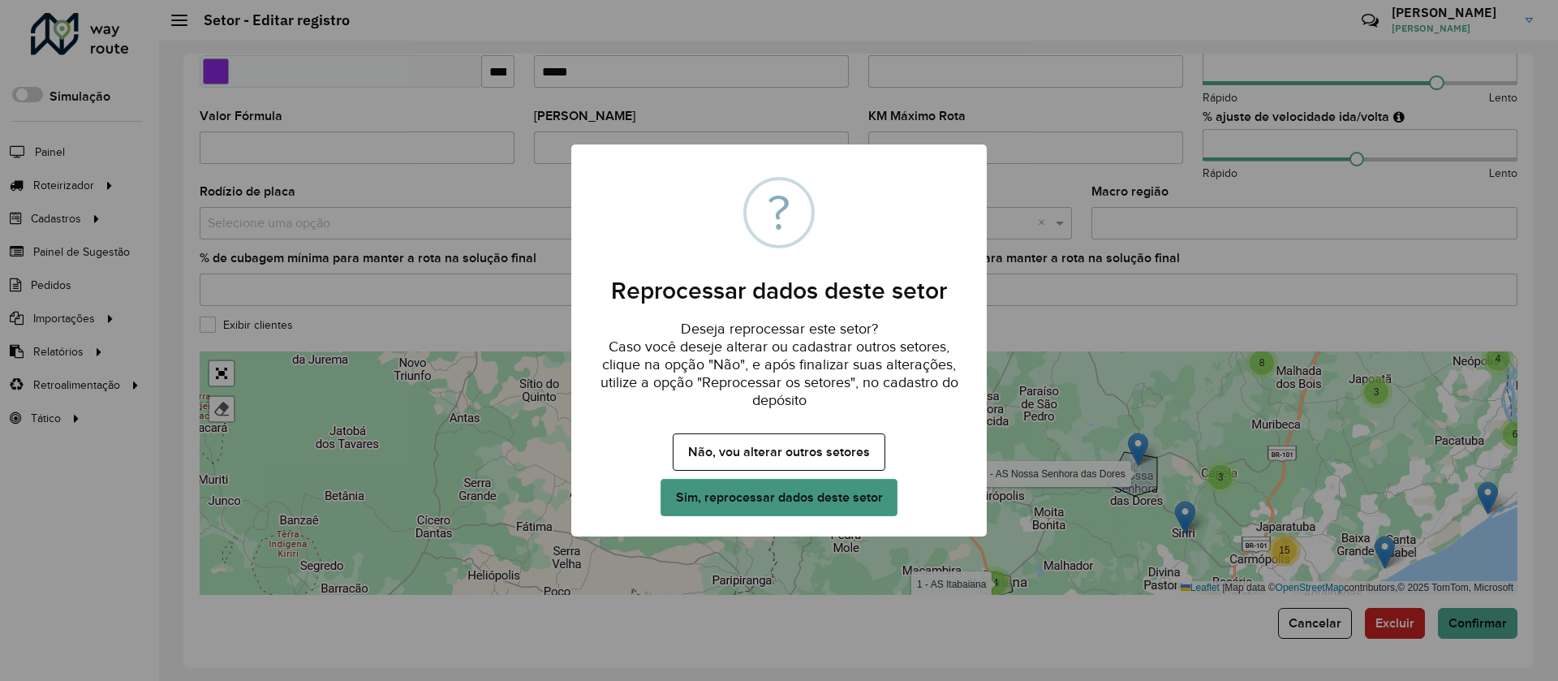
click at [862, 491] on button "Sim, reprocessar dados deste setor" at bounding box center [779, 497] width 237 height 37
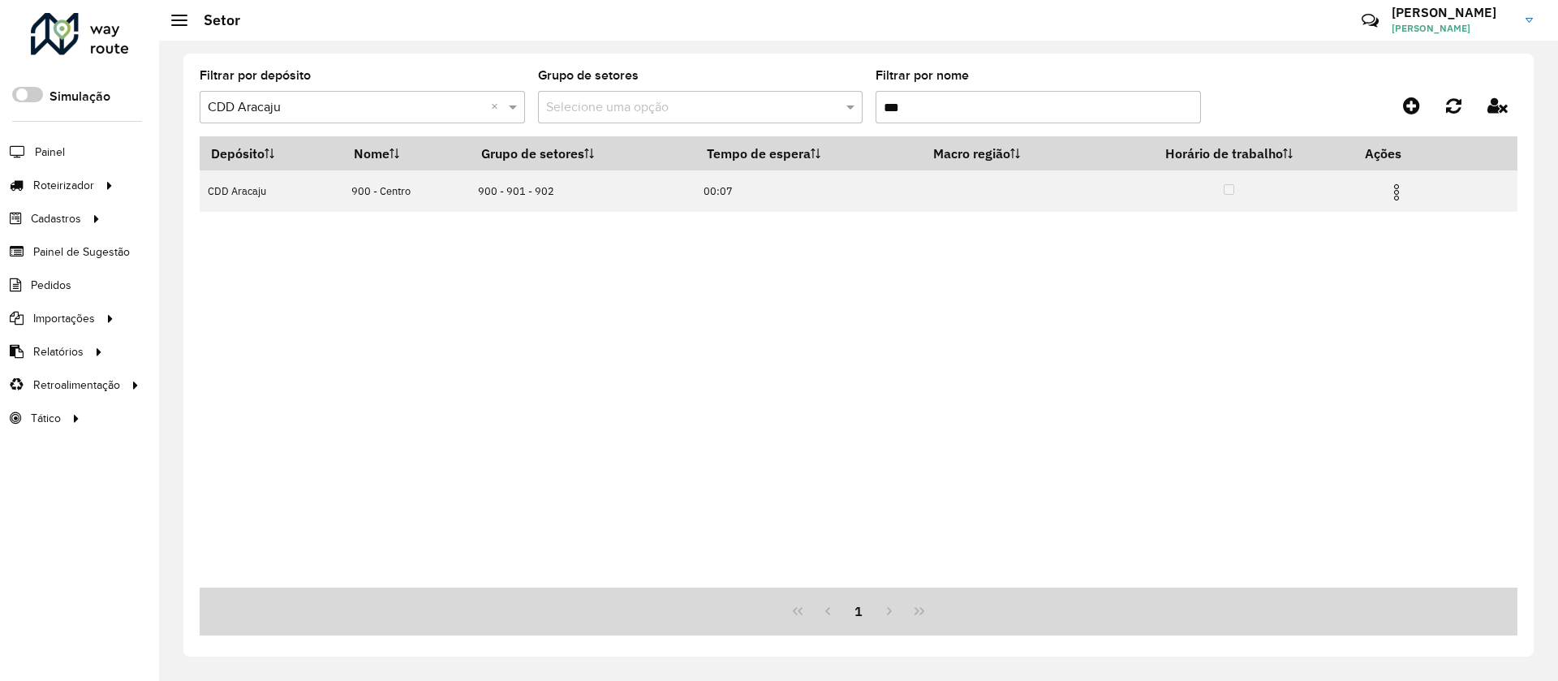
click at [933, 100] on input "***" at bounding box center [1038, 107] width 325 height 32
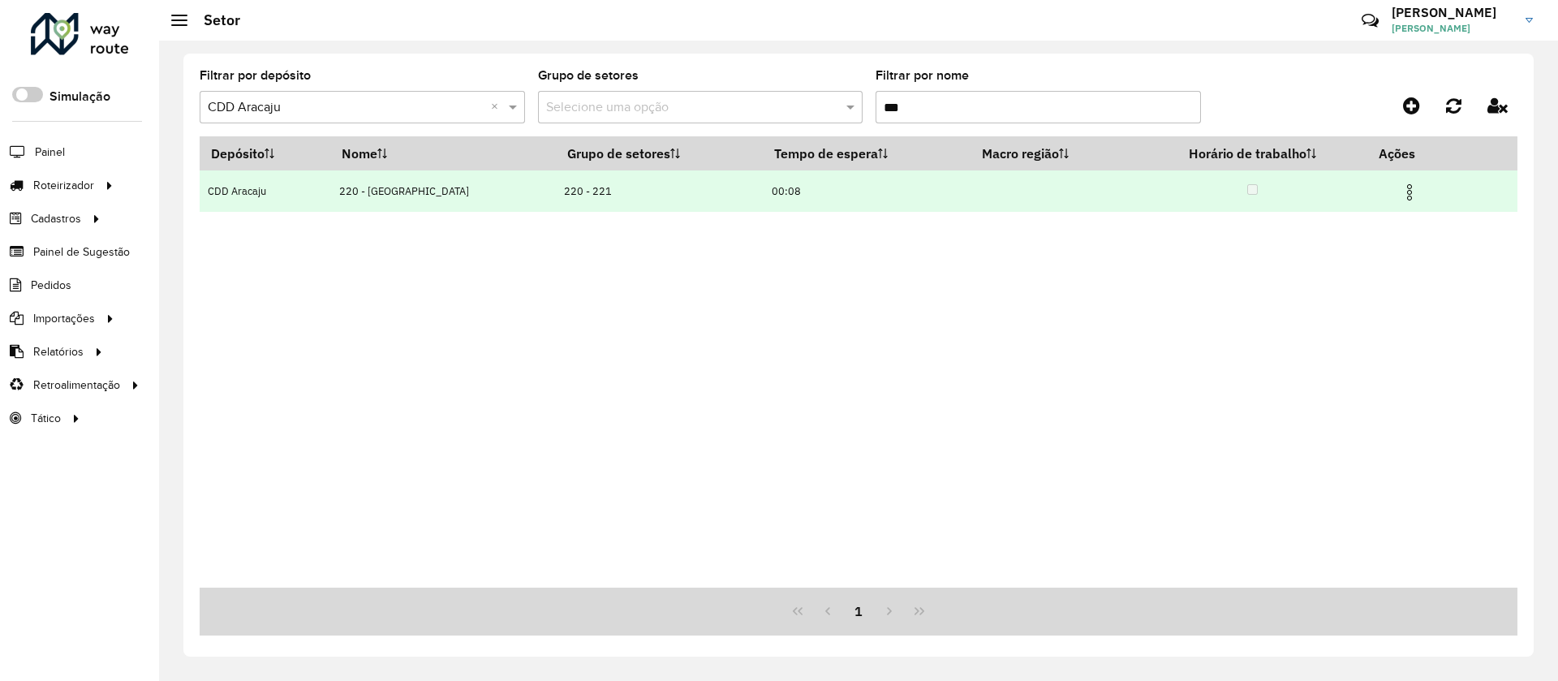
type input "***"
click at [1400, 196] on img at bounding box center [1409, 192] width 19 height 19
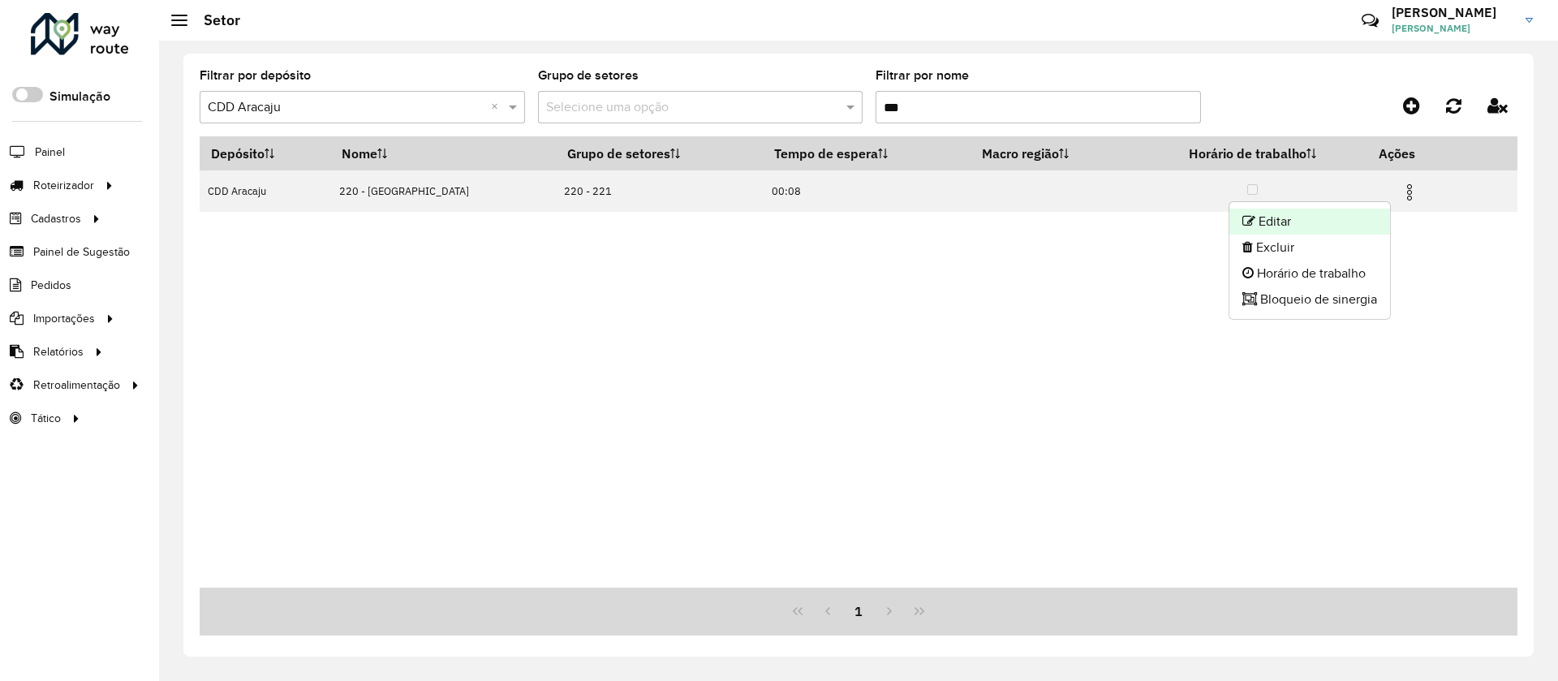
click at [1294, 217] on li "Editar" at bounding box center [1309, 222] width 161 height 26
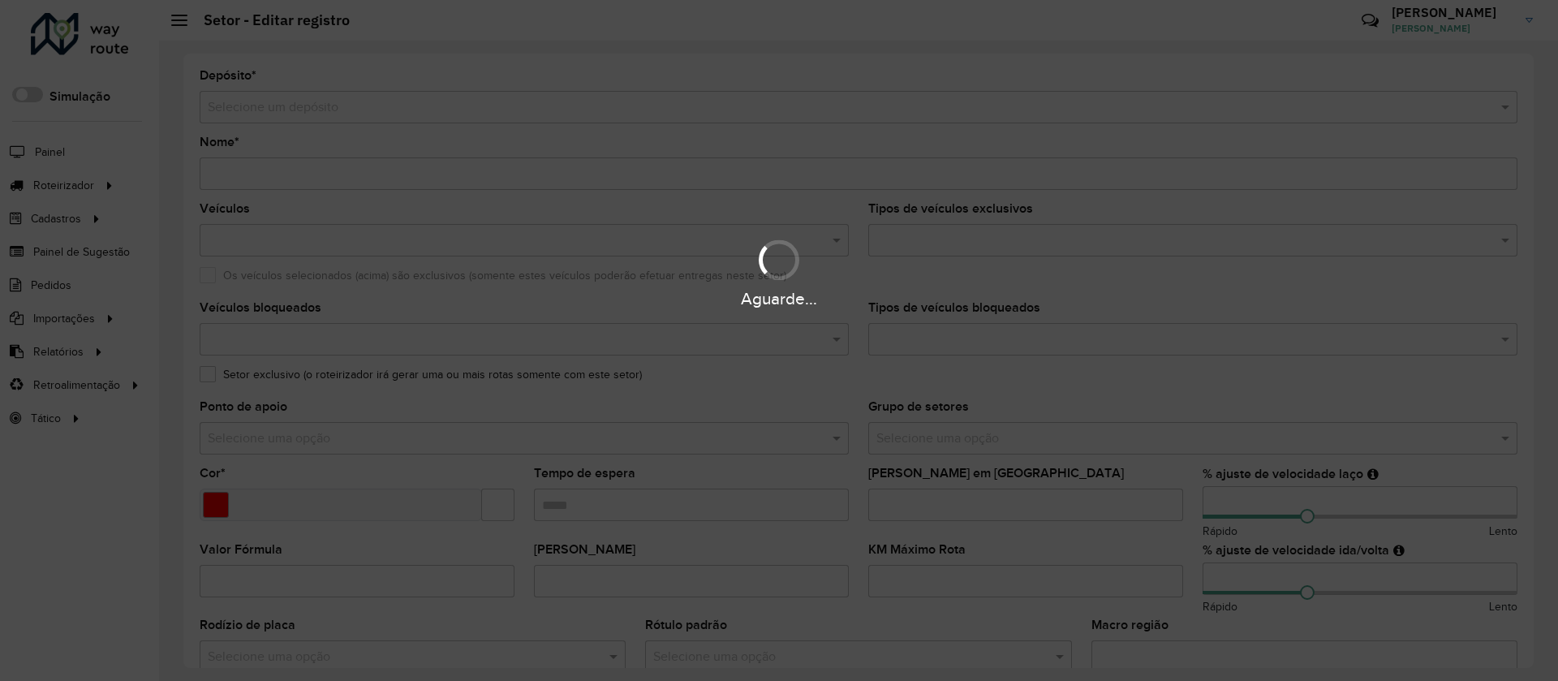
type input "**********"
type input "*******"
type input "*****"
type input "***"
type input "**"
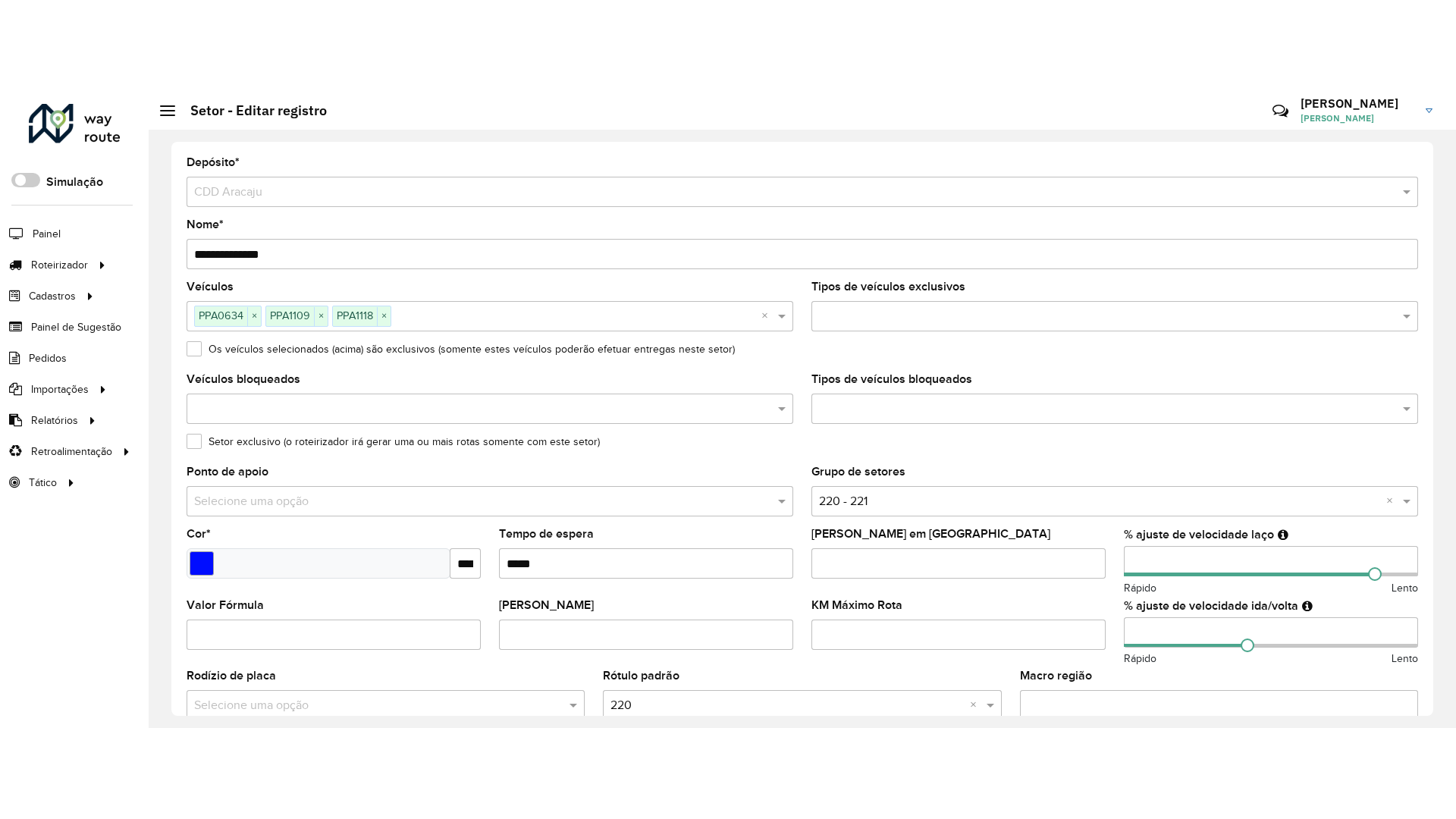
scroll to position [405, 0]
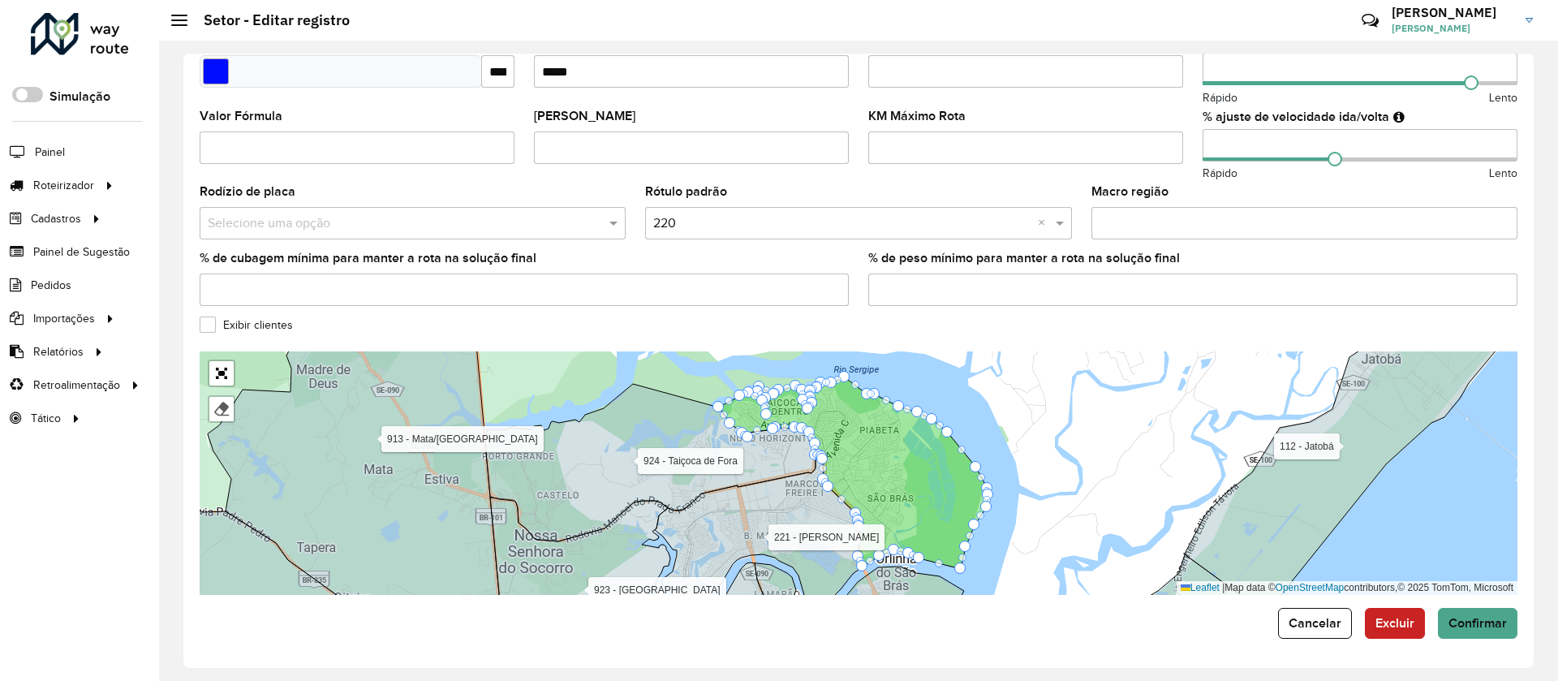
click at [252, 325] on label "Exibir clientes" at bounding box center [246, 324] width 93 height 17
click at [236, 329] on label "Exibir clientes" at bounding box center [246, 324] width 93 height 17
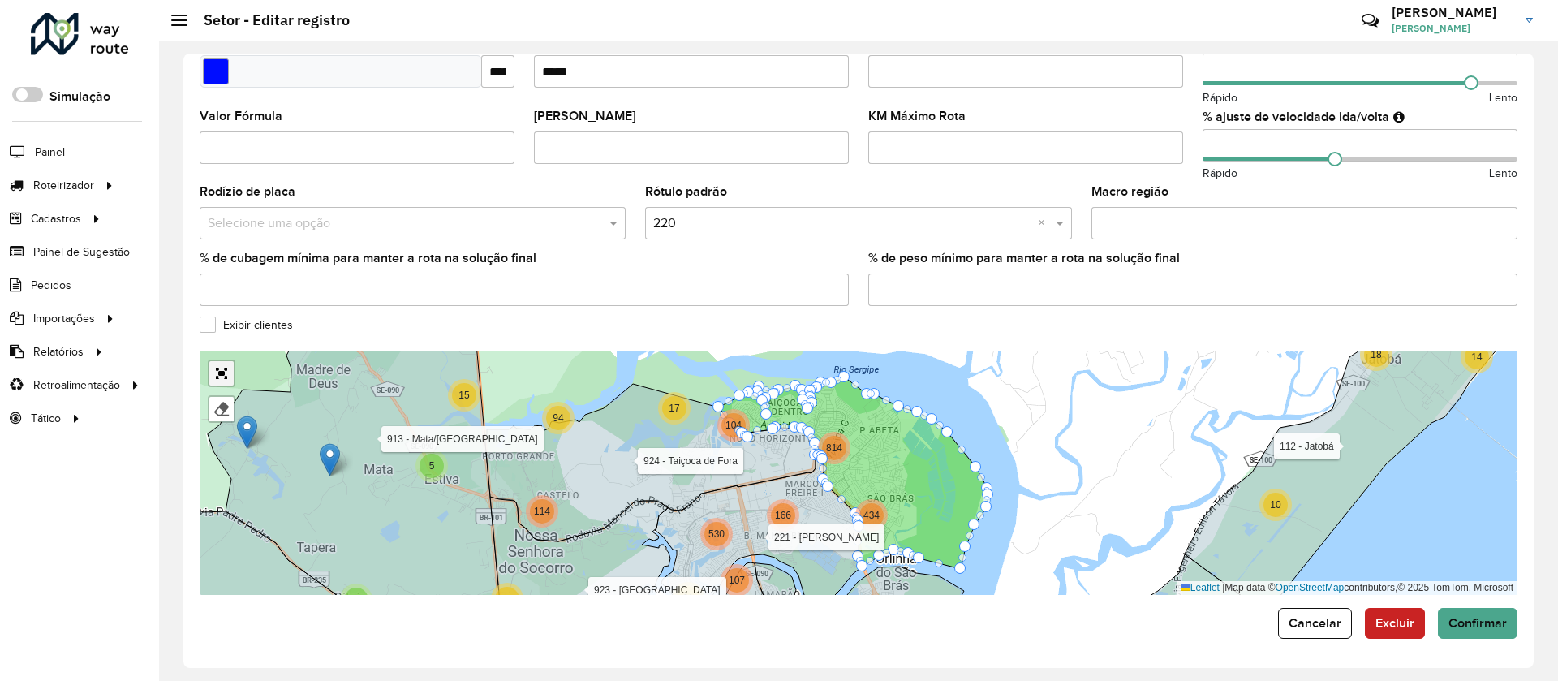
click at [226, 374] on link "Abrir mapa em tela cheia" at bounding box center [221, 373] width 24 height 24
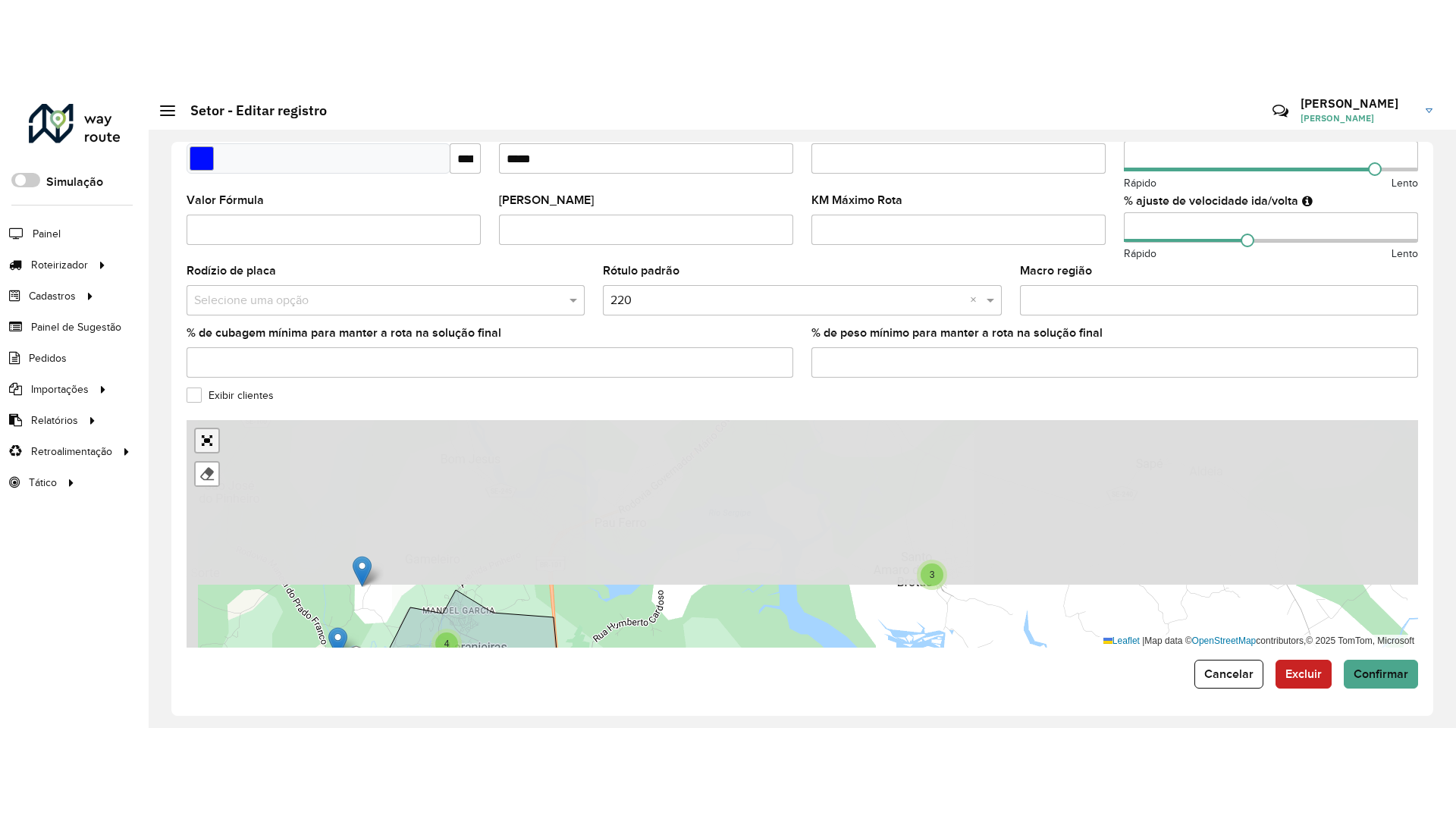
scroll to position [0, 0]
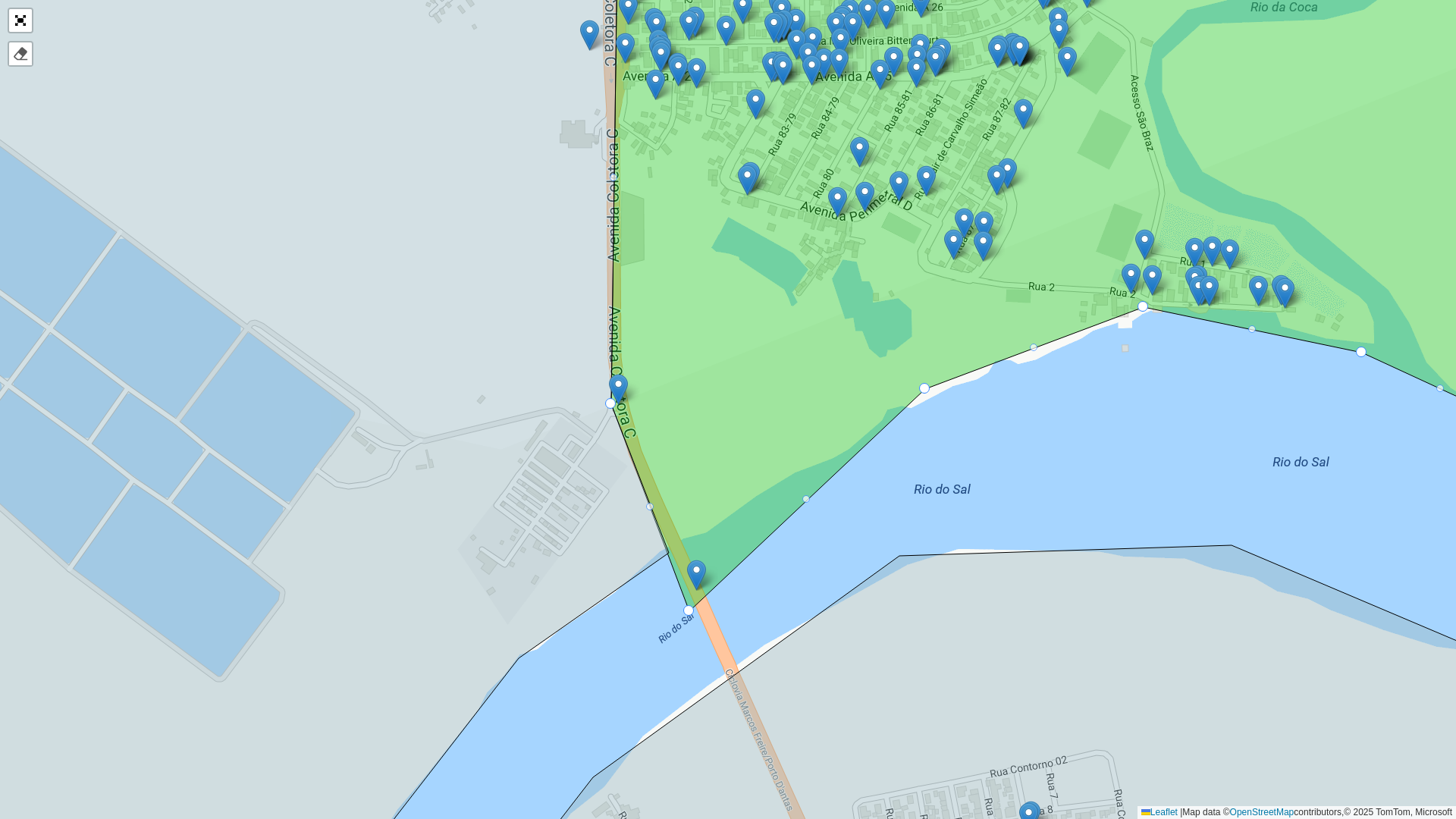
drag, startPoint x: 672, startPoint y: 553, endPoint x: 692, endPoint y: 612, distance: 62.3
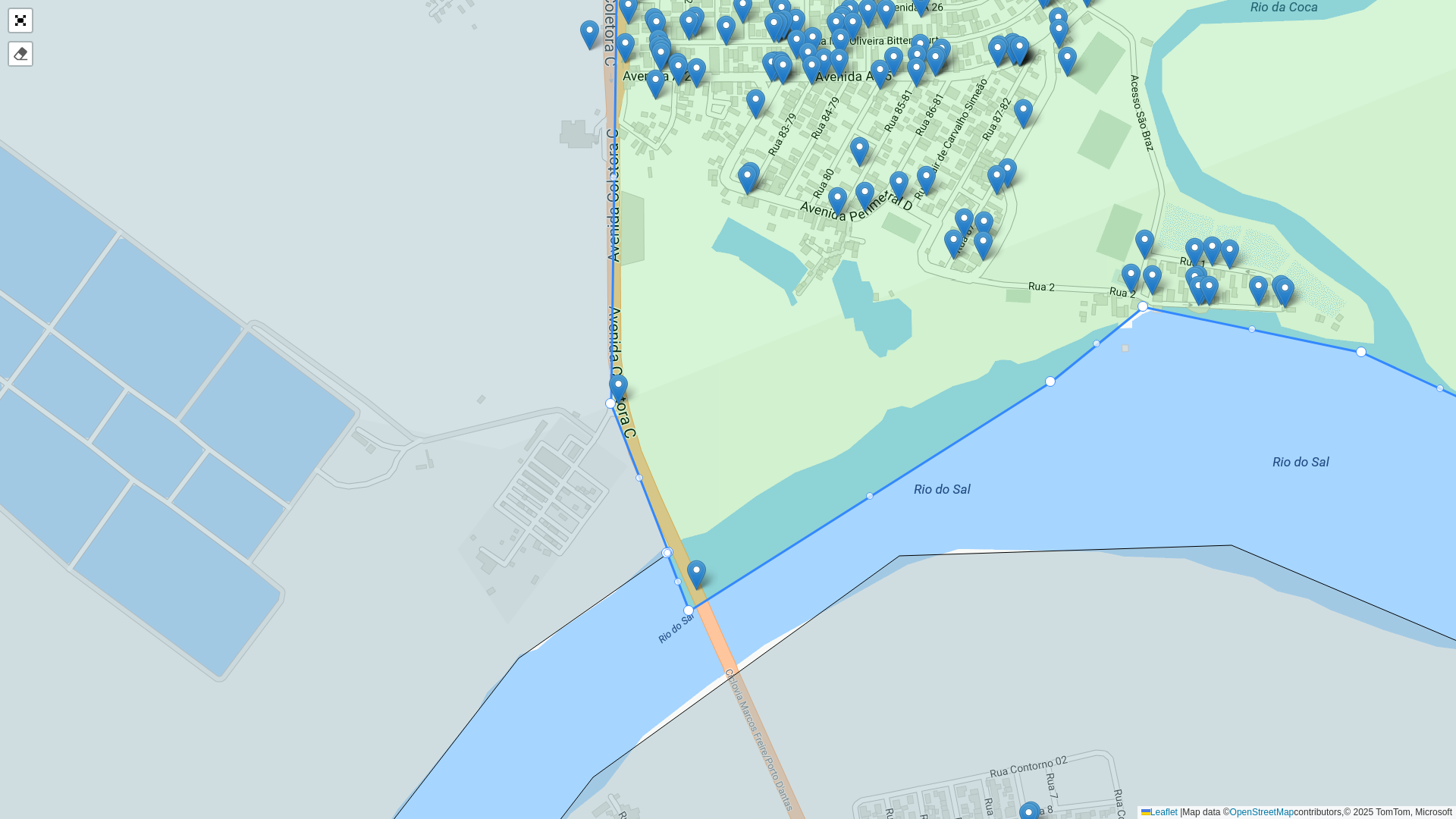
drag, startPoint x: 925, startPoint y: 389, endPoint x: 1048, endPoint y: 380, distance: 123.3
drag, startPoint x: 1143, startPoint y: 309, endPoint x: 1149, endPoint y: 334, distance: 25.7
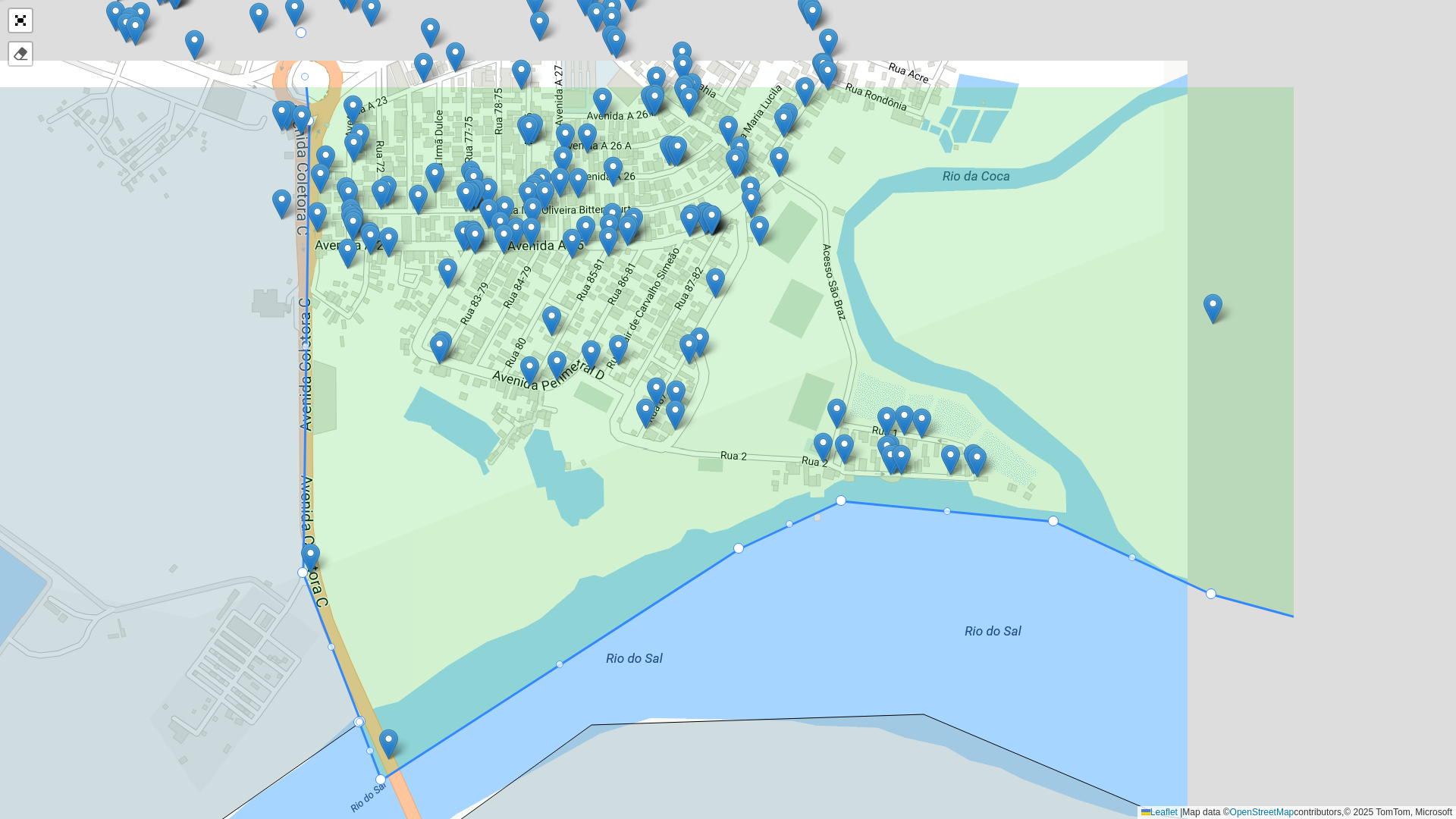
drag, startPoint x: 909, startPoint y: 632, endPoint x: 887, endPoint y: 581, distance: 55.5
click at [908, 632] on div "1 - AS Boquim 1 - AS Estância 1 - AS Itabaiana 1 - AS Itabaianinha 1 - AS Lagar…" at bounding box center [728, 410] width 1456 height 819
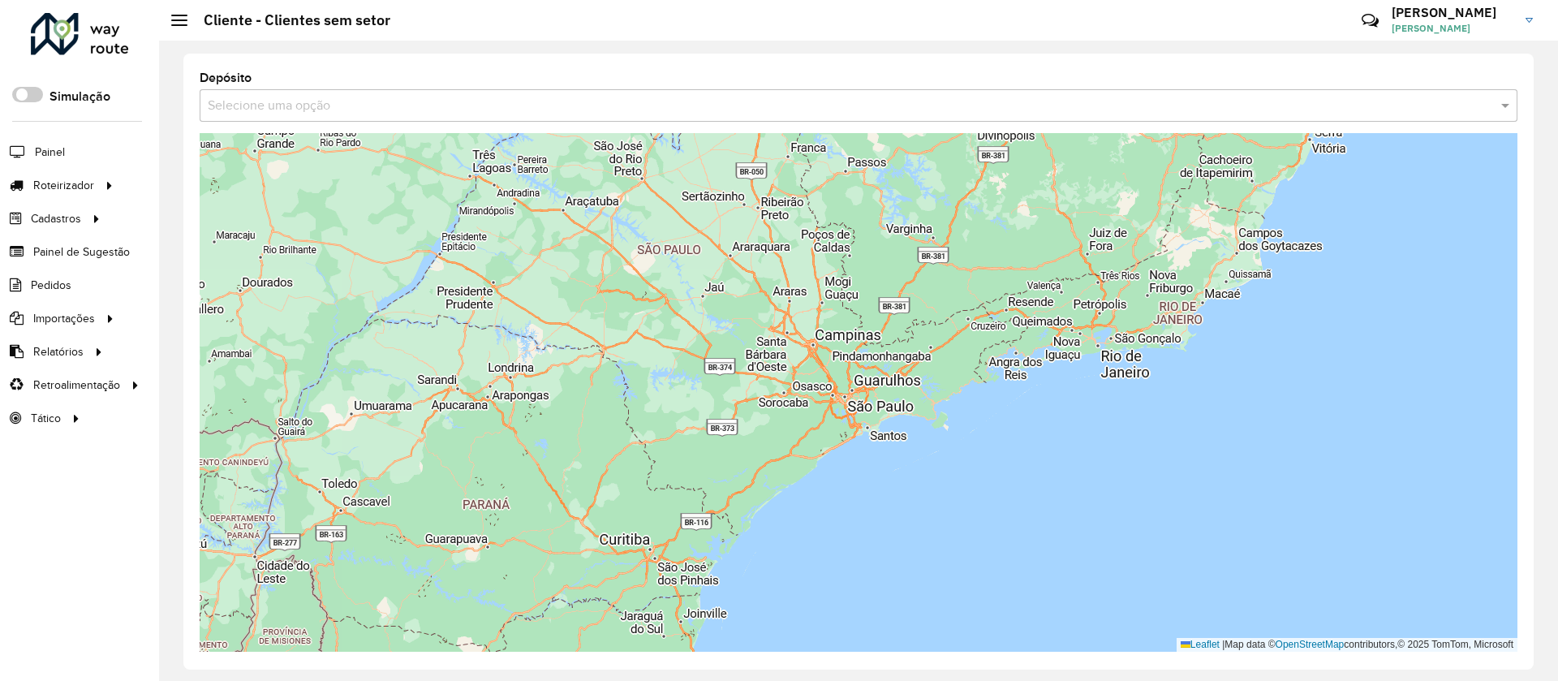
click at [299, 97] on input "text" at bounding box center [842, 106] width 1269 height 19
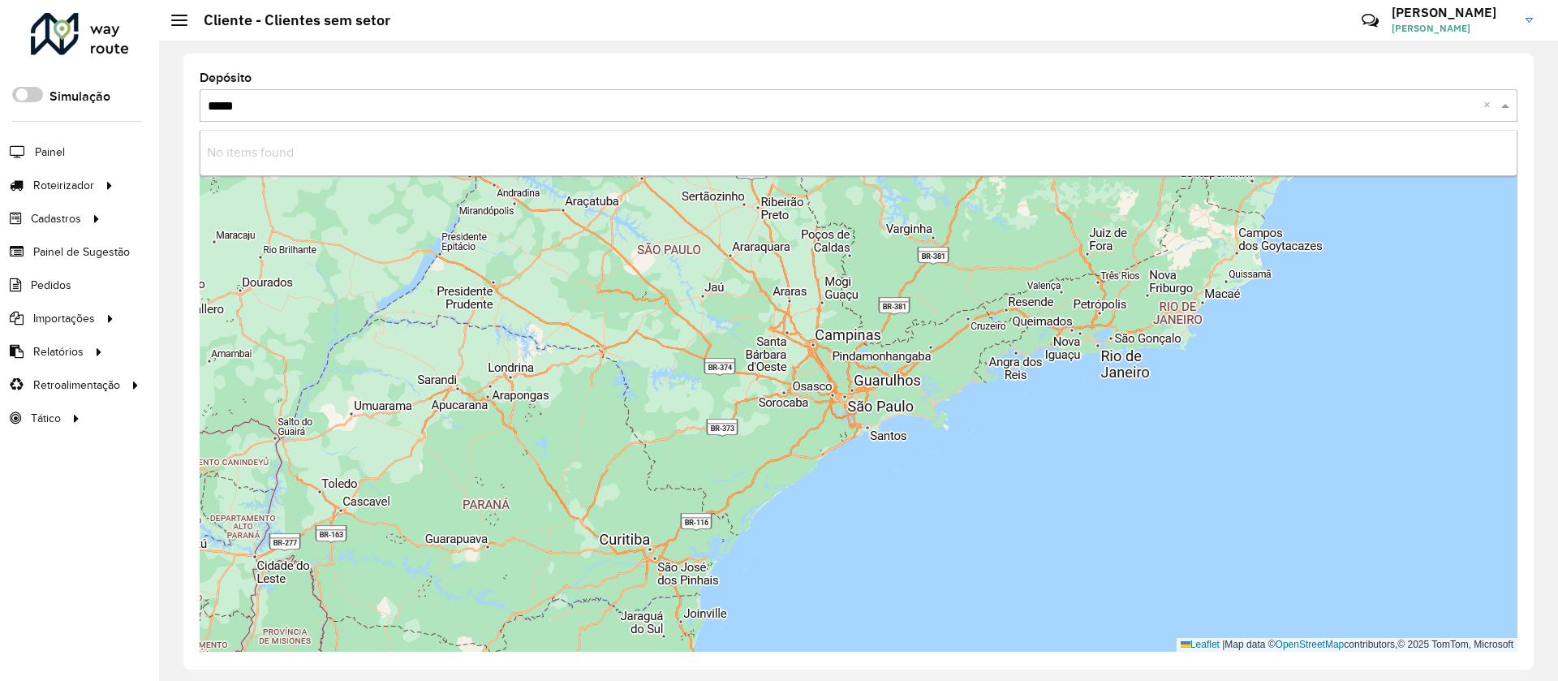
type input "****"
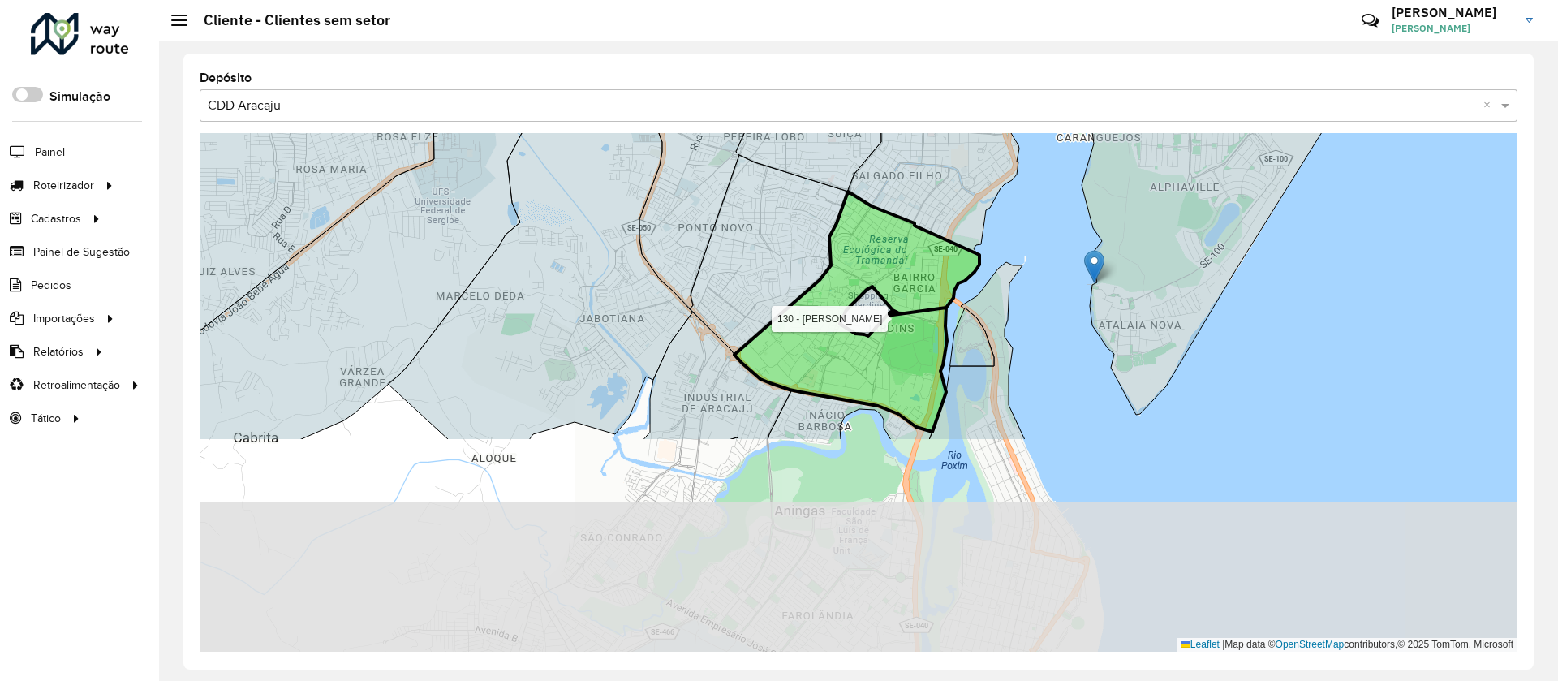
drag, startPoint x: 958, startPoint y: 622, endPoint x: 885, endPoint y: 360, distance: 271.1
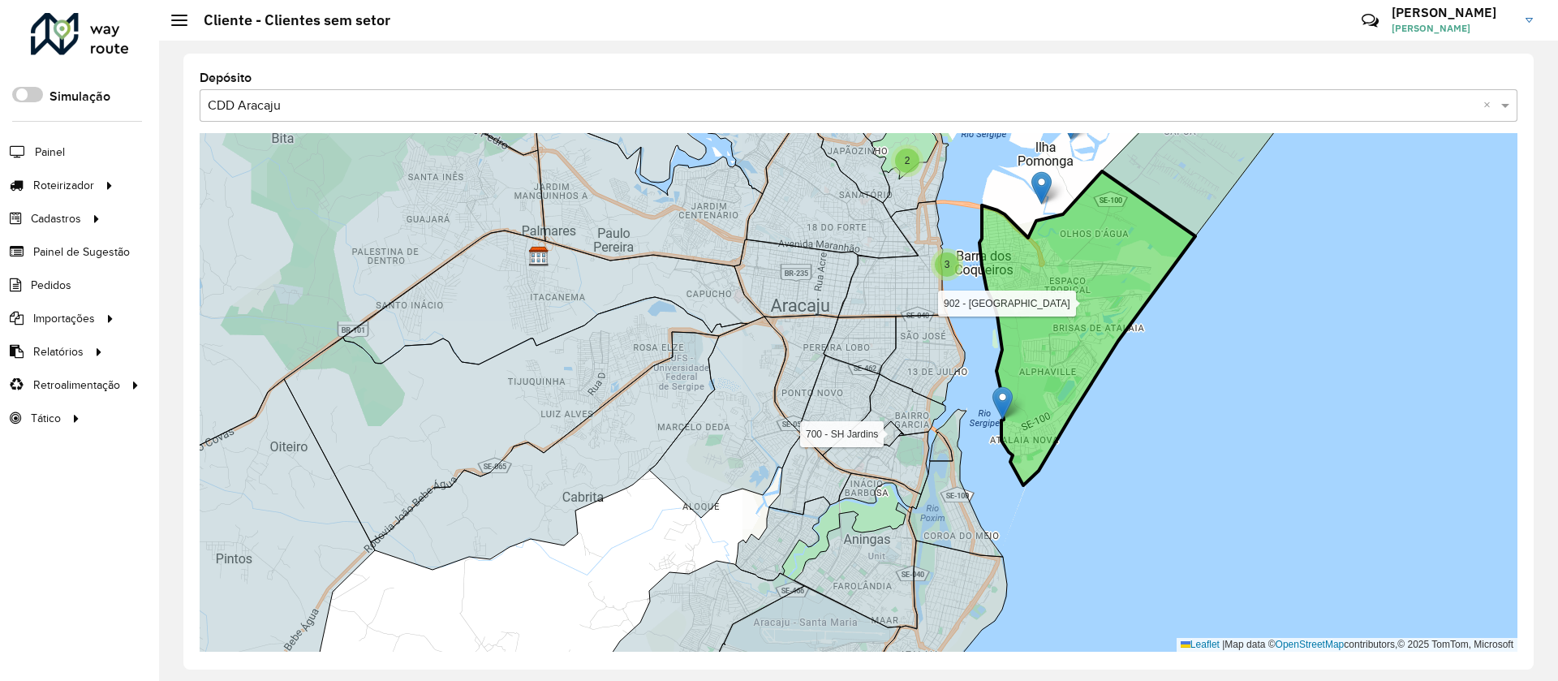
drag, startPoint x: 1110, startPoint y: 307, endPoint x: 1027, endPoint y: 524, distance: 233.0
click at [1027, 485] on icon at bounding box center [1088, 328] width 216 height 314
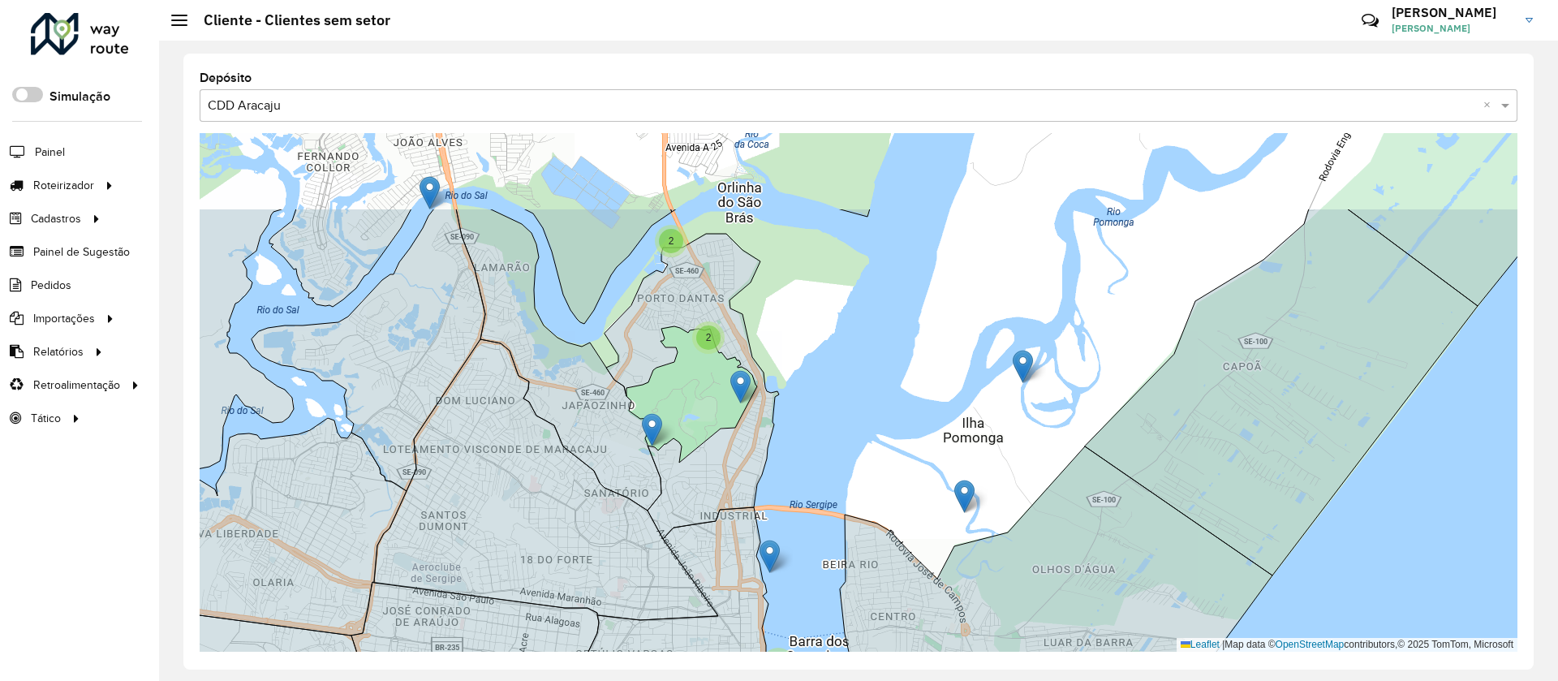
drag, startPoint x: 679, startPoint y: 331, endPoint x: 700, endPoint y: 410, distance: 81.3
click at [700, 410] on div "2 2 2 7 34 700 - SH Jardins Leaflet | Map data © OpenStreetMap contributors,© 2…" at bounding box center [859, 392] width 1318 height 519
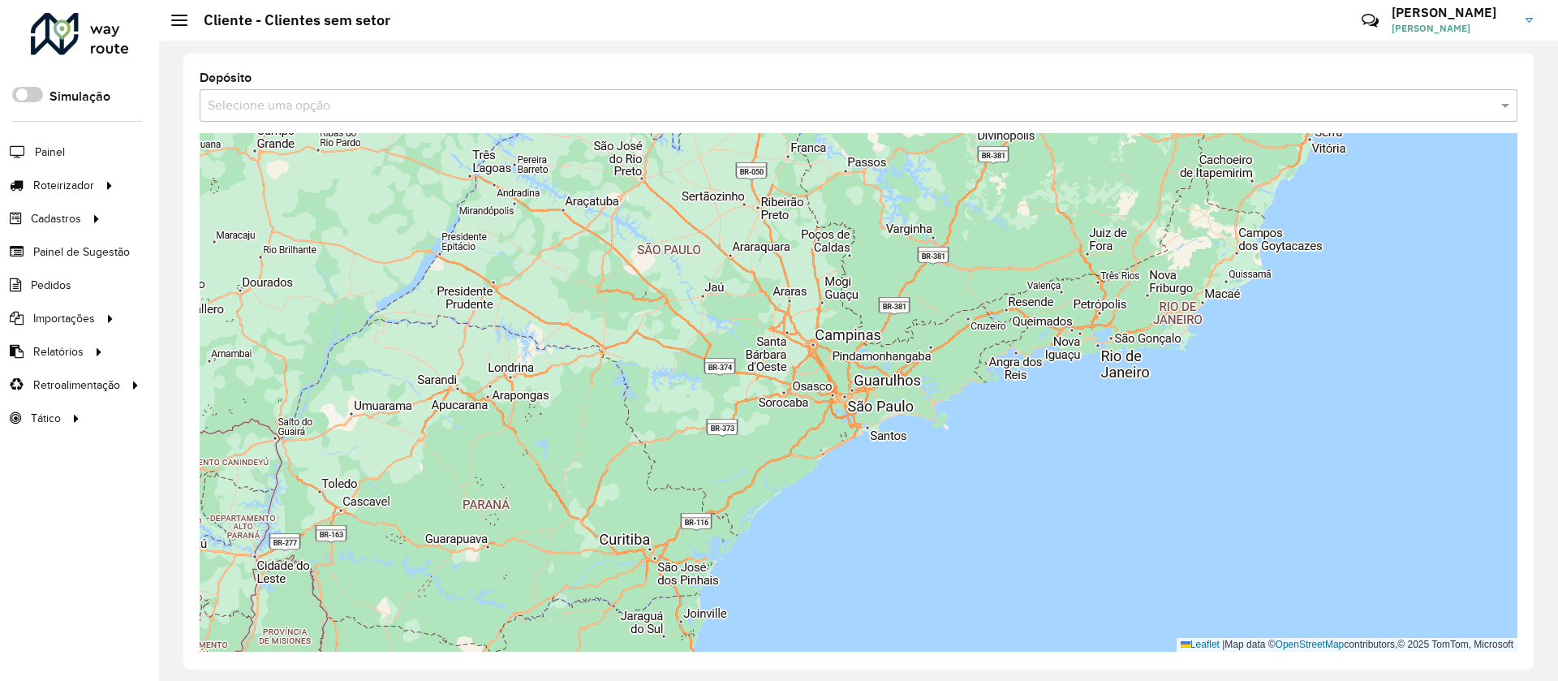
click at [338, 123] on div "Depósito Selecione uma opção Leaflet | Map data © OpenStreetMap contributors,© …" at bounding box center [858, 362] width 1350 height 616
click at [321, 103] on input "text" at bounding box center [842, 106] width 1269 height 19
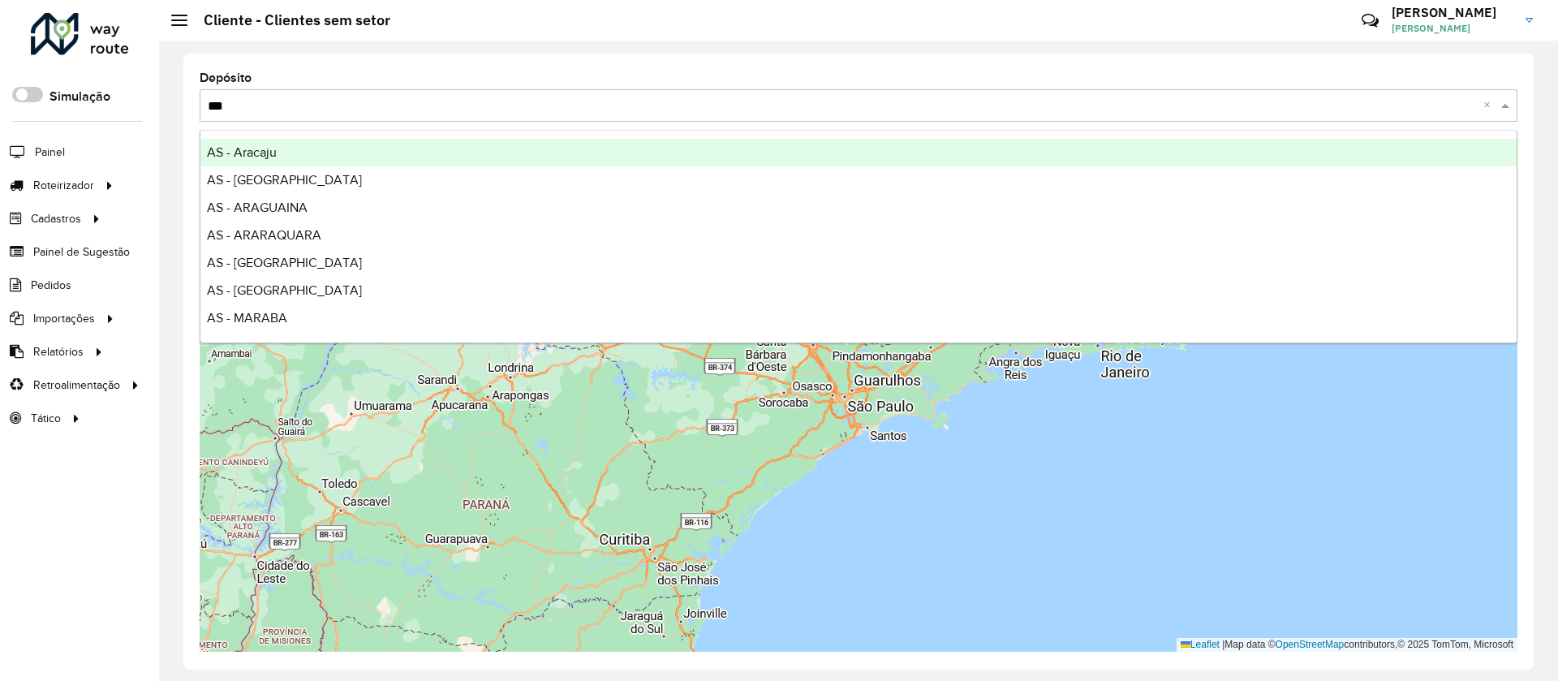
type input "****"
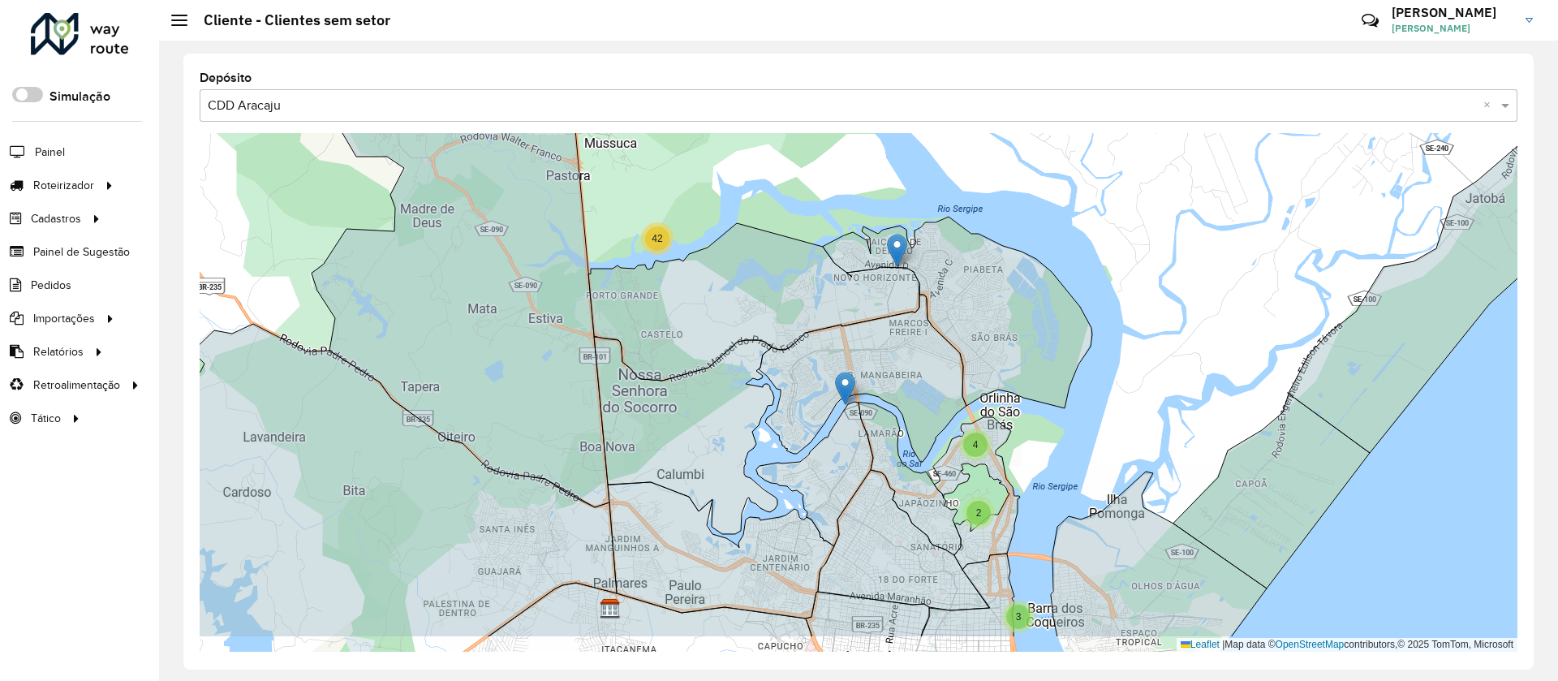
drag, startPoint x: 1128, startPoint y: 498, endPoint x: 739, endPoint y: 61, distance: 585.2
click at [739, 61] on div "Depósito Selecione uma opção × CDD Aracaju × 3 3 2 2 4 2 3 42 Leaflet | Map dat…" at bounding box center [858, 362] width 1350 height 616
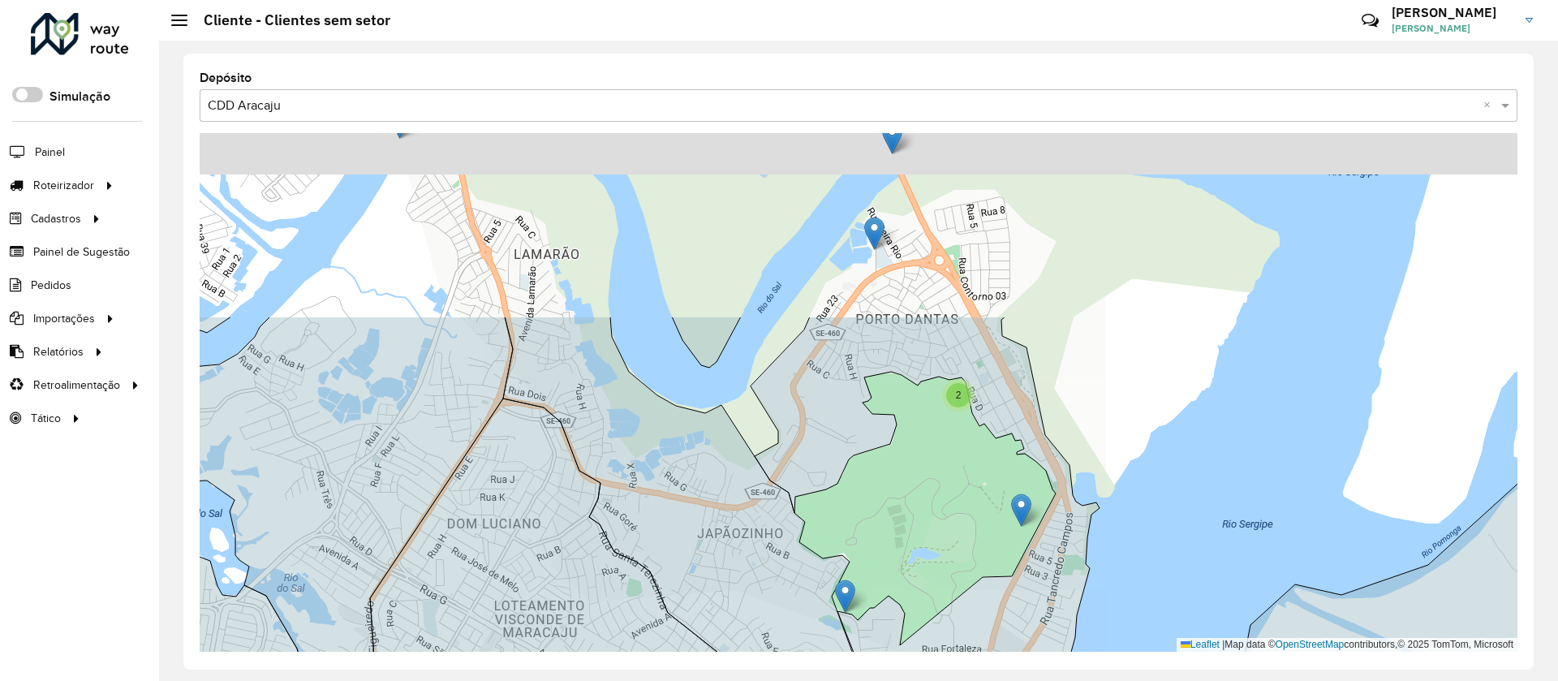
drag, startPoint x: 932, startPoint y: 409, endPoint x: 971, endPoint y: 562, distance: 158.5
click at [971, 562] on div "2 2 220 - São Brás 905 - Industrial Leaflet | Map data © OpenStreetMap contribu…" at bounding box center [859, 392] width 1318 height 519
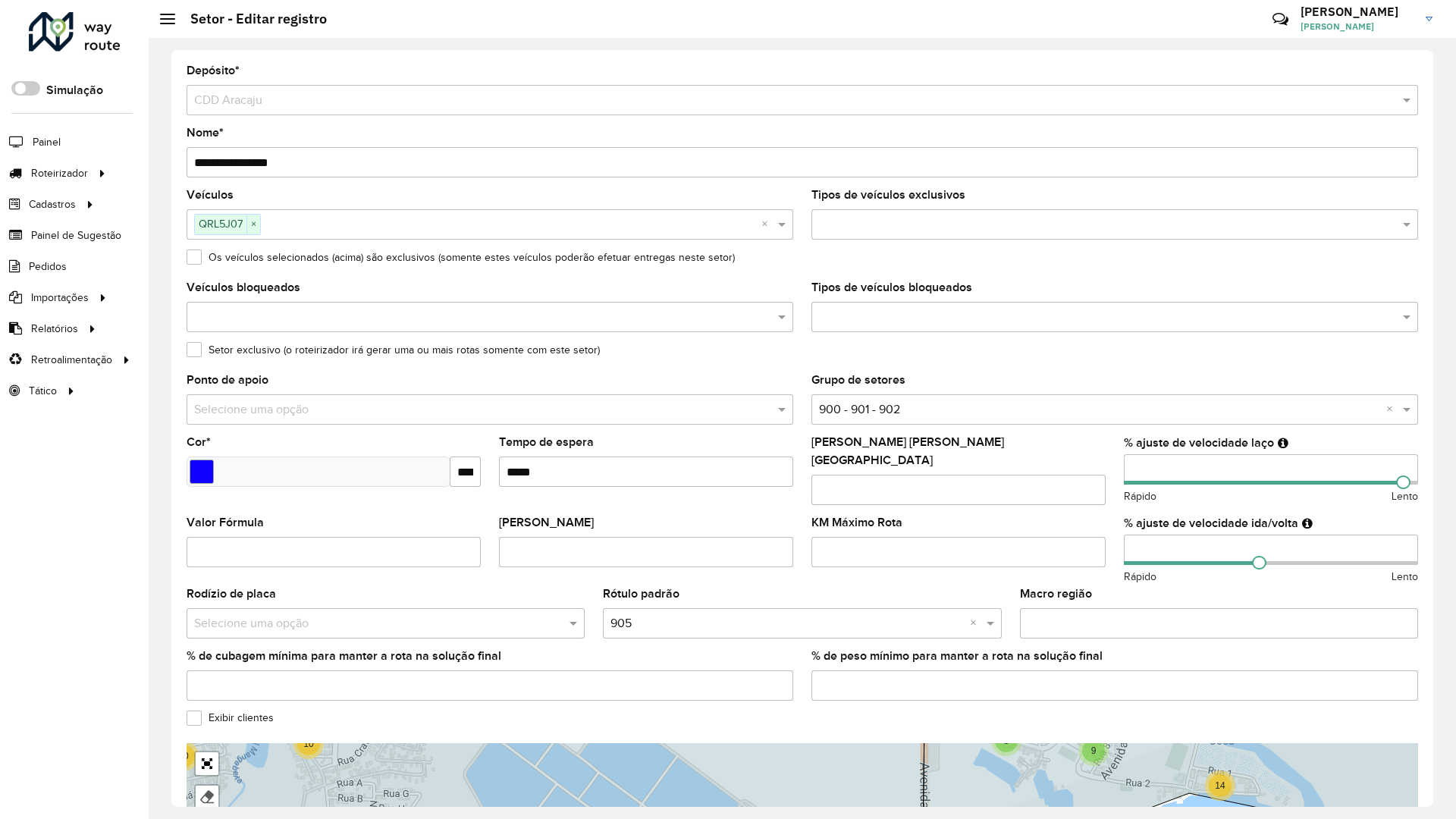
drag, startPoint x: 804, startPoint y: 307, endPoint x: 767, endPoint y: 249, distance: 68.8
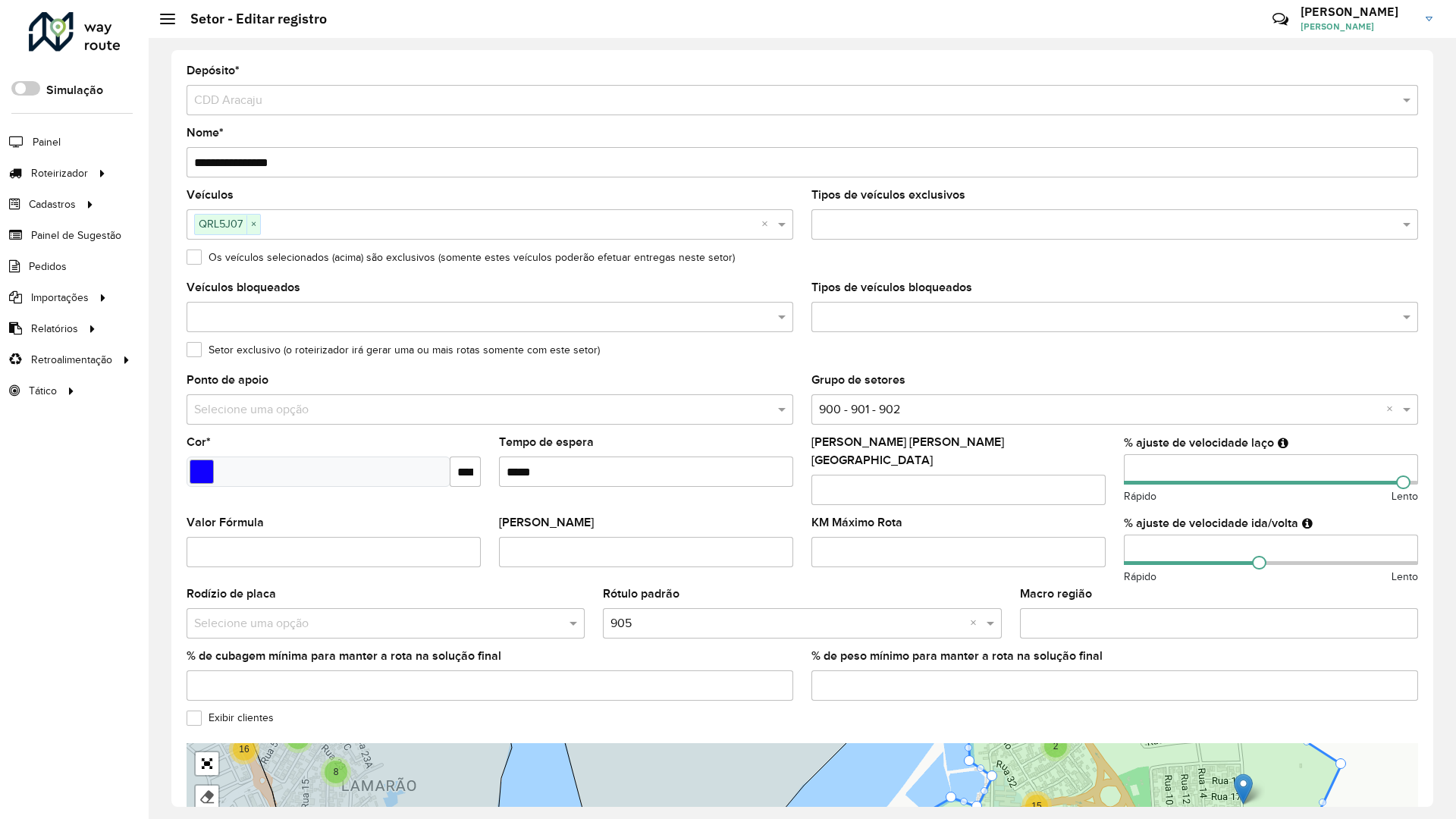
drag, startPoint x: 792, startPoint y: 440, endPoint x: 851, endPoint y: 110, distance: 335.2
click at [199, 790] on div at bounding box center [207, 797] width 15 height 15
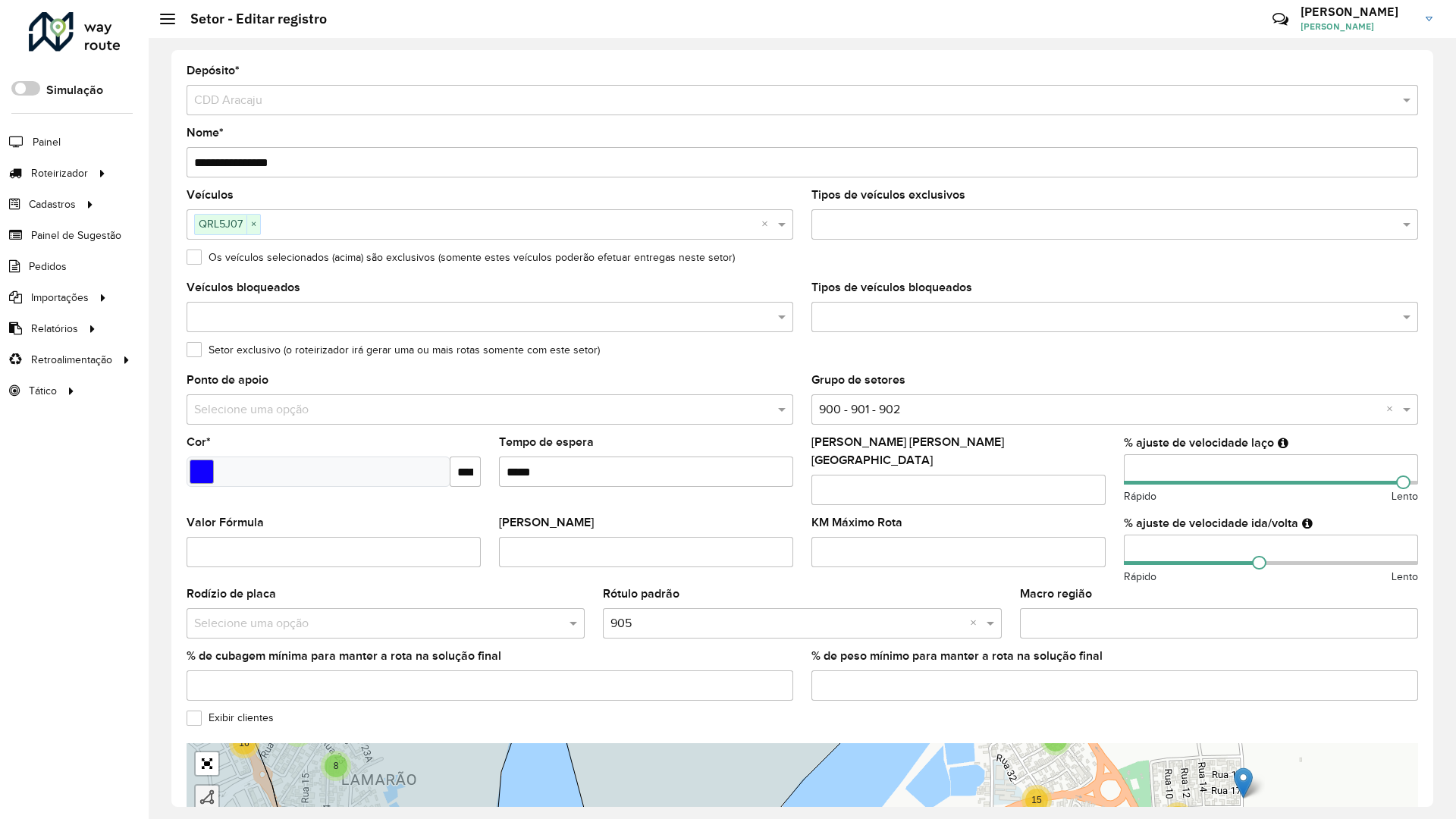
click at [199, 790] on div at bounding box center [207, 797] width 15 height 15
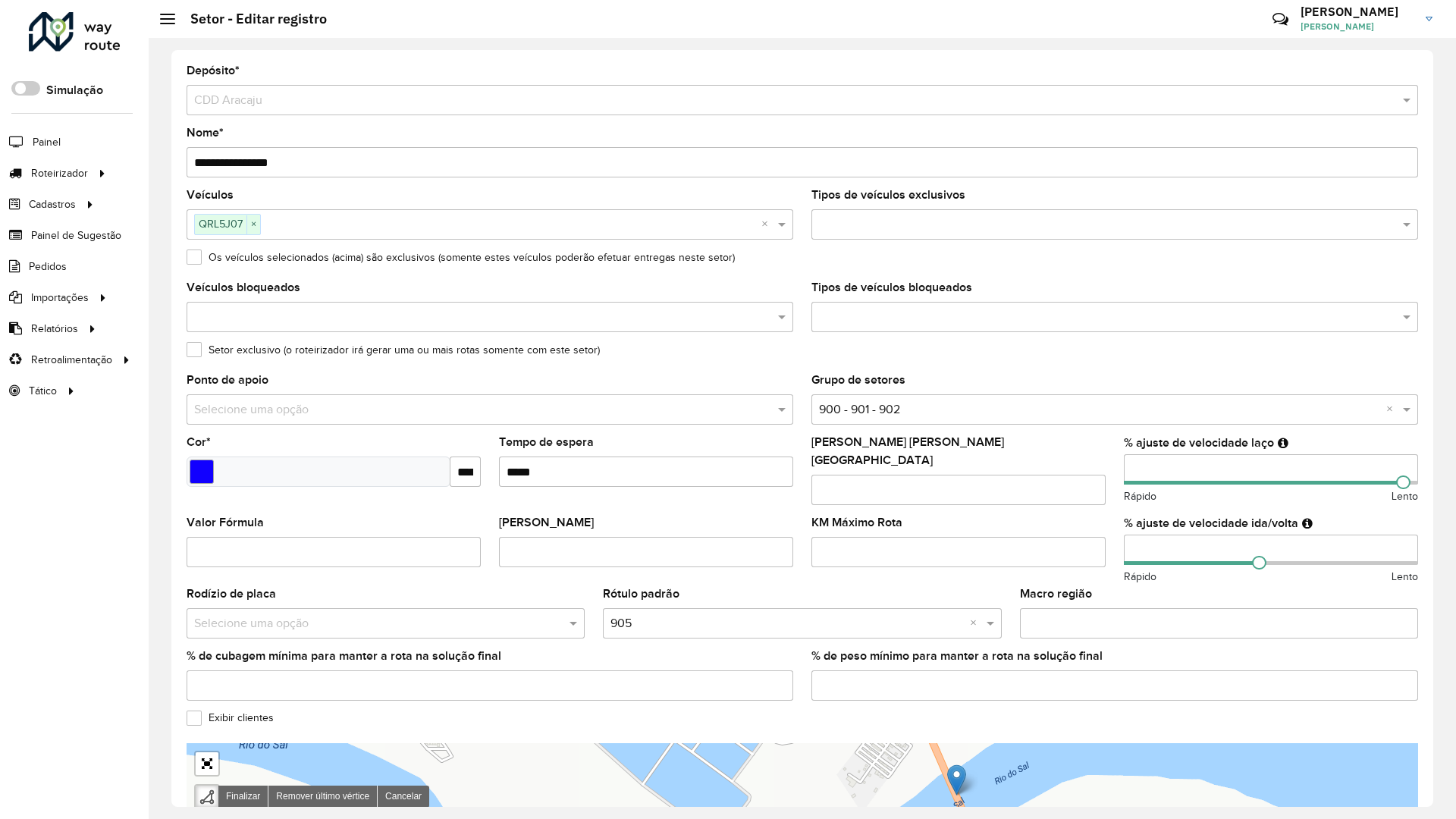
drag, startPoint x: 773, startPoint y: 41, endPoint x: 586, endPoint y: 556, distance: 547.9
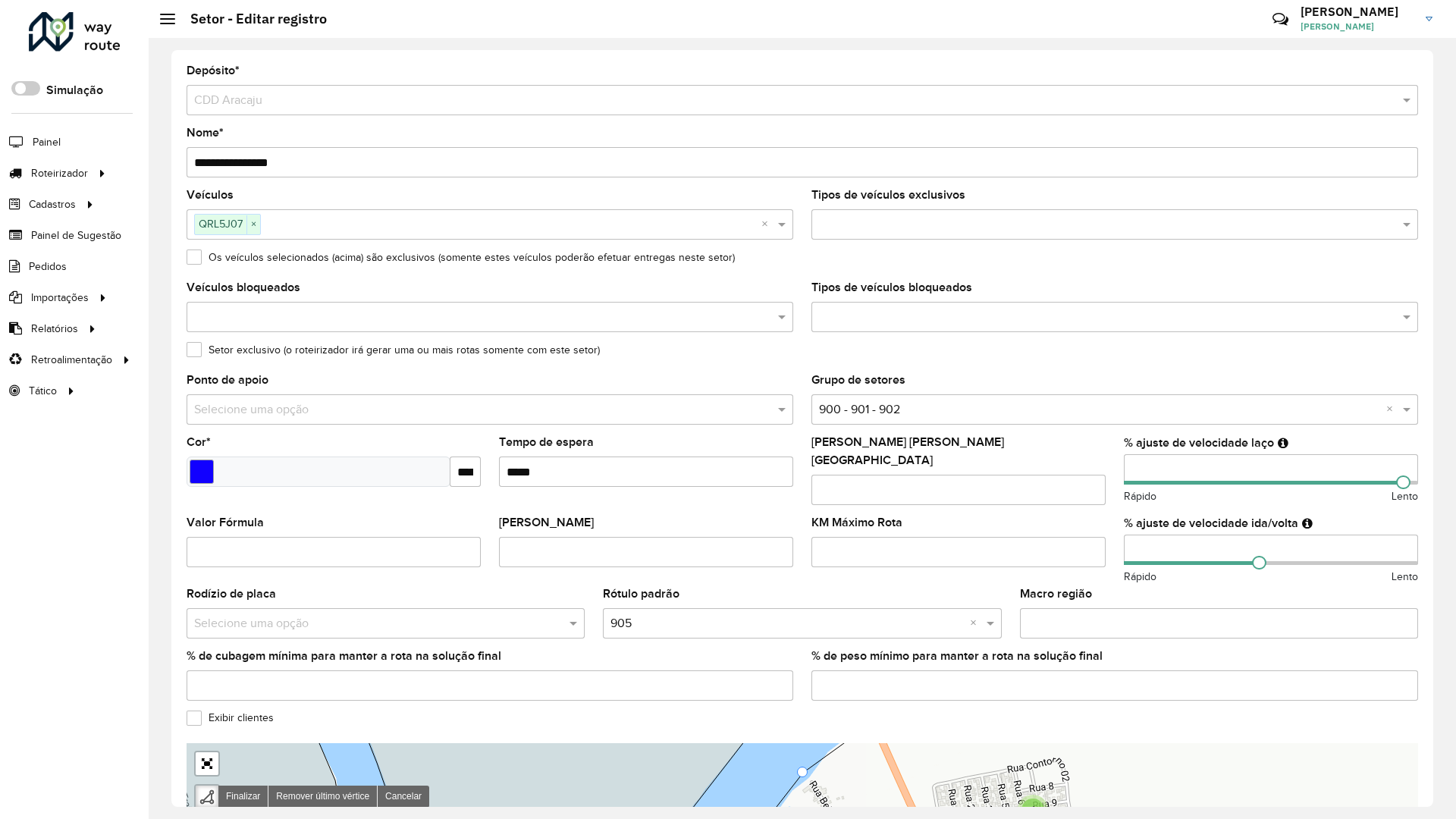
drag, startPoint x: 1310, startPoint y: 708, endPoint x: 1326, endPoint y: 272, distance: 436.3
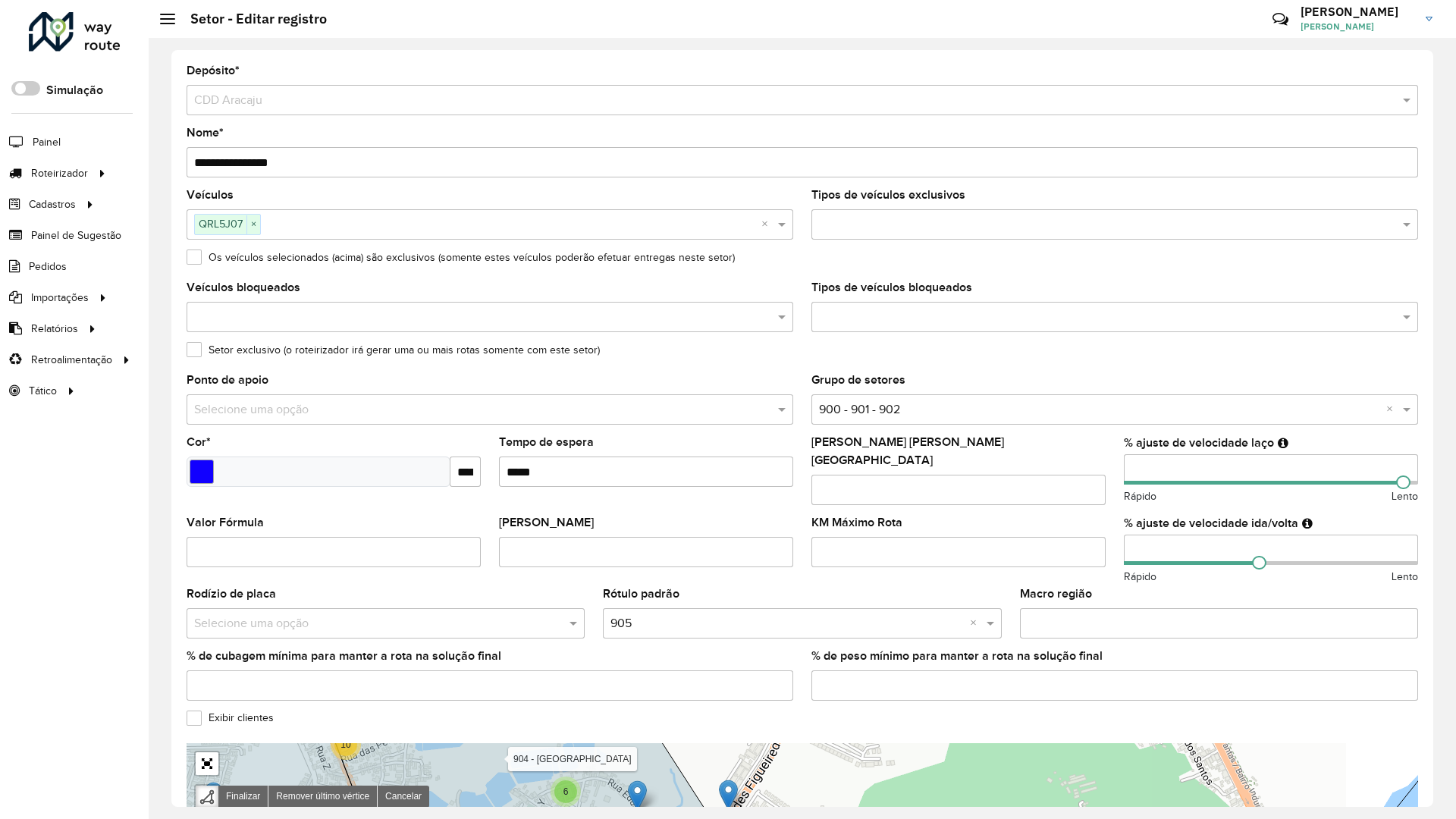
drag, startPoint x: 1078, startPoint y: 717, endPoint x: 1161, endPoint y: 348, distance: 378.2
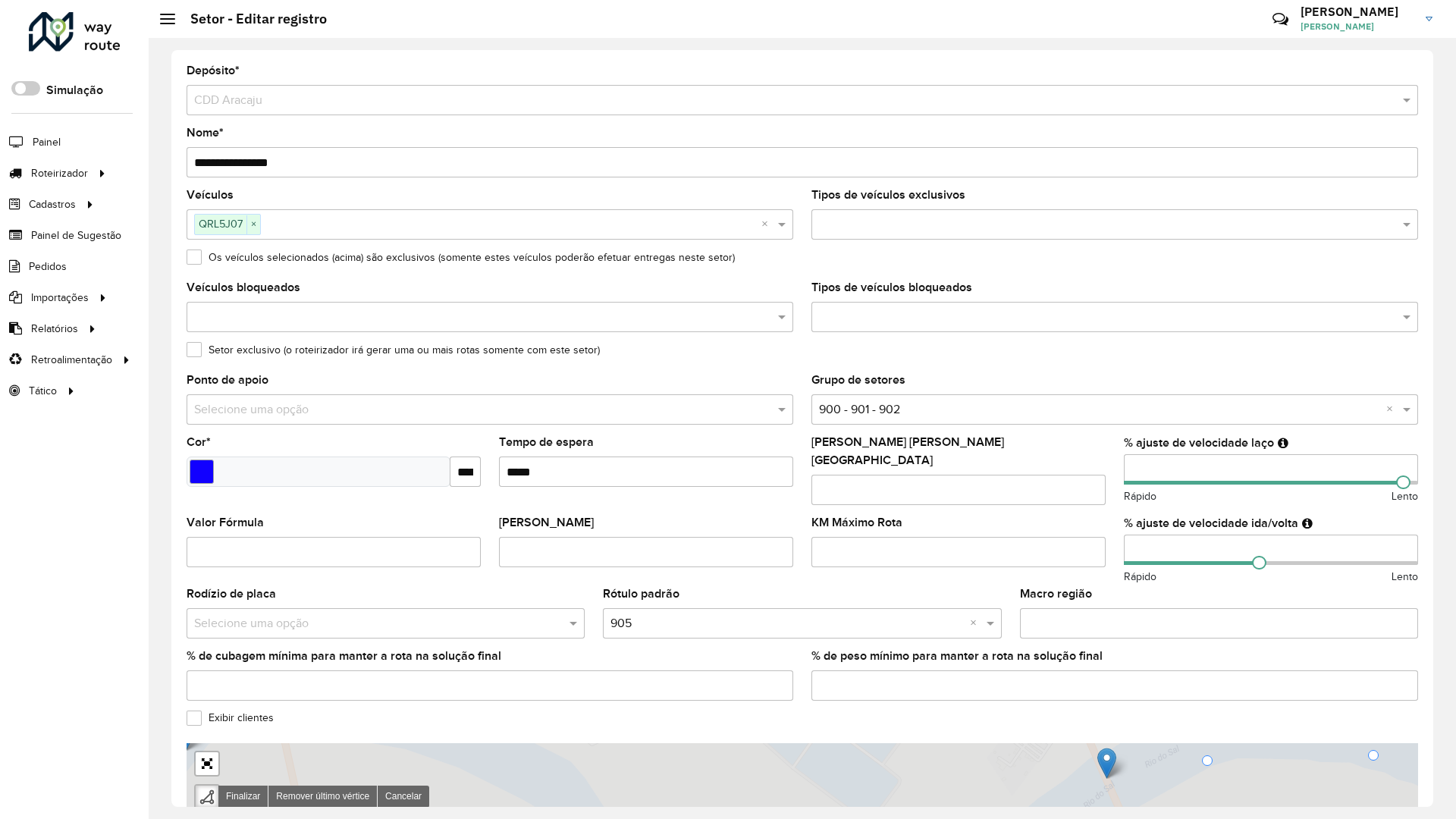
drag, startPoint x: 465, startPoint y: 177, endPoint x: 626, endPoint y: 737, distance: 582.7
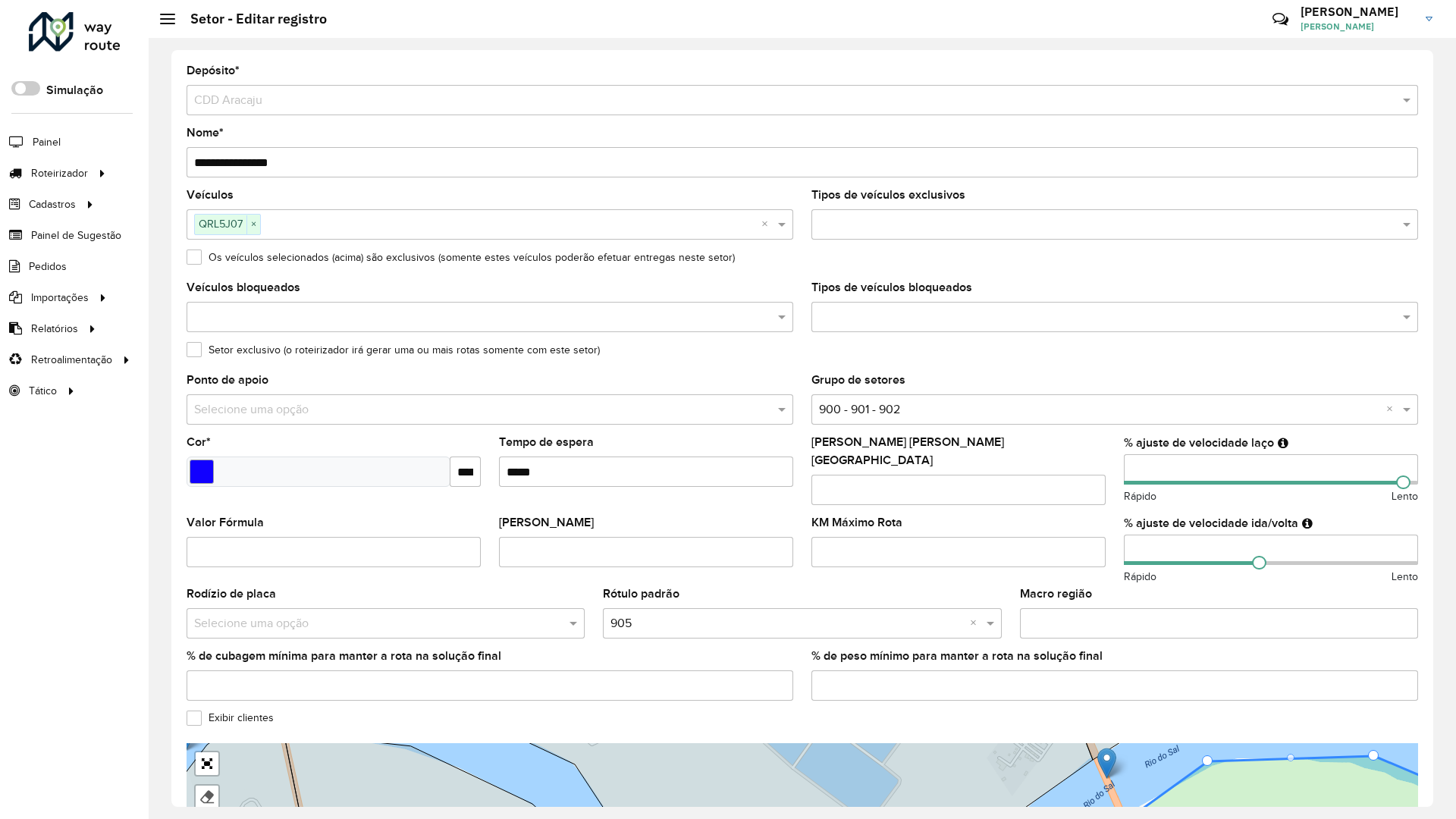
drag, startPoint x: 653, startPoint y: 463, endPoint x: 673, endPoint y: 386, distance: 79.6
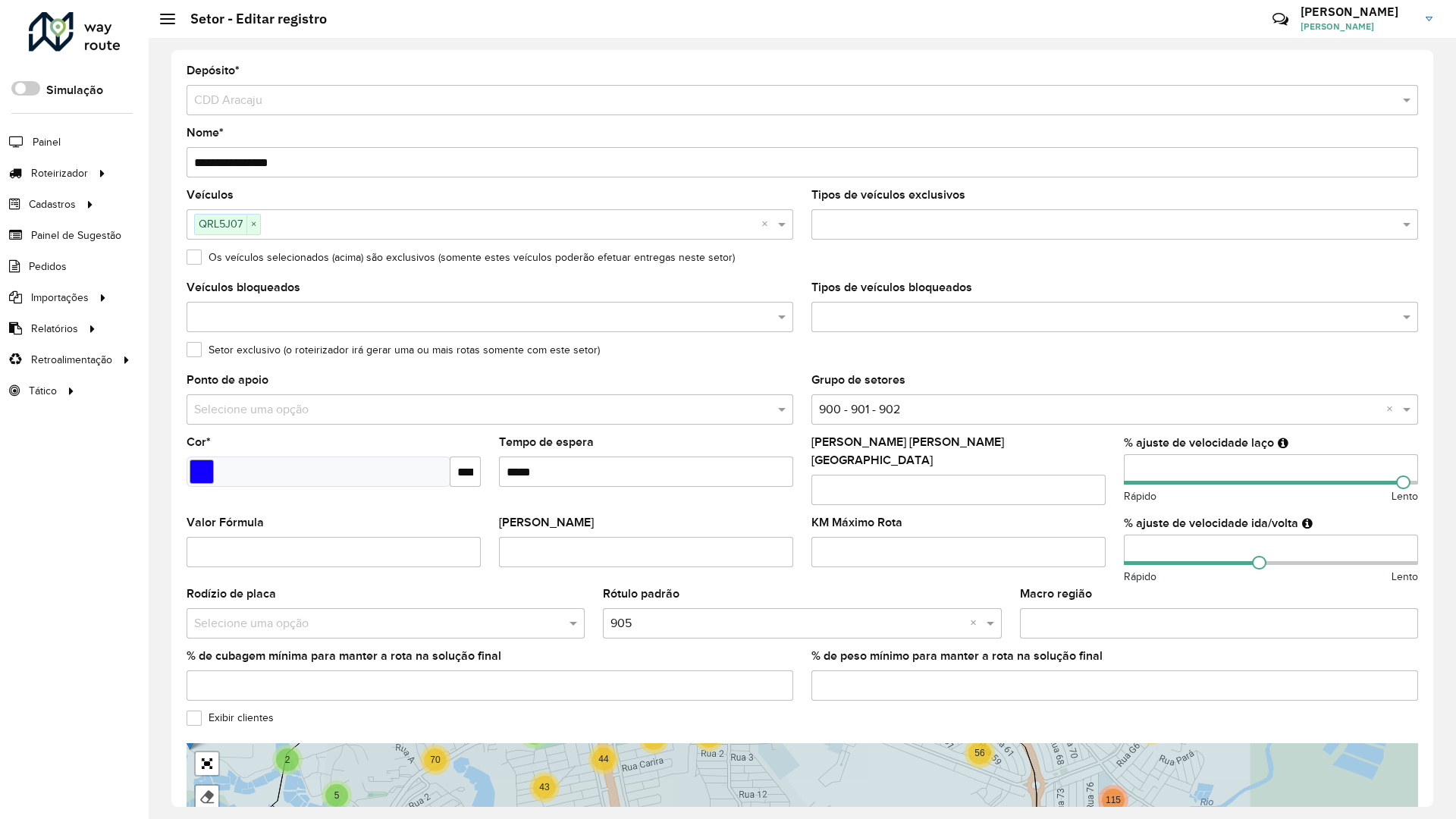
drag, startPoint x: 1171, startPoint y: 412, endPoint x: 1174, endPoint y: 424, distance: 12.4
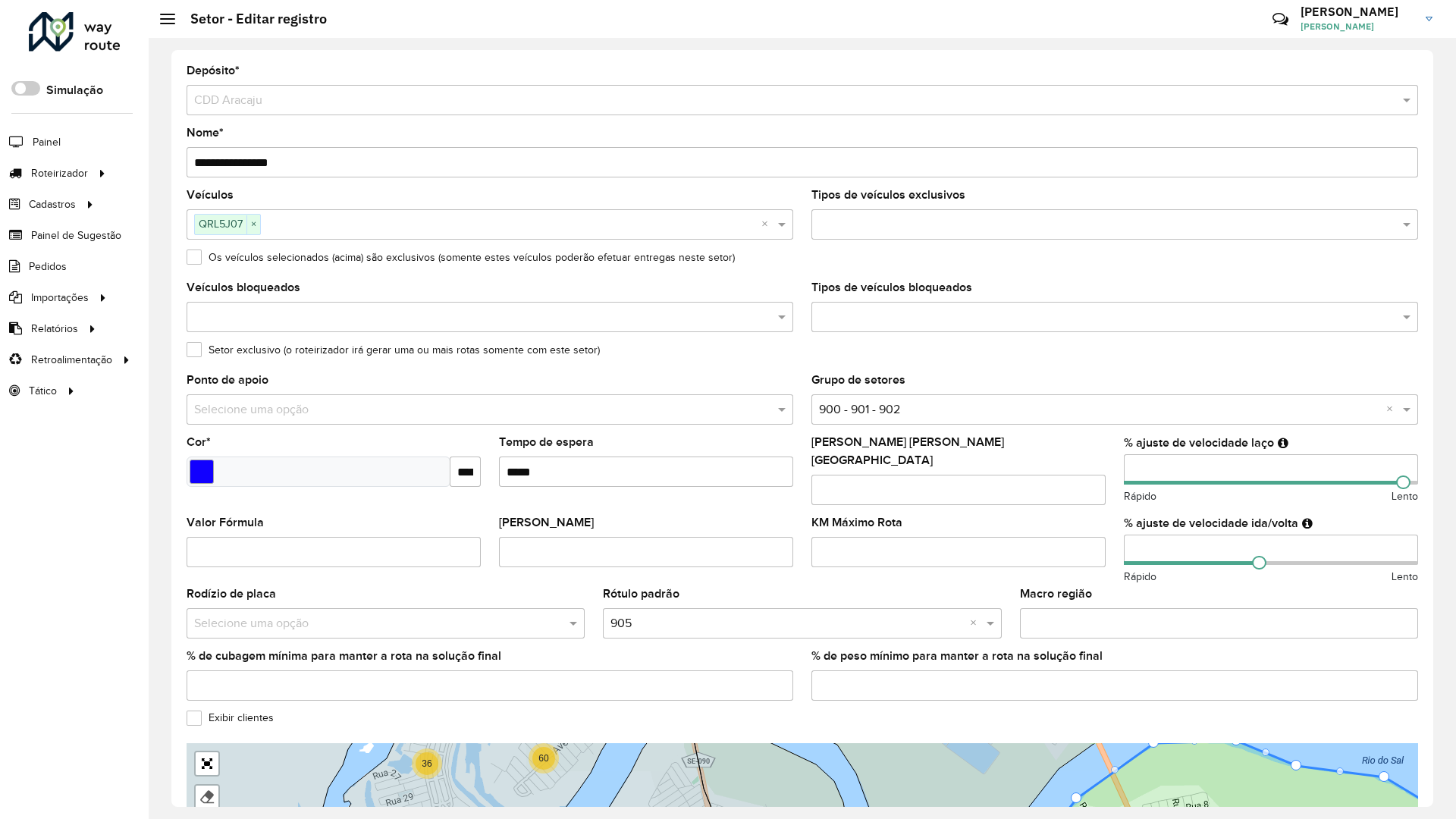
drag, startPoint x: 1121, startPoint y: 648, endPoint x: 1168, endPoint y: 449, distance: 204.5
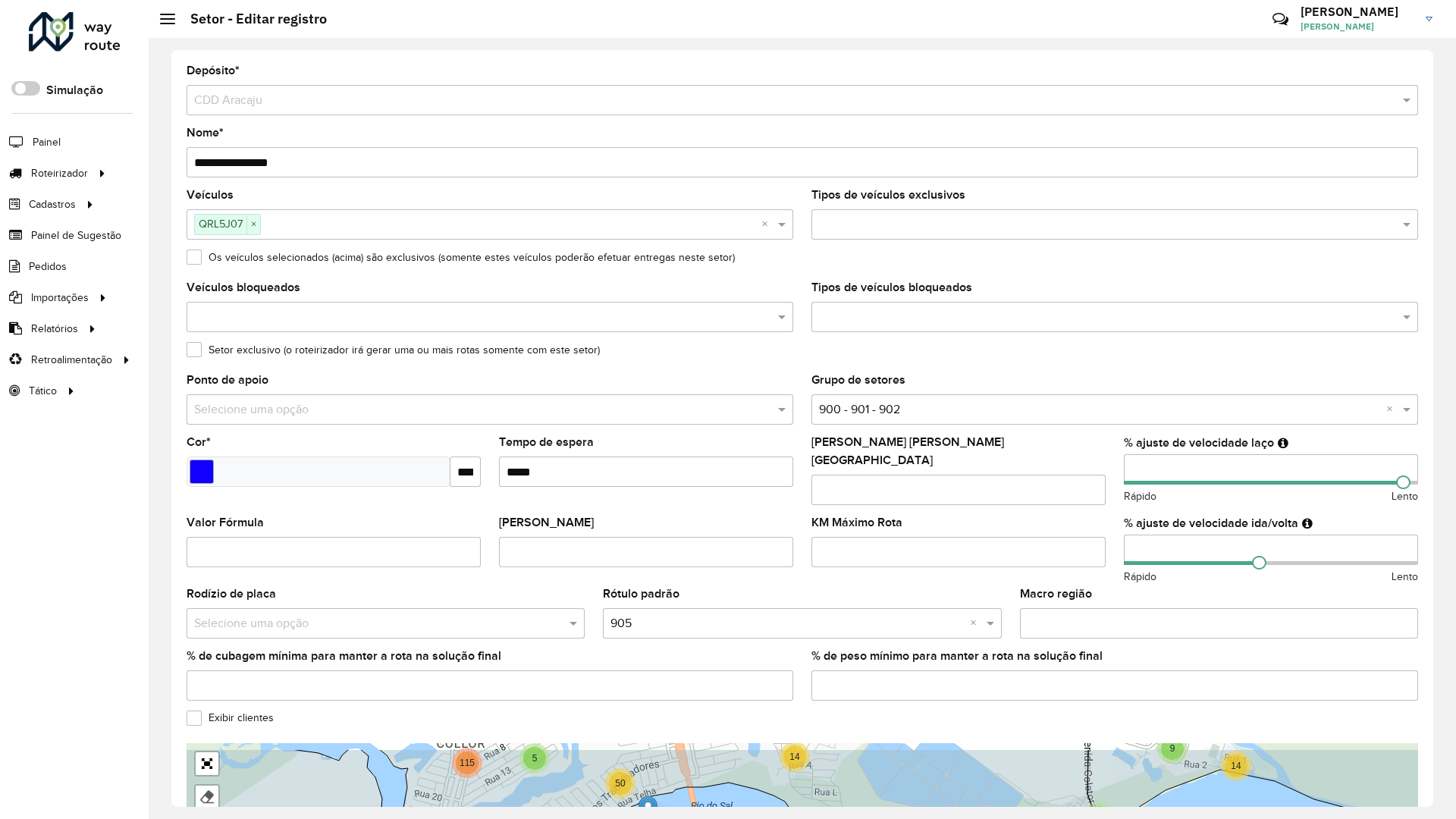
drag, startPoint x: 708, startPoint y: 185, endPoint x: 825, endPoint y: 244, distance: 131.0
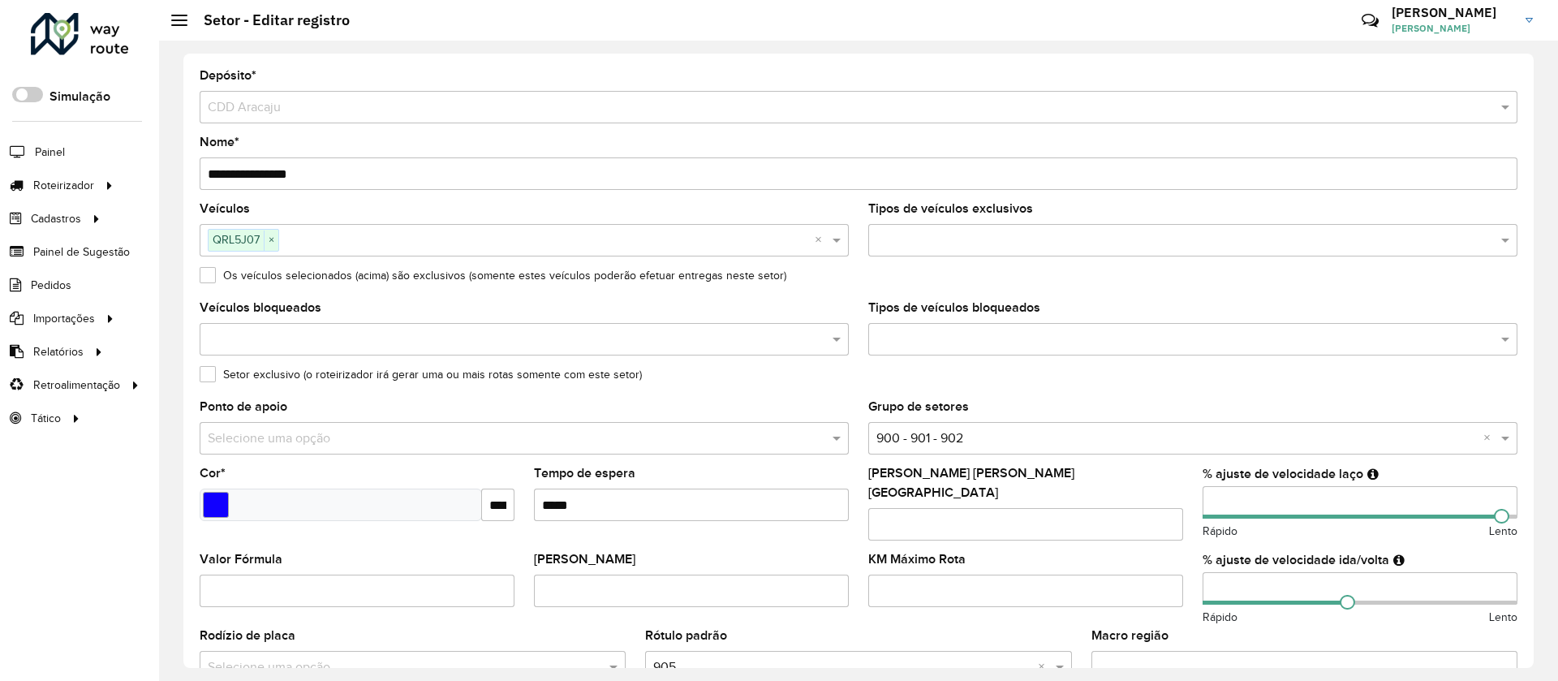
scroll to position [433, 0]
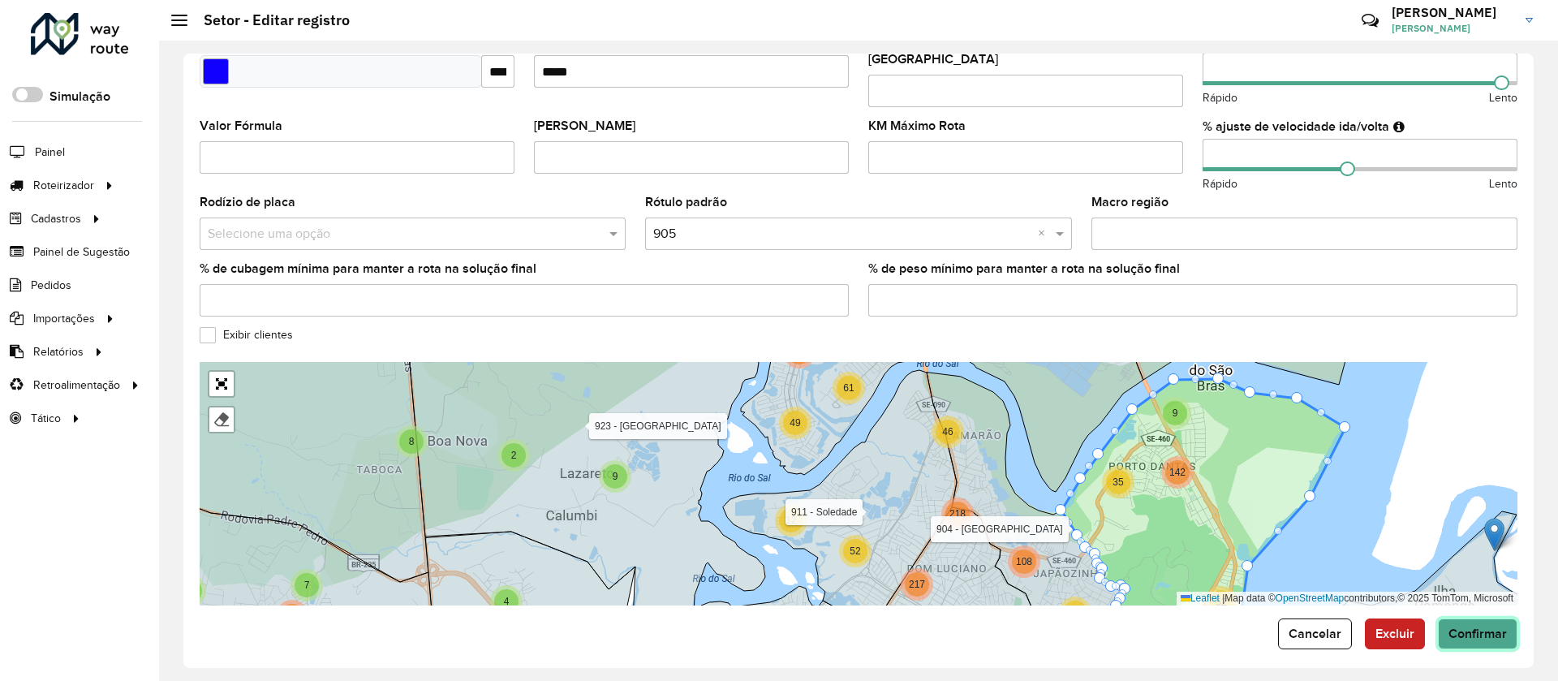
click at [1455, 630] on button "Confirmar" at bounding box center [1478, 633] width 80 height 31
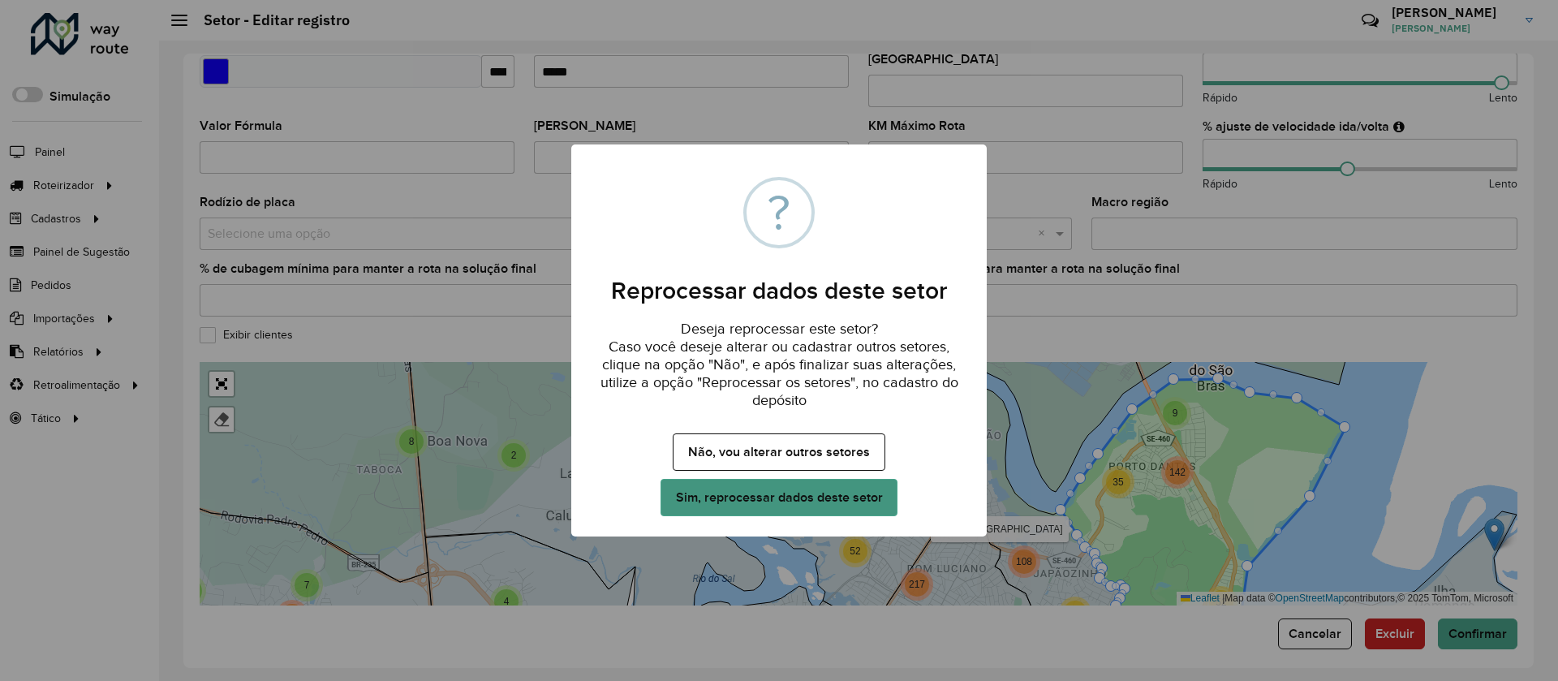
click at [859, 497] on button "Sim, reprocessar dados deste setor" at bounding box center [779, 497] width 237 height 37
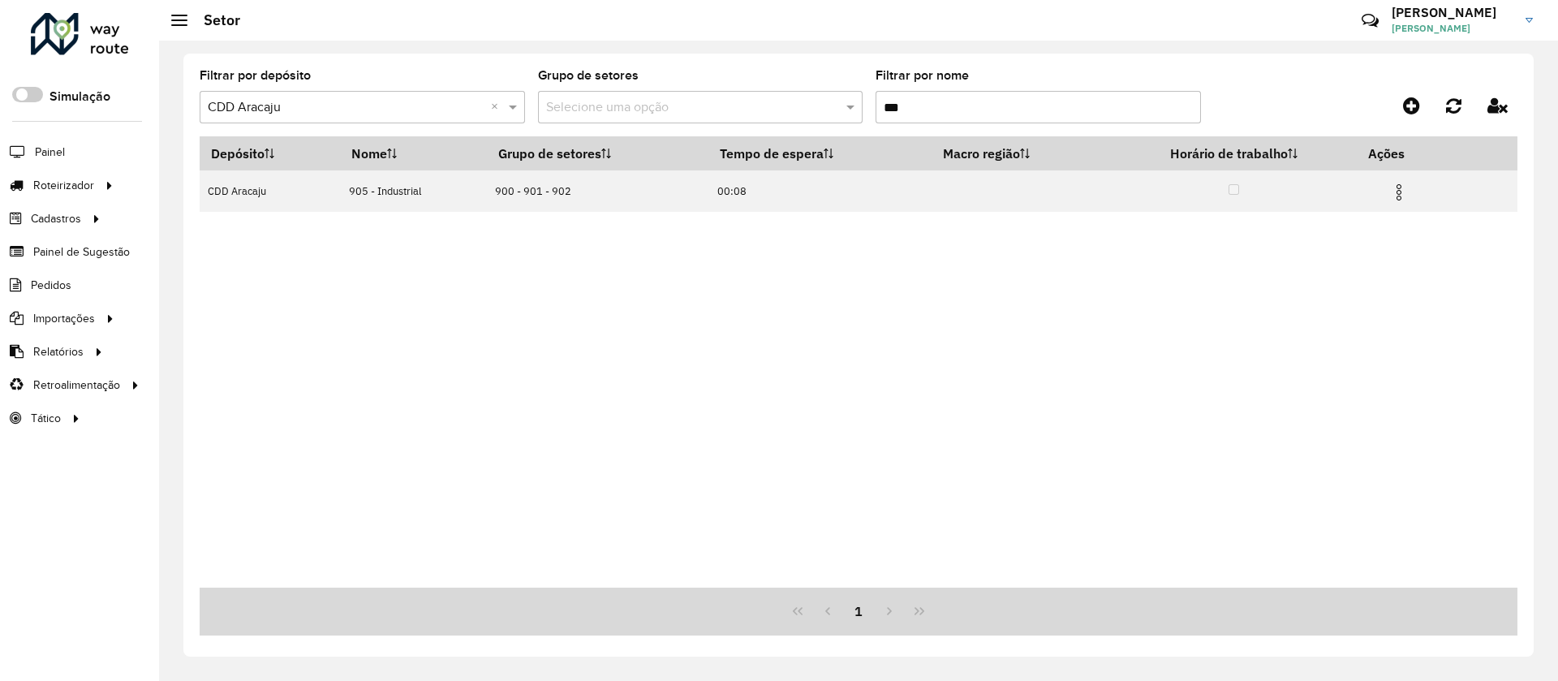
drag, startPoint x: 868, startPoint y: 101, endPoint x: 840, endPoint y: 101, distance: 28.4
click at [840, 101] on formly-group "Filtrar por depósito Selecione um depósito × CDD Aracaju × Grupo de setores Sel…" at bounding box center [687, 103] width 975 height 67
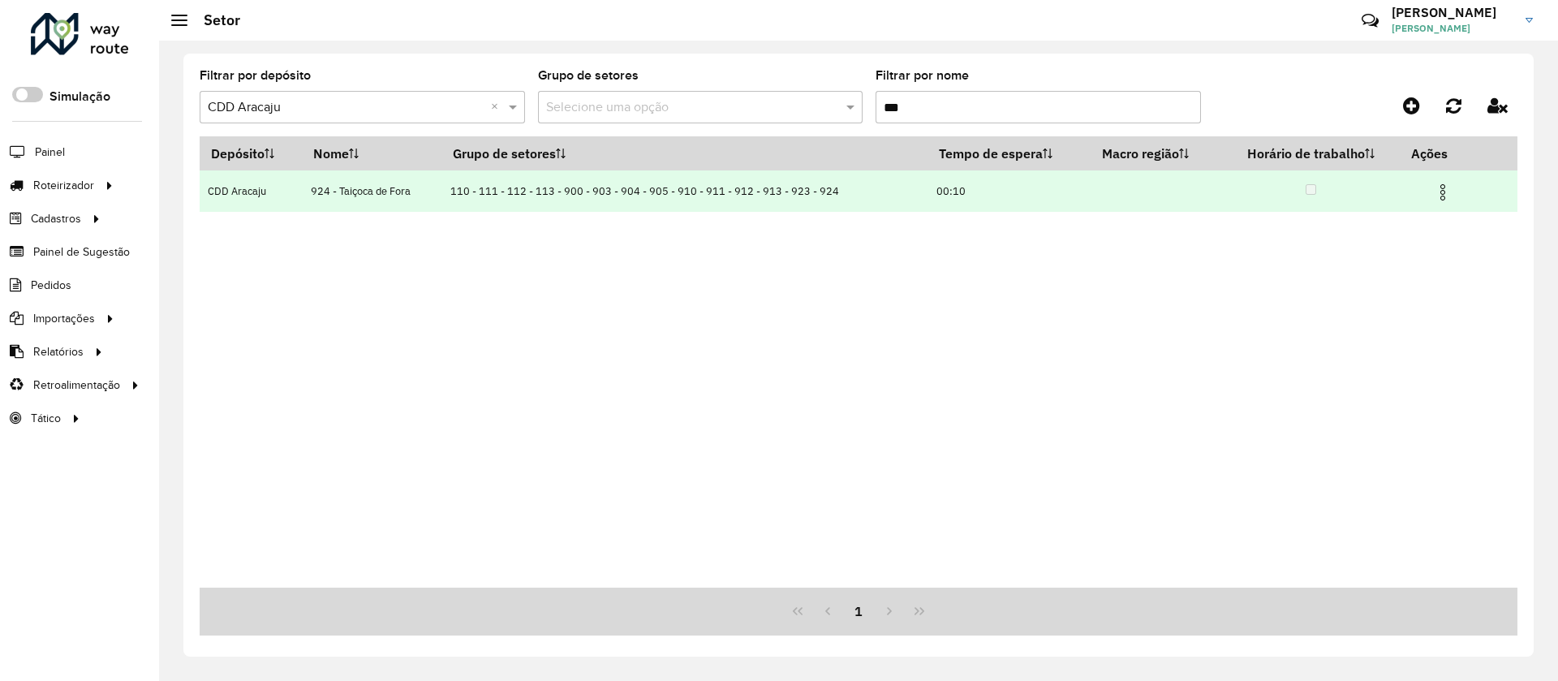
type input "***"
click at [1441, 192] on img at bounding box center [1442, 192] width 19 height 19
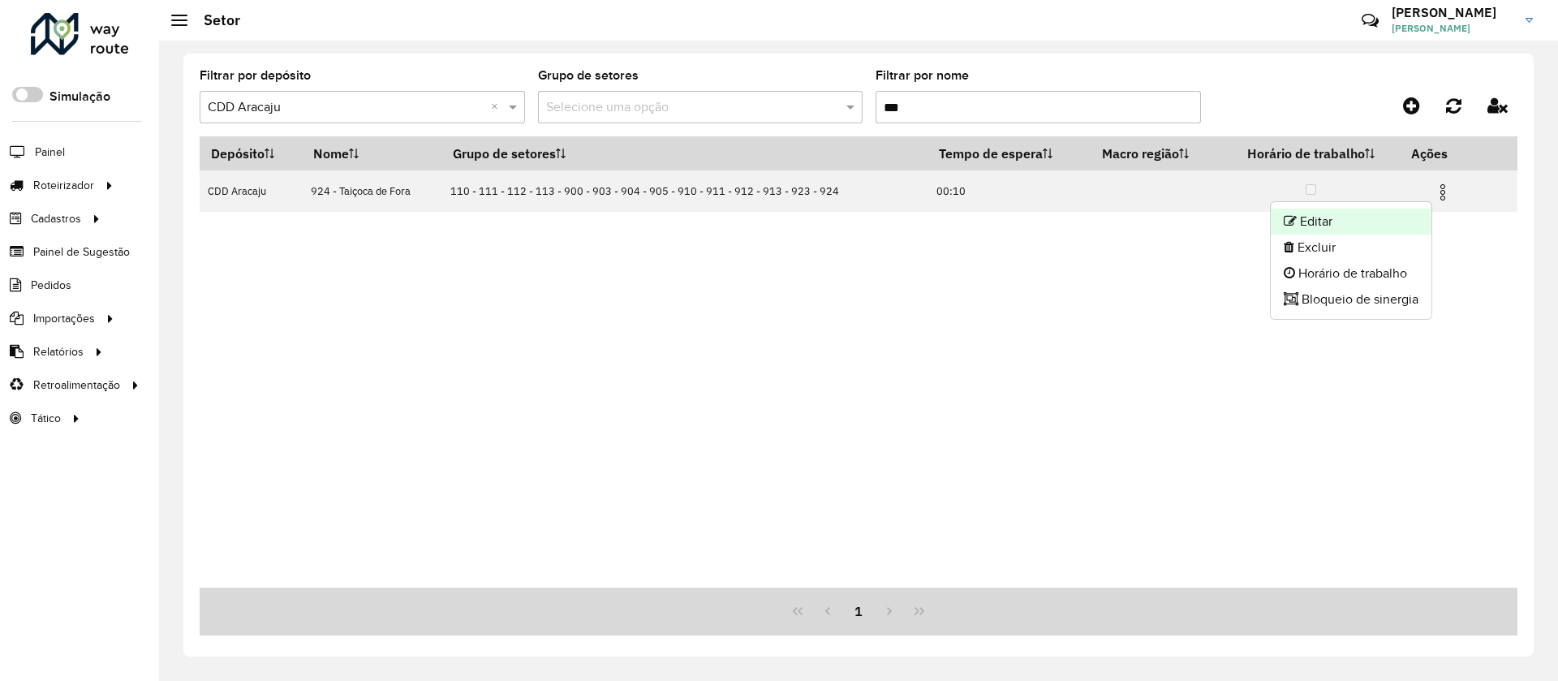
click at [1389, 227] on li "Editar" at bounding box center [1351, 222] width 161 height 26
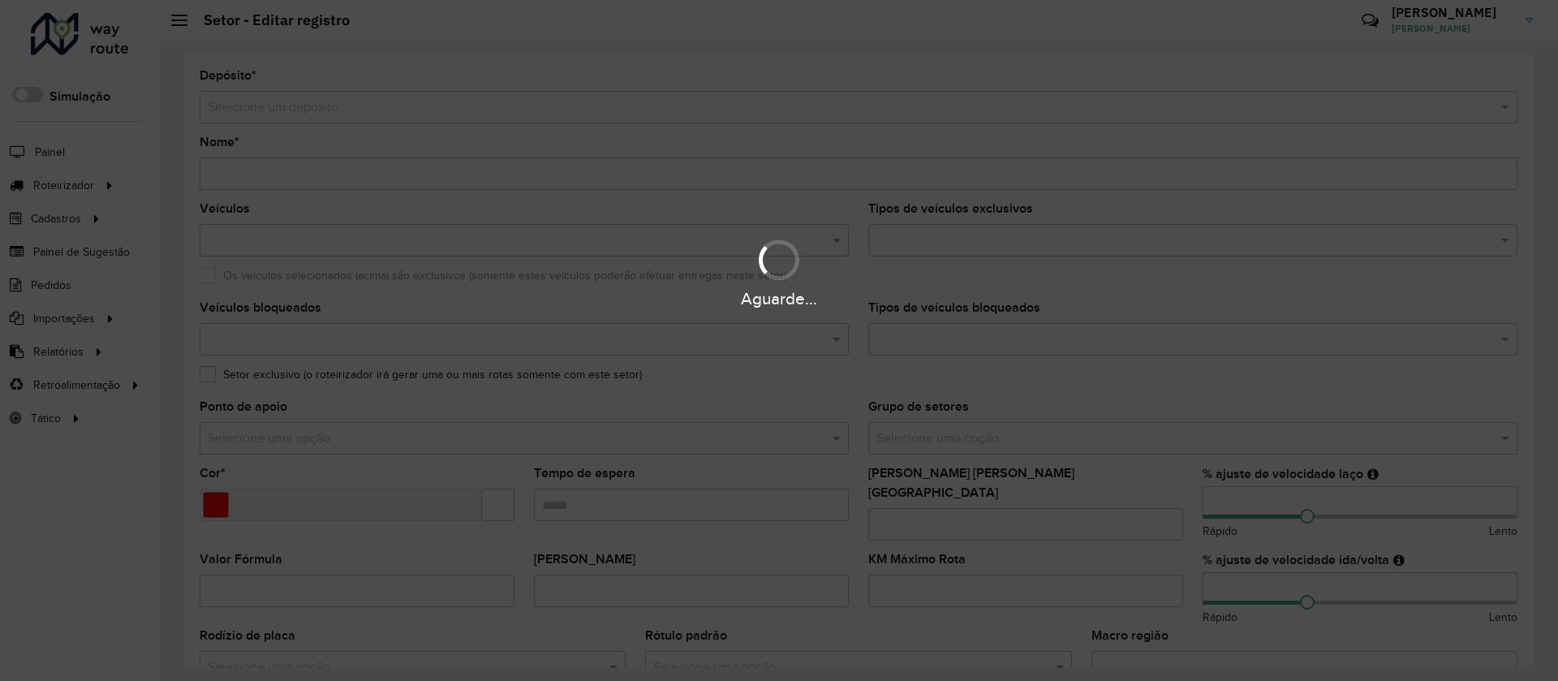
type input "**********"
type input "*******"
type input "*****"
type input "***"
type input "**"
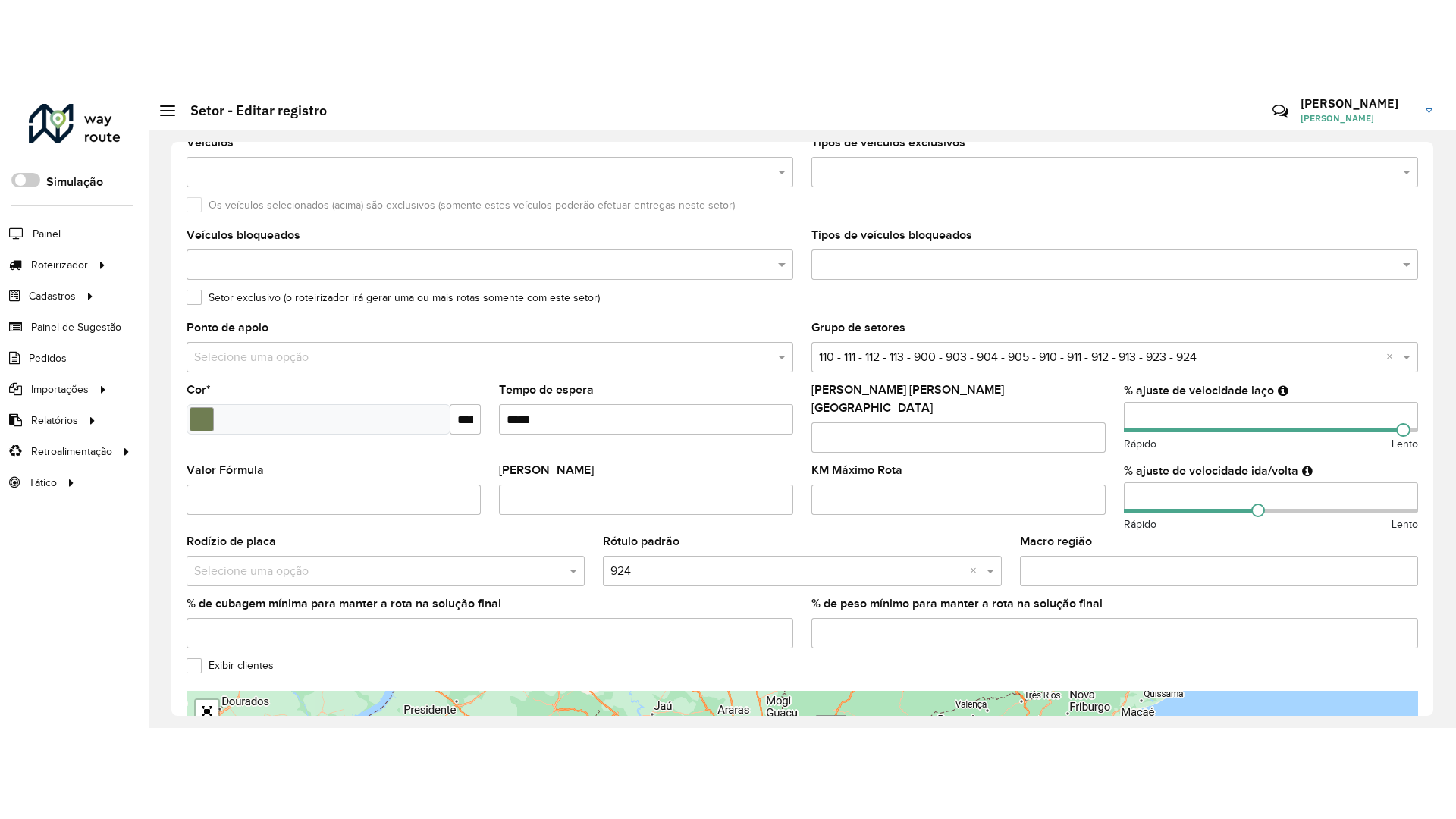
scroll to position [405, 0]
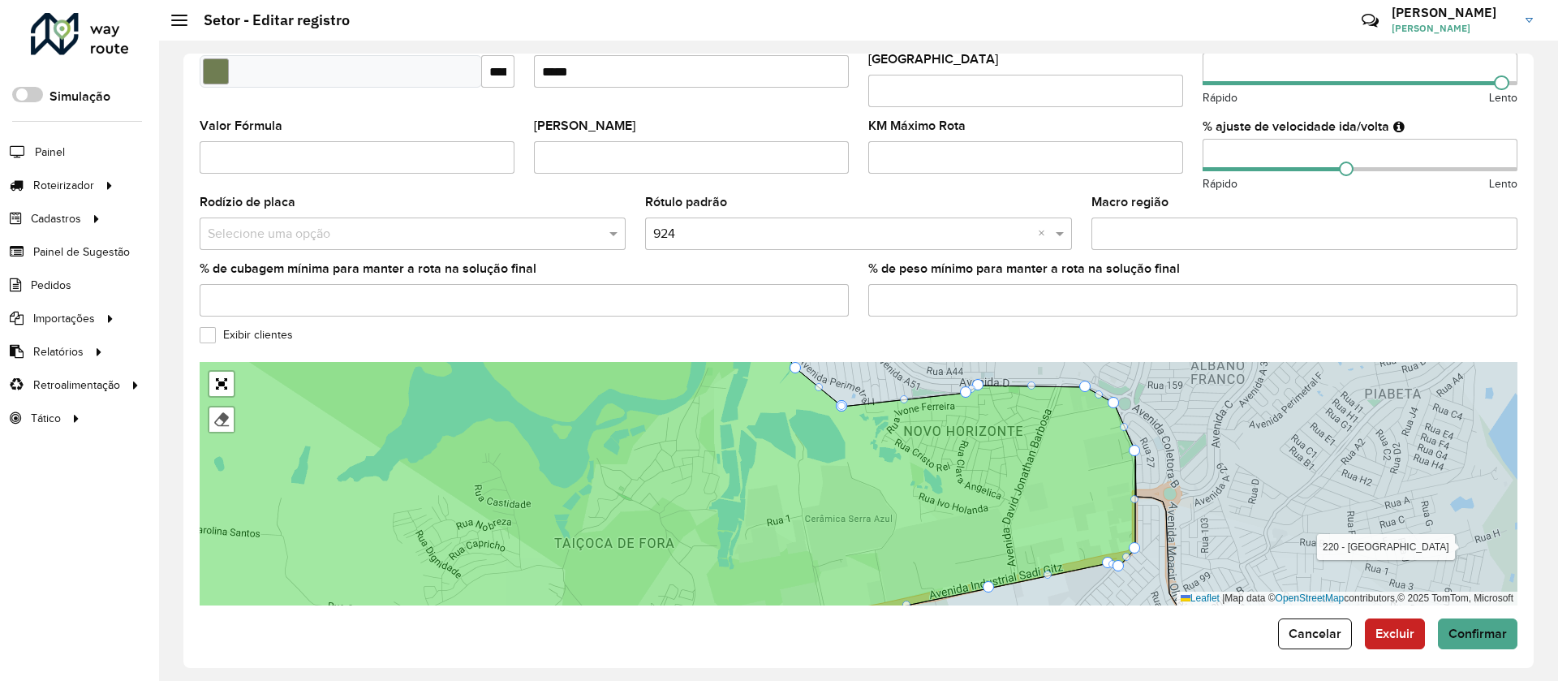
drag, startPoint x: 863, startPoint y: 415, endPoint x: 842, endPoint y: 400, distance: 25.7
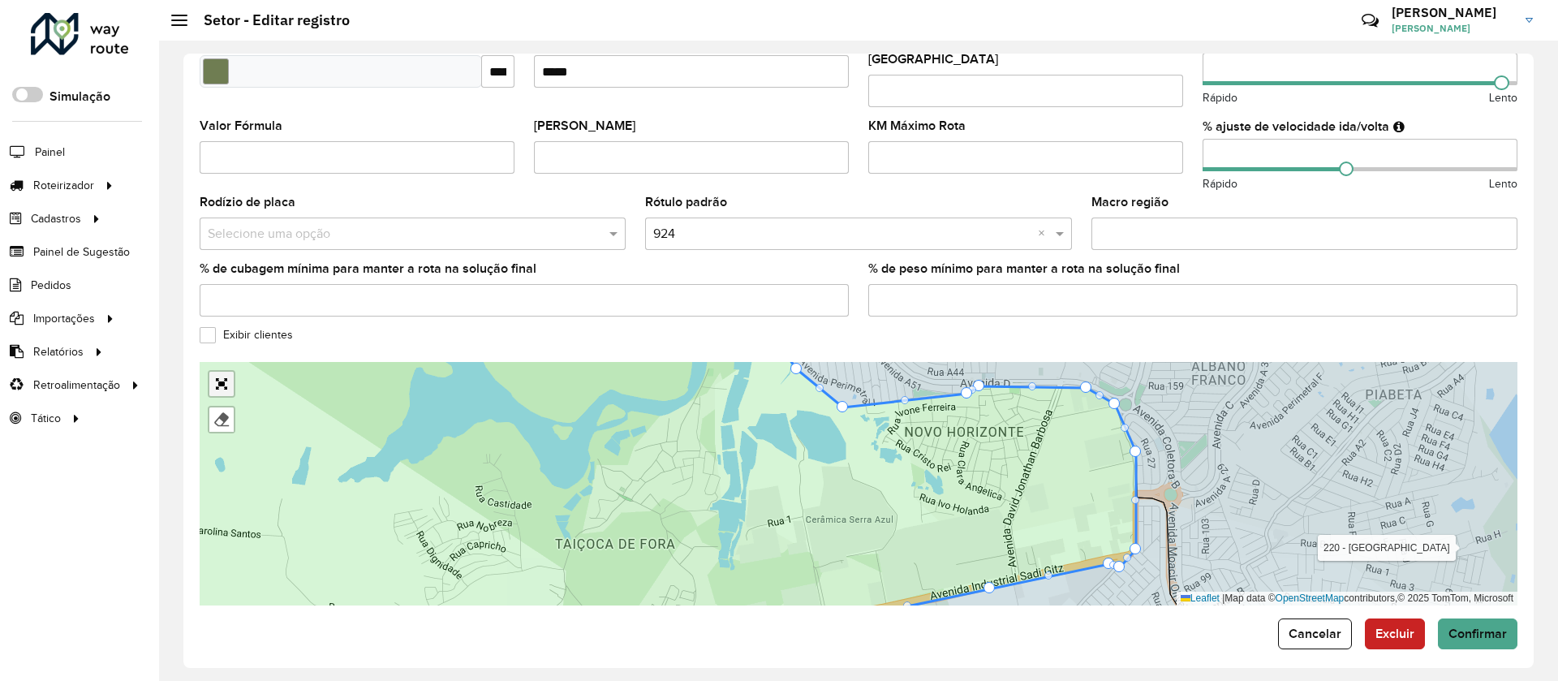
click at [222, 372] on link "Abrir mapa em tela cheia" at bounding box center [221, 384] width 24 height 24
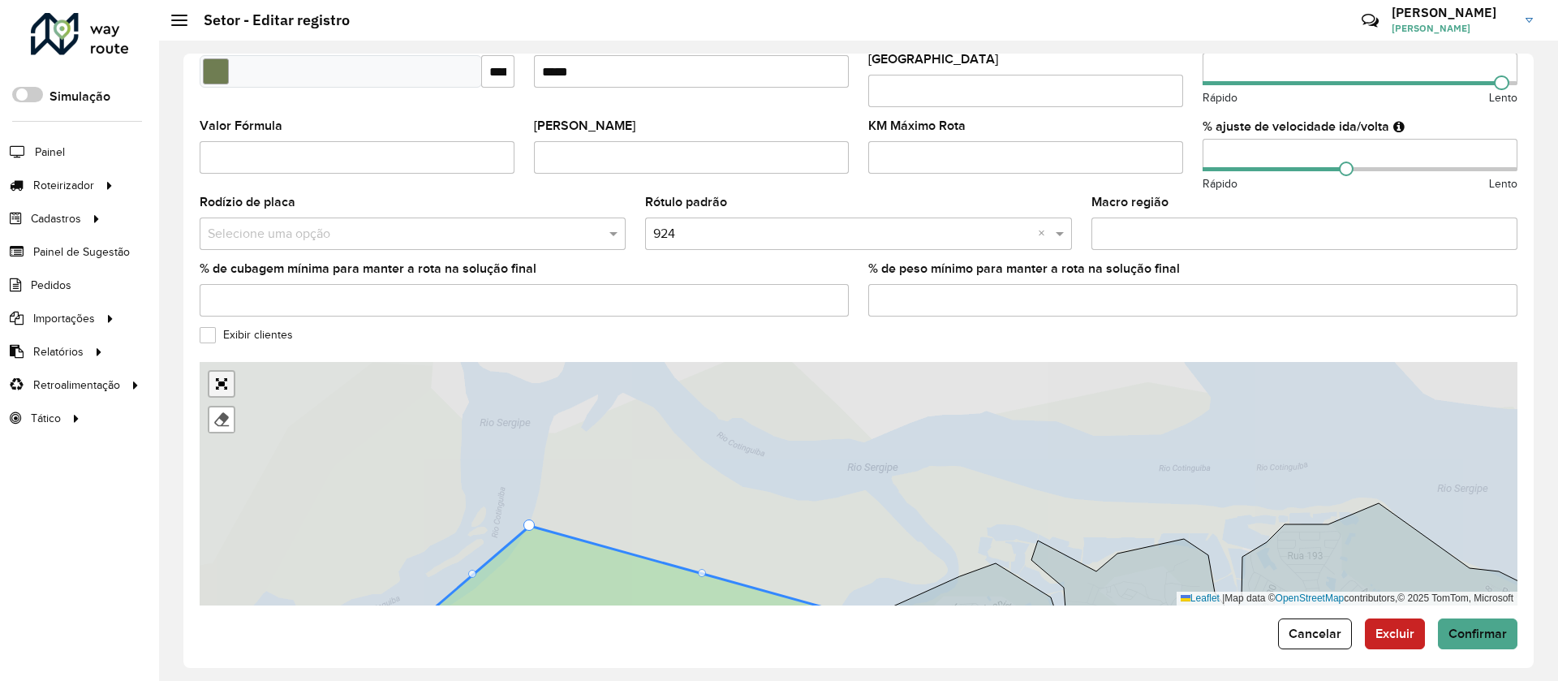
scroll to position [0, 0]
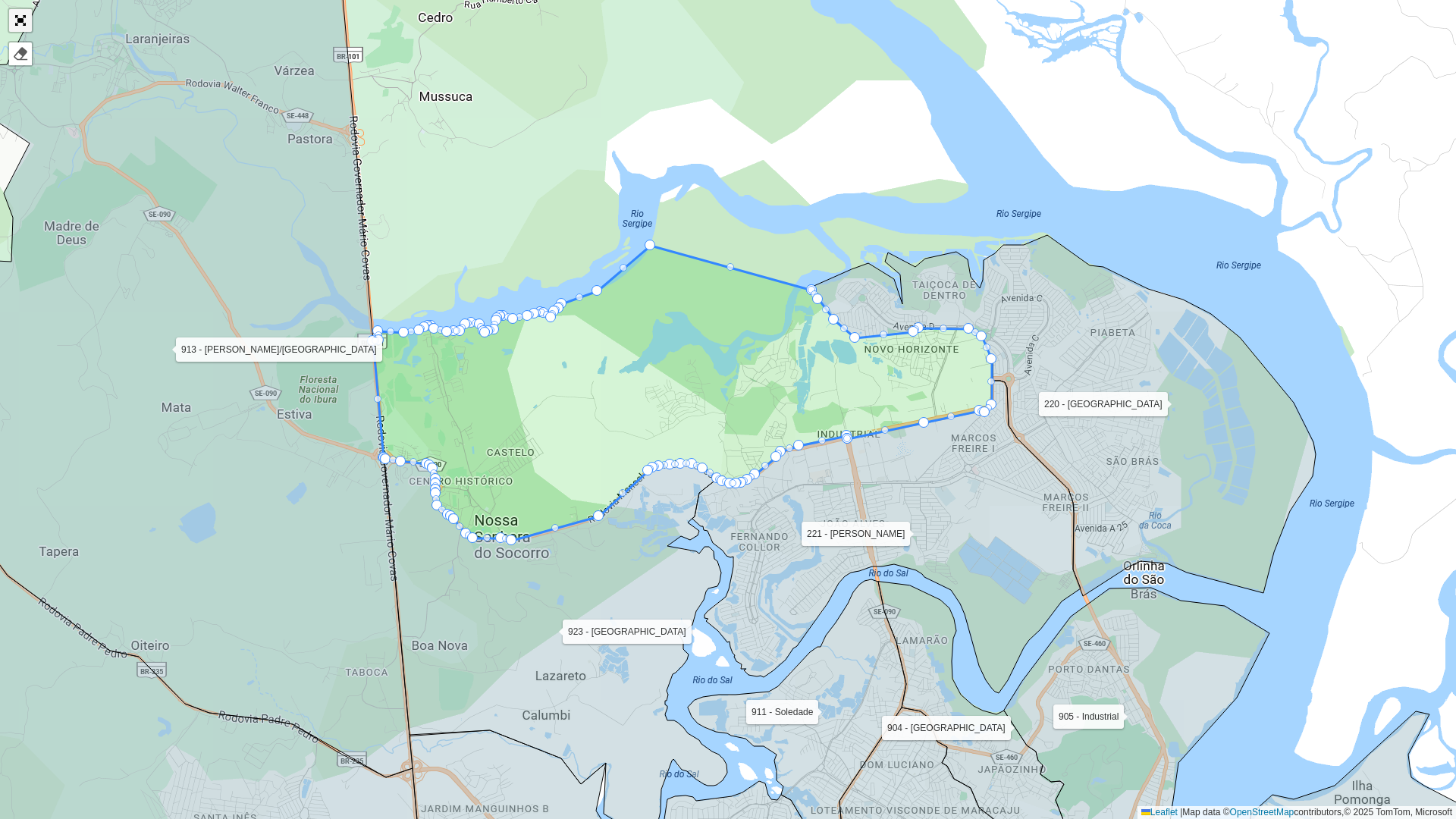
click at [24, 20] on link "Abrir mapa em tela cheia" at bounding box center [21, 21] width 22 height 22
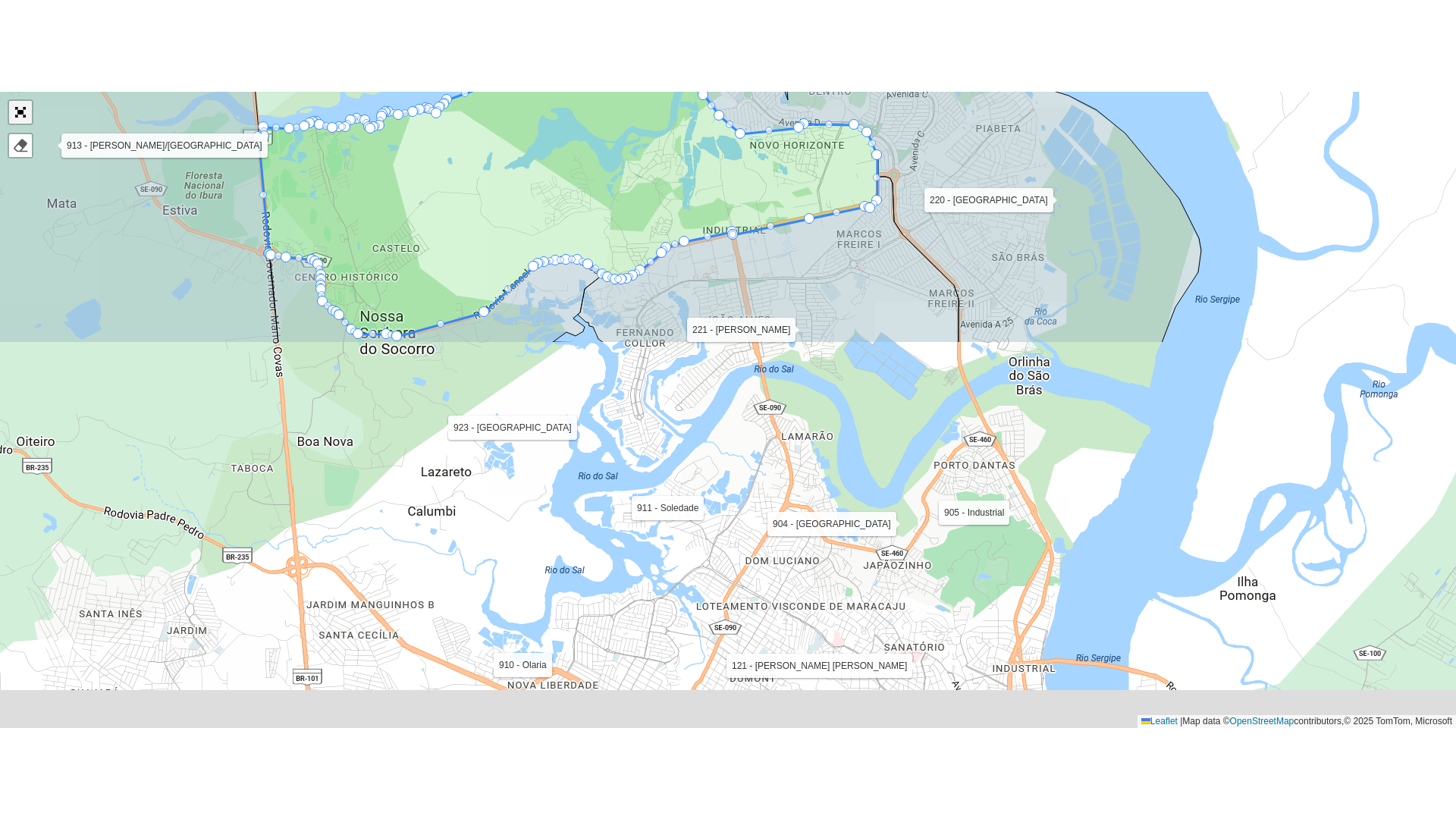
scroll to position [405, 0]
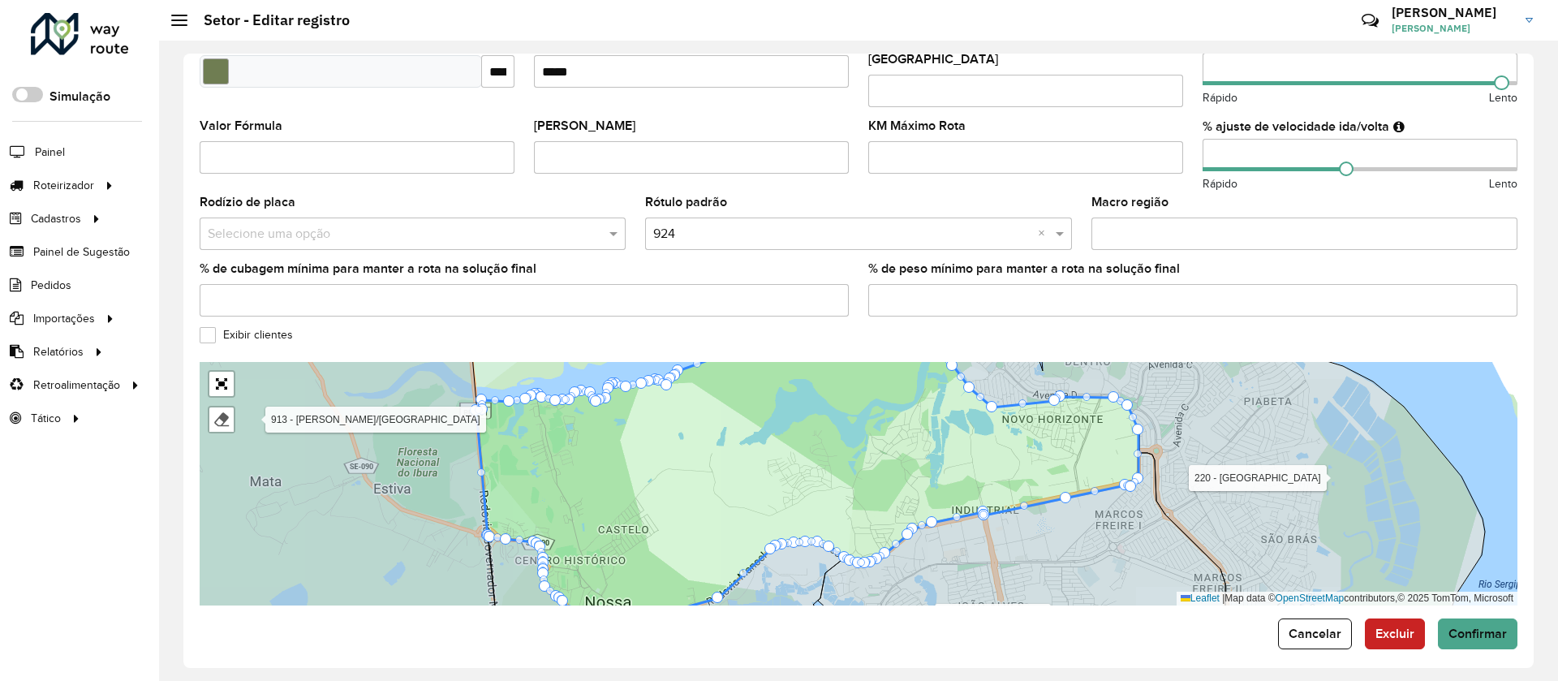
click at [270, 326] on label "Exibir clientes" at bounding box center [246, 334] width 93 height 17
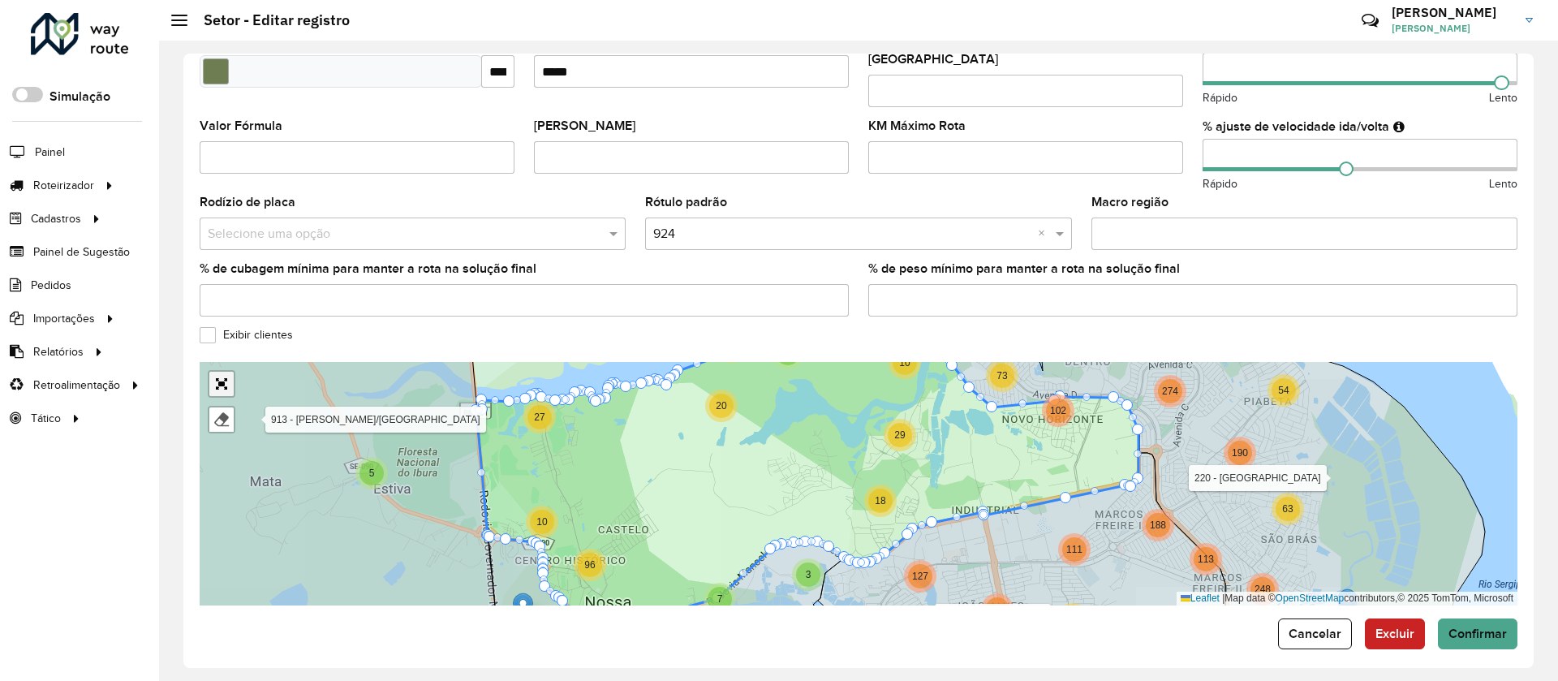
click at [231, 373] on link "Abrir mapa em tela cheia" at bounding box center [221, 384] width 24 height 24
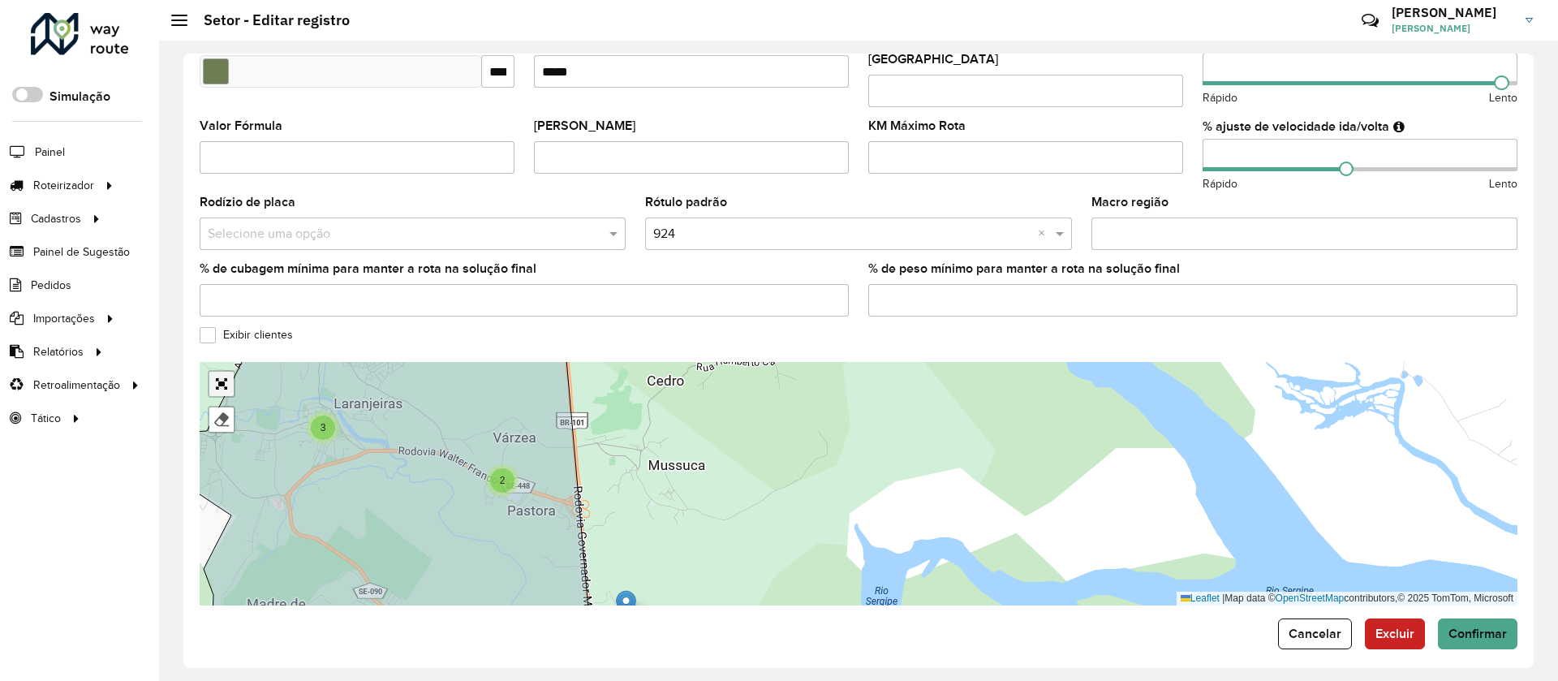
scroll to position [0, 0]
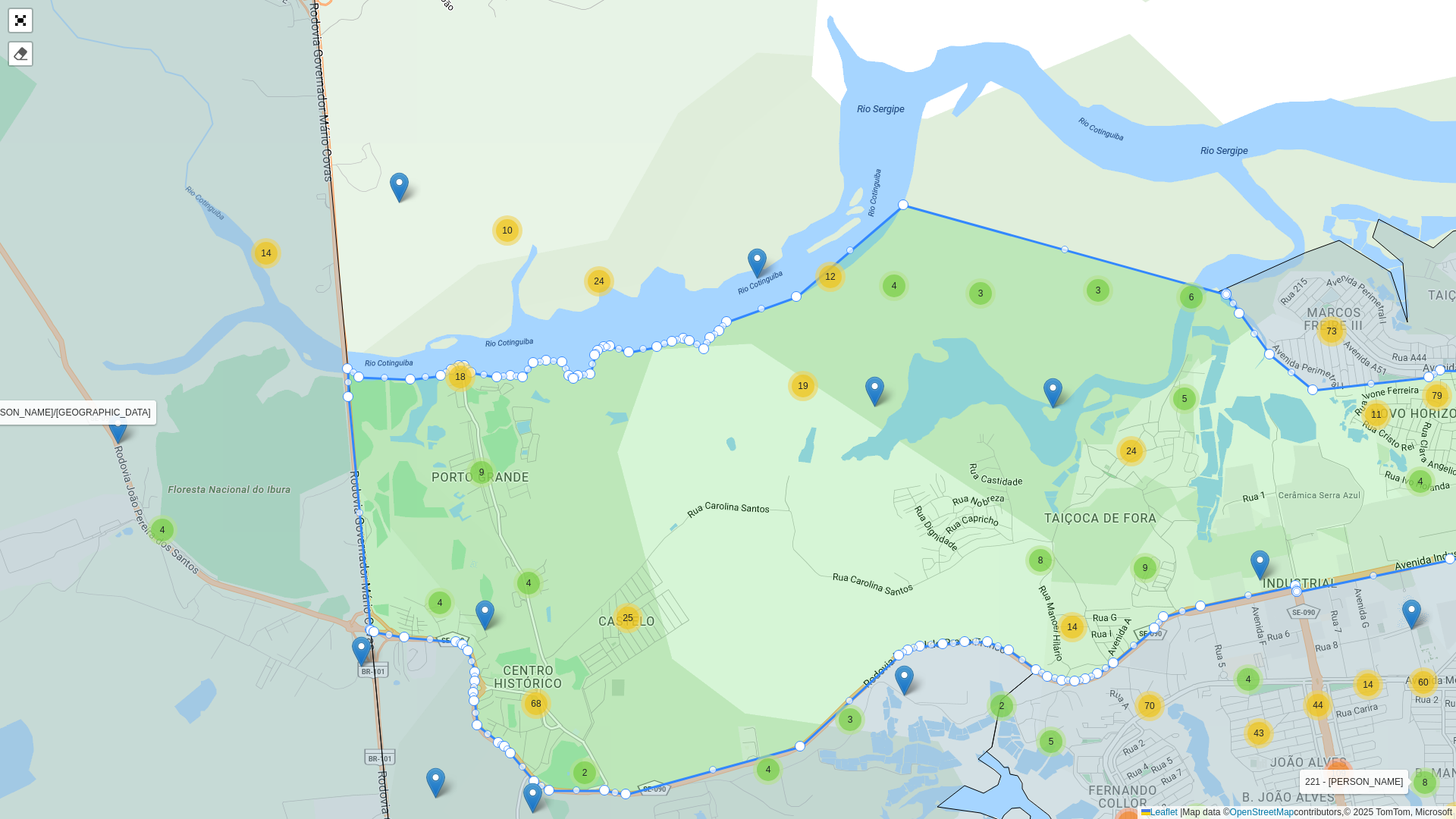
drag, startPoint x: 360, startPoint y: 391, endPoint x: 335, endPoint y: 366, distance: 35.4
drag, startPoint x: 795, startPoint y: 299, endPoint x: 791, endPoint y: 291, distance: 8.9
drag, startPoint x: 700, startPoint y: 348, endPoint x: 695, endPoint y: 328, distance: 20.6
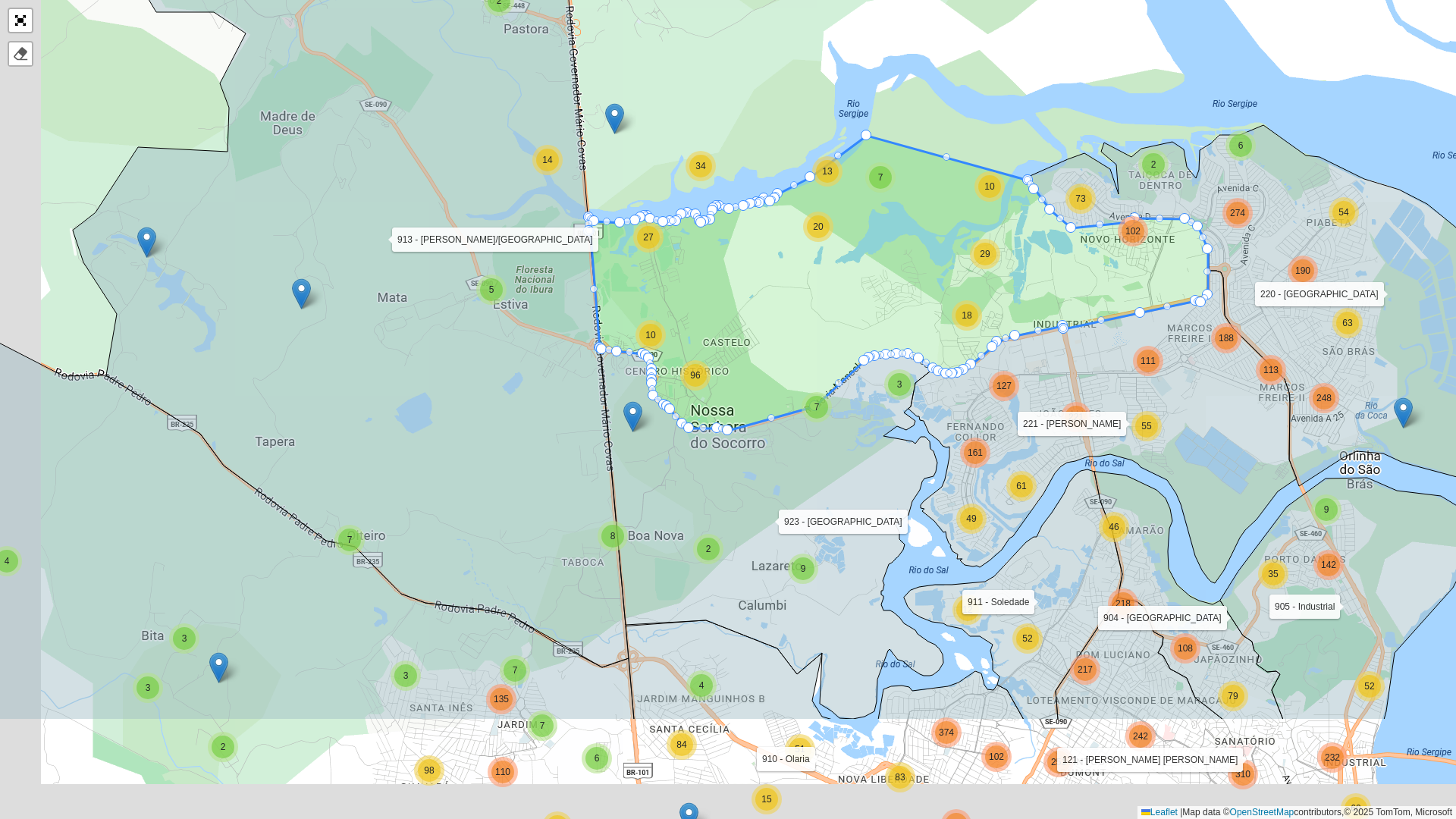
drag, startPoint x: 747, startPoint y: 481, endPoint x: 797, endPoint y: 306, distance: 182.0
click at [797, 306] on icon at bounding box center [899, 283] width 619 height 295
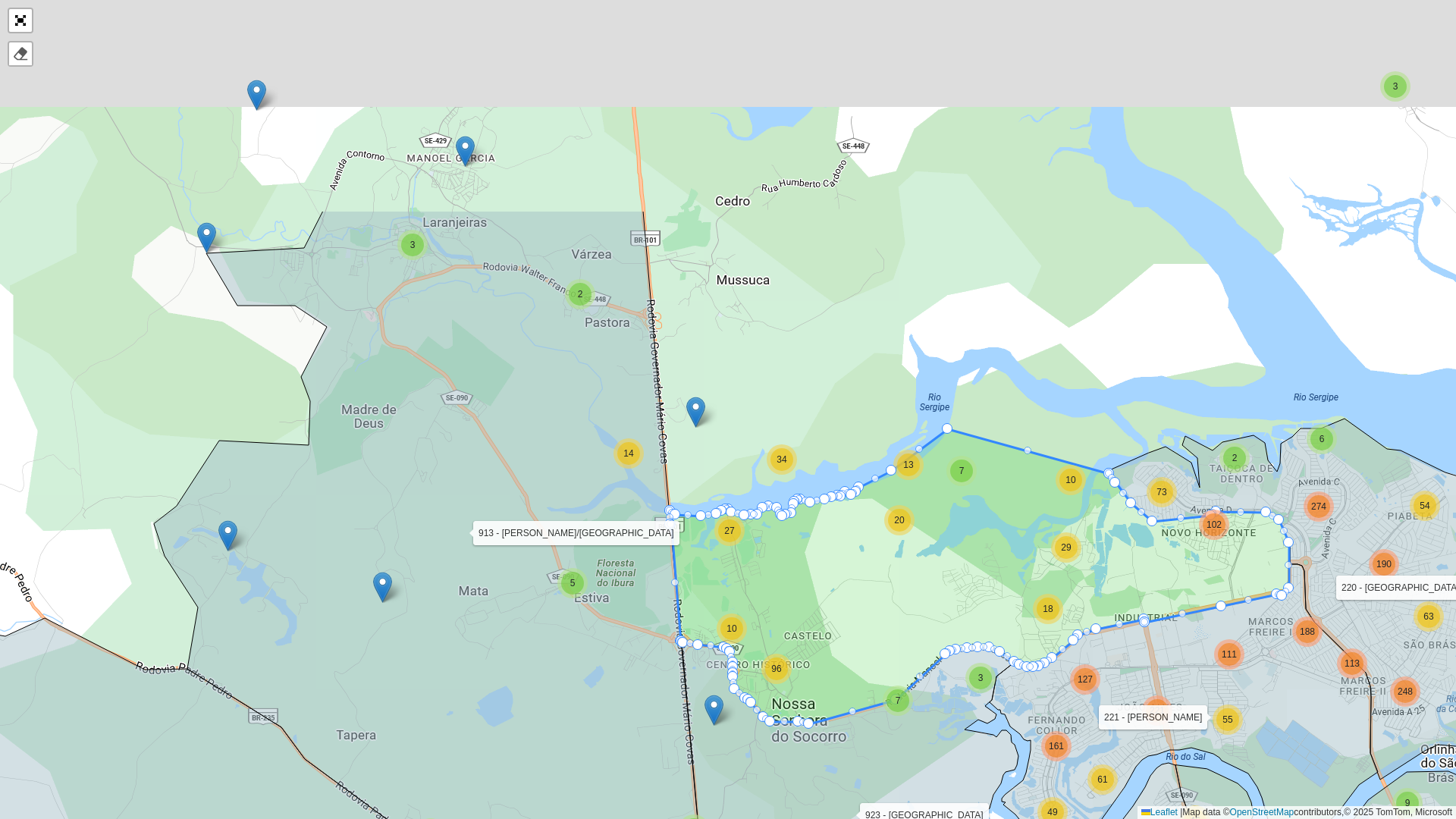
drag, startPoint x: 796, startPoint y: 321, endPoint x: 876, endPoint y: 602, distance: 292.2
click at [876, 602] on icon at bounding box center [979, 577] width 619 height 295
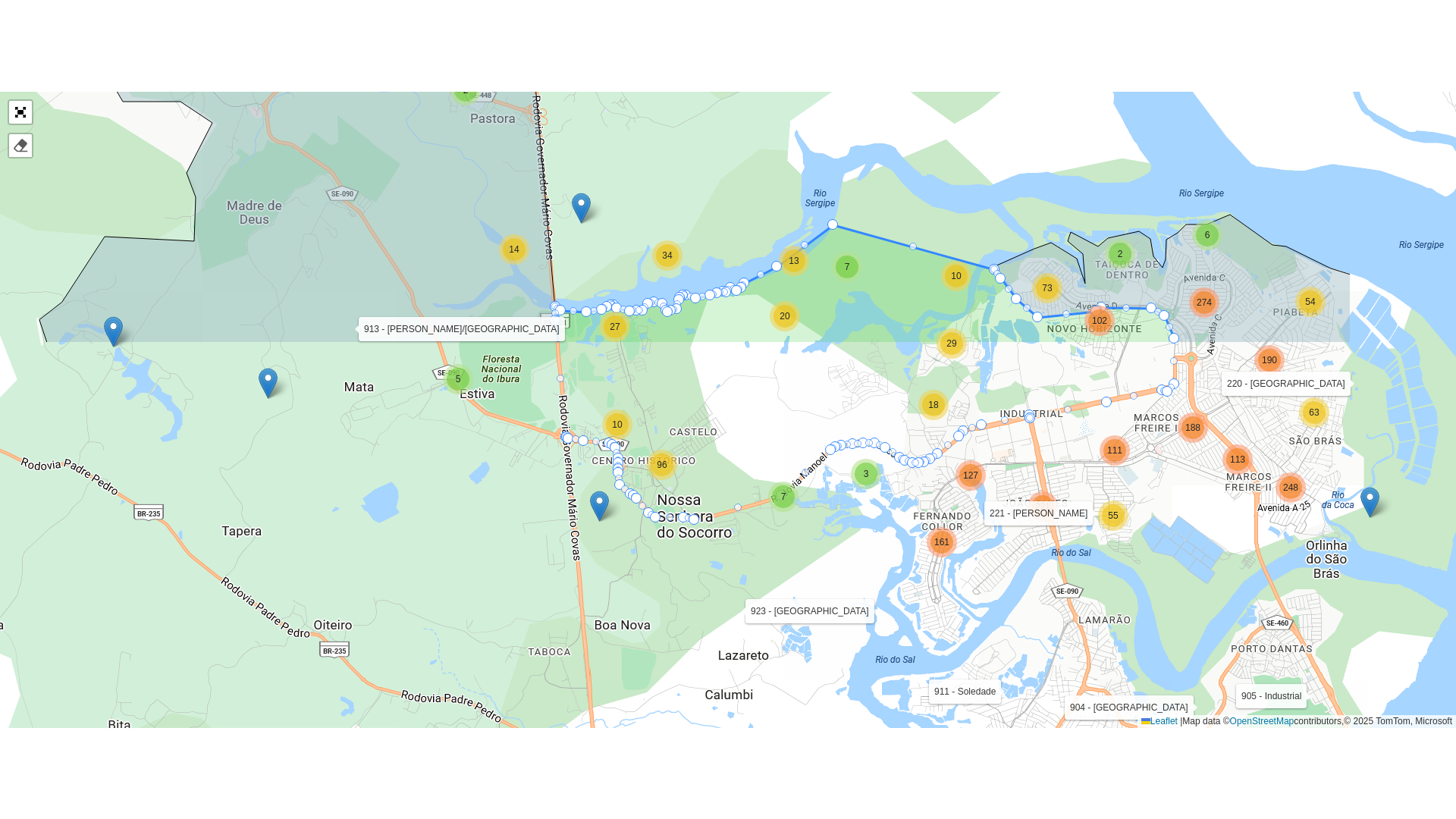
scroll to position [405, 0]
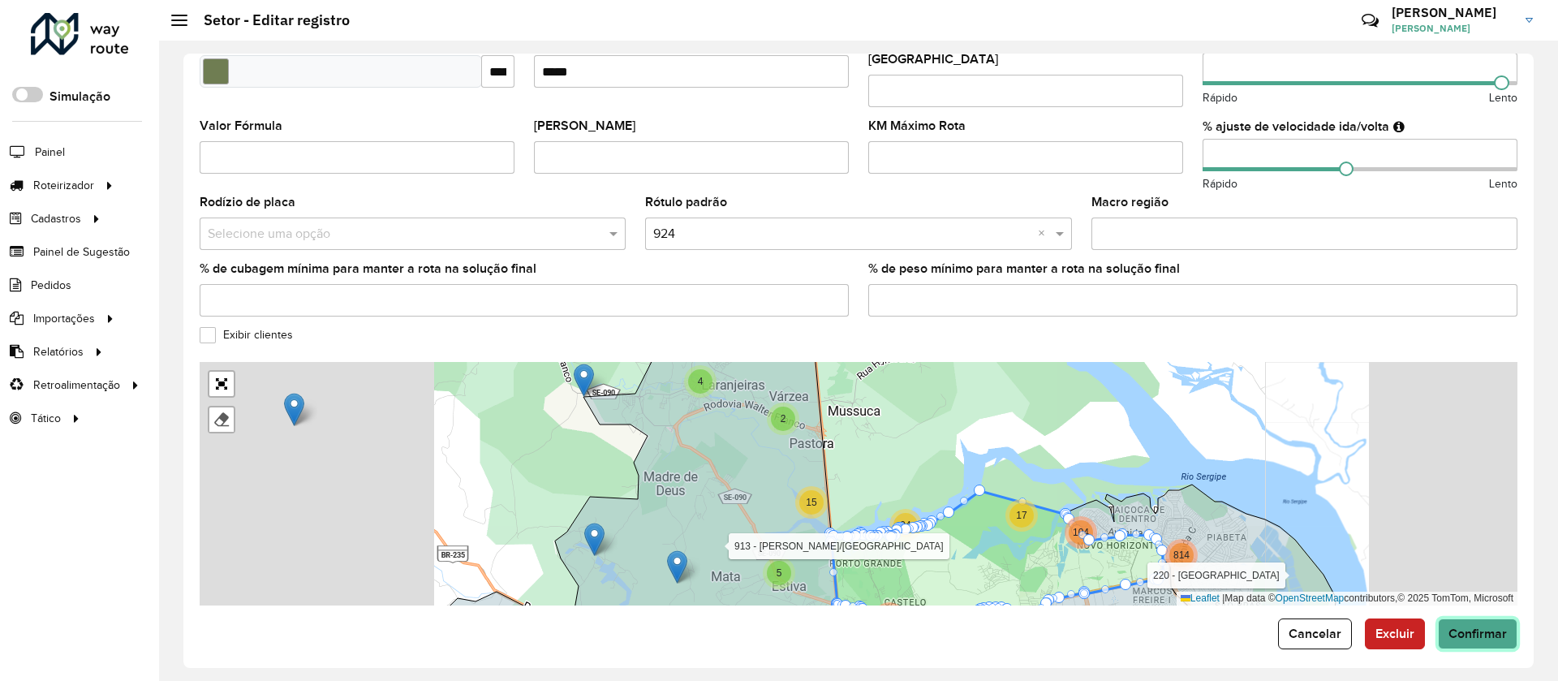
click at [1458, 634] on button "Confirmar" at bounding box center [1478, 633] width 80 height 31
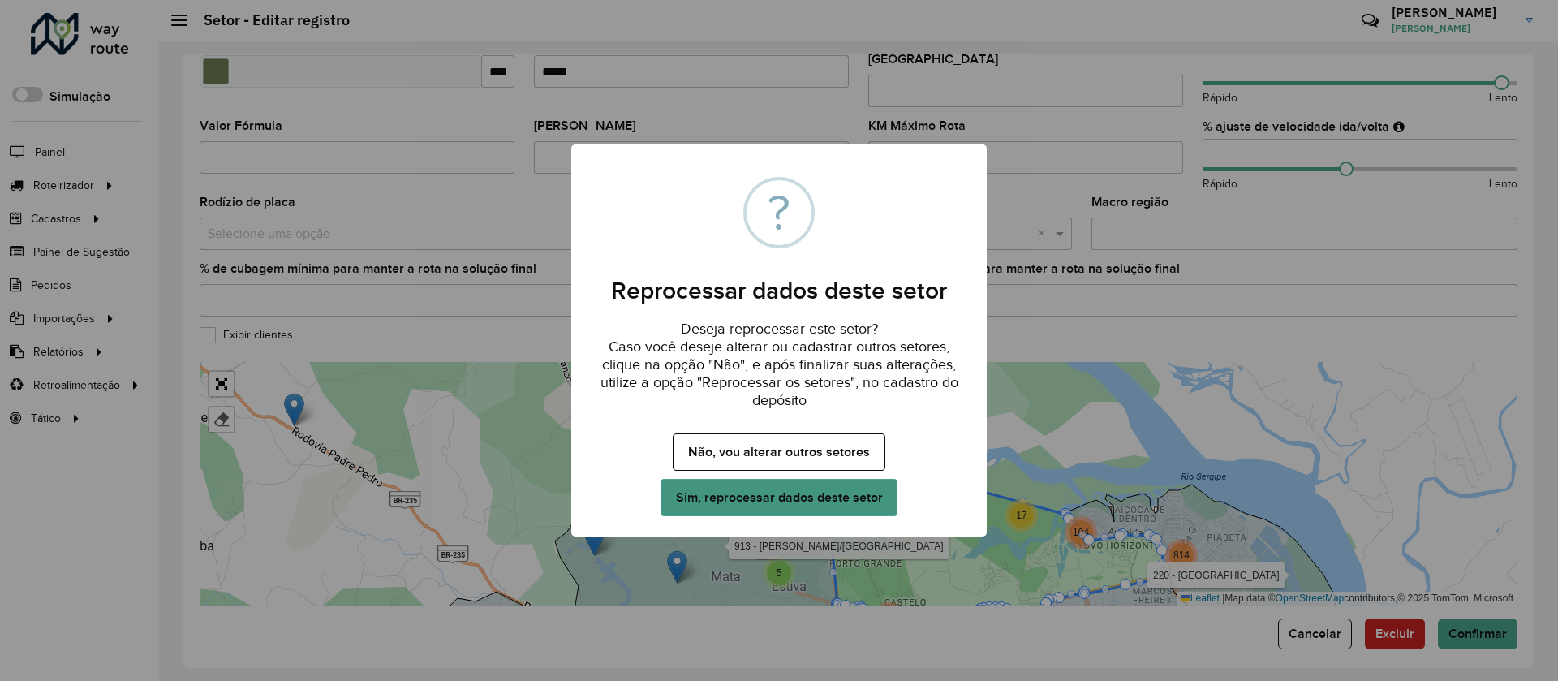
click at [876, 496] on button "Sim, reprocessar dados deste setor" at bounding box center [779, 497] width 237 height 37
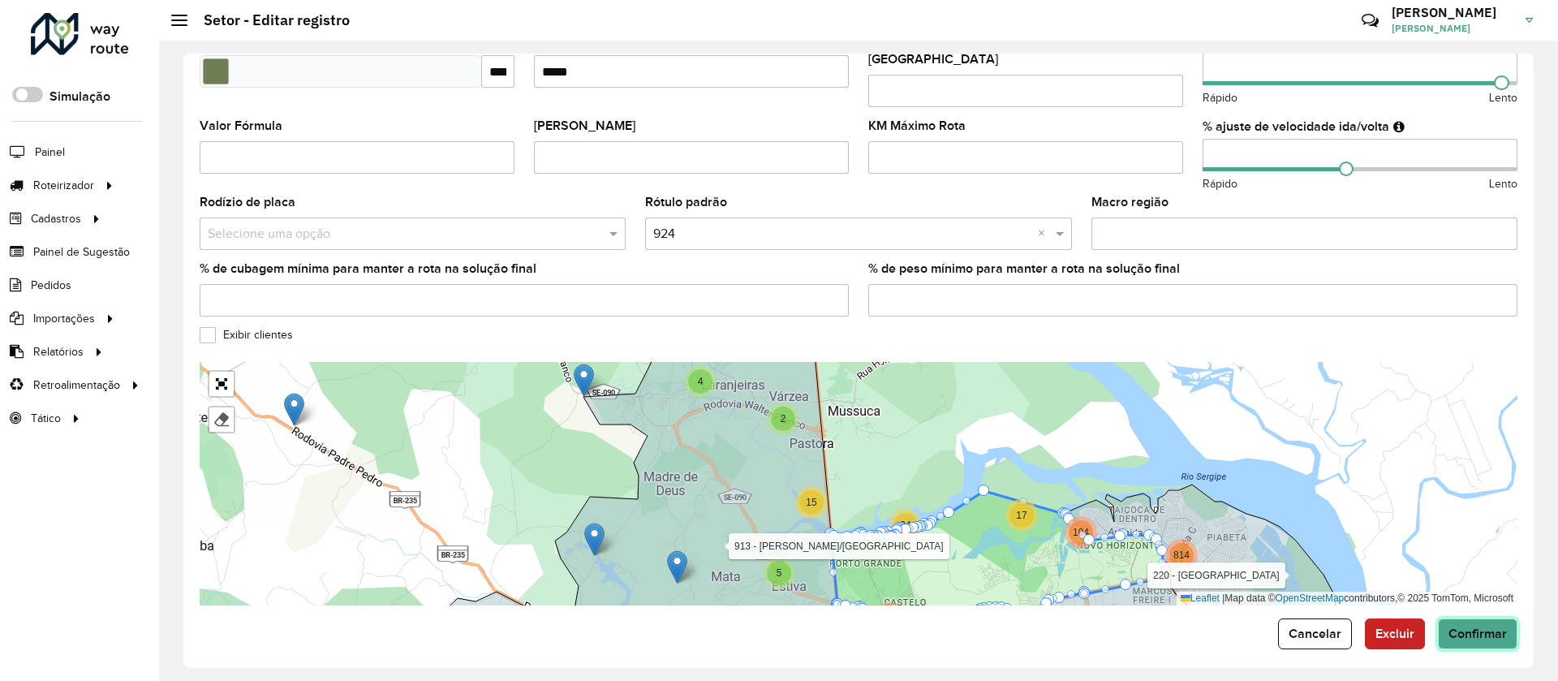
click at [1500, 618] on button "Confirmar" at bounding box center [1478, 633] width 80 height 31
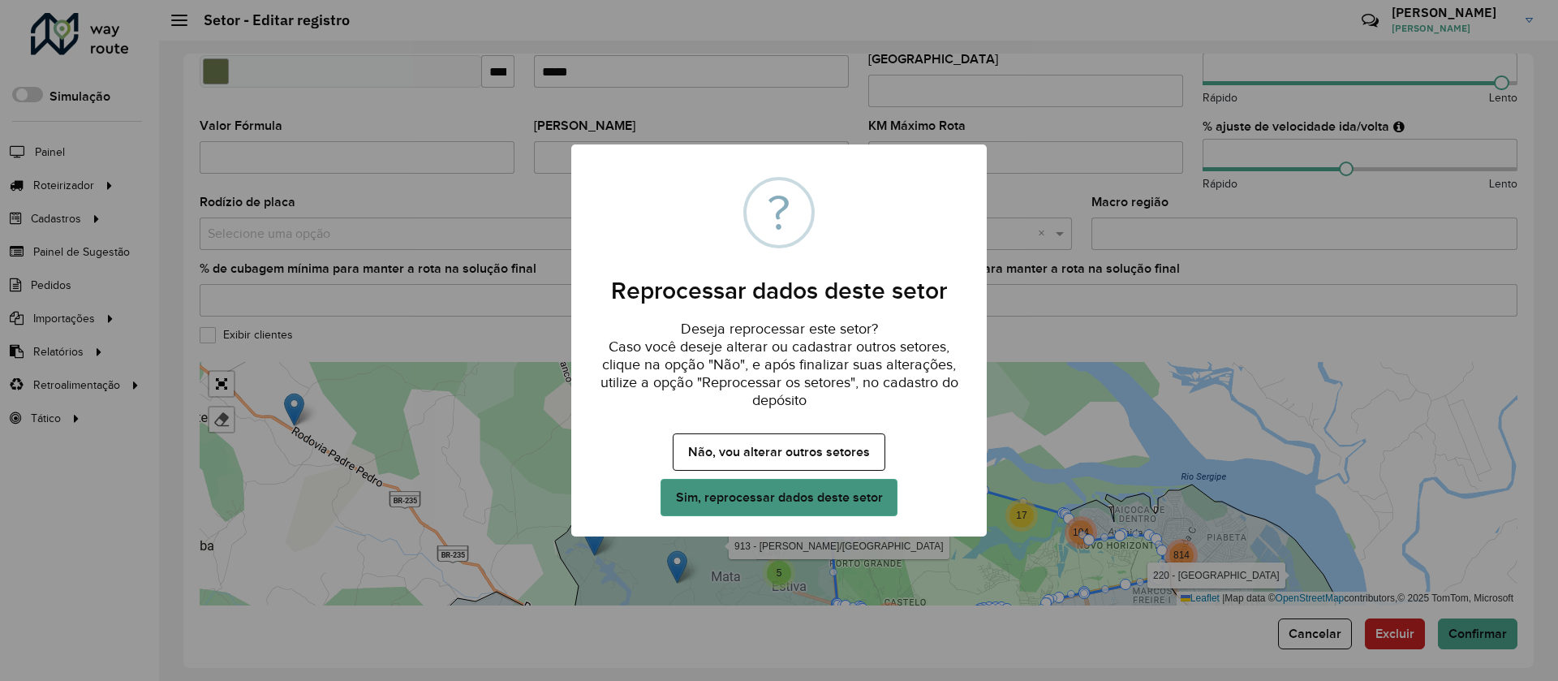
click at [872, 502] on button "Sim, reprocessar dados deste setor" at bounding box center [779, 497] width 237 height 37
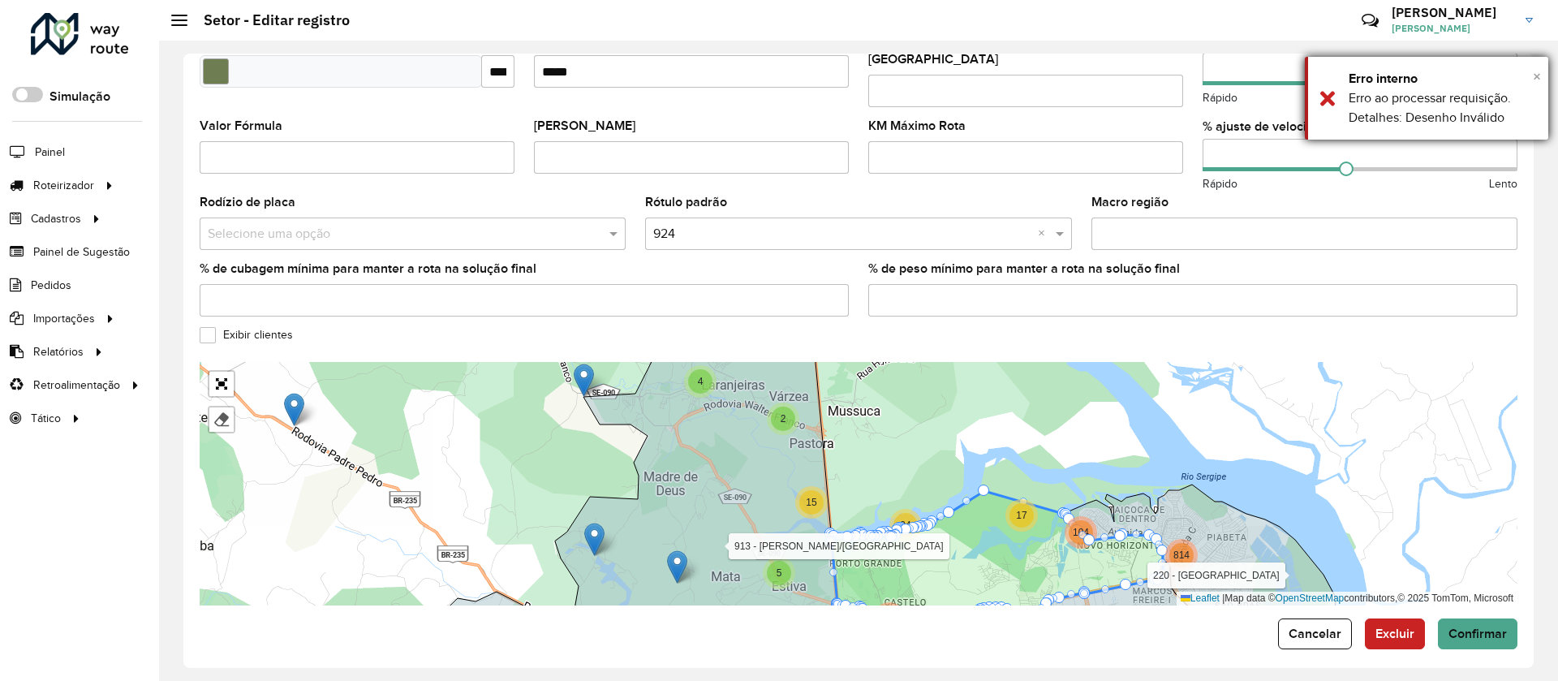
click at [1536, 79] on span "×" at bounding box center [1537, 76] width 8 height 18
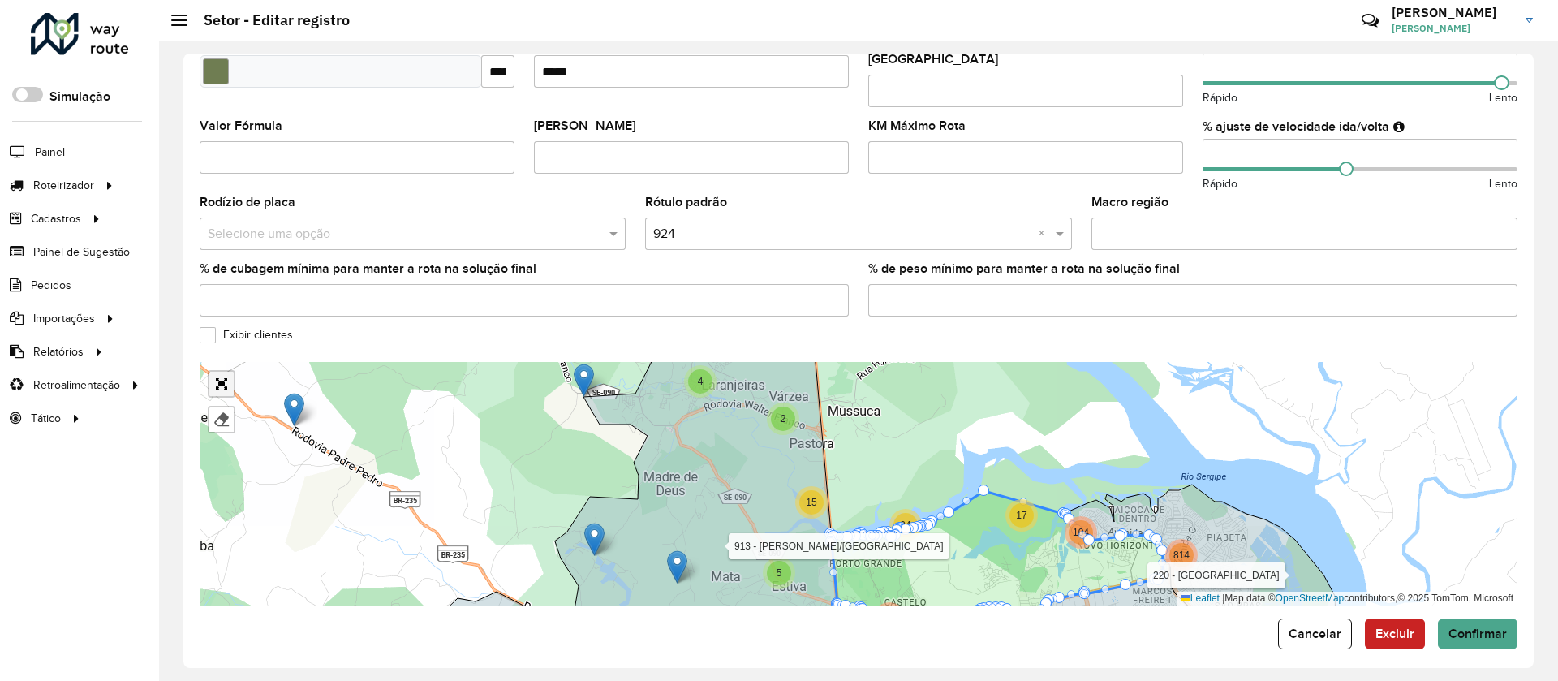
click at [228, 374] on link "Abrir mapa em tela cheia" at bounding box center [221, 384] width 24 height 24
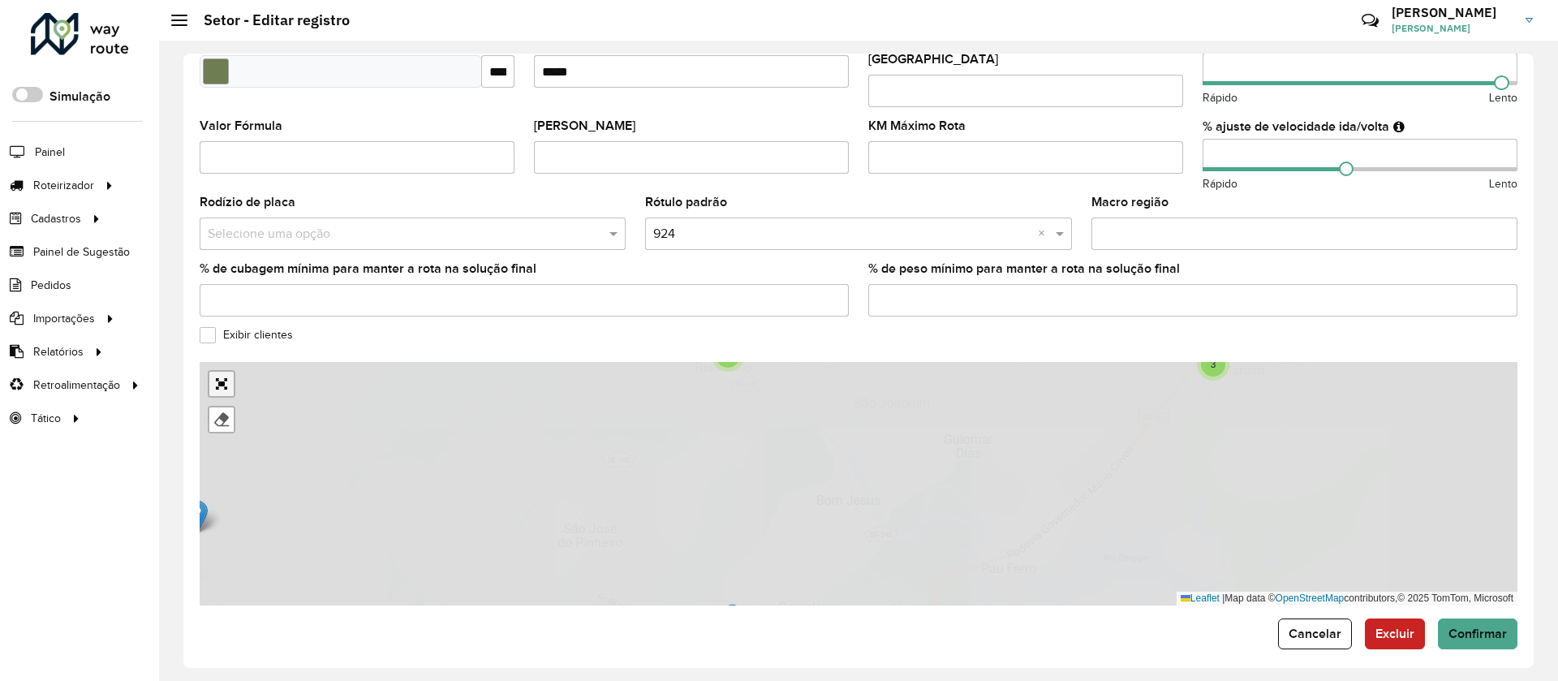
scroll to position [0, 0]
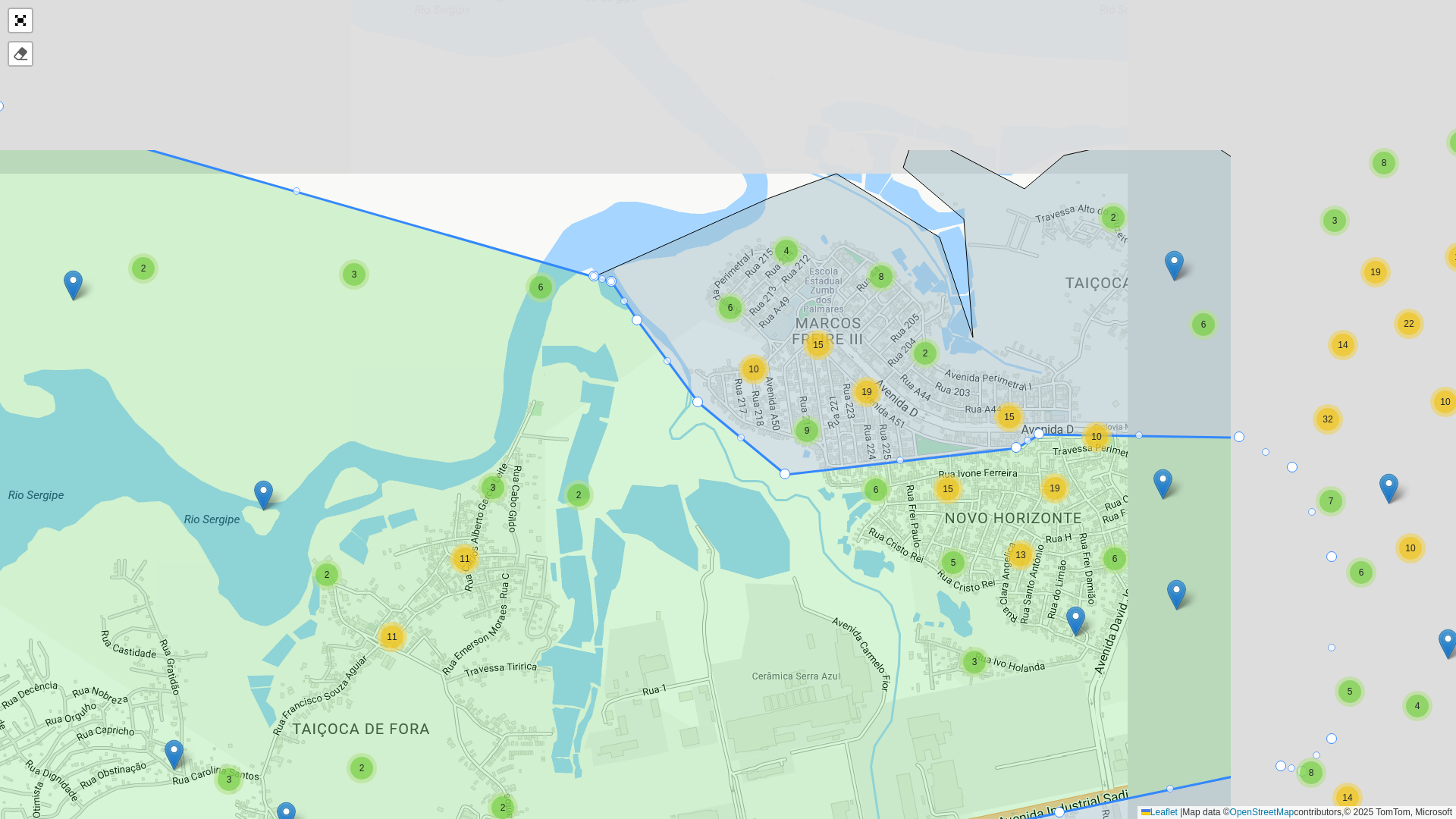
drag, startPoint x: 1171, startPoint y: 389, endPoint x: 816, endPoint y: 610, distance: 418.2
click at [816, 610] on icon at bounding box center [357, 641] width 1752 height 988
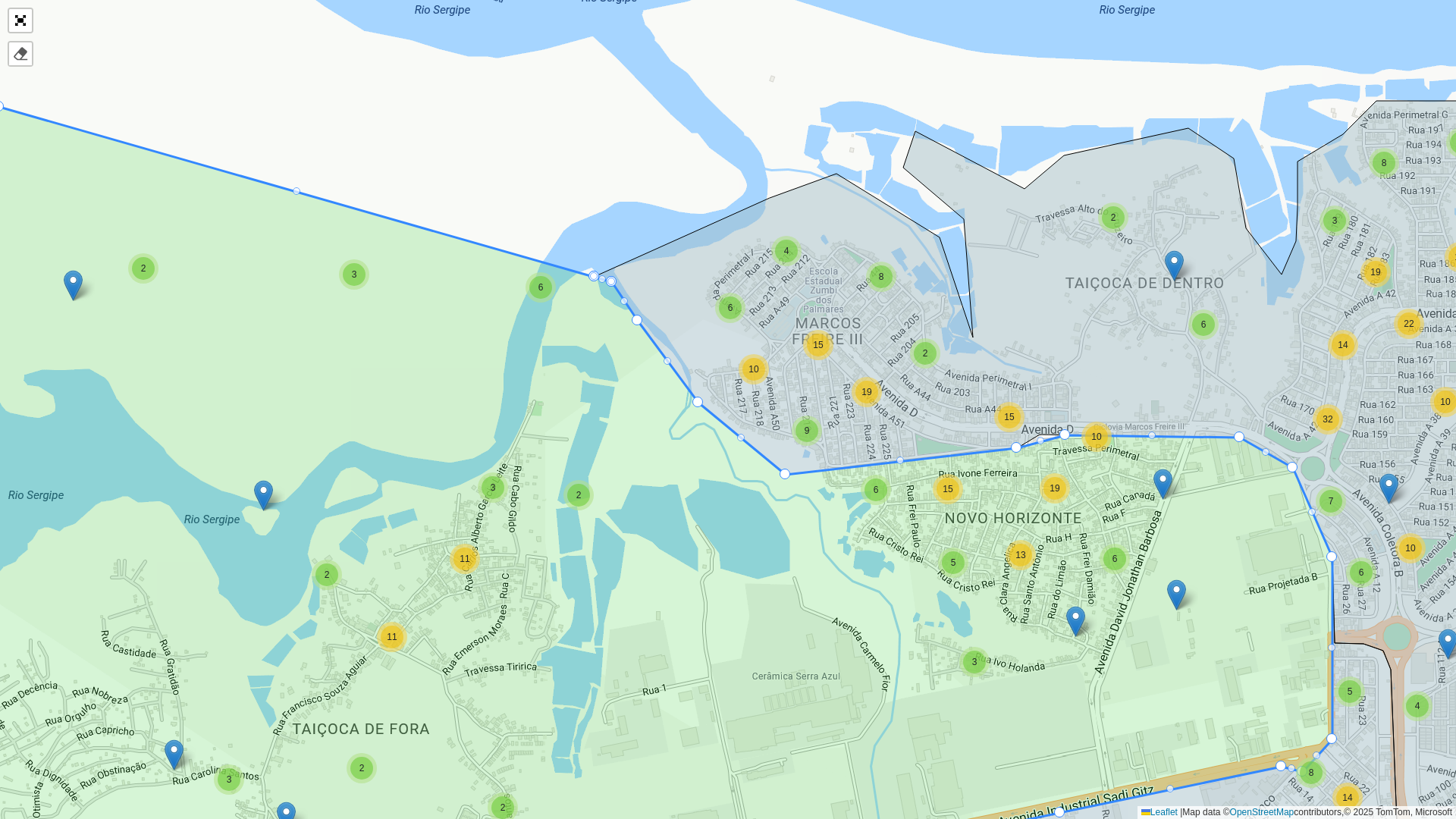
drag, startPoint x: 1040, startPoint y: 433, endPoint x: 1065, endPoint y: 433, distance: 25.0
drag, startPoint x: 1064, startPoint y: 438, endPoint x: 1026, endPoint y: 404, distance: 51.0
drag, startPoint x: 595, startPoint y: 276, endPoint x: 643, endPoint y: 257, distance: 51.6
drag, startPoint x: 614, startPoint y: 280, endPoint x: 654, endPoint y: 336, distance: 68.8
drag, startPoint x: 640, startPoint y: 320, endPoint x: 578, endPoint y: 257, distance: 88.4
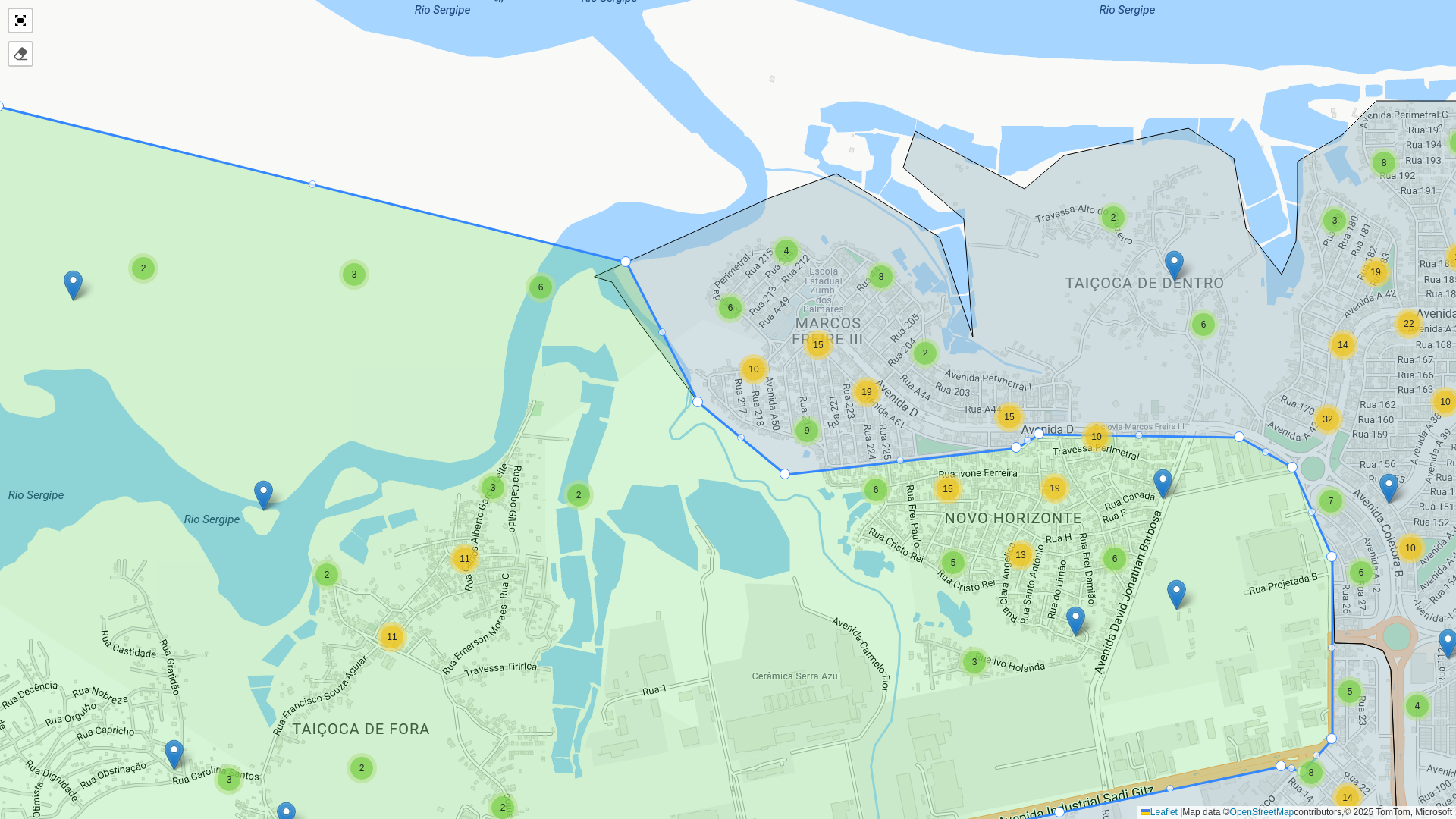
drag, startPoint x: 591, startPoint y: 276, endPoint x: 629, endPoint y: 266, distance: 39.3
drag, startPoint x: 626, startPoint y: 260, endPoint x: 587, endPoint y: 253, distance: 39.6
drag, startPoint x: 611, startPoint y: 282, endPoint x: 642, endPoint y: 312, distance: 43.1
drag, startPoint x: 637, startPoint y: 318, endPoint x: 610, endPoint y: 268, distance: 56.8
drag, startPoint x: 611, startPoint y: 281, endPoint x: 669, endPoint y: 376, distance: 111.3
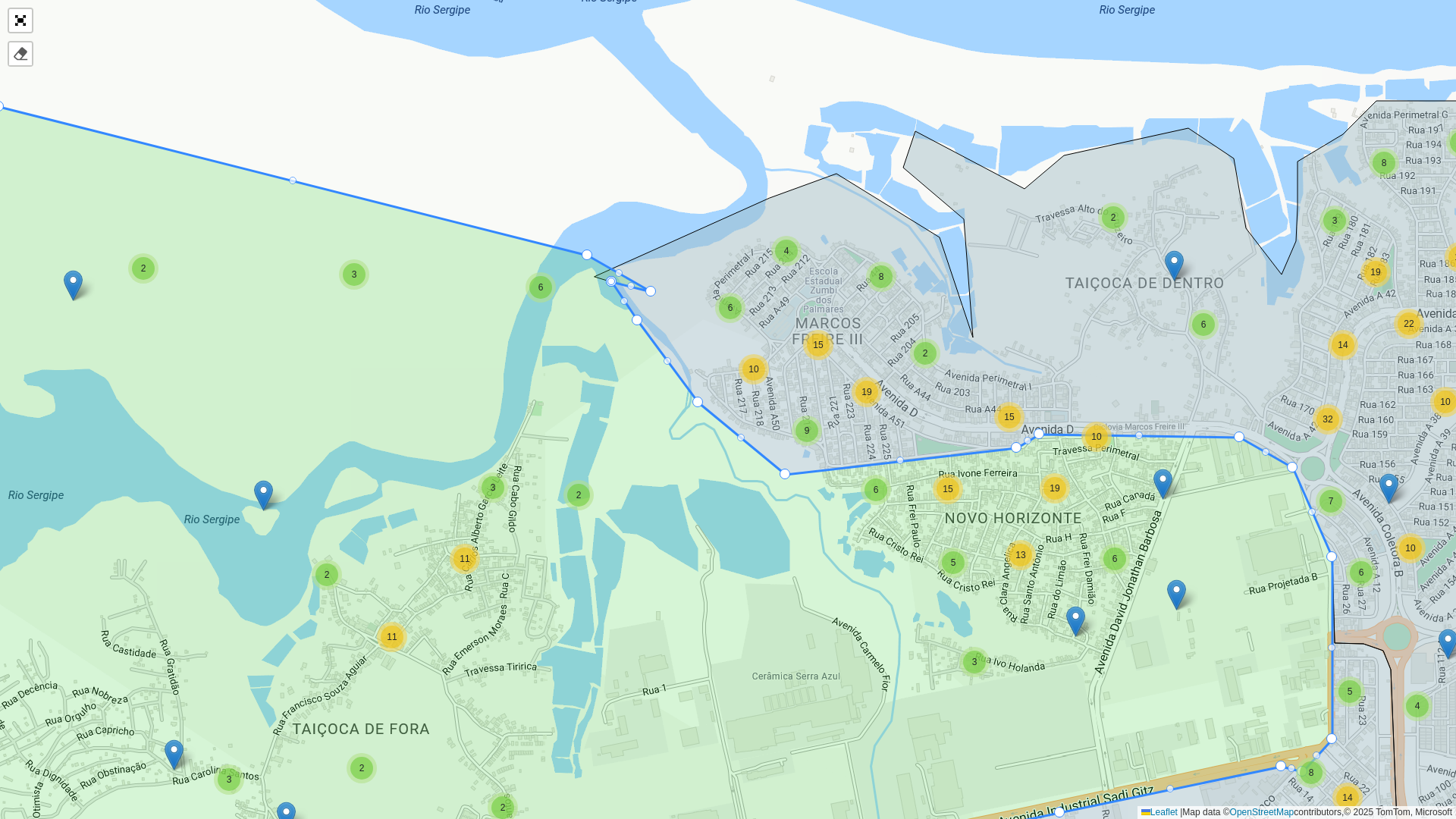
drag, startPoint x: 590, startPoint y: 273, endPoint x: 646, endPoint y: 288, distance: 58.0
drag, startPoint x: 611, startPoint y: 271, endPoint x: 638, endPoint y: 332, distance: 66.7
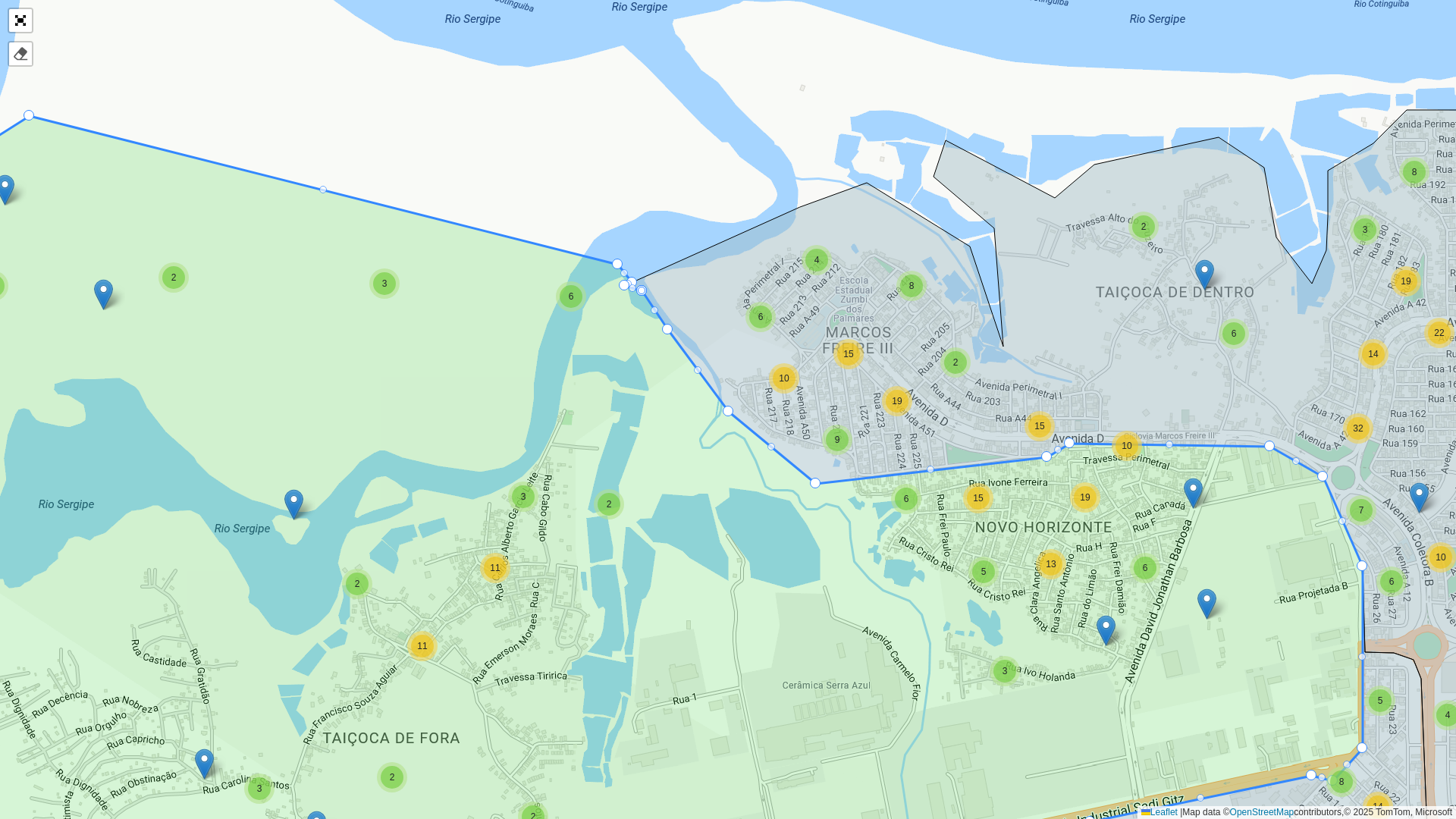
drag, startPoint x: 588, startPoint y: 274, endPoint x: 621, endPoint y: 284, distance: 34.5
click at [621, 284] on icon at bounding box center [622, 514] width 1480 height 797
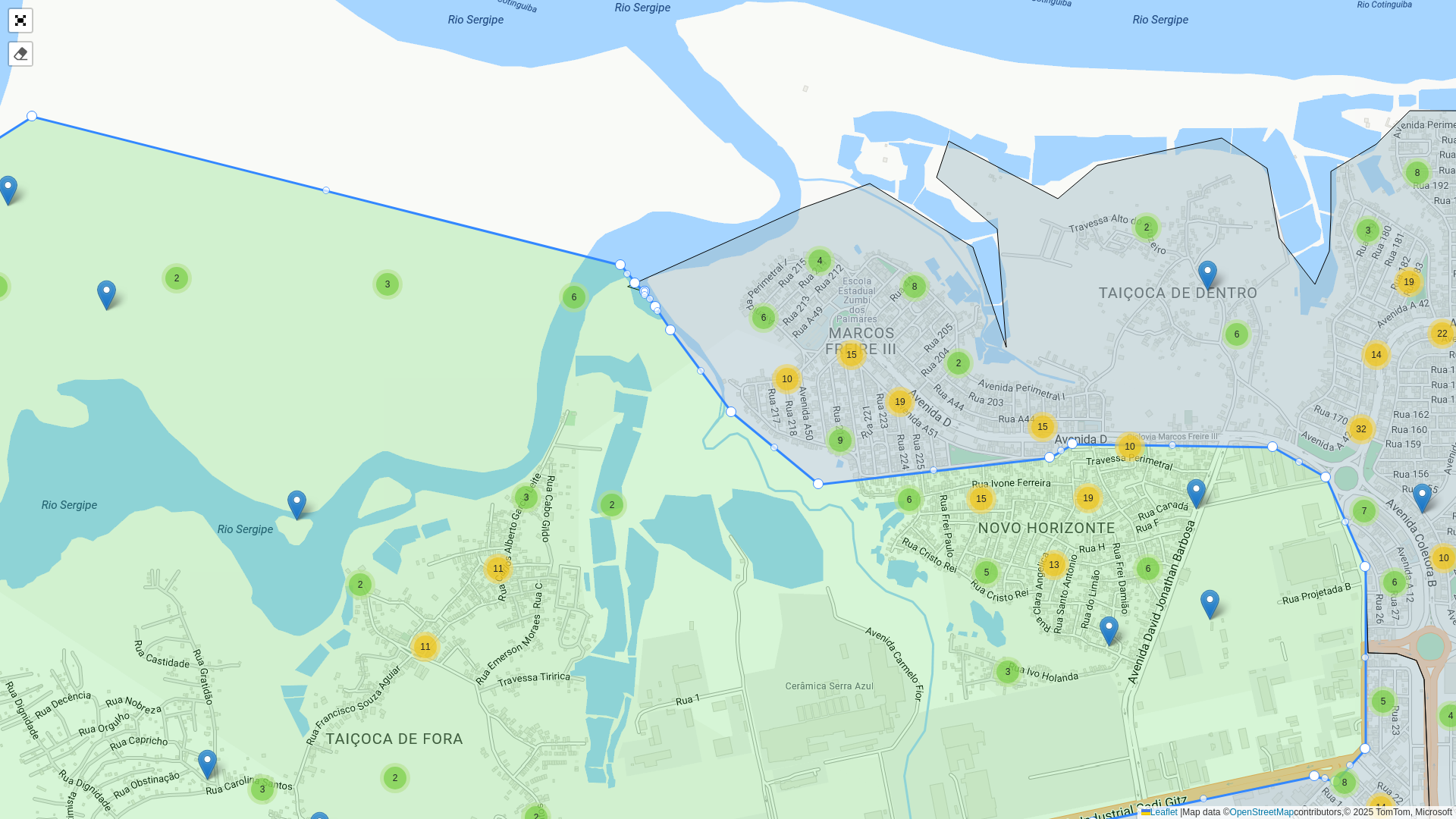
drag, startPoint x: 628, startPoint y: 284, endPoint x: 651, endPoint y: 308, distance: 33.2
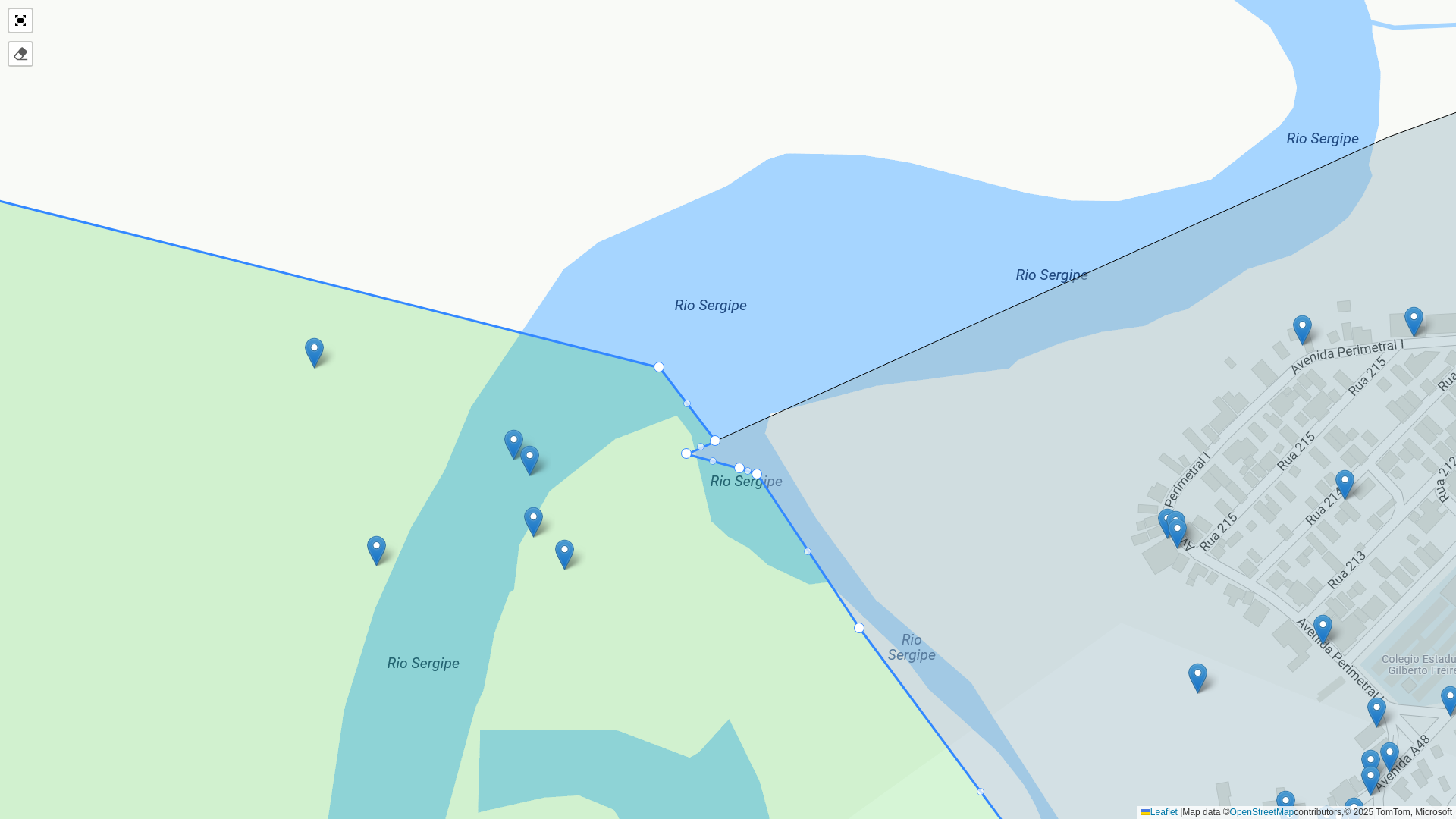
drag, startPoint x: 797, startPoint y: 534, endPoint x: 756, endPoint y: 478, distance: 69.4
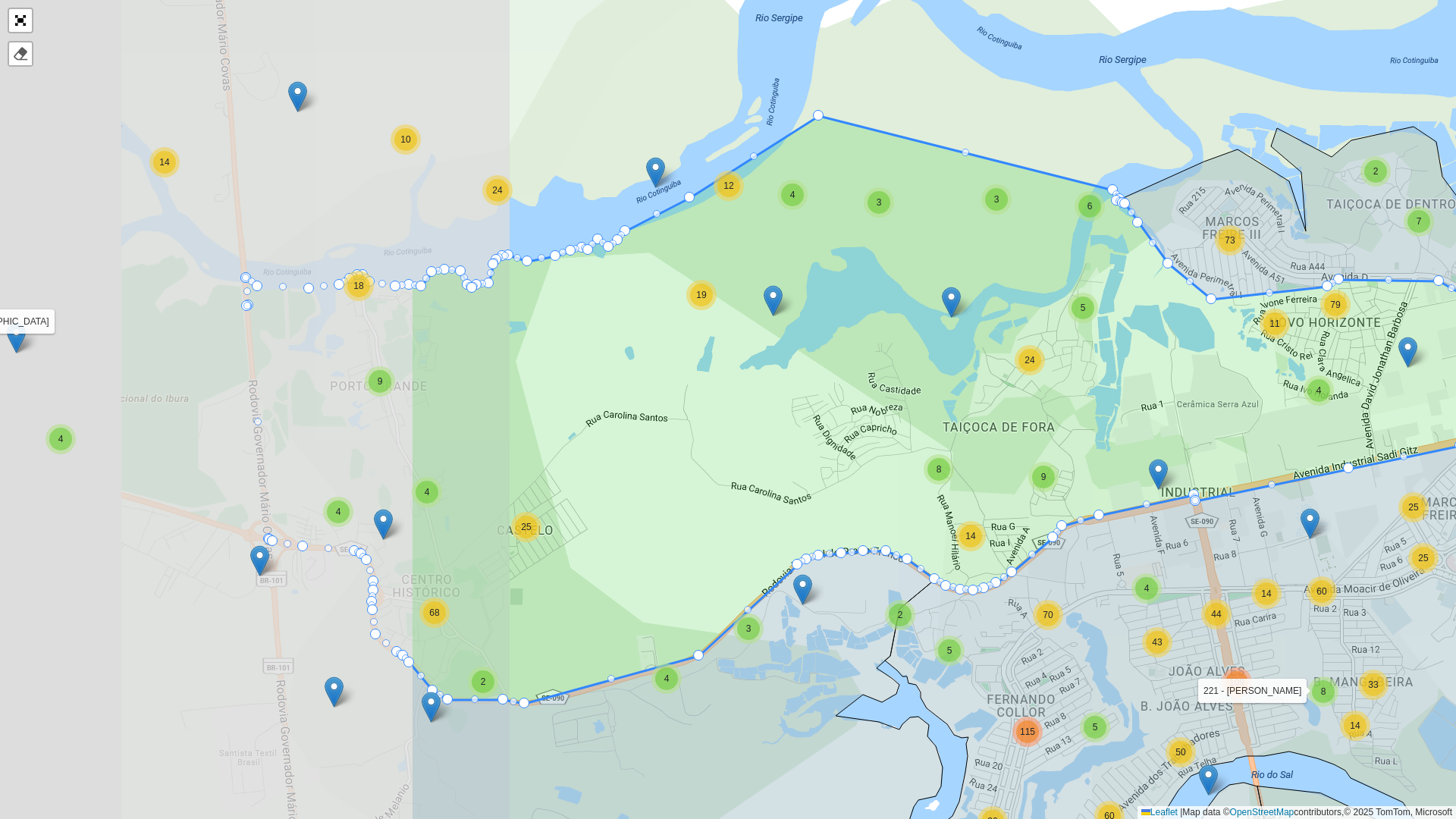
drag, startPoint x: 338, startPoint y: 122, endPoint x: 895, endPoint y: 85, distance: 558.2
click at [896, 92] on div "3 6 3 2 3 10 2 3 2 6 3 5 7 9 2 2 5 24 73 8 14 33 25 25 60 2 2 5 4 10 12 37 57 5…" at bounding box center [728, 410] width 1456 height 819
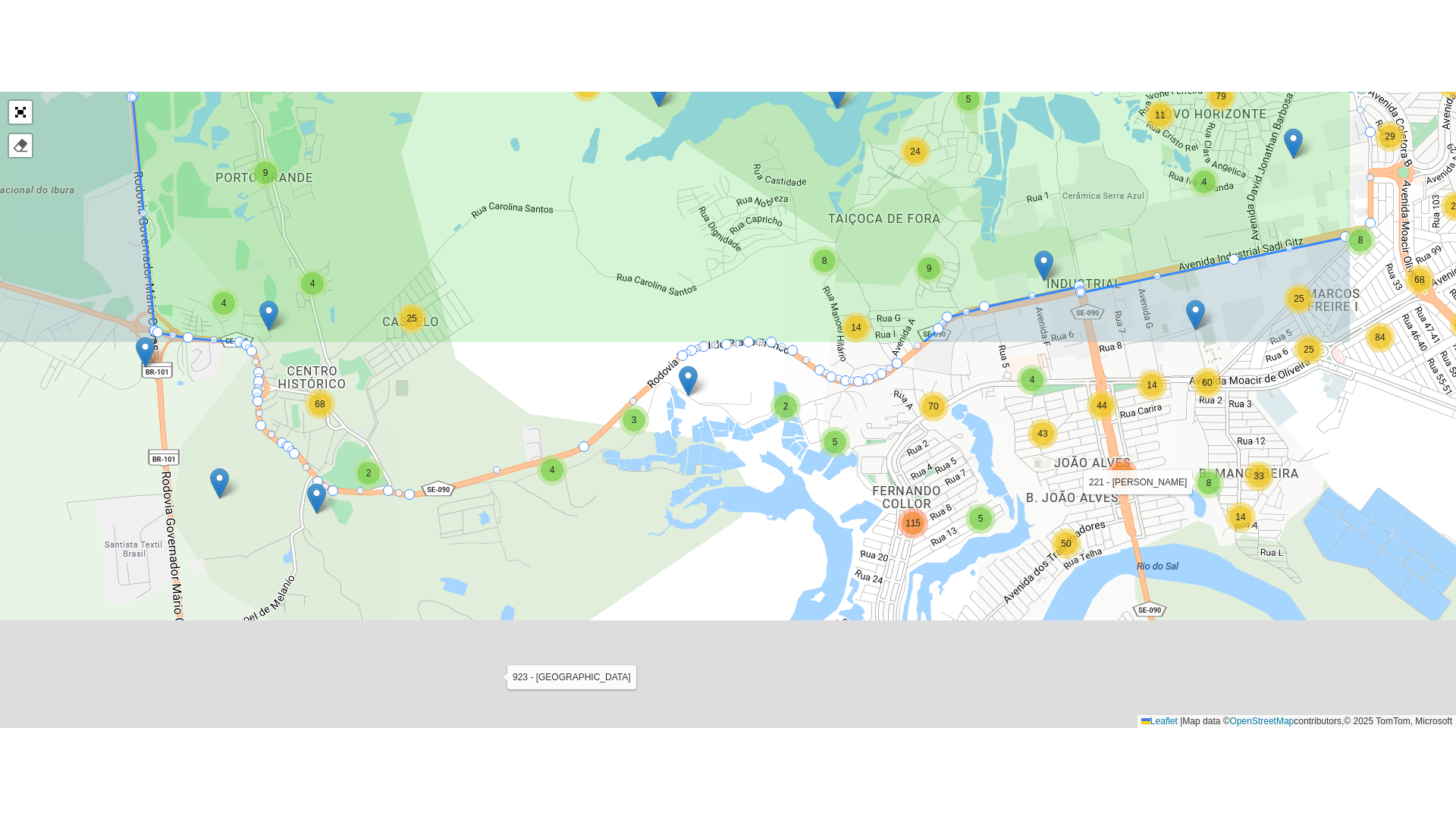
scroll to position [405, 0]
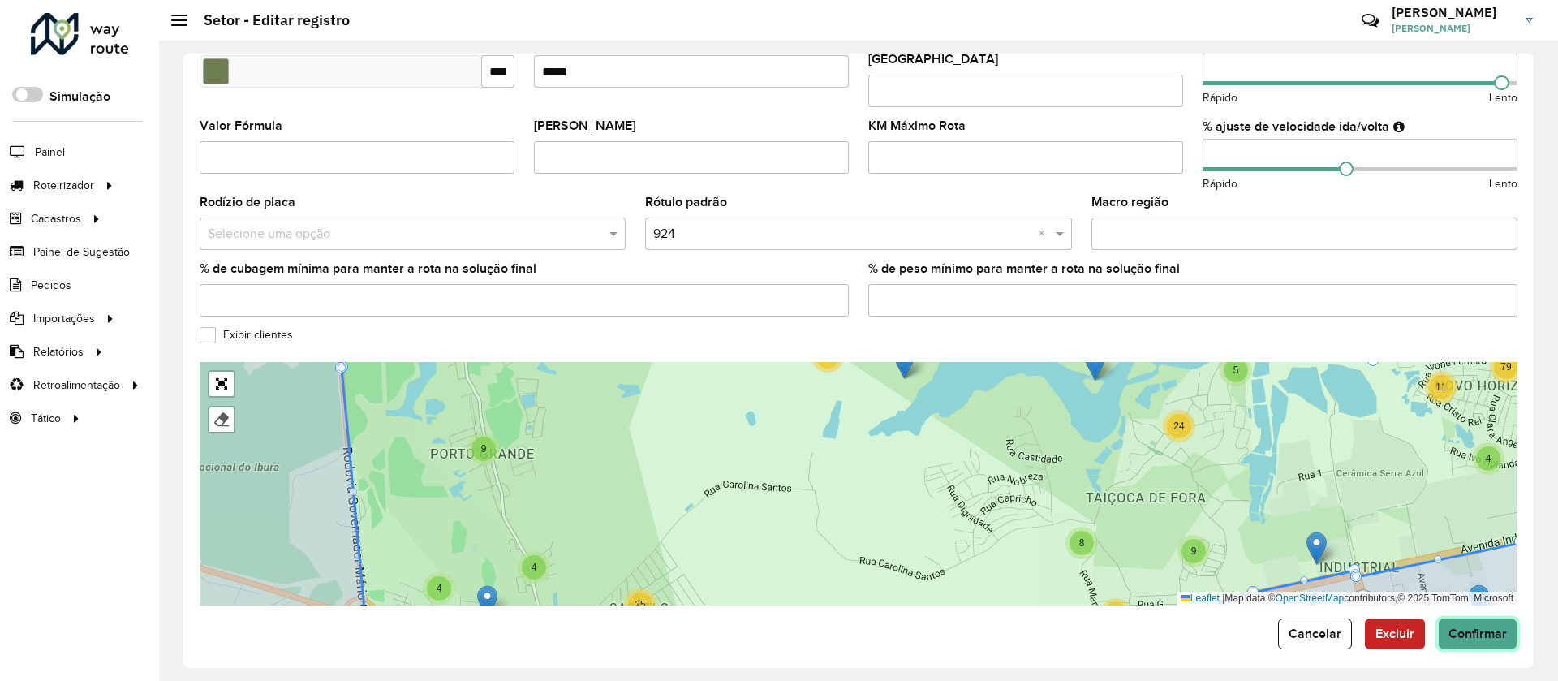
click at [1479, 627] on span "Confirmar" at bounding box center [1478, 634] width 58 height 14
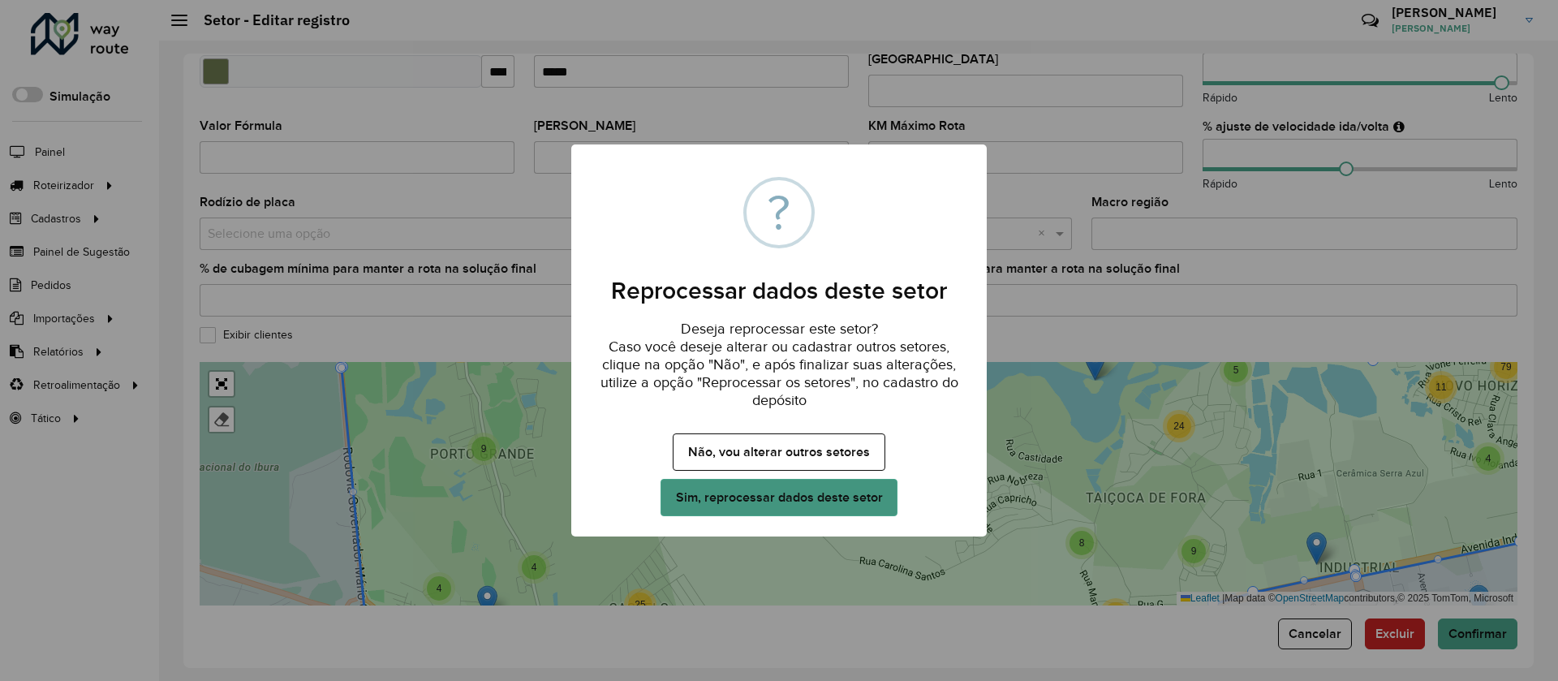
click at [807, 498] on button "Sim, reprocessar dados deste setor" at bounding box center [779, 497] width 237 height 37
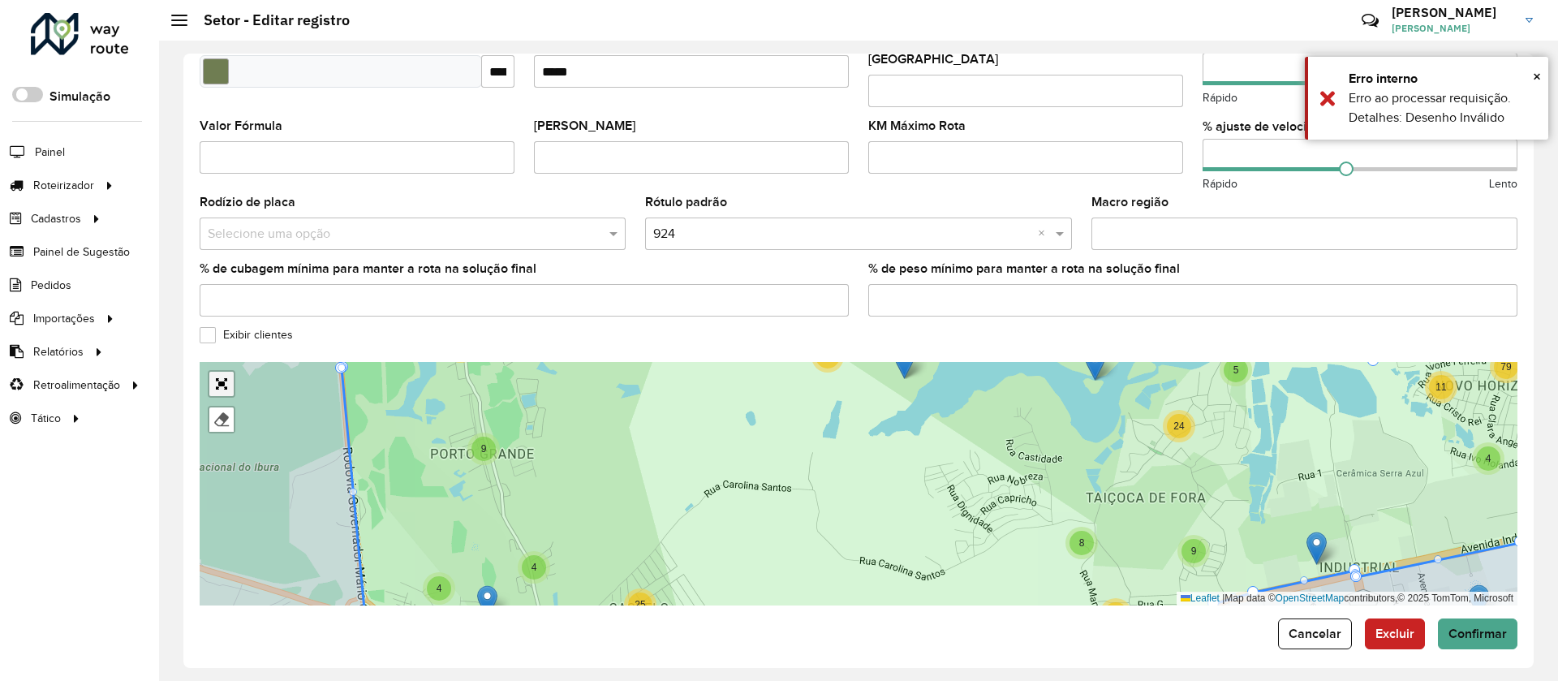
click at [217, 372] on link "Abrir mapa em tela cheia" at bounding box center [221, 384] width 24 height 24
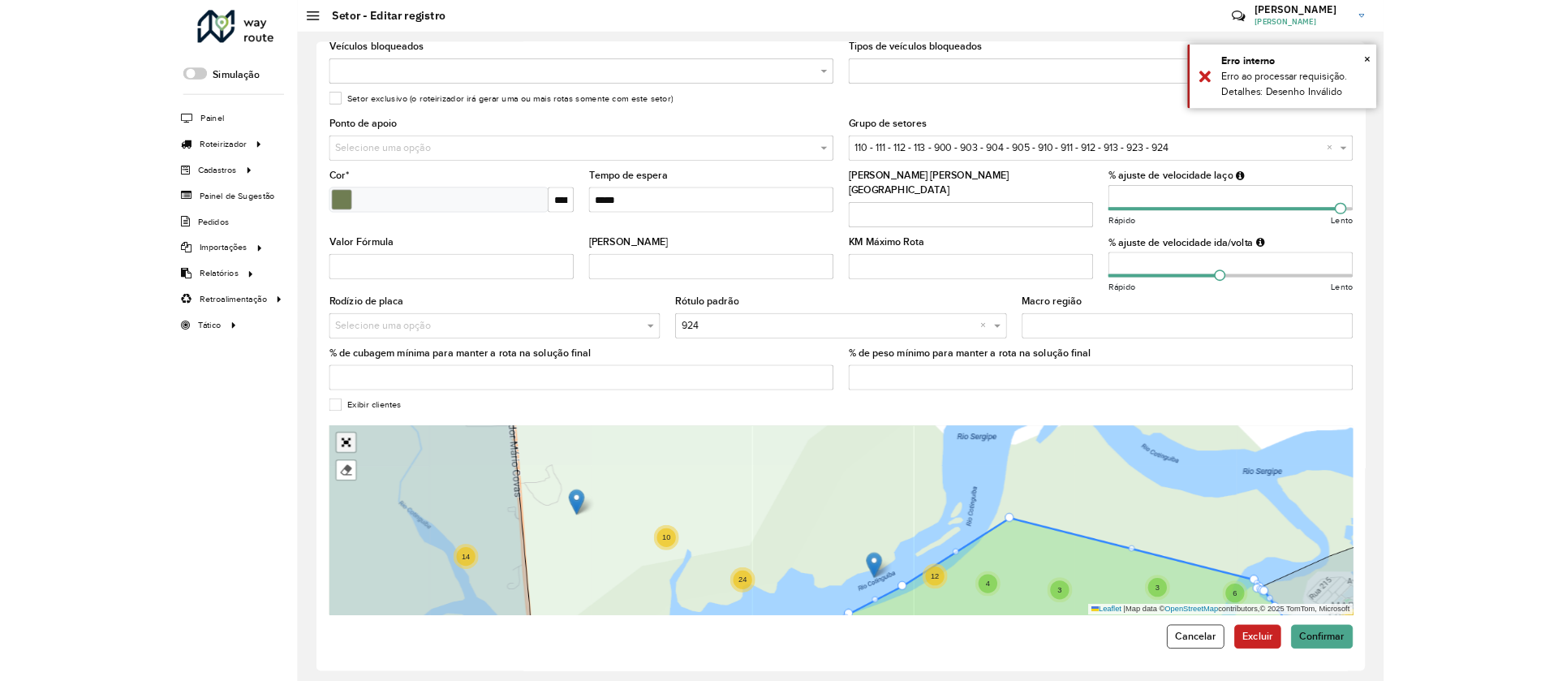
scroll to position [0, 0]
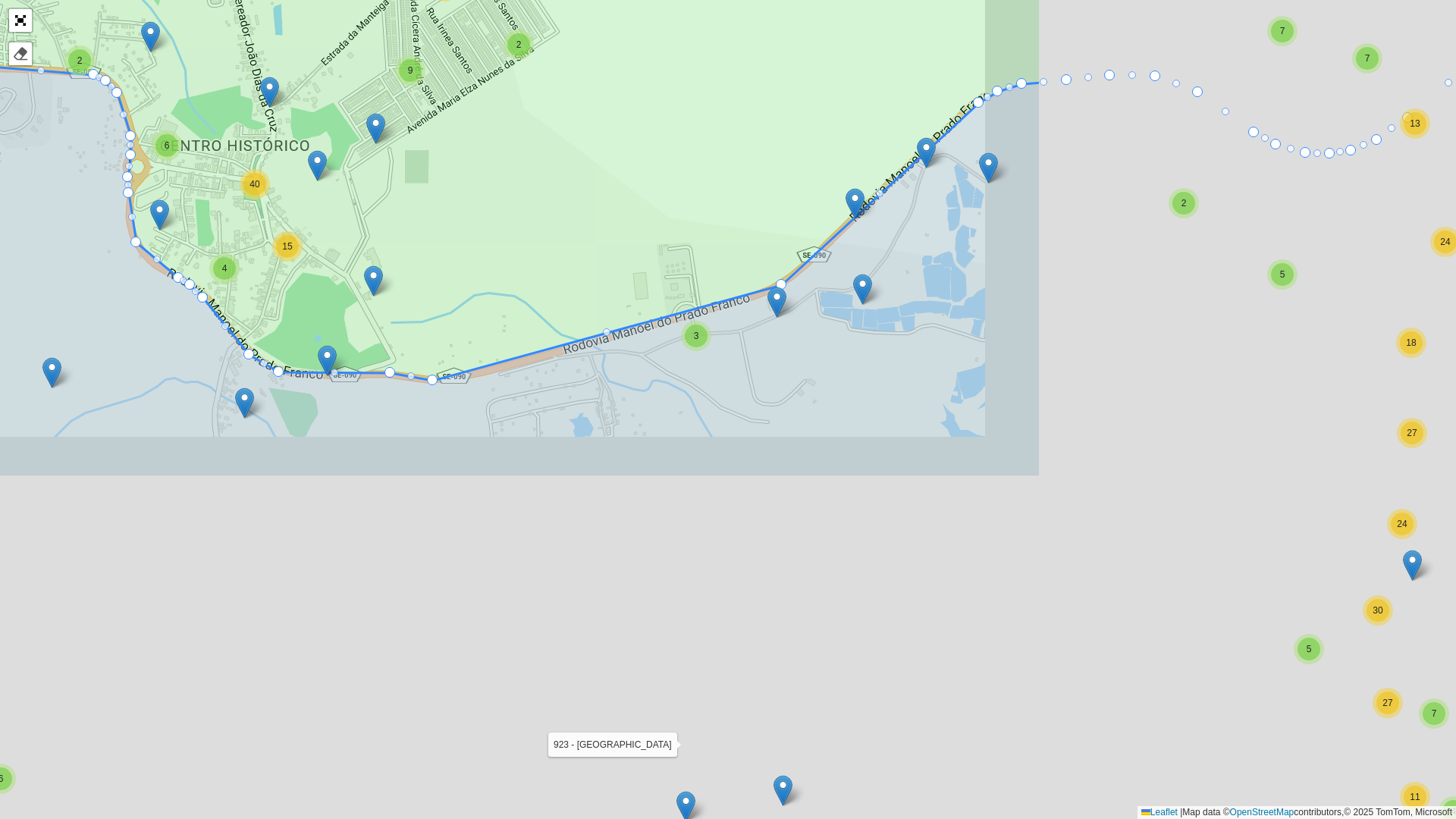
drag, startPoint x: 902, startPoint y: 662, endPoint x: 335, endPoint y: 232, distance: 711.6
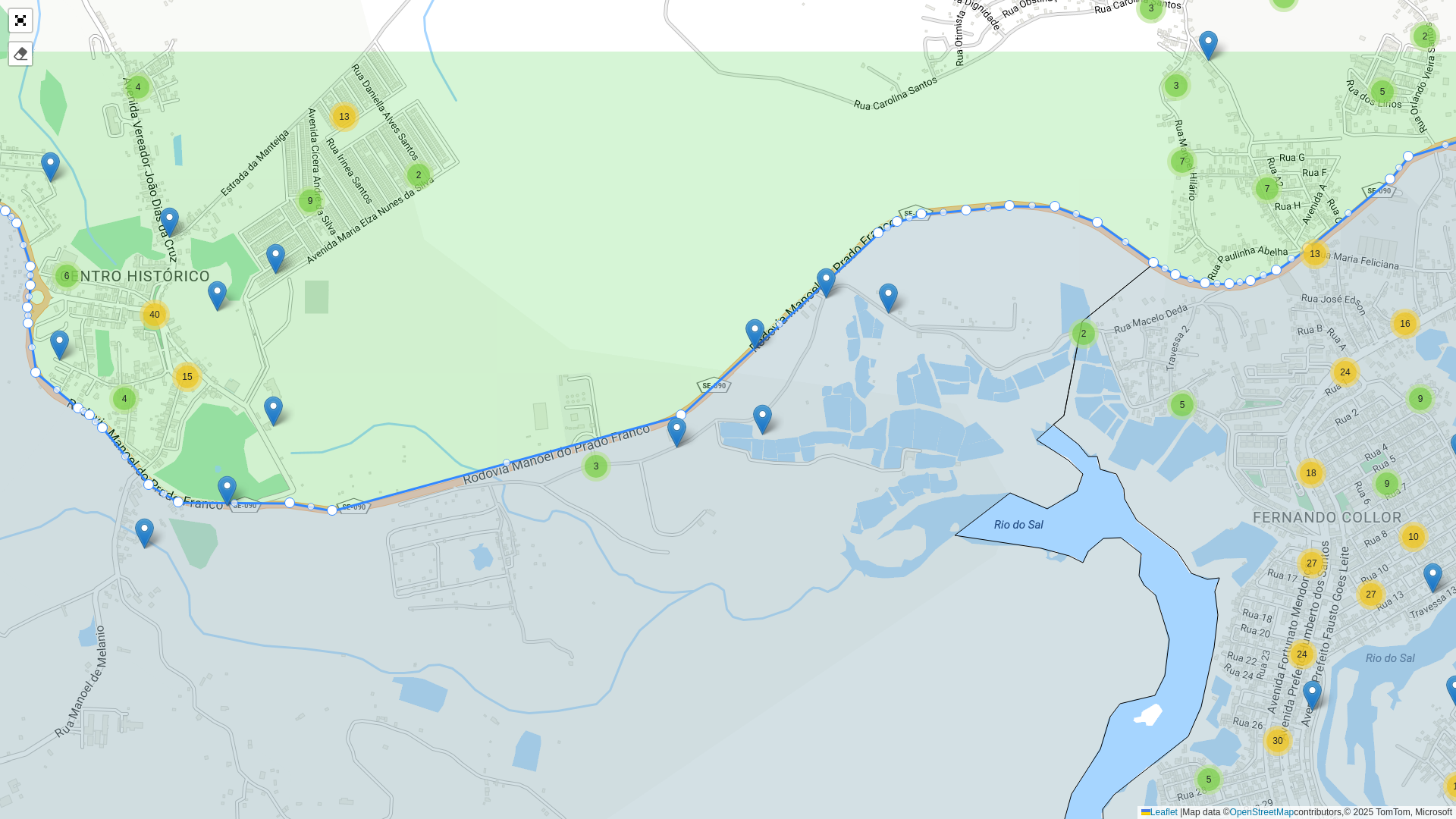
drag, startPoint x: 768, startPoint y: 467, endPoint x: 562, endPoint y: 654, distance: 278.2
click at [562, 654] on icon at bounding box center [495, 610] width 1348 height 853
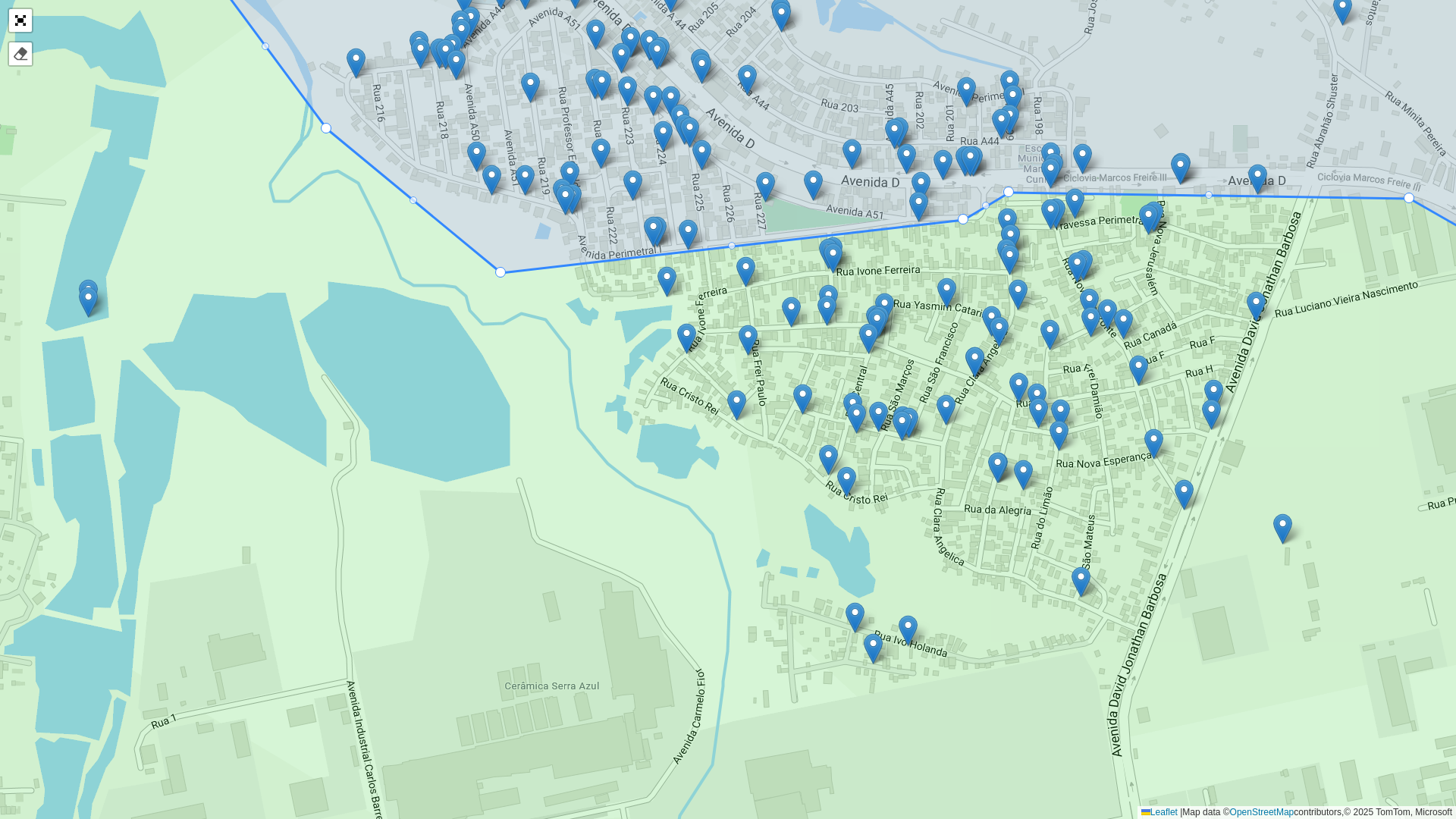
drag, startPoint x: 1008, startPoint y: 195, endPoint x: 1010, endPoint y: 211, distance: 16.1
drag, startPoint x: 1006, startPoint y: 194, endPoint x: 1020, endPoint y: 215, distance: 25.2
drag, startPoint x: 1021, startPoint y: 211, endPoint x: 1013, endPoint y: 182, distance: 30.1
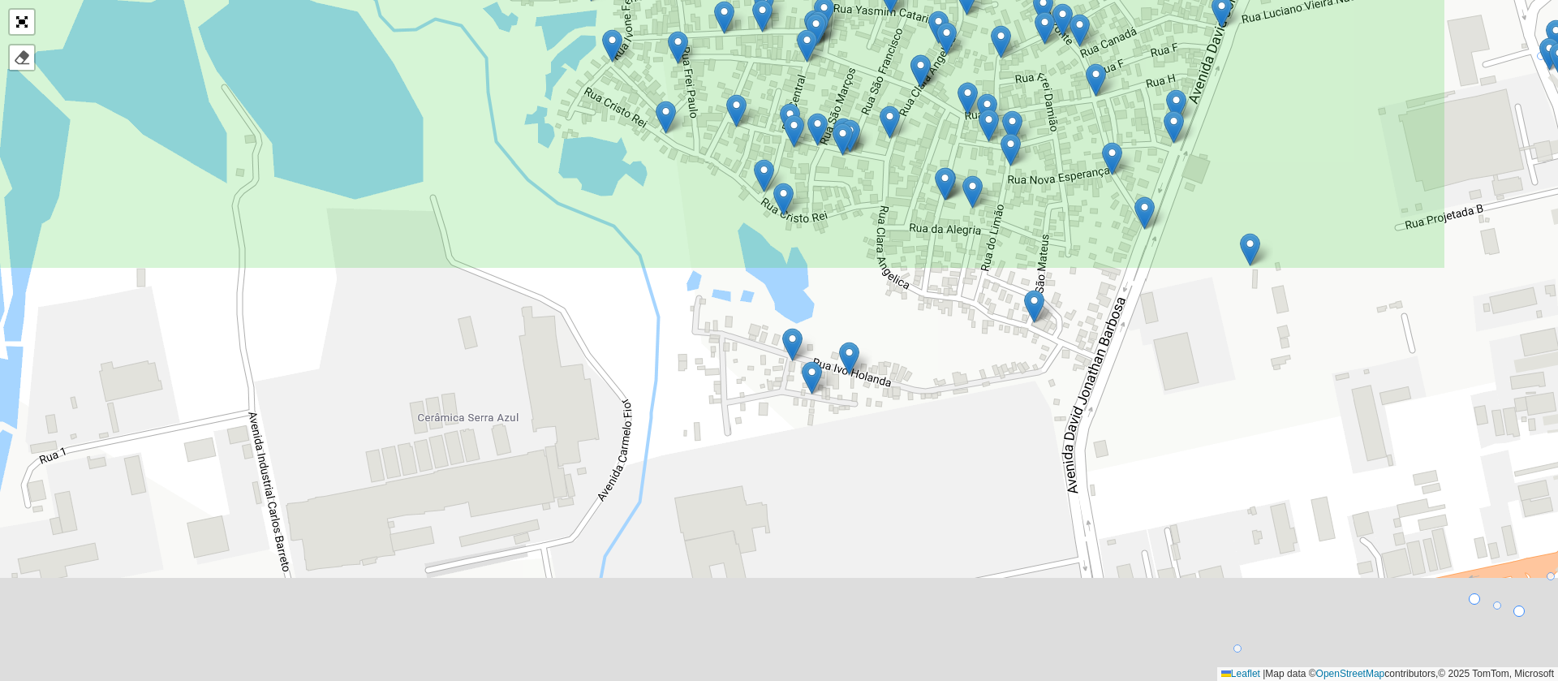
scroll to position [433, 0]
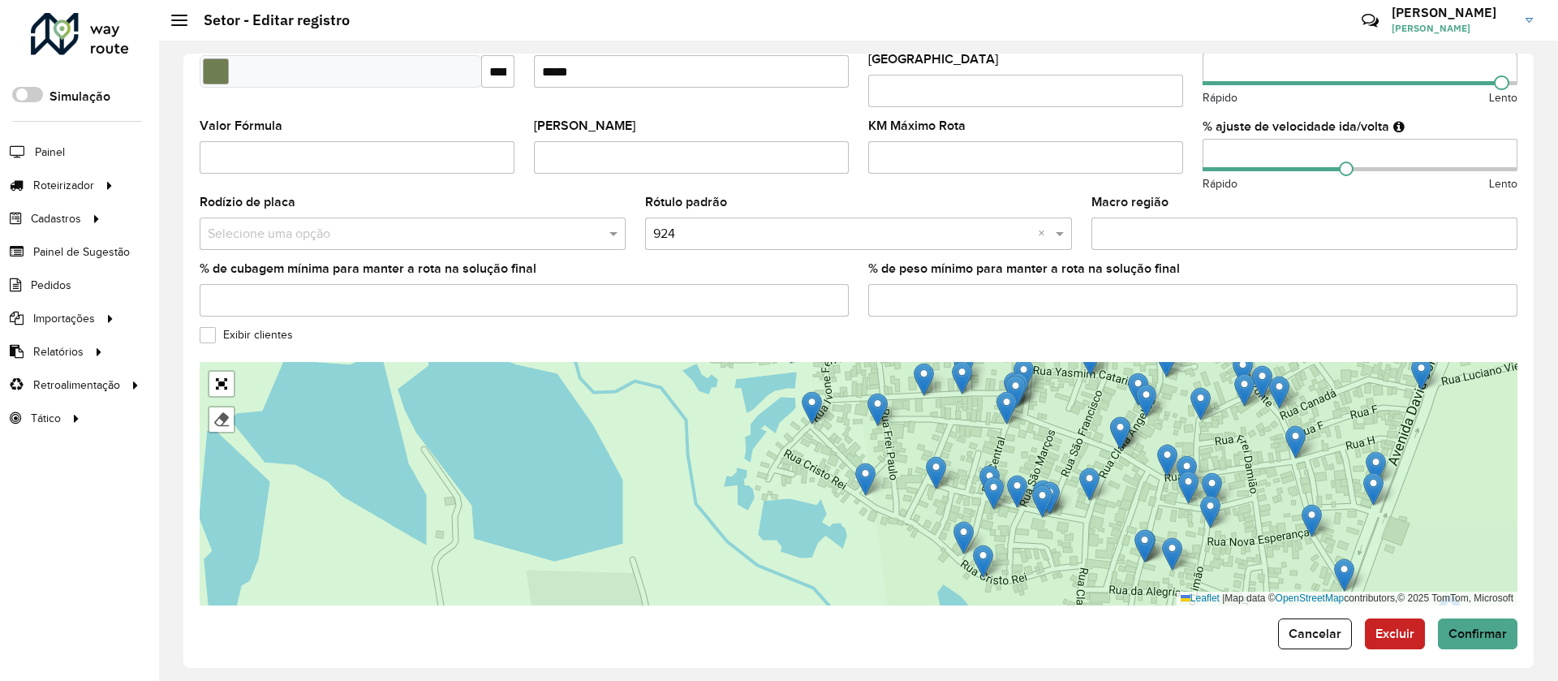
click at [1482, 601] on form "**********" at bounding box center [859, 142] width 1318 height 1013
click at [1491, 627] on span "Confirmar" at bounding box center [1478, 634] width 58 height 14
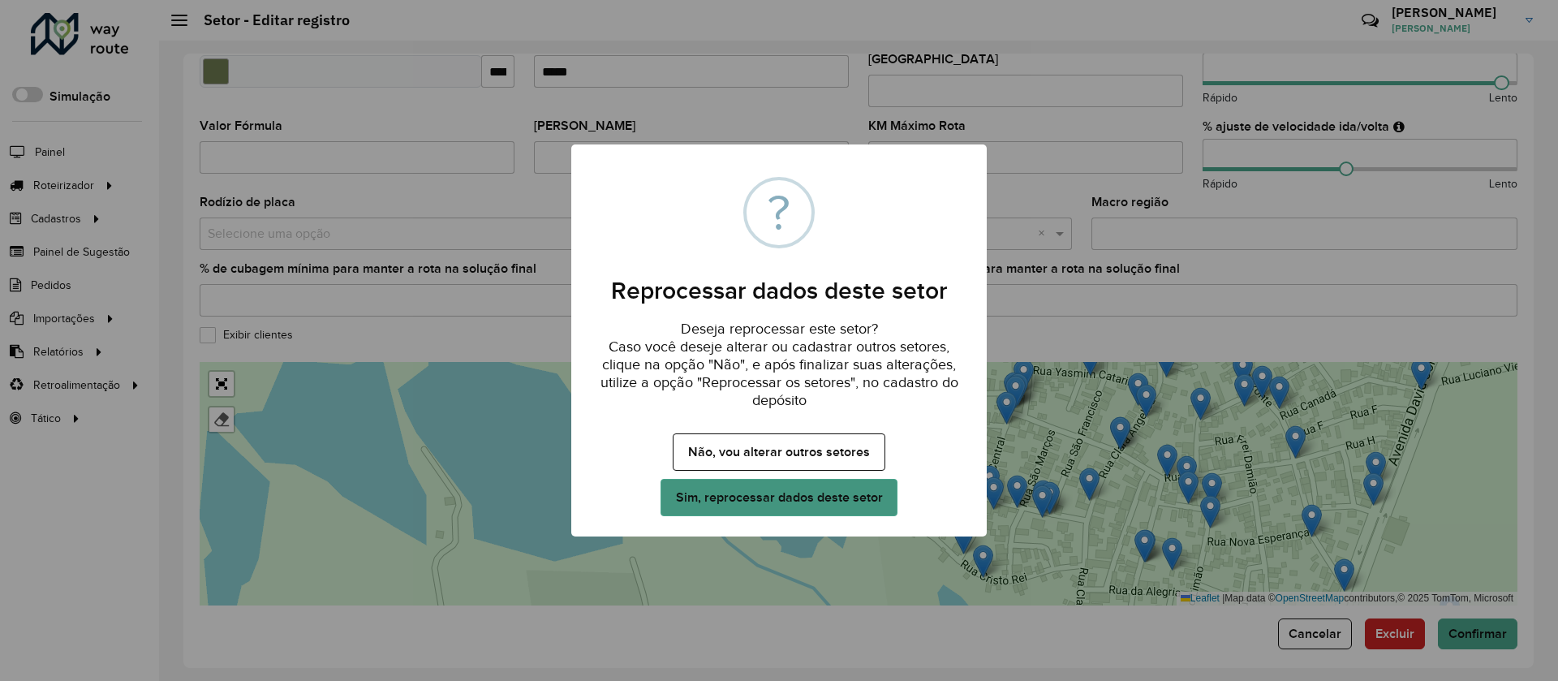
click at [846, 493] on button "Sim, reprocessar dados deste setor" at bounding box center [779, 497] width 237 height 37
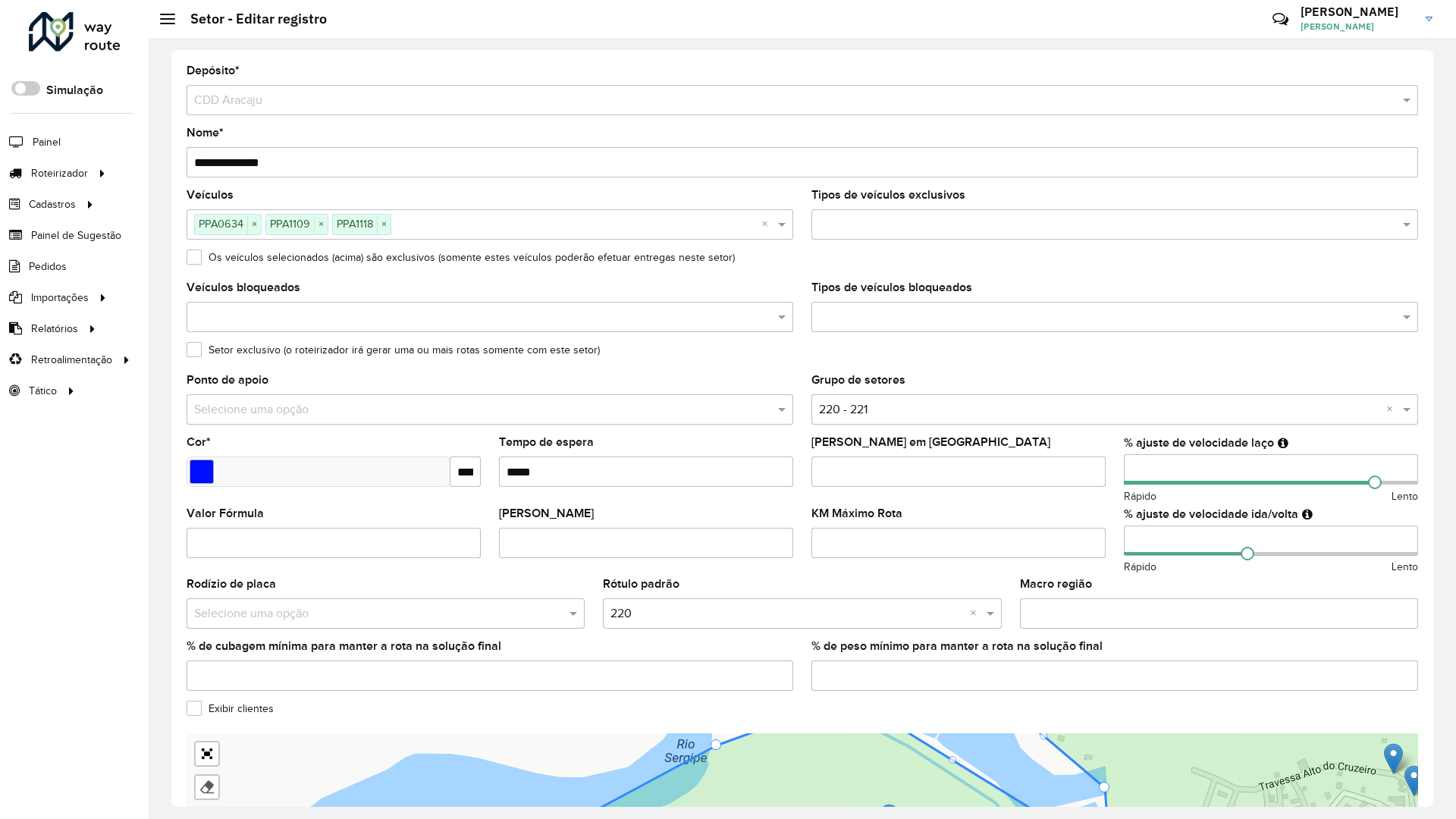
drag, startPoint x: 1352, startPoint y: 484, endPoint x: 1361, endPoint y: 509, distance: 26.6
drag, startPoint x: 210, startPoint y: 182, endPoint x: 173, endPoint y: 180, distance: 37.1
drag, startPoint x: 176, startPoint y: 167, endPoint x: 216, endPoint y: 180, distance: 42.1
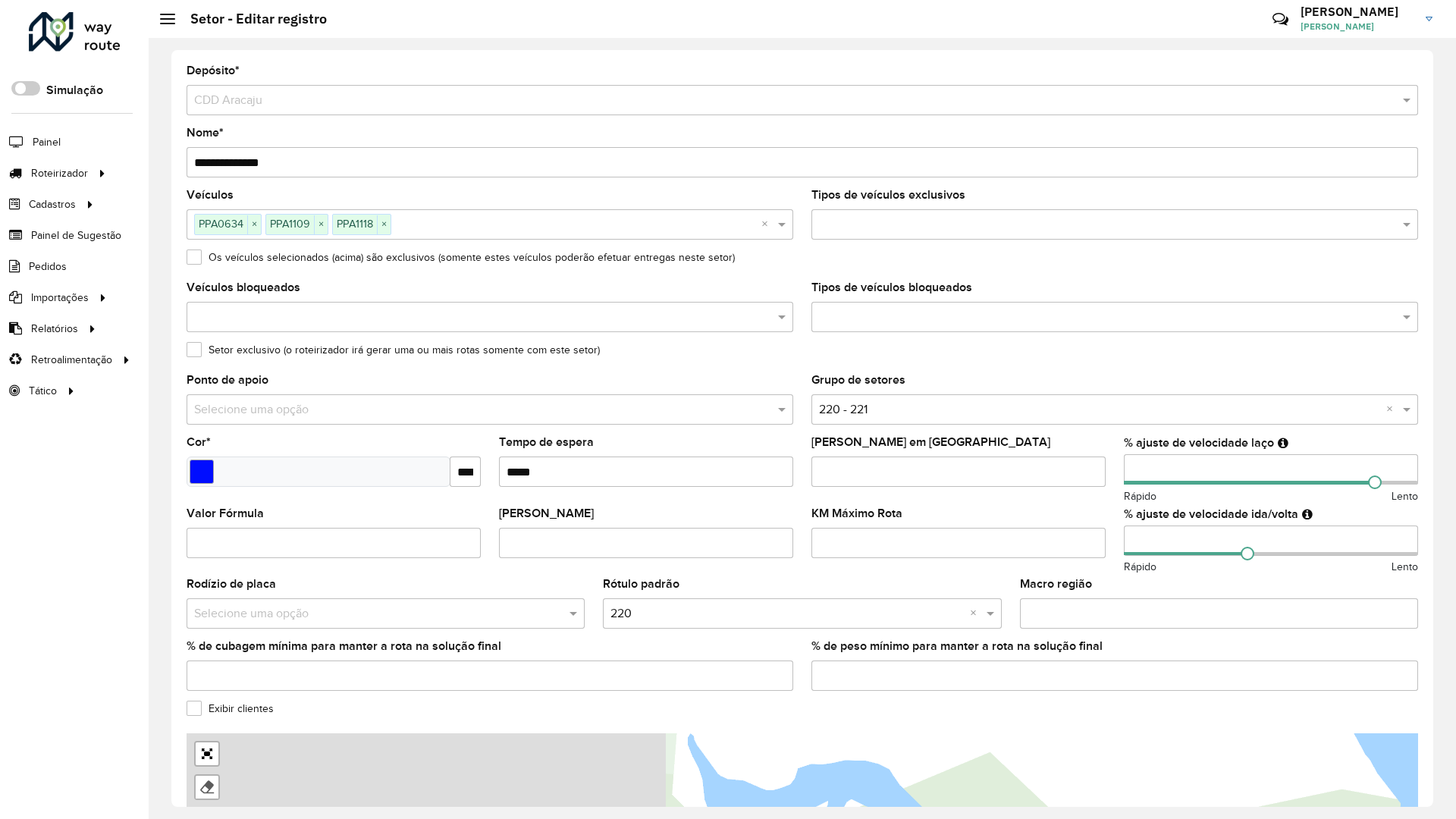
drag, startPoint x: 371, startPoint y: 474, endPoint x: 972, endPoint y: 478, distance: 601.0
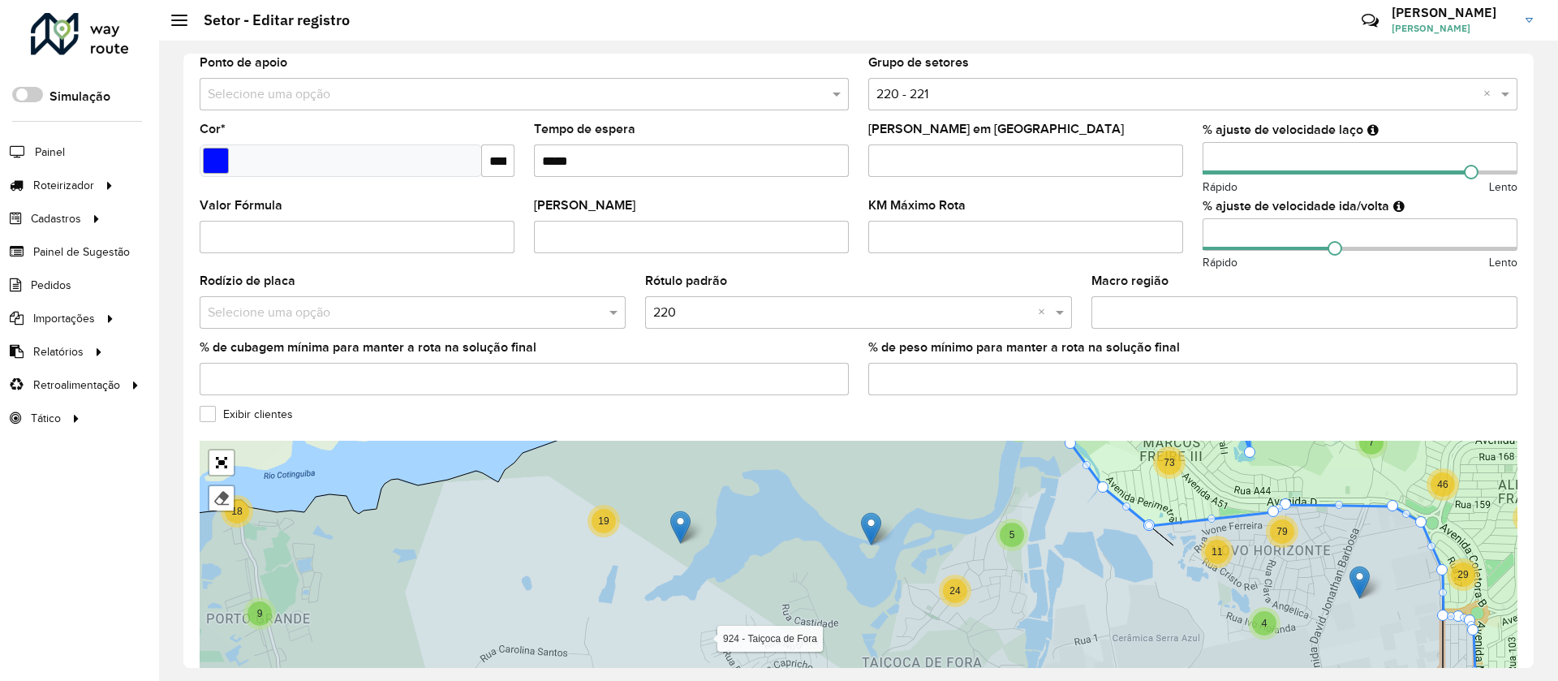
scroll to position [433, 0]
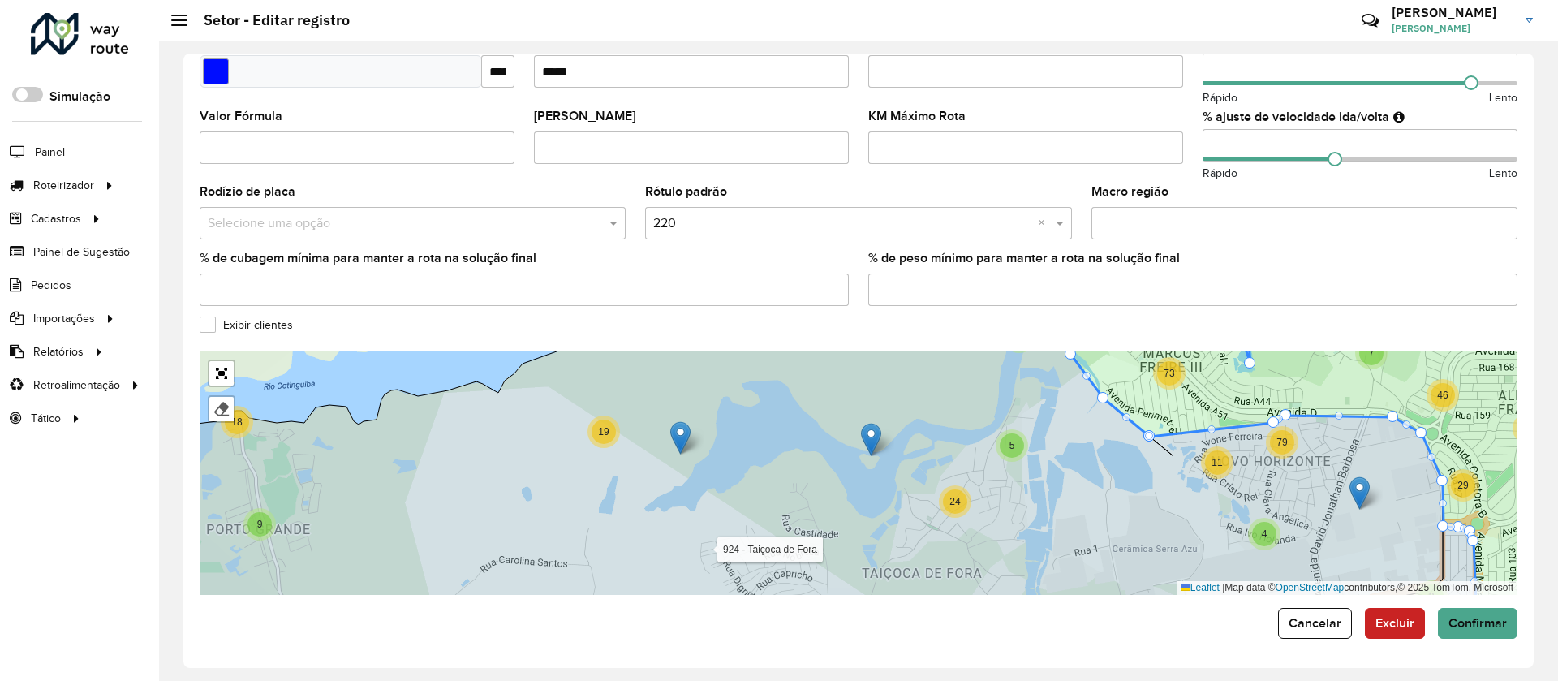
click at [1462, 643] on div "**********" at bounding box center [858, 361] width 1350 height 614
click at [1466, 628] on span "Confirmar" at bounding box center [1478, 623] width 58 height 14
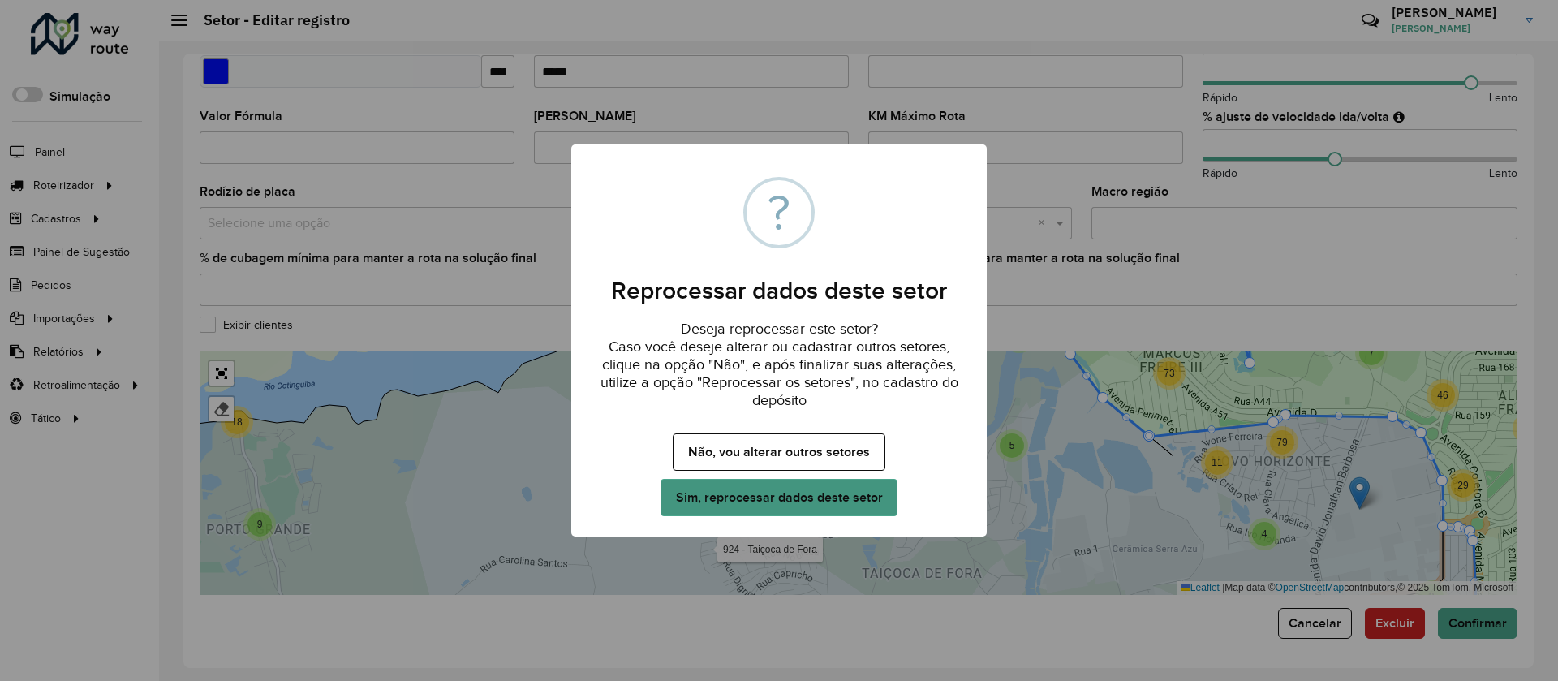
click at [847, 502] on button "Sim, reprocessar dados deste setor" at bounding box center [779, 497] width 237 height 37
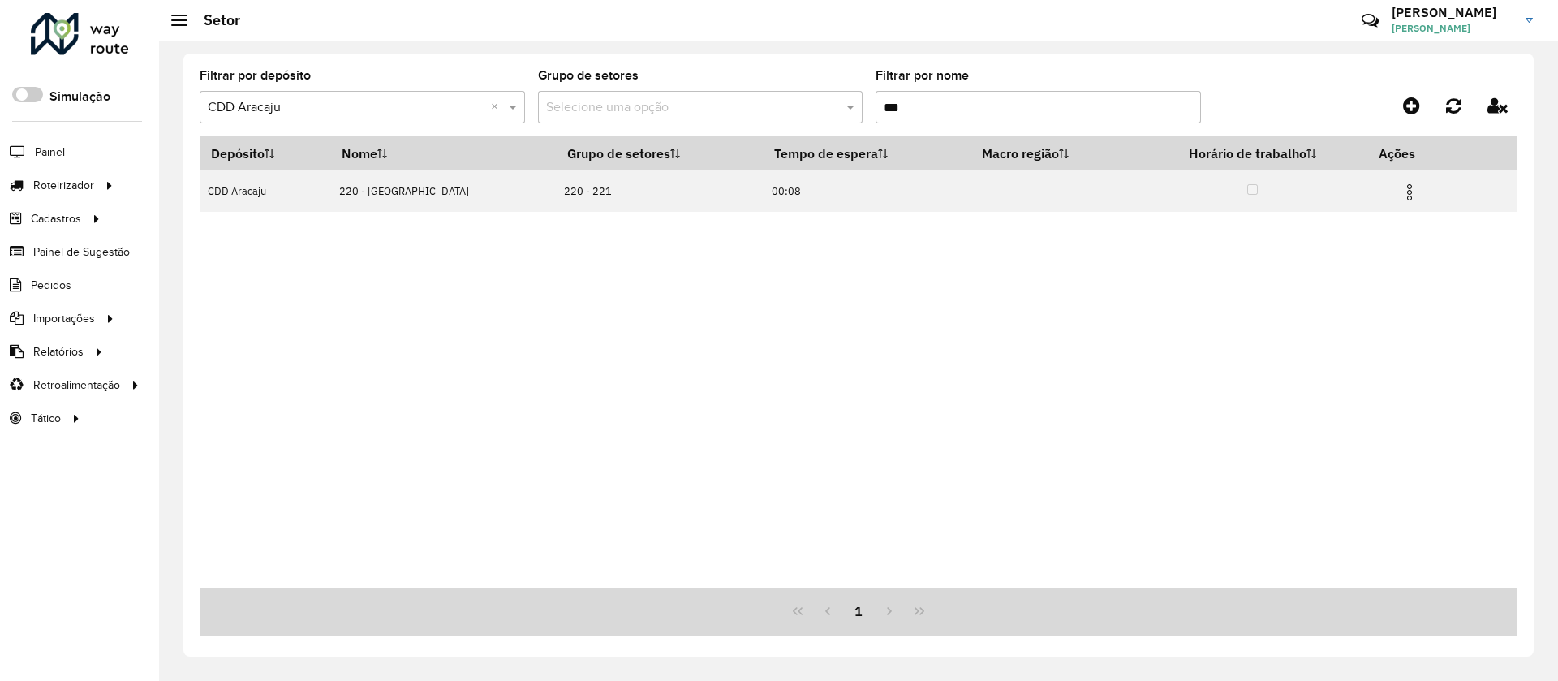
drag, startPoint x: 958, startPoint y: 106, endPoint x: 833, endPoint y: 106, distance: 125.0
click at [833, 106] on formly-group "Filtrar por depósito Selecione um depósito × CDD Aracaju × Grupo de setores Sel…" at bounding box center [687, 103] width 975 height 67
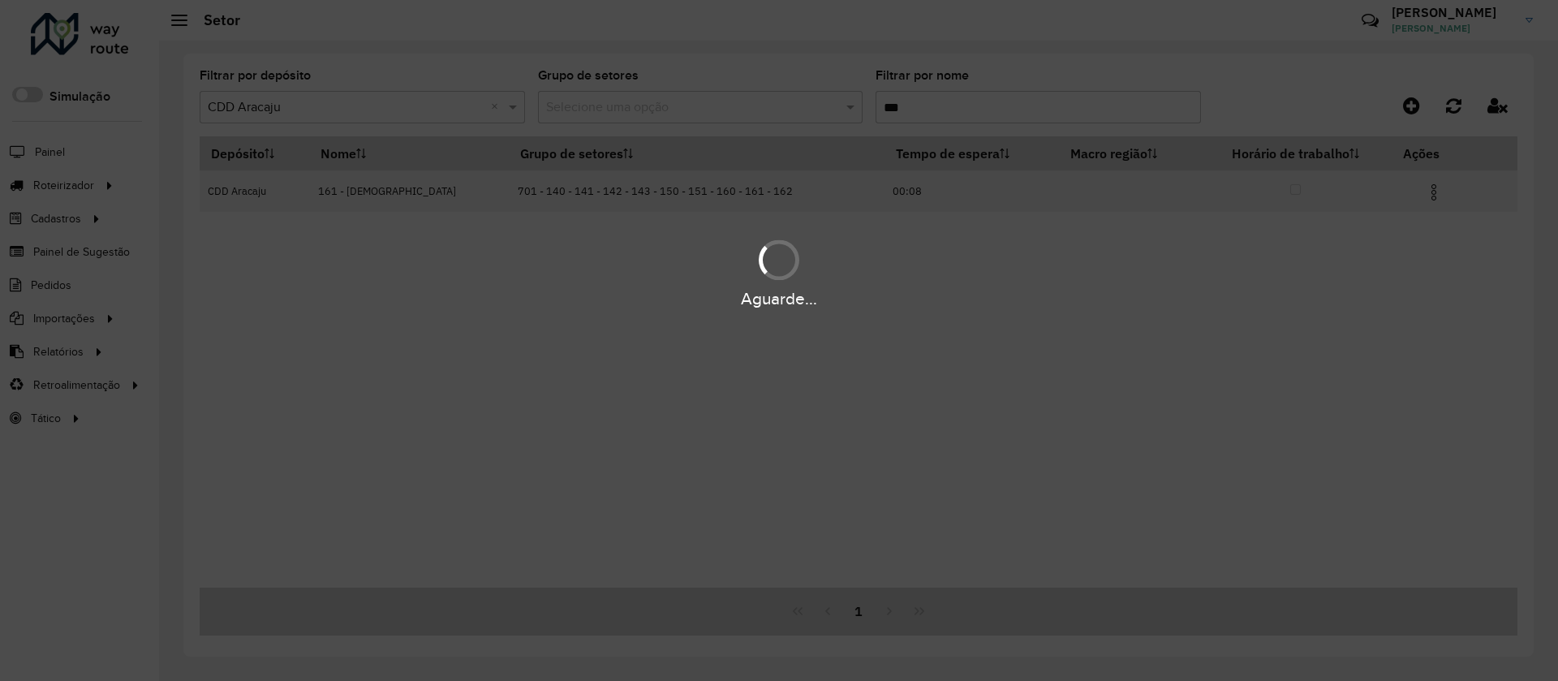
type input "***"
click at [1425, 194] on div "Aguarde..." at bounding box center [779, 340] width 1558 height 681
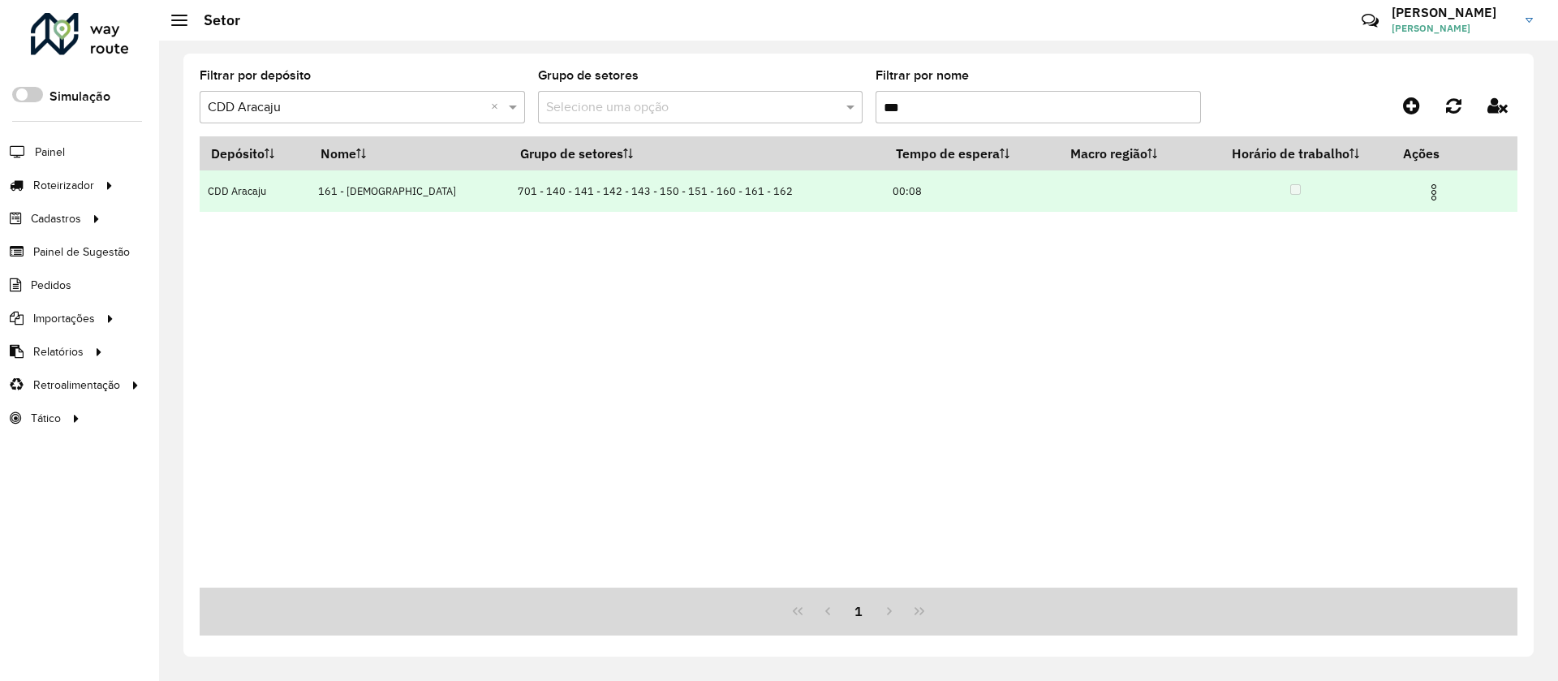
click at [1436, 193] on img at bounding box center [1433, 192] width 19 height 19
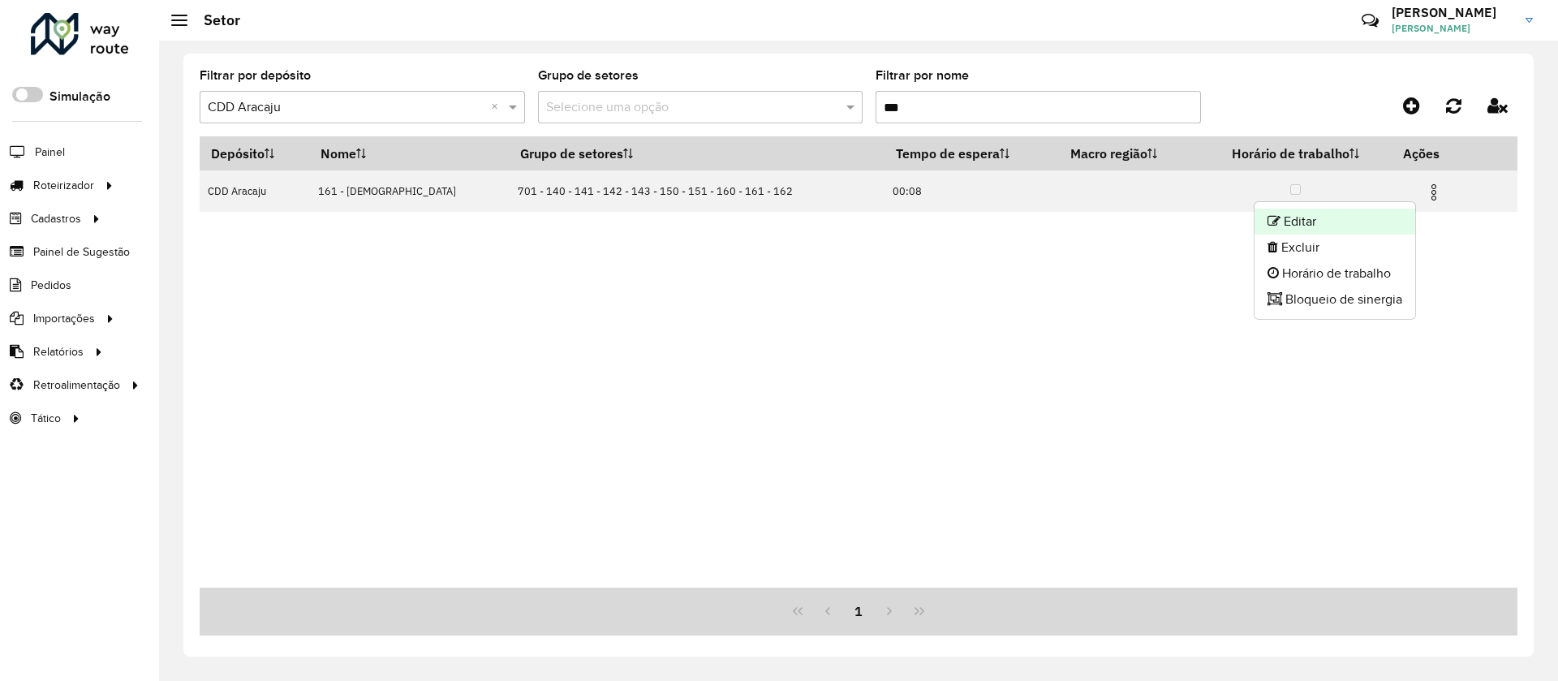
click at [1356, 217] on li "Editar" at bounding box center [1335, 222] width 161 height 26
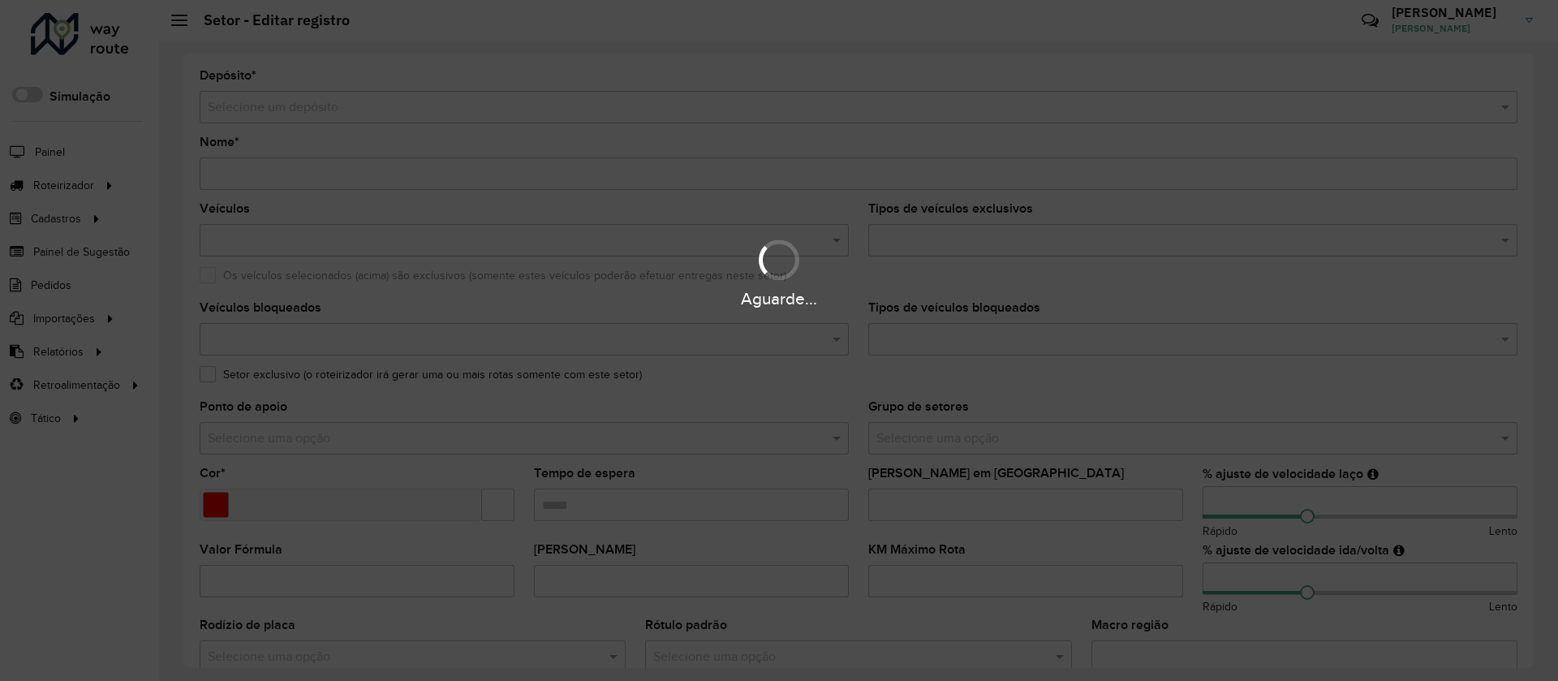
type input "**********"
type input "*******"
type input "*****"
type input "**"
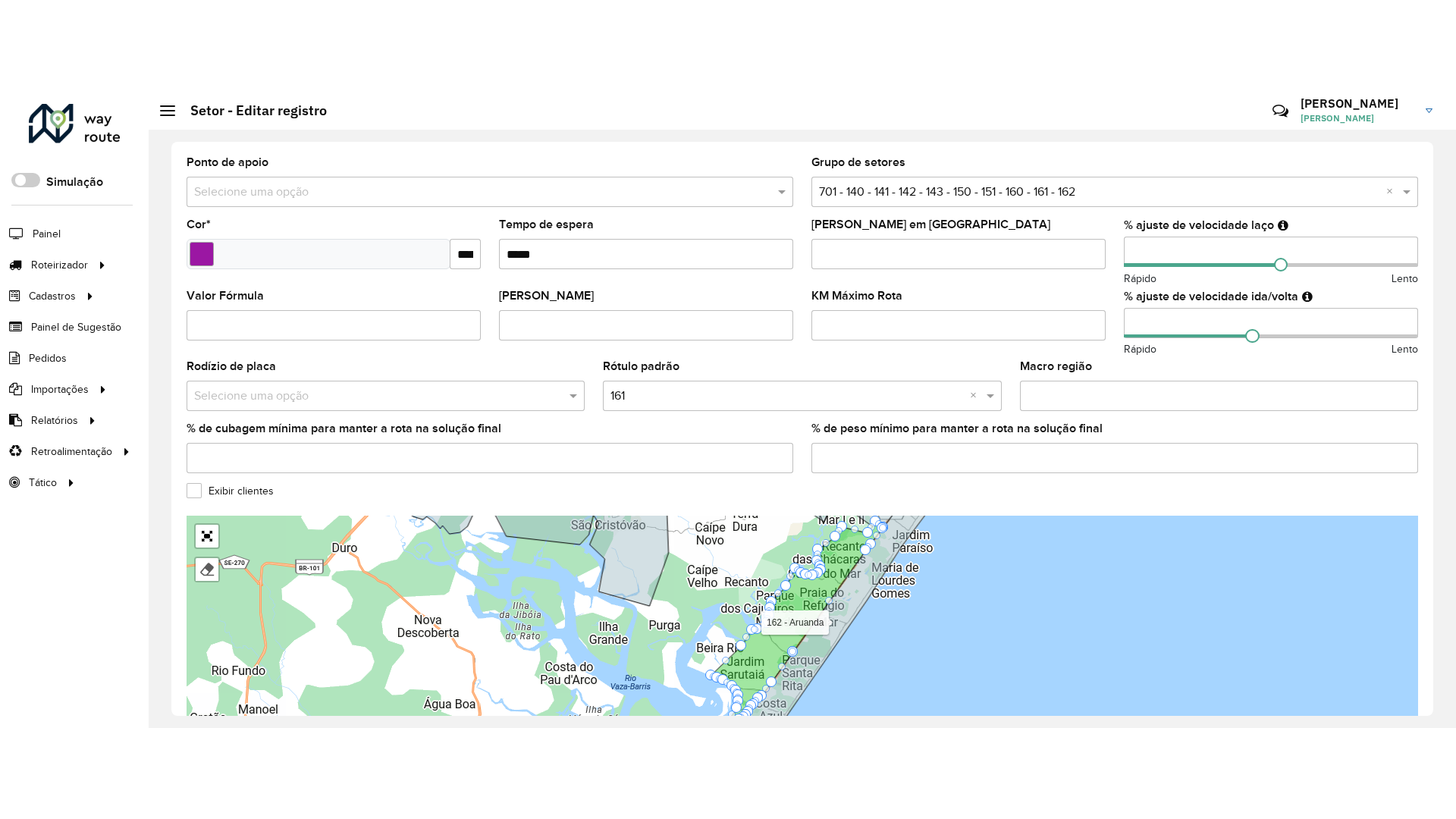
scroll to position [341, 0]
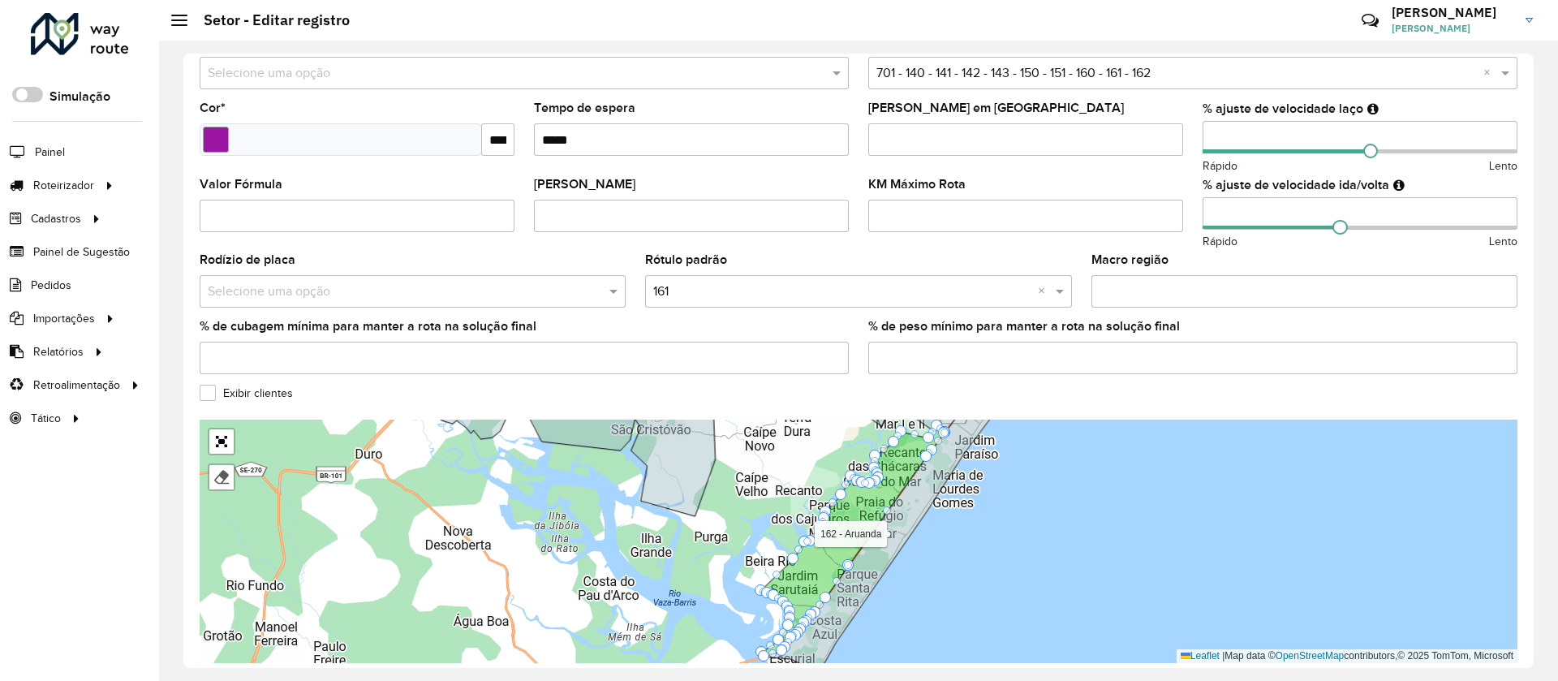
click at [278, 397] on label "Exibir clientes" at bounding box center [246, 393] width 93 height 17
click at [221, 441] on link "Abrir mapa em tela cheia" at bounding box center [221, 441] width 24 height 24
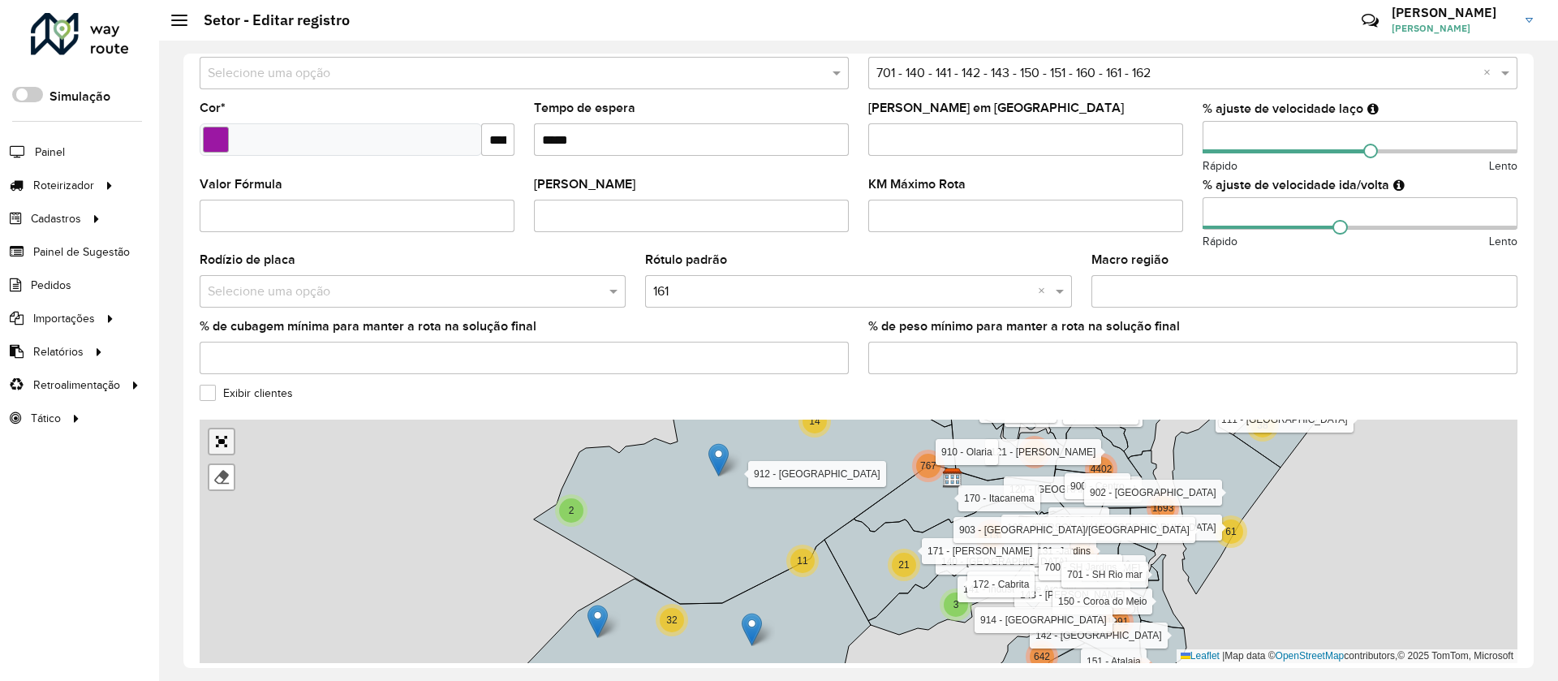
scroll to position [0, 0]
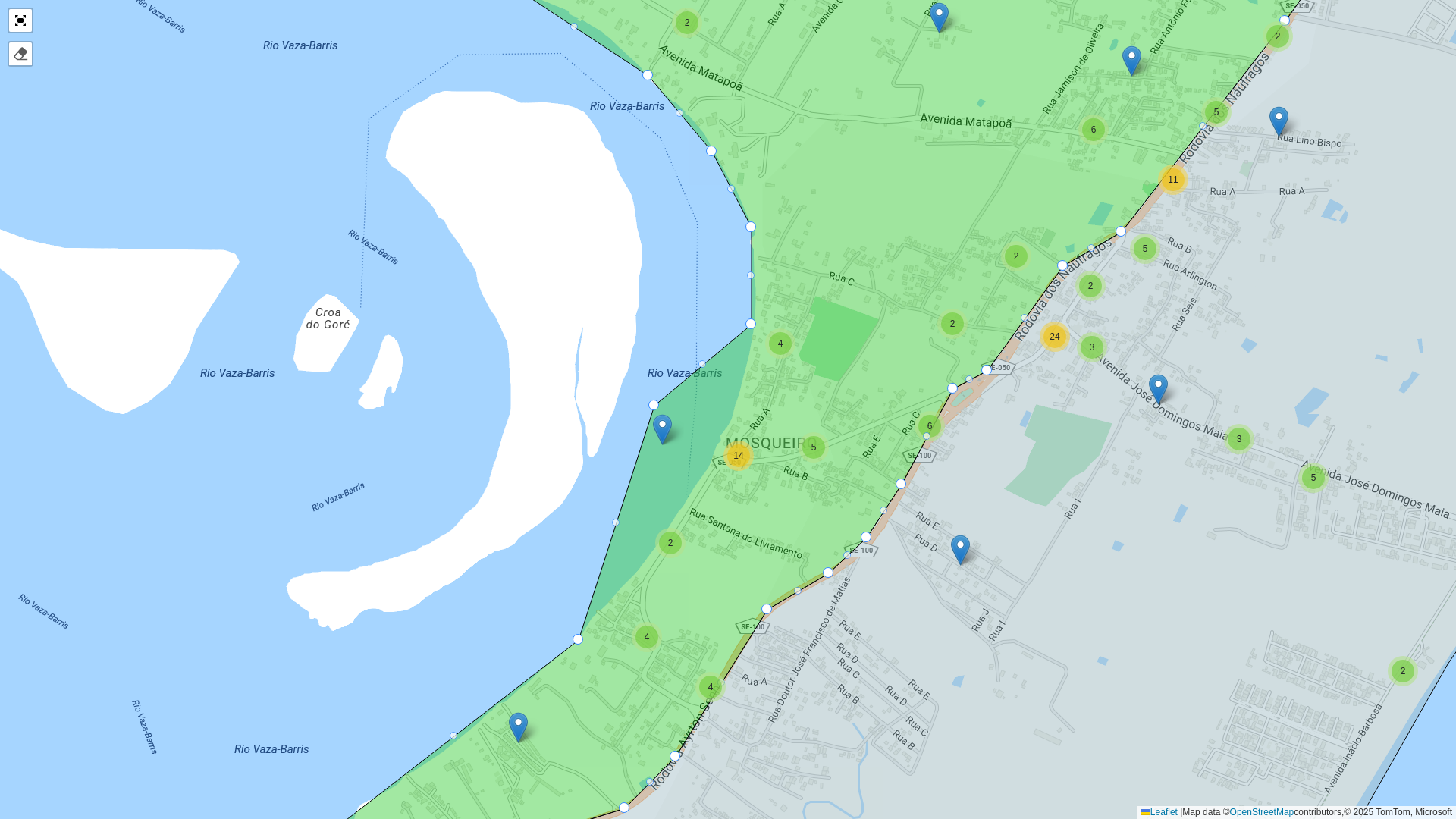
drag, startPoint x: 728, startPoint y: 415, endPoint x: 653, endPoint y: 401, distance: 76.3
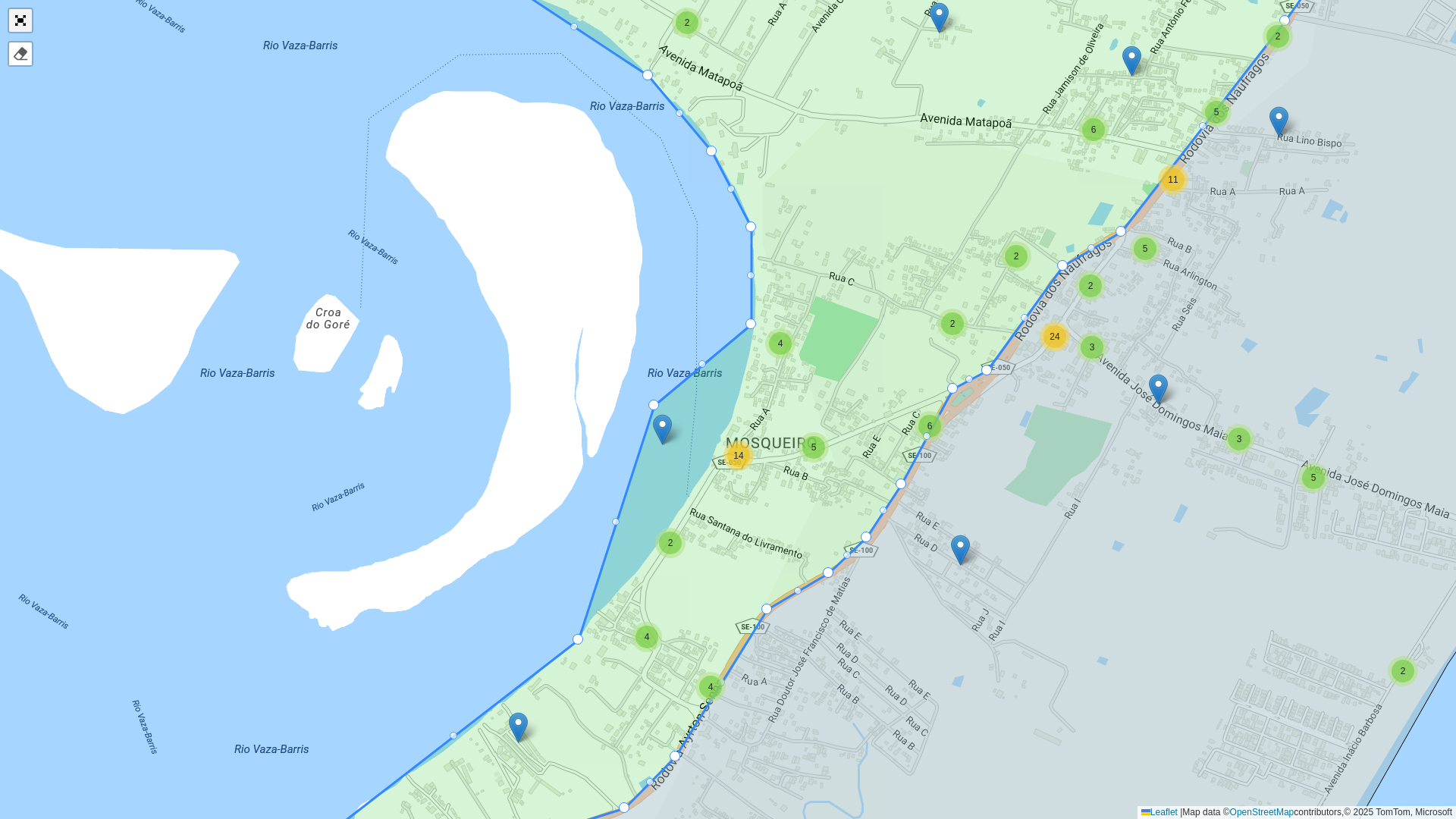
click at [28, 30] on link "Abrir mapa em tela cheia" at bounding box center [21, 21] width 22 height 22
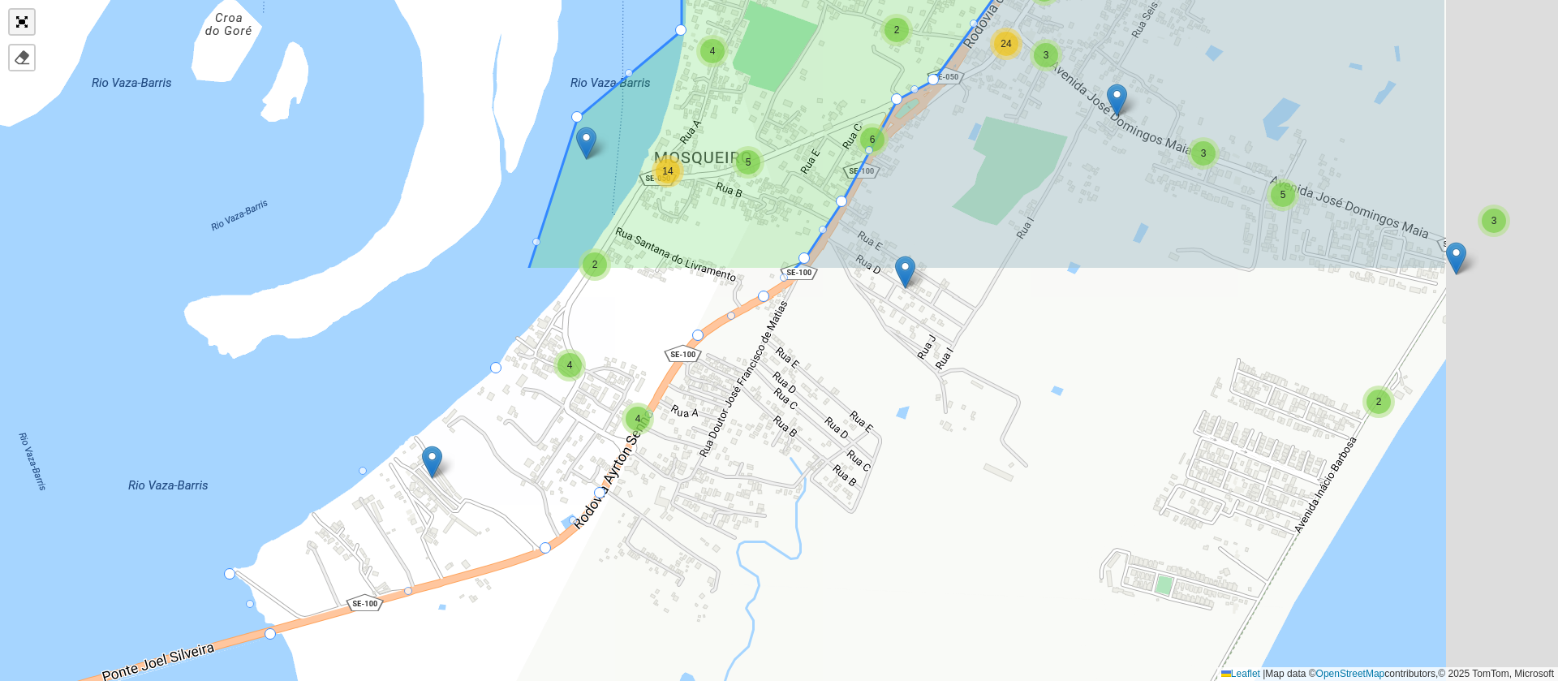
scroll to position [433, 0]
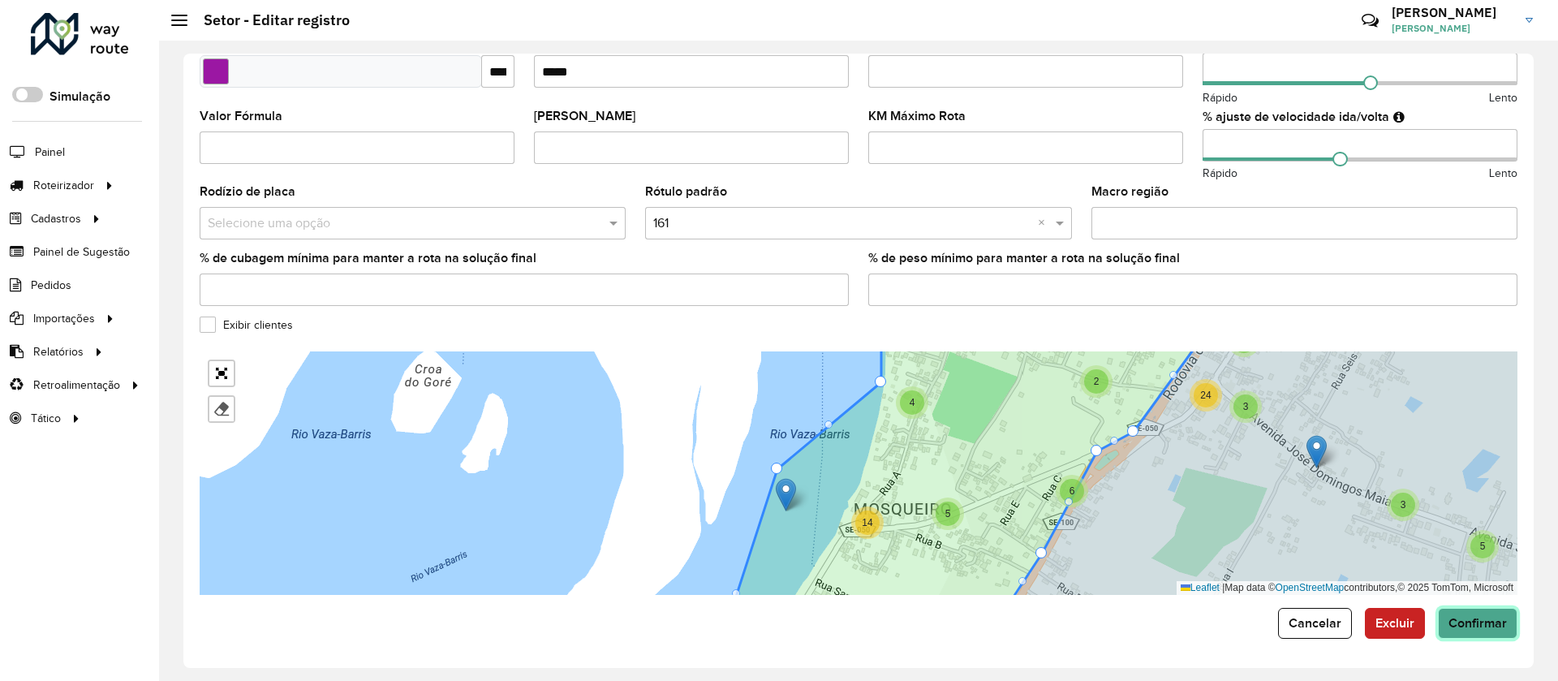
click at [1466, 624] on span "Confirmar" at bounding box center [1478, 623] width 58 height 14
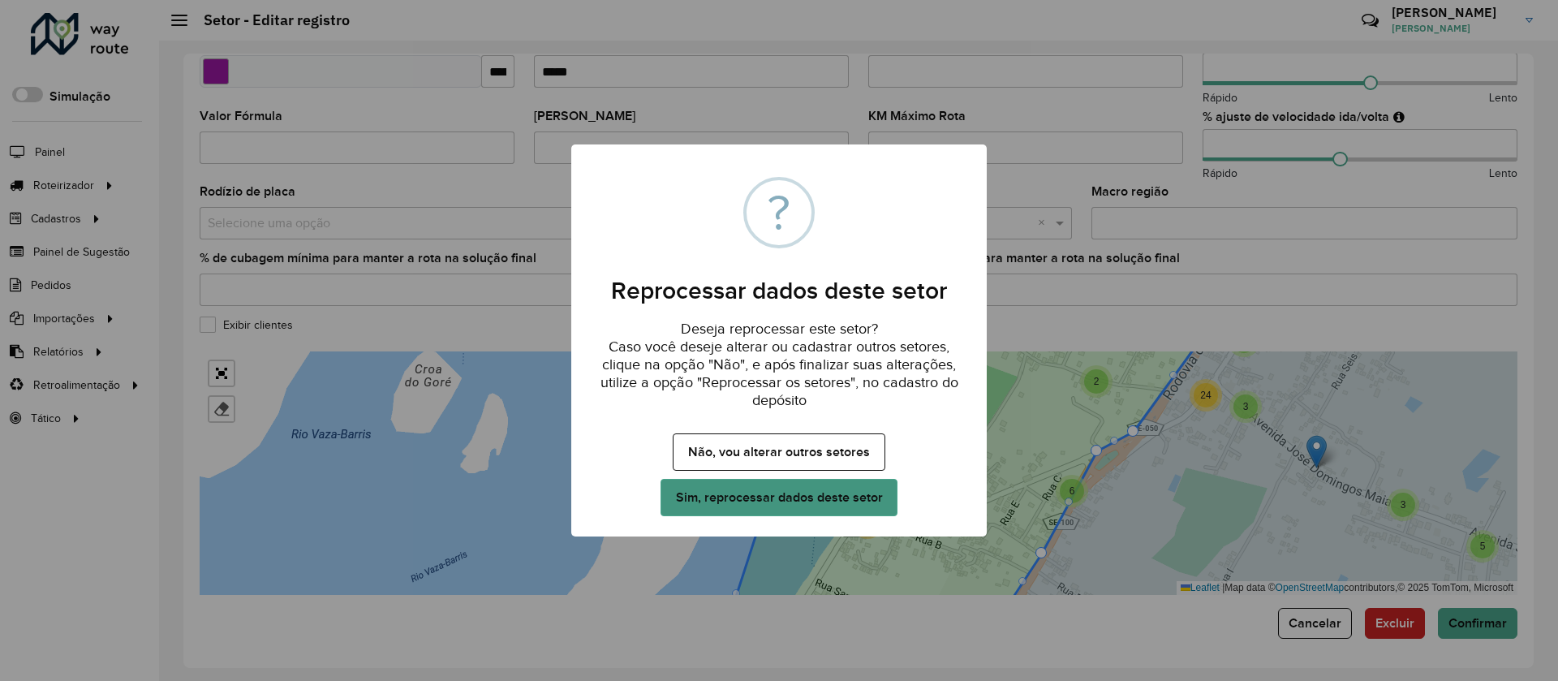
click at [851, 506] on button "Sim, reprocessar dados deste setor" at bounding box center [779, 497] width 237 height 37
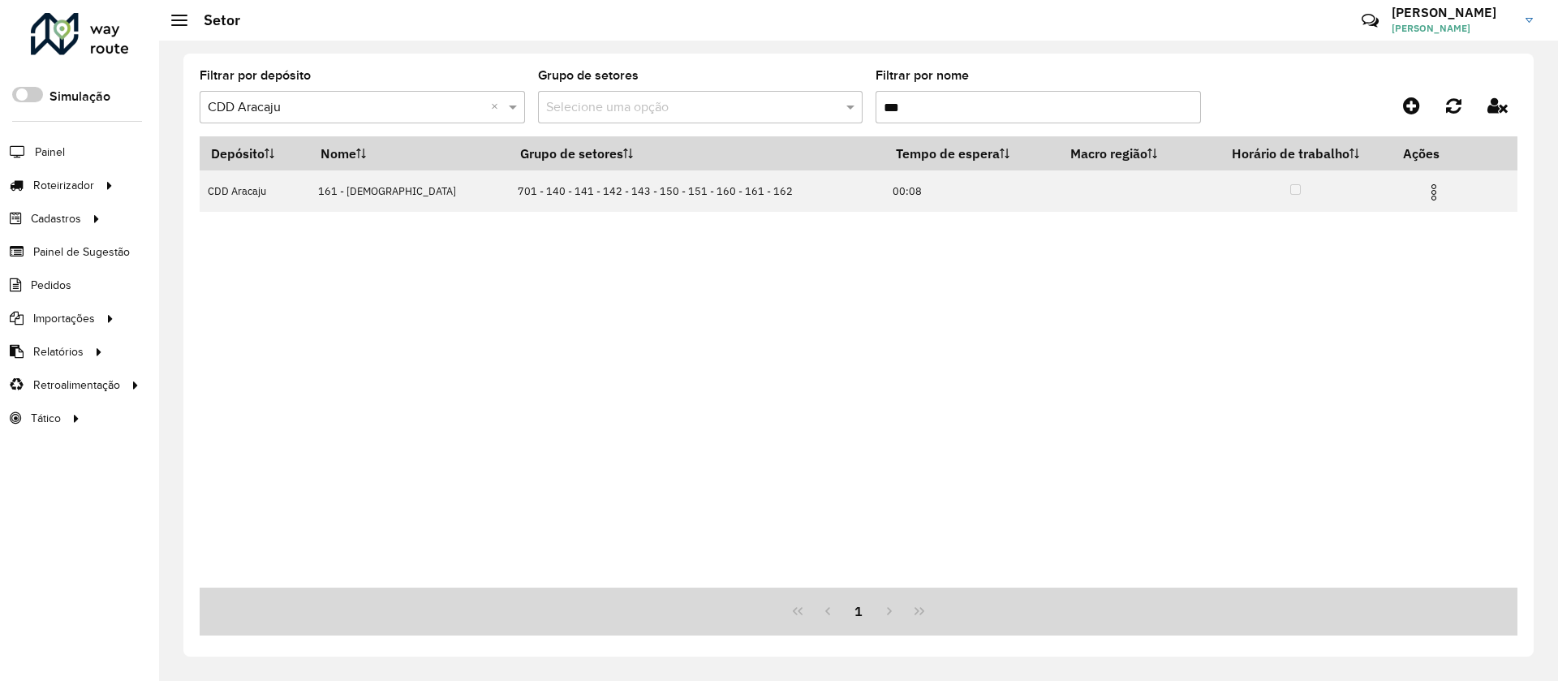
click at [917, 107] on input "***" at bounding box center [1038, 107] width 325 height 32
drag, startPoint x: 875, startPoint y: 108, endPoint x: 845, endPoint y: 108, distance: 30.0
click at [845, 108] on formly-group "Filtrar por depósito Selecione um depósito × CDD Aracaju × Grupo de setores Sel…" at bounding box center [687, 103] width 975 height 67
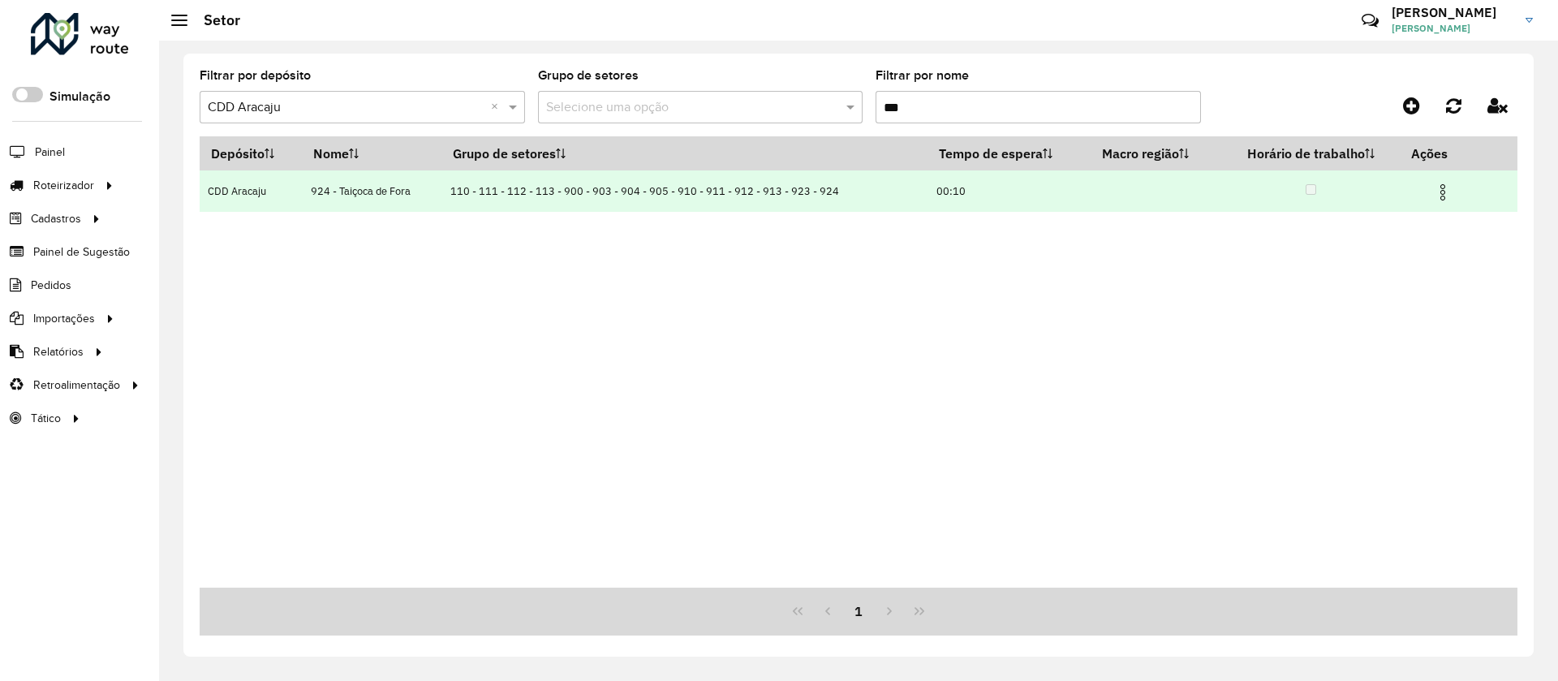
type input "***"
click at [1443, 197] on img at bounding box center [1442, 192] width 19 height 19
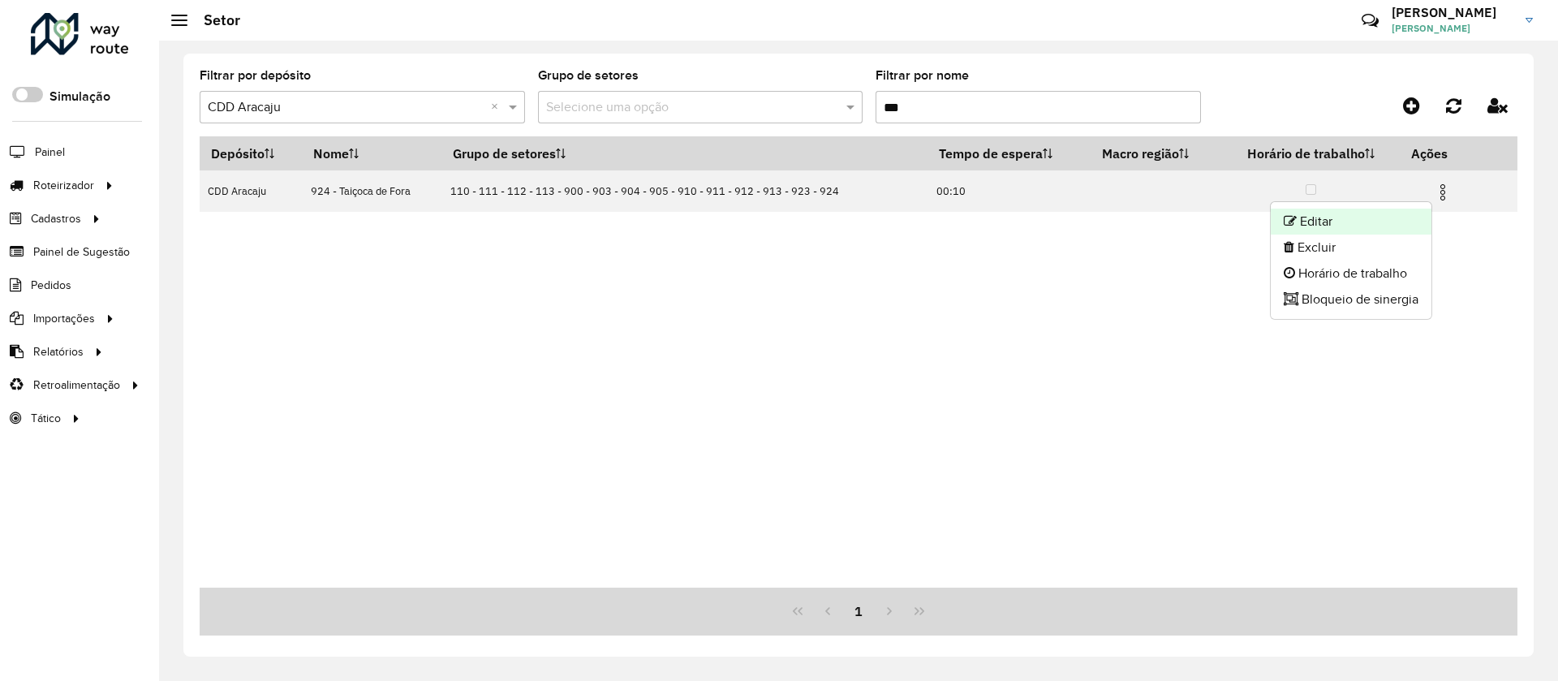
click at [1372, 222] on li "Editar" at bounding box center [1351, 222] width 161 height 26
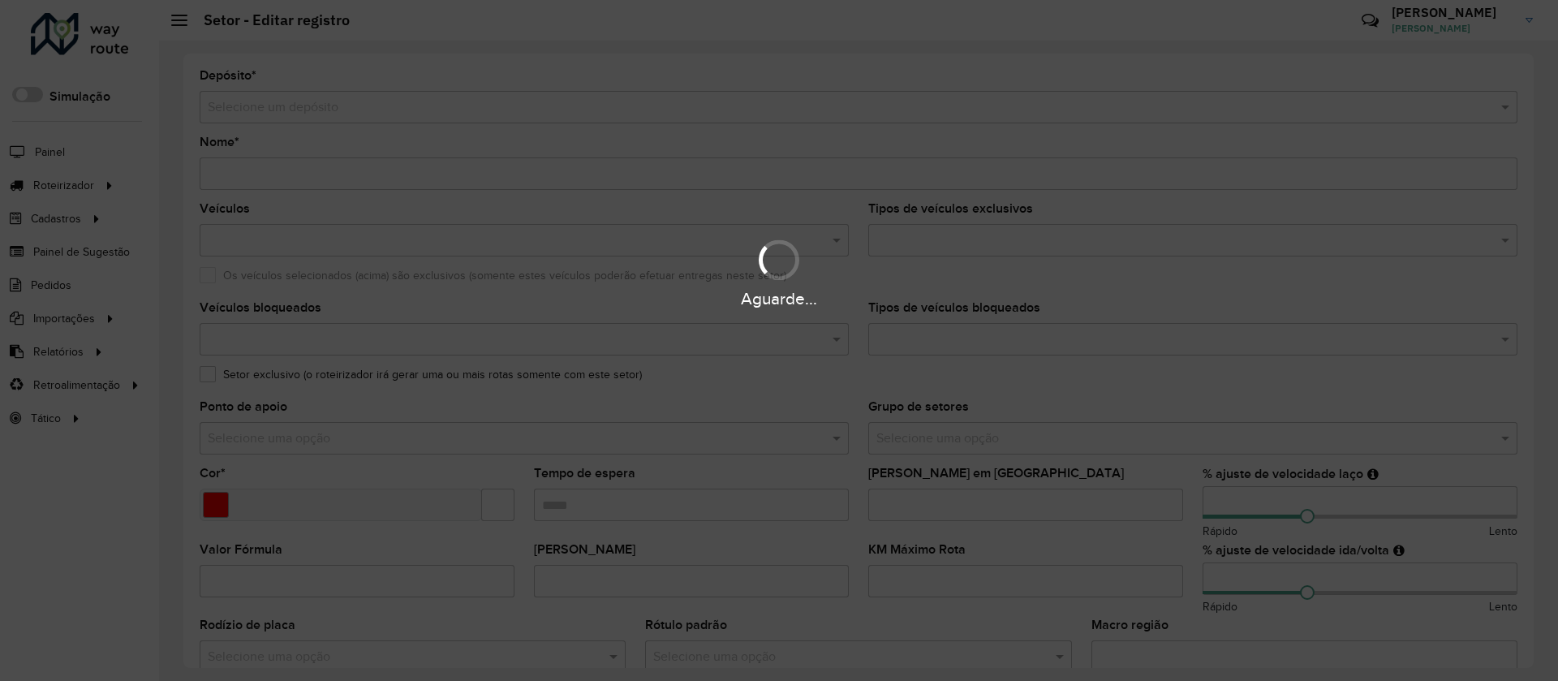
type input "**********"
type input "*******"
type input "*****"
type input "***"
type input "**"
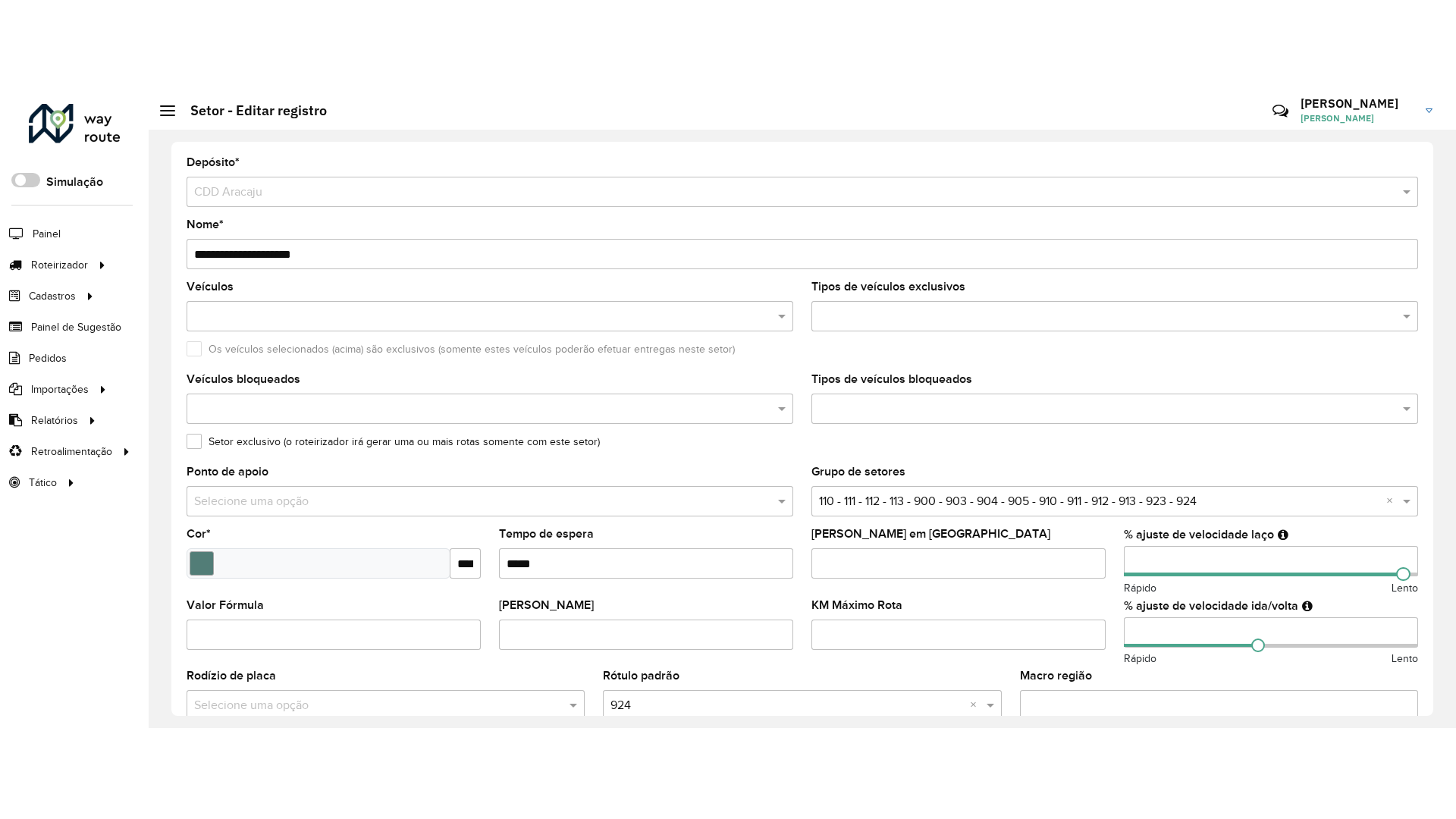
scroll to position [341, 0]
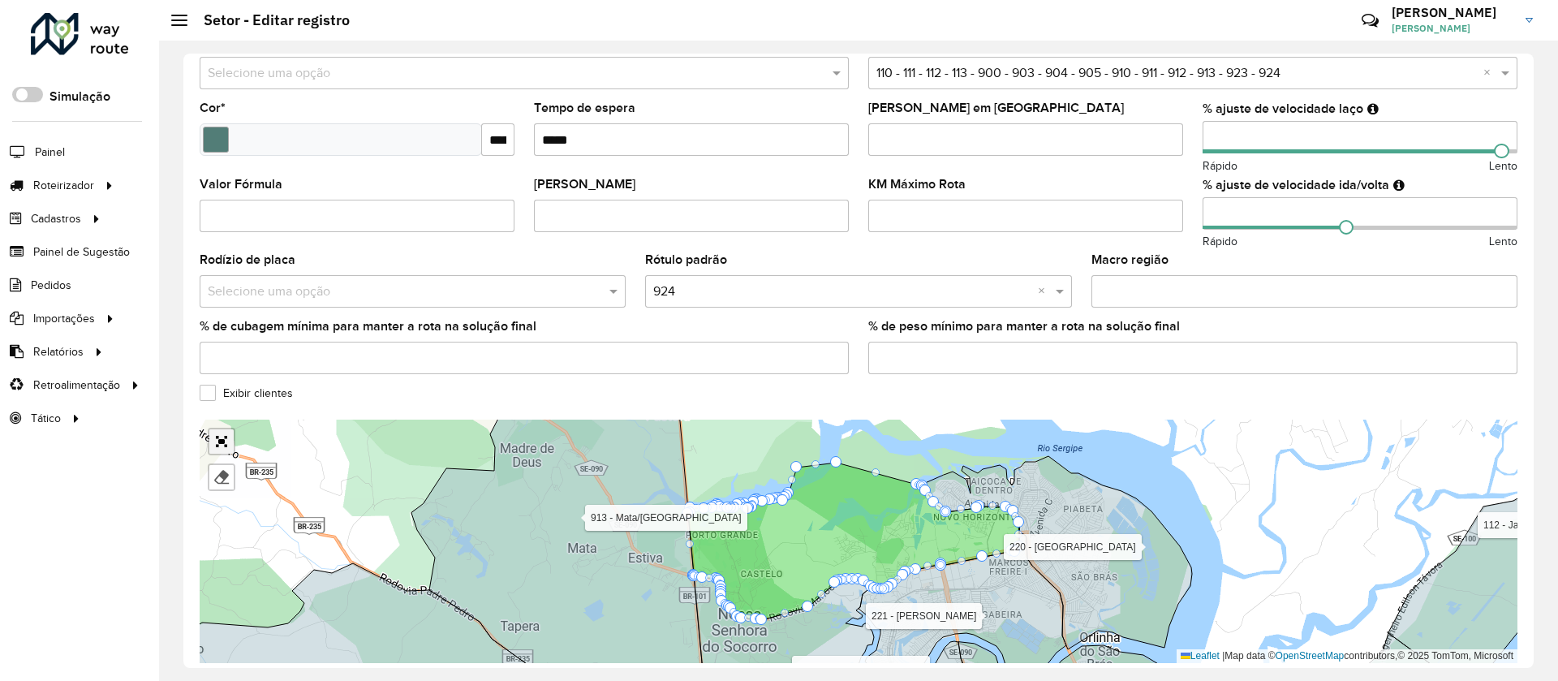
click at [223, 440] on link "Abrir mapa em tela cheia" at bounding box center [221, 441] width 24 height 24
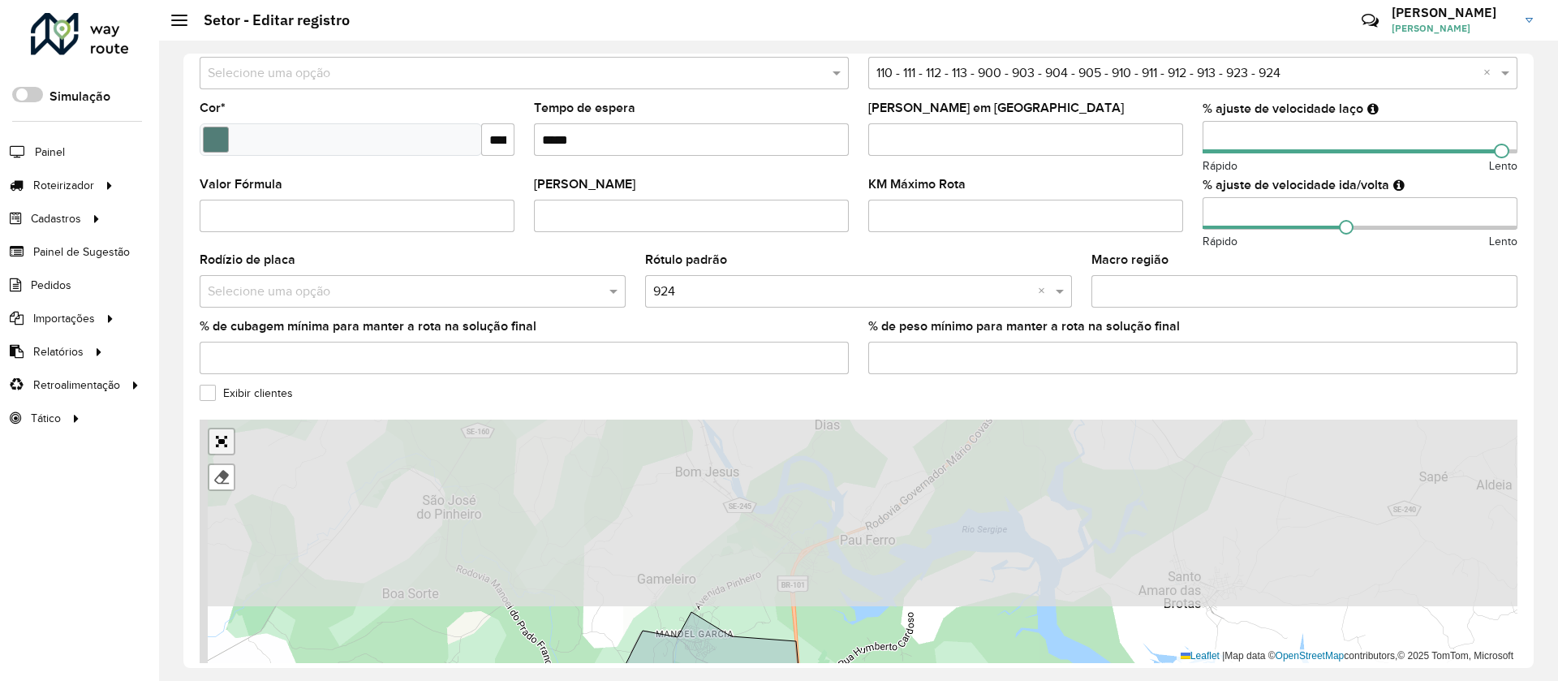
scroll to position [0, 0]
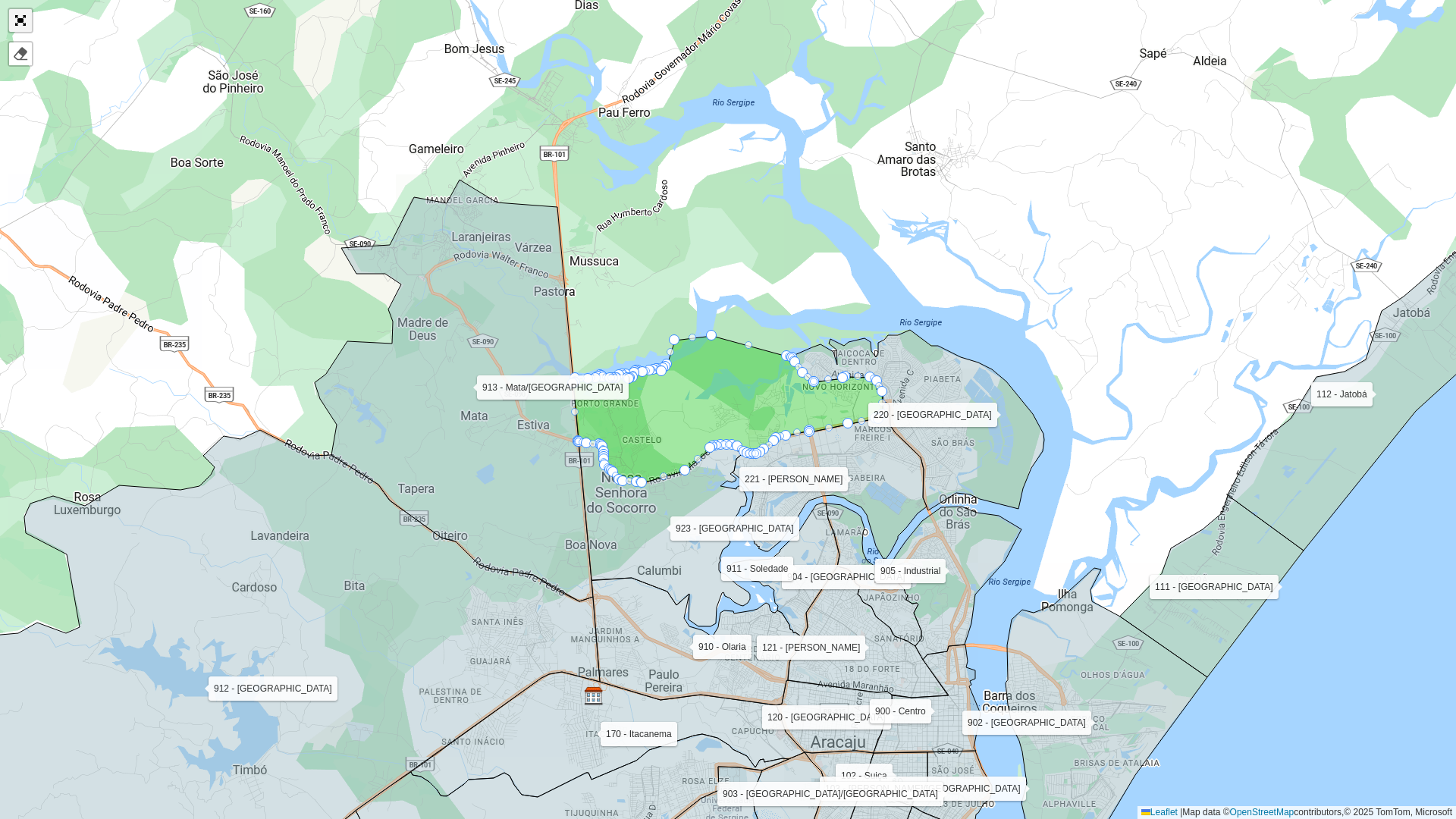
click at [21, 13] on link "Abrir mapa em tela cheia" at bounding box center [21, 21] width 22 height 22
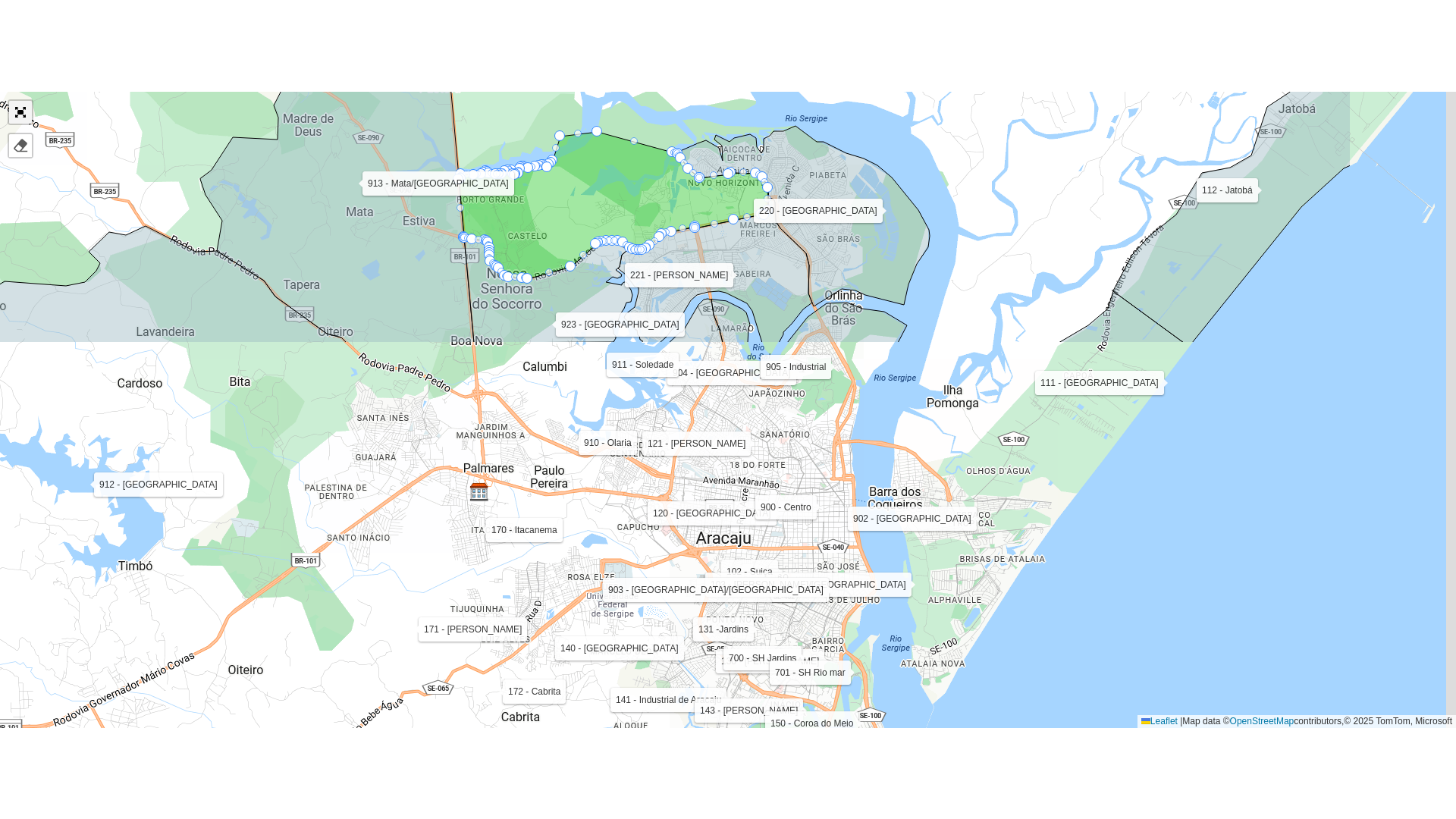
scroll to position [405, 0]
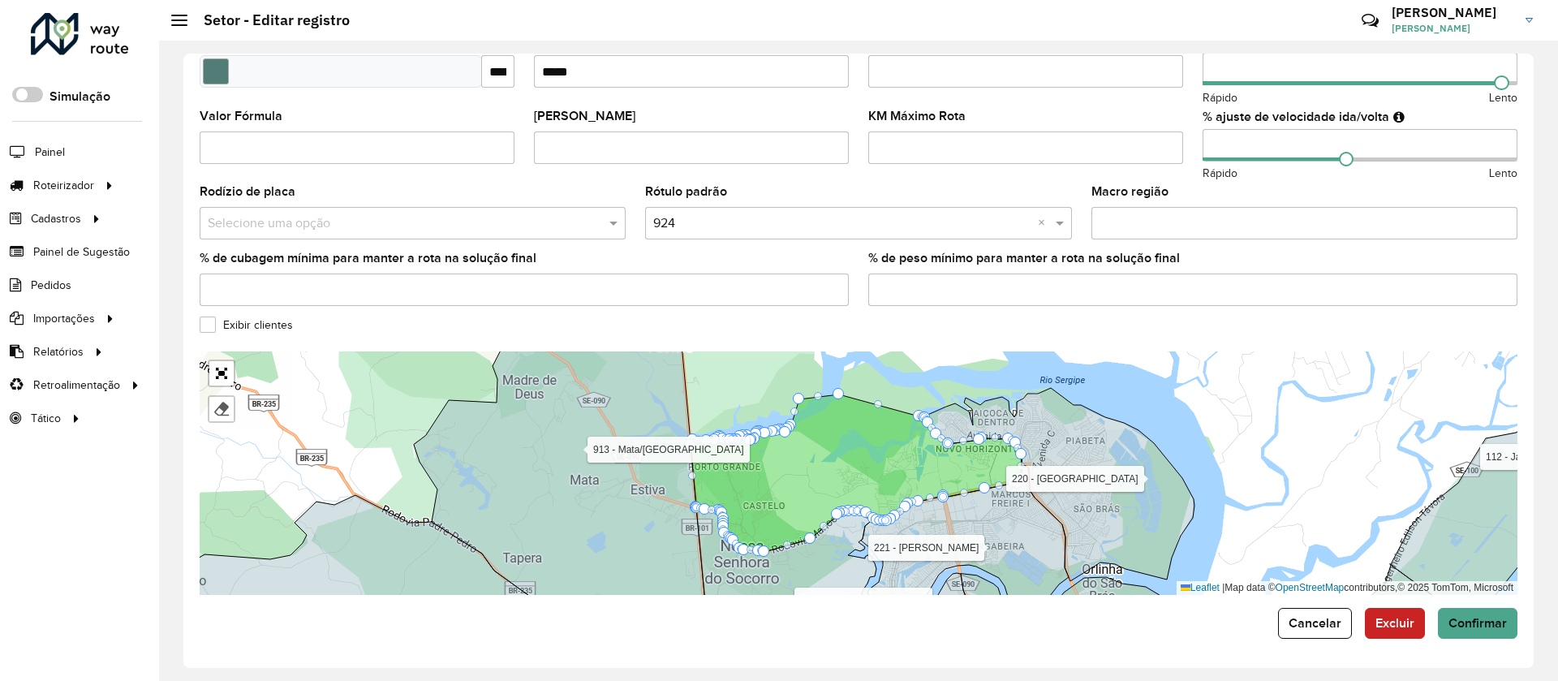
click at [239, 321] on label "Exibir clientes" at bounding box center [246, 324] width 93 height 17
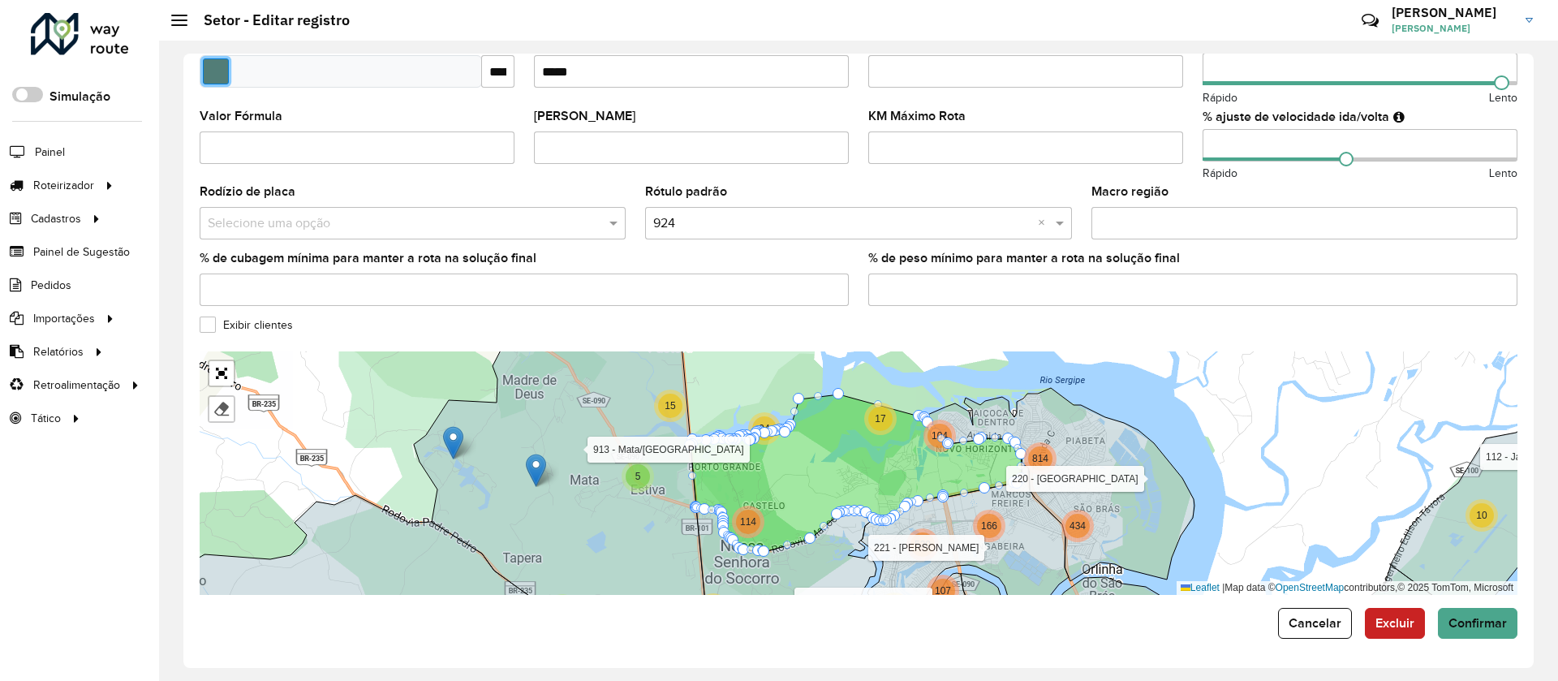
click at [218, 74] on input "Select a color" at bounding box center [216, 71] width 26 height 26
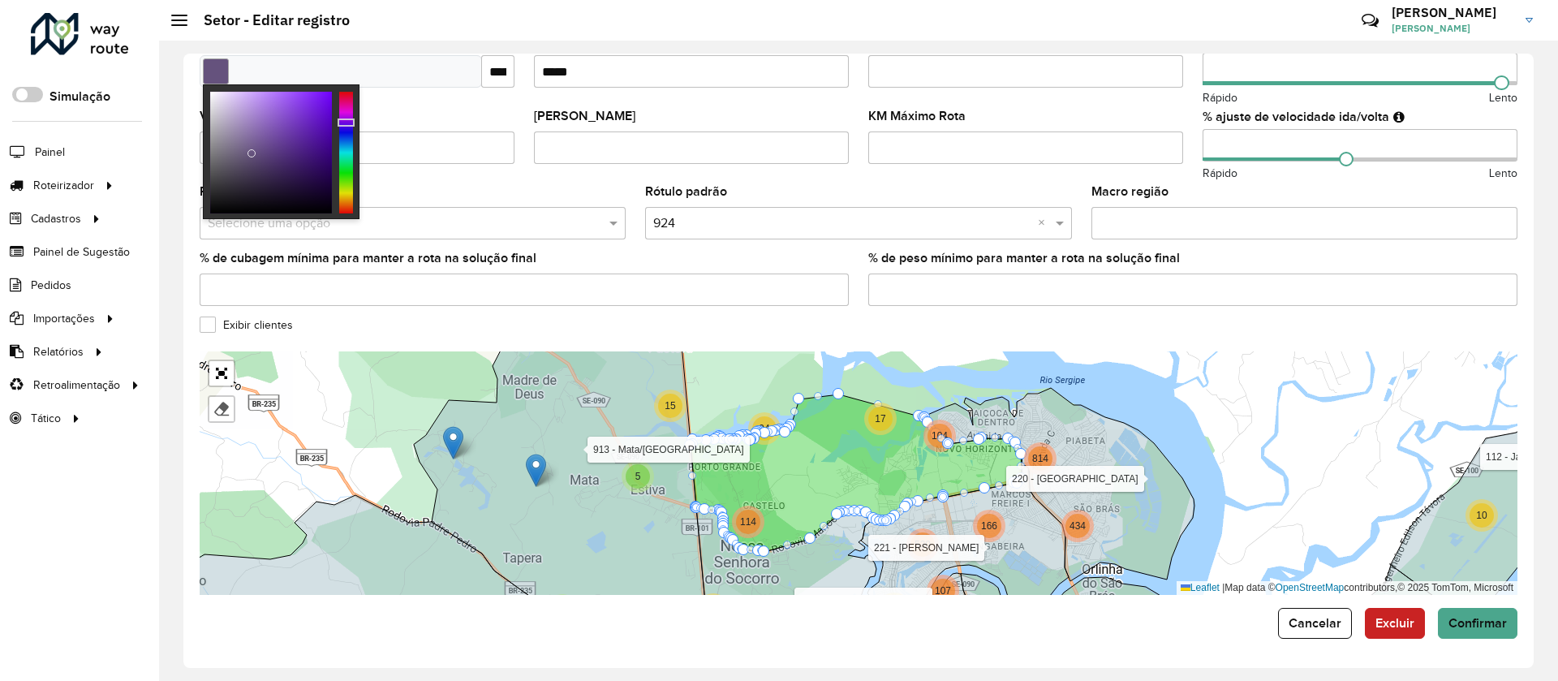
type input "*******"
click at [350, 123] on div at bounding box center [346, 153] width 14 height 122
click at [559, 265] on div "% de cubagem mínima para manter a rota na solução final" at bounding box center [524, 279] width 649 height 54
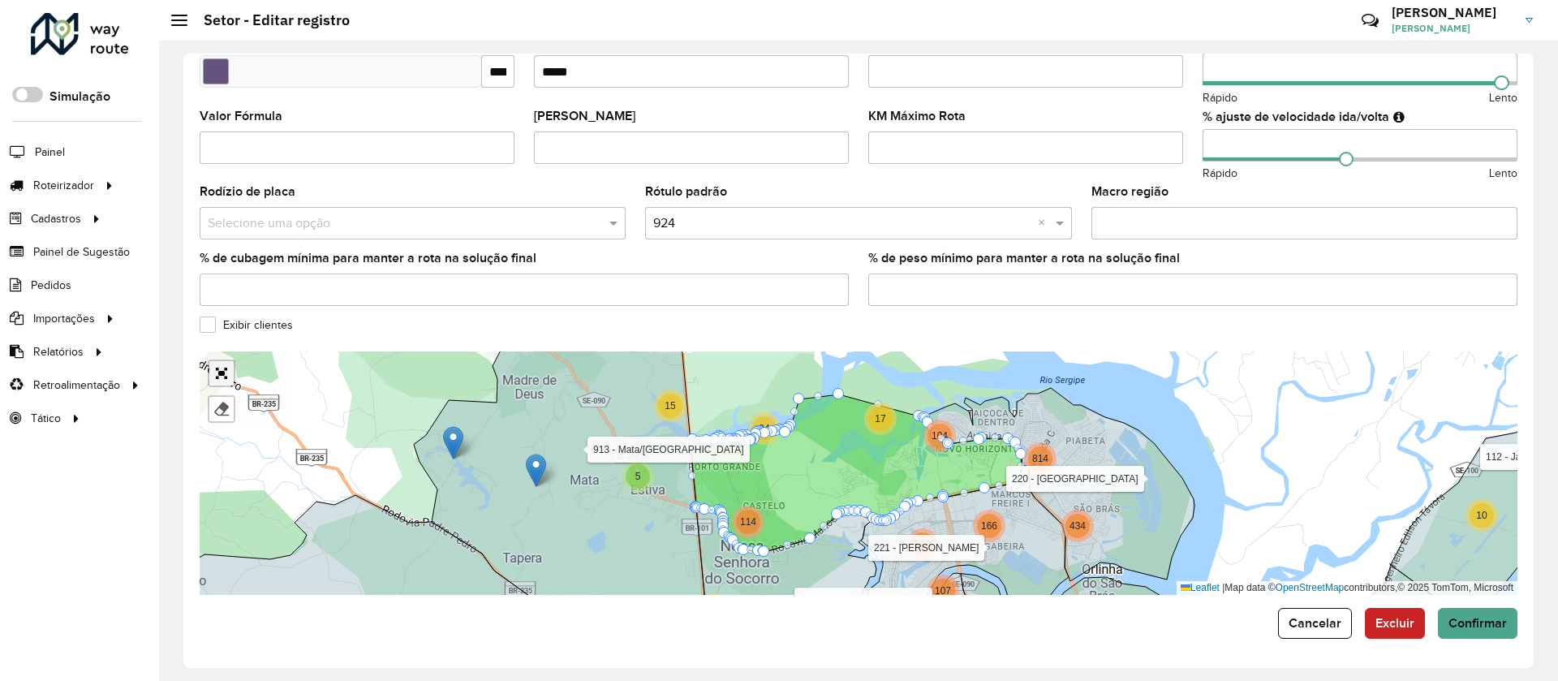
click at [222, 372] on link "Abrir mapa em tela cheia" at bounding box center [221, 373] width 24 height 24
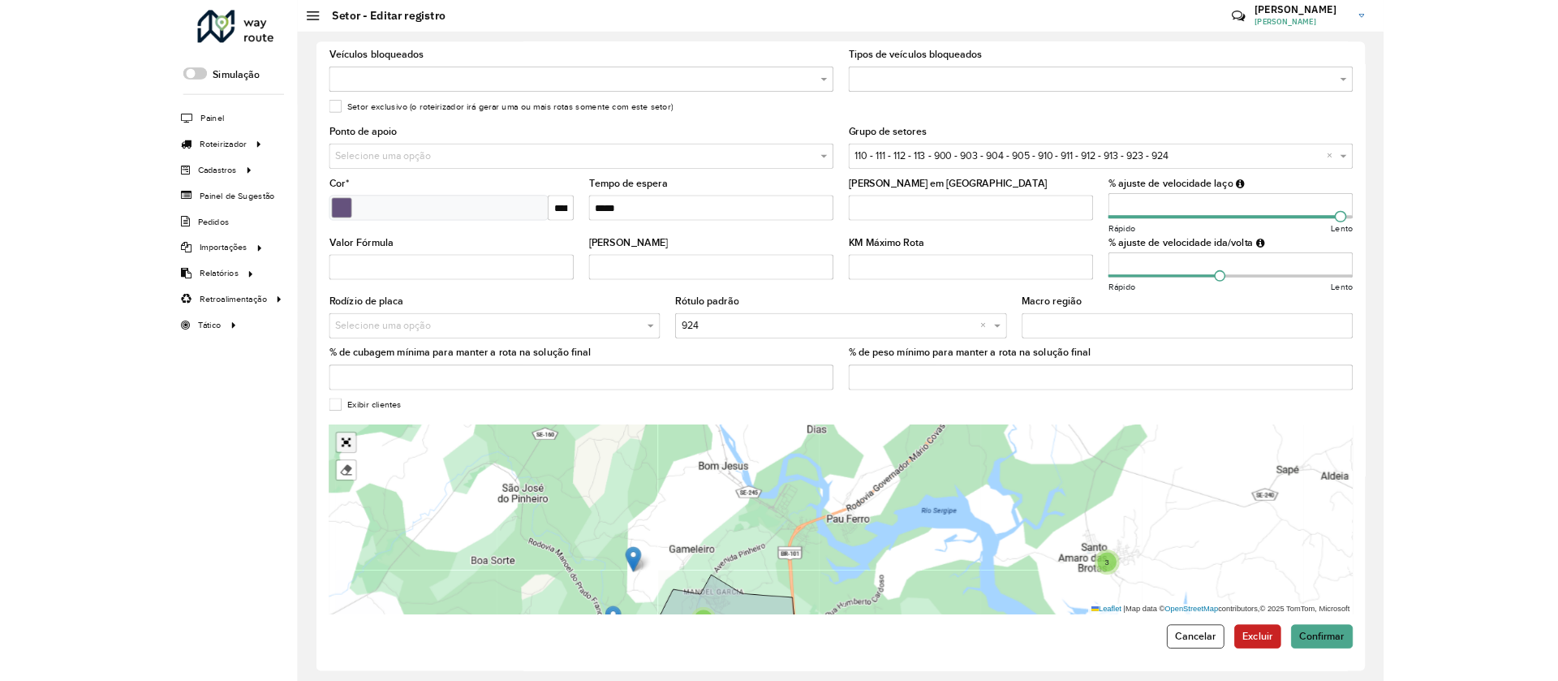
scroll to position [0, 0]
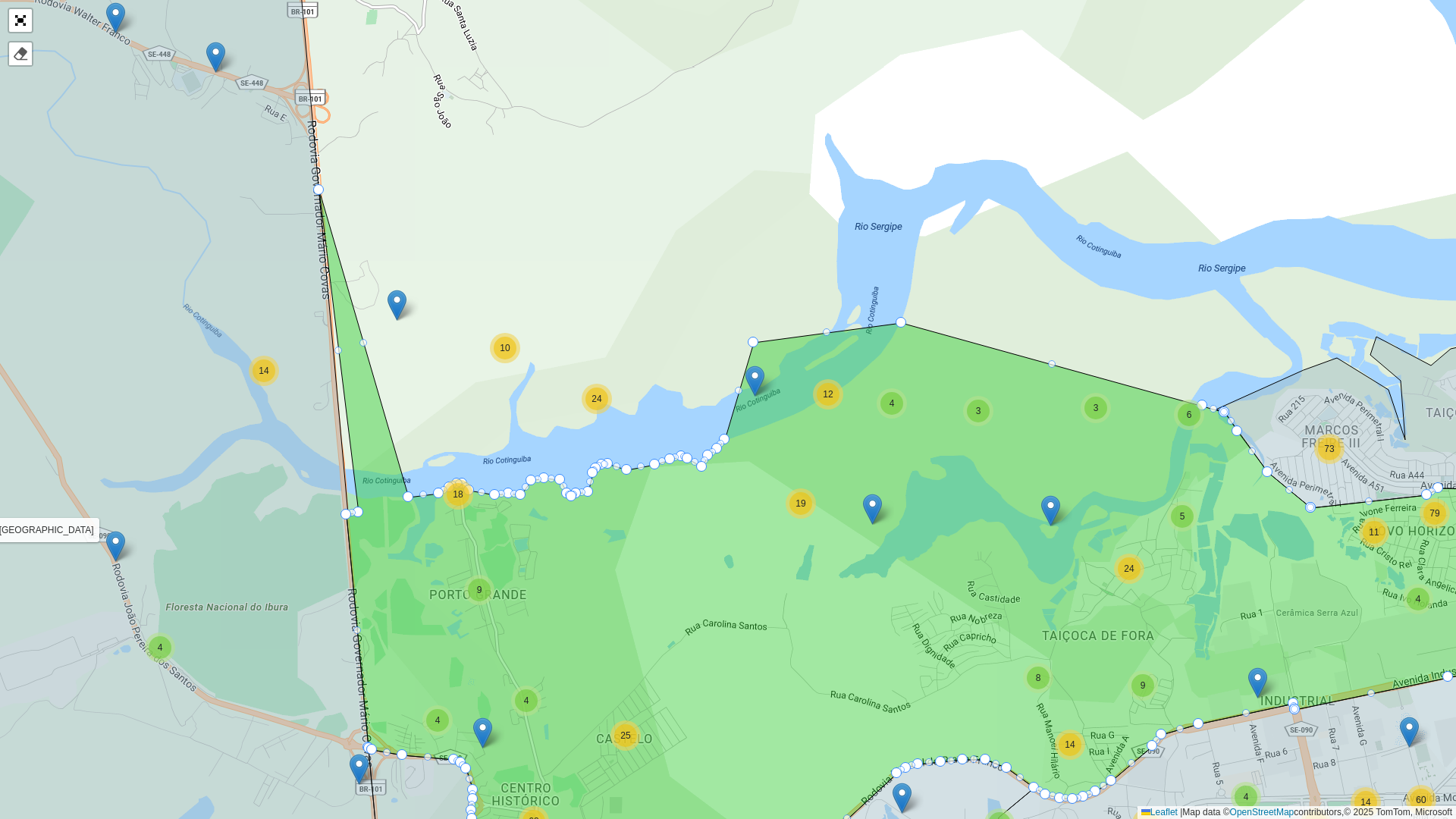
drag, startPoint x: 356, startPoint y: 491, endPoint x: 309, endPoint y: 187, distance: 307.6
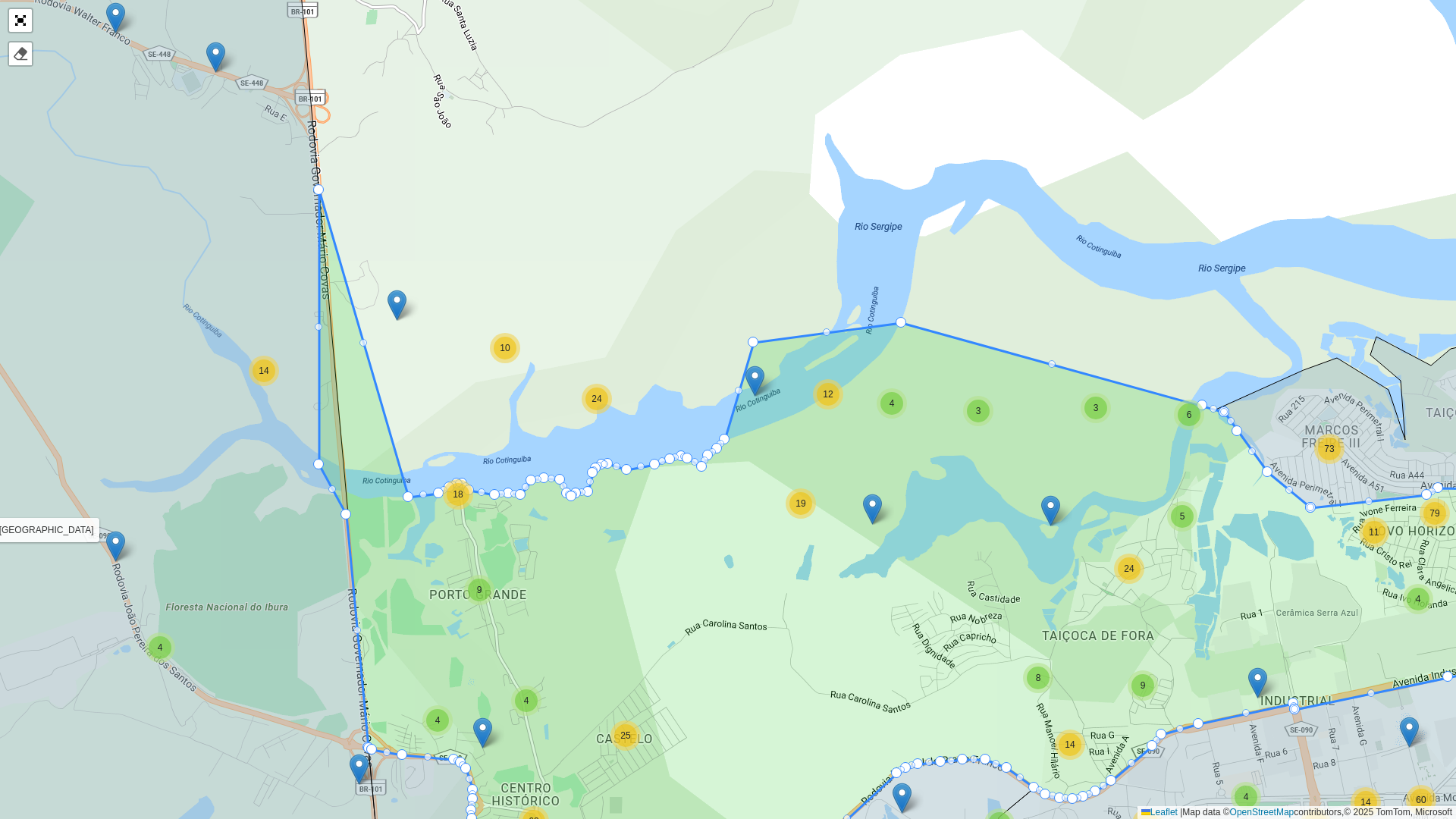
drag, startPoint x: 356, startPoint y: 510, endPoint x: 317, endPoint y: 461, distance: 62.6
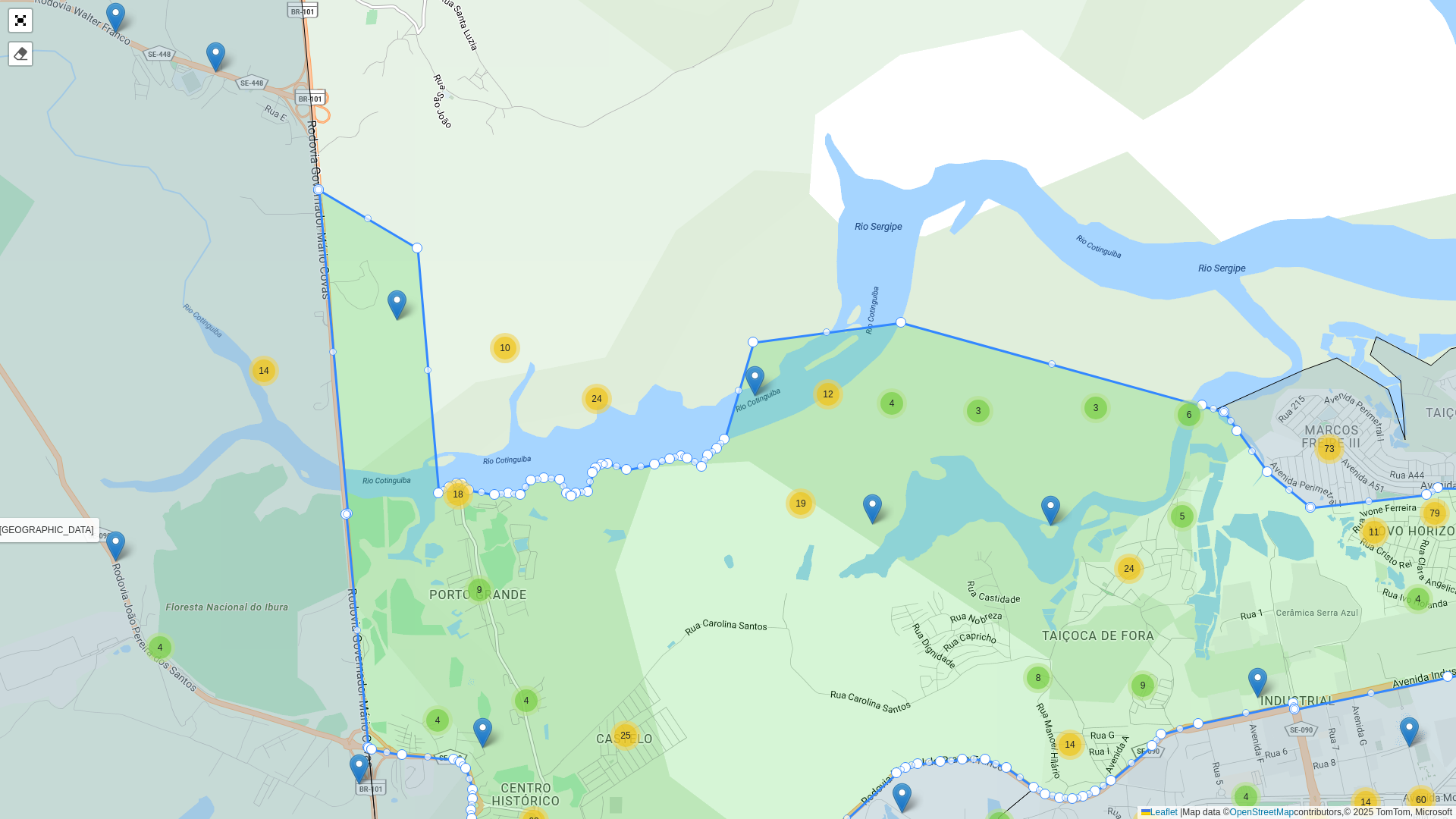
drag, startPoint x: 408, startPoint y: 493, endPoint x: 427, endPoint y: 244, distance: 249.7
click at [437, 501] on icon at bounding box center [952, 547] width 1265 height 713
drag, startPoint x: 348, startPoint y: 516, endPoint x: 550, endPoint y: 328, distance: 275.9
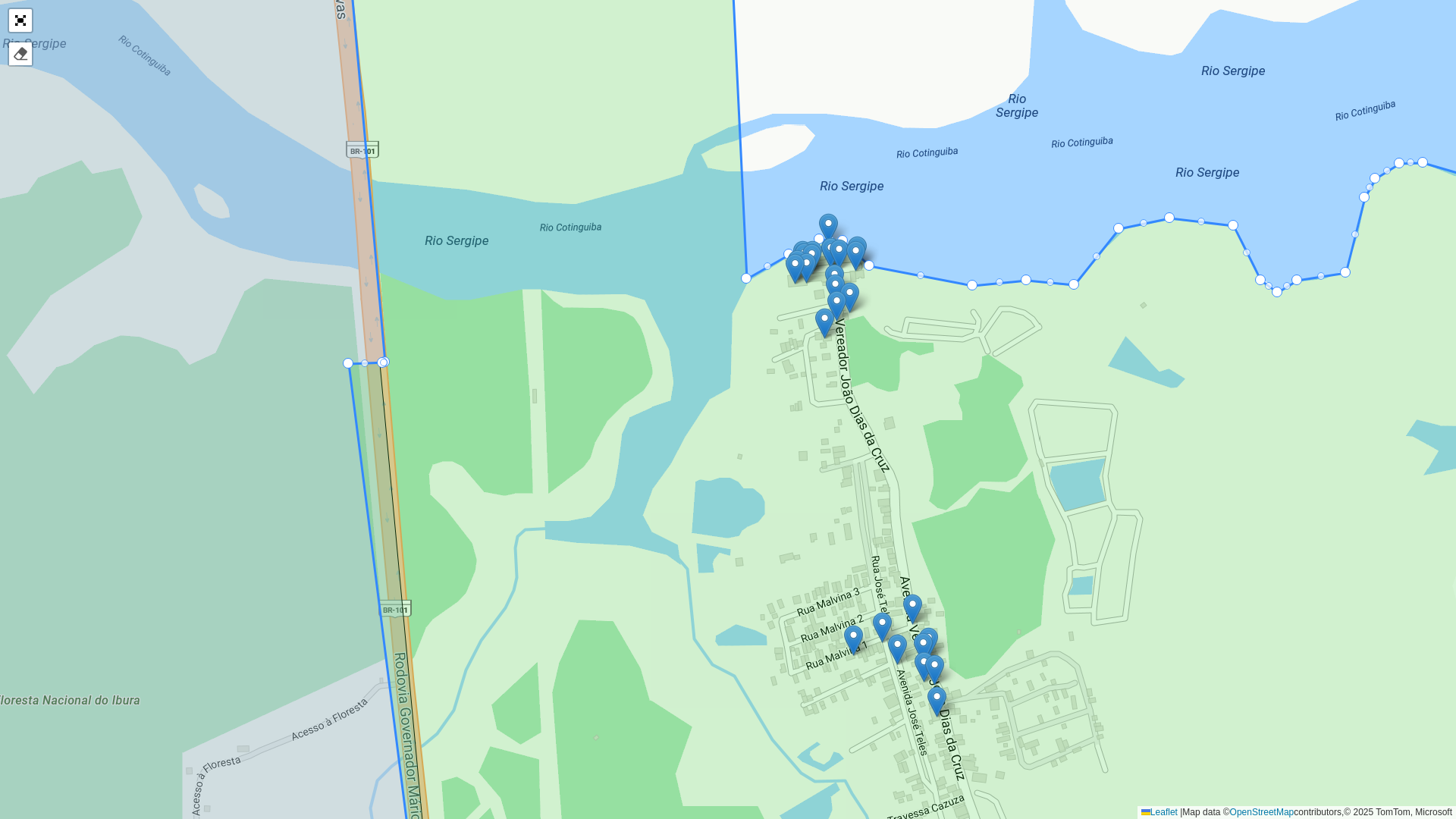
drag, startPoint x: 379, startPoint y: 365, endPoint x: 346, endPoint y: 366, distance: 33.0
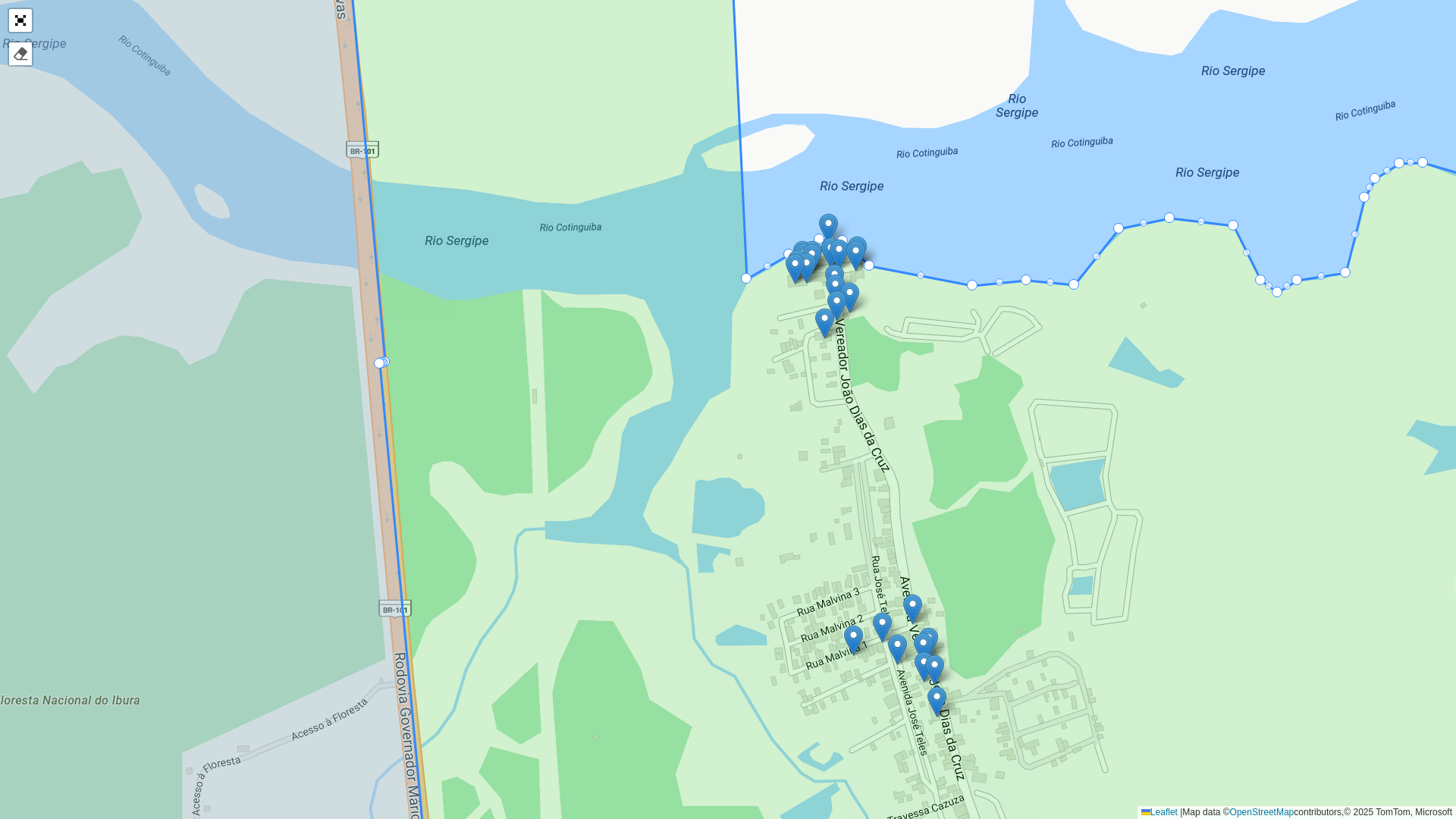
click at [569, 668] on icon at bounding box center [974, 410] width 1259 height 988
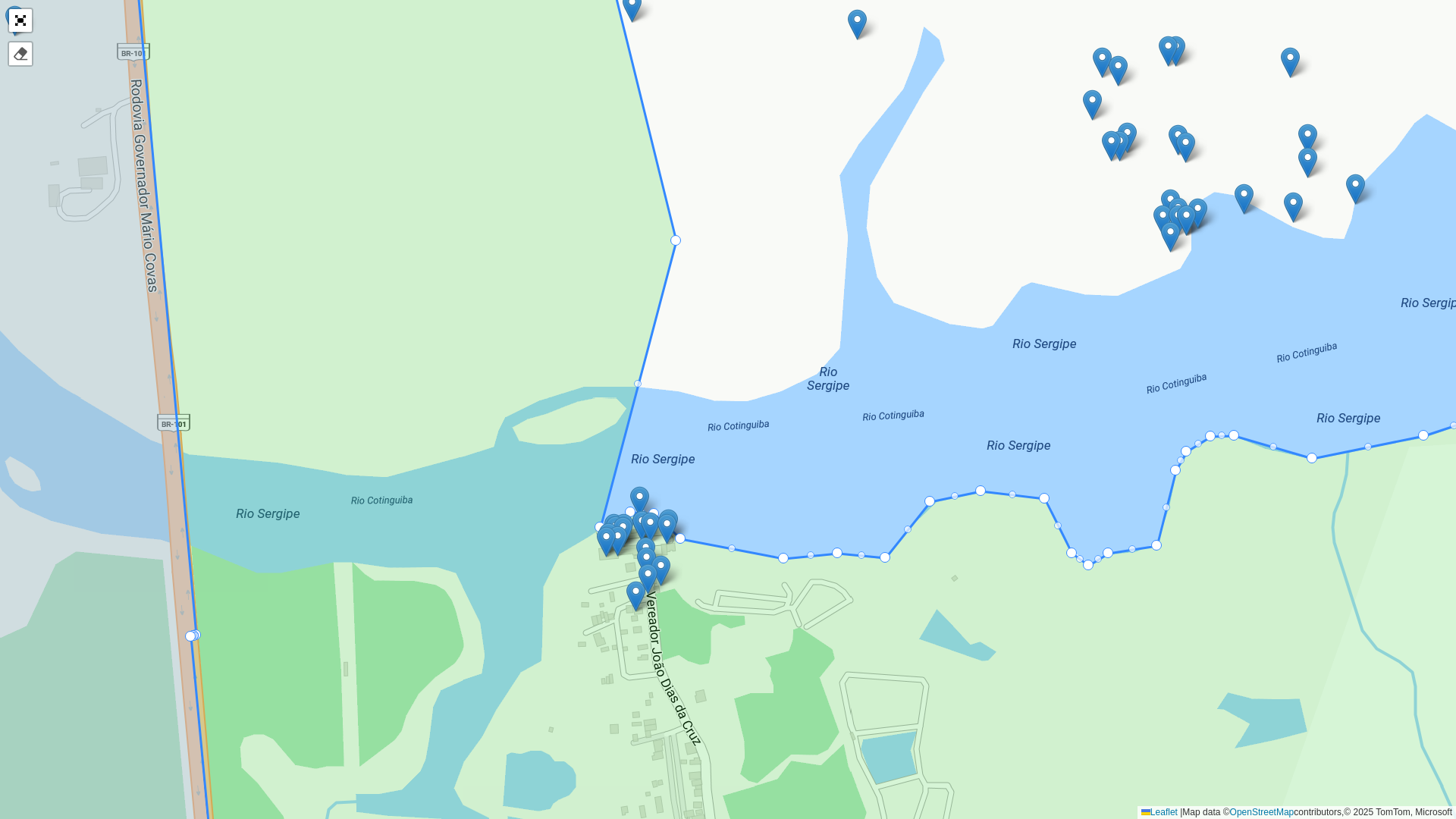
drag, startPoint x: 557, startPoint y: 554, endPoint x: 675, endPoint y: 235, distance: 340.1
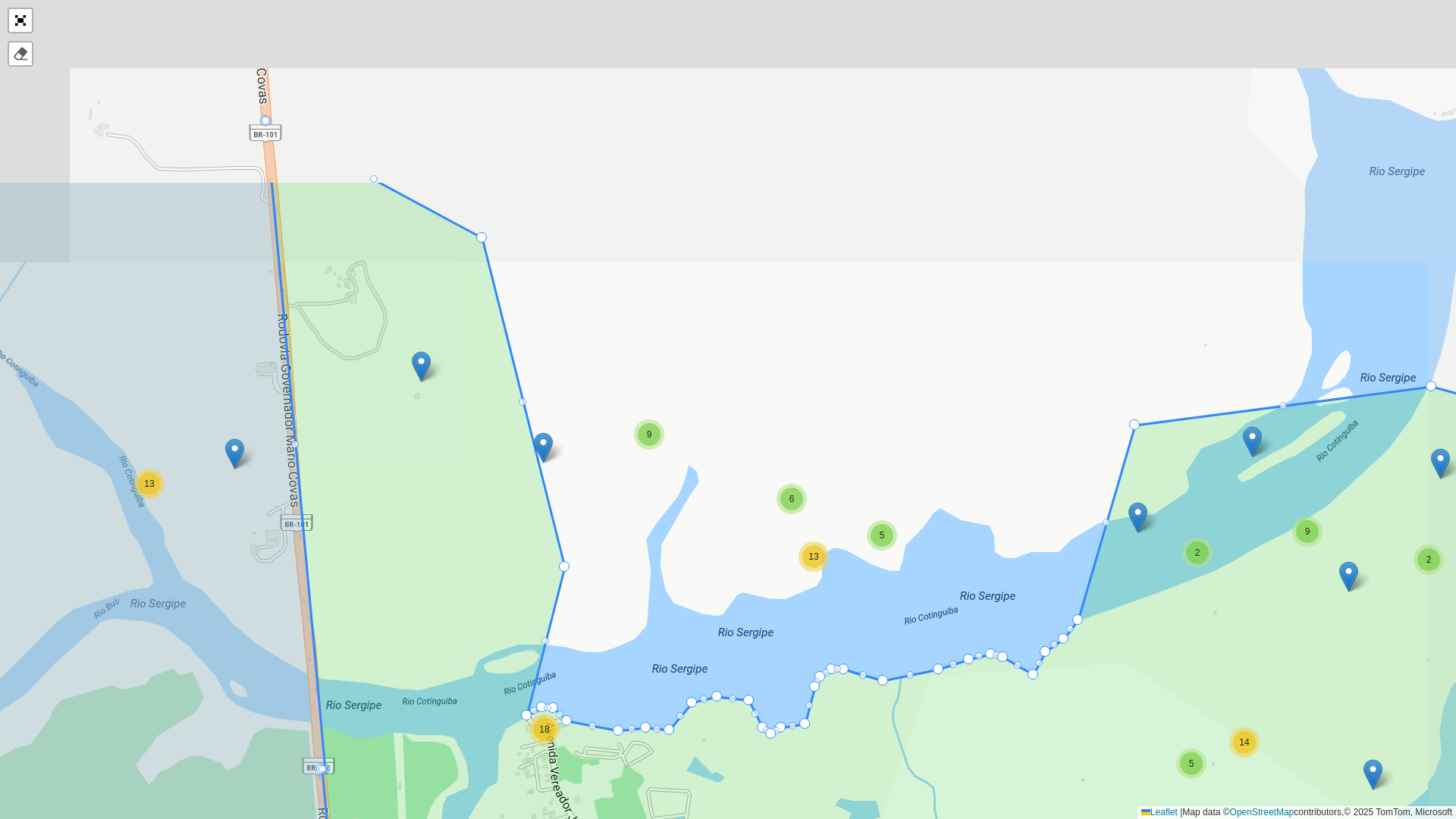
drag, startPoint x: 640, startPoint y: 447, endPoint x: 519, endPoint y: 711, distance: 290.4
click at [519, 711] on icon at bounding box center [878, 674] width 1211 height 988
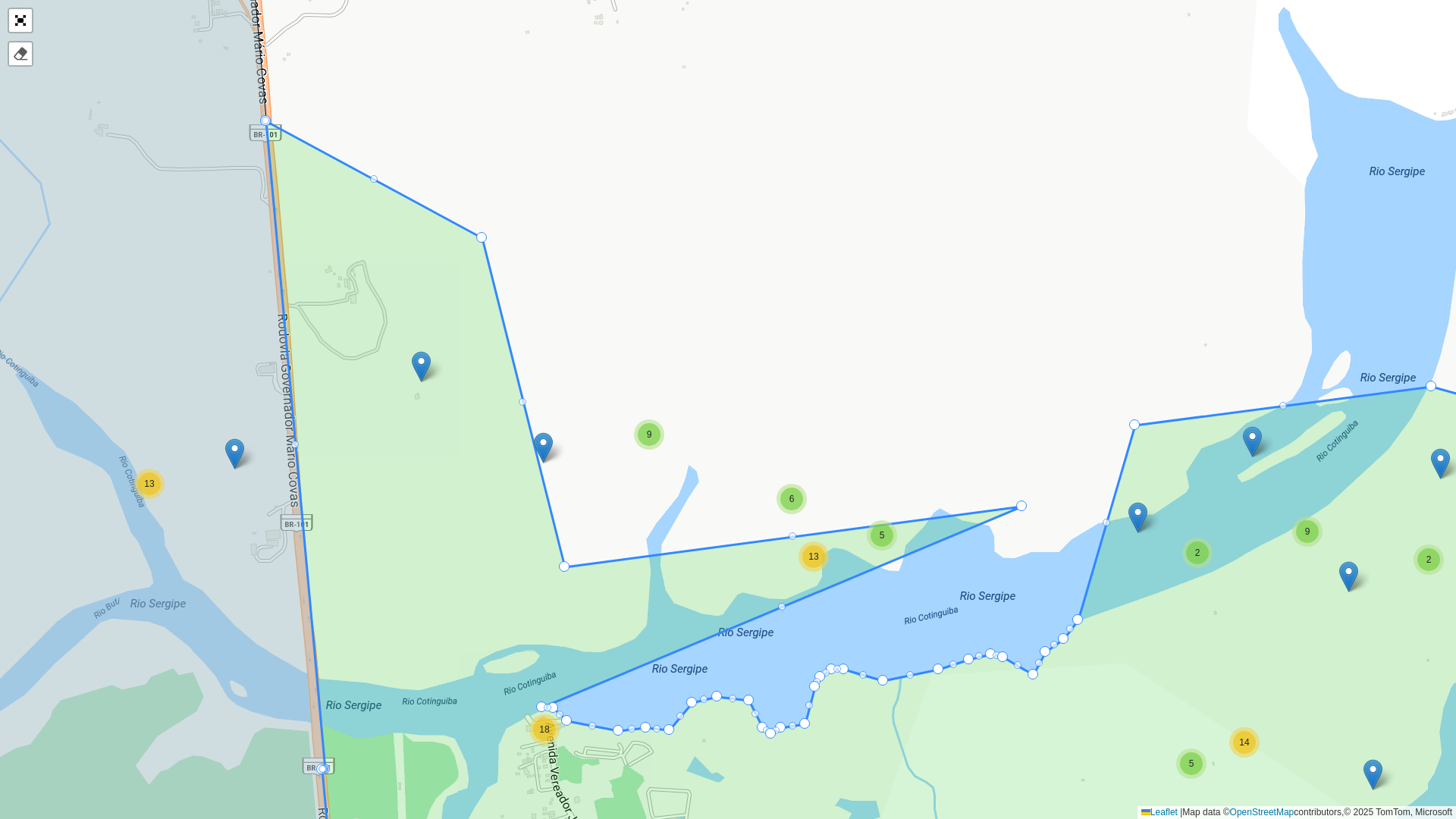
drag, startPoint x: 524, startPoint y: 717, endPoint x: 1020, endPoint y: 508, distance: 538.2
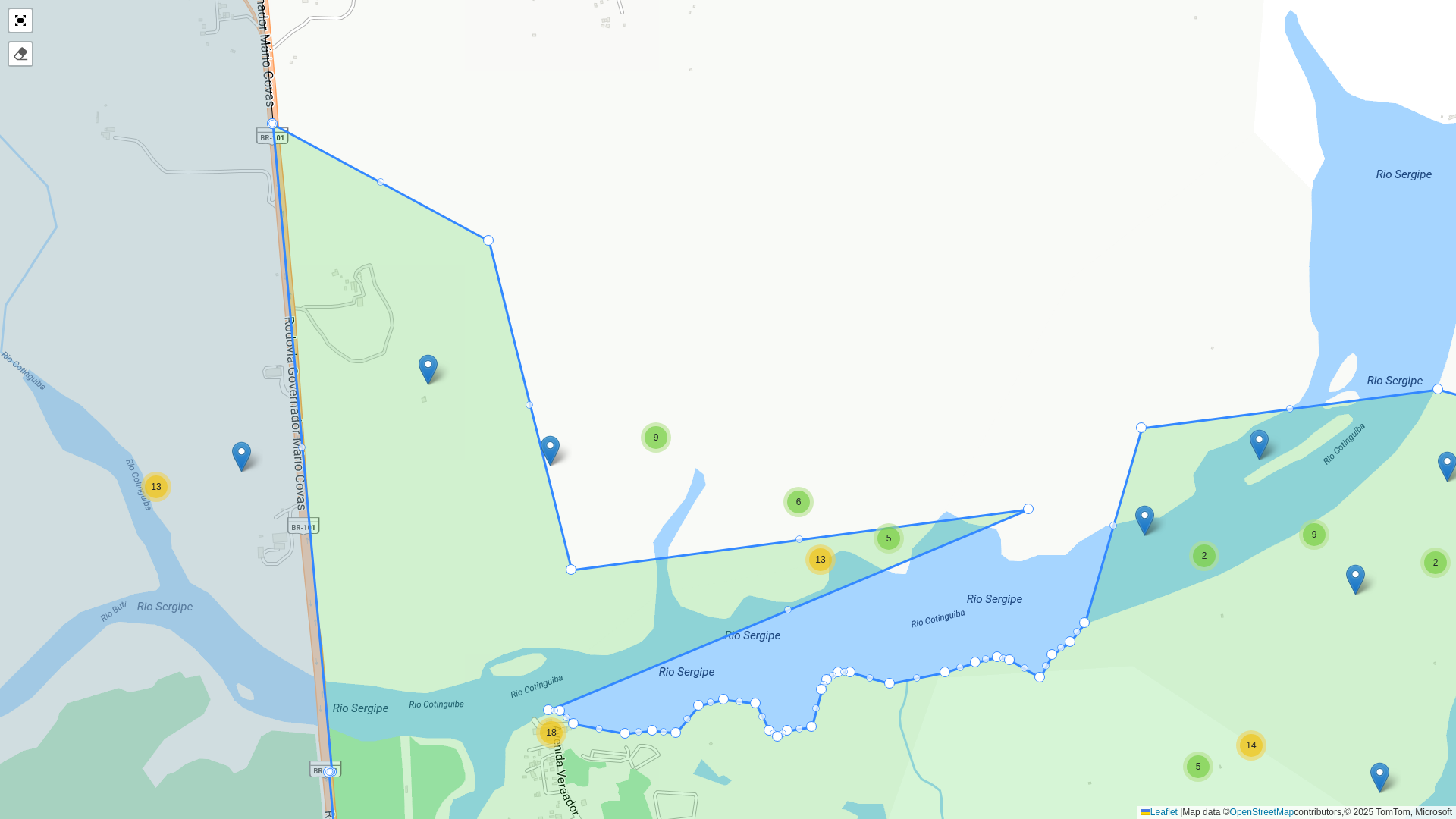
click at [564, 571] on icon at bounding box center [942, 515] width 1338 height 783
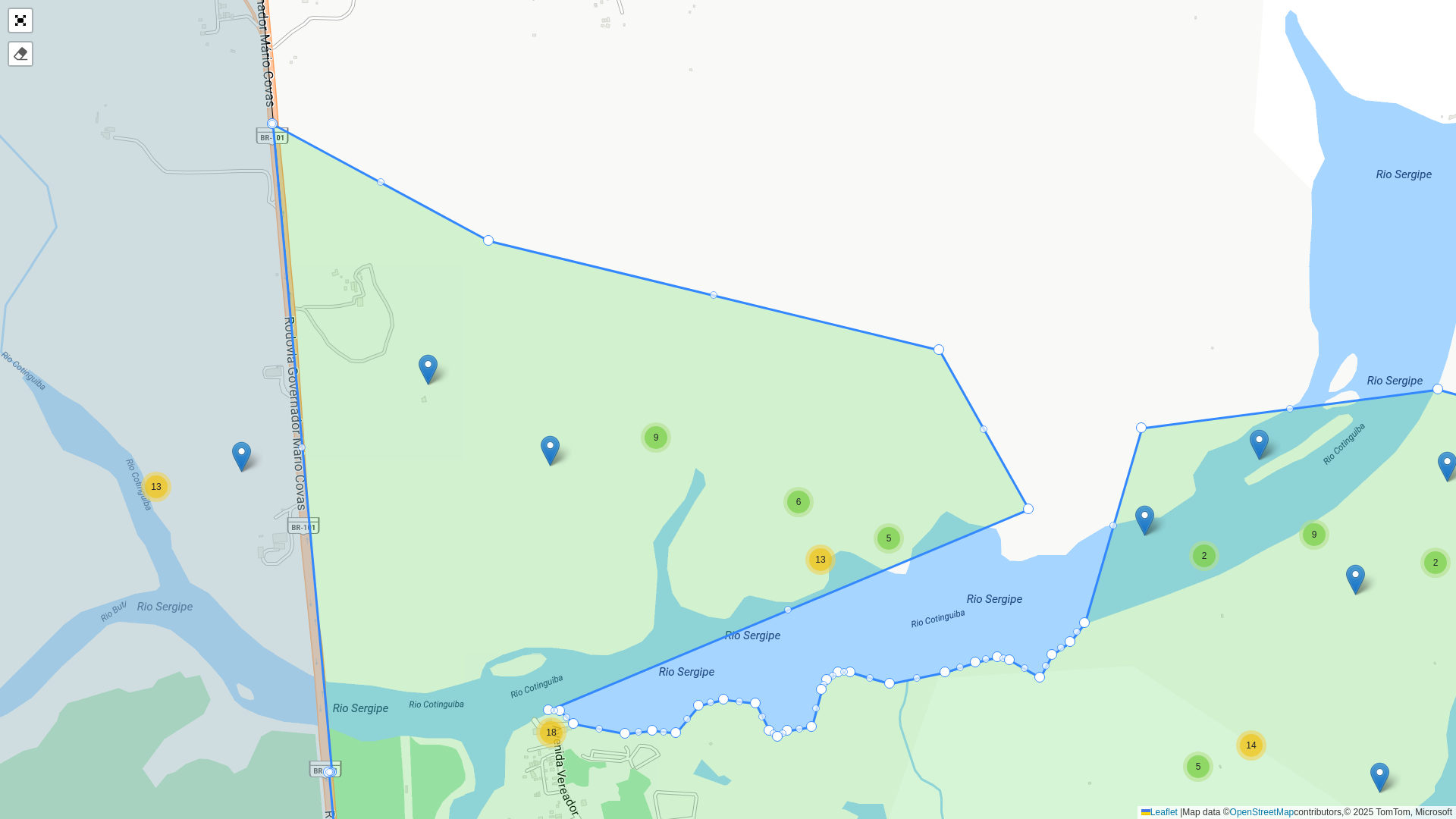
drag, startPoint x: 574, startPoint y: 571, endPoint x: 942, endPoint y: 352, distance: 428.2
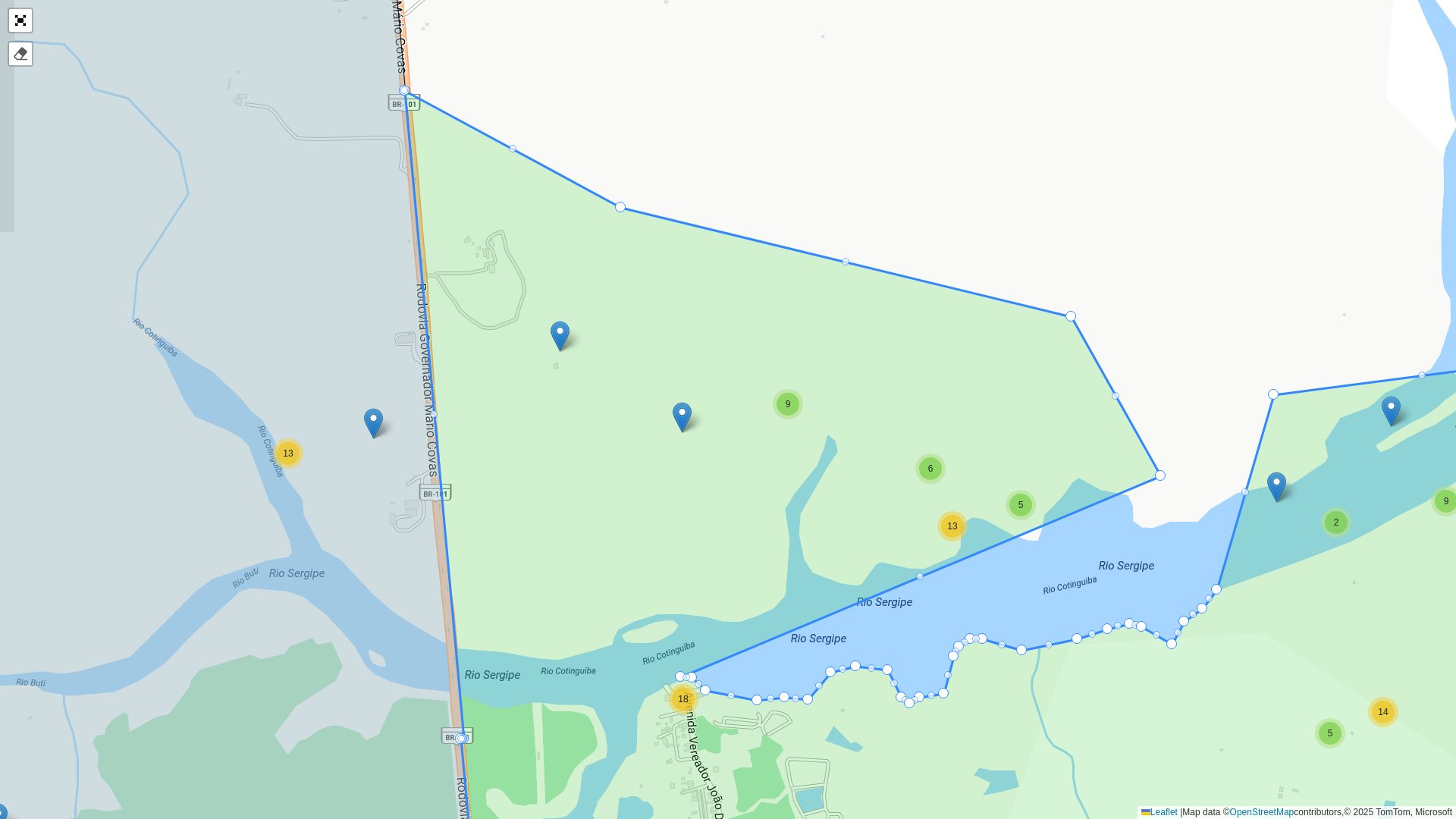
drag, startPoint x: 542, startPoint y: 710, endPoint x: 664, endPoint y: 678, distance: 126.1
click at [664, 677] on icon at bounding box center [1070, 480] width 1331 height 779
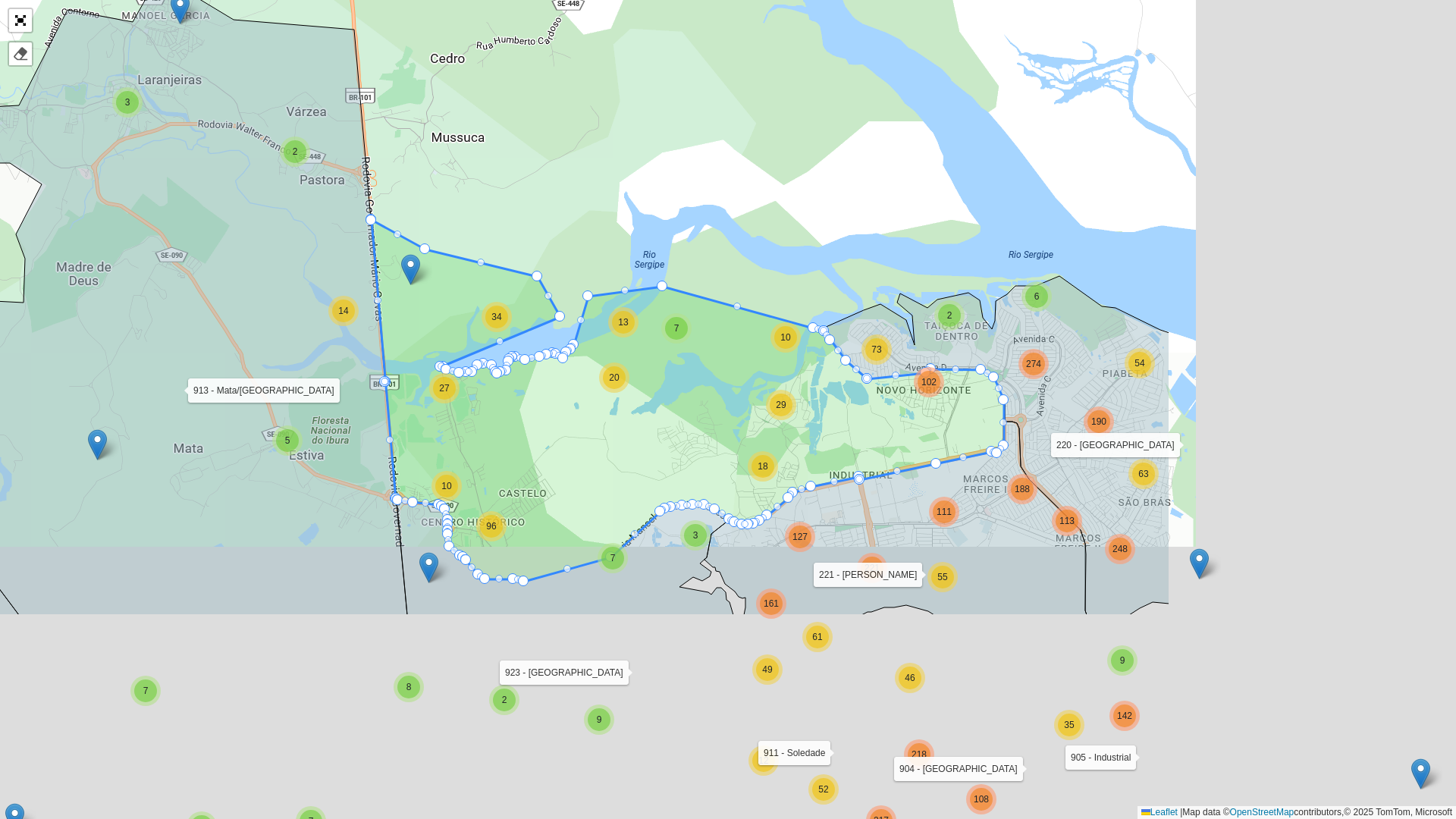
drag, startPoint x: 1006, startPoint y: 697, endPoint x: 614, endPoint y: 438, distance: 469.8
click at [619, 440] on icon at bounding box center [688, 400] width 633 height 362
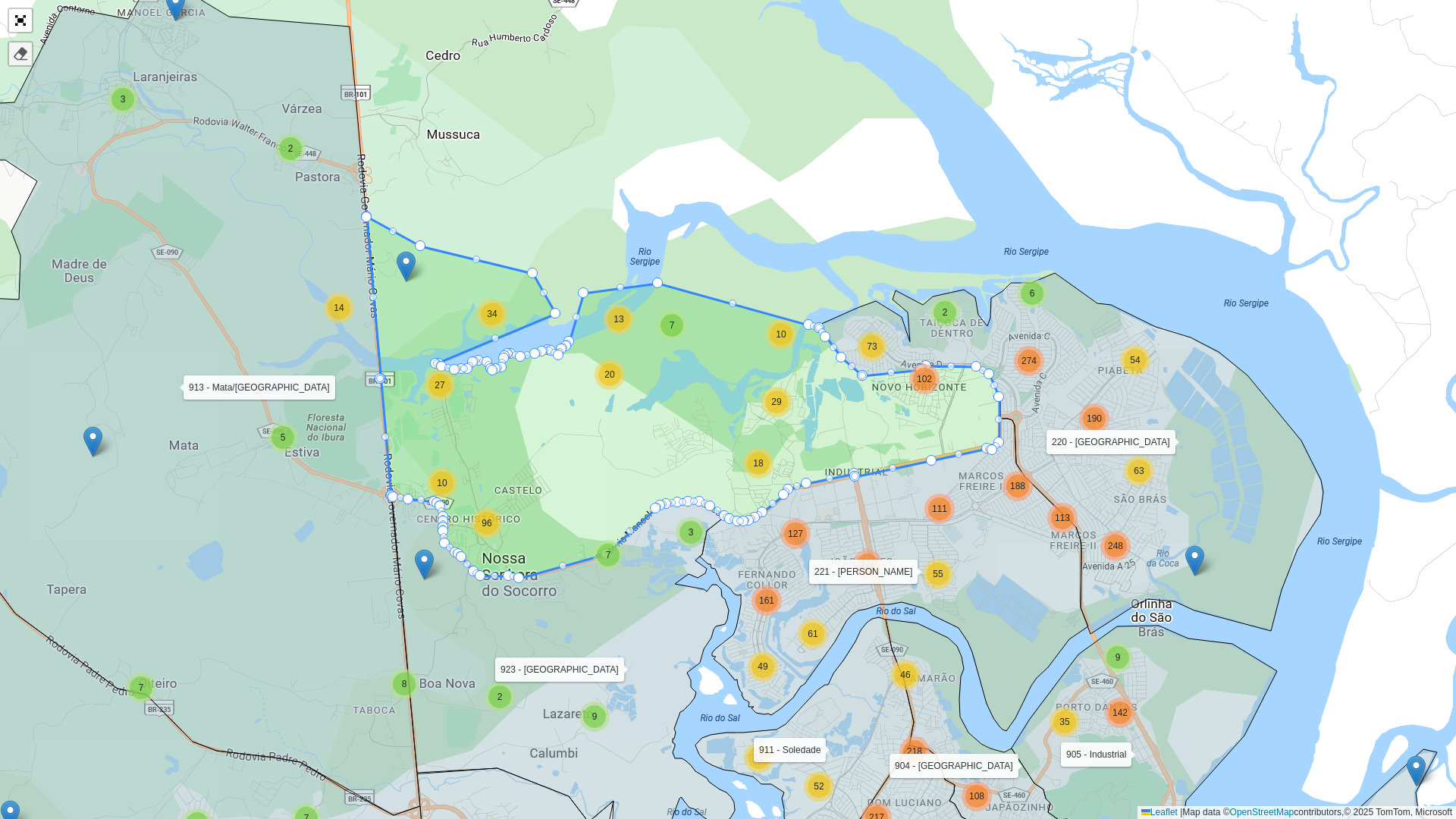
click at [26, 61] on div at bounding box center [21, 54] width 15 height 15
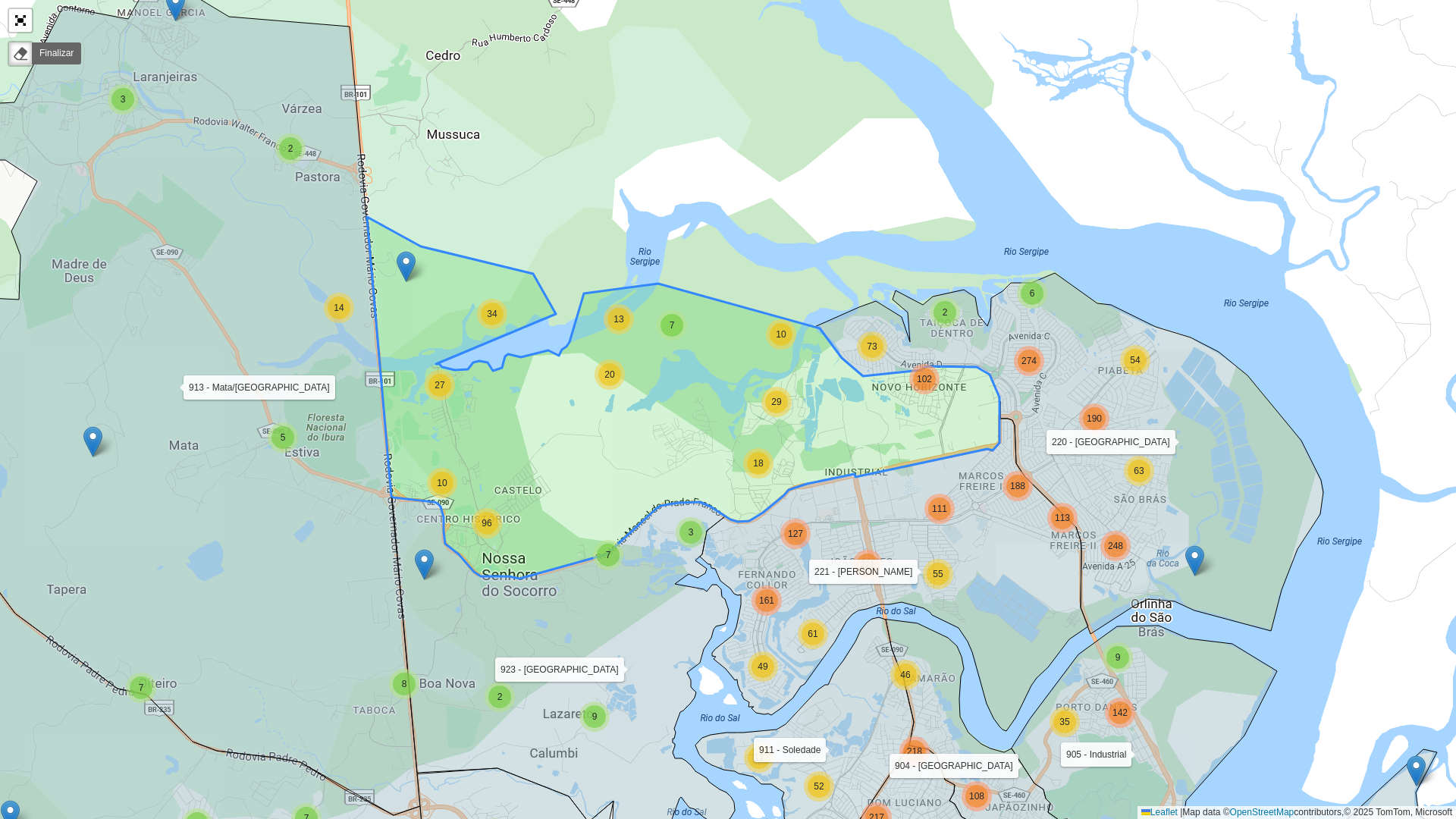
click at [511, 431] on icon at bounding box center [683, 397] width 633 height 362
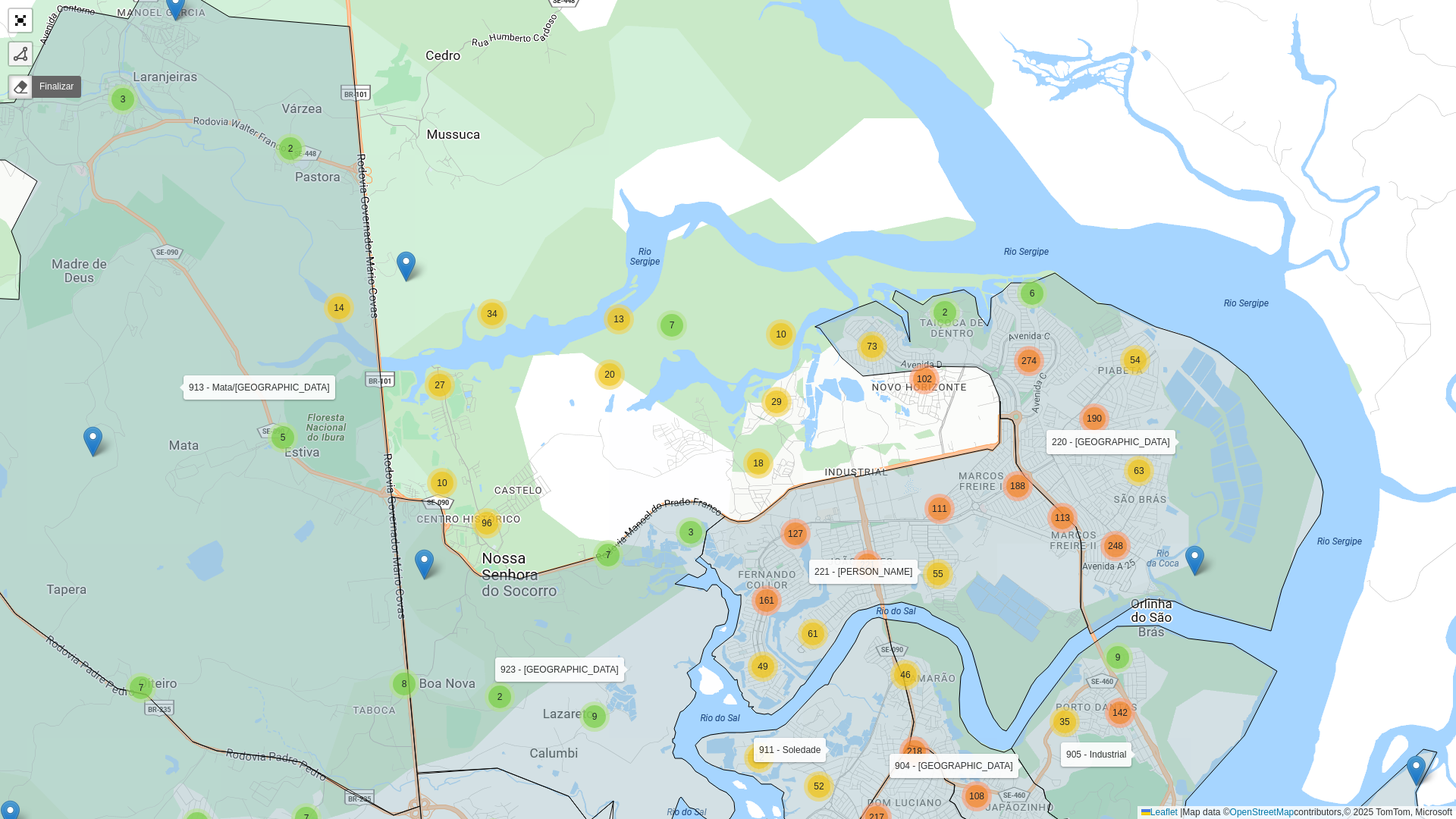
click at [15, 44] on link at bounding box center [21, 53] width 22 height 22
click at [364, 227] on icon at bounding box center [142, 394] width 556 height 843
click at [593, 227] on div "3 2 2 3 7 4 2 3 3 10 3 7 14 18 2 2 2 11 24 18 7 9 274 9 26 46 142 197 3 2 29 73…" at bounding box center [728, 410] width 1456 height 819
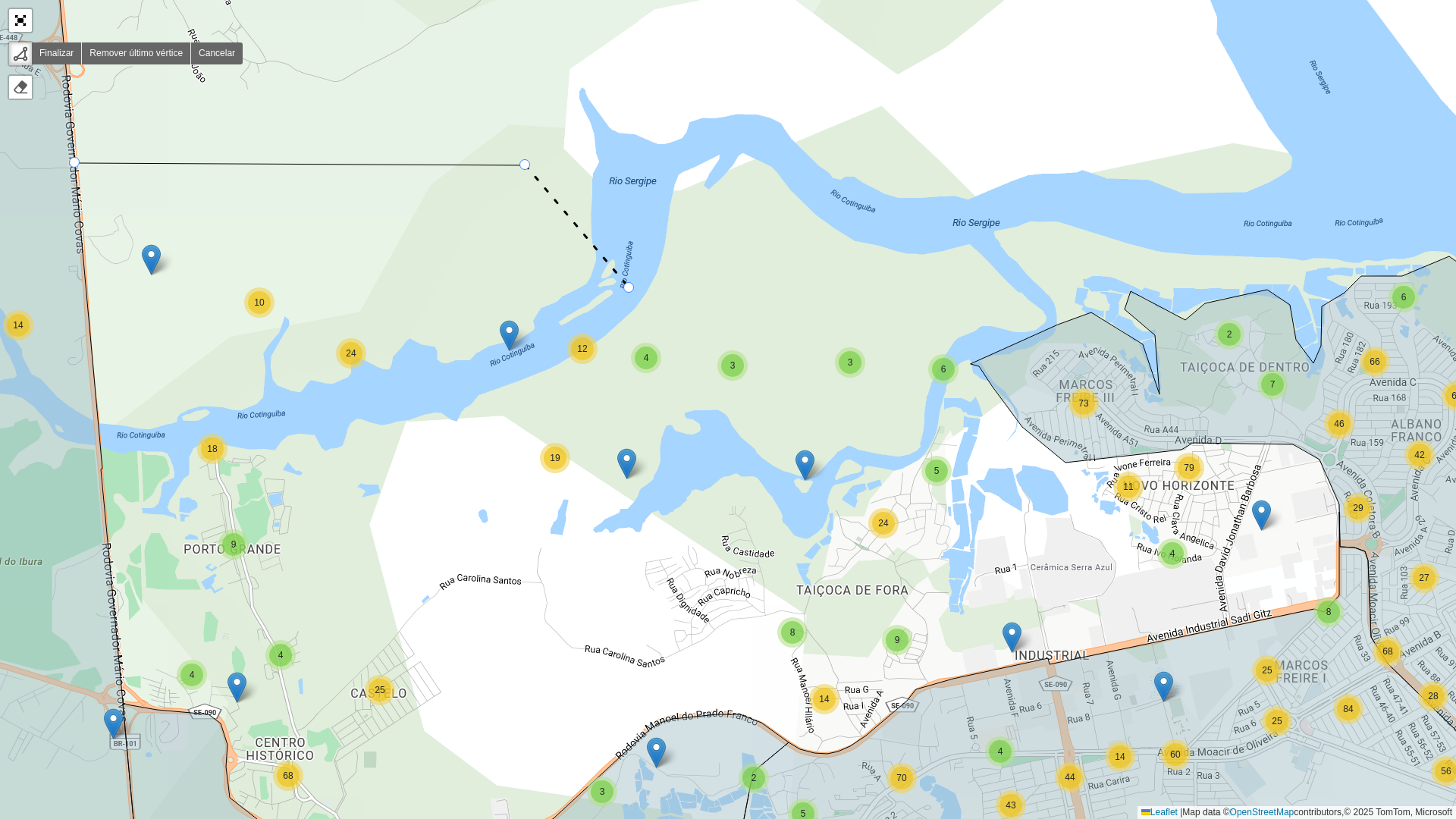
click at [630, 288] on div "3 6 3 2 3 2 3 2 6 3 5 7 9 2 2 5 24 73 8 14 33 25 25 60 2 2 5 4 10 12 37 57 56 9…" at bounding box center [728, 410] width 1456 height 819
click at [660, 186] on icon at bounding box center [645, 237] width 30 height 103
click at [756, 140] on icon at bounding box center [707, 163] width 96 height 46
click at [855, 223] on div "3 6 3 2 3 2 3 2 6 3 5 7 9 2 2 5 24 73 8 14 33 25 25 60 2 2 5 4 10 12 37 57 56 9…" at bounding box center [728, 410] width 1456 height 819
click at [992, 244] on icon at bounding box center [922, 233] width 136 height 20
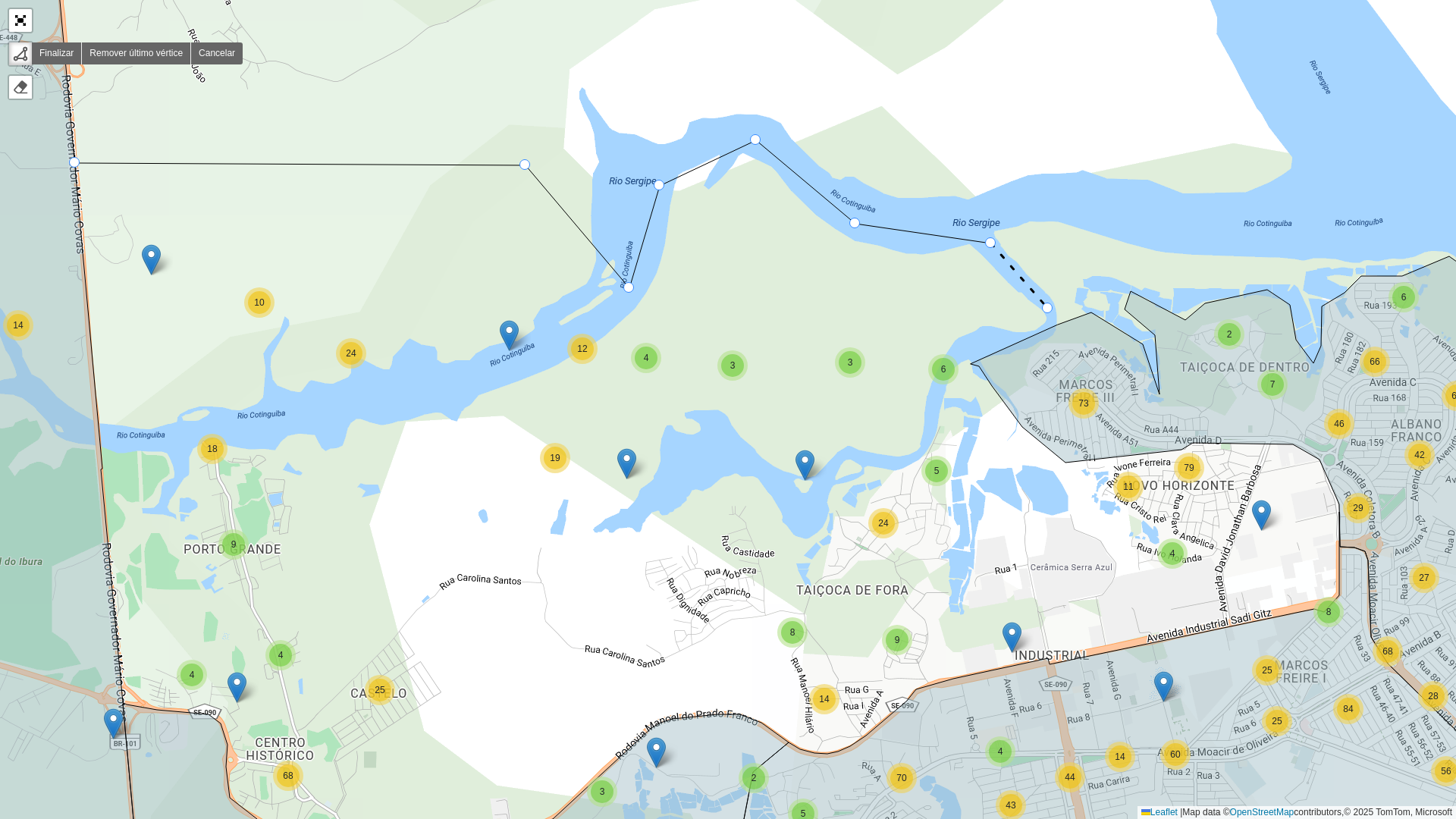
click at [1049, 309] on div "3 6 3 2 3 2 3 2 6 3 5 7 9 2 2 5 24 73 8 14 33 25 25 60 2 2 5 4 10 12 37 57 56 9…" at bounding box center [728, 410] width 1456 height 819
click at [971, 364] on icon at bounding box center [1009, 336] width 78 height 55
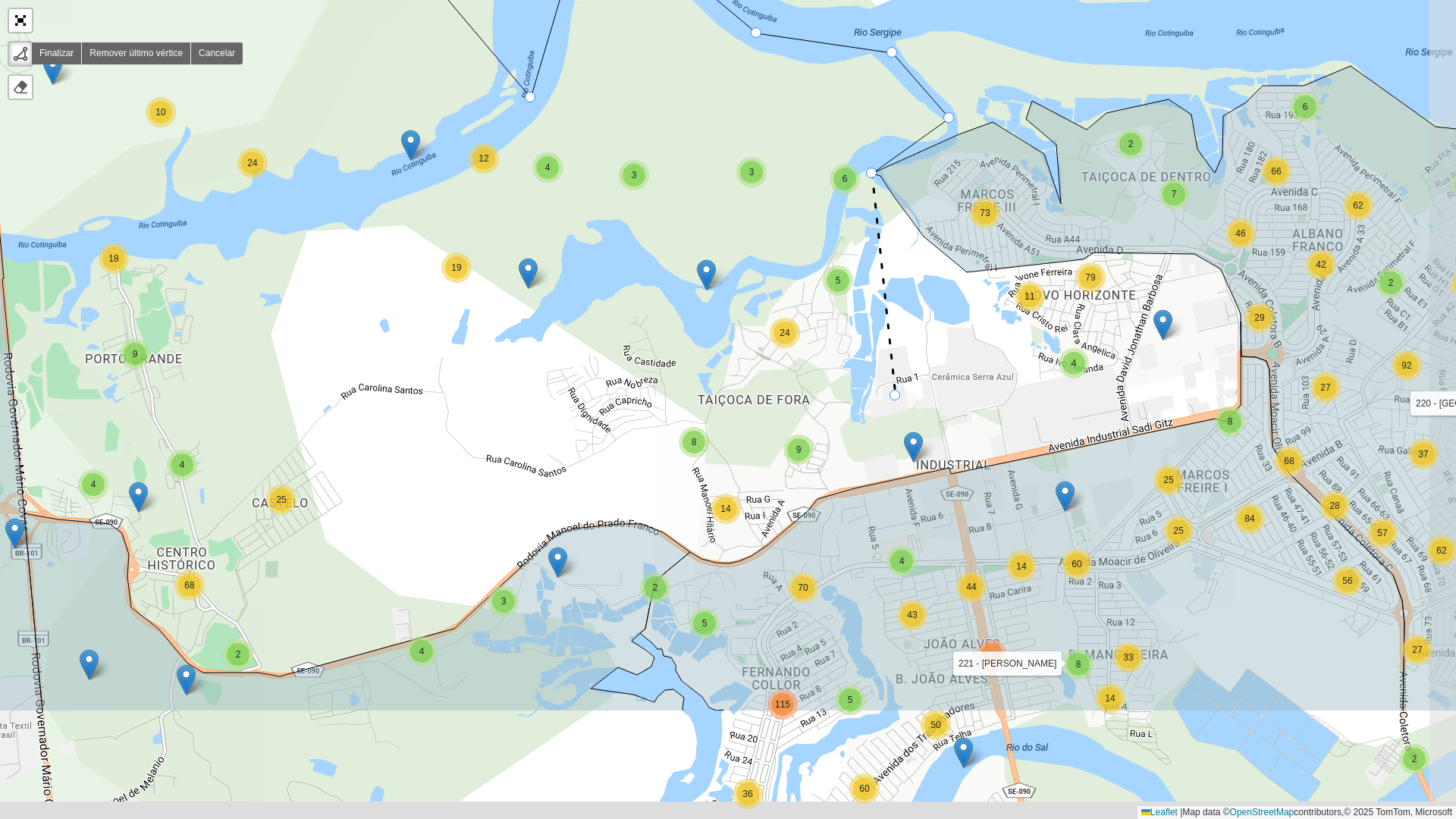
drag, startPoint x: 993, startPoint y: 586, endPoint x: 972, endPoint y: 286, distance: 300.7
click at [896, 393] on div "3 6 3 2 3 2 3 2 6 3 5 7 9 2 2 5 24 73 8 14 33 25 25 60 2 2 5 4 10 12 37 57 56 9…" at bounding box center [728, 410] width 1456 height 819
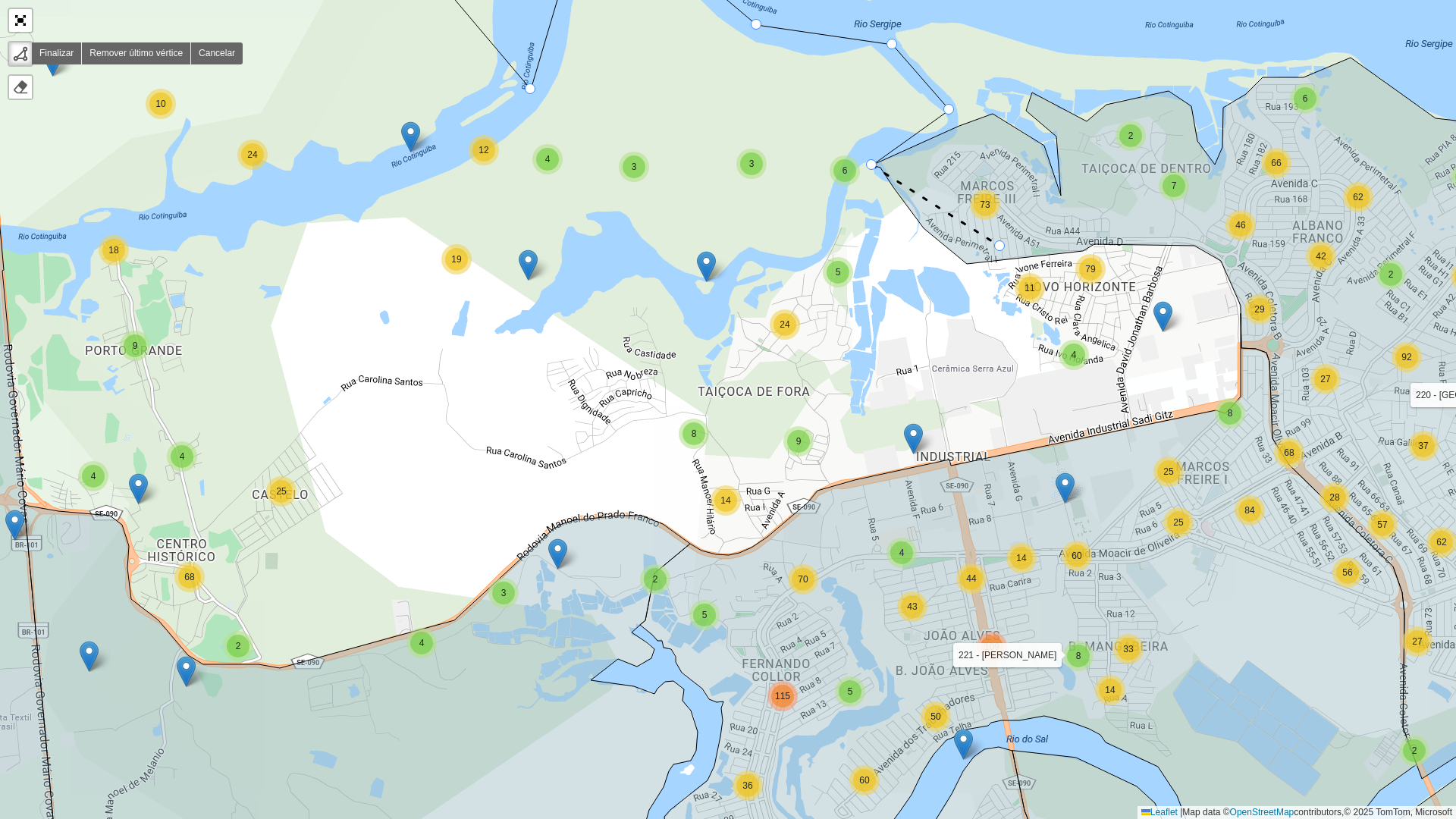
click at [996, 240] on icon at bounding box center [1237, 419] width 731 height 722
click at [1215, 222] on icon at bounding box center [1107, 234] width 215 height 25
click at [1345, 422] on icon at bounding box center [1237, 419] width 731 height 722
click at [1063, 623] on icon at bounding box center [1198, 524] width 293 height 199
click at [684, 549] on icon at bounding box center [361, 703] width 674 height 397
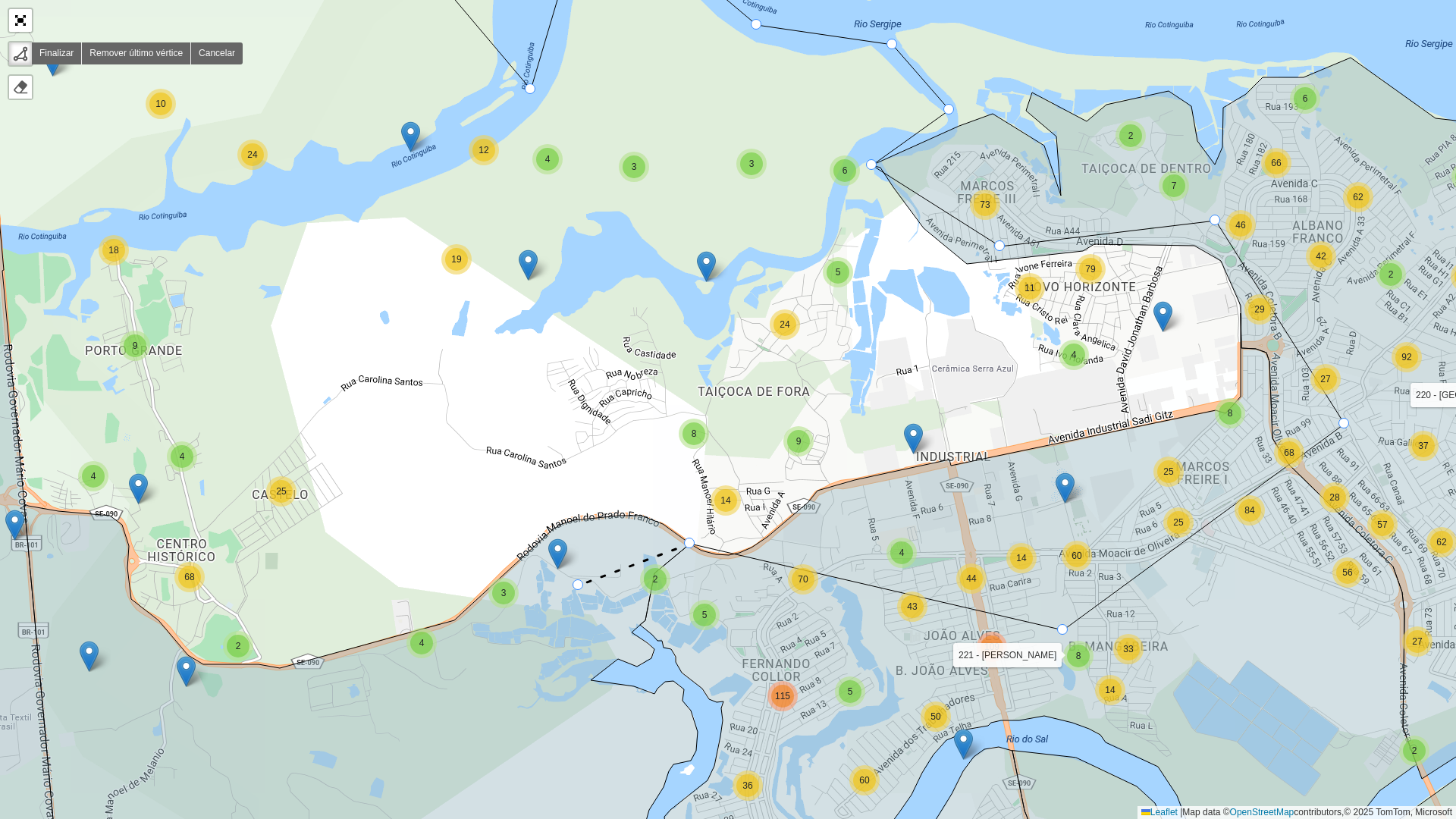
click at [569, 597] on icon at bounding box center [361, 703] width 674 height 397
click at [195, 739] on icon at bounding box center [361, 703] width 674 height 397
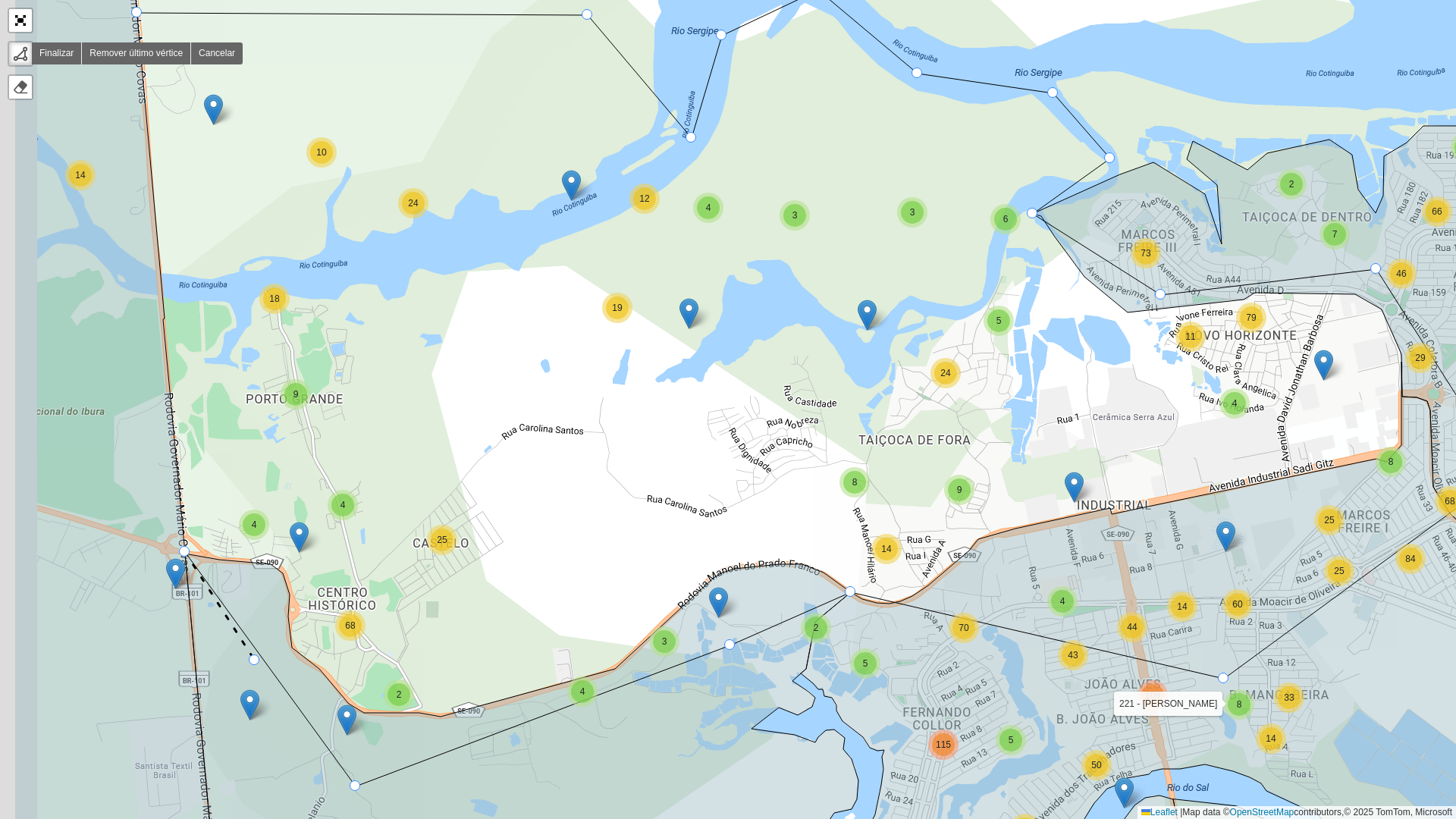
drag, startPoint x: 66, startPoint y: 602, endPoint x: 378, endPoint y: 711, distance: 330.5
click at [380, 723] on g at bounding box center [662, 457] width 2203 height 984
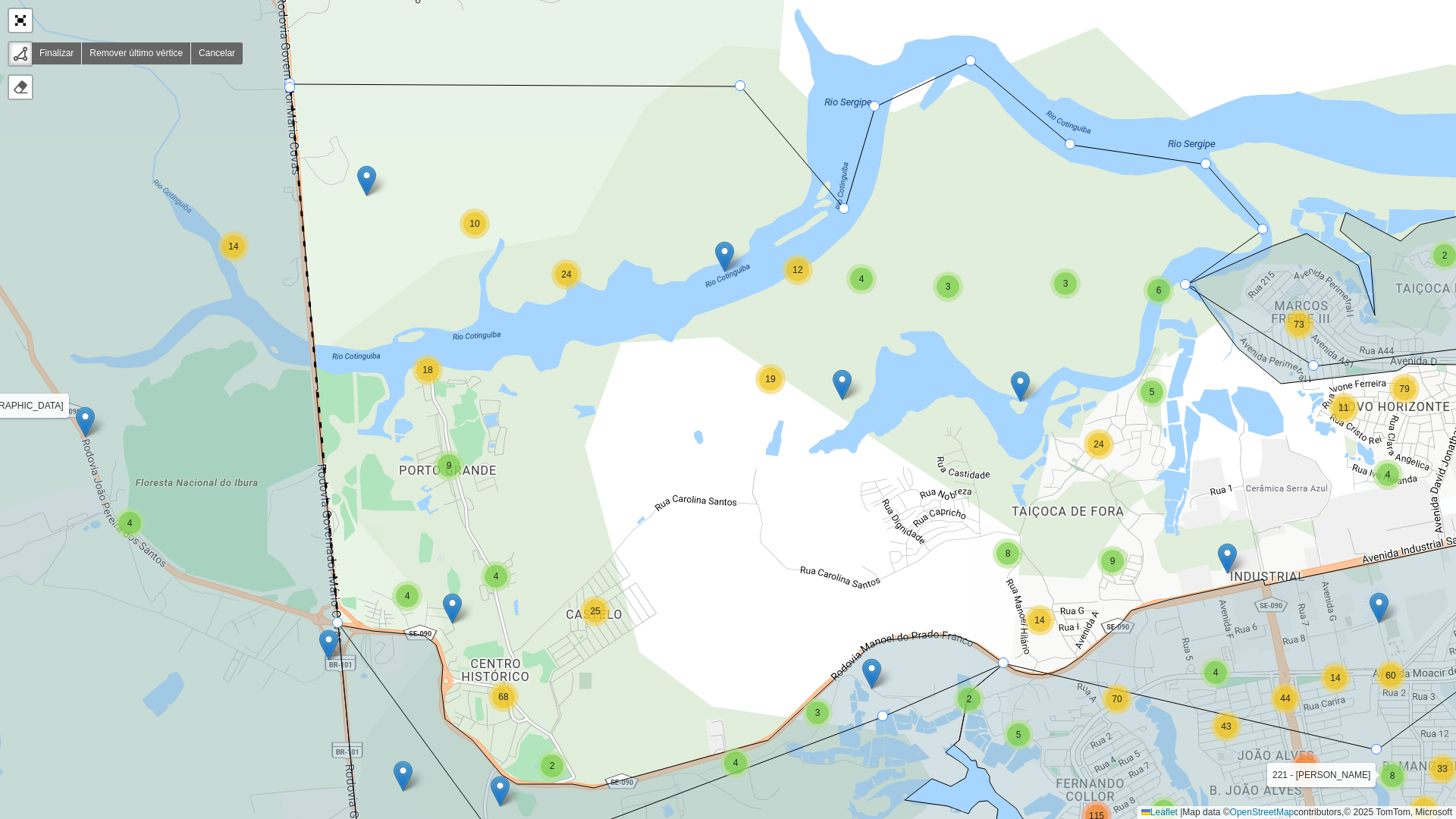
click at [286, 89] on icon at bounding box center [108, 410] width 510 height 984
click at [293, 86] on div at bounding box center [289, 87] width 10 height 10
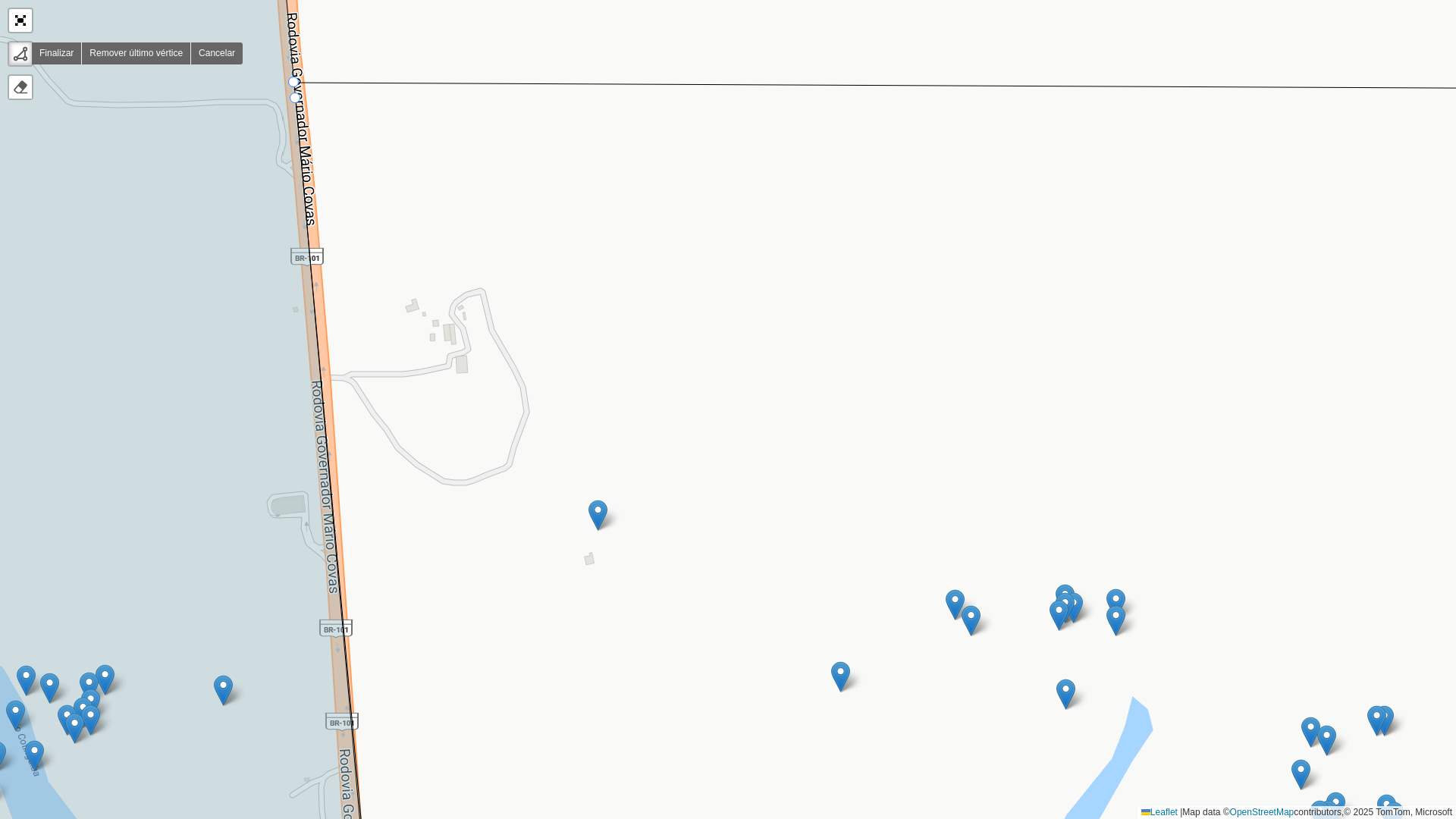
click at [292, 83] on div at bounding box center [293, 81] width 10 height 10
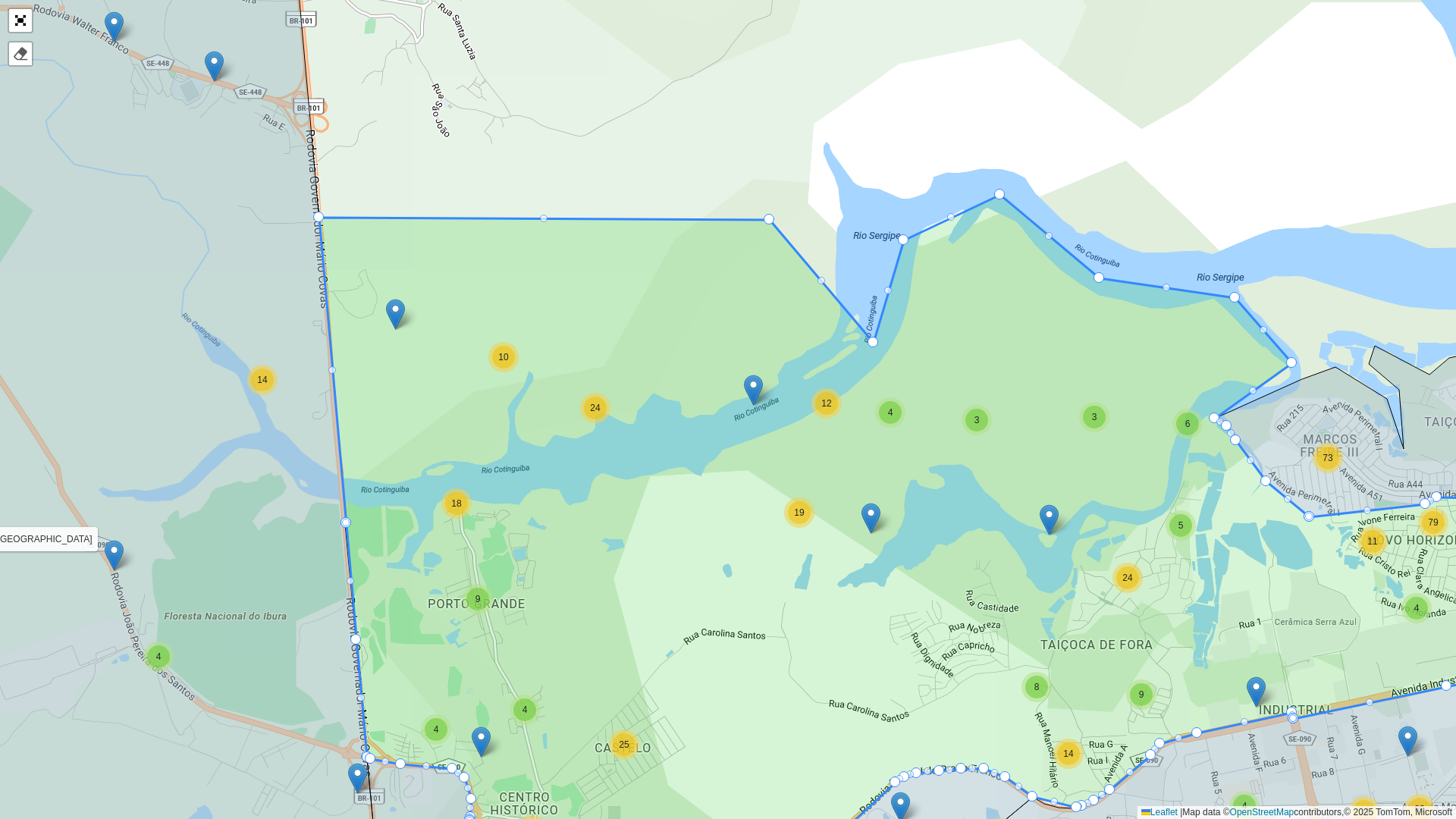
drag, startPoint x: 353, startPoint y: 638, endPoint x: 340, endPoint y: 585, distance: 54.6
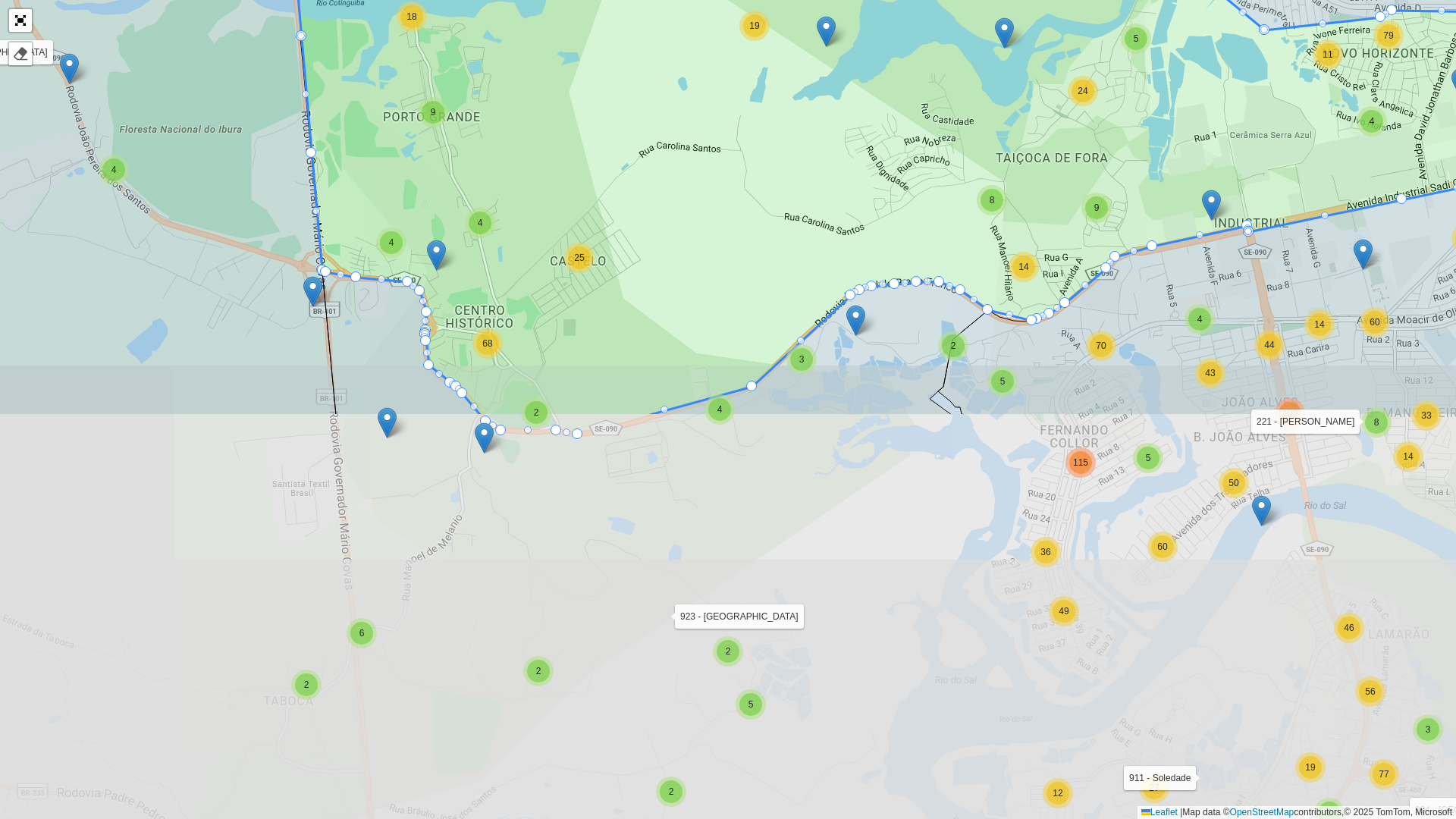
drag, startPoint x: 578, startPoint y: 602, endPoint x: 531, endPoint y: 127, distance: 477.3
click at [531, 122] on icon at bounding box center [906, 63] width 1264 height 709
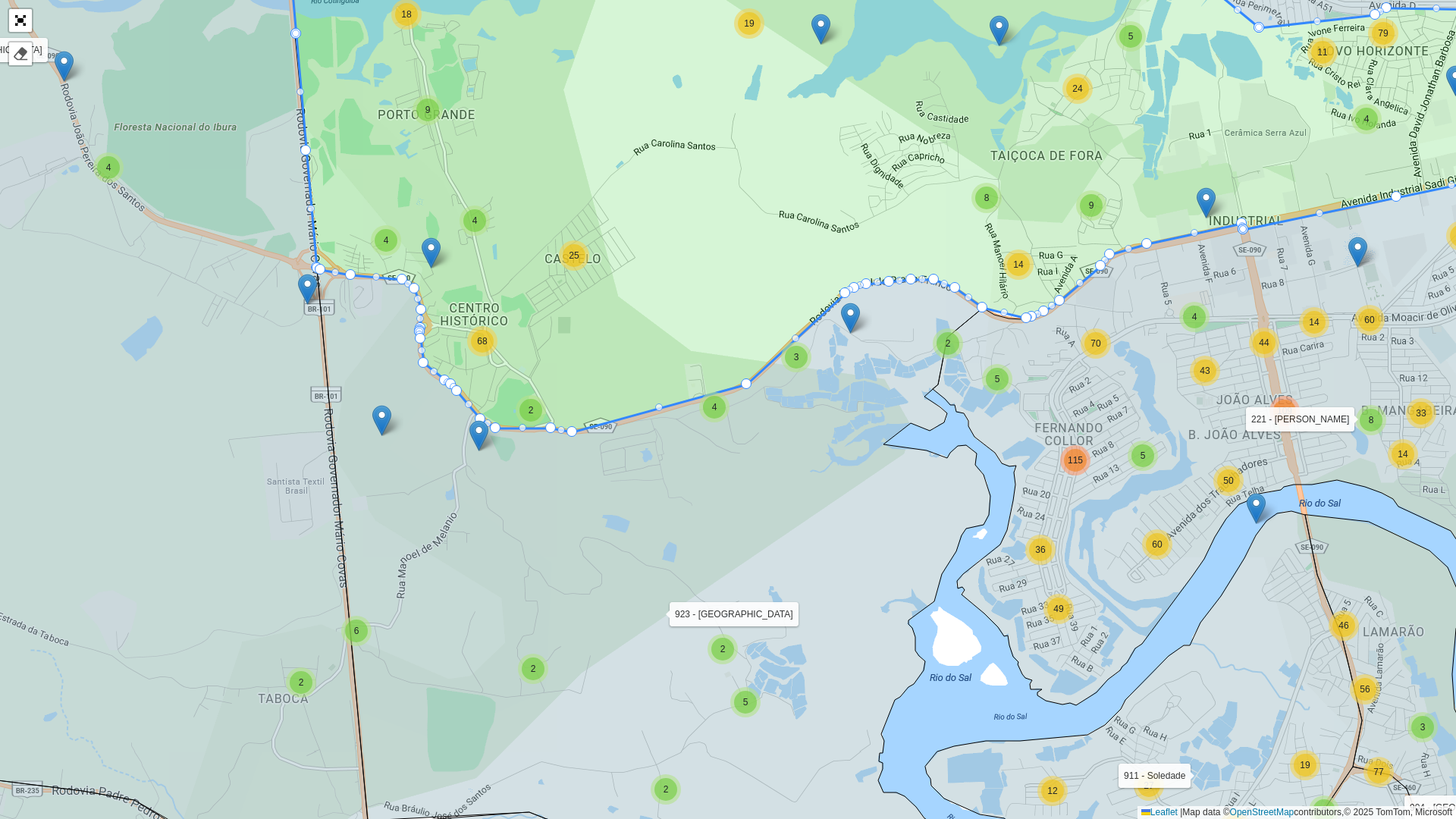
drag, startPoint x: 627, startPoint y: 498, endPoint x: 253, endPoint y: 743, distance: 447.1
click at [317, 743] on icon at bounding box center [660, 585] width 687 height 634
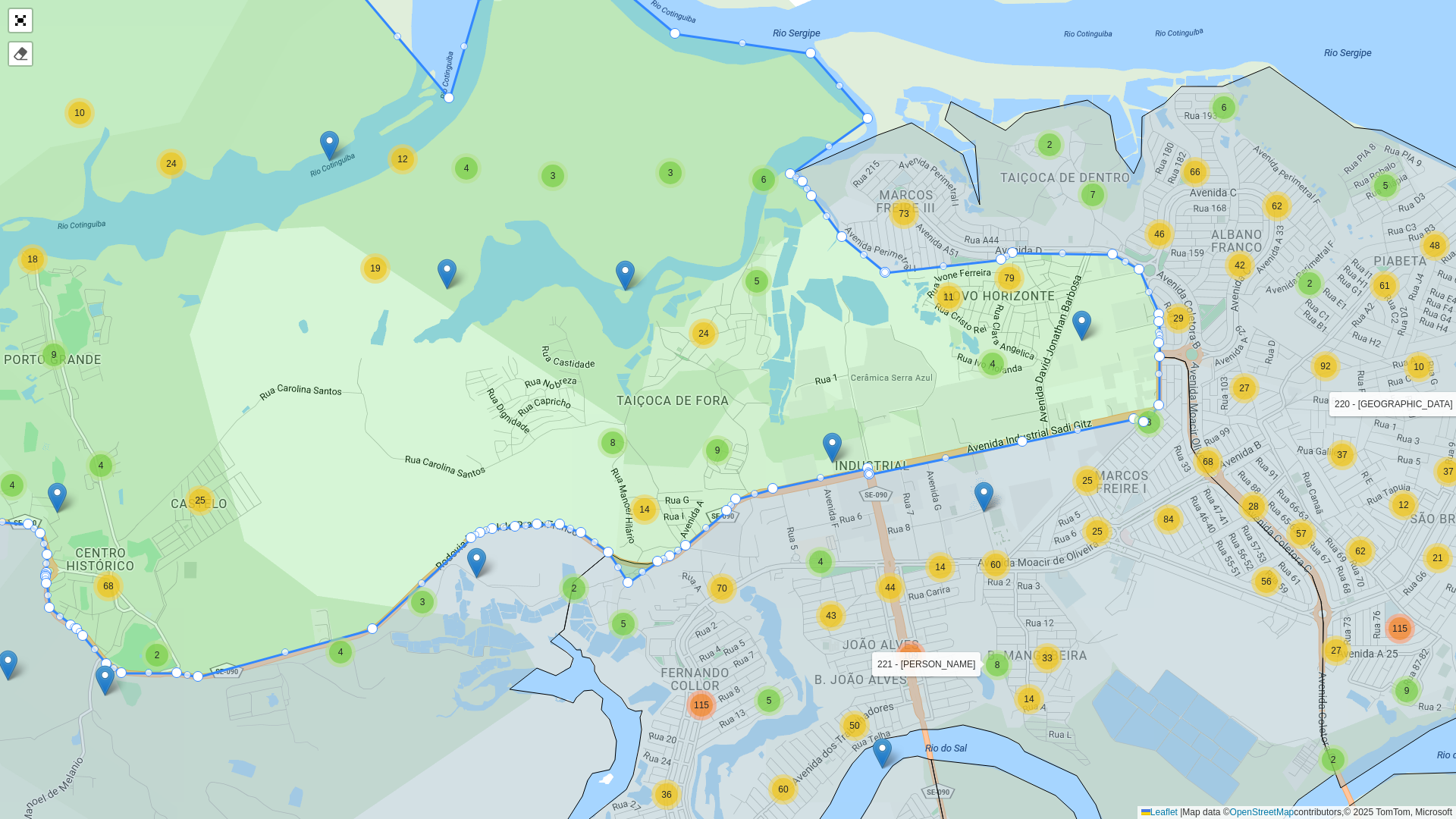
drag, startPoint x: 652, startPoint y: 566, endPoint x: 628, endPoint y: 584, distance: 30.0
drag, startPoint x: 882, startPoint y: 271, endPoint x: 859, endPoint y: 257, distance: 26.9
drag, startPoint x: 791, startPoint y: 175, endPoint x: 879, endPoint y: 144, distance: 93.3
drag, startPoint x: 803, startPoint y: 174, endPoint x: 819, endPoint y: 210, distance: 39.4
drag, startPoint x: 801, startPoint y: 175, endPoint x: 823, endPoint y: 195, distance: 29.7
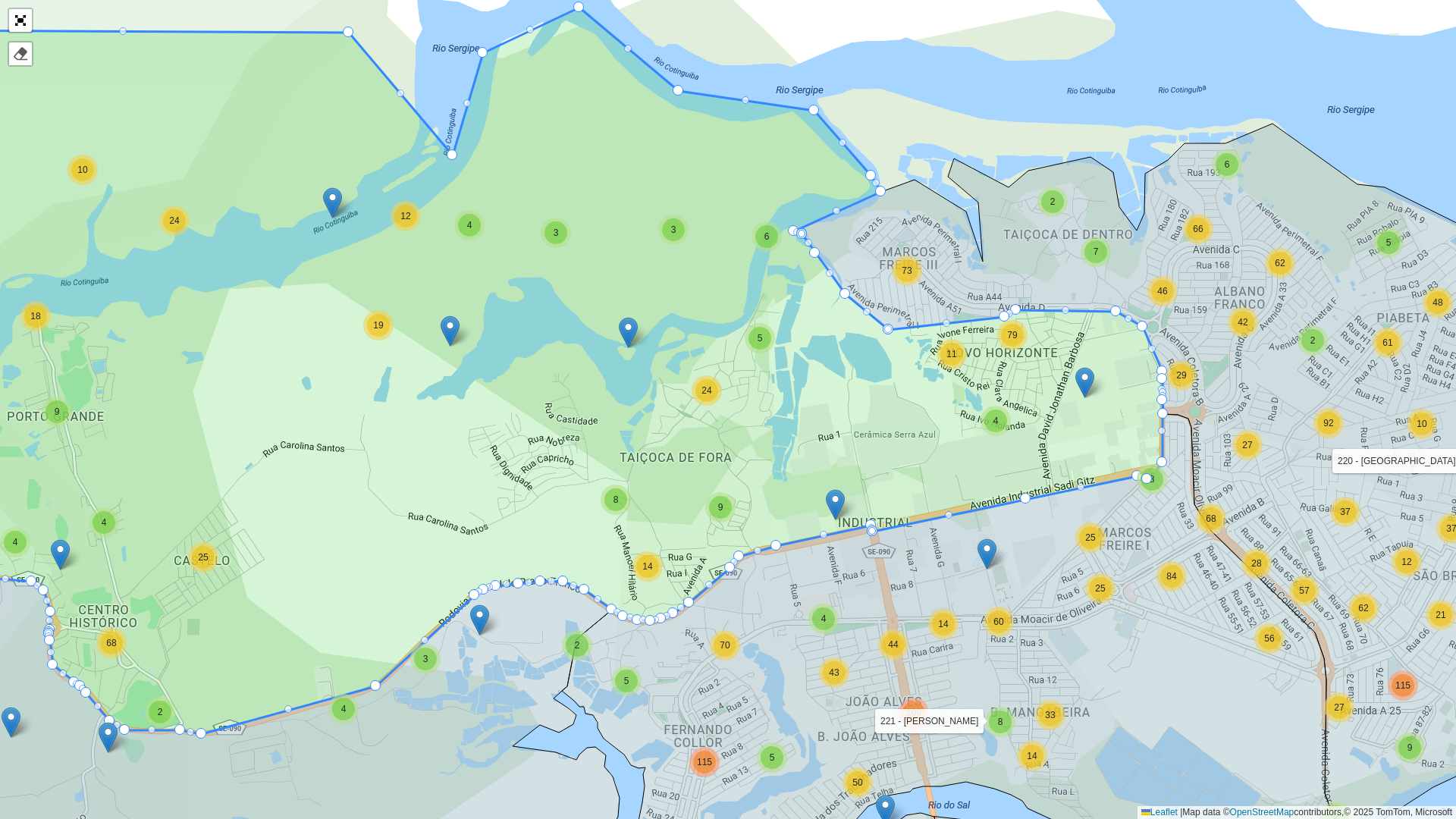
drag, startPoint x: 899, startPoint y: 148, endPoint x: 921, endPoint y: 321, distance: 174.4
click at [926, 324] on icon at bounding box center [1200, 484] width 811 height 722
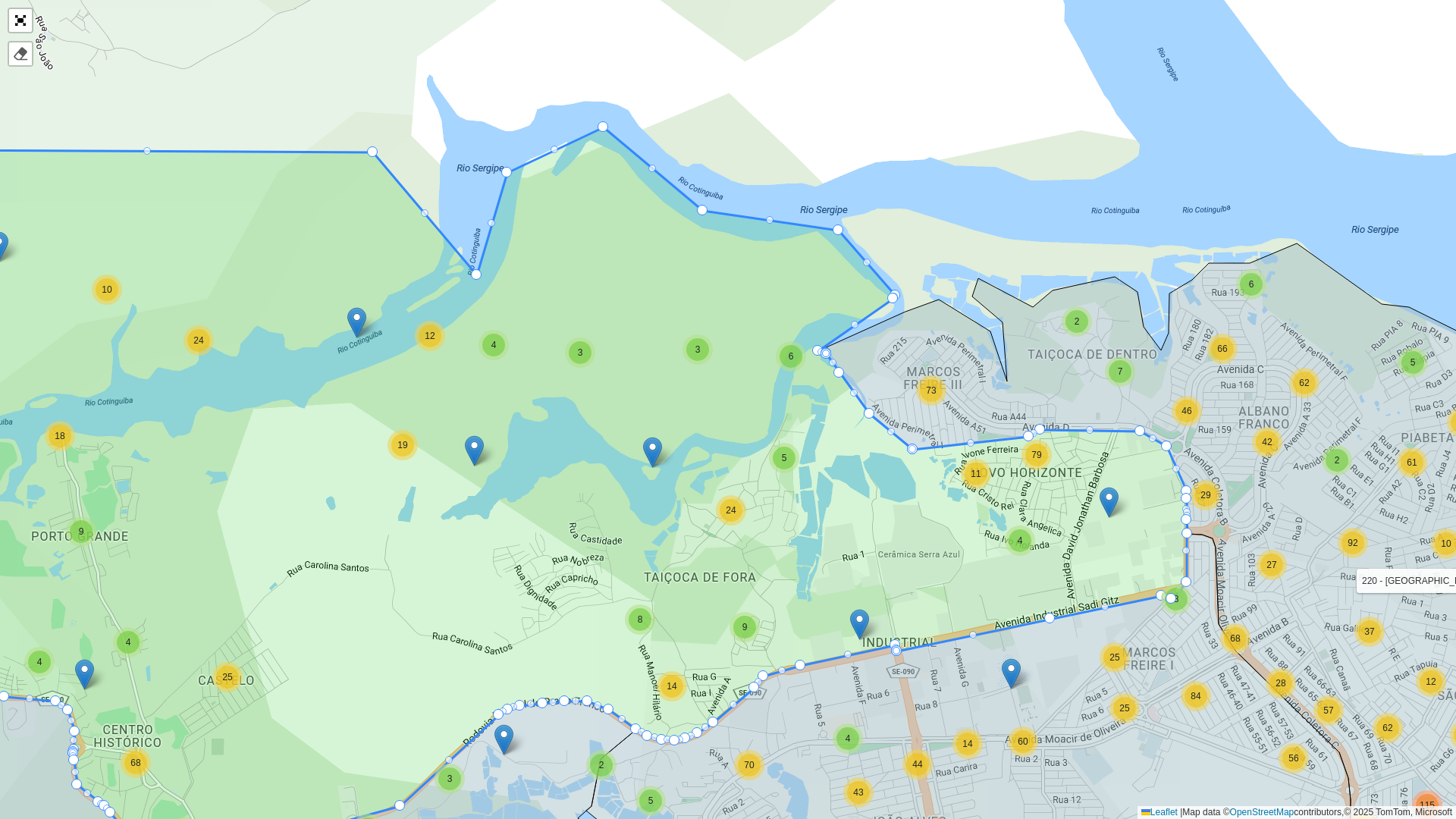
drag, startPoint x: 906, startPoint y: 313, endPoint x: 894, endPoint y: 300, distance: 17.7
drag, startPoint x: 892, startPoint y: 299, endPoint x: 903, endPoint y: 323, distance: 26.4
drag, startPoint x: 916, startPoint y: 450, endPoint x: 979, endPoint y: 433, distance: 65.3
drag, startPoint x: 911, startPoint y: 449, endPoint x: 893, endPoint y: 437, distance: 21.6
drag, startPoint x: 867, startPoint y: 415, endPoint x: 935, endPoint y: 456, distance: 79.4
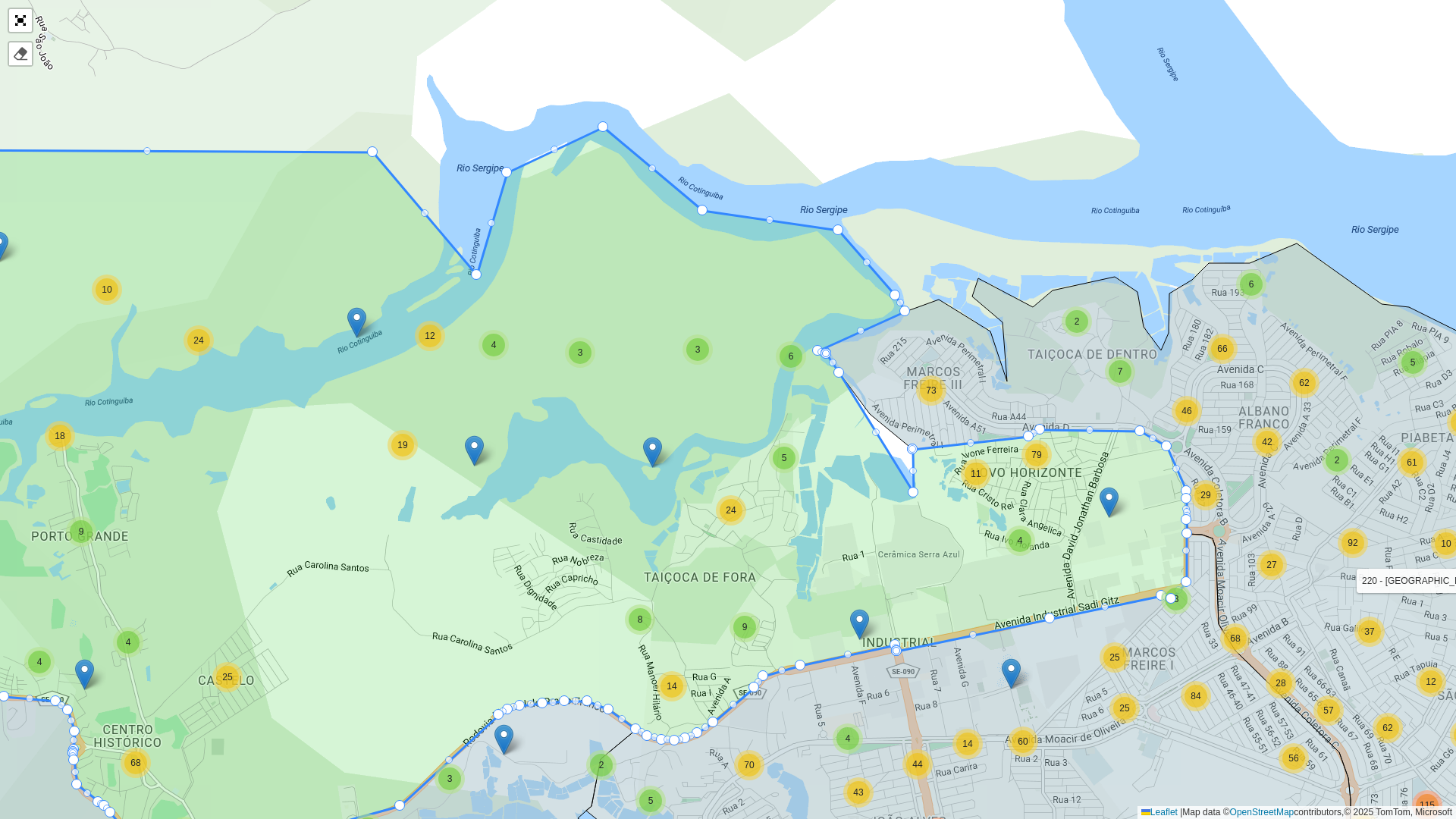
drag, startPoint x: 866, startPoint y: 412, endPoint x: 916, endPoint y: 493, distance: 95.2
click at [917, 489] on div at bounding box center [919, 493] width 10 height 10
drag, startPoint x: 922, startPoint y: 493, endPoint x: 947, endPoint y: 453, distance: 47.2
click at [972, 440] on div at bounding box center [971, 443] width 7 height 7
drag, startPoint x: 972, startPoint y: 445, endPoint x: 895, endPoint y: 447, distance: 77.0
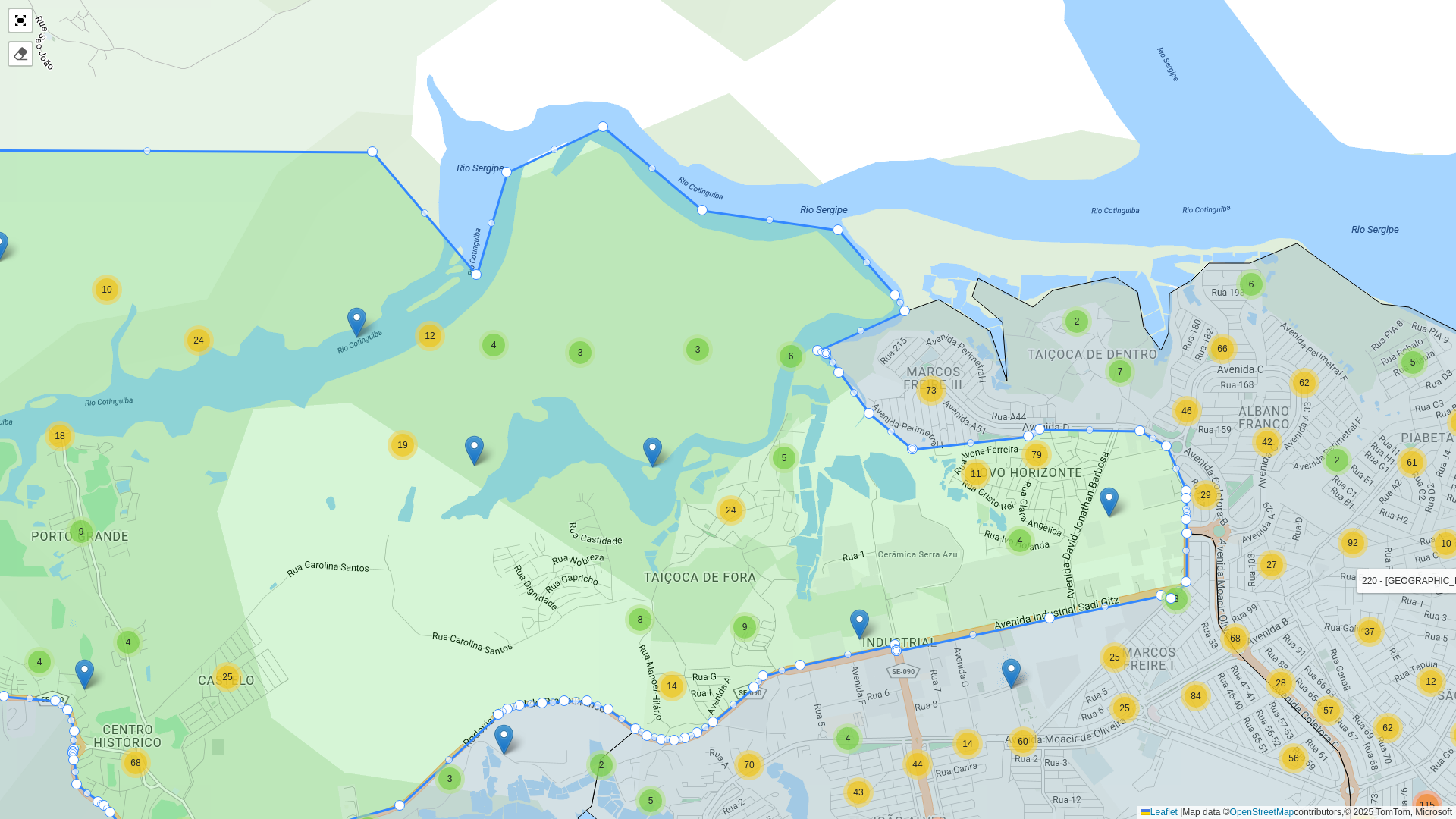
drag, startPoint x: 910, startPoint y: 449, endPoint x: 935, endPoint y: 453, distance: 25.3
click at [914, 449] on div at bounding box center [912, 449] width 7 height 7
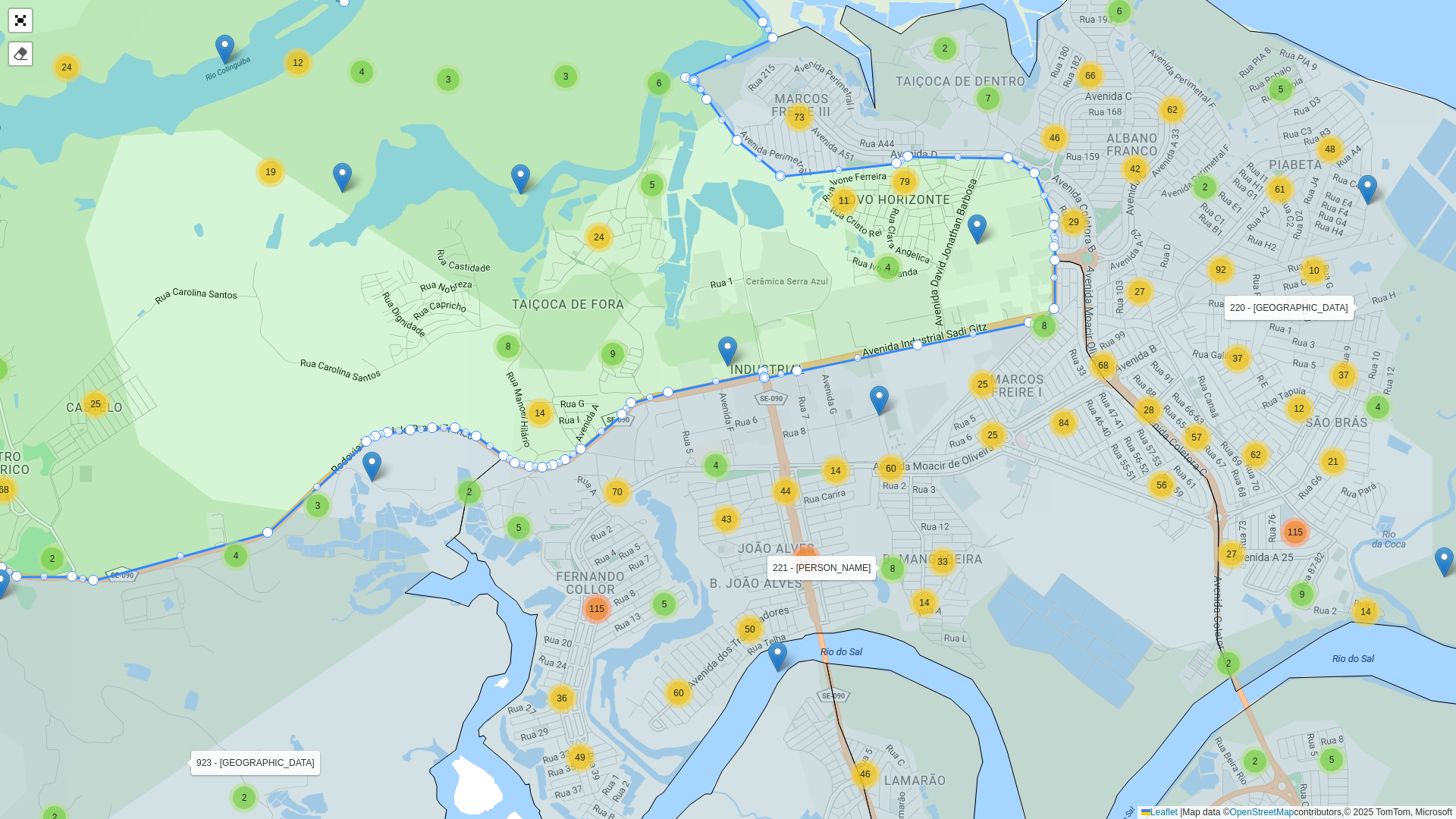
drag, startPoint x: 762, startPoint y: 373, endPoint x: 794, endPoint y: 370, distance: 32.1
drag, startPoint x: 763, startPoint y: 378, endPoint x: 865, endPoint y: 377, distance: 102.0
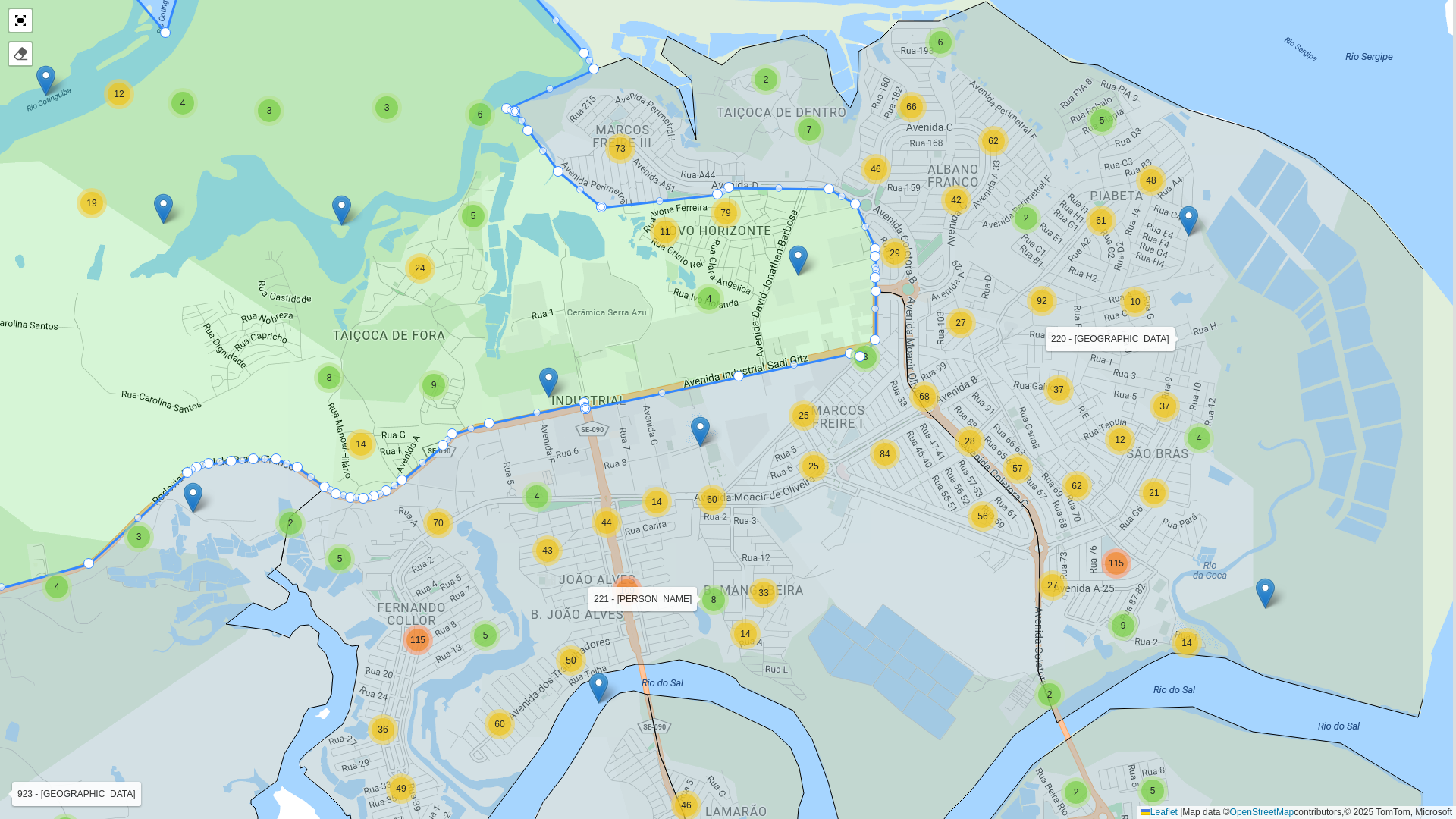
drag, startPoint x: 923, startPoint y: 342, endPoint x: 745, endPoint y: 373, distance: 180.7
click at [745, 373] on icon at bounding box center [274, 280] width 1203 height 666
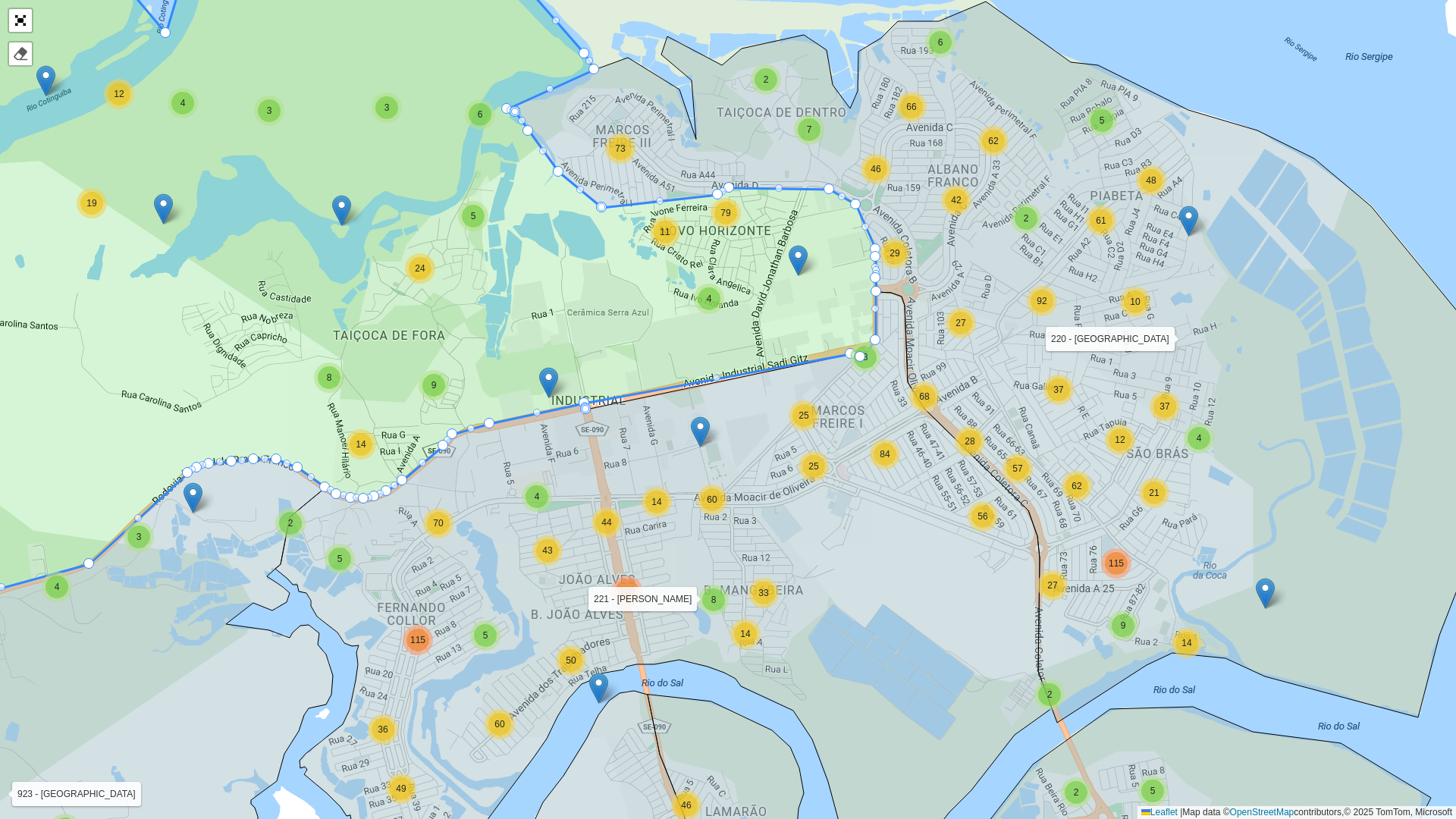
drag, startPoint x: 736, startPoint y: 376, endPoint x: 573, endPoint y: 410, distance: 166.5
drag, startPoint x: 581, startPoint y: 404, endPoint x: 589, endPoint y: 410, distance: 10.0
drag, startPoint x: 582, startPoint y: 402, endPoint x: 566, endPoint y: 394, distance: 17.9
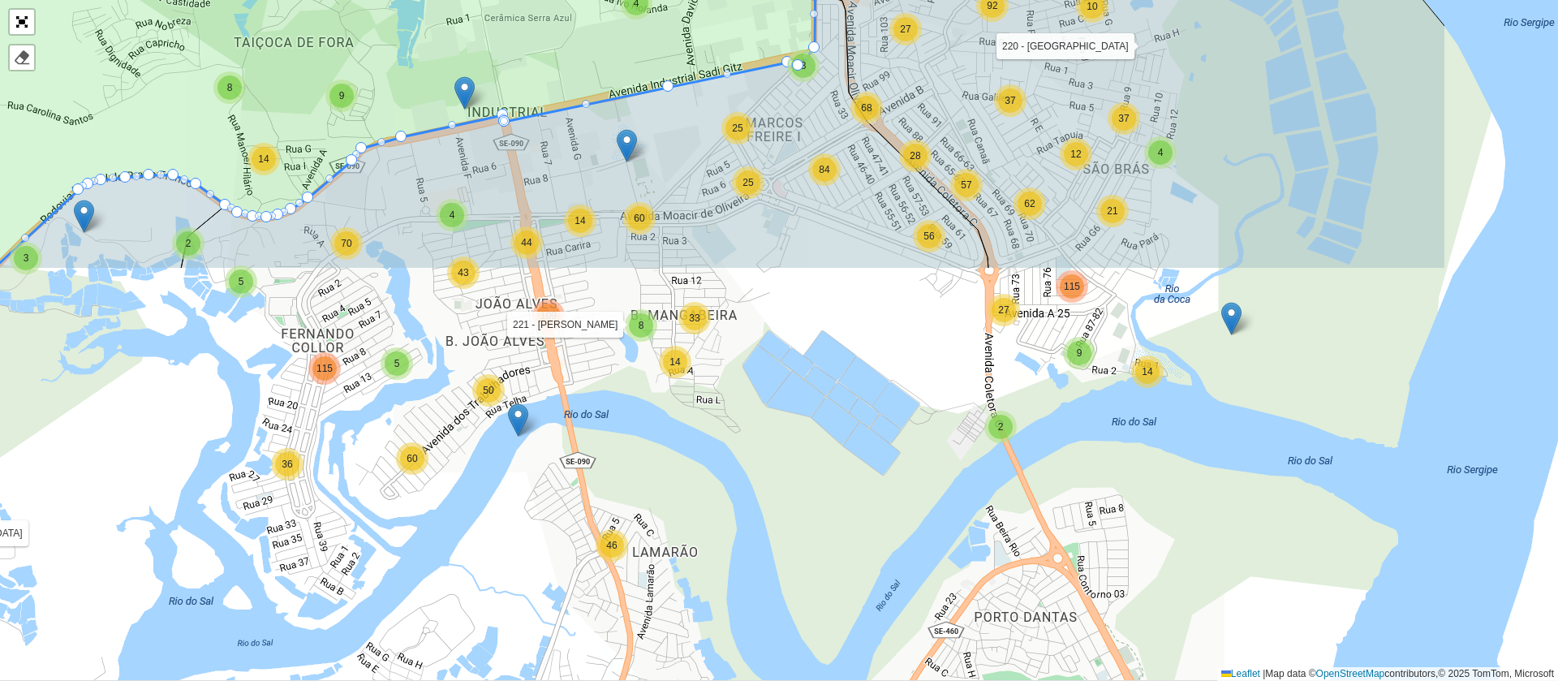
scroll to position [433, 0]
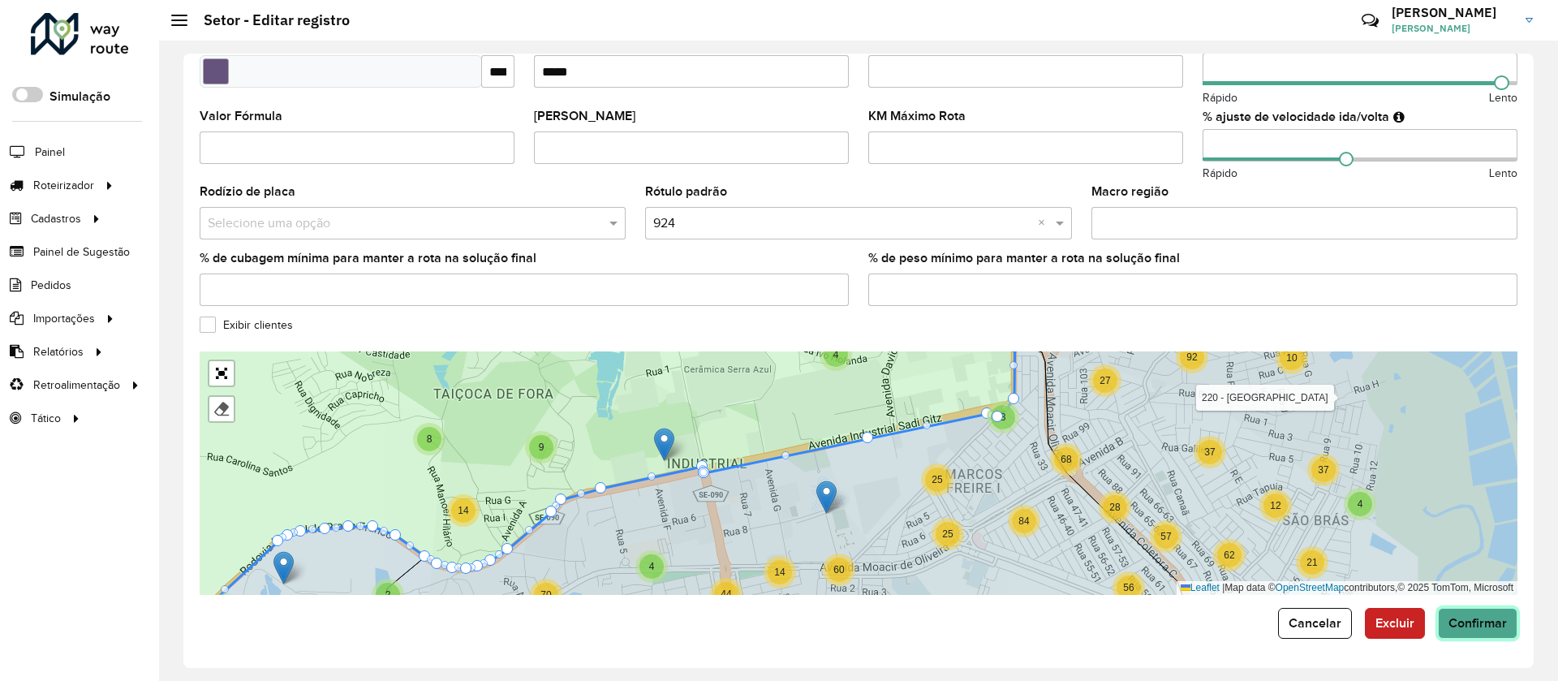
click at [1450, 624] on span "Confirmar" at bounding box center [1478, 623] width 58 height 14
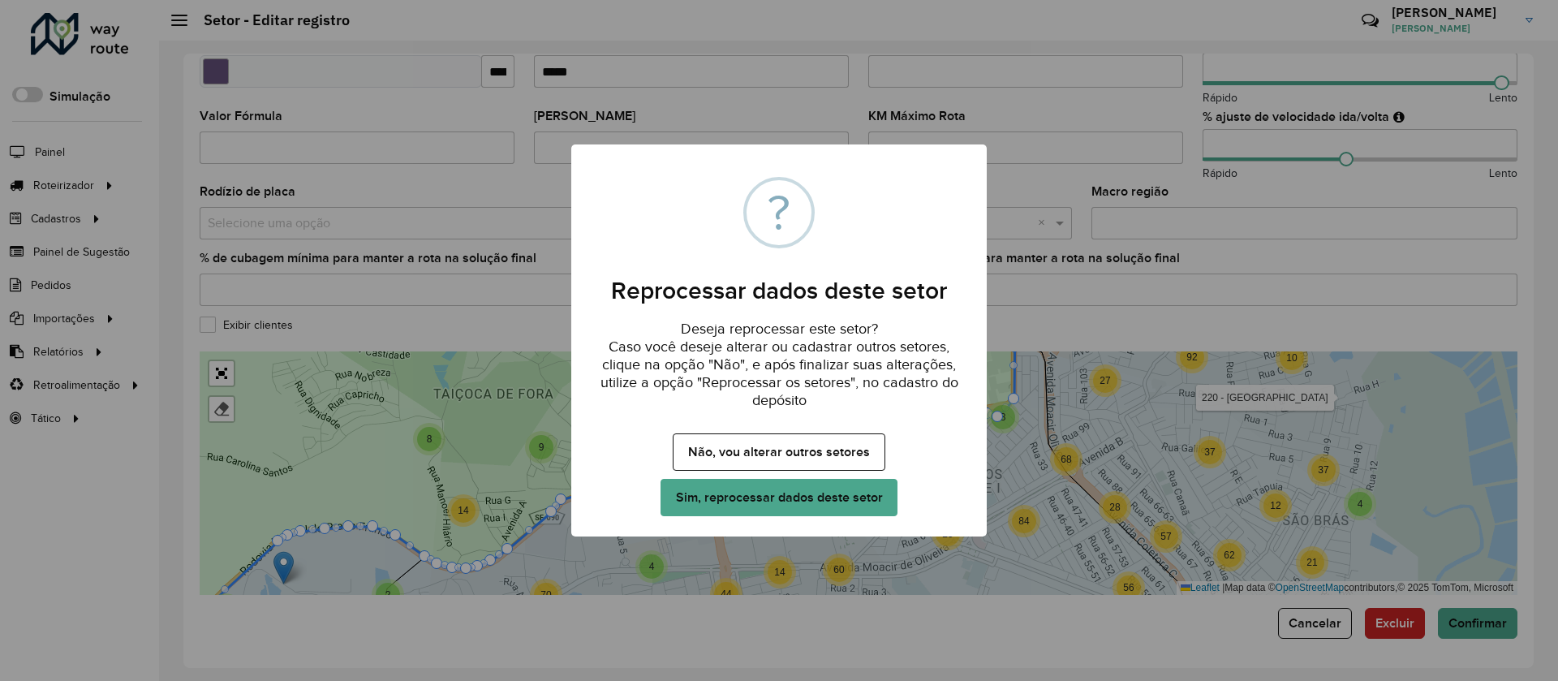
click at [704, 485] on button "Sim, reprocessar dados deste setor" at bounding box center [779, 497] width 237 height 37
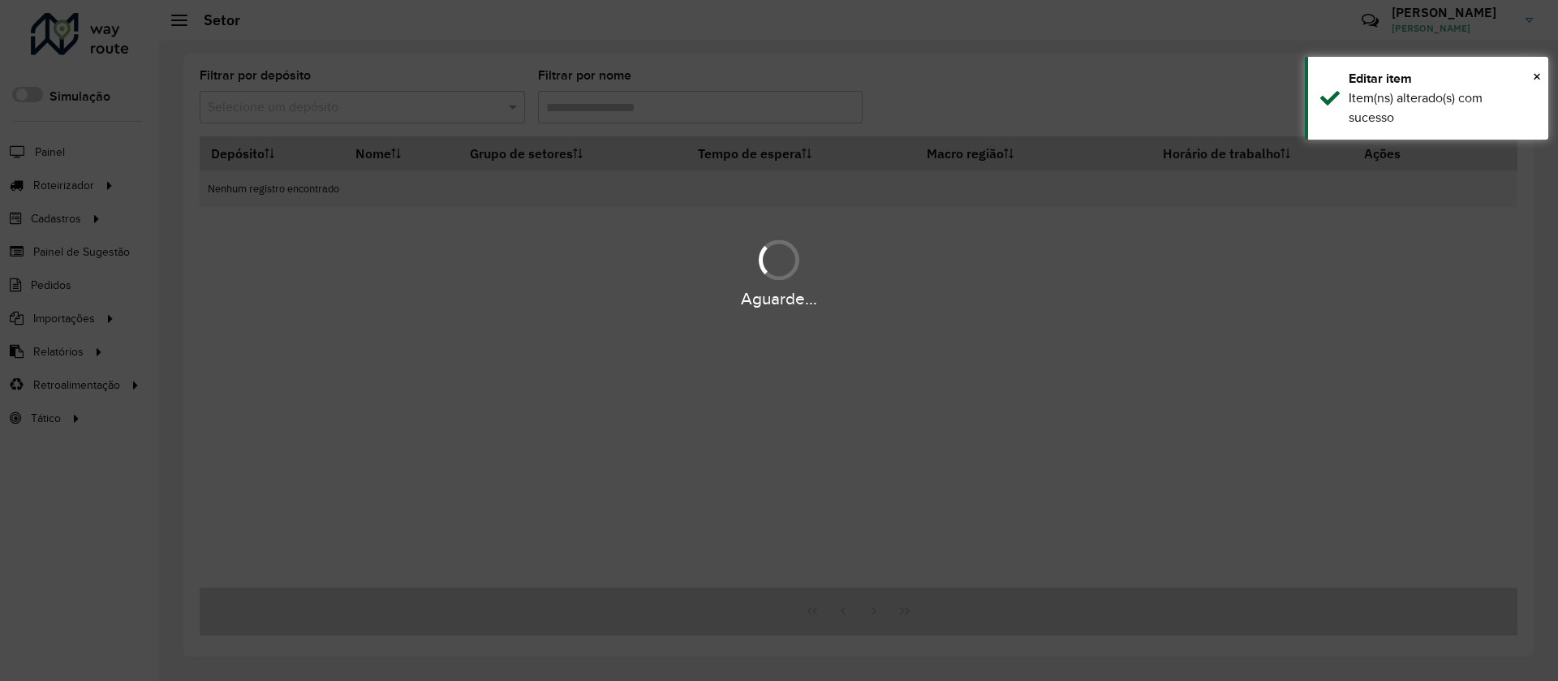
type input "***"
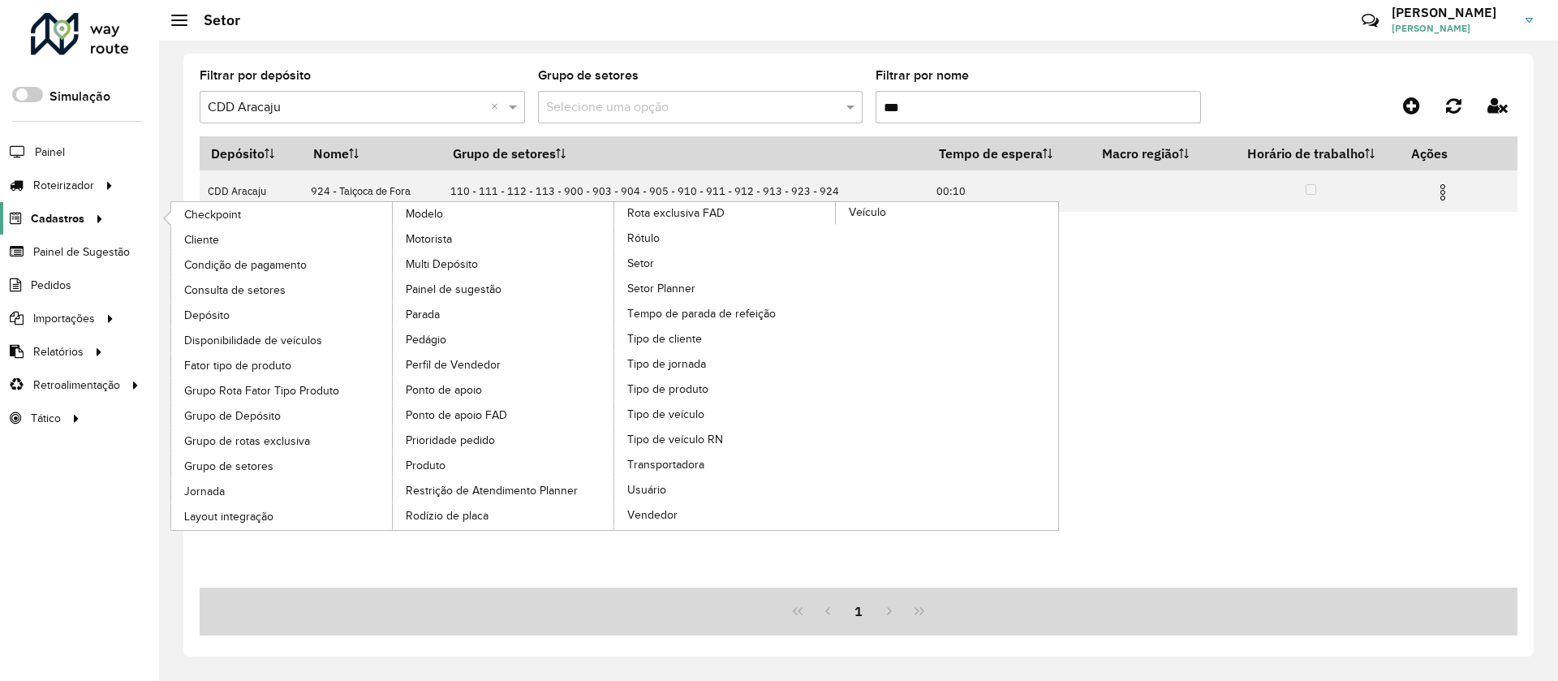
click at [107, 222] on div at bounding box center [96, 218] width 24 height 17
click at [261, 288] on span "Consulta de setores" at bounding box center [234, 290] width 101 height 17
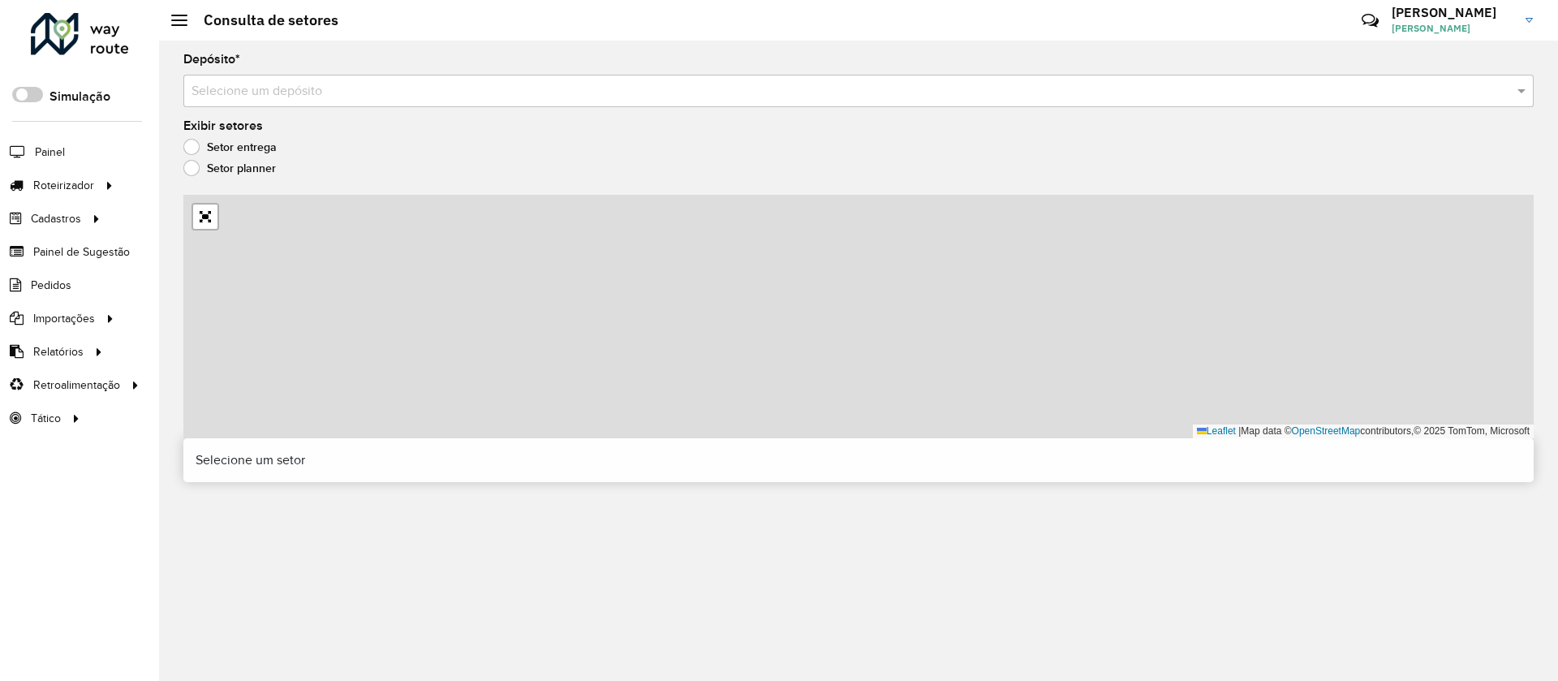
click at [388, 78] on div "Selecione um depósito" at bounding box center [858, 91] width 1350 height 32
click at [399, 92] on input "text" at bounding box center [843, 91] width 1302 height 19
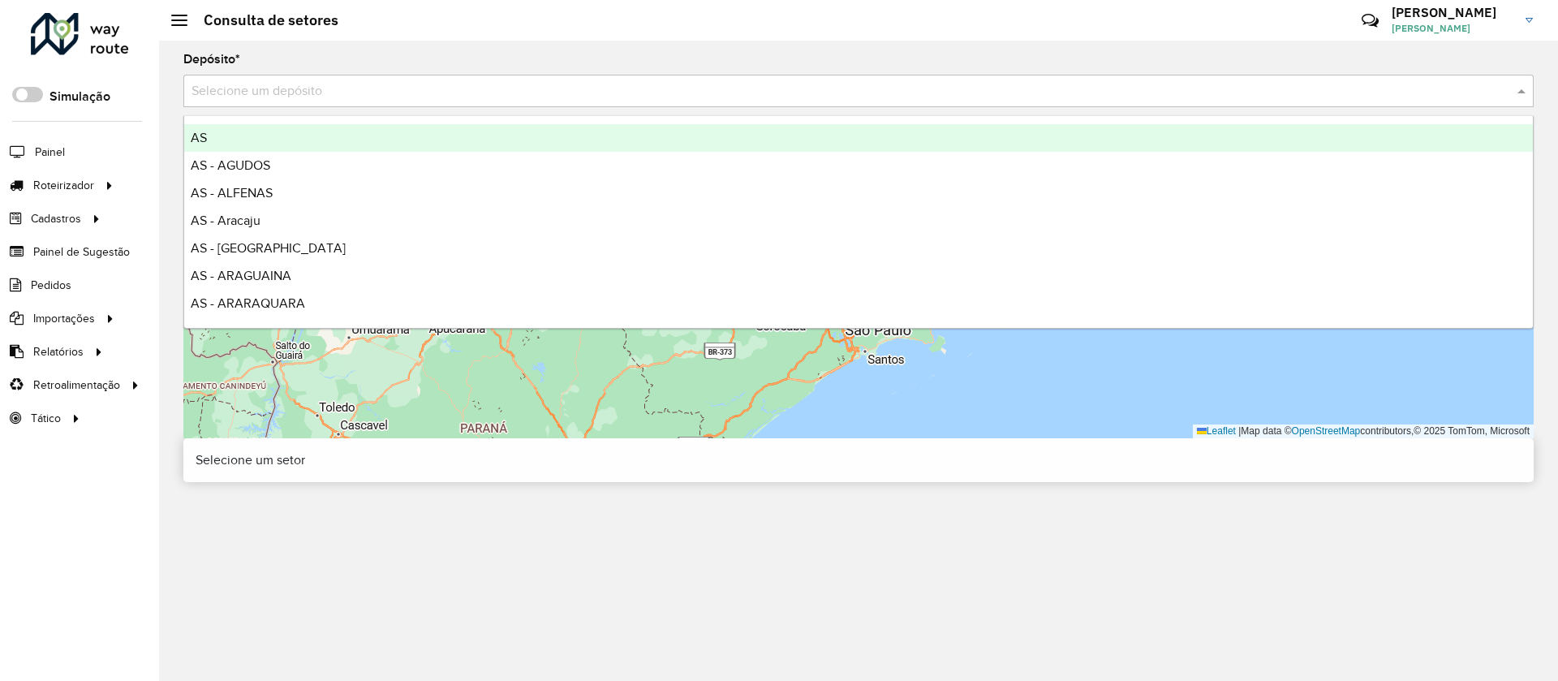
click at [0, 0] on div "Aguarde..." at bounding box center [0, 0] width 0 height 0
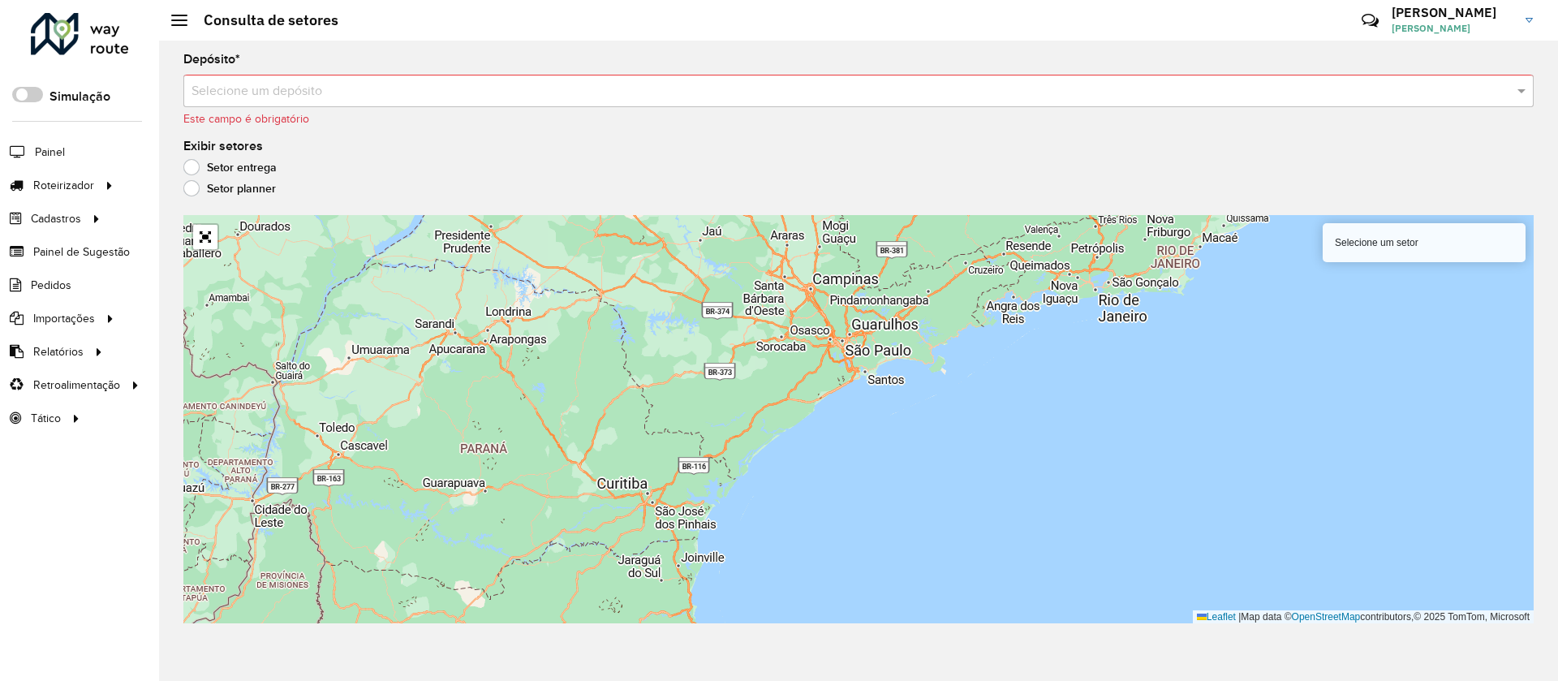
click at [416, 75] on div "Selecione um depósito" at bounding box center [858, 91] width 1350 height 32
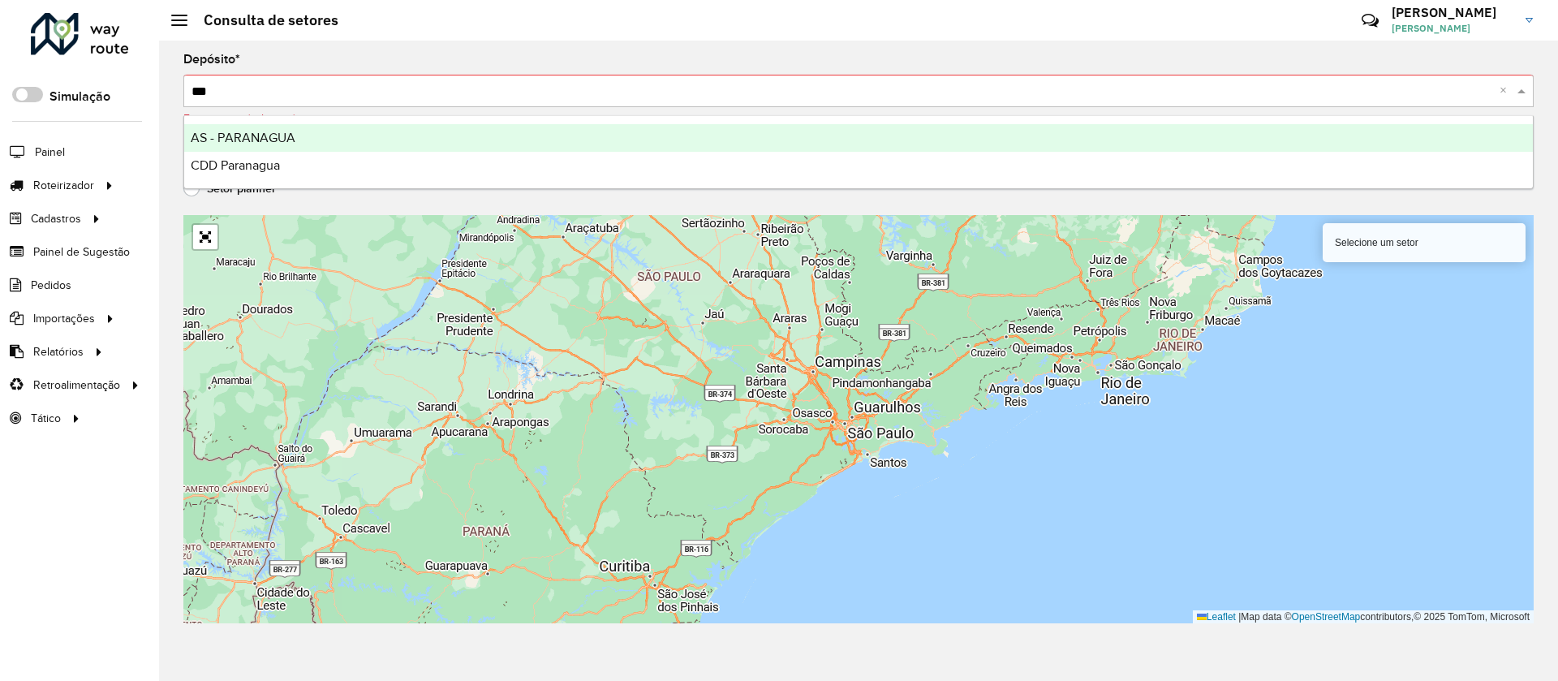
type input "****"
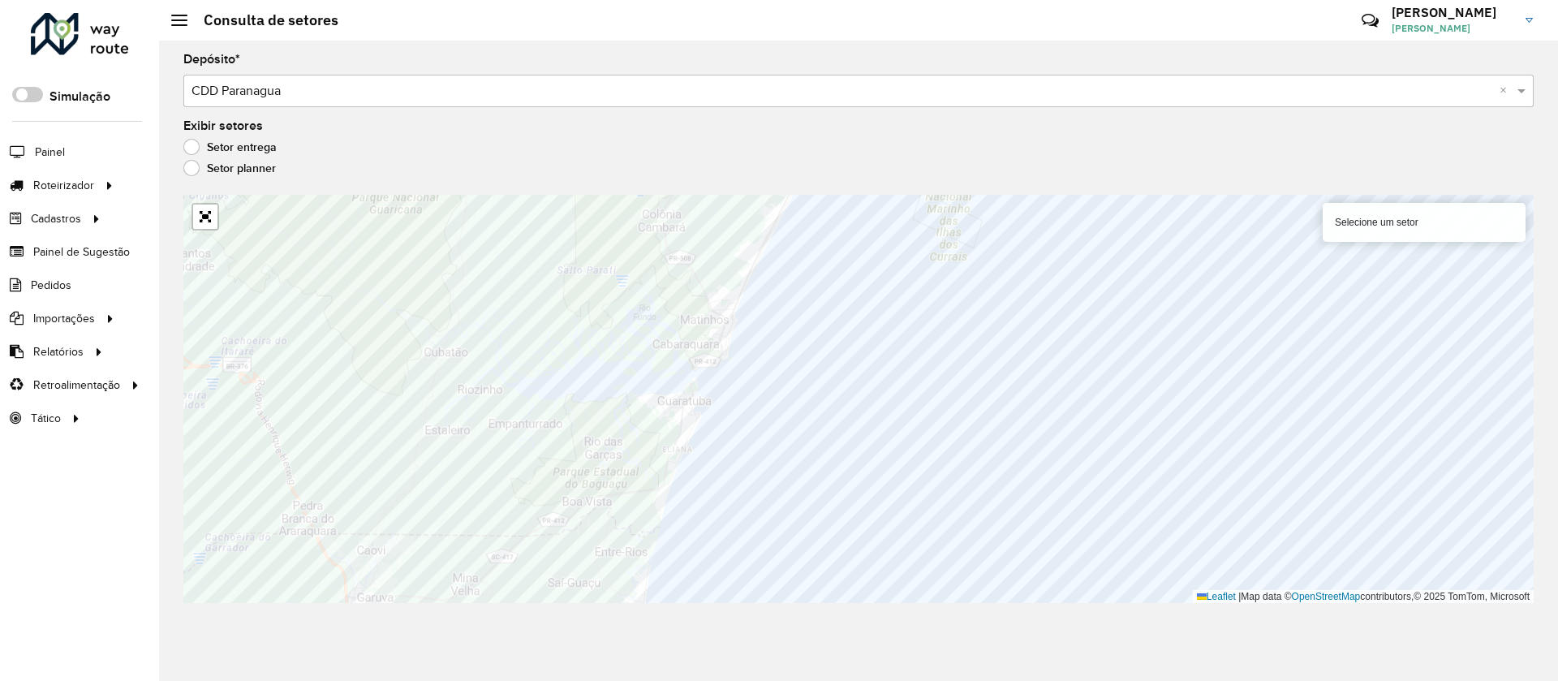
click at [866, 681] on html "Aguarde... Pop-up bloqueado! Seu navegador bloqueou automáticamente a abertura …" at bounding box center [779, 340] width 1558 height 681
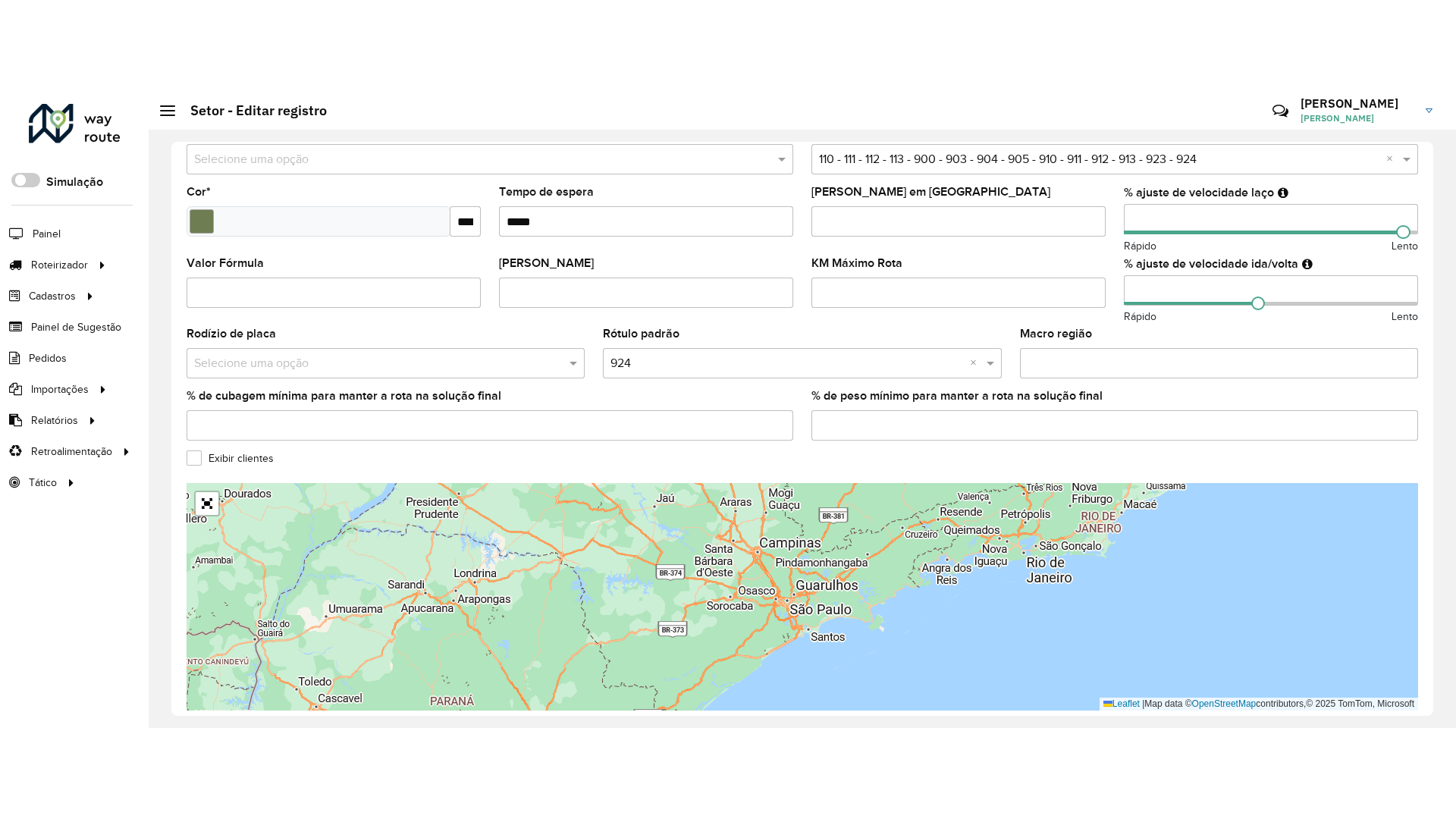
scroll to position [405, 0]
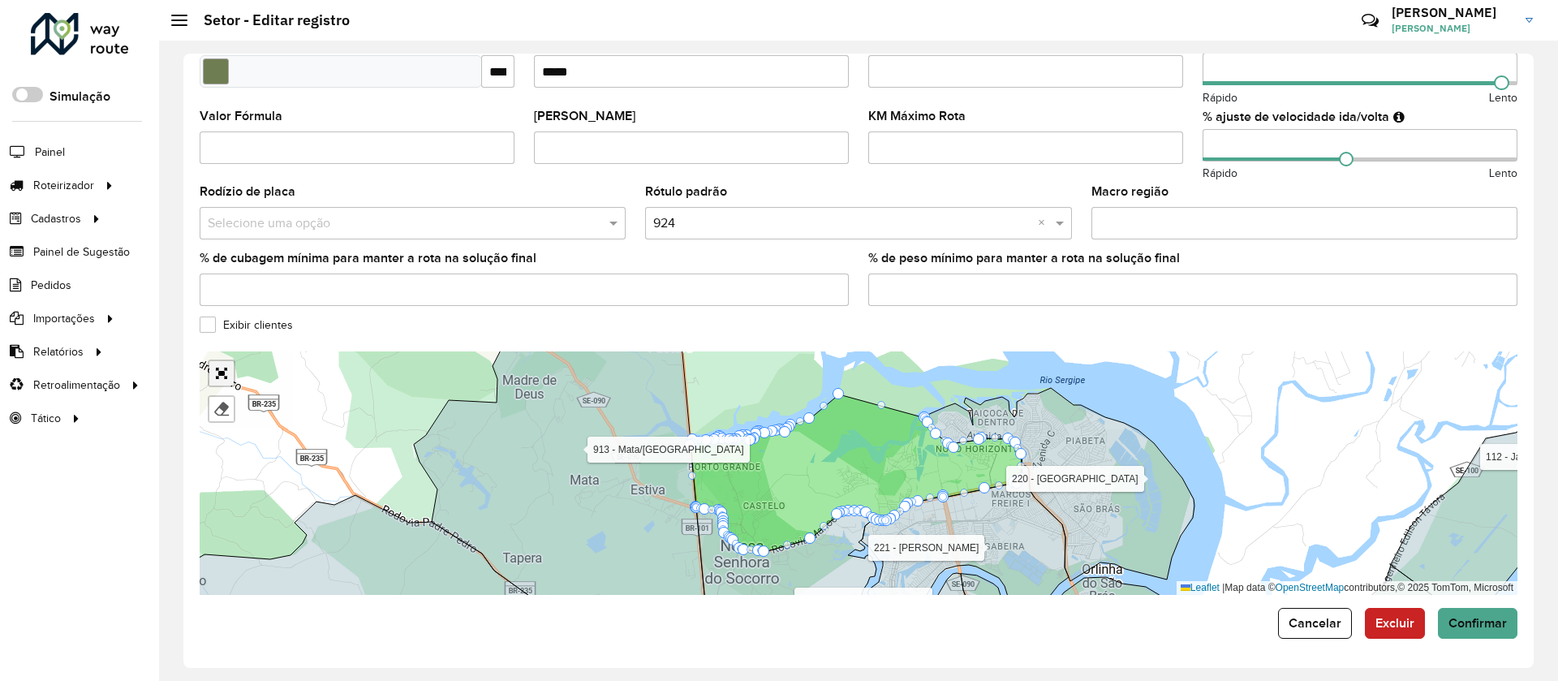
click at [213, 383] on link "Abrir mapa em tela cheia" at bounding box center [221, 373] width 24 height 24
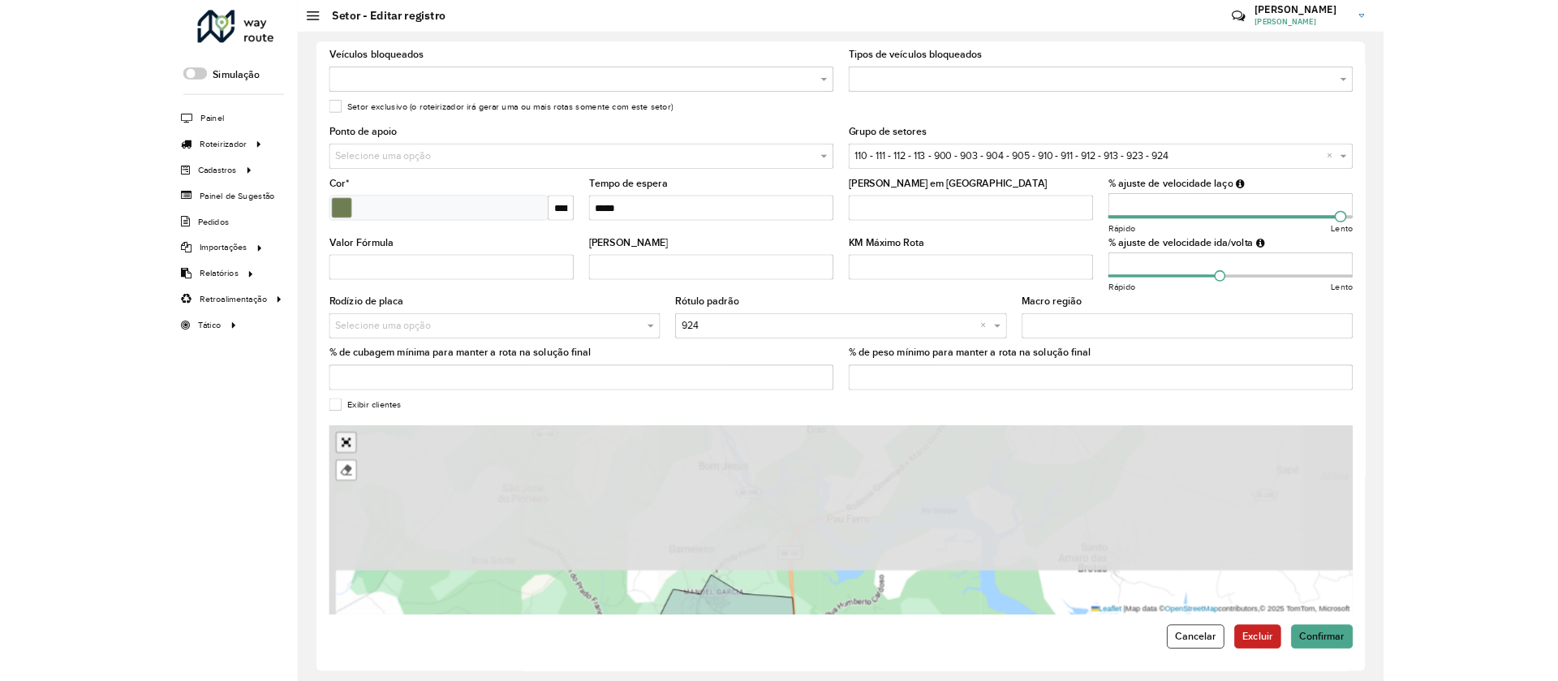
scroll to position [0, 0]
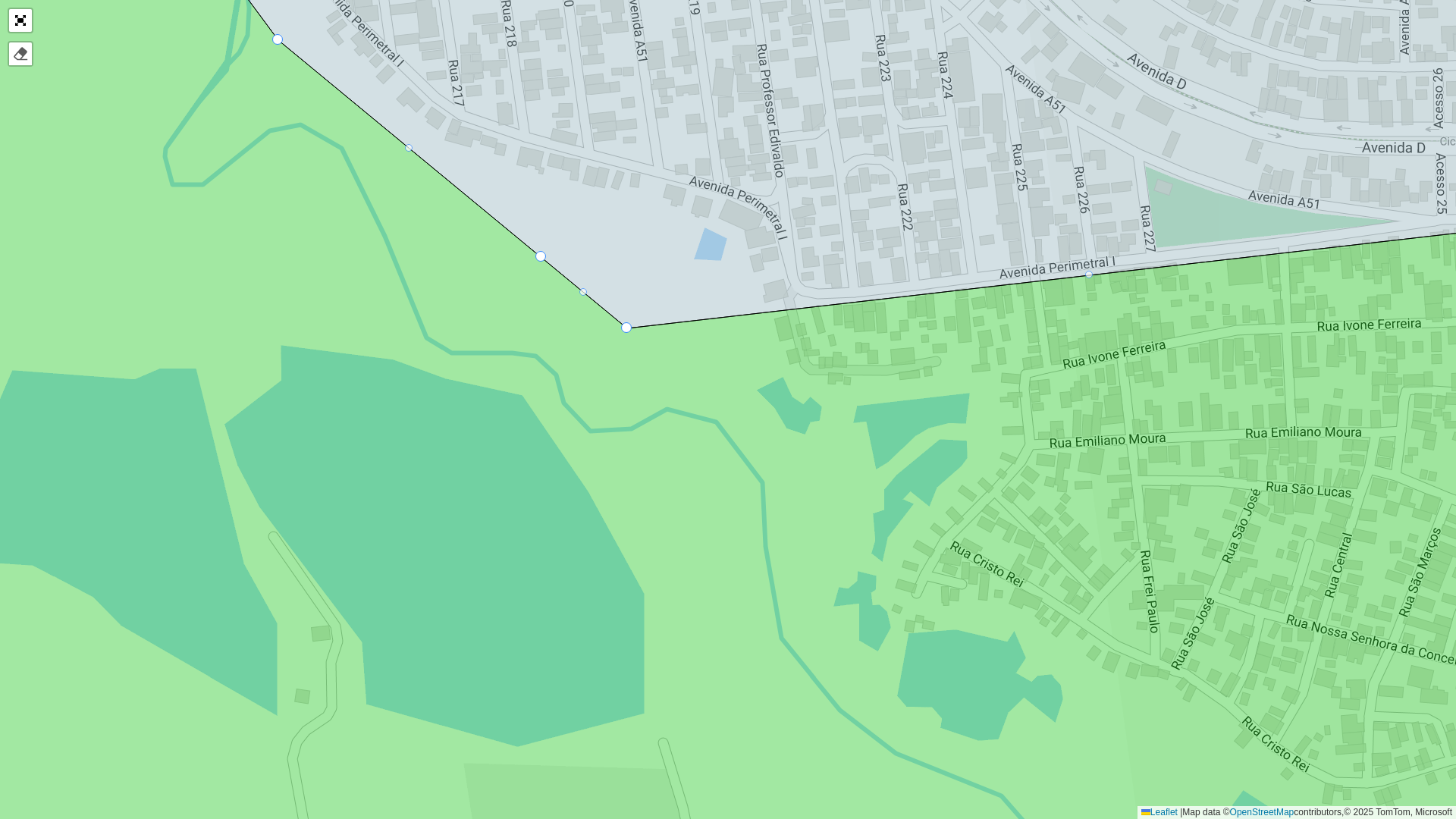
drag, startPoint x: 799, startPoint y: 470, endPoint x: 541, endPoint y: 254, distance: 336.5
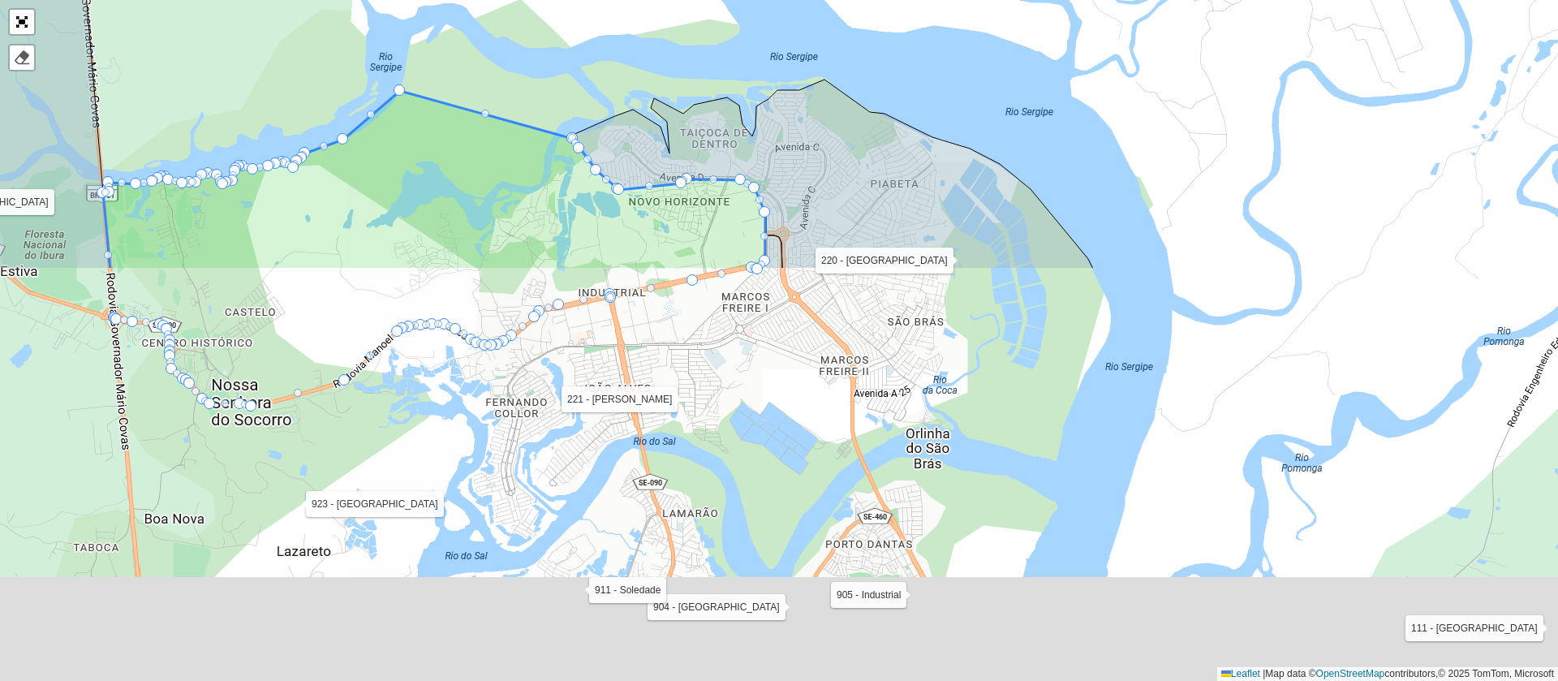
scroll to position [433, 0]
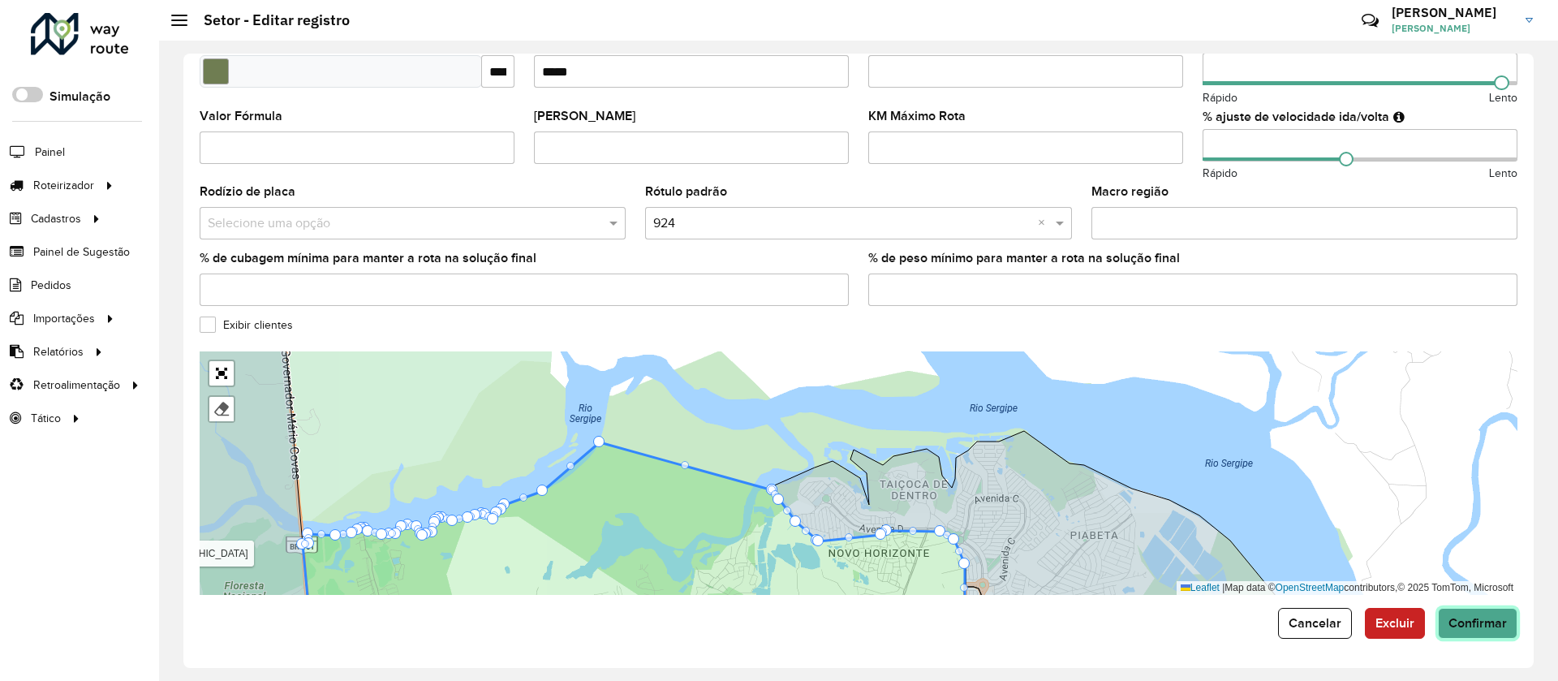
click at [1466, 628] on span "Confirmar" at bounding box center [1478, 623] width 58 height 14
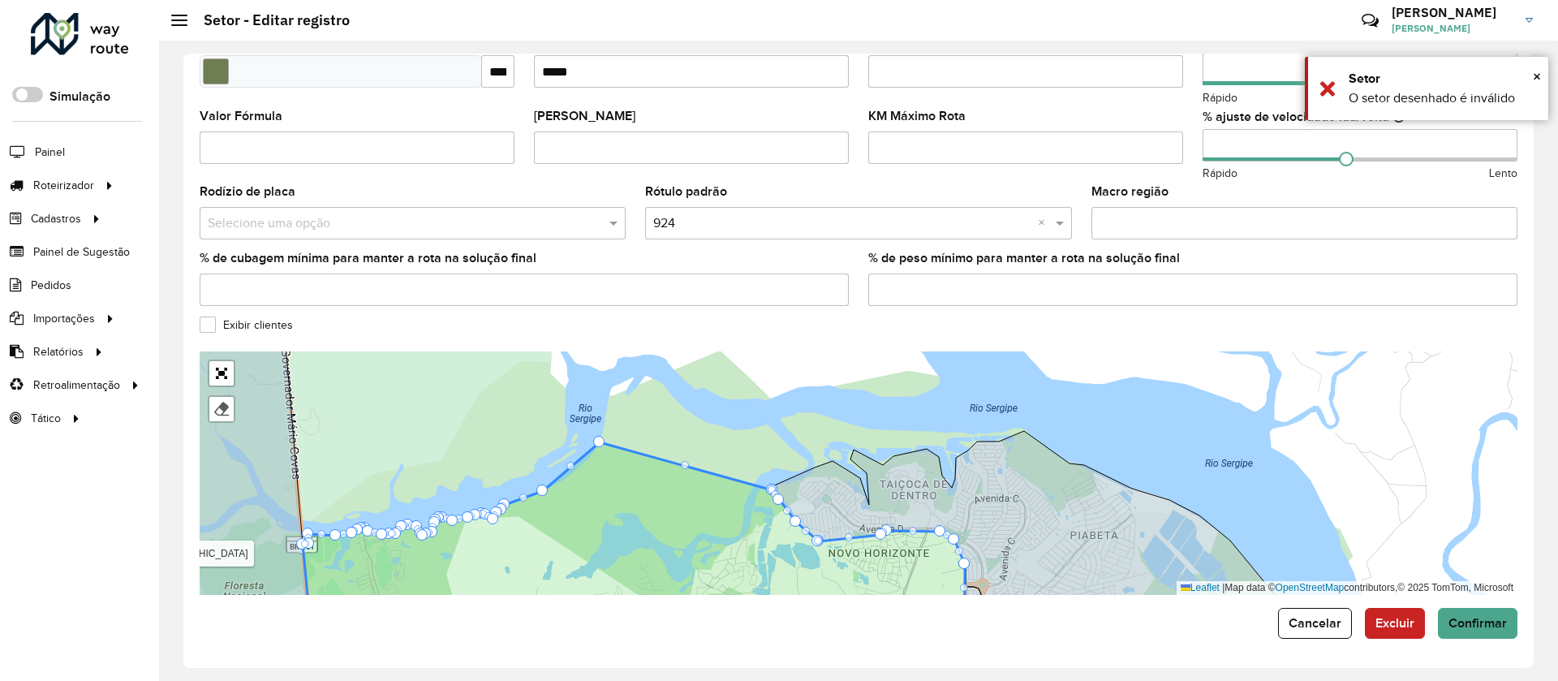
drag, startPoint x: 769, startPoint y: 487, endPoint x: 780, endPoint y: 489, distance: 10.7
drag, startPoint x: 774, startPoint y: 488, endPoint x: 803, endPoint y: 525, distance: 47.4
click at [1485, 610] on button "Confirmar" at bounding box center [1478, 623] width 80 height 31
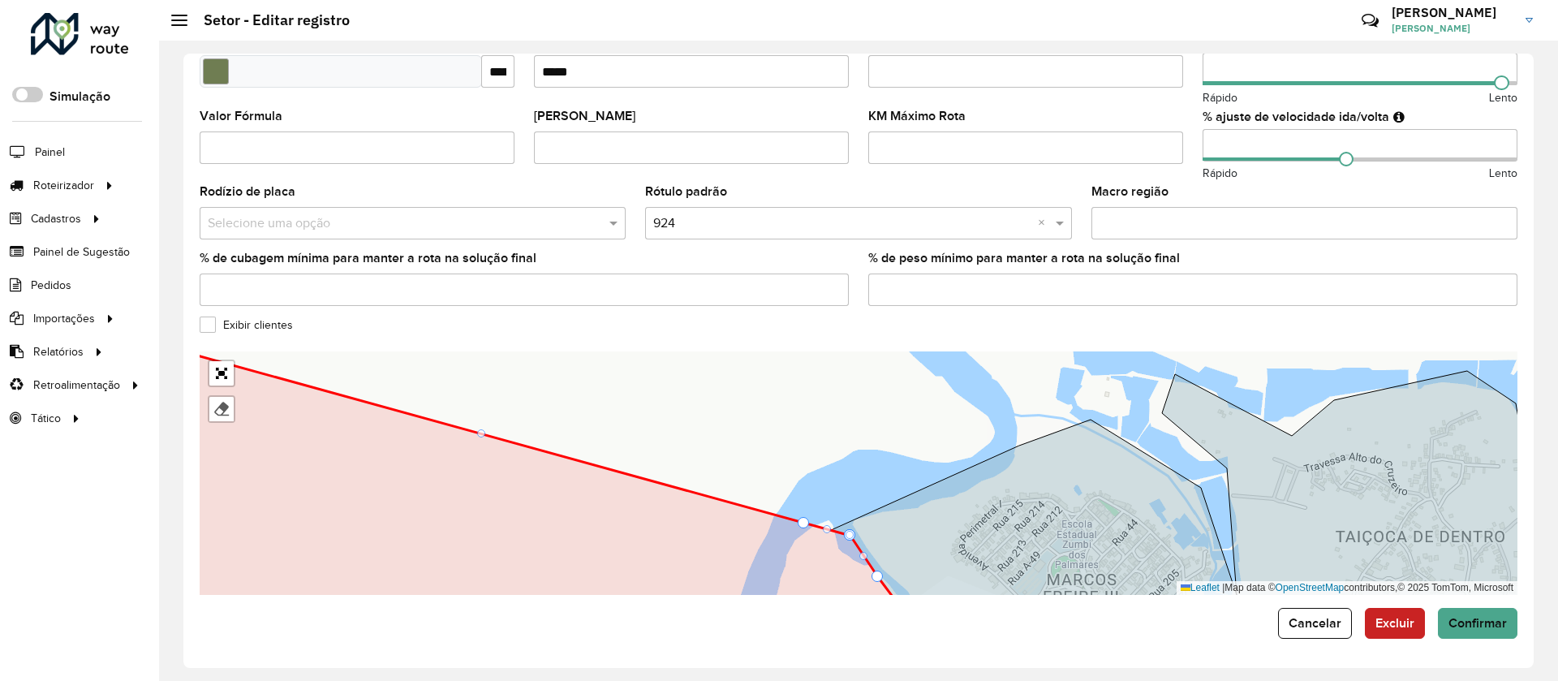
drag, startPoint x: 854, startPoint y: 536, endPoint x: 807, endPoint y: 523, distance: 48.0
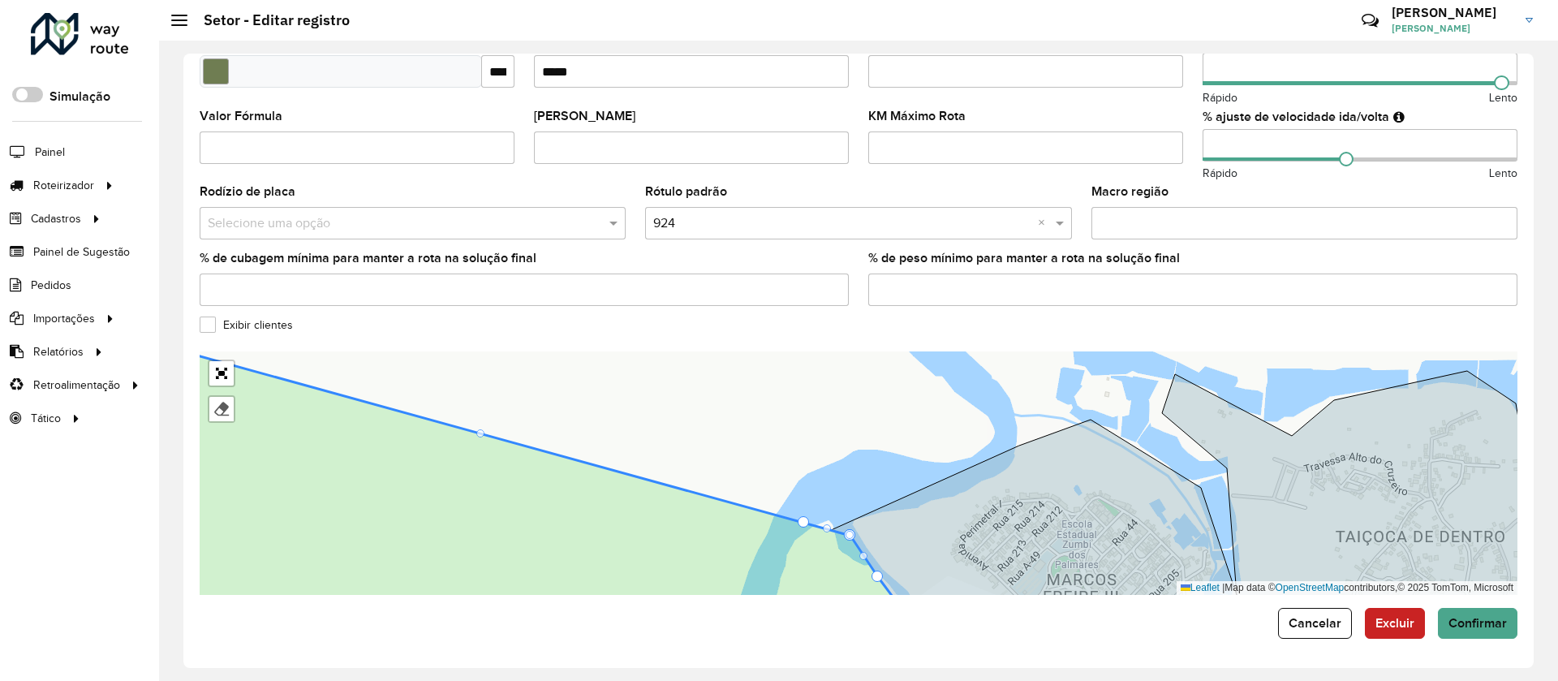
click at [1445, 641] on div "**********" at bounding box center [858, 361] width 1350 height 614
click at [1458, 626] on span "Confirmar" at bounding box center [1478, 623] width 58 height 14
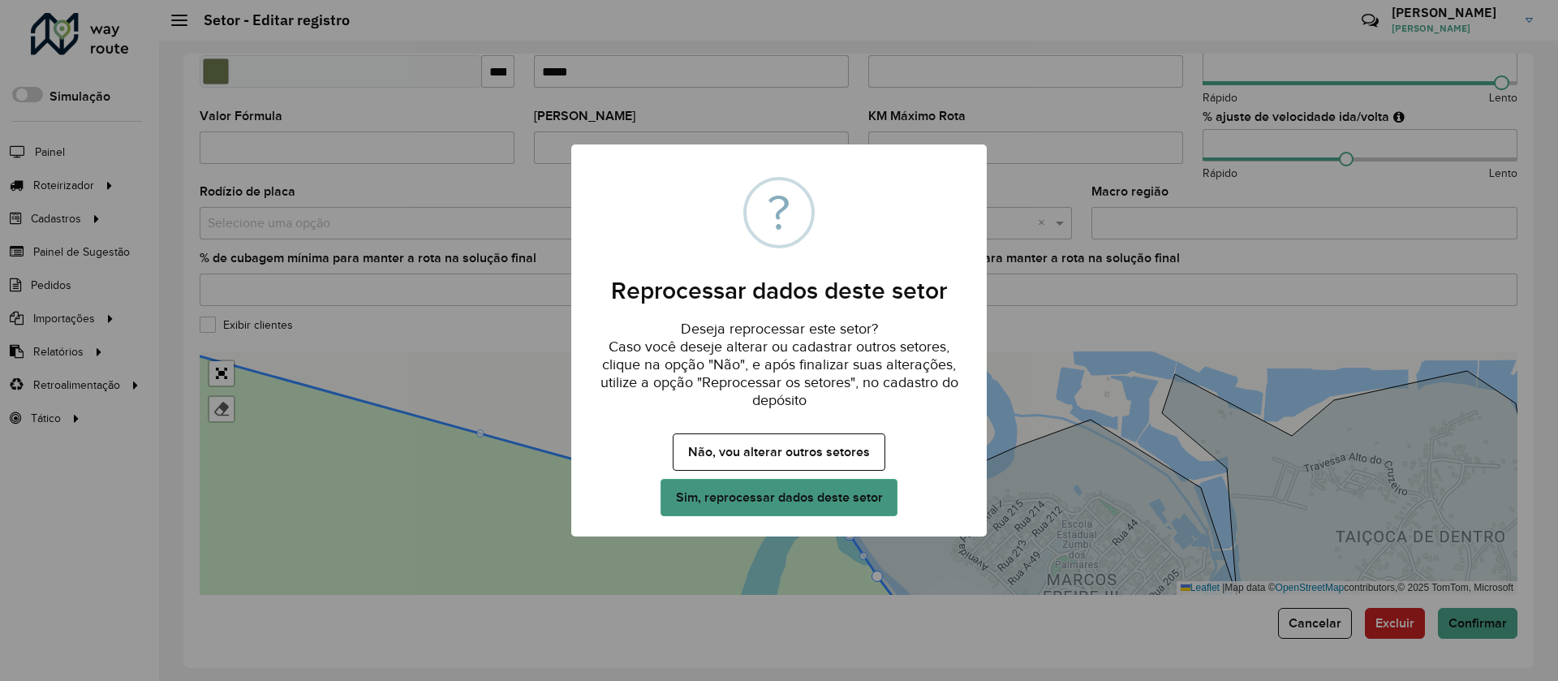
click at [691, 490] on button "Sim, reprocessar dados deste setor" at bounding box center [779, 497] width 237 height 37
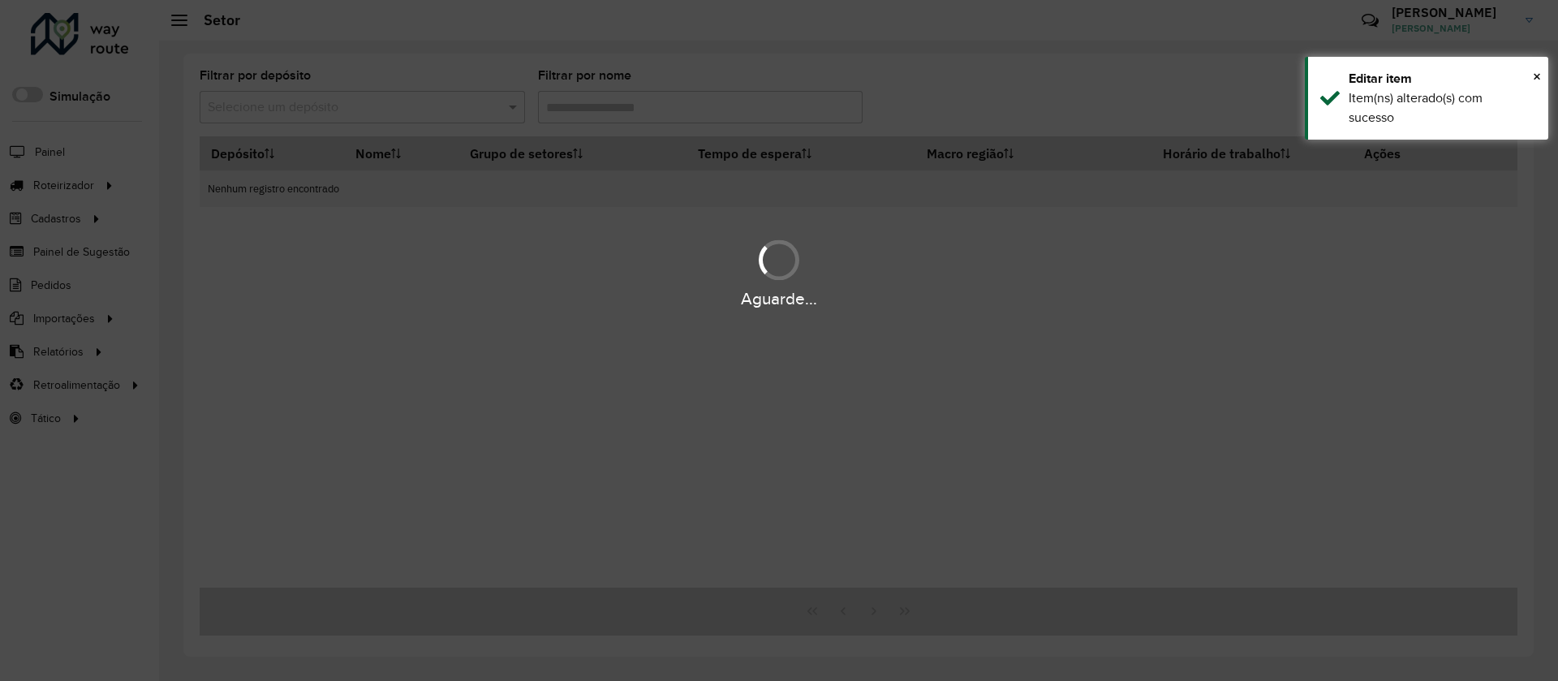
type input "***"
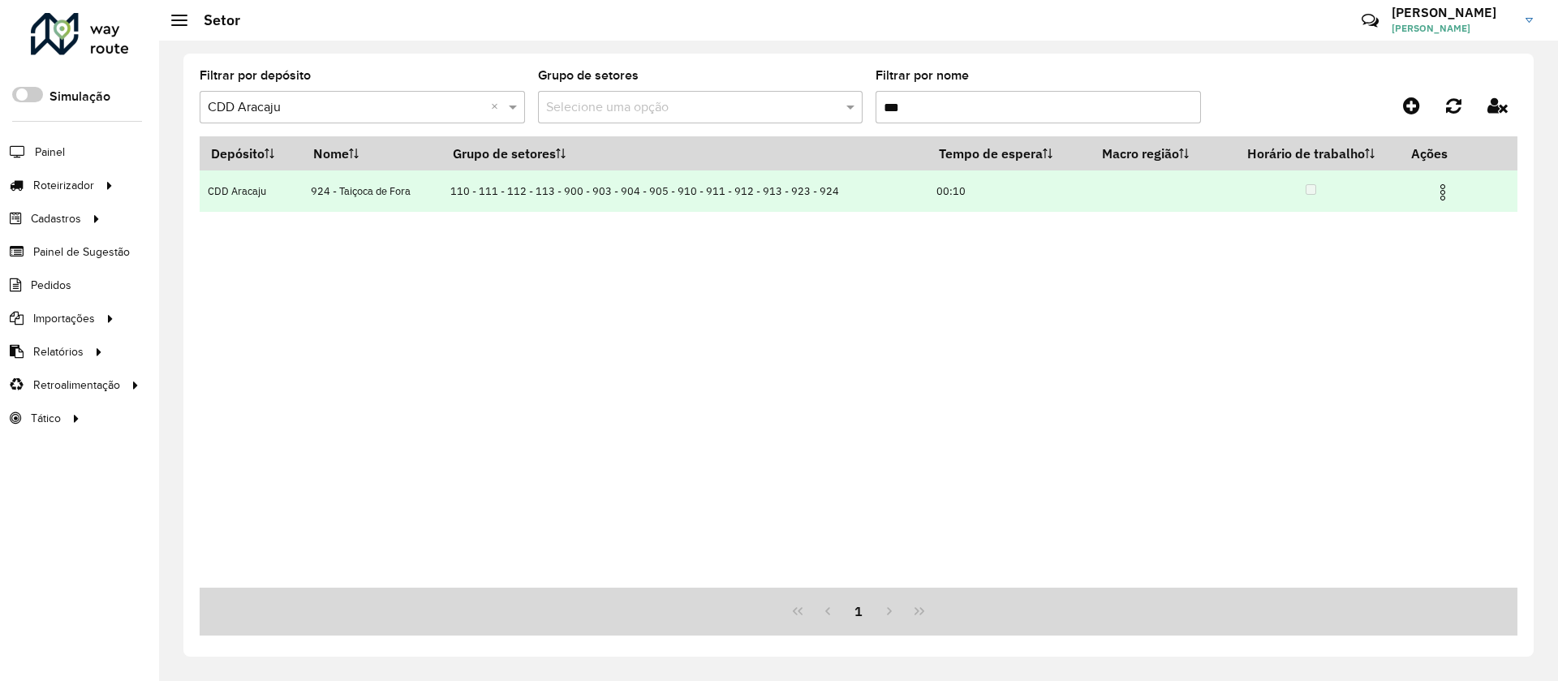
click at [1435, 196] on img at bounding box center [1442, 192] width 19 height 19
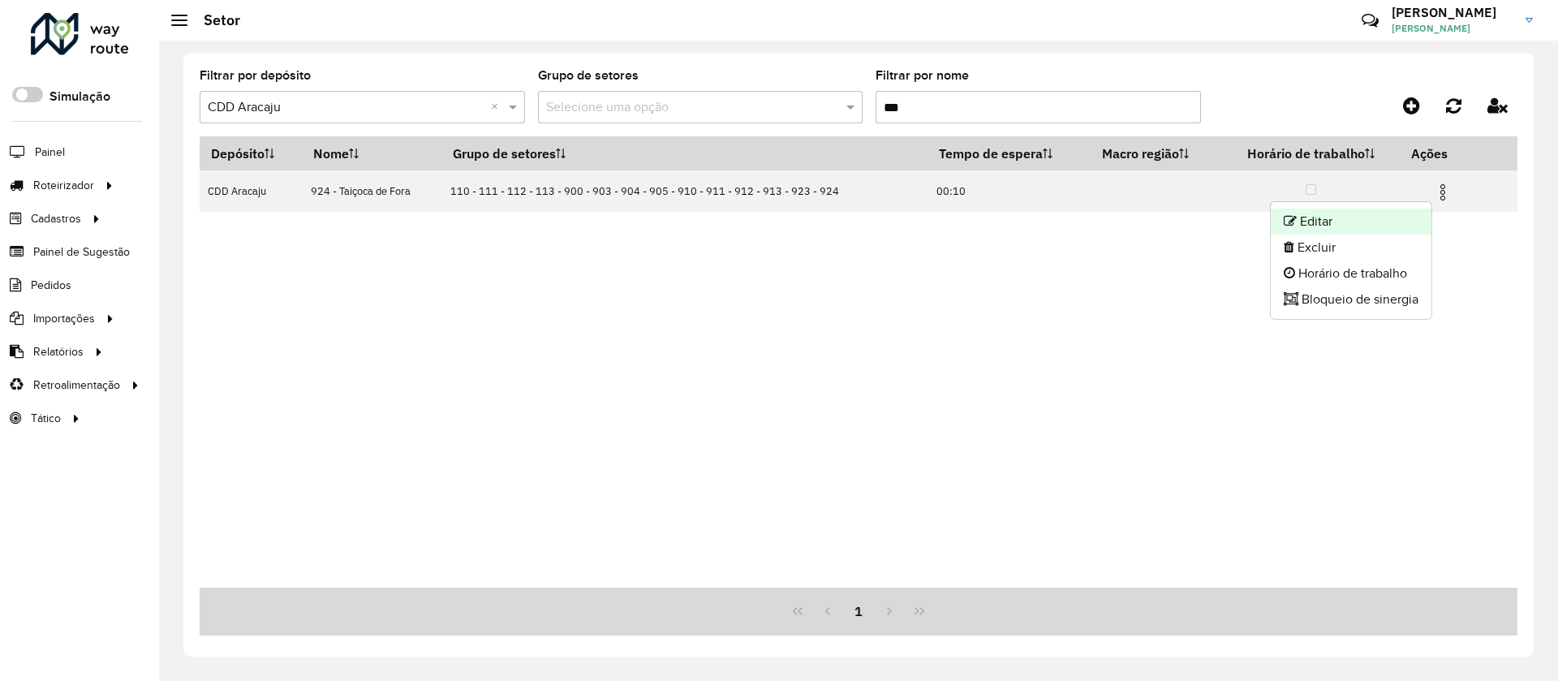
click at [1384, 218] on li "Editar" at bounding box center [1351, 222] width 161 height 26
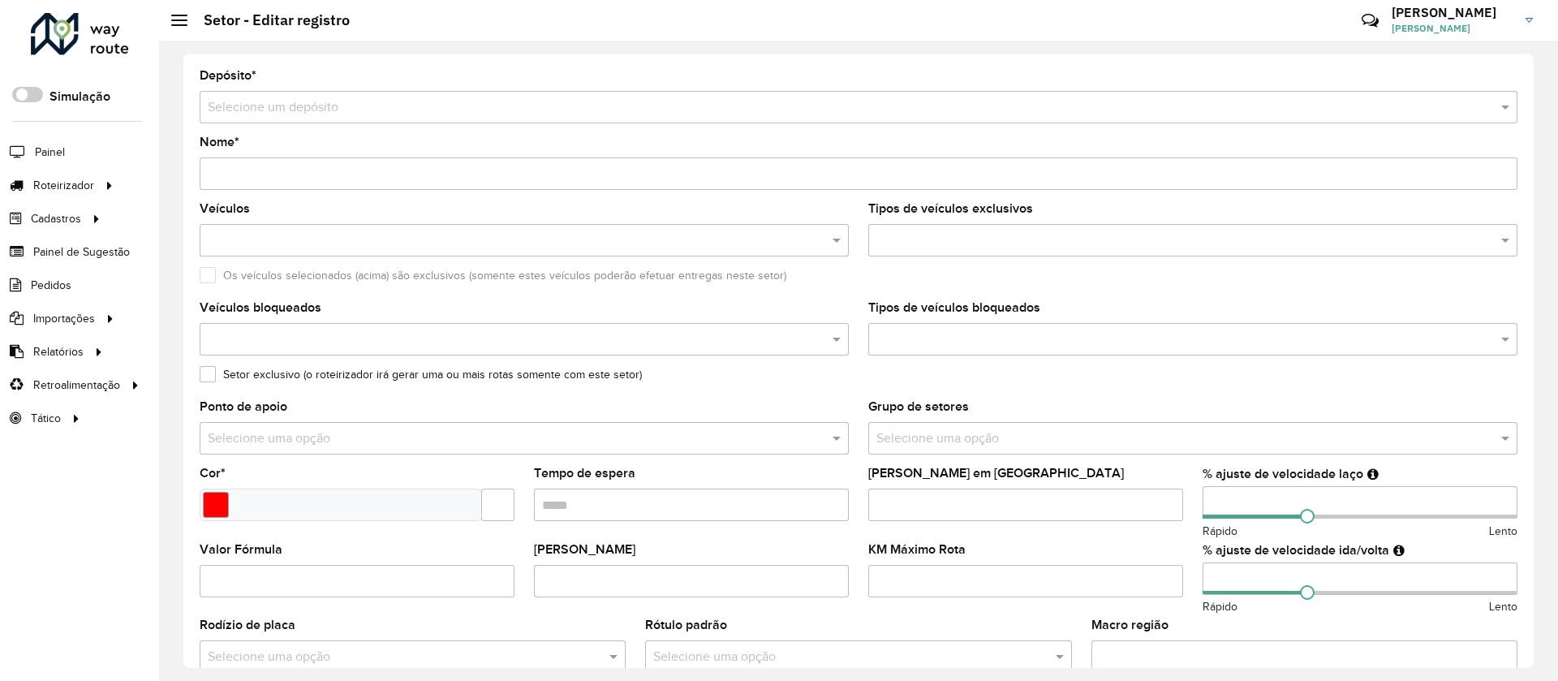
type input "**********"
type input "*******"
type input "*****"
type input "***"
type input "**"
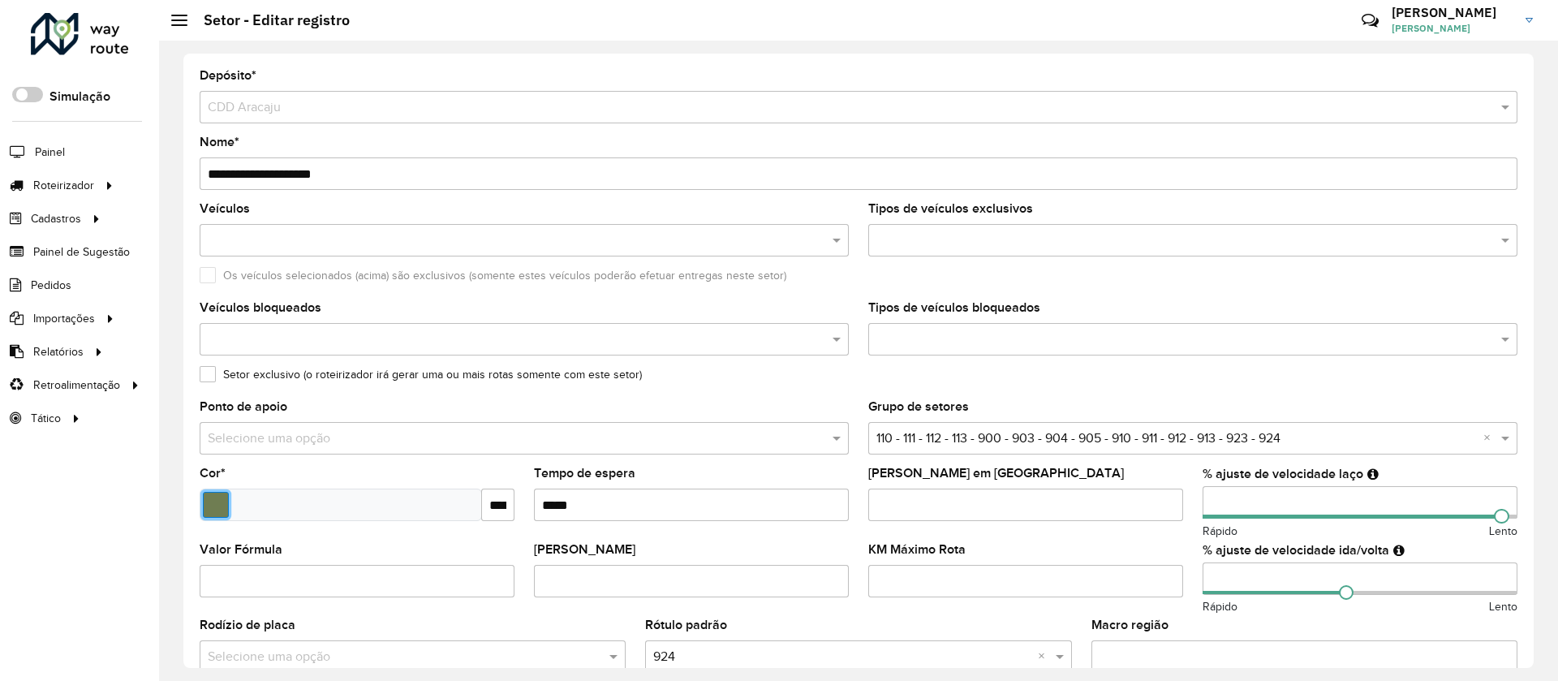
click at [217, 497] on input "Select a color" at bounding box center [216, 505] width 26 height 26
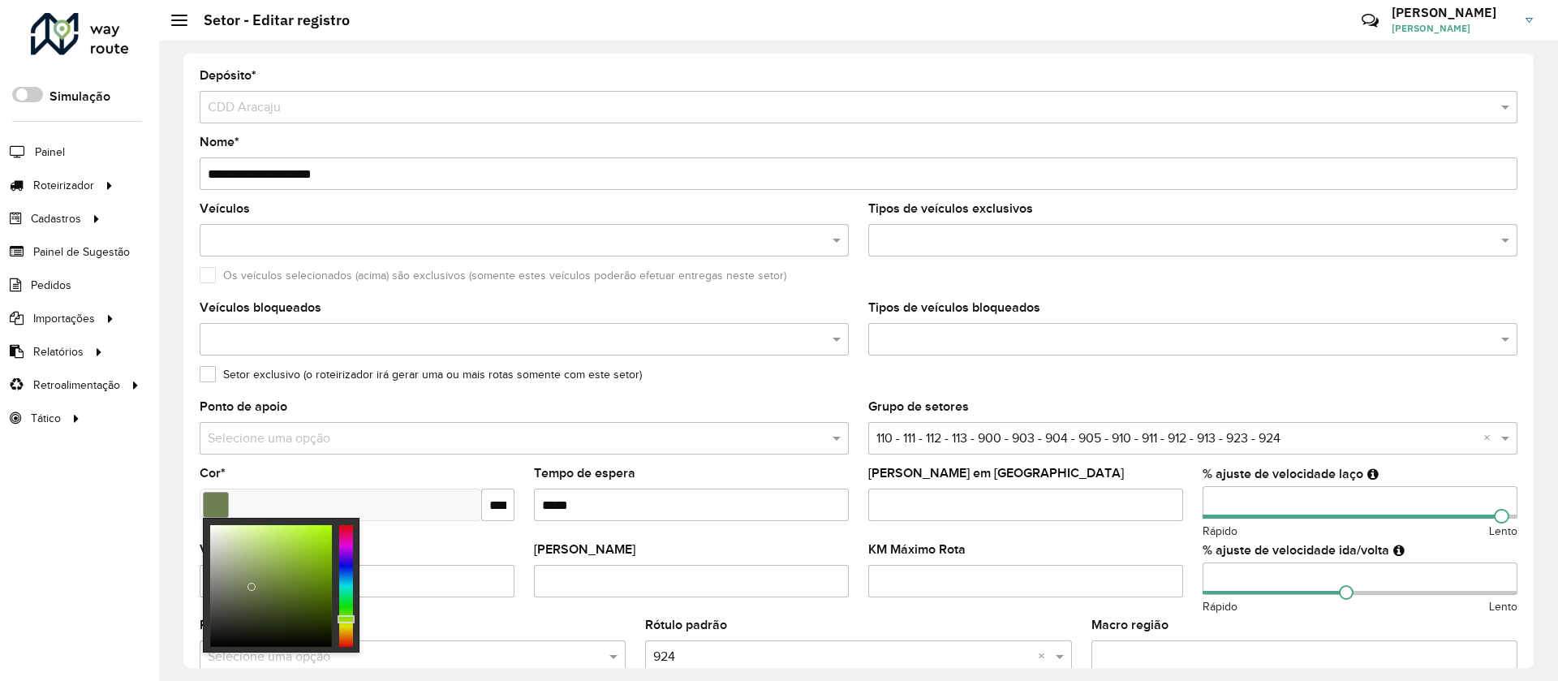
type input "*******"
click at [344, 588] on div at bounding box center [346, 586] width 14 height 122
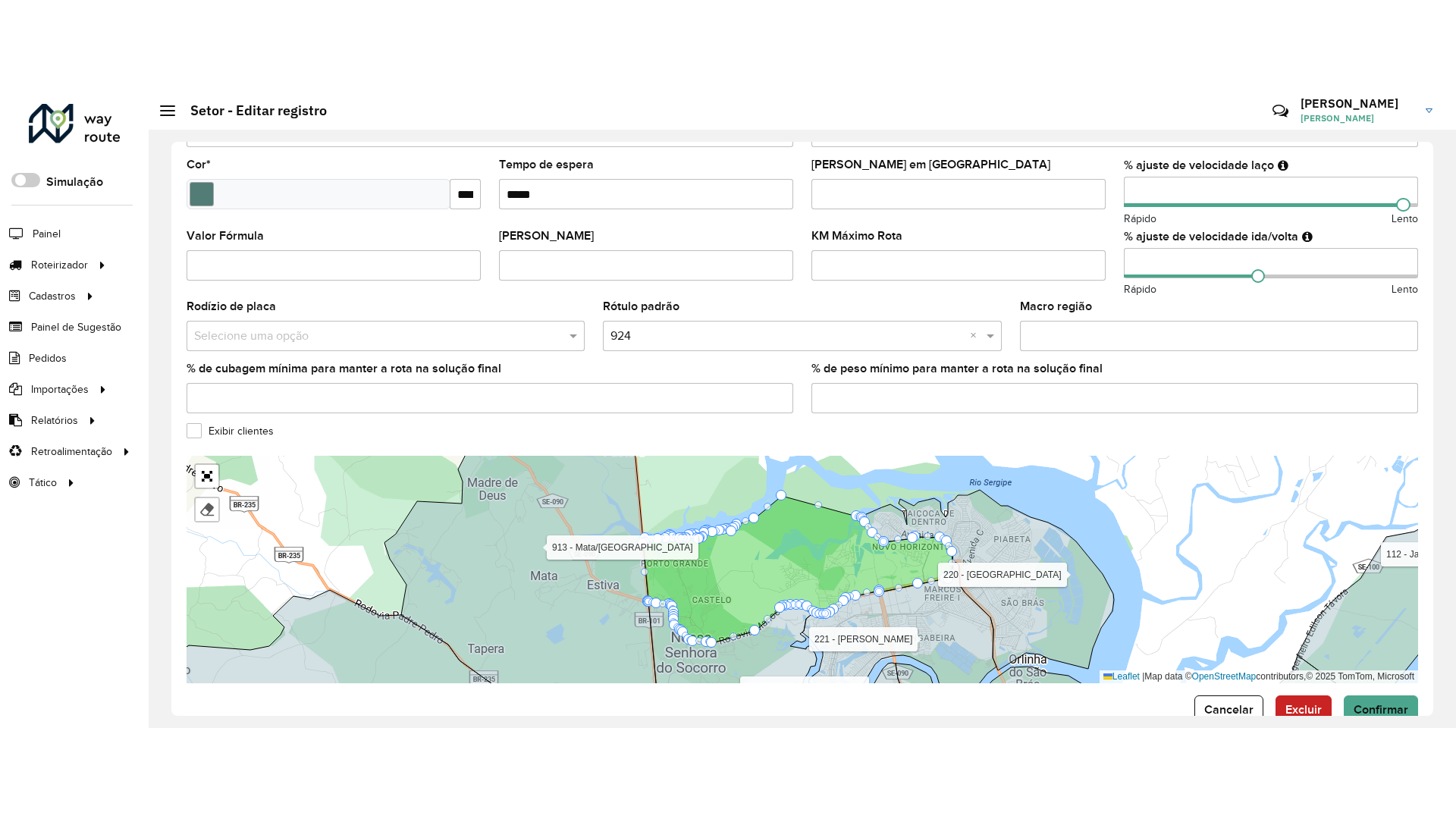
scroll to position [405, 0]
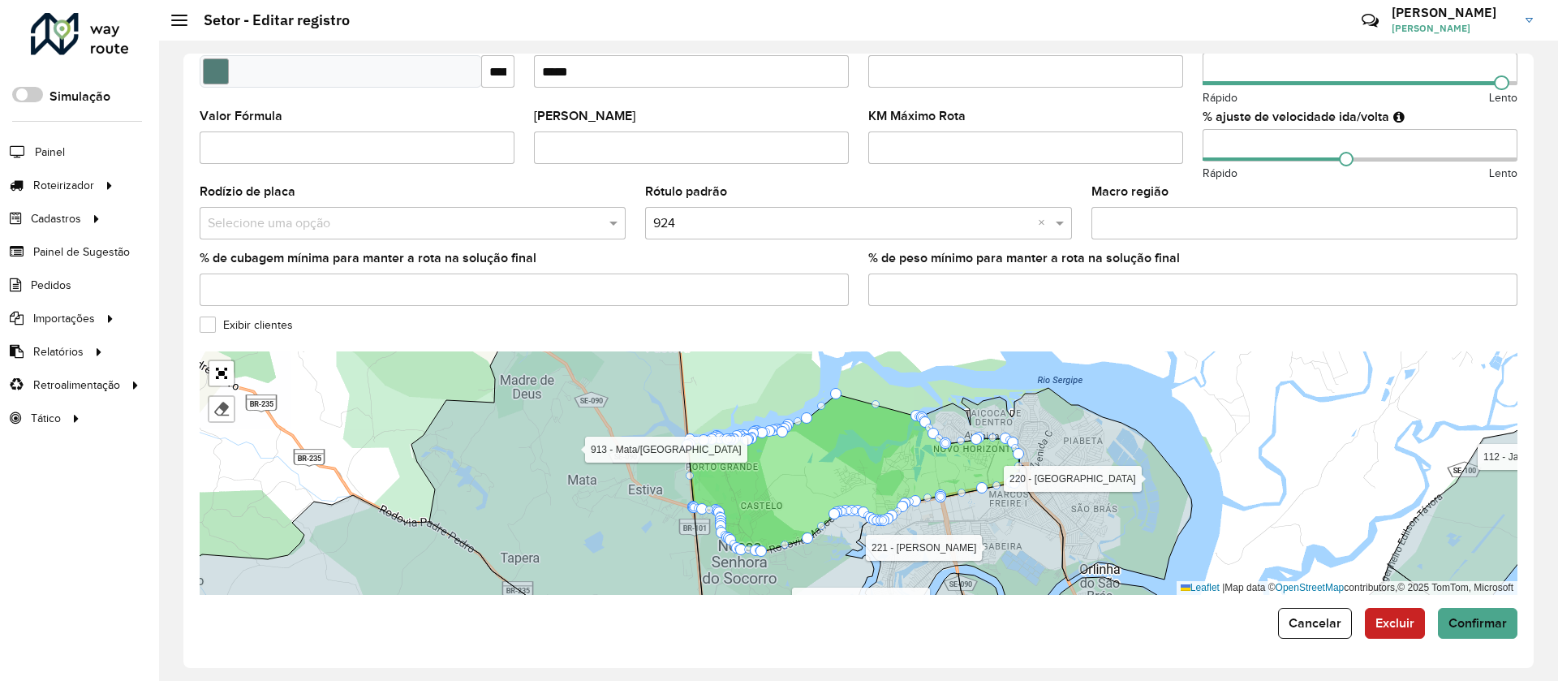
click at [239, 329] on label "Exibir clientes" at bounding box center [246, 324] width 93 height 17
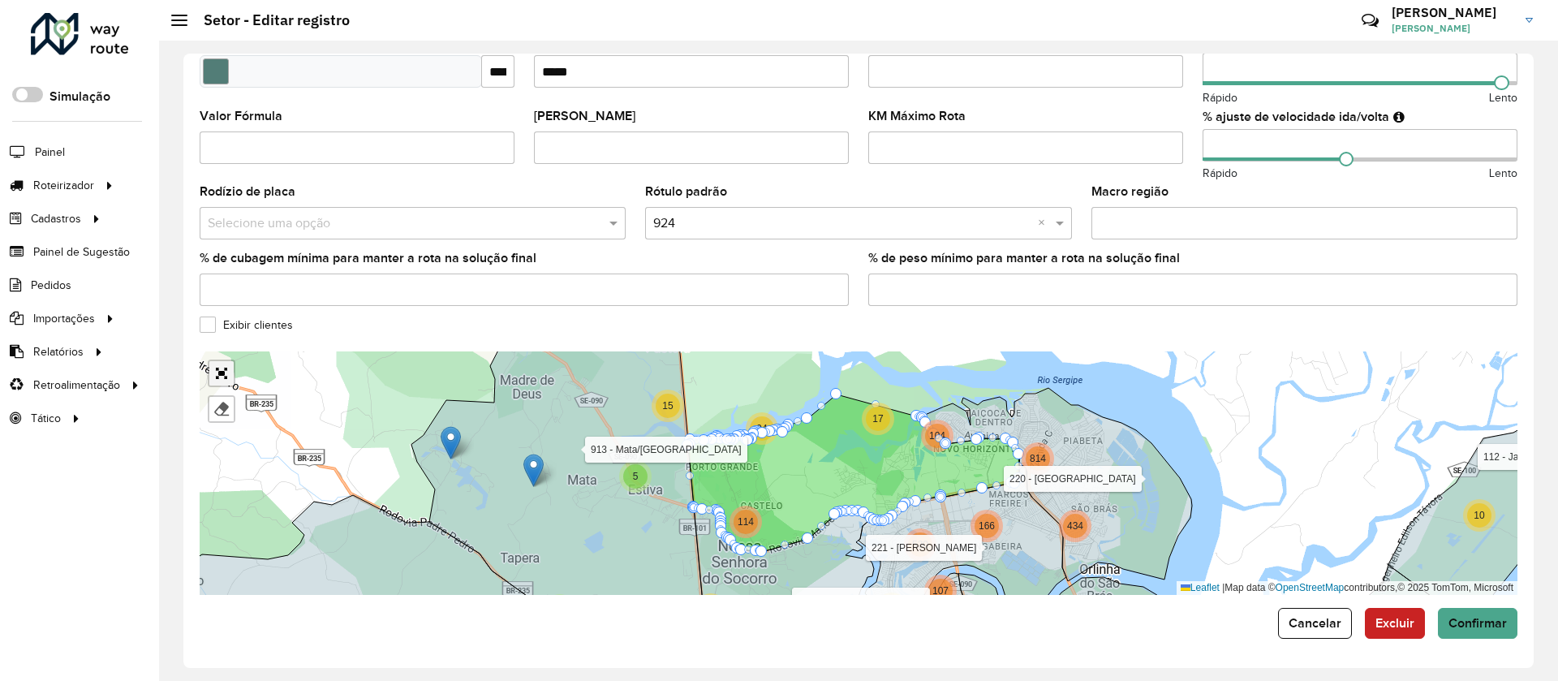
click at [218, 368] on link "Abrir mapa em tela cheia" at bounding box center [221, 373] width 24 height 24
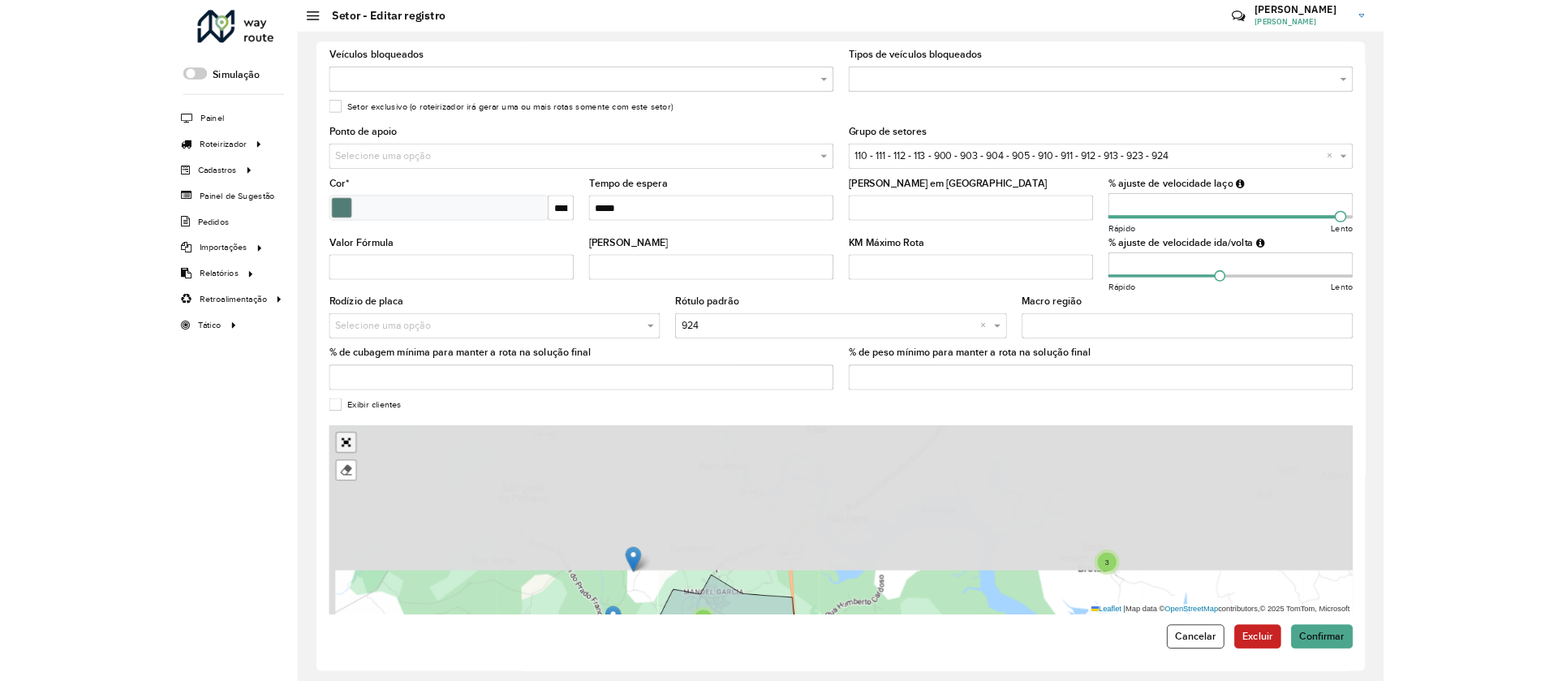
scroll to position [0, 0]
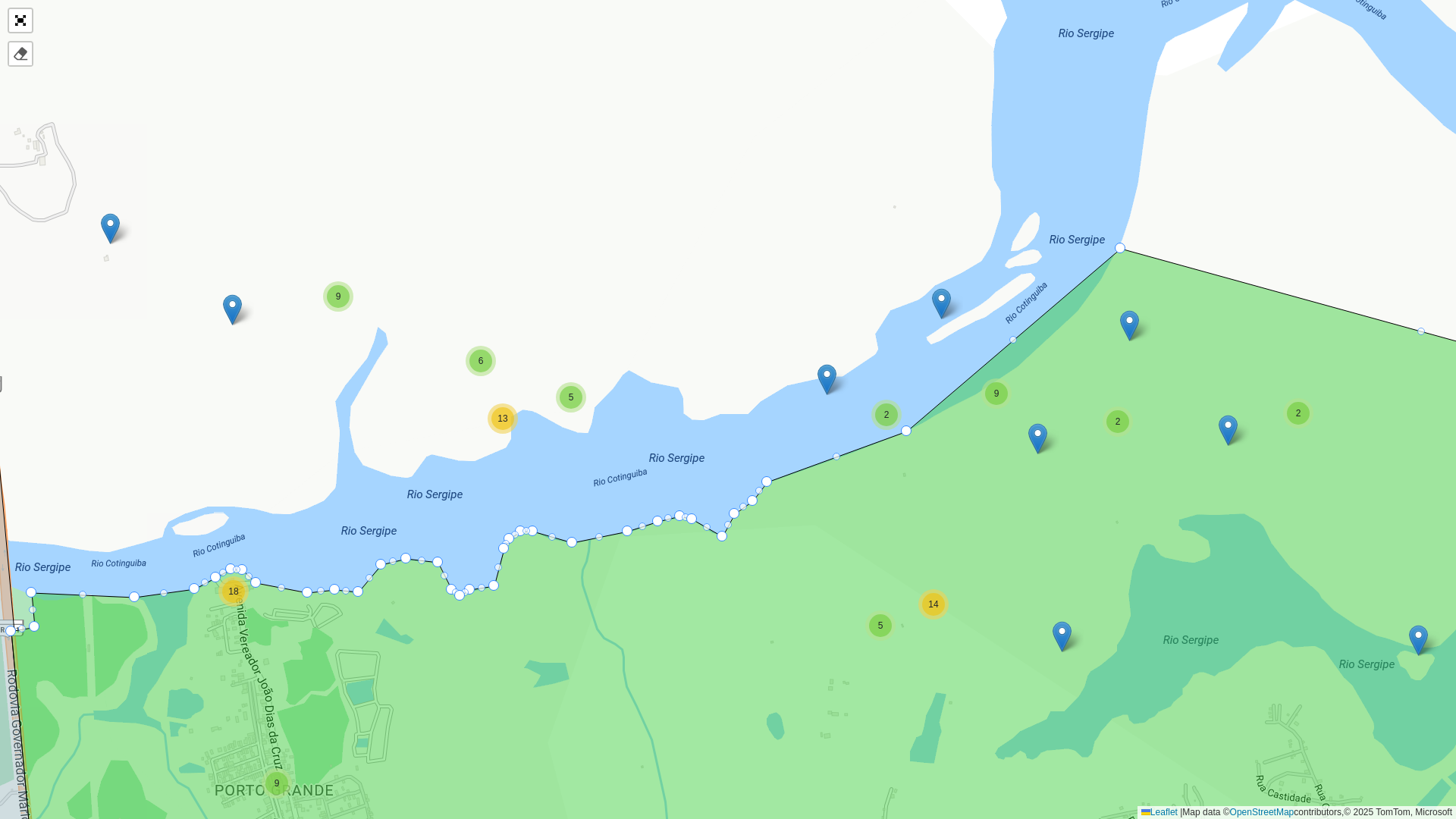
drag, startPoint x: 973, startPoint y: 372, endPoint x: 912, endPoint y: 432, distance: 85.6
click at [912, 432] on icon at bounding box center [777, 605] width 1531 height 712
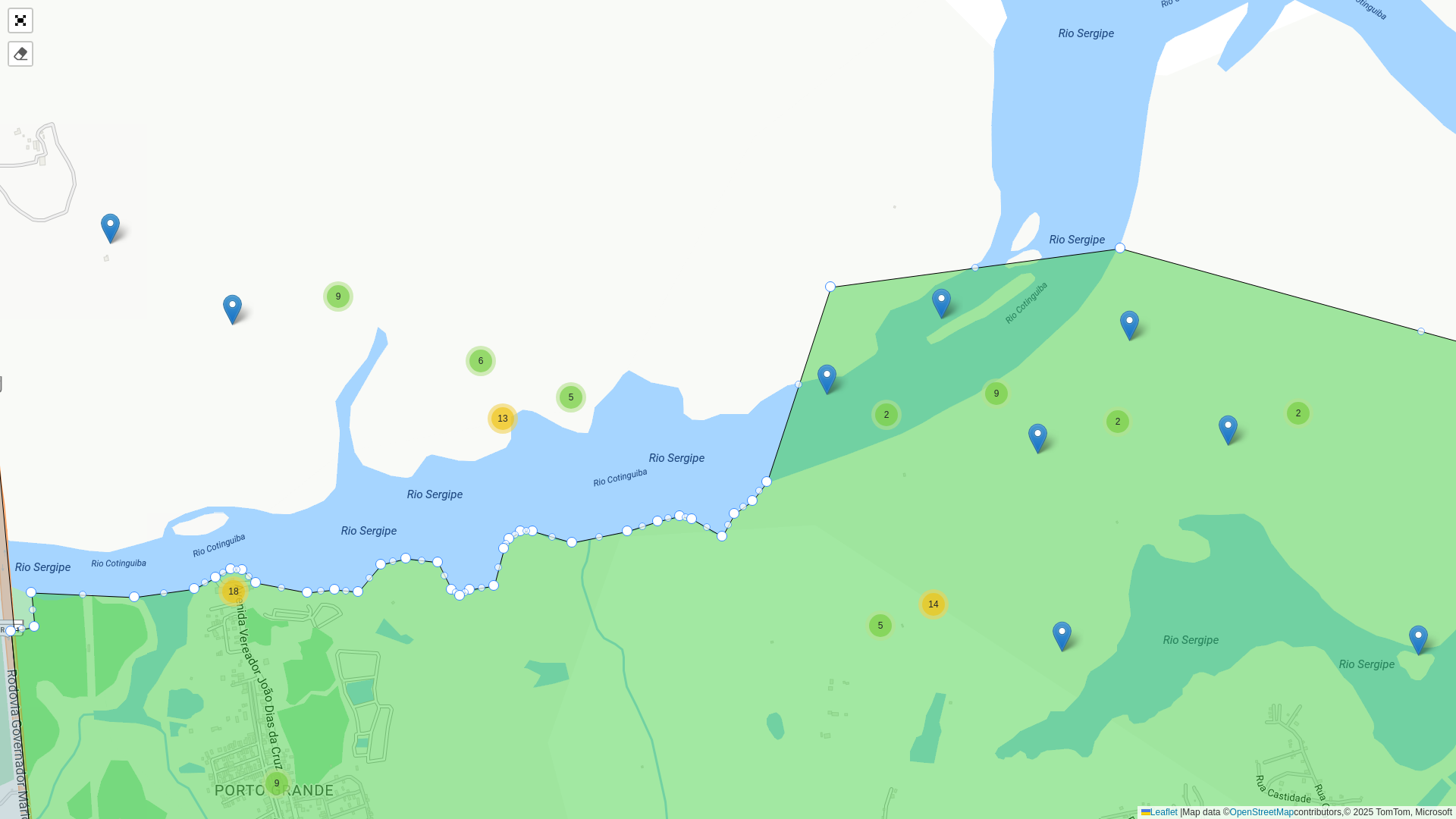
drag, startPoint x: 909, startPoint y: 429, endPoint x: 794, endPoint y: 343, distance: 143.6
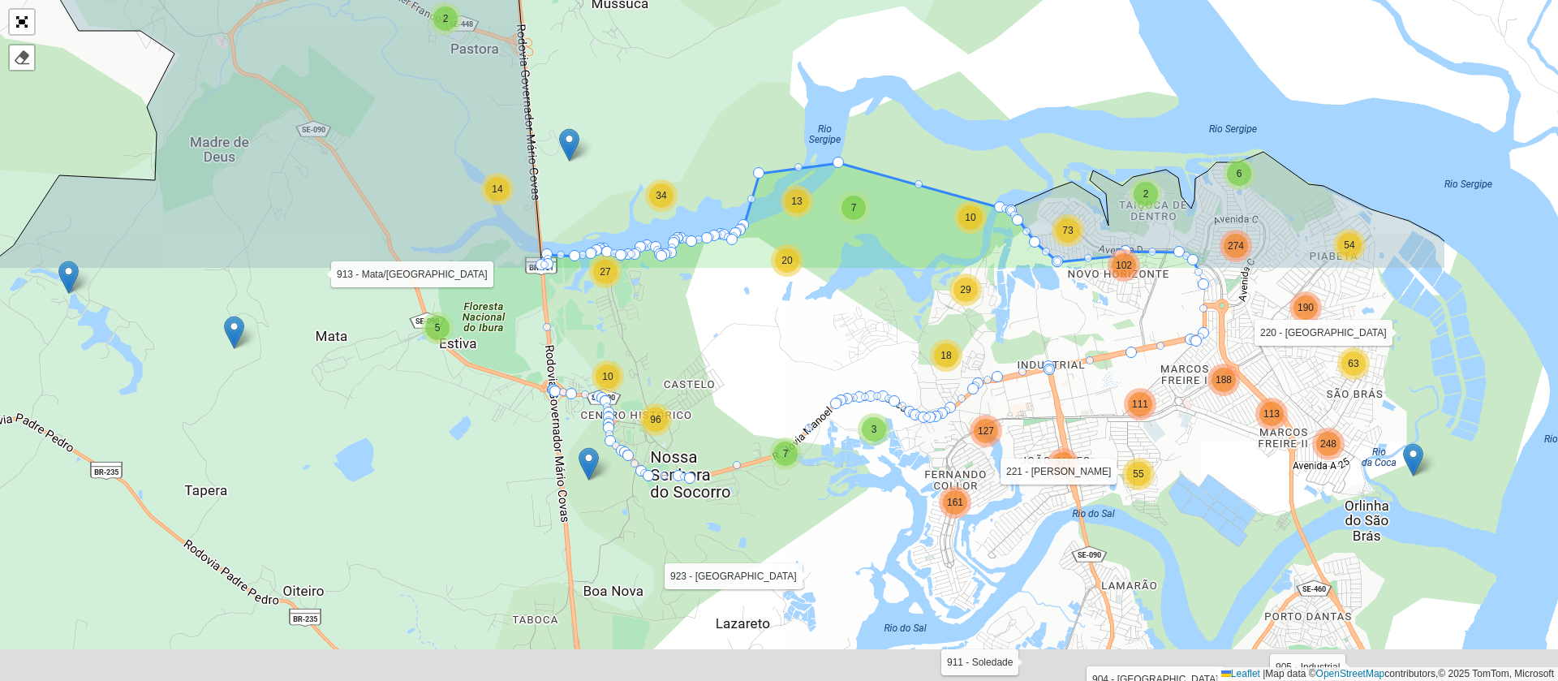
scroll to position [433, 0]
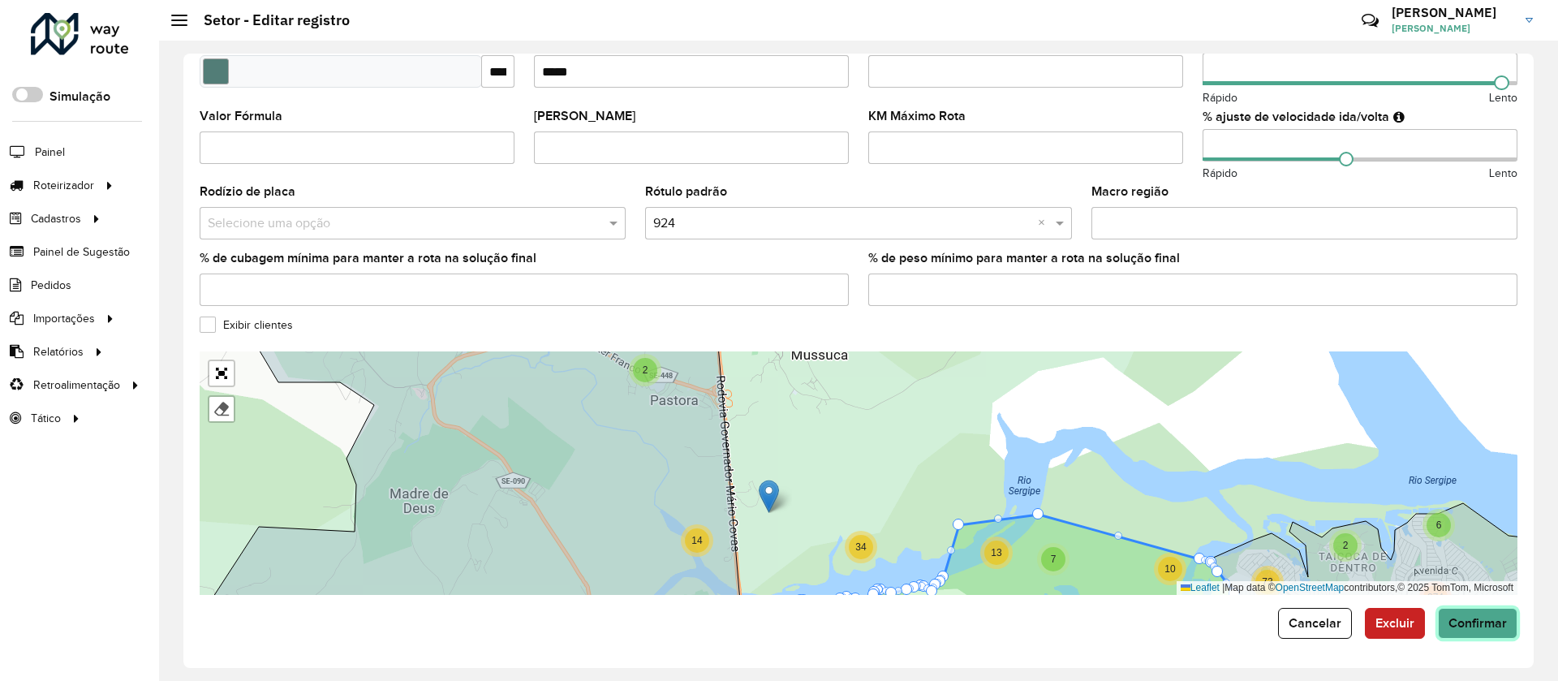
click at [1466, 626] on span "Confirmar" at bounding box center [1478, 623] width 58 height 14
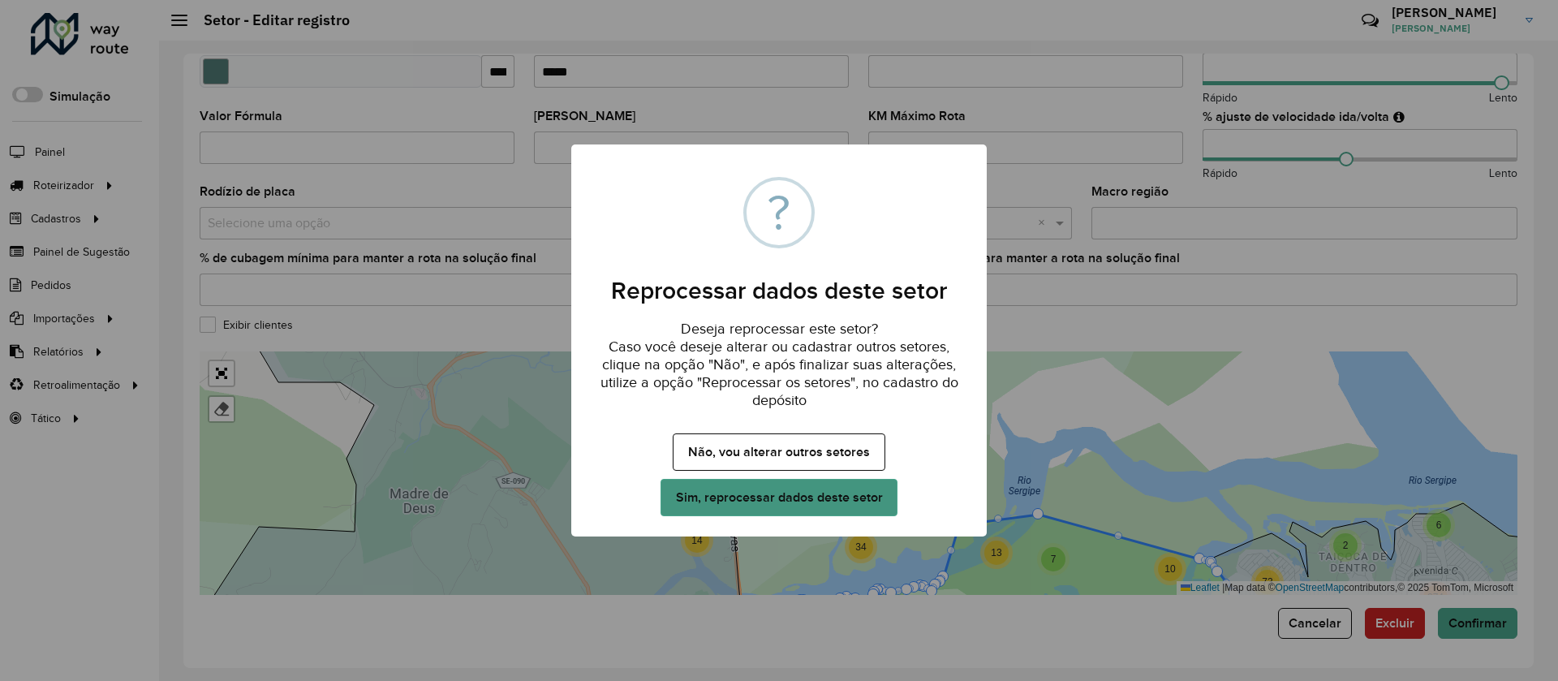
click at [826, 503] on button "Sim, reprocessar dados deste setor" at bounding box center [779, 497] width 237 height 37
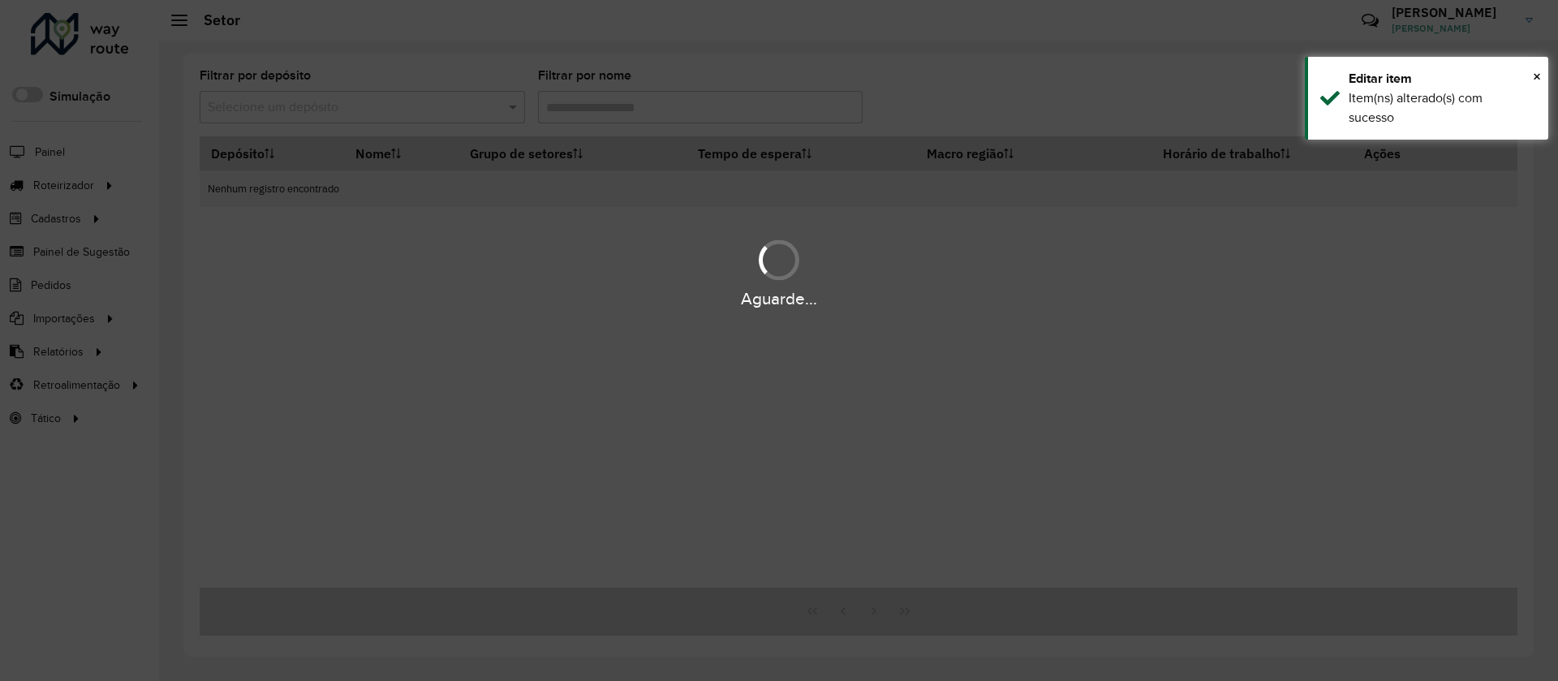
type input "***"
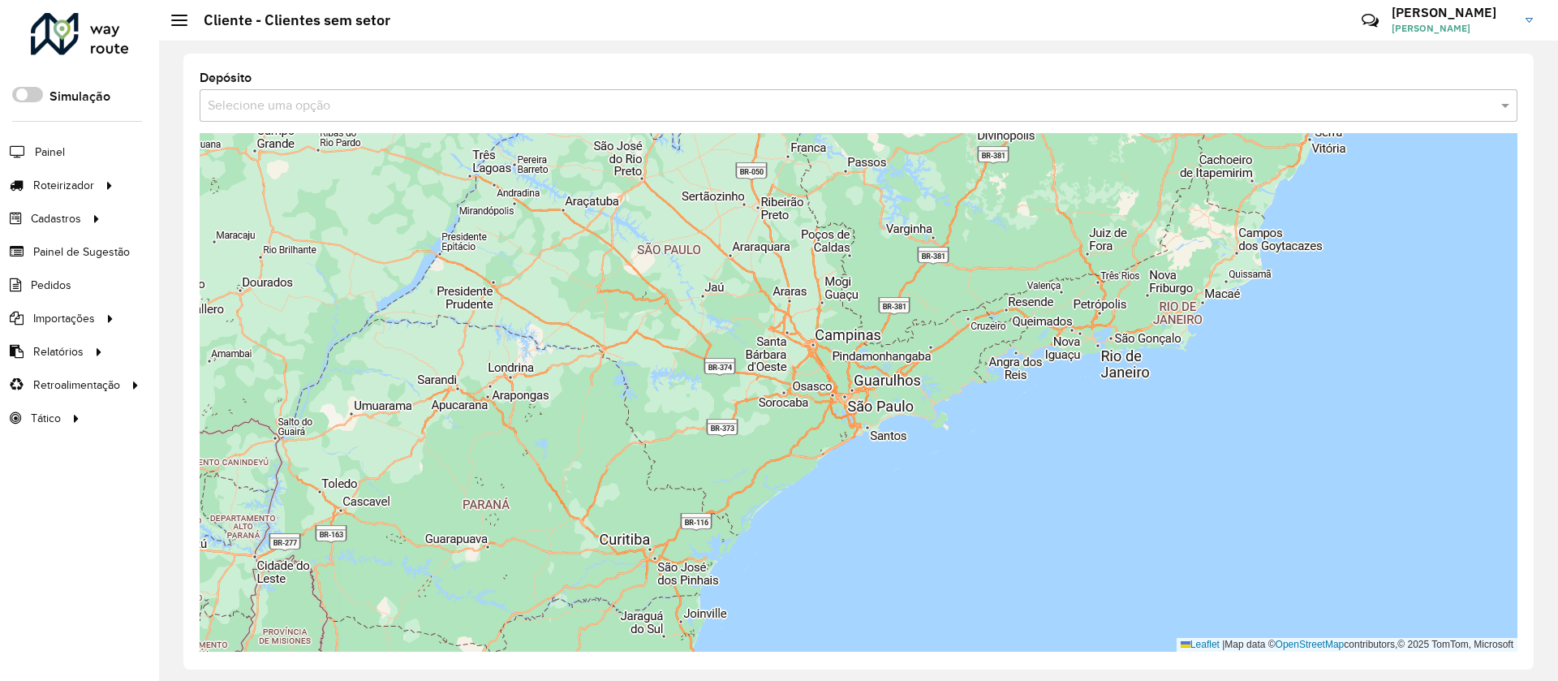
click at [519, 101] on input "text" at bounding box center [842, 106] width 1269 height 19
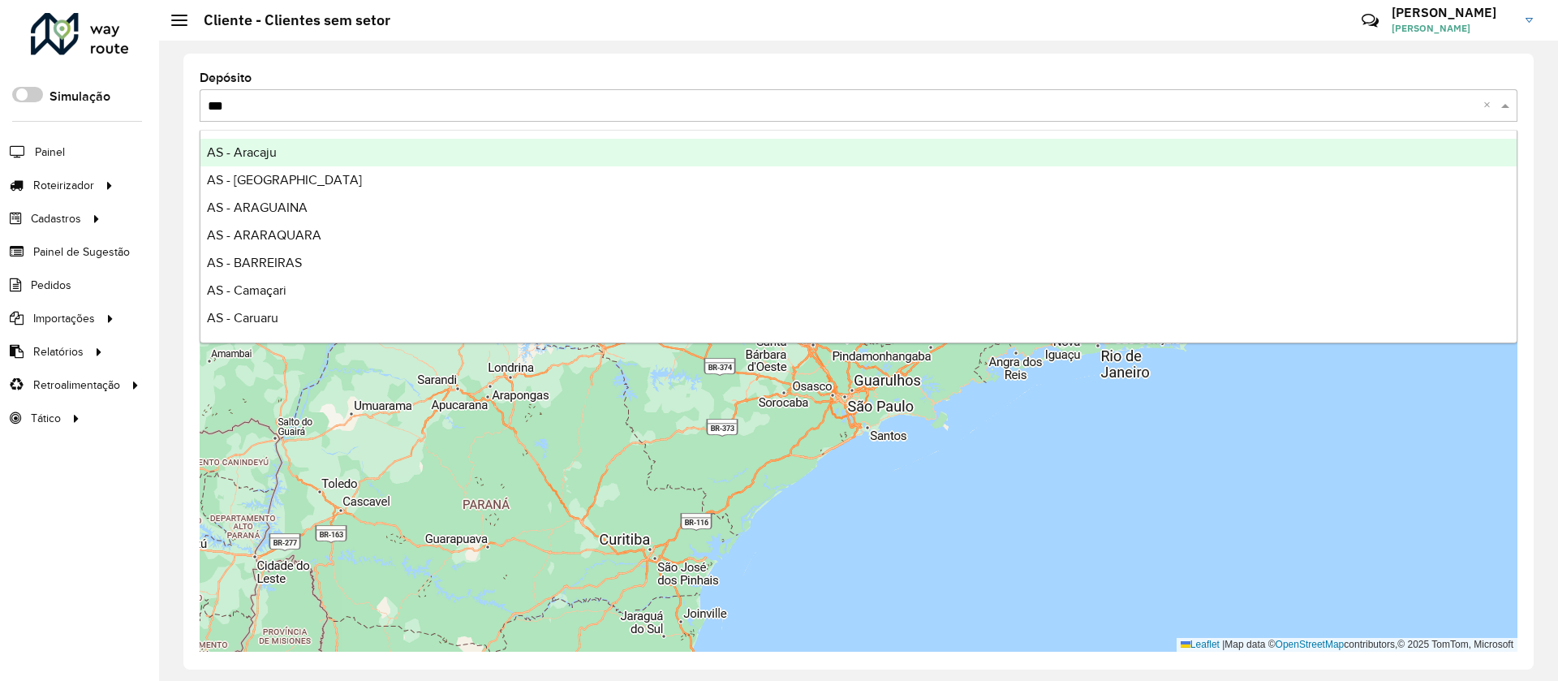
type input "****"
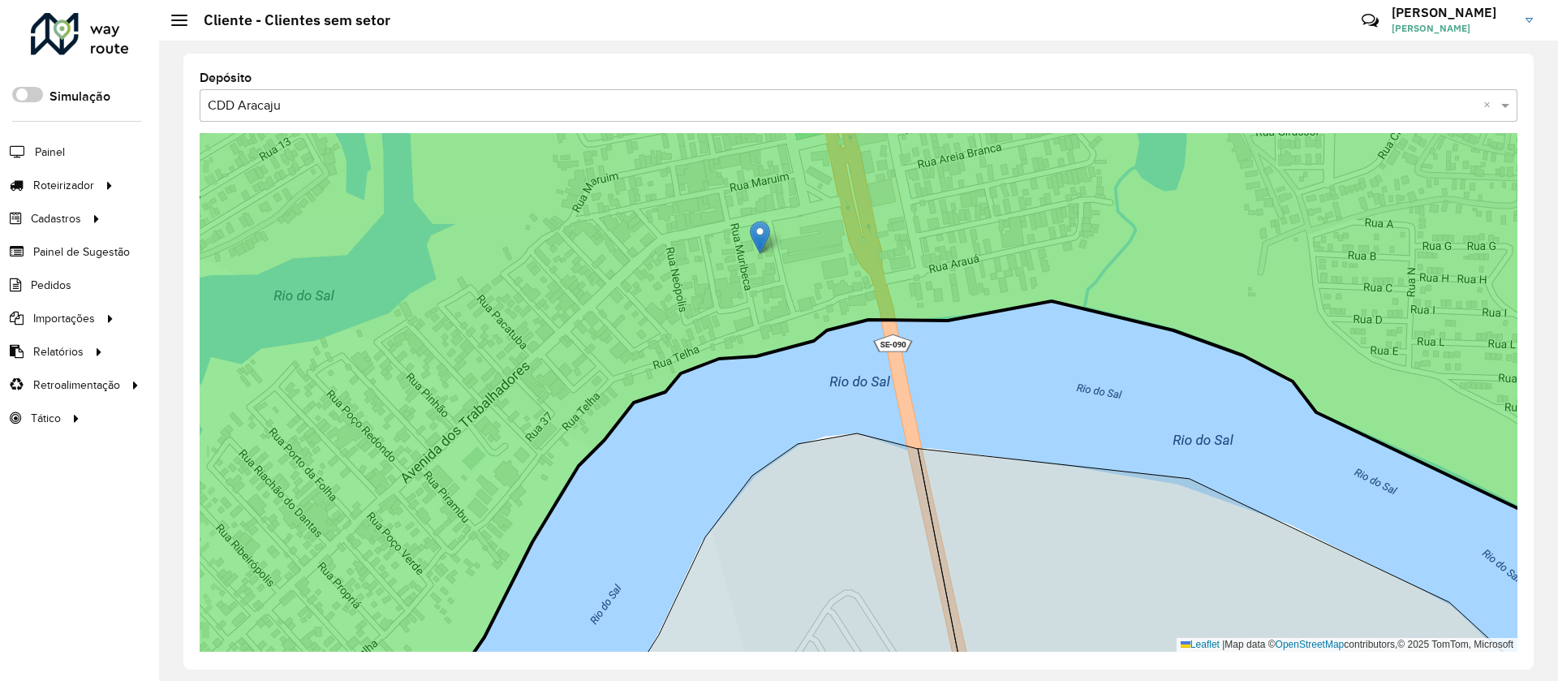
drag, startPoint x: 708, startPoint y: 472, endPoint x: 760, endPoint y: 237, distance: 241.0
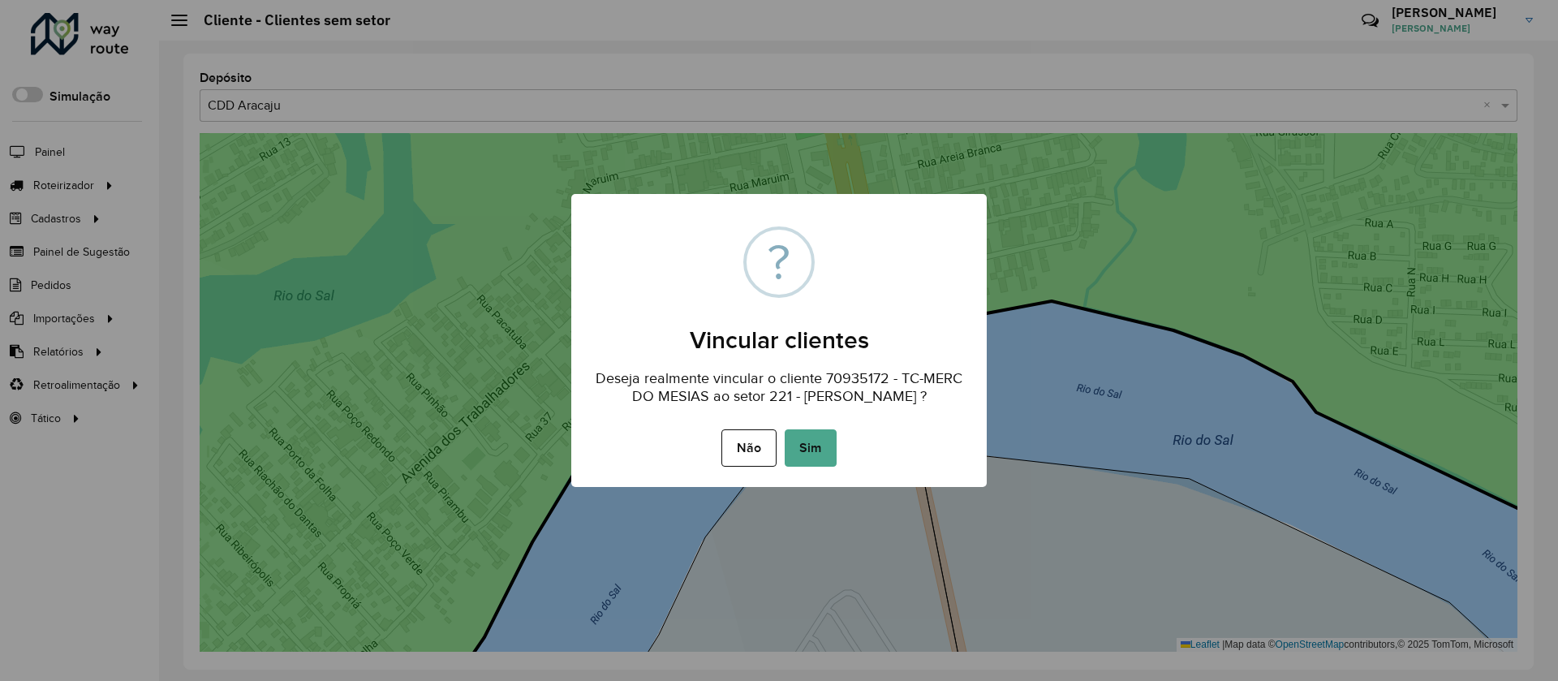
click at [823, 461] on button "Sim" at bounding box center [811, 447] width 52 height 37
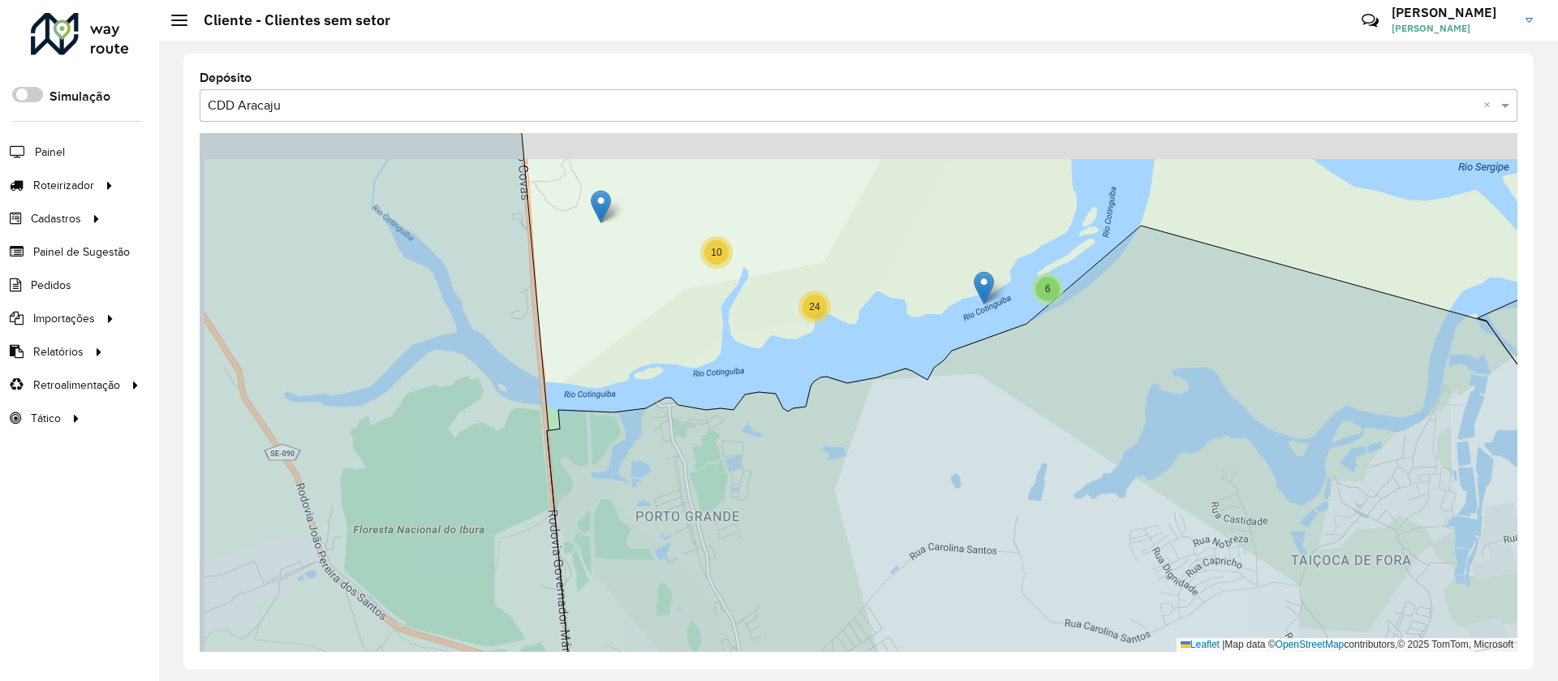
drag, startPoint x: 686, startPoint y: 293, endPoint x: 1031, endPoint y: 572, distance: 444.4
click at [1031, 572] on div "6 10 24 Leaflet | Map data © OpenStreetMap contributors,© 2025 TomTom, Microsoft" at bounding box center [859, 392] width 1318 height 519
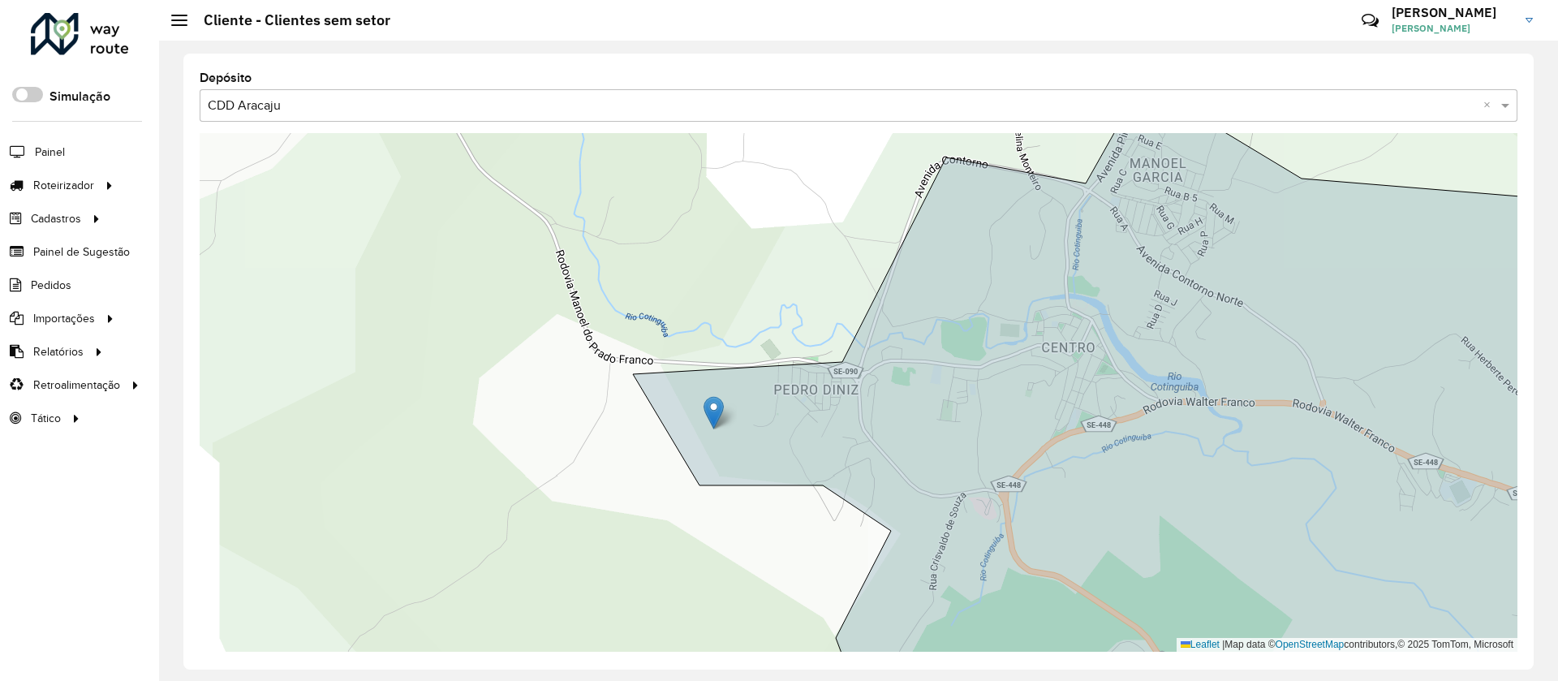
drag, startPoint x: 628, startPoint y: 354, endPoint x: 719, endPoint y: 411, distance: 107.2
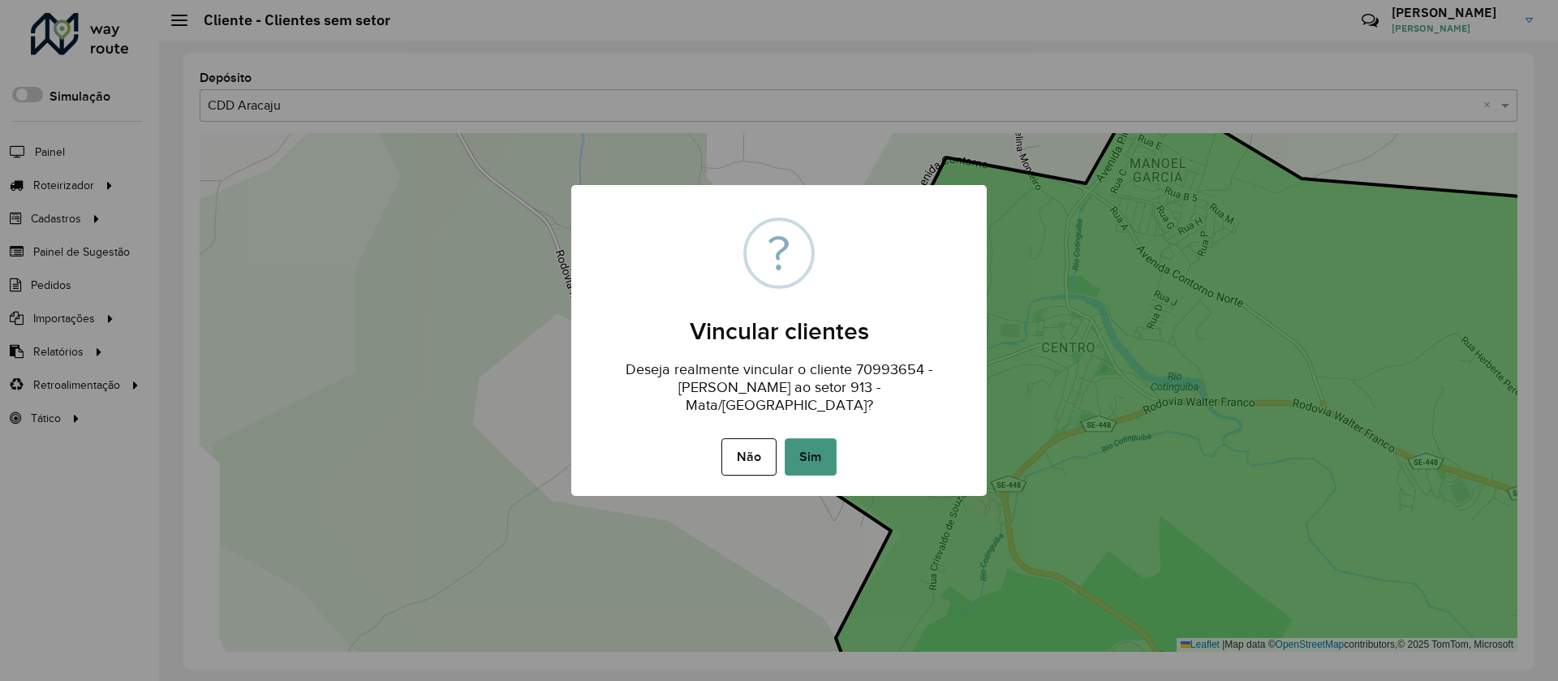
click at [801, 458] on button "Sim" at bounding box center [811, 456] width 52 height 37
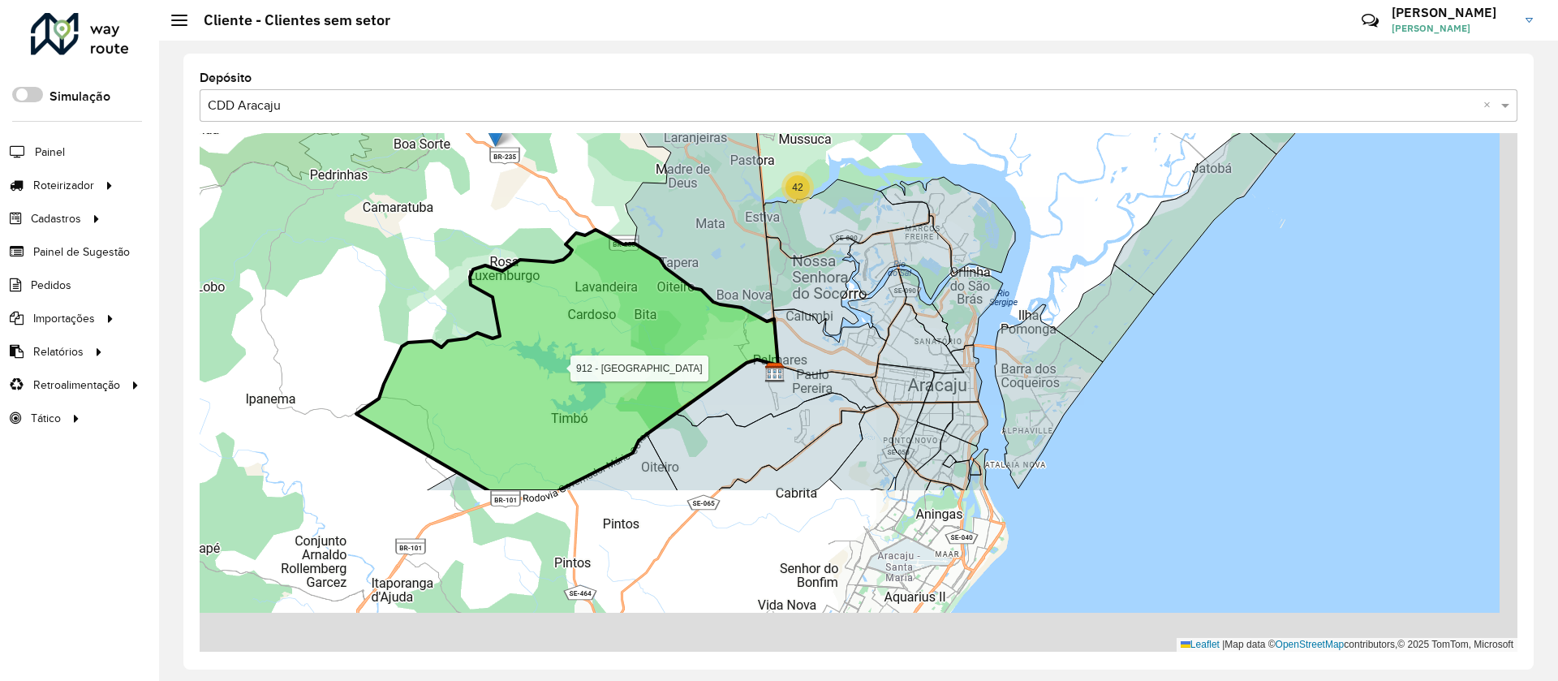
drag, startPoint x: 692, startPoint y: 337, endPoint x: 592, endPoint y: 123, distance: 235.6
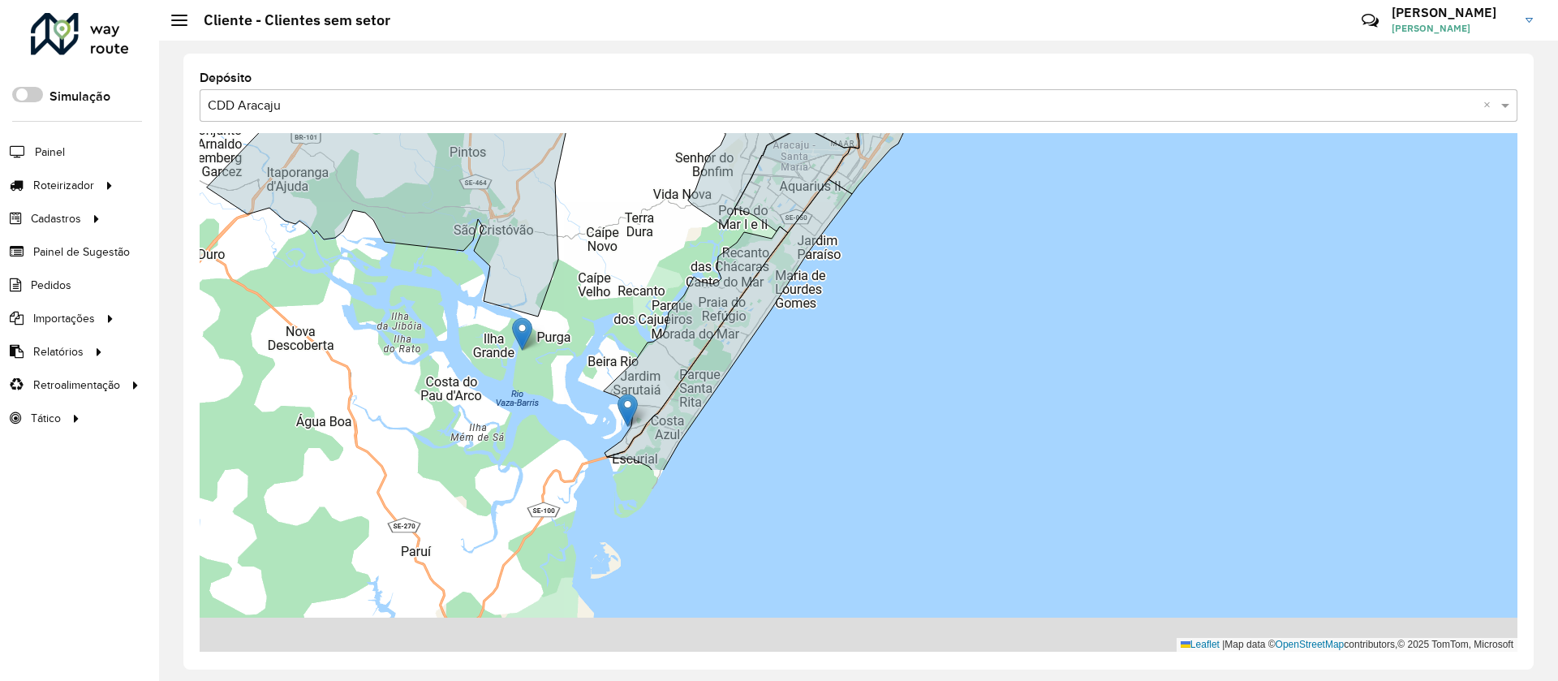
drag, startPoint x: 631, startPoint y: 523, endPoint x: 615, endPoint y: 259, distance: 264.2
click at [608, 222] on div "2 3 3 2 2 2 42 913 - Mata/Laranjeiras Leaflet | Map data © OpenStreetMap contri…" at bounding box center [859, 392] width 1318 height 519
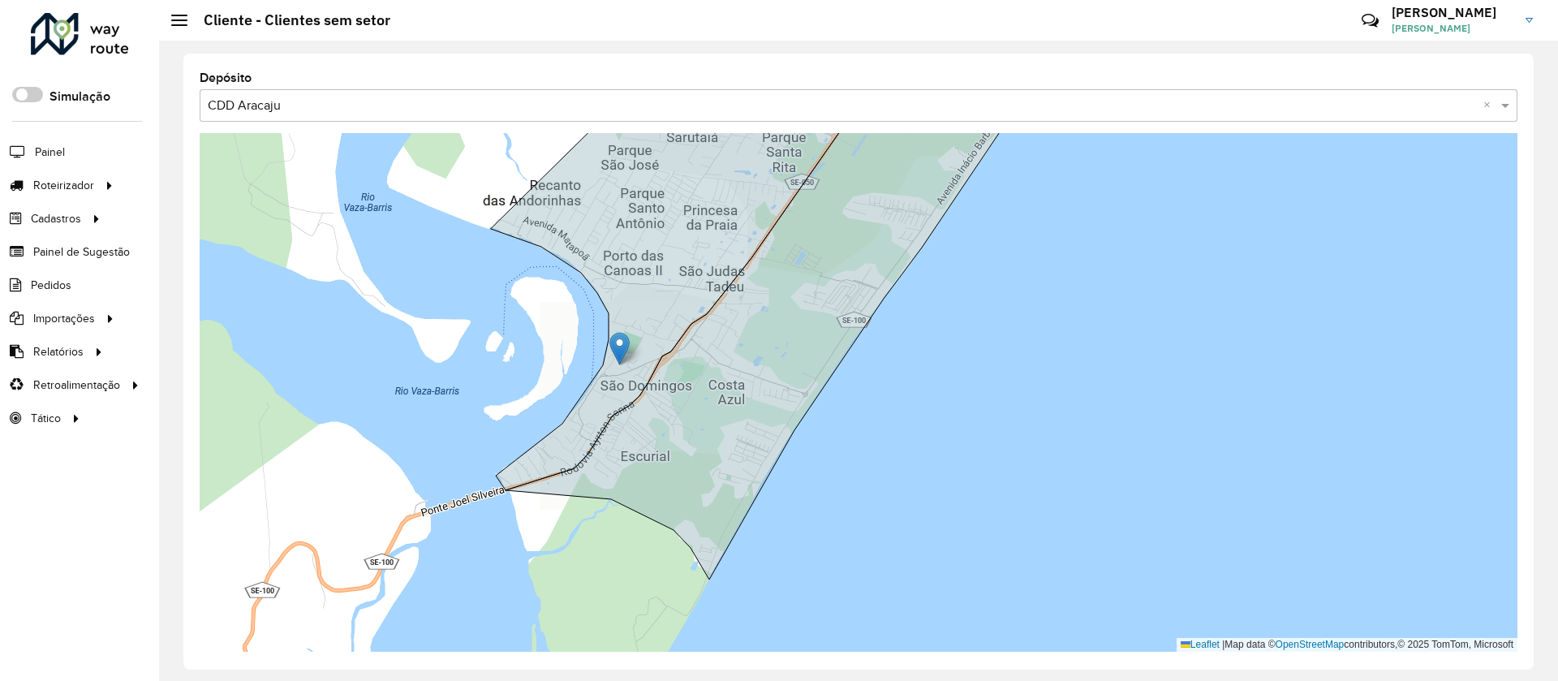
drag, startPoint x: 591, startPoint y: 360, endPoint x: 654, endPoint y: 315, distance: 77.5
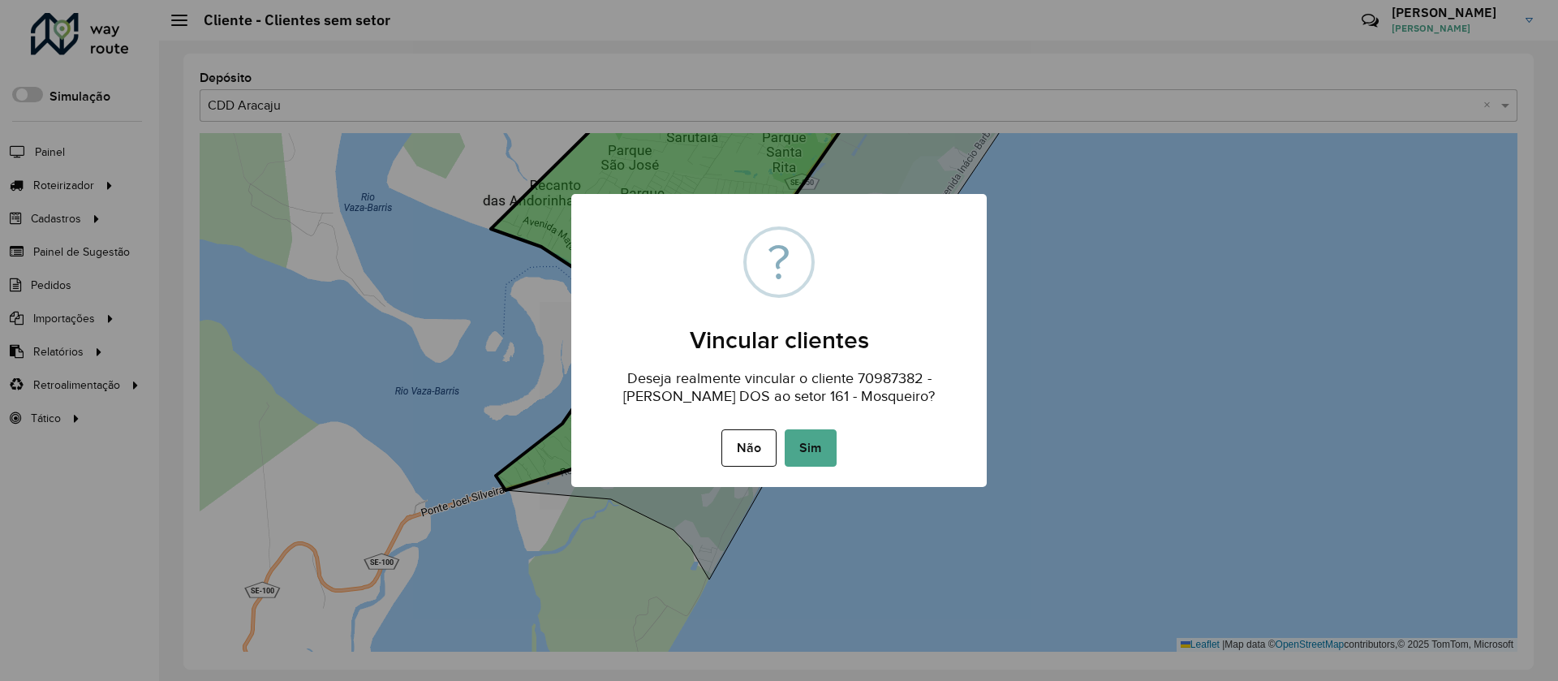
drag, startPoint x: 831, startPoint y: 459, endPoint x: 786, endPoint y: 490, distance: 54.9
click at [830, 459] on button "Sim" at bounding box center [811, 447] width 52 height 37
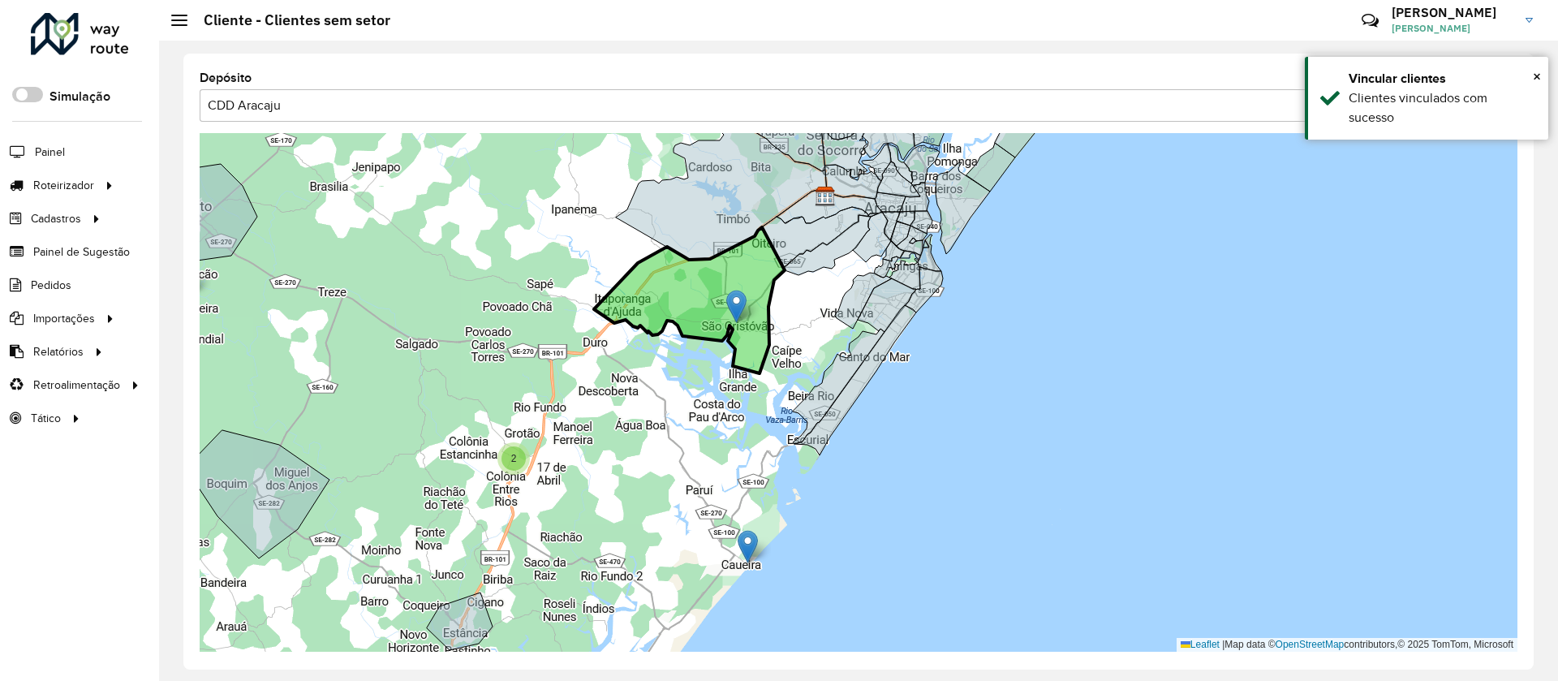
drag, startPoint x: 757, startPoint y: 383, endPoint x: 743, endPoint y: 316, distance: 68.9
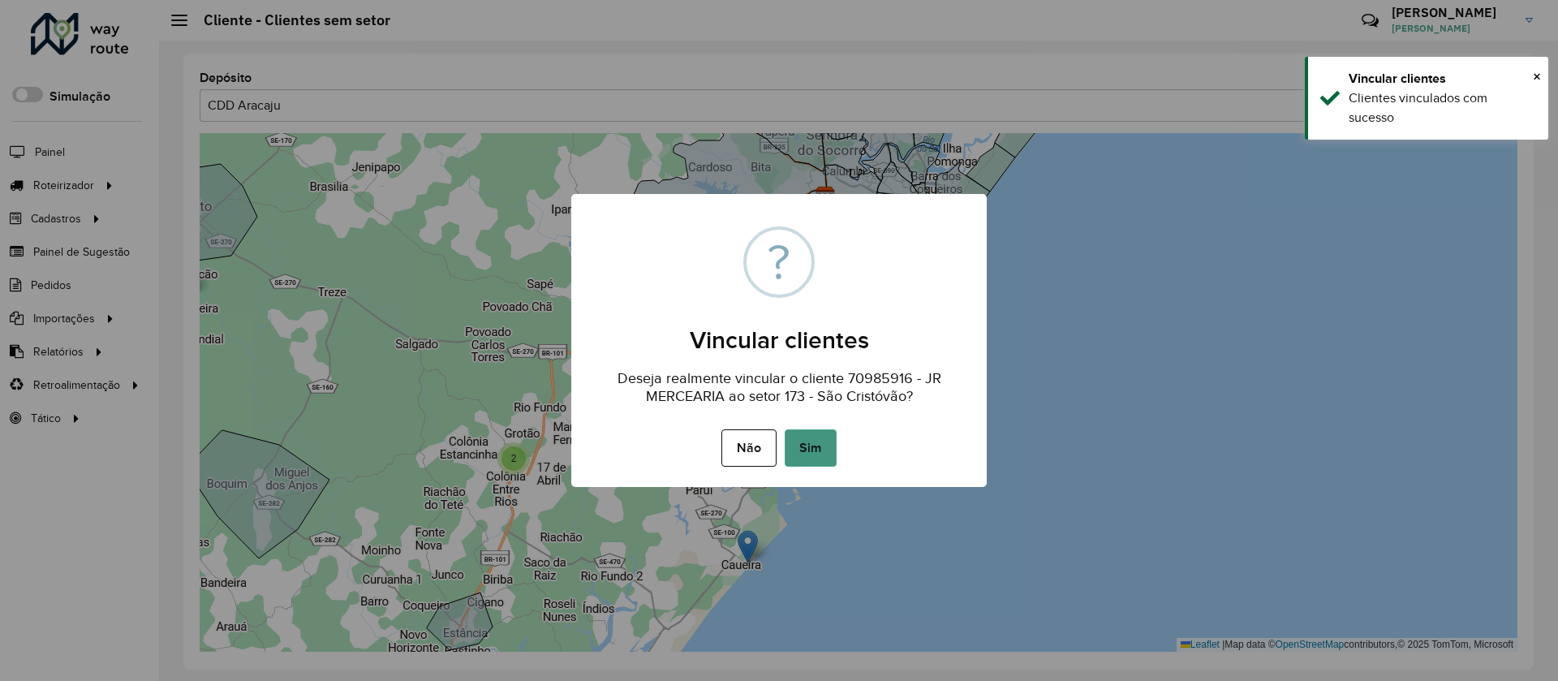
click at [796, 437] on button "Sim" at bounding box center [811, 447] width 52 height 37
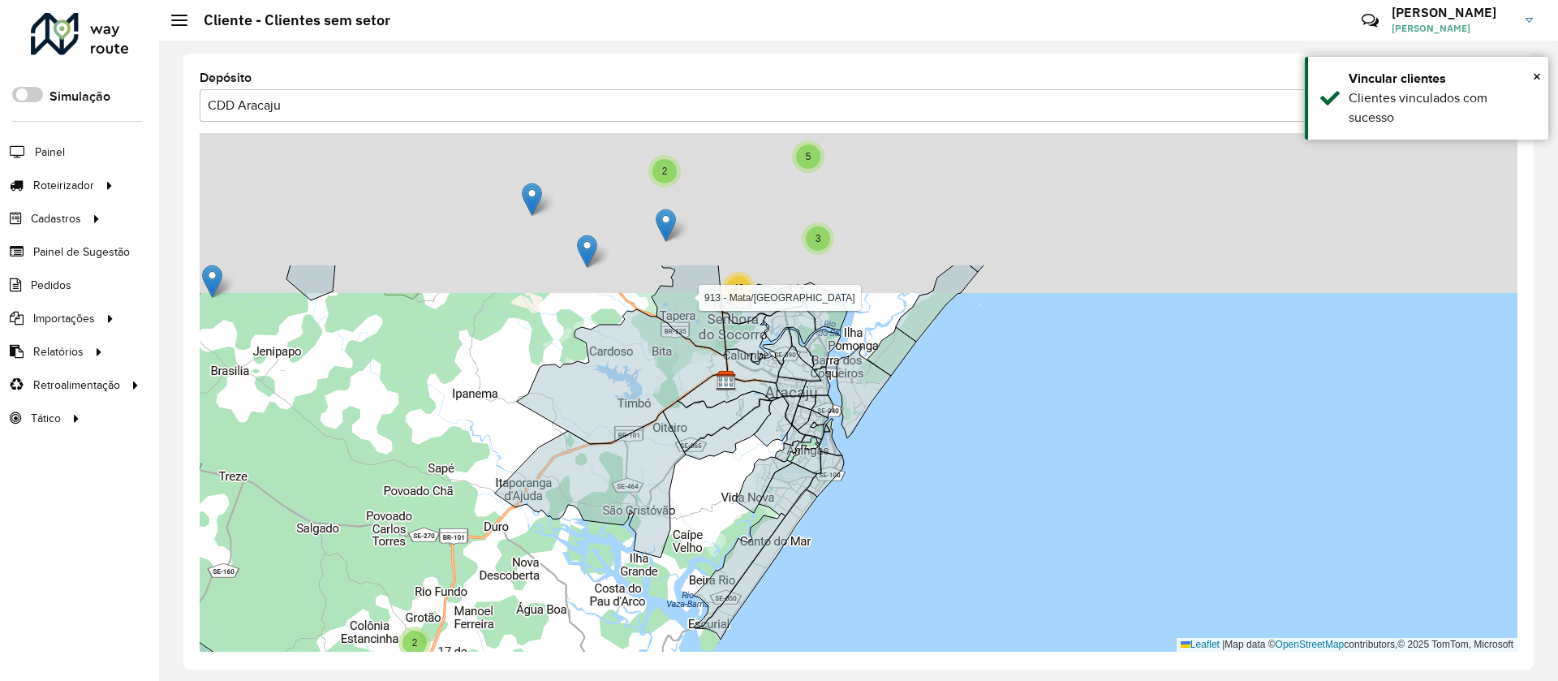
drag, startPoint x: 811, startPoint y: 342, endPoint x: 661, endPoint y: 603, distance: 300.3
click at [661, 606] on div "2 3 2 3 3 5 15 2 42 913 - Mata/Laranjeiras Leaflet | Map data © OpenStreetMap c…" at bounding box center [859, 392] width 1318 height 519
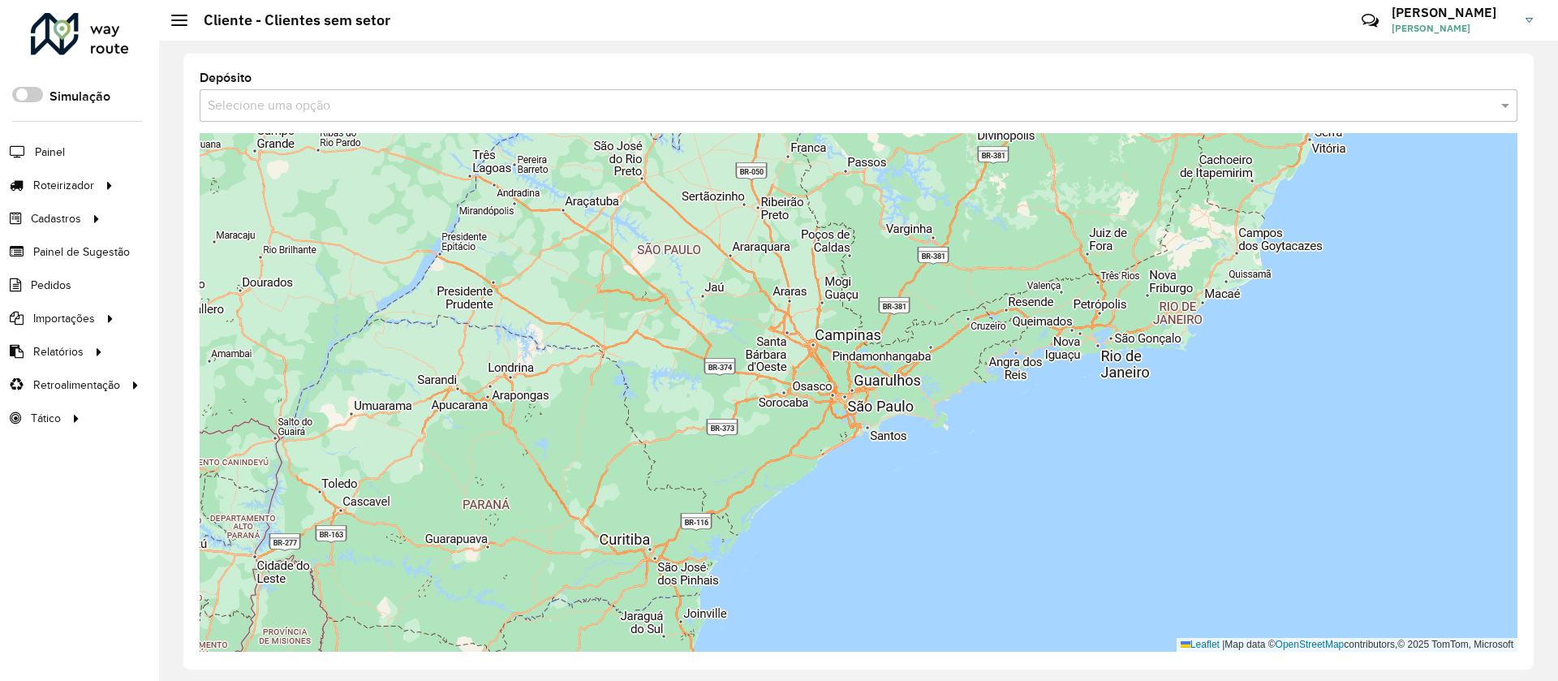
click at [506, 99] on input "text" at bounding box center [842, 106] width 1269 height 19
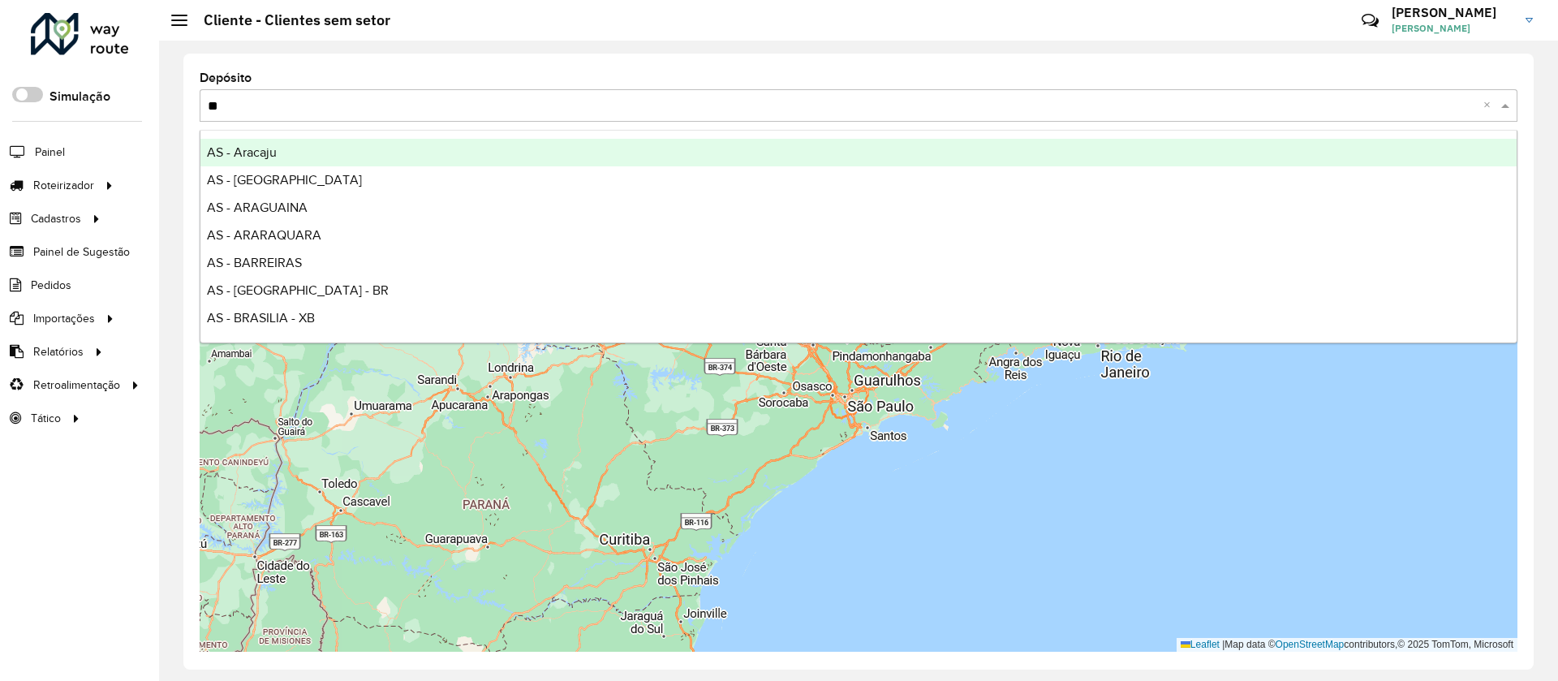
type input "***"
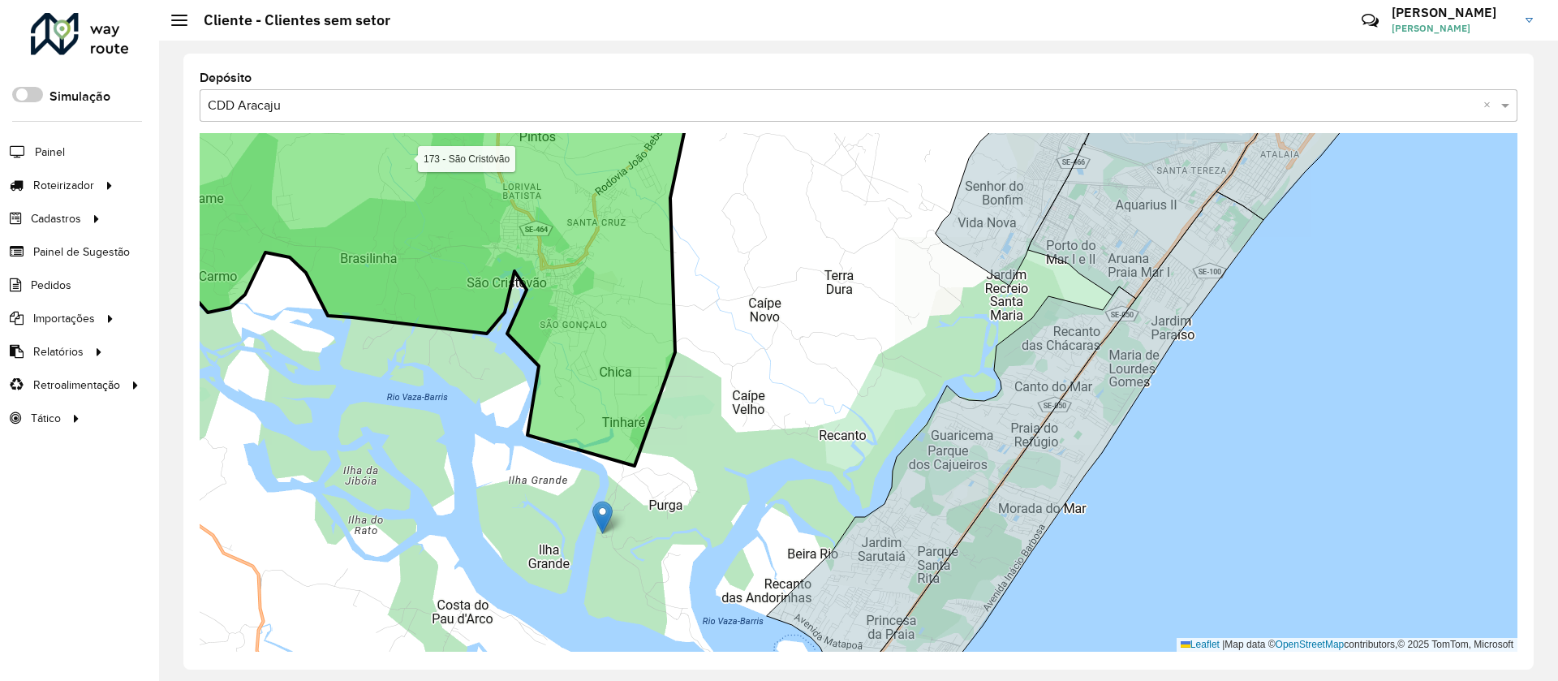
drag, startPoint x: 549, startPoint y: 260, endPoint x: 616, endPoint y: 492, distance: 241.7
click at [616, 466] on icon at bounding box center [384, 292] width 608 height 348
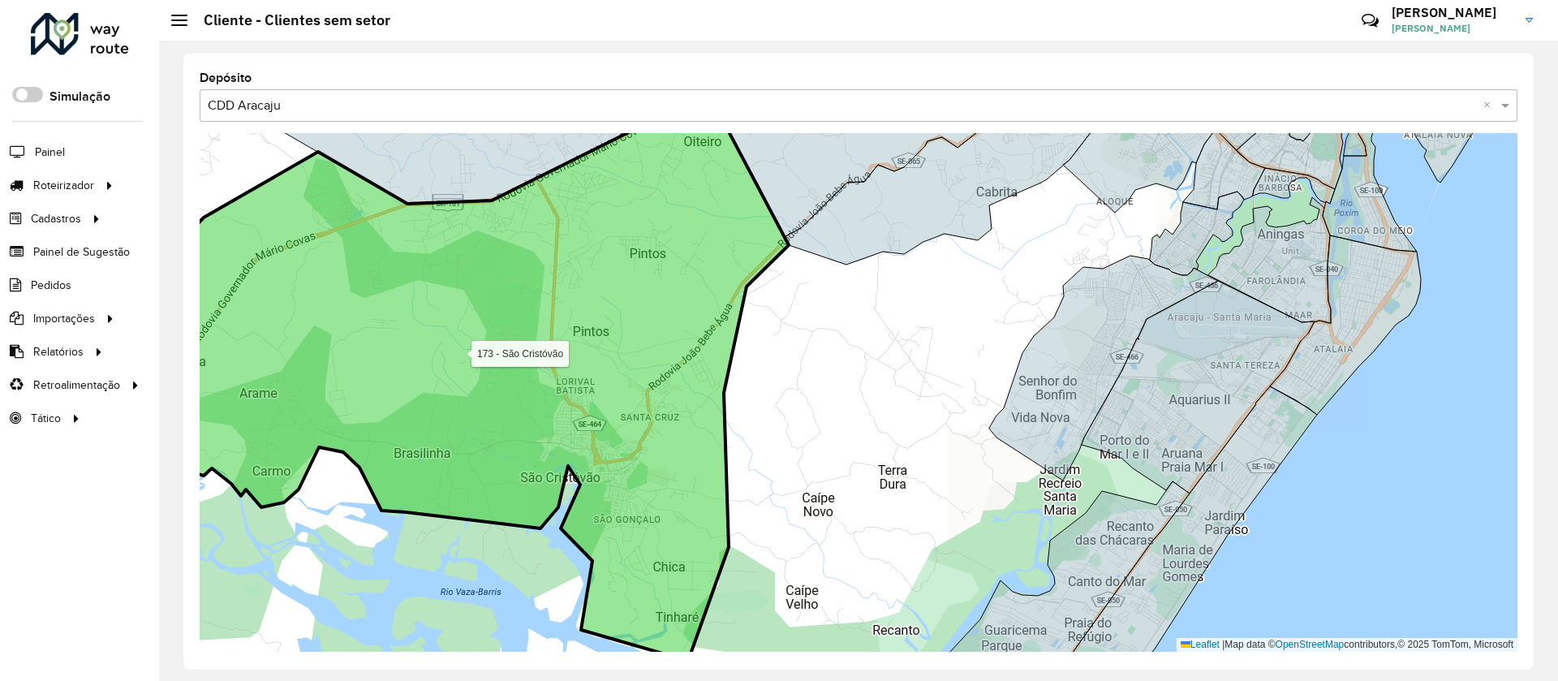
click at [646, 329] on icon at bounding box center [427, 369] width 724 height 583
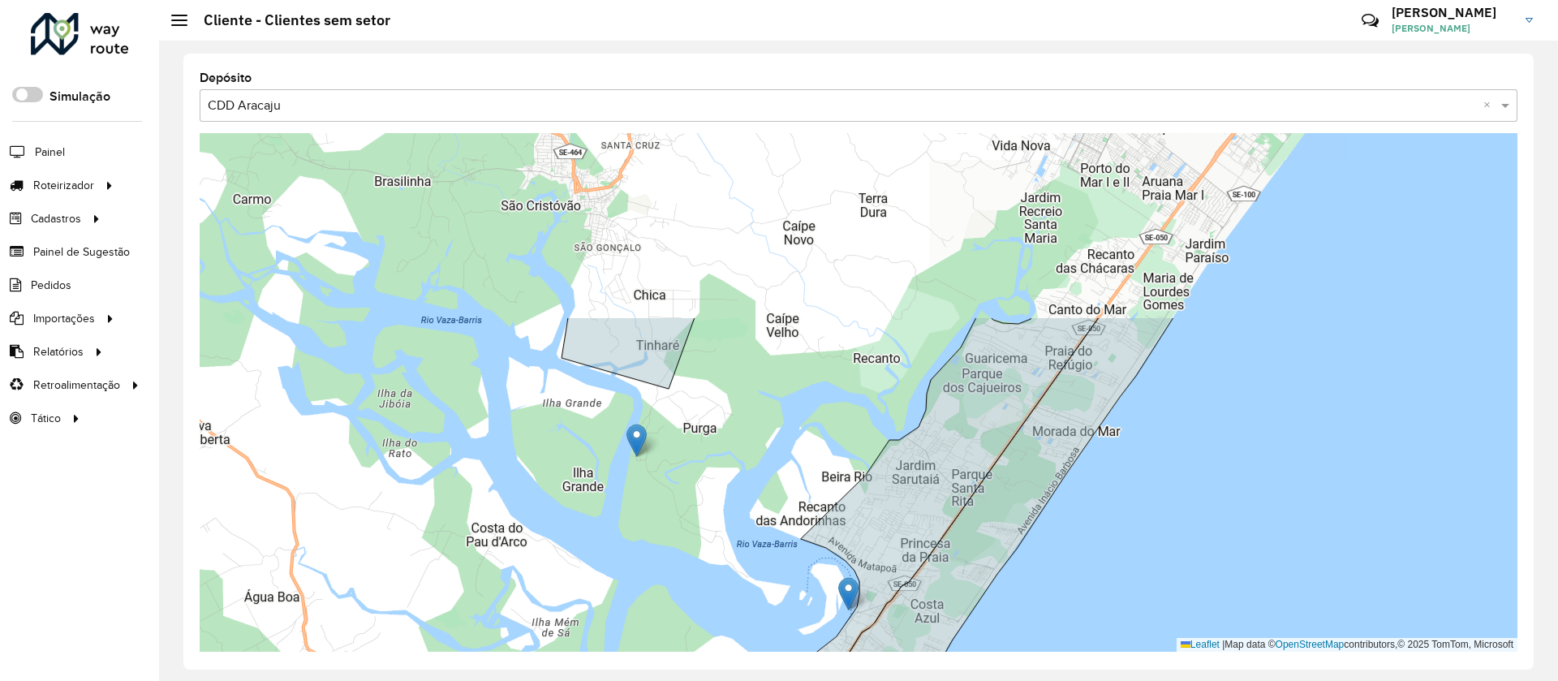
drag, startPoint x: 688, startPoint y: 358, endPoint x: 713, endPoint y: 596, distance: 239.0
click at [713, 596] on div "2 Leaflet | Map data © OpenStreetMap contributors,© 2025 TomTom, Microsoft" at bounding box center [859, 392] width 1318 height 519
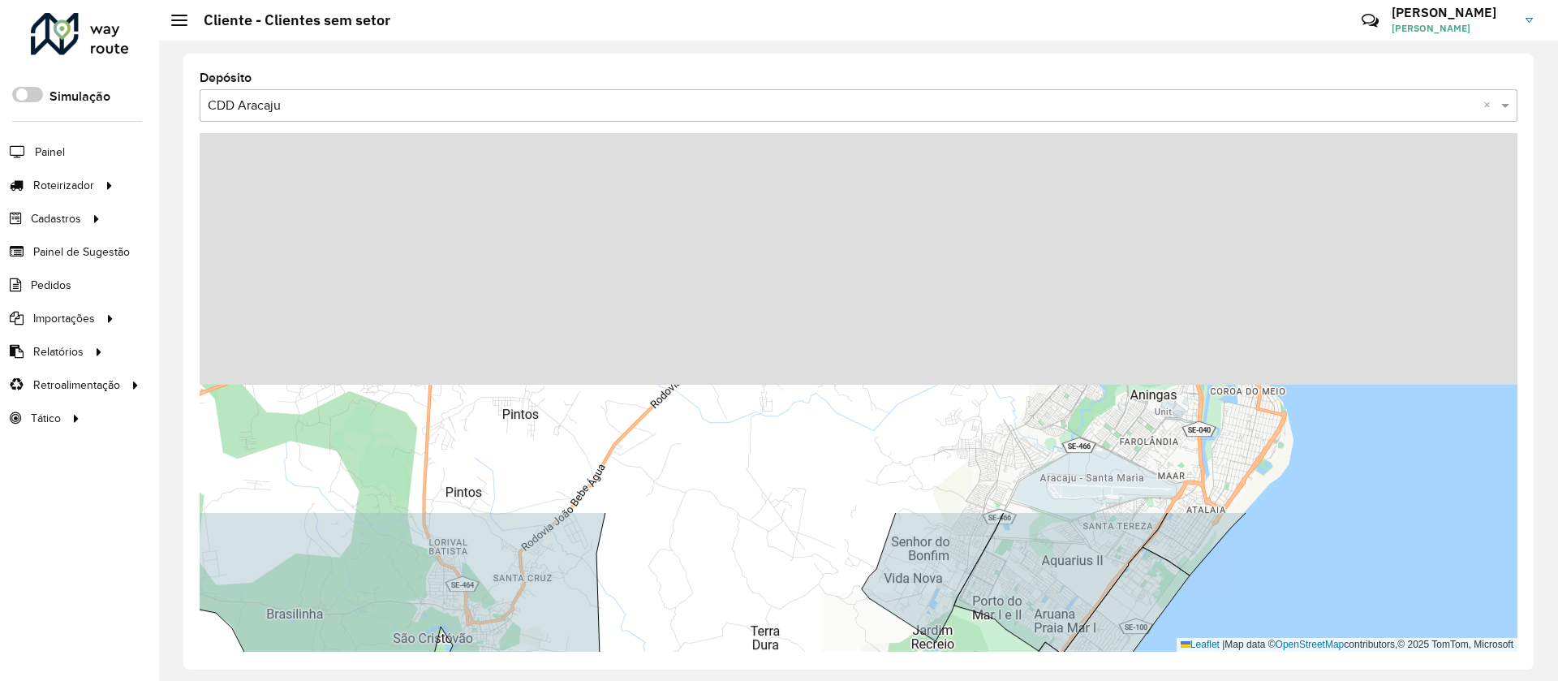
drag, startPoint x: 859, startPoint y: 315, endPoint x: 752, endPoint y: 728, distance: 426.7
click at [752, 680] on html "Aguarde... Pop-up bloqueado! Seu navegador bloqueou automáticamente a abertura …" at bounding box center [779, 340] width 1558 height 681
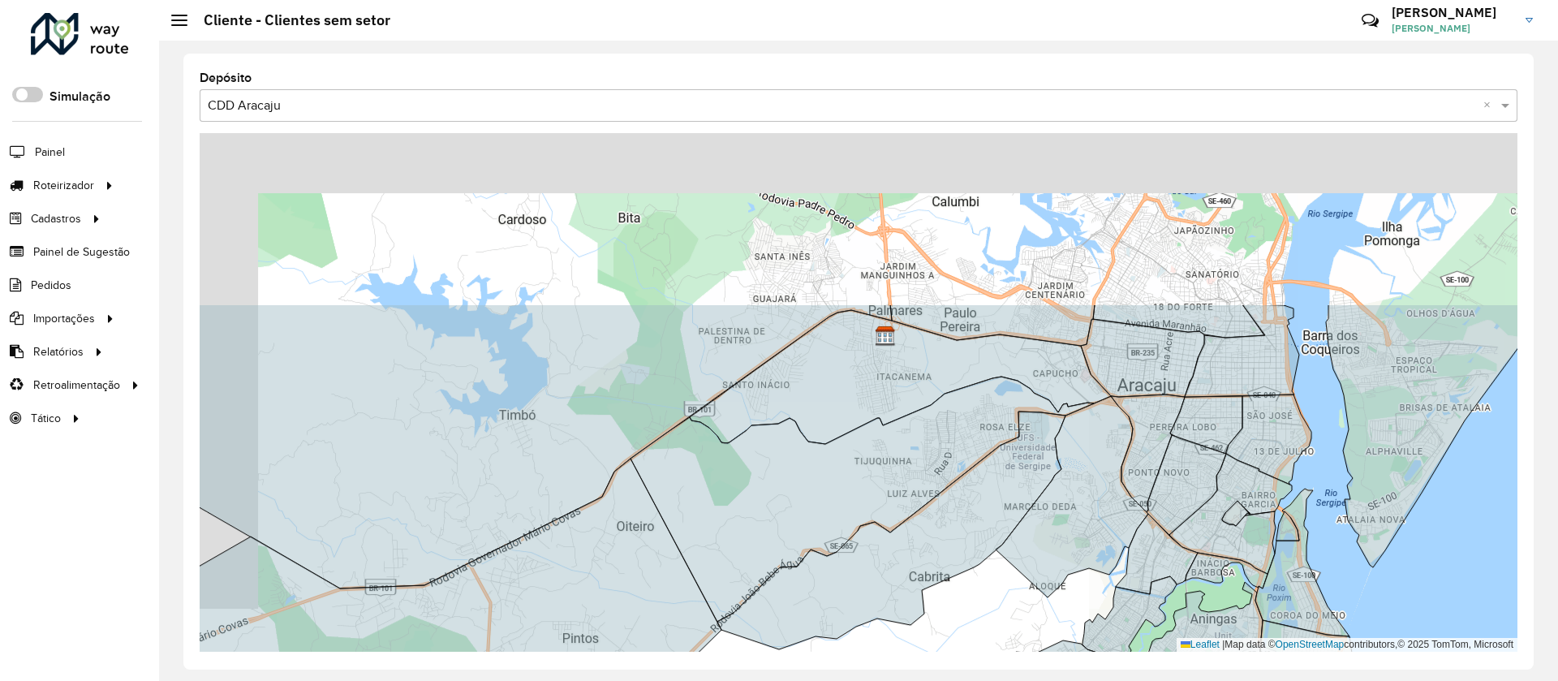
click at [793, 680] on html "Aguarde... Pop-up bloqueado! Seu navegador bloqueou automáticamente a abertura …" at bounding box center [779, 340] width 1558 height 681
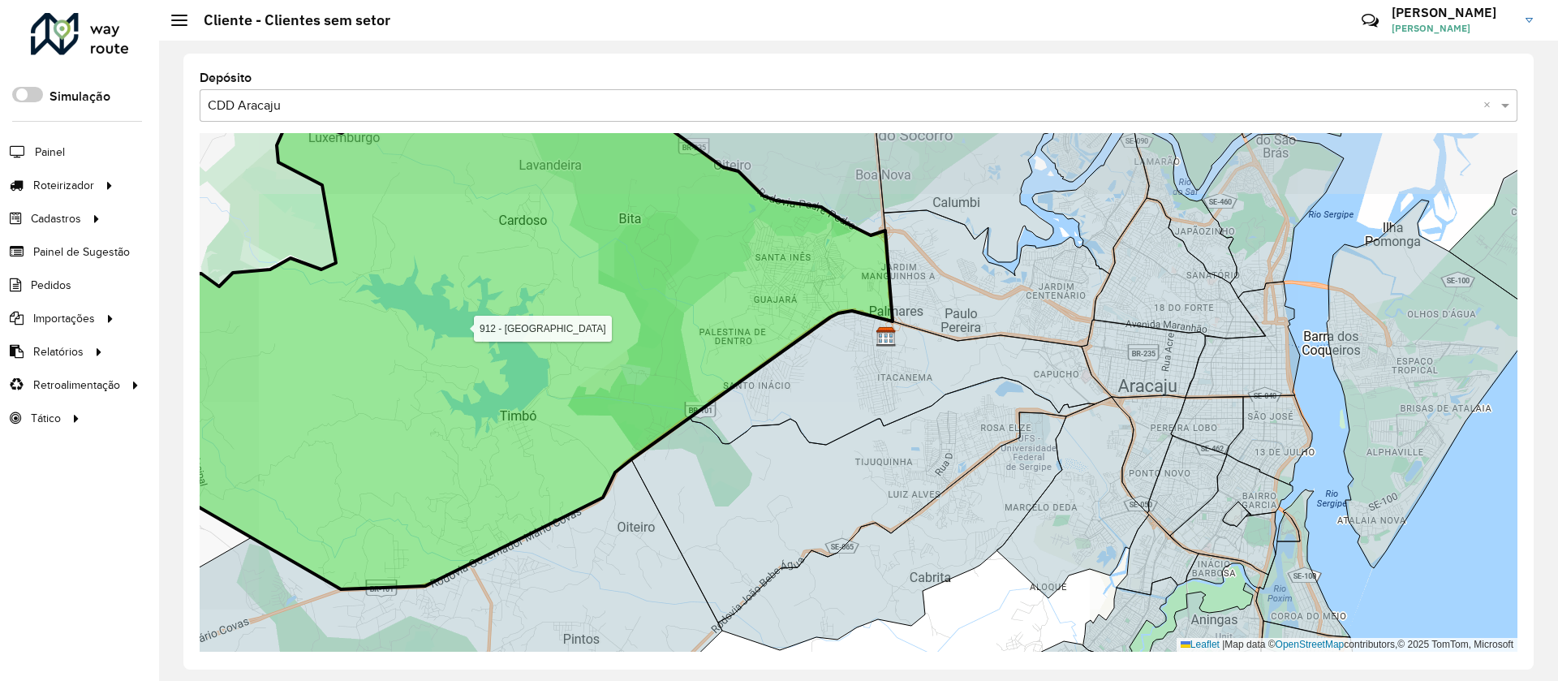
click at [726, 589] on icon at bounding box center [479, 334] width 825 height 509
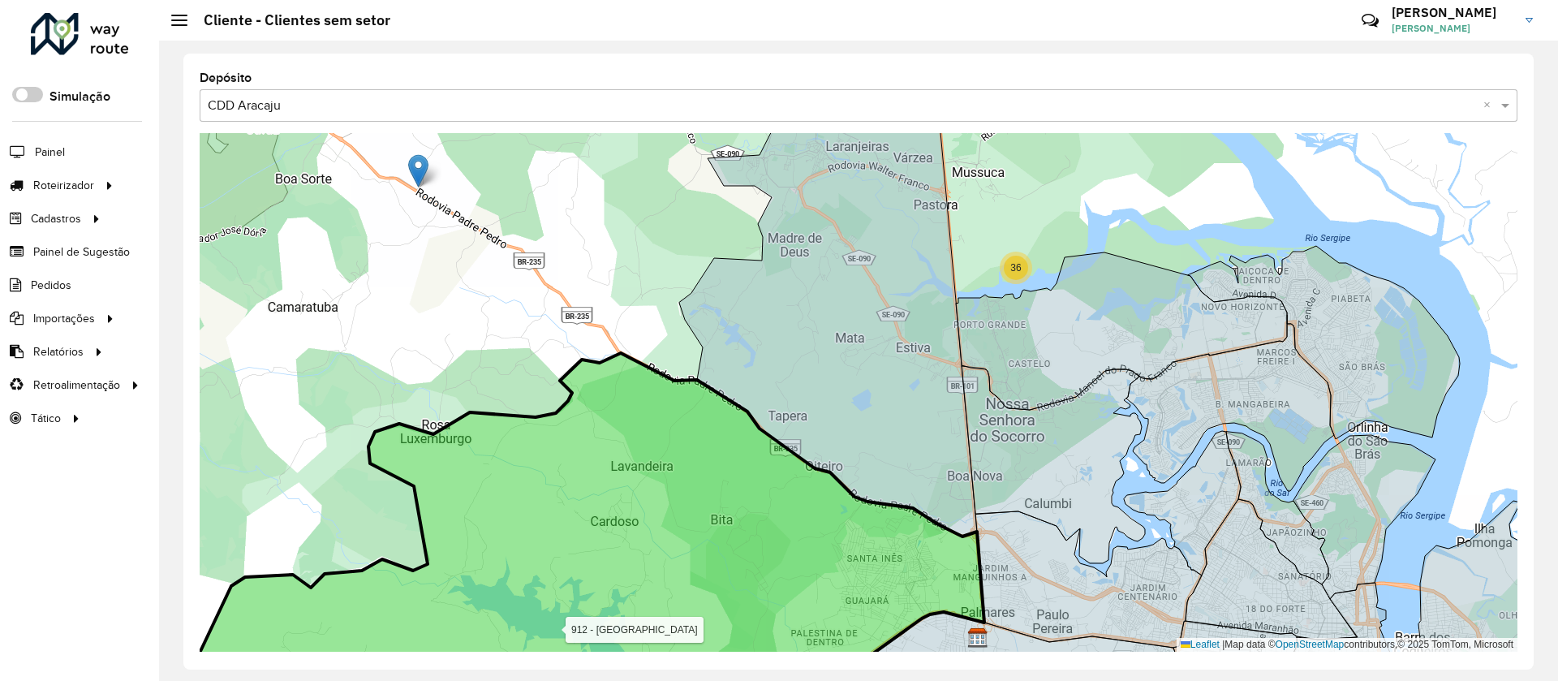
drag, startPoint x: 599, startPoint y: 429, endPoint x: 682, endPoint y: 584, distance: 175.7
click at [704, 644] on icon at bounding box center [562, 540] width 844 height 375
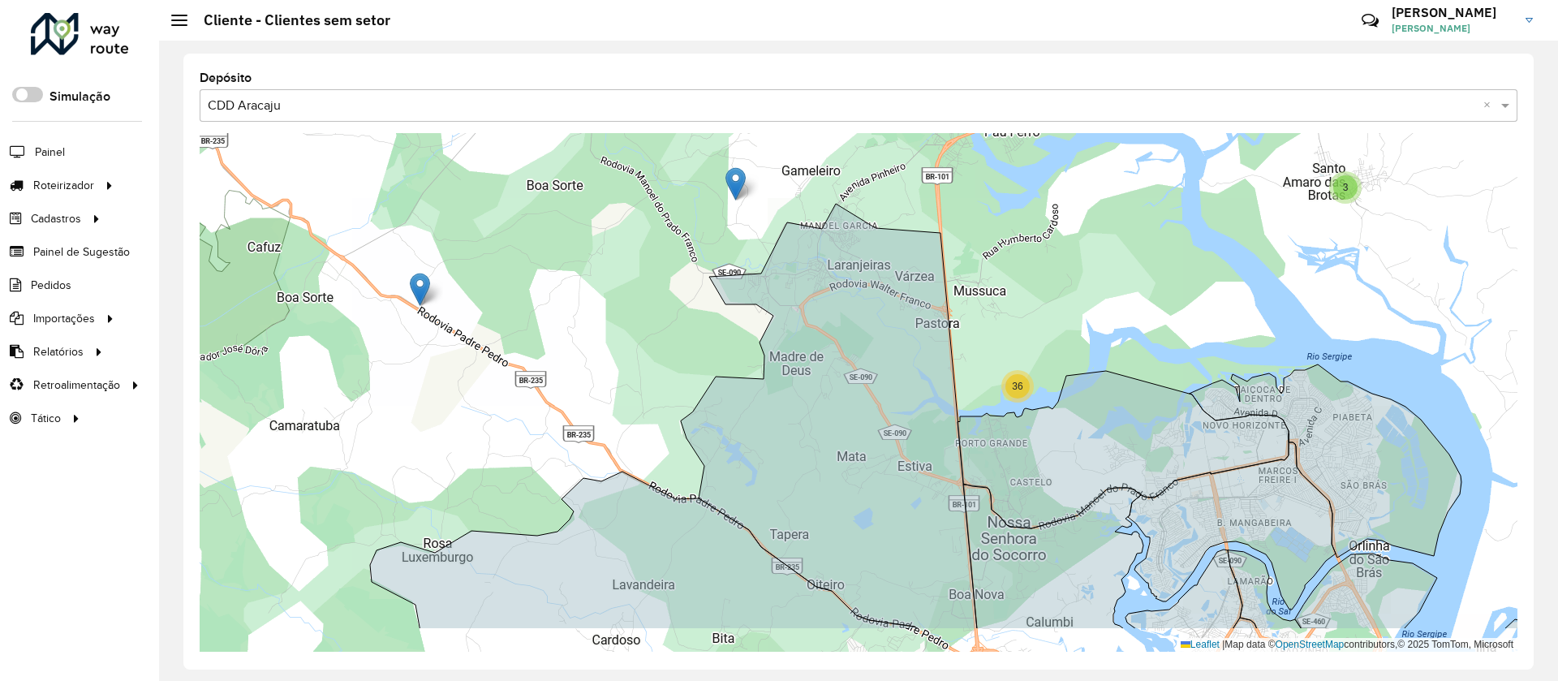
drag, startPoint x: 639, startPoint y: 407, endPoint x: 454, endPoint y: 234, distance: 254.4
click at [454, 234] on div "36 3 3 2 2 2 3 Leaflet | Map data © OpenStreetMap contributors,© 2025 TomTom, M…" at bounding box center [859, 392] width 1318 height 519
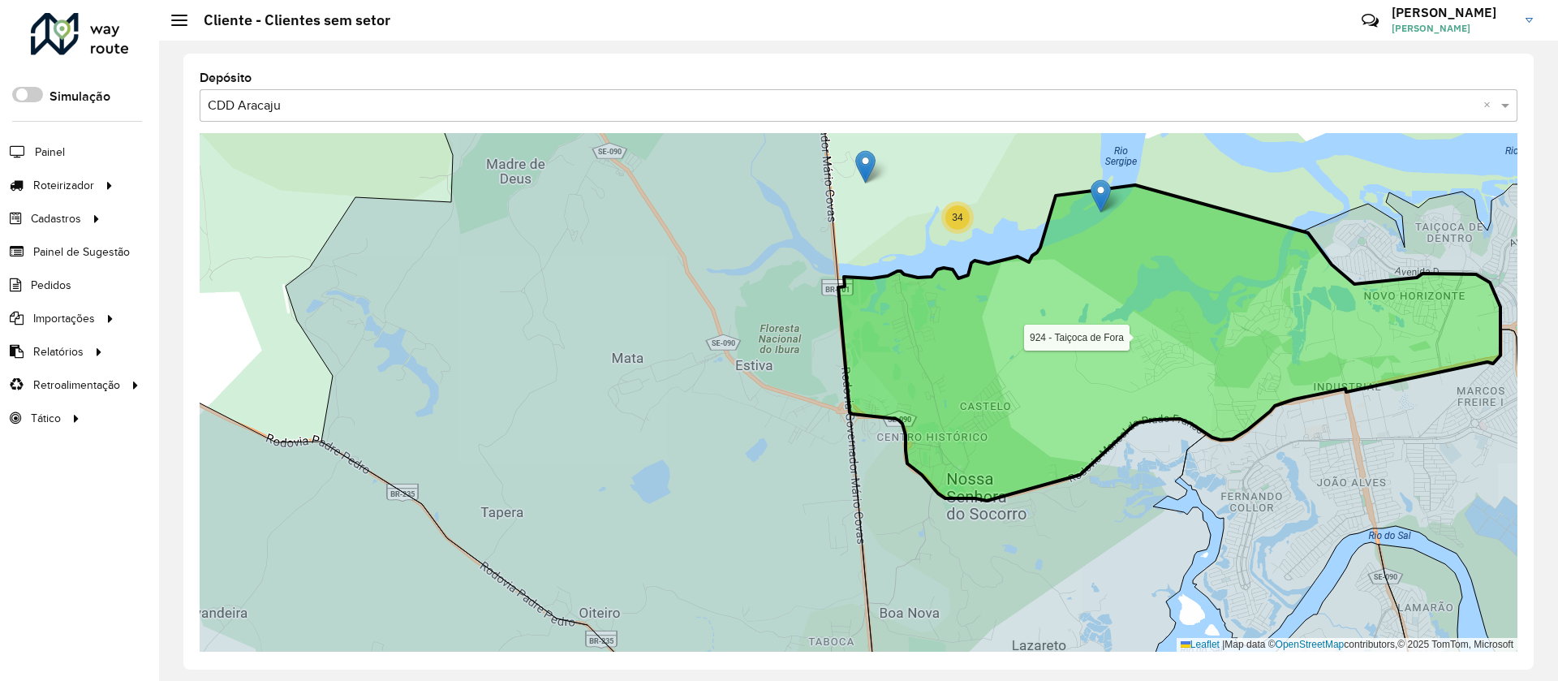
drag, startPoint x: 906, startPoint y: 364, endPoint x: 908, endPoint y: 562, distance: 197.2
click at [908, 501] on icon at bounding box center [1169, 343] width 662 height 316
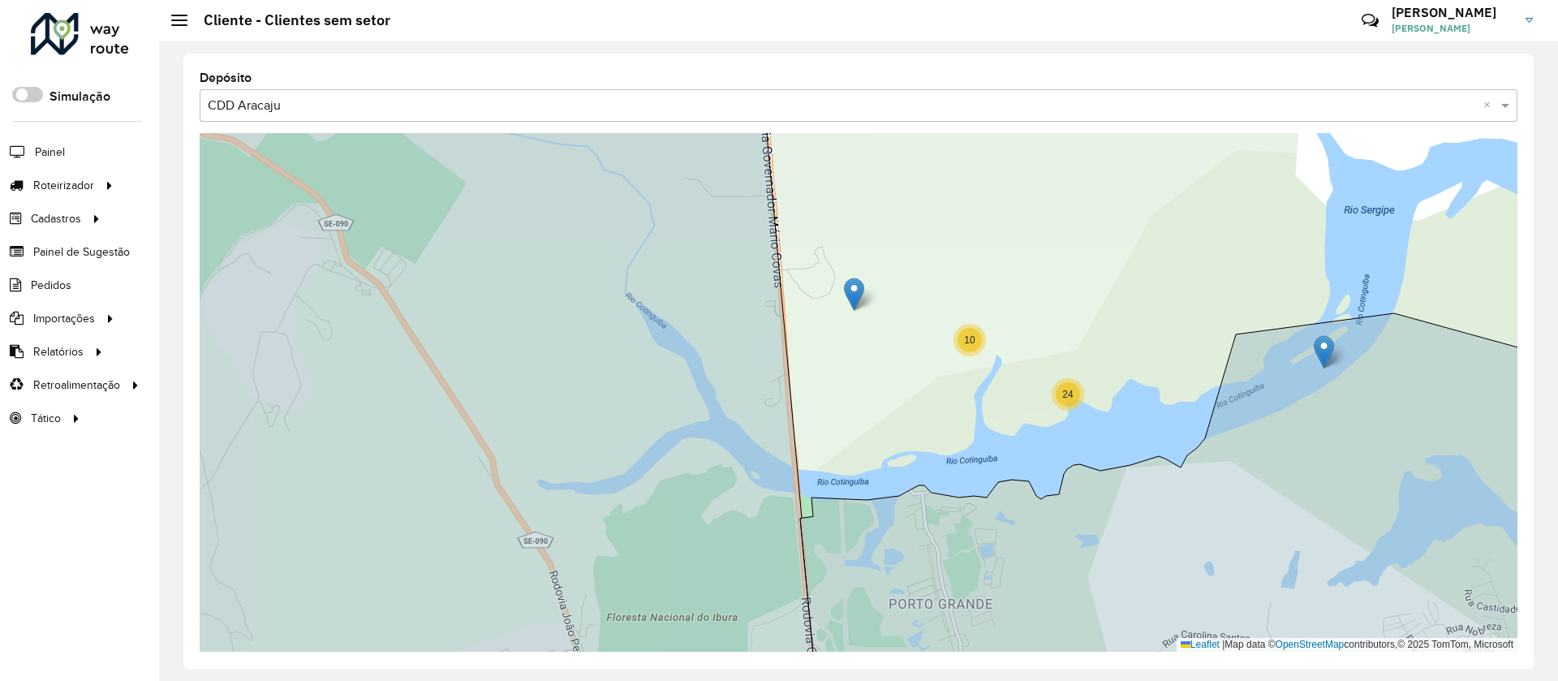
click at [893, 402] on div "10 24 Leaflet | Map data © OpenStreetMap contributors,© 2025 TomTom, Microsoft" at bounding box center [859, 392] width 1318 height 519
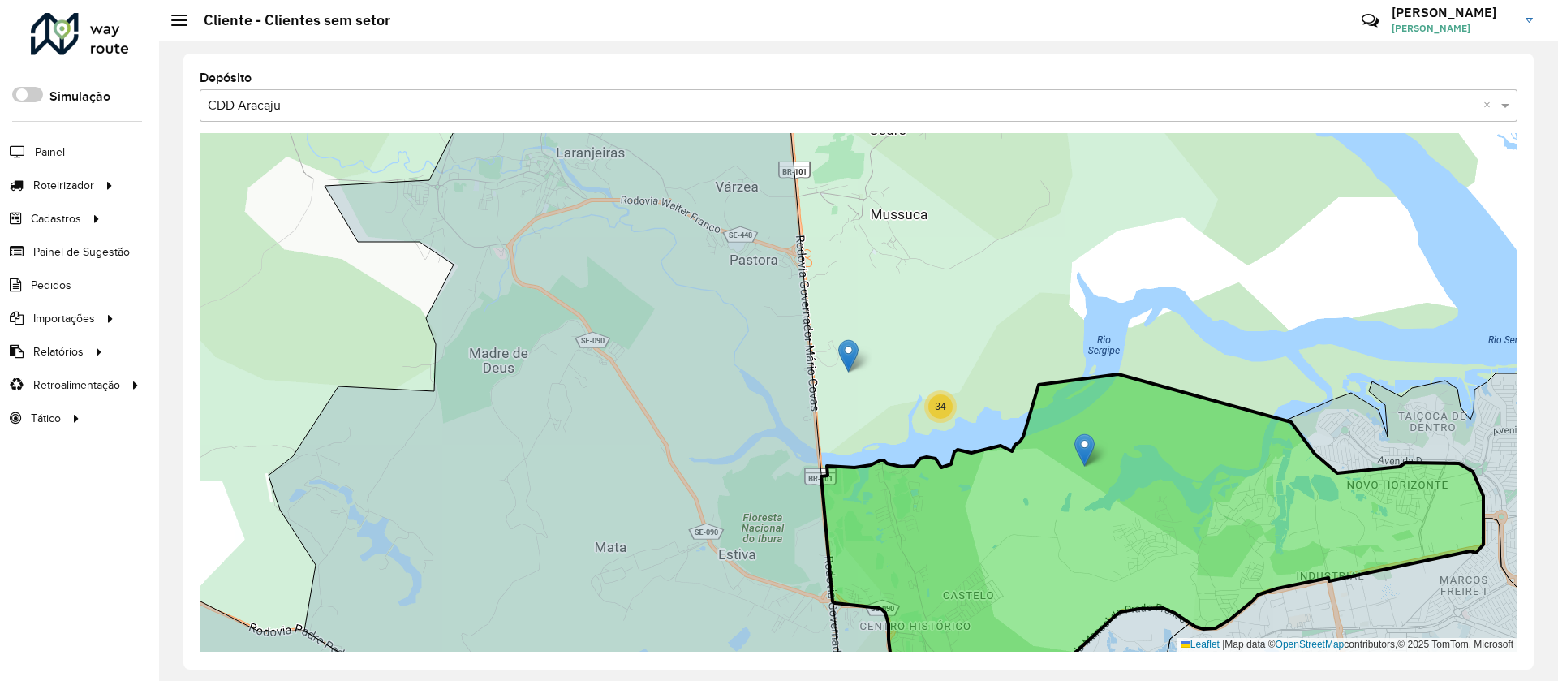
drag, startPoint x: 1079, startPoint y: 385, endPoint x: 1080, endPoint y: 450, distance: 64.9
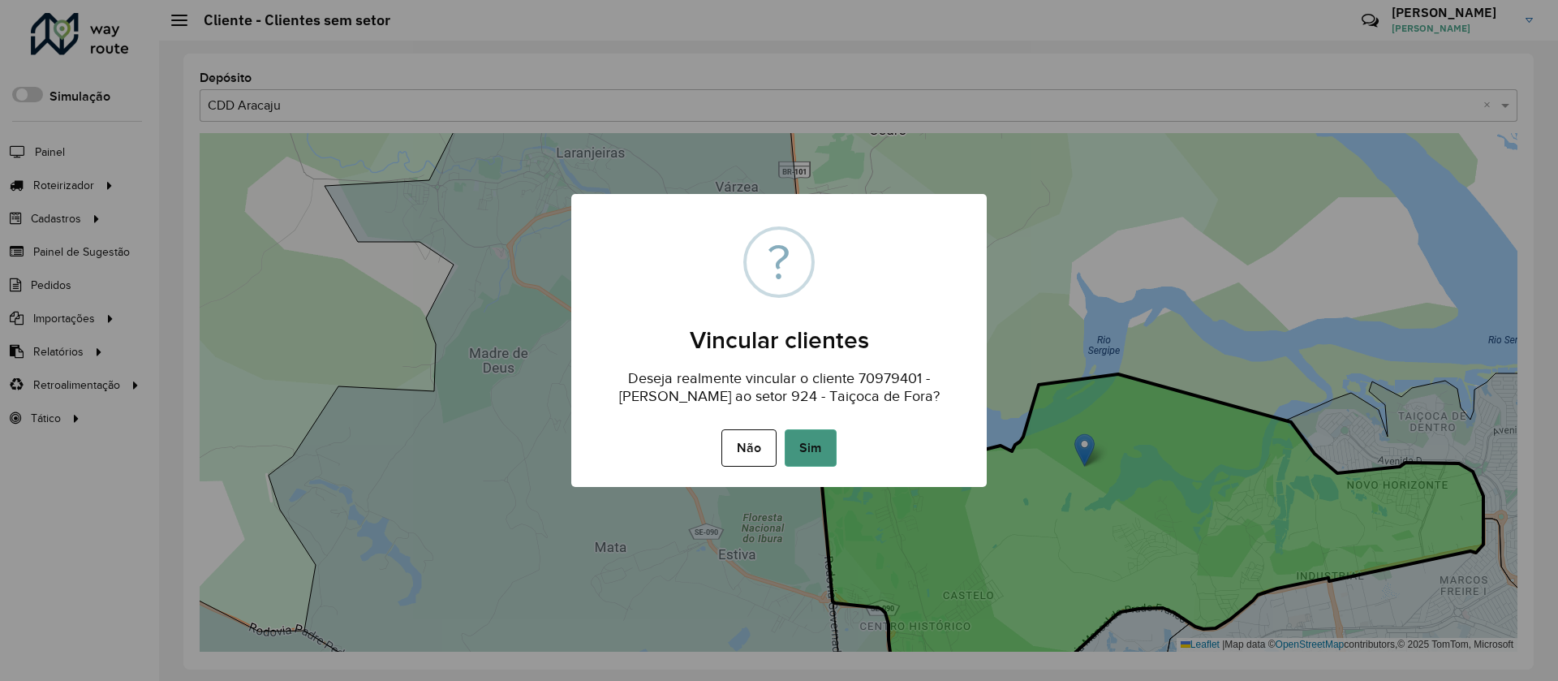
click at [801, 445] on button "Sim" at bounding box center [811, 447] width 52 height 37
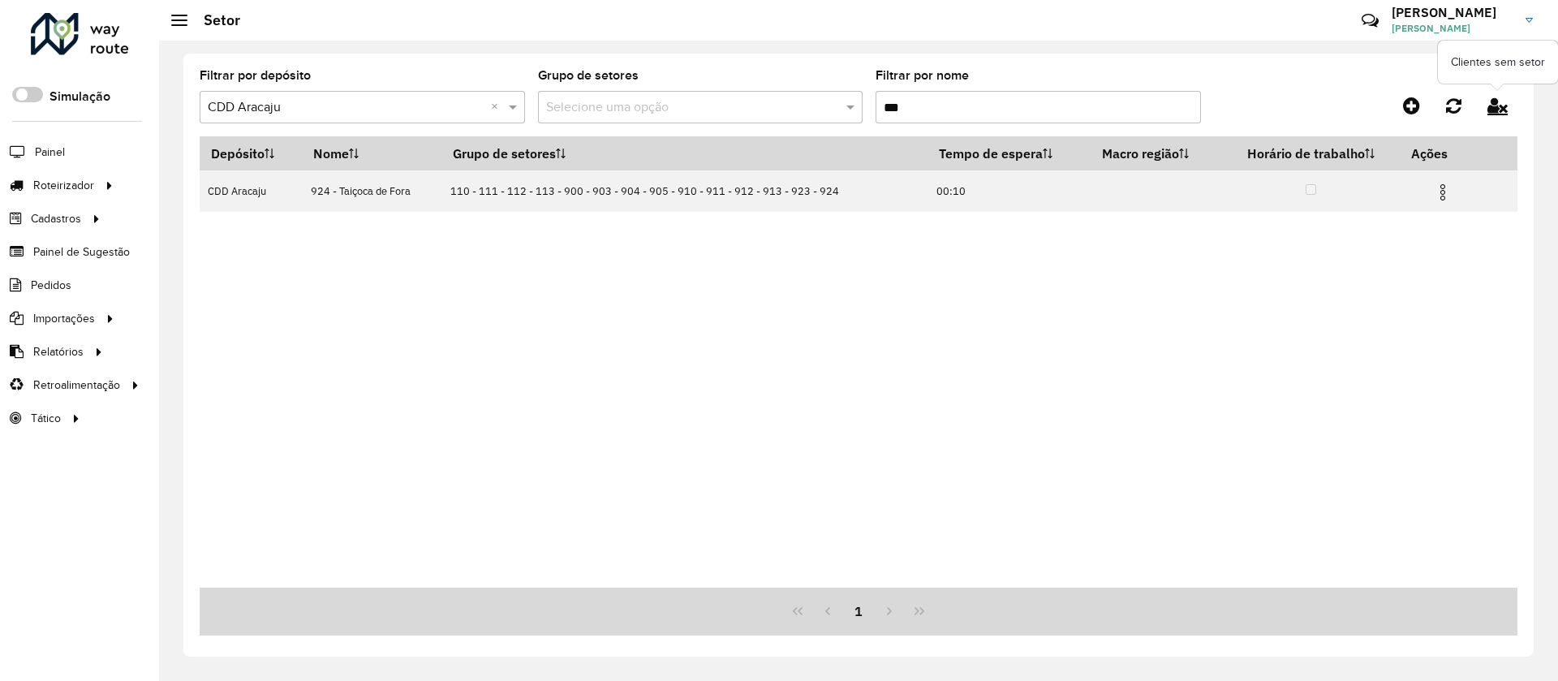
click at [1501, 109] on icon at bounding box center [1498, 106] width 20 height 18
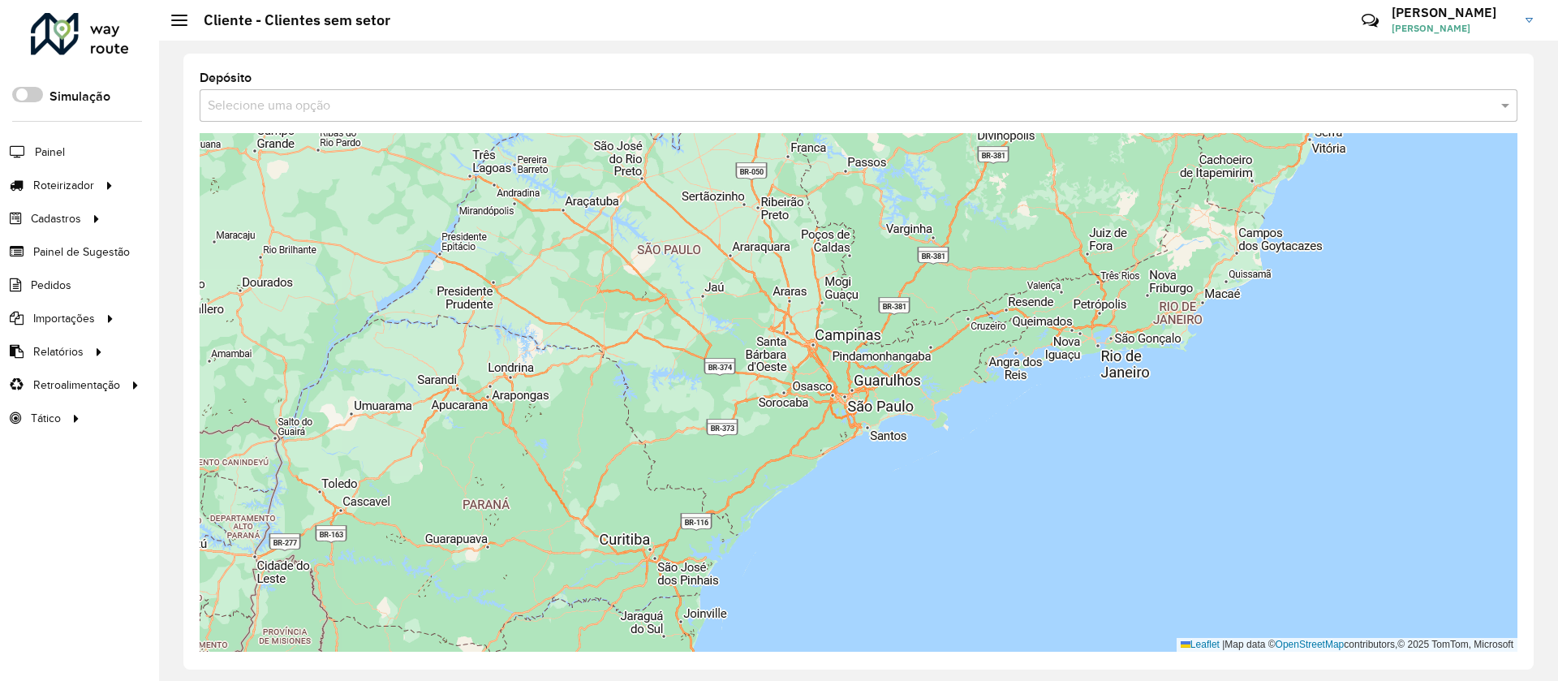
click at [1047, 108] on input "text" at bounding box center [842, 106] width 1269 height 19
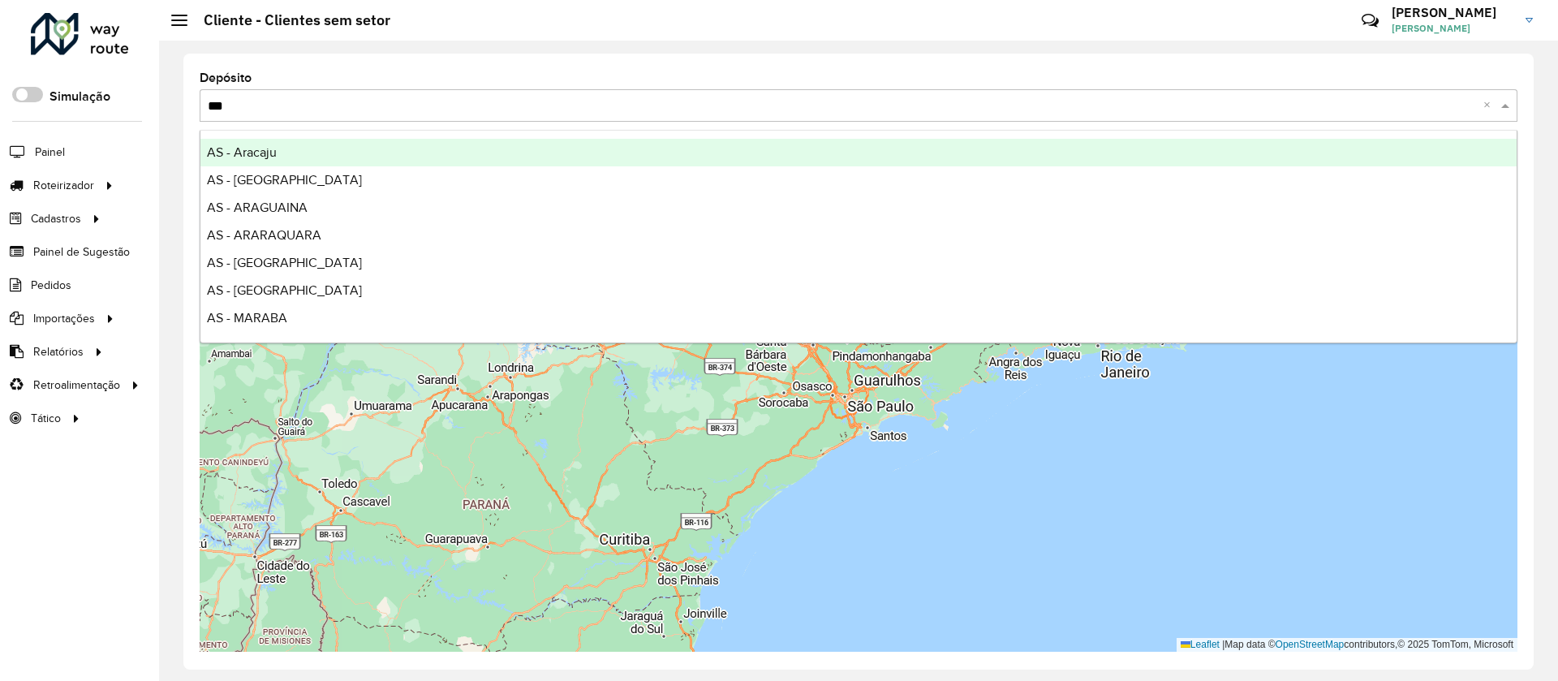
type input "****"
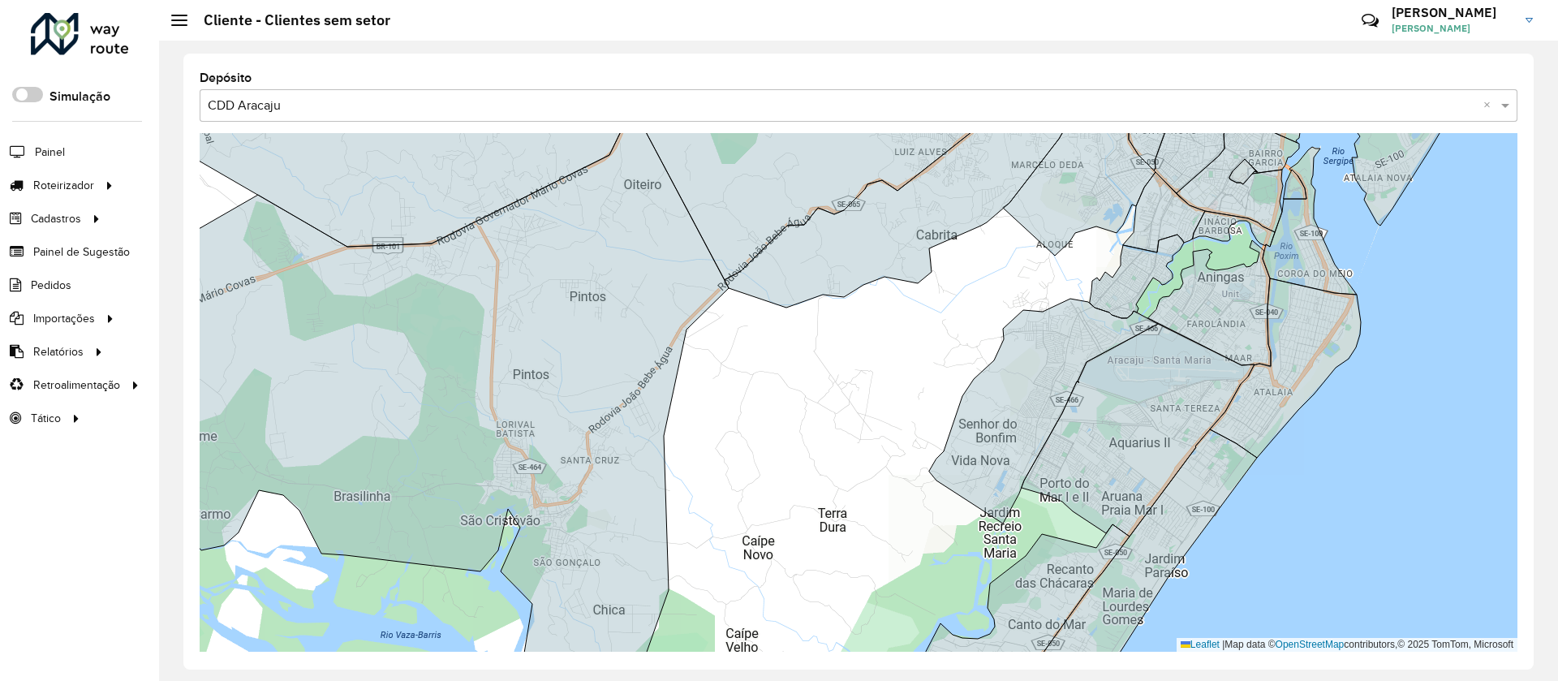
drag, startPoint x: 734, startPoint y: 597, endPoint x: 878, endPoint y: 199, distance: 423.6
click at [878, 199] on div "2 Leaflet | Map data © OpenStreetMap contributors,© 2025 TomTom, Microsoft" at bounding box center [859, 392] width 1318 height 519
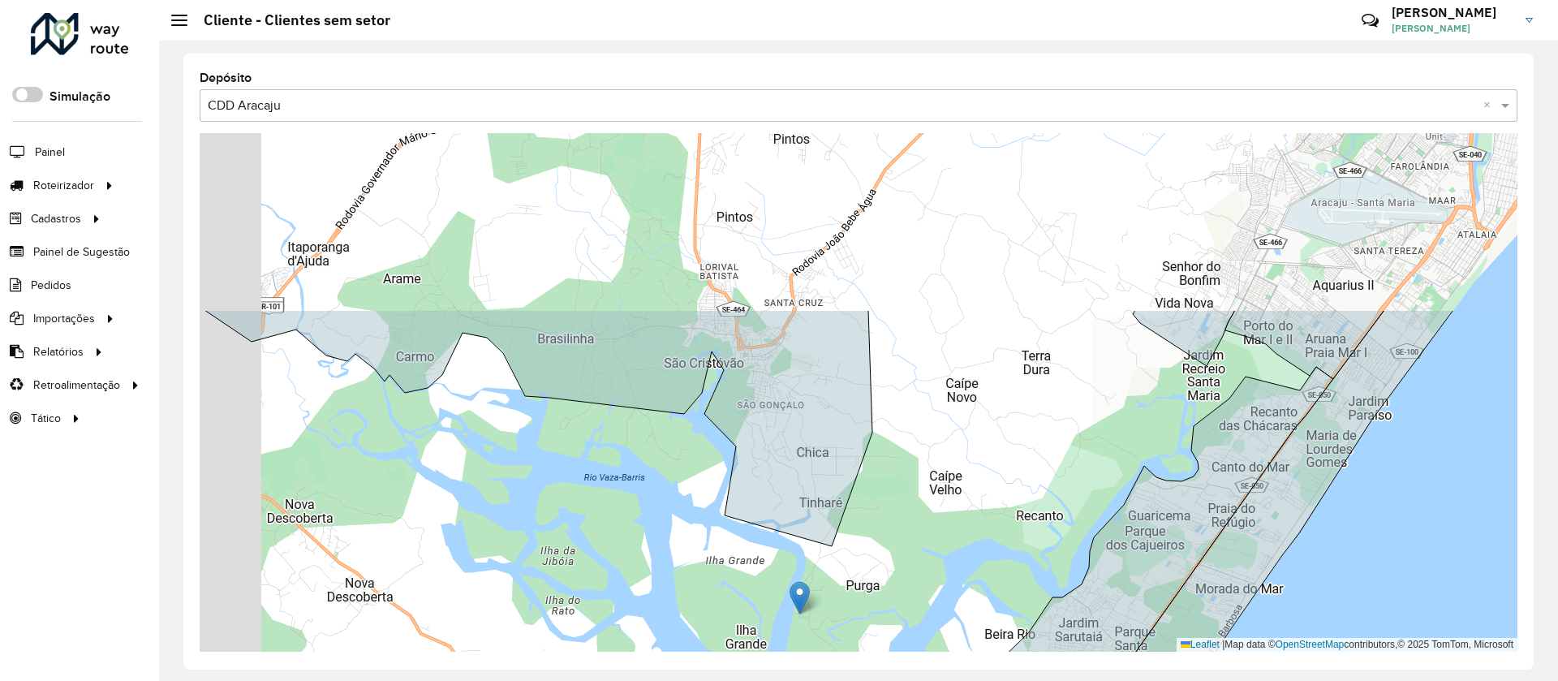
drag, startPoint x: 882, startPoint y: 493, endPoint x: 893, endPoint y: 535, distance: 43.7
click at [893, 535] on div "2 Leaflet | Map data © OpenStreetMap contributors,© 2025 TomTom, Microsoft" at bounding box center [859, 392] width 1318 height 519
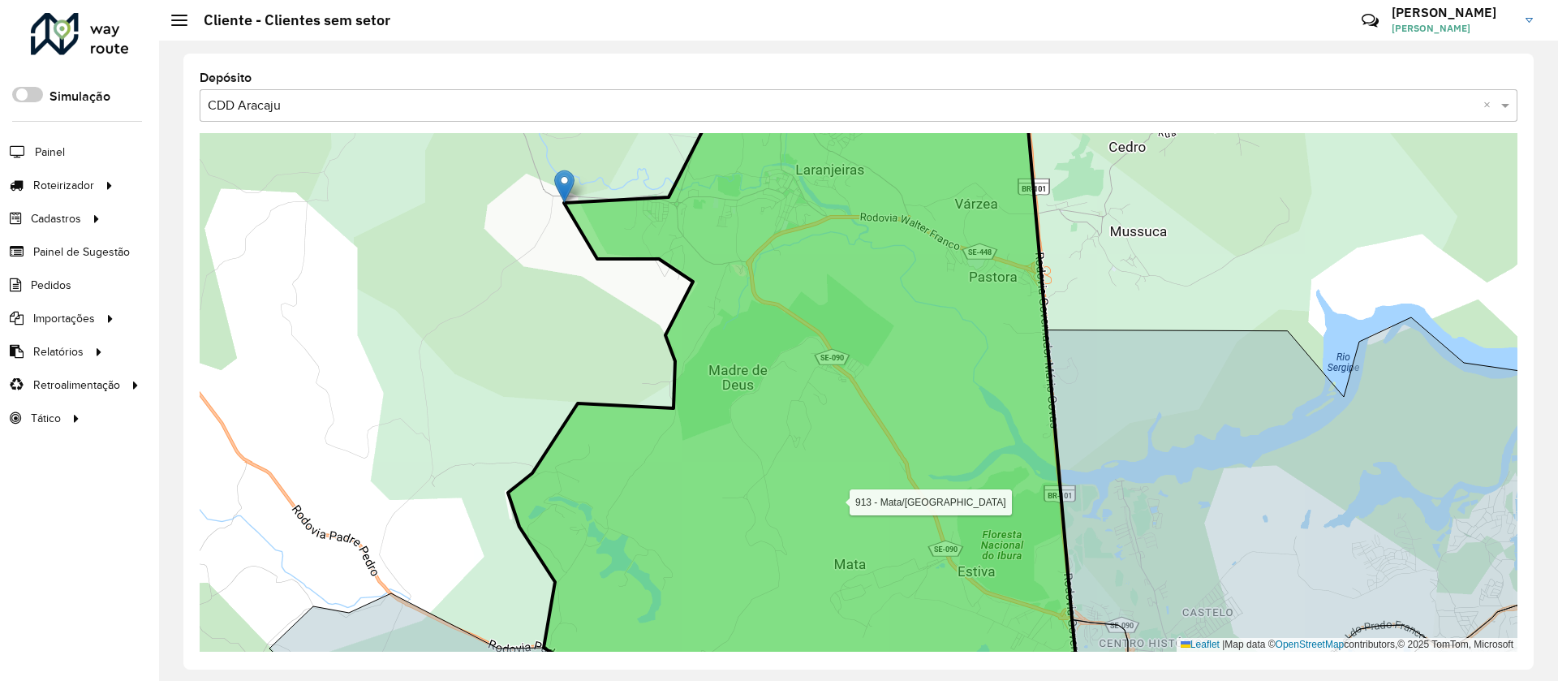
drag, startPoint x: 820, startPoint y: 226, endPoint x: 885, endPoint y: 480, distance: 263.0
click at [885, 480] on icon at bounding box center [796, 433] width 577 height 629
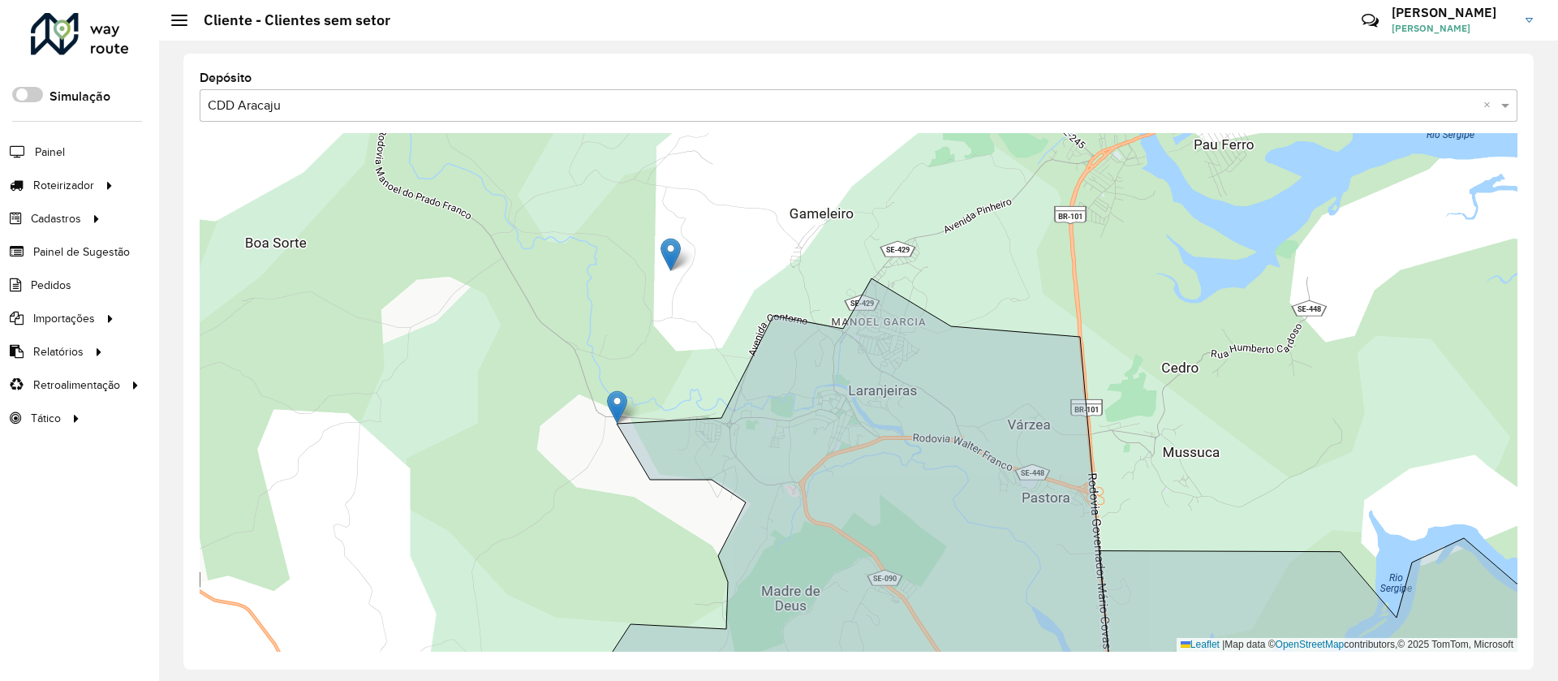
drag, startPoint x: 1121, startPoint y: 368, endPoint x: 1105, endPoint y: 176, distance: 192.9
click at [1105, 176] on div "3 3 2 Leaflet | Map data © OpenStreetMap contributors,© 2025 TomTom, Microsoft" at bounding box center [859, 392] width 1318 height 519
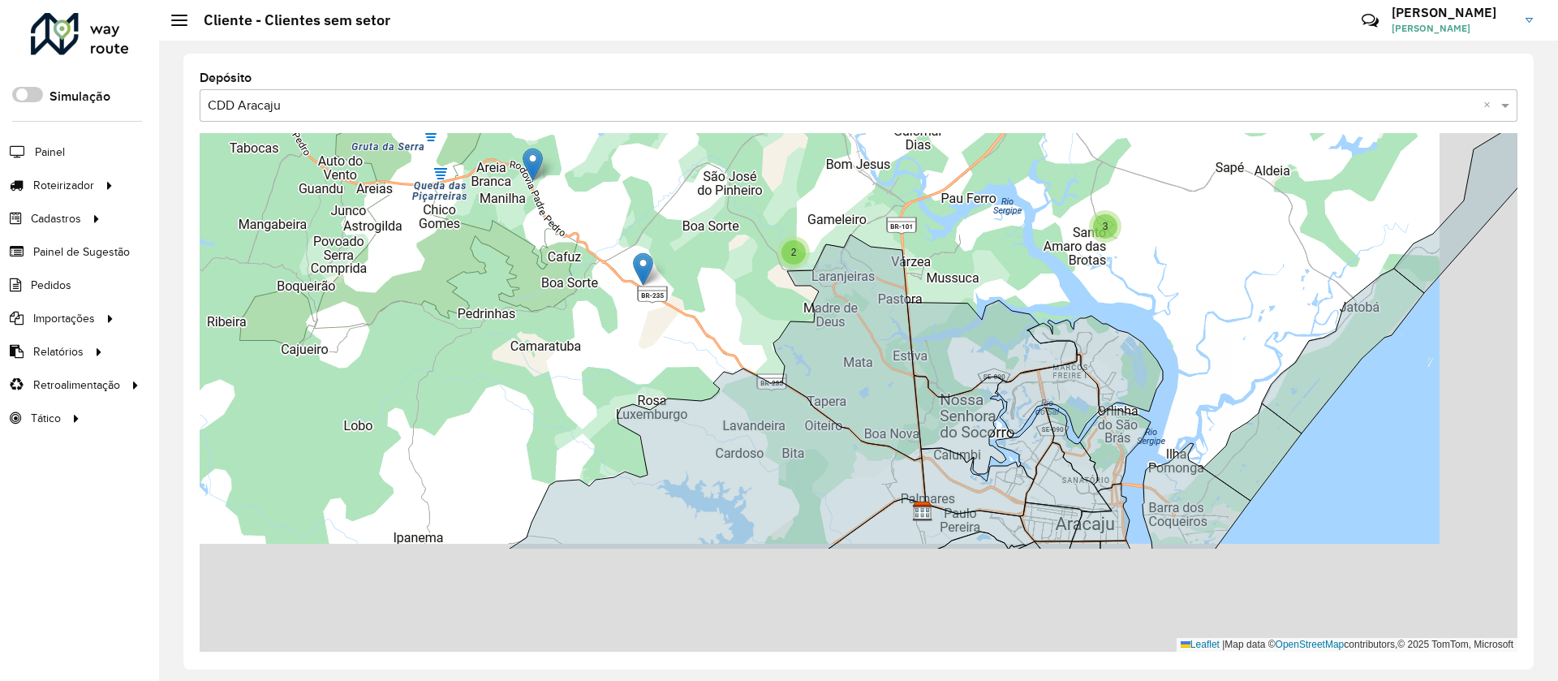
drag, startPoint x: 1126, startPoint y: 329, endPoint x: 1056, endPoint y: 217, distance: 132.4
click at [1056, 217] on div "3 3 3 2 2 3 5 4 2 2 Leaflet | Map data © OpenStreetMap contributors,© 2025 TomT…" at bounding box center [859, 392] width 1318 height 519
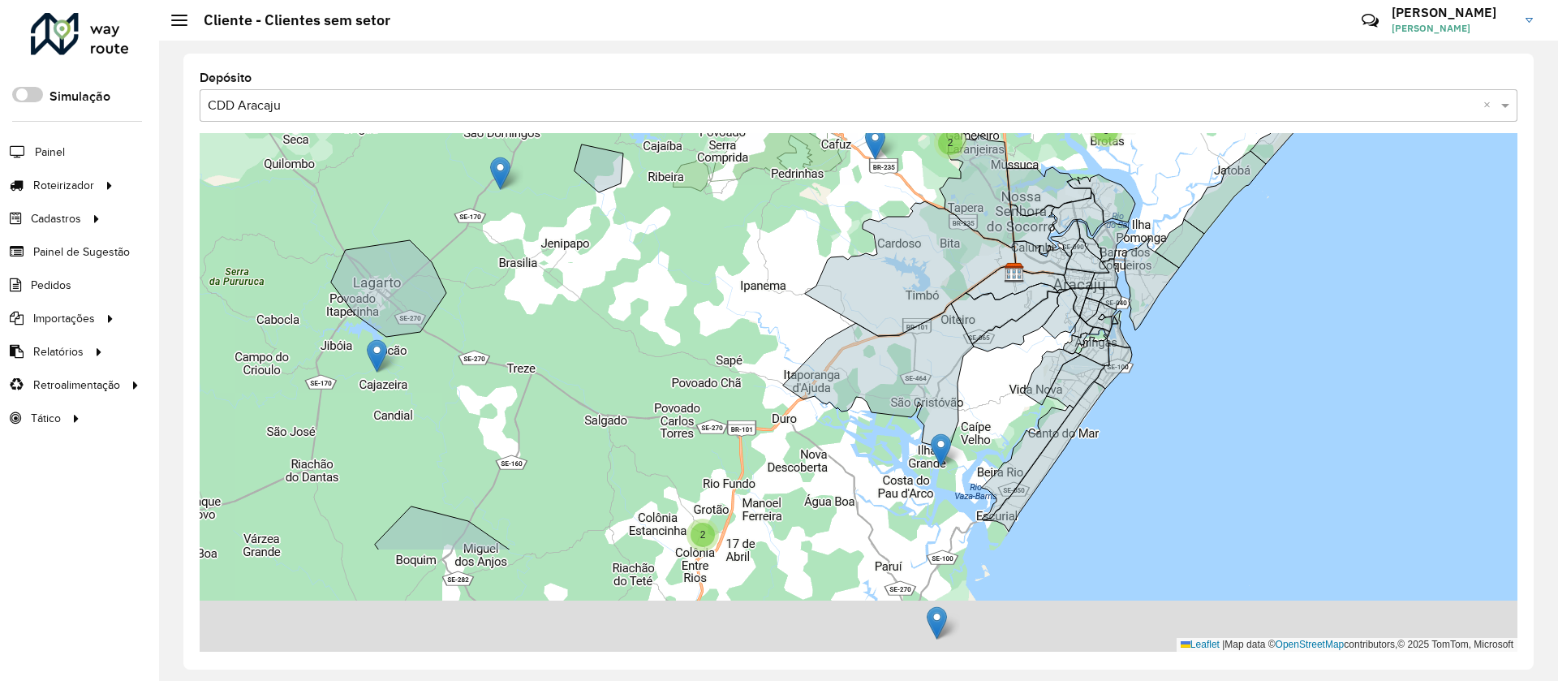
drag, startPoint x: 1307, startPoint y: 416, endPoint x: 1341, endPoint y: 262, distance: 157.9
click at [1341, 262] on div "4 2 3 3 2 2 4 2 2 3 3 5 15 2 2 Leaflet | Map data © OpenStreetMap contributors,…" at bounding box center [859, 392] width 1318 height 519
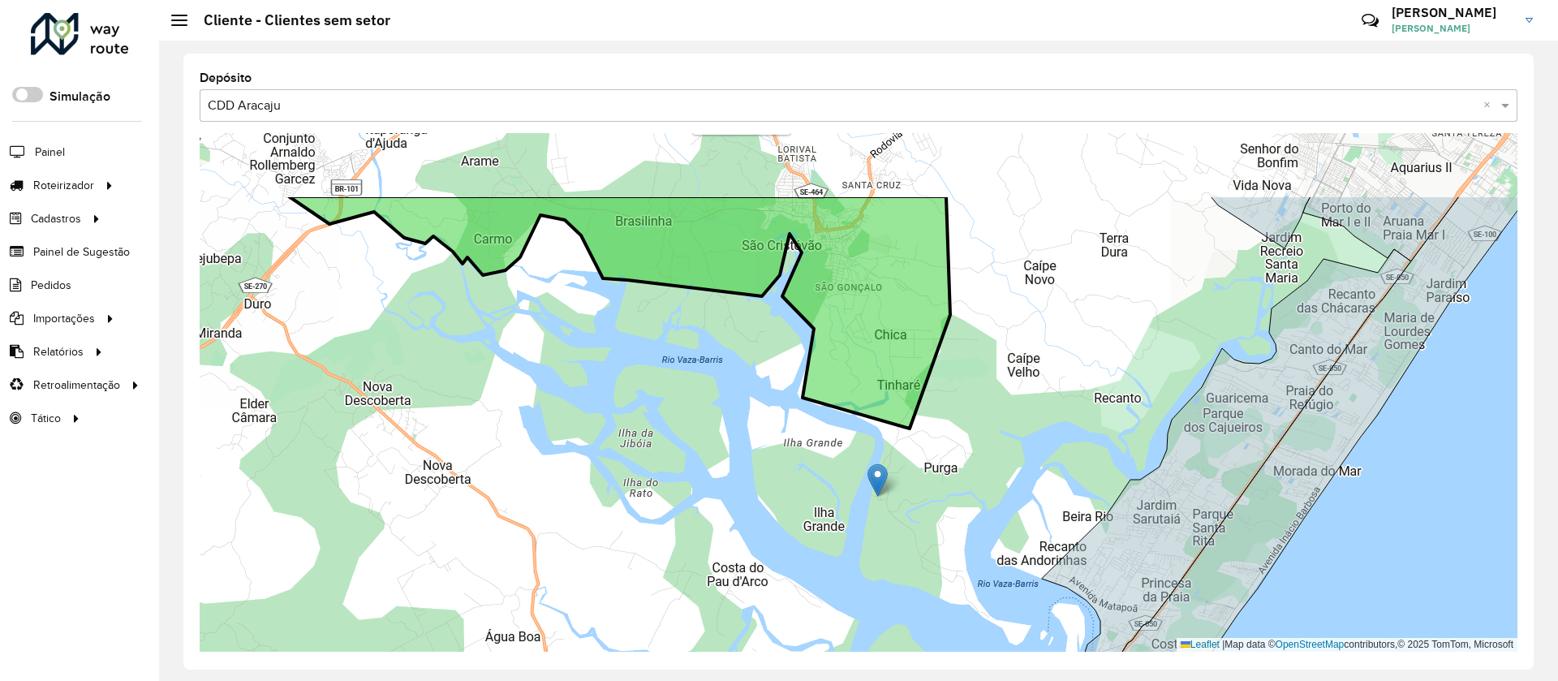
drag, startPoint x: 892, startPoint y: 209, endPoint x: 902, endPoint y: 325, distance: 116.5
click at [902, 325] on icon at bounding box center [619, 312] width 661 height 232
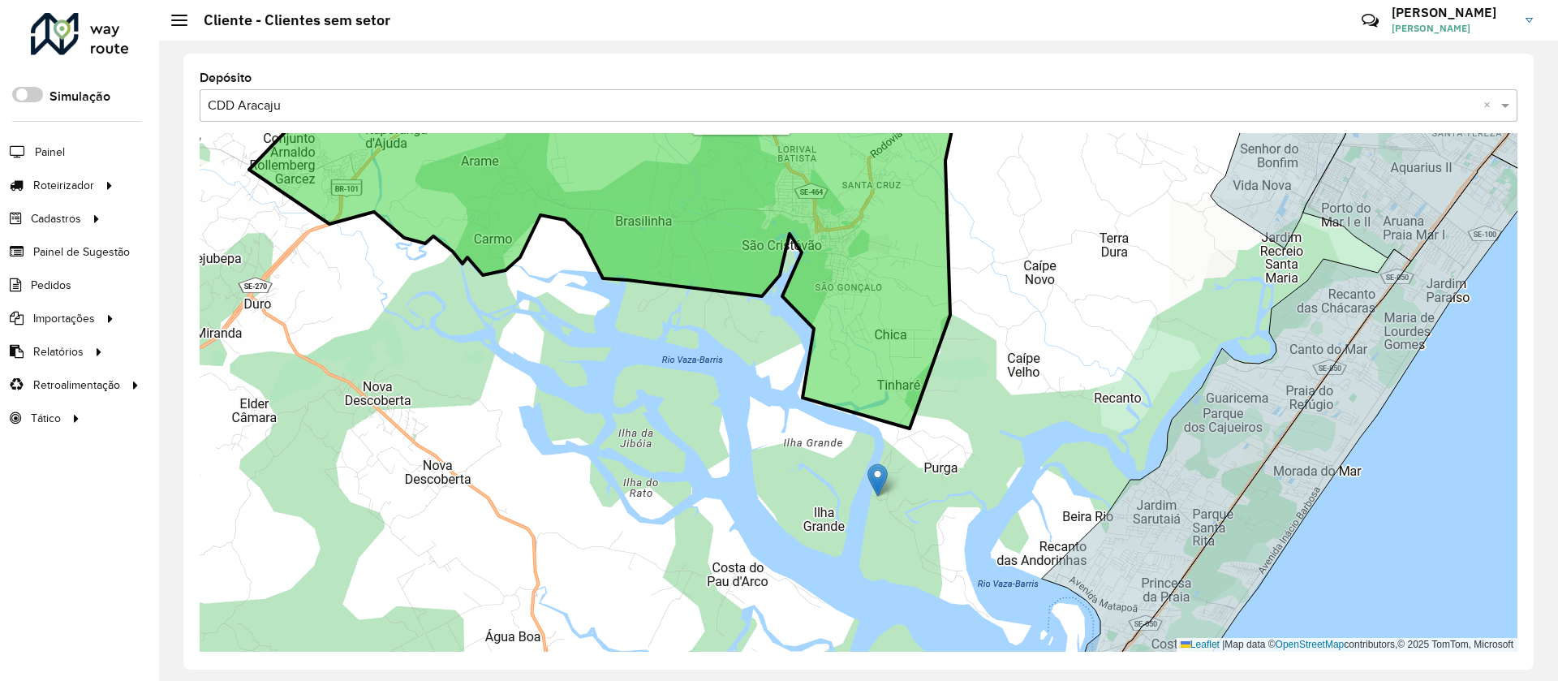
click at [902, 325] on icon at bounding box center [606, 253] width 714 height 351
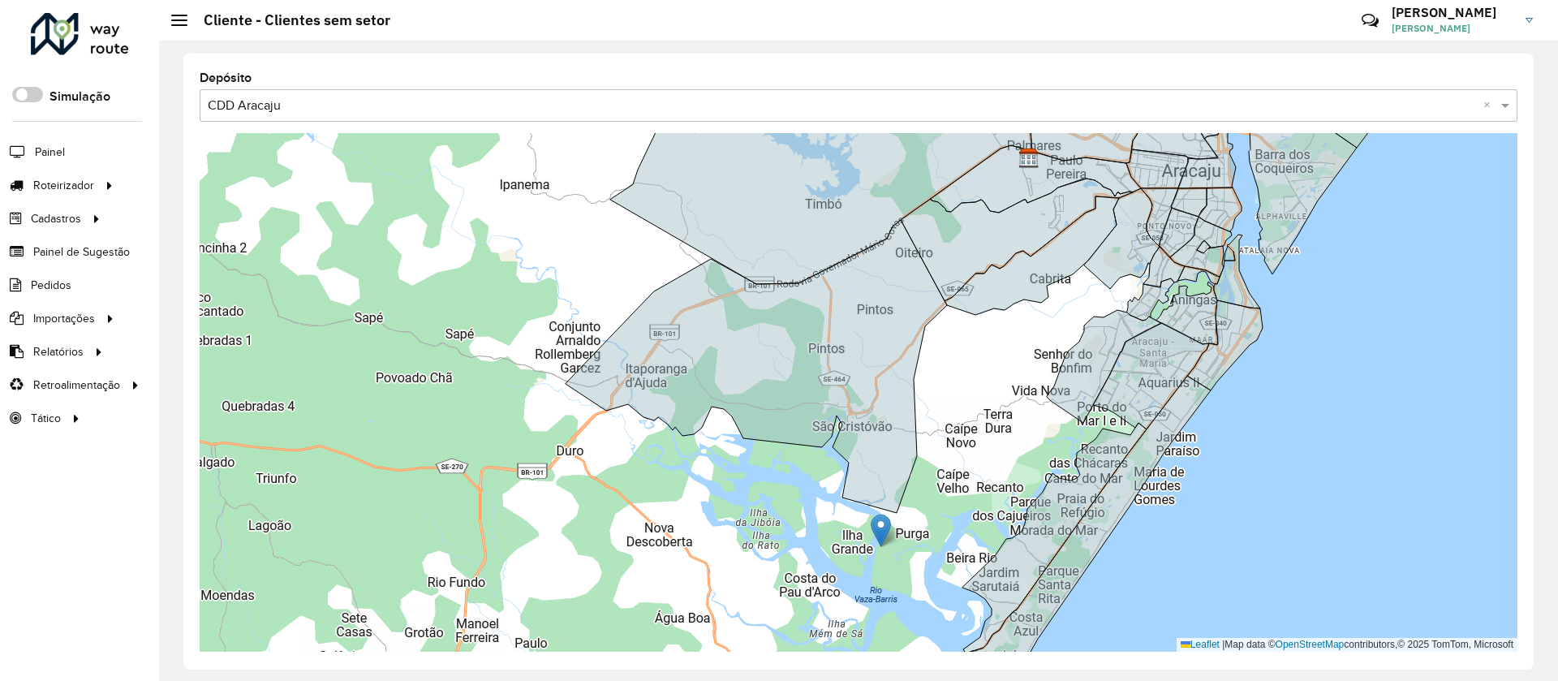
click at [881, 567] on div "2 3 3 2 2 2 2 Leaflet | Map data © OpenStreetMap contributors,© 2025 TomTom, Mi…" at bounding box center [859, 392] width 1318 height 519
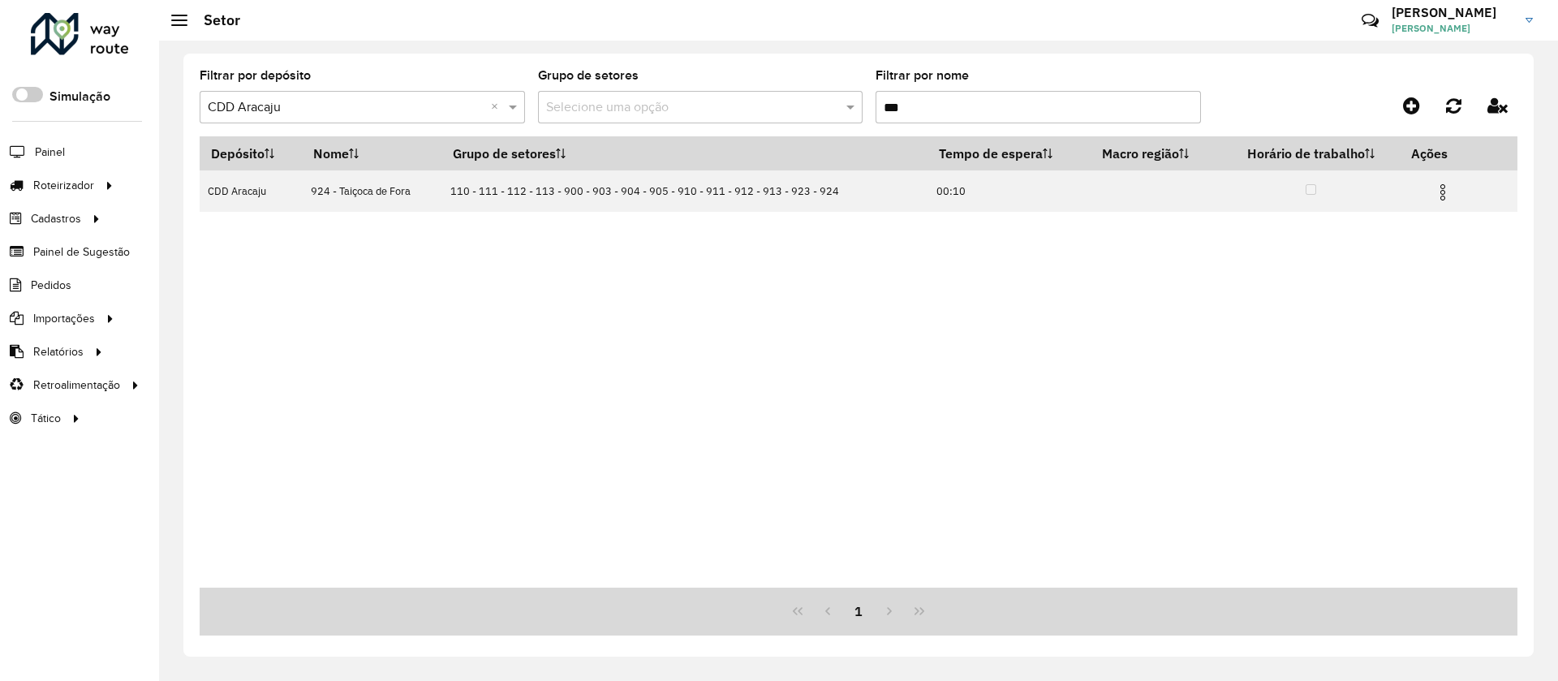
click at [1041, 119] on input "***" at bounding box center [1038, 107] width 325 height 32
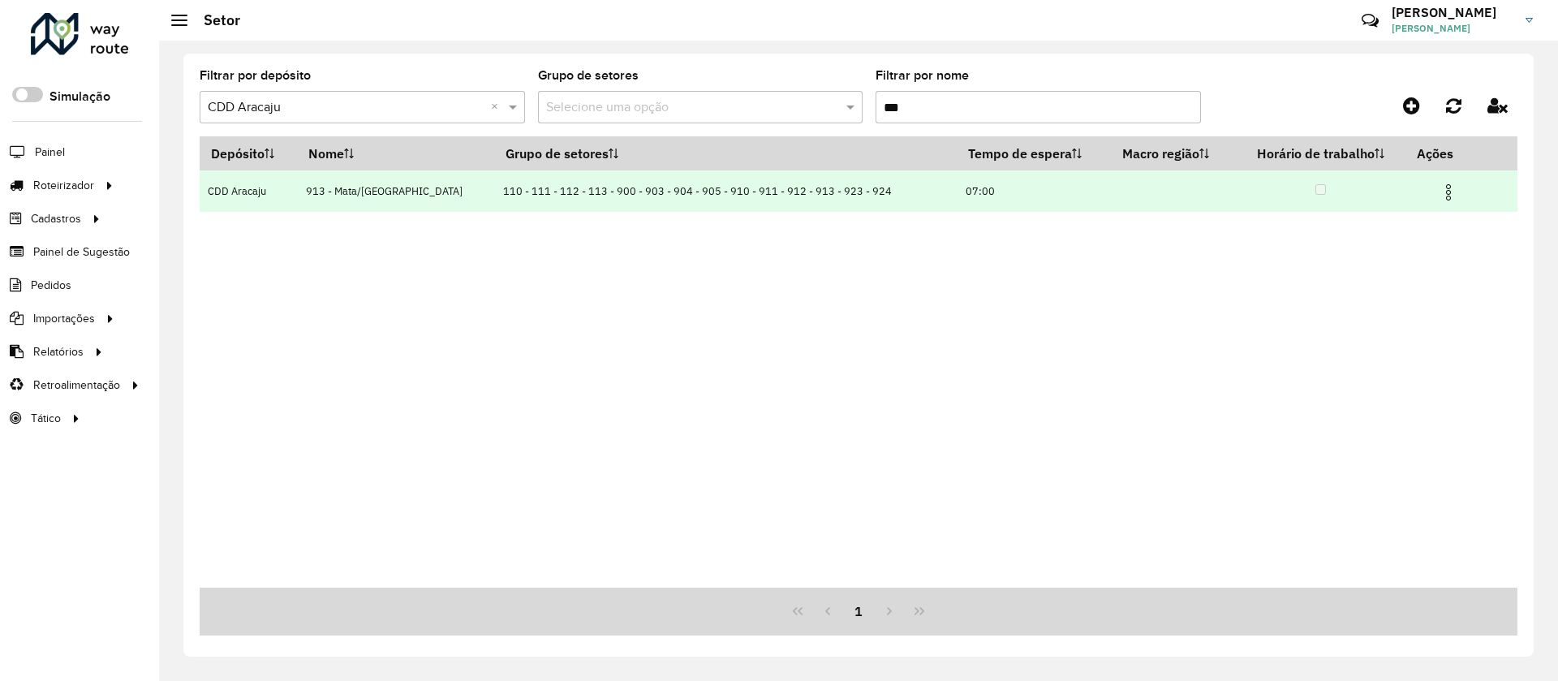
type input "***"
click at [1439, 188] on img at bounding box center [1448, 192] width 19 height 19
click at [1335, 217] on li "Editar" at bounding box center [1352, 222] width 161 height 26
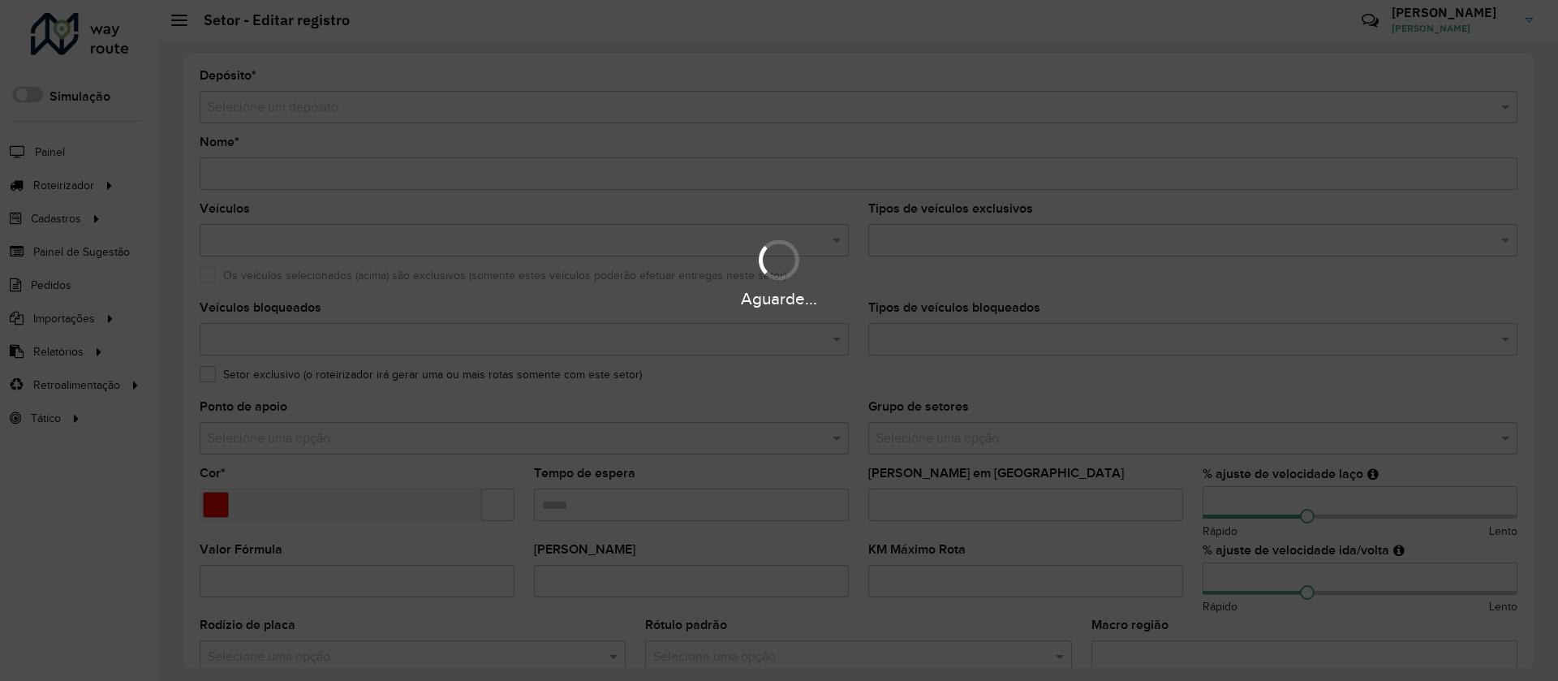
type input "**********"
type input "*******"
type input "*****"
type input "**"
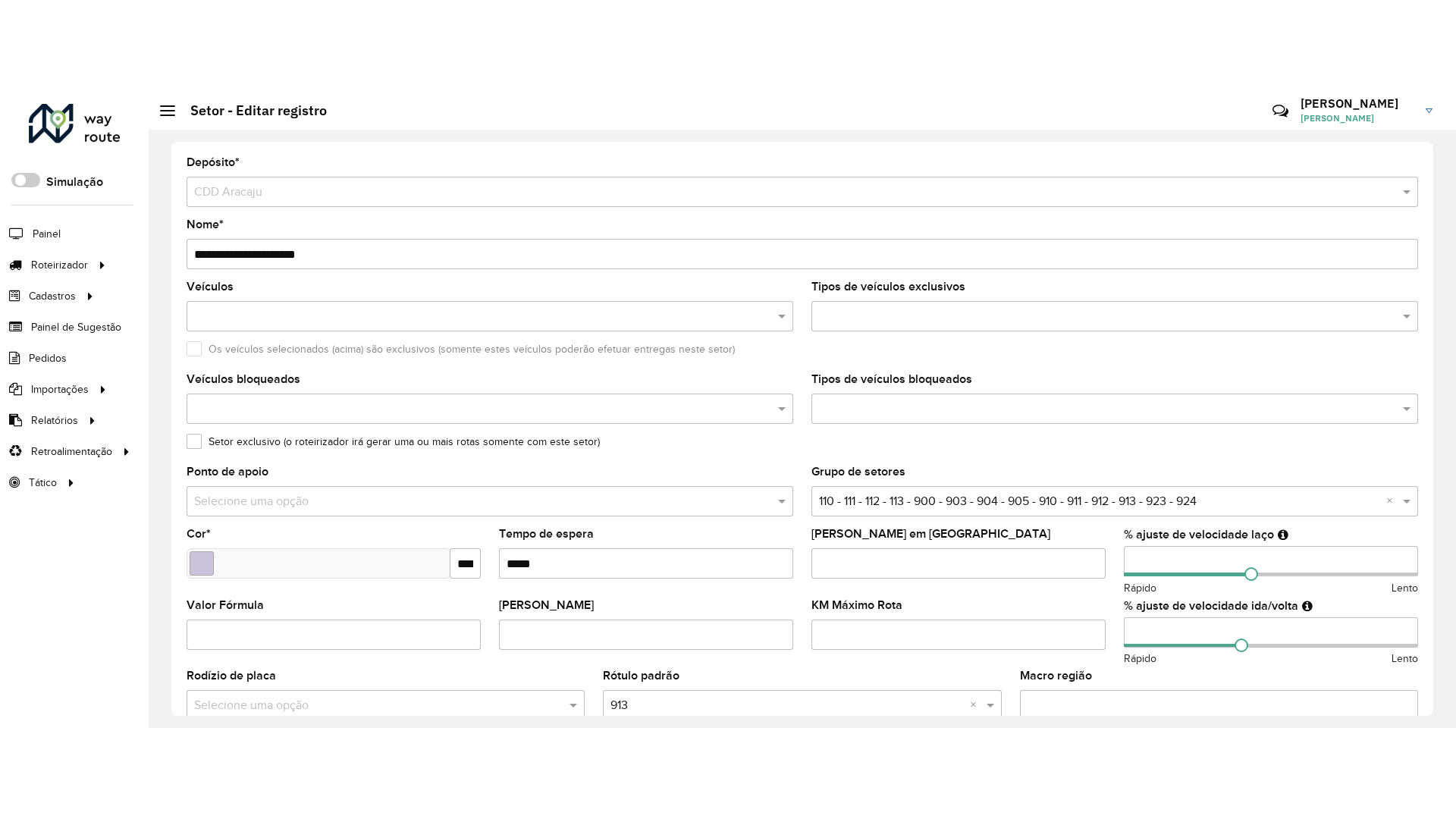
scroll to position [405, 0]
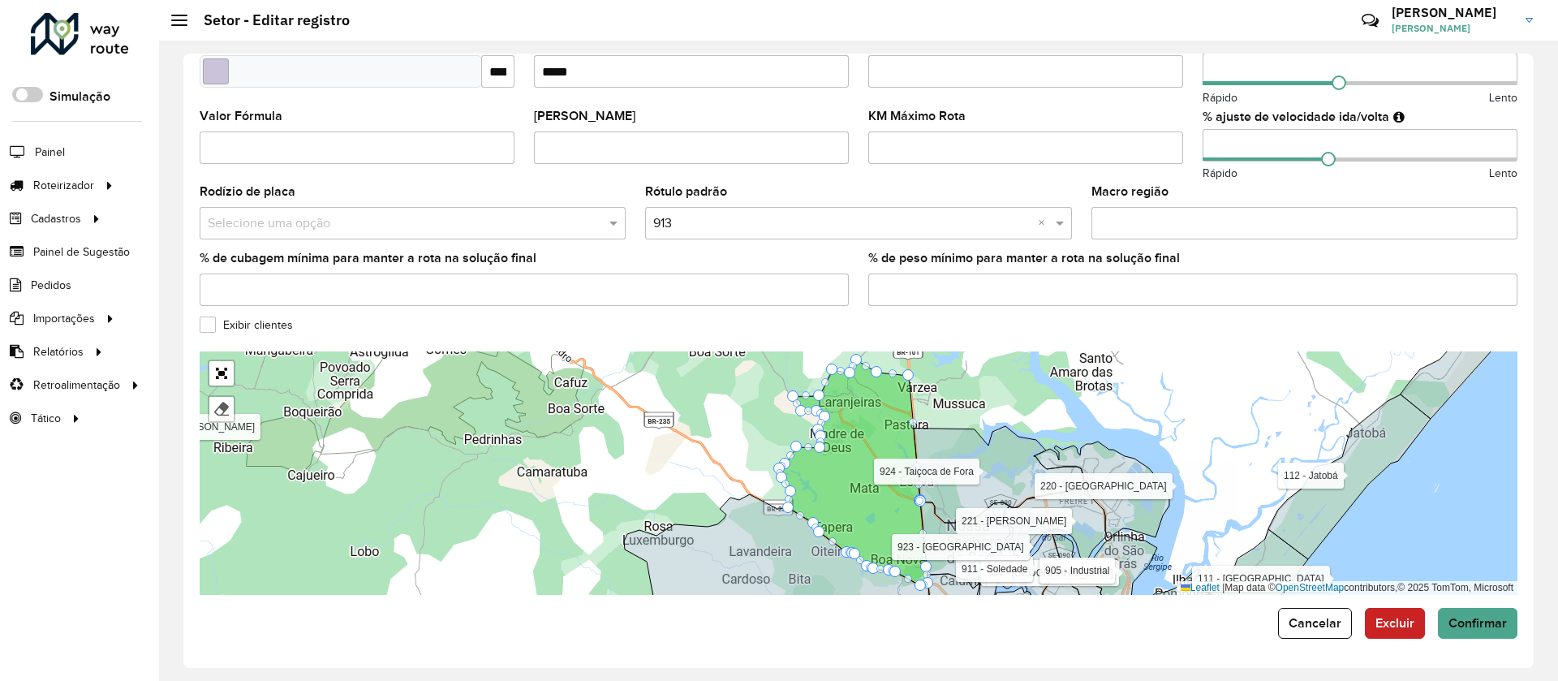
click at [227, 322] on label "Exibir clientes" at bounding box center [246, 324] width 93 height 17
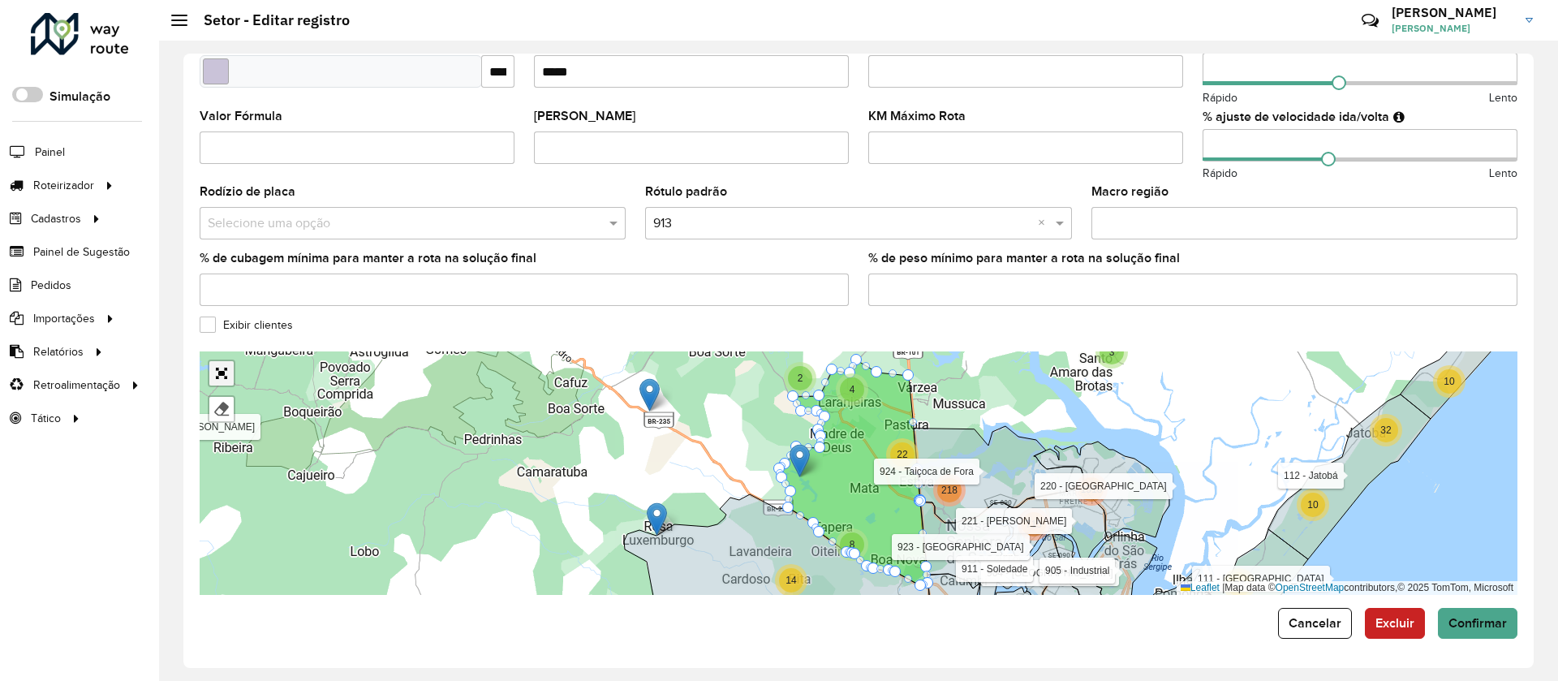
click at [231, 373] on link "Abrir mapa em tela cheia" at bounding box center [221, 373] width 24 height 24
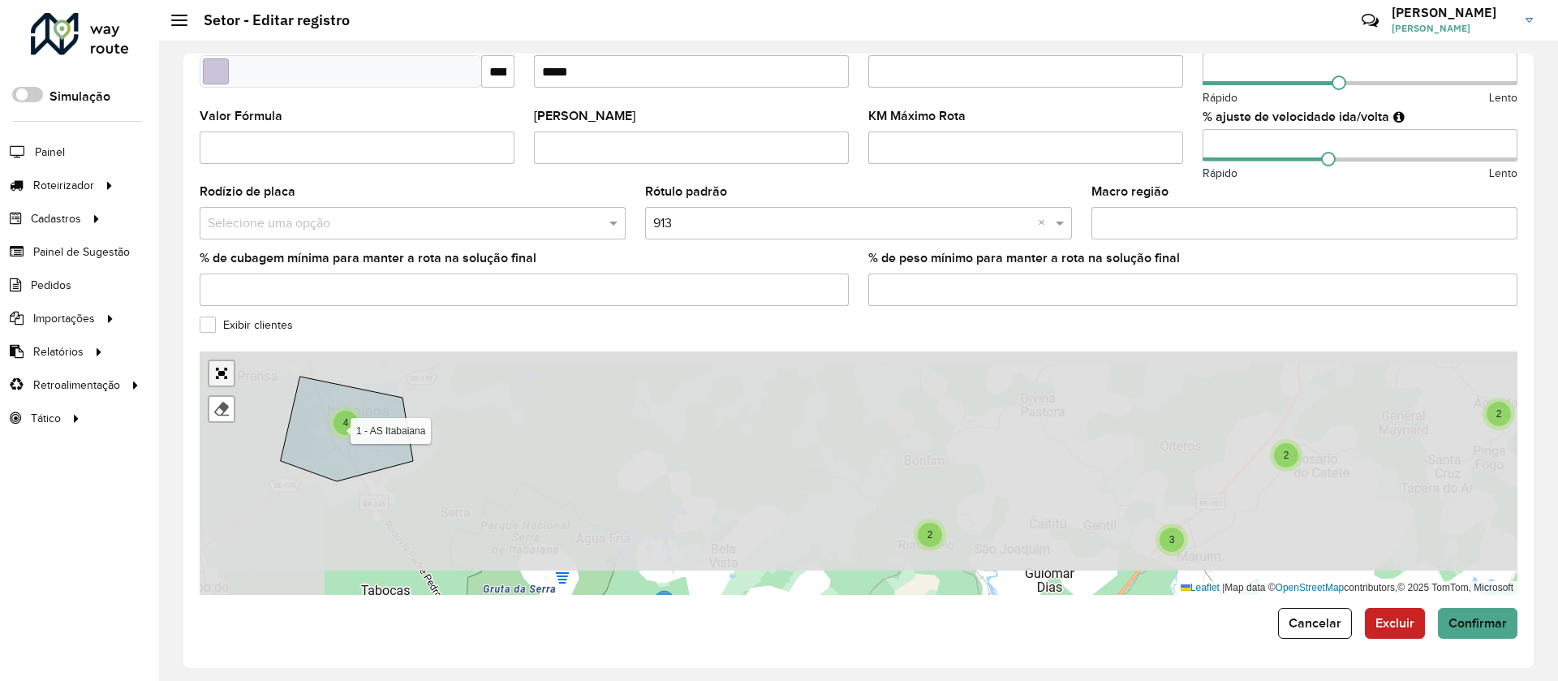
scroll to position [0, 0]
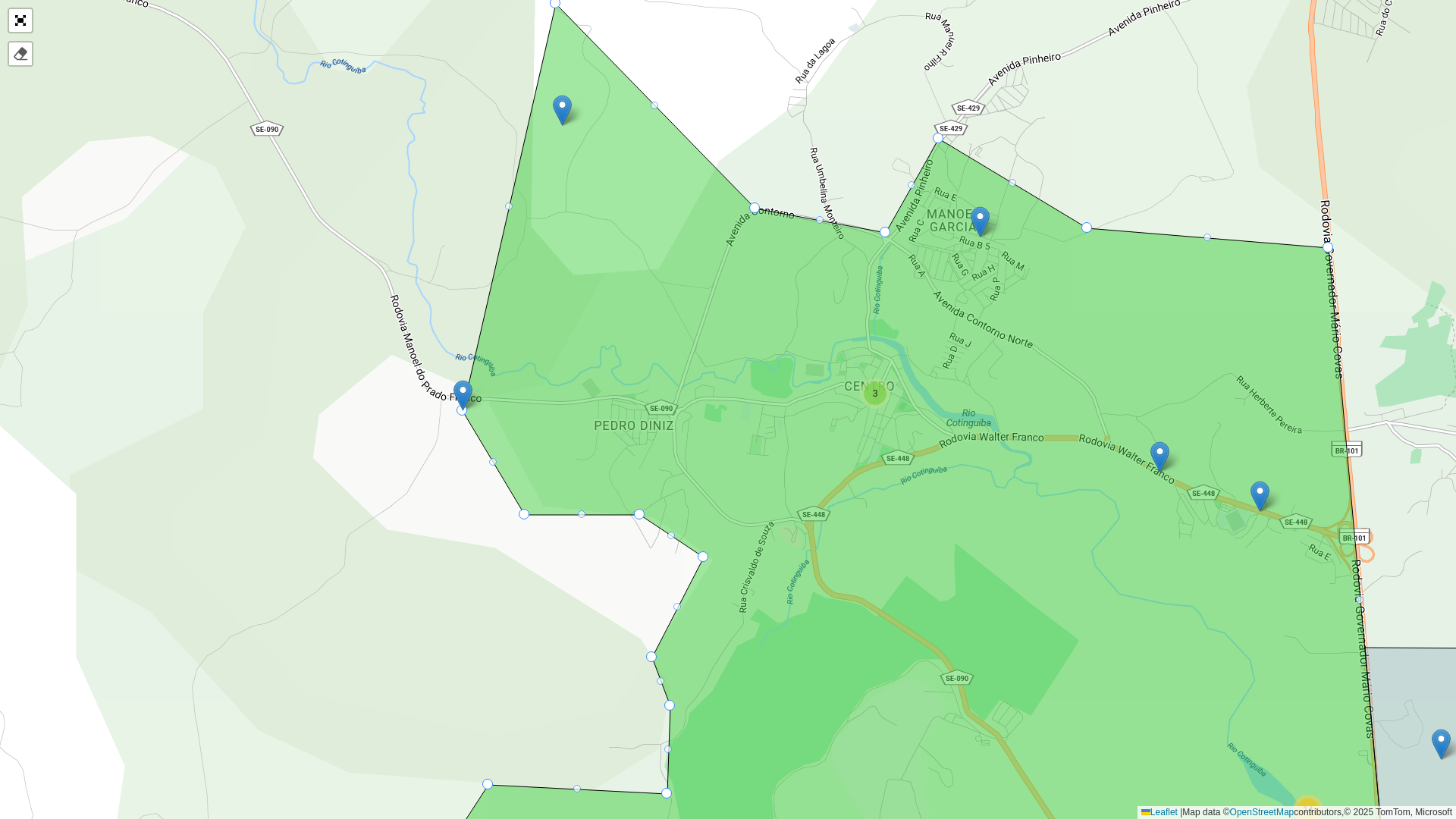
drag, startPoint x: 654, startPoint y: 396, endPoint x: 542, endPoint y: 17, distance: 395.2
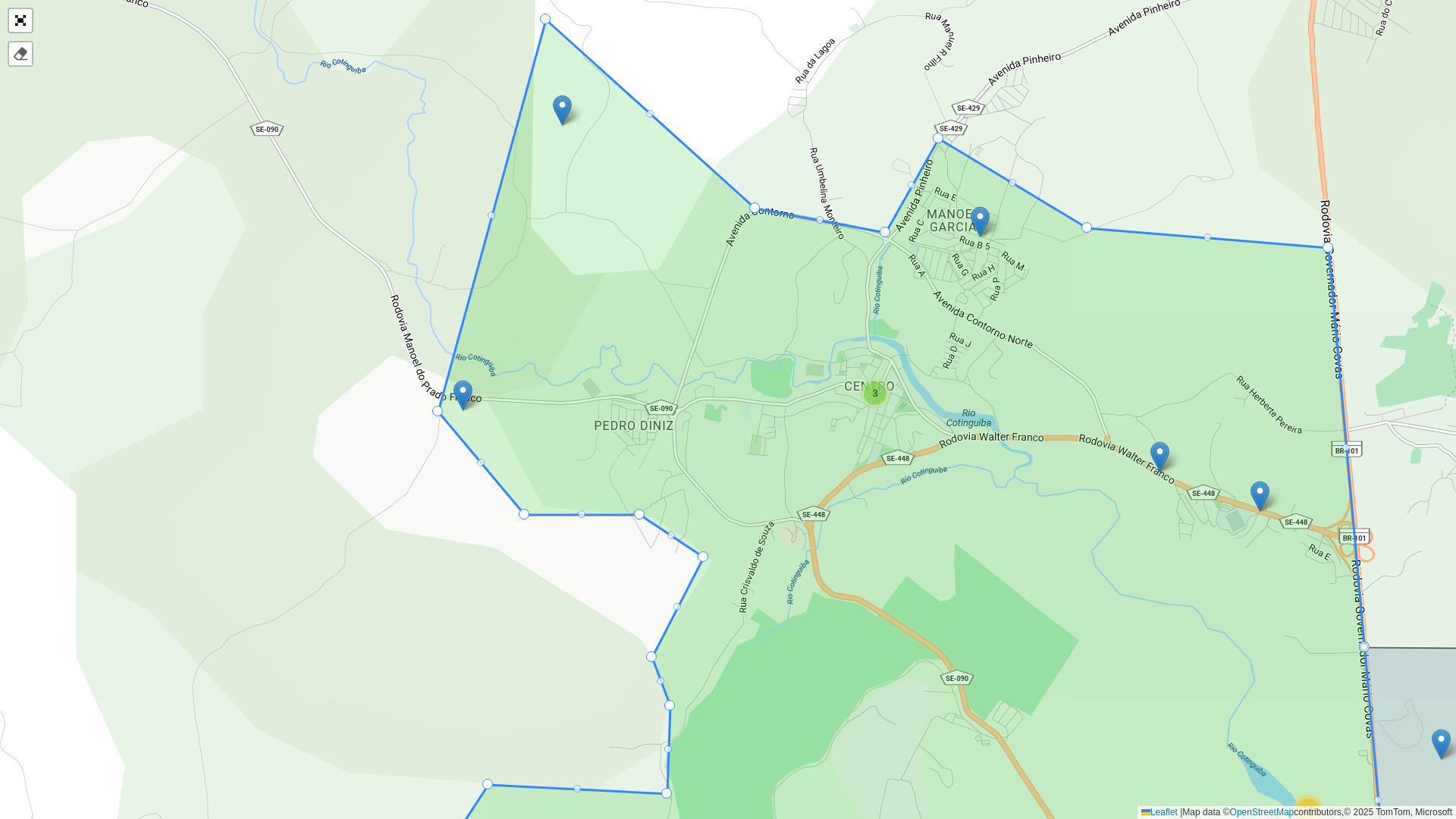
drag, startPoint x: 464, startPoint y: 410, endPoint x: 440, endPoint y: 410, distance: 24.0
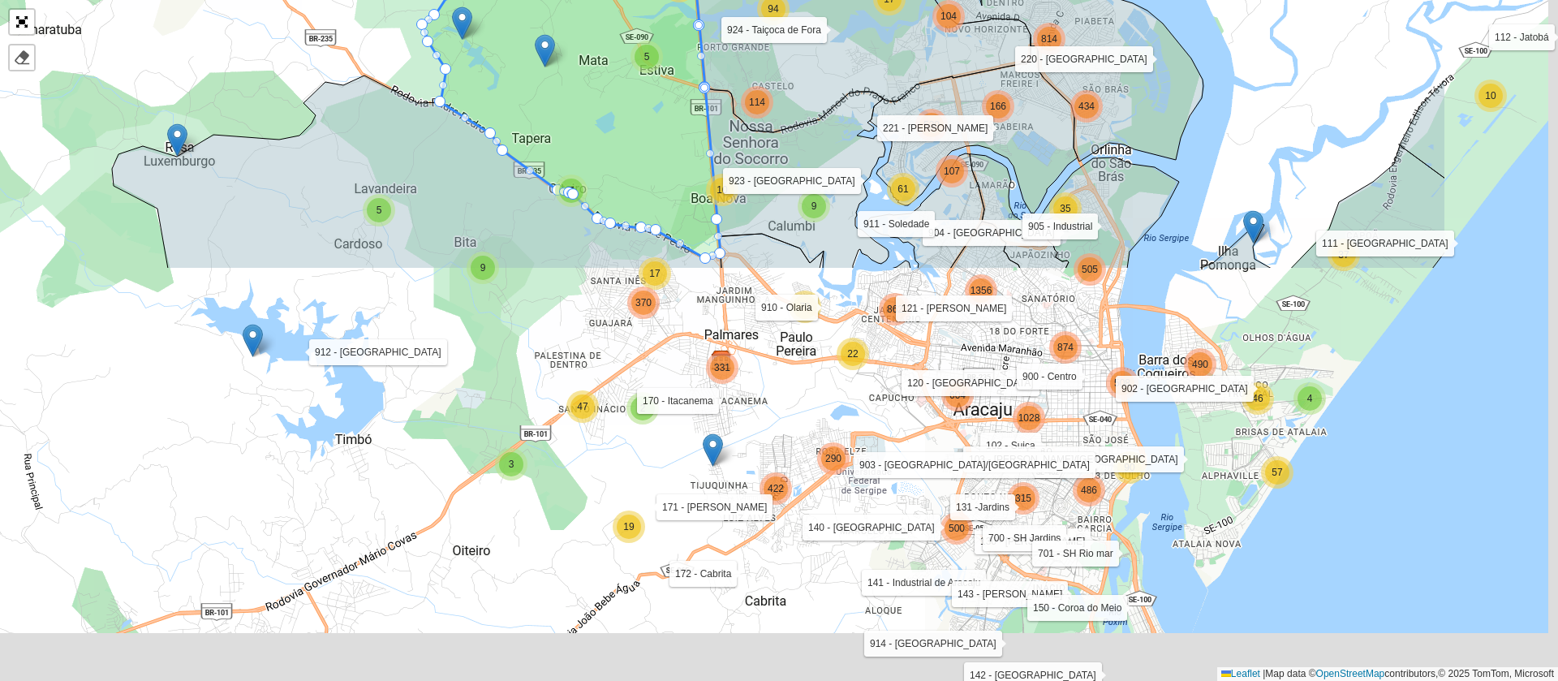
scroll to position [433, 0]
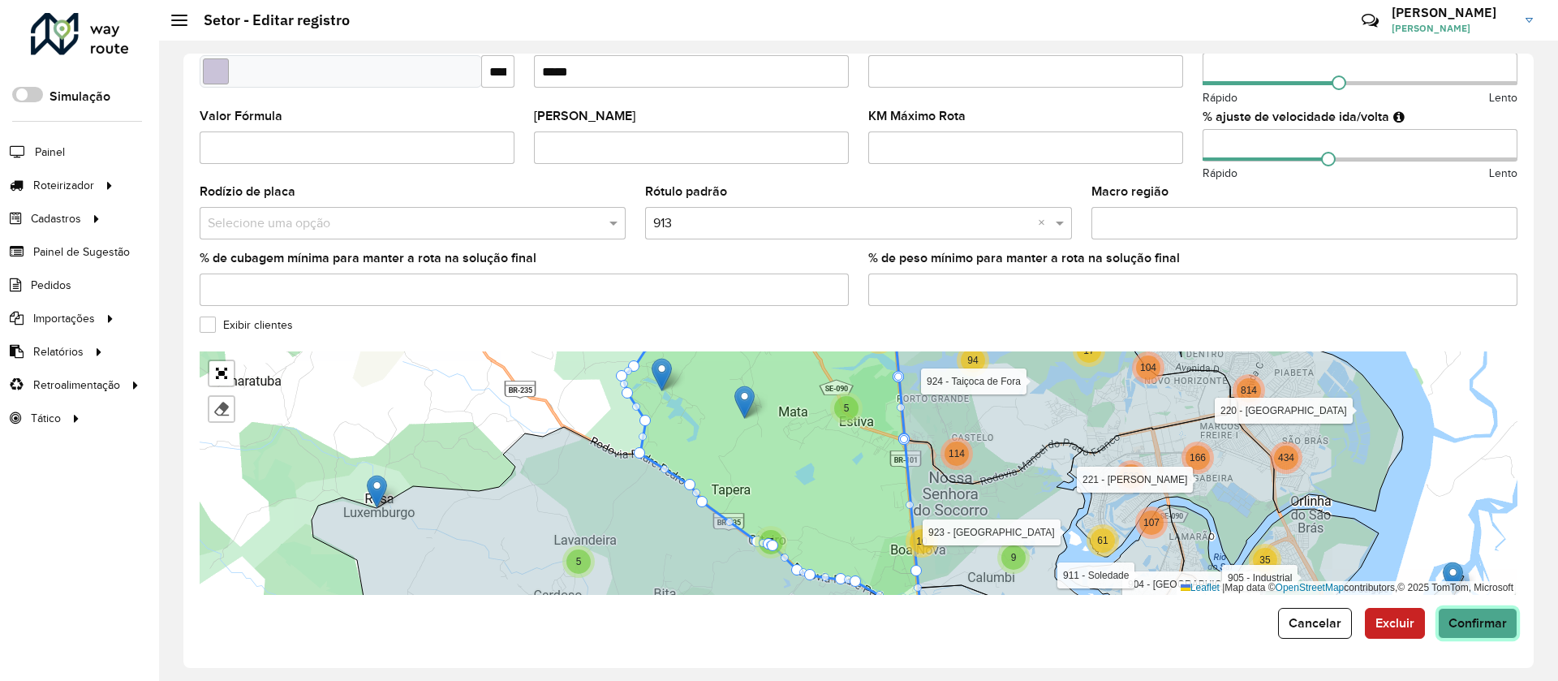
click at [1452, 629] on span "Confirmar" at bounding box center [1478, 623] width 58 height 14
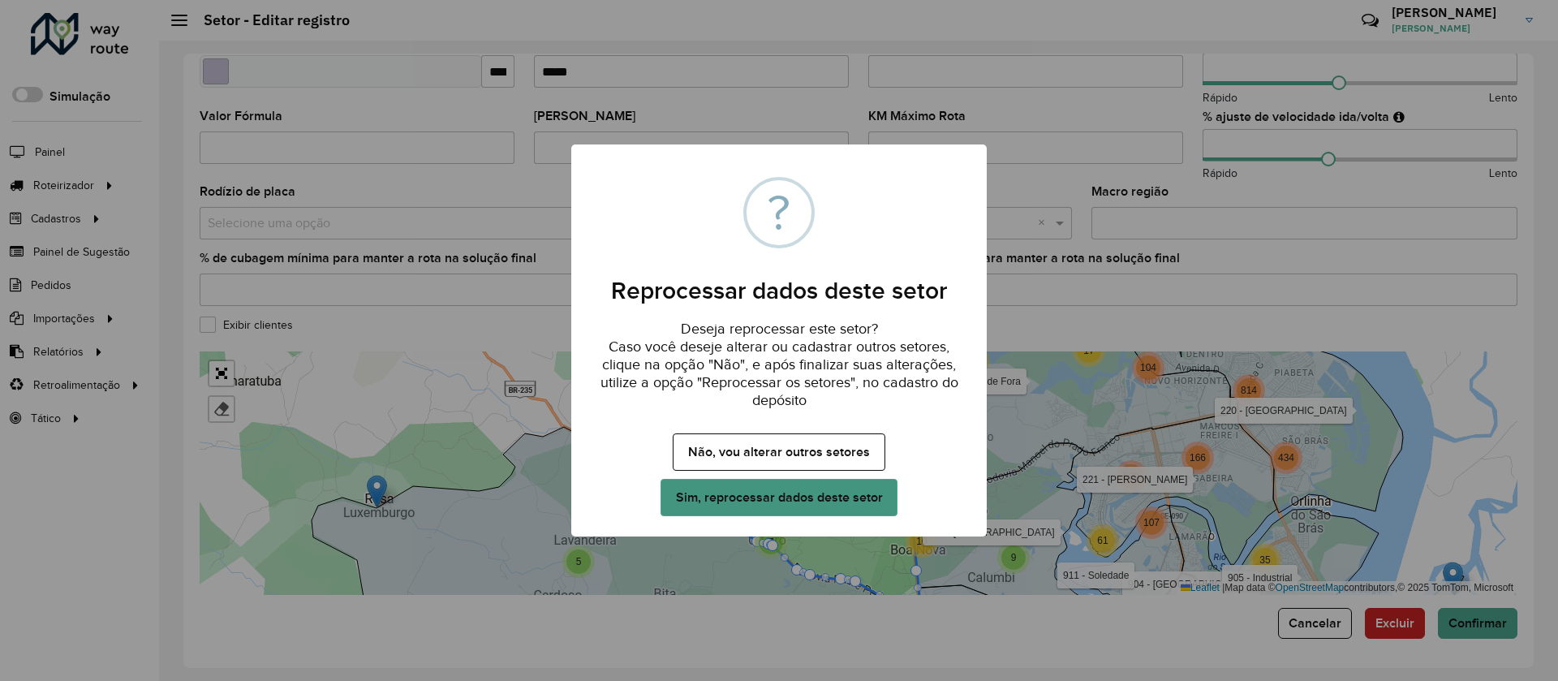
click at [803, 495] on button "Sim, reprocessar dados deste setor" at bounding box center [779, 497] width 237 height 37
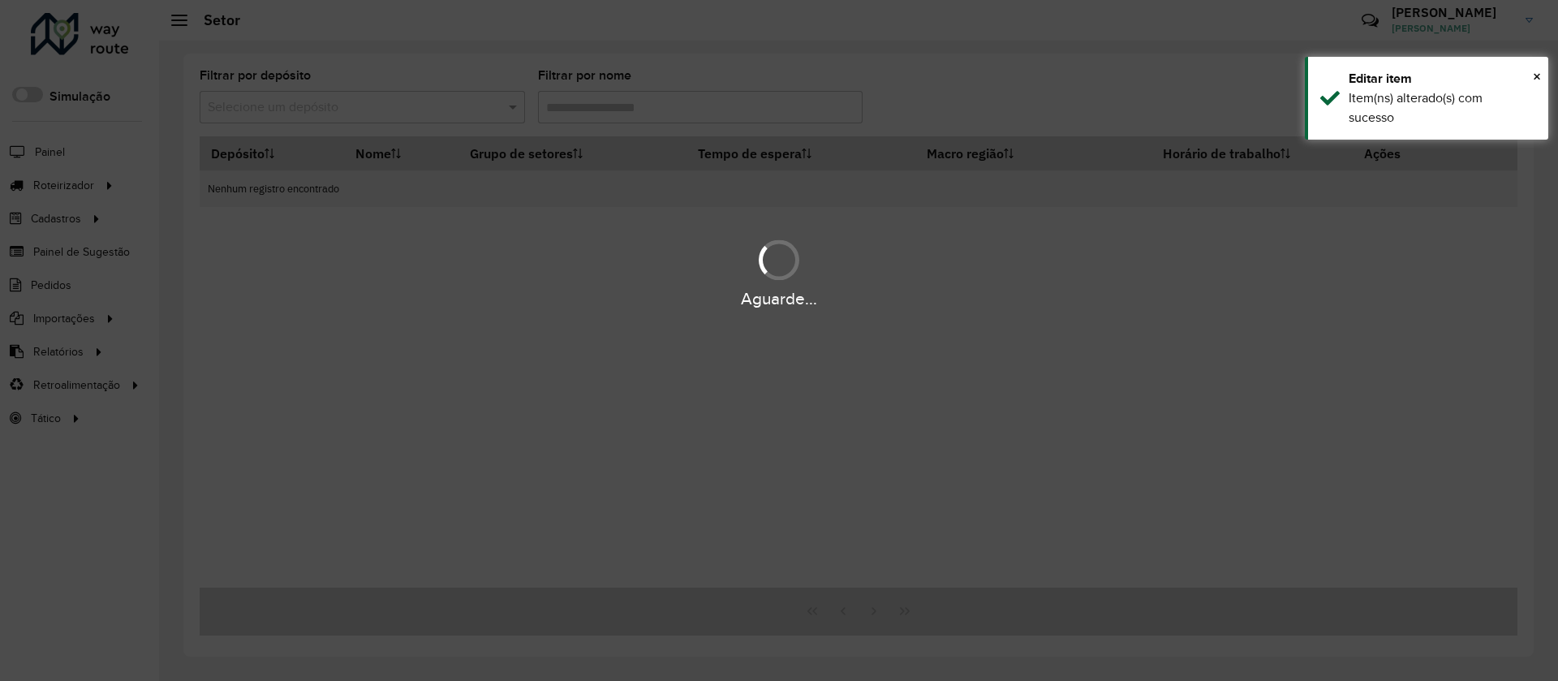
type input "***"
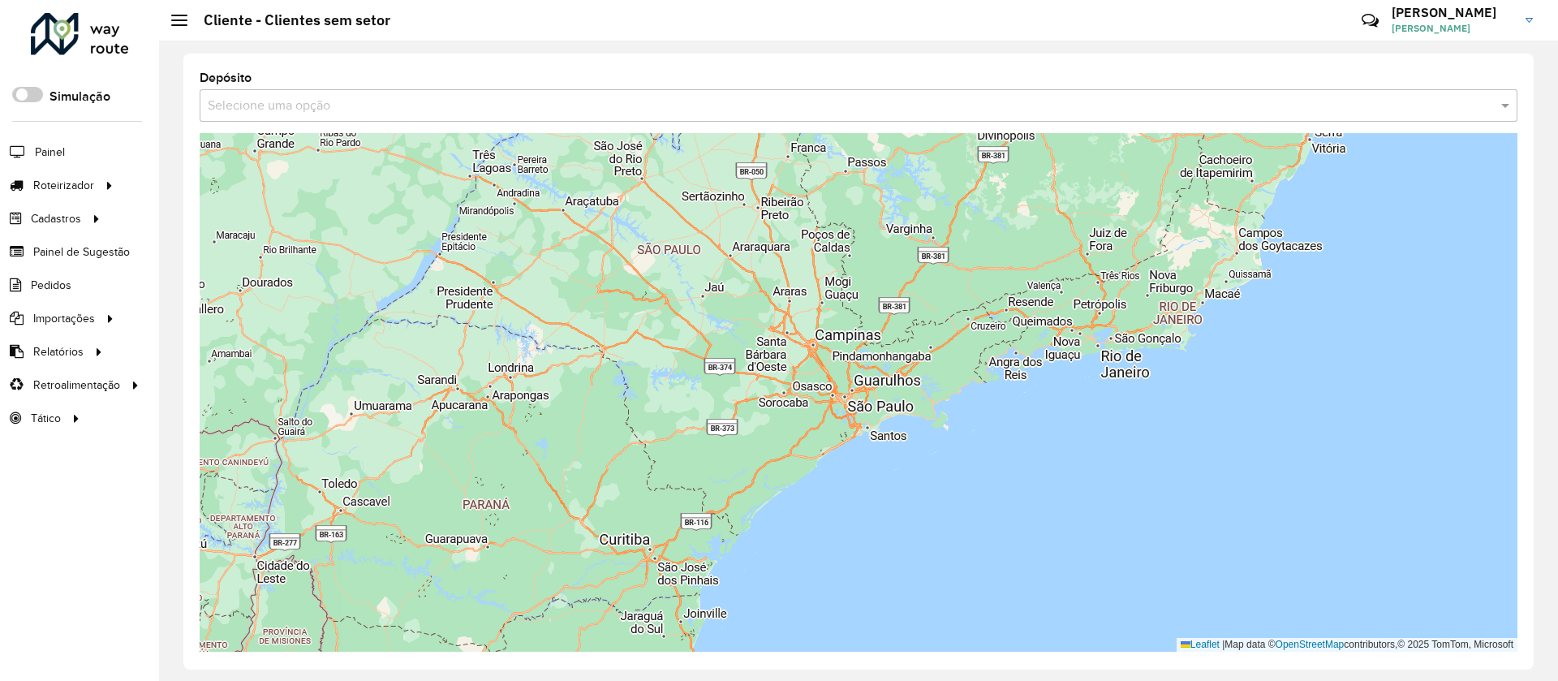
click at [356, 105] on input "text" at bounding box center [842, 106] width 1269 height 19
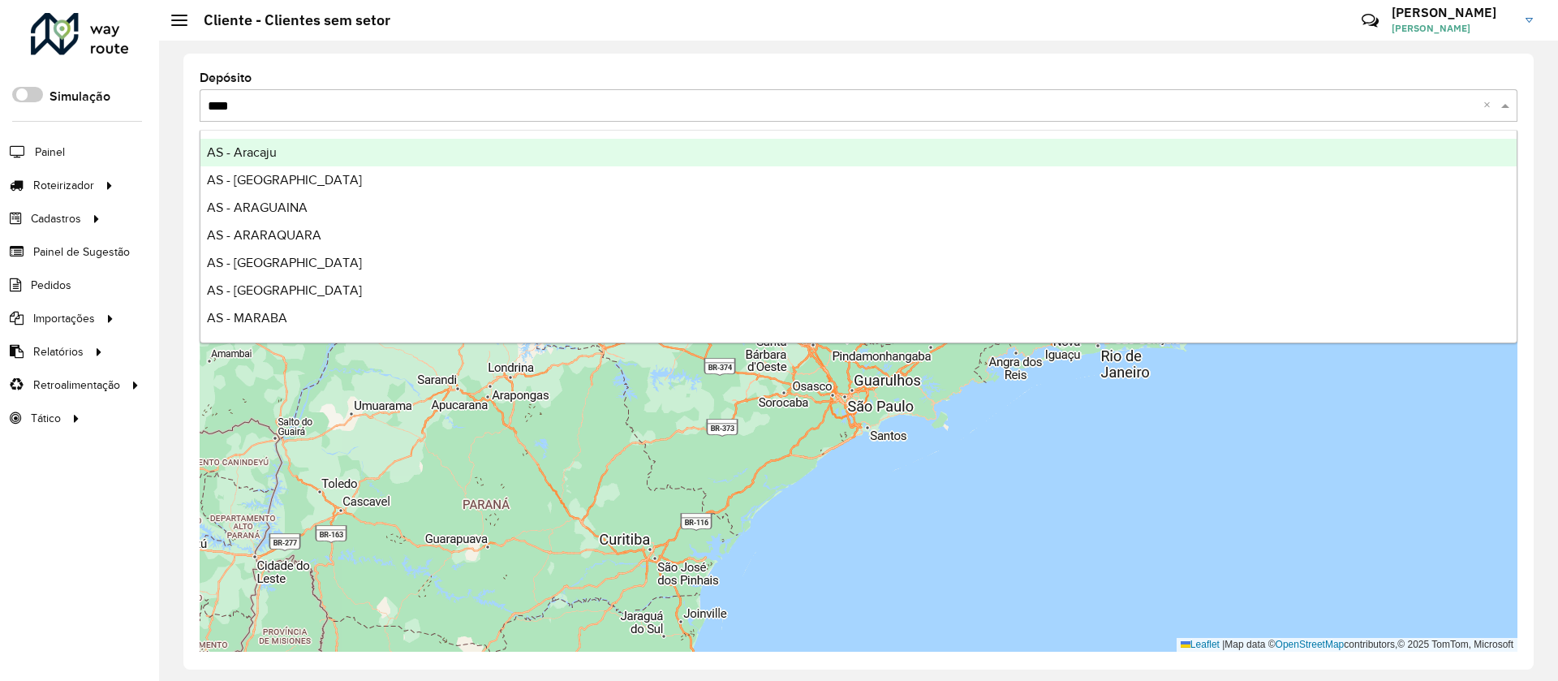
type input "*****"
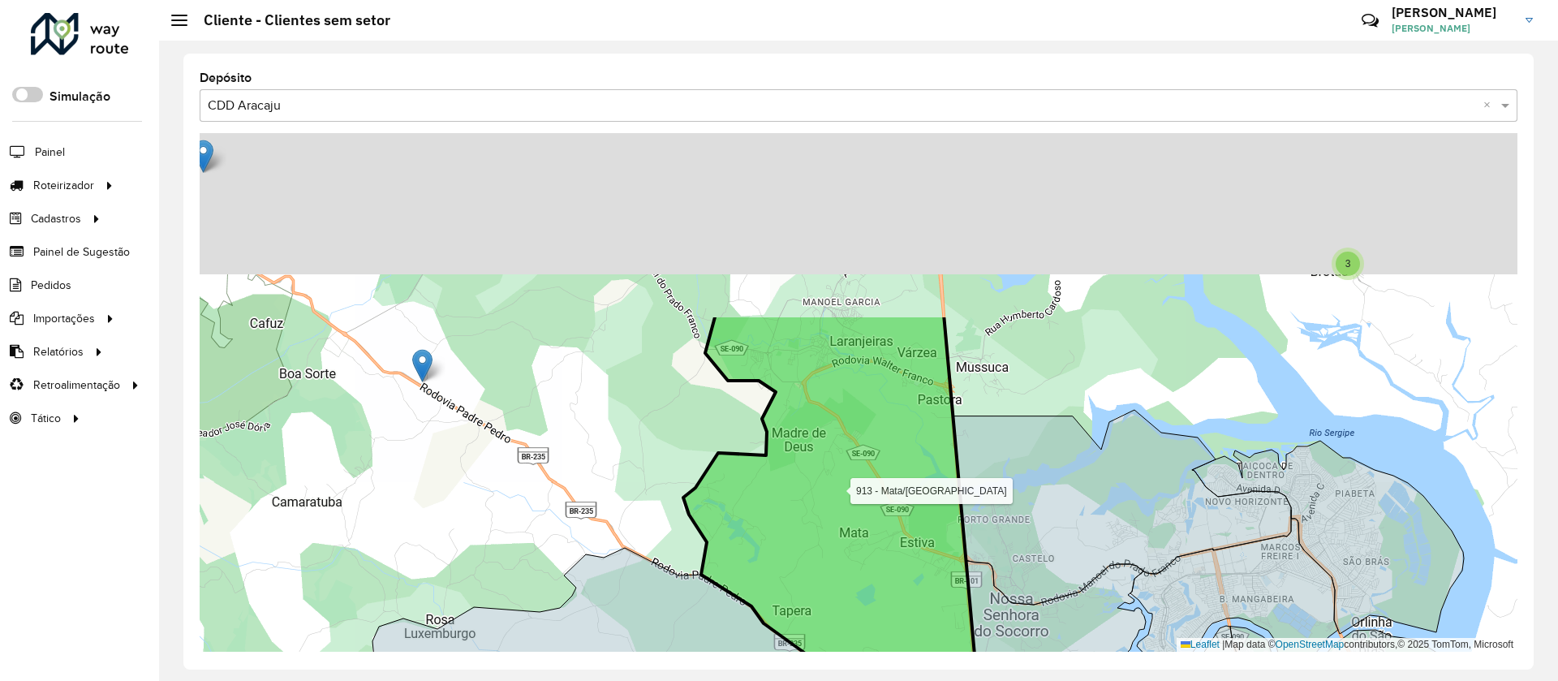
drag, startPoint x: 850, startPoint y: 340, endPoint x: 886, endPoint y: 548, distance: 210.9
click at [902, 576] on icon at bounding box center [832, 522] width 298 height 417
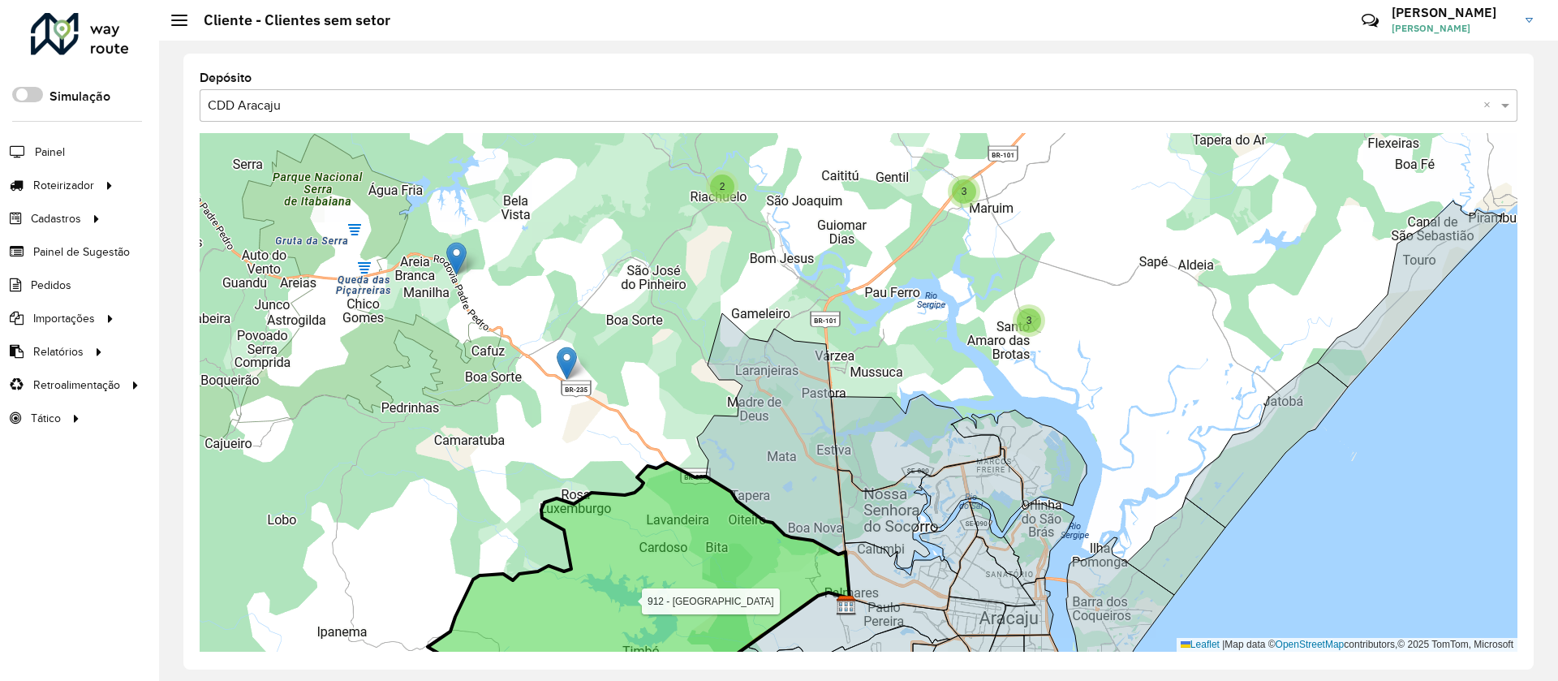
click at [750, 549] on icon at bounding box center [639, 585] width 422 height 244
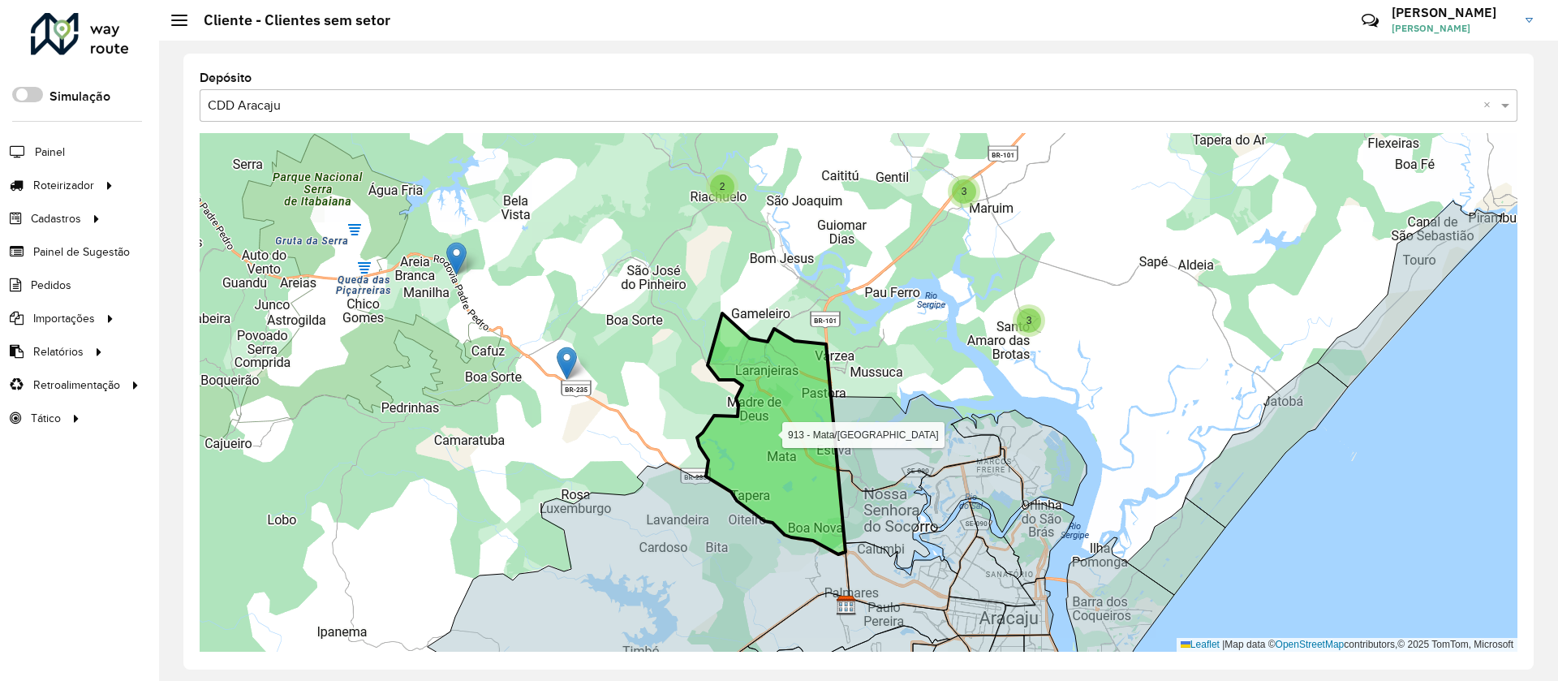
click at [785, 421] on icon at bounding box center [771, 433] width 149 height 241
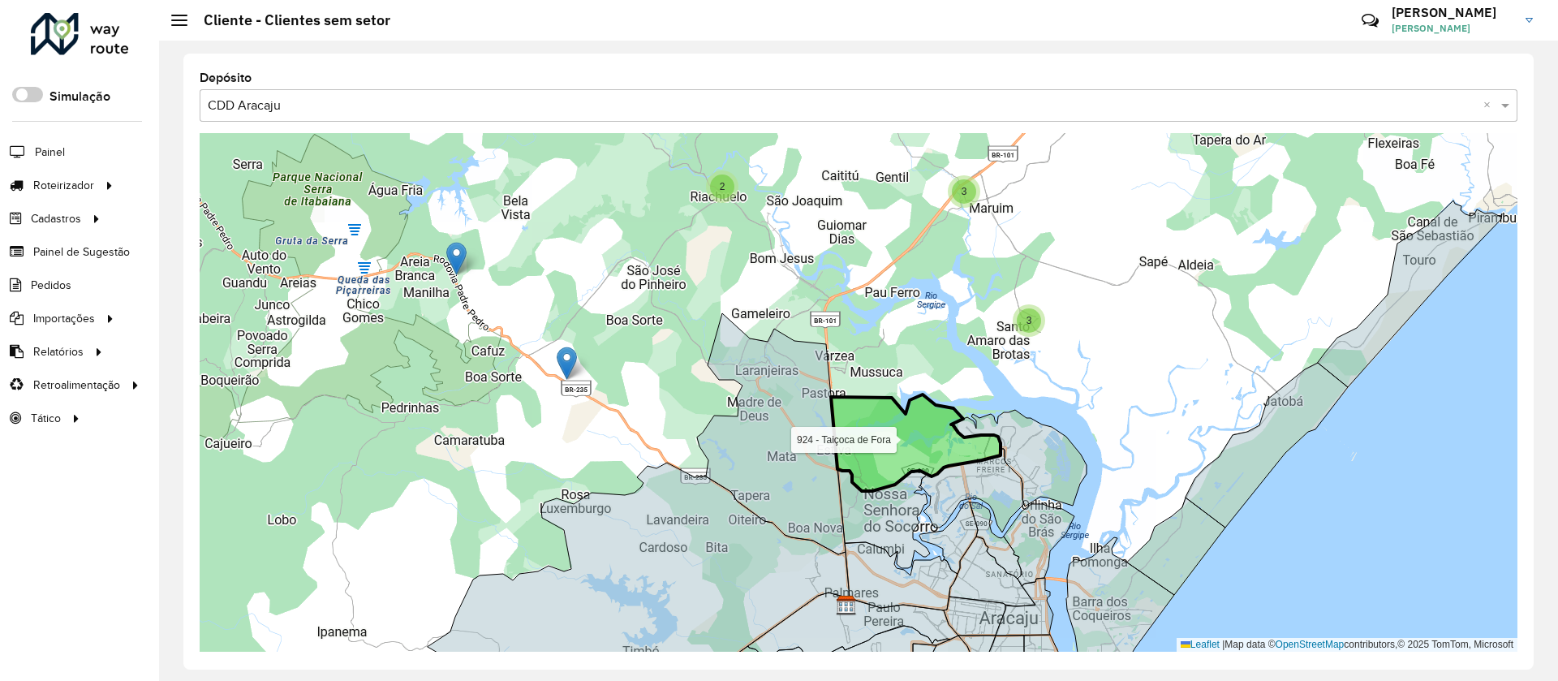
click at [911, 432] on icon at bounding box center [916, 442] width 170 height 97
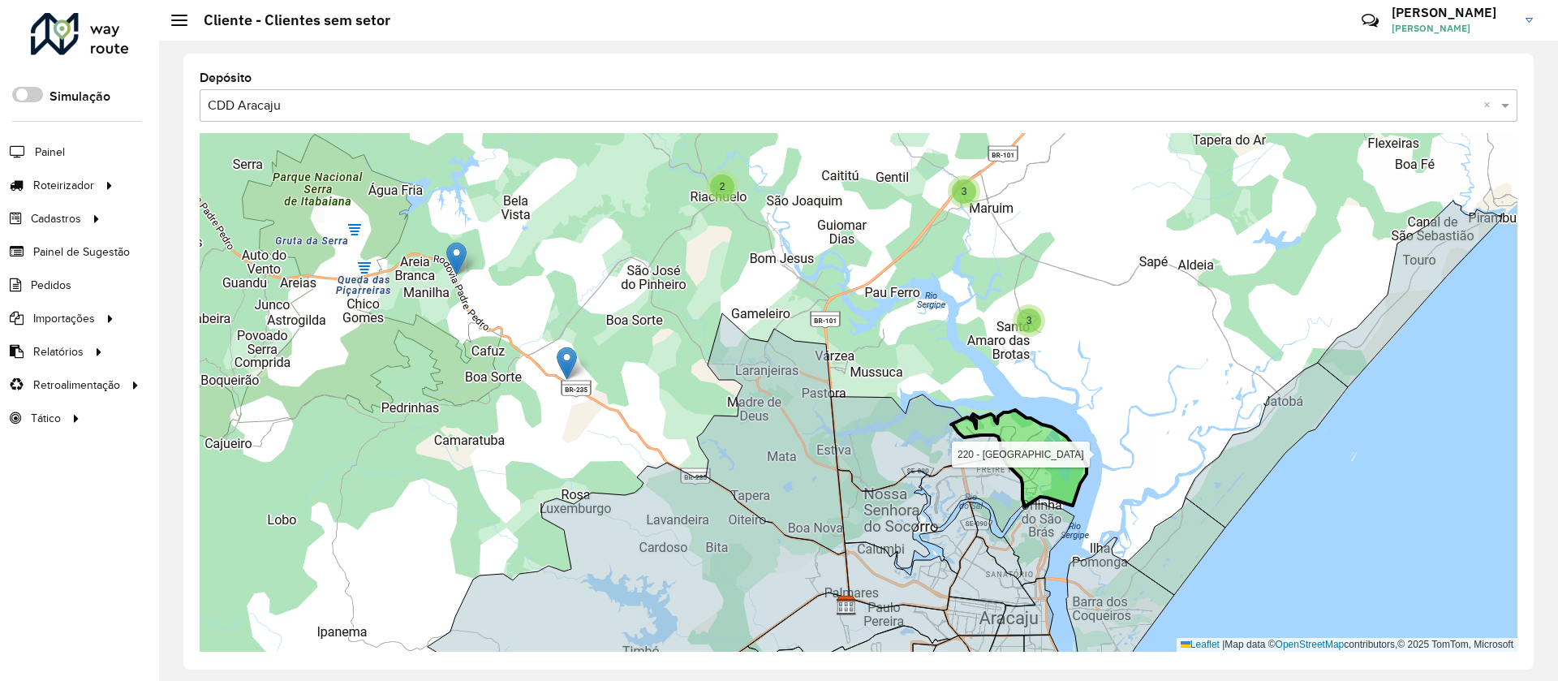
click at [1052, 476] on icon at bounding box center [1019, 458] width 136 height 97
click at [1221, 537] on div "2 3 3 3 2 2 3 5 4 2 111 - Capoã Leaflet | Map data © OpenStreetMap contributors…" at bounding box center [859, 392] width 1318 height 519
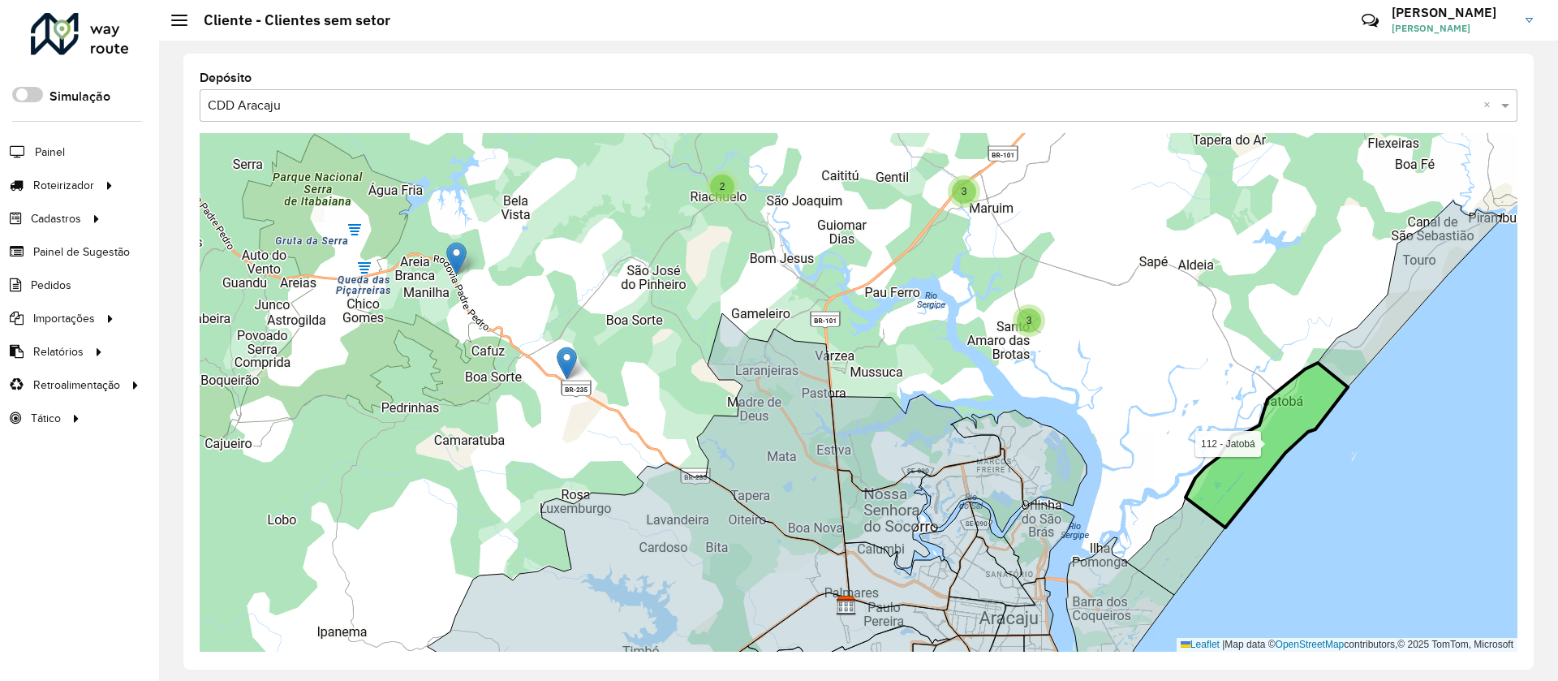
click at [1225, 504] on icon at bounding box center [1267, 445] width 162 height 165
click at [1241, 460] on icon at bounding box center [1267, 445] width 162 height 165
click at [1419, 312] on div "2 3 3 3 2 2 3 5 4 2 112 - Jatobá Leaflet | Map data © OpenStreetMap contributor…" at bounding box center [859, 392] width 1318 height 519
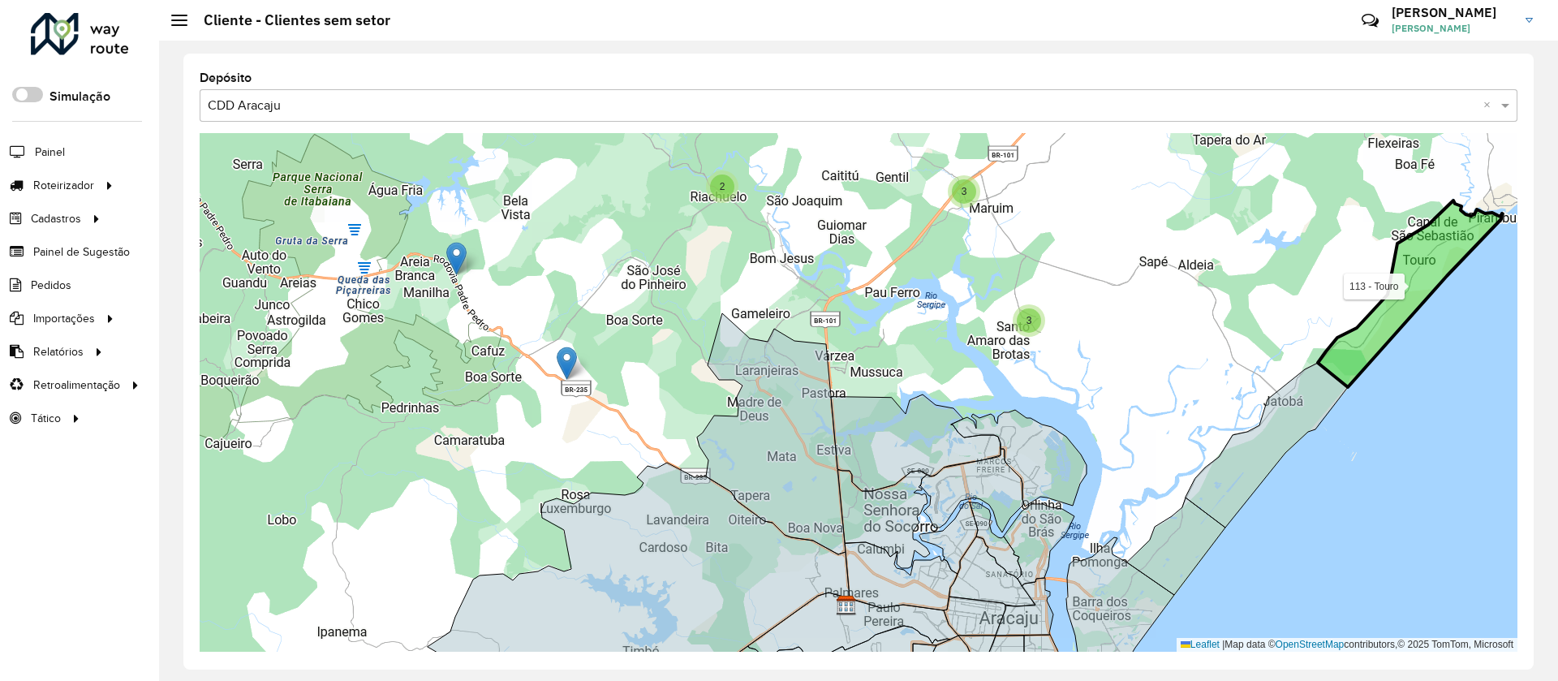
click at [1363, 341] on icon at bounding box center [1410, 293] width 184 height 187
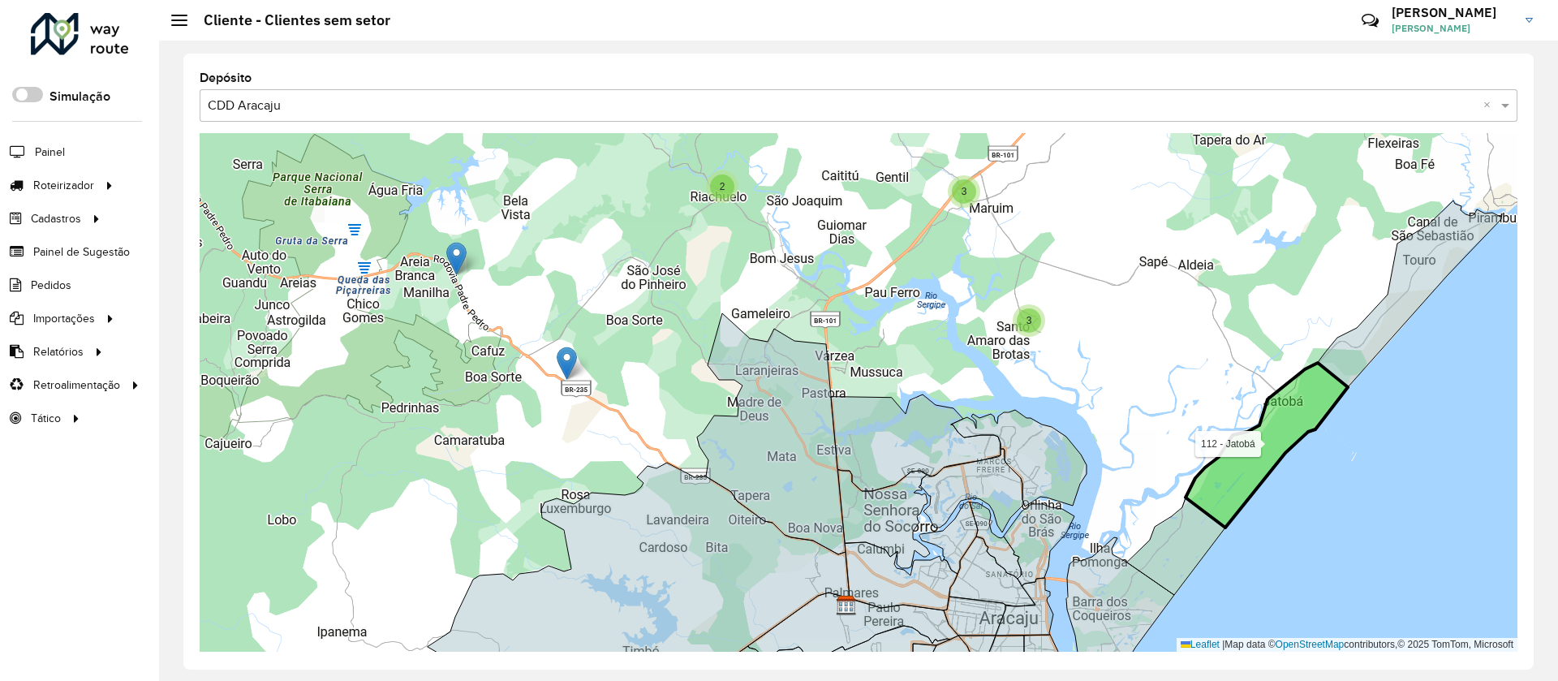
click at [1258, 424] on icon at bounding box center [1267, 445] width 162 height 165
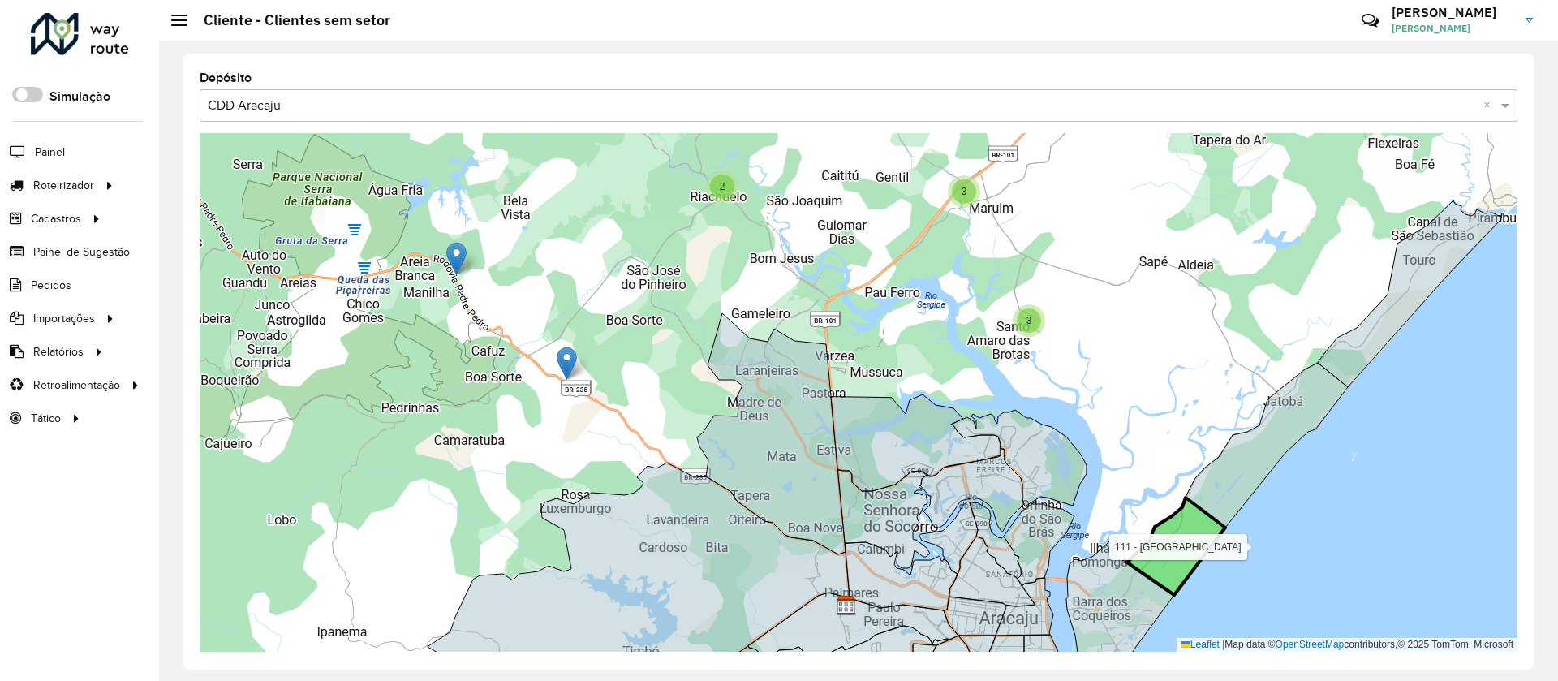
click at [1201, 540] on icon at bounding box center [1176, 545] width 98 height 97
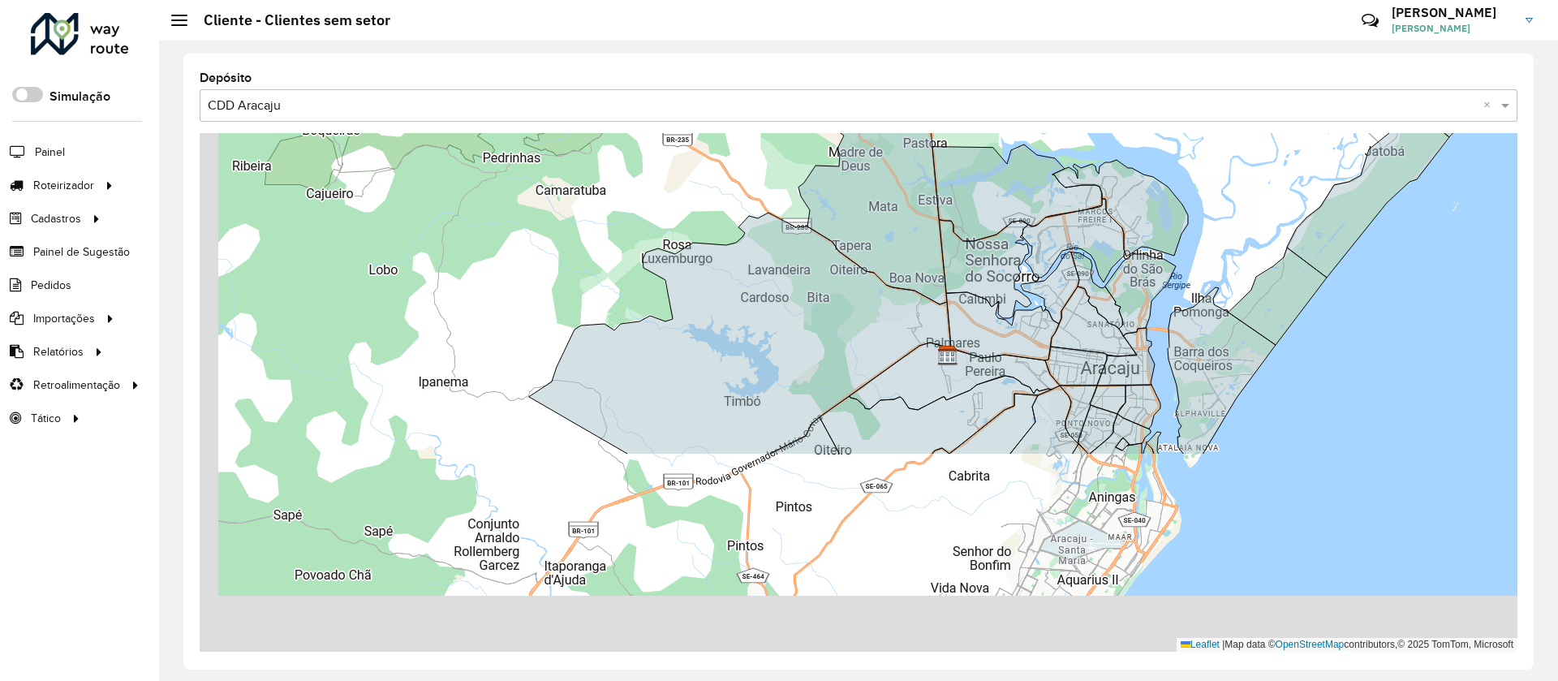
drag, startPoint x: 1169, startPoint y: 611, endPoint x: 1271, endPoint y: 357, distance: 273.5
click at [1271, 357] on div "2 3 3 3 2 2 3 5 4 2 111 - Capoã Leaflet | Map data © OpenStreetMap contributors…" at bounding box center [859, 392] width 1318 height 519
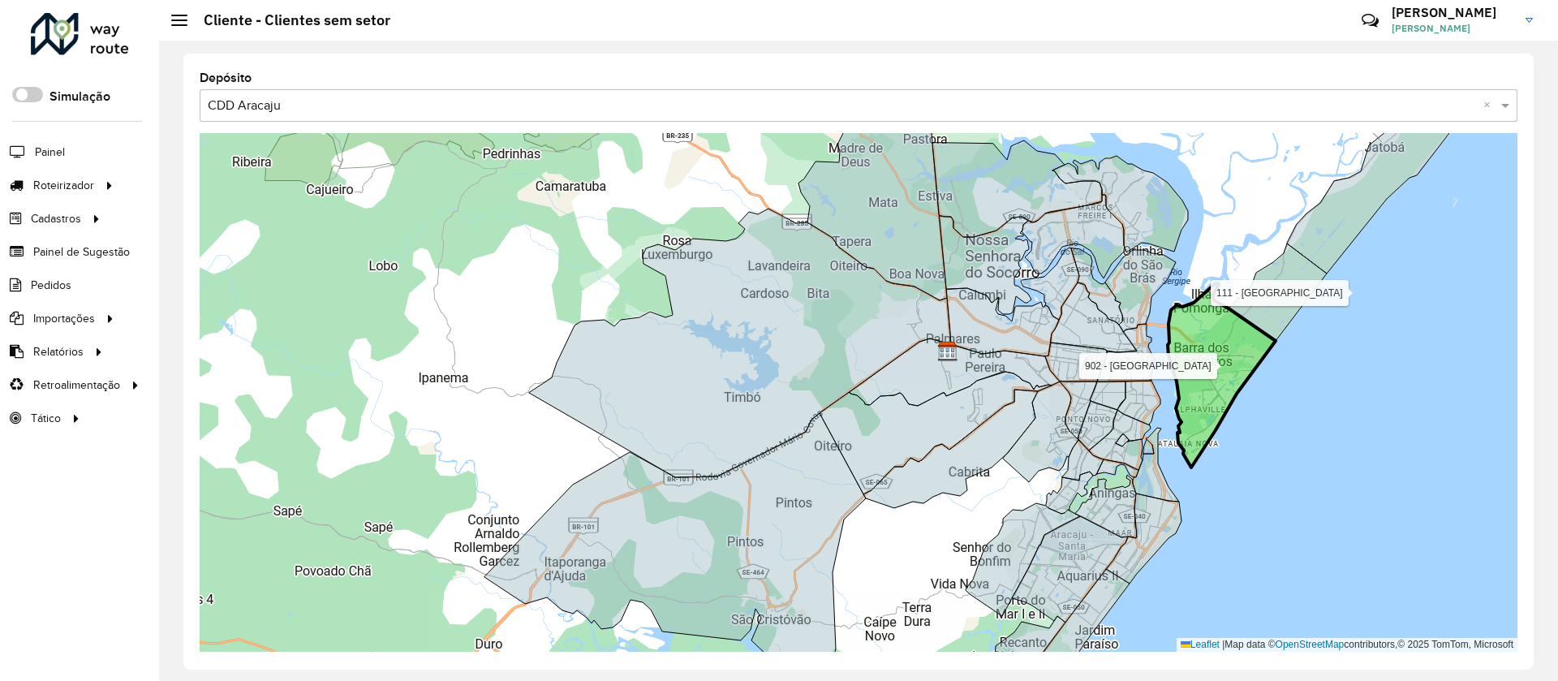
click at [1203, 361] on icon at bounding box center [1222, 375] width 108 height 184
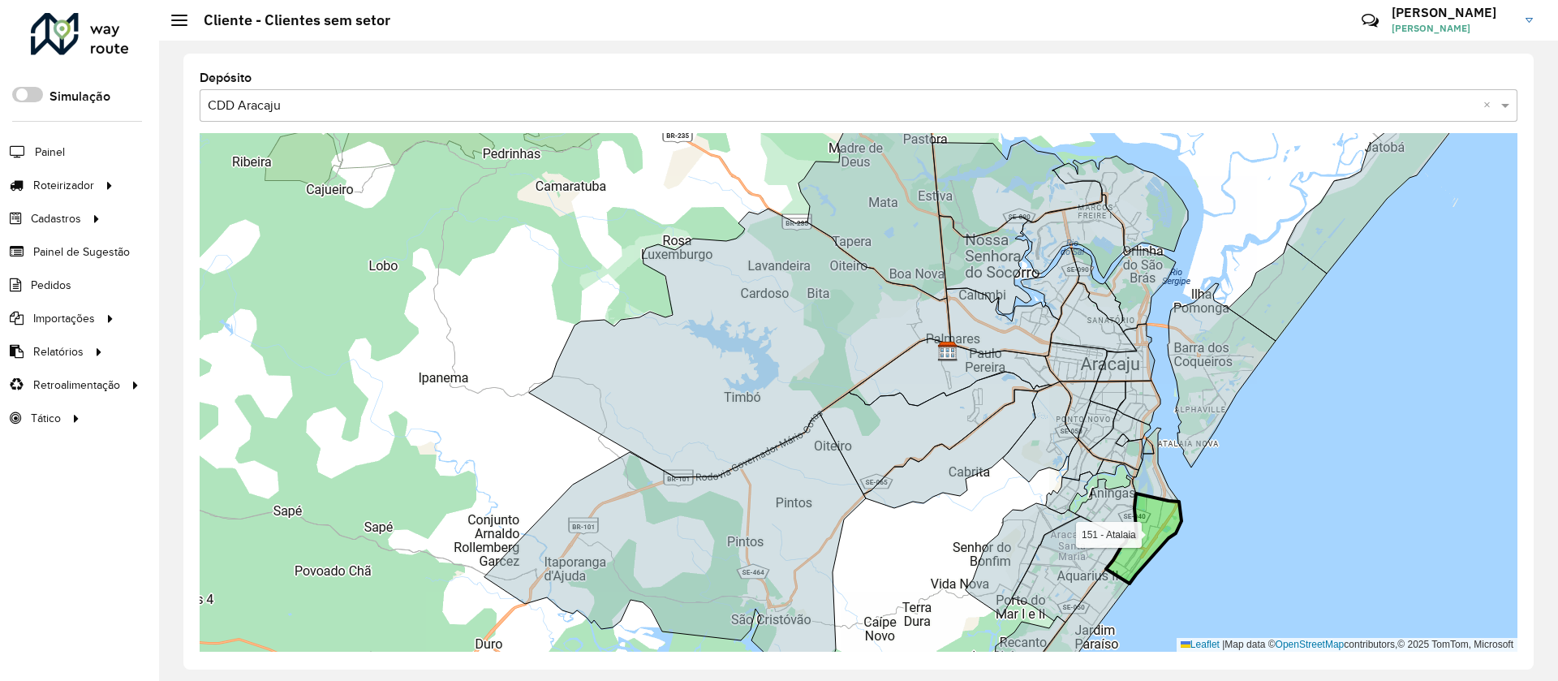
click at [1152, 525] on icon at bounding box center [1143, 538] width 75 height 90
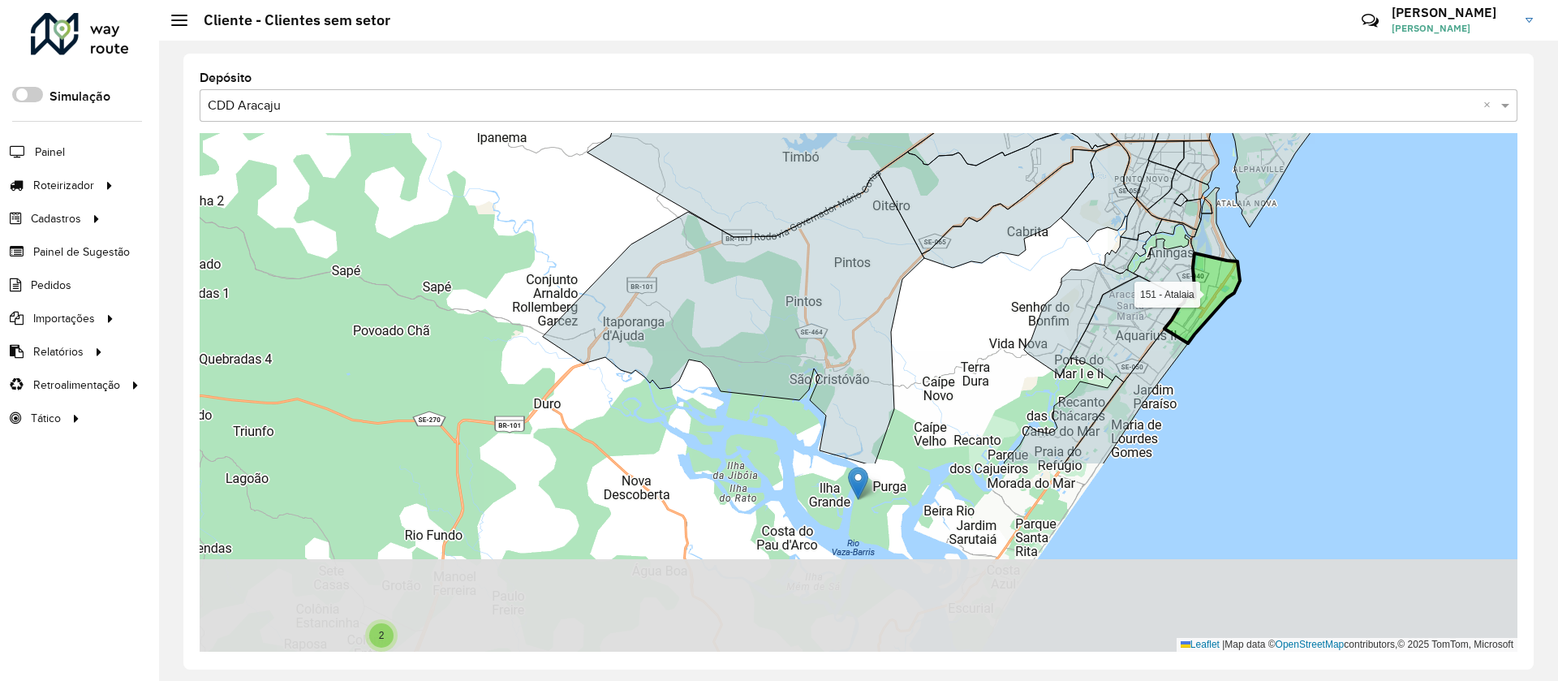
drag, startPoint x: 1152, startPoint y: 524, endPoint x: 1210, endPoint y: 285, distance: 246.4
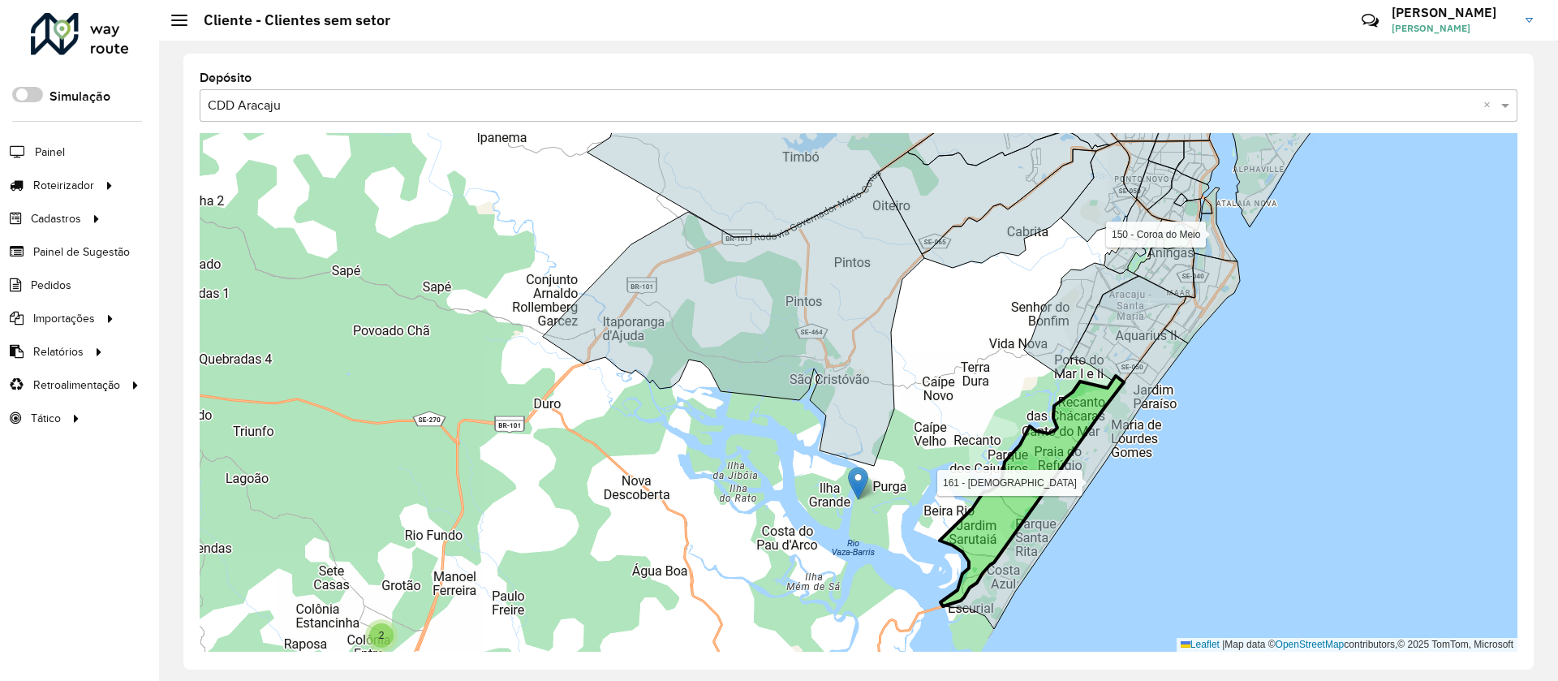
click at [1064, 464] on icon at bounding box center [1032, 491] width 184 height 230
click at [1021, 507] on icon at bounding box center [1032, 491] width 184 height 230
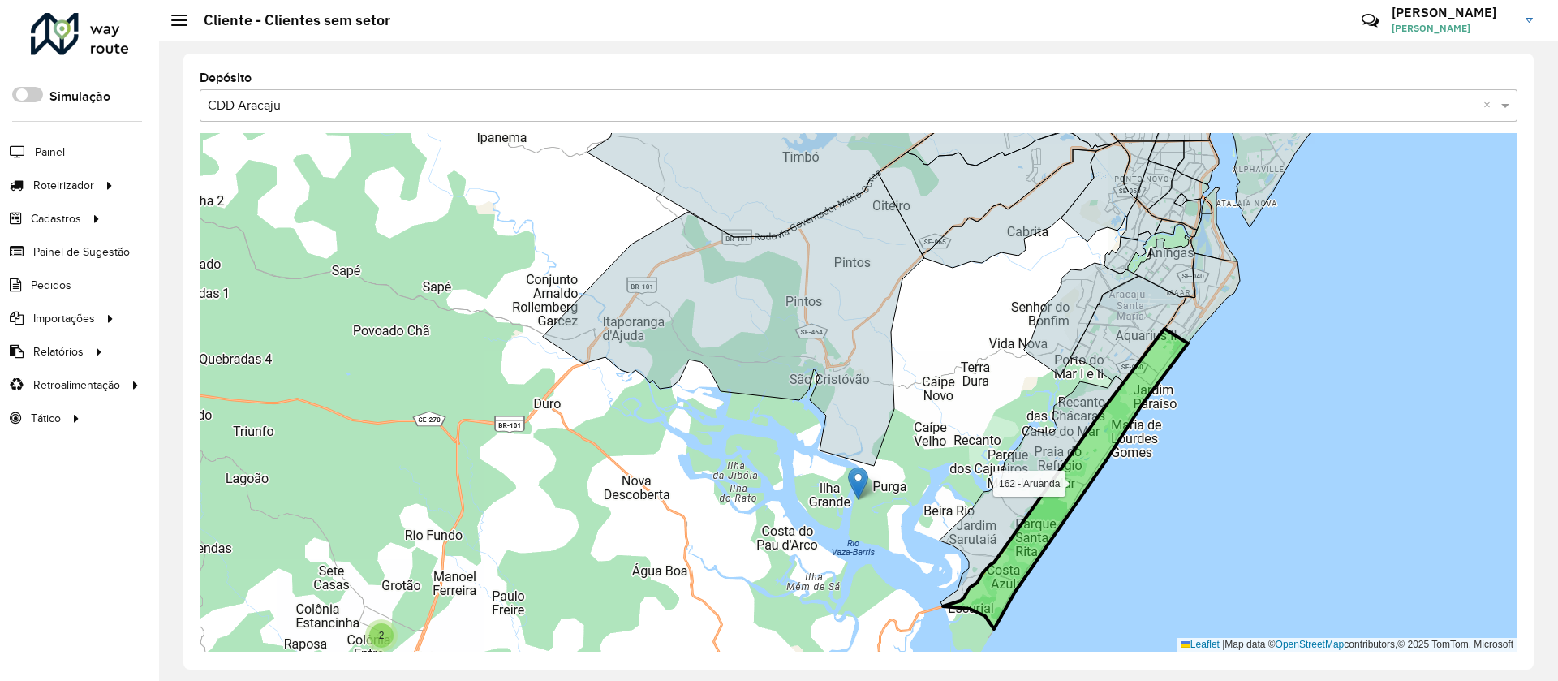
click at [1027, 543] on icon at bounding box center [1065, 479] width 245 height 300
click at [1026, 543] on icon at bounding box center [1065, 479] width 245 height 300
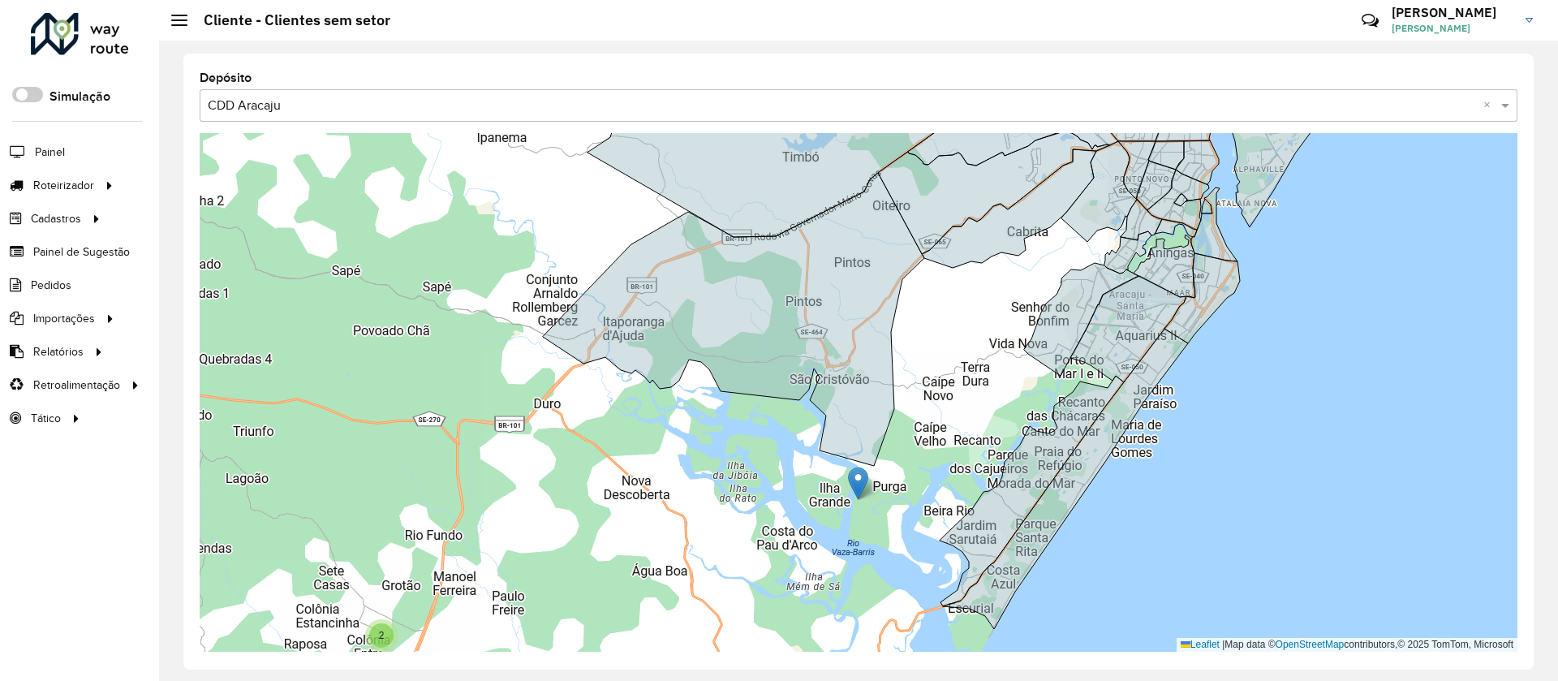
click at [1264, 515] on div "2 3 3 2 2 162 - Aruanda Leaflet | Map data © OpenStreetMap contributors,© 2025 …" at bounding box center [859, 392] width 1318 height 519
